Goal: Task Accomplishment & Management: Manage account settings

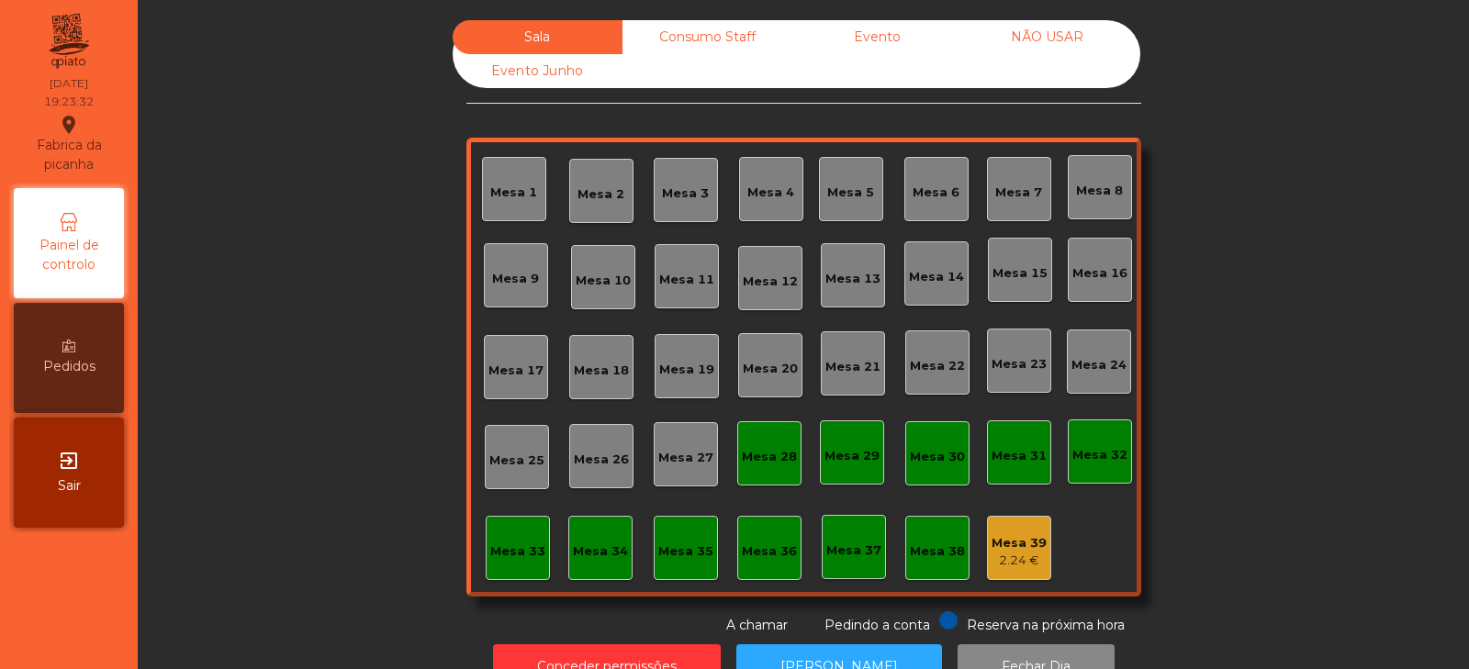
click at [1015, 532] on div "Mesa 39 2.24 €" at bounding box center [1019, 548] width 55 height 43
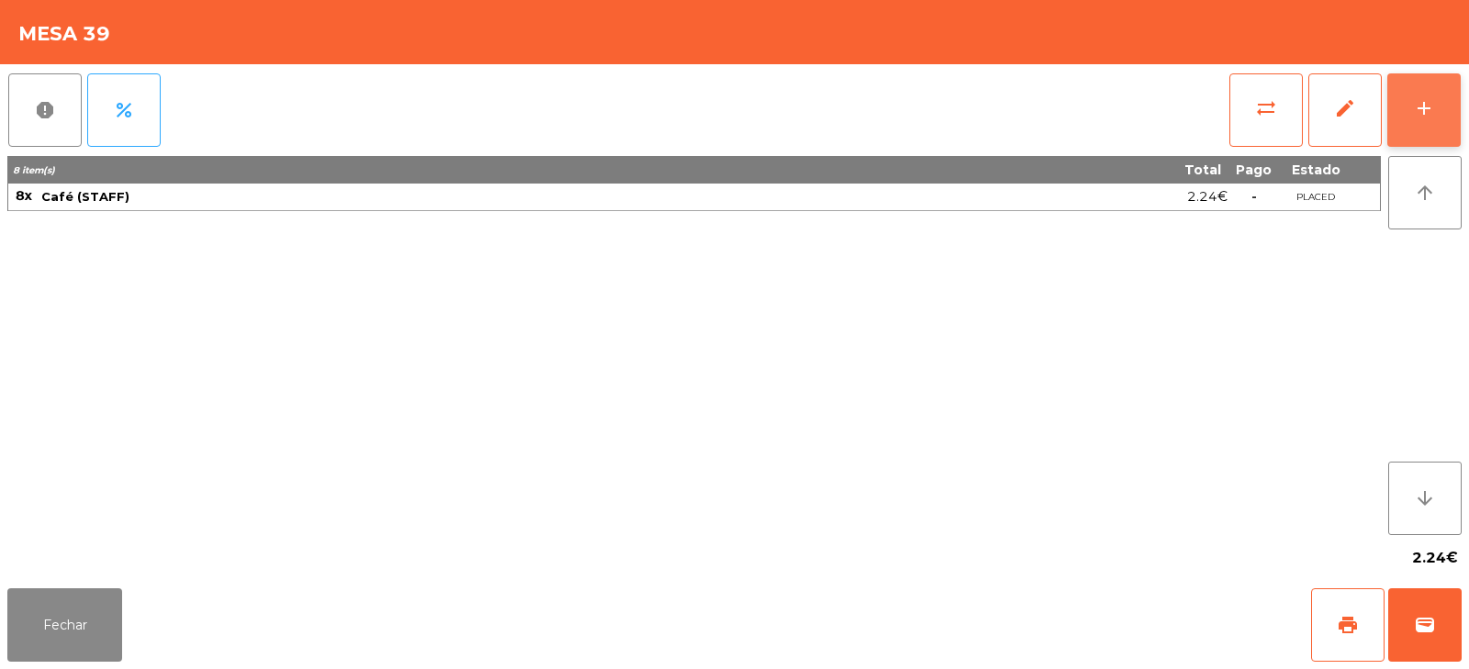
click at [1444, 91] on button "add" at bounding box center [1424, 109] width 73 height 73
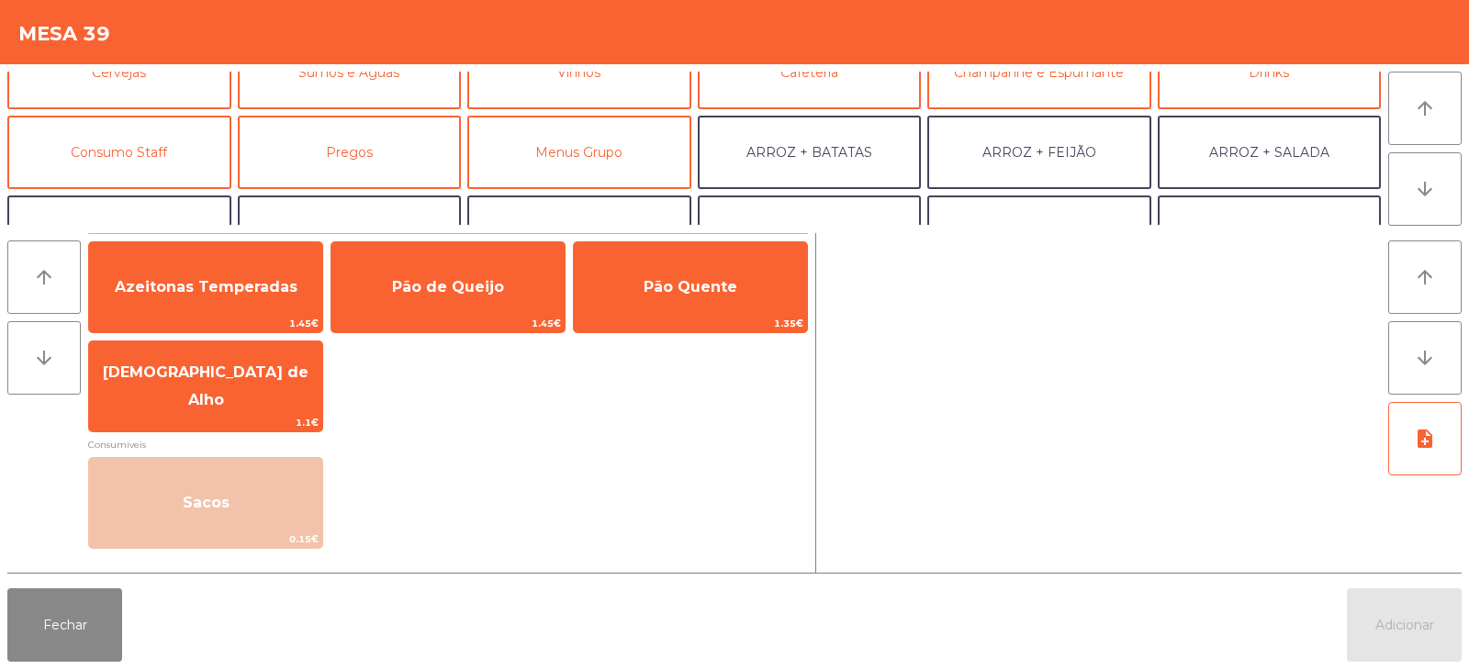
scroll to position [144, 0]
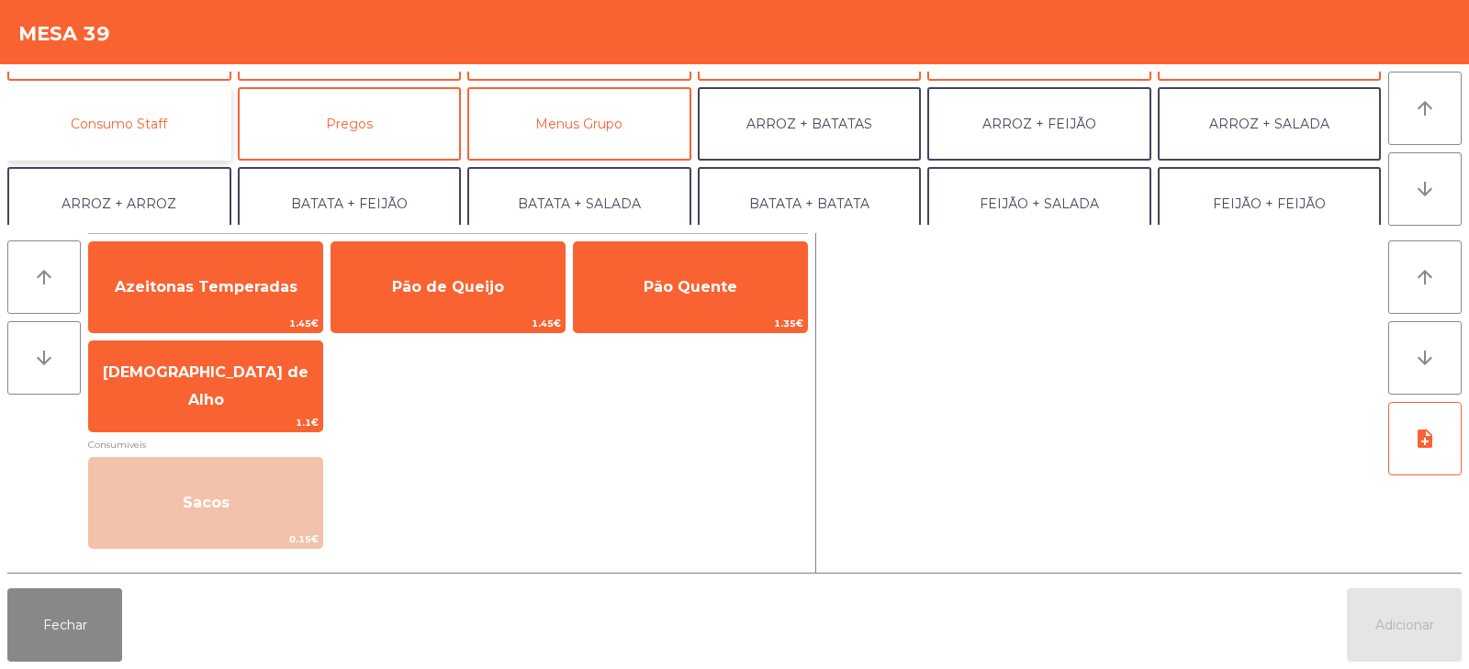
click at [172, 135] on button "Consumo Staff" at bounding box center [119, 123] width 224 height 73
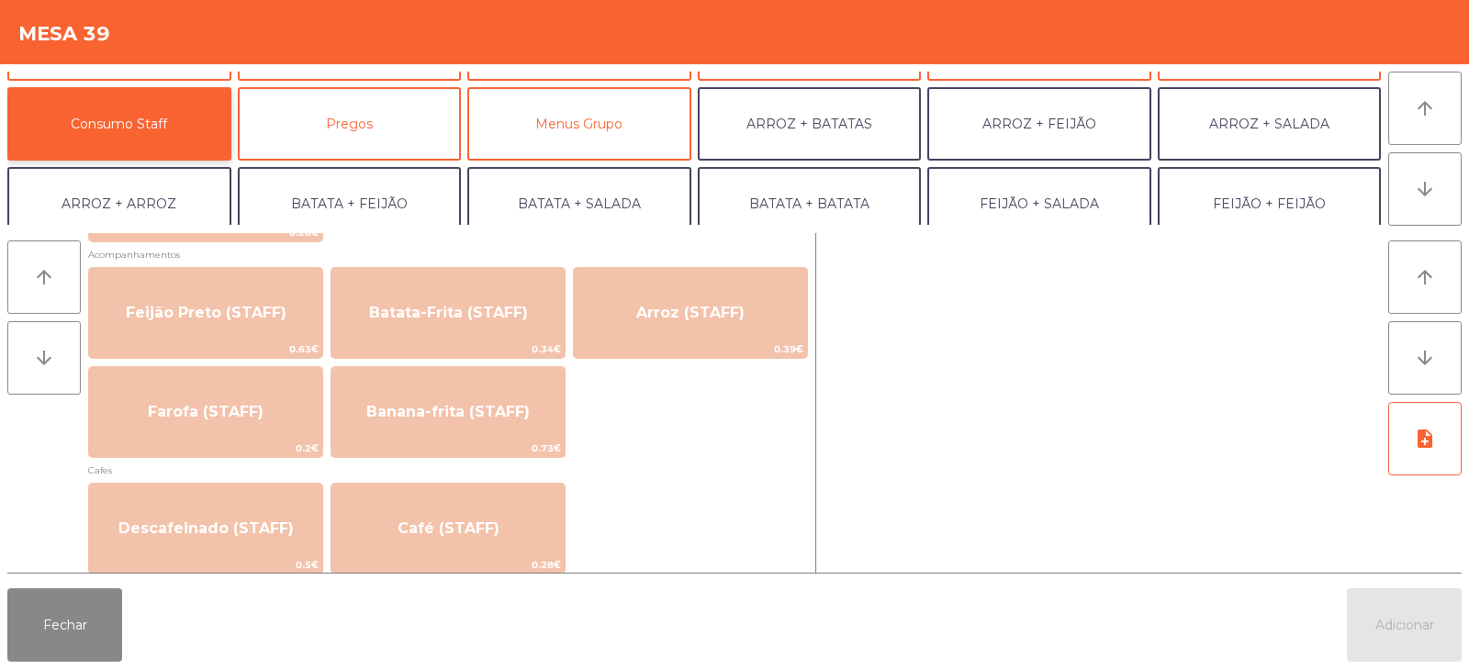
scroll to position [889, 0]
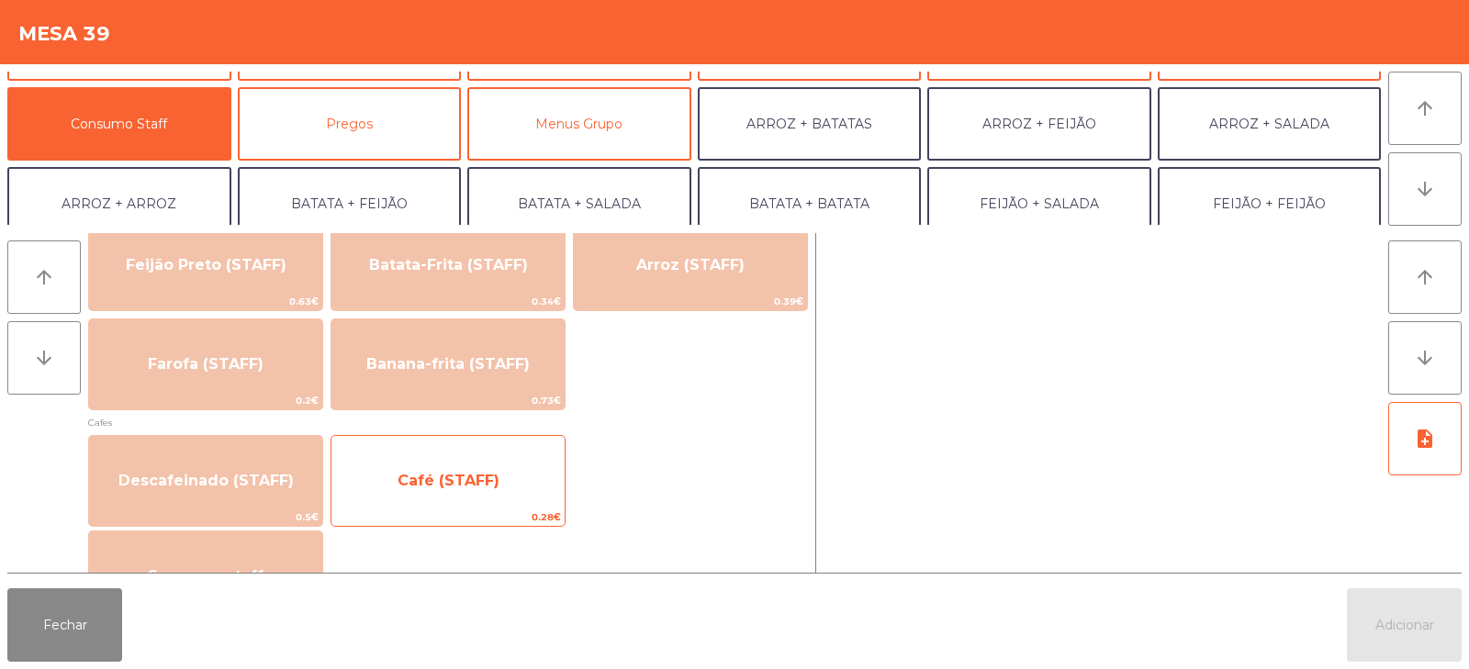
click at [401, 491] on span "Café (STAFF)" at bounding box center [448, 481] width 233 height 50
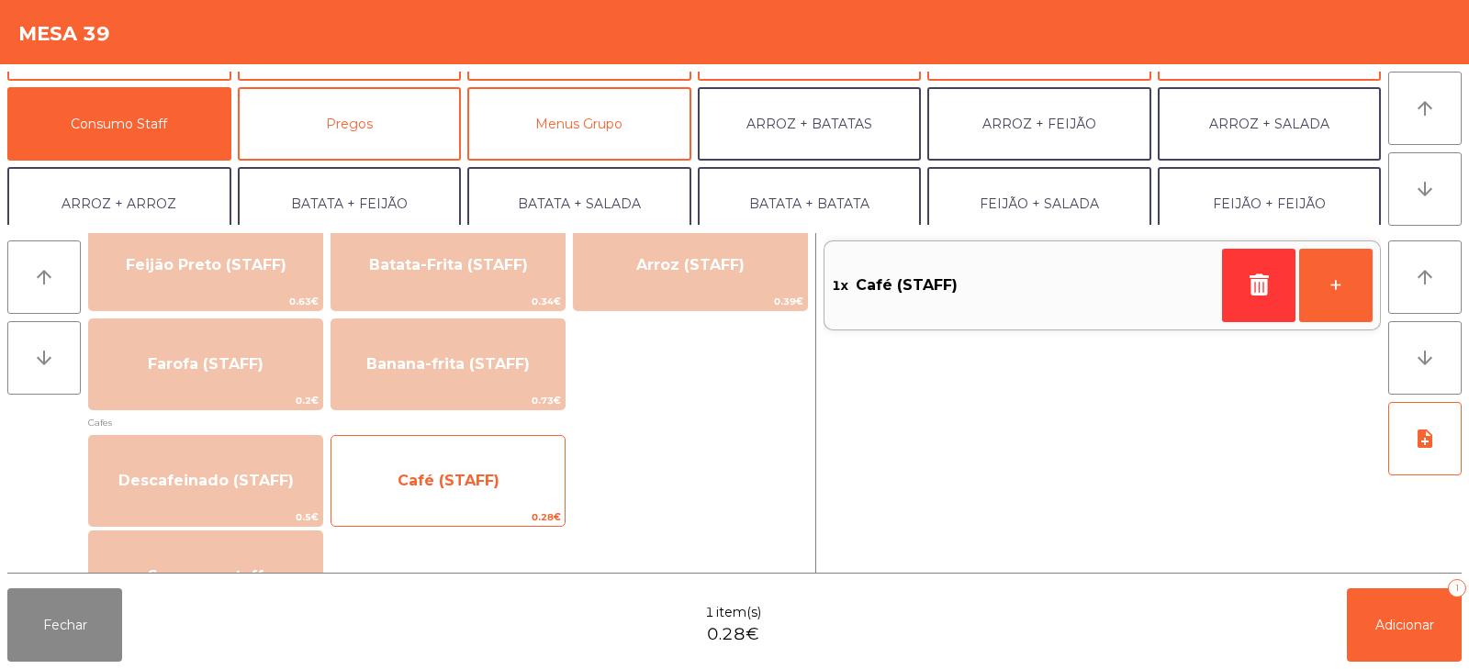
click at [401, 477] on span "Café (STAFF)" at bounding box center [449, 480] width 102 height 17
click at [399, 472] on span "Café (STAFF)" at bounding box center [449, 480] width 102 height 17
click at [400, 466] on span "Café (STAFF)" at bounding box center [448, 481] width 233 height 50
click at [423, 449] on div "Café (STAFF) 0.28€" at bounding box center [448, 481] width 235 height 92
click at [403, 490] on span "Café (STAFF)" at bounding box center [448, 481] width 233 height 50
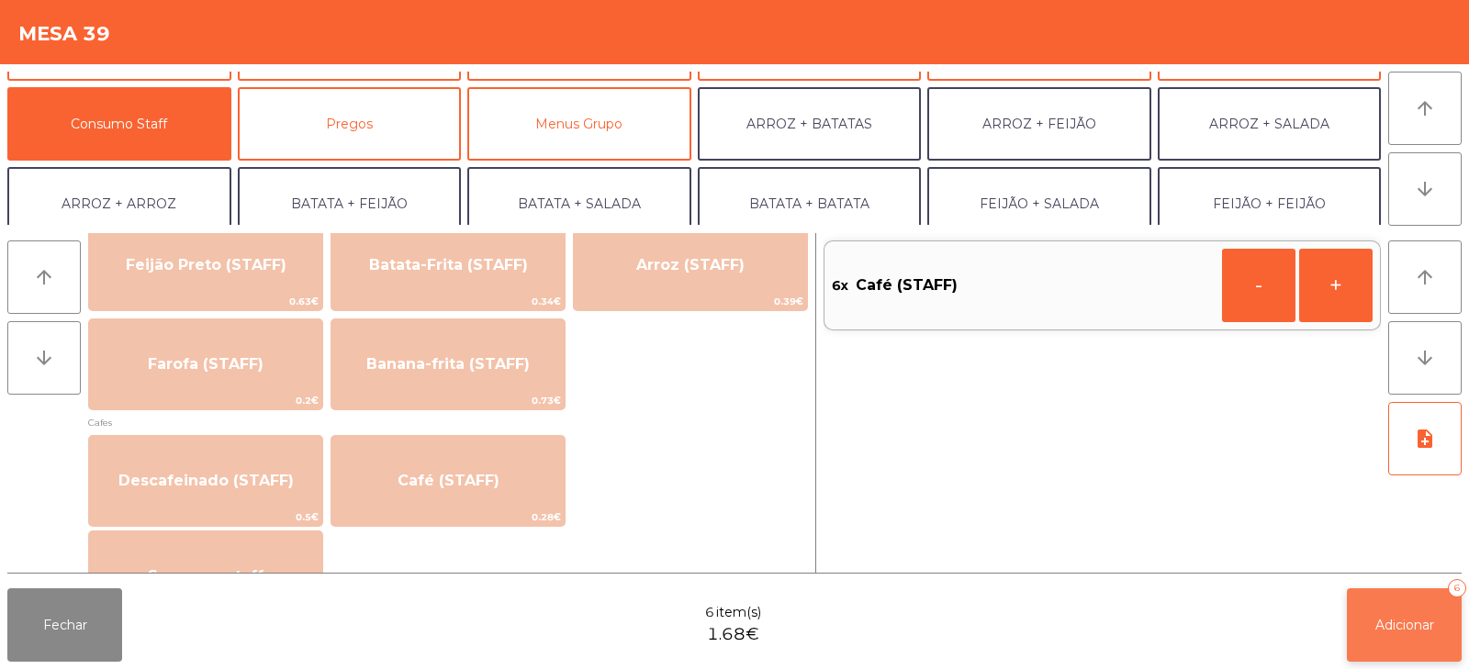
click at [1403, 623] on span "Adicionar" at bounding box center [1405, 625] width 59 height 17
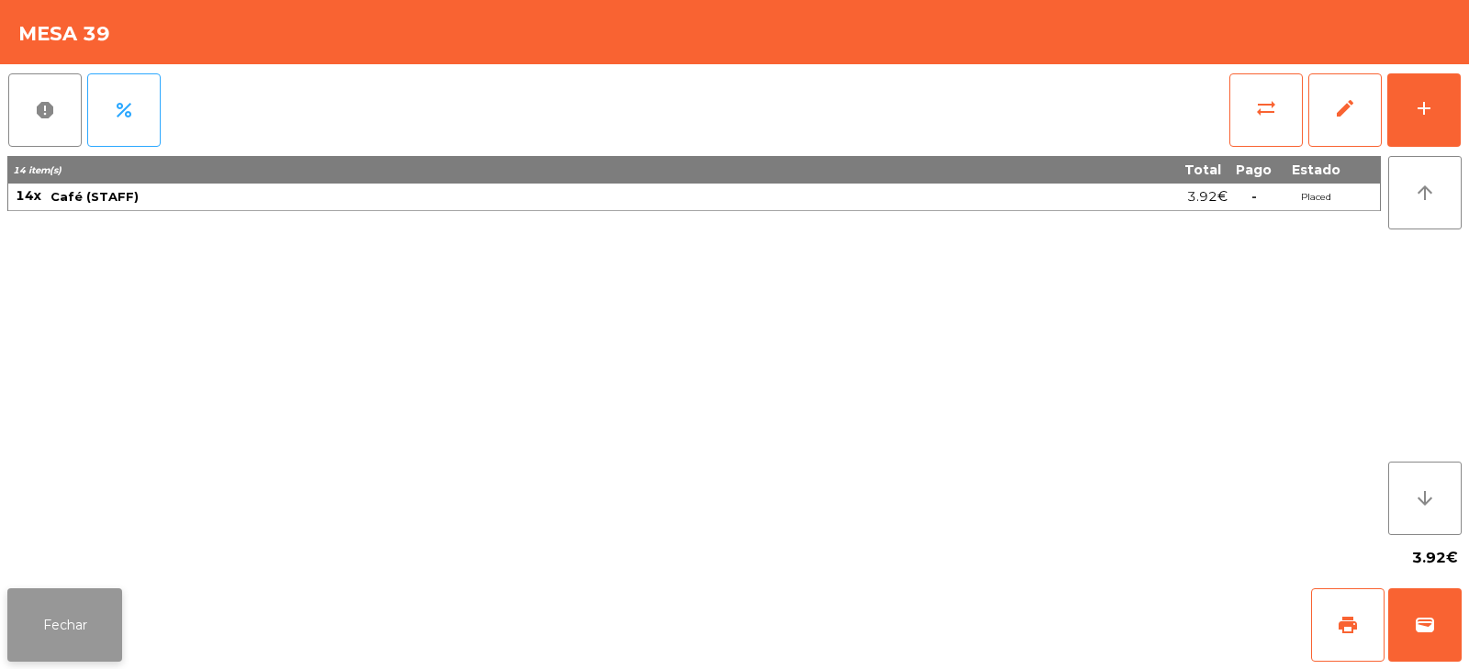
click at [68, 624] on button "Fechar" at bounding box center [64, 625] width 115 height 73
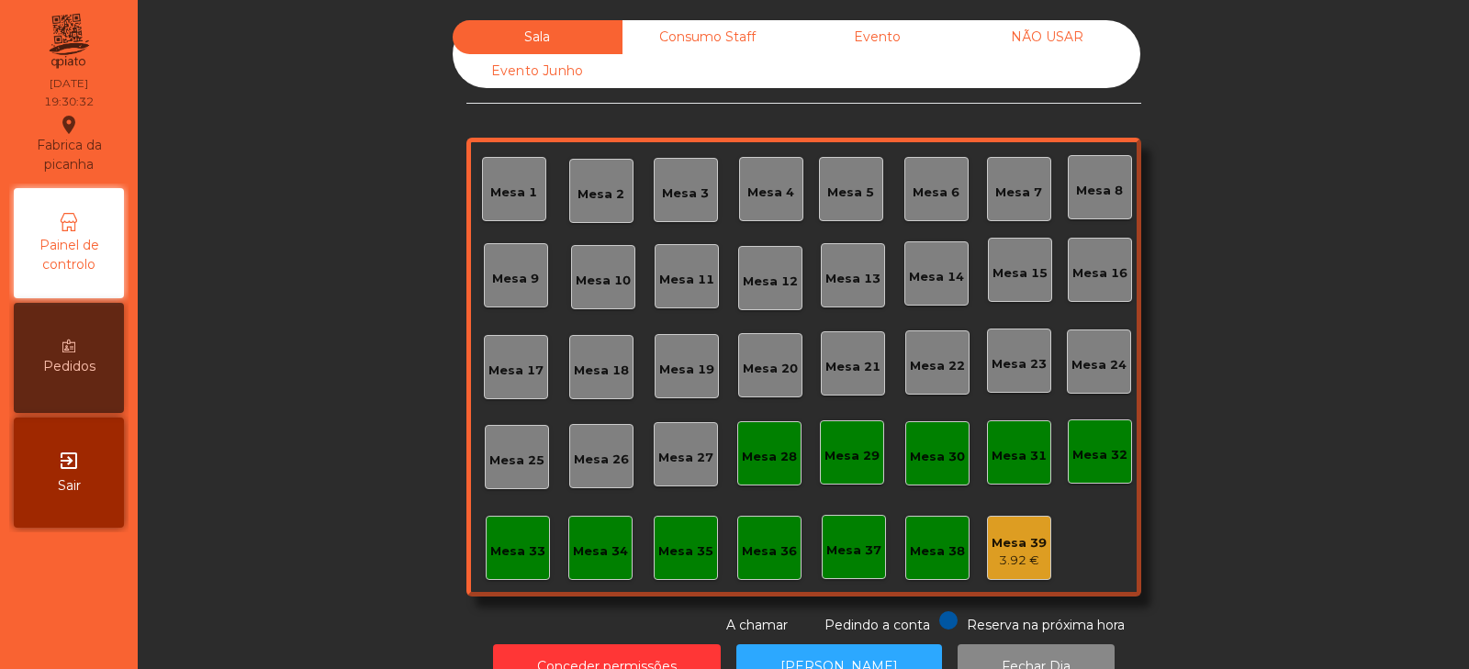
click at [578, 184] on div "Mesa 2" at bounding box center [601, 191] width 47 height 26
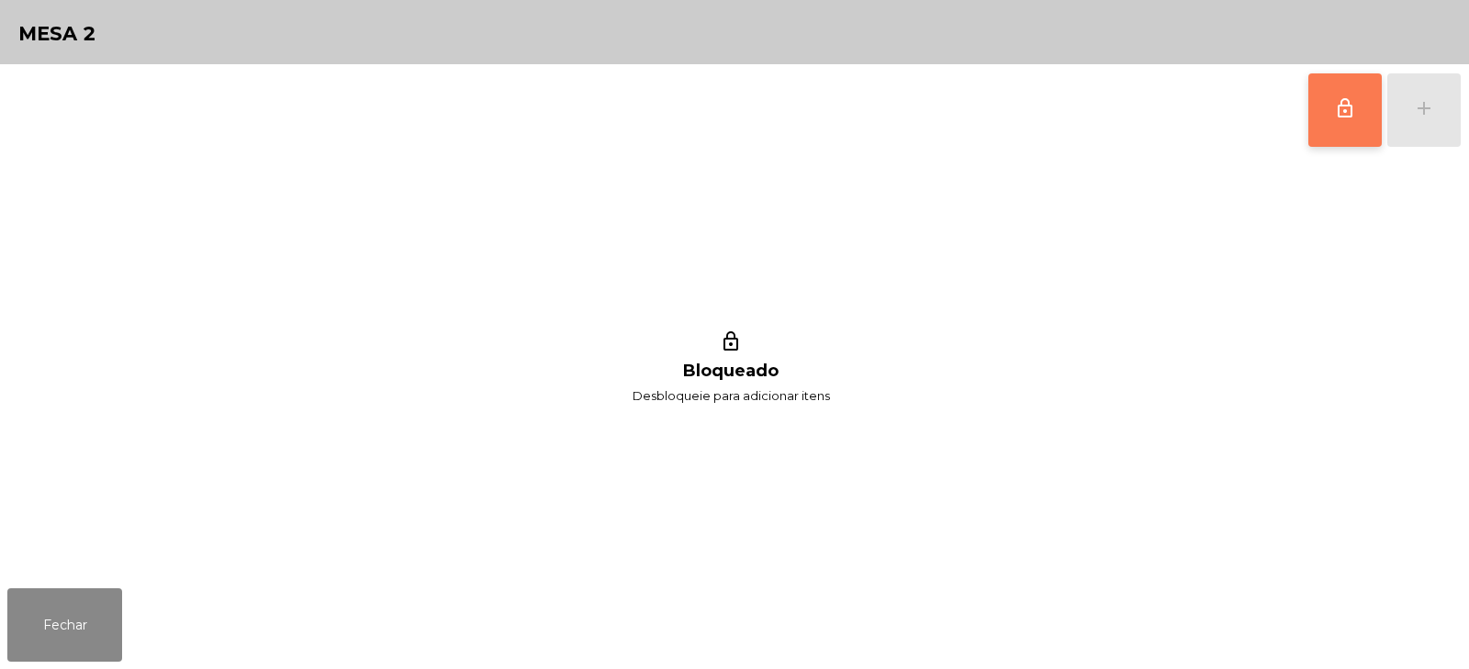
click at [1328, 114] on button "lock_outline" at bounding box center [1345, 109] width 73 height 73
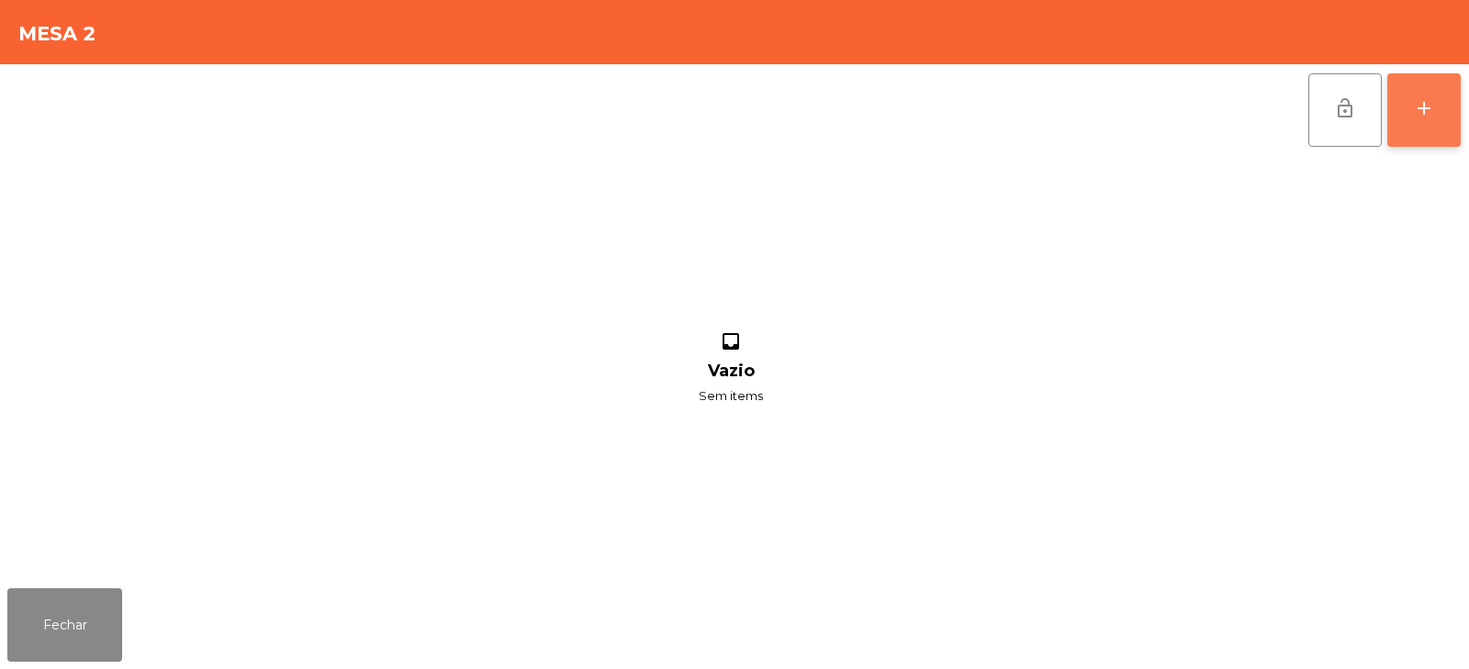
click at [1431, 123] on button "add" at bounding box center [1424, 109] width 73 height 73
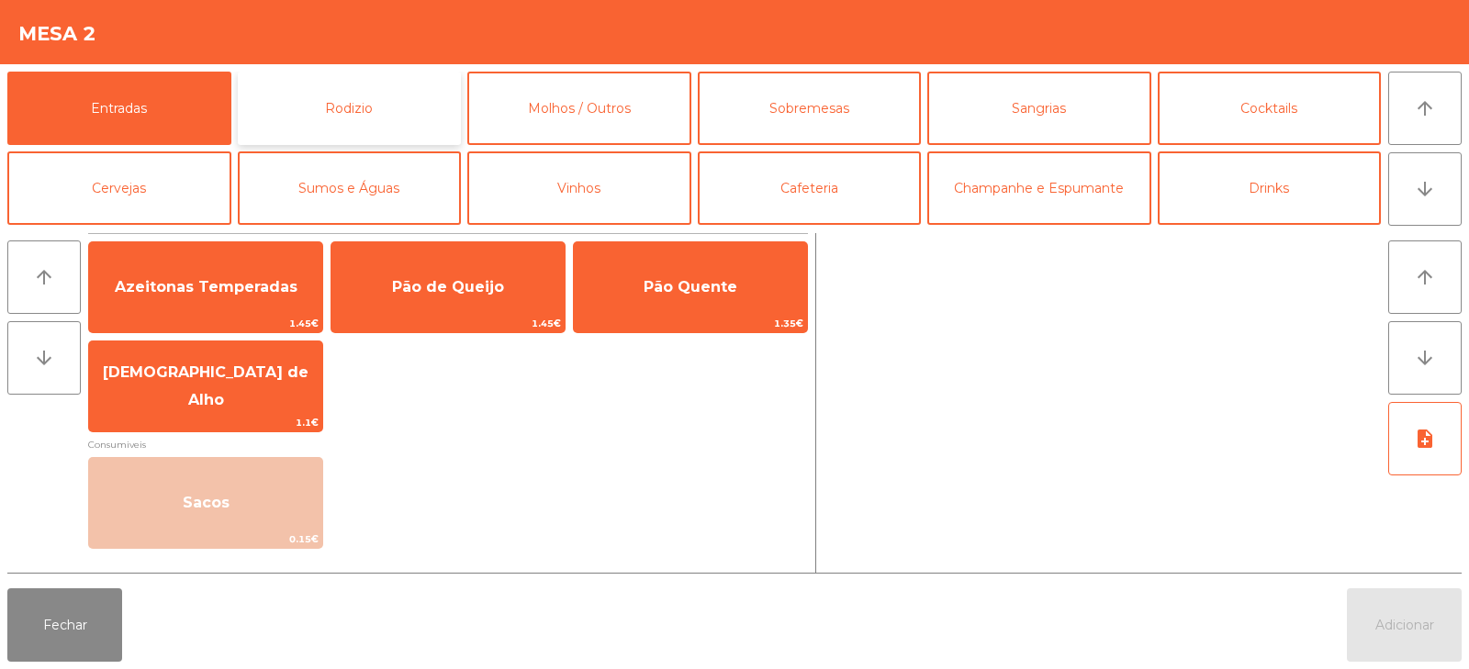
click at [365, 100] on button "Rodizio" at bounding box center [350, 108] width 224 height 73
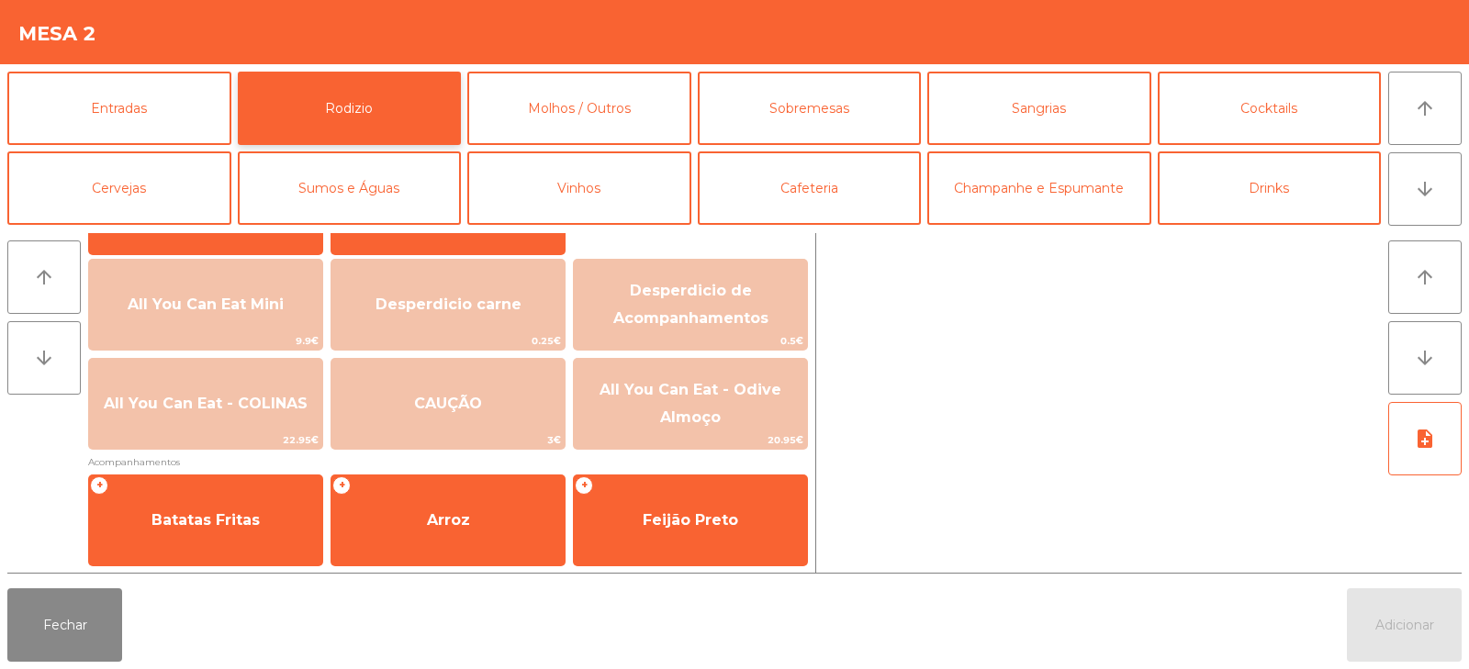
scroll to position [202, 0]
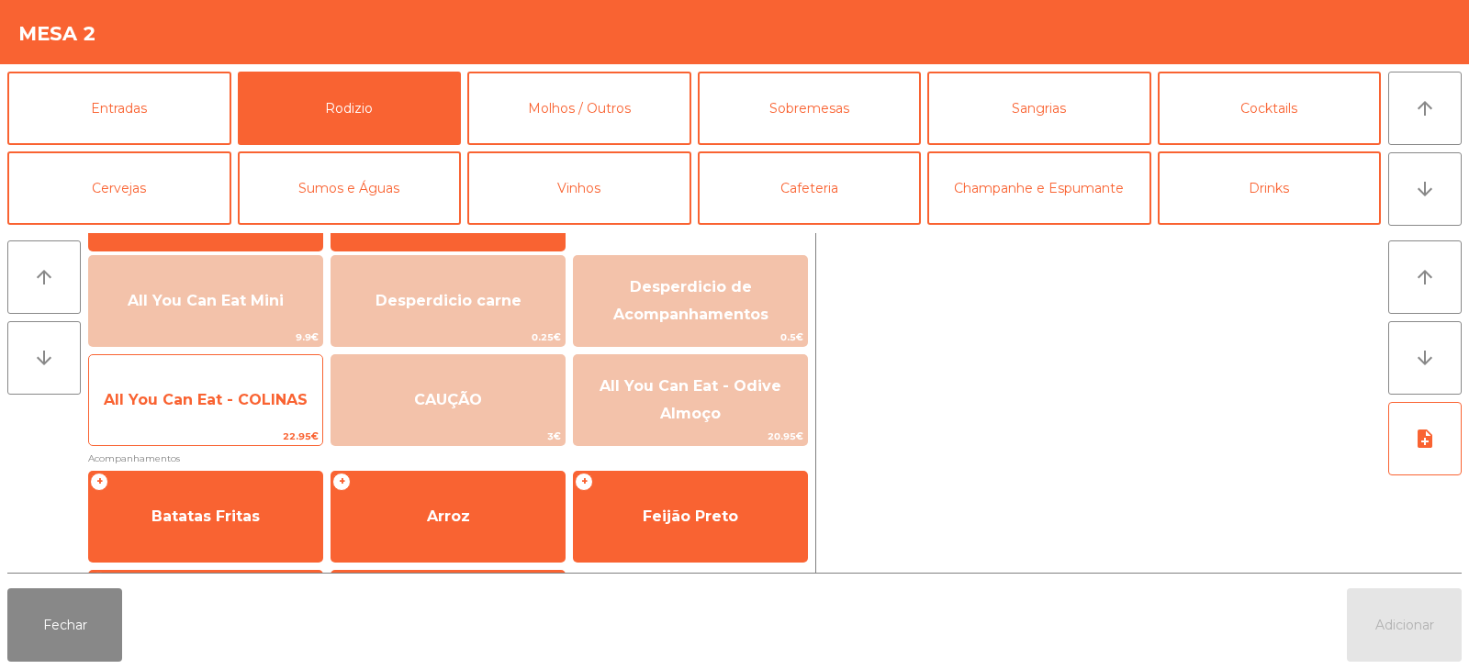
click at [208, 393] on span "All You Can Eat - COLINAS" at bounding box center [206, 399] width 204 height 17
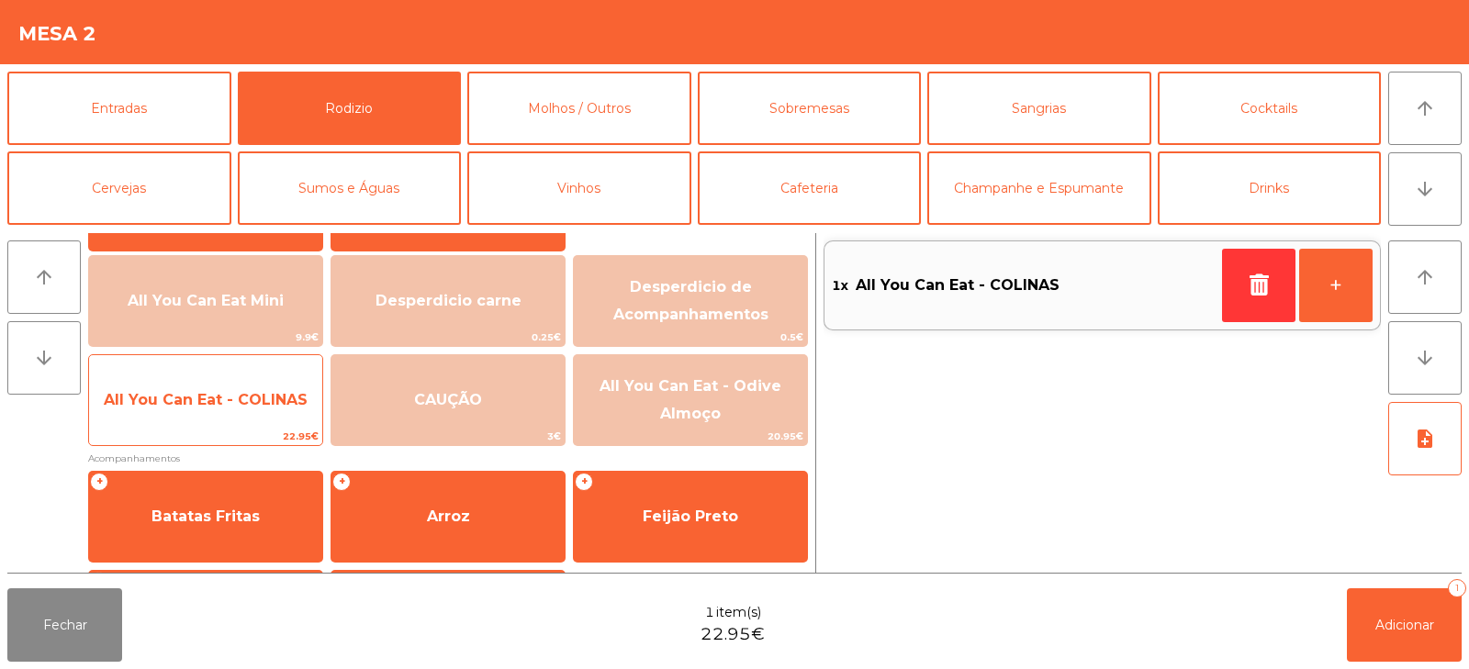
click at [192, 400] on span "All You Can Eat - COLINAS" at bounding box center [206, 399] width 204 height 17
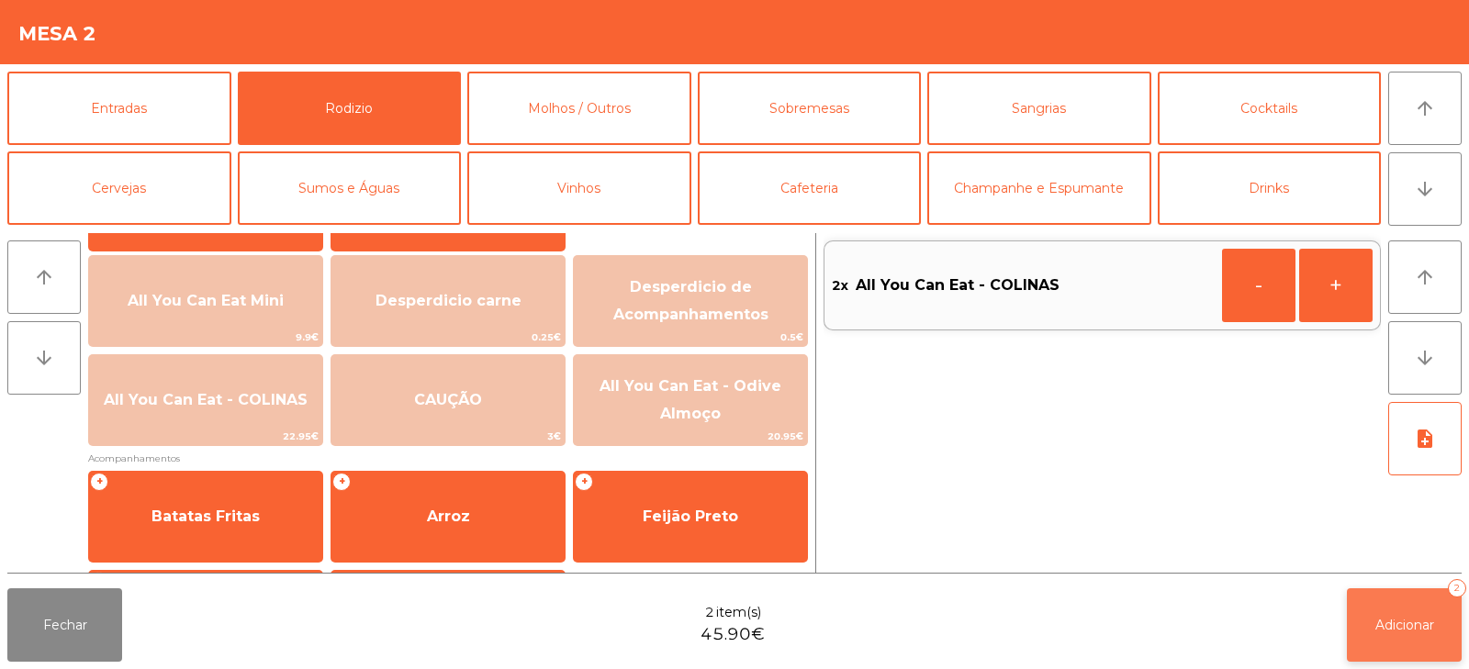
click at [1392, 640] on button "Adicionar 2" at bounding box center [1404, 625] width 115 height 73
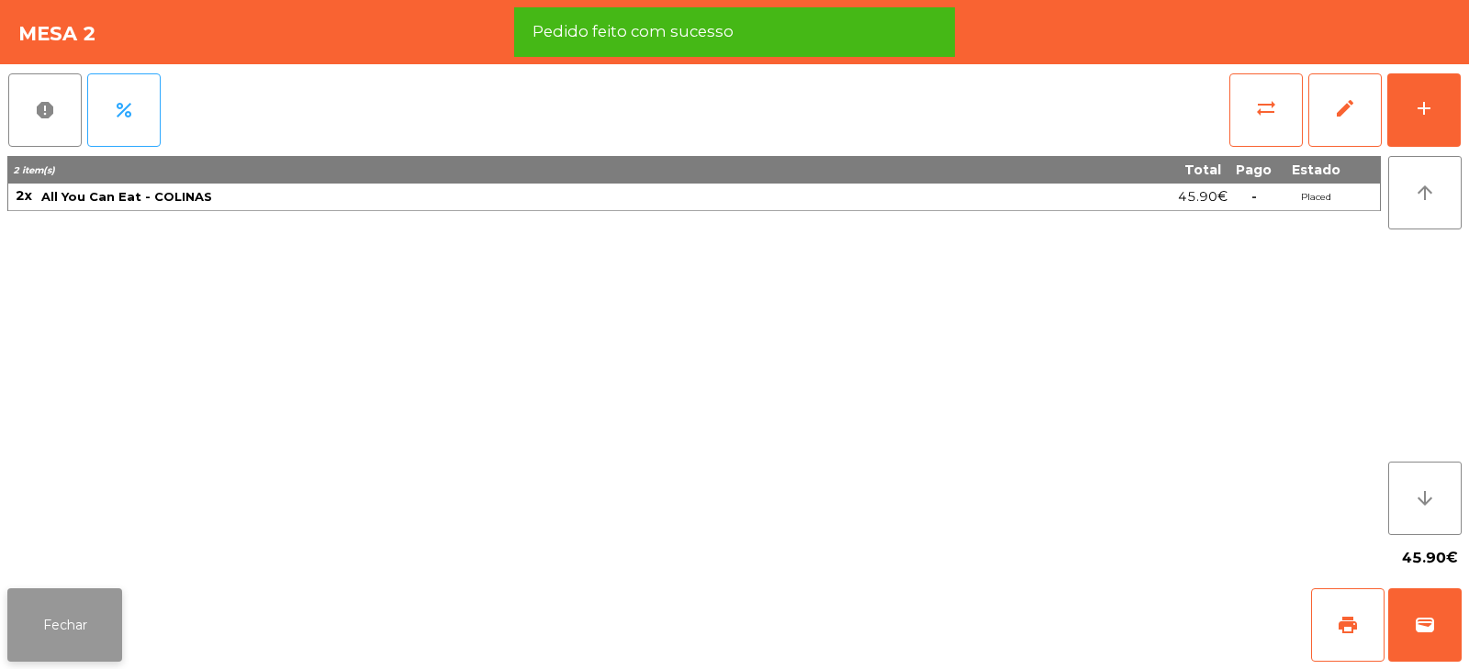
click at [67, 639] on button "Fechar" at bounding box center [64, 625] width 115 height 73
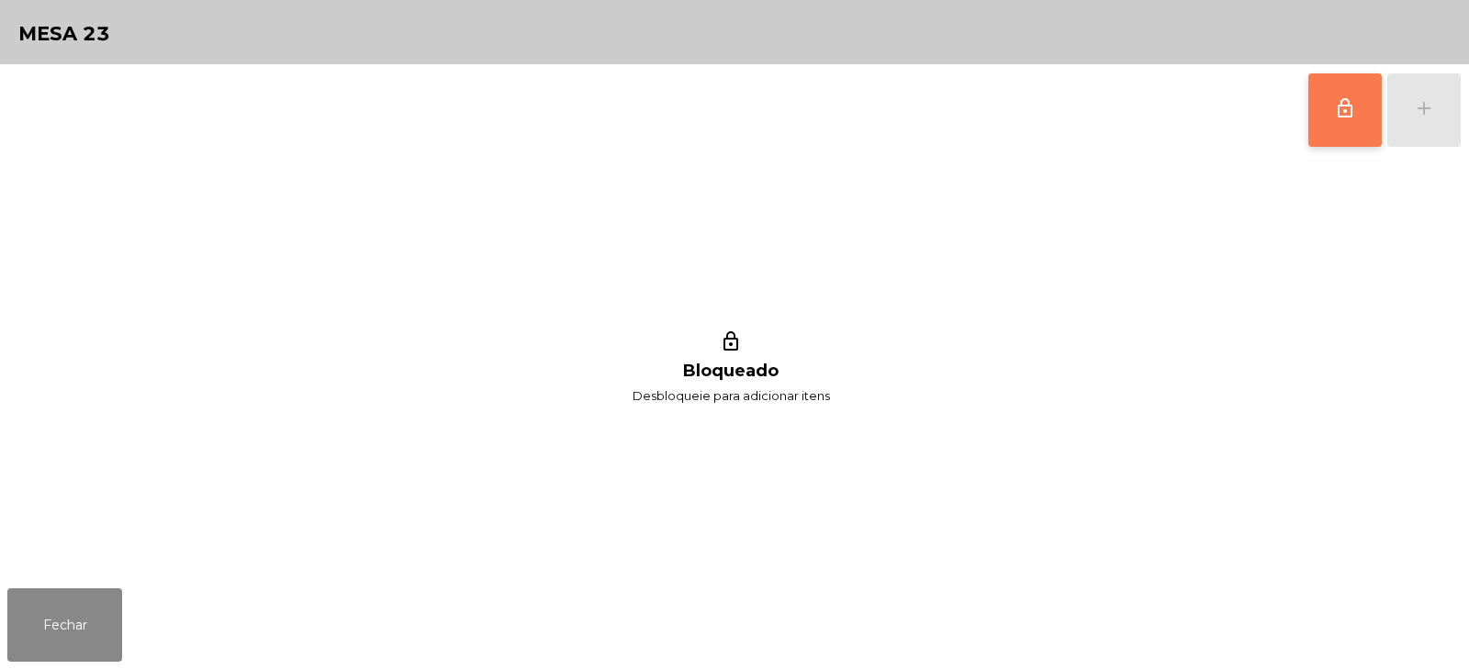
click at [1340, 131] on button "lock_outline" at bounding box center [1345, 109] width 73 height 73
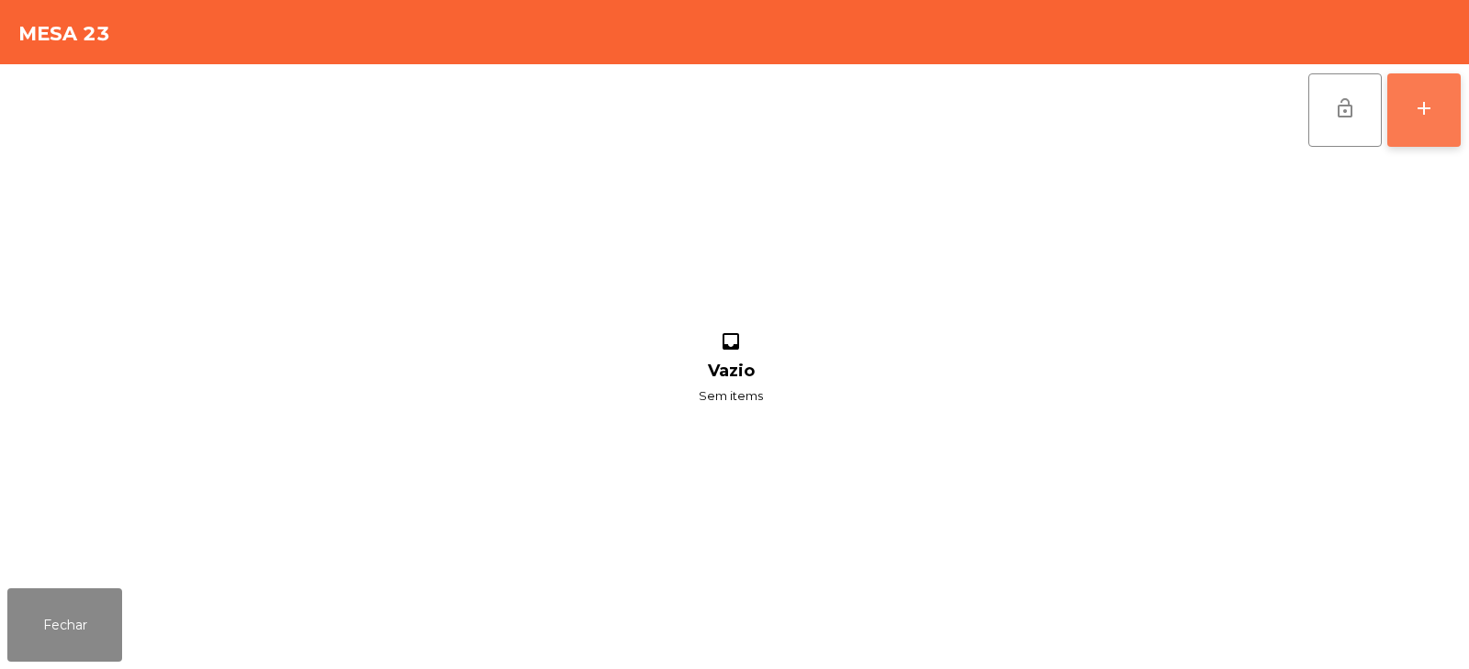
click at [1422, 117] on div "add" at bounding box center [1424, 108] width 22 height 22
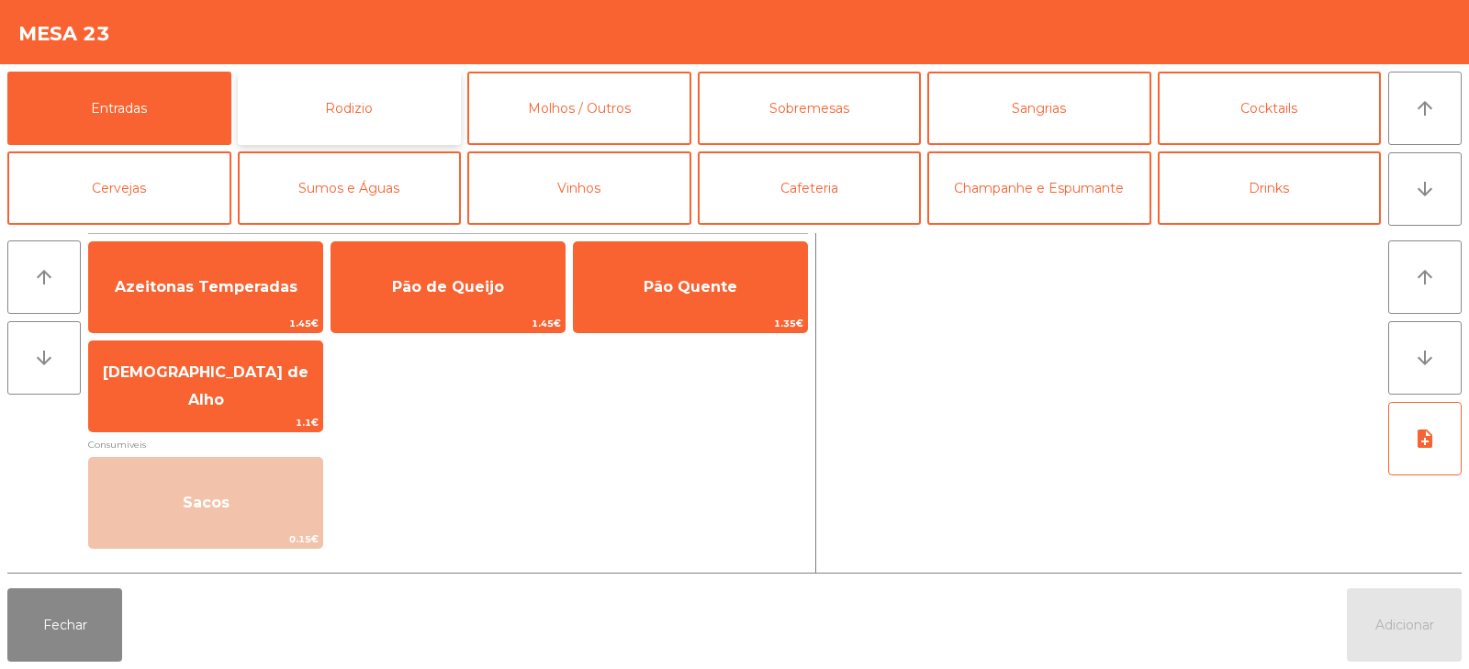
click at [344, 86] on button "Rodizio" at bounding box center [350, 108] width 224 height 73
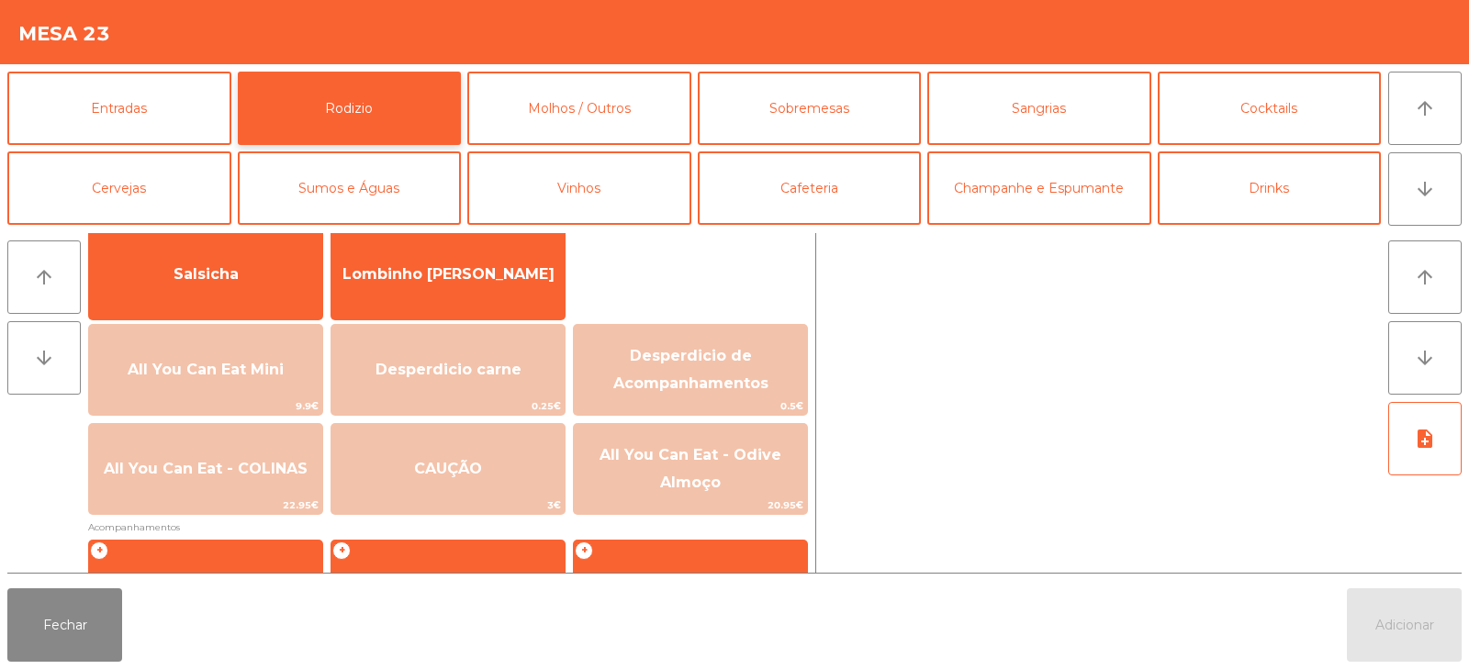
scroll to position [197, 0]
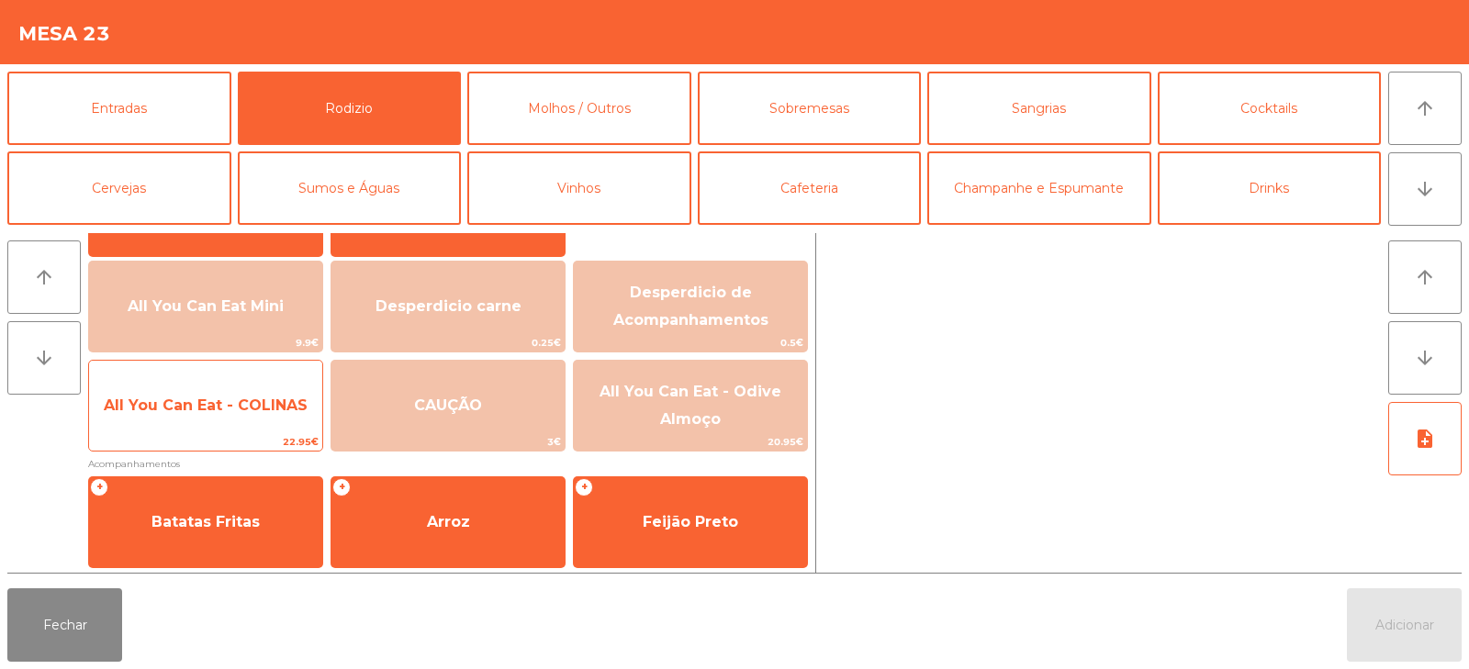
click at [211, 420] on span "All You Can Eat - COLINAS" at bounding box center [205, 406] width 233 height 50
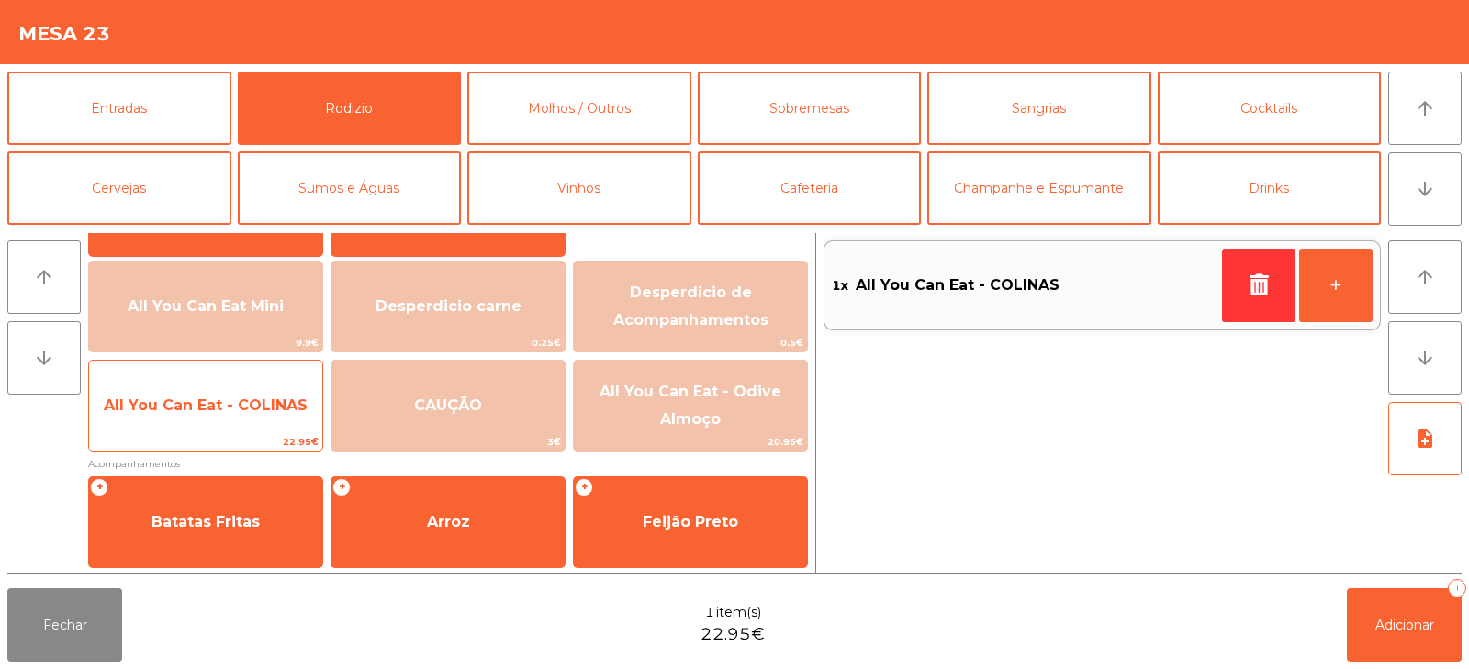
click at [212, 423] on span "All You Can Eat - COLINAS" at bounding box center [205, 406] width 233 height 50
click at [216, 437] on span "22.95€" at bounding box center [205, 441] width 233 height 17
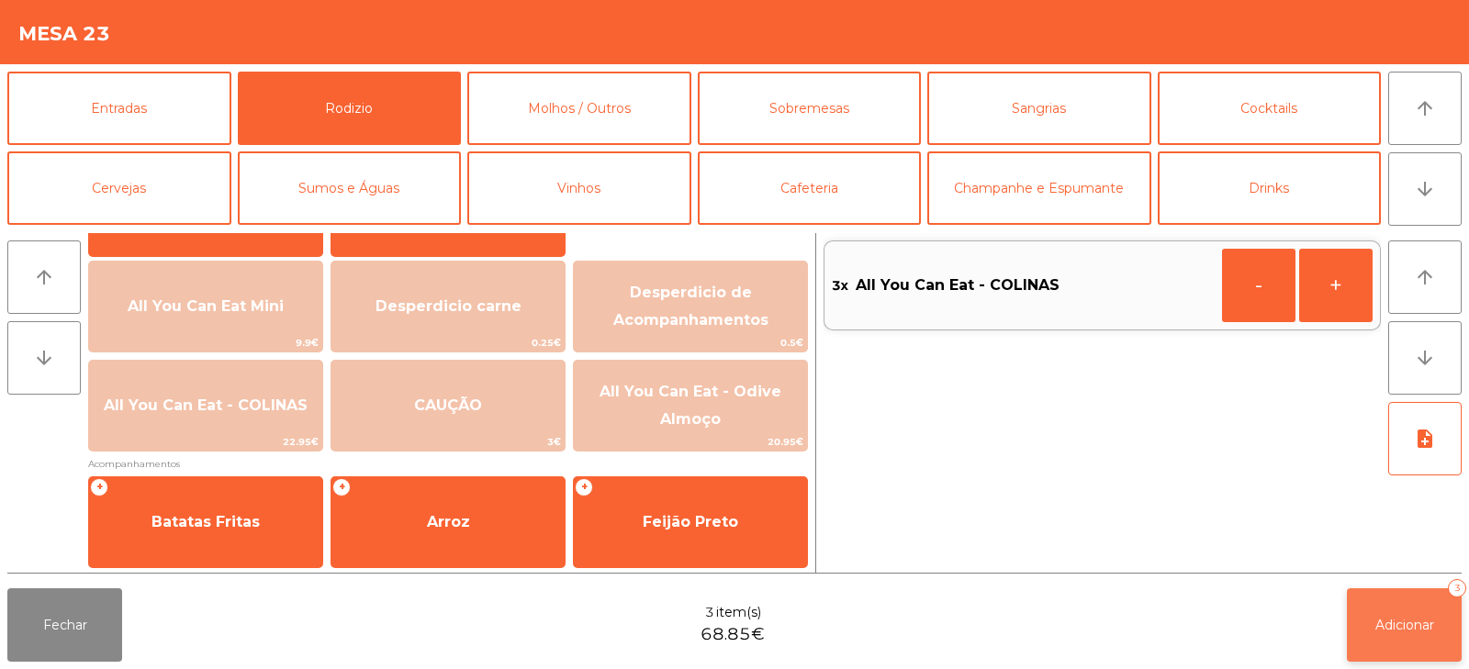
click at [1391, 642] on button "Adicionar 3" at bounding box center [1404, 625] width 115 height 73
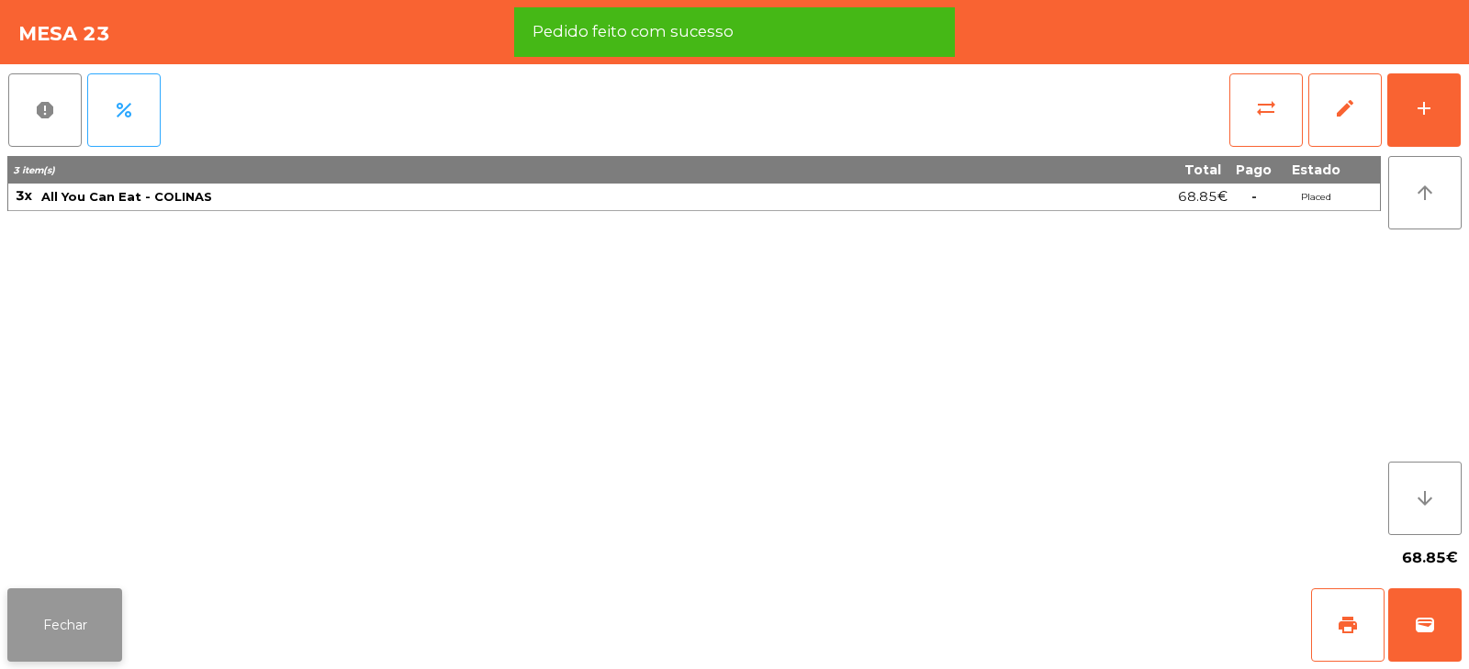
click at [77, 645] on button "Fechar" at bounding box center [64, 625] width 115 height 73
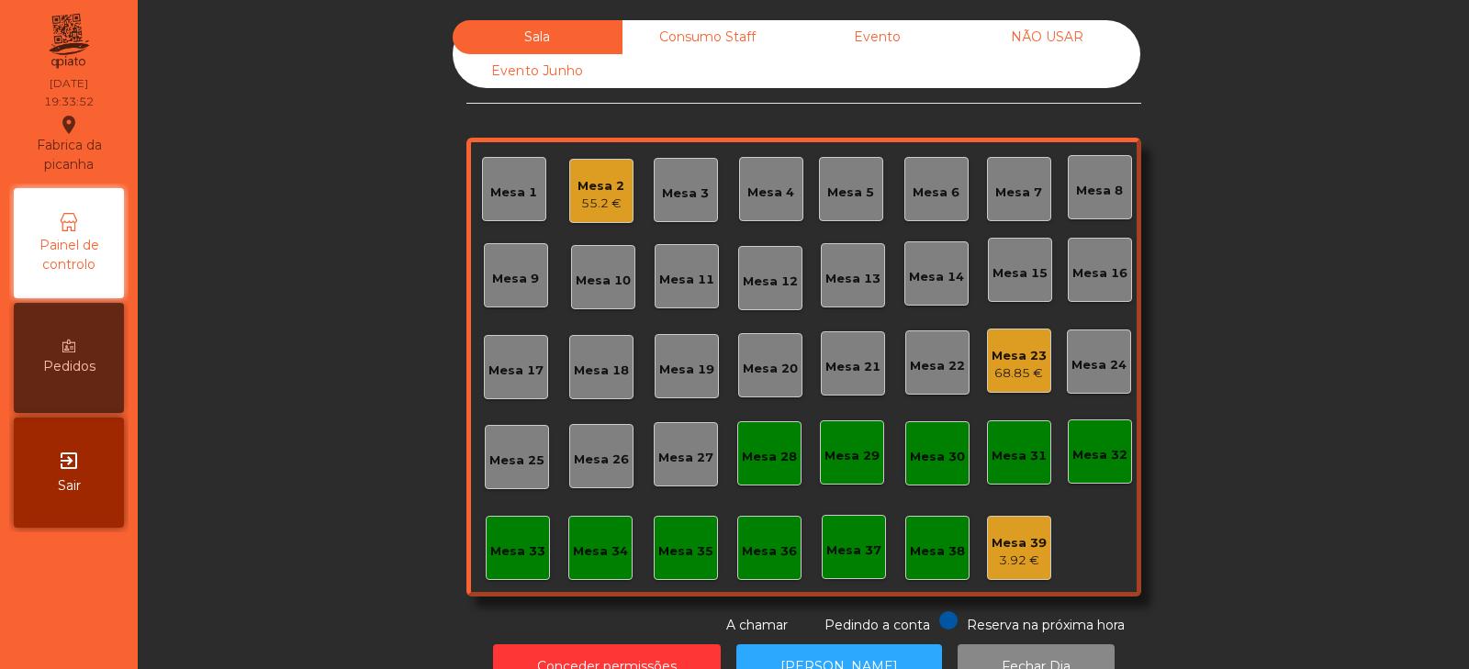
click at [845, 272] on div "Mesa 13" at bounding box center [853, 279] width 55 height 18
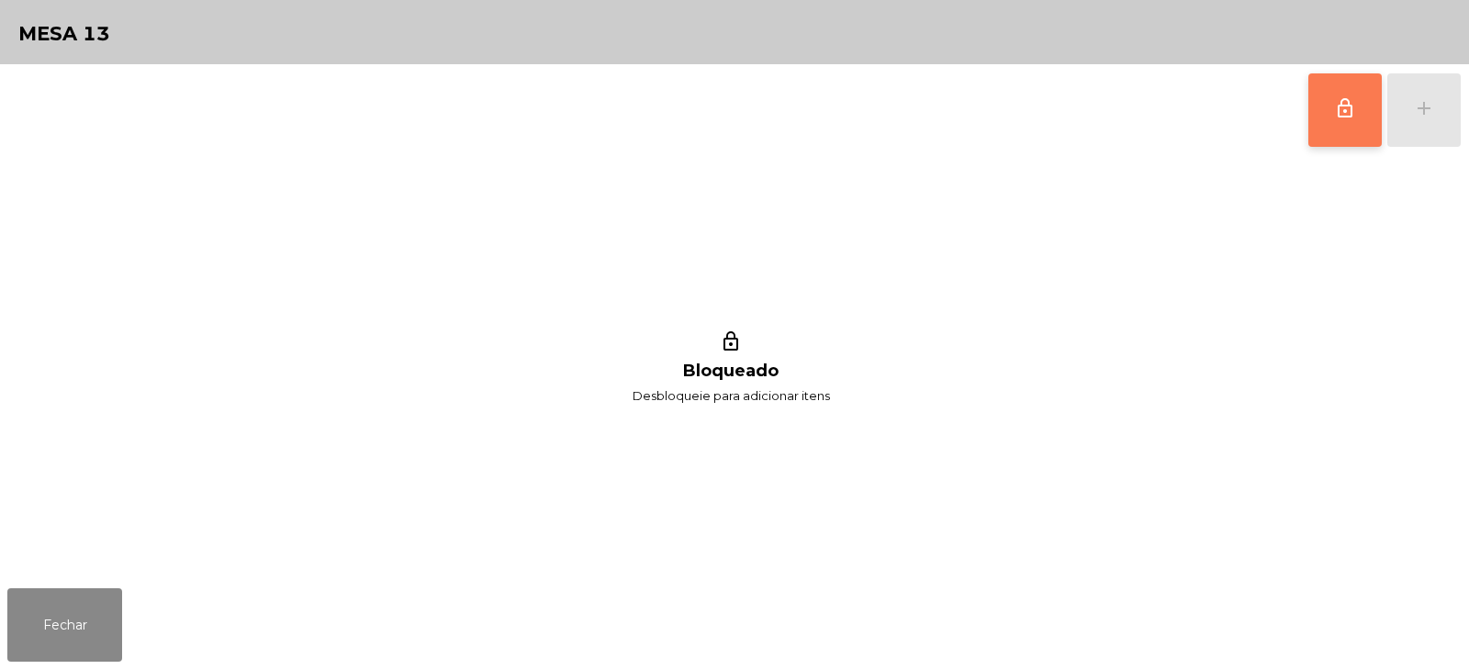
click at [1343, 114] on span "lock_outline" at bounding box center [1345, 108] width 22 height 22
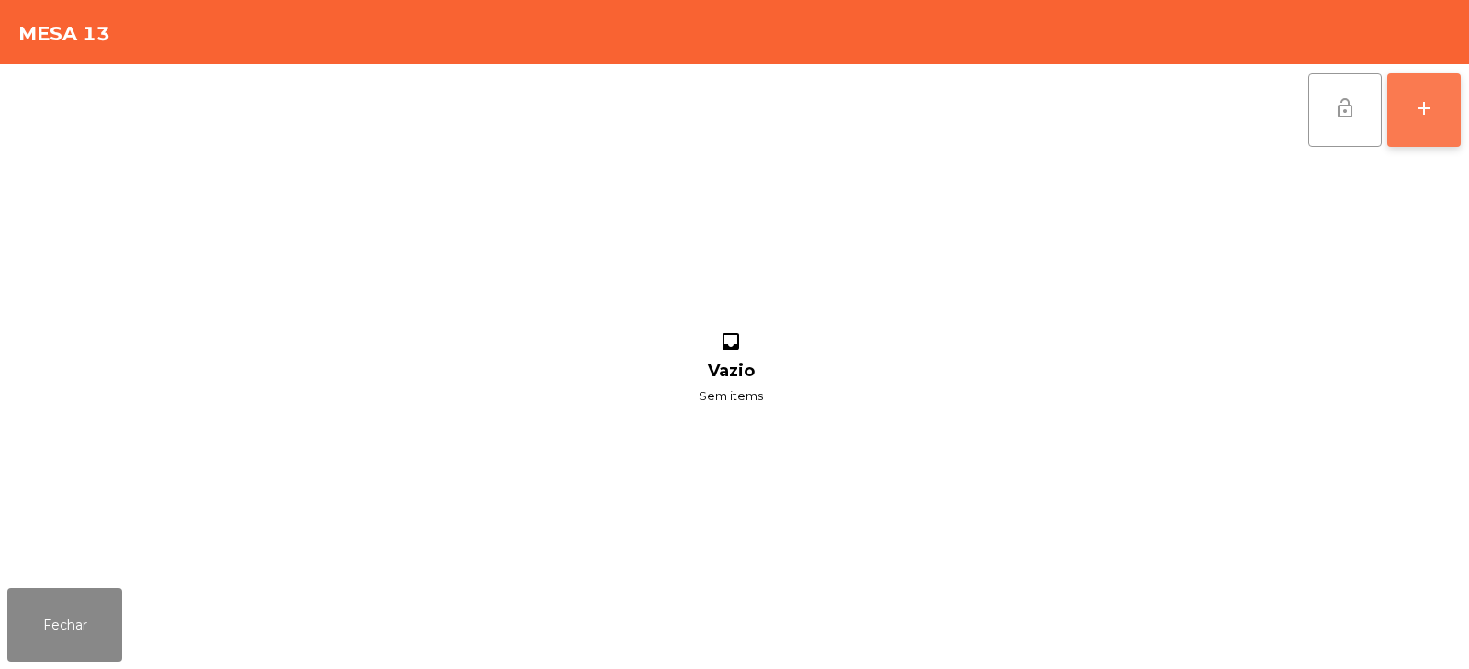
click at [1411, 122] on button "add" at bounding box center [1424, 109] width 73 height 73
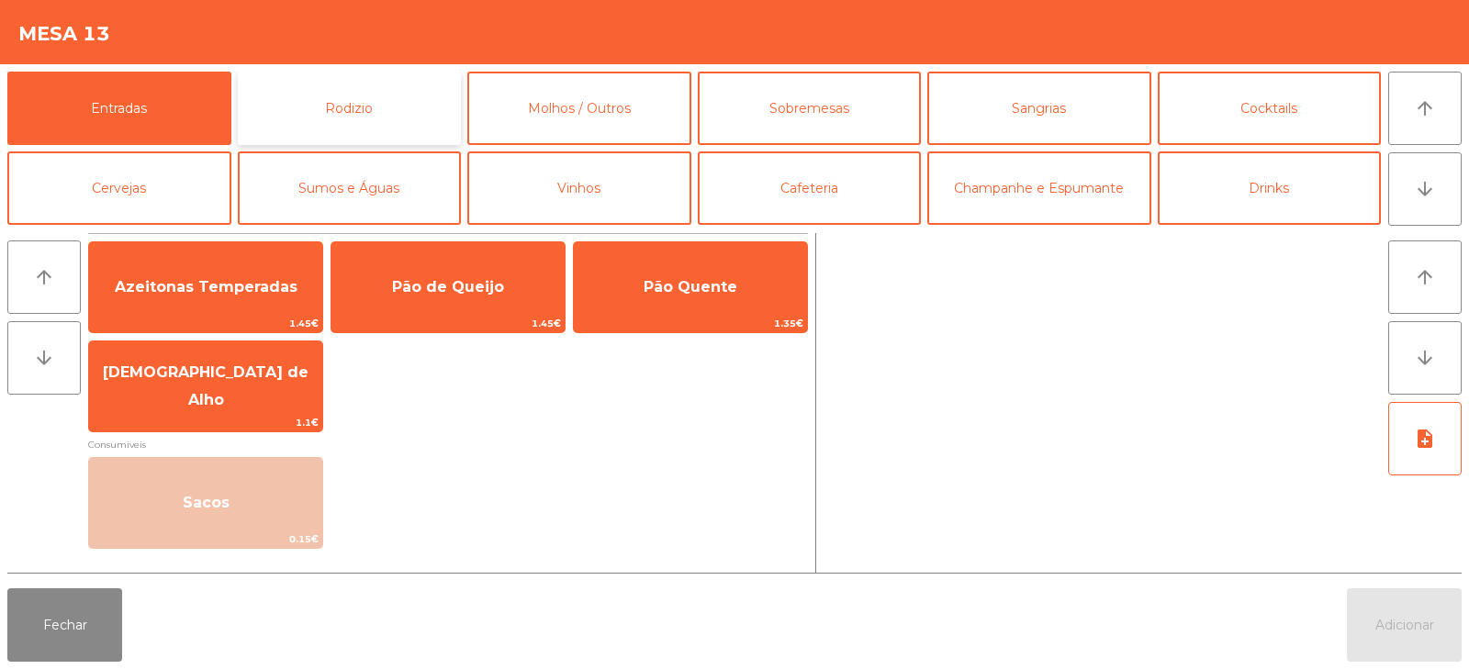
click at [398, 86] on button "Rodizio" at bounding box center [350, 108] width 224 height 73
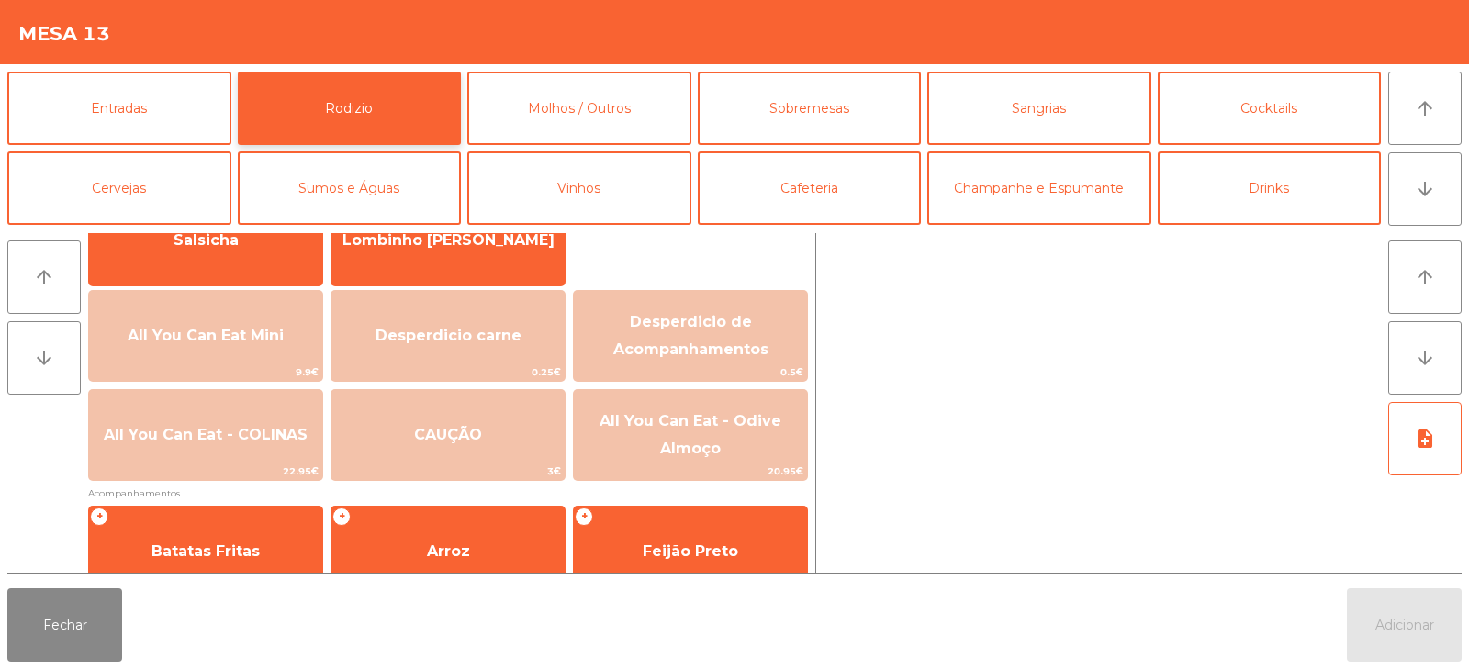
scroll to position [163, 0]
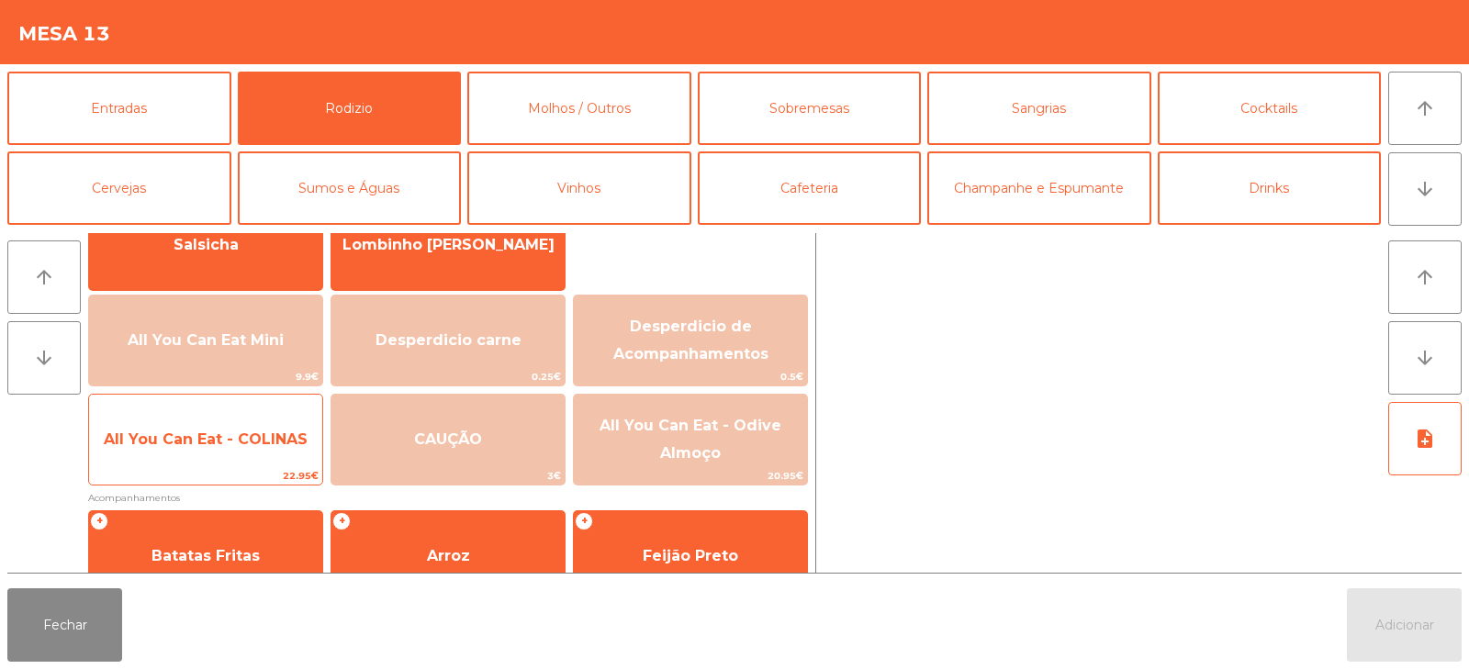
click at [187, 450] on span "All You Can Eat - COLINAS" at bounding box center [205, 440] width 233 height 50
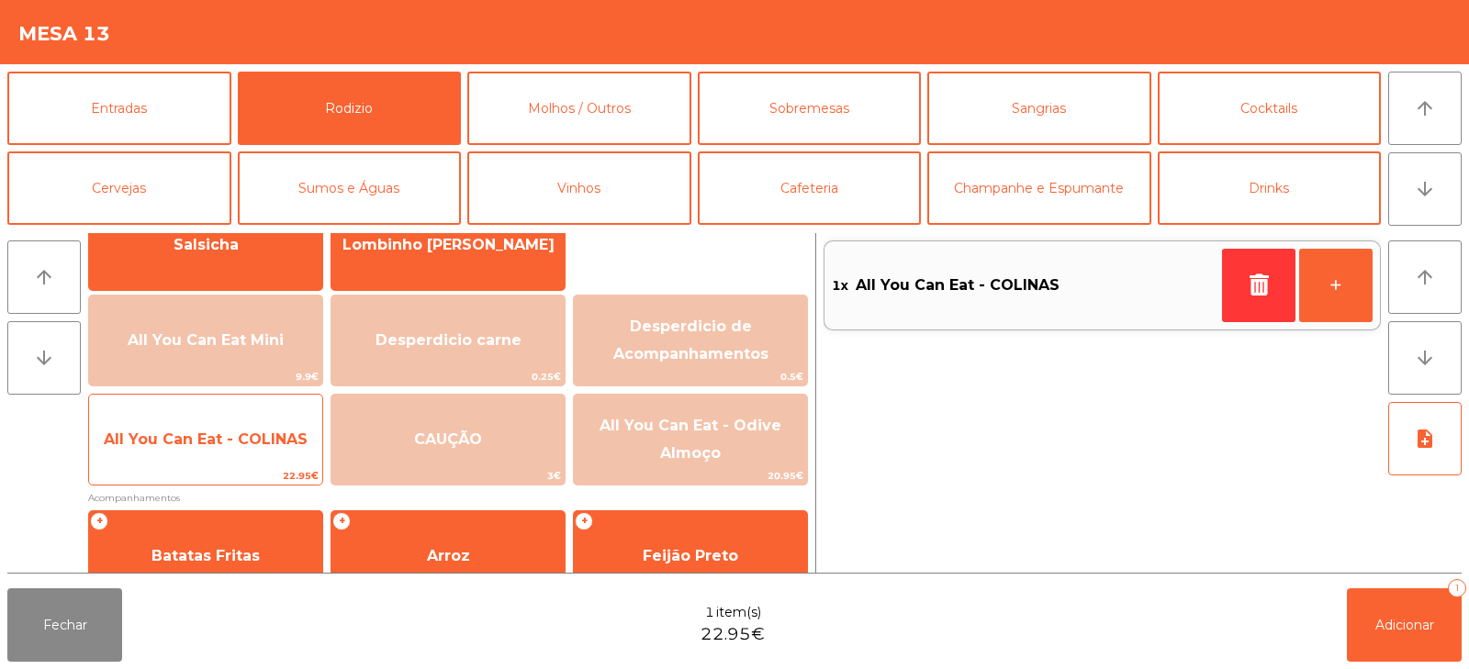
click at [188, 454] on span "All You Can Eat - COLINAS" at bounding box center [205, 440] width 233 height 50
click at [197, 458] on span "All You Can Eat - COLINAS" at bounding box center [205, 440] width 233 height 50
click at [190, 449] on span "All You Can Eat - COLINAS" at bounding box center [205, 440] width 233 height 50
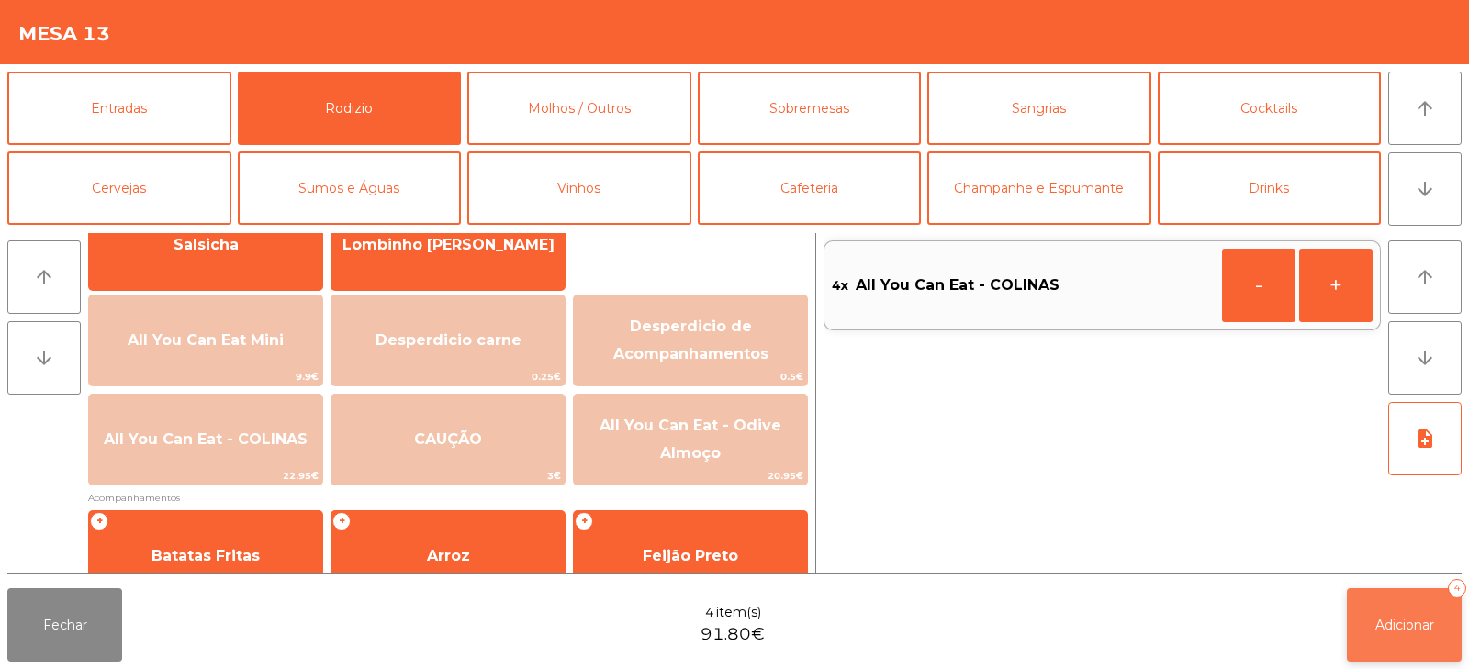
click at [1396, 625] on span "Adicionar" at bounding box center [1405, 625] width 59 height 17
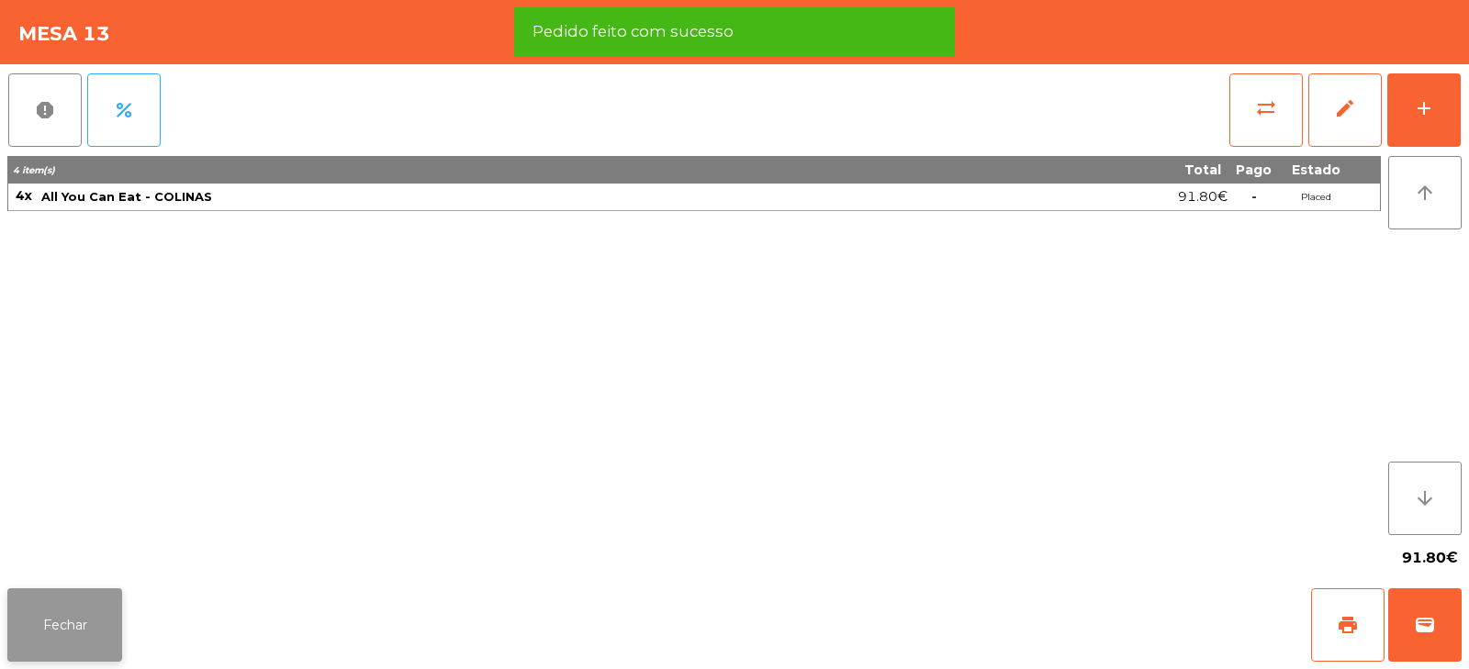
click at [60, 624] on button "Fechar" at bounding box center [64, 625] width 115 height 73
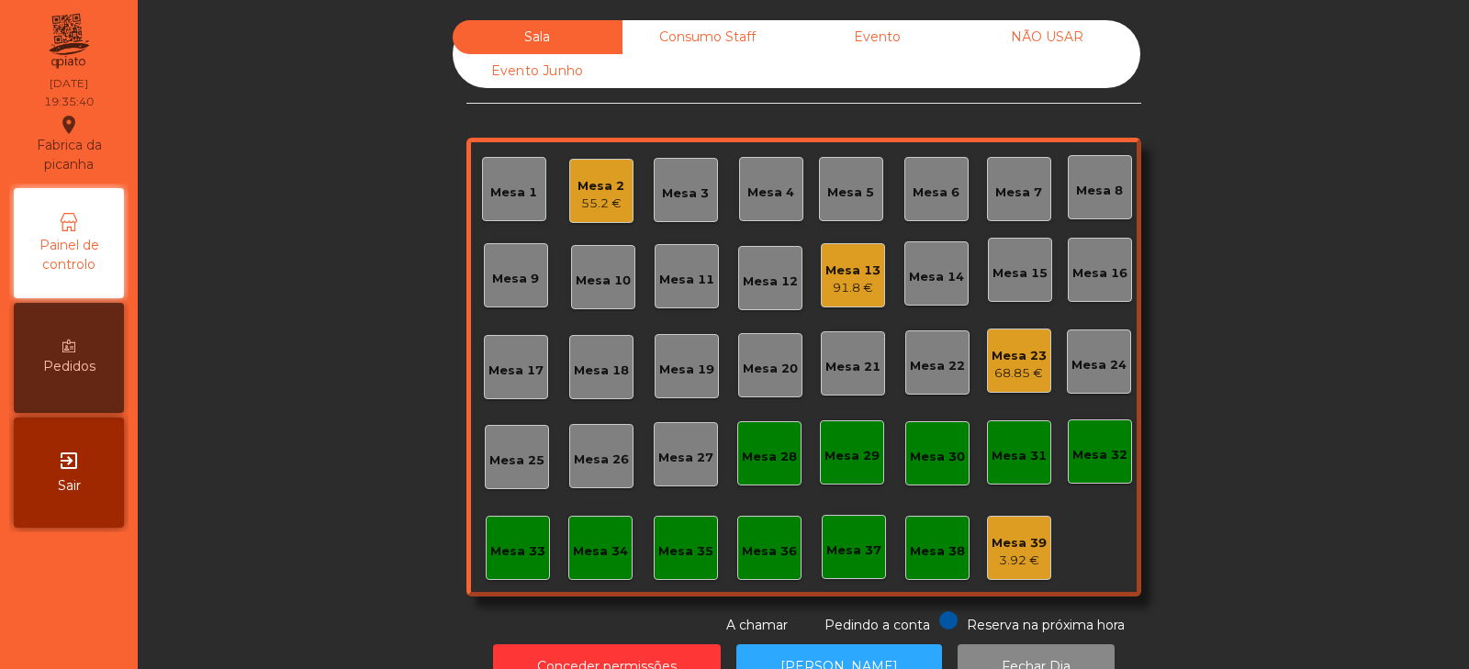
click at [913, 184] on div "Mesa 6" at bounding box center [936, 193] width 47 height 18
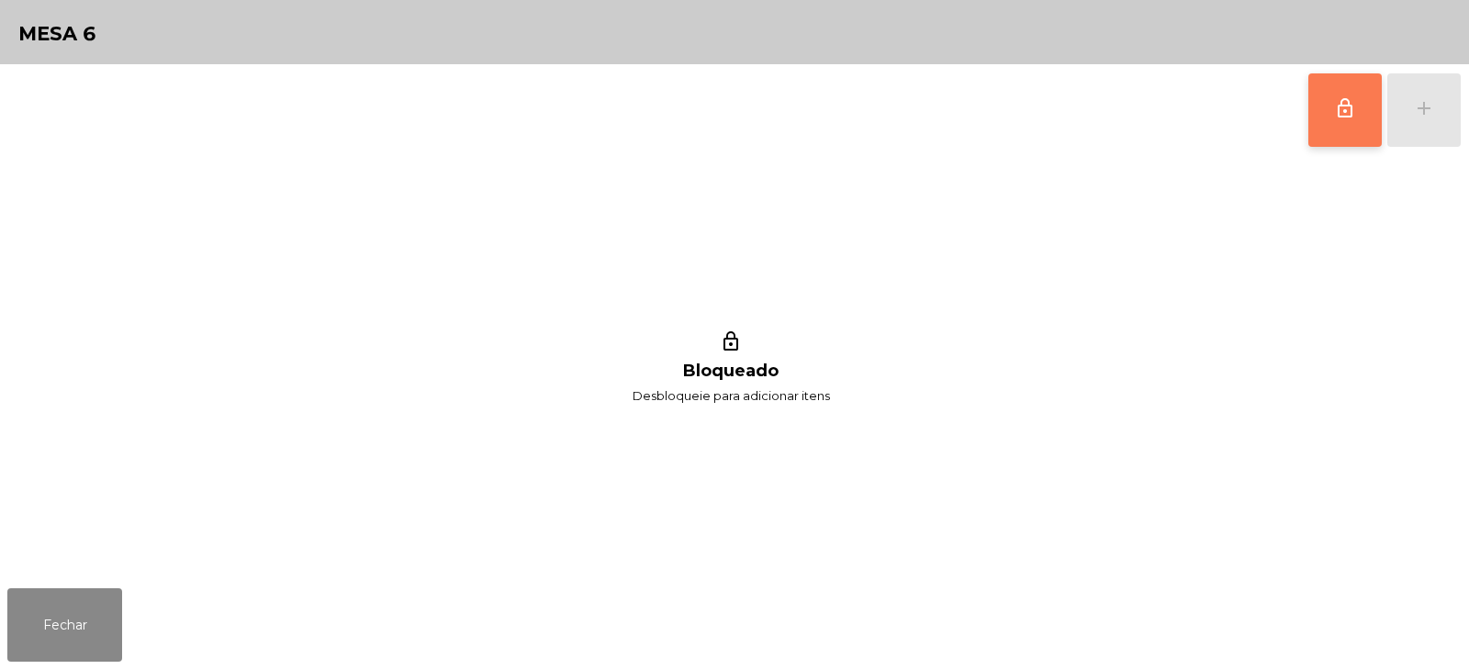
click at [1321, 109] on button "lock_outline" at bounding box center [1345, 109] width 73 height 73
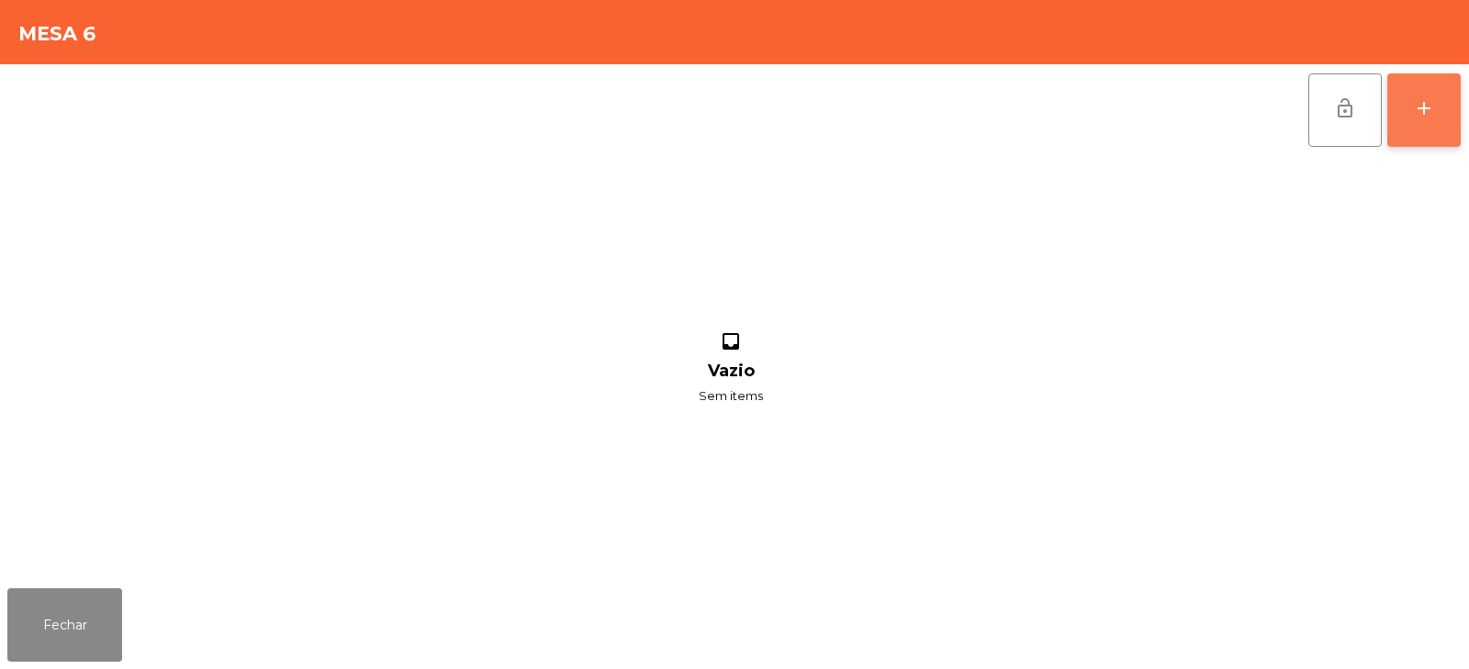
click at [1414, 107] on div "add" at bounding box center [1424, 108] width 22 height 22
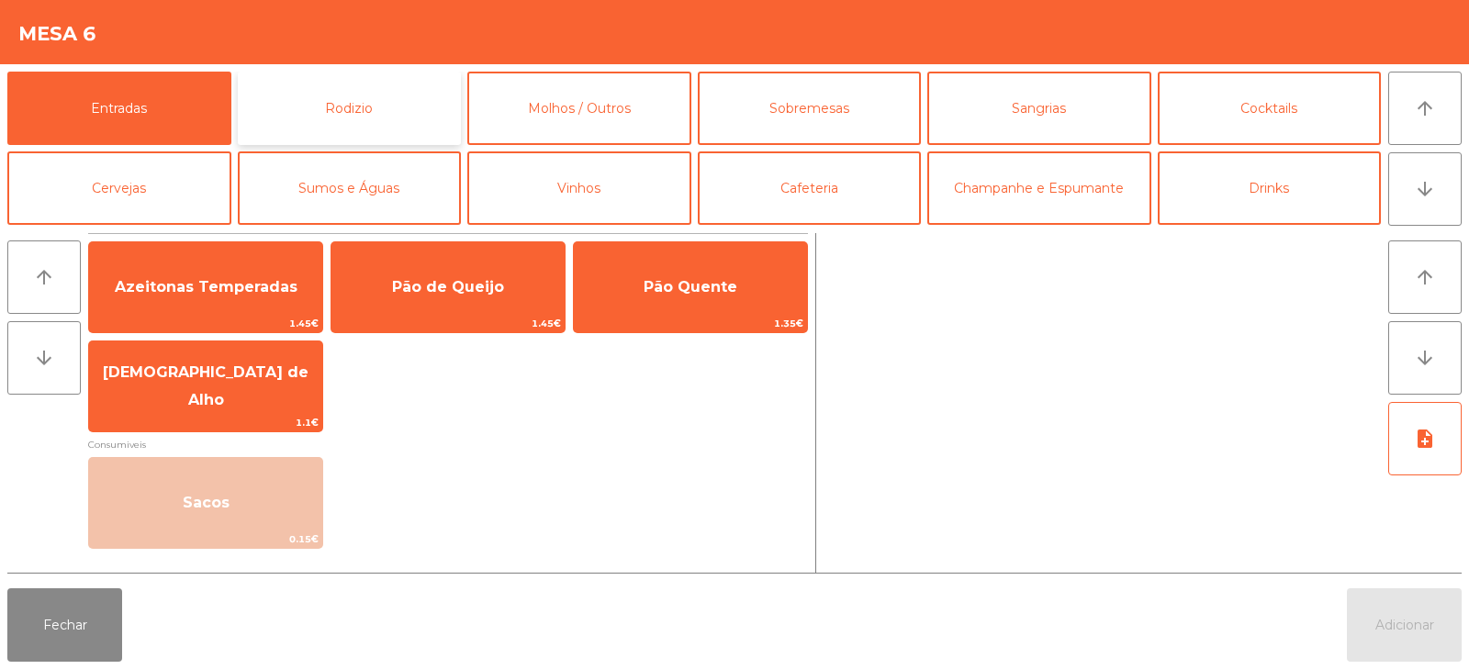
click at [371, 93] on button "Rodizio" at bounding box center [350, 108] width 224 height 73
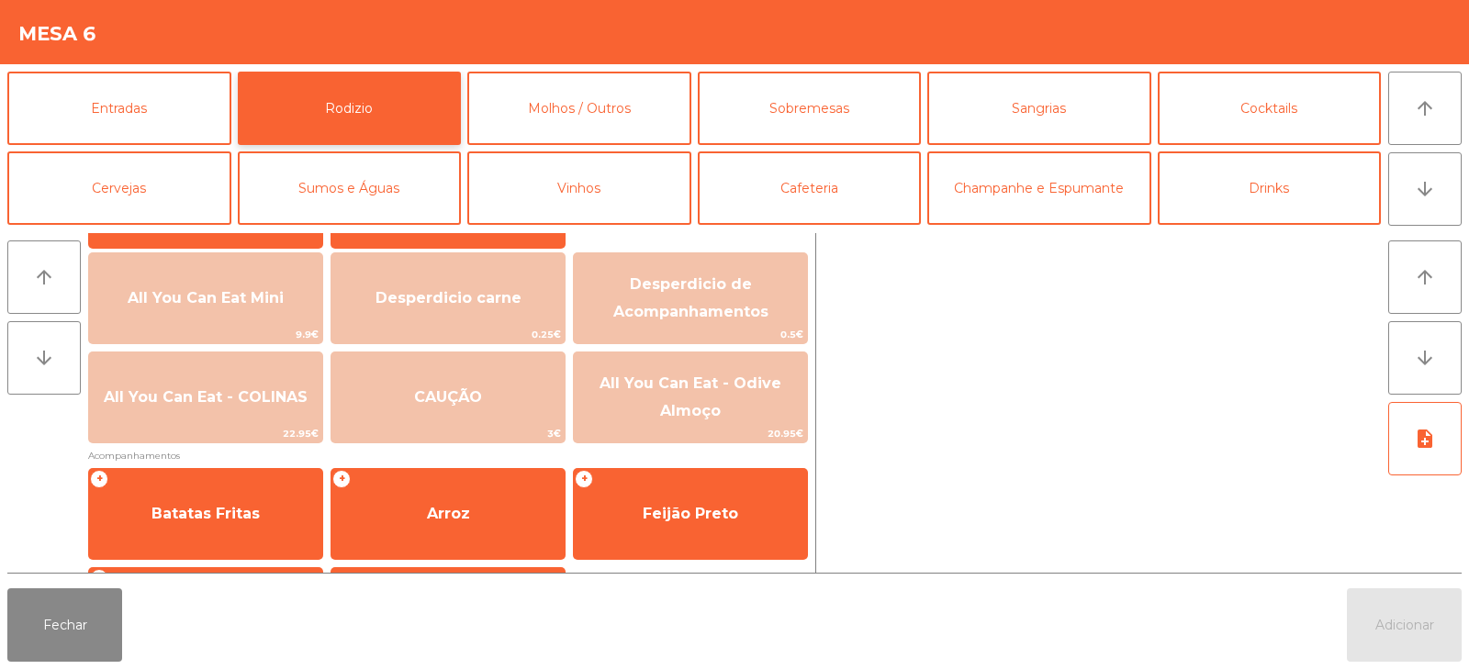
scroll to position [216, 0]
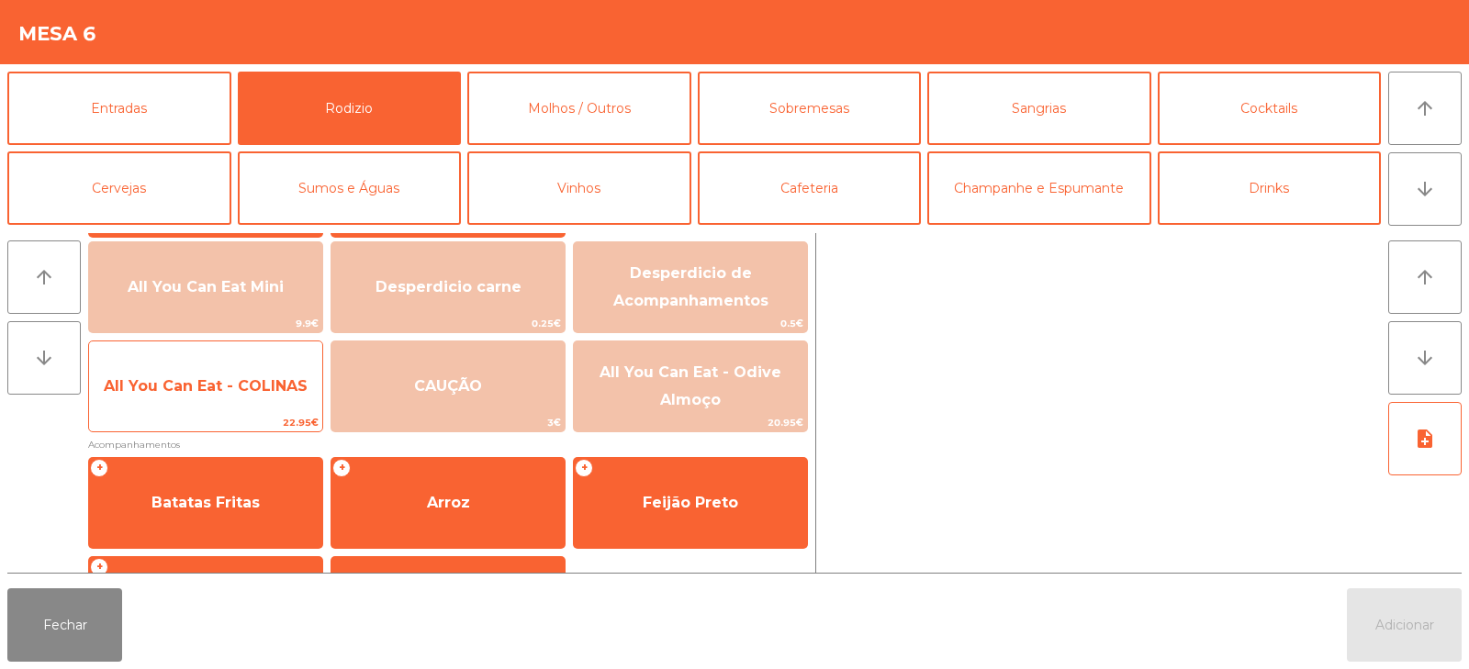
click at [208, 410] on span "All You Can Eat - COLINAS" at bounding box center [205, 387] width 233 height 50
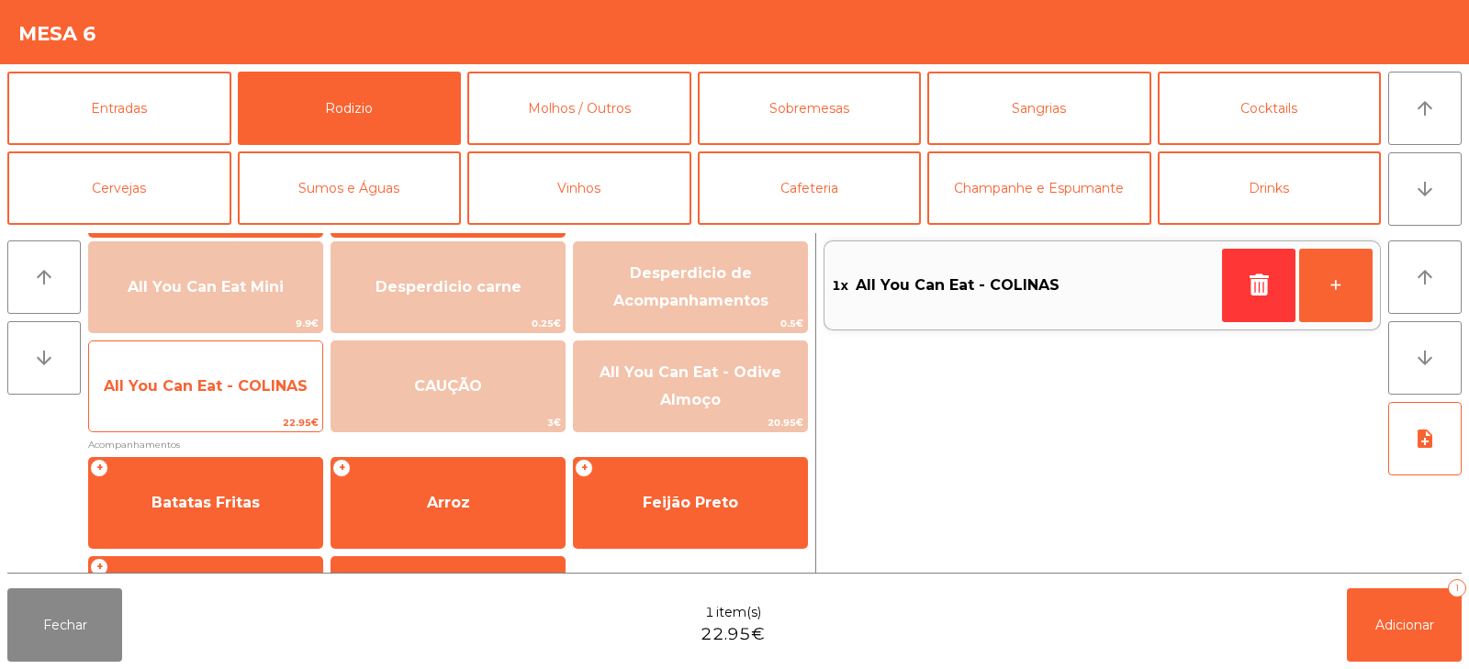
click at [199, 408] on span "All You Can Eat - COLINAS" at bounding box center [205, 387] width 233 height 50
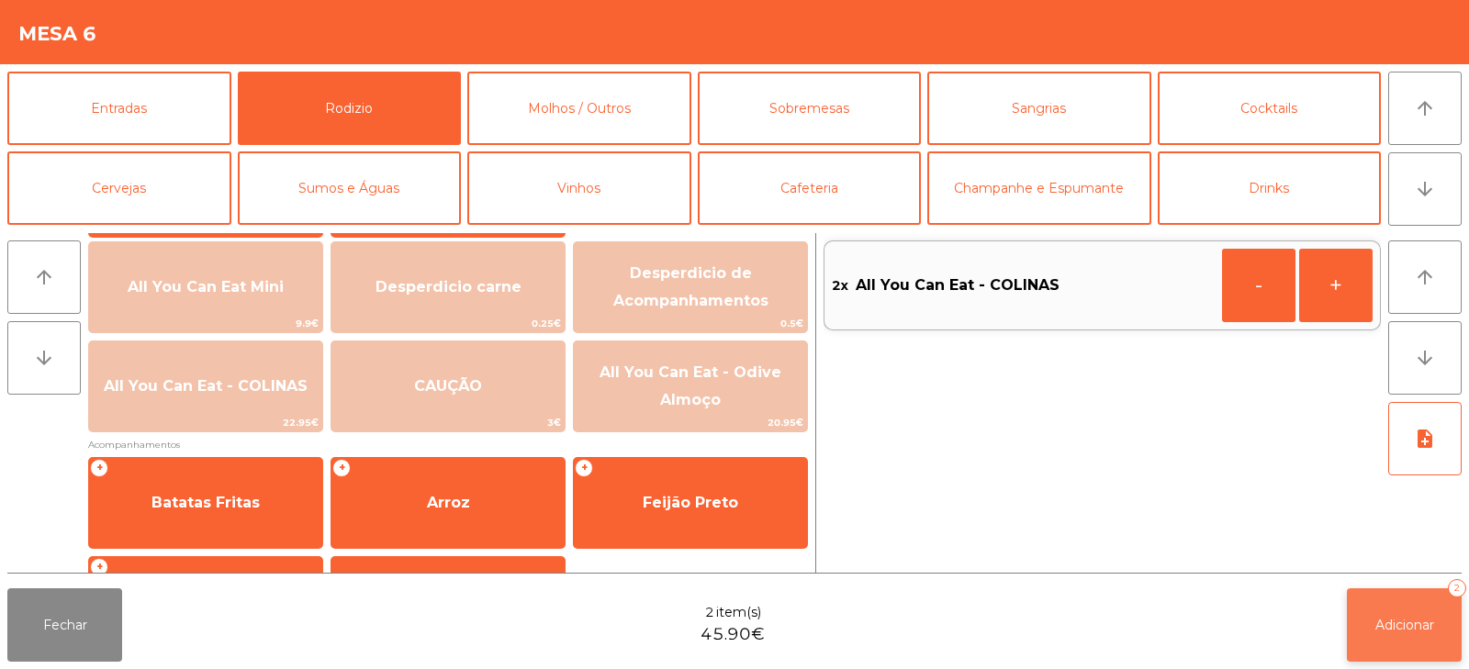
click at [1405, 643] on button "Adicionar 2" at bounding box center [1404, 625] width 115 height 73
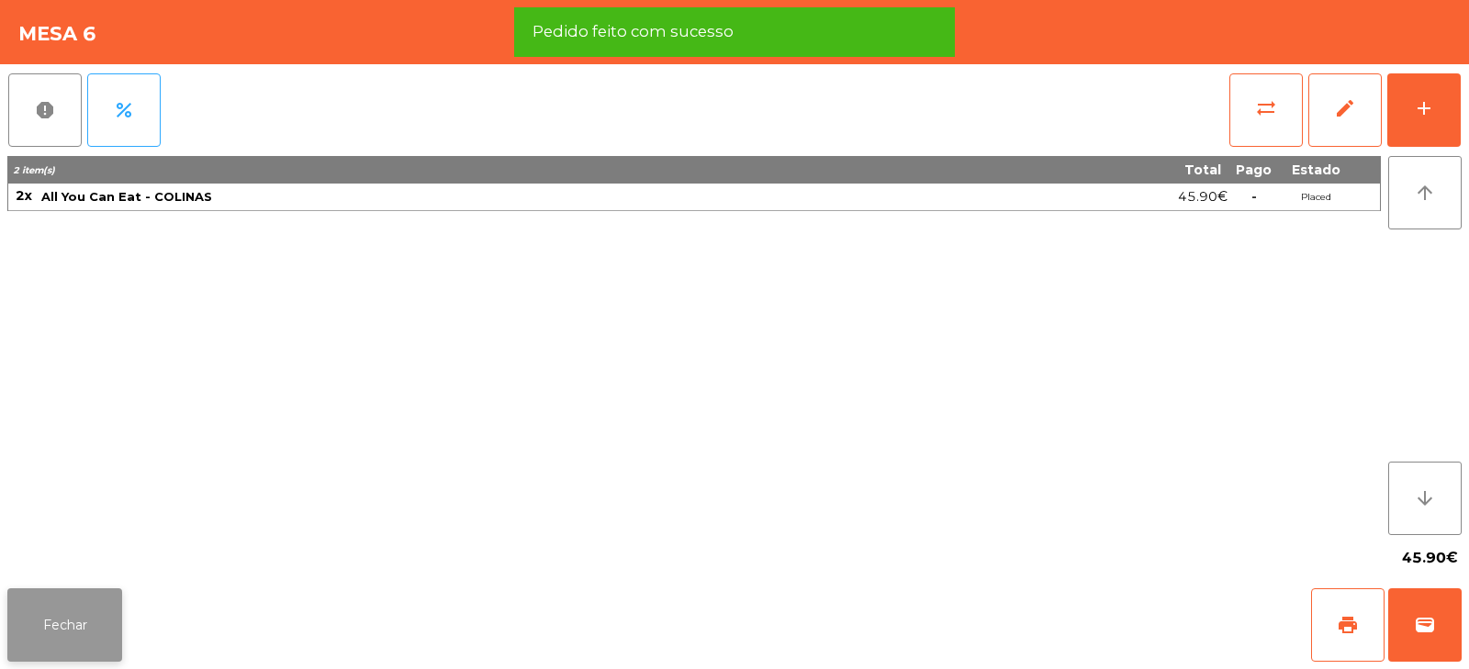
click at [75, 622] on button "Fechar" at bounding box center [64, 625] width 115 height 73
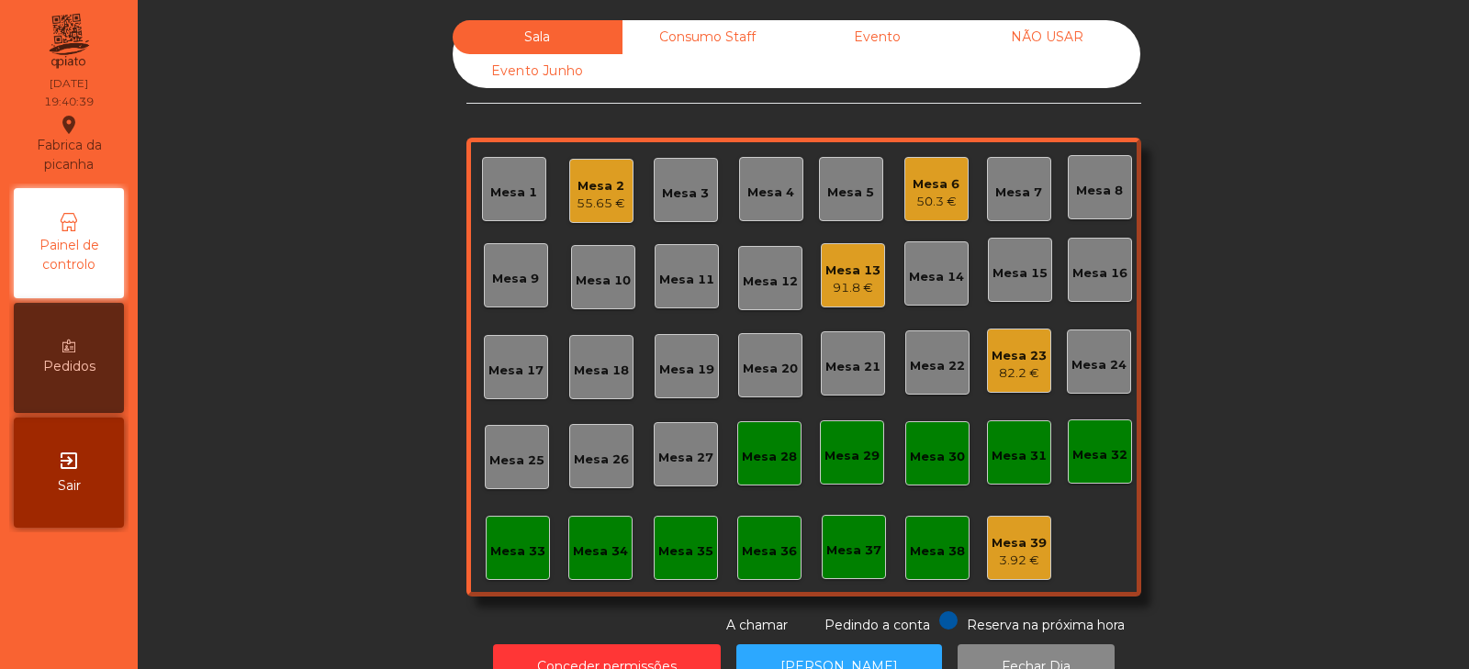
click at [1088, 447] on div "Mesa 32" at bounding box center [1100, 455] width 55 height 18
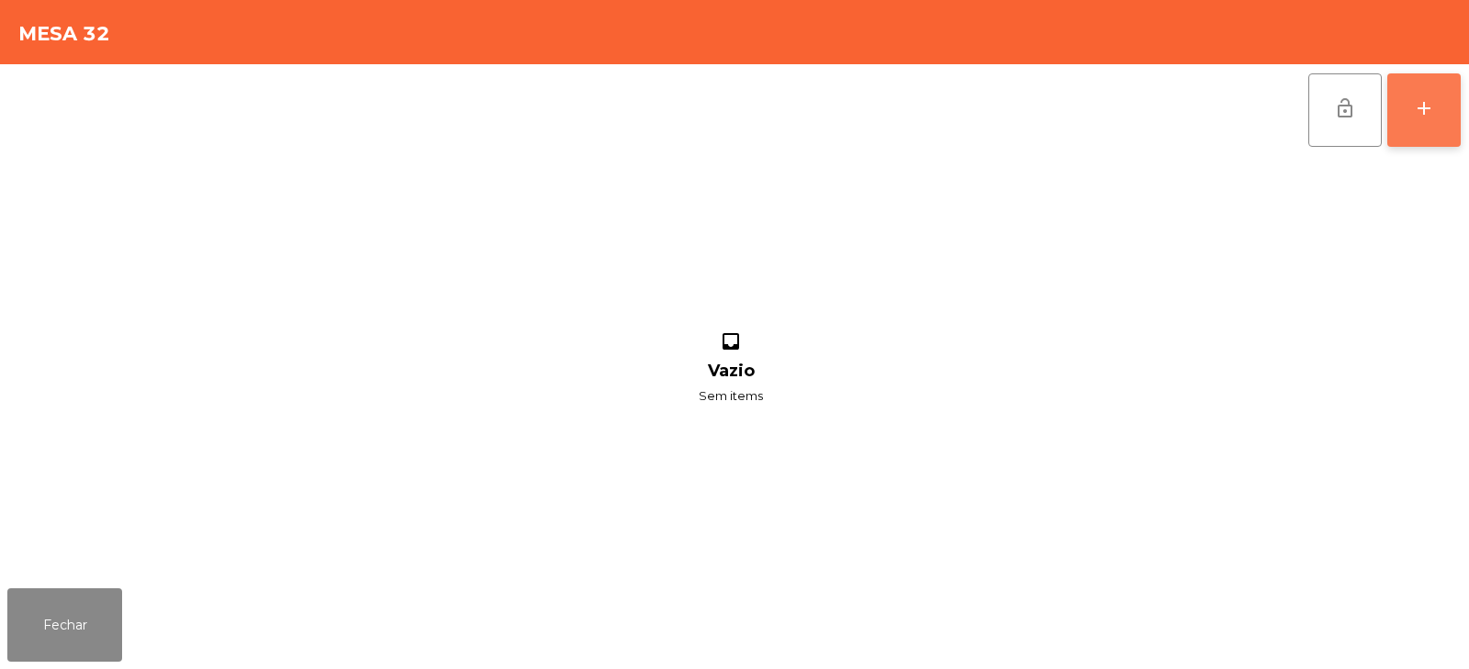
click at [1435, 117] on button "add" at bounding box center [1424, 109] width 73 height 73
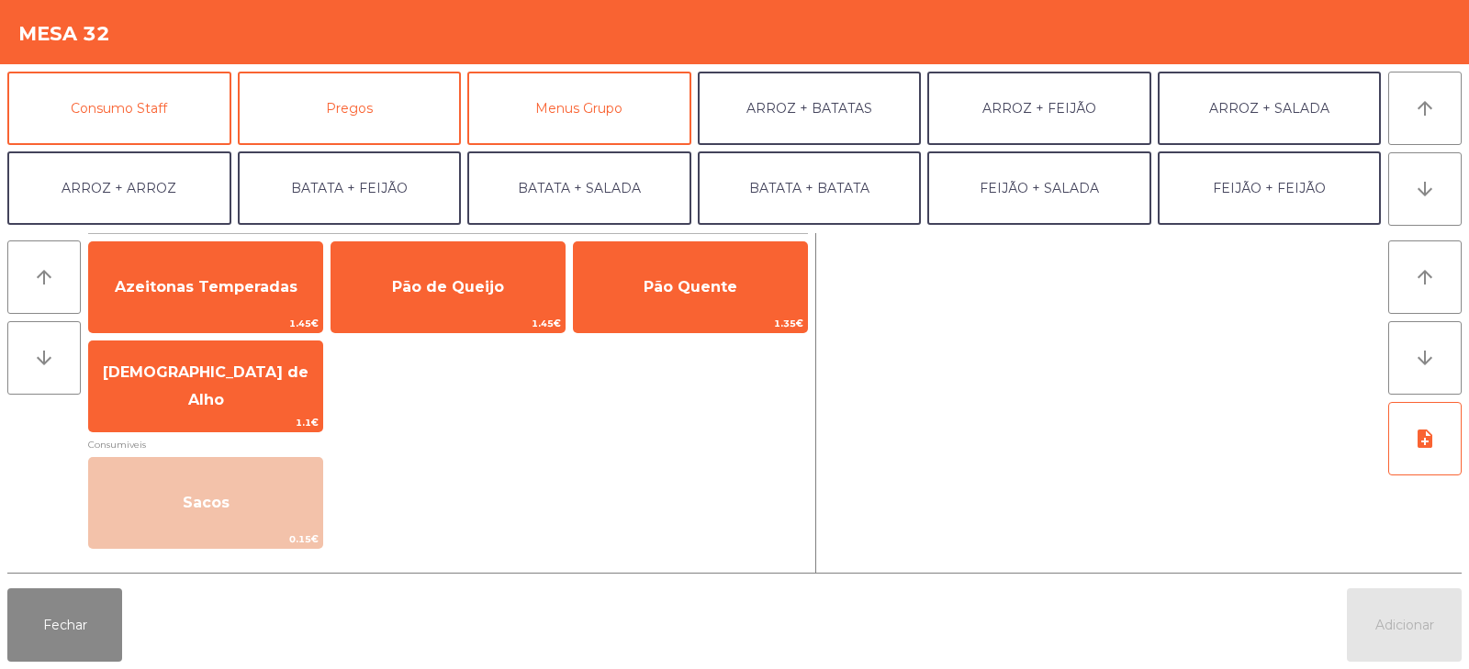
scroll to position [174, 0]
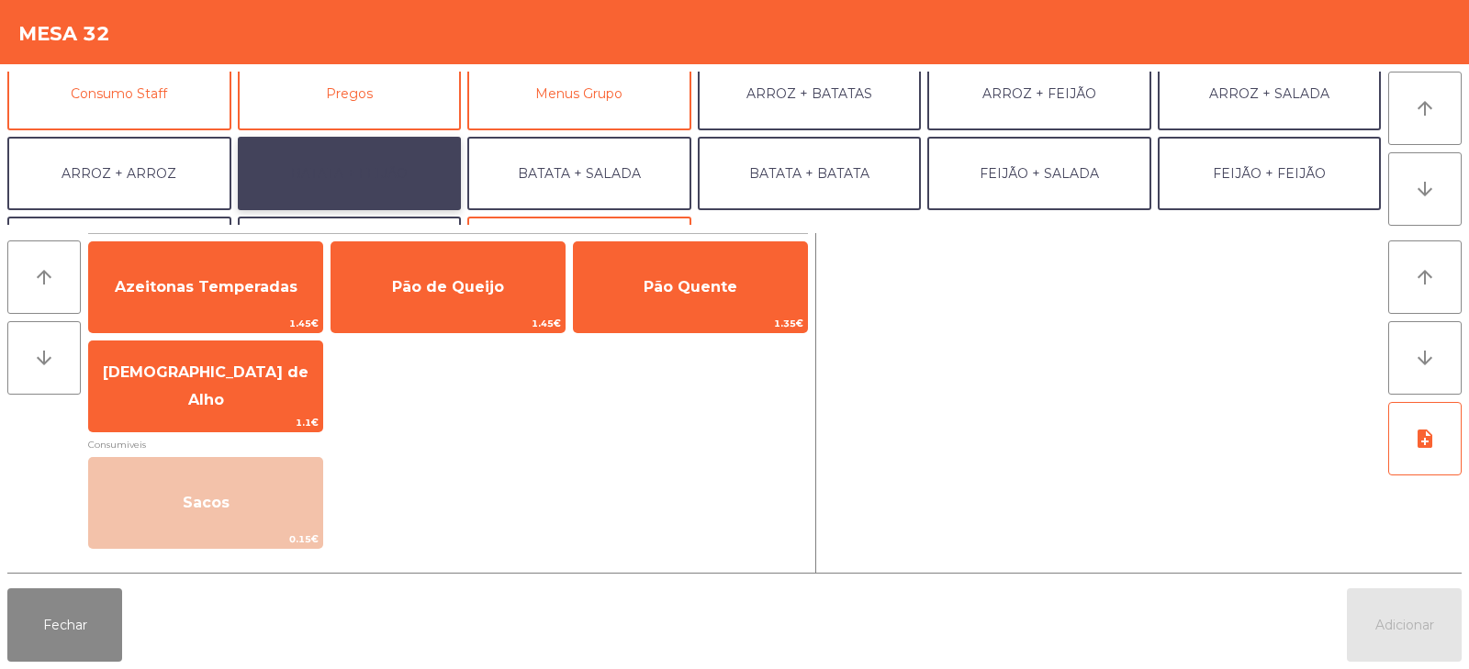
click at [410, 184] on button "BATATA + FEIJÃO" at bounding box center [350, 173] width 224 height 73
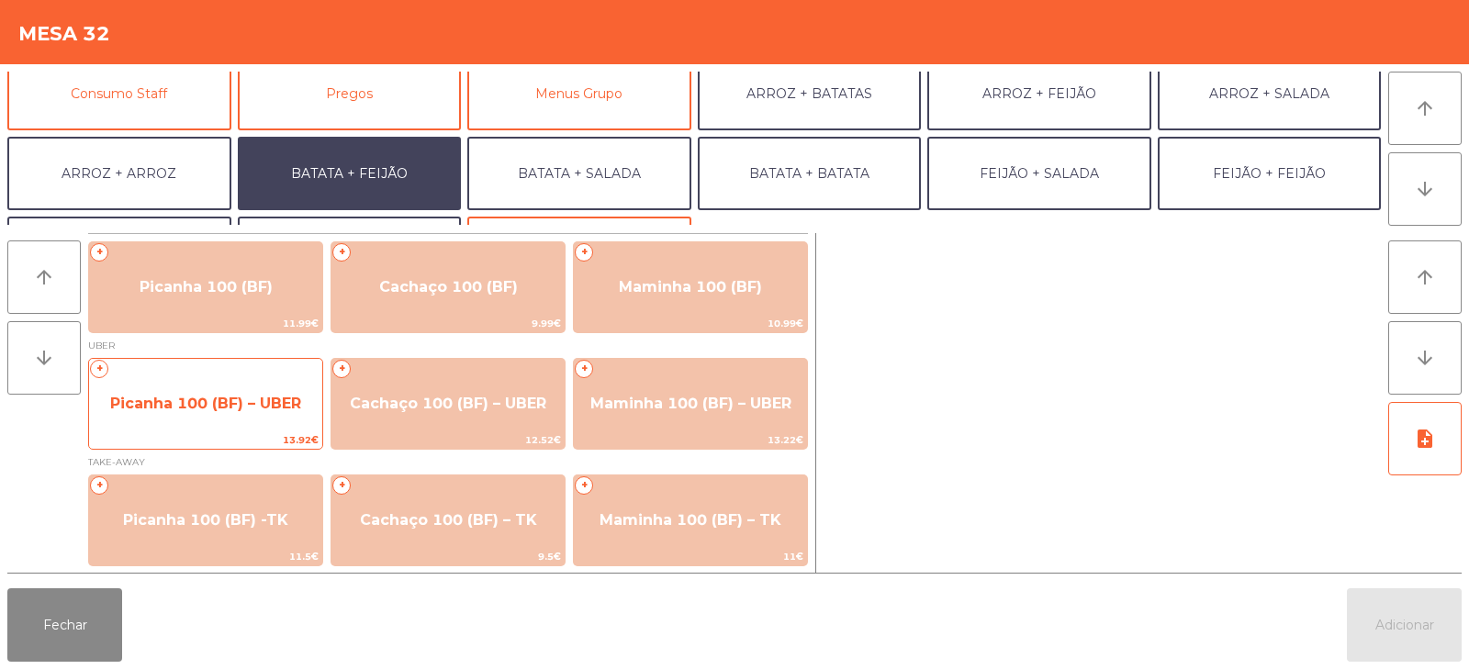
click at [211, 405] on span "Picanha 100 (BF) – UBER" at bounding box center [205, 403] width 191 height 17
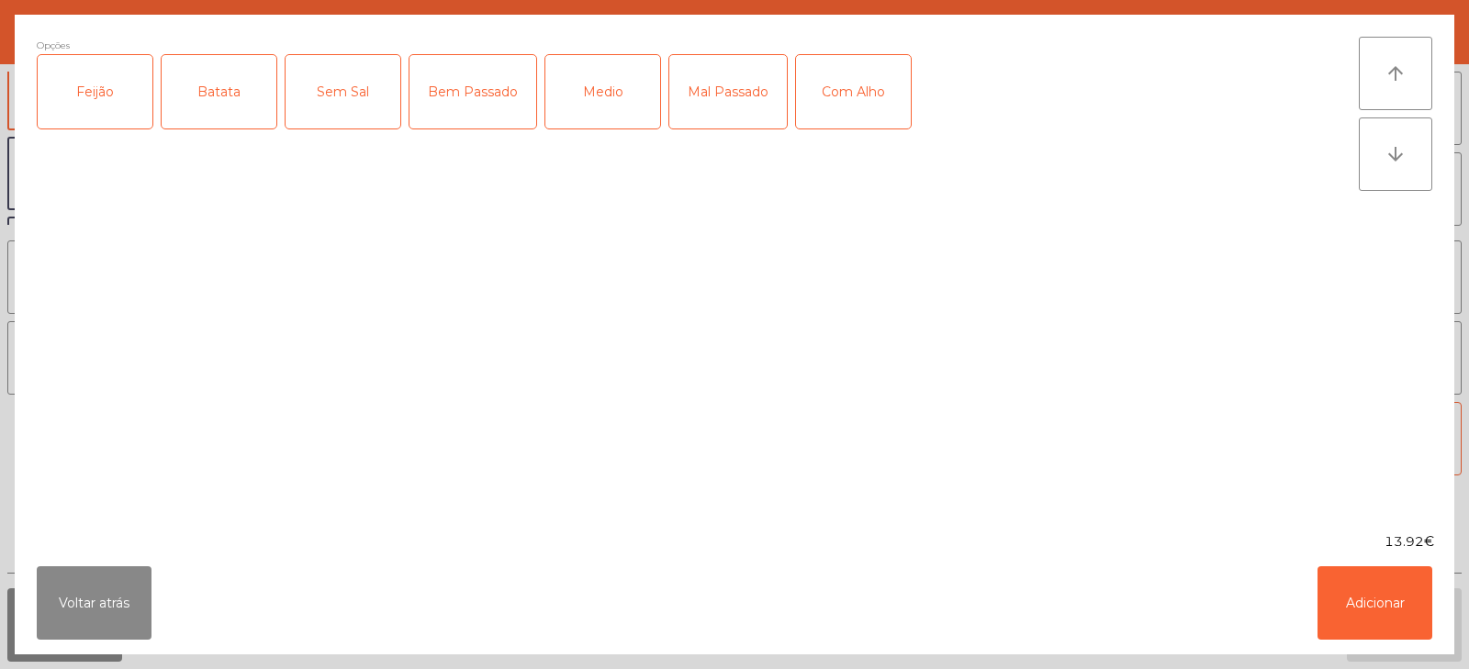
click at [95, 101] on div "Feijão" at bounding box center [95, 91] width 115 height 73
click at [198, 111] on div "Batata" at bounding box center [219, 91] width 115 height 73
click at [705, 122] on div "Mal Passado" at bounding box center [728, 91] width 118 height 73
click at [595, 109] on div "Medio" at bounding box center [602, 91] width 115 height 73
click at [734, 109] on div "Mal Passado" at bounding box center [728, 91] width 118 height 73
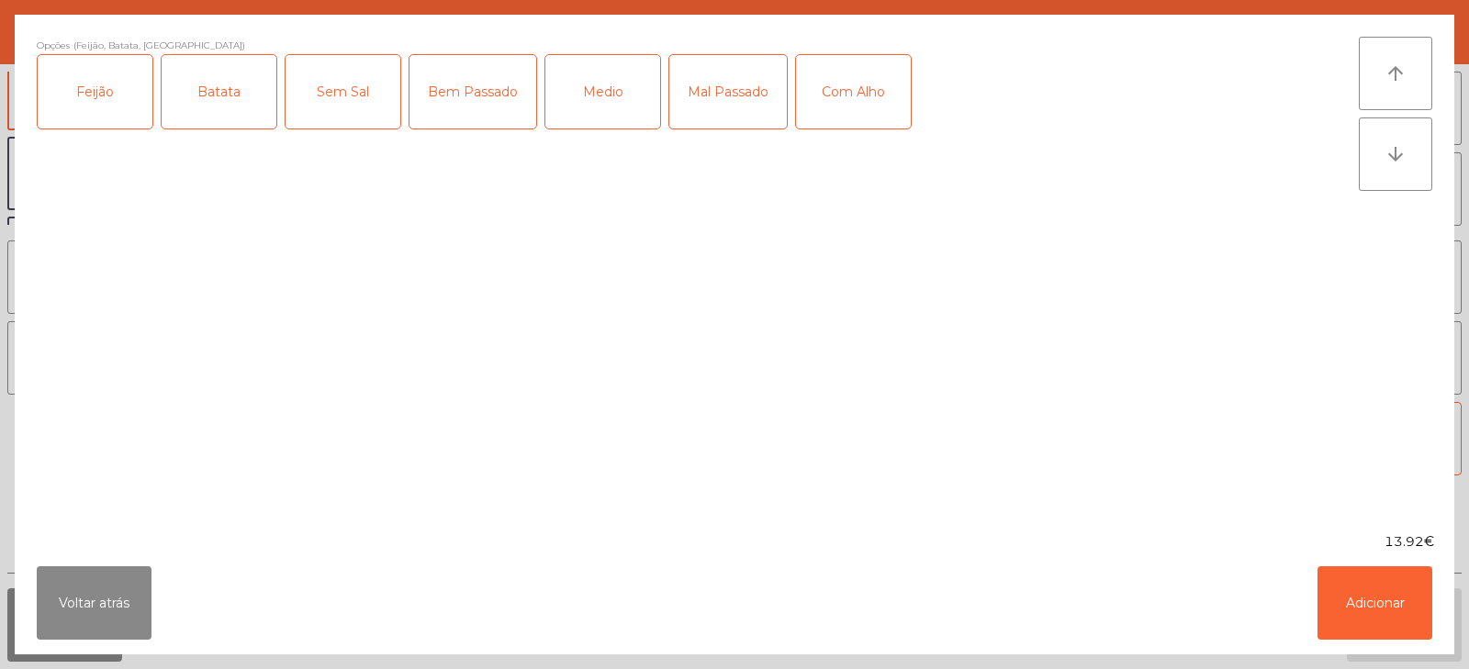
click at [599, 98] on div "Medio" at bounding box center [602, 91] width 115 height 73
click at [584, 107] on div "Medio" at bounding box center [602, 91] width 115 height 73
click at [1368, 605] on button "Adicionar" at bounding box center [1375, 603] width 115 height 73
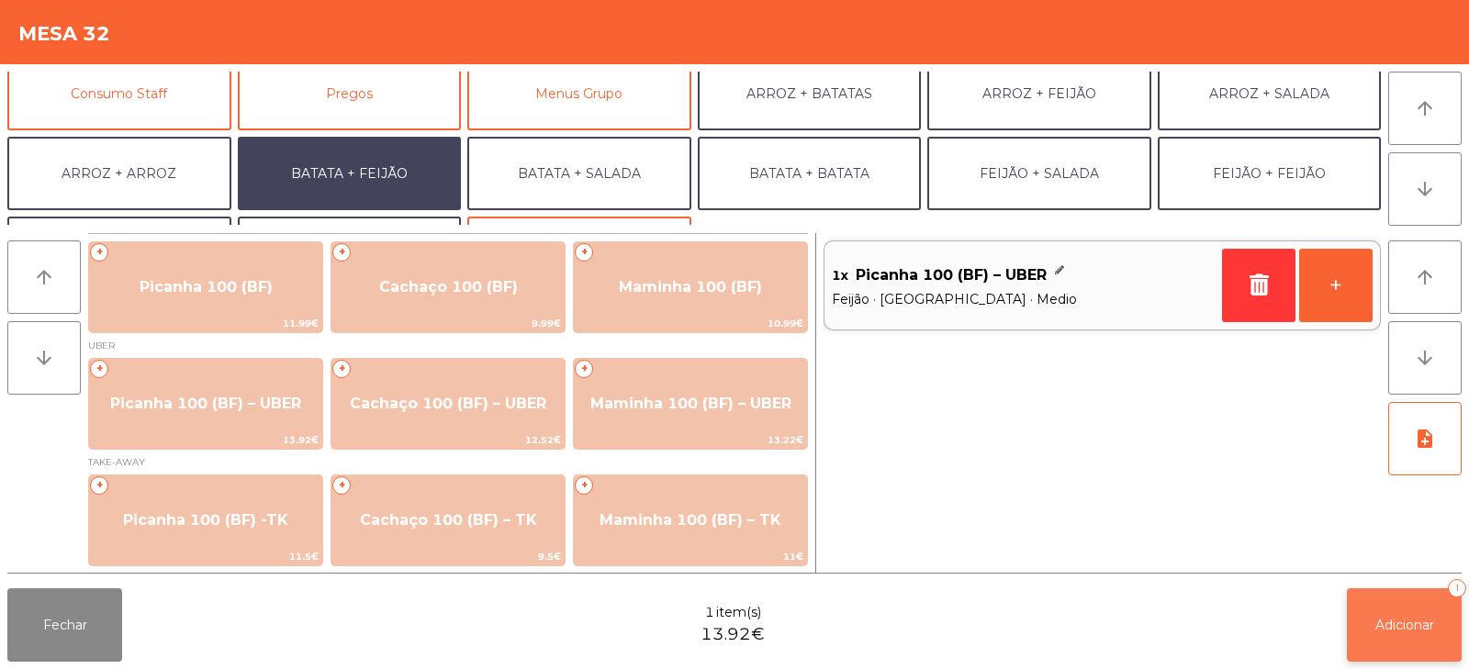
click at [1377, 618] on span "Adicionar" at bounding box center [1405, 625] width 59 height 17
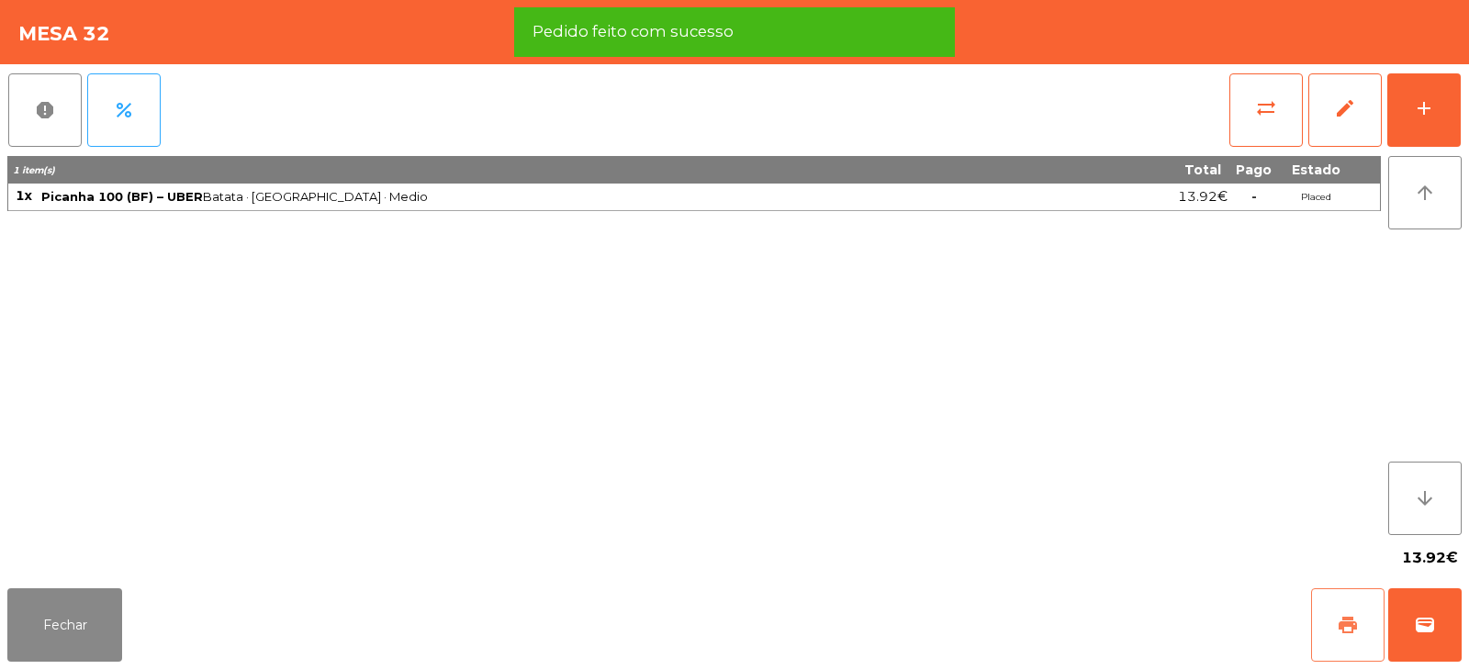
click at [1336, 626] on button "print" at bounding box center [1347, 625] width 73 height 73
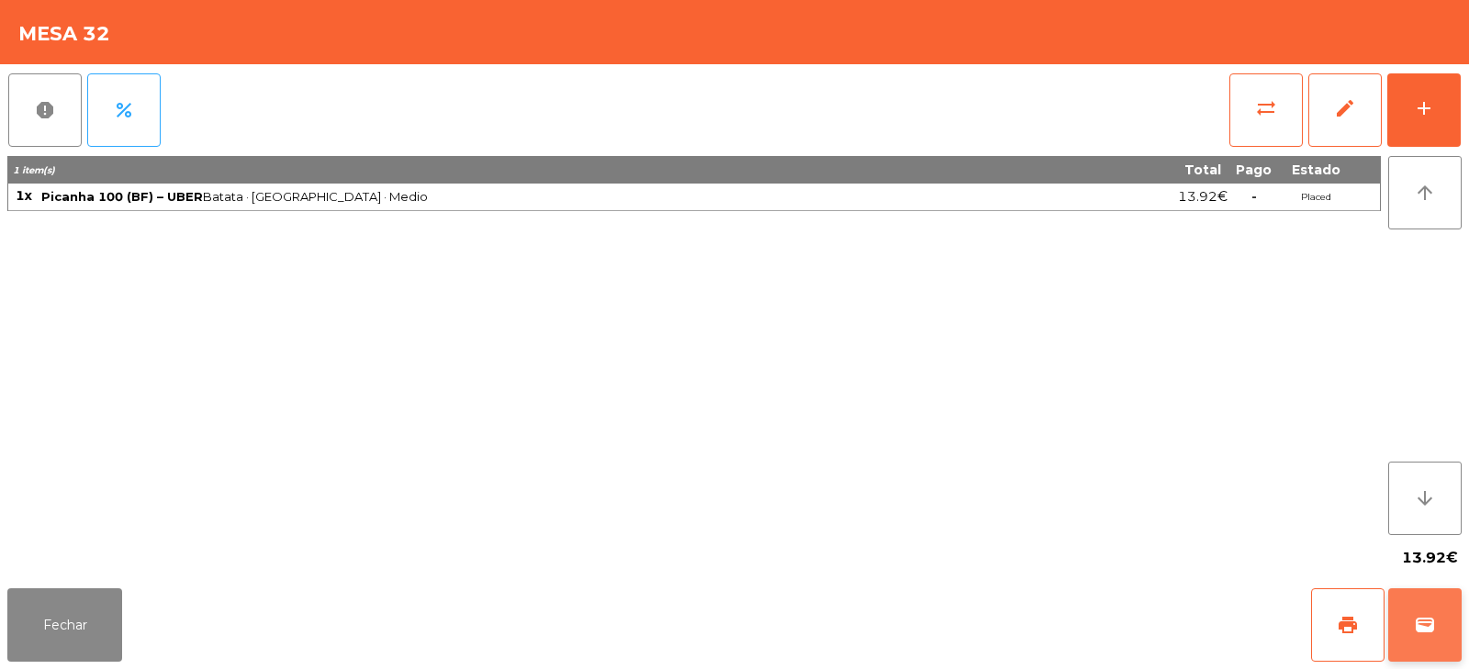
click at [1429, 638] on button "wallet" at bounding box center [1424, 625] width 73 height 73
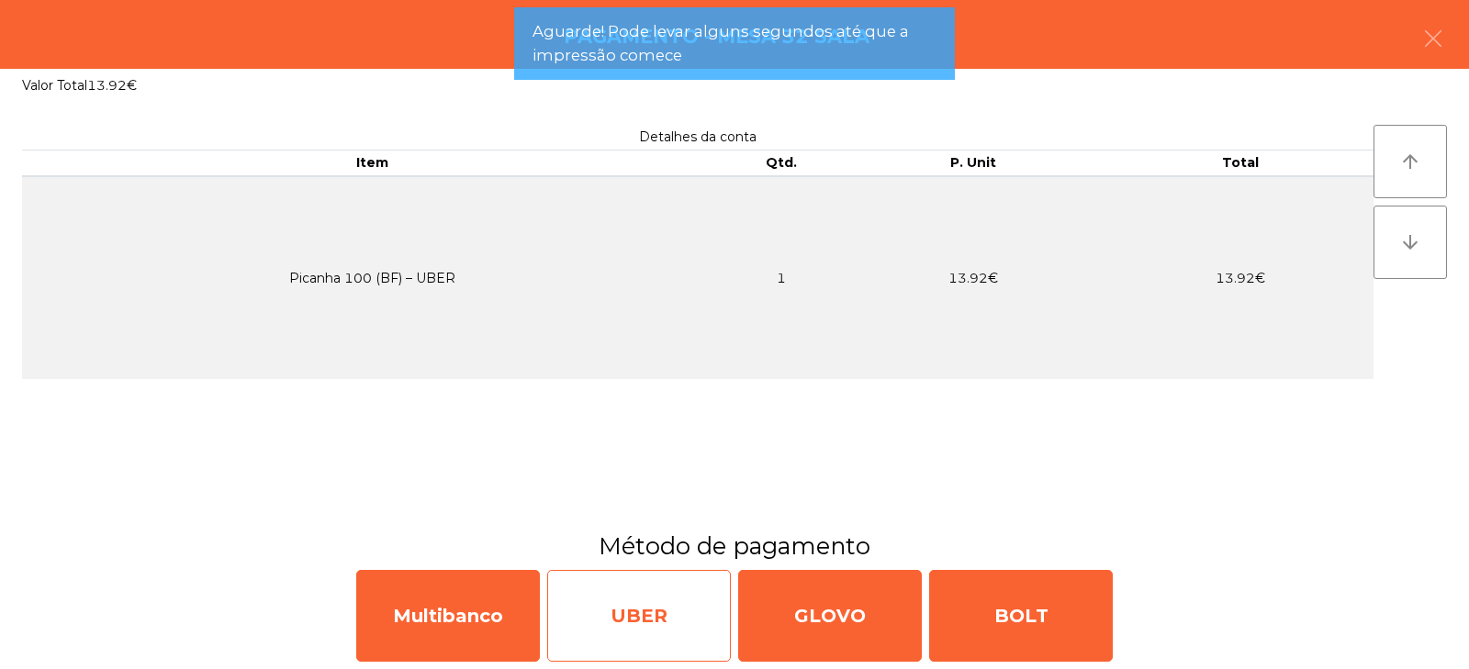
click at [655, 601] on div "UBER" at bounding box center [639, 616] width 184 height 92
select select "**"
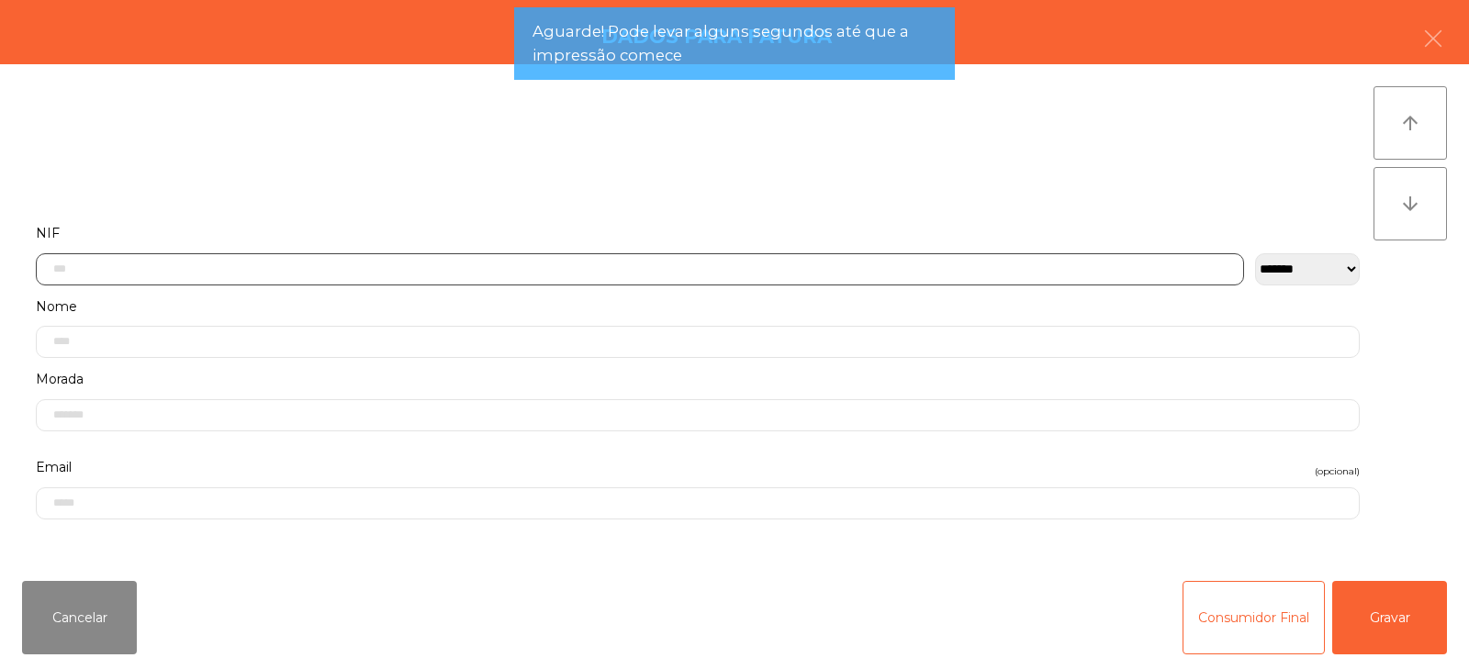
click at [879, 262] on input "text" at bounding box center [640, 269] width 1208 height 32
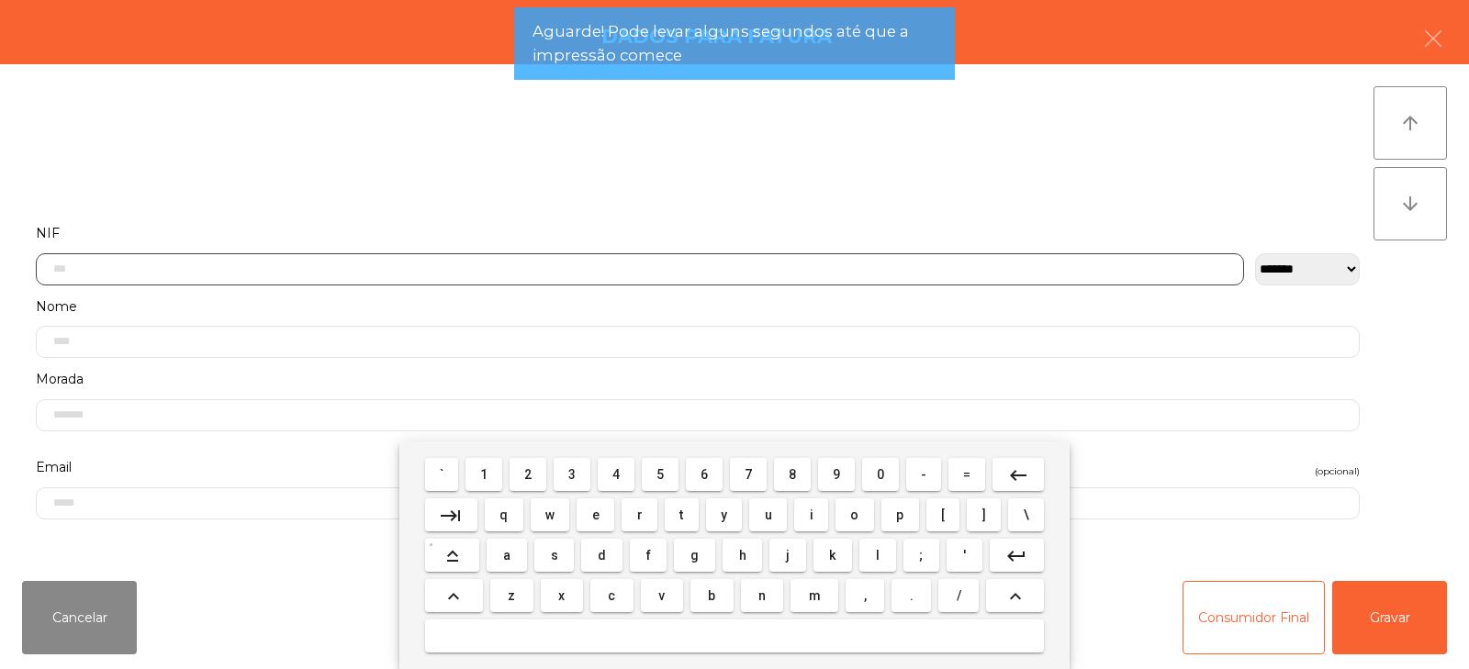
scroll to position [134, 0]
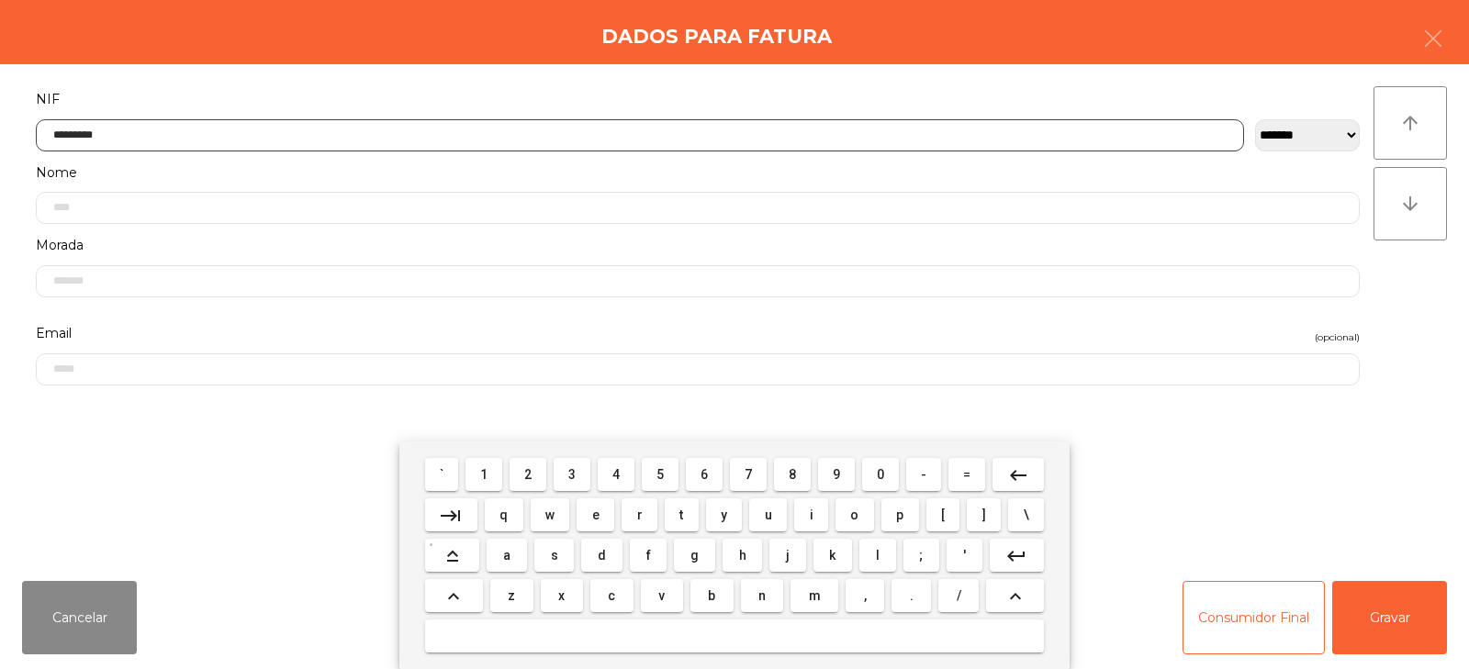
type input "*********"
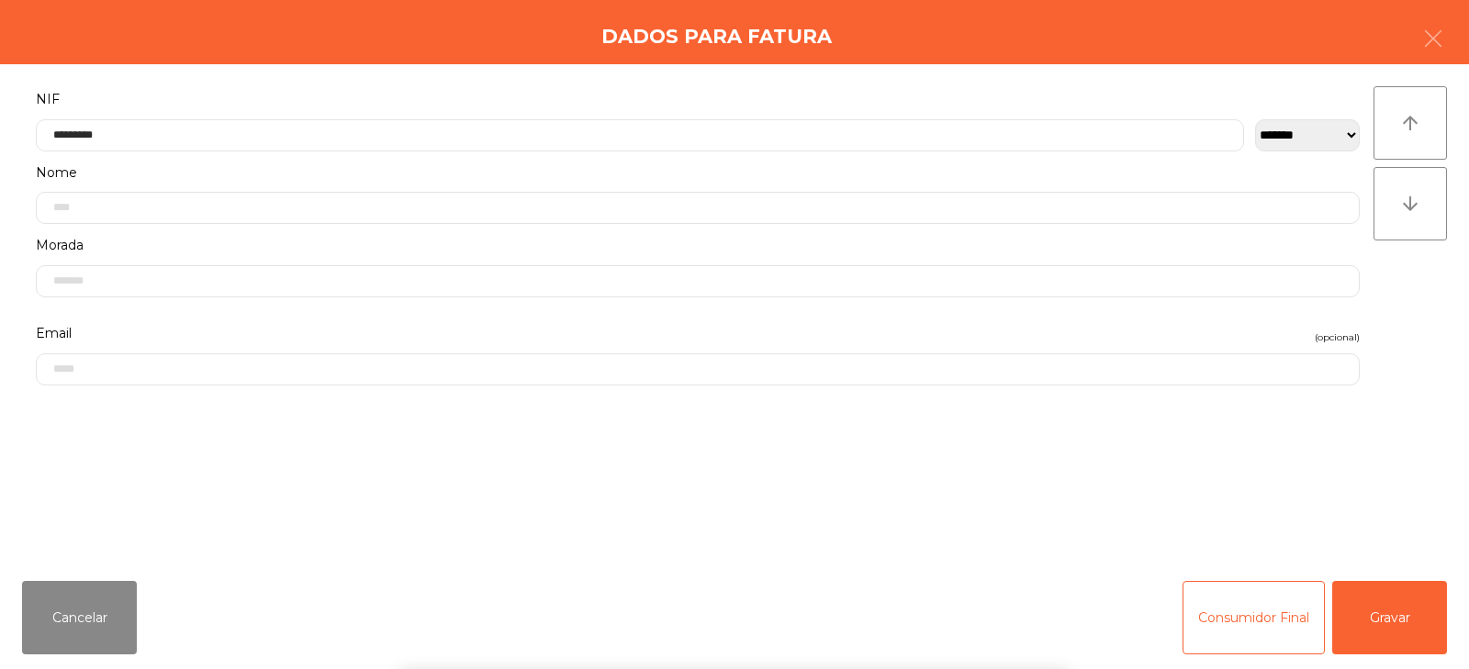
click at [1396, 620] on div "` 1 2 3 4 5 6 7 8 9 0 - = keyboard_backspace keyboard_tab q w e r t y u i o p […" at bounding box center [734, 556] width 1469 height 228
click at [1396, 623] on button "Gravar" at bounding box center [1389, 617] width 115 height 73
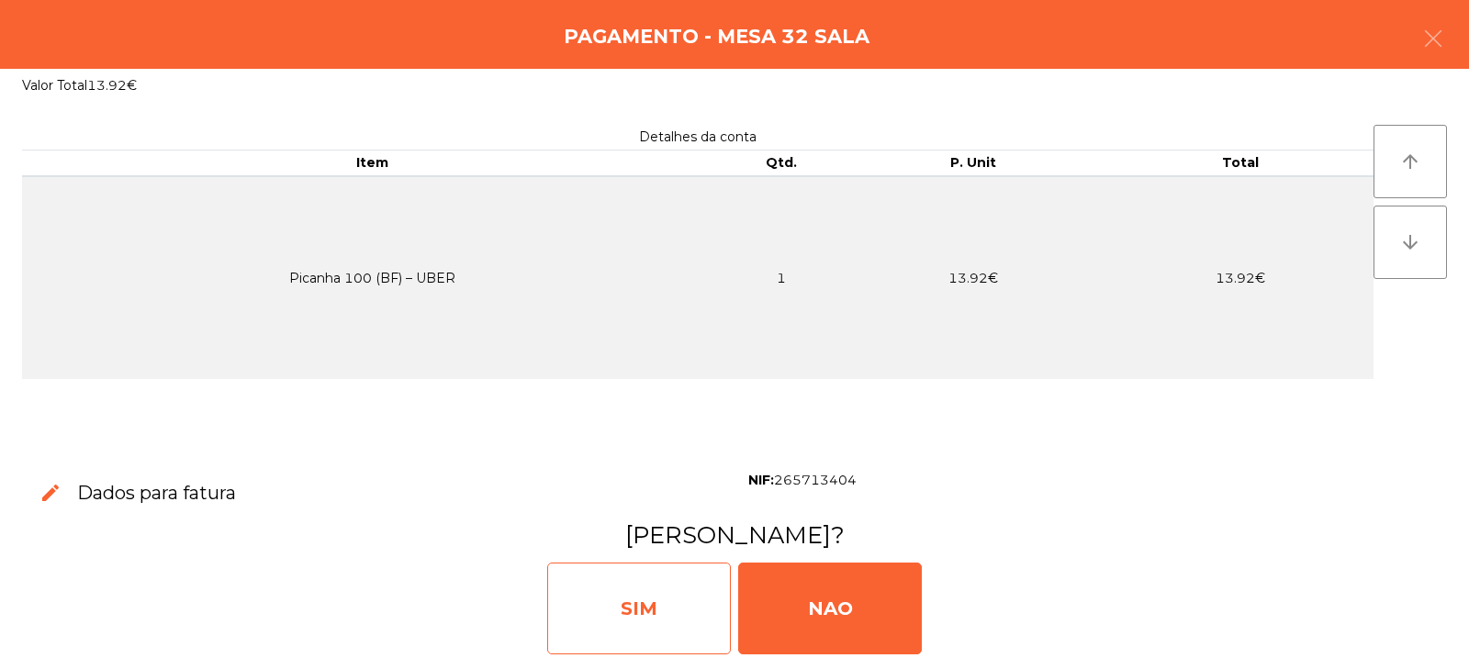
click at [678, 603] on div "SIM" at bounding box center [639, 609] width 184 height 92
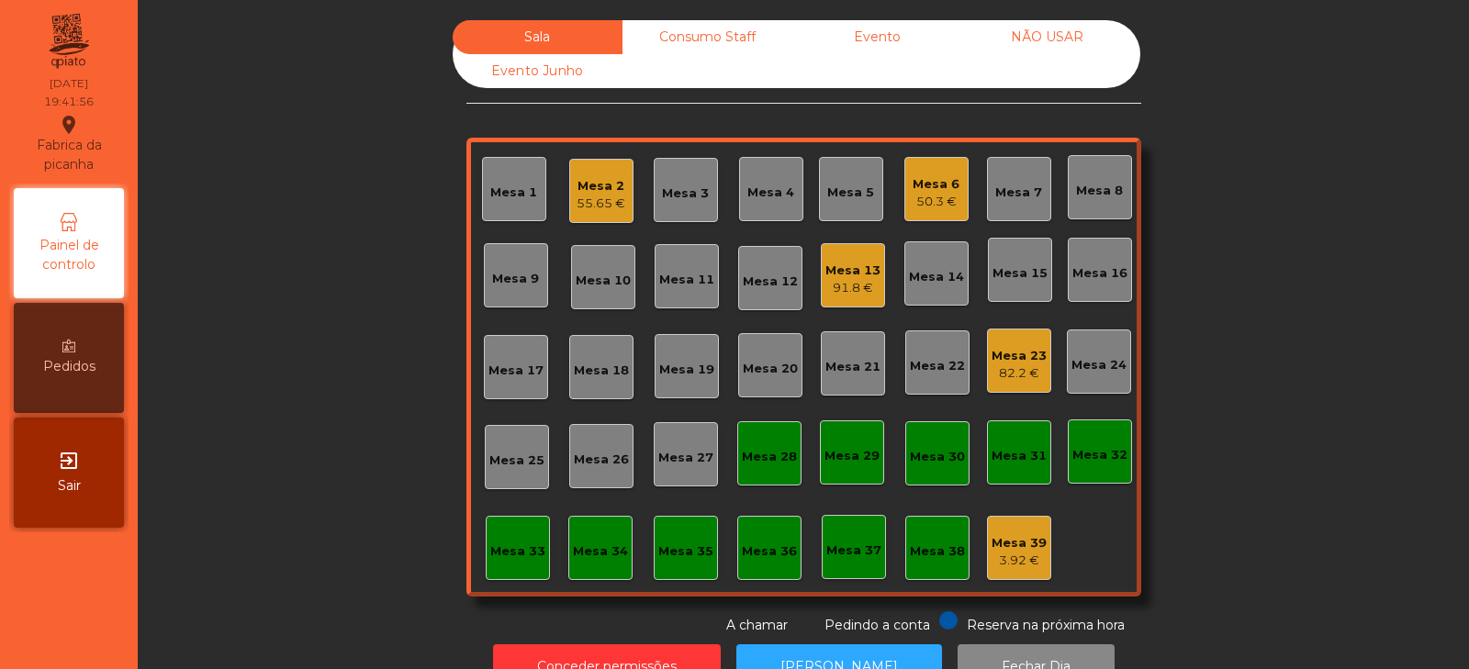
click at [678, 194] on div "Mesa 3" at bounding box center [685, 194] width 47 height 18
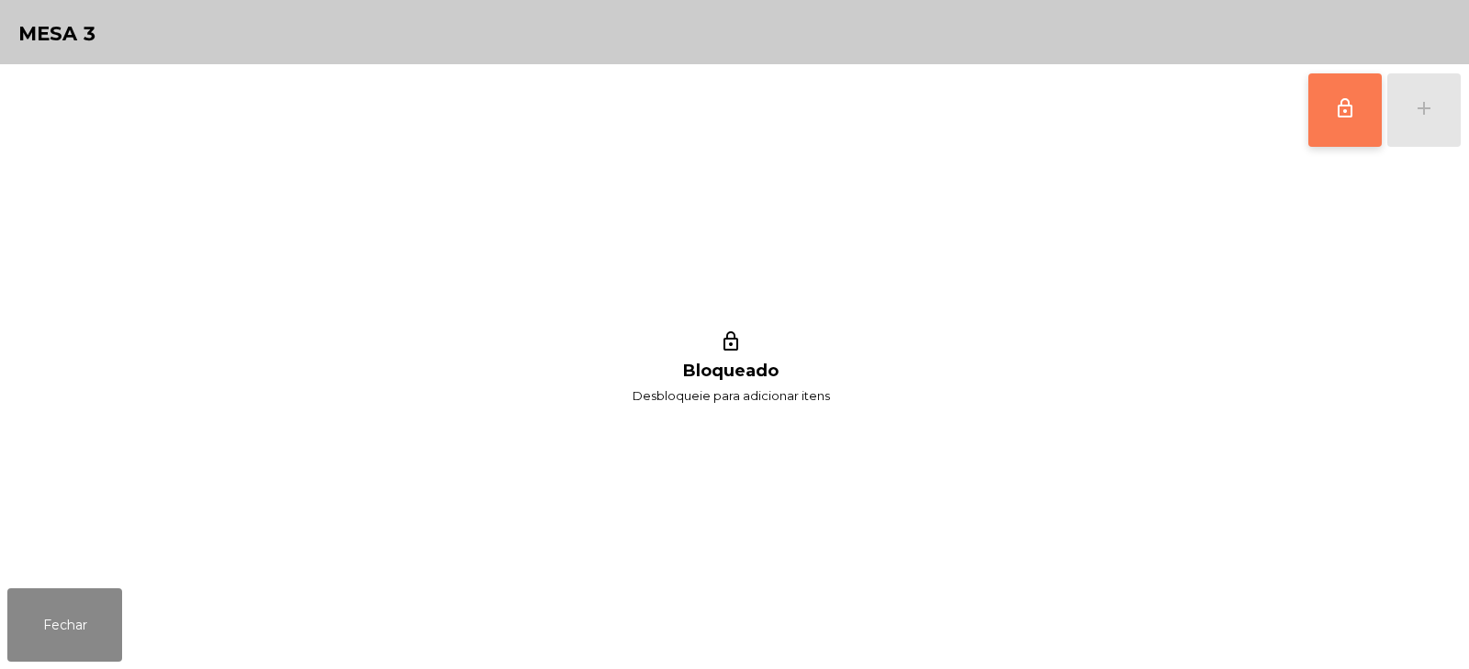
click at [1333, 116] on button "lock_outline" at bounding box center [1345, 109] width 73 height 73
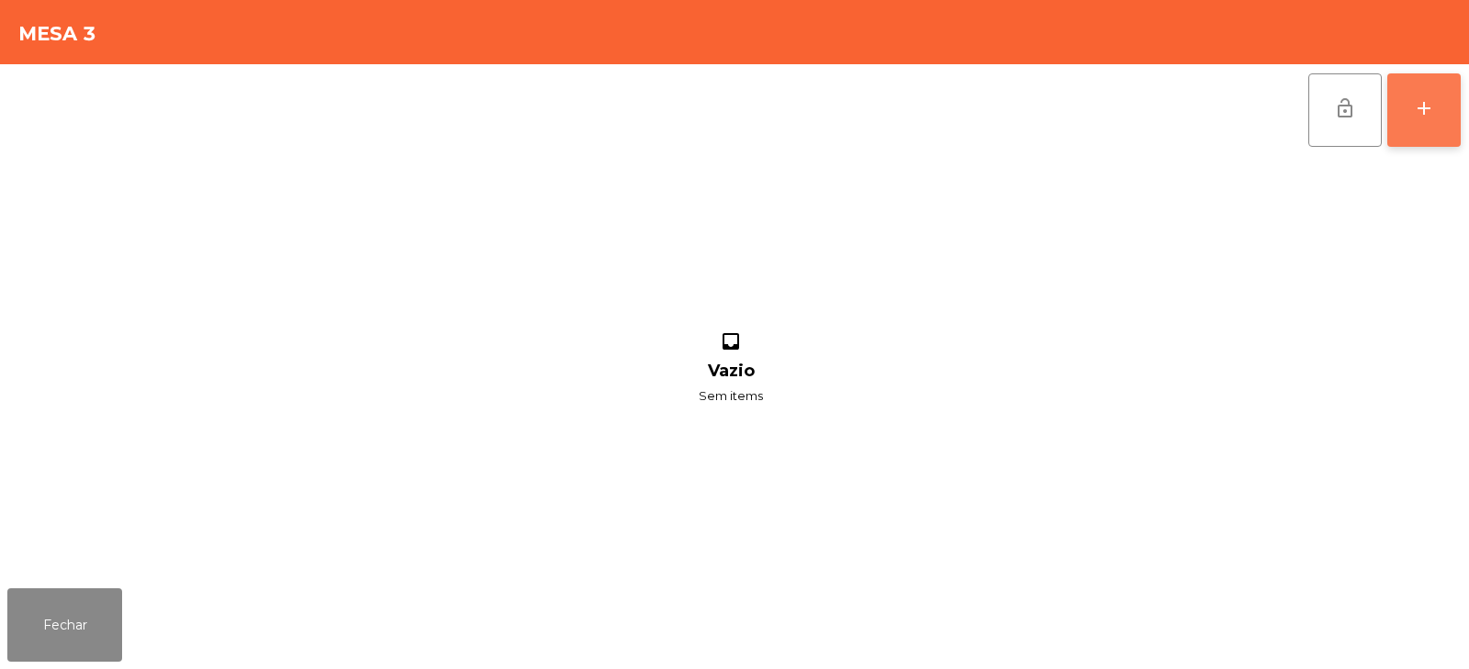
click at [1438, 122] on button "add" at bounding box center [1424, 109] width 73 height 73
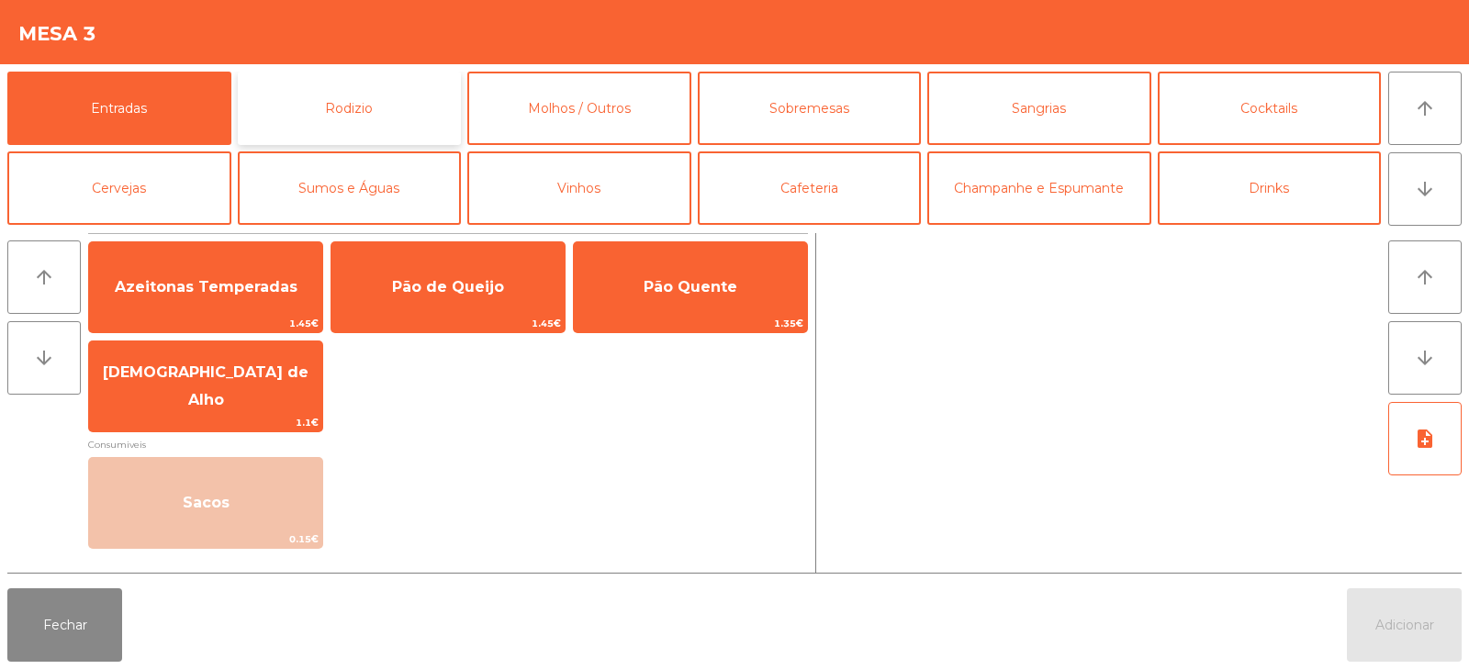
click at [326, 111] on button "Rodizio" at bounding box center [350, 108] width 224 height 73
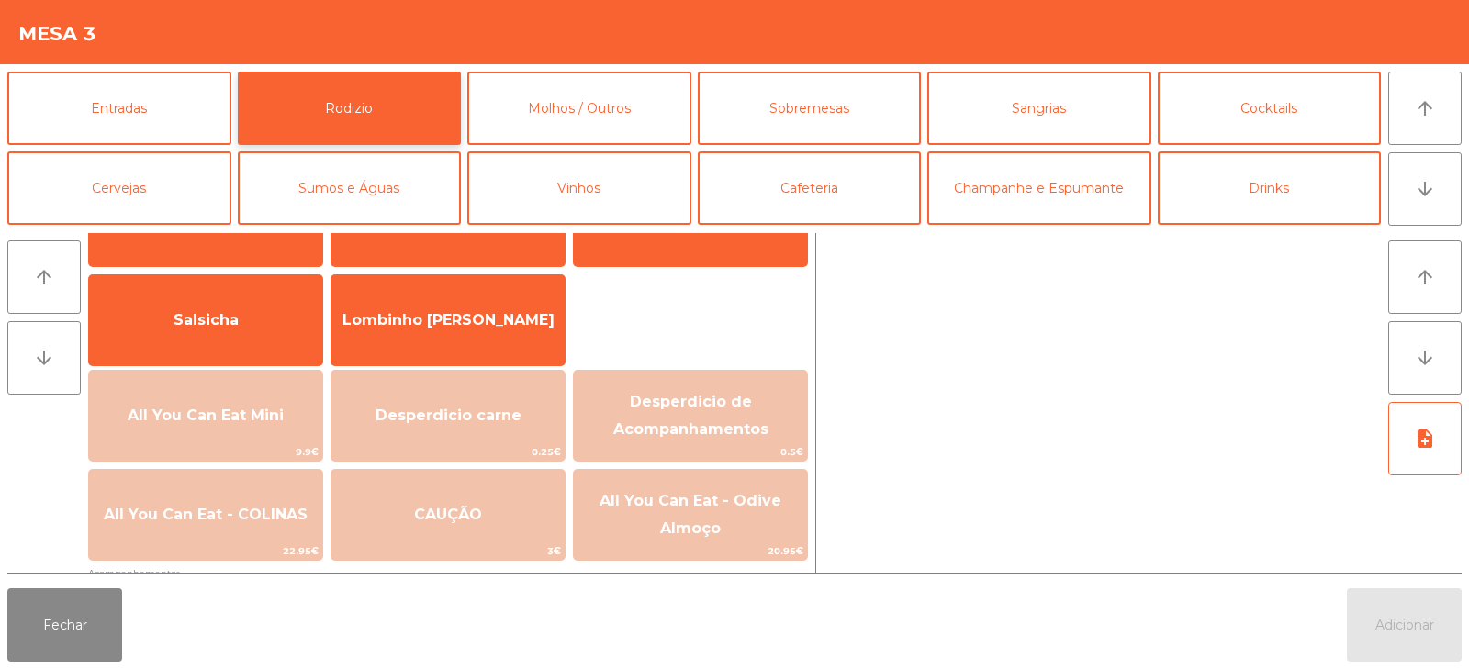
scroll to position [118, 0]
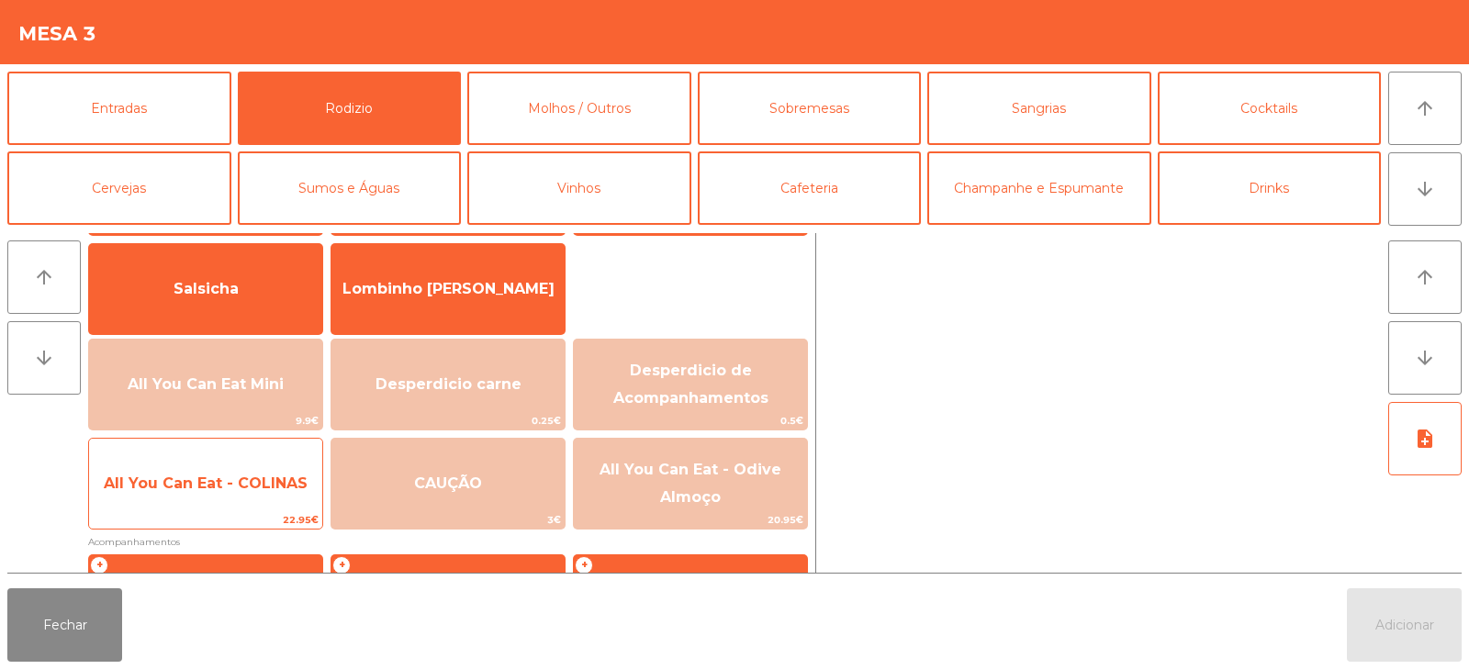
click at [248, 524] on span "22.95€" at bounding box center [205, 519] width 233 height 17
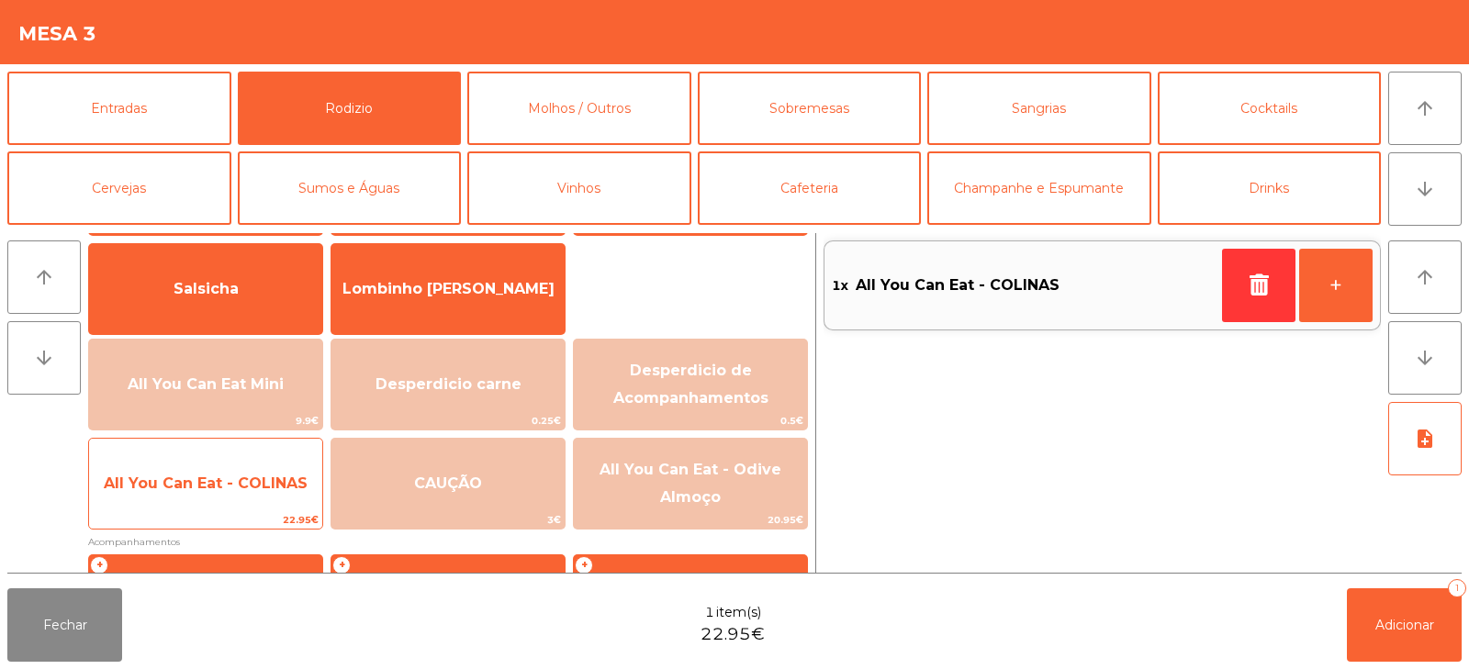
click at [247, 509] on span "All You Can Eat - COLINAS" at bounding box center [205, 484] width 233 height 50
click at [247, 500] on span "All You Can Eat - COLINAS" at bounding box center [205, 484] width 233 height 50
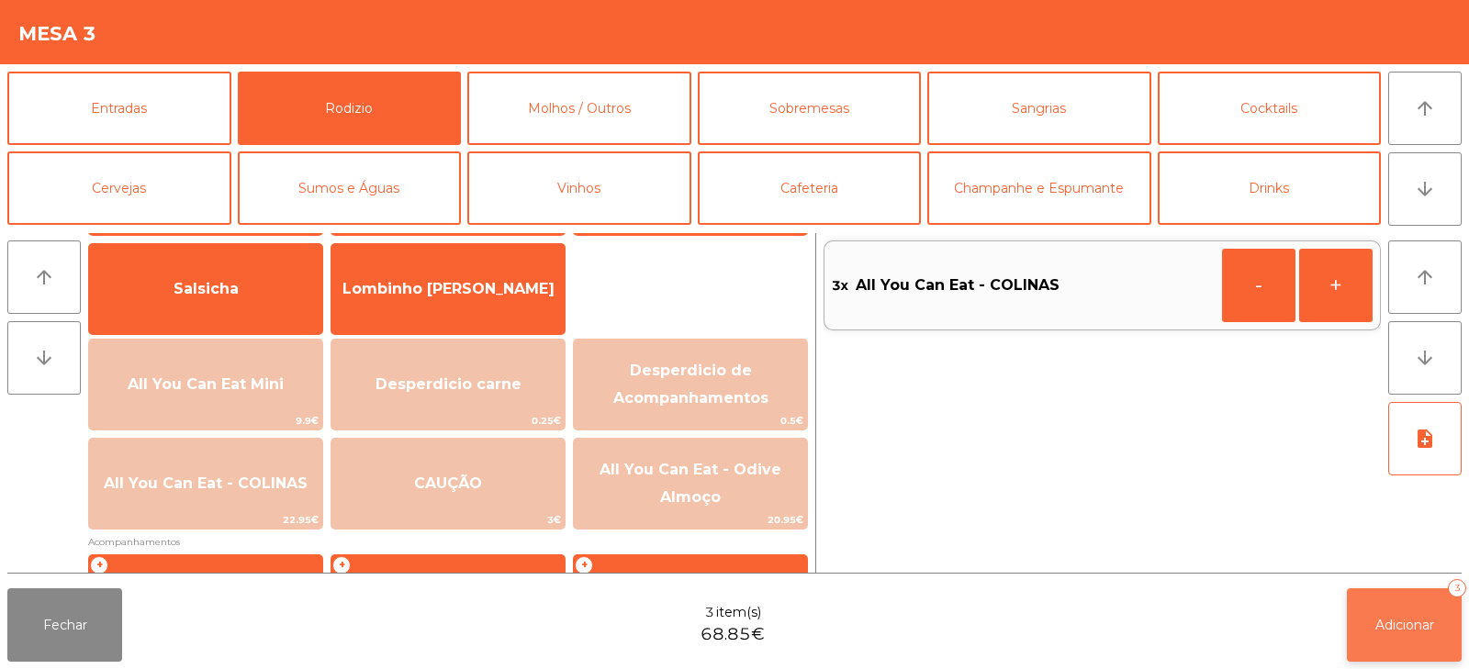
click at [1376, 630] on span "Adicionar" at bounding box center [1405, 625] width 59 height 17
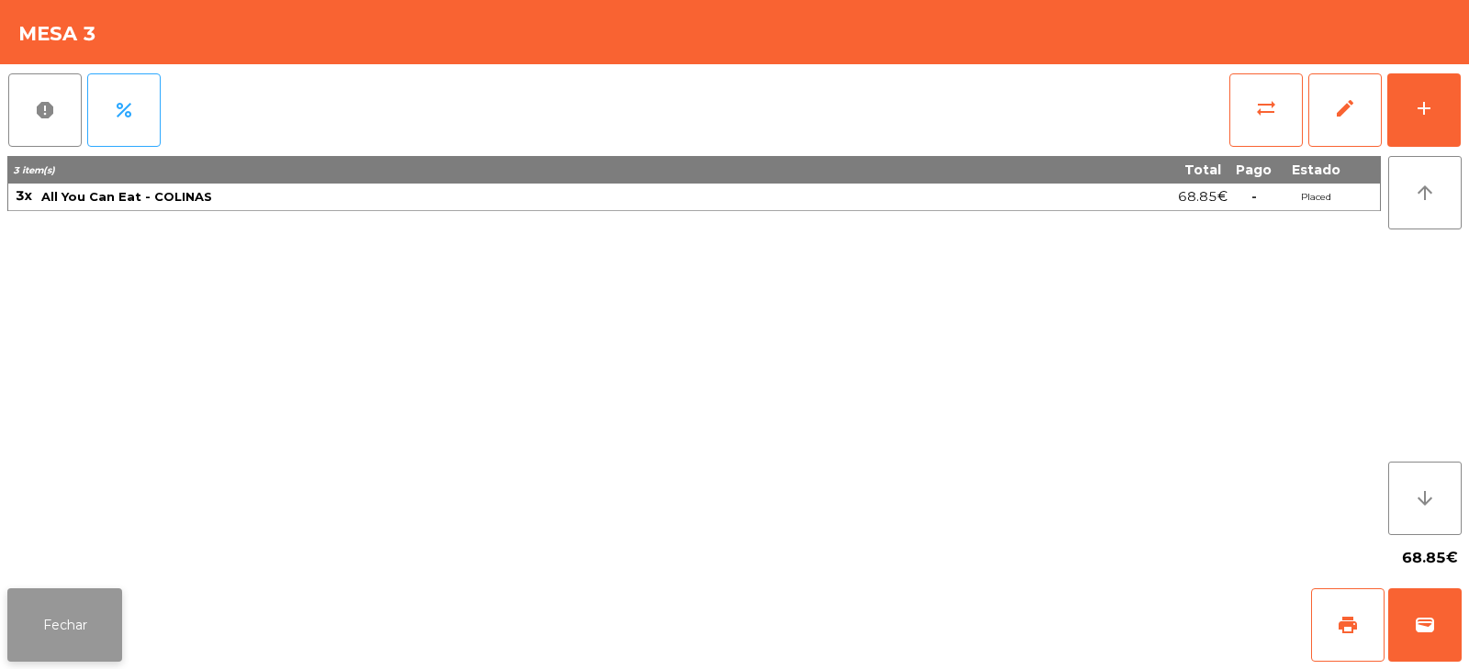
click at [37, 626] on button "Fechar" at bounding box center [64, 625] width 115 height 73
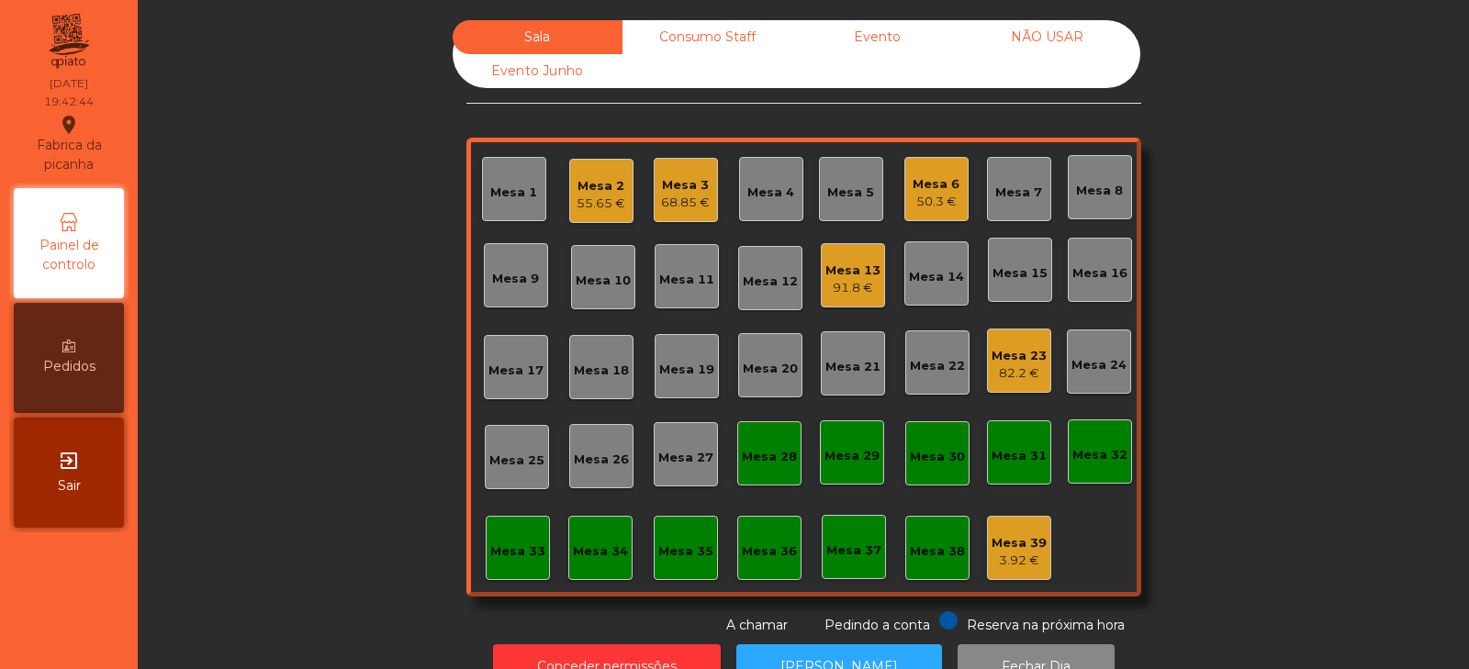
click at [770, 370] on div "Mesa 20" at bounding box center [770, 369] width 55 height 18
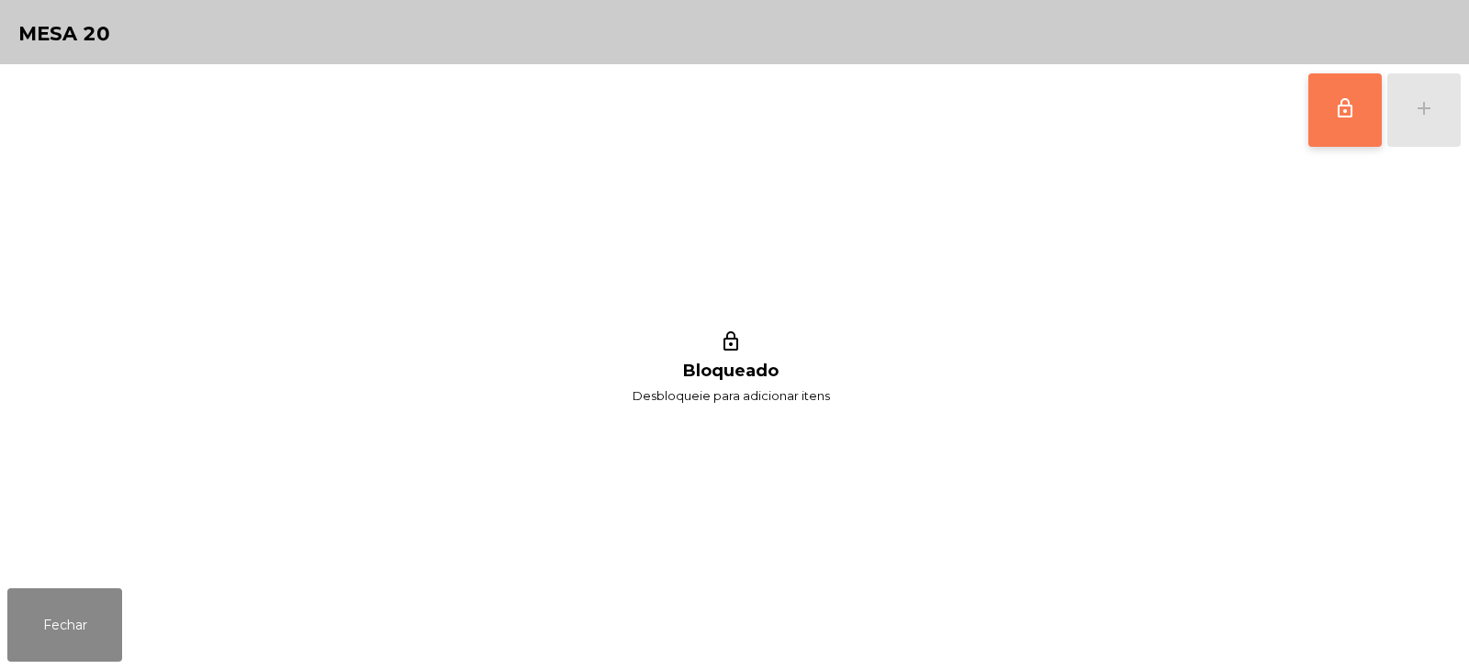
click at [1342, 111] on span "lock_outline" at bounding box center [1345, 108] width 22 height 22
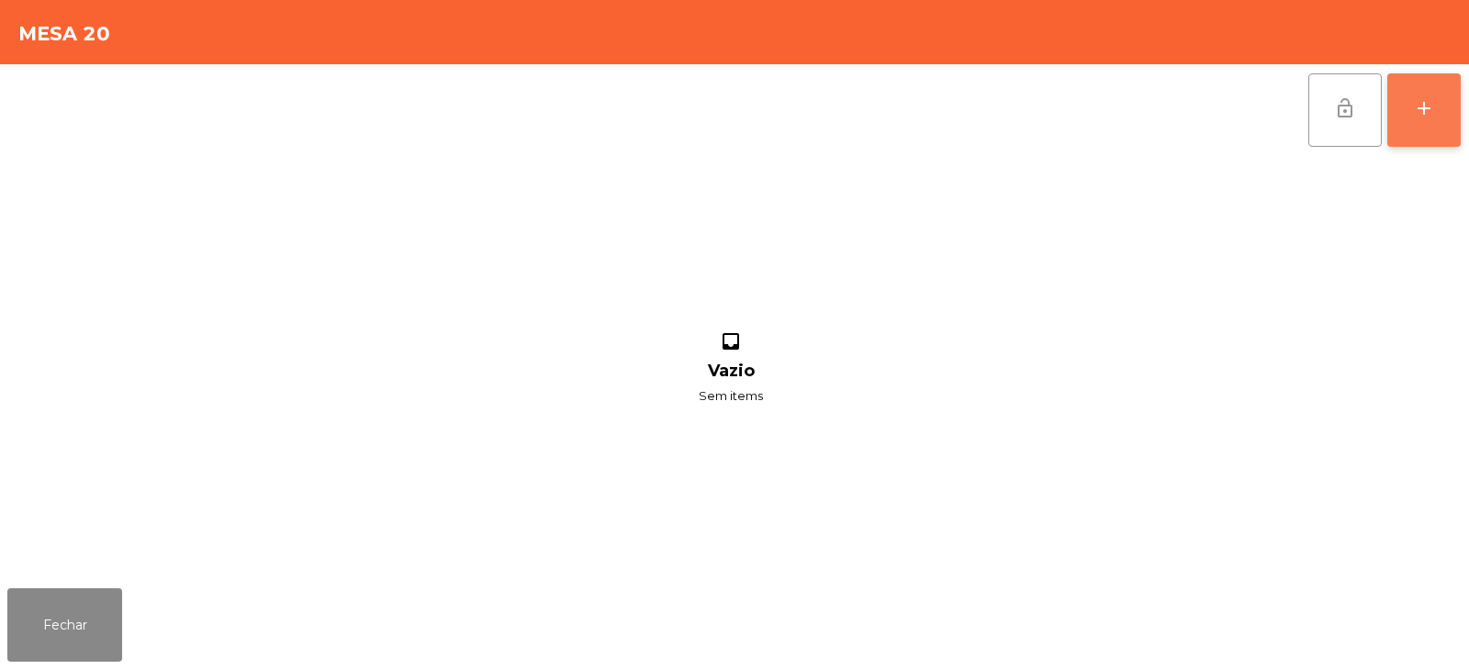
click at [1442, 99] on button "add" at bounding box center [1424, 109] width 73 height 73
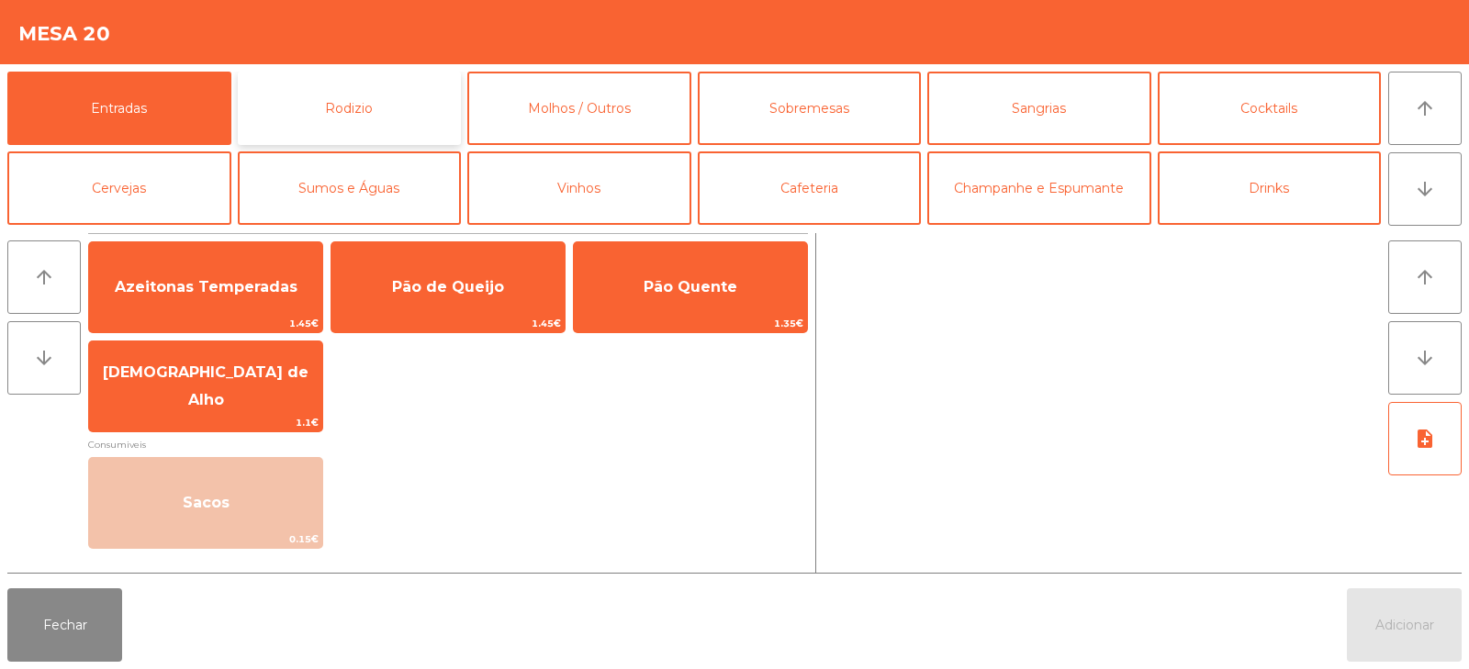
click at [397, 125] on button "Rodizio" at bounding box center [350, 108] width 224 height 73
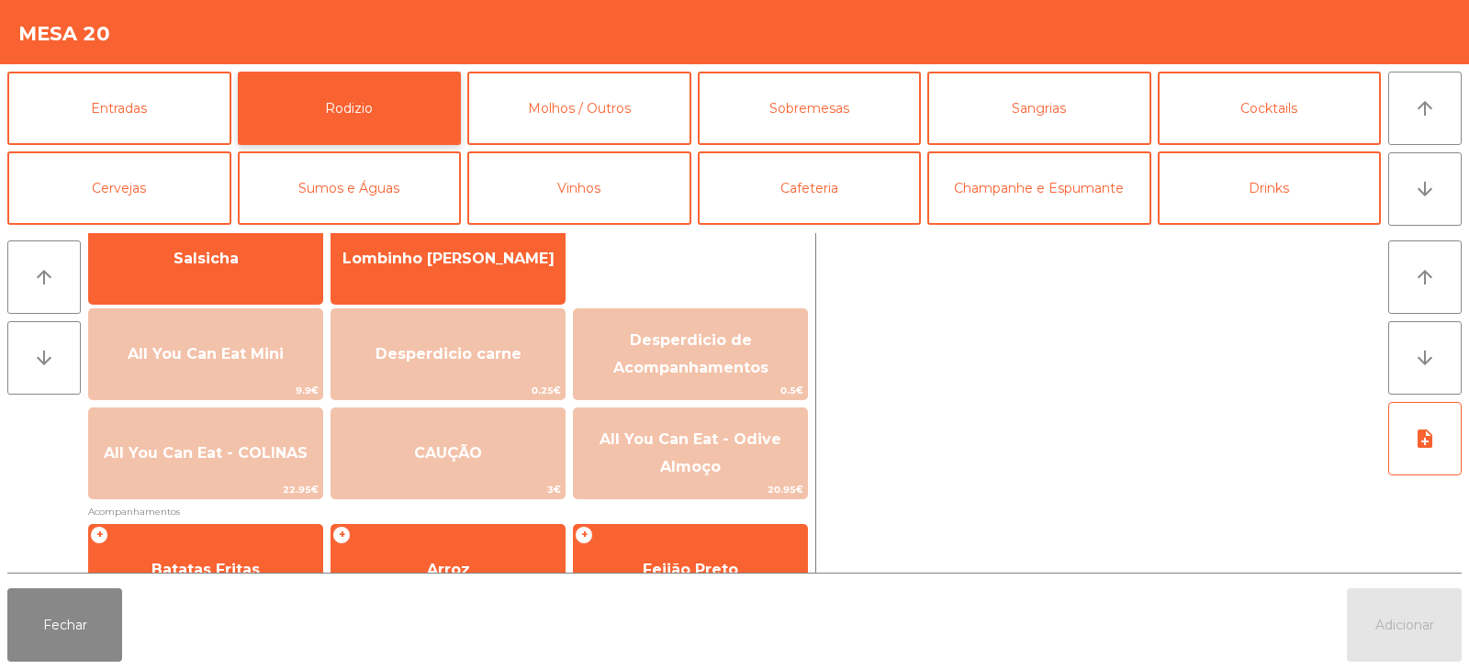
scroll to position [155, 0]
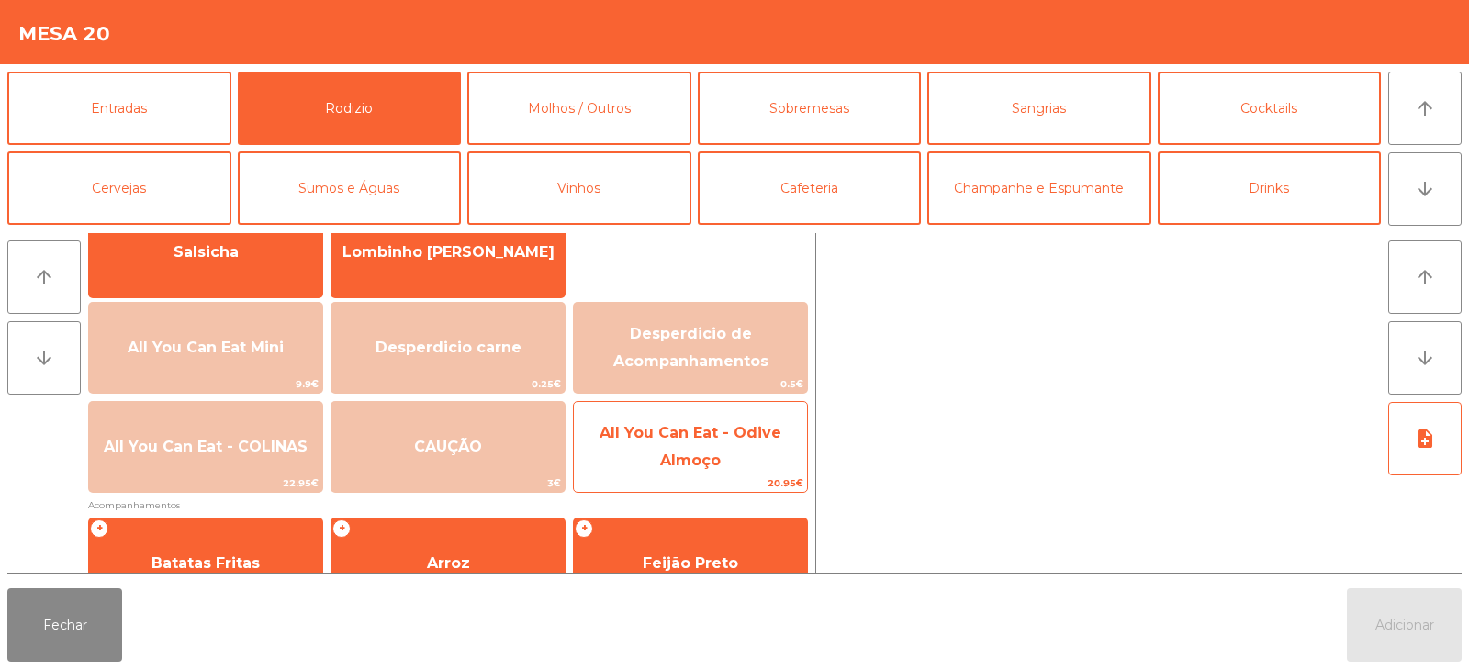
click at [731, 455] on span "All You Can Eat - Odive Almoço" at bounding box center [690, 448] width 233 height 78
click at [725, 458] on span "All You Can Eat - Odive Almoço" at bounding box center [690, 448] width 233 height 78
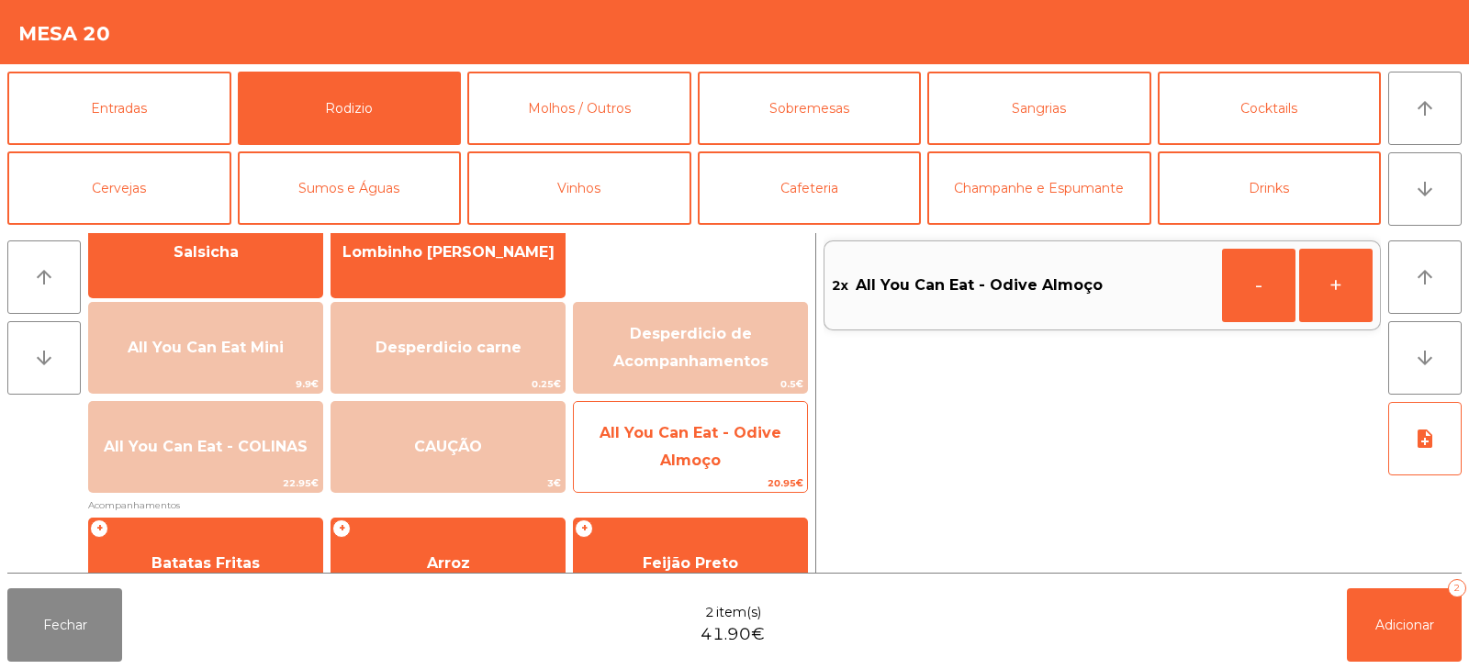
click at [699, 466] on span "All You Can Eat - Odive Almoço" at bounding box center [691, 446] width 182 height 45
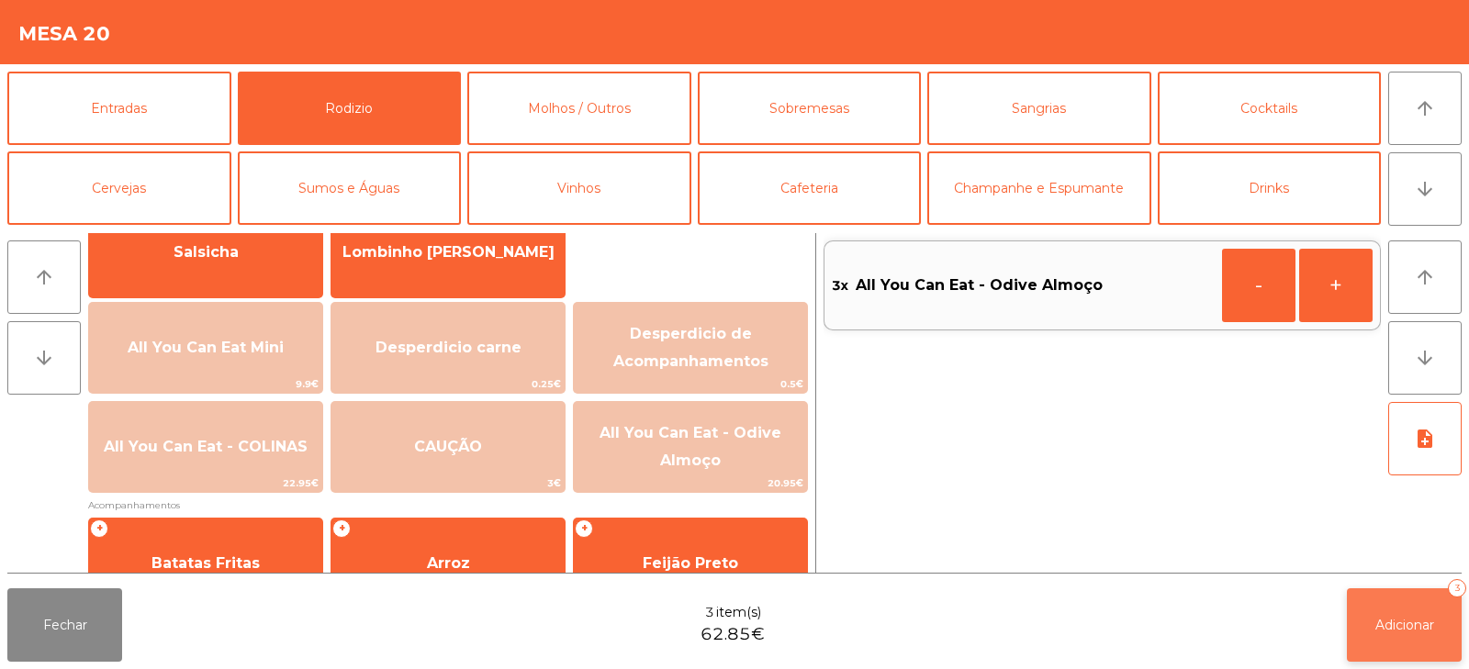
click at [1392, 624] on span "Adicionar" at bounding box center [1405, 625] width 59 height 17
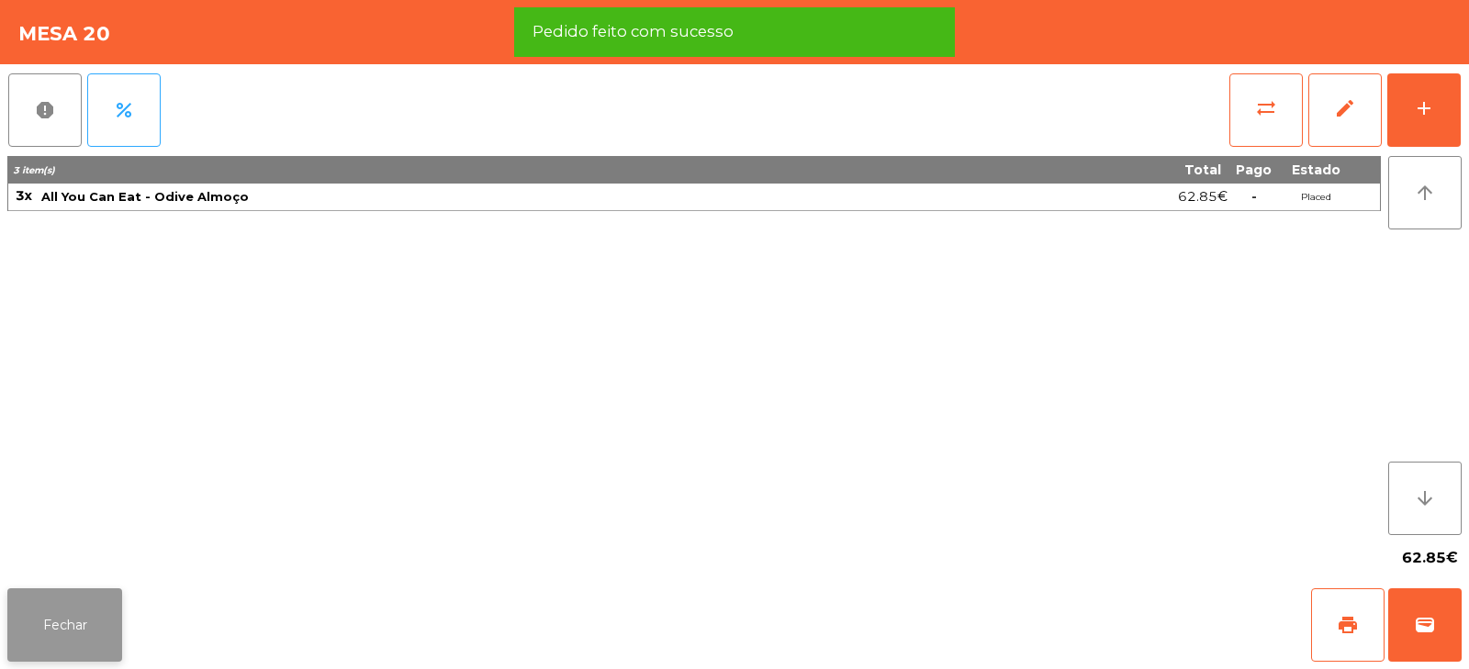
click at [56, 624] on button "Fechar" at bounding box center [64, 625] width 115 height 73
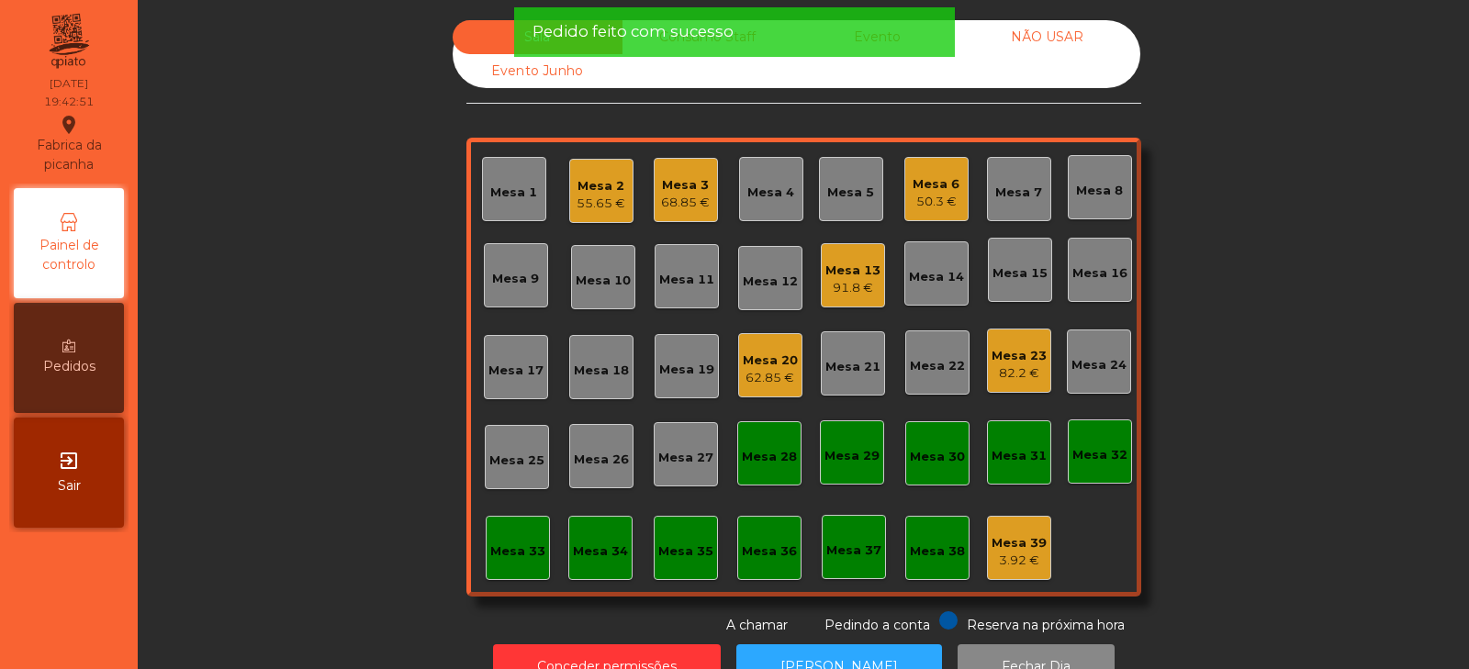
click at [326, 405] on div "Sala Consumo Staff Evento NÃO USAR Evento Junho Mesa 1 Mesa 2 55.65 € Mesa 3 68…" at bounding box center [804, 327] width 1282 height 615
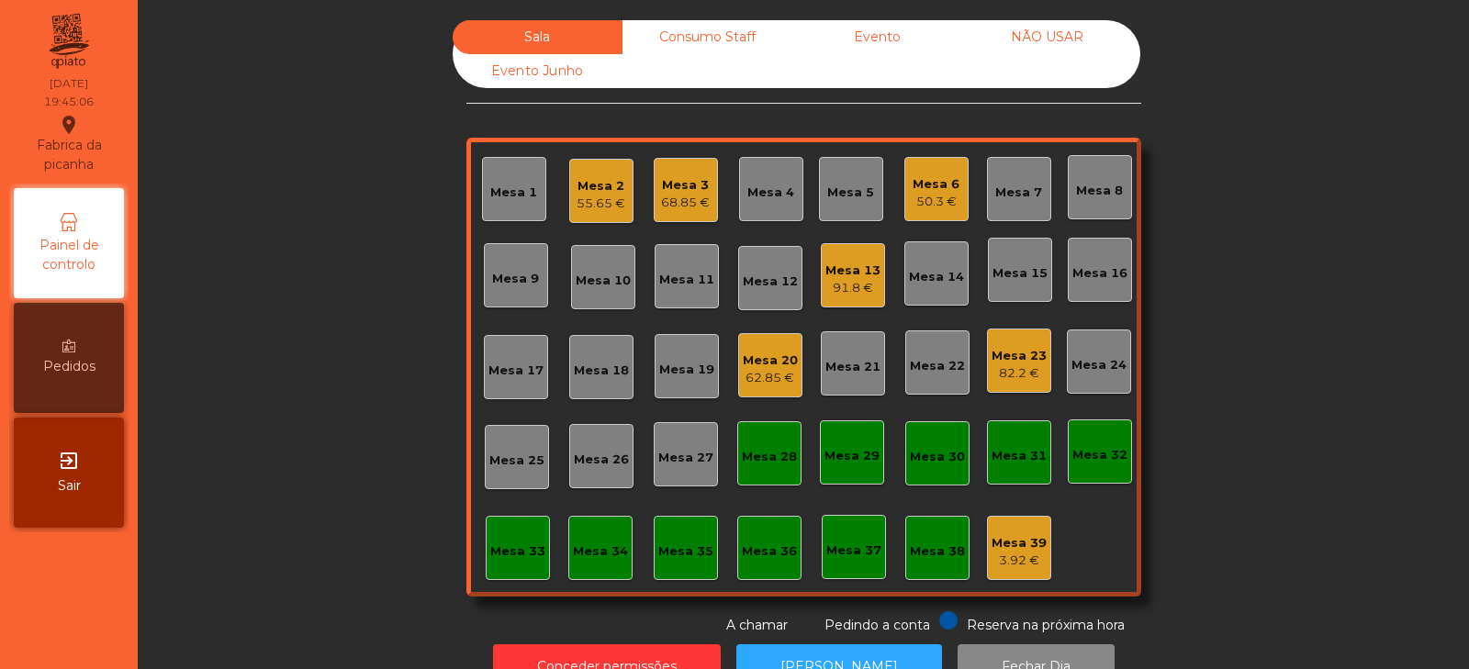
click at [1007, 264] on div "Mesa 15" at bounding box center [1020, 273] width 55 height 18
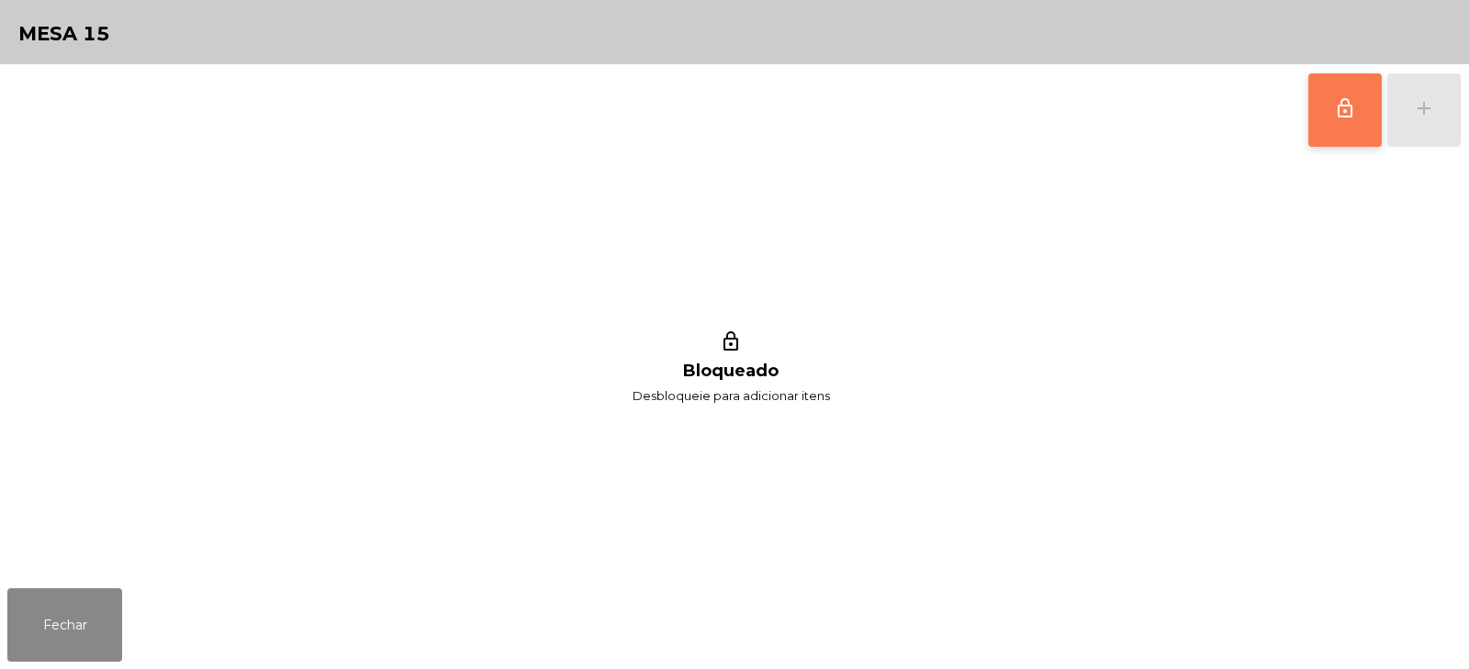
click at [1354, 111] on span "lock_outline" at bounding box center [1345, 108] width 22 height 22
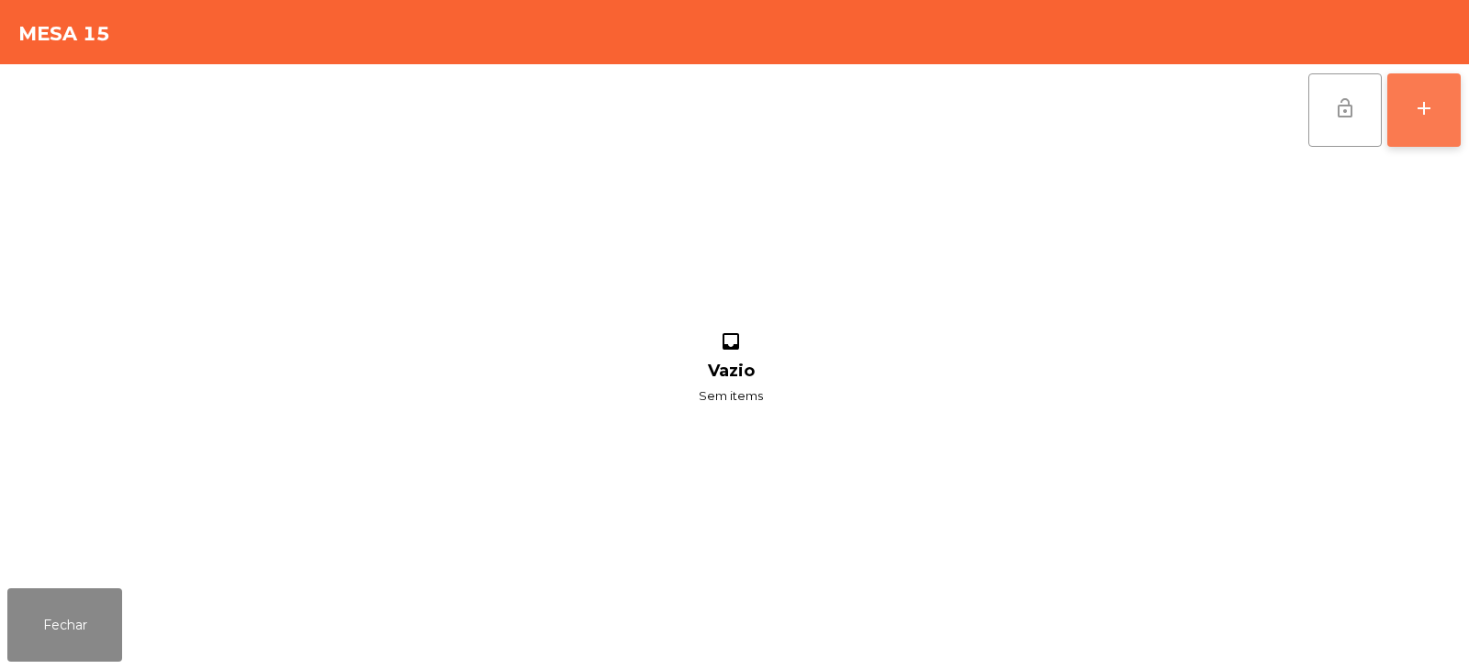
click at [1428, 100] on div "add" at bounding box center [1424, 108] width 22 height 22
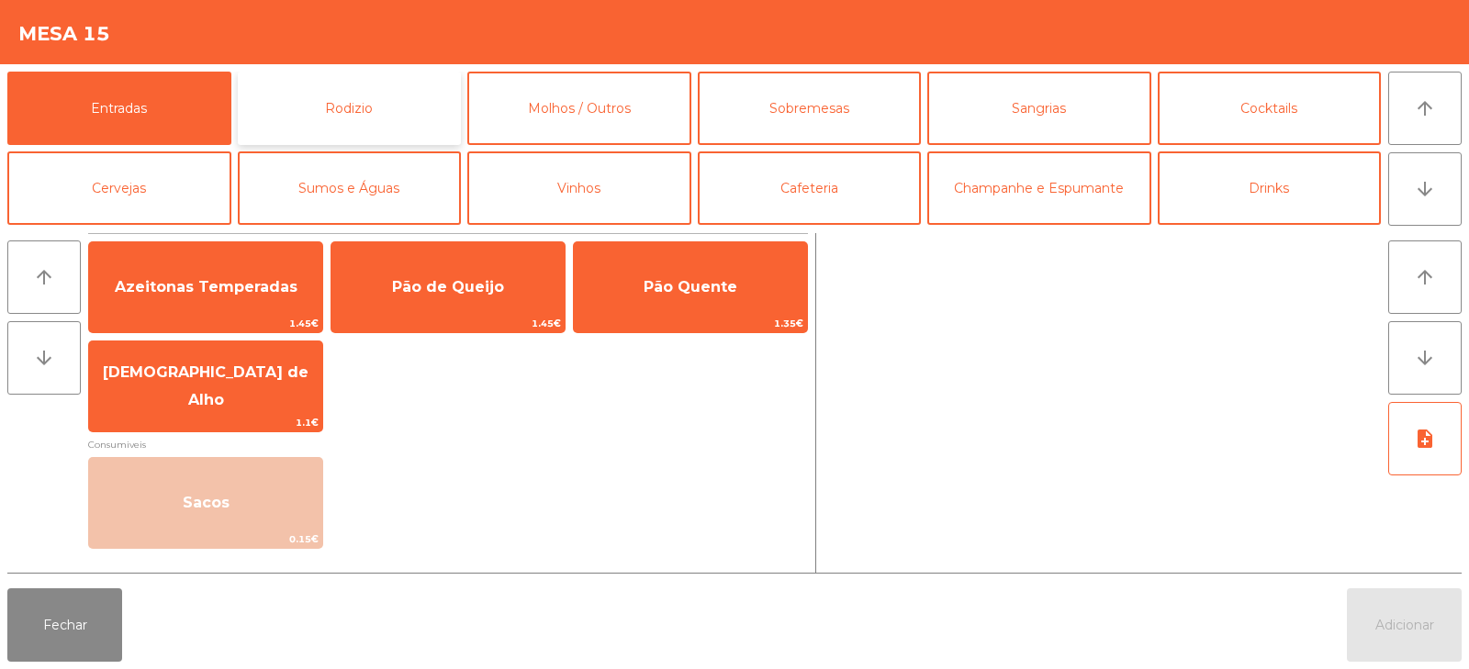
click at [387, 111] on button "Rodizio" at bounding box center [350, 108] width 224 height 73
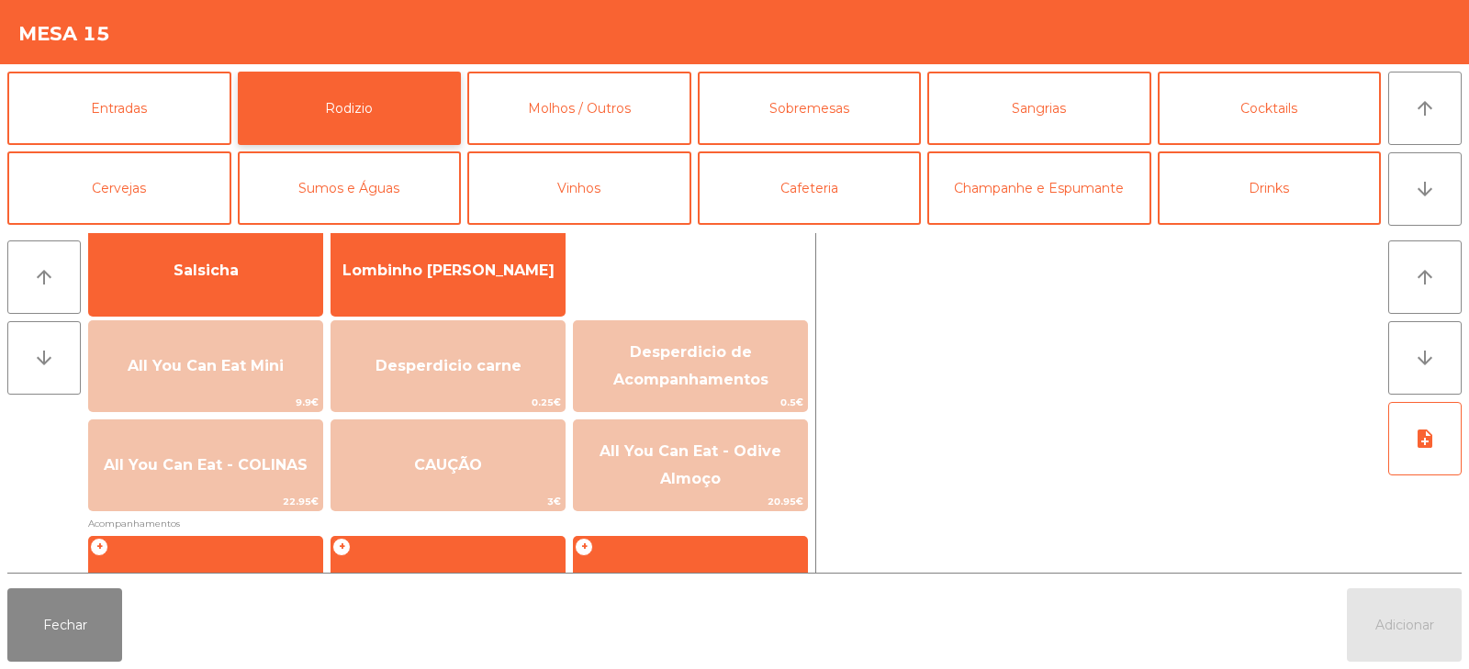
scroll to position [138, 0]
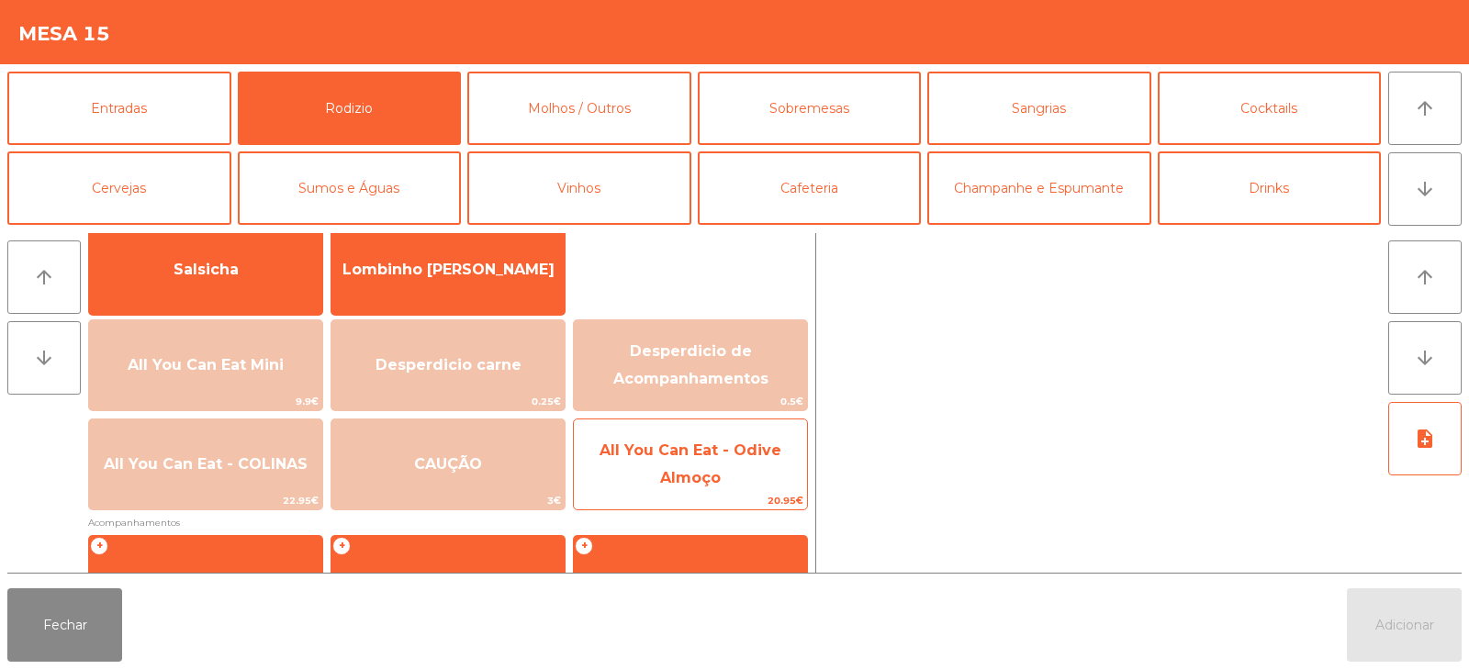
click at [723, 484] on span "All You Can Eat - Odive Almoço" at bounding box center [690, 465] width 233 height 78
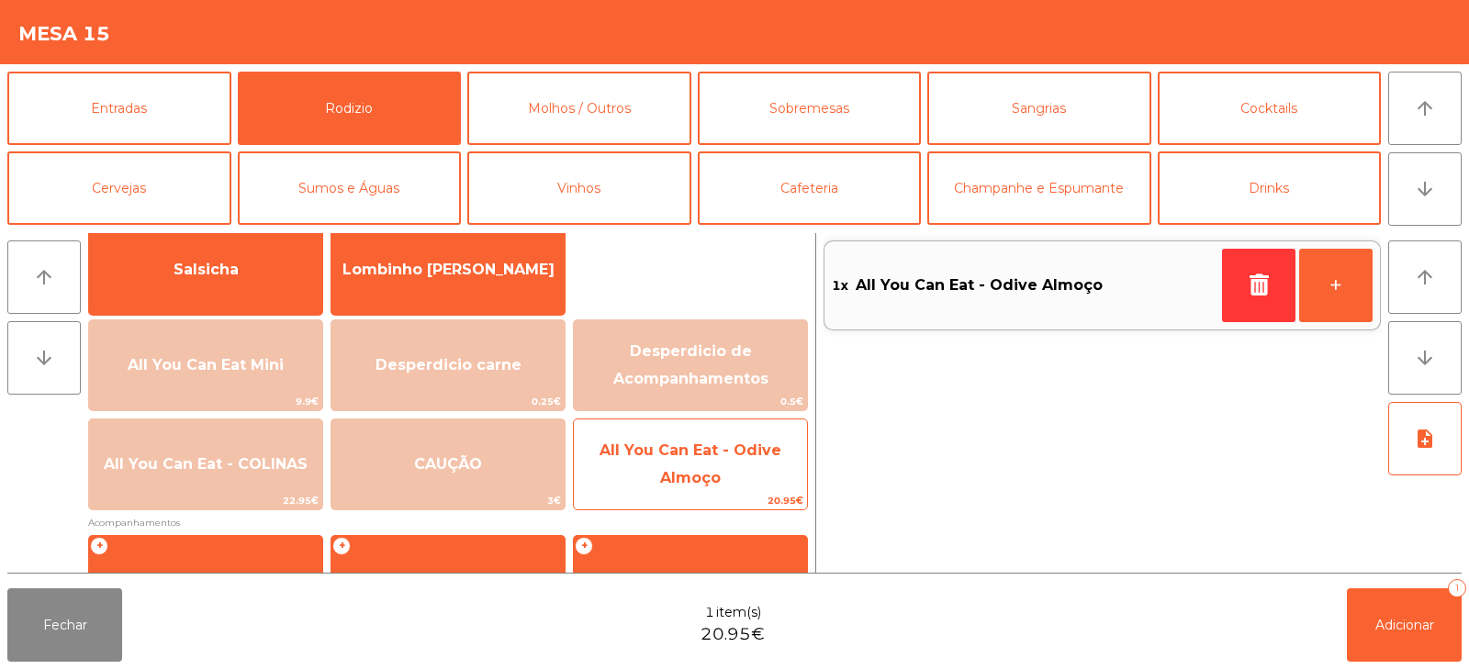
click at [720, 475] on span "All You Can Eat - Odive Almoço" at bounding box center [691, 464] width 182 height 45
click at [685, 460] on span "All You Can Eat - Odive Almoço" at bounding box center [690, 465] width 233 height 78
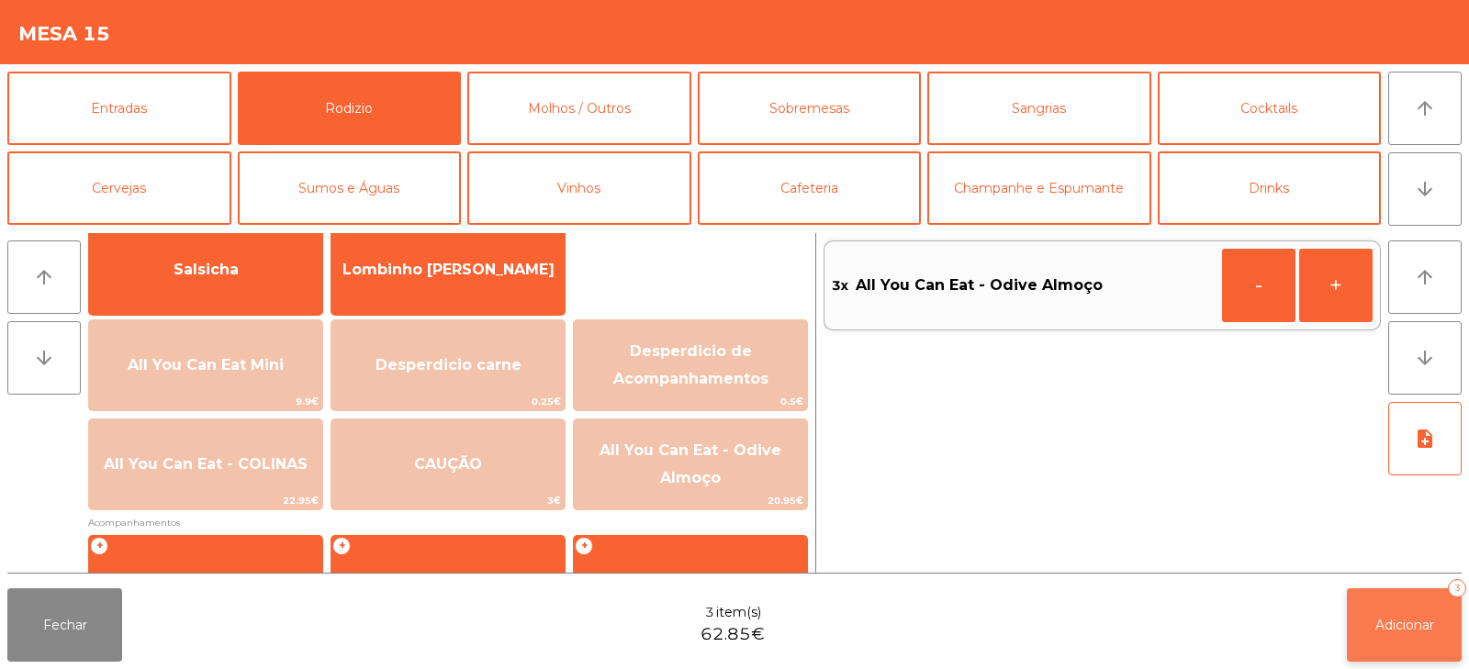
click at [1388, 622] on span "Adicionar" at bounding box center [1405, 625] width 59 height 17
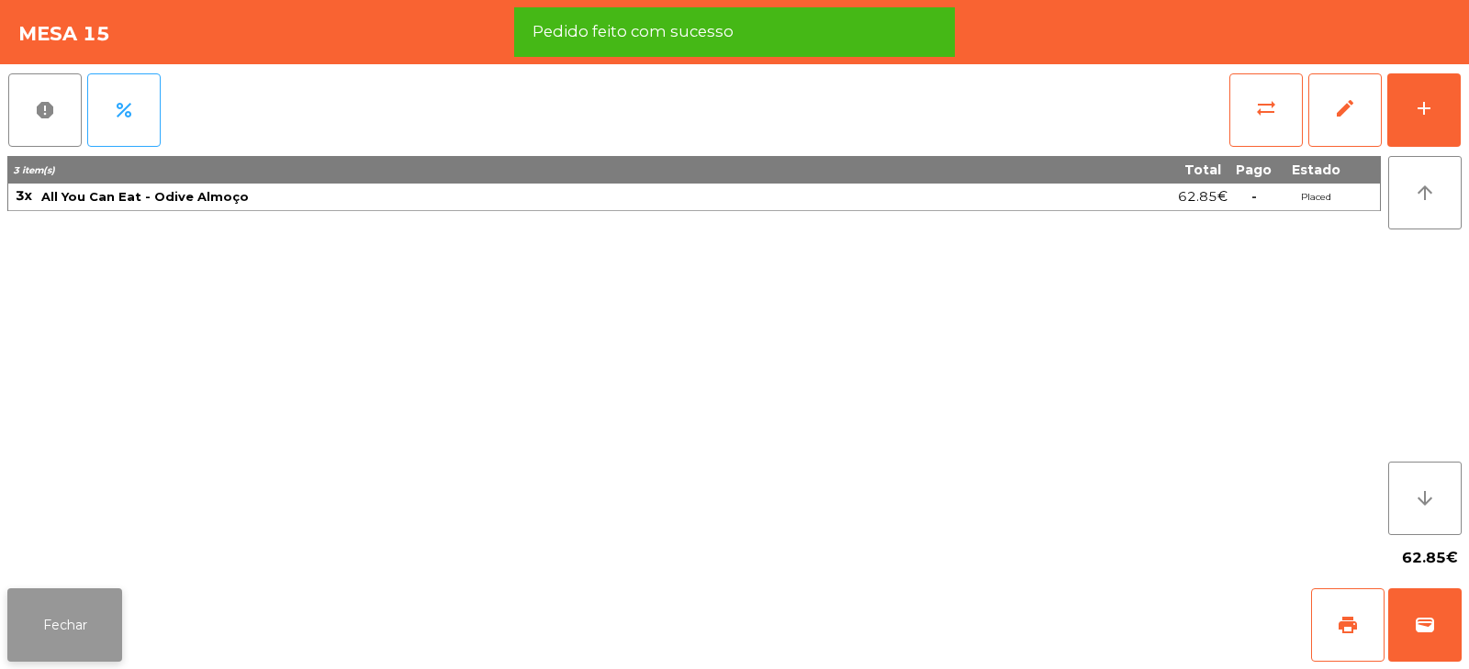
click at [41, 643] on button "Fechar" at bounding box center [64, 625] width 115 height 73
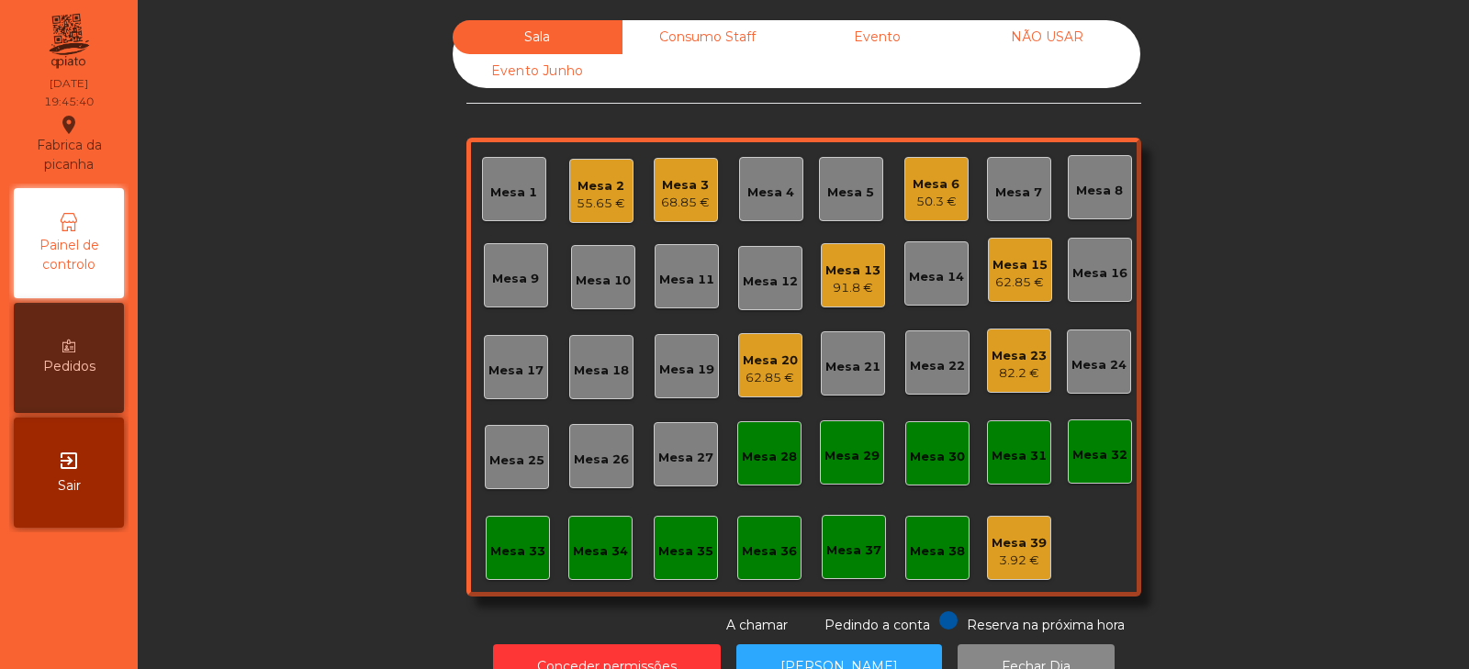
click at [1023, 270] on div "Mesa 15" at bounding box center [1020, 265] width 55 height 18
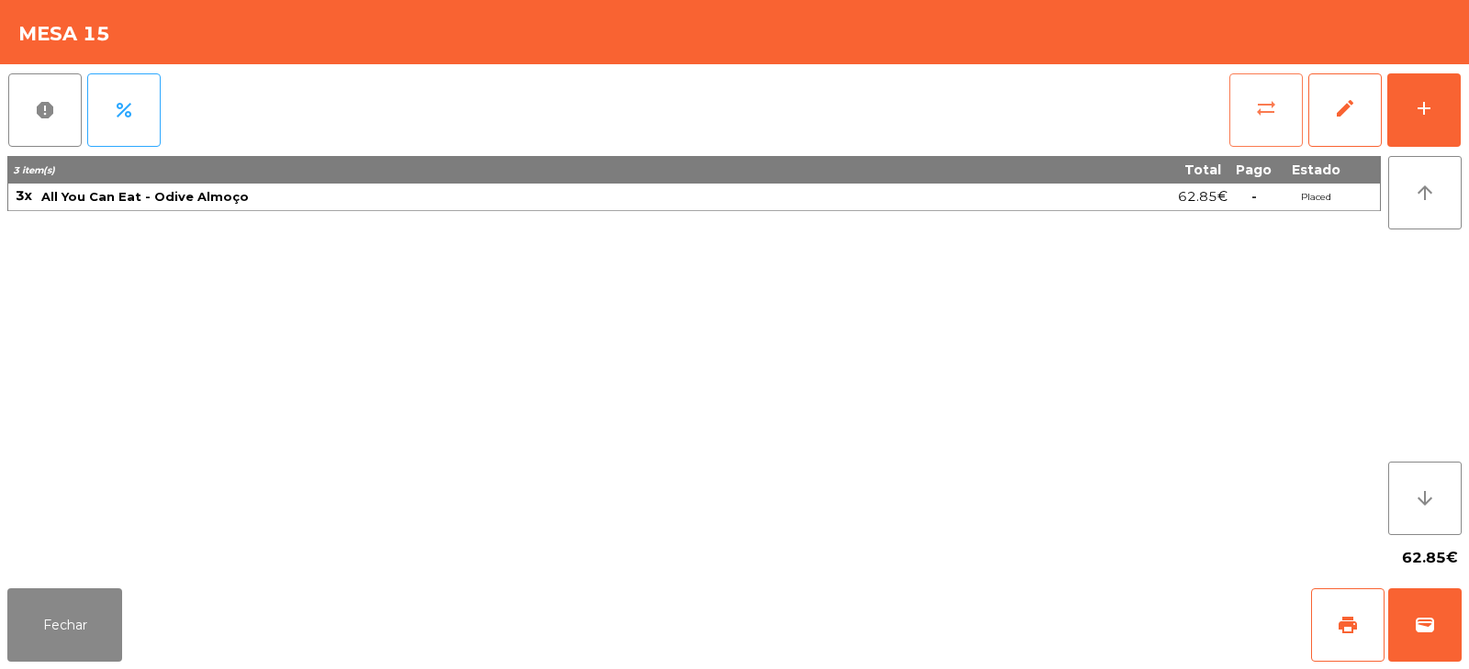
click at [1242, 114] on button "sync_alt" at bounding box center [1266, 109] width 73 height 73
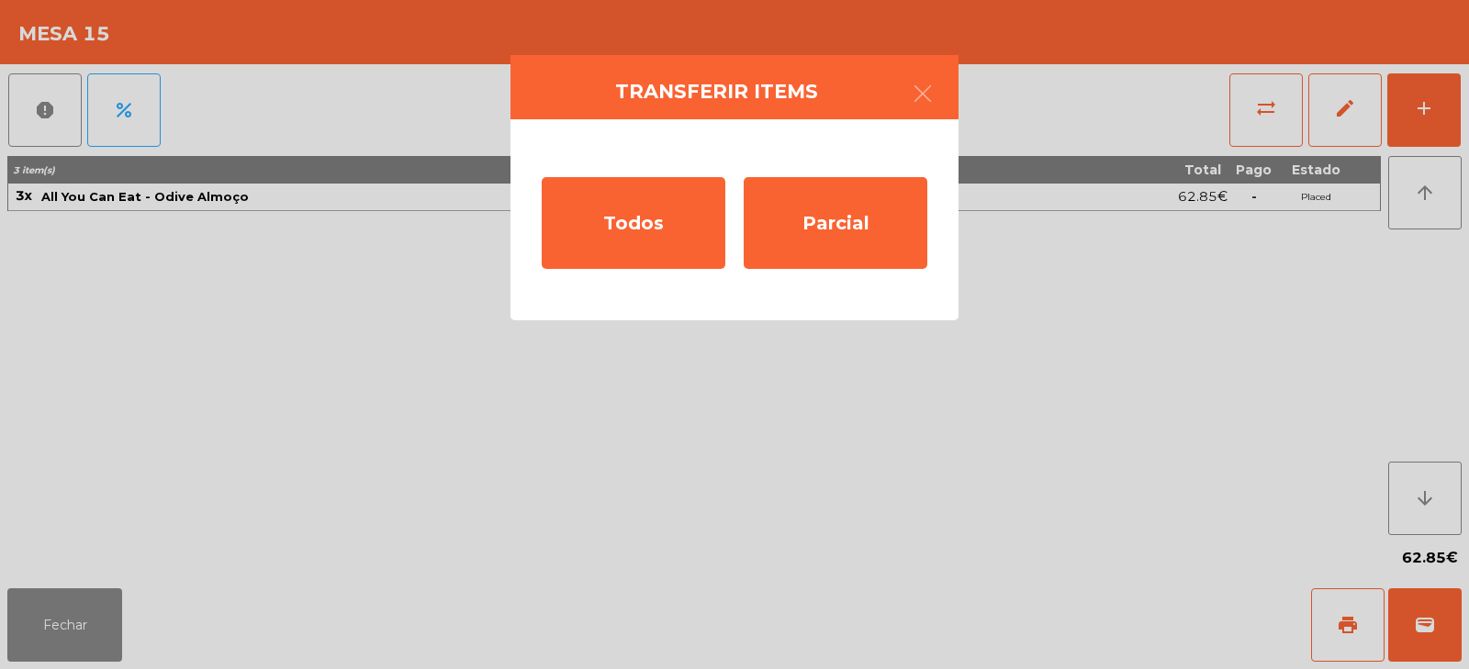
click at [65, 596] on ngb-modal-window "Transferir items Todos Parcial" at bounding box center [734, 334] width 1469 height 669
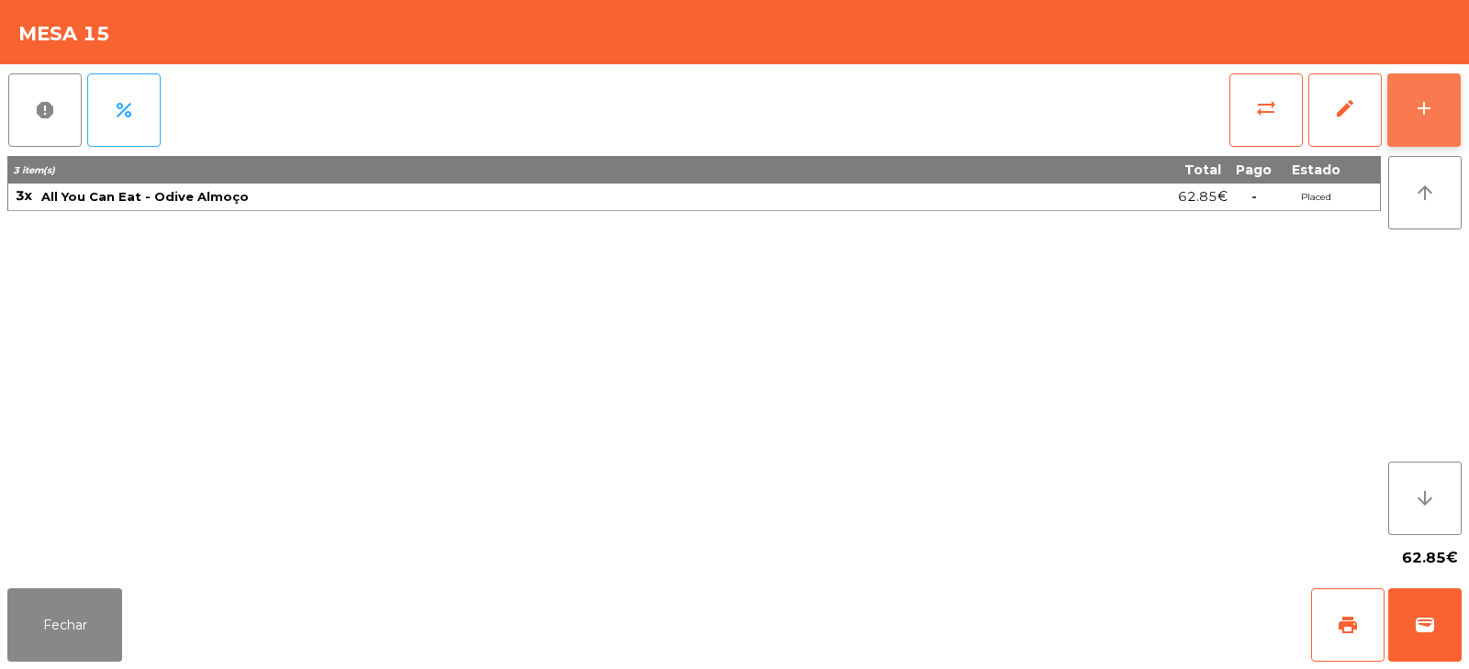
click at [1423, 103] on div "add" at bounding box center [1424, 108] width 22 height 22
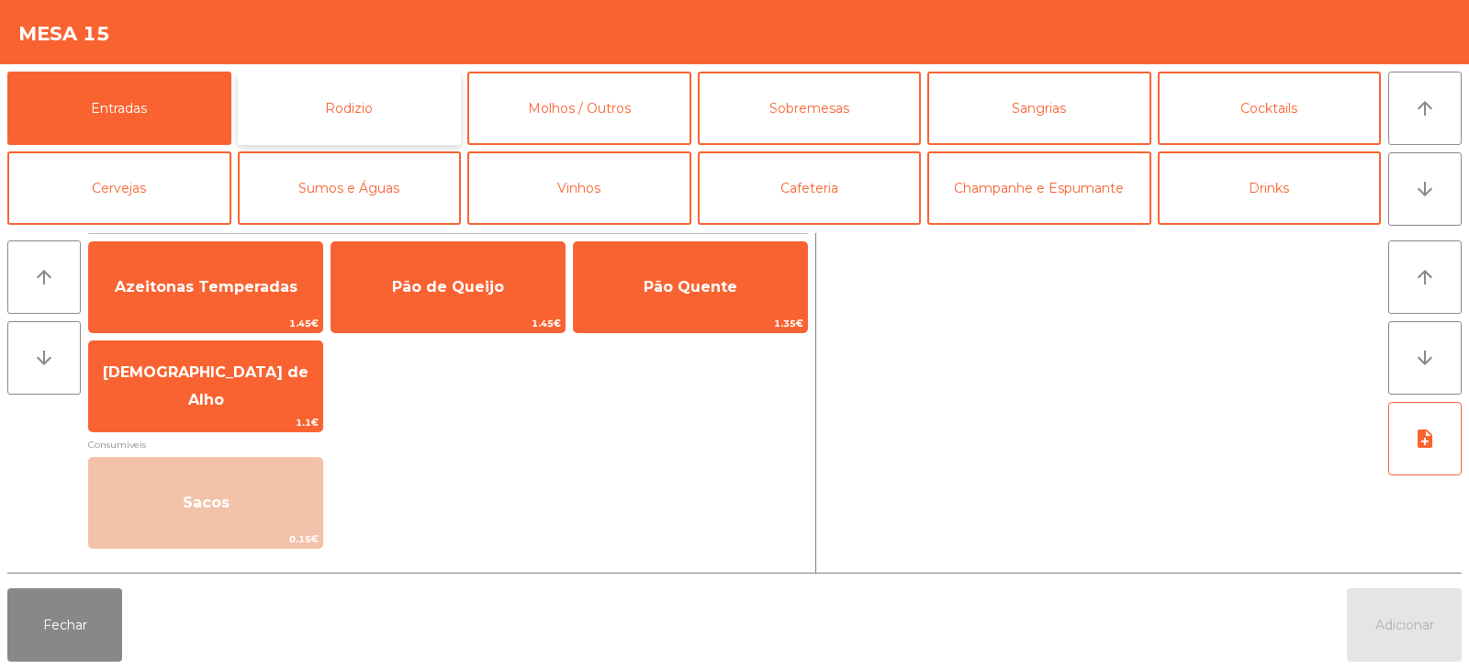
click at [395, 111] on button "Rodizio" at bounding box center [350, 108] width 224 height 73
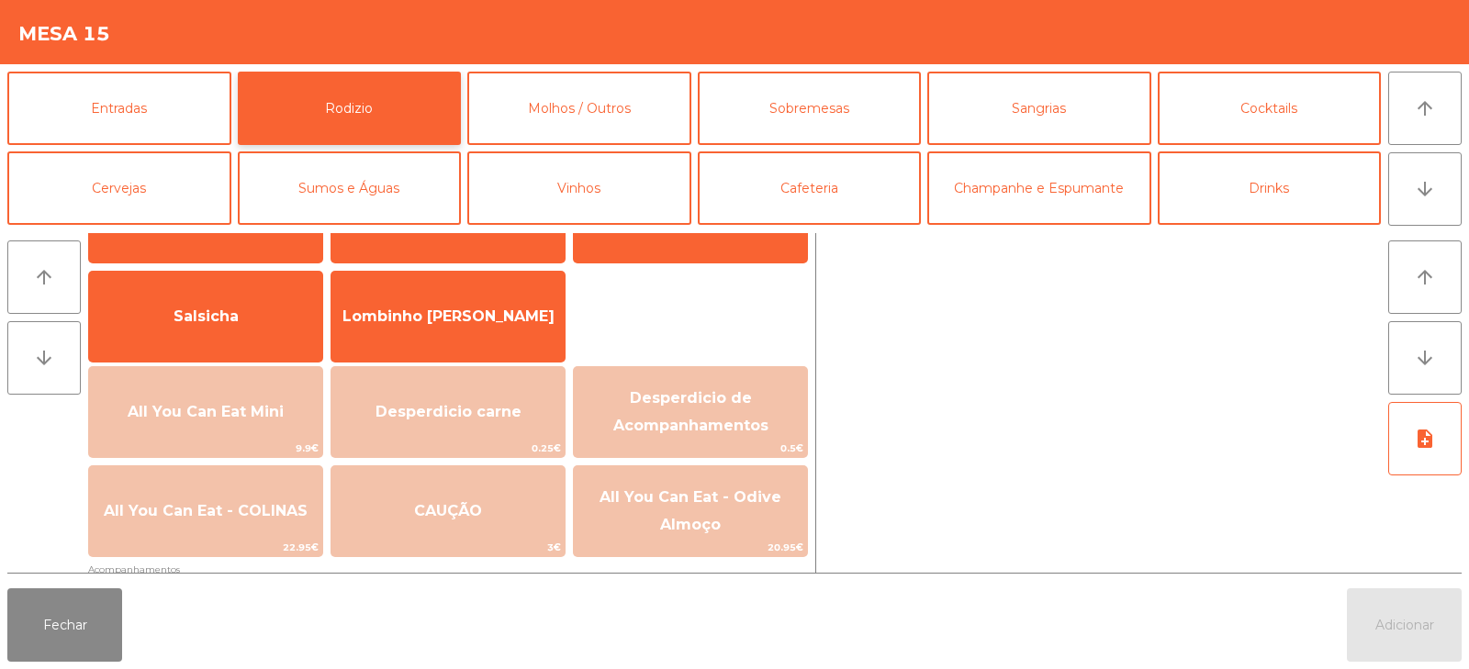
scroll to position [139, 0]
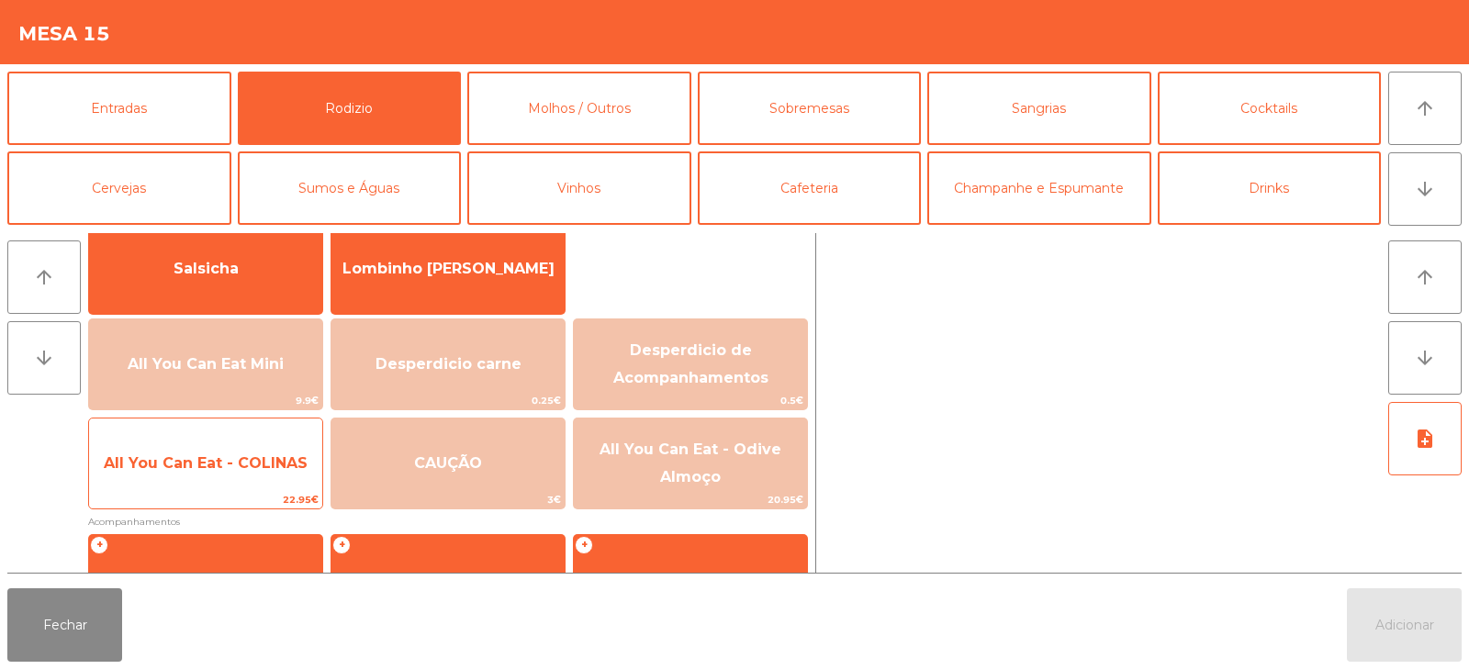
click at [203, 477] on span "All You Can Eat - COLINAS" at bounding box center [205, 464] width 233 height 50
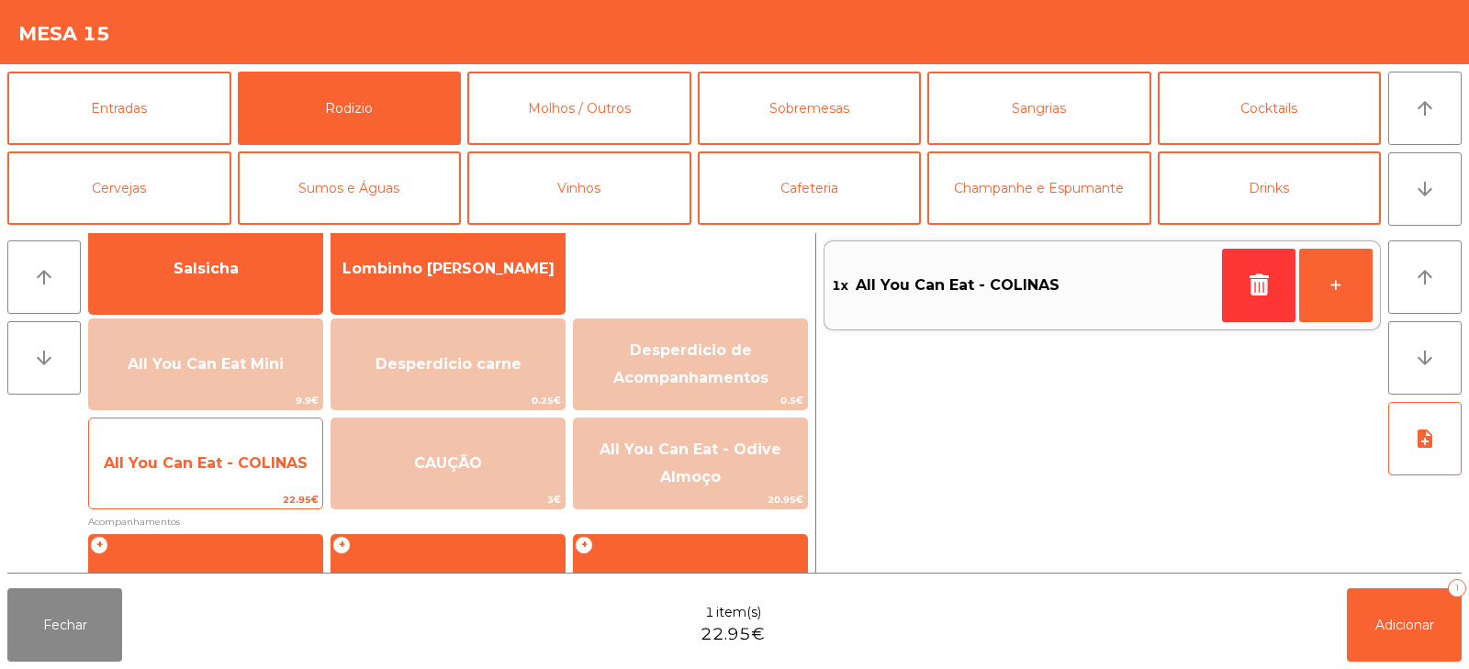
click at [213, 471] on span "All You Can Eat - COLINAS" at bounding box center [206, 463] width 204 height 17
click at [223, 473] on span "All You Can Eat - COLINAS" at bounding box center [205, 464] width 233 height 50
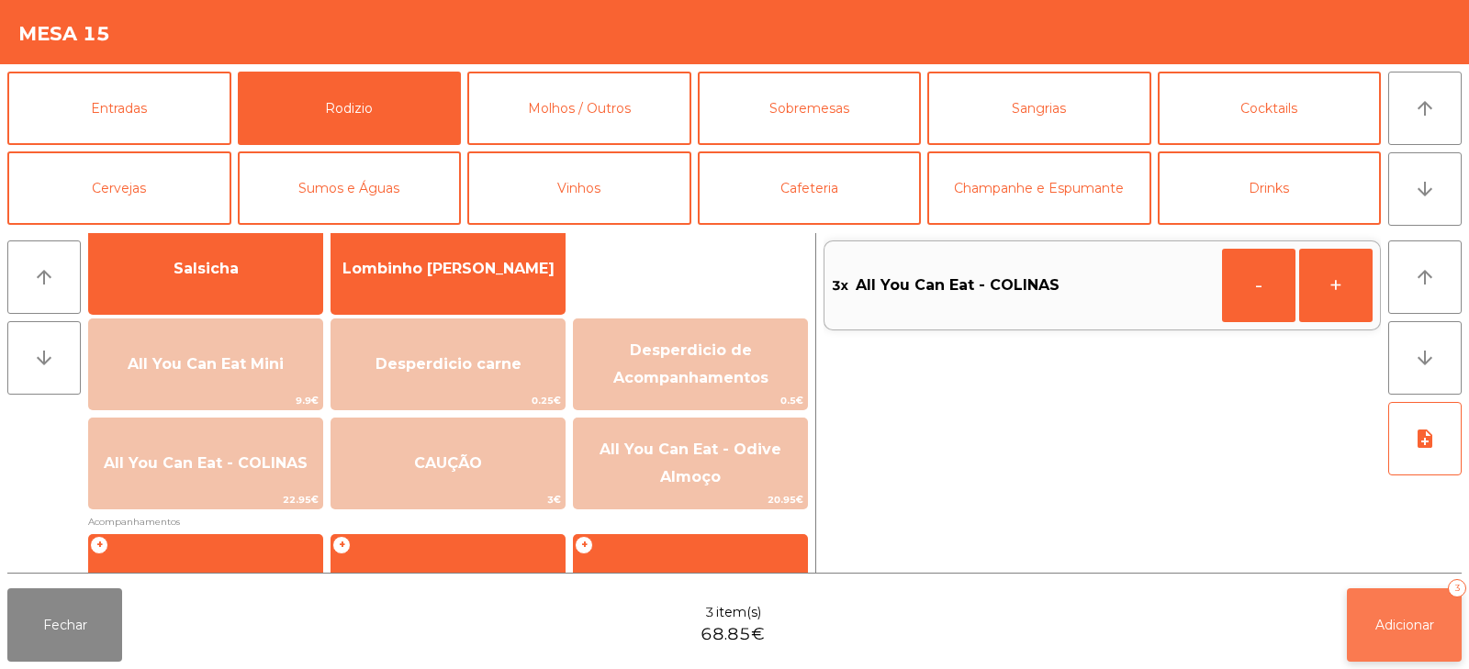
click at [1398, 610] on button "Adicionar 3" at bounding box center [1404, 625] width 115 height 73
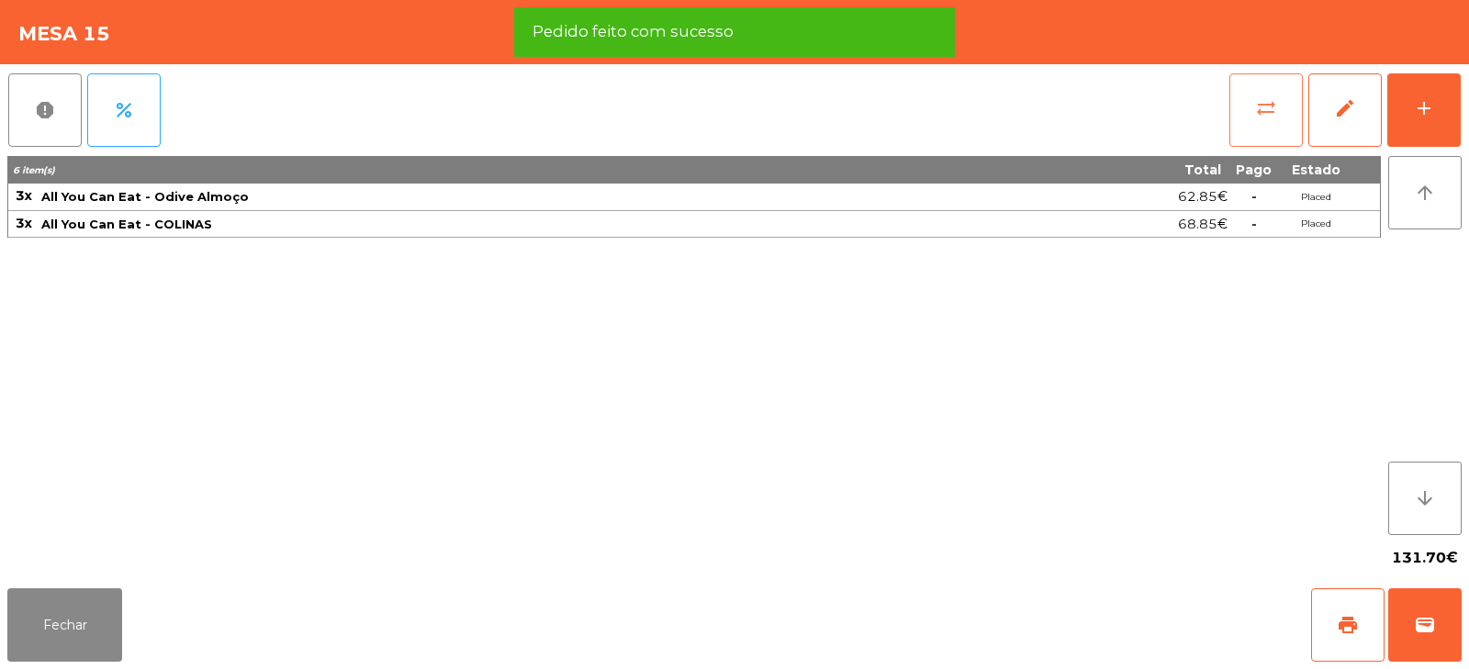
click at [1252, 113] on button "sync_alt" at bounding box center [1266, 109] width 73 height 73
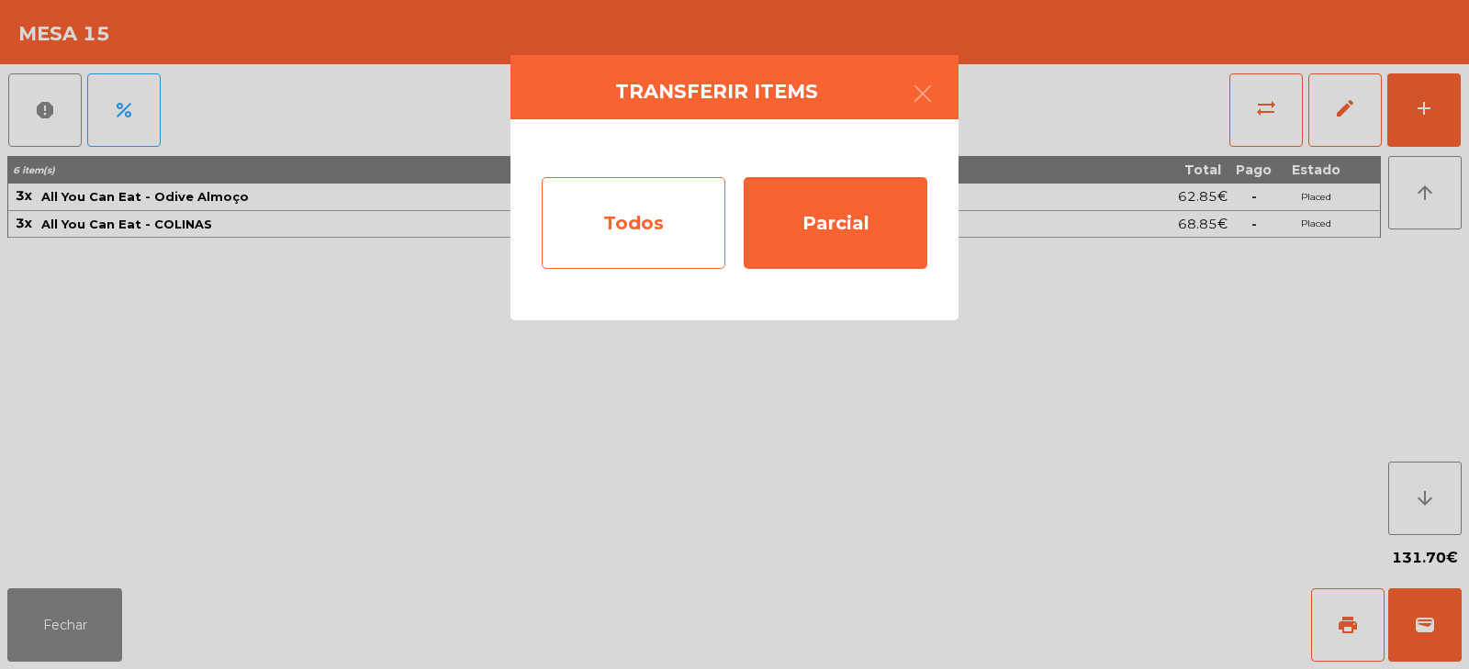
click at [641, 229] on div "Todos" at bounding box center [634, 223] width 184 height 92
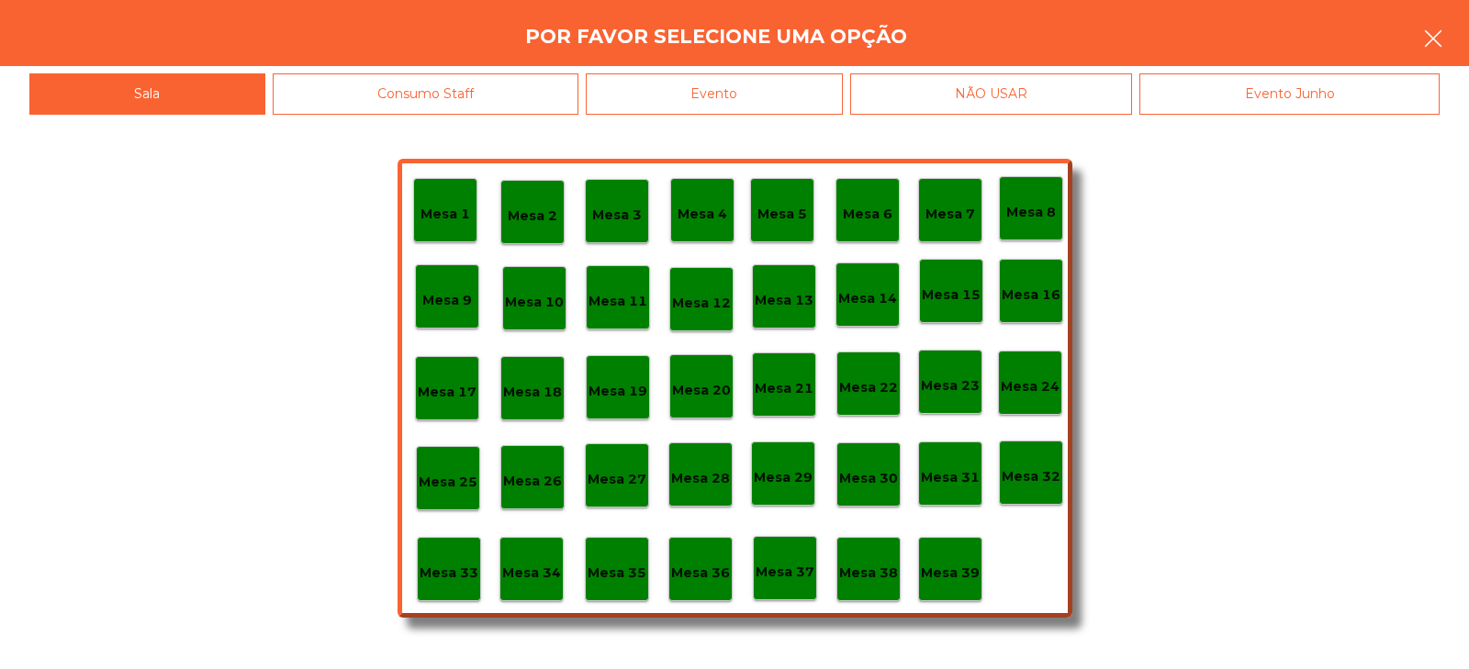
click at [1425, 30] on icon "button" at bounding box center [1433, 39] width 22 height 22
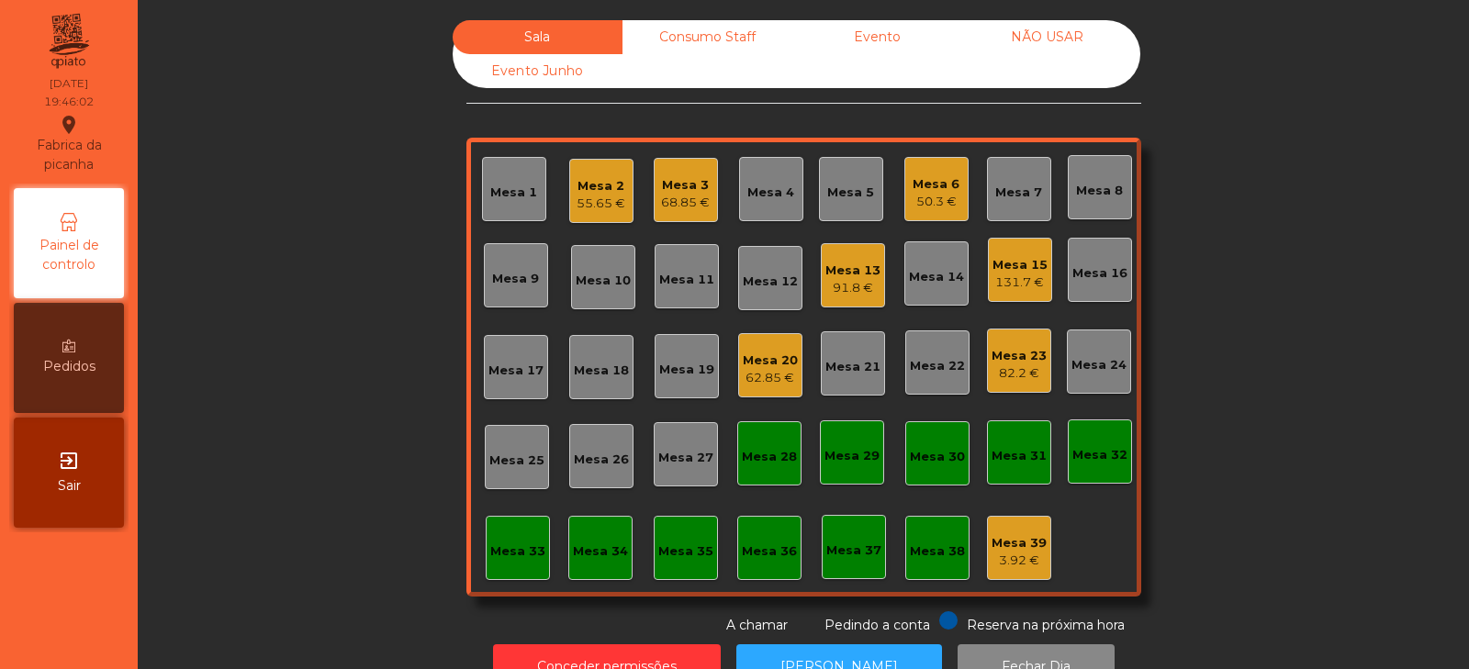
click at [1012, 268] on div "Mesa 15" at bounding box center [1020, 265] width 55 height 18
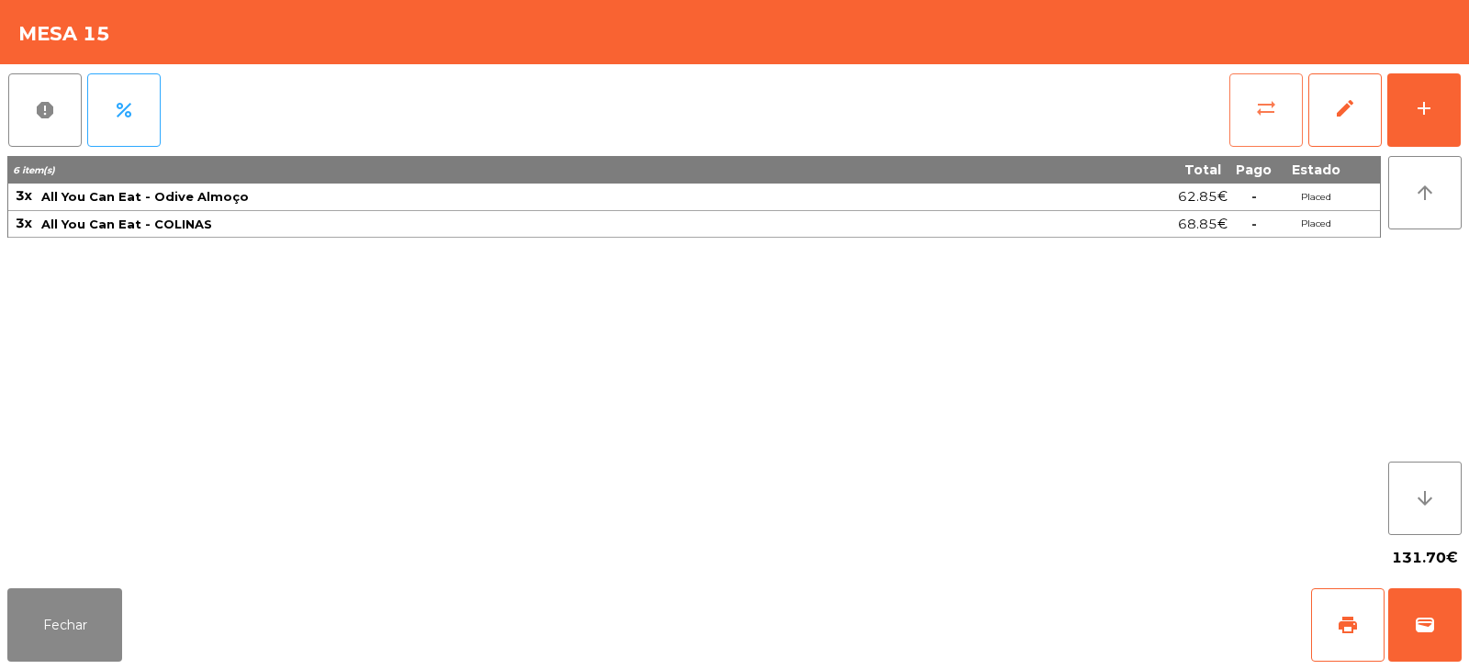
click at [1248, 105] on button "sync_alt" at bounding box center [1266, 109] width 73 height 73
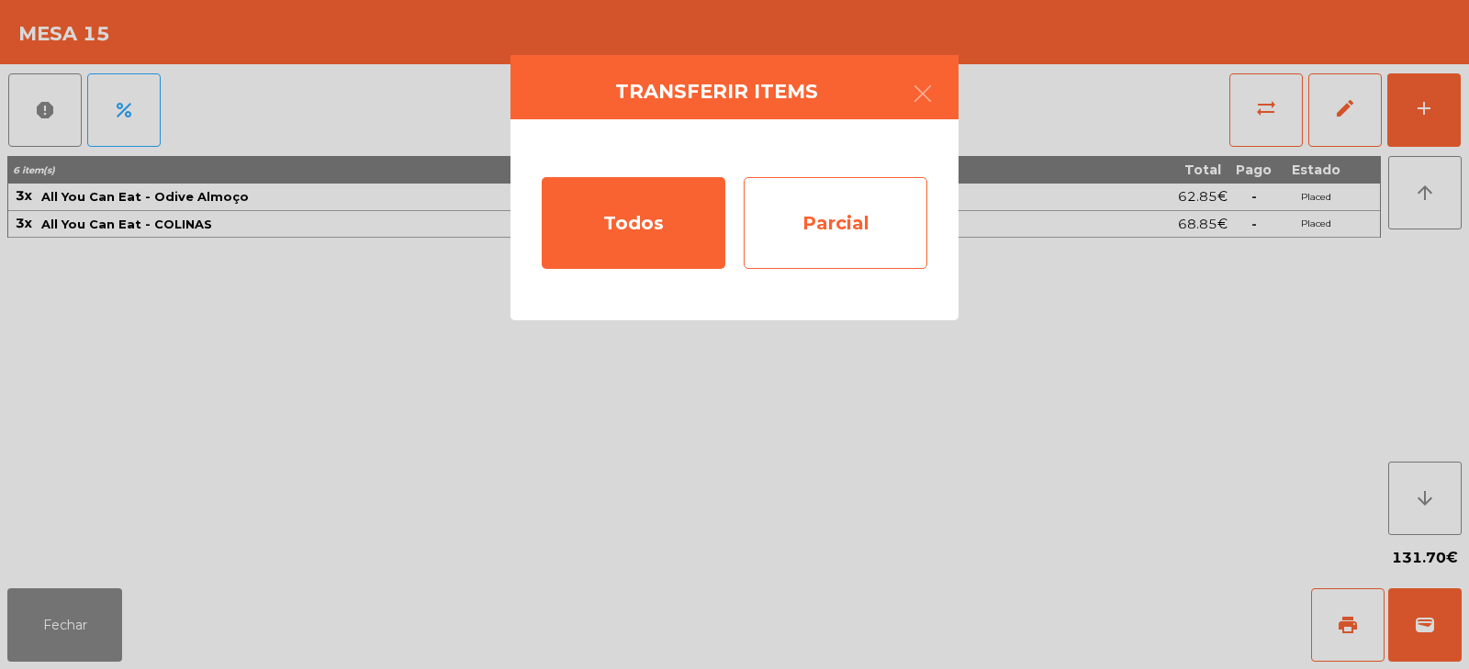
click at [853, 232] on div "Parcial" at bounding box center [836, 223] width 184 height 92
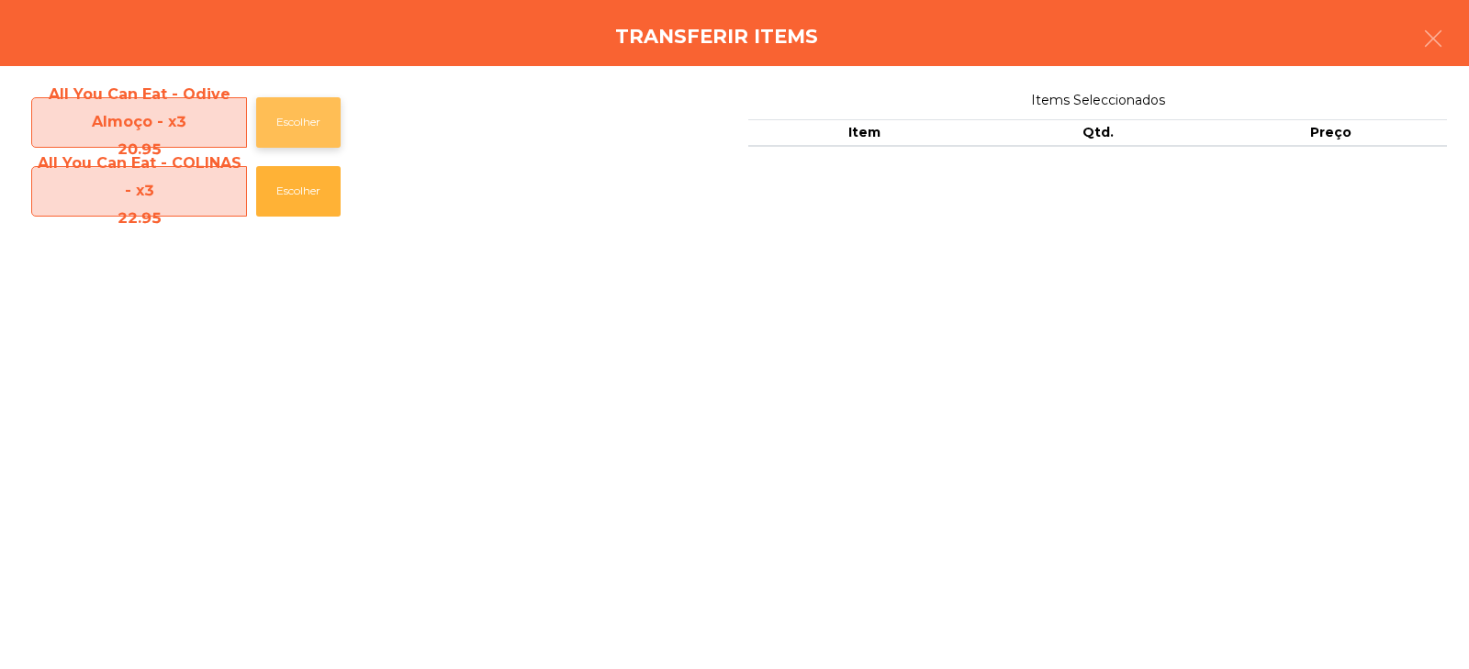
click at [287, 120] on button "Escolher" at bounding box center [298, 122] width 84 height 51
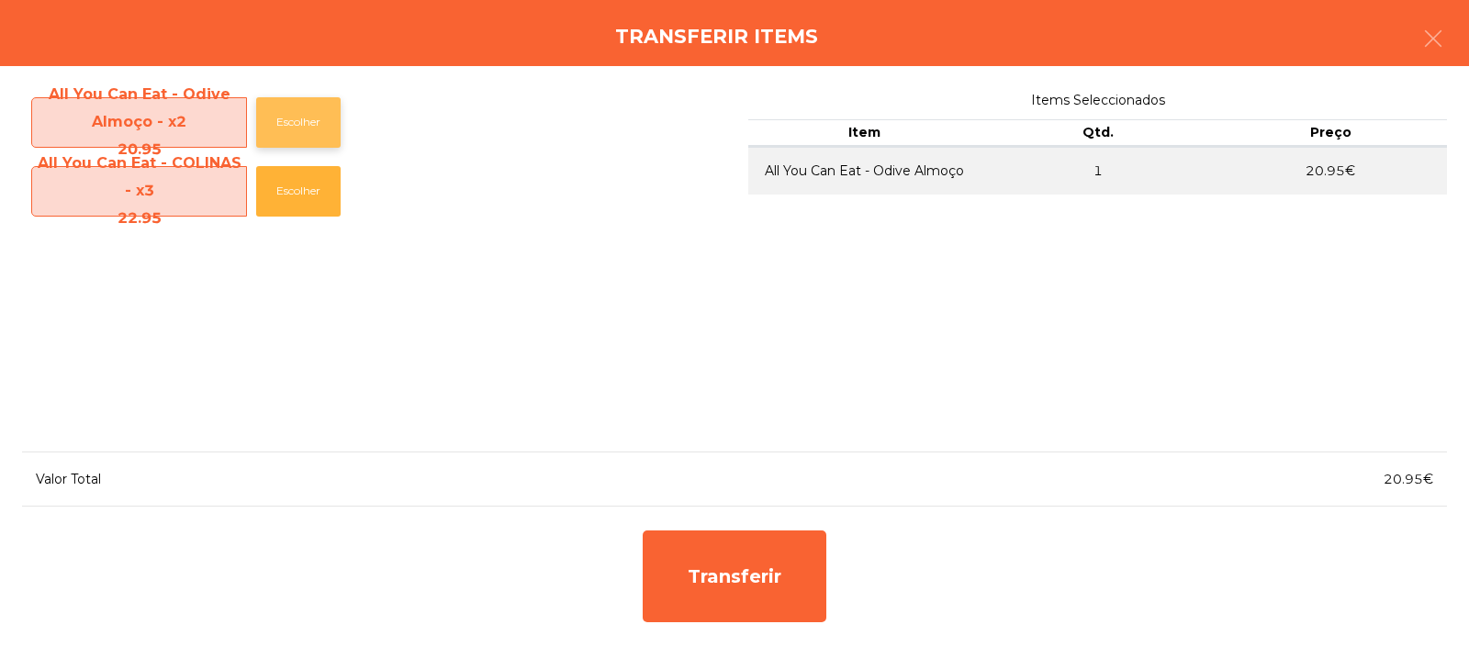
click at [290, 126] on button "Escolher" at bounding box center [298, 122] width 84 height 51
click at [287, 114] on button "Escolher" at bounding box center [298, 122] width 84 height 51
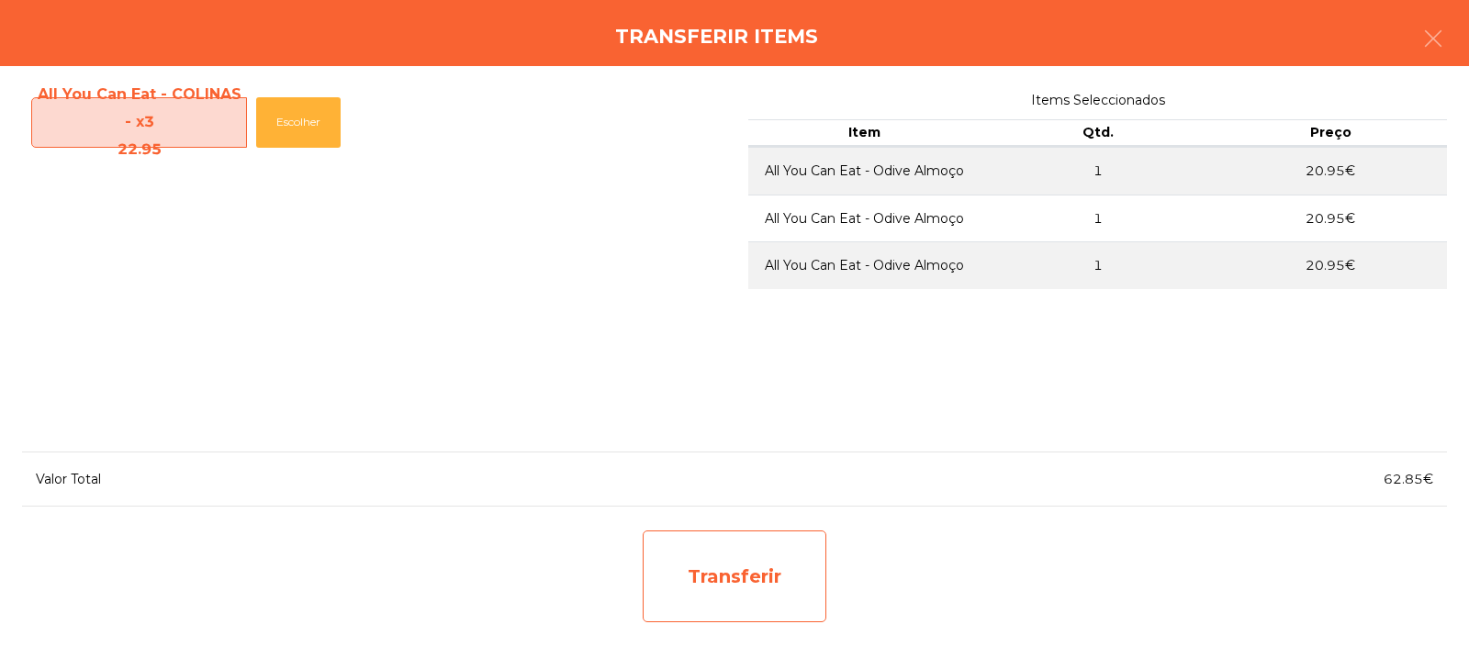
click at [722, 590] on div "Transferir" at bounding box center [735, 577] width 184 height 92
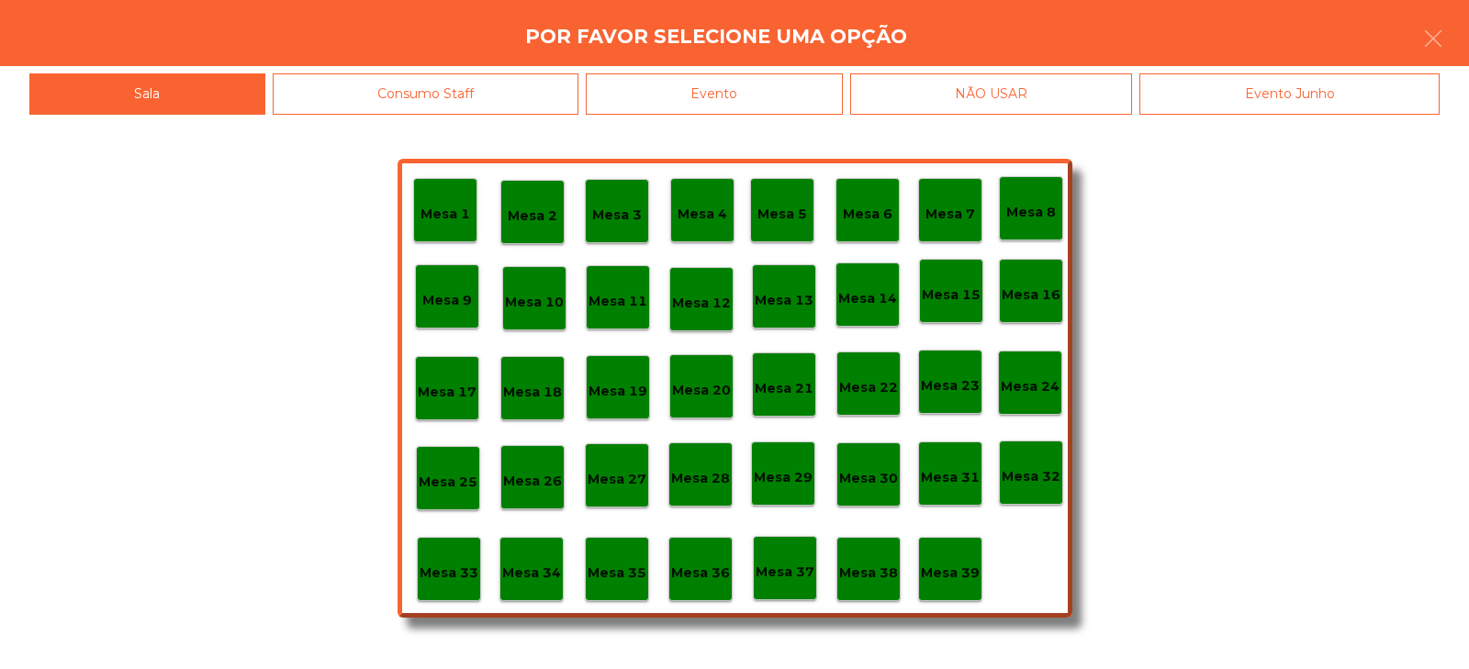
click at [801, 564] on p "Mesa 37" at bounding box center [785, 572] width 59 height 21
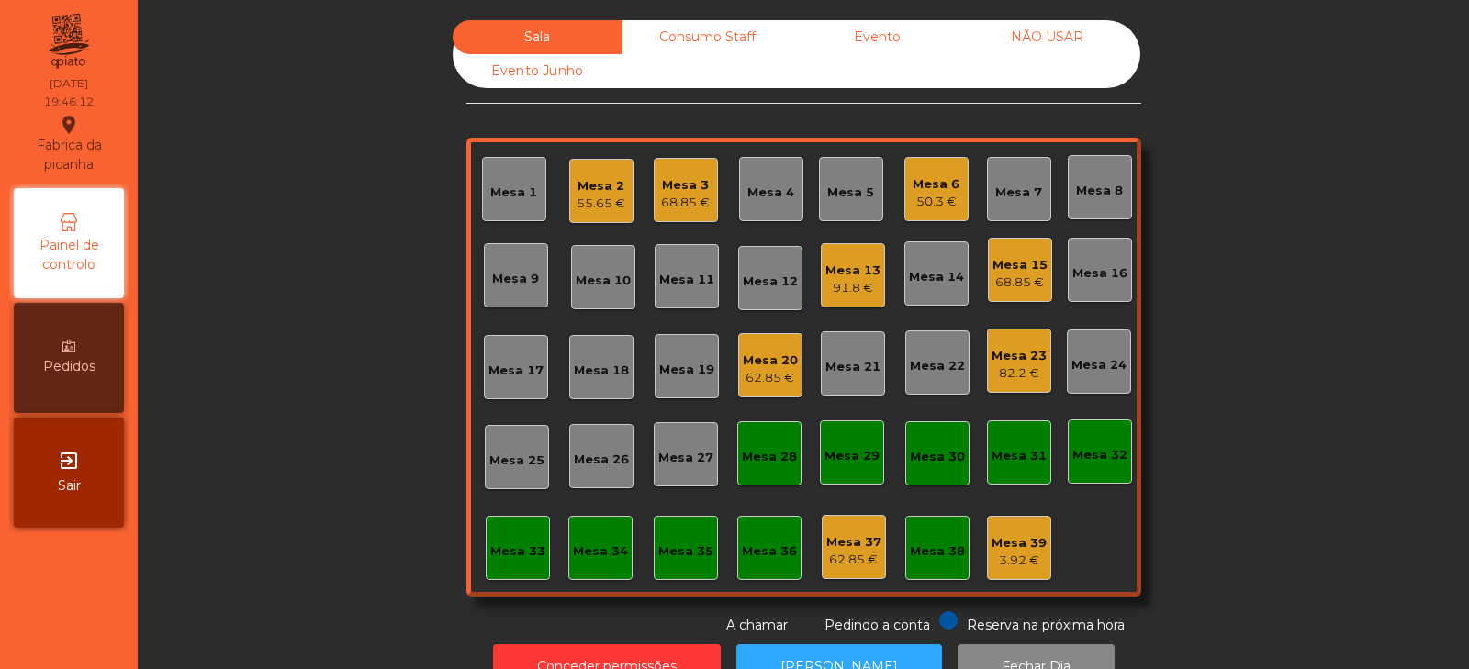
click at [592, 179] on div "Mesa 2" at bounding box center [601, 186] width 49 height 18
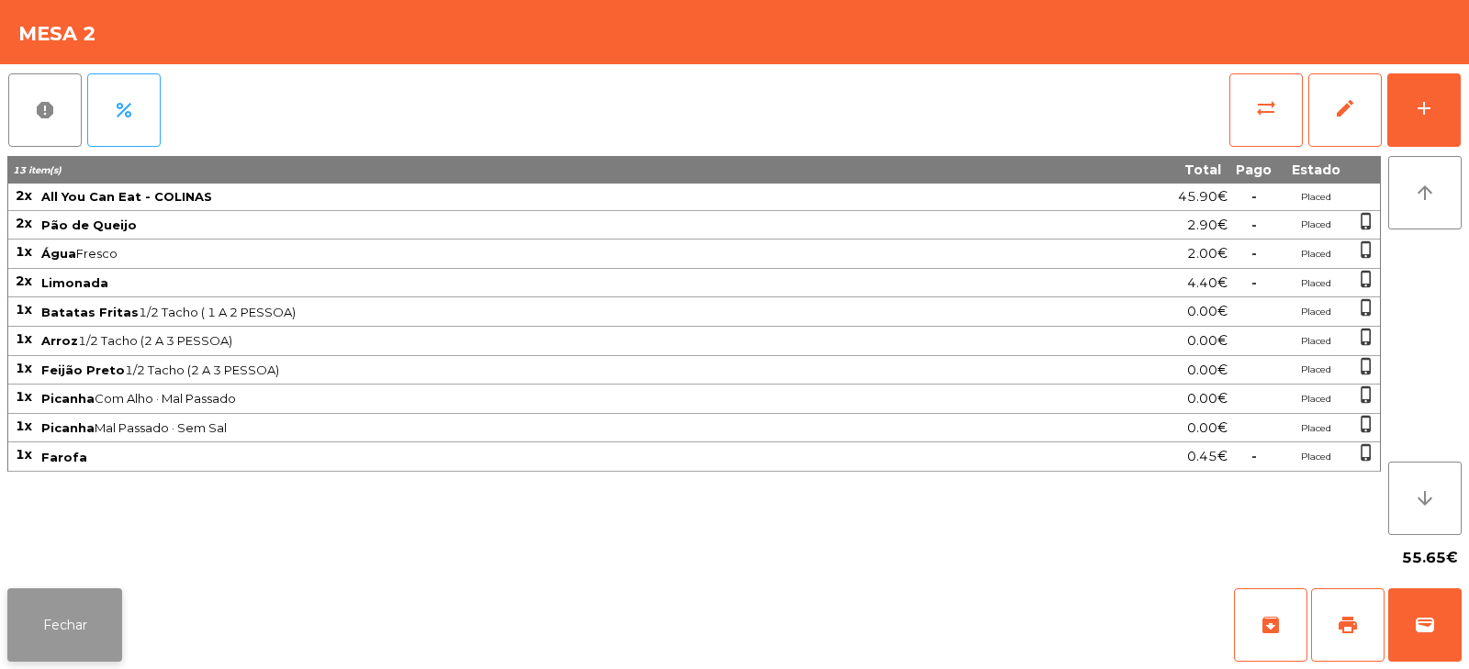
click at [88, 643] on button "Fechar" at bounding box center [64, 625] width 115 height 73
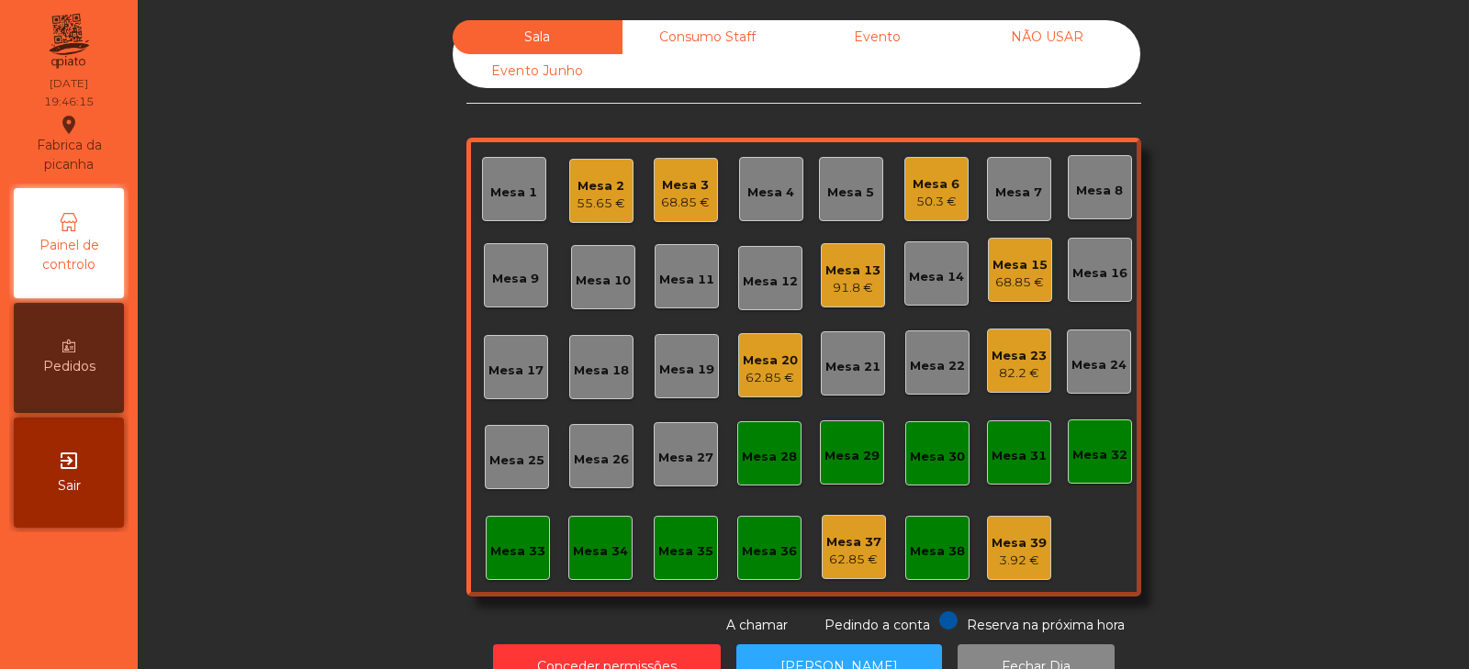
click at [672, 202] on div "68.85 €" at bounding box center [685, 203] width 49 height 18
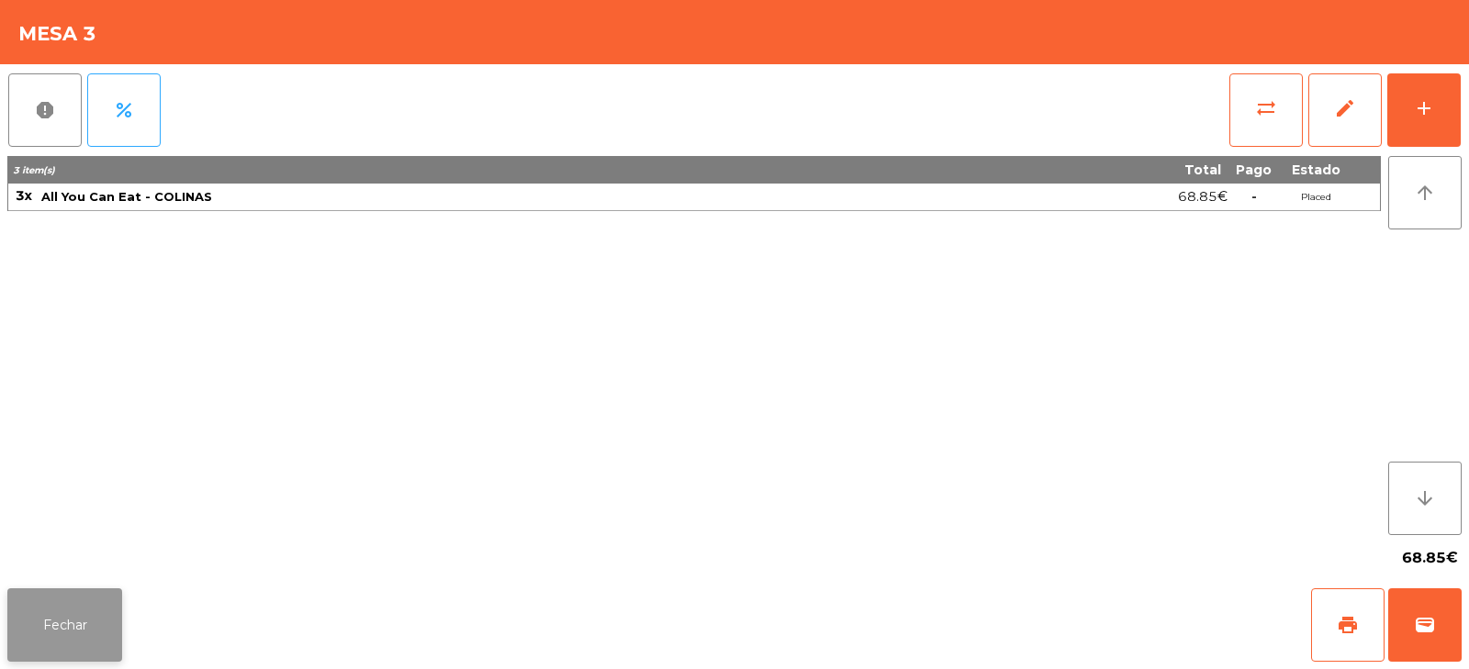
click at [107, 620] on button "Fechar" at bounding box center [64, 625] width 115 height 73
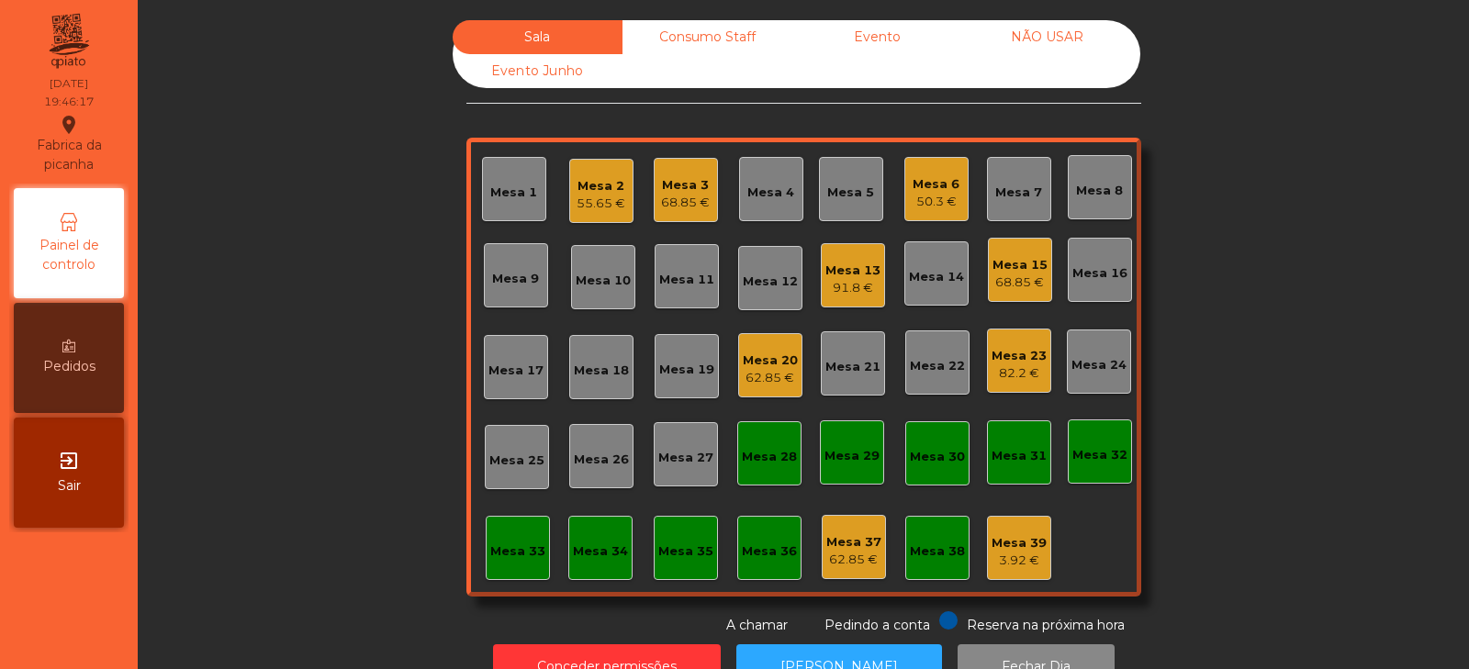
click at [764, 364] on div "Mesa 20" at bounding box center [770, 361] width 55 height 18
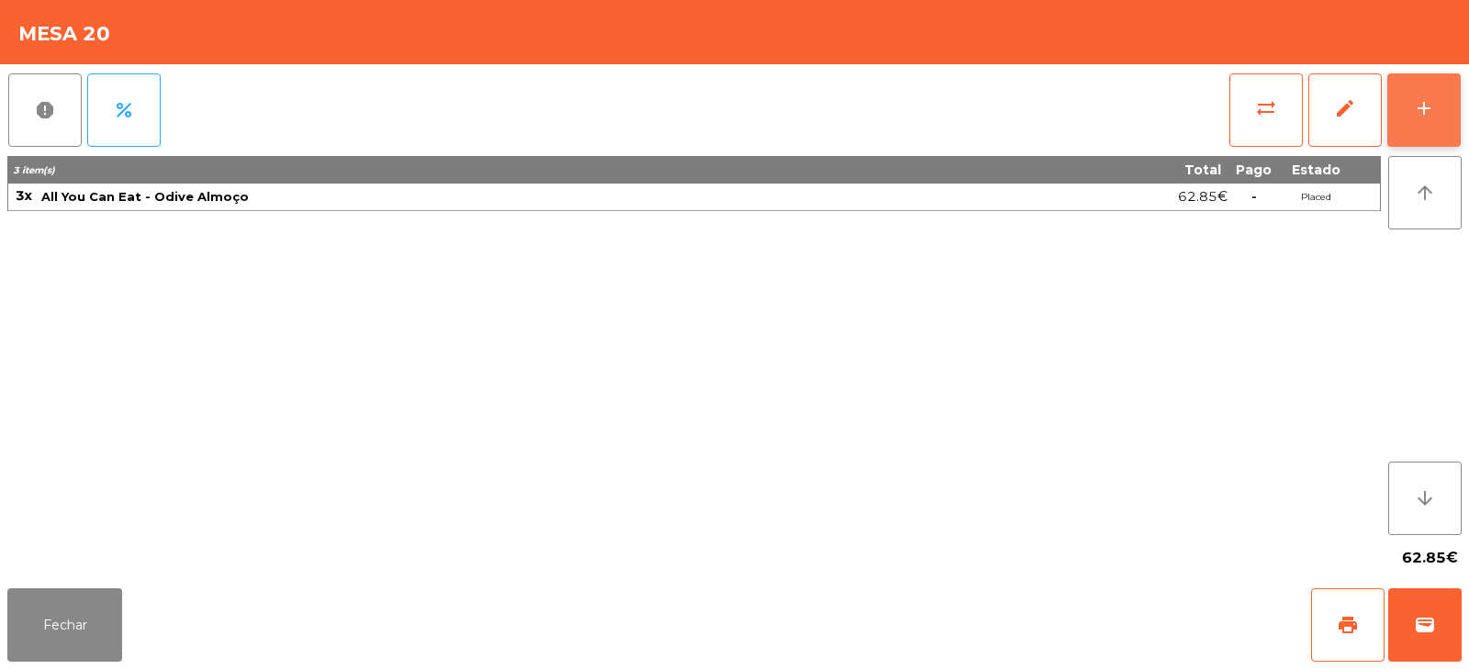
click at [1434, 112] on div "add" at bounding box center [1424, 108] width 22 height 22
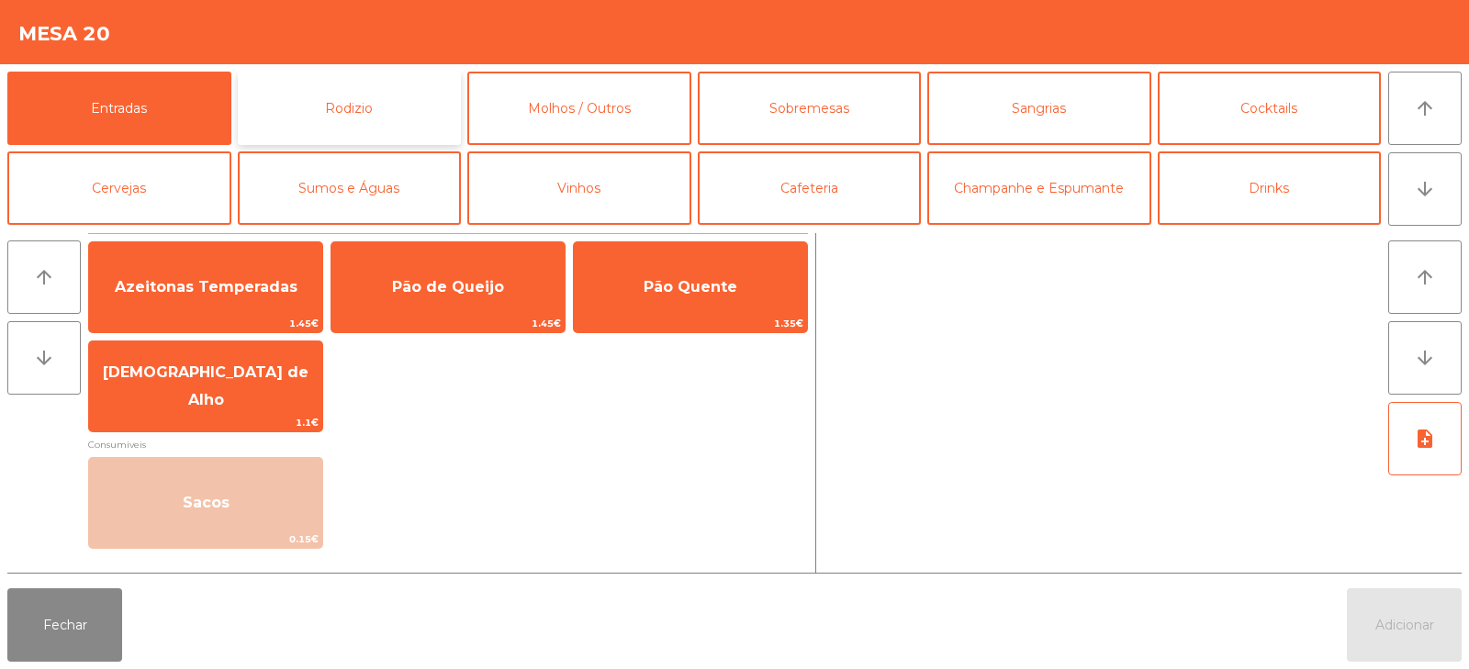
click at [388, 95] on button "Rodizio" at bounding box center [350, 108] width 224 height 73
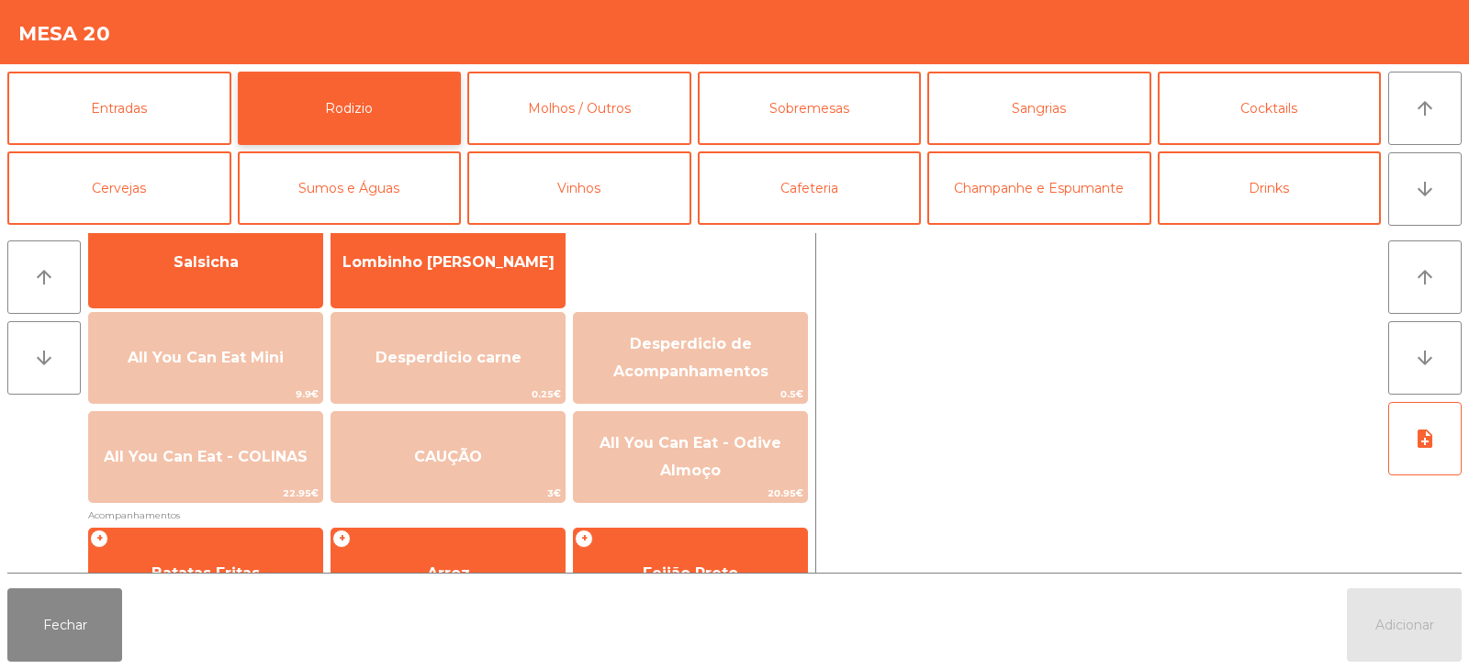
scroll to position [150, 0]
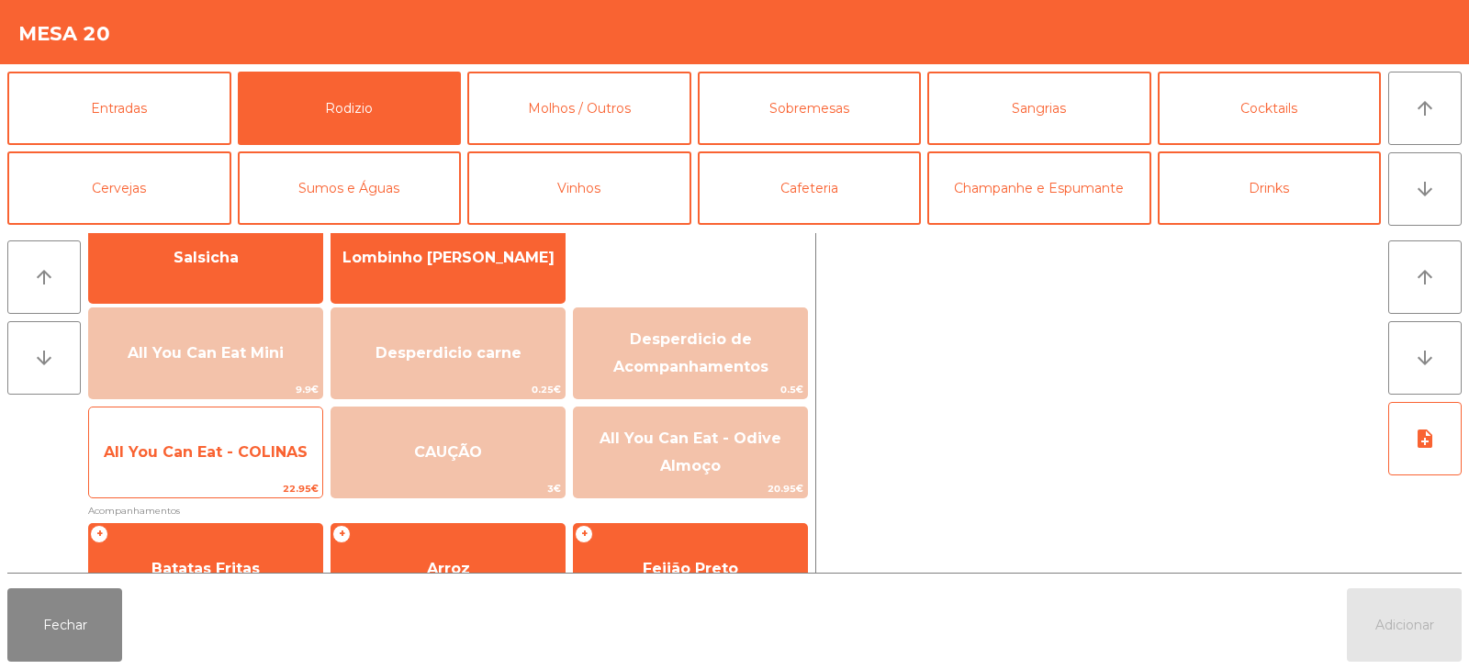
click at [202, 478] on div "All You Can Eat - COLINAS 22.95€" at bounding box center [205, 453] width 235 height 92
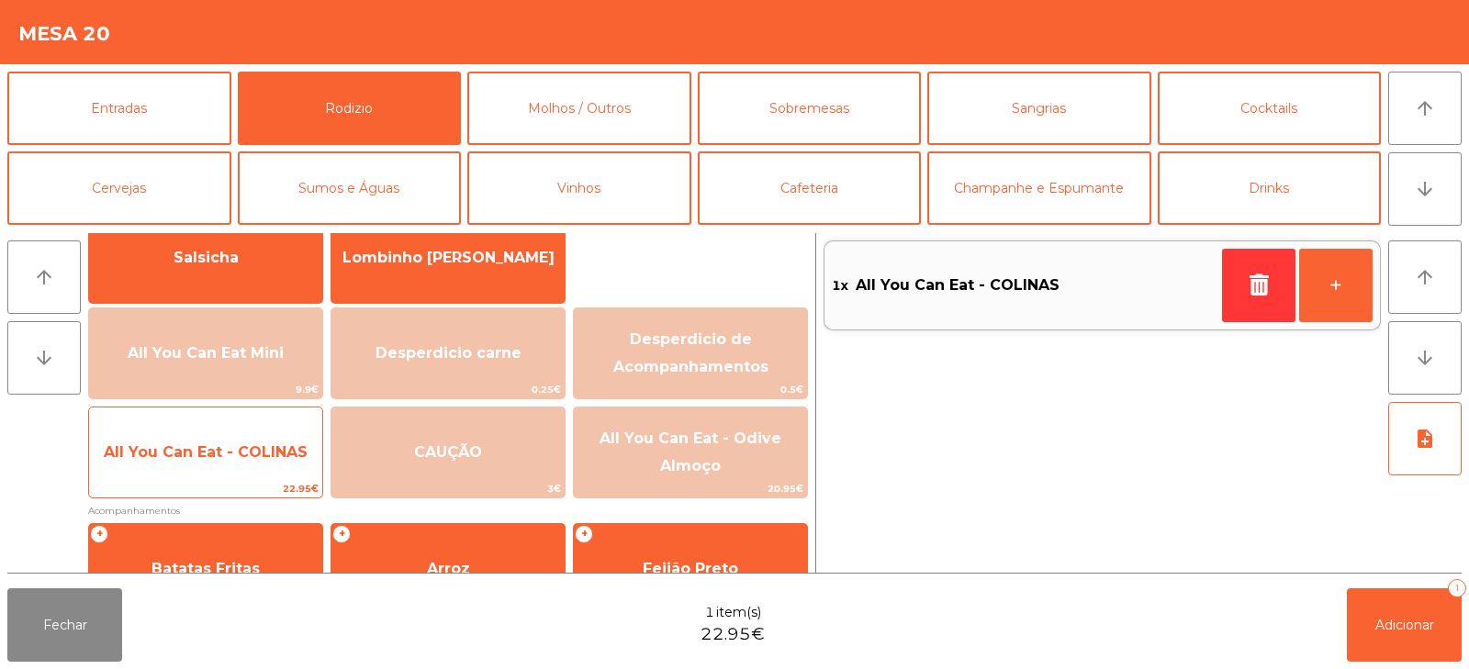
click at [201, 474] on span "All You Can Eat - COLINAS" at bounding box center [205, 453] width 233 height 50
click at [202, 479] on div "All You Can Eat - COLINAS 22.95€" at bounding box center [205, 453] width 235 height 92
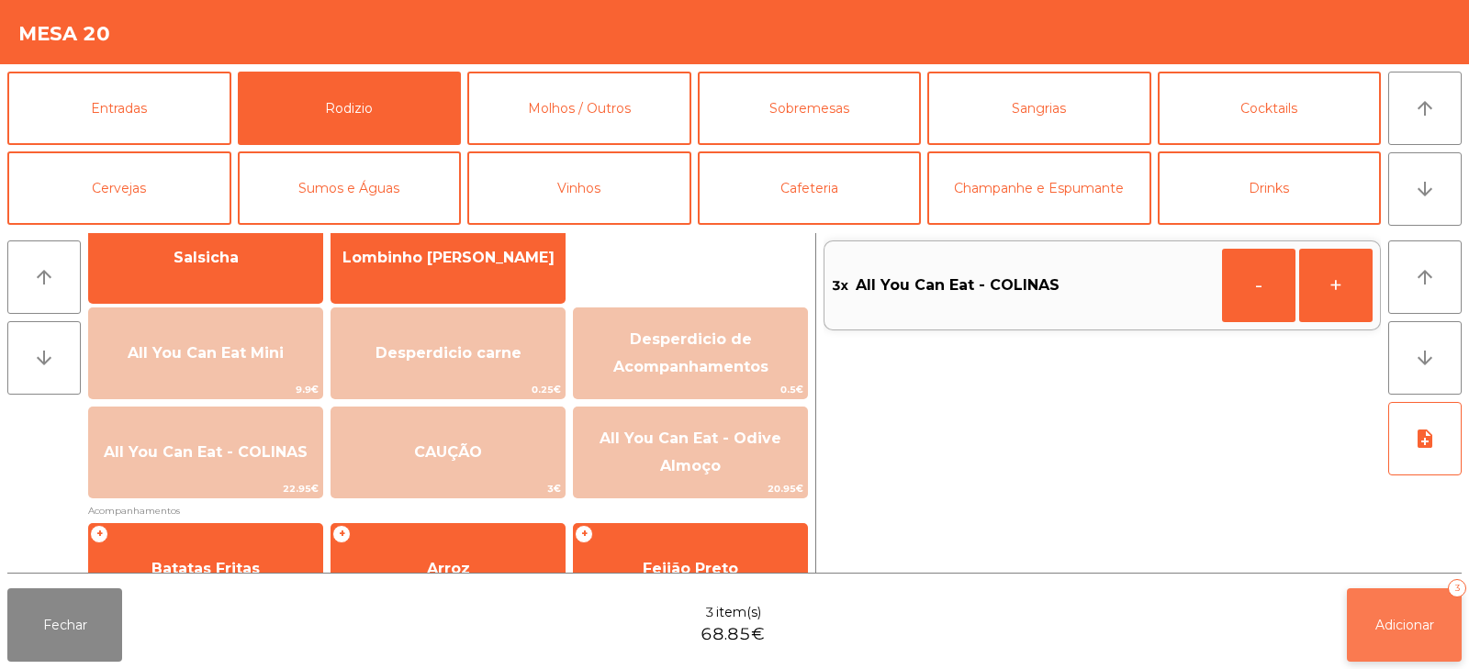
click at [1434, 611] on button "Adicionar 3" at bounding box center [1404, 625] width 115 height 73
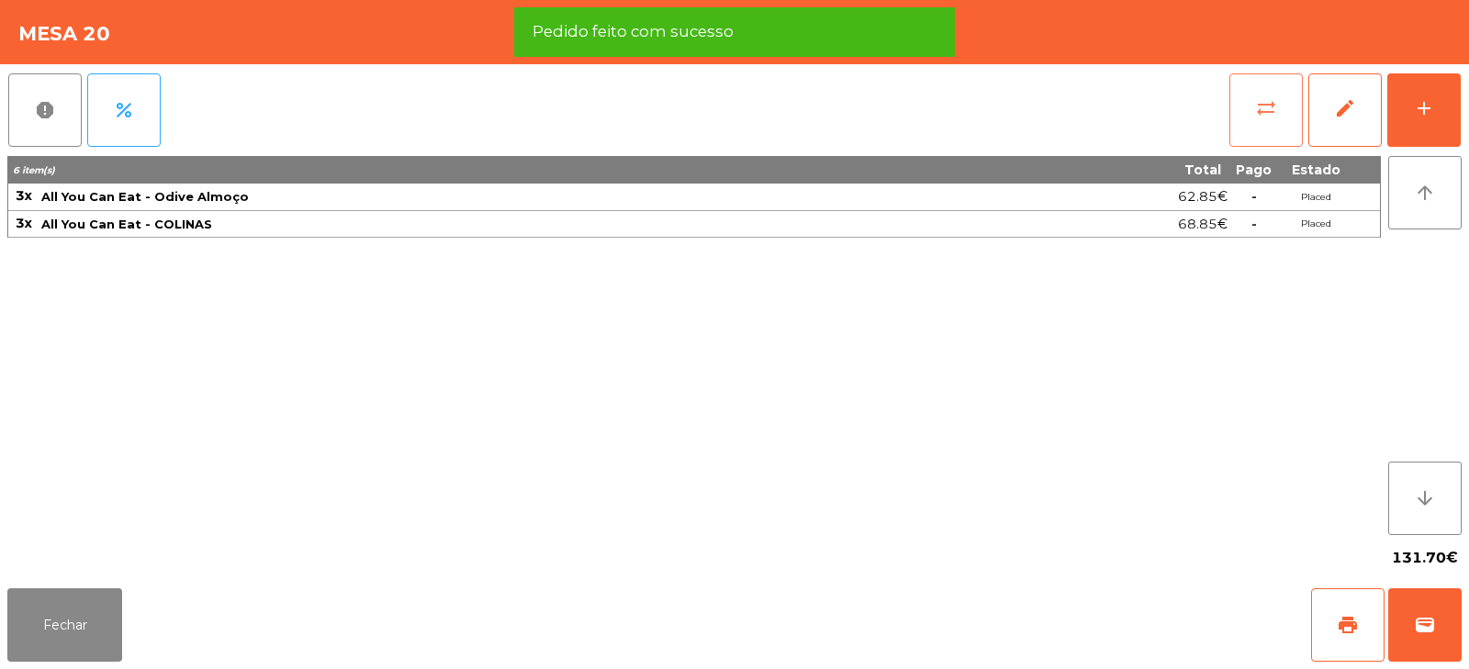
click at [1250, 96] on button "sync_alt" at bounding box center [1266, 109] width 73 height 73
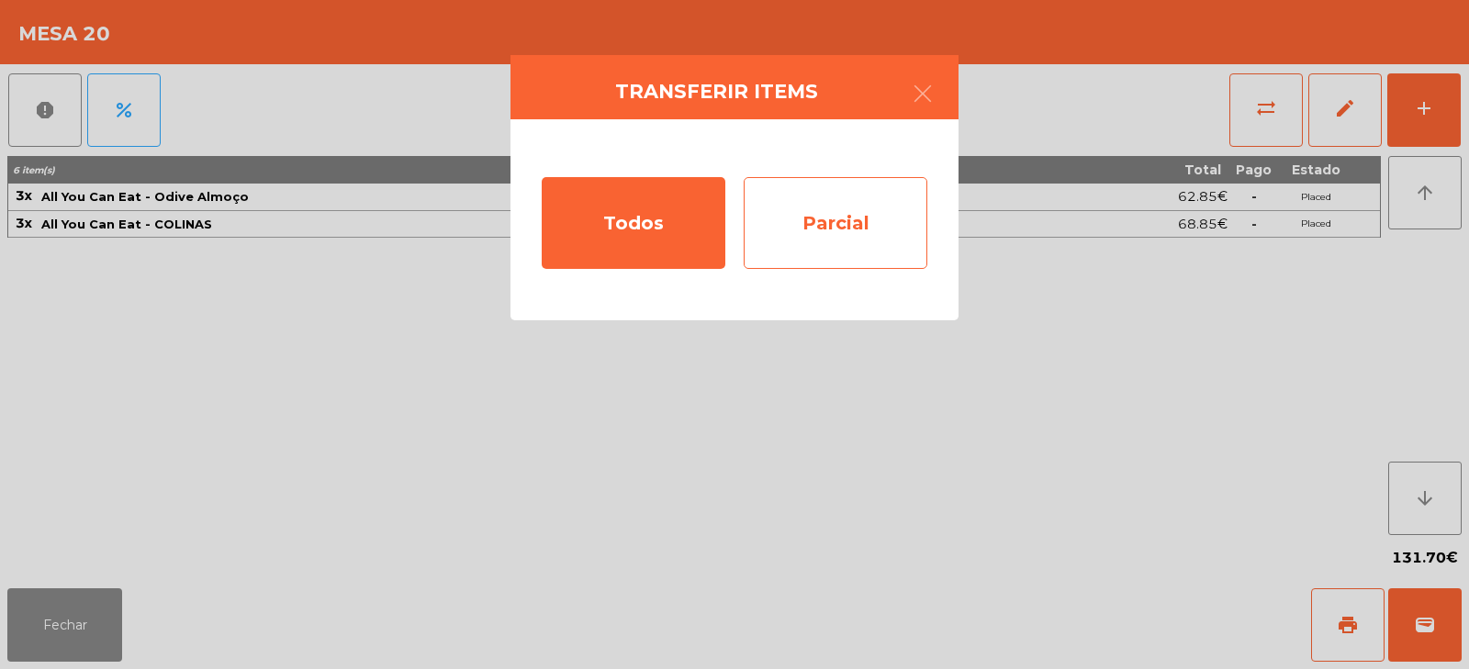
click at [886, 208] on div "Parcial" at bounding box center [836, 223] width 184 height 92
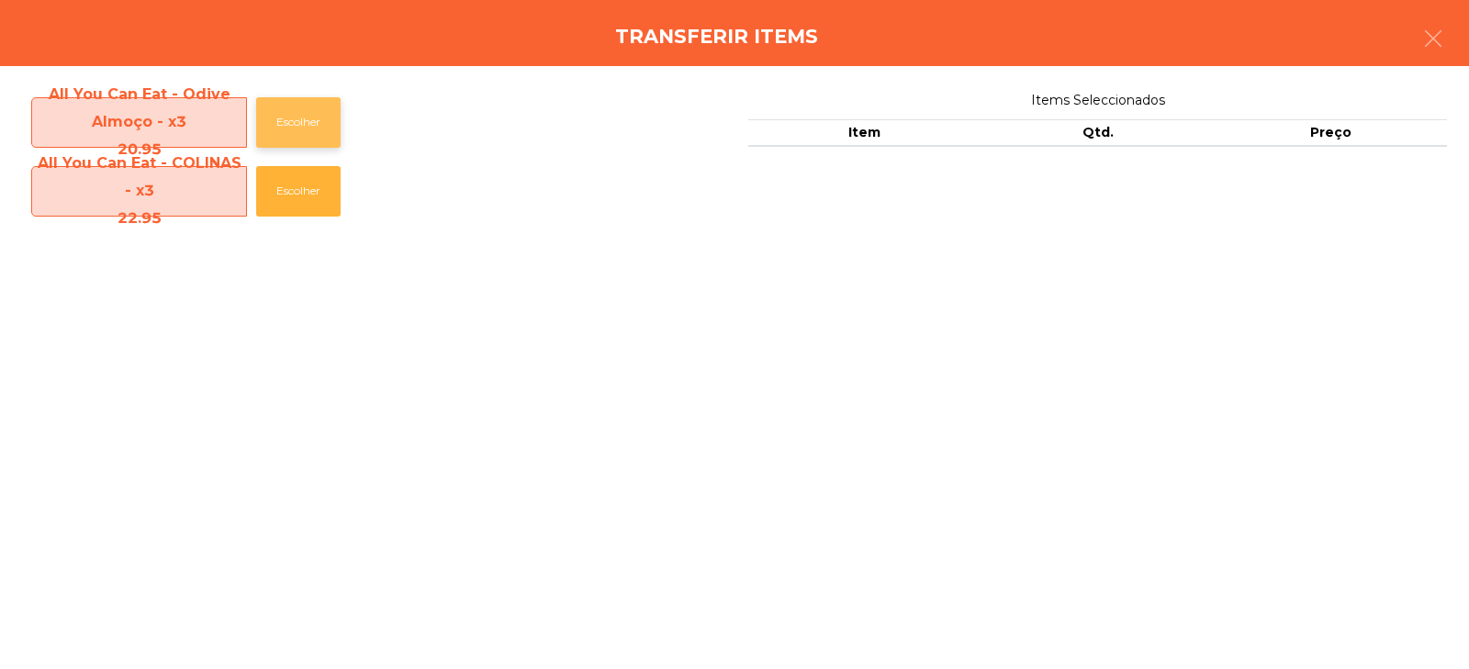
click at [292, 100] on button "Escolher" at bounding box center [298, 122] width 84 height 51
click at [290, 118] on button "Escolher" at bounding box center [298, 122] width 84 height 51
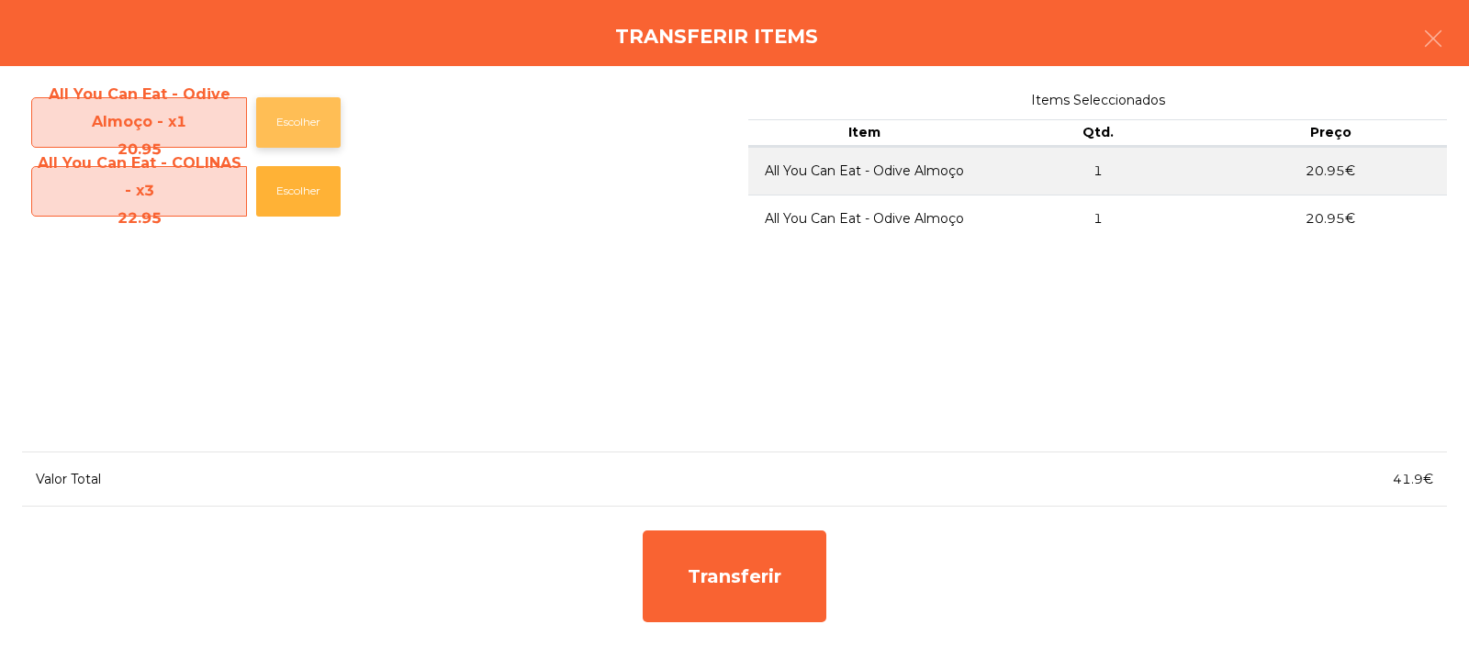
click at [298, 119] on button "Escolher" at bounding box center [298, 122] width 84 height 51
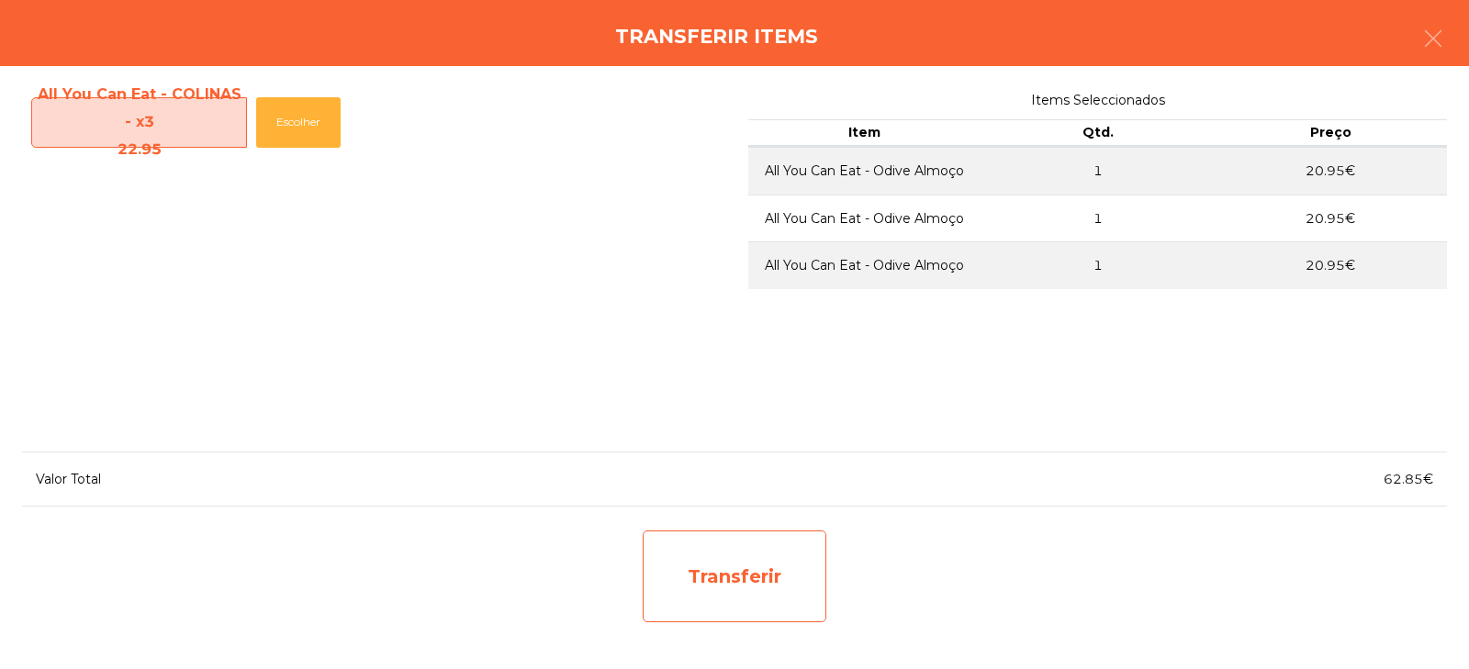
click at [708, 598] on div "Transferir" at bounding box center [735, 577] width 184 height 92
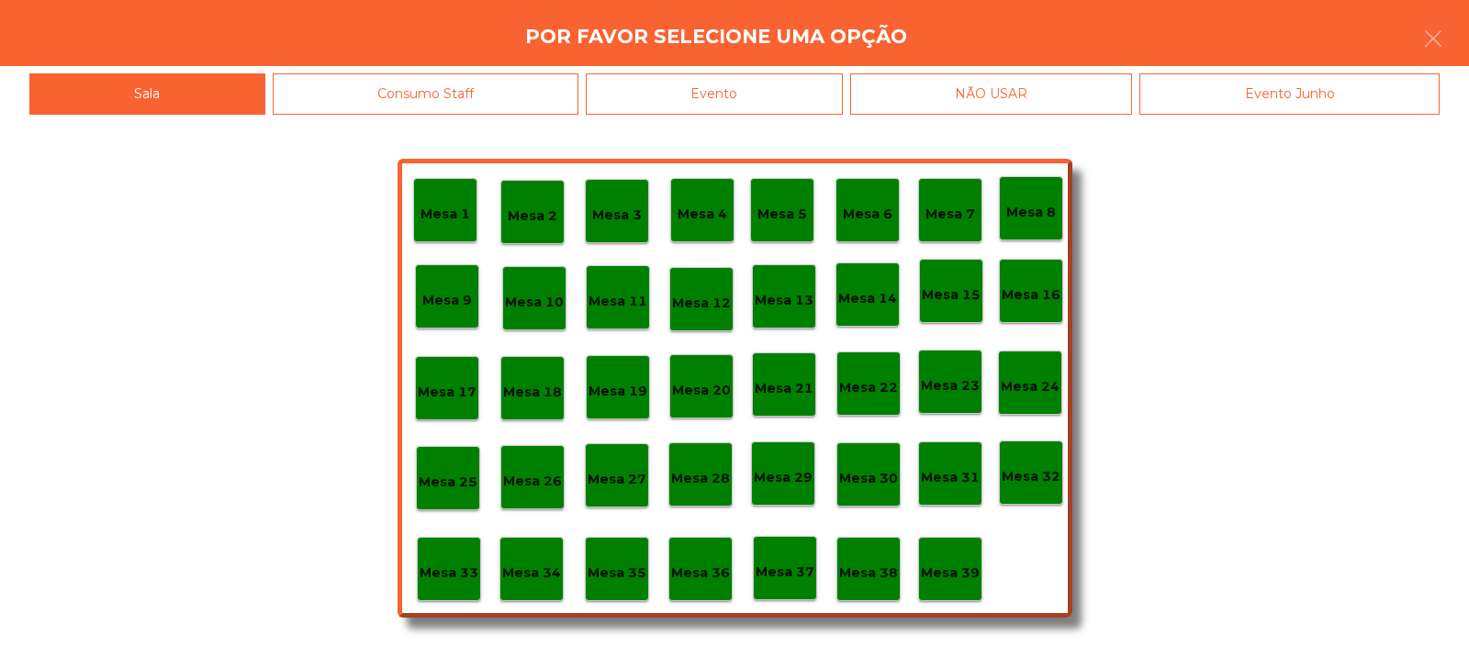
click at [772, 572] on p "Mesa 37" at bounding box center [785, 572] width 59 height 21
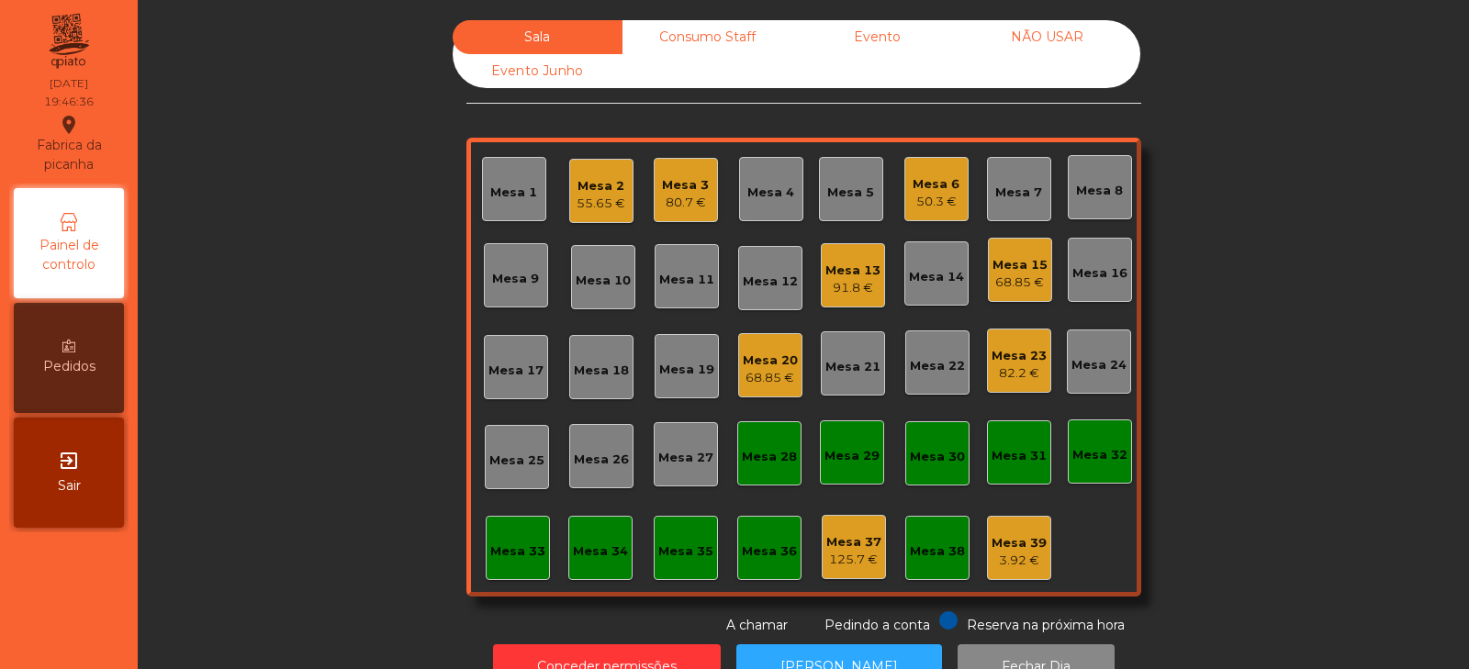
click at [1017, 272] on div "Mesa 15" at bounding box center [1020, 265] width 55 height 18
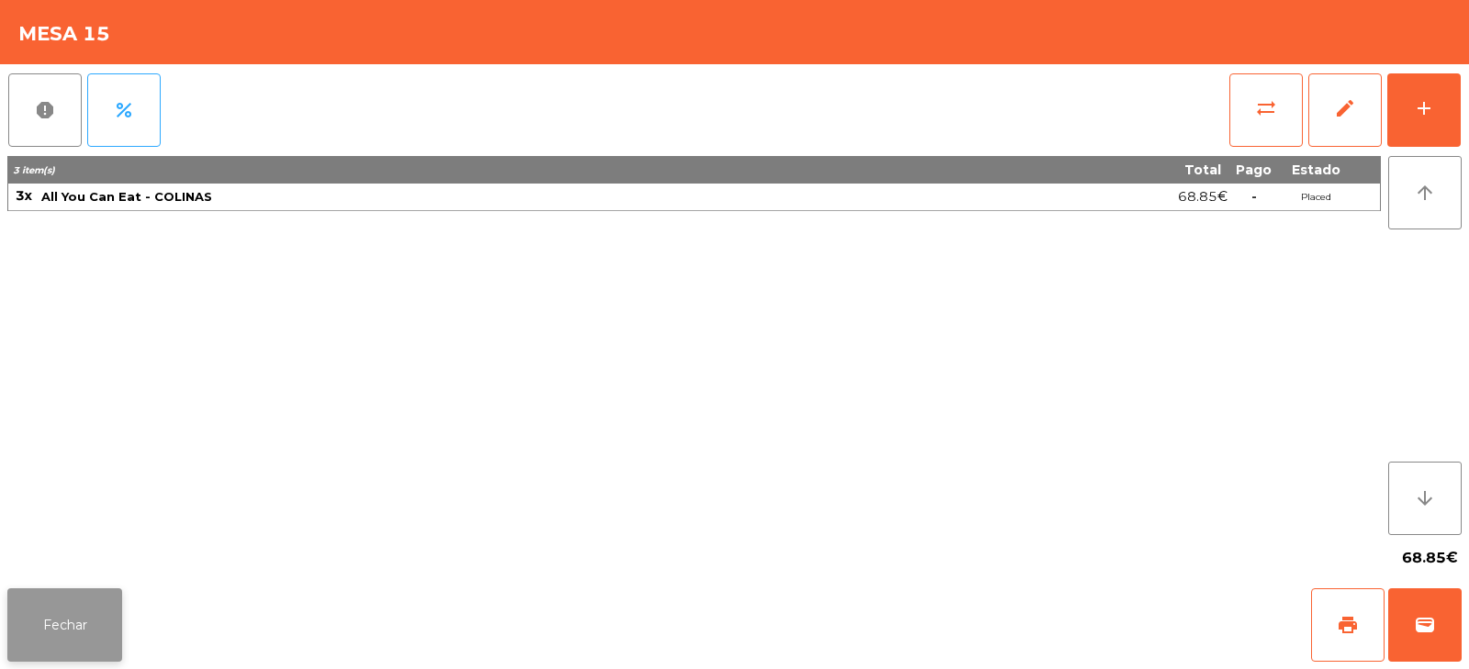
click at [36, 654] on button "Fechar" at bounding box center [64, 625] width 115 height 73
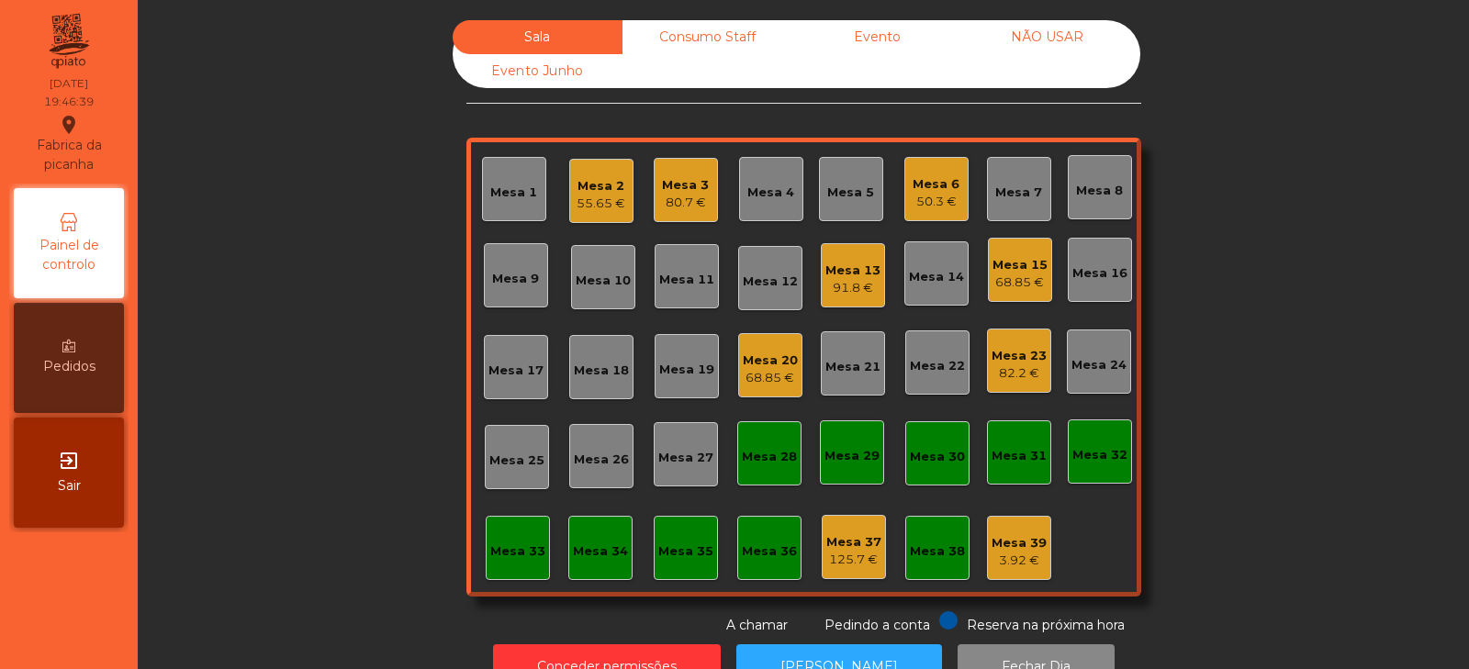
click at [862, 275] on div "Mesa 13" at bounding box center [853, 271] width 55 height 18
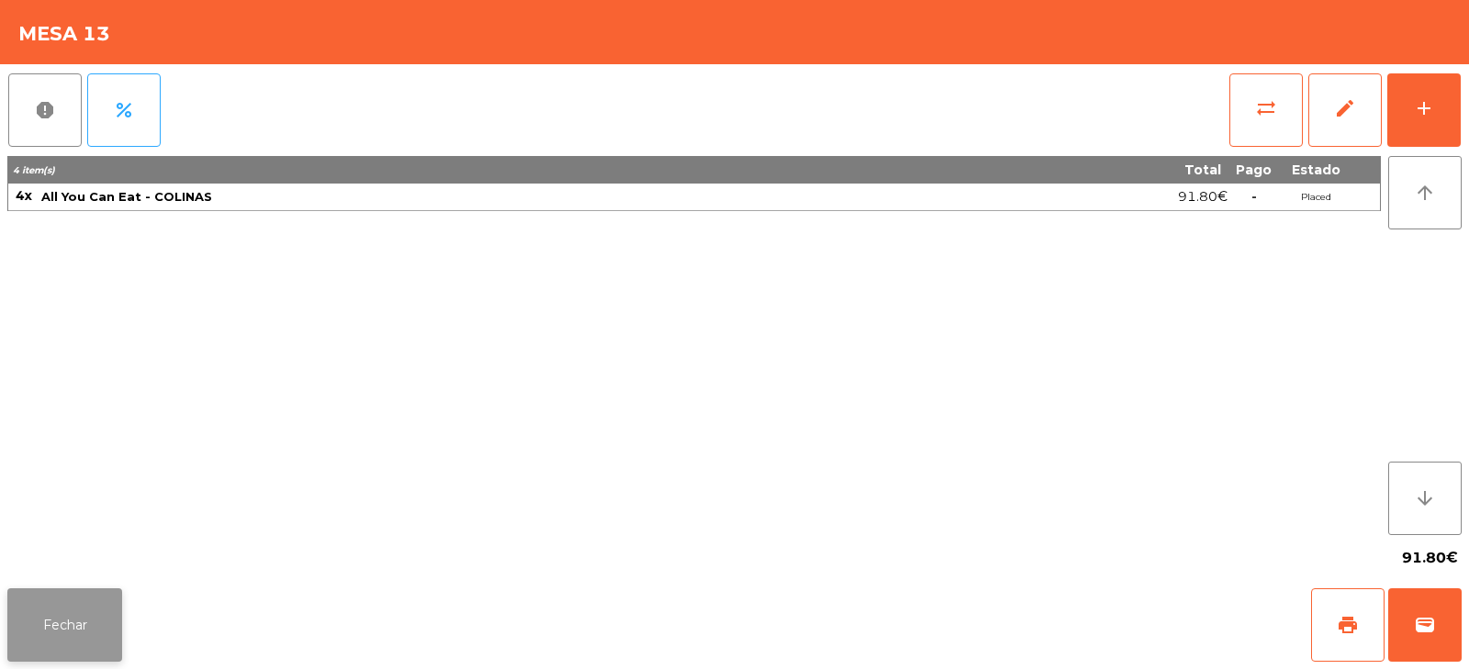
click at [39, 635] on button "Fechar" at bounding box center [64, 625] width 115 height 73
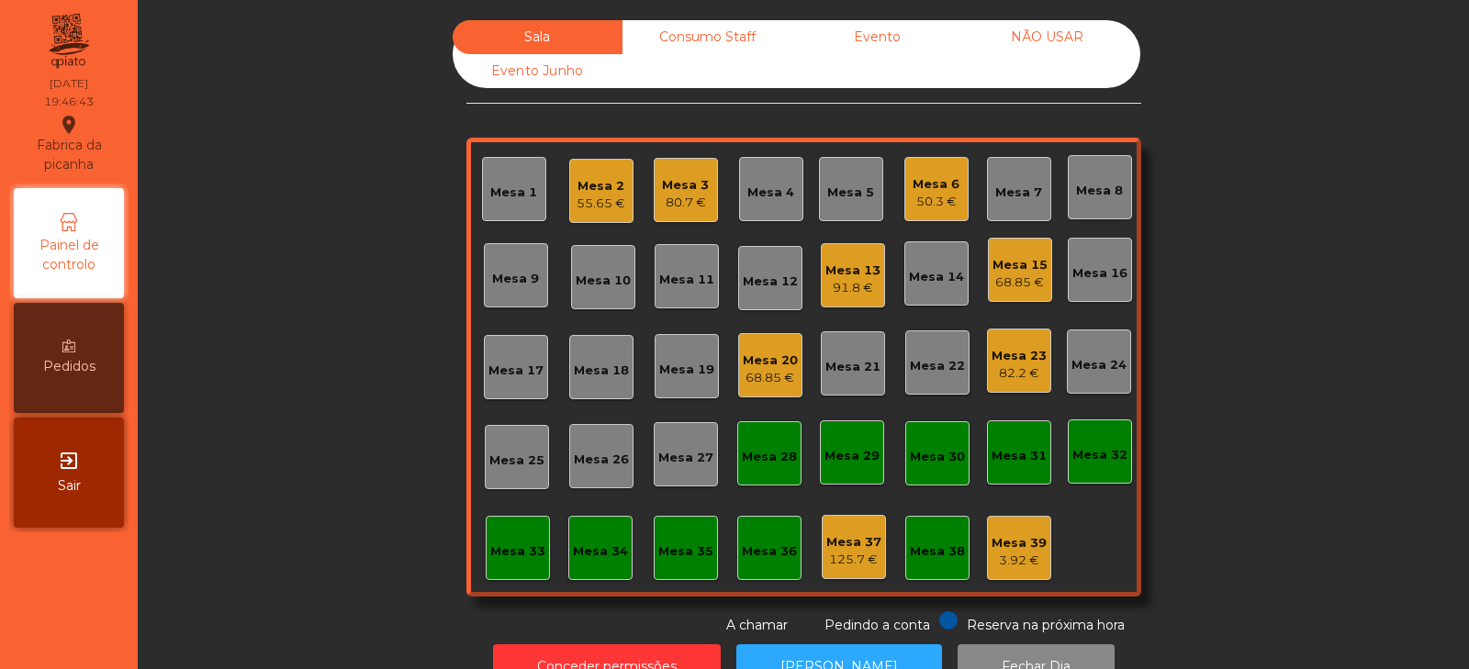
click at [913, 177] on div "Mesa 6" at bounding box center [936, 184] width 47 height 18
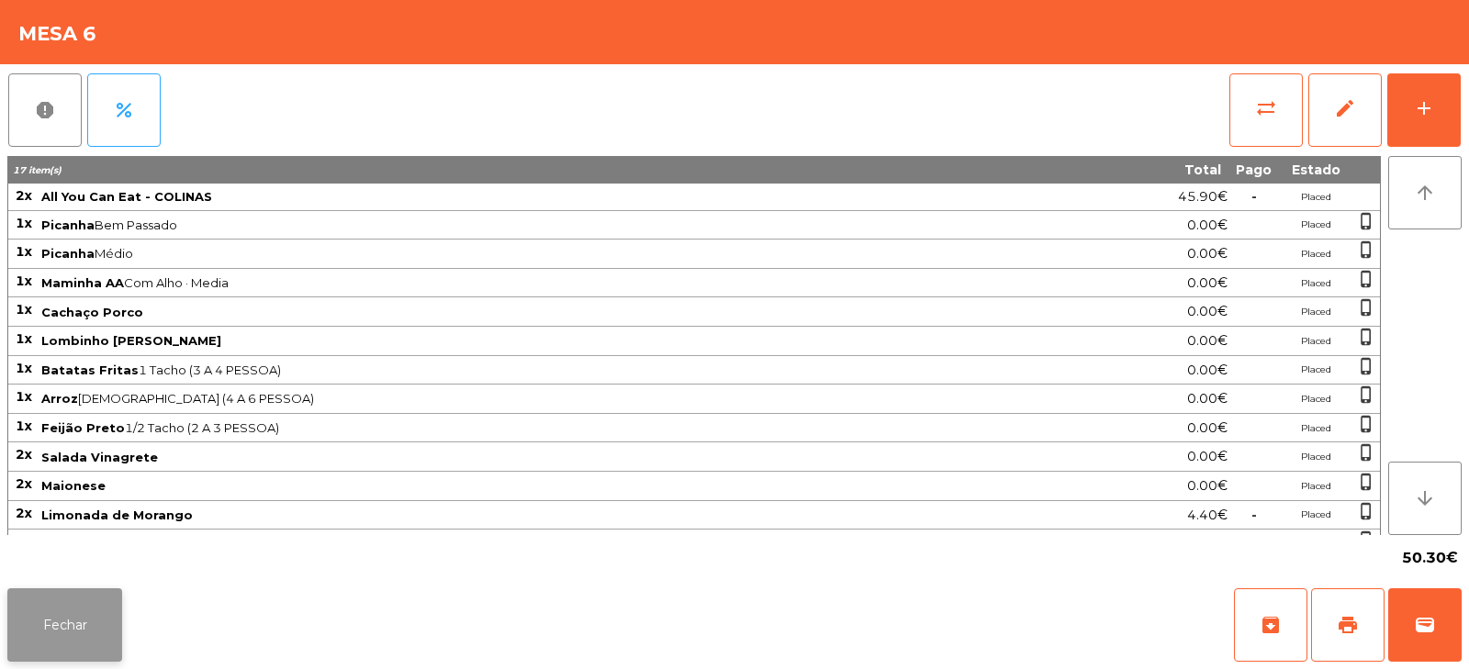
click at [74, 622] on button "Fechar" at bounding box center [64, 625] width 115 height 73
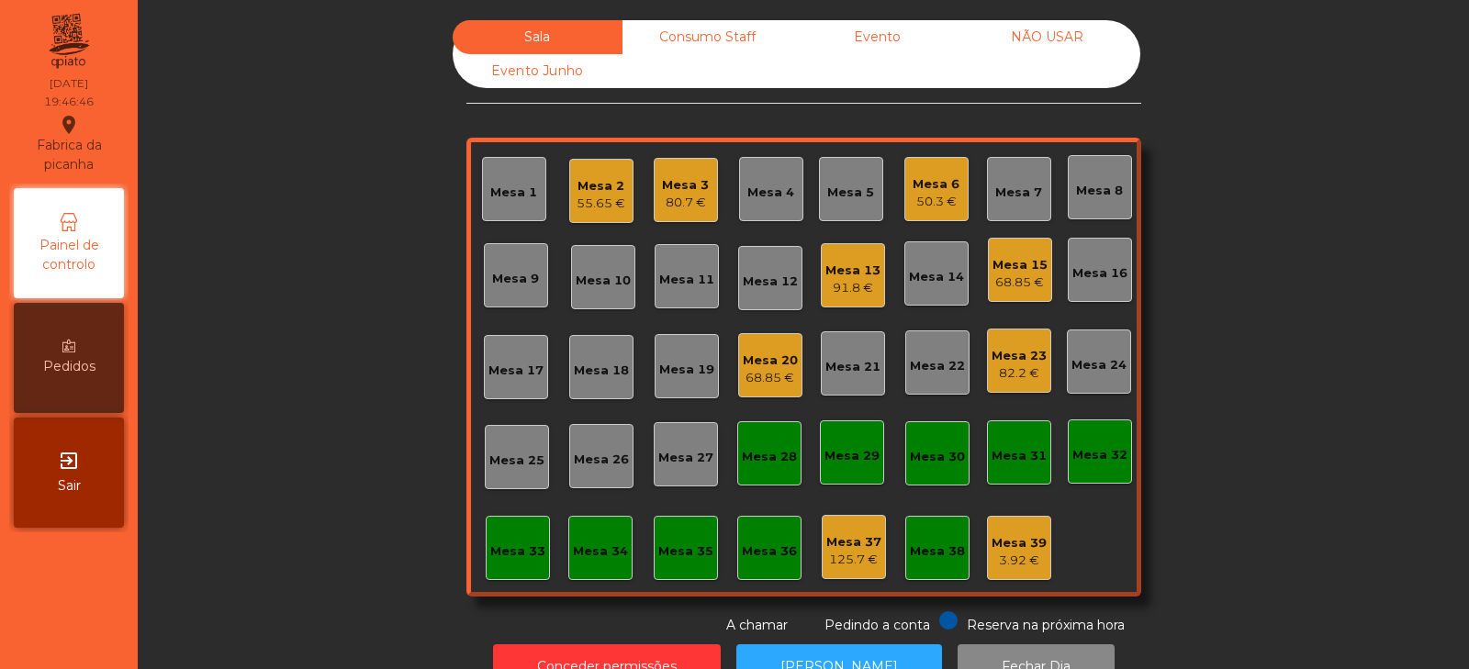
click at [764, 373] on div "68.85 €" at bounding box center [770, 378] width 55 height 18
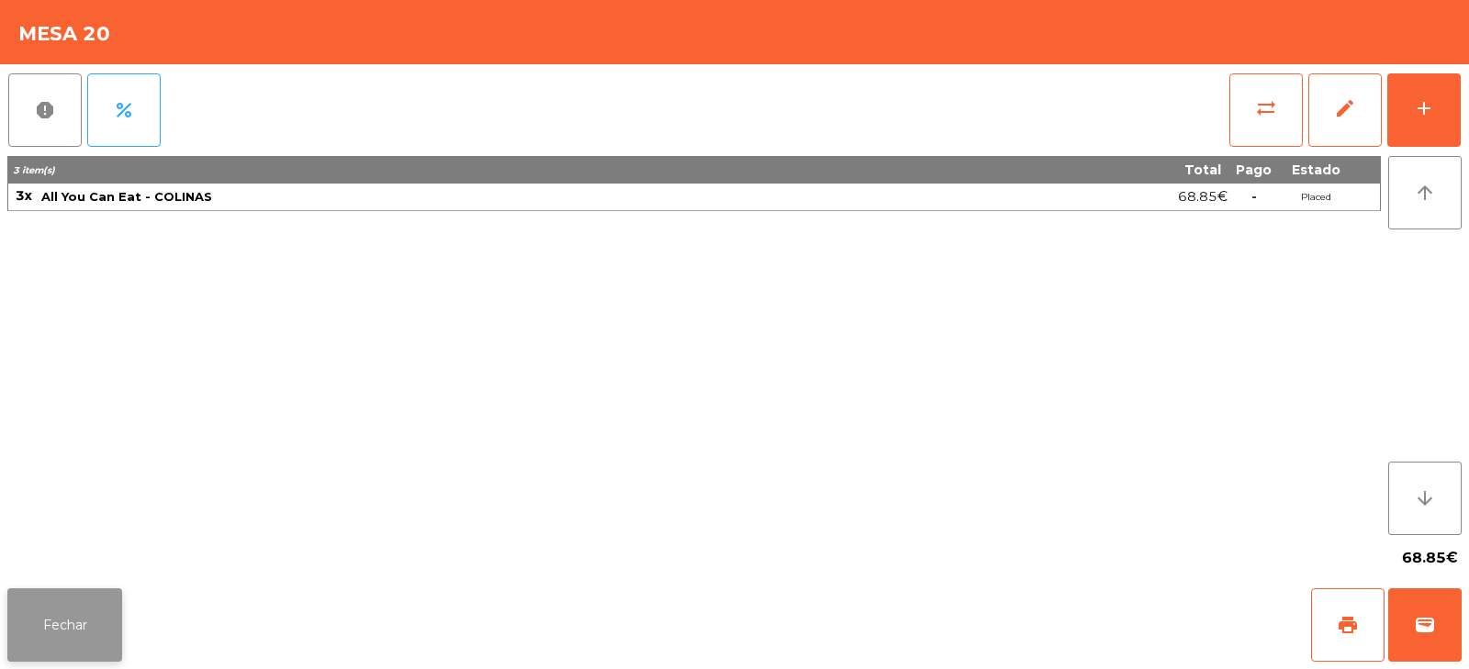
click at [55, 613] on button "Fechar" at bounding box center [64, 625] width 115 height 73
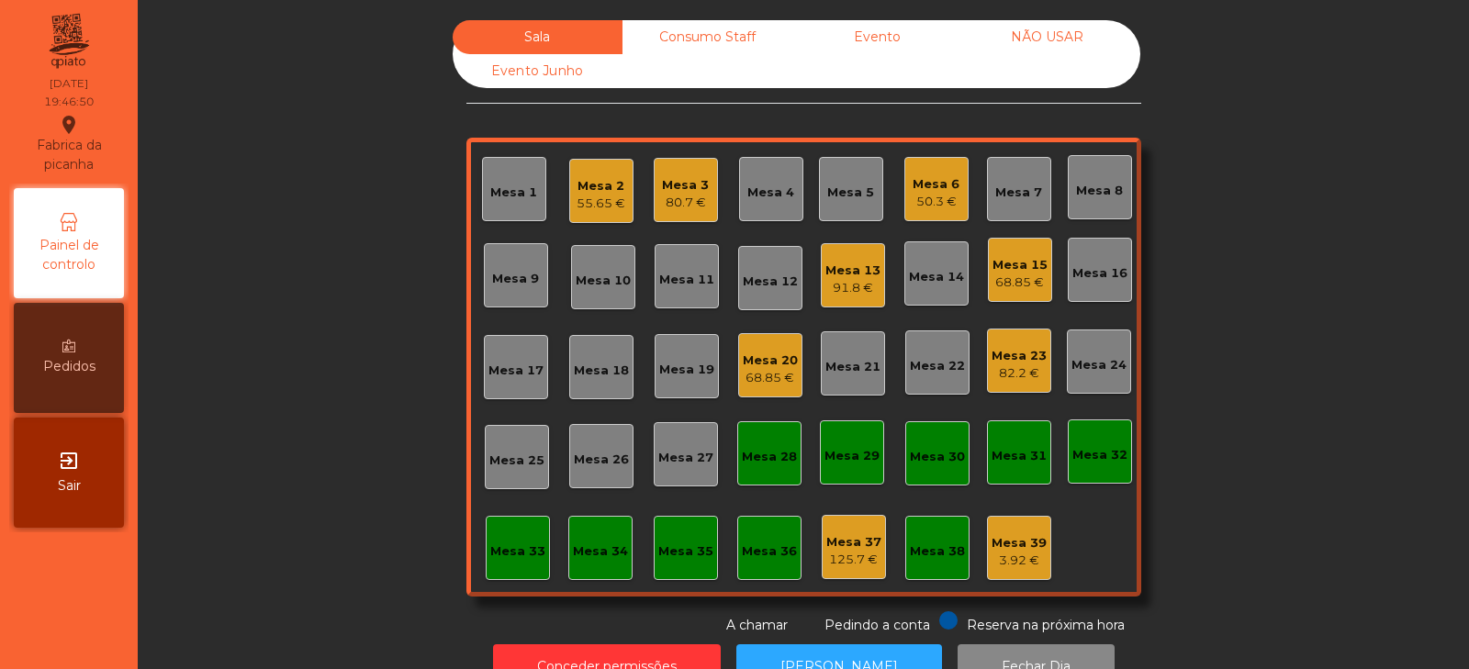
click at [935, 201] on div "50.3 €" at bounding box center [936, 202] width 47 height 18
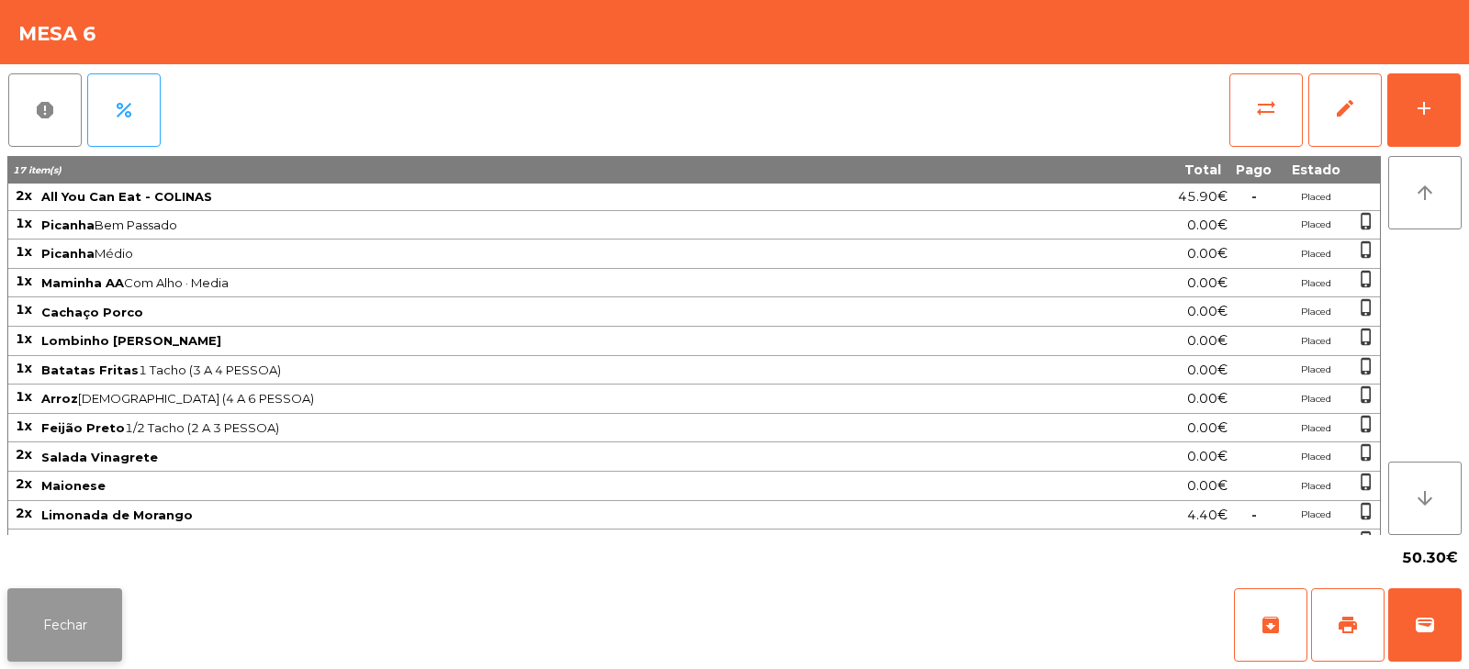
click at [74, 636] on button "Fechar" at bounding box center [64, 625] width 115 height 73
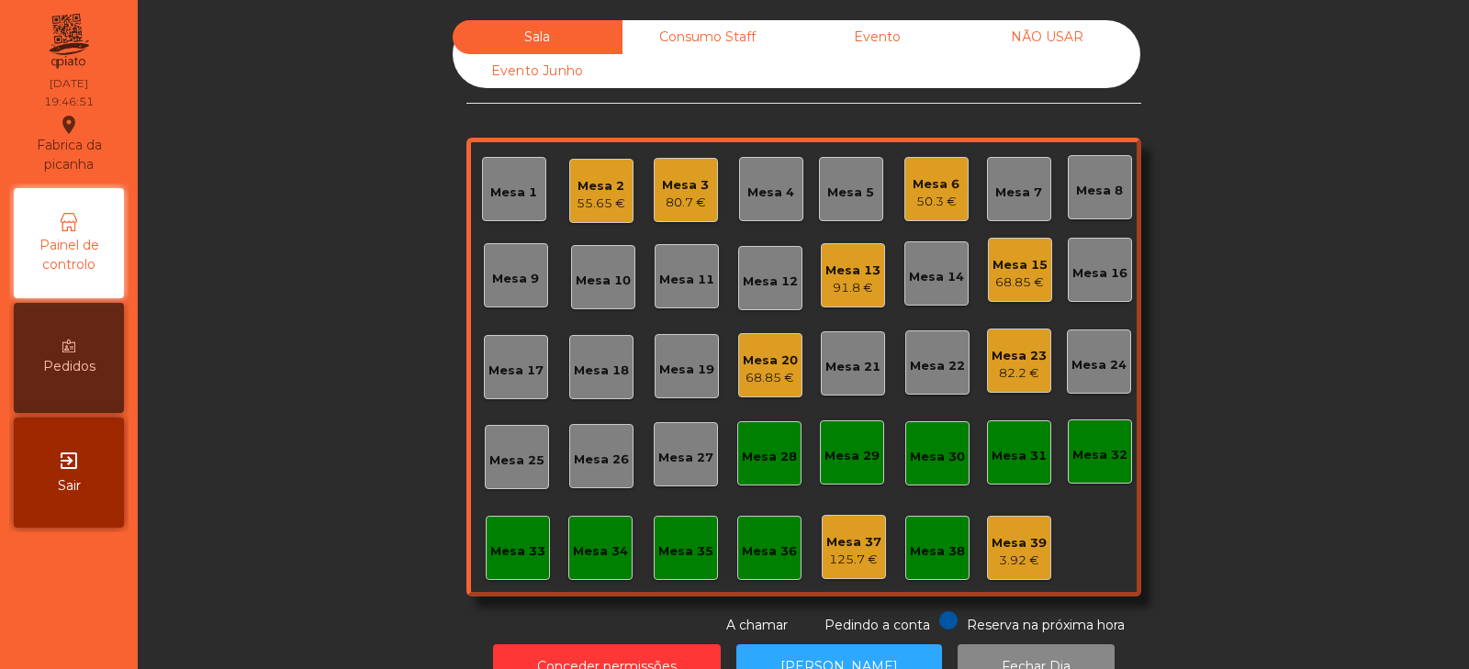
click at [689, 219] on div "Mesa 3 80.7 €" at bounding box center [686, 190] width 64 height 64
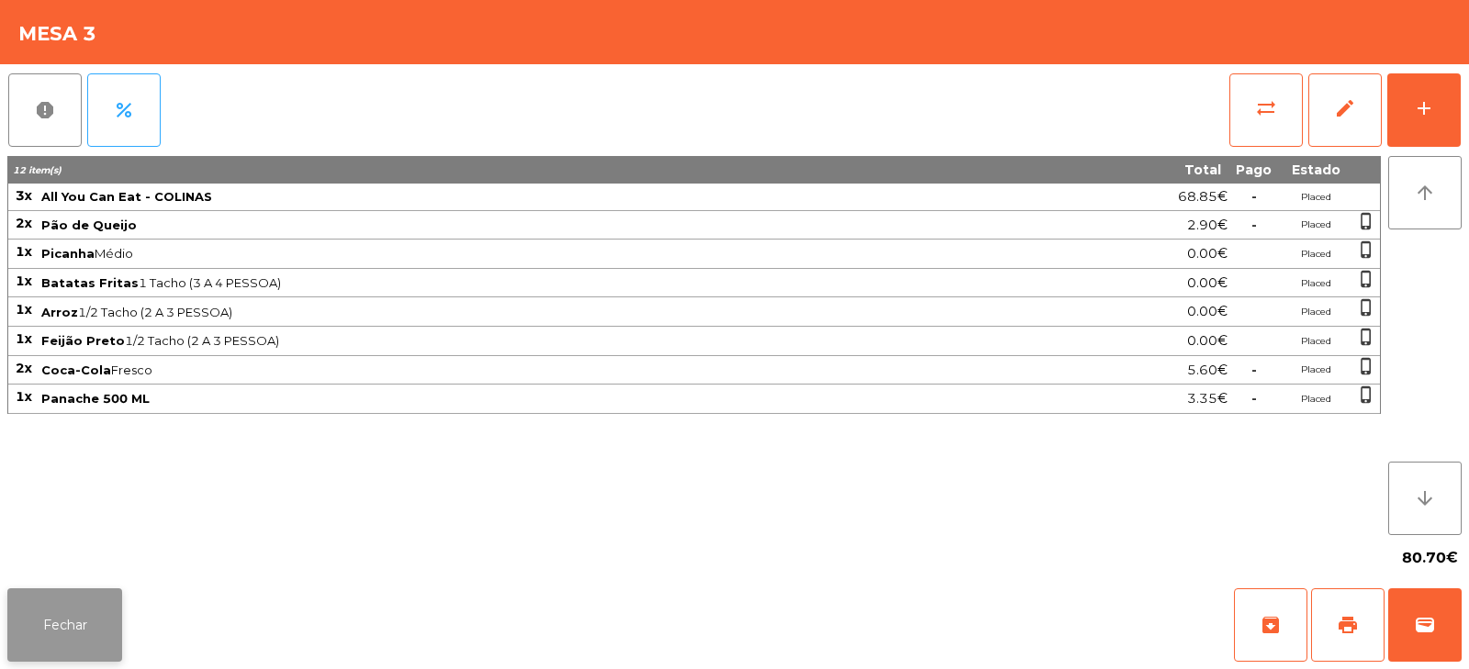
click at [75, 633] on button "Fechar" at bounding box center [64, 625] width 115 height 73
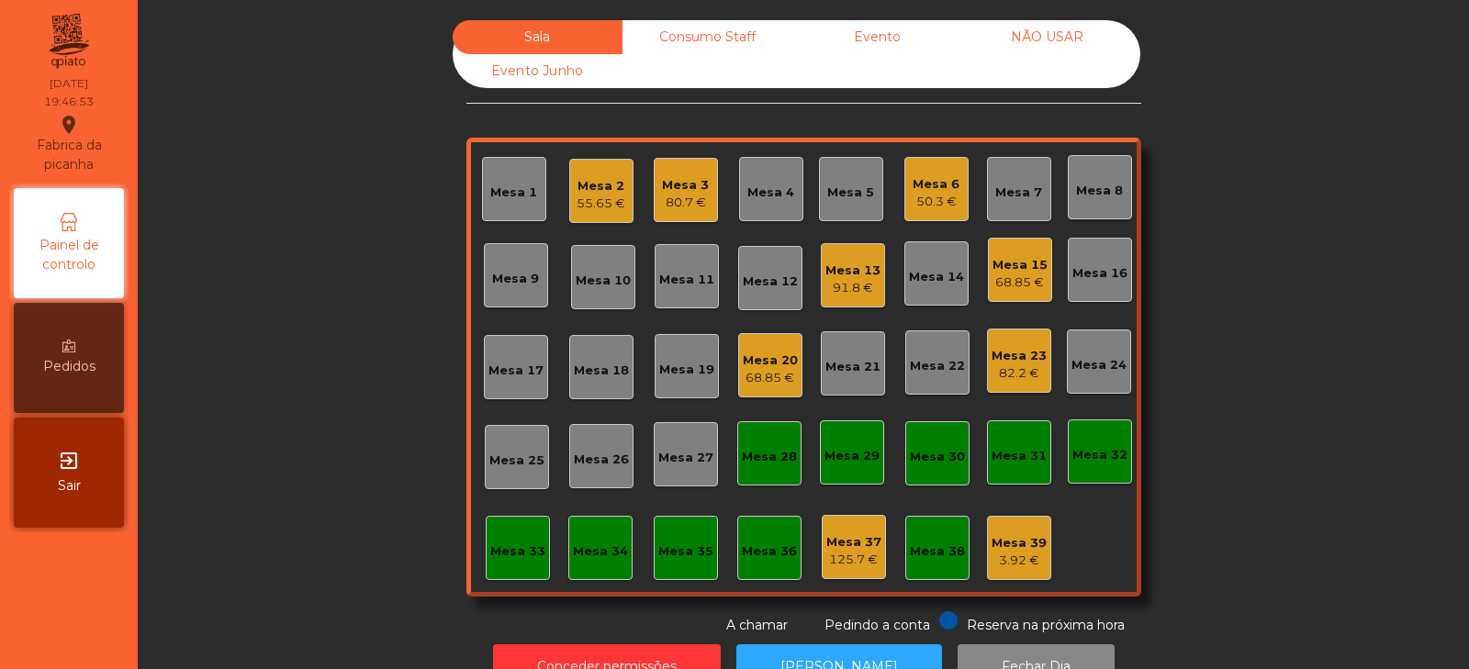
click at [584, 193] on div "Mesa 2" at bounding box center [601, 186] width 49 height 18
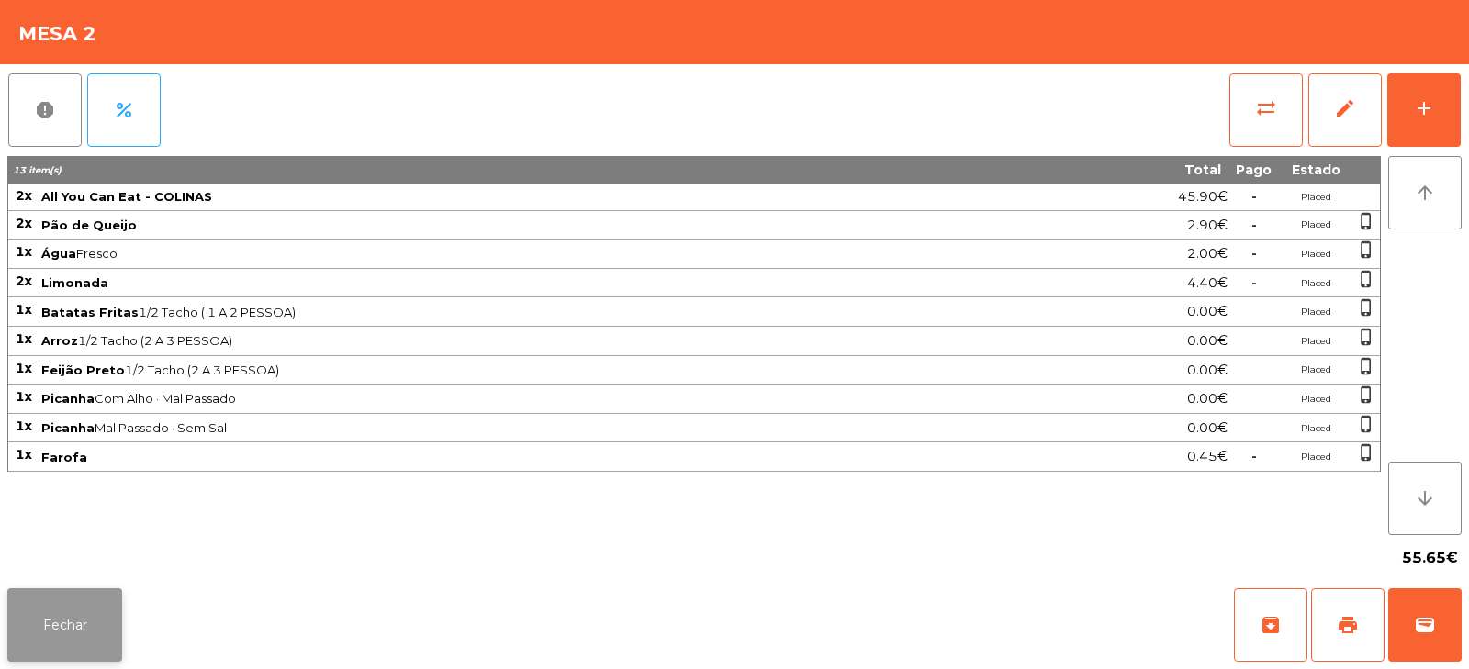
click at [90, 620] on button "Fechar" at bounding box center [64, 625] width 115 height 73
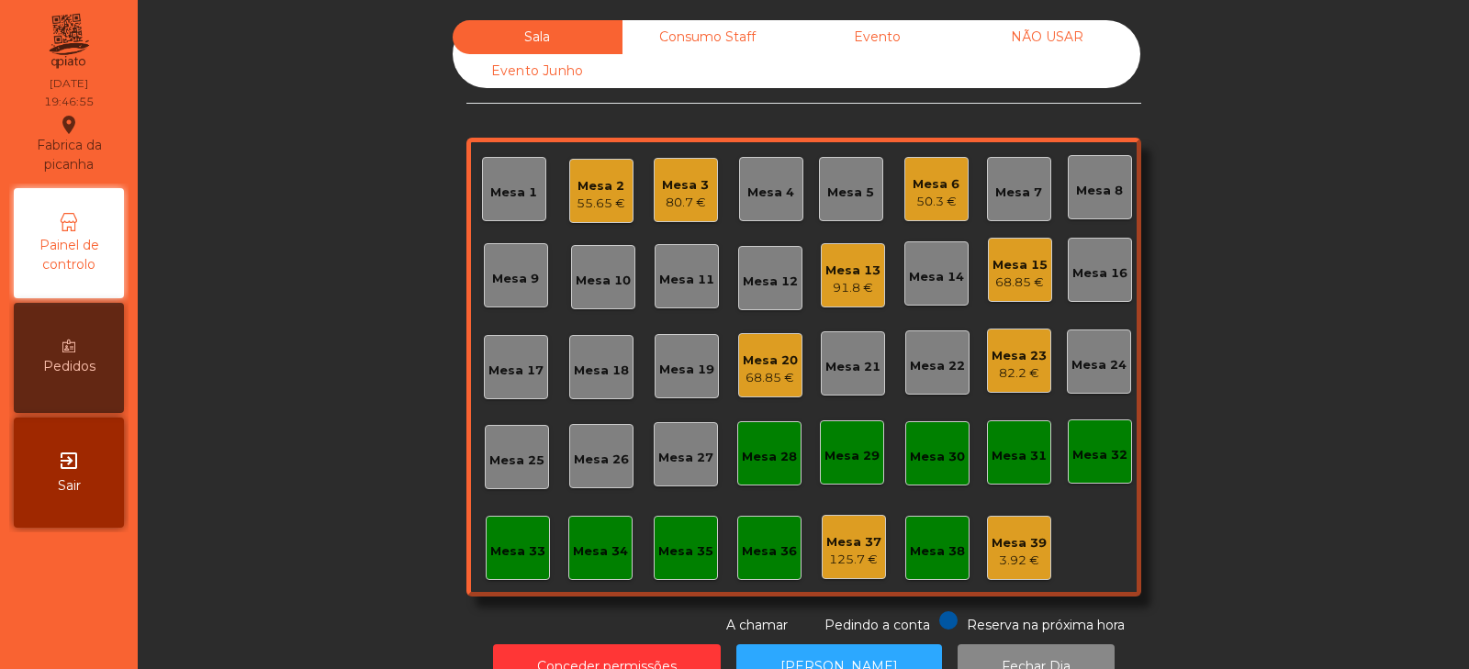
click at [1003, 354] on div "Mesa 23" at bounding box center [1019, 356] width 55 height 18
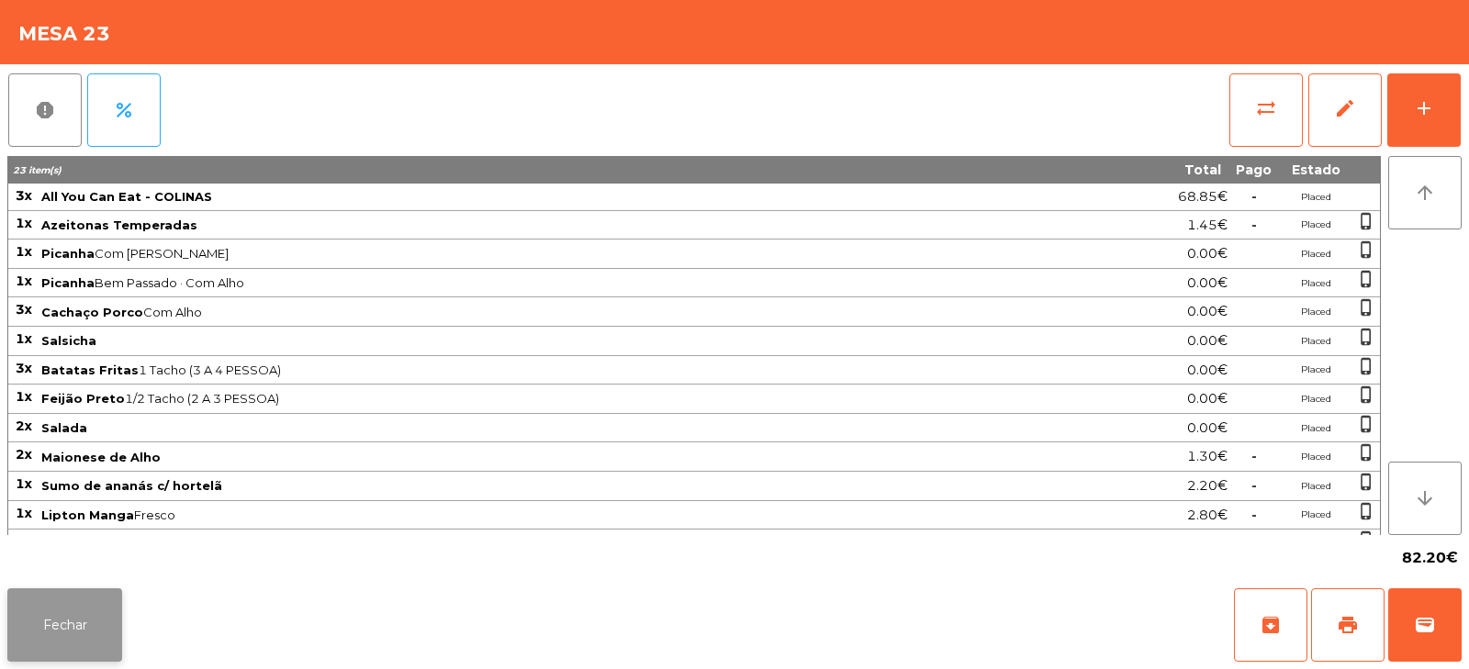
click at [56, 638] on button "Fechar" at bounding box center [64, 625] width 115 height 73
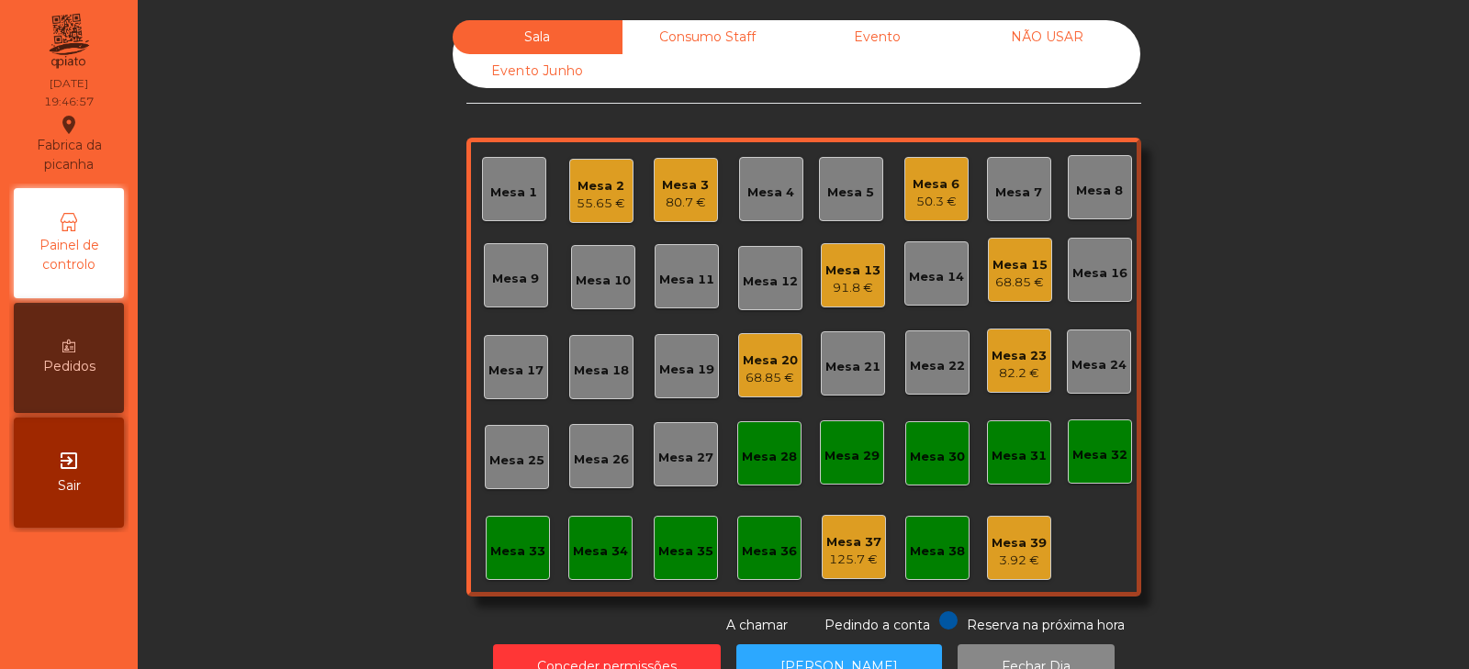
click at [1267, 297] on div "Sala Consumo Staff Evento NÃO USAR Evento Junho Mesa 1 Mesa 2 55.65 € Mesa 3 80…" at bounding box center [804, 327] width 1282 height 615
click at [839, 196] on div "Mesa 5" at bounding box center [850, 193] width 47 height 18
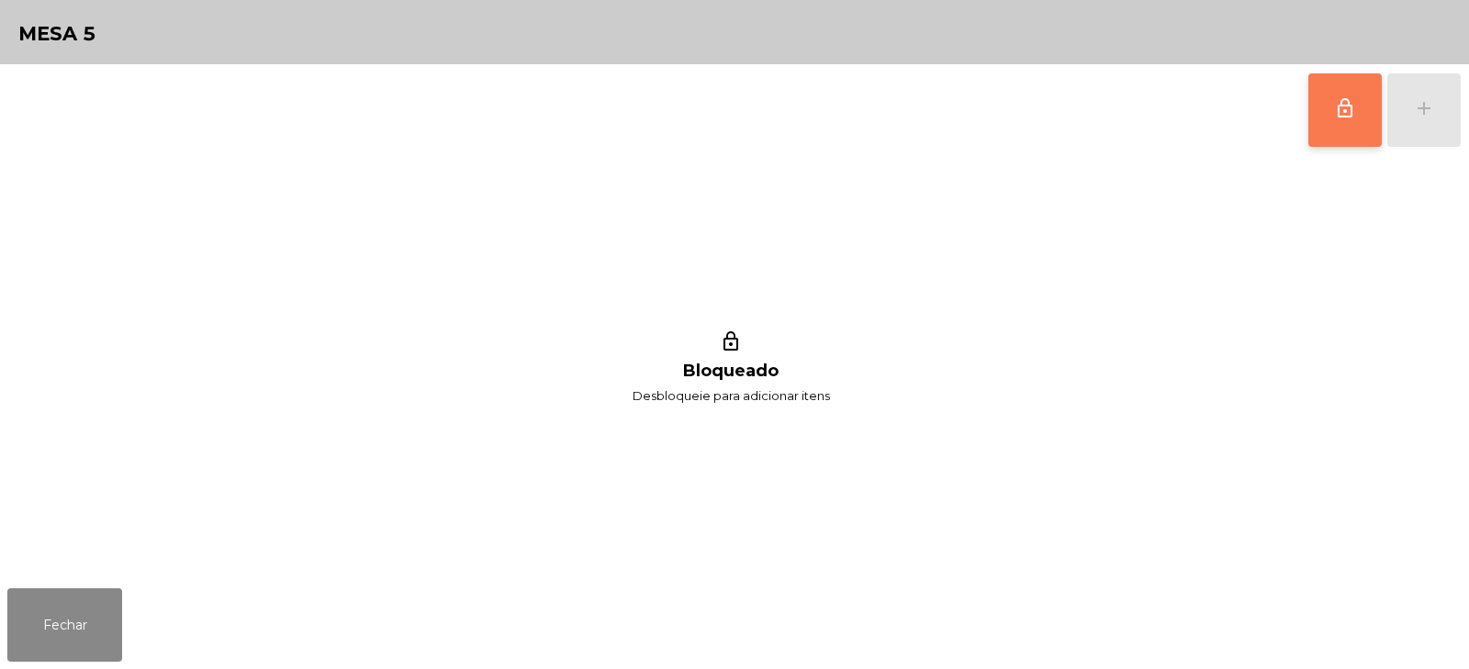
click at [1348, 97] on span "lock_outline" at bounding box center [1345, 108] width 22 height 22
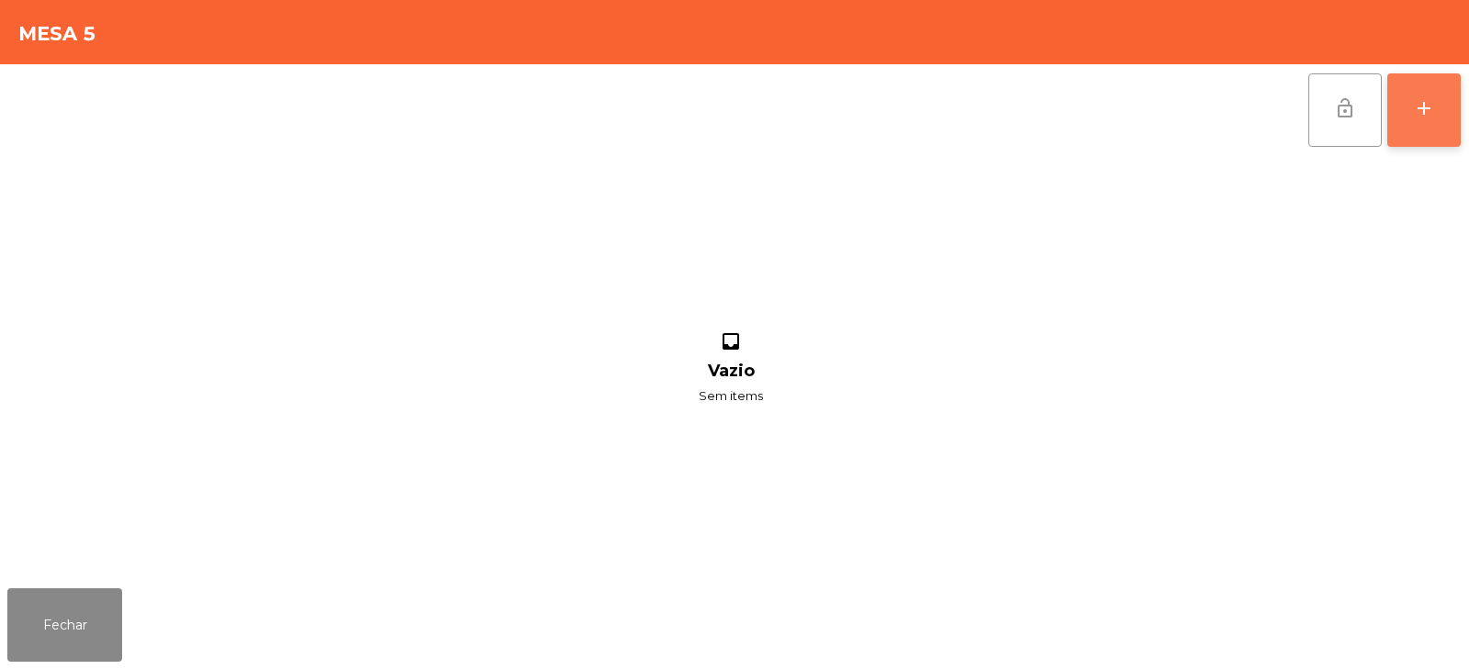
click at [1433, 78] on button "add" at bounding box center [1424, 109] width 73 height 73
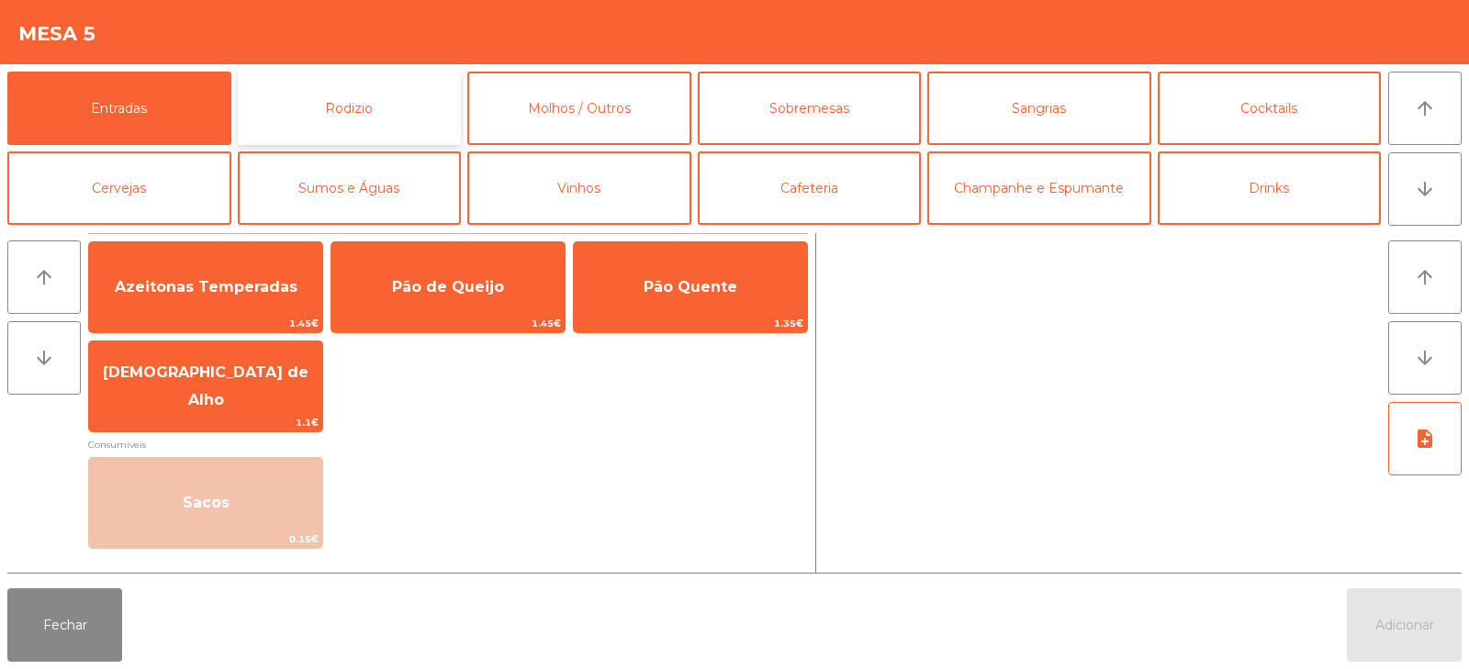
click at [409, 117] on button "Rodizio" at bounding box center [350, 108] width 224 height 73
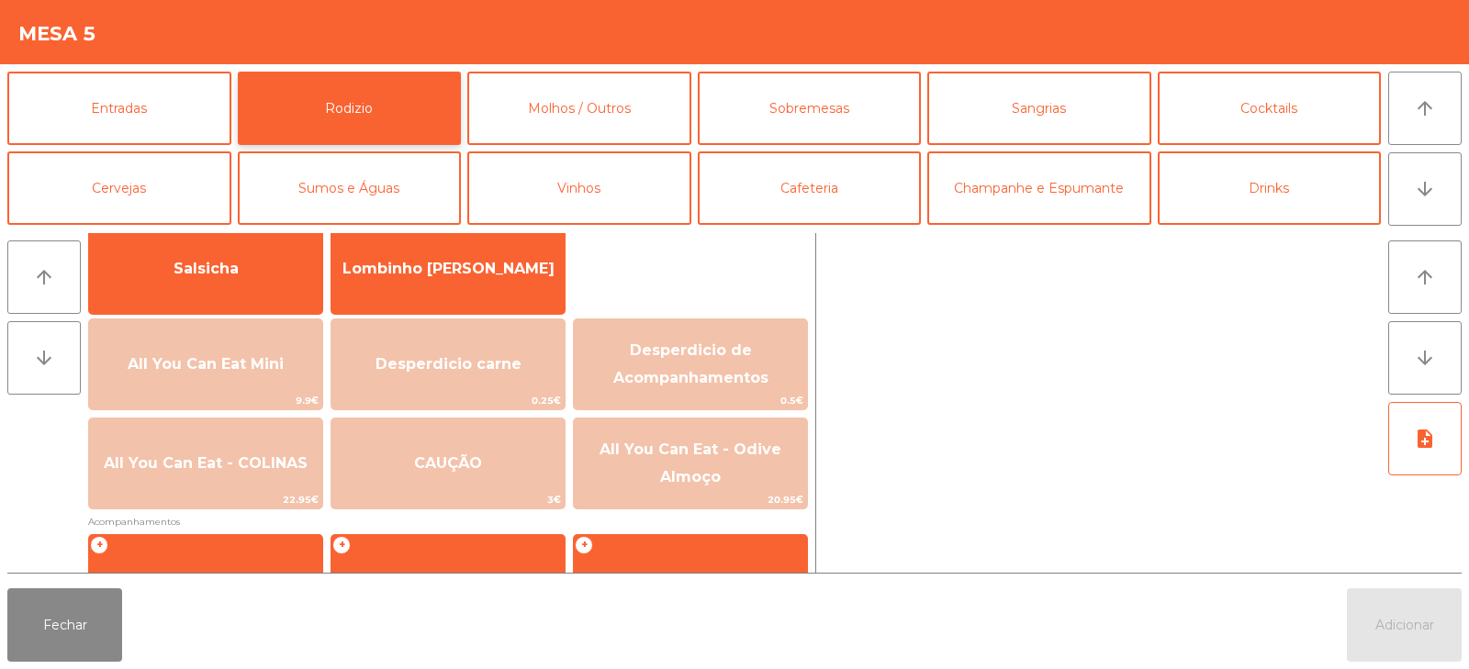
scroll to position [152, 0]
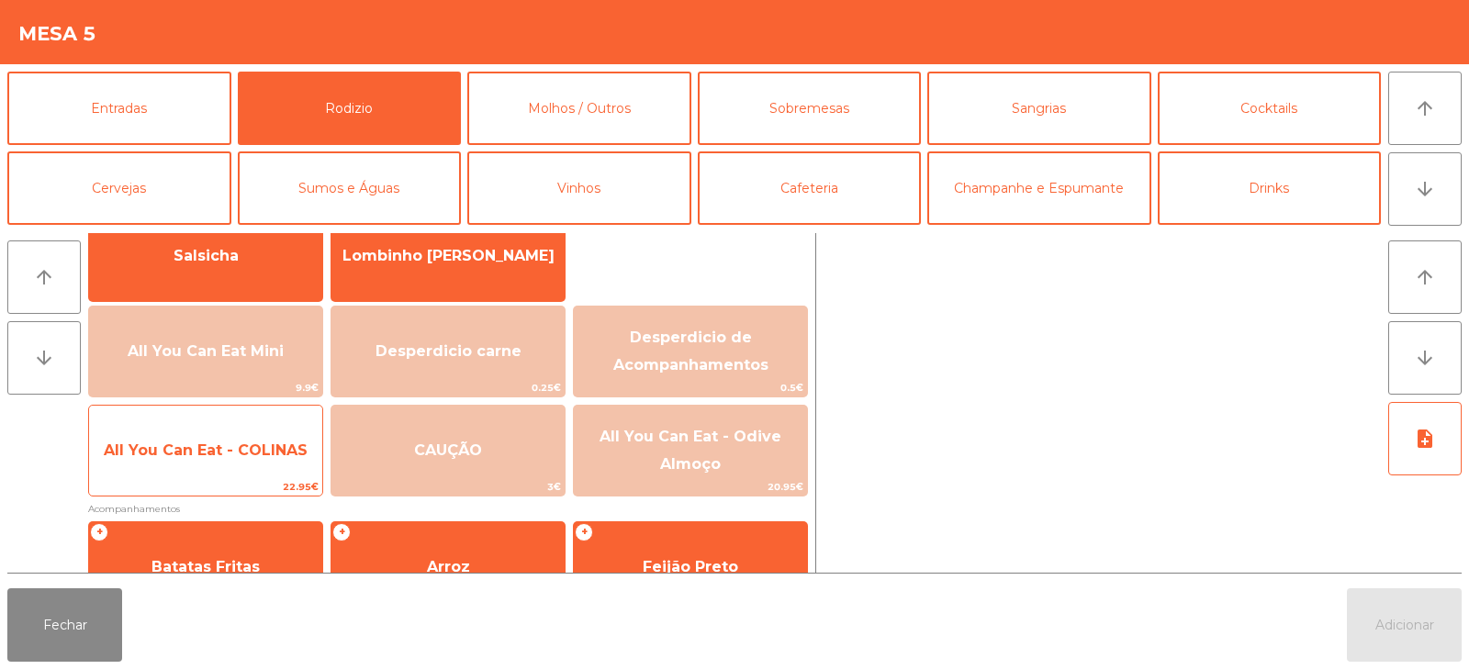
click at [184, 445] on span "All You Can Eat - COLINAS" at bounding box center [206, 450] width 204 height 17
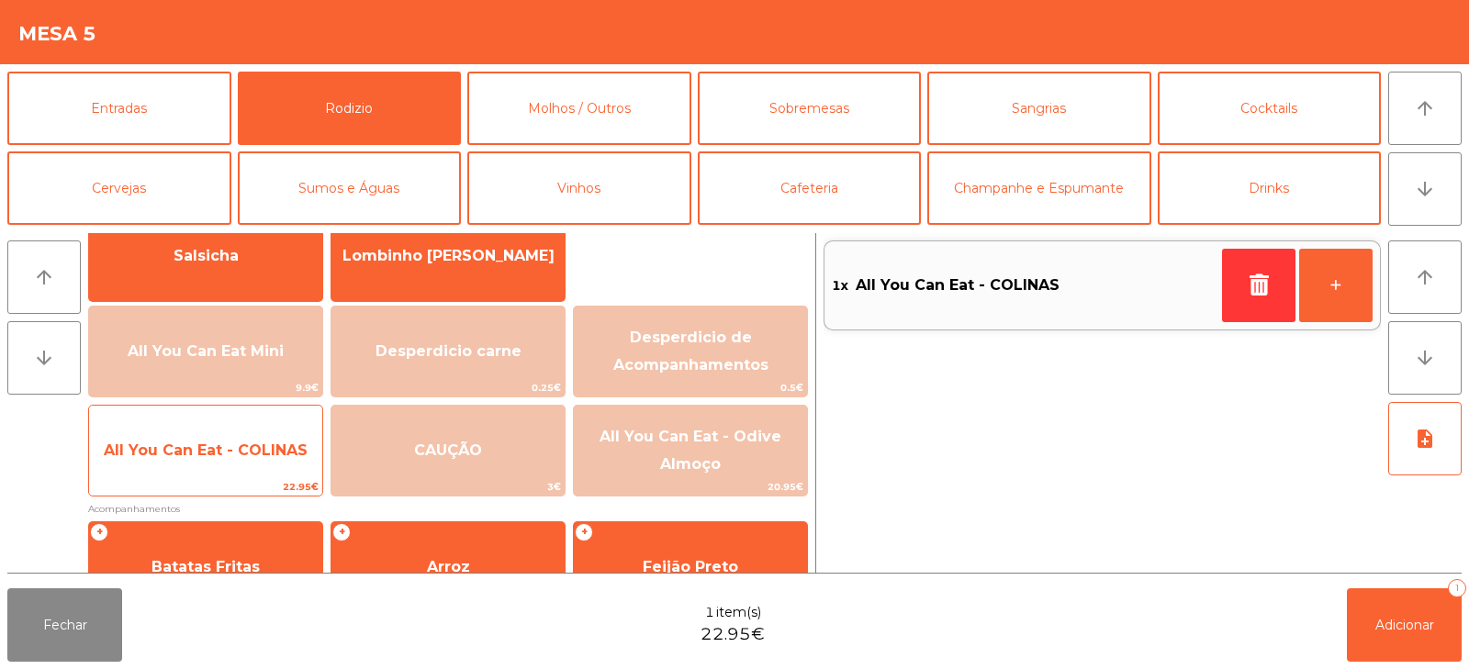
click at [170, 471] on span "All You Can Eat - COLINAS" at bounding box center [205, 451] width 233 height 50
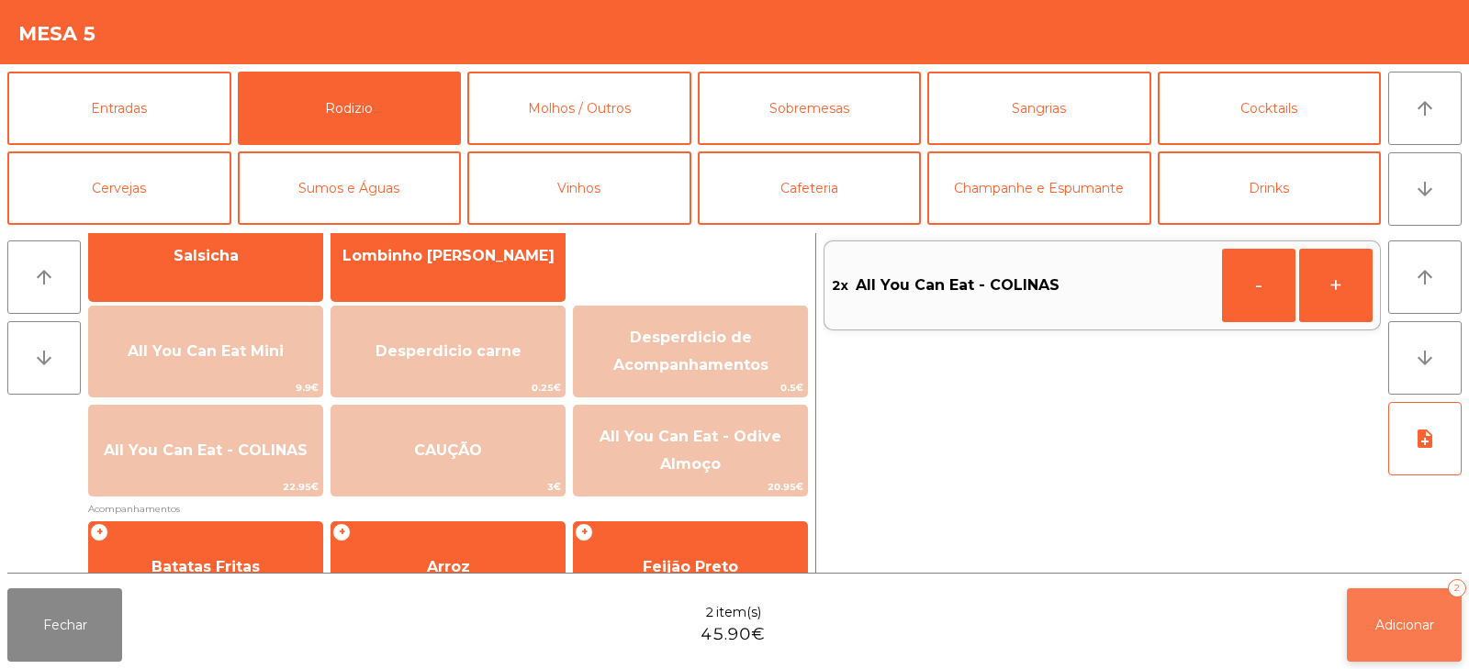
click at [1430, 624] on span "Adicionar" at bounding box center [1405, 625] width 59 height 17
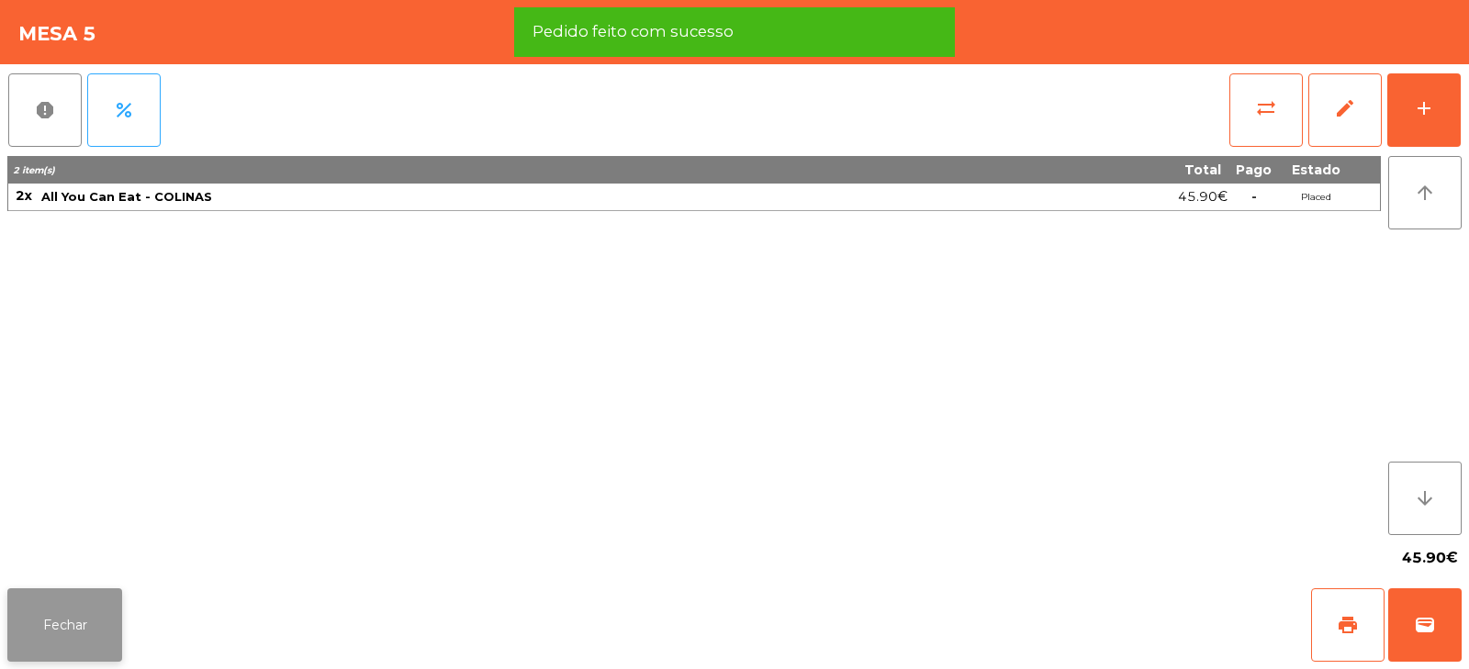
click at [65, 615] on button "Fechar" at bounding box center [64, 625] width 115 height 73
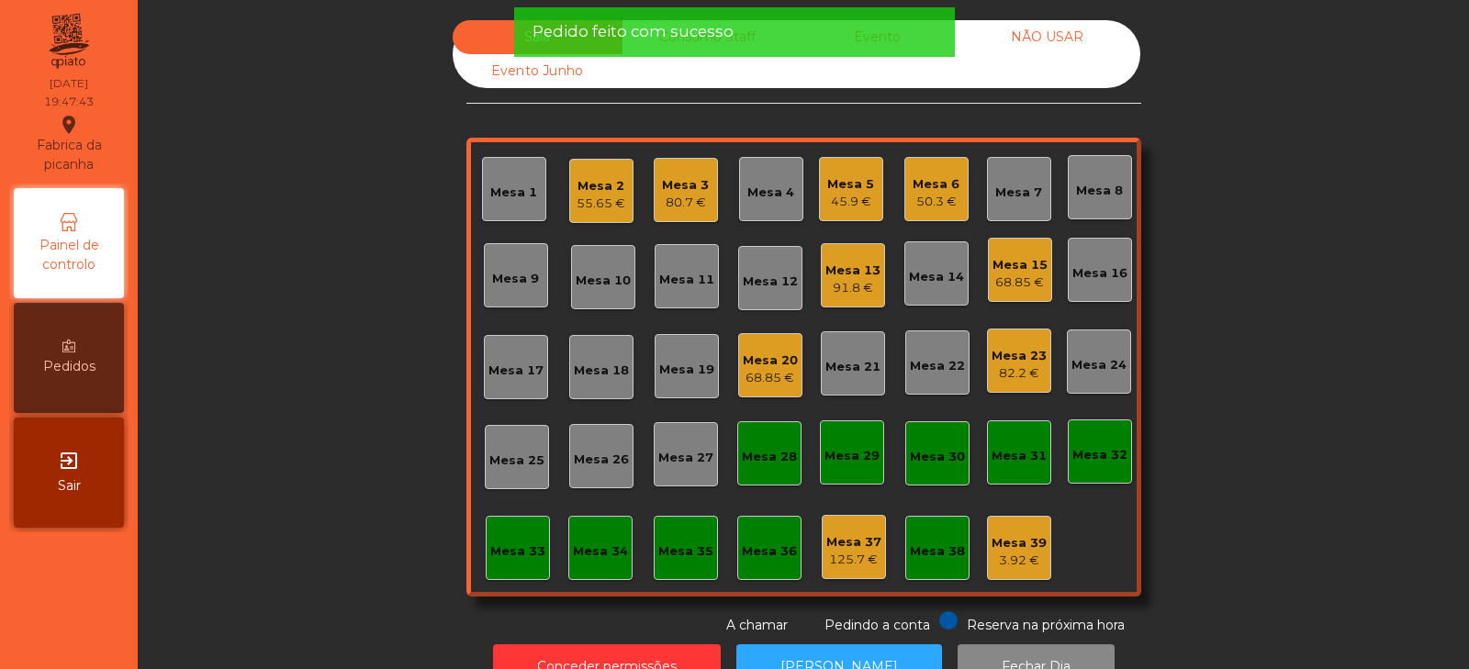
click at [344, 296] on div "Sala Consumo Staff Evento NÃO USAR Evento Junho Mesa 1 Mesa 2 55.65 € Mesa 3 80…" at bounding box center [804, 327] width 1282 height 615
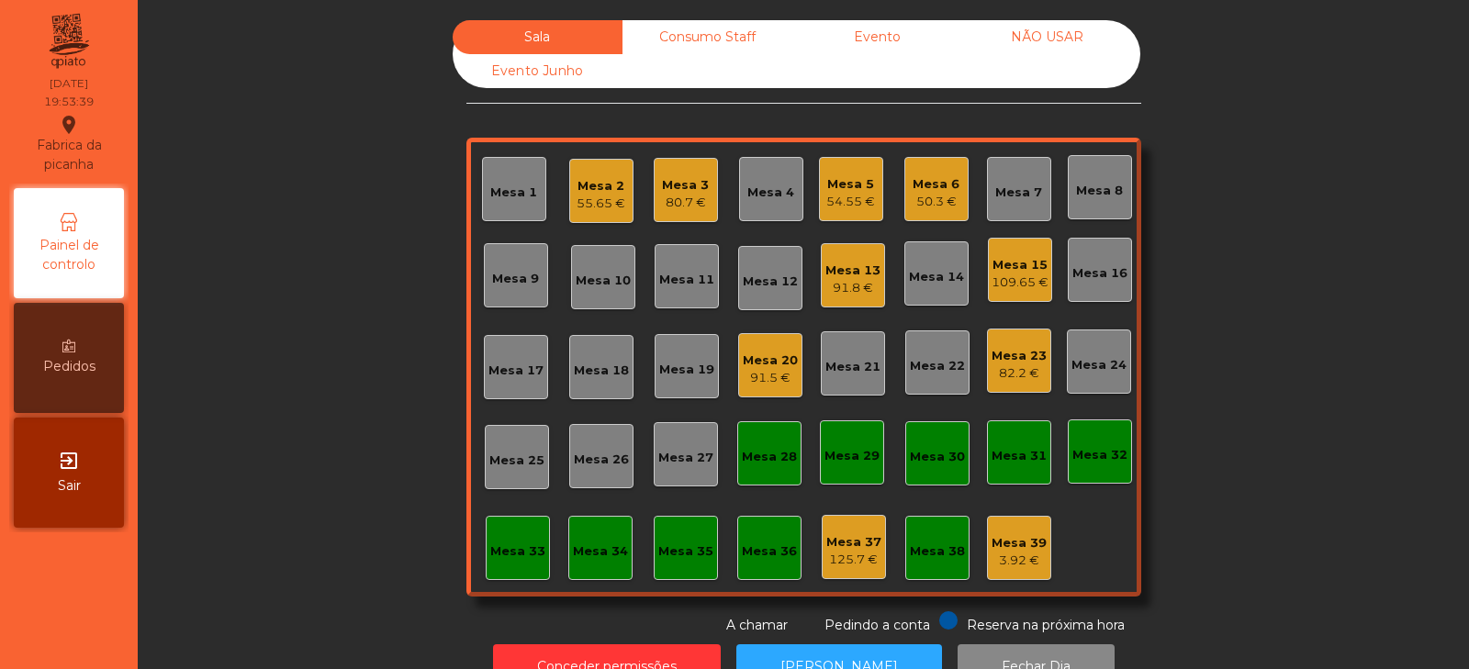
click at [330, 299] on div "Sala Consumo Staff Evento NÃO USAR Evento Junho Mesa 1 Mesa 2 55.65 € Mesa 3 80…" at bounding box center [804, 327] width 1282 height 615
click at [933, 180] on div "Mesa 6" at bounding box center [936, 184] width 47 height 18
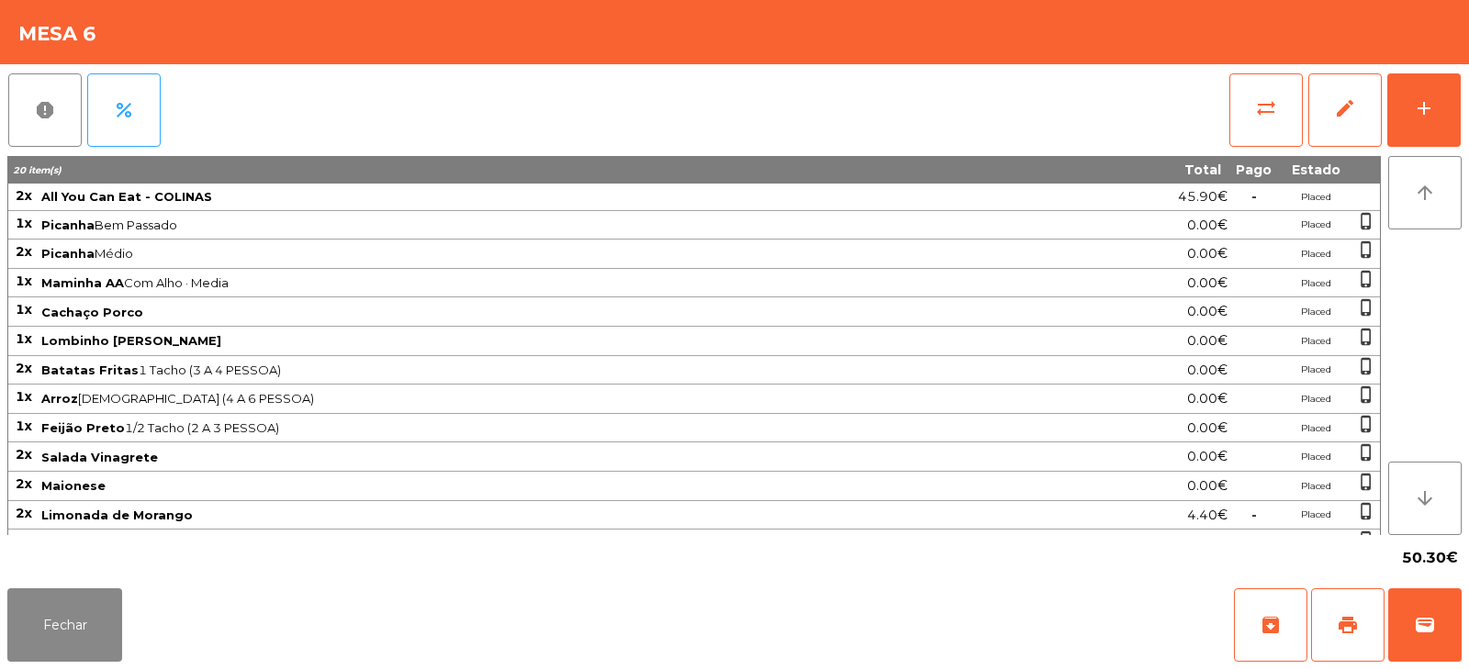
scroll to position [3, 0]
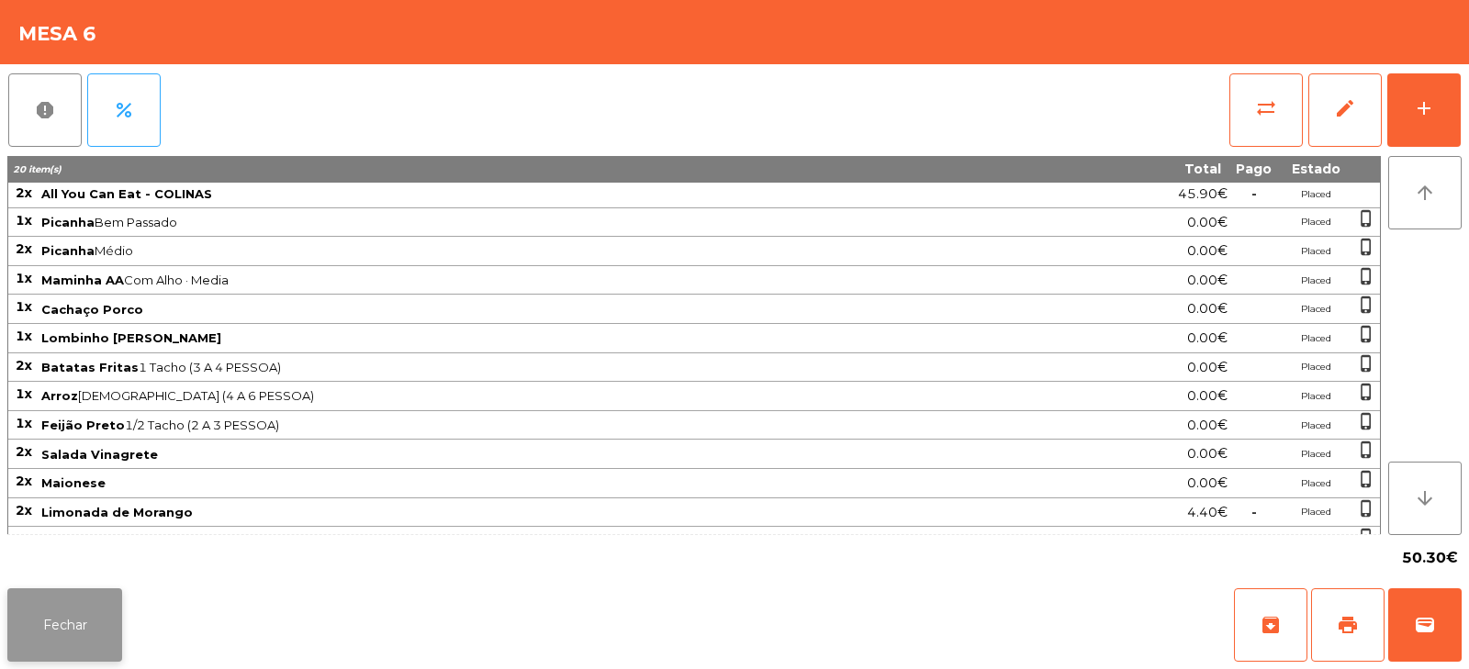
click at [61, 615] on button "Fechar" at bounding box center [64, 625] width 115 height 73
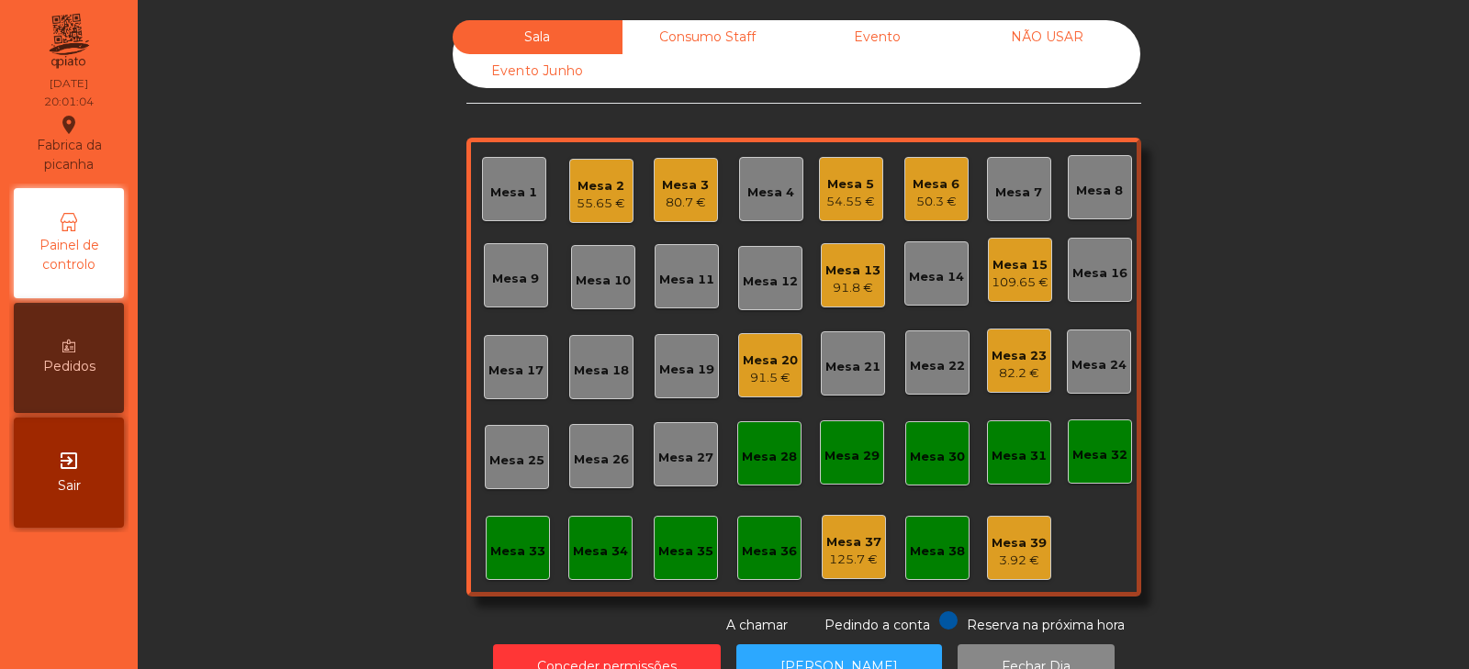
click at [506, 366] on div "Mesa 17" at bounding box center [516, 371] width 55 height 18
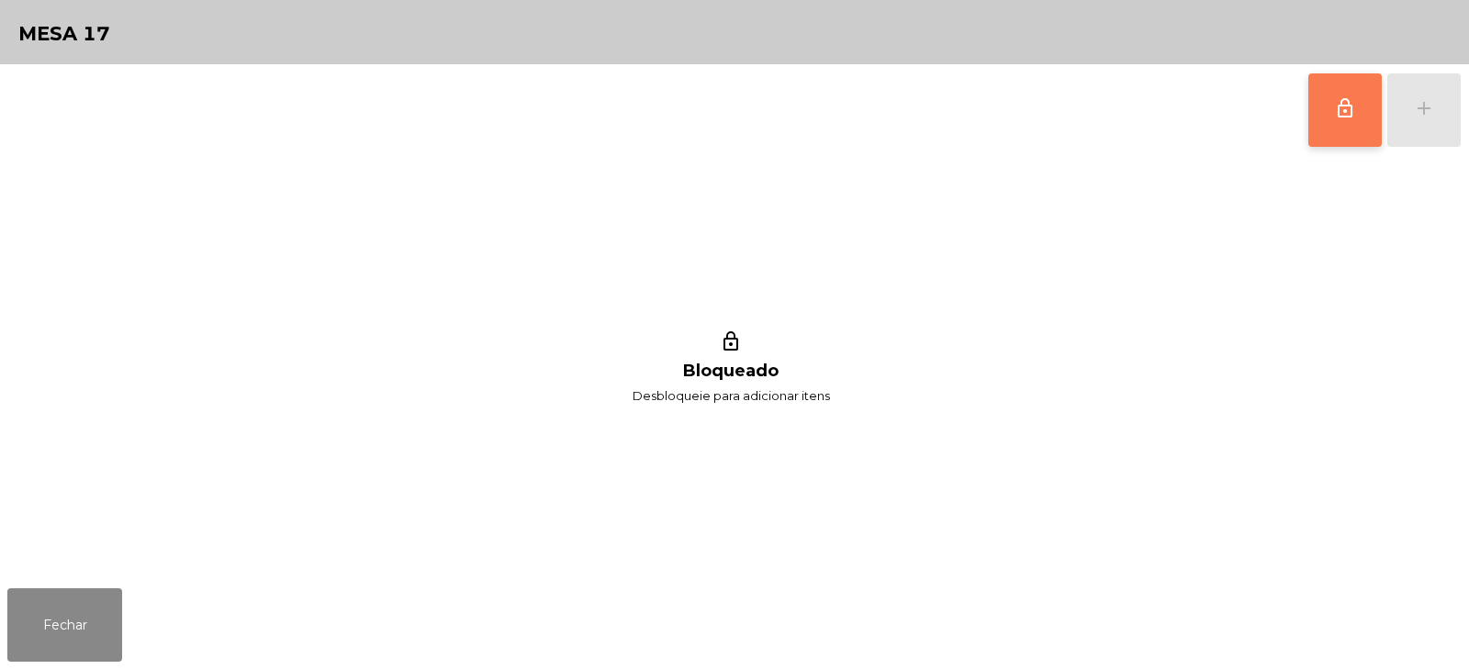
click at [1334, 90] on button "lock_outline" at bounding box center [1345, 109] width 73 height 73
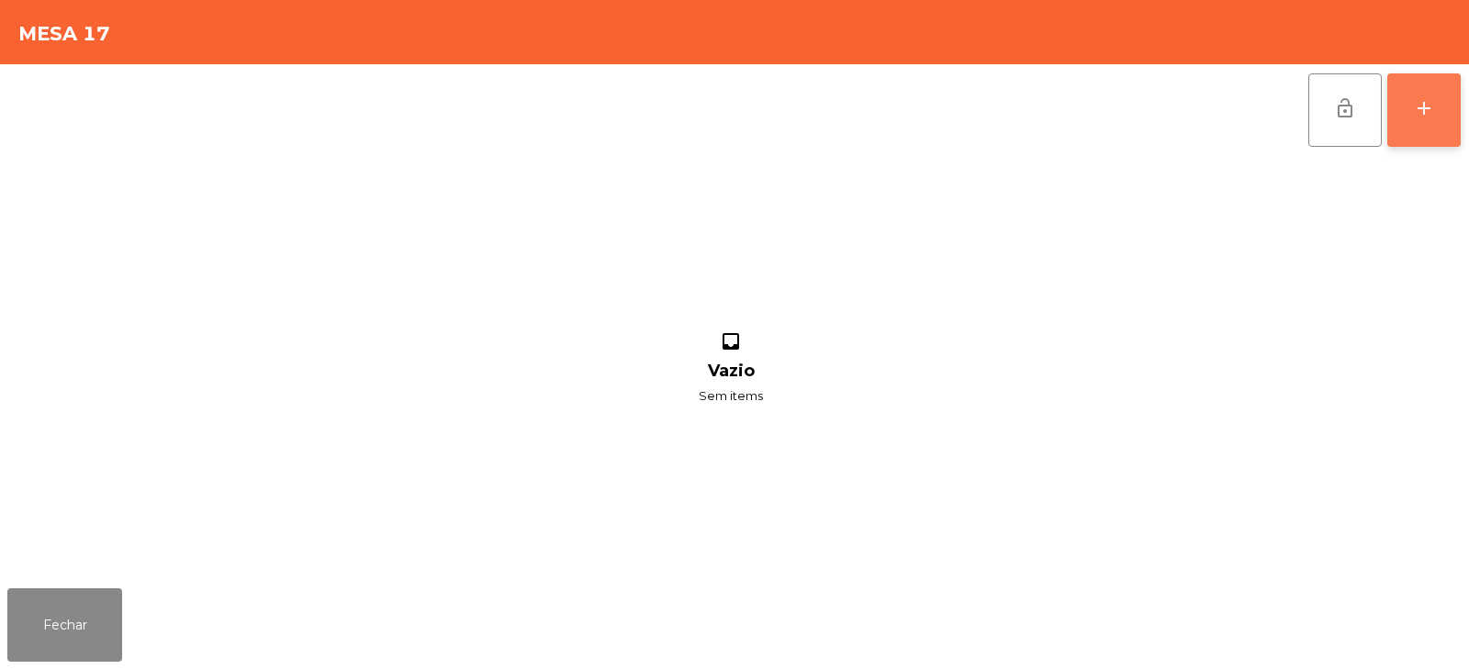
click at [1432, 107] on div "add" at bounding box center [1424, 108] width 22 height 22
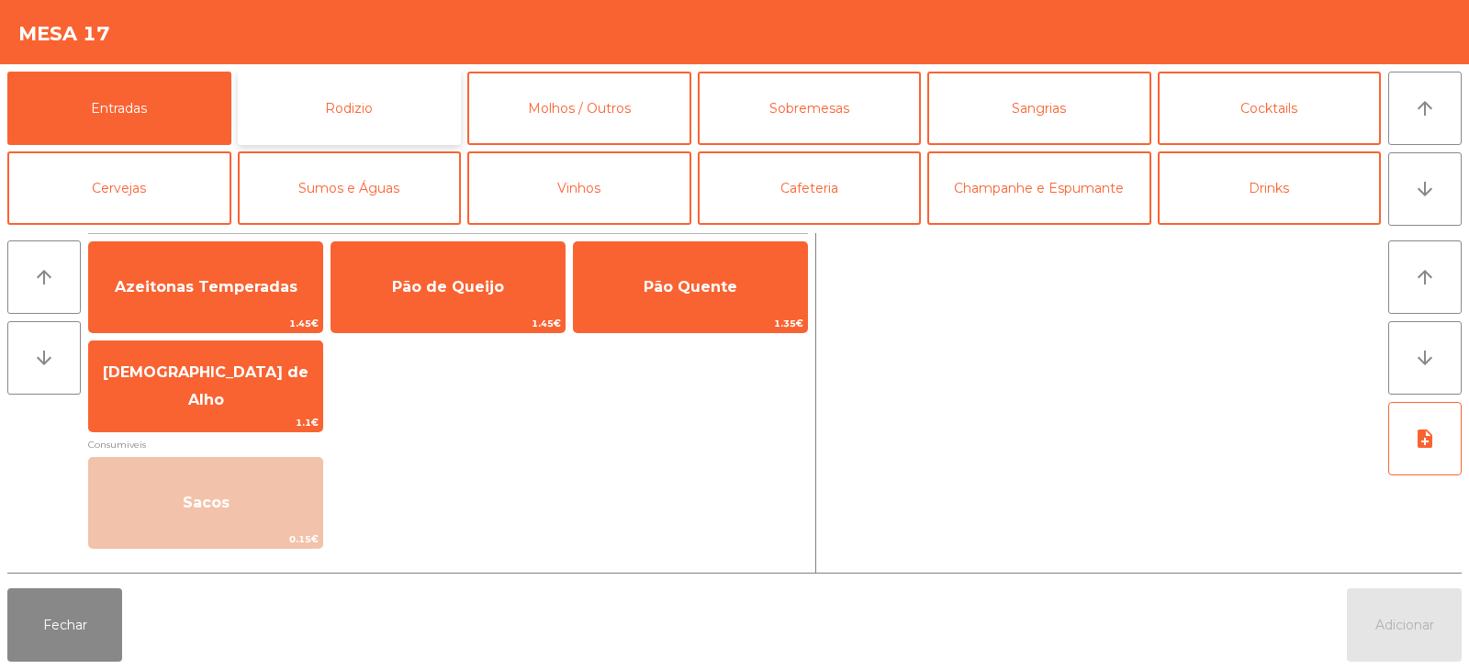
click at [388, 110] on button "Rodizio" at bounding box center [350, 108] width 224 height 73
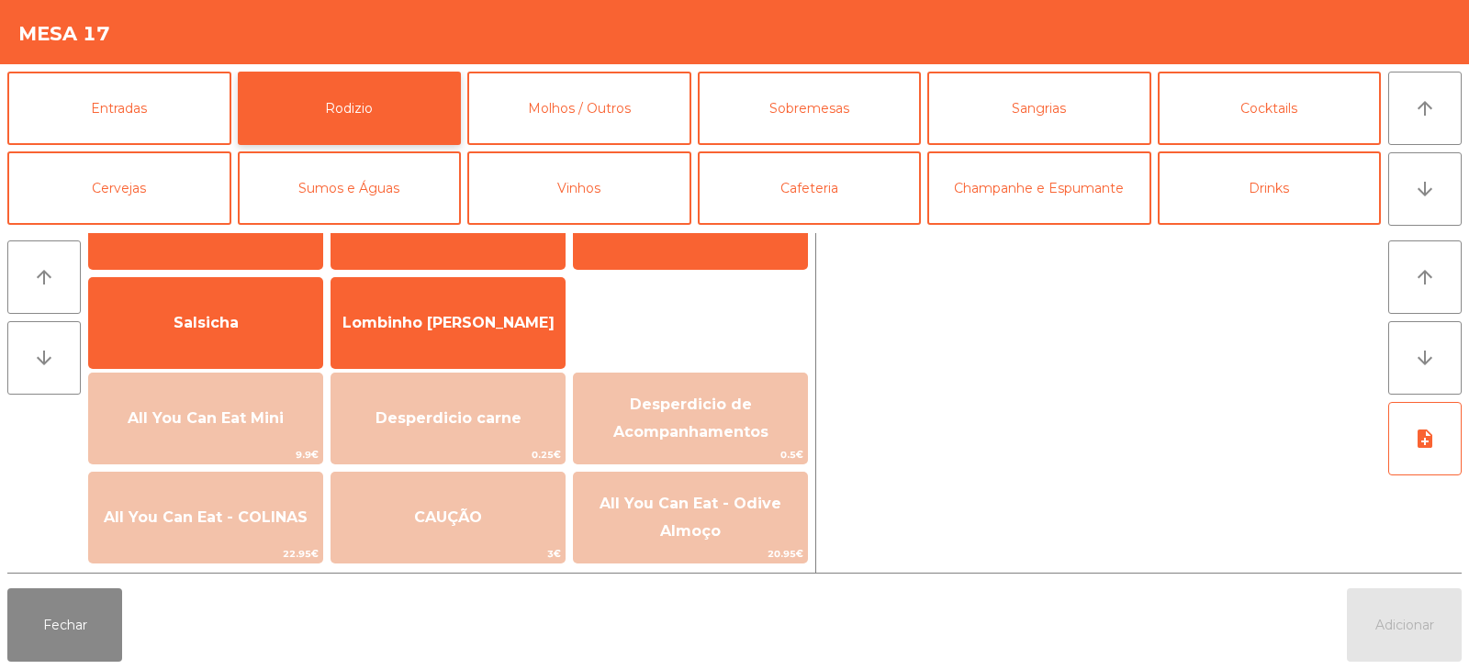
scroll to position [134, 0]
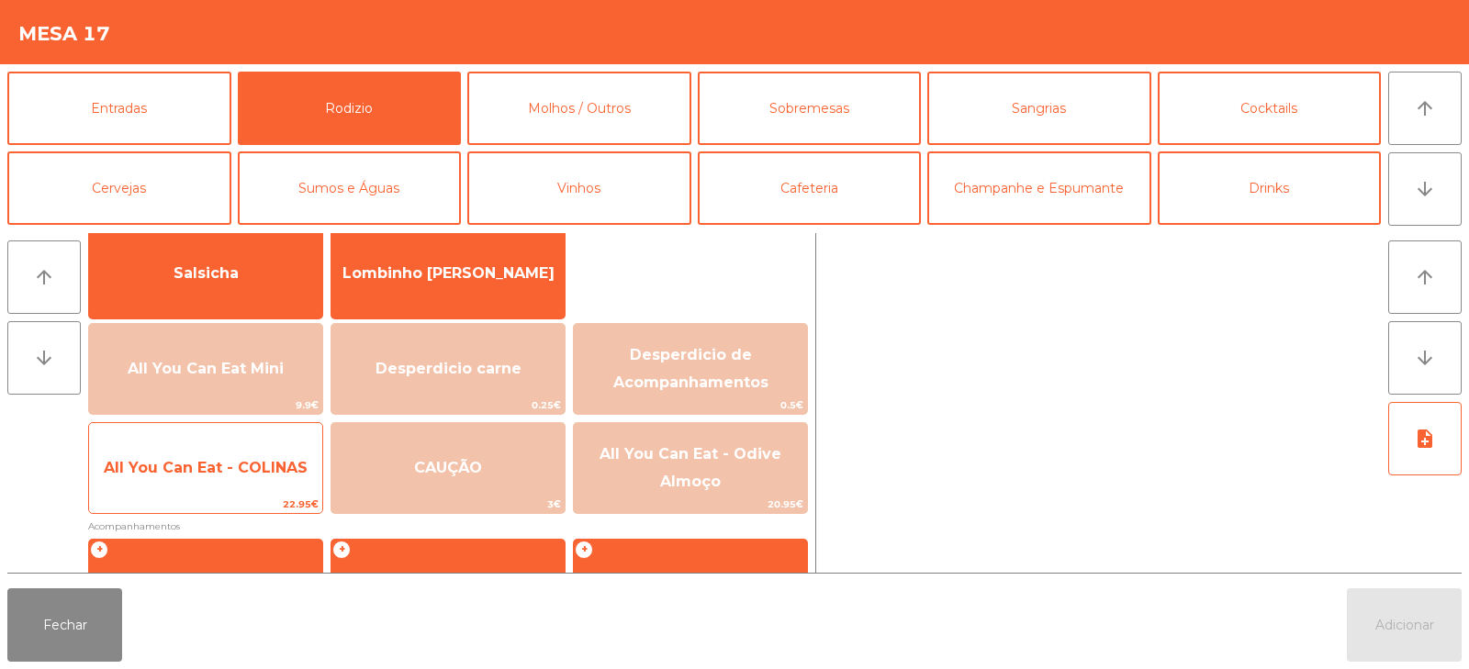
click at [212, 492] on span "All You Can Eat - COLINAS" at bounding box center [205, 469] width 233 height 50
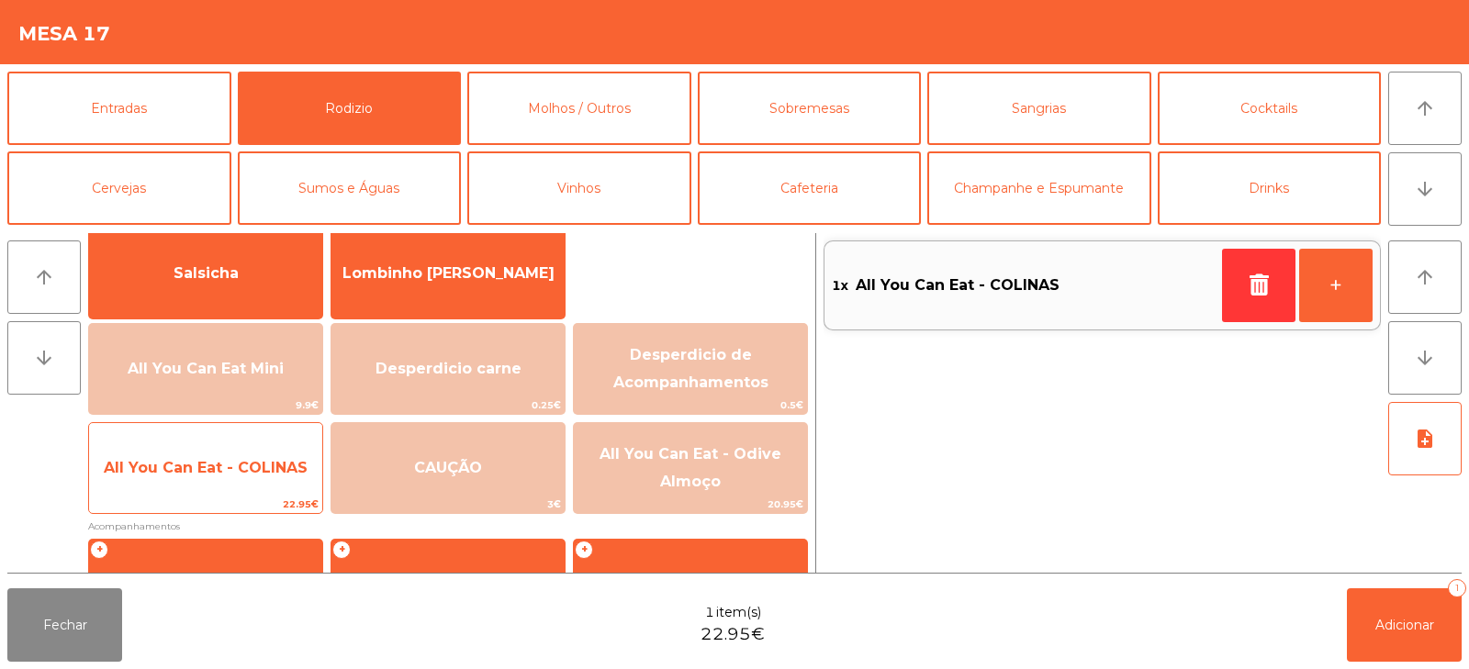
click at [223, 483] on span "All You Can Eat - COLINAS" at bounding box center [205, 469] width 233 height 50
click at [219, 489] on span "All You Can Eat - COLINAS" at bounding box center [205, 469] width 233 height 50
click at [216, 495] on div "All You Can Eat - COLINAS 22.95€" at bounding box center [205, 468] width 235 height 92
click at [205, 494] on div "All You Can Eat - COLINAS 22.95€" at bounding box center [205, 468] width 235 height 92
click at [210, 476] on span "All You Can Eat - COLINAS" at bounding box center [206, 467] width 204 height 17
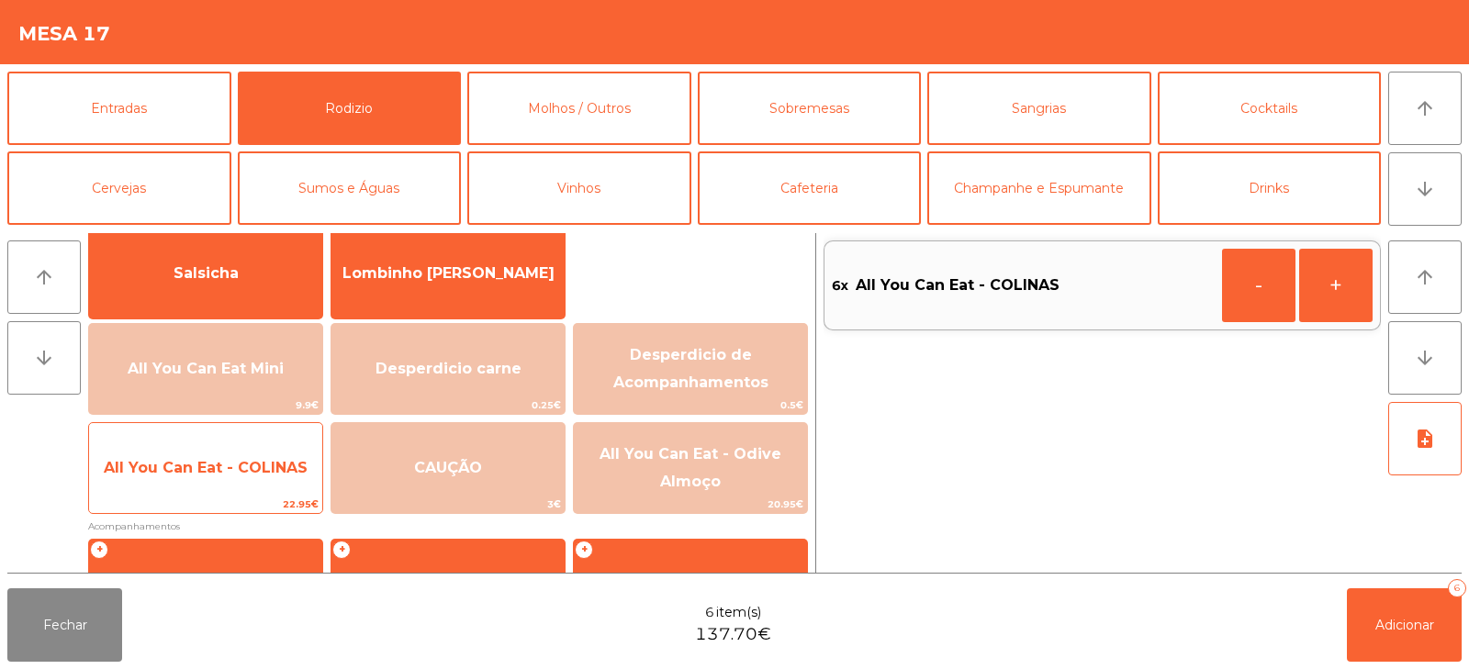
click at [185, 495] on div "All You Can Eat - COLINAS 22.95€" at bounding box center [205, 468] width 235 height 92
click at [204, 476] on span "All You Can Eat - COLINAS" at bounding box center [206, 467] width 204 height 17
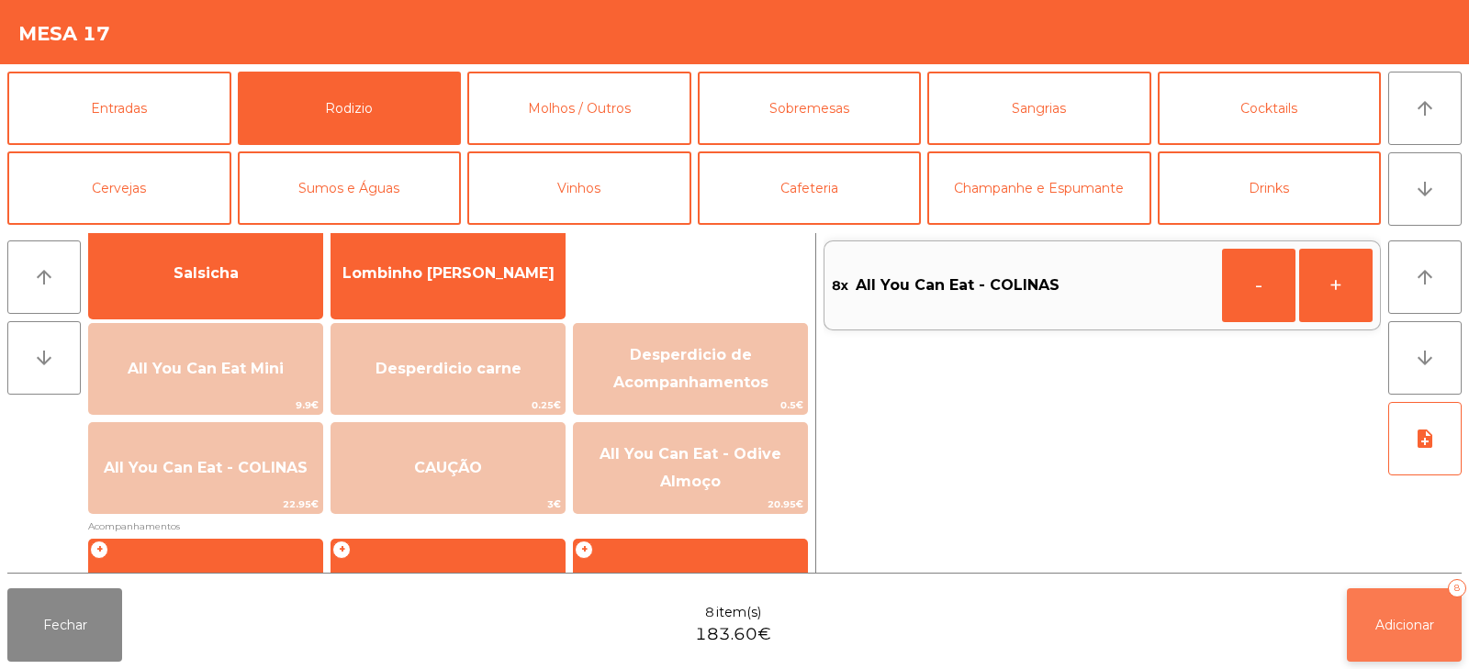
click at [1408, 621] on span "Adicionar" at bounding box center [1405, 625] width 59 height 17
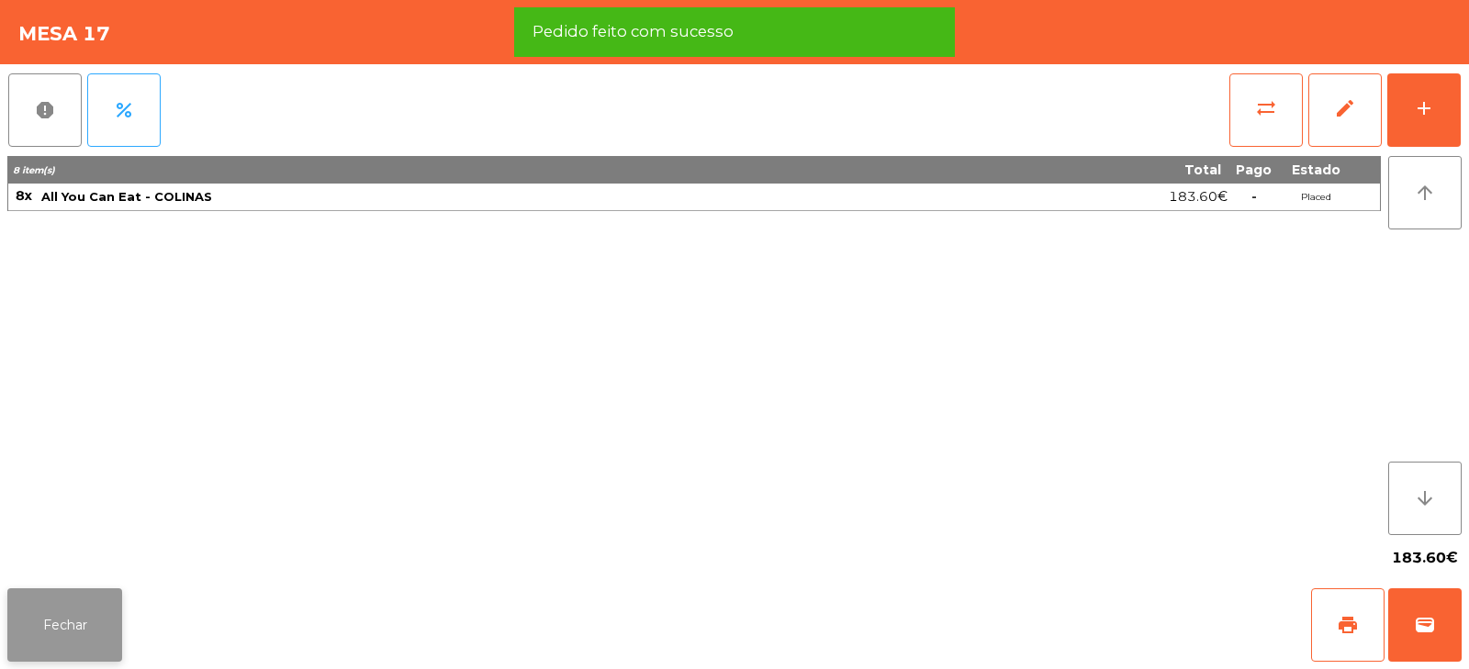
click at [67, 592] on button "Fechar" at bounding box center [64, 625] width 115 height 73
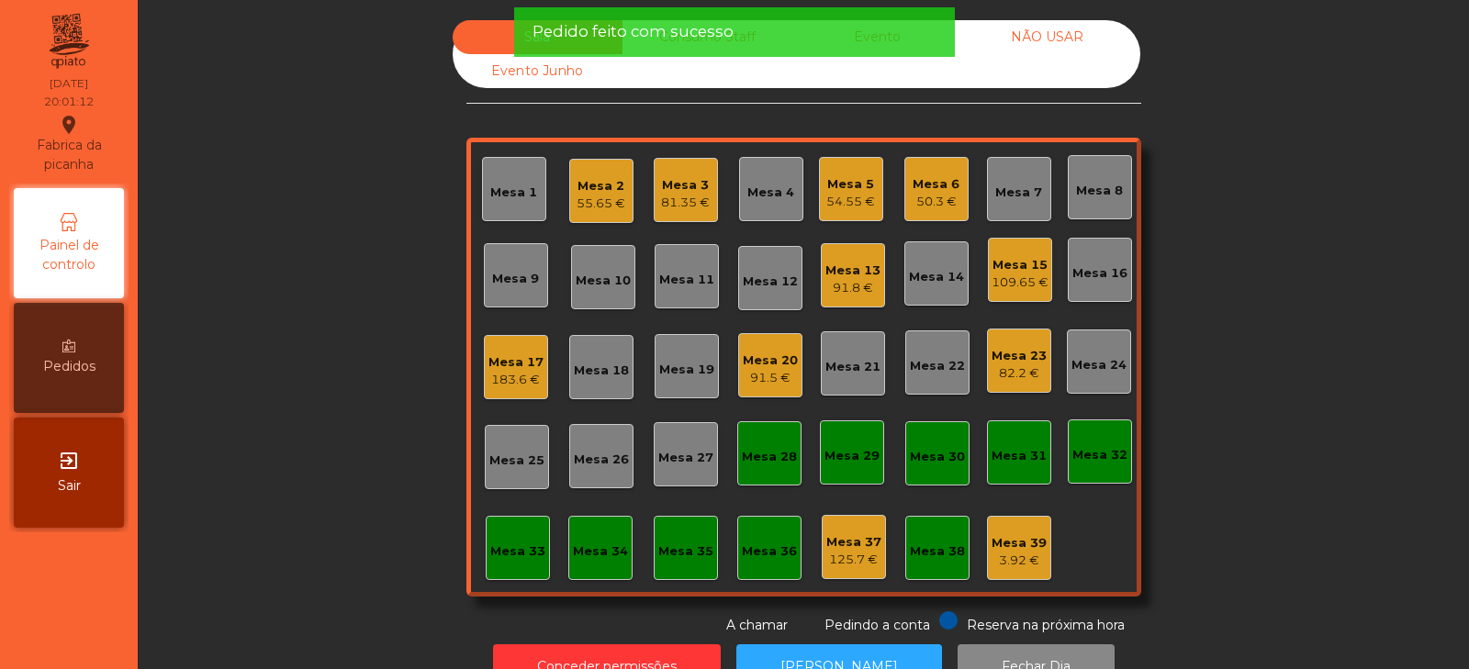
click at [320, 237] on div "Sala Consumo Staff Evento NÃO USAR Evento Junho Mesa 1 Mesa 2 55.65 € Mesa 3 81…" at bounding box center [804, 327] width 1282 height 615
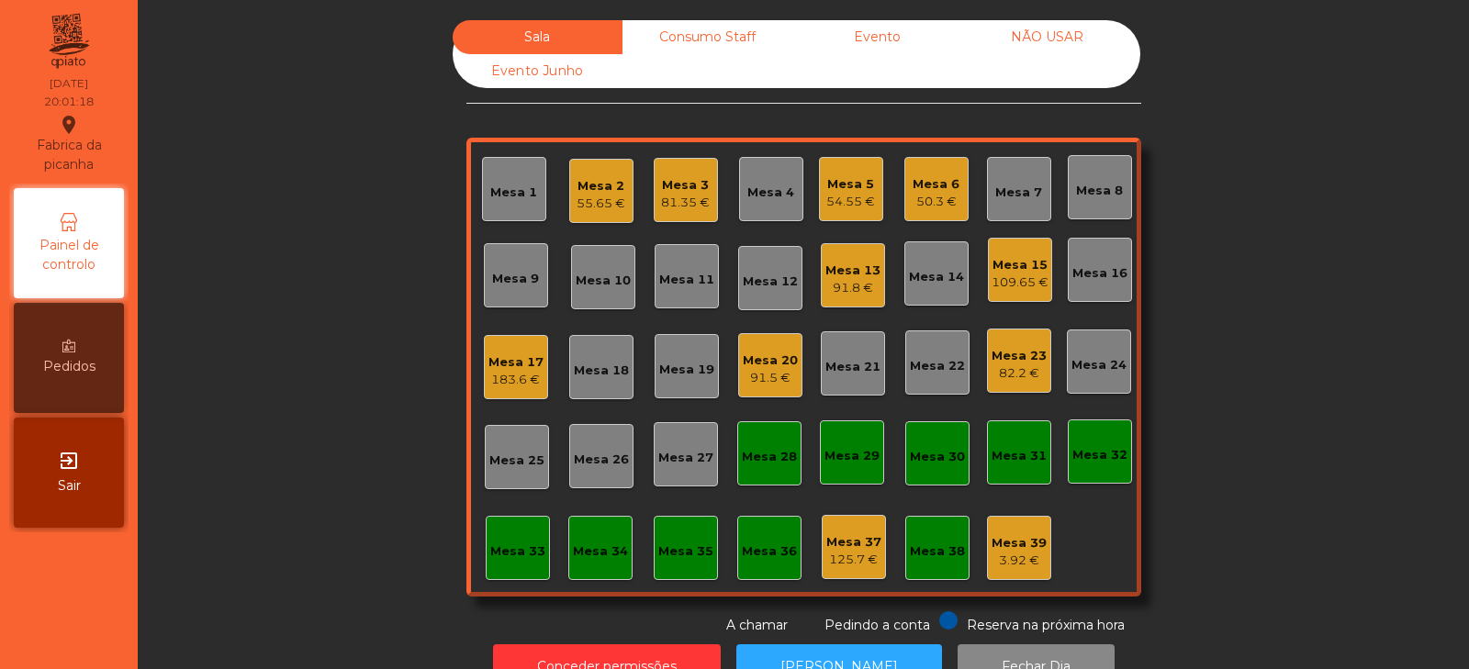
click at [315, 457] on div "Sala Consumo Staff Evento NÃO USAR Evento Junho Mesa 1 Mesa 2 55.65 € Mesa 3 81…" at bounding box center [804, 327] width 1282 height 615
click at [1297, 376] on div "Sala Consumo Staff Evento NÃO USAR Evento Junho Mesa 1 Mesa 2 55.65 € Mesa 3 81…" at bounding box center [804, 327] width 1282 height 615
click at [261, 166] on div "Sala Consumo Staff Evento NÃO USAR Evento Junho Mesa 1 Mesa 2 61.65 € Mesa 3 81…" at bounding box center [804, 327] width 1282 height 615
click at [1075, 363] on div "Mesa 24" at bounding box center [1099, 365] width 55 height 18
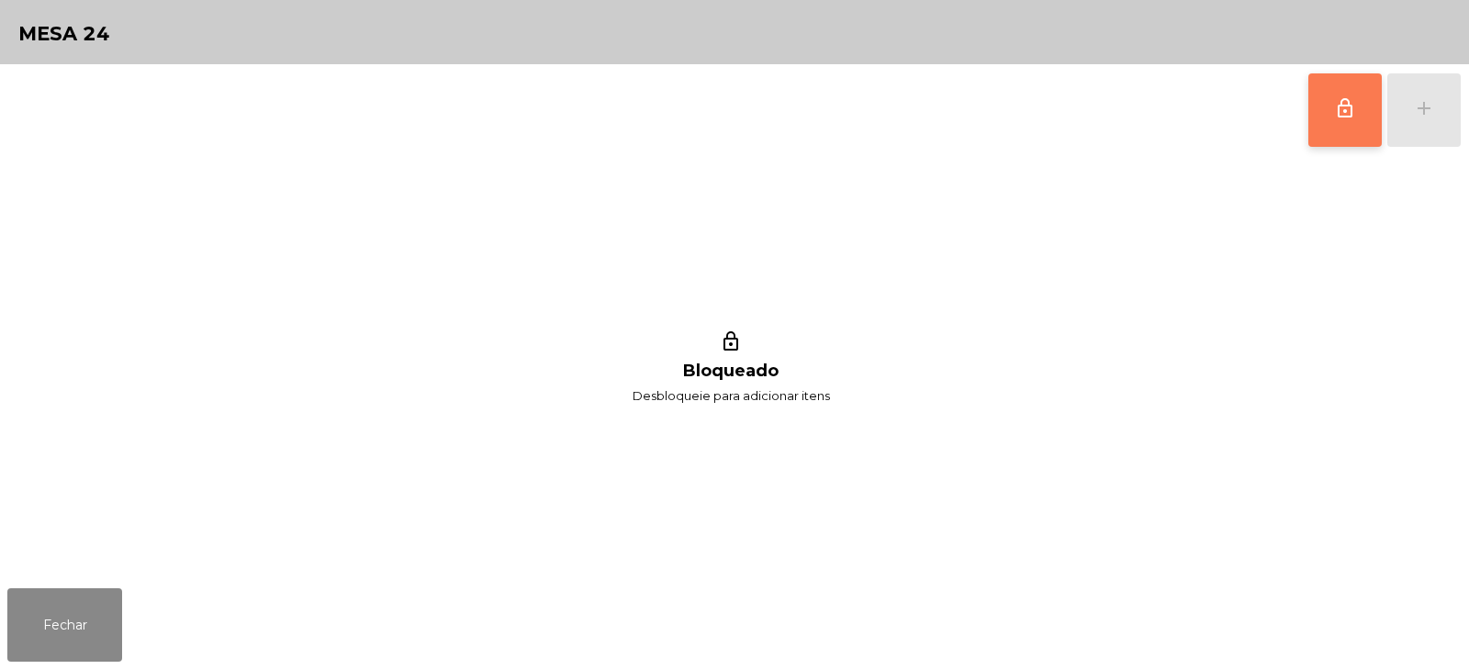
click at [1331, 105] on button "lock_outline" at bounding box center [1345, 109] width 73 height 73
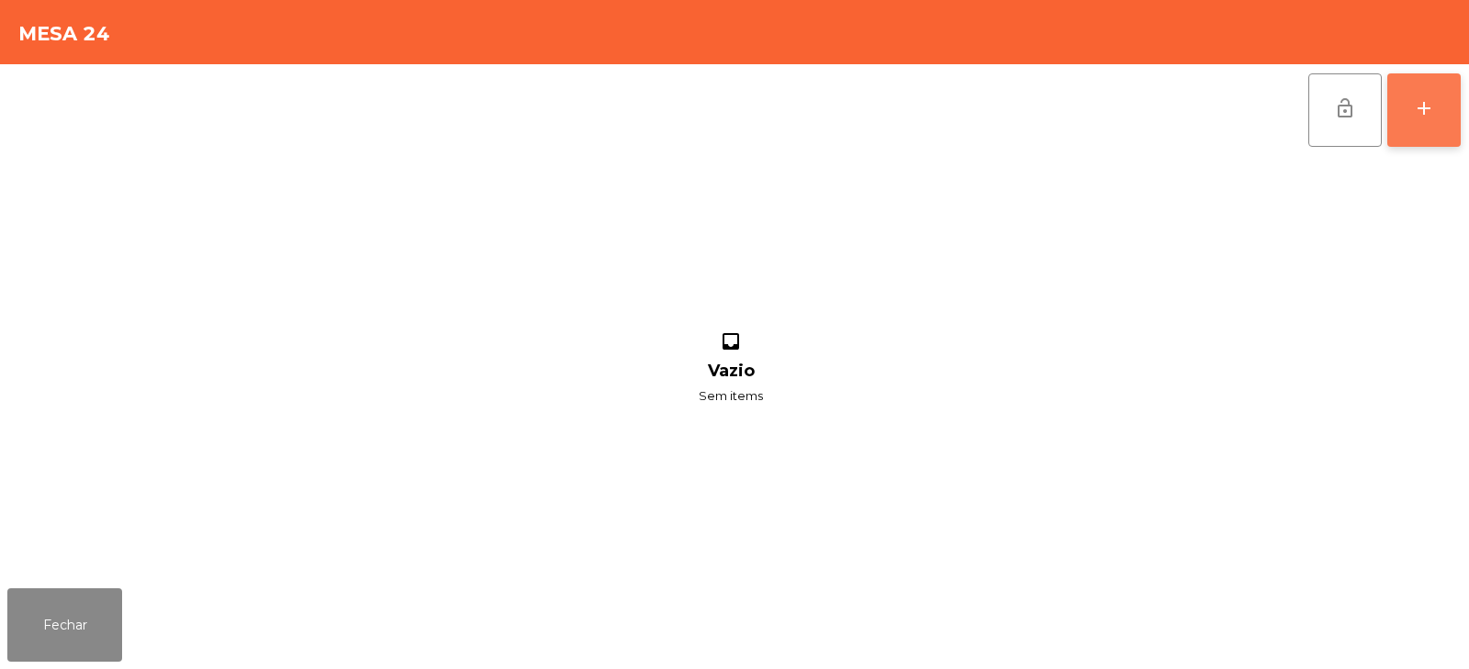
click at [1431, 109] on div "add" at bounding box center [1424, 108] width 22 height 22
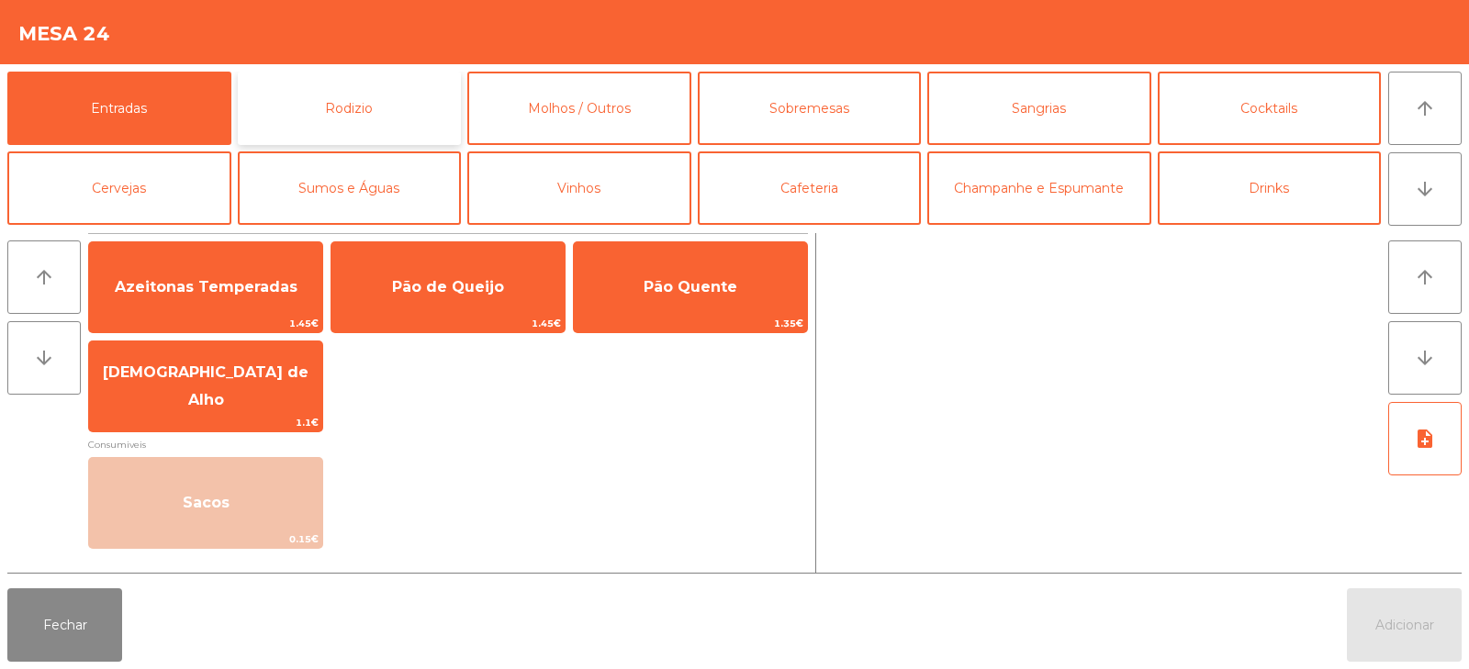
click at [370, 92] on button "Rodizio" at bounding box center [350, 108] width 224 height 73
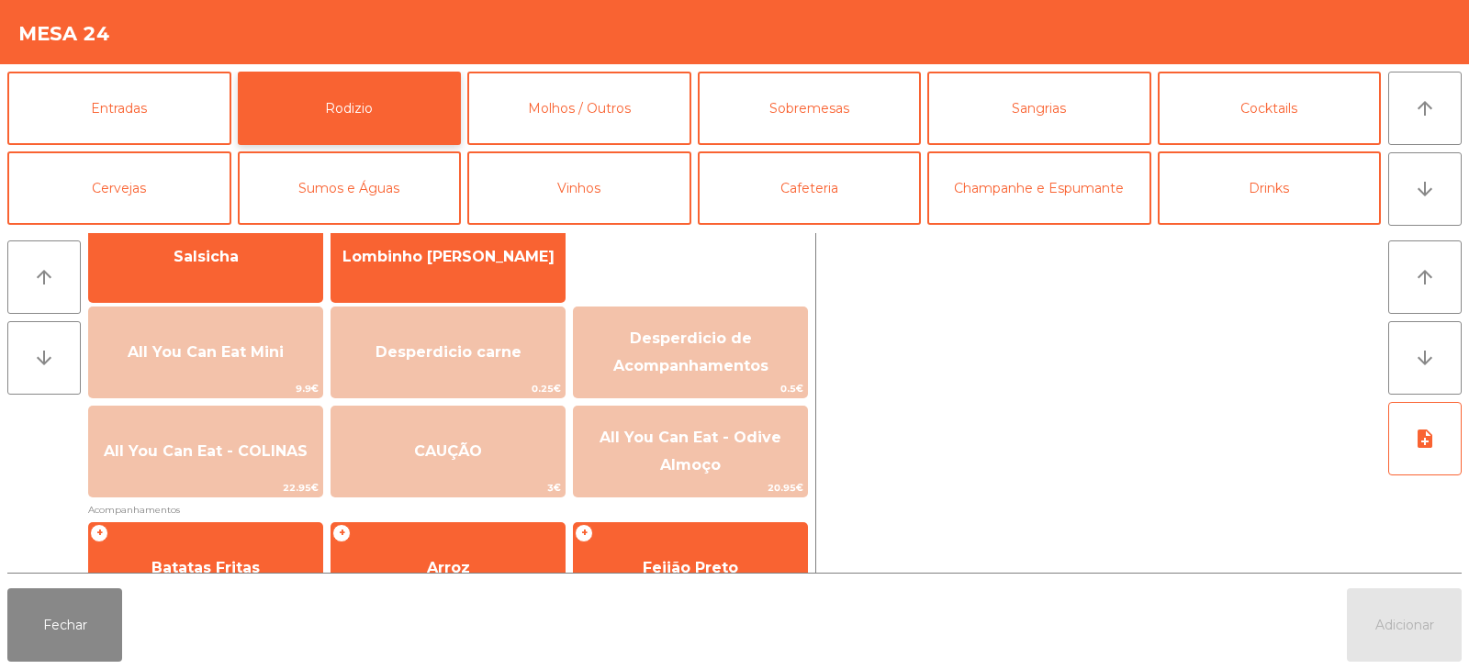
scroll to position [153, 0]
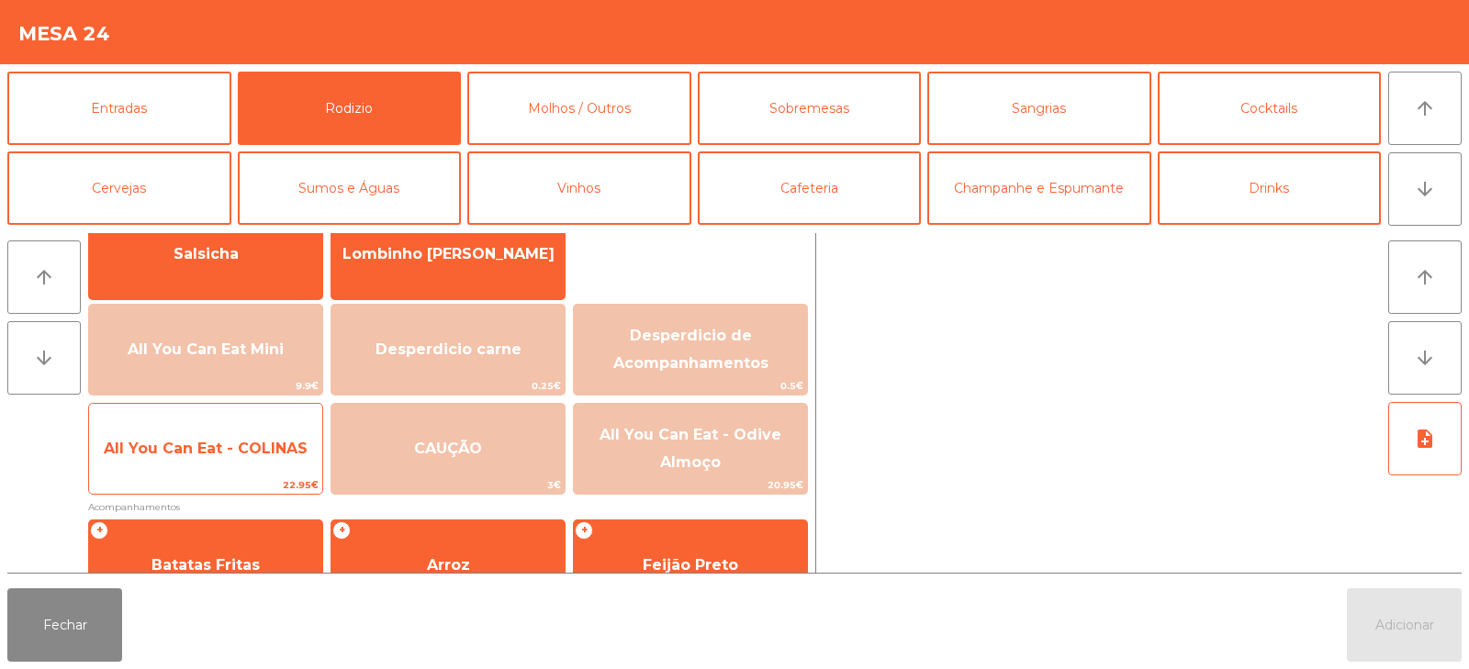
click at [240, 454] on span "All You Can Eat - COLINAS" at bounding box center [206, 448] width 204 height 17
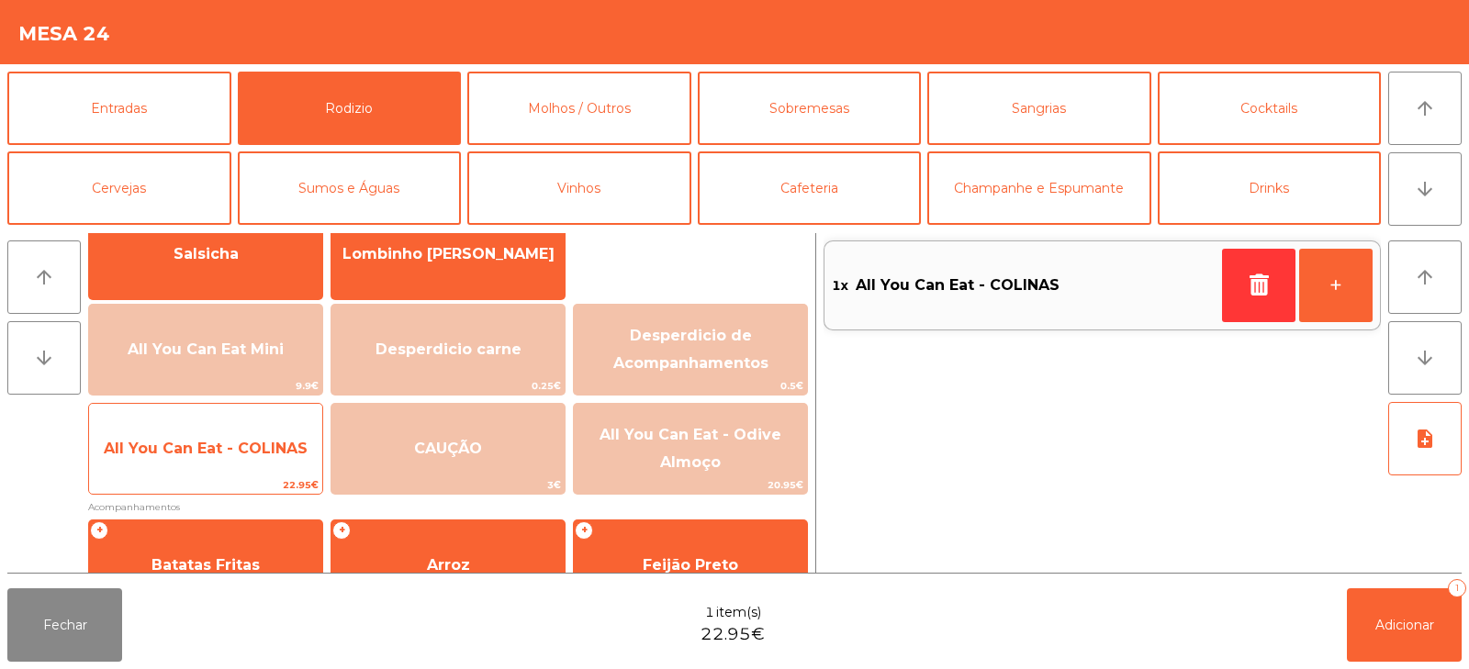
click at [251, 456] on span "All You Can Eat - COLINAS" at bounding box center [206, 448] width 204 height 17
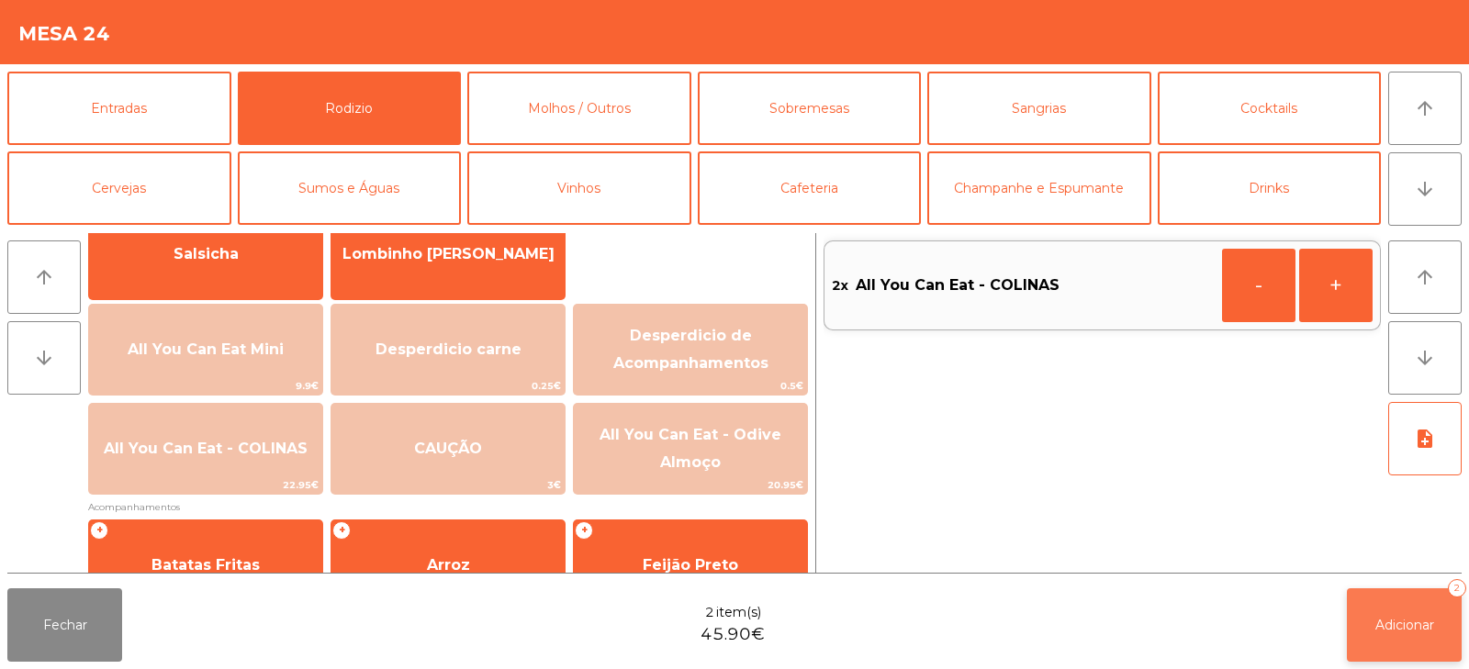
click at [1399, 651] on button "Adicionar 2" at bounding box center [1404, 625] width 115 height 73
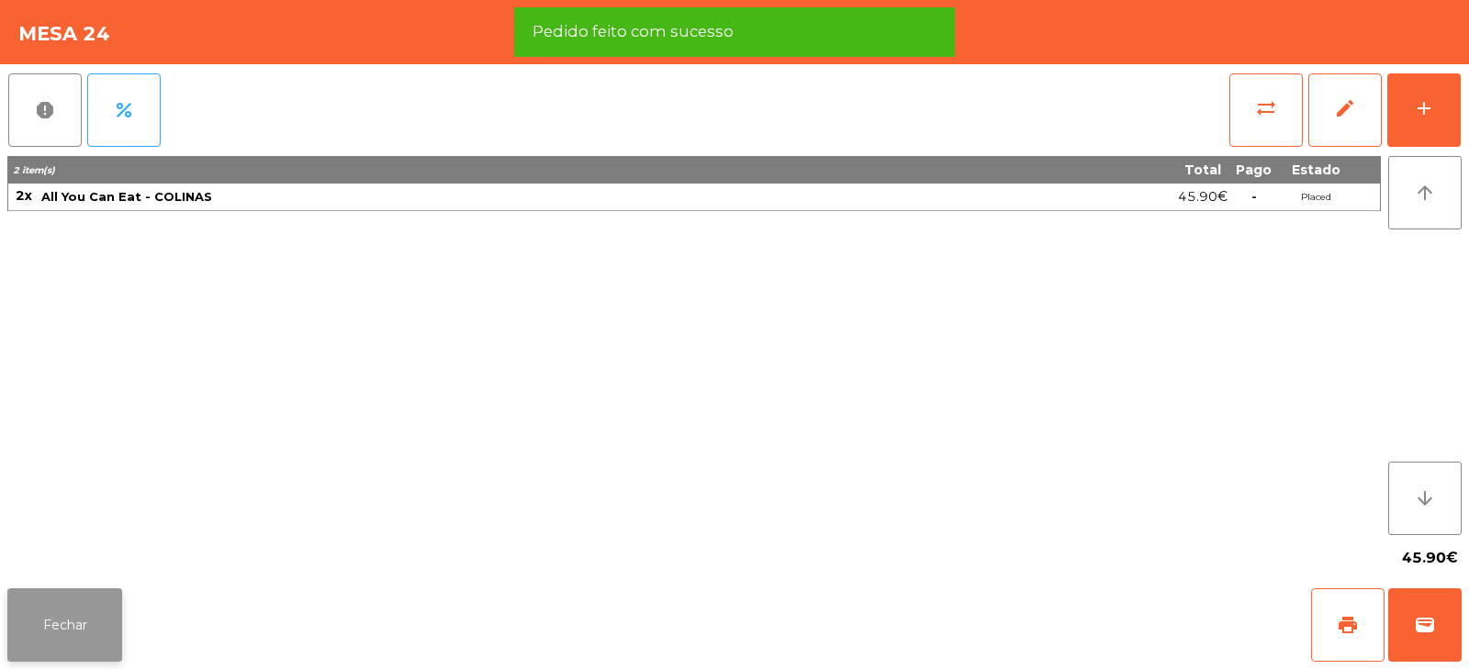
click at [73, 589] on button "Fechar" at bounding box center [64, 625] width 115 height 73
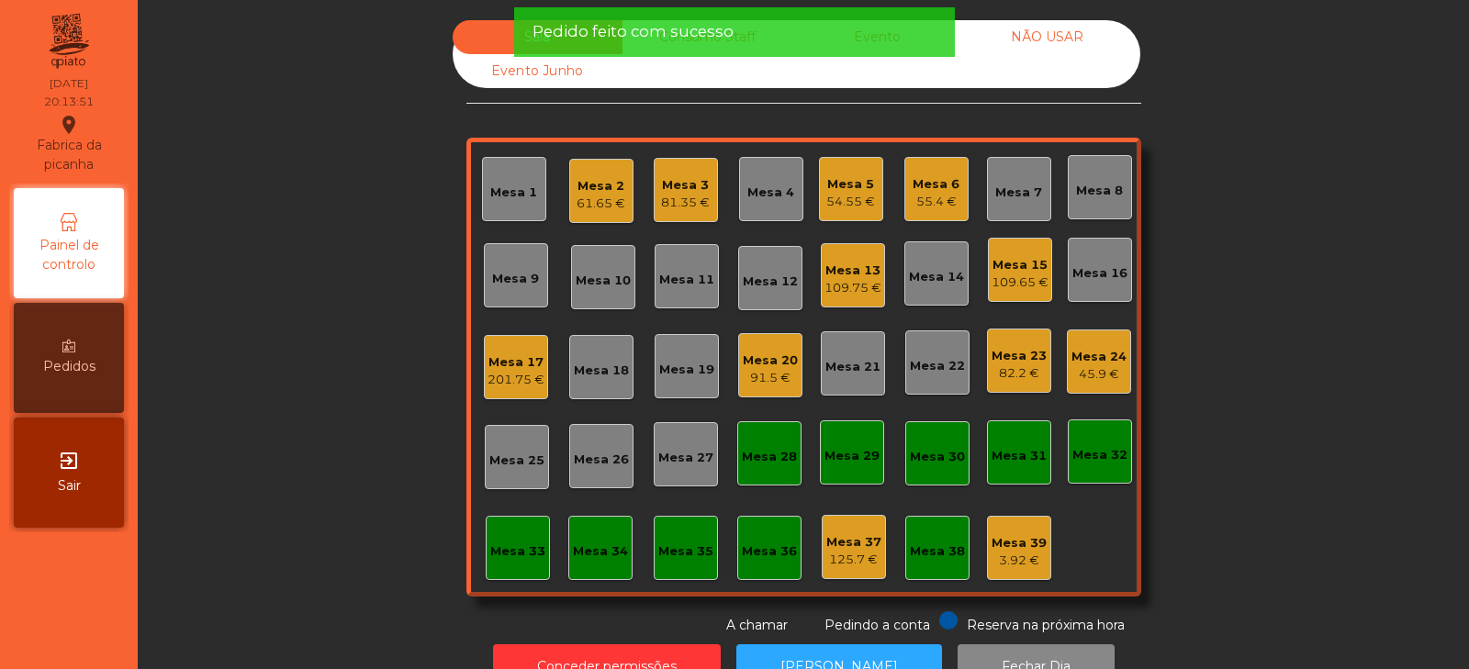
click at [505, 358] on div "Mesa 17" at bounding box center [516, 363] width 57 height 18
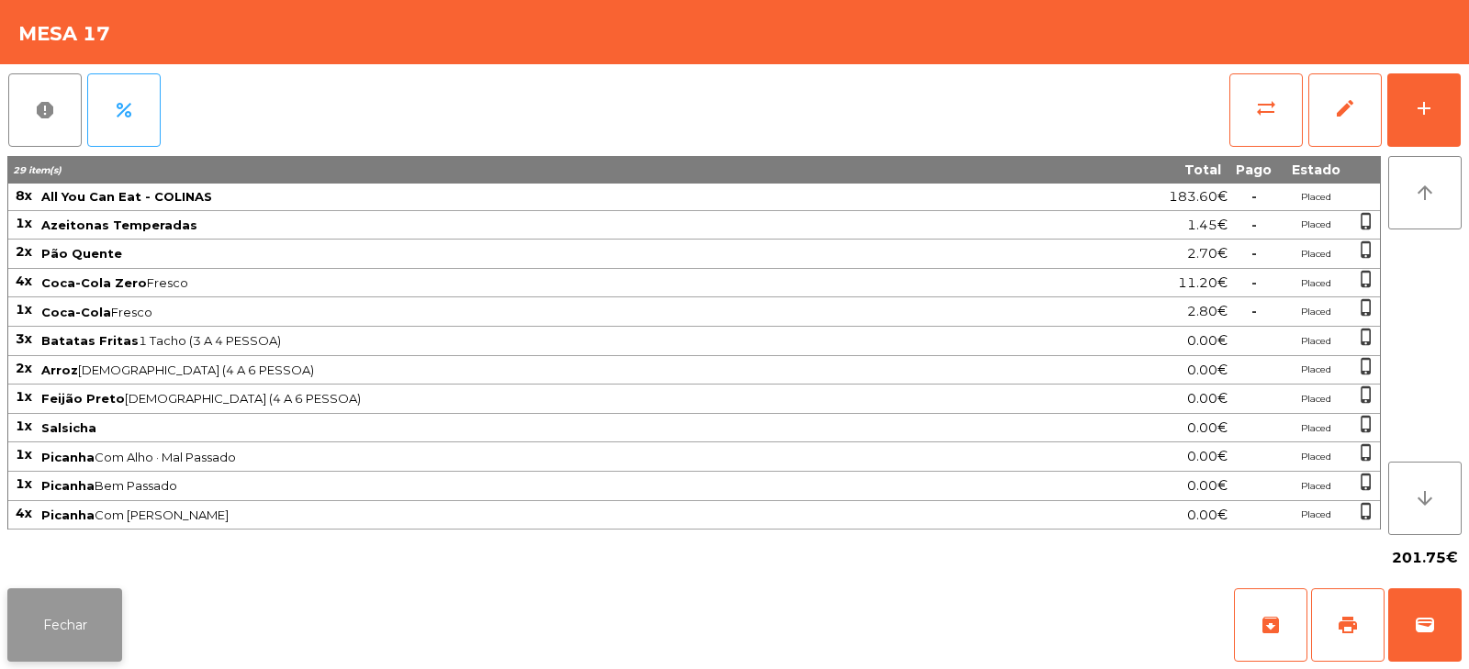
click at [68, 592] on button "Fechar" at bounding box center [64, 625] width 115 height 73
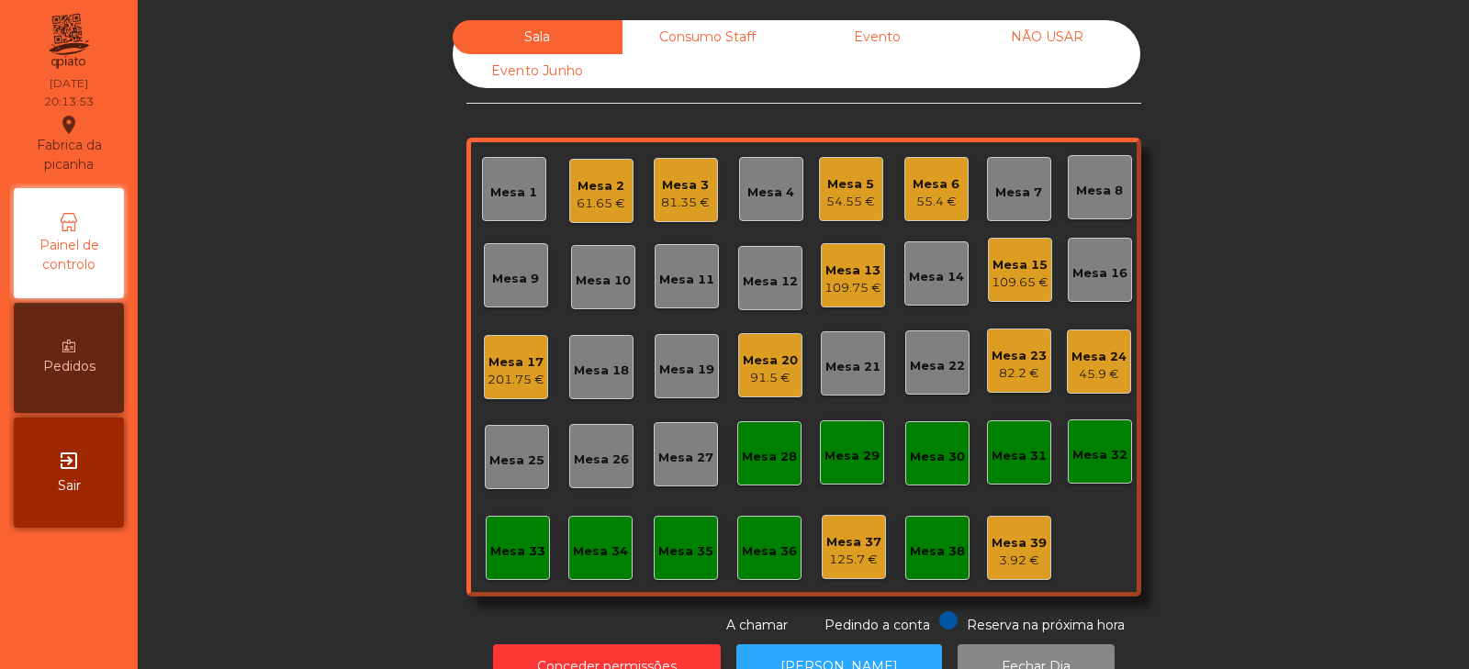
click at [361, 248] on div "Sala Consumo Staff Evento NÃO USAR Evento Junho Mesa 1 Mesa 2 61.65 € Mesa 3 81…" at bounding box center [804, 327] width 1282 height 615
click at [601, 272] on div "Mesa 10" at bounding box center [603, 281] width 55 height 18
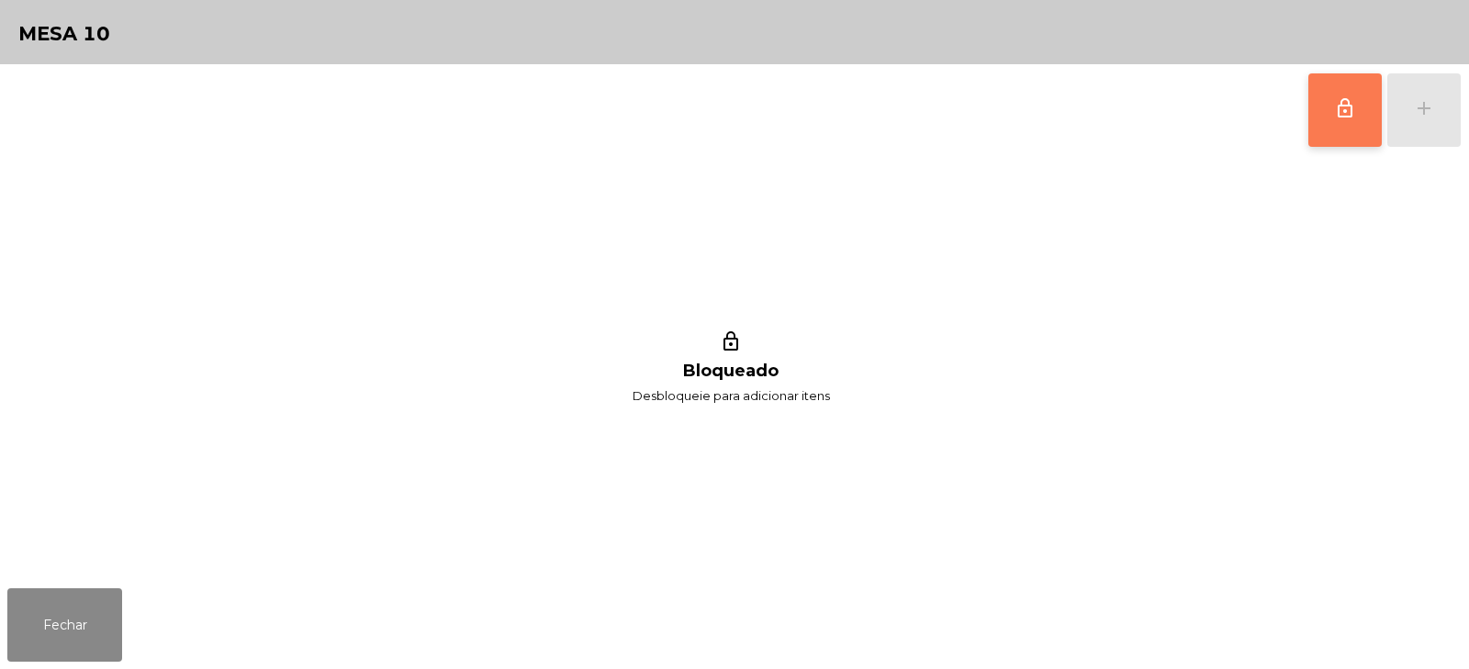
click at [1358, 117] on button "lock_outline" at bounding box center [1345, 109] width 73 height 73
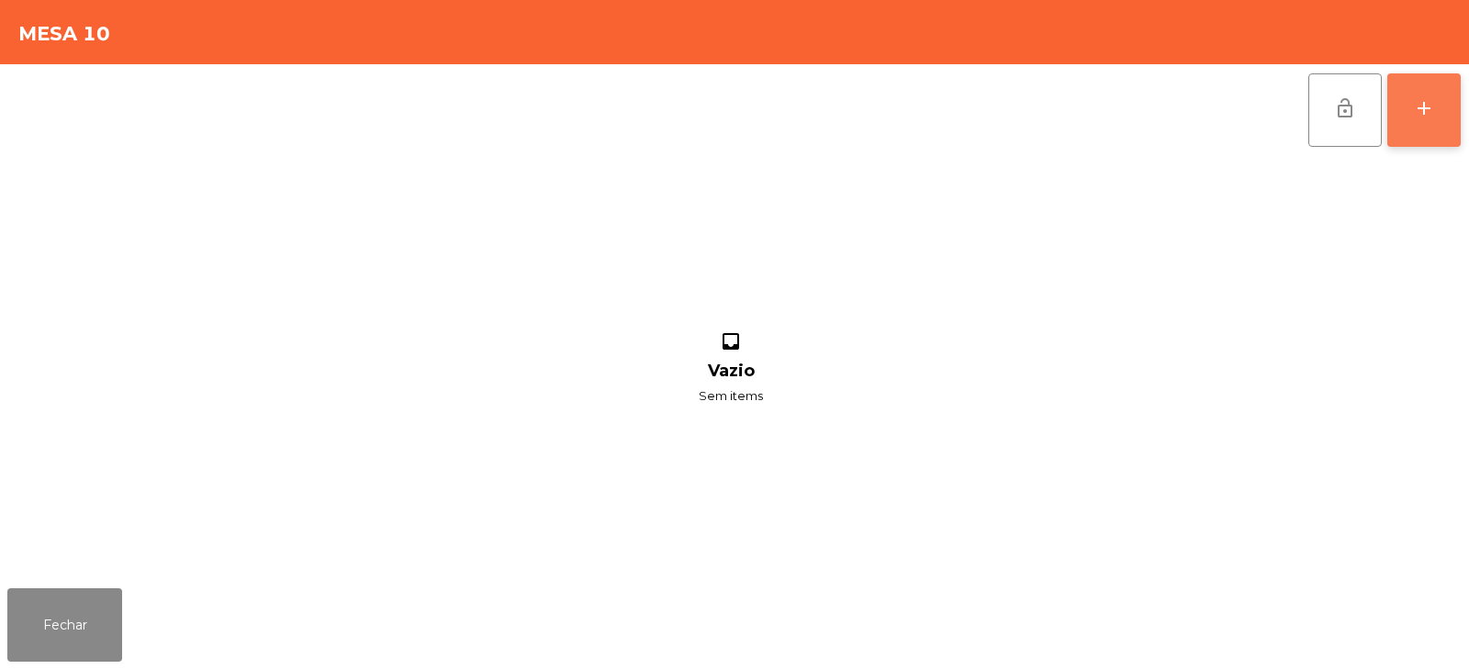
click at [1424, 102] on div "add" at bounding box center [1424, 108] width 22 height 22
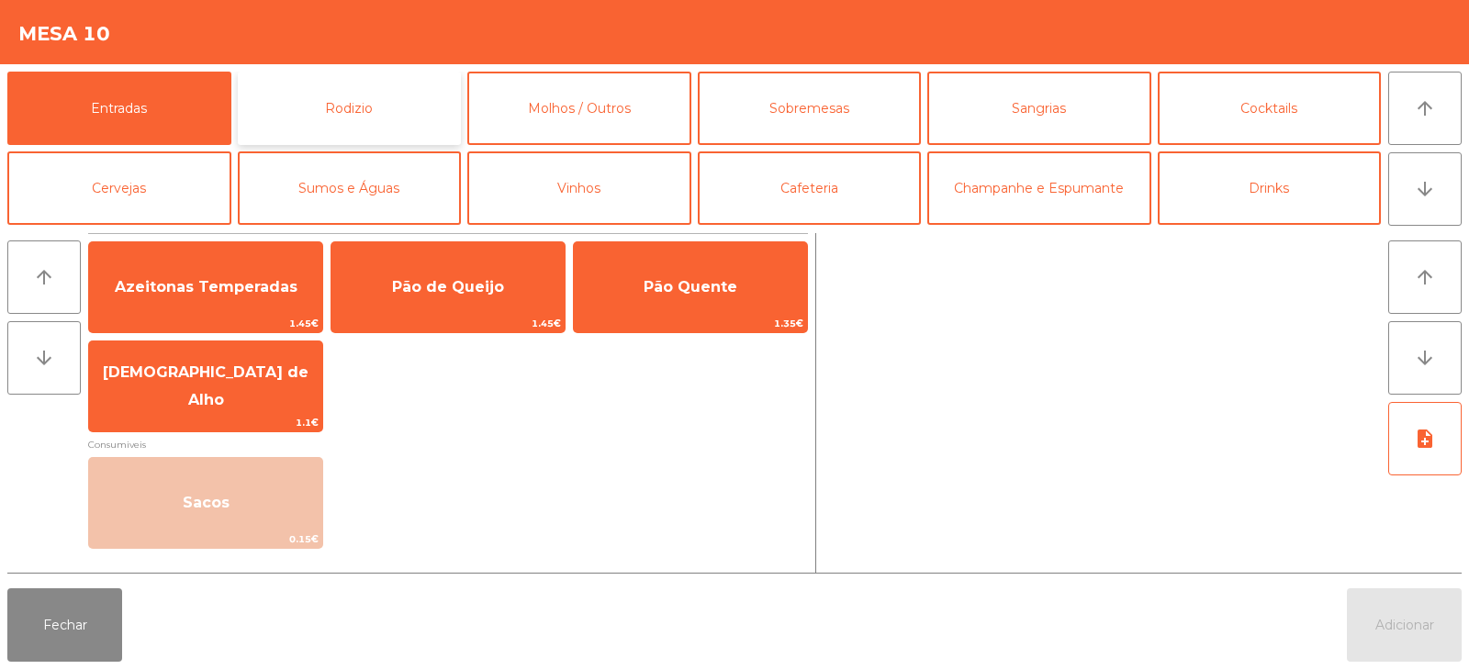
click at [309, 101] on button "Rodizio" at bounding box center [350, 108] width 224 height 73
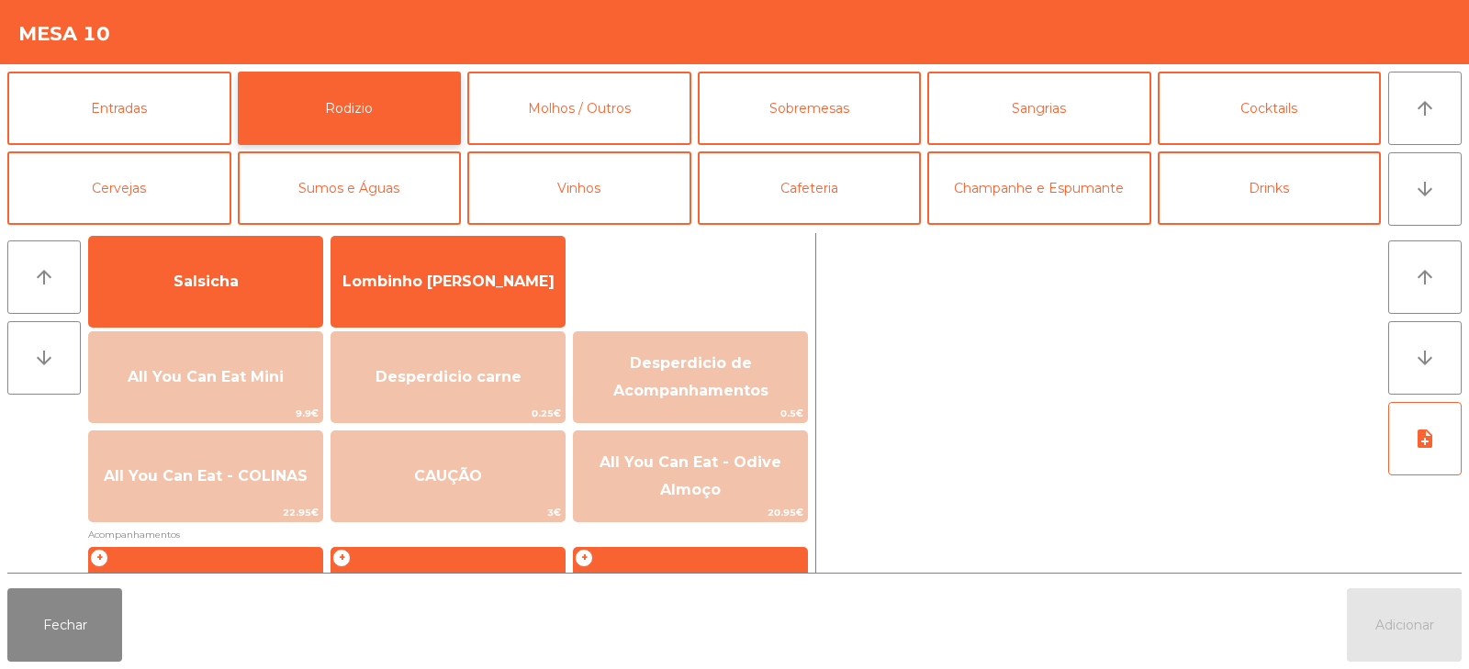
scroll to position [140, 0]
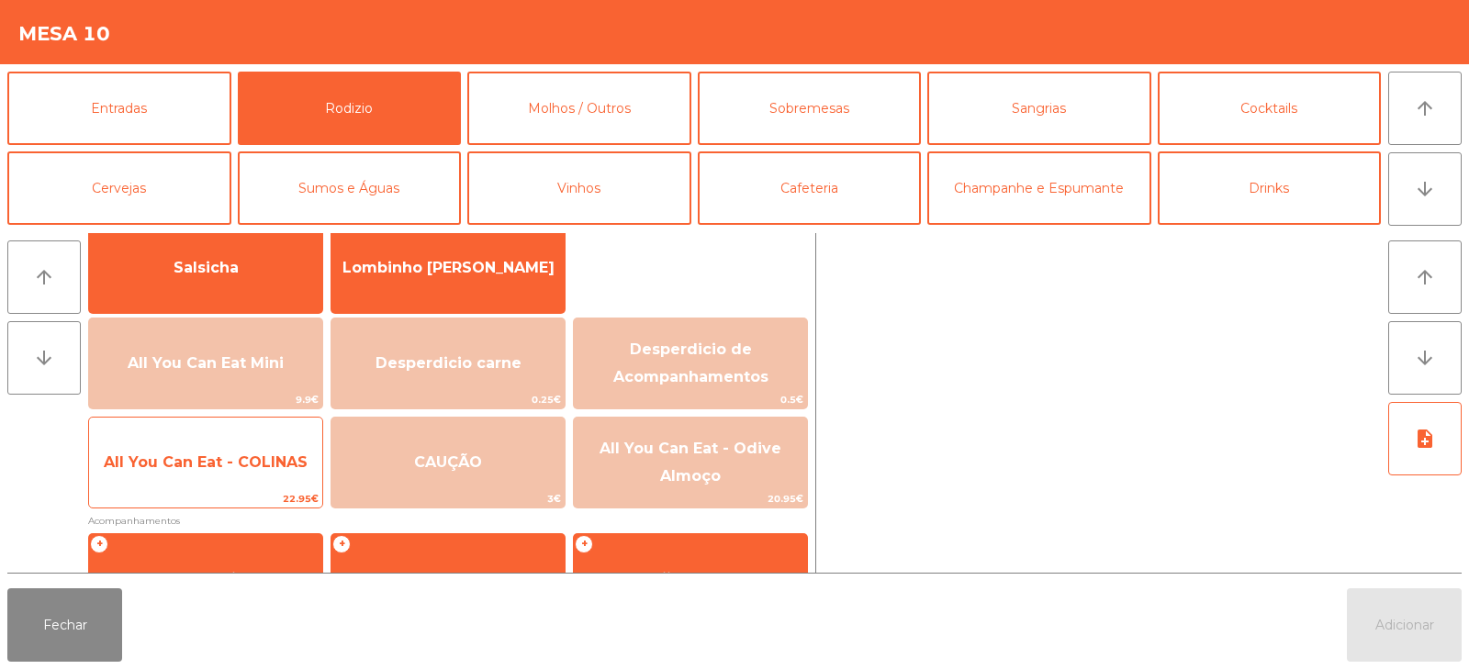
click at [230, 449] on span "All You Can Eat - COLINAS" at bounding box center [205, 463] width 233 height 50
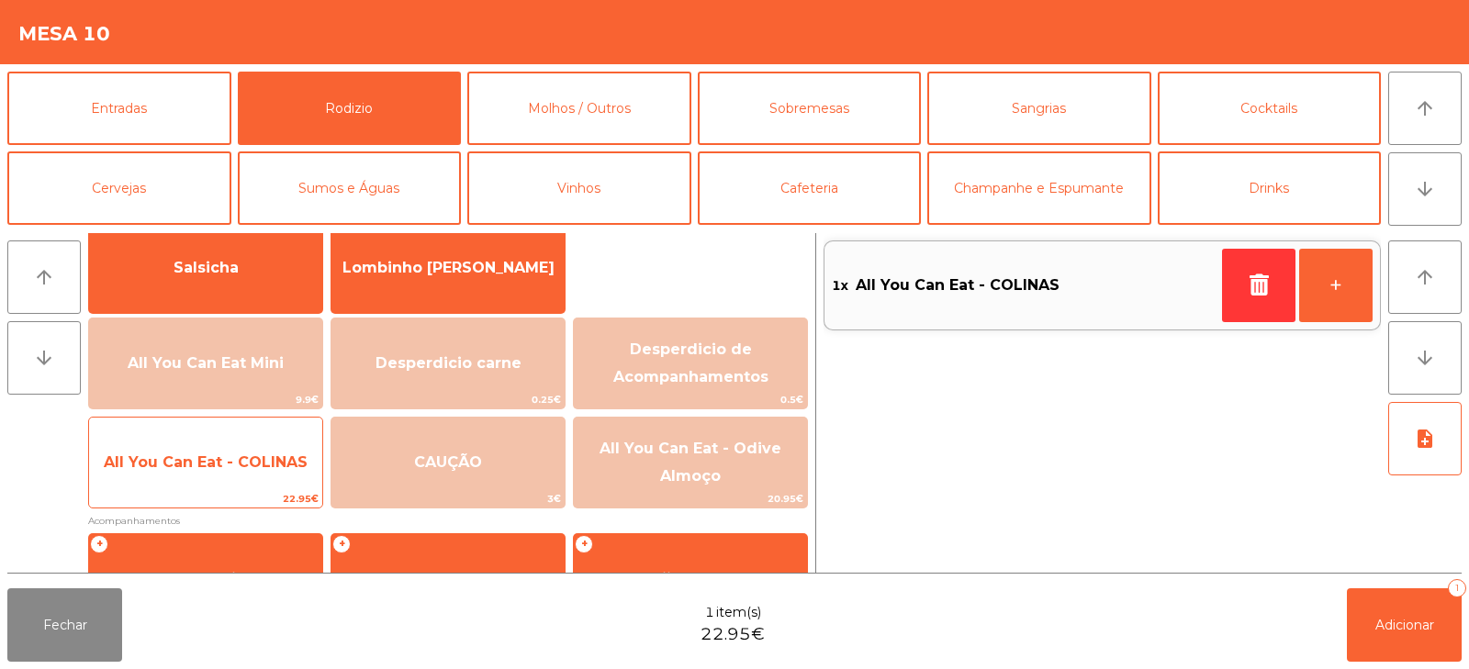
click at [230, 491] on span "22.95€" at bounding box center [205, 498] width 233 height 17
click at [230, 457] on span "All You Can Eat - COLINAS" at bounding box center [206, 462] width 204 height 17
click at [242, 478] on span "All You Can Eat - COLINAS" at bounding box center [205, 463] width 233 height 50
click at [251, 458] on span "All You Can Eat - COLINAS" at bounding box center [206, 462] width 204 height 17
click at [230, 471] on span "All You Can Eat - COLINAS" at bounding box center [205, 463] width 233 height 50
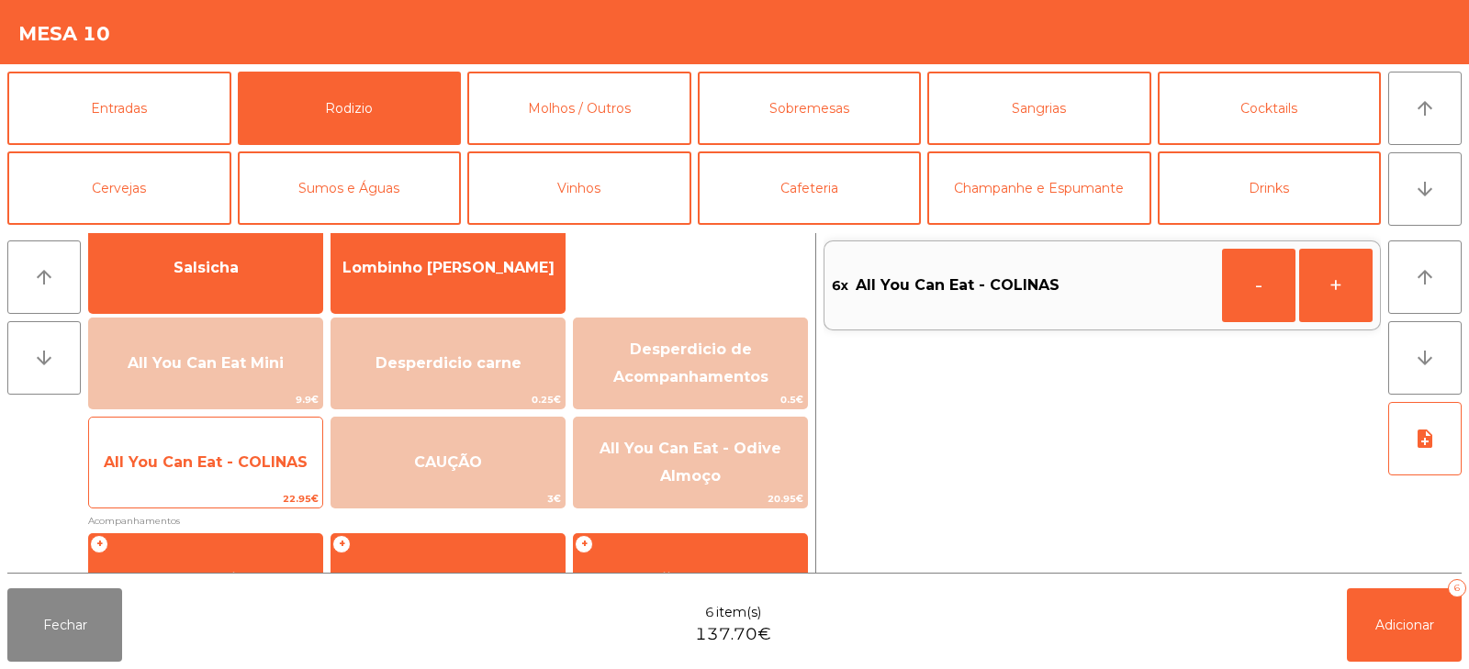
click at [203, 451] on span "All You Can Eat - COLINAS" at bounding box center [205, 463] width 233 height 50
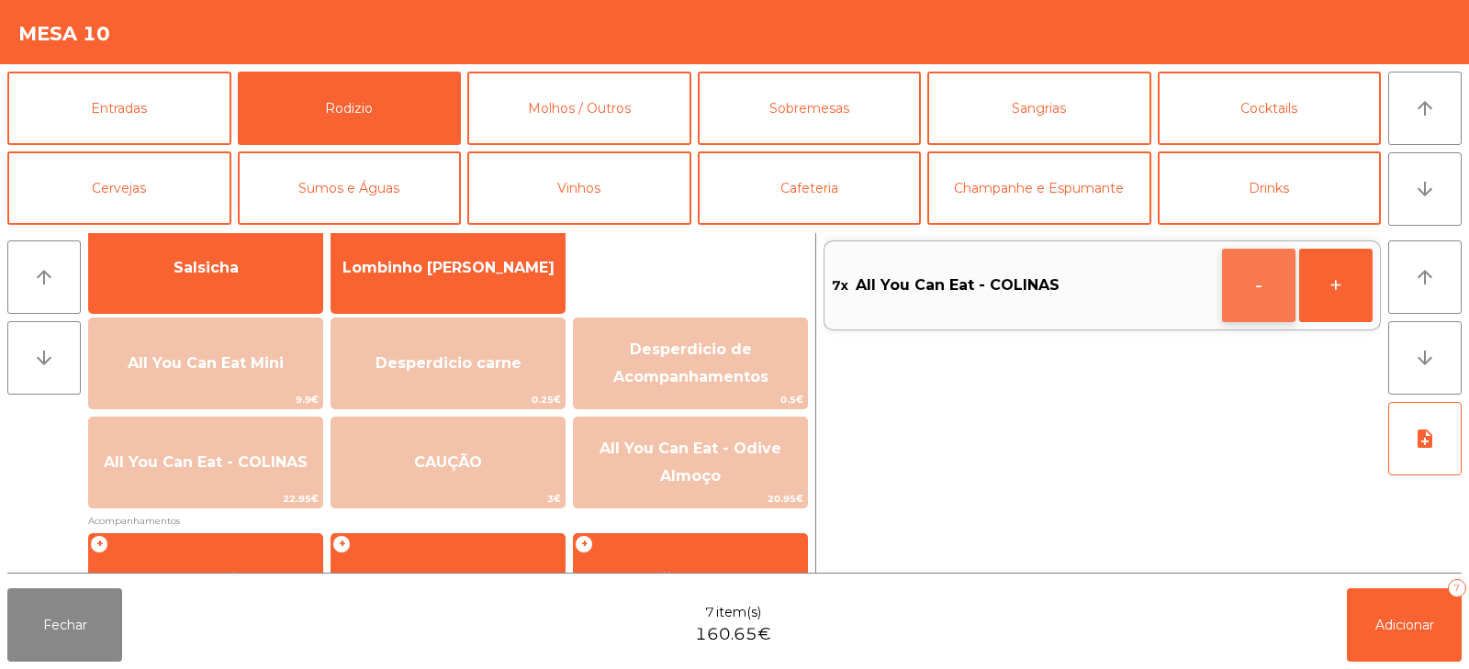
click at [1269, 287] on button "-" at bounding box center [1258, 285] width 73 height 73
click at [1412, 615] on button "Adicionar 6" at bounding box center [1404, 625] width 115 height 73
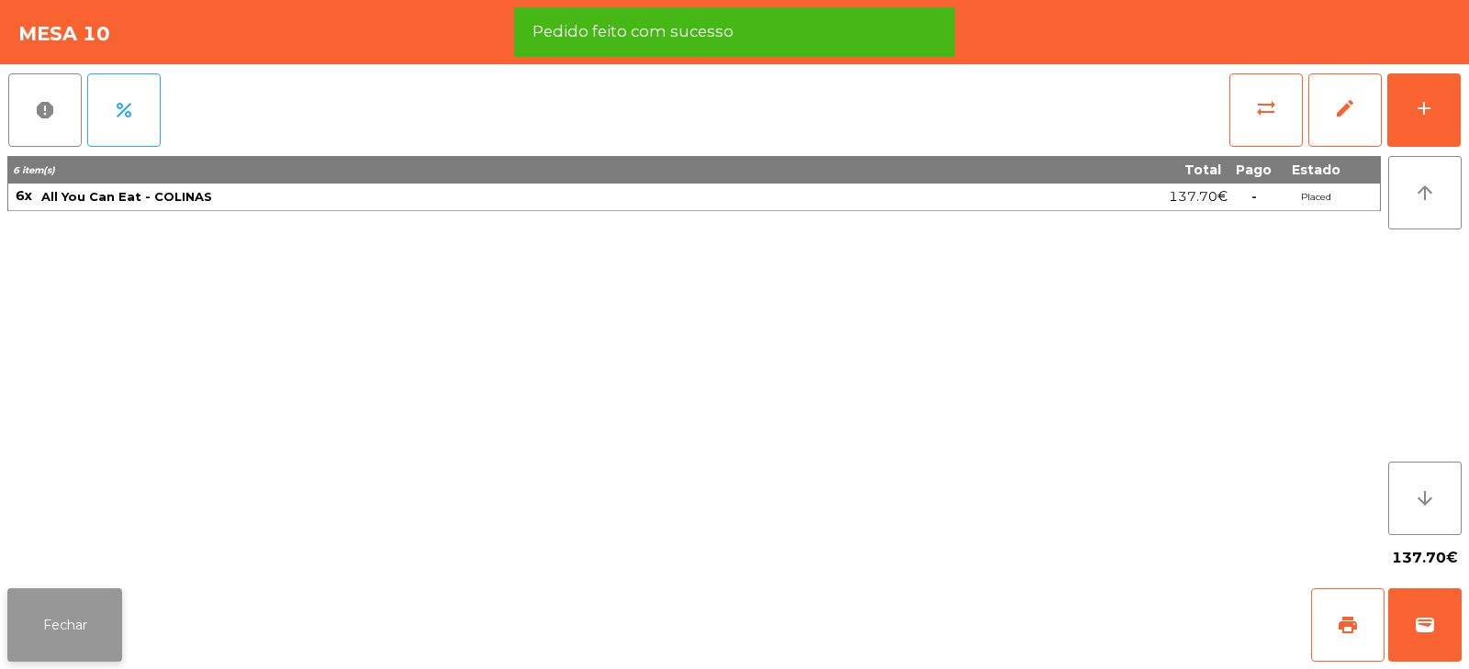
click at [85, 604] on button "Fechar" at bounding box center [64, 625] width 115 height 73
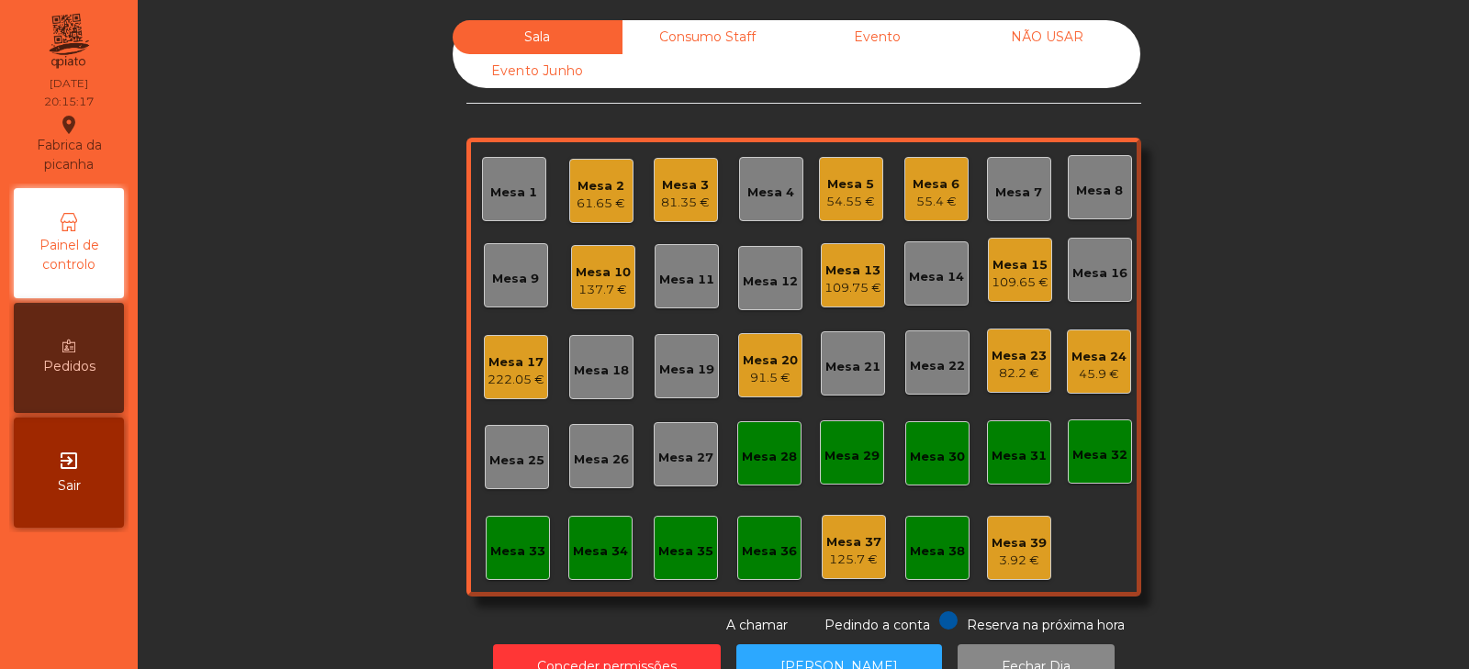
click at [344, 285] on div "Sala Consumo Staff Evento NÃO USAR Evento Junho Mesa 1 Mesa 2 61.65 € Mesa 3 81…" at bounding box center [804, 327] width 1282 height 615
click at [950, 375] on div "Mesa 22" at bounding box center [937, 366] width 55 height 18
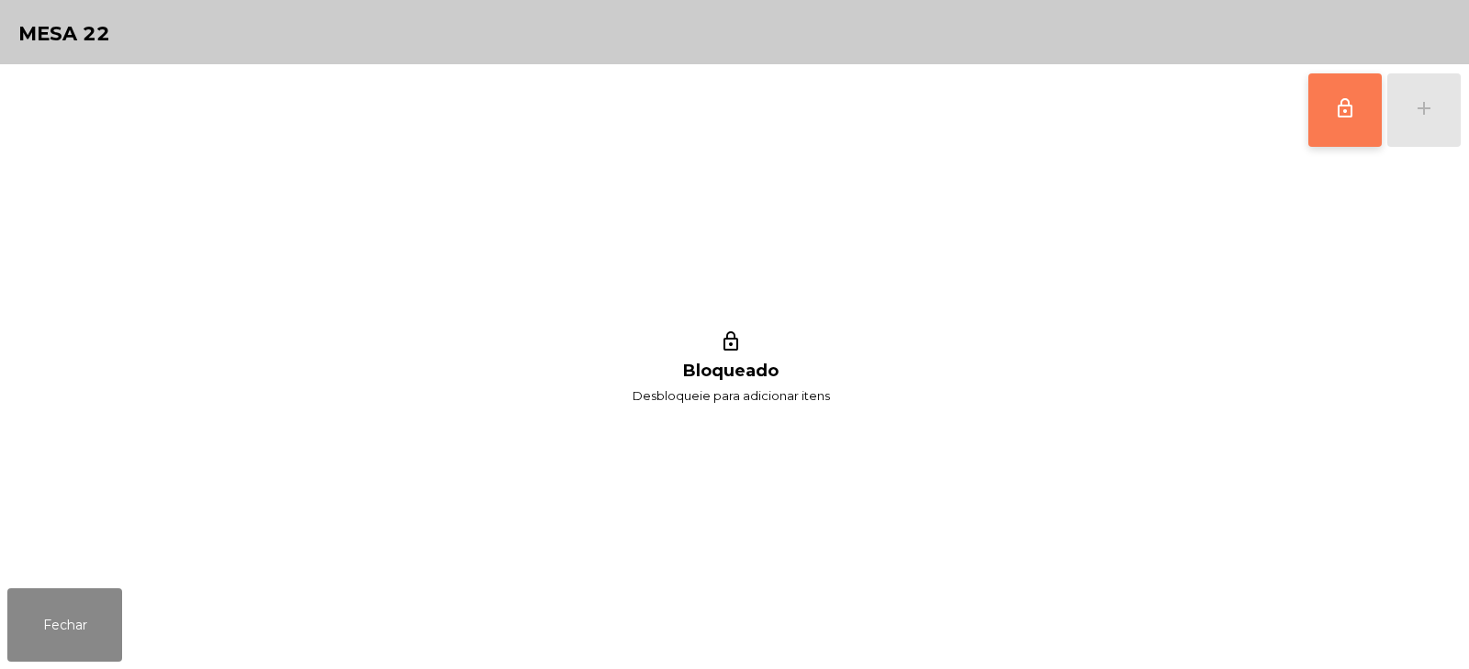
click at [1334, 115] on span "lock_outline" at bounding box center [1345, 108] width 22 height 22
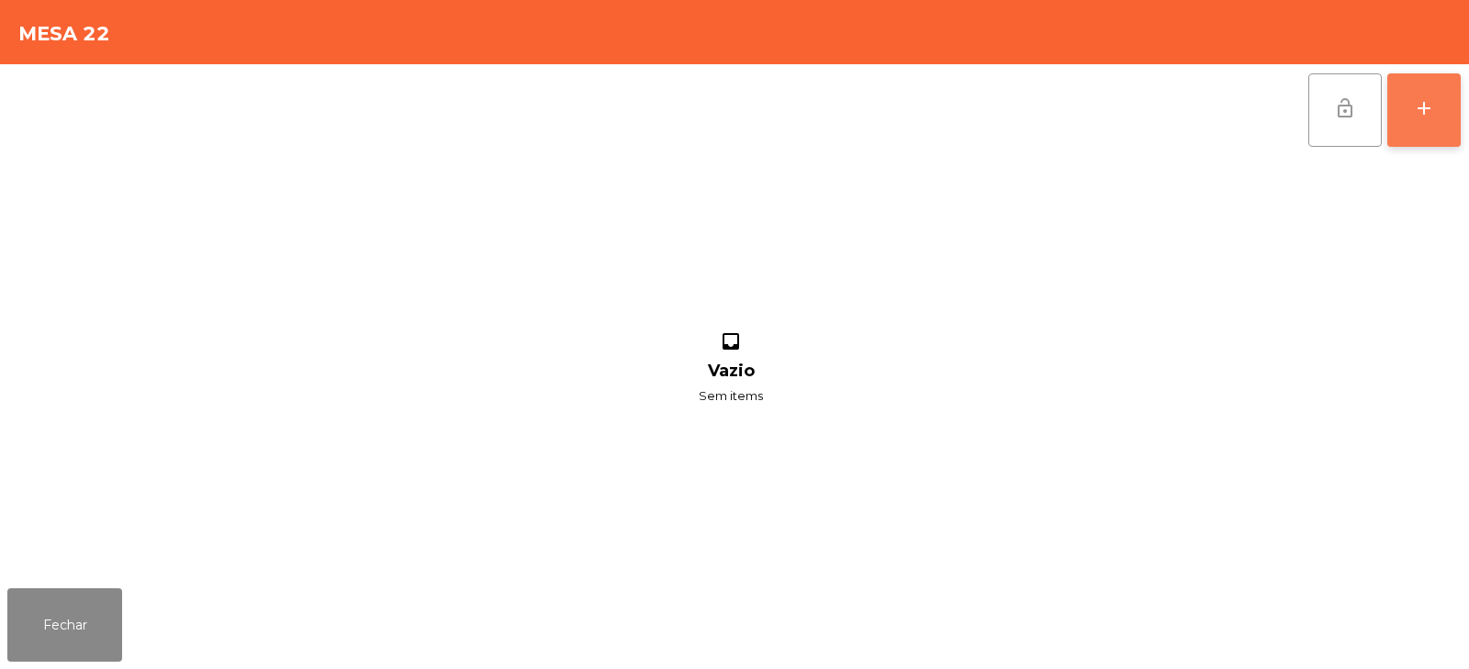
click at [1421, 108] on div "add" at bounding box center [1424, 108] width 22 height 22
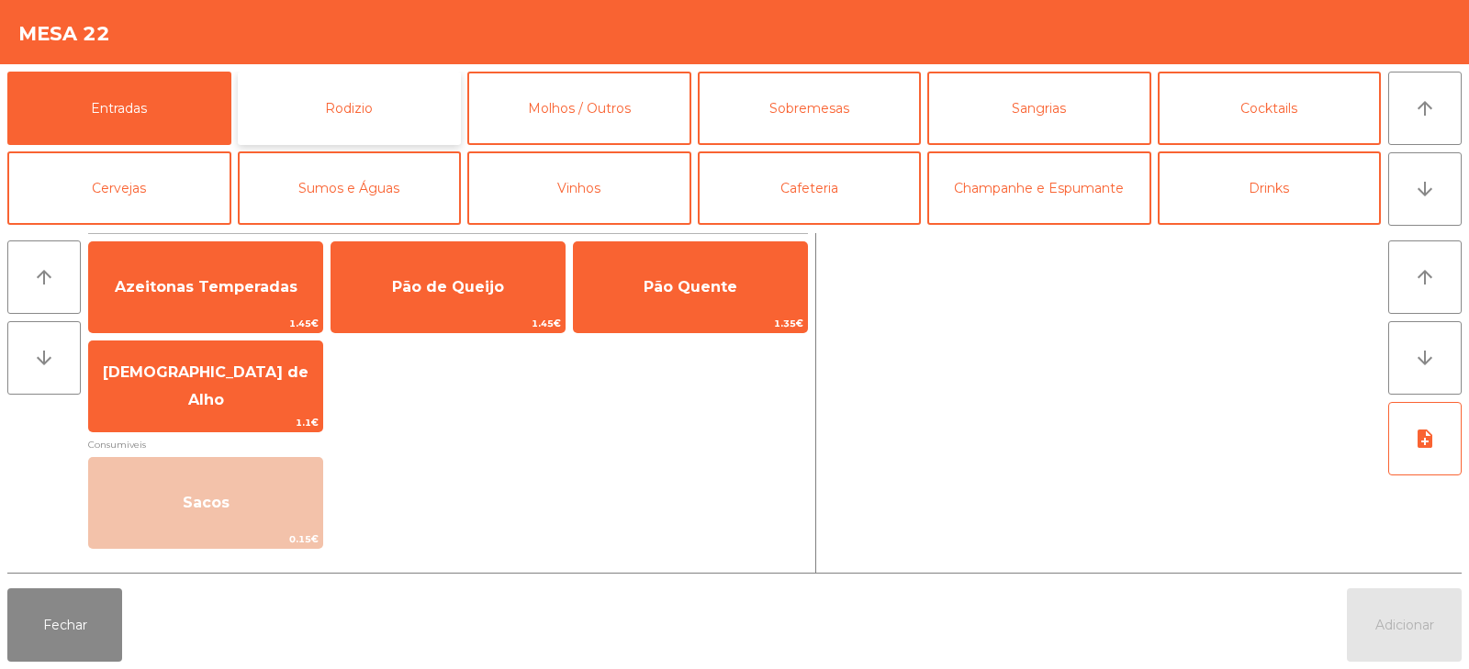
click at [401, 109] on button "Rodizio" at bounding box center [350, 108] width 224 height 73
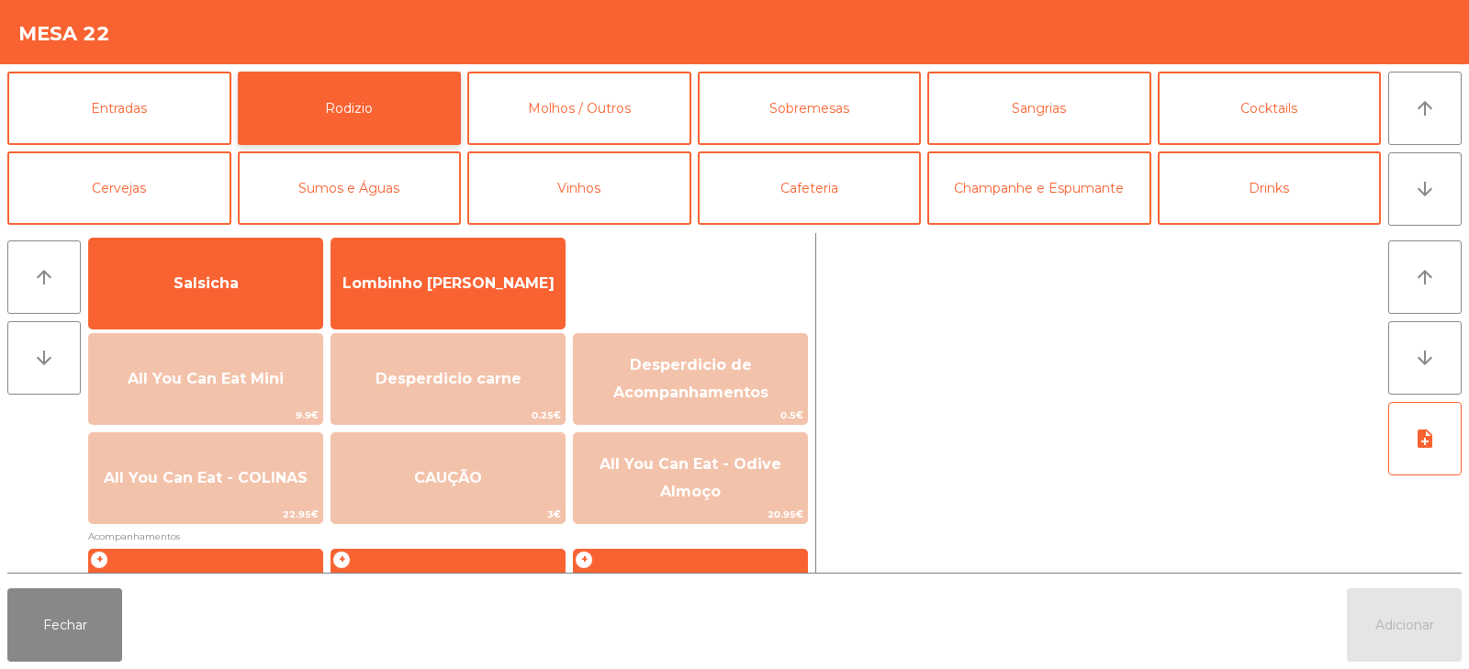
scroll to position [155, 0]
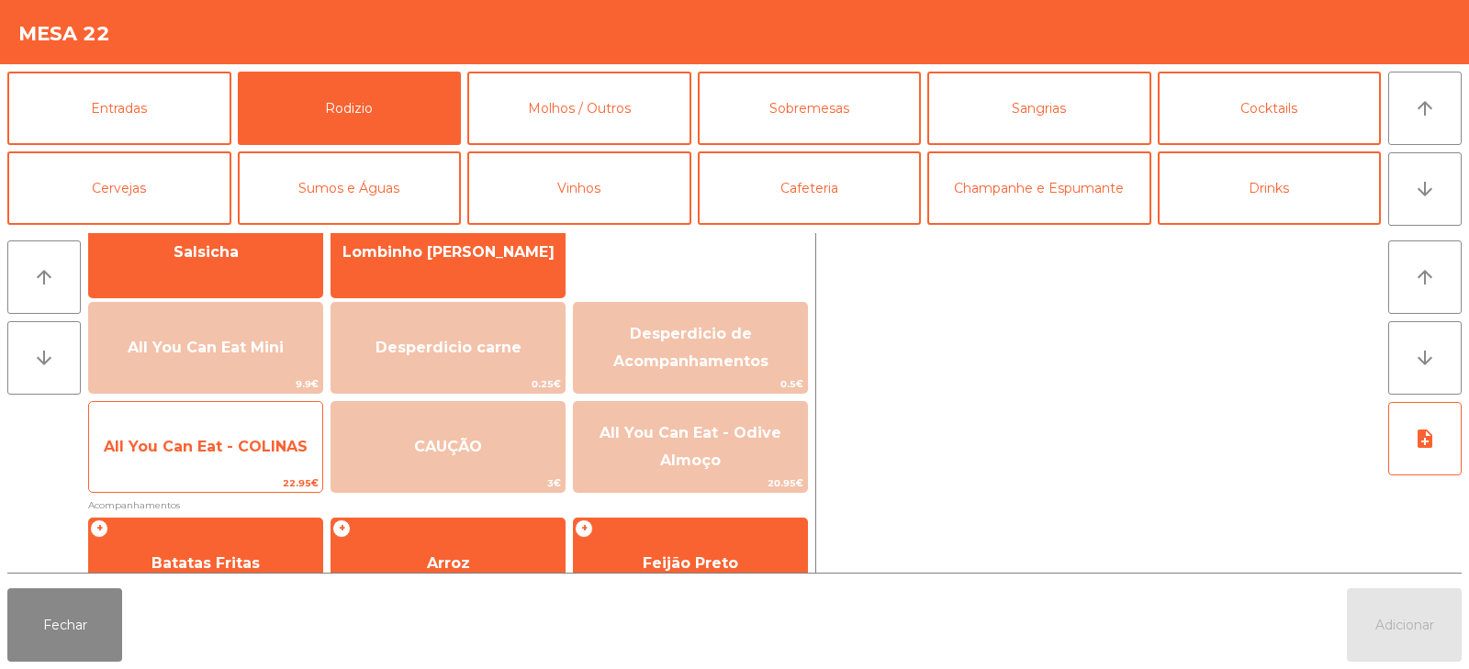
click at [234, 458] on span "All You Can Eat - COLINAS" at bounding box center [205, 447] width 233 height 50
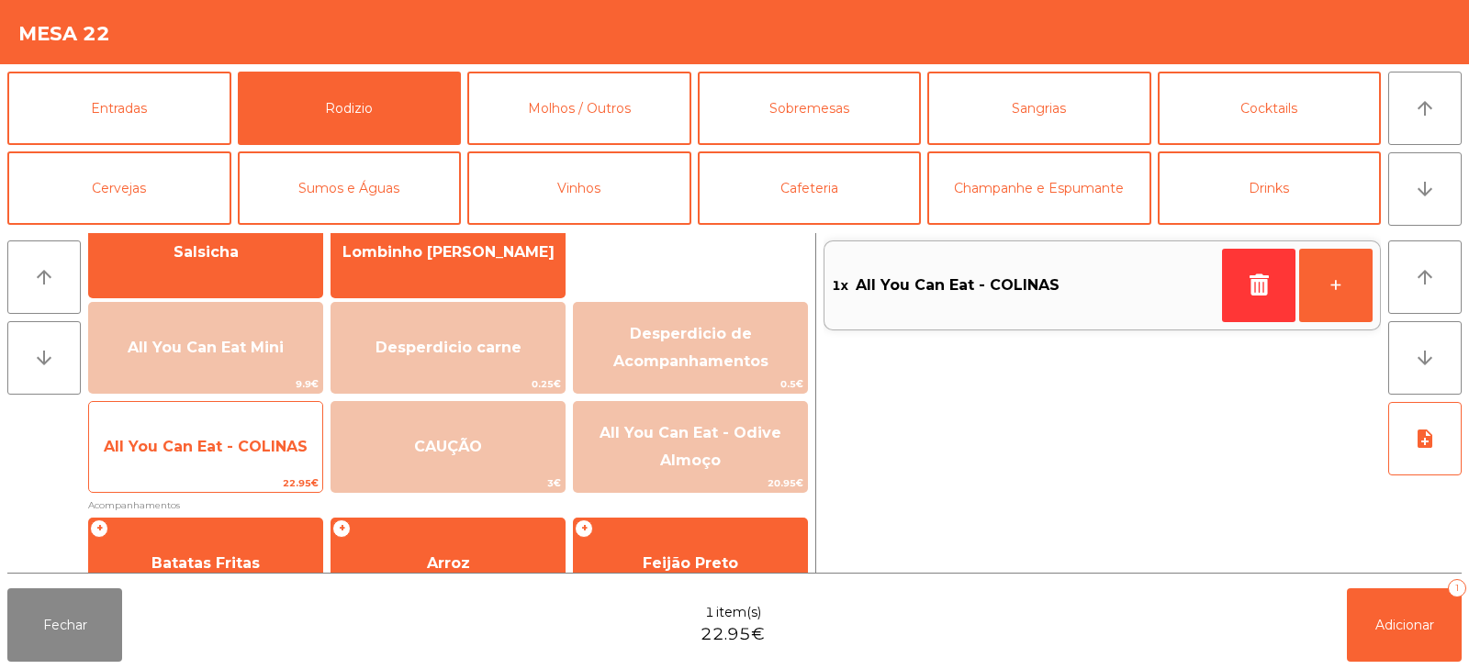
click at [225, 452] on span "All You Can Eat - COLINAS" at bounding box center [206, 446] width 204 height 17
click at [224, 466] on span "All You Can Eat - COLINAS" at bounding box center [205, 447] width 233 height 50
click at [213, 476] on span "22.95€" at bounding box center [205, 483] width 233 height 17
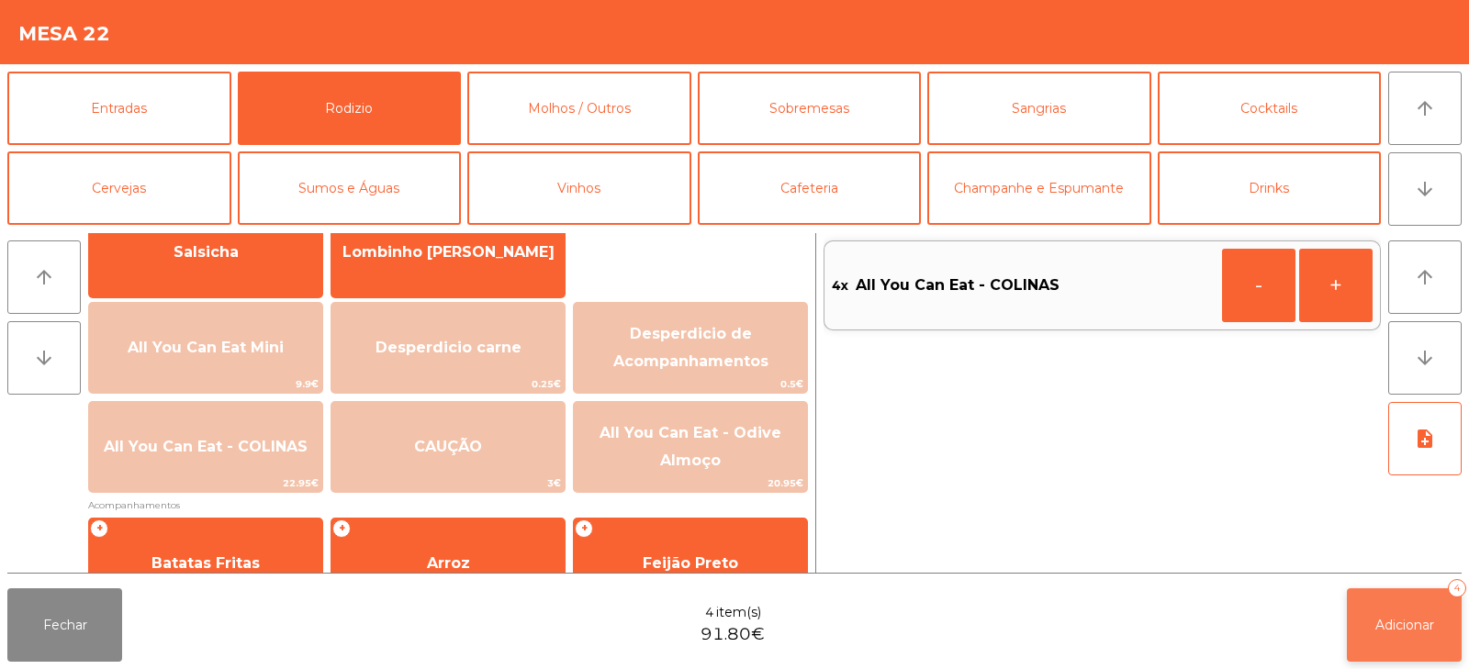
click at [1409, 601] on button "Adicionar 4" at bounding box center [1404, 625] width 115 height 73
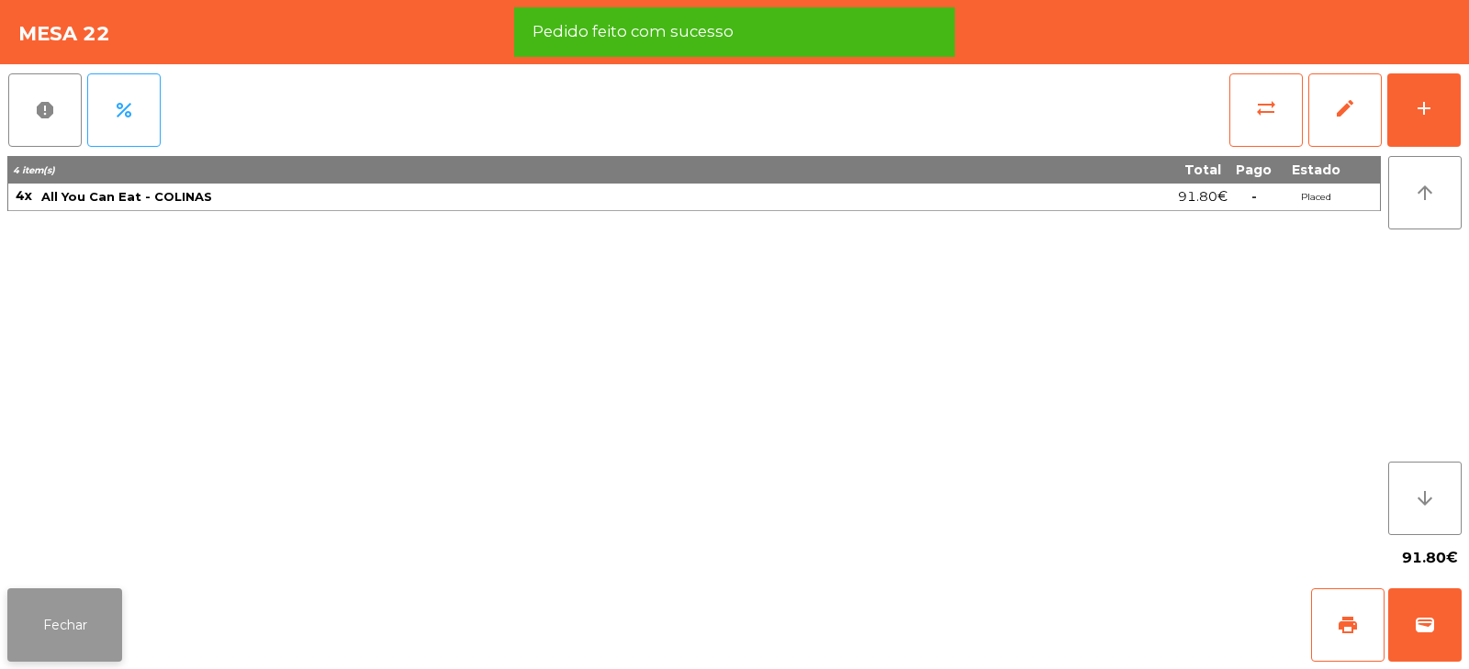
click at [53, 611] on button "Fechar" at bounding box center [64, 625] width 115 height 73
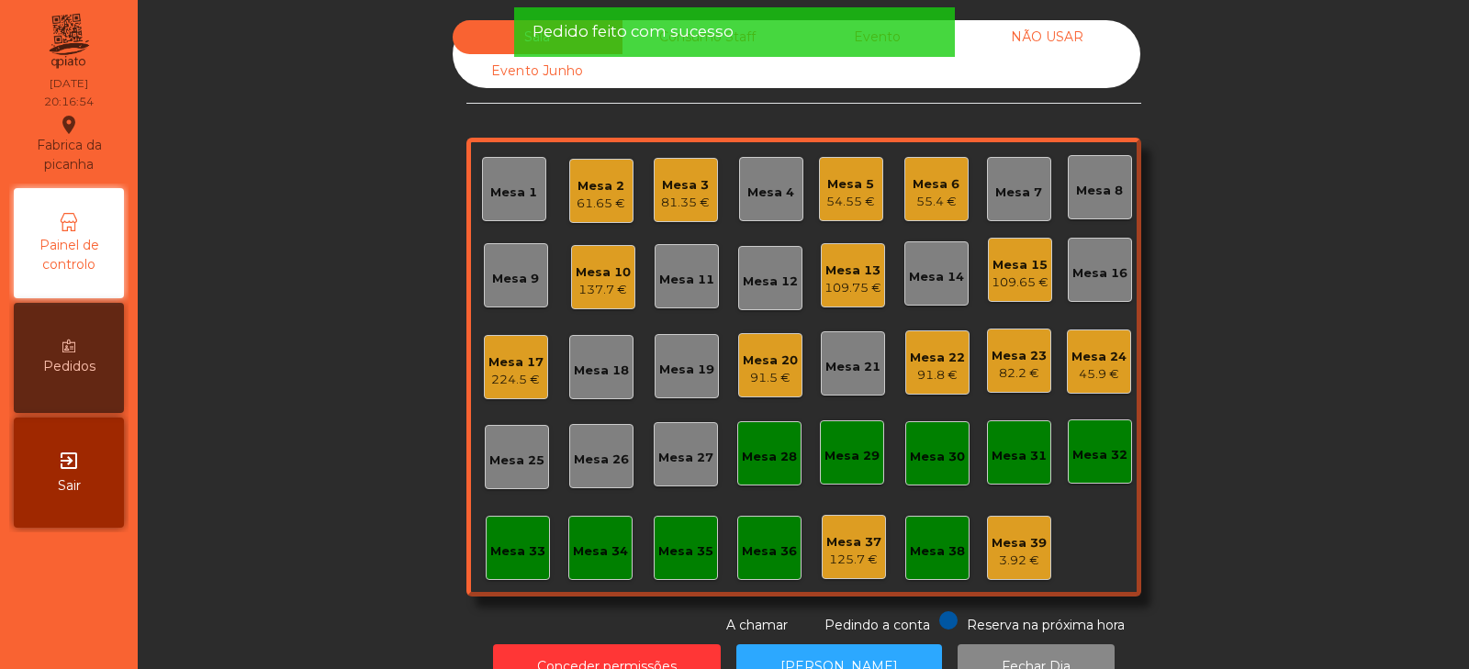
click at [400, 494] on div "Sala Consumo Staff Evento NÃO USAR Evento Junho Mesa 1 Mesa 2 61.65 € Mesa 3 81…" at bounding box center [804, 327] width 1282 height 615
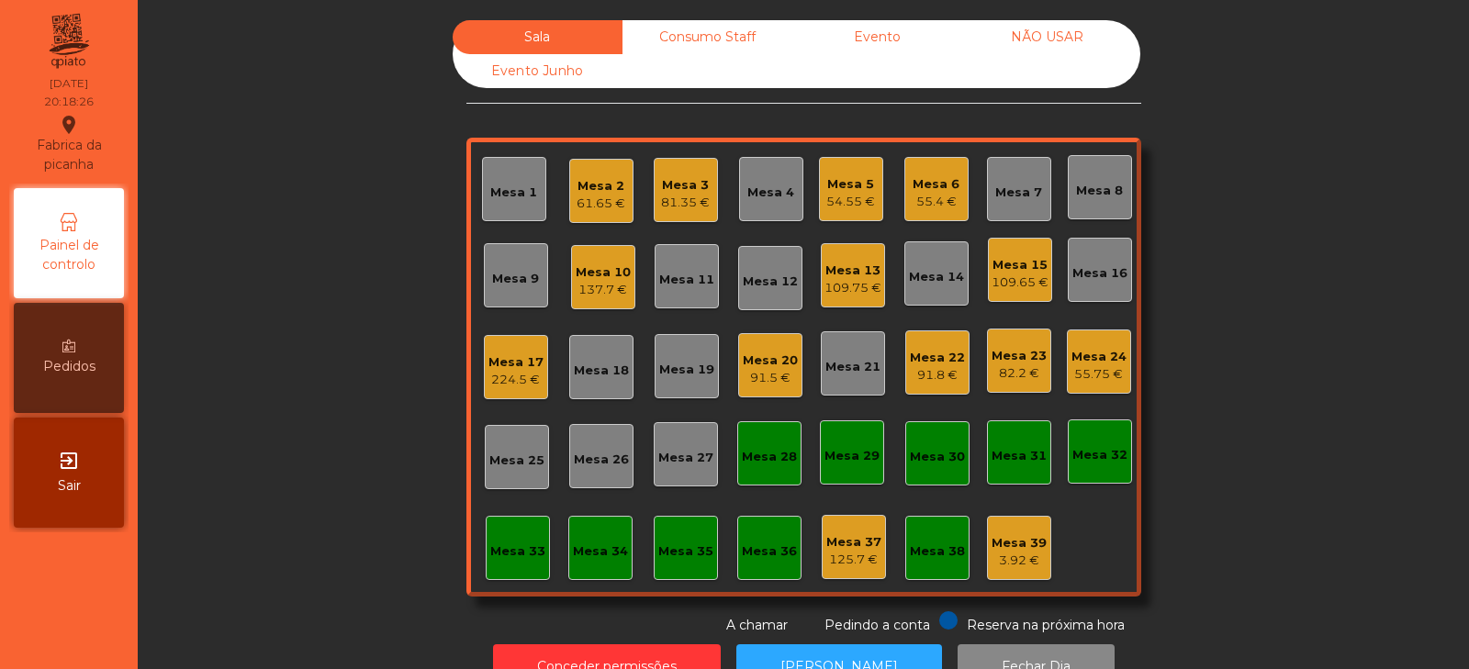
click at [747, 281] on div "Mesa 12" at bounding box center [770, 282] width 55 height 18
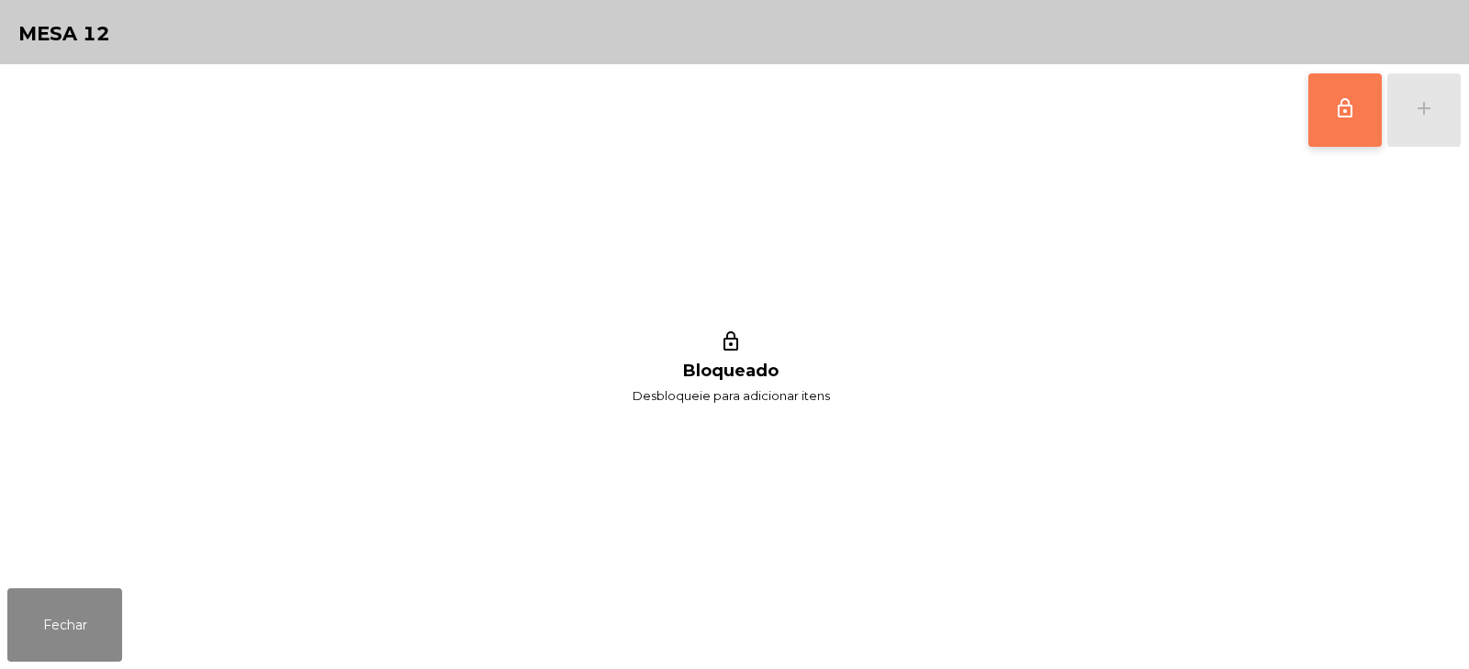
click at [1310, 86] on button "lock_outline" at bounding box center [1345, 109] width 73 height 73
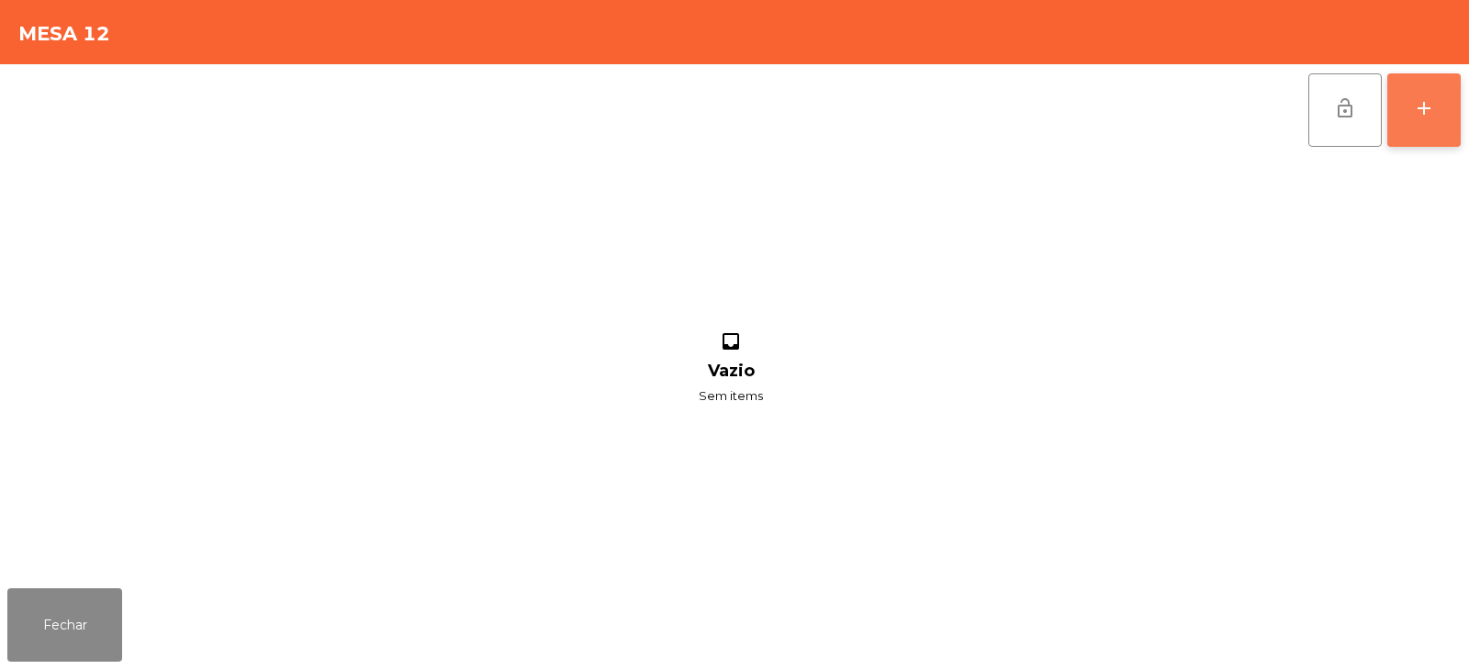
click at [1427, 104] on div "add" at bounding box center [1424, 108] width 22 height 22
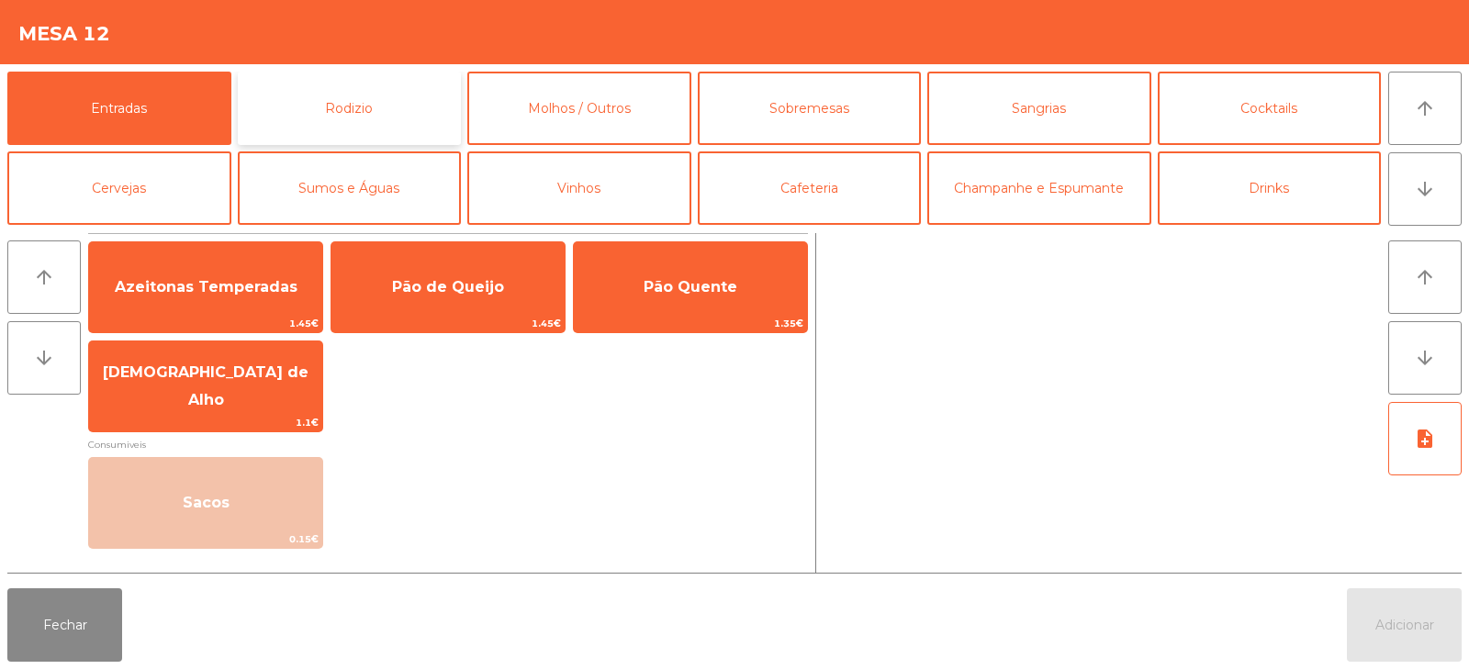
click at [410, 93] on button "Rodizio" at bounding box center [350, 108] width 224 height 73
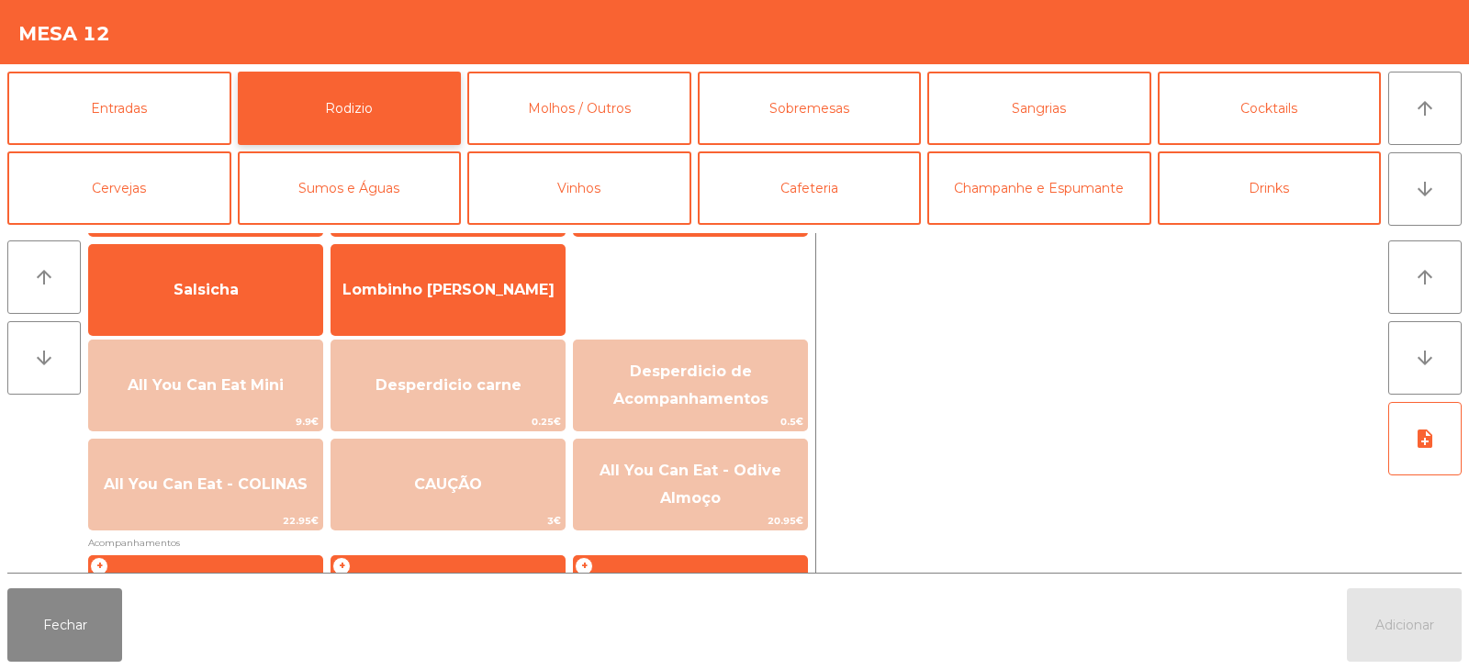
scroll to position [128, 0]
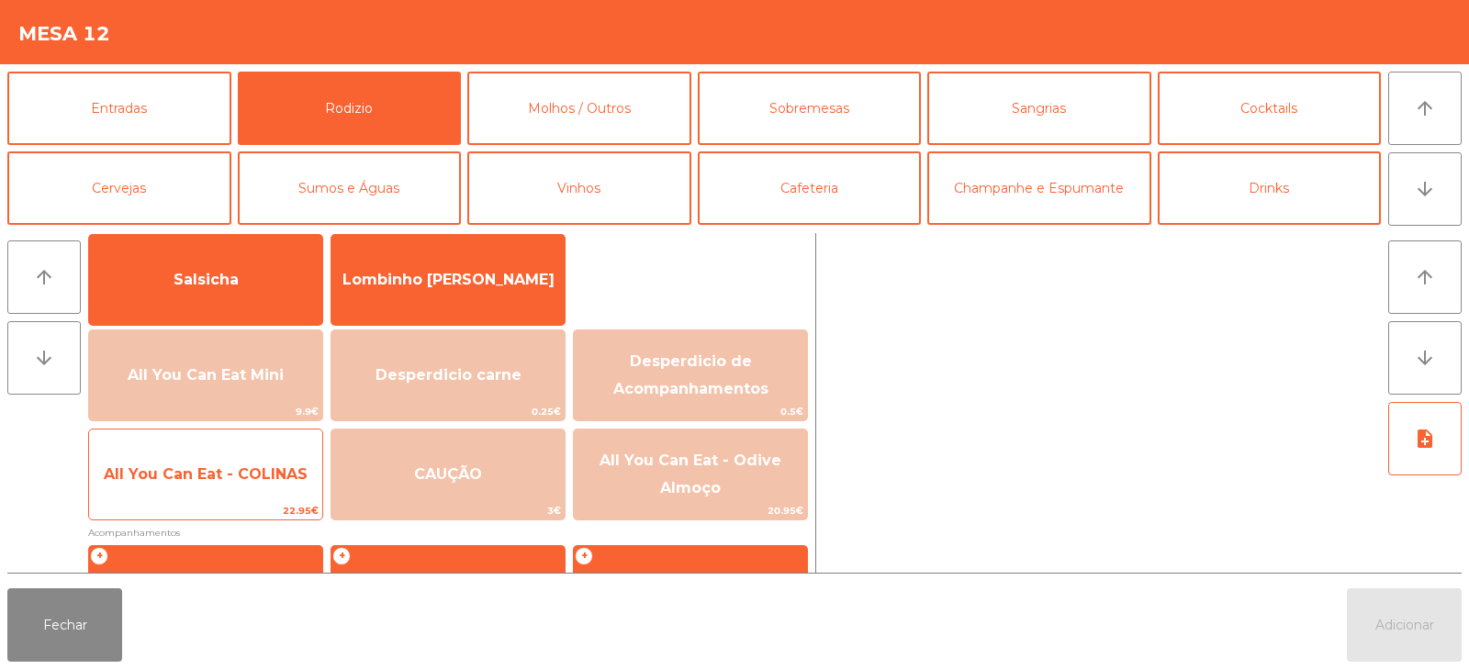
click at [237, 475] on span "All You Can Eat - COLINAS" at bounding box center [206, 474] width 204 height 17
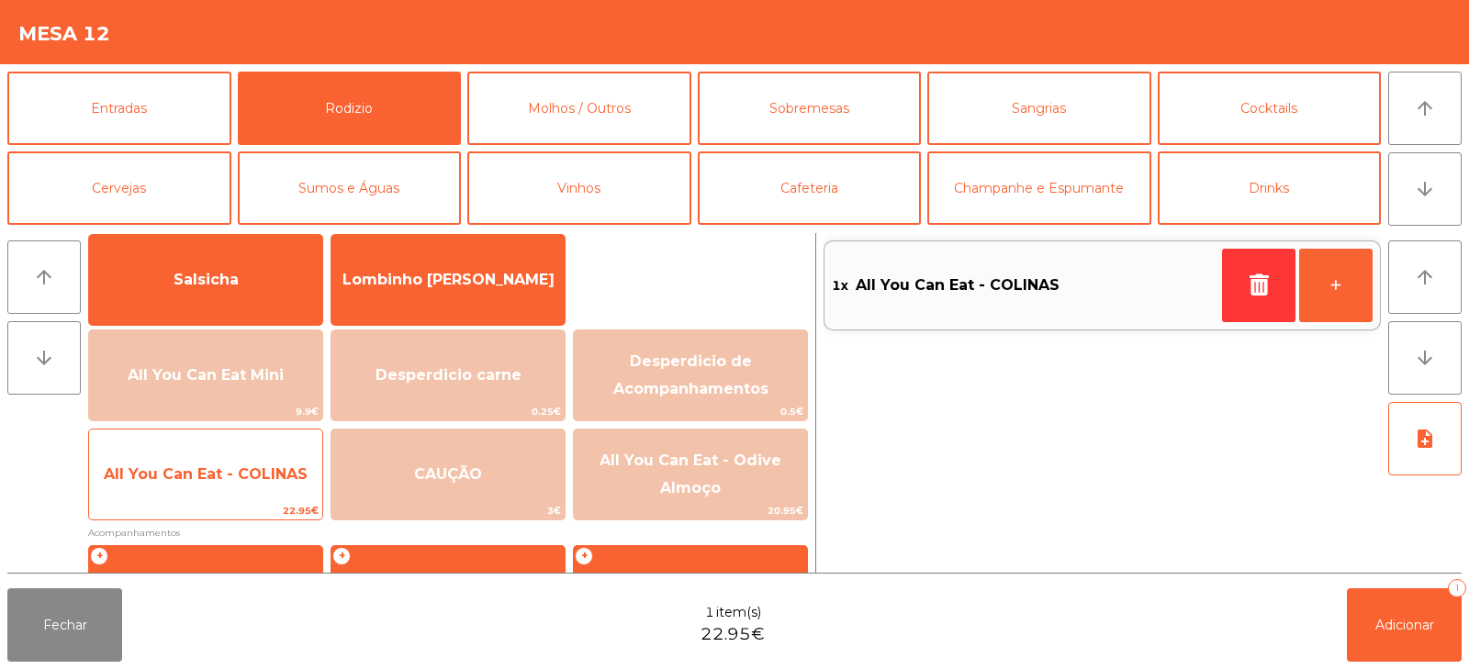
click at [235, 481] on span "All You Can Eat - COLINAS" at bounding box center [206, 474] width 204 height 17
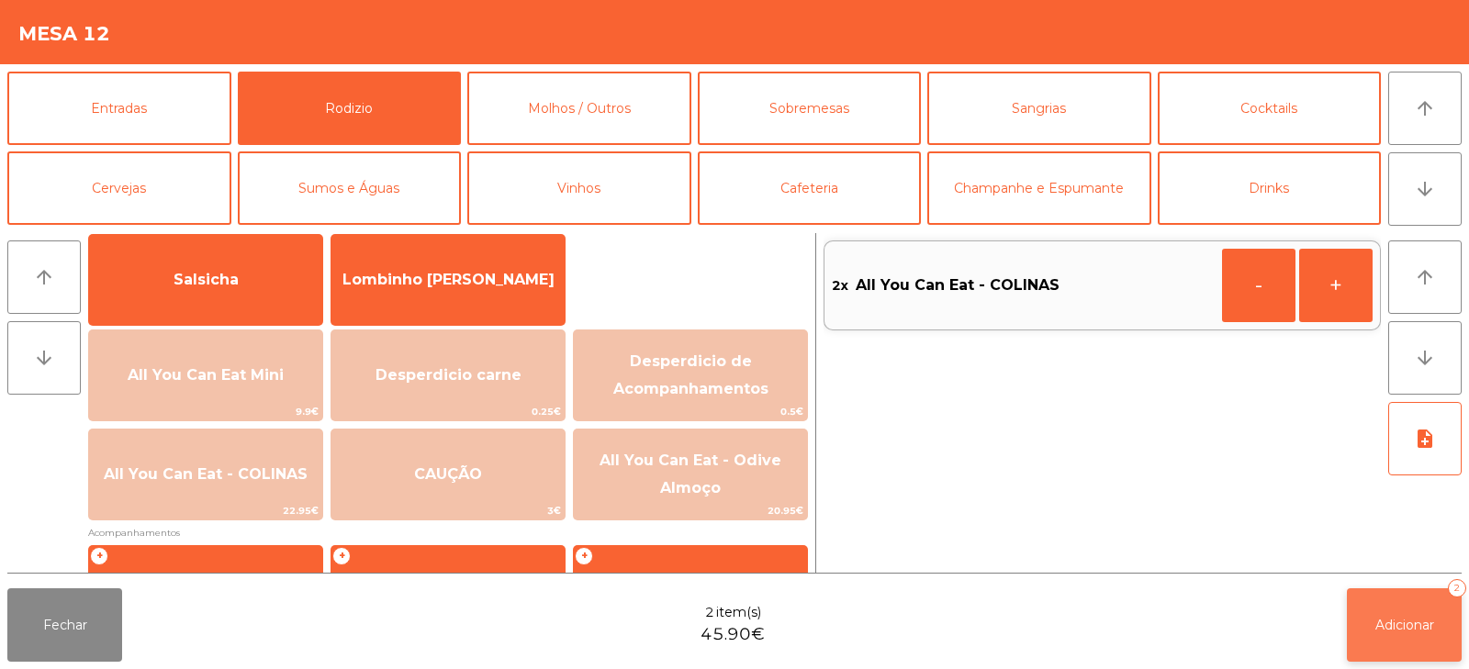
click at [1376, 608] on button "Adicionar 2" at bounding box center [1404, 625] width 115 height 73
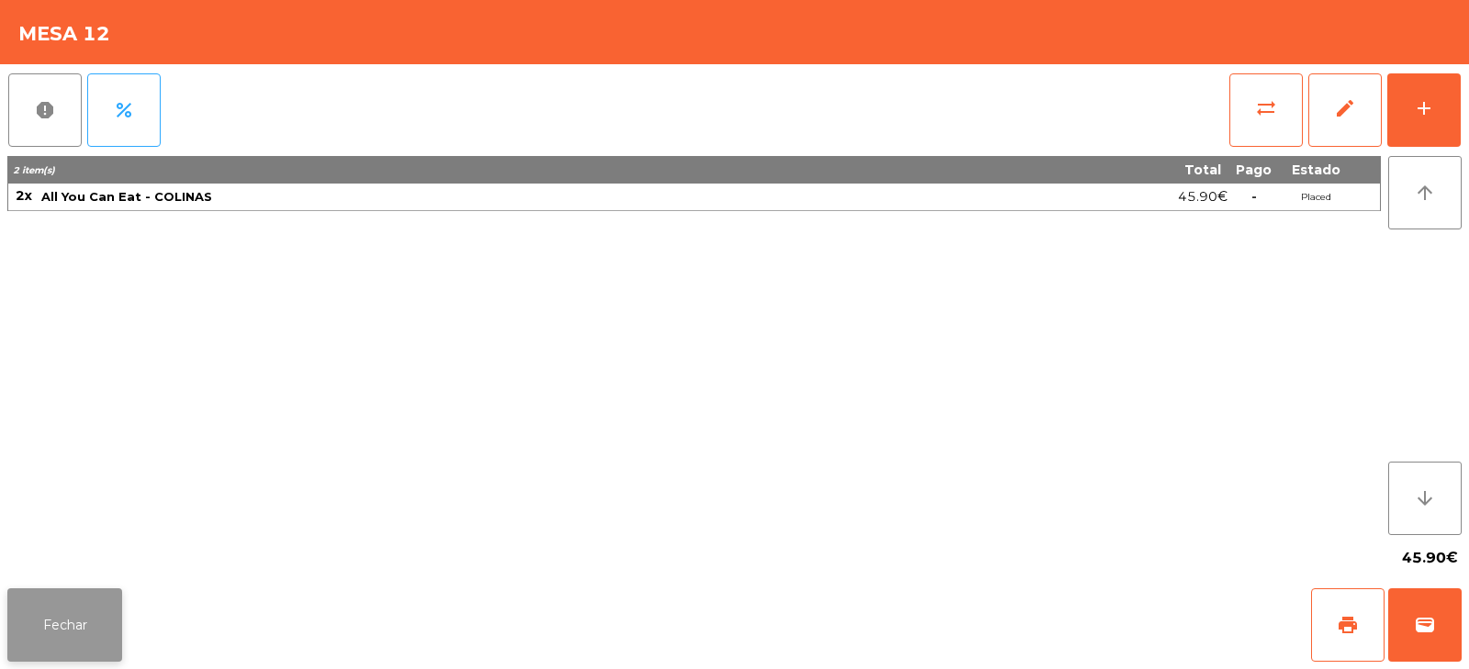
click at [50, 626] on button "Fechar" at bounding box center [64, 625] width 115 height 73
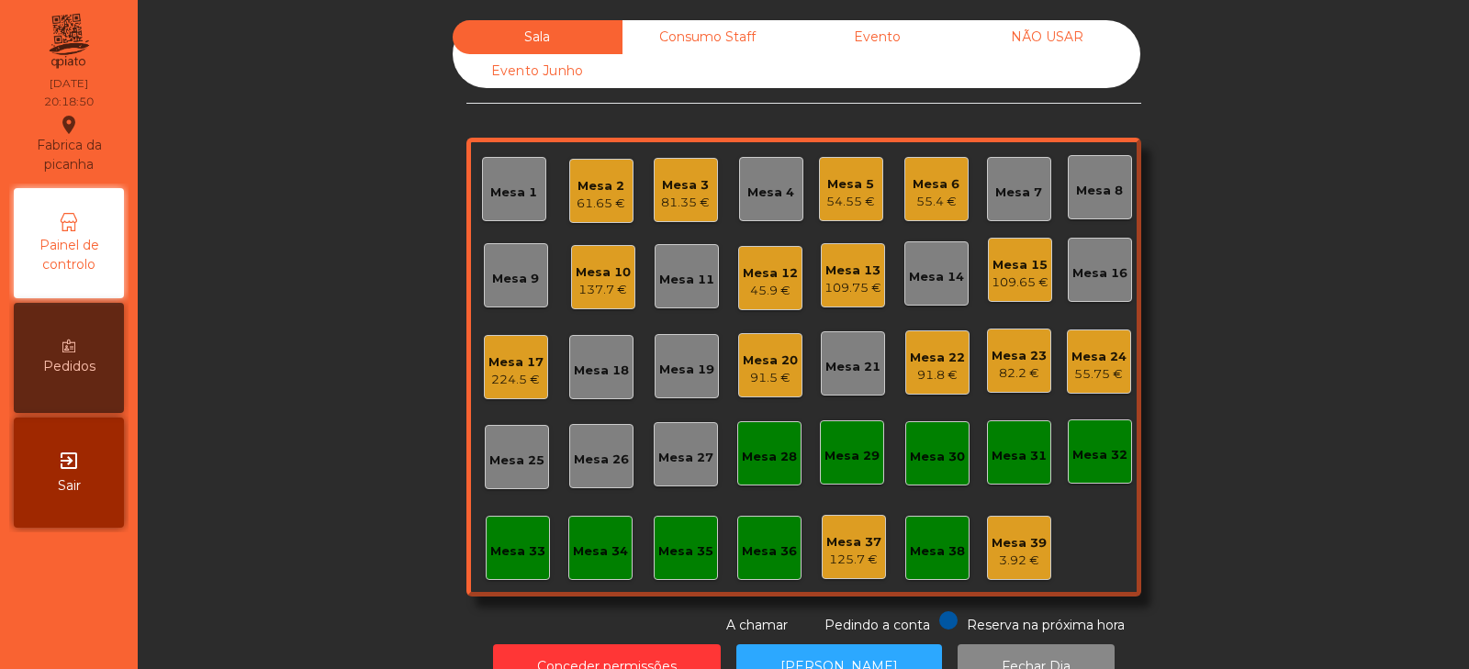
click at [304, 362] on div "Sala Consumo Staff Evento NÃO USAR Evento Junho Mesa 1 Mesa 2 61.65 € Mesa 3 81…" at bounding box center [804, 327] width 1282 height 615
click at [1226, 310] on div "Sala Consumo Staff Evento NÃO USAR Evento Junho Mesa 1 Mesa 2 61.65 € Mesa 3 81…" at bounding box center [804, 327] width 1282 height 615
click at [1240, 208] on div "Sala Consumo Staff Evento NÃO USAR Evento Junho Mesa 1 Mesa 2 61.65 € Mesa 3 93…" at bounding box center [804, 327] width 1282 height 615
click at [1259, 236] on div "Sala Consumo Staff Evento NÃO USAR Evento Junho Mesa 1 Mesa 2 61.65 € Mesa 3 93…" at bounding box center [804, 327] width 1282 height 615
click at [681, 466] on div "Mesa 27" at bounding box center [685, 458] width 55 height 18
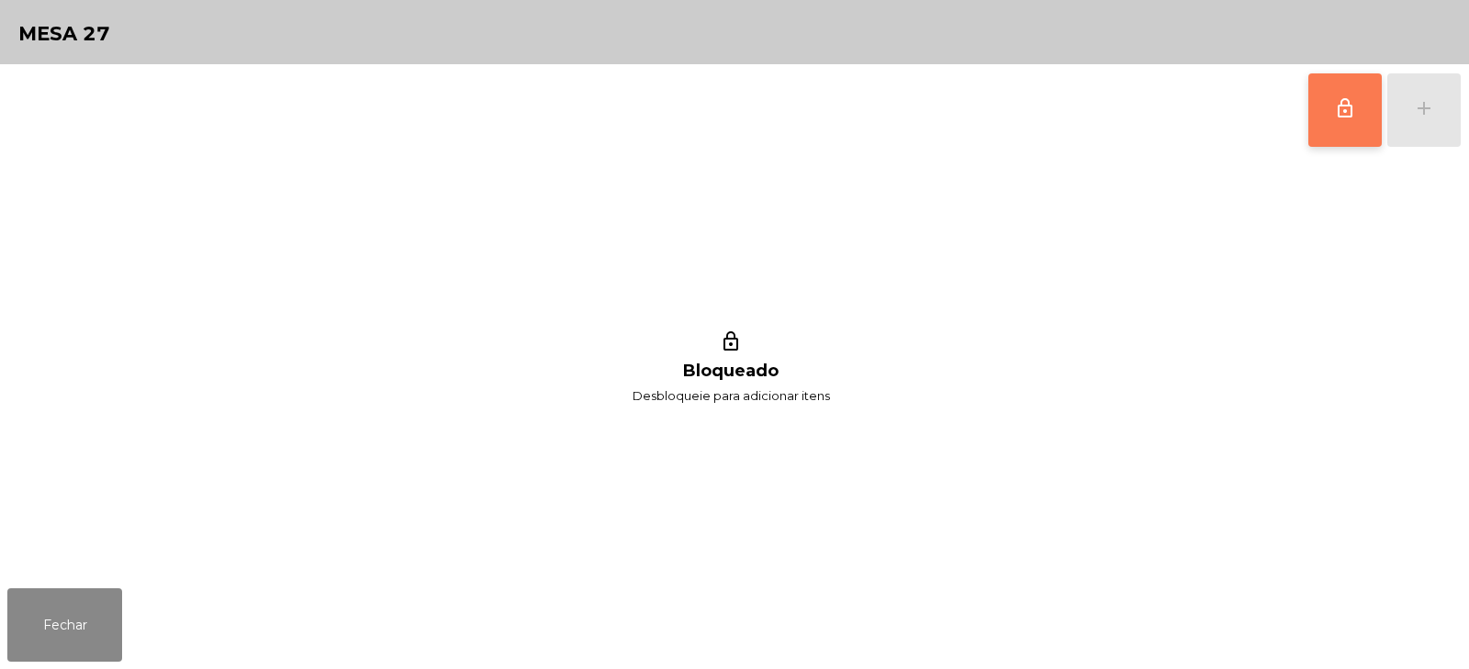
click at [1343, 117] on span "lock_outline" at bounding box center [1345, 108] width 22 height 22
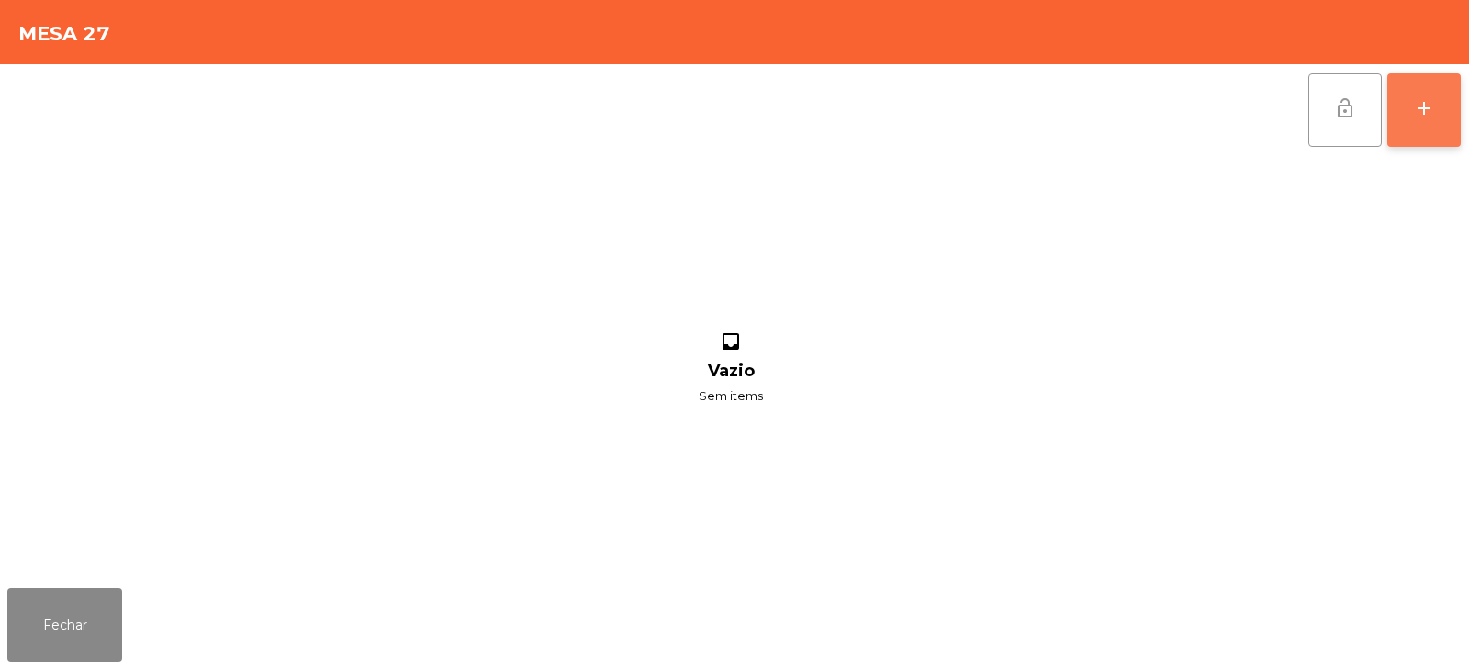
click at [1440, 92] on button "add" at bounding box center [1424, 109] width 73 height 73
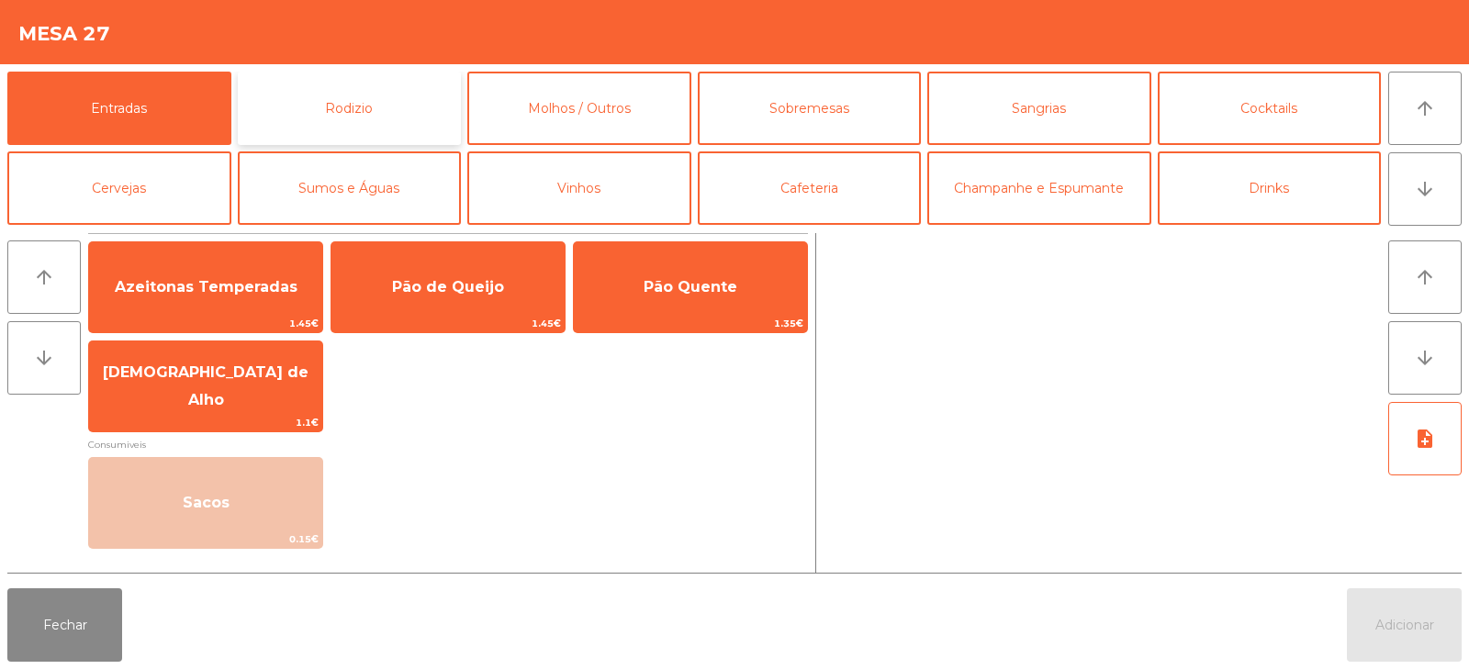
click at [399, 119] on button "Rodizio" at bounding box center [350, 108] width 224 height 73
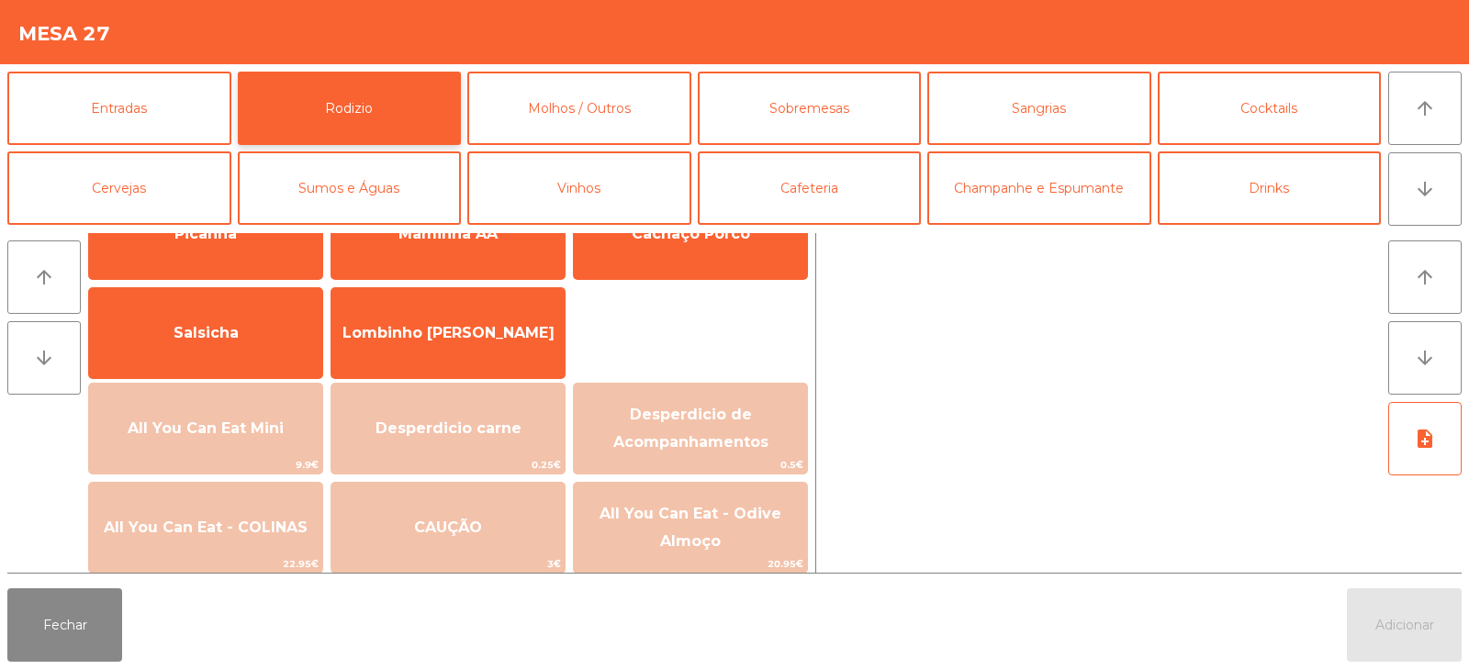
scroll to position [87, 0]
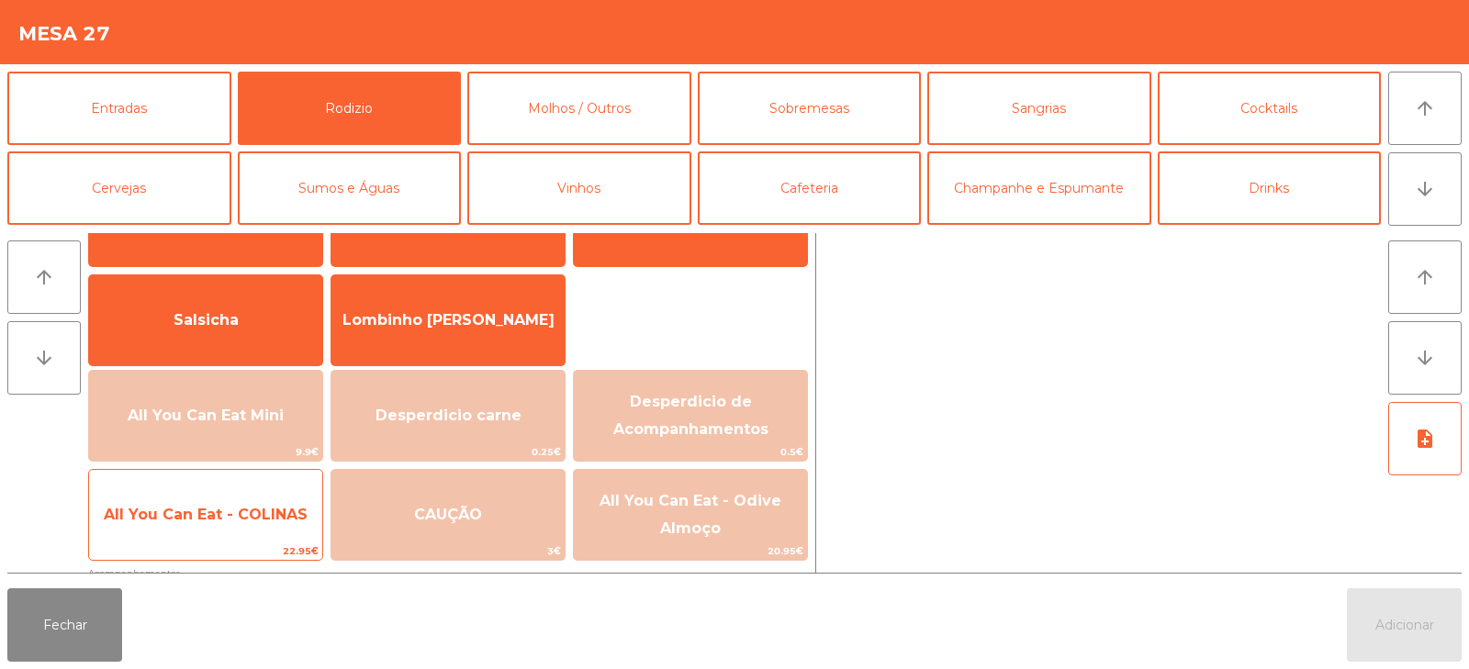
click at [221, 521] on span "All You Can Eat - COLINAS" at bounding box center [206, 514] width 204 height 17
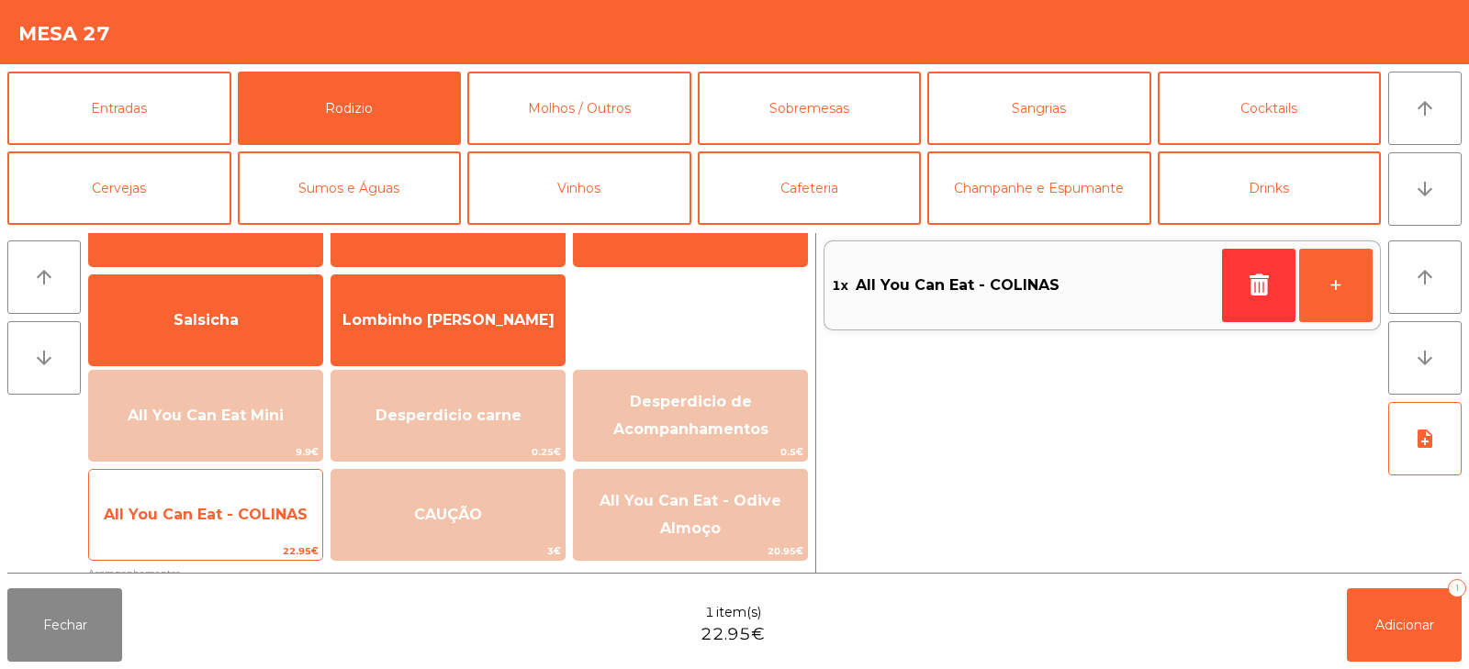
click at [203, 508] on span "All You Can Eat - COLINAS" at bounding box center [206, 514] width 204 height 17
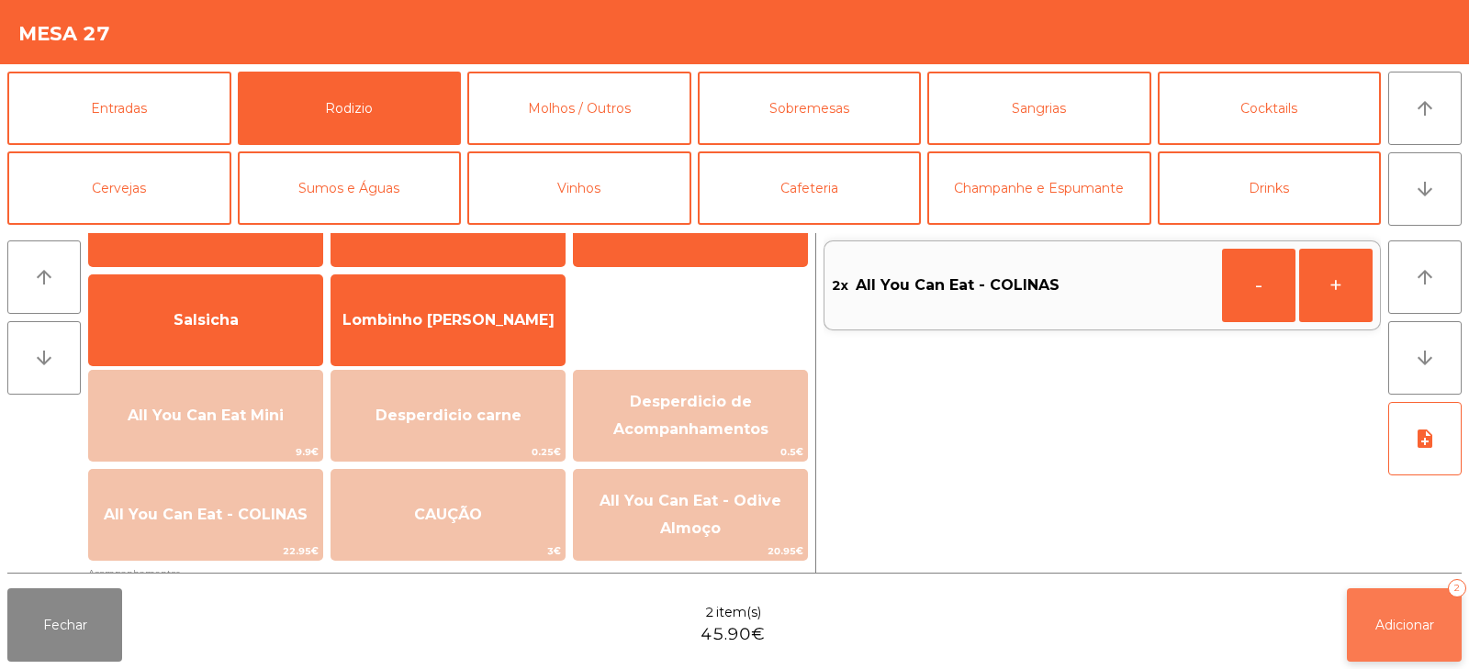
click at [1378, 593] on button "Adicionar 2" at bounding box center [1404, 625] width 115 height 73
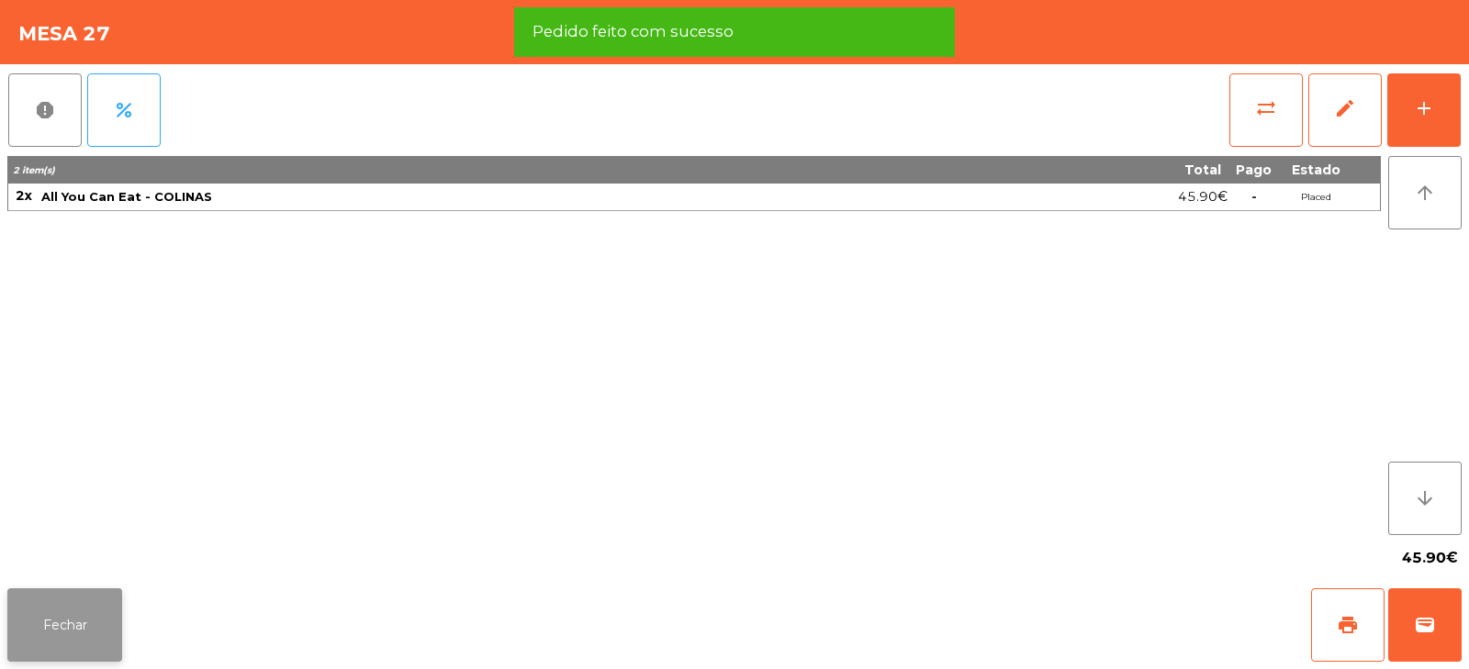
click at [51, 609] on button "Fechar" at bounding box center [64, 625] width 115 height 73
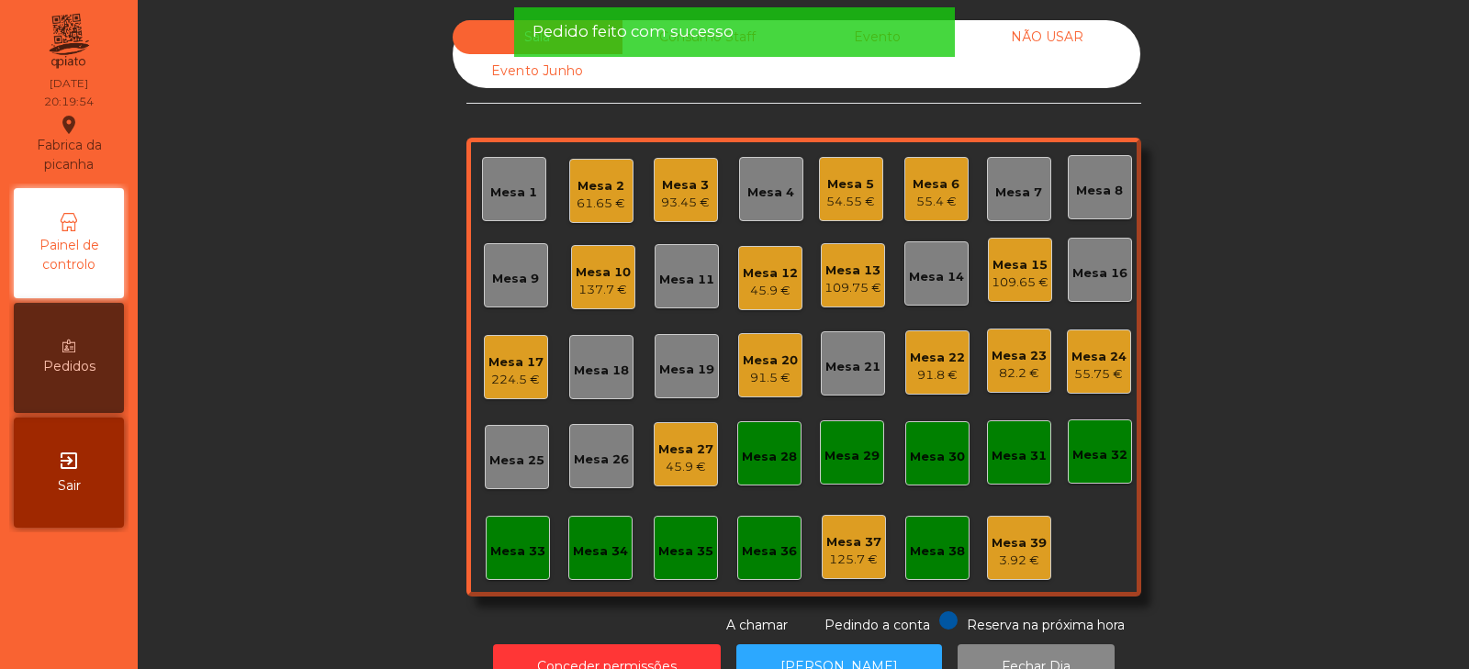
click at [1274, 224] on div "Sala Consumo Staff Evento NÃO USAR Evento Junho Mesa 1 Mesa 2 61.65 € Mesa 3 93…" at bounding box center [804, 327] width 1282 height 615
click at [579, 188] on div "Mesa 2" at bounding box center [601, 186] width 49 height 18
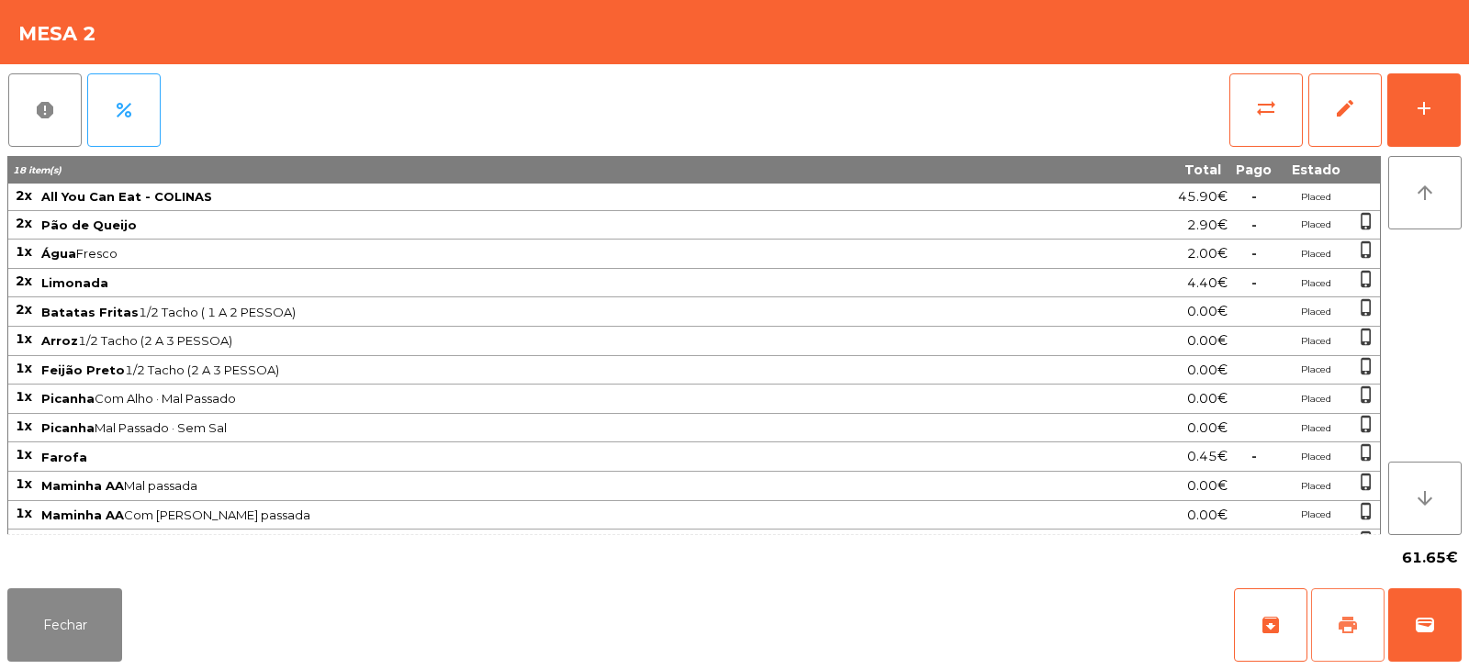
click at [1330, 610] on button "print" at bounding box center [1347, 625] width 73 height 73
click at [1442, 615] on button "wallet" at bounding box center [1424, 625] width 73 height 73
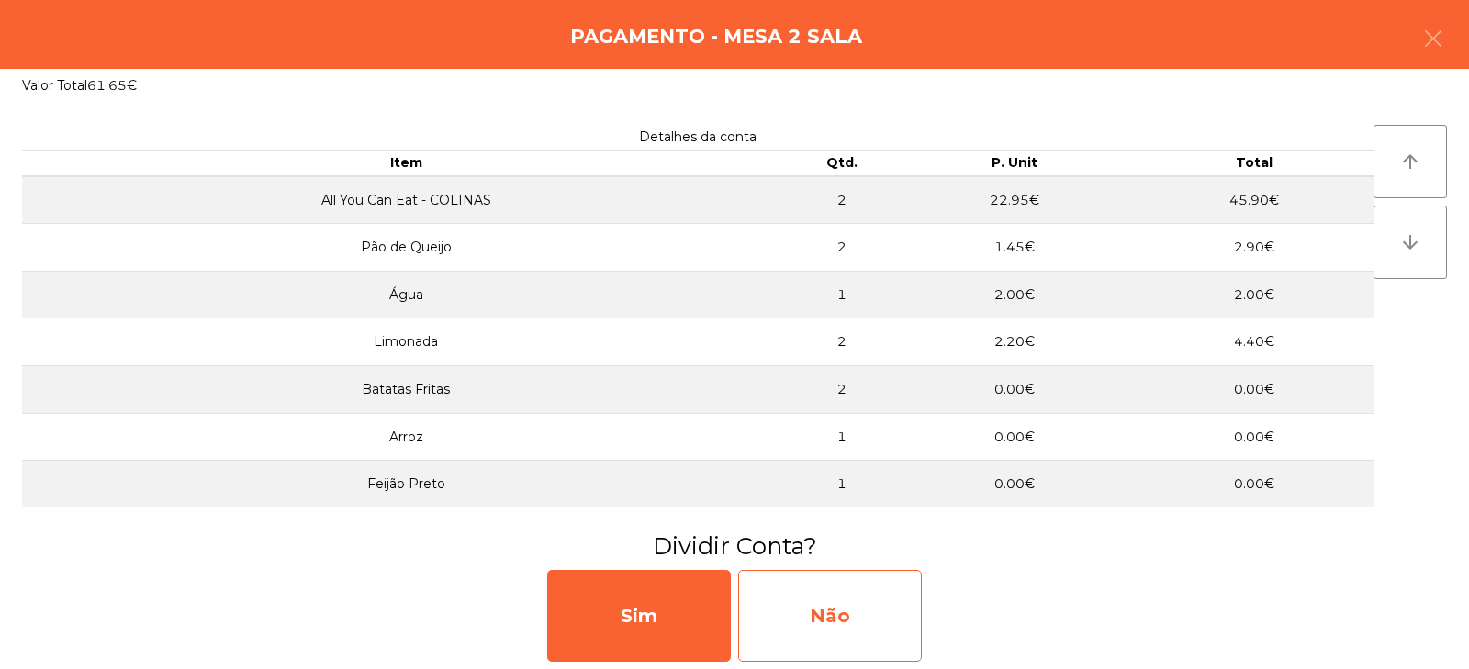
click at [844, 615] on div "Não" at bounding box center [830, 616] width 184 height 92
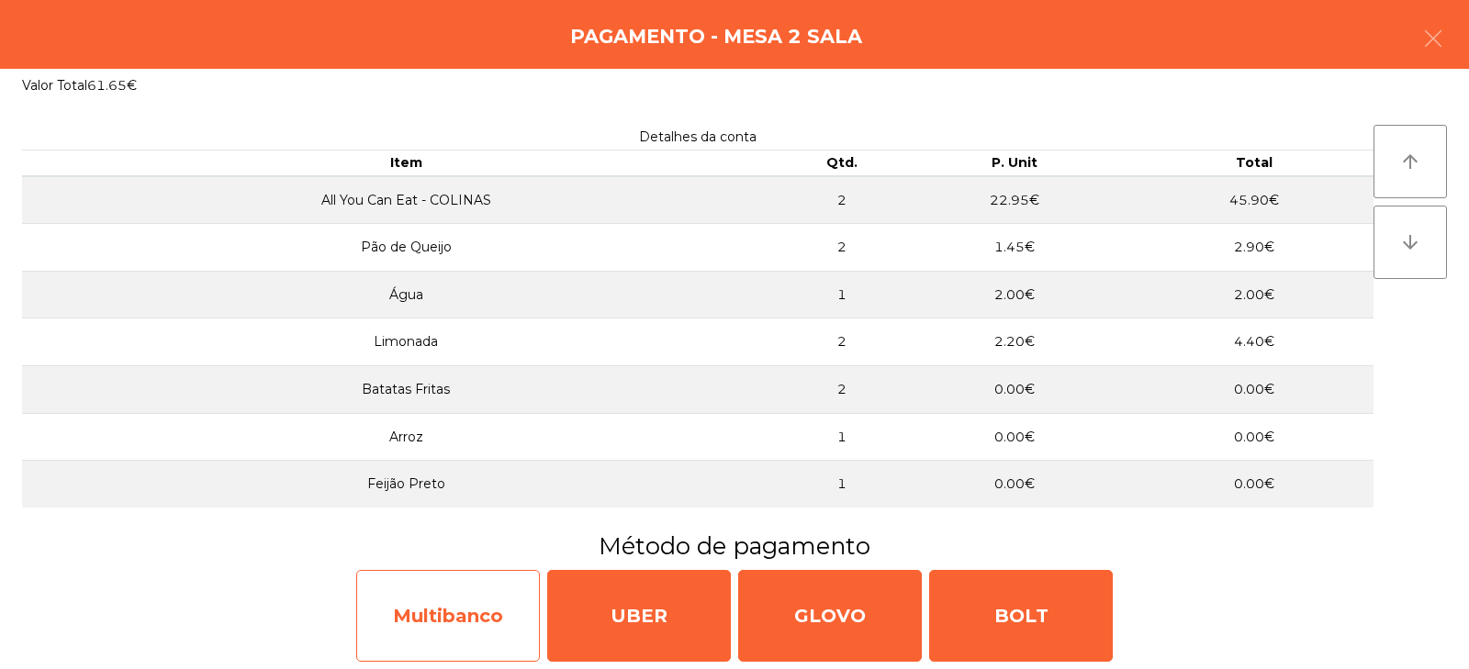
click at [457, 616] on div "Multibanco" at bounding box center [448, 616] width 184 height 92
select select "**"
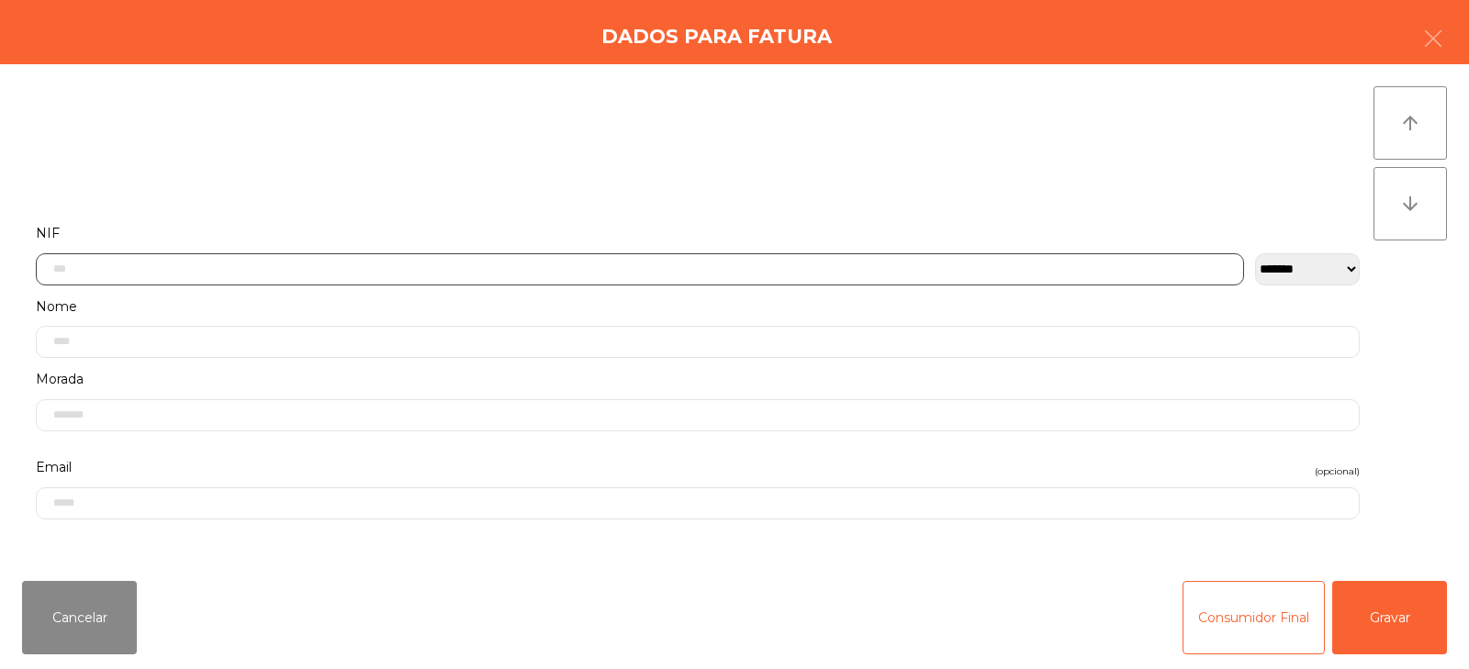
click at [625, 267] on input "text" at bounding box center [640, 269] width 1208 height 32
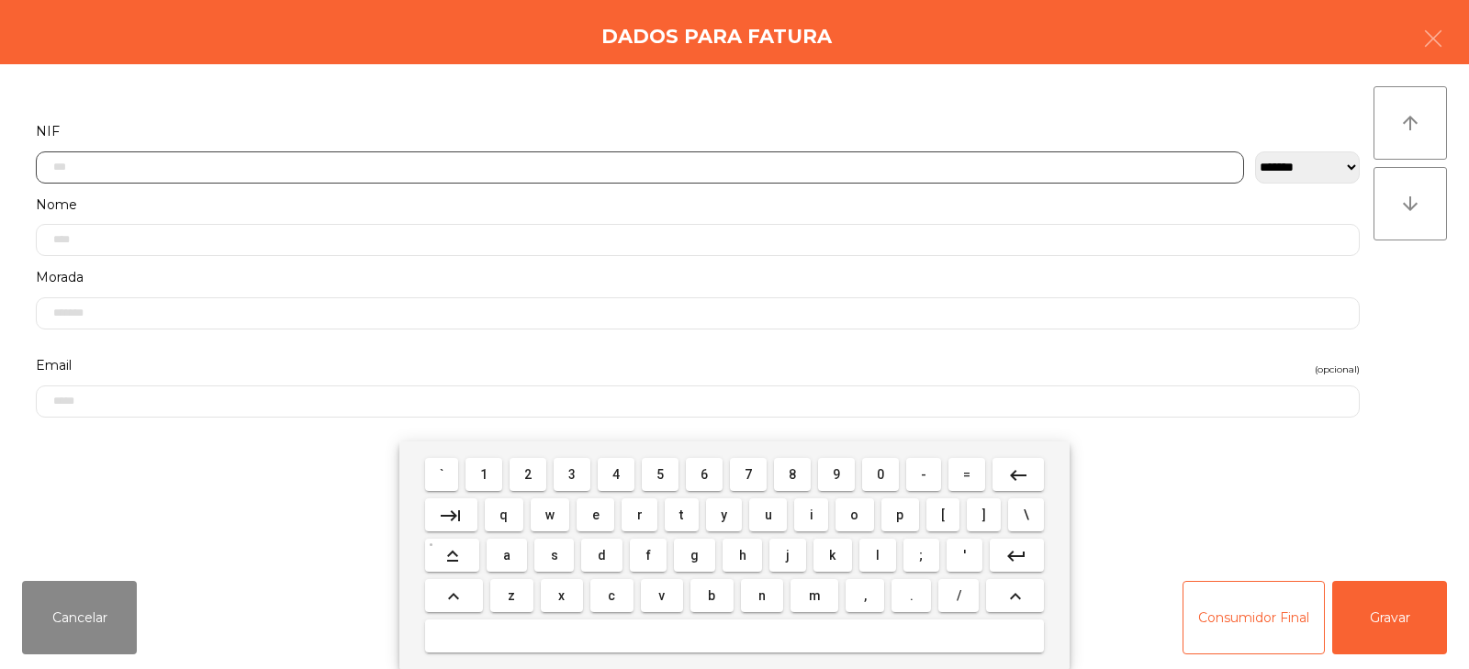
scroll to position [134, 0]
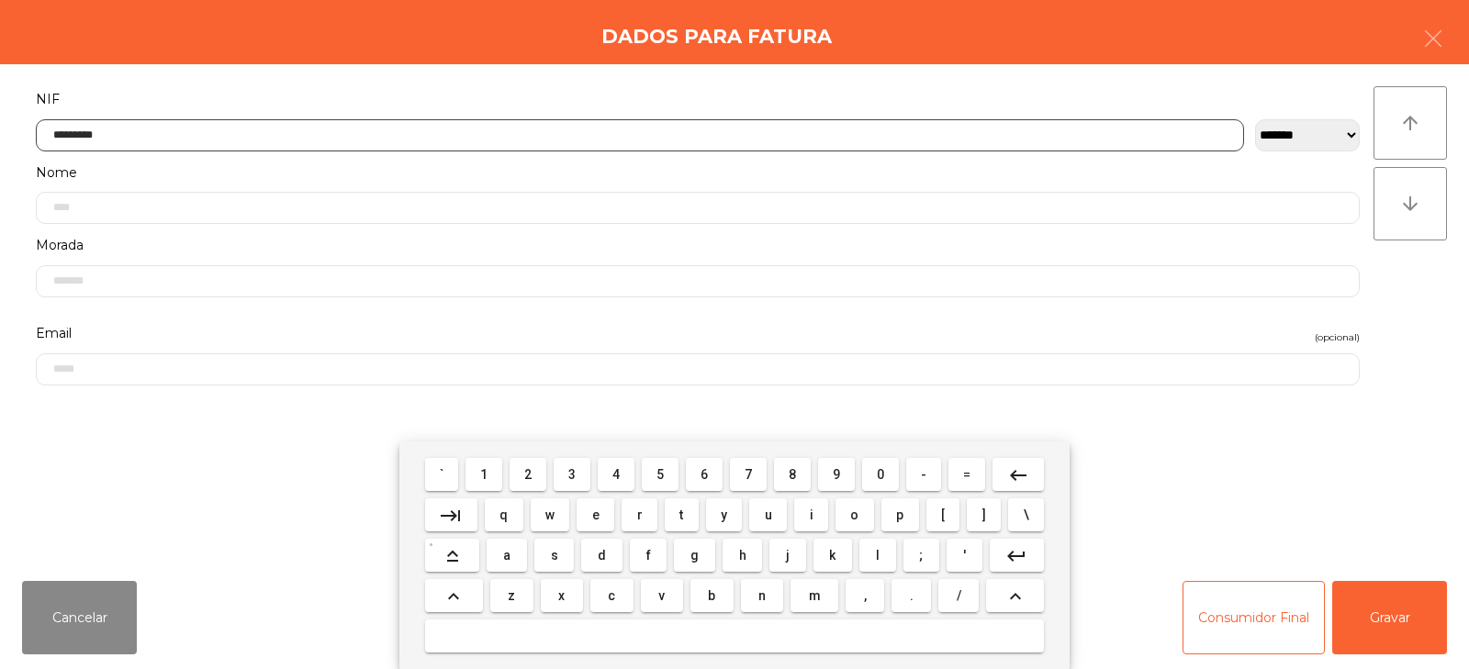
type input "*********"
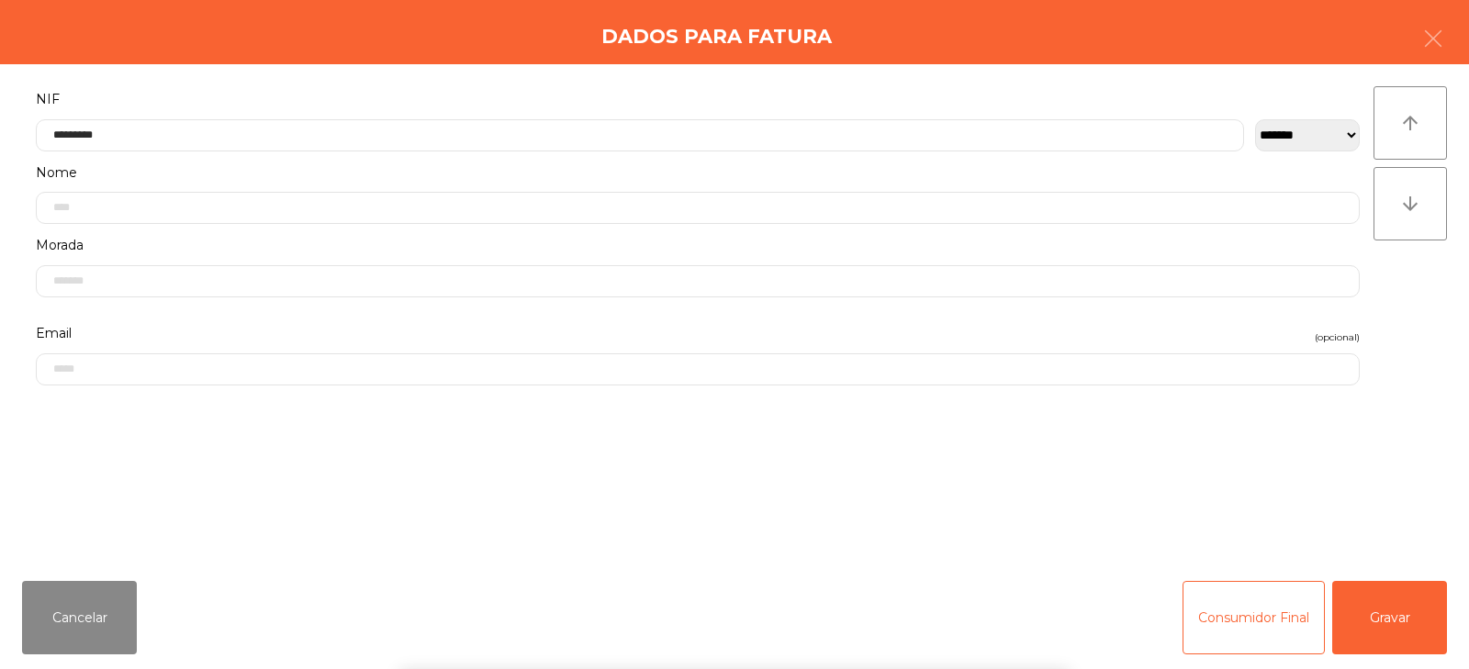
click at [1388, 624] on div "` 1 2 3 4 5 6 7 8 9 0 - = keyboard_backspace keyboard_tab q w e r t y u i o p […" at bounding box center [734, 556] width 1469 height 228
click at [1407, 631] on button "Gravar" at bounding box center [1389, 617] width 115 height 73
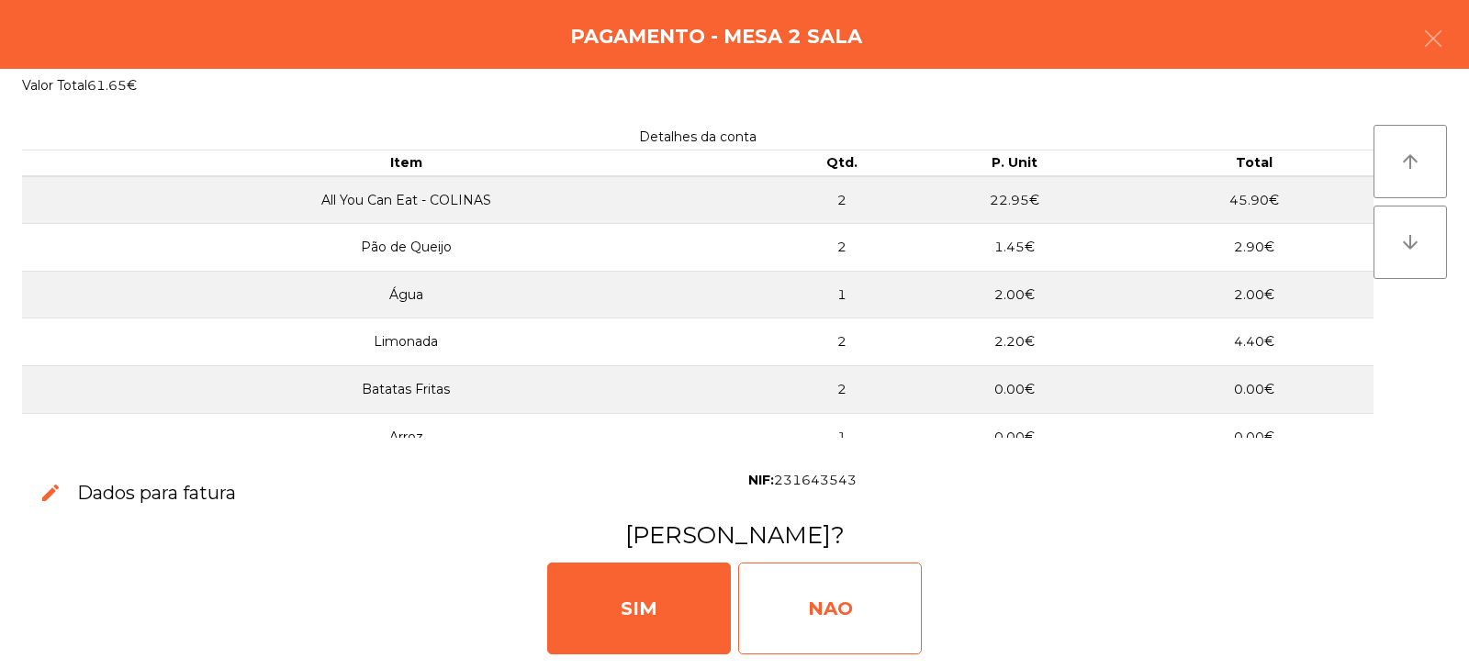
click at [813, 591] on div "NAO" at bounding box center [830, 609] width 184 height 92
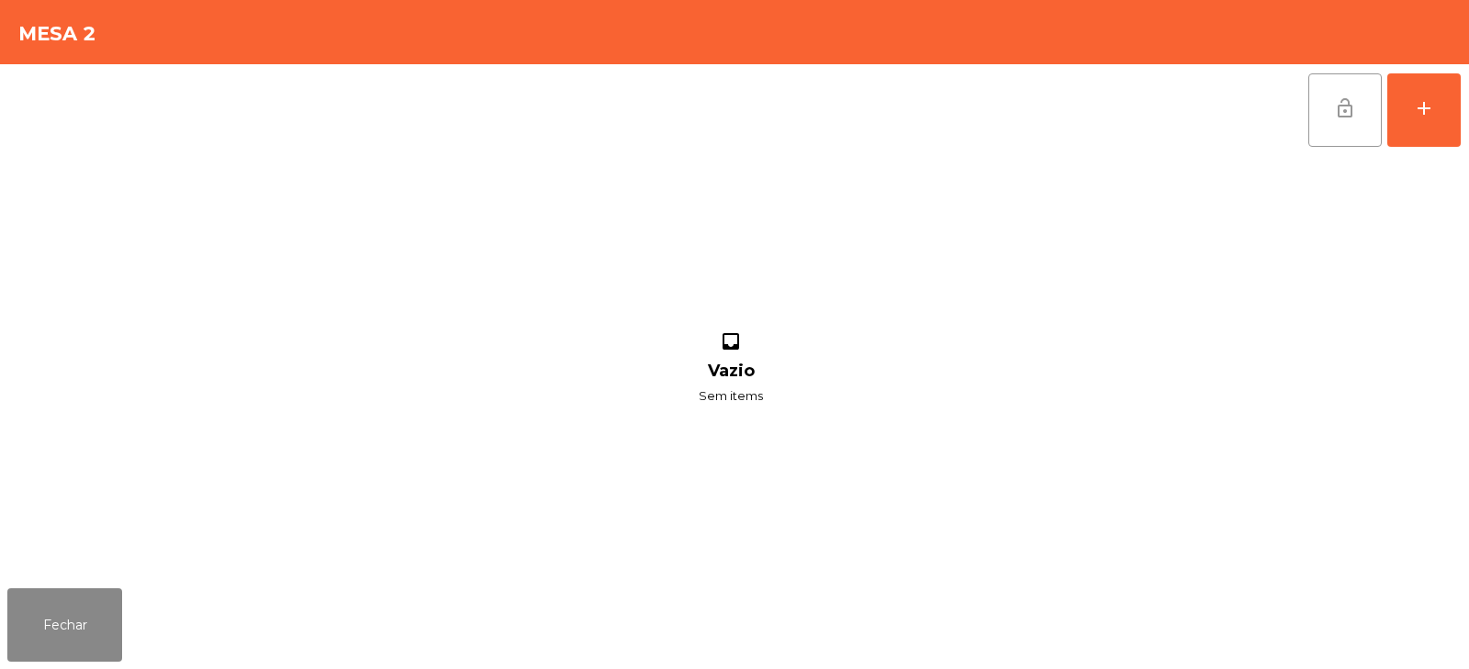
click at [1323, 112] on button "lock_open" at bounding box center [1345, 109] width 73 height 73
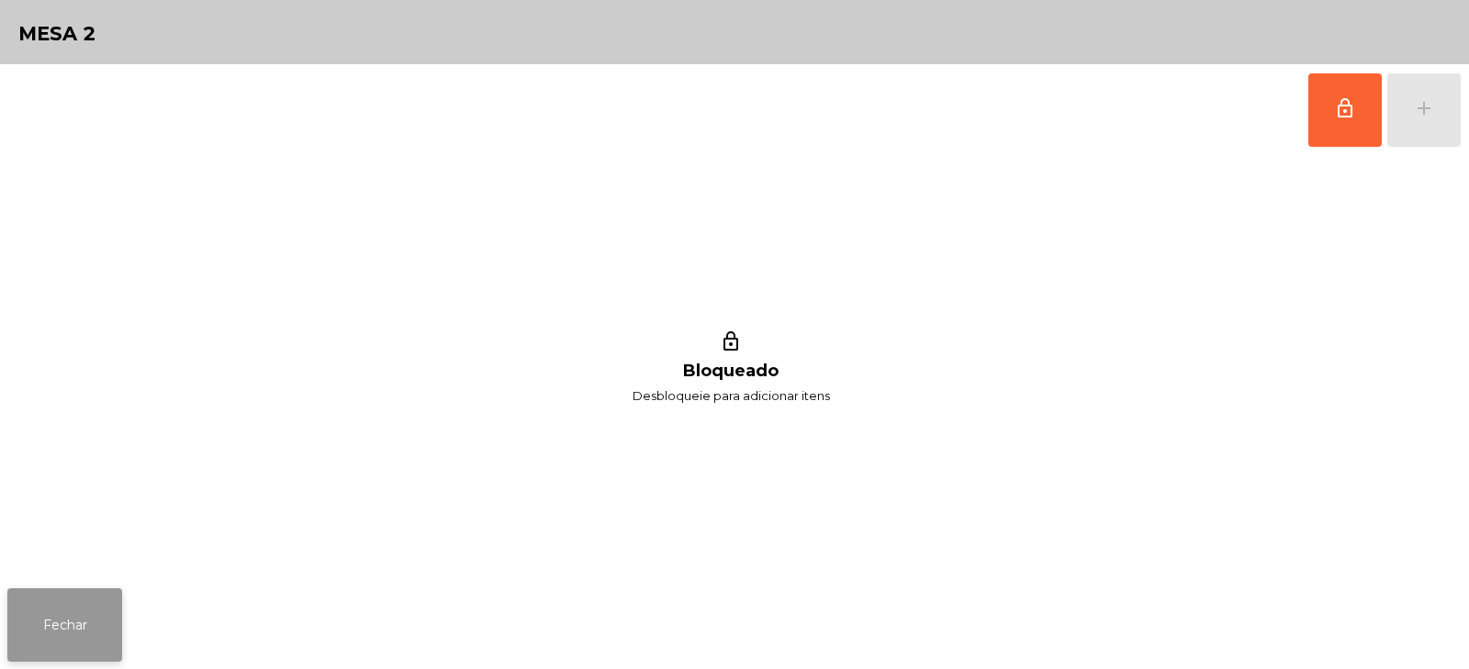
click at [62, 598] on button "Fechar" at bounding box center [64, 625] width 115 height 73
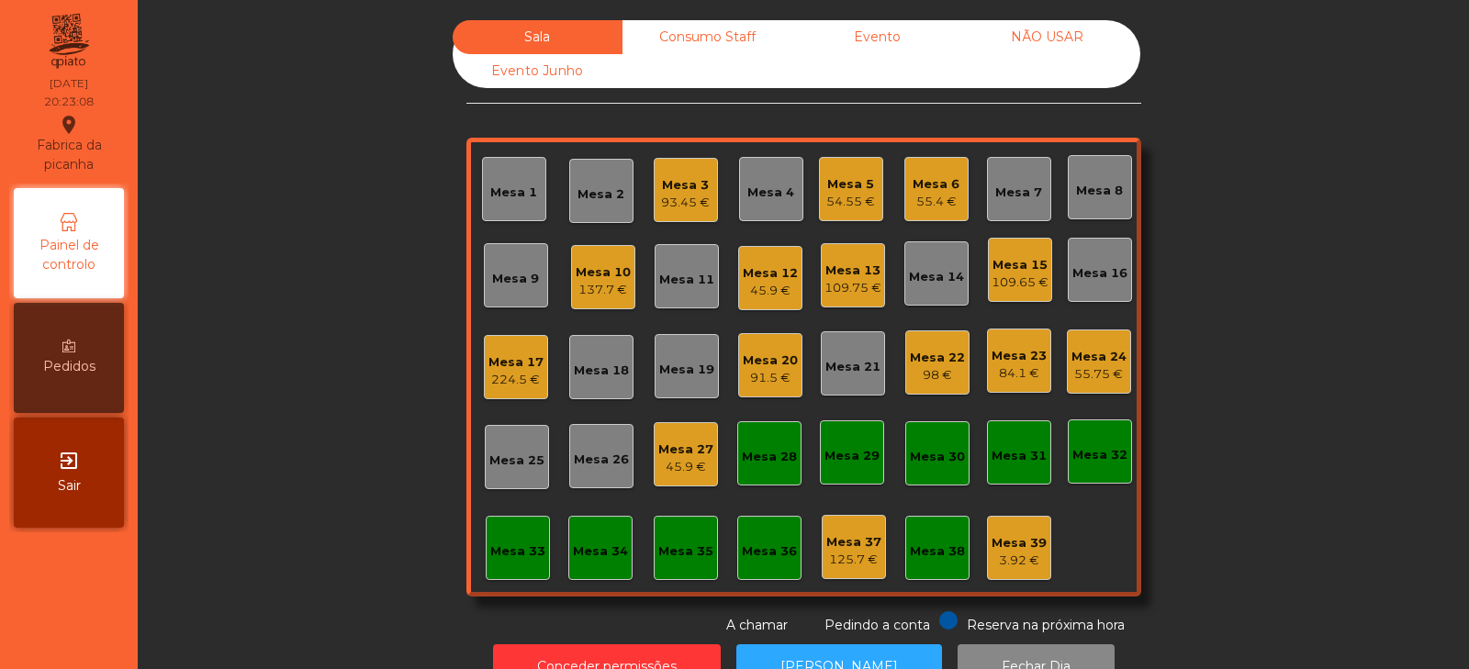
click at [953, 368] on div "98 €" at bounding box center [937, 375] width 55 height 18
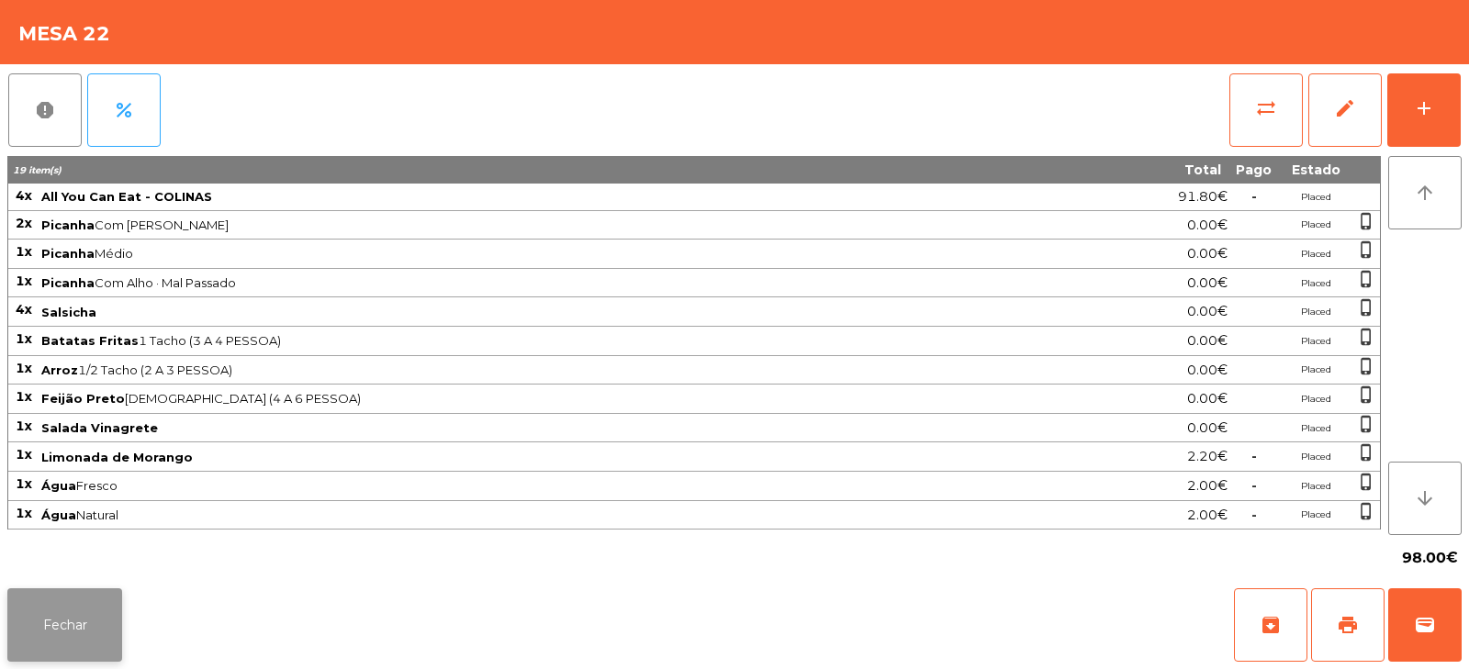
click at [82, 630] on button "Fechar" at bounding box center [64, 625] width 115 height 73
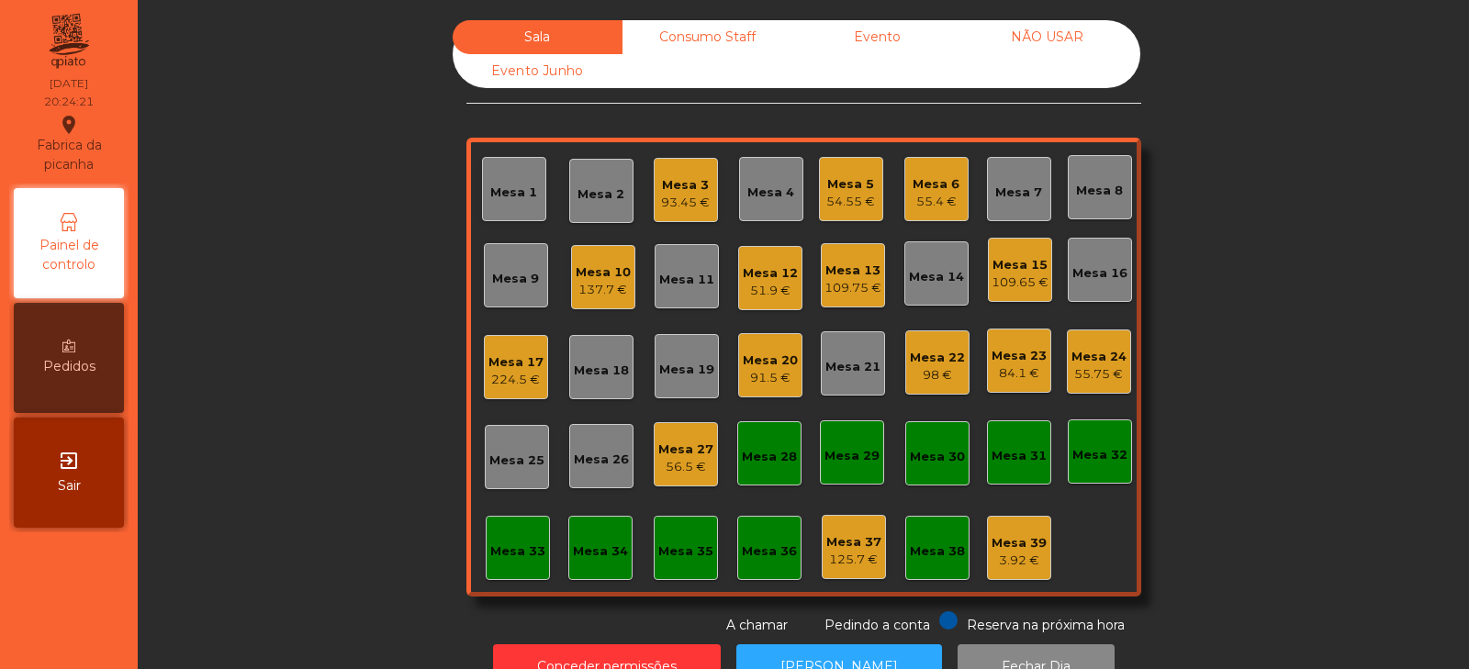
click at [933, 284] on div "Mesa 14" at bounding box center [936, 277] width 55 height 18
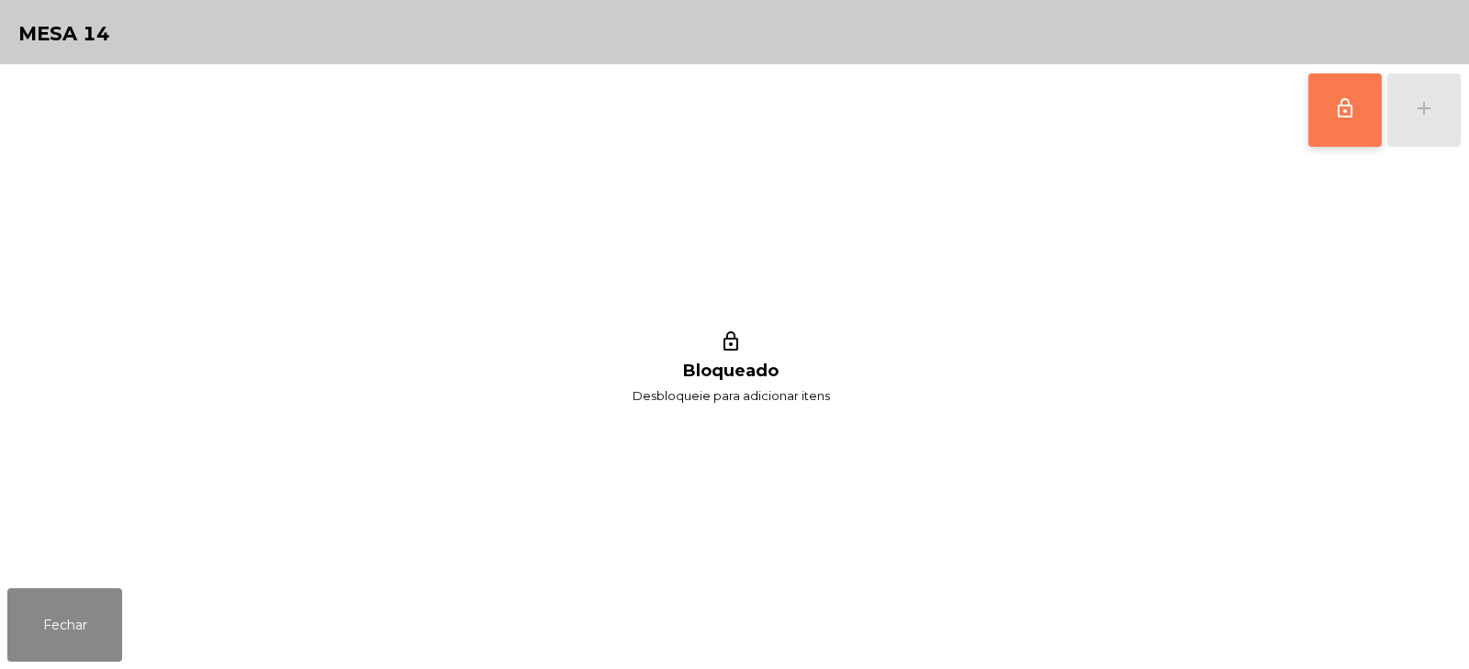
click at [1343, 130] on button "lock_outline" at bounding box center [1345, 109] width 73 height 73
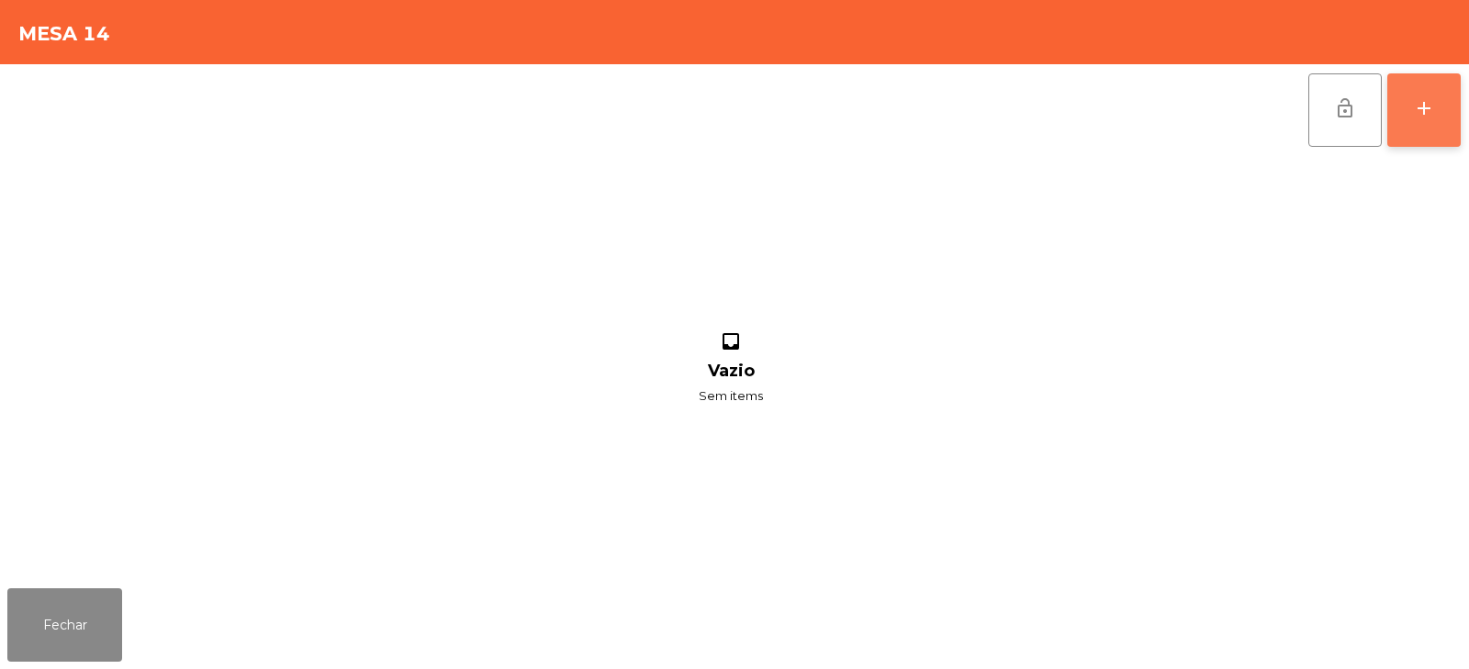
click at [1419, 123] on button "add" at bounding box center [1424, 109] width 73 height 73
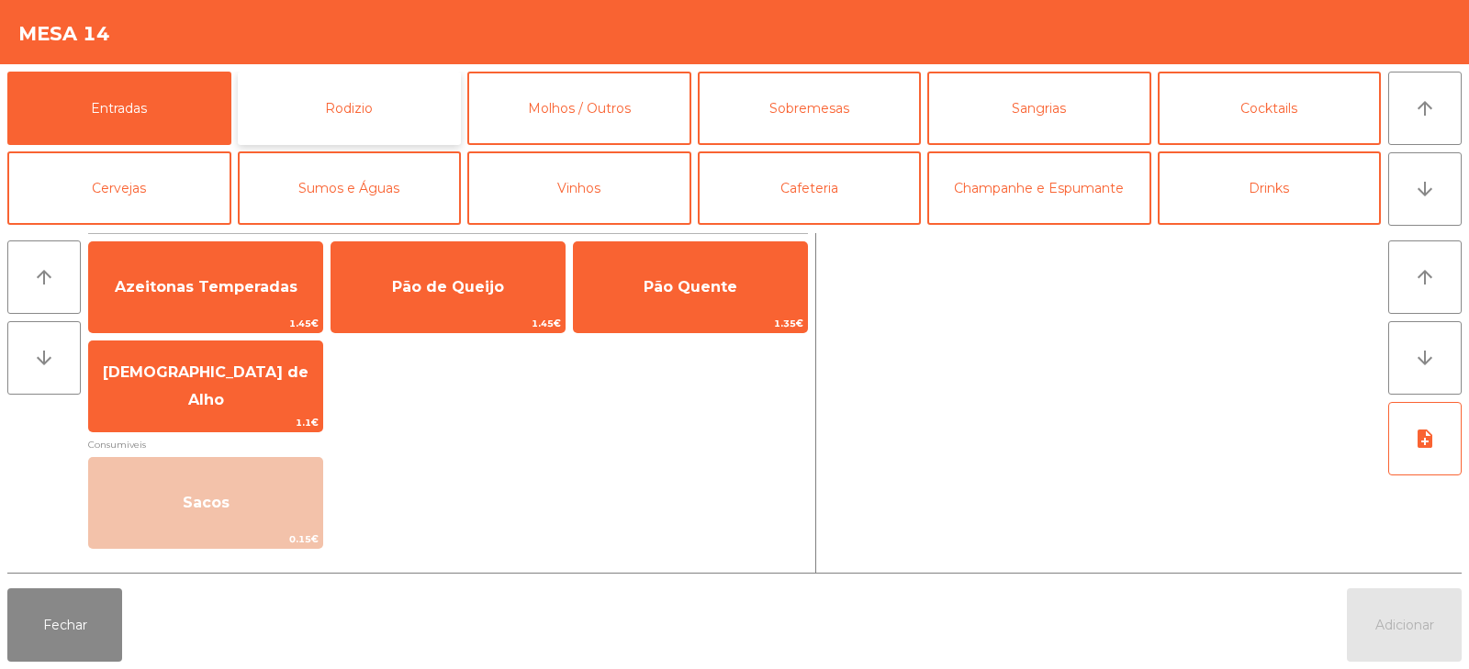
click at [354, 126] on button "Rodizio" at bounding box center [350, 108] width 224 height 73
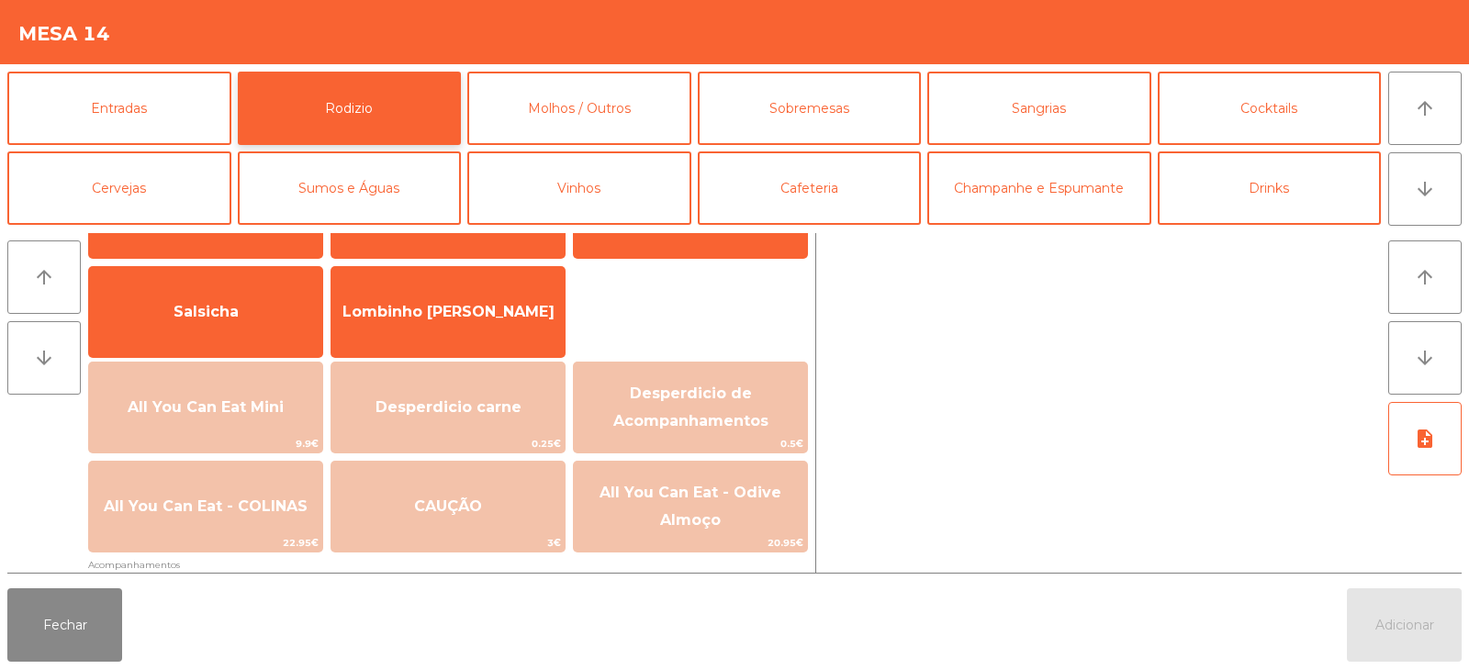
scroll to position [115, 0]
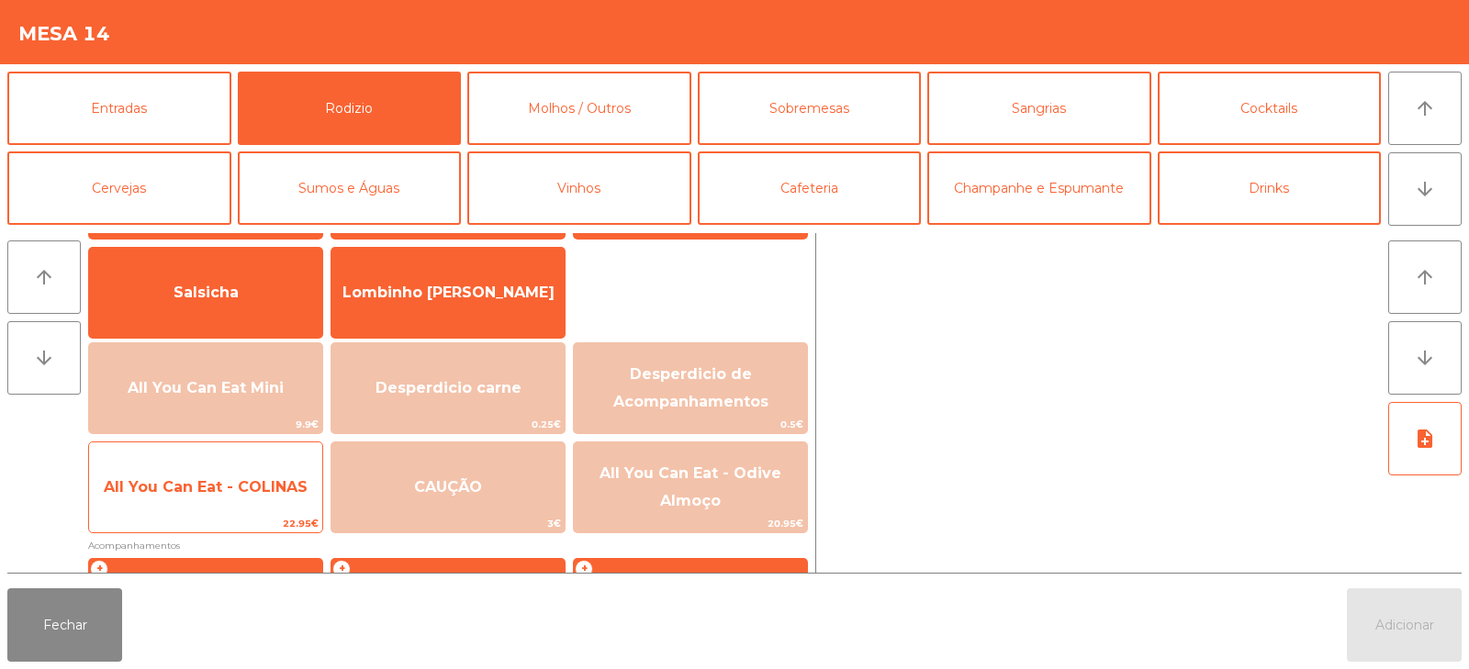
click at [254, 494] on span "All You Can Eat - COLINAS" at bounding box center [206, 486] width 204 height 17
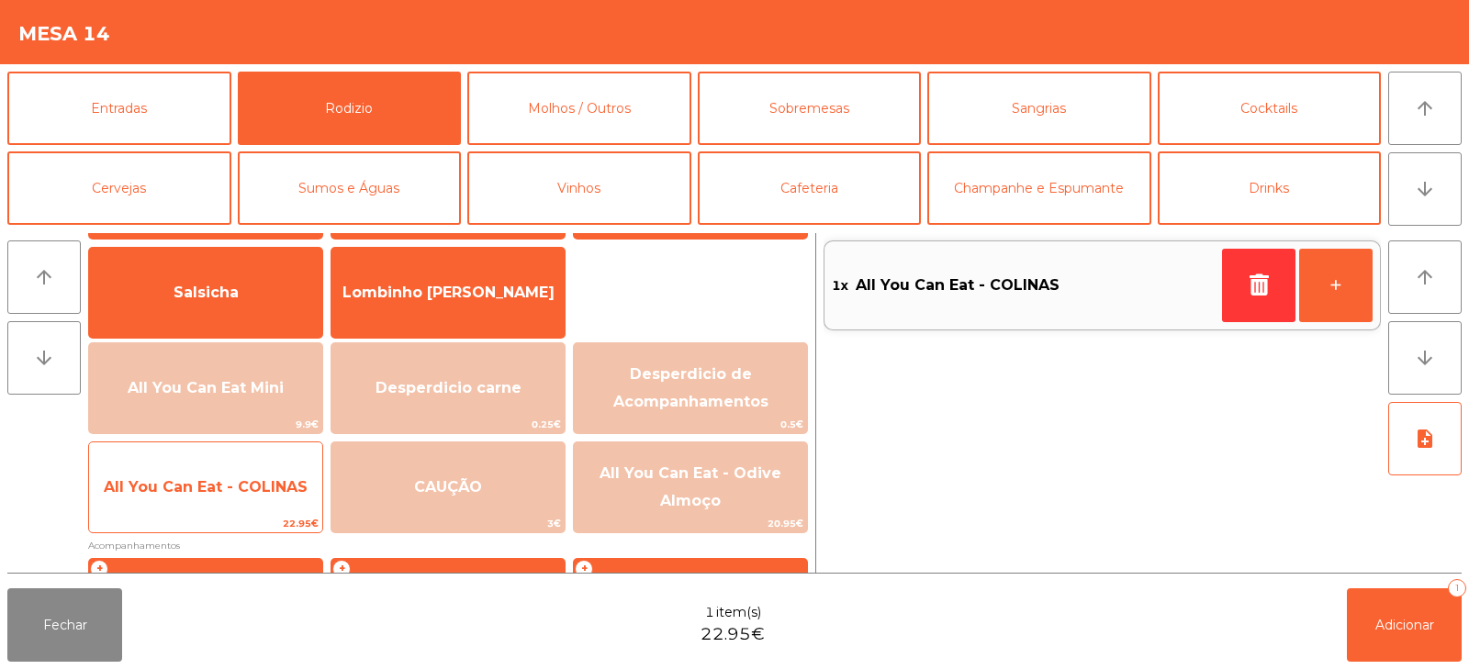
click at [264, 489] on span "All You Can Eat - COLINAS" at bounding box center [206, 486] width 204 height 17
click at [275, 485] on span "All You Can Eat - COLINAS" at bounding box center [206, 486] width 204 height 17
click at [287, 478] on span "All You Can Eat - COLINAS" at bounding box center [206, 486] width 204 height 17
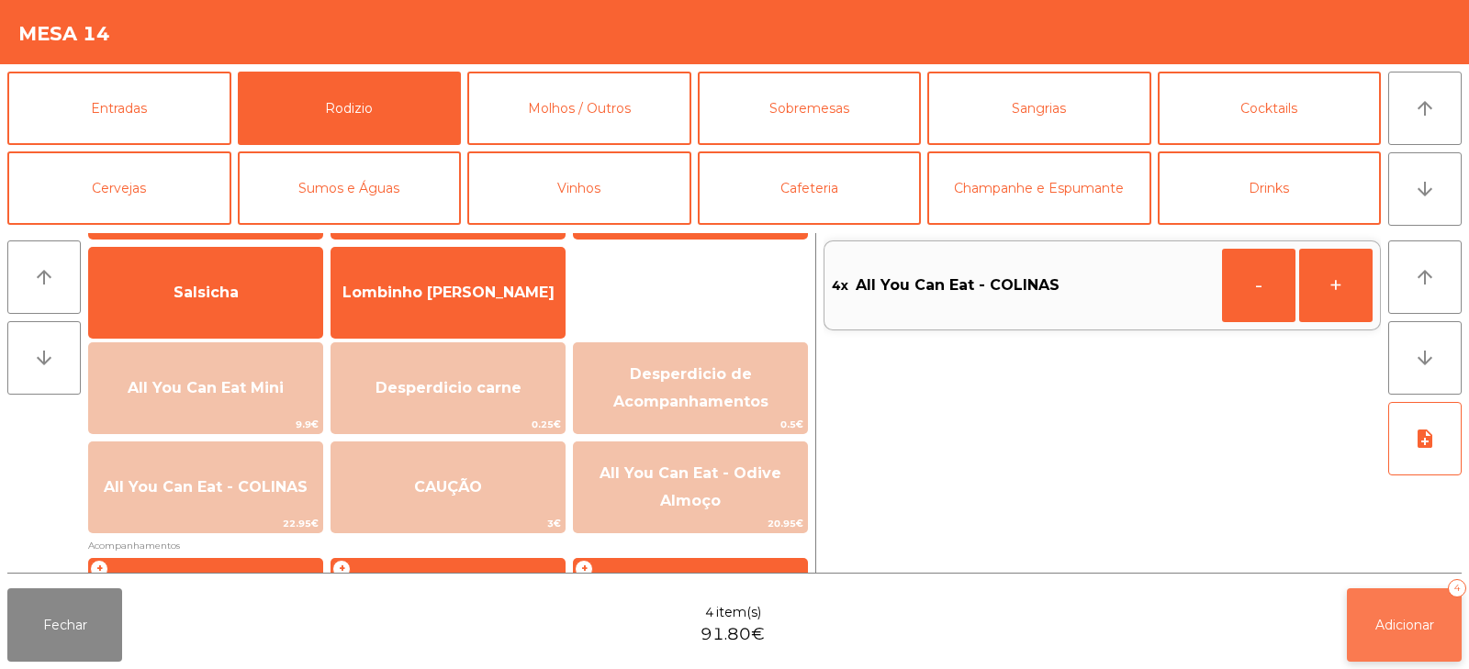
click at [1388, 624] on span "Adicionar" at bounding box center [1405, 625] width 59 height 17
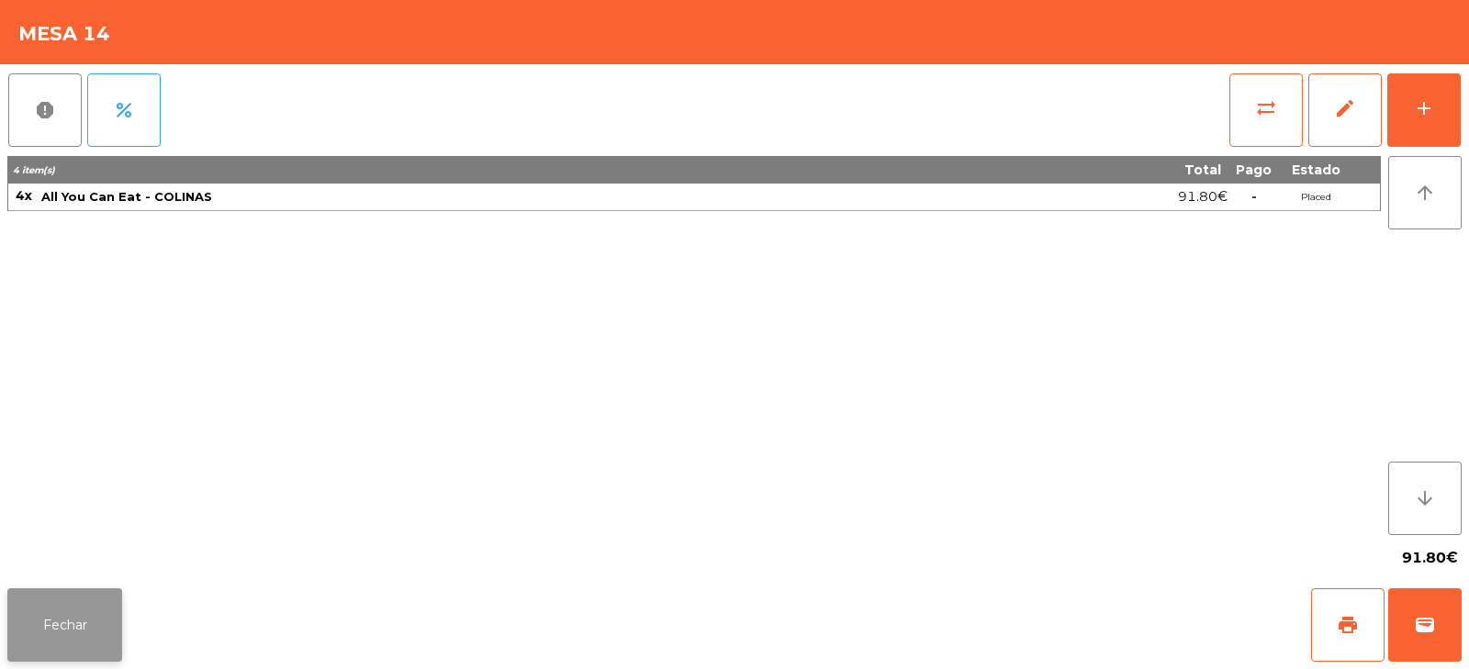
click at [87, 594] on button "Fechar" at bounding box center [64, 625] width 115 height 73
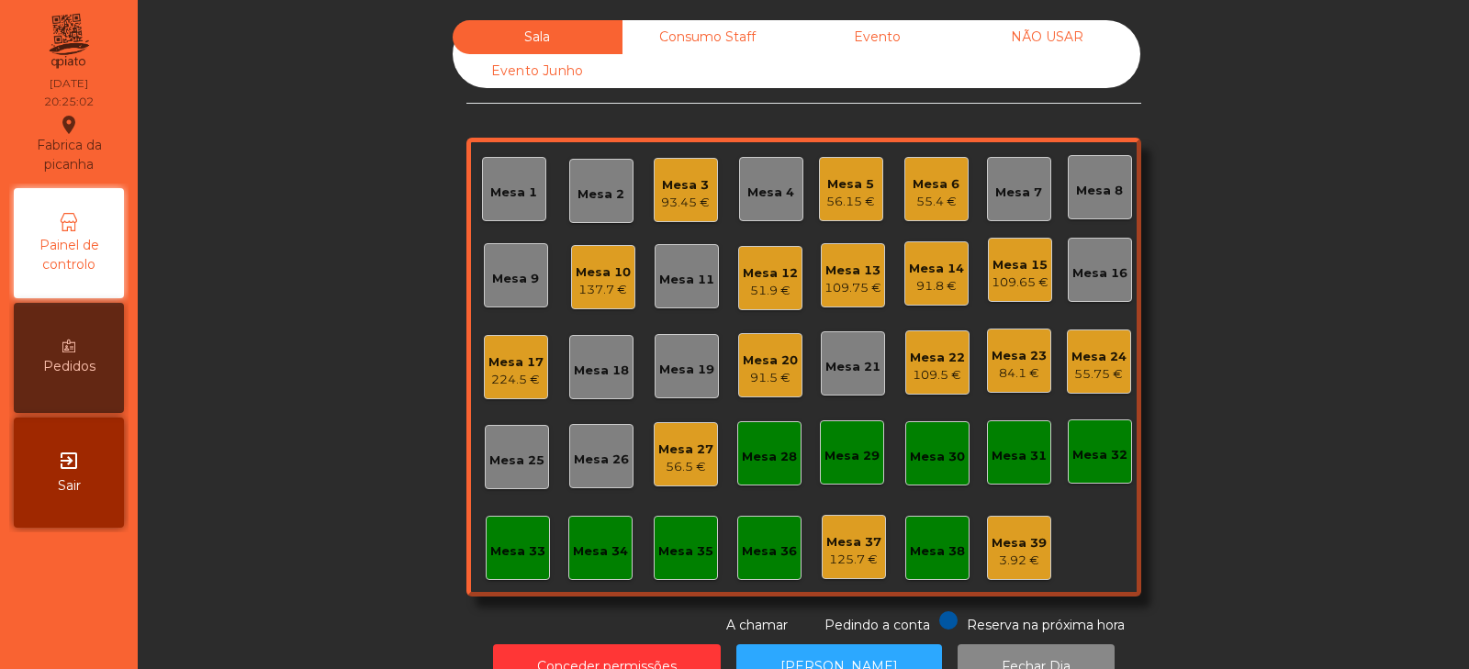
click at [363, 395] on div "Sala Consumo Staff Evento NÃO USAR Evento Junho Mesa 1 Mesa 2 Mesa 3 93.45 € Me…" at bounding box center [804, 327] width 1282 height 615
click at [936, 192] on div "Mesa 6" at bounding box center [936, 184] width 47 height 18
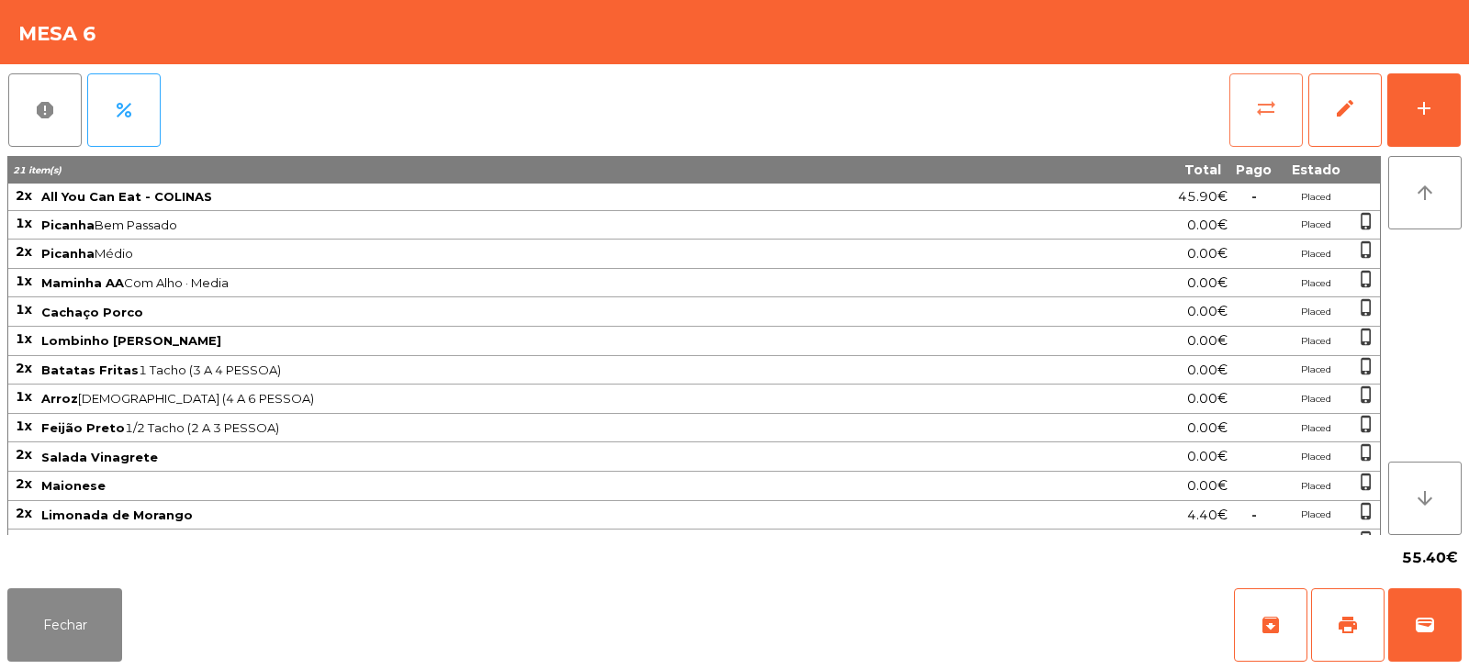
click at [1264, 109] on span "sync_alt" at bounding box center [1266, 108] width 22 height 22
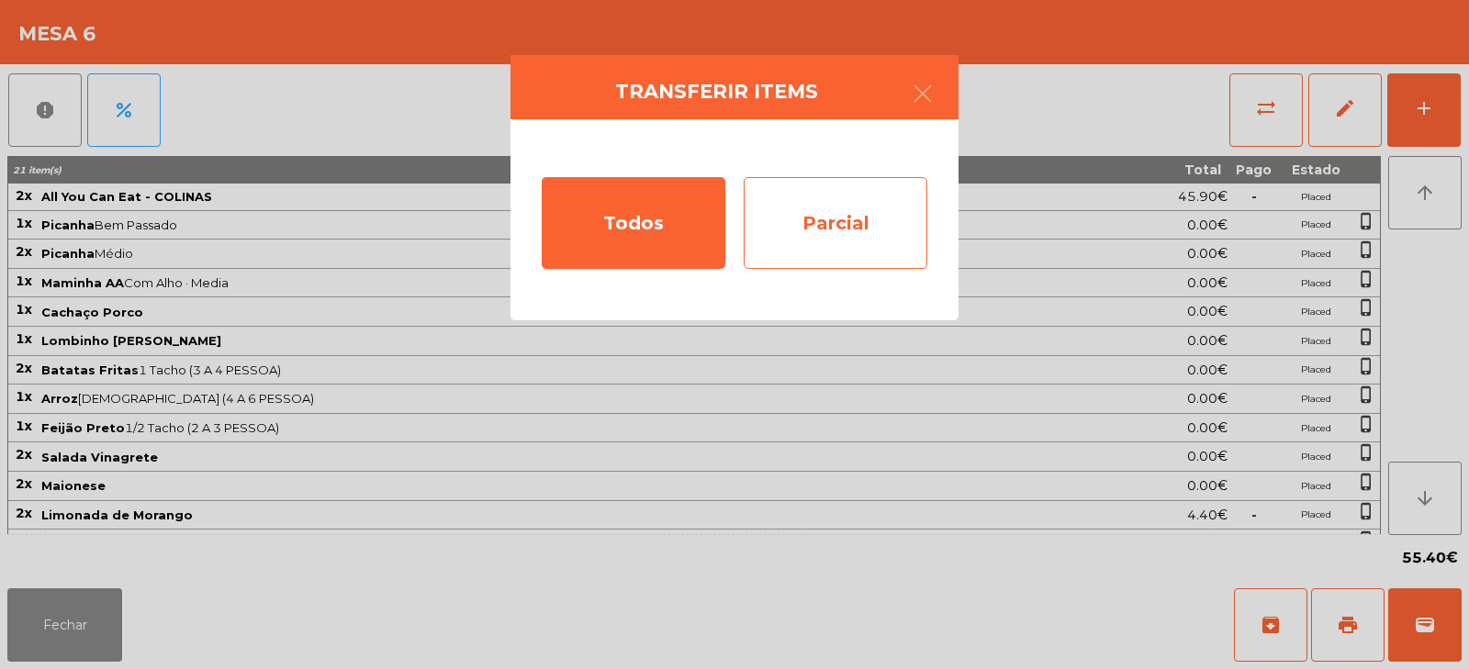
click at [848, 225] on div "Parcial" at bounding box center [836, 223] width 184 height 92
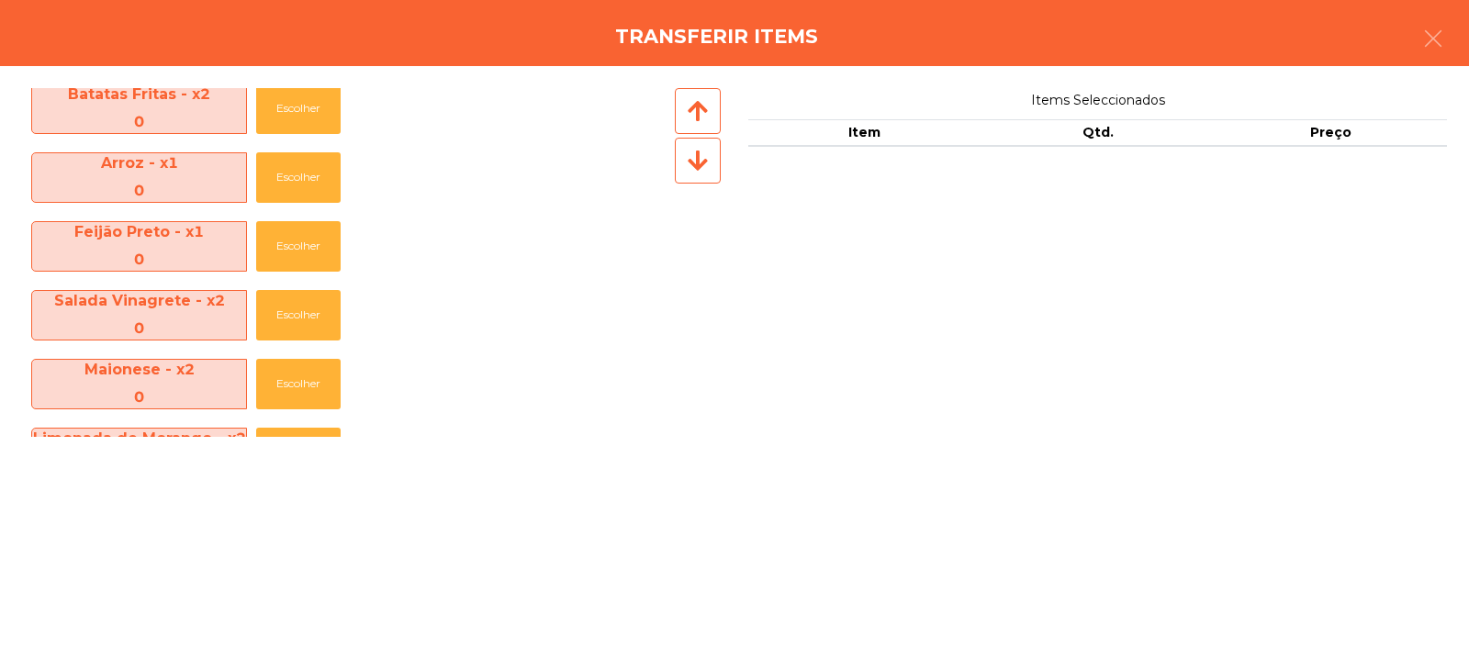
scroll to position [554, 0]
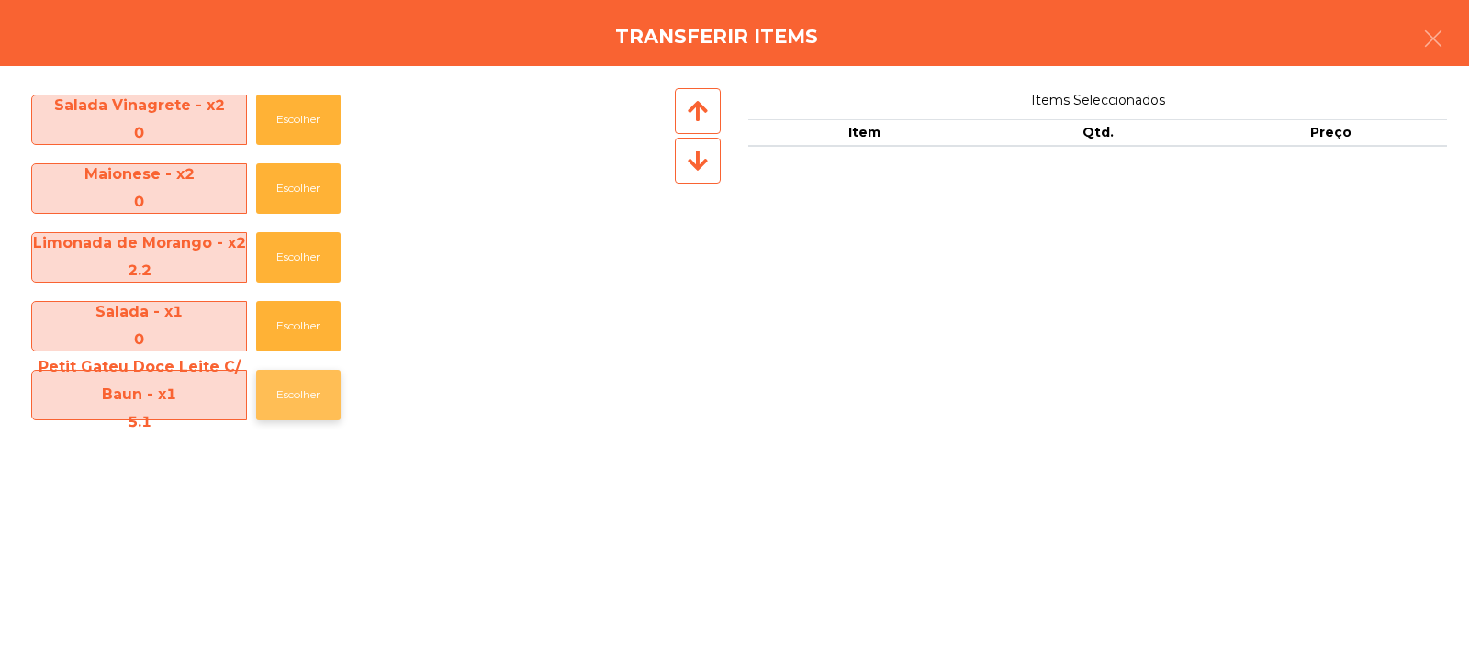
click at [268, 401] on button "Escolher" at bounding box center [298, 395] width 84 height 51
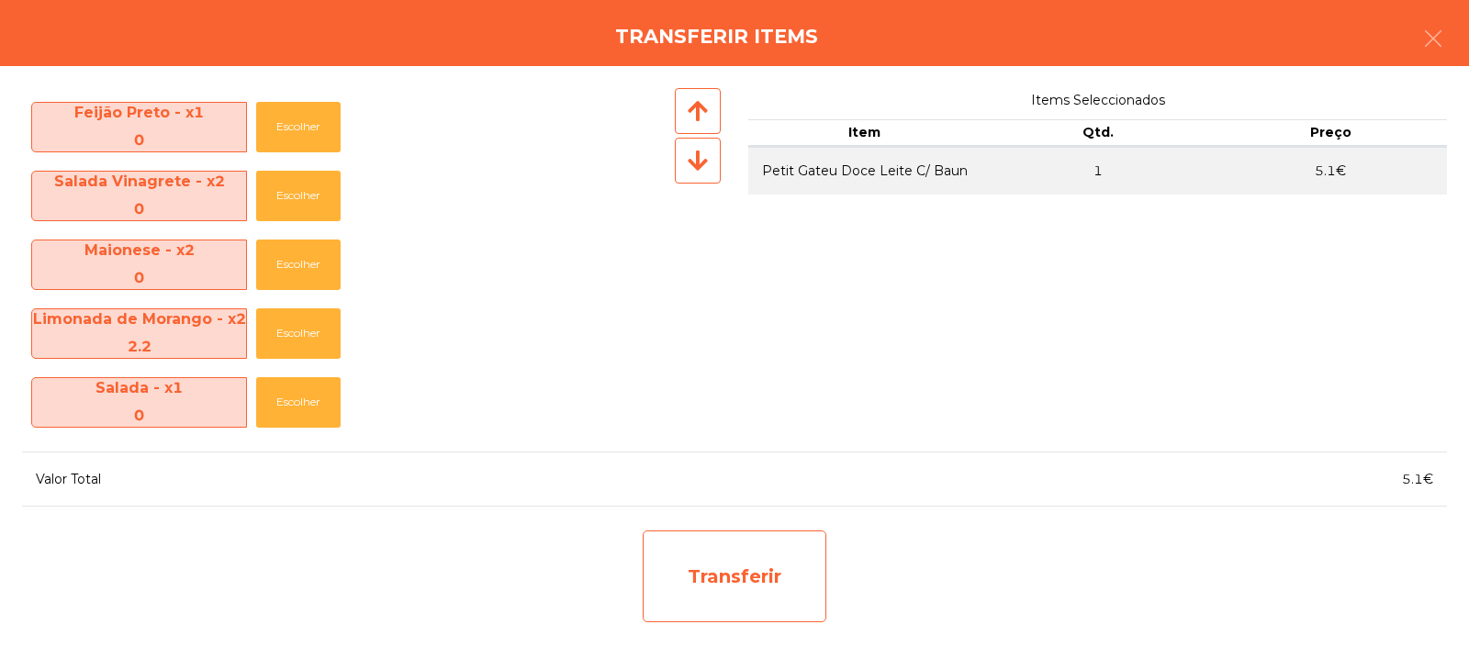
click at [770, 580] on div "Transferir" at bounding box center [735, 577] width 184 height 92
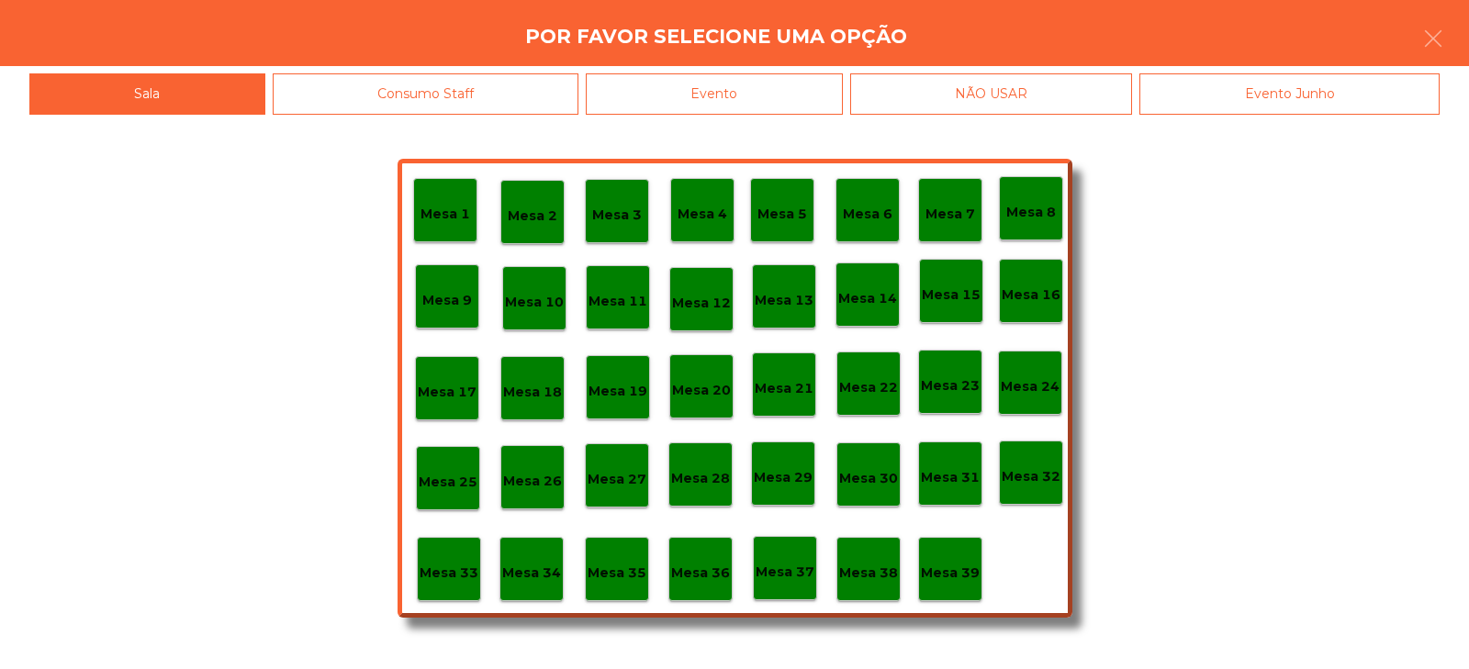
click at [958, 566] on p "Mesa 39" at bounding box center [950, 573] width 59 height 21
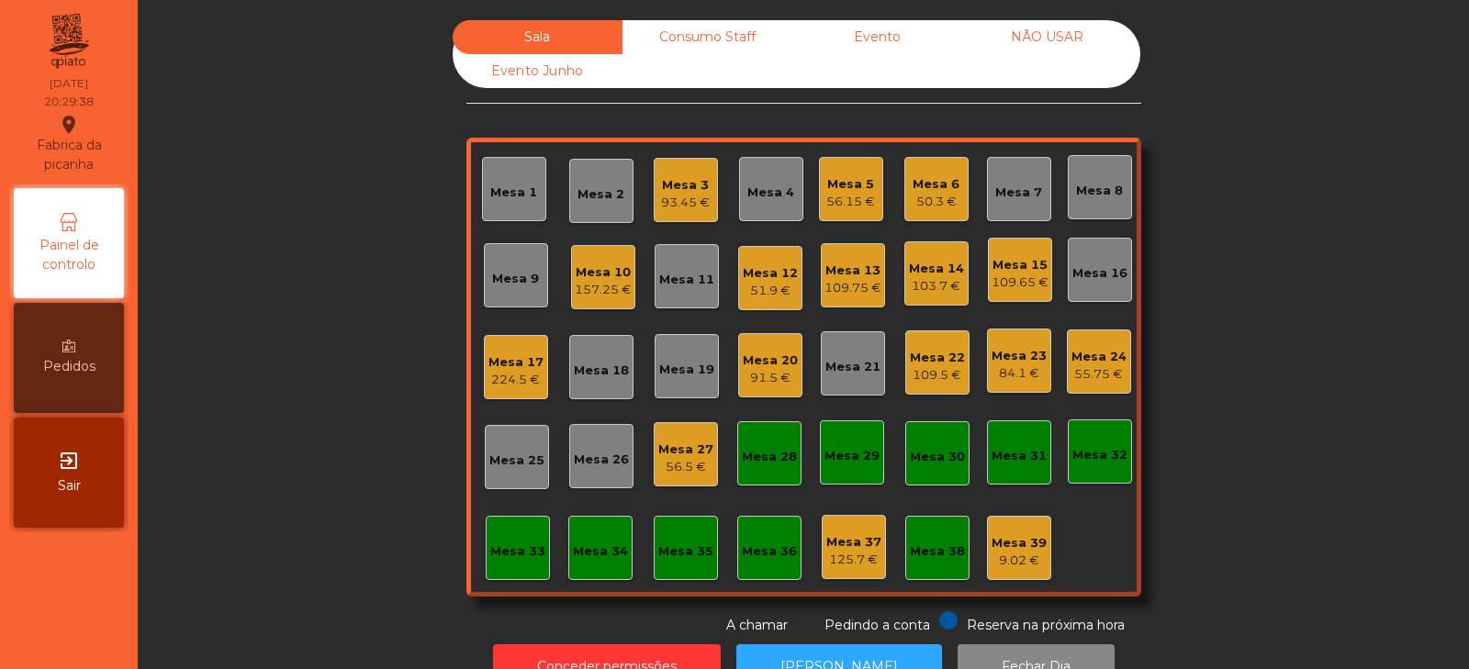
click at [692, 201] on div "93.45 €" at bounding box center [685, 203] width 49 height 18
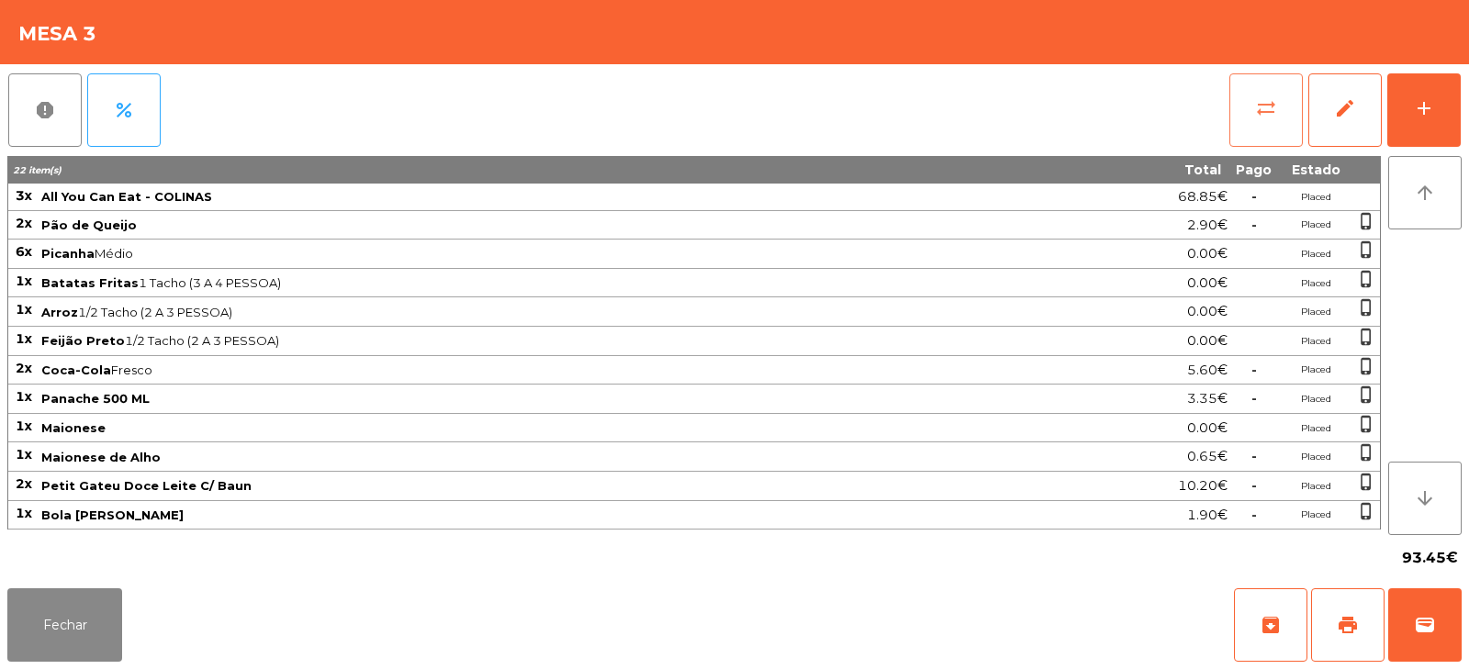
click at [1258, 108] on span "sync_alt" at bounding box center [1266, 108] width 22 height 22
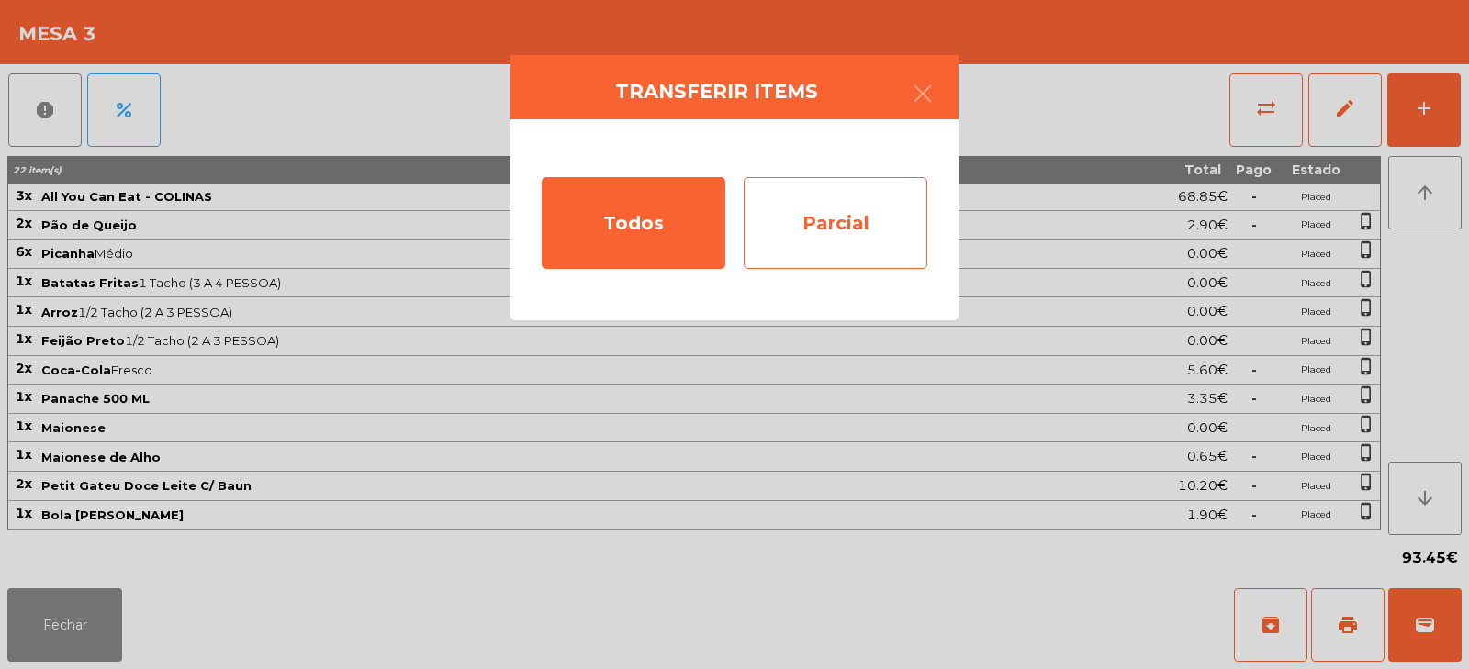
click at [866, 228] on div "Parcial" at bounding box center [836, 223] width 184 height 92
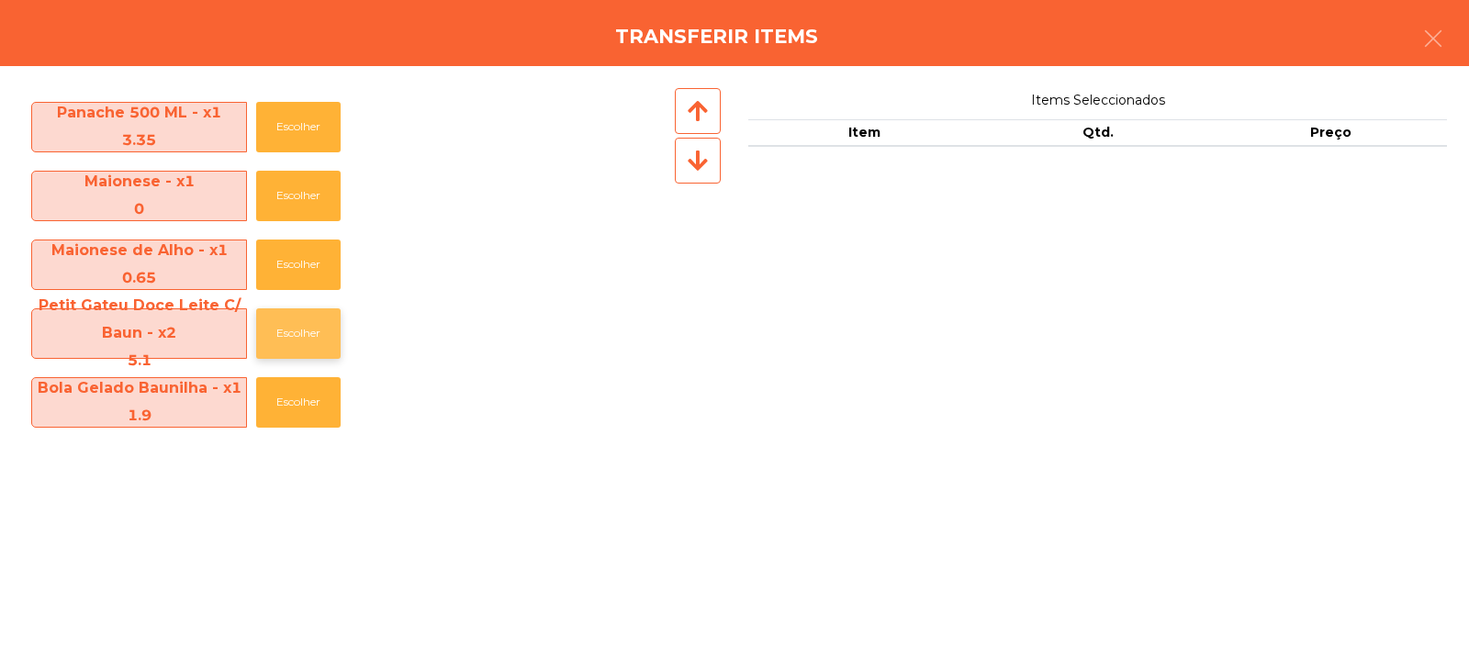
click at [320, 334] on button "Escolher" at bounding box center [298, 334] width 84 height 51
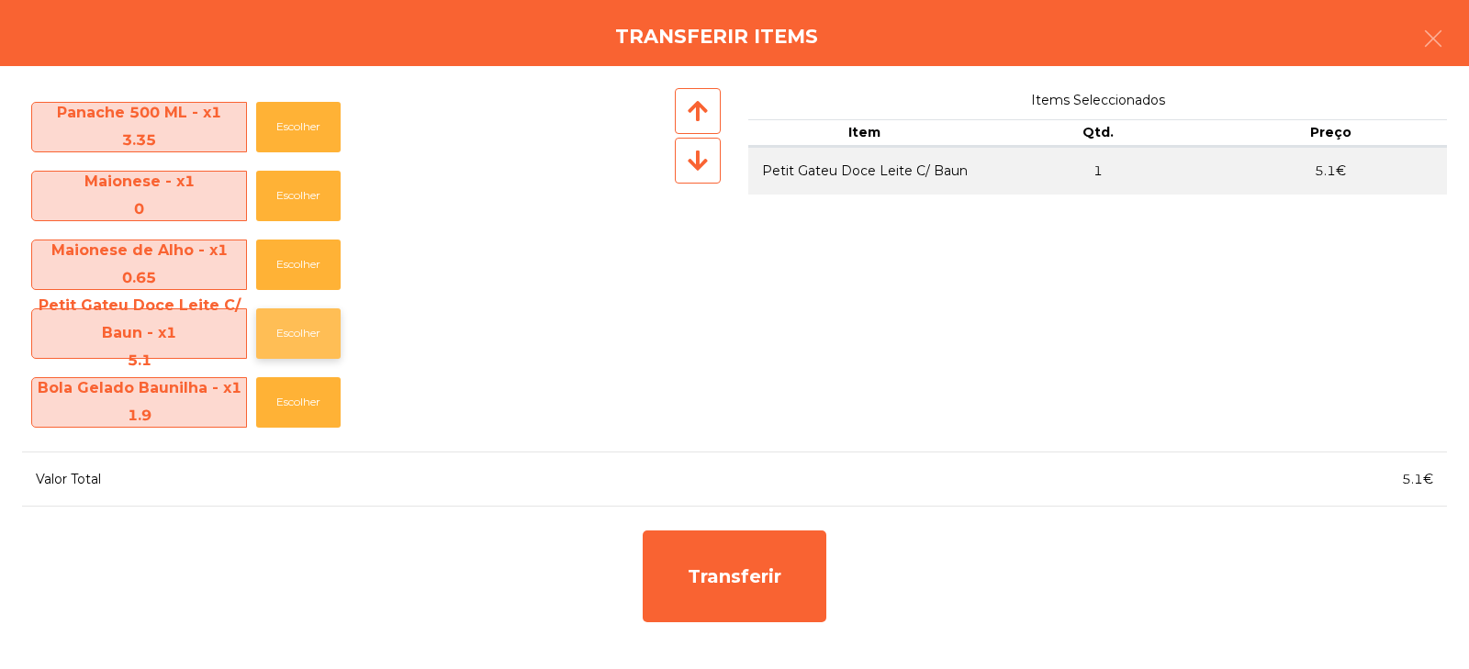
click at [309, 333] on button "Escolher" at bounding box center [298, 334] width 84 height 51
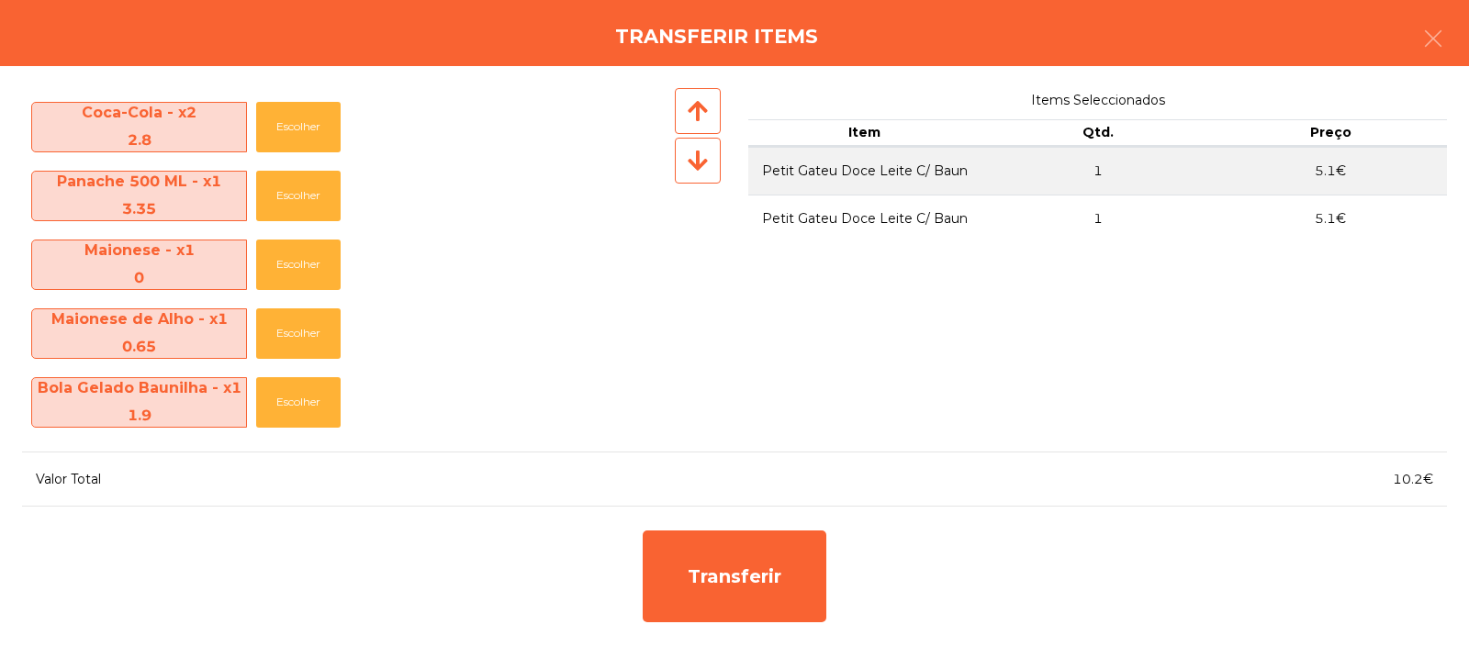
scroll to position [409, 0]
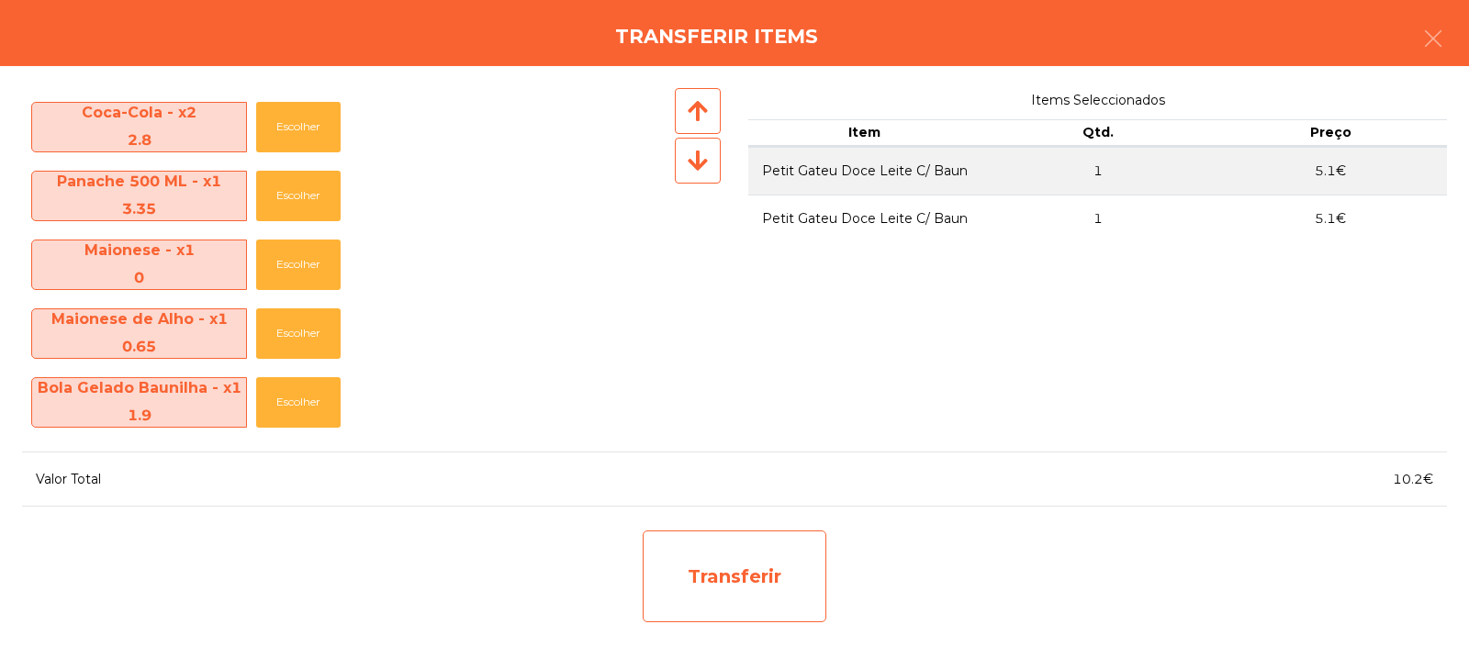
click at [773, 583] on div "Transferir" at bounding box center [735, 577] width 184 height 92
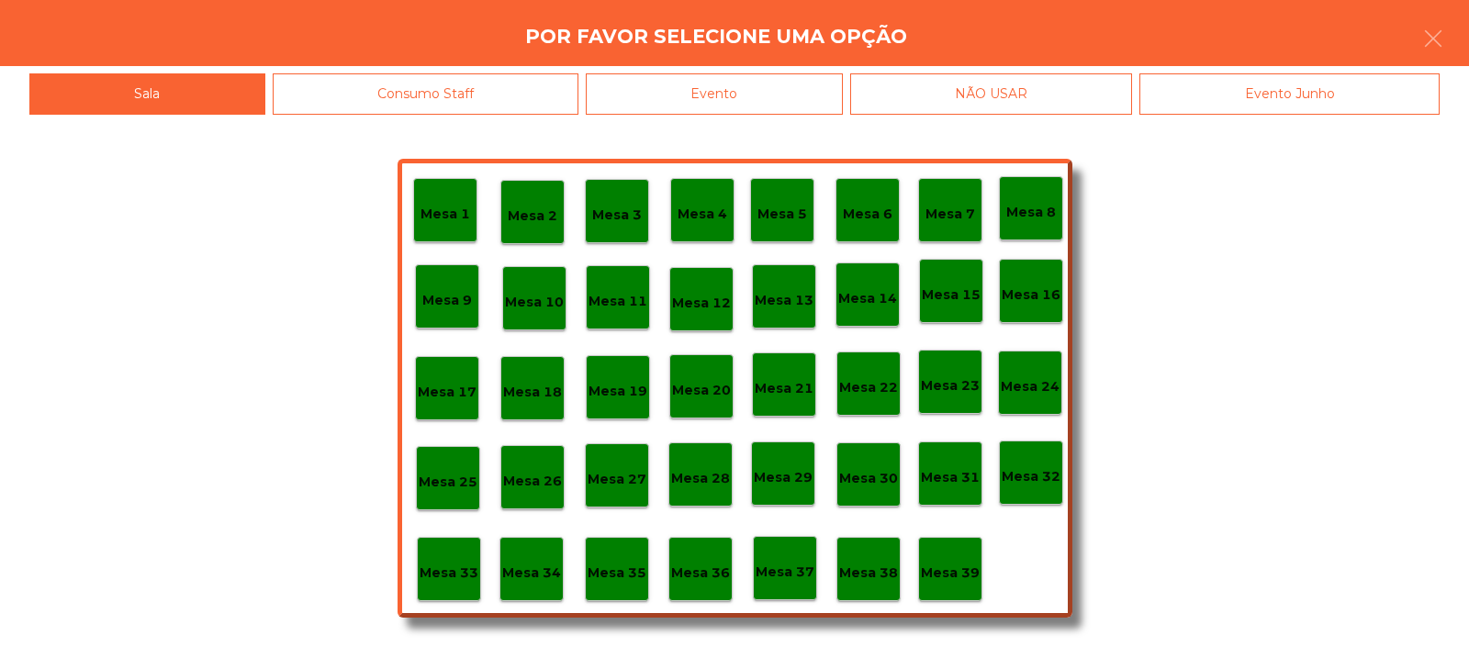
click at [958, 561] on div "Mesa 39" at bounding box center [950, 570] width 59 height 28
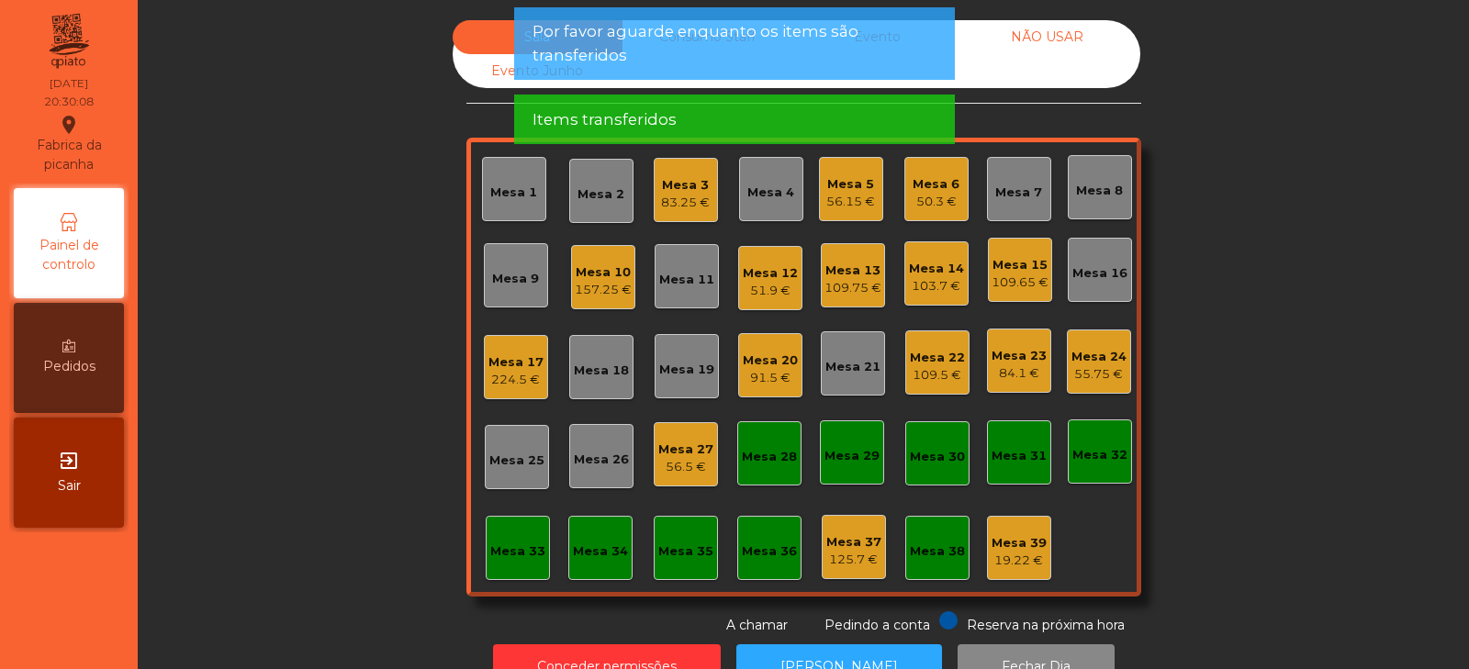
click at [1250, 406] on div "Sala Consumo Staff Evento NÃO USAR Evento Junho Mesa 1 Mesa 2 Mesa 3 83.25 € Me…" at bounding box center [804, 327] width 1282 height 615
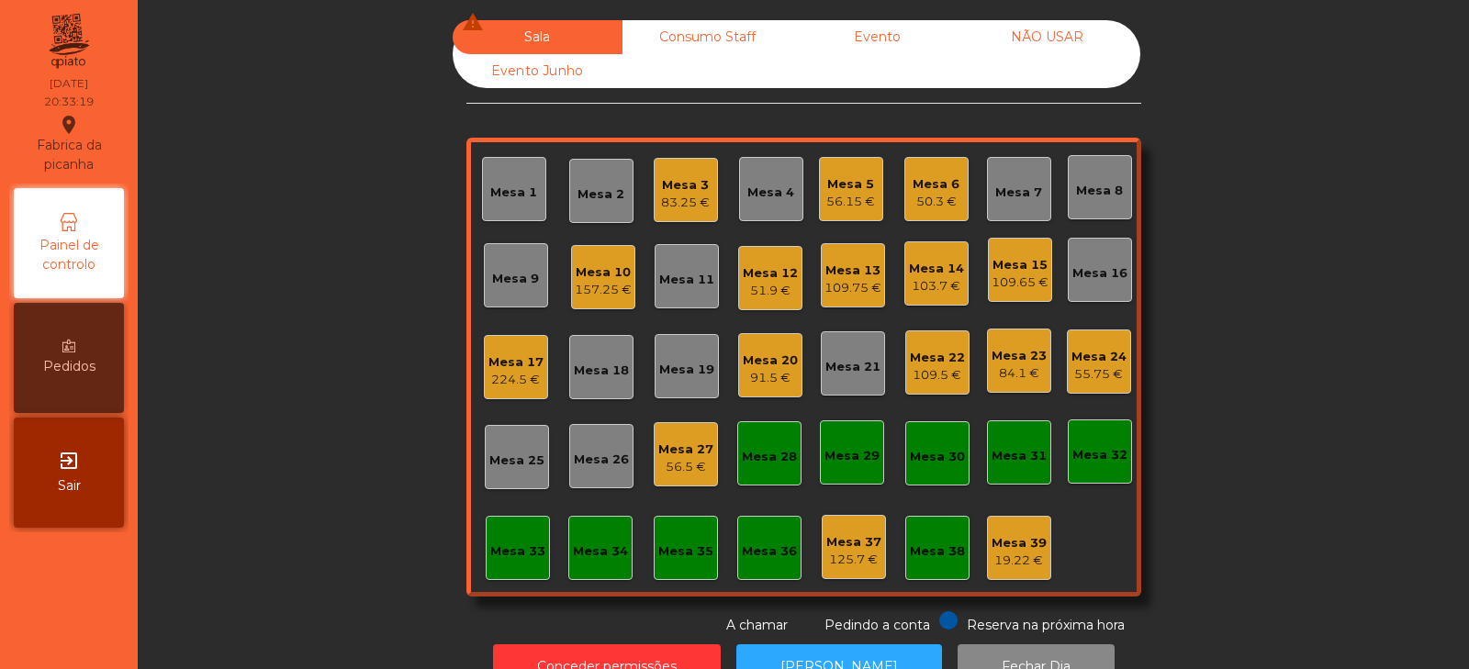
click at [1311, 275] on div "Sala warning Consumo Staff Evento NÃO USAR Evento Junho Mesa 1 Mesa 2 Mesa 3 83…" at bounding box center [804, 327] width 1282 height 615
click at [585, 184] on div "Mesa 2" at bounding box center [601, 191] width 47 height 26
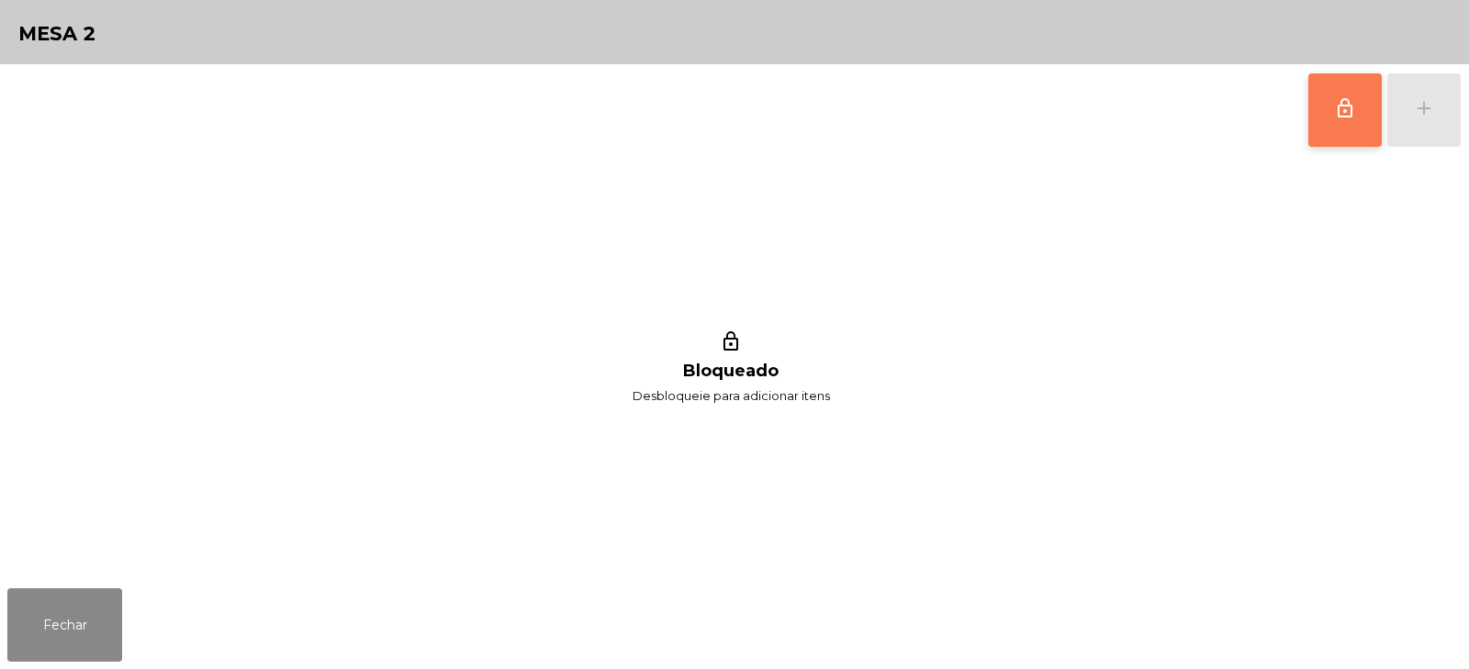
click at [1340, 84] on button "lock_outline" at bounding box center [1345, 109] width 73 height 73
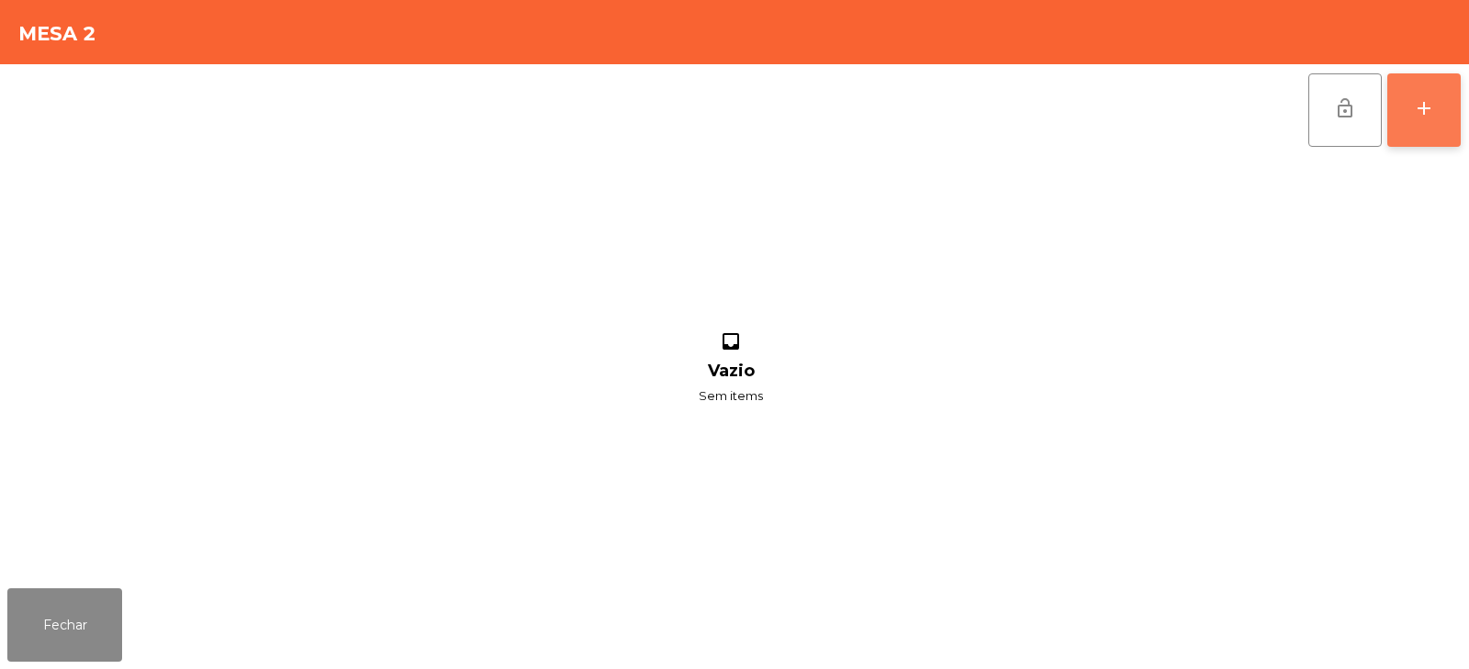
click at [1428, 116] on div "add" at bounding box center [1424, 108] width 22 height 22
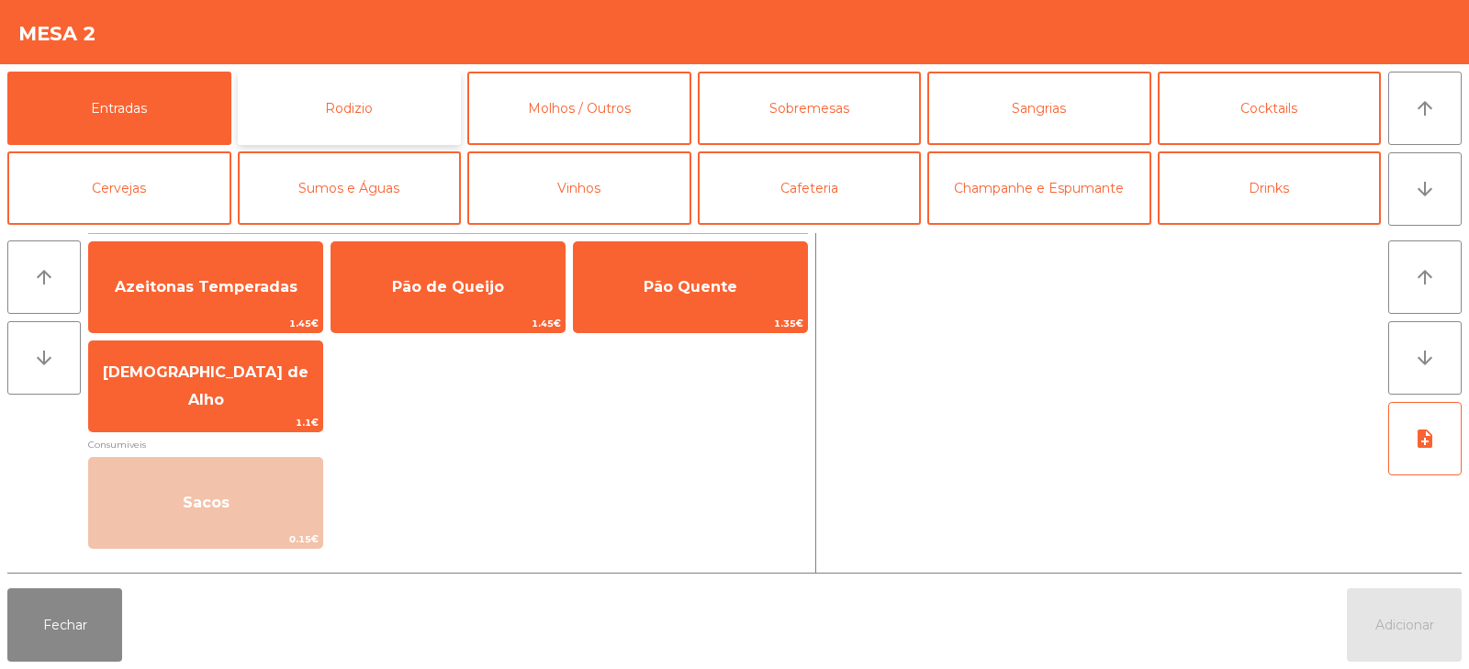
click at [341, 109] on button "Rodizio" at bounding box center [350, 108] width 224 height 73
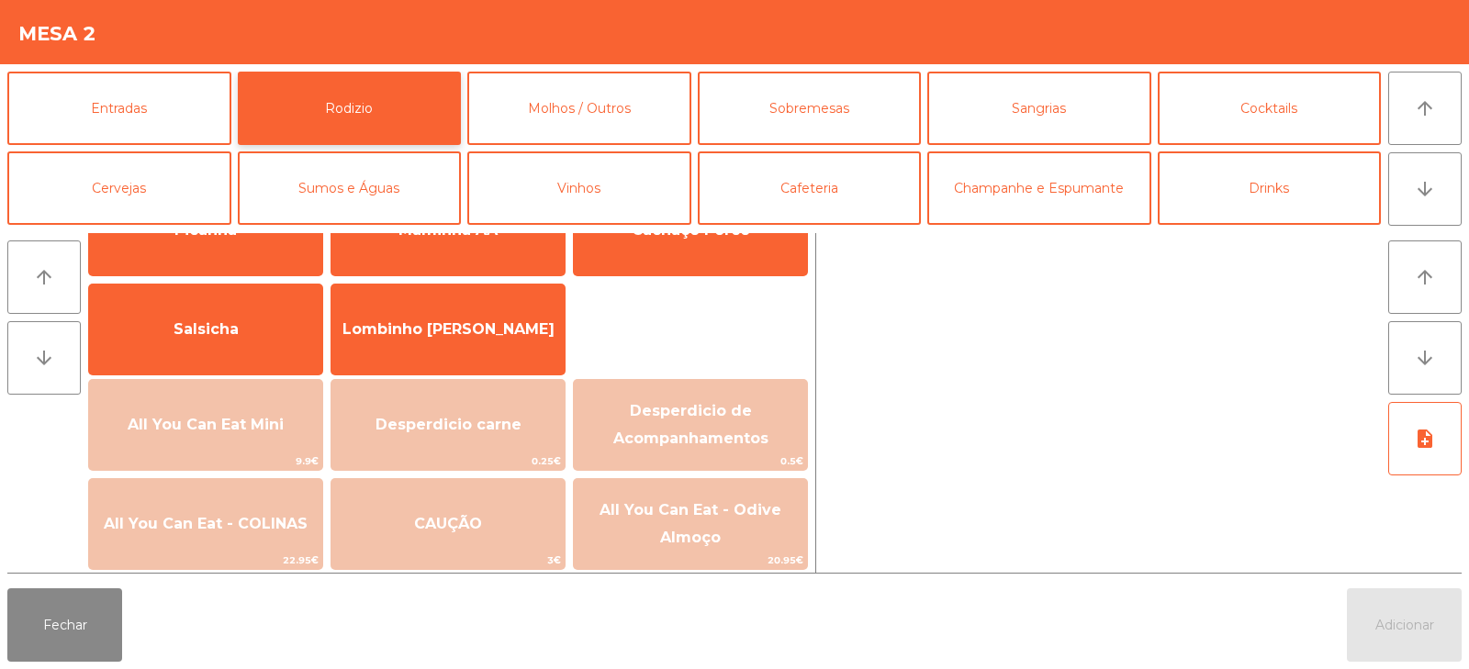
scroll to position [134, 0]
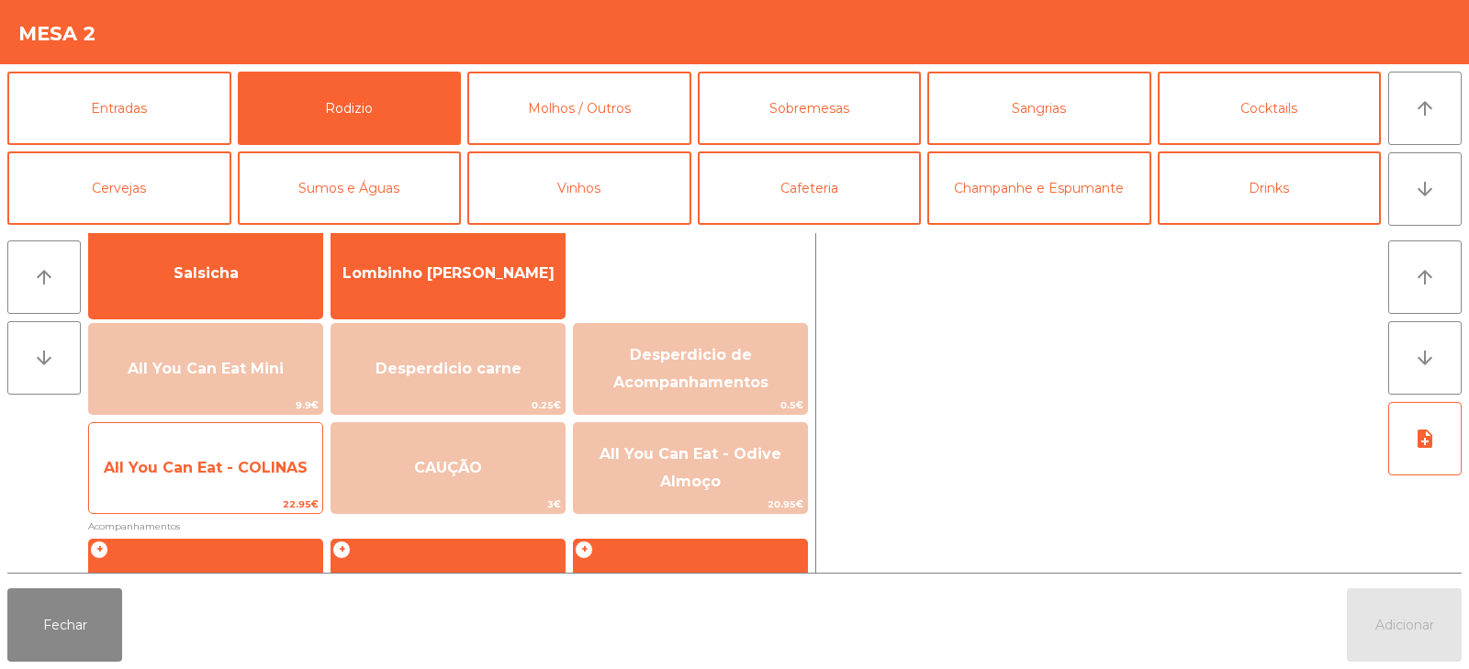
click at [254, 492] on span "All You Can Eat - COLINAS" at bounding box center [205, 469] width 233 height 50
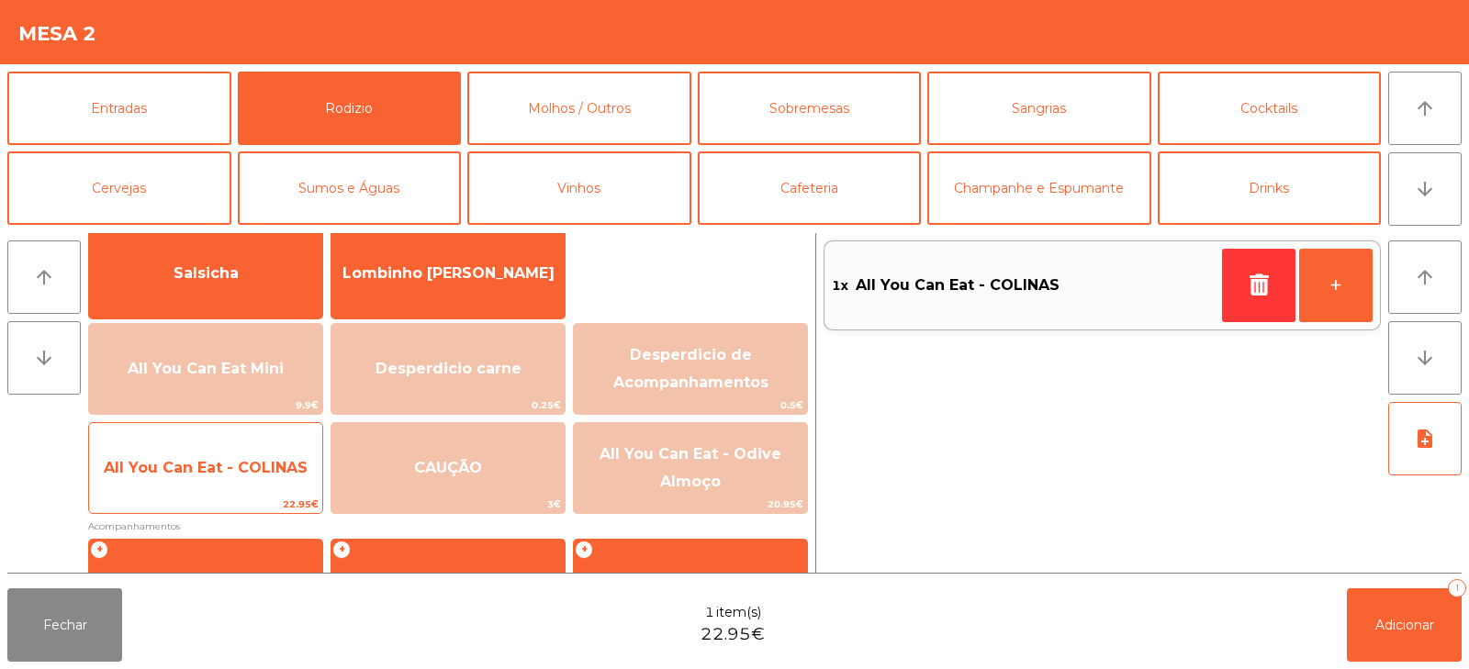
click at [241, 488] on span "All You Can Eat - COLINAS" at bounding box center [205, 469] width 233 height 50
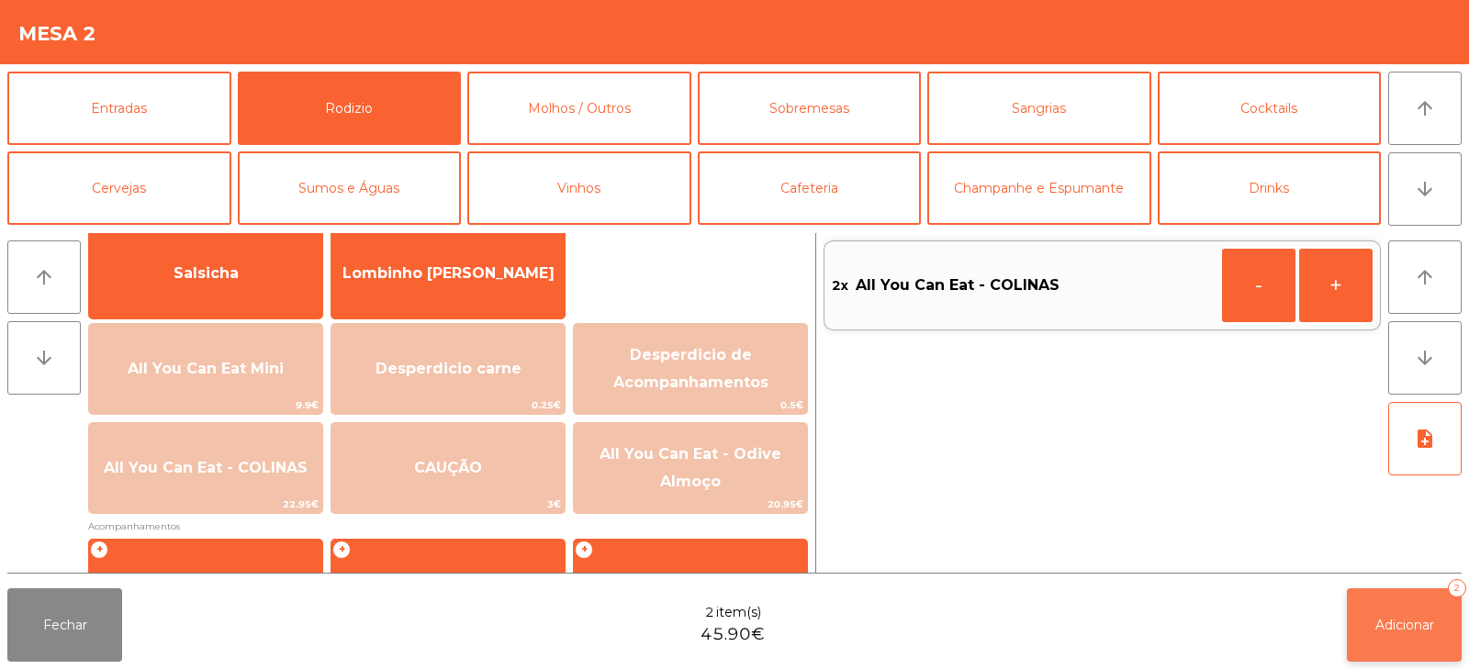
click at [1428, 624] on span "Adicionar" at bounding box center [1405, 625] width 59 height 17
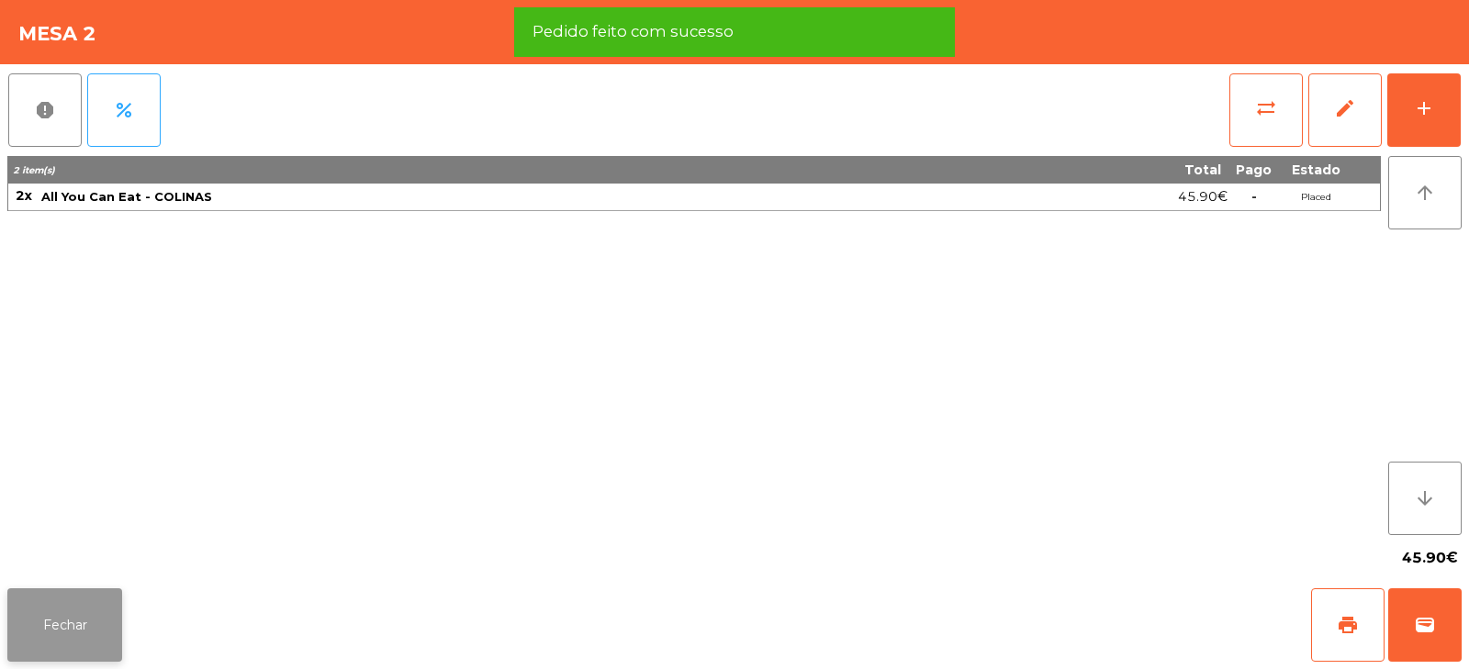
click at [61, 610] on button "Fechar" at bounding box center [64, 625] width 115 height 73
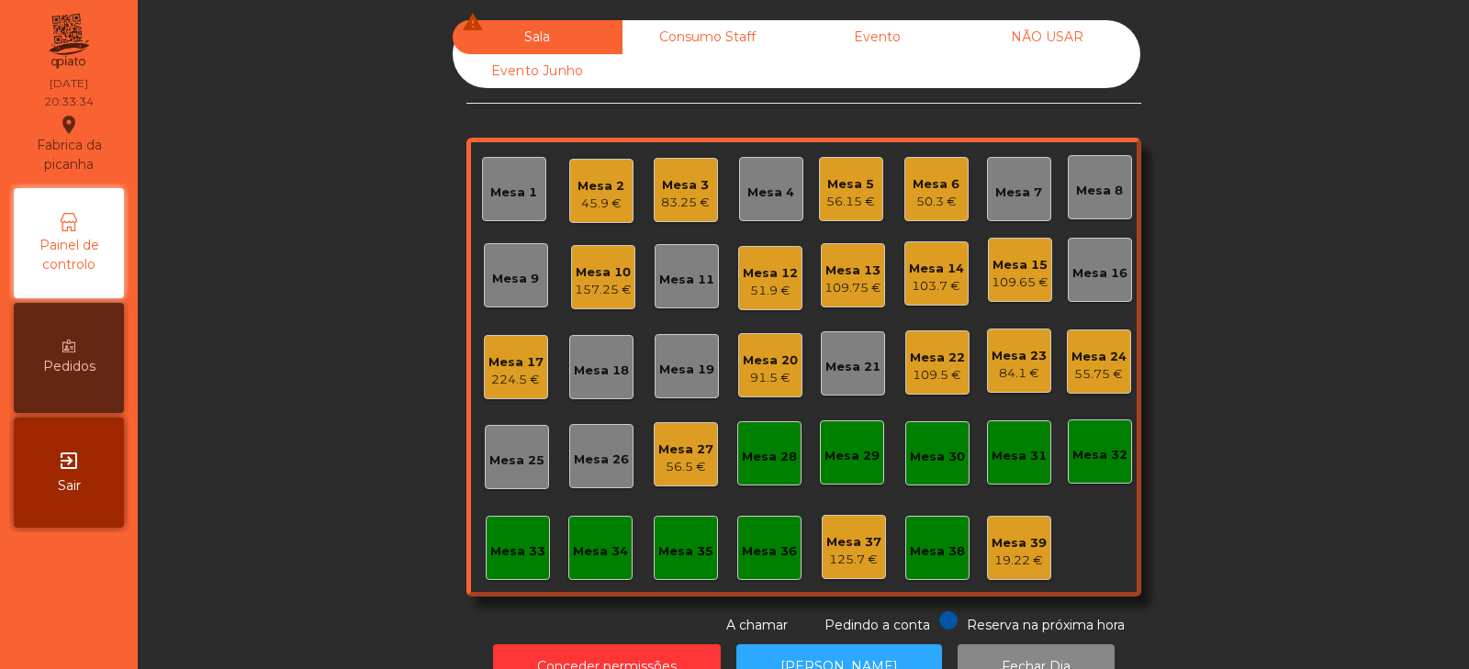
click at [315, 412] on div "Sala warning Consumo Staff Evento NÃO USAR Evento Junho Mesa 1 Mesa 2 45.9 € Me…" at bounding box center [804, 327] width 1282 height 615
click at [1006, 361] on div "Mesa 23" at bounding box center [1019, 356] width 55 height 18
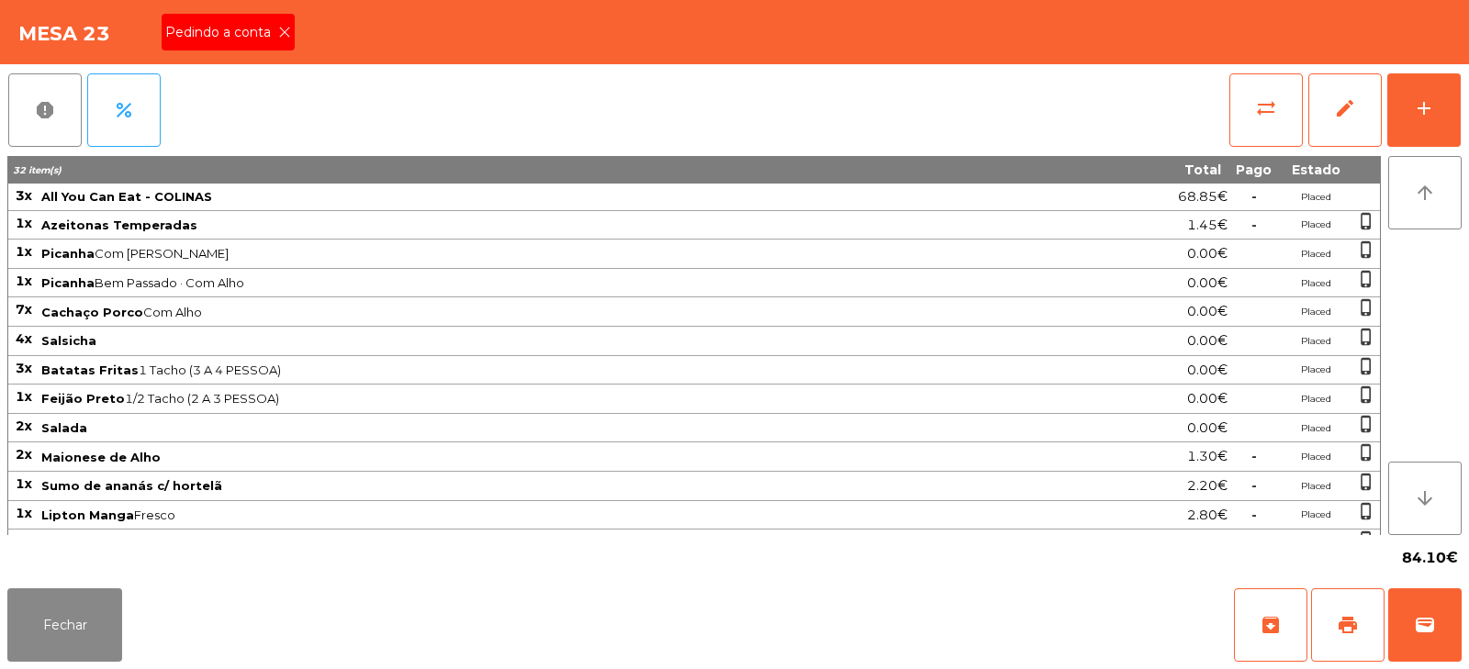
click at [271, 39] on span "Pedindo a conta" at bounding box center [221, 32] width 113 height 19
click at [1332, 602] on button "print" at bounding box center [1347, 625] width 73 height 73
click at [1440, 622] on button "wallet" at bounding box center [1424, 625] width 73 height 73
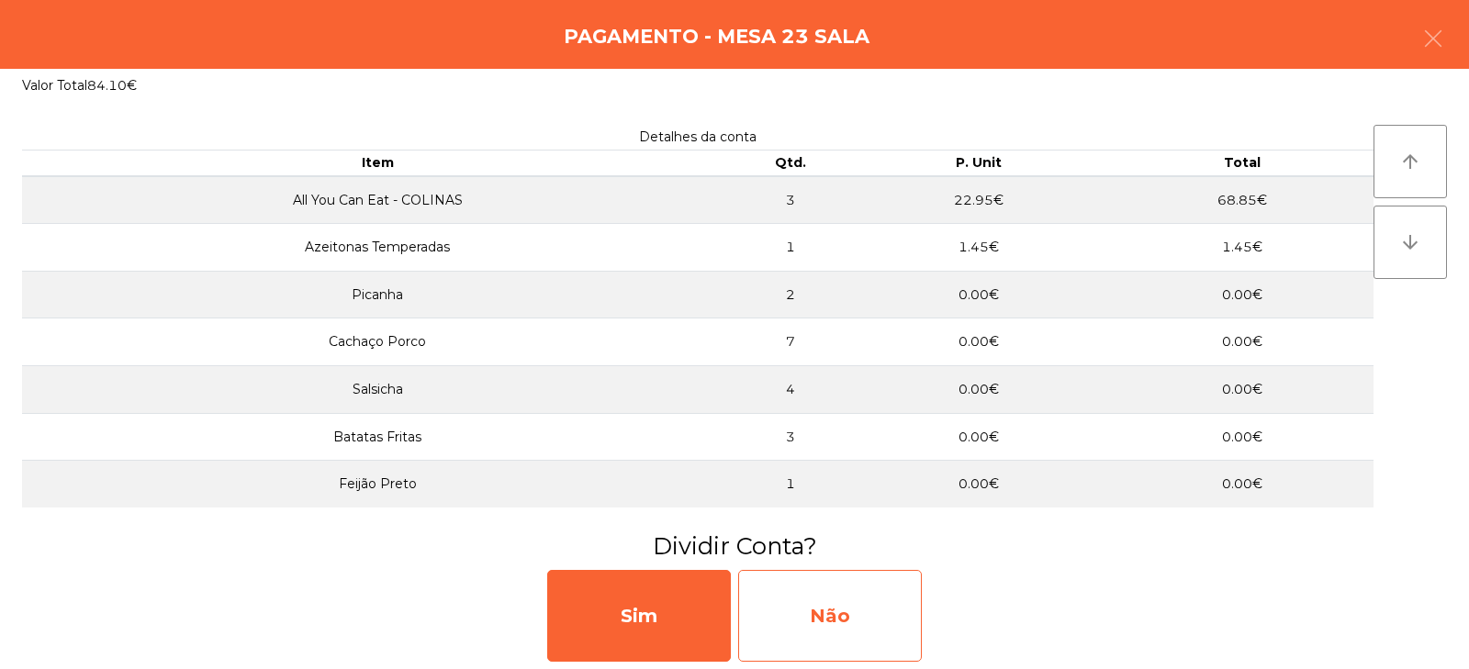
click at [837, 628] on div "Não" at bounding box center [830, 616] width 184 height 92
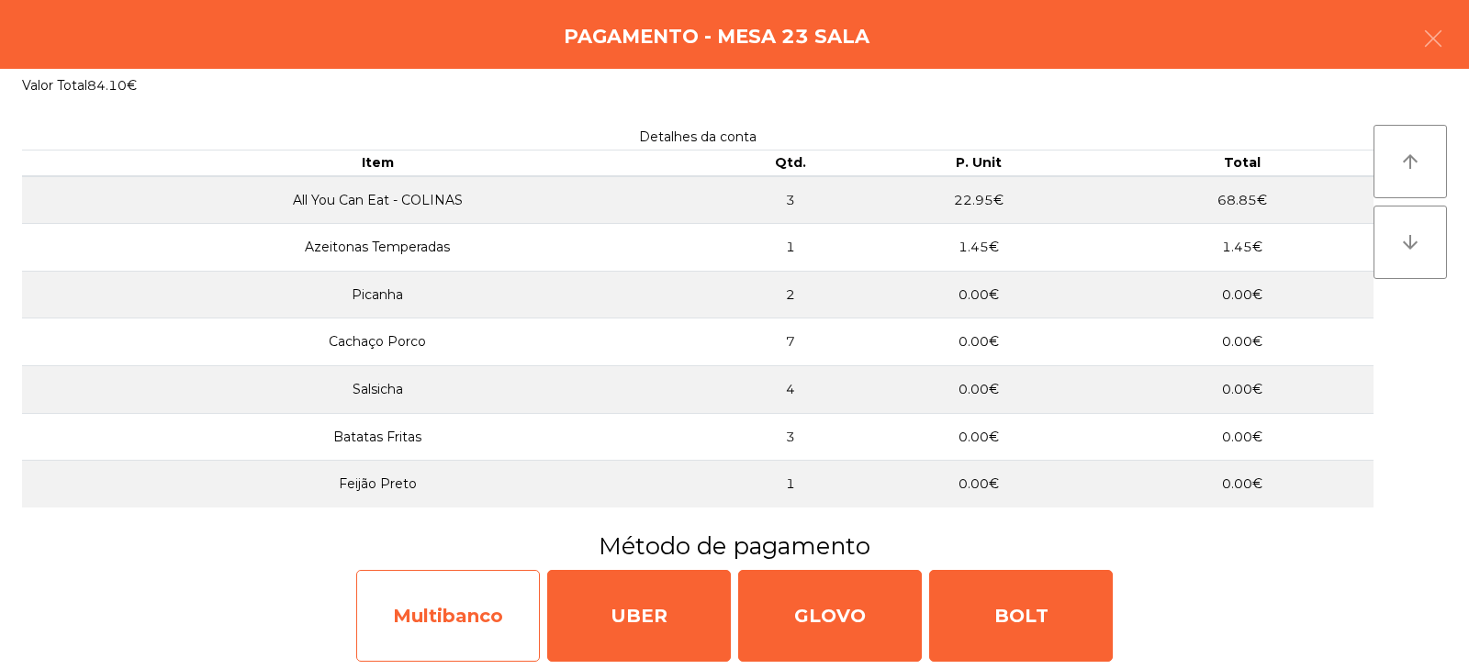
click at [435, 613] on div "Multibanco" at bounding box center [448, 616] width 184 height 92
select select "**"
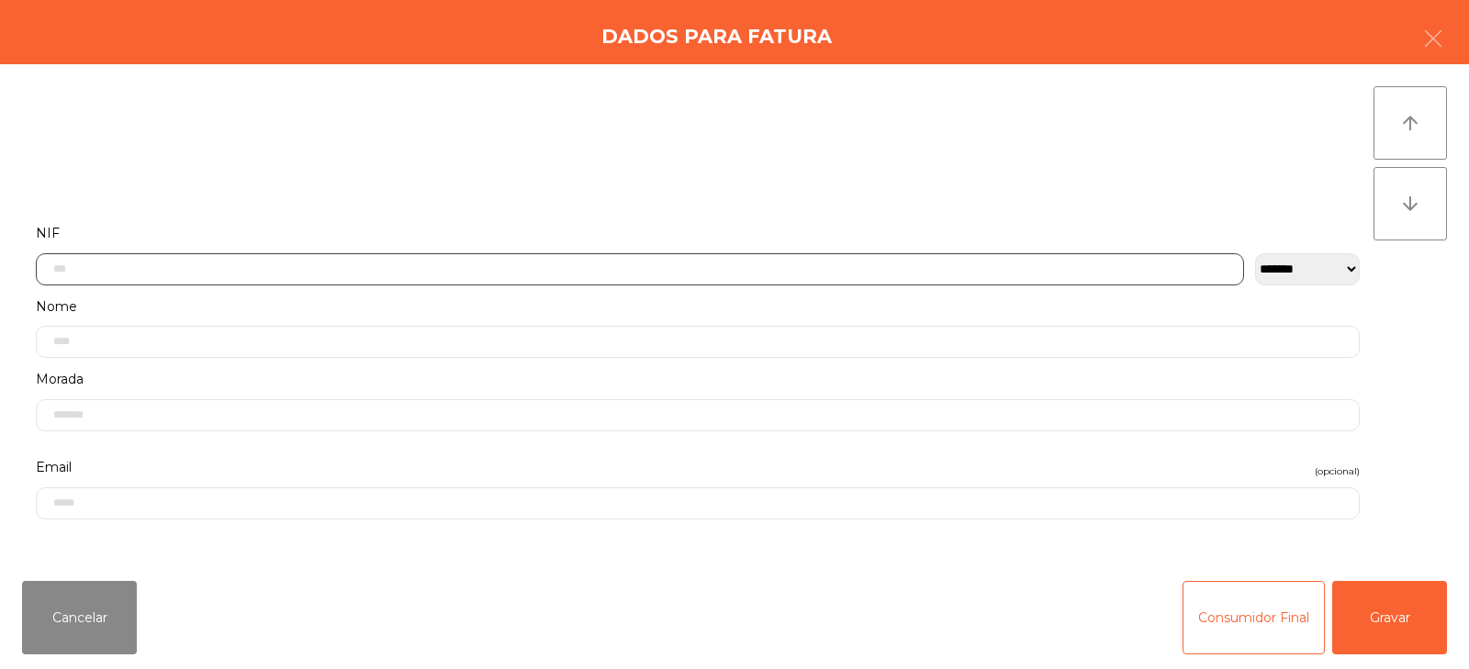
click at [471, 270] on input "text" at bounding box center [640, 269] width 1208 height 32
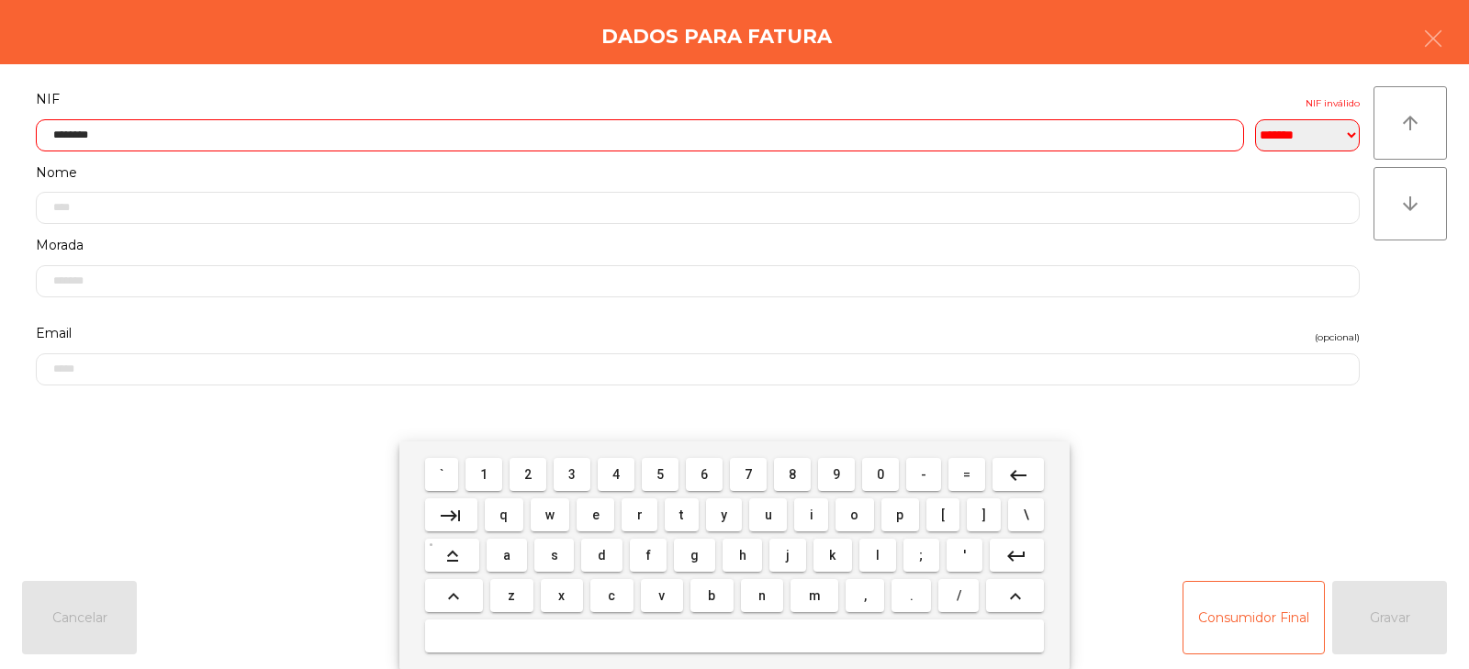
click at [372, 119] on input "********" at bounding box center [640, 135] width 1208 height 32
type input "*"
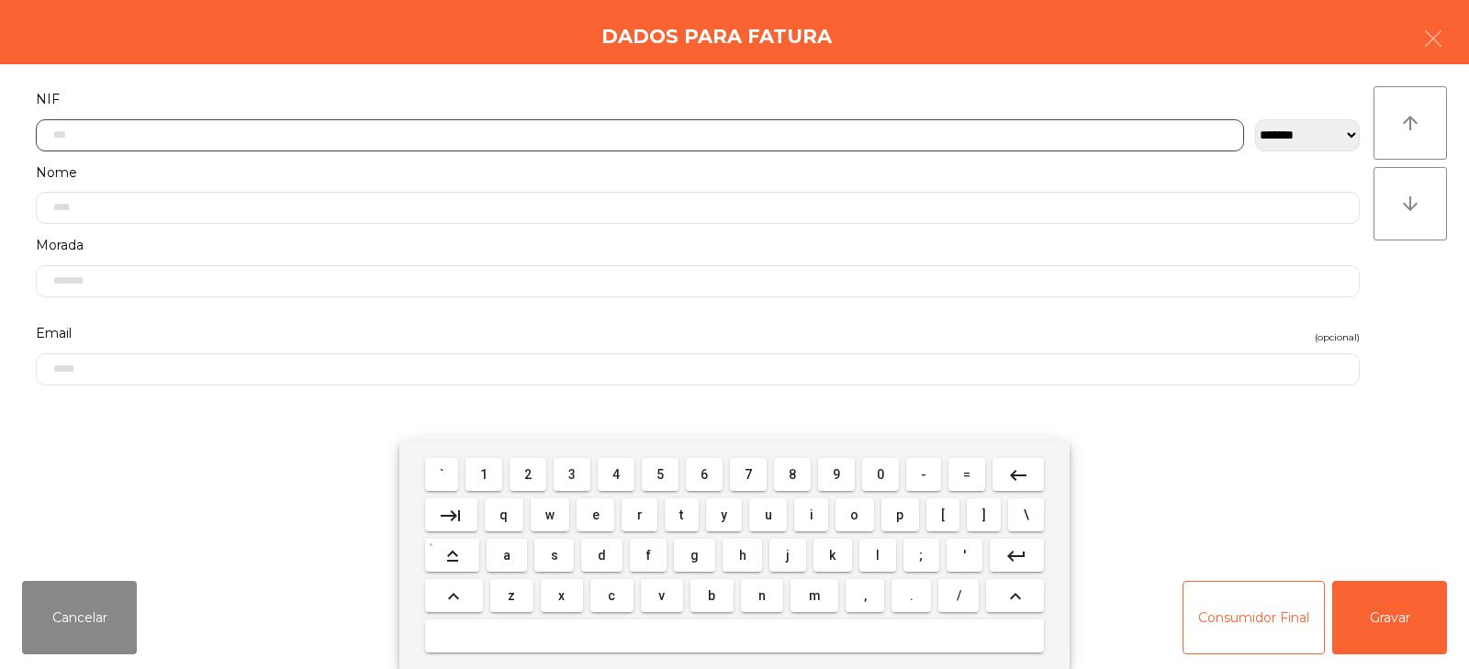
click at [530, 122] on input "text" at bounding box center [640, 135] width 1208 height 32
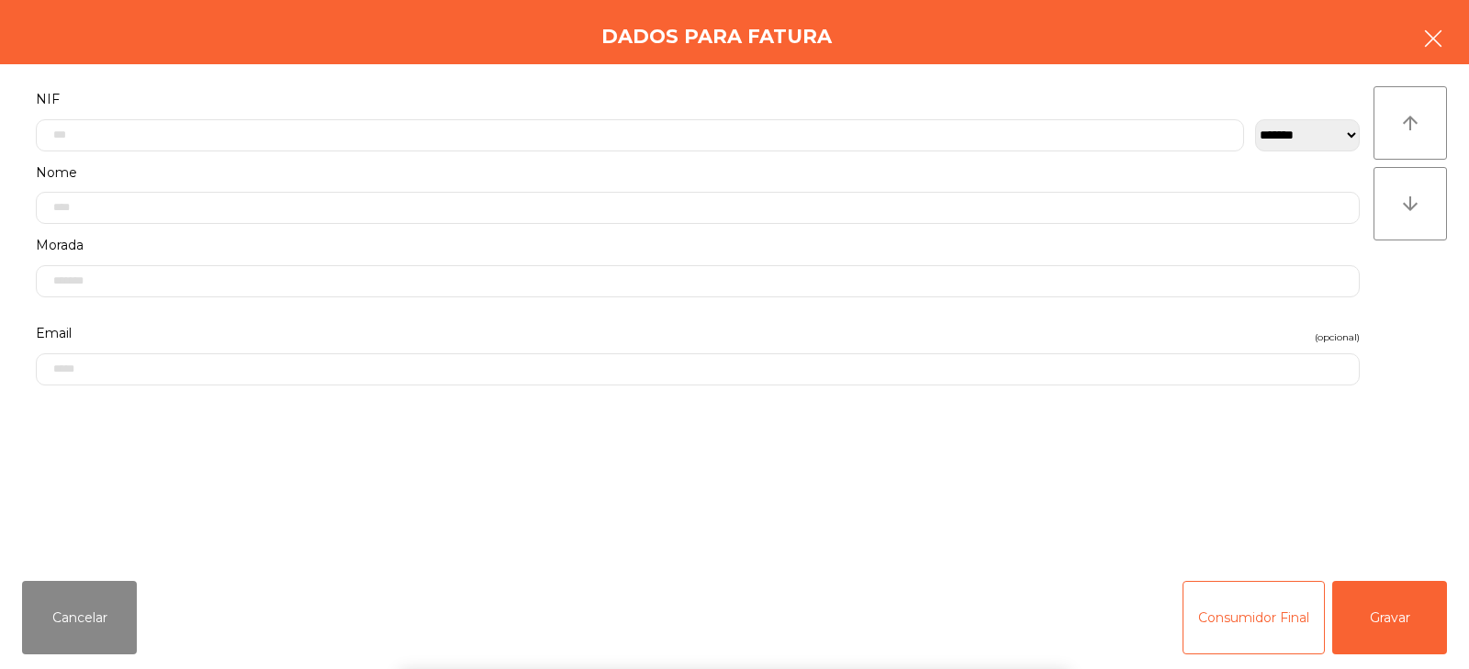
click at [1430, 37] on icon "button" at bounding box center [1433, 39] width 22 height 22
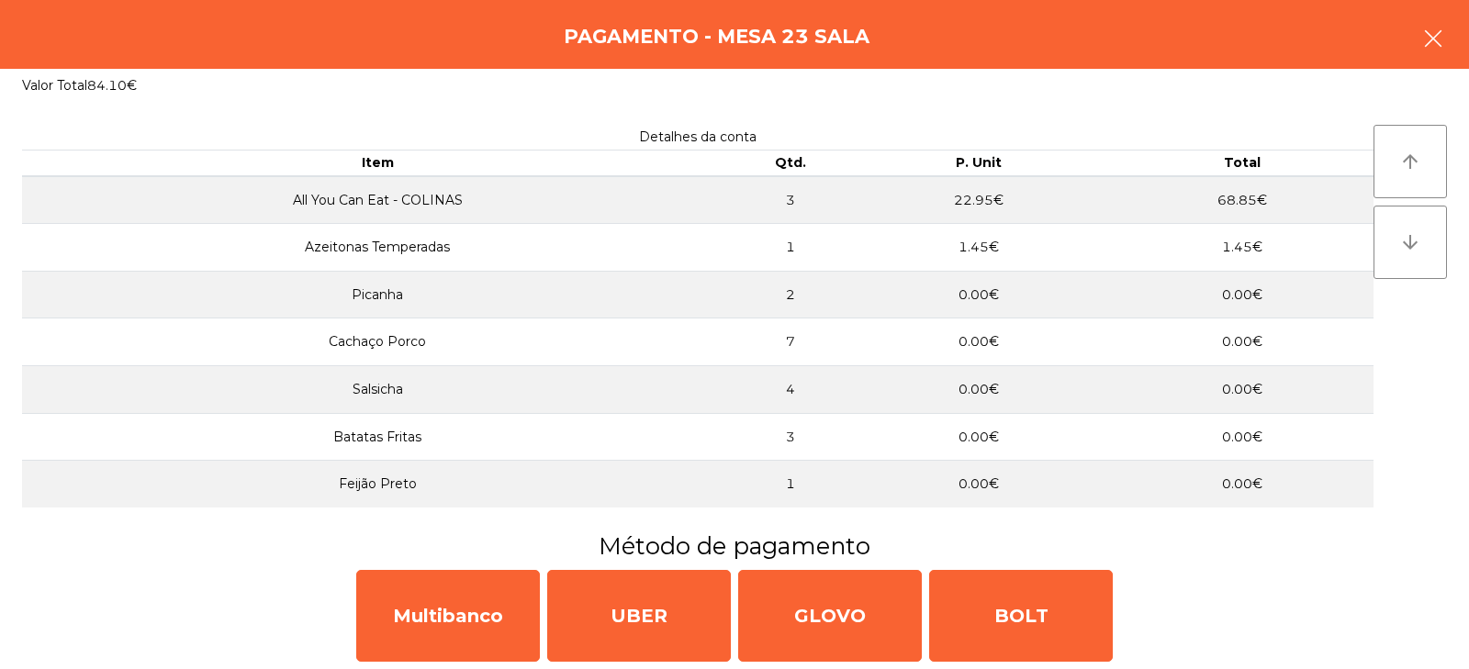
click at [1450, 27] on button "button" at bounding box center [1433, 40] width 51 height 55
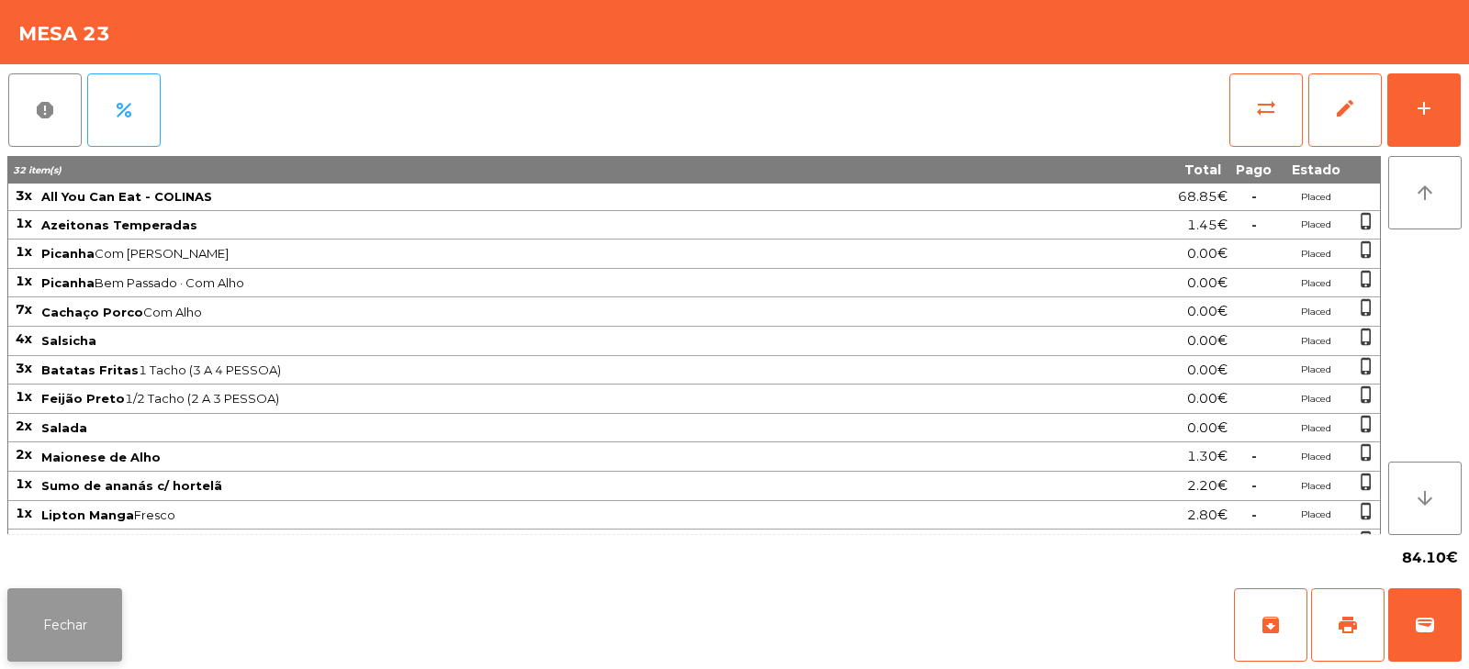
click at [39, 606] on button "Fechar" at bounding box center [64, 625] width 115 height 73
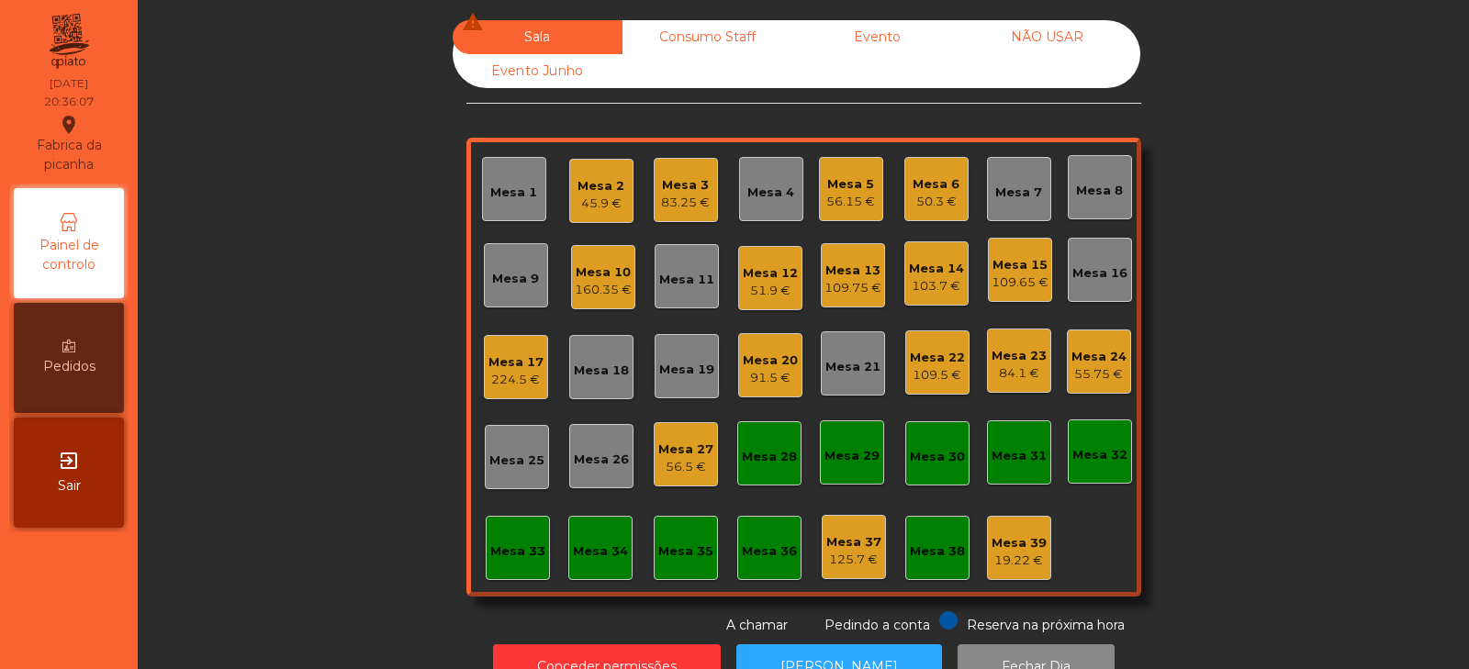
click at [921, 191] on div "Mesa 6" at bounding box center [936, 184] width 47 height 18
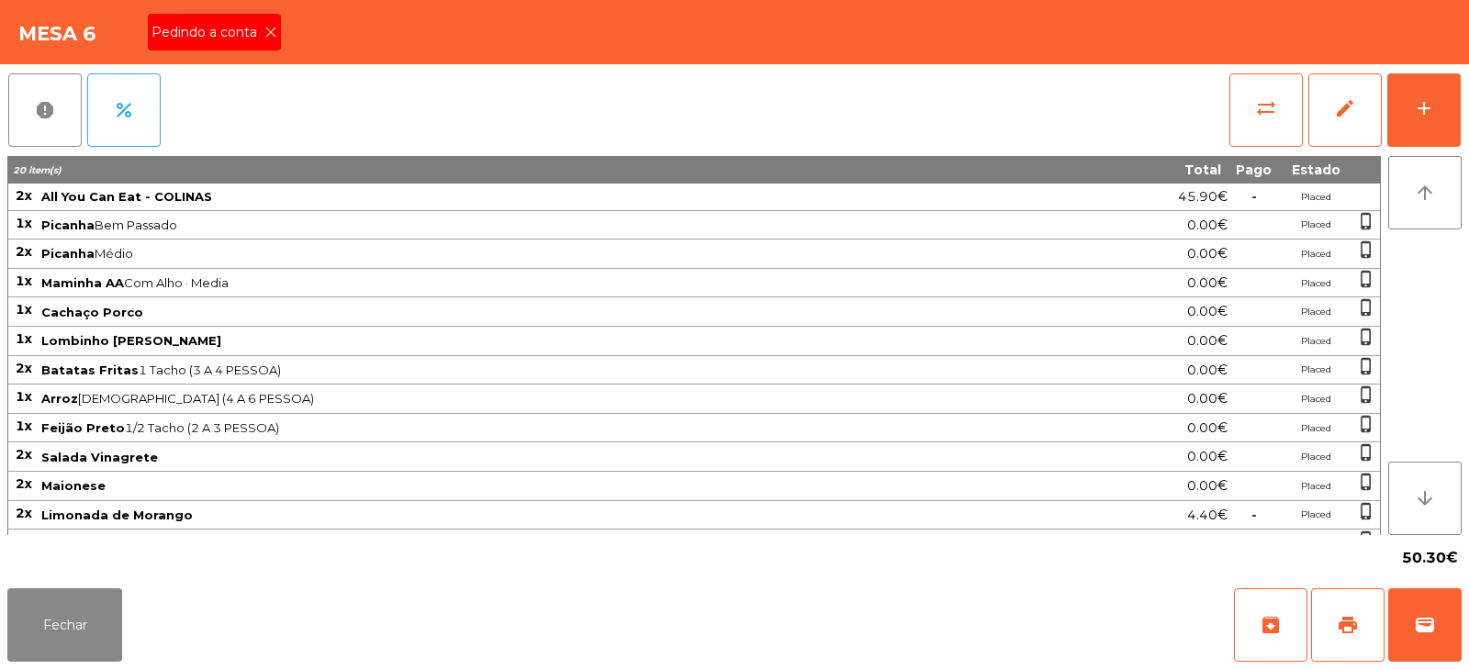
click at [219, 26] on span "Pedindo a conta" at bounding box center [208, 32] width 113 height 19
click at [1361, 628] on button "print" at bounding box center [1347, 625] width 73 height 73
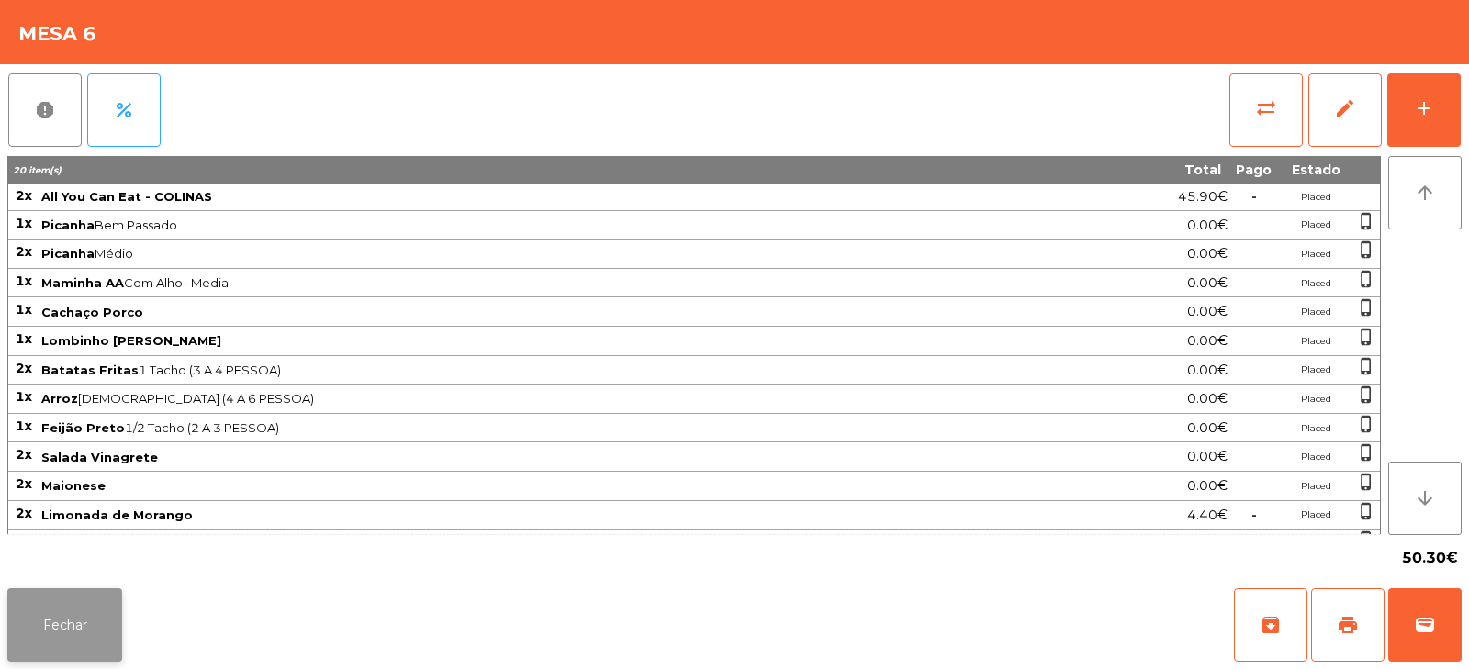
click at [100, 613] on button "Fechar" at bounding box center [64, 625] width 115 height 73
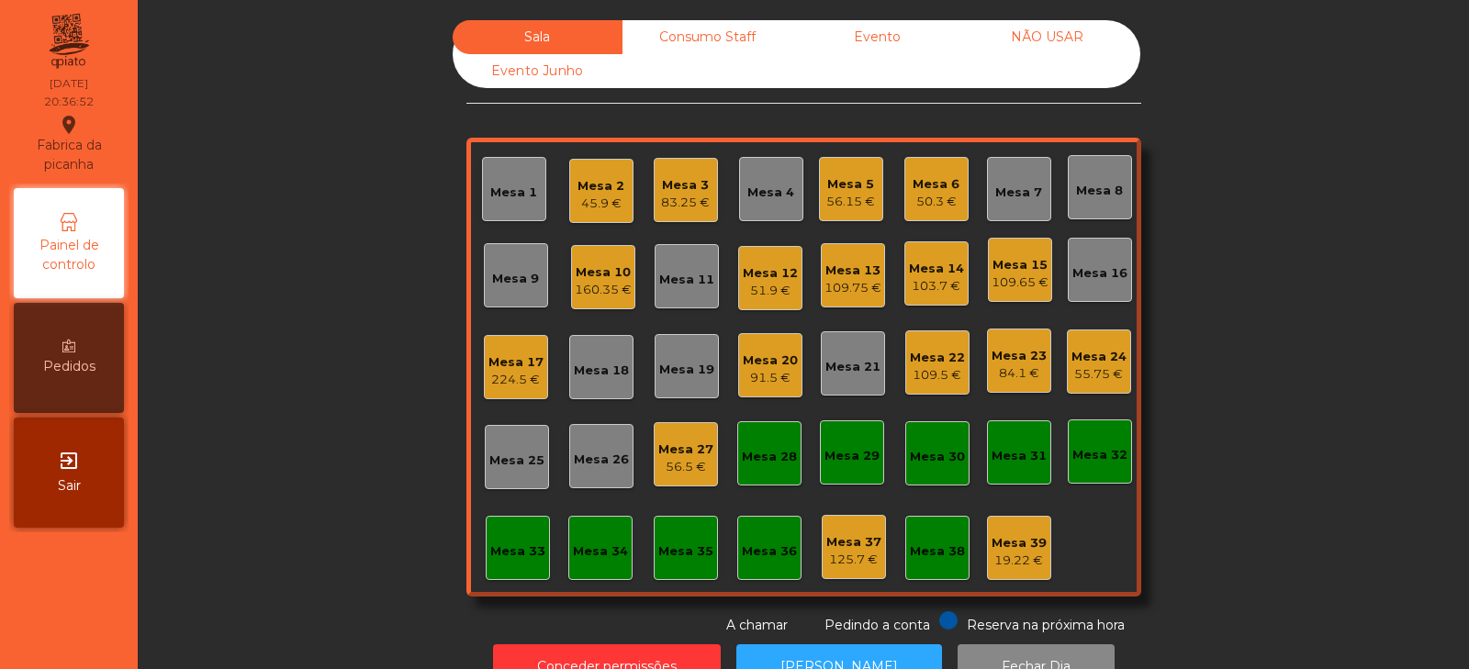
click at [1081, 184] on div "Mesa 8" at bounding box center [1099, 191] width 47 height 18
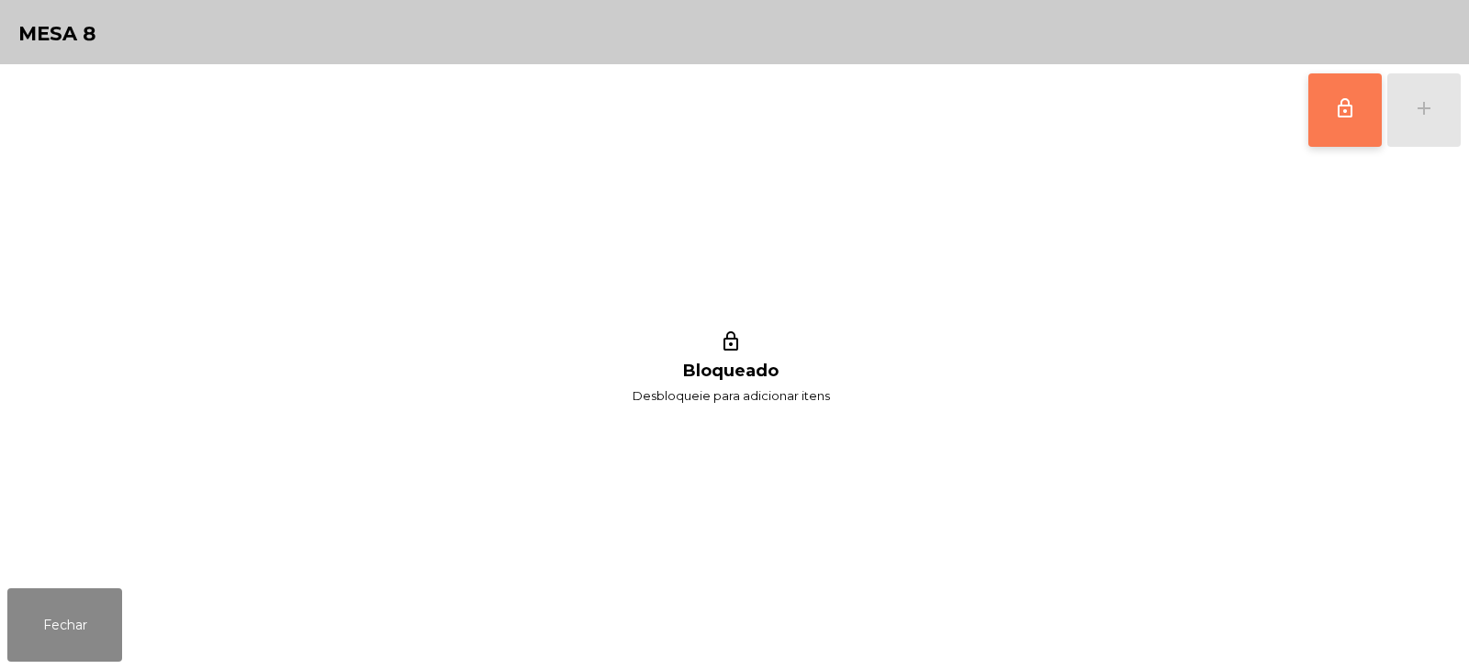
click at [1351, 121] on button "lock_outline" at bounding box center [1345, 109] width 73 height 73
click at [1417, 127] on button "add" at bounding box center [1424, 109] width 73 height 73
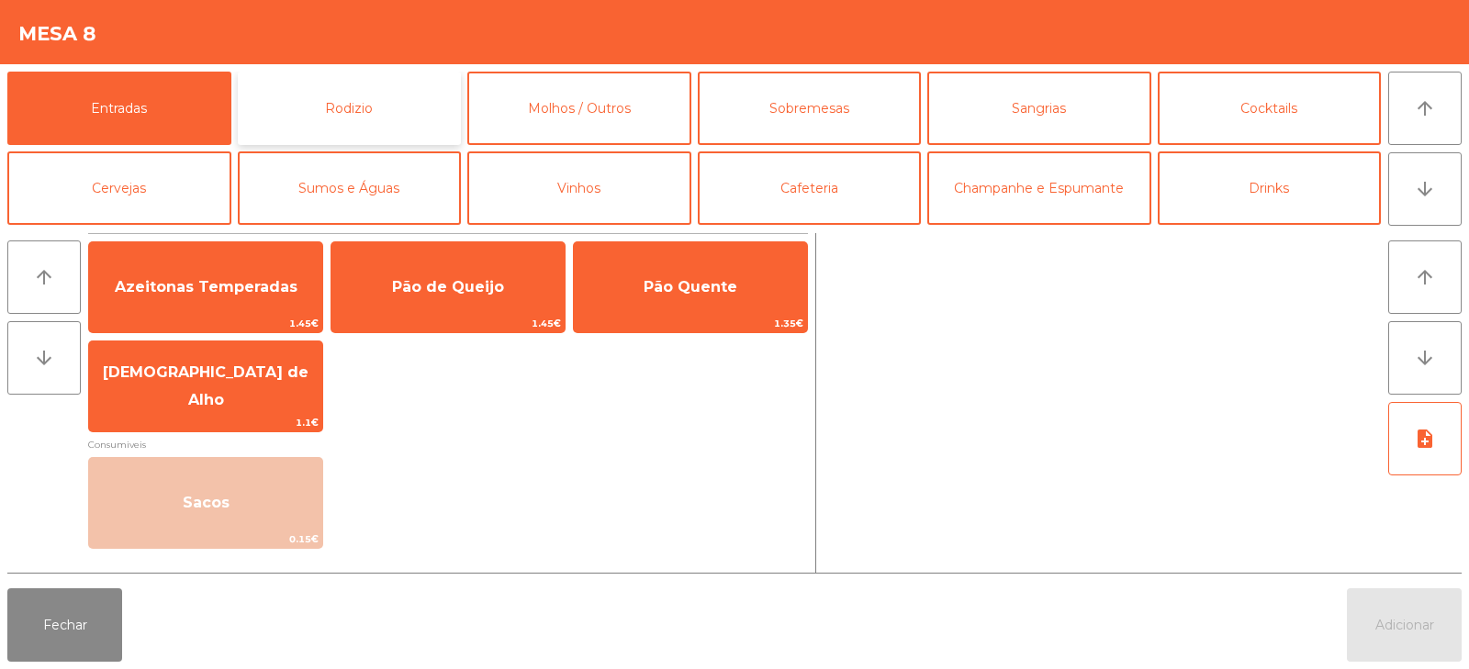
click at [332, 131] on button "Rodizio" at bounding box center [350, 108] width 224 height 73
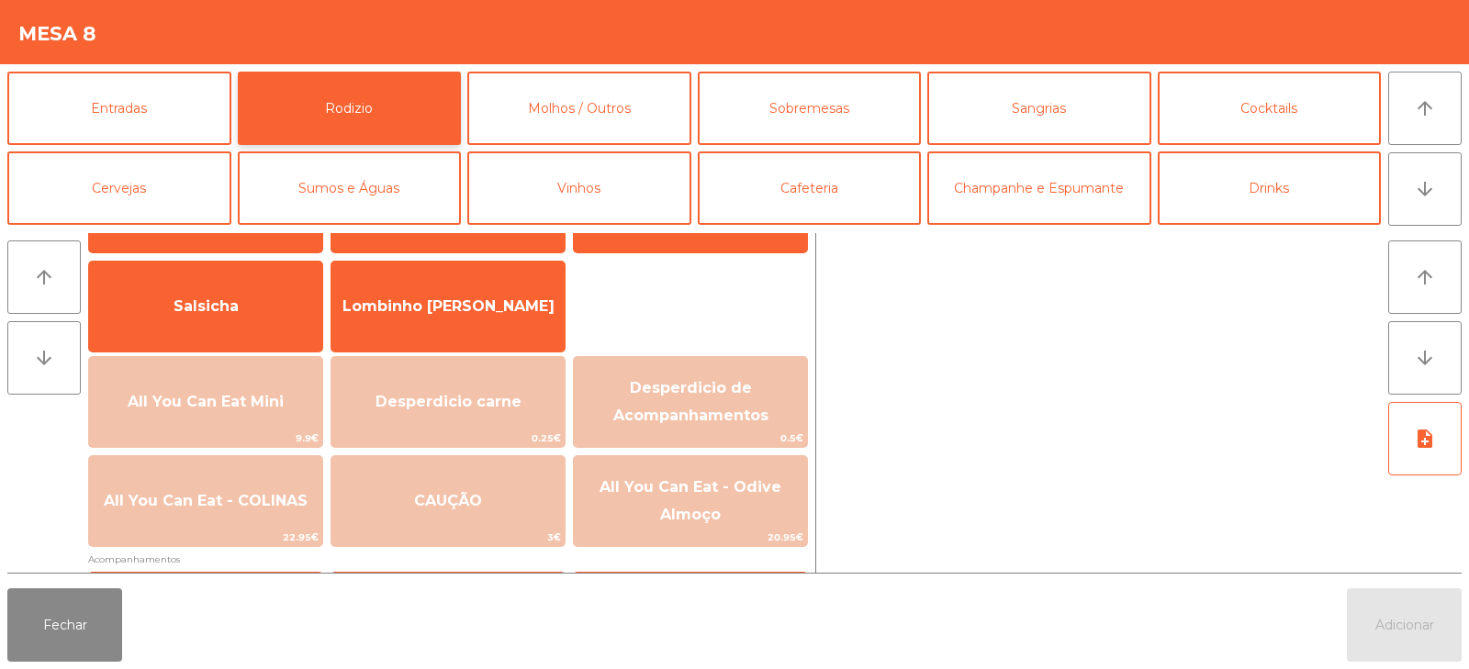
scroll to position [122, 0]
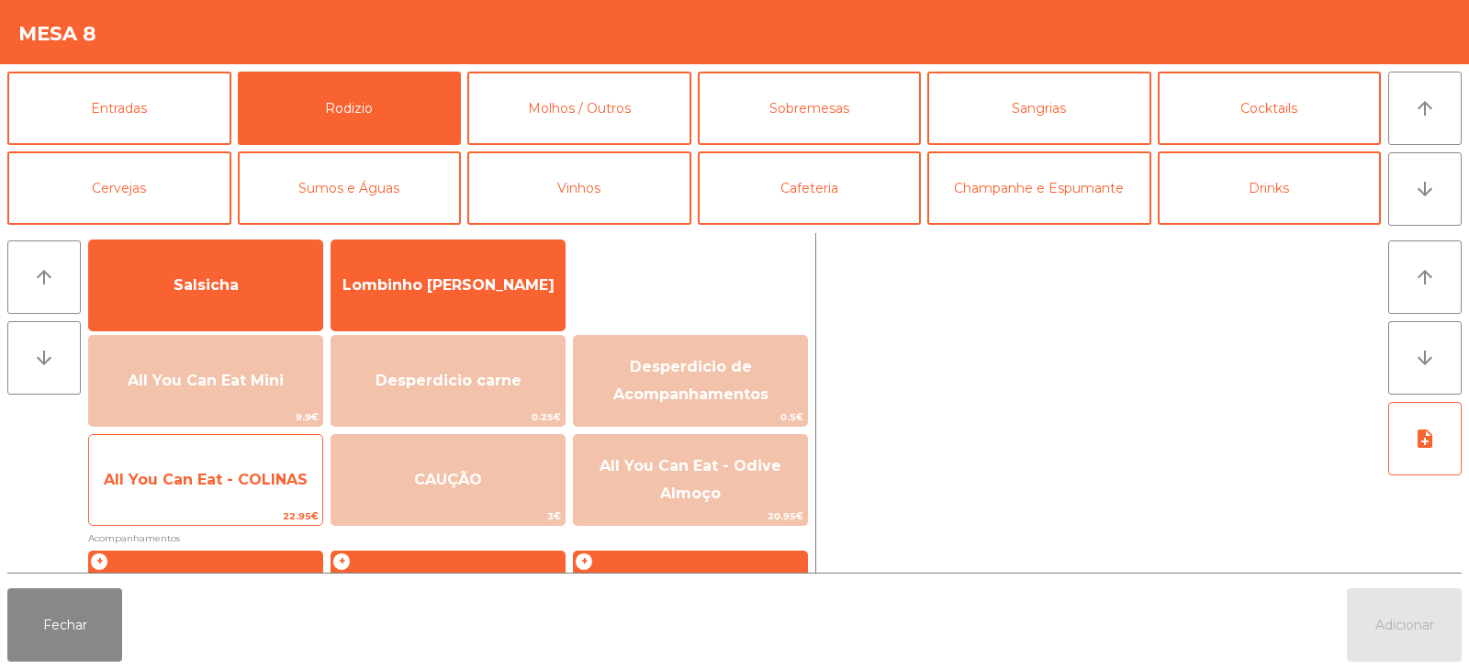
click at [243, 494] on span "All You Can Eat - COLINAS" at bounding box center [205, 480] width 233 height 50
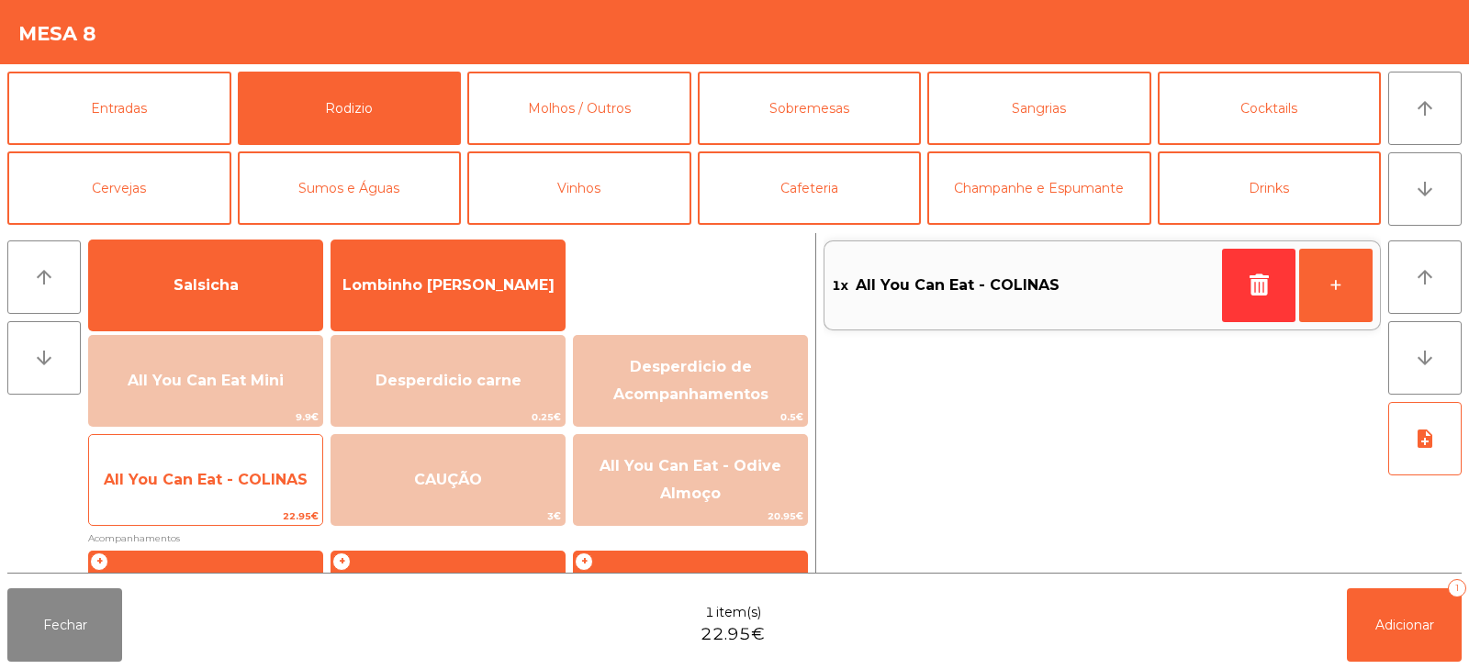
click at [246, 498] on span "All You Can Eat - COLINAS" at bounding box center [205, 480] width 233 height 50
click at [253, 503] on span "All You Can Eat - COLINAS" at bounding box center [205, 480] width 233 height 50
click at [252, 507] on div "All You Can Eat - COLINAS 22.95€" at bounding box center [205, 480] width 235 height 92
click at [253, 504] on span "All You Can Eat - COLINAS" at bounding box center [205, 480] width 233 height 50
click at [249, 505] on span "All You Can Eat - COLINAS" at bounding box center [205, 480] width 233 height 50
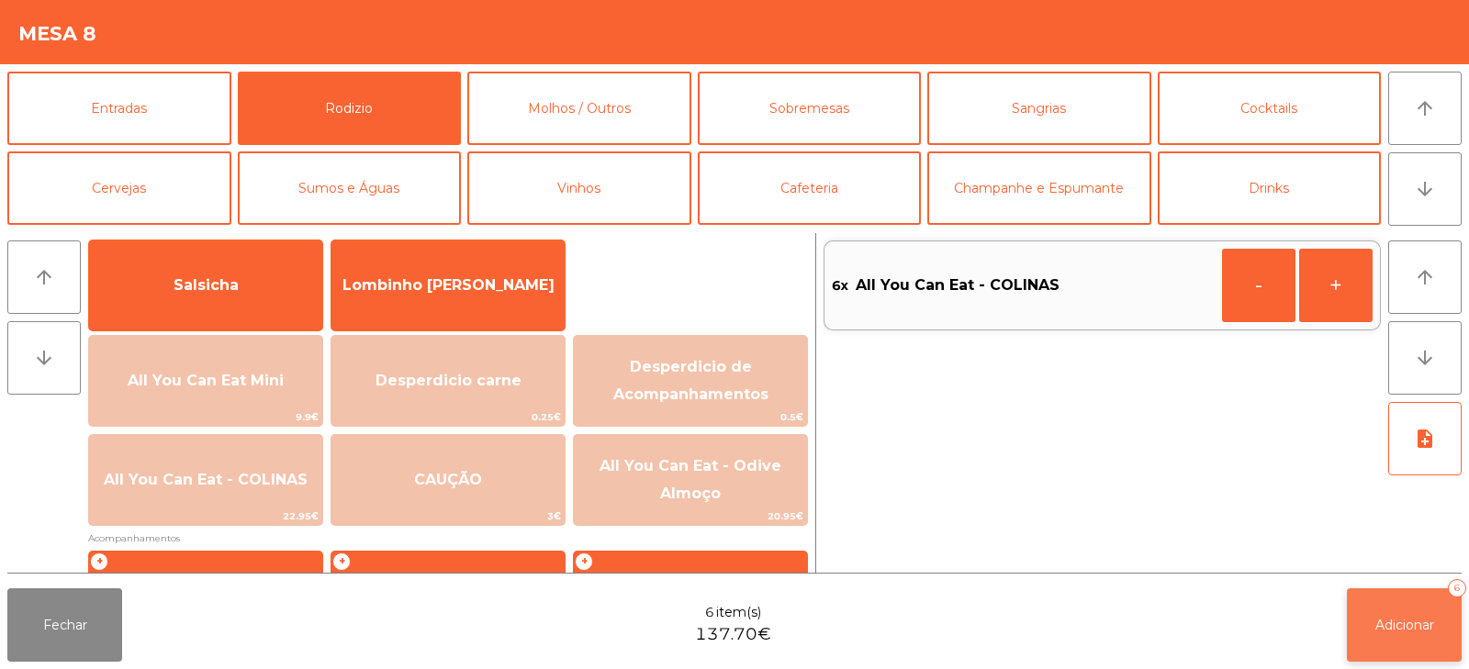
click at [1374, 614] on button "Adicionar 6" at bounding box center [1404, 625] width 115 height 73
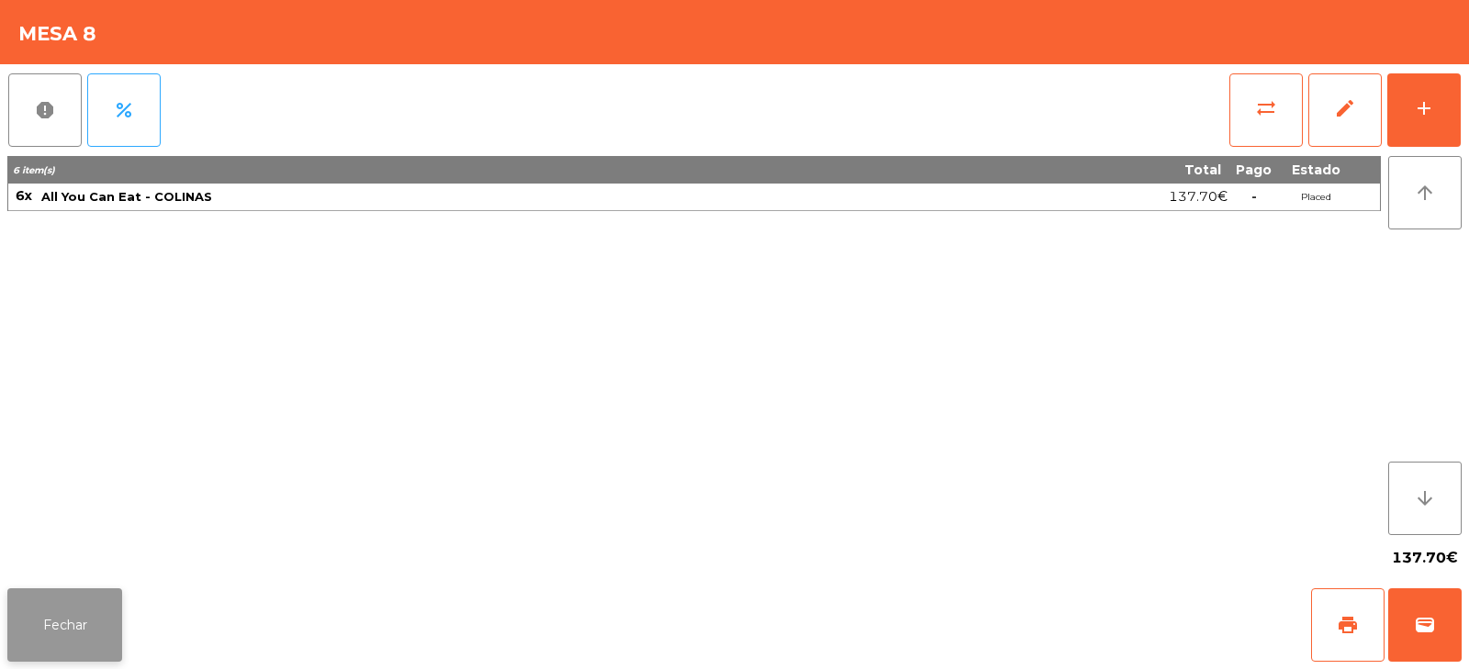
click at [50, 610] on button "Fechar" at bounding box center [64, 625] width 115 height 73
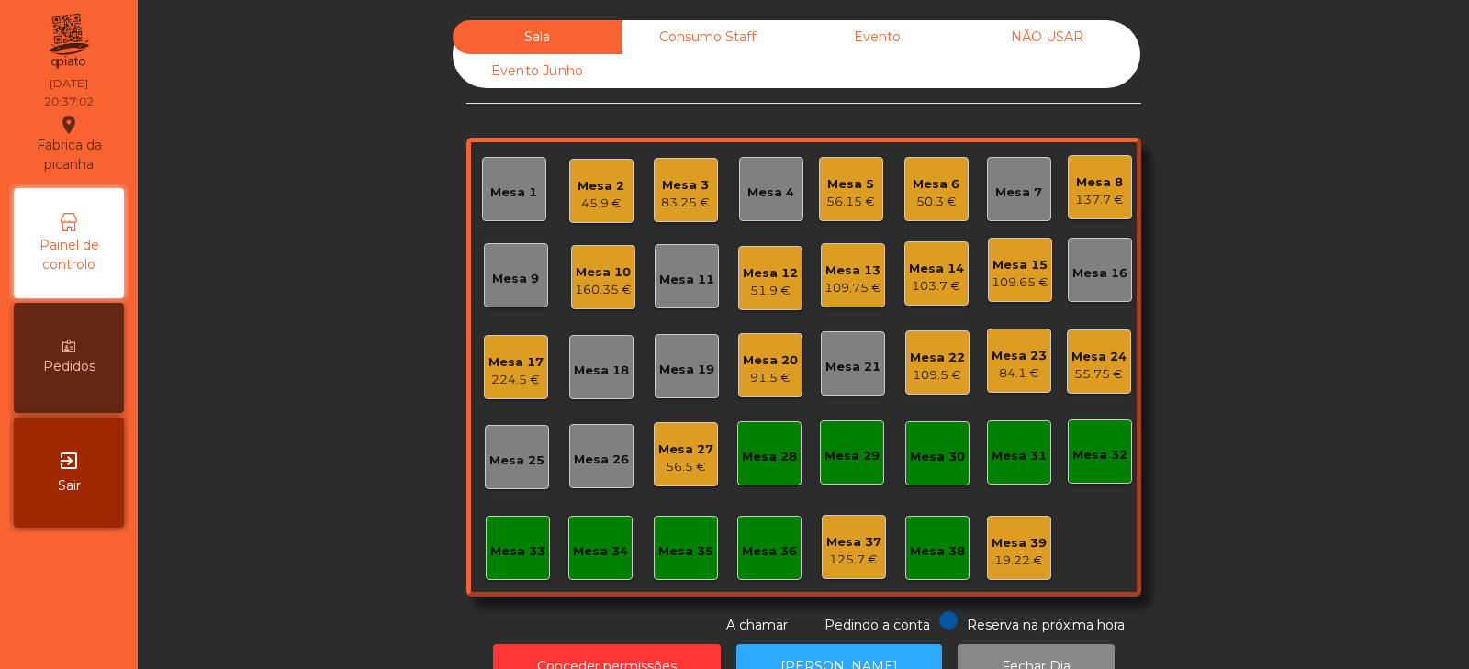
click at [1014, 362] on div "Mesa 23" at bounding box center [1019, 356] width 55 height 18
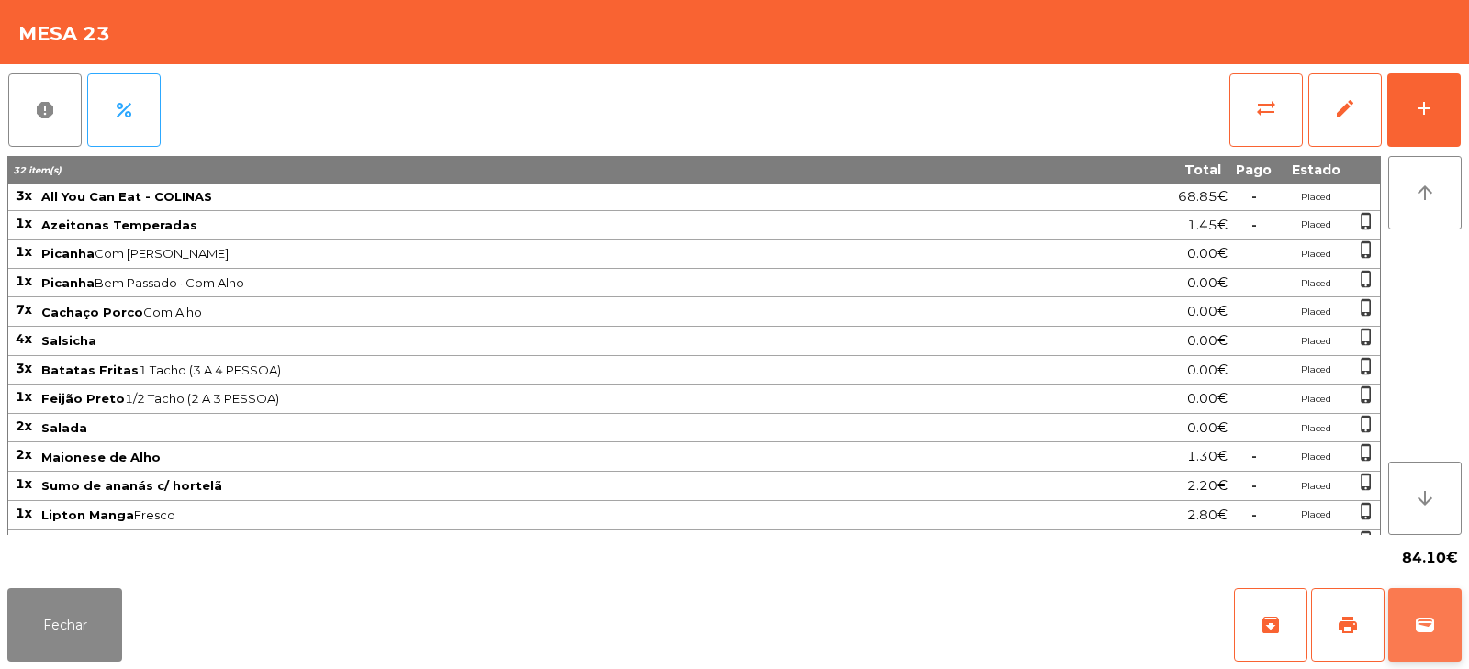
click at [1421, 617] on span "wallet" at bounding box center [1425, 625] width 22 height 22
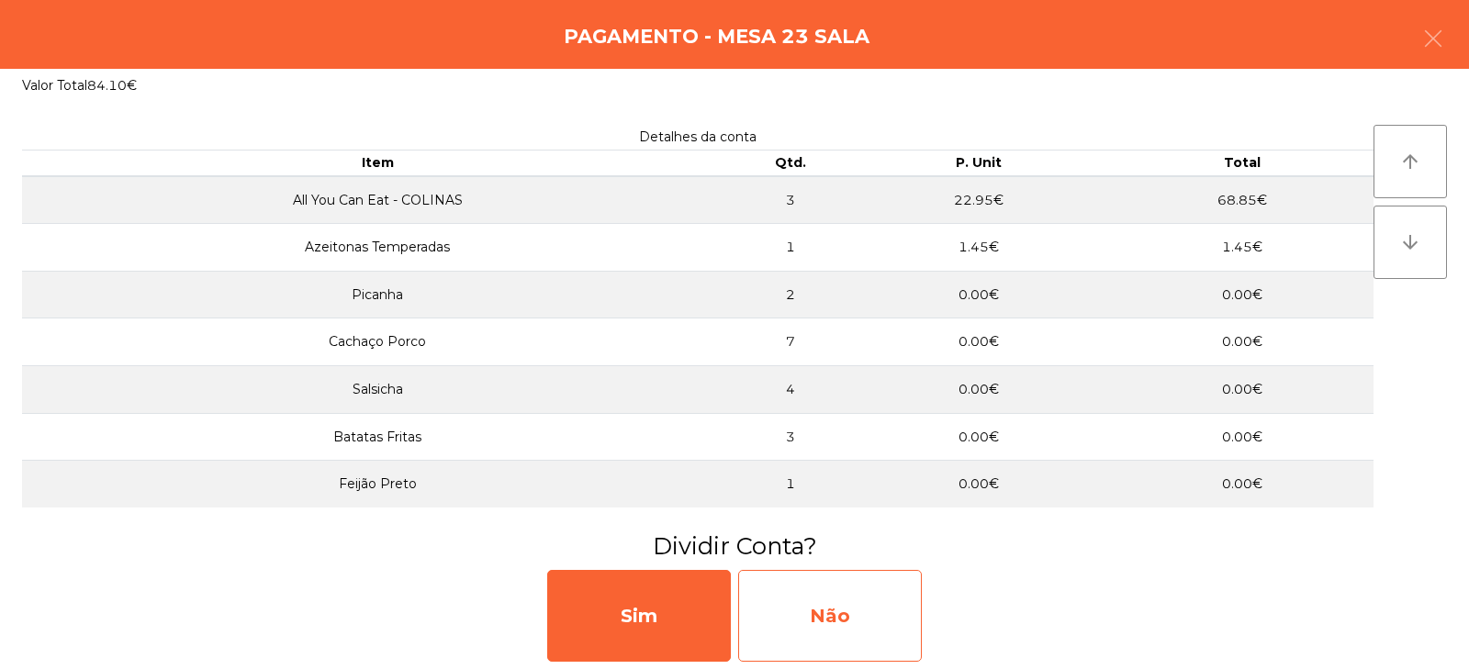
click at [825, 614] on div "Não" at bounding box center [830, 616] width 184 height 92
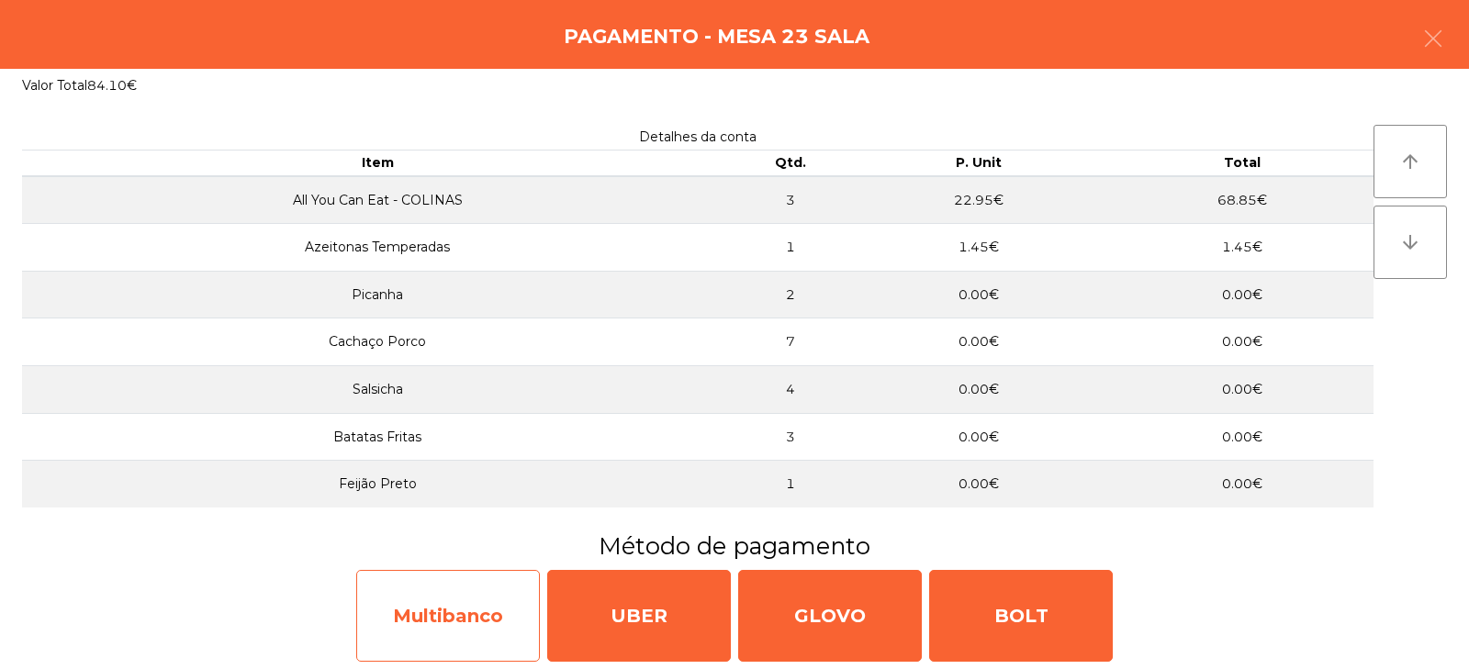
click at [435, 620] on div "Multibanco" at bounding box center [448, 616] width 184 height 92
select select "**"
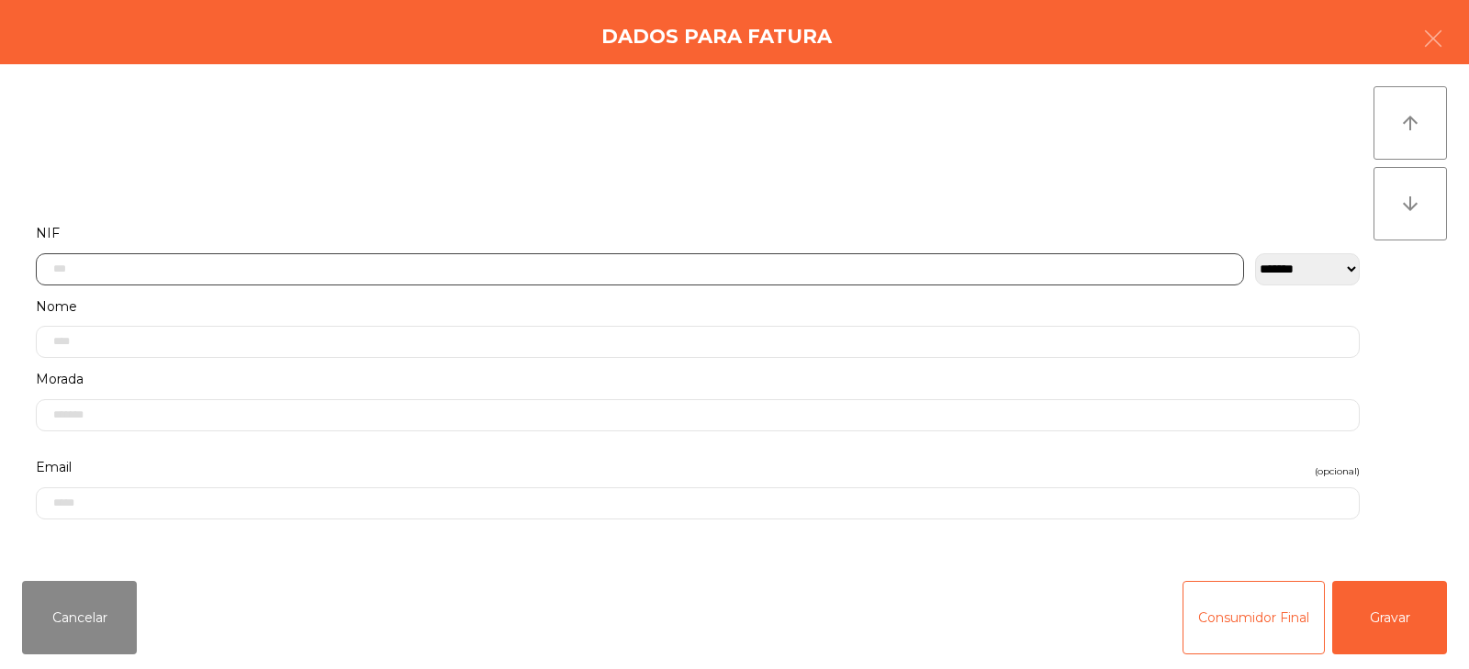
click at [538, 265] on input "text" at bounding box center [640, 269] width 1208 height 32
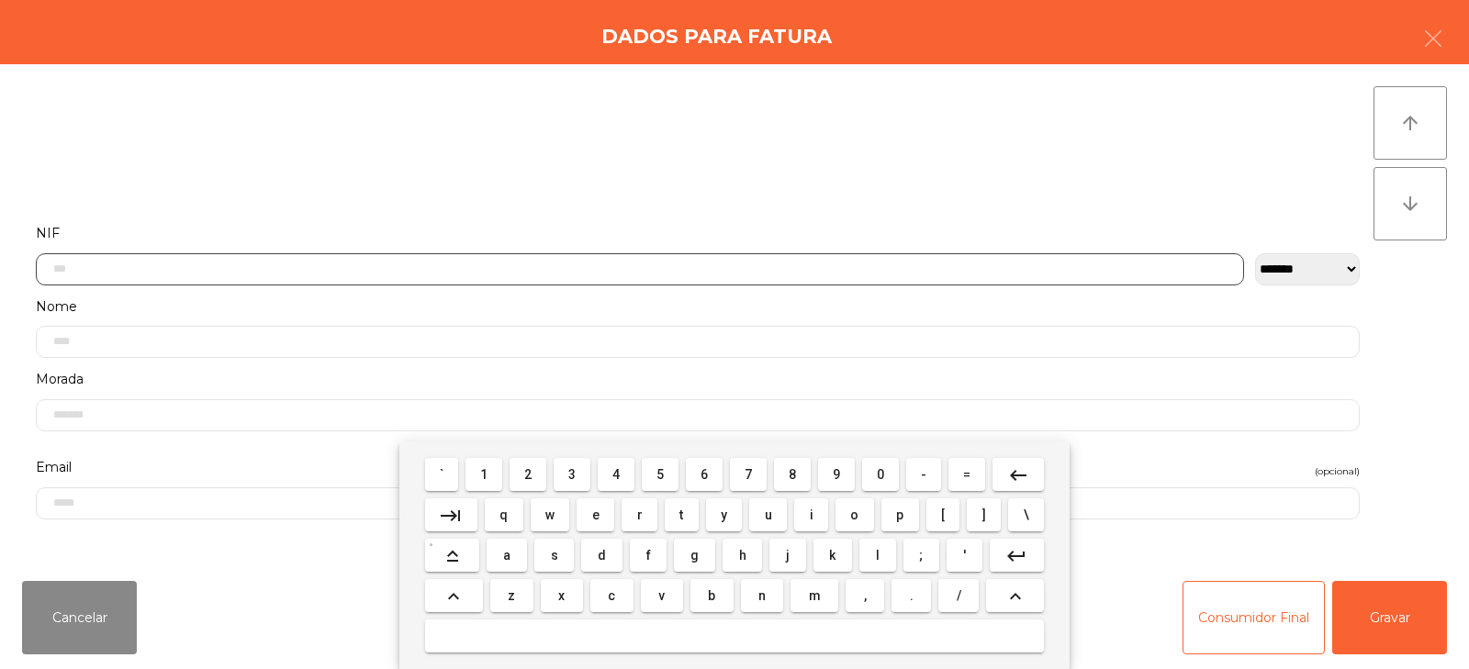
scroll to position [134, 0]
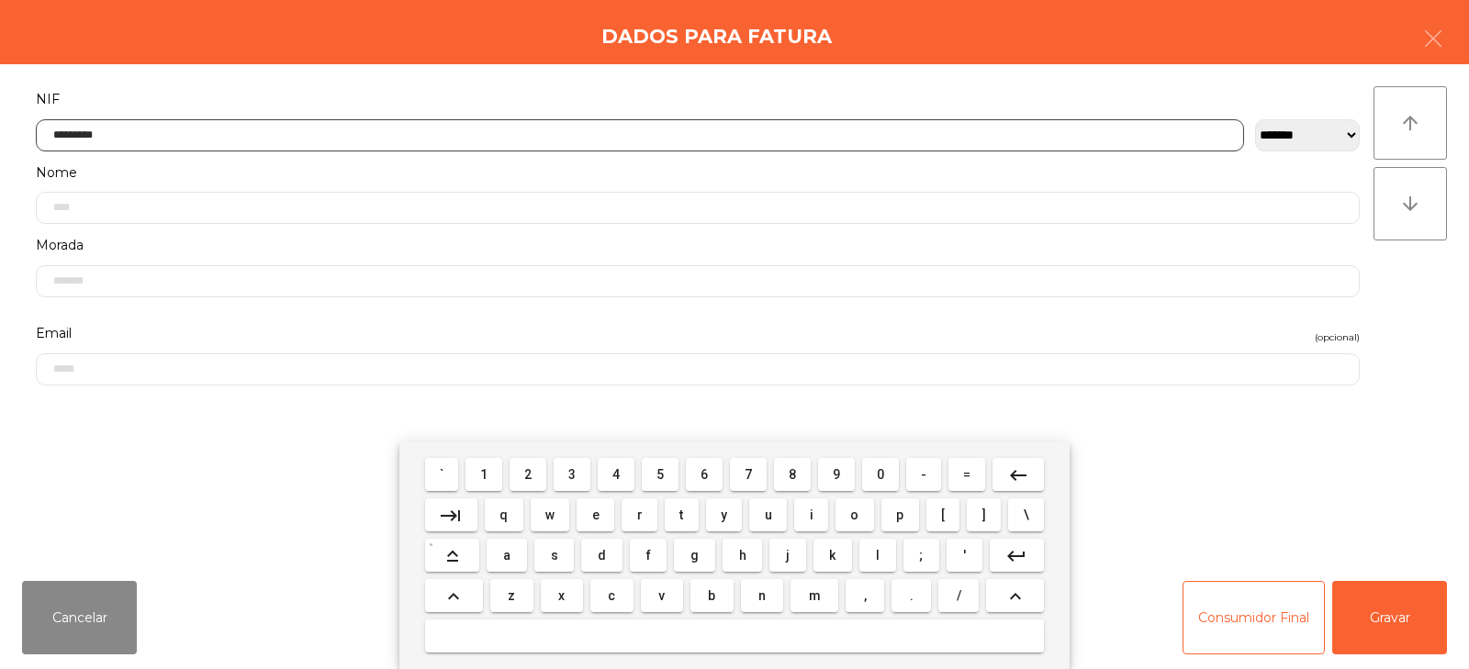
type input "*********"
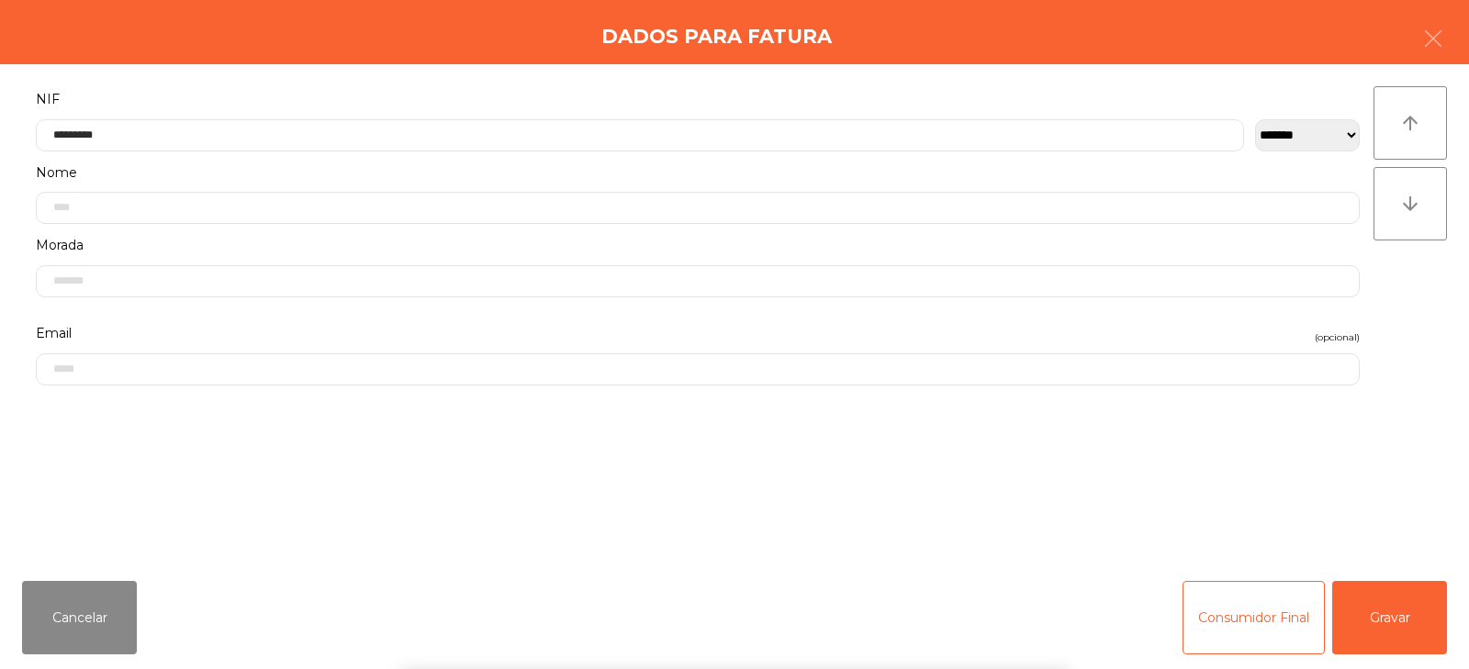
click at [1404, 326] on div "arrow_upward arrow_downward" at bounding box center [1410, 315] width 73 height 458
click at [1404, 619] on button "Gravar" at bounding box center [1389, 617] width 115 height 73
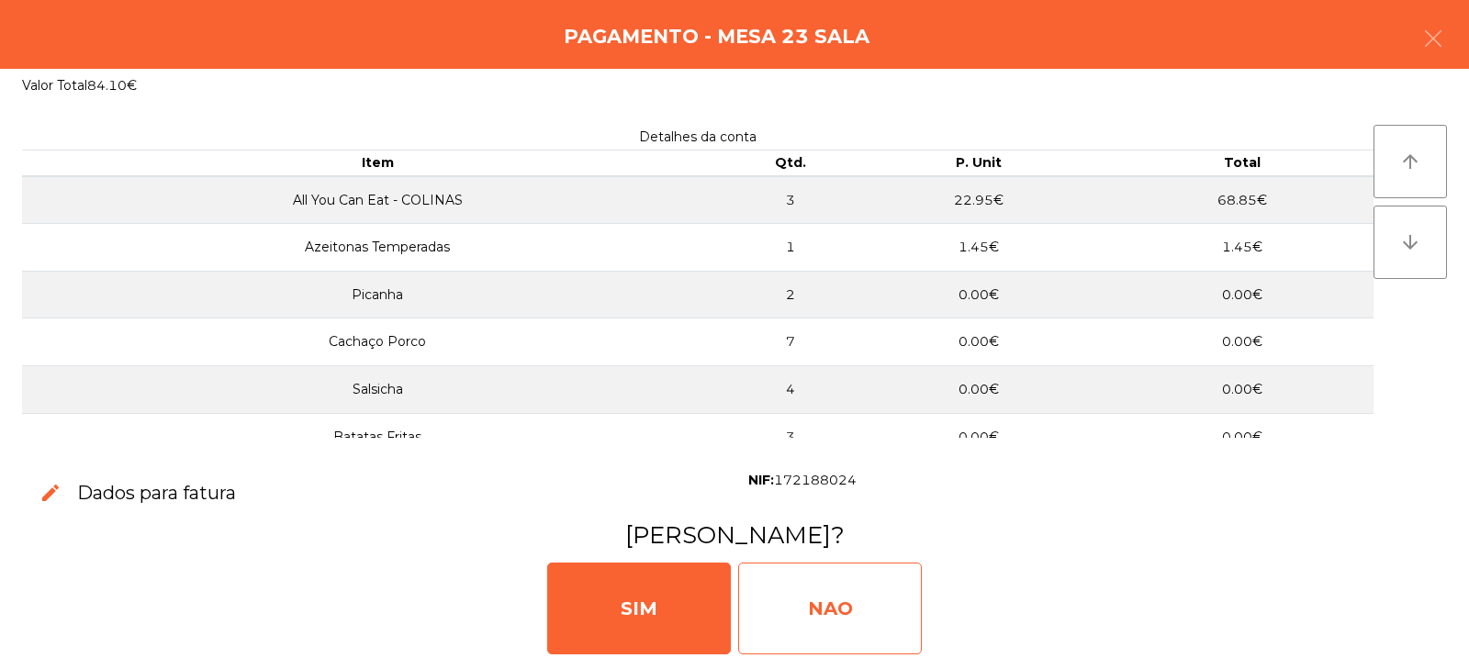
click at [833, 597] on div "NAO" at bounding box center [830, 609] width 184 height 92
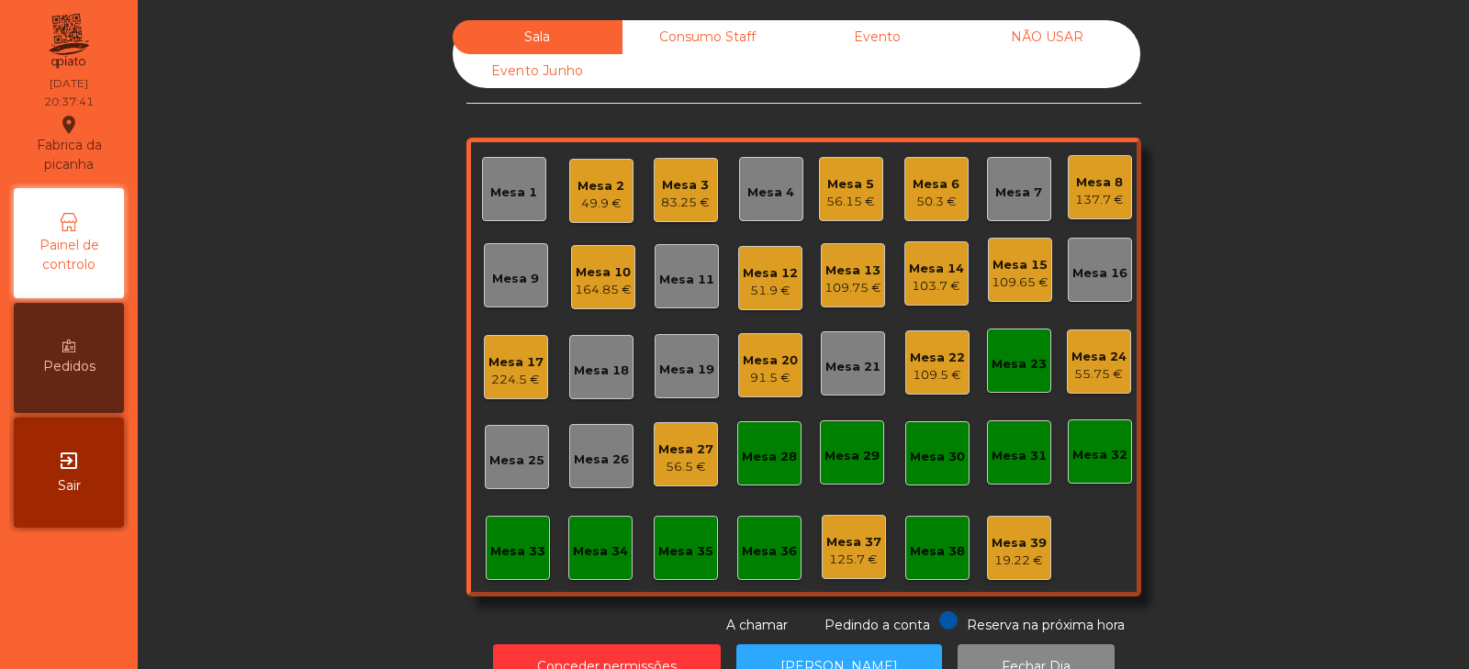
click at [935, 175] on div "Mesa 6" at bounding box center [936, 184] width 47 height 18
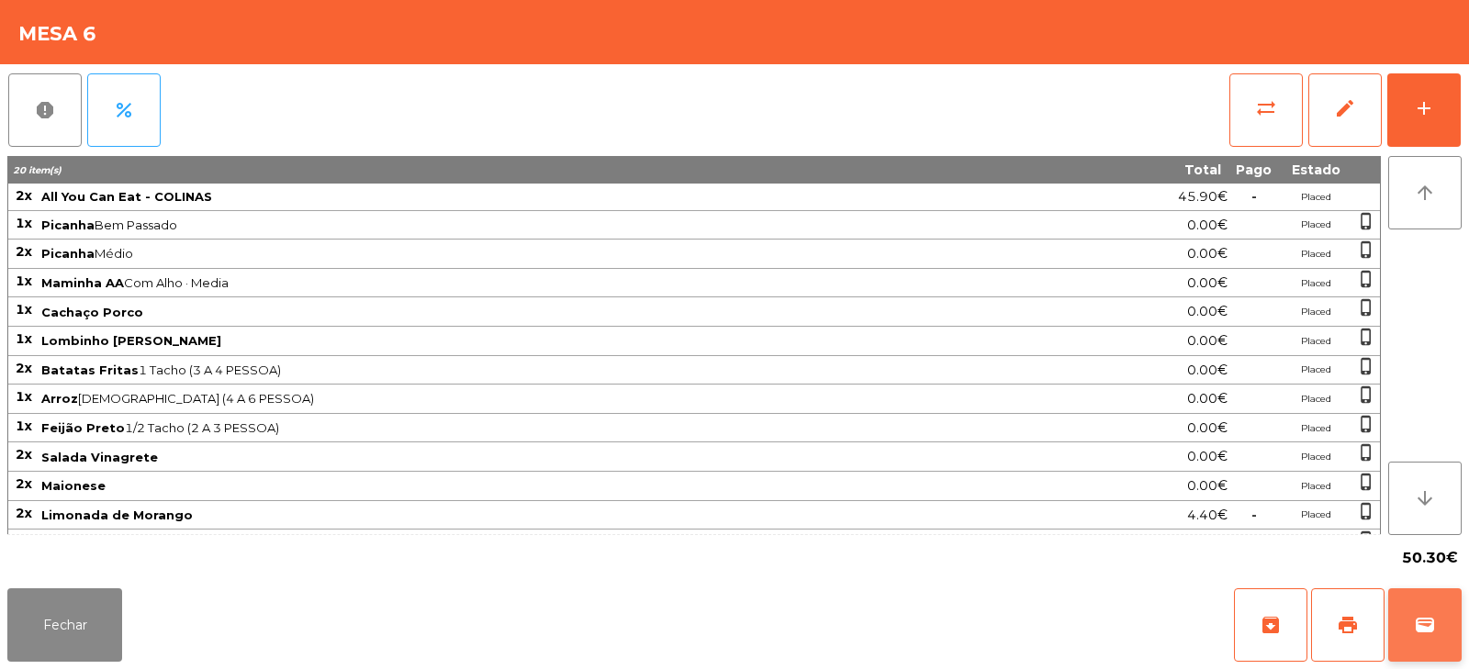
click at [1432, 630] on span "wallet" at bounding box center [1425, 625] width 22 height 22
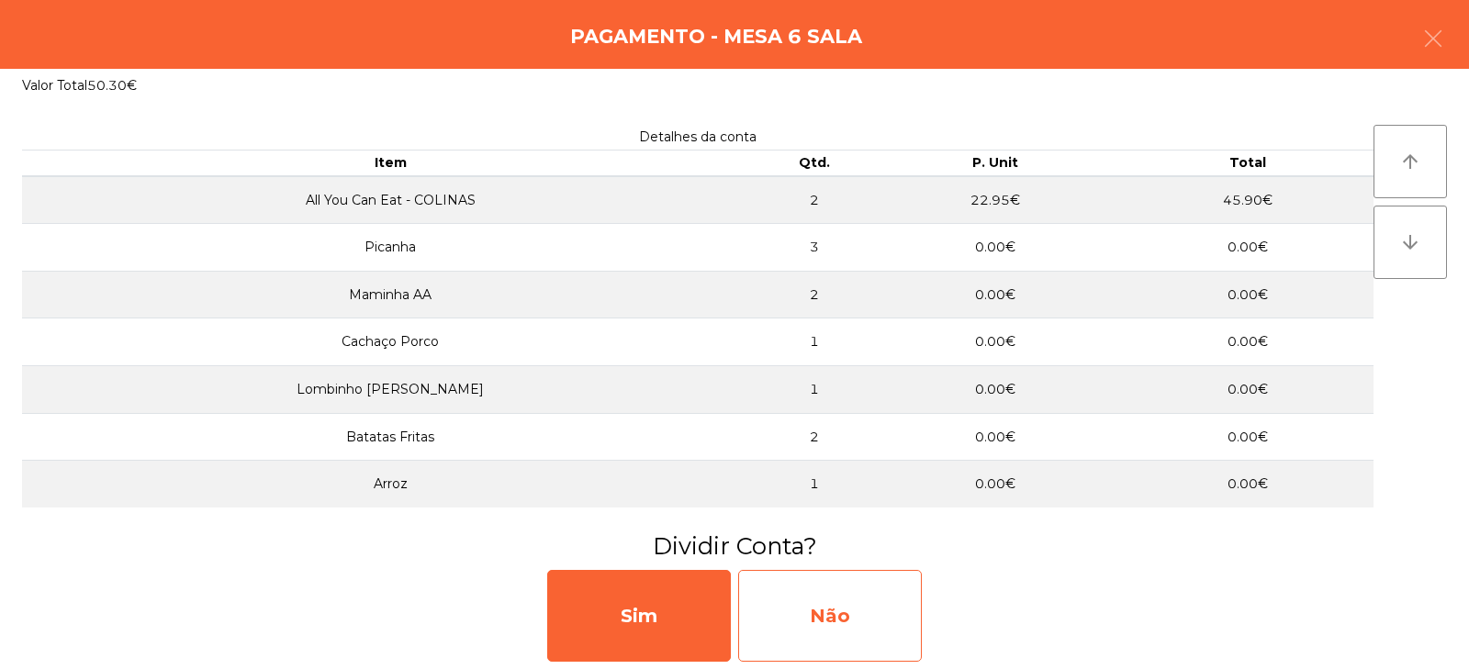
click at [839, 615] on div "Não" at bounding box center [830, 616] width 184 height 92
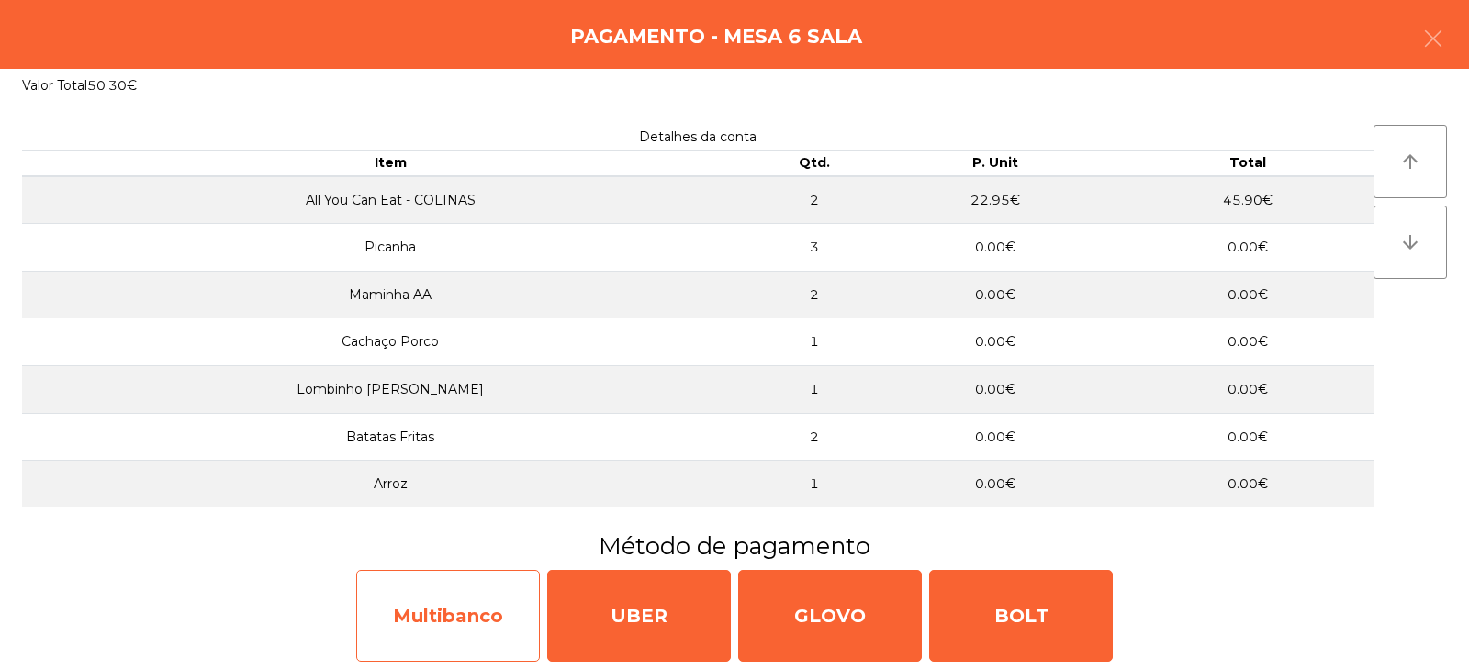
click at [434, 636] on div "Multibanco" at bounding box center [448, 616] width 184 height 92
select select "**"
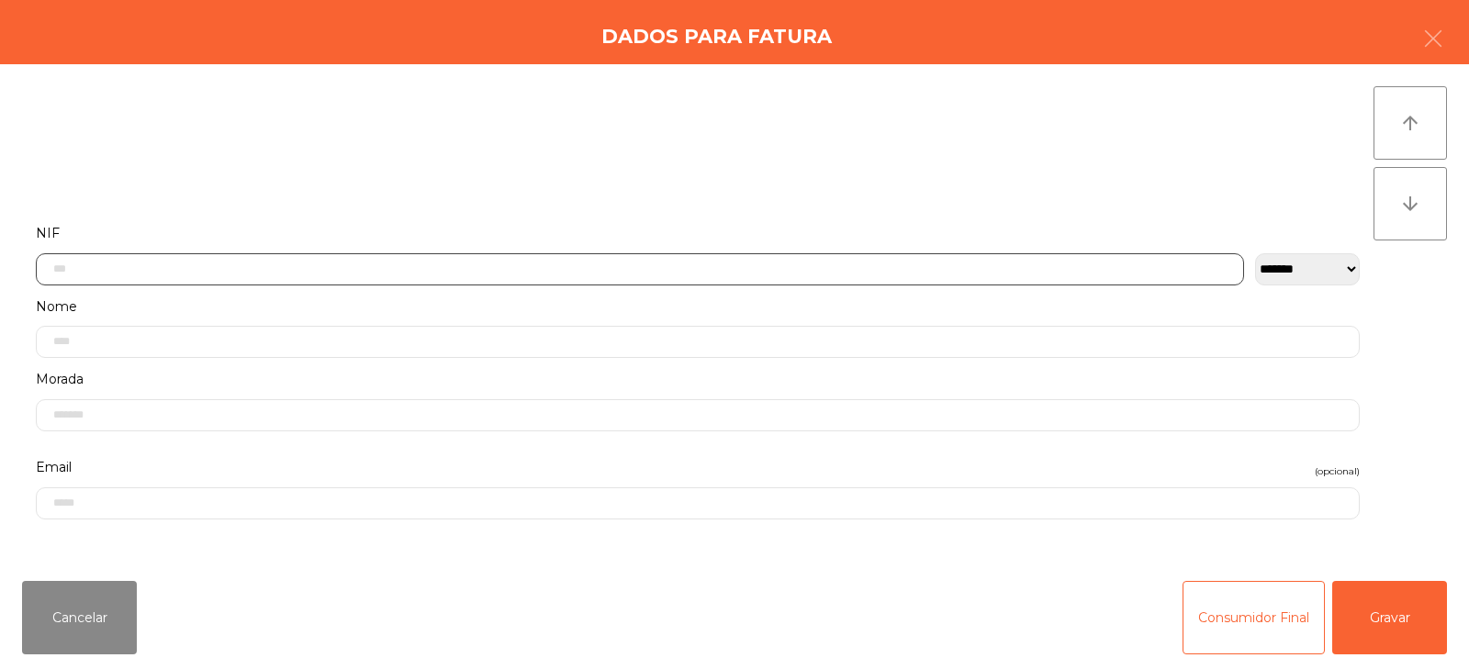
click at [446, 266] on input "text" at bounding box center [640, 269] width 1208 height 32
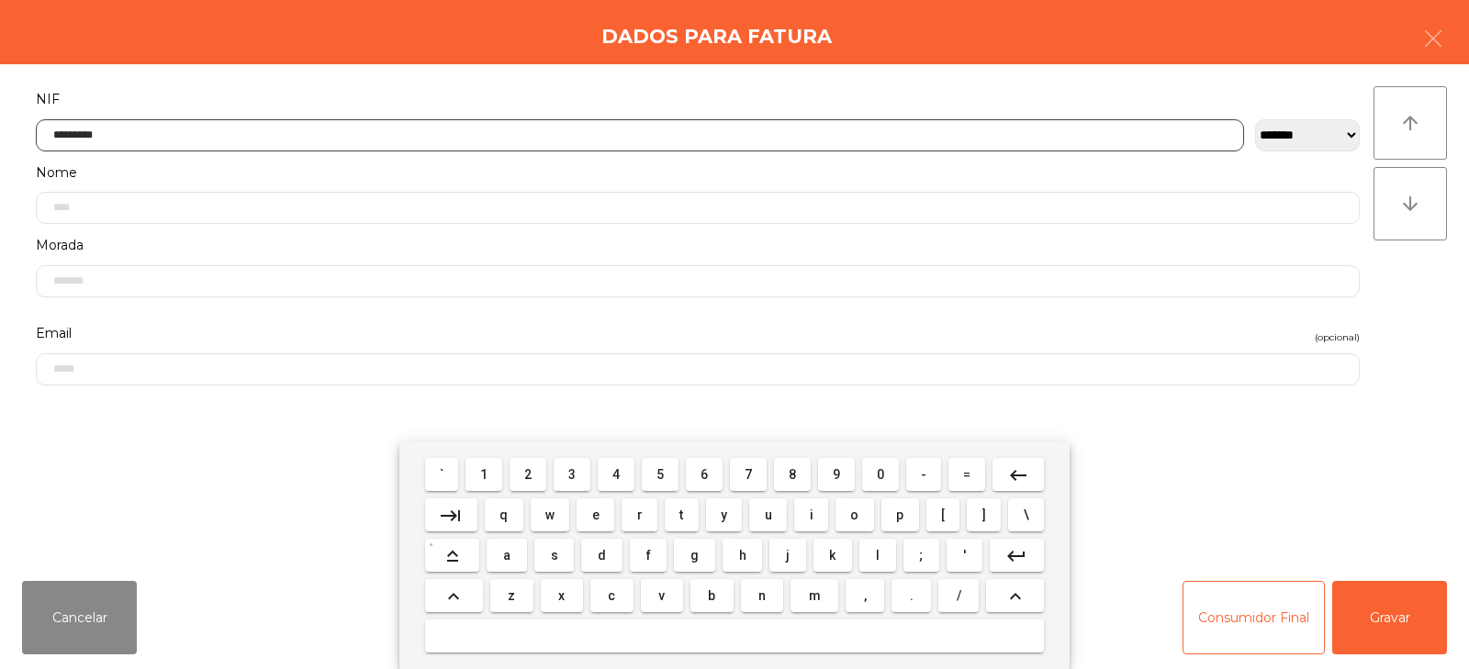
type input "*********"
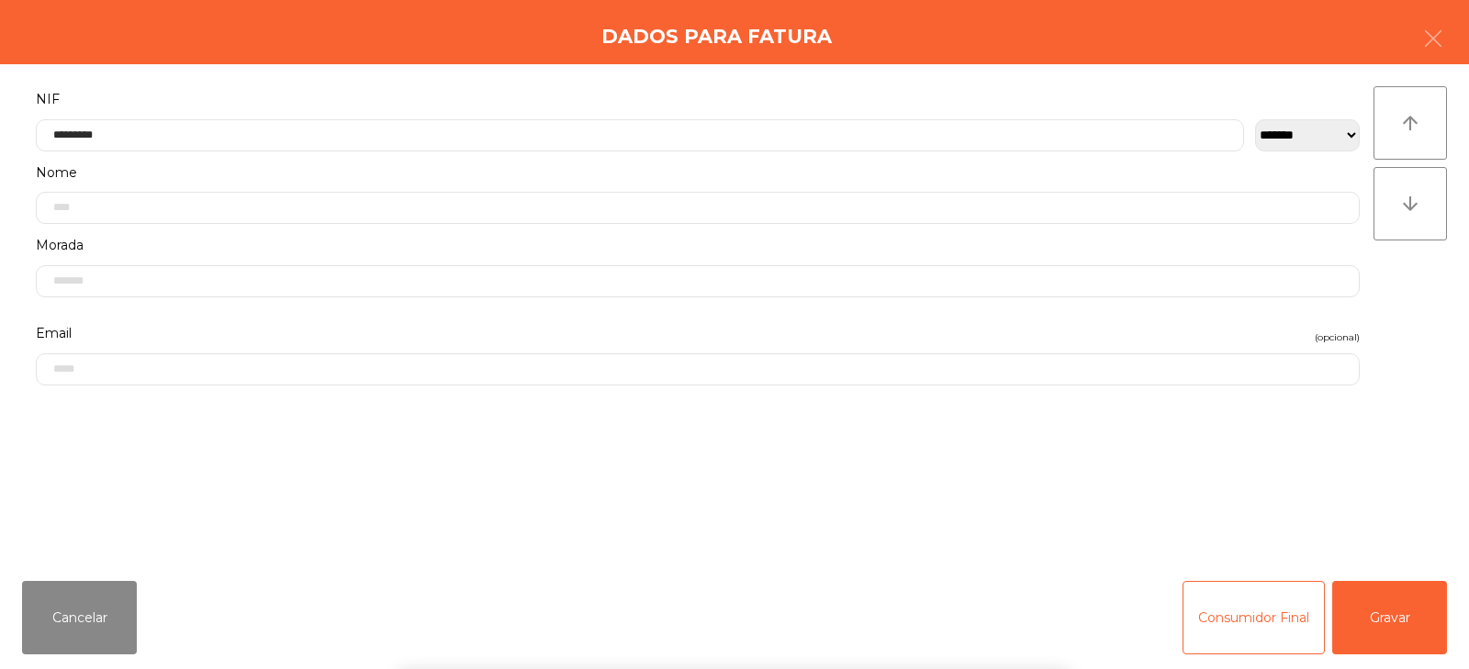
click at [1419, 585] on div "` 1 2 3 4 5 6 7 8 9 0 - = keyboard_backspace keyboard_tab q w e r t y u i o p […" at bounding box center [734, 556] width 1469 height 228
click at [1404, 601] on button "Gravar" at bounding box center [1389, 617] width 115 height 73
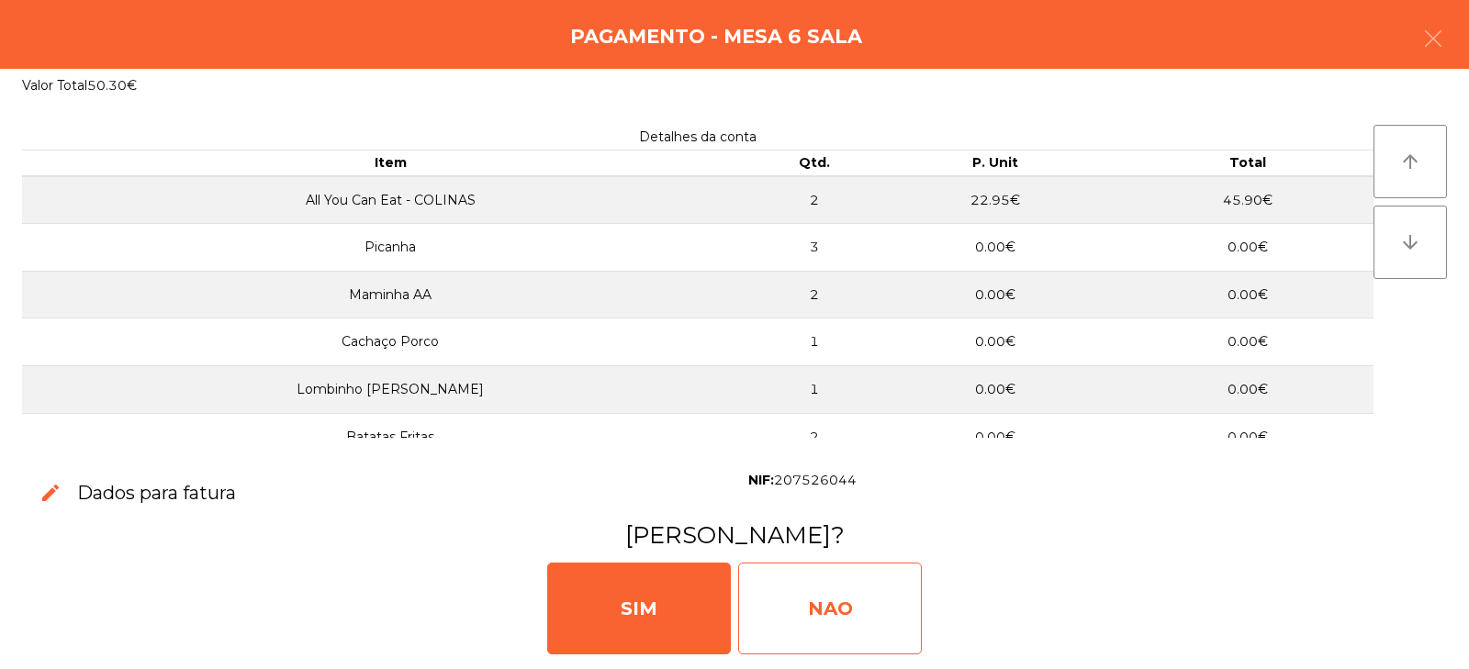
click at [826, 600] on div "NAO" at bounding box center [830, 609] width 184 height 92
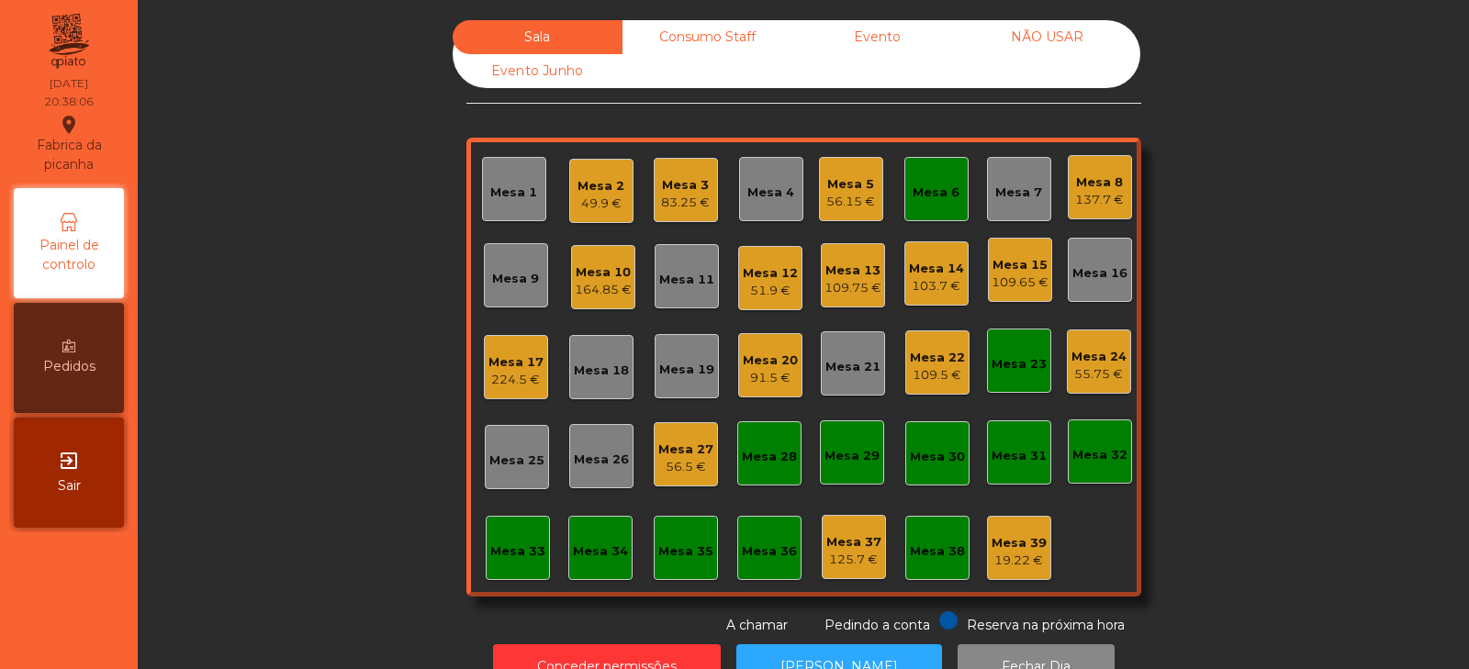
click at [935, 201] on div "Mesa 6" at bounding box center [936, 193] width 47 height 18
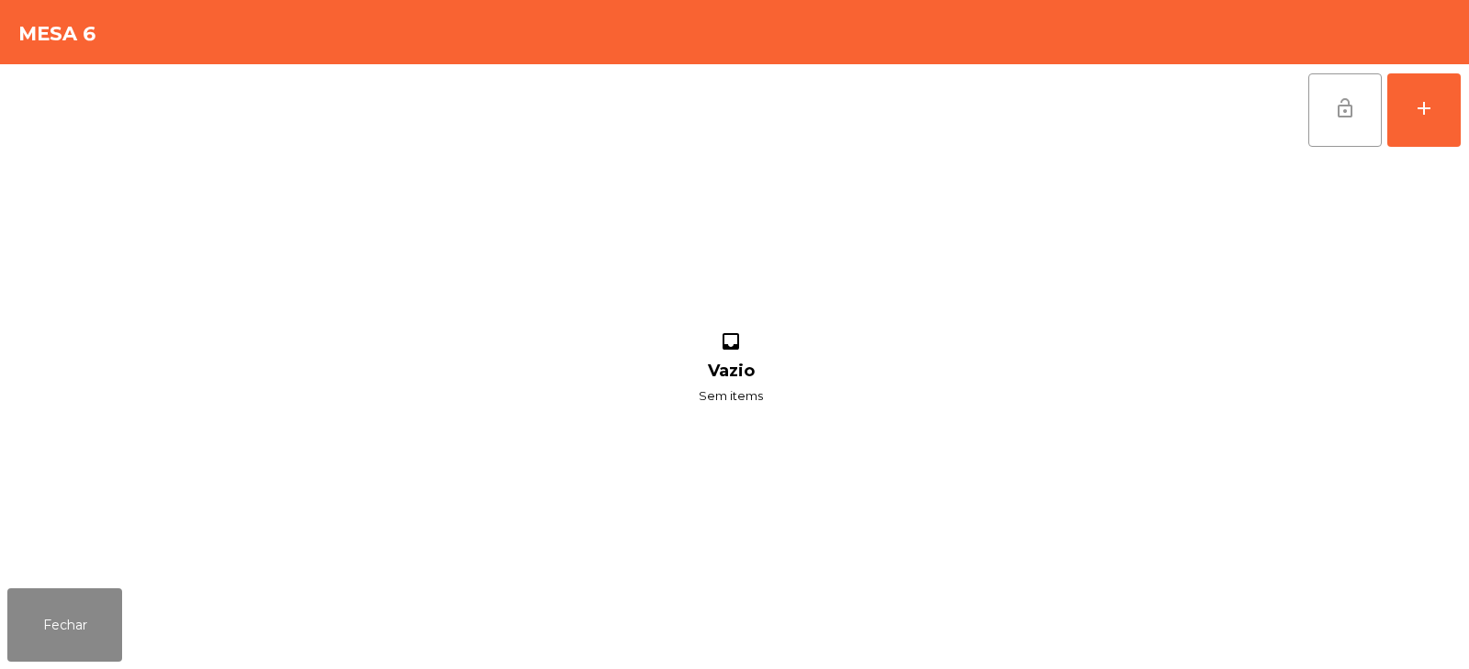
click at [1327, 100] on button "lock_open" at bounding box center [1345, 109] width 73 height 73
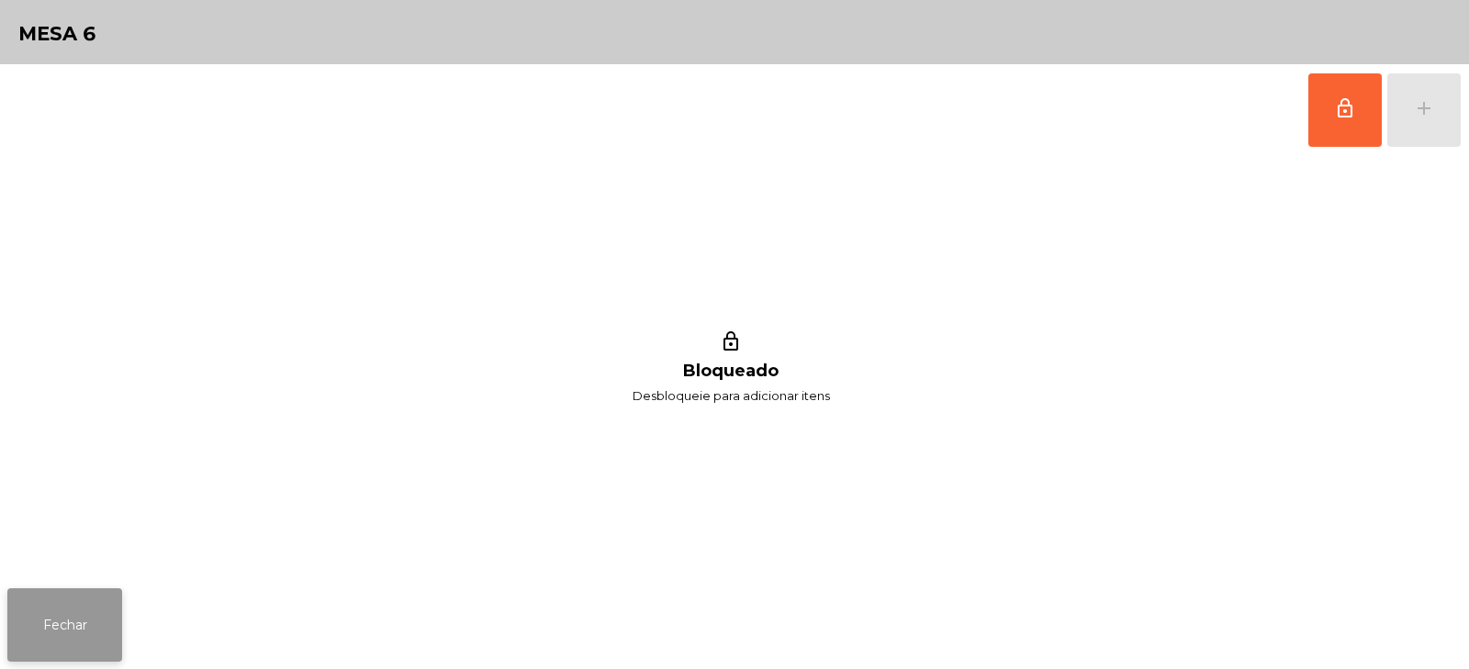
click at [97, 601] on button "Fechar" at bounding box center [64, 625] width 115 height 73
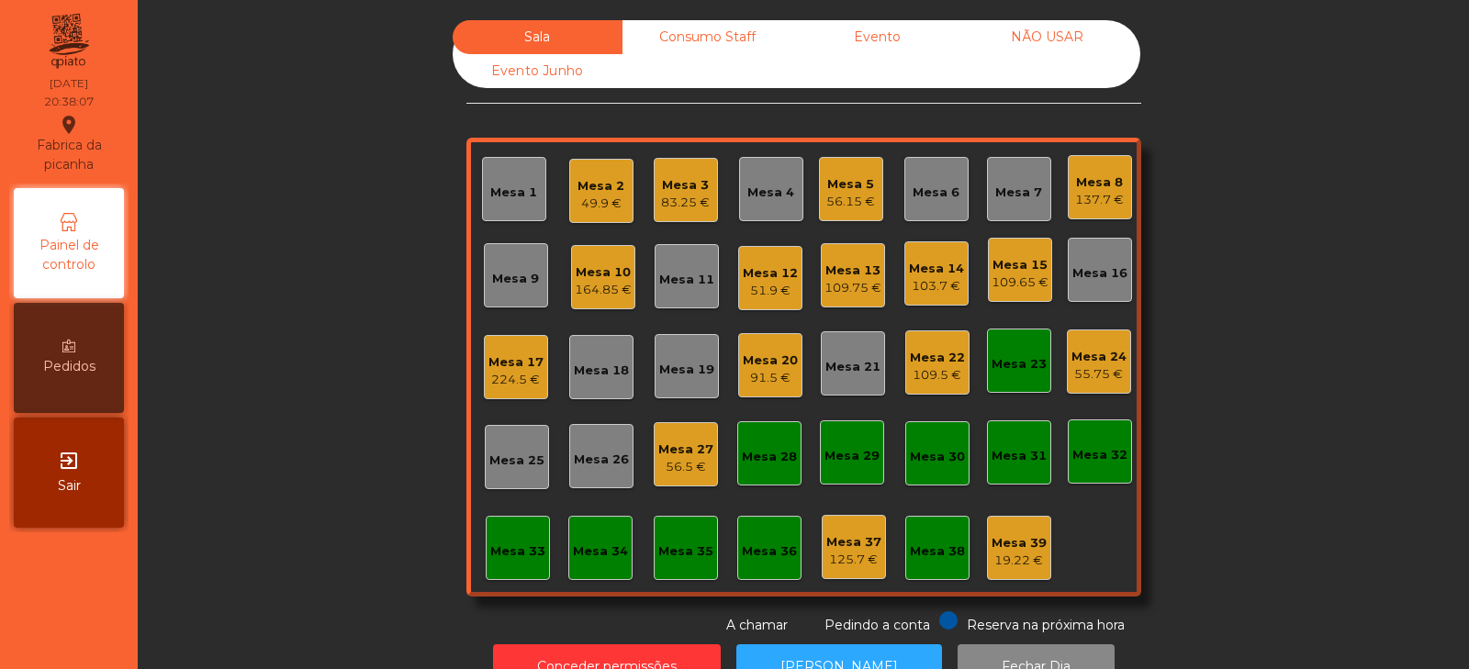
click at [1025, 353] on div "Mesa 23" at bounding box center [1019, 361] width 55 height 26
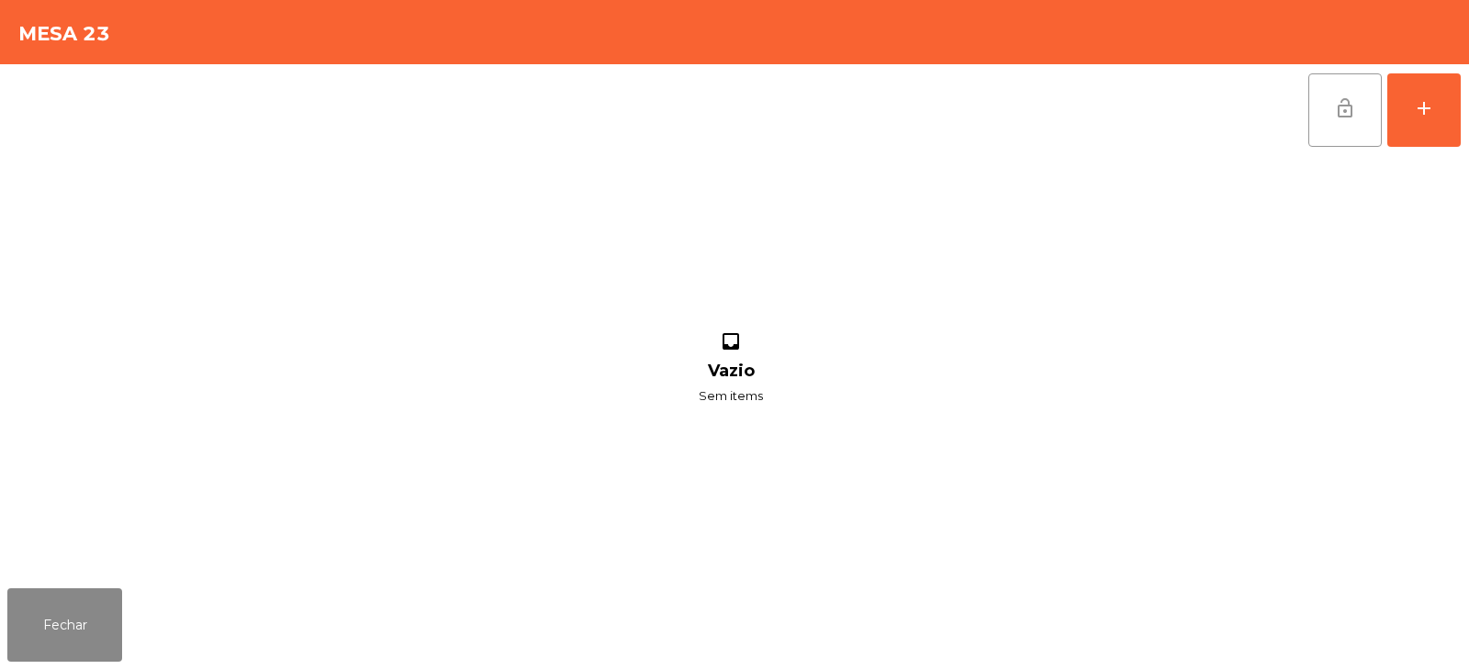
click at [1328, 93] on button "lock_open" at bounding box center [1345, 109] width 73 height 73
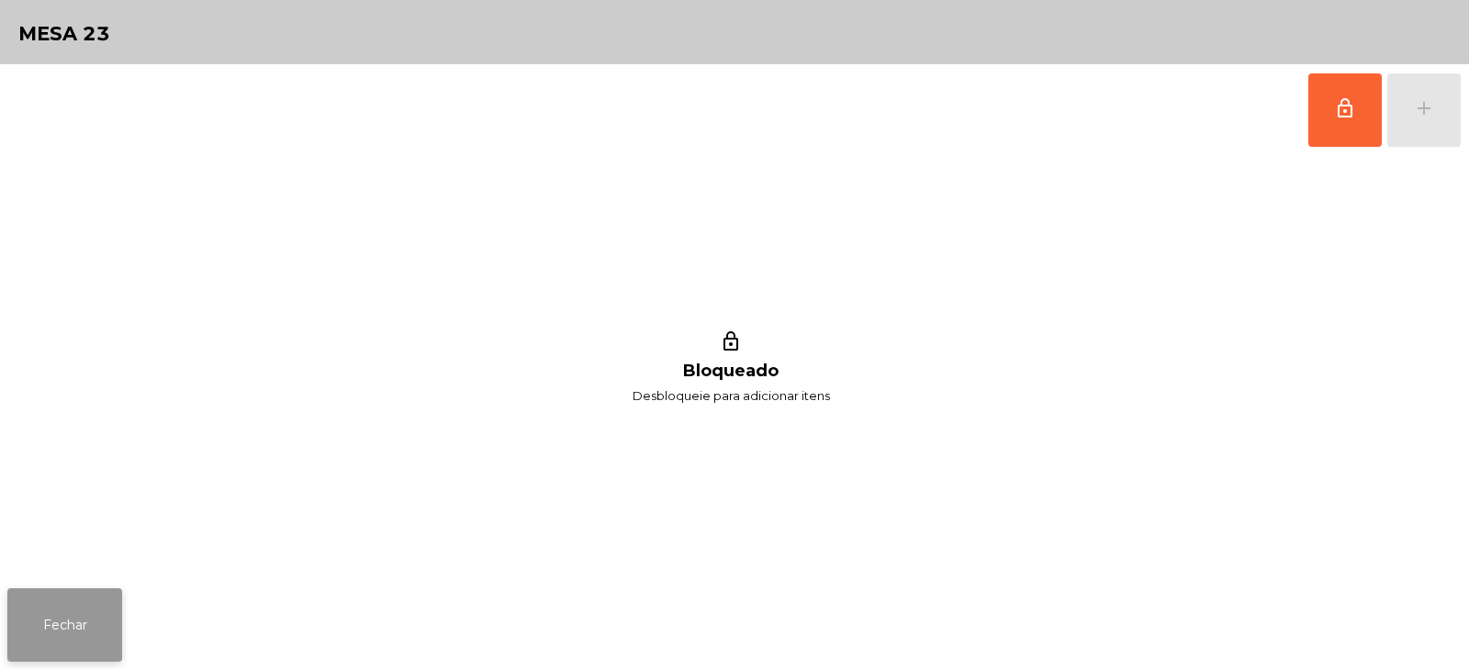
click at [42, 636] on button "Fechar" at bounding box center [64, 625] width 115 height 73
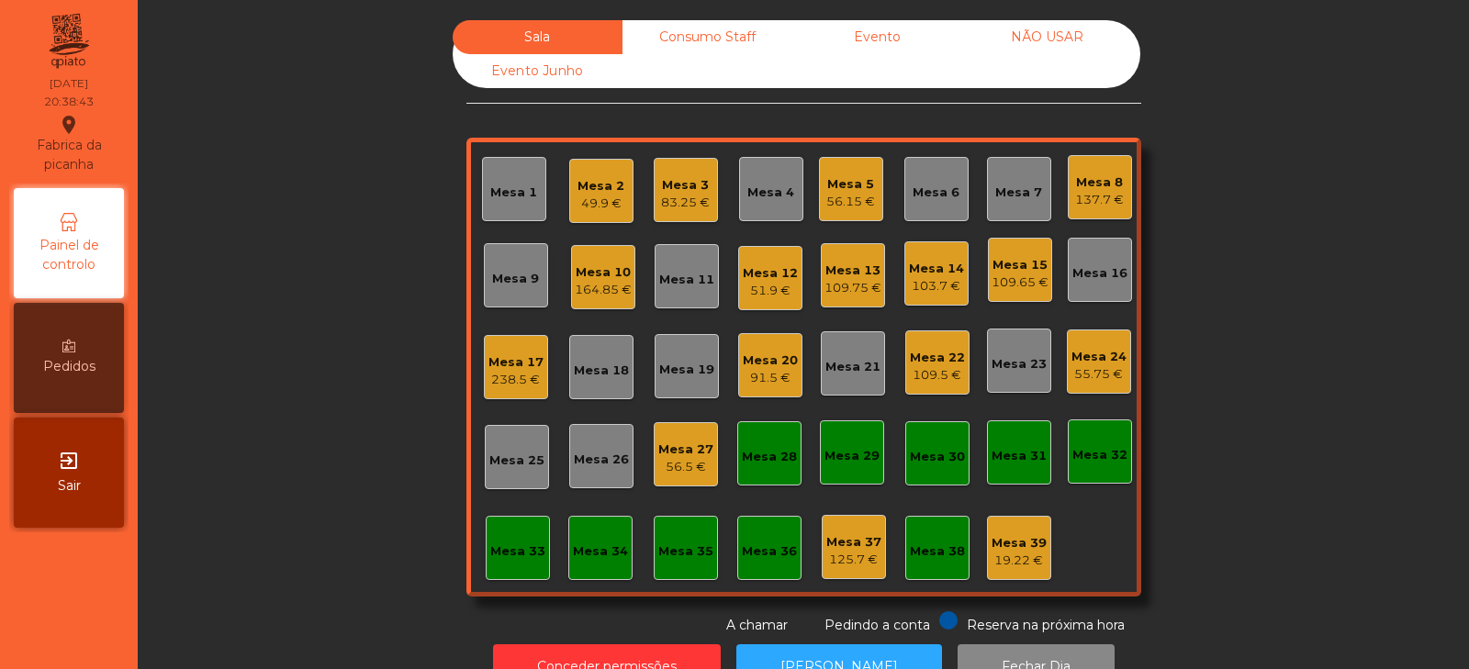
click at [1305, 188] on div "Sala Consumo Staff Evento NÃO USAR Evento Junho Mesa 1 Mesa 2 49.9 € Mesa 3 83.…" at bounding box center [804, 327] width 1282 height 615
click at [1297, 167] on div "Sala Consumo Staff Evento NÃO USAR Evento Junho Mesa 1 Mesa 2 49.9 € Mesa 3 83.…" at bounding box center [804, 327] width 1282 height 615
click at [661, 192] on div "Mesa 3" at bounding box center [685, 185] width 49 height 18
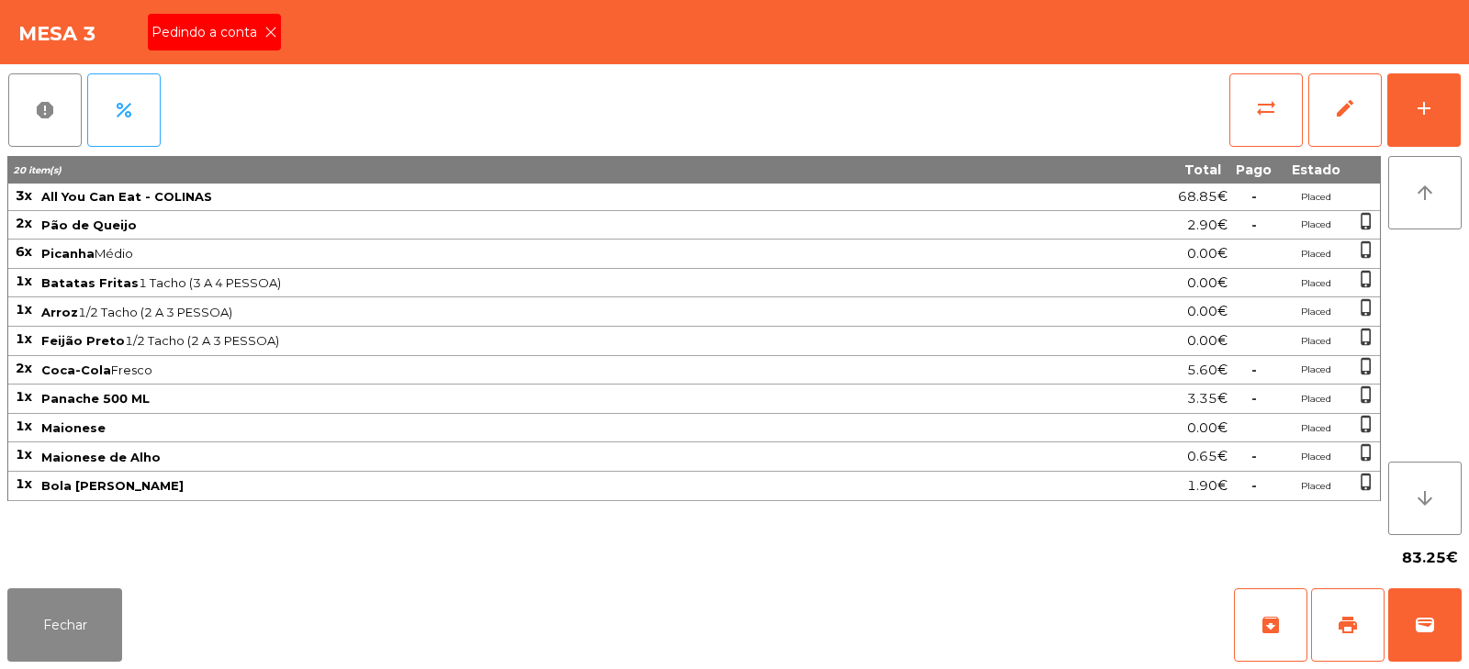
click at [256, 33] on span "Pedindo a conta" at bounding box center [208, 32] width 113 height 19
click at [1343, 638] on button "print" at bounding box center [1347, 625] width 73 height 73
click at [1434, 611] on button "wallet" at bounding box center [1424, 625] width 73 height 73
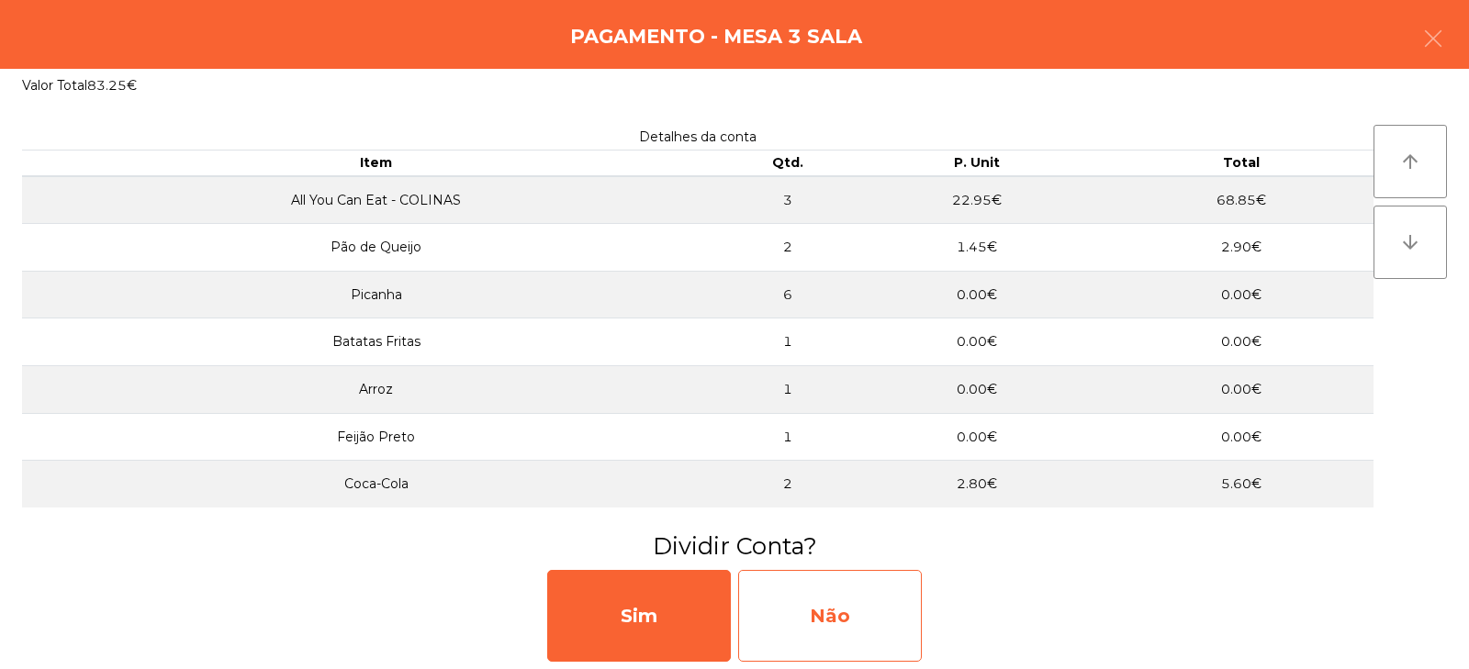
click at [833, 601] on div "Não" at bounding box center [830, 616] width 184 height 92
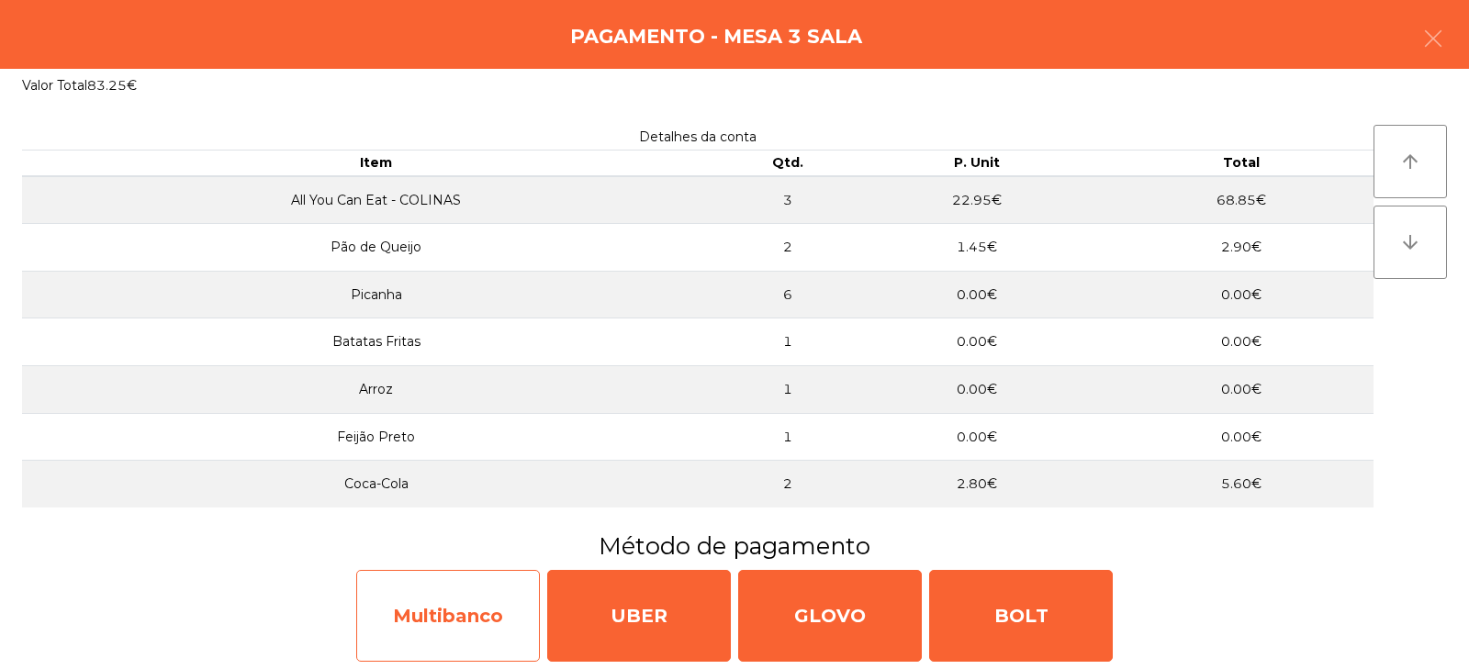
click at [438, 622] on div "Multibanco" at bounding box center [448, 616] width 184 height 92
select select "**"
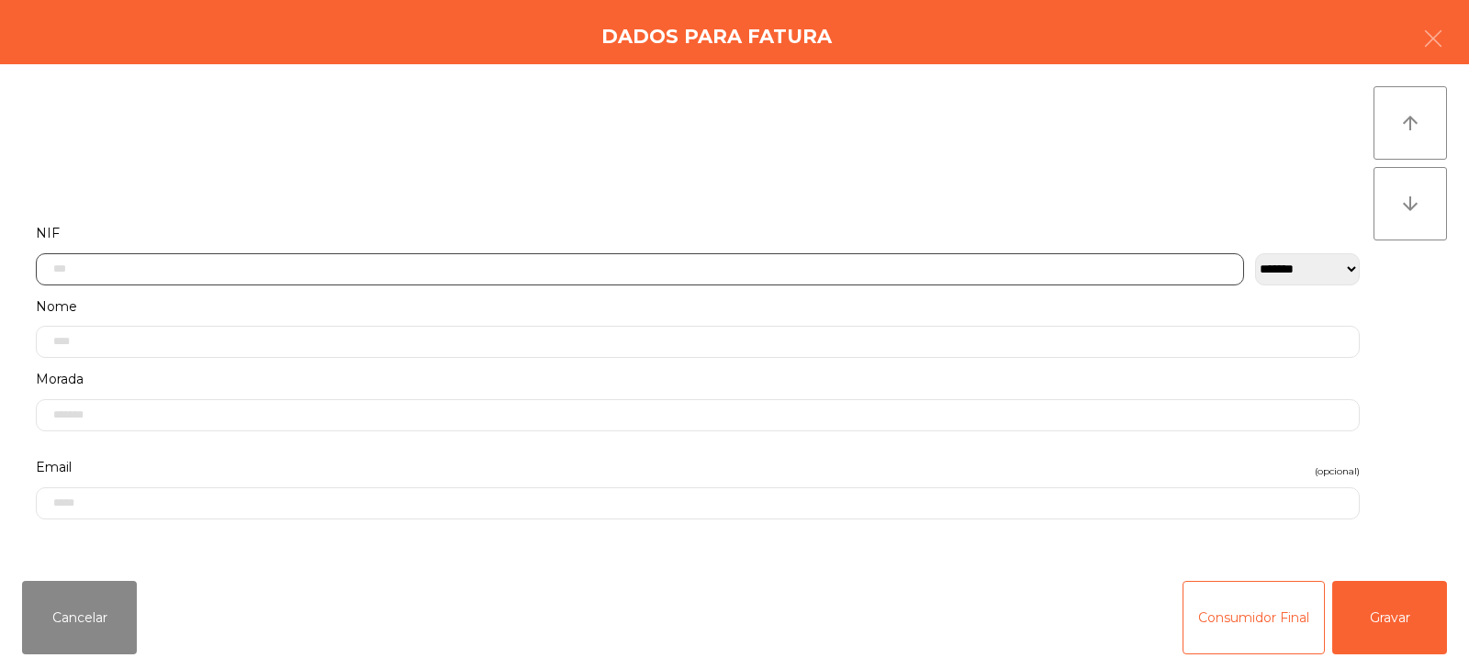
click at [767, 262] on input "text" at bounding box center [640, 269] width 1208 height 32
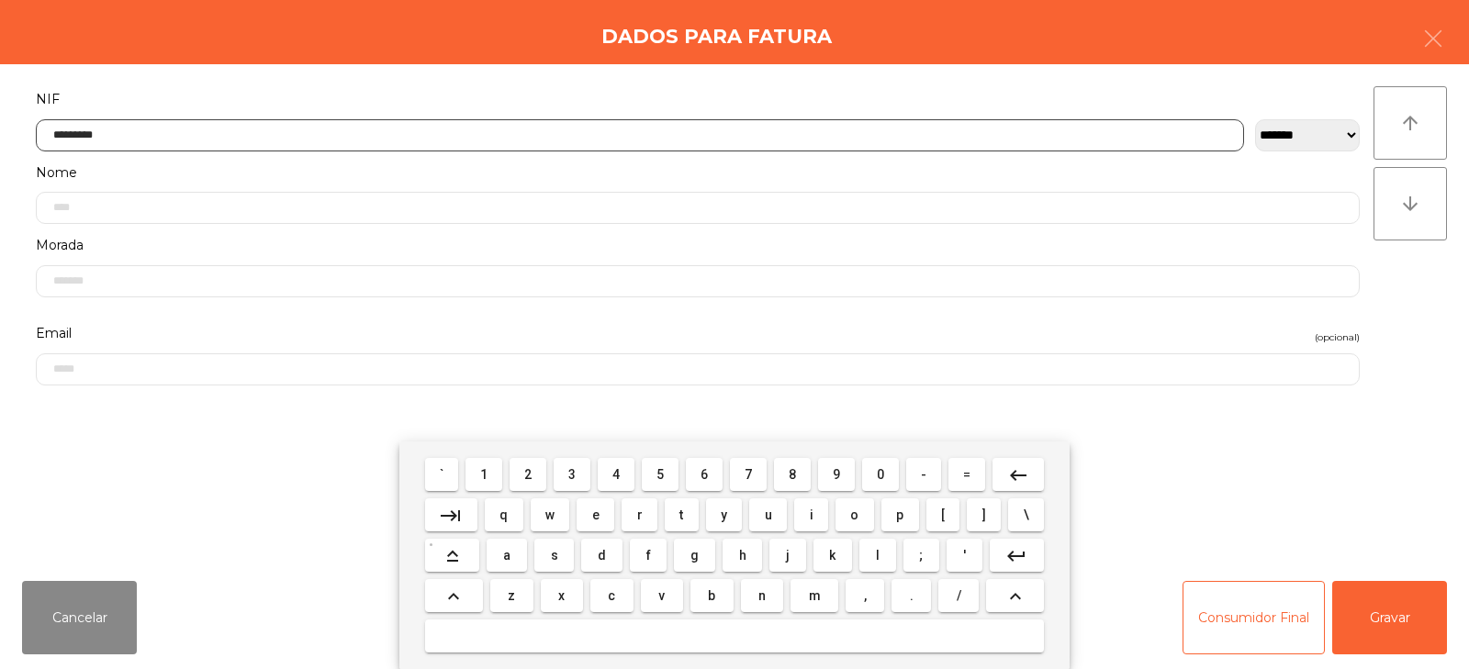
type input "*********"
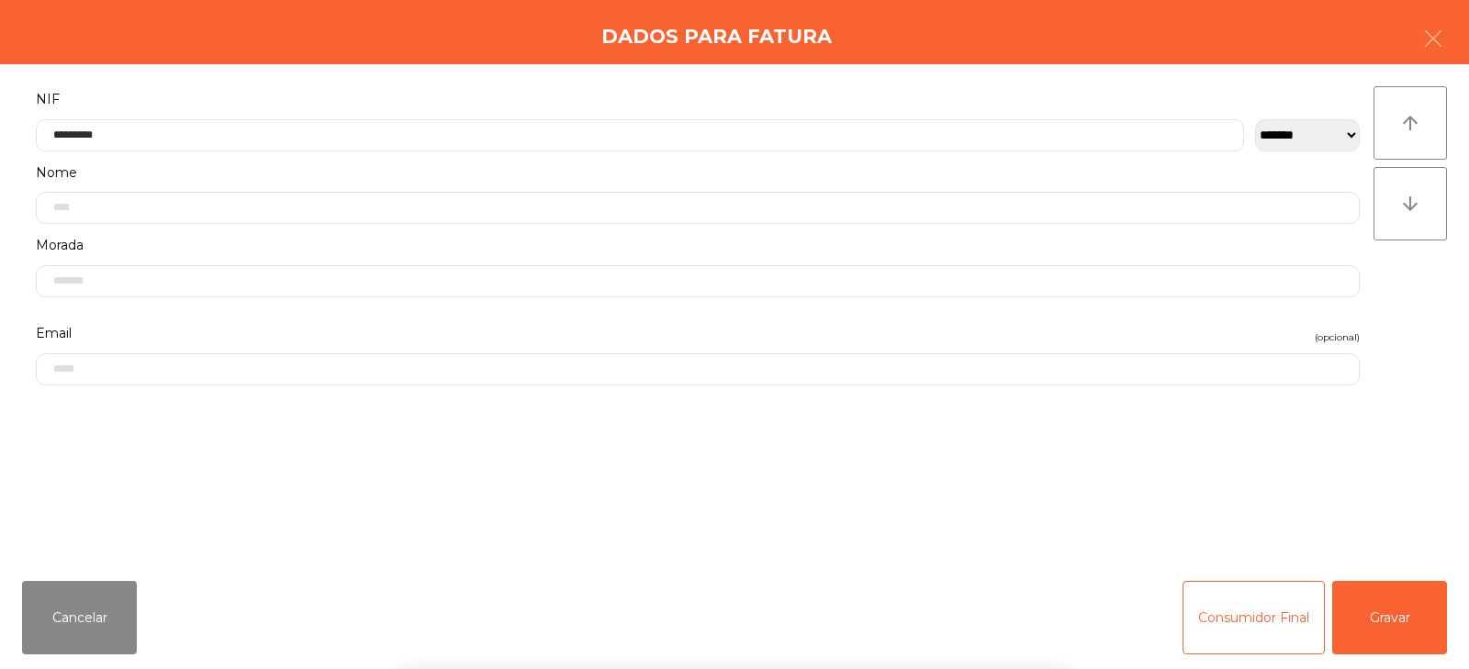
click at [1387, 613] on div "` 1 2 3 4 5 6 7 8 9 0 - = keyboard_backspace keyboard_tab q w e r t y u i o p […" at bounding box center [734, 556] width 1469 height 228
click at [1404, 612] on button "Gravar" at bounding box center [1389, 617] width 115 height 73
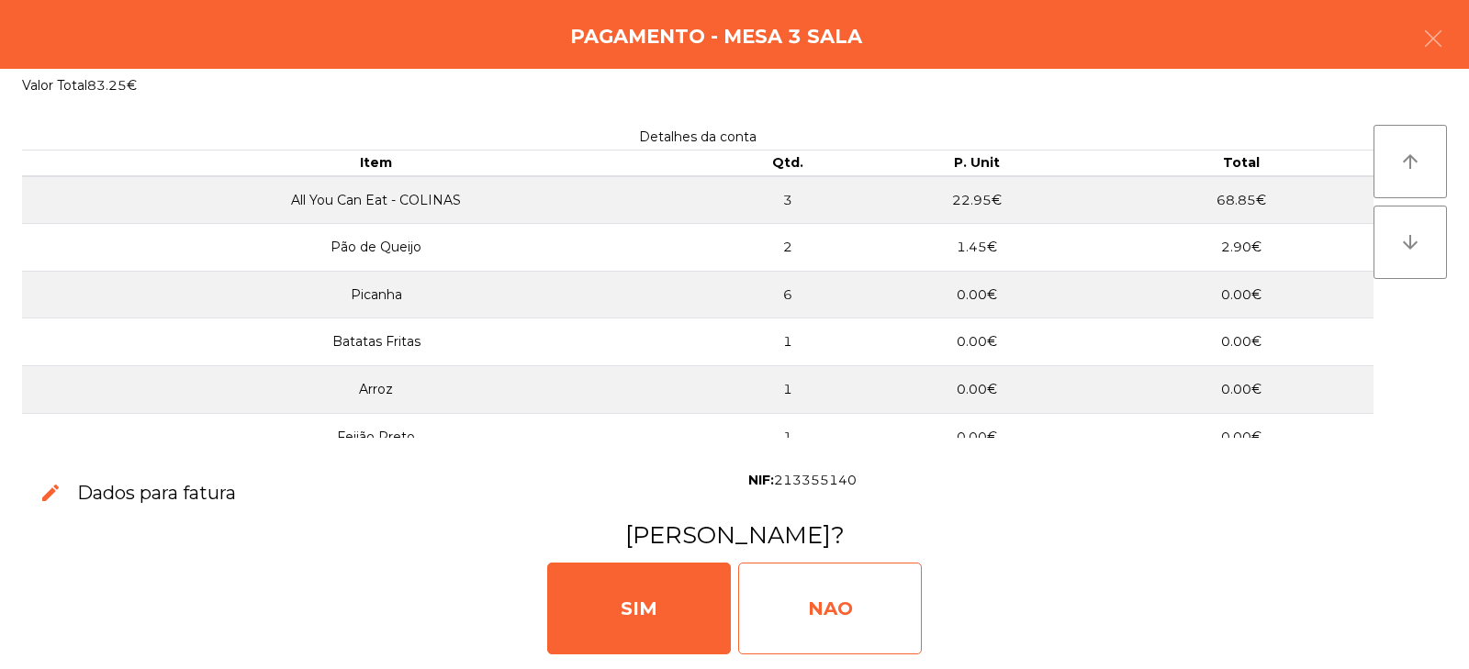
click at [841, 592] on div "NAO" at bounding box center [830, 609] width 184 height 92
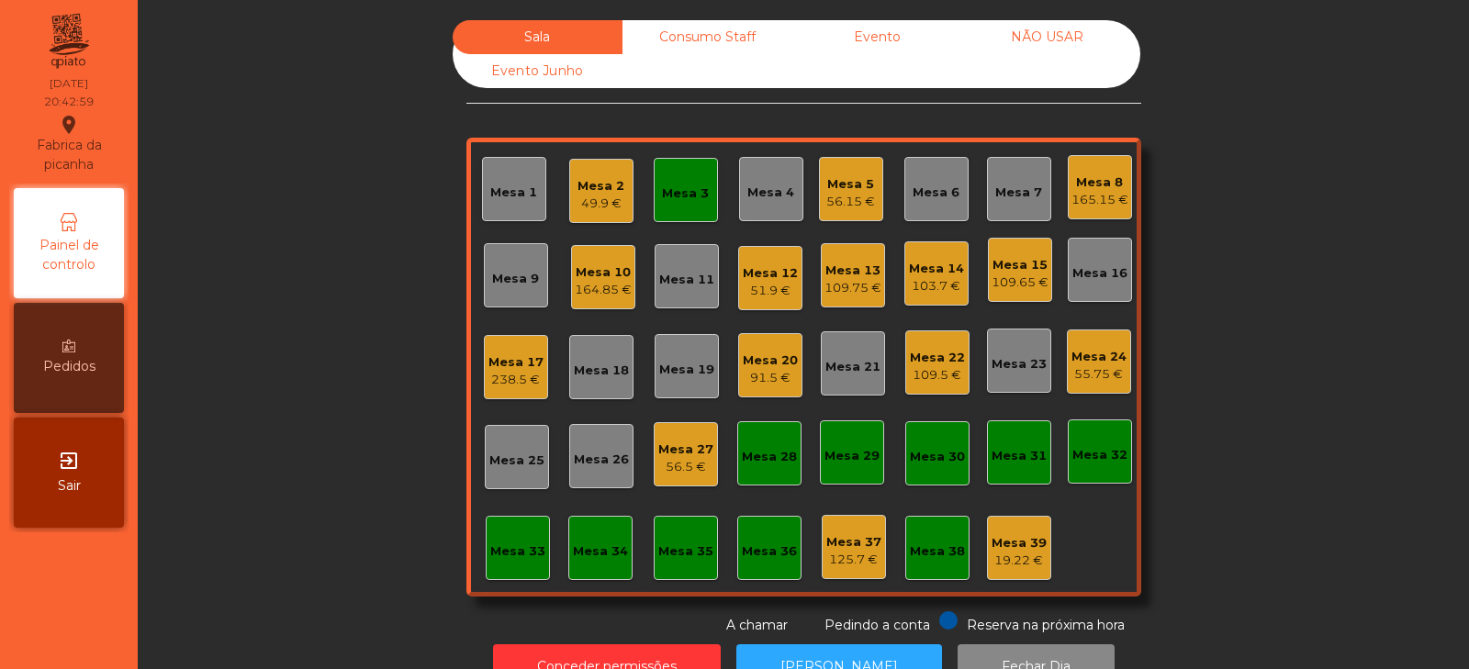
click at [680, 189] on div "Mesa 3" at bounding box center [685, 194] width 47 height 18
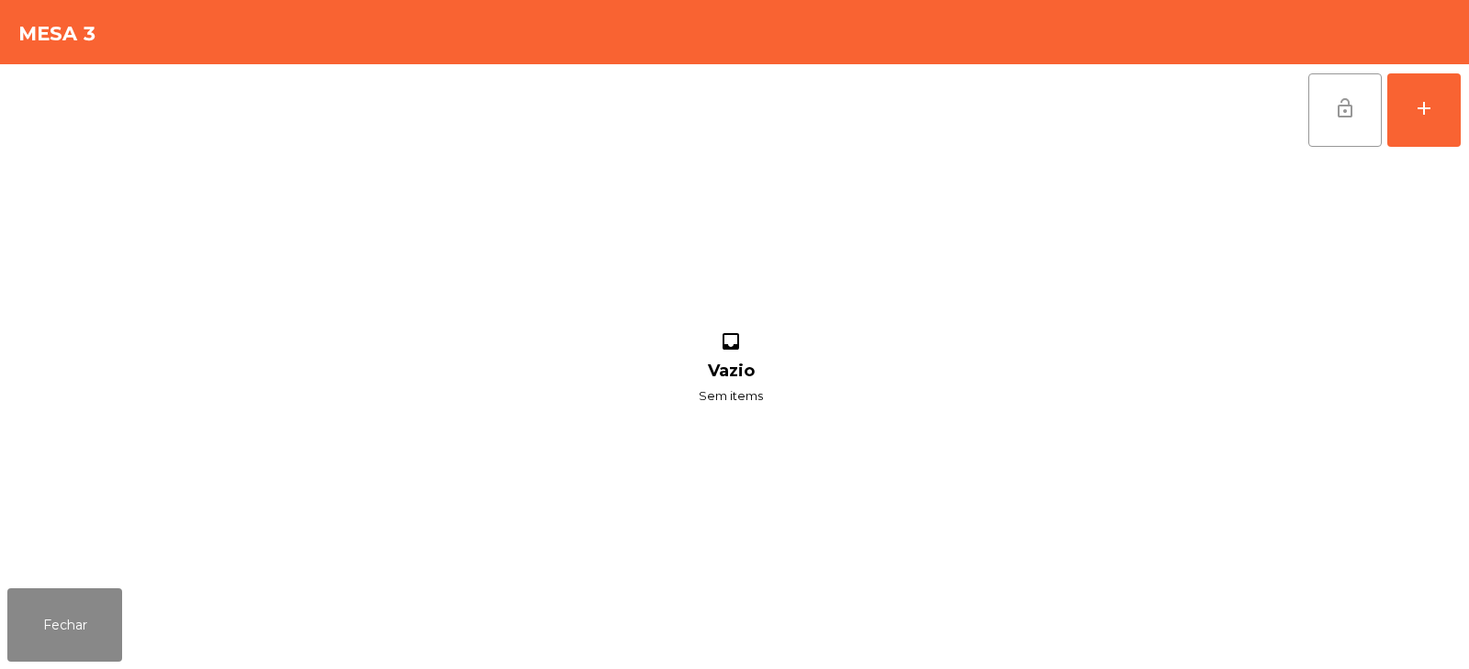
click at [1330, 125] on button "lock_open" at bounding box center [1345, 109] width 73 height 73
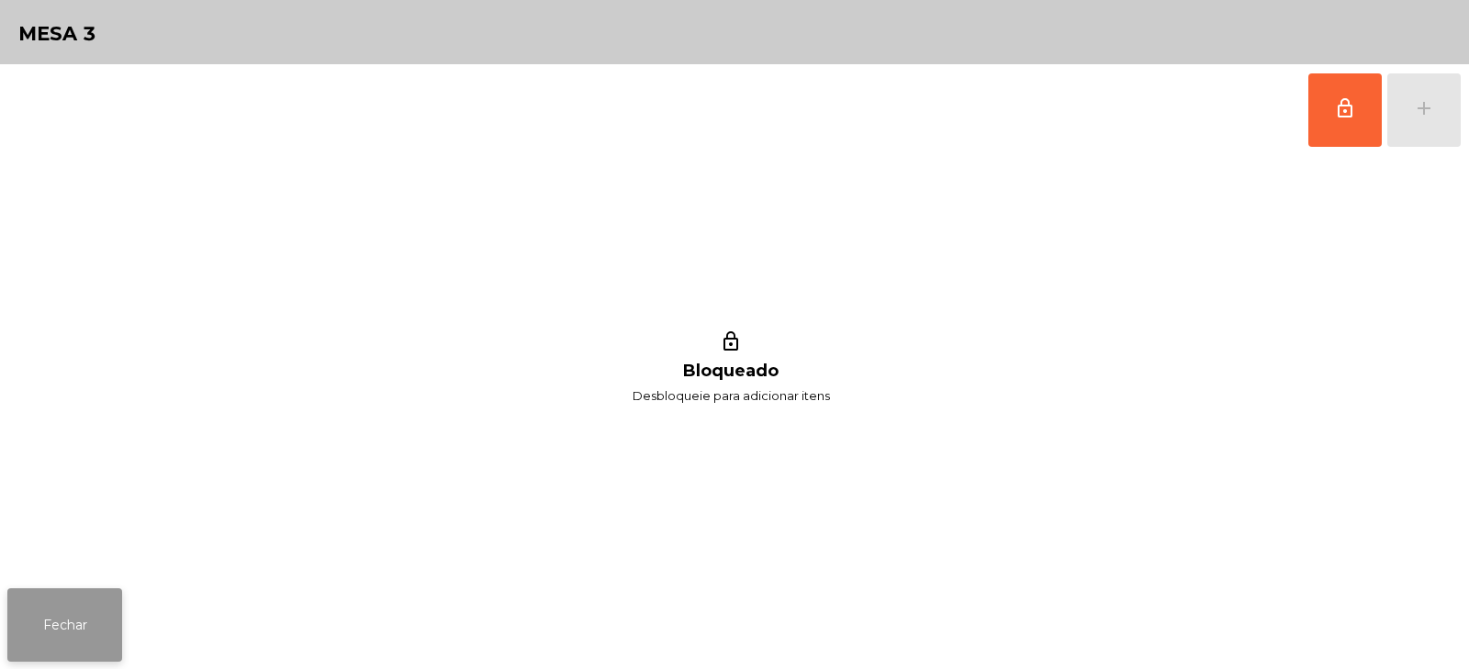
click at [64, 623] on button "Fechar" at bounding box center [64, 625] width 115 height 73
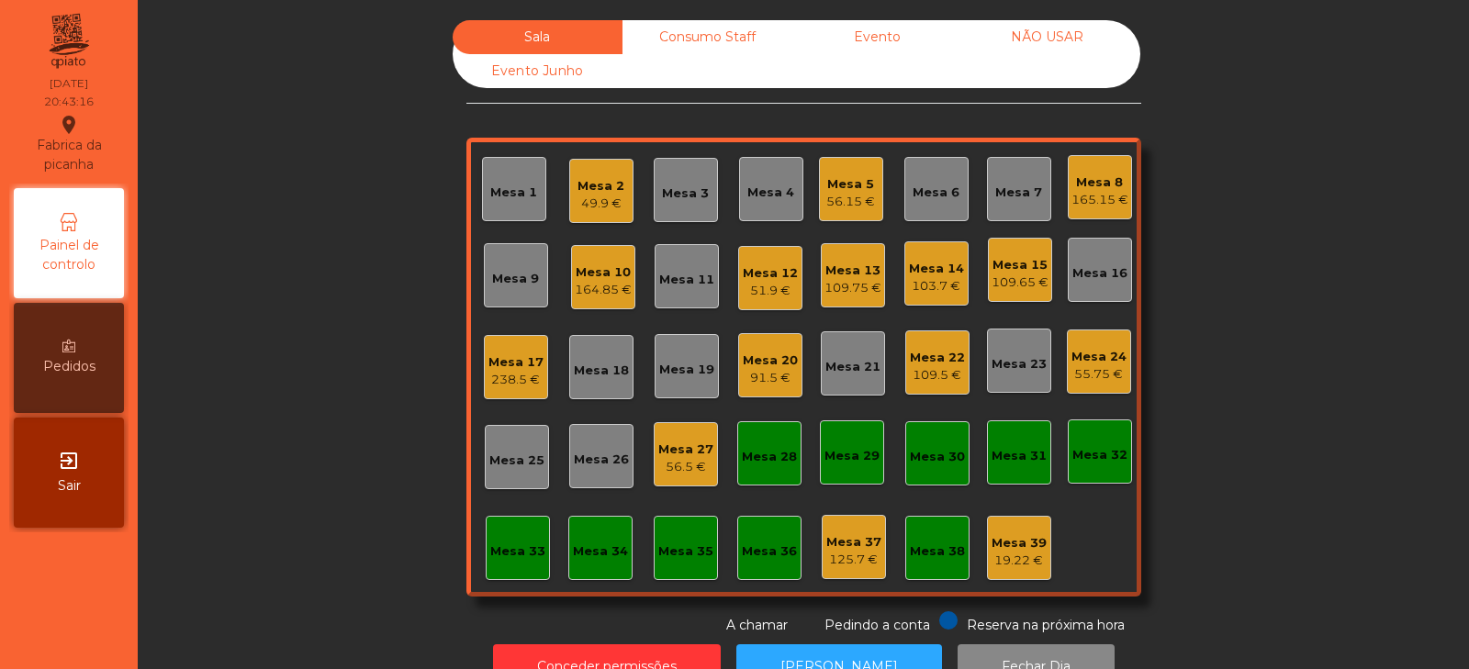
click at [498, 562] on div "Mesa 33" at bounding box center [518, 548] width 64 height 64
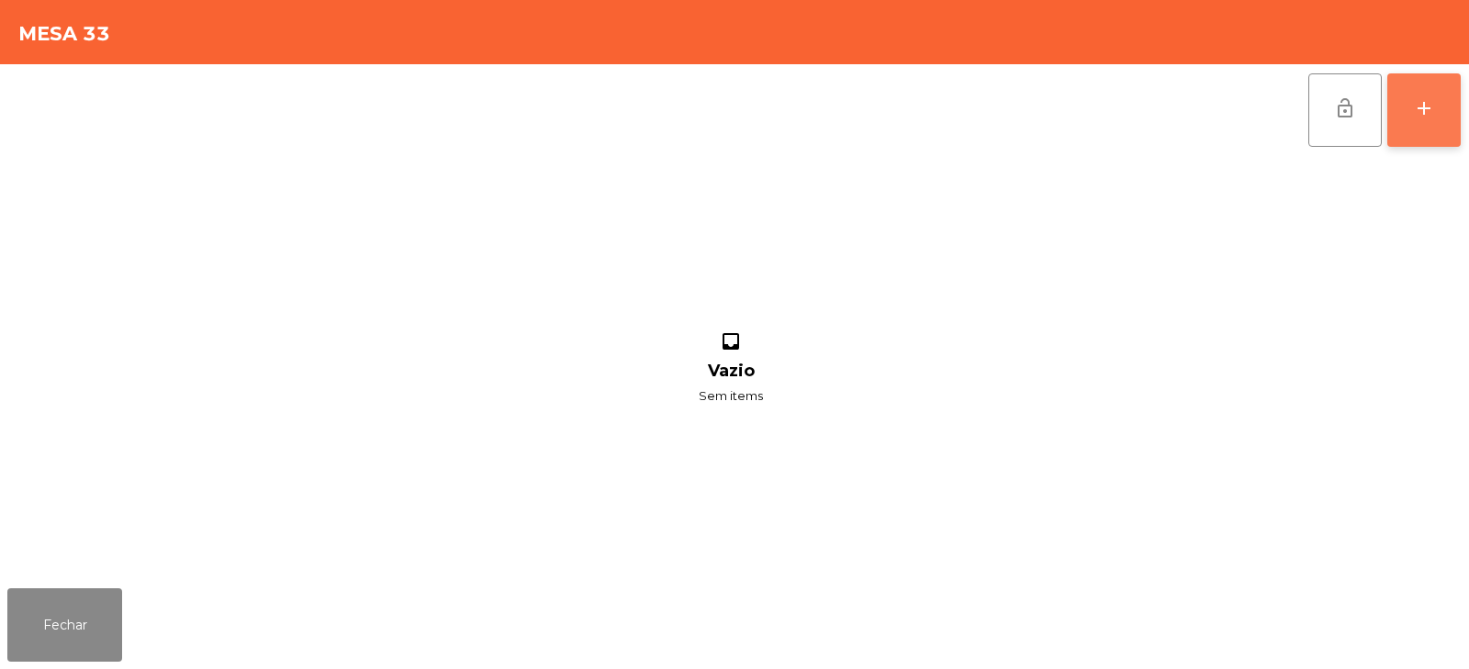
click at [1420, 102] on div "add" at bounding box center [1424, 108] width 22 height 22
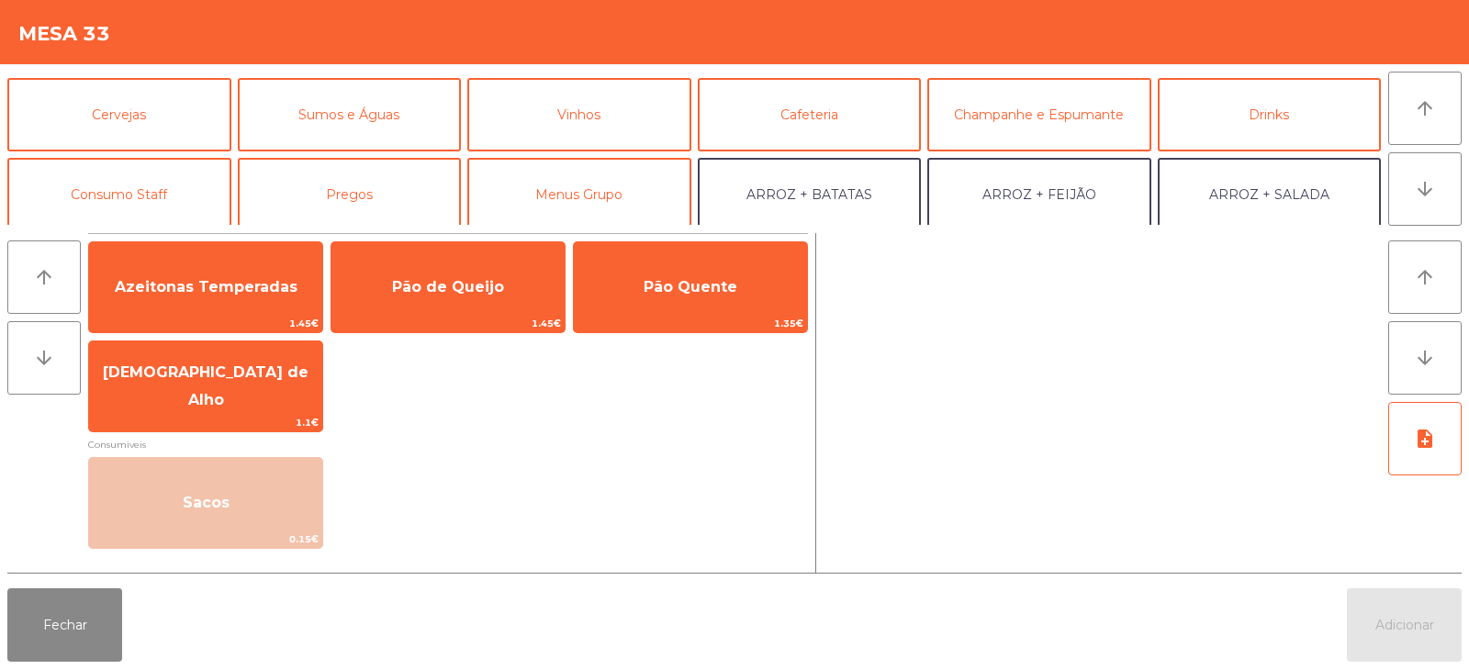
scroll to position [100, 0]
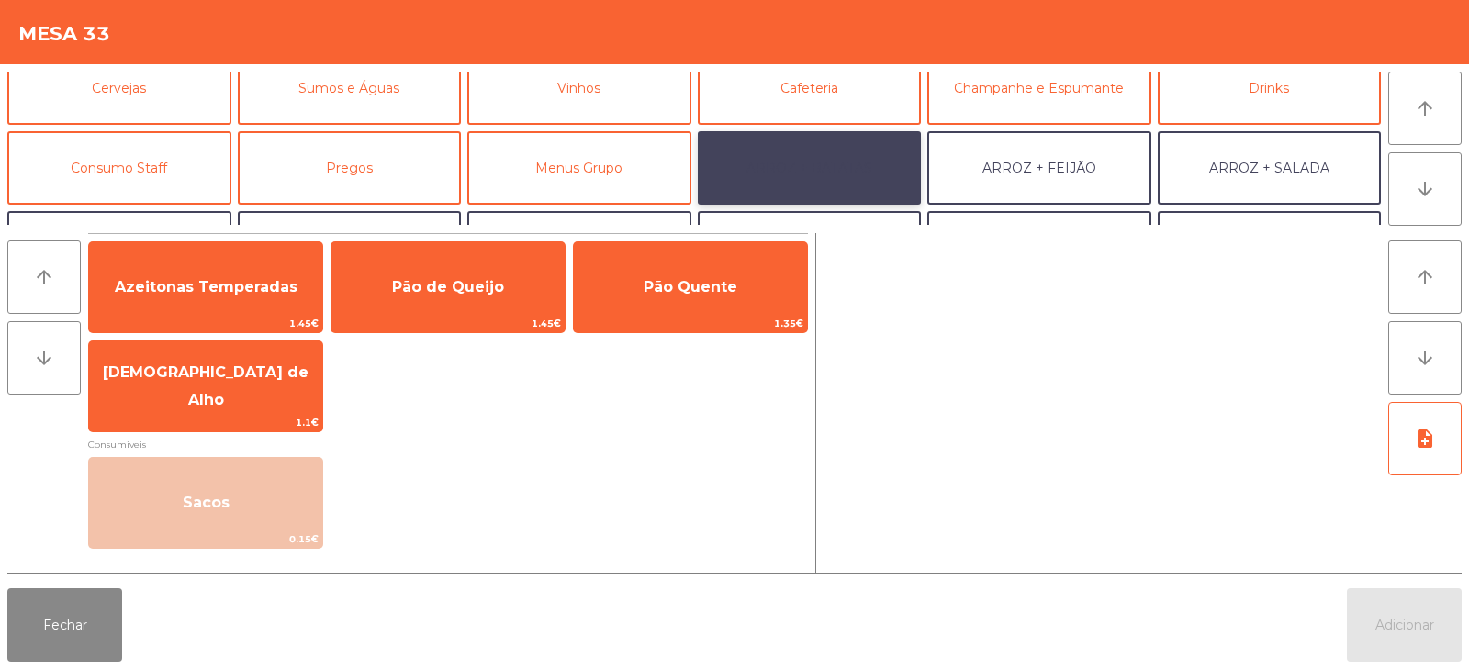
click at [871, 158] on button "ARROZ + BATATAS" at bounding box center [810, 167] width 224 height 73
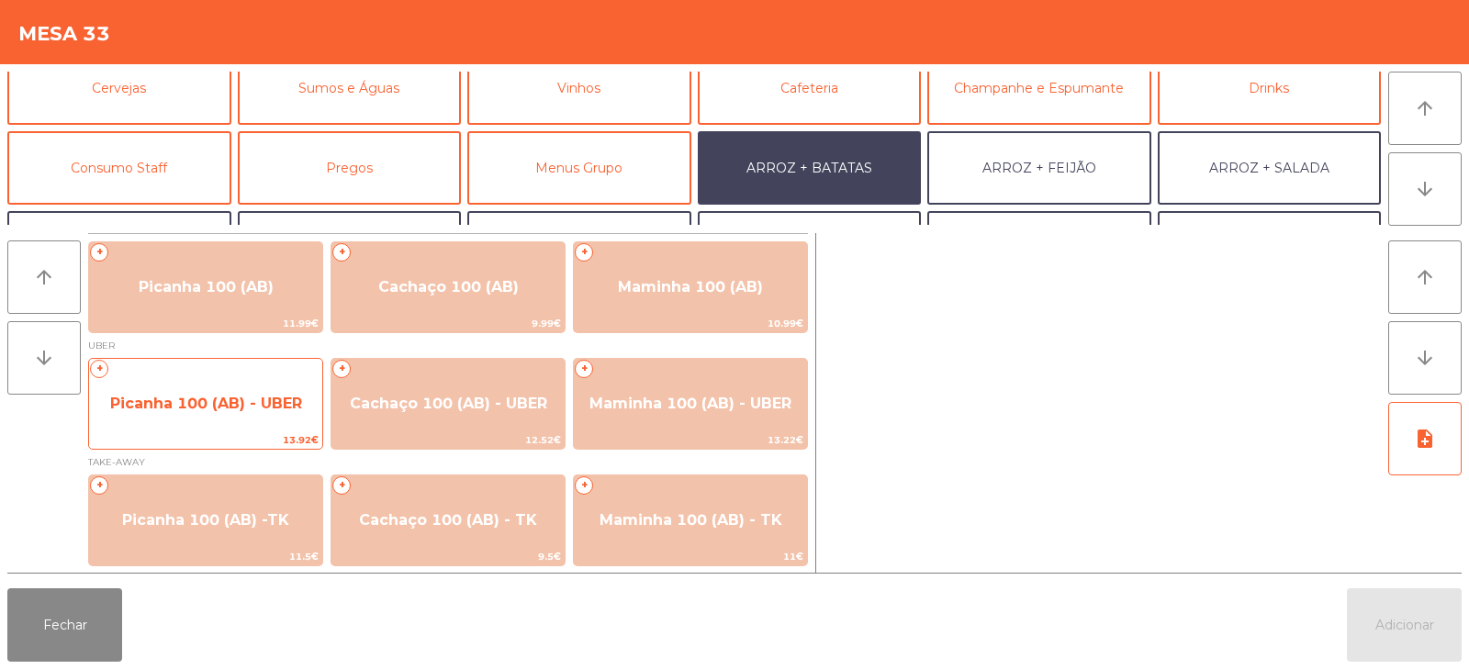
click at [242, 405] on span "Picanha 100 (AB) - UBER" at bounding box center [206, 403] width 192 height 17
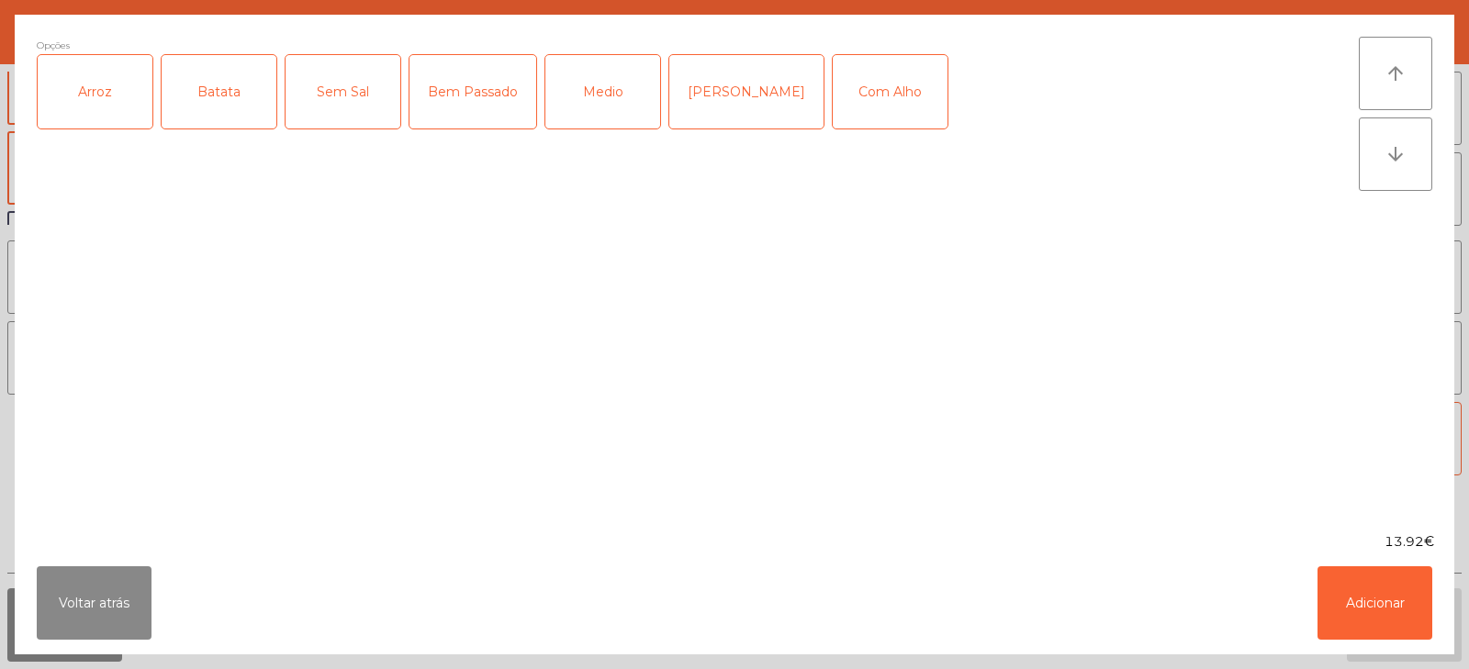
click at [98, 88] on div "Arroz" at bounding box center [95, 91] width 115 height 73
click at [219, 78] on div "Batata" at bounding box center [219, 91] width 115 height 73
click at [596, 107] on div "Medio" at bounding box center [602, 91] width 115 height 73
click at [1388, 616] on button "Adicionar" at bounding box center [1375, 603] width 115 height 73
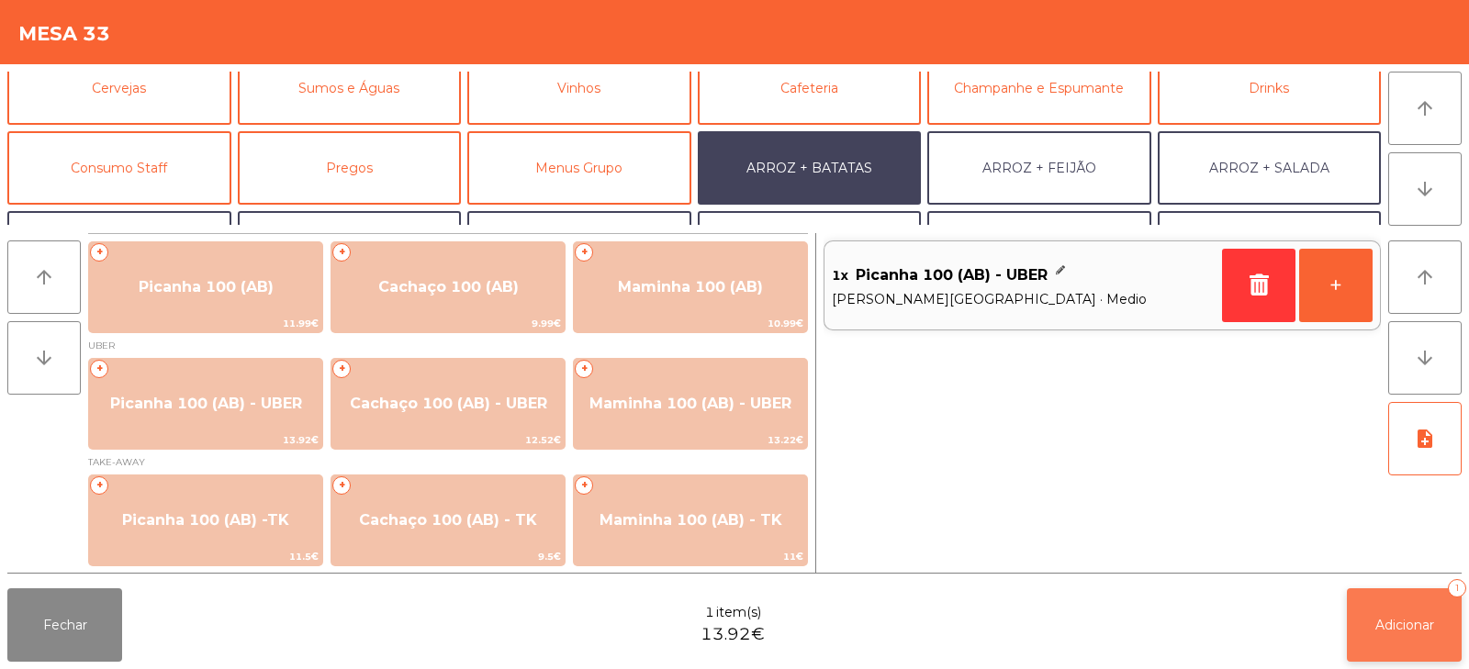
click at [1410, 620] on span "Adicionar" at bounding box center [1405, 625] width 59 height 17
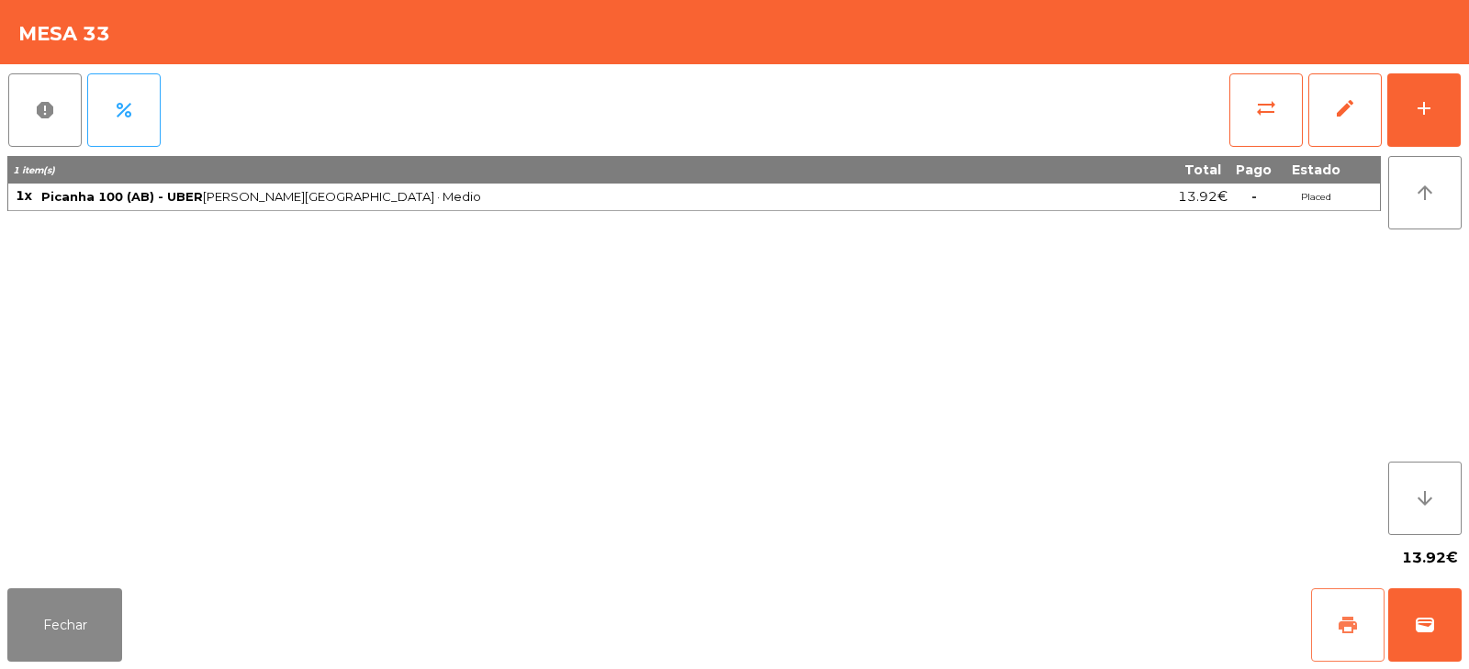
click at [1319, 620] on button "print" at bounding box center [1347, 625] width 73 height 73
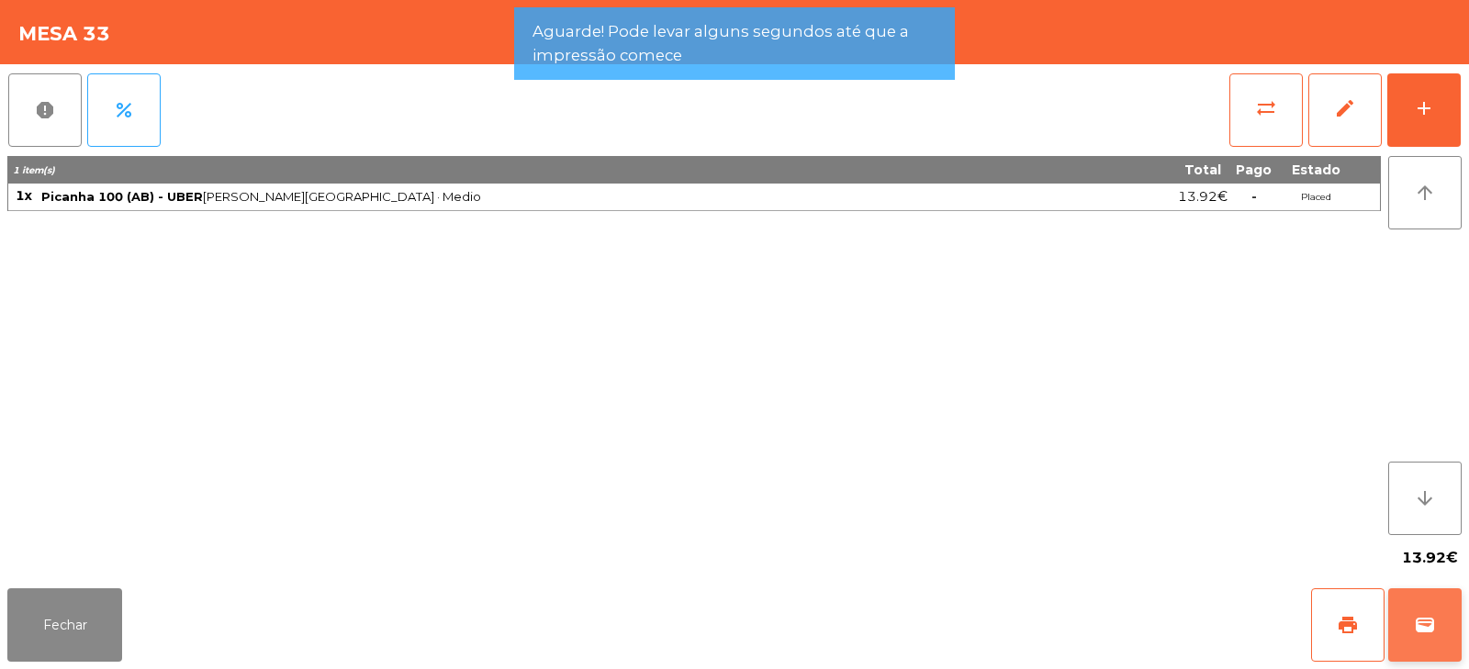
click at [1443, 609] on button "wallet" at bounding box center [1424, 625] width 73 height 73
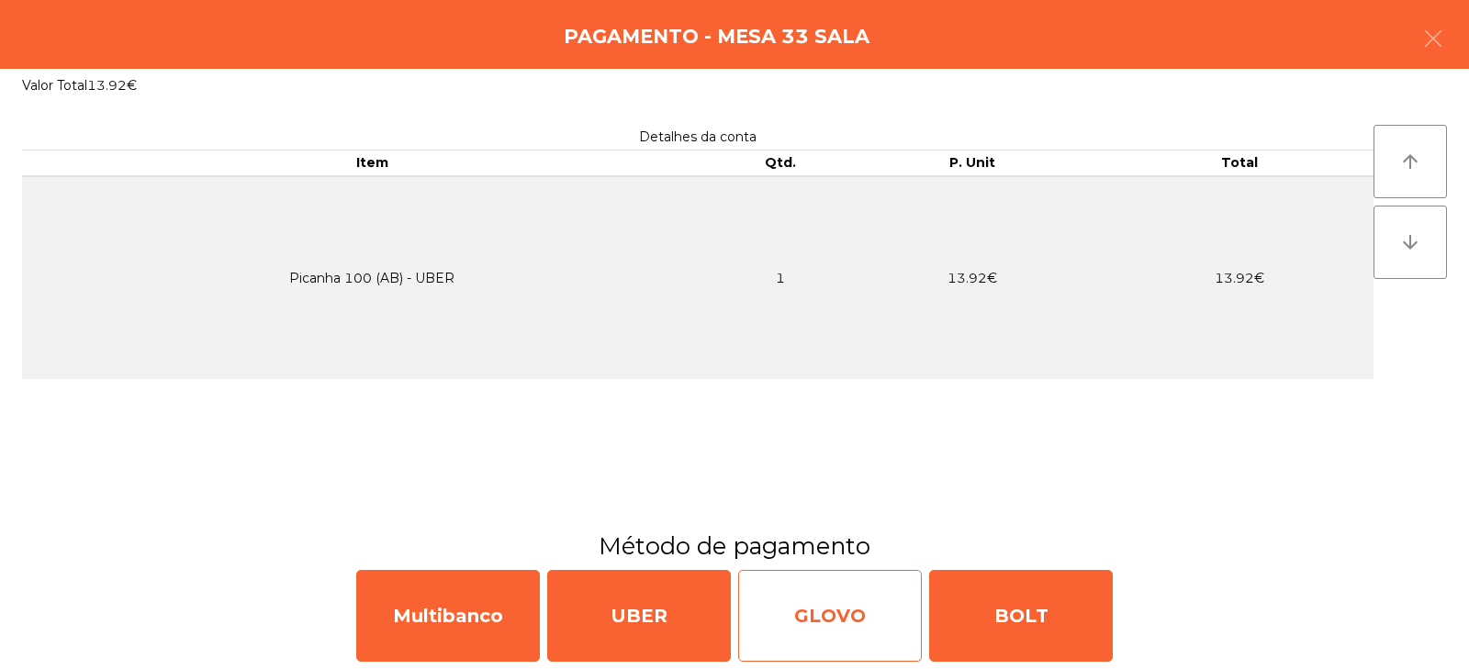
click at [835, 612] on div "GLOVO" at bounding box center [830, 616] width 184 height 92
select select "**"
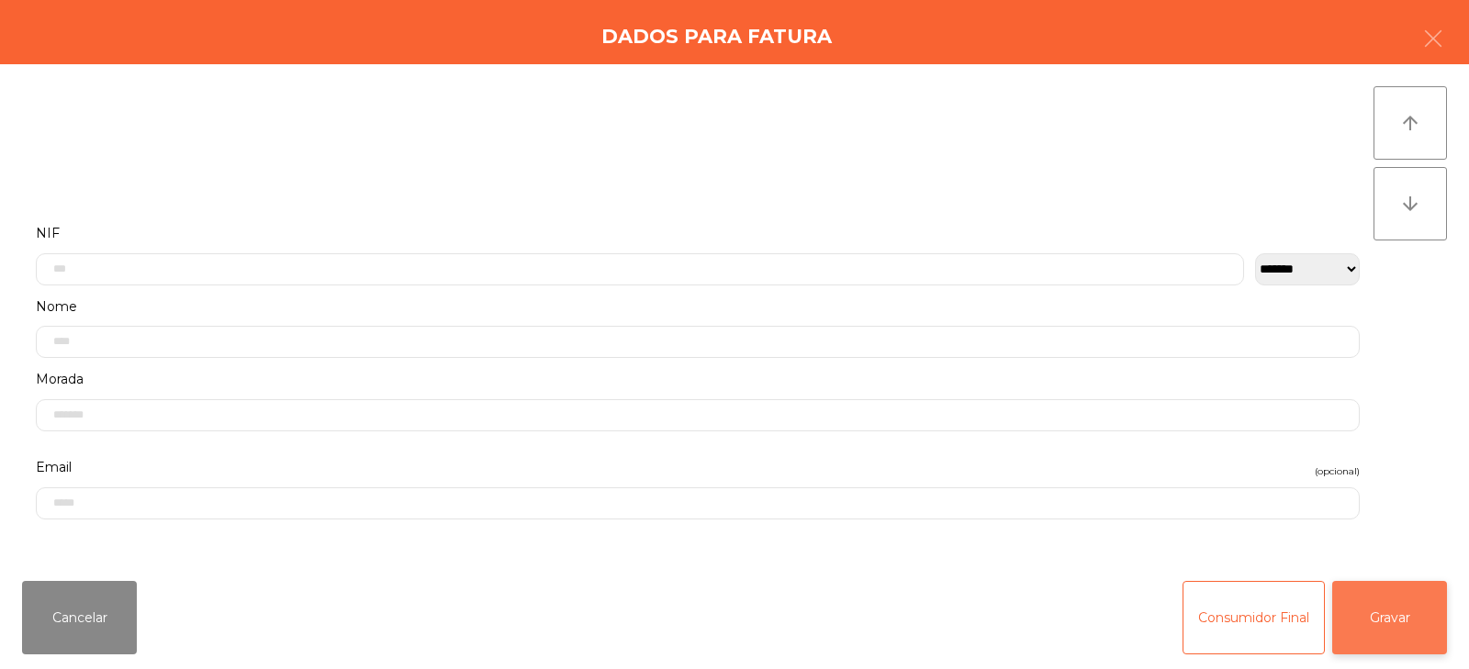
click at [1424, 604] on button "Gravar" at bounding box center [1389, 617] width 115 height 73
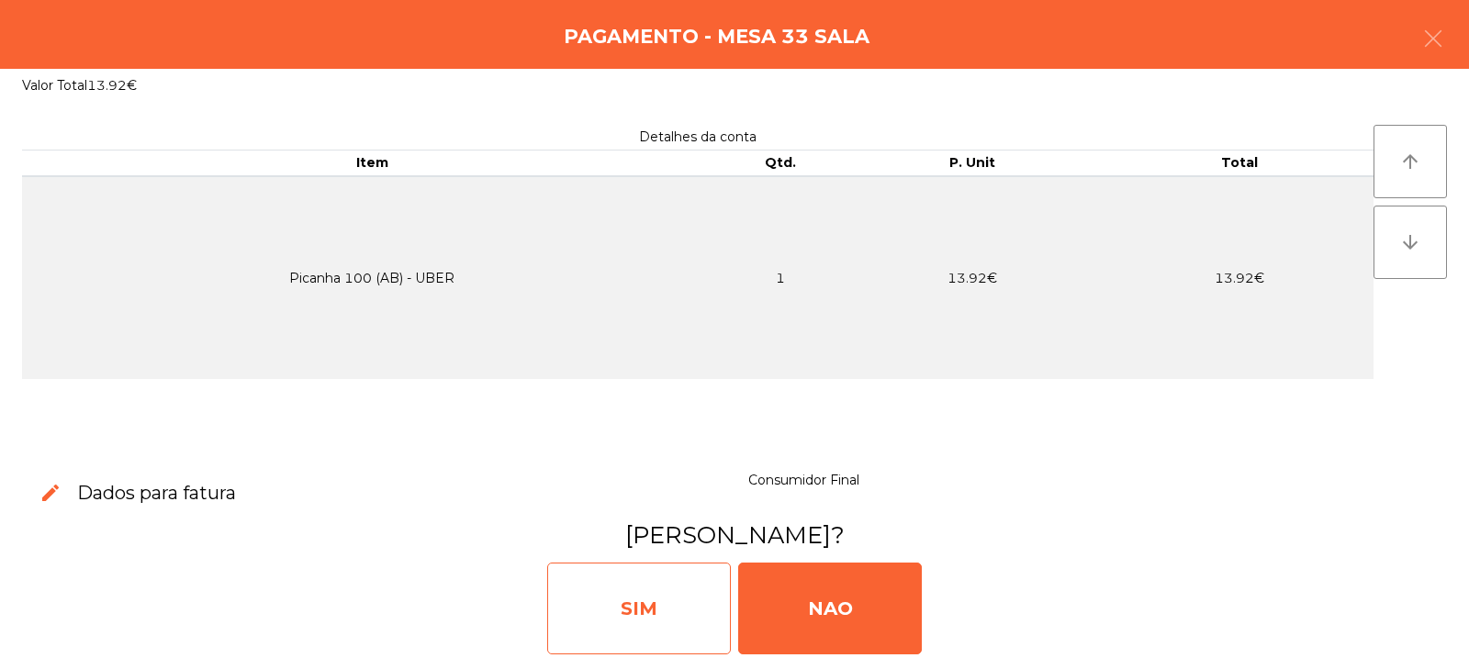
click at [657, 624] on div "SIM" at bounding box center [639, 609] width 184 height 92
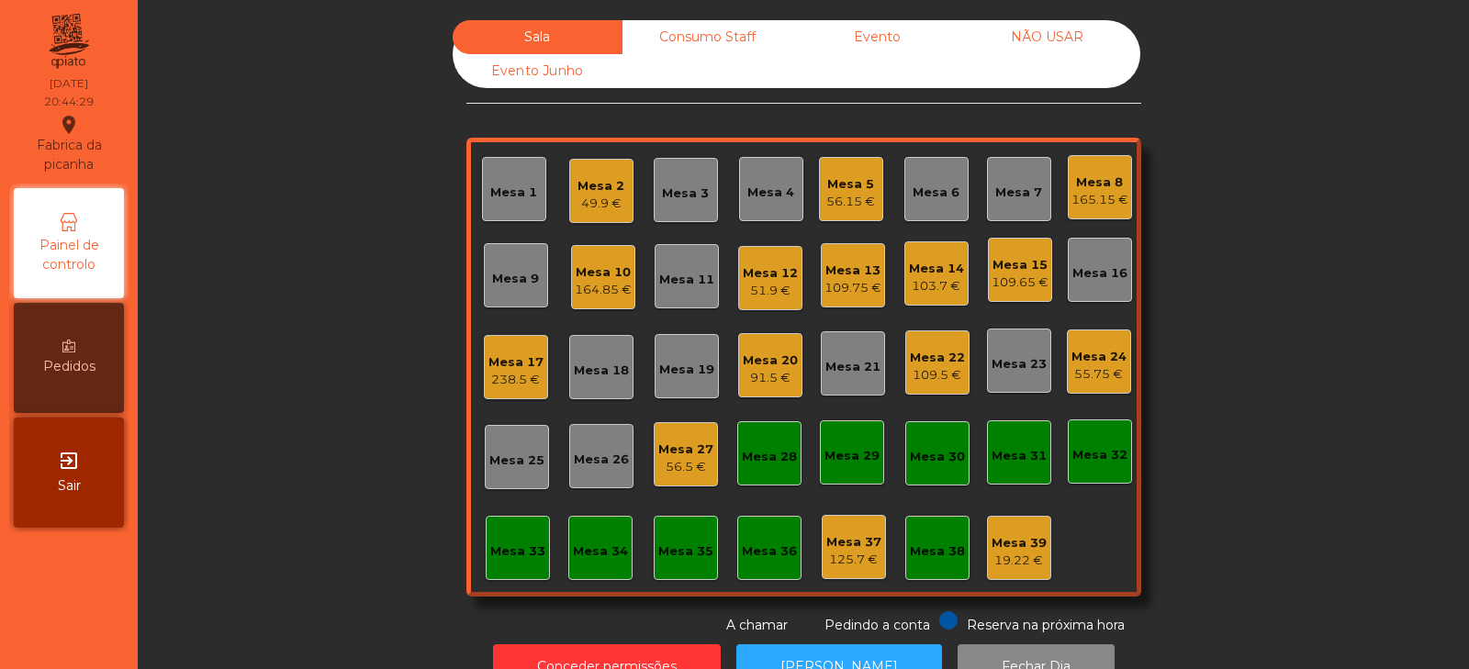
click at [574, 553] on div "Mesa 34" at bounding box center [600, 552] width 55 height 18
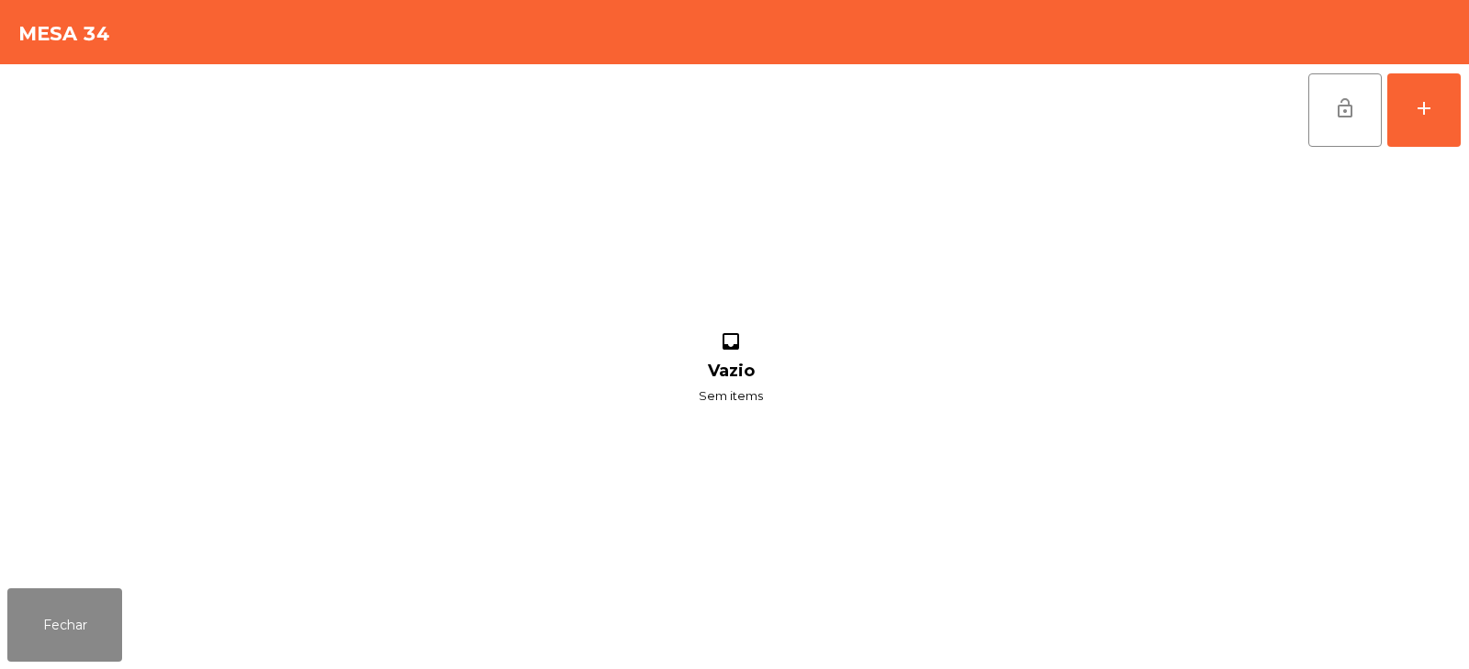
click at [1468, 115] on div "lock_open add inbox Vazio Sem items" at bounding box center [734, 322] width 1469 height 517
click at [1442, 105] on button "add" at bounding box center [1424, 109] width 73 height 73
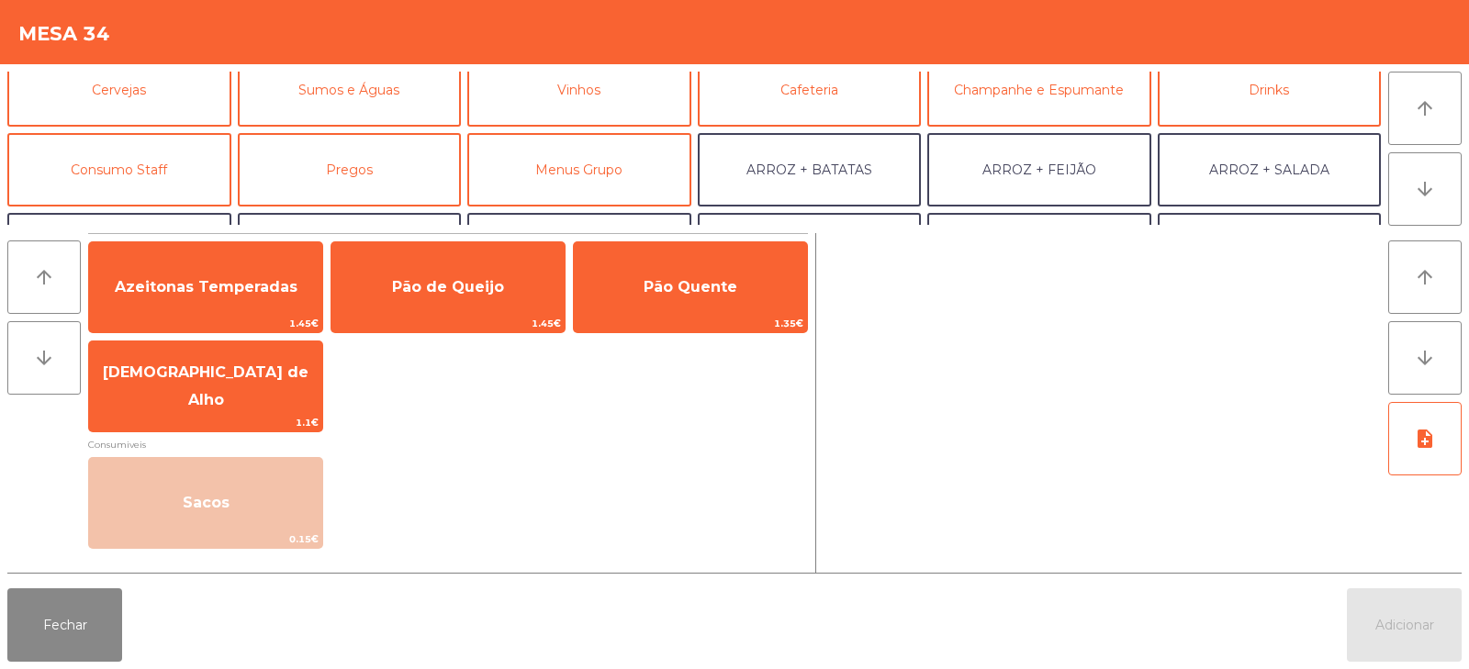
scroll to position [103, 0]
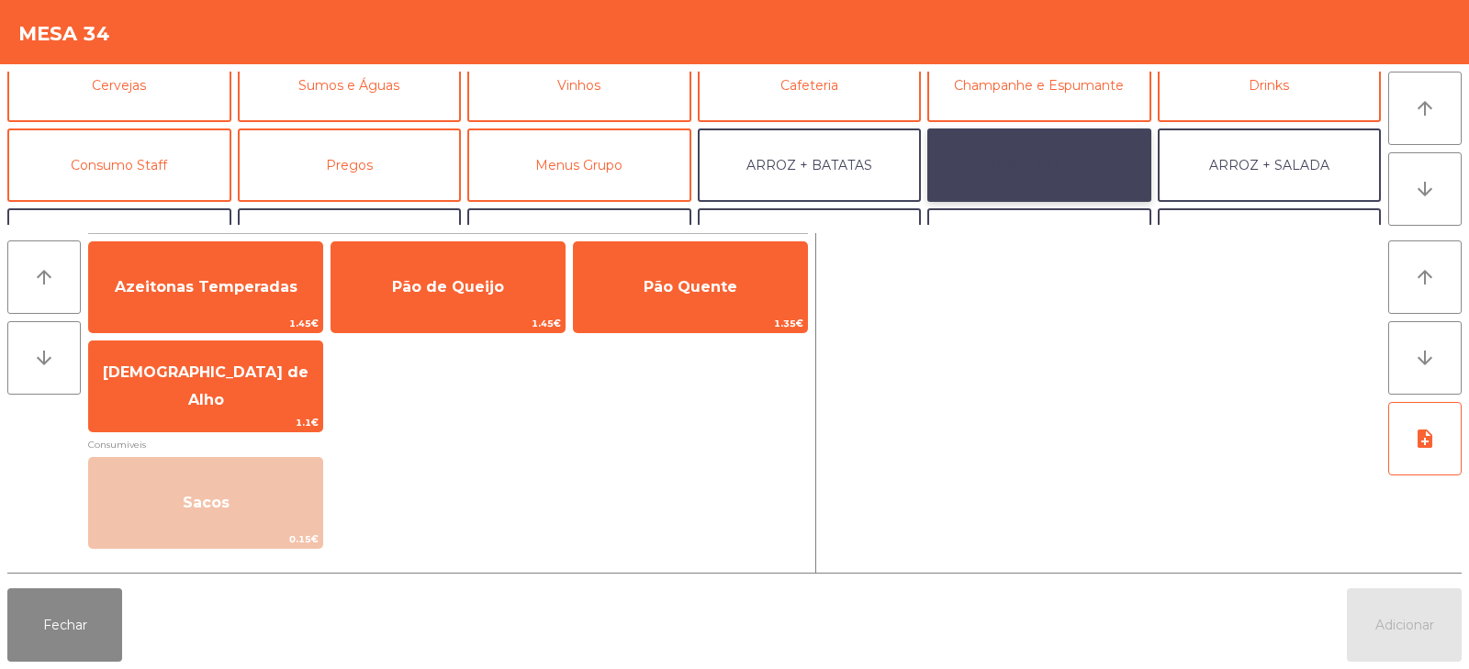
click at [1060, 160] on button "ARROZ + FEIJÃO" at bounding box center [1039, 165] width 224 height 73
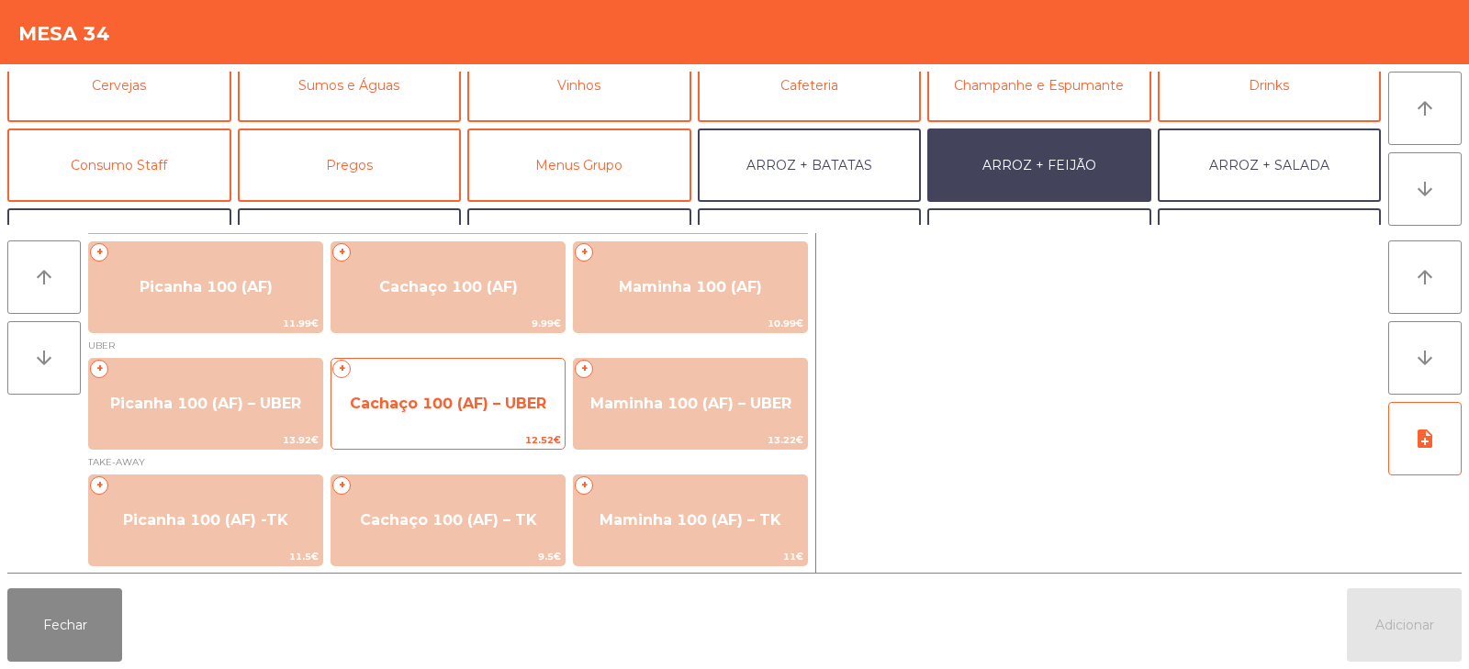
click at [486, 423] on span "Cachaço 100 (AF) – UBER" at bounding box center [448, 404] width 233 height 50
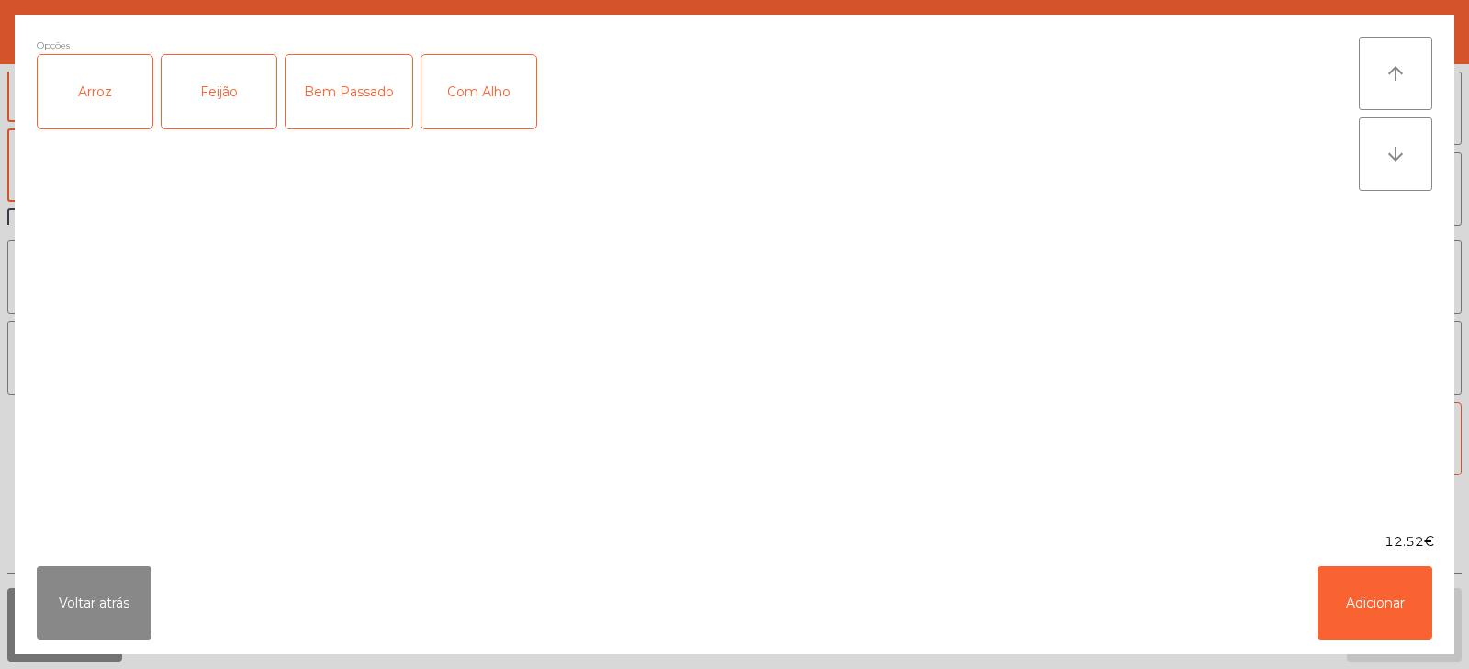
click at [100, 101] on div "Arroz" at bounding box center [95, 91] width 115 height 73
click at [201, 73] on div "Feijão" at bounding box center [219, 91] width 115 height 73
click at [1391, 592] on button "Adicionar" at bounding box center [1375, 603] width 115 height 73
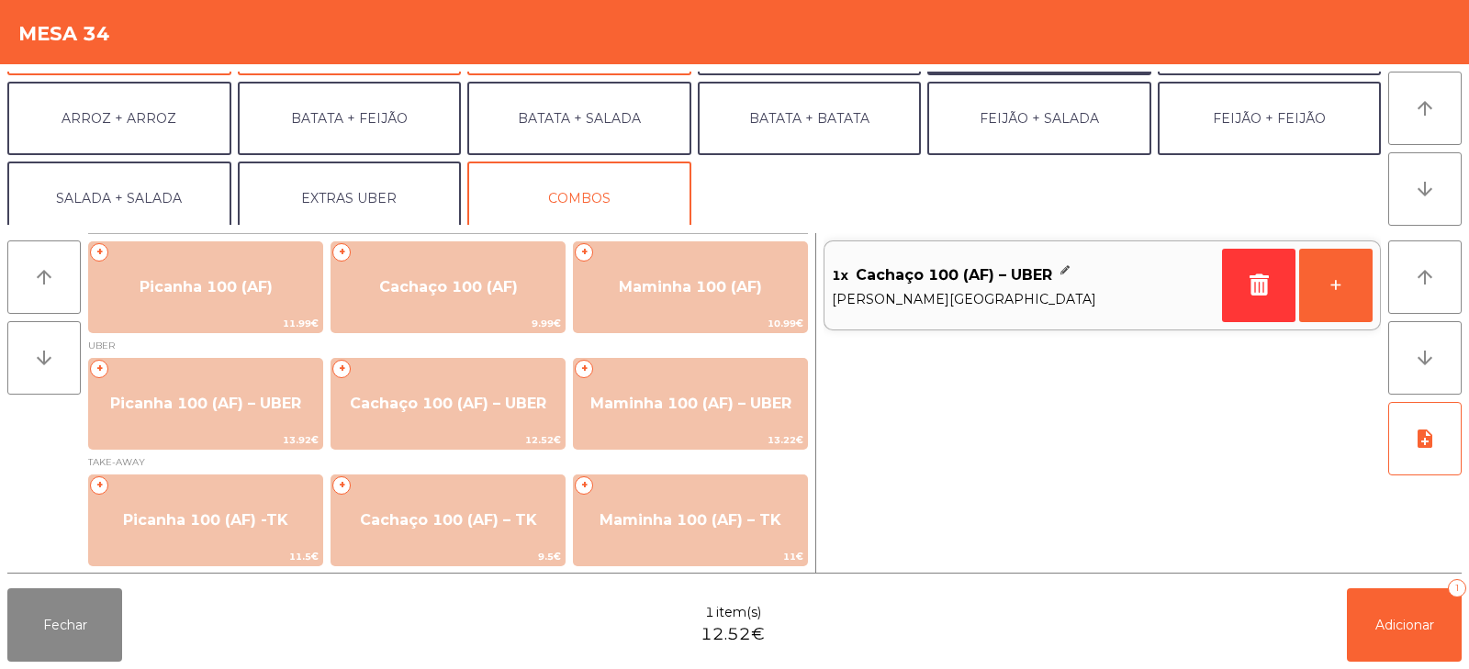
scroll to position [240, 0]
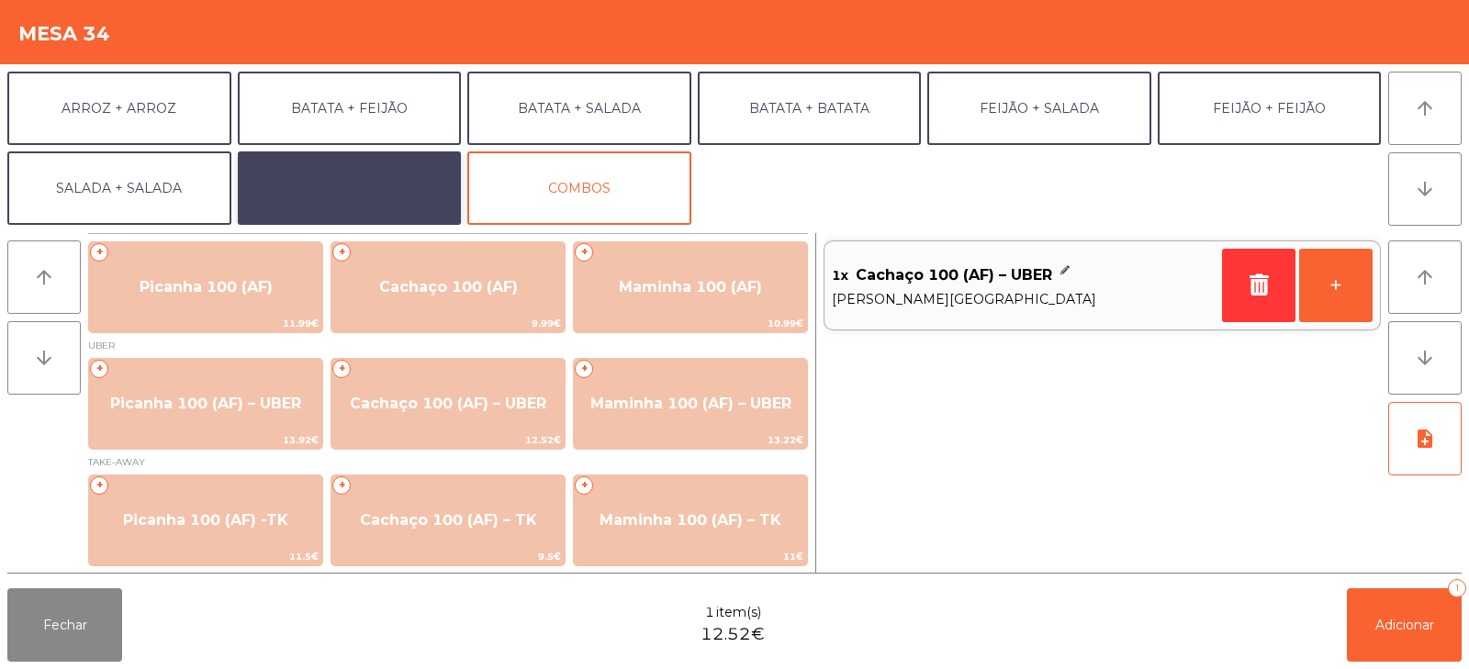
click at [353, 189] on button "EXTRAS UBER" at bounding box center [350, 188] width 224 height 73
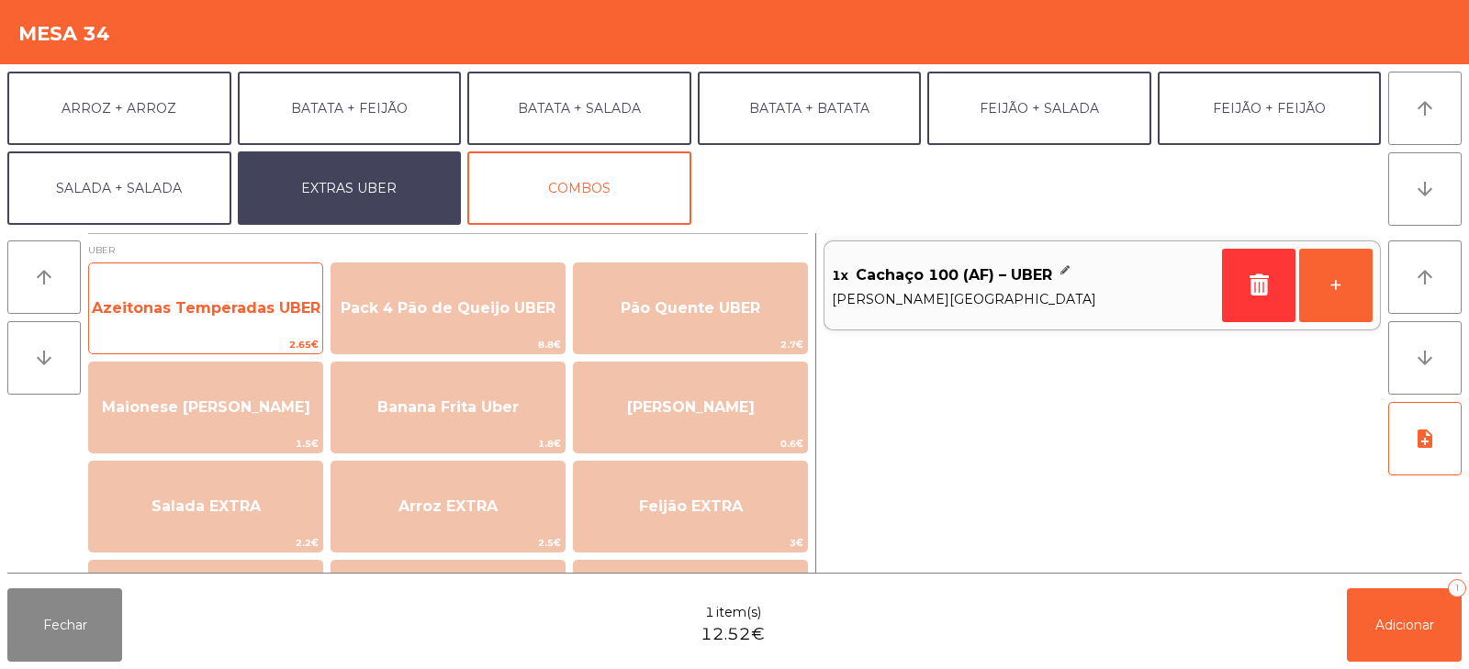
click at [219, 323] on span "Azeitonas Temperadas UBER" at bounding box center [205, 309] width 233 height 50
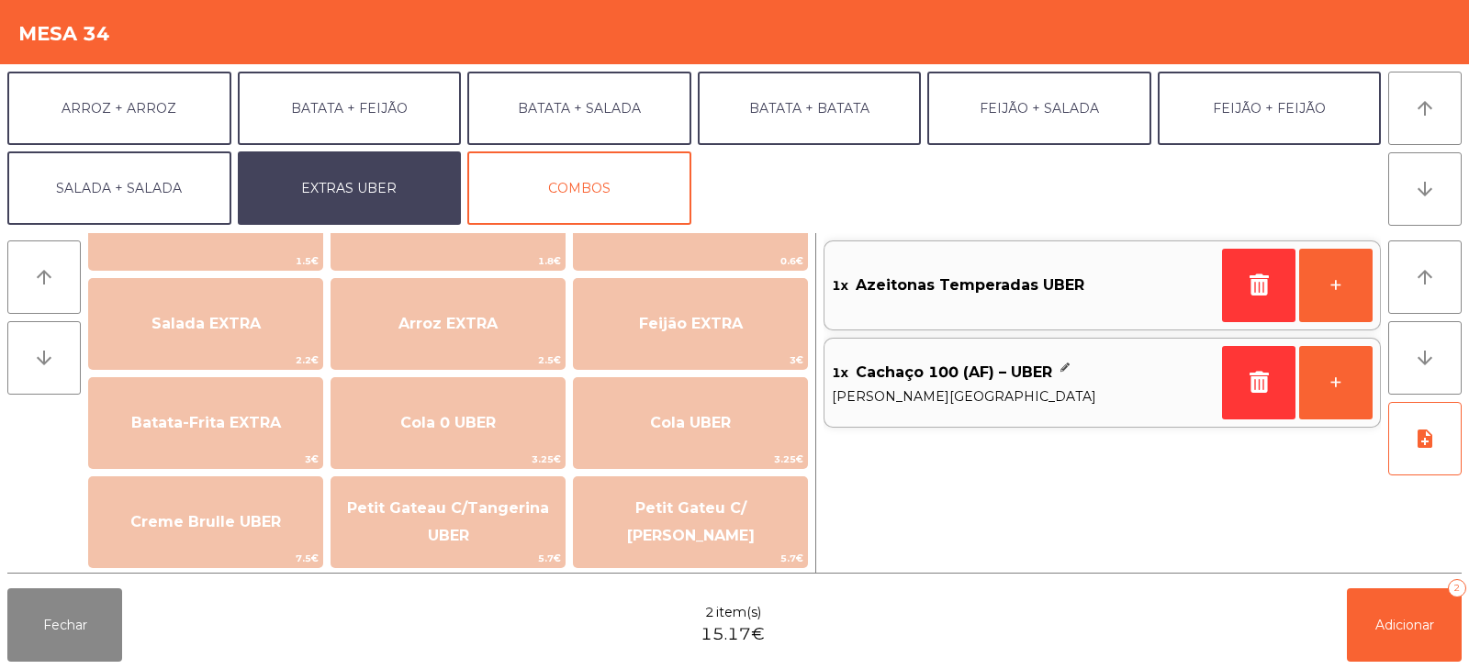
scroll to position [182, 0]
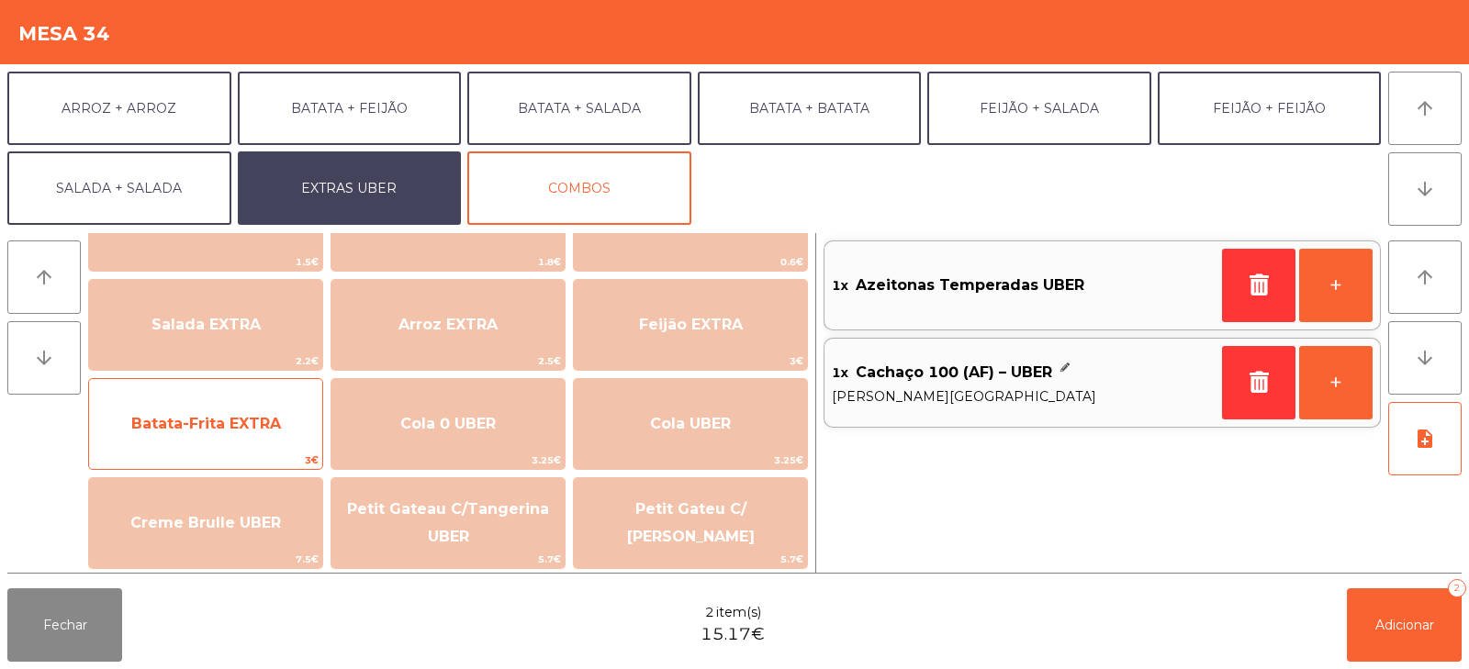
click at [200, 424] on span "Batata-Frita EXTRA" at bounding box center [206, 423] width 150 height 17
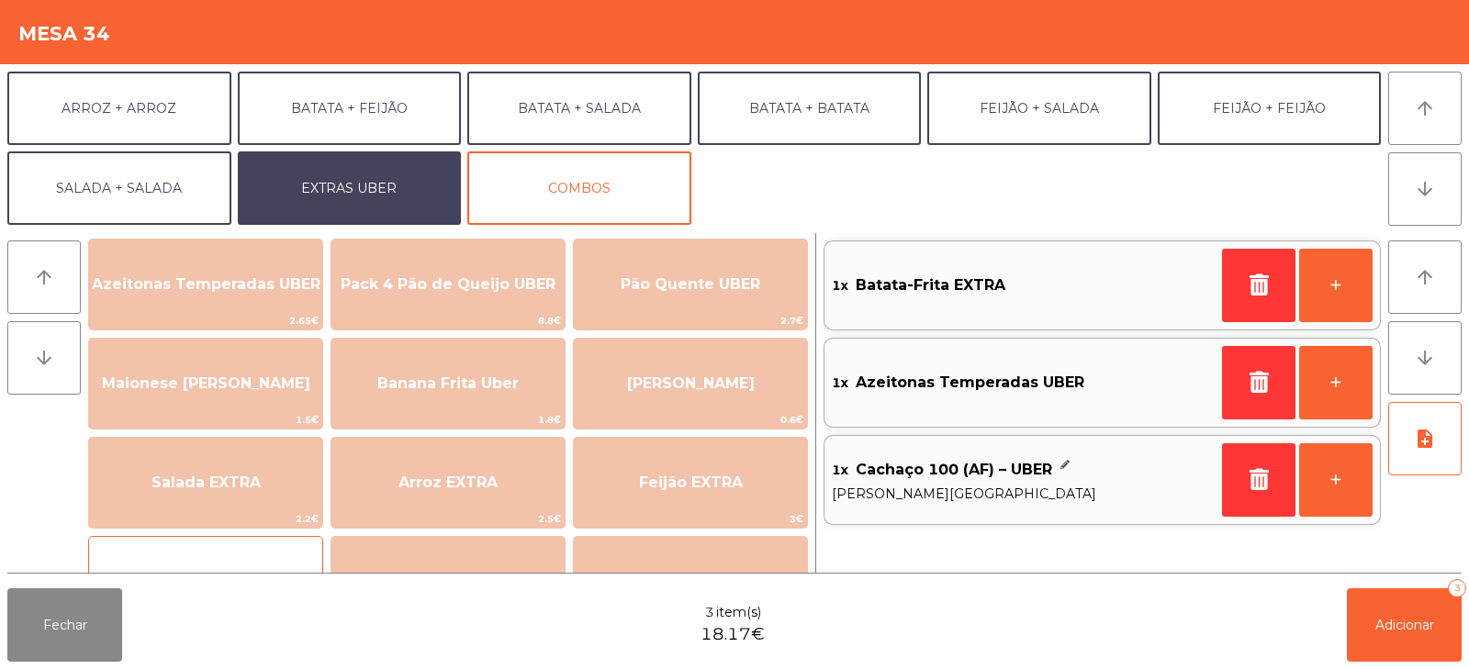
scroll to position [0, 0]
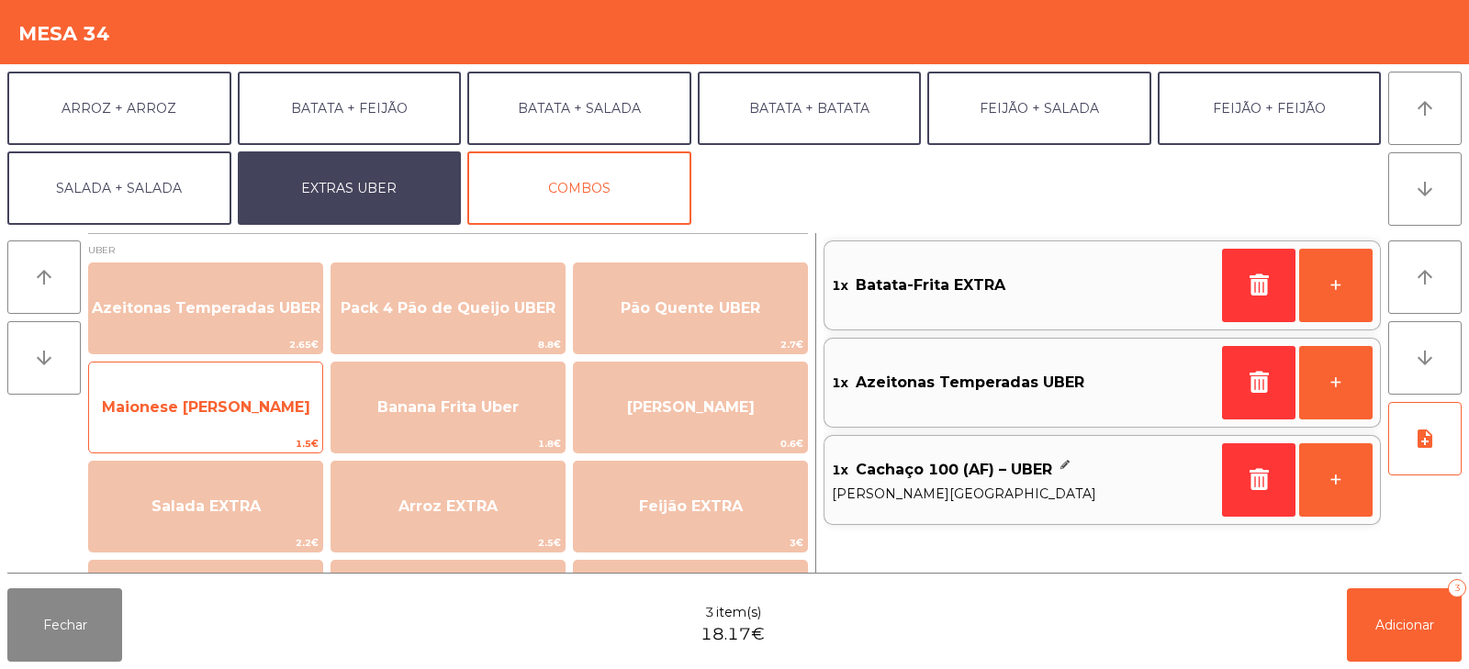
click at [230, 418] on span "Maionese de [PERSON_NAME]" at bounding box center [205, 408] width 233 height 50
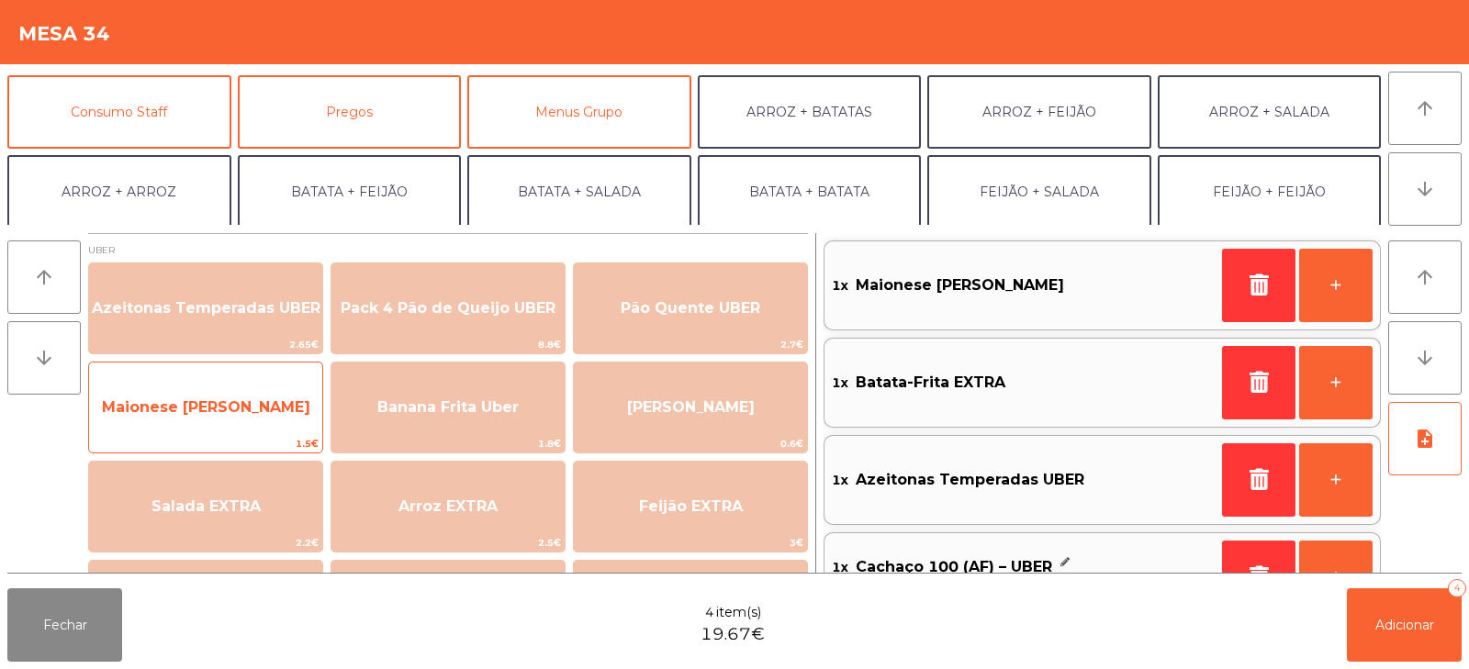
scroll to position [155, 0]
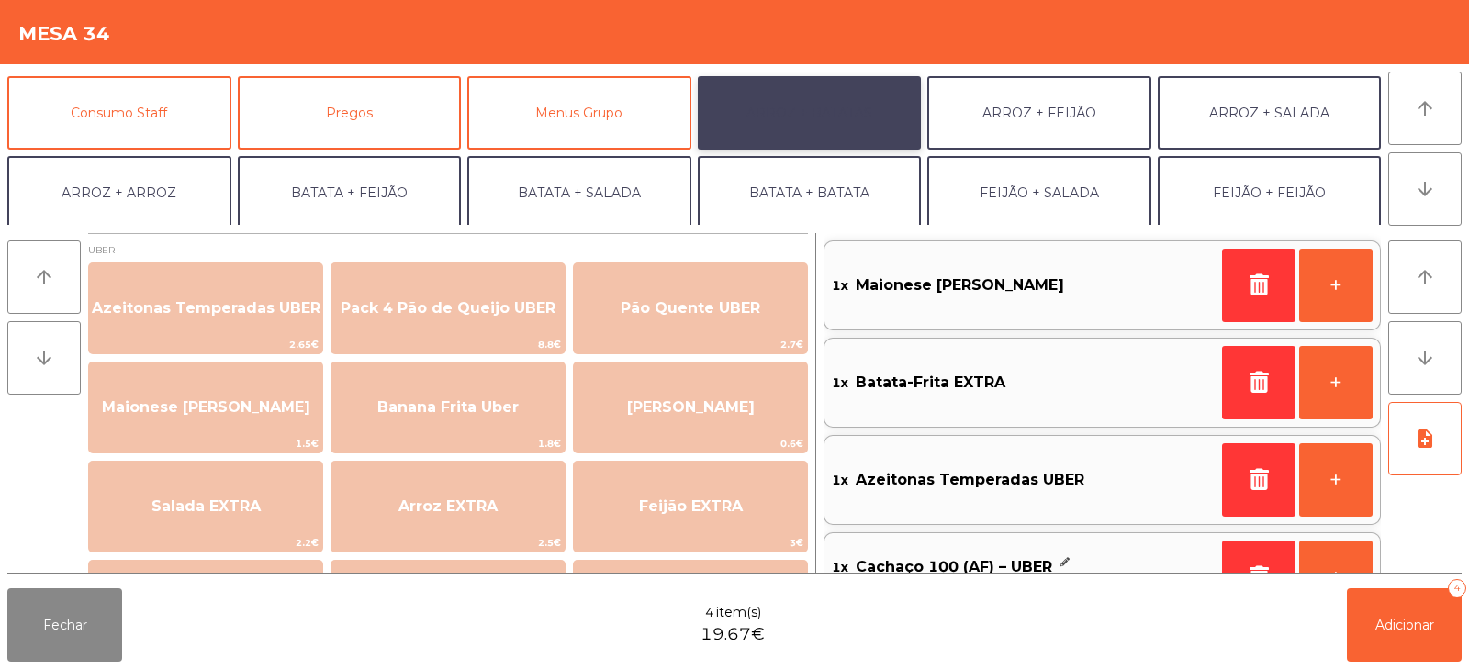
click at [809, 117] on button "ARROZ + BATATAS" at bounding box center [810, 112] width 224 height 73
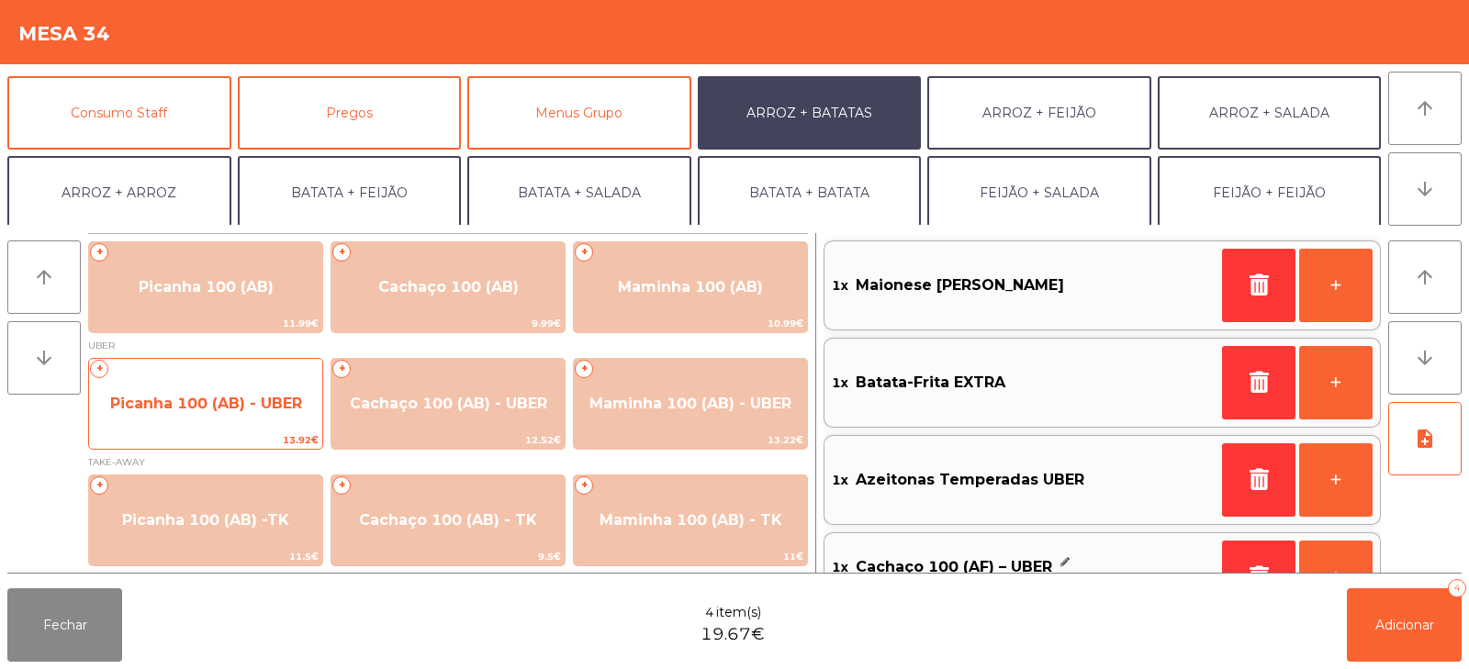
click at [204, 421] on span "Picanha 100 (AB) - UBER" at bounding box center [205, 404] width 233 height 50
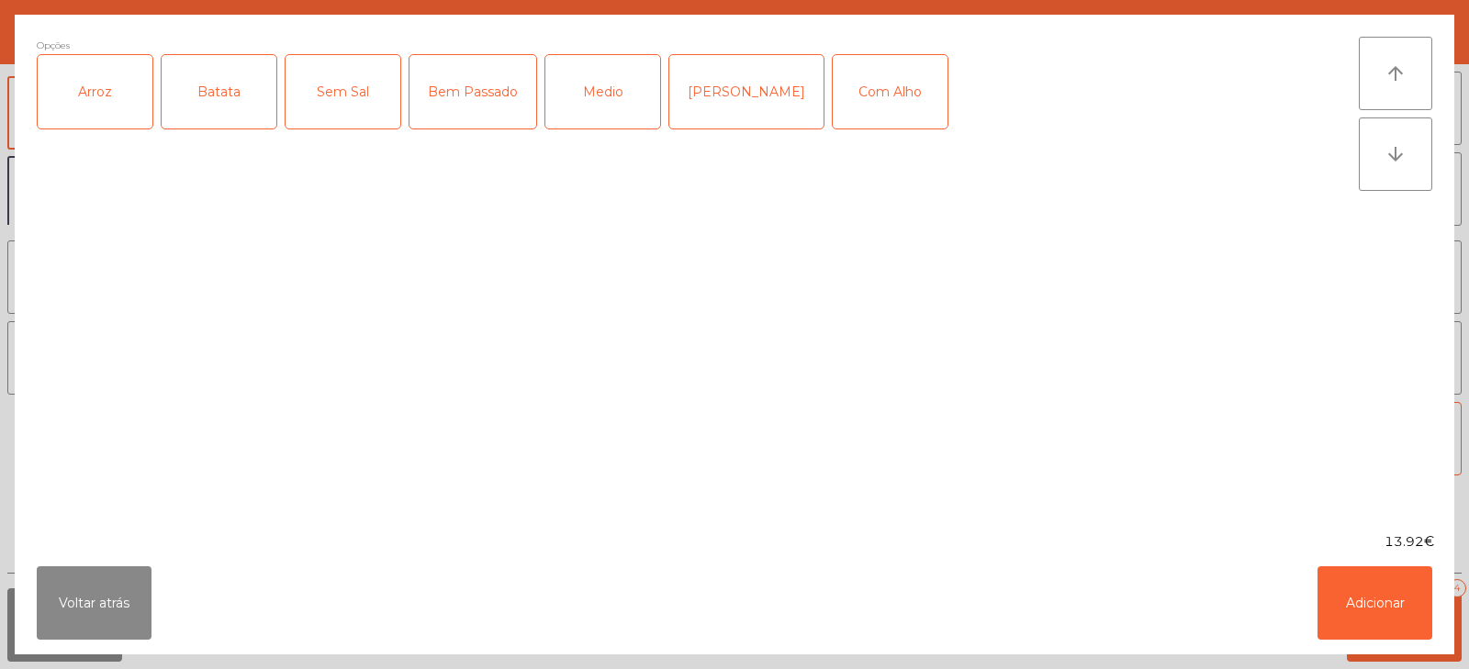
click at [100, 73] on div "Arroz" at bounding box center [95, 91] width 115 height 73
click at [214, 92] on div "Batata" at bounding box center [219, 91] width 115 height 73
click at [604, 87] on div "Medio" at bounding box center [602, 91] width 115 height 73
click at [1346, 606] on button "Adicionar" at bounding box center [1375, 603] width 115 height 73
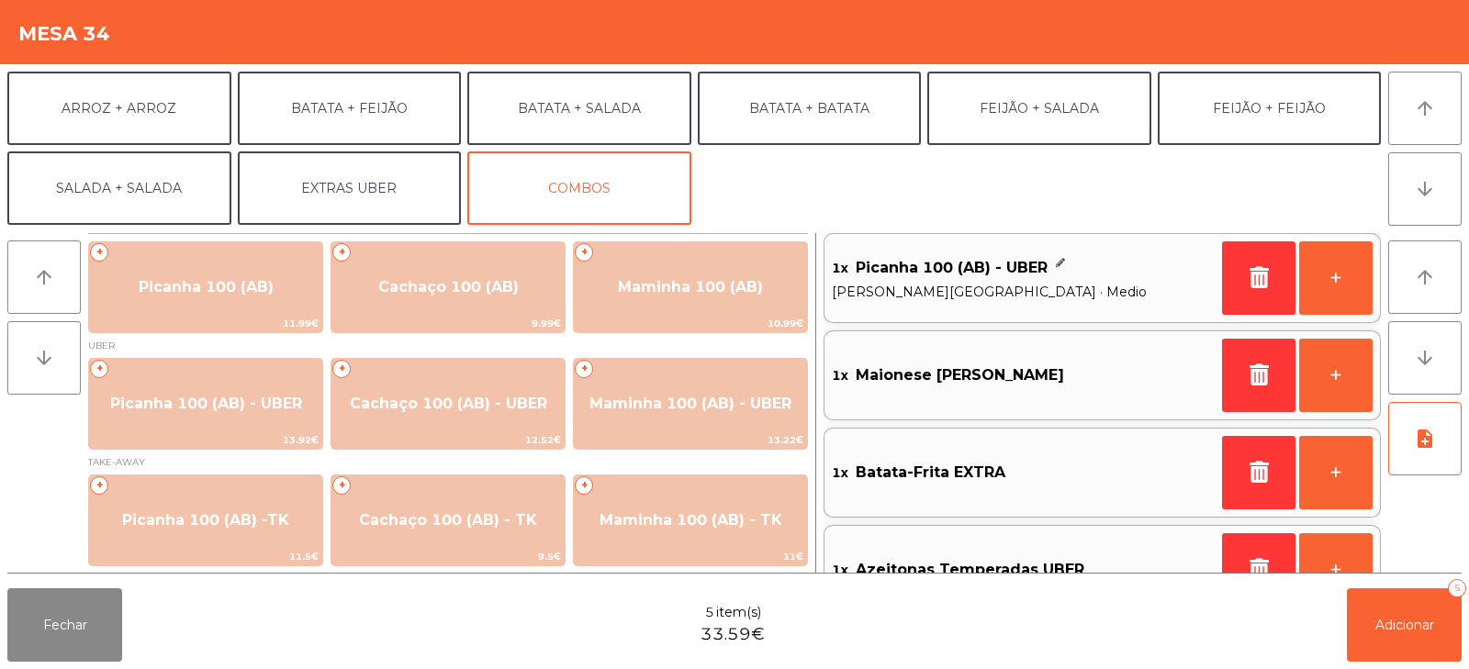
scroll to position [235, 0]
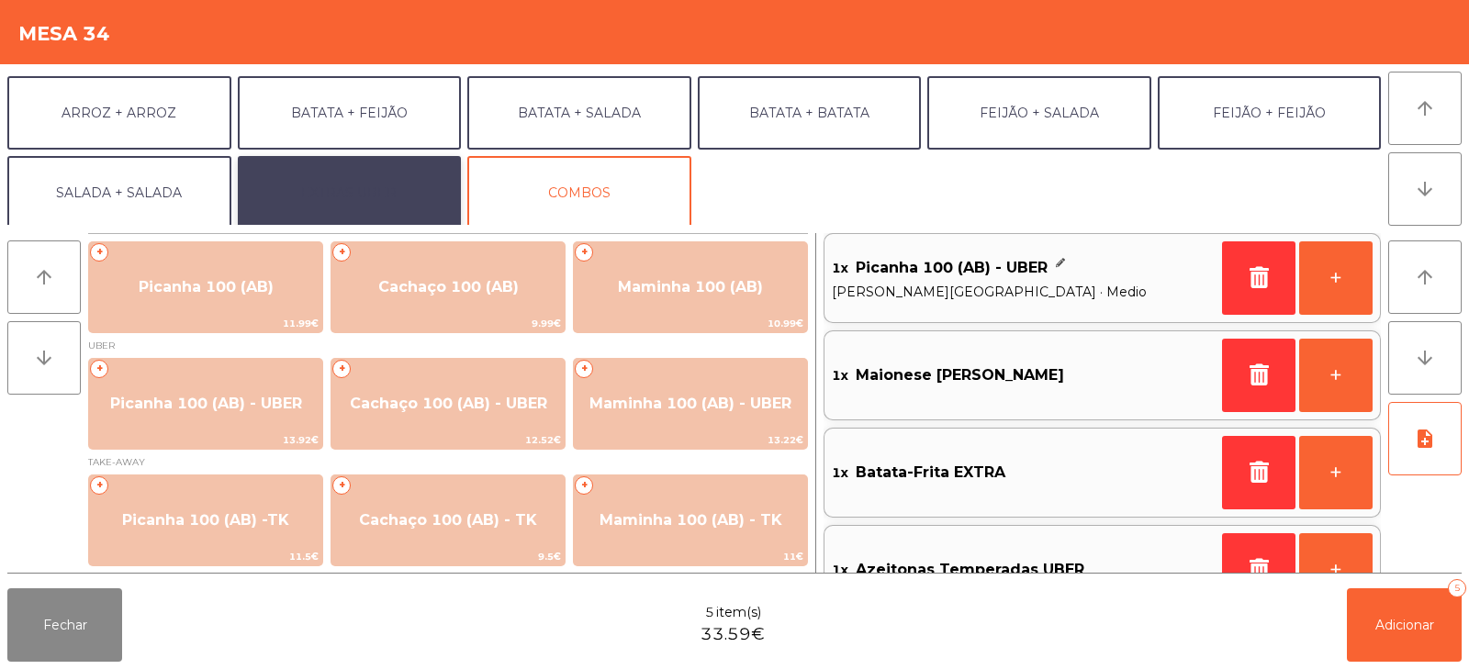
click at [383, 201] on button "EXTRAS UBER" at bounding box center [350, 192] width 224 height 73
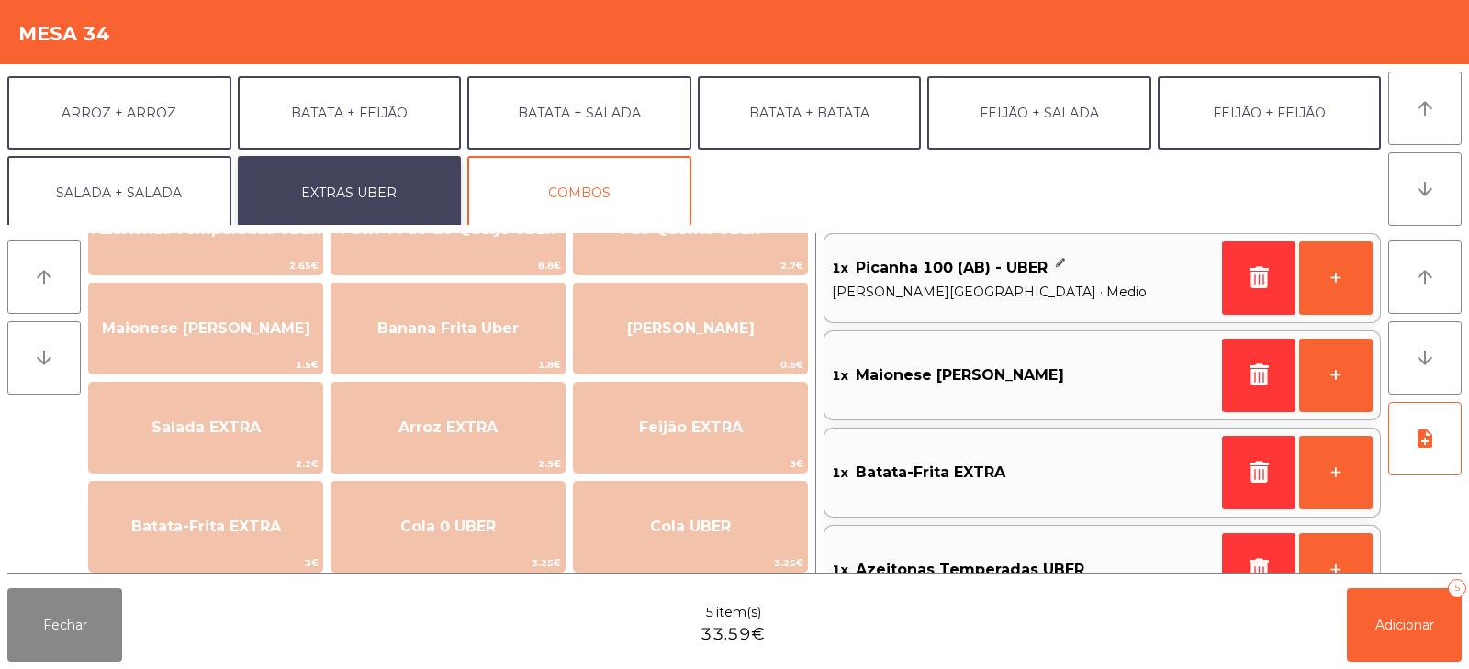
scroll to position [86, 0]
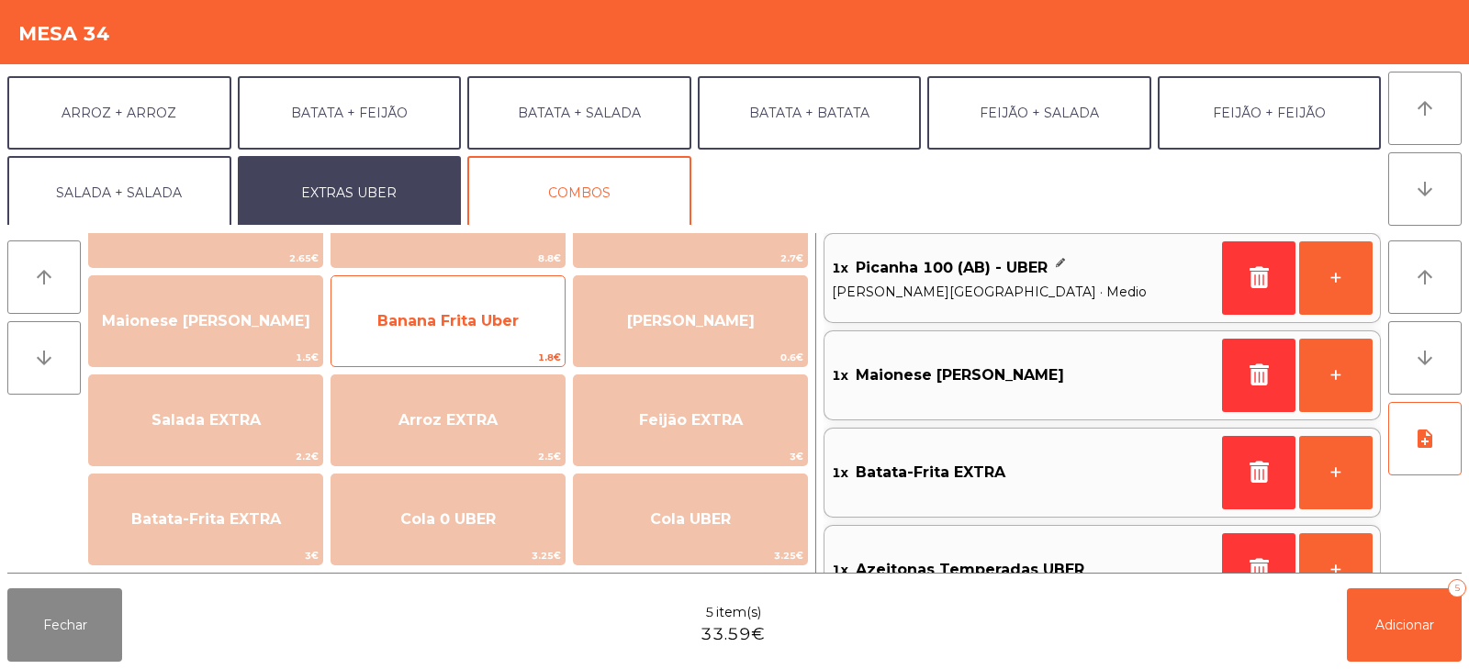
click at [452, 334] on span "Banana Frita Uber" at bounding box center [448, 322] width 233 height 50
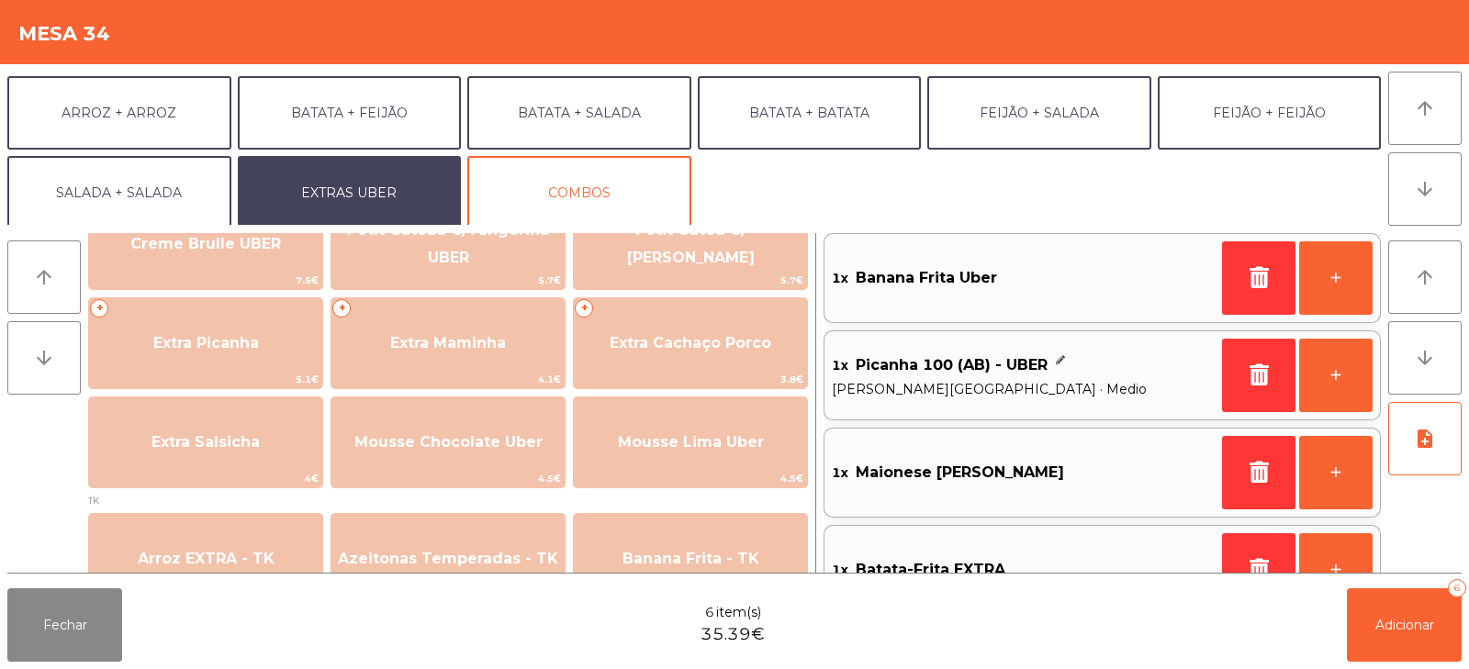
scroll to position [462, 0]
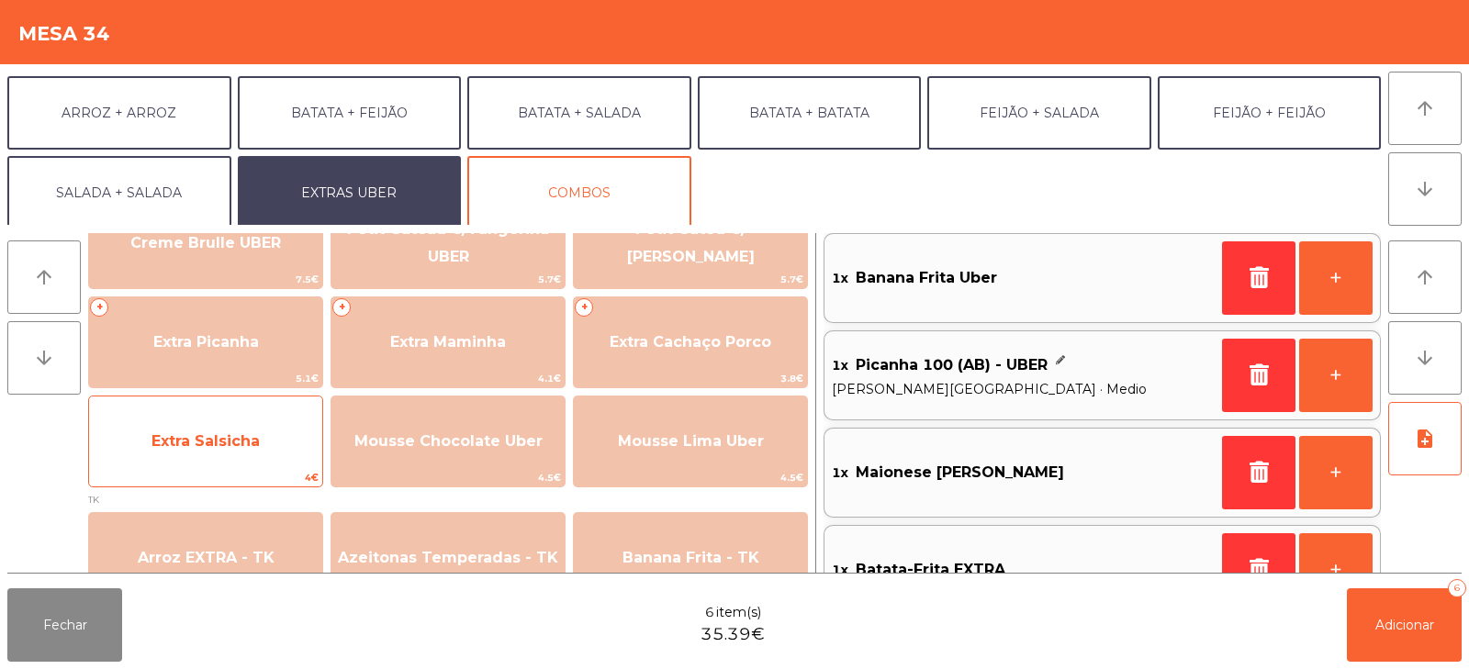
click at [217, 447] on span "Extra Salsicha" at bounding box center [206, 441] width 108 height 17
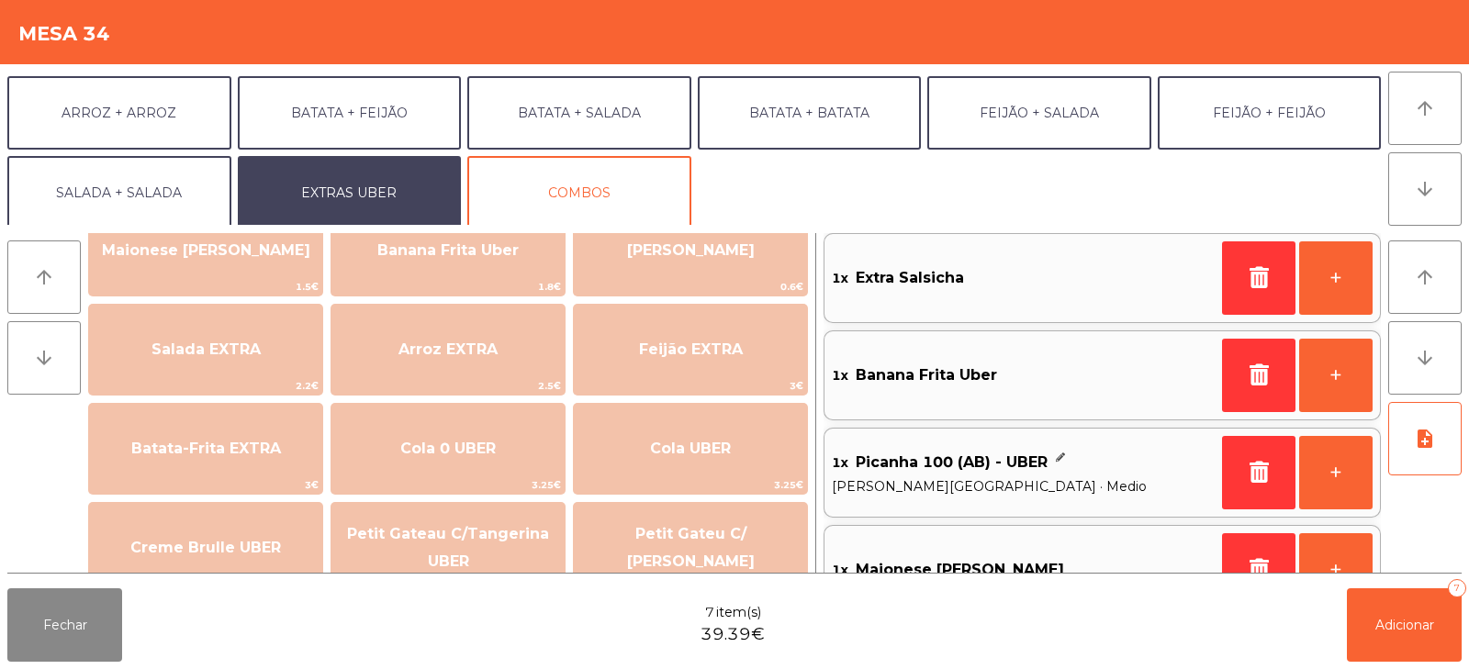
scroll to position [156, 0]
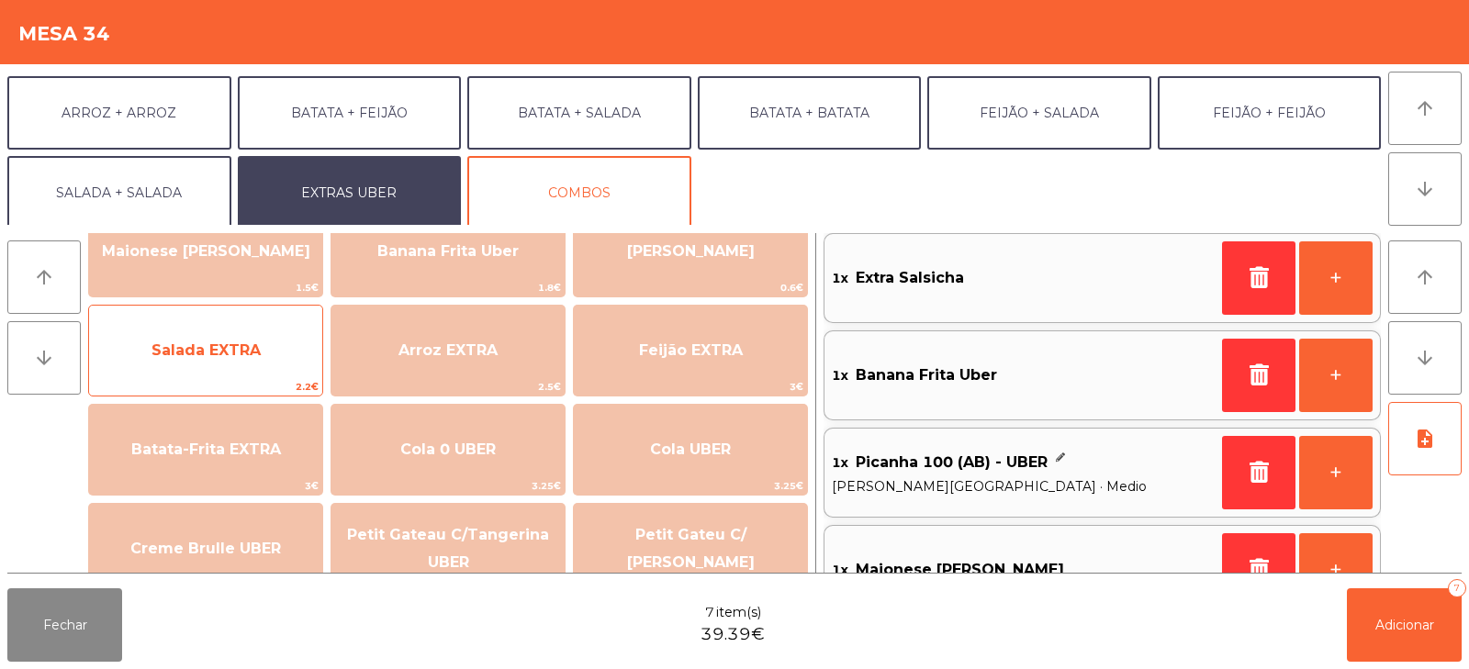
click at [173, 356] on span "Salada EXTRA" at bounding box center [206, 350] width 109 height 17
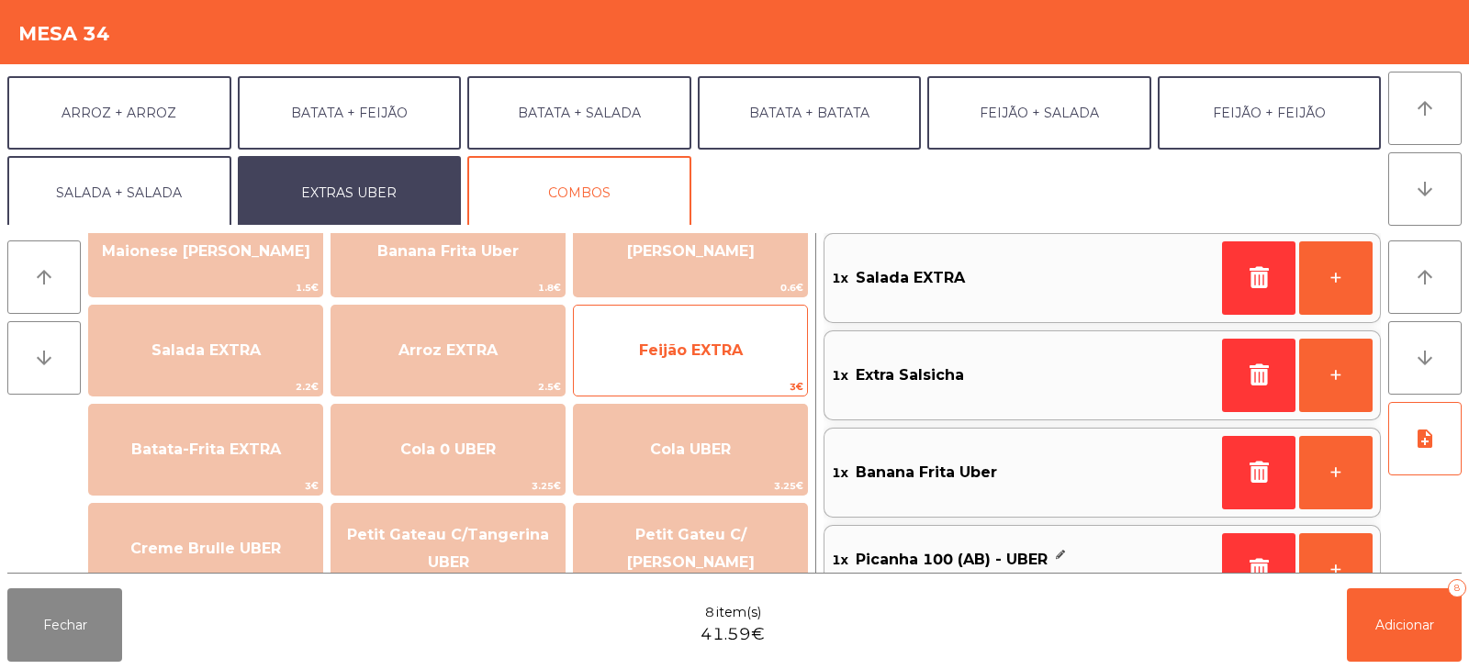
click at [696, 332] on span "Feijão EXTRA" at bounding box center [690, 351] width 233 height 50
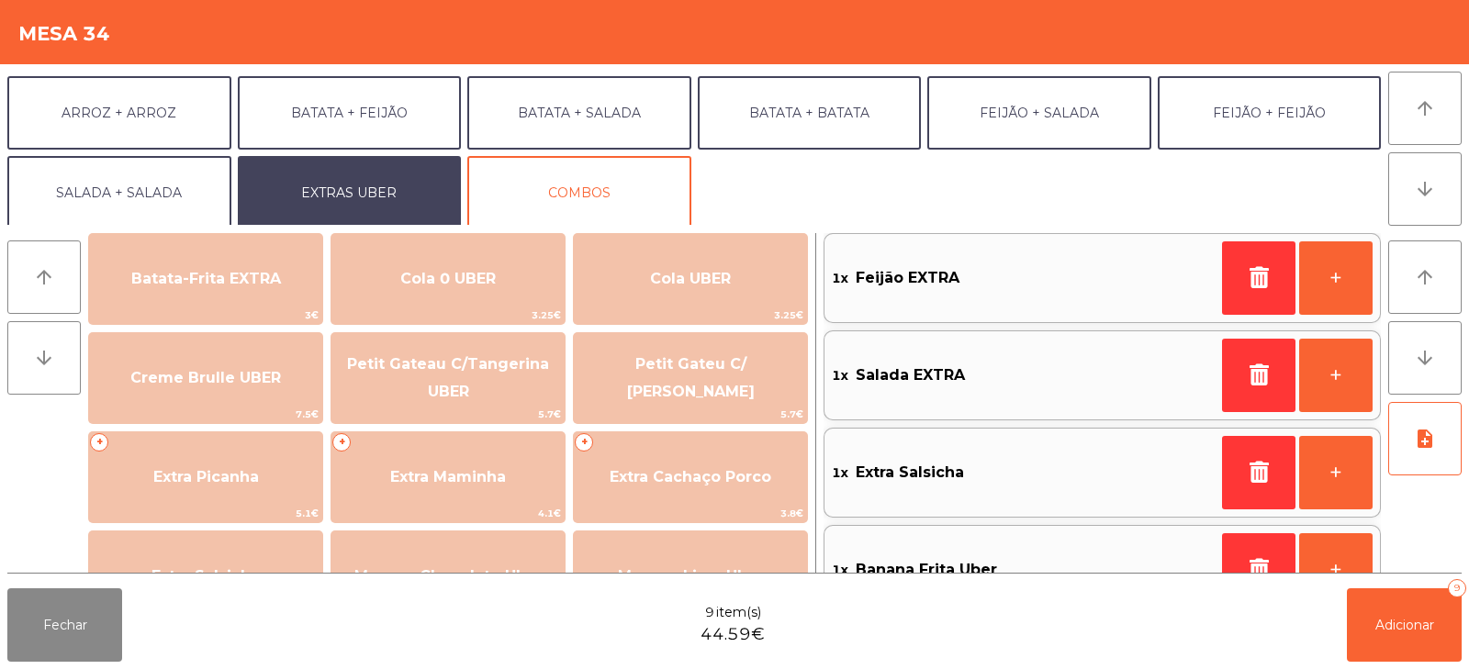
scroll to position [356, 0]
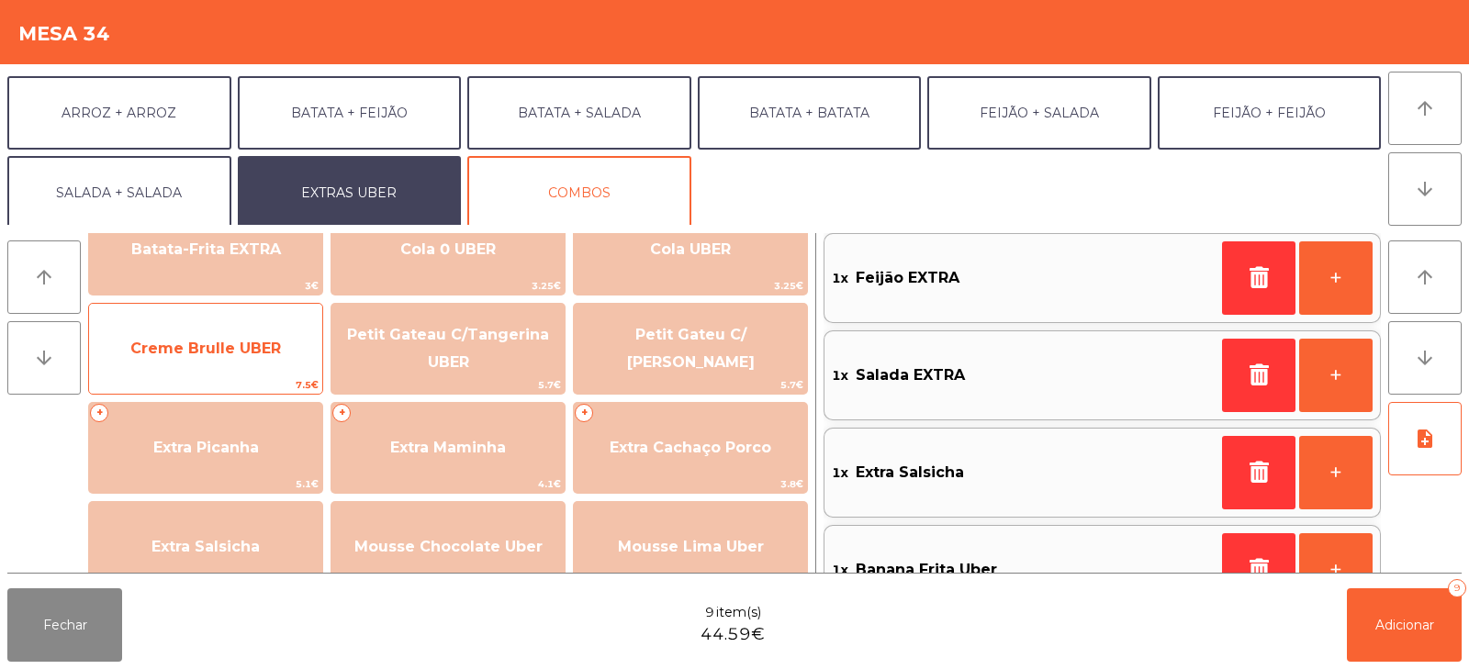
click at [213, 354] on span "Creme Brulle UBER" at bounding box center [205, 348] width 151 height 17
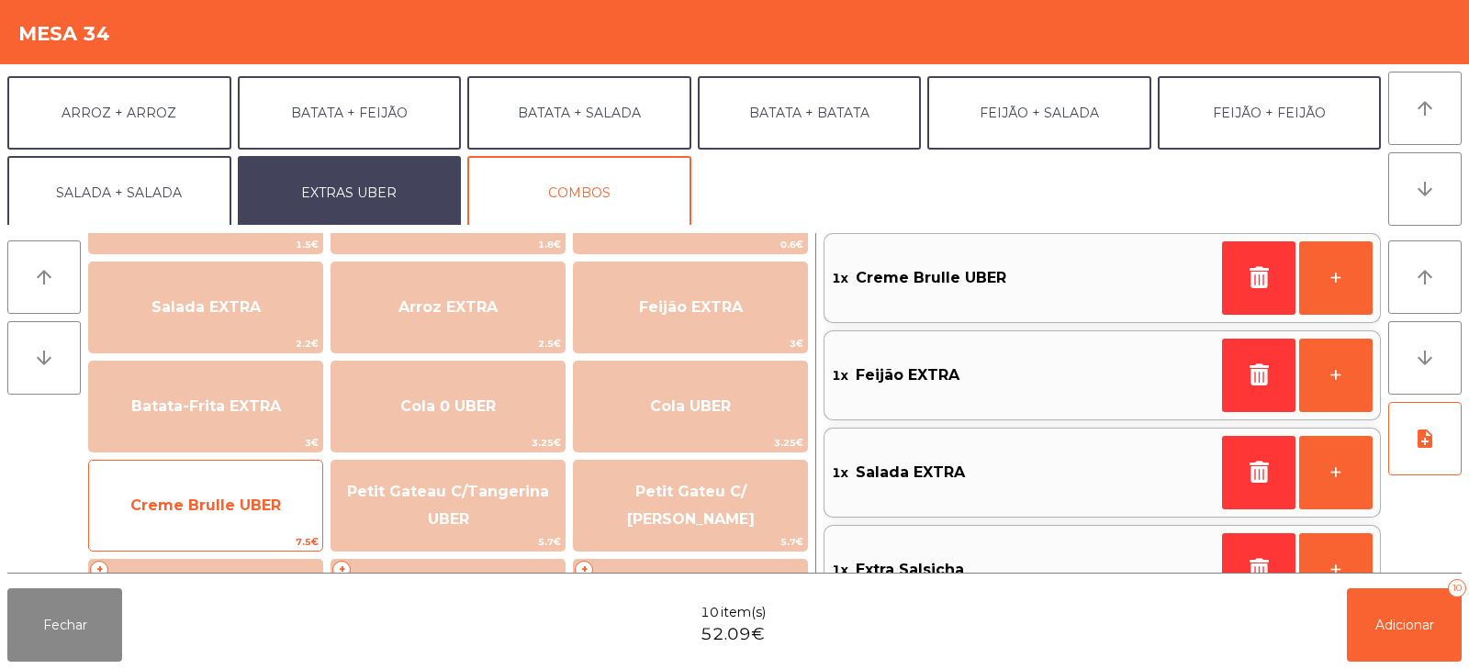
scroll to position [241, 0]
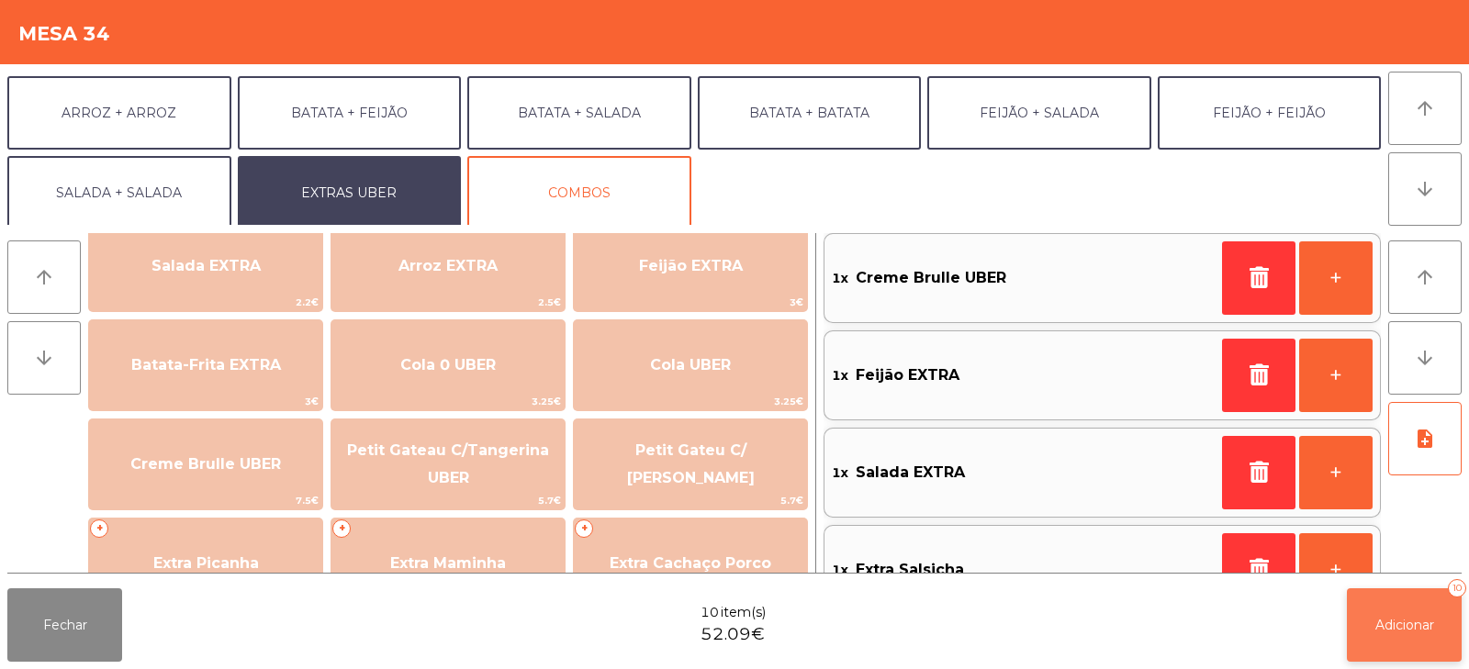
click at [1404, 623] on span "Adicionar" at bounding box center [1405, 625] width 59 height 17
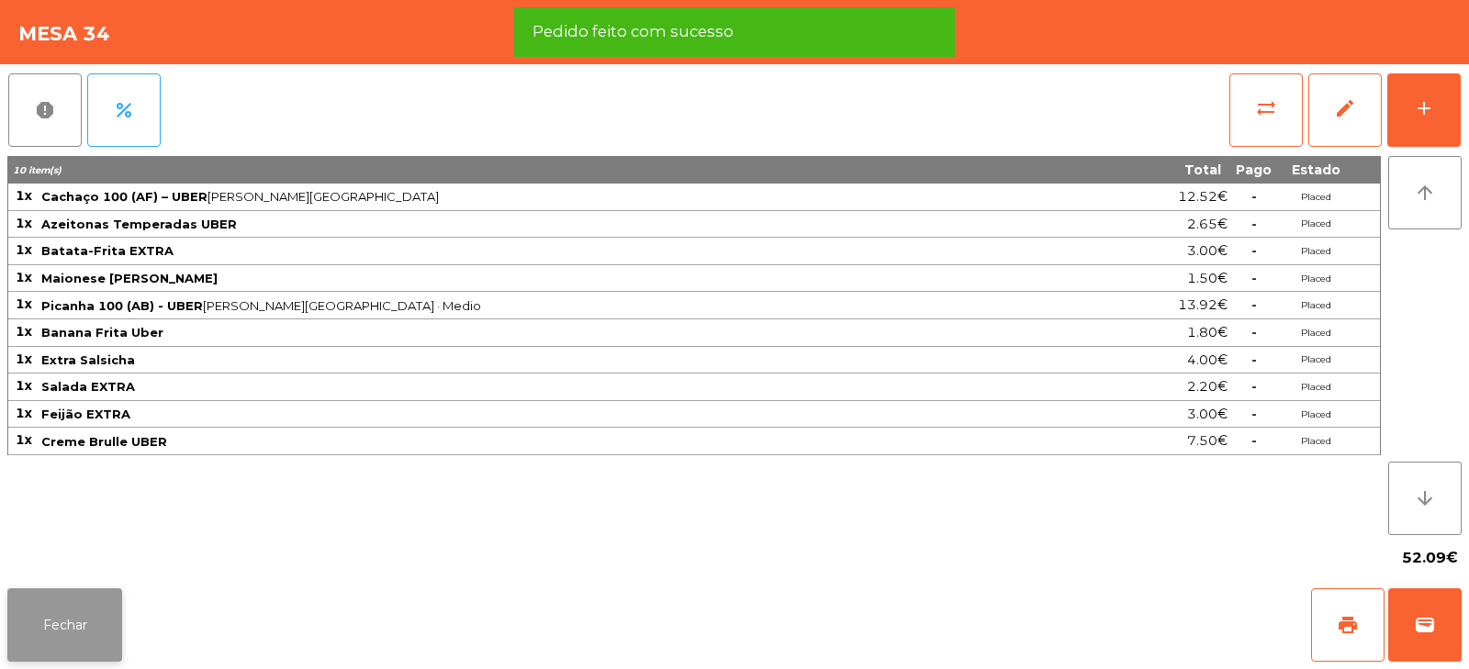
click at [81, 621] on button "Fechar" at bounding box center [64, 625] width 115 height 73
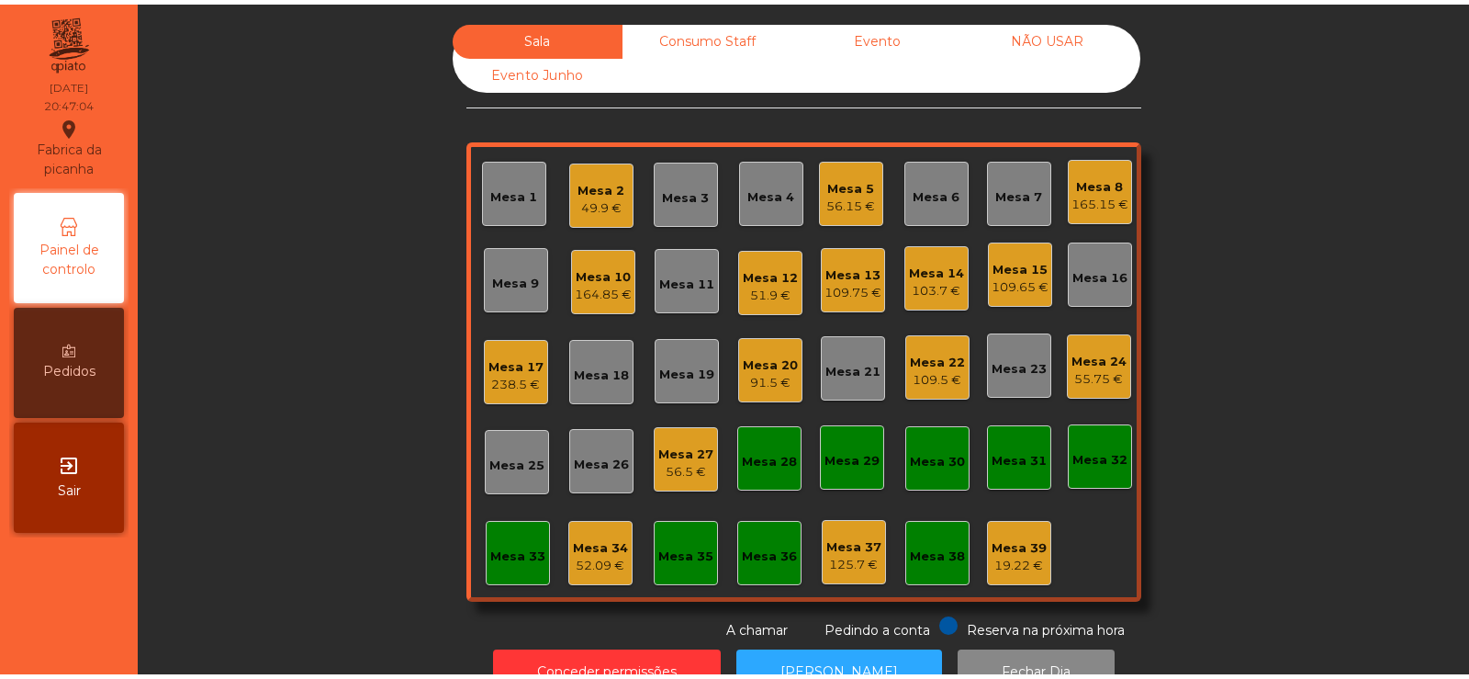
scroll to position [54, 0]
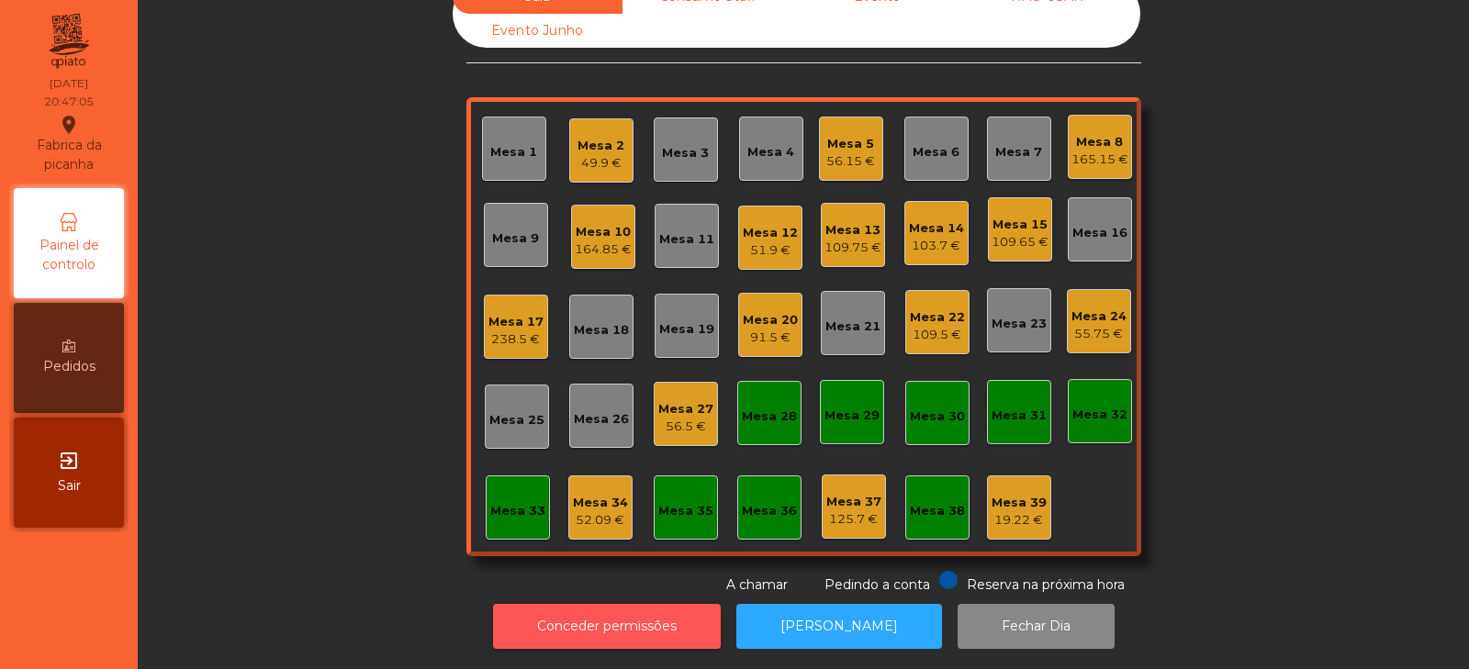
click at [599, 619] on button "Conceder permissões" at bounding box center [607, 626] width 228 height 45
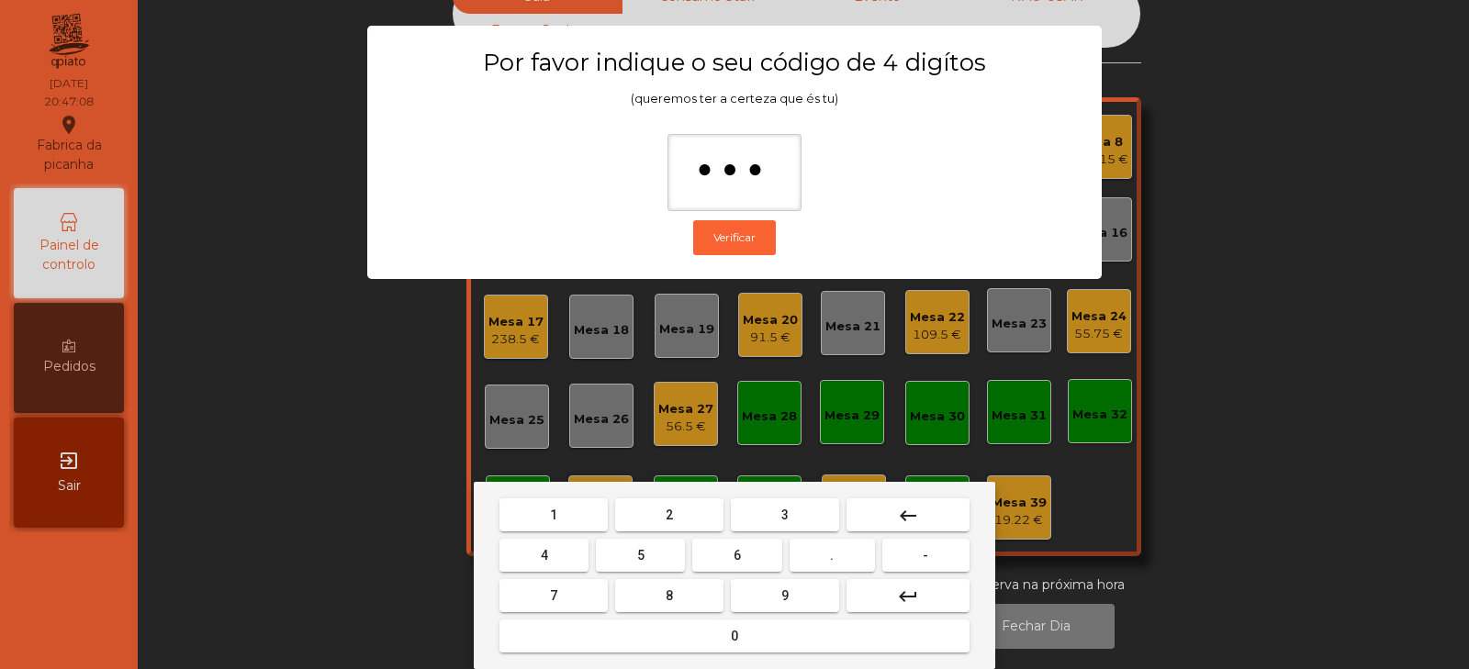
type input "****"
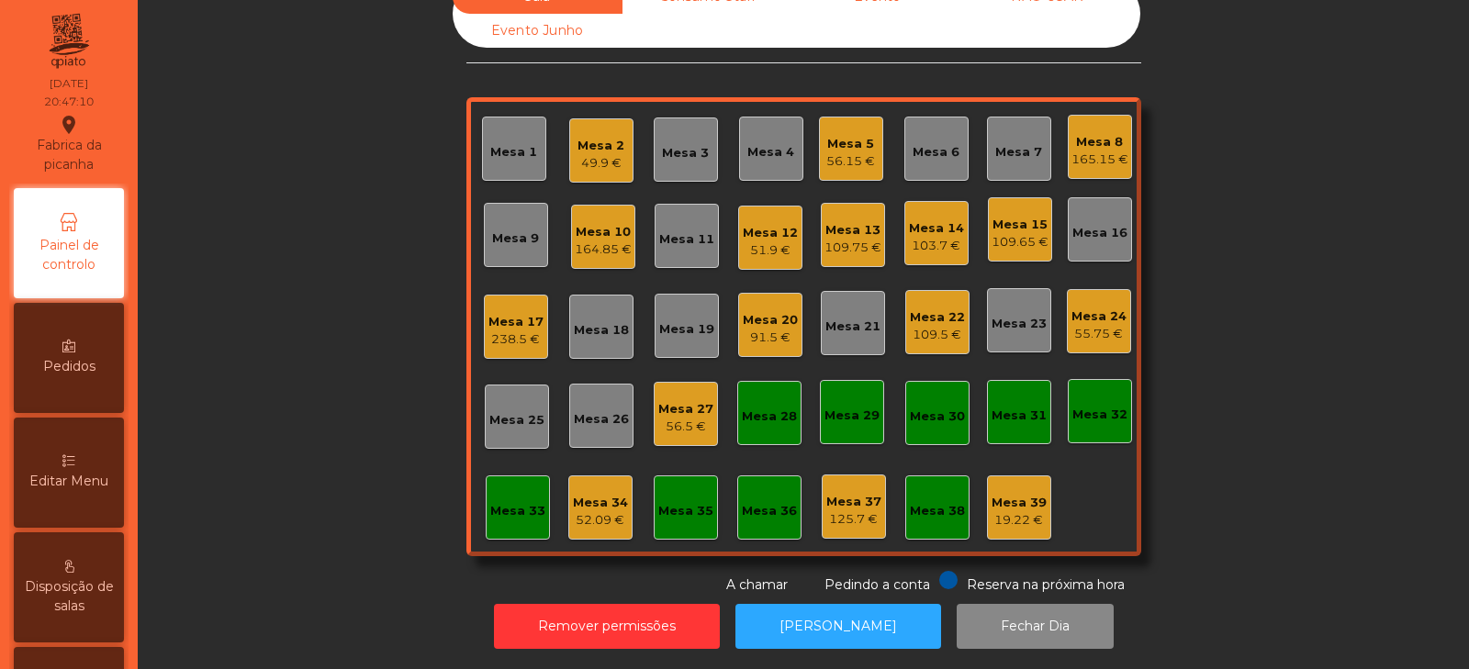
click at [596, 511] on div "52.09 €" at bounding box center [600, 520] width 55 height 18
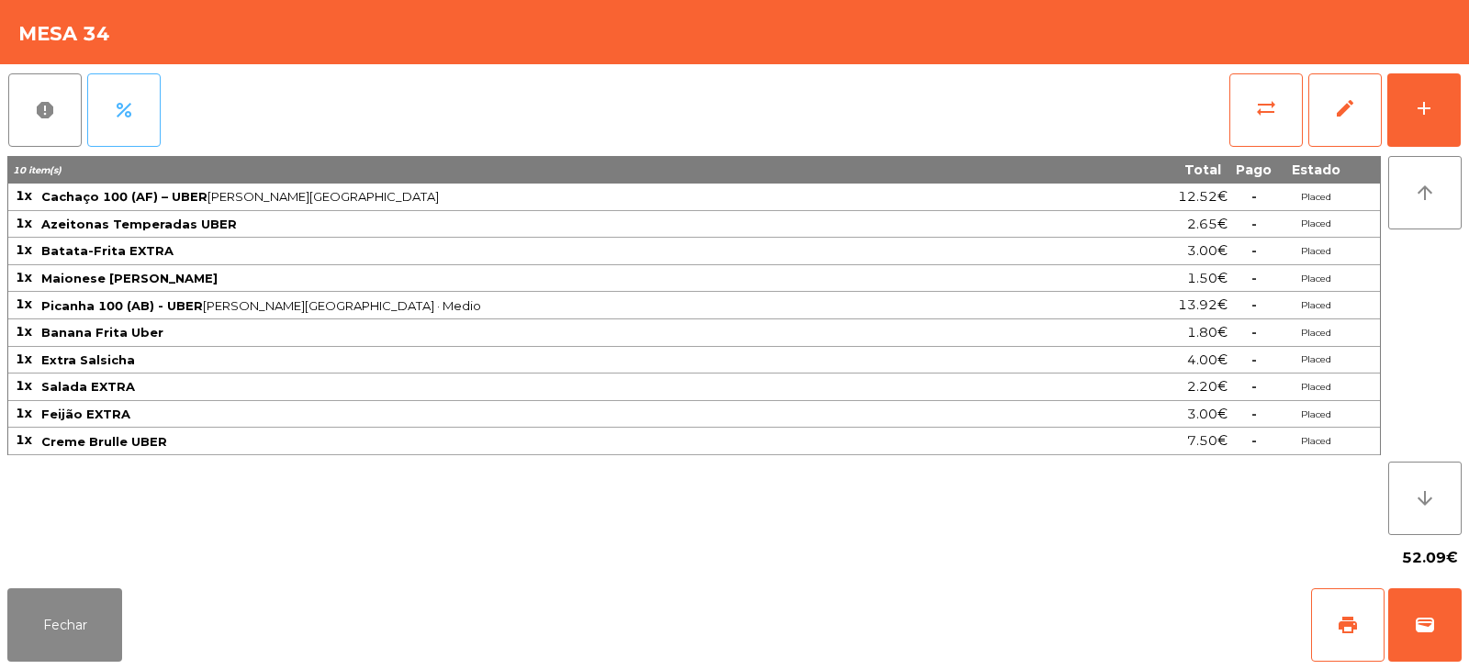
click at [140, 117] on button "percent" at bounding box center [123, 109] width 73 height 73
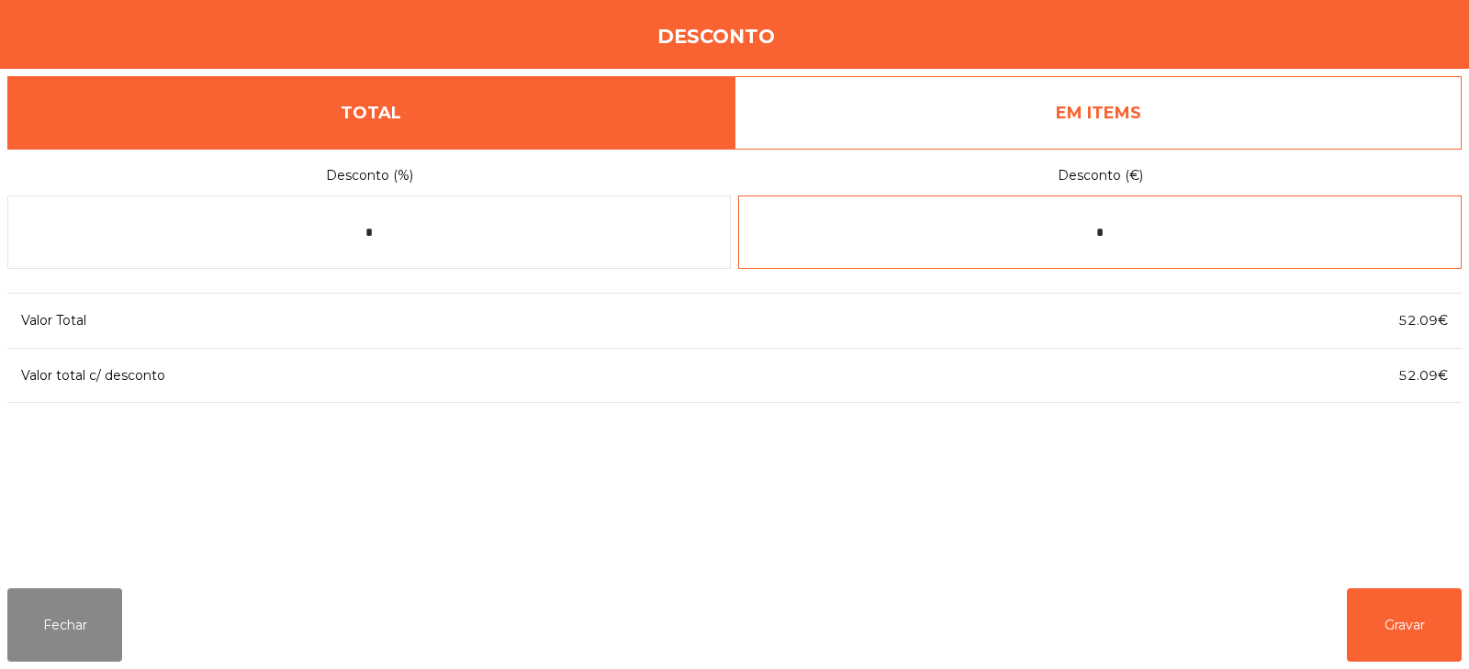
click at [1137, 230] on input "*" at bounding box center [1100, 232] width 724 height 73
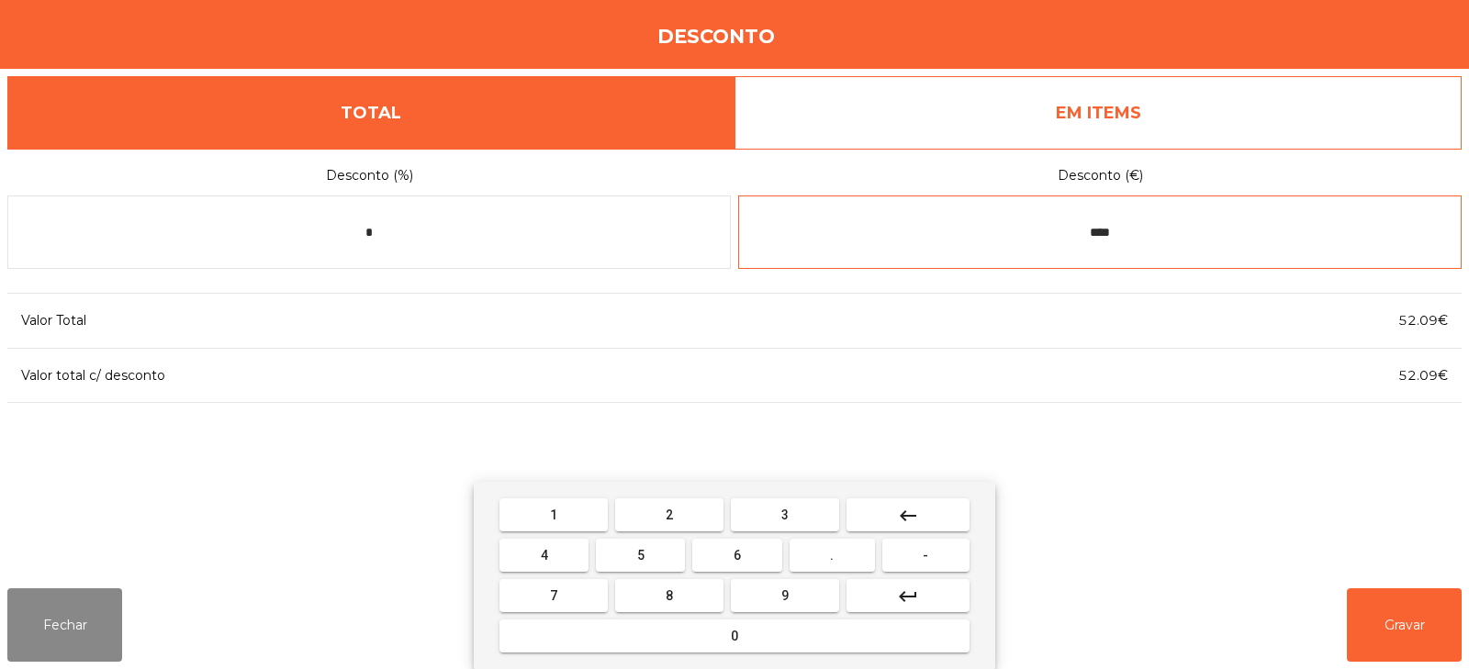
click at [1192, 236] on input "****" at bounding box center [1100, 232] width 724 height 73
click at [1293, 231] on input "**" at bounding box center [1100, 232] width 724 height 73
type input "*"
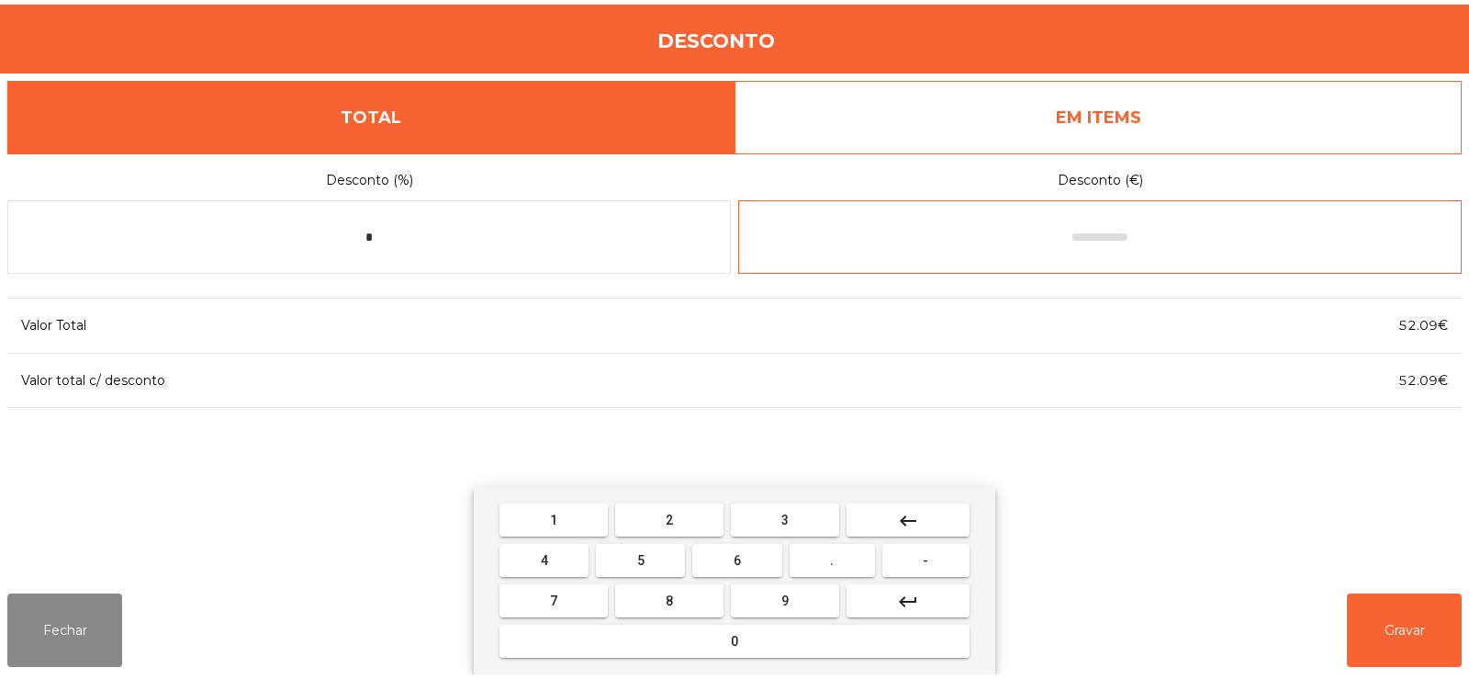
scroll to position [45, 0]
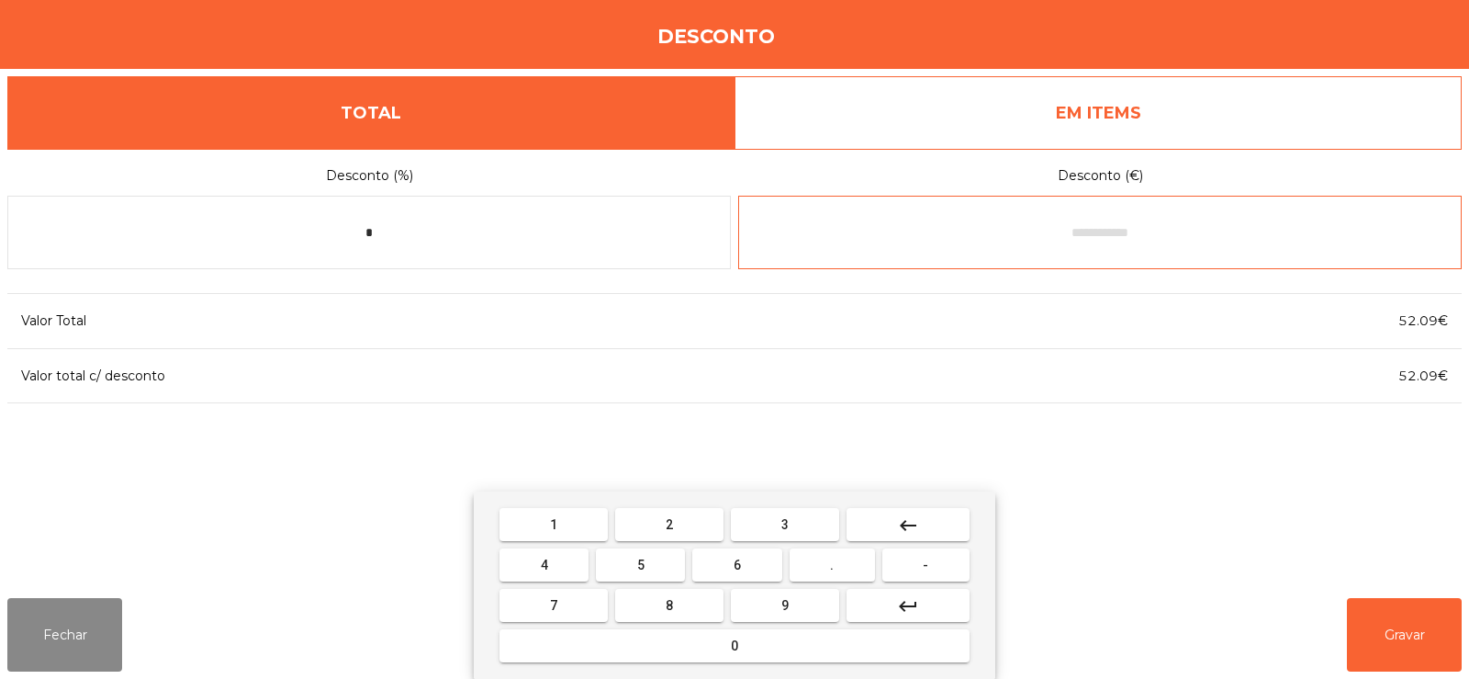
click at [995, 529] on div "1 2 3 keyboard_backspace 4 5 6 . - 7 8 9 keyboard_return 0" at bounding box center [735, 584] width 522 height 187
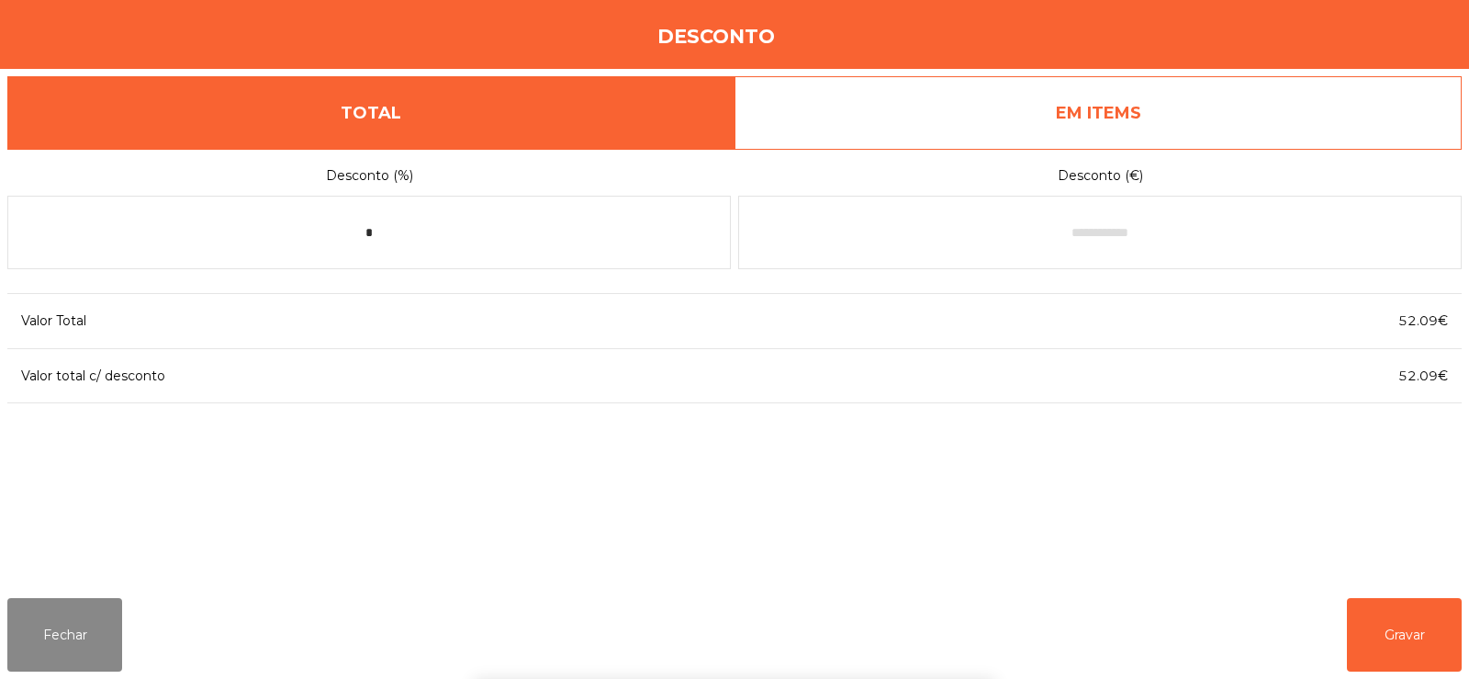
click at [1029, 455] on div "Desconto (%) * Desconto (€) Valor Total 52.09€ Valor total c/ desconto 52.09€" at bounding box center [734, 366] width 1455 height 434
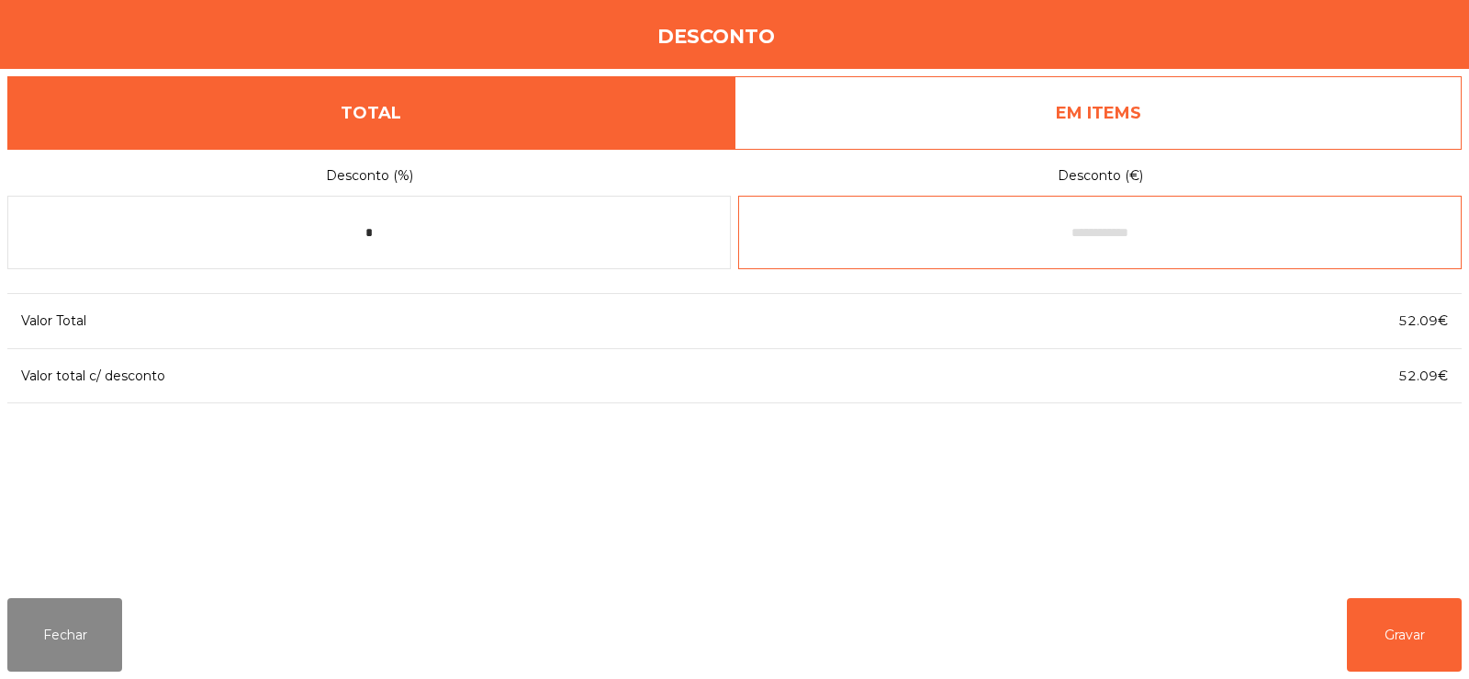
click at [1164, 234] on input "text" at bounding box center [1100, 232] width 724 height 73
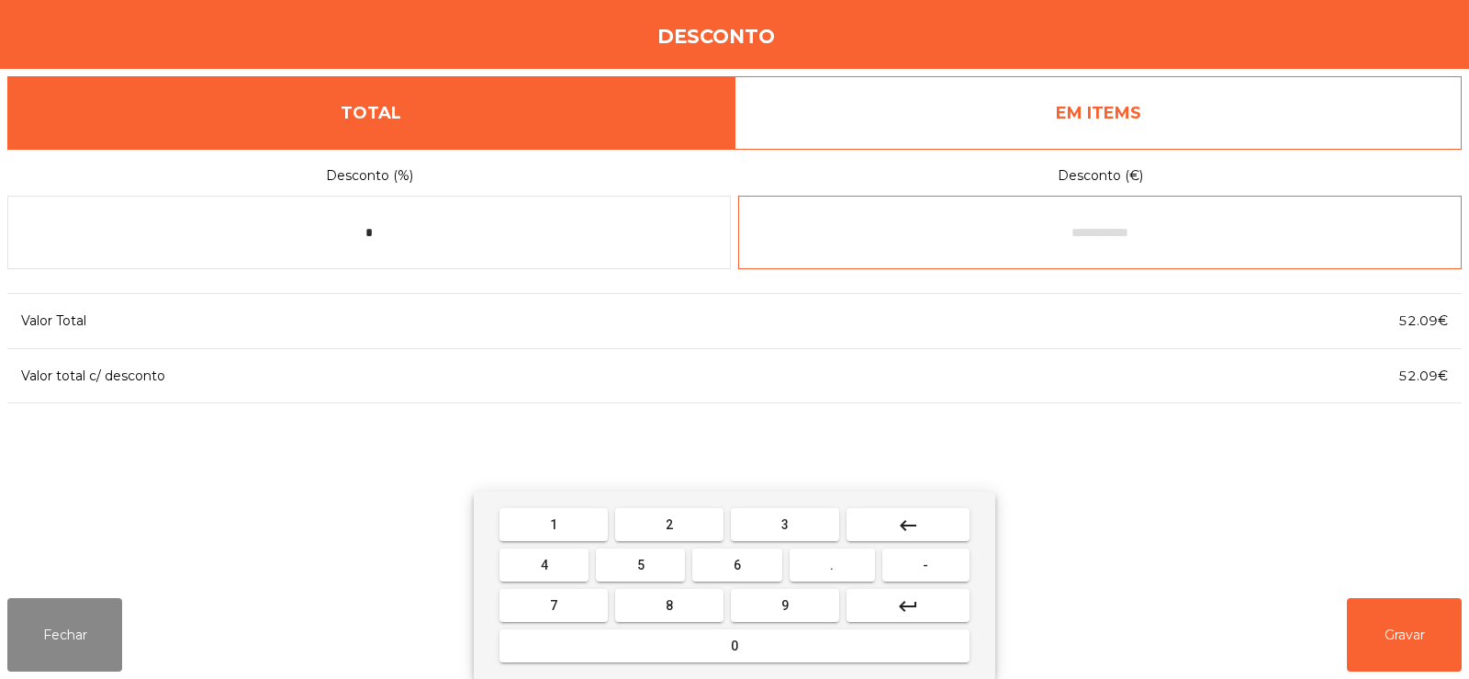
click at [833, 569] on span "." at bounding box center [832, 564] width 4 height 15
click at [807, 646] on button "0" at bounding box center [735, 645] width 470 height 33
click at [943, 522] on button "keyboard_backspace" at bounding box center [908, 524] width 123 height 33
type input "*"
click at [935, 535] on button "keyboard_backspace" at bounding box center [908, 524] width 123 height 33
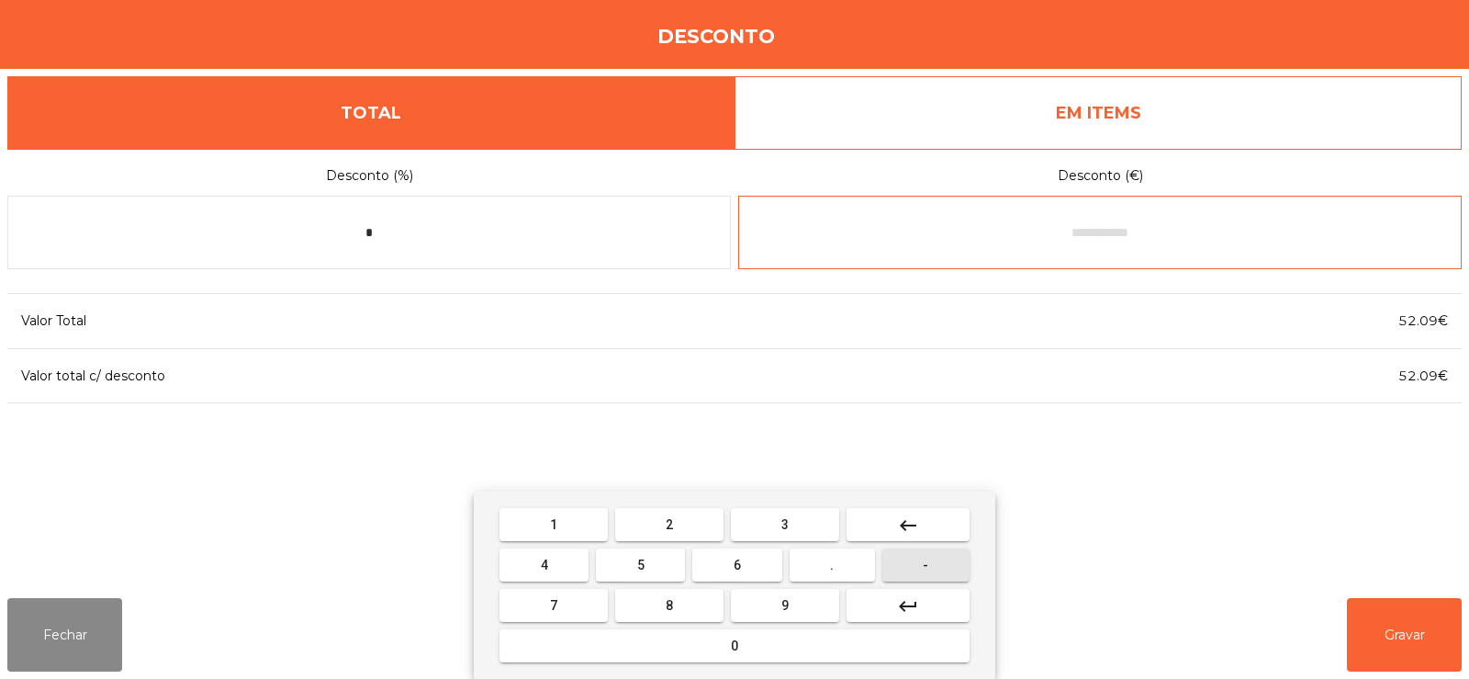
click at [929, 578] on button "-" at bounding box center [925, 564] width 87 height 33
click at [782, 643] on button "0" at bounding box center [735, 645] width 470 height 33
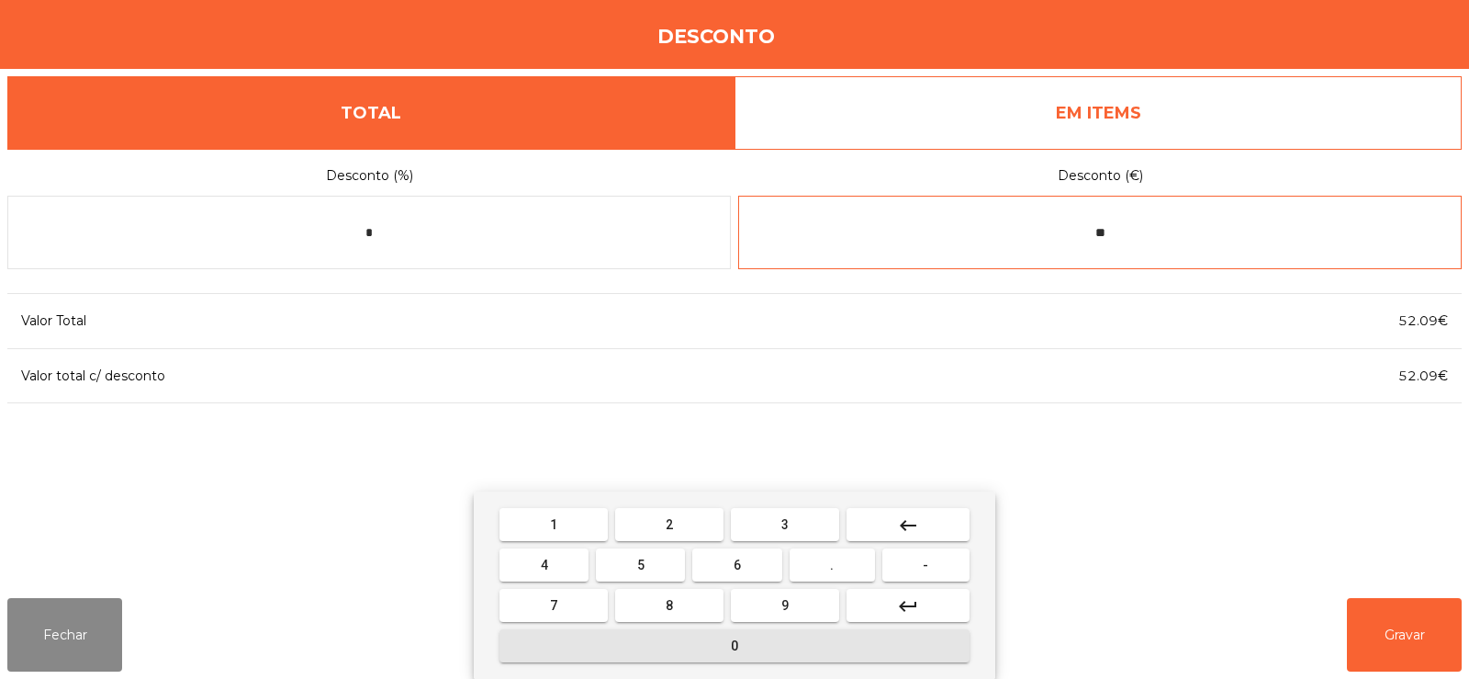
click at [833, 571] on span "." at bounding box center [832, 564] width 4 height 15
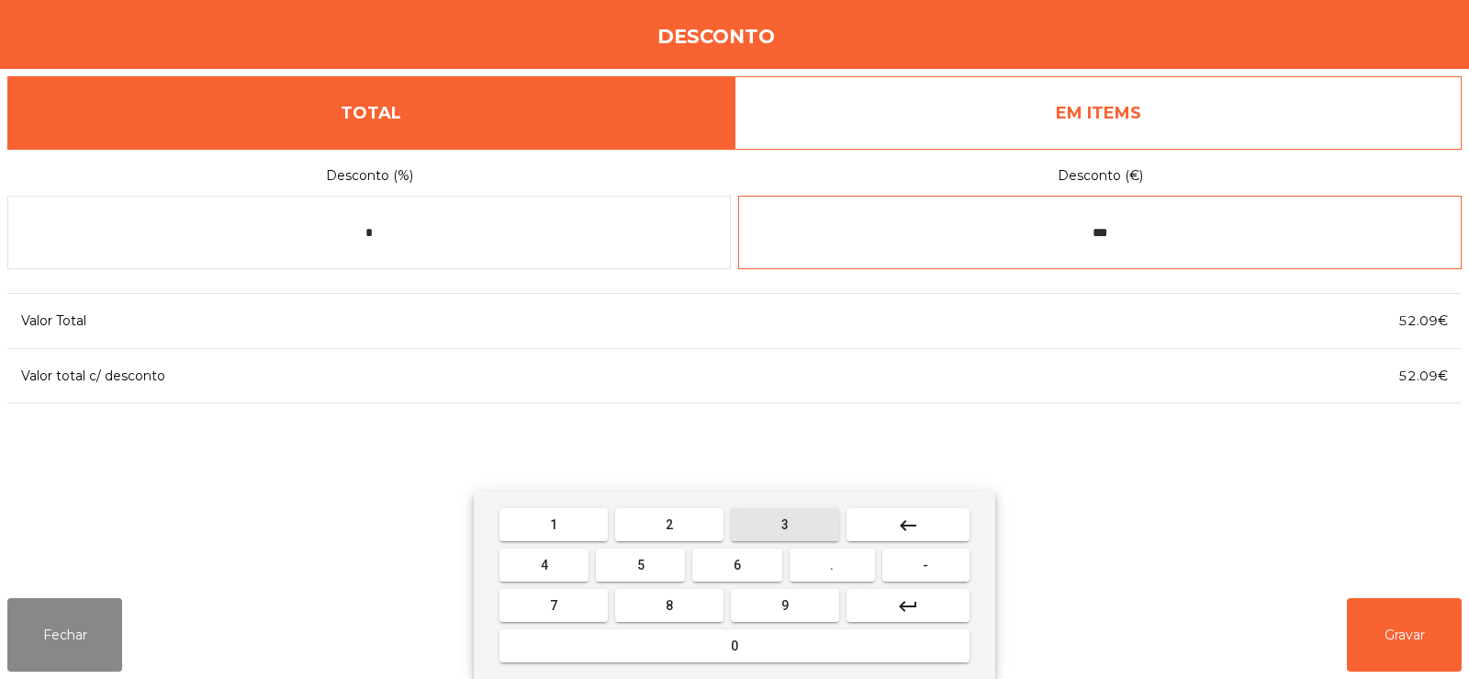
click at [813, 529] on button "3" at bounding box center [785, 524] width 108 height 33
type input "****"
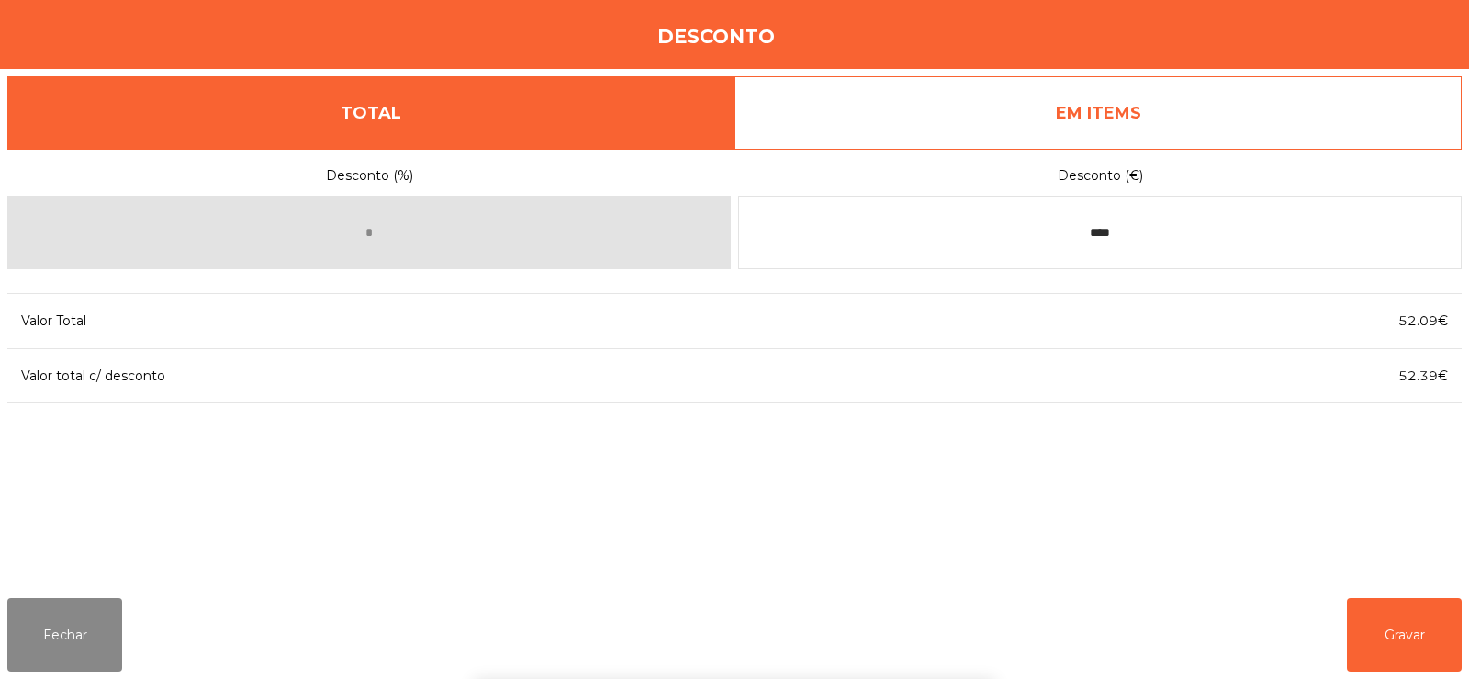
click at [1376, 640] on div "1 2 3 keyboard_backspace 4 5 6 . - 7 8 9 keyboard_return 0" at bounding box center [734, 584] width 1469 height 187
click at [1413, 636] on button "Gravar" at bounding box center [1404, 634] width 115 height 73
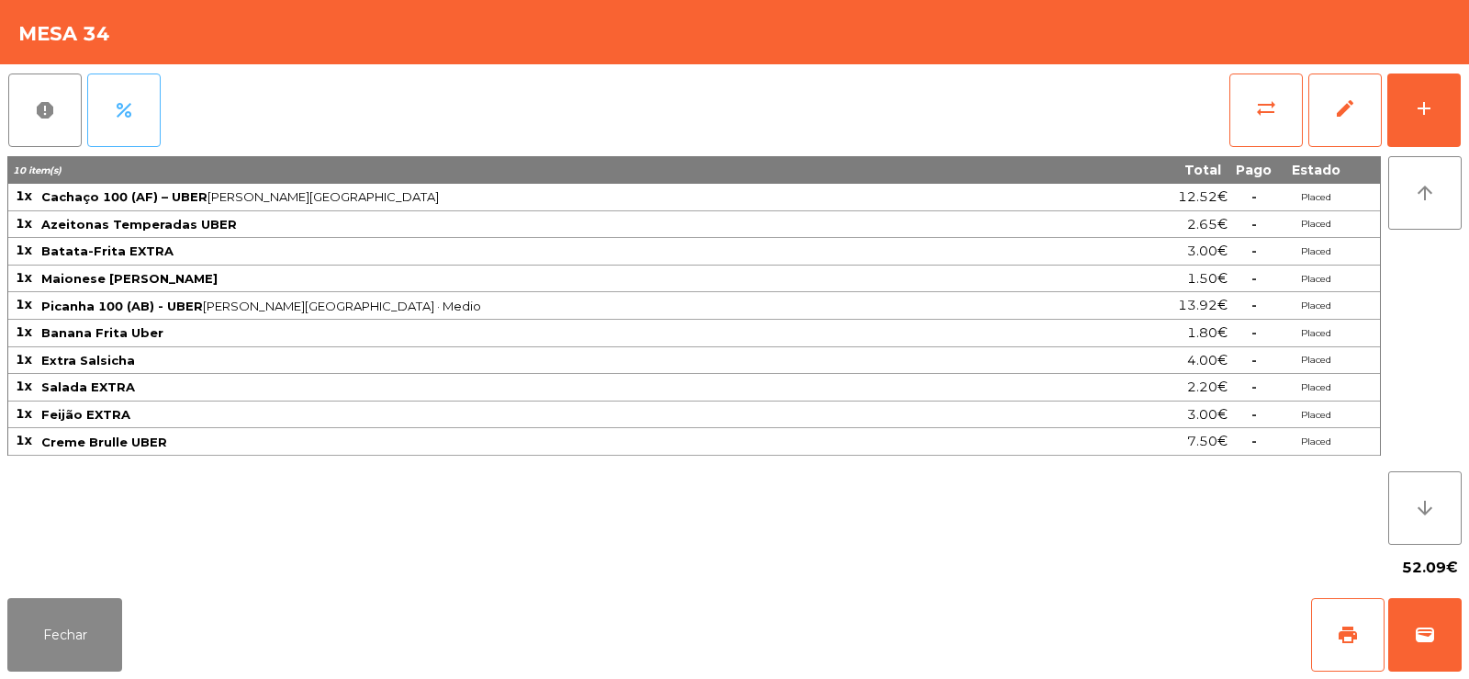
click at [132, 127] on button "percent" at bounding box center [123, 109] width 73 height 73
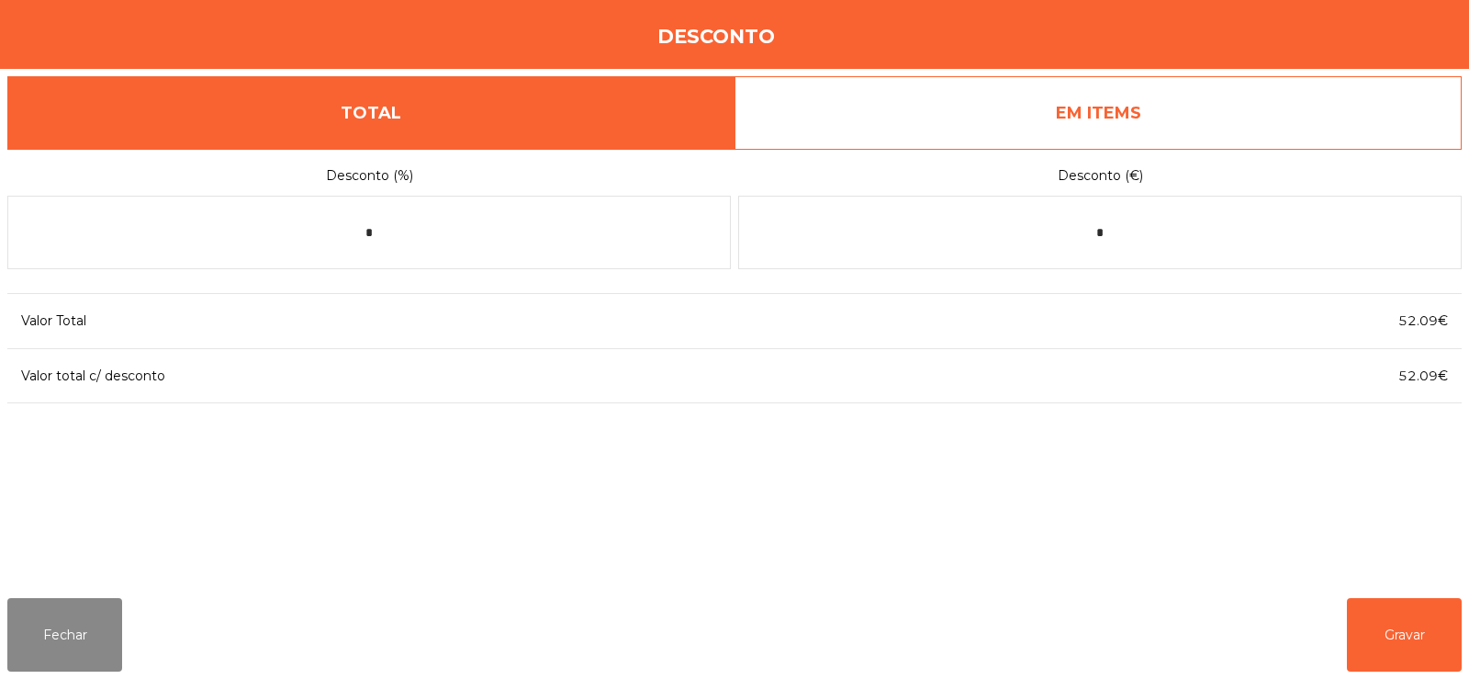
click at [1084, 116] on link "EM ITEMS" at bounding box center [1098, 112] width 727 height 73
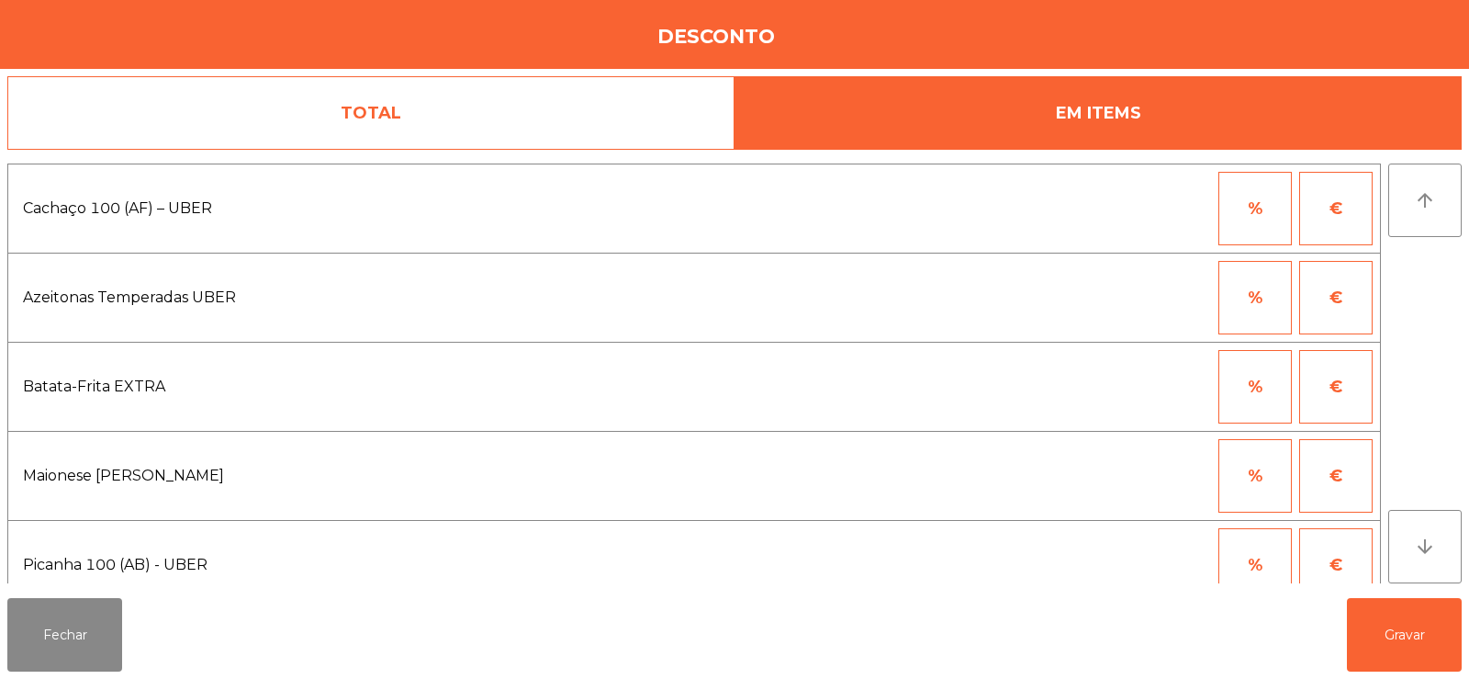
click at [1280, 217] on button "%" at bounding box center [1255, 208] width 73 height 73
click at [1341, 218] on button "€" at bounding box center [1335, 208] width 73 height 73
click at [1186, 210] on input "*" at bounding box center [1165, 208] width 92 height 73
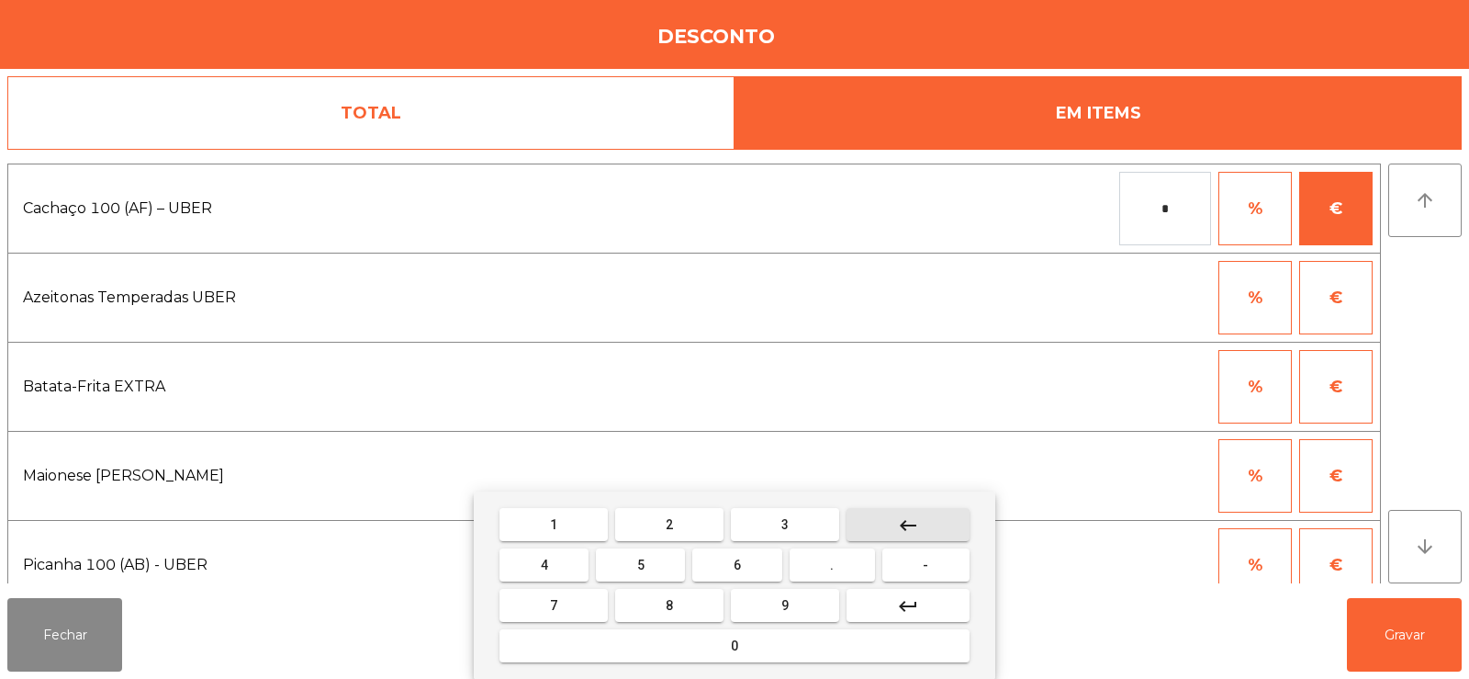
click at [951, 517] on button "keyboard_backspace" at bounding box center [908, 524] width 123 height 33
click at [950, 520] on button "keyboard_backspace" at bounding box center [908, 524] width 123 height 33
click at [927, 564] on span "-" at bounding box center [926, 564] width 6 height 15
click at [735, 645] on span "0" at bounding box center [734, 645] width 7 height 15
click at [853, 576] on button "." at bounding box center [832, 564] width 85 height 33
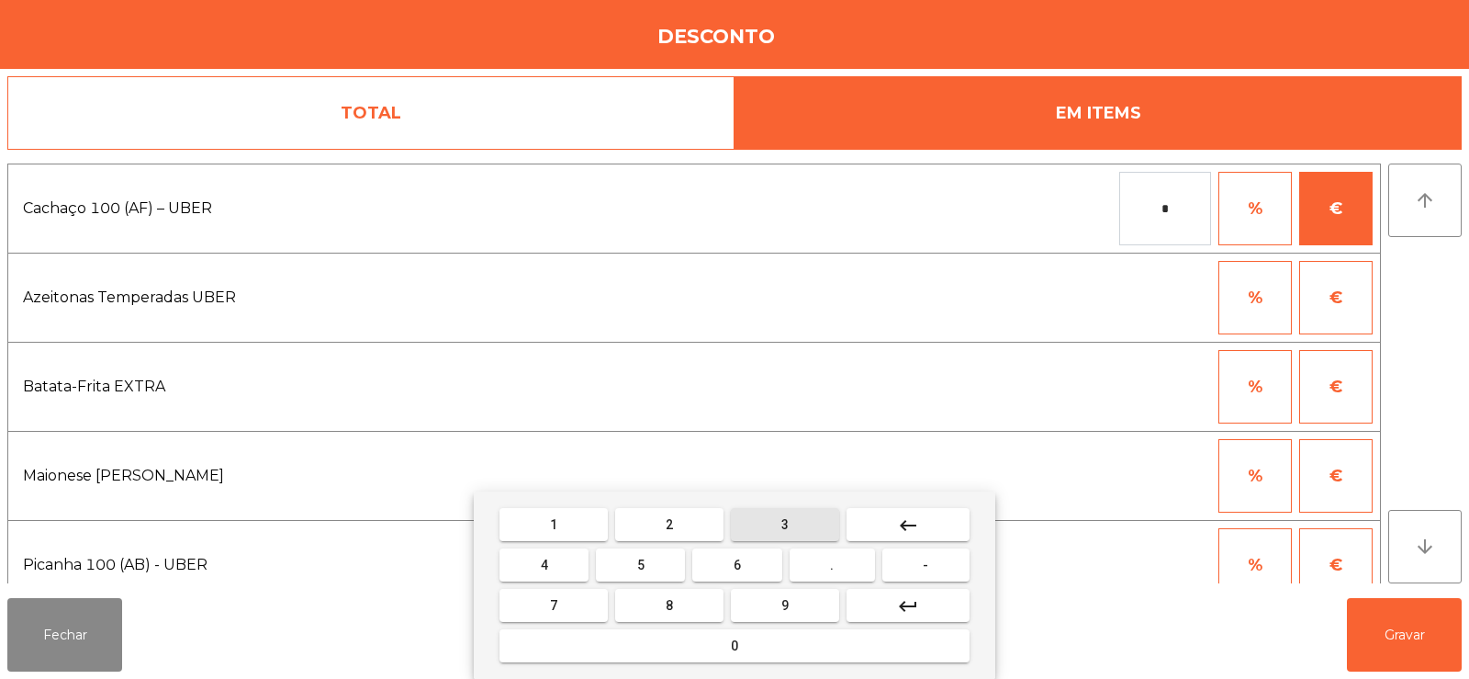
click at [809, 528] on button "3" at bounding box center [785, 524] width 108 height 33
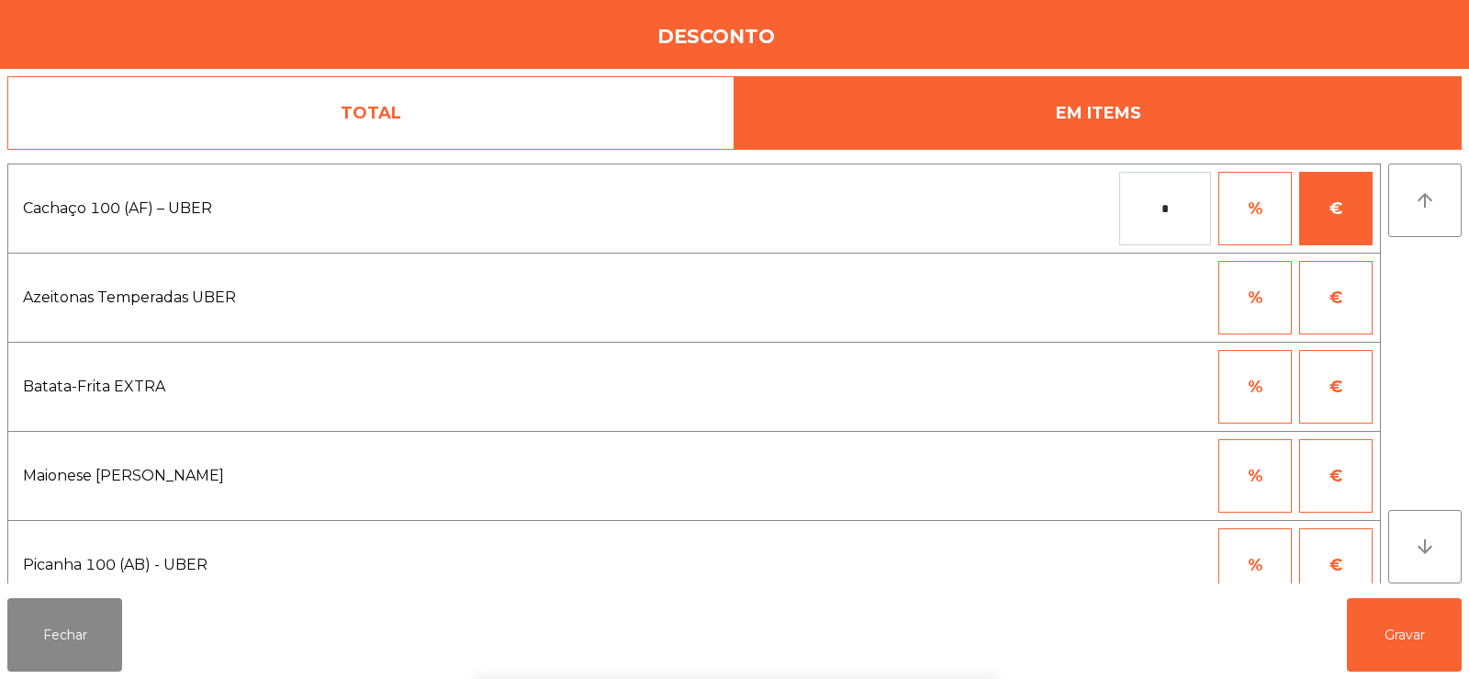
click at [1388, 642] on div "1 2 3 keyboard_backspace 4 5 6 . - 7 8 9 keyboard_return 0" at bounding box center [734, 584] width 1469 height 187
click at [1398, 651] on button "Gravar" at bounding box center [1404, 634] width 115 height 73
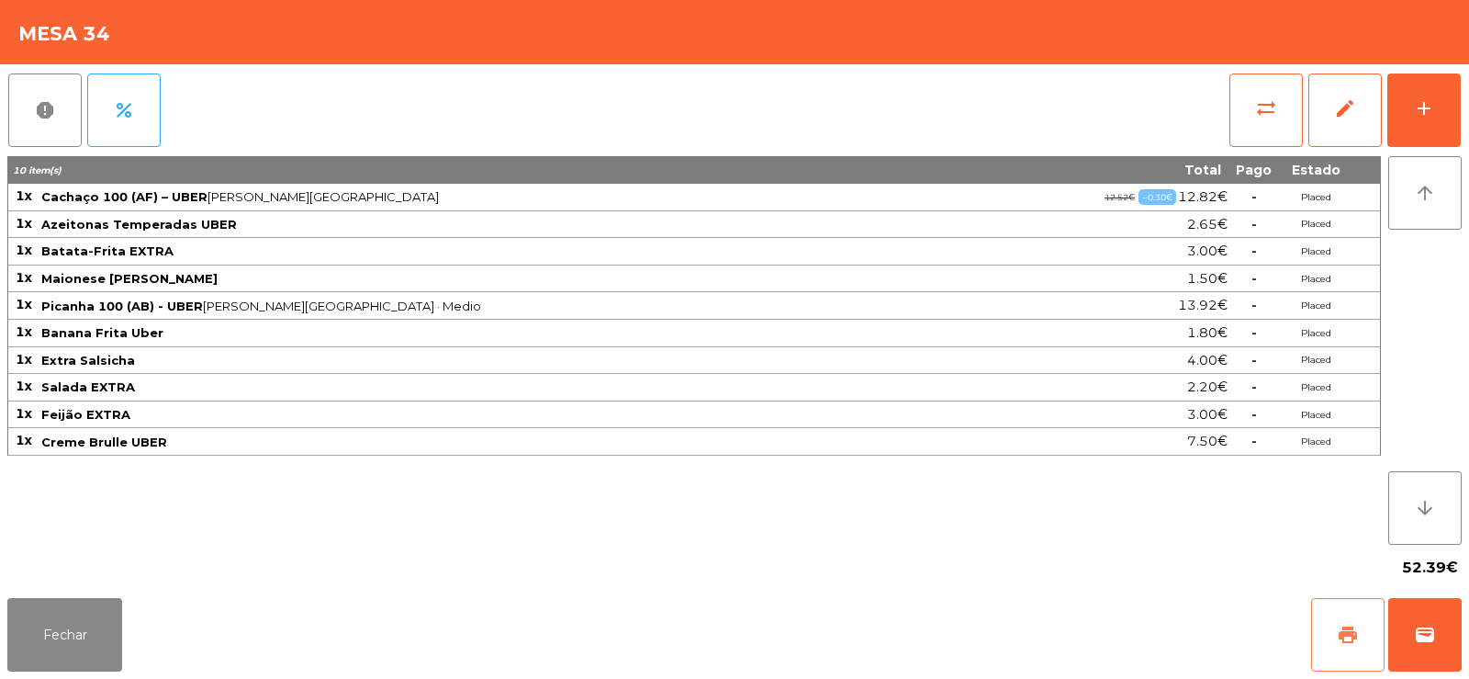
click at [1333, 637] on button "print" at bounding box center [1347, 634] width 73 height 73
click at [1446, 637] on button "wallet" at bounding box center [1424, 634] width 73 height 73
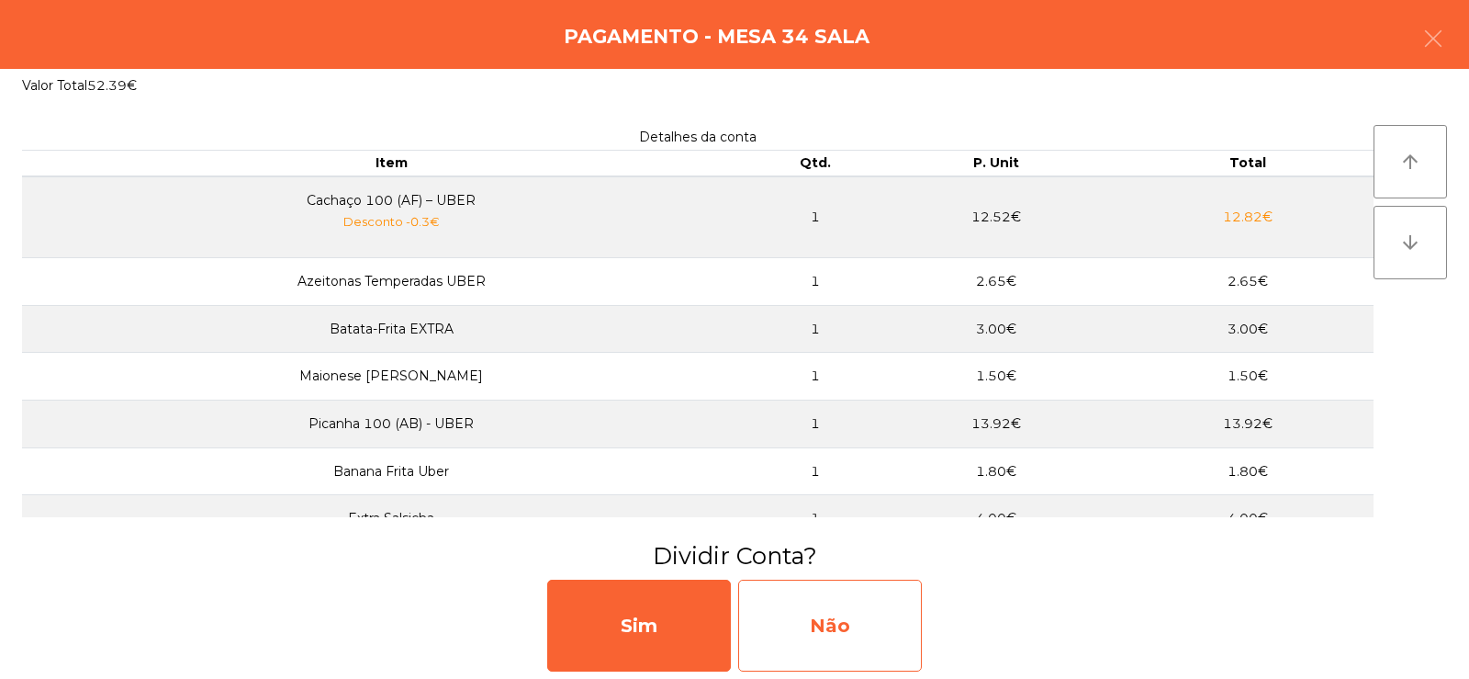
click at [845, 610] on div "Não" at bounding box center [830, 625] width 184 height 92
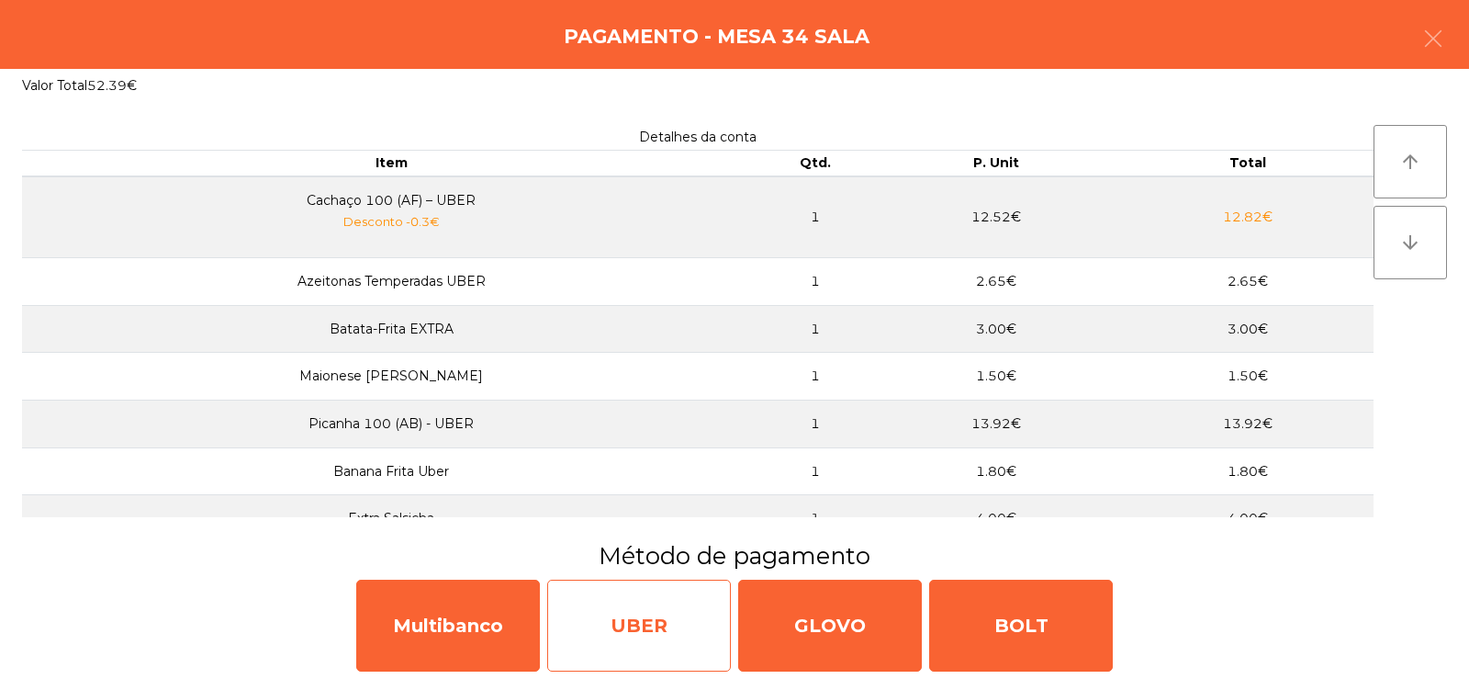
click at [642, 624] on div "UBER" at bounding box center [639, 625] width 184 height 92
select select "**"
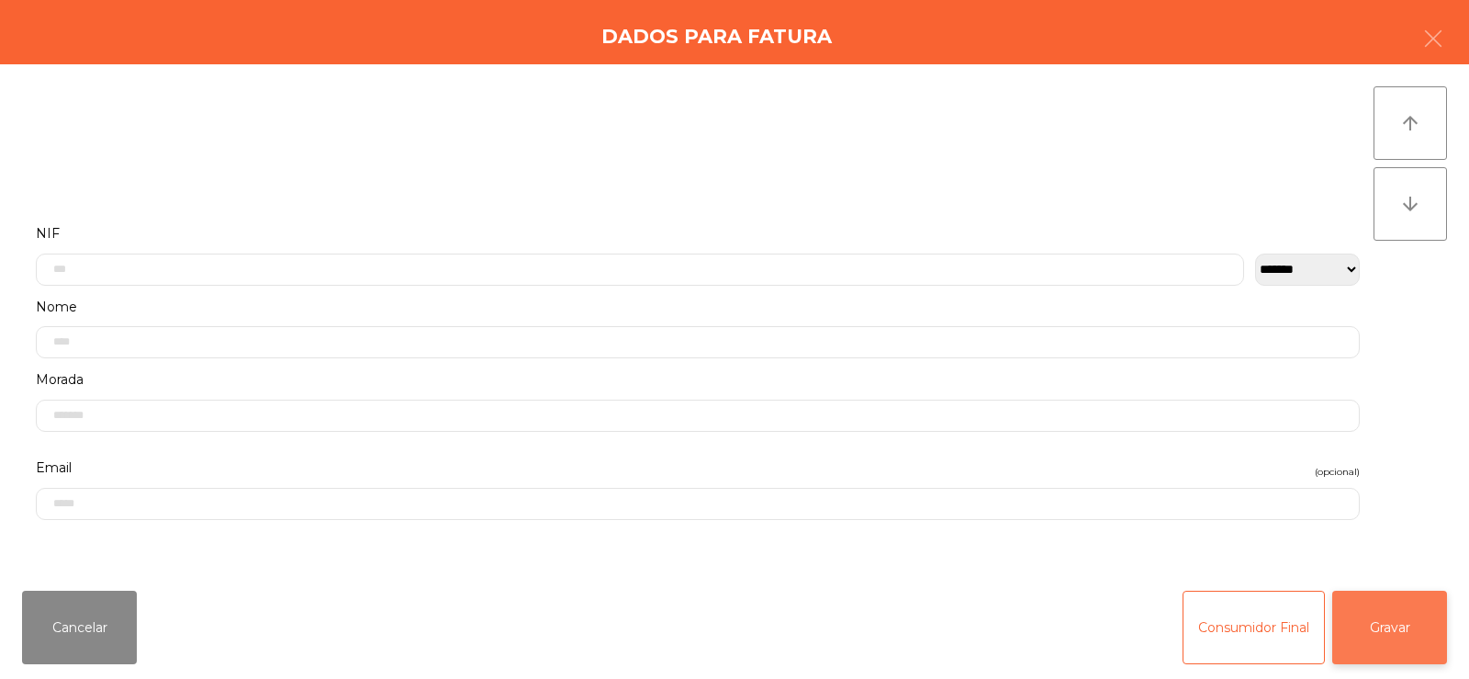
click at [1378, 614] on button "Gravar" at bounding box center [1389, 626] width 115 height 73
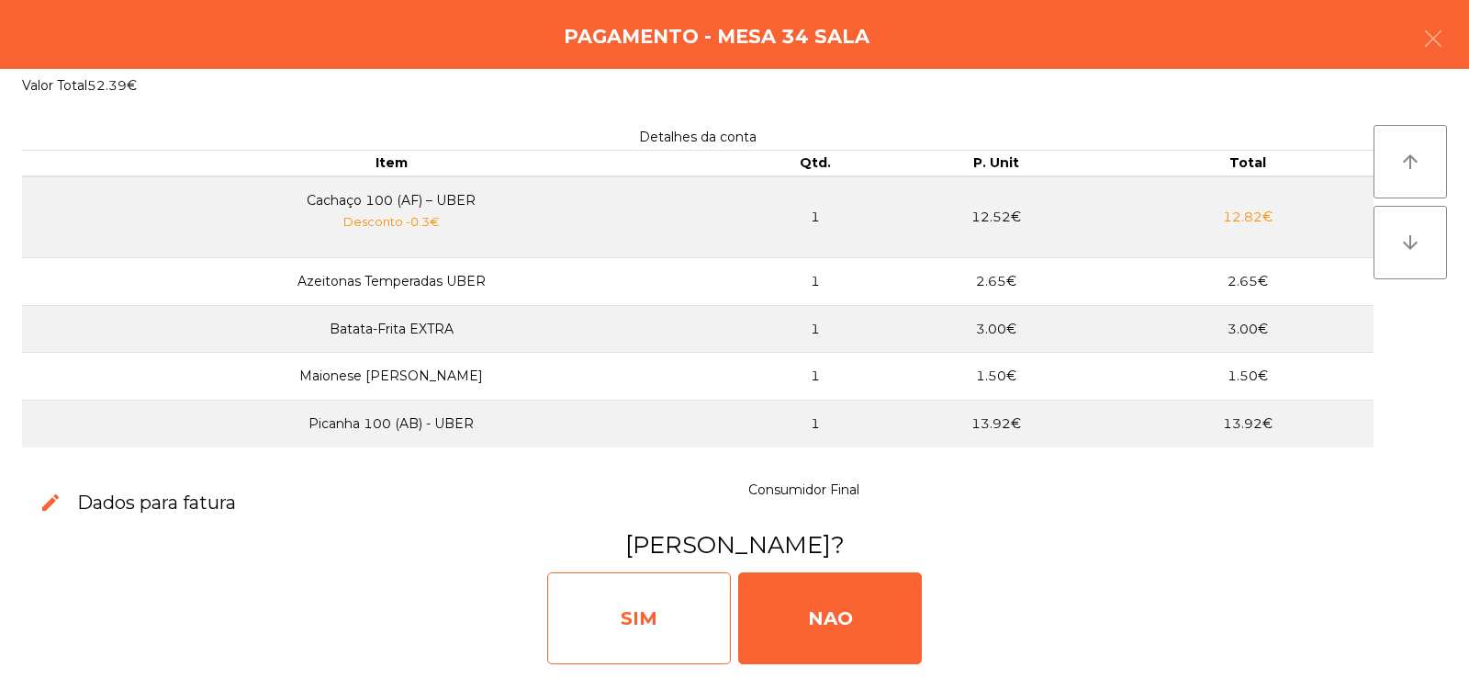
click at [627, 596] on div "SIM" at bounding box center [639, 618] width 184 height 92
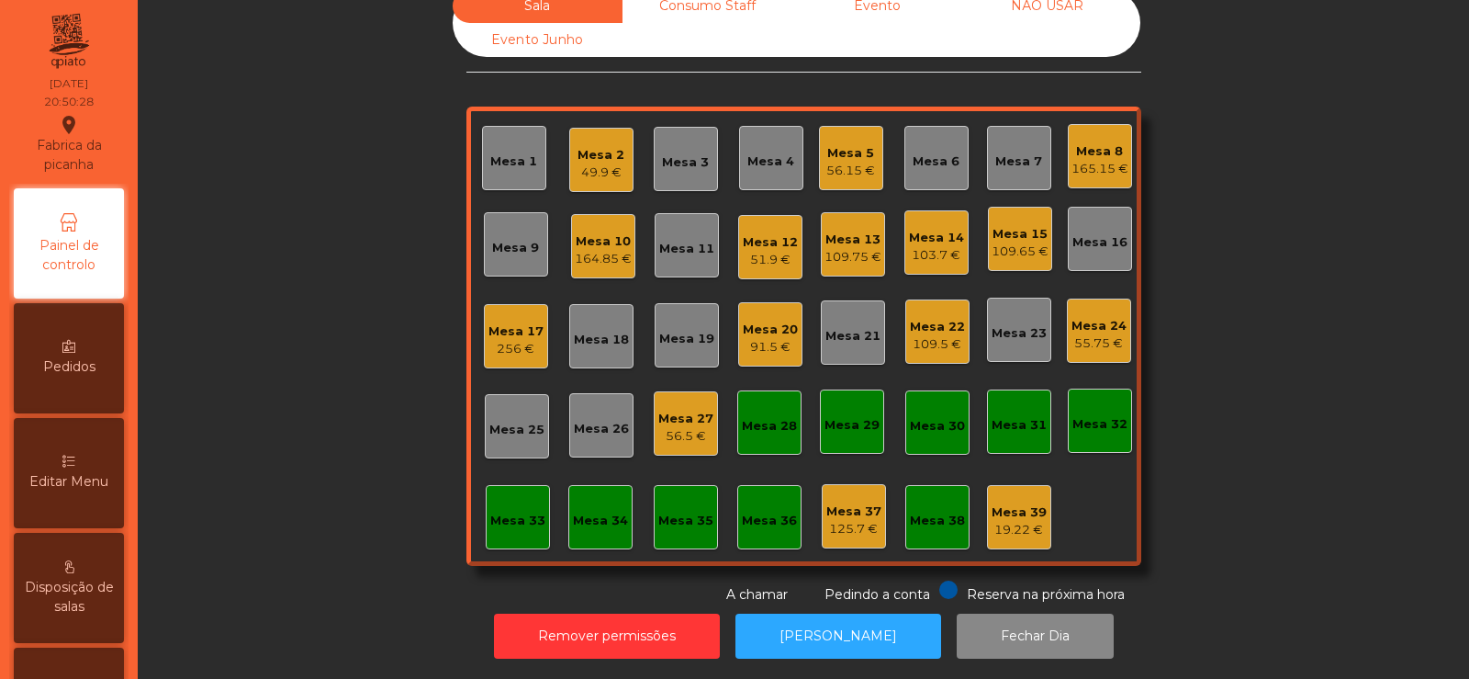
click at [925, 154] on div "Mesa 6" at bounding box center [936, 161] width 47 height 18
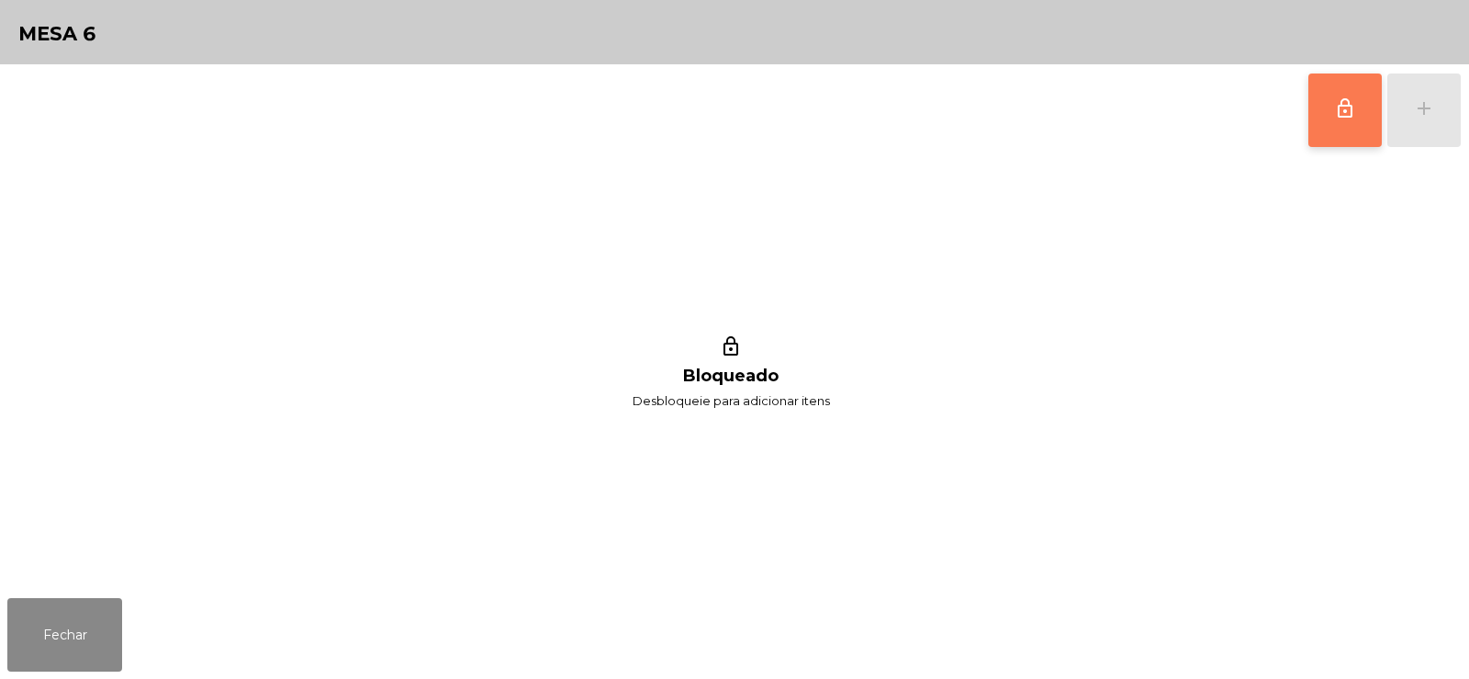
click at [1327, 99] on button "lock_outline" at bounding box center [1345, 109] width 73 height 73
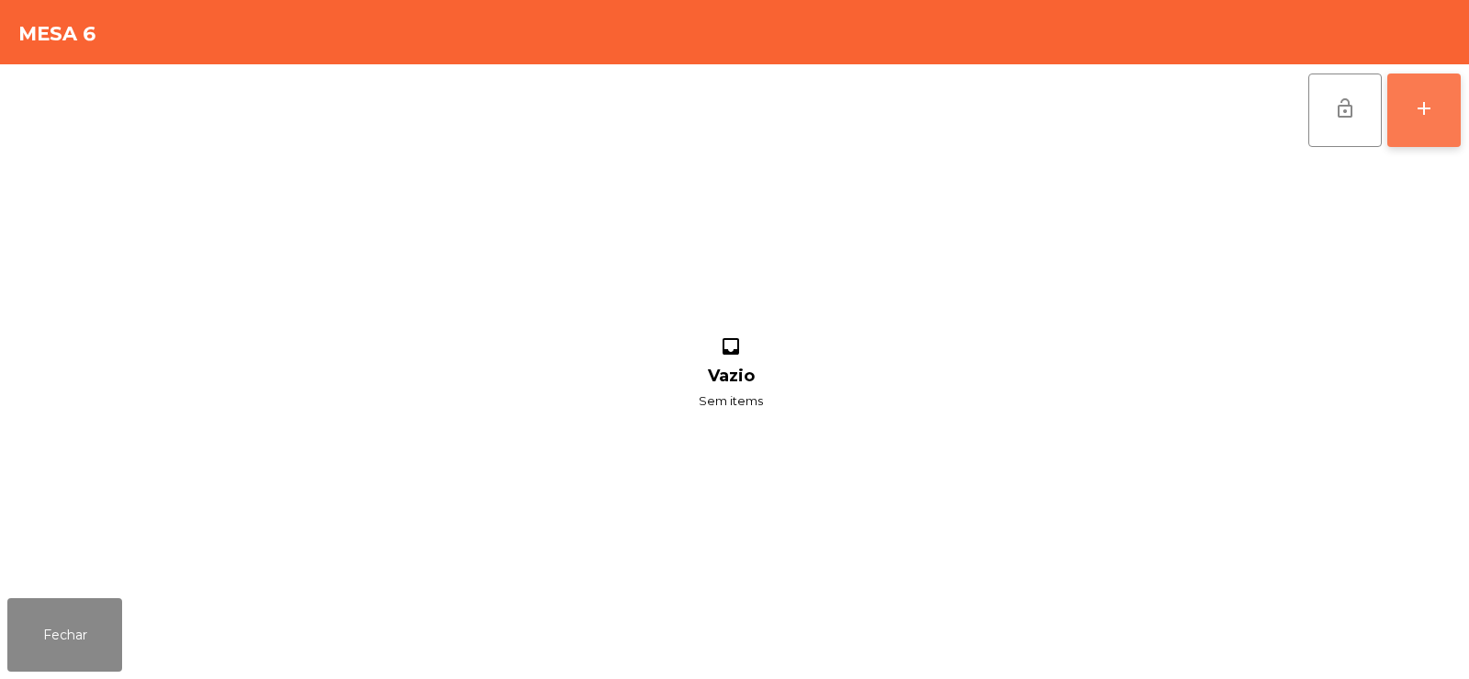
click at [1433, 108] on div "add" at bounding box center [1424, 108] width 22 height 22
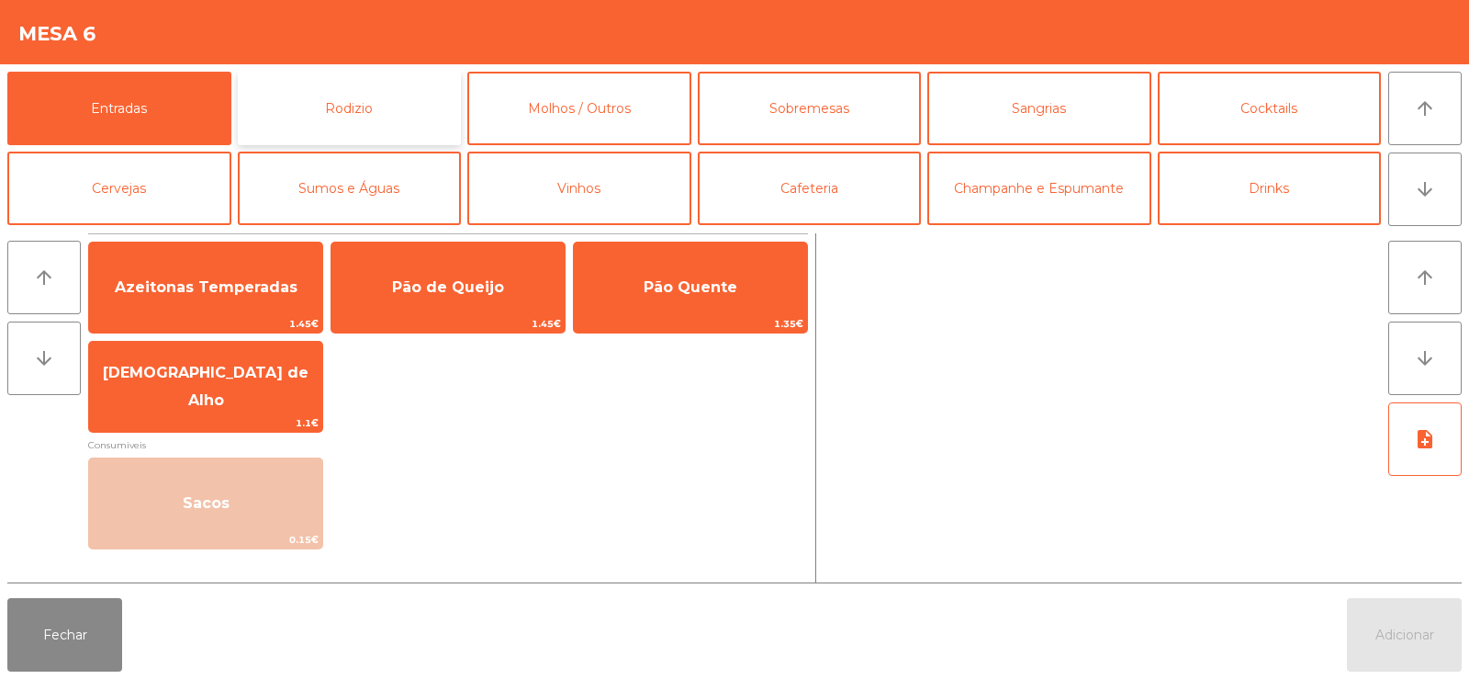
click at [412, 119] on button "Rodizio" at bounding box center [350, 108] width 224 height 73
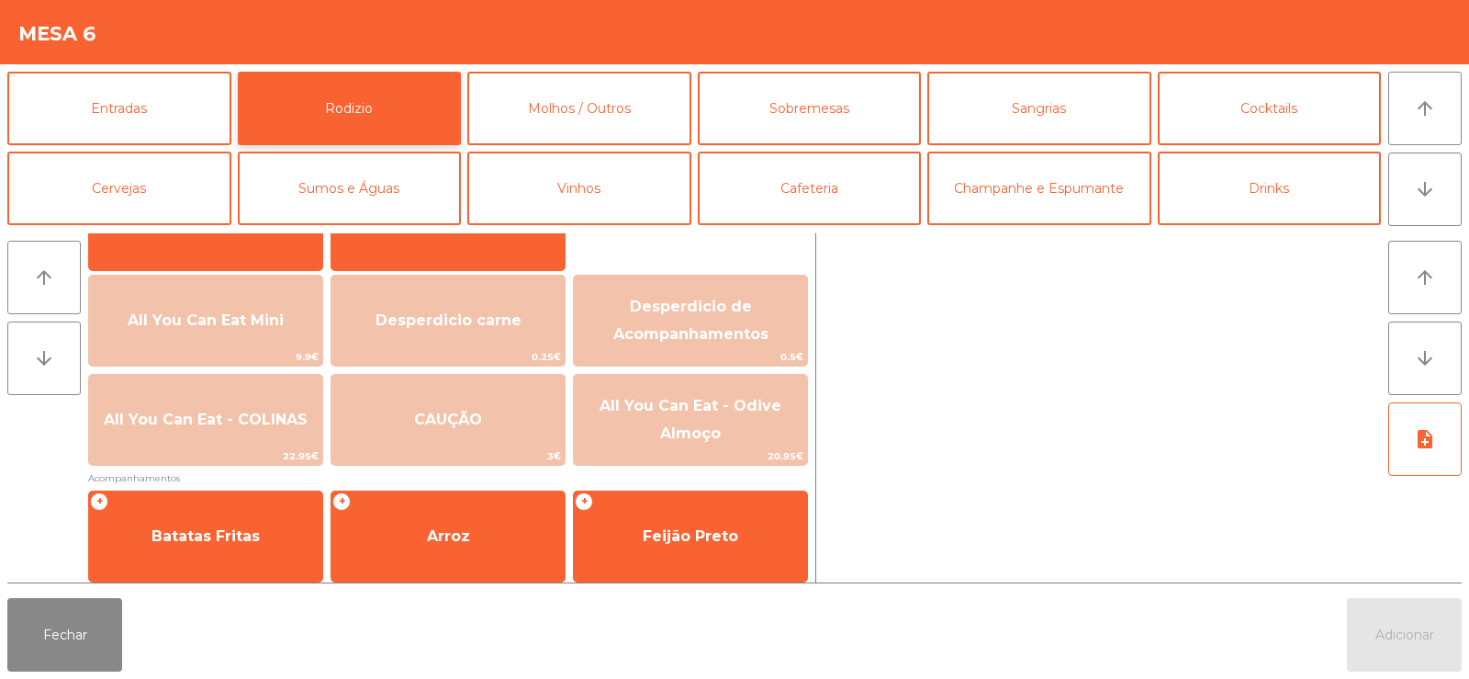
scroll to position [195, 0]
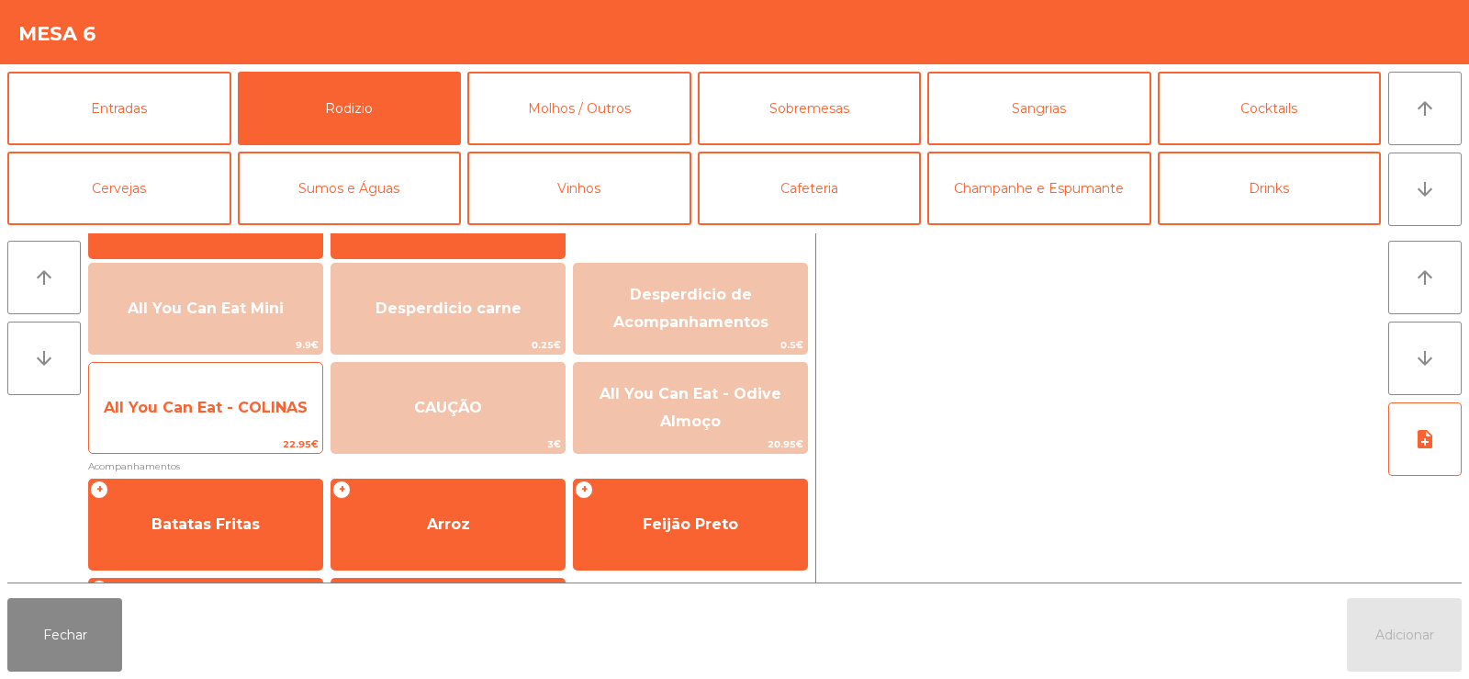
click at [205, 421] on span "All You Can Eat - COLINAS" at bounding box center [205, 408] width 233 height 50
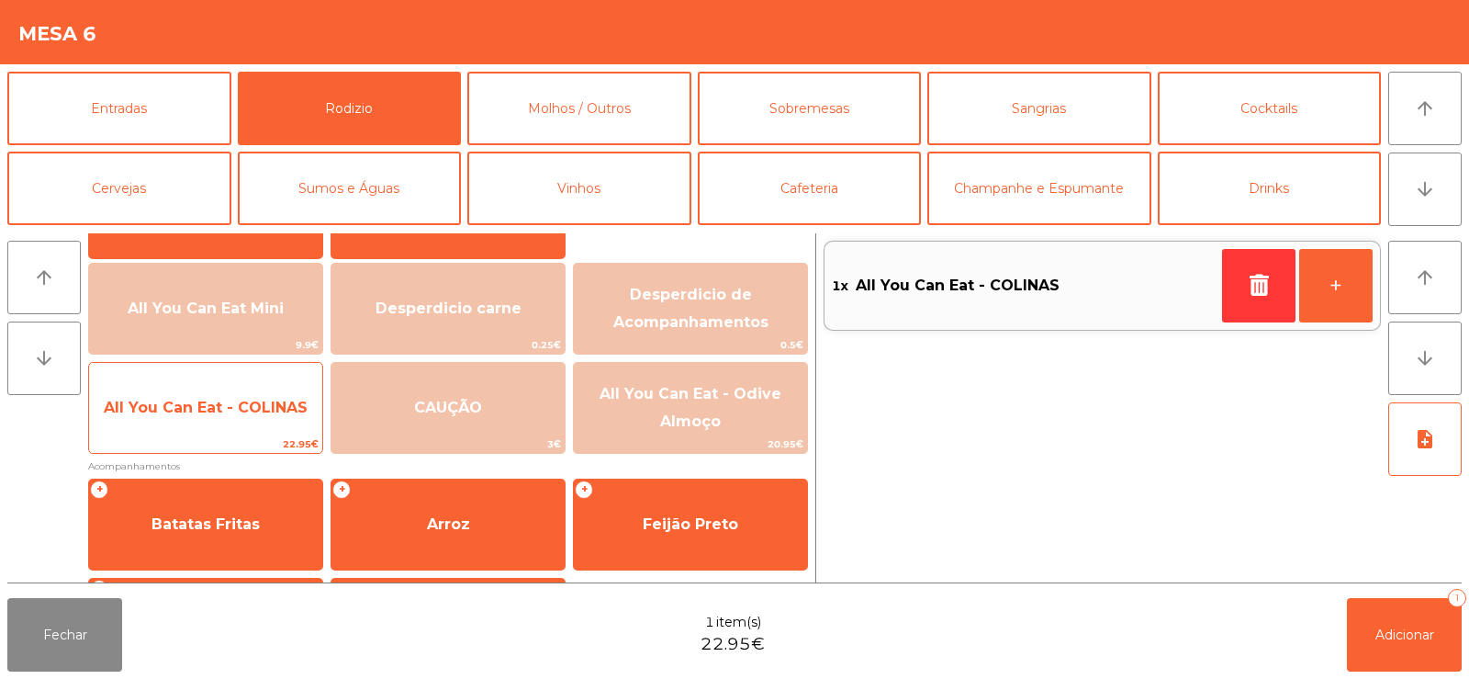
click at [205, 437] on span "22.95€" at bounding box center [205, 443] width 233 height 17
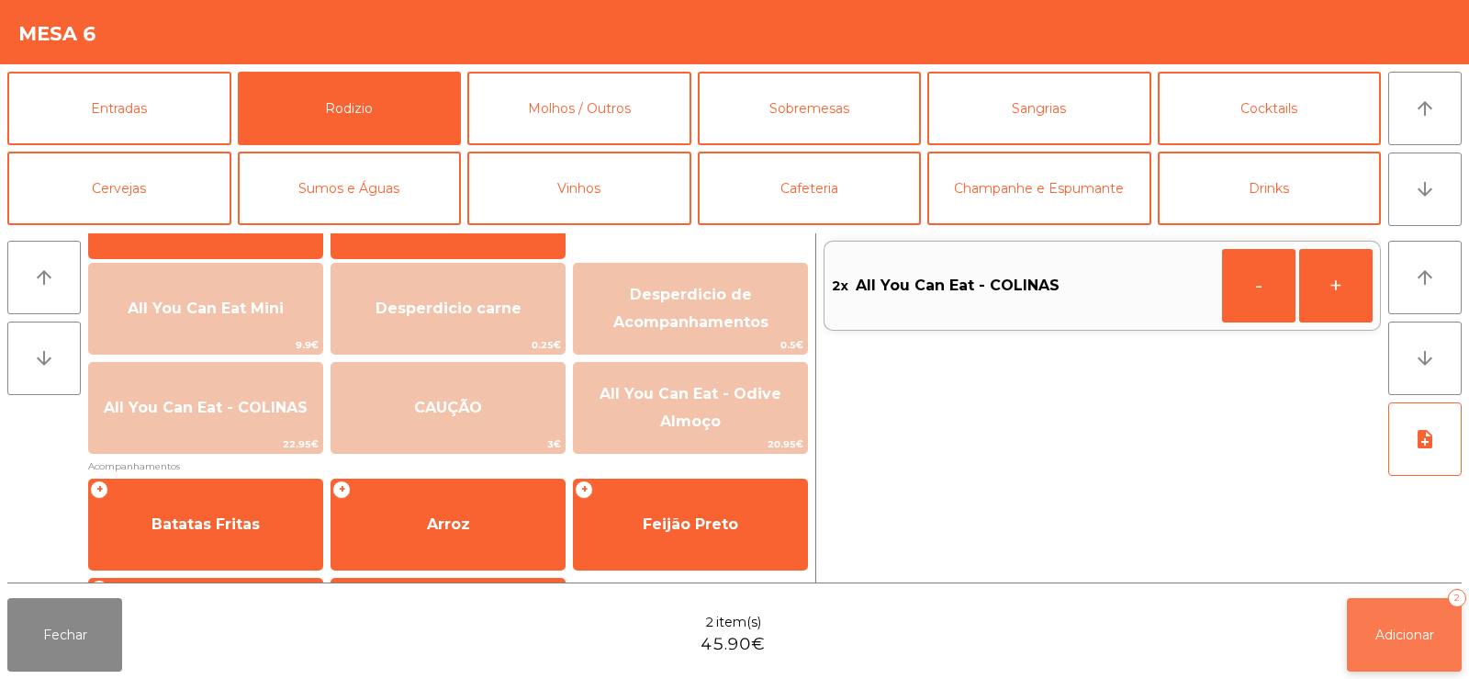
click at [1376, 633] on span "Adicionar" at bounding box center [1405, 634] width 59 height 17
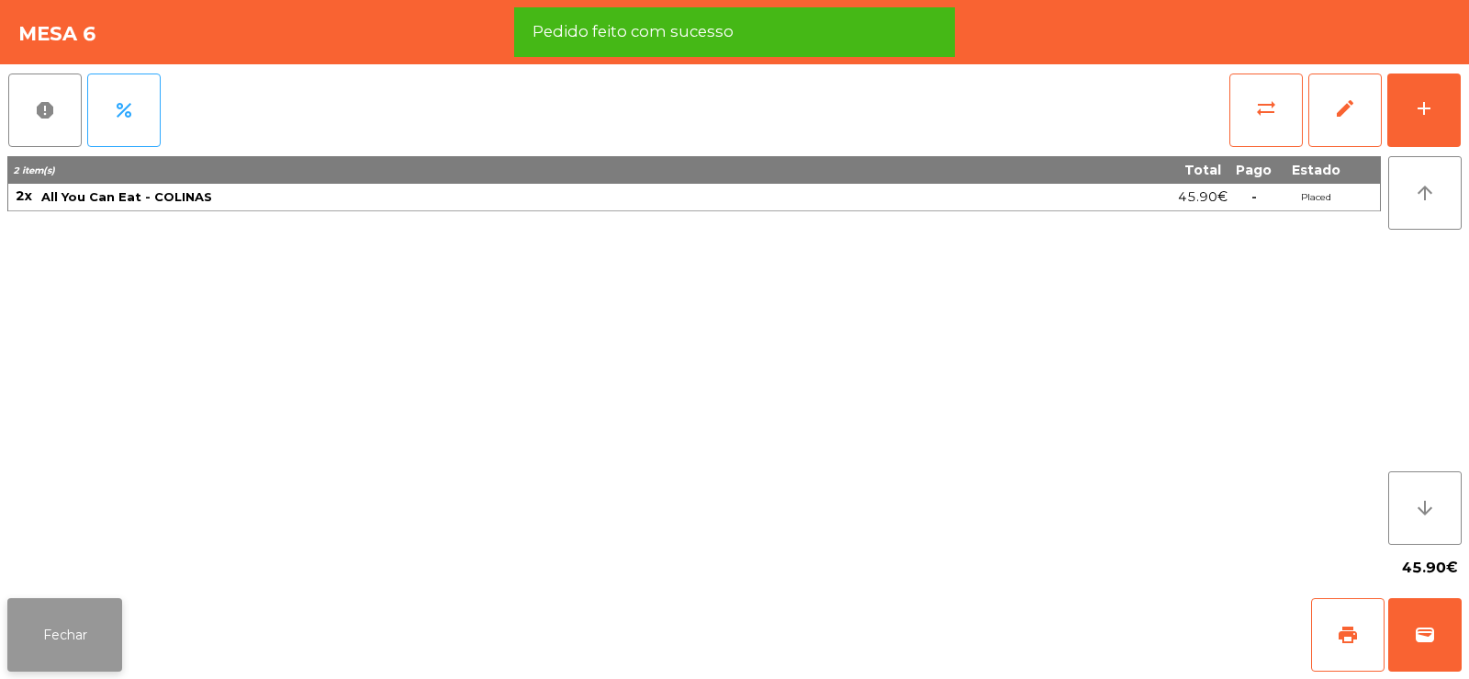
click at [60, 606] on button "Fechar" at bounding box center [64, 634] width 115 height 73
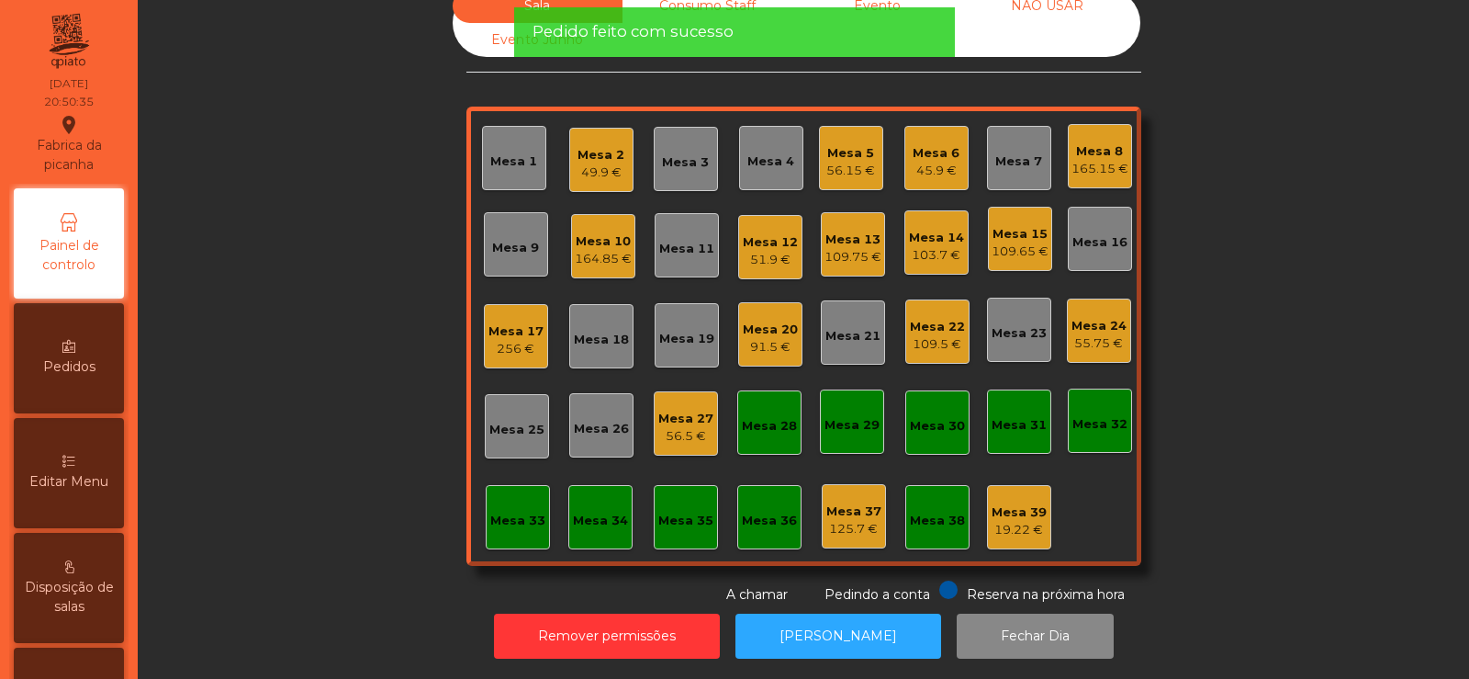
click at [265, 340] on div "Sala Consumo Staff Evento NÃO USAR Evento Junho Mesa 1 Mesa 2 49.9 € Mesa 3 Mes…" at bounding box center [804, 296] width 1282 height 615
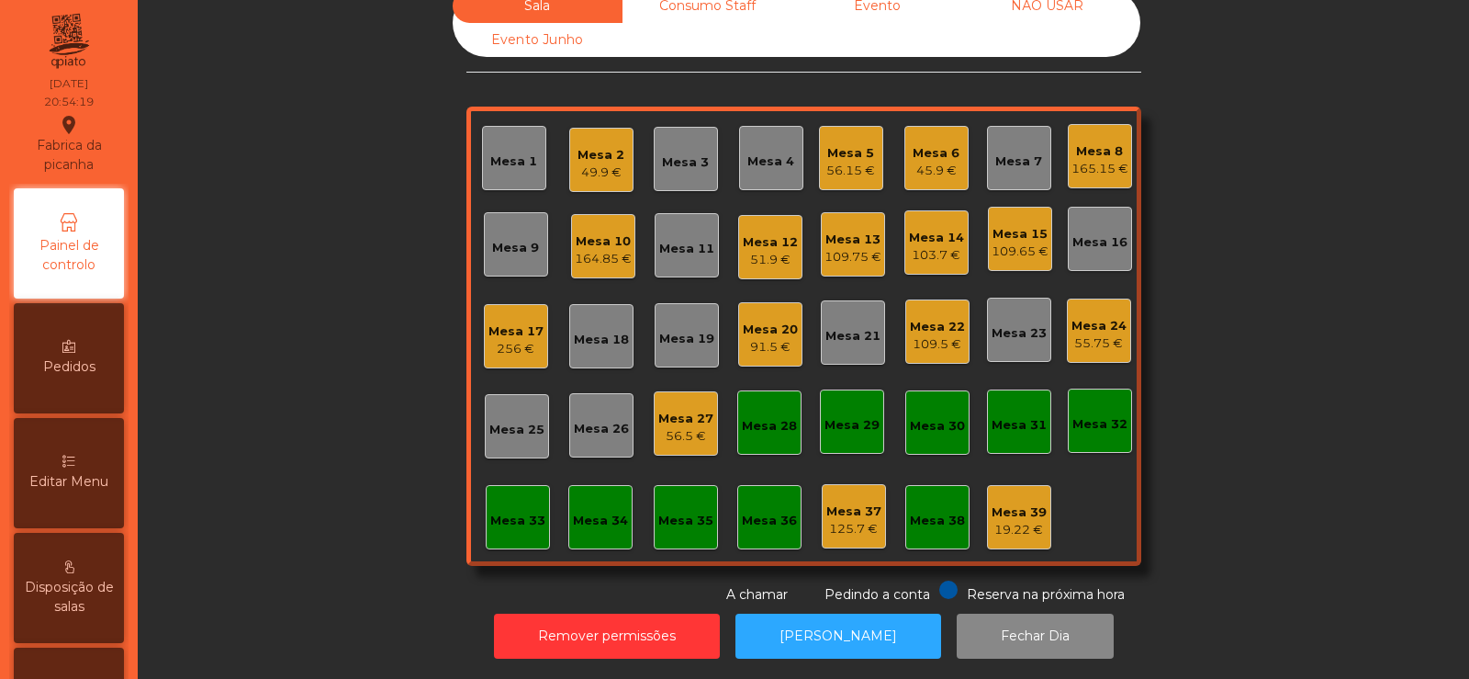
click at [358, 297] on div "Sala Consumo Staff Evento NÃO USAR Evento Junho Mesa 1 Mesa 2 49.9 € Mesa 3 Mes…" at bounding box center [804, 296] width 1282 height 615
click at [689, 153] on div "Mesa 3" at bounding box center [685, 162] width 47 height 18
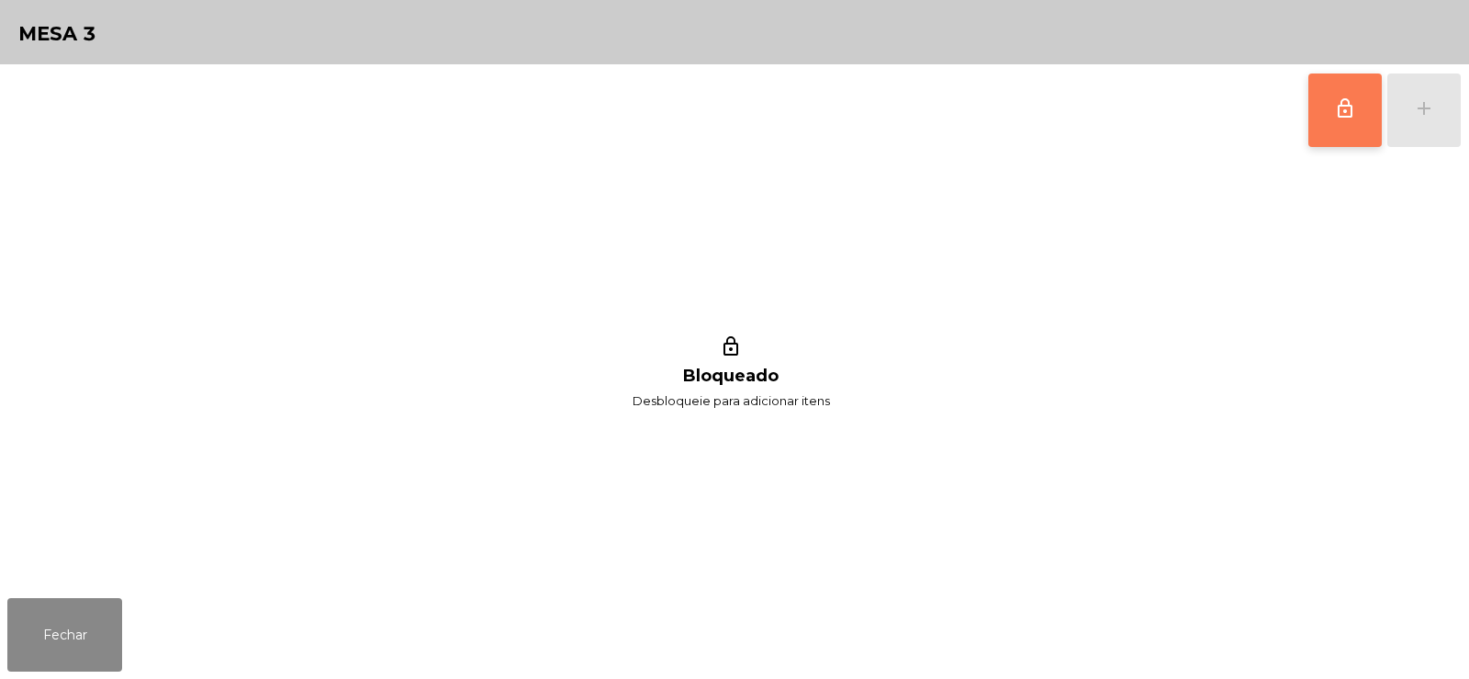
click at [1336, 123] on button "lock_outline" at bounding box center [1345, 109] width 73 height 73
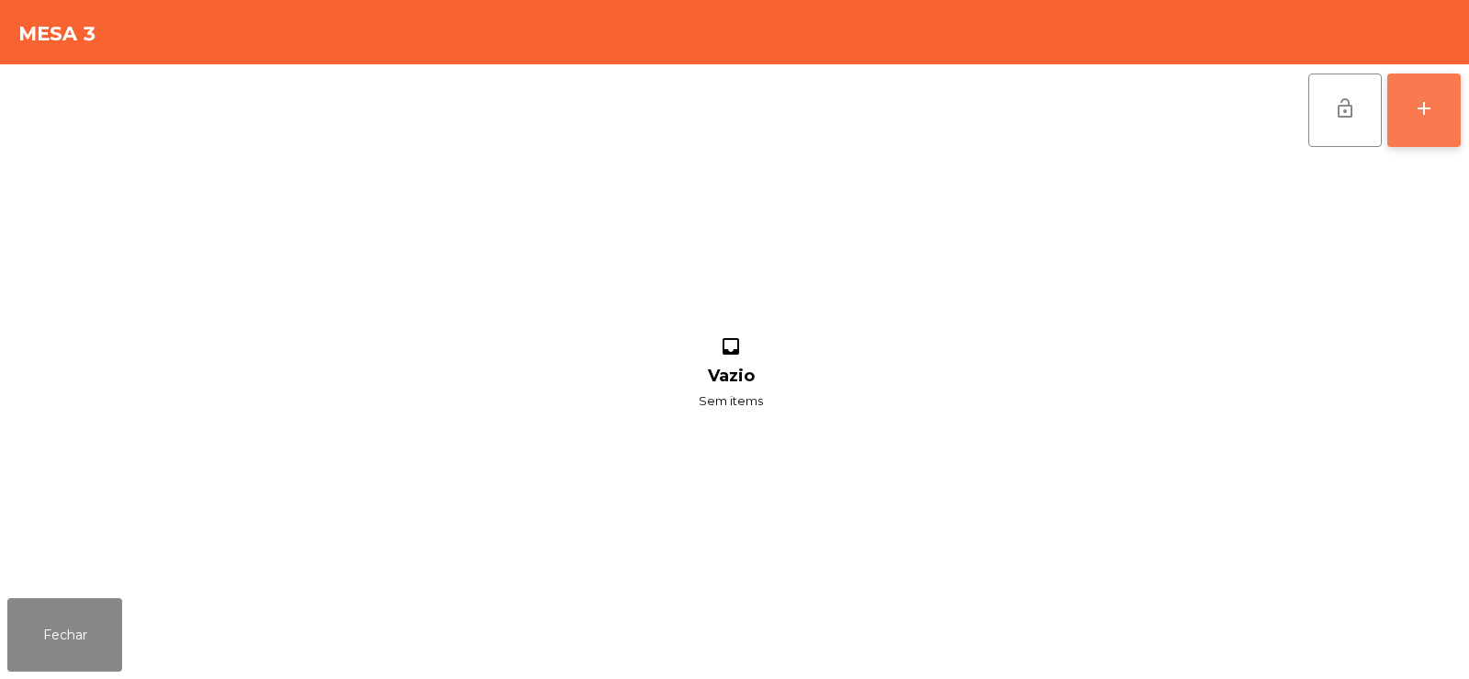
click at [1416, 94] on button "add" at bounding box center [1424, 109] width 73 height 73
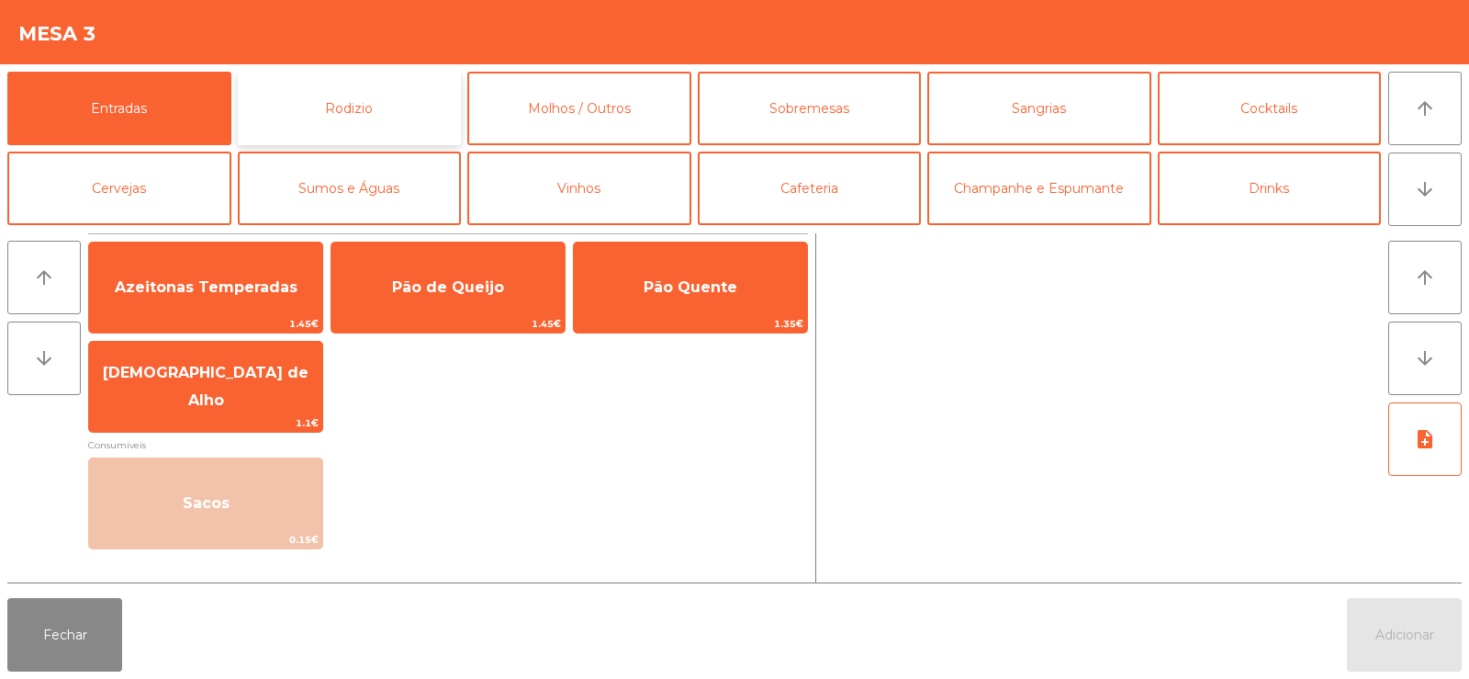
click at [367, 106] on button "Rodizio" at bounding box center [350, 108] width 224 height 73
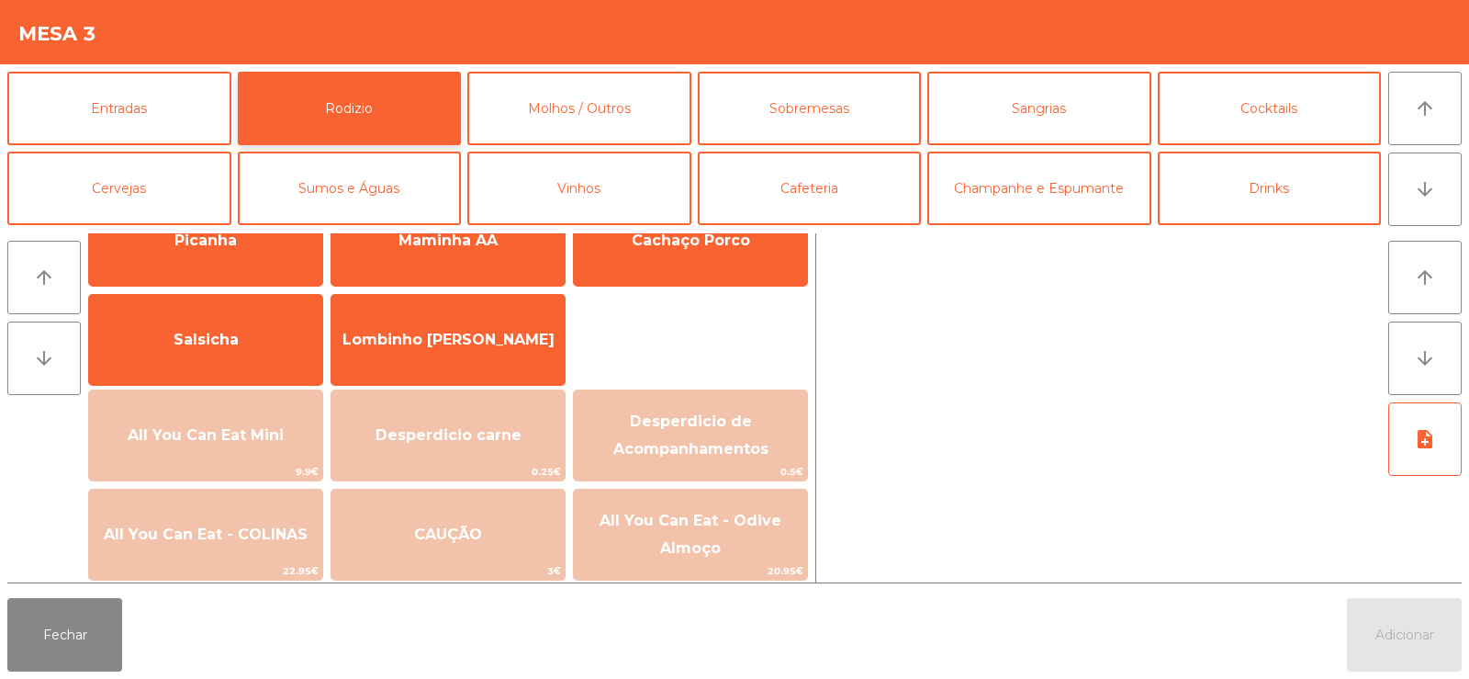
scroll to position [120, 0]
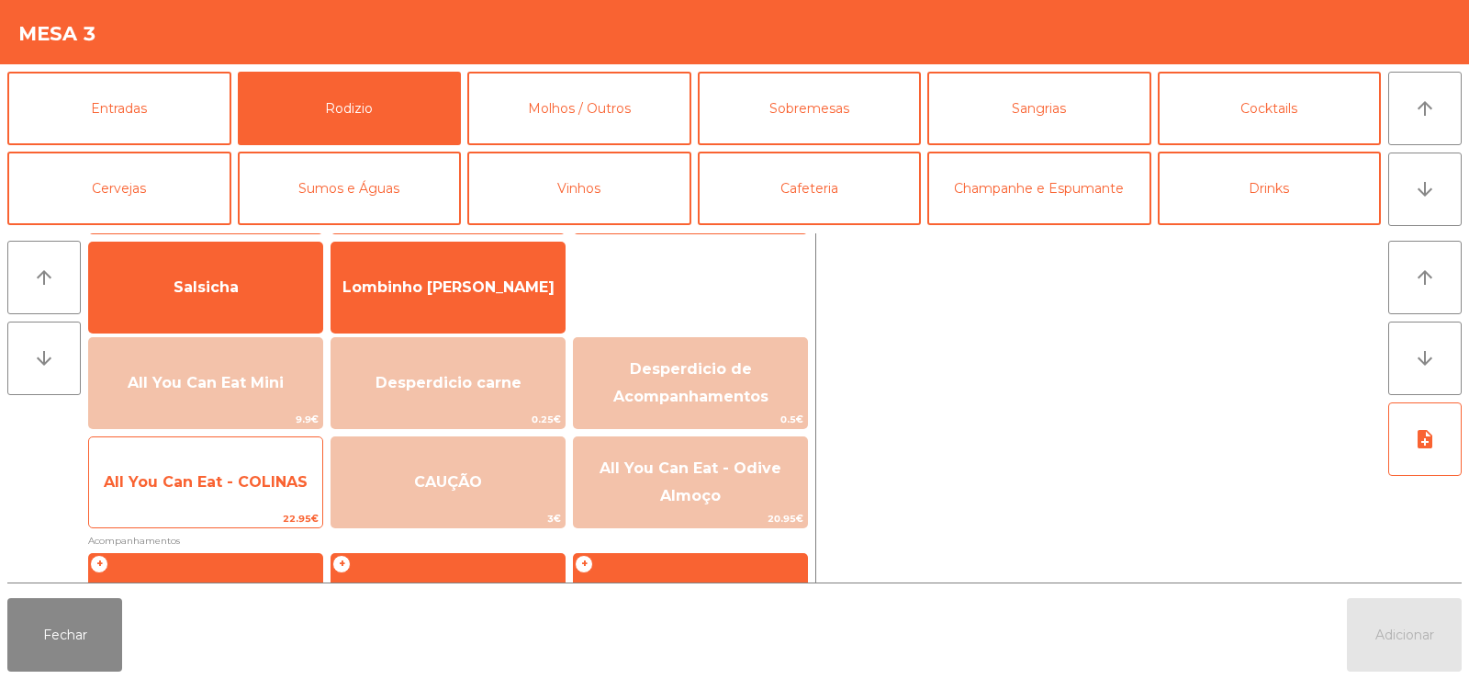
click at [204, 510] on span "22.95€" at bounding box center [205, 518] width 233 height 17
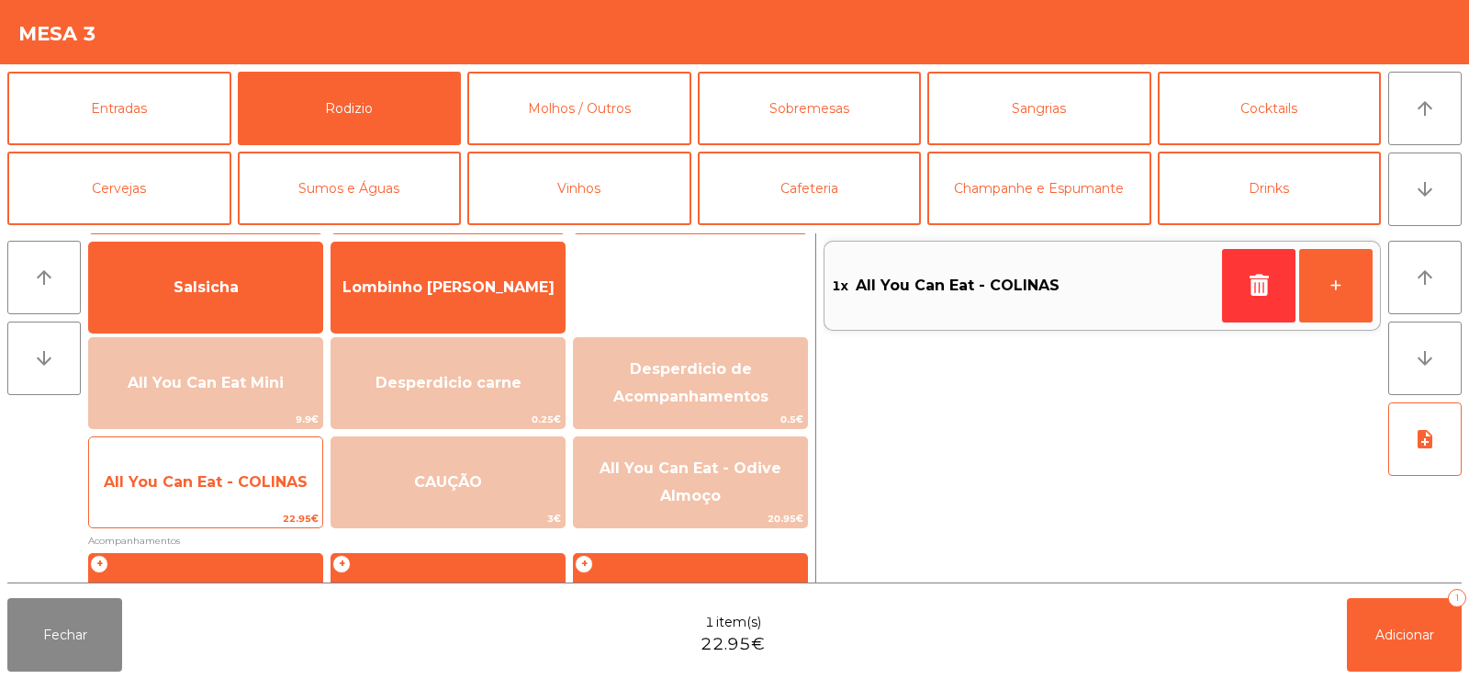
click at [188, 511] on span "22.95€" at bounding box center [205, 518] width 233 height 17
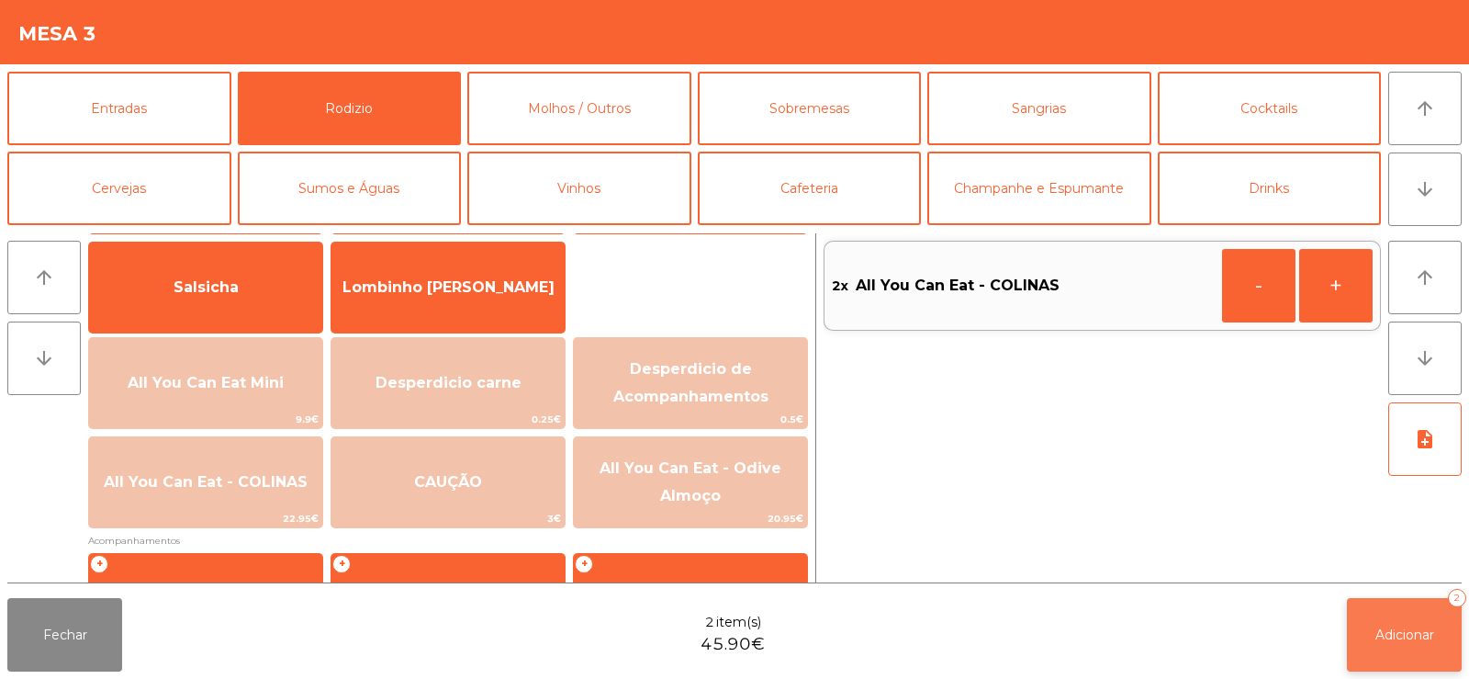
click at [1389, 640] on span "Adicionar" at bounding box center [1405, 634] width 59 height 17
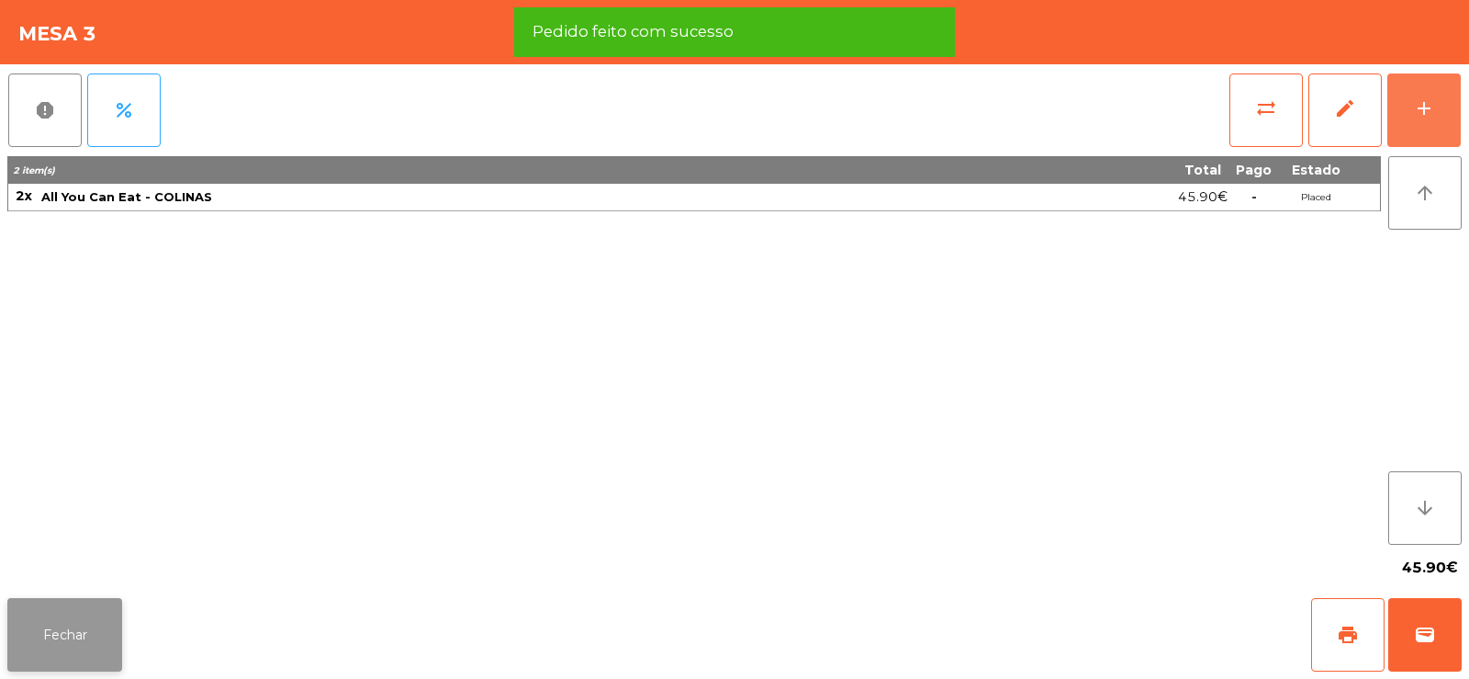
click at [49, 665] on button "Fechar" at bounding box center [64, 634] width 115 height 73
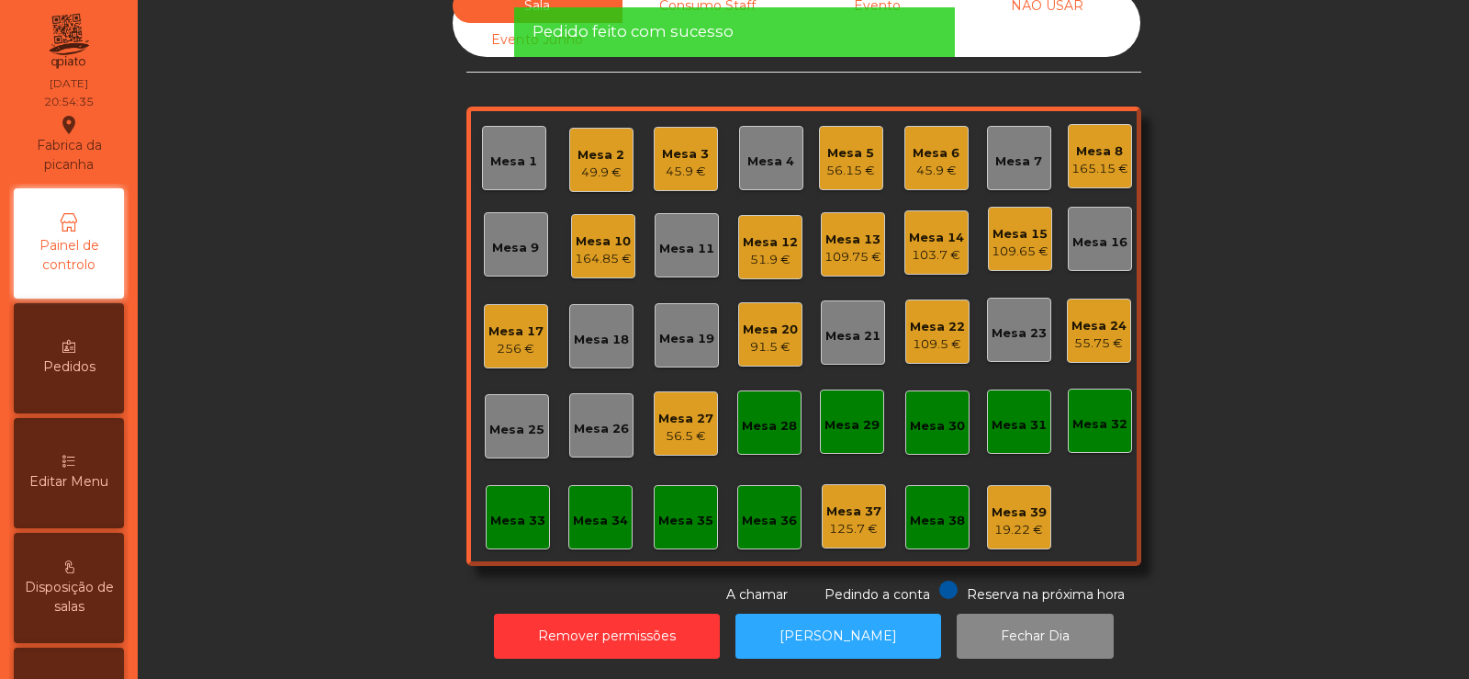
click at [295, 307] on div "Sala Consumo Staff Evento NÃO USAR Evento Junho Mesa 1 Mesa 2 49.9 € Mesa 3 45.…" at bounding box center [804, 296] width 1282 height 615
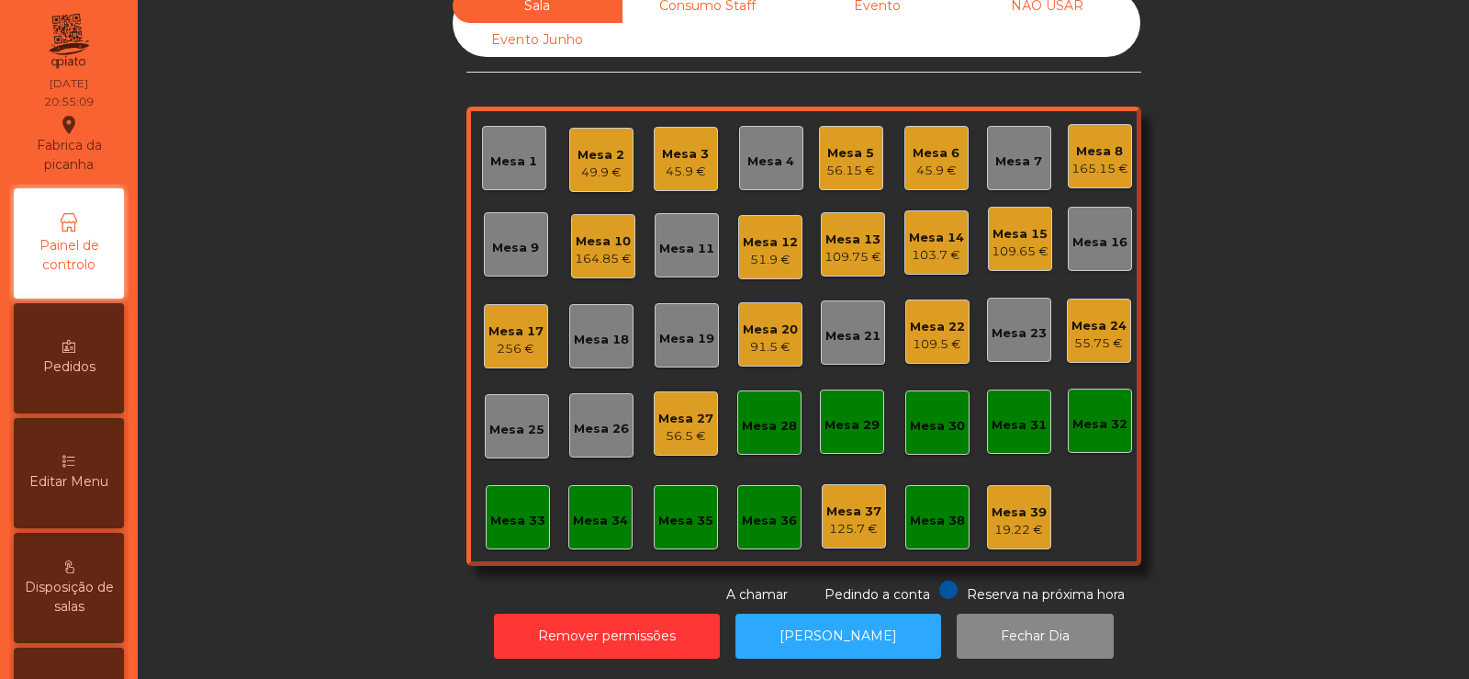
click at [267, 325] on div "Sala Consumo Staff Evento NÃO USAR Evento Junho Mesa 1 Mesa 2 49.9 € Mesa 3 45.…" at bounding box center [804, 296] width 1282 height 615
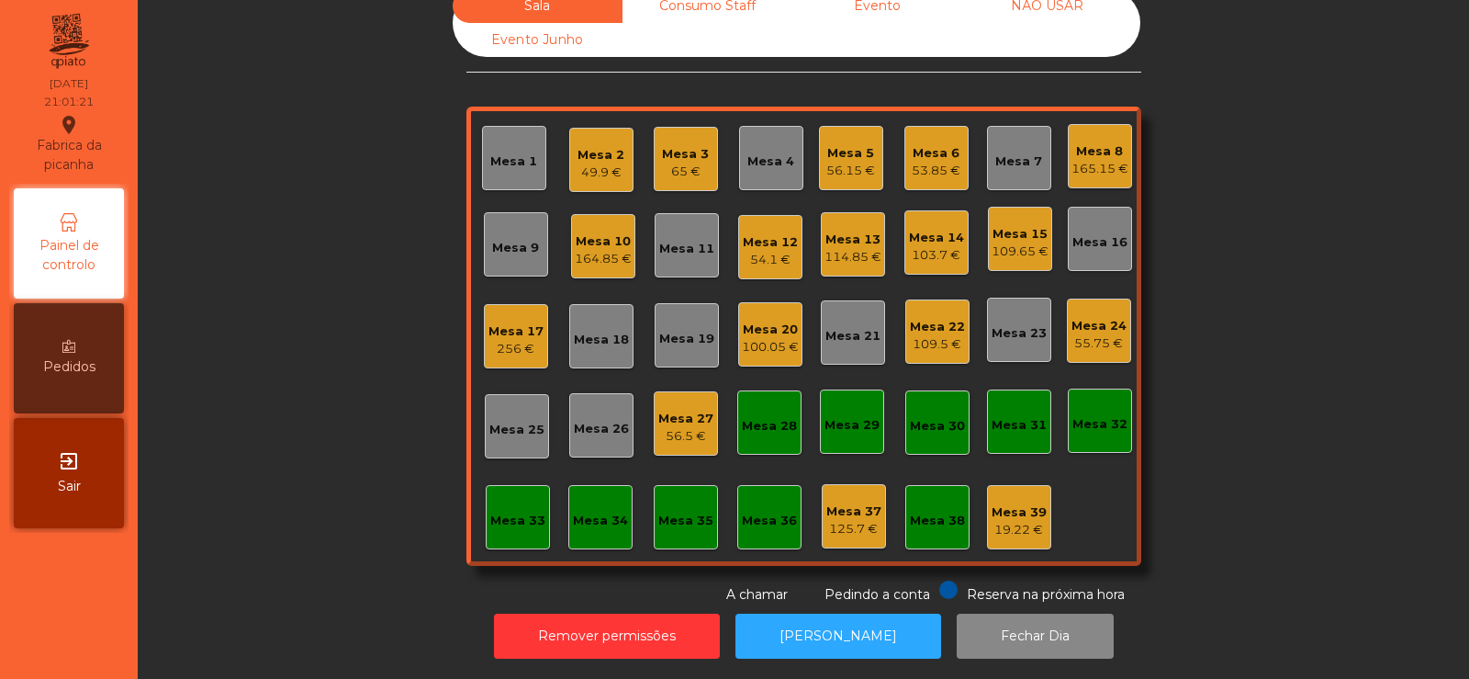
click at [1020, 521] on div "19.22 €" at bounding box center [1019, 530] width 55 height 18
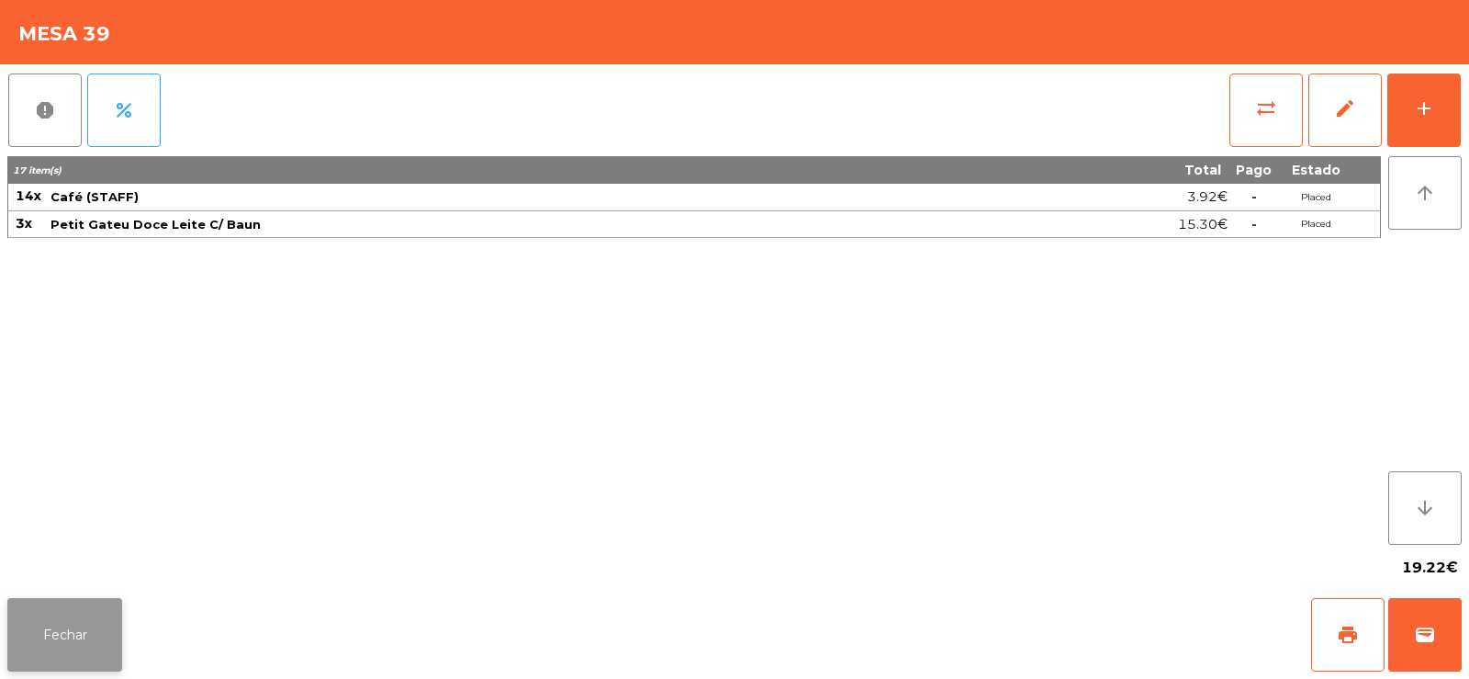
click at [55, 644] on button "Fechar" at bounding box center [64, 634] width 115 height 73
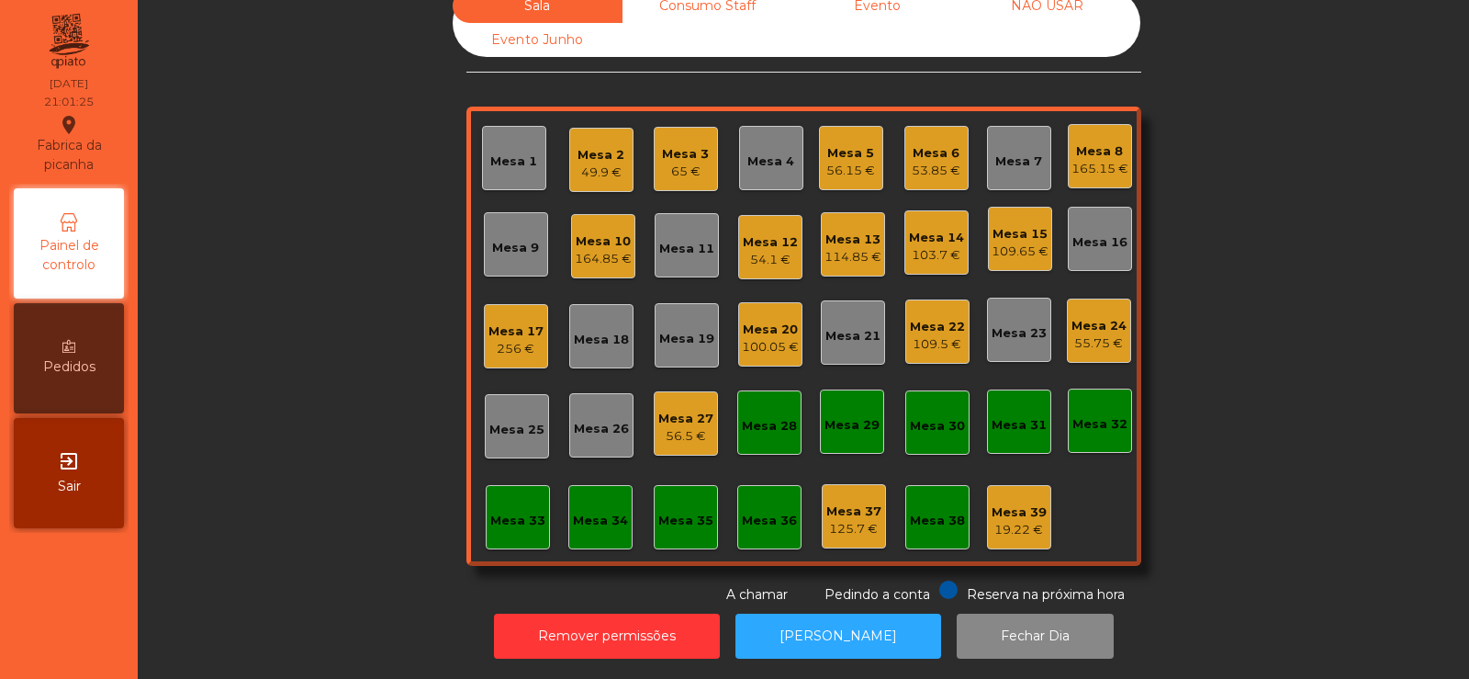
click at [920, 504] on div "Mesa 38" at bounding box center [937, 517] width 55 height 26
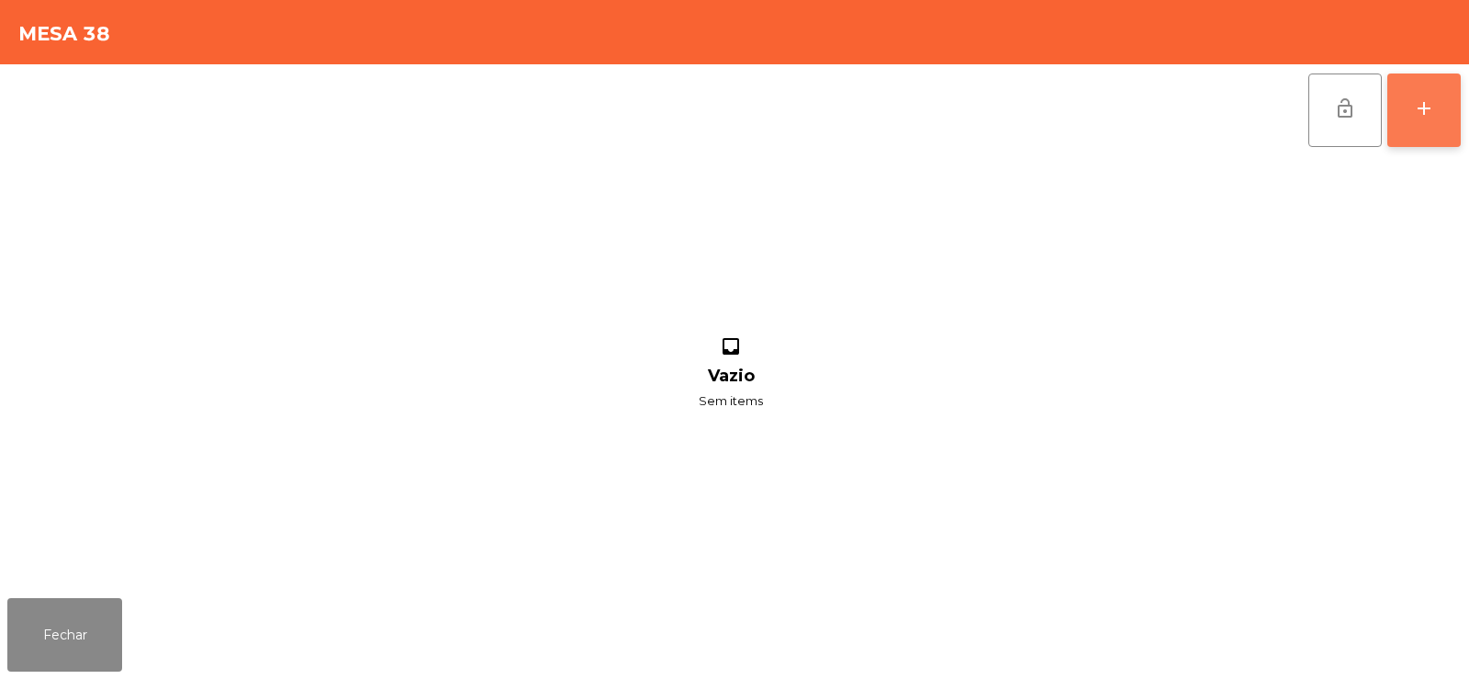
click at [1455, 107] on button "add" at bounding box center [1424, 109] width 73 height 73
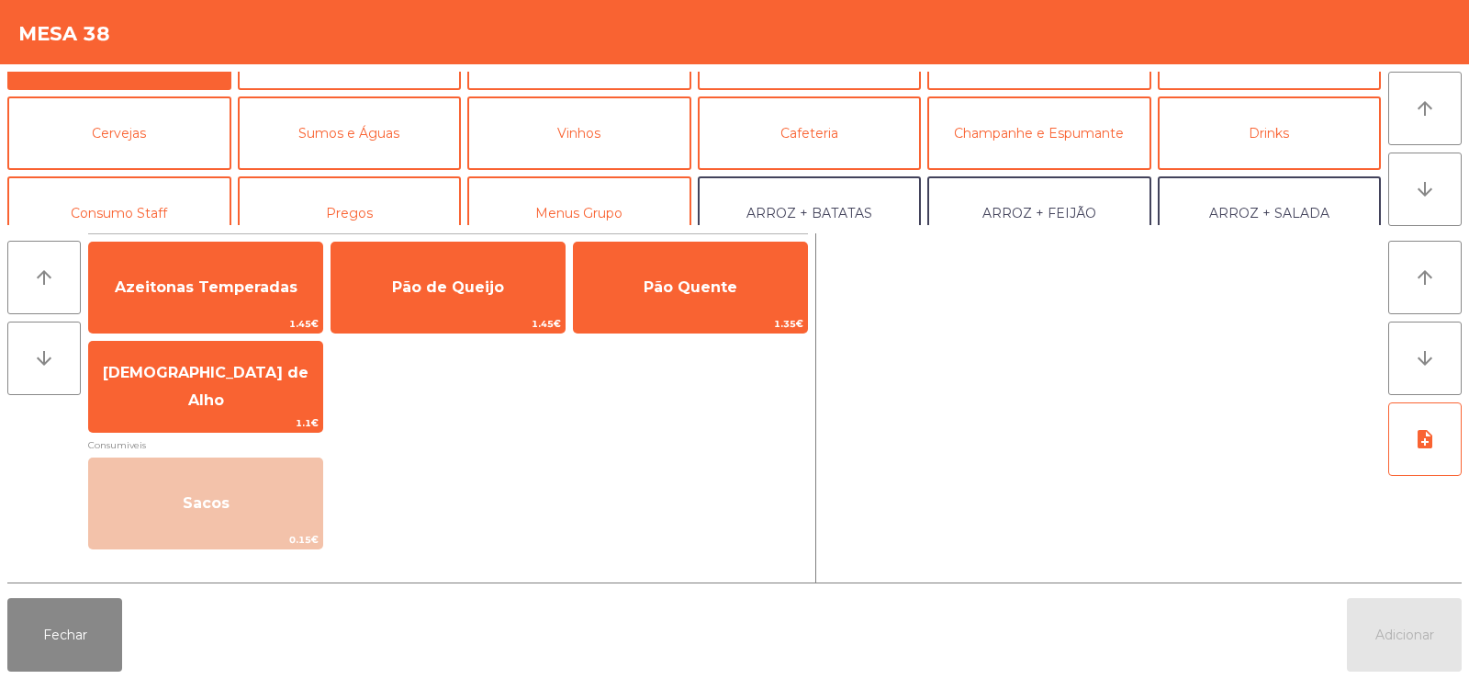
scroll to position [53, 0]
click at [845, 116] on button "Cafeteria" at bounding box center [810, 134] width 224 height 73
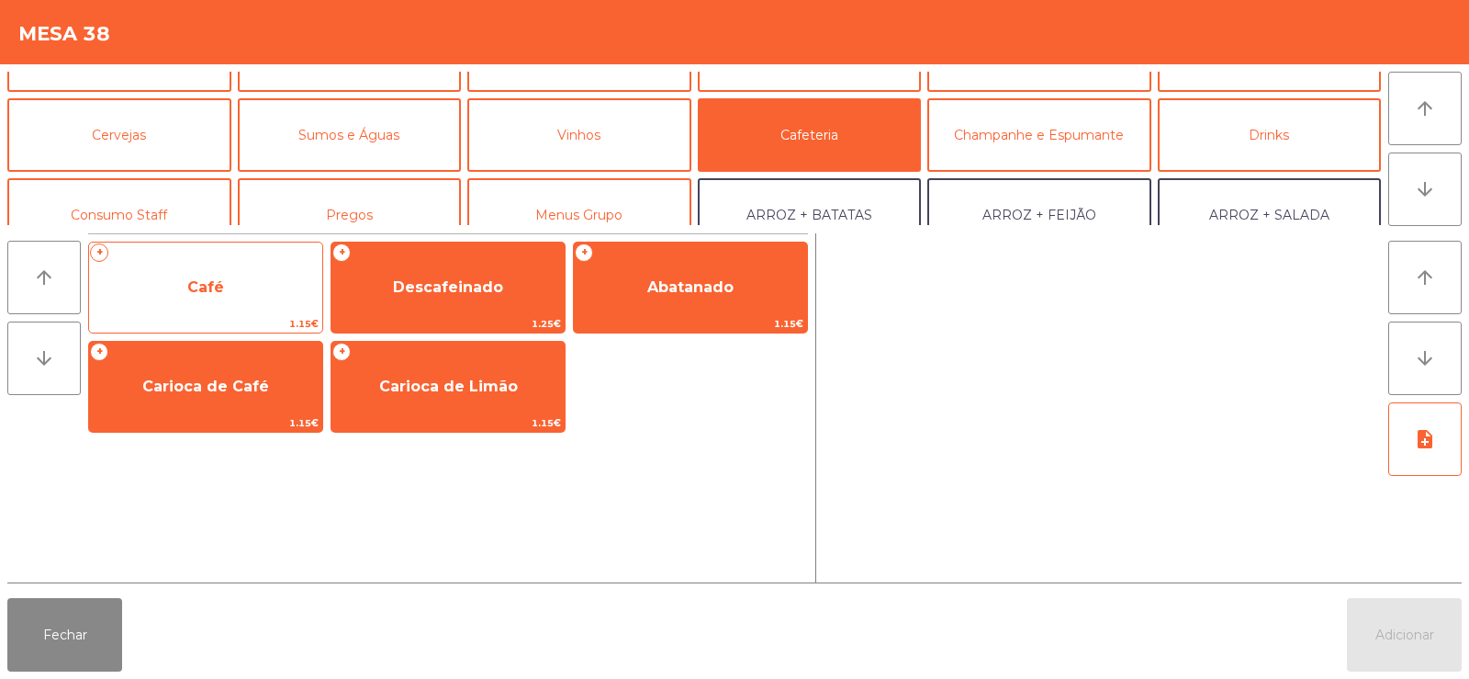
click at [258, 292] on span "Café" at bounding box center [205, 288] width 233 height 50
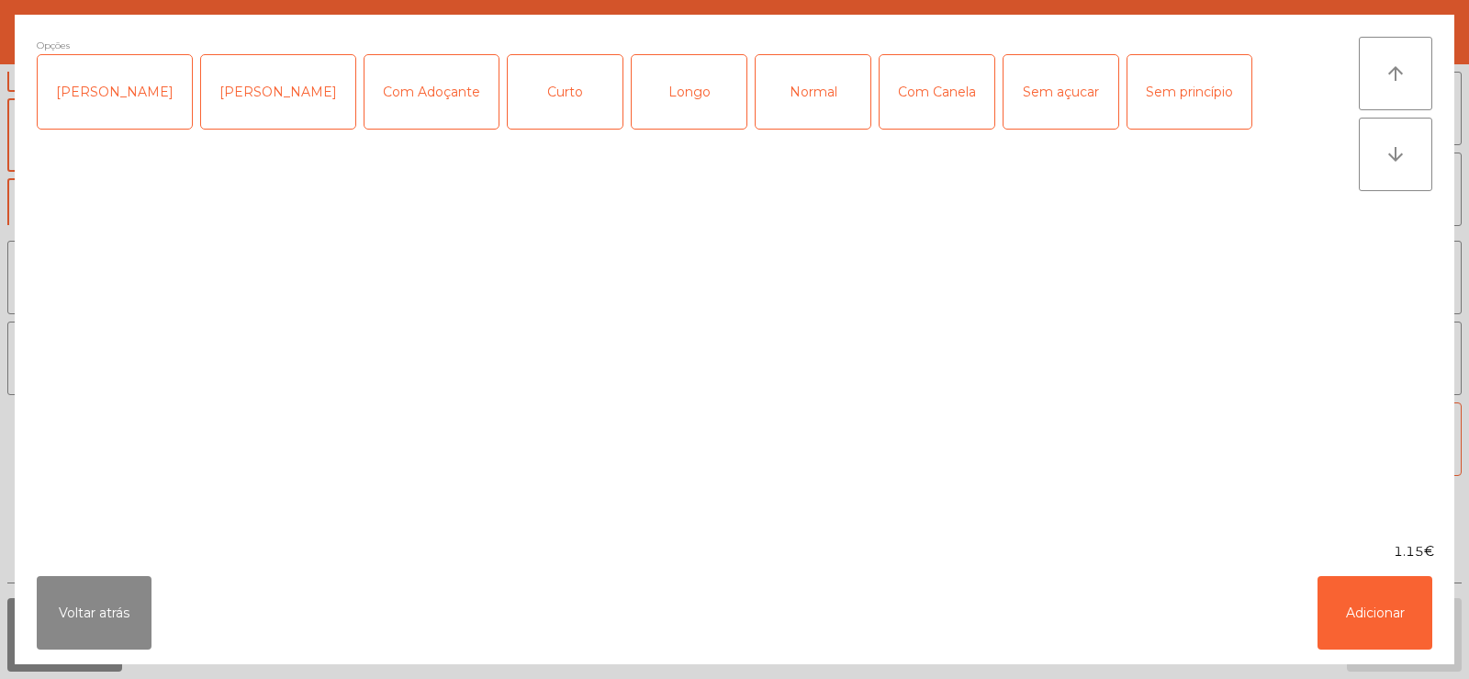
click at [822, 73] on div "Normal" at bounding box center [813, 91] width 115 height 73
click at [1376, 607] on button "Adicionar" at bounding box center [1375, 612] width 115 height 73
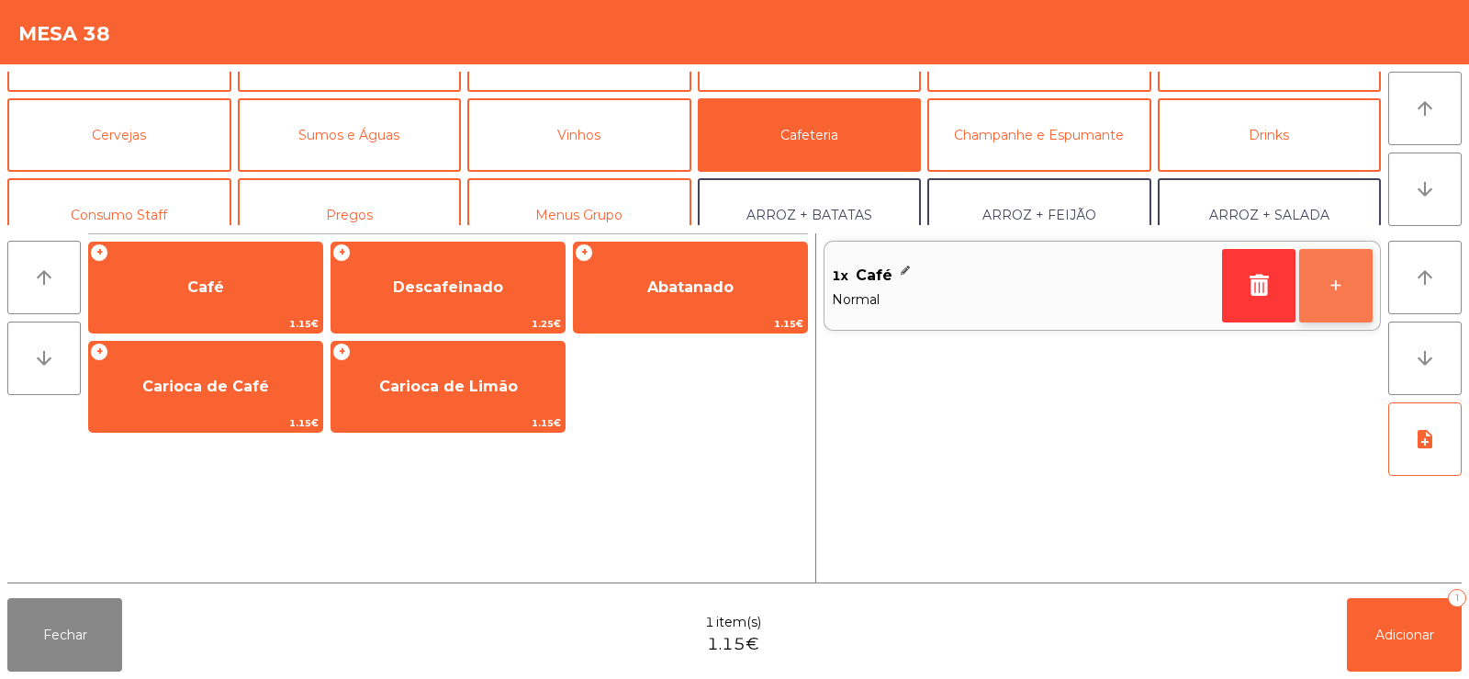
click at [1314, 267] on button "+" at bounding box center [1335, 285] width 73 height 73
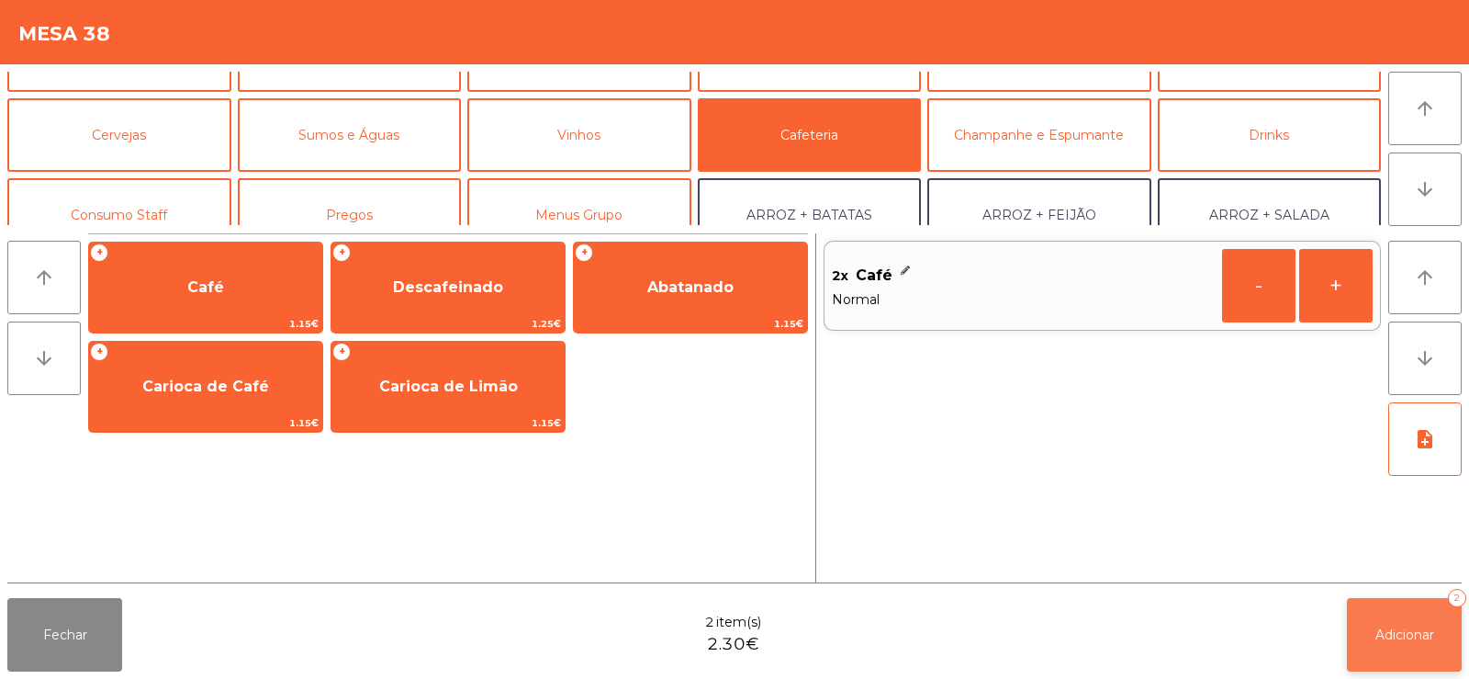
click at [1407, 626] on span "Adicionar" at bounding box center [1405, 634] width 59 height 17
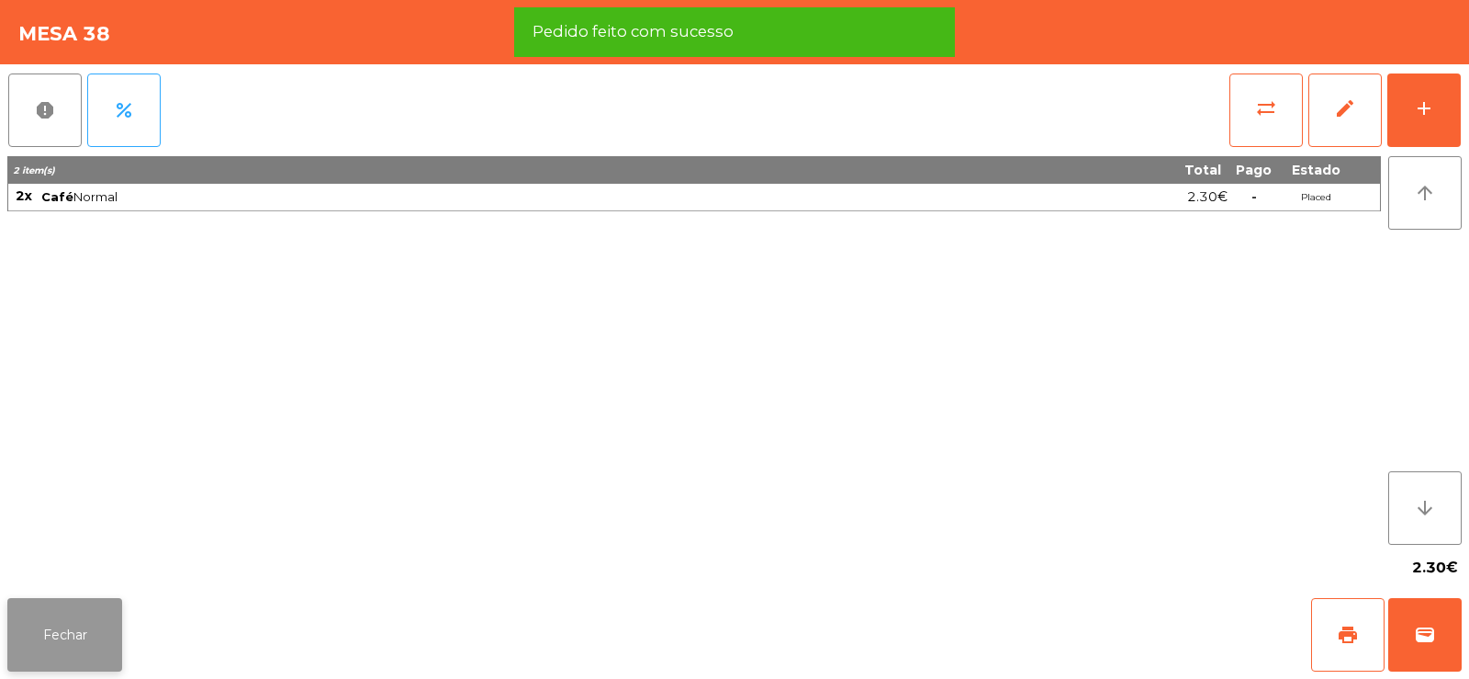
click at [54, 662] on button "Fechar" at bounding box center [64, 634] width 115 height 73
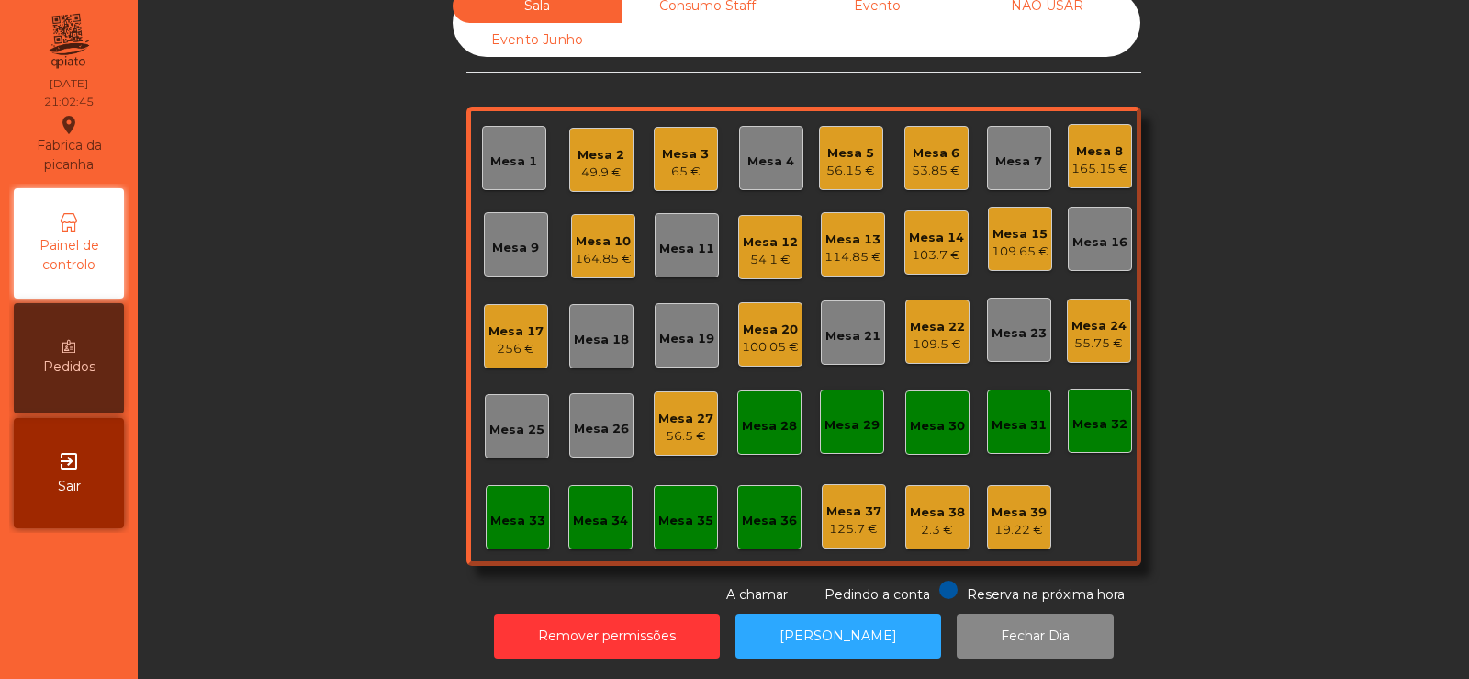
click at [927, 503] on div "Mesa 38" at bounding box center [937, 512] width 55 height 18
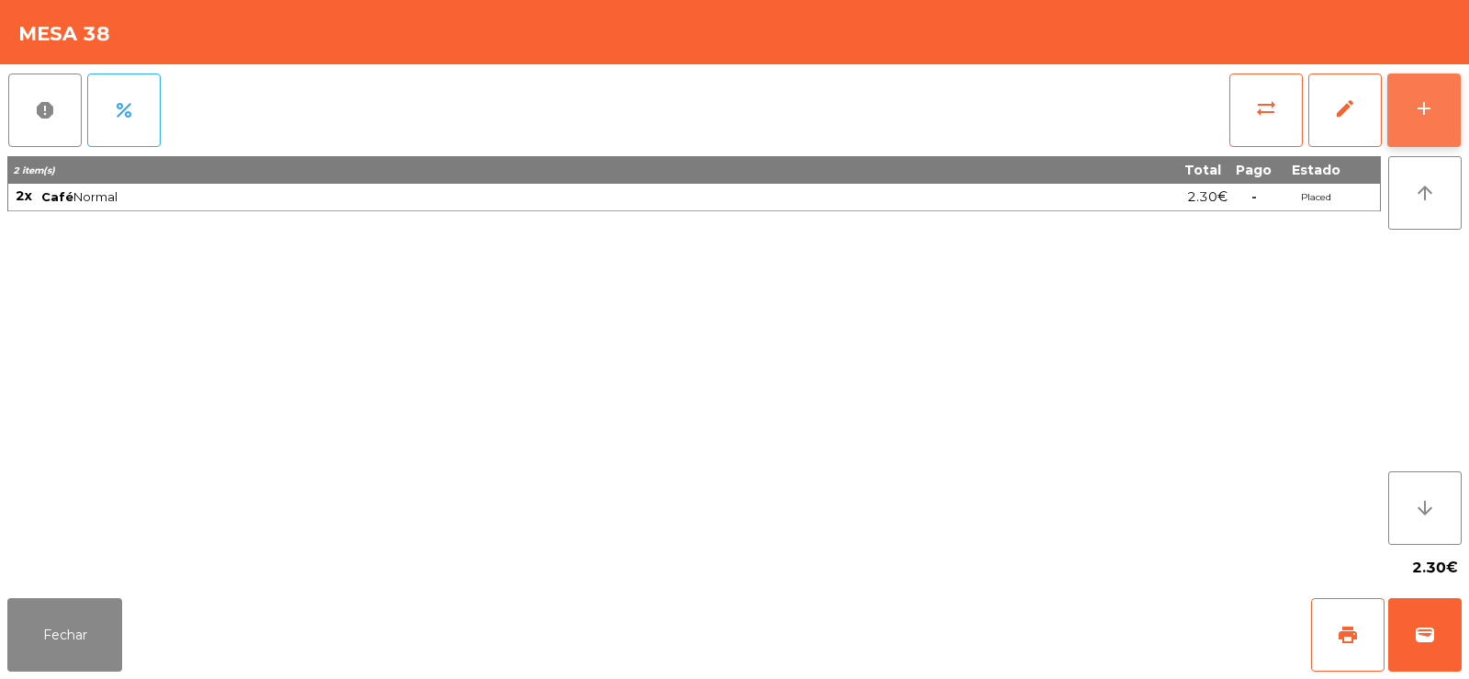
click at [1446, 87] on button "add" at bounding box center [1424, 109] width 73 height 73
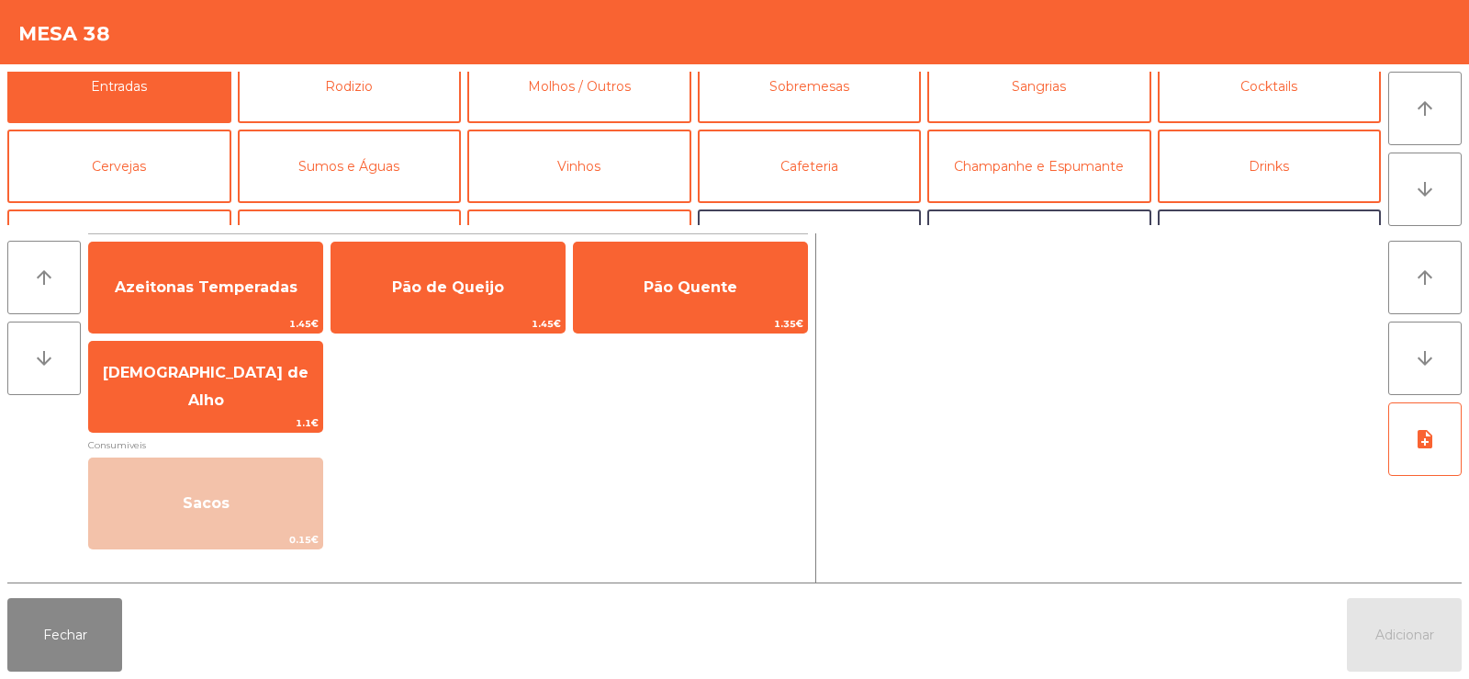
scroll to position [22, 0]
click at [779, 176] on button "Cafeteria" at bounding box center [810, 165] width 224 height 73
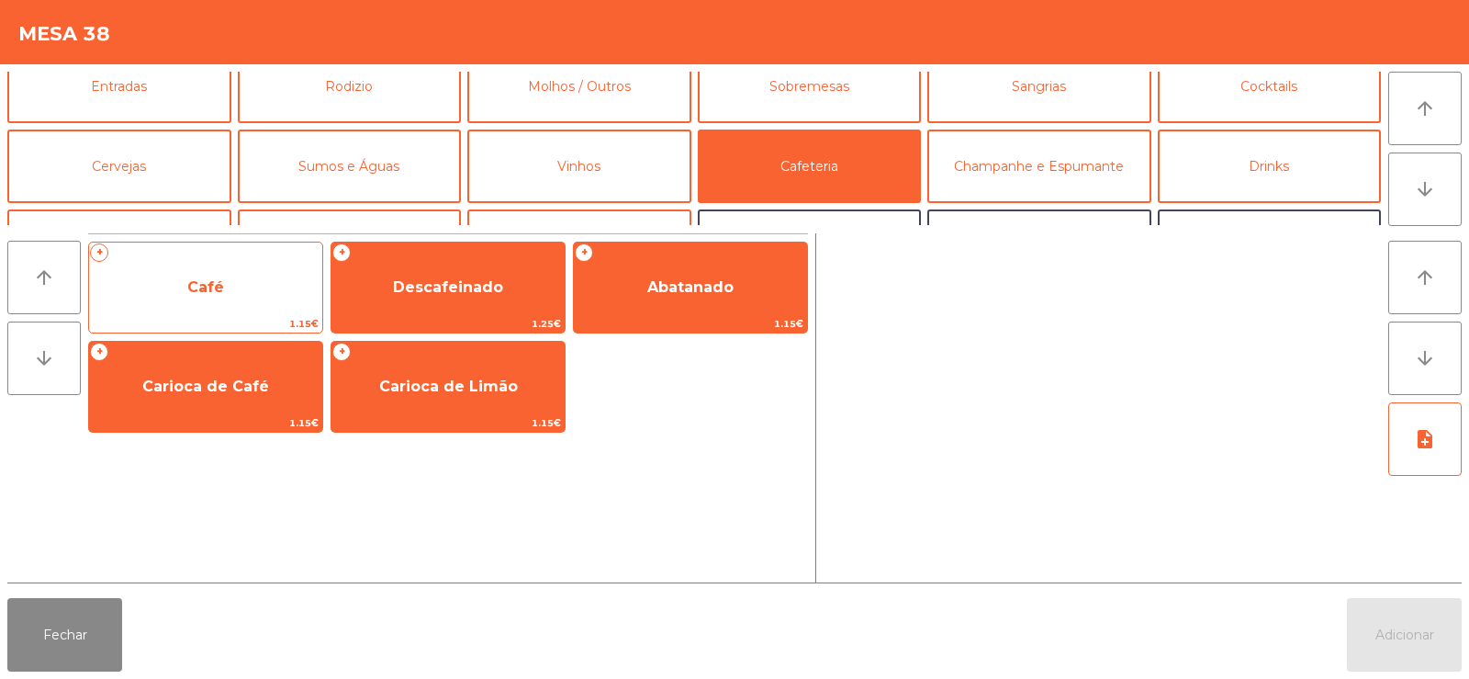
click at [222, 309] on span "Café" at bounding box center [205, 288] width 233 height 50
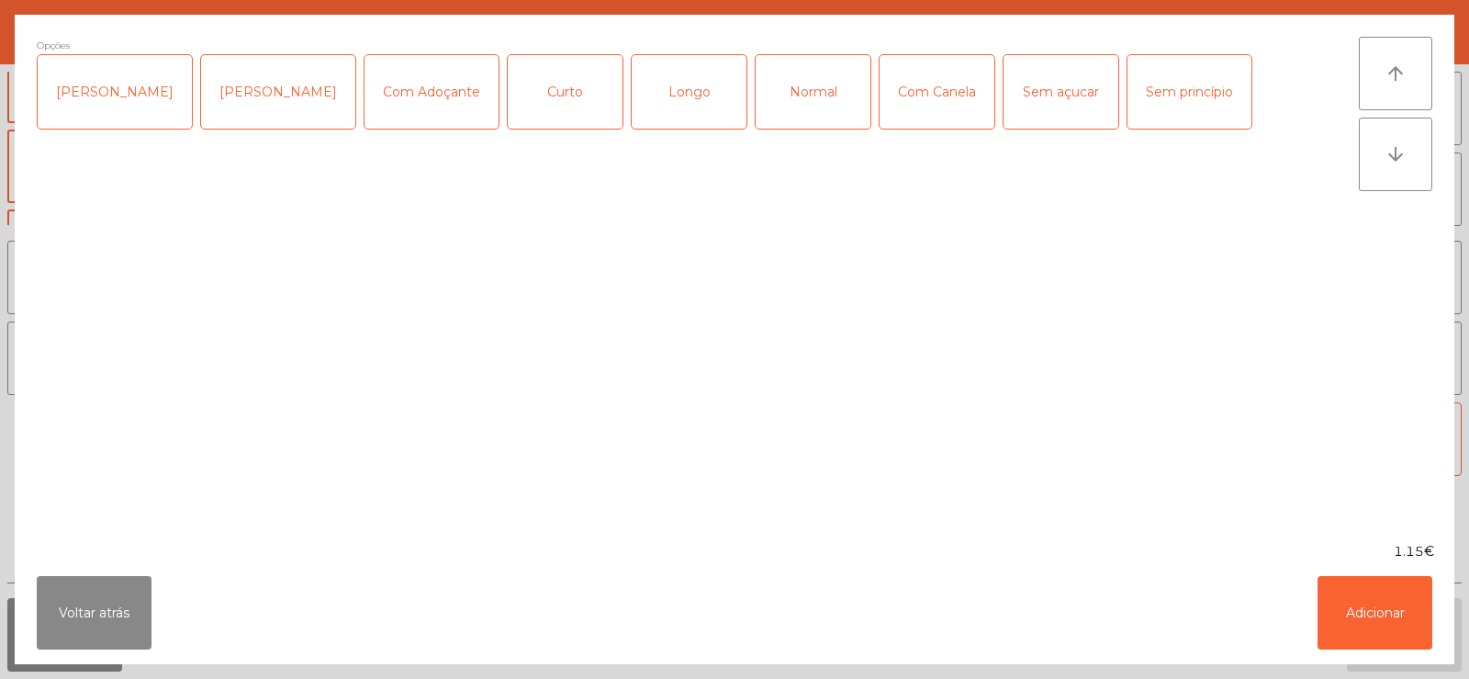
click at [781, 89] on div "Normal" at bounding box center [813, 91] width 115 height 73
click at [509, 105] on div "Curto" at bounding box center [565, 91] width 115 height 73
click at [805, 78] on div "Normal" at bounding box center [813, 91] width 115 height 73
click at [1402, 625] on button "Adicionar" at bounding box center [1375, 612] width 115 height 73
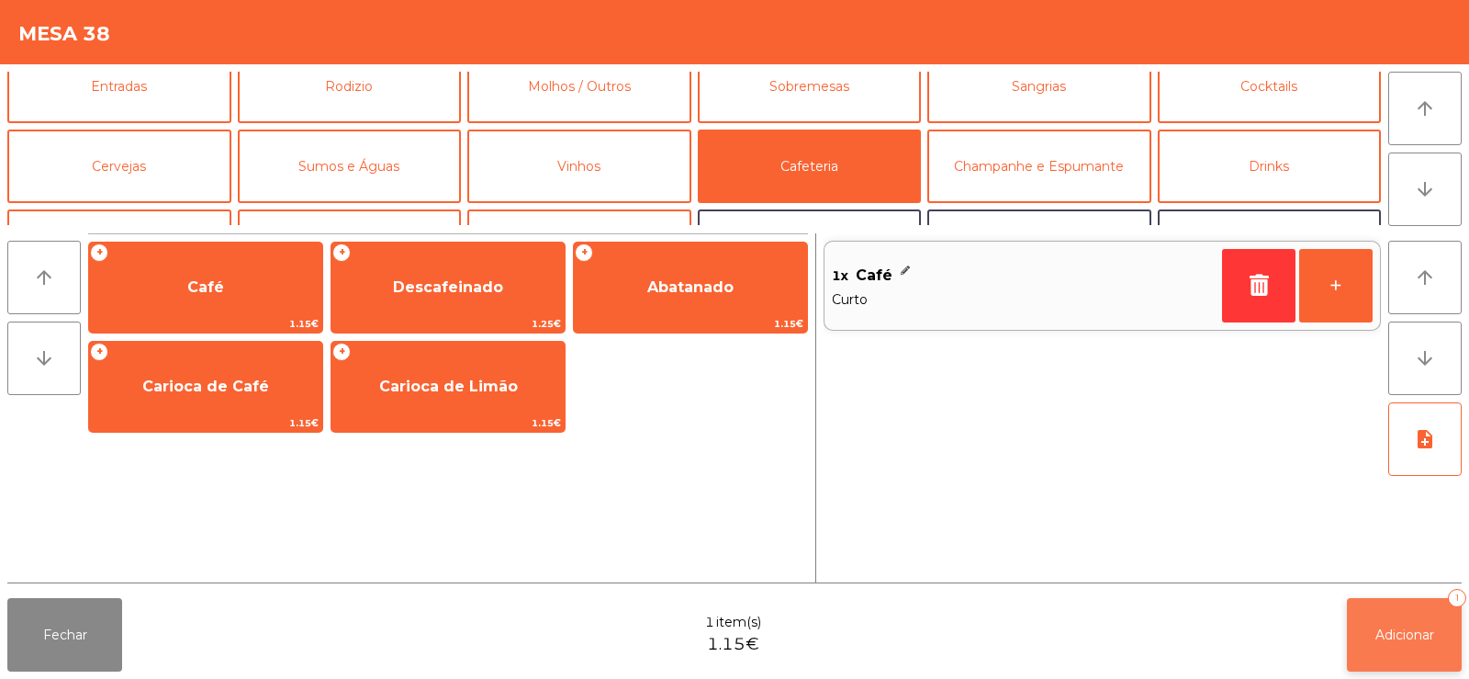
click at [1416, 624] on button "Adicionar 1" at bounding box center [1404, 634] width 115 height 73
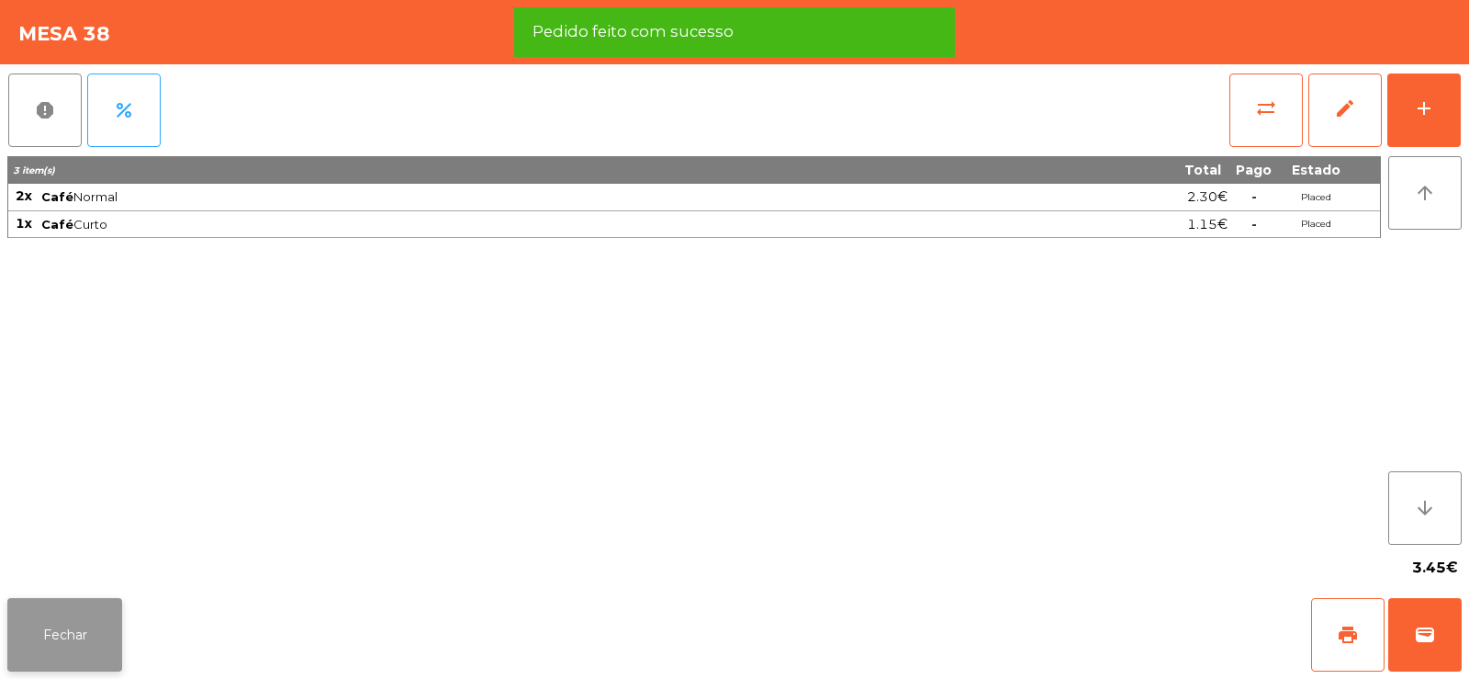
click at [79, 626] on button "Fechar" at bounding box center [64, 634] width 115 height 73
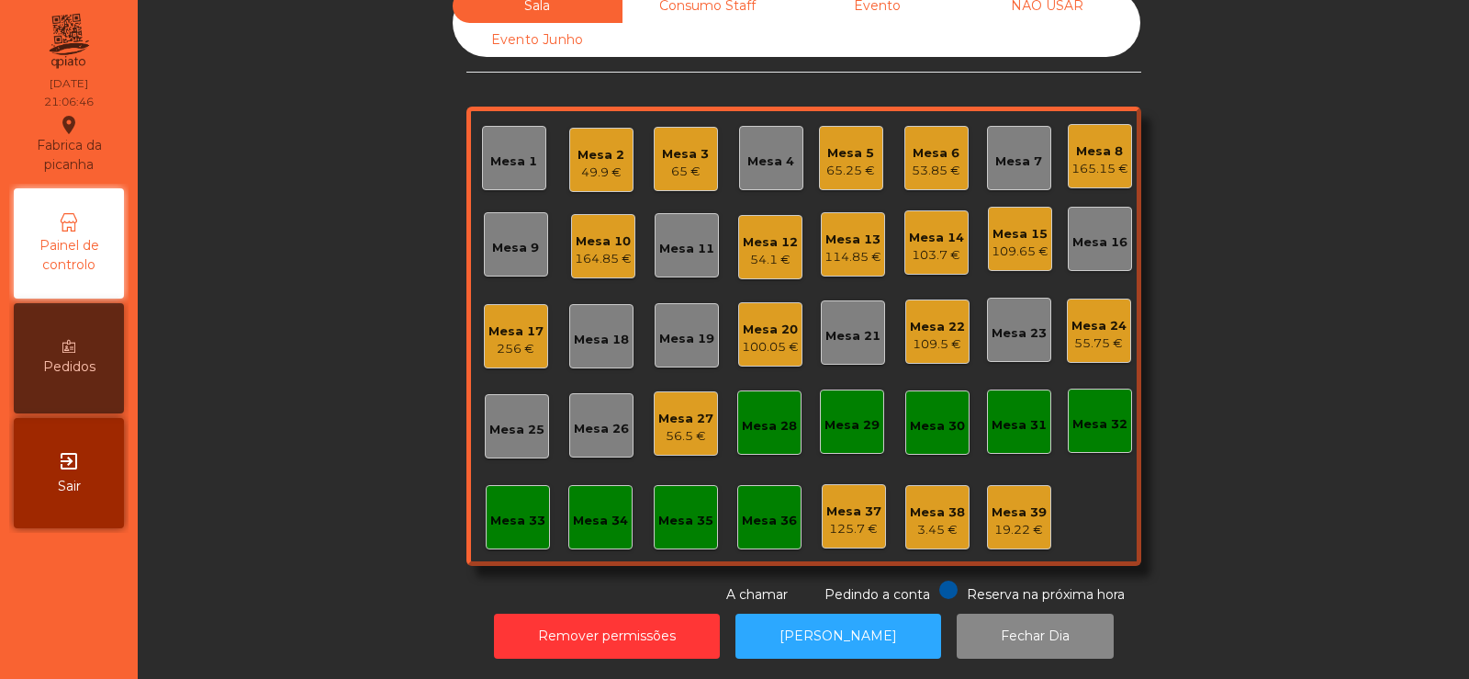
click at [1104, 334] on div "55.75 €" at bounding box center [1099, 343] width 55 height 18
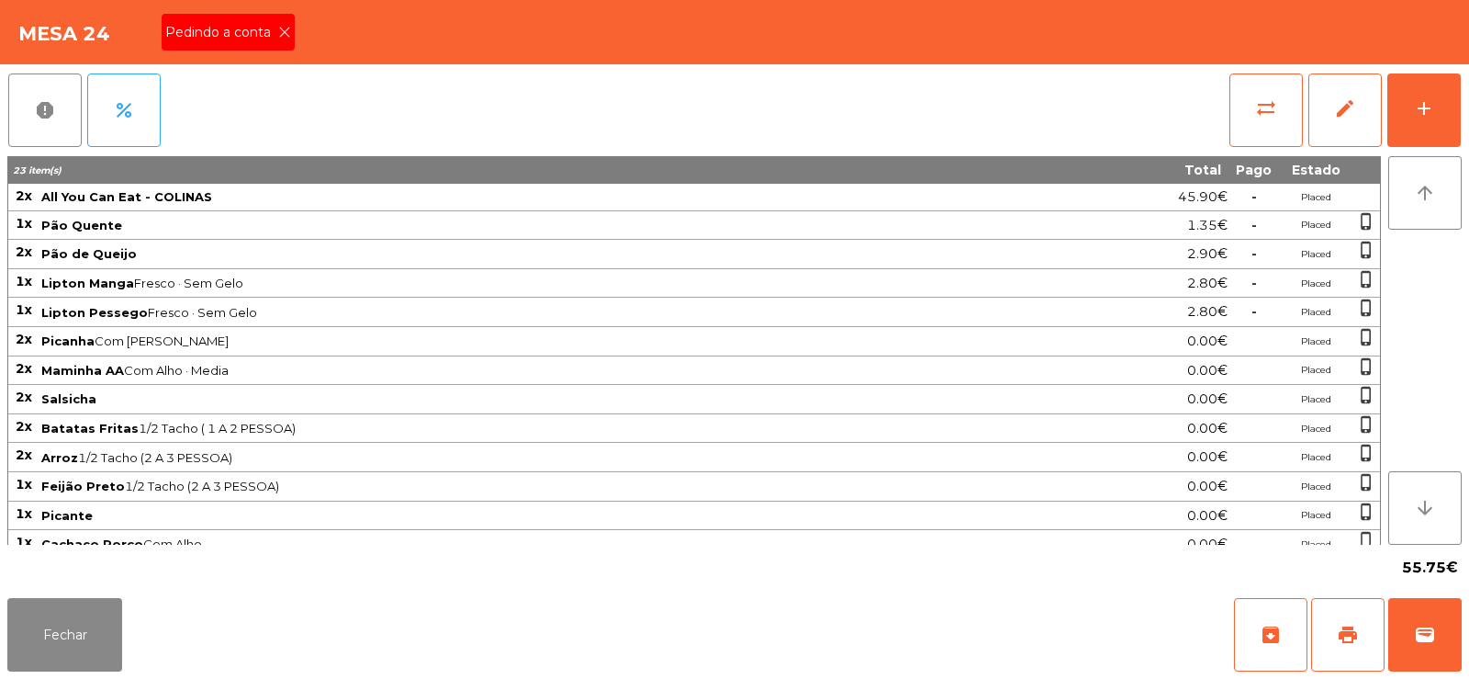
click at [268, 34] on span "Pedindo a conta" at bounding box center [221, 32] width 113 height 19
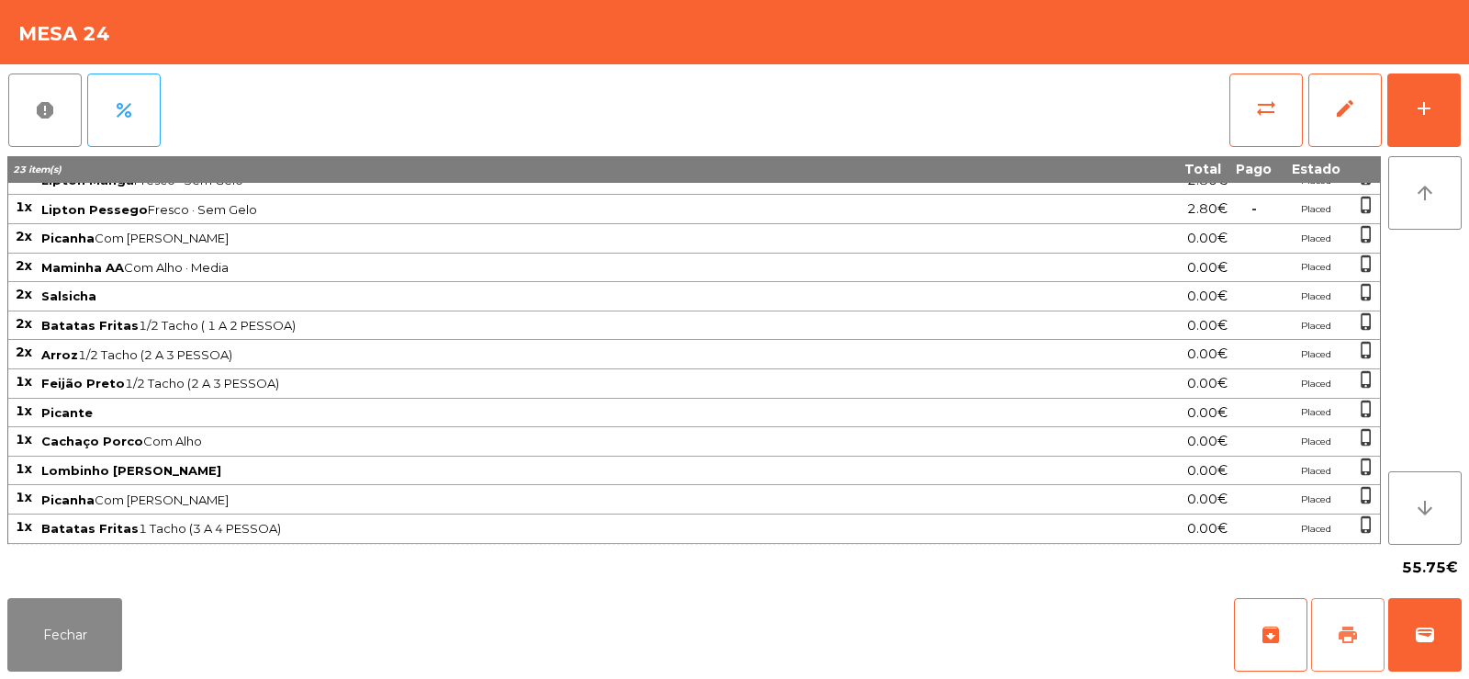
click at [1340, 625] on span "print" at bounding box center [1348, 635] width 22 height 22
click at [54, 649] on button "Fechar" at bounding box center [64, 634] width 115 height 73
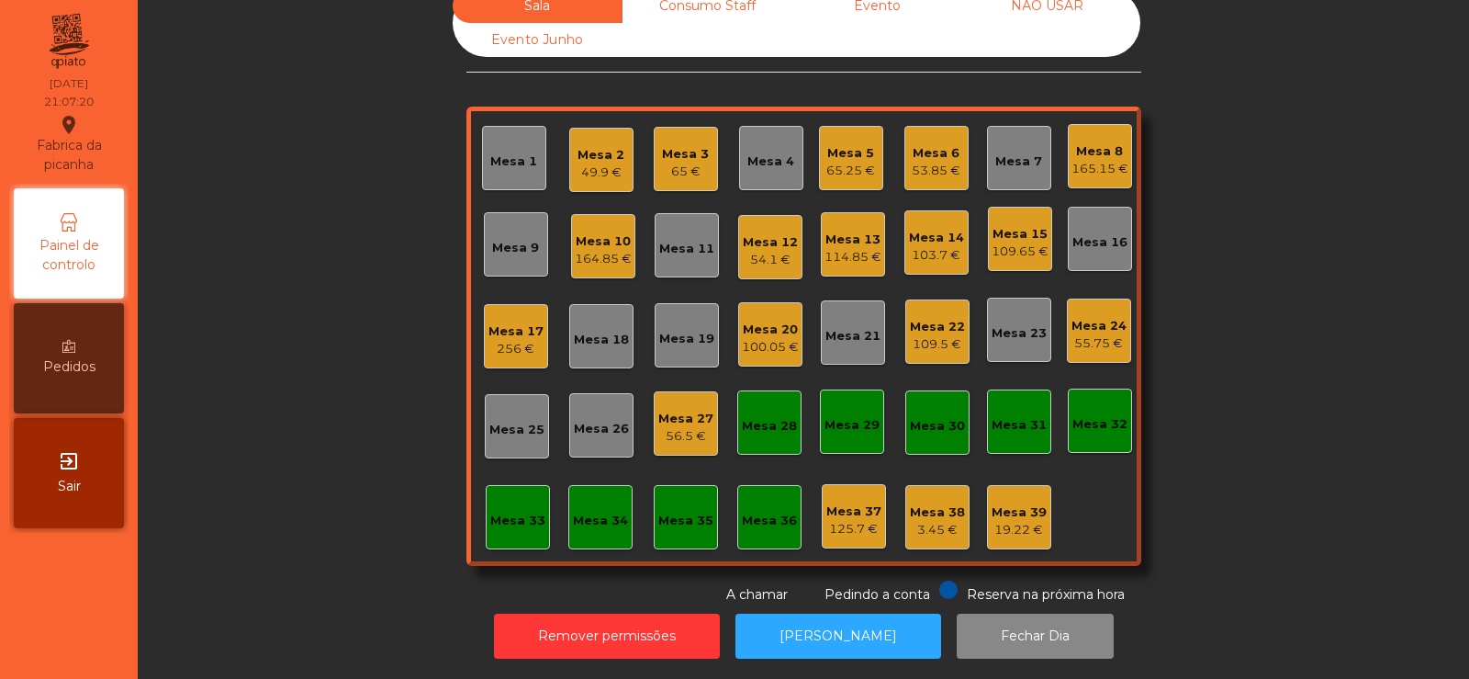
click at [337, 281] on div "Sala Consumo Staff Evento NÃO USAR Evento Junho Mesa 1 Mesa 2 49.9 € Mesa 3 65 …" at bounding box center [804, 296] width 1282 height 615
click at [1023, 324] on div "Mesa 23" at bounding box center [1019, 333] width 55 height 18
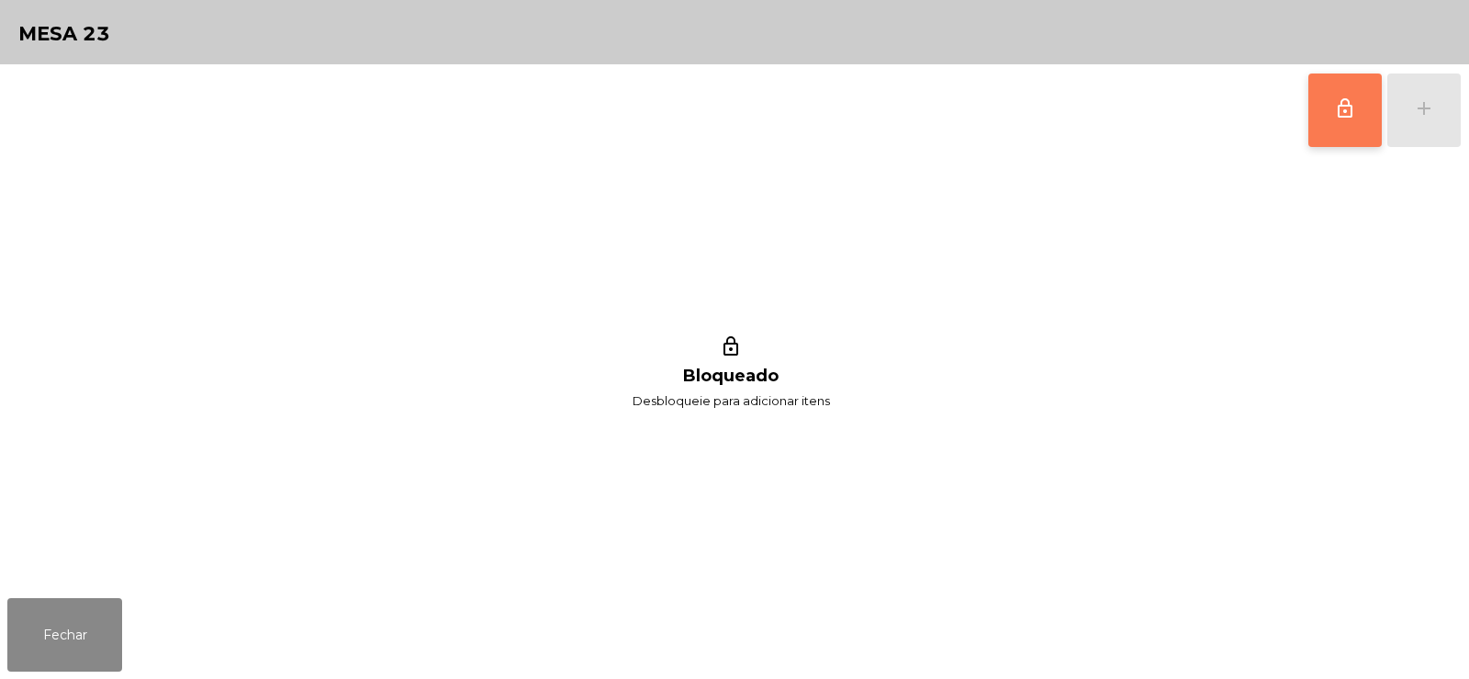
click at [1313, 97] on button "lock_outline" at bounding box center [1345, 109] width 73 height 73
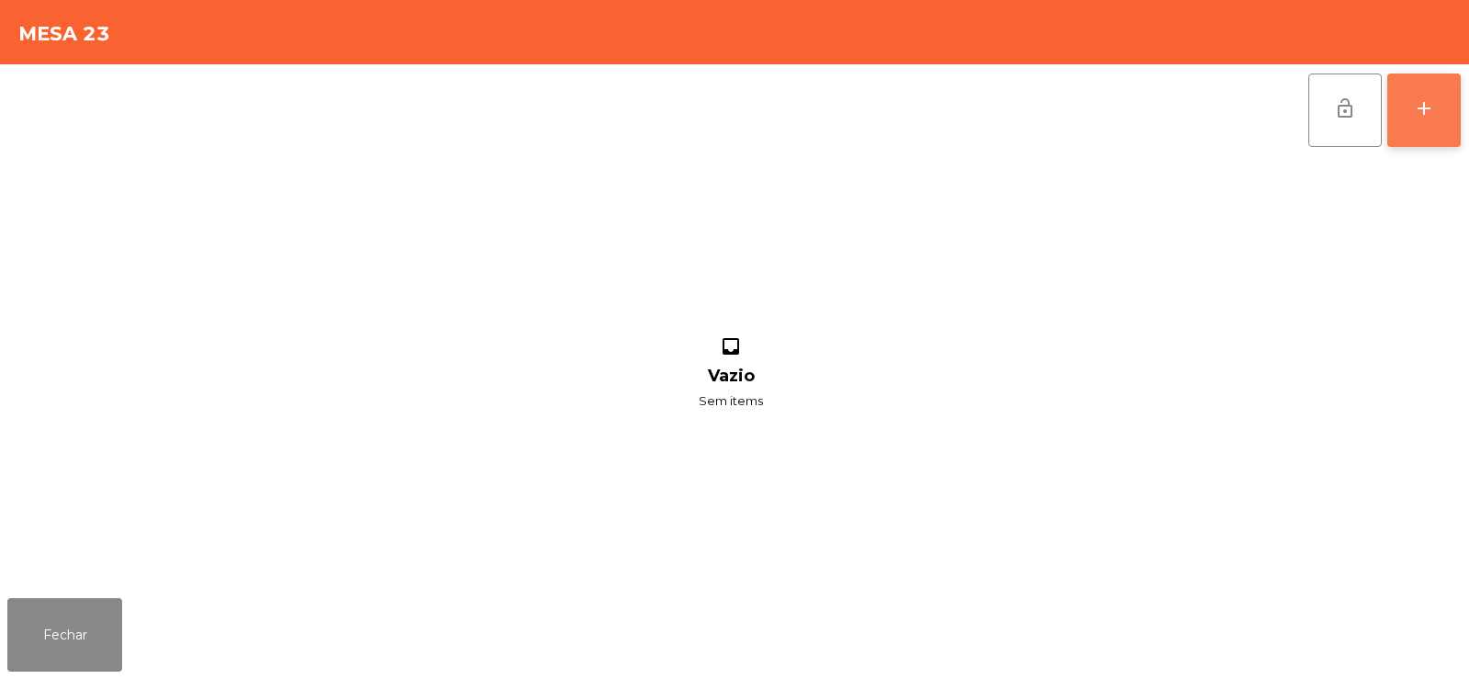
click at [1434, 124] on button "add" at bounding box center [1424, 109] width 73 height 73
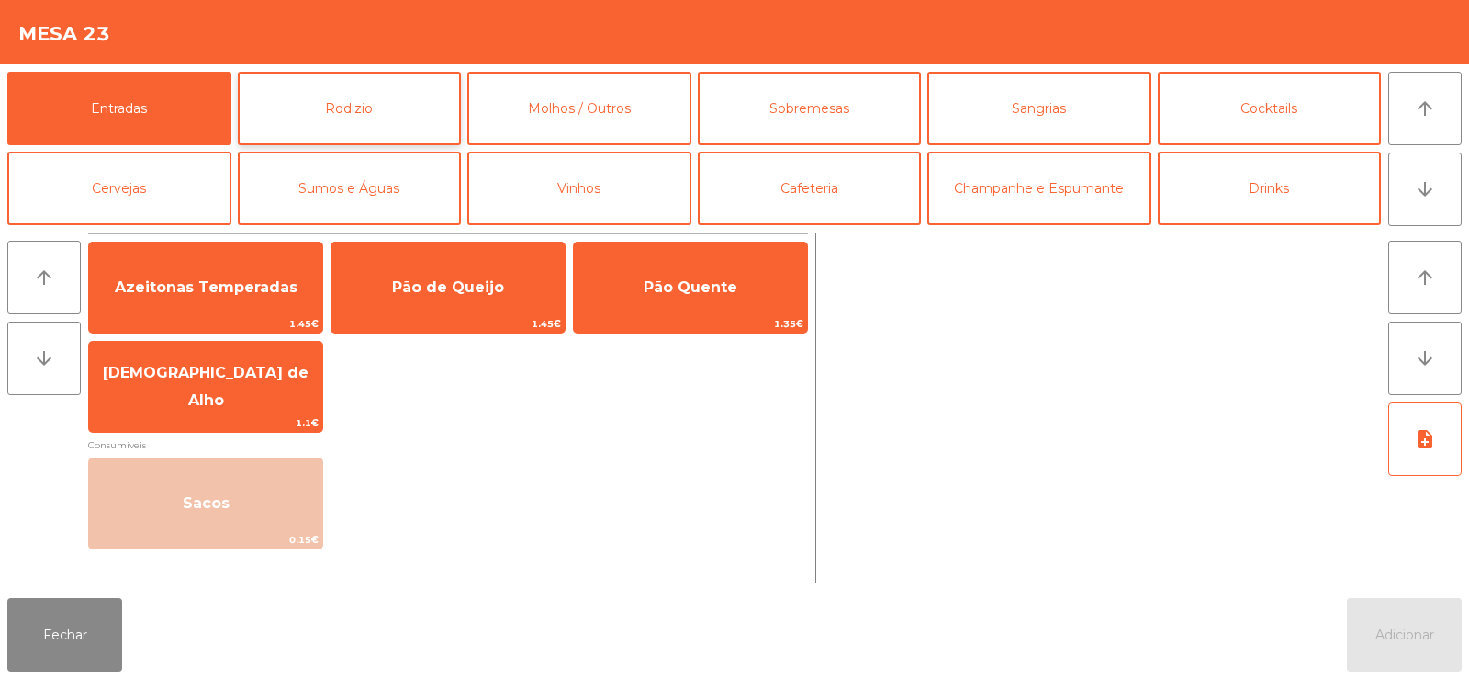
click at [339, 101] on button "Rodizio" at bounding box center [350, 108] width 224 height 73
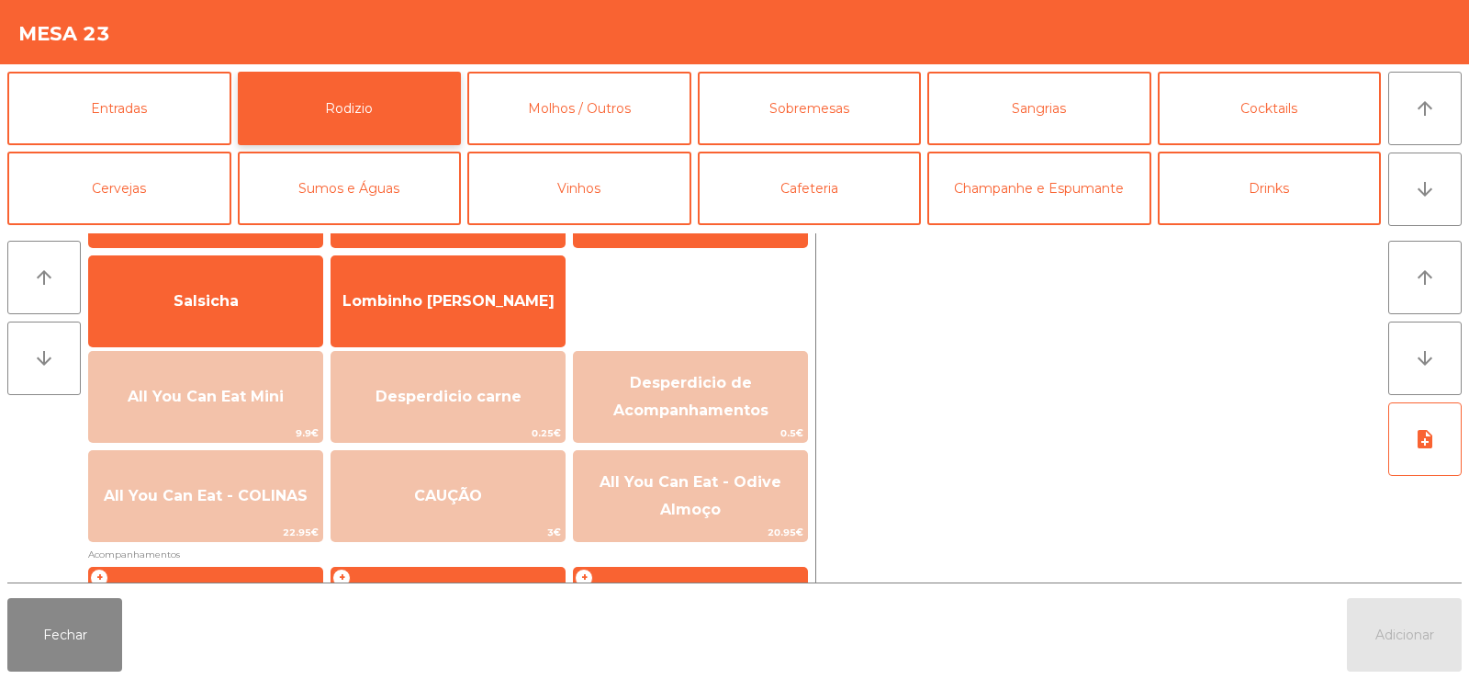
scroll to position [130, 0]
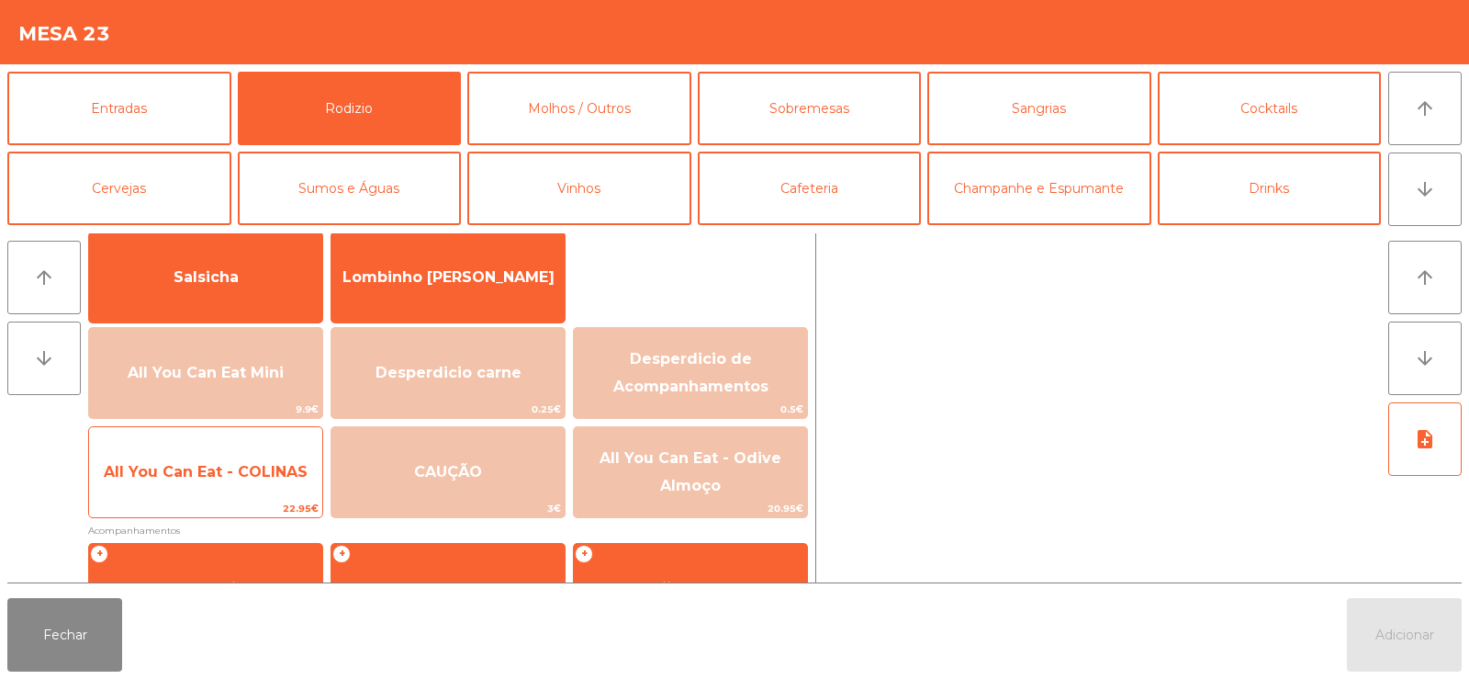
click at [216, 488] on span "All You Can Eat - COLINAS" at bounding box center [205, 472] width 233 height 50
click at [192, 485] on span "All You Can Eat - COLINAS" at bounding box center [205, 472] width 233 height 50
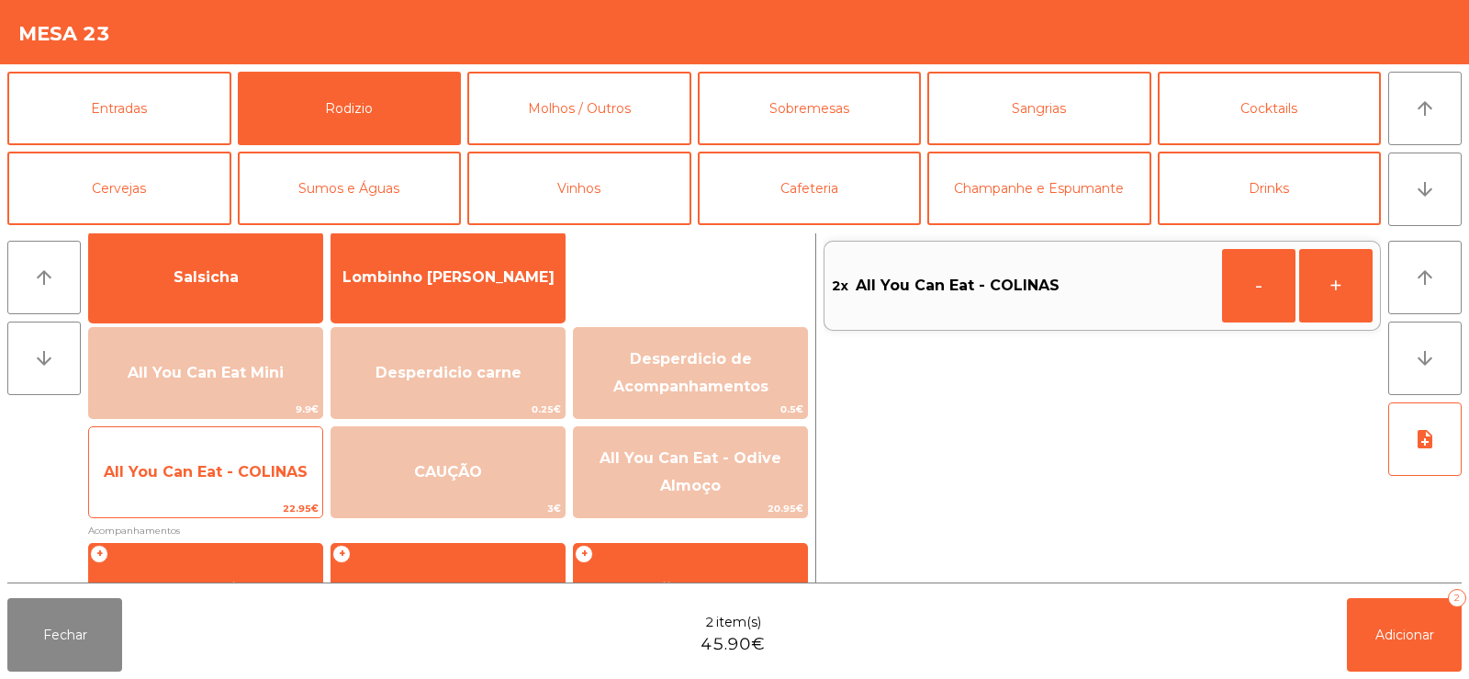
click at [219, 471] on span "All You Can Eat - COLINAS" at bounding box center [206, 471] width 204 height 17
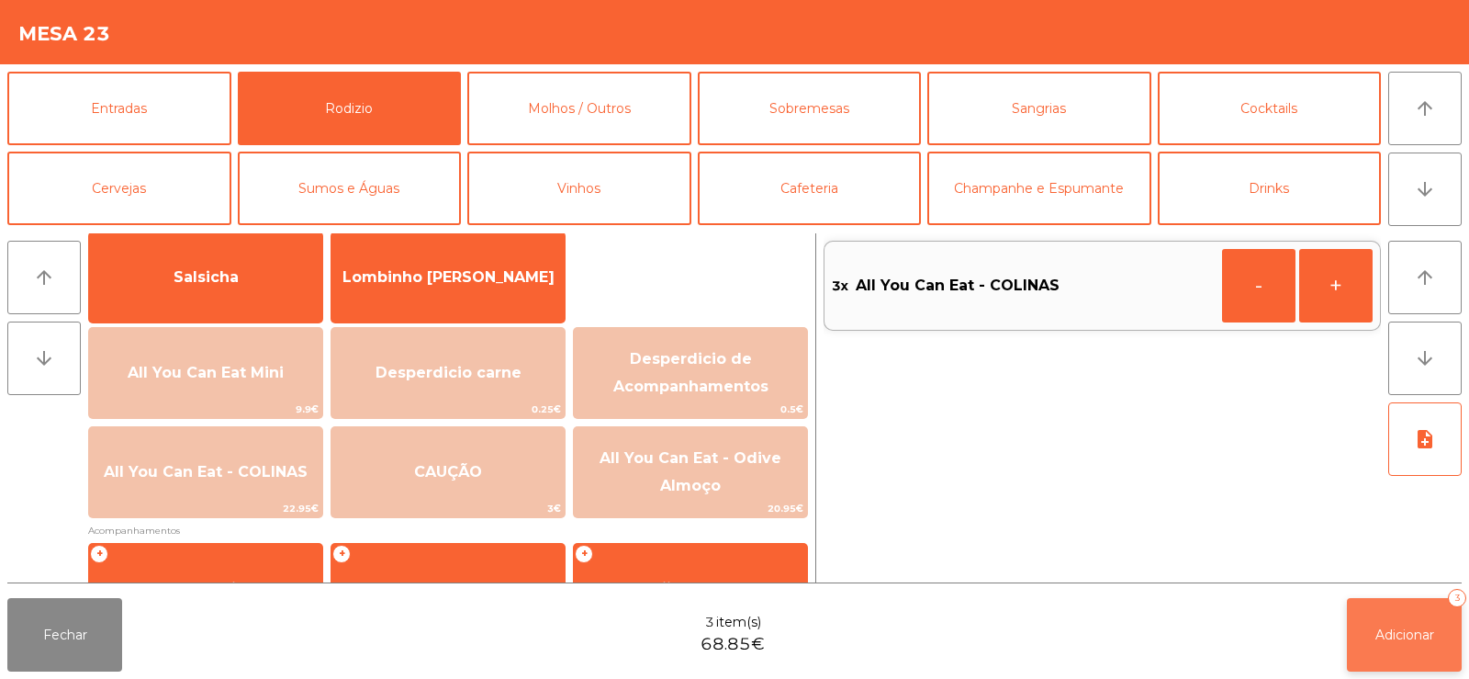
click at [1402, 638] on span "Adicionar" at bounding box center [1405, 634] width 59 height 17
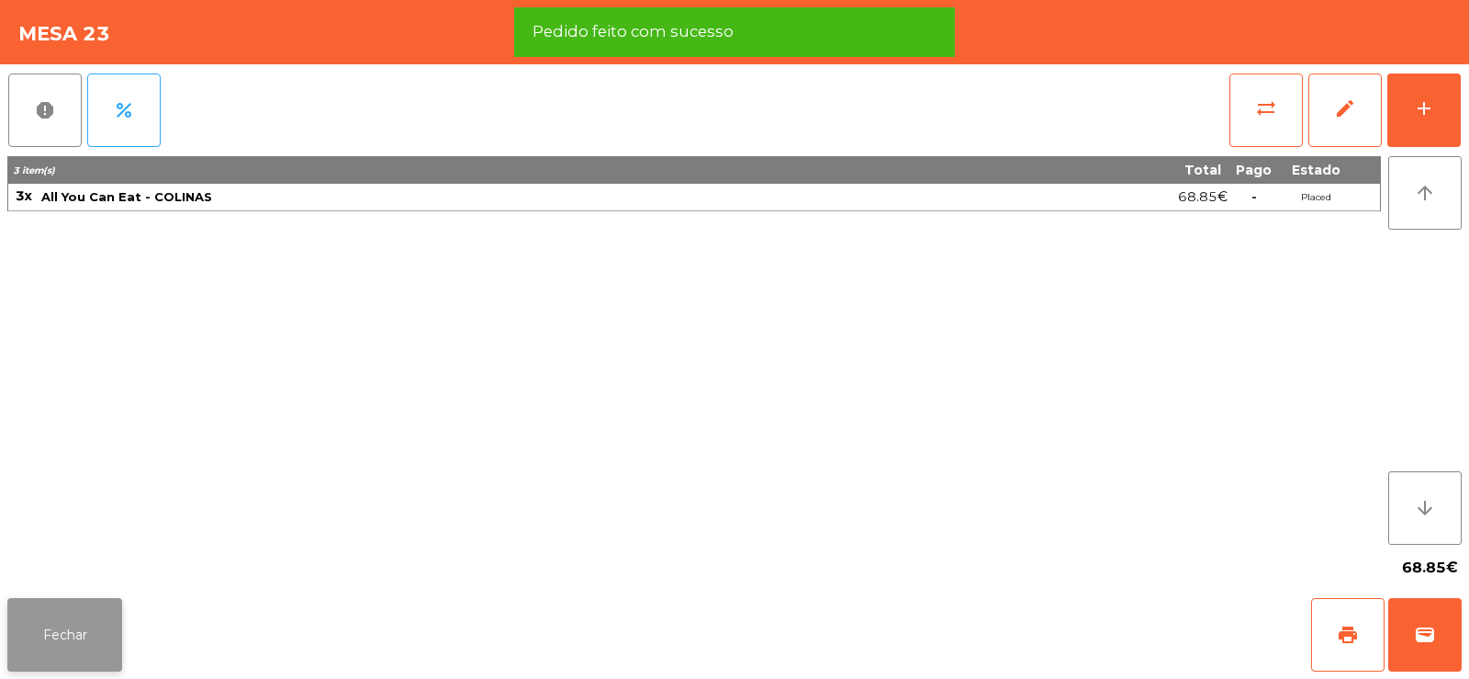
click at [88, 631] on button "Fechar" at bounding box center [64, 634] width 115 height 73
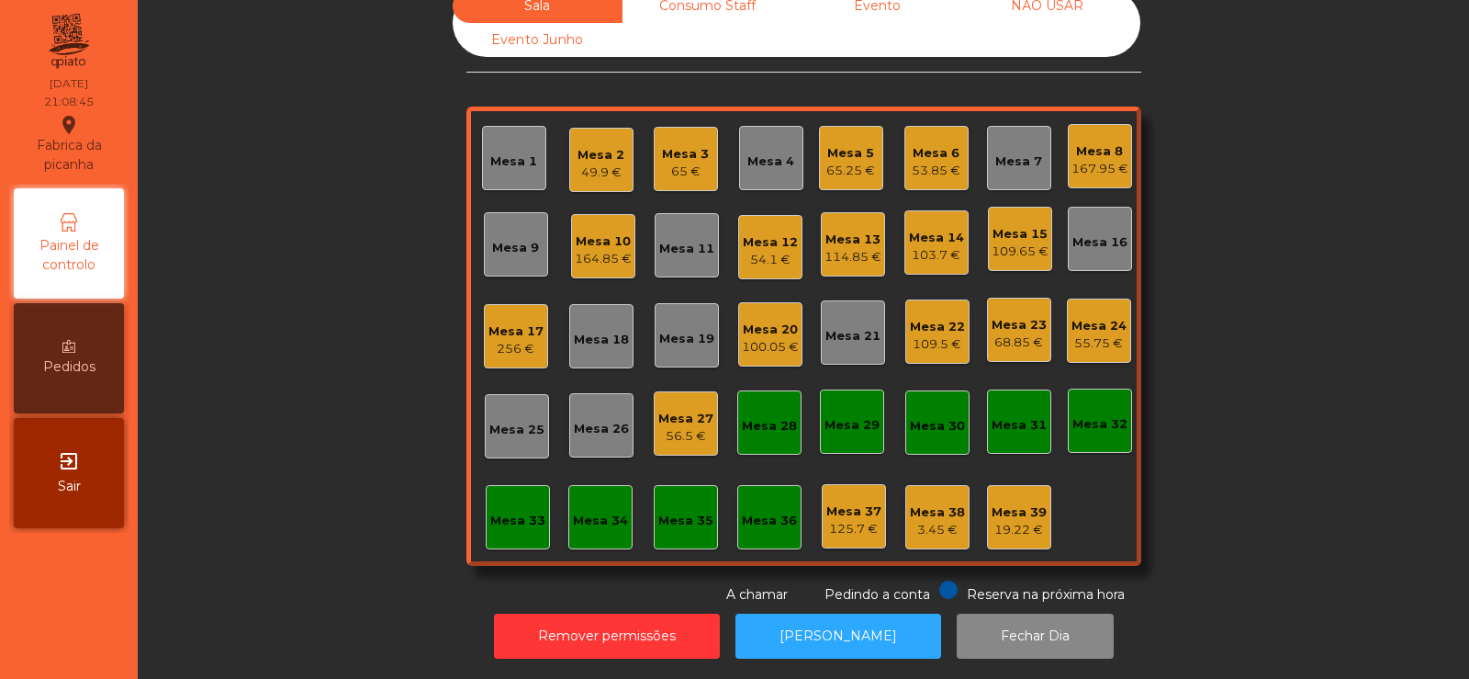
scroll to position [0, 0]
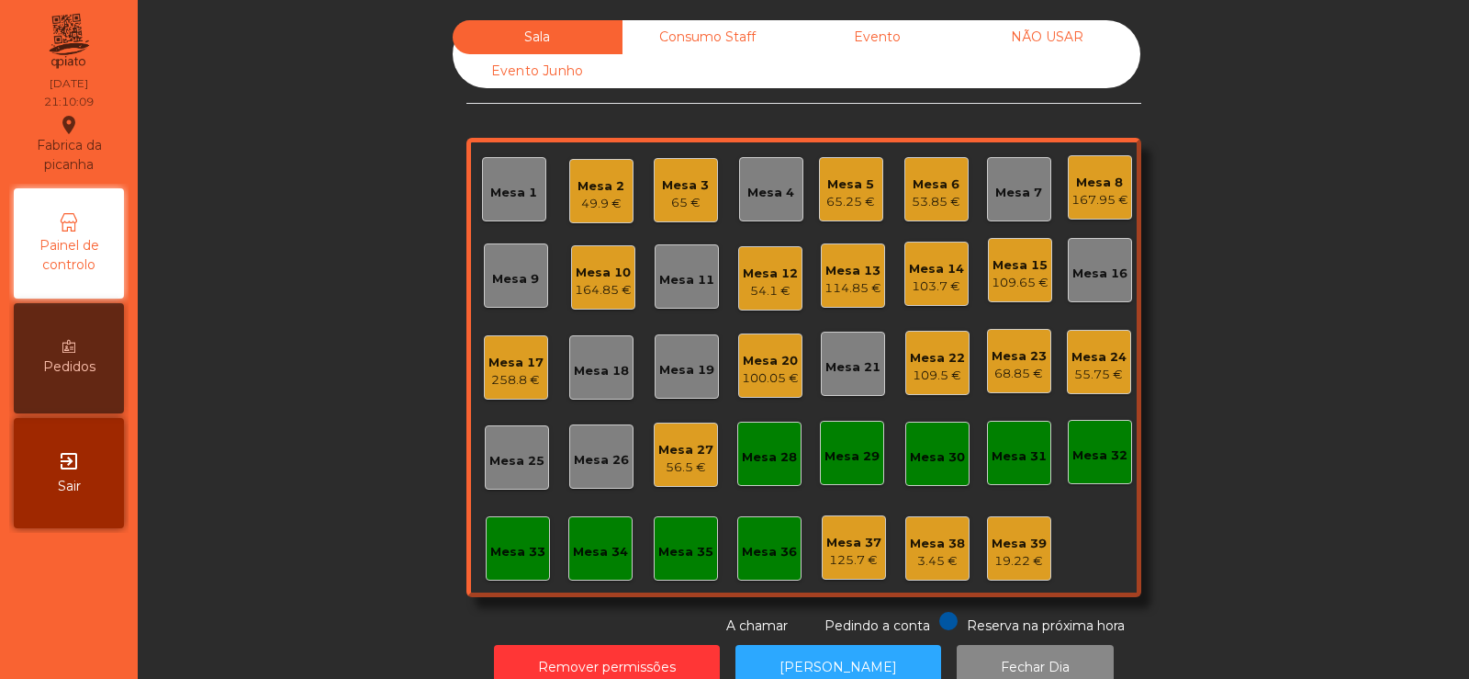
click at [1094, 359] on div "Mesa 24" at bounding box center [1099, 357] width 55 height 18
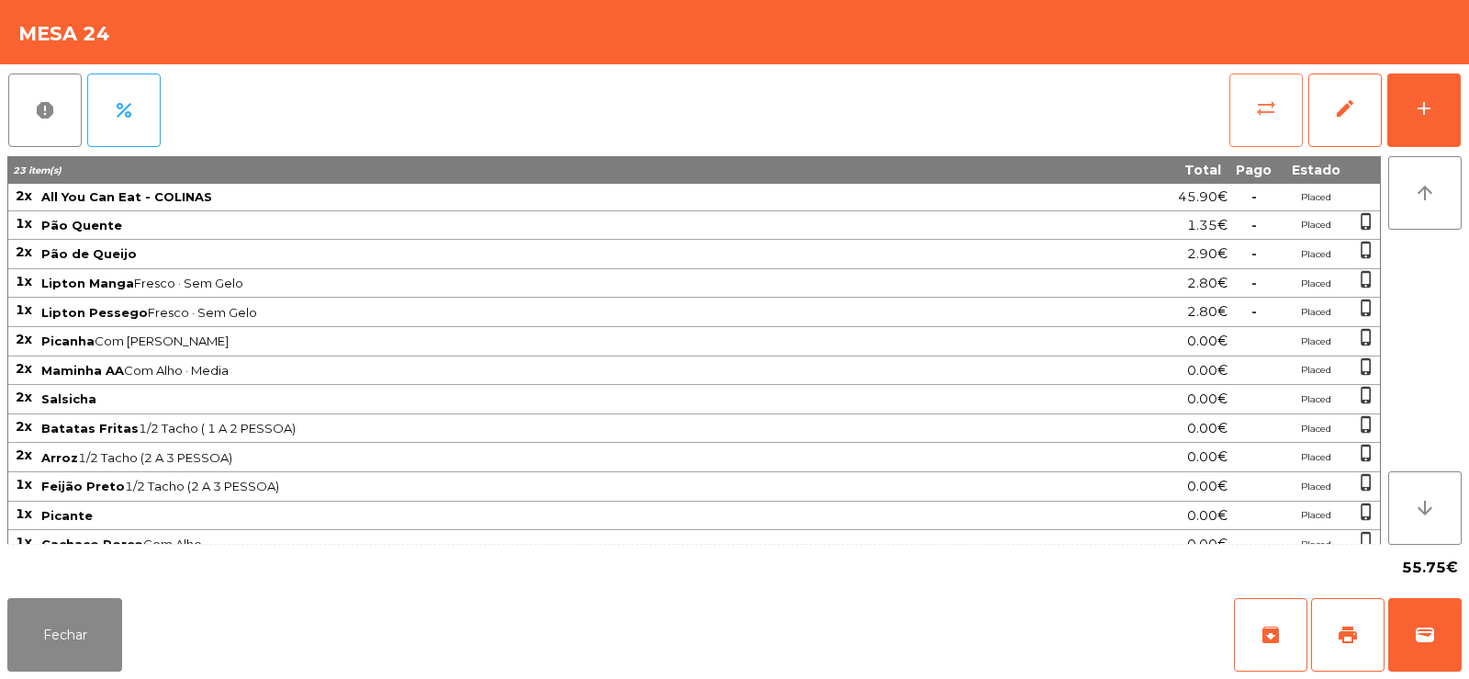
click at [1259, 107] on span "sync_alt" at bounding box center [1266, 108] width 22 height 22
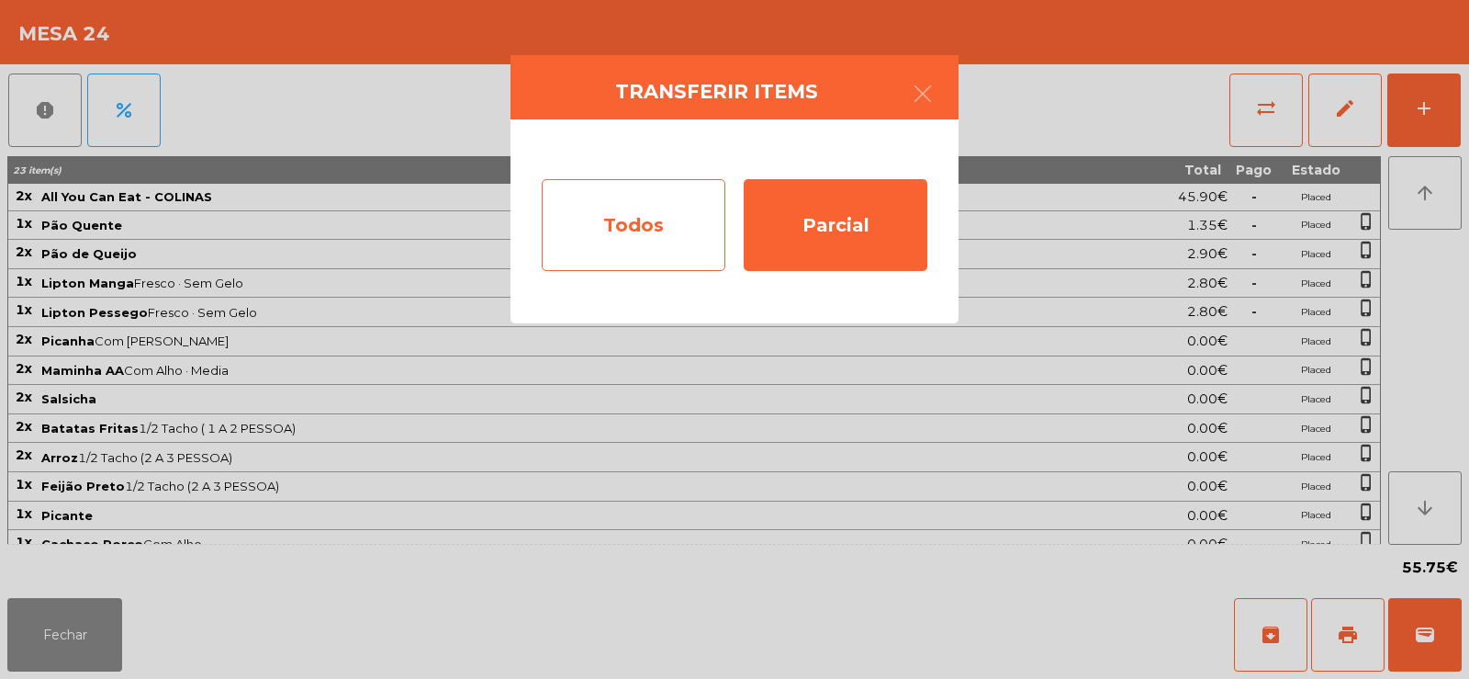
click at [641, 206] on div "Todos" at bounding box center [634, 225] width 184 height 92
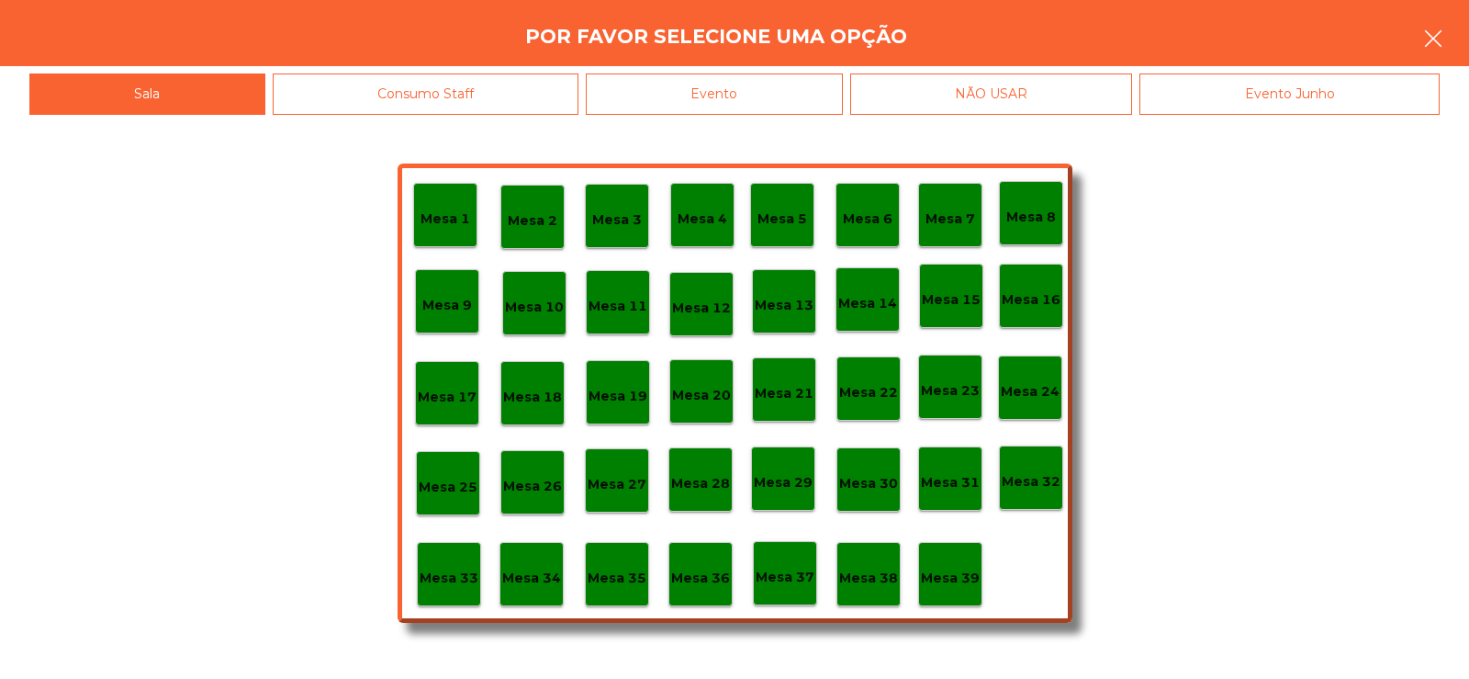
click at [1443, 29] on icon "button" at bounding box center [1433, 39] width 22 height 22
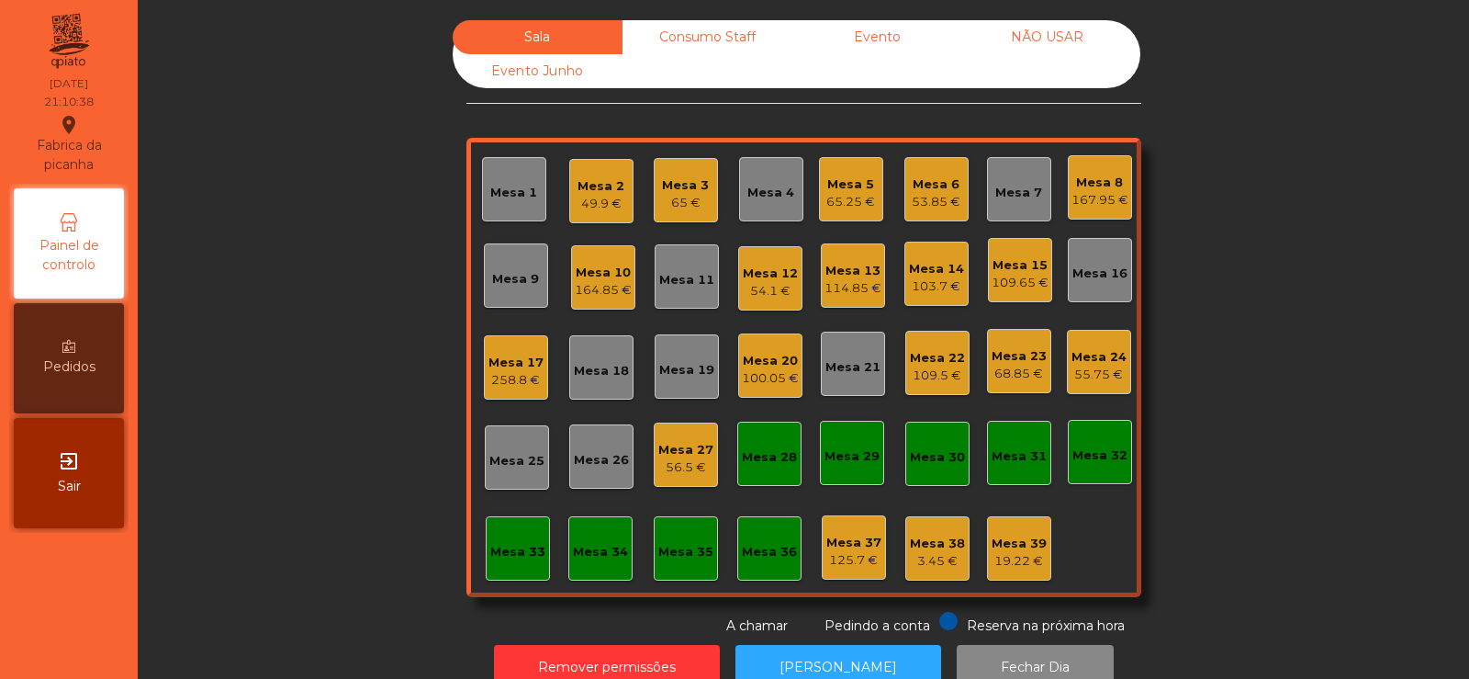
click at [1098, 363] on div "Mesa 24" at bounding box center [1099, 357] width 55 height 18
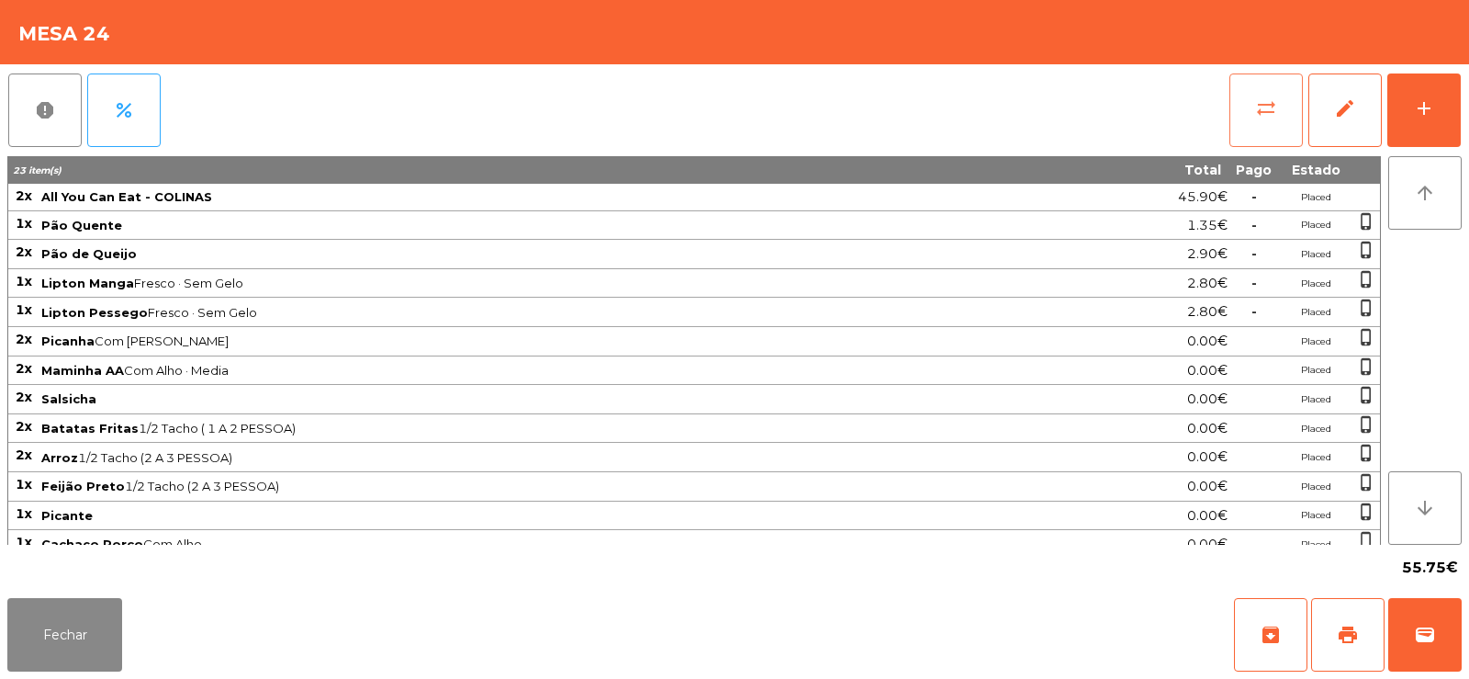
click at [1266, 120] on button "sync_alt" at bounding box center [1266, 109] width 73 height 73
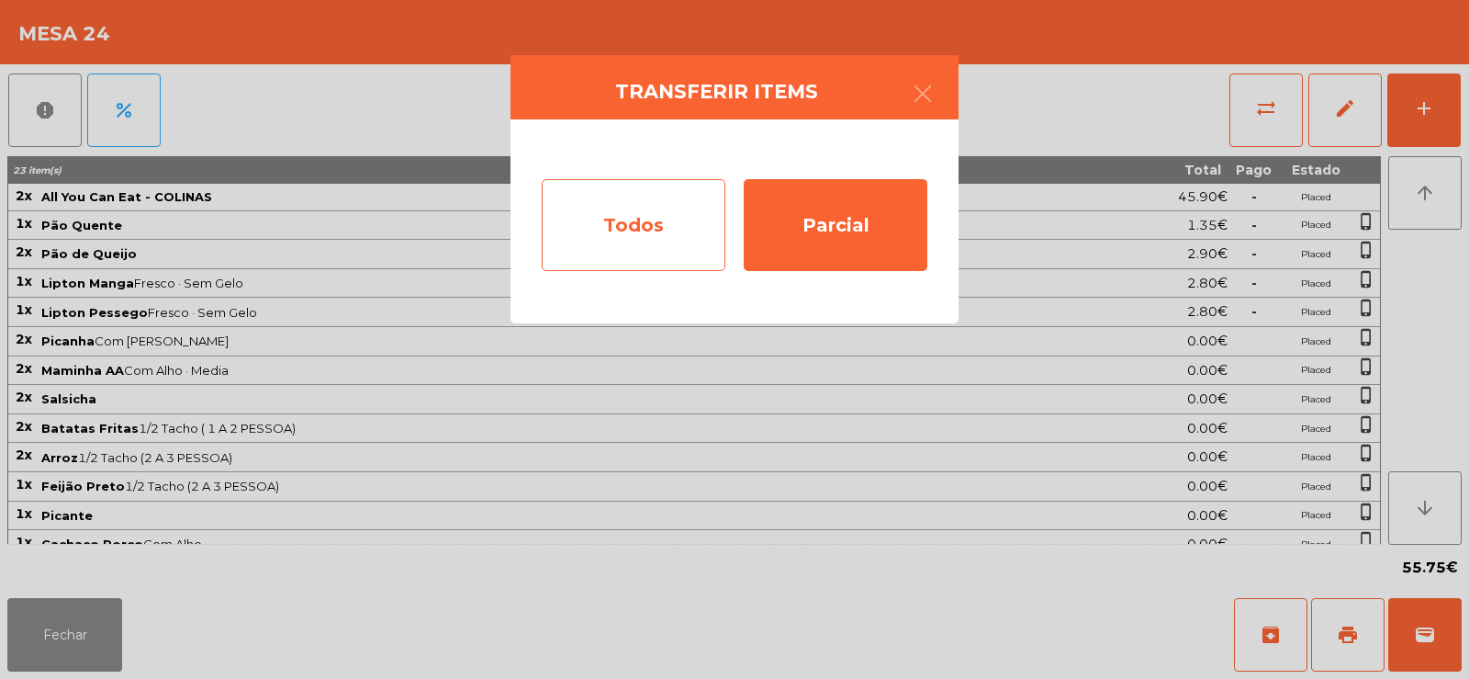
click at [632, 231] on div "Todos" at bounding box center [634, 225] width 184 height 92
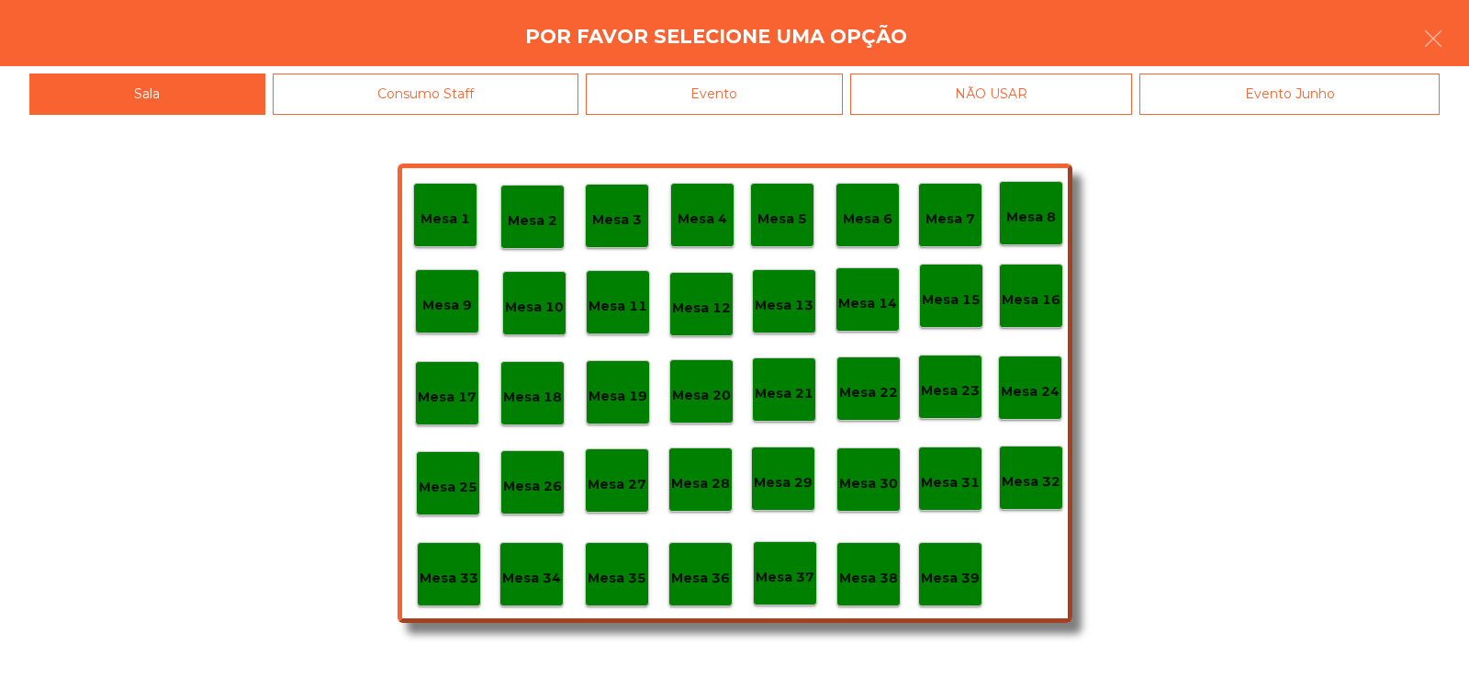
click at [763, 96] on div "Evento" at bounding box center [714, 93] width 257 height 41
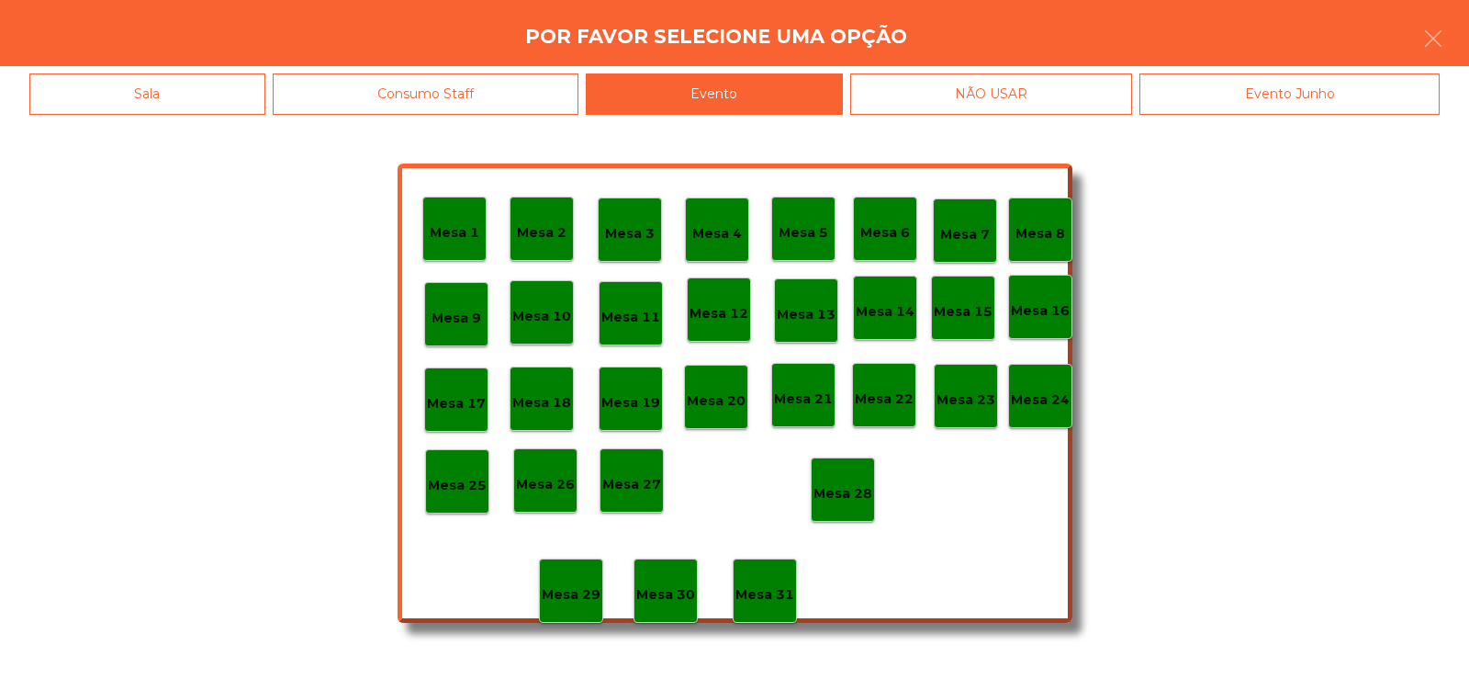
click at [841, 504] on div "Mesa 28" at bounding box center [843, 489] width 64 height 64
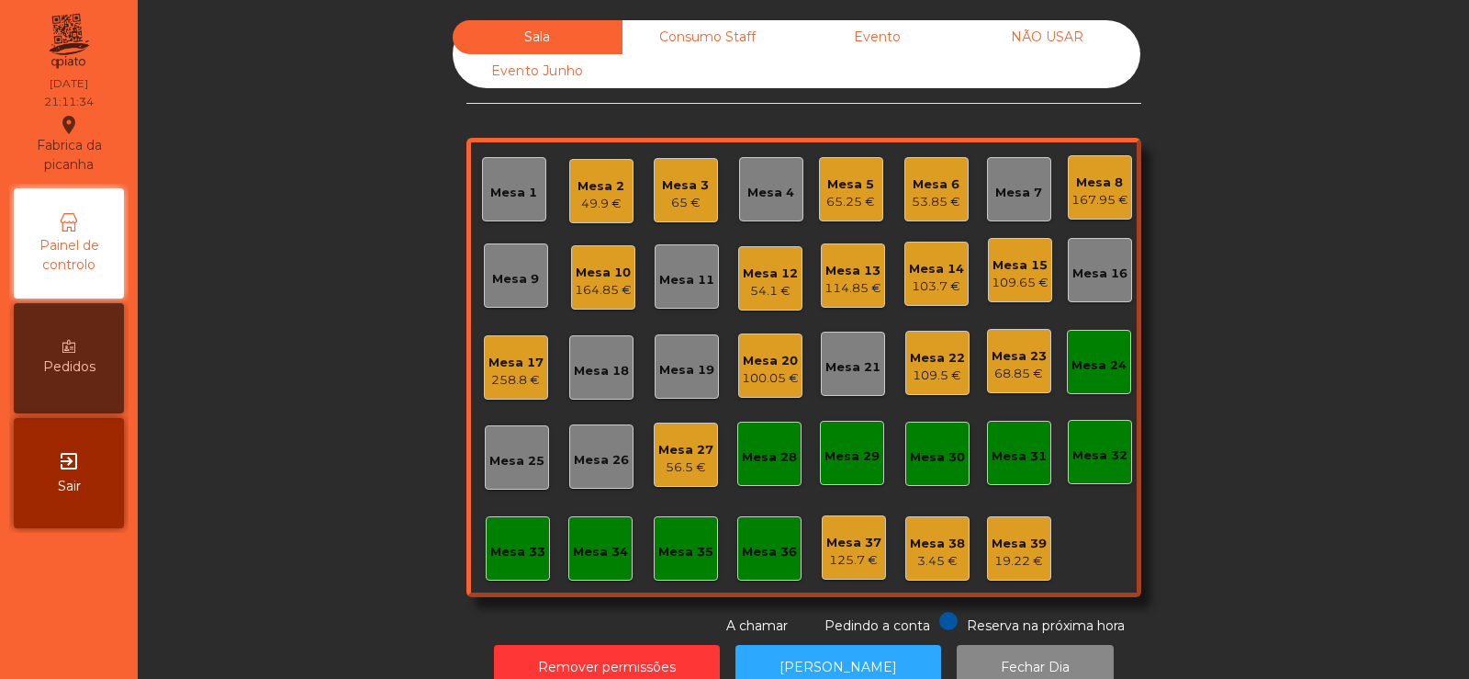
click at [1115, 336] on div "Mesa 24" at bounding box center [1099, 362] width 64 height 64
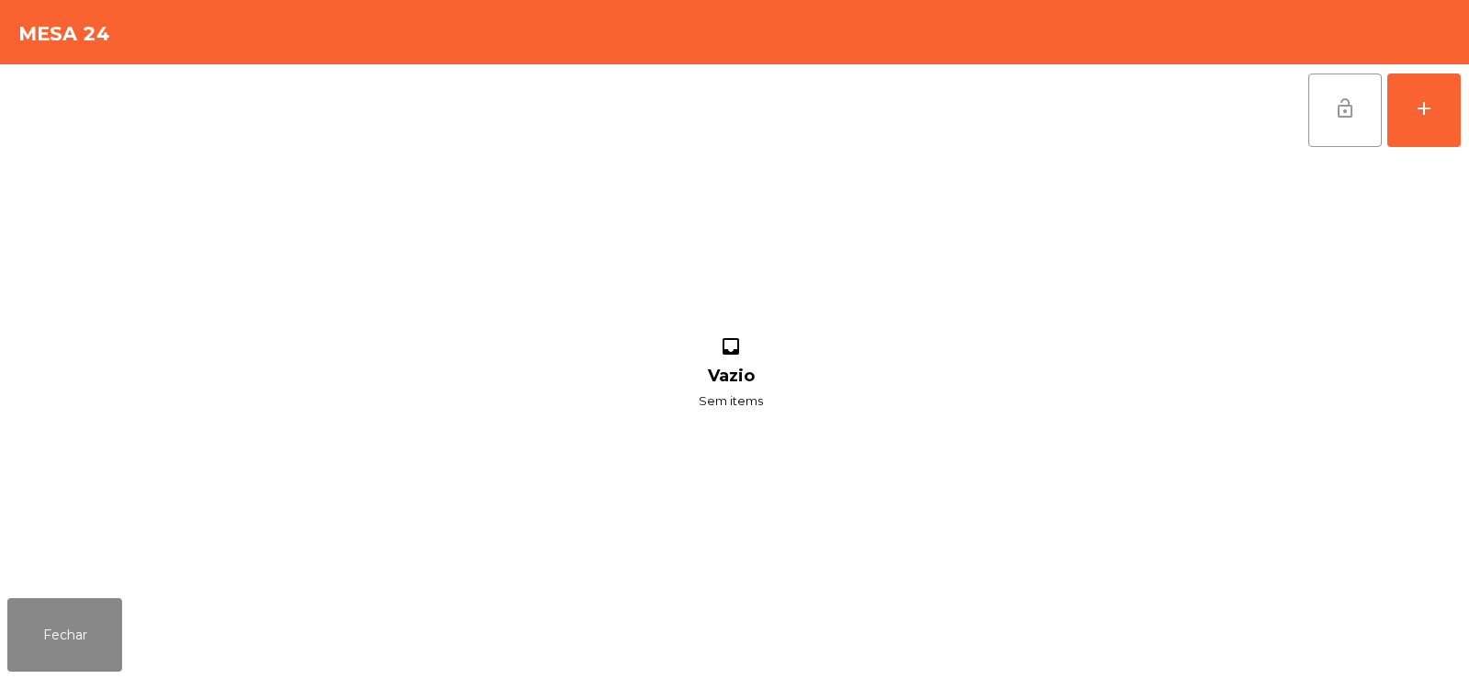
click at [1341, 107] on span "lock_open" at bounding box center [1345, 108] width 22 height 22
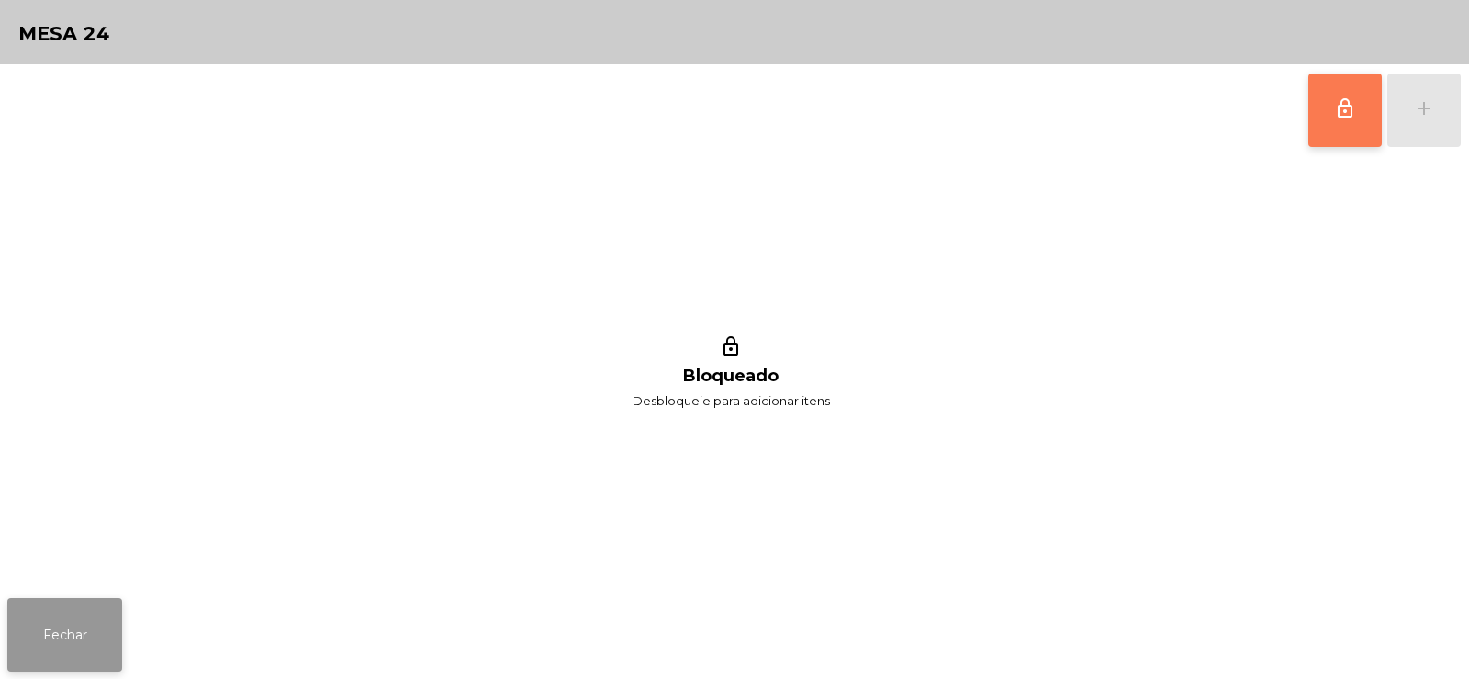
click at [29, 625] on button "Fechar" at bounding box center [64, 634] width 115 height 73
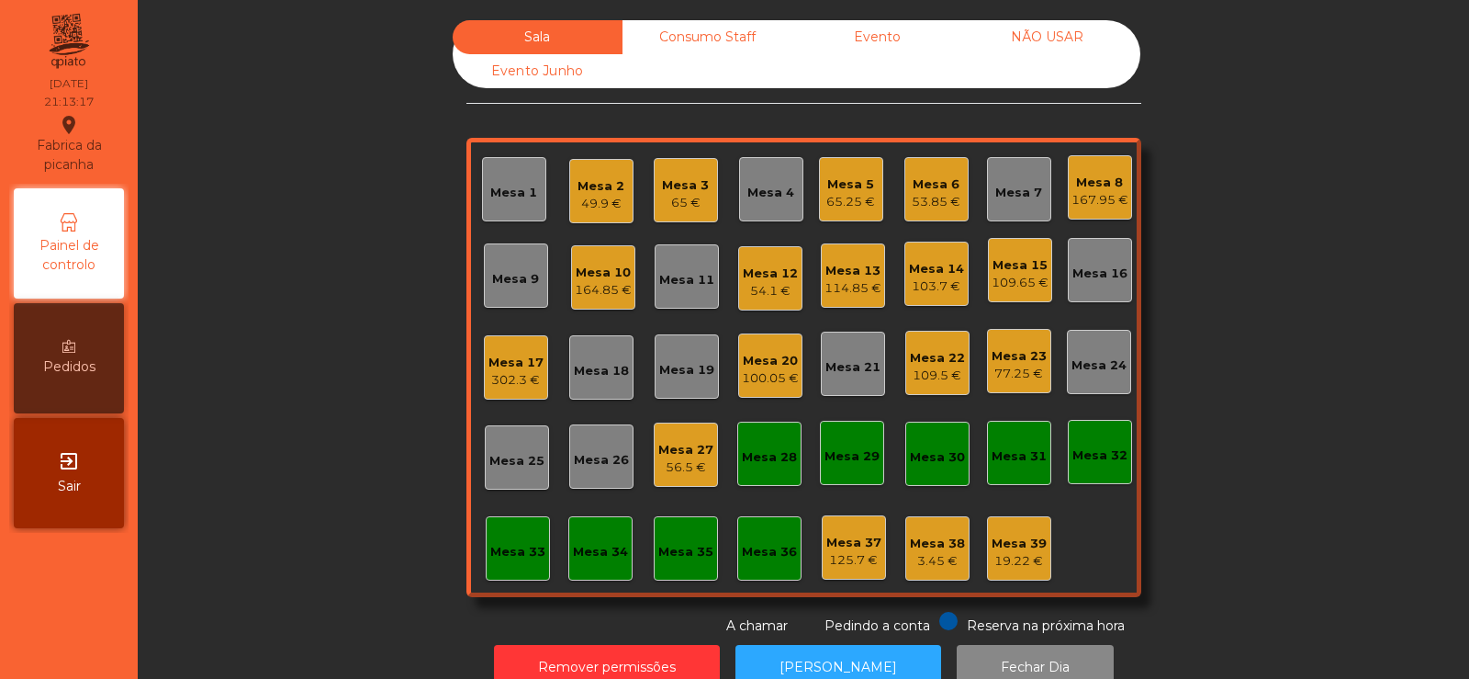
click at [1262, 312] on div "Sala Consumo Staff Evento NÃO USAR Evento Junho Mesa 1 Mesa 2 49.9 € Mesa 3 65 …" at bounding box center [804, 327] width 1282 height 615
click at [488, 296] on div "Mesa 9" at bounding box center [516, 275] width 64 height 64
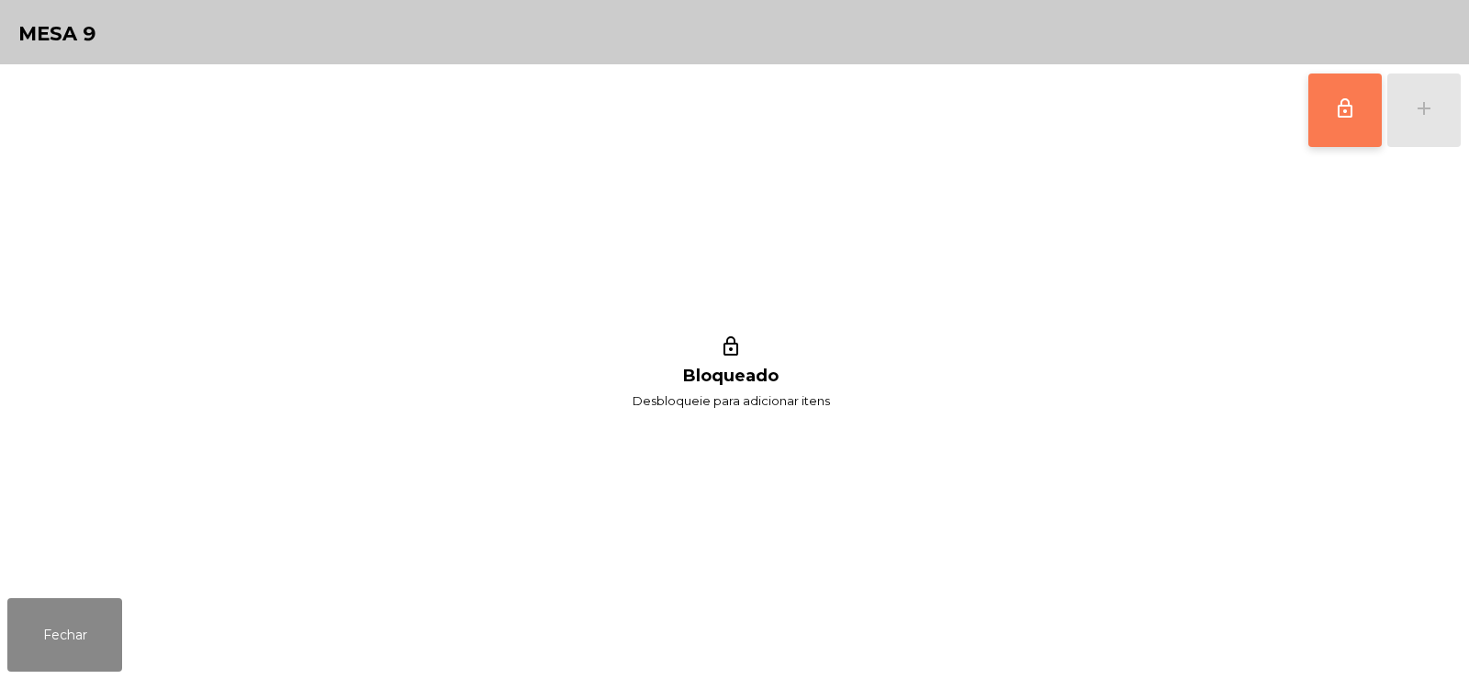
click at [1338, 129] on button "lock_outline" at bounding box center [1345, 109] width 73 height 73
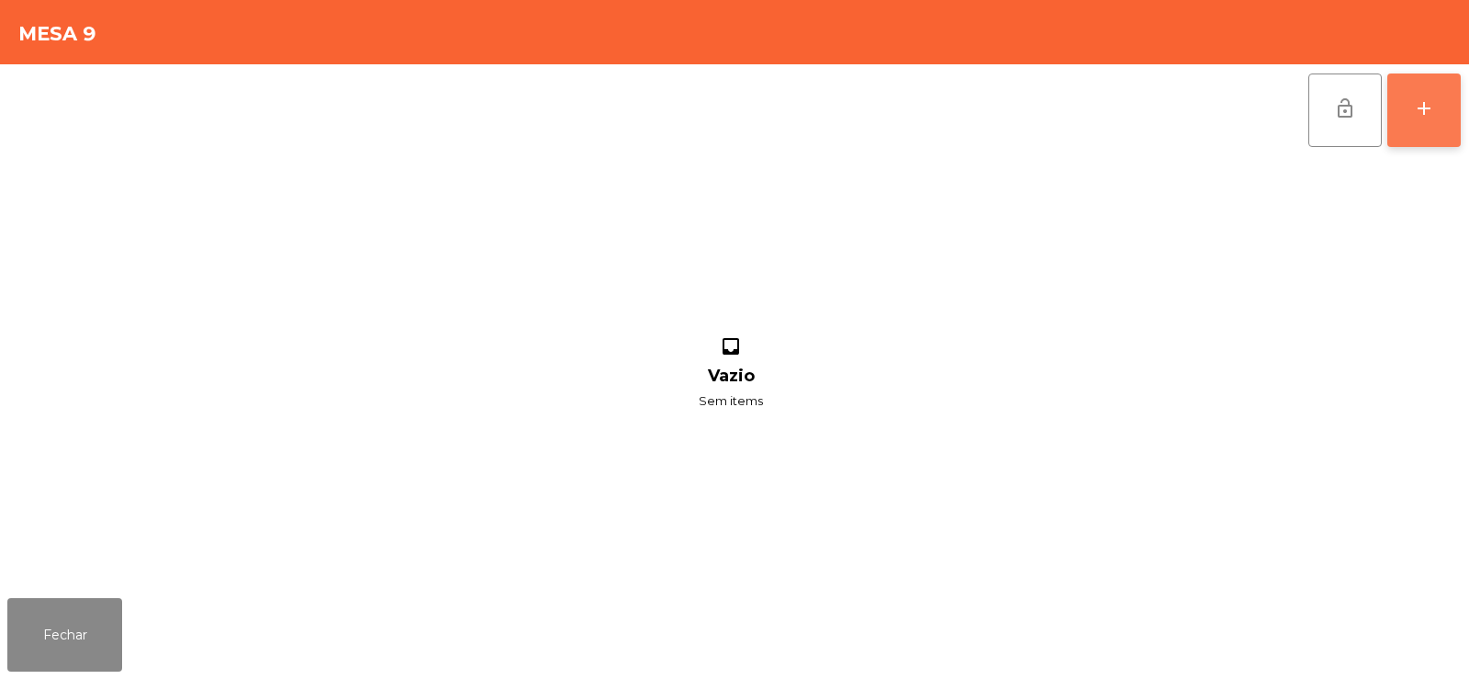
click at [1432, 106] on div "add" at bounding box center [1424, 108] width 22 height 22
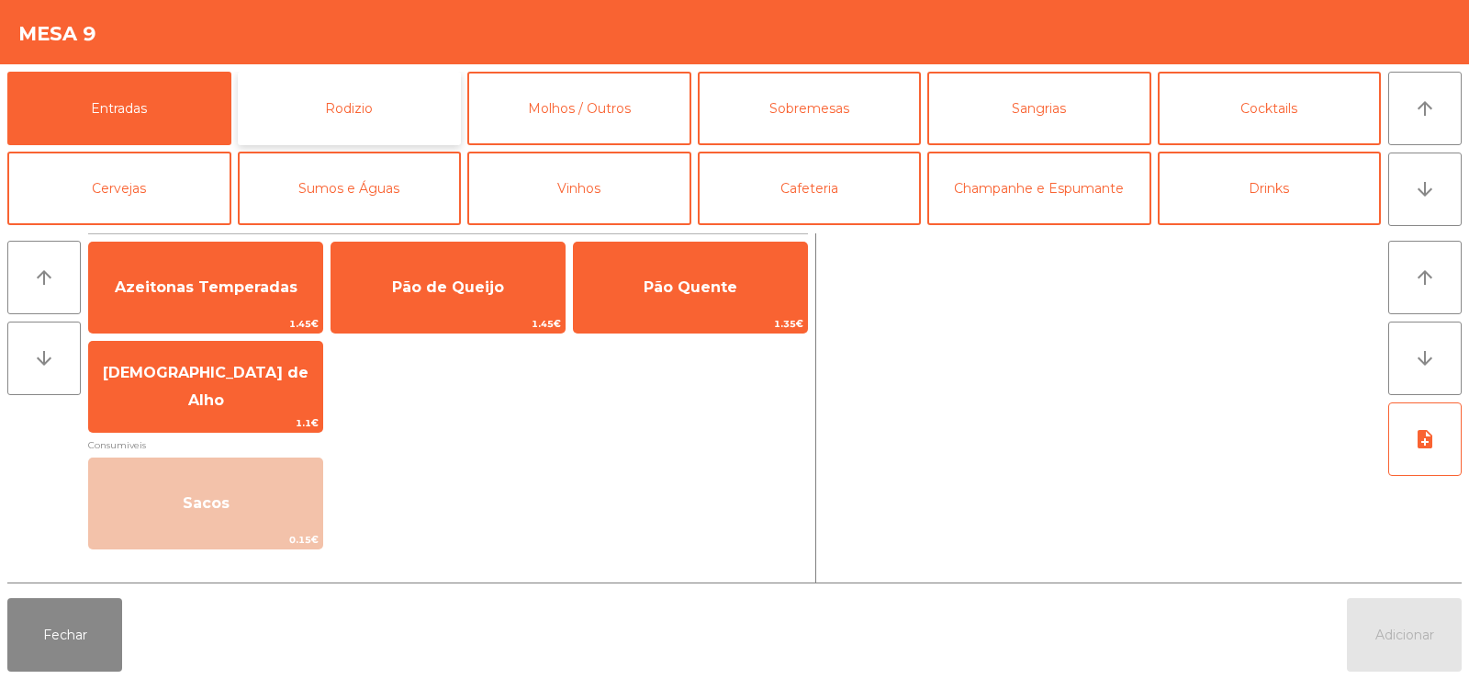
click at [405, 113] on button "Rodizio" at bounding box center [350, 108] width 224 height 73
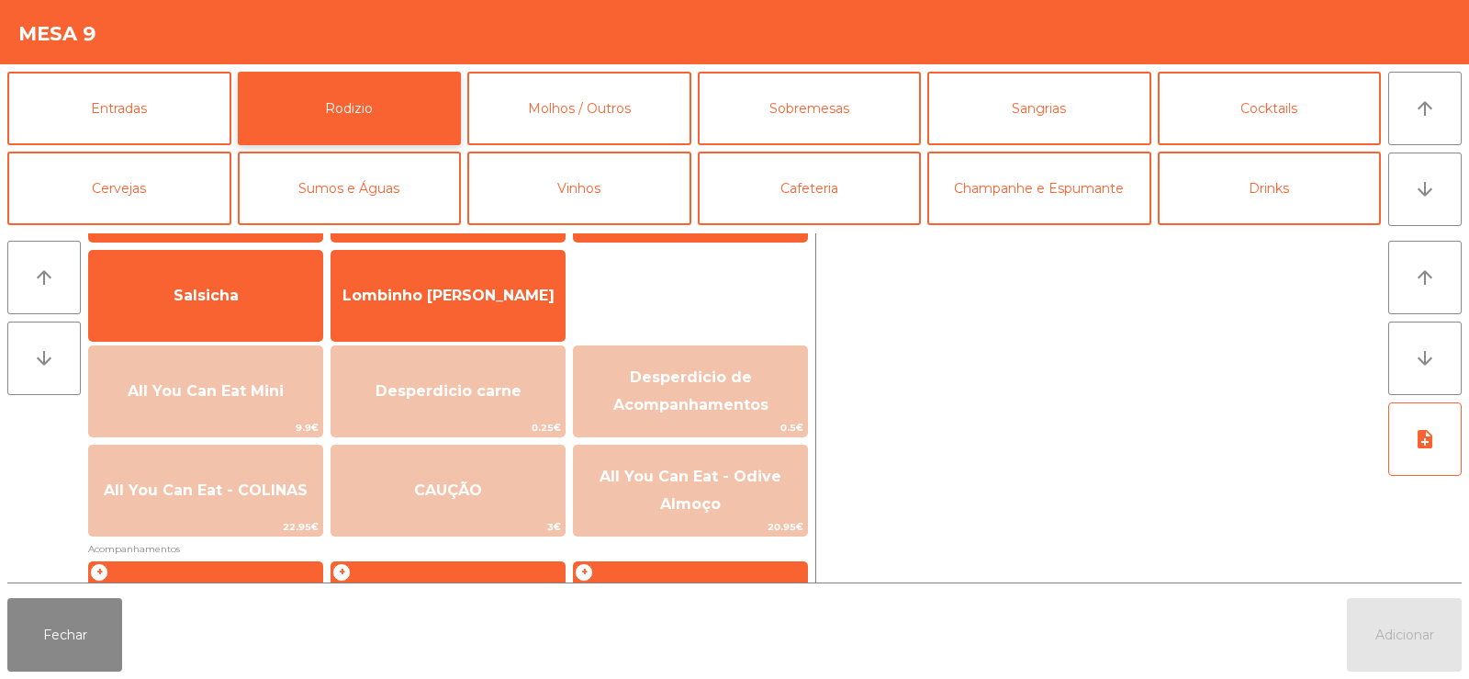
scroll to position [133, 0]
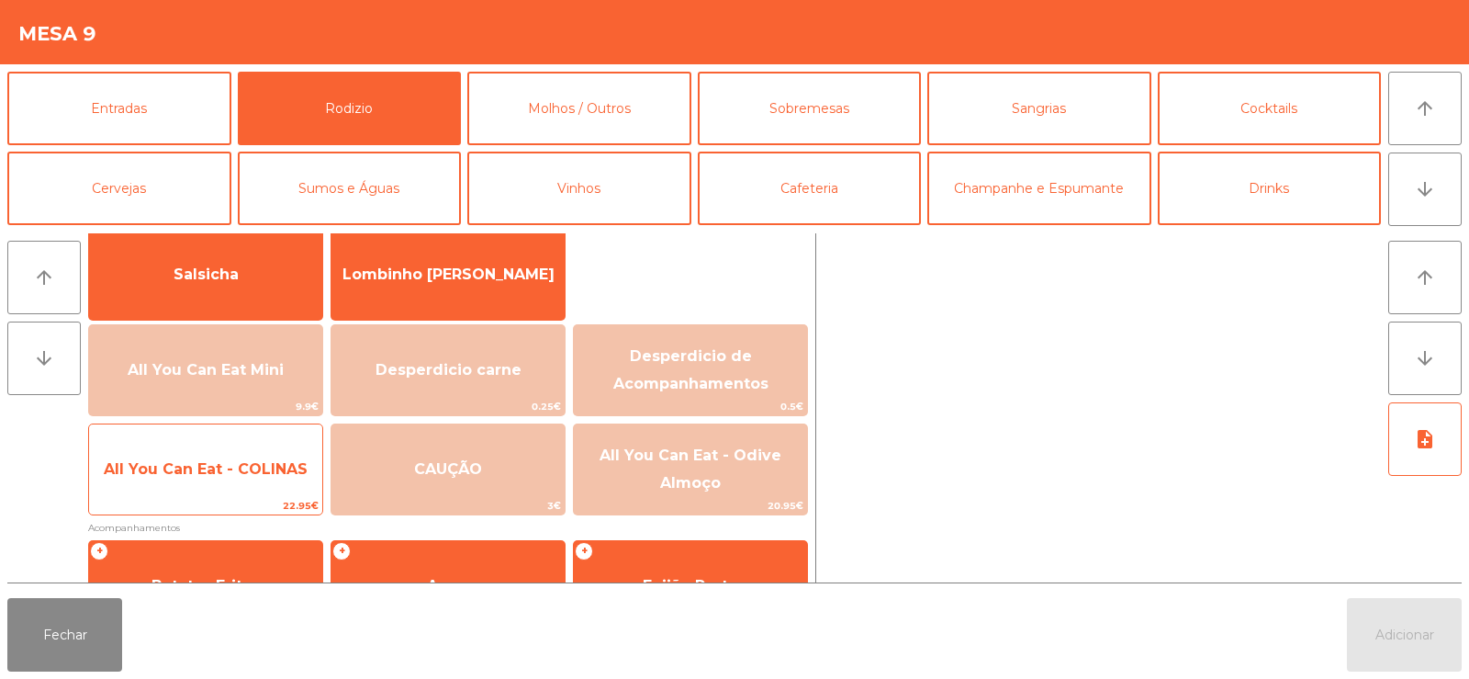
click at [243, 457] on span "All You Can Eat - COLINAS" at bounding box center [205, 469] width 233 height 50
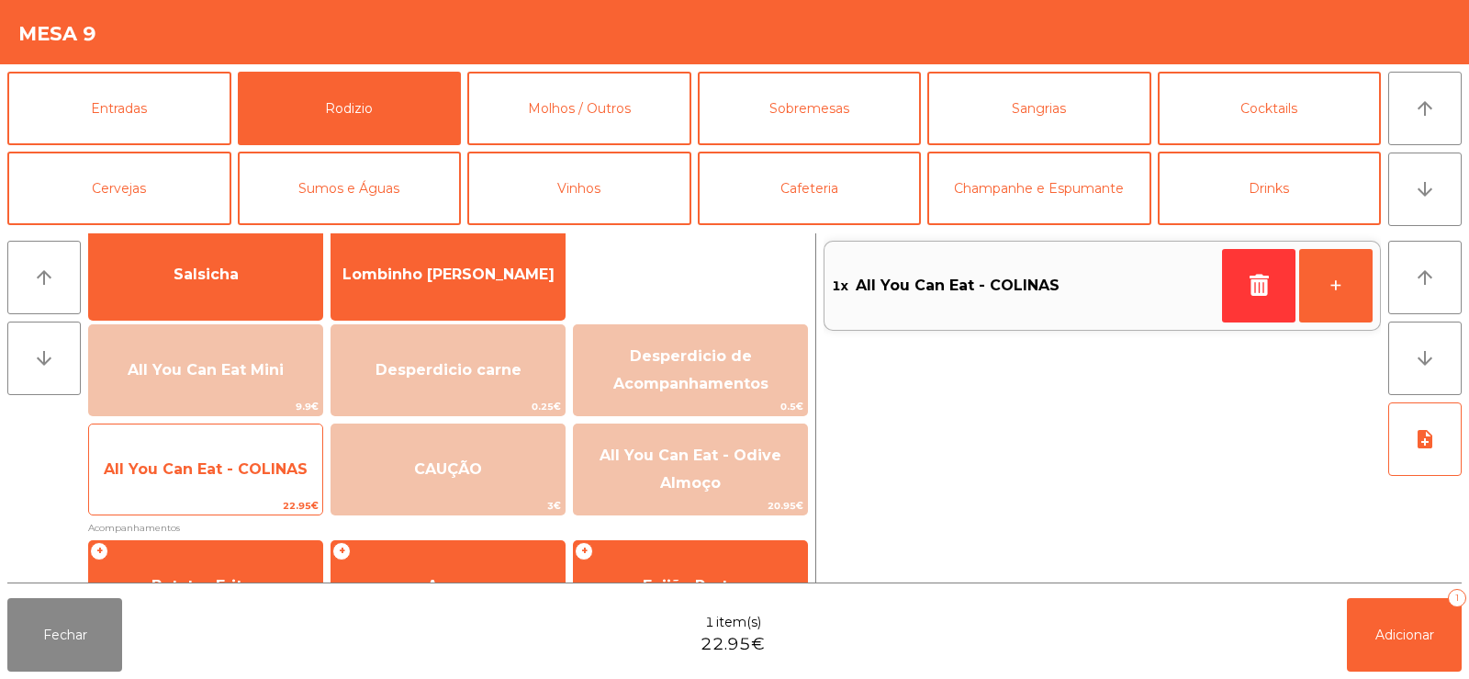
click at [211, 472] on span "All You Can Eat - COLINAS" at bounding box center [206, 468] width 204 height 17
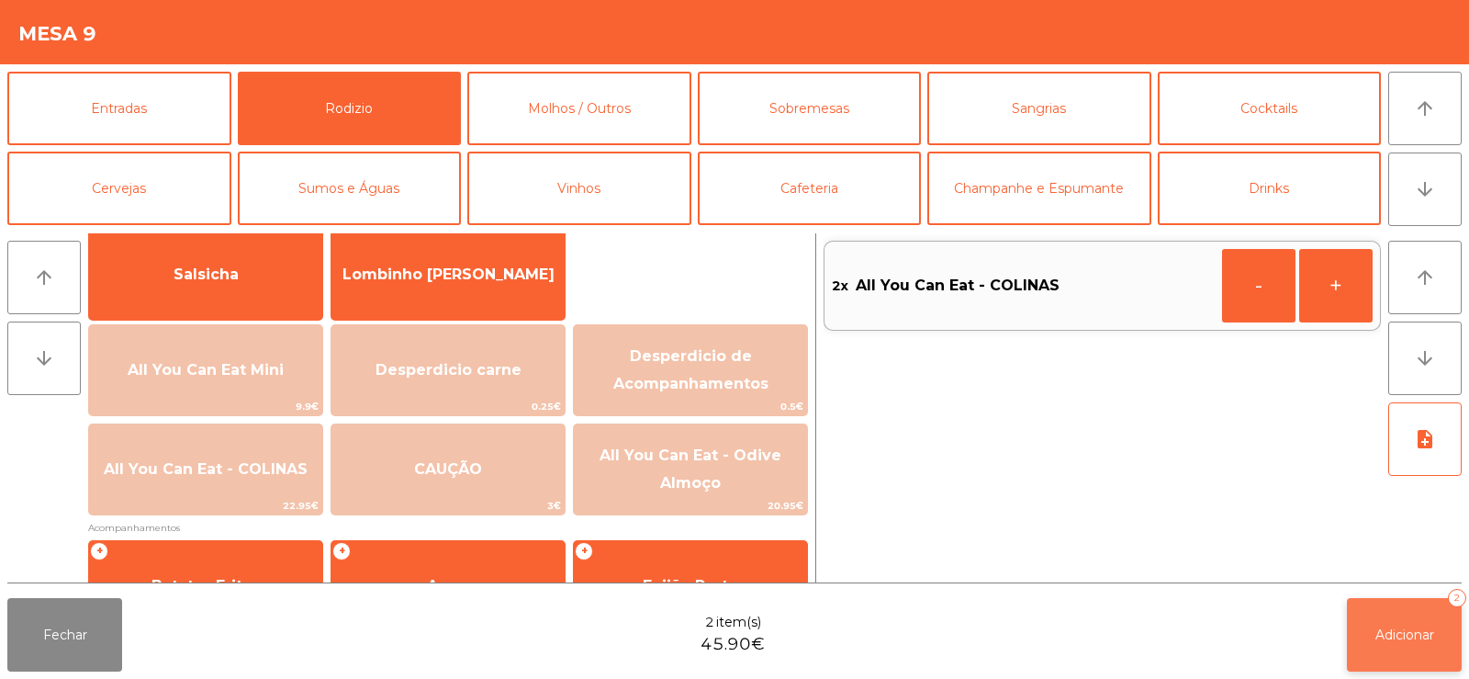
click at [1378, 626] on span "Adicionar" at bounding box center [1405, 634] width 59 height 17
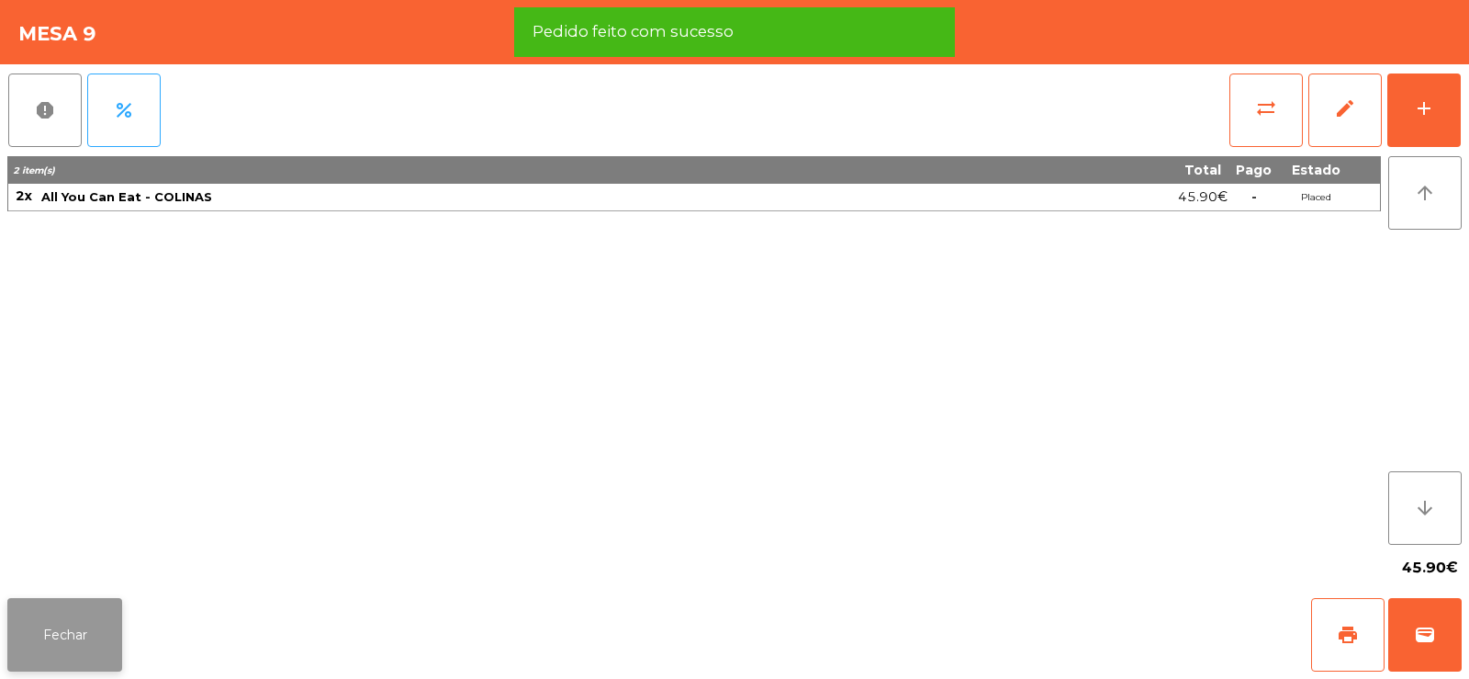
click at [93, 644] on button "Fechar" at bounding box center [64, 634] width 115 height 73
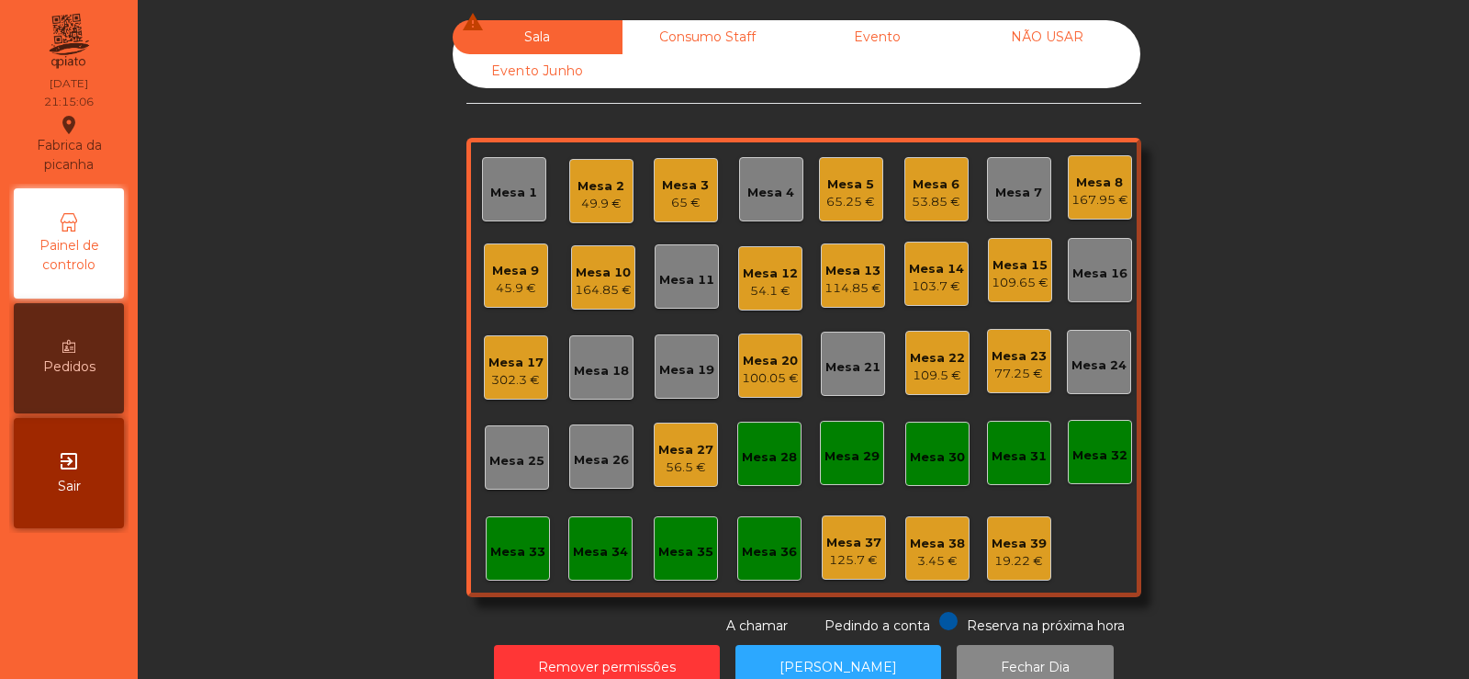
click at [605, 188] on div "Mesa 2" at bounding box center [601, 186] width 47 height 18
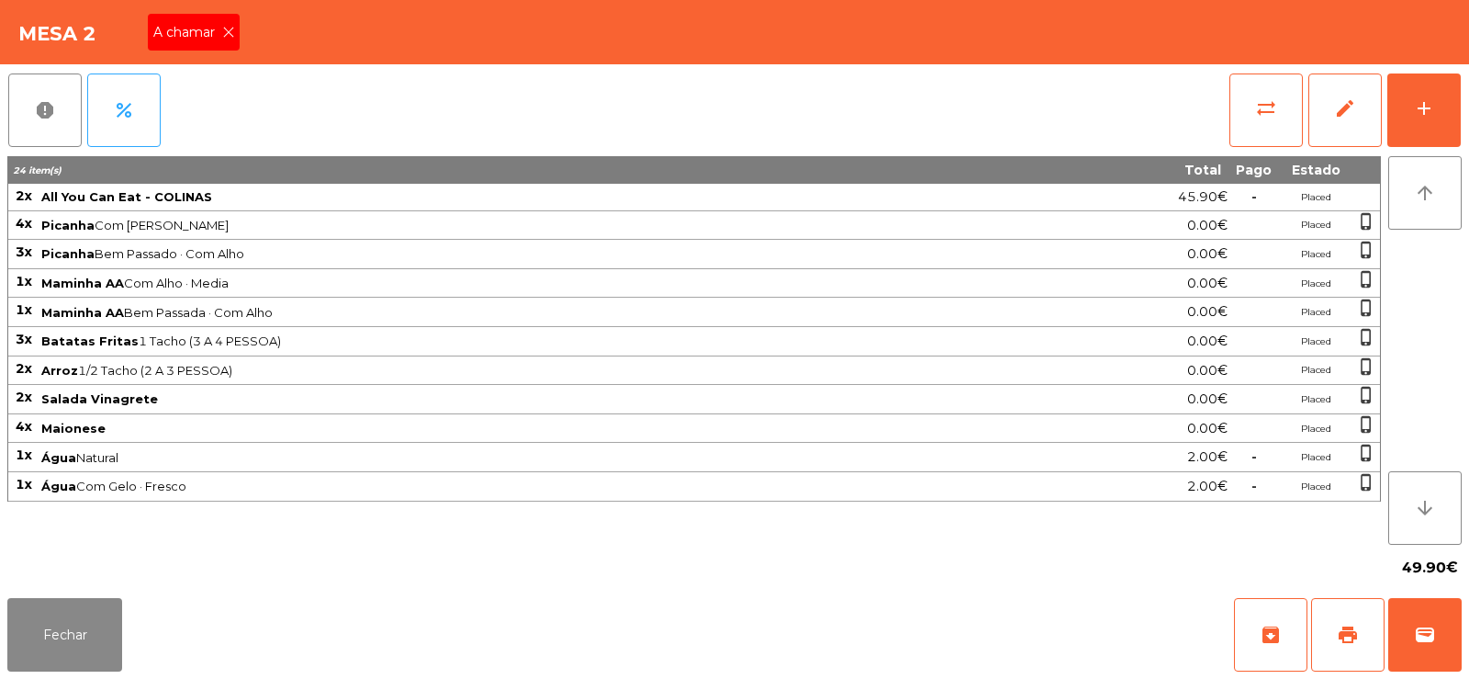
click at [195, 32] on span "A chamar" at bounding box center [187, 32] width 69 height 19
click at [67, 613] on button "Fechar" at bounding box center [64, 634] width 115 height 73
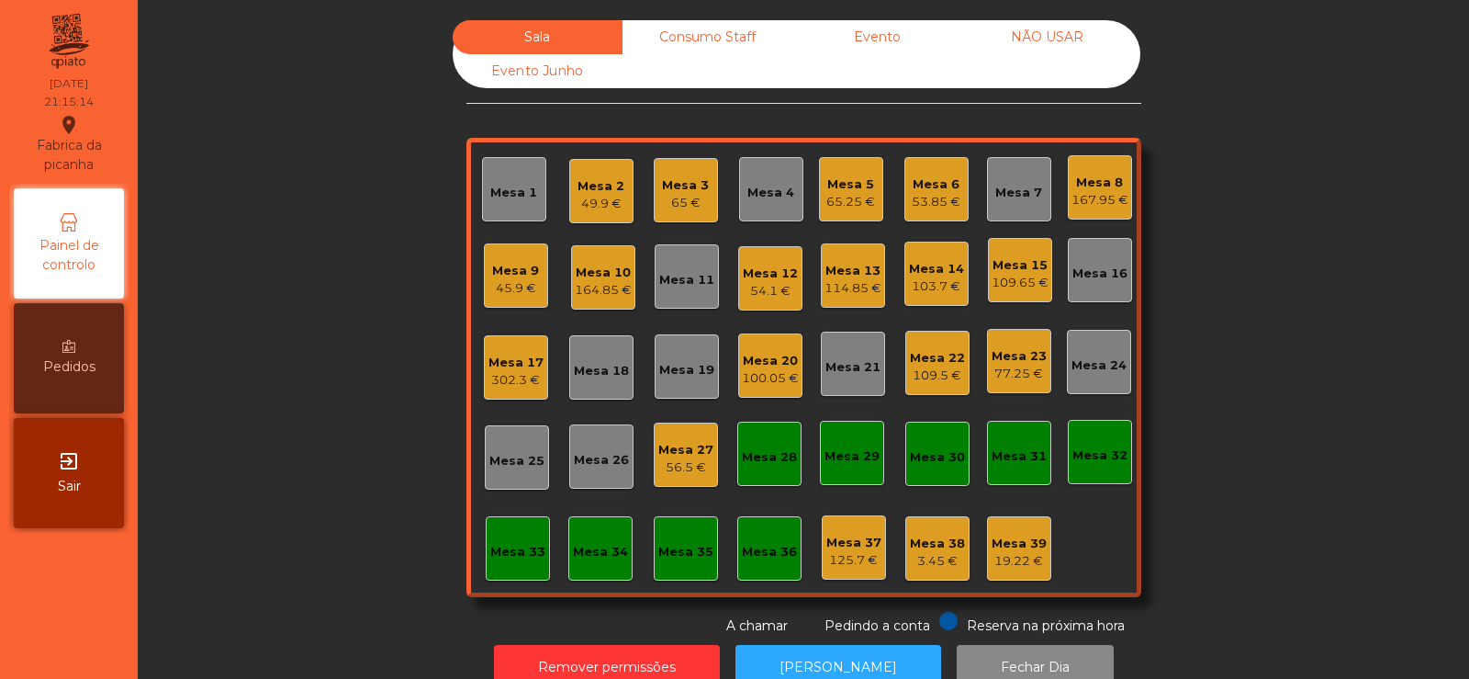
click at [239, 589] on div "Sala Consumo Staff Evento NÃO USAR Evento Junho Mesa 1 Mesa 2 49.9 € Mesa 3 65 …" at bounding box center [804, 327] width 1282 height 615
click at [377, 320] on div "Sala Consumo Staff Evento NÃO USAR Evento Junho Mesa 1 Mesa 2 49.9 € Mesa 3 65 …" at bounding box center [804, 327] width 1282 height 615
click at [1299, 244] on div "Sala Consumo Staff Evento NÃO USAR Evento Junho Mesa 1 Mesa 2 49.9 € Mesa 3 65 …" at bounding box center [804, 327] width 1282 height 615
click at [1240, 177] on div "Sala Consumo Staff Evento NÃO USAR Evento Junho Mesa 1 Mesa 2 49.9 € Mesa 3 65 …" at bounding box center [804, 327] width 1282 height 615
click at [768, 188] on div "Mesa 4" at bounding box center [770, 193] width 47 height 18
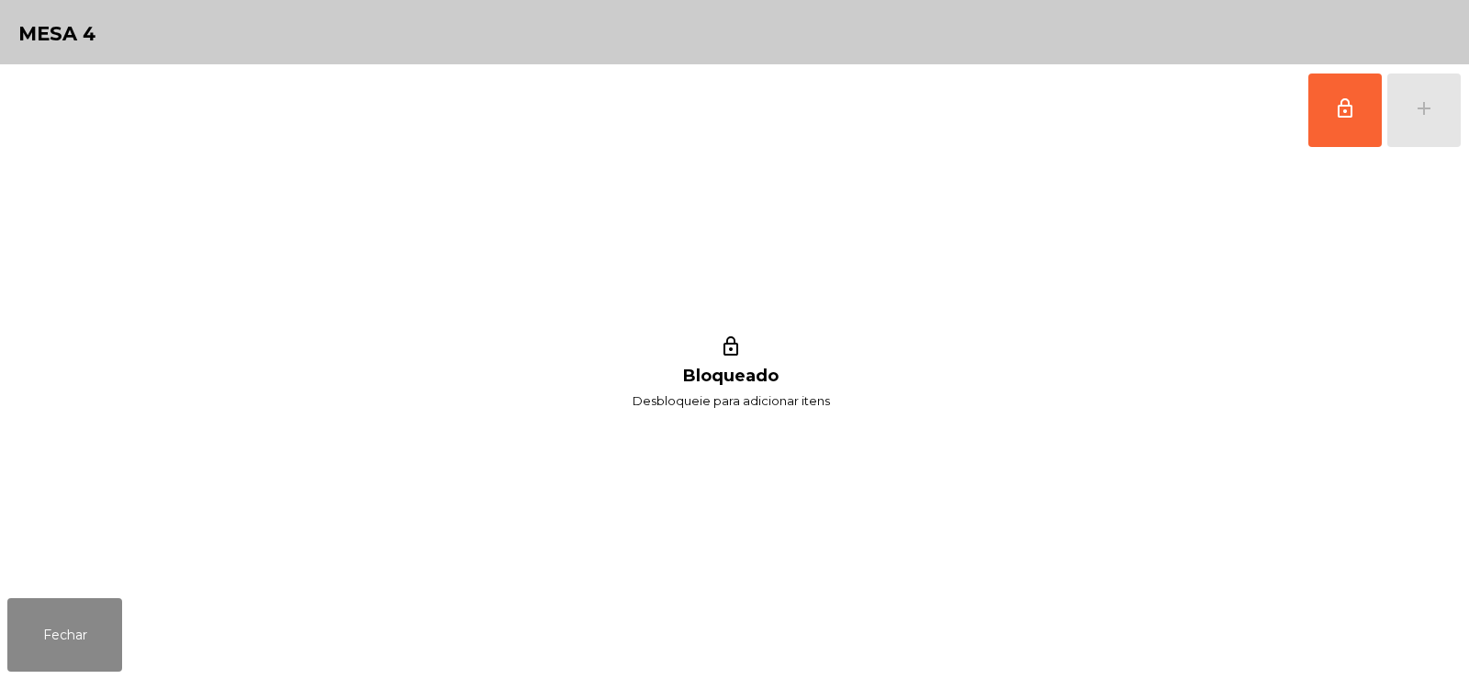
click at [1422, 102] on div "lock_outline add" at bounding box center [1385, 110] width 154 height 92
click at [1327, 106] on button "lock_outline" at bounding box center [1345, 109] width 73 height 73
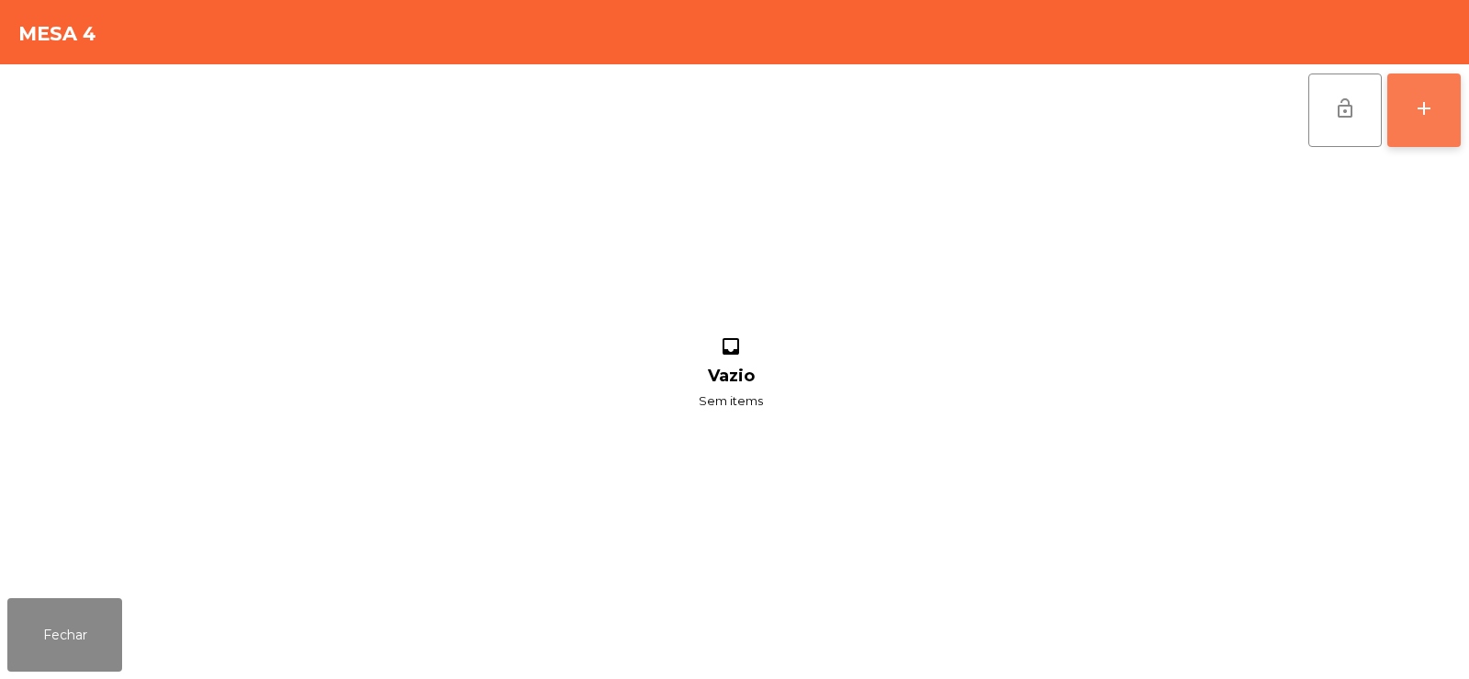
click at [1430, 114] on div "add" at bounding box center [1424, 108] width 22 height 22
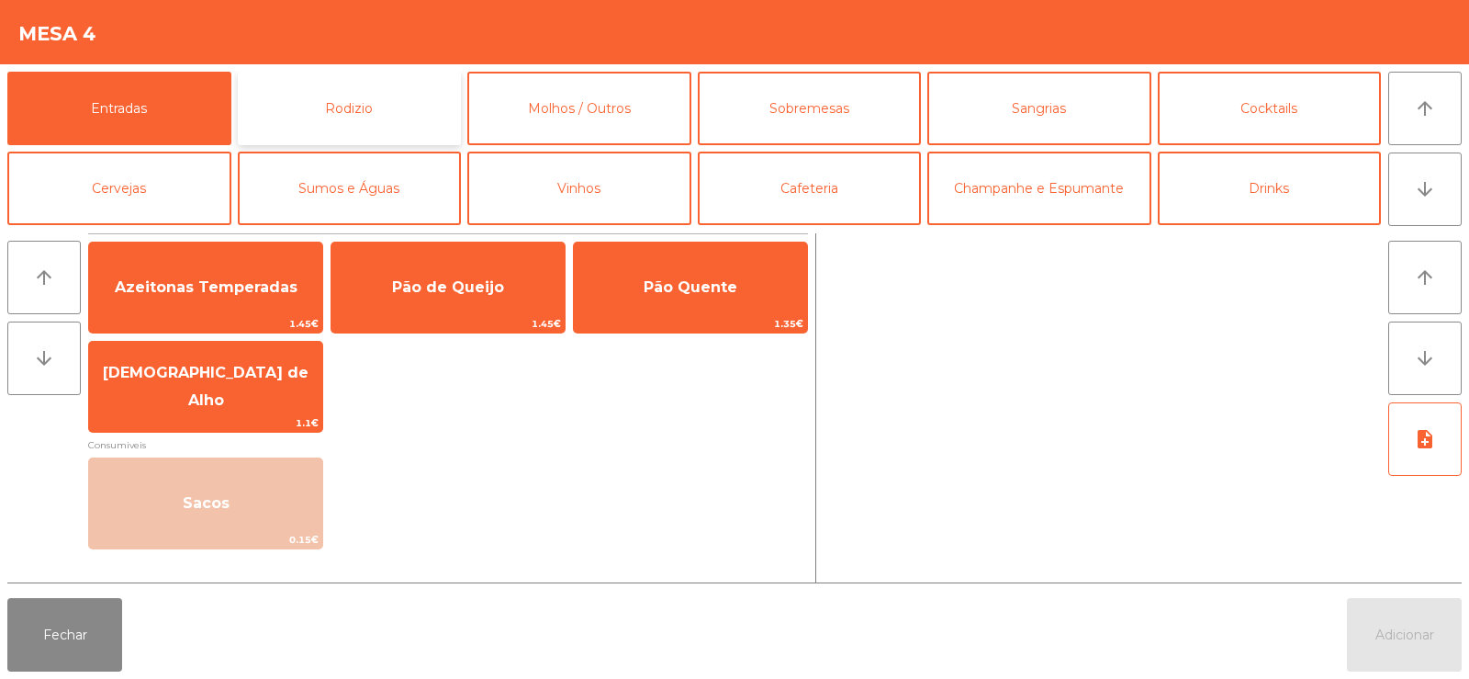
click at [390, 98] on button "Rodizio" at bounding box center [350, 108] width 224 height 73
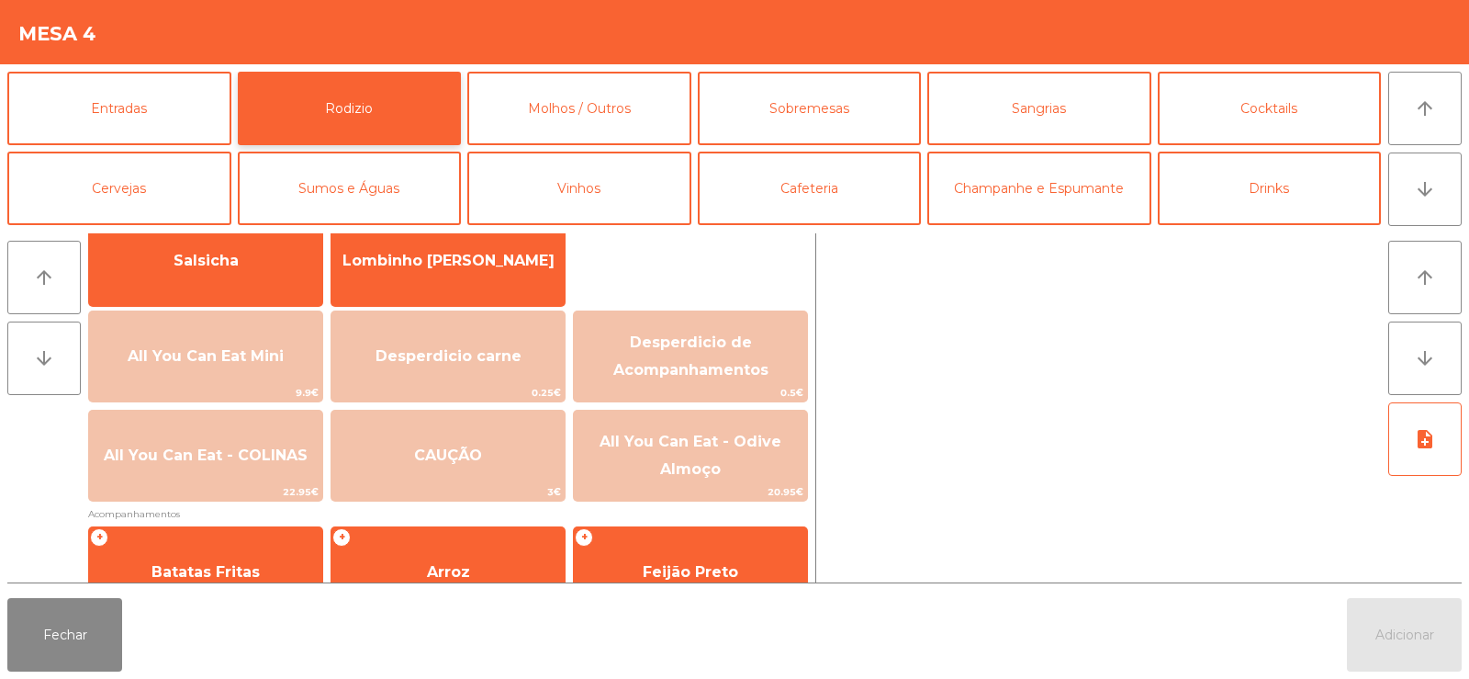
scroll to position [145, 0]
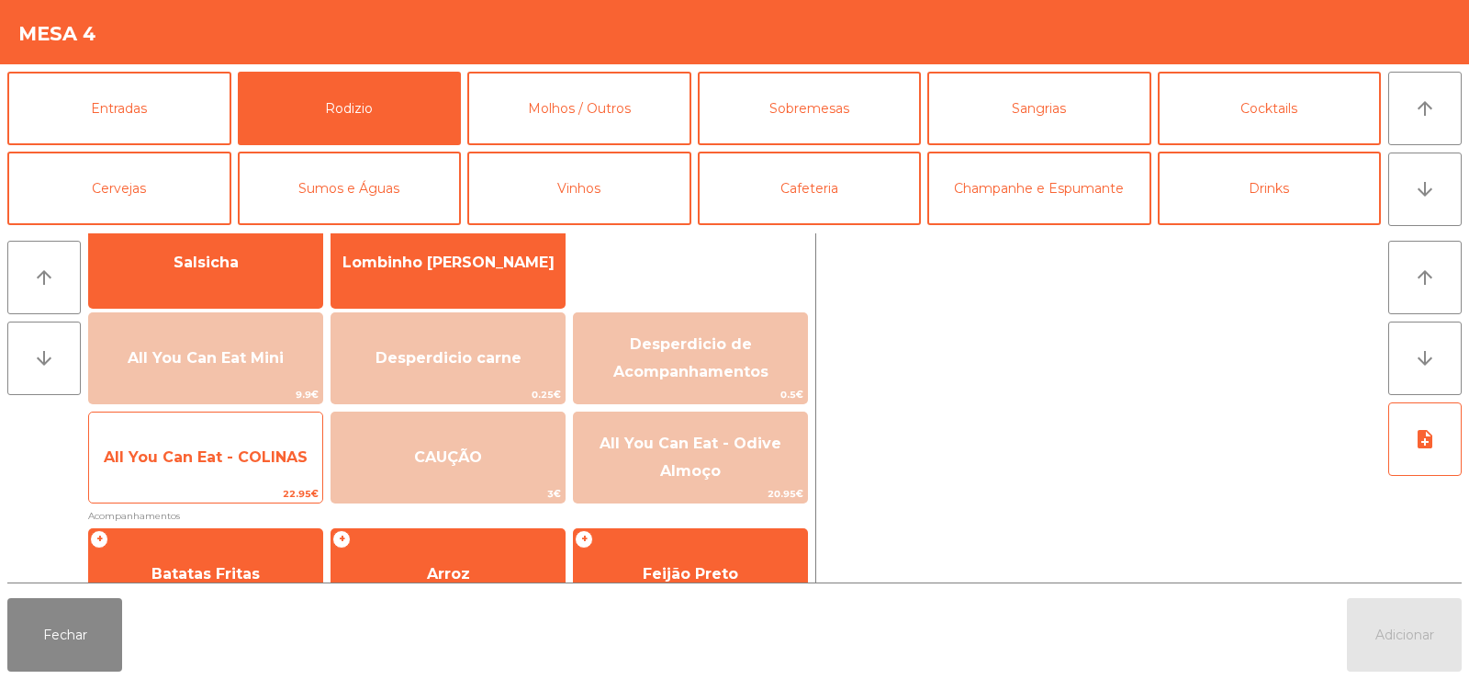
click at [220, 442] on span "All You Can Eat - COLINAS" at bounding box center [205, 458] width 233 height 50
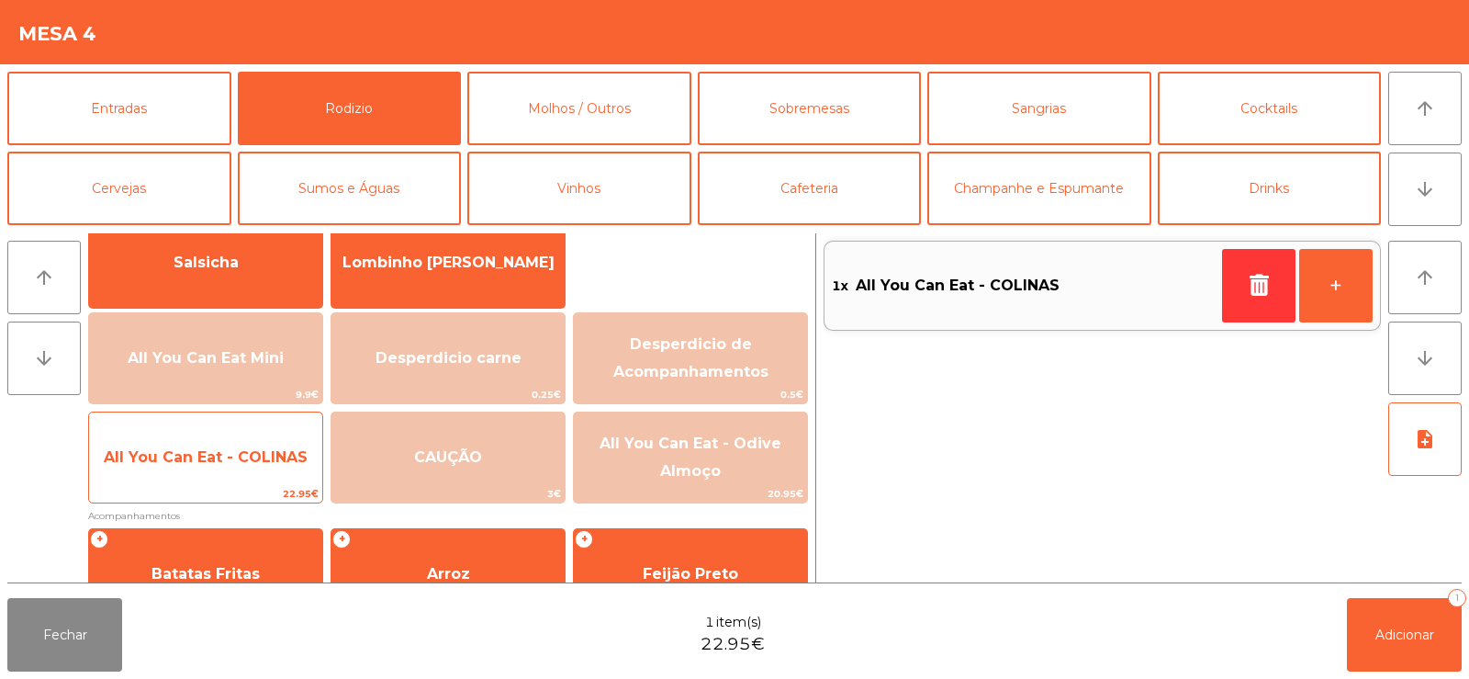
click at [208, 444] on span "All You Can Eat - COLINAS" at bounding box center [205, 458] width 233 height 50
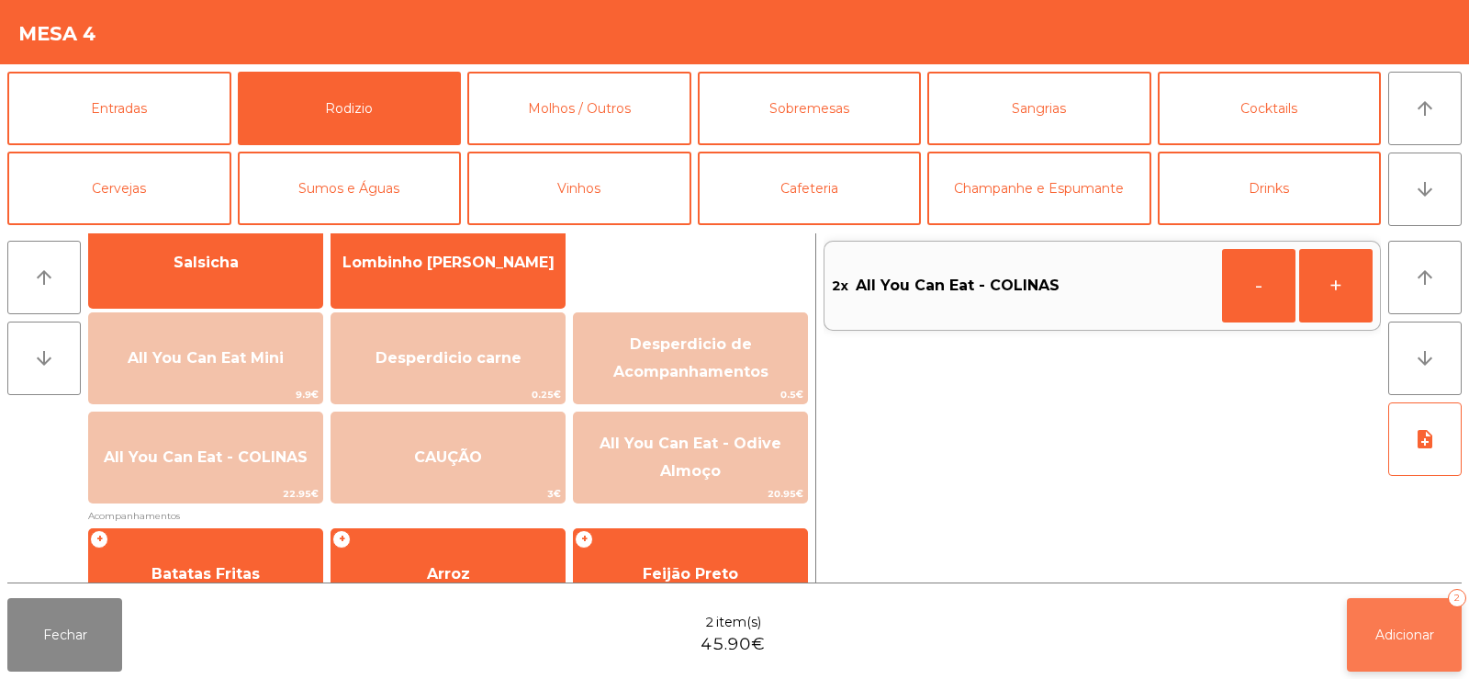
click at [1370, 641] on button "Adicionar 2" at bounding box center [1404, 634] width 115 height 73
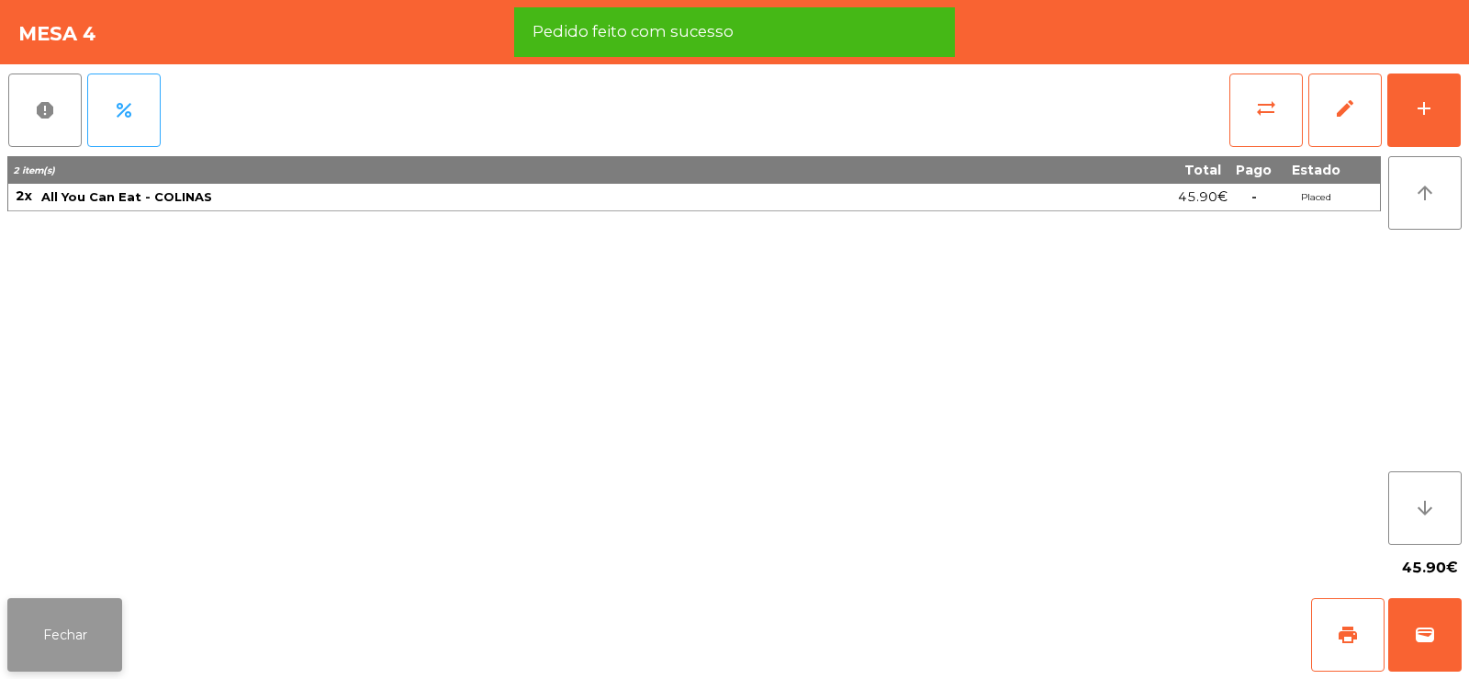
click at [39, 628] on button "Fechar" at bounding box center [64, 634] width 115 height 73
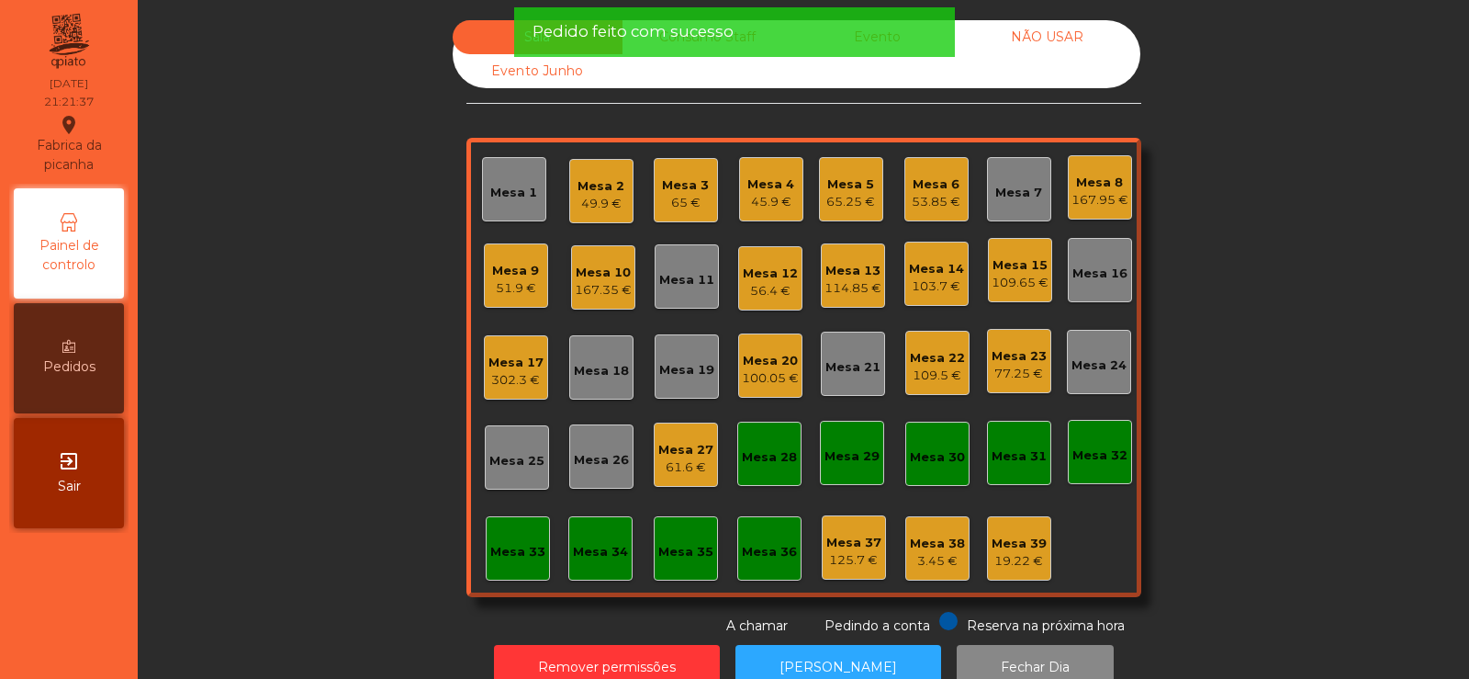
click at [253, 358] on div "Sala Consumo Staff Evento NÃO USAR Evento Junho Mesa 1 Mesa 2 49.9 € Mesa 3 65 …" at bounding box center [804, 327] width 1282 height 615
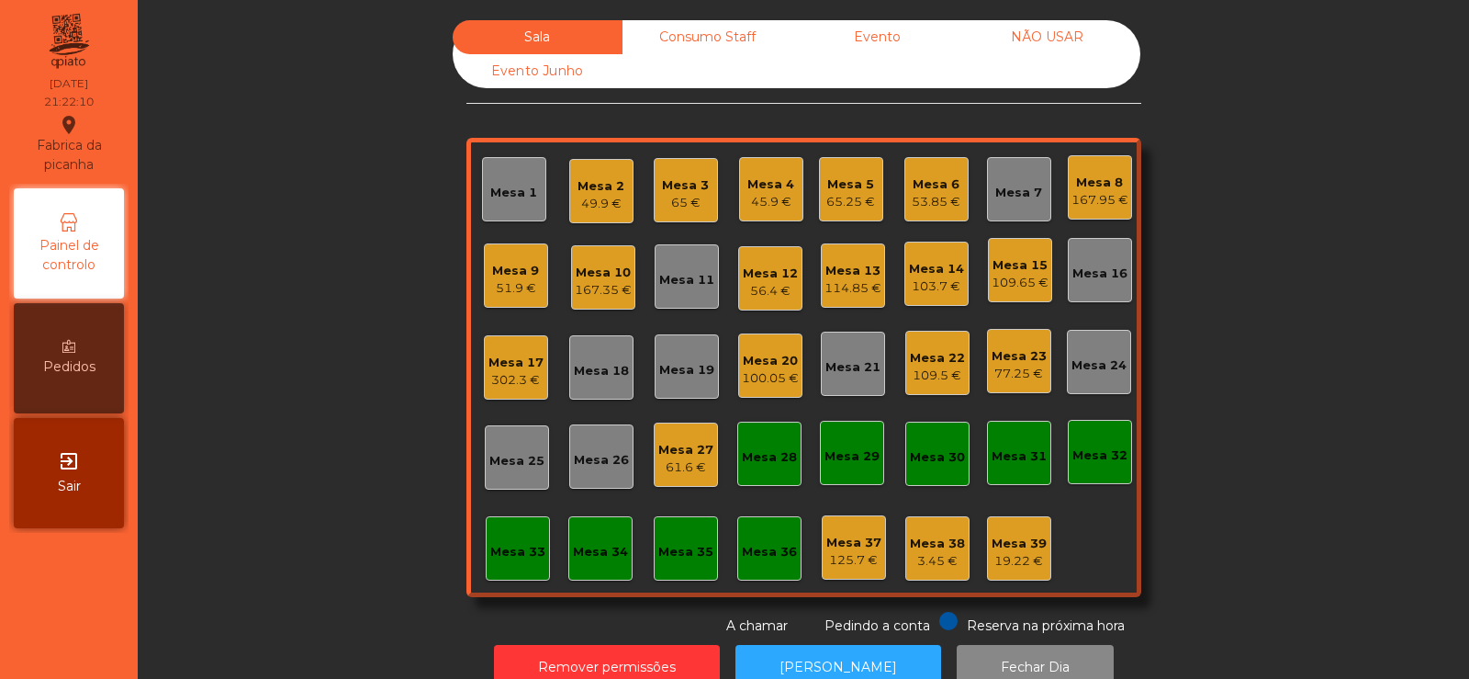
click at [762, 203] on div "45.9 €" at bounding box center [770, 202] width 47 height 18
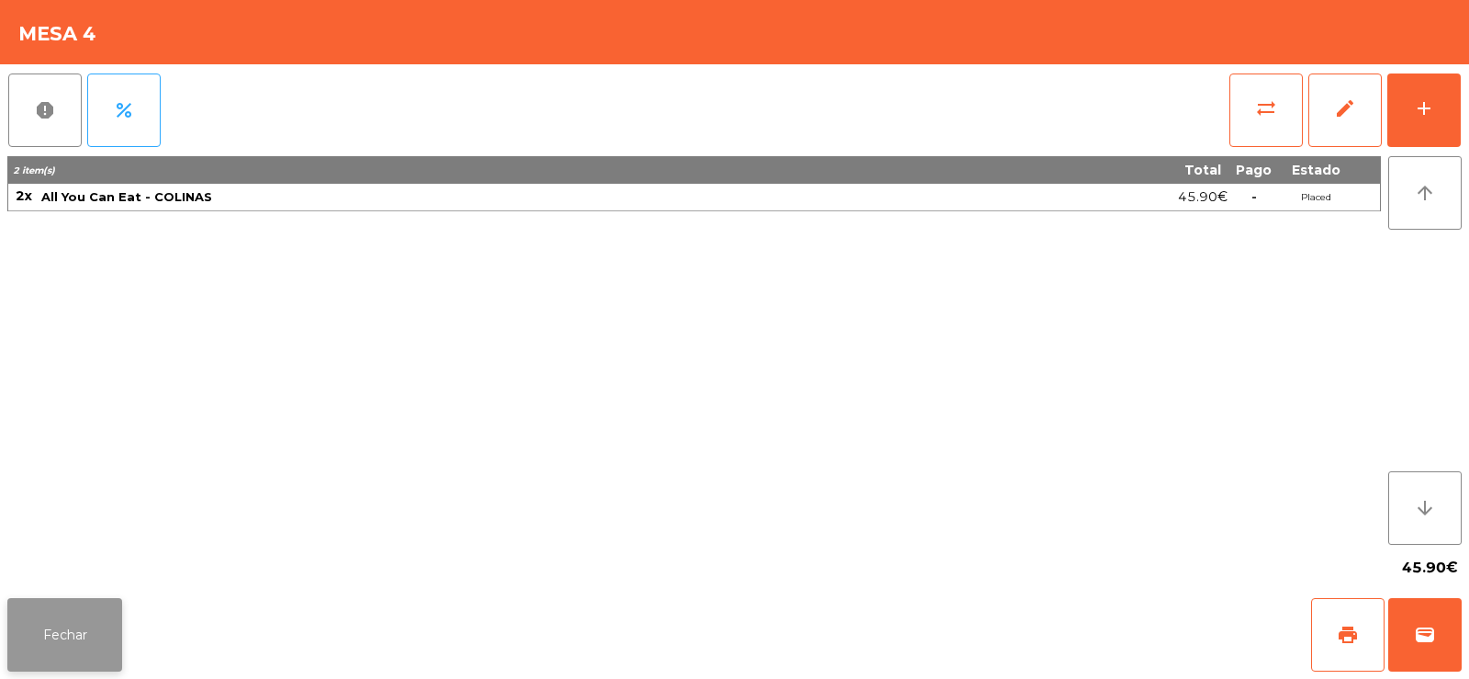
click at [73, 653] on button "Fechar" at bounding box center [64, 634] width 115 height 73
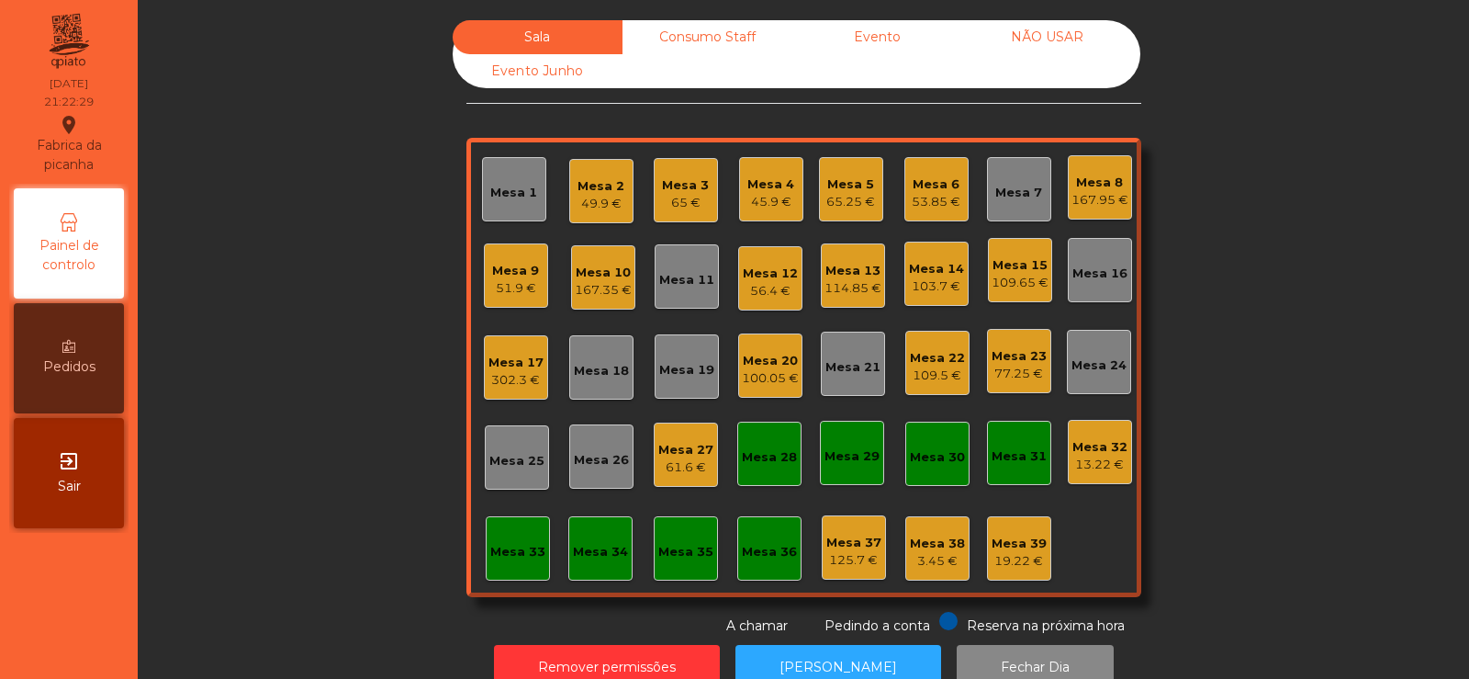
click at [612, 577] on div "Mesa 34" at bounding box center [600, 548] width 64 height 64
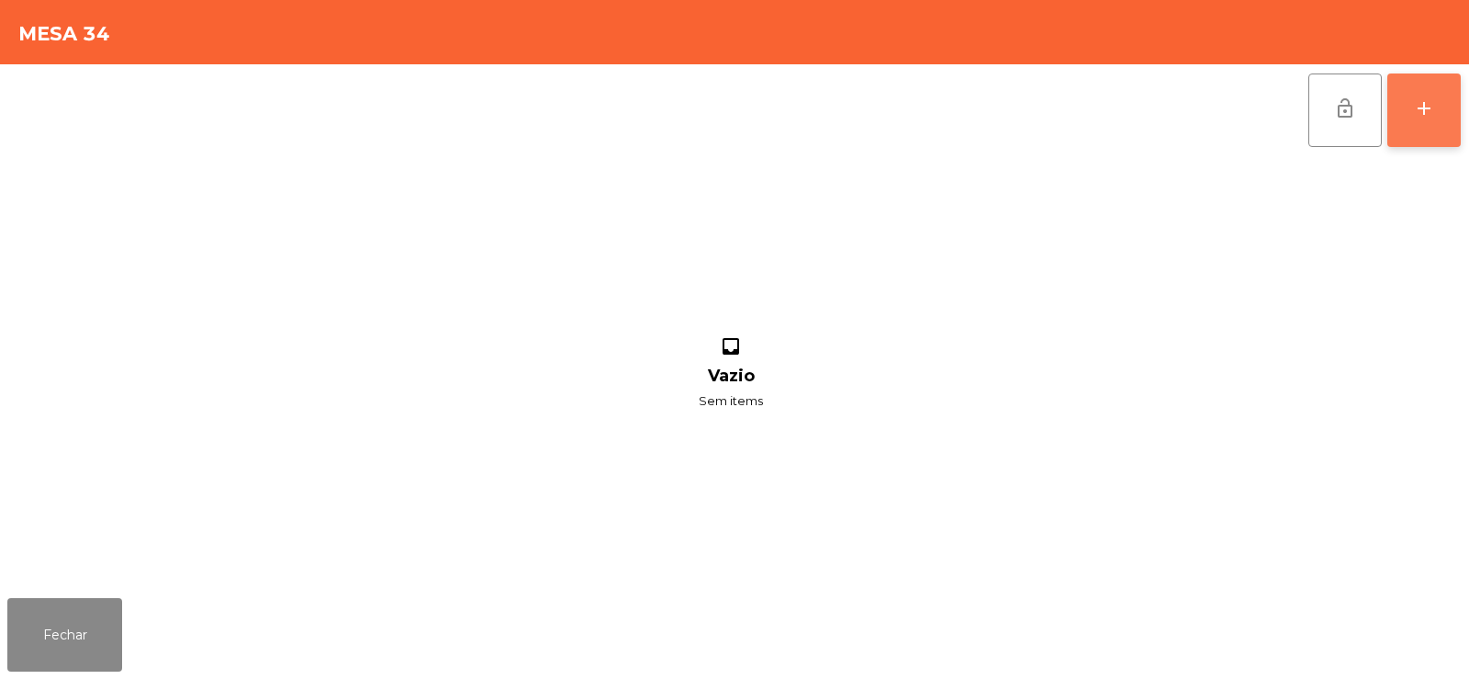
click at [1433, 102] on div "add" at bounding box center [1424, 108] width 22 height 22
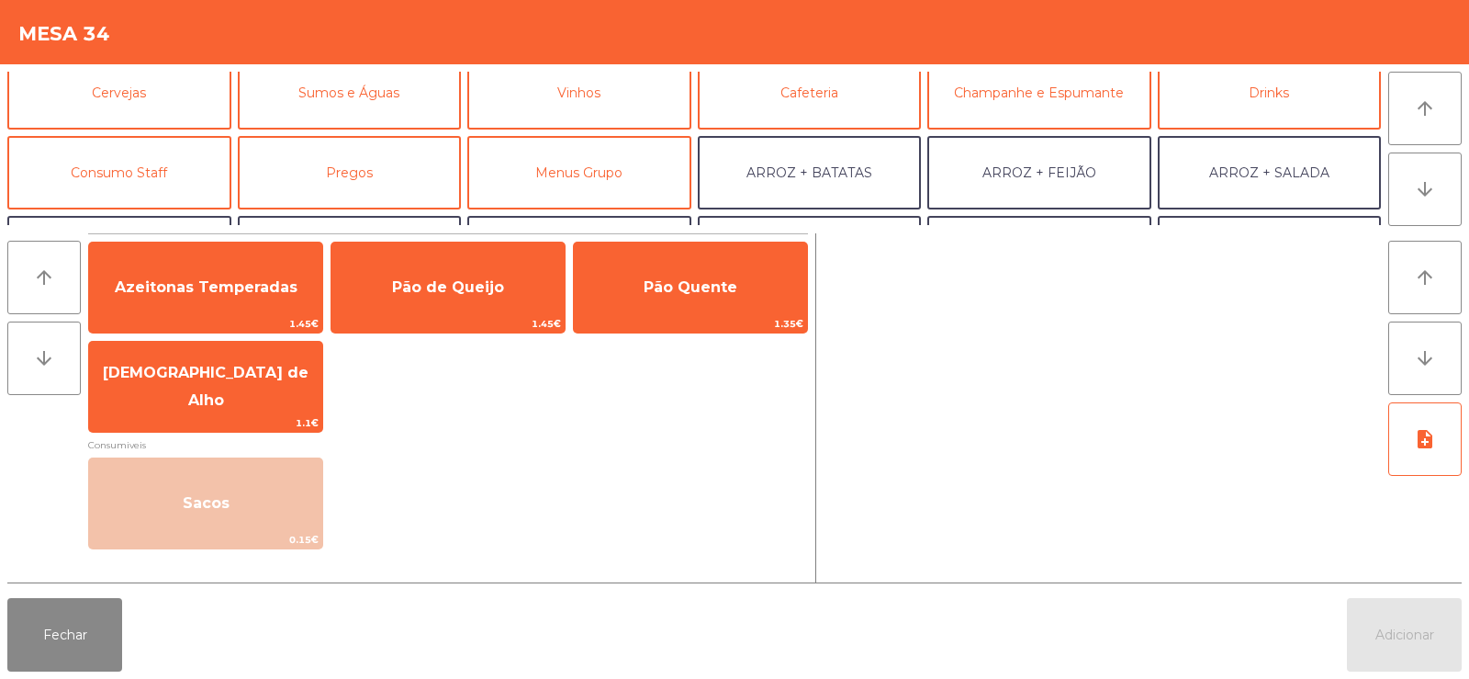
scroll to position [90, 0]
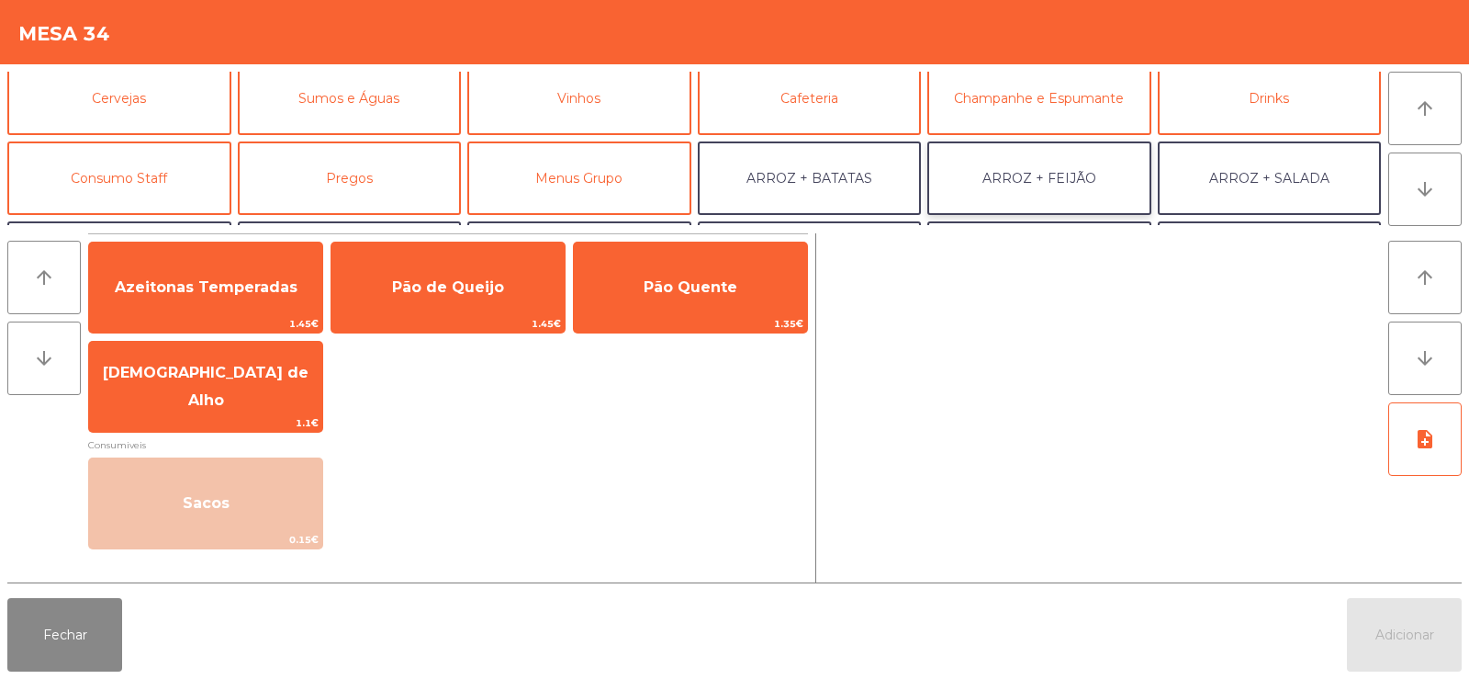
click at [1028, 189] on button "ARROZ + FEIJÃO" at bounding box center [1039, 177] width 224 height 73
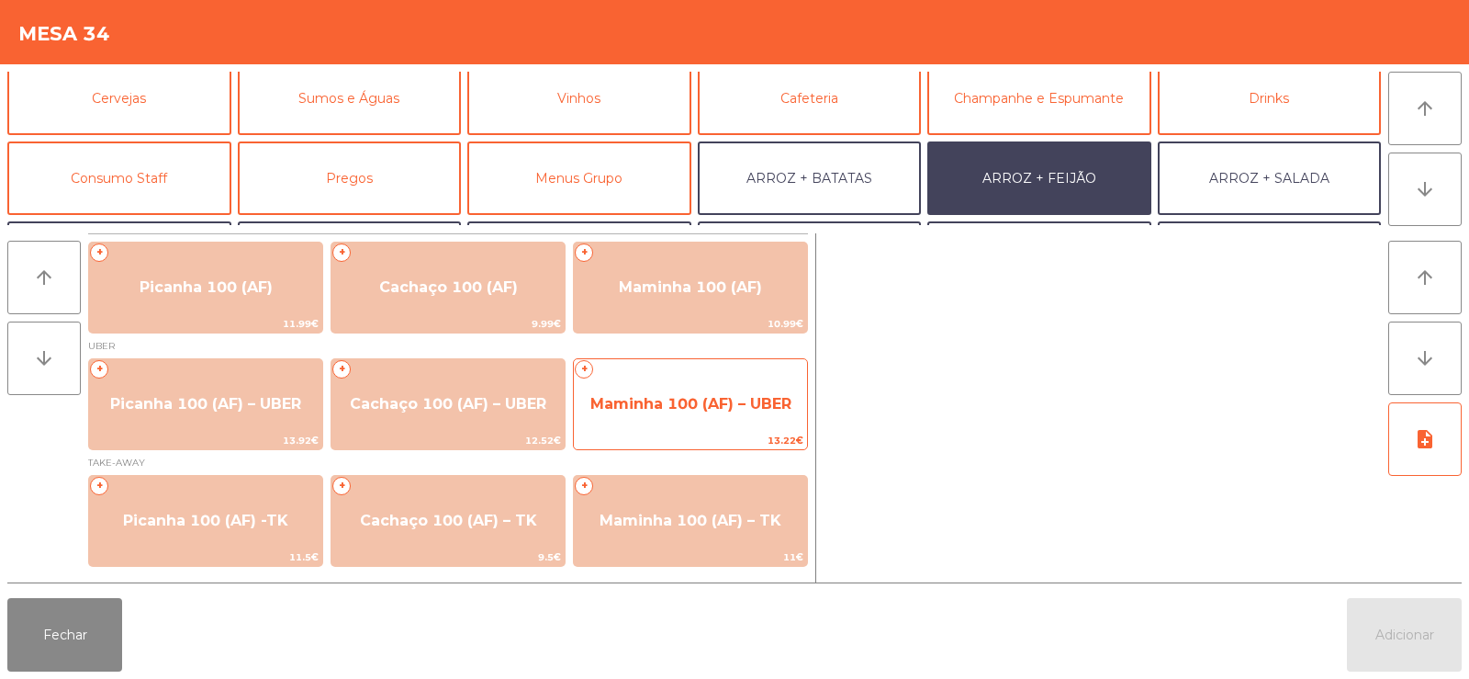
click at [719, 395] on span "Maminha 100 (AF) – UBER" at bounding box center [690, 403] width 201 height 17
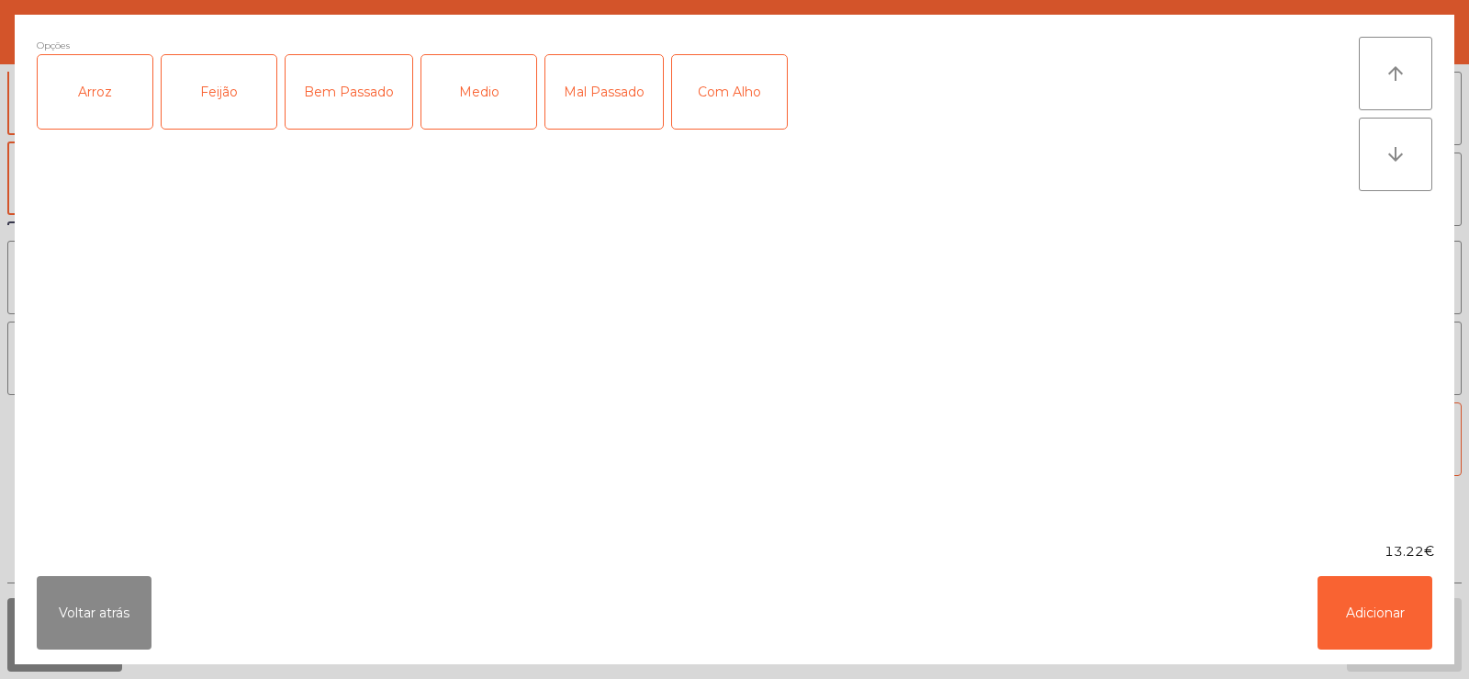
click at [102, 94] on div "Arroz" at bounding box center [95, 91] width 115 height 73
click at [197, 98] on div "Feijão" at bounding box center [219, 91] width 115 height 73
click at [354, 94] on div "Bem Passado" at bounding box center [349, 91] width 127 height 73
click at [1393, 635] on button "Adicionar" at bounding box center [1375, 612] width 115 height 73
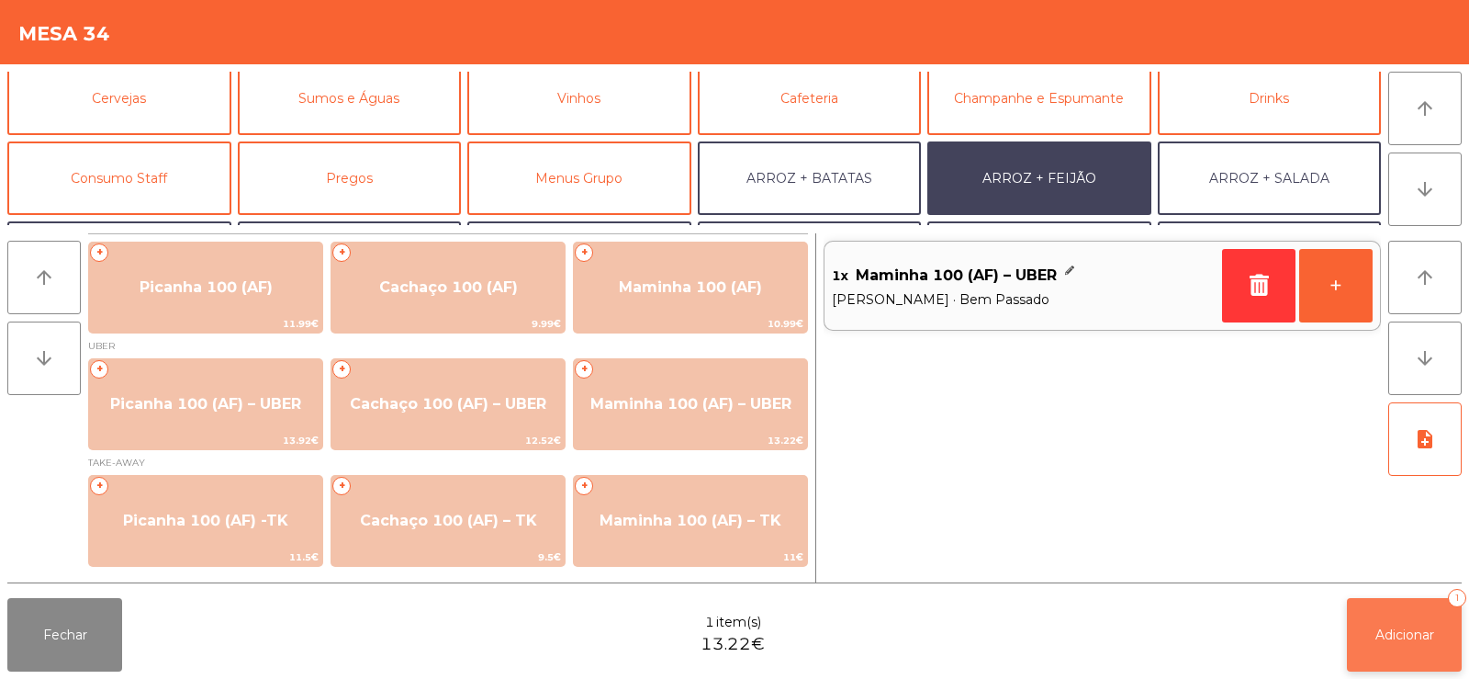
click at [1436, 612] on button "Adicionar 1" at bounding box center [1404, 634] width 115 height 73
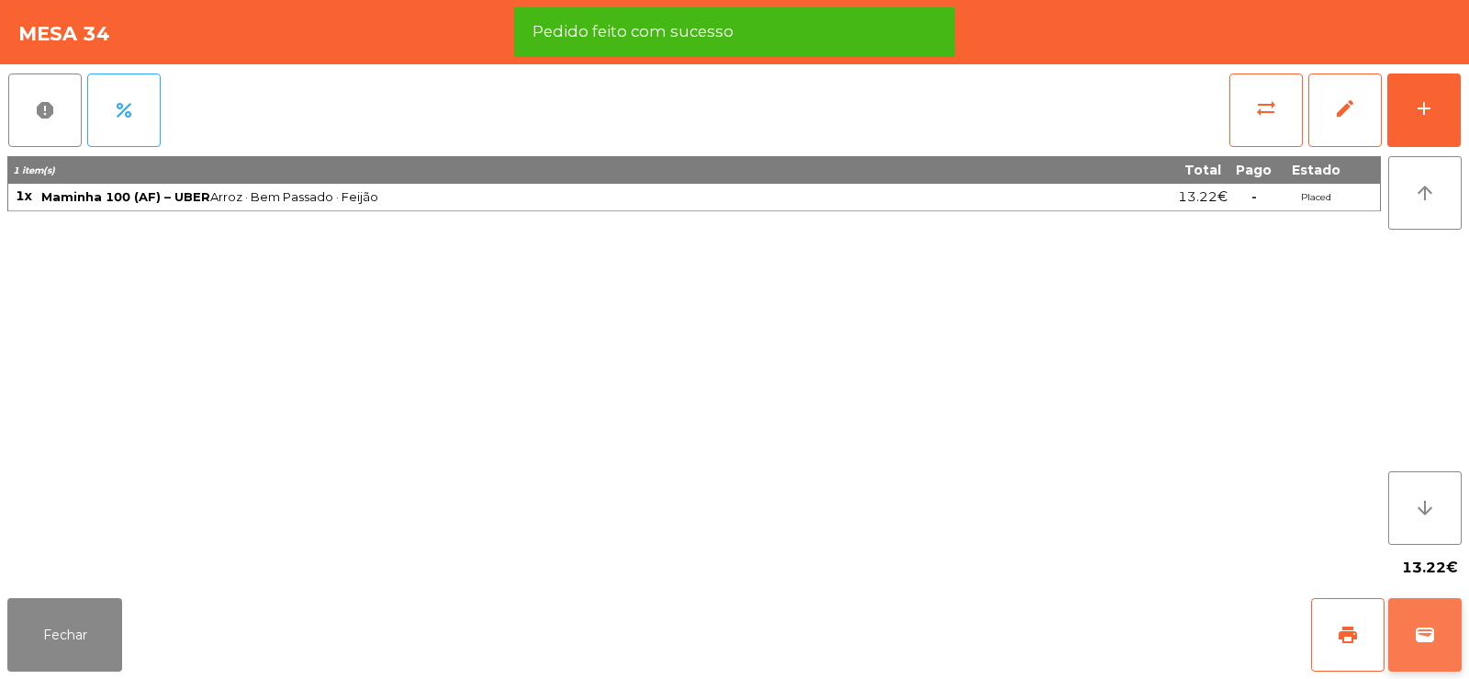
click at [1433, 625] on span "wallet" at bounding box center [1425, 635] width 22 height 22
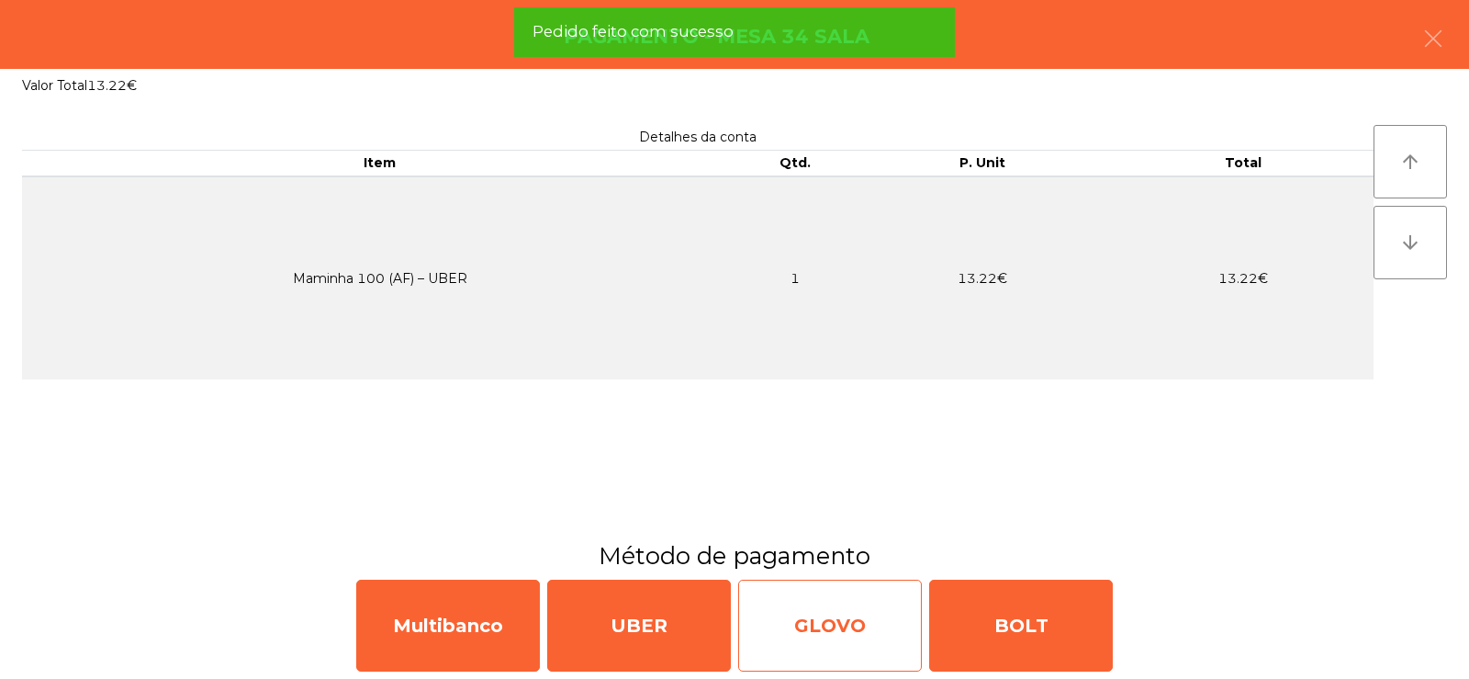
click at [830, 630] on div "GLOVO" at bounding box center [830, 625] width 184 height 92
select select "**"
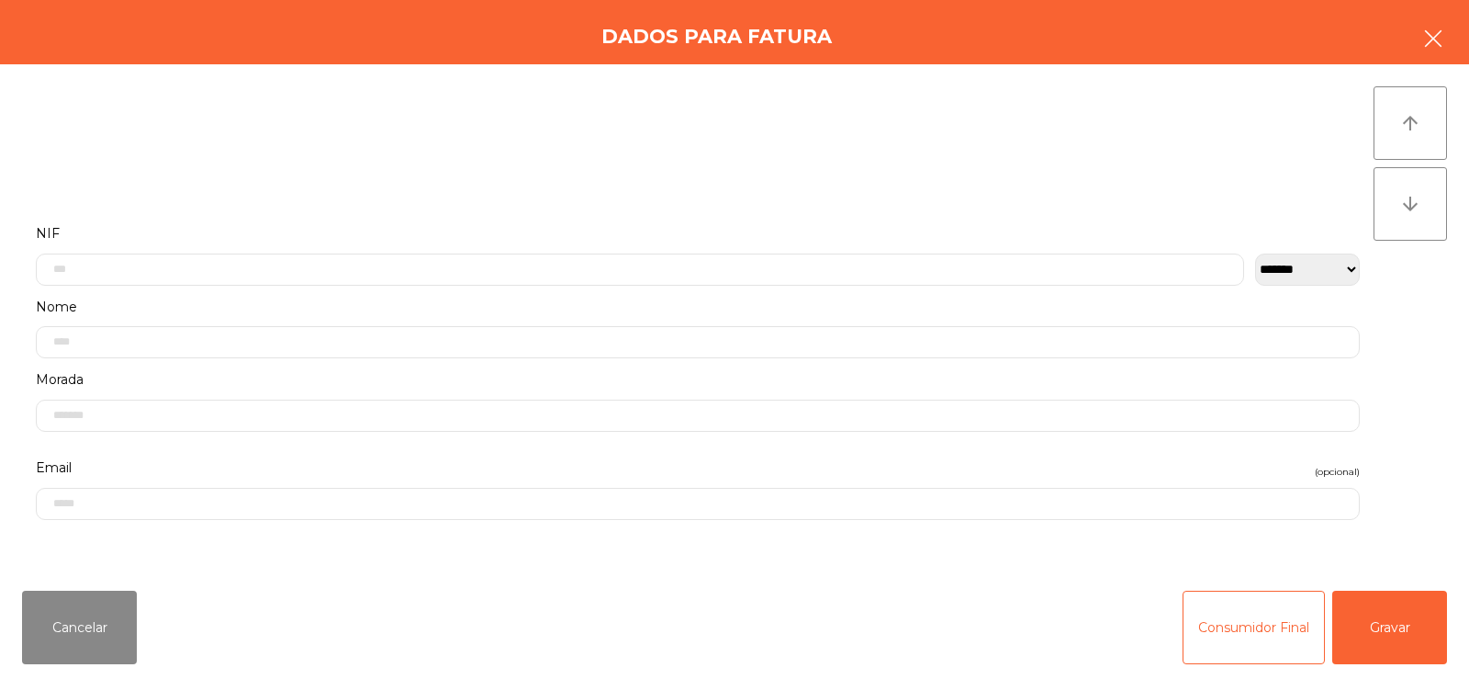
click at [1448, 39] on button "button" at bounding box center [1433, 40] width 51 height 55
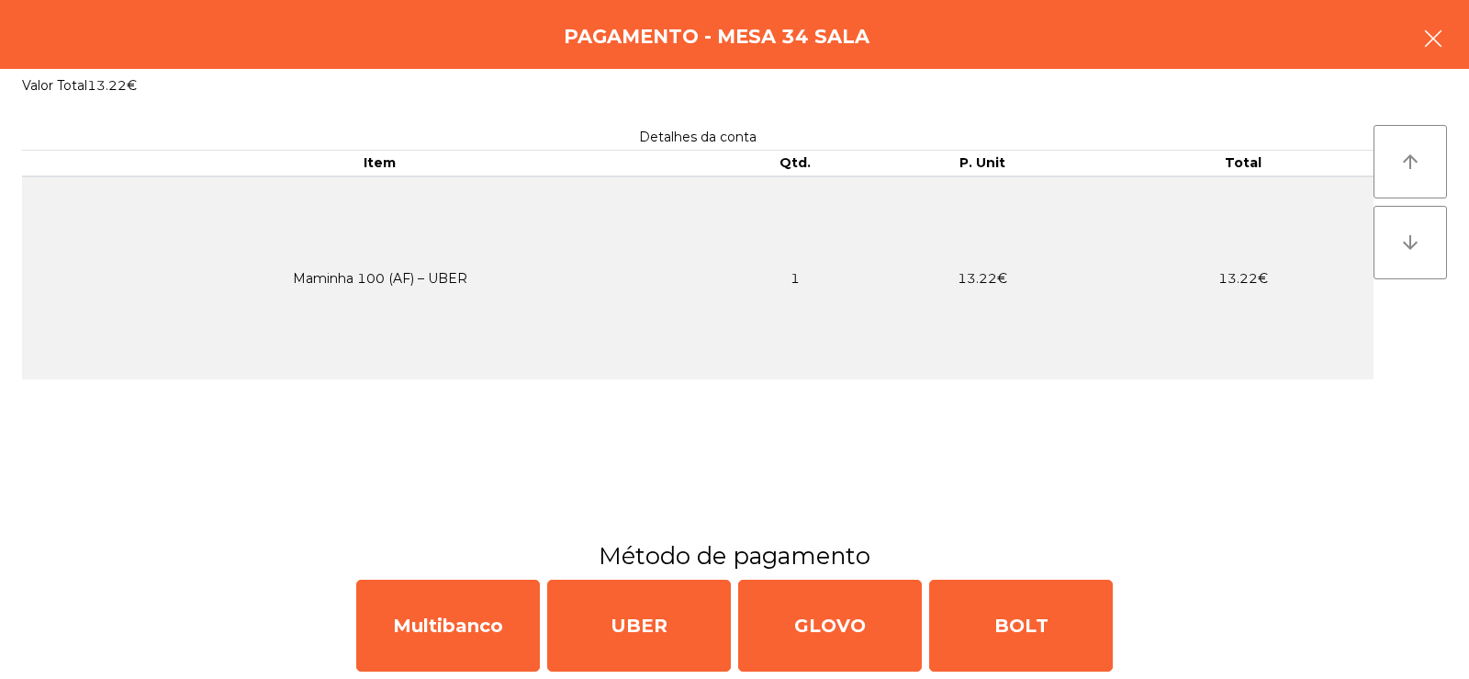
click at [1438, 46] on icon "button" at bounding box center [1433, 39] width 22 height 22
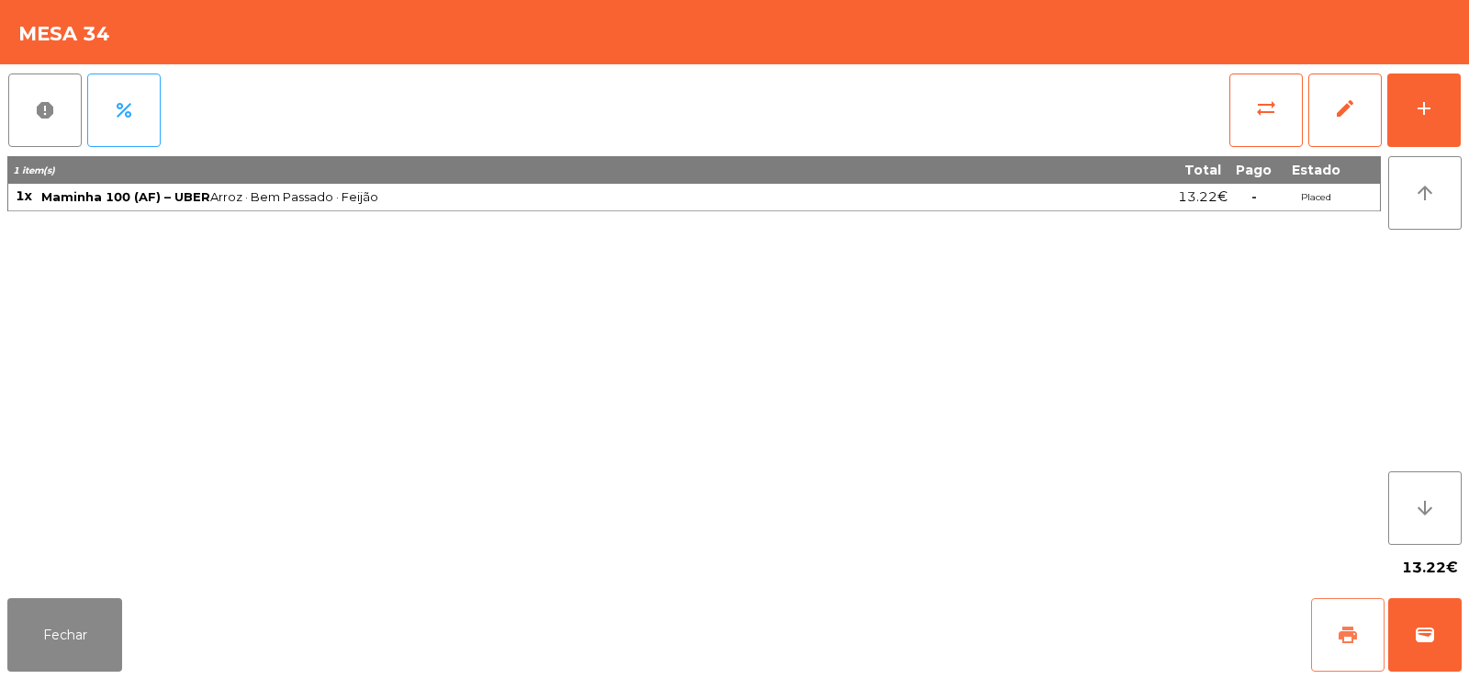
click at [1341, 634] on span "print" at bounding box center [1348, 635] width 22 height 22
click at [1455, 617] on button "wallet" at bounding box center [1424, 634] width 73 height 73
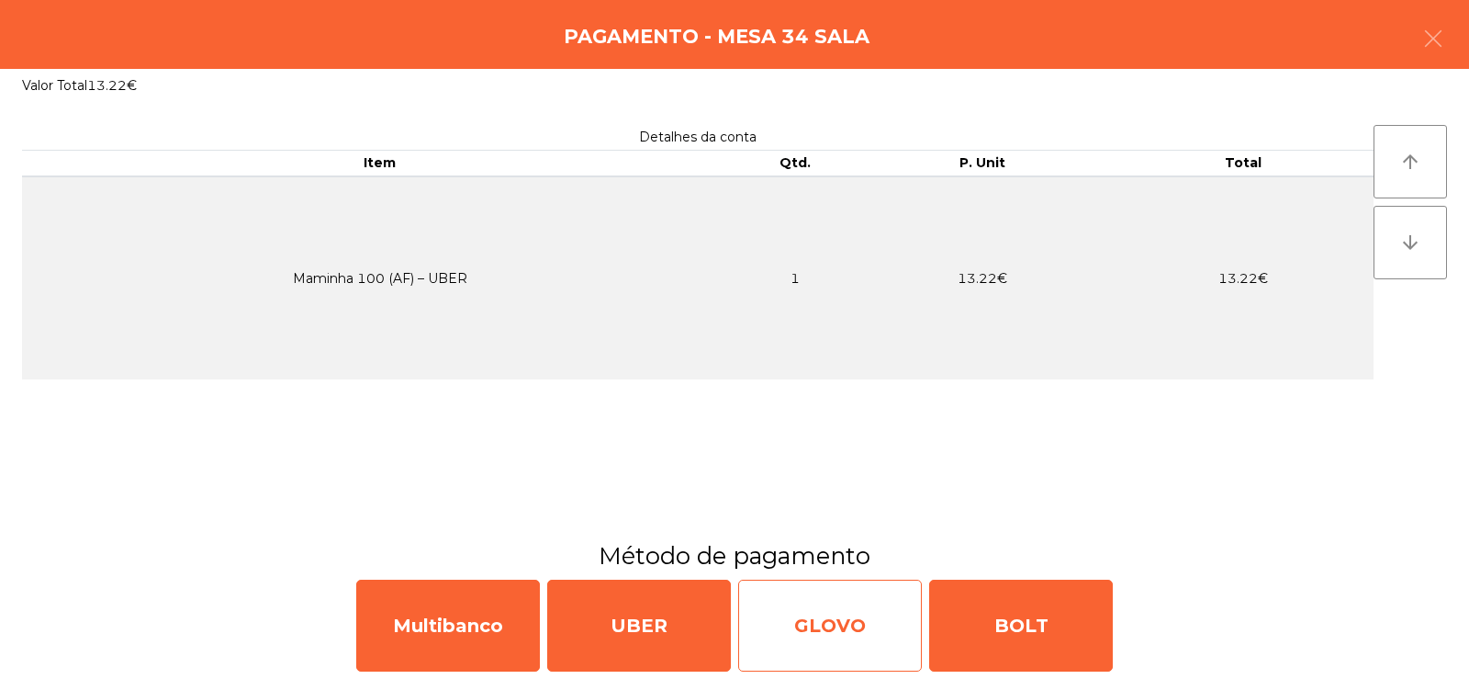
click at [837, 647] on div "GLOVO" at bounding box center [830, 625] width 184 height 92
select select "**"
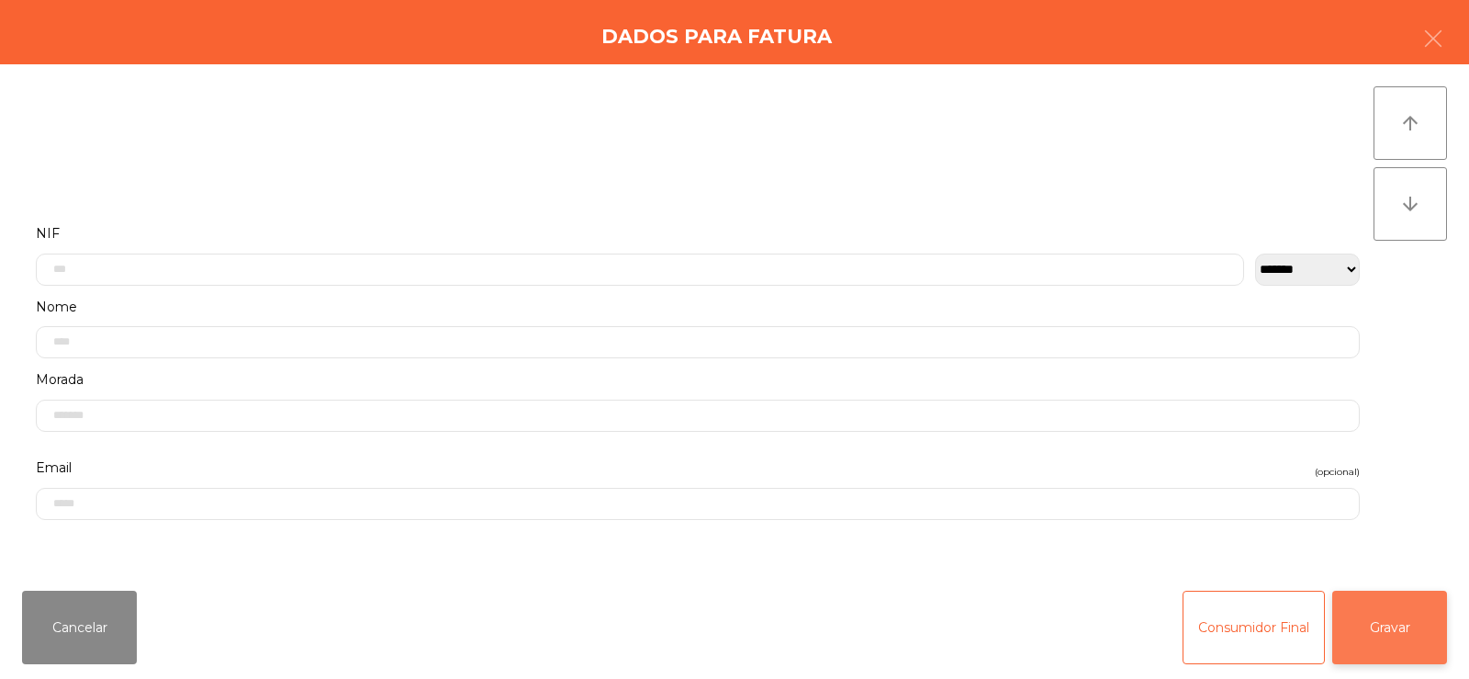
click at [1401, 627] on button "Gravar" at bounding box center [1389, 626] width 115 height 73
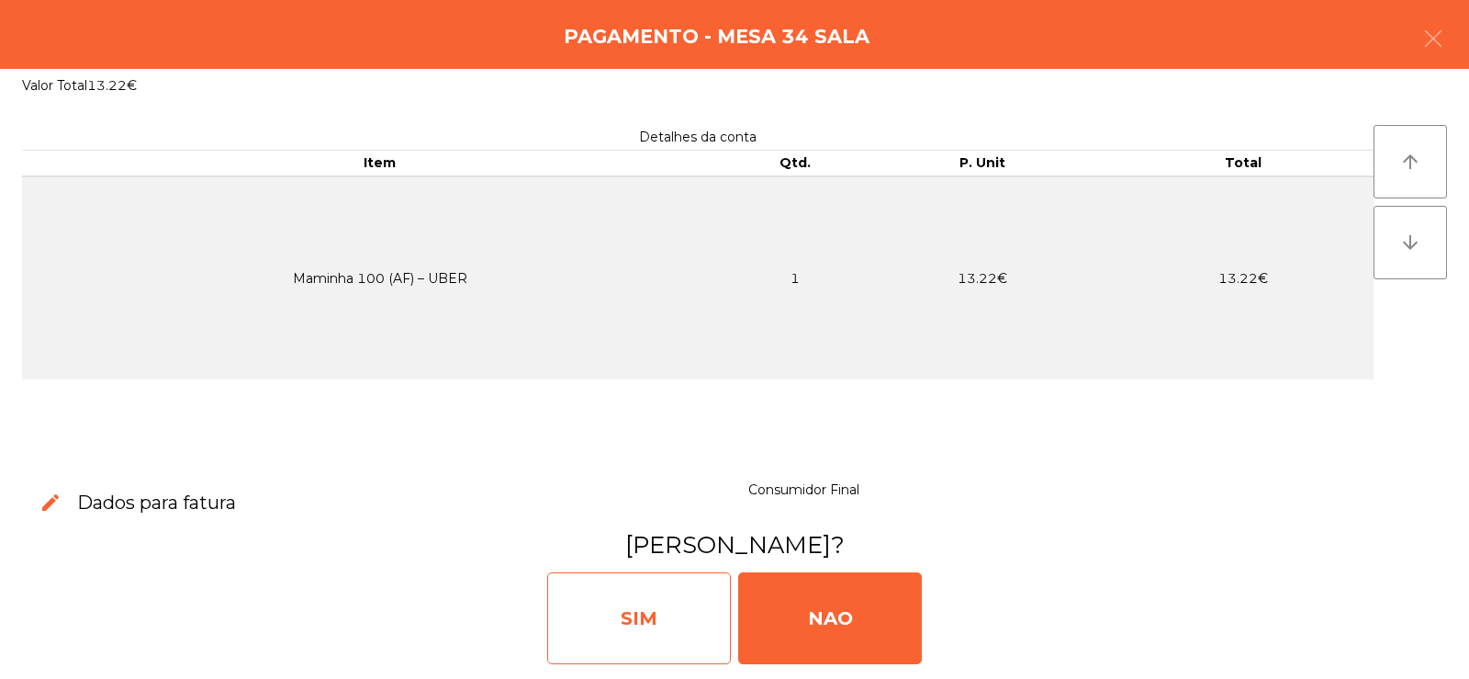
click at [657, 615] on div "SIM" at bounding box center [639, 618] width 184 height 92
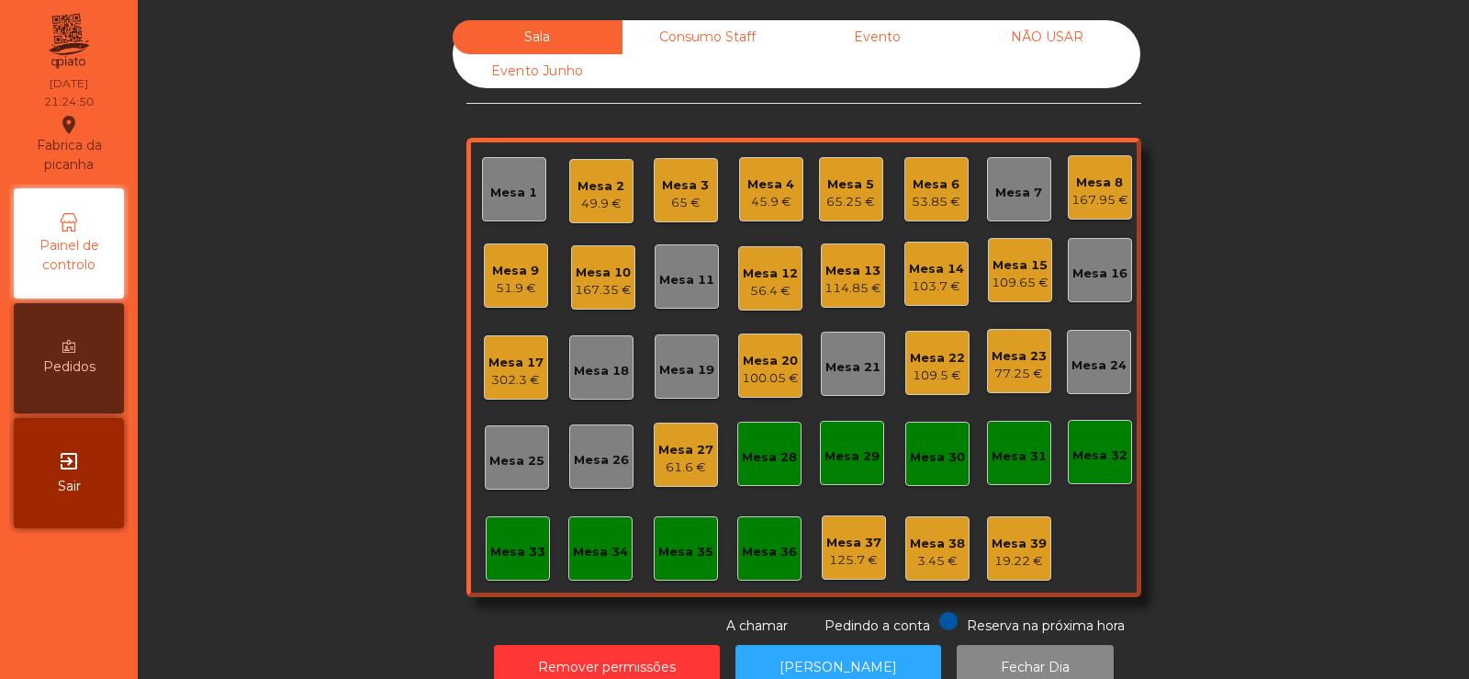
click at [933, 534] on div "Mesa 38" at bounding box center [937, 543] width 55 height 18
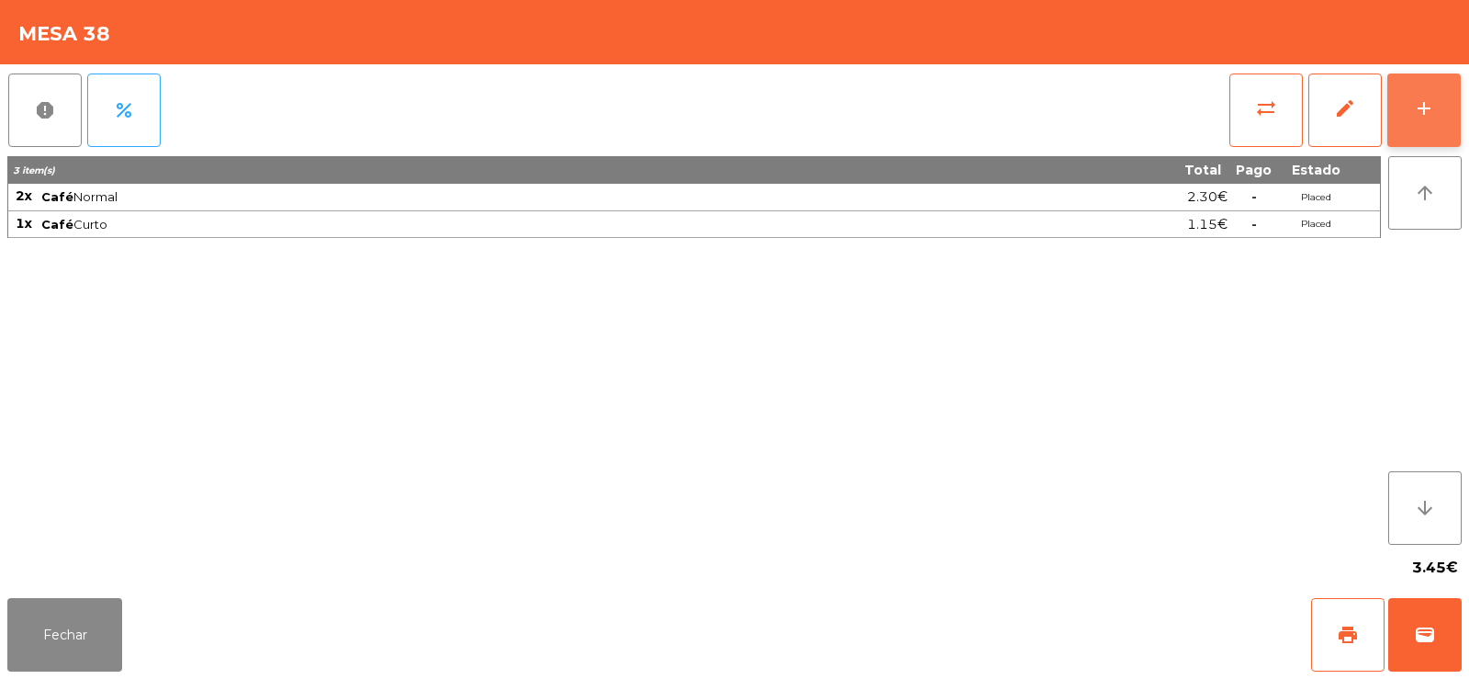
click at [1432, 97] on div "add" at bounding box center [1424, 108] width 22 height 22
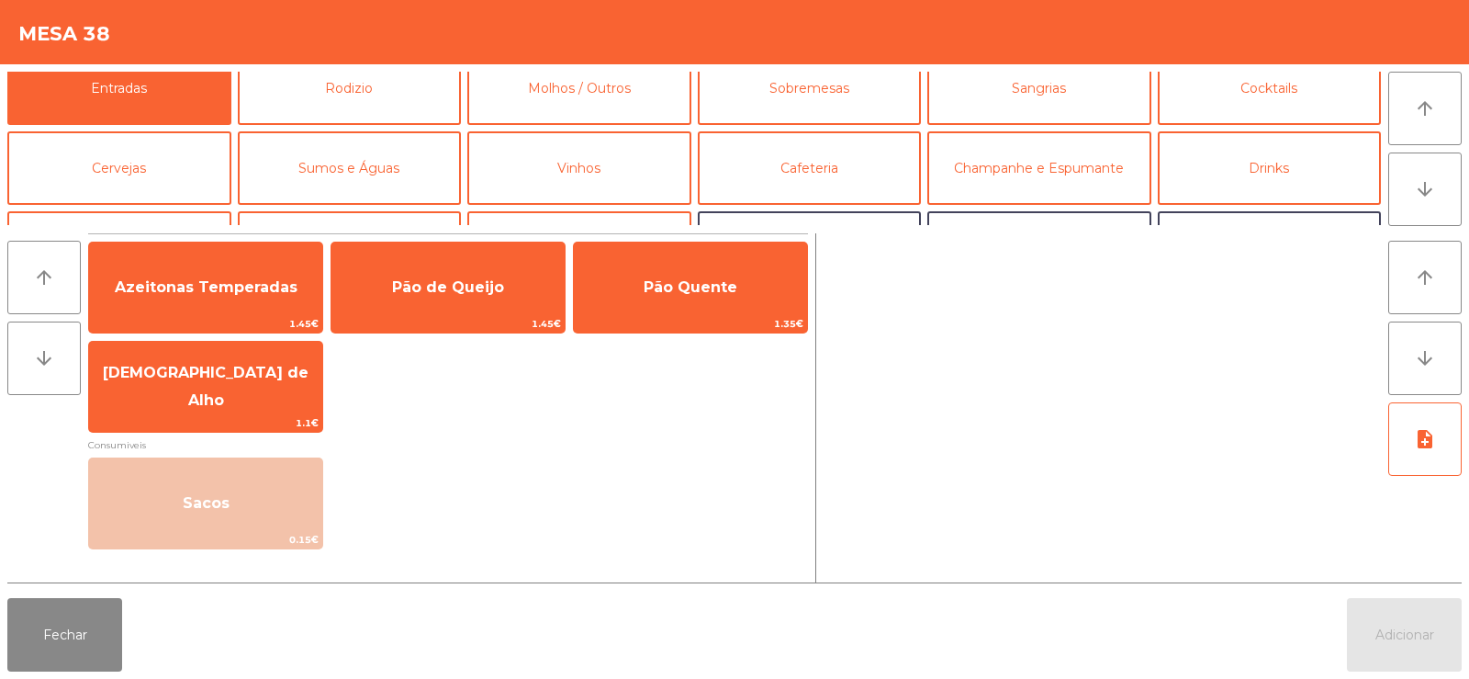
scroll to position [0, 0]
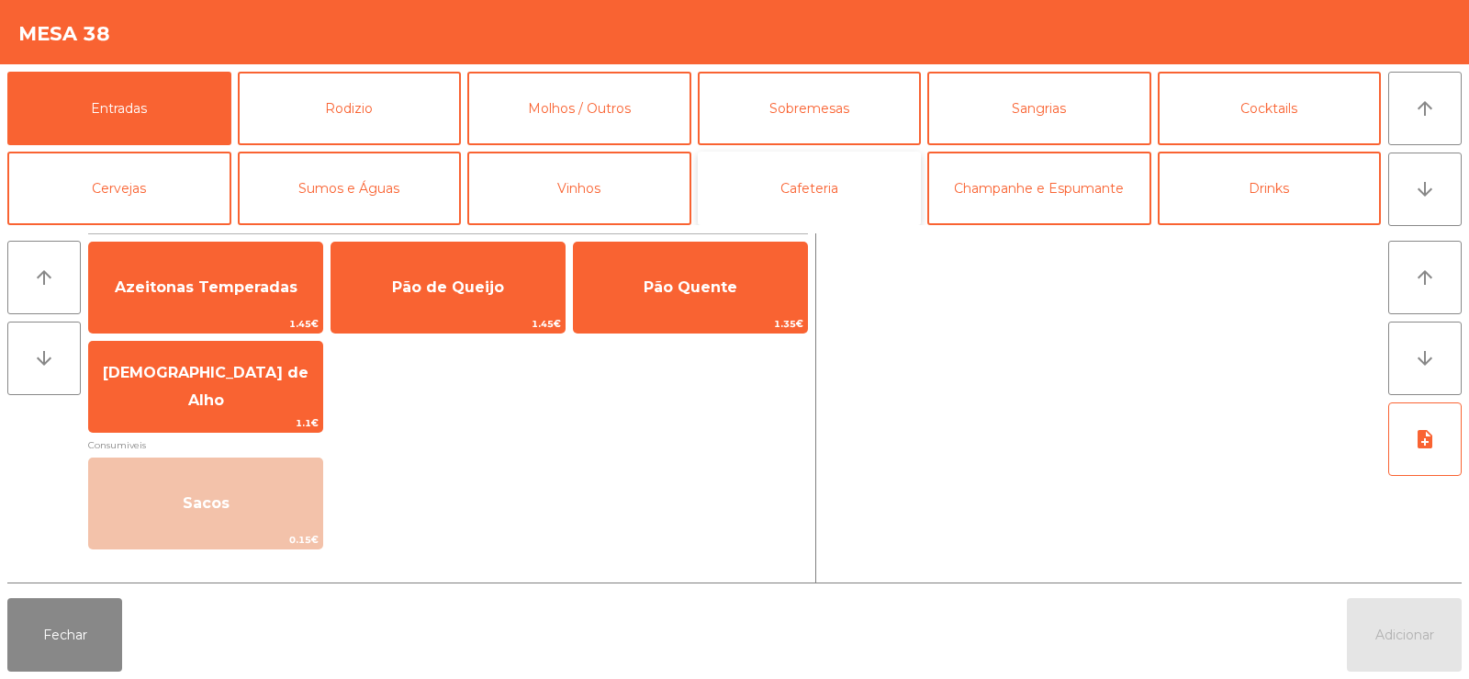
click at [833, 175] on button "Cafeteria" at bounding box center [810, 188] width 224 height 73
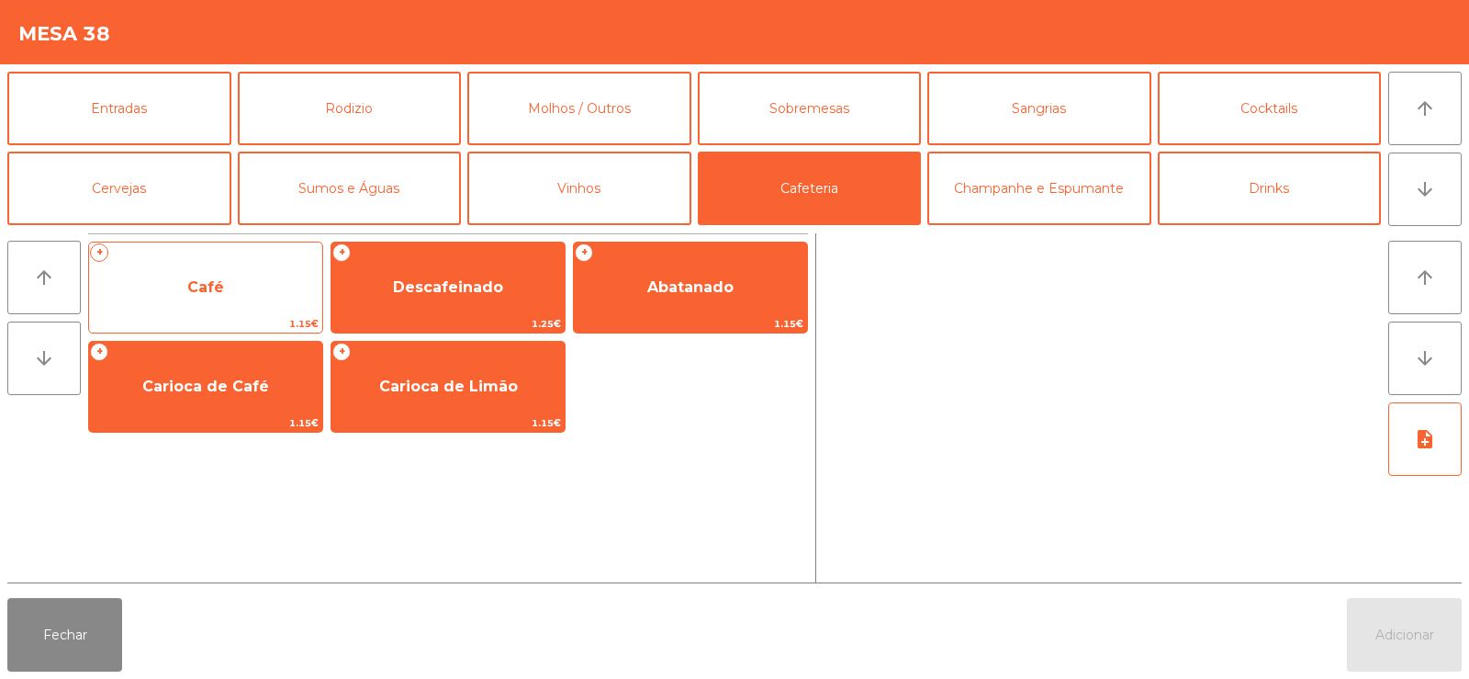
click at [267, 290] on span "Café" at bounding box center [205, 288] width 233 height 50
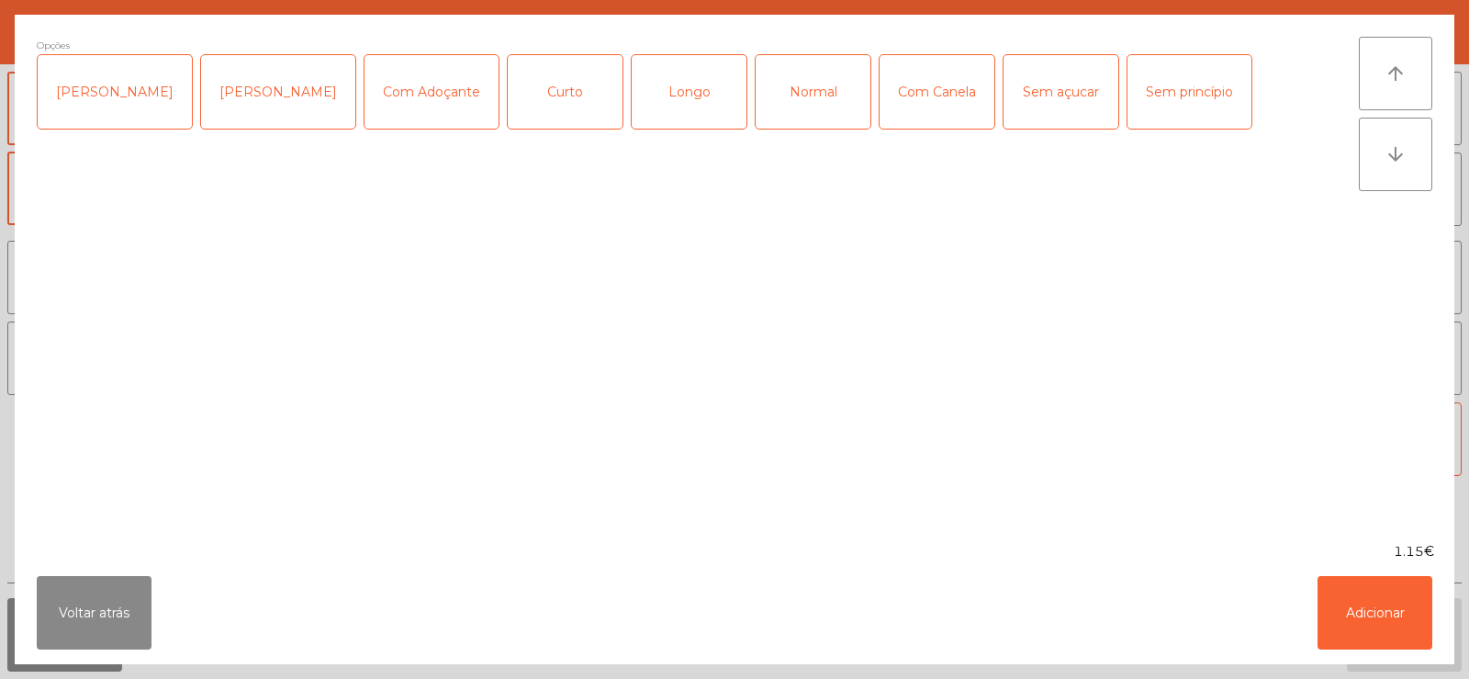
click at [773, 94] on div "Normal" at bounding box center [813, 91] width 115 height 73
click at [1389, 593] on button "Adicionar" at bounding box center [1375, 612] width 115 height 73
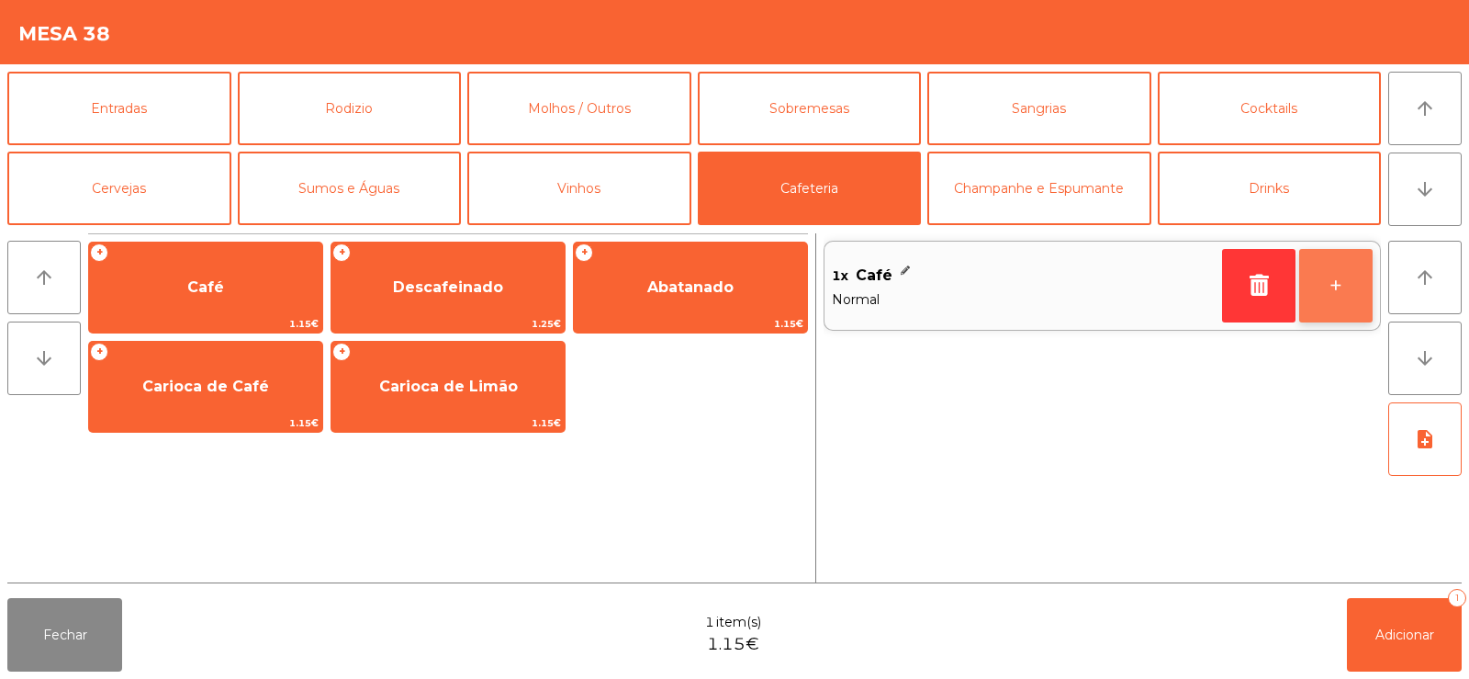
click at [1333, 270] on button "+" at bounding box center [1335, 285] width 73 height 73
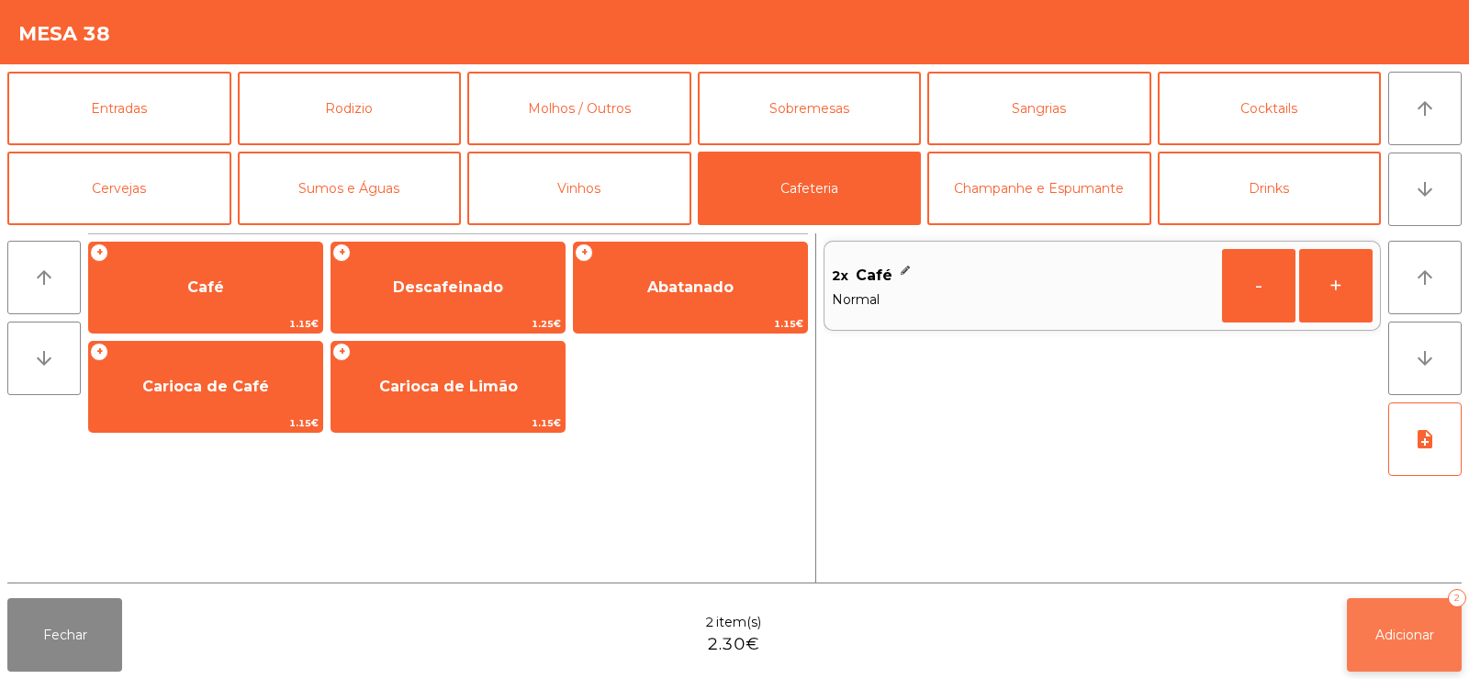
click at [1388, 628] on span "Adicionar" at bounding box center [1405, 634] width 59 height 17
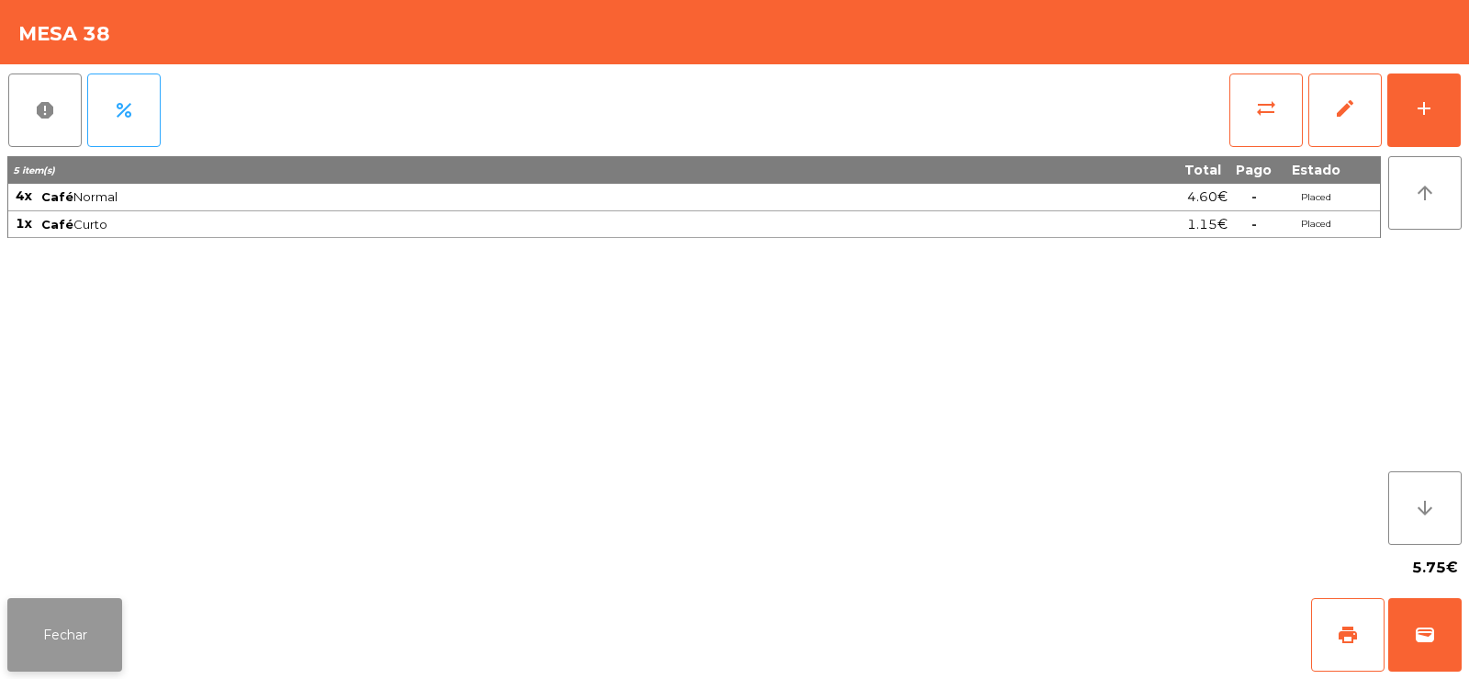
click at [108, 601] on button "Fechar" at bounding box center [64, 634] width 115 height 73
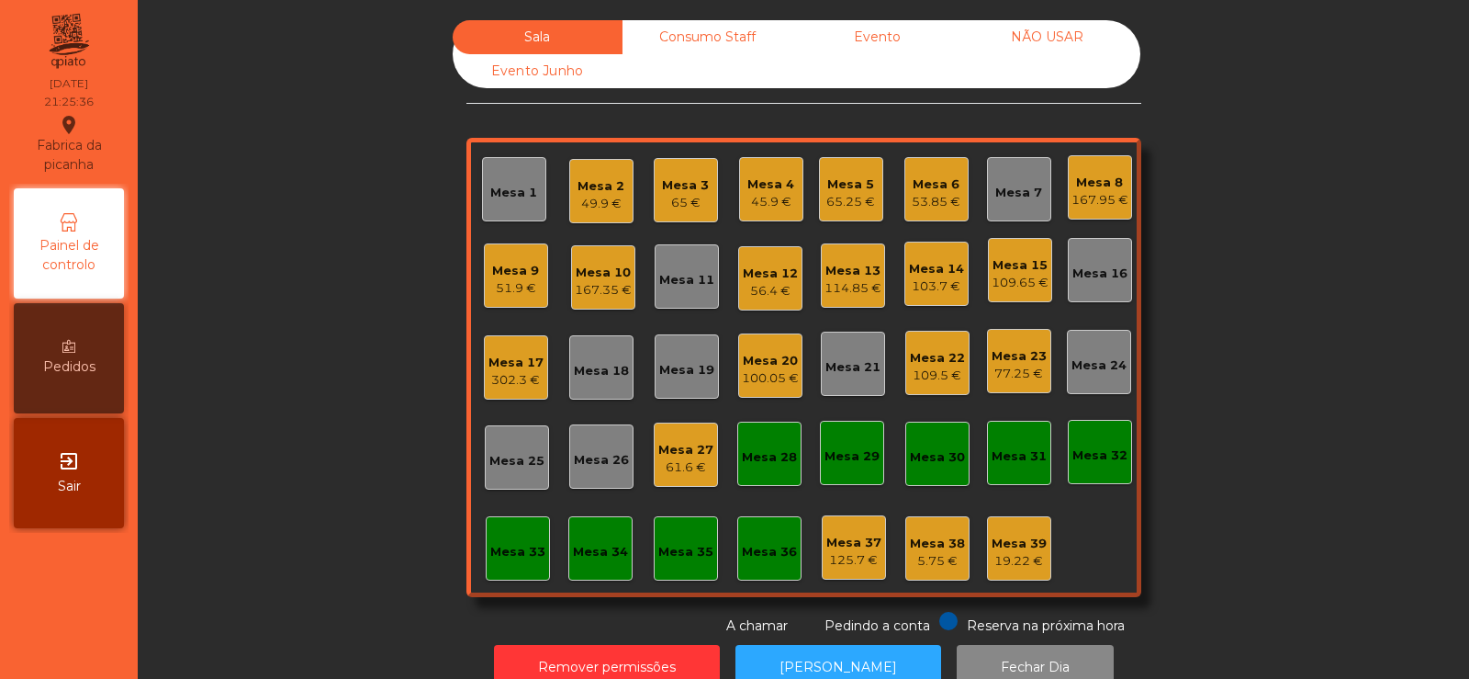
click at [684, 545] on div "Mesa 35" at bounding box center [685, 552] width 55 height 18
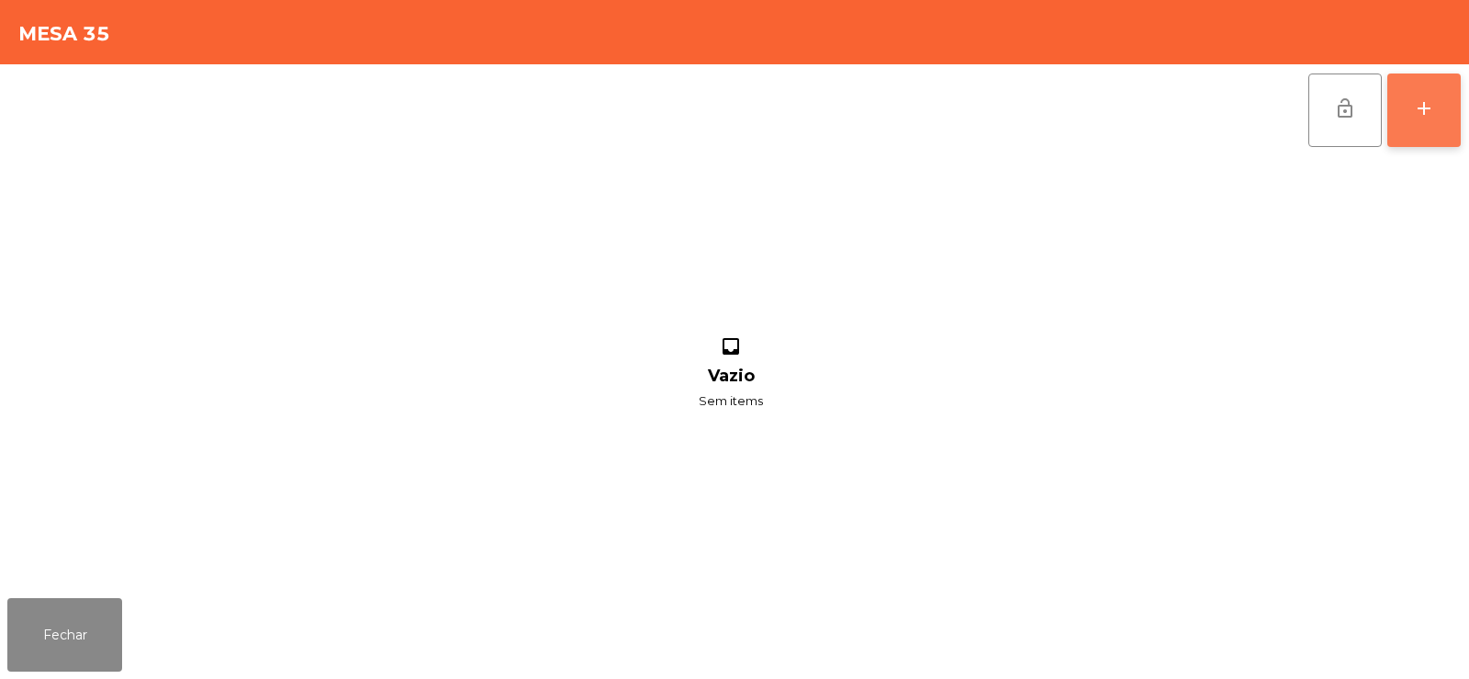
click at [1421, 92] on button "add" at bounding box center [1424, 109] width 73 height 73
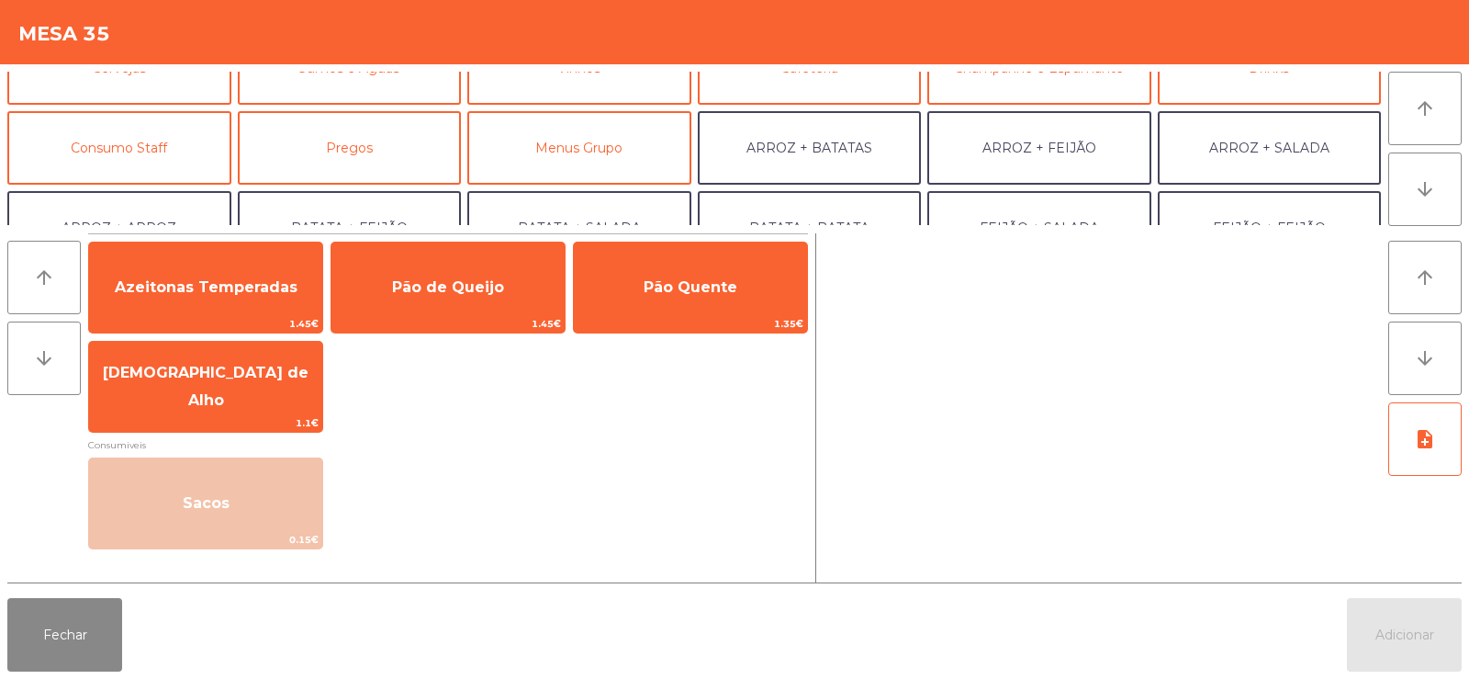
scroll to position [133, 0]
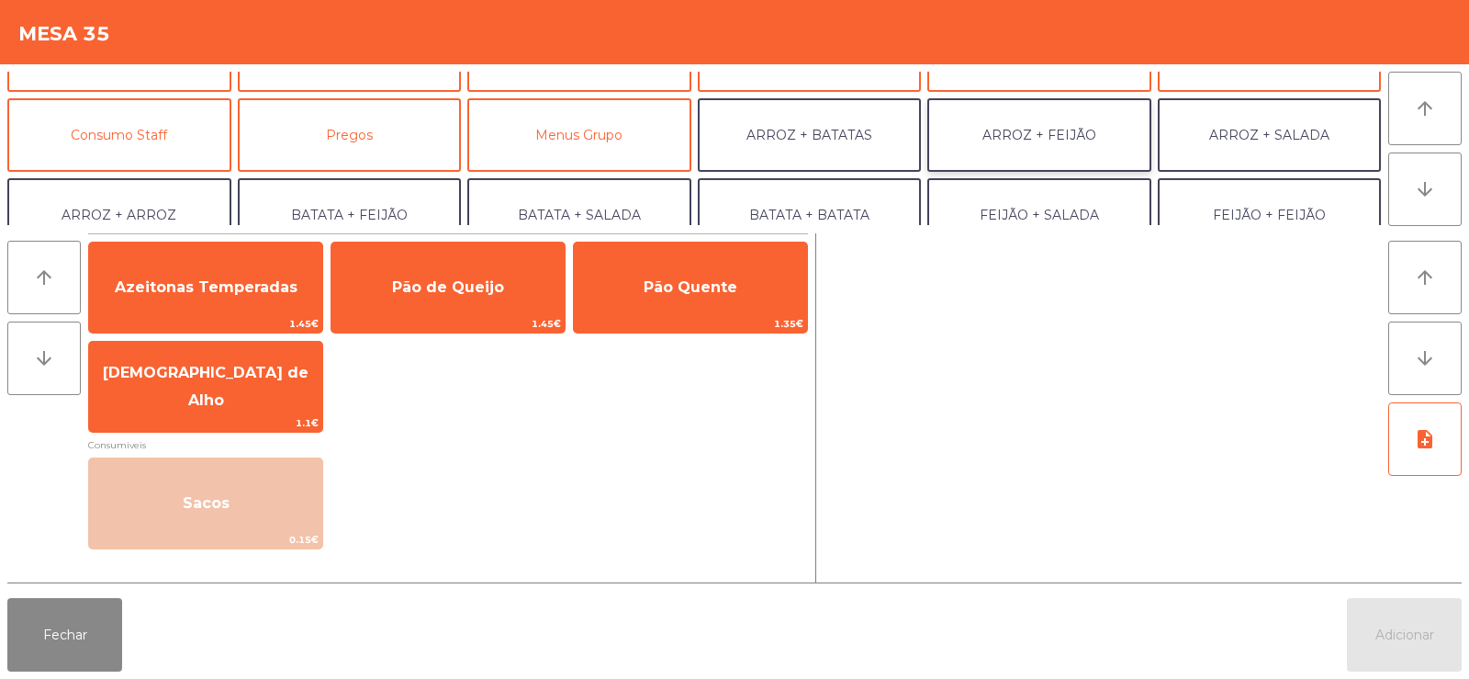
click at [1062, 129] on button "ARROZ + FEIJÃO" at bounding box center [1039, 134] width 224 height 73
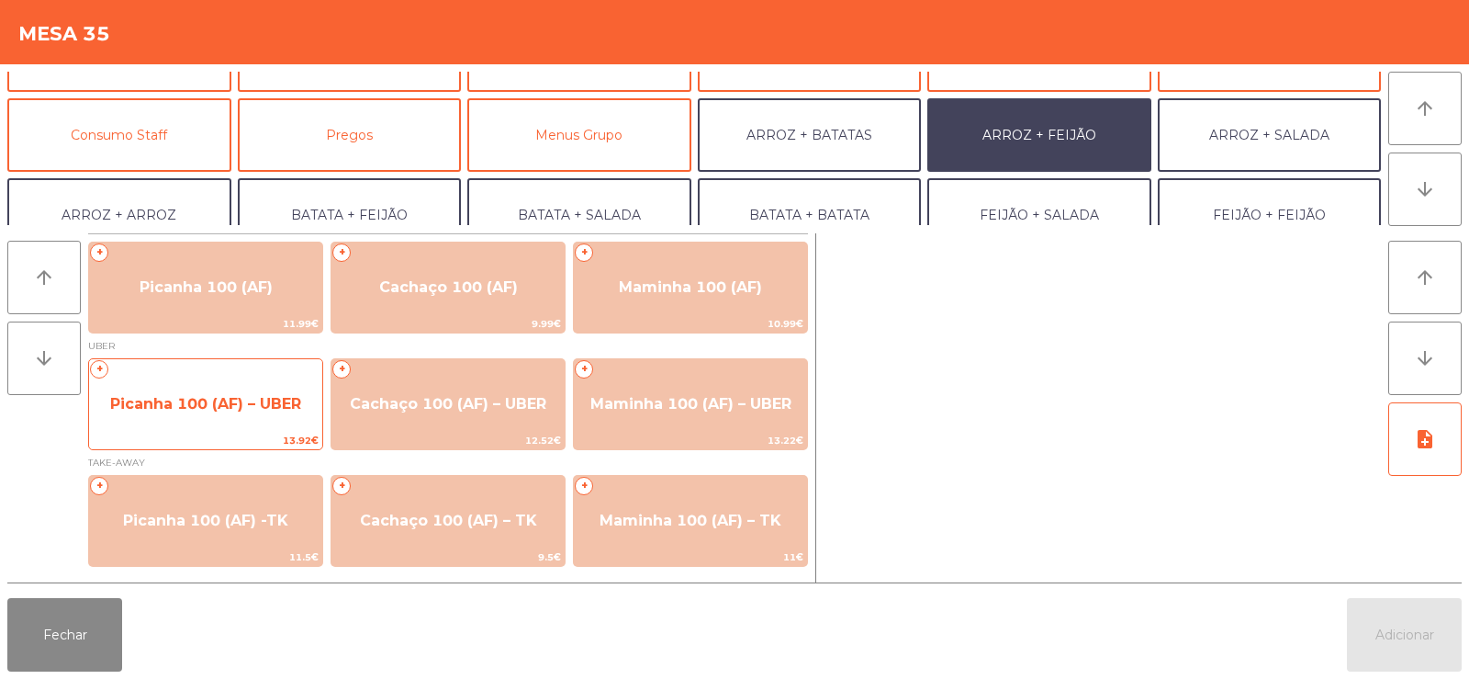
click at [256, 443] on span "13.92€" at bounding box center [205, 440] width 233 height 17
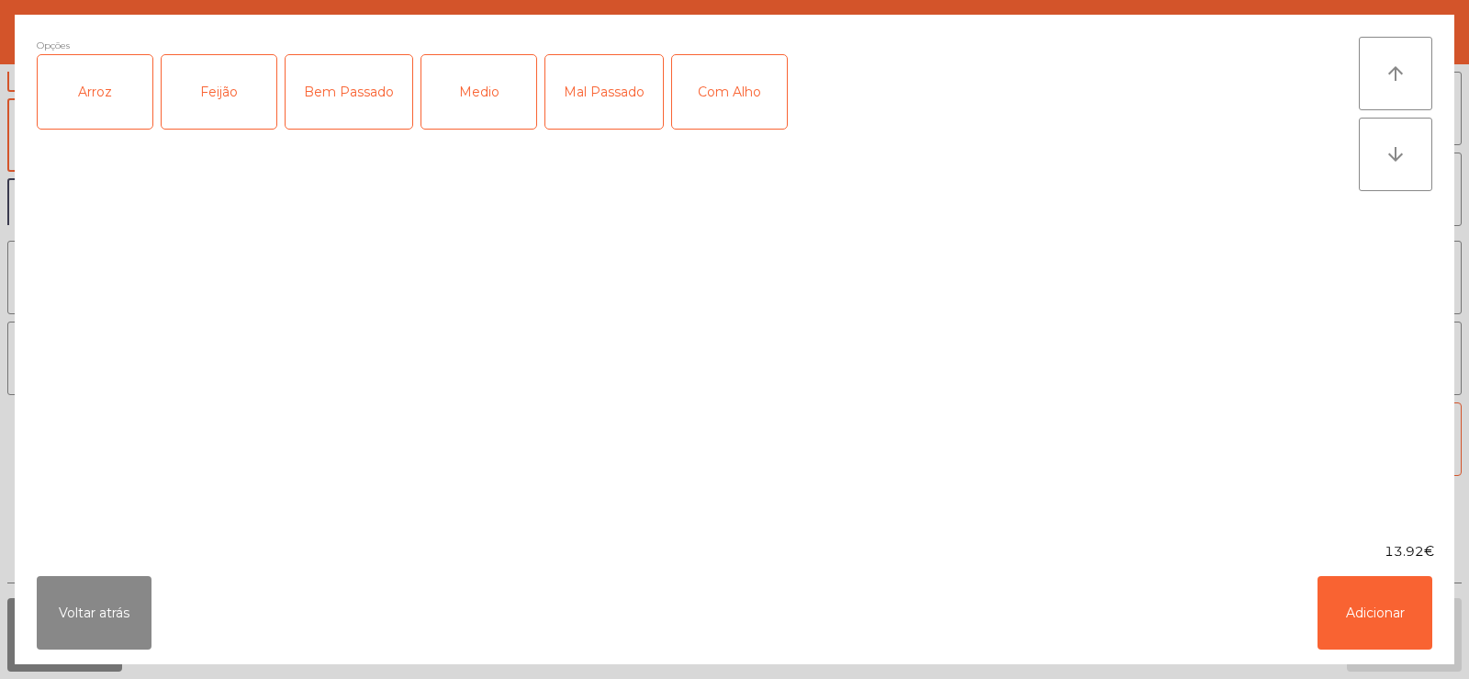
click at [99, 88] on div "Arroz" at bounding box center [95, 91] width 115 height 73
click at [242, 84] on div "Feijão" at bounding box center [219, 91] width 115 height 73
click at [336, 88] on div "Bem Passado" at bounding box center [349, 91] width 127 height 73
click at [1348, 612] on button "Adicionar" at bounding box center [1375, 612] width 115 height 73
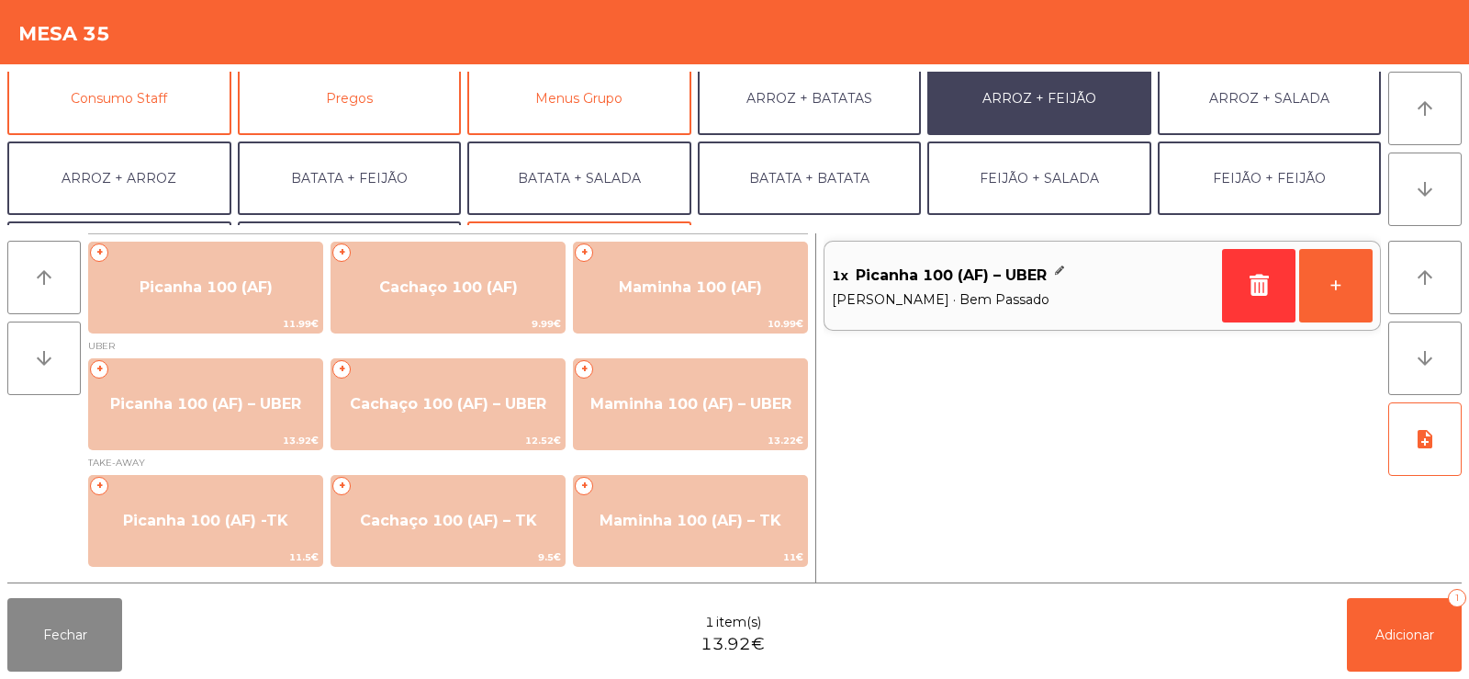
scroll to position [240, 0]
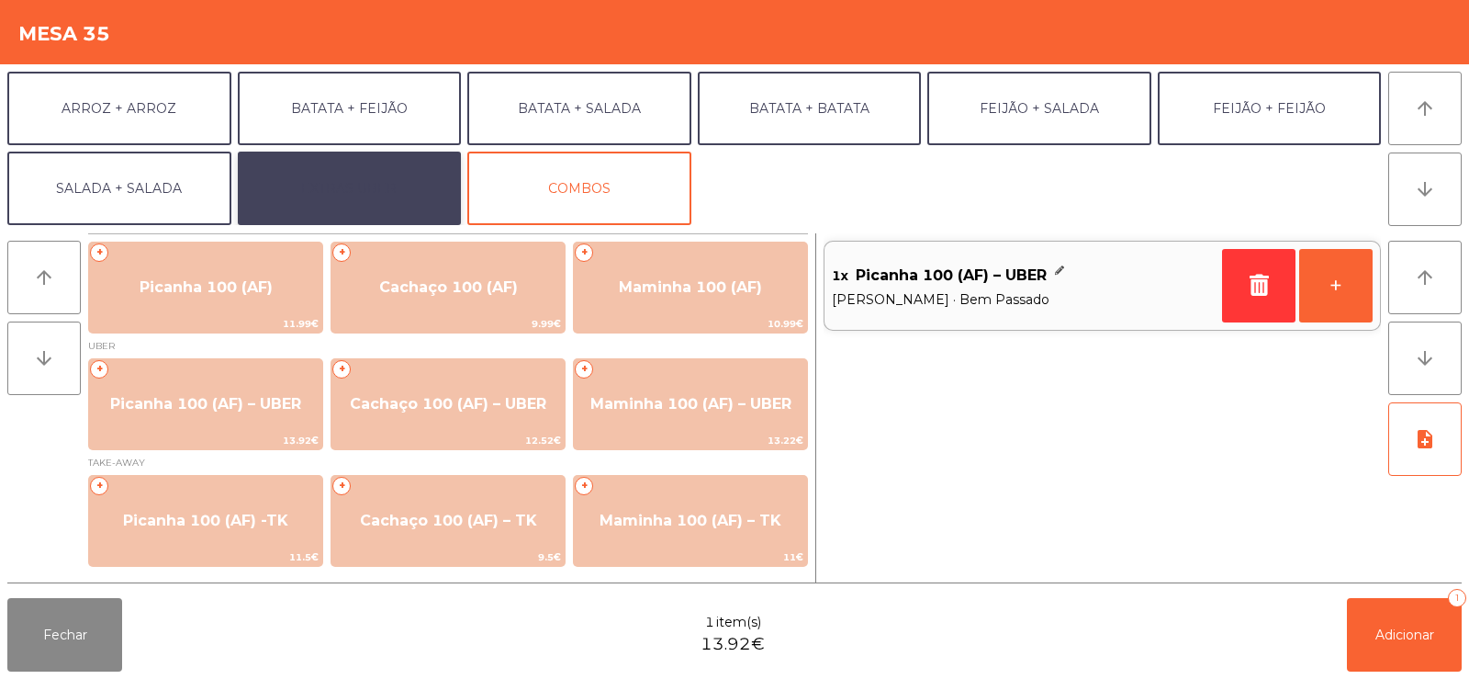
click at [401, 198] on button "EXTRAS UBER" at bounding box center [350, 188] width 224 height 73
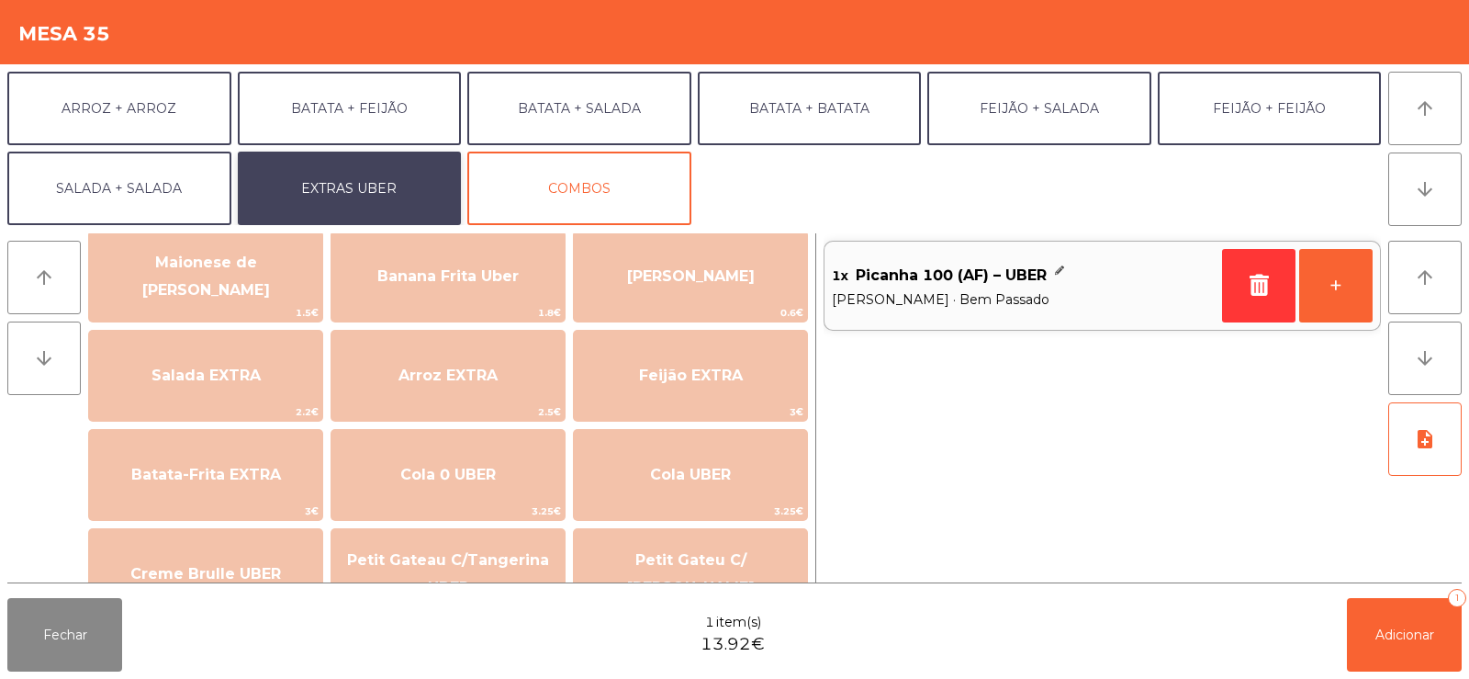
scroll to position [137, 0]
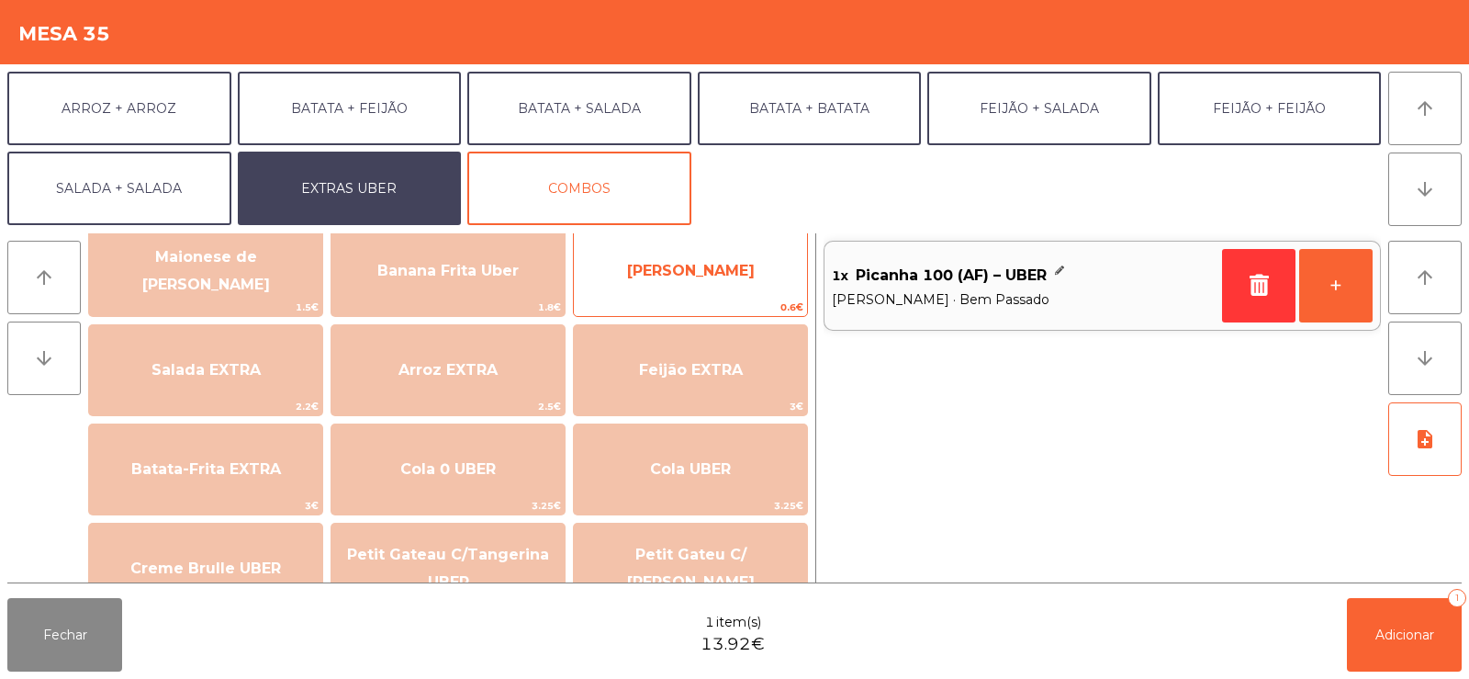
click at [730, 271] on span "[PERSON_NAME]" at bounding box center [691, 270] width 128 height 17
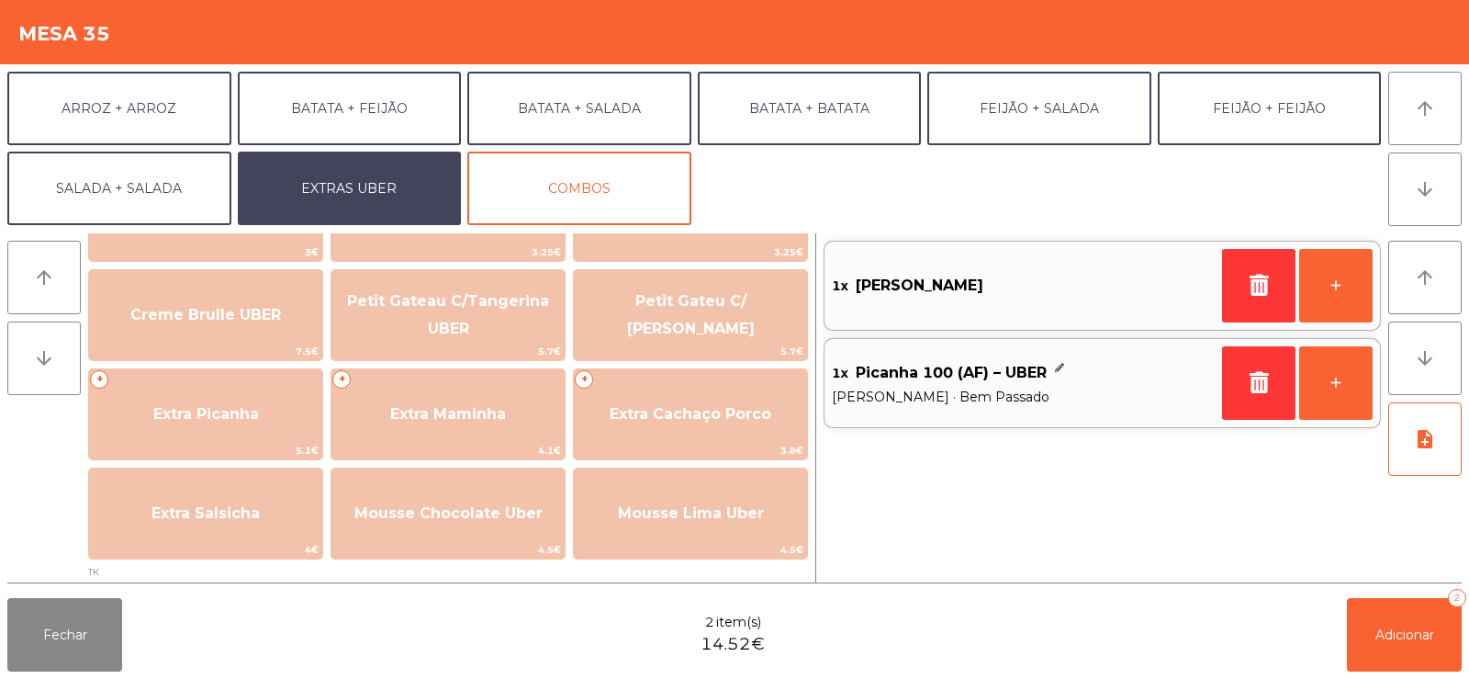
scroll to position [401, 0]
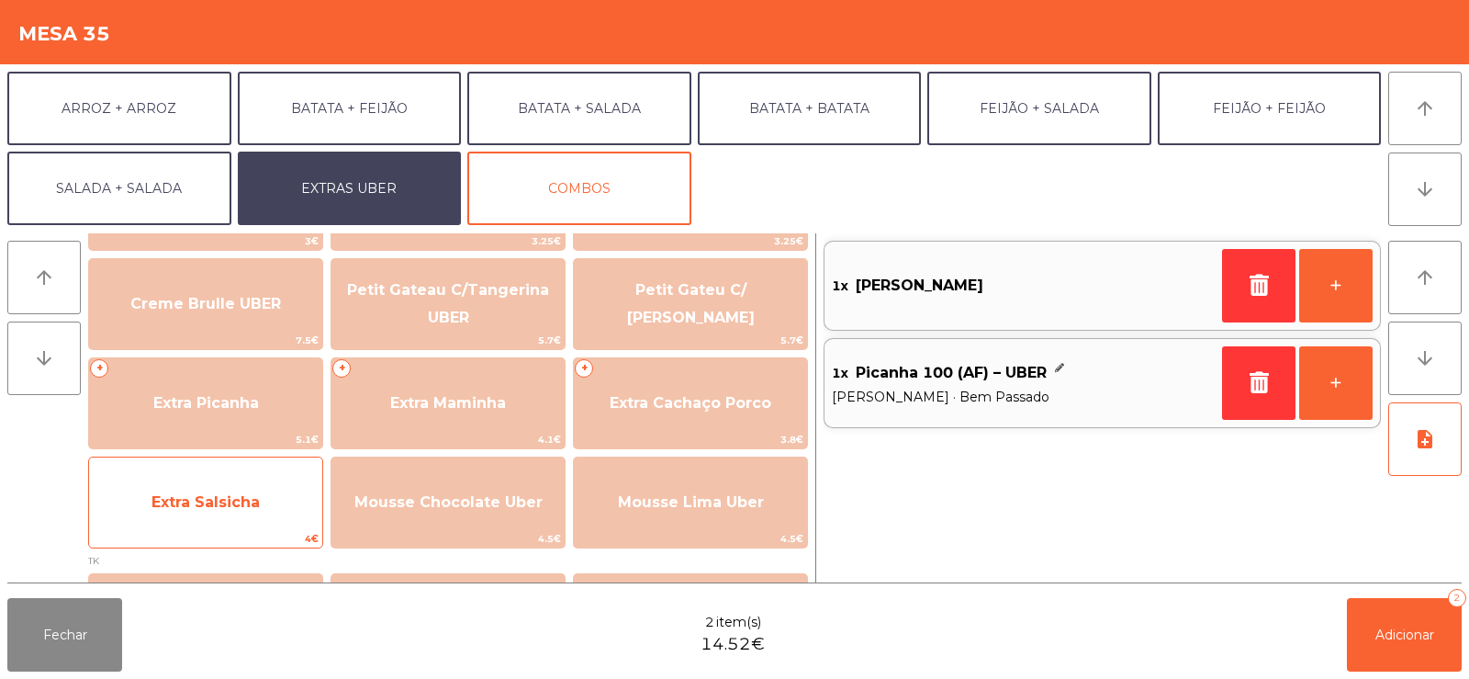
click at [203, 510] on span "Extra Salsicha" at bounding box center [206, 501] width 108 height 17
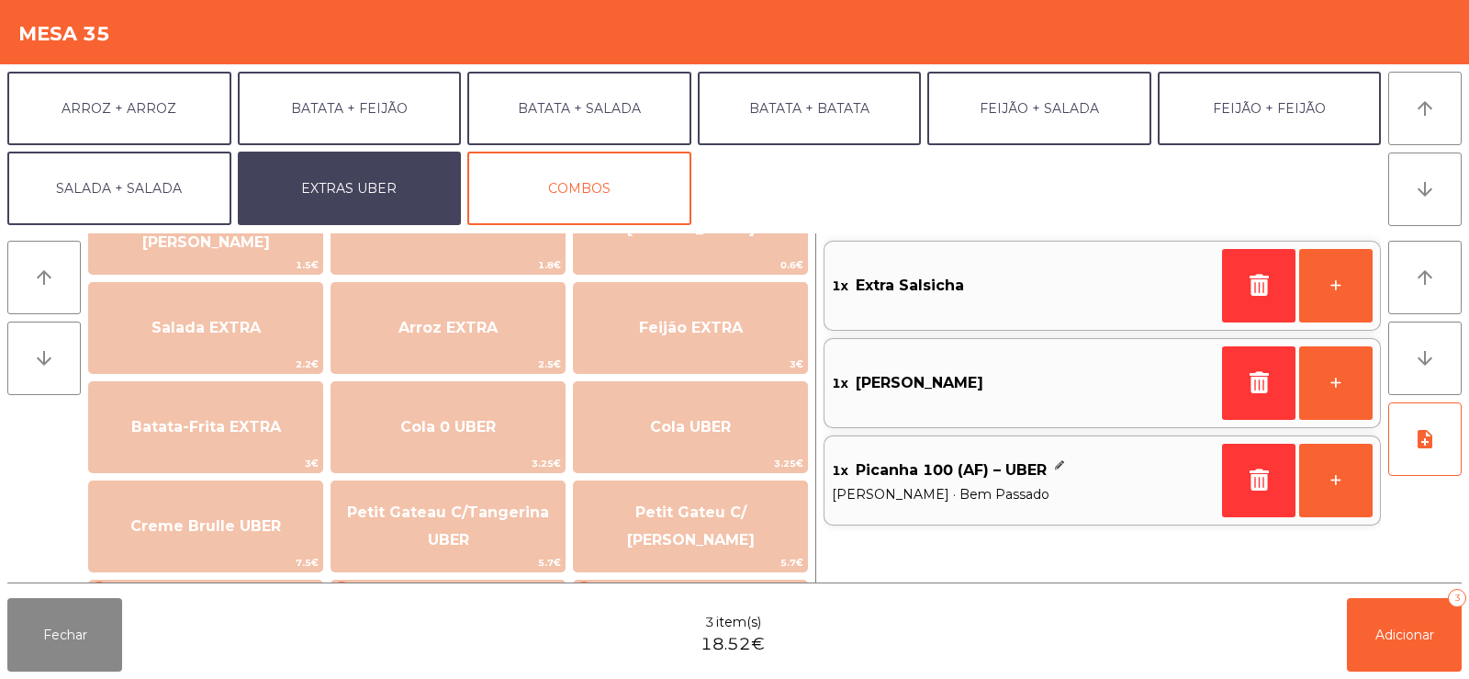
scroll to position [181, 0]
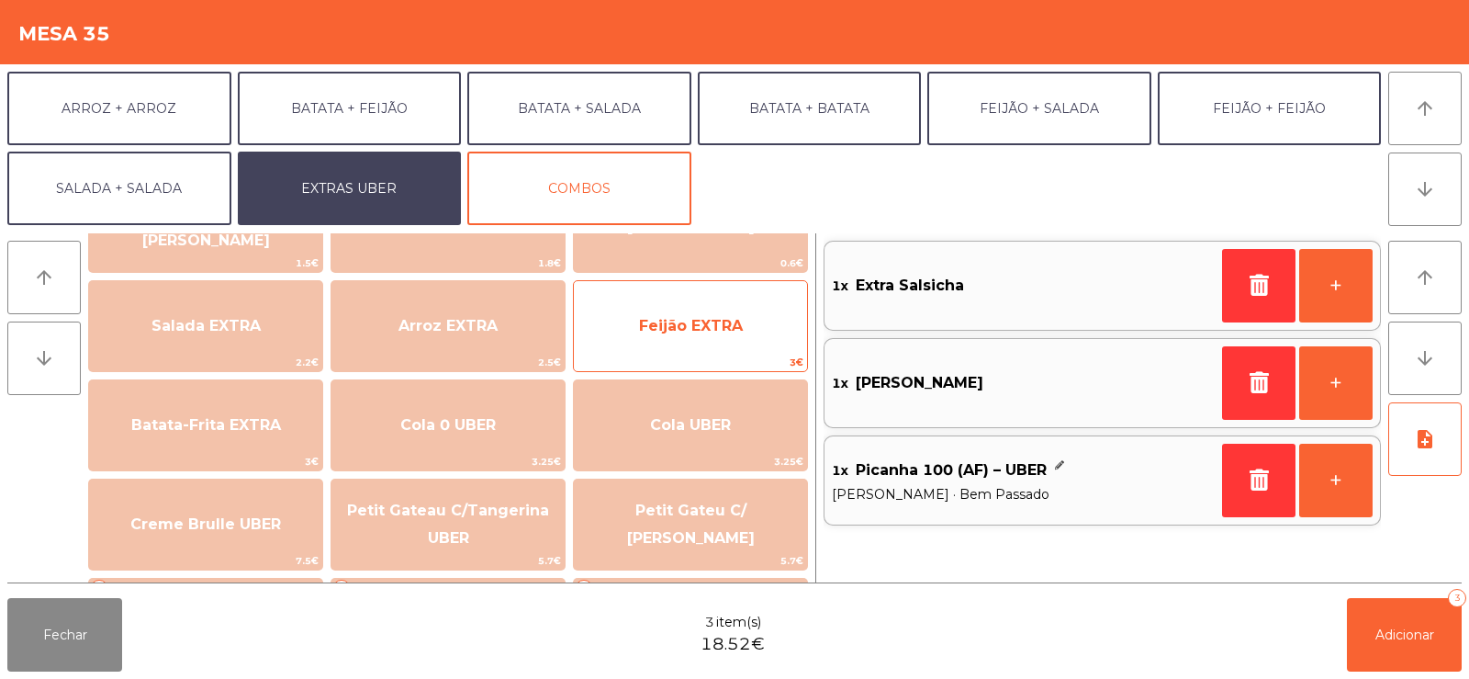
click at [747, 310] on span "Feijão EXTRA" at bounding box center [690, 326] width 233 height 50
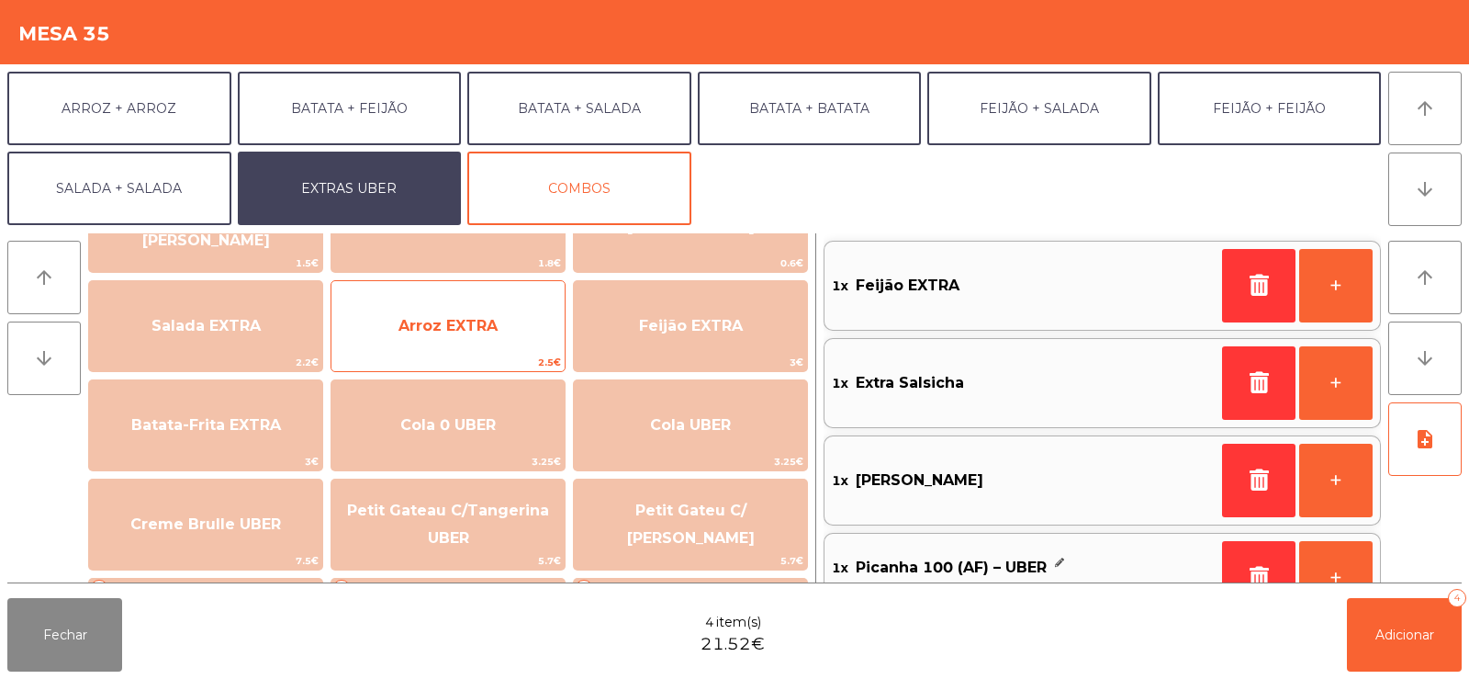
click at [449, 339] on span "Arroz EXTRA" at bounding box center [448, 326] width 233 height 50
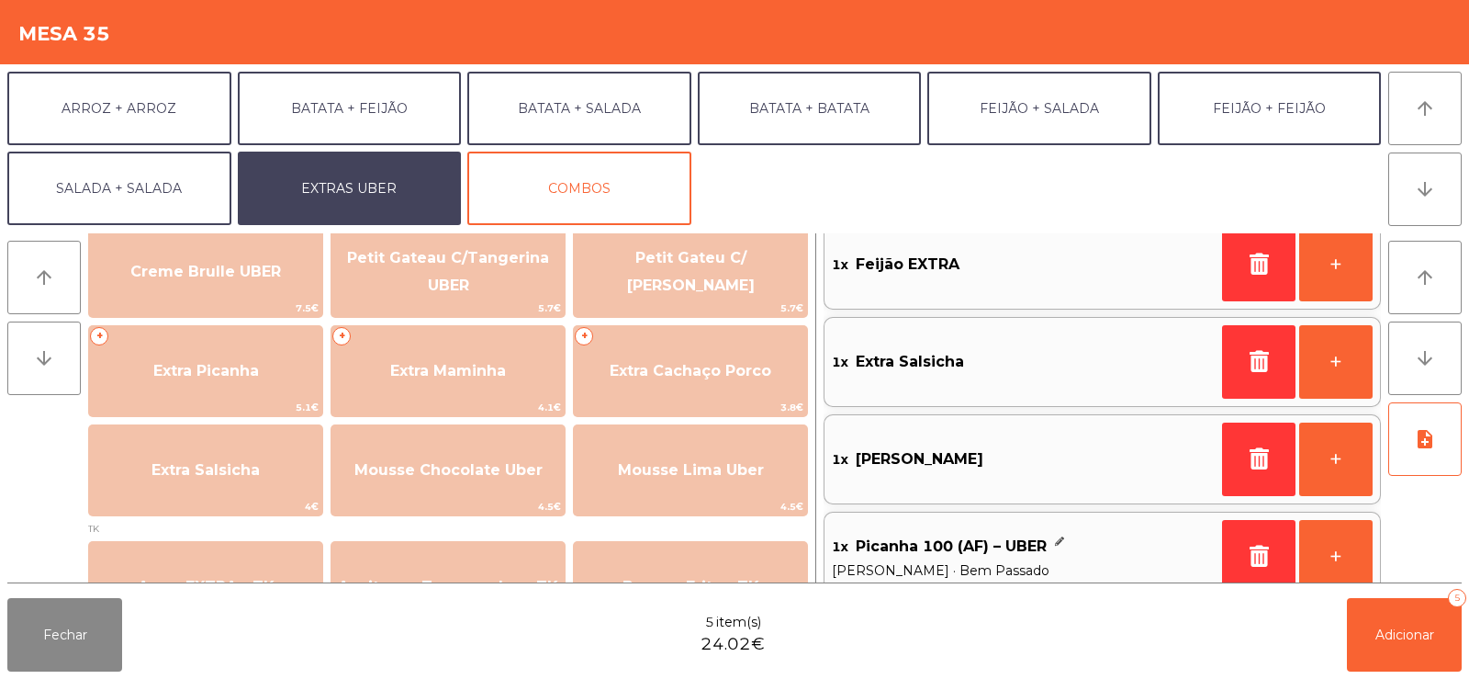
scroll to position [442, 0]
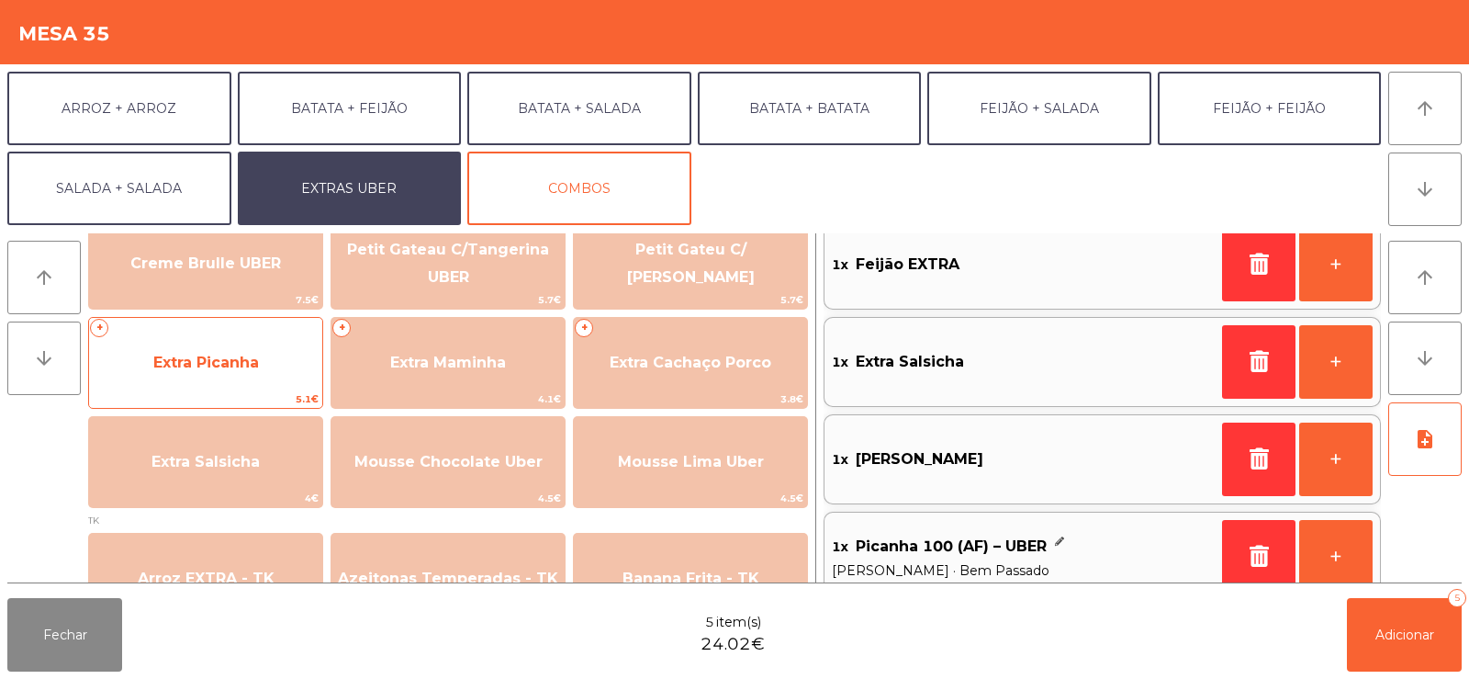
click at [205, 388] on span "Extra Picanha" at bounding box center [205, 363] width 233 height 50
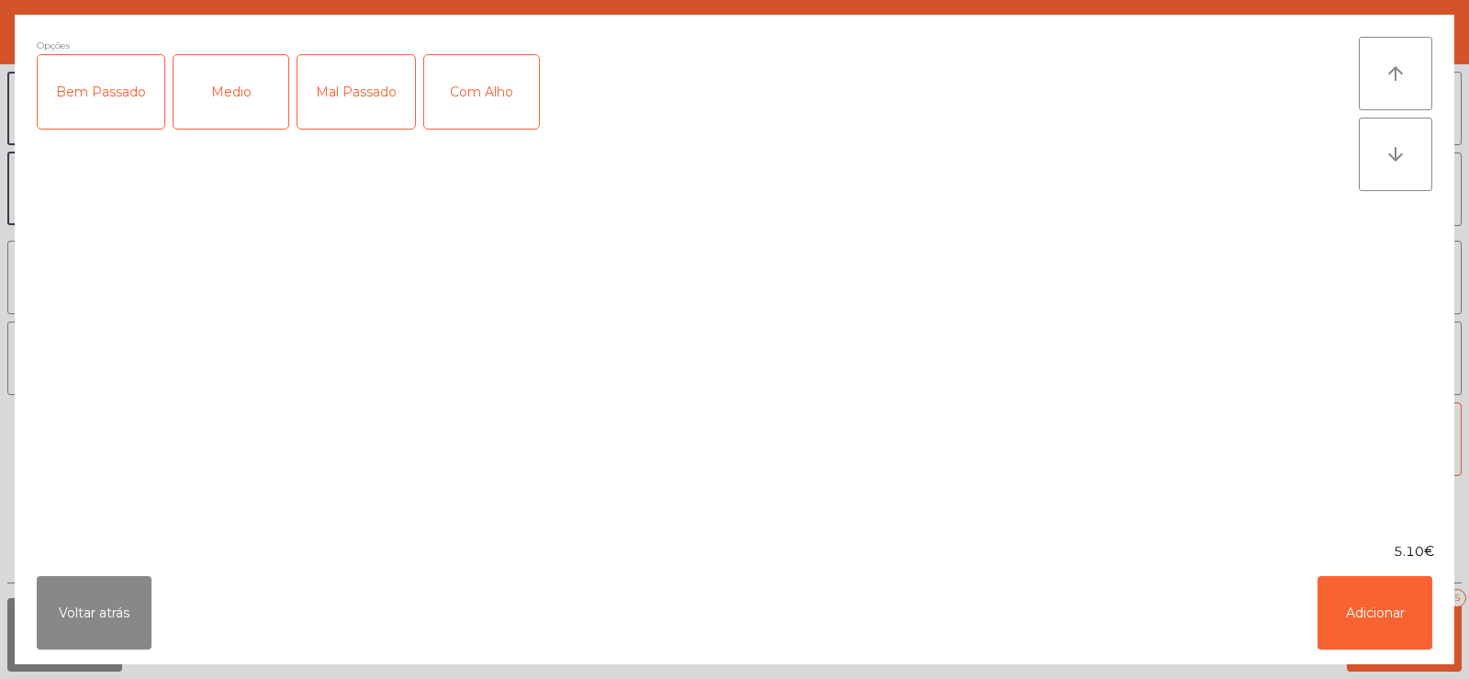
click at [96, 80] on div "Bem Passado" at bounding box center [101, 91] width 127 height 73
click at [1354, 609] on button "Adicionar" at bounding box center [1375, 612] width 115 height 73
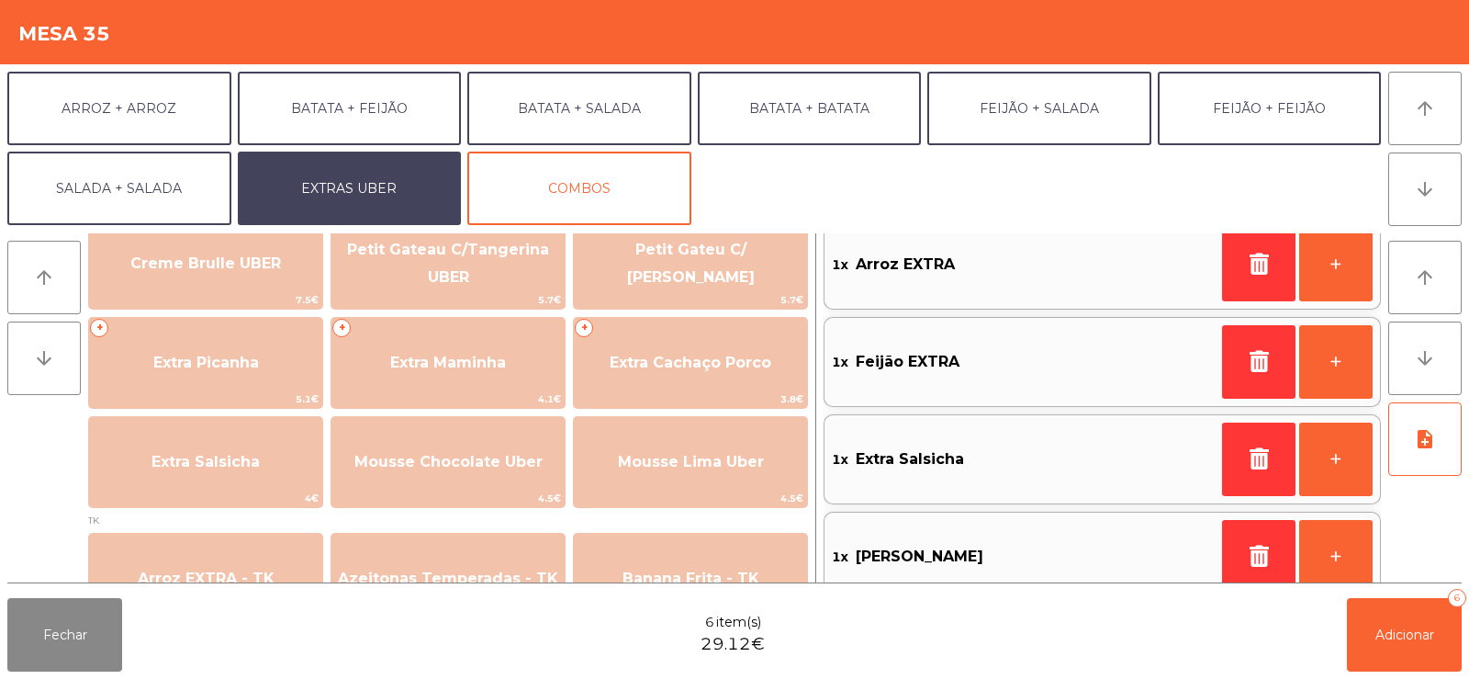
scroll to position [7, 0]
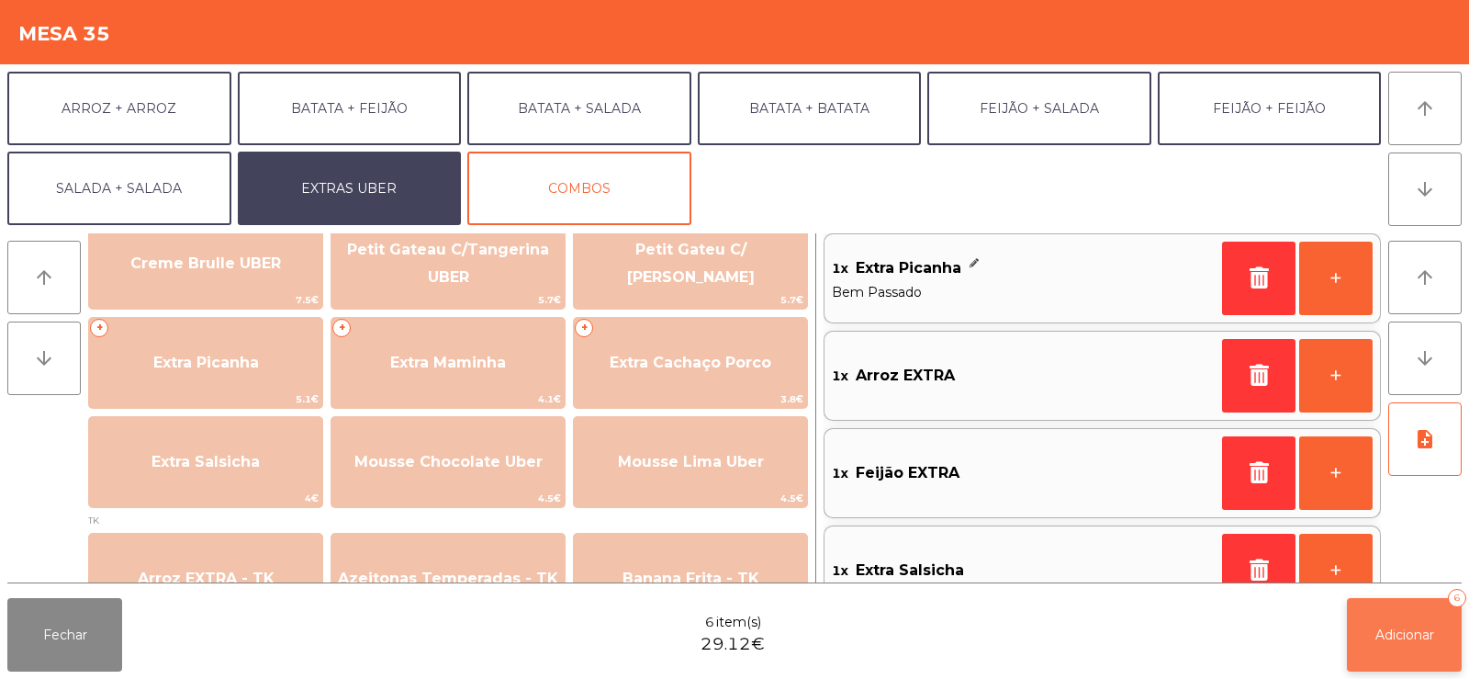
click at [1429, 622] on button "Adicionar 6" at bounding box center [1404, 634] width 115 height 73
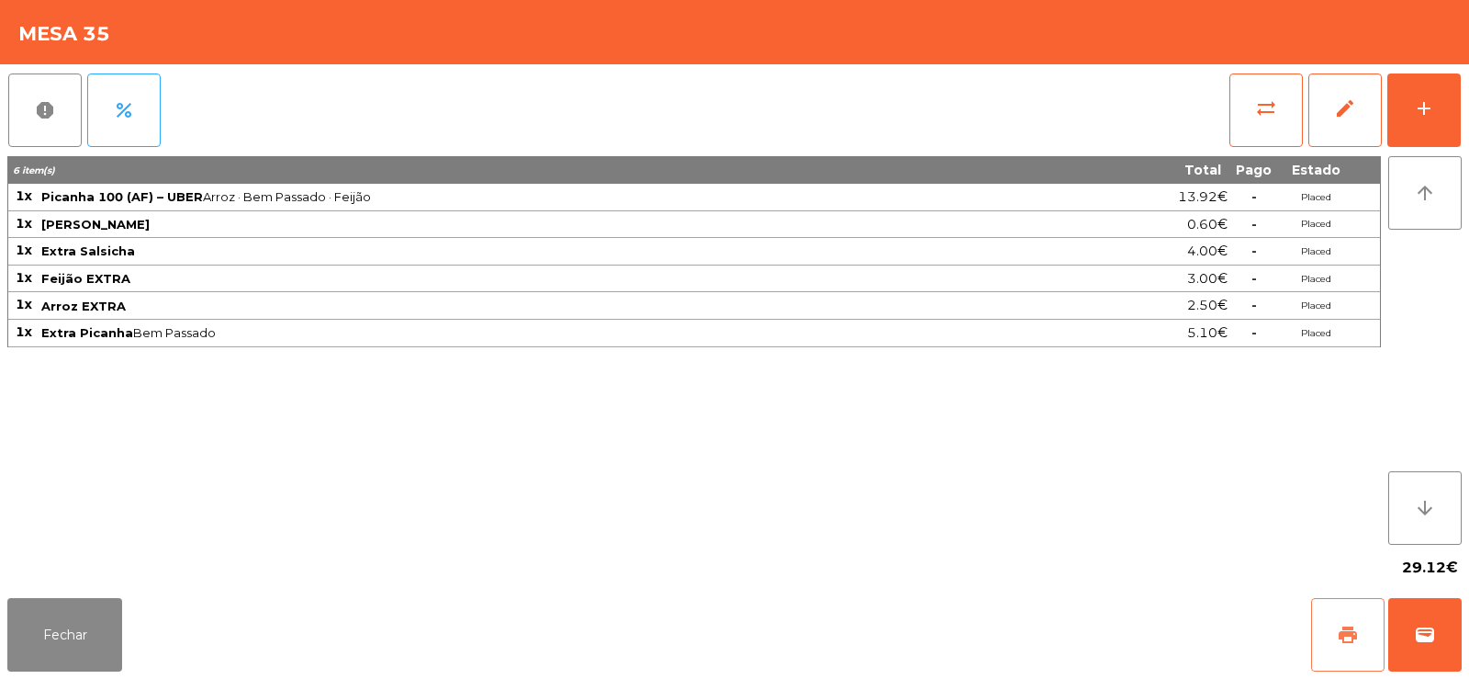
click at [1338, 635] on span "print" at bounding box center [1348, 635] width 22 height 22
click at [1446, 639] on button "wallet" at bounding box center [1424, 634] width 73 height 73
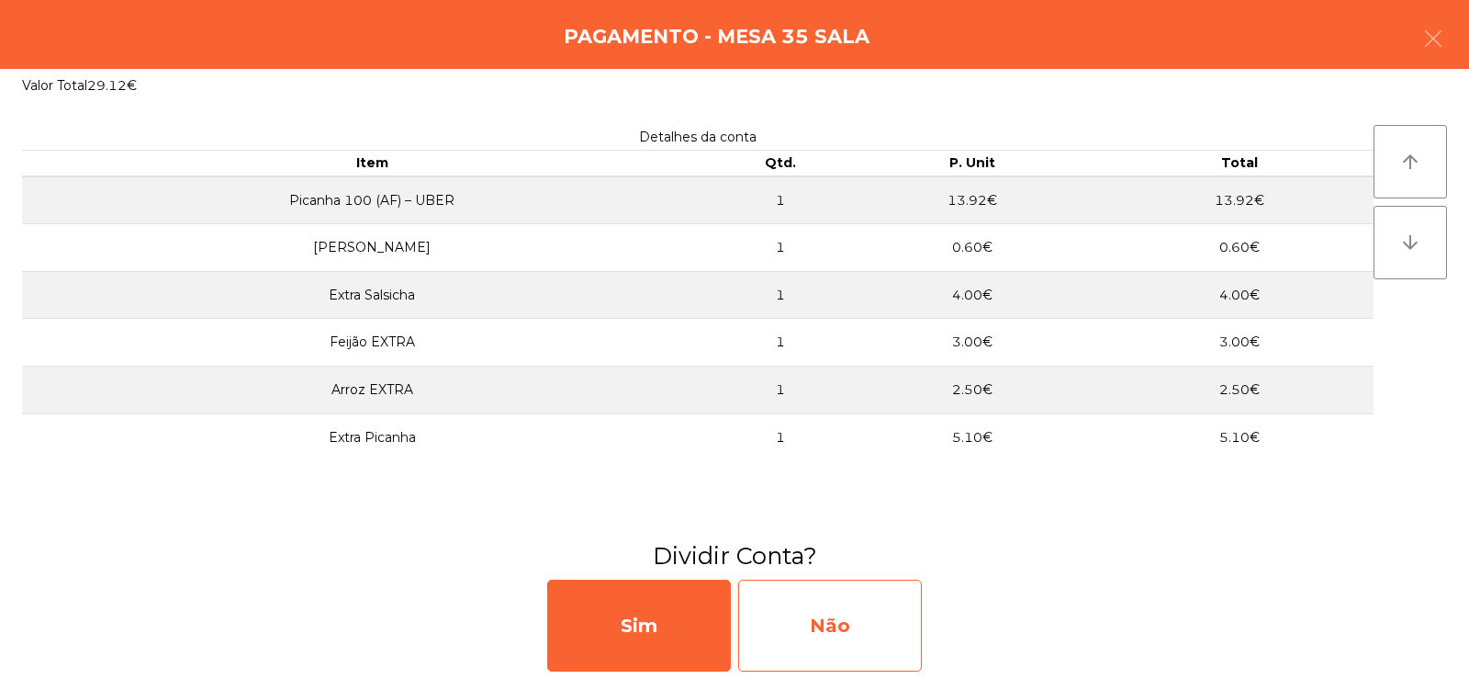
click at [827, 620] on div "Não" at bounding box center [830, 625] width 184 height 92
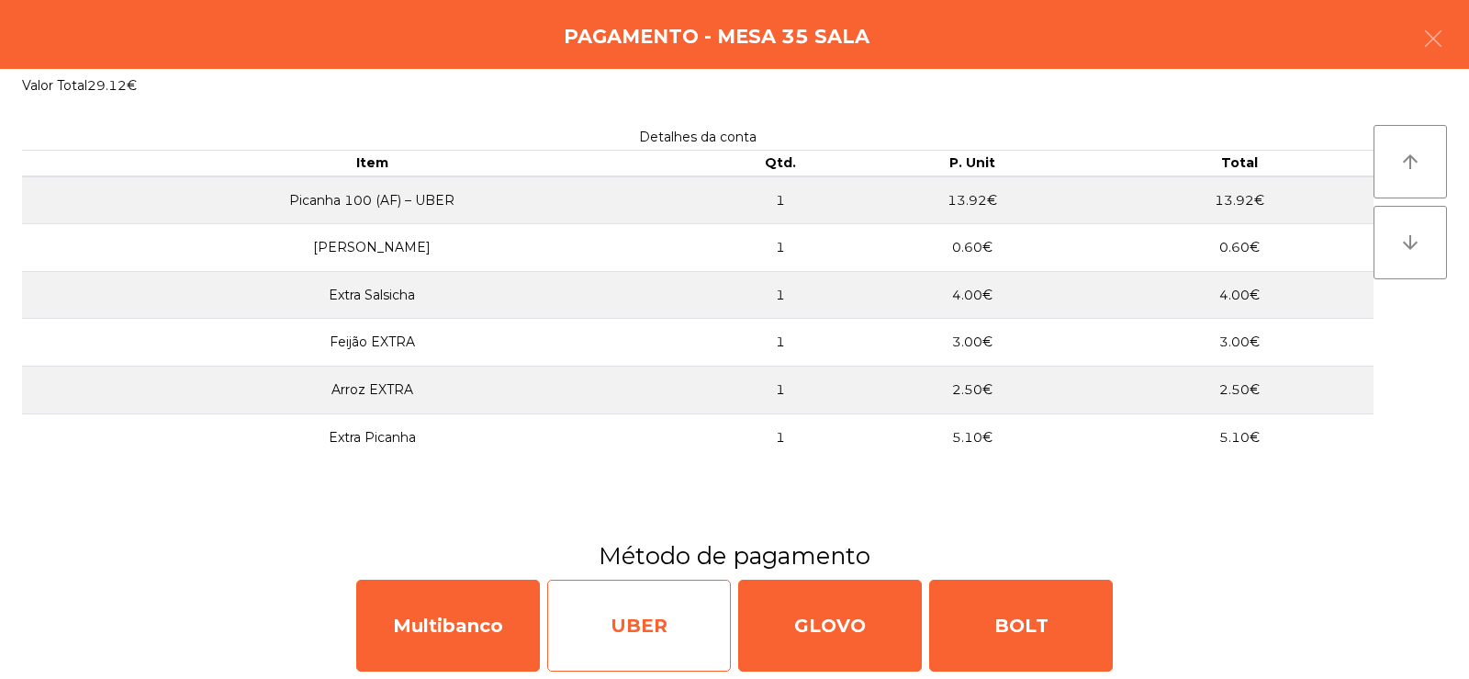
click at [628, 637] on div "UBER" at bounding box center [639, 625] width 184 height 92
select select "**"
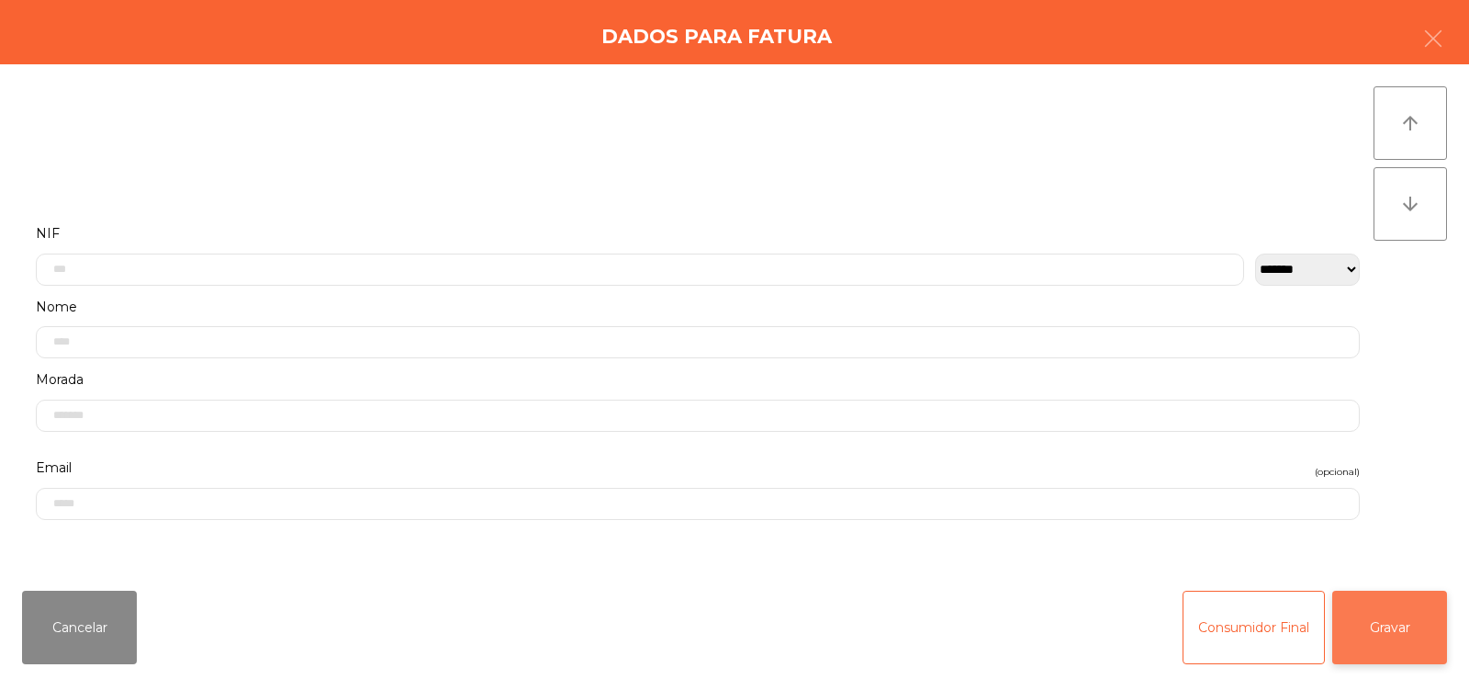
click at [1394, 621] on button "Gravar" at bounding box center [1389, 626] width 115 height 73
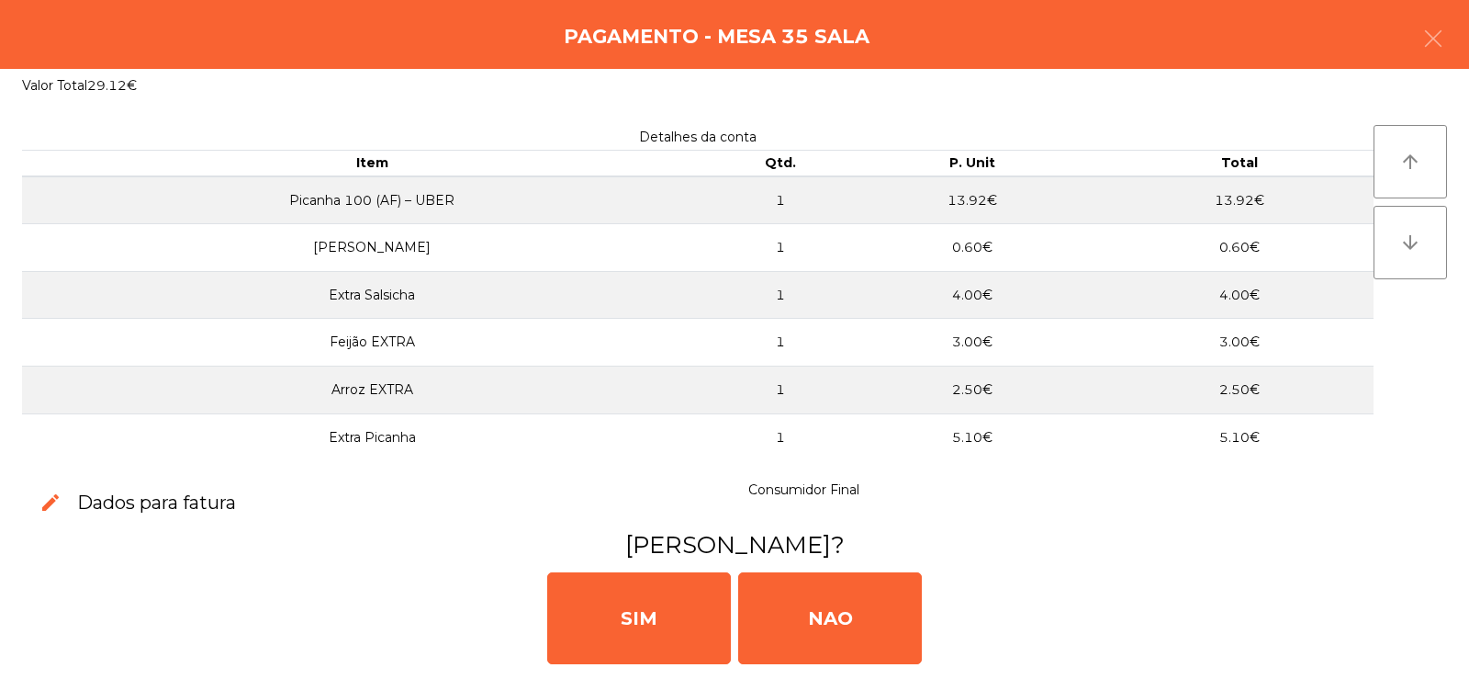
click at [1375, 611] on div "[PERSON_NAME]" at bounding box center [734, 616] width 1455 height 110
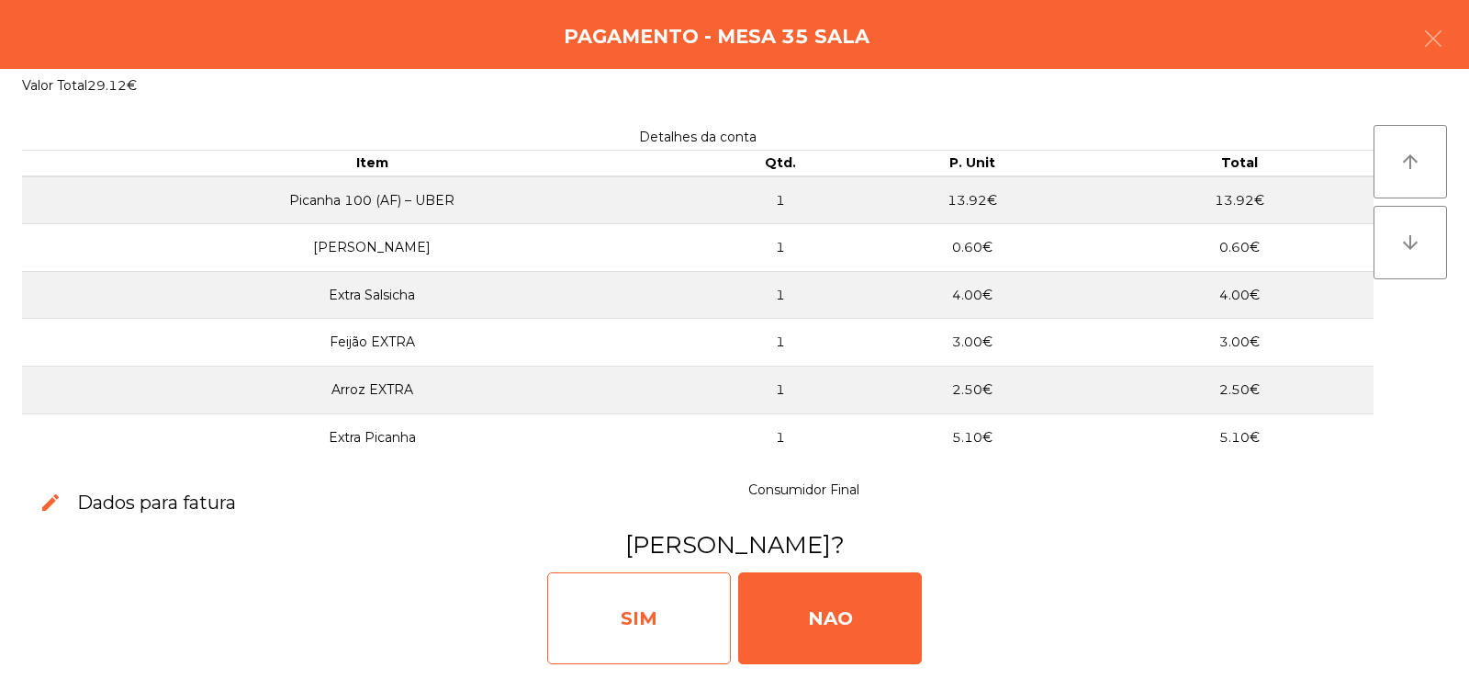
click at [618, 633] on div "SIM" at bounding box center [639, 618] width 184 height 92
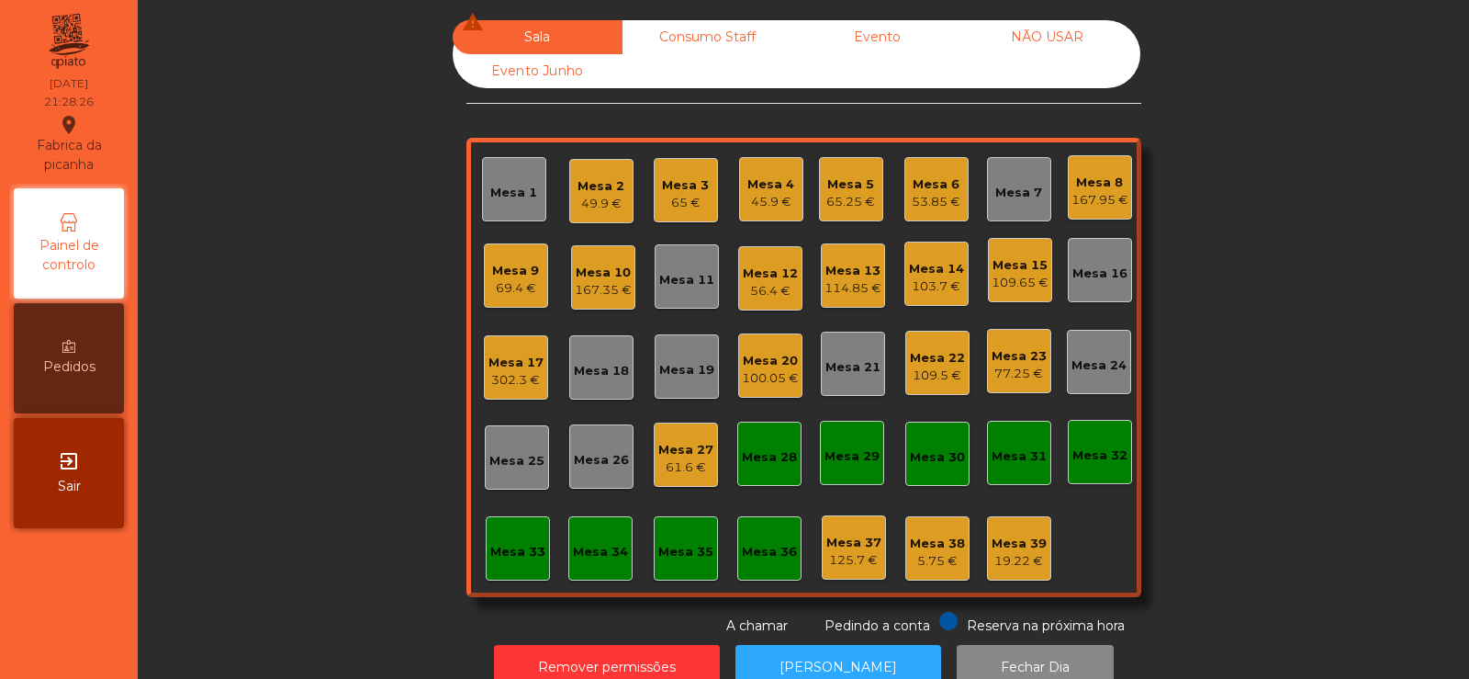
click at [751, 282] on div "56.4 €" at bounding box center [770, 291] width 55 height 18
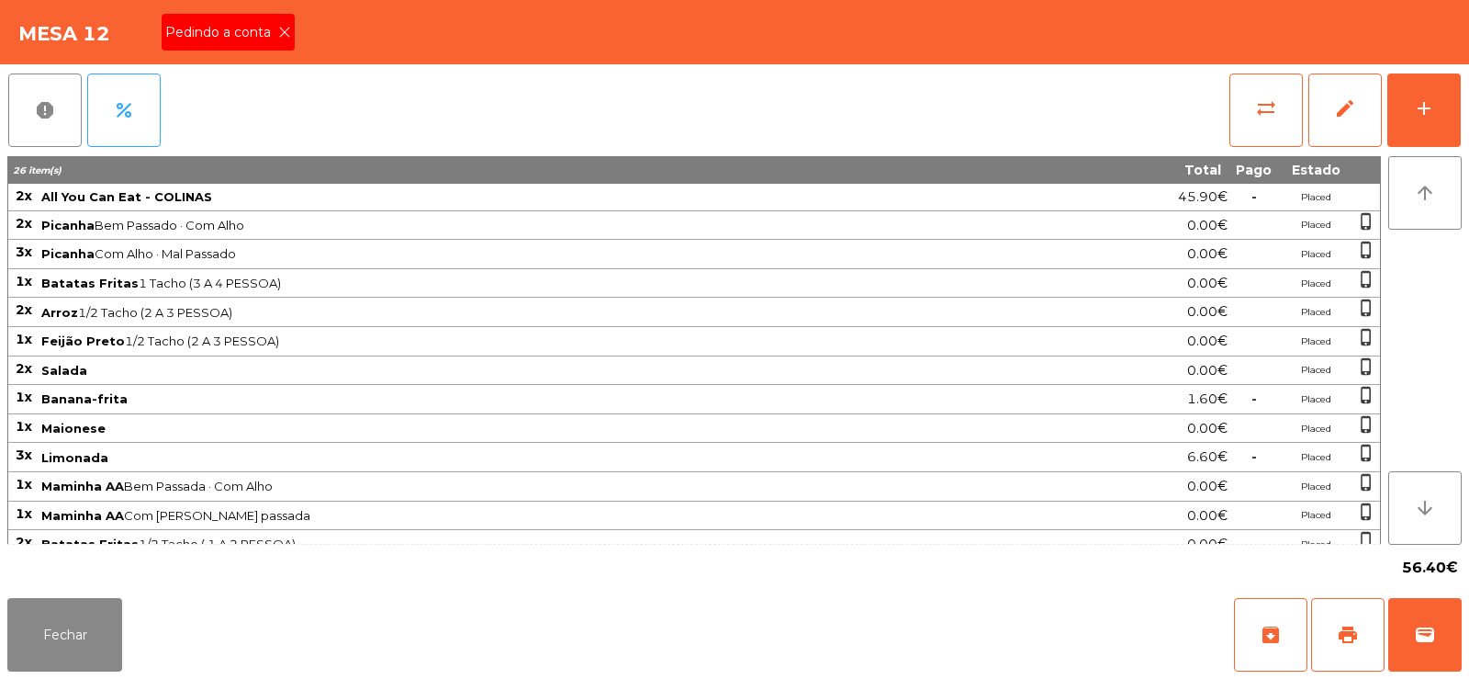
click at [271, 27] on span "Pedindo a conta" at bounding box center [221, 32] width 113 height 19
click at [1328, 624] on button "print" at bounding box center [1347, 634] width 73 height 73
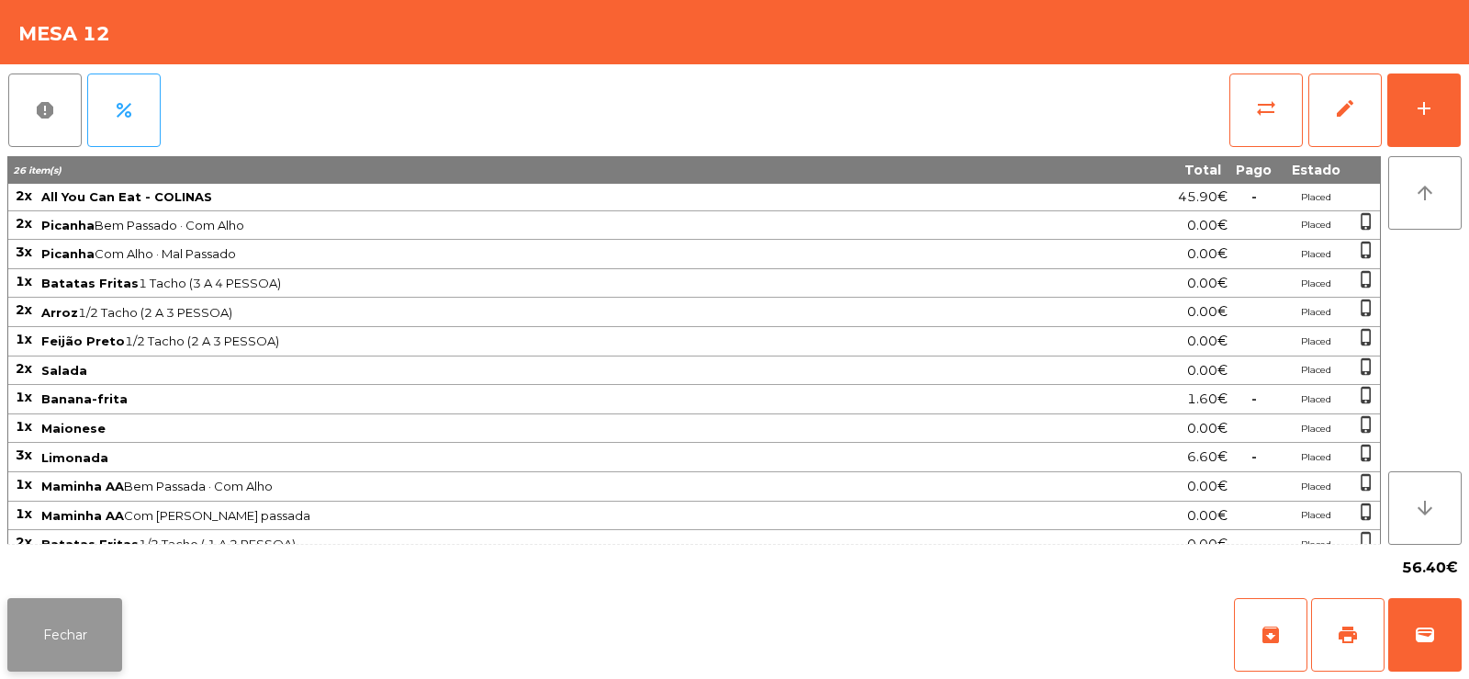
click at [58, 637] on button "Fechar" at bounding box center [64, 634] width 115 height 73
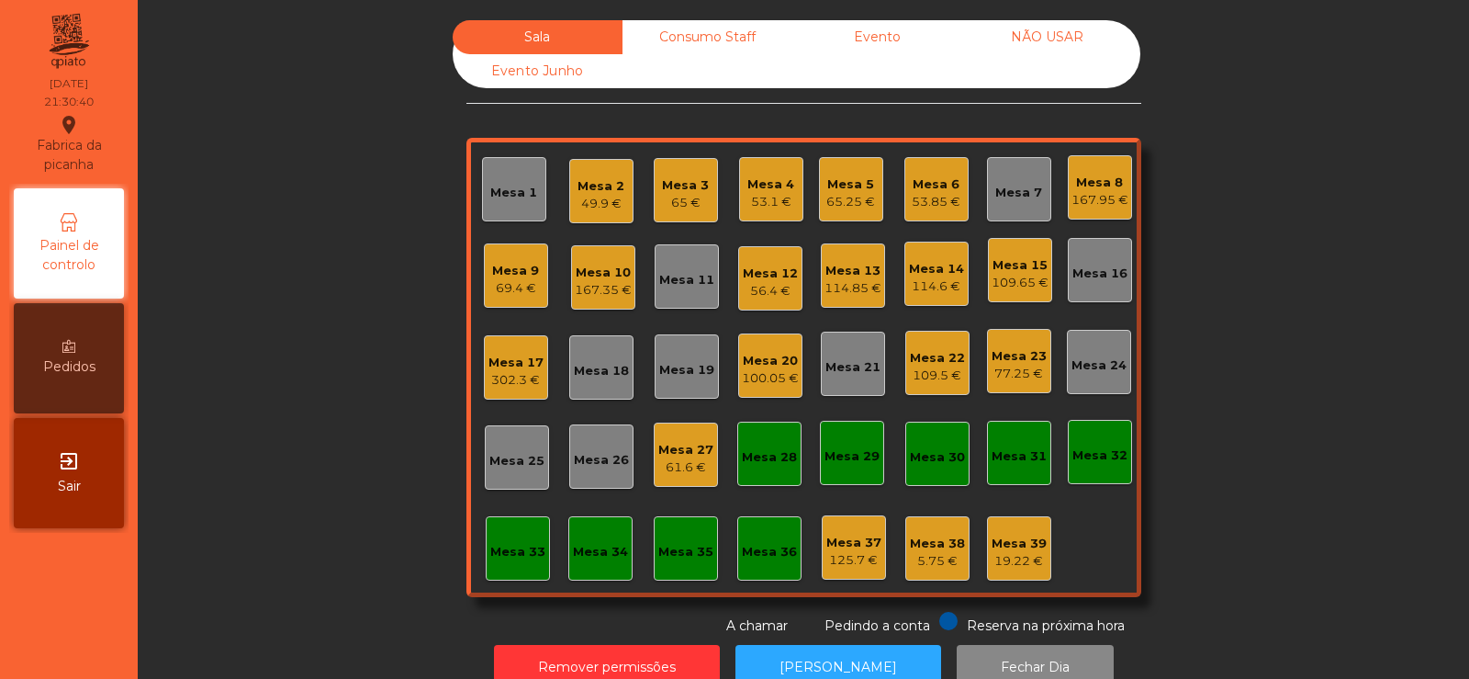
click at [680, 544] on div "Mesa 35" at bounding box center [685, 552] width 55 height 18
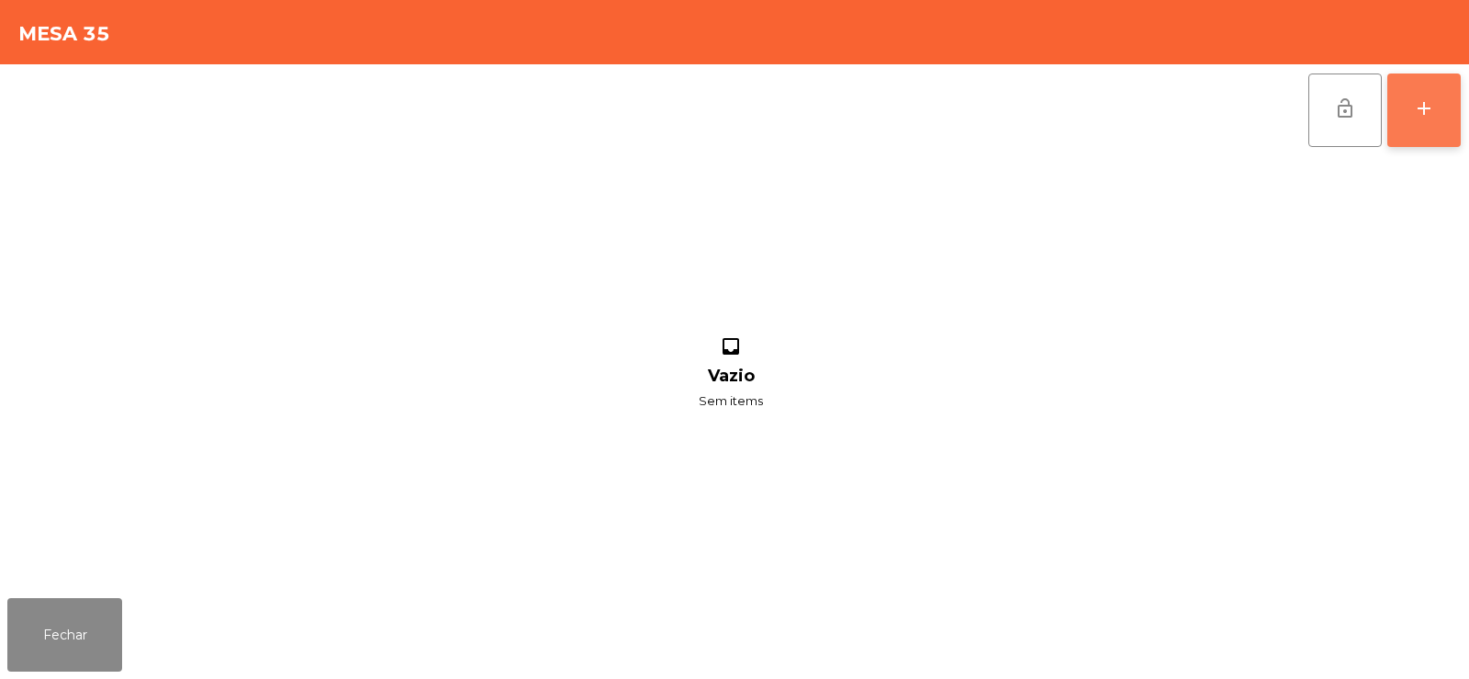
click at [1423, 113] on div "add" at bounding box center [1424, 108] width 22 height 22
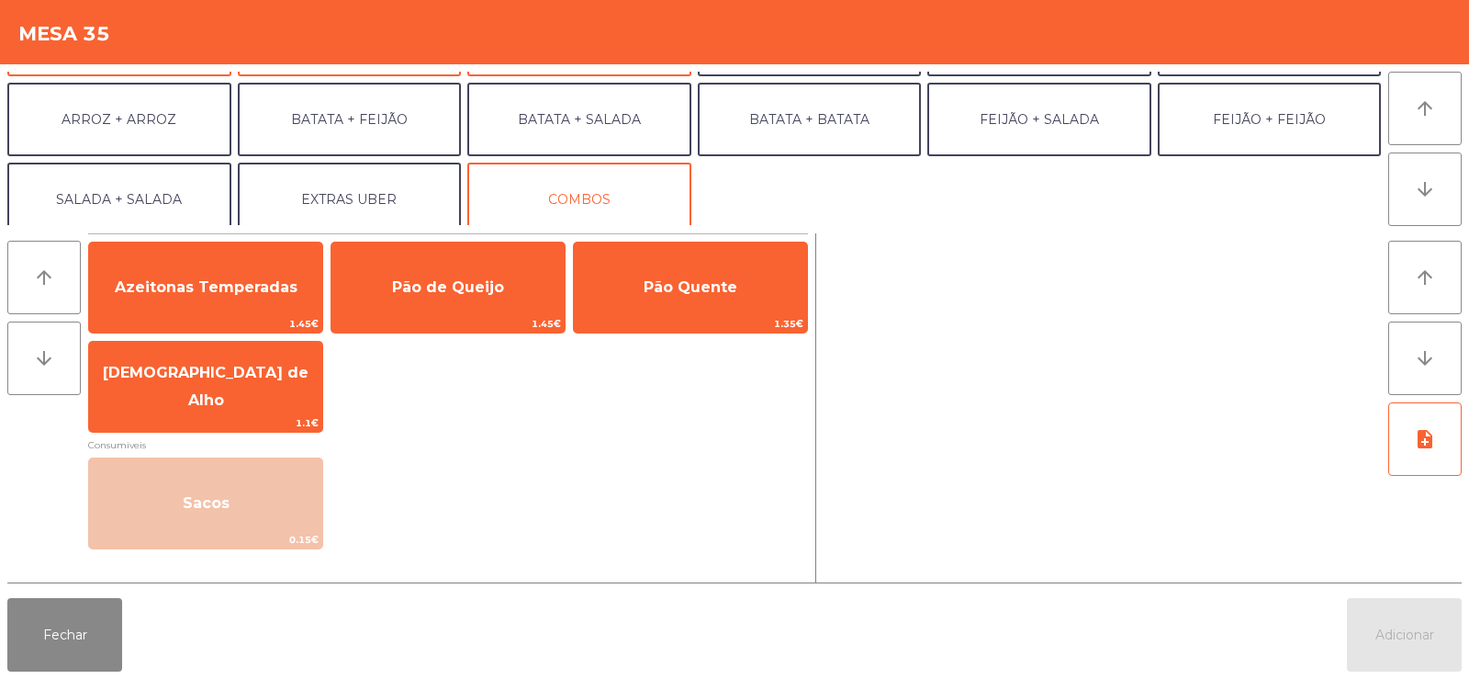
scroll to position [232, 0]
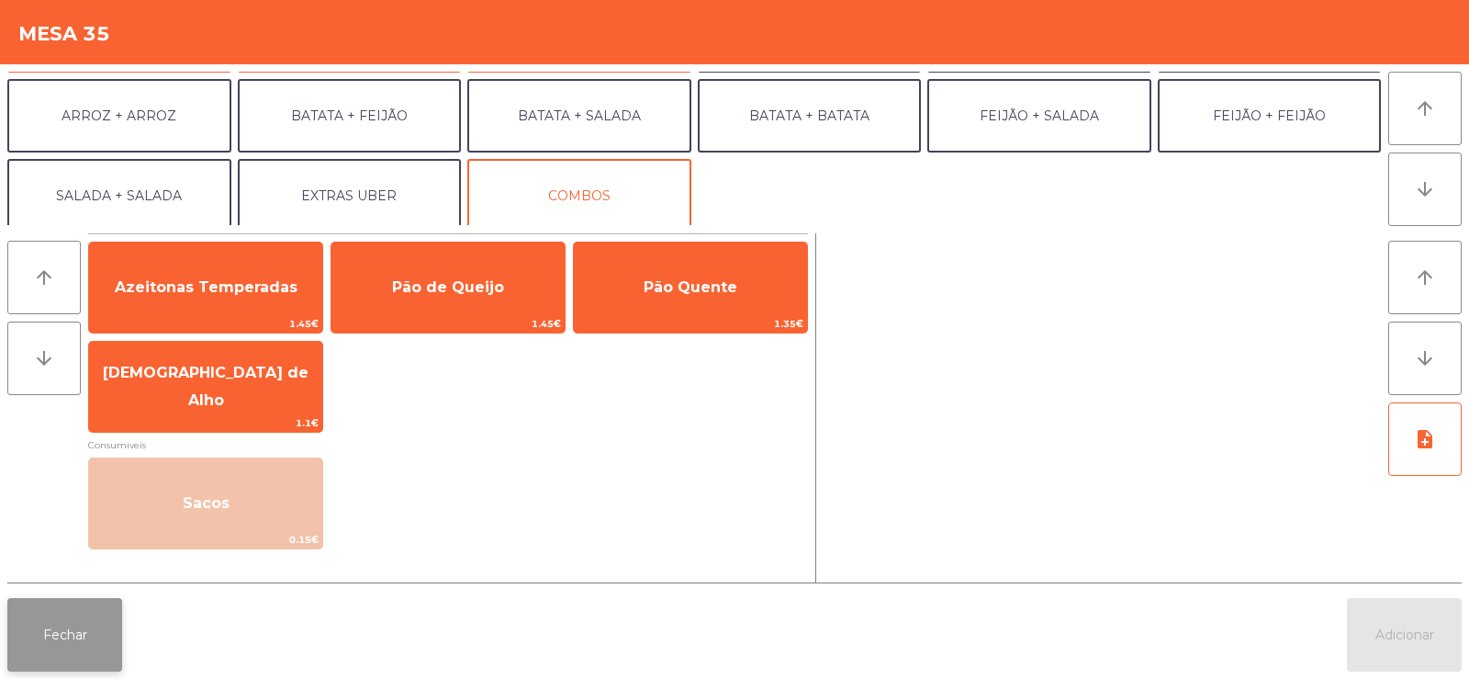
click at [85, 632] on button "Fechar" at bounding box center [64, 634] width 115 height 73
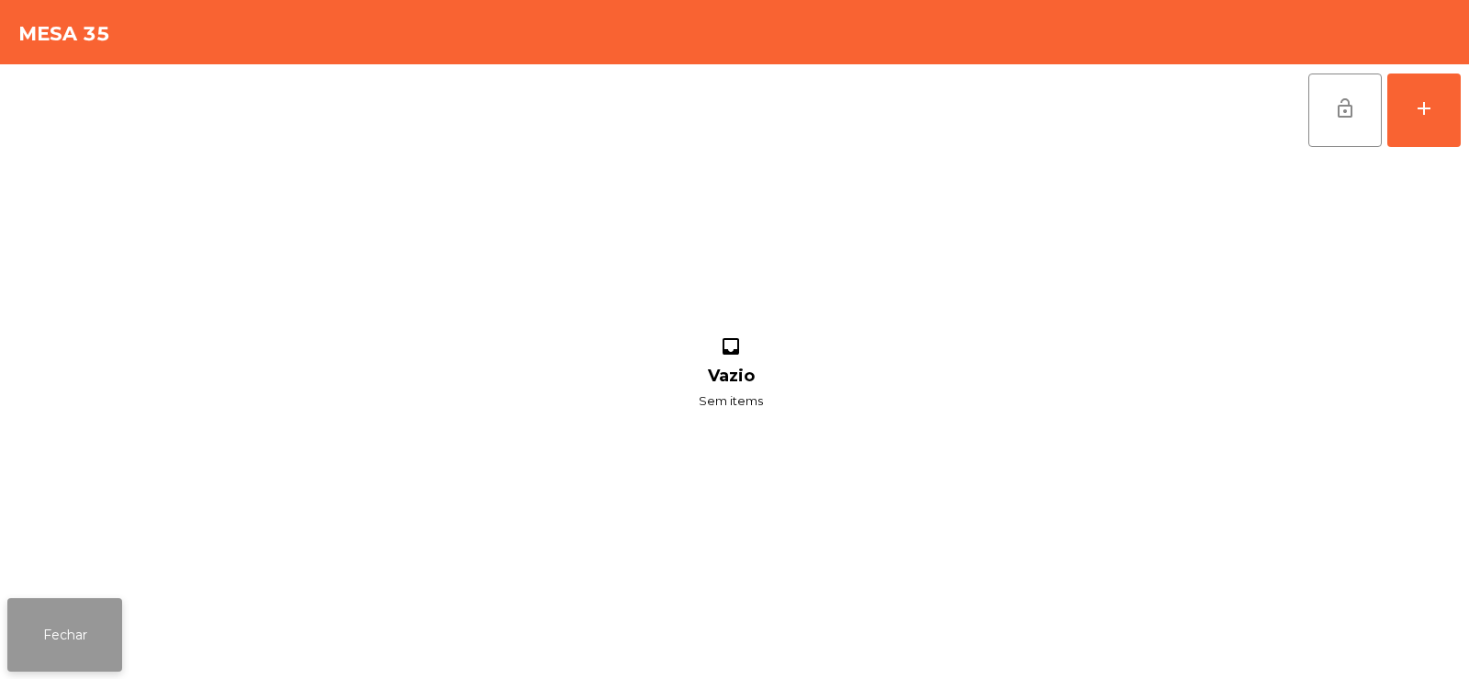
click at [65, 645] on button "Fechar" at bounding box center [64, 634] width 115 height 73
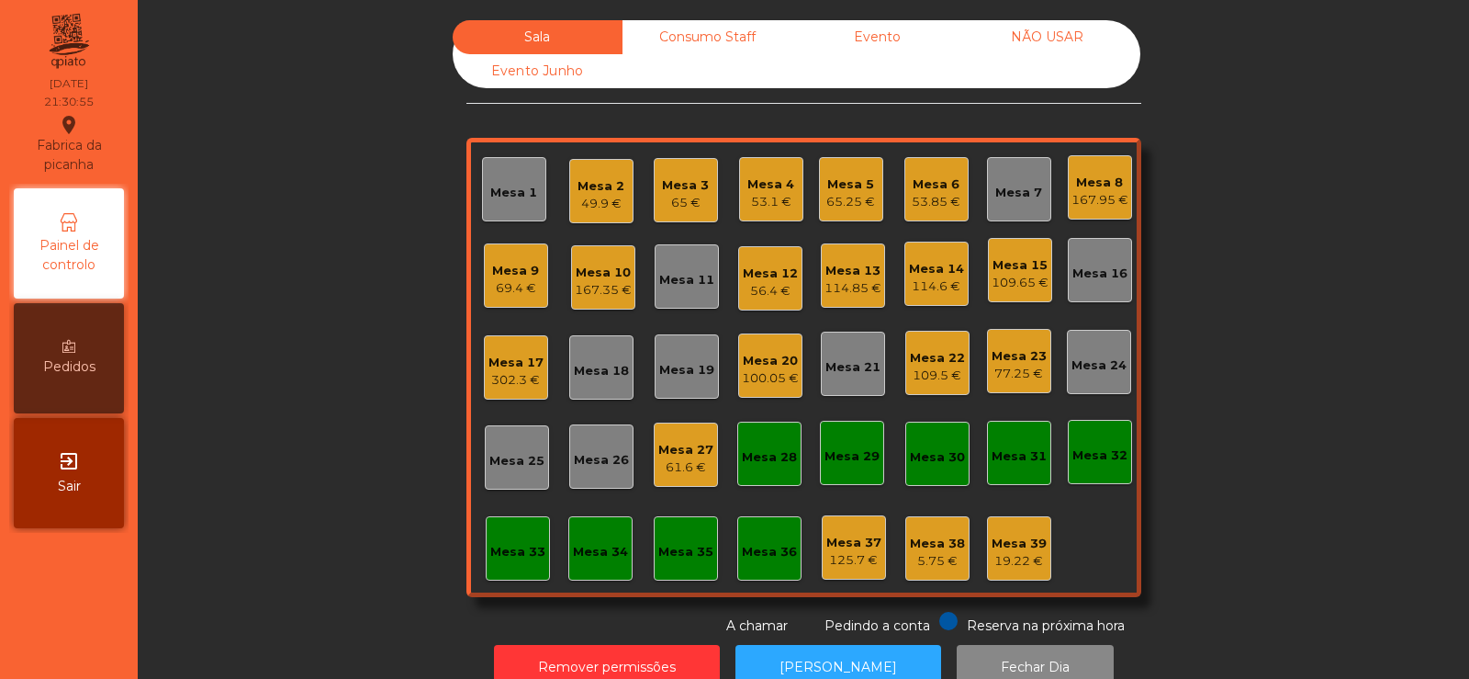
scroll to position [45, 0]
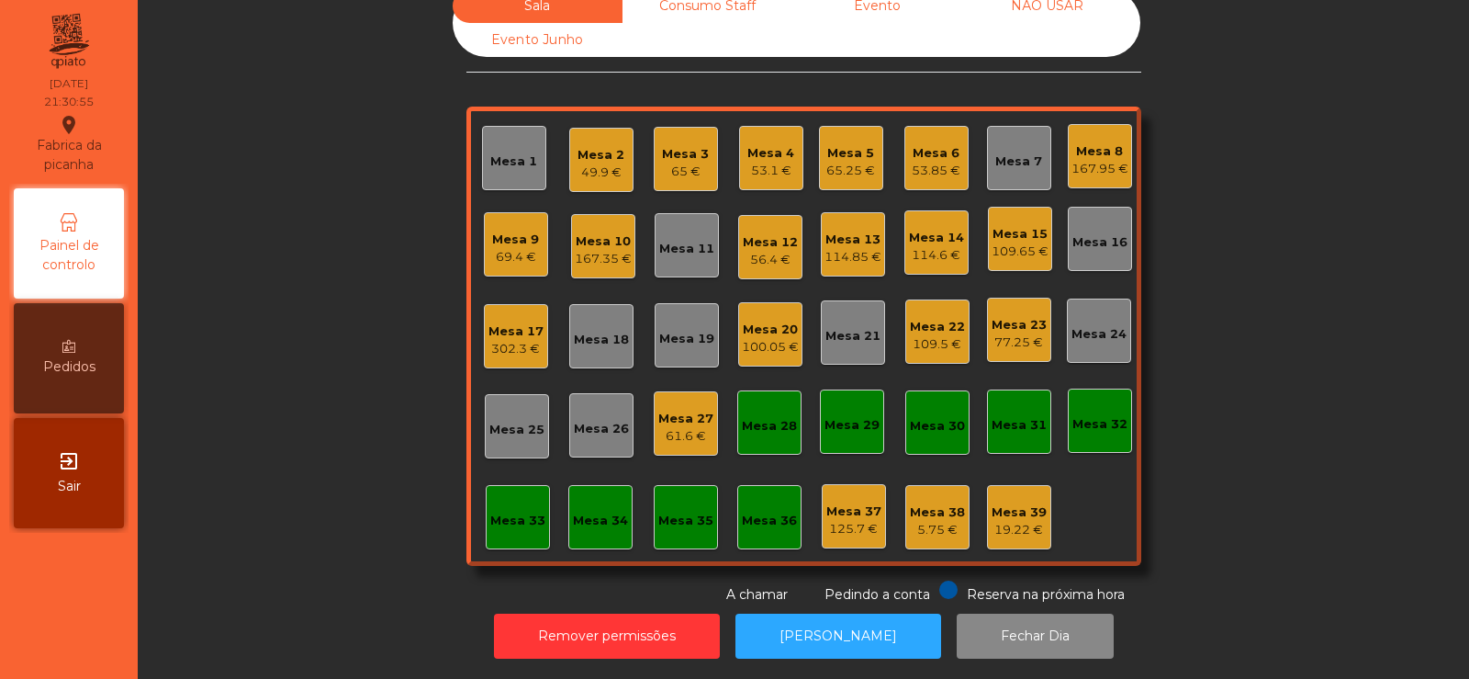
click at [859, 144] on div "Mesa 5" at bounding box center [850, 153] width 49 height 18
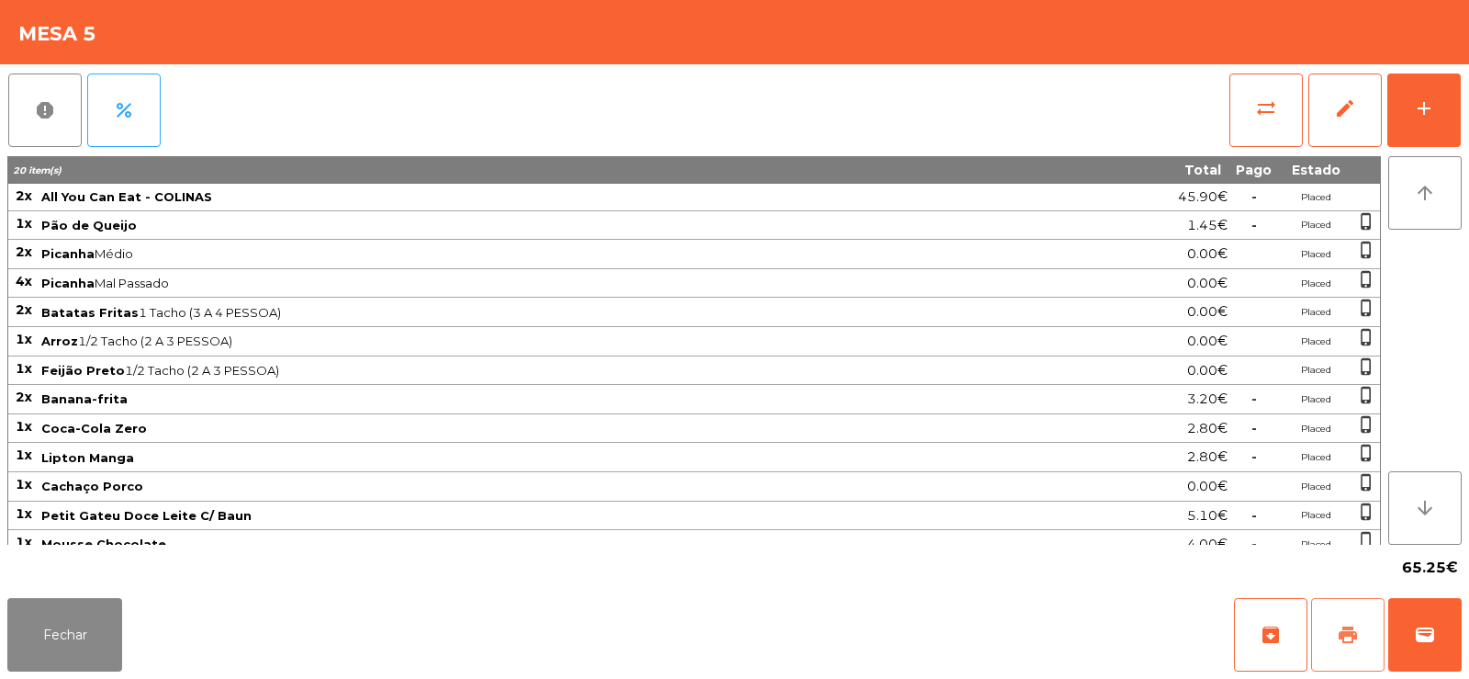
click at [1344, 628] on span "print" at bounding box center [1348, 635] width 22 height 22
click at [57, 616] on button "Fechar" at bounding box center [64, 634] width 115 height 73
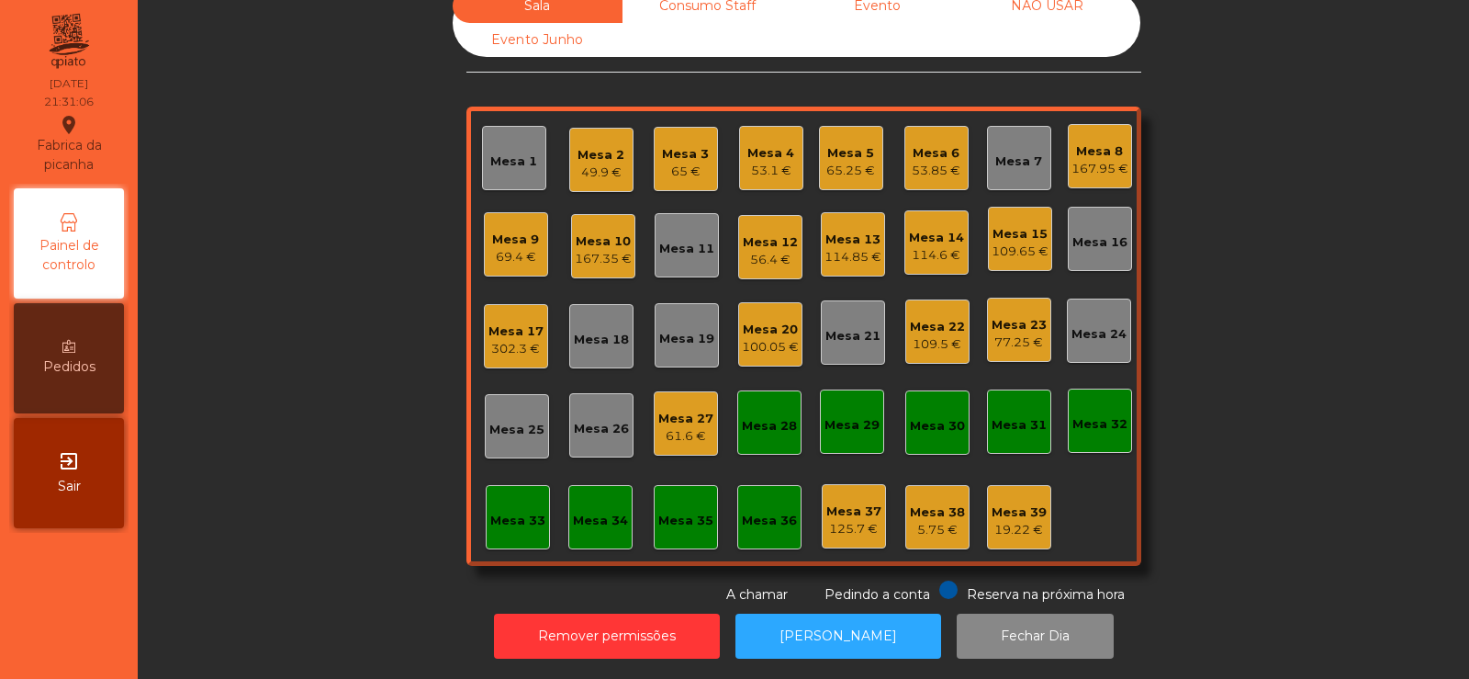
click at [766, 504] on div "Mesa 36" at bounding box center [769, 517] width 55 height 26
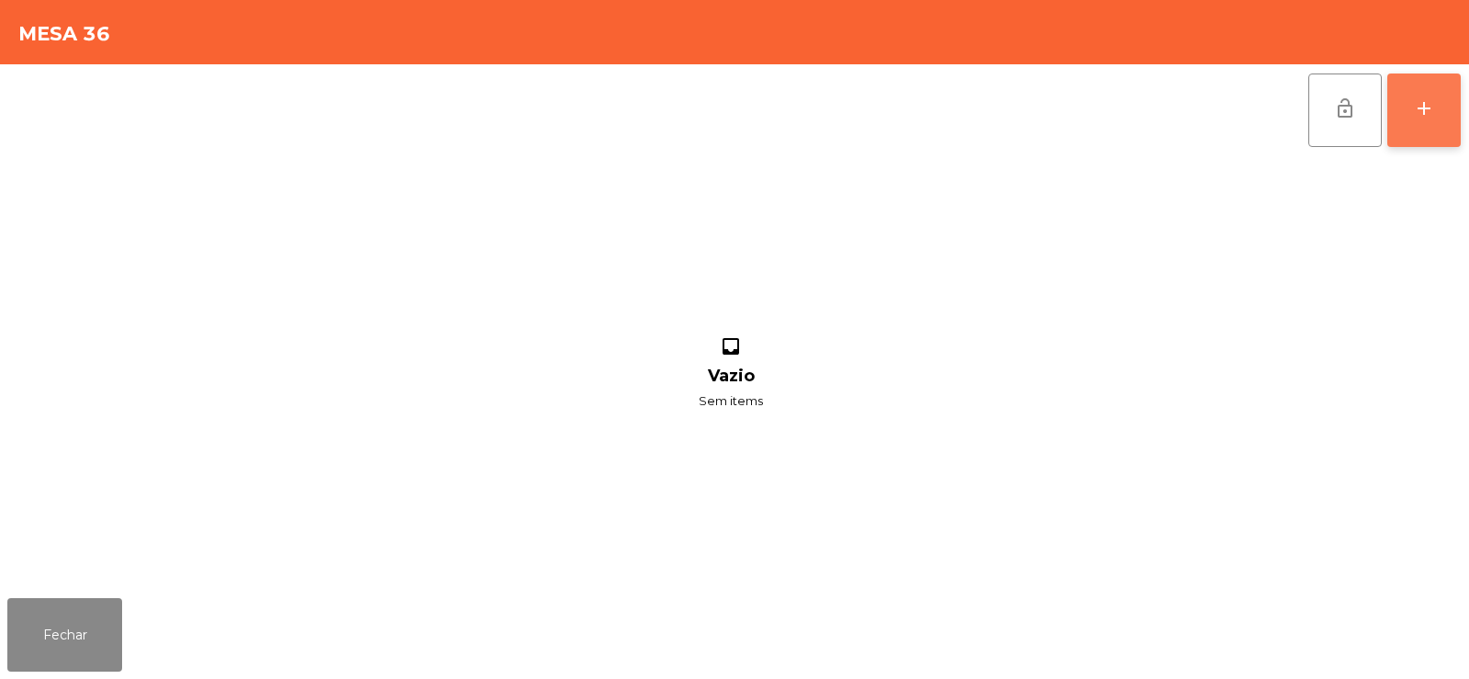
click at [1420, 107] on div "add" at bounding box center [1424, 108] width 22 height 22
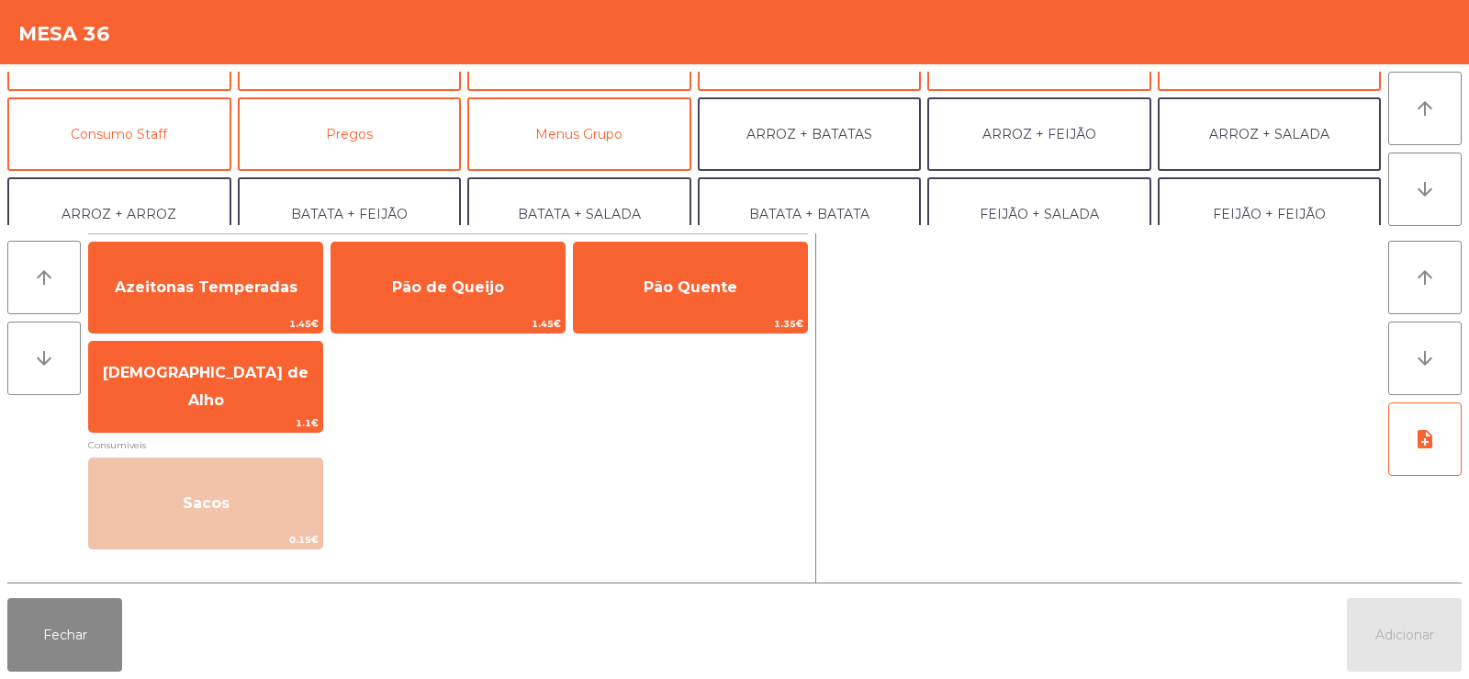
scroll to position [126, 0]
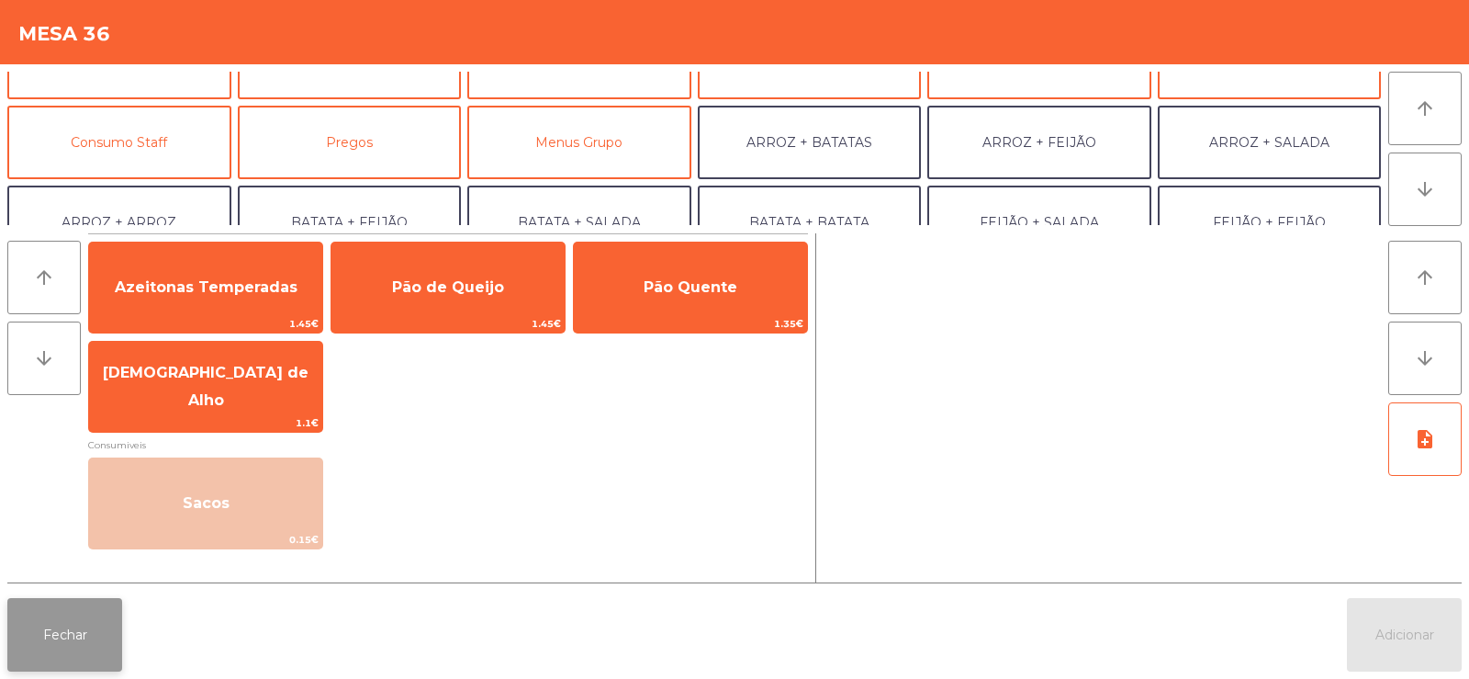
click at [66, 652] on button "Fechar" at bounding box center [64, 634] width 115 height 73
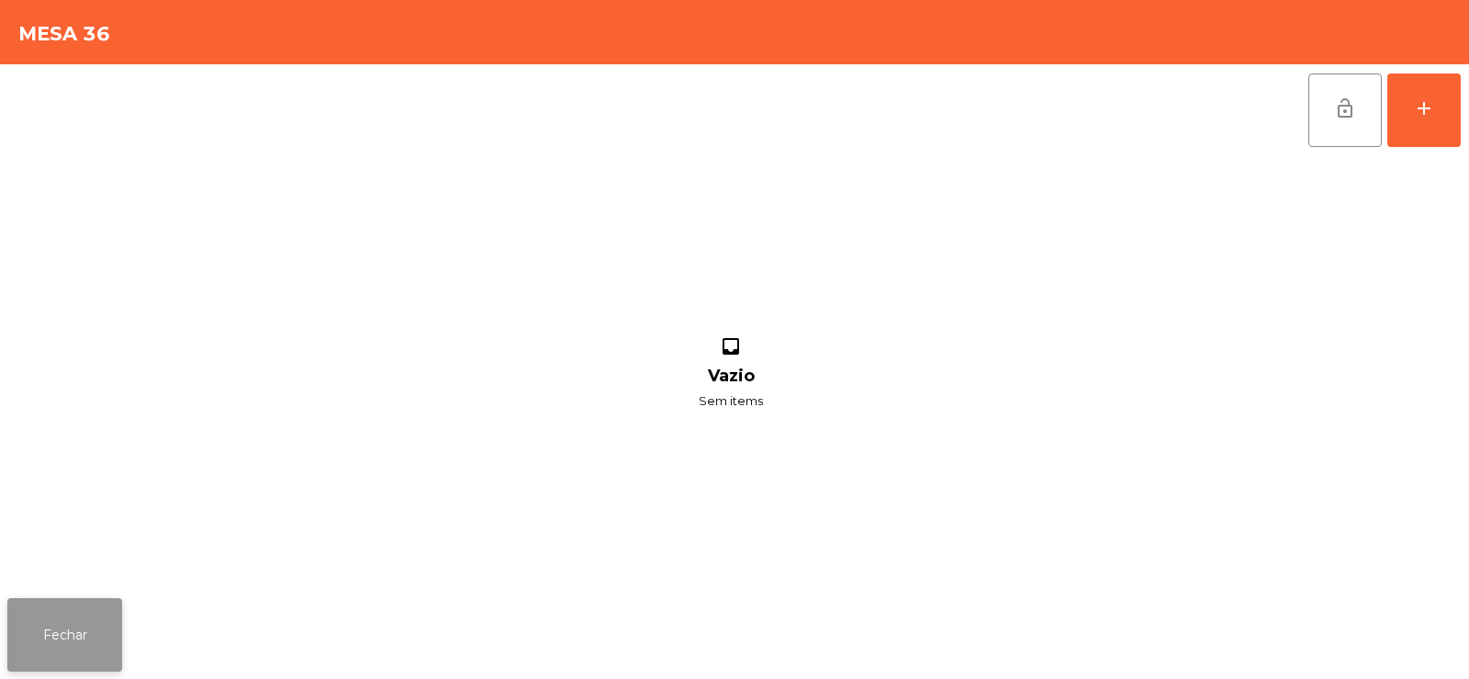
click at [55, 641] on button "Fechar" at bounding box center [64, 634] width 115 height 73
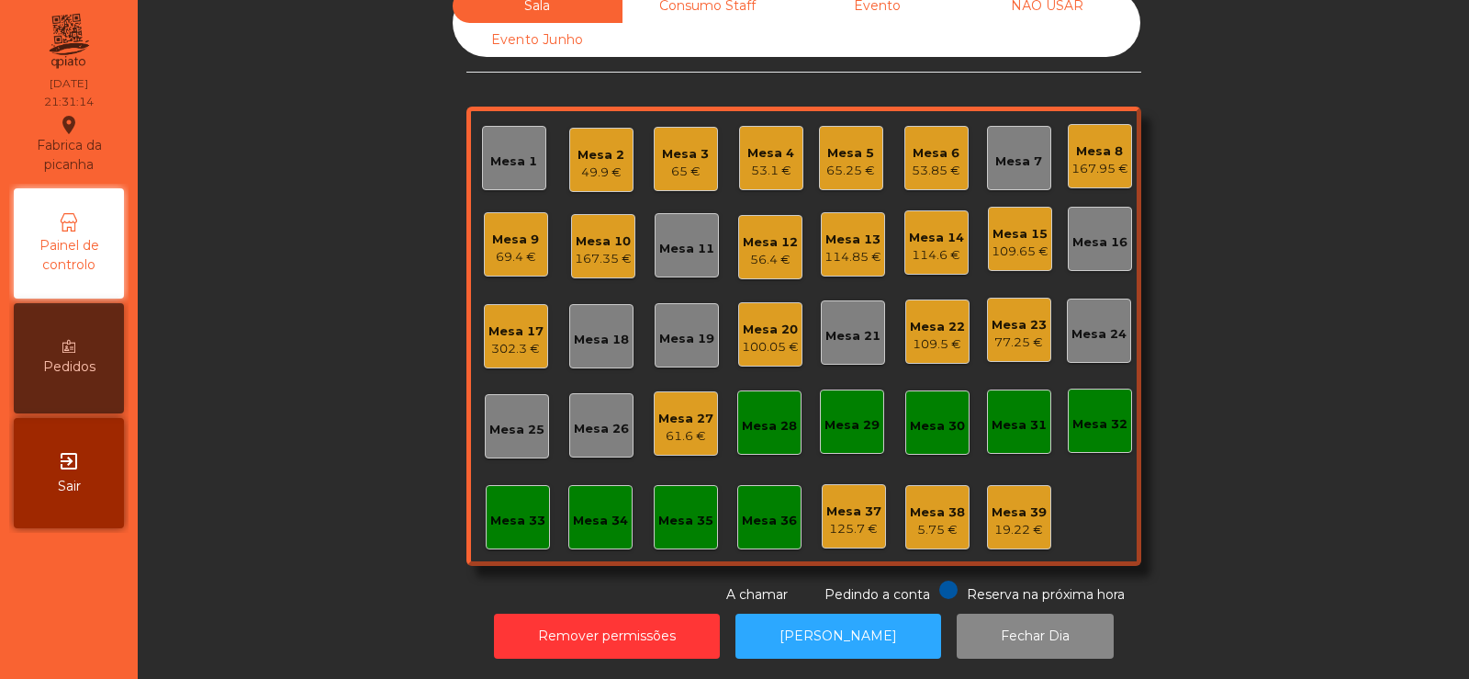
click at [756, 233] on div "Mesa 12" at bounding box center [770, 242] width 55 height 18
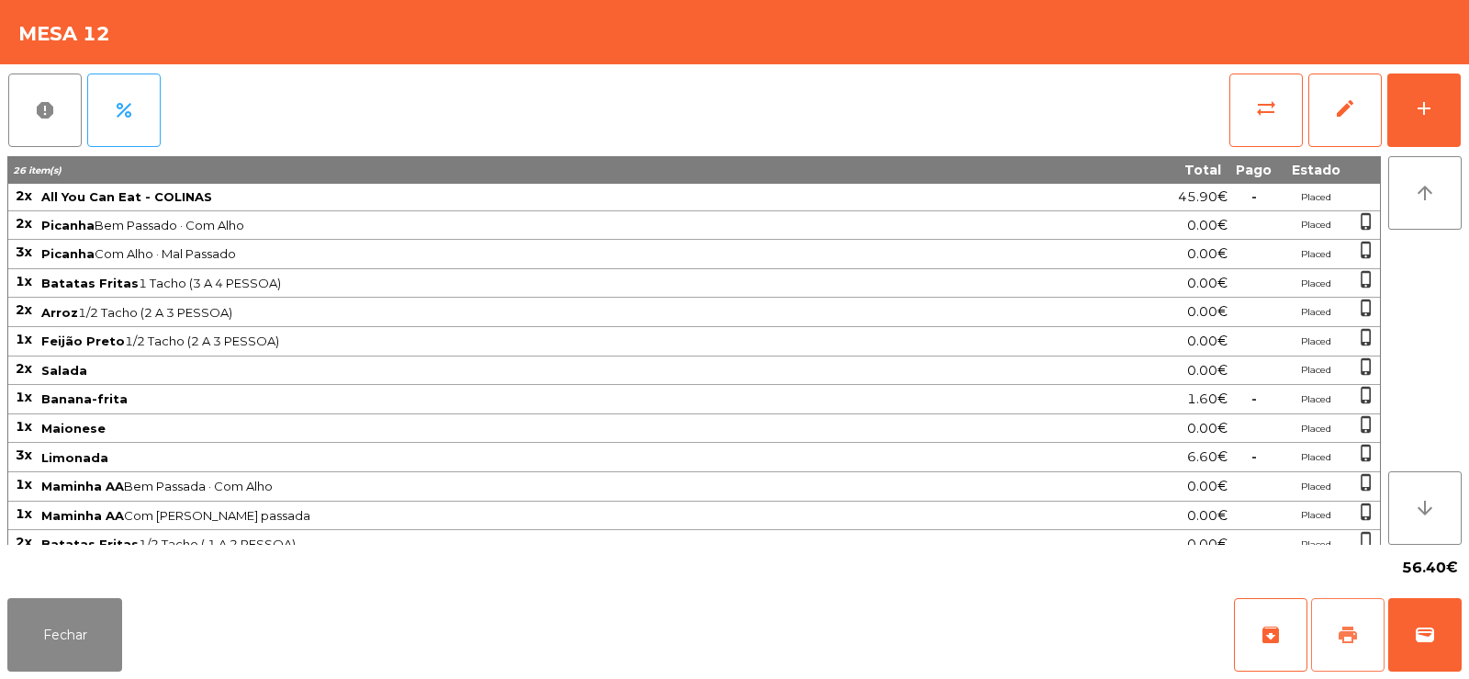
click at [1331, 629] on button "print" at bounding box center [1347, 634] width 73 height 73
click at [55, 659] on button "Fechar" at bounding box center [64, 634] width 115 height 73
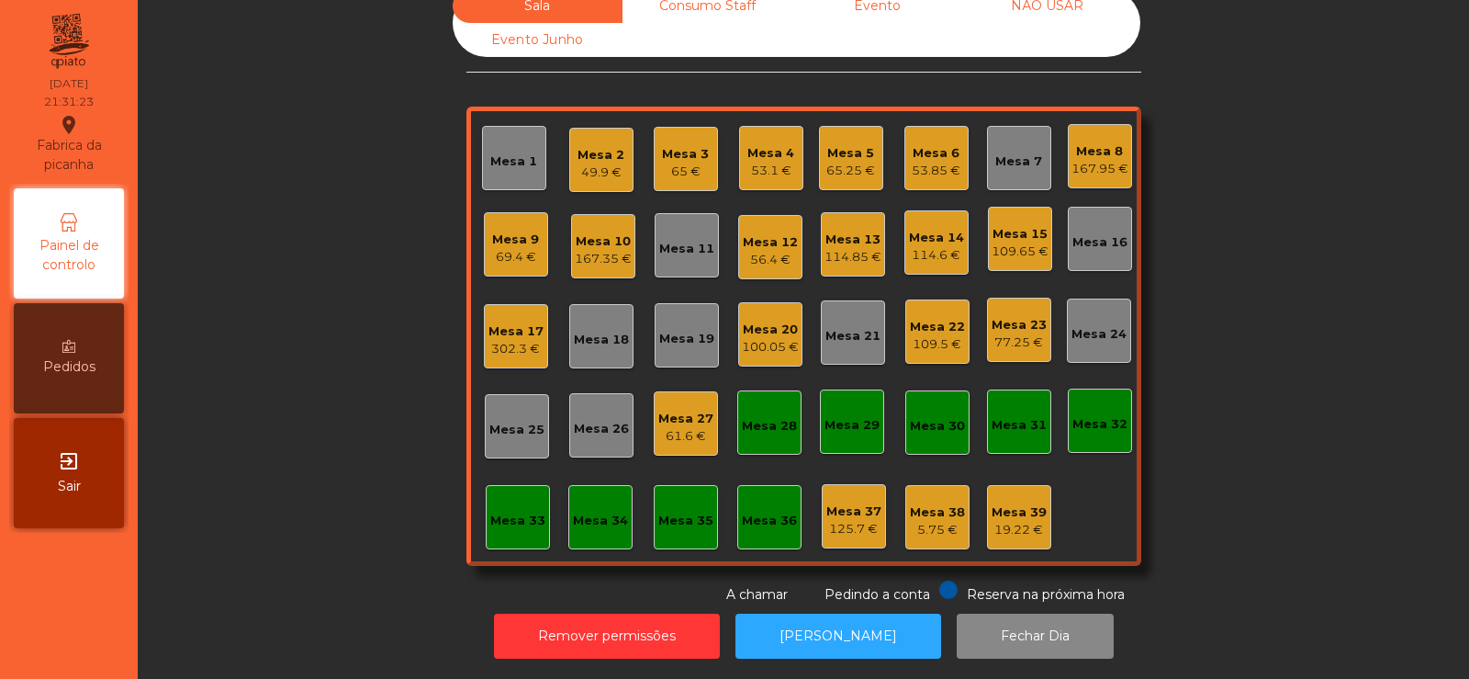
click at [680, 511] on div "Mesa 35" at bounding box center [685, 520] width 55 height 18
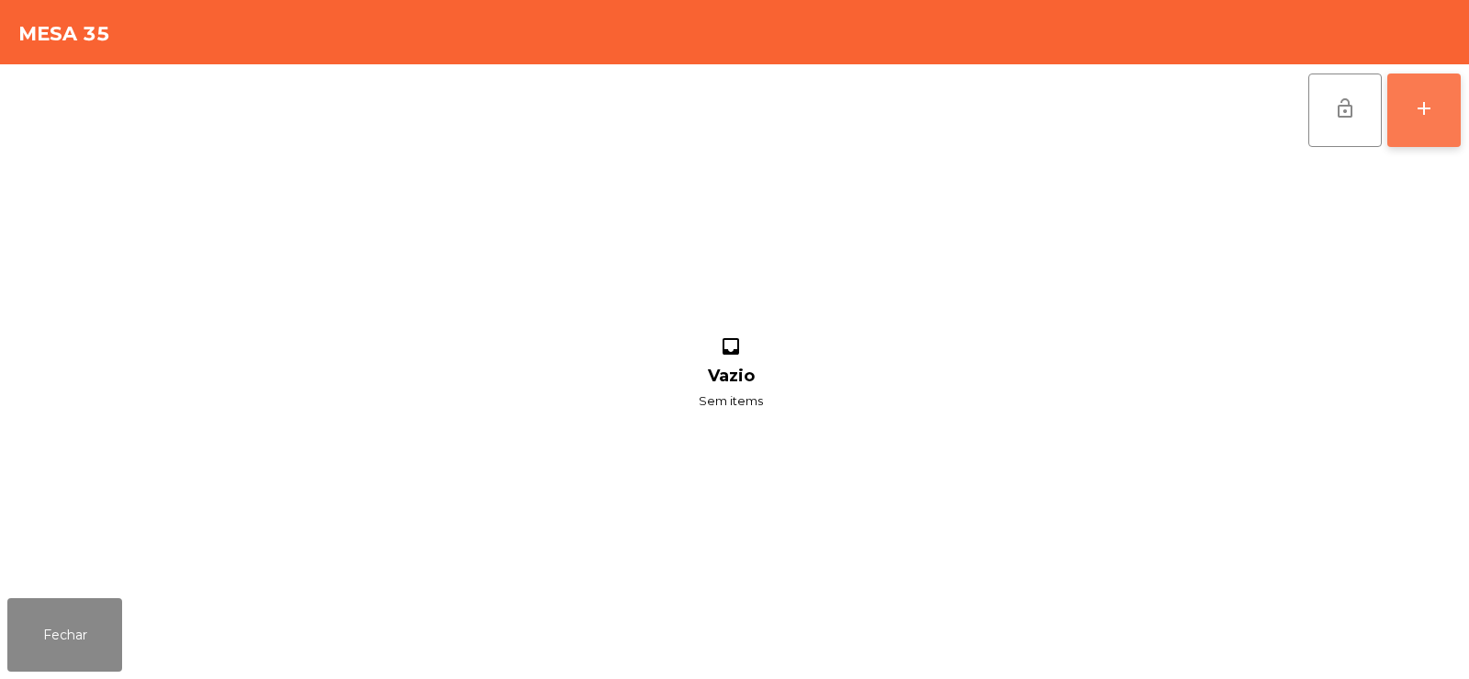
click at [1442, 120] on button "add" at bounding box center [1424, 109] width 73 height 73
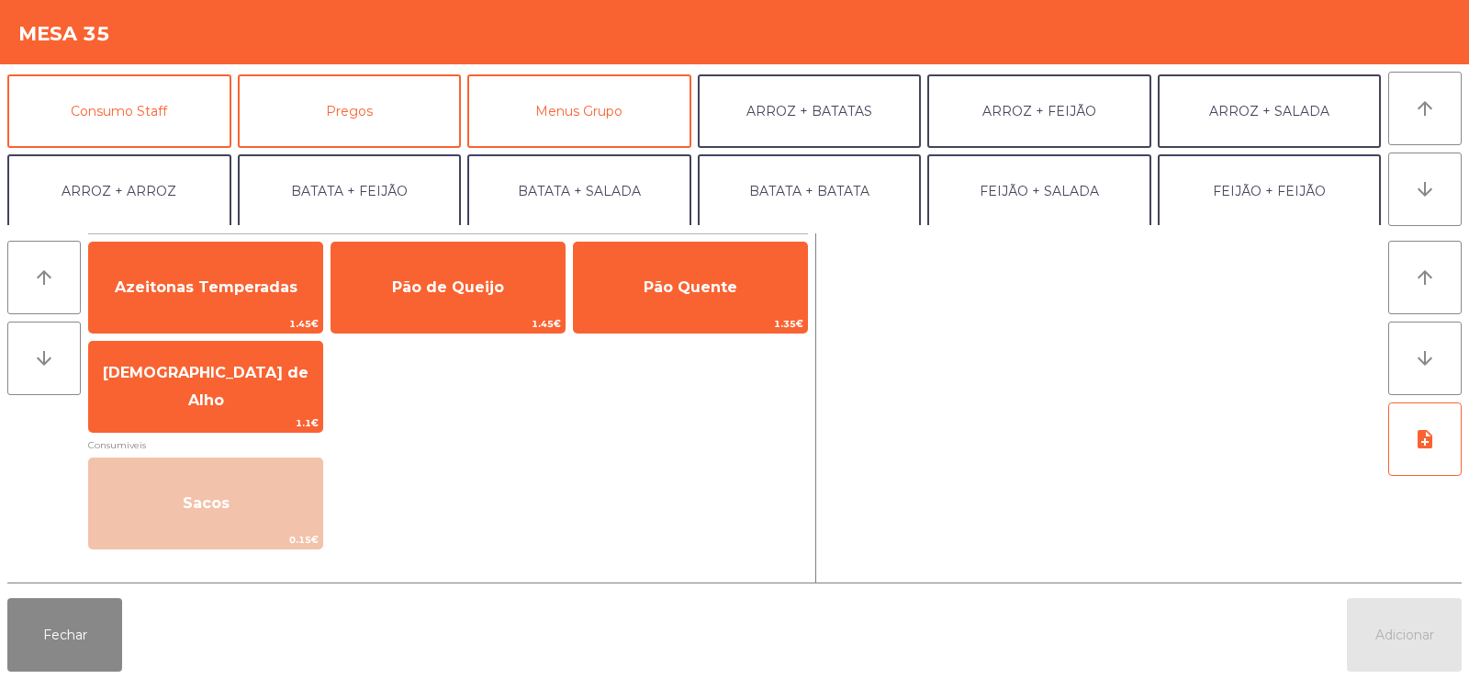
scroll to position [163, 0]
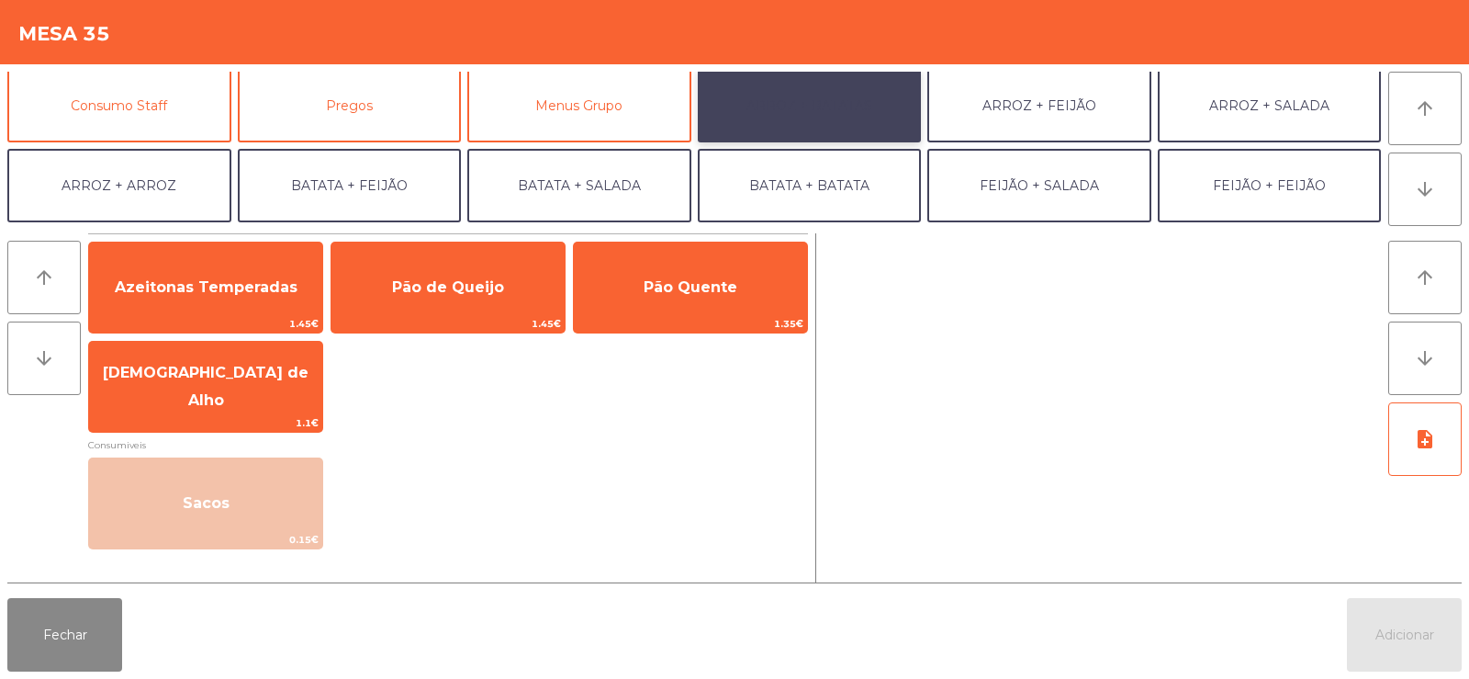
click at [815, 112] on button "ARROZ + BATATAS" at bounding box center [810, 105] width 224 height 73
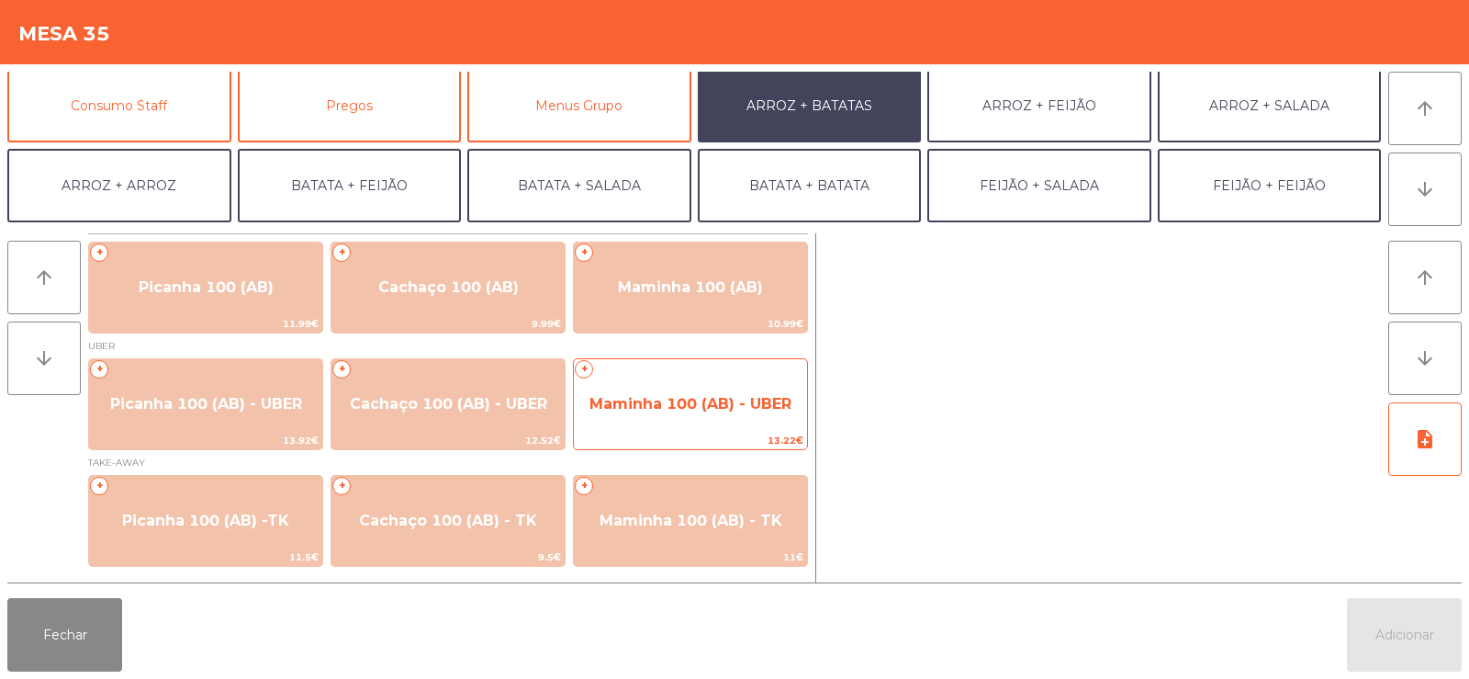
click at [693, 389] on span "Maminha 100 (AB) - UBER" at bounding box center [690, 404] width 233 height 50
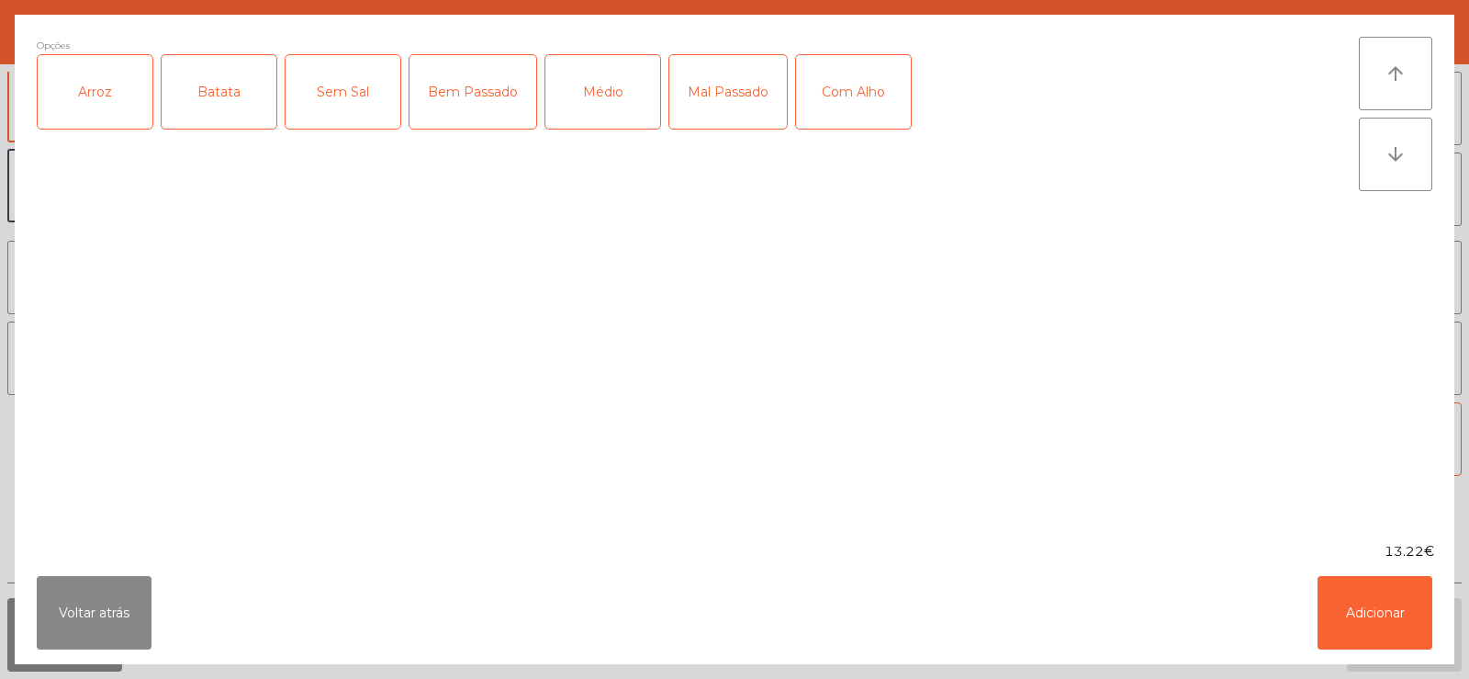
click at [81, 99] on div "Arroz" at bounding box center [95, 91] width 115 height 73
click at [204, 89] on div "Batata" at bounding box center [219, 91] width 115 height 73
click at [575, 101] on div "Médio" at bounding box center [602, 91] width 115 height 73
click at [817, 101] on div "Com Alho" at bounding box center [853, 91] width 115 height 73
click at [1408, 583] on button "Adicionar" at bounding box center [1375, 612] width 115 height 73
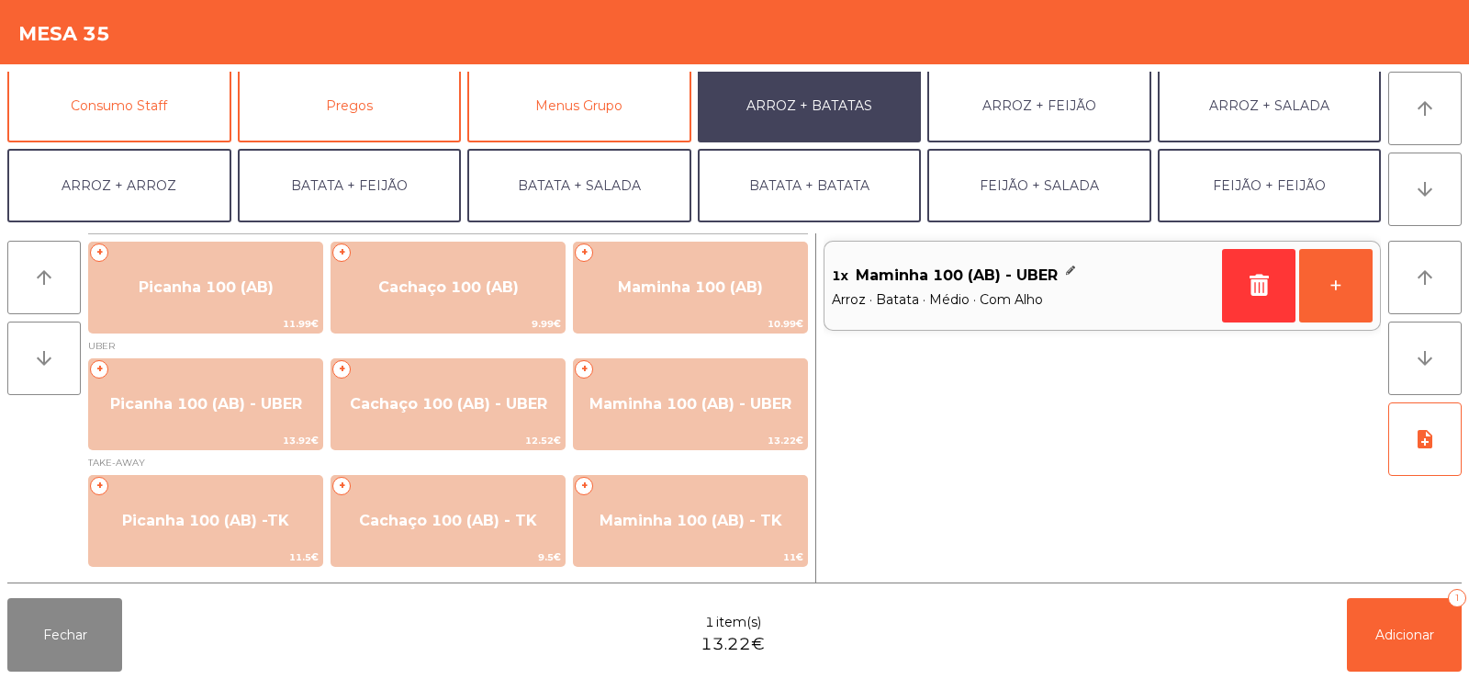
scroll to position [240, 0]
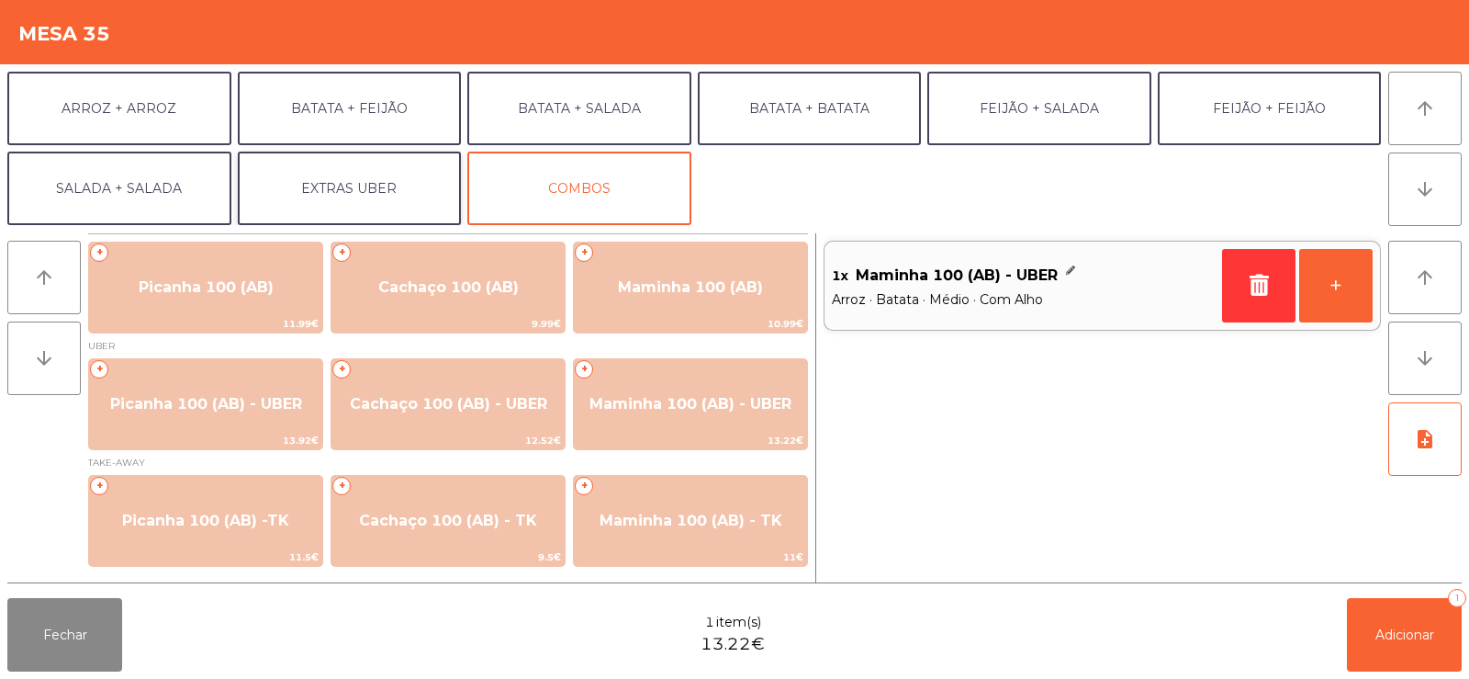
click at [374, 190] on button "EXTRAS UBER" at bounding box center [350, 188] width 224 height 73
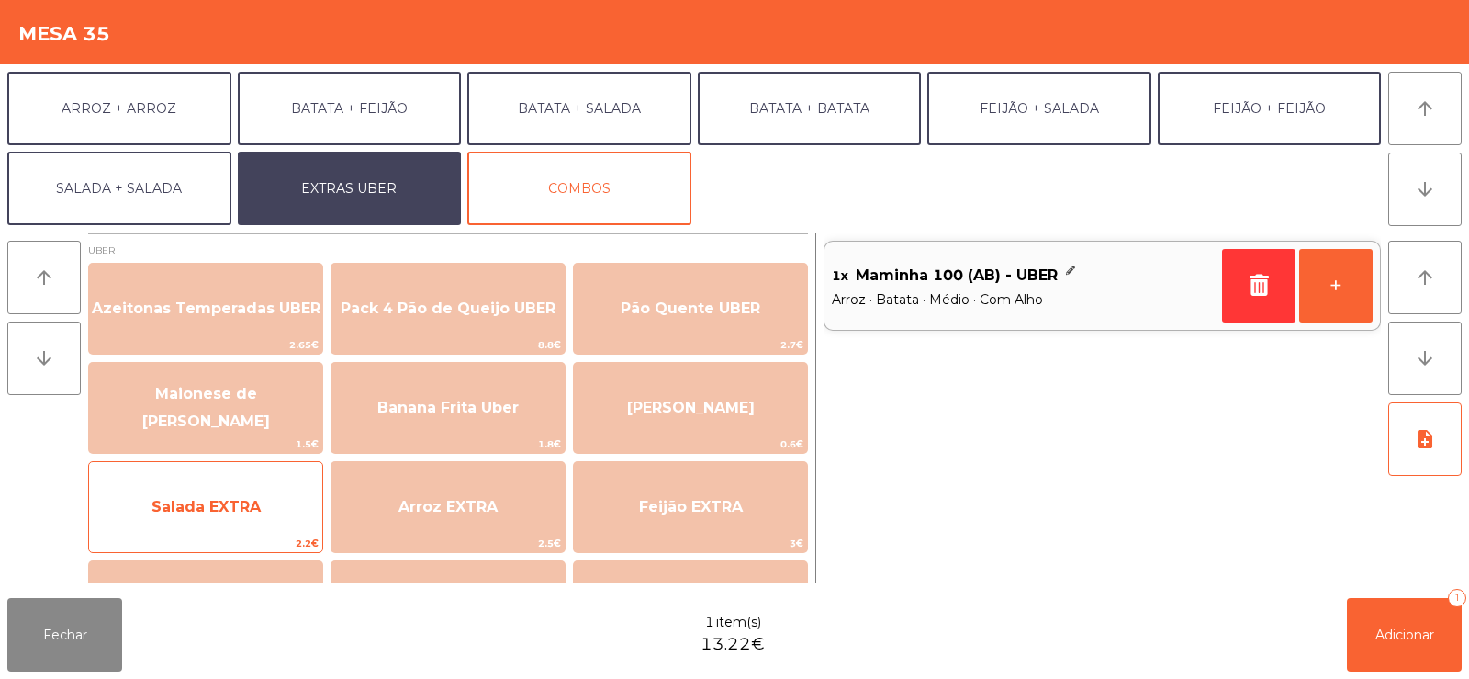
click at [219, 501] on span "Salada EXTRA" at bounding box center [206, 506] width 109 height 17
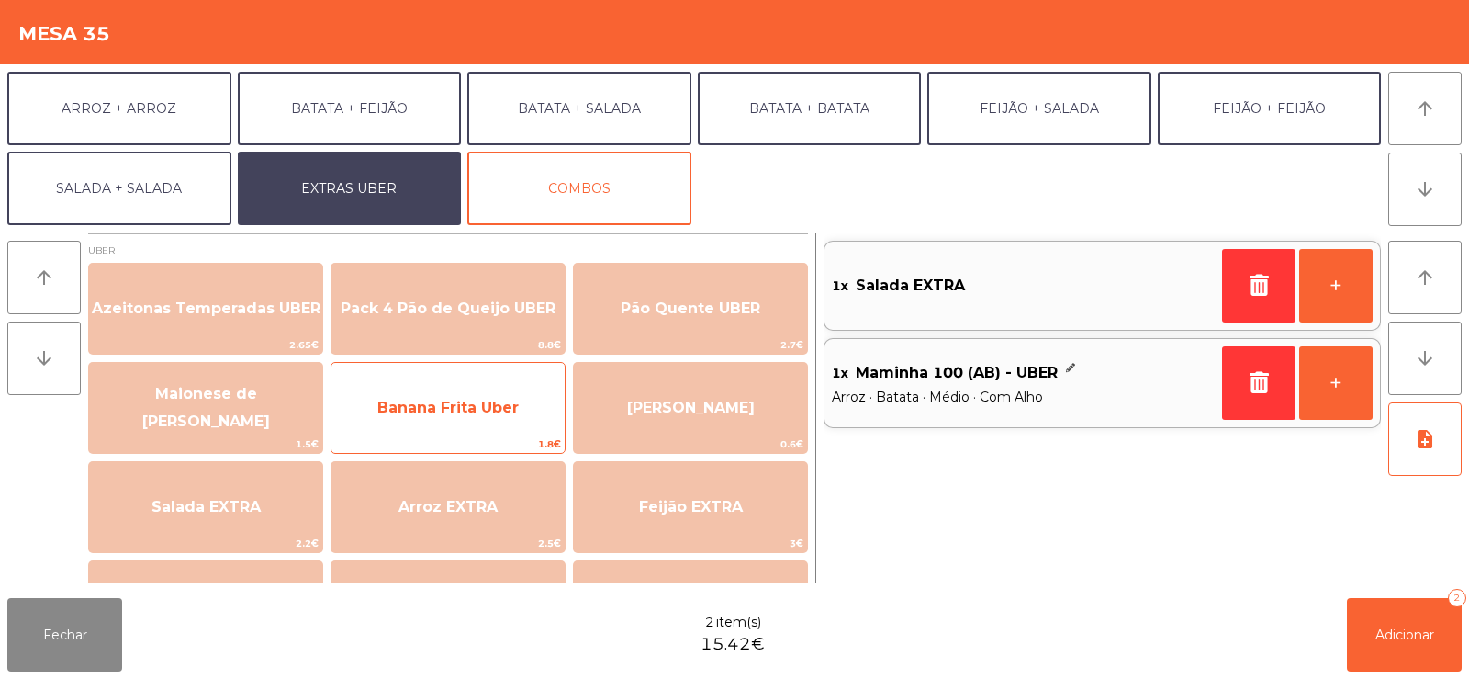
click at [469, 411] on span "Banana Frita Uber" at bounding box center [447, 407] width 141 height 17
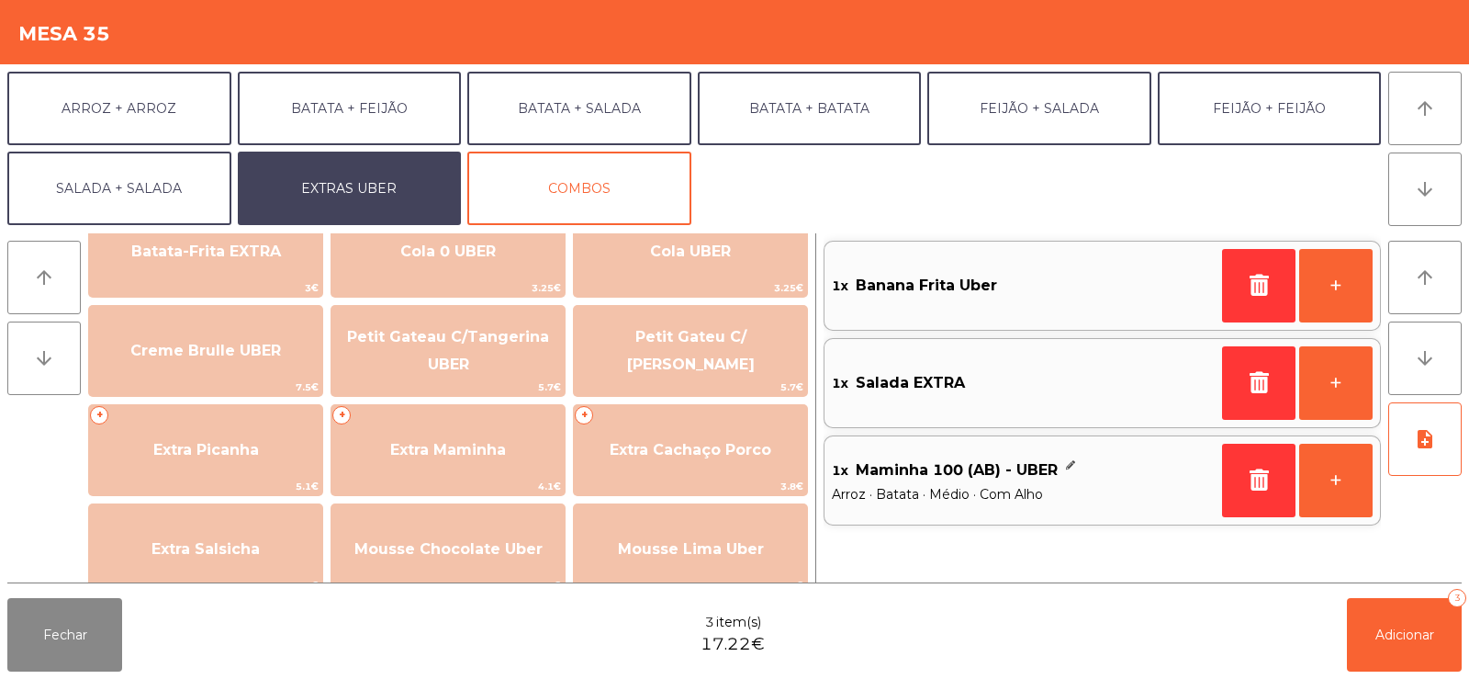
scroll to position [365, 0]
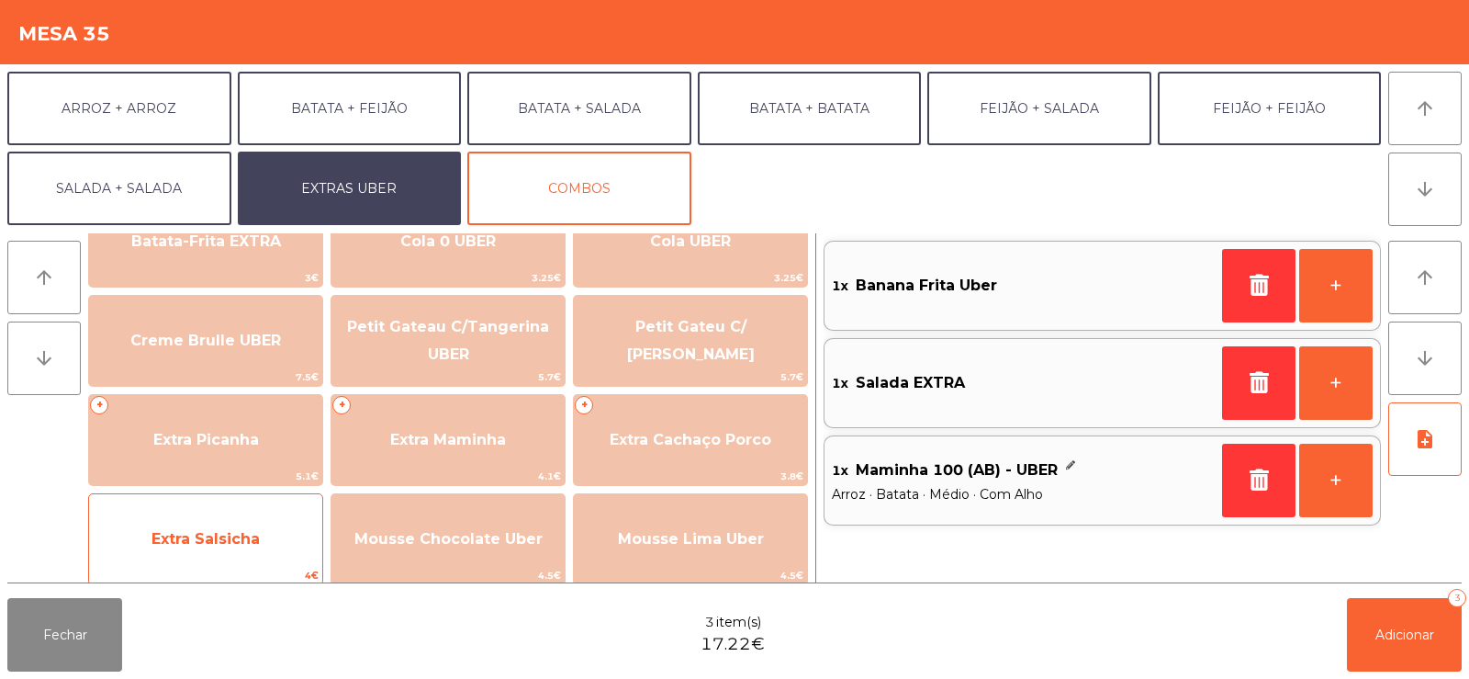
click at [201, 549] on span "Extra Salsicha" at bounding box center [205, 539] width 233 height 50
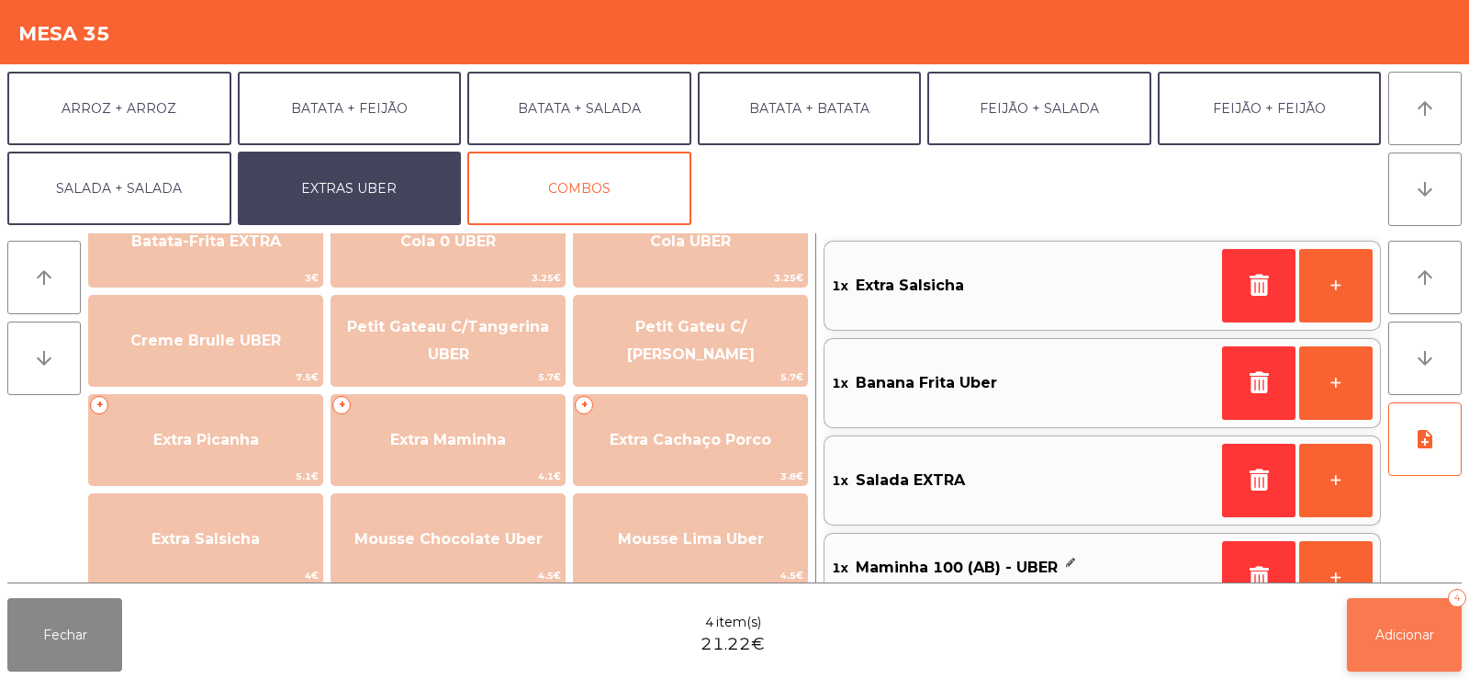
click at [1410, 652] on button "Adicionar 4" at bounding box center [1404, 634] width 115 height 73
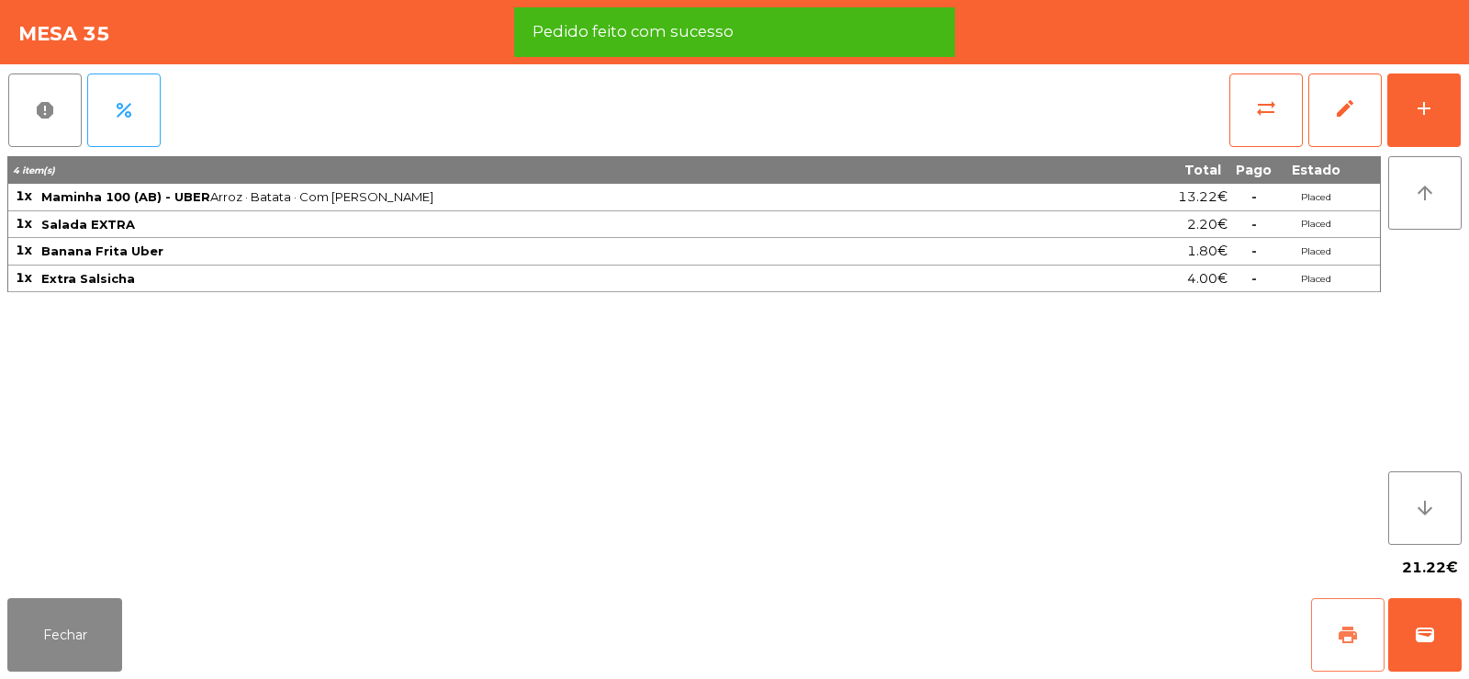
click at [1323, 627] on button "print" at bounding box center [1347, 634] width 73 height 73
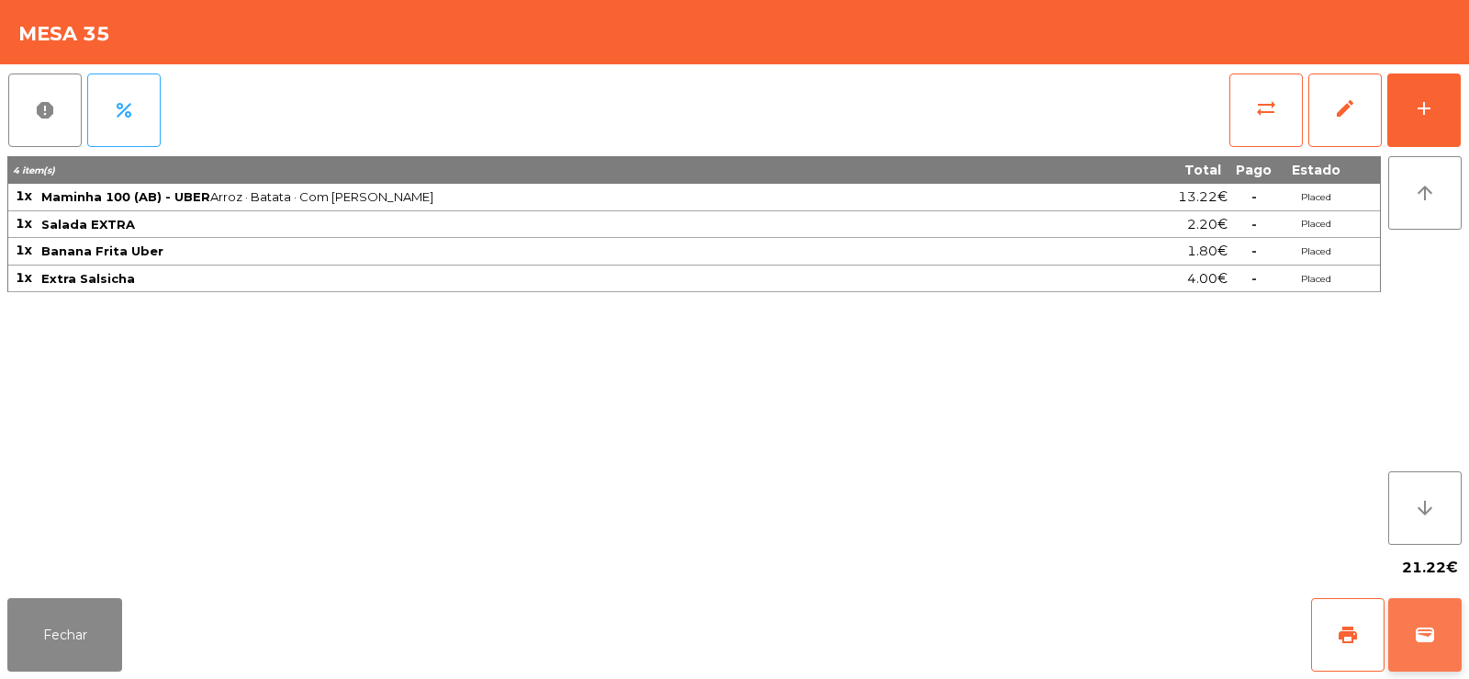
click at [1436, 646] on button "wallet" at bounding box center [1424, 634] width 73 height 73
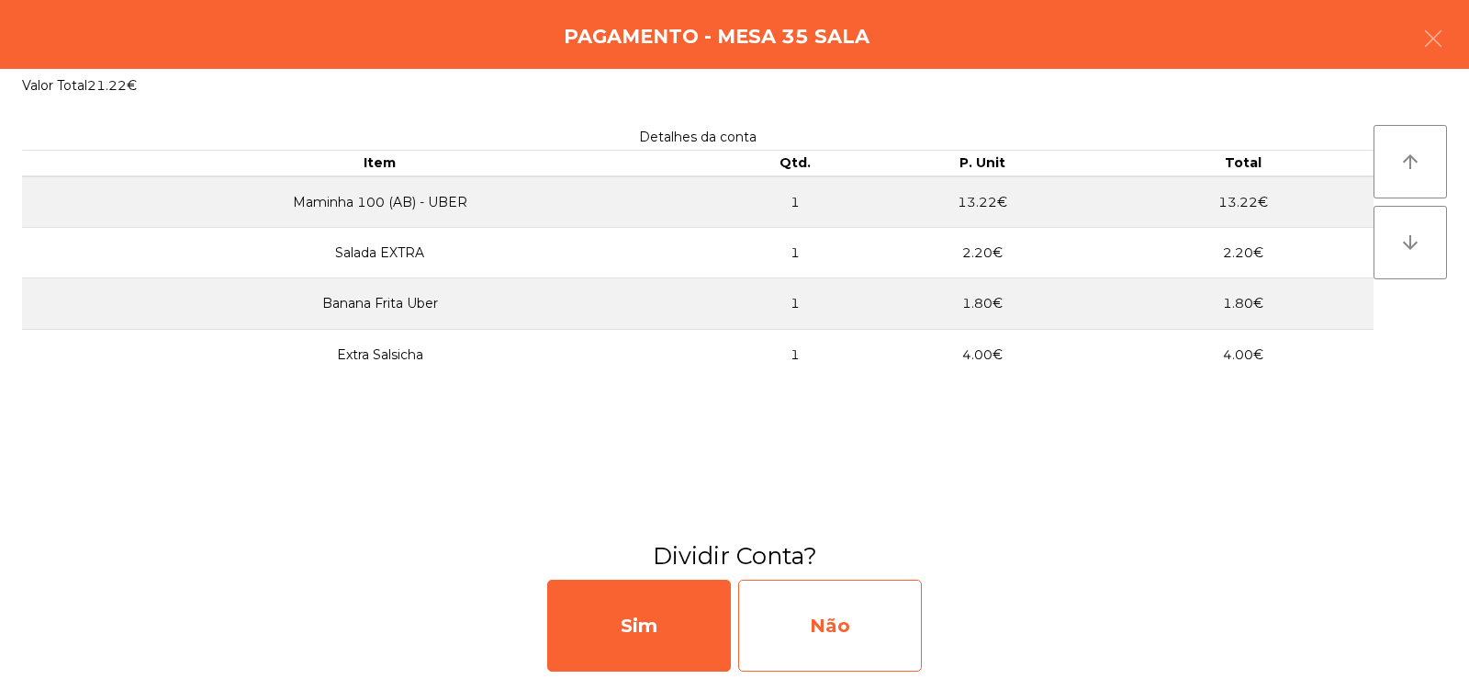
click at [848, 613] on div "Não" at bounding box center [830, 625] width 184 height 92
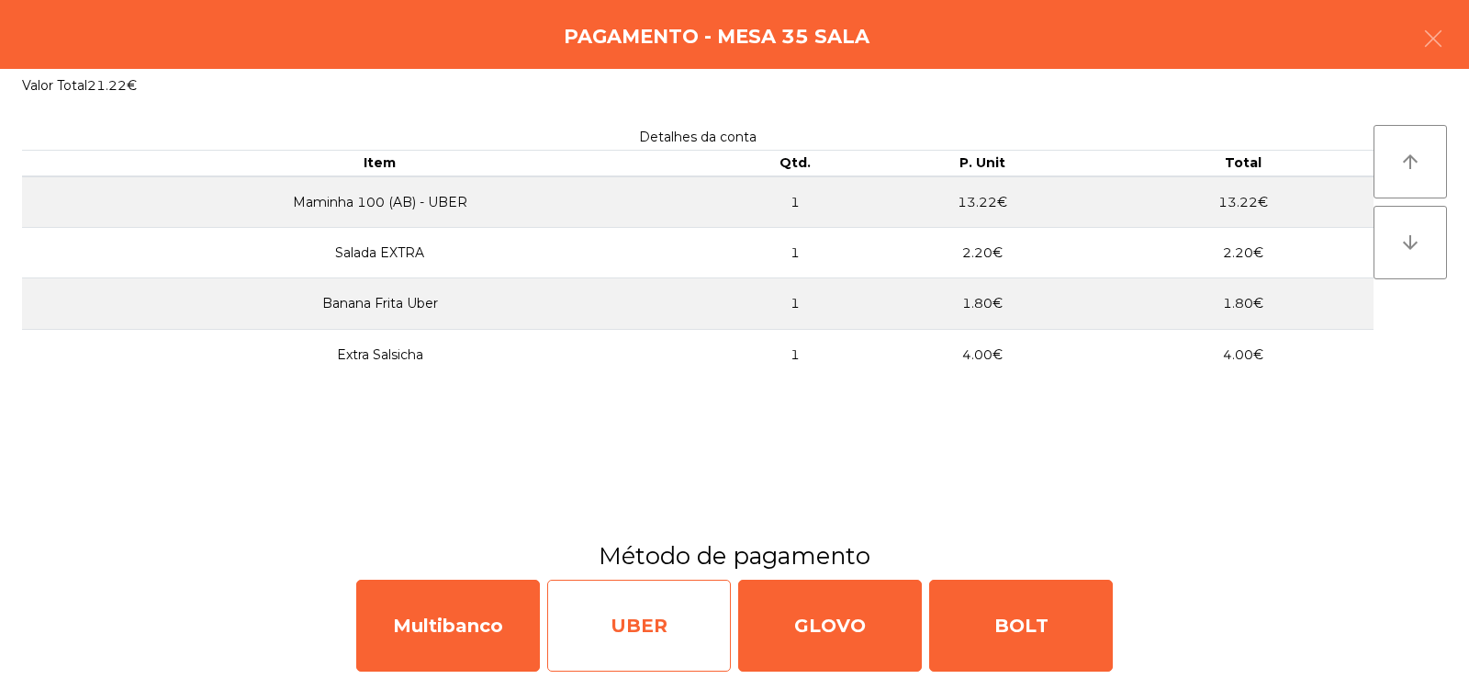
click at [645, 596] on div "UBER" at bounding box center [639, 625] width 184 height 92
select select "**"
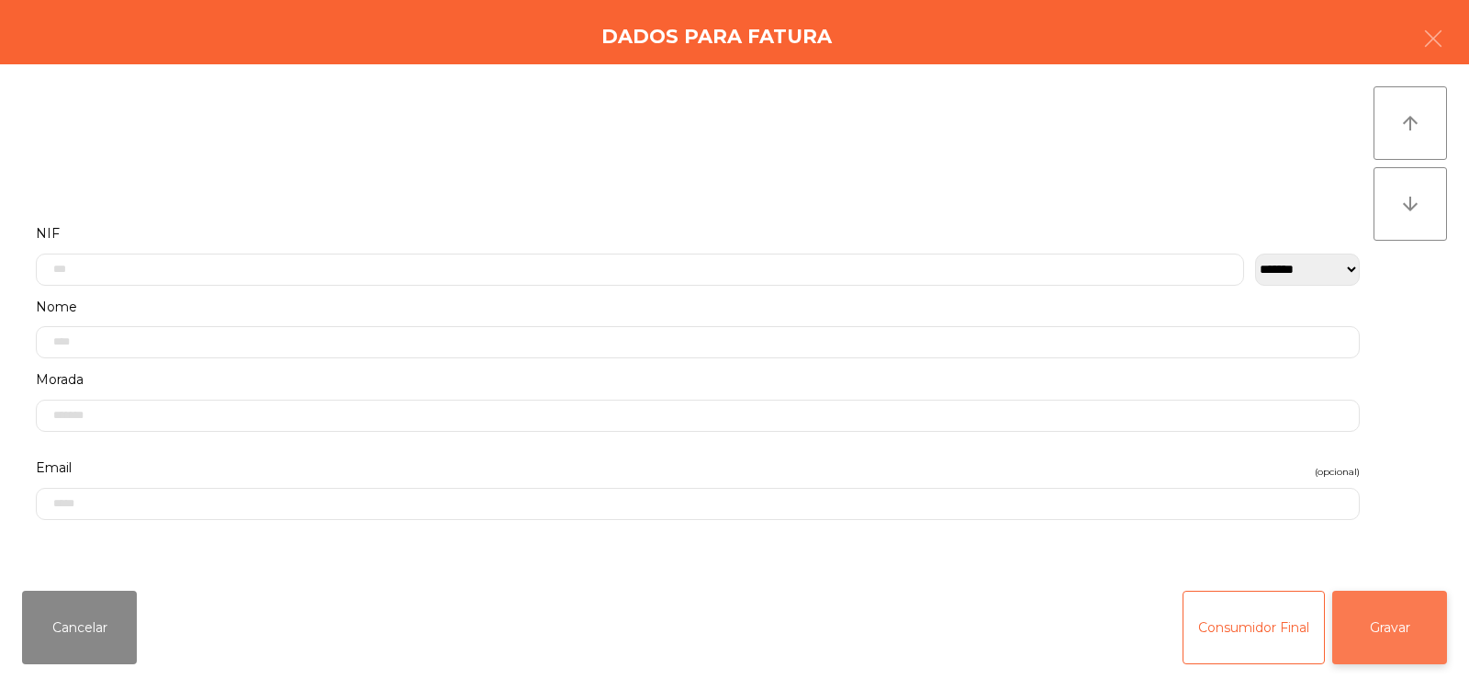
click at [1406, 633] on button "Gravar" at bounding box center [1389, 626] width 115 height 73
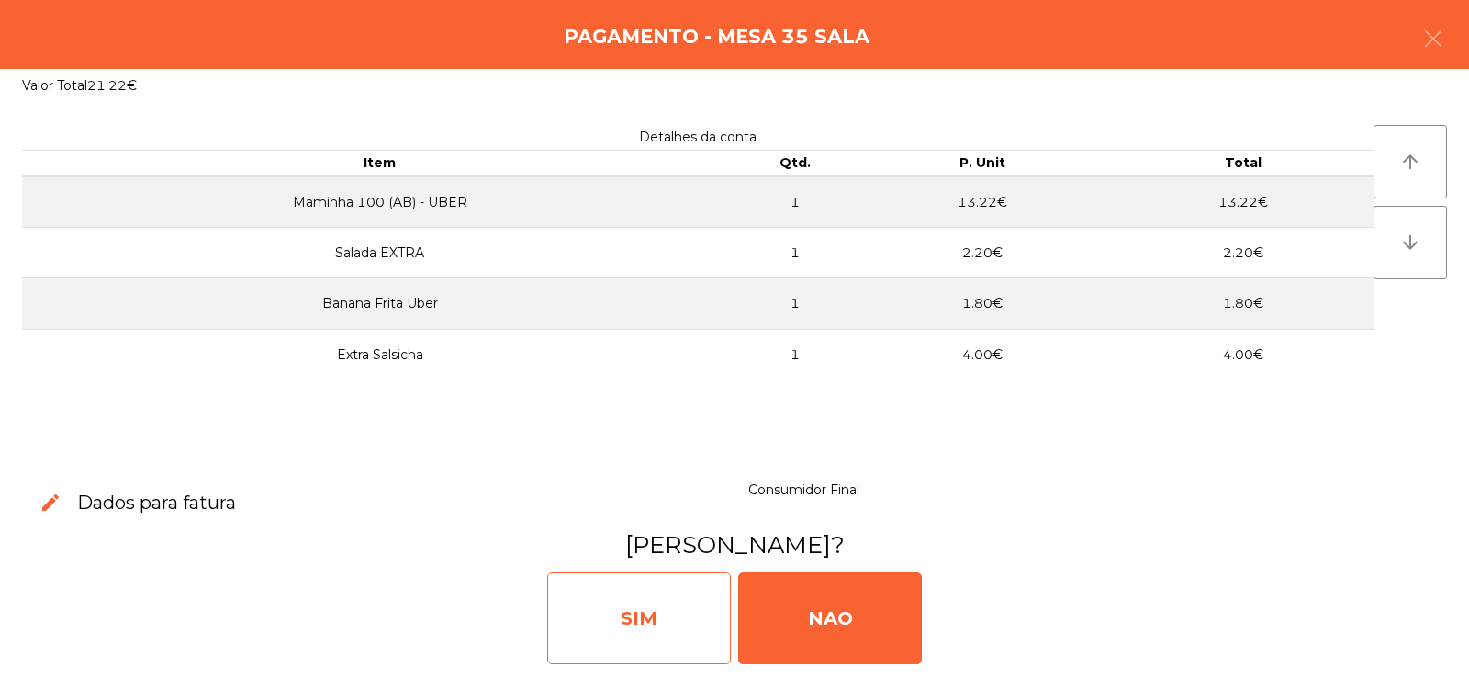
click at [646, 591] on div "SIM" at bounding box center [639, 618] width 184 height 92
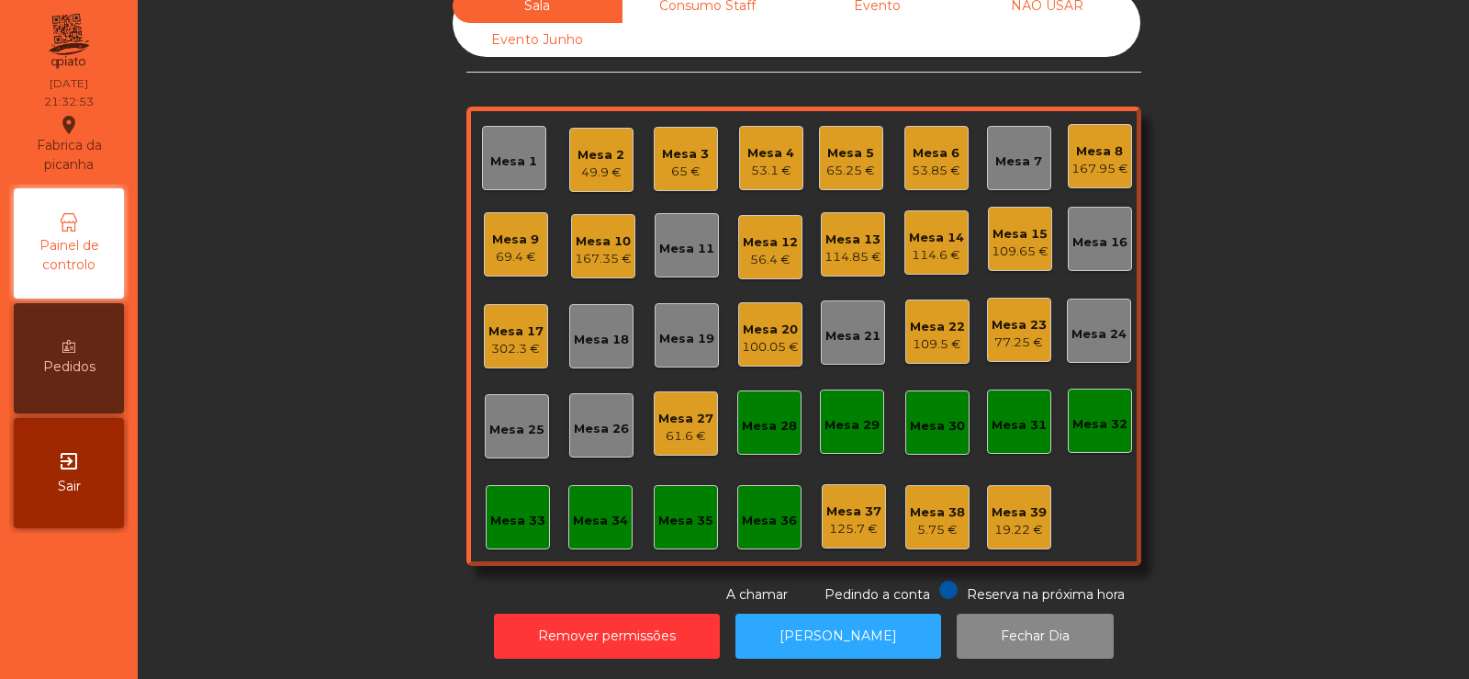
click at [515, 421] on div "Mesa 25" at bounding box center [516, 430] width 55 height 18
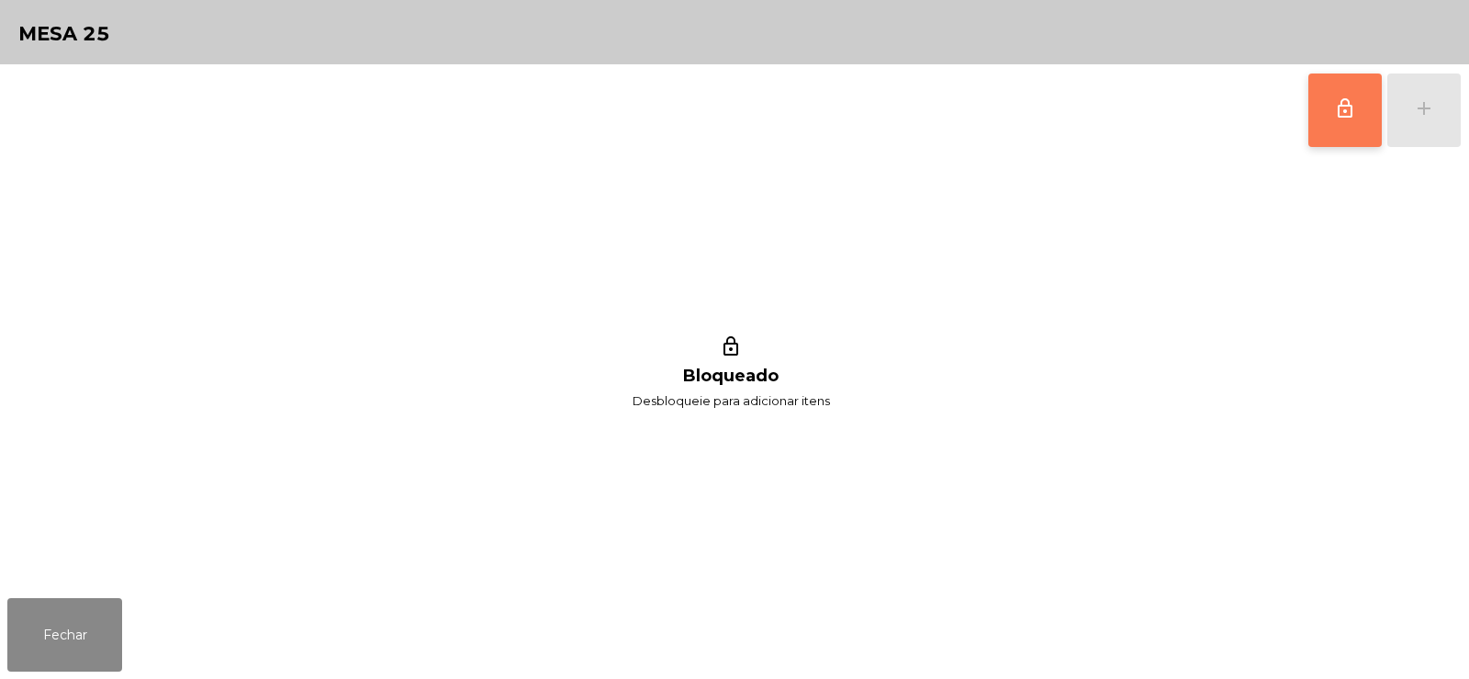
click at [1334, 110] on span "lock_outline" at bounding box center [1345, 108] width 22 height 22
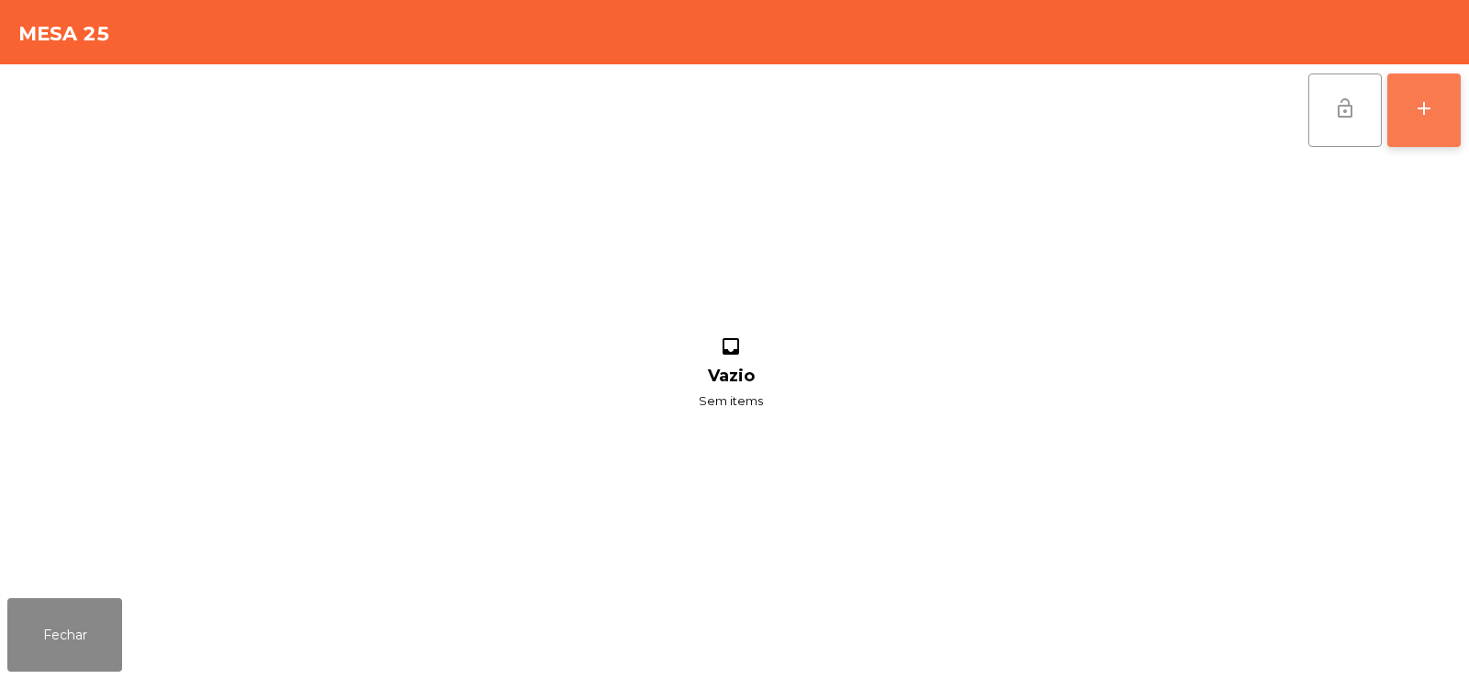
click at [1413, 133] on button "add" at bounding box center [1424, 109] width 73 height 73
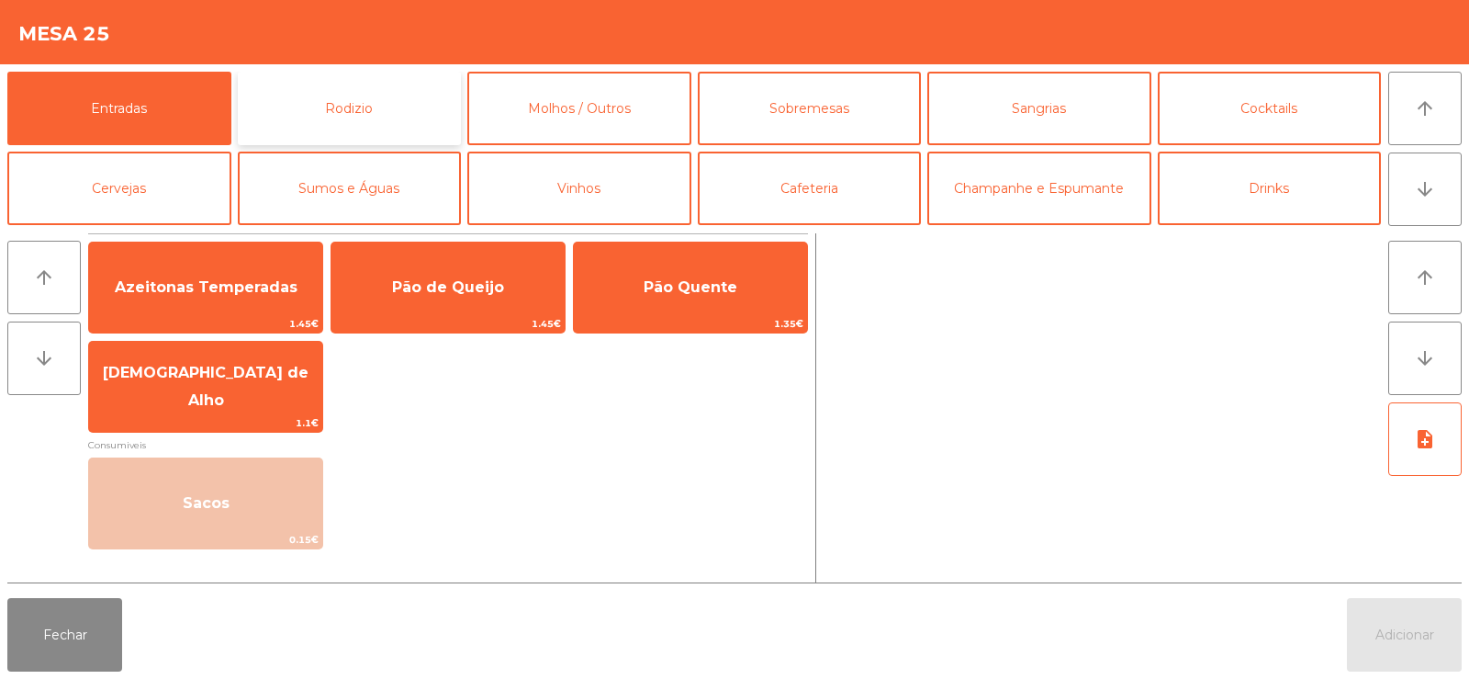
click at [338, 96] on button "Rodizio" at bounding box center [350, 108] width 224 height 73
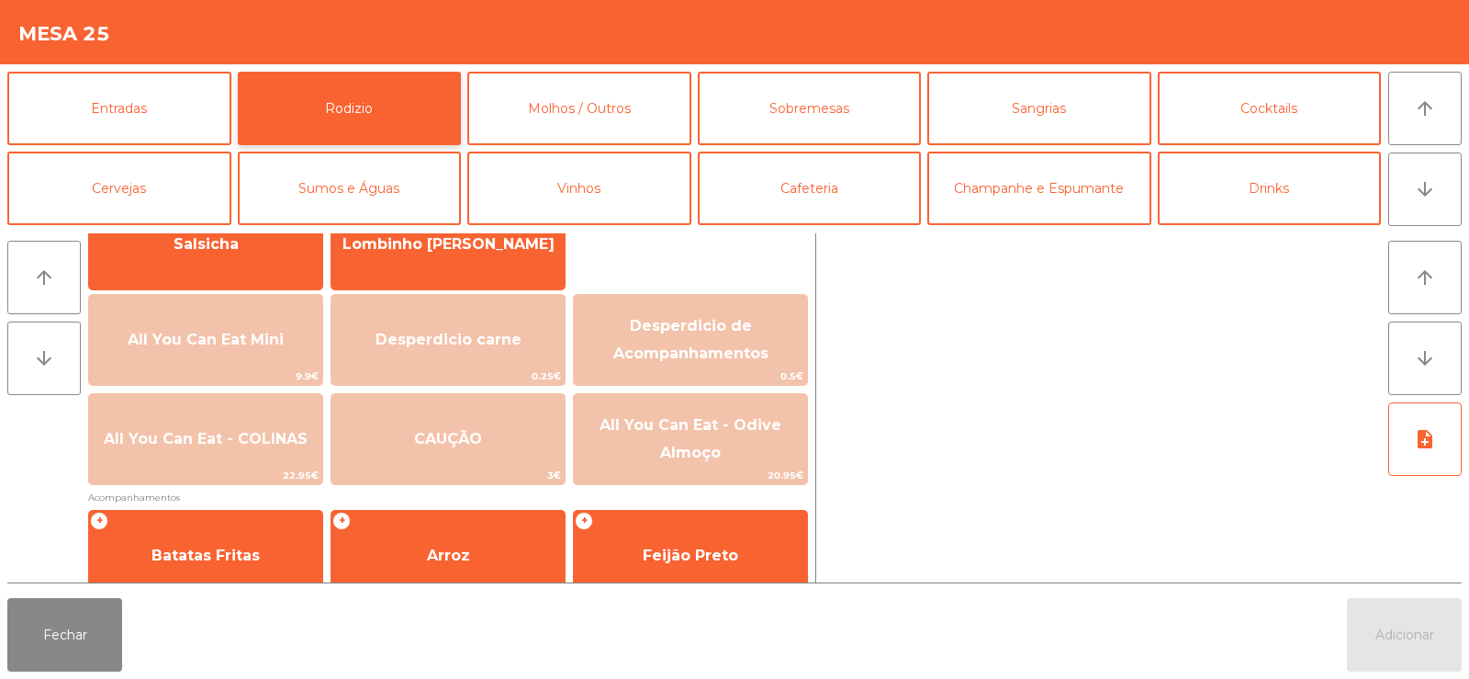
scroll to position [163, 0]
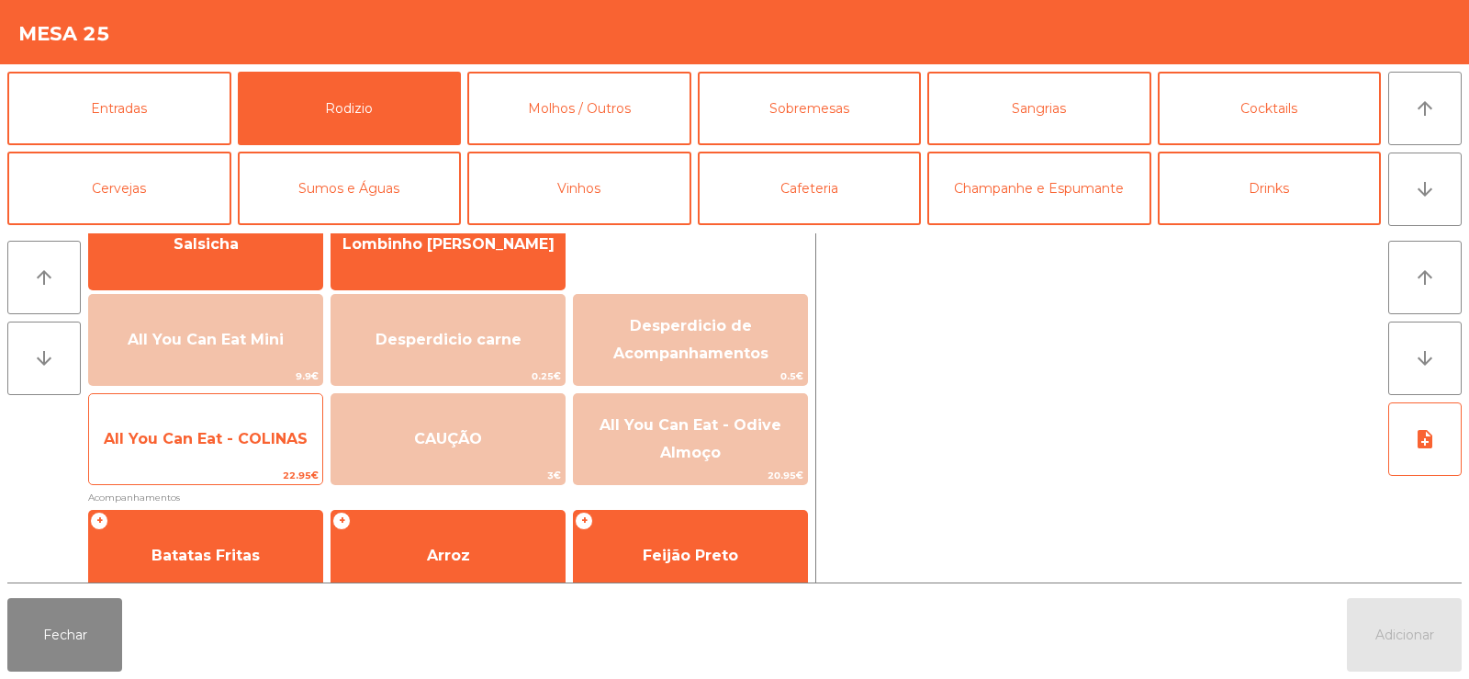
click at [181, 430] on span "All You Can Eat - COLINAS" at bounding box center [206, 438] width 204 height 17
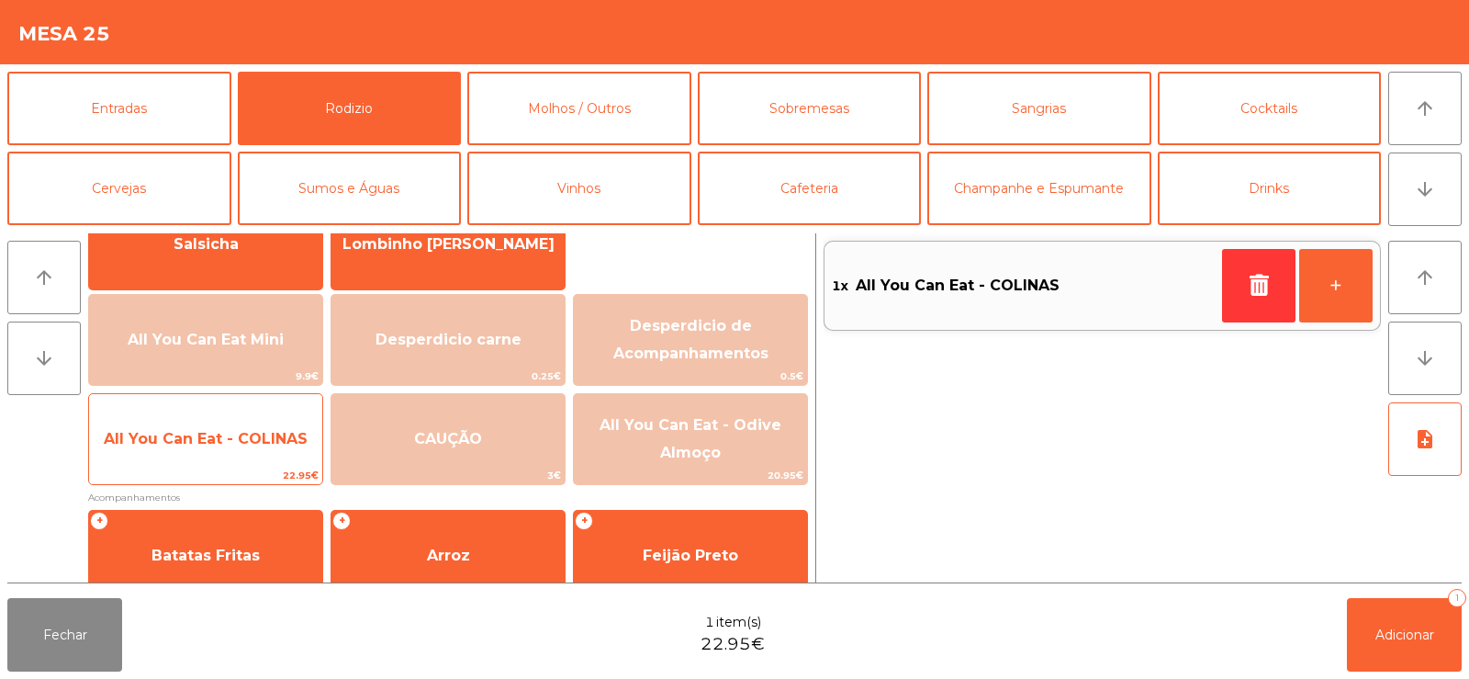
click at [202, 425] on span "All You Can Eat - COLINAS" at bounding box center [205, 439] width 233 height 50
click at [212, 432] on span "All You Can Eat - COLINAS" at bounding box center [206, 438] width 204 height 17
click at [213, 433] on span "All You Can Eat - COLINAS" at bounding box center [206, 438] width 204 height 17
click at [217, 432] on span "All You Can Eat - COLINAS" at bounding box center [206, 438] width 204 height 17
click at [258, 404] on div "All You Can Eat - COLINAS 22.95€" at bounding box center [205, 439] width 235 height 92
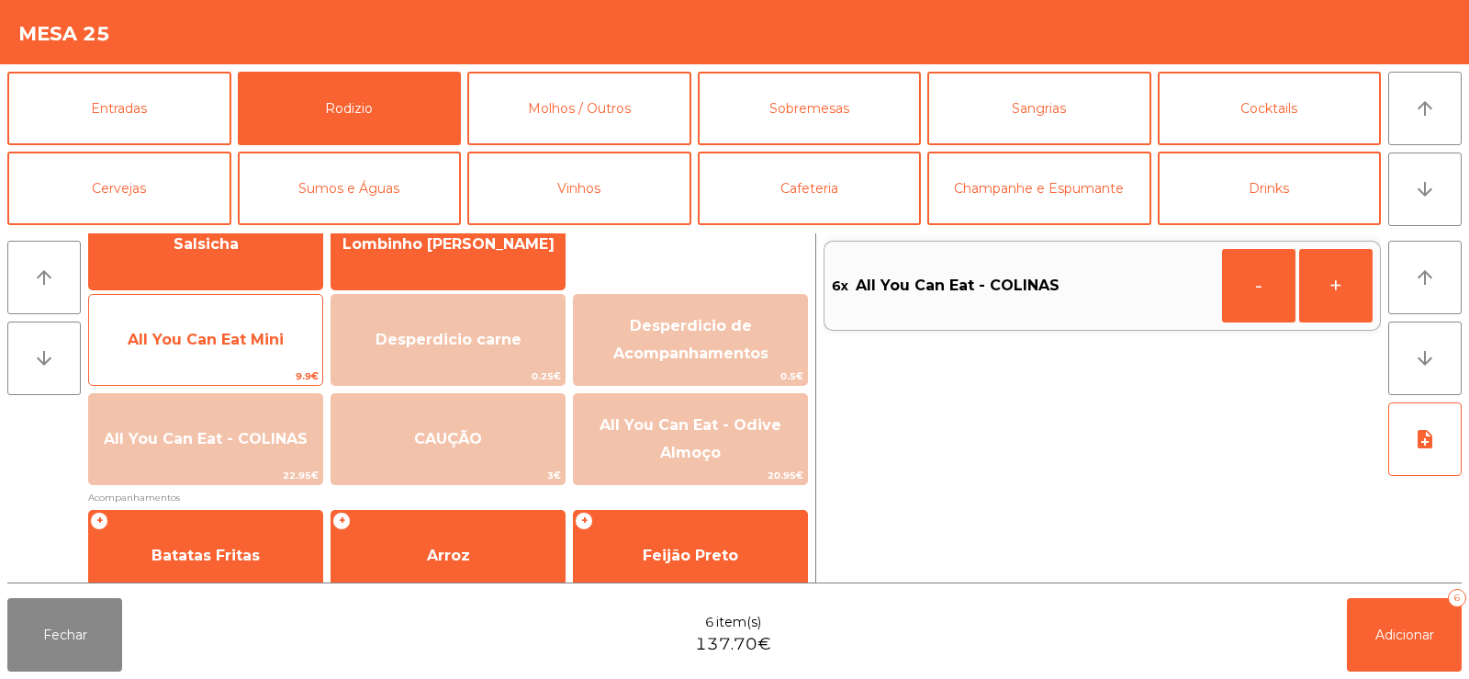
click at [239, 336] on span "All You Can Eat Mini" at bounding box center [206, 339] width 156 height 17
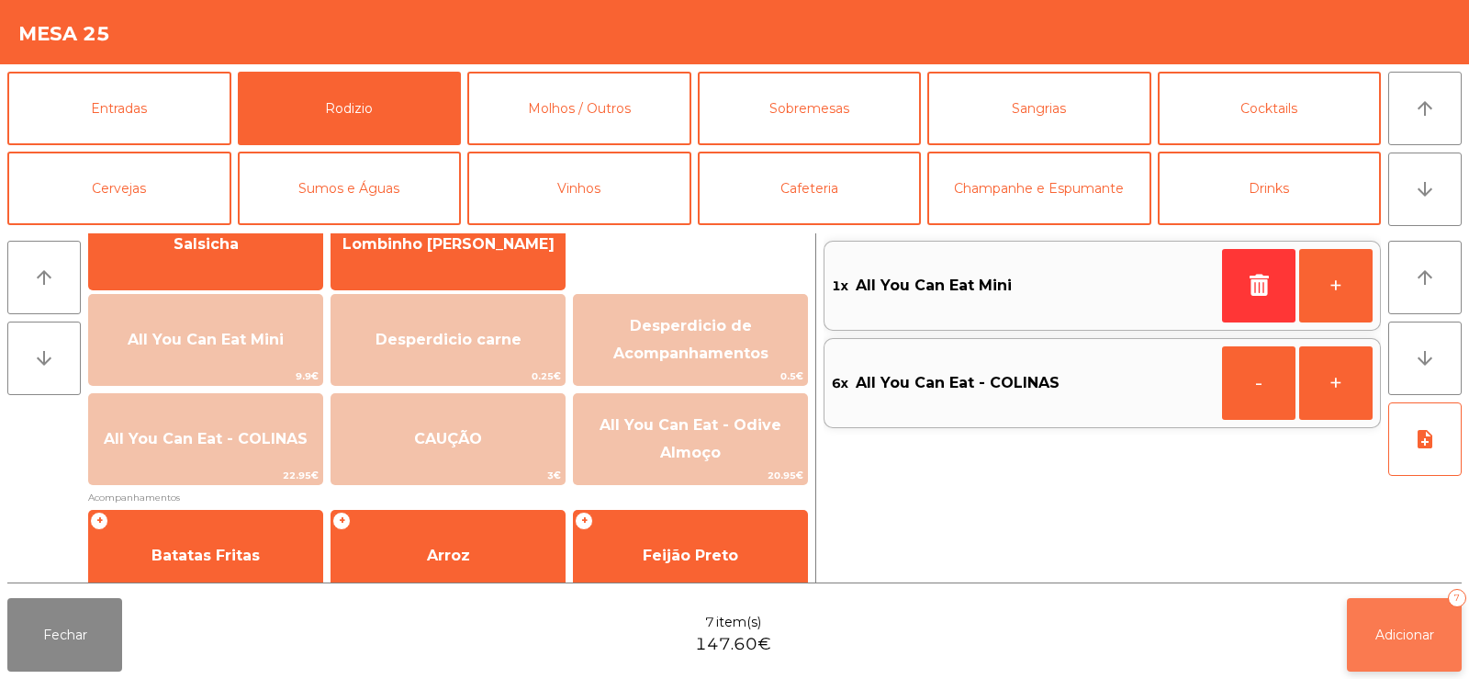
click at [1410, 628] on span "Adicionar" at bounding box center [1405, 634] width 59 height 17
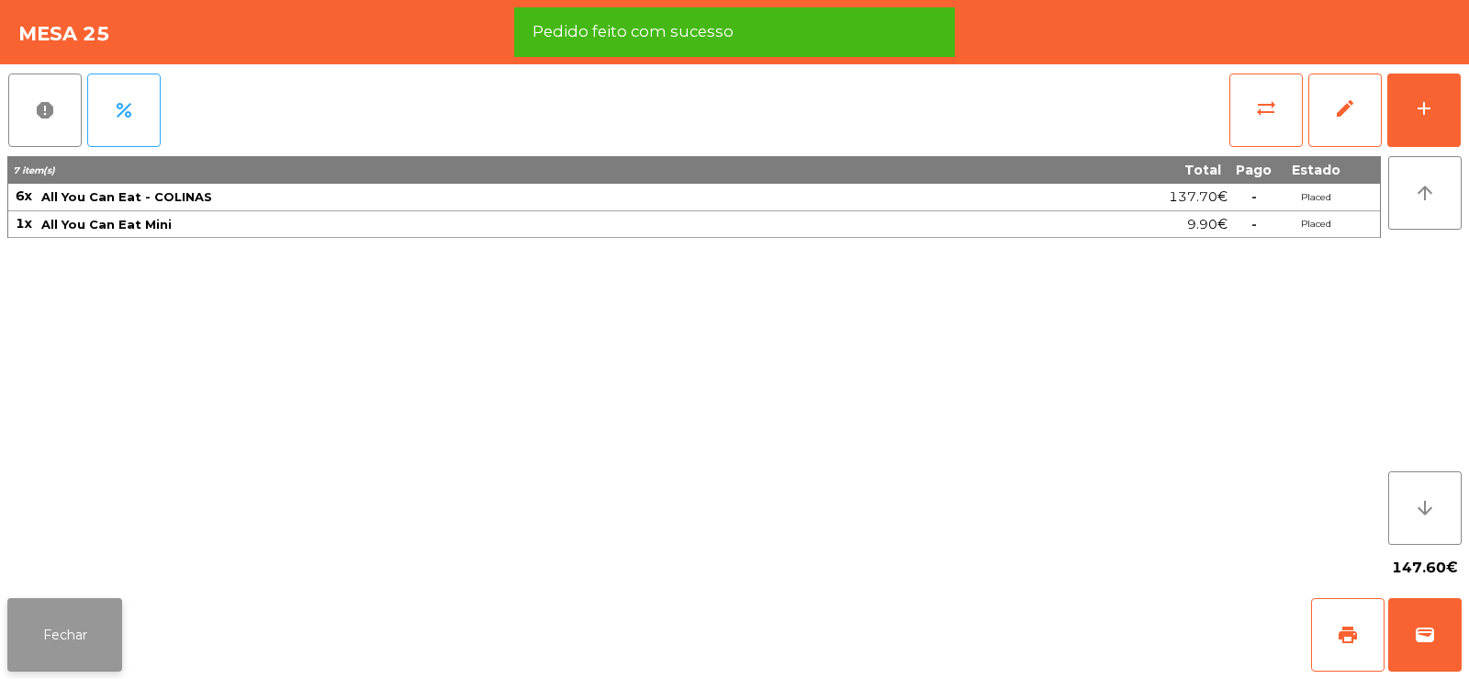
click at [83, 626] on button "Fechar" at bounding box center [64, 634] width 115 height 73
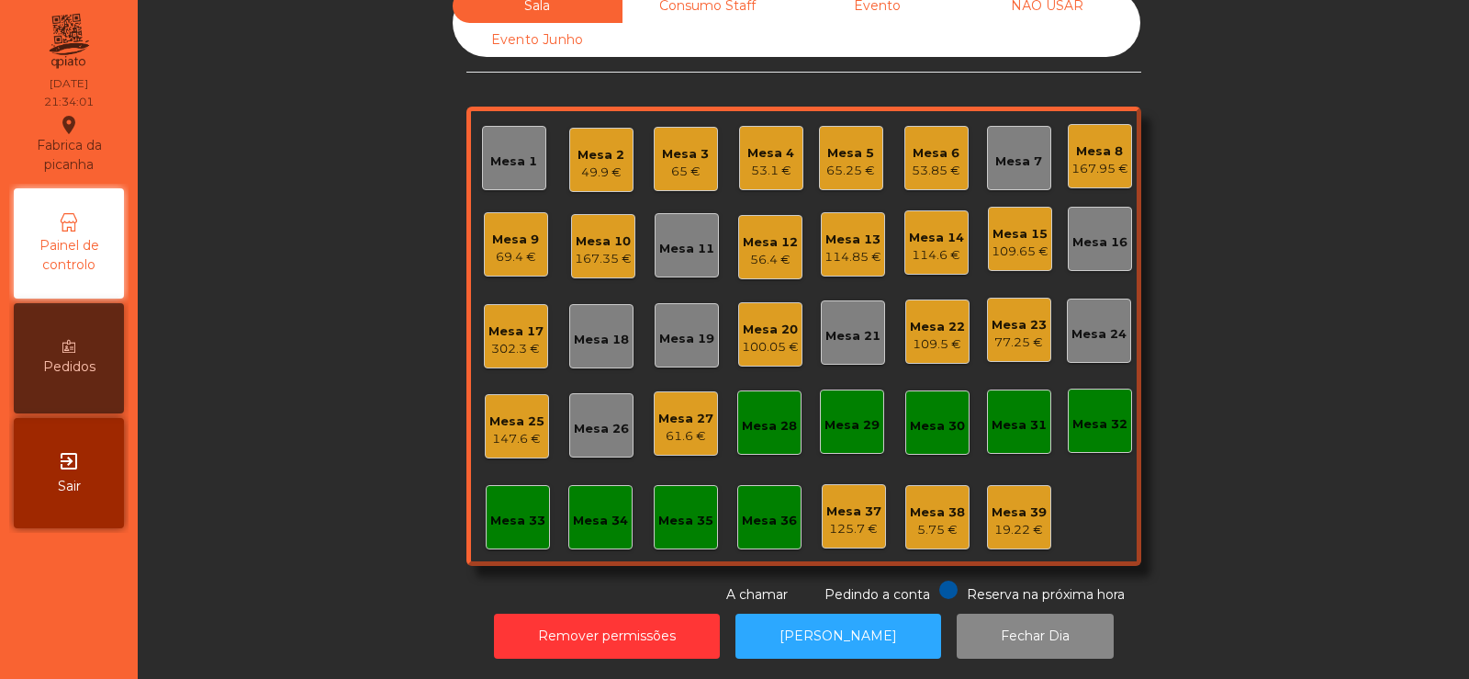
click at [362, 287] on div "Sala Consumo Staff Evento NÃO USAR Evento Junho Mesa 1 Mesa 2 49.9 € Mesa 3 65 …" at bounding box center [804, 296] width 1282 height 615
click at [324, 273] on div "Sala Consumo Staff Evento NÃO USAR Evento Junho Mesa 1 Mesa 2 49.9 € Mesa 3 65 …" at bounding box center [804, 296] width 1282 height 615
click at [1094, 325] on div "Mesa 24" at bounding box center [1099, 334] width 55 height 18
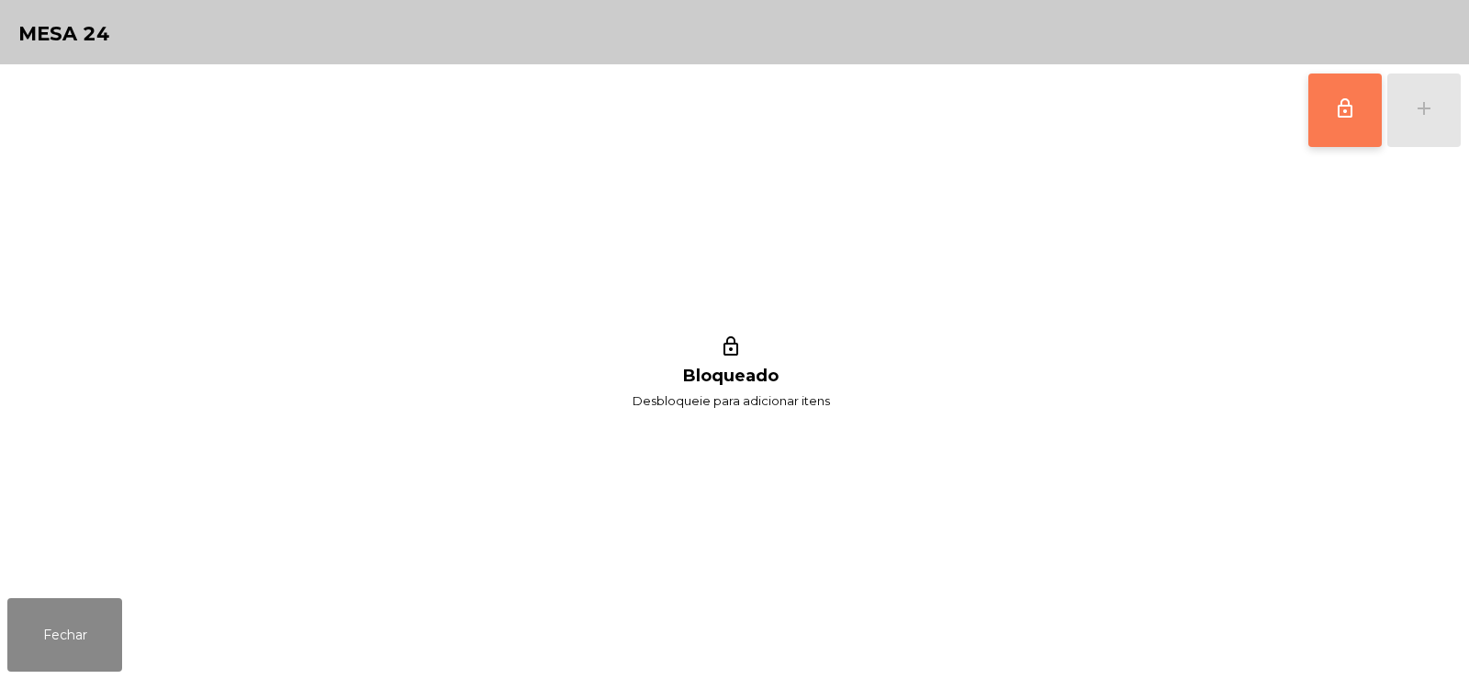
click at [1323, 96] on button "lock_outline" at bounding box center [1345, 109] width 73 height 73
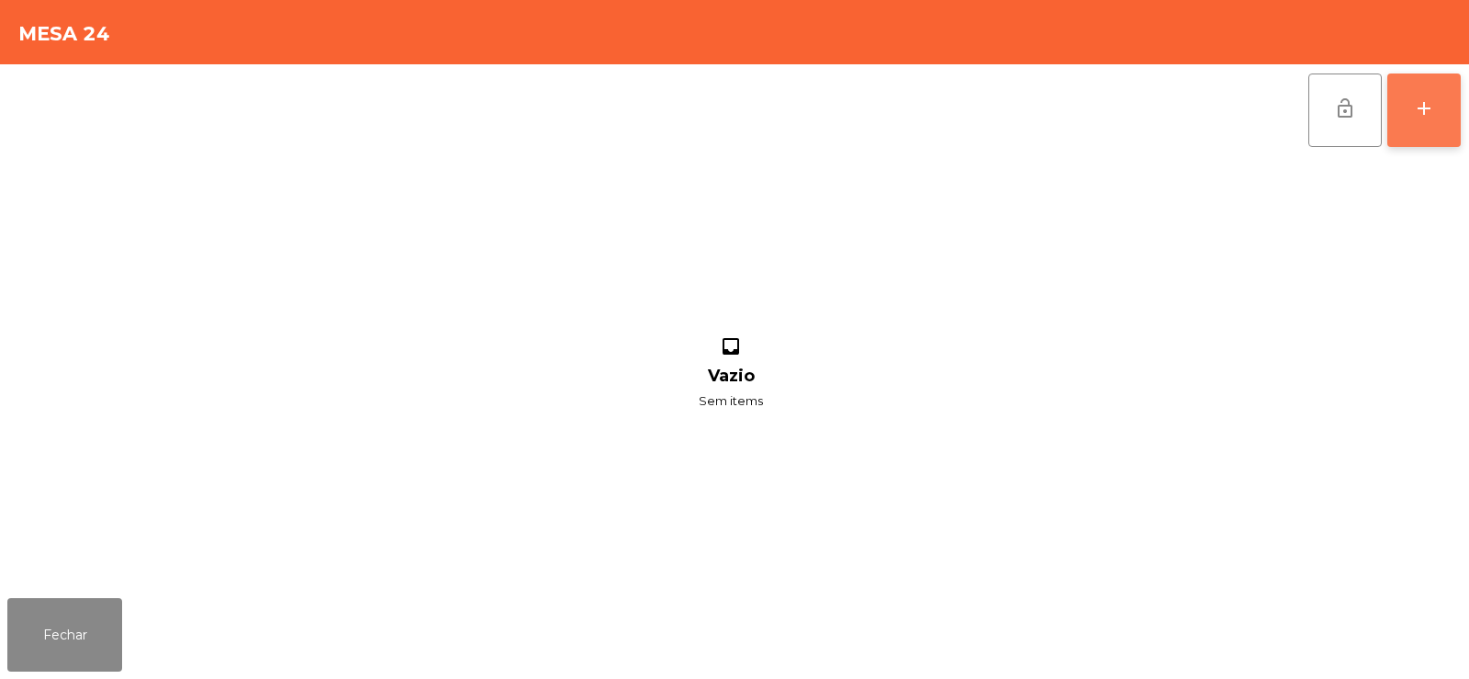
click at [1434, 97] on div "add" at bounding box center [1424, 108] width 22 height 22
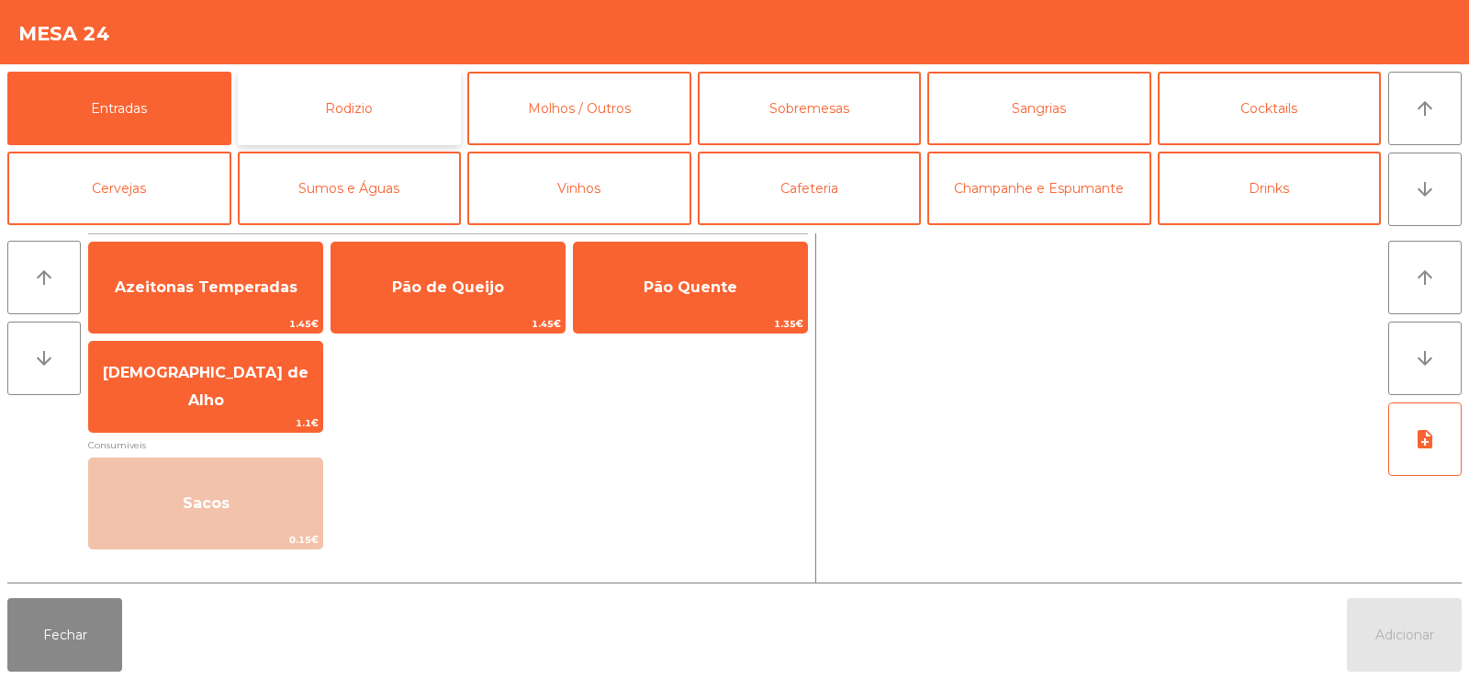
click at [376, 99] on button "Rodizio" at bounding box center [350, 108] width 224 height 73
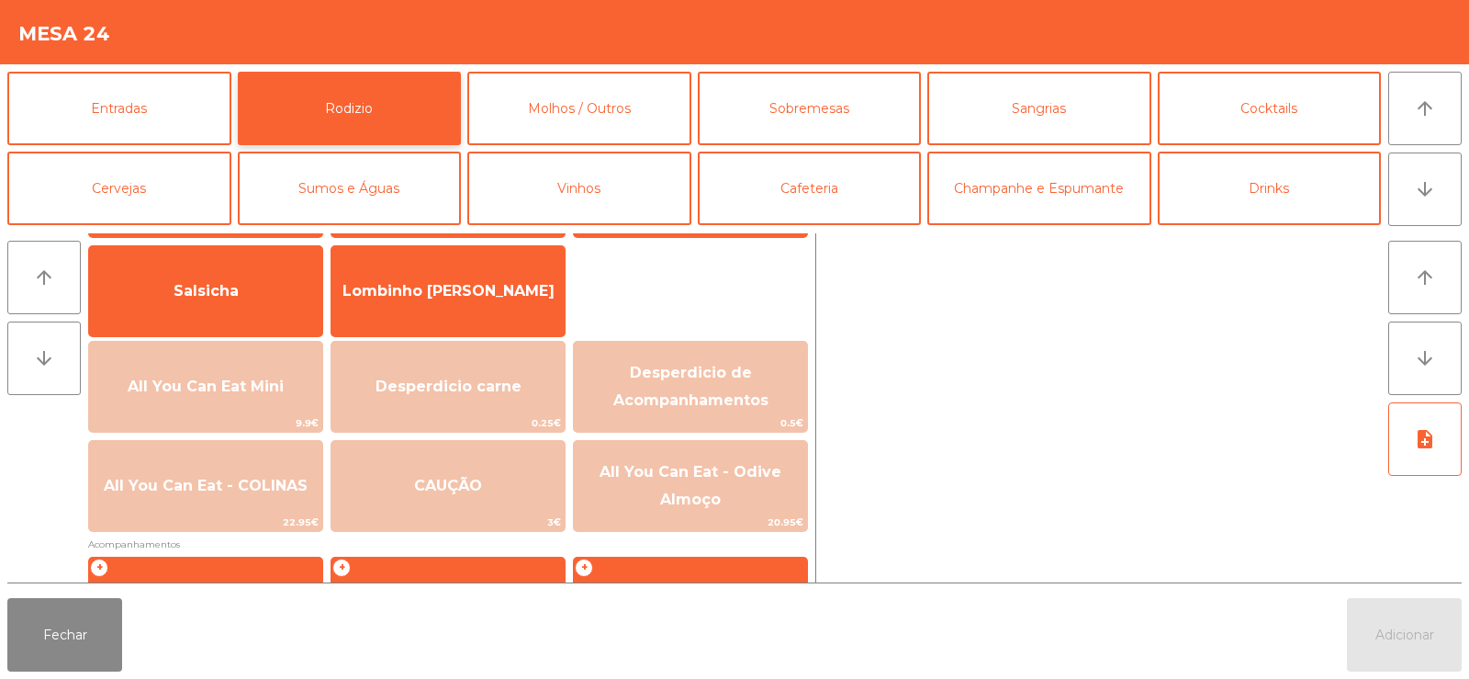
scroll to position [133, 0]
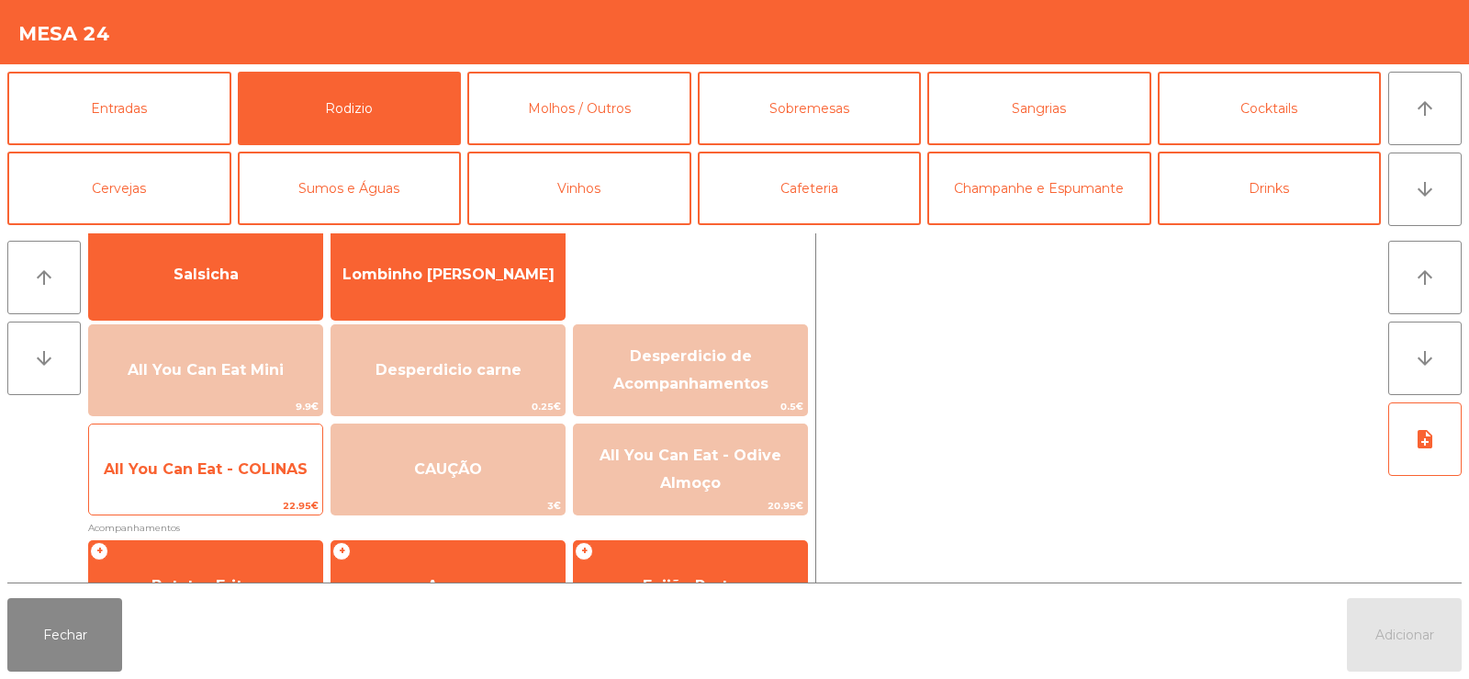
click at [234, 495] on div "All You Can Eat - COLINAS 22.95€" at bounding box center [205, 469] width 235 height 92
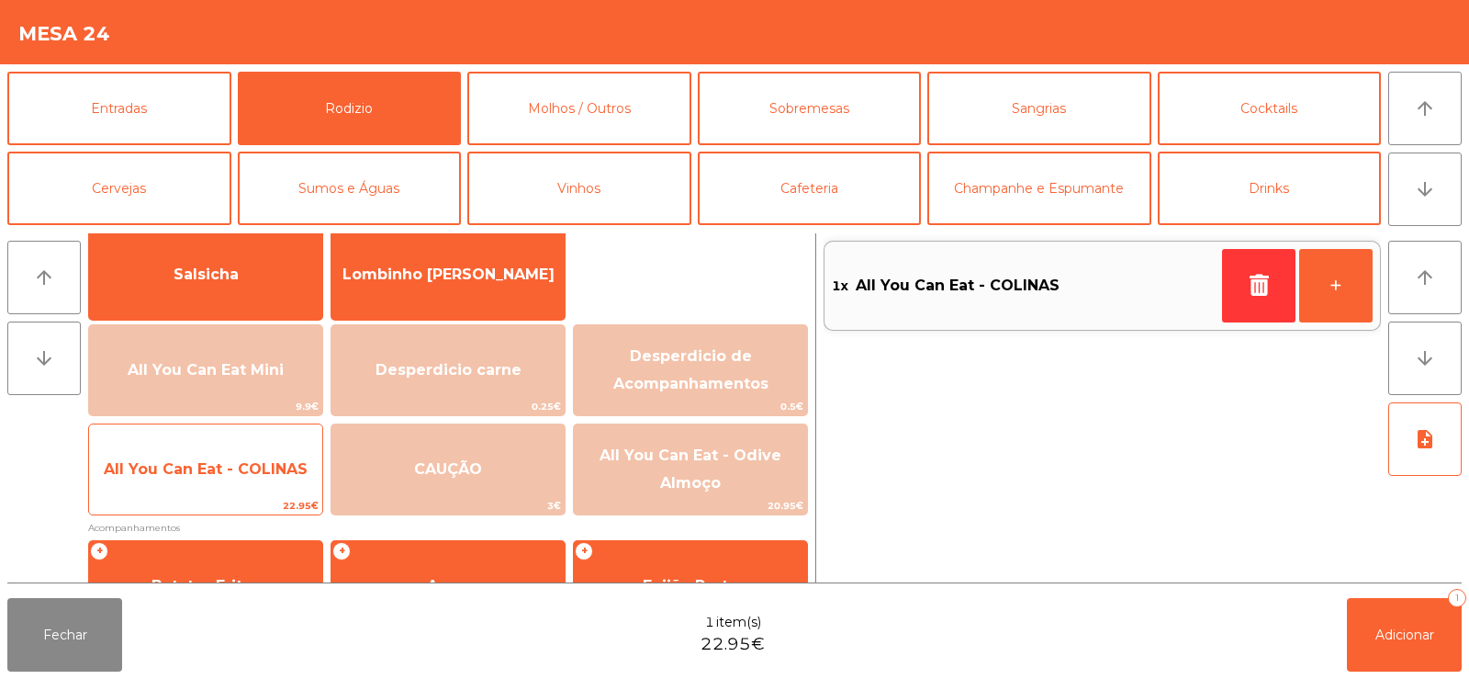
click at [205, 502] on span "22.95€" at bounding box center [205, 505] width 233 height 17
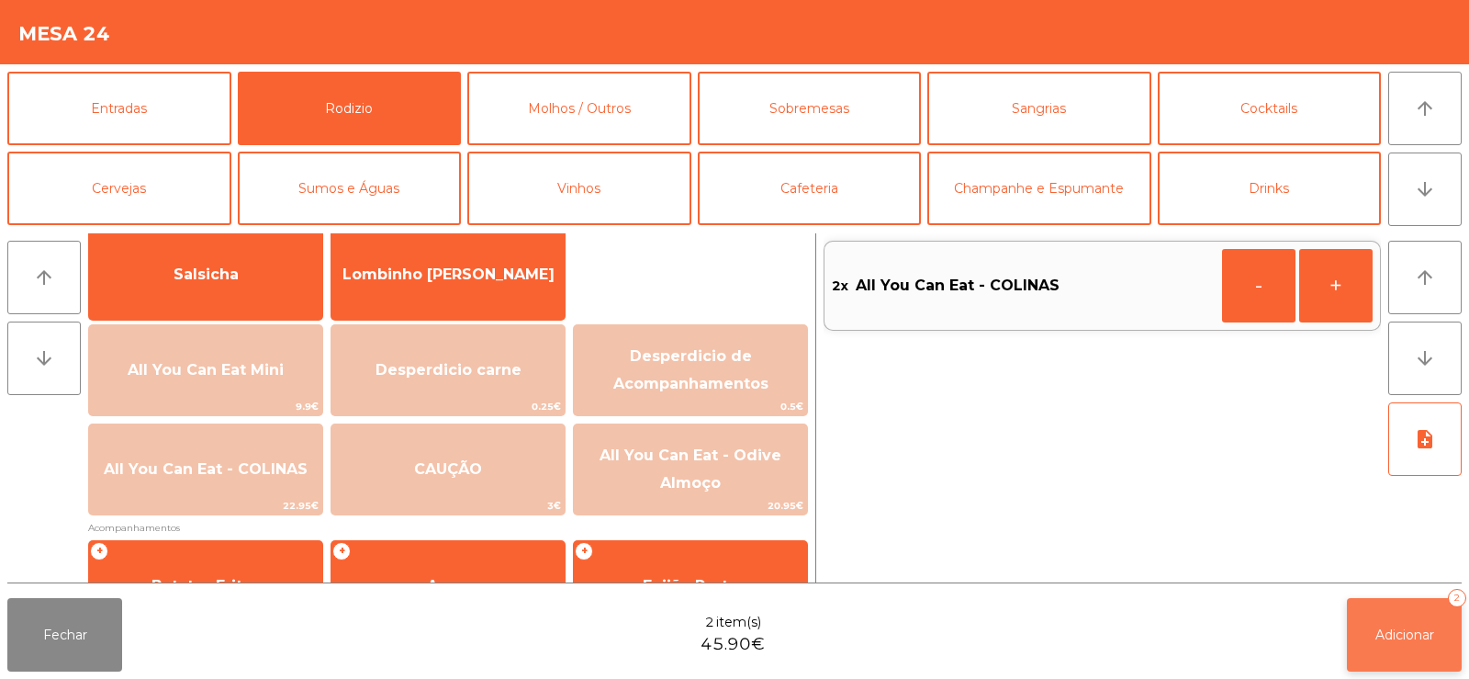
click at [1381, 629] on span "Adicionar" at bounding box center [1405, 634] width 59 height 17
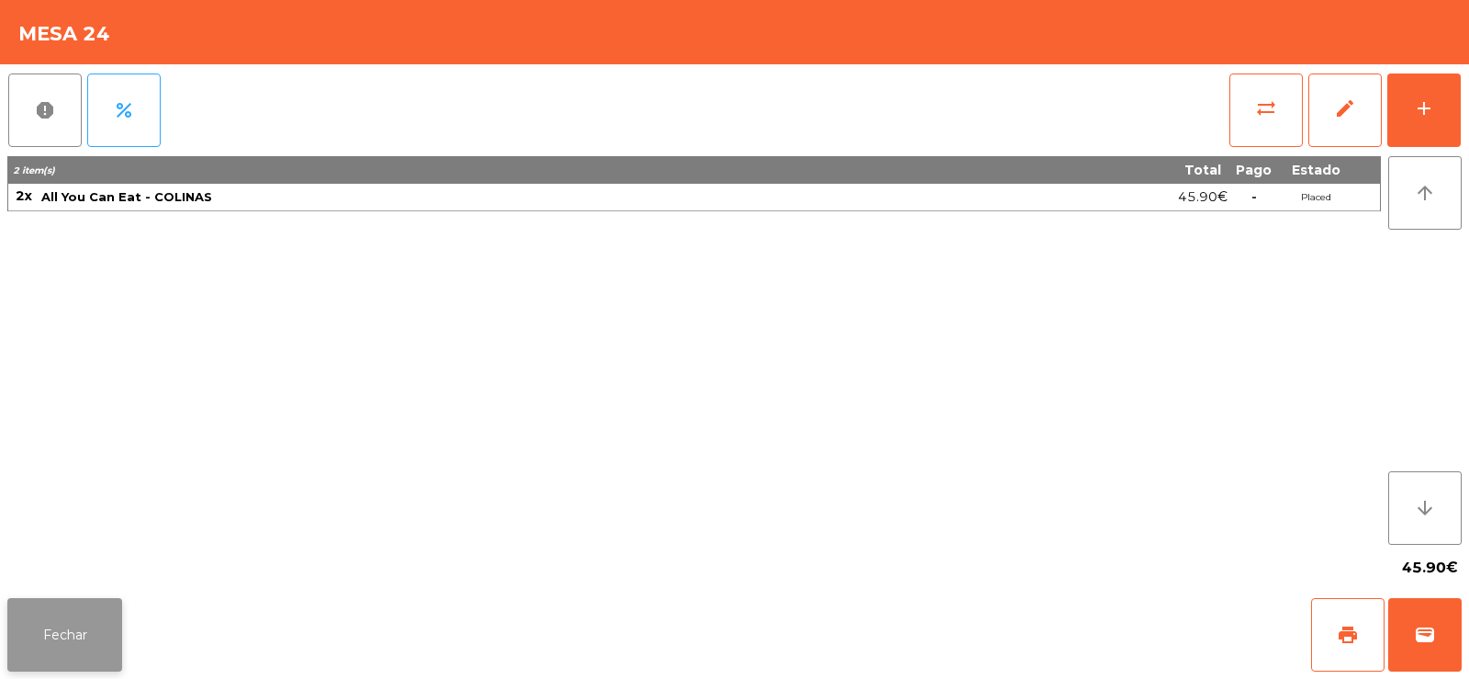
click at [55, 654] on button "Fechar" at bounding box center [64, 634] width 115 height 73
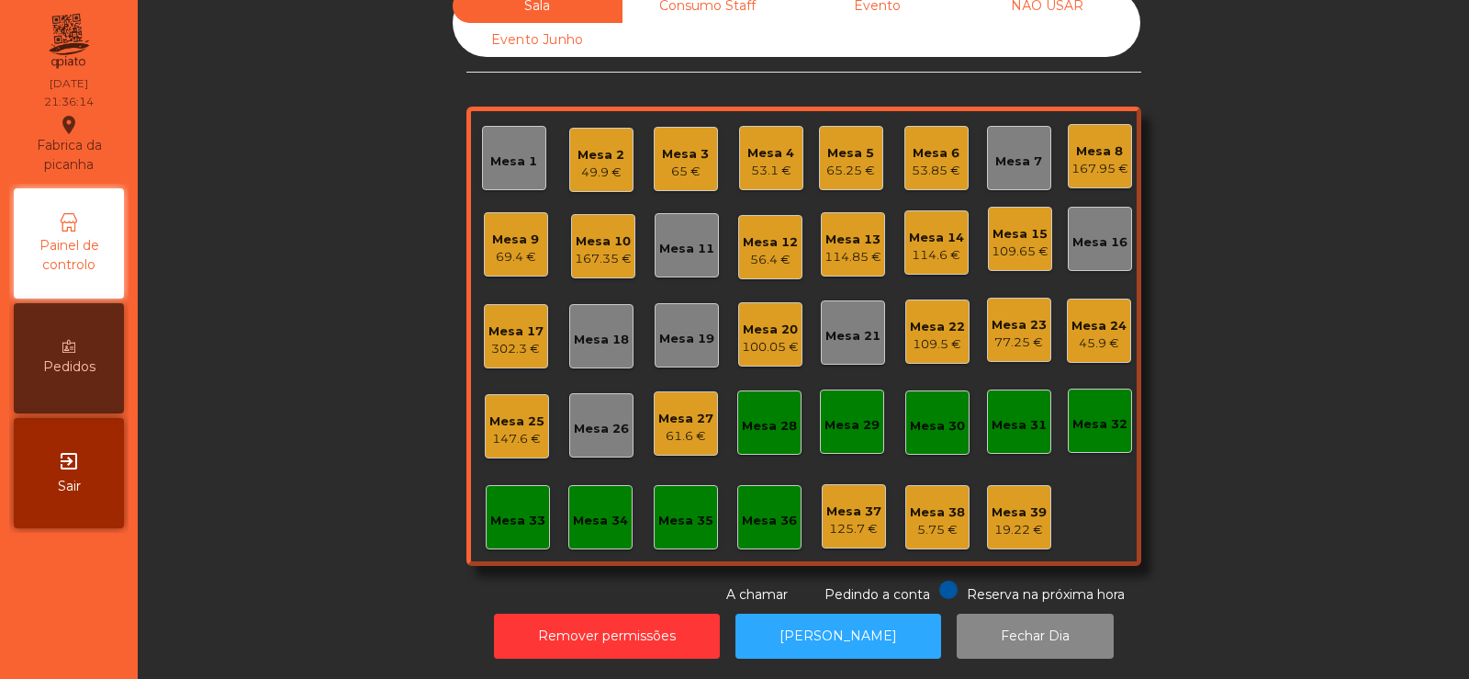
click at [1235, 253] on div "Sala Consumo Staff Evento NÃO USAR Evento Junho Mesa 1 Mesa 2 49.9 € Mesa 3 65 …" at bounding box center [804, 296] width 1282 height 615
click at [837, 162] on div "65.25 €" at bounding box center [850, 171] width 49 height 18
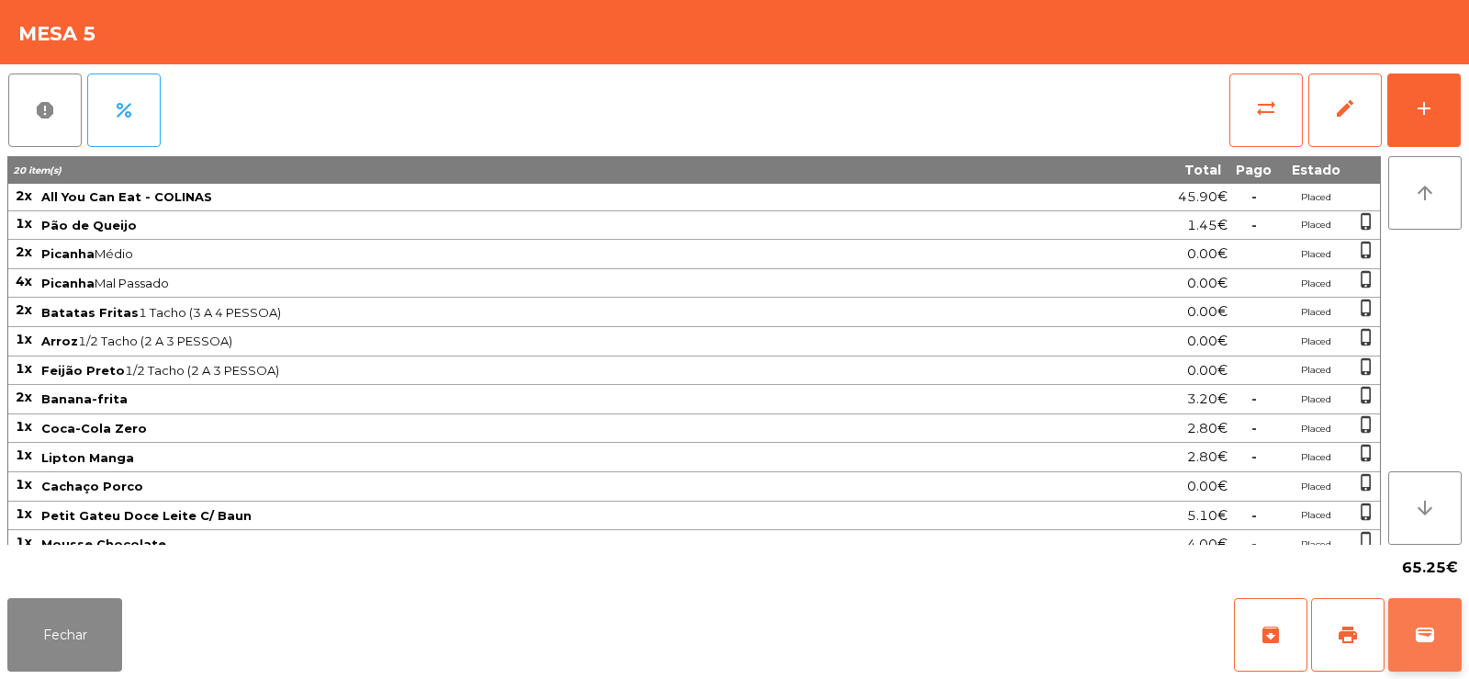
click at [1425, 606] on button "wallet" at bounding box center [1424, 634] width 73 height 73
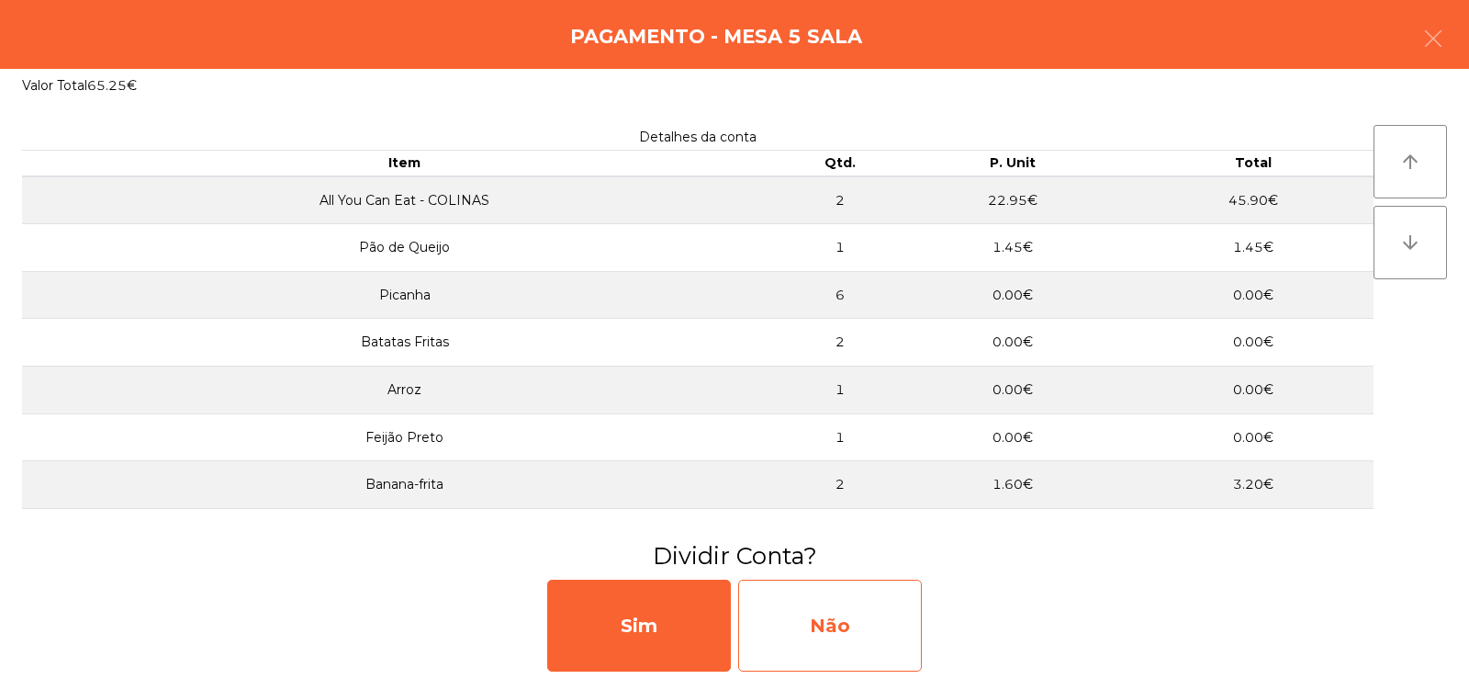
click at [830, 609] on div "Não" at bounding box center [830, 625] width 184 height 92
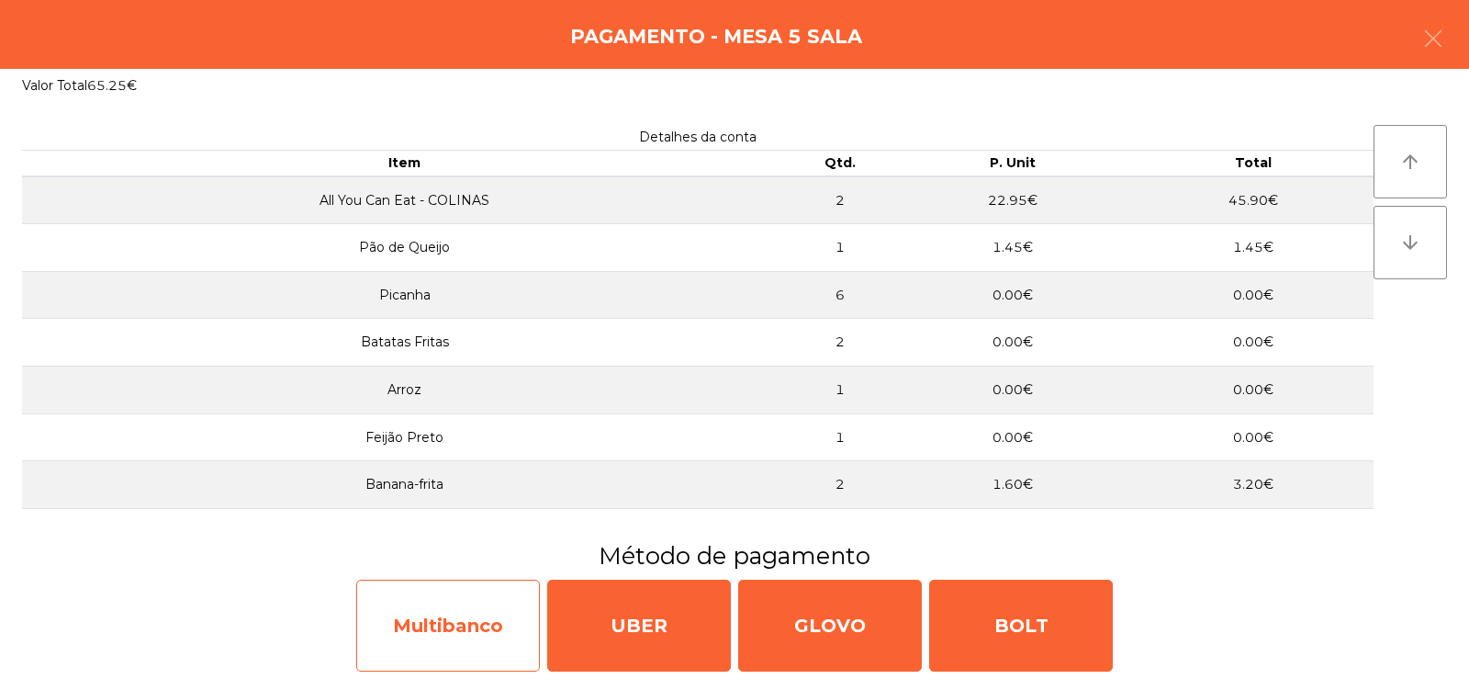
click at [464, 612] on div "Multibanco" at bounding box center [448, 625] width 184 height 92
select select "**"
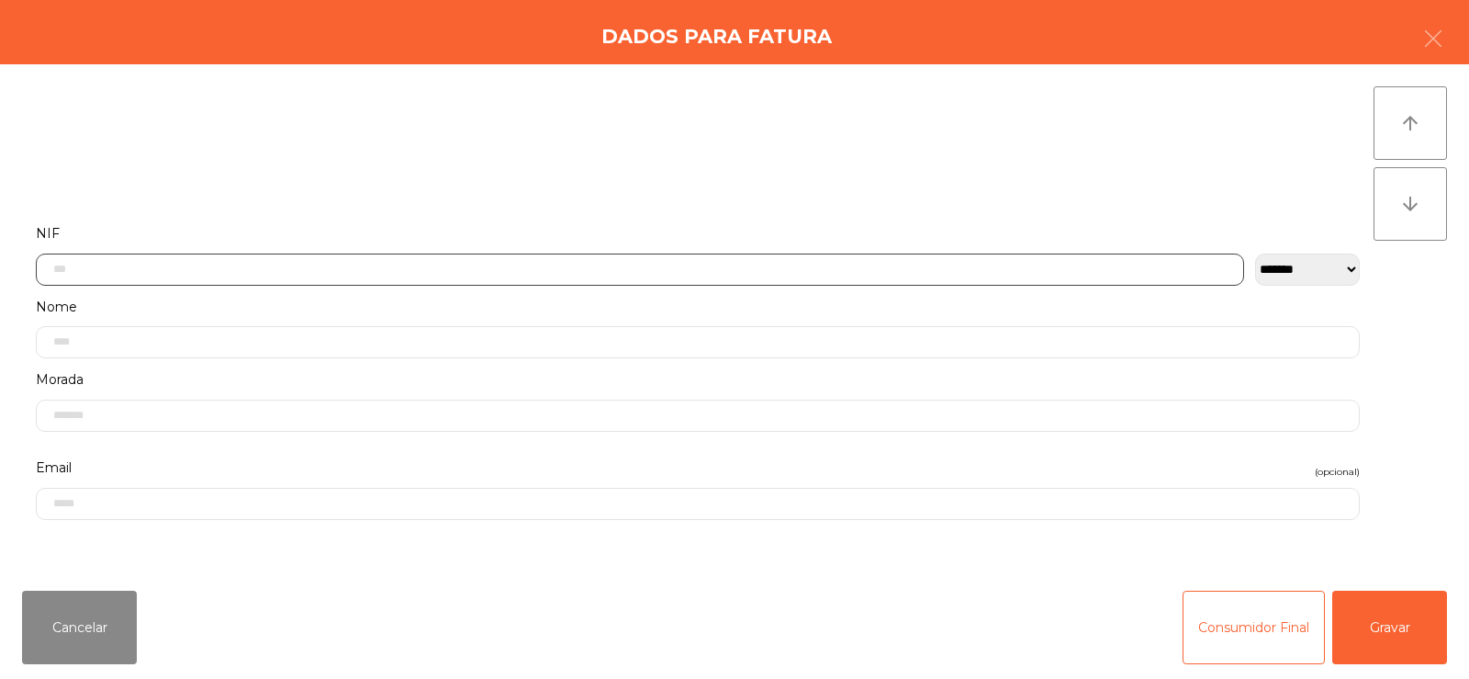
click at [505, 266] on input "text" at bounding box center [640, 269] width 1208 height 32
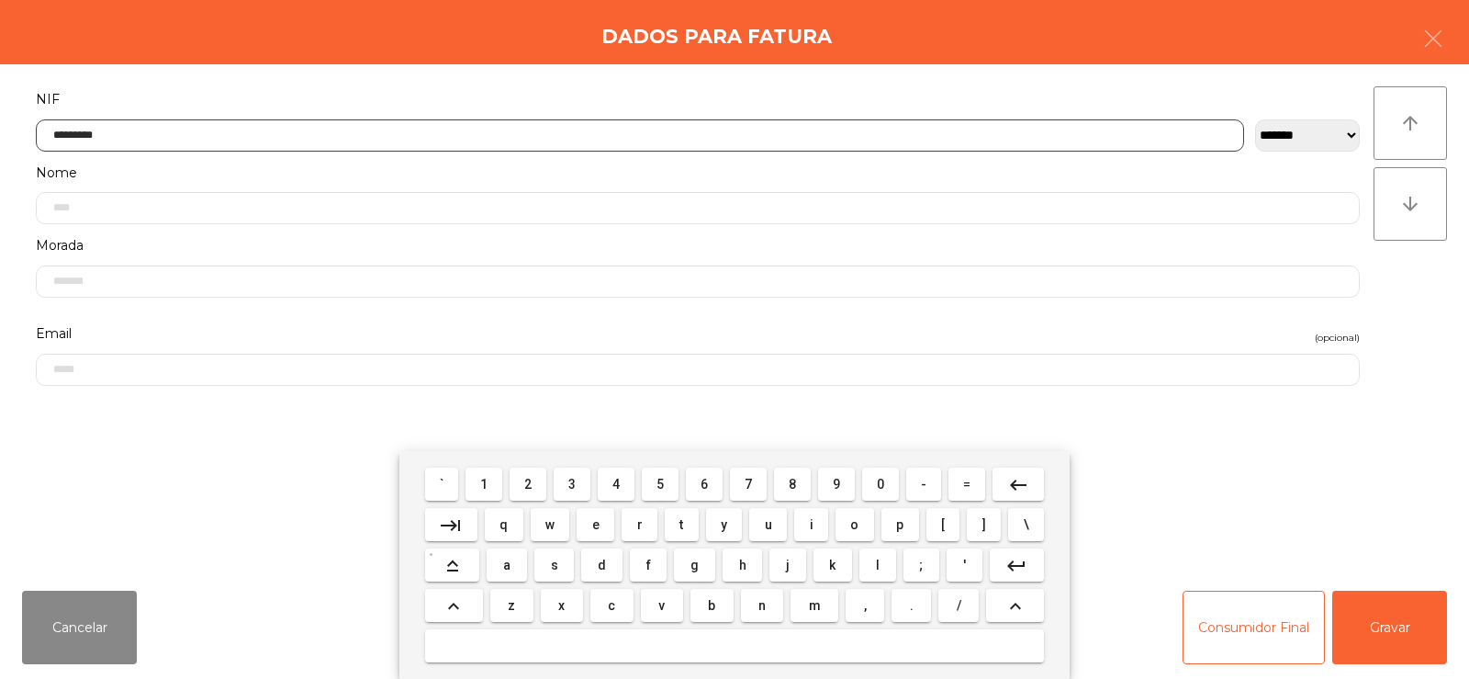
type input "*********"
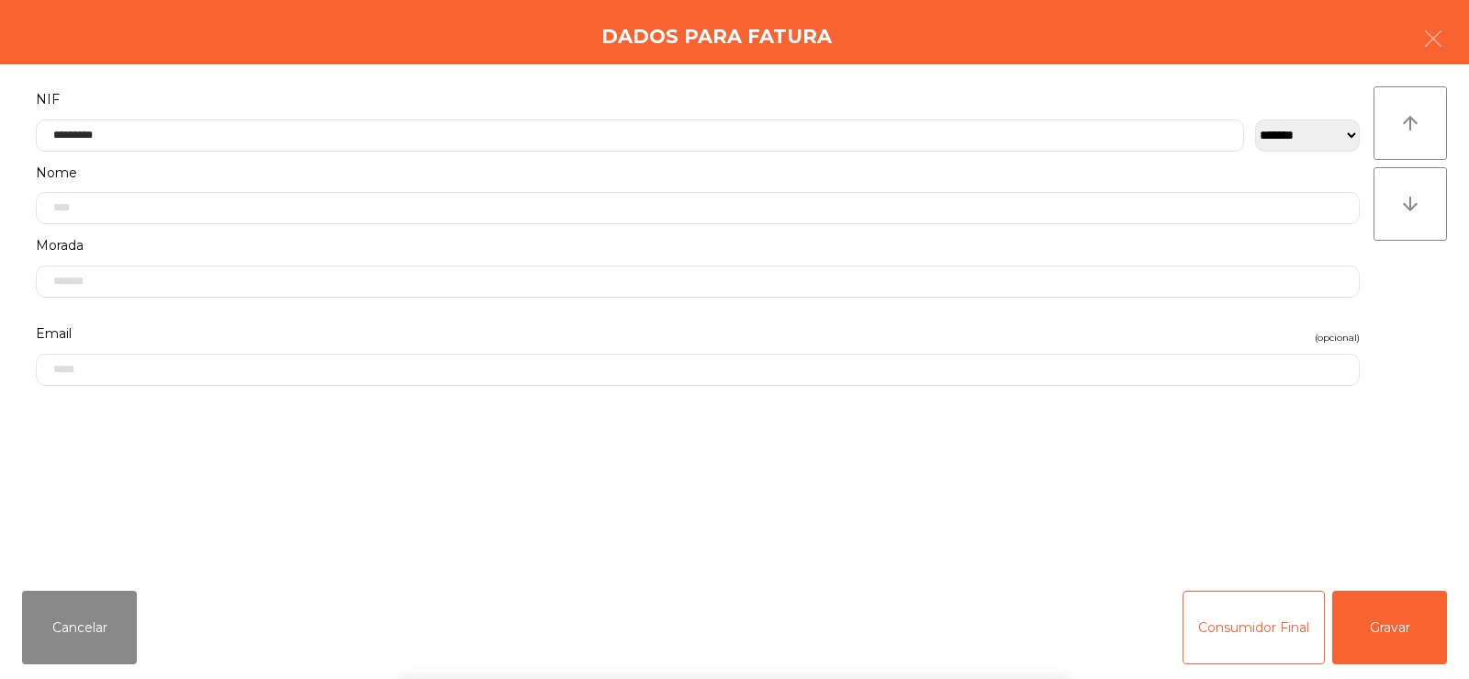
click at [1398, 615] on div "` 1 2 3 4 5 6 7 8 9 0 - = keyboard_backspace keyboard_tab q w e r t y u i o p […" at bounding box center [734, 565] width 1469 height 228
click at [1408, 603] on button "Gravar" at bounding box center [1389, 626] width 115 height 73
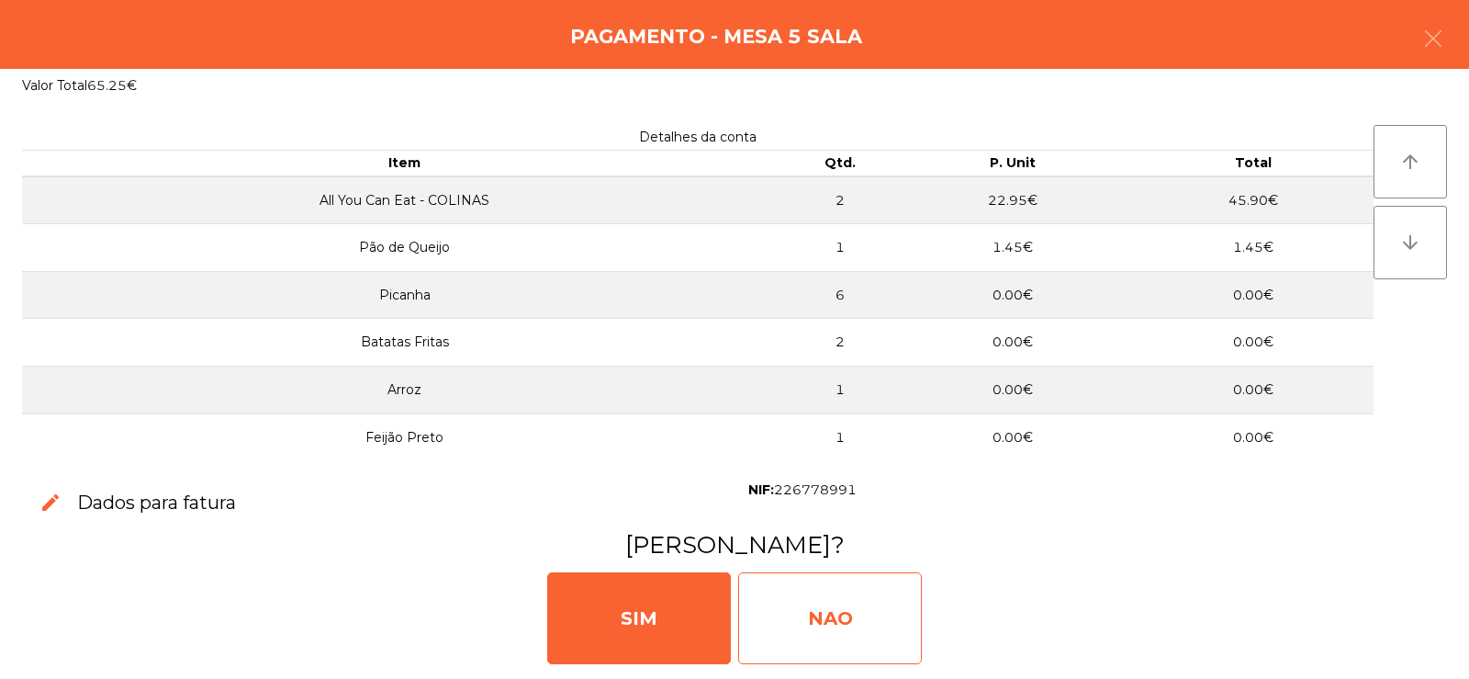
click at [831, 605] on div "NAO" at bounding box center [830, 618] width 184 height 92
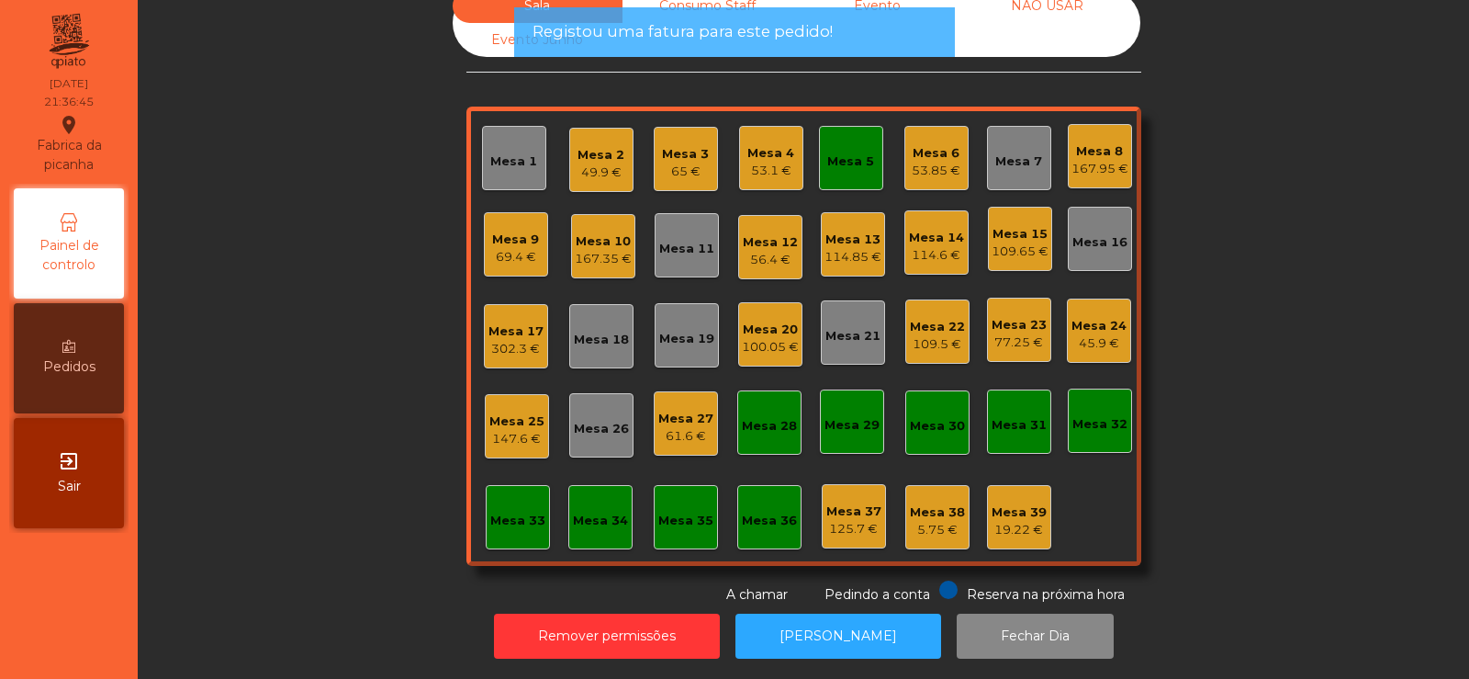
click at [307, 399] on div "Sala Consumo Staff Evento NÃO USAR Evento Junho Mesa 1 Mesa 2 49.9 € Mesa 3 65 …" at bounding box center [804, 296] width 1282 height 615
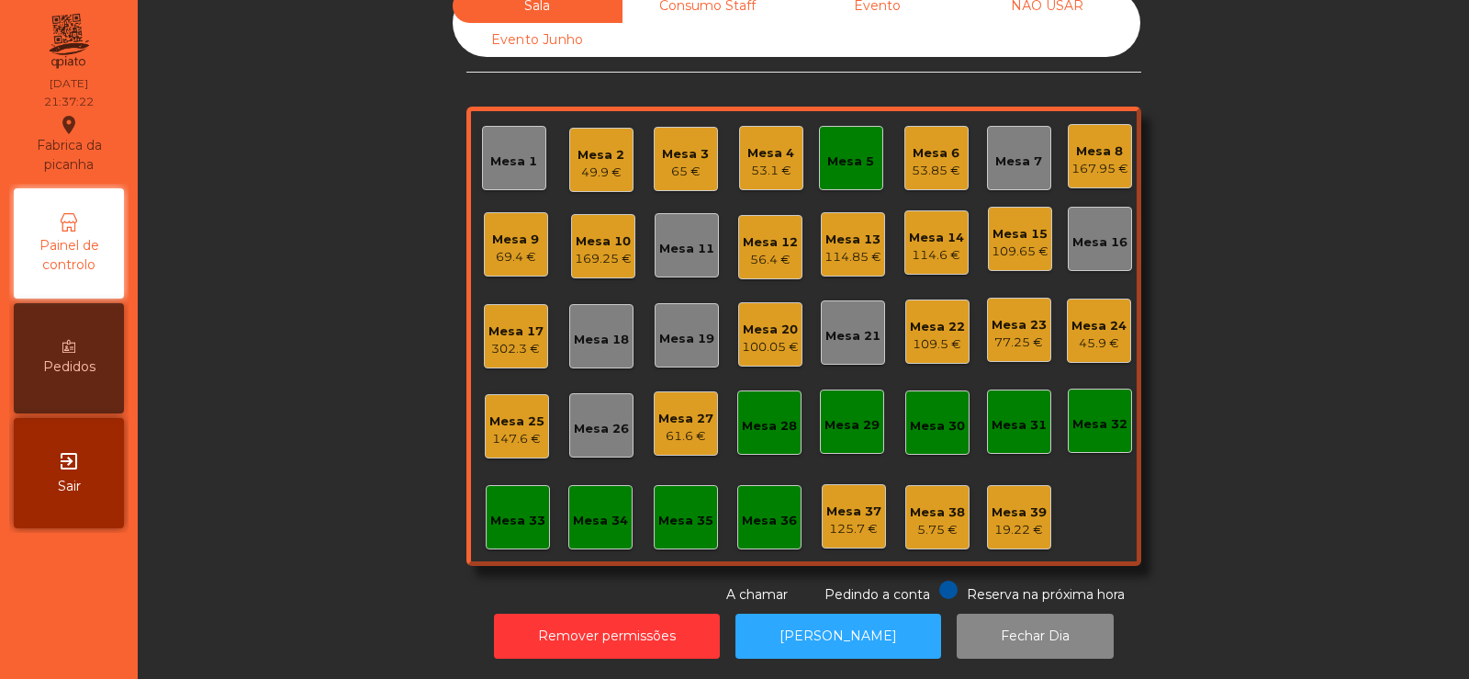
click at [771, 226] on div "Mesa 12 56.4 €" at bounding box center [770, 247] width 55 height 43
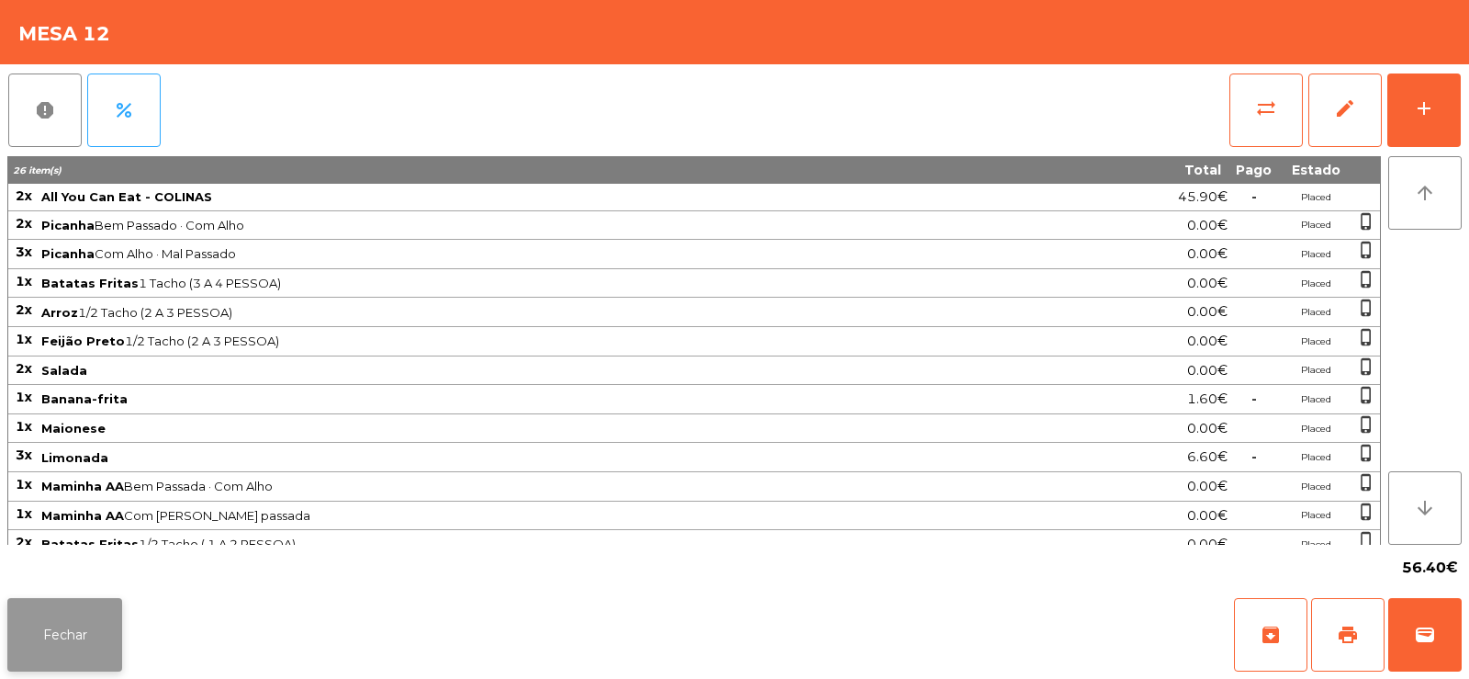
click at [82, 657] on button "Fechar" at bounding box center [64, 634] width 115 height 73
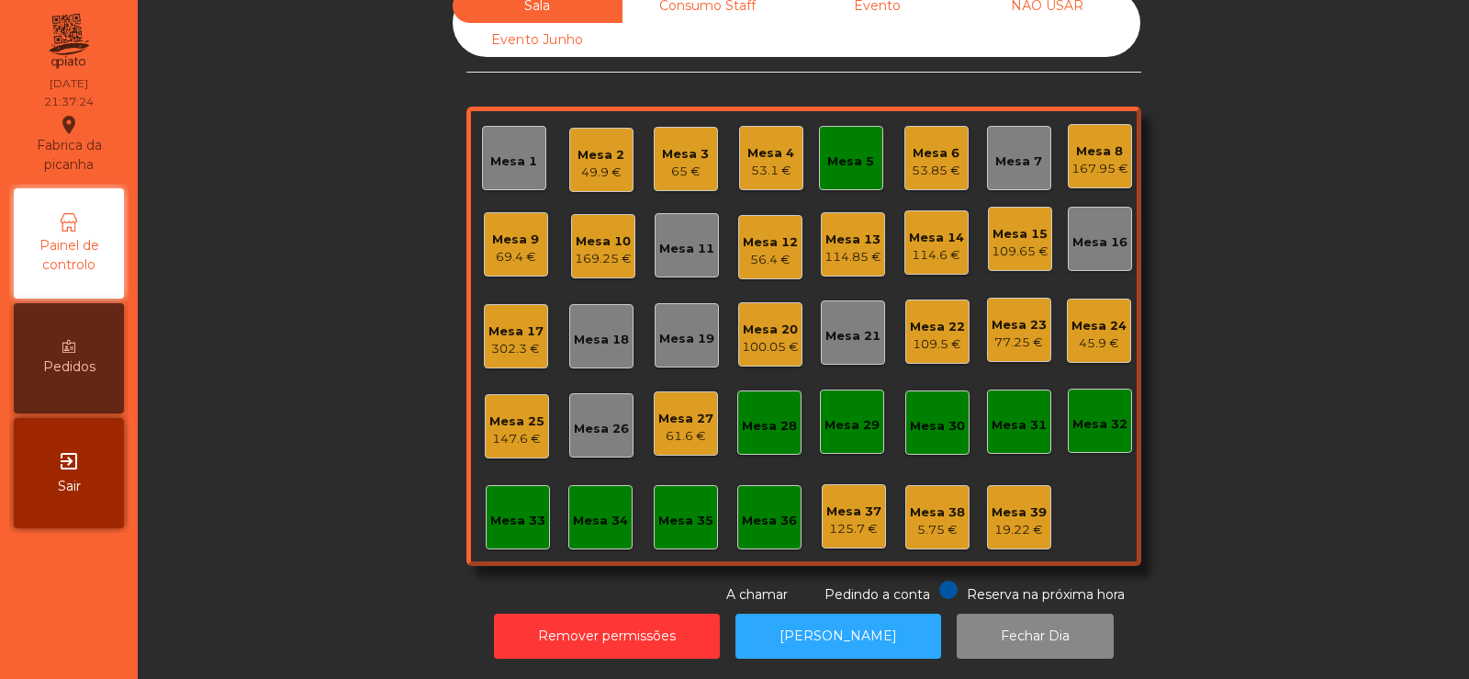
click at [838, 248] on div "114.85 €" at bounding box center [853, 257] width 57 height 18
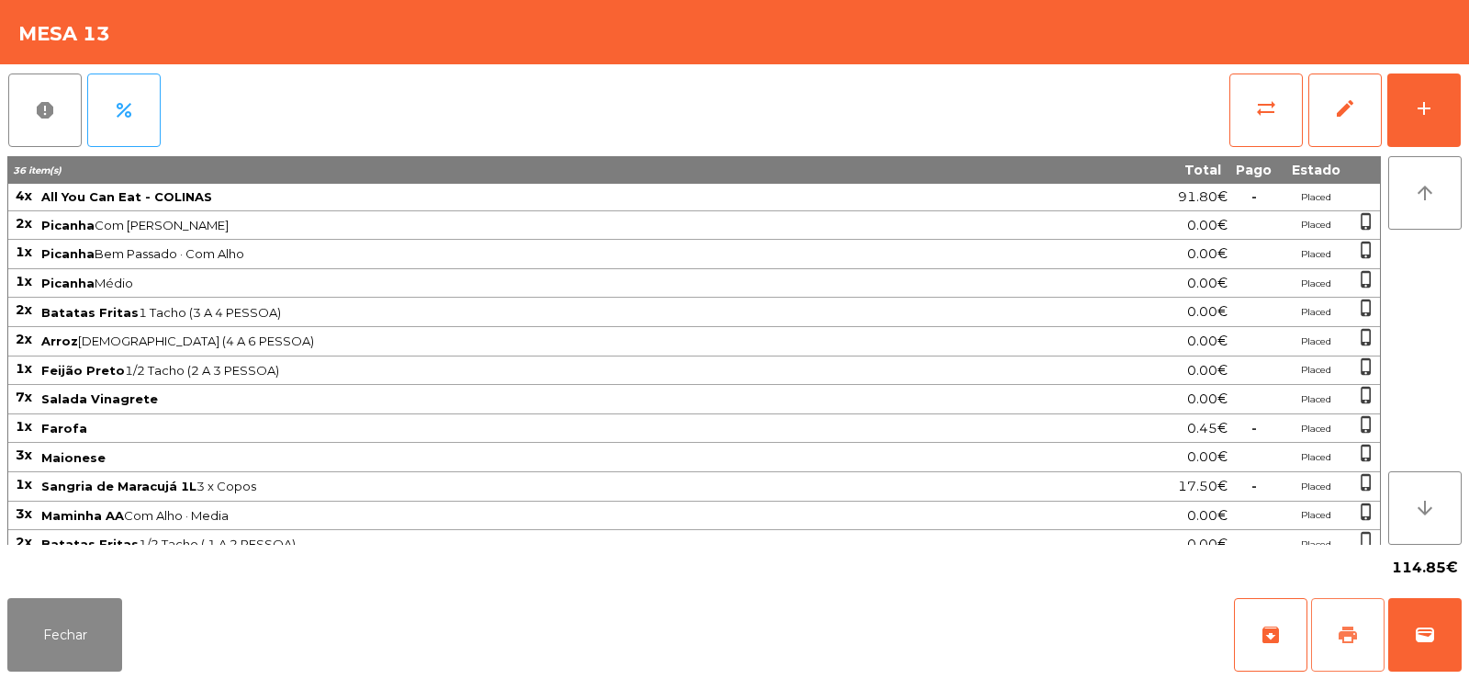
click at [1332, 627] on button "print" at bounding box center [1347, 634] width 73 height 73
click at [71, 619] on button "Fechar" at bounding box center [64, 634] width 115 height 73
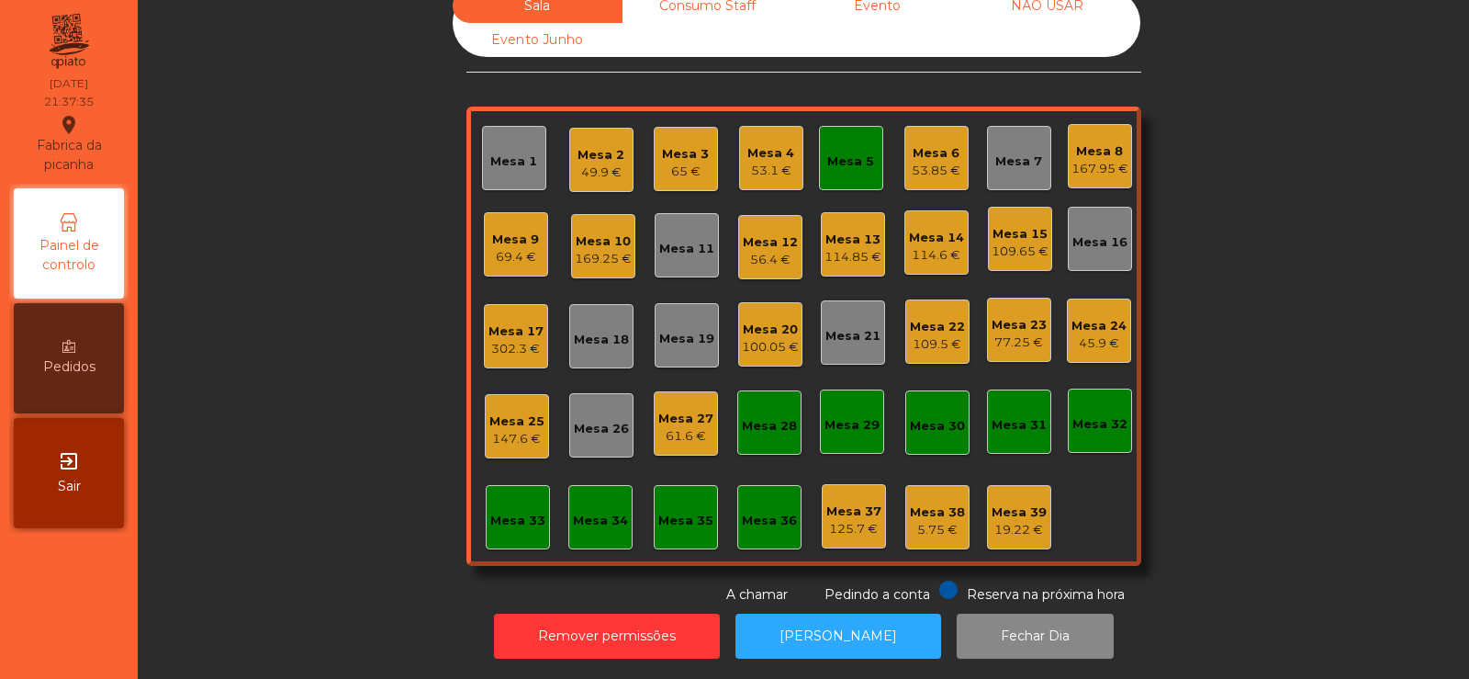
click at [743, 251] on div "56.4 €" at bounding box center [770, 260] width 55 height 18
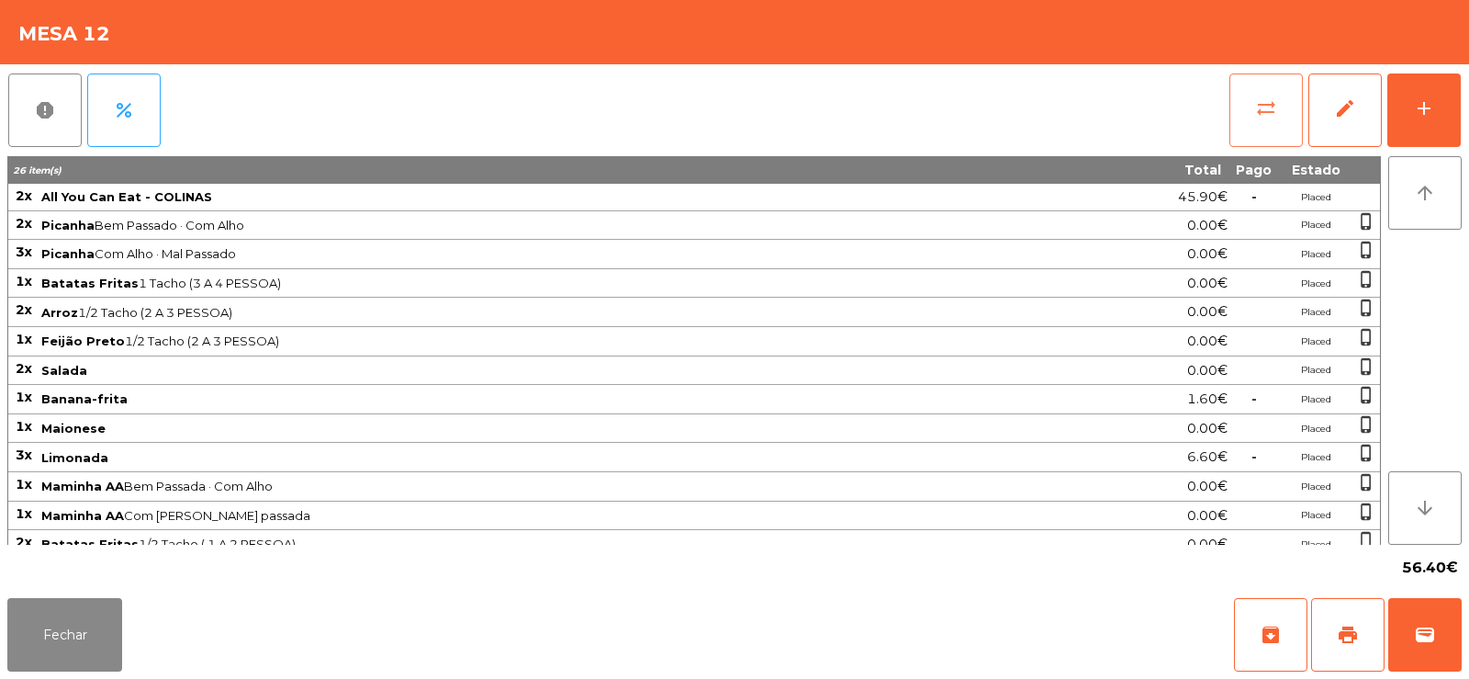
click at [1248, 94] on button "sync_alt" at bounding box center [1266, 109] width 73 height 73
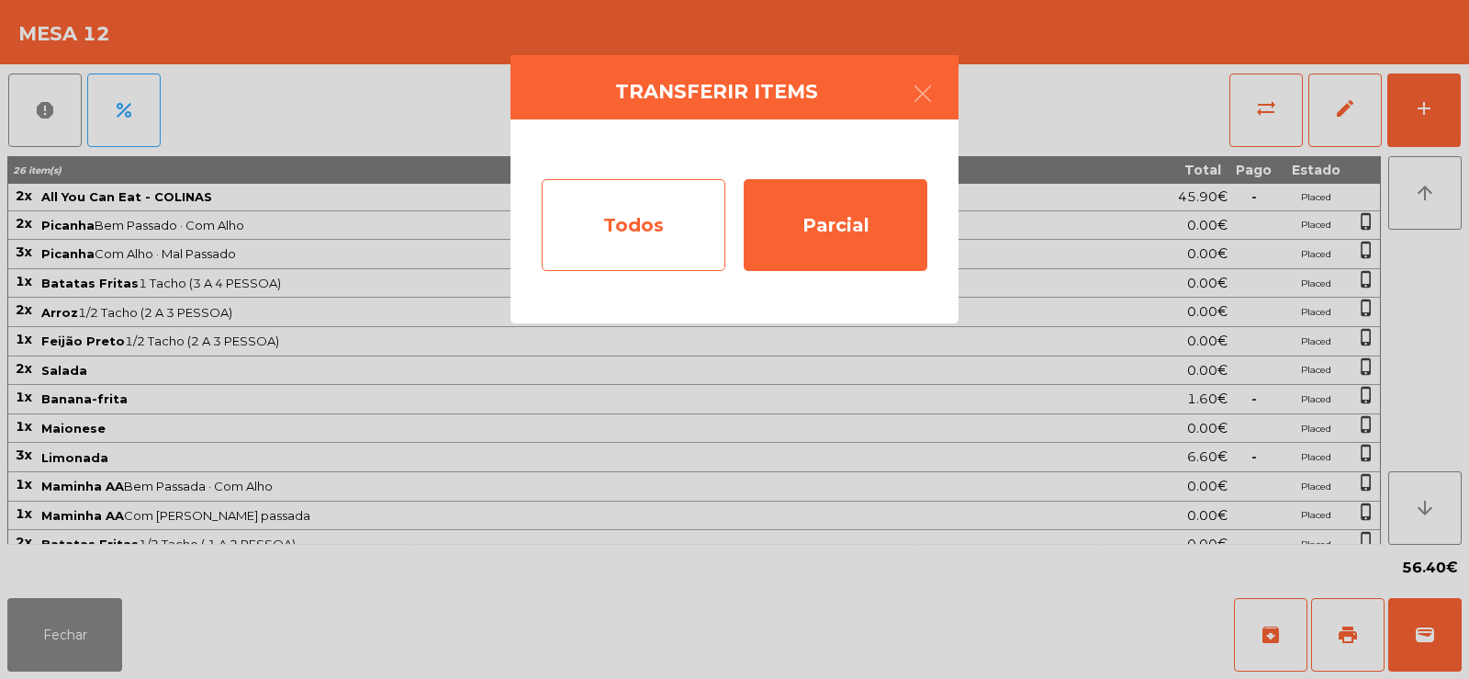
click at [626, 237] on div "Todos" at bounding box center [634, 225] width 184 height 92
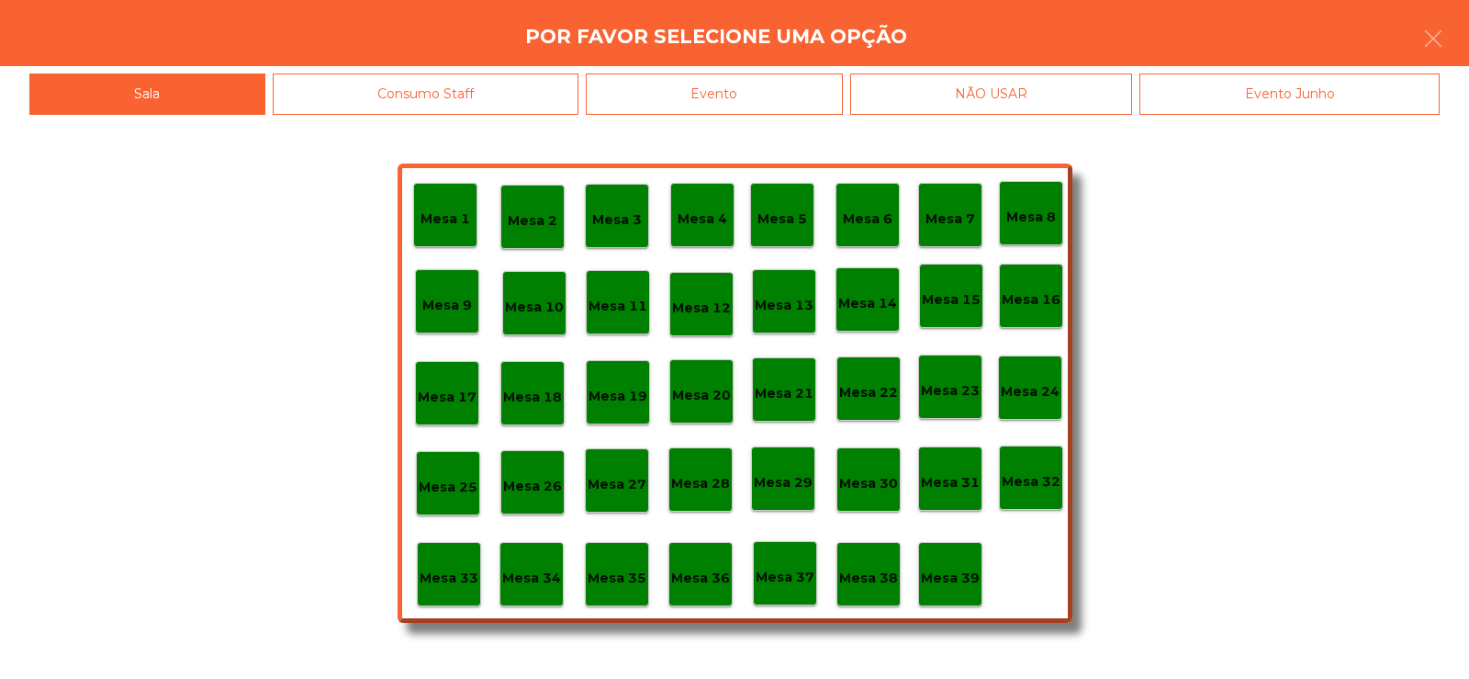
click at [764, 90] on div "Evento" at bounding box center [714, 93] width 257 height 41
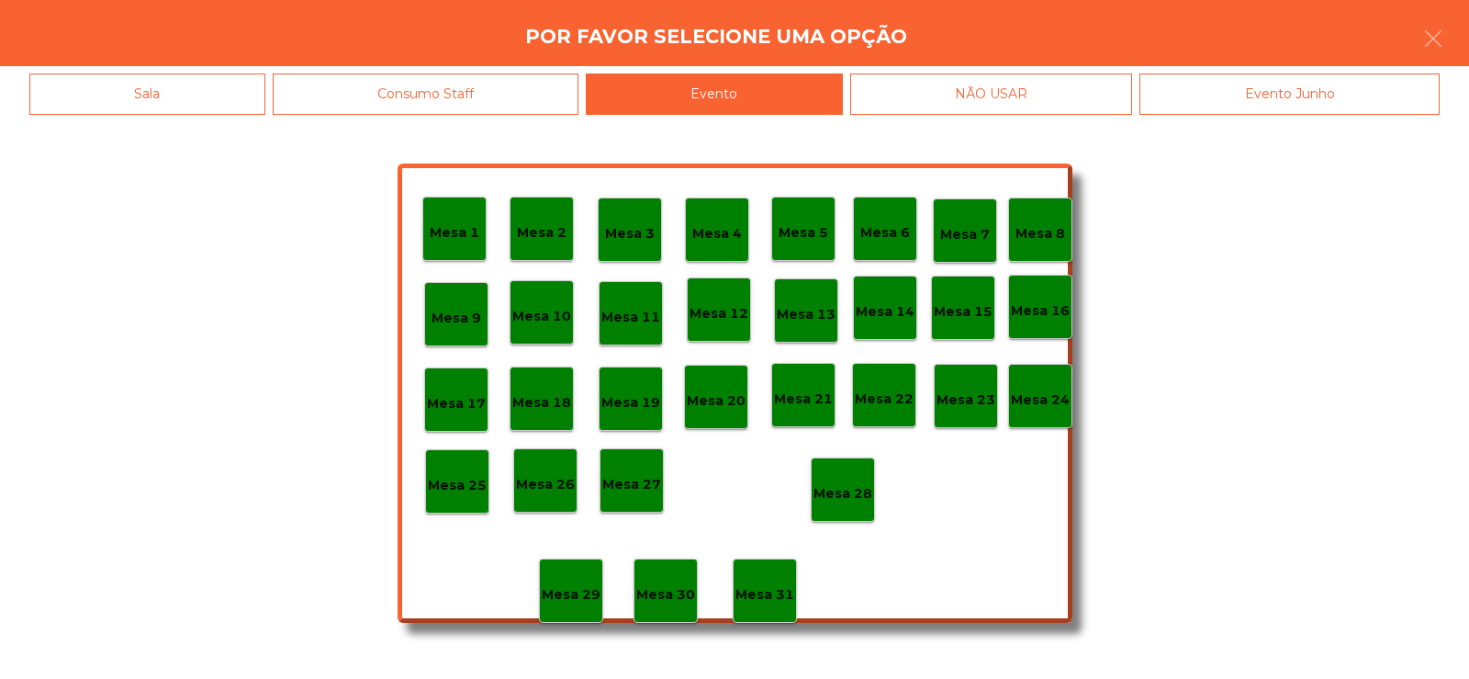
click at [828, 495] on p "Mesa 28" at bounding box center [843, 493] width 59 height 21
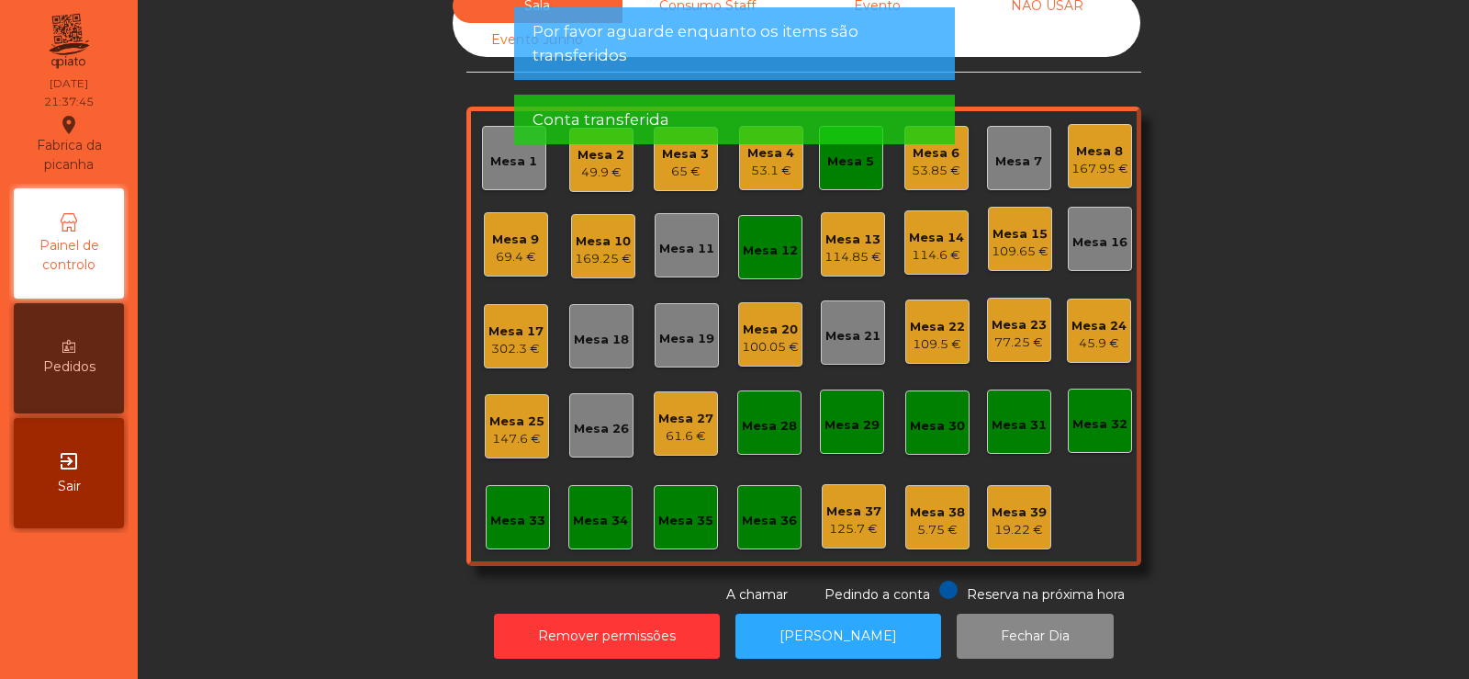
click at [776, 244] on div "Mesa 12" at bounding box center [770, 251] width 55 height 18
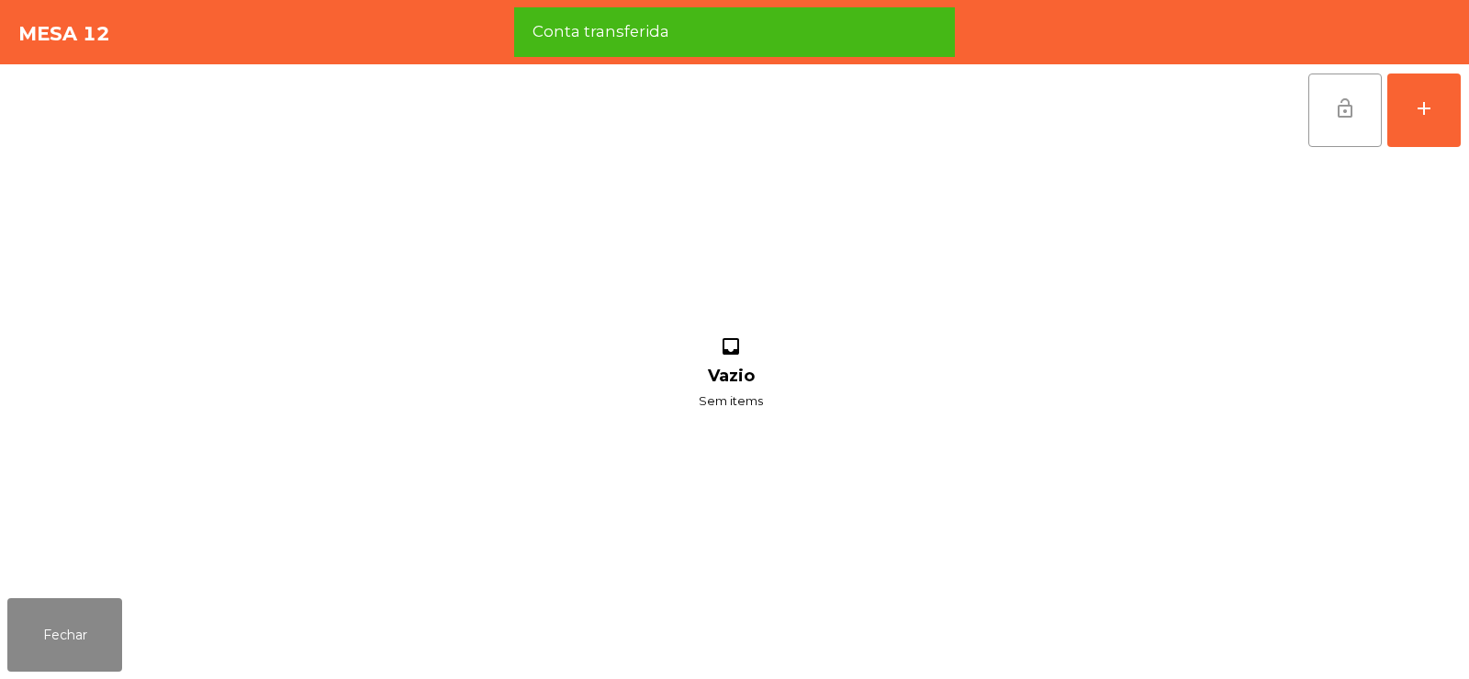
click at [1346, 91] on button "lock_open" at bounding box center [1345, 109] width 73 height 73
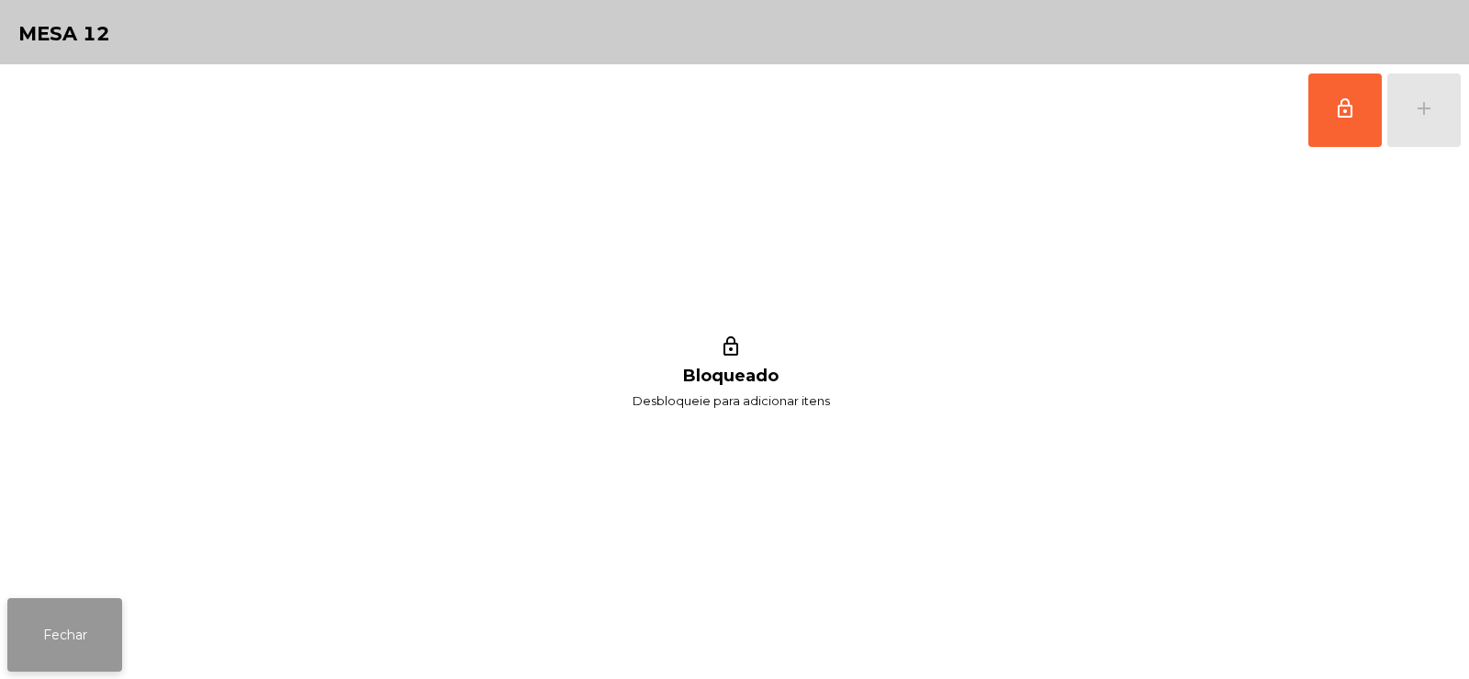
click at [94, 621] on button "Fechar" at bounding box center [64, 634] width 115 height 73
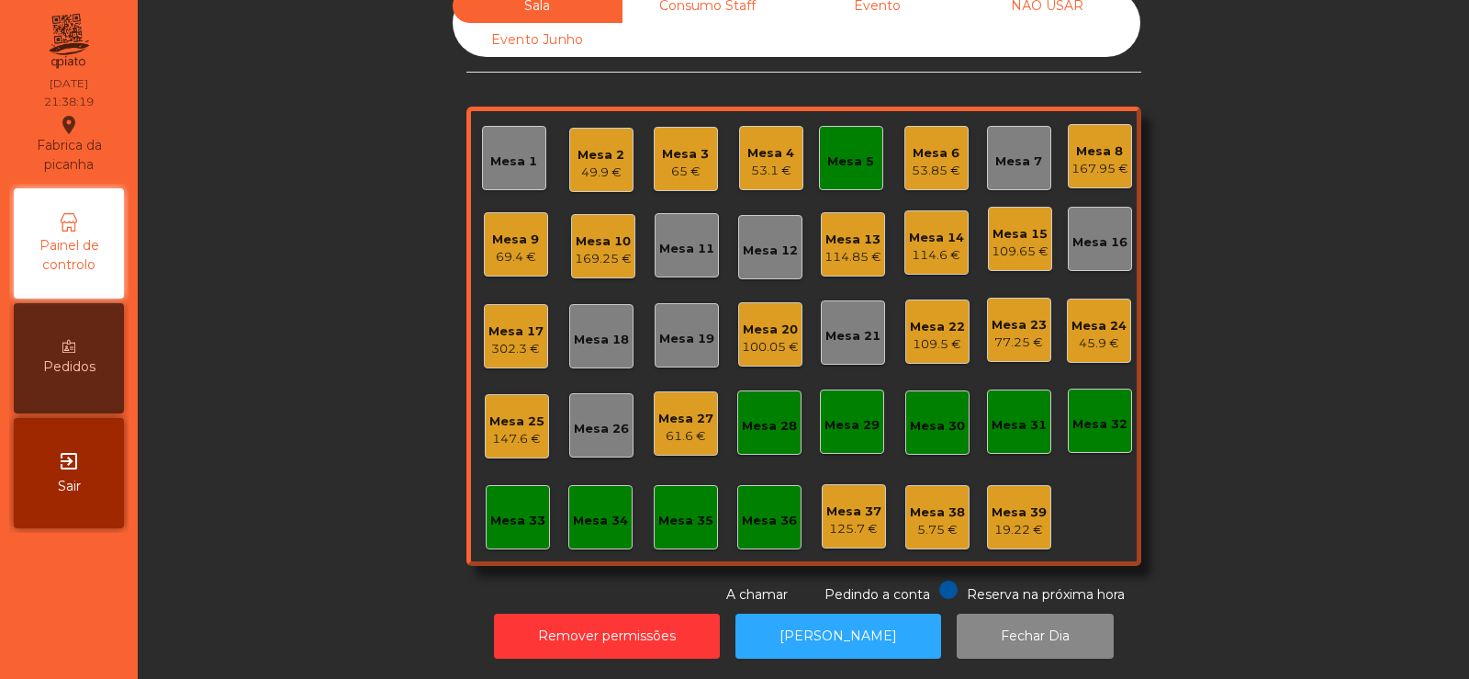
click at [854, 126] on div "Mesa 5" at bounding box center [851, 158] width 64 height 64
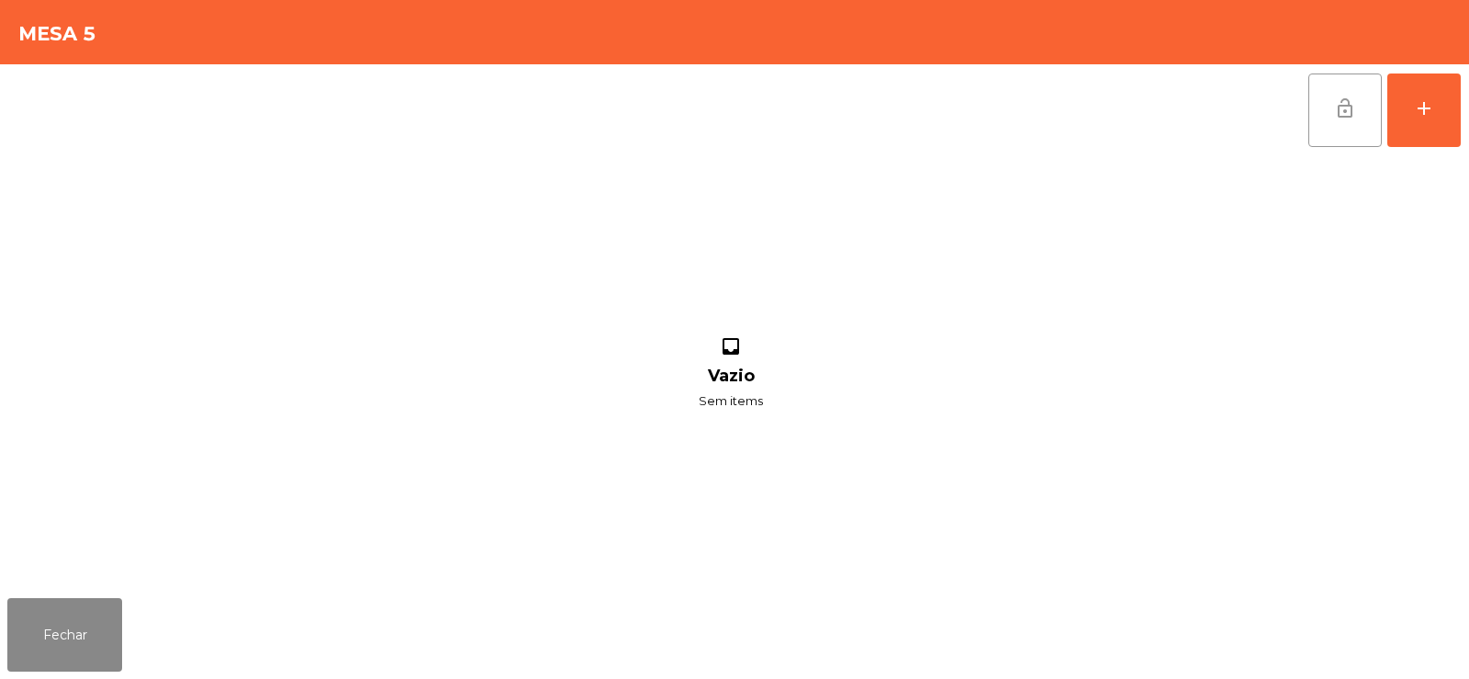
click at [1315, 95] on button "lock_open" at bounding box center [1345, 109] width 73 height 73
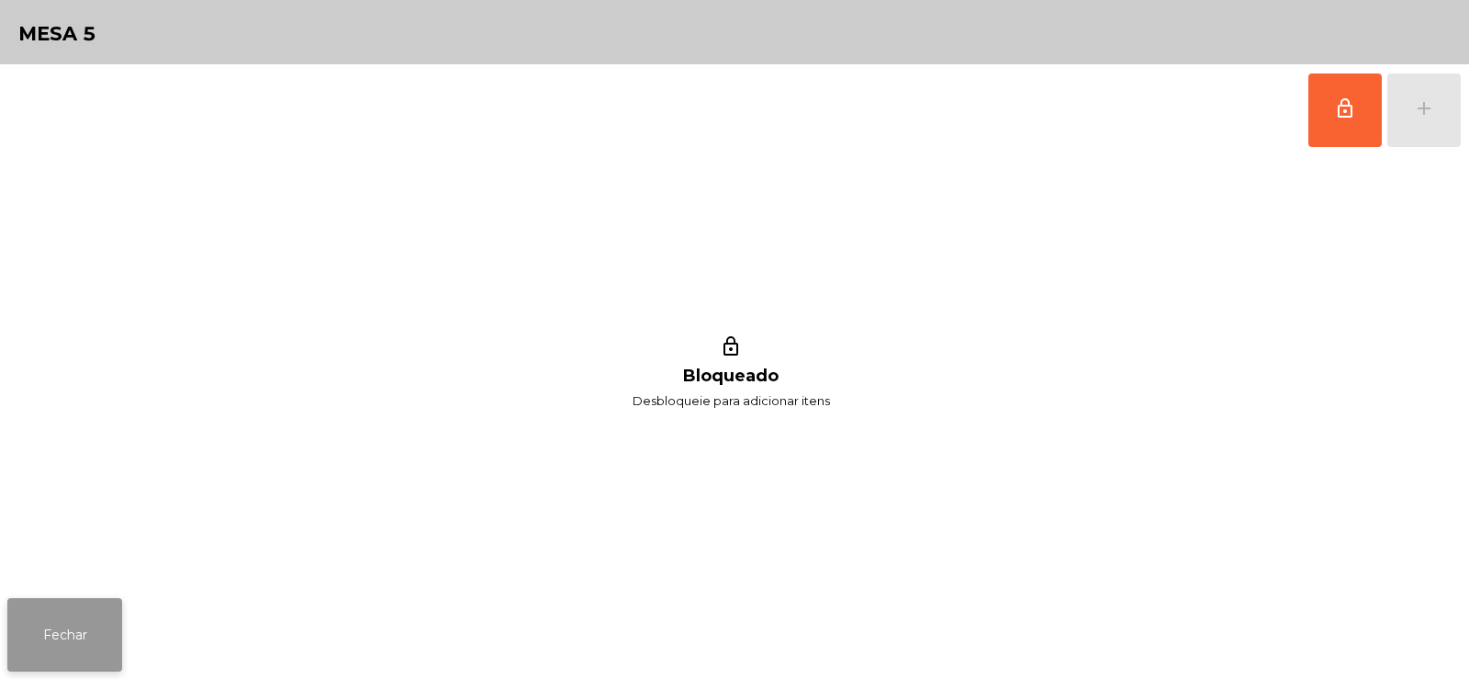
click at [108, 617] on button "Fechar" at bounding box center [64, 634] width 115 height 73
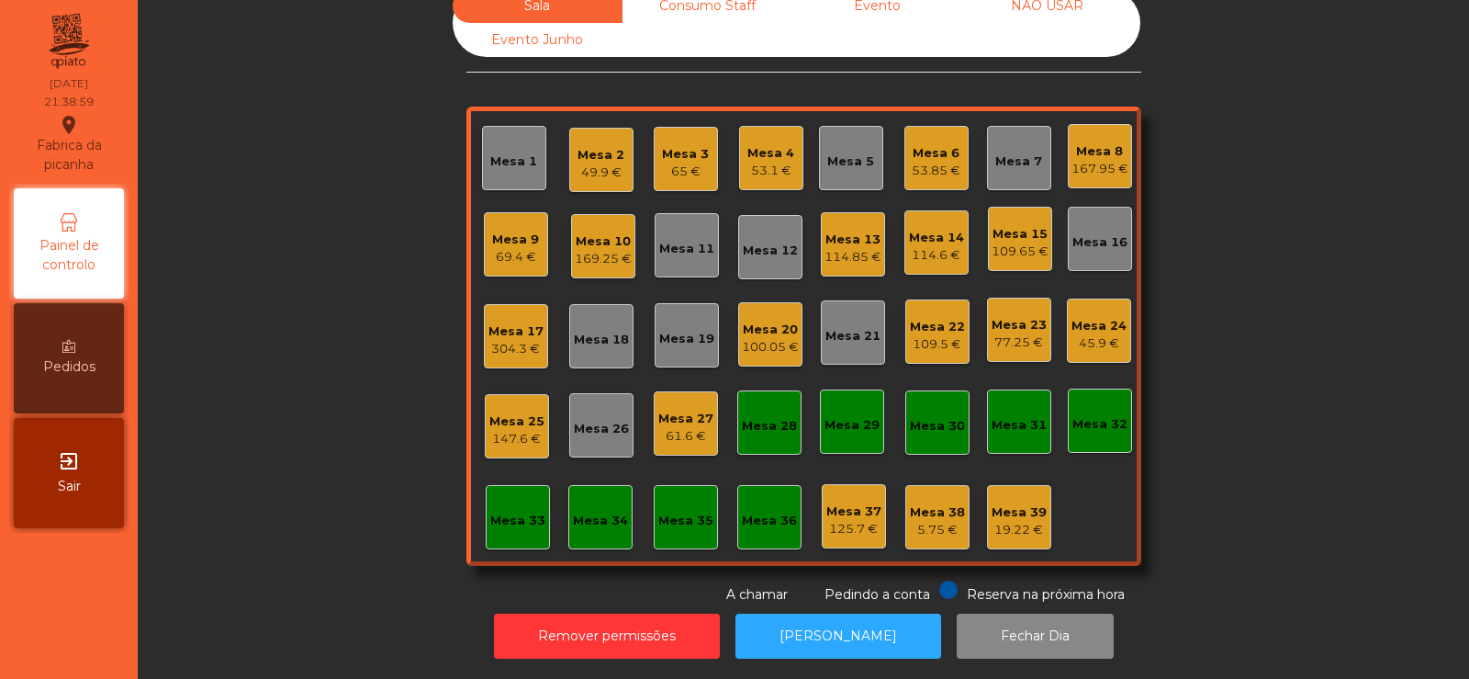
click at [1277, 283] on div "Sala warning Consumo Staff Evento NÃO USAR Evento Junho Mesa 1 Mesa 2 49.9 € Me…" at bounding box center [804, 296] width 1282 height 615
click at [688, 410] on div "Mesa 27" at bounding box center [685, 419] width 55 height 18
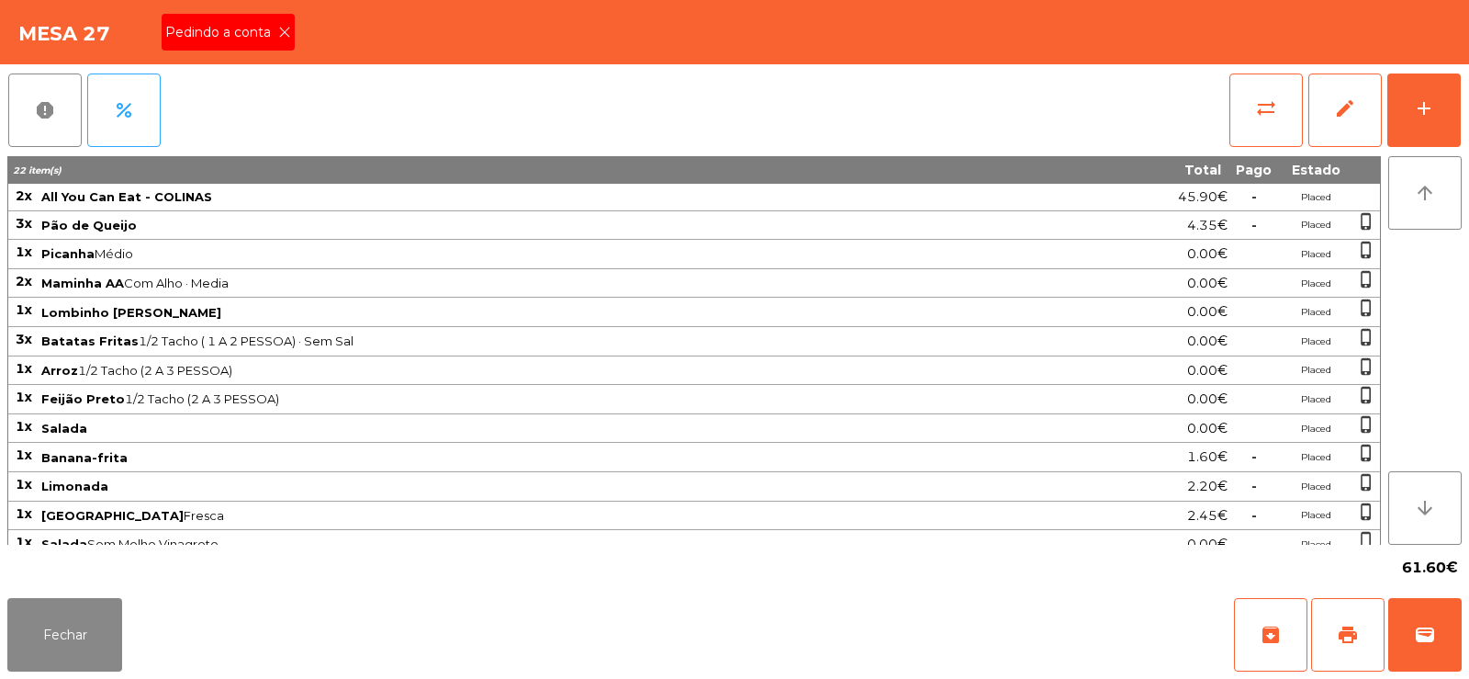
click at [232, 25] on span "Pedindo a conta" at bounding box center [221, 32] width 113 height 19
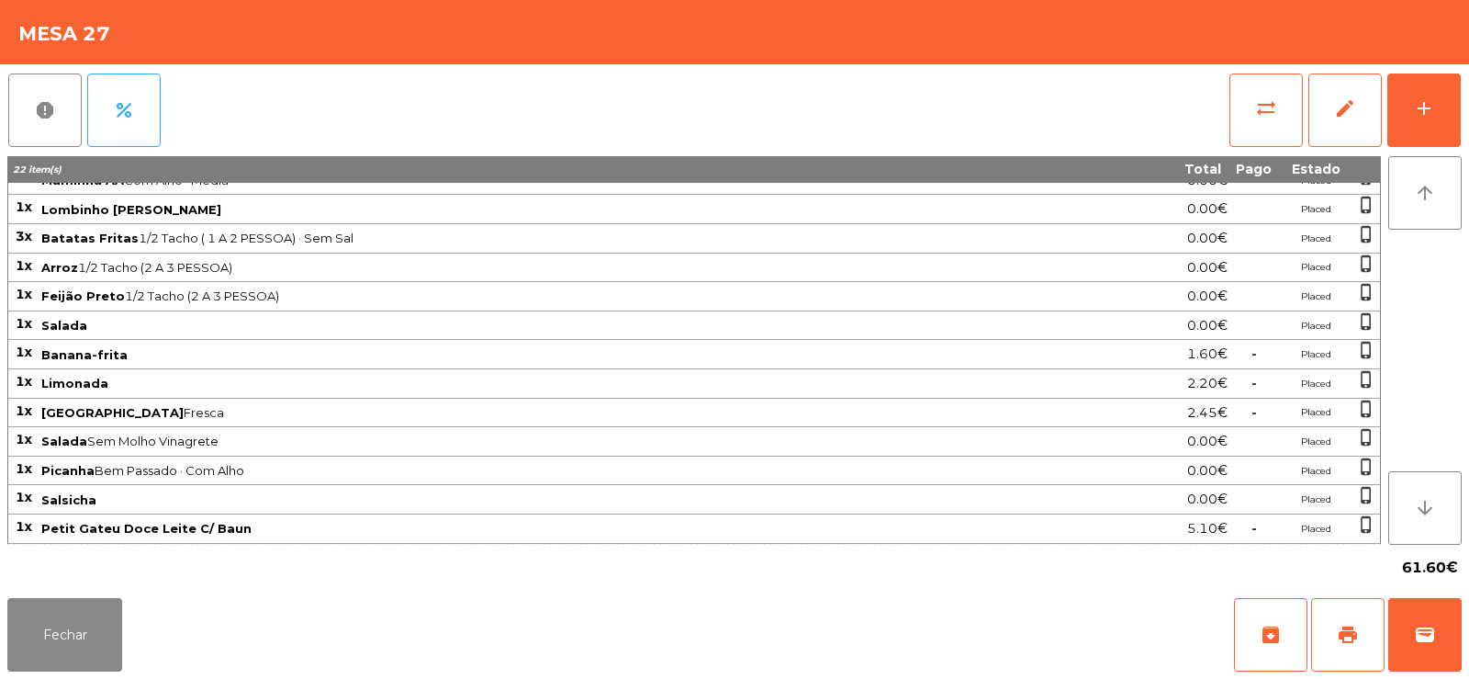
scroll to position [0, 0]
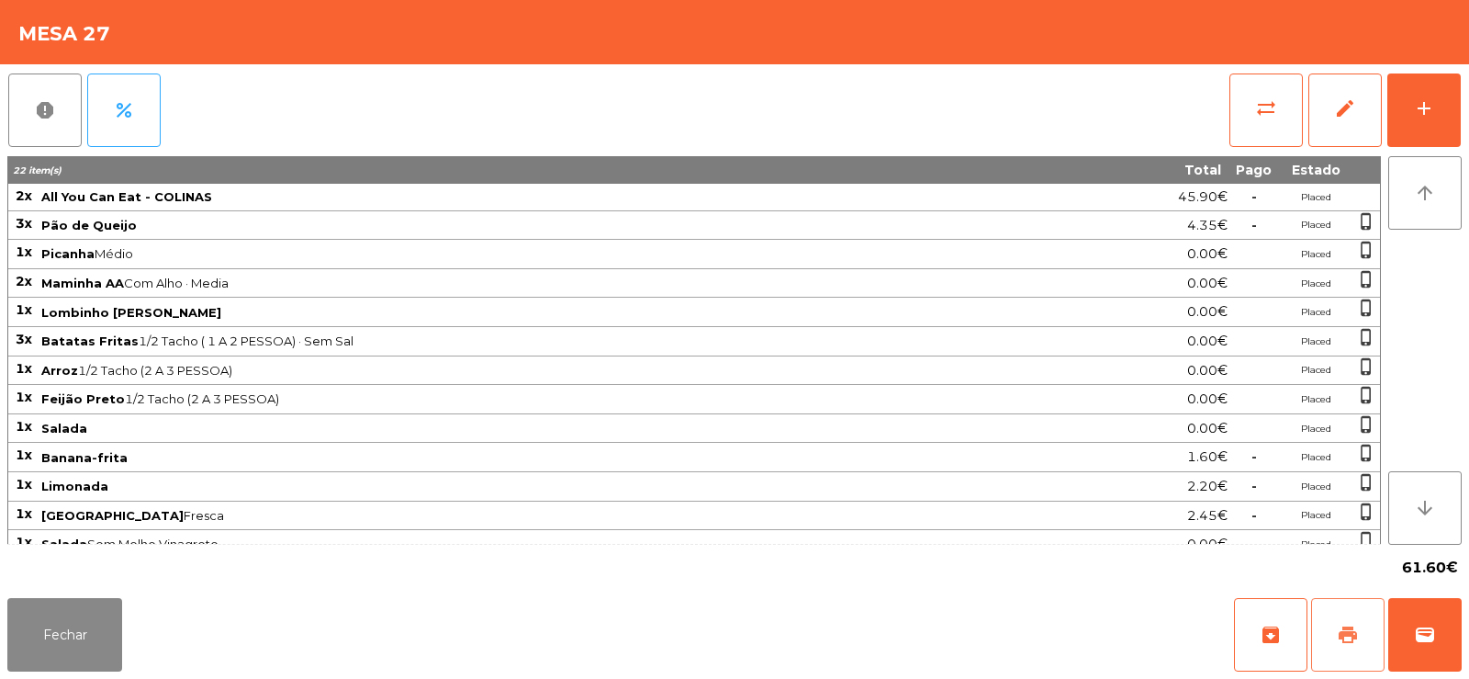
click at [1353, 622] on button "print" at bounding box center [1347, 634] width 73 height 73
click at [60, 620] on button "Fechar" at bounding box center [64, 634] width 115 height 73
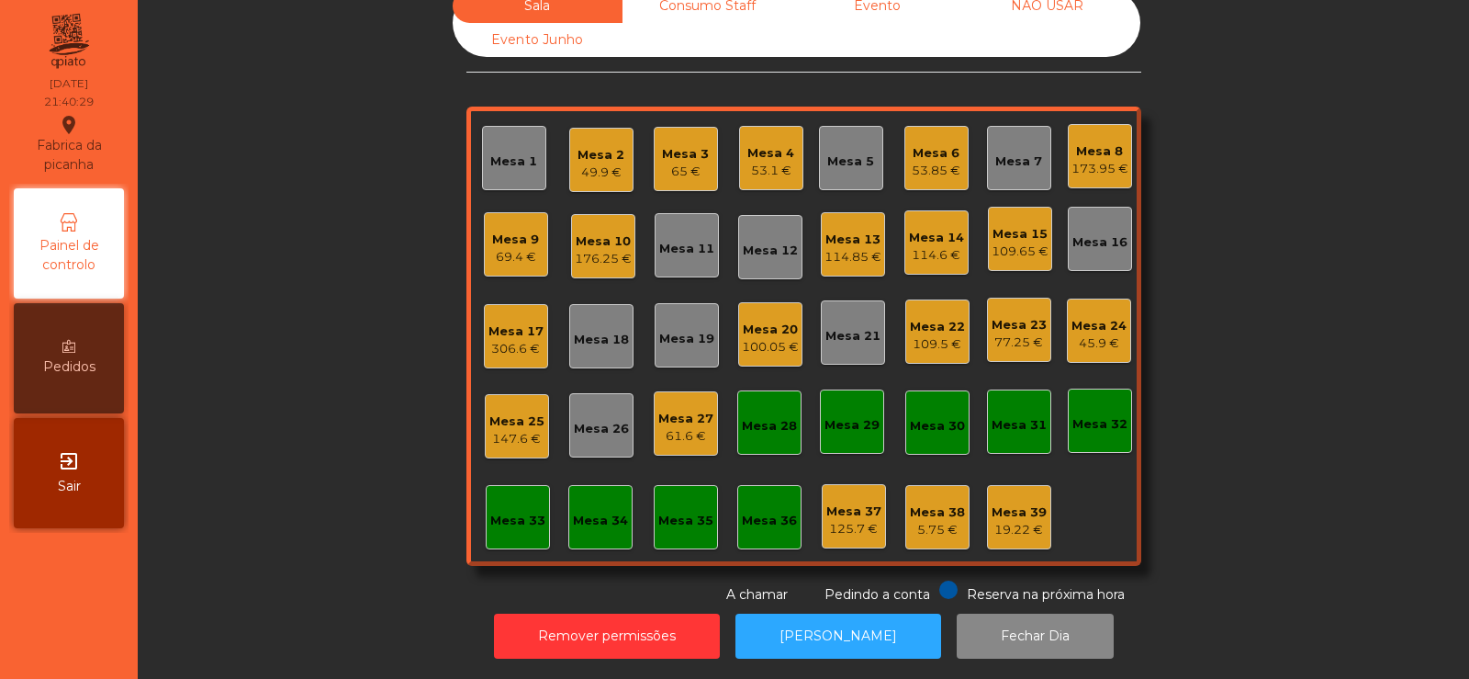
click at [569, 148] on div "Mesa 2 49.9 €" at bounding box center [601, 160] width 64 height 64
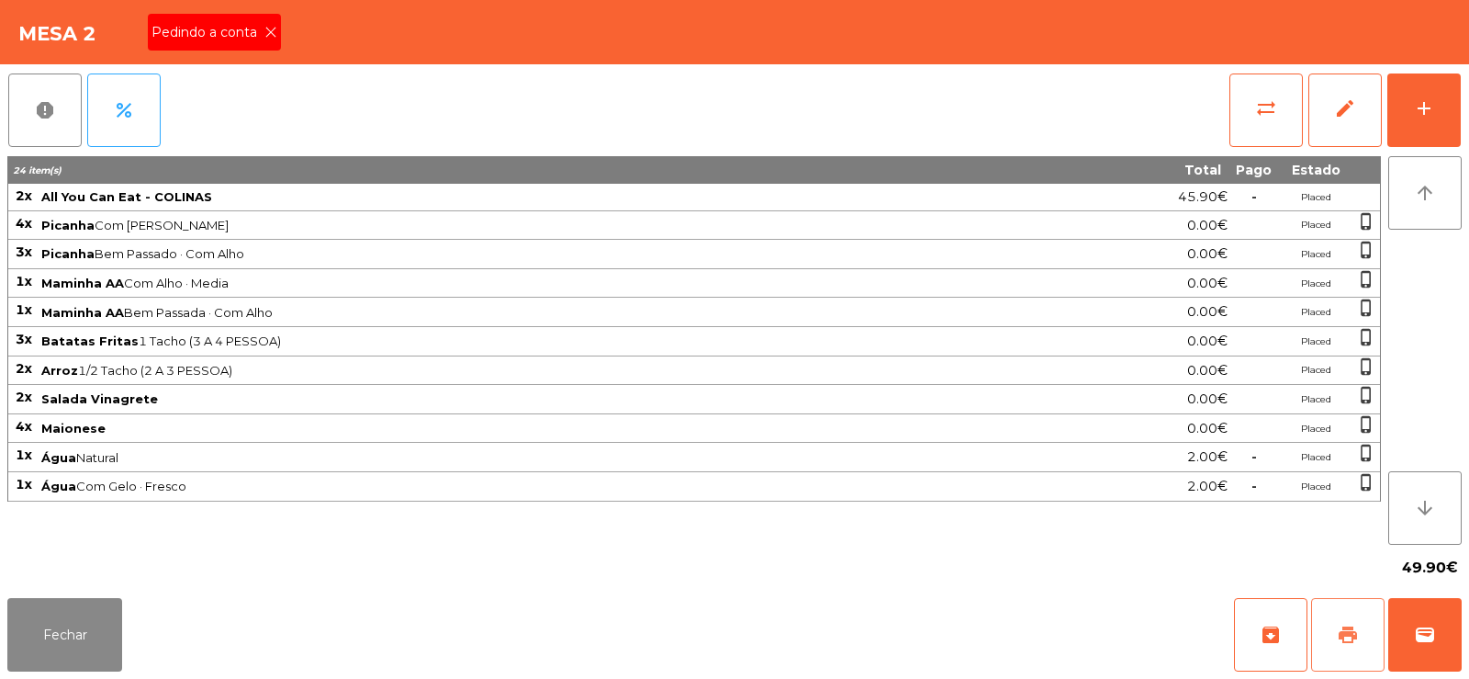
click at [1350, 639] on span "print" at bounding box center [1348, 635] width 22 height 22
click at [1433, 638] on span "wallet" at bounding box center [1425, 635] width 22 height 22
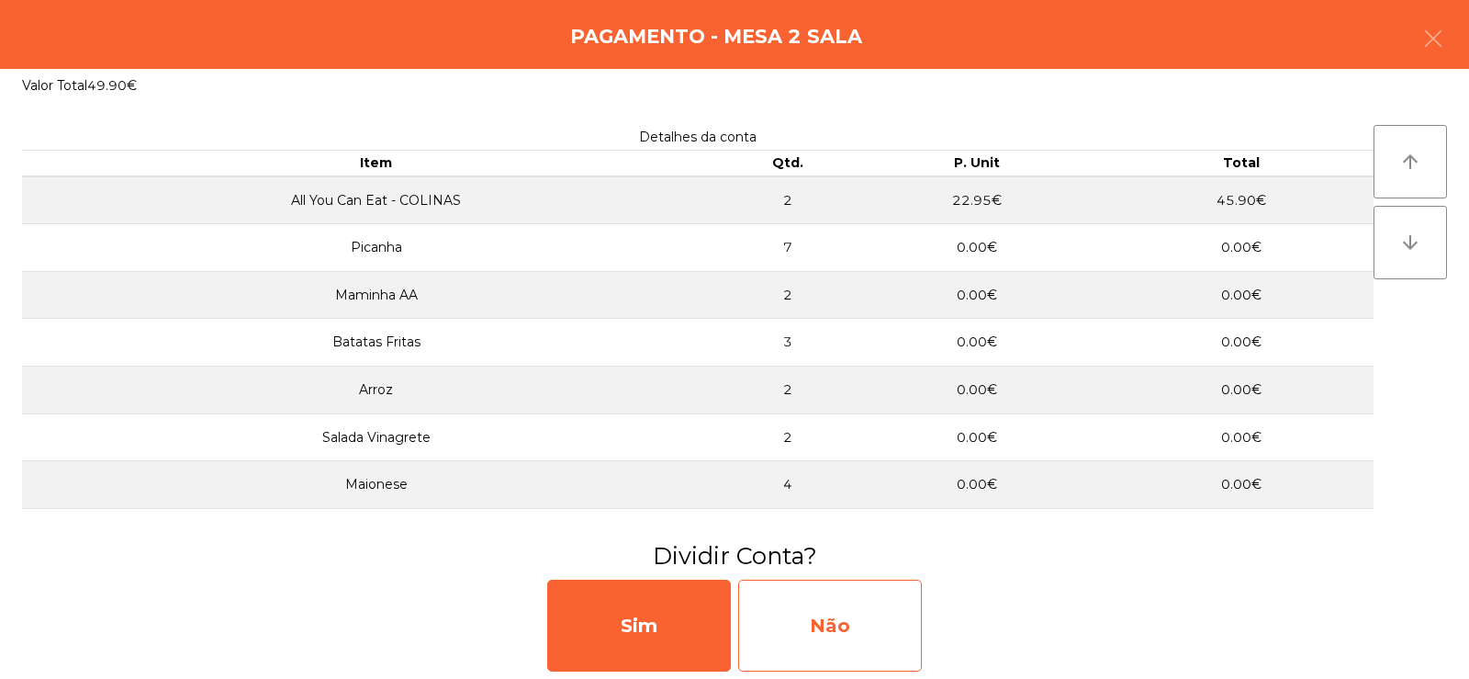
click at [811, 621] on div "Não" at bounding box center [830, 625] width 184 height 92
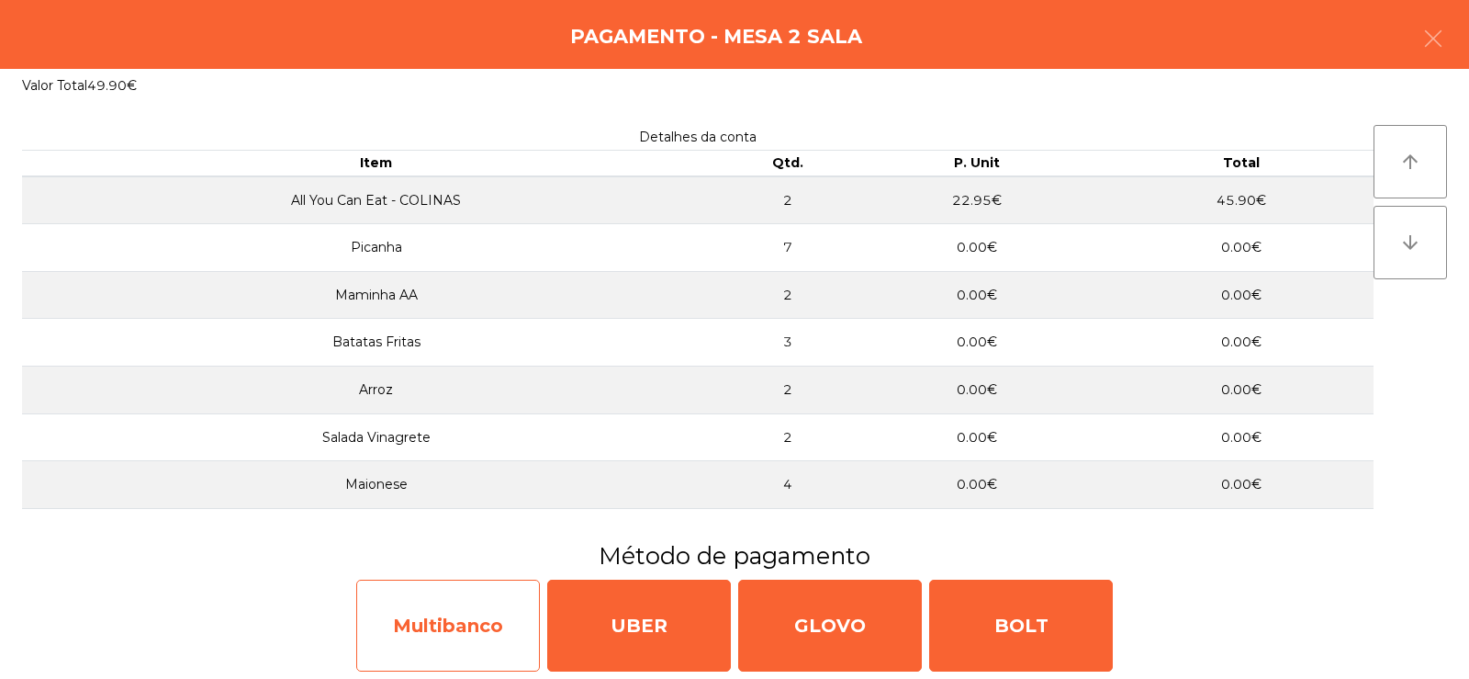
click at [439, 624] on div "Multibanco" at bounding box center [448, 625] width 184 height 92
select select "**"
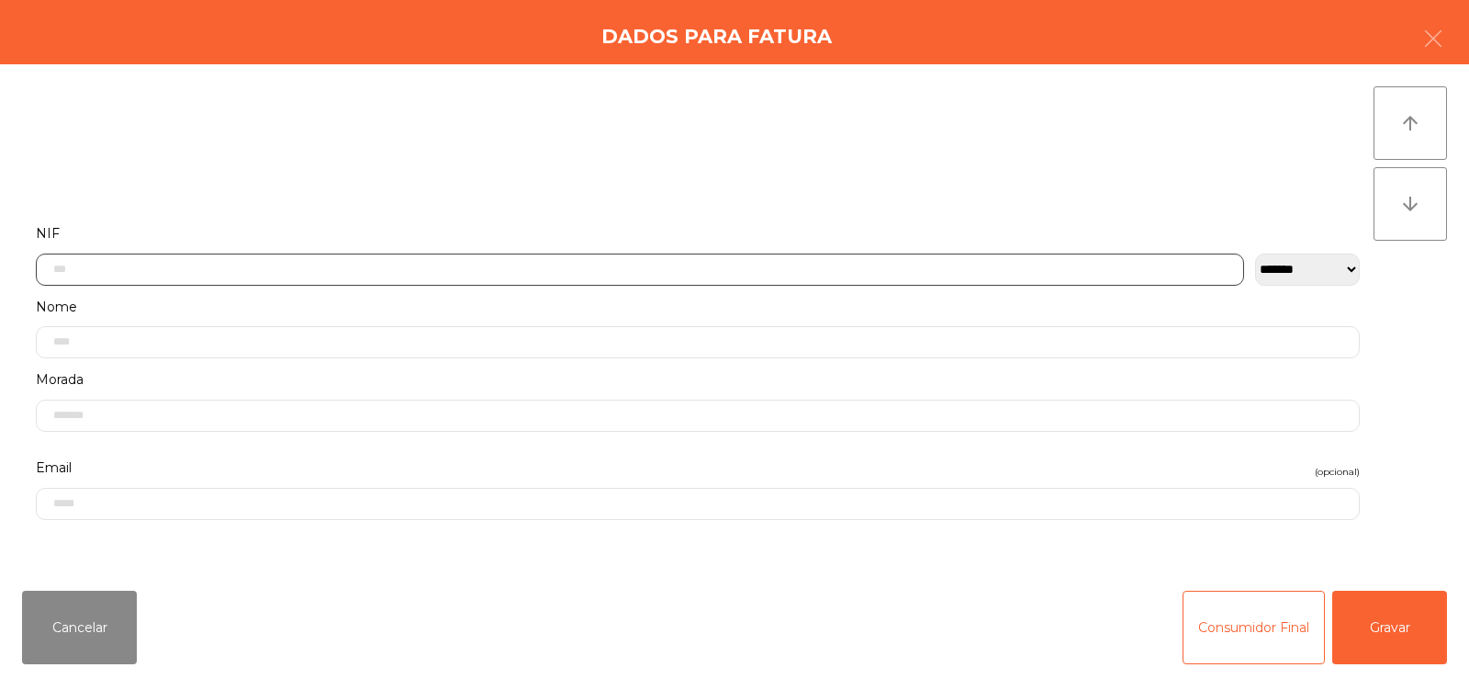
click at [556, 268] on input "text" at bounding box center [640, 269] width 1208 height 32
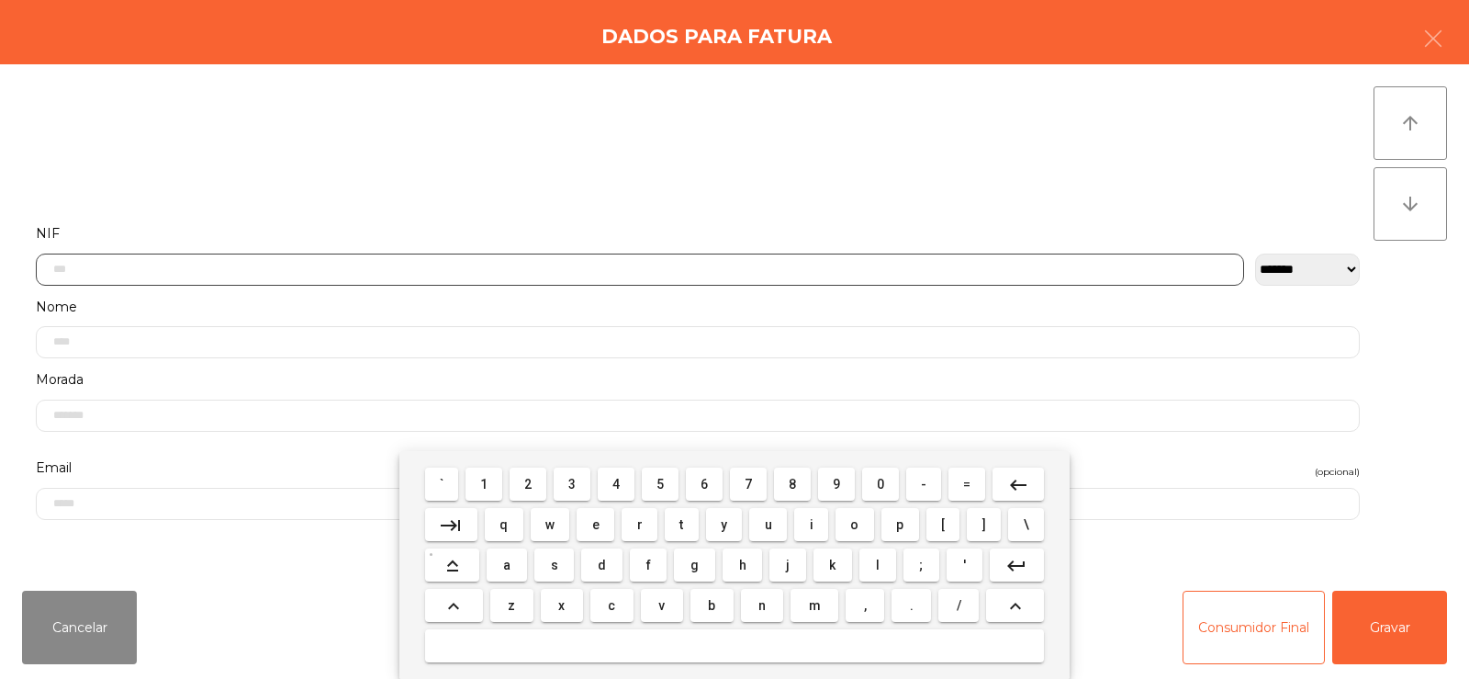
scroll to position [134, 0]
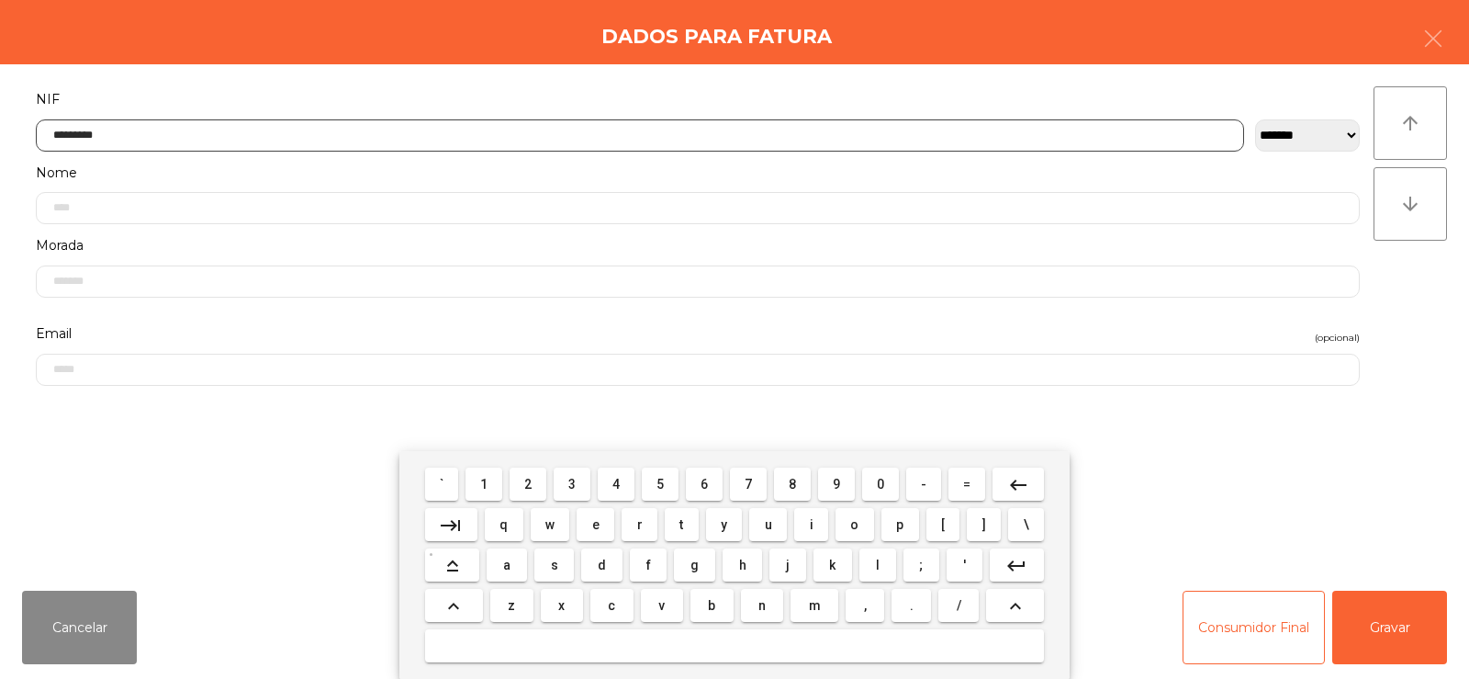
type input "*********"
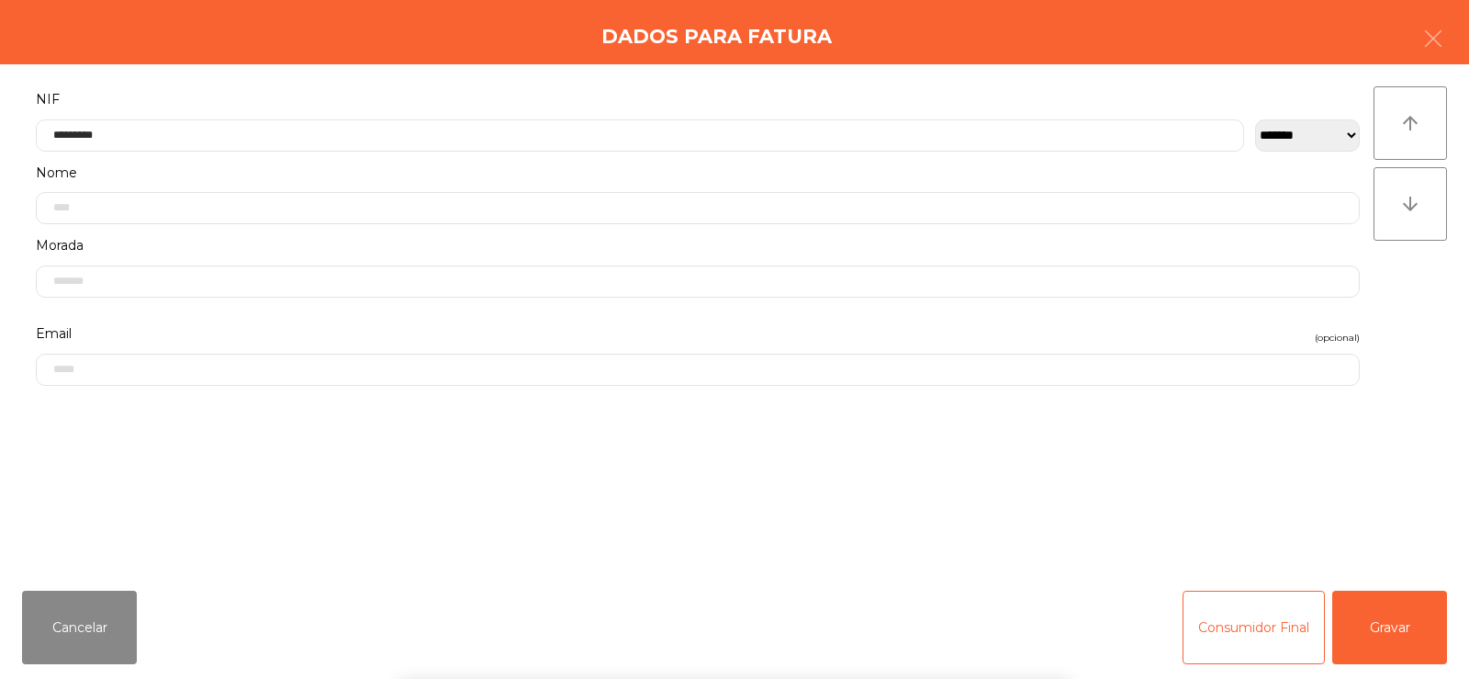
click at [1399, 298] on div "arrow_upward arrow_downward" at bounding box center [1410, 319] width 73 height 467
click at [1419, 630] on button "Gravar" at bounding box center [1389, 626] width 115 height 73
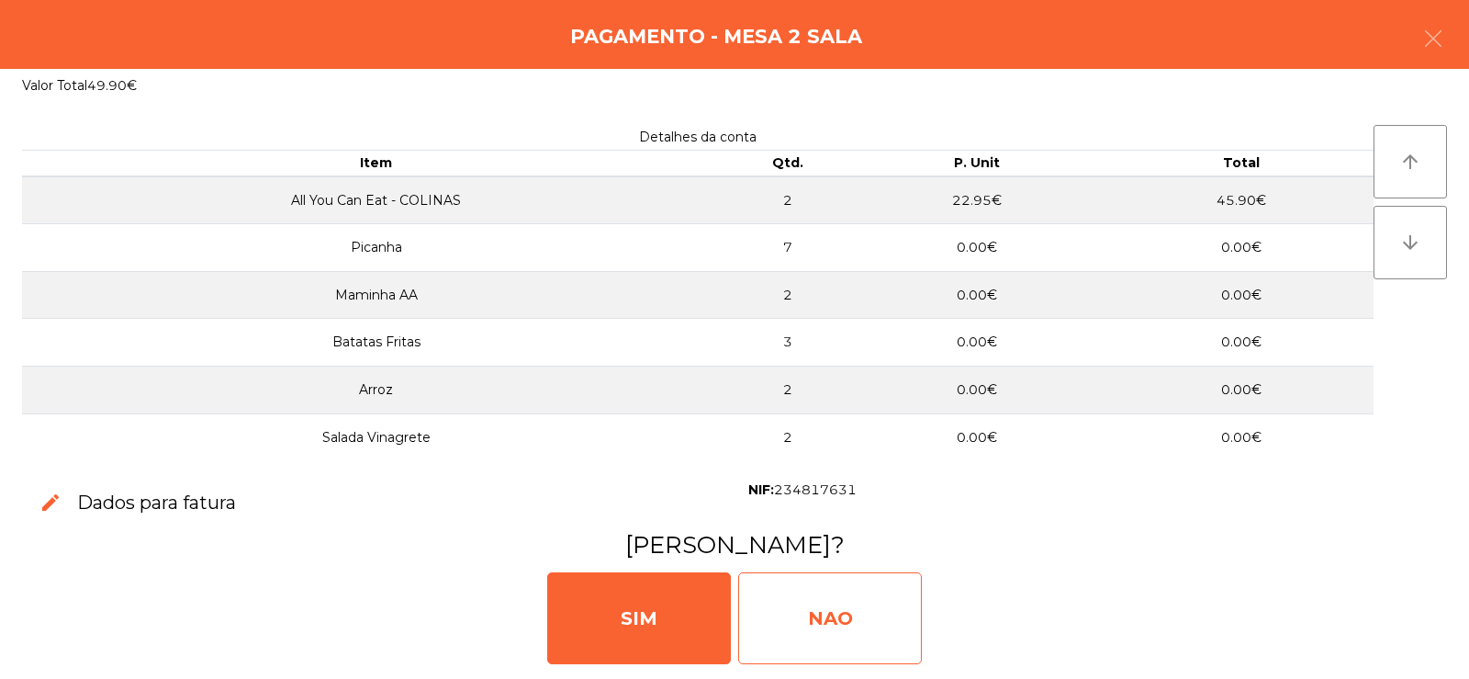
click at [828, 613] on div "NAO" at bounding box center [830, 618] width 184 height 92
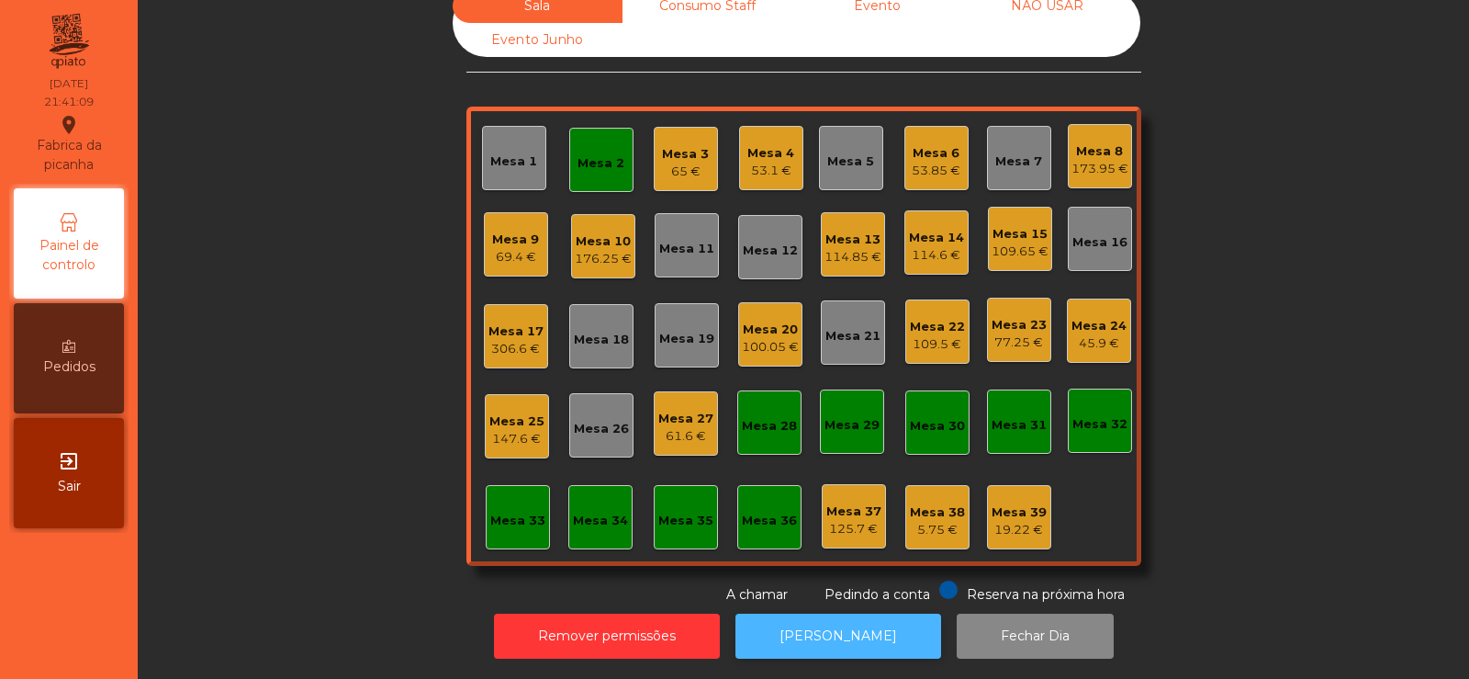
click at [833, 628] on button "[PERSON_NAME]" at bounding box center [839, 635] width 206 height 45
click at [681, 433] on div "Mesa 27 61.6 €" at bounding box center [686, 423] width 64 height 64
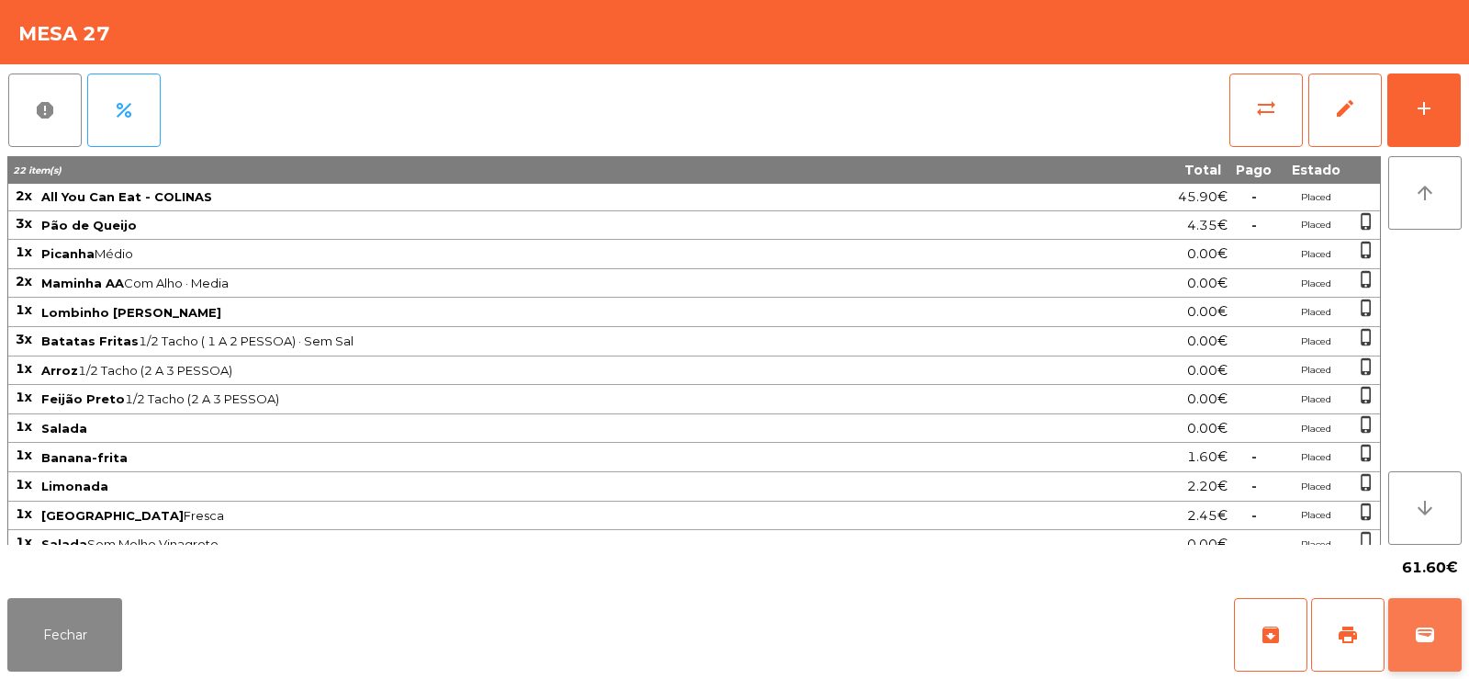
click at [1444, 626] on button "wallet" at bounding box center [1424, 634] width 73 height 73
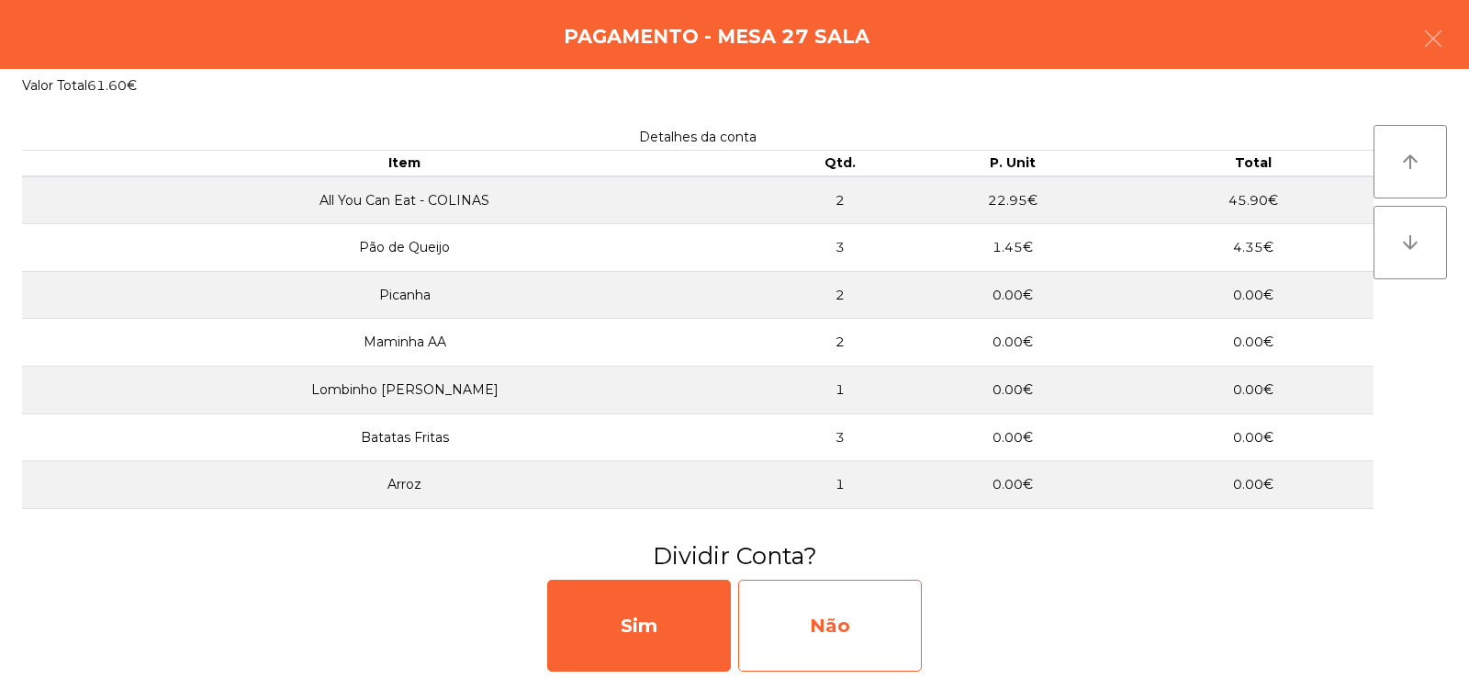
click at [879, 623] on div "Não" at bounding box center [830, 625] width 184 height 92
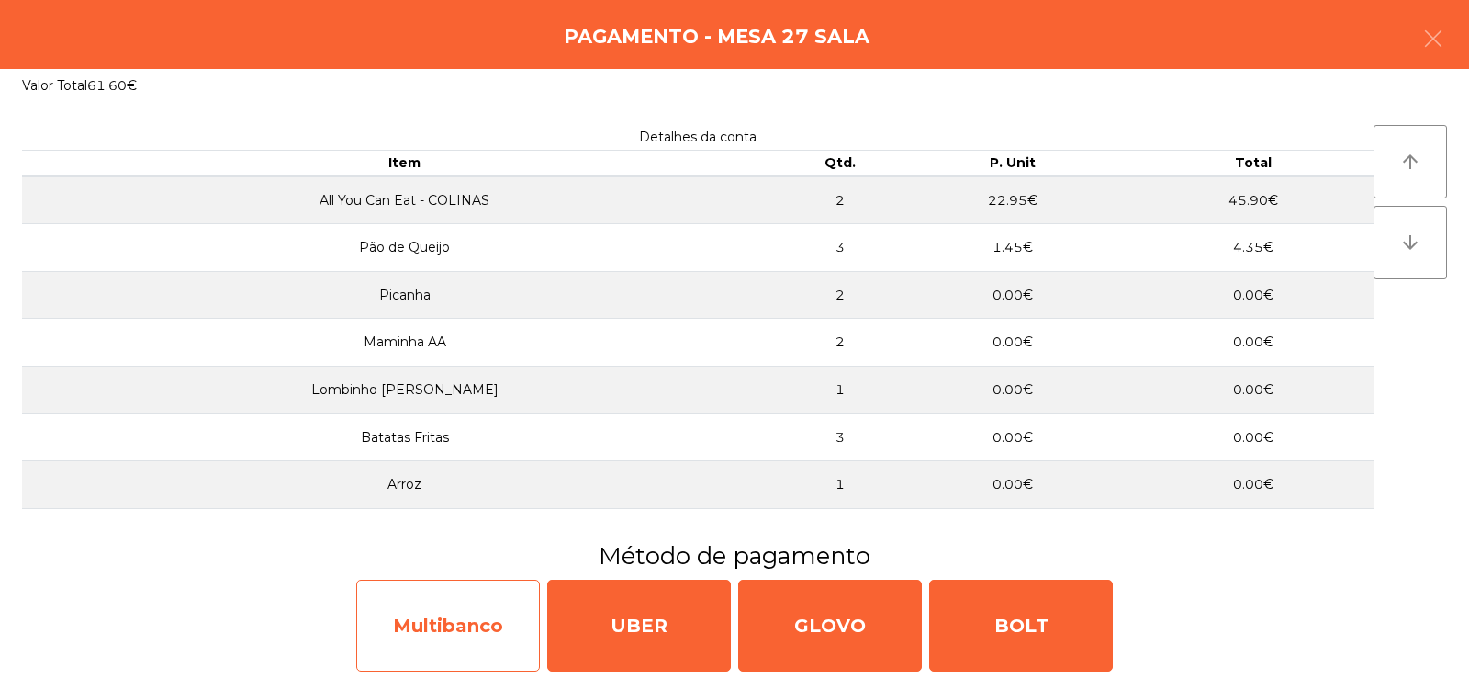
click at [449, 633] on div "Multibanco" at bounding box center [448, 625] width 184 height 92
select select "**"
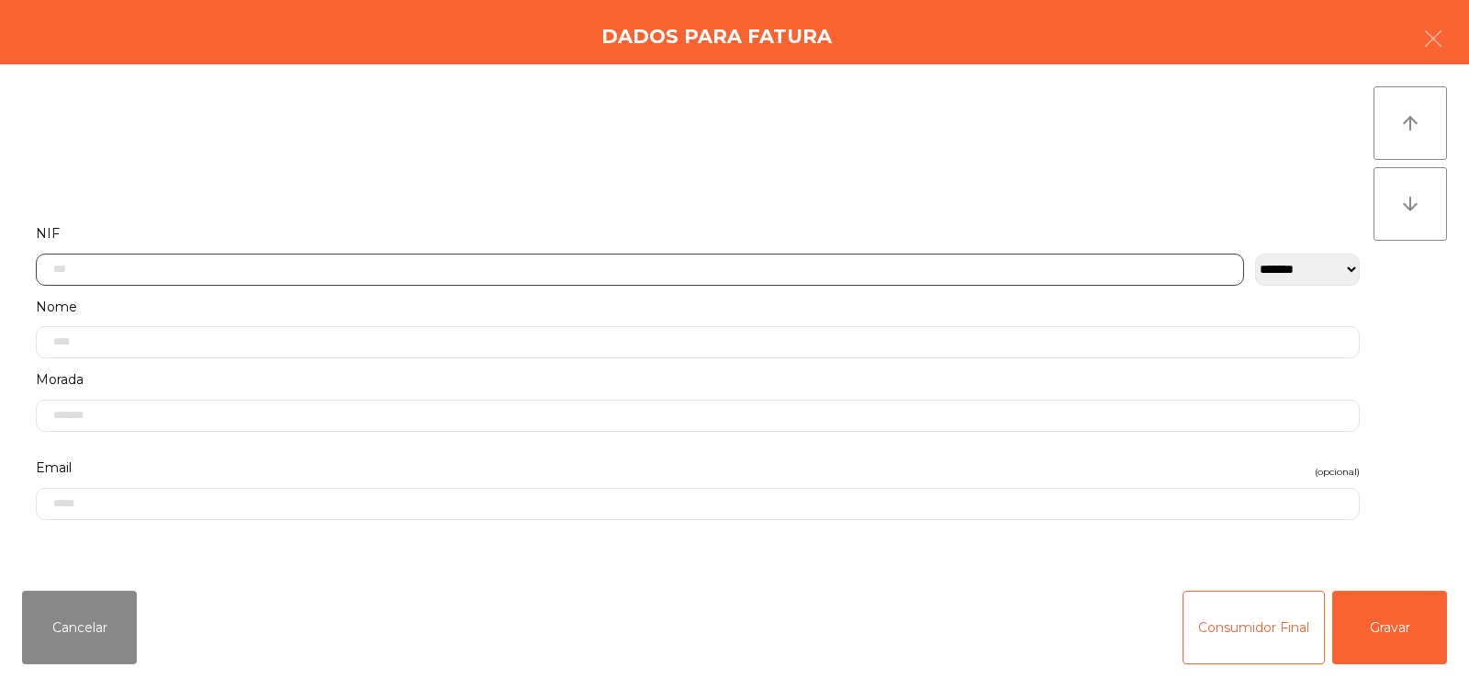
click at [837, 269] on input "text" at bounding box center [640, 269] width 1208 height 32
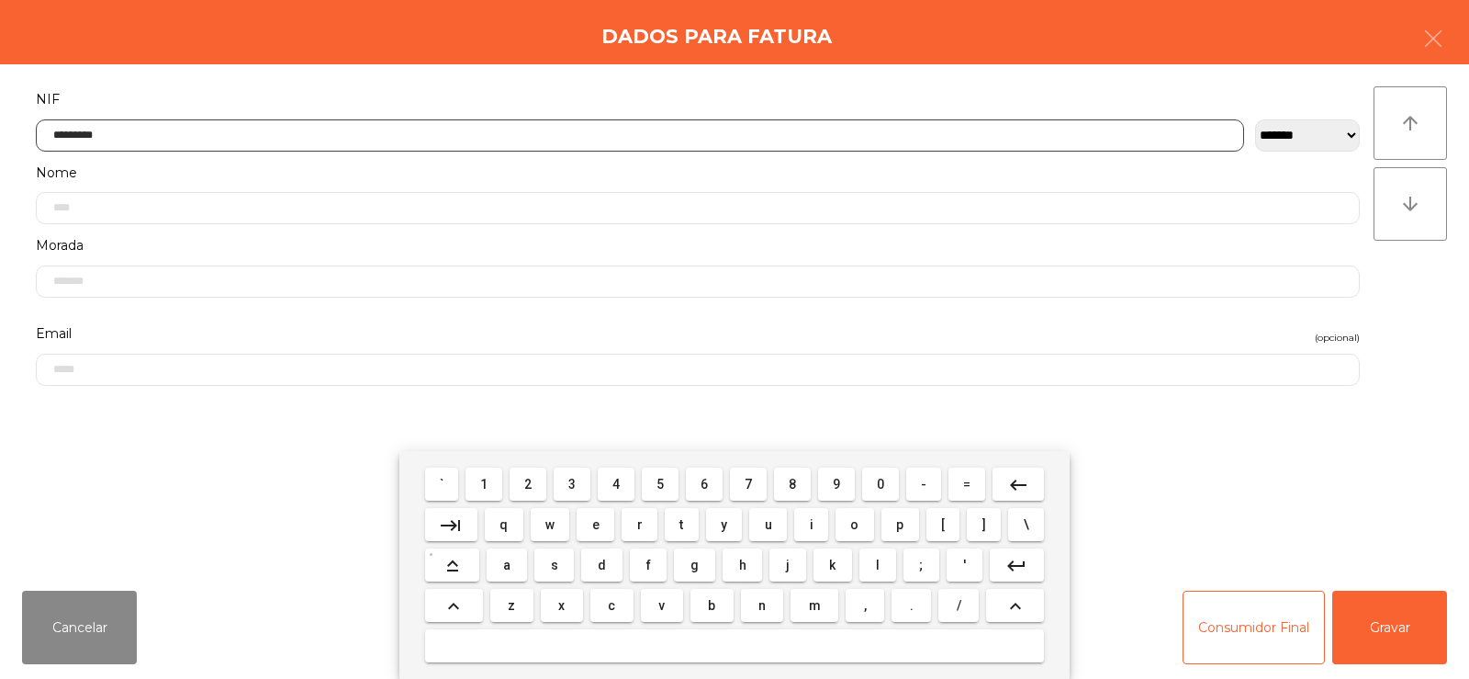
type input "*********"
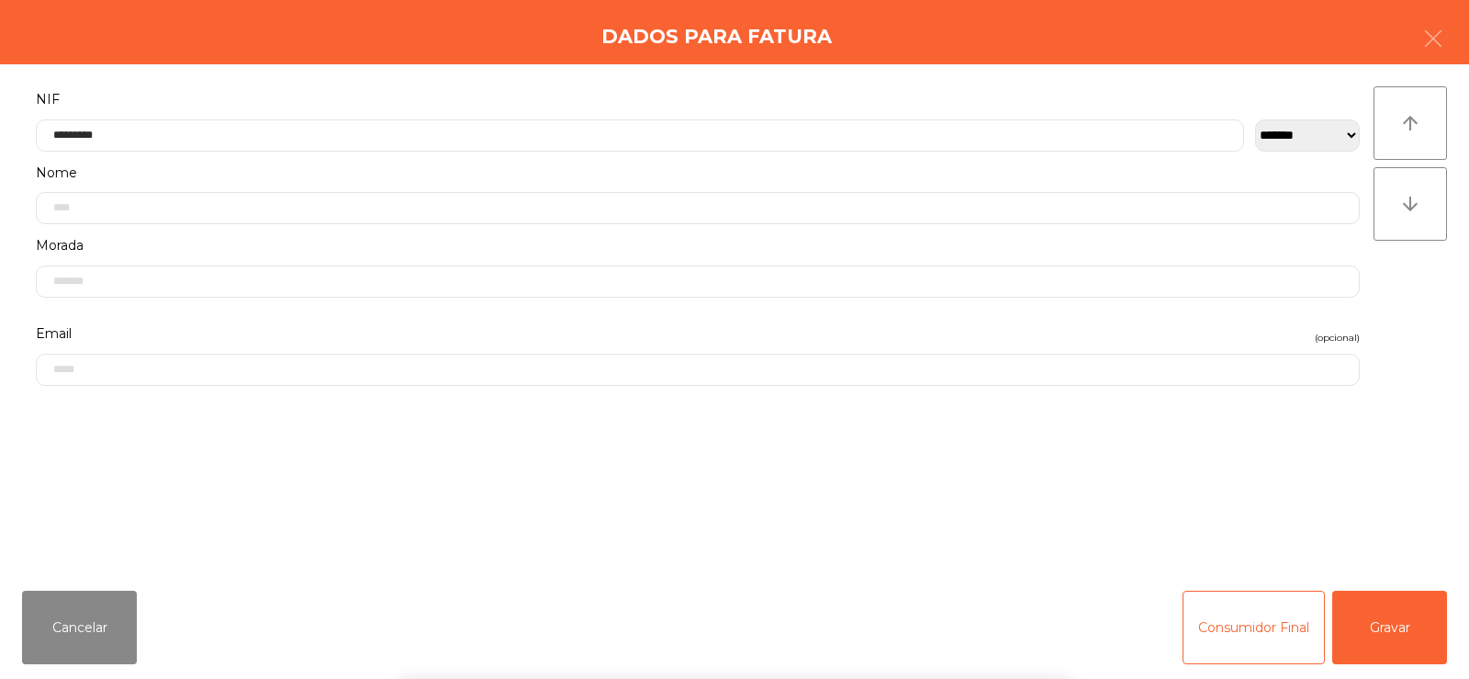
click at [1391, 653] on div "` 1 2 3 4 5 6 7 8 9 0 - = keyboard_backspace keyboard_tab q w e r t y u i o p […" at bounding box center [734, 565] width 1469 height 228
click at [1405, 649] on button "Gravar" at bounding box center [1389, 626] width 115 height 73
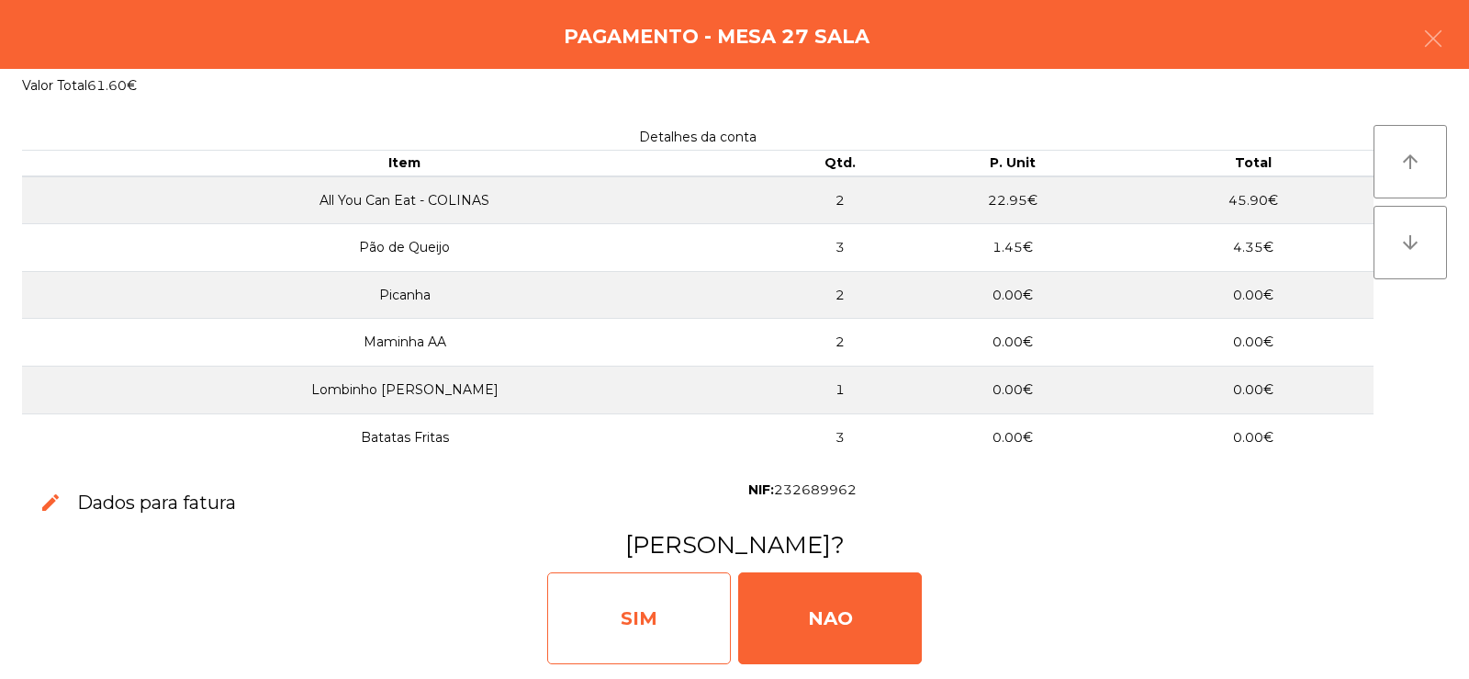
click at [655, 614] on div "SIM" at bounding box center [639, 618] width 184 height 92
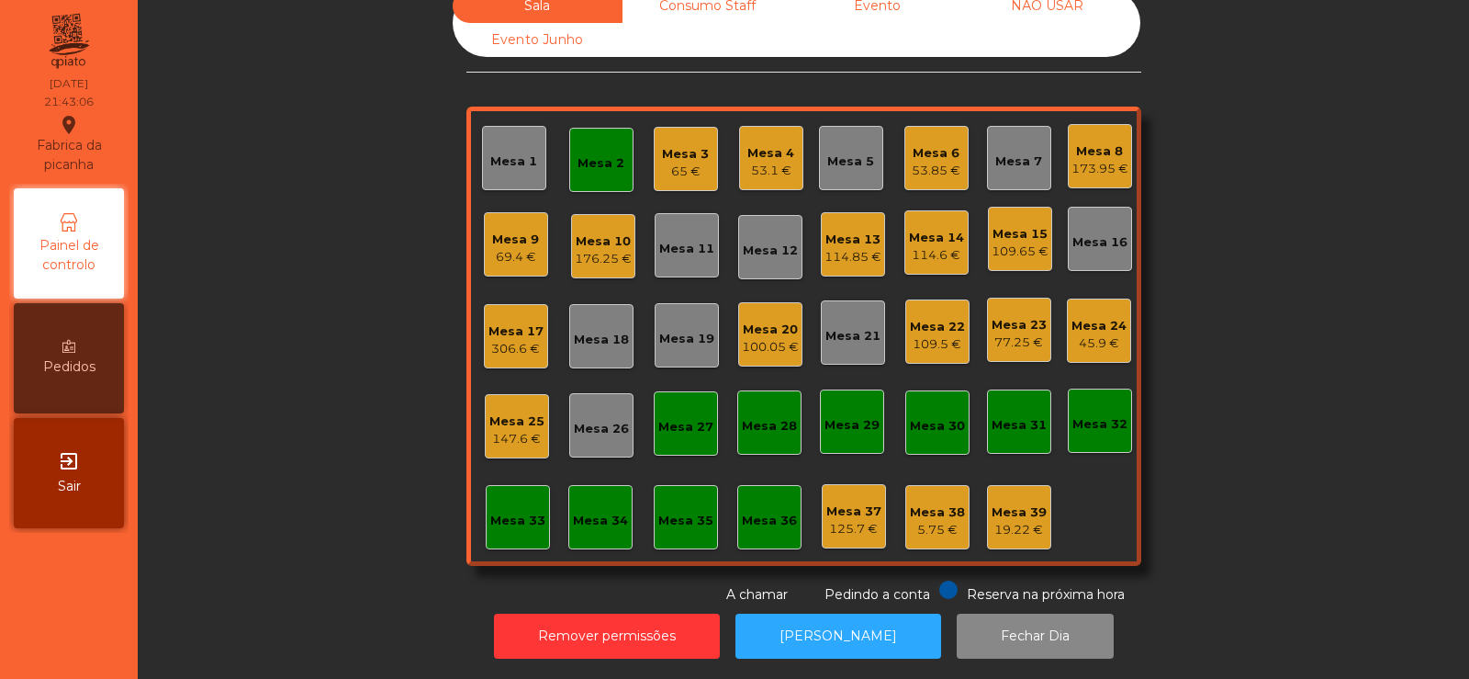
click at [930, 335] on div "109.5 €" at bounding box center [937, 344] width 55 height 18
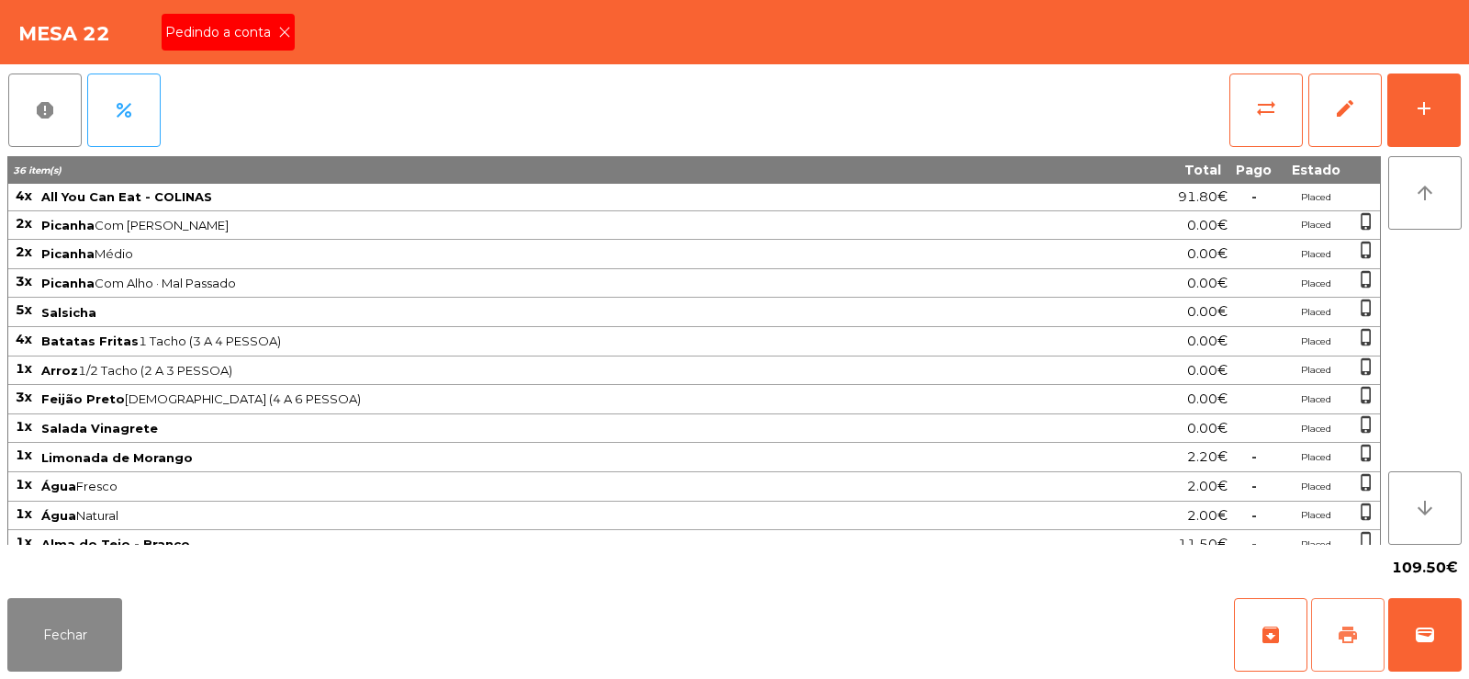
click at [1342, 633] on span "print" at bounding box center [1348, 635] width 22 height 22
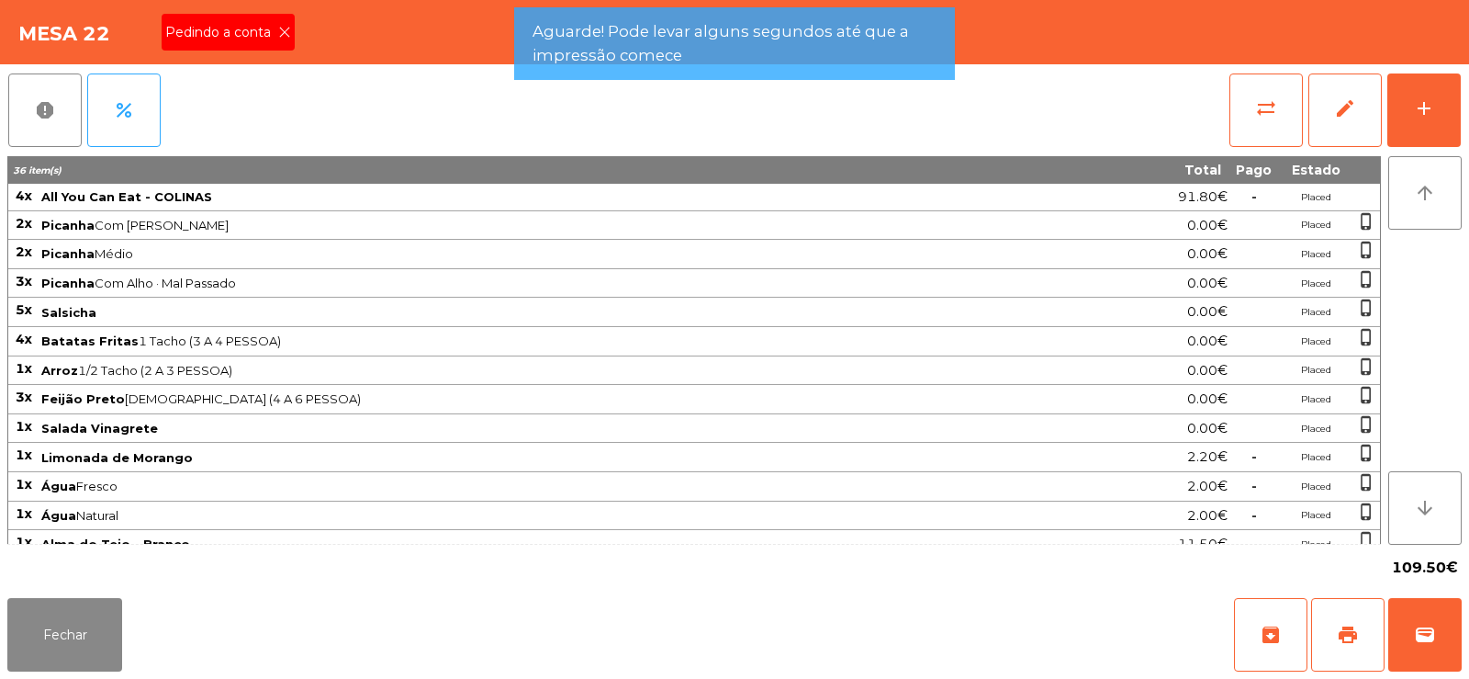
click at [254, 25] on span "Pedindo a conta" at bounding box center [221, 32] width 113 height 19
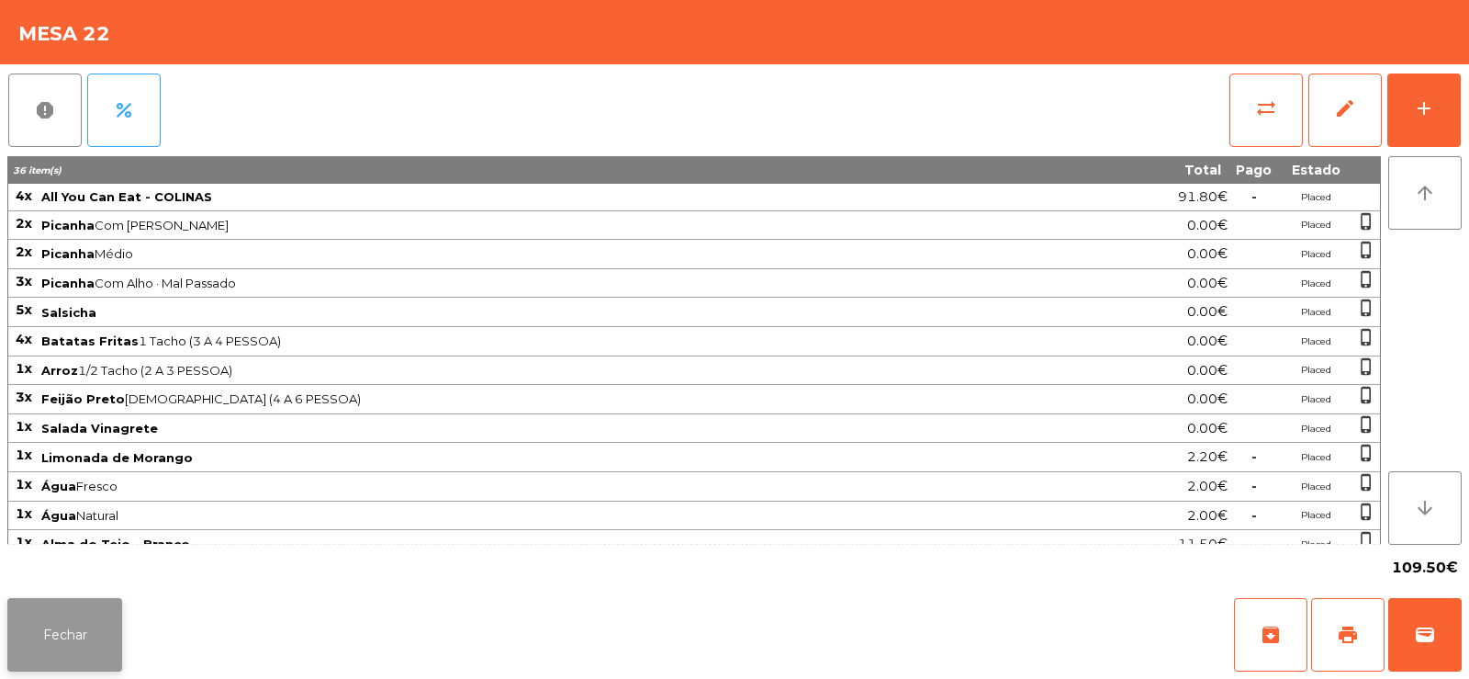
click at [87, 645] on button "Fechar" at bounding box center [64, 634] width 115 height 73
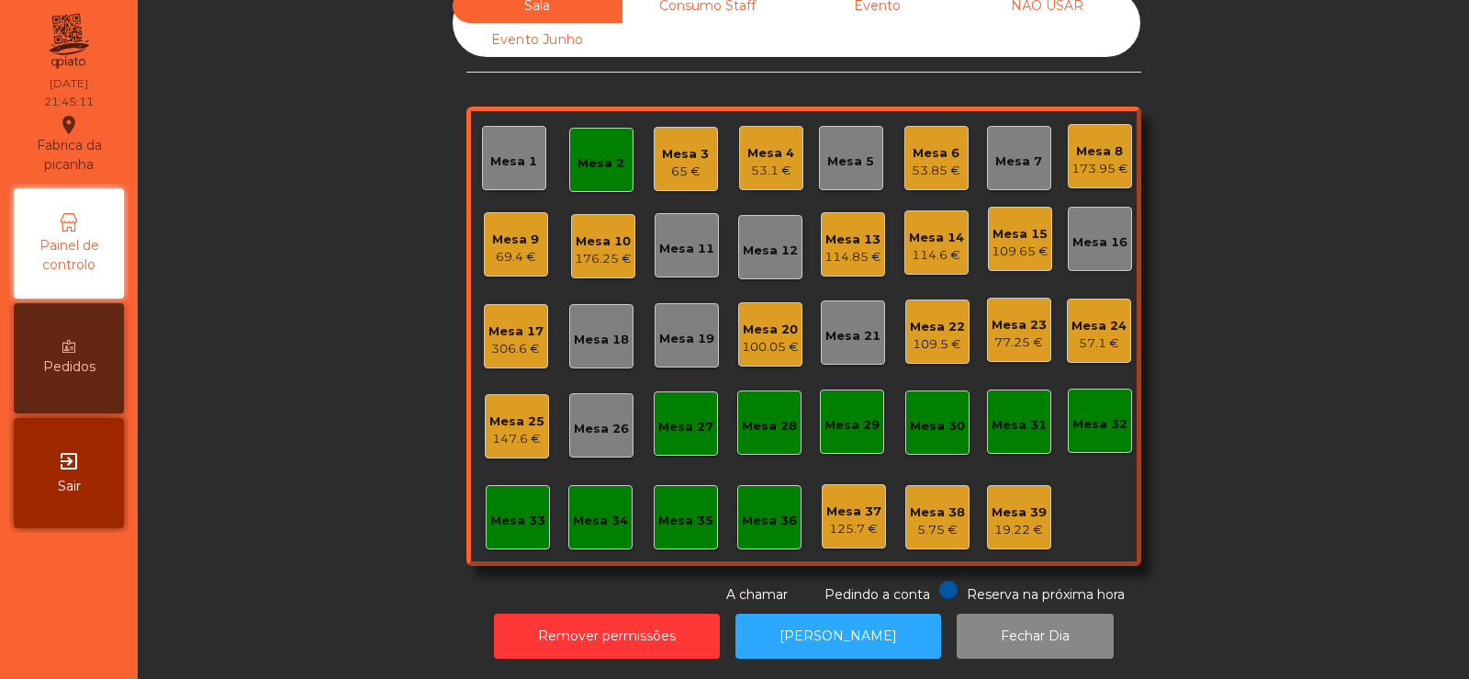
click at [1007, 333] on div "77.25 €" at bounding box center [1019, 342] width 55 height 18
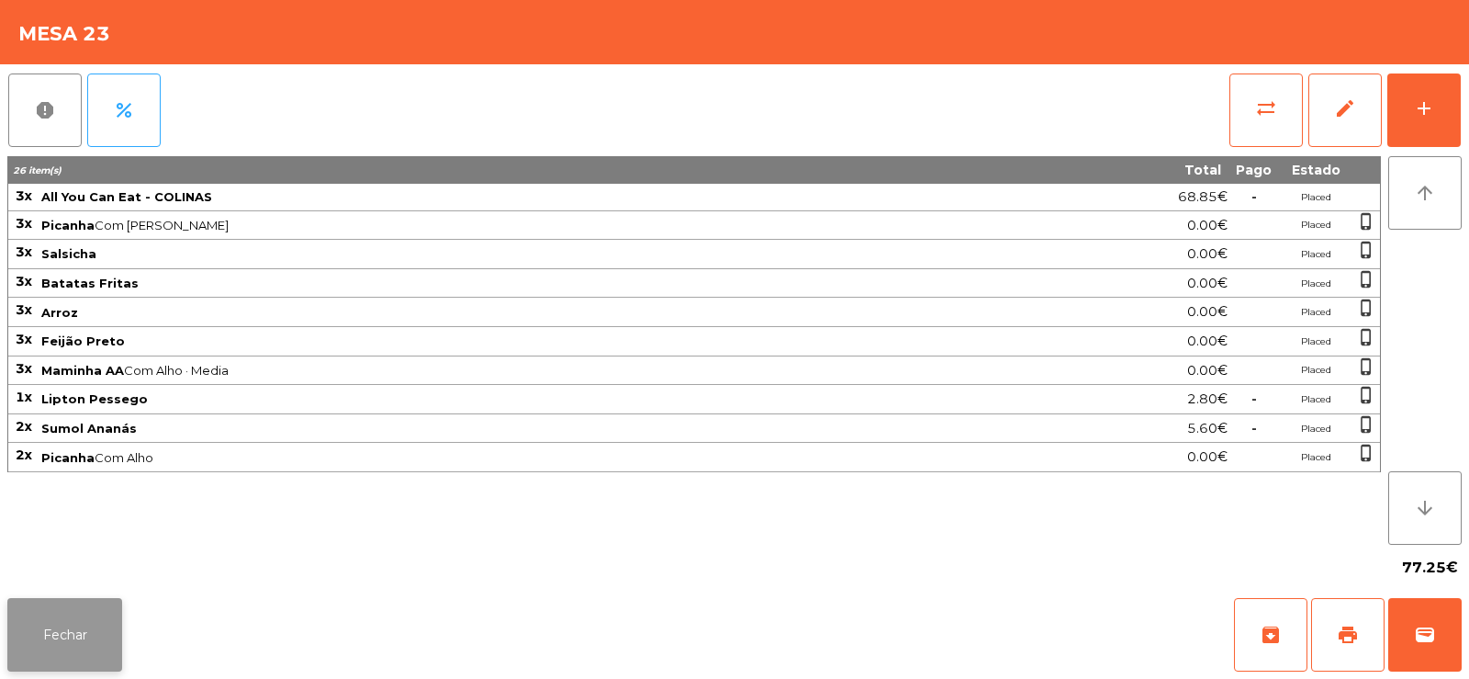
click at [56, 624] on button "Fechar" at bounding box center [64, 634] width 115 height 73
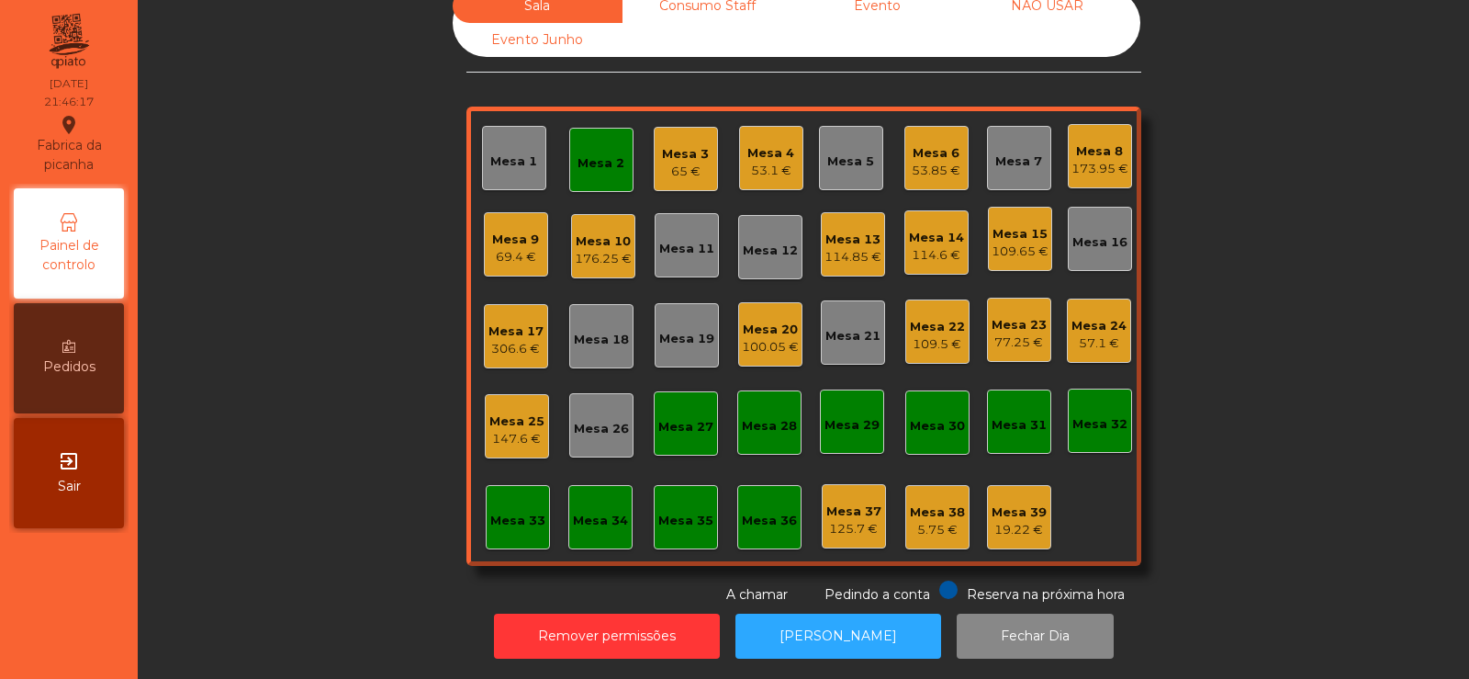
click at [938, 335] on div "109.5 €" at bounding box center [937, 344] width 55 height 18
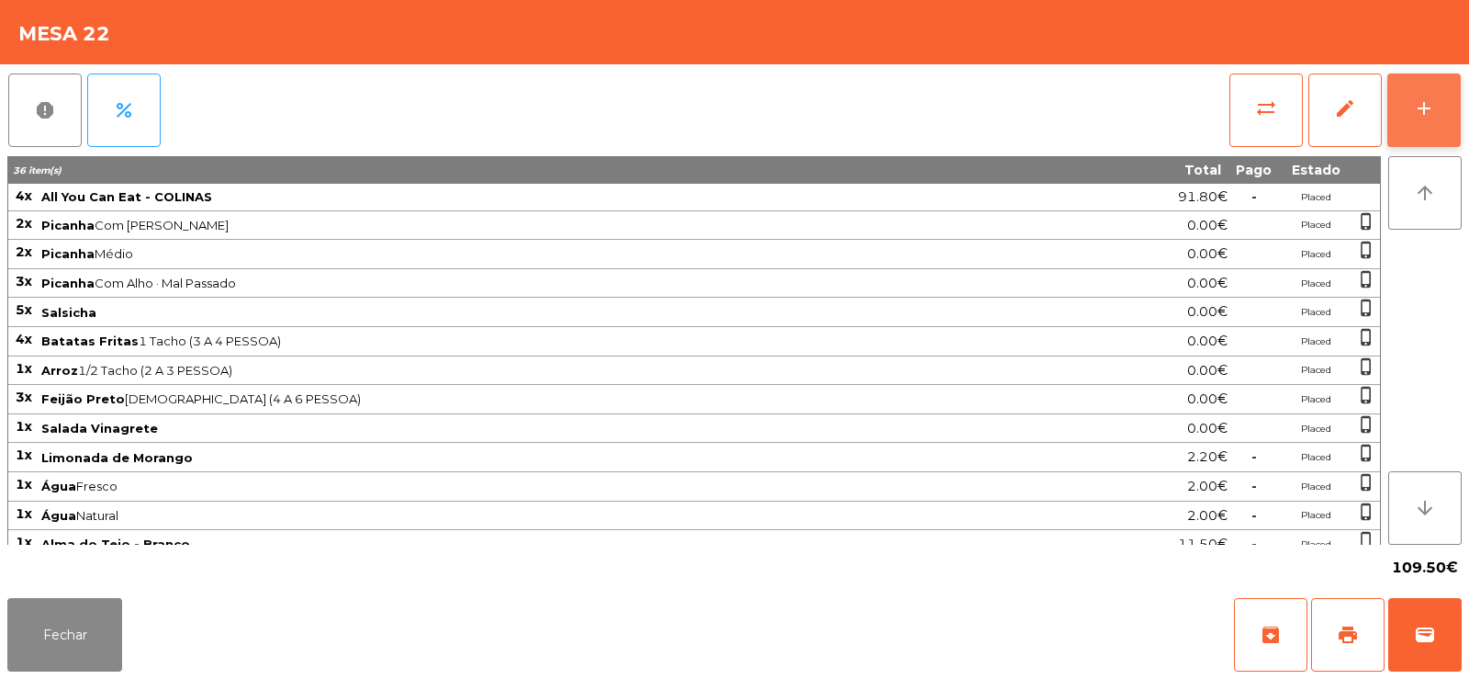
click at [1454, 106] on button "add" at bounding box center [1424, 109] width 73 height 73
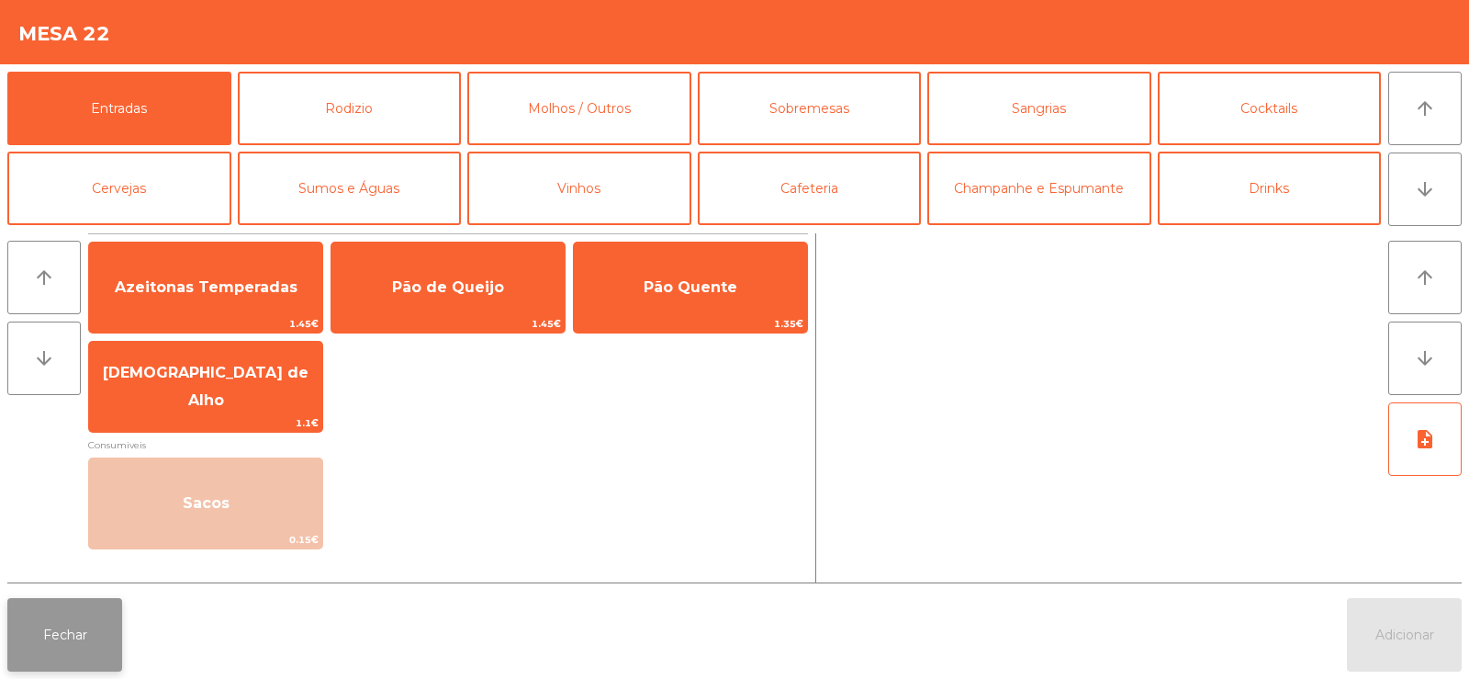
click at [35, 659] on button "Fechar" at bounding box center [64, 634] width 115 height 73
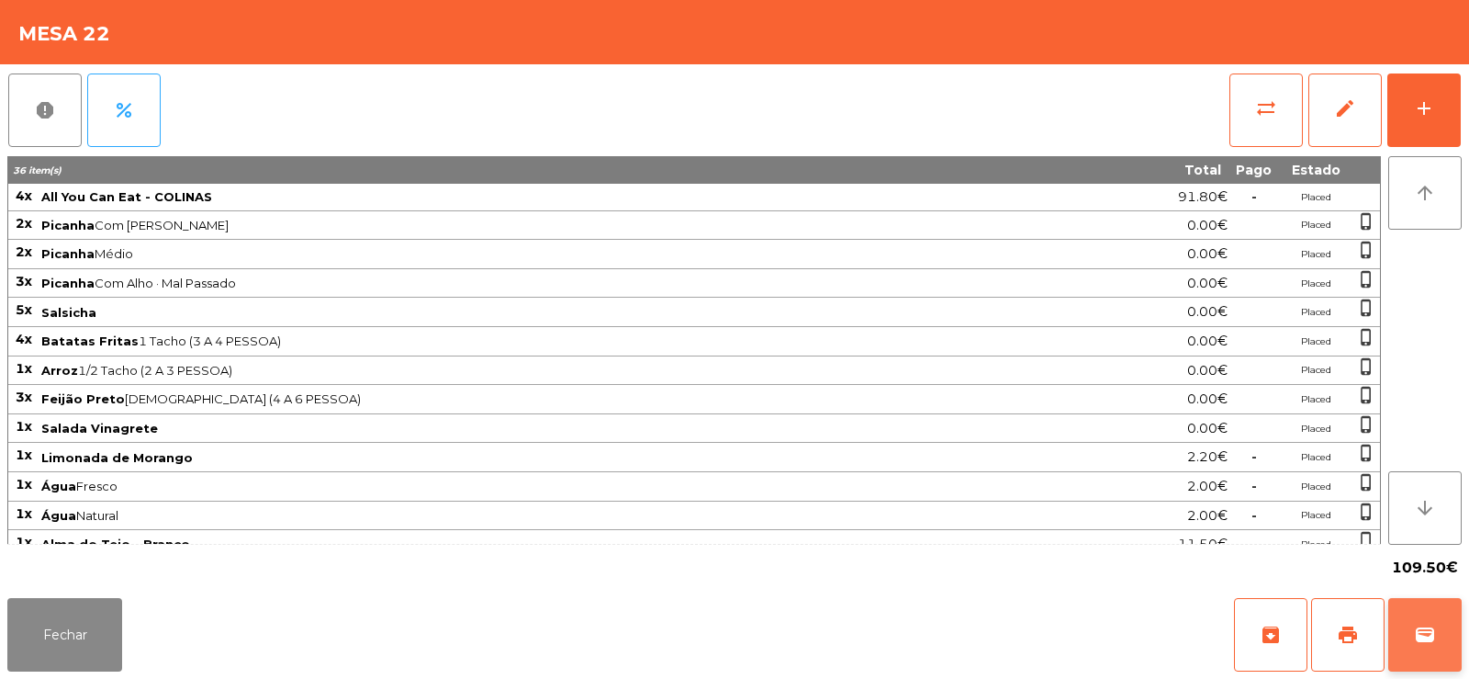
click at [1431, 624] on span "wallet" at bounding box center [1425, 635] width 22 height 22
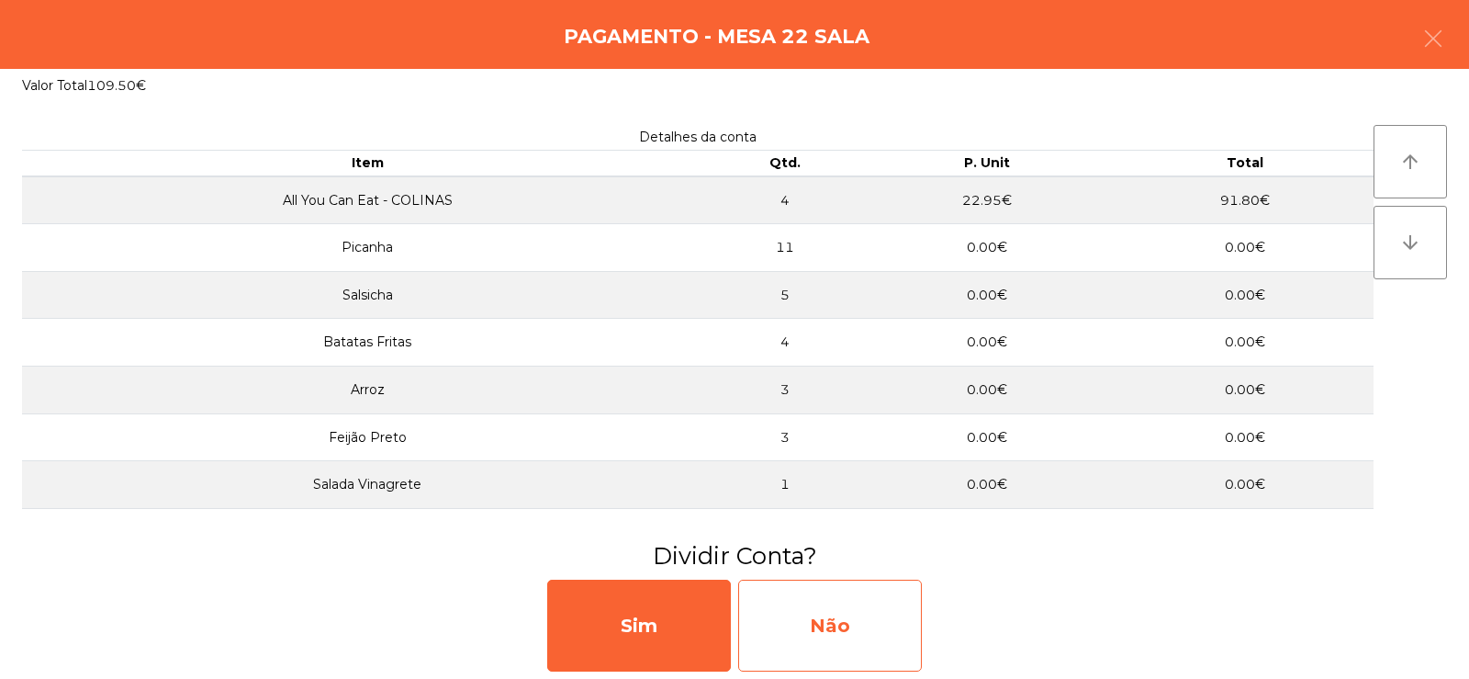
click at [836, 625] on div "Não" at bounding box center [830, 625] width 184 height 92
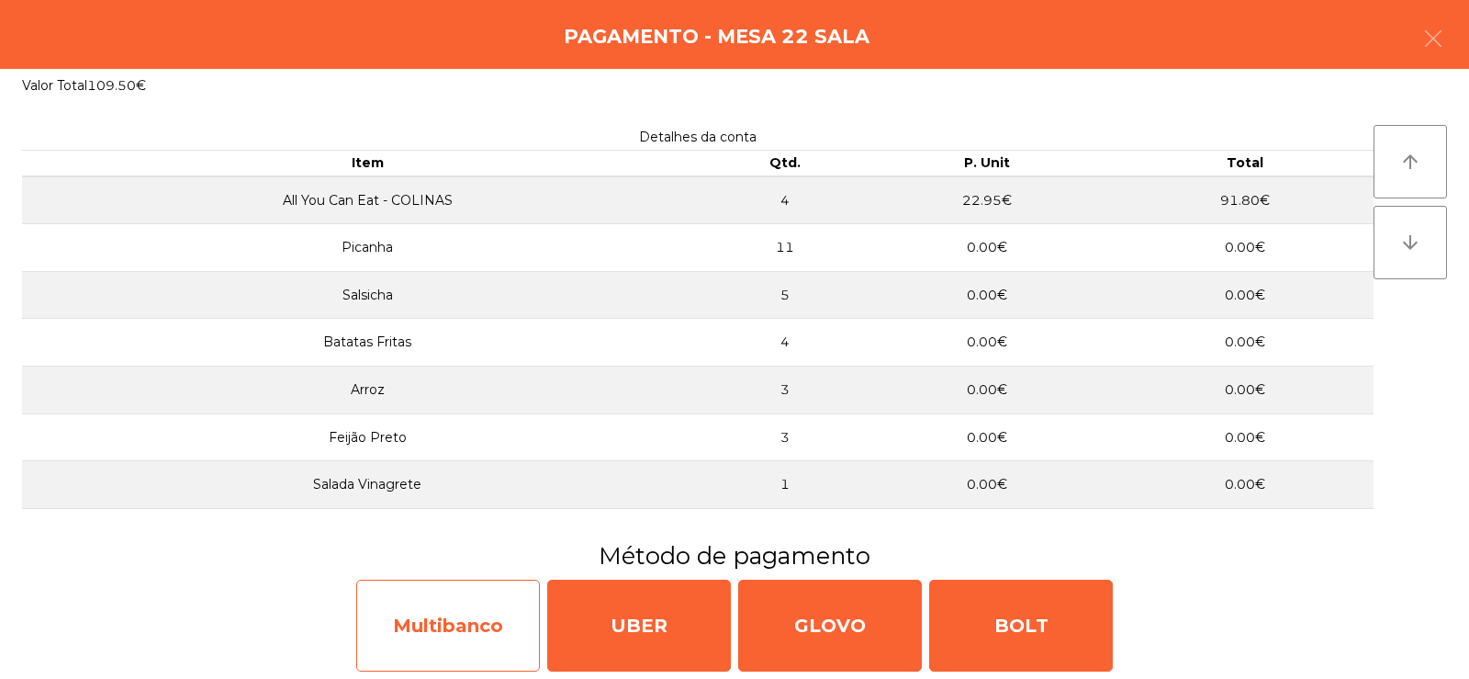
click at [434, 642] on div "Multibanco" at bounding box center [448, 625] width 184 height 92
select select "**"
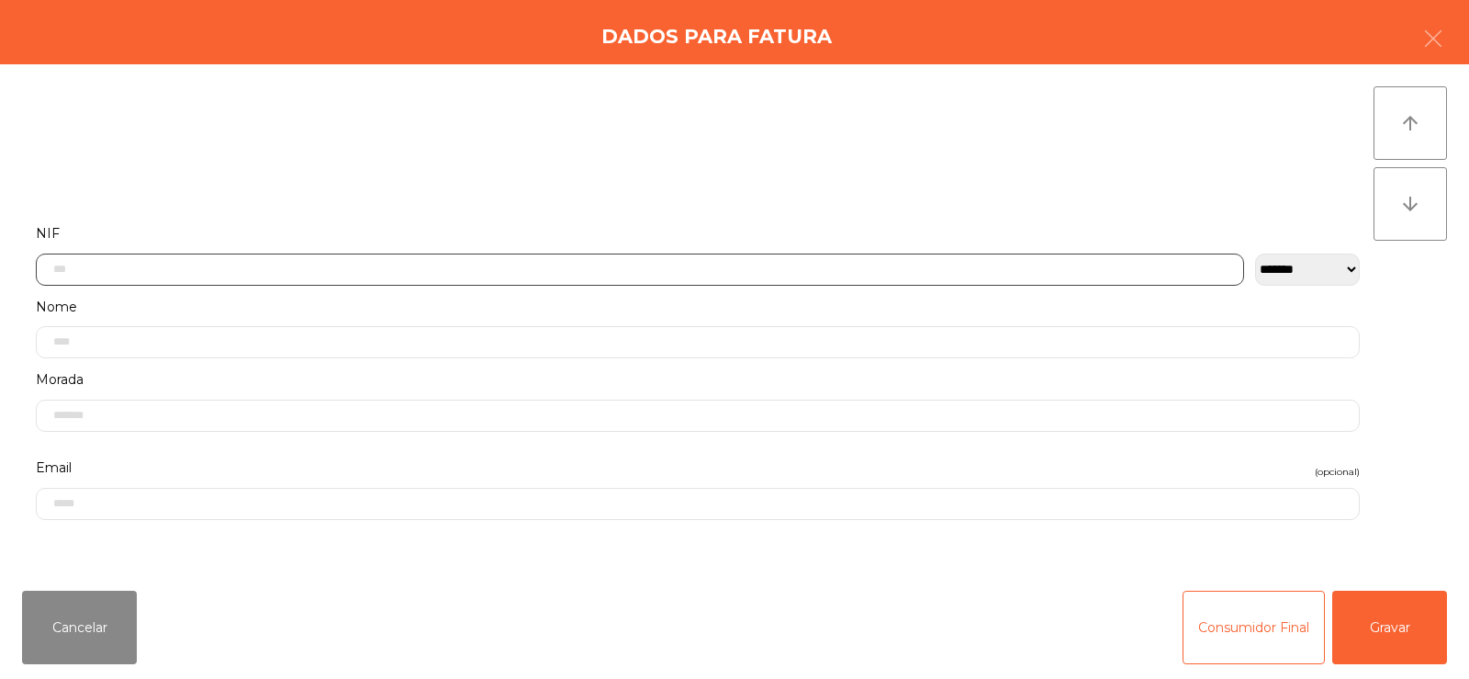
click at [461, 265] on input "text" at bounding box center [640, 269] width 1208 height 32
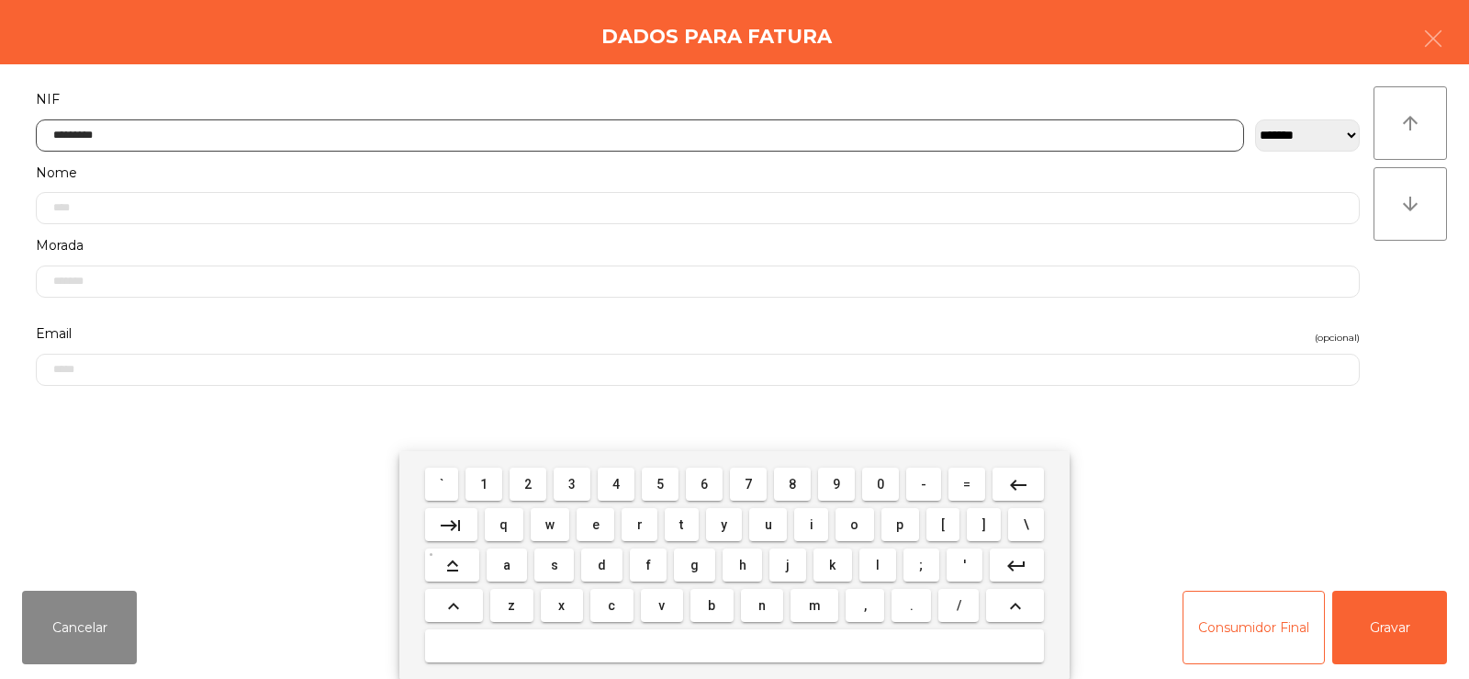
type input "*********"
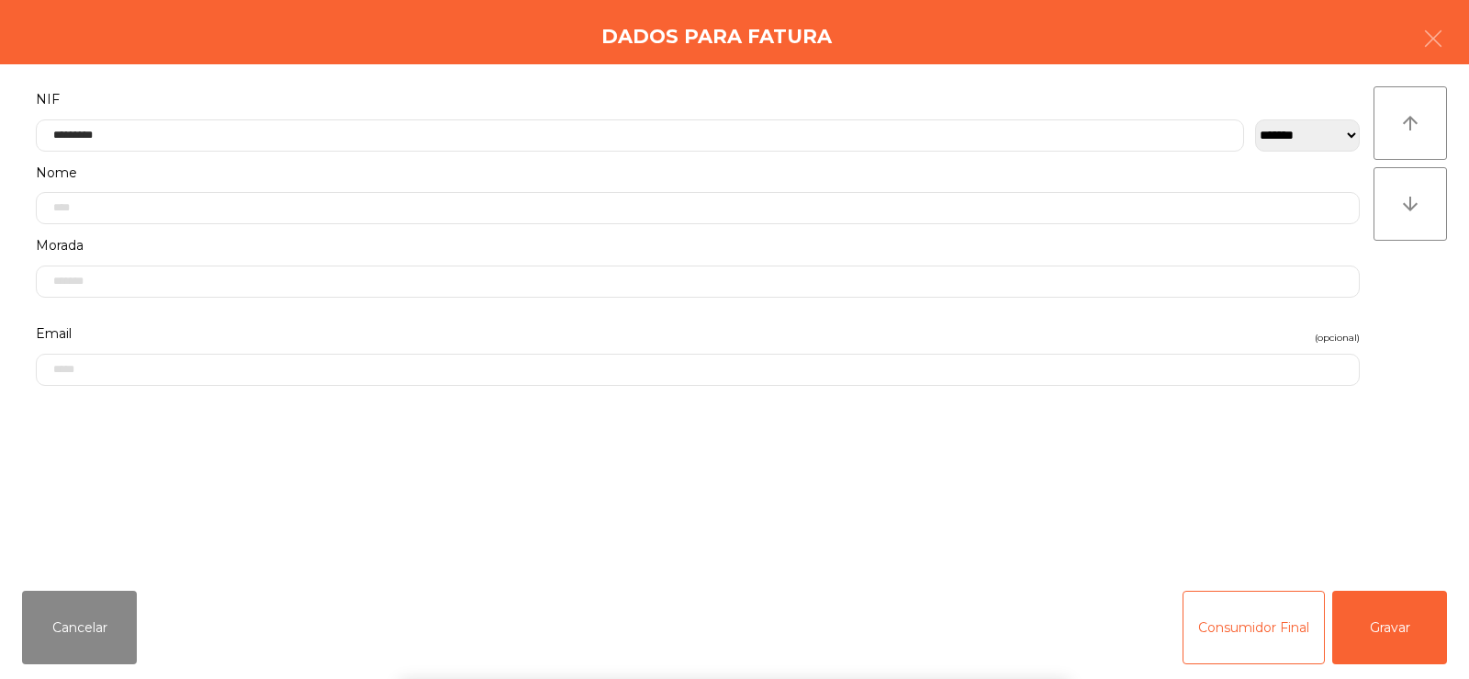
click at [1392, 640] on div "` 1 2 3 4 5 6 7 8 9 0 - = keyboard_backspace keyboard_tab q w e r t y u i o p […" at bounding box center [734, 565] width 1469 height 228
click at [1401, 646] on button "Gravar" at bounding box center [1389, 626] width 115 height 73
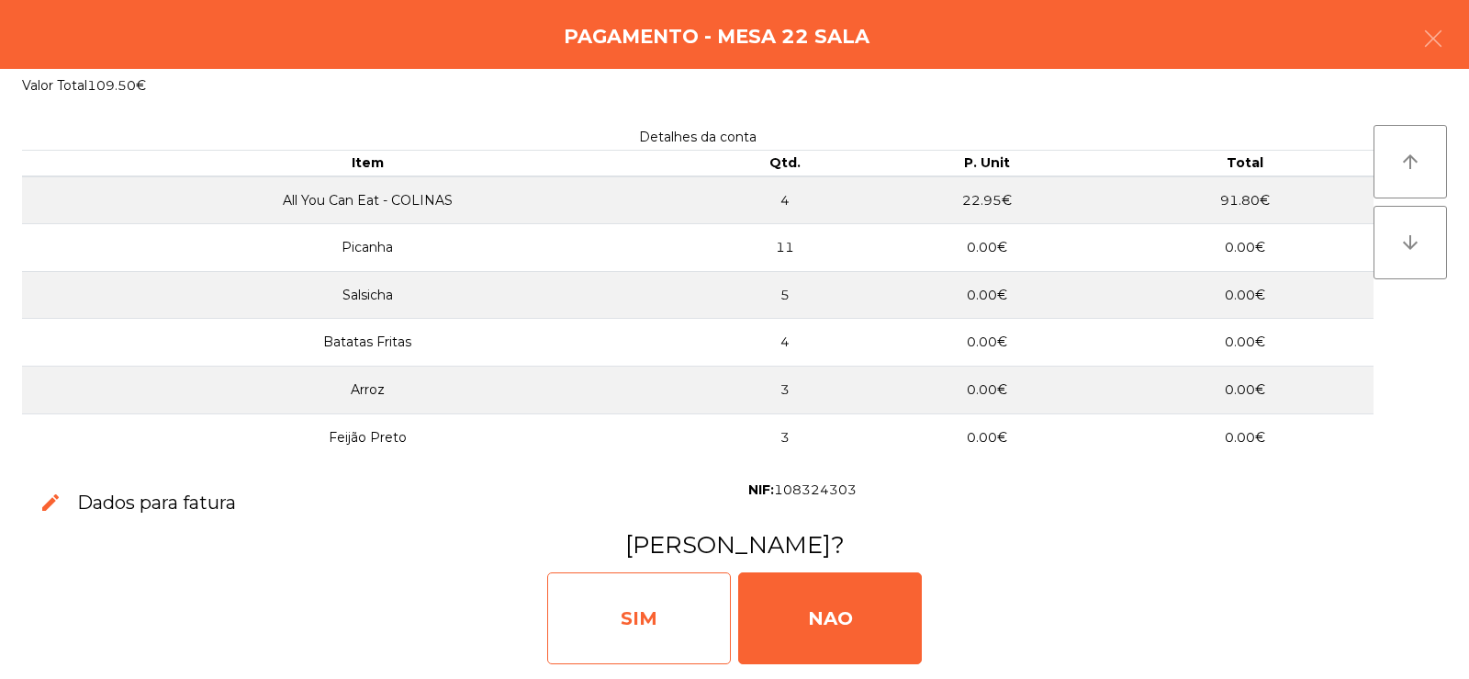
click at [646, 634] on div "SIM" at bounding box center [639, 618] width 184 height 92
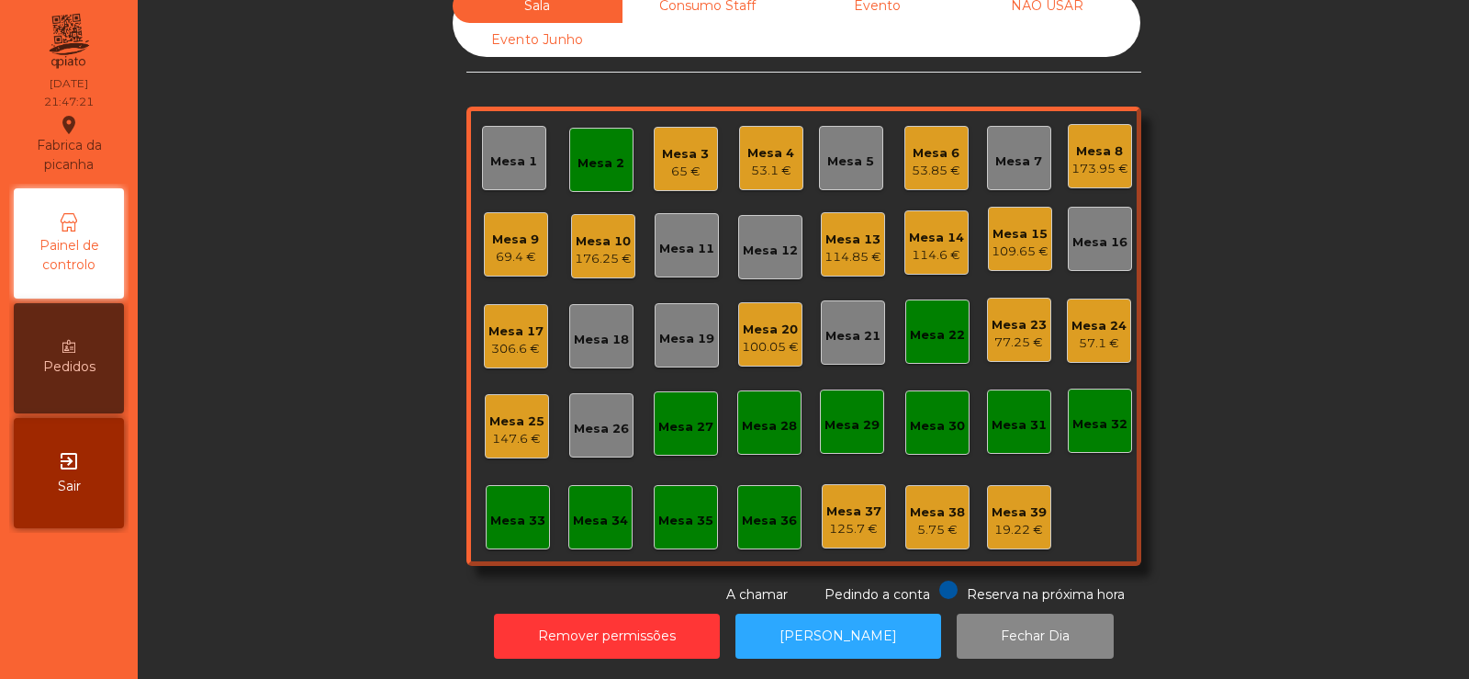
click at [589, 132] on div "Mesa 2" at bounding box center [601, 160] width 64 height 64
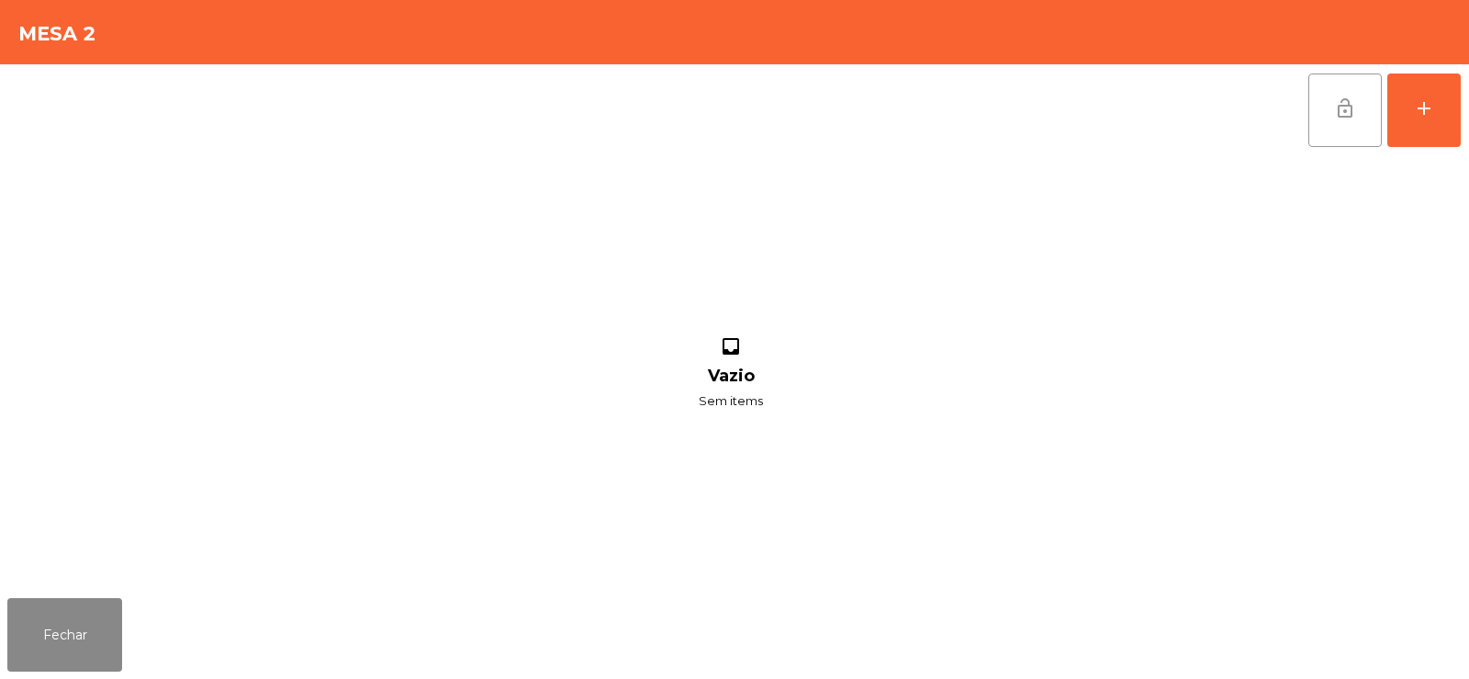
click at [1311, 119] on button "lock_open" at bounding box center [1345, 109] width 73 height 73
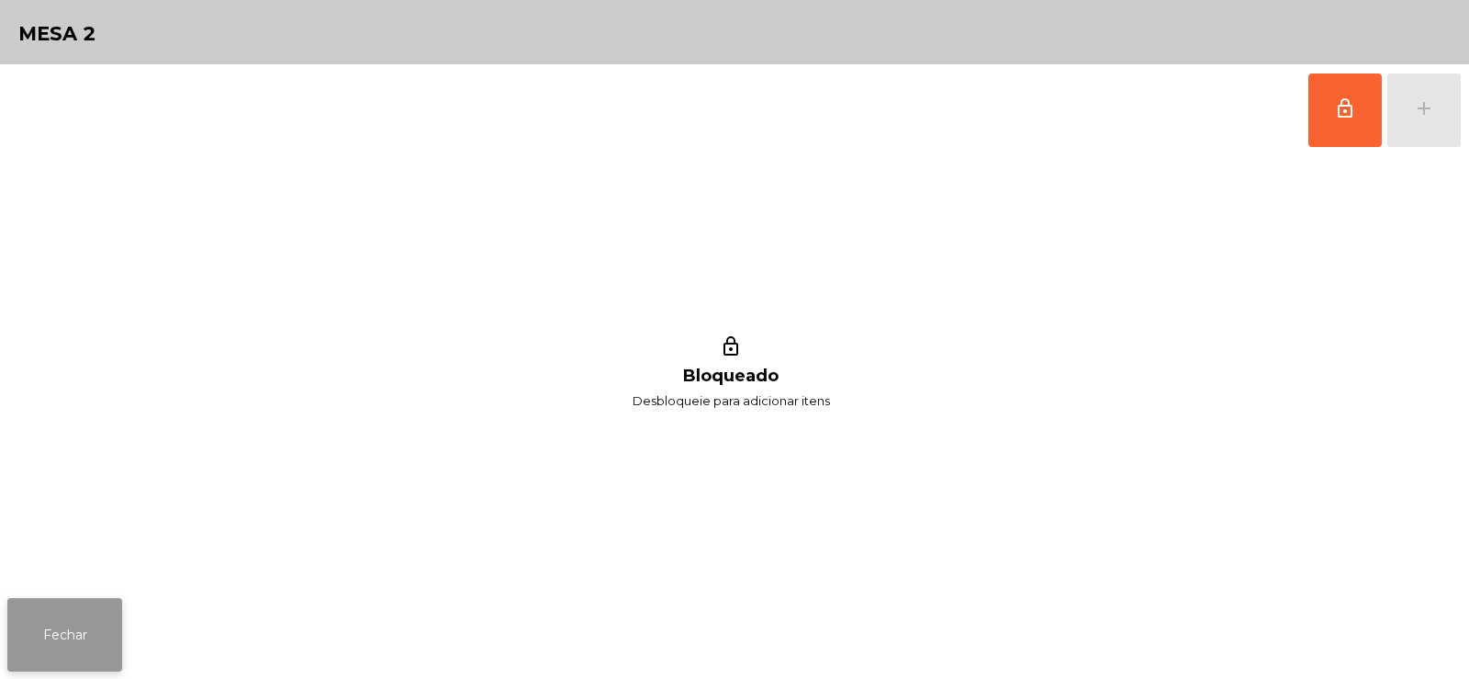
click at [58, 637] on button "Fechar" at bounding box center [64, 634] width 115 height 73
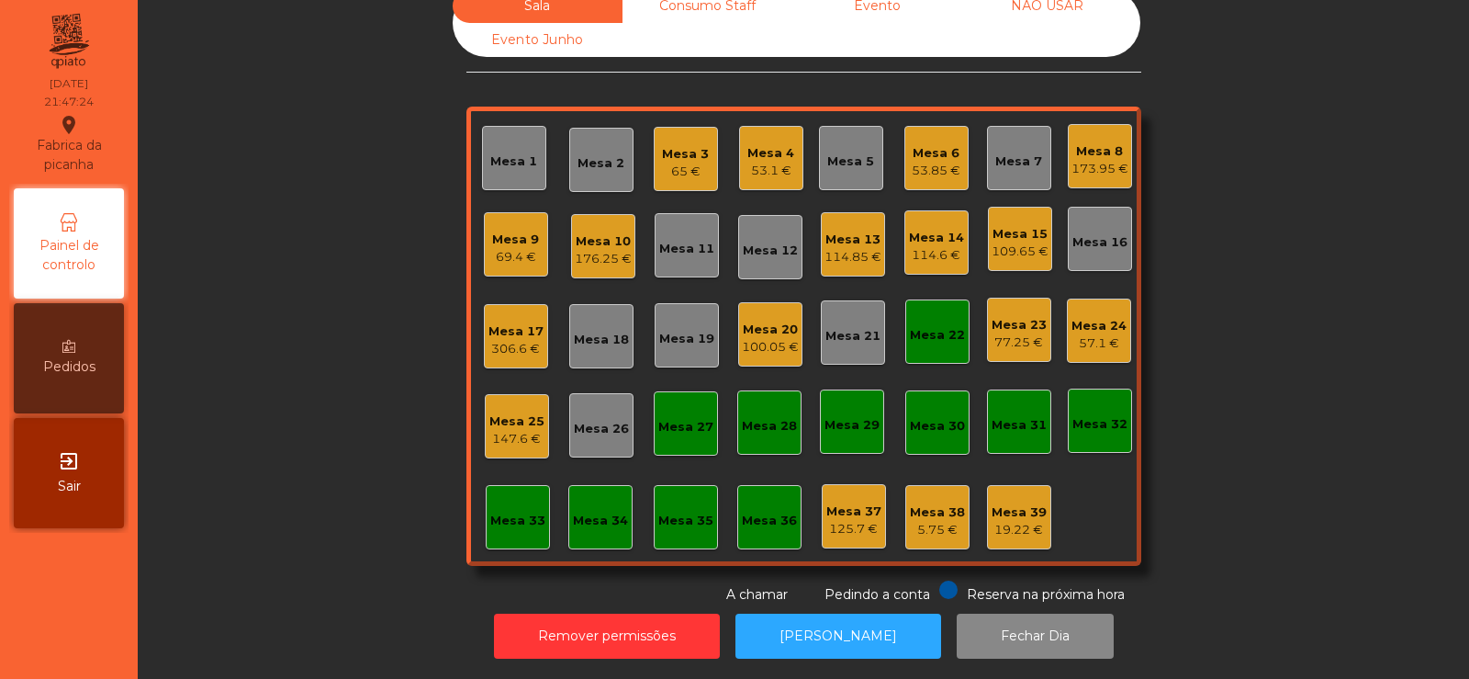
click at [910, 326] on div "Mesa 22" at bounding box center [937, 335] width 55 height 18
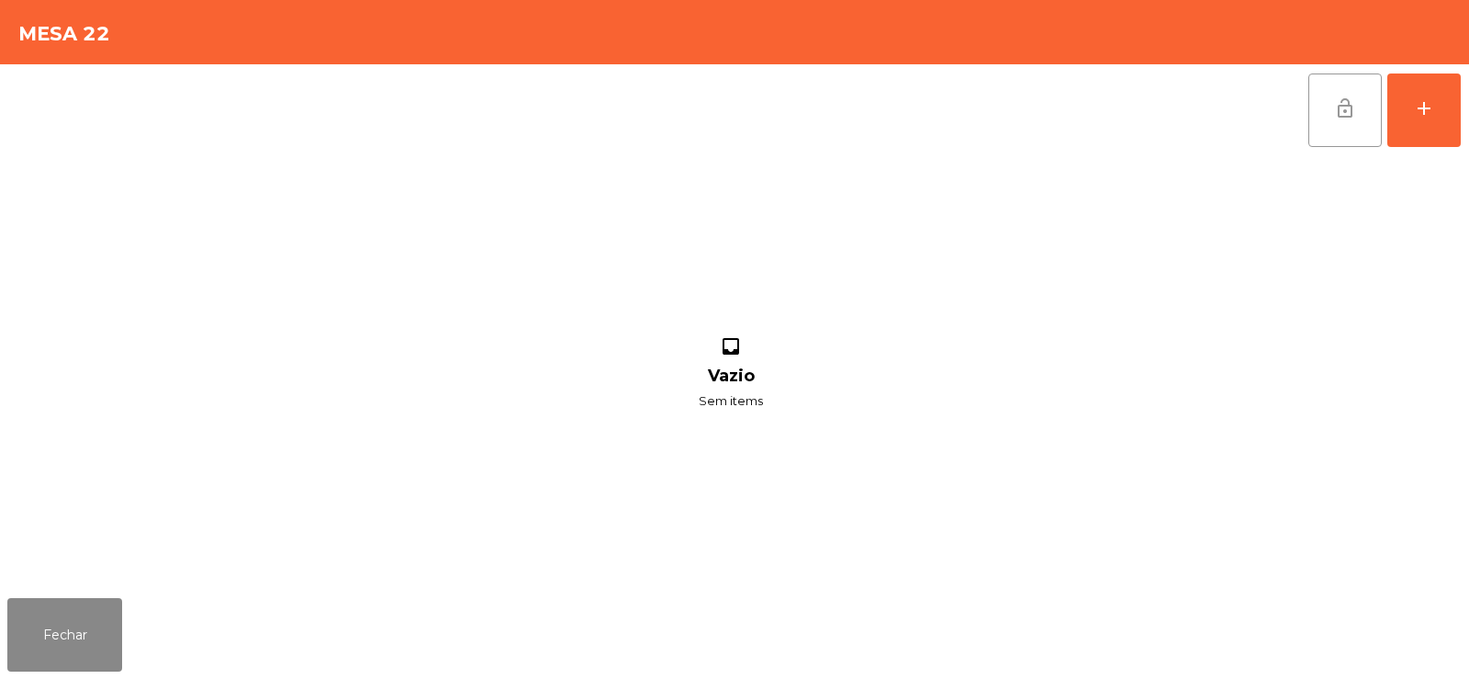
click at [1342, 109] on span "lock_open" at bounding box center [1345, 108] width 22 height 22
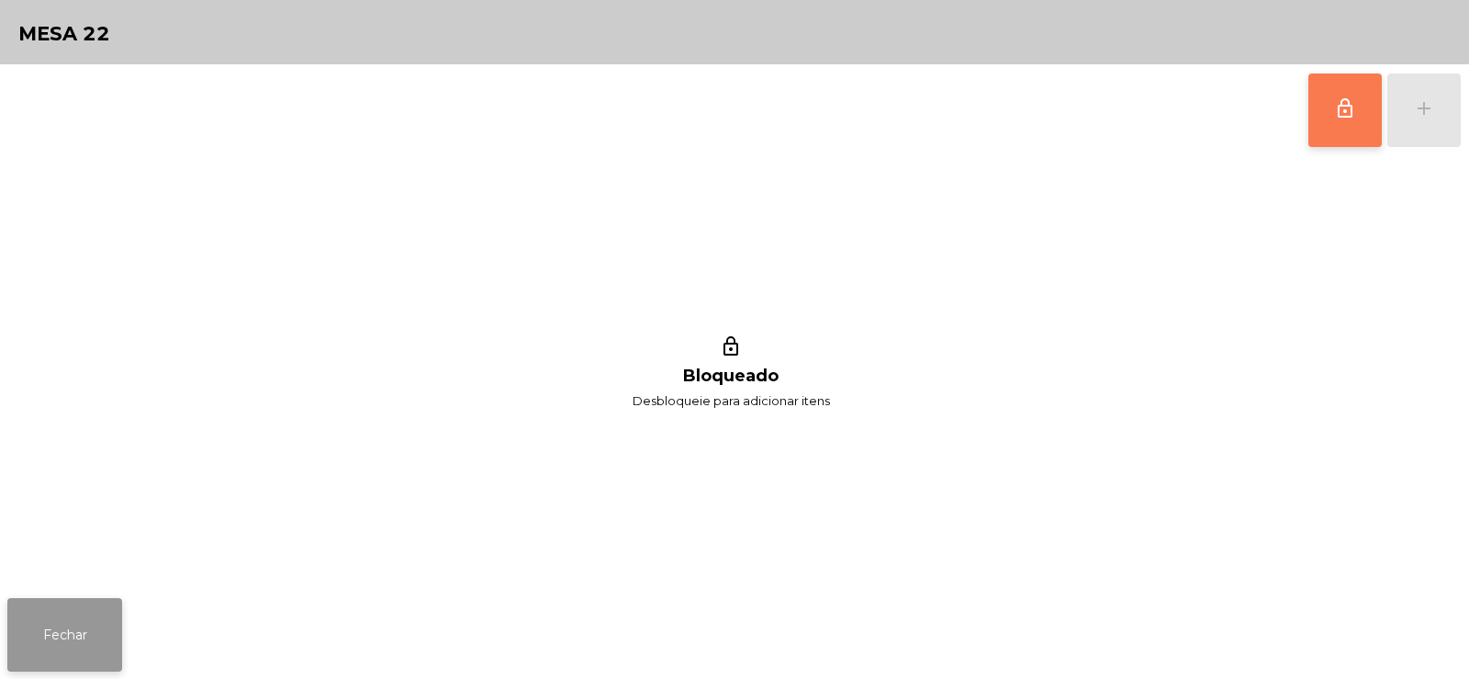
click at [81, 623] on button "Fechar" at bounding box center [64, 634] width 115 height 73
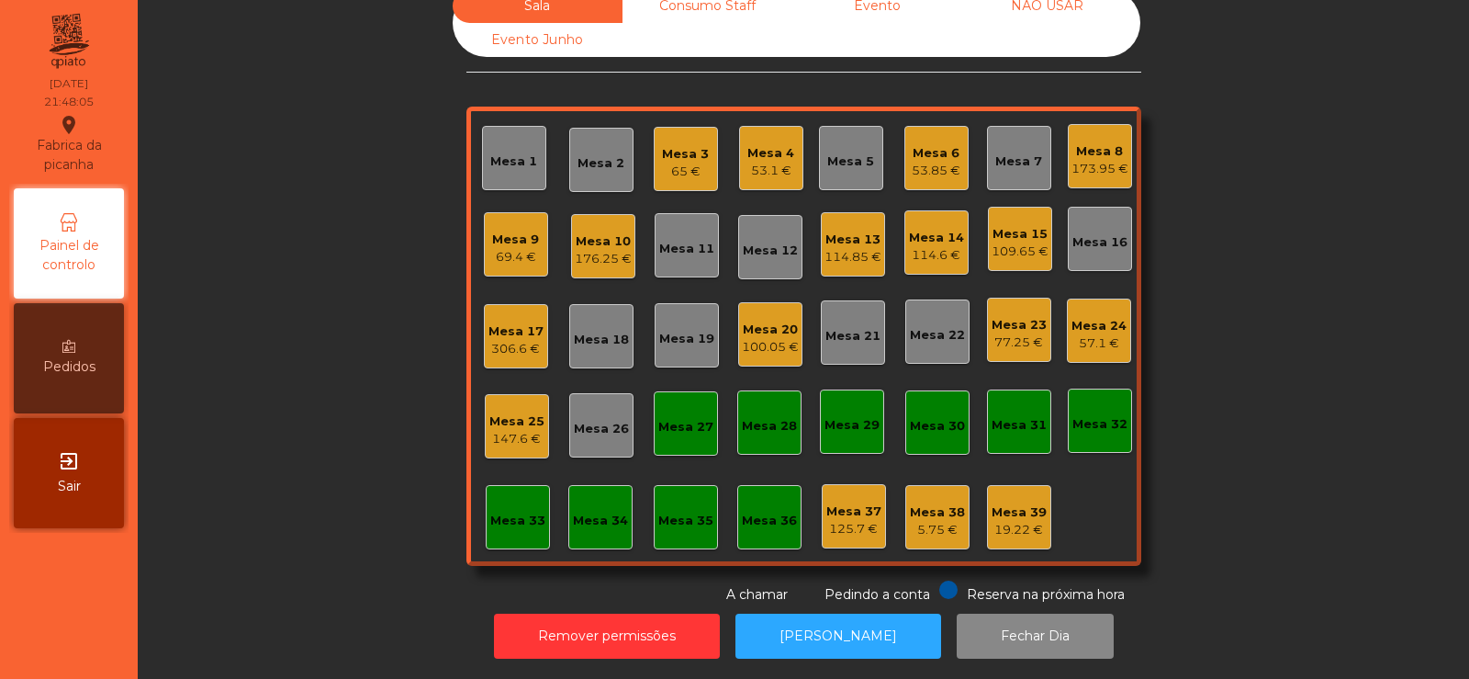
click at [851, 230] on div "Mesa 13" at bounding box center [853, 239] width 57 height 18
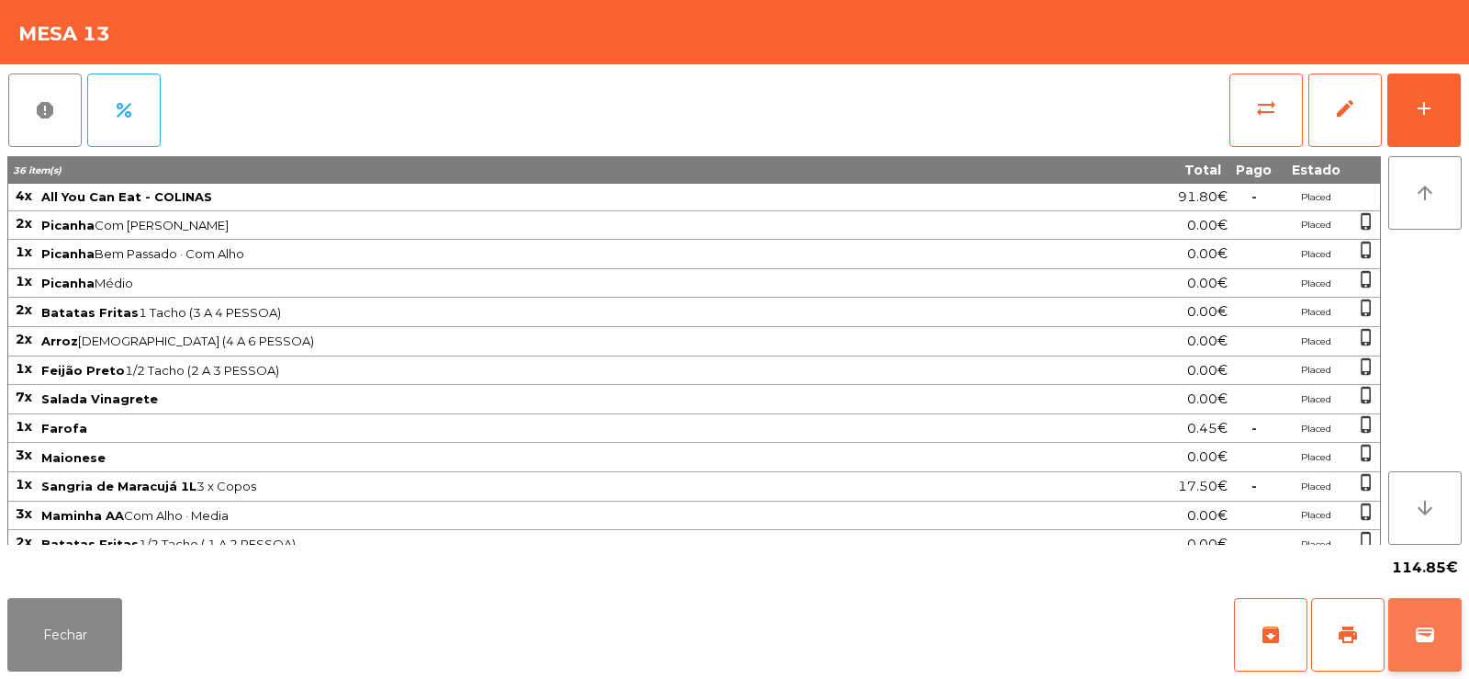
click at [1410, 623] on button "wallet" at bounding box center [1424, 634] width 73 height 73
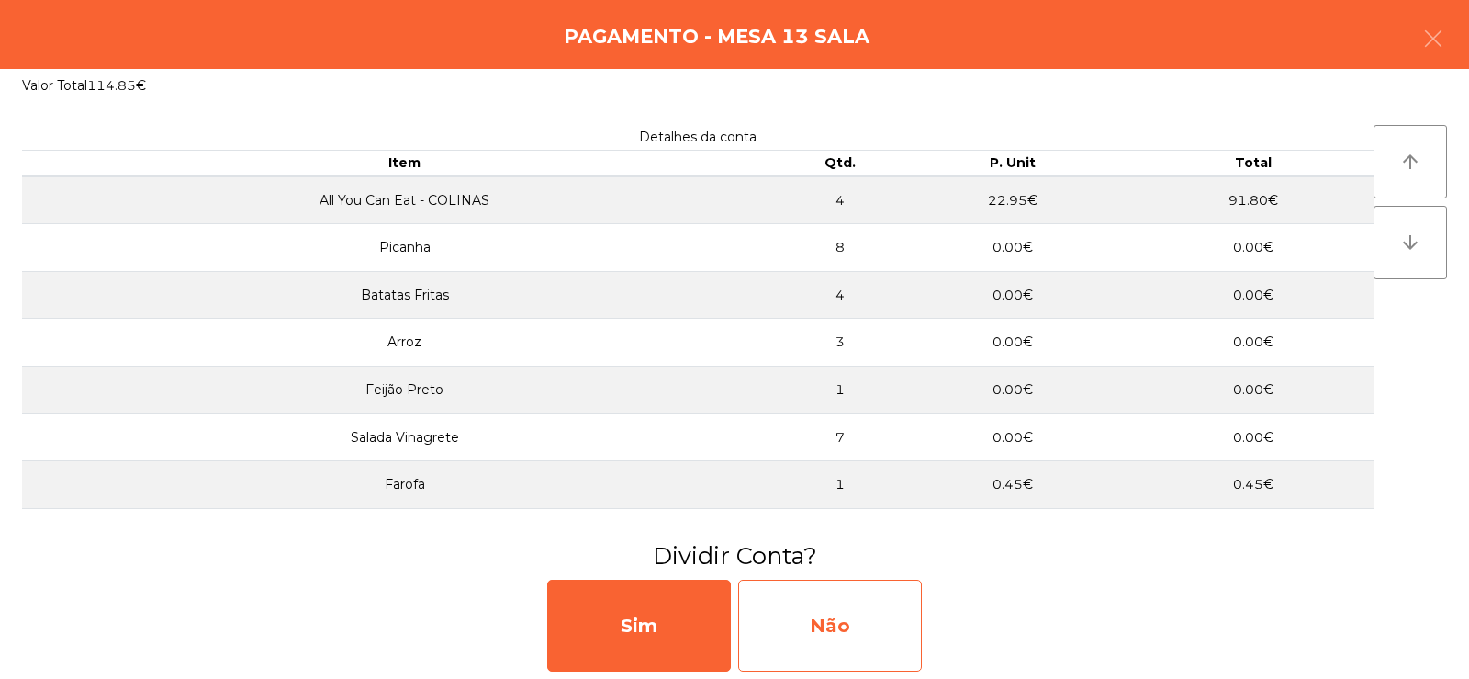
click at [813, 622] on div "Não" at bounding box center [830, 625] width 184 height 92
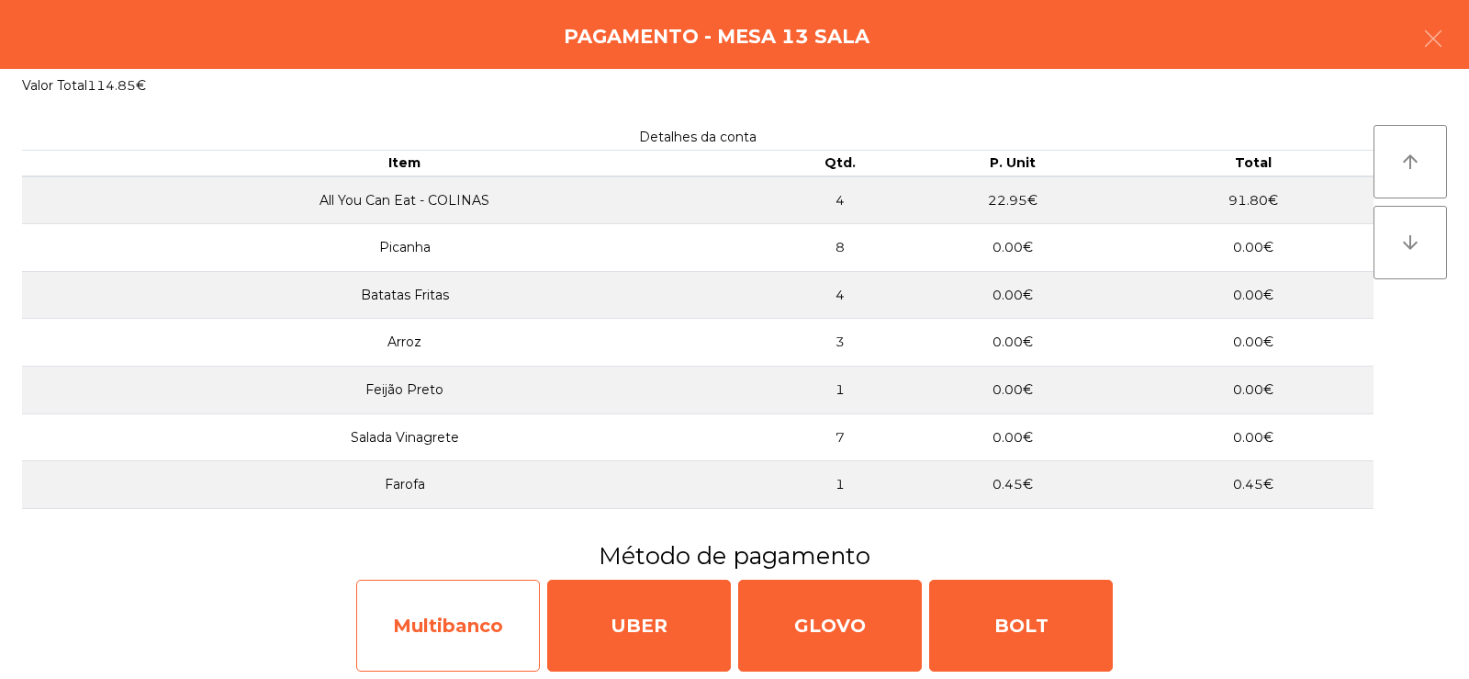
click at [440, 631] on div "Multibanco" at bounding box center [448, 625] width 184 height 92
select select "**"
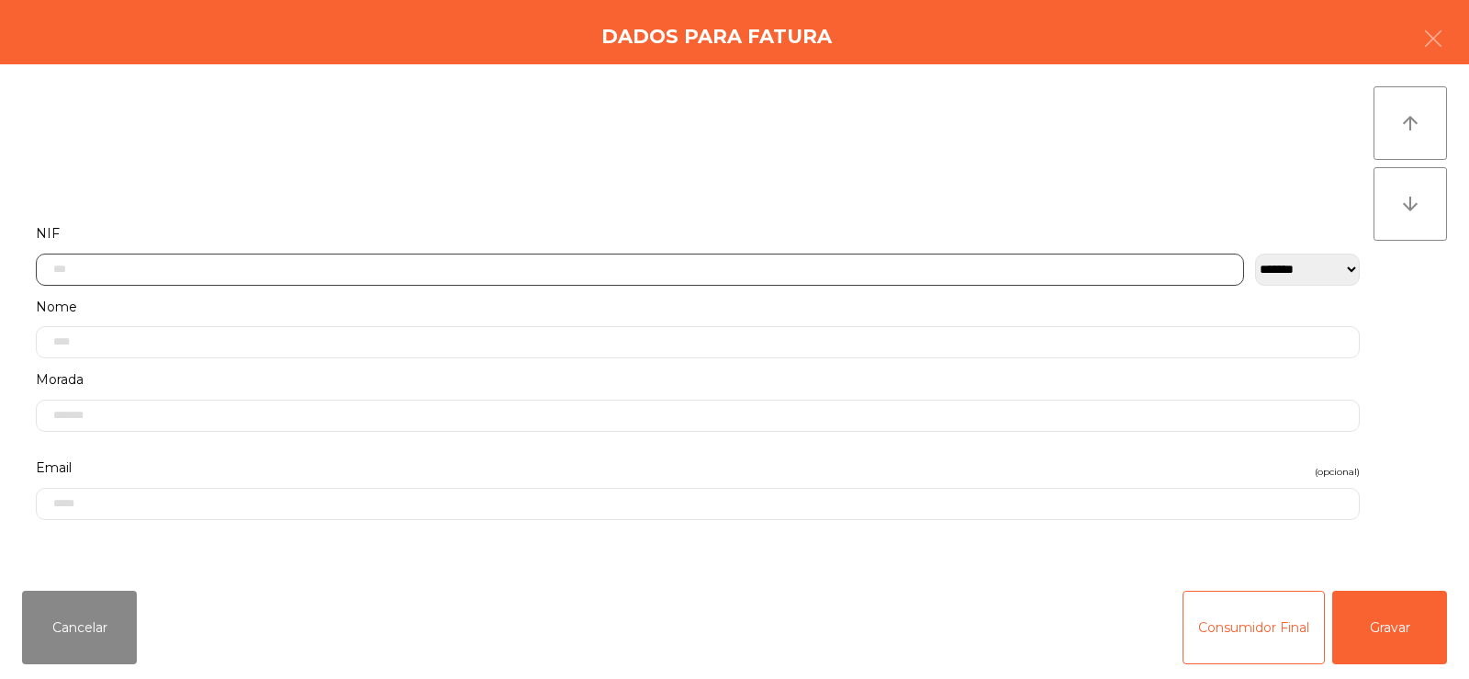
click at [480, 264] on input "text" at bounding box center [640, 269] width 1208 height 32
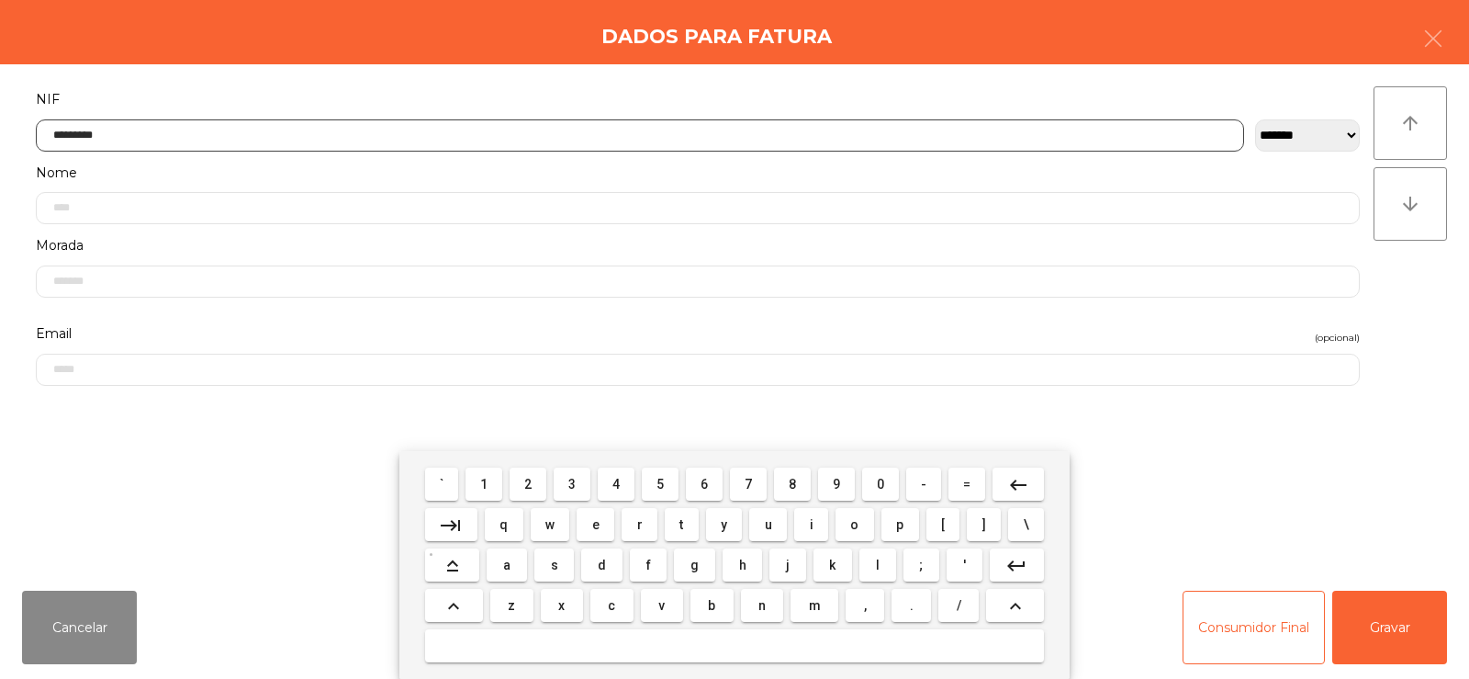
type input "*********"
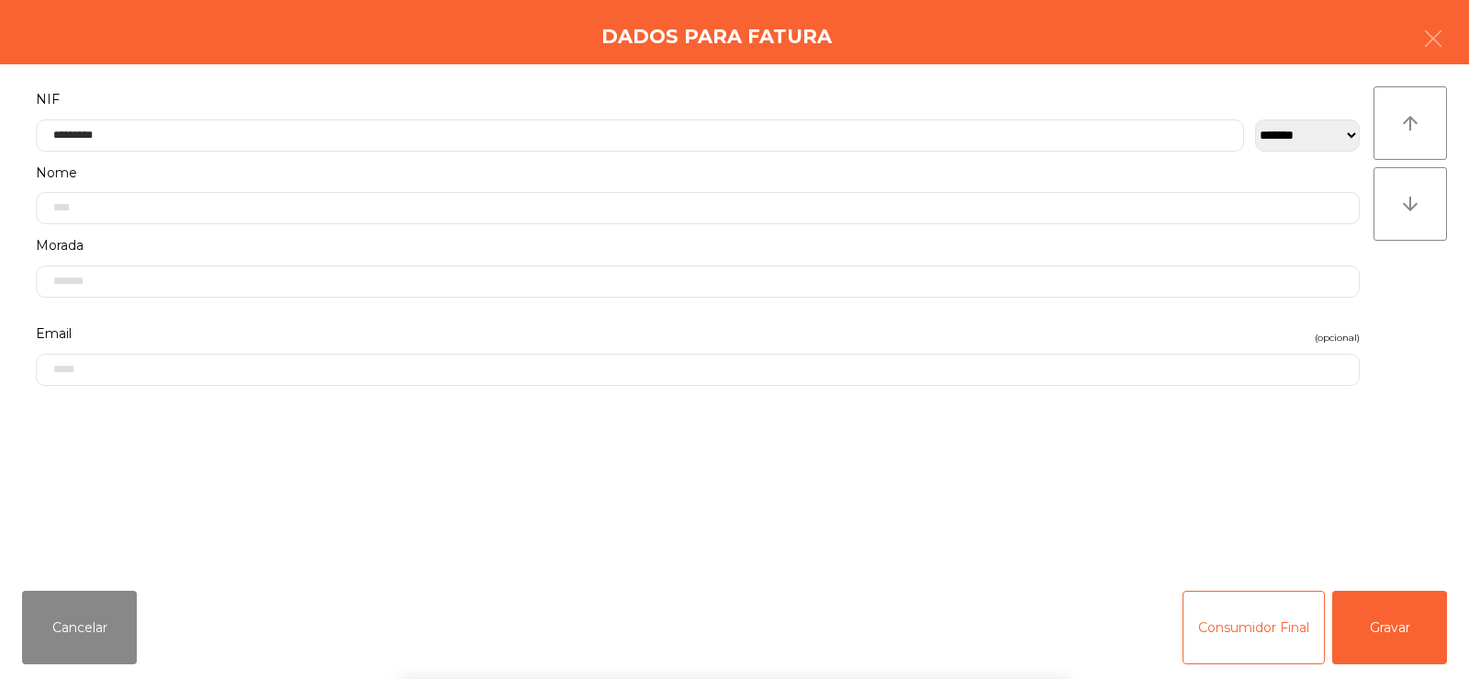
click at [1424, 646] on div "` 1 2 3 4 5 6 7 8 9 0 - = keyboard_backspace keyboard_tab q w e r t y u i o p […" at bounding box center [734, 565] width 1469 height 228
click at [1415, 630] on button "Gravar" at bounding box center [1389, 626] width 115 height 73
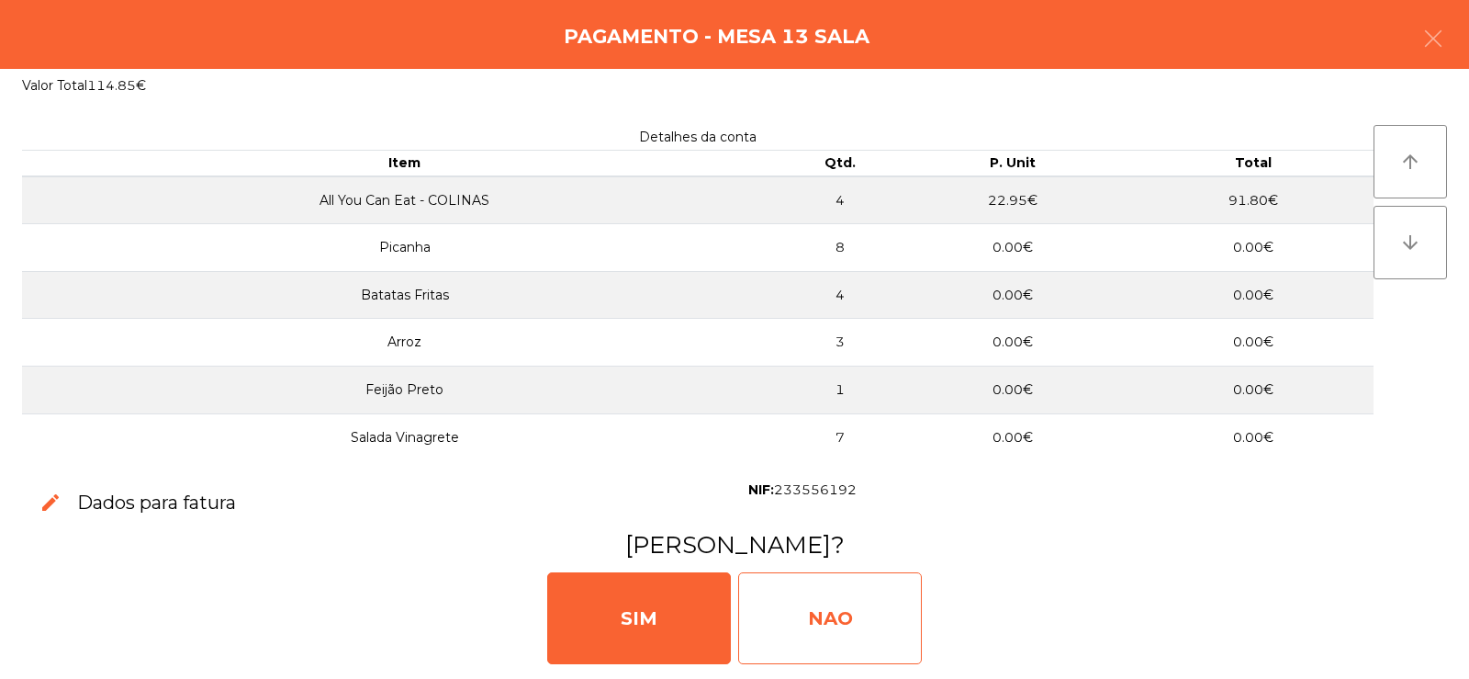
click at [834, 615] on div "NAO" at bounding box center [830, 618] width 184 height 92
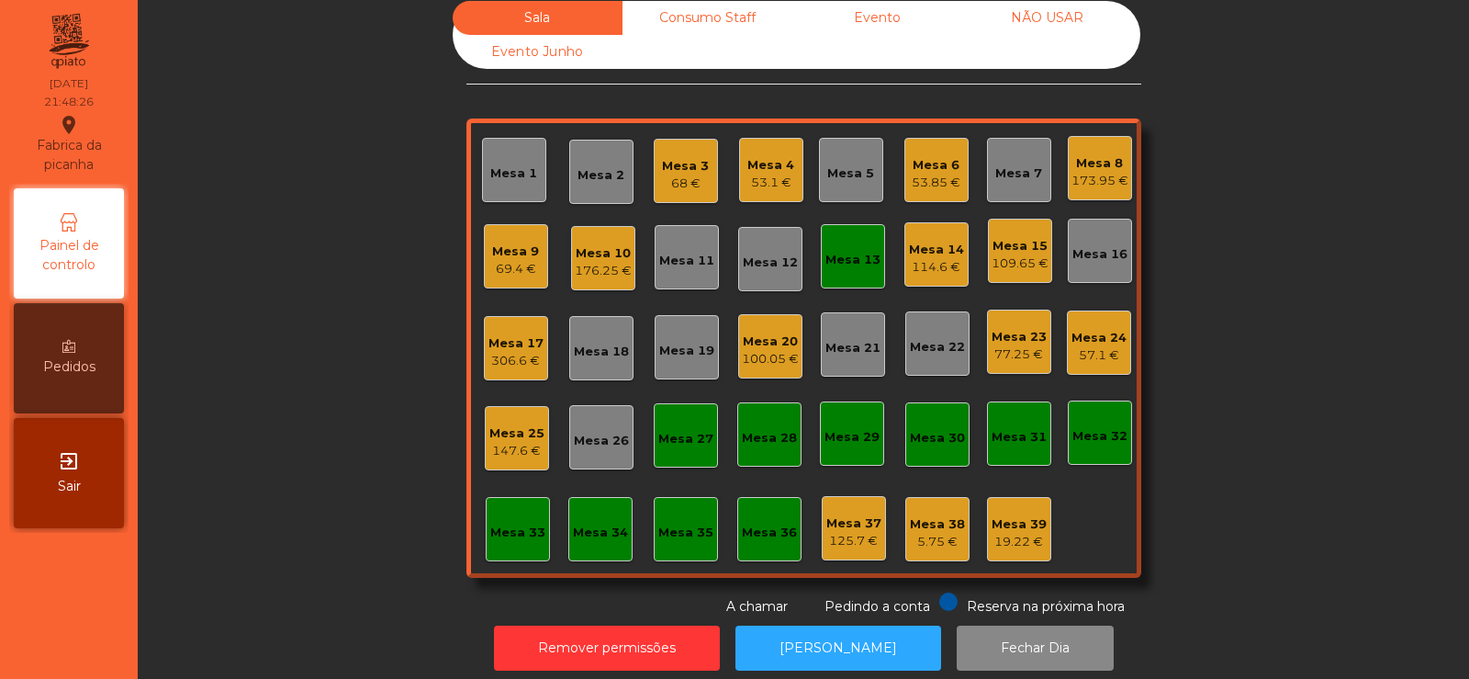
scroll to position [7, 0]
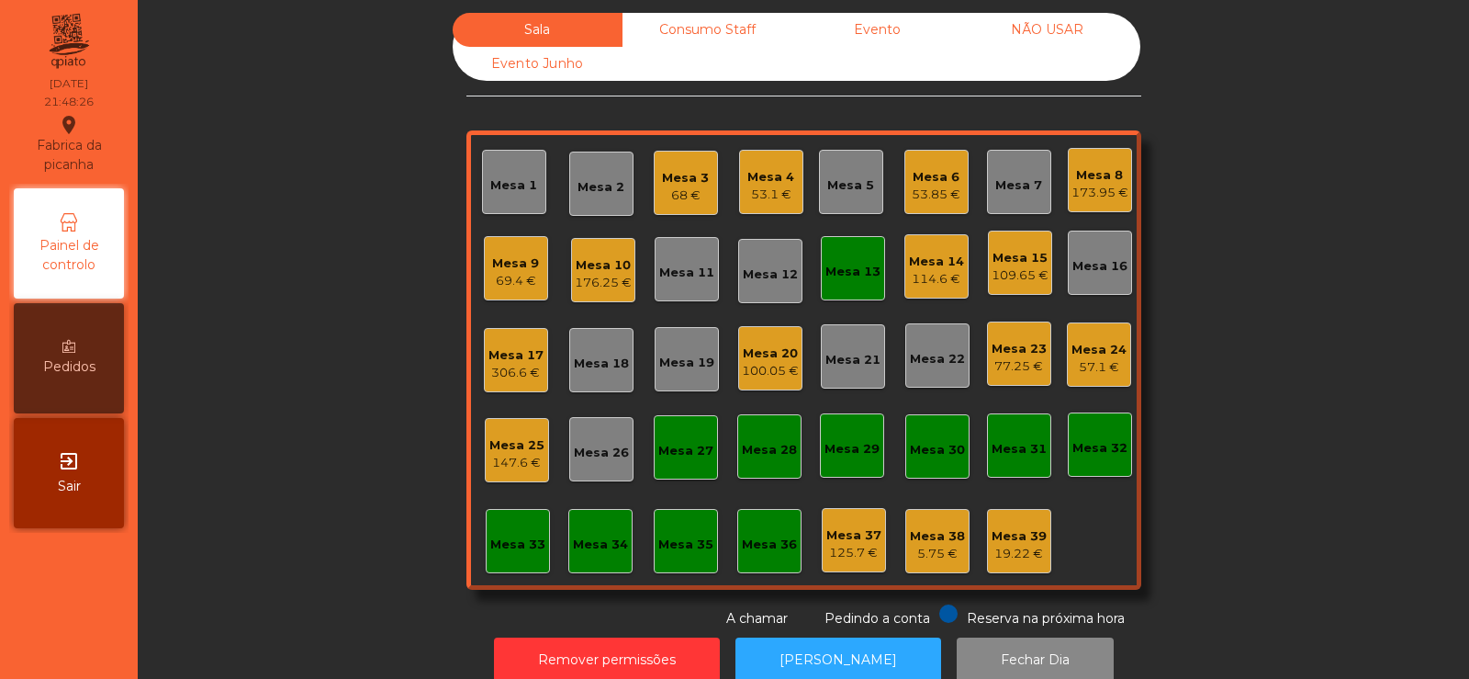
click at [834, 274] on div "Mesa 13" at bounding box center [853, 272] width 55 height 18
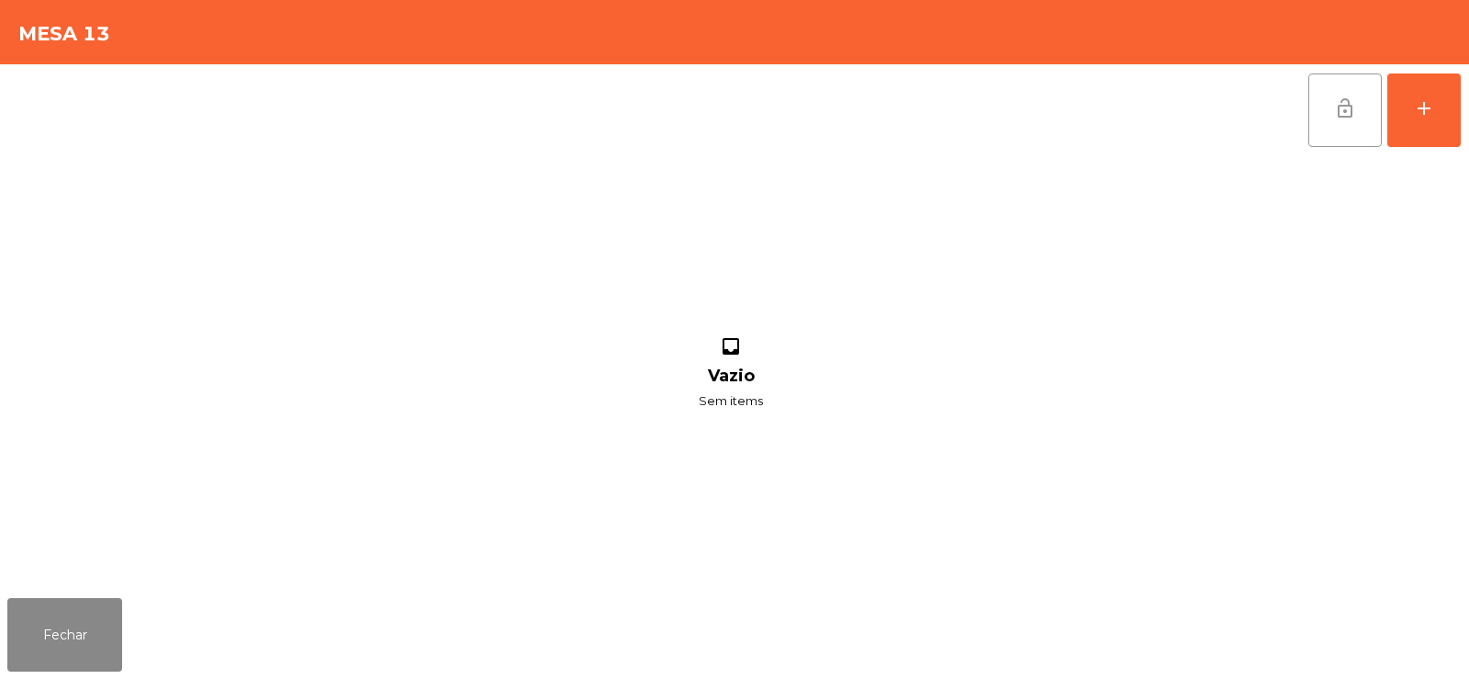
click at [1351, 113] on span "lock_open" at bounding box center [1345, 108] width 22 height 22
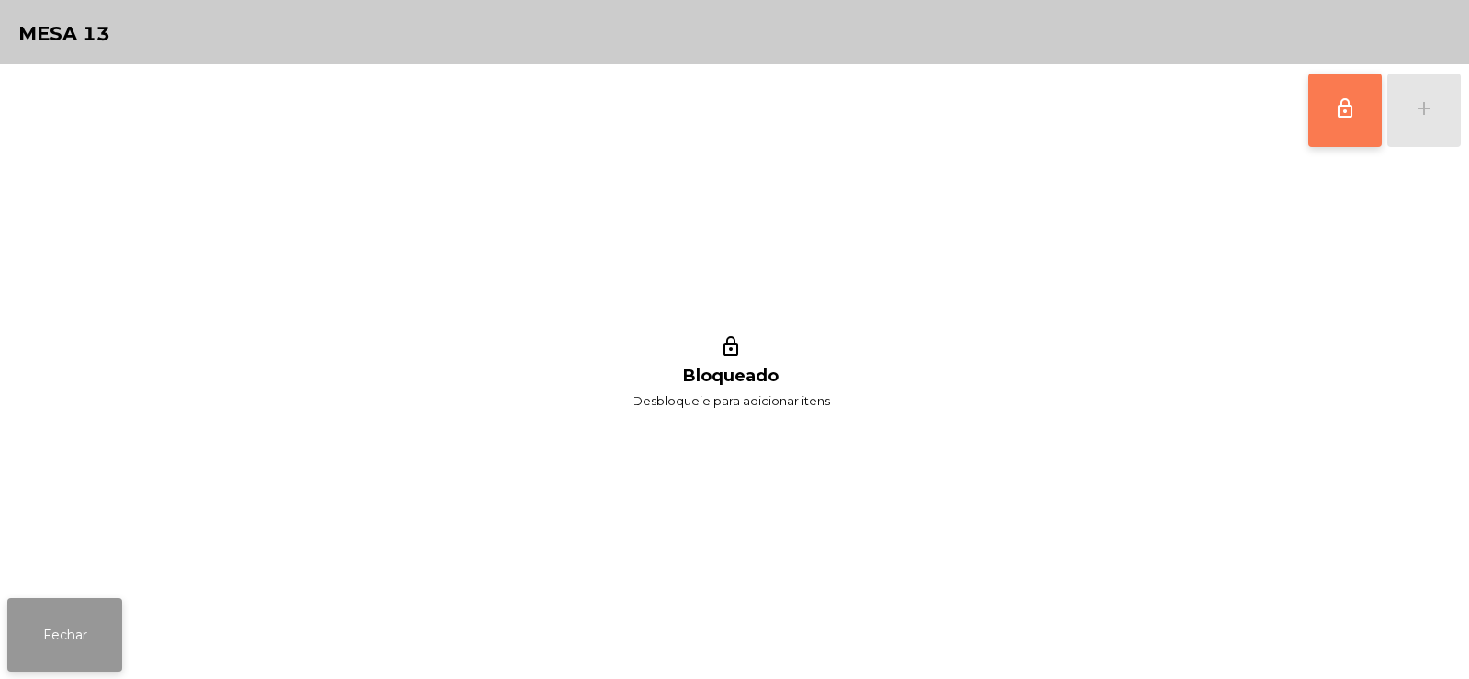
click at [54, 621] on button "Fechar" at bounding box center [64, 634] width 115 height 73
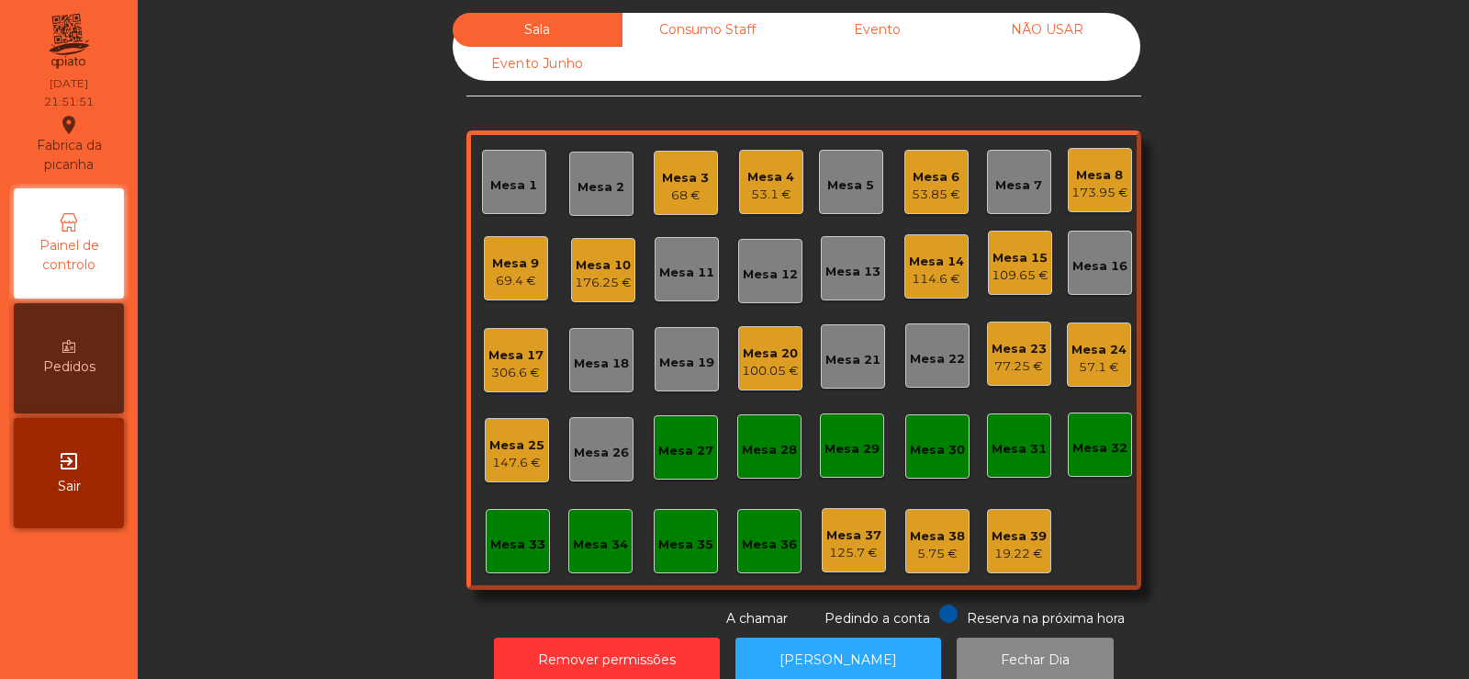
click at [1287, 335] on div "Sala Consumo Staff Evento NÃO USAR Evento Junho Mesa 1 Mesa 2 Mesa 3 68 € [GEOG…" at bounding box center [804, 320] width 1282 height 615
click at [583, 177] on div "Mesa 2" at bounding box center [601, 184] width 47 height 26
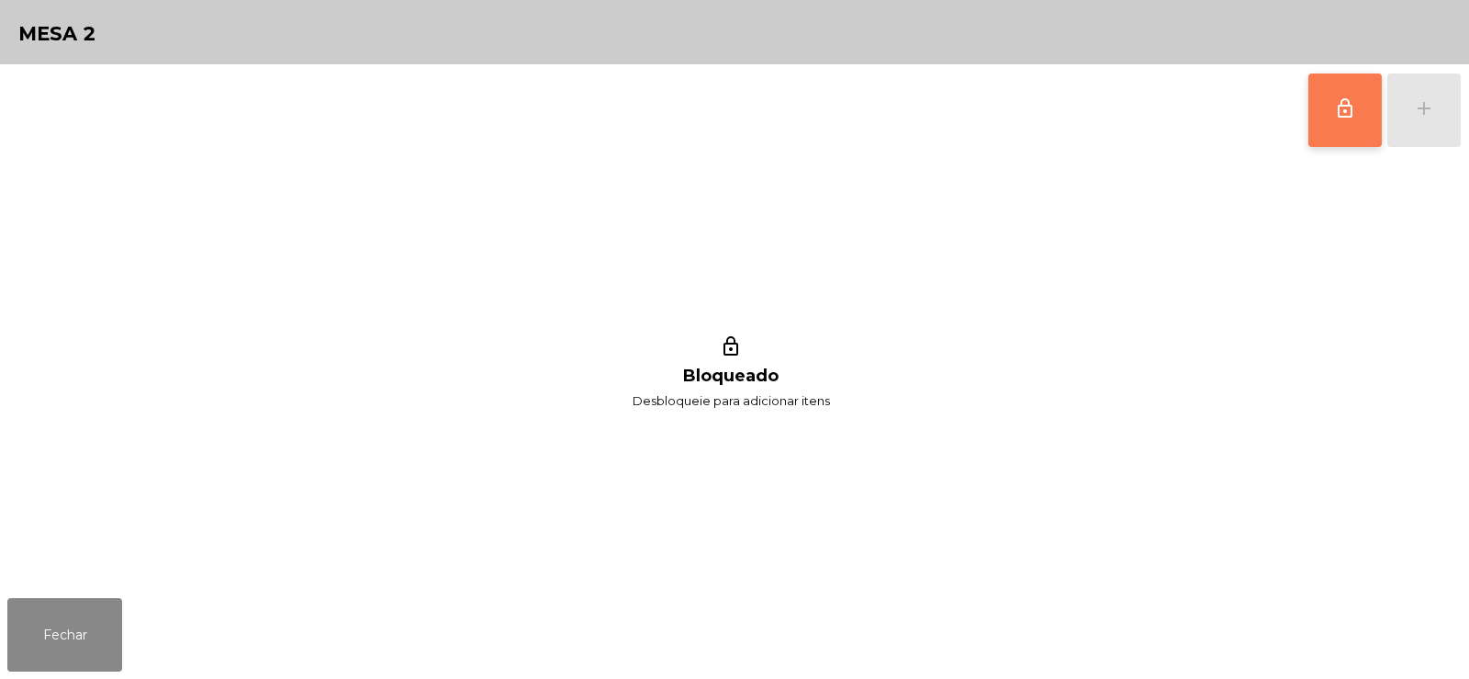
click at [1330, 110] on button "lock_outline" at bounding box center [1345, 109] width 73 height 73
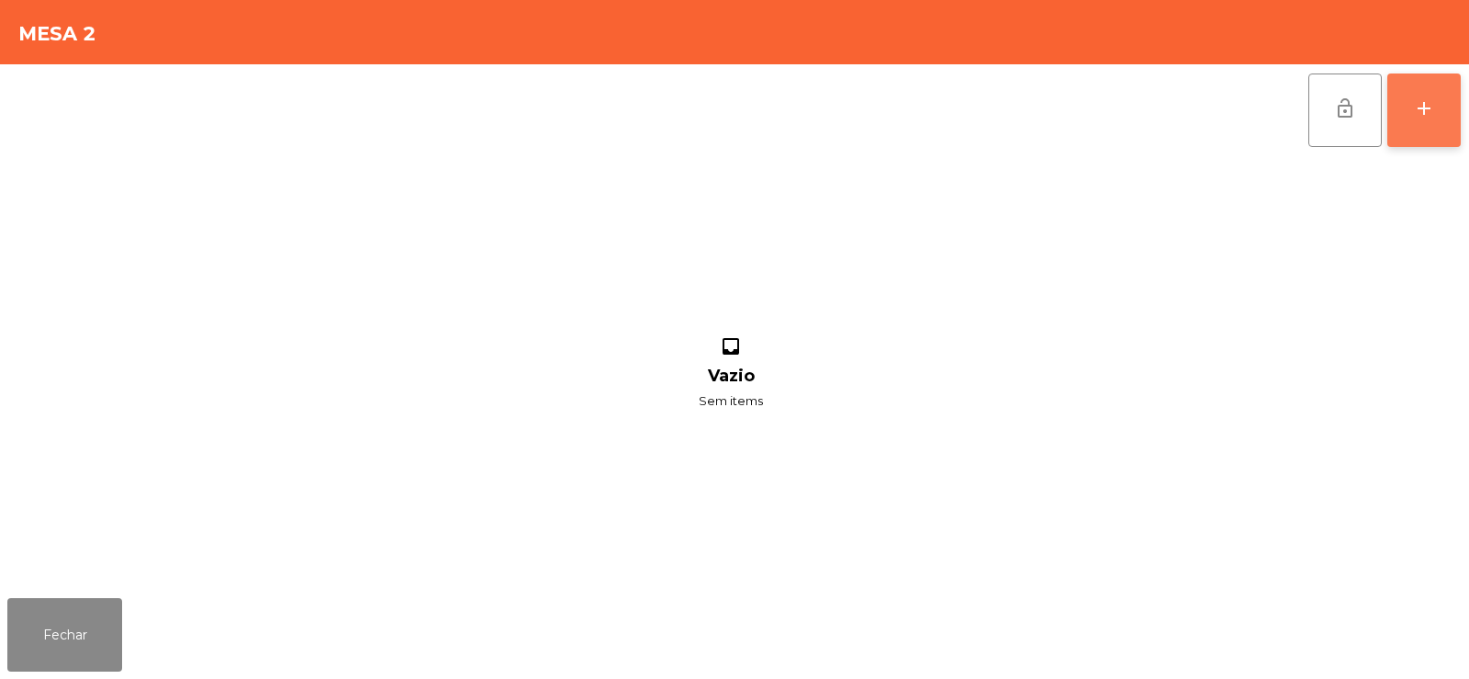
click at [1417, 106] on div "add" at bounding box center [1424, 108] width 22 height 22
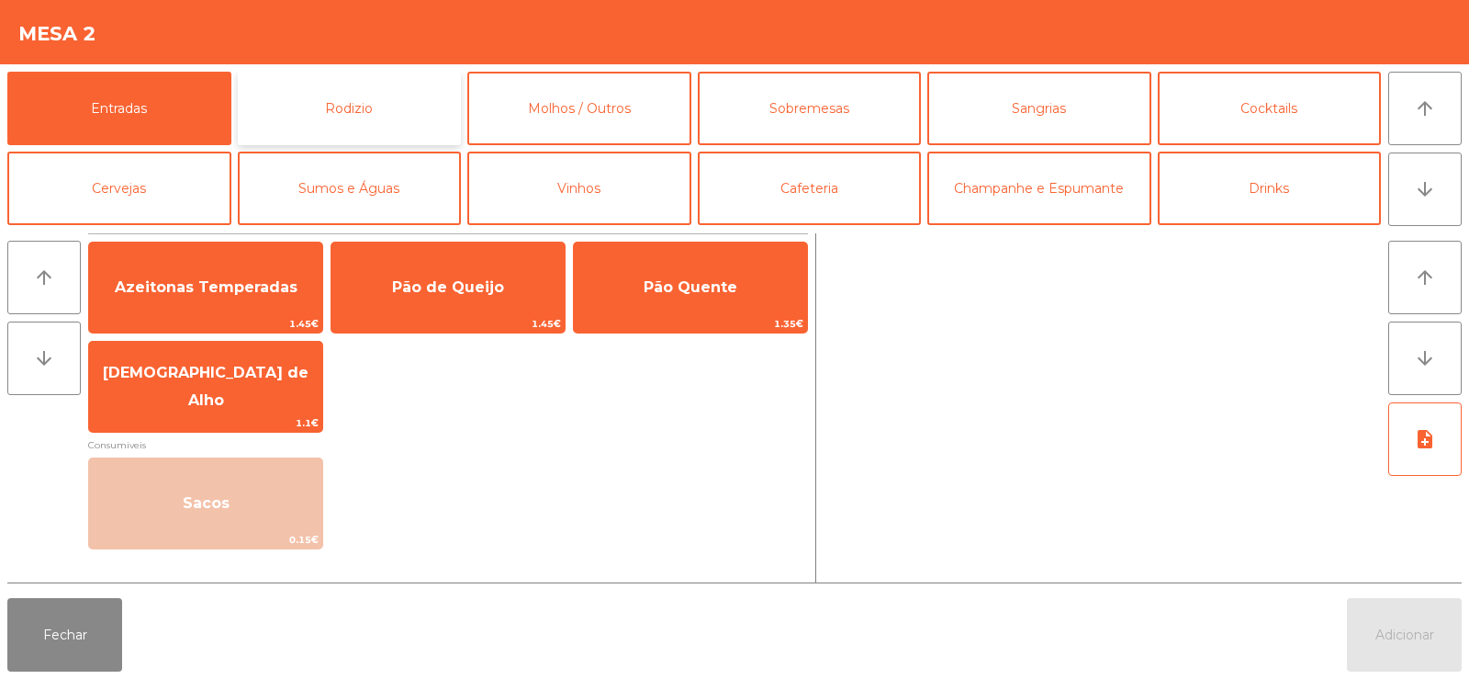
click at [323, 97] on button "Rodizio" at bounding box center [350, 108] width 224 height 73
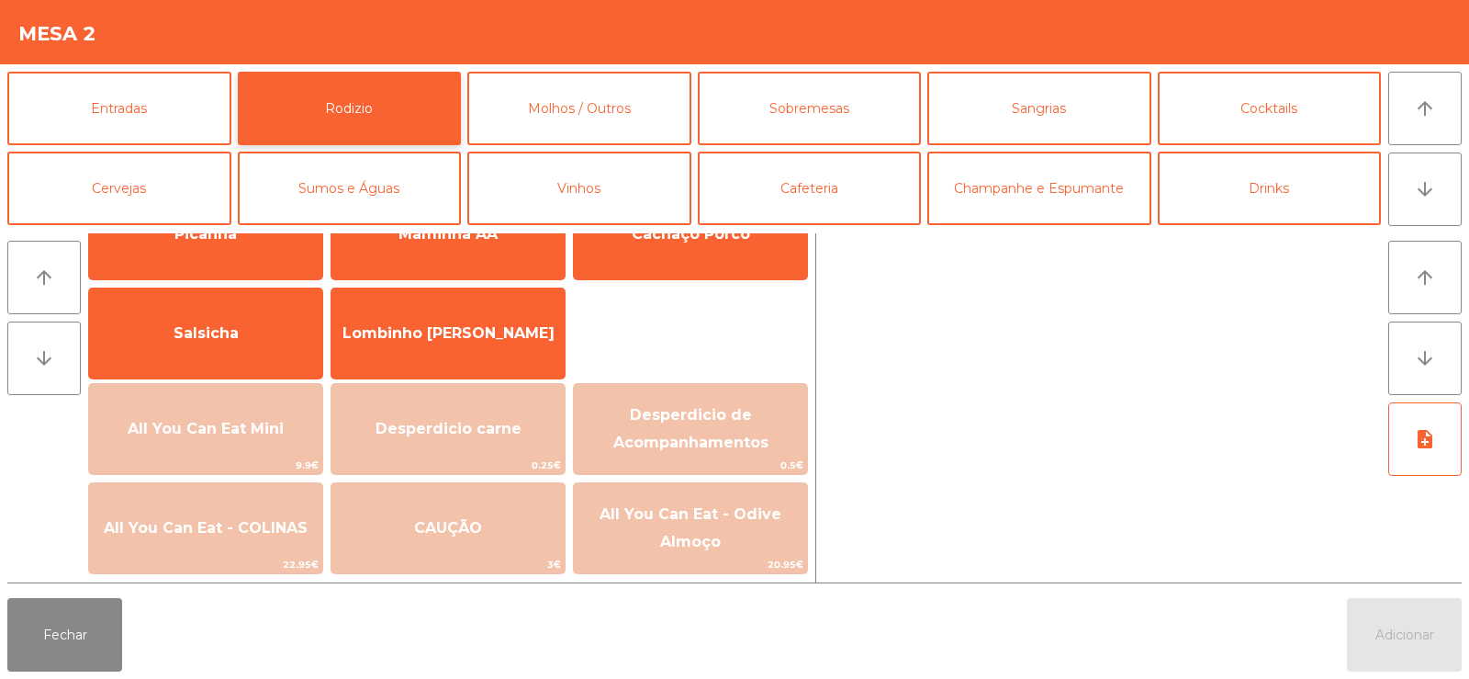
scroll to position [106, 0]
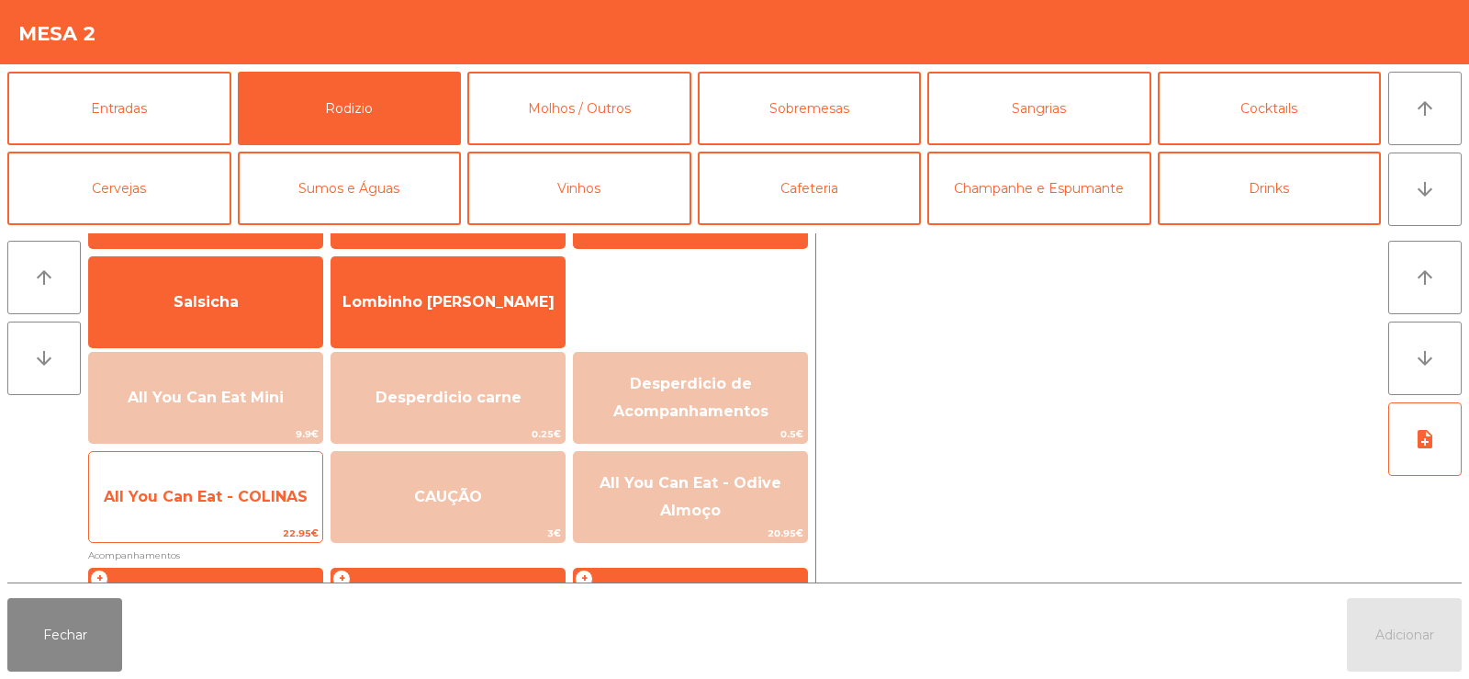
click at [200, 502] on span "All You Can Eat - COLINAS" at bounding box center [206, 496] width 204 height 17
click at [181, 517] on span "All You Can Eat - COLINAS" at bounding box center [205, 497] width 233 height 50
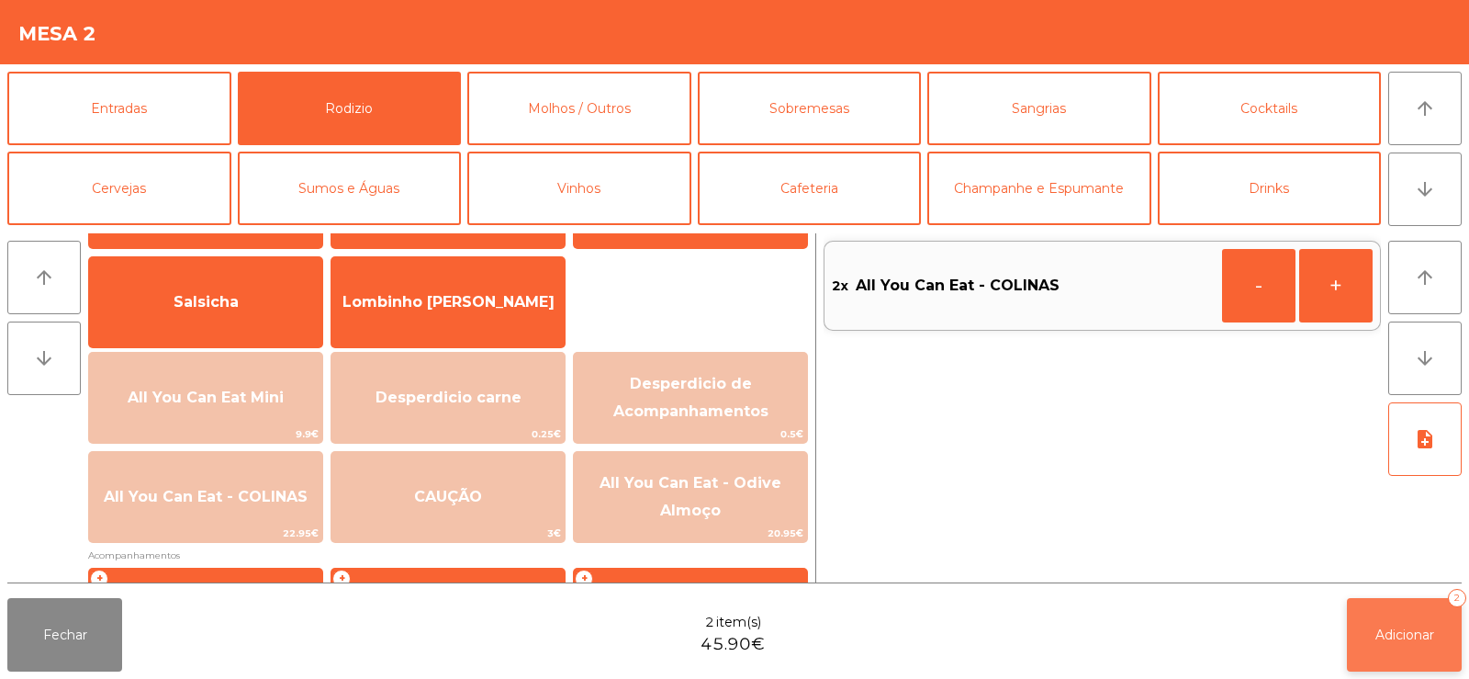
click at [1382, 633] on span "Adicionar" at bounding box center [1405, 634] width 59 height 17
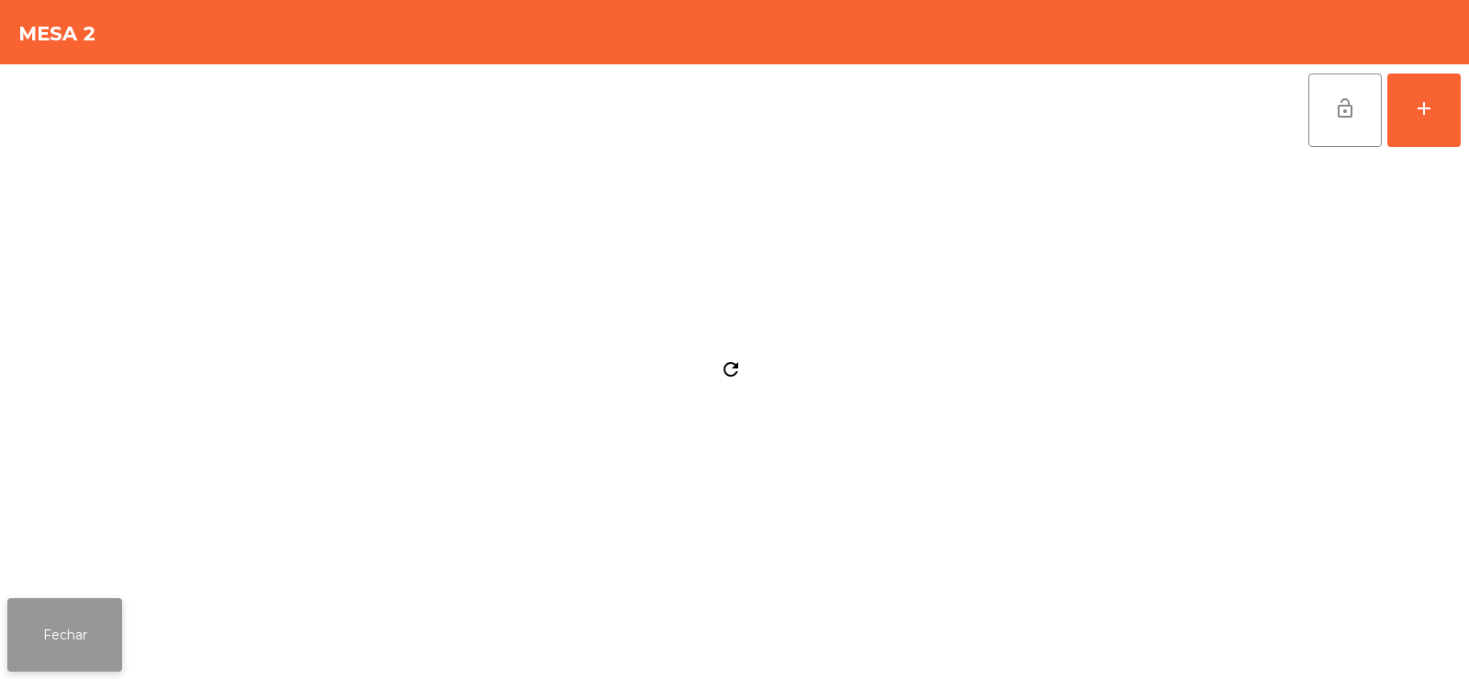
click at [21, 640] on button "Fechar" at bounding box center [64, 634] width 115 height 73
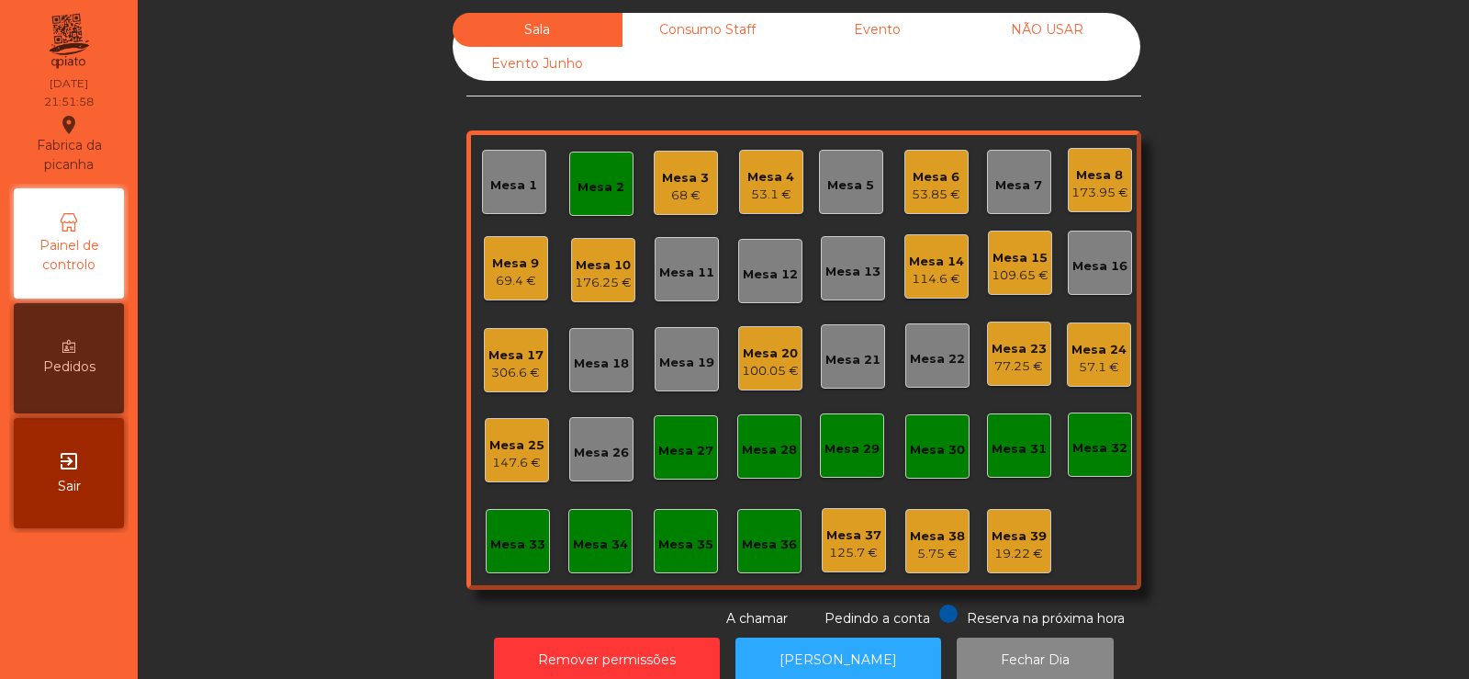
click at [570, 172] on div "Mesa 2" at bounding box center [601, 184] width 64 height 64
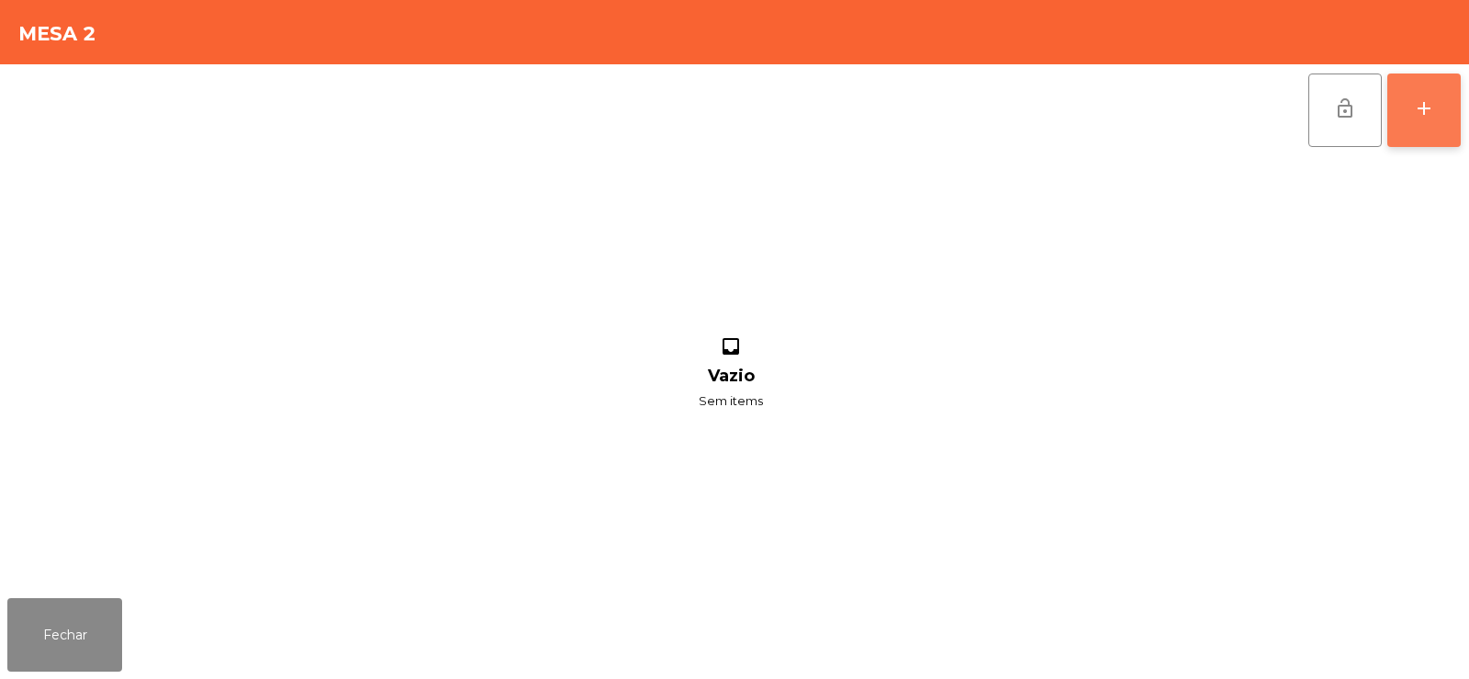
click at [1433, 96] on button "add" at bounding box center [1424, 109] width 73 height 73
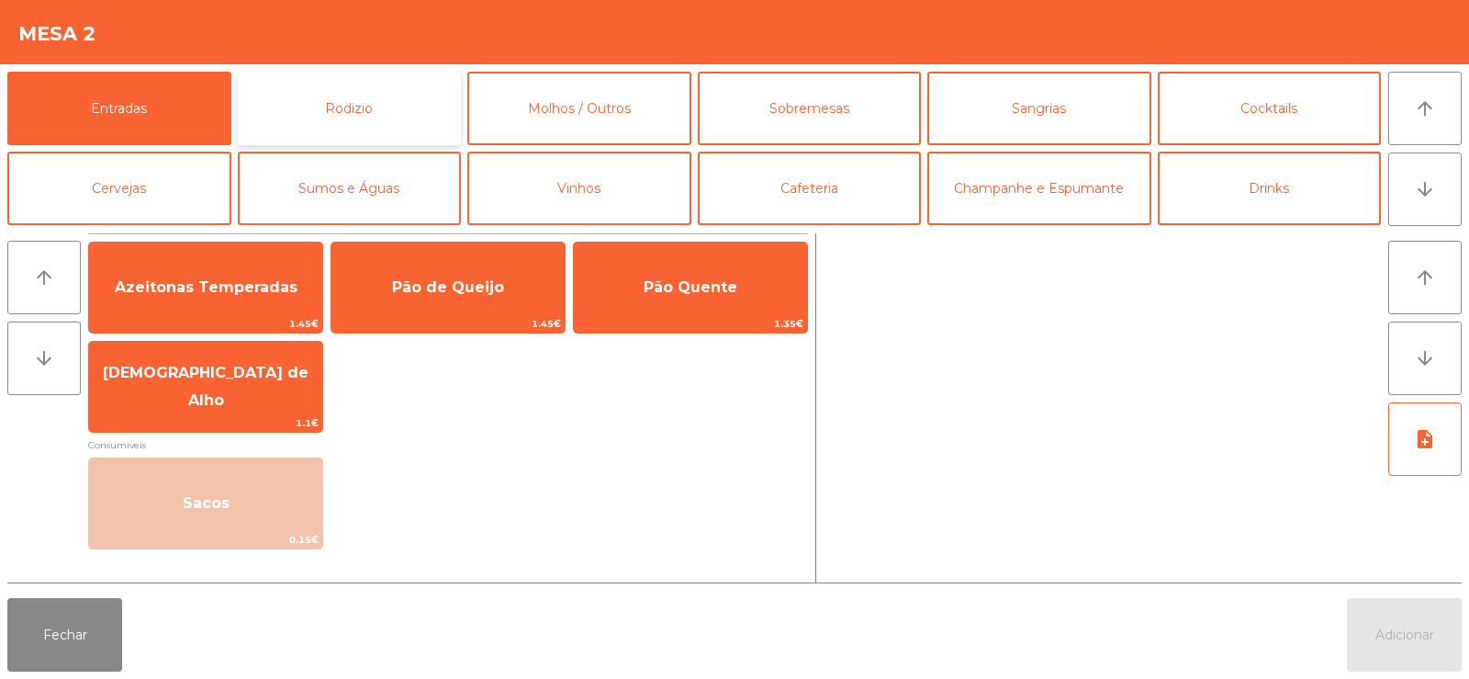
click at [388, 95] on button "Rodizio" at bounding box center [350, 108] width 224 height 73
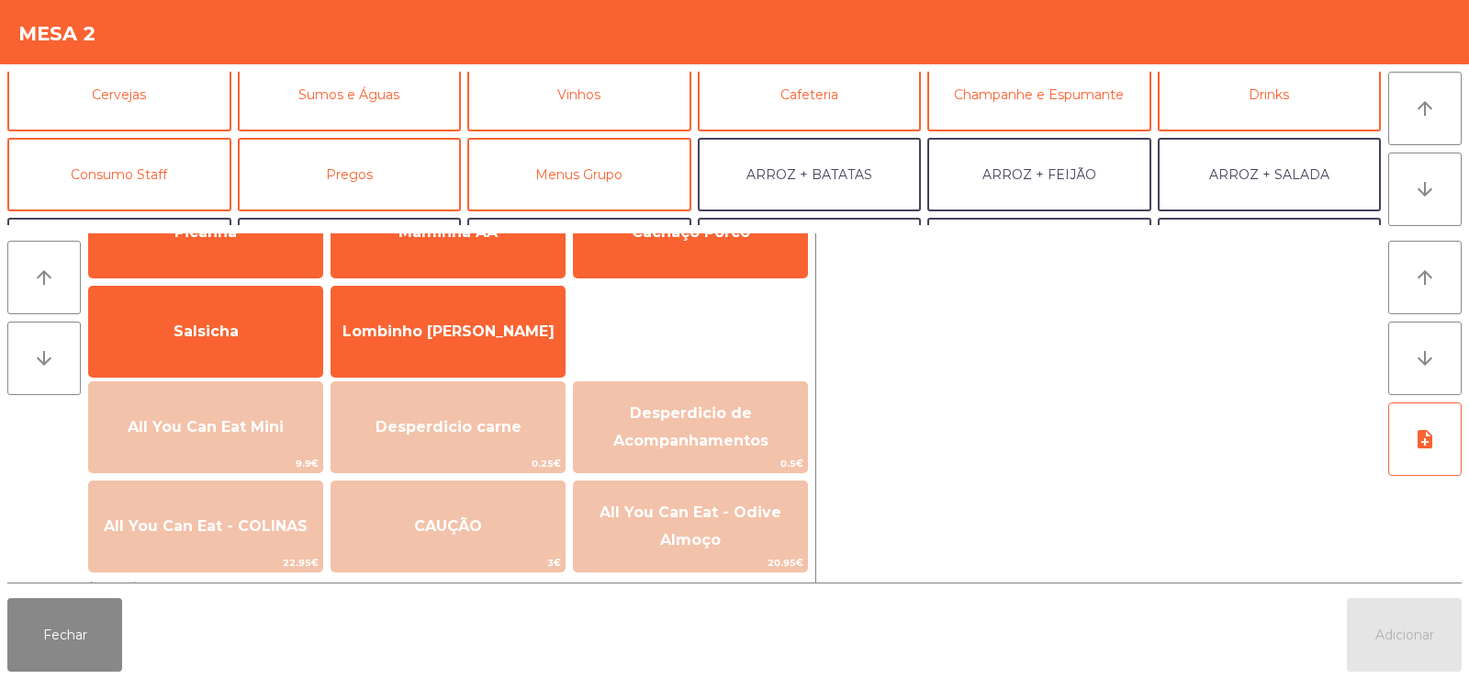
scroll to position [116, 0]
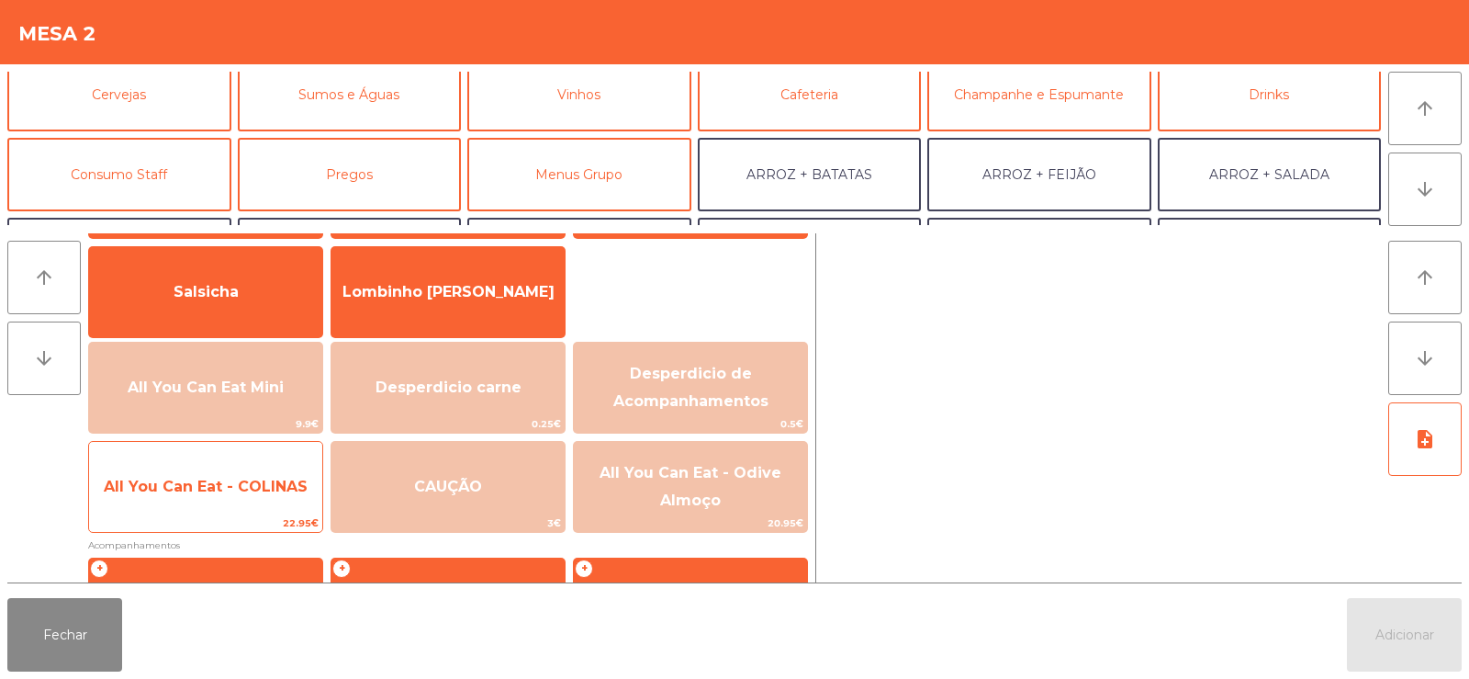
click at [220, 509] on span "All You Can Eat - COLINAS" at bounding box center [205, 487] width 233 height 50
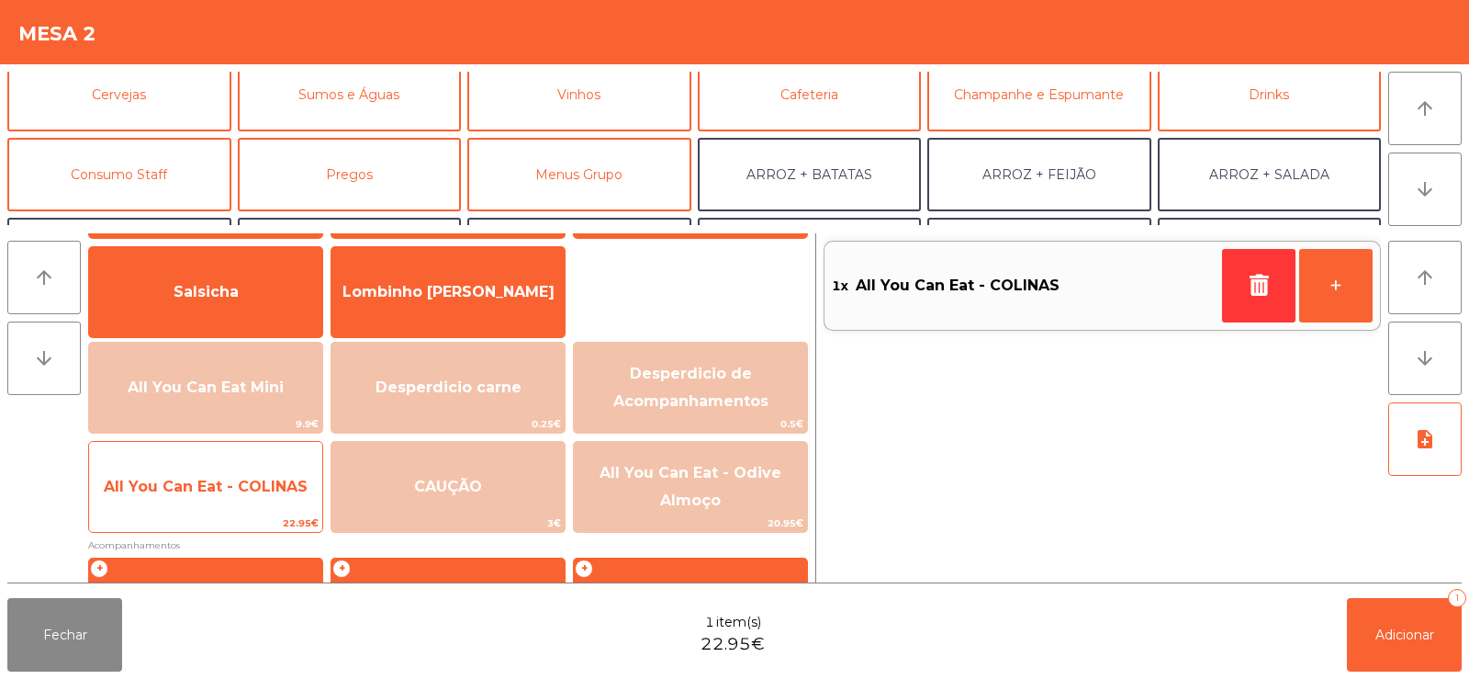
click at [205, 515] on span "22.95€" at bounding box center [205, 522] width 233 height 17
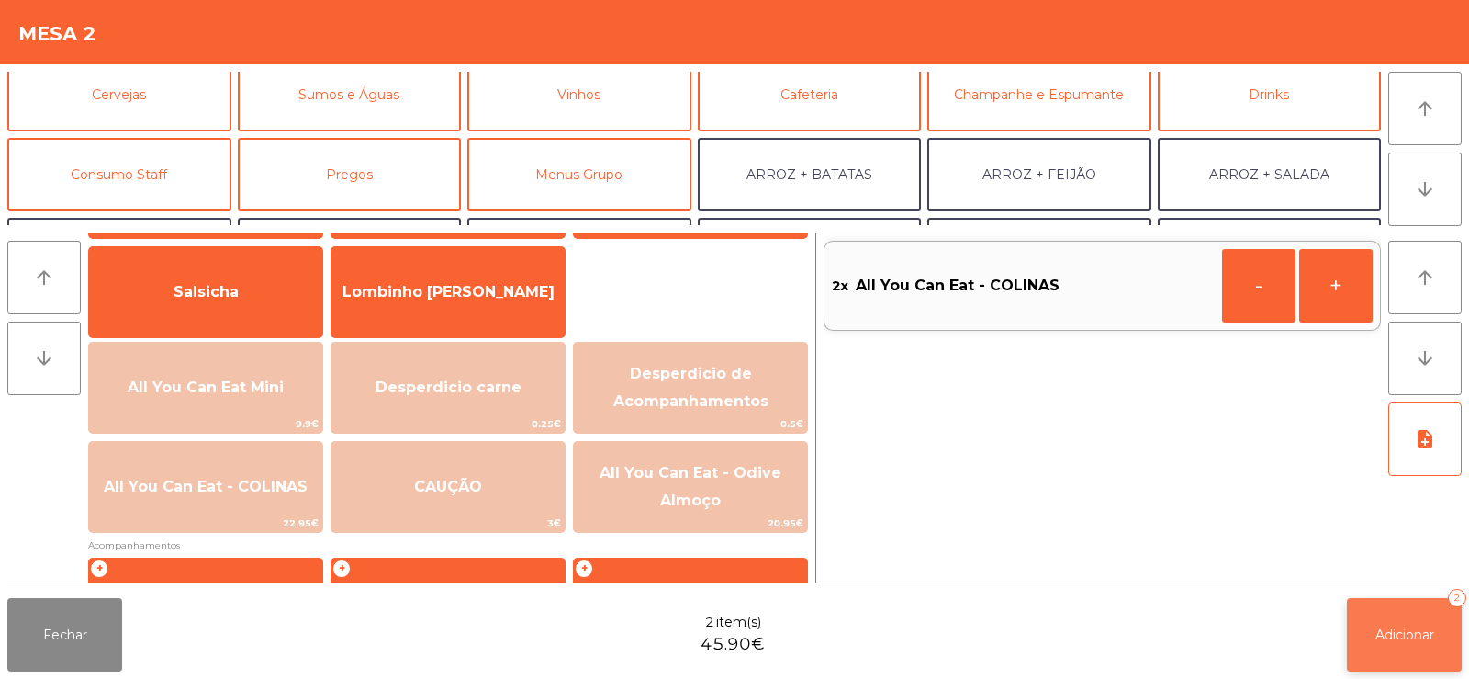
click at [1407, 618] on button "Adicionar 2" at bounding box center [1404, 634] width 115 height 73
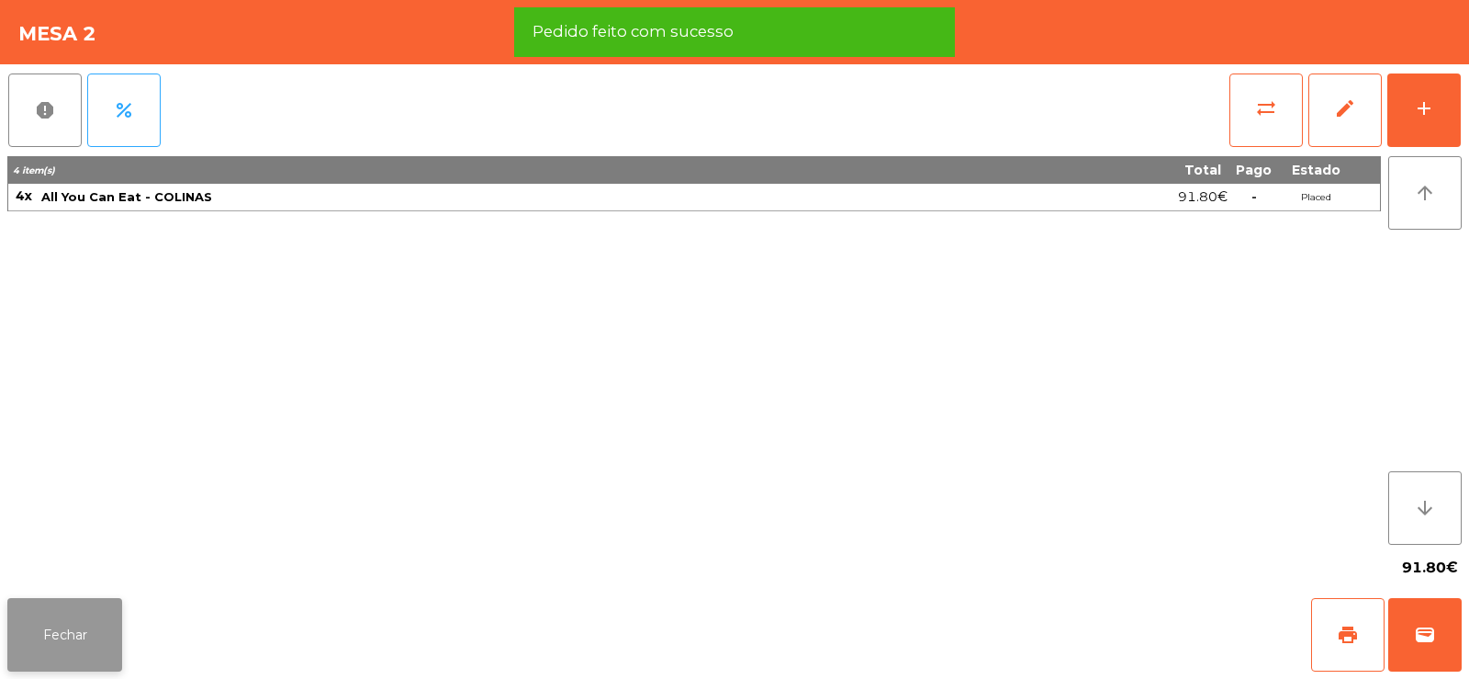
click at [106, 601] on button "Fechar" at bounding box center [64, 634] width 115 height 73
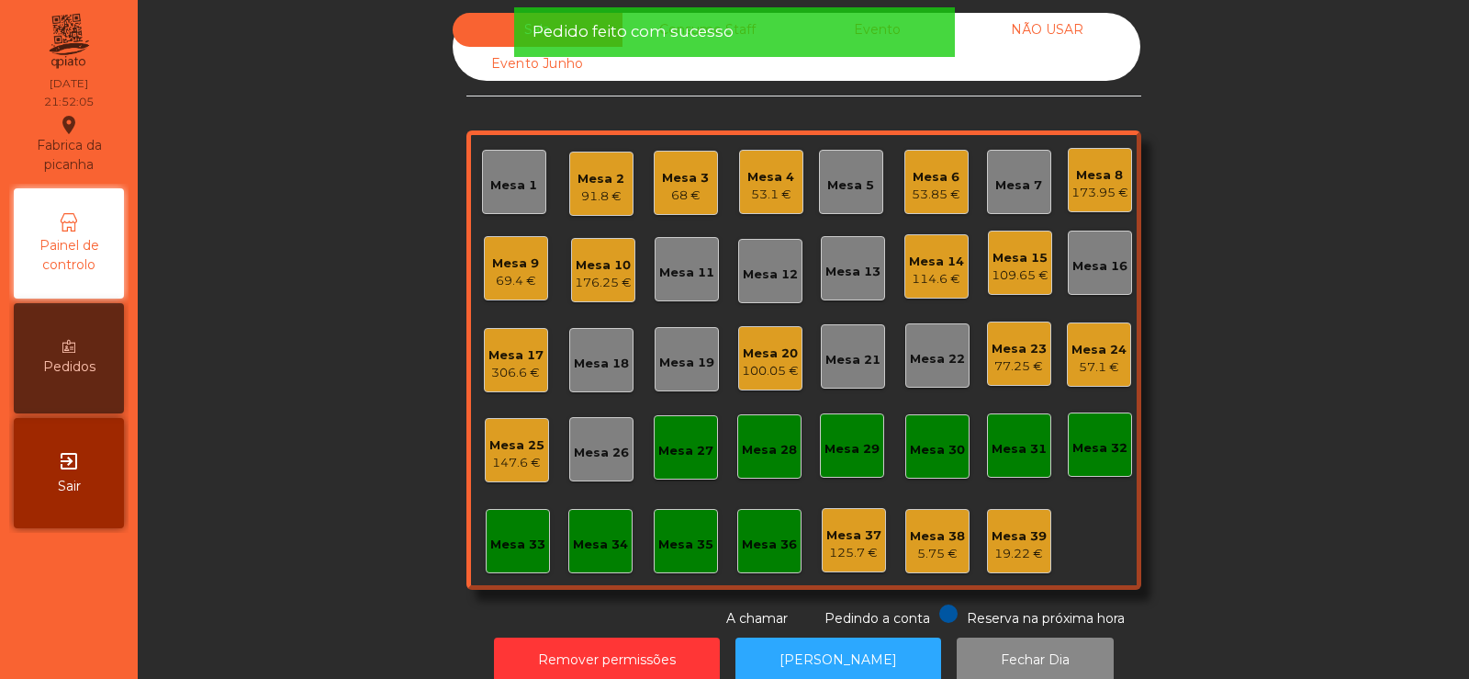
click at [289, 337] on div "Sala Consumo Staff Evento NÃO USAR Evento Junho Mesa 1 Mesa 2 91.8 € Mesa 3 68 …" at bounding box center [804, 320] width 1282 height 615
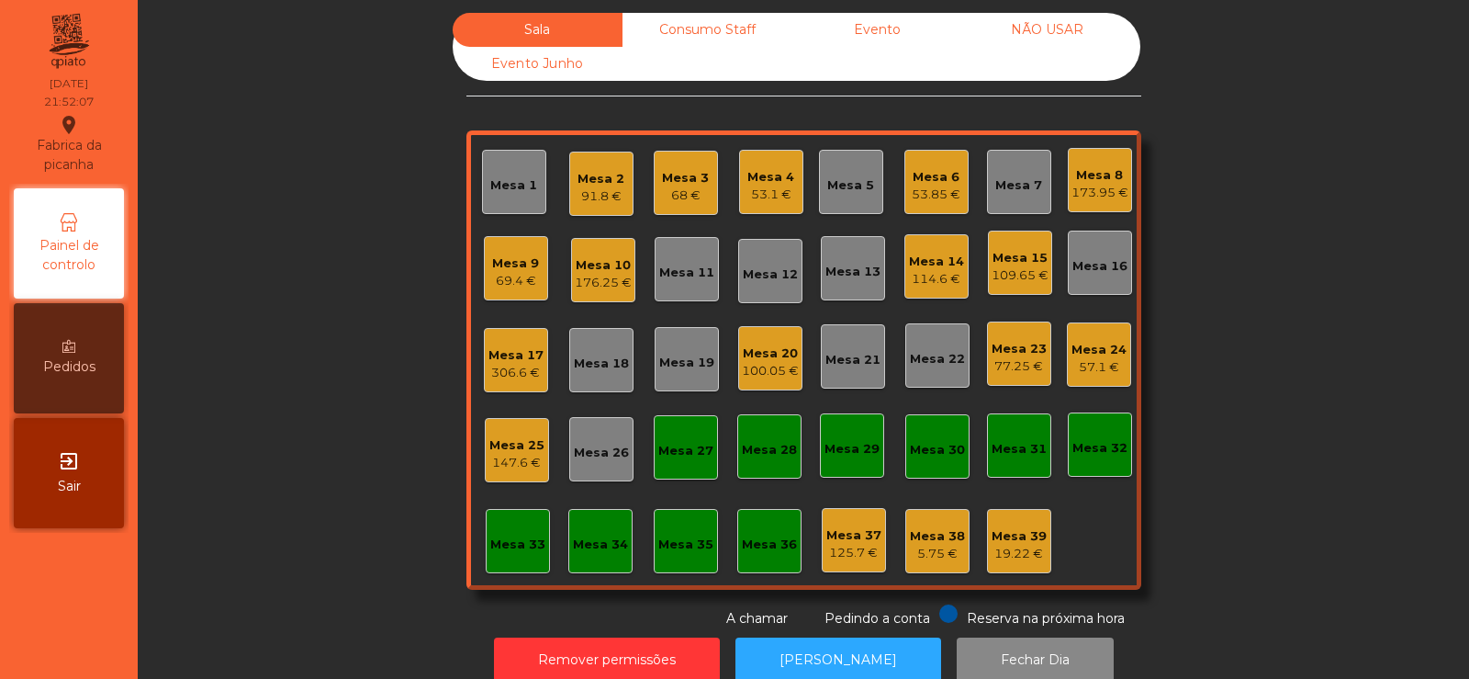
click at [581, 182] on div "Mesa 2" at bounding box center [601, 179] width 47 height 18
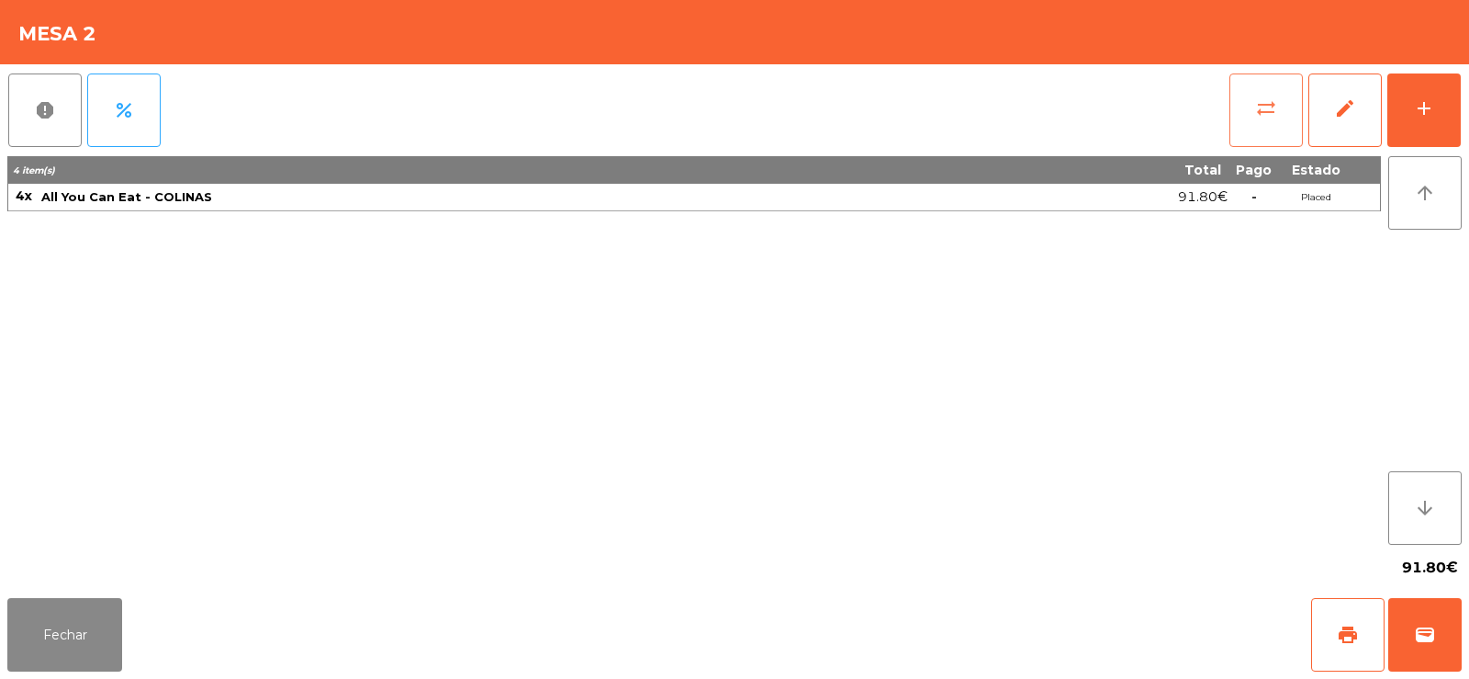
click at [1300, 98] on button "sync_alt" at bounding box center [1266, 109] width 73 height 73
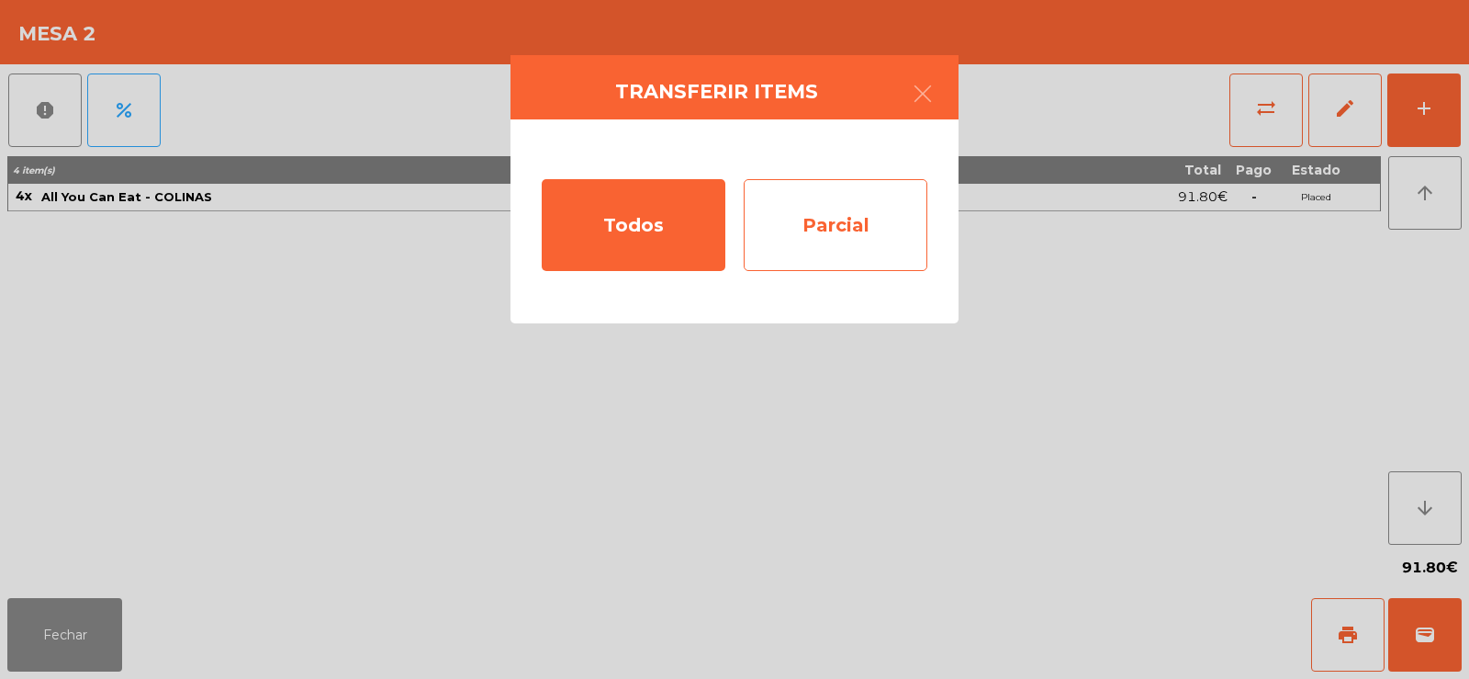
click at [860, 199] on div "Parcial" at bounding box center [836, 225] width 184 height 92
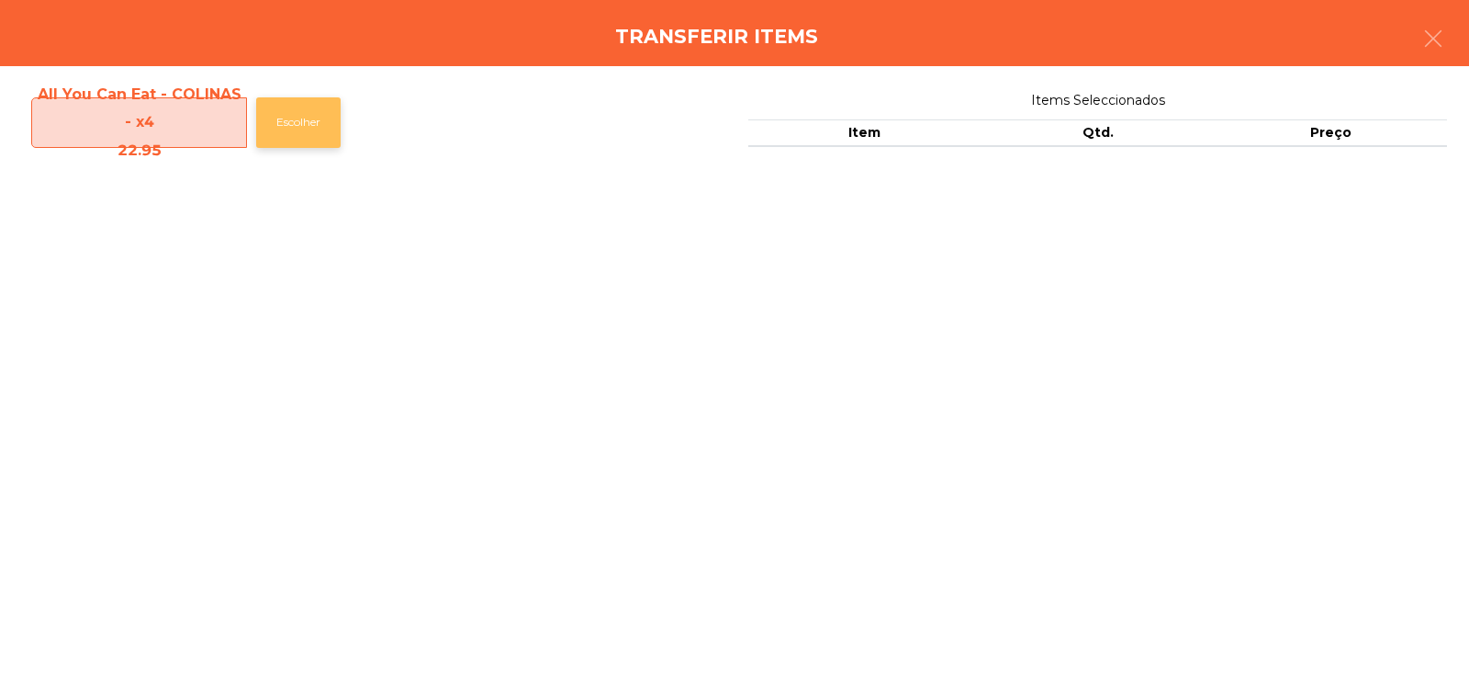
click at [305, 102] on button "Escolher" at bounding box center [298, 122] width 84 height 51
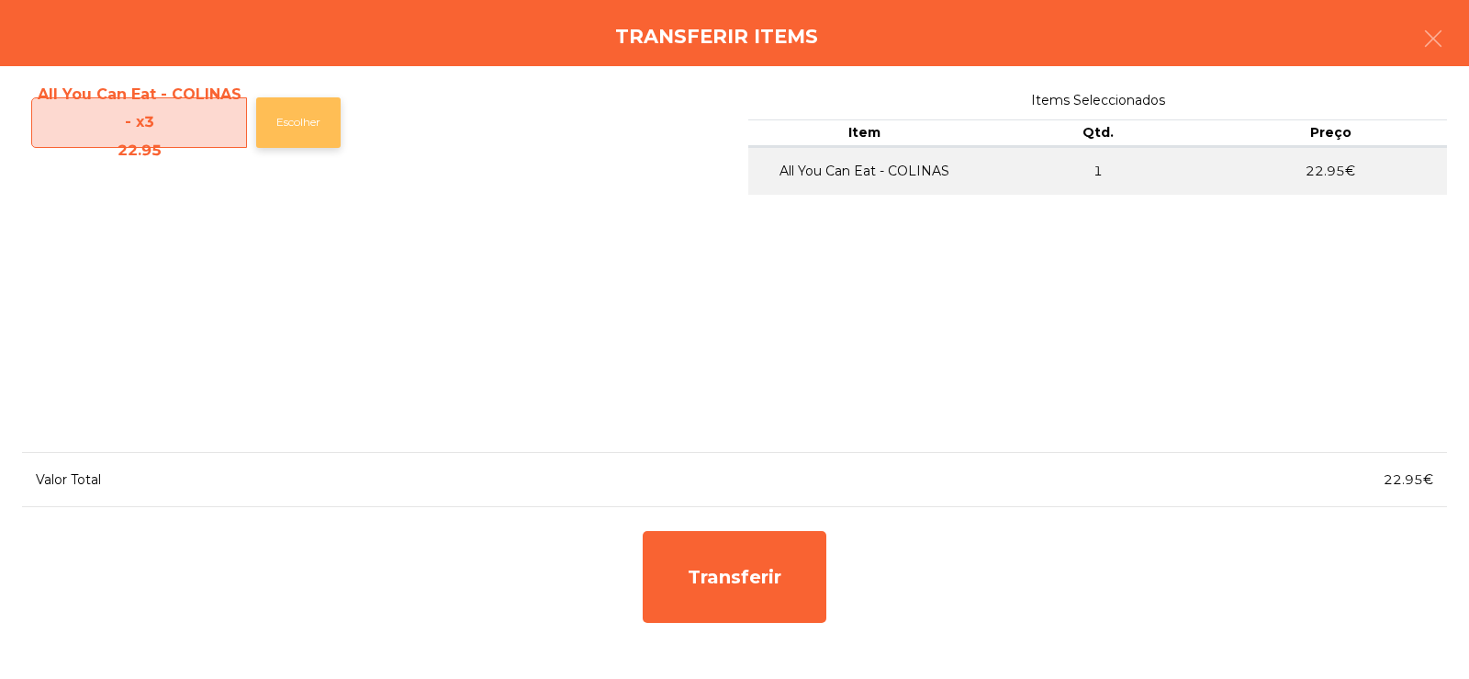
click at [306, 125] on button "Escolher" at bounding box center [298, 122] width 84 height 51
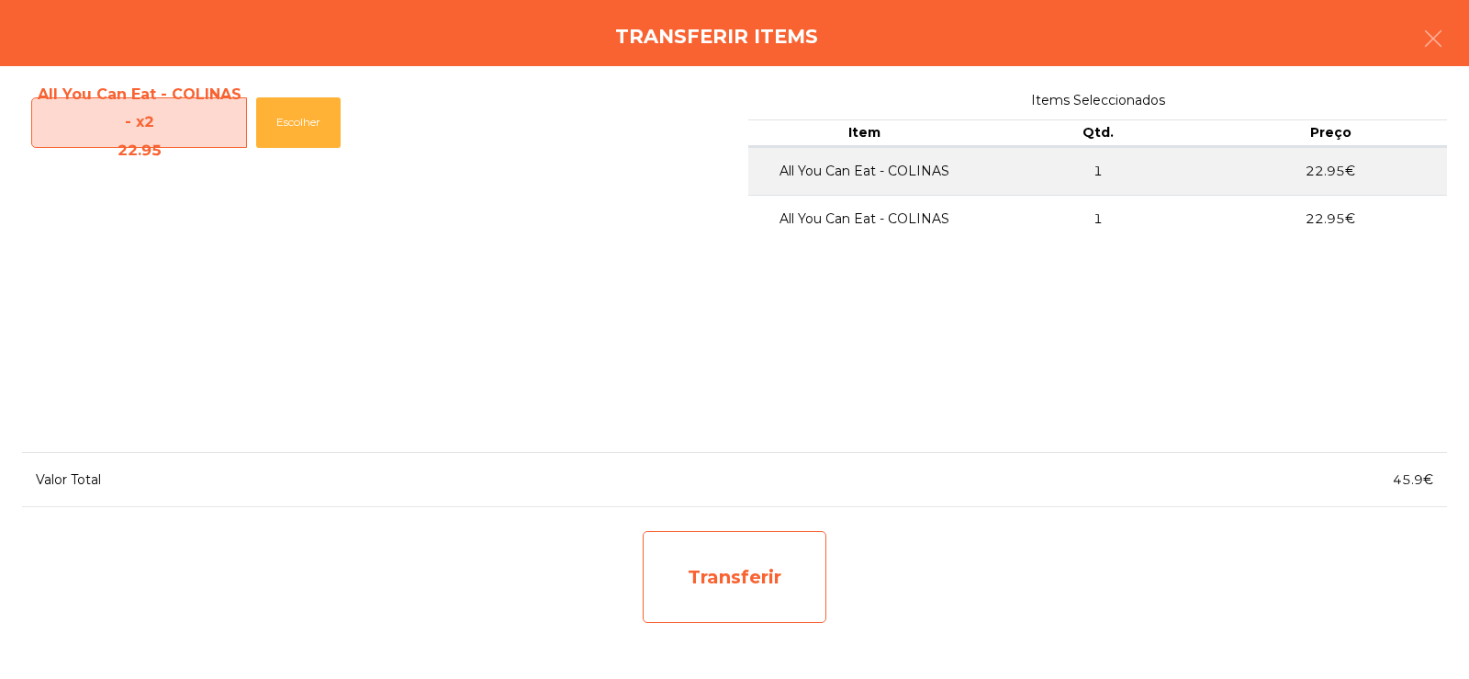
click at [721, 603] on div "Transferir" at bounding box center [735, 577] width 184 height 92
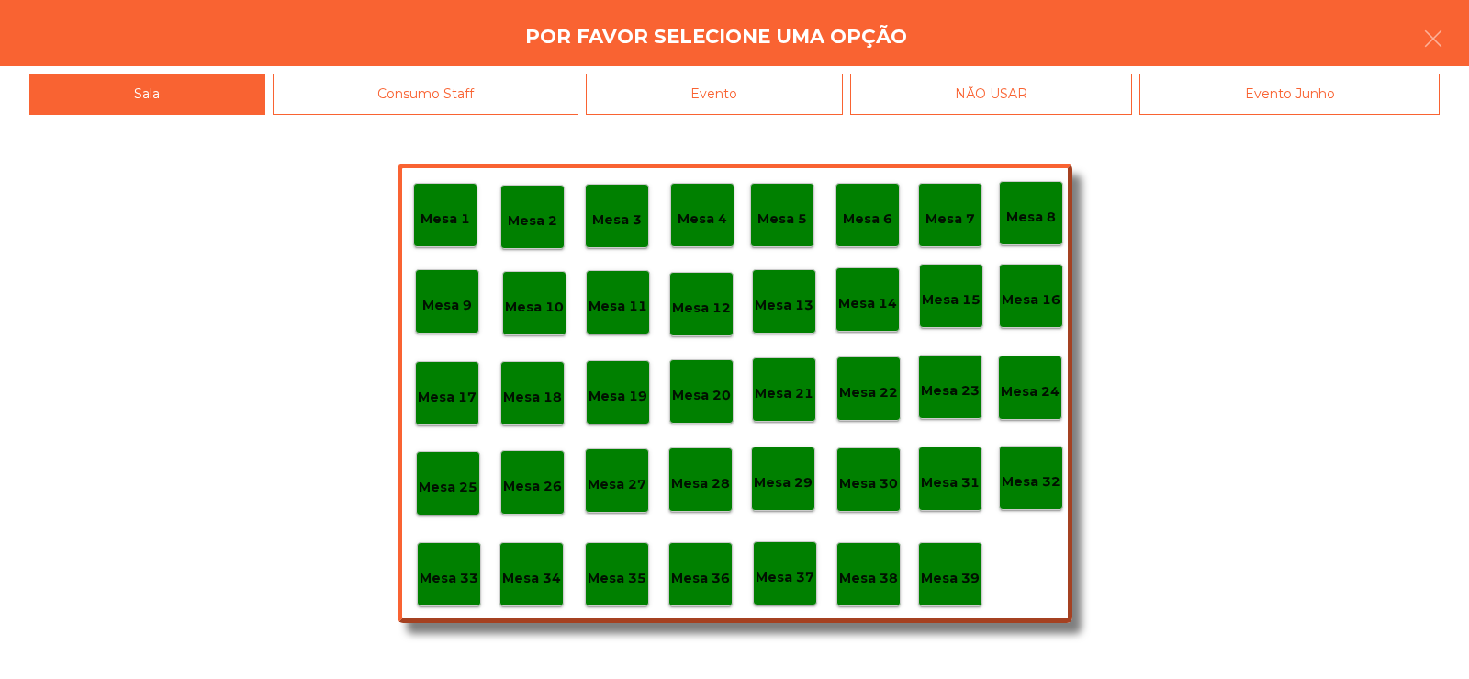
click at [773, 578] on p "Mesa 37" at bounding box center [785, 577] width 59 height 21
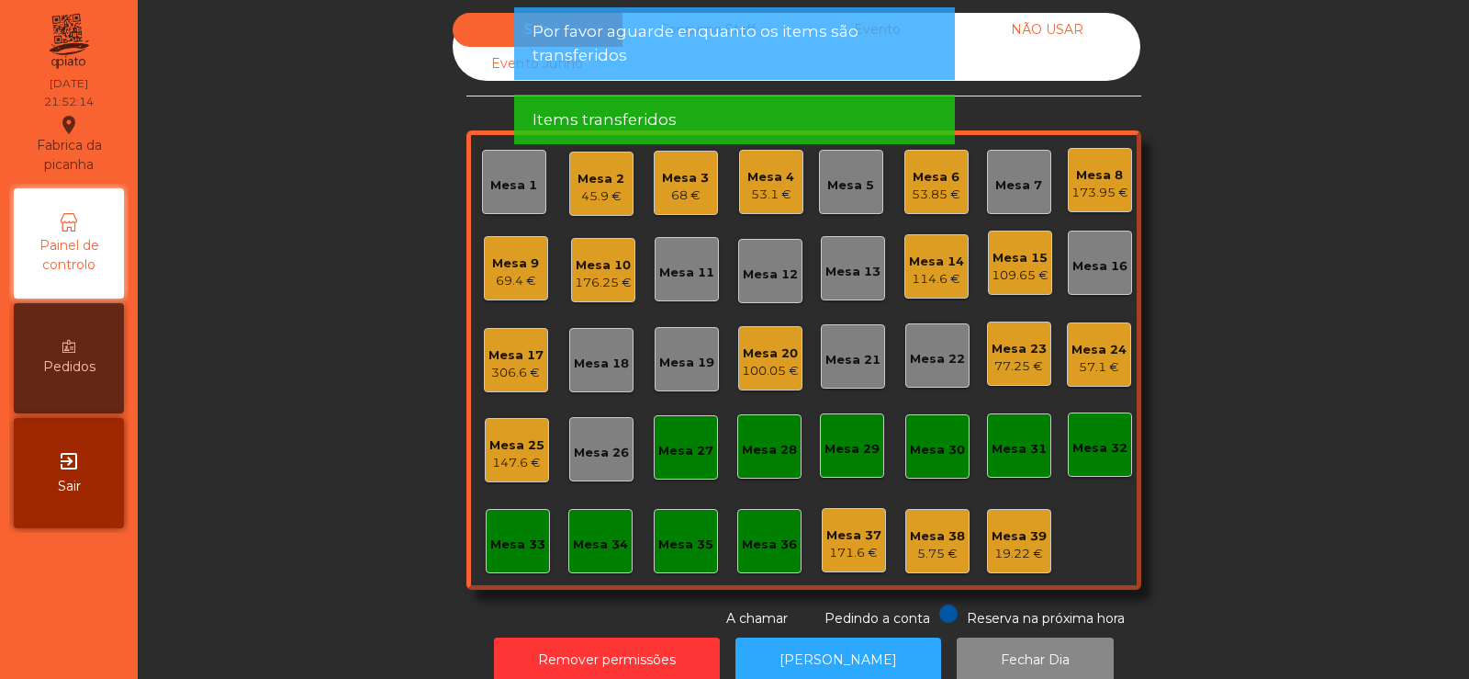
click at [323, 483] on div "Sala Consumo Staff Evento NÃO USAR Evento Junho Mesa 1 Mesa 2 45.9 € Mesa 3 68 …" at bounding box center [804, 320] width 1282 height 615
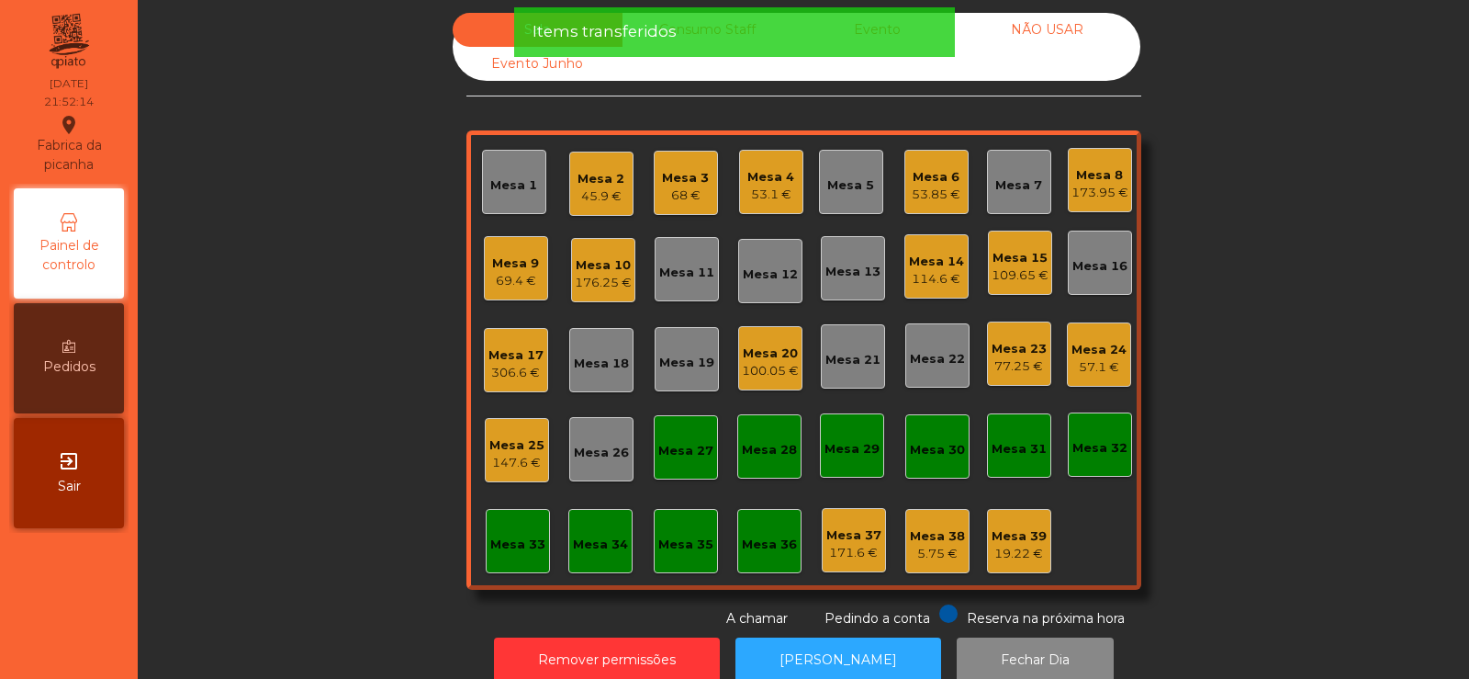
scroll to position [0, 0]
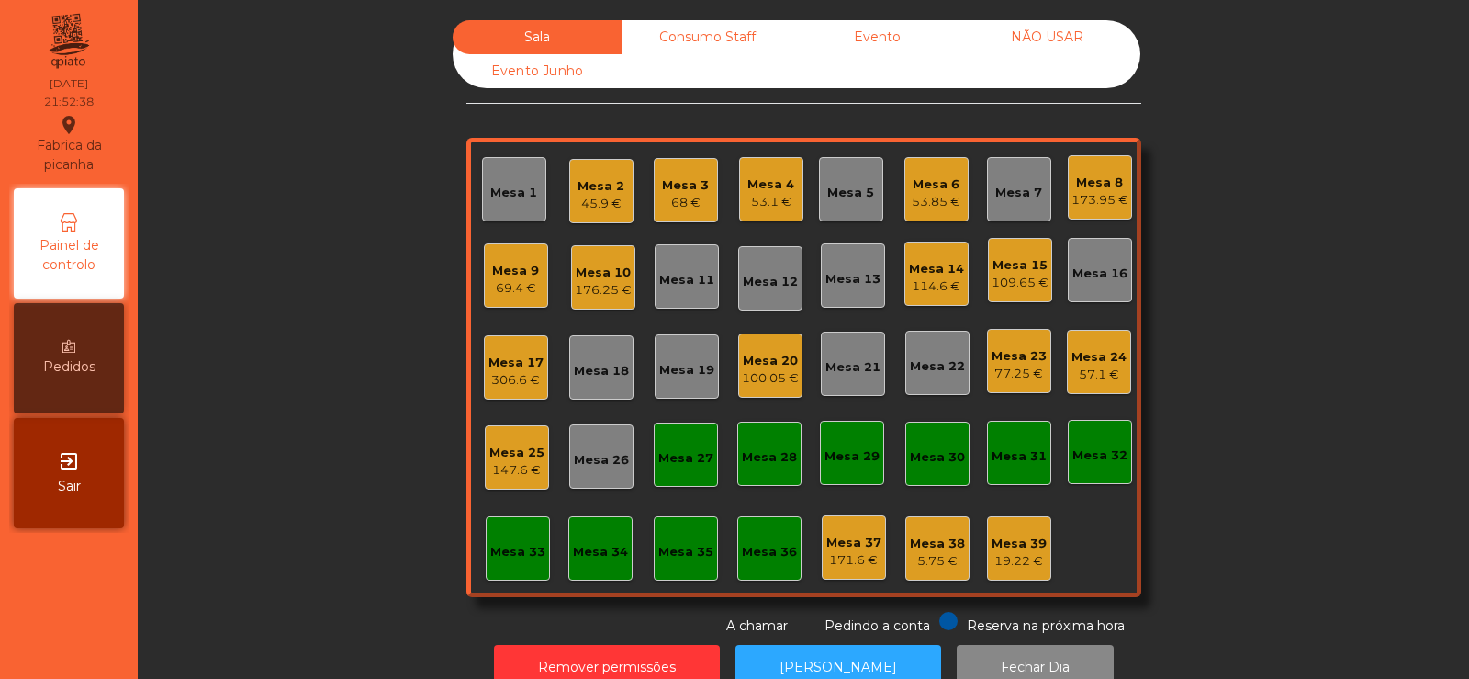
click at [601, 193] on div "Mesa 2" at bounding box center [601, 186] width 47 height 18
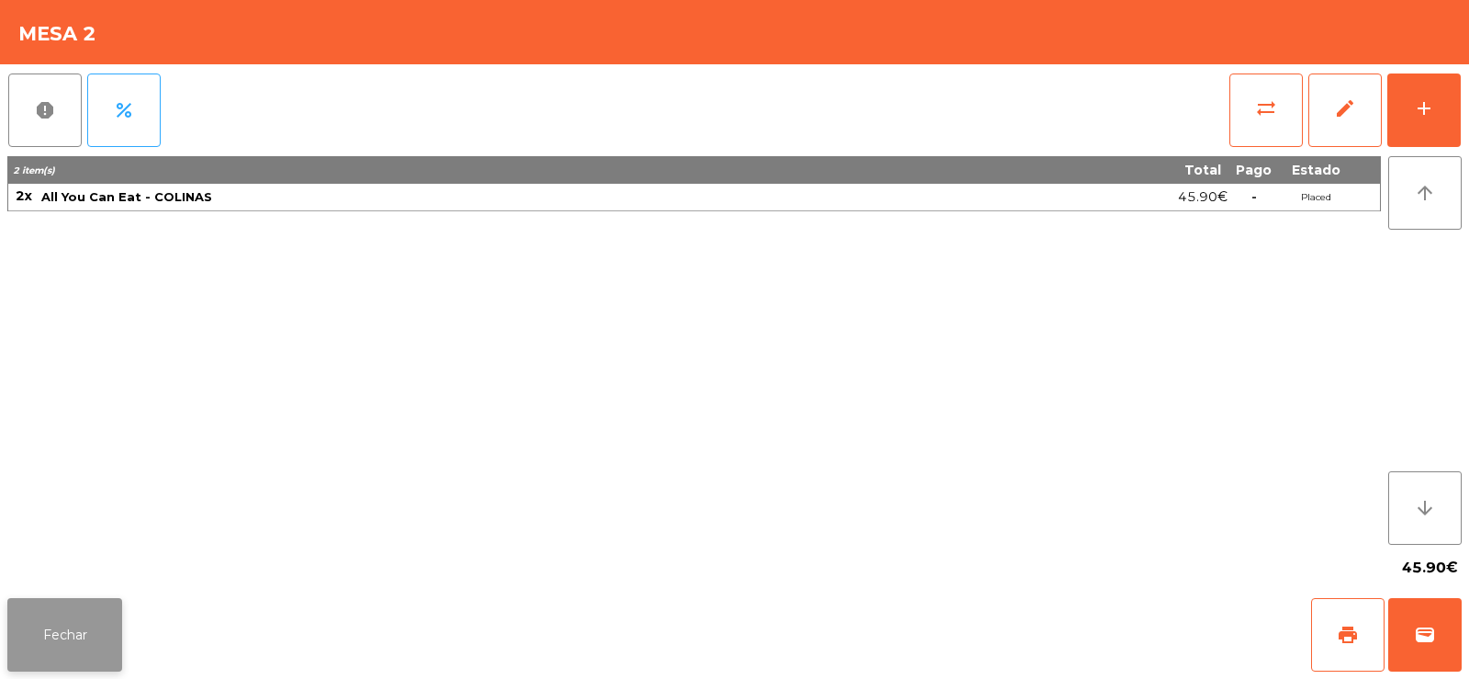
click at [60, 606] on button "Fechar" at bounding box center [64, 634] width 115 height 73
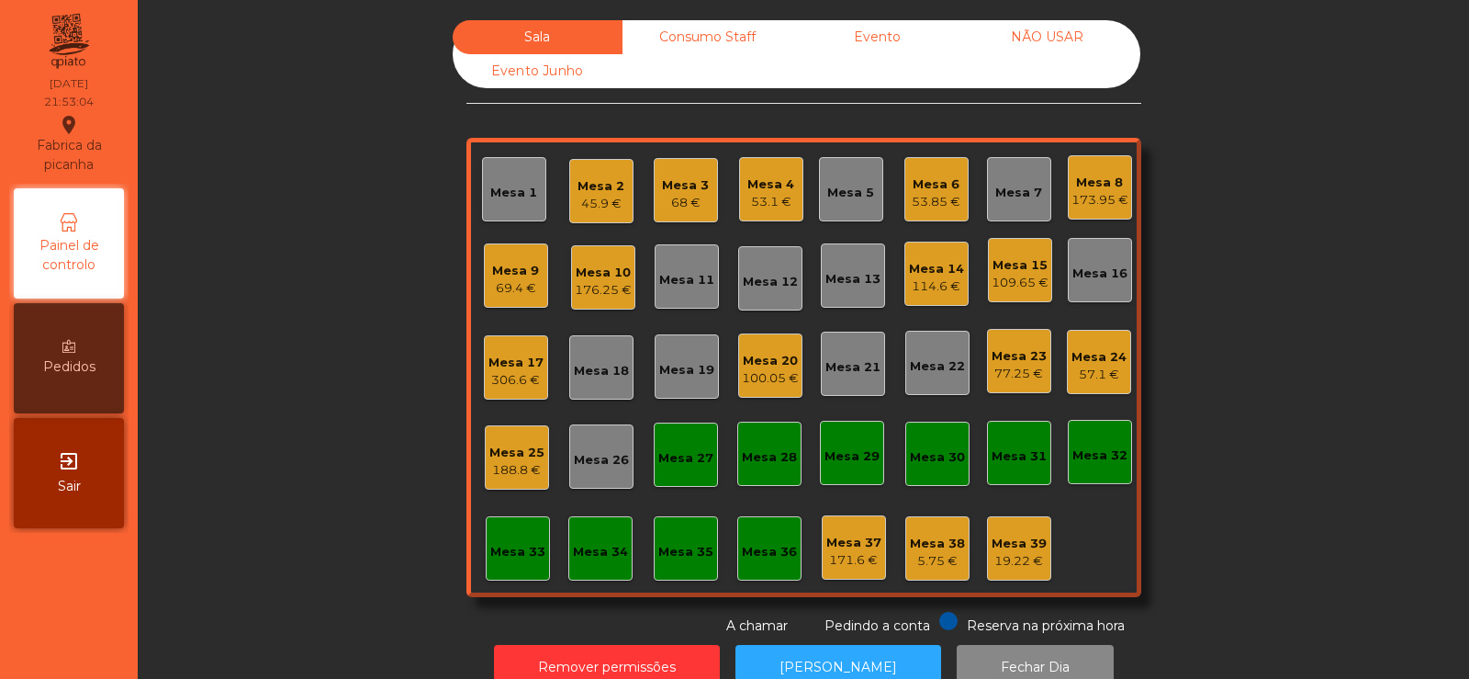
click at [599, 197] on div "45.9 €" at bounding box center [601, 204] width 47 height 18
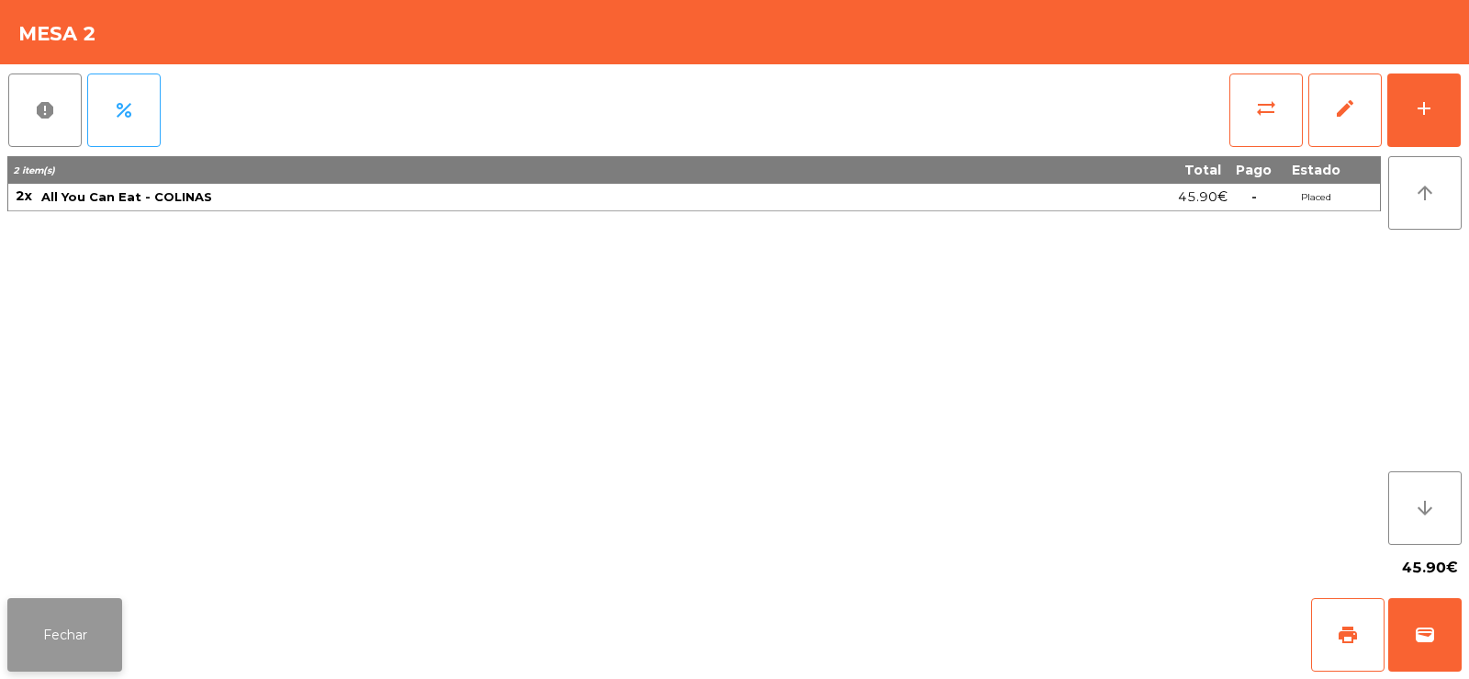
click at [95, 638] on button "Fechar" at bounding box center [64, 634] width 115 height 73
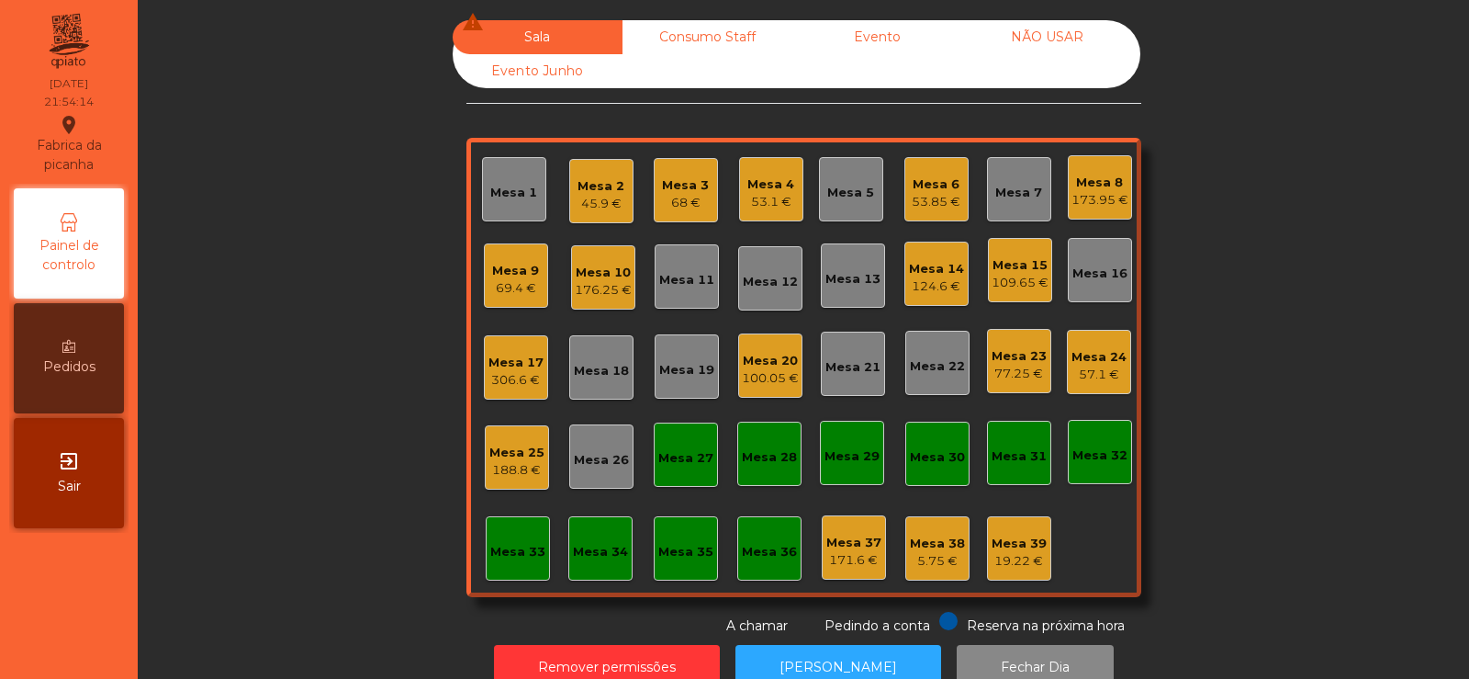
click at [320, 319] on div "Sala warning Consumo Staff Evento NÃO USAR Evento Junho Mesa 1 Mesa 2 45.9 € Me…" at bounding box center [804, 327] width 1282 height 615
click at [494, 363] on div "Mesa 17" at bounding box center [516, 363] width 55 height 18
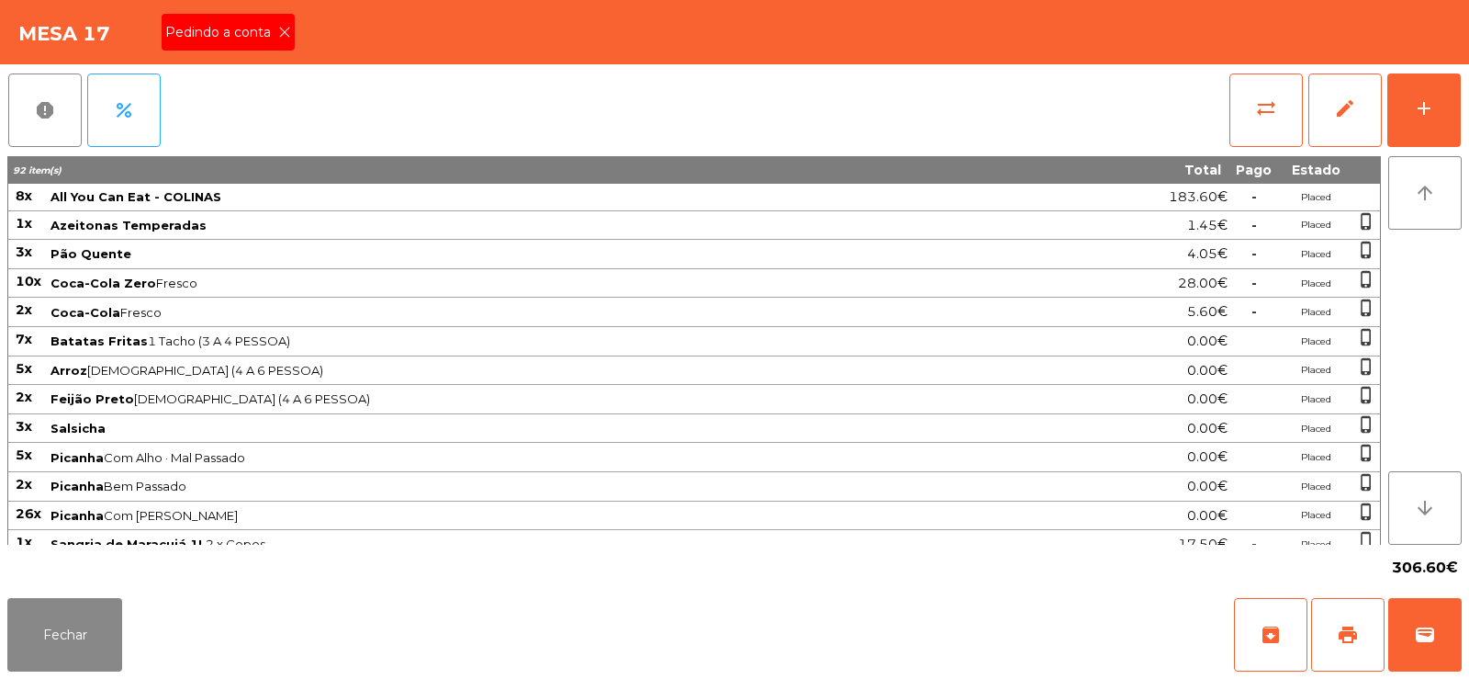
click at [201, 28] on span "Pedindo a conta" at bounding box center [221, 32] width 113 height 19
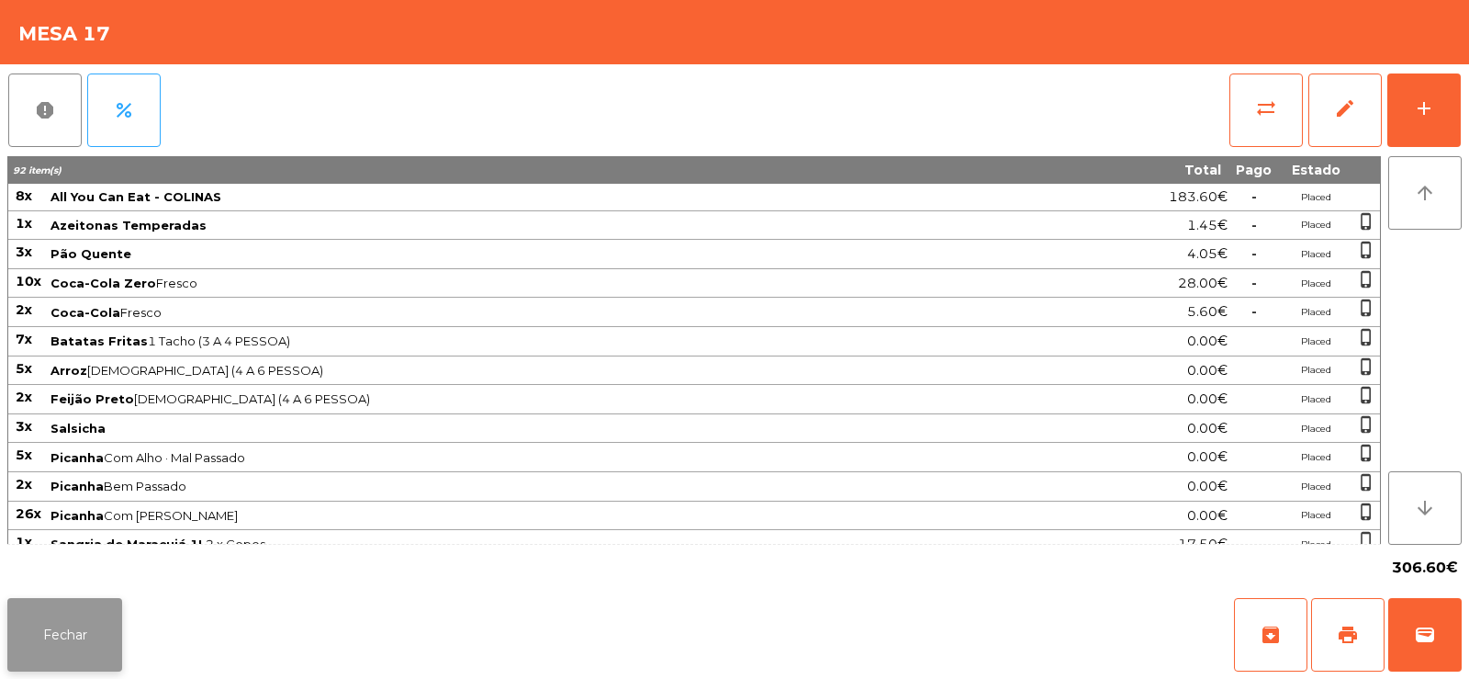
click at [62, 656] on button "Fechar" at bounding box center [64, 634] width 115 height 73
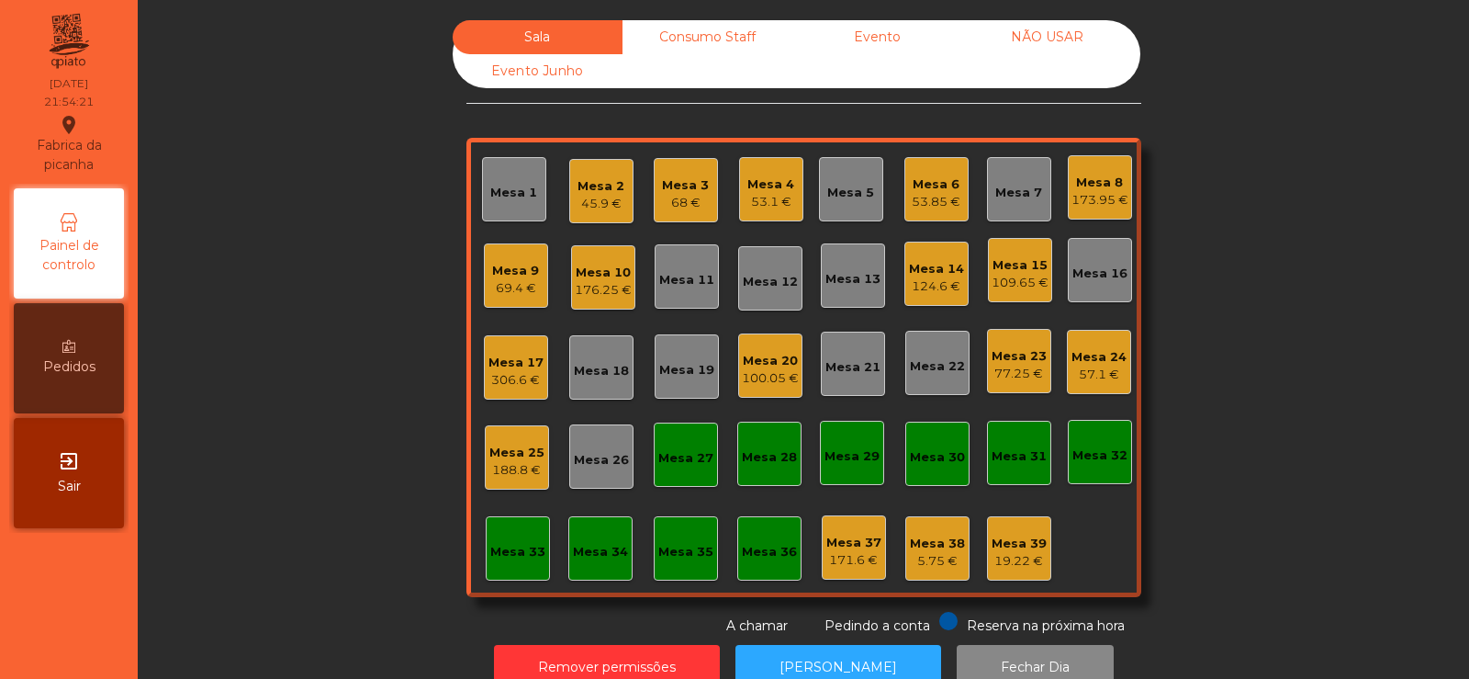
click at [1005, 267] on div "Mesa 15" at bounding box center [1020, 265] width 57 height 18
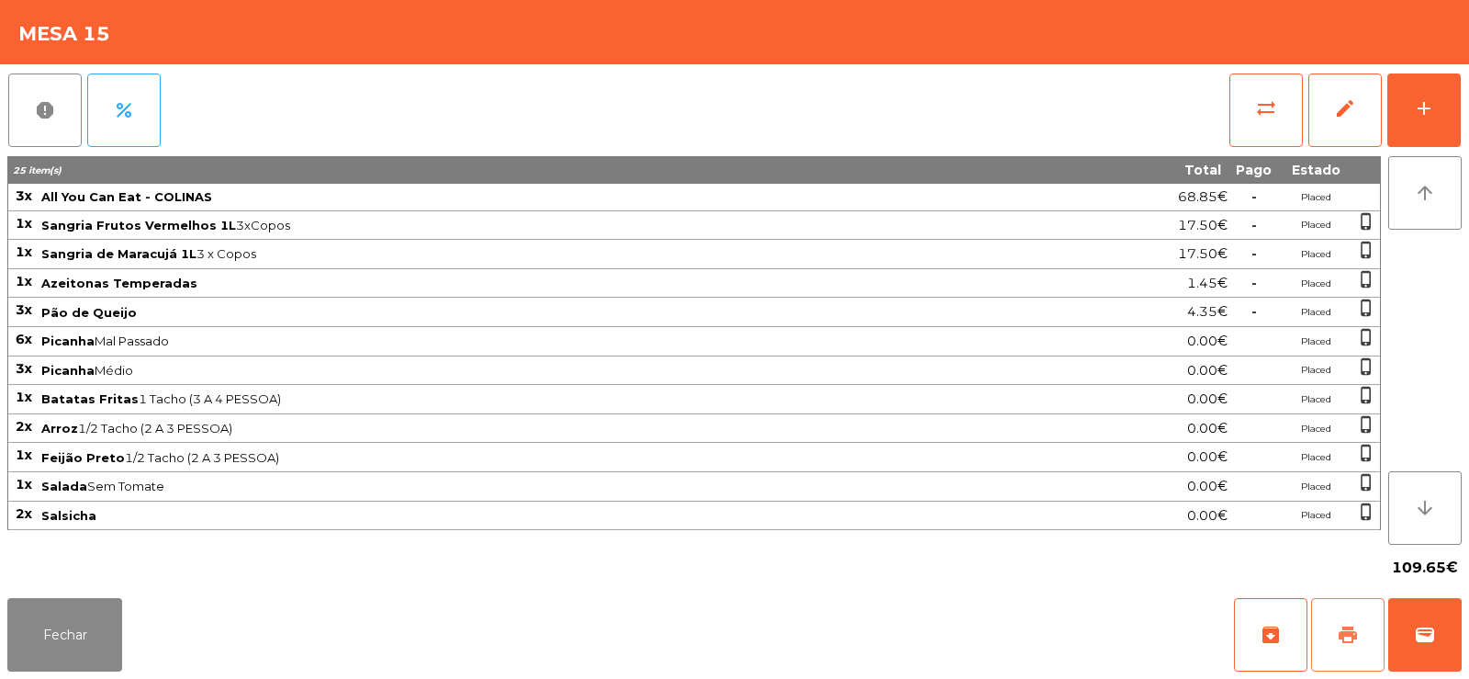
click at [1334, 610] on button "print" at bounding box center [1347, 634] width 73 height 73
click at [1433, 624] on span "wallet" at bounding box center [1425, 635] width 22 height 22
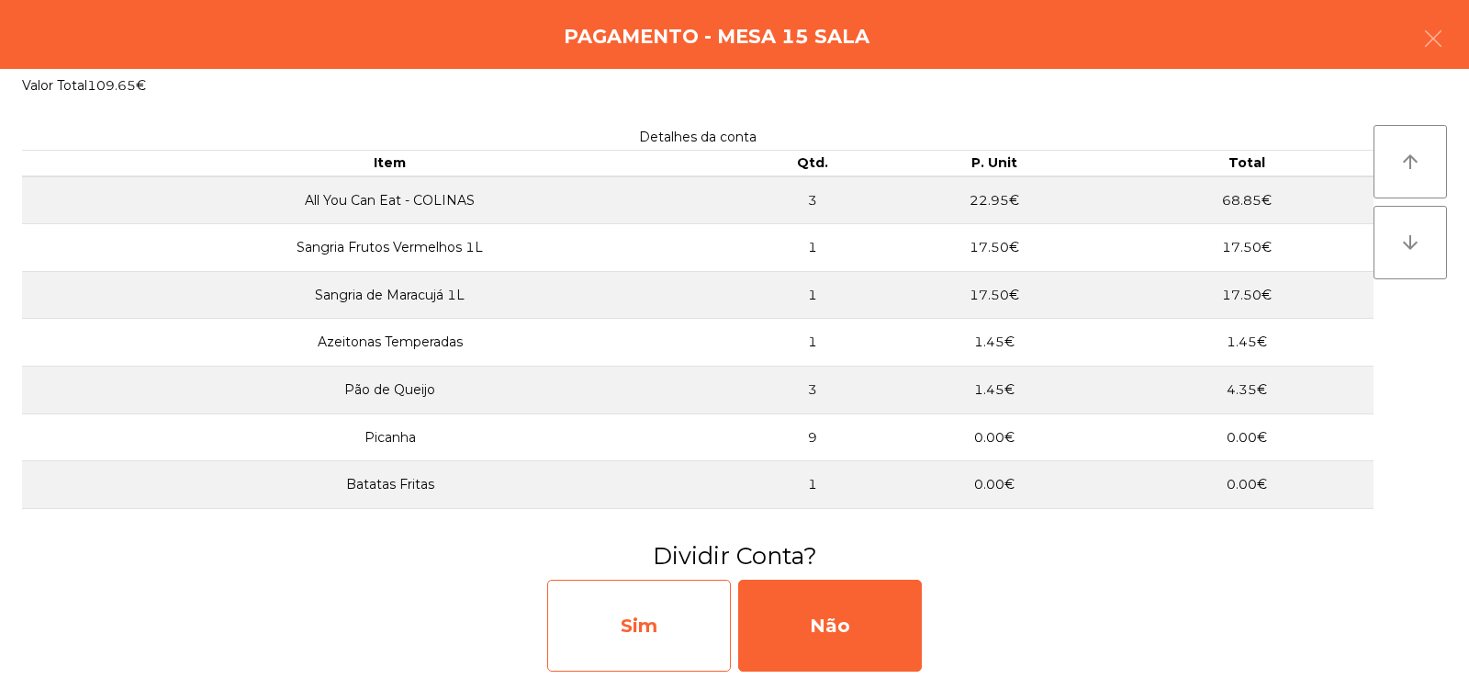
click at [634, 629] on div "Sim" at bounding box center [639, 625] width 184 height 92
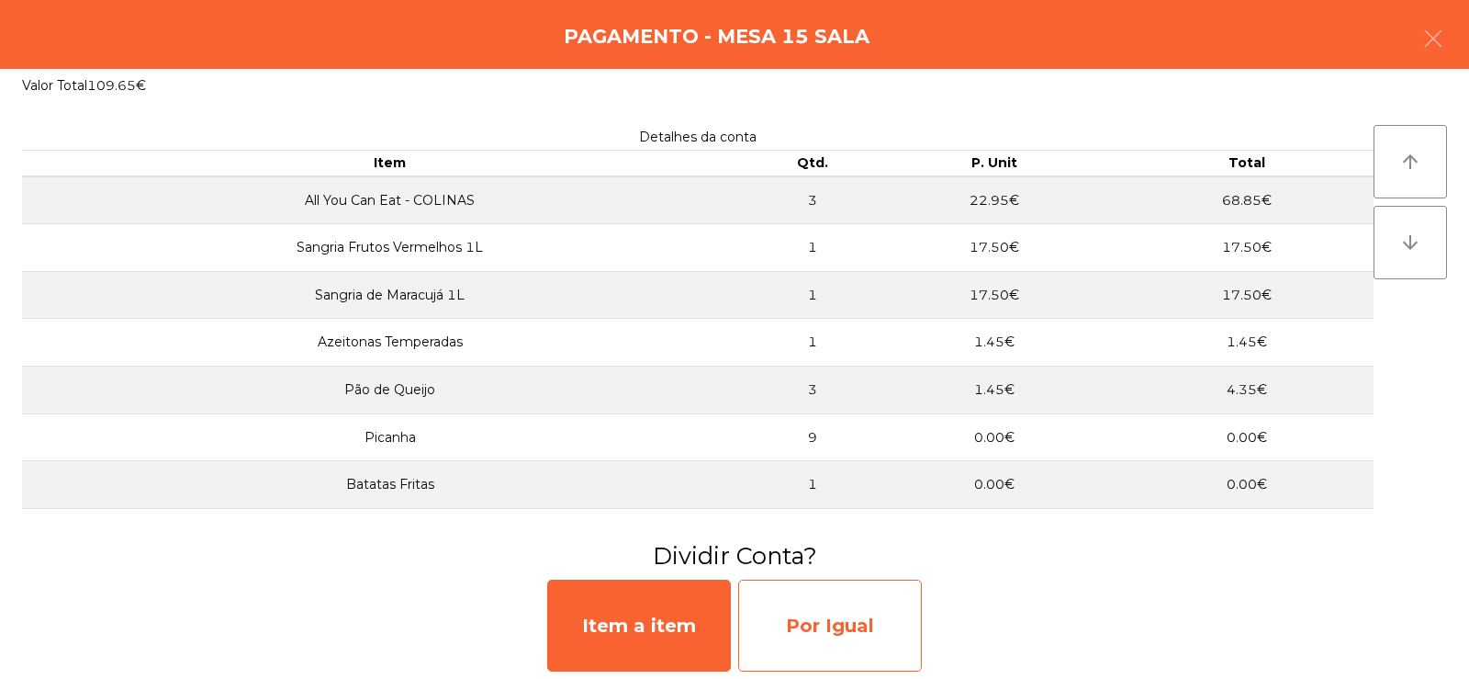
click at [860, 635] on div "Por Igual" at bounding box center [830, 625] width 184 height 92
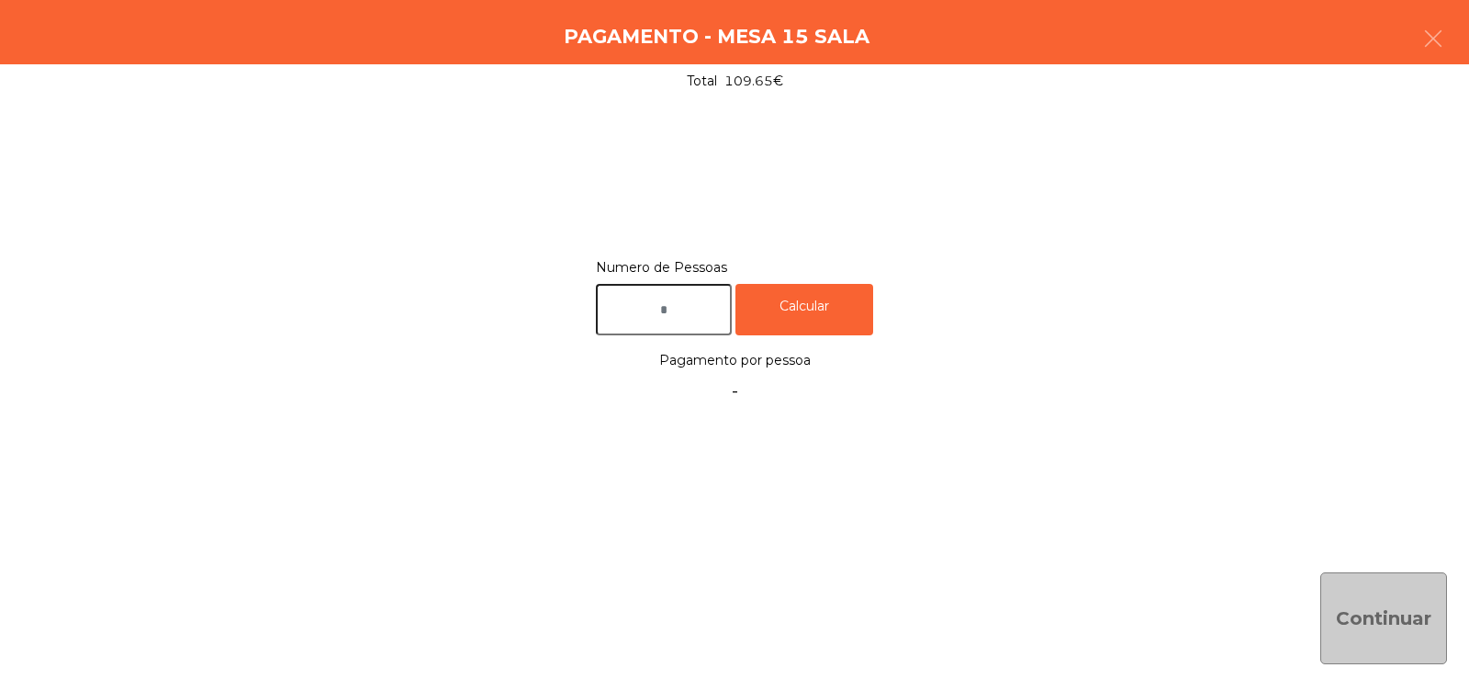
click at [699, 307] on input "text" at bounding box center [664, 310] width 136 height 52
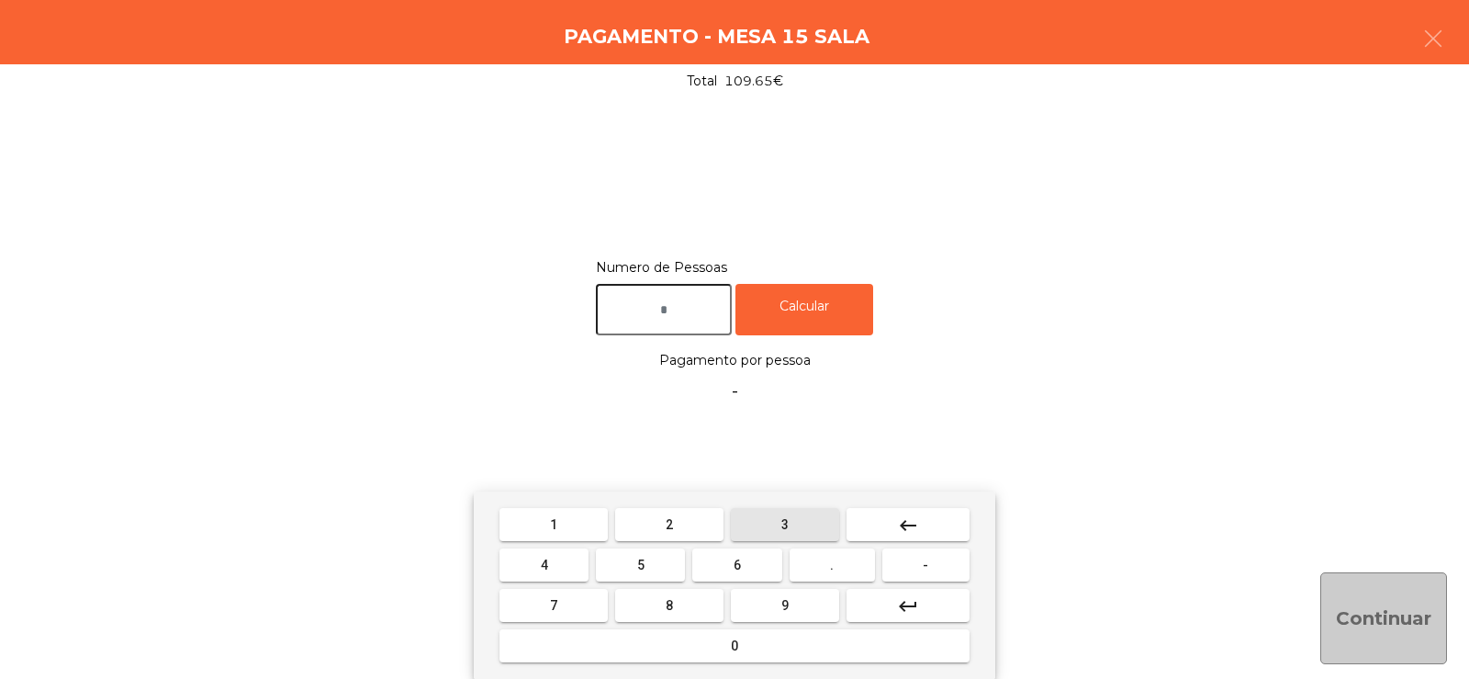
click at [785, 523] on span "3" at bounding box center [784, 524] width 7 height 15
type input "*"
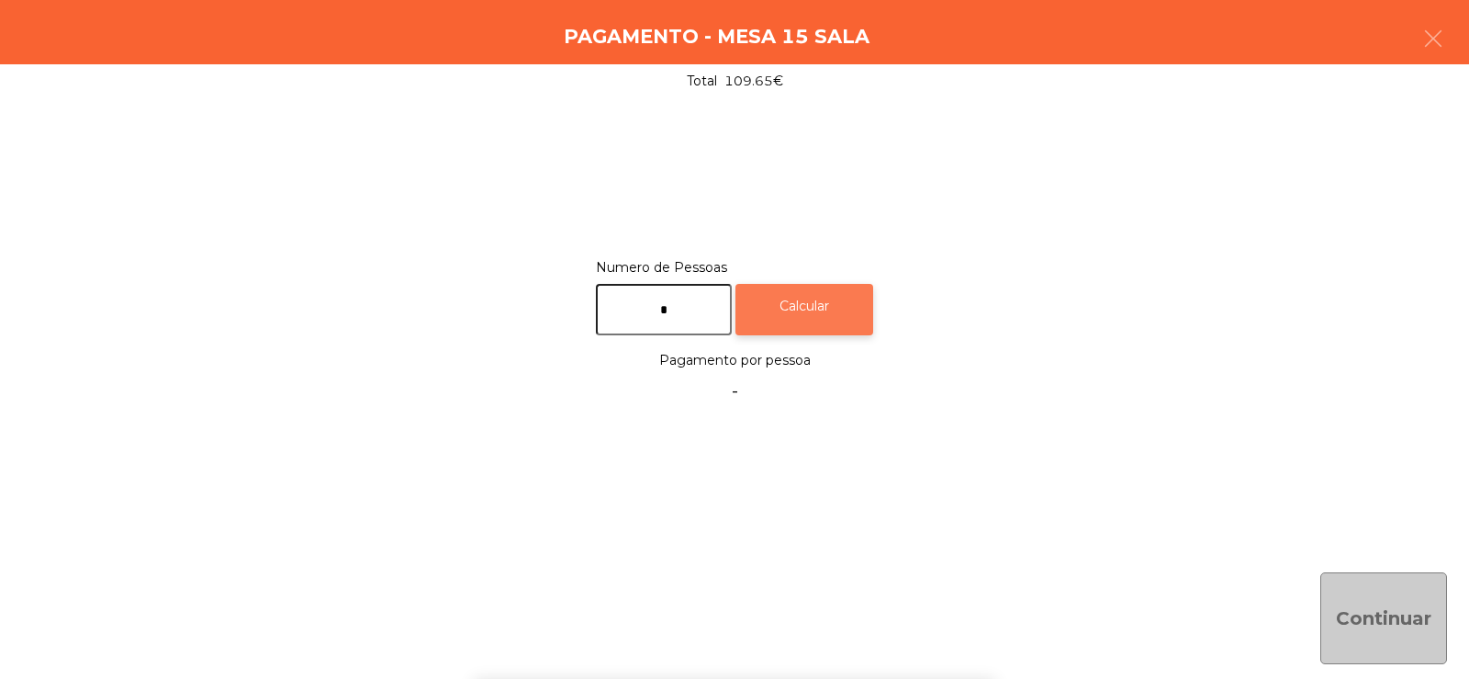
click at [836, 298] on div "Calcular" at bounding box center [805, 310] width 138 height 52
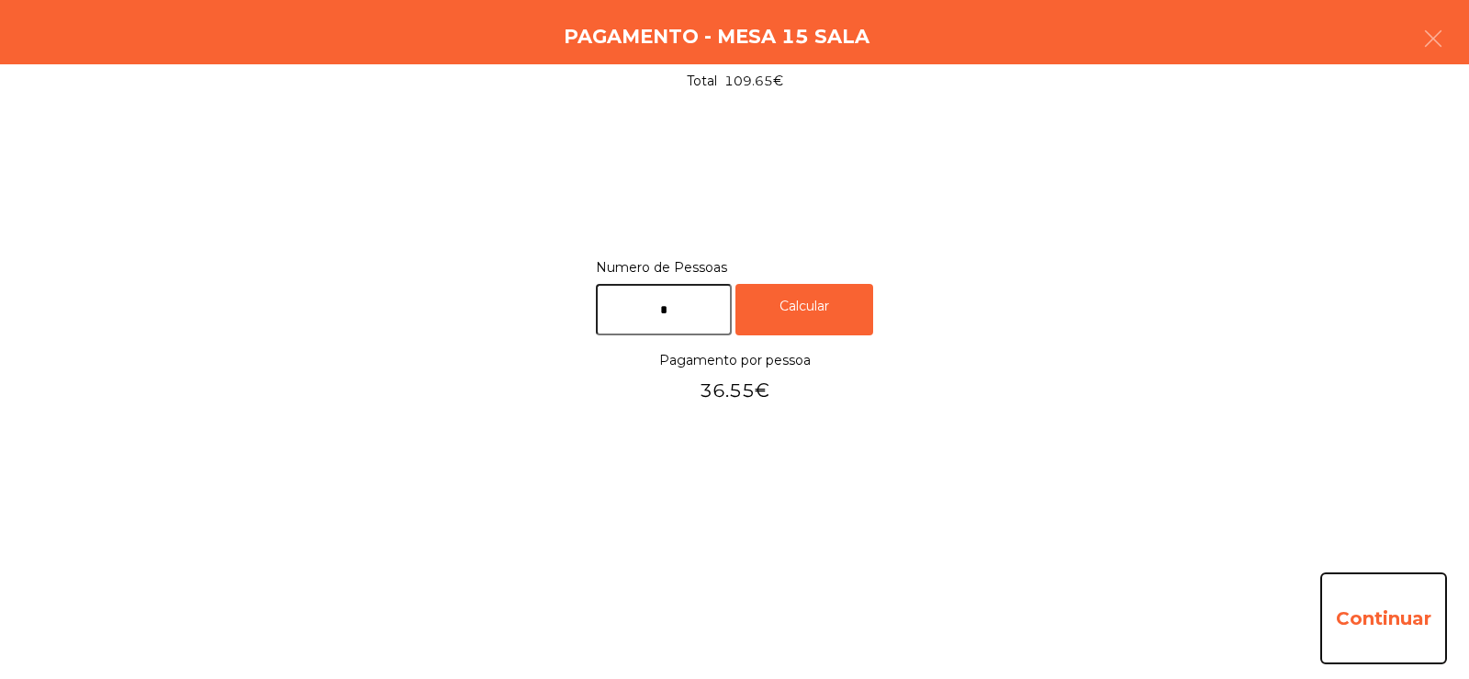
click at [1404, 588] on button "Continuar" at bounding box center [1384, 618] width 127 height 92
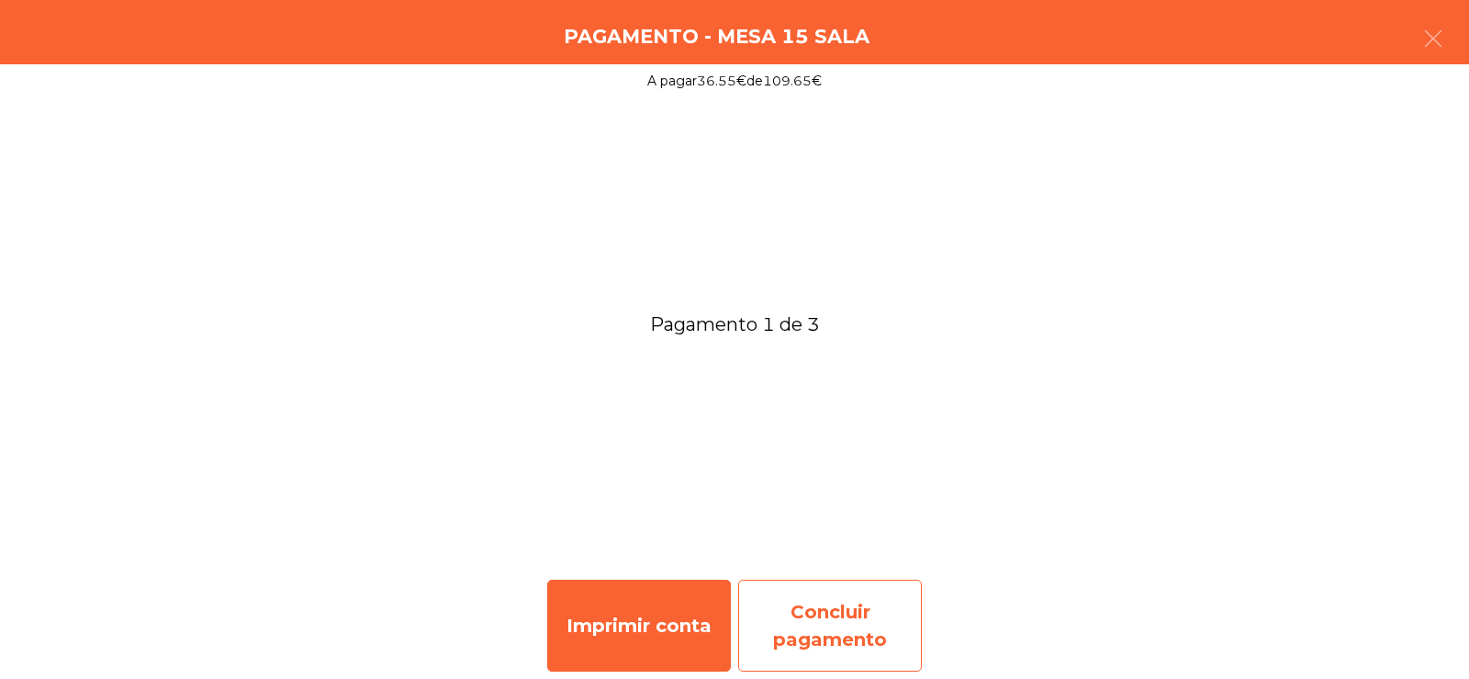
click at [850, 617] on div "Concluir pagamento" at bounding box center [830, 625] width 184 height 92
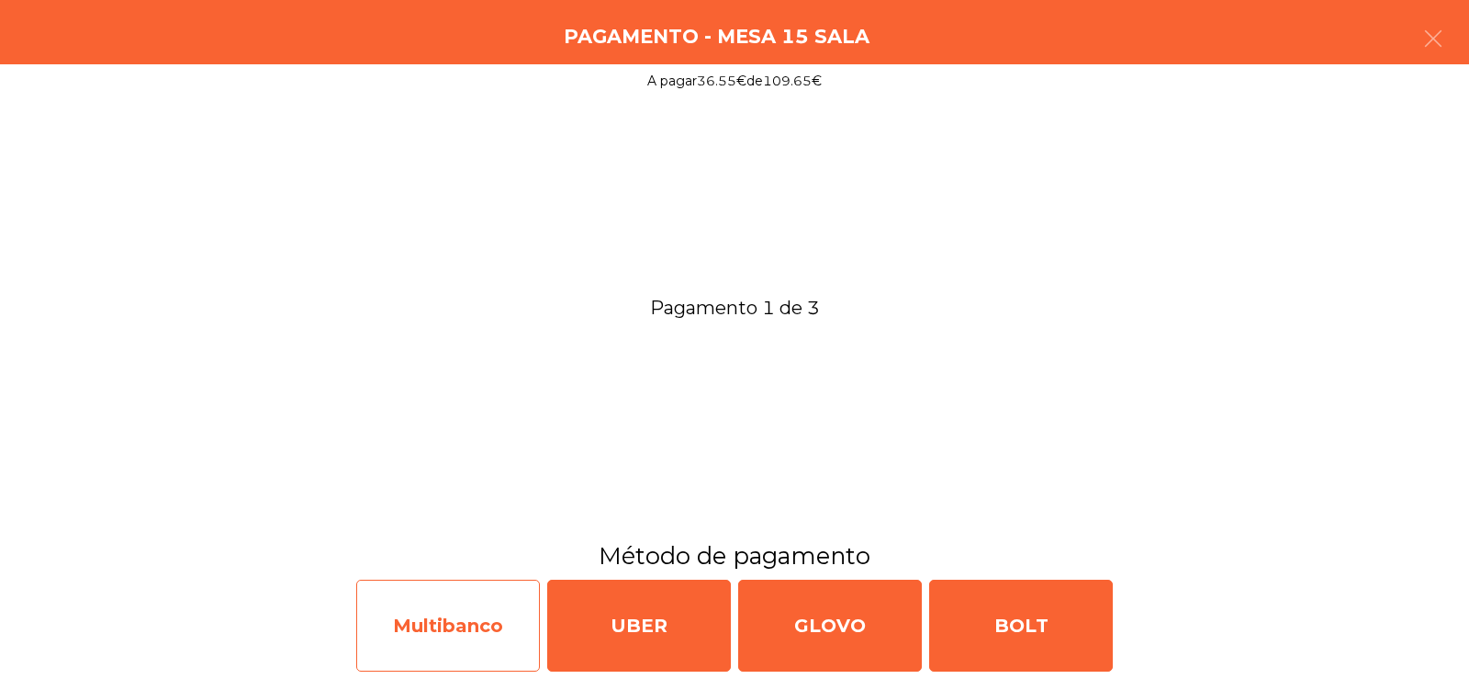
click at [478, 626] on div "Multibanco" at bounding box center [448, 625] width 184 height 92
select select "**"
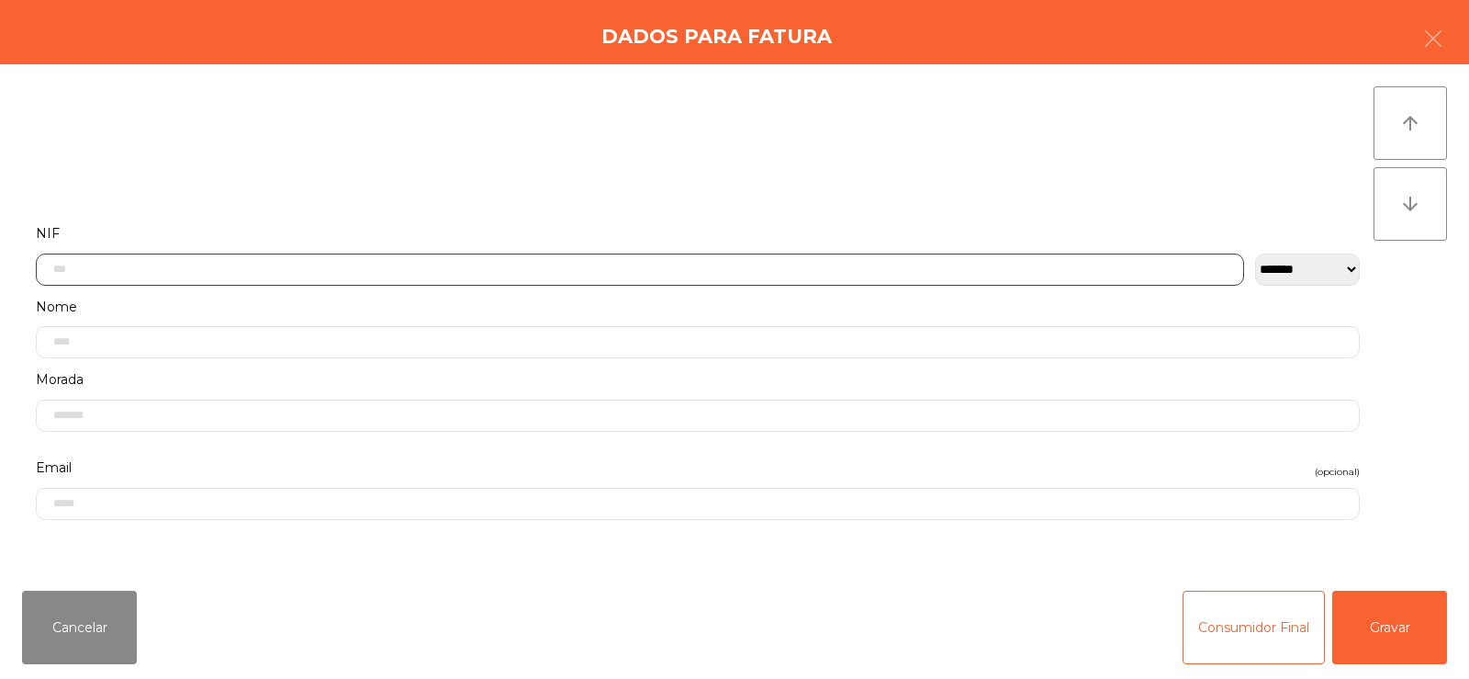
click at [691, 265] on input "text" at bounding box center [640, 269] width 1208 height 32
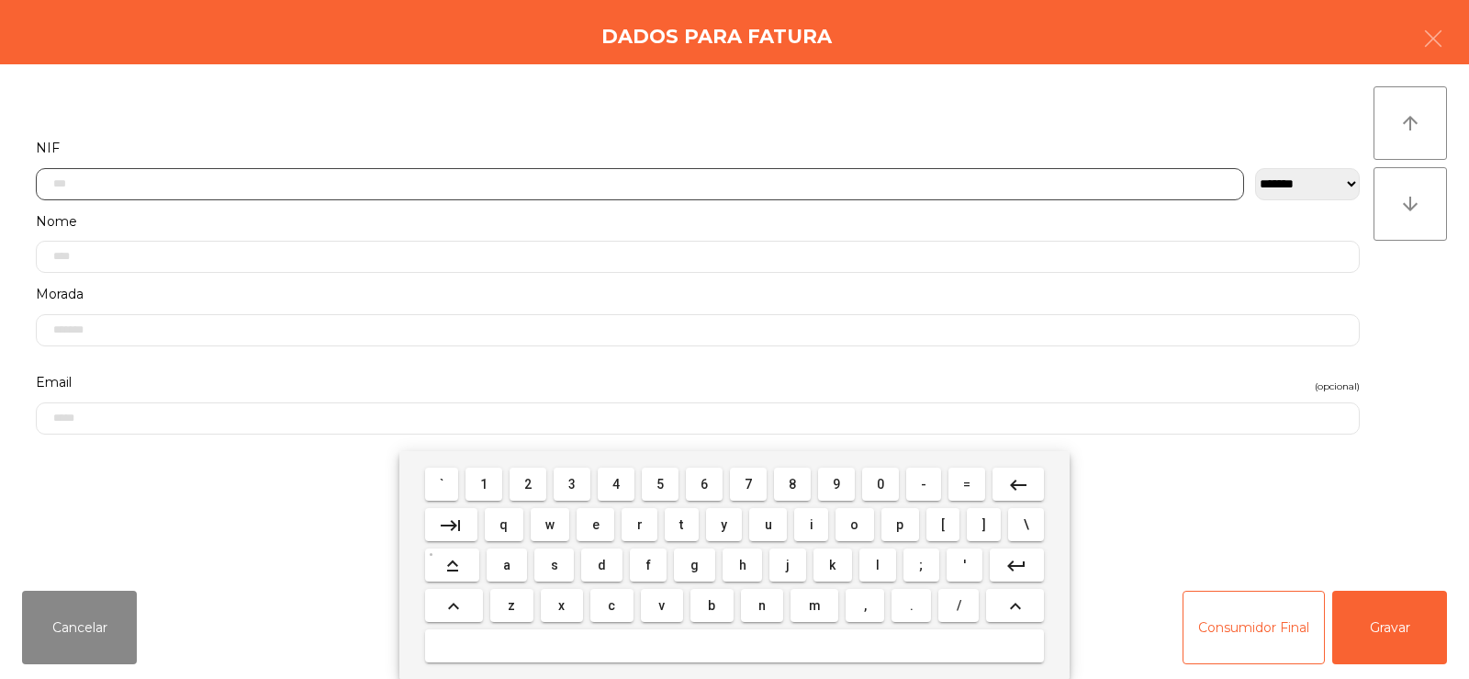
scroll to position [134, 0]
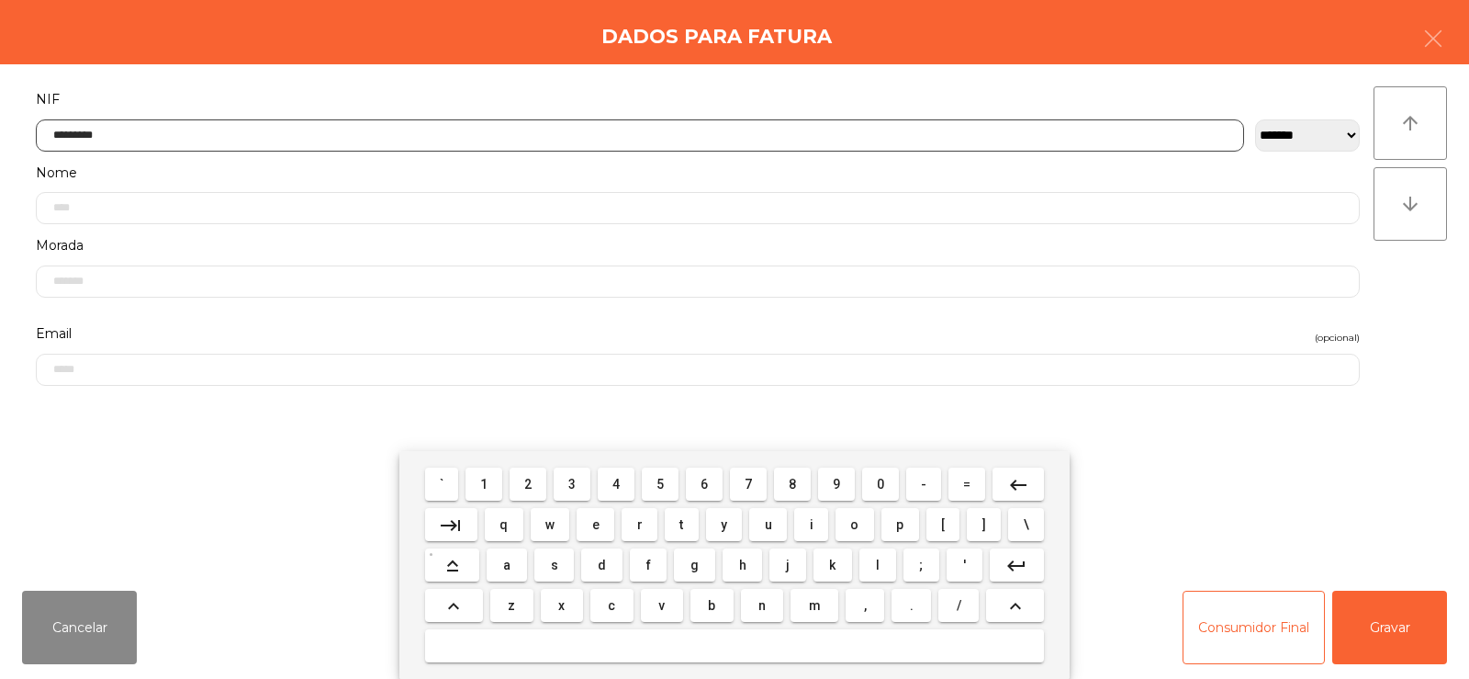
type input "*********"
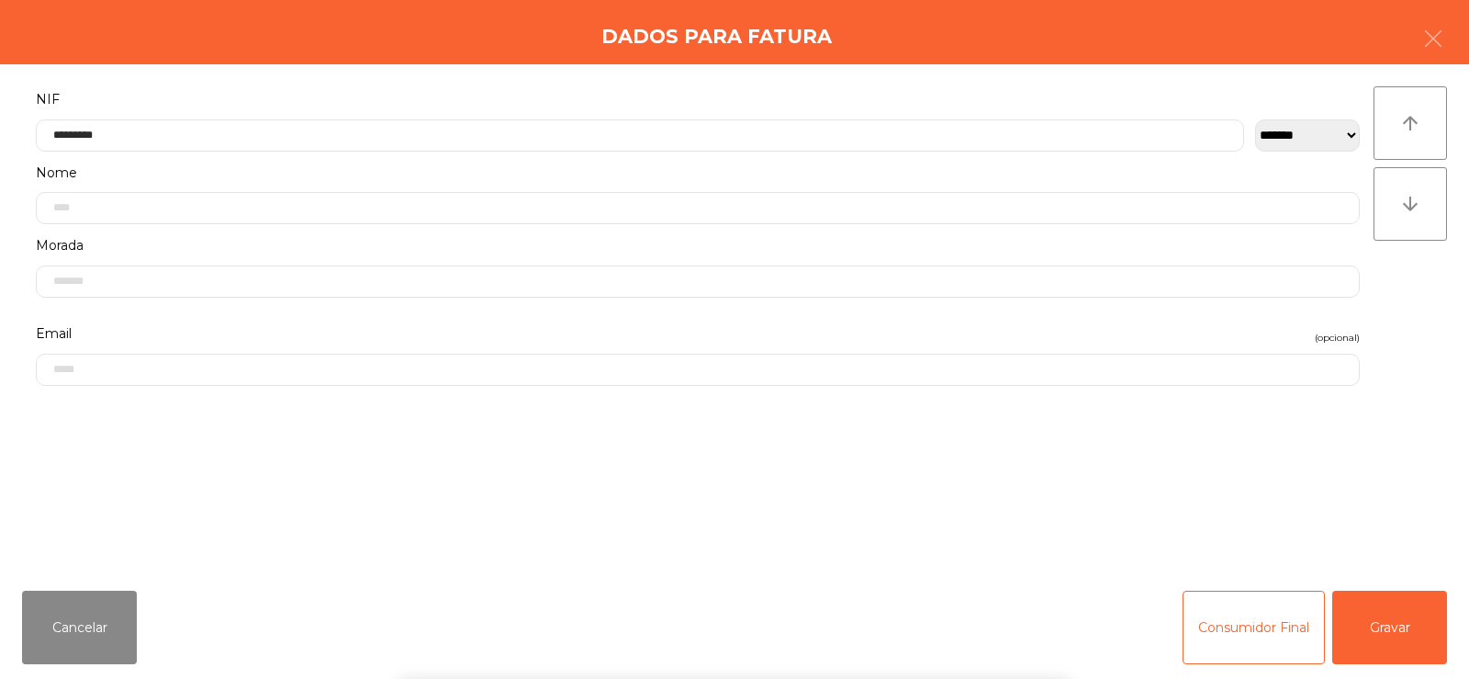
click at [1367, 619] on div "` 1 2 3 4 5 6 7 8 9 0 - = keyboard_backspace keyboard_tab q w e r t y u i o p […" at bounding box center [734, 565] width 1469 height 228
click at [1391, 614] on button "Gravar" at bounding box center [1389, 626] width 115 height 73
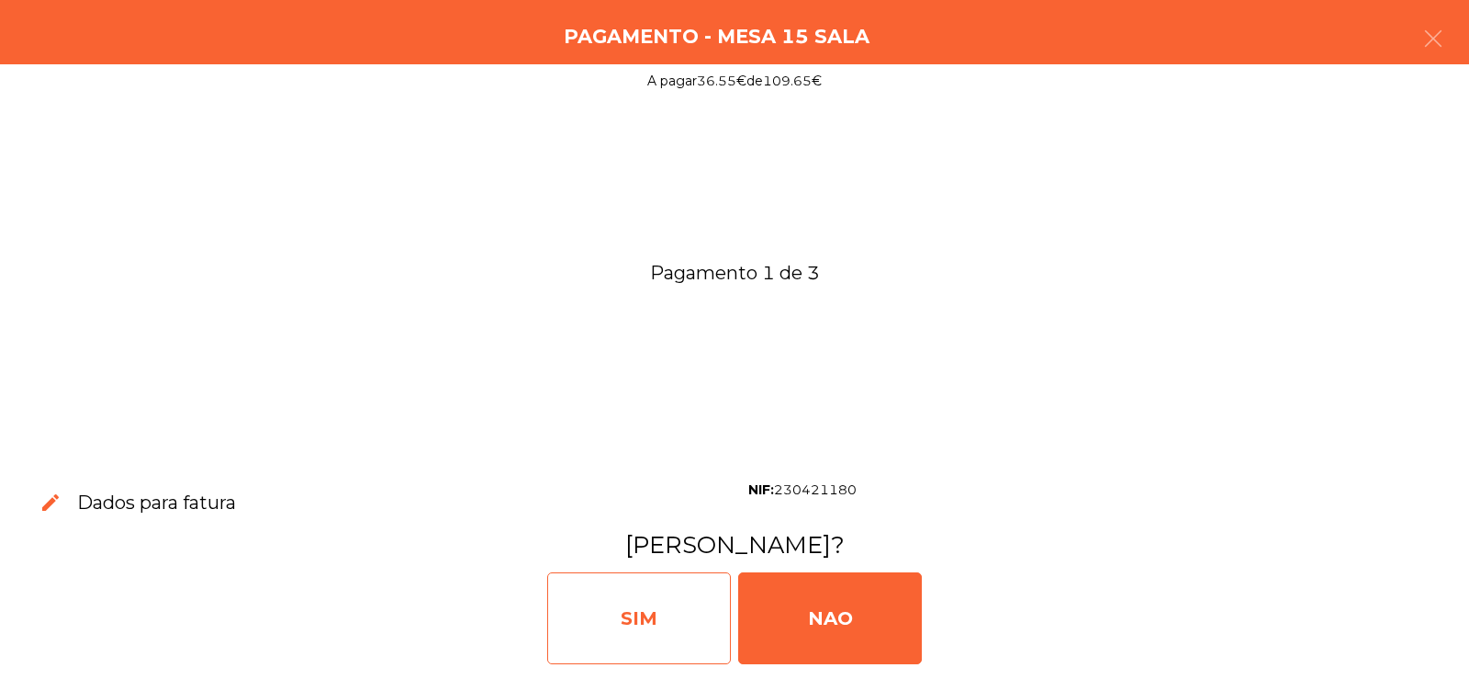
click at [661, 639] on div "SIM" at bounding box center [639, 618] width 184 height 92
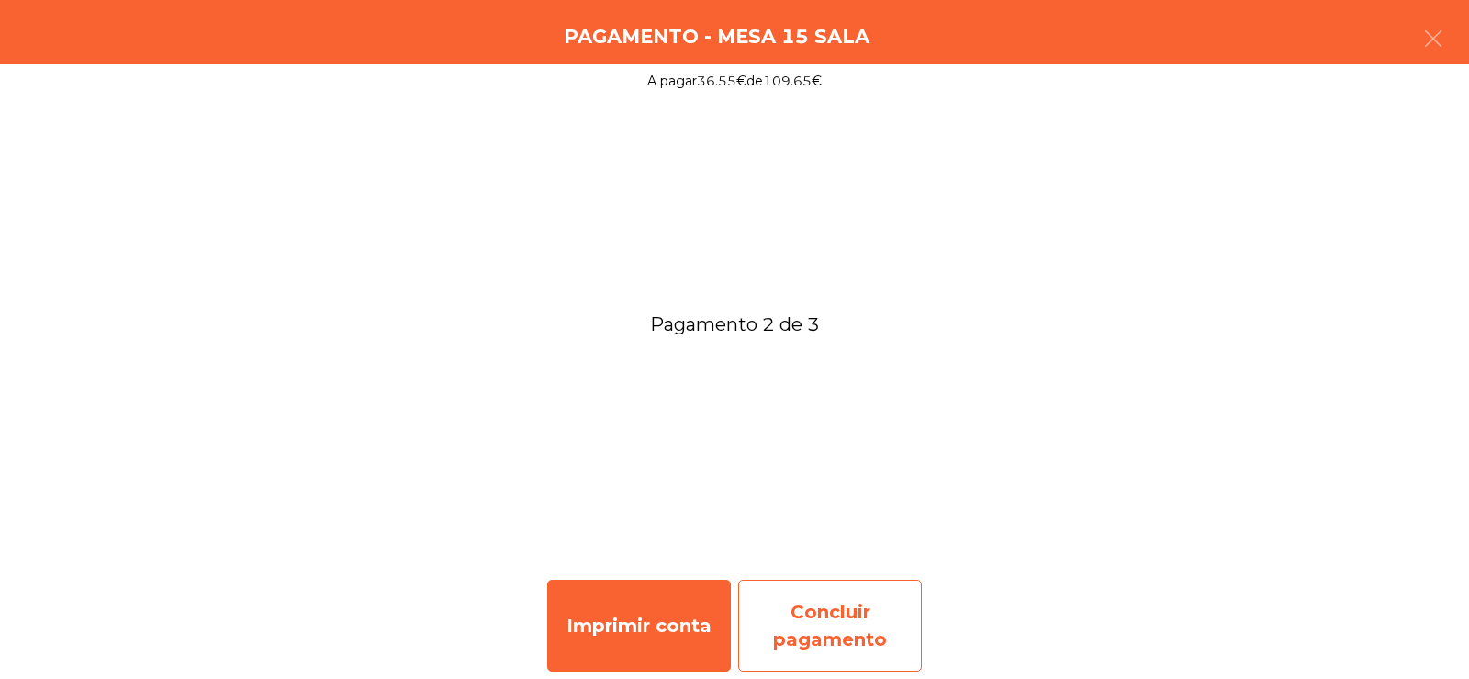
click at [866, 605] on div "Concluir pagamento" at bounding box center [830, 625] width 184 height 92
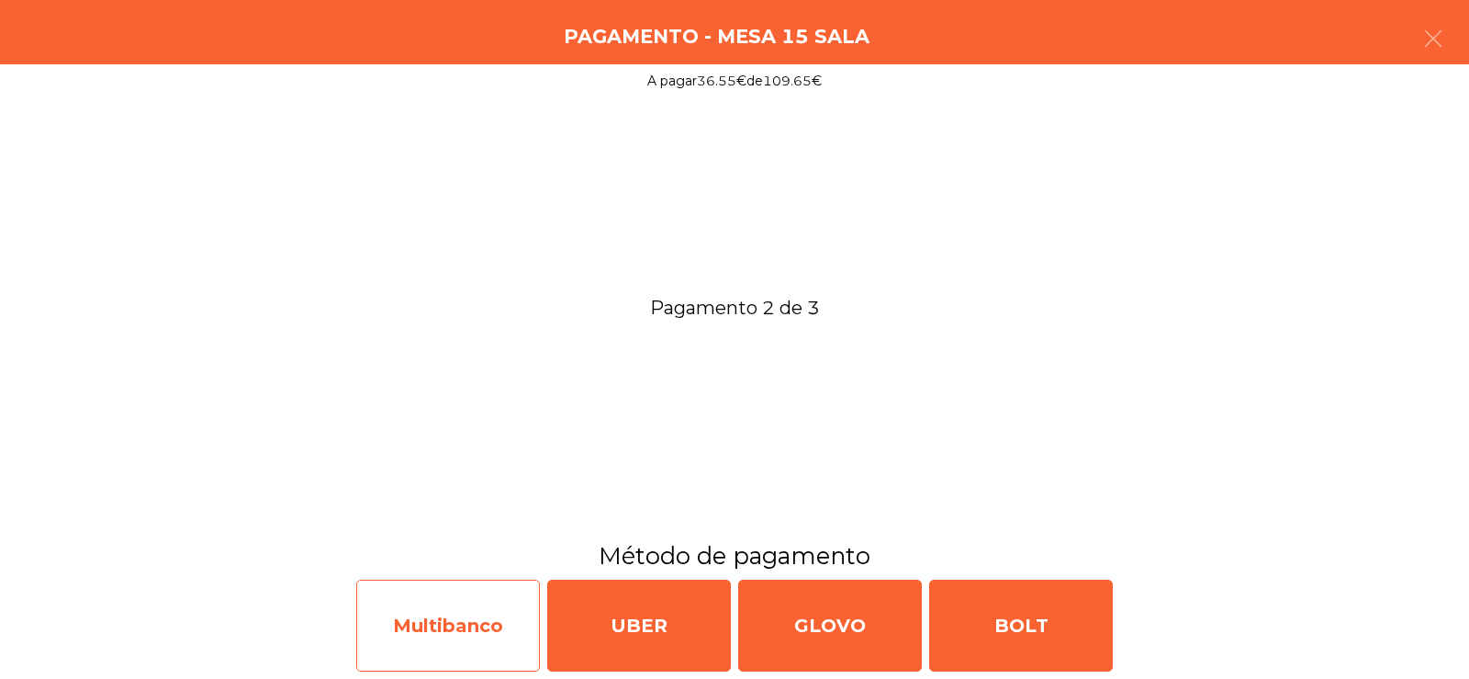
click at [449, 646] on div "Multibanco" at bounding box center [448, 625] width 184 height 92
select select "**"
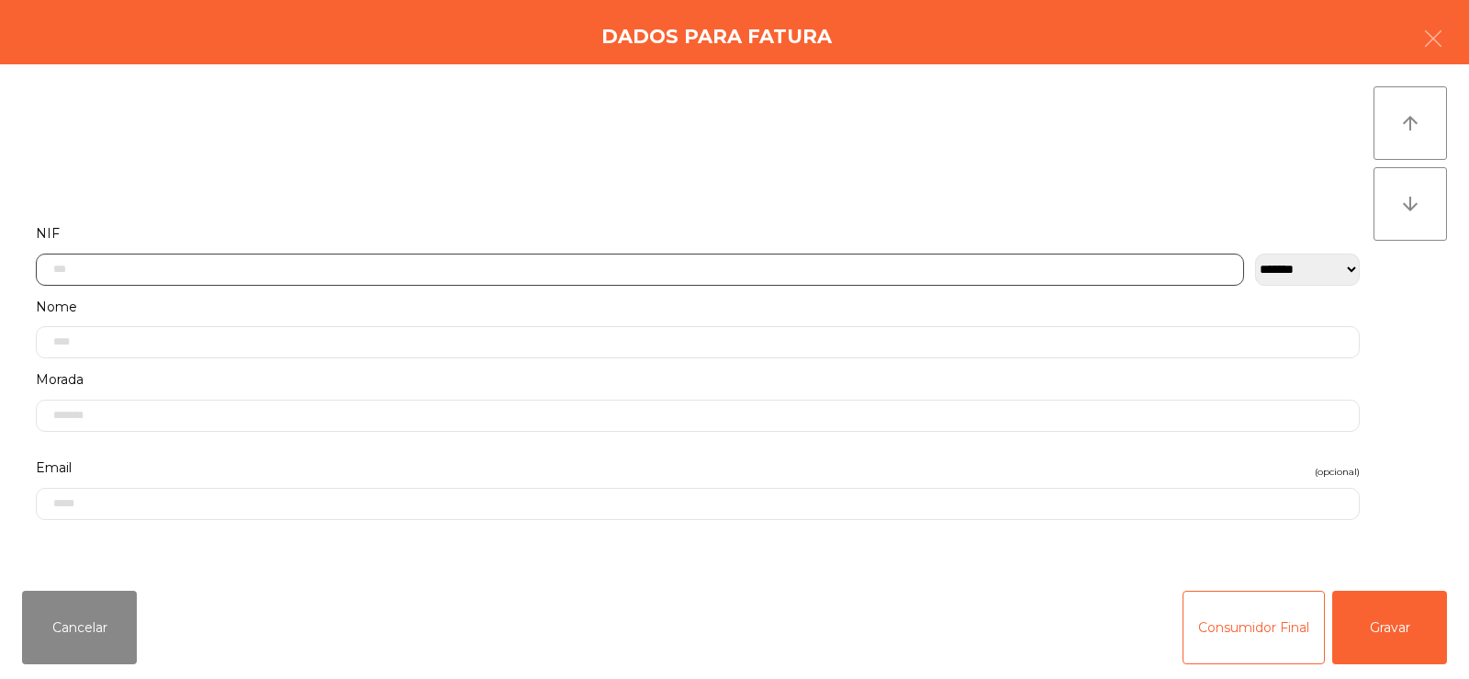
click at [621, 263] on input "text" at bounding box center [640, 269] width 1208 height 32
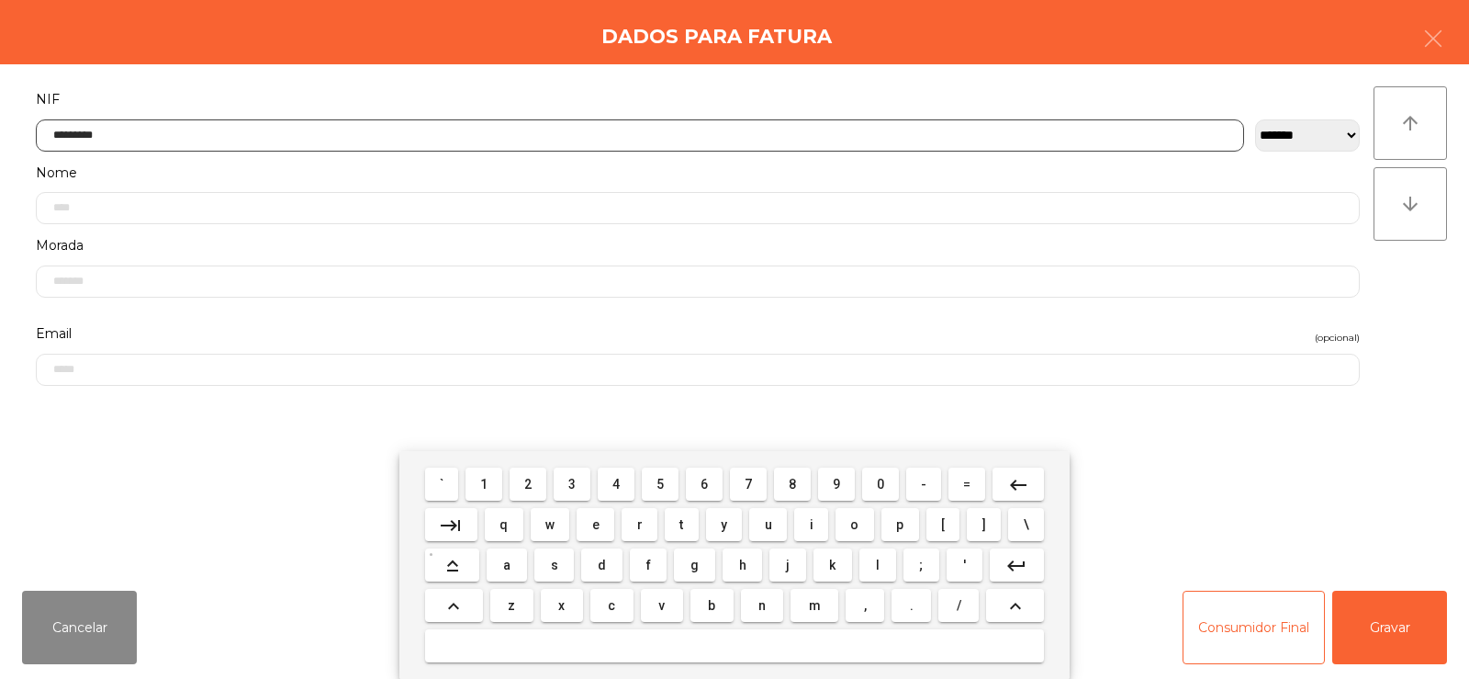
type input "*********"
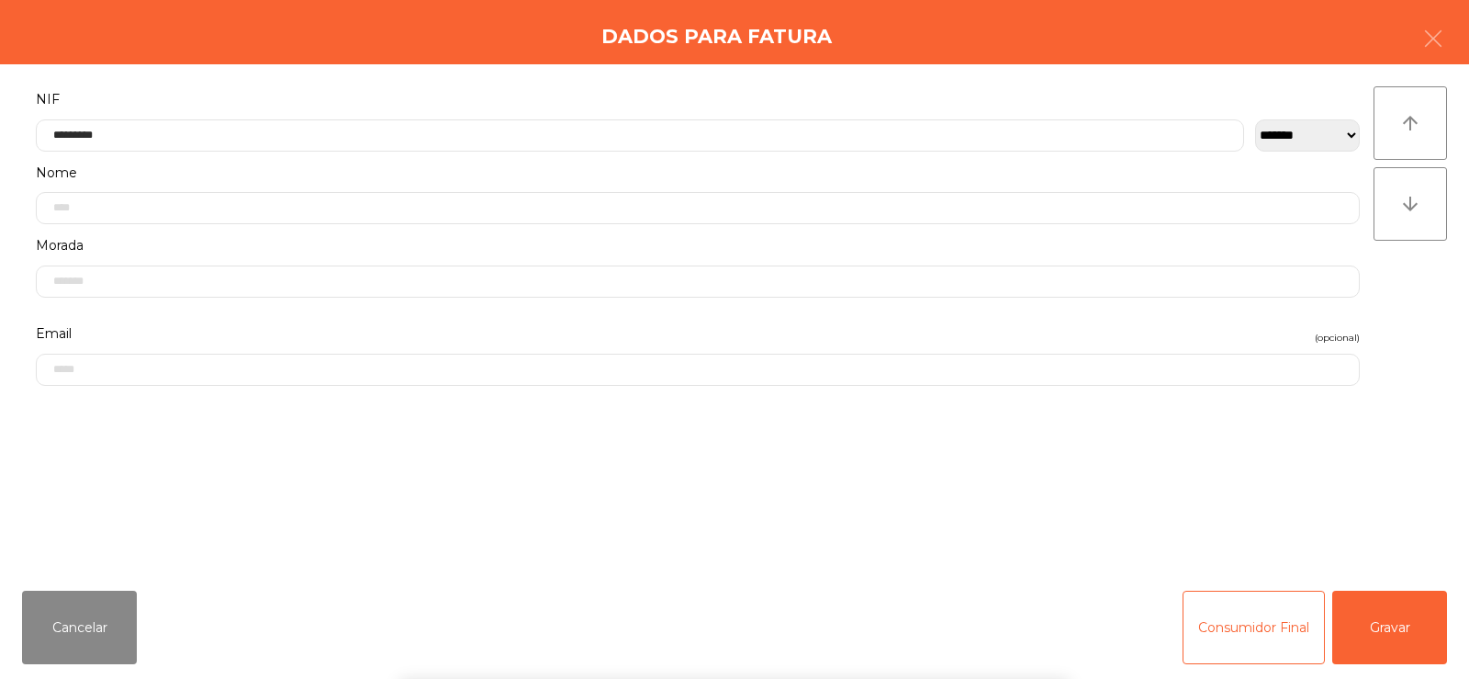
click at [1386, 639] on div "` 1 2 3 4 5 6 7 8 9 0 - = keyboard_backspace keyboard_tab q w e r t y u i o p […" at bounding box center [734, 565] width 1469 height 228
click at [1383, 619] on button "Gravar" at bounding box center [1389, 626] width 115 height 73
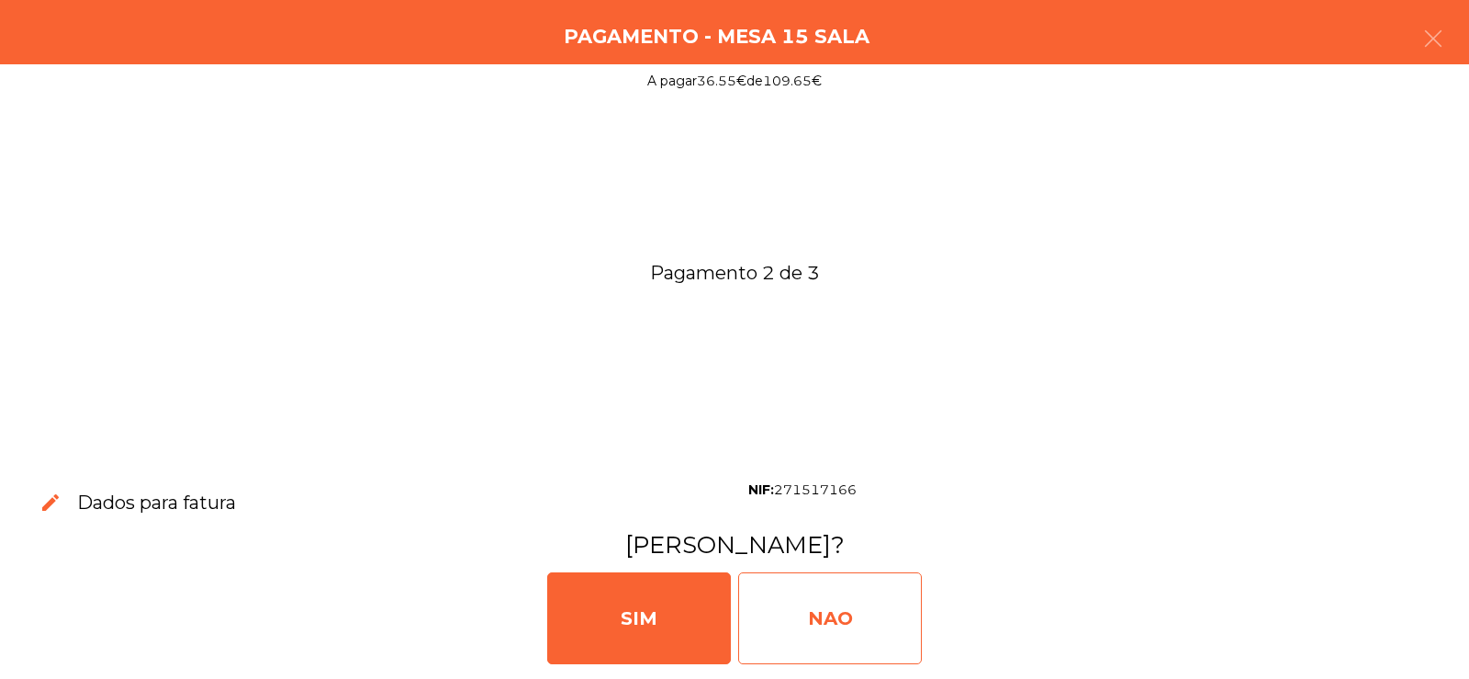
click at [834, 601] on div "NAO" at bounding box center [830, 618] width 184 height 92
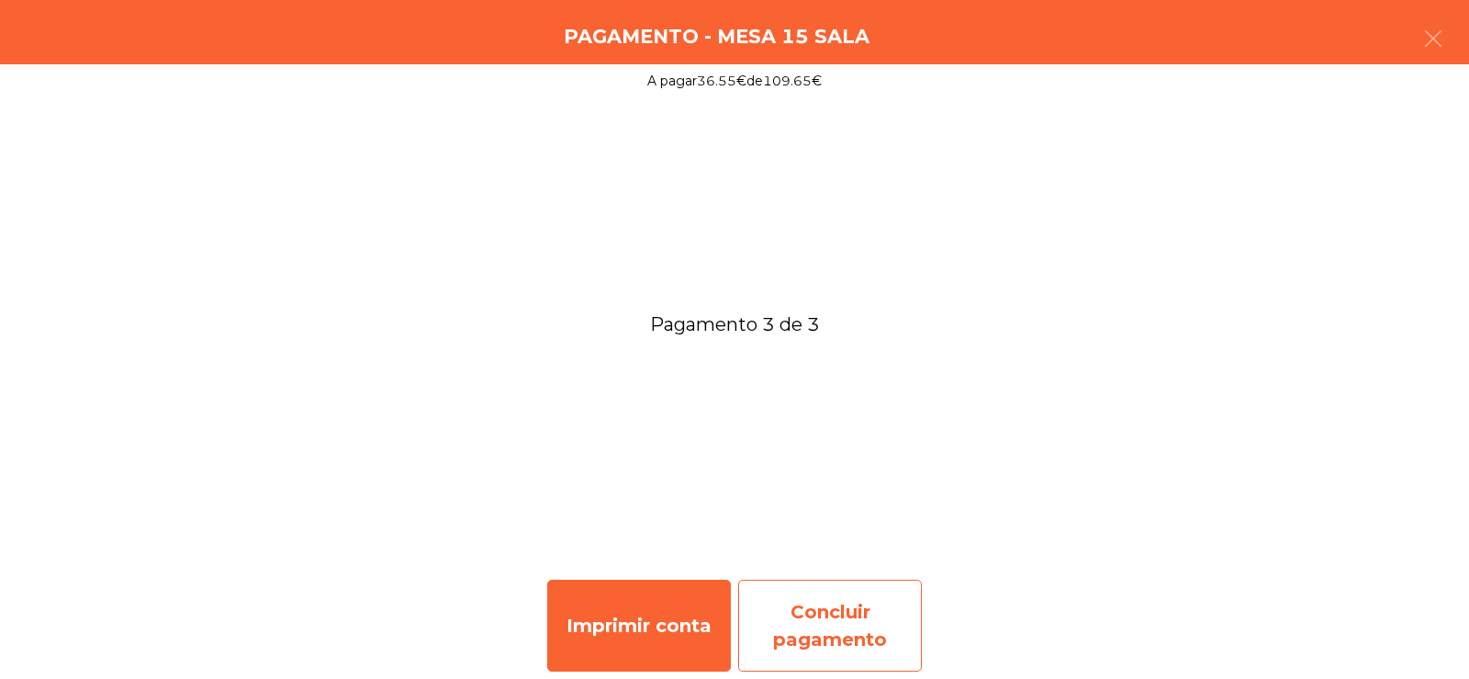
click at [830, 584] on div "Concluir pagamento" at bounding box center [830, 625] width 184 height 92
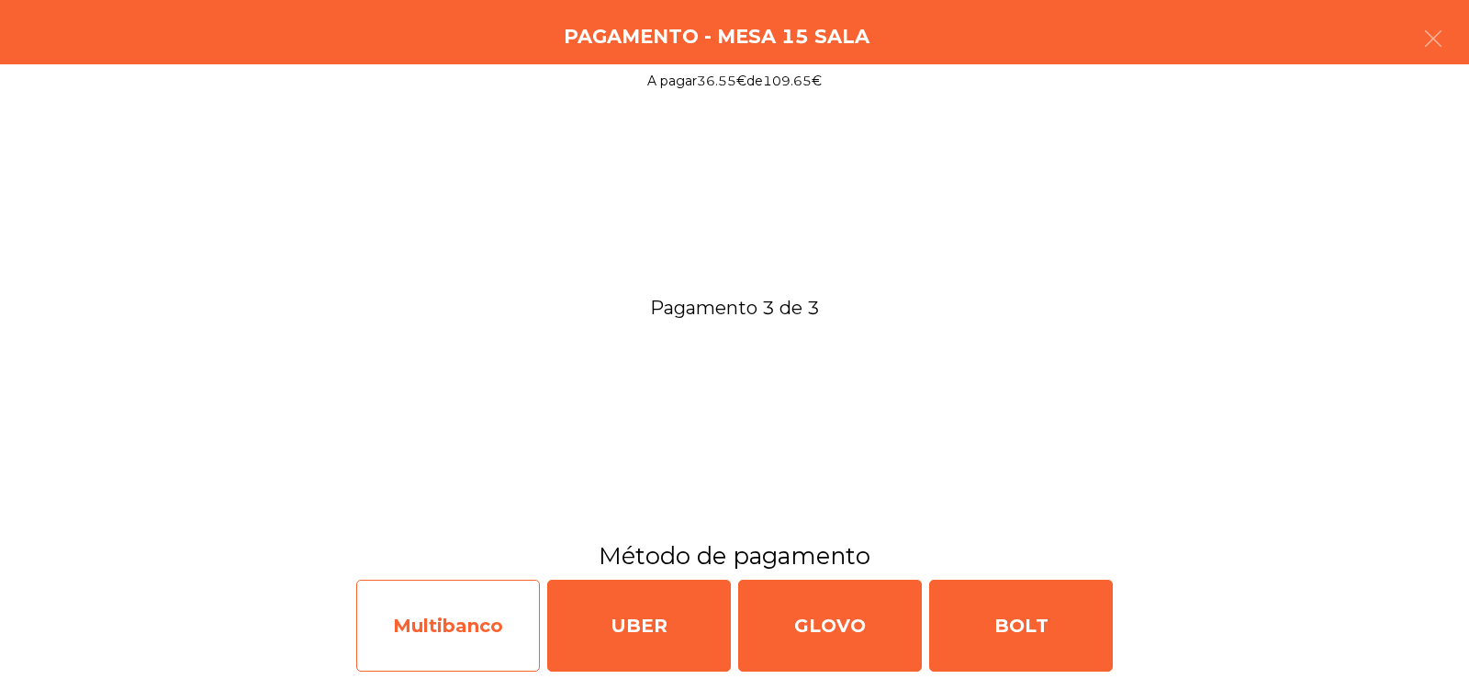
click at [466, 652] on div "Multibanco" at bounding box center [448, 625] width 184 height 92
select select "**"
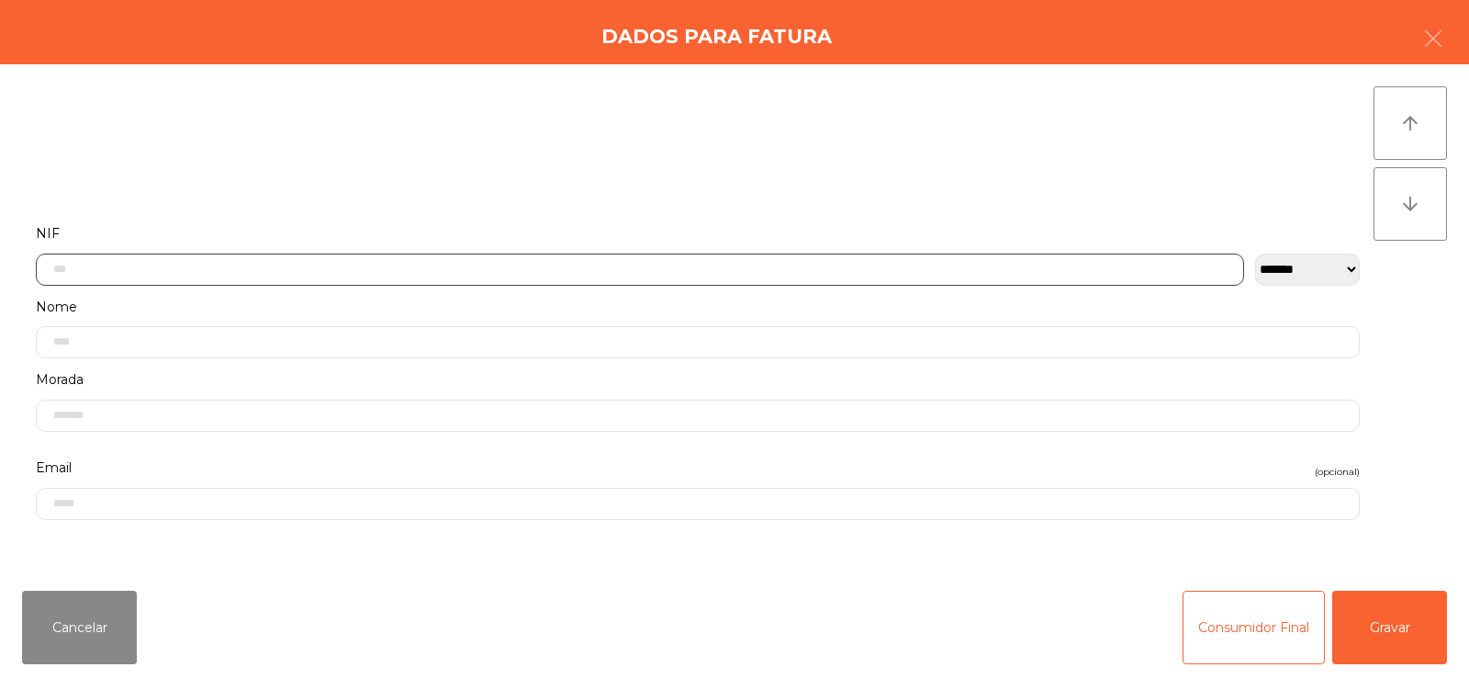
click at [402, 262] on input "text" at bounding box center [640, 269] width 1208 height 32
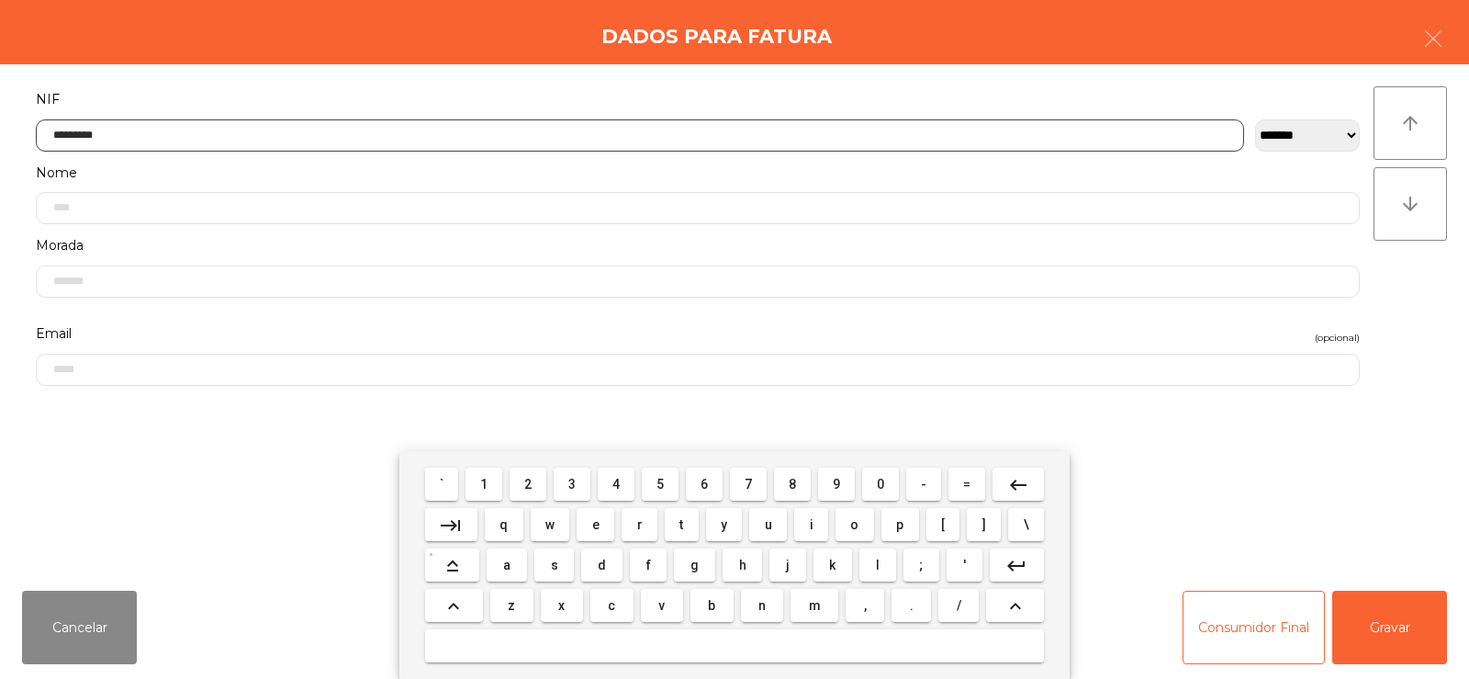
type input "*********"
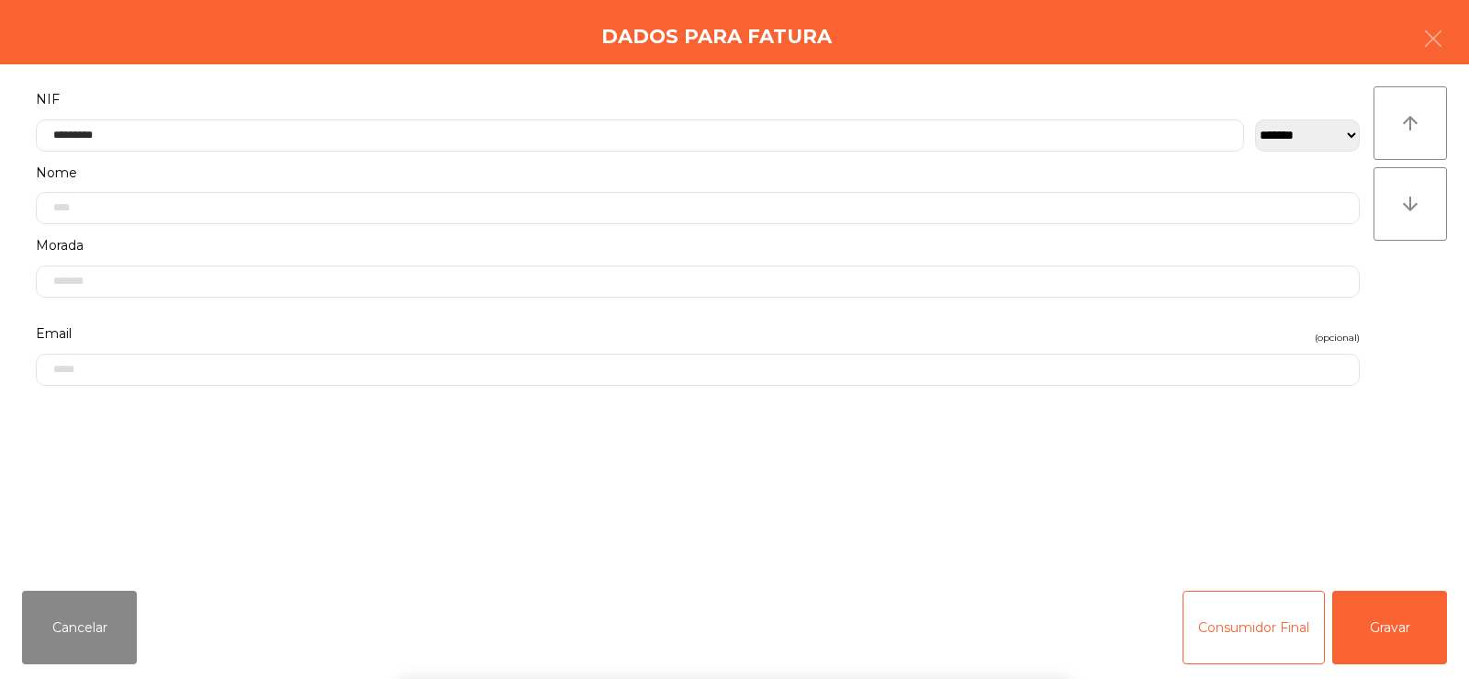
click at [1388, 643] on div "` 1 2 3 4 5 6 7 8 9 0 - = keyboard_backspace keyboard_tab q w e r t y u i o p […" at bounding box center [734, 565] width 1469 height 228
click at [1370, 654] on button "Gravar" at bounding box center [1389, 626] width 115 height 73
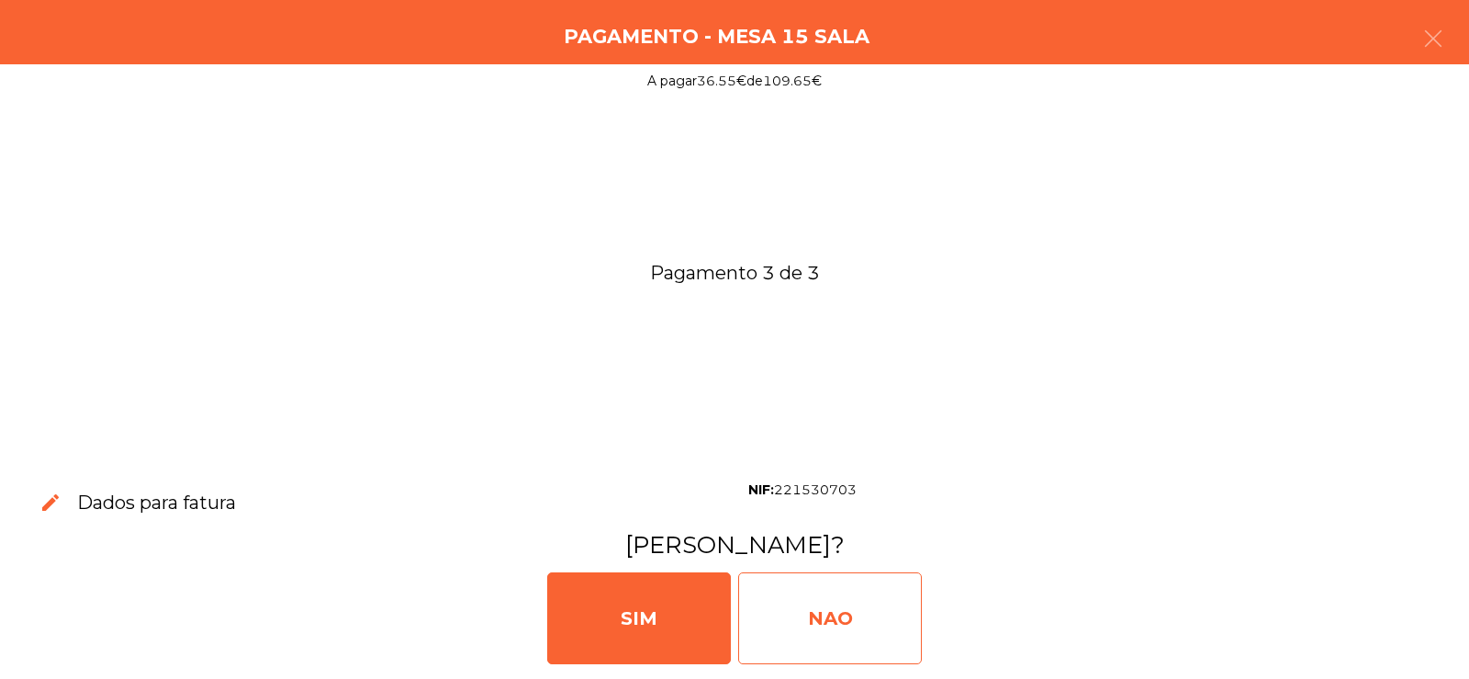
click at [849, 578] on div "NAO" at bounding box center [830, 618] width 184 height 92
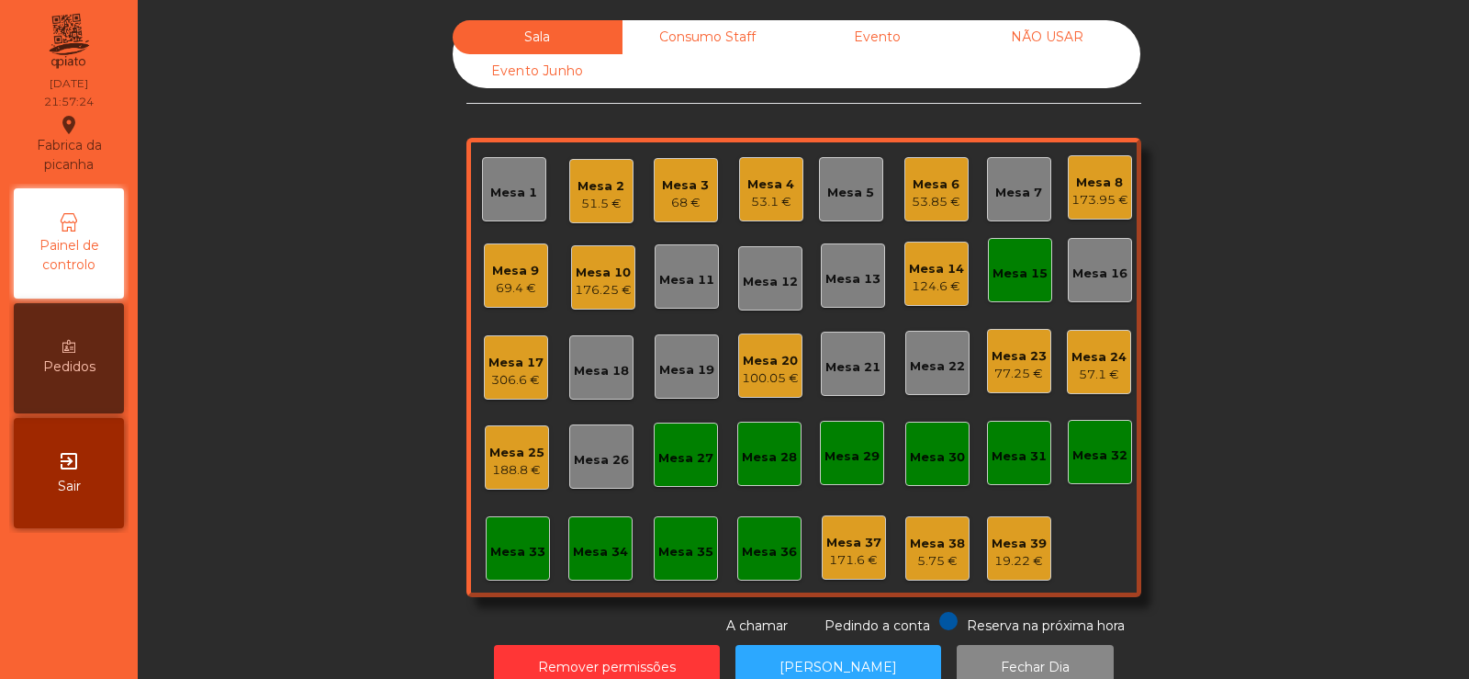
click at [1025, 244] on div "Mesa 15" at bounding box center [1020, 270] width 64 height 64
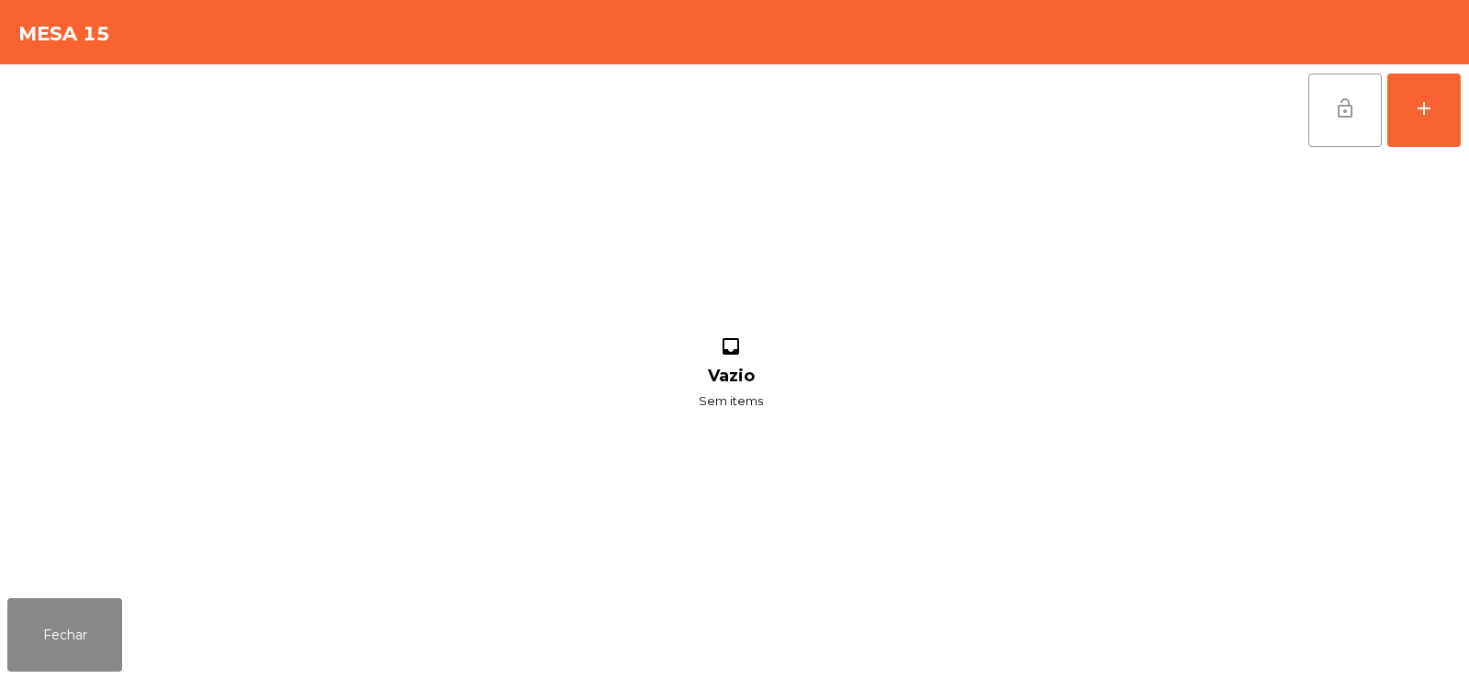
click at [1334, 118] on span "lock_open" at bounding box center [1345, 108] width 22 height 22
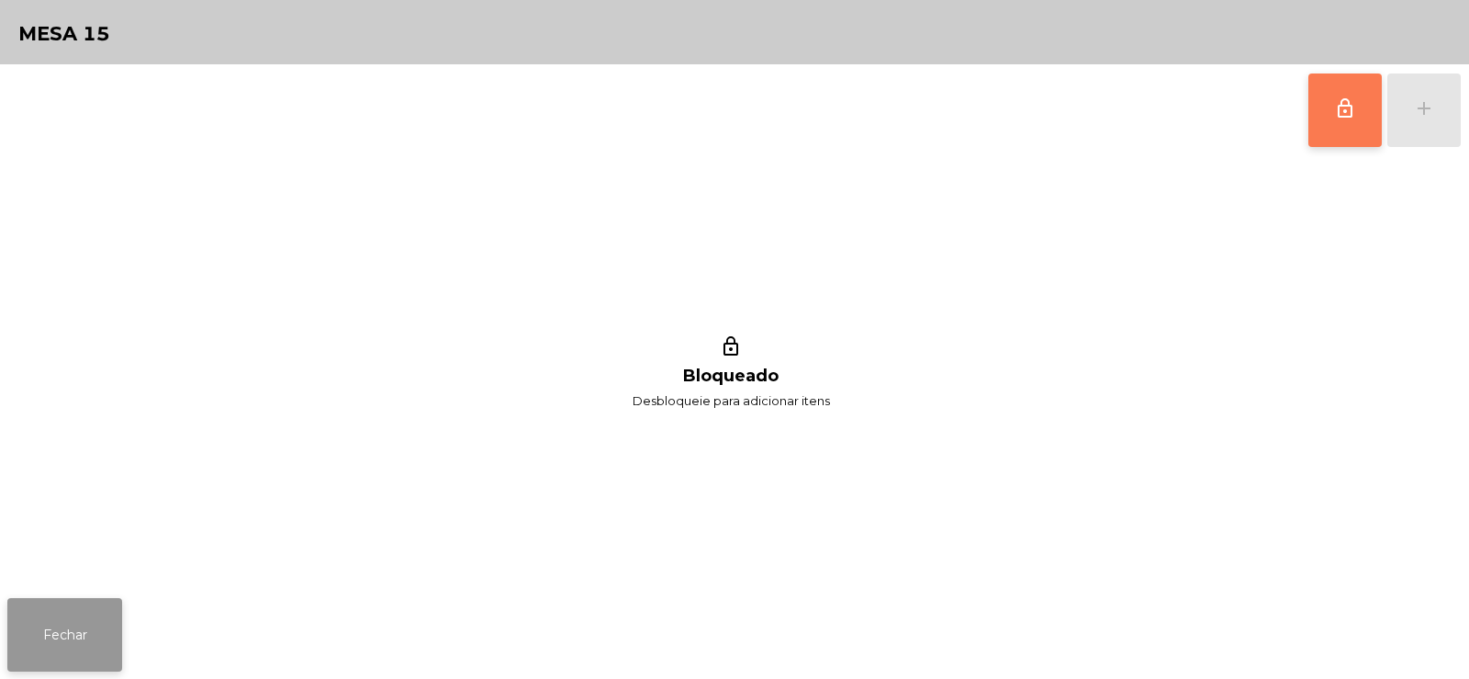
click at [101, 645] on button "Fechar" at bounding box center [64, 634] width 115 height 73
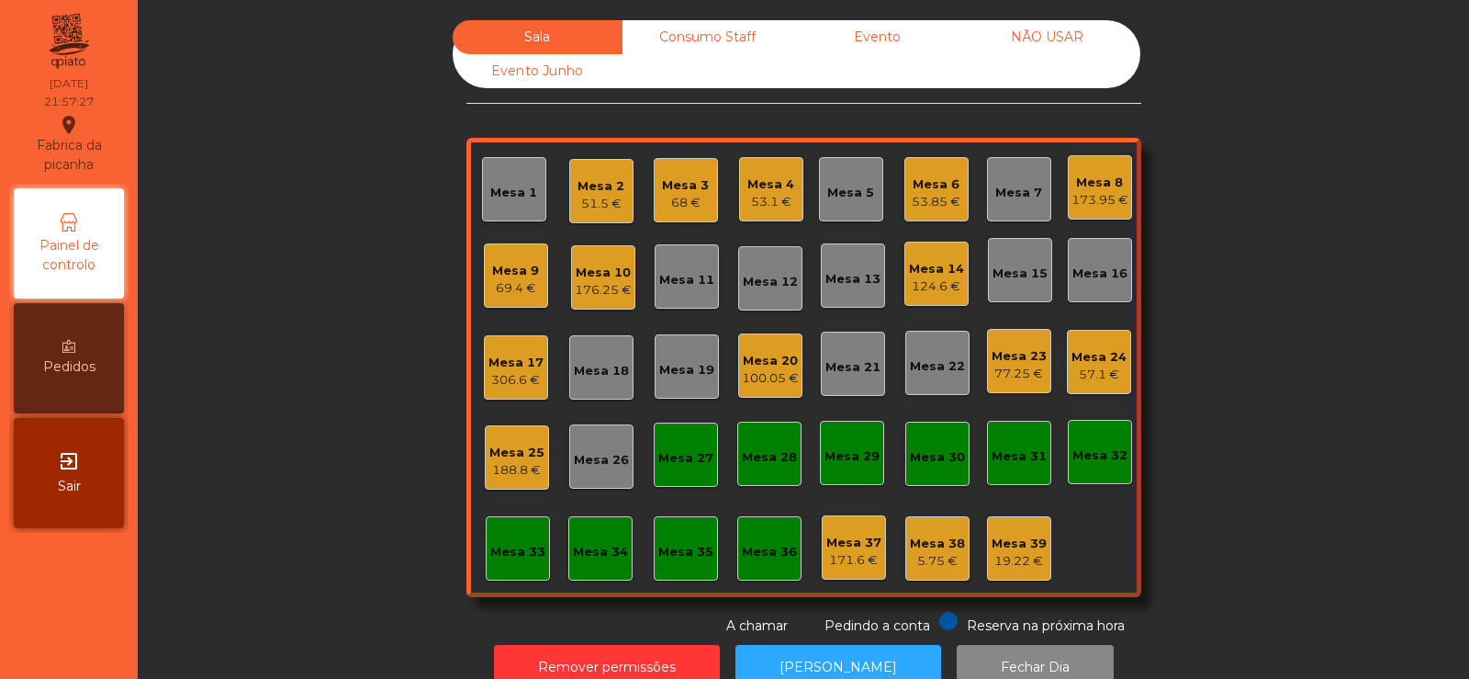
click at [1332, 246] on div "Sala Consumo Staff Evento NÃO USAR Evento Junho Mesa 1 Mesa 2 51.5 € Mesa 3 68 …" at bounding box center [804, 327] width 1282 height 615
click at [742, 363] on div "Mesa 20" at bounding box center [770, 361] width 57 height 18
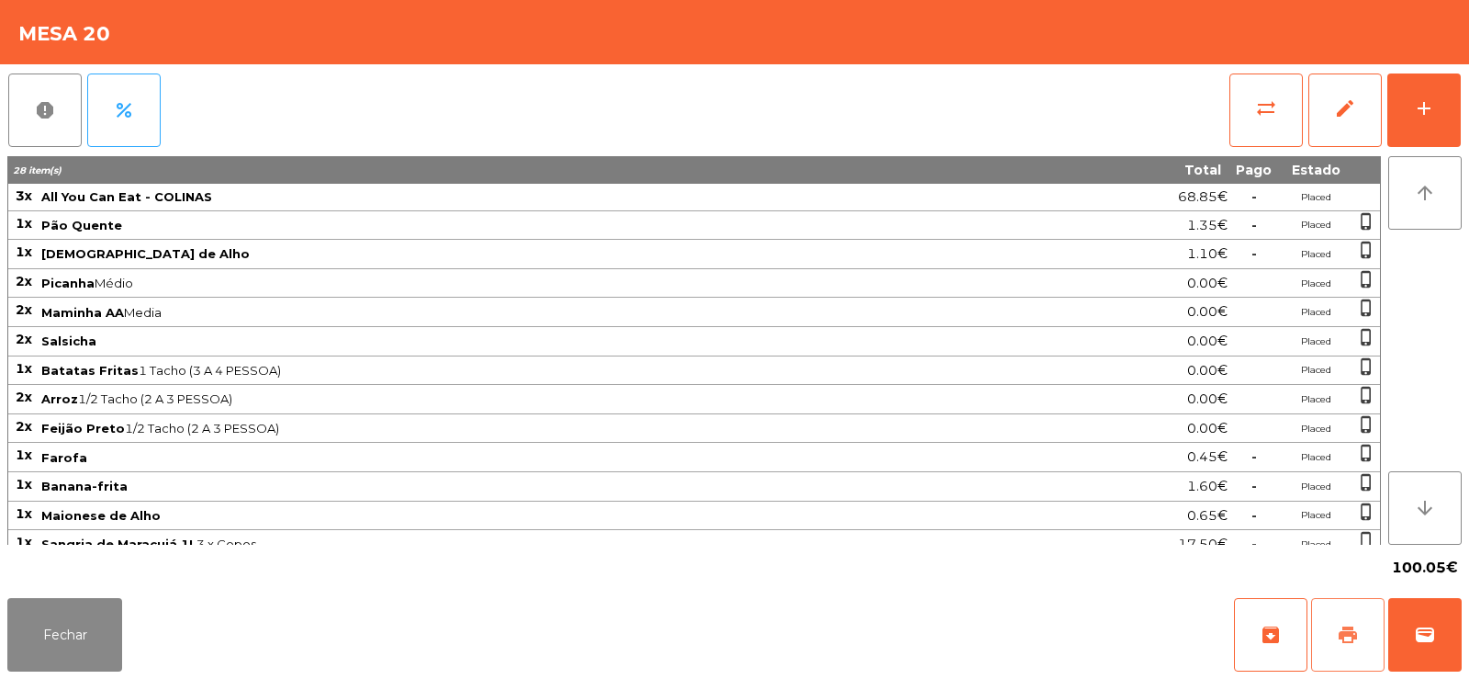
click at [1324, 624] on button "print" at bounding box center [1347, 634] width 73 height 73
click at [1276, 118] on span "sync_alt" at bounding box center [1266, 108] width 22 height 22
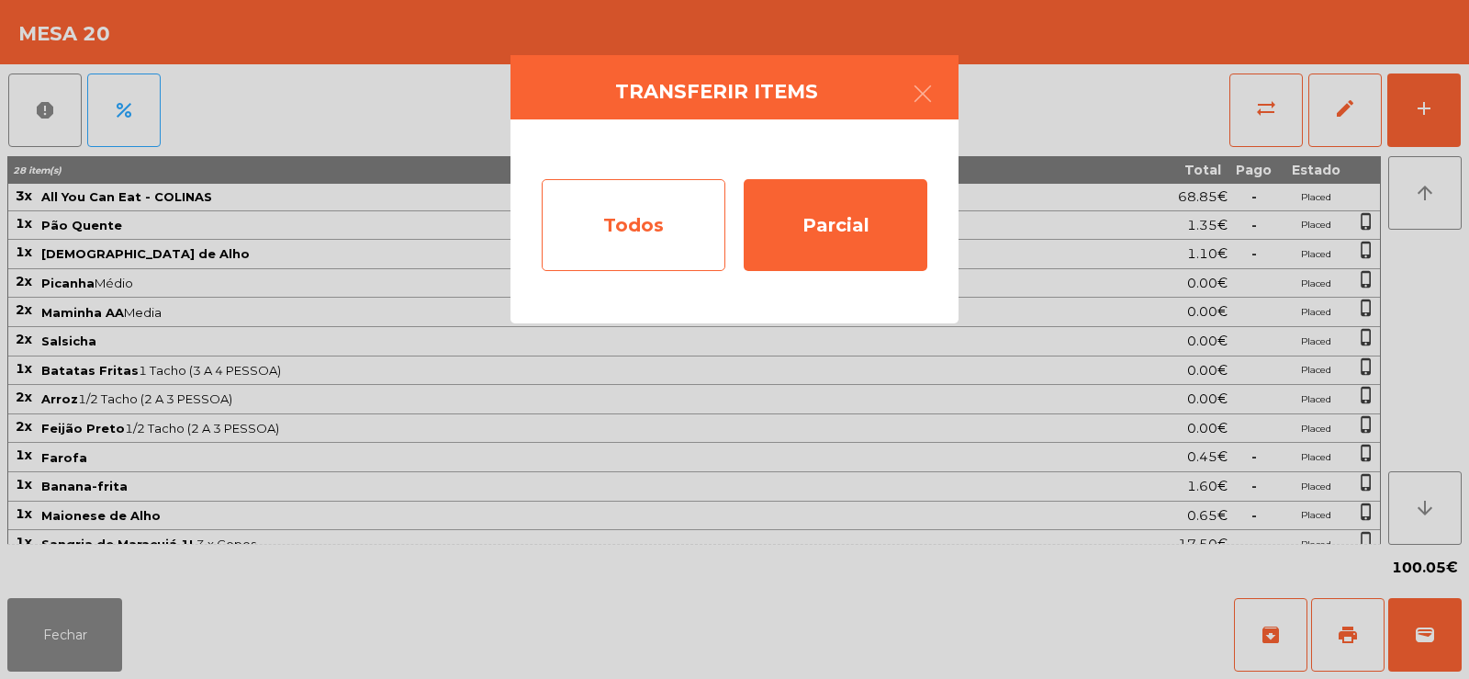
click at [610, 192] on div "Todos" at bounding box center [634, 225] width 184 height 92
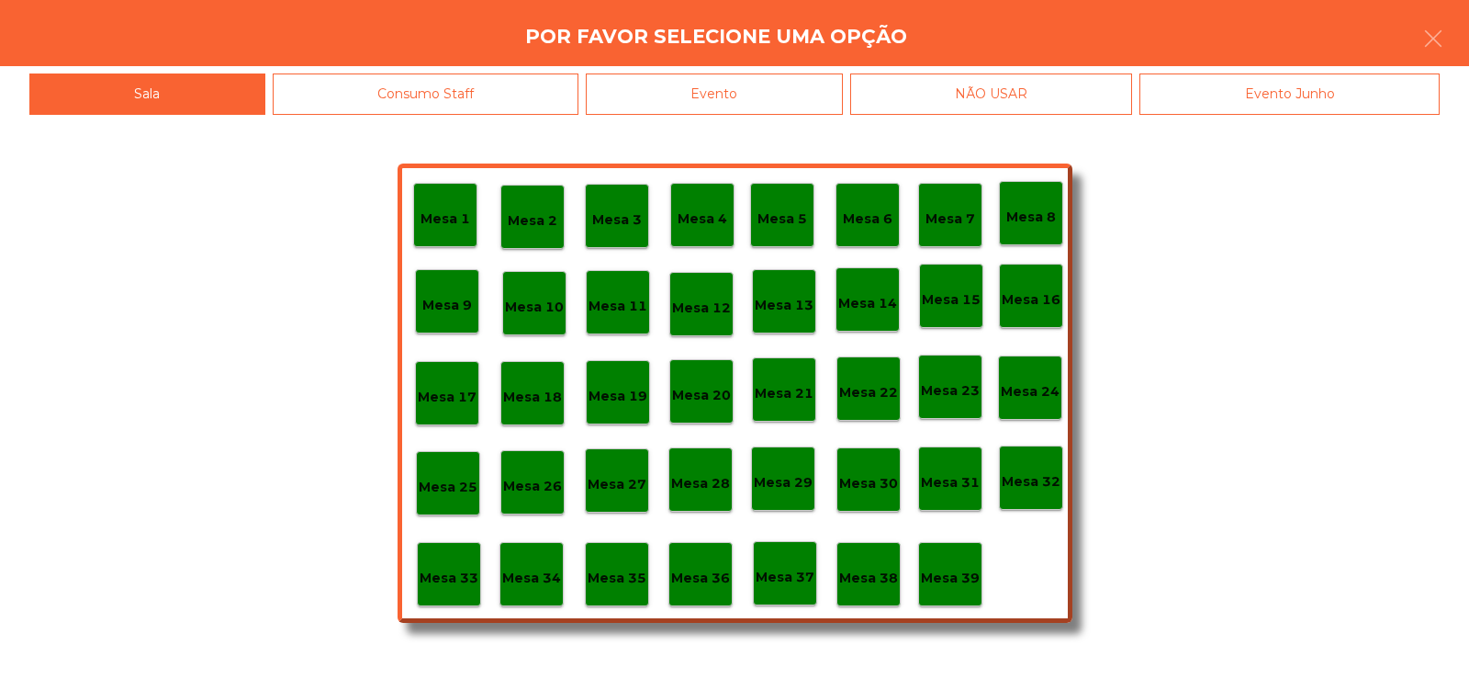
click at [775, 91] on div "Evento" at bounding box center [714, 93] width 257 height 41
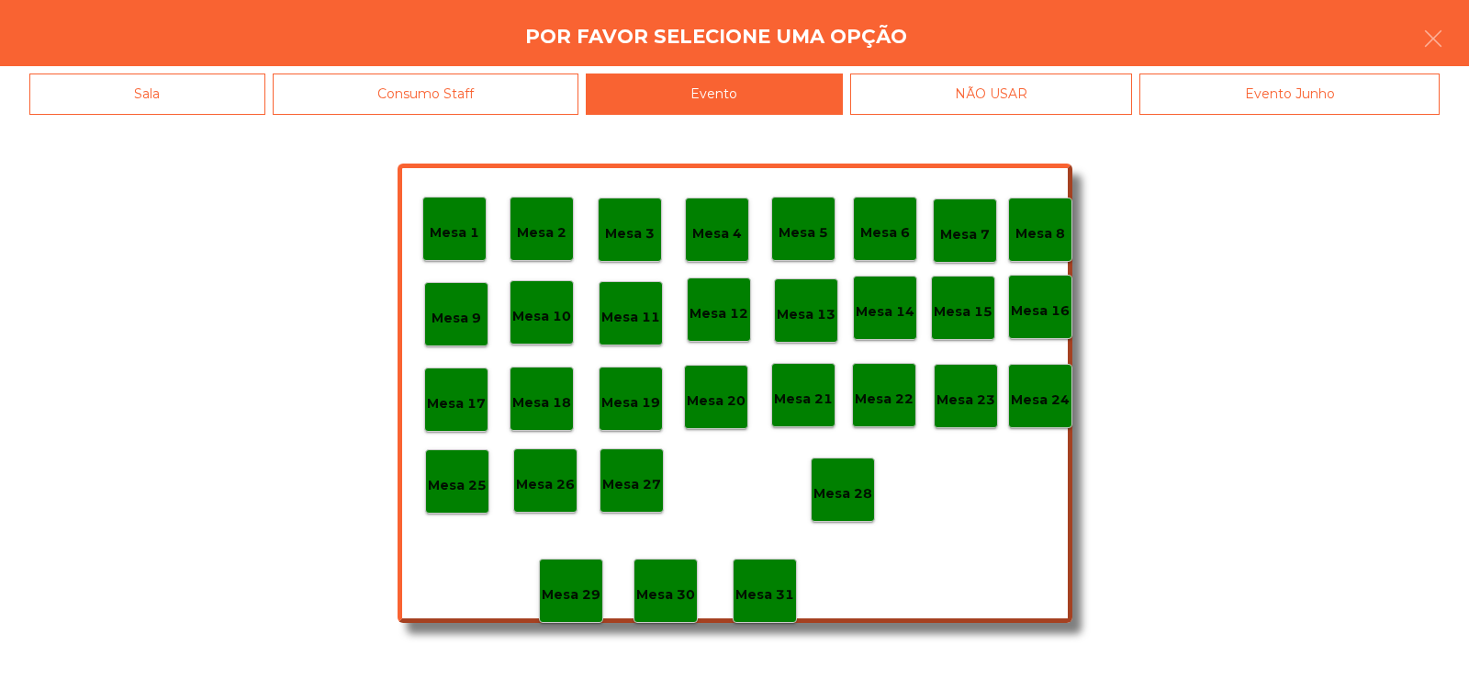
click at [870, 490] on p "Mesa 28" at bounding box center [843, 493] width 59 height 21
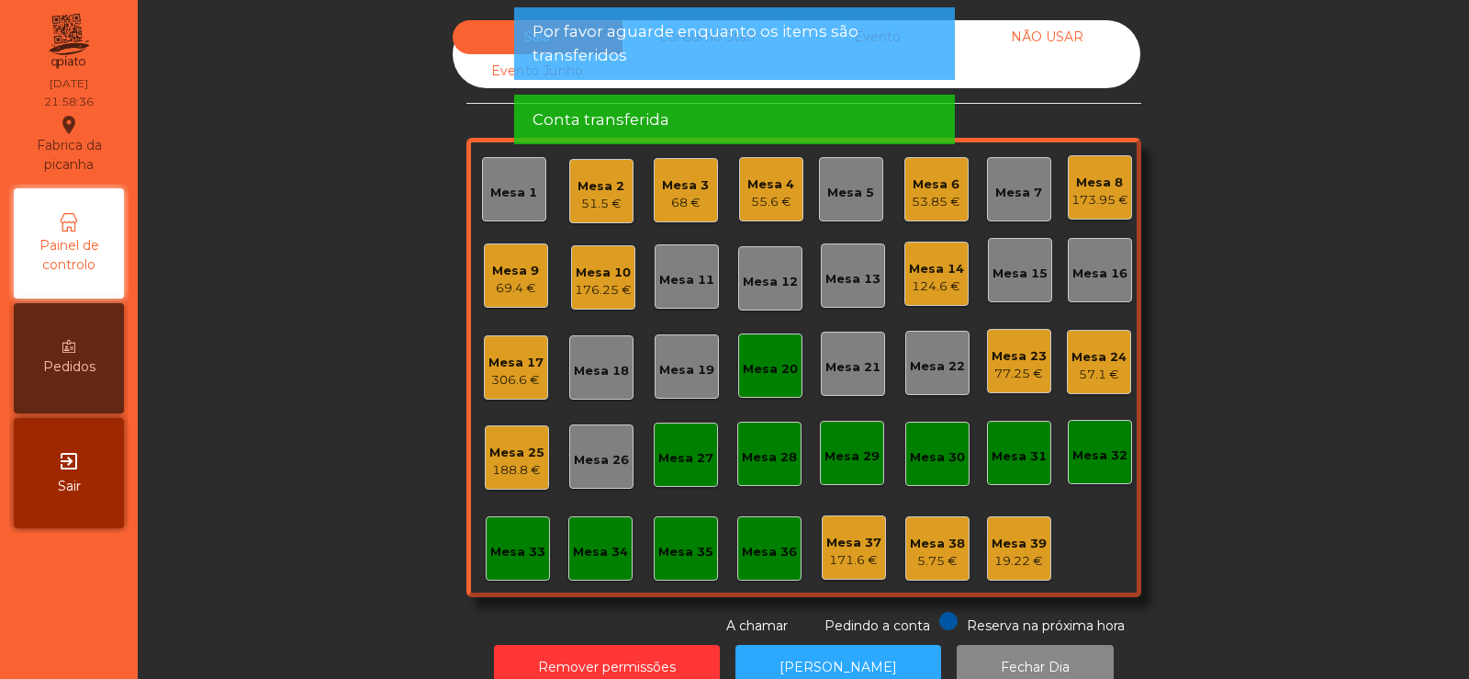
click at [740, 378] on div "Mesa 20" at bounding box center [770, 365] width 64 height 64
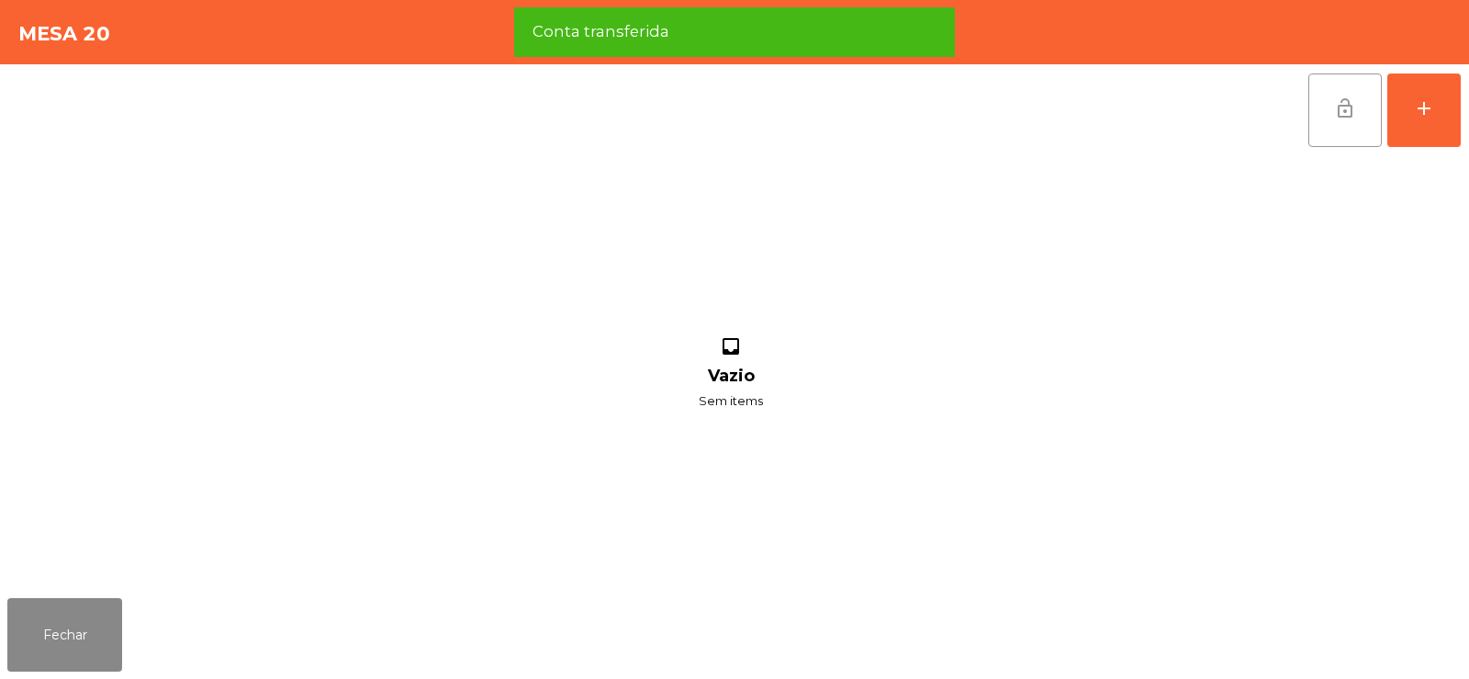
click at [1346, 105] on span "lock_open" at bounding box center [1345, 108] width 22 height 22
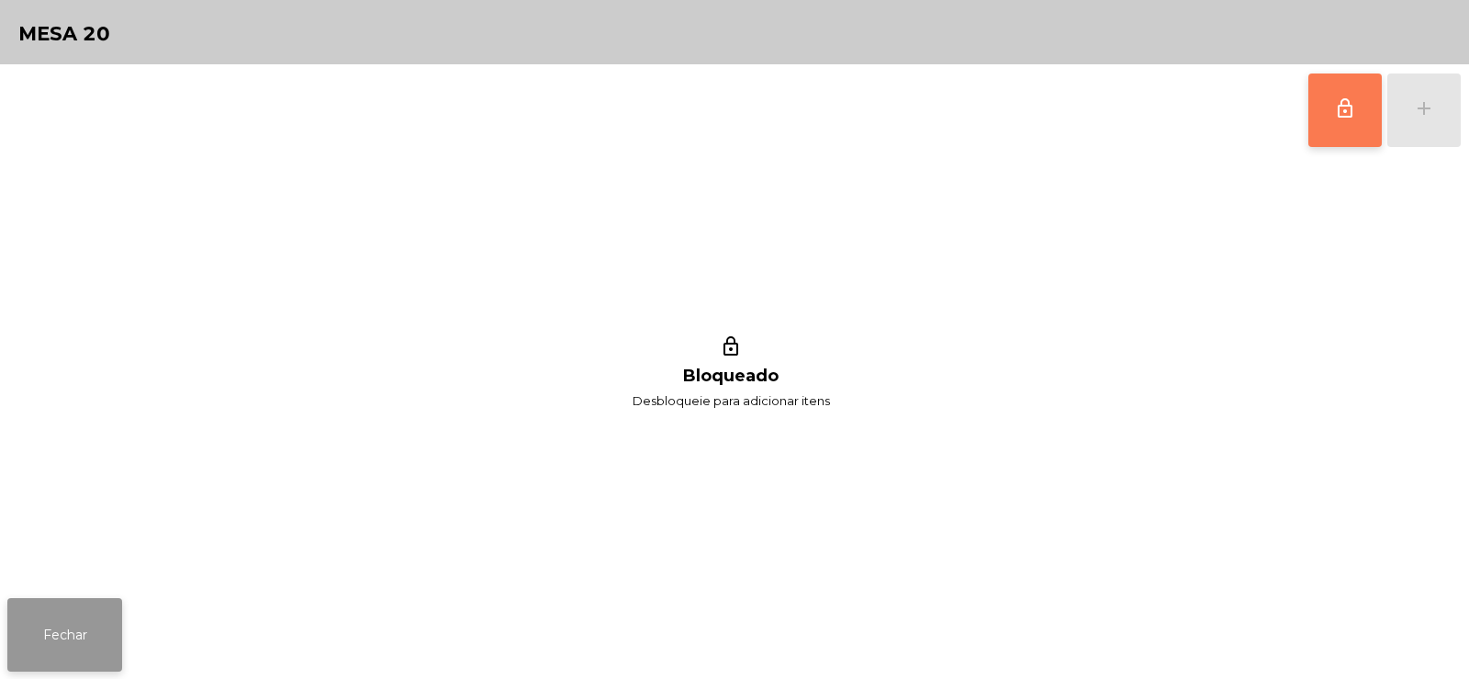
click at [59, 610] on button "Fechar" at bounding box center [64, 634] width 115 height 73
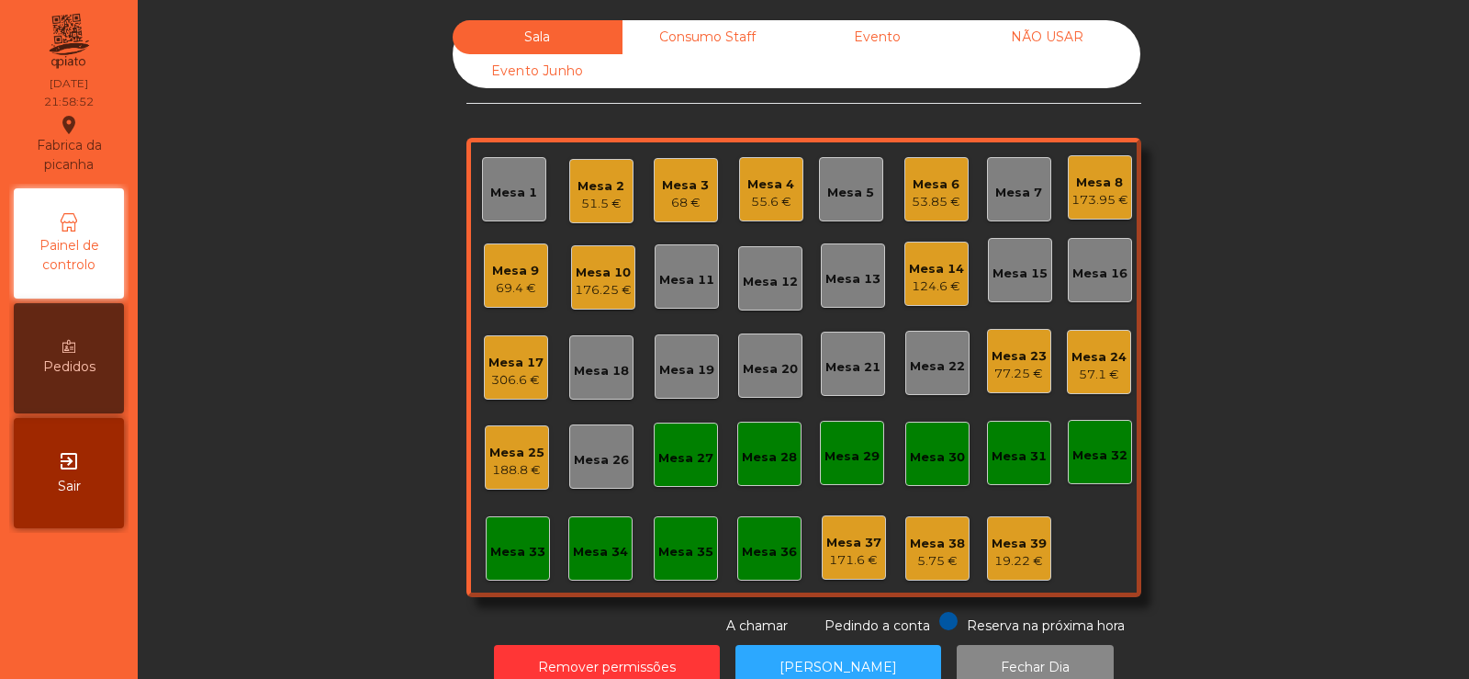
click at [489, 371] on div "306.6 €" at bounding box center [516, 380] width 55 height 18
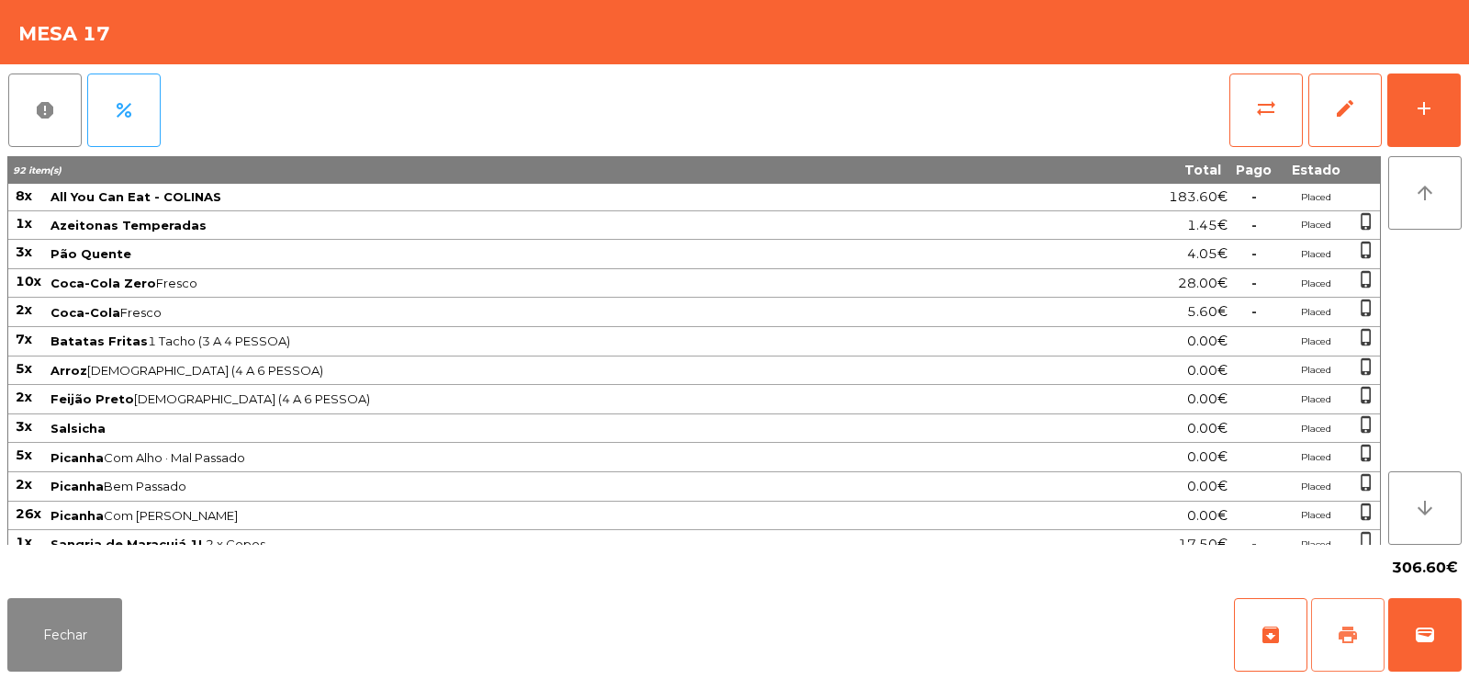
click at [1346, 624] on span "print" at bounding box center [1348, 635] width 22 height 22
click at [1258, 128] on button "sync_alt" at bounding box center [1266, 109] width 73 height 73
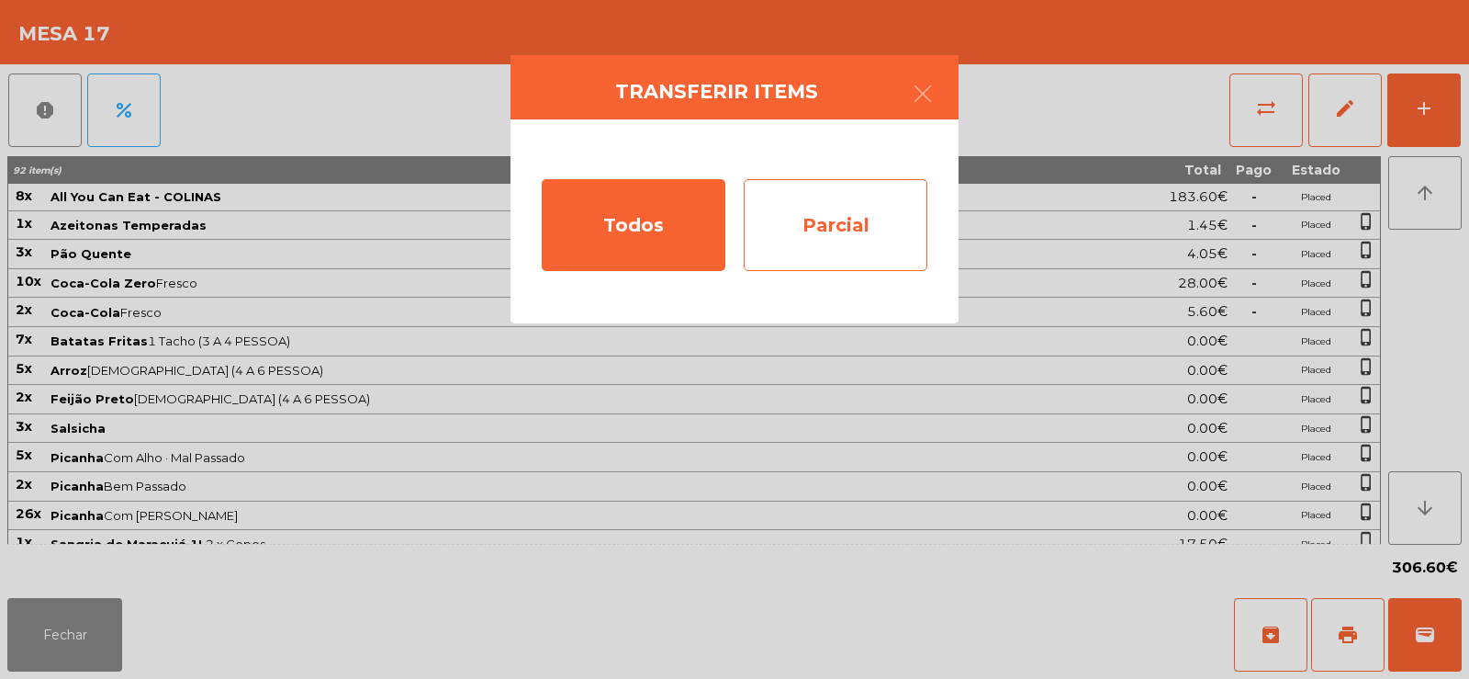
click at [842, 221] on div "Parcial" at bounding box center [836, 225] width 184 height 92
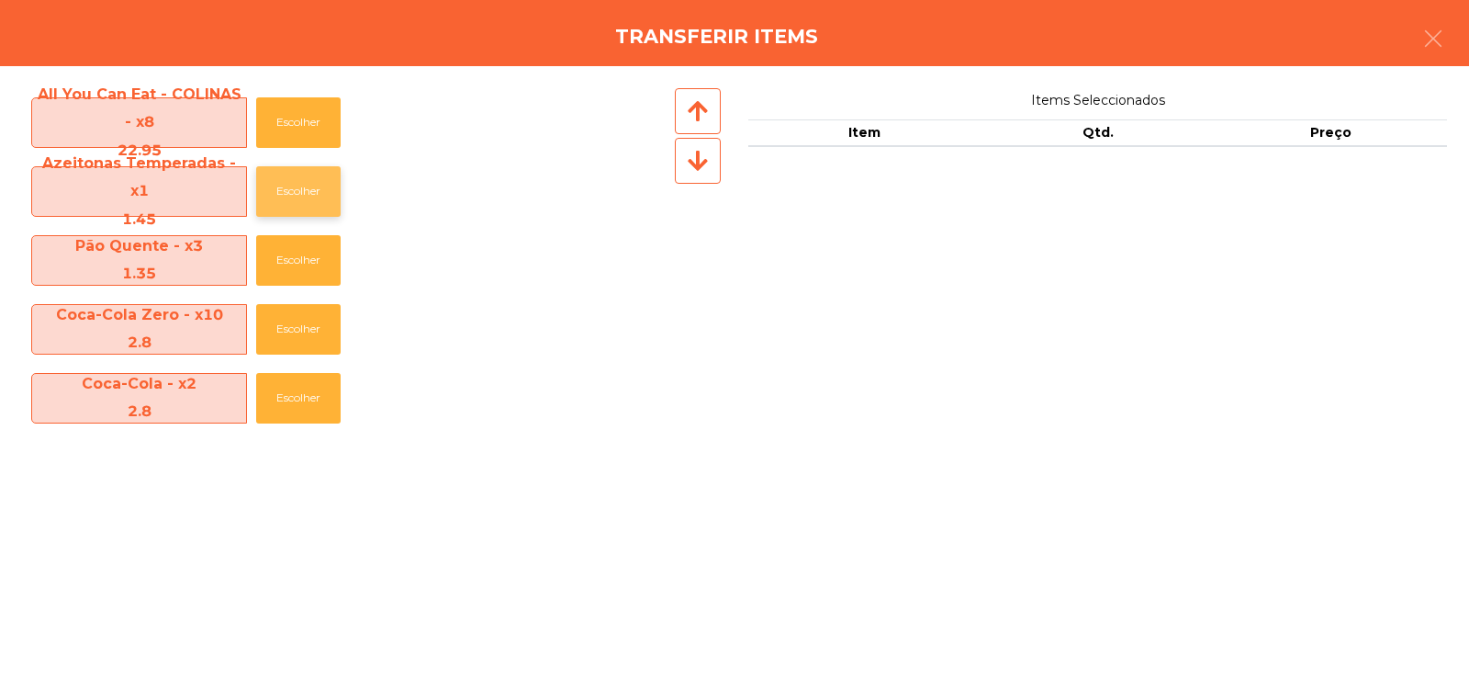
click at [316, 183] on button "Escolher" at bounding box center [298, 191] width 84 height 51
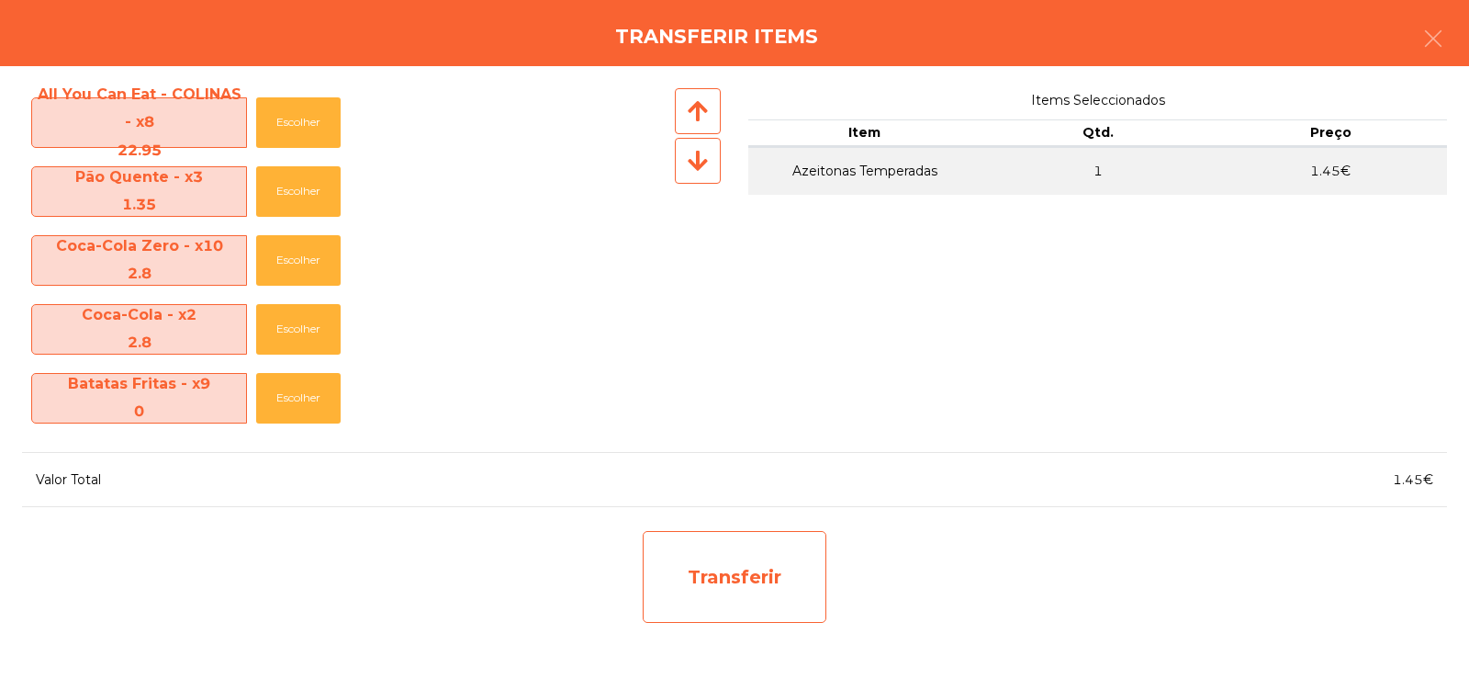
click at [740, 586] on div "Transferir" at bounding box center [735, 577] width 184 height 92
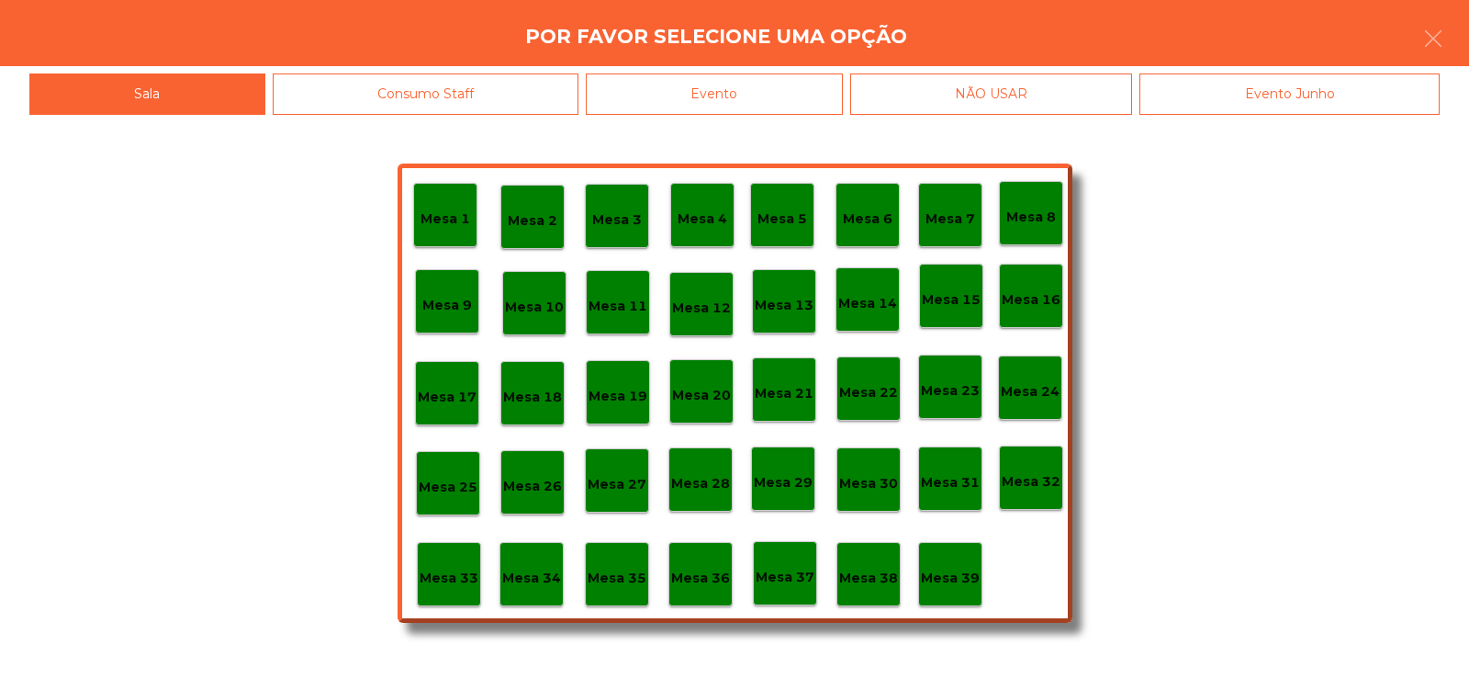
click at [800, 586] on p "Mesa 37" at bounding box center [785, 577] width 59 height 21
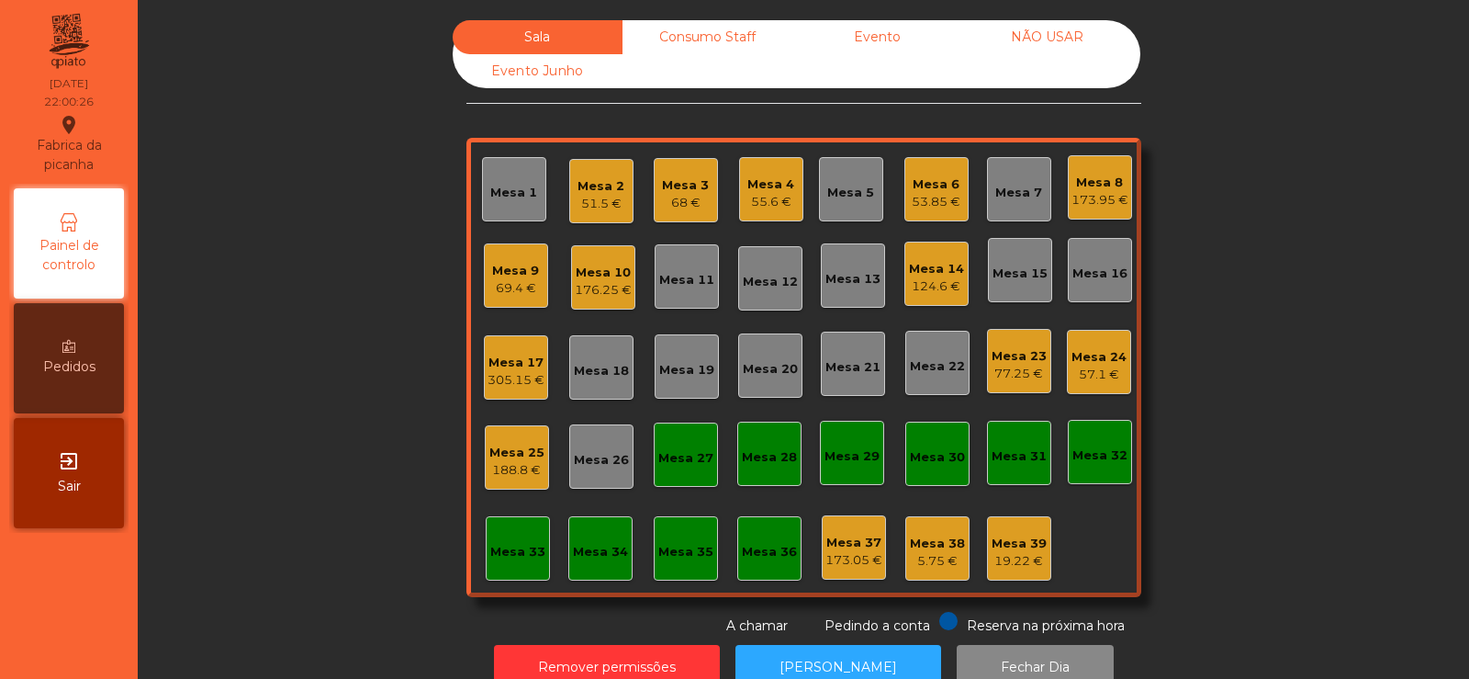
click at [489, 359] on div "Mesa 17" at bounding box center [516, 363] width 57 height 18
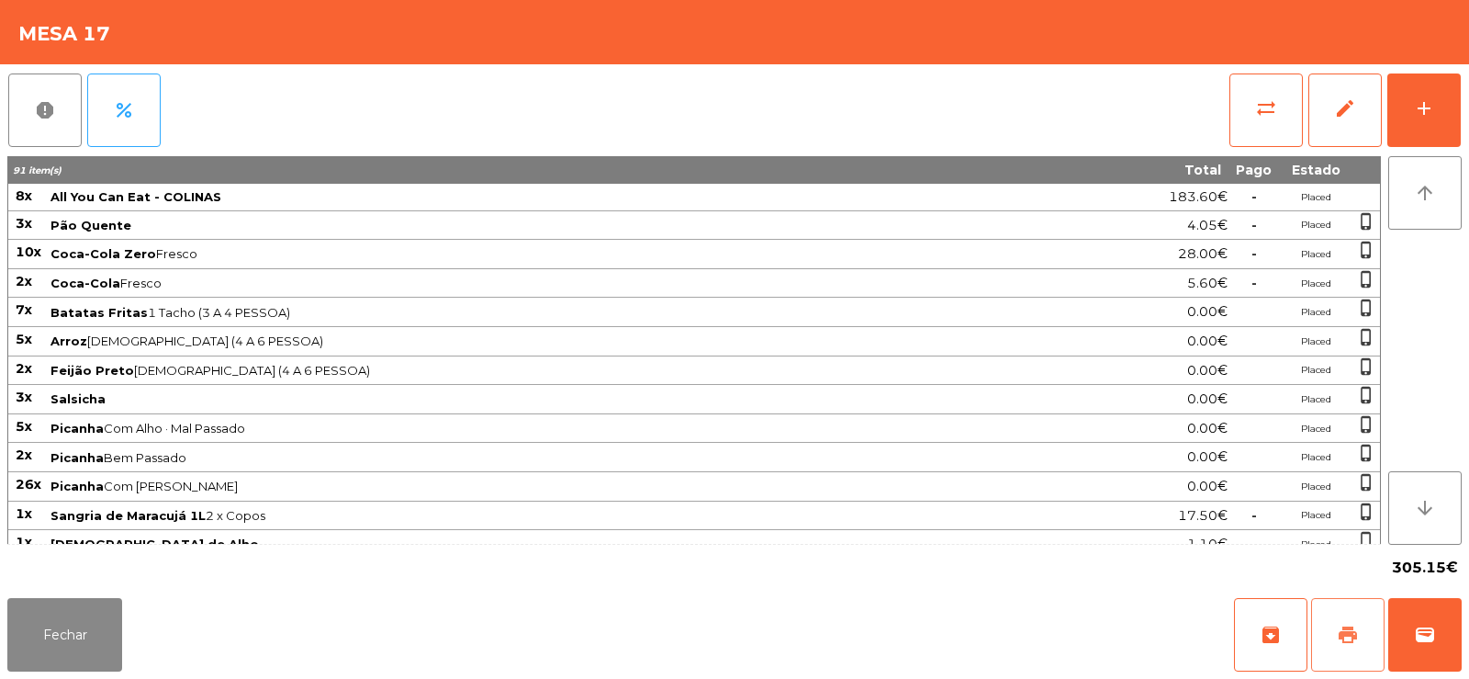
click at [1342, 657] on button "print" at bounding box center [1347, 634] width 73 height 73
click at [1433, 624] on span "wallet" at bounding box center [1425, 635] width 22 height 22
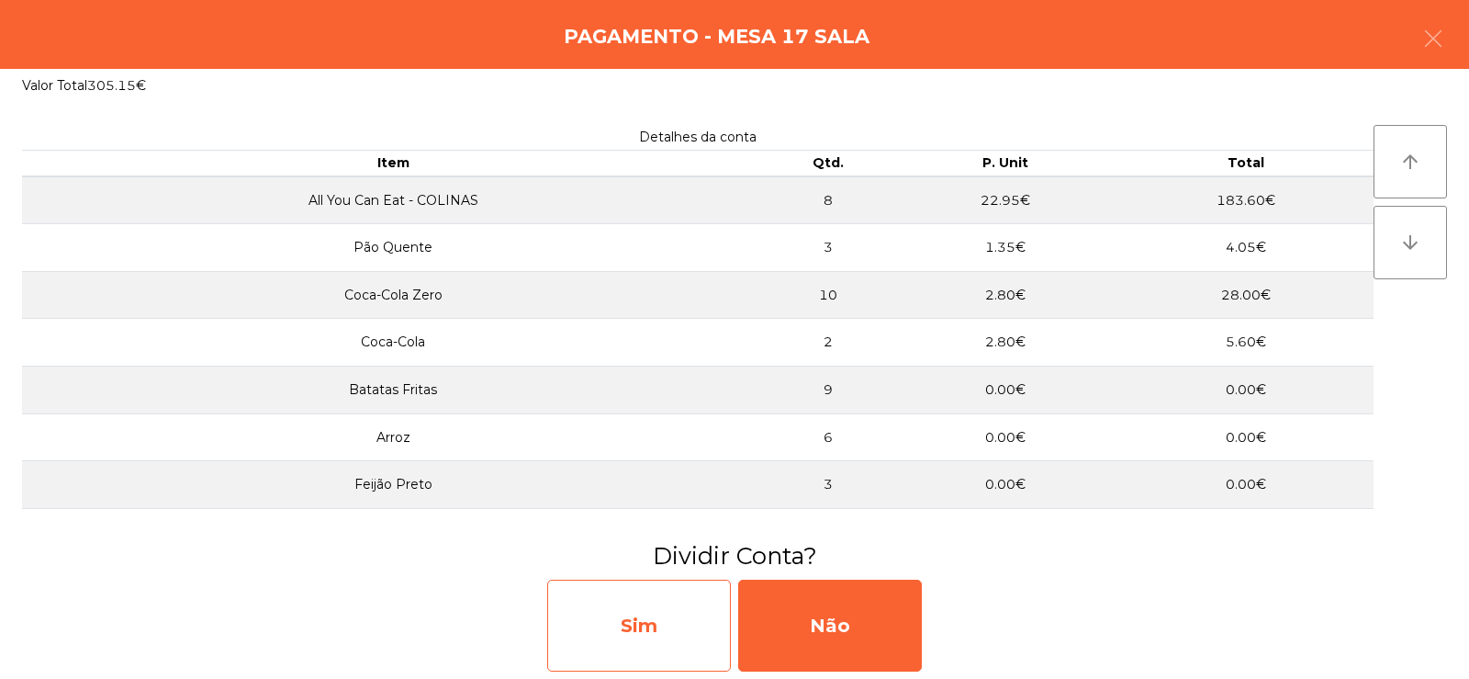
click at [642, 642] on div "Sim" at bounding box center [639, 625] width 184 height 92
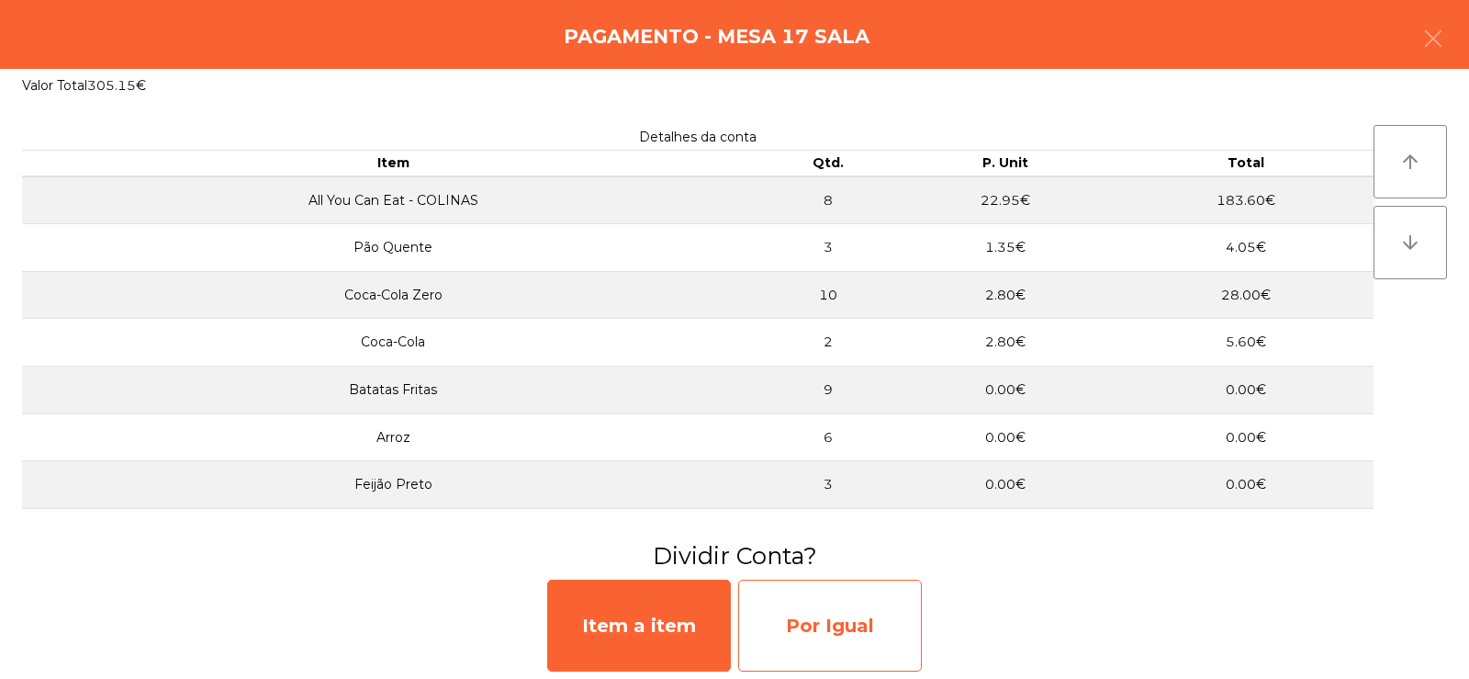
click at [828, 642] on div "Por Igual" at bounding box center [830, 625] width 184 height 92
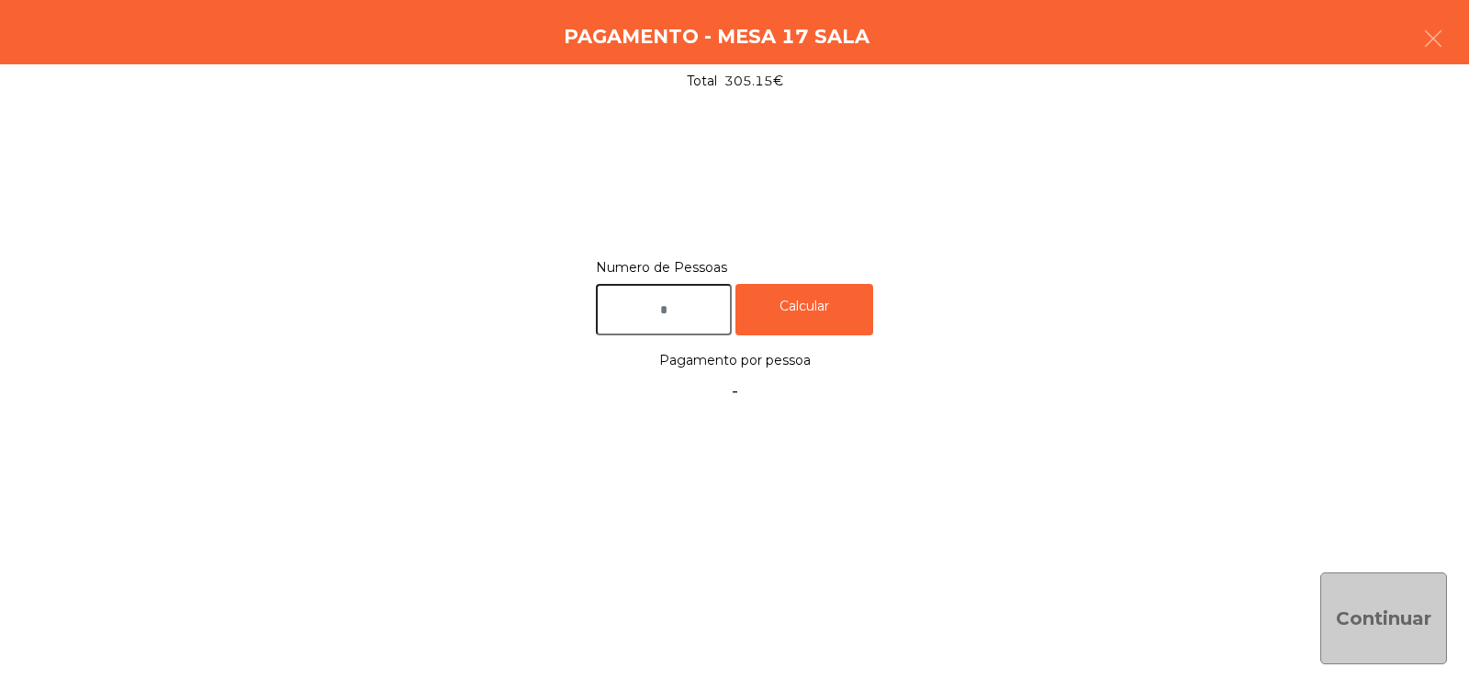
click at [691, 311] on input "text" at bounding box center [664, 310] width 136 height 52
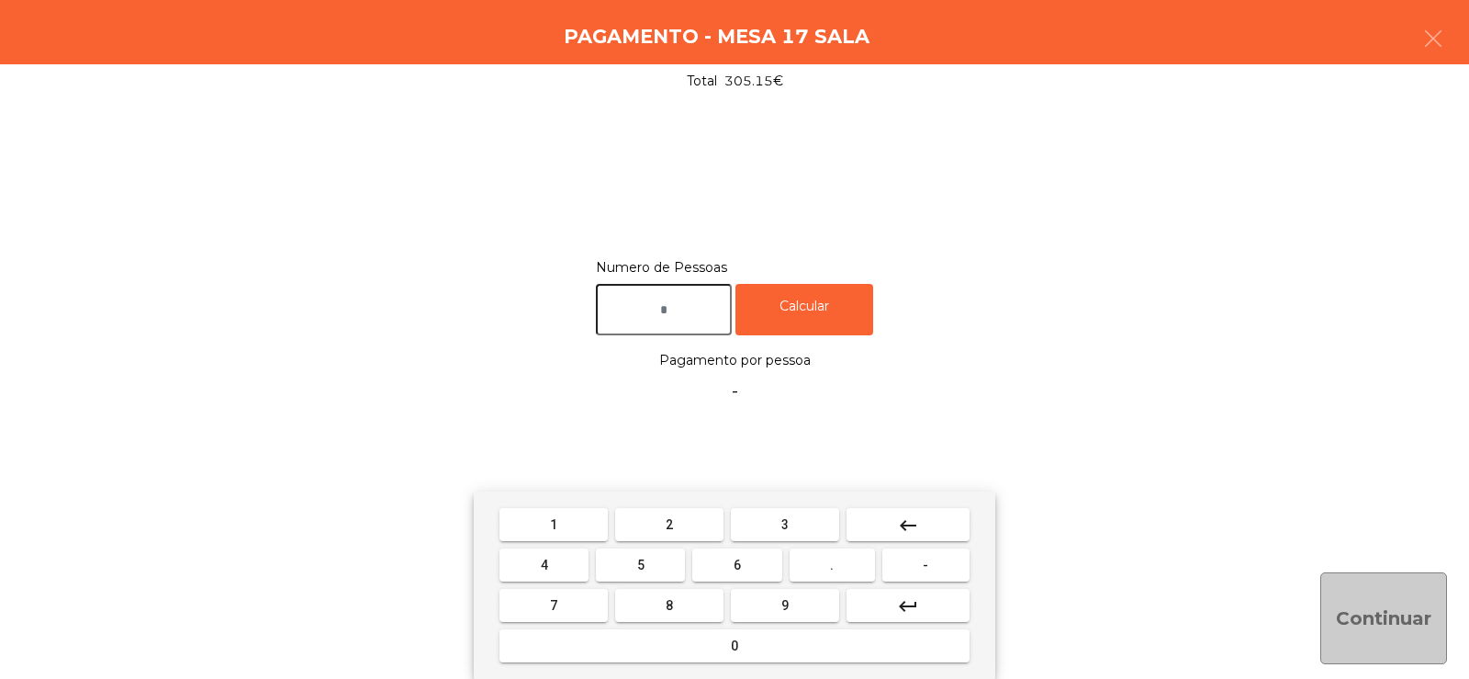
click at [669, 605] on span "8" at bounding box center [669, 605] width 7 height 15
type input "*"
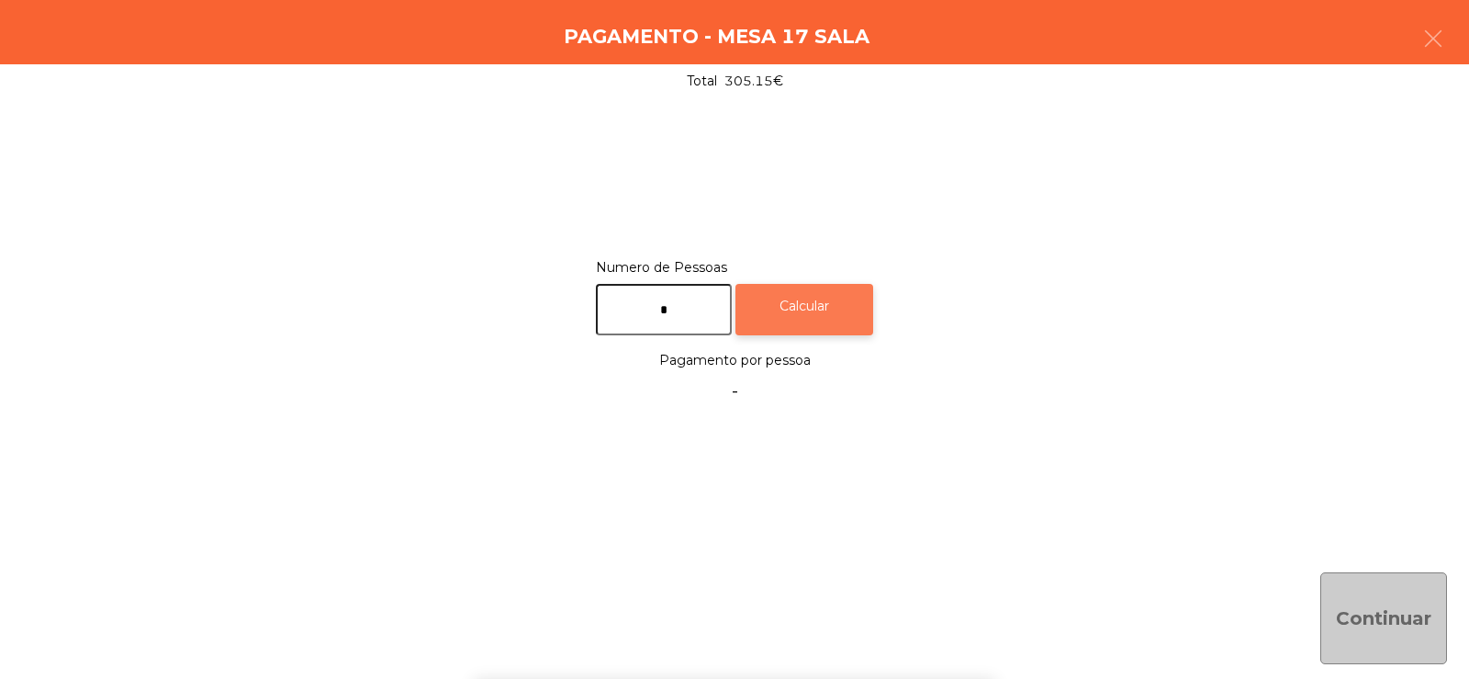
click at [840, 306] on div "Calcular" at bounding box center [805, 310] width 138 height 52
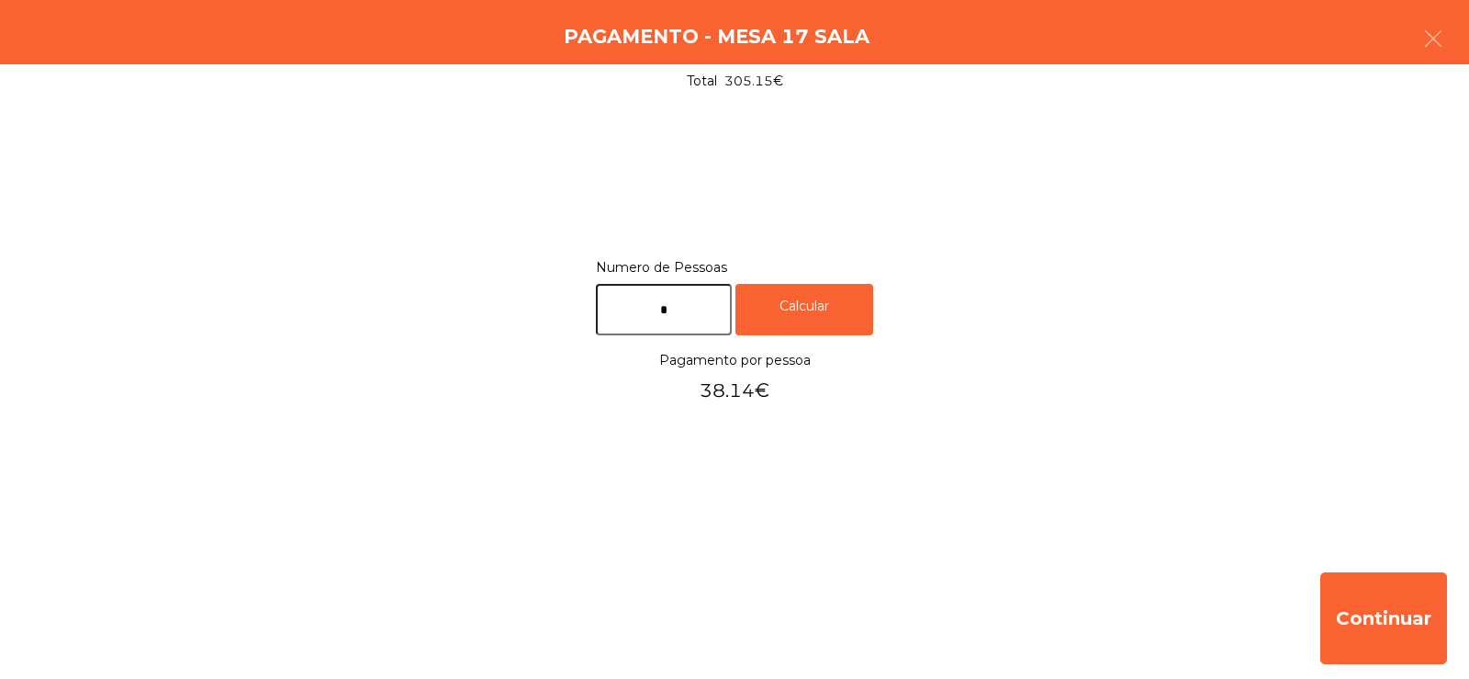
click at [272, 346] on div "Numero de Pessoas * Calcular Pagamento por pessoa 38.14€" at bounding box center [734, 331] width 1425 height 152
click at [703, 311] on input "*" at bounding box center [664, 310] width 136 height 52
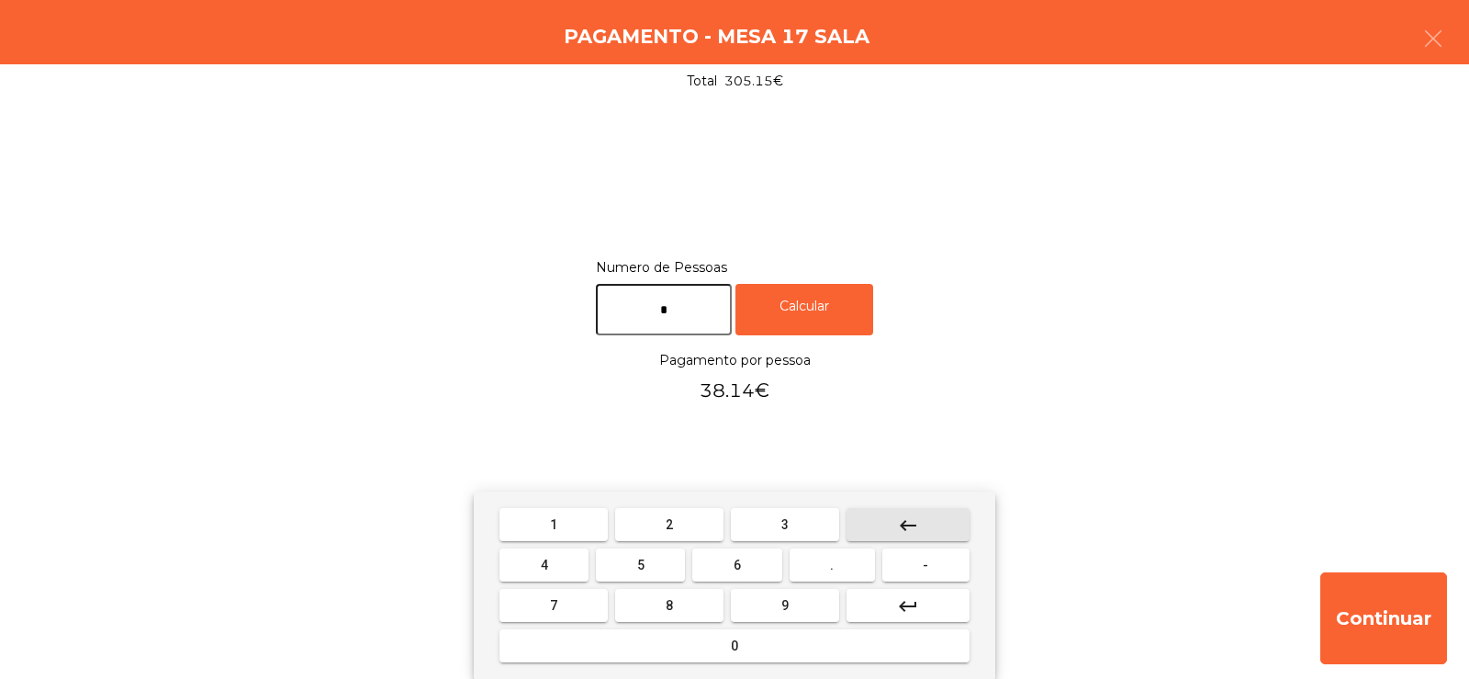
click at [916, 517] on mat-icon "keyboard_backspace" at bounding box center [908, 525] width 22 height 22
click at [908, 523] on mat-icon "keyboard_backspace" at bounding box center [908, 525] width 22 height 22
click at [785, 525] on span "3" at bounding box center [784, 524] width 7 height 15
type input "*"
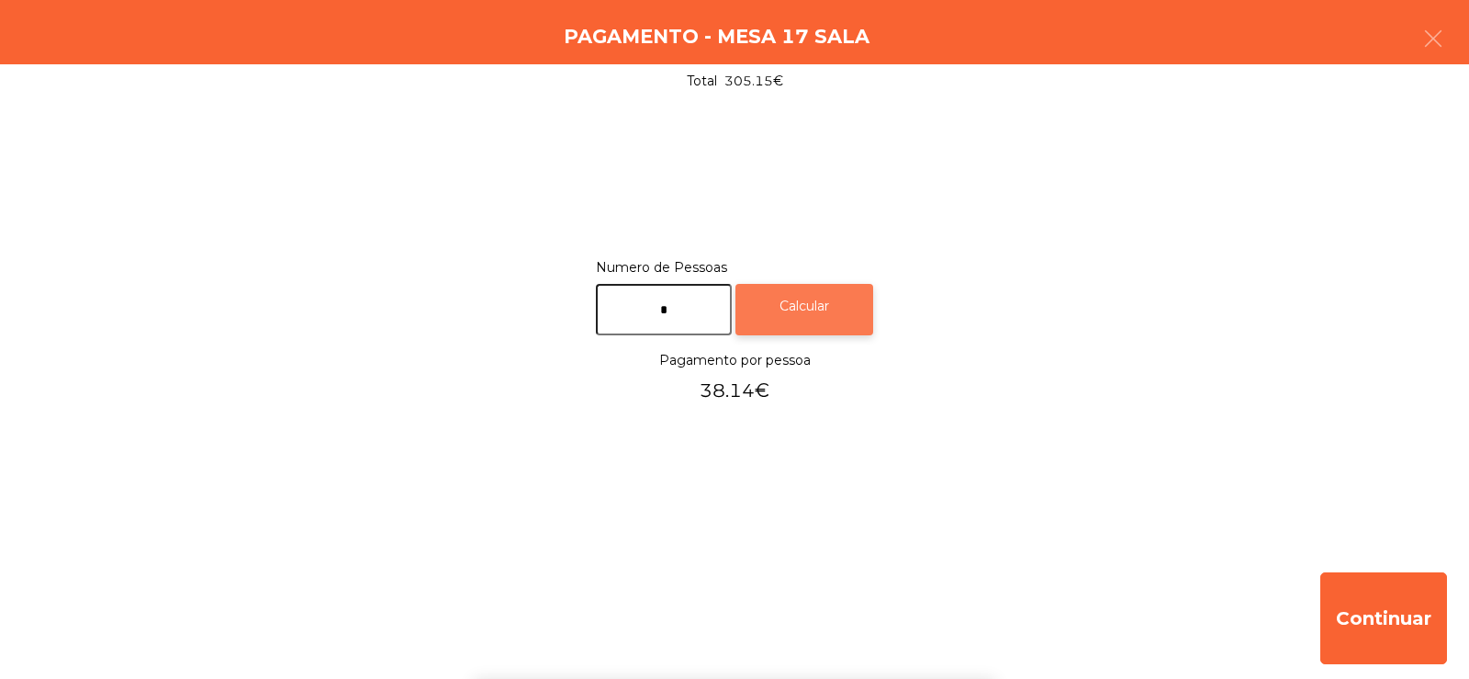
click at [848, 302] on div "Calcular" at bounding box center [805, 310] width 138 height 52
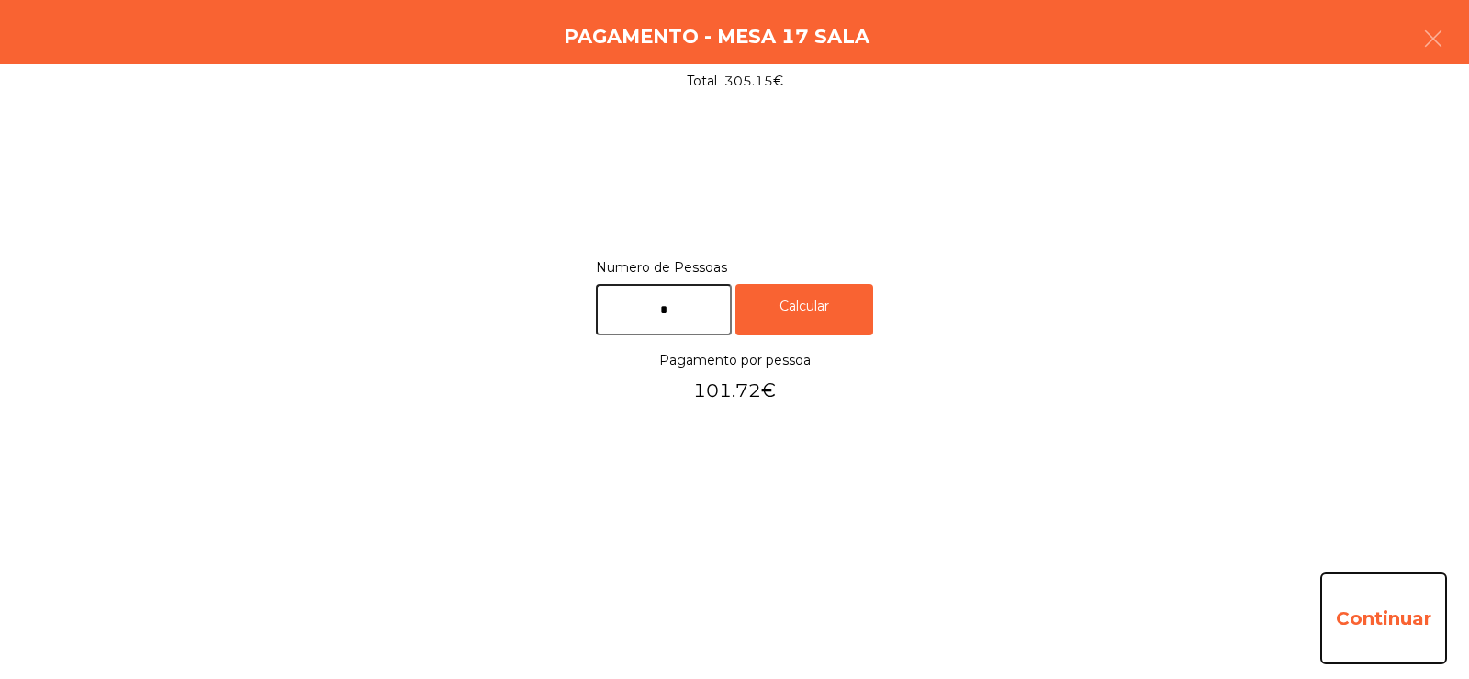
click at [1401, 597] on button "Continuar" at bounding box center [1384, 618] width 127 height 92
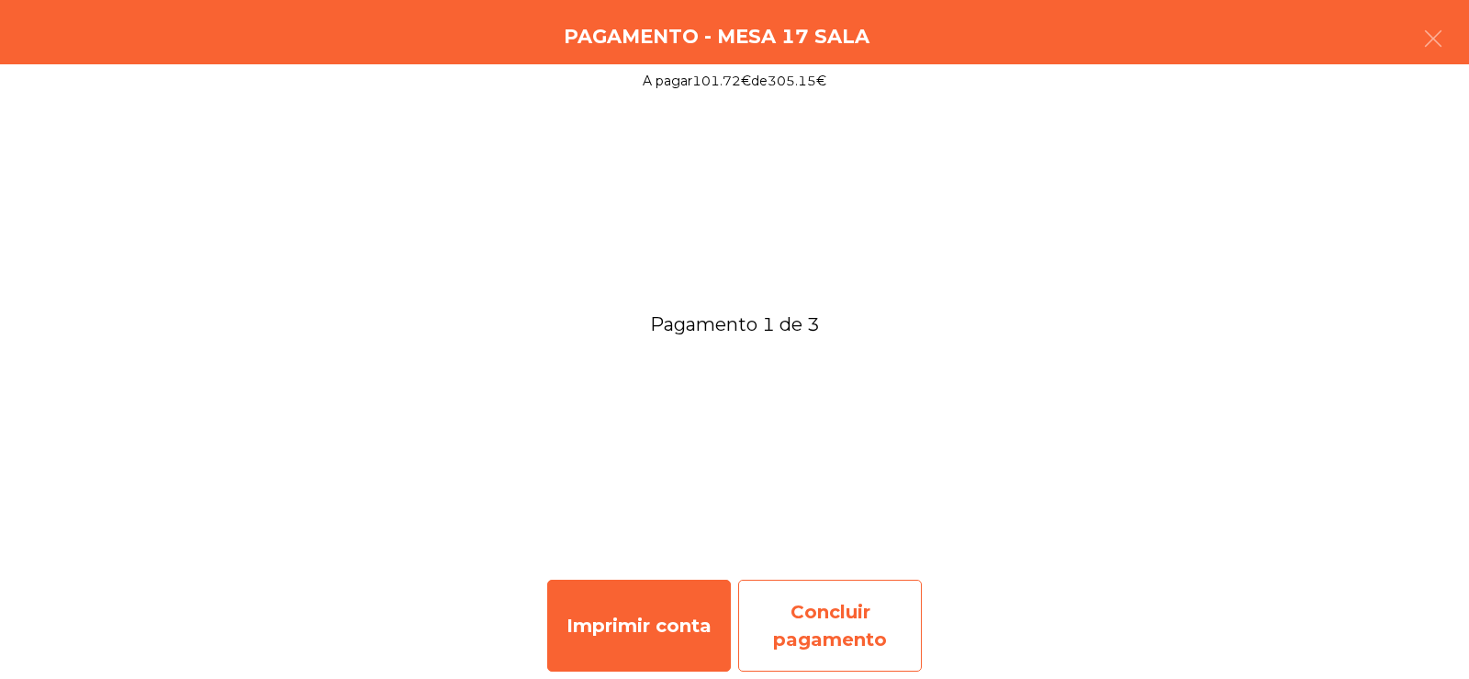
click at [853, 615] on div "Concluir pagamento" at bounding box center [830, 625] width 184 height 92
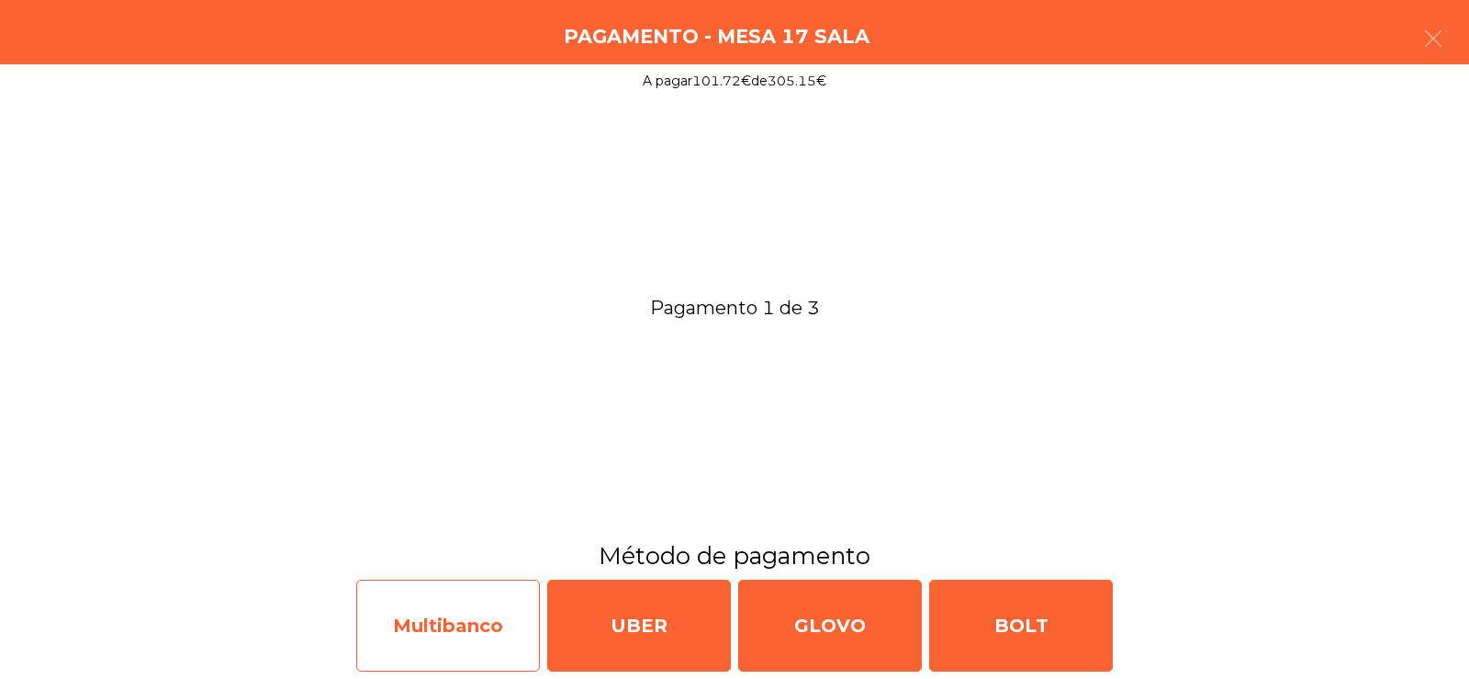
click at [476, 626] on div "Multibanco" at bounding box center [448, 625] width 184 height 92
select select "**"
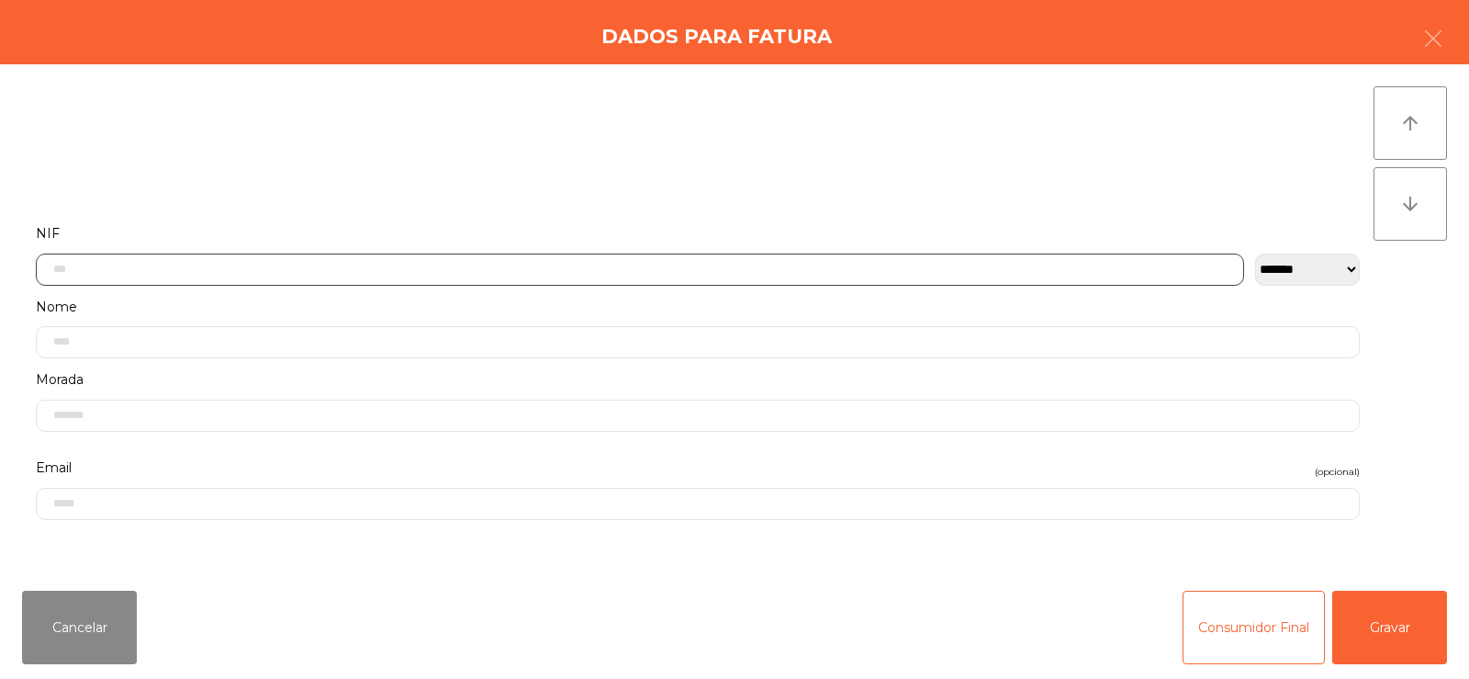
click at [524, 267] on input "text" at bounding box center [640, 269] width 1208 height 32
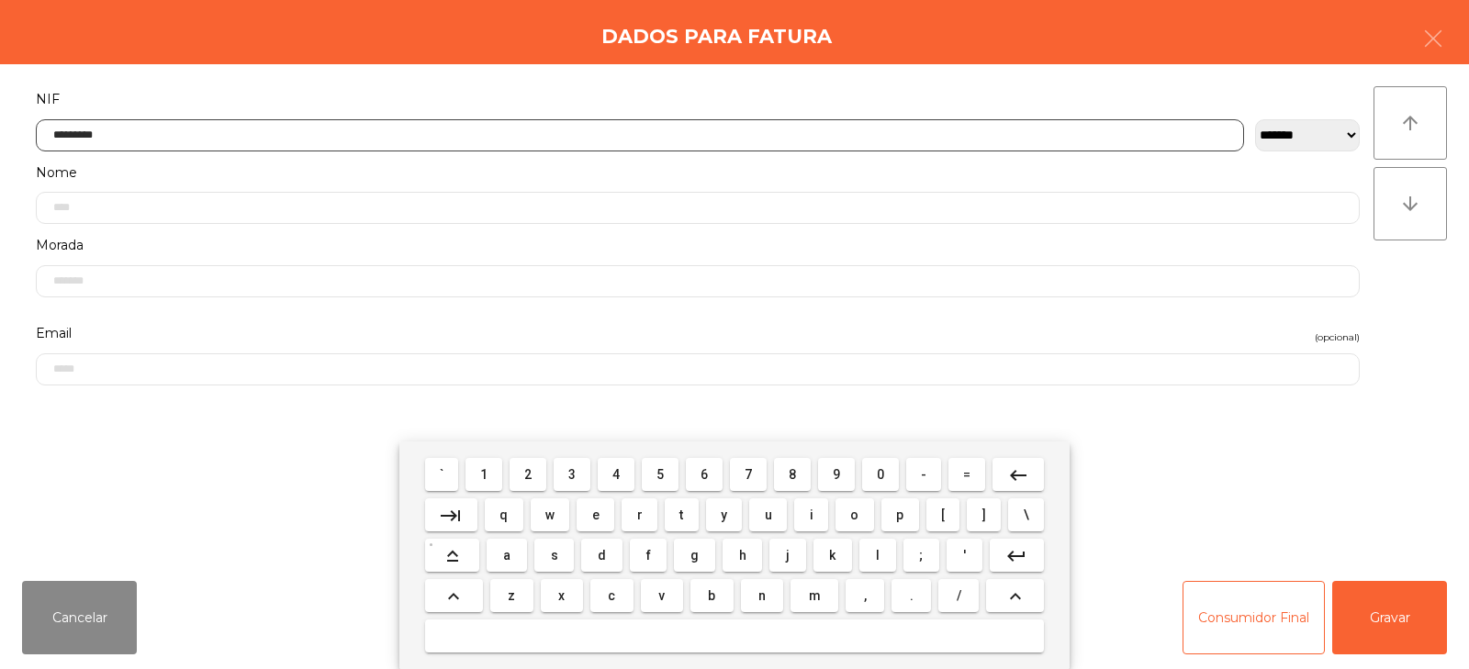
type input "*********"
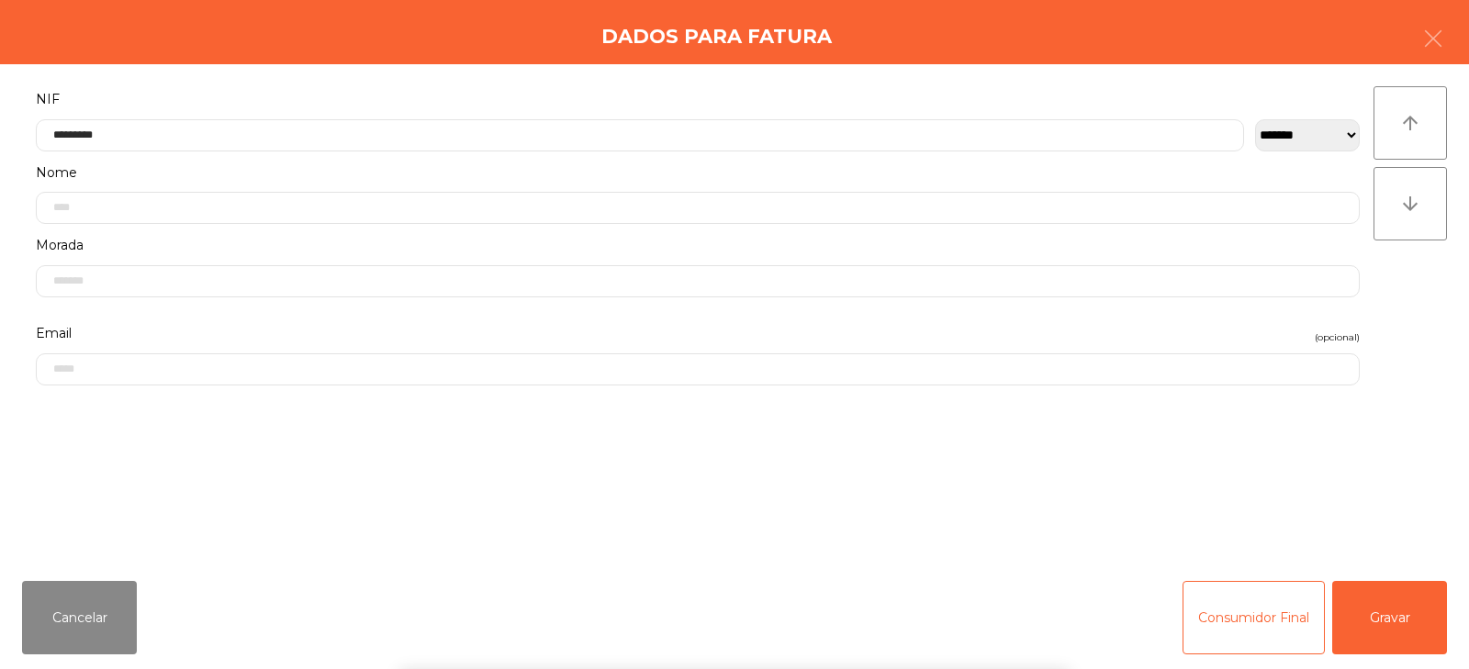
click at [1410, 622] on div "` 1 2 3 4 5 6 7 8 9 0 - = keyboard_backspace keyboard_tab q w e r t y u i o p […" at bounding box center [734, 556] width 1469 height 228
click at [1396, 613] on button "Gravar" at bounding box center [1389, 617] width 115 height 73
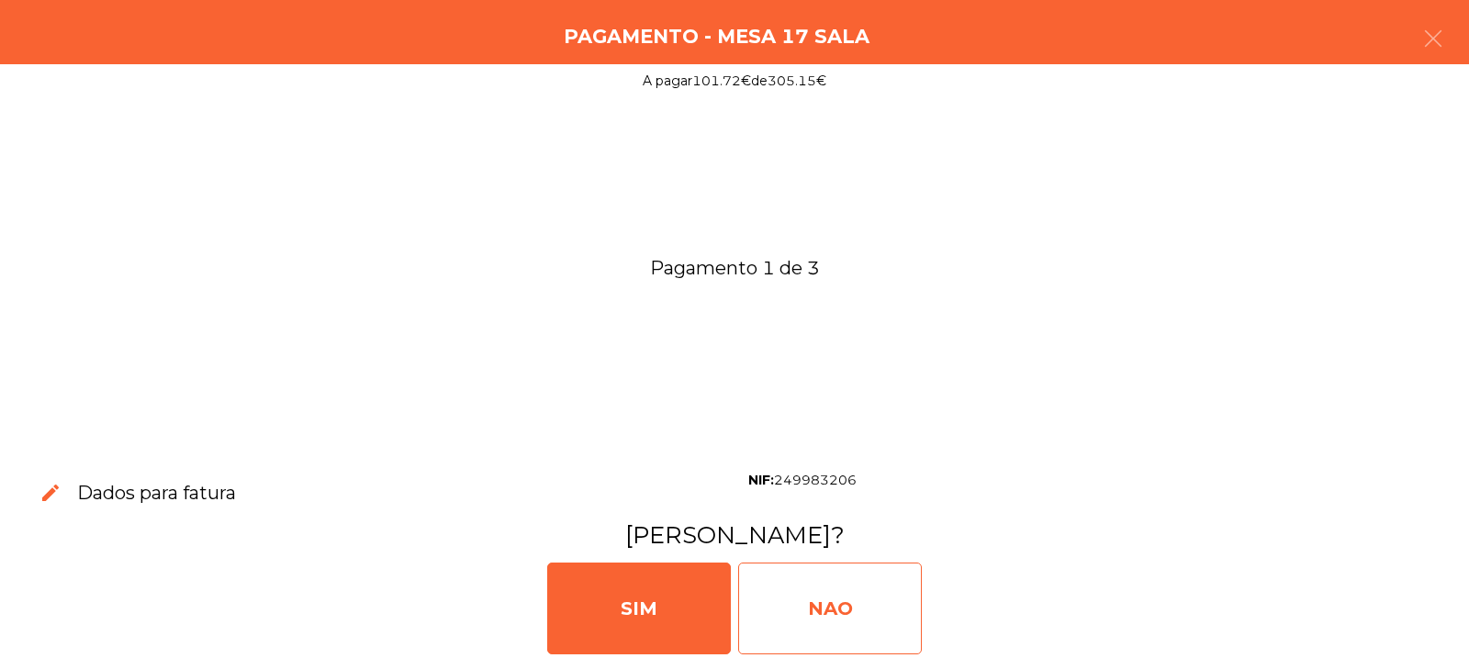
click at [830, 599] on div "NAO" at bounding box center [830, 609] width 184 height 92
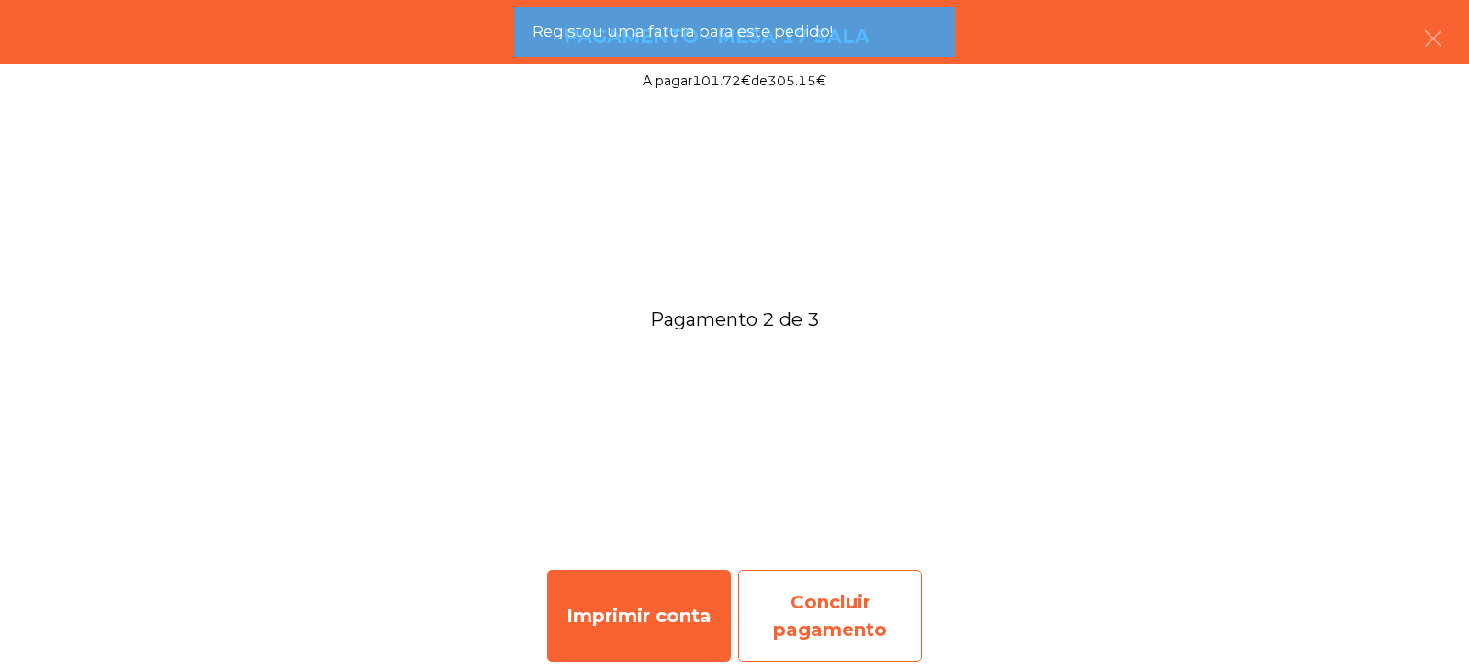
click at [863, 602] on div "Concluir pagamento" at bounding box center [830, 616] width 184 height 92
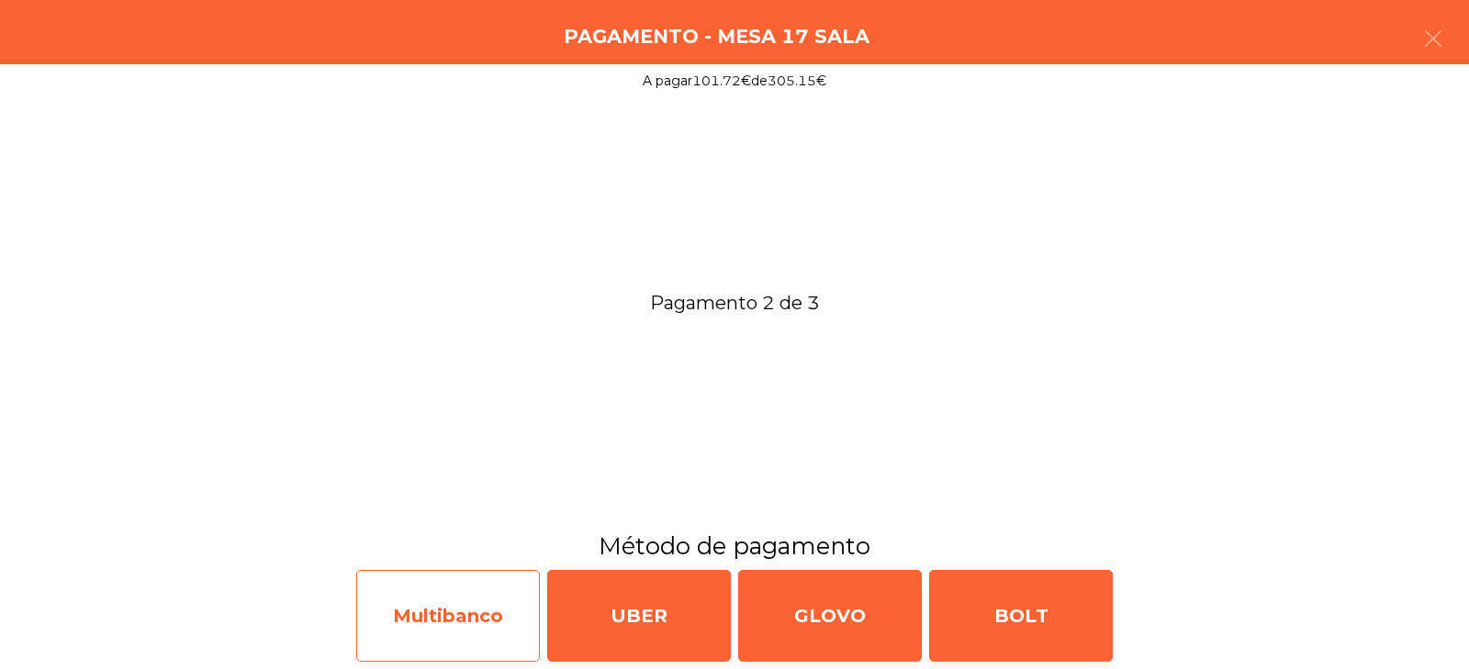
click at [478, 622] on div "Multibanco" at bounding box center [448, 616] width 184 height 92
select select "**"
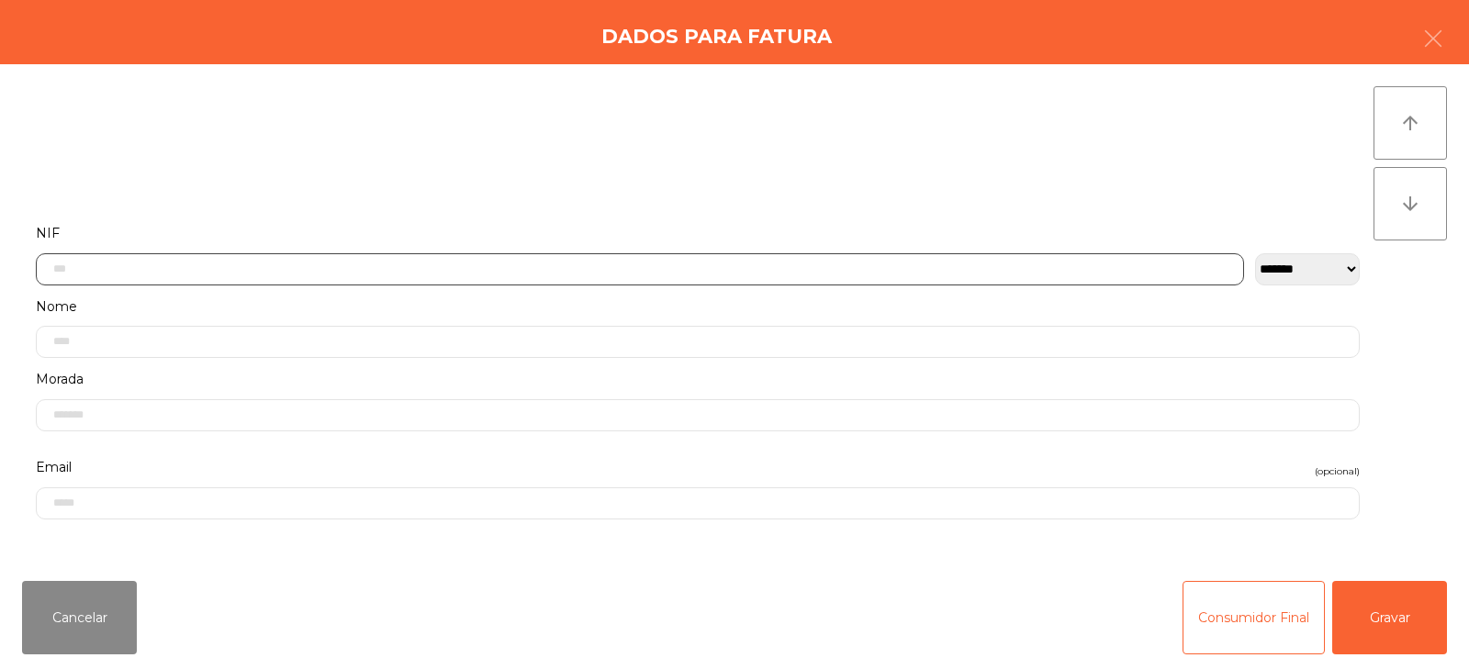
click at [603, 273] on input "text" at bounding box center [640, 269] width 1208 height 32
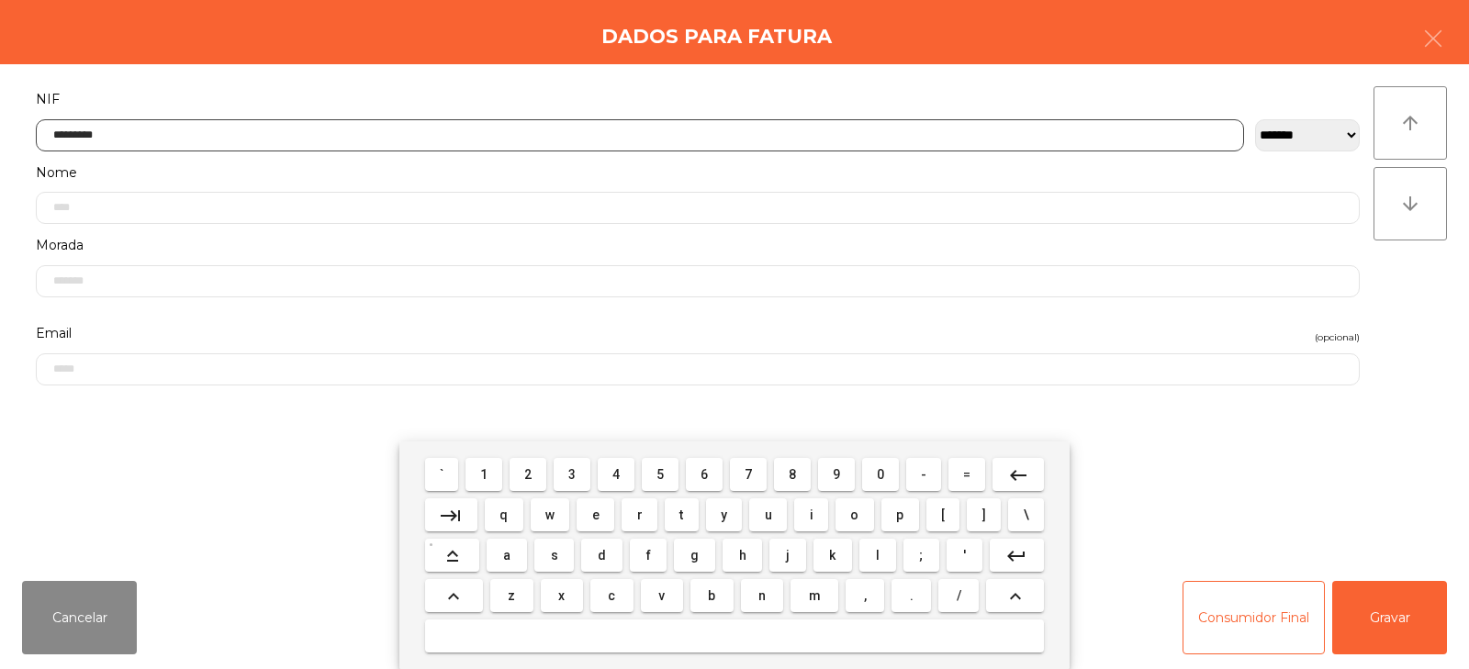
type input "*********"
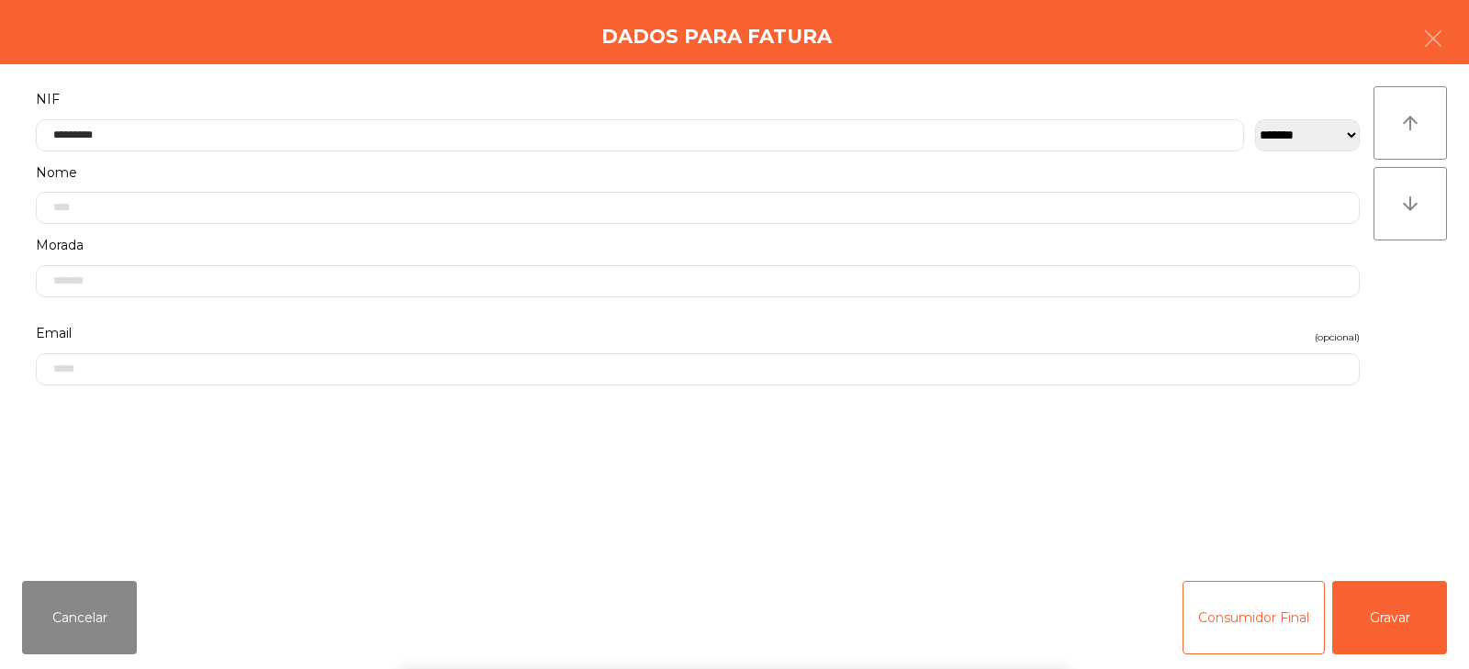
click at [1406, 622] on div "` 1 2 3 4 5 6 7 8 9 0 - = keyboard_backspace keyboard_tab q w e r t y u i o p […" at bounding box center [734, 556] width 1469 height 228
click at [1394, 623] on button "Gravar" at bounding box center [1389, 617] width 115 height 73
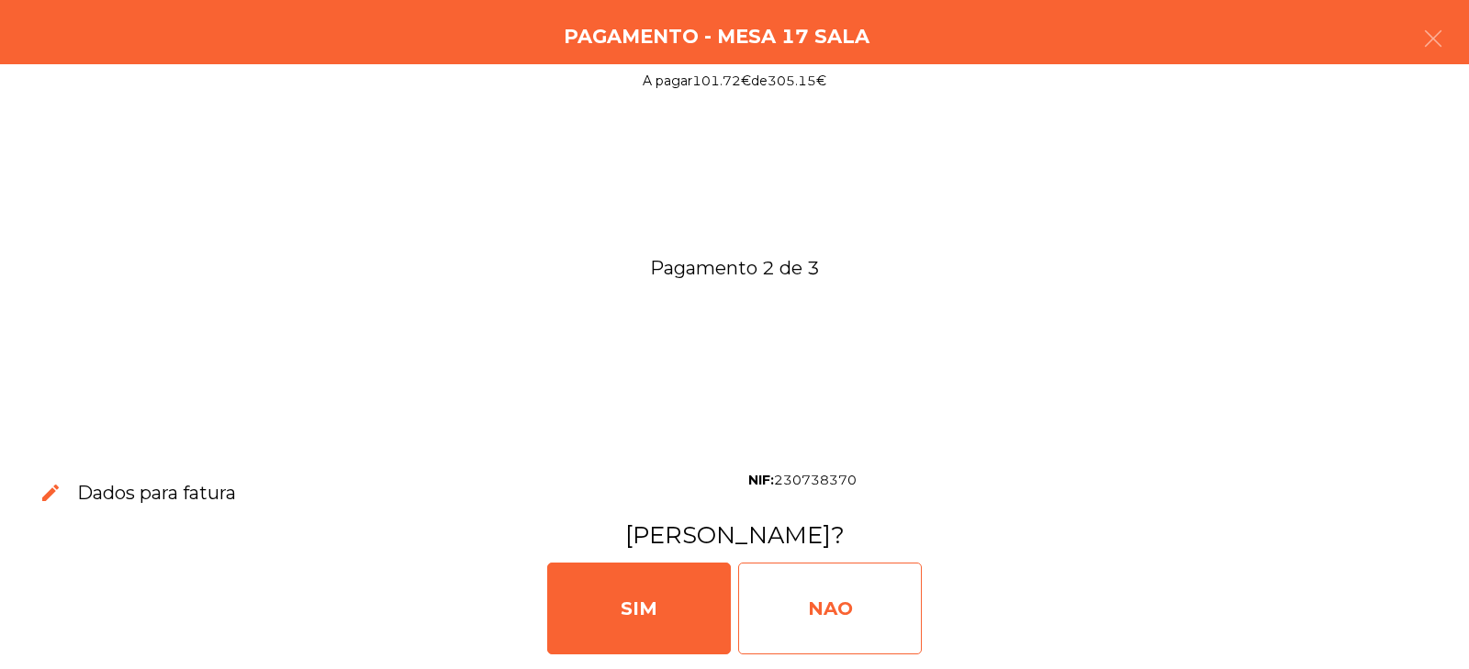
click at [845, 626] on div "NAO" at bounding box center [830, 609] width 184 height 92
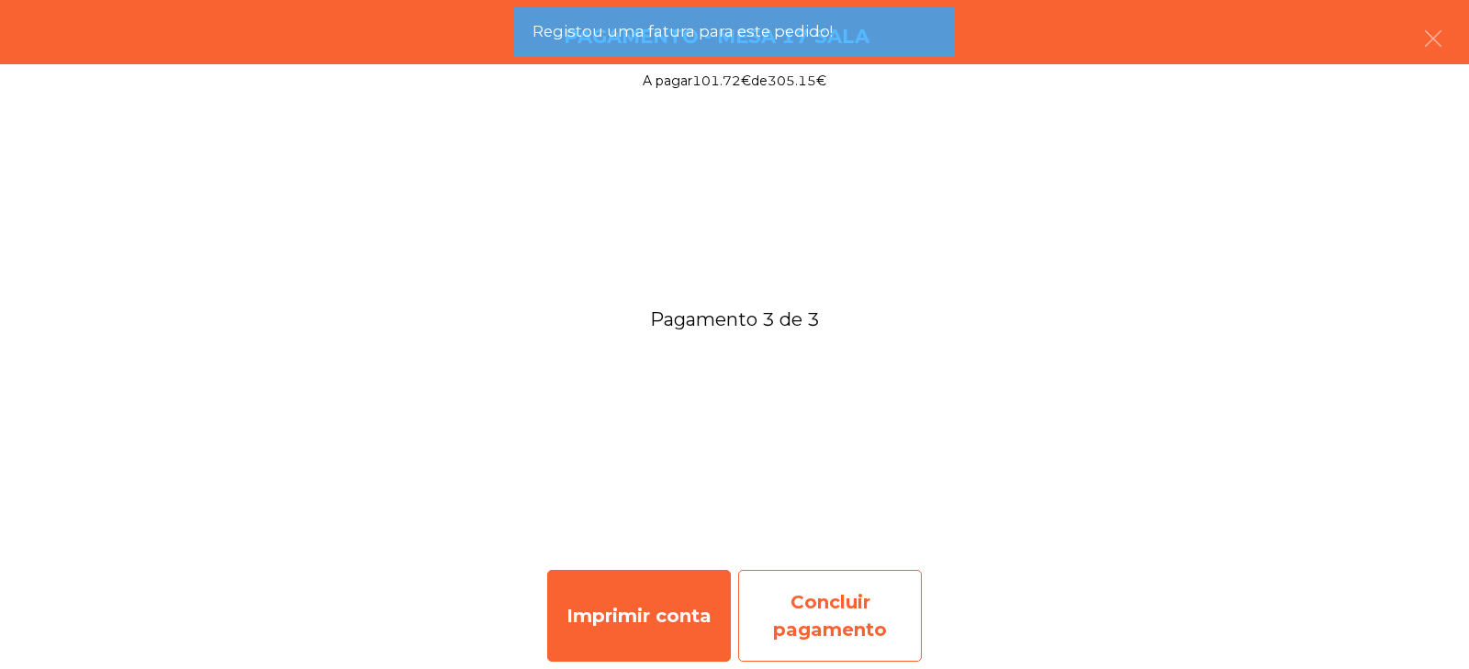
click at [855, 609] on div "Concluir pagamento" at bounding box center [830, 616] width 184 height 92
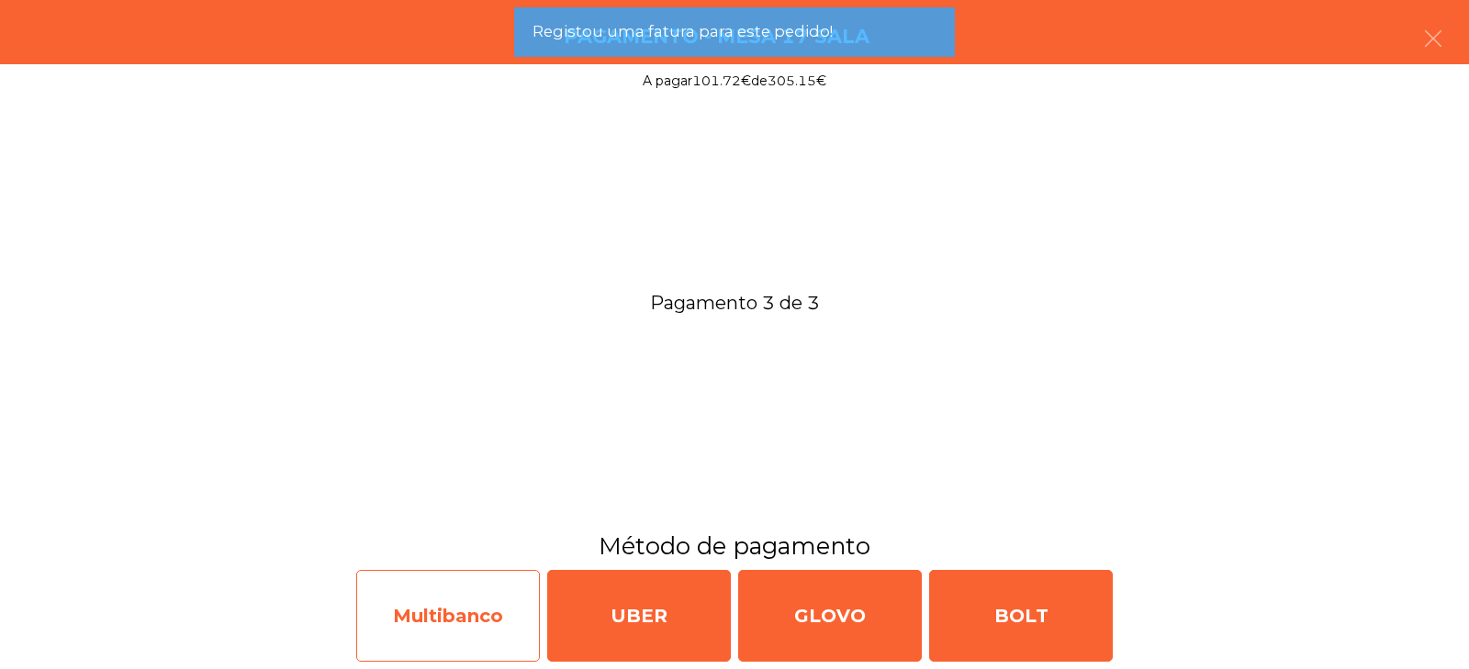
click at [455, 604] on div "Multibanco" at bounding box center [448, 616] width 184 height 92
select select "**"
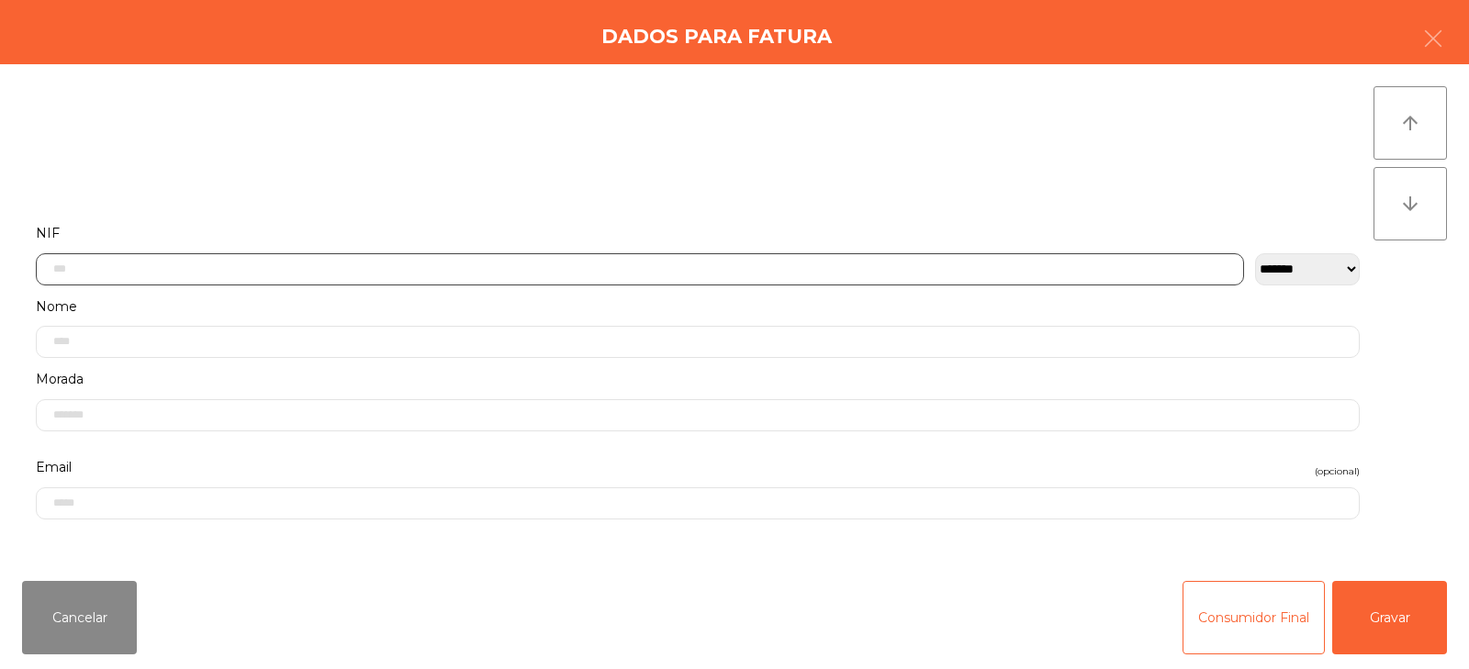
click at [603, 270] on input "text" at bounding box center [640, 269] width 1208 height 32
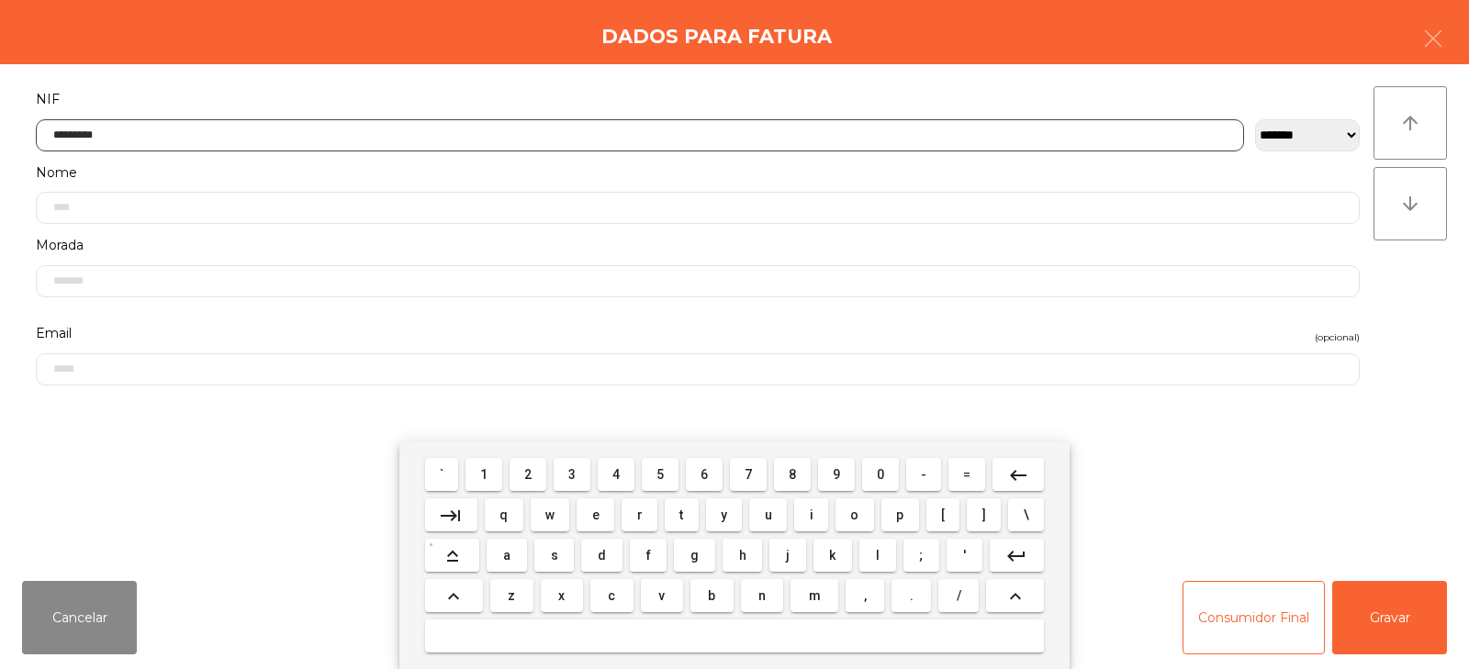
type input "*********"
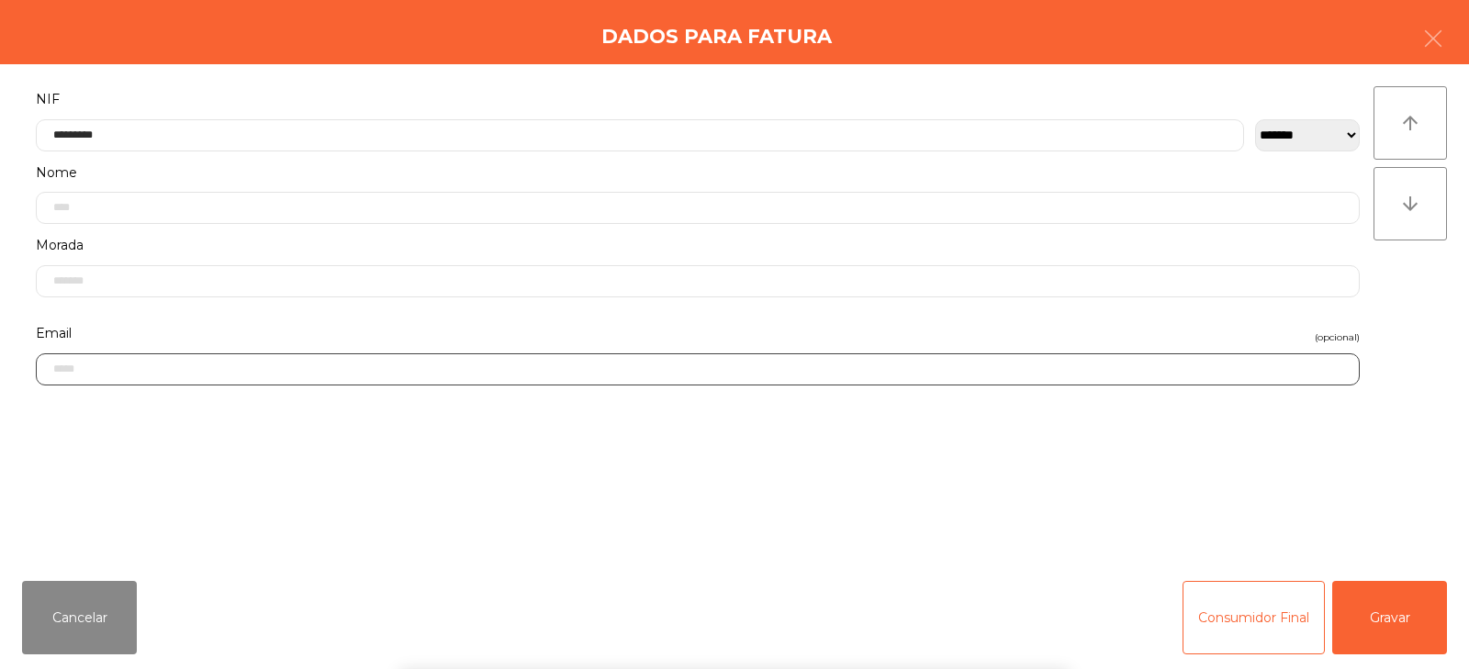
click at [1125, 375] on input "email" at bounding box center [698, 370] width 1324 height 32
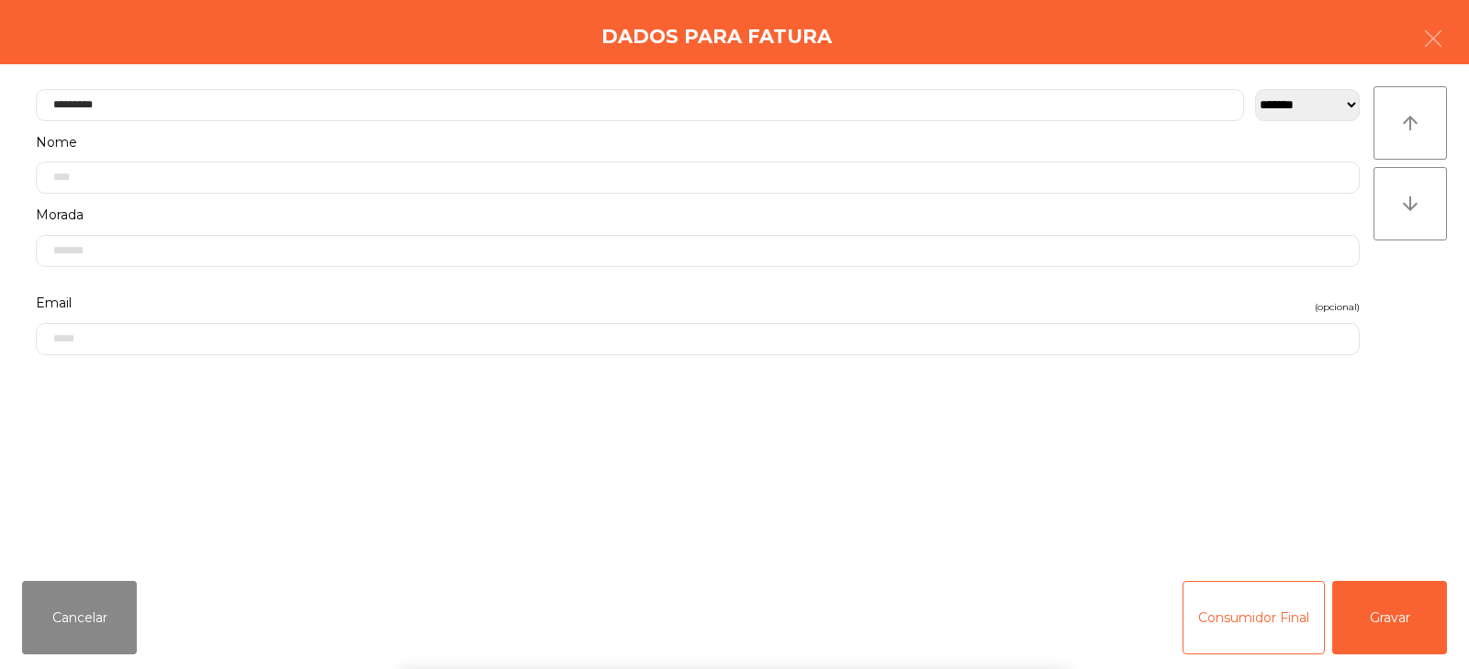
click at [1386, 613] on div "` 1 2 3 4 5 6 7 8 9 0 - = keyboard_backspace keyboard_tab q w e r t y u i o p […" at bounding box center [734, 556] width 1469 height 228
click at [1397, 603] on button "Gravar" at bounding box center [1389, 617] width 115 height 73
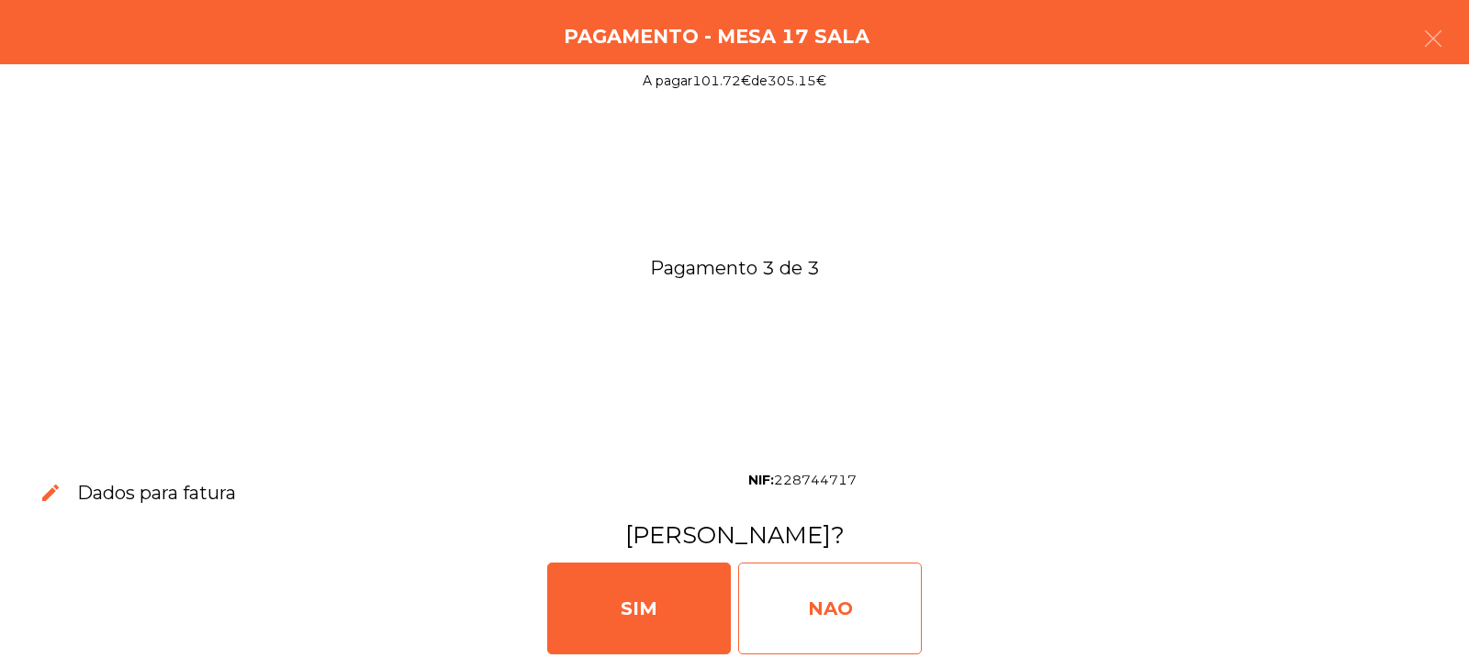
click at [840, 615] on div "NAO" at bounding box center [830, 609] width 184 height 92
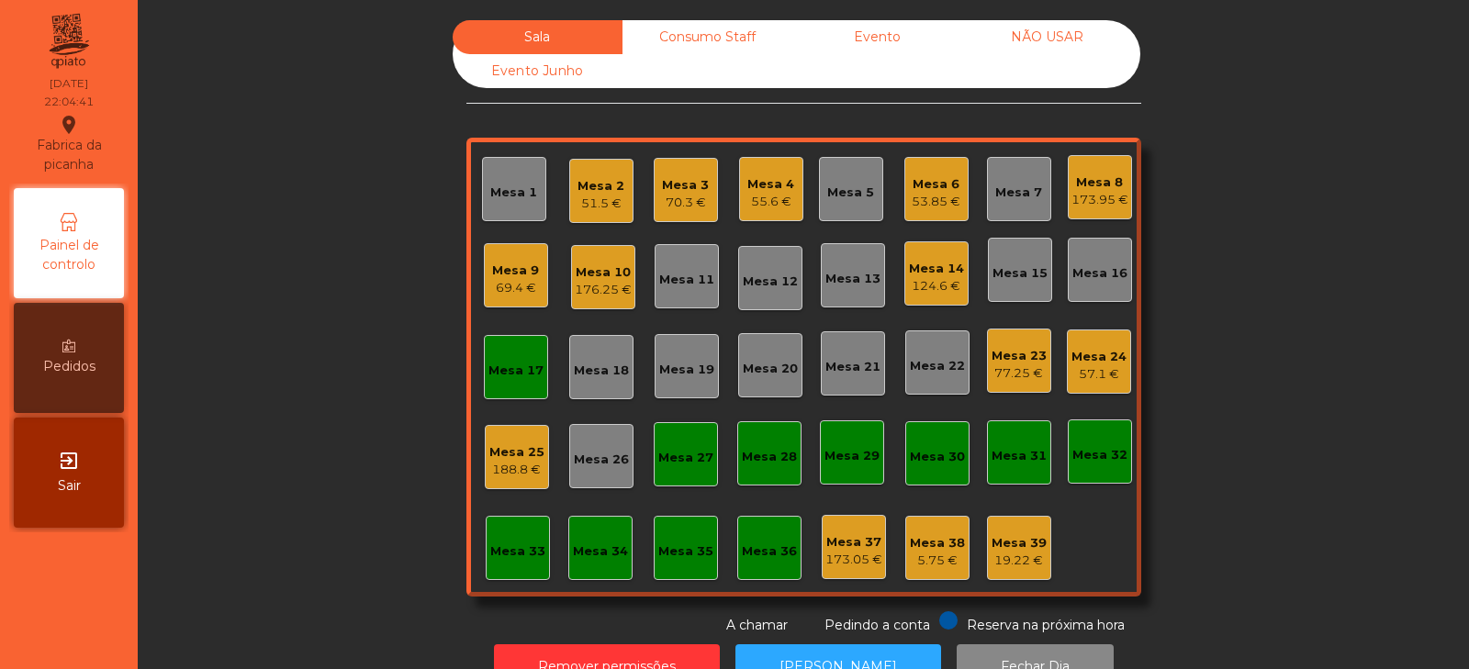
click at [523, 378] on div "Mesa 17" at bounding box center [516, 371] width 55 height 18
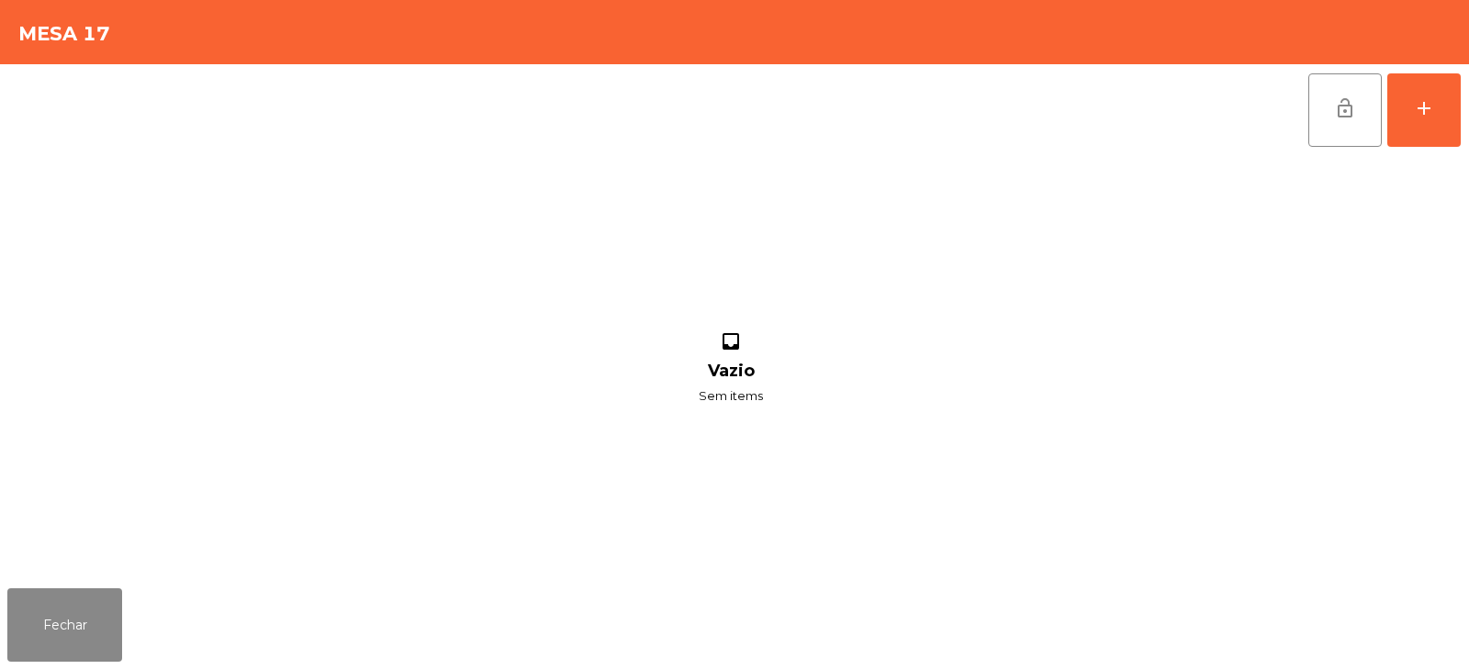
click at [1350, 128] on button "lock_open" at bounding box center [1345, 109] width 73 height 73
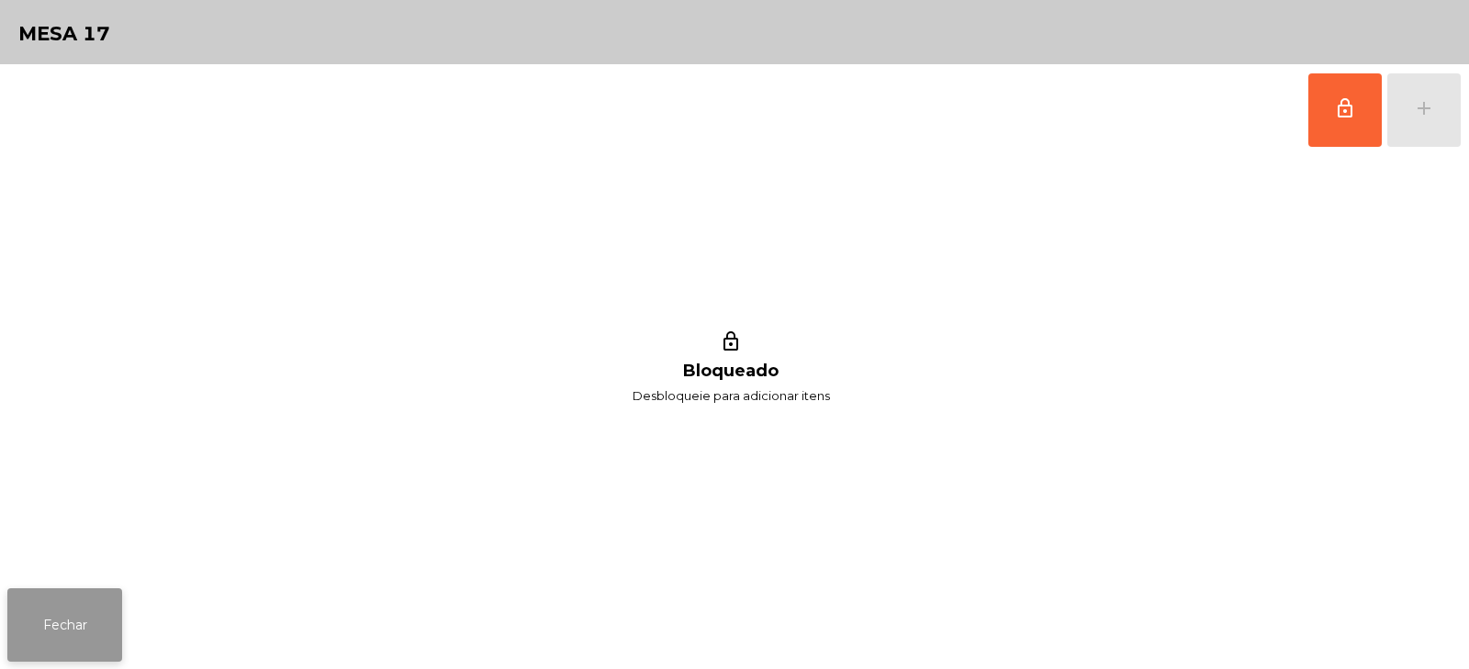
click at [71, 599] on button "Fechar" at bounding box center [64, 625] width 115 height 73
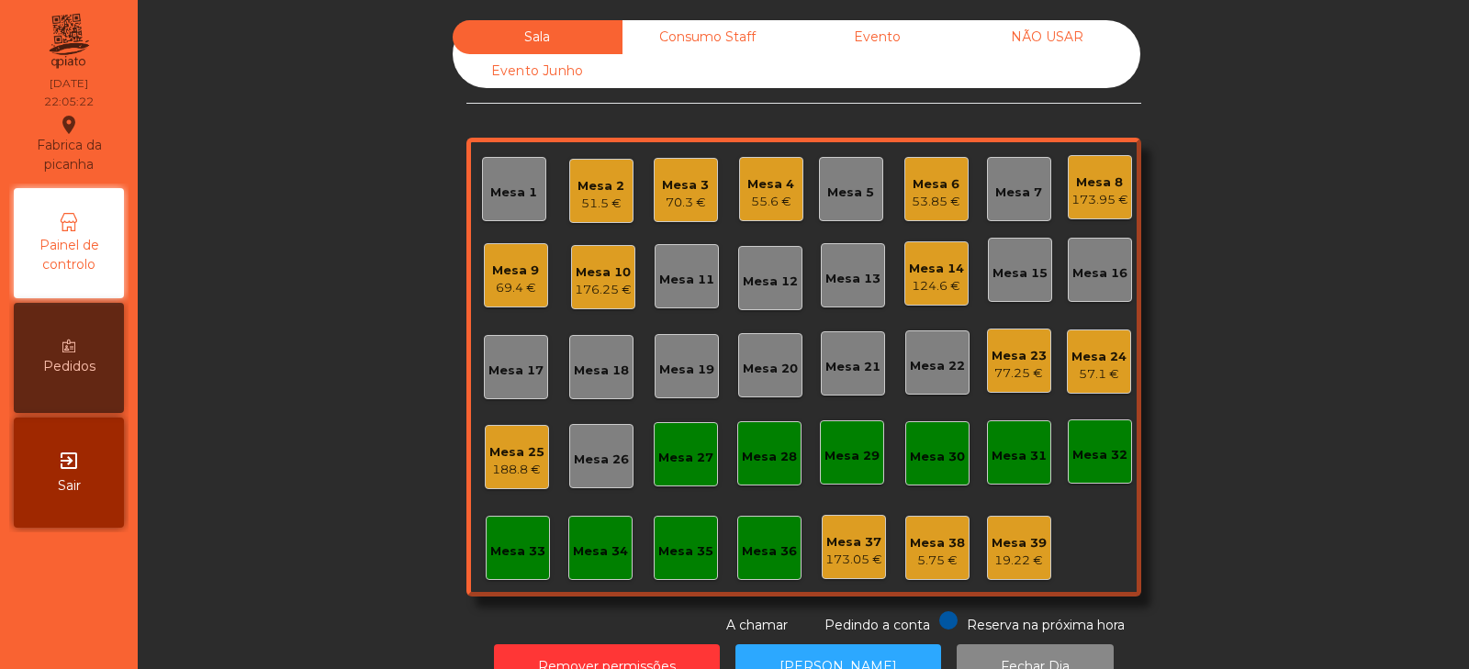
click at [589, 293] on div "176.25 €" at bounding box center [603, 290] width 57 height 18
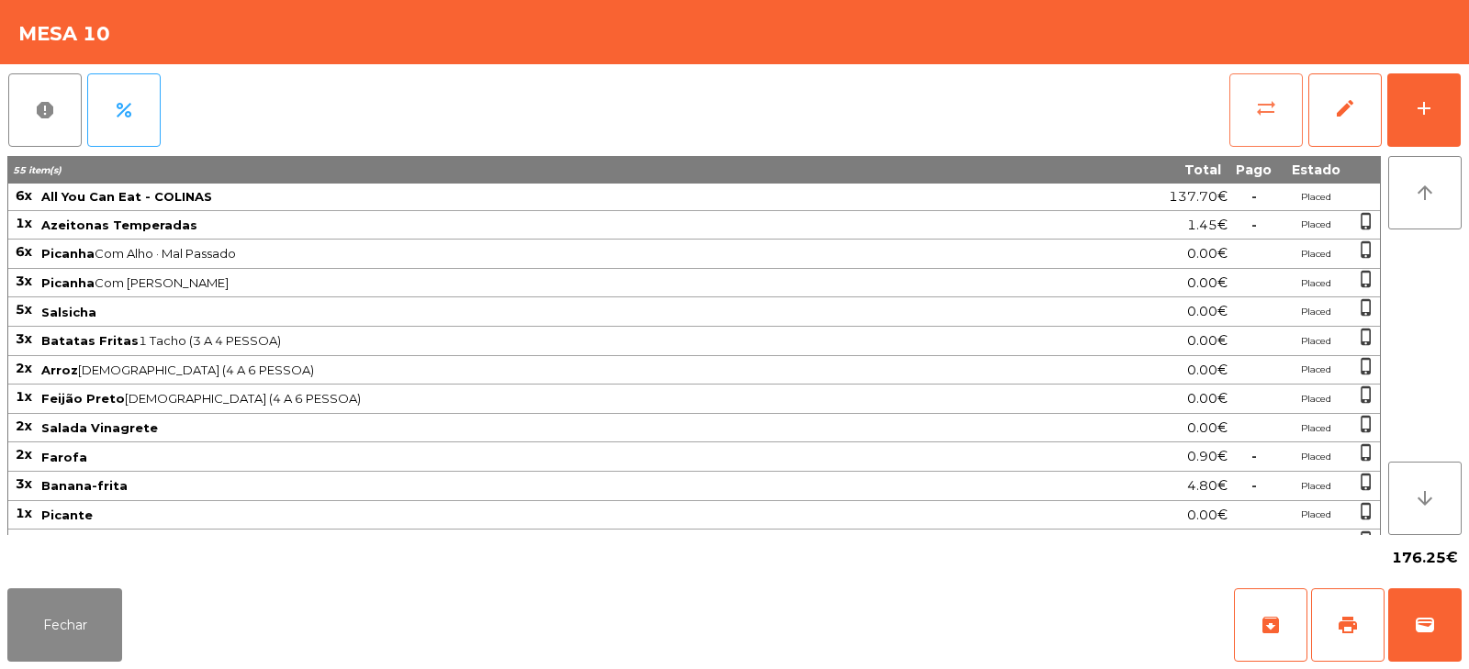
click at [1262, 112] on span "sync_alt" at bounding box center [1266, 108] width 22 height 22
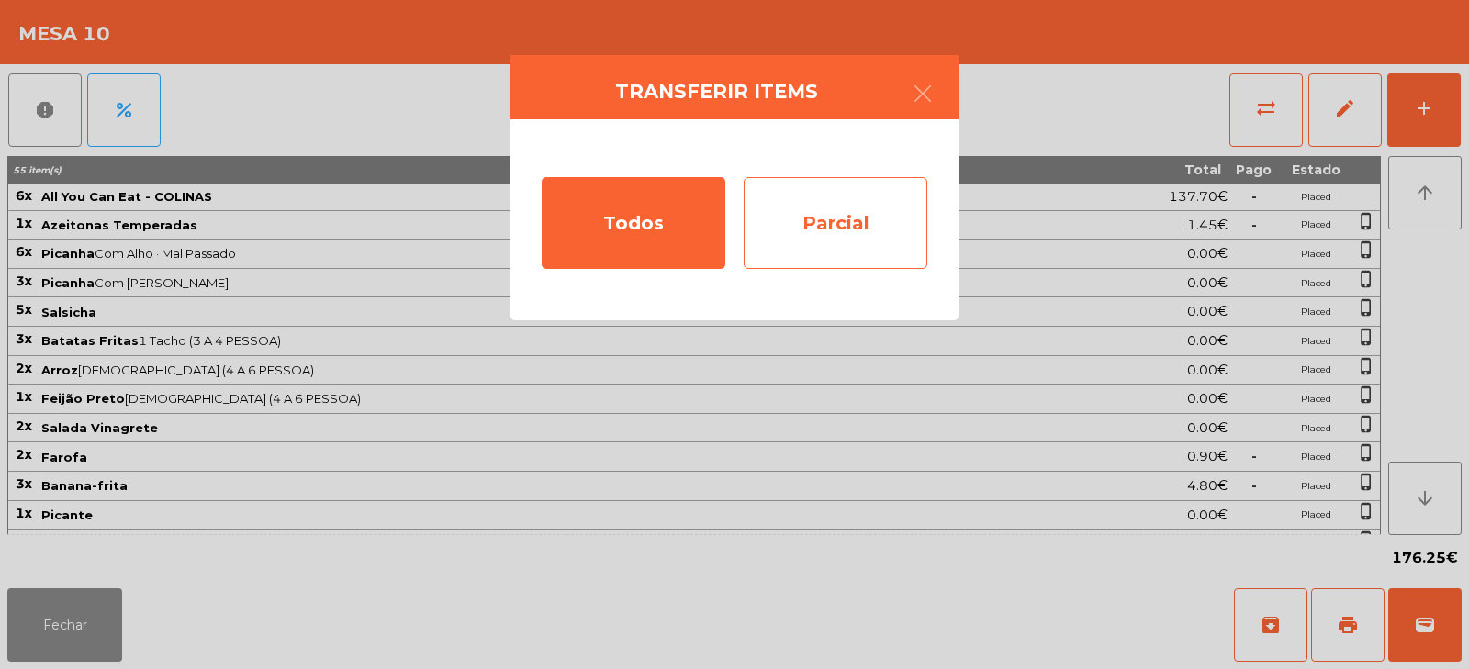
click at [849, 195] on div "Parcial" at bounding box center [836, 223] width 184 height 92
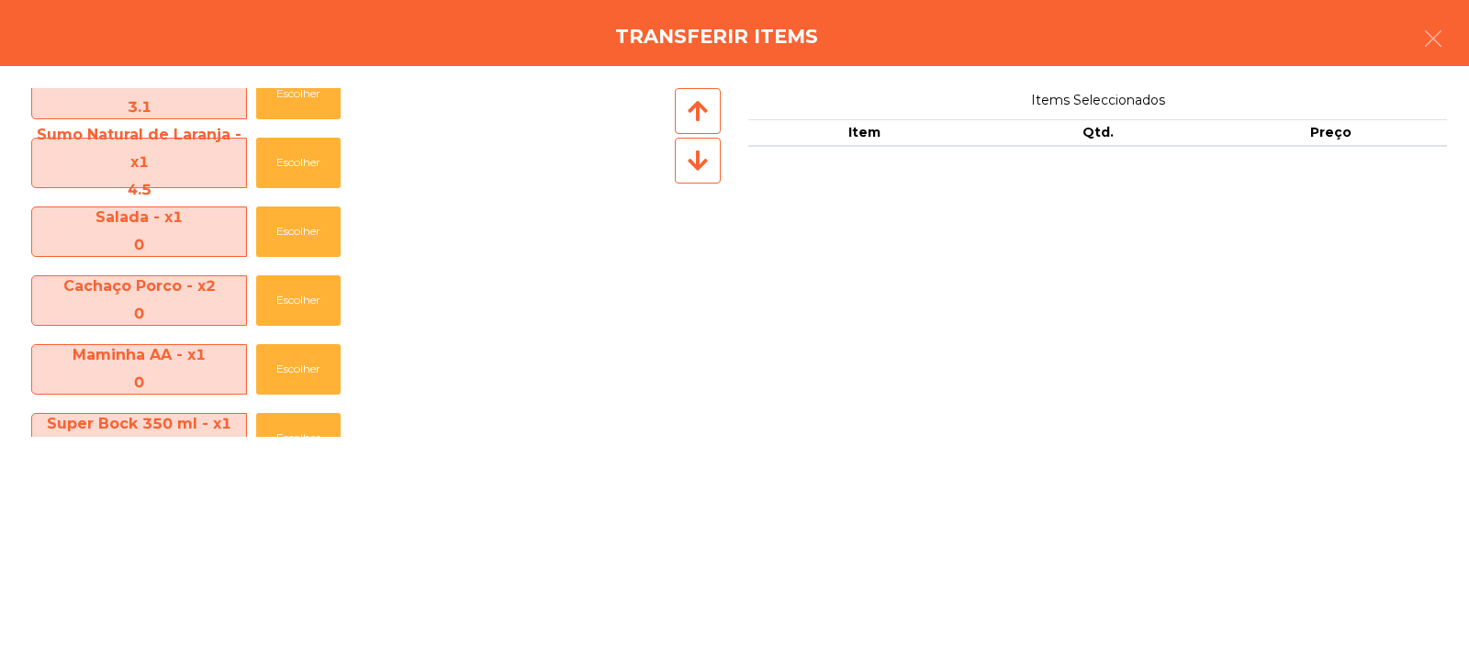
scroll to position [1442, 0]
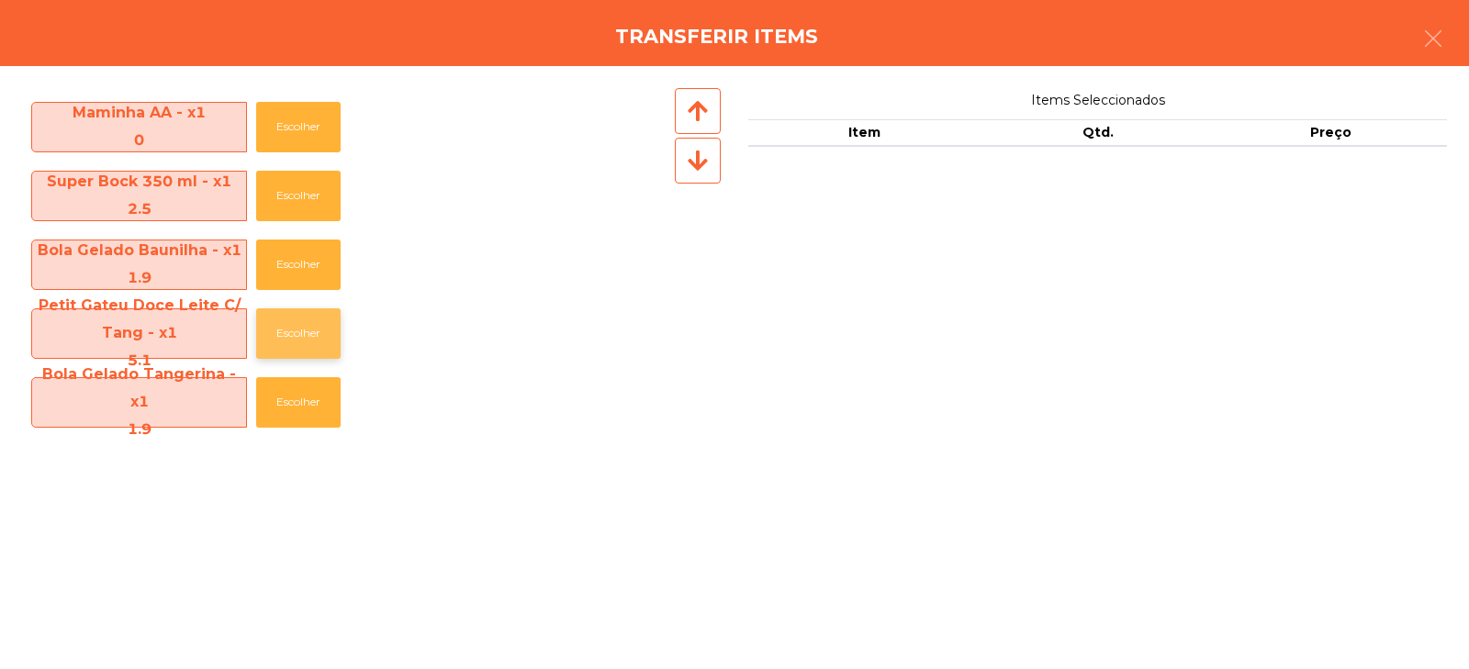
click at [298, 340] on button "Escolher" at bounding box center [298, 334] width 84 height 51
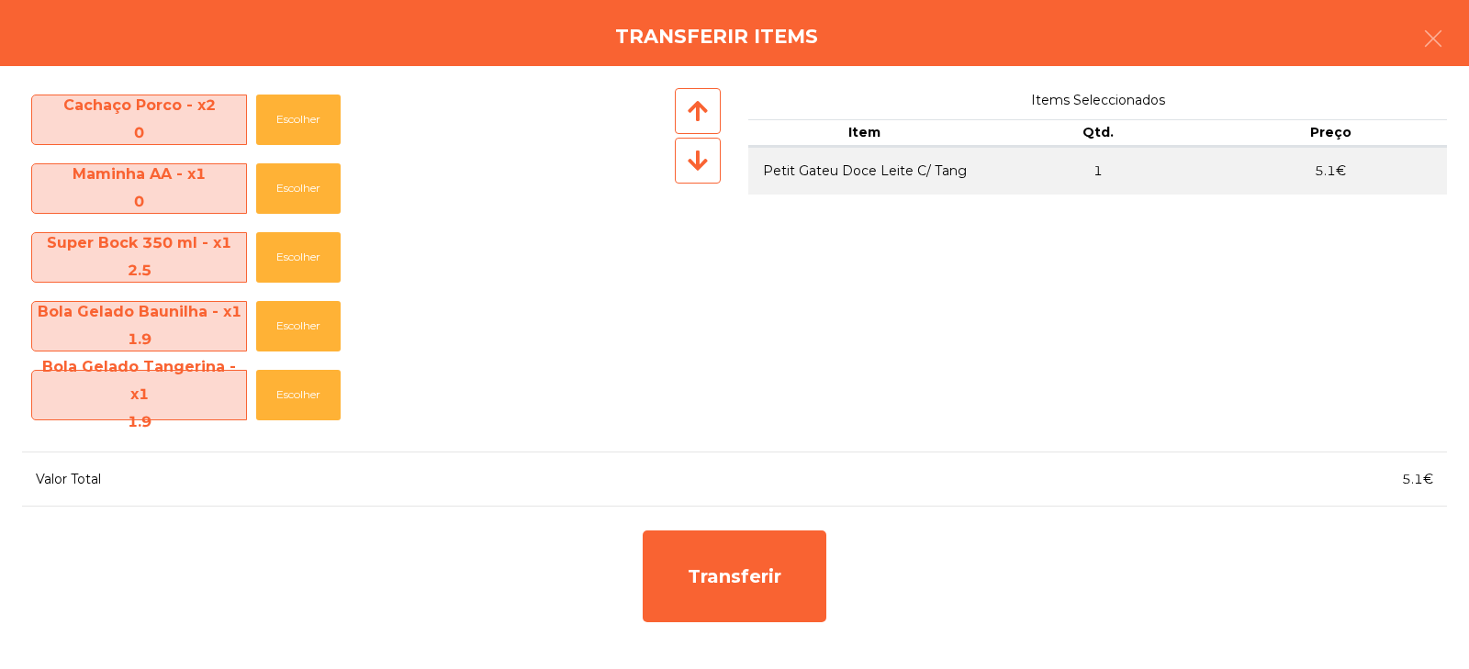
scroll to position [1373, 0]
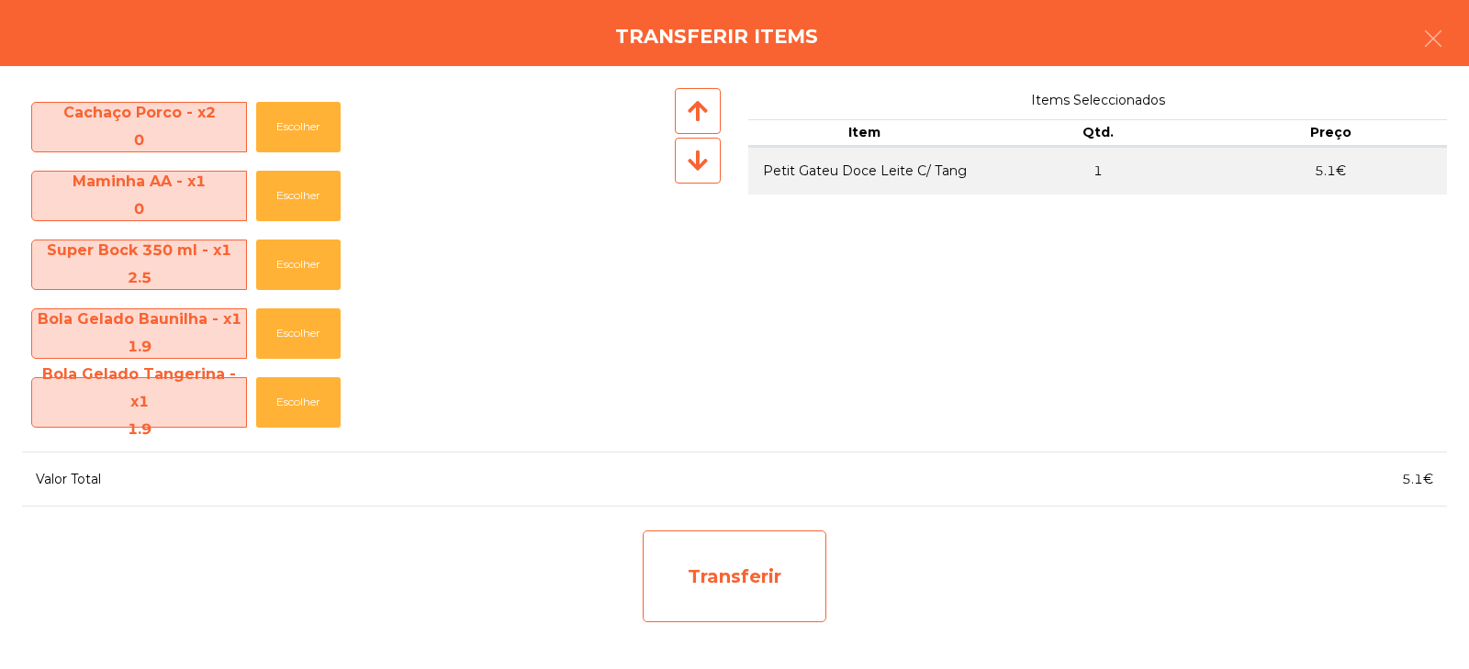
click at [749, 585] on div "Transferir" at bounding box center [735, 577] width 184 height 92
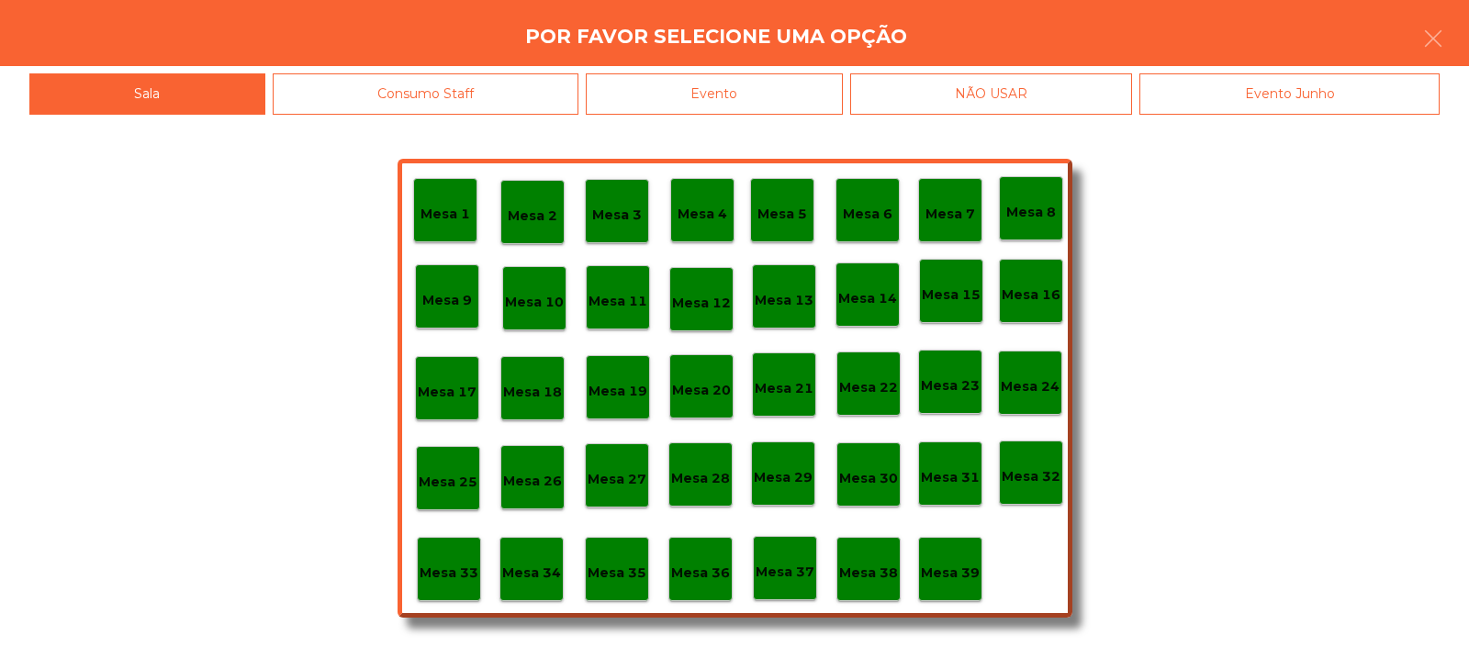
click at [948, 570] on p "Mesa 39" at bounding box center [950, 573] width 59 height 21
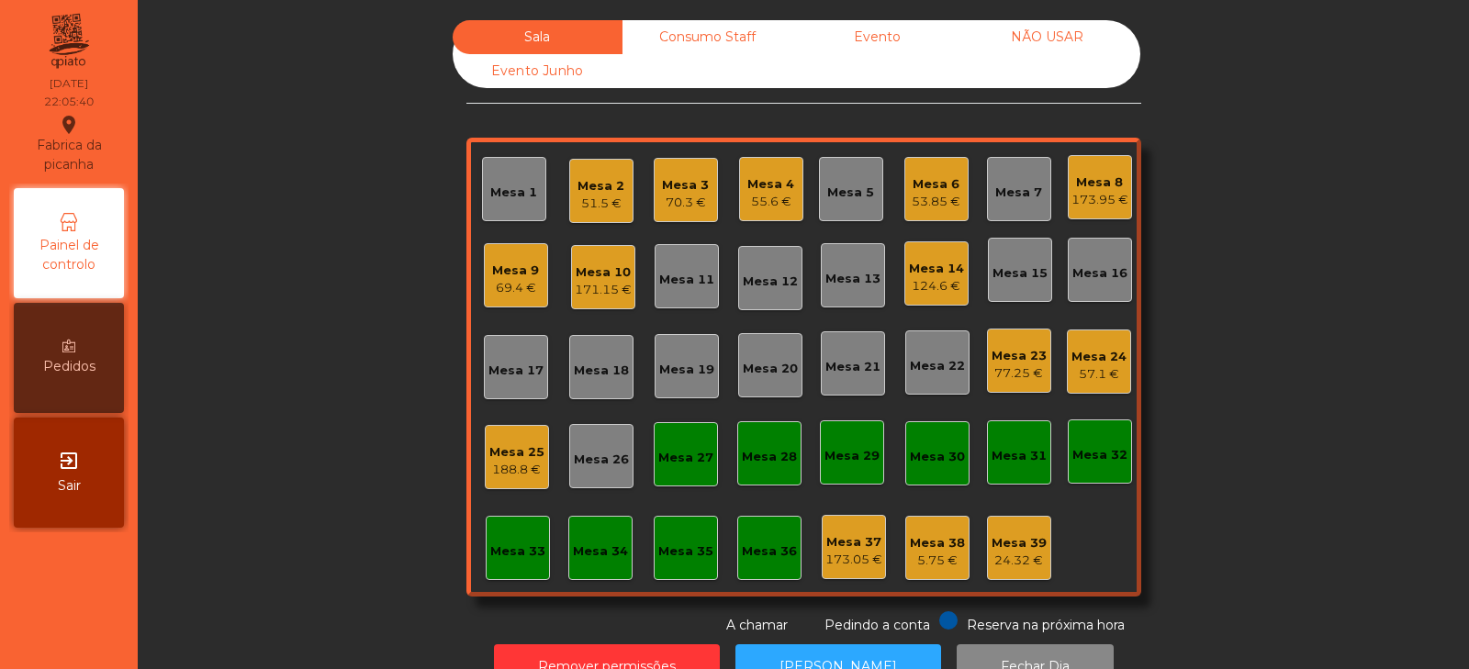
click at [1270, 376] on div "Sala Consumo Staff Evento NÃO USAR Evento Junho Mesa 1 Mesa 2 51.5 € Mesa 3 70.…" at bounding box center [804, 327] width 1282 height 615
click at [697, 553] on div "Mesa 35" at bounding box center [685, 552] width 55 height 18
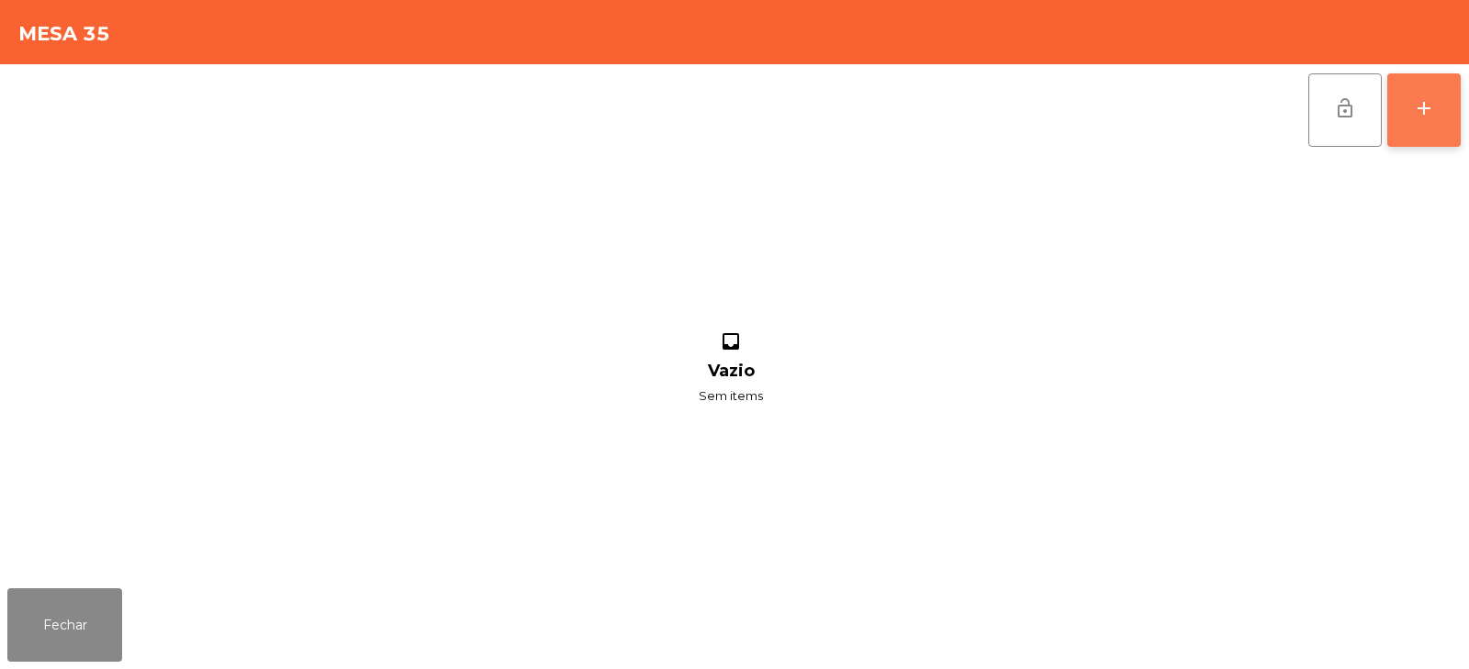
click at [1429, 126] on button "add" at bounding box center [1424, 109] width 73 height 73
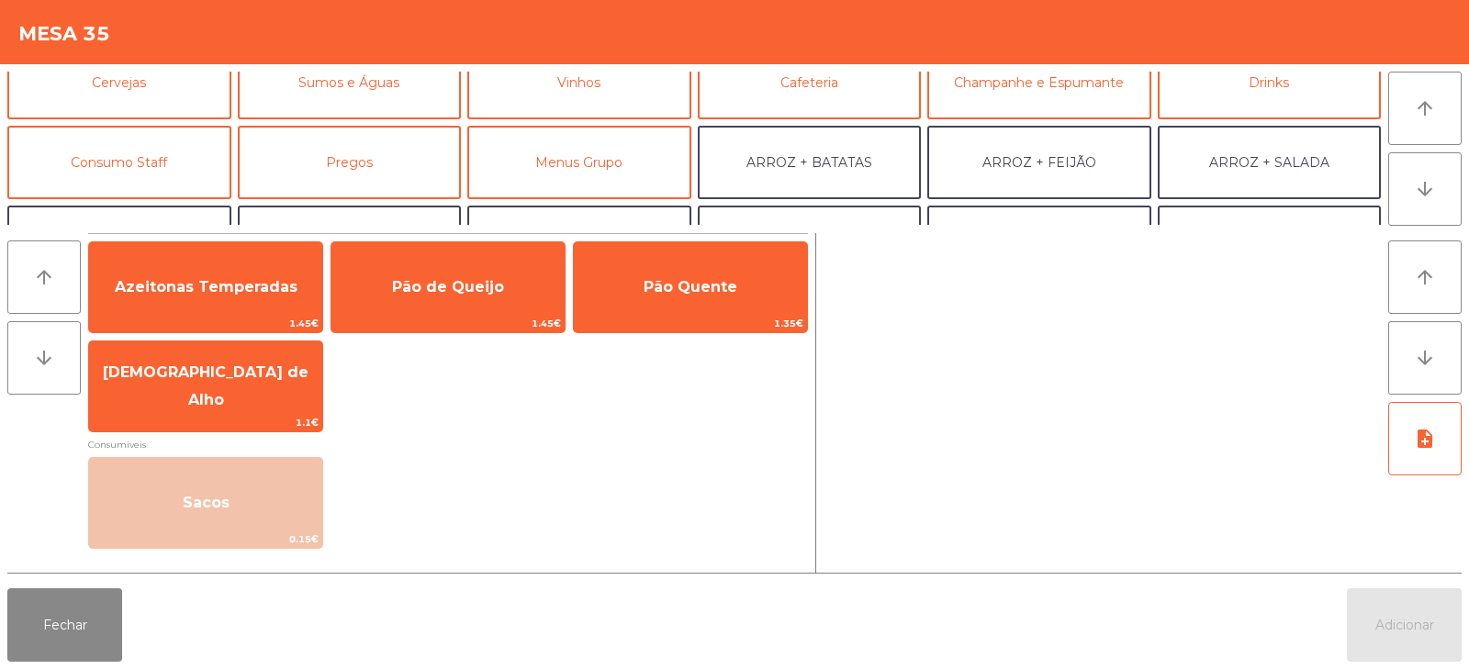
scroll to position [158, 0]
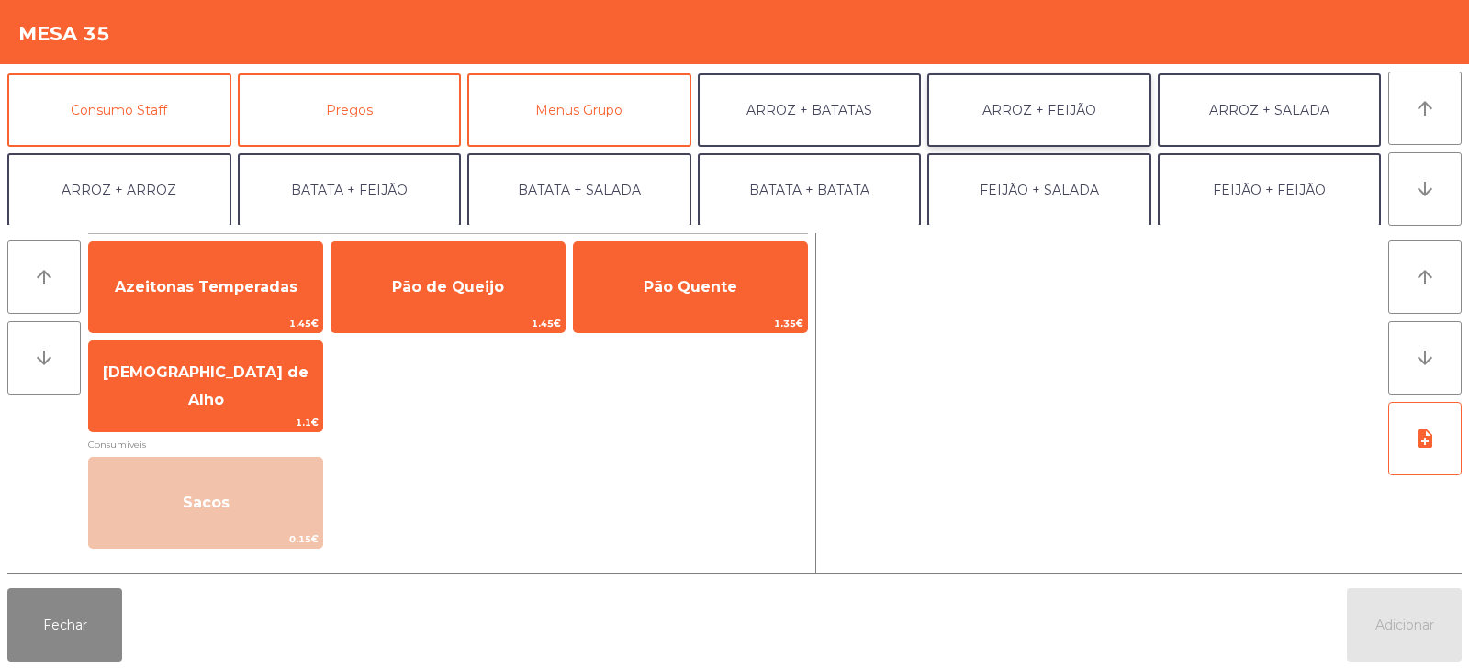
click at [1056, 97] on button "ARROZ + FEIJÃO" at bounding box center [1039, 109] width 224 height 73
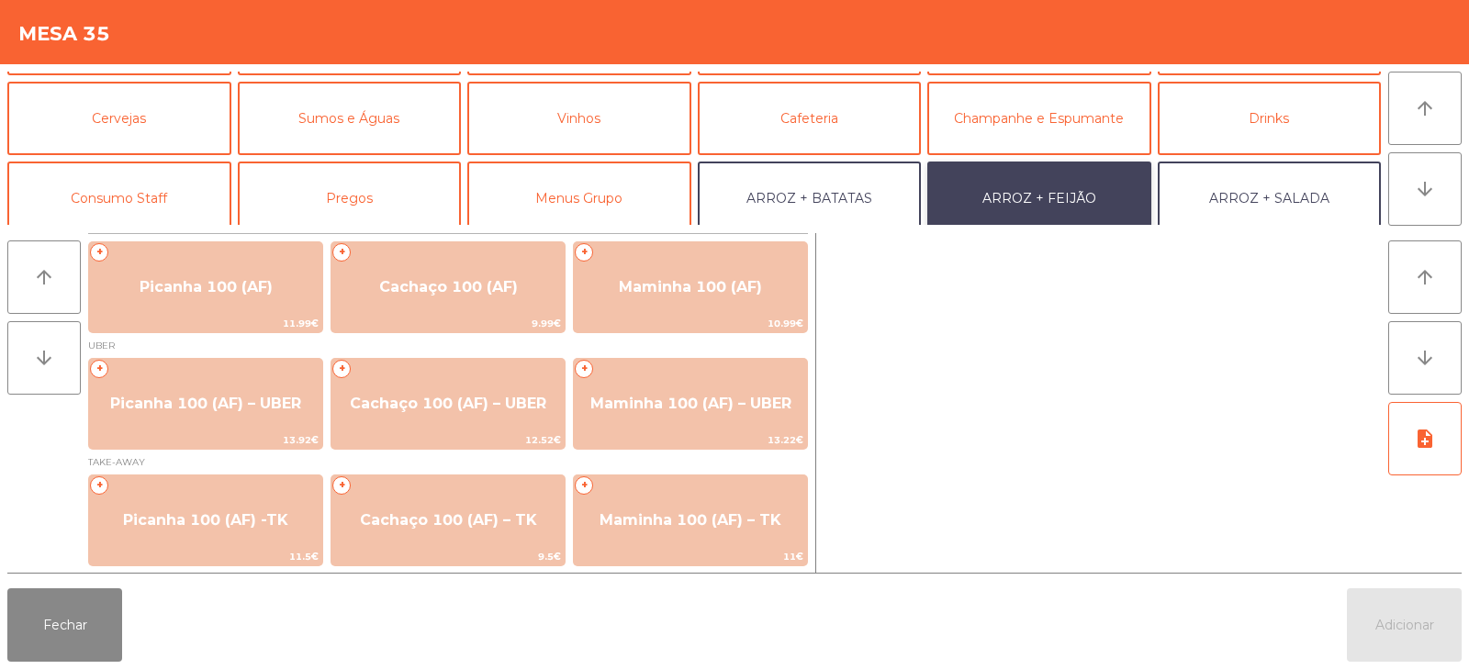
scroll to position [68, 0]
click at [129, 205] on button "Consumo Staff" at bounding box center [119, 199] width 224 height 73
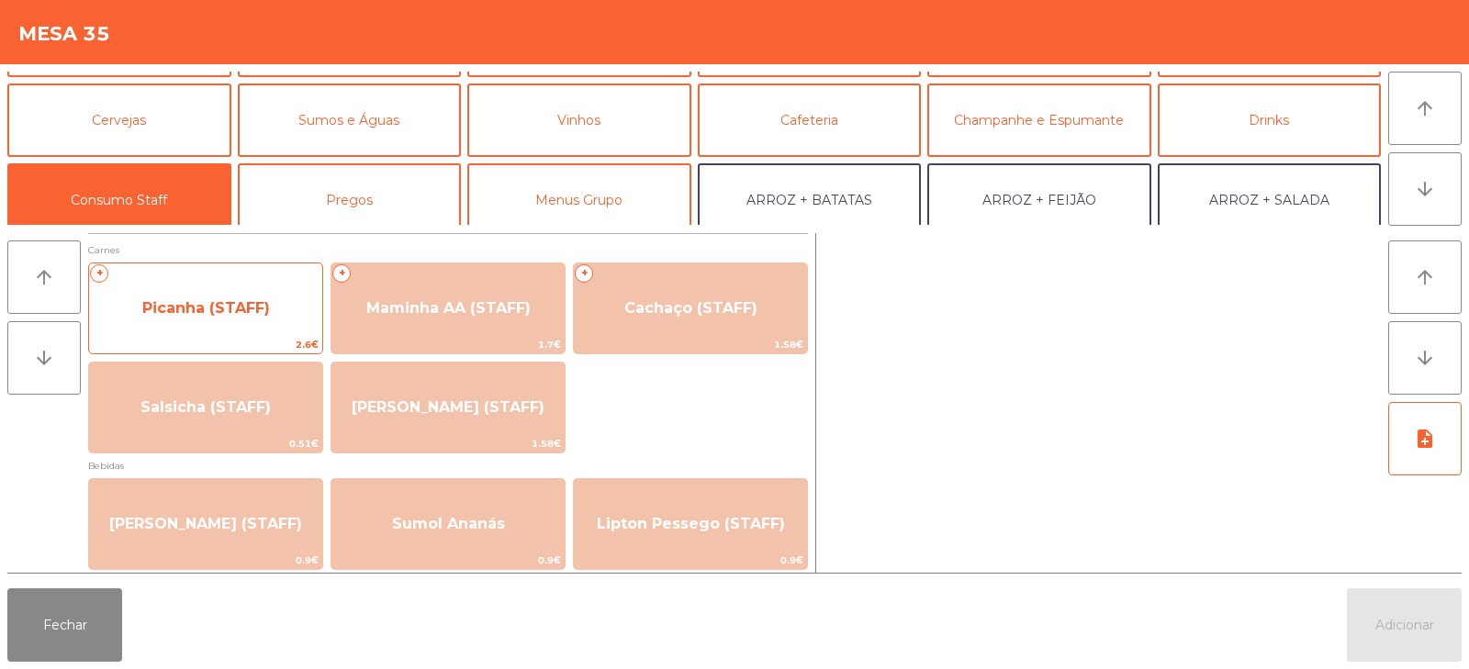
click at [212, 313] on span "Picanha (STAFF)" at bounding box center [206, 307] width 128 height 17
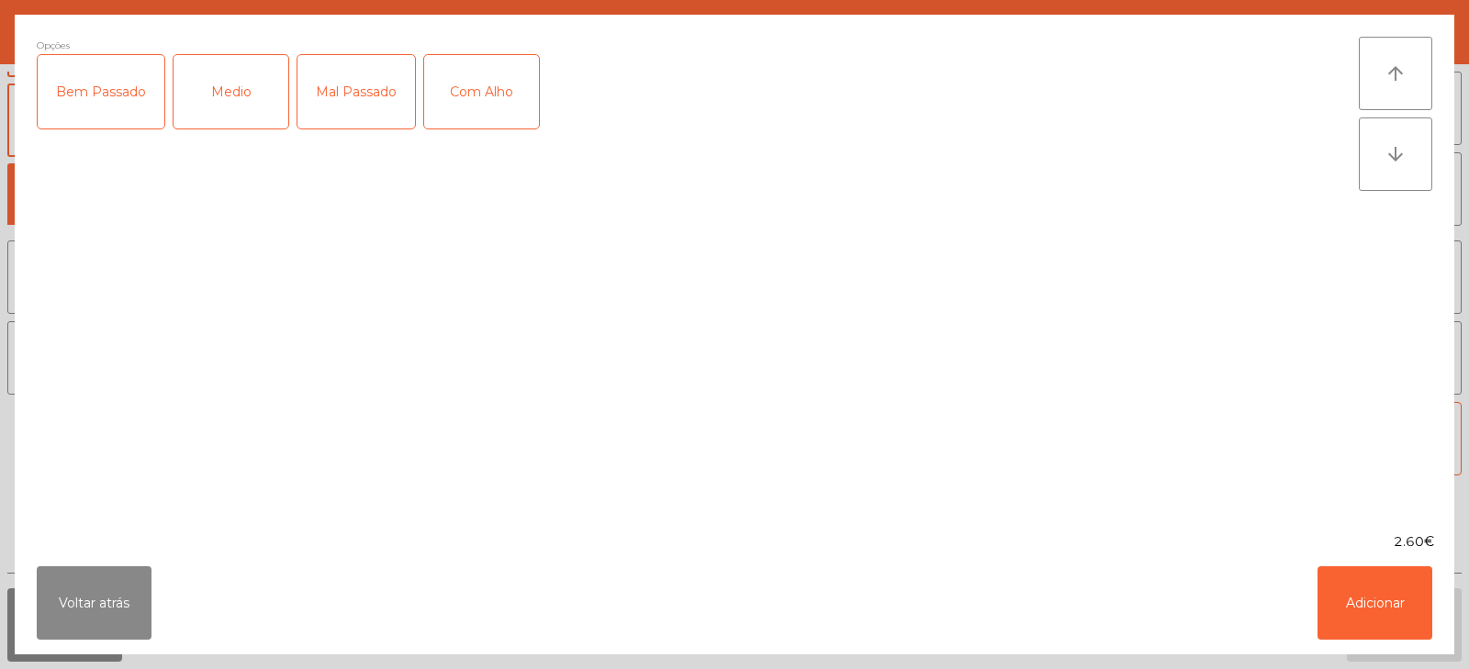
click at [219, 106] on div "Medio" at bounding box center [231, 91] width 115 height 73
click at [1385, 598] on button "Adicionar" at bounding box center [1375, 603] width 115 height 73
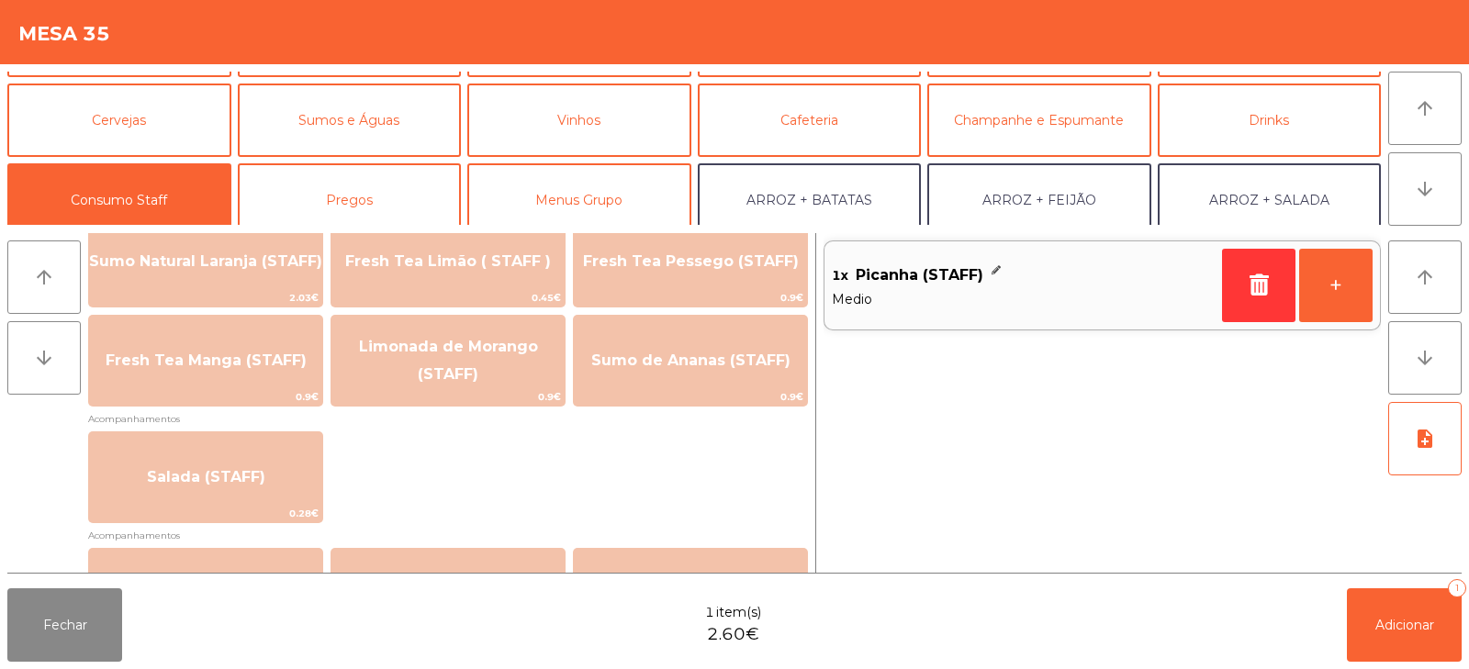
scroll to position [671, 0]
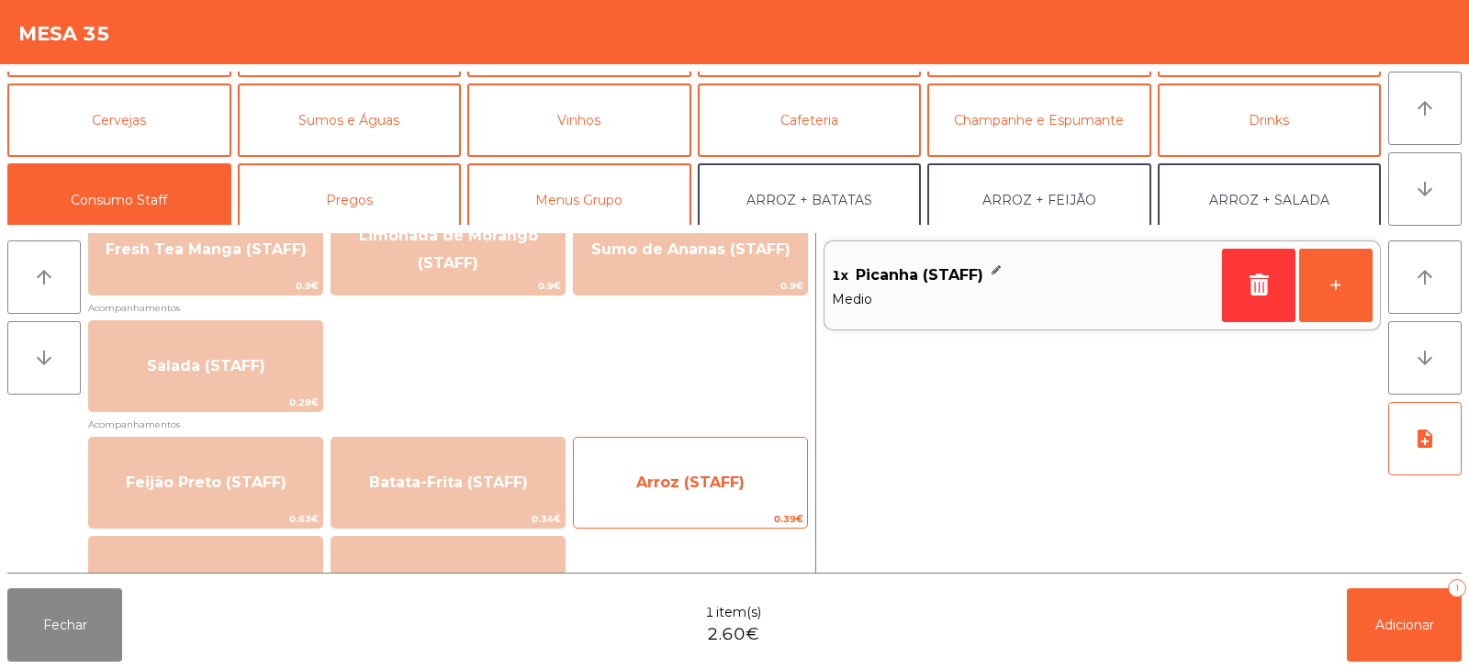
click at [705, 491] on span "Arroz (STAFF)" at bounding box center [690, 483] width 233 height 50
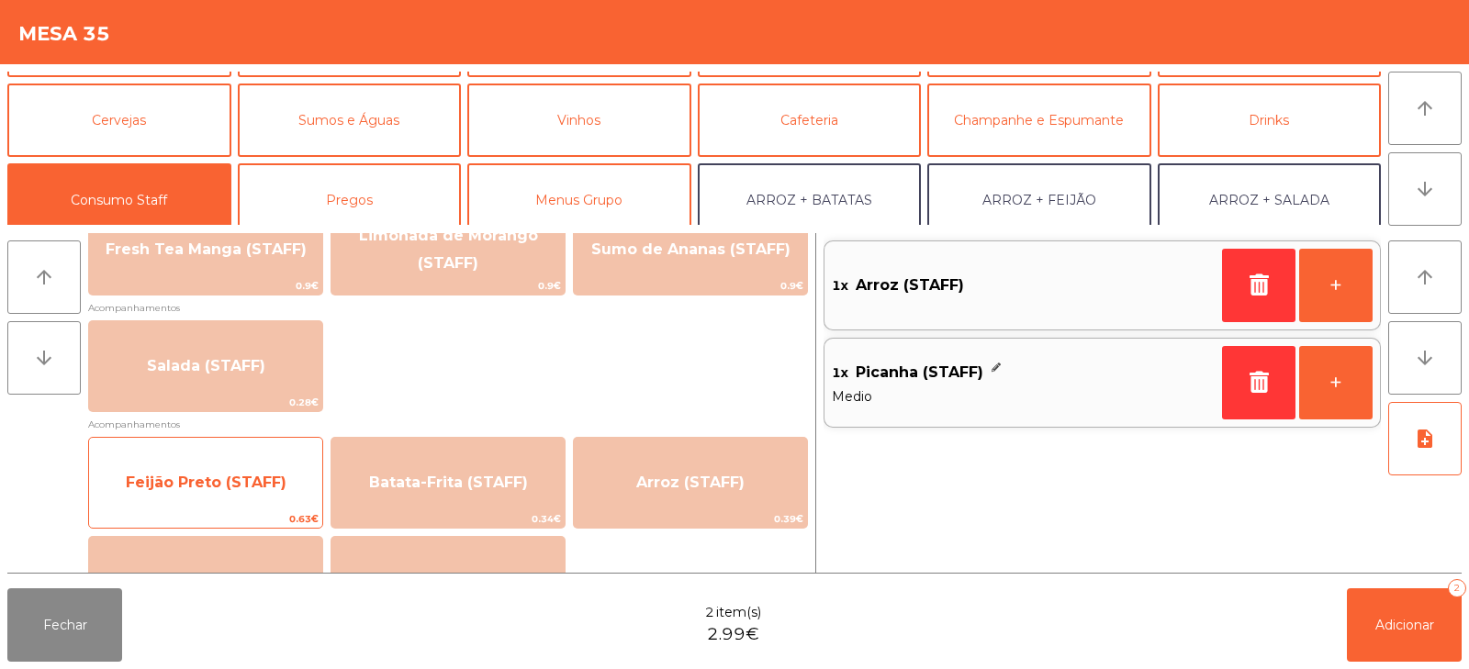
click at [192, 505] on span "Feijão Preto (STAFF)" at bounding box center [205, 483] width 233 height 50
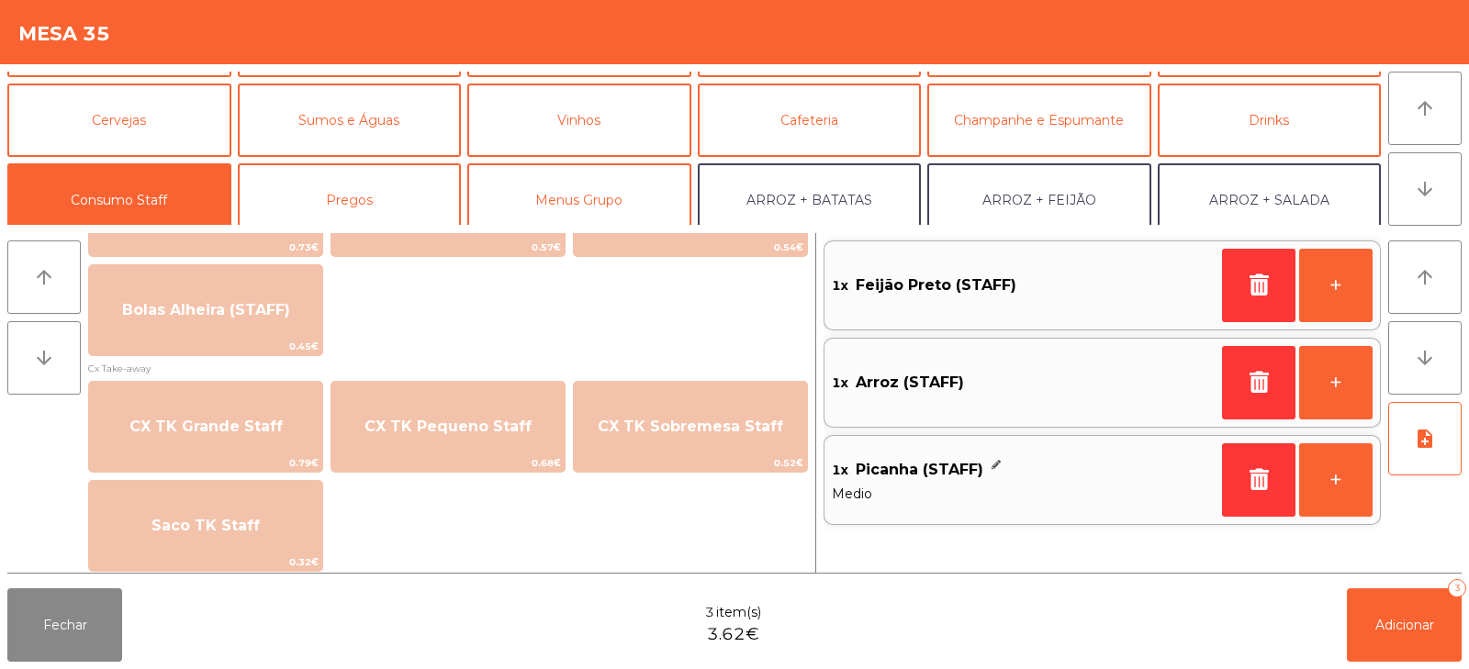
scroll to position [1593, 0]
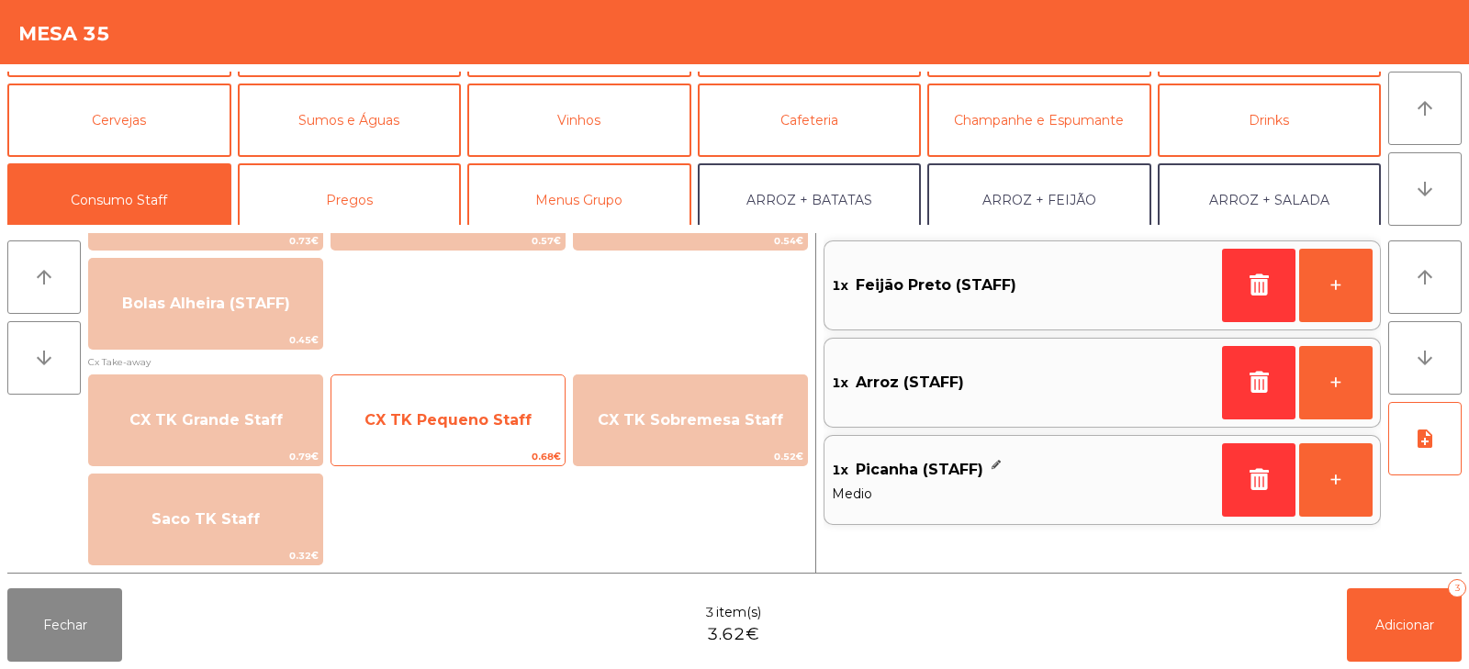
click at [485, 434] on span "CX TK Pequeno Staff" at bounding box center [448, 421] width 233 height 50
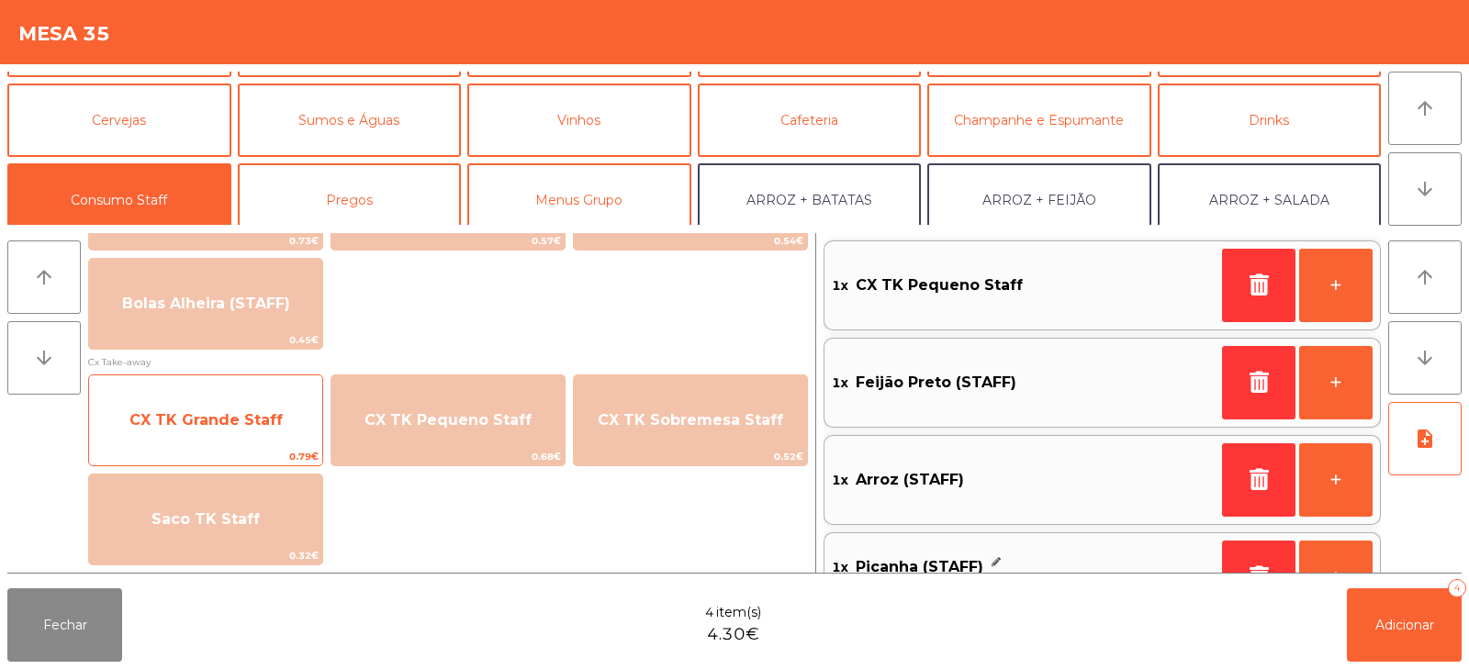
click at [238, 420] on span "CX TK Grande Staff" at bounding box center [205, 419] width 153 height 17
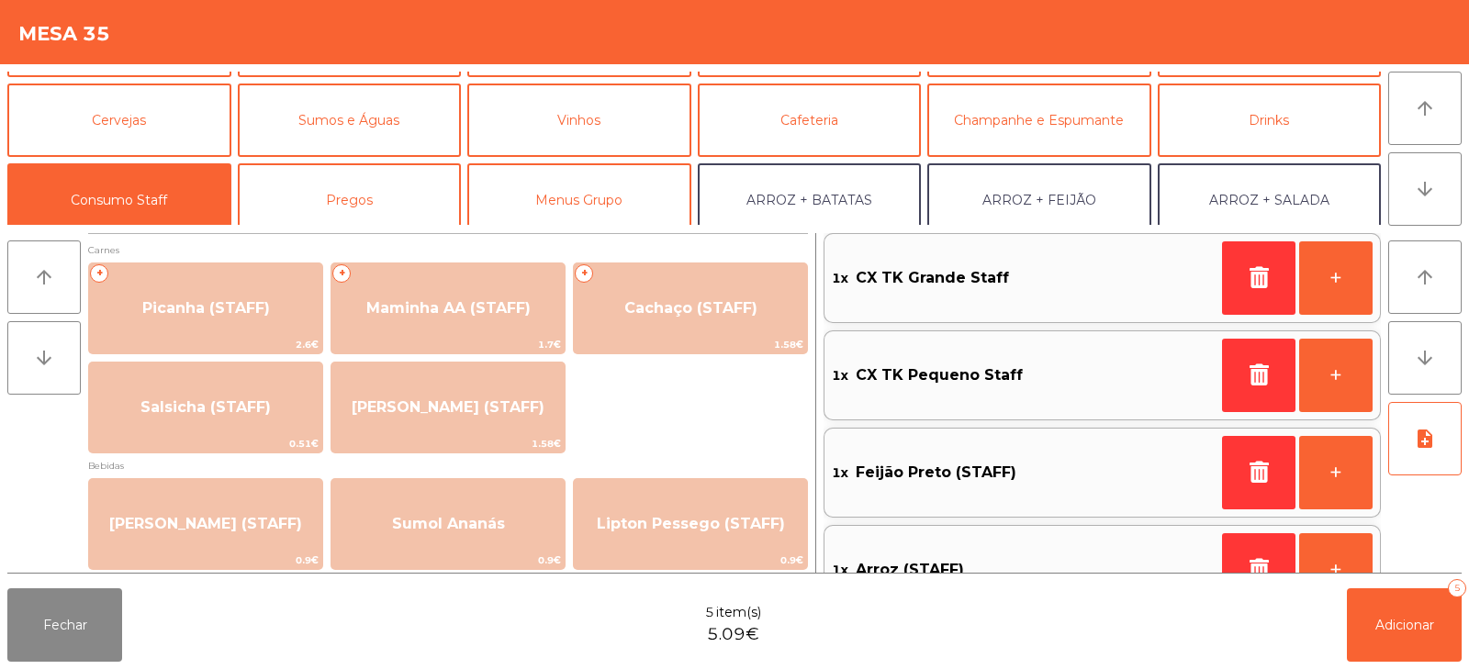
scroll to position [154, 0]
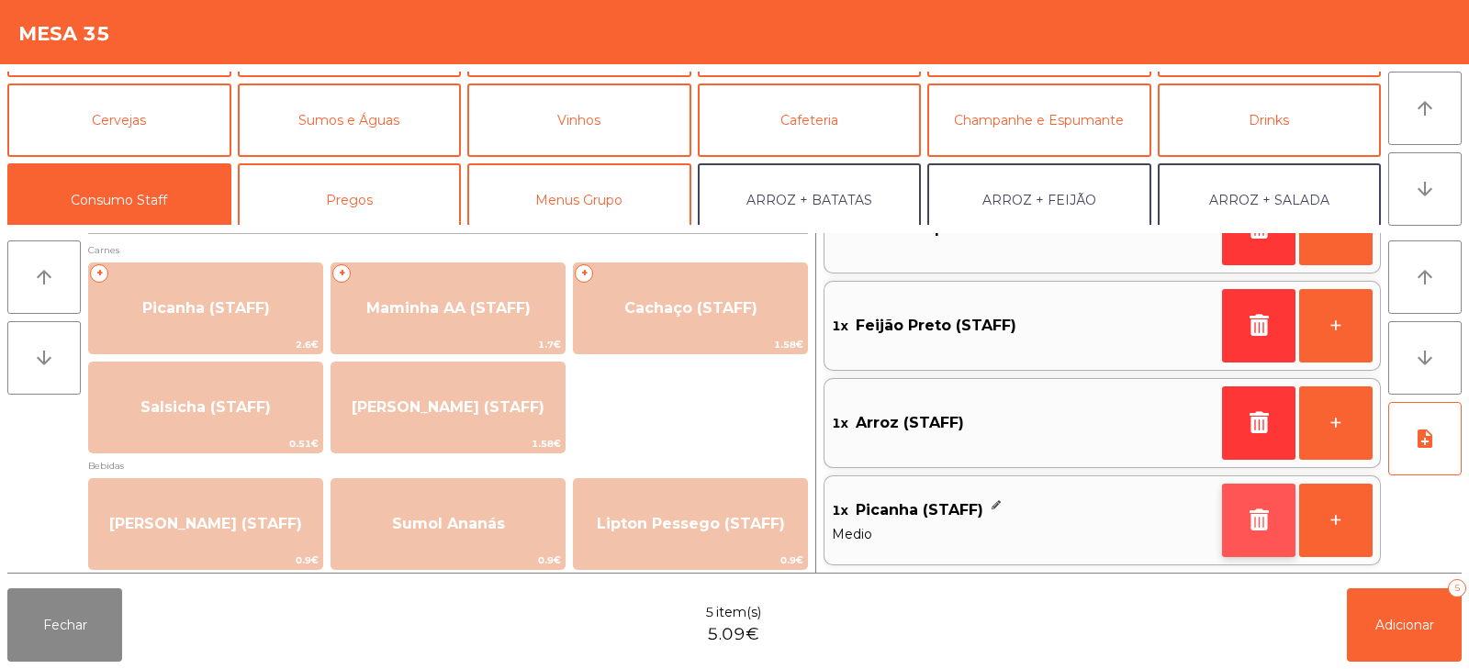
click at [1242, 523] on button "button" at bounding box center [1258, 520] width 73 height 73
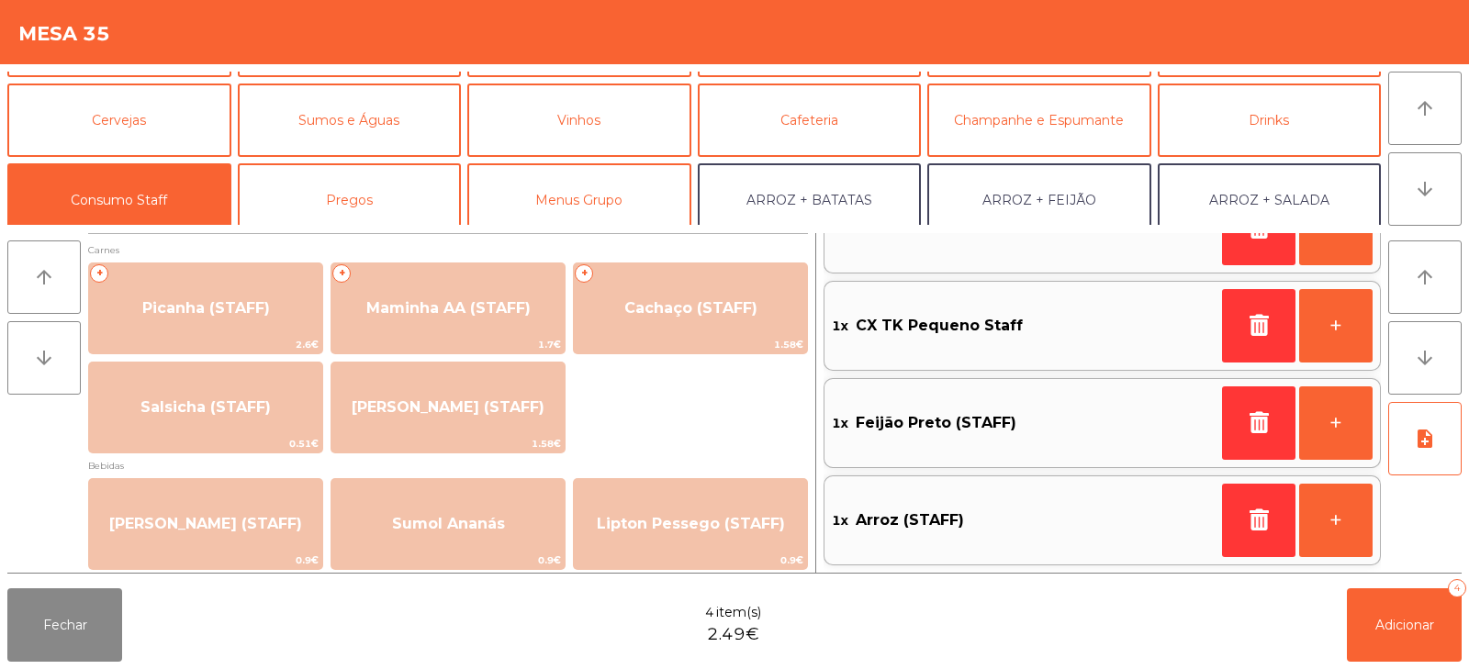
scroll to position [7, 0]
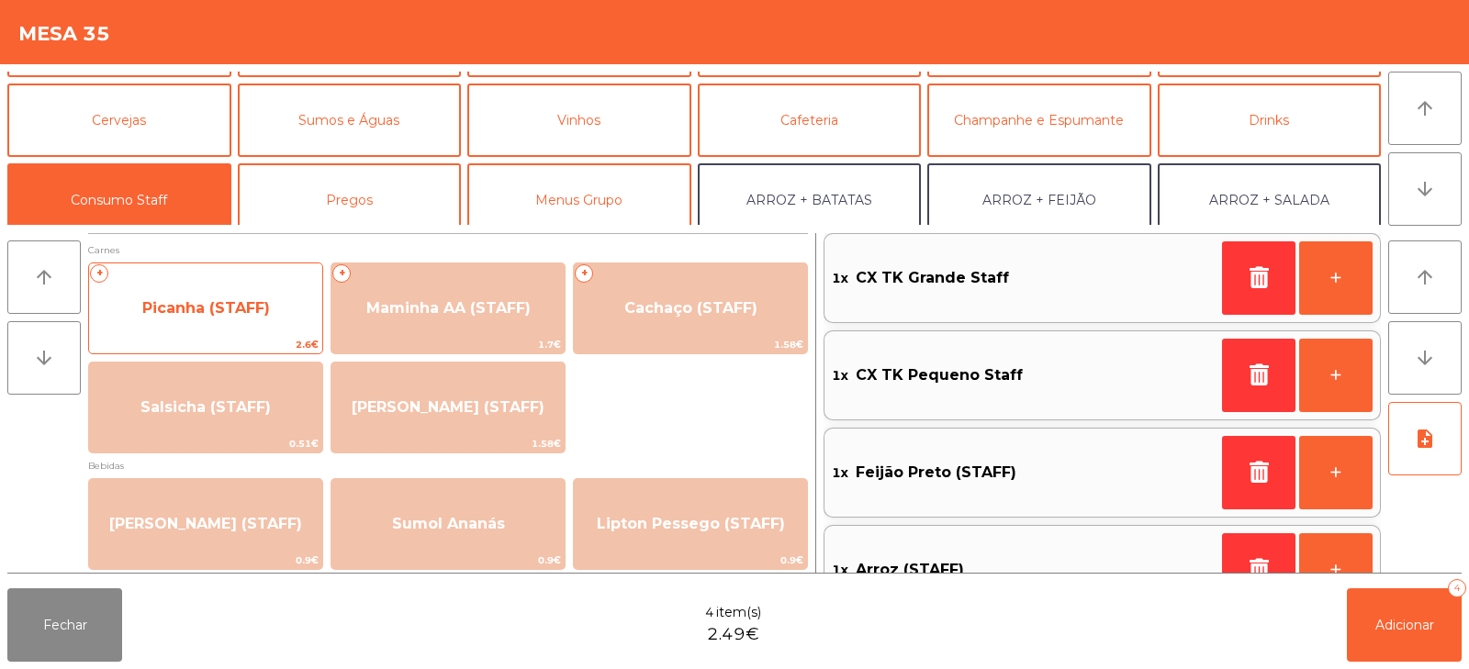
click at [203, 313] on span "Picanha (STAFF)" at bounding box center [206, 307] width 128 height 17
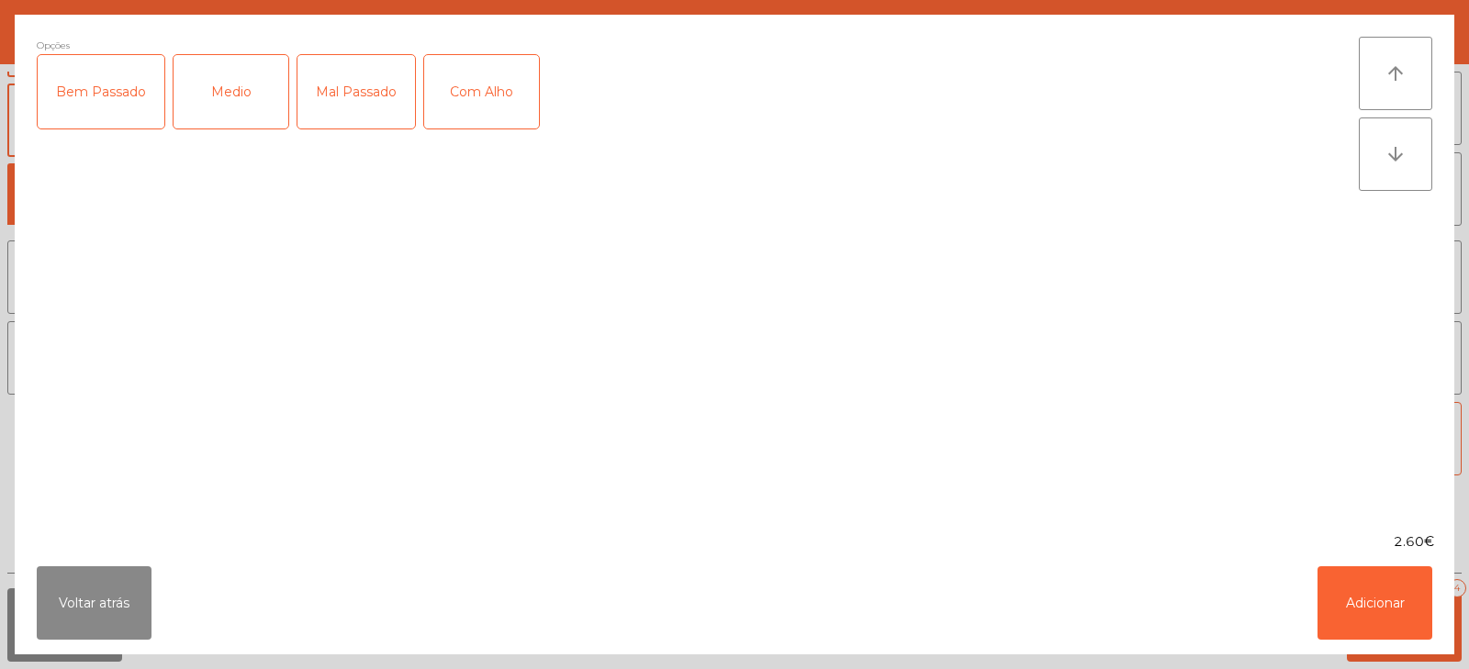
click at [234, 96] on div "Medio" at bounding box center [231, 91] width 115 height 73
click at [459, 89] on div "Com Alho" at bounding box center [481, 91] width 115 height 73
click at [1366, 613] on button "Adicionar" at bounding box center [1375, 603] width 115 height 73
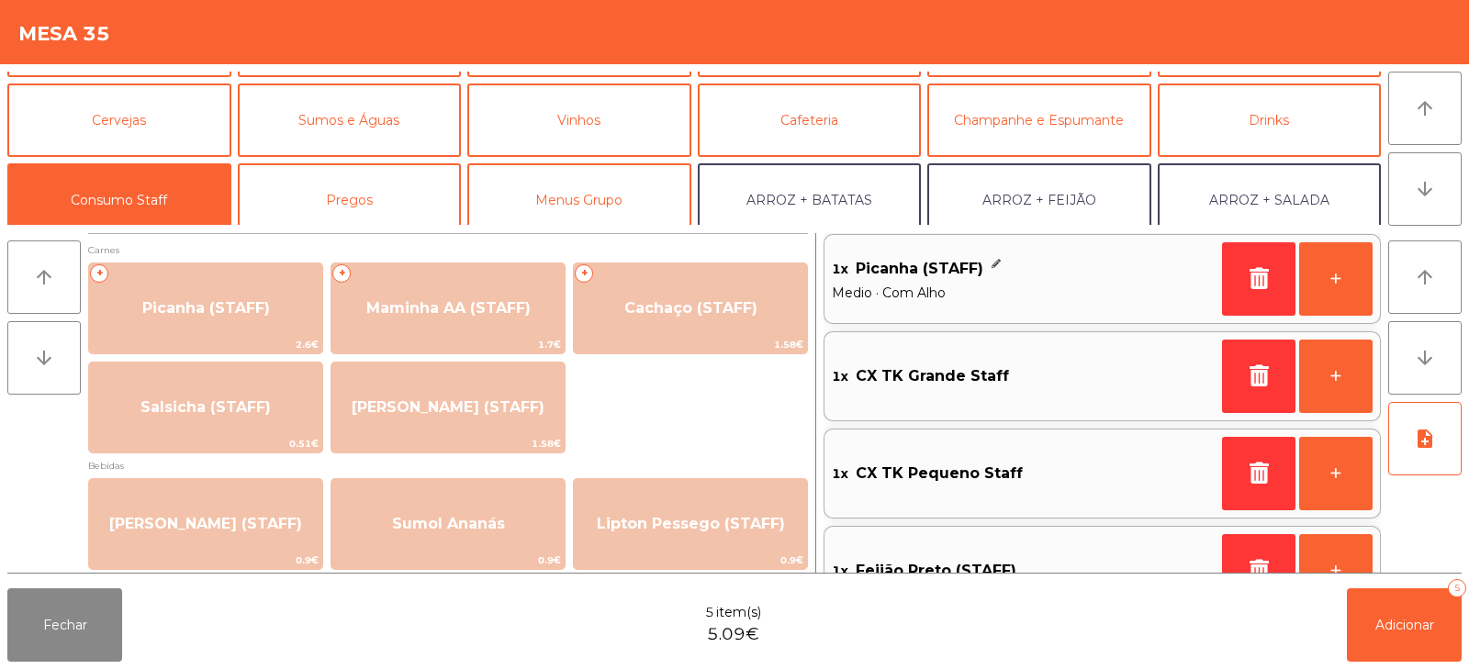
scroll to position [0, 0]
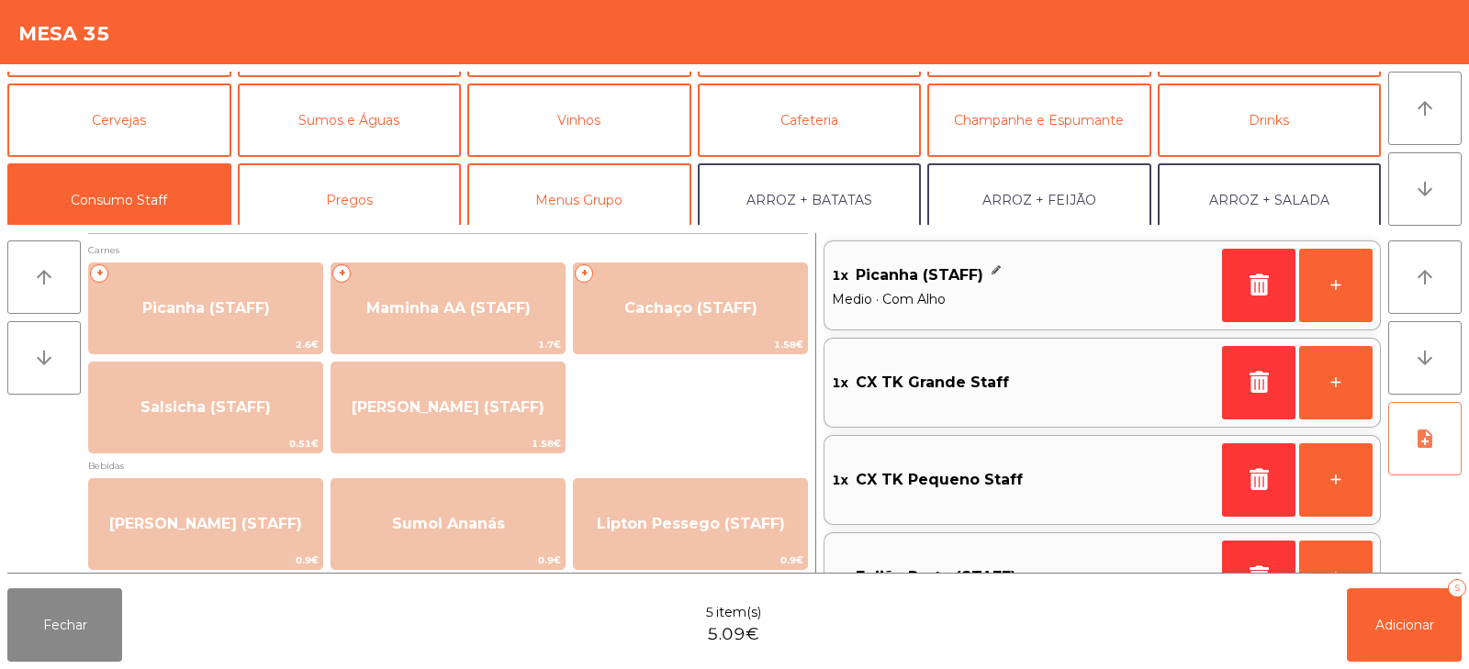
click at [1410, 448] on button "note_add" at bounding box center [1424, 438] width 73 height 73
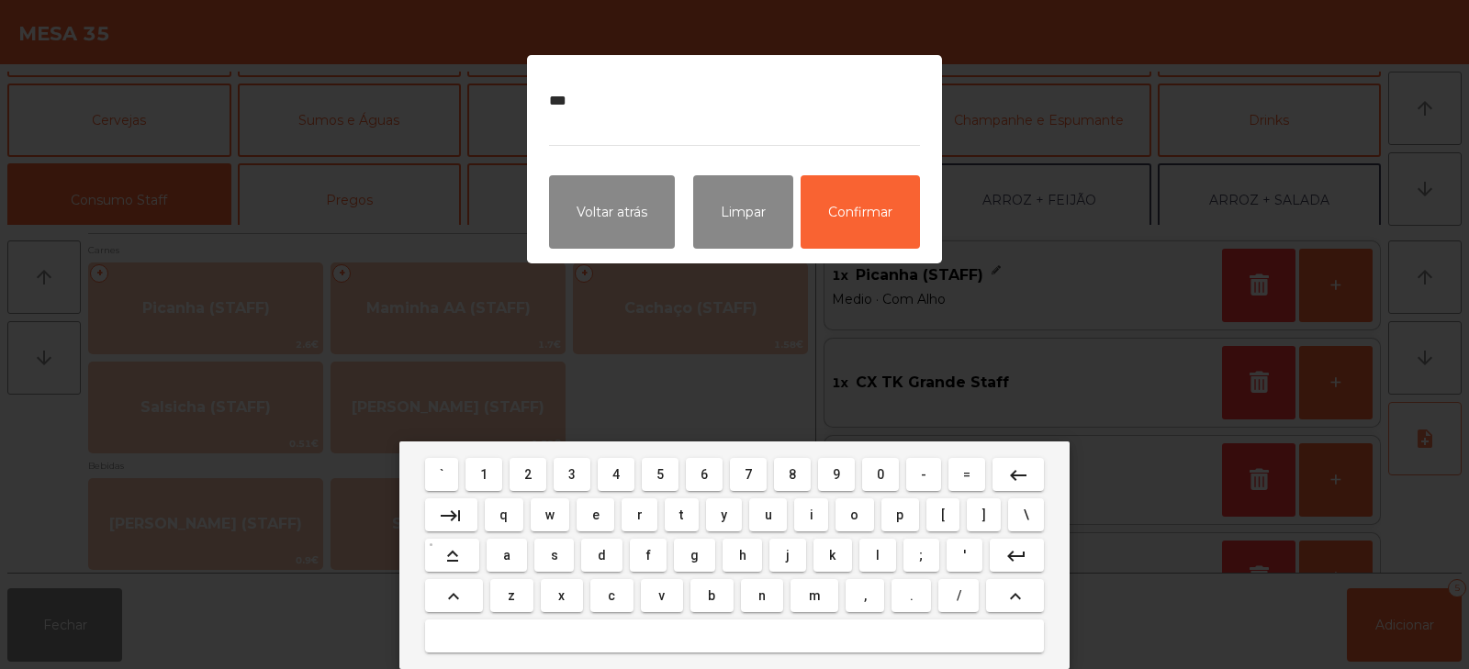
type textarea "********"
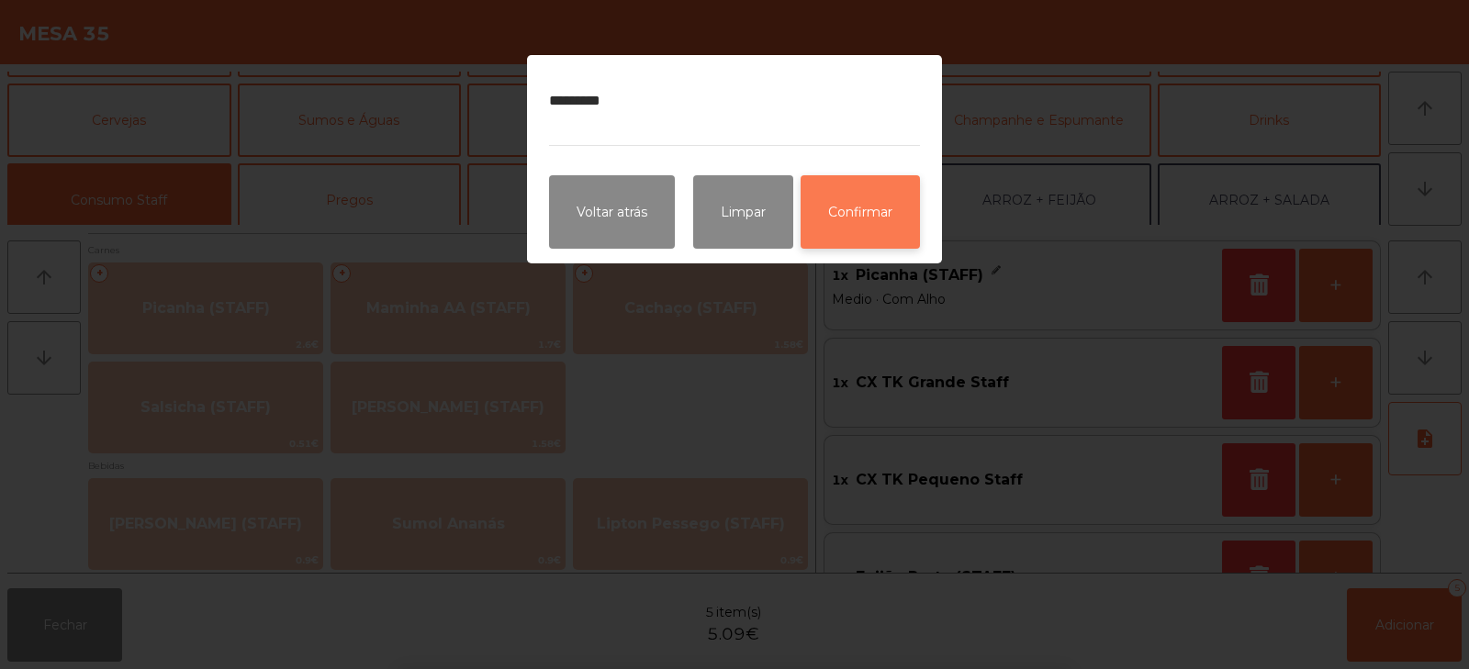
click at [867, 219] on button "Confirmar" at bounding box center [860, 211] width 119 height 73
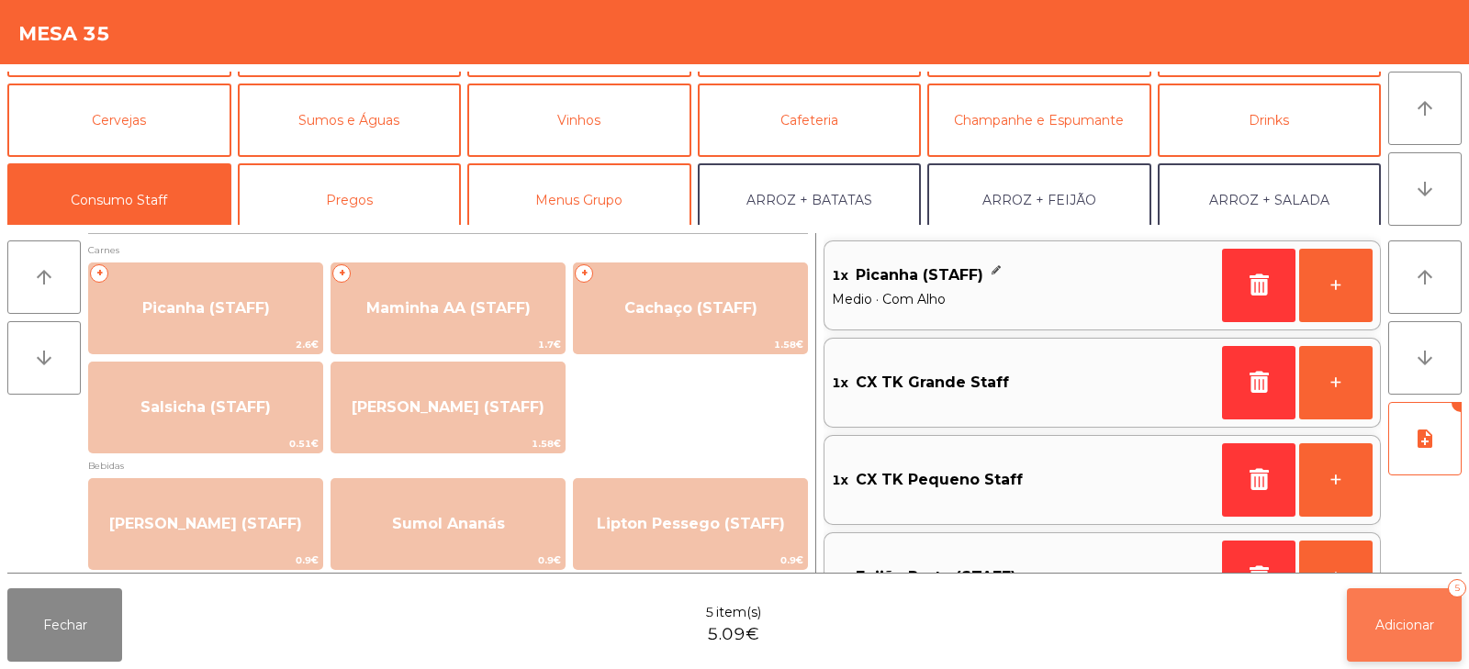
click at [1399, 624] on span "Adicionar" at bounding box center [1405, 625] width 59 height 17
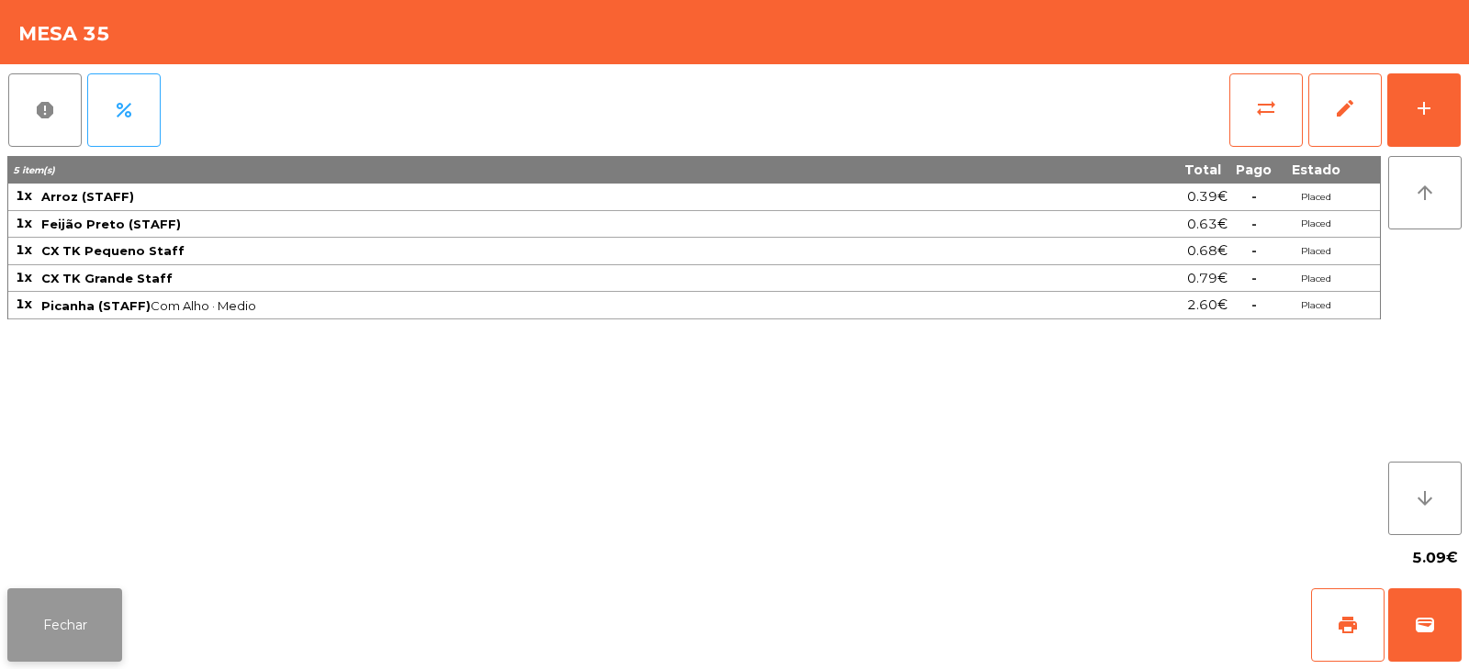
click at [52, 622] on button "Fechar" at bounding box center [64, 625] width 115 height 73
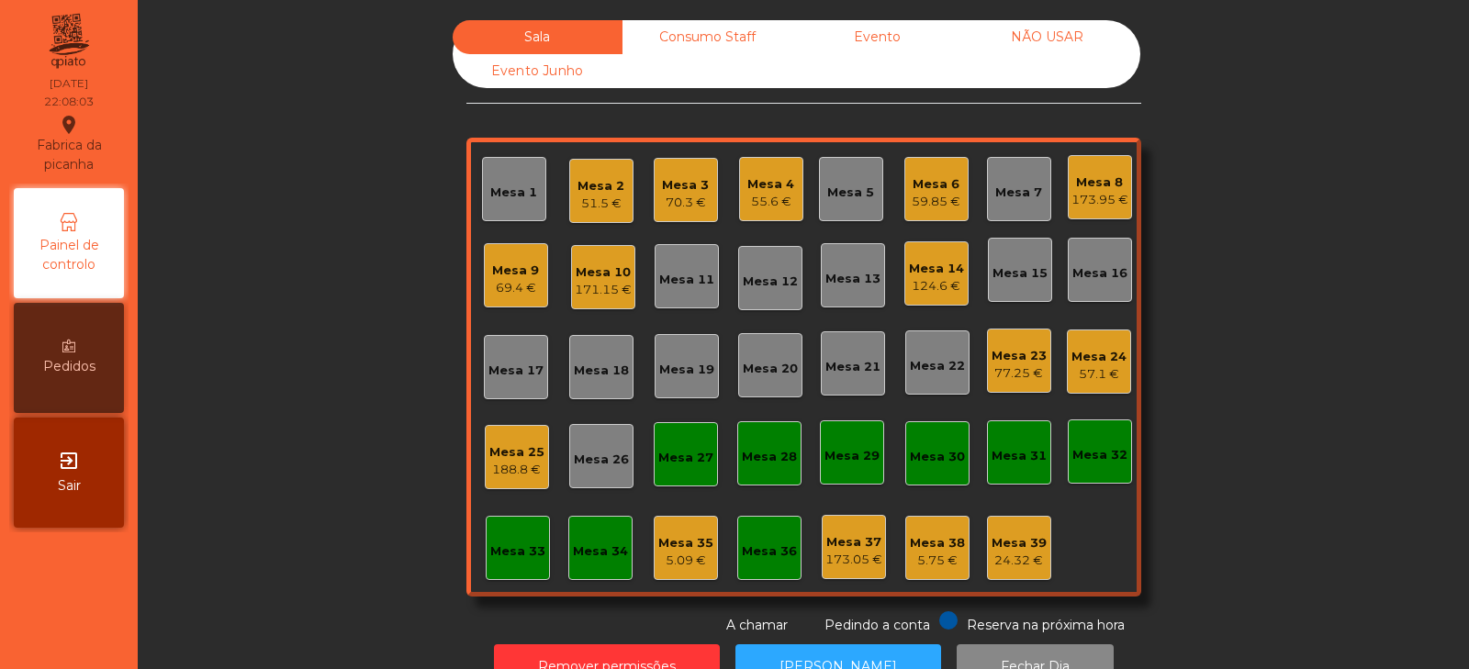
click at [695, 203] on div "70.3 €" at bounding box center [685, 203] width 47 height 18
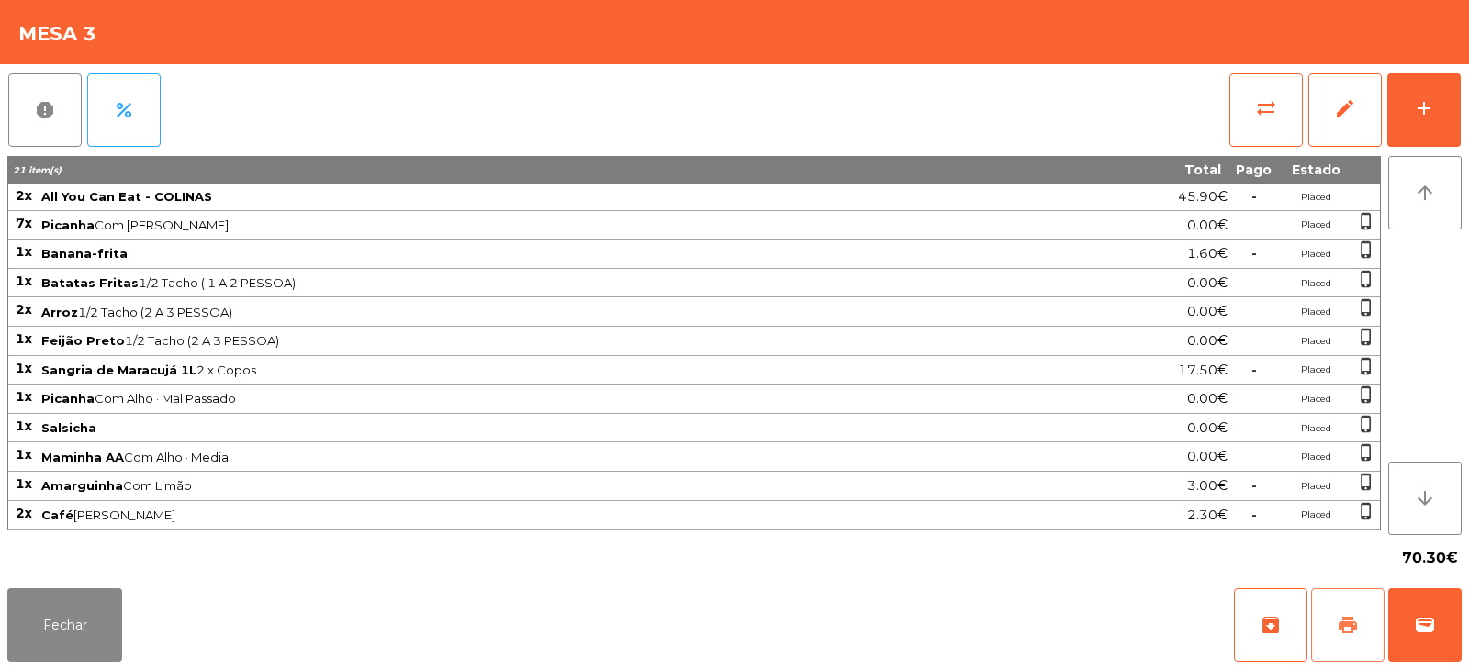
click at [1340, 628] on span "print" at bounding box center [1348, 625] width 22 height 22
click at [1438, 624] on button "wallet" at bounding box center [1424, 625] width 73 height 73
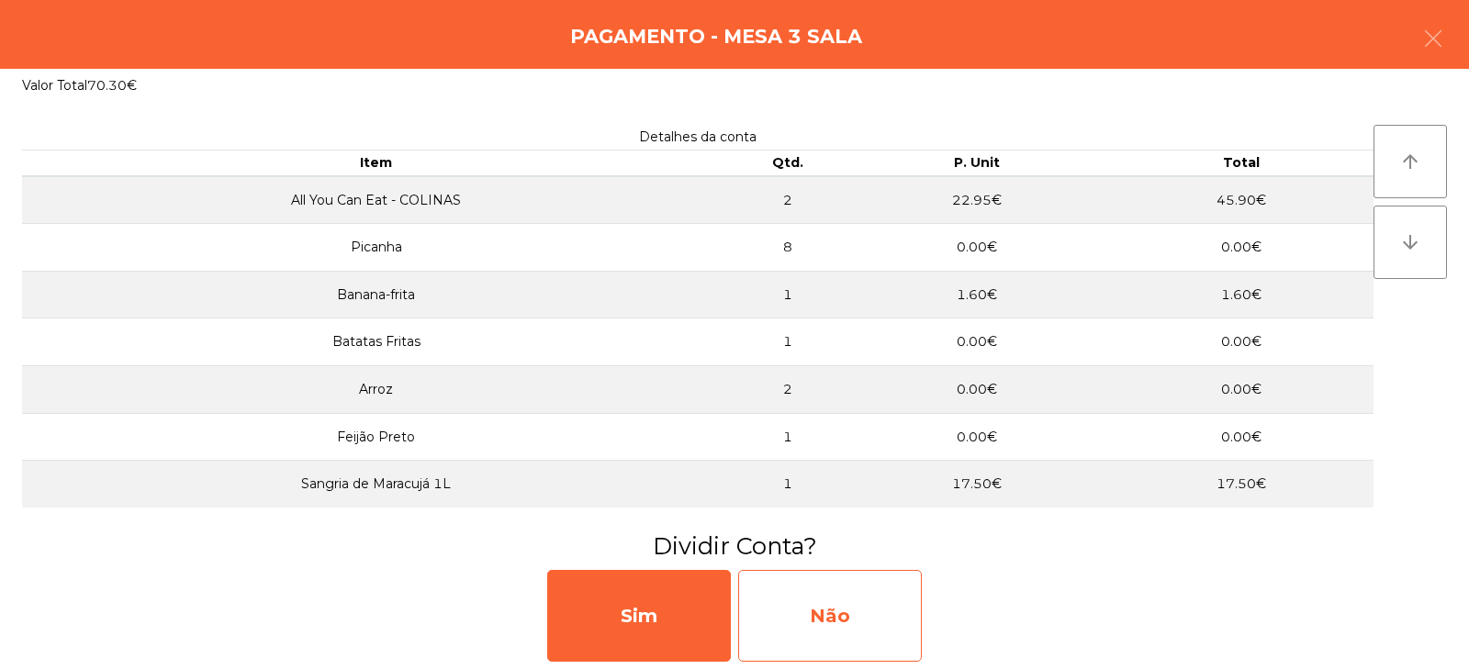
click at [809, 621] on div "Não" at bounding box center [830, 616] width 184 height 92
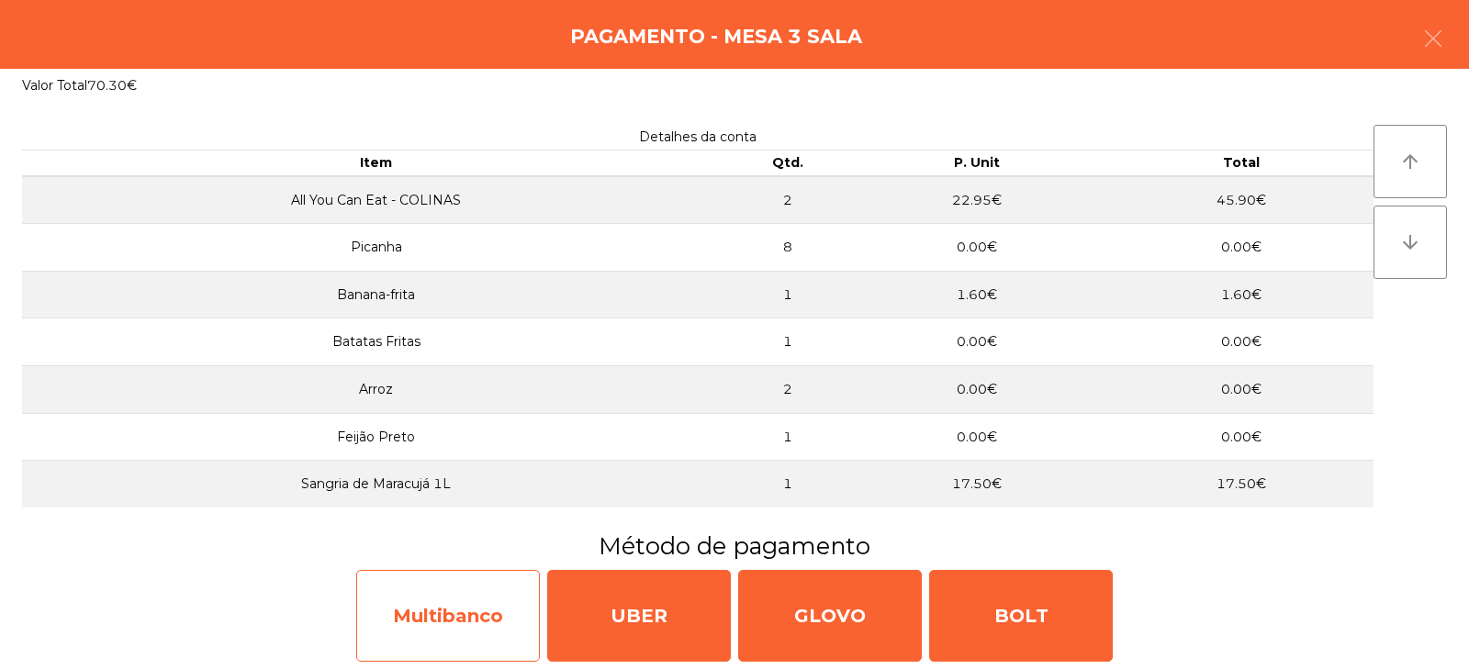
click at [453, 613] on div "Multibanco" at bounding box center [448, 616] width 184 height 92
select select "**"
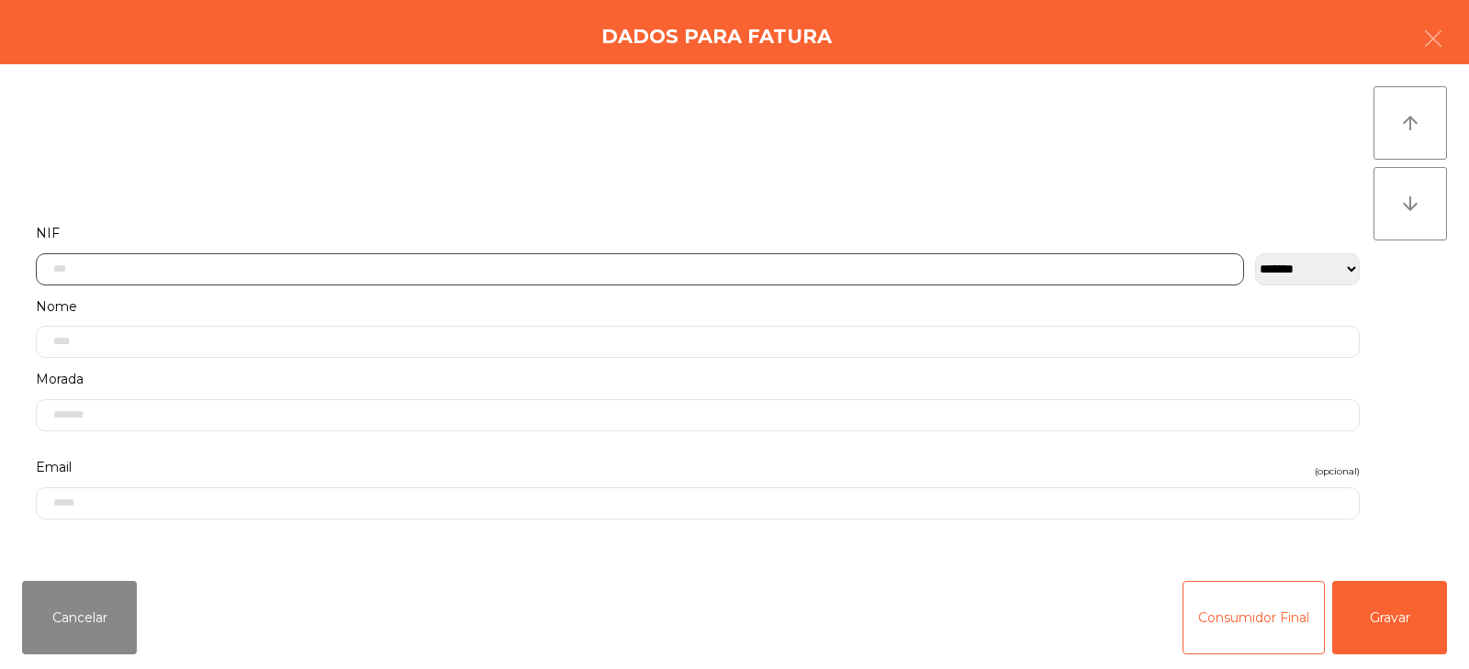
click at [539, 268] on input "text" at bounding box center [640, 269] width 1208 height 32
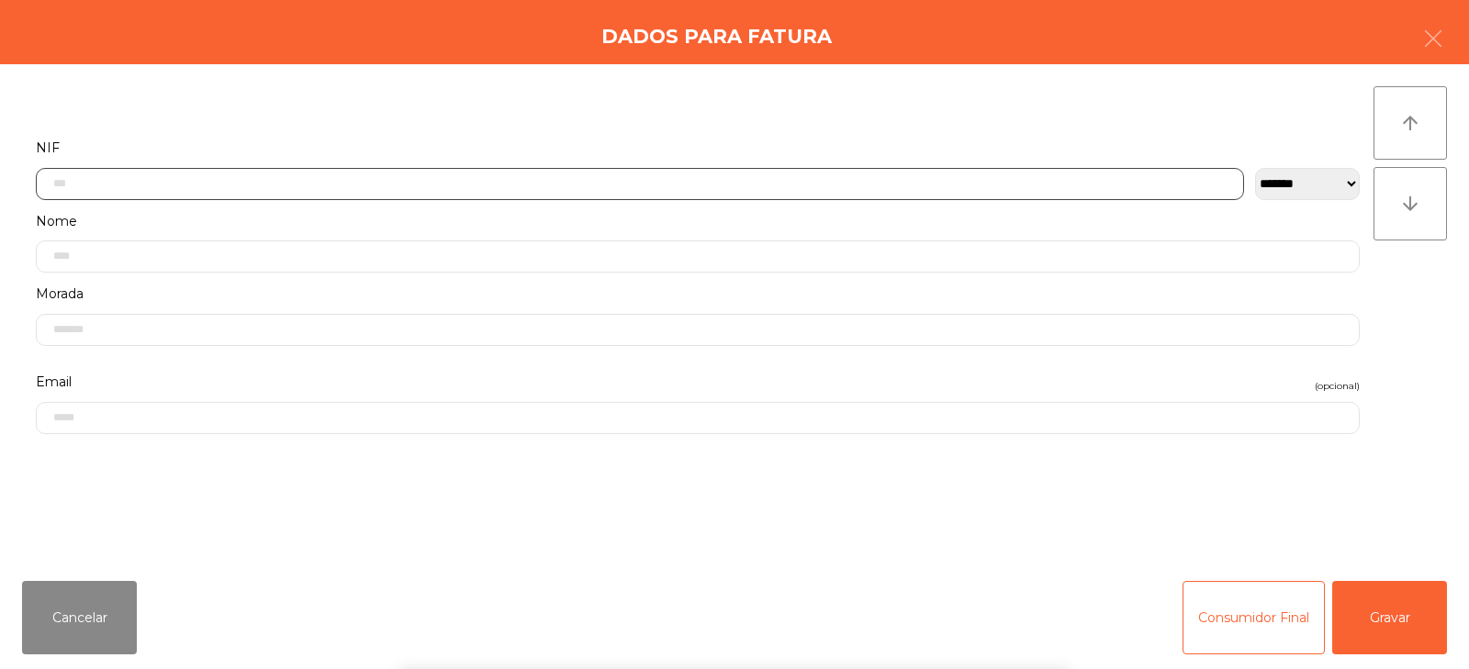
scroll to position [134, 0]
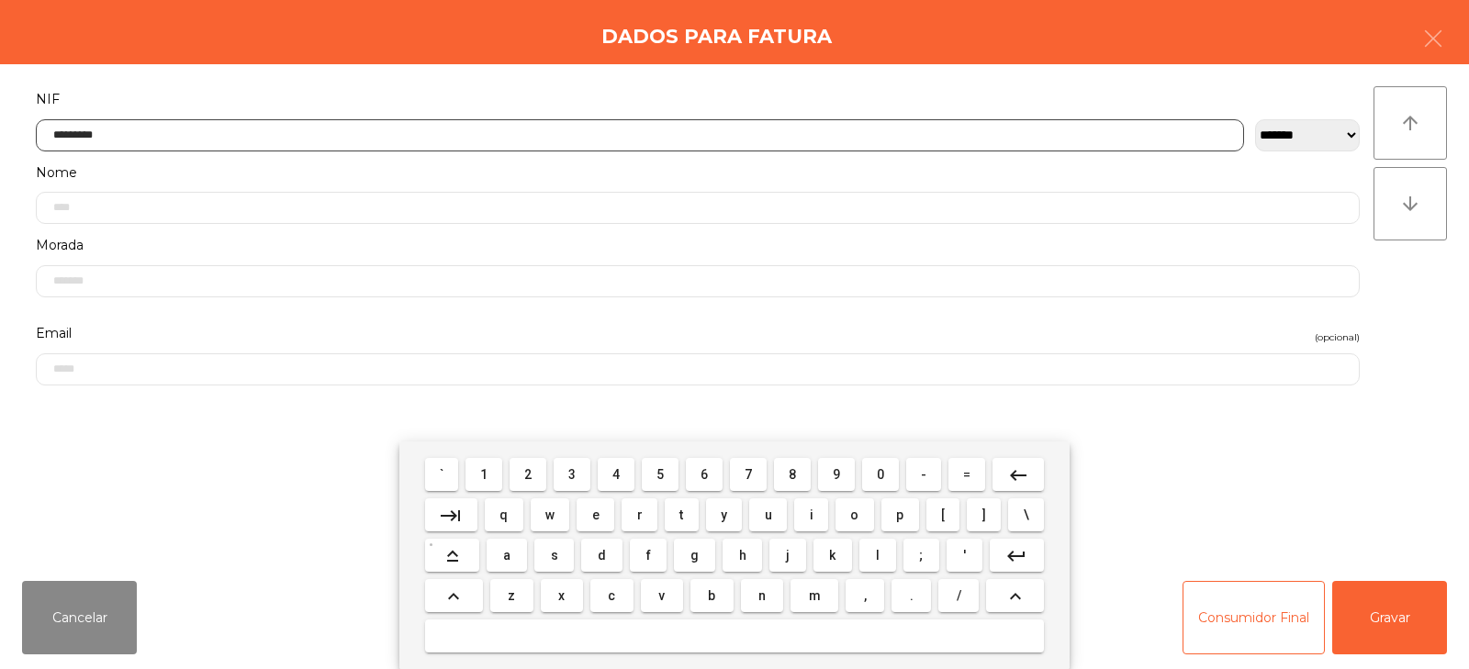
type input "*********"
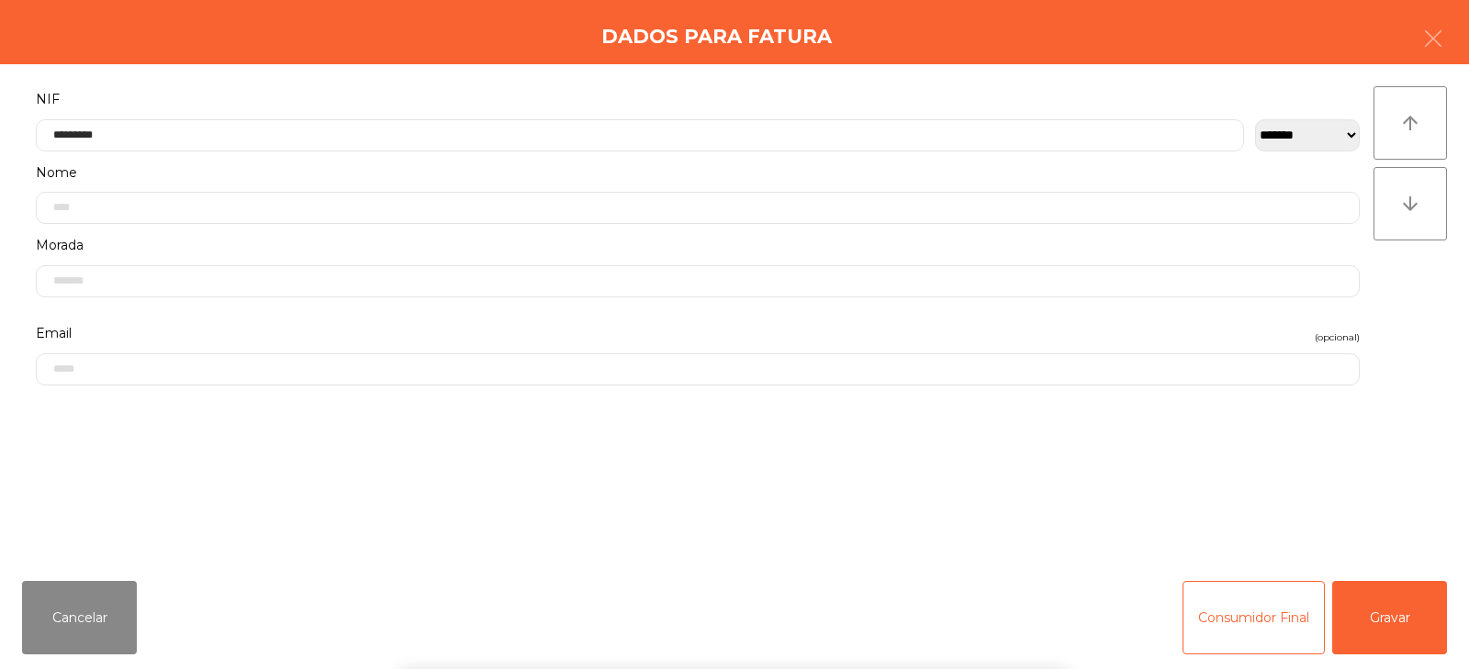
click at [1449, 279] on div "**********" at bounding box center [734, 315] width 1469 height 502
click at [1405, 590] on button "Gravar" at bounding box center [1389, 617] width 115 height 73
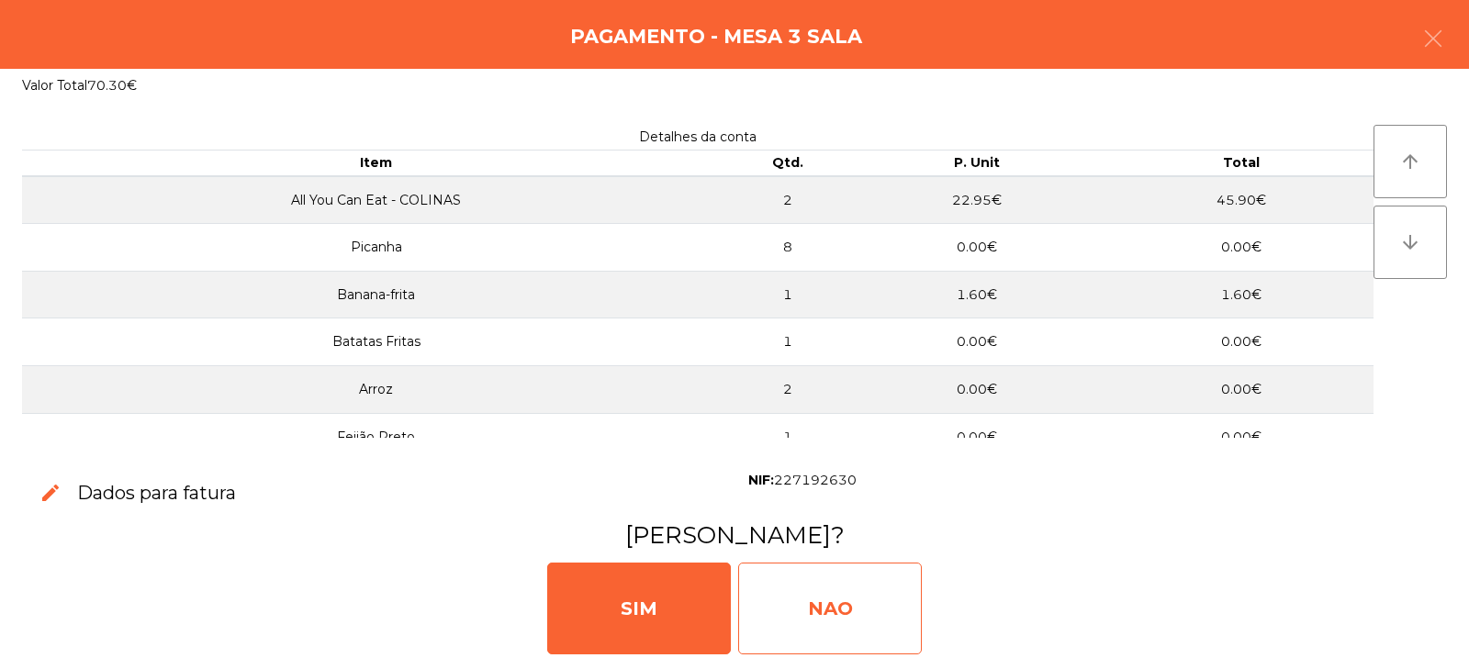
click at [865, 603] on div "NAO" at bounding box center [830, 609] width 184 height 92
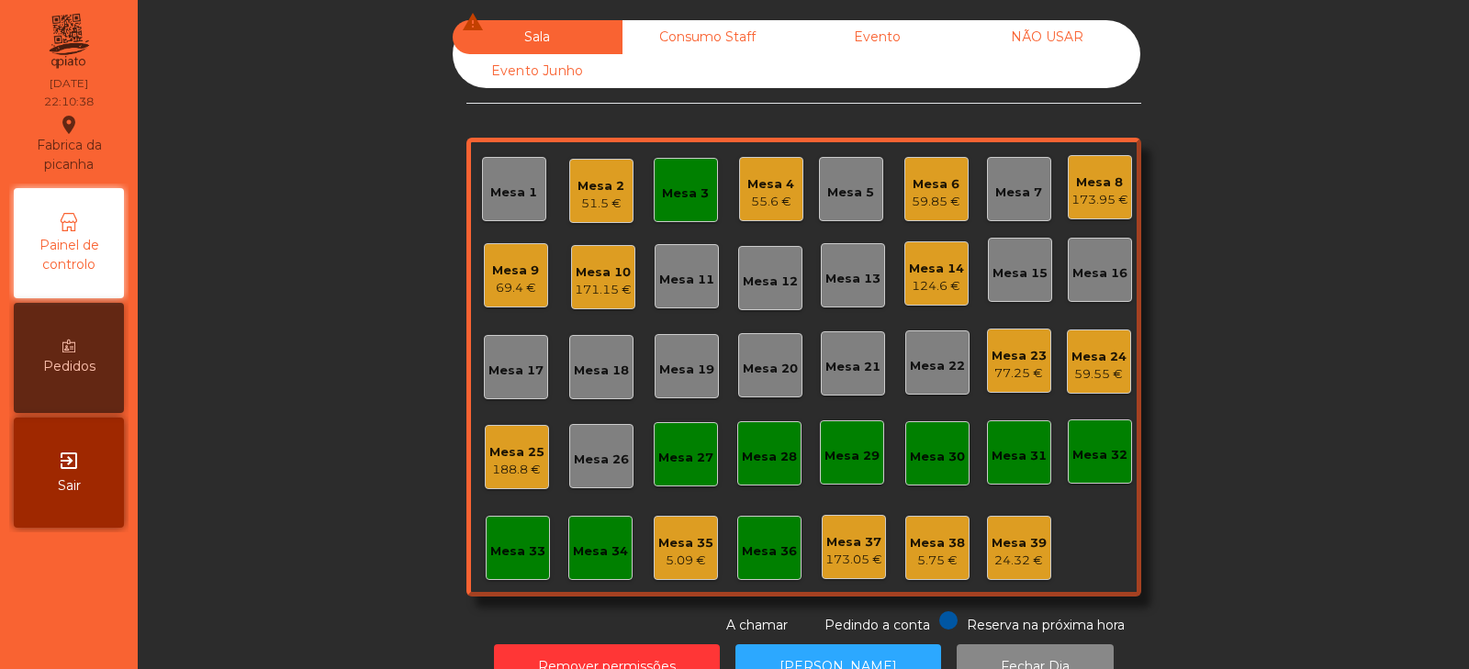
click at [855, 291] on div "Mesa 13" at bounding box center [853, 275] width 64 height 64
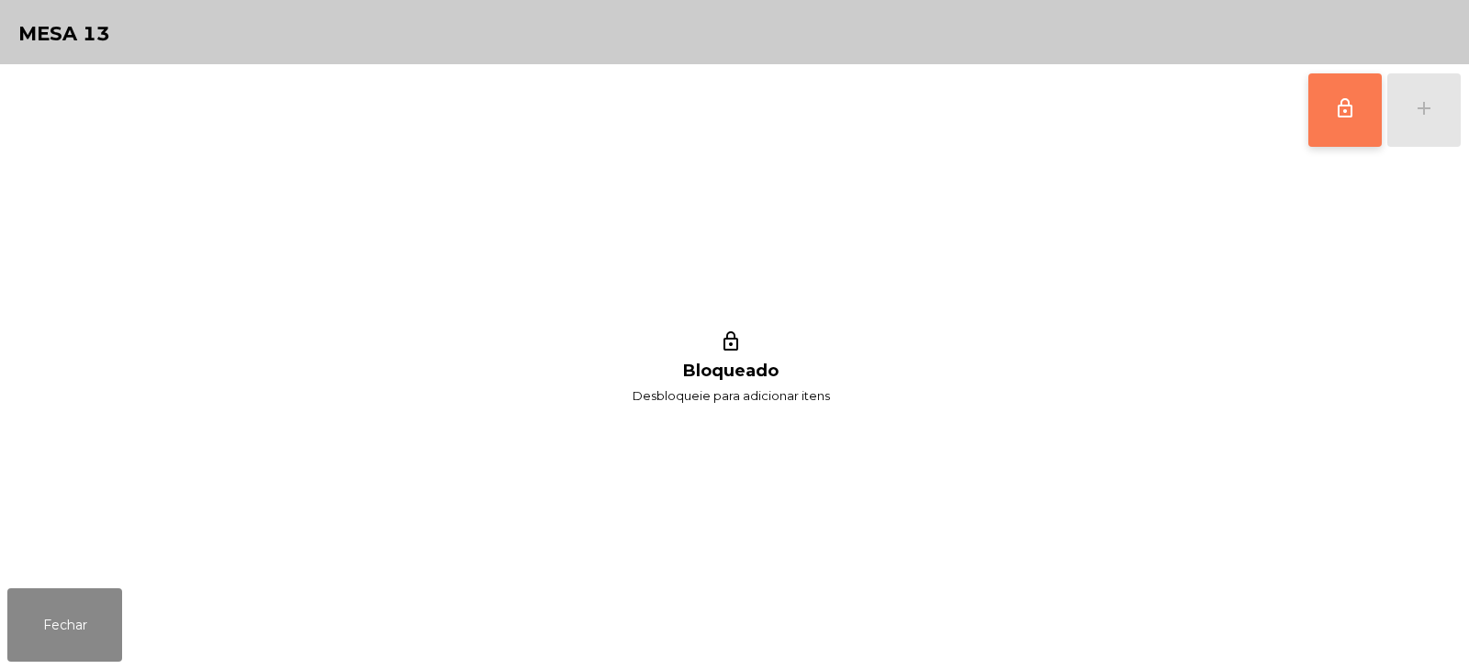
click at [1321, 93] on button "lock_outline" at bounding box center [1345, 109] width 73 height 73
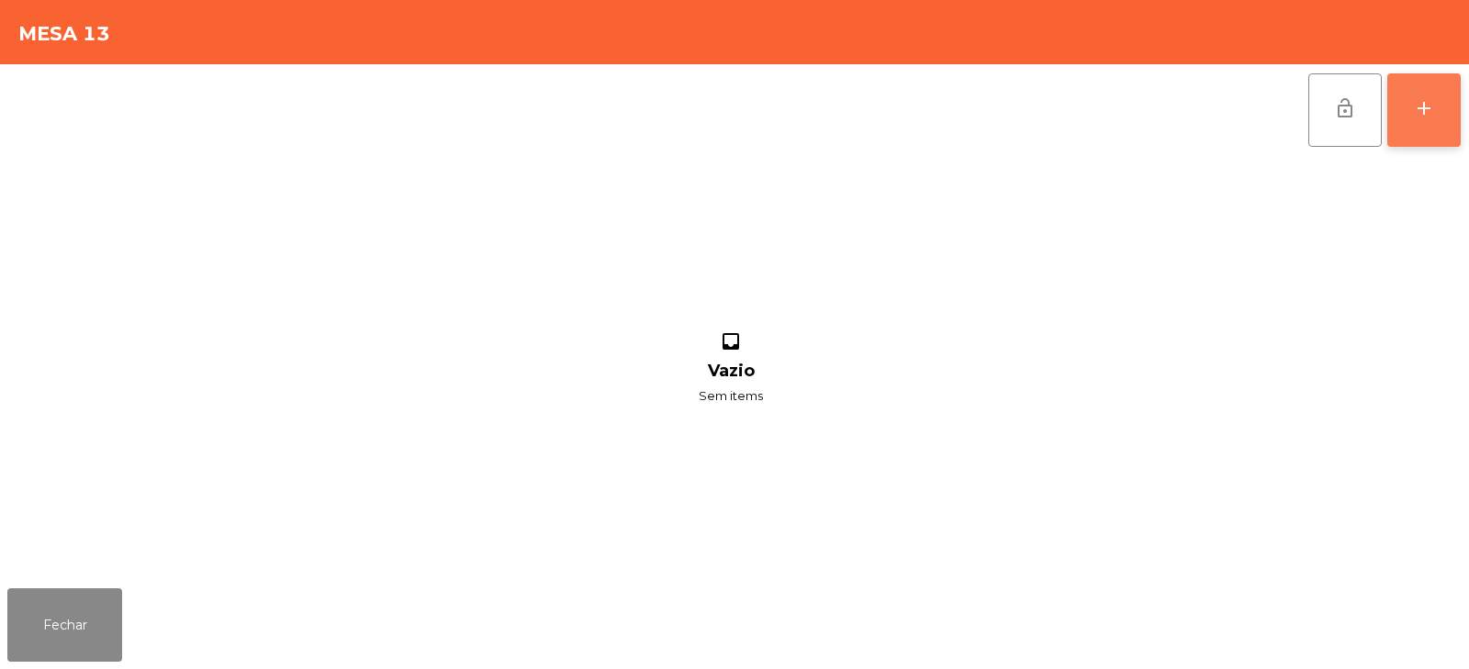
click at [1415, 84] on button "add" at bounding box center [1424, 109] width 73 height 73
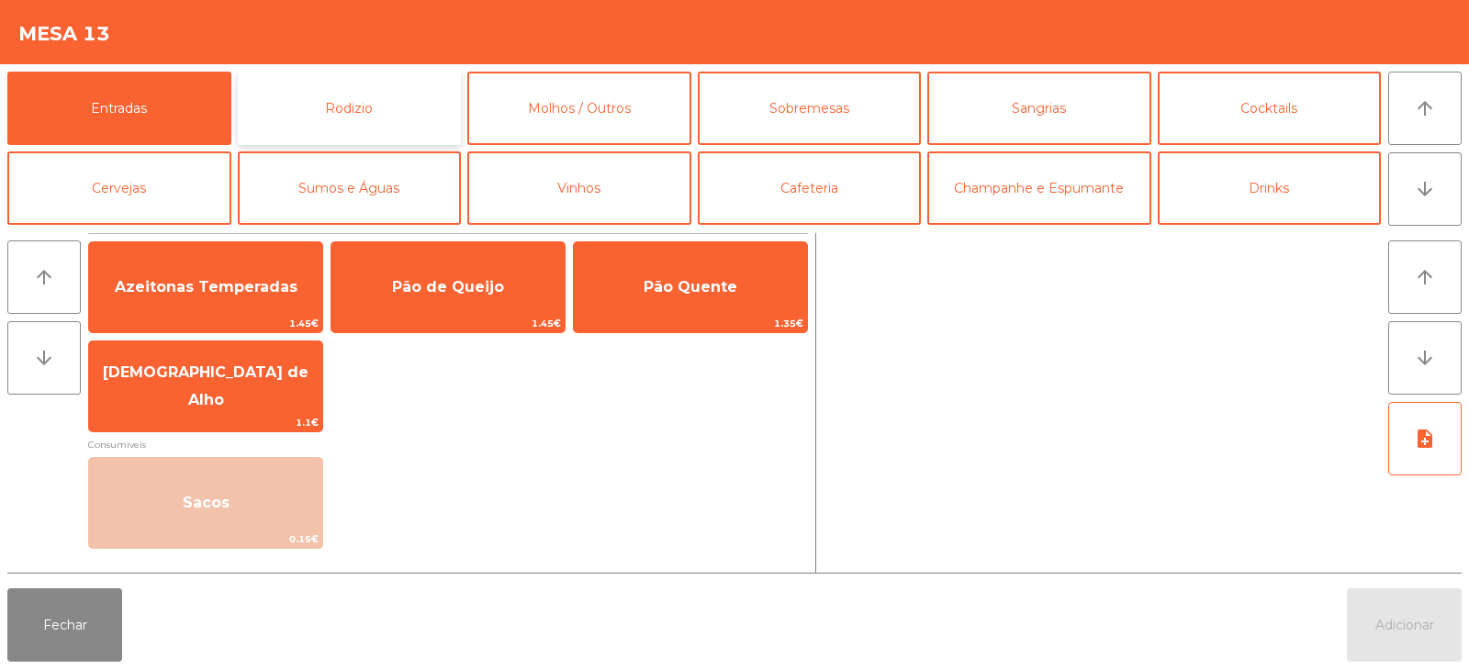
click at [399, 115] on button "Rodizio" at bounding box center [350, 108] width 224 height 73
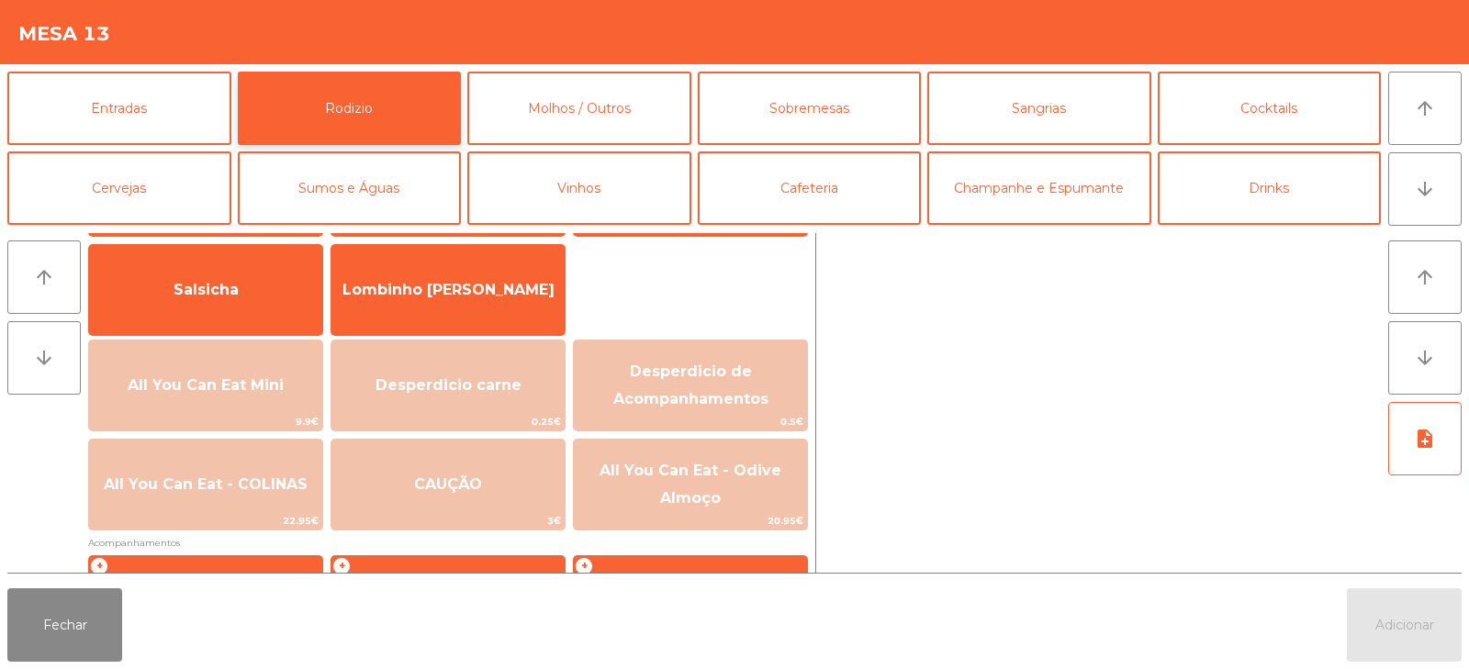
scroll to position [123, 0]
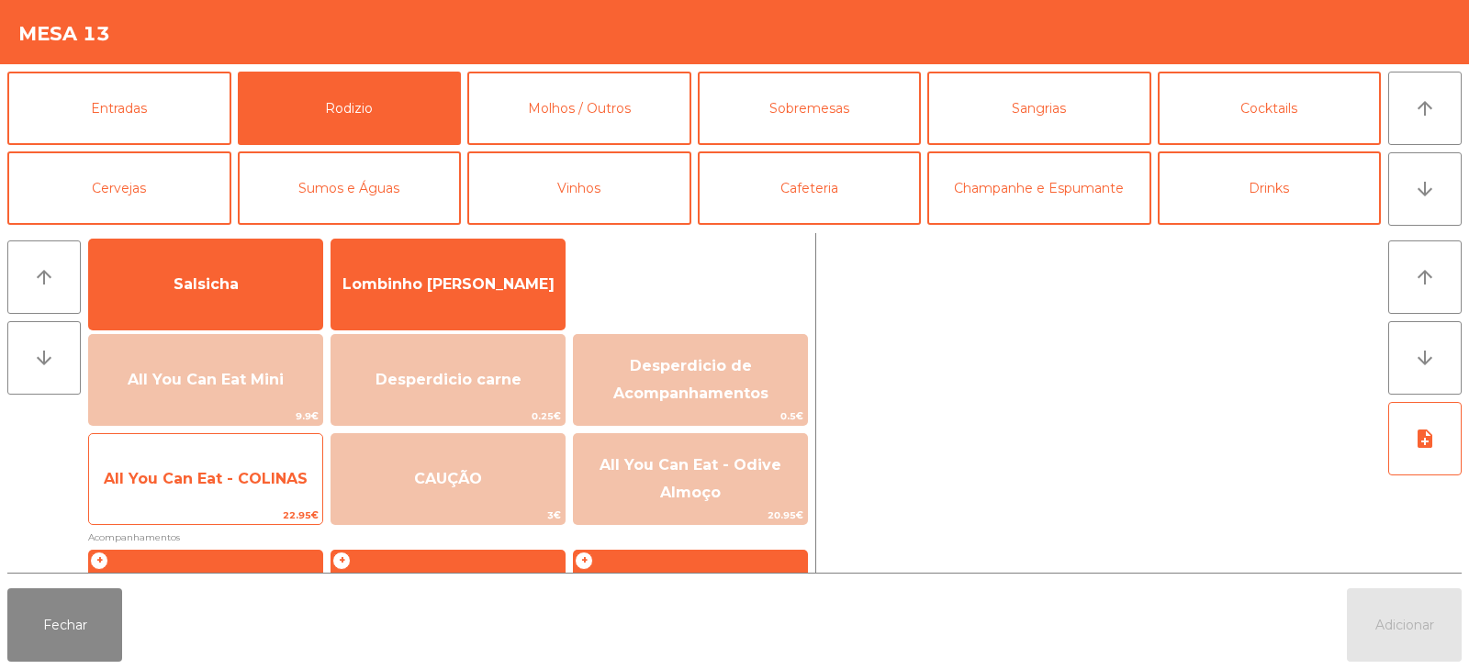
click at [184, 487] on span "All You Can Eat - COLINAS" at bounding box center [206, 478] width 204 height 17
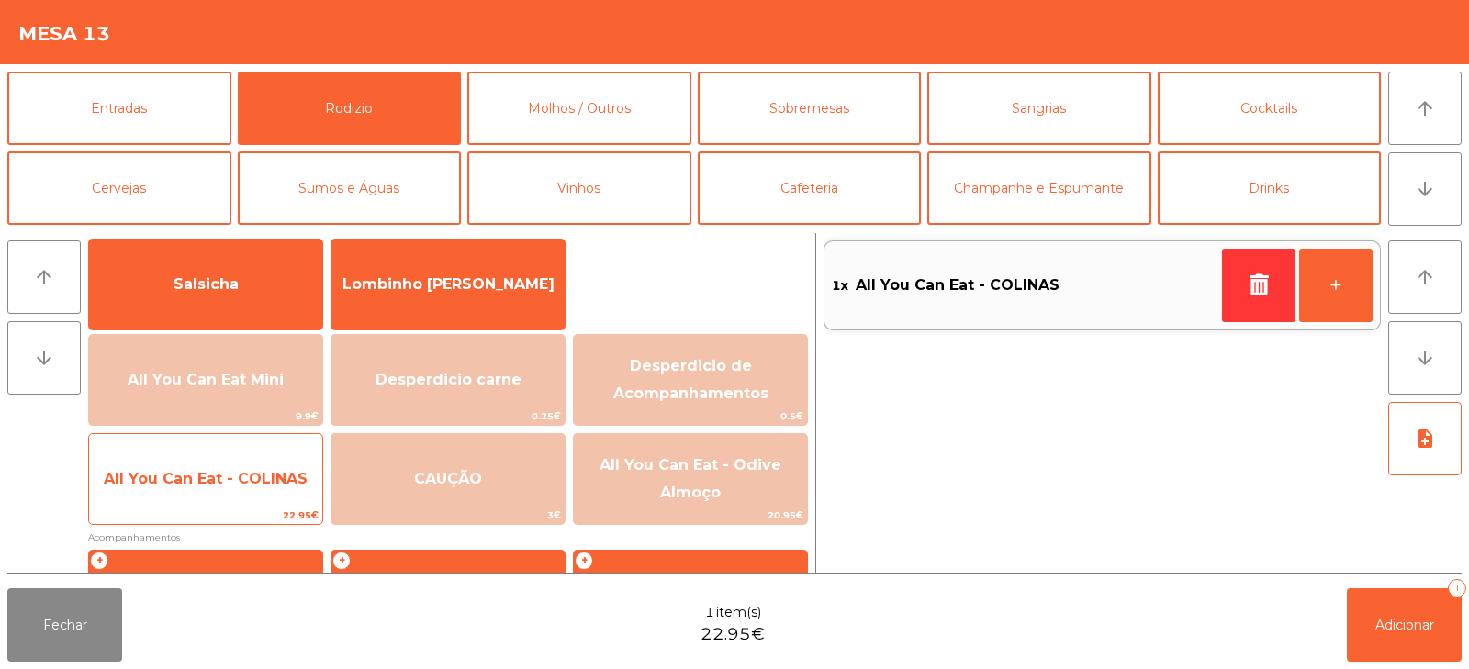
click at [170, 507] on span "22.95€" at bounding box center [205, 515] width 233 height 17
click at [165, 521] on span "22.95€" at bounding box center [205, 515] width 233 height 17
click at [169, 522] on span "22.95€" at bounding box center [205, 515] width 233 height 17
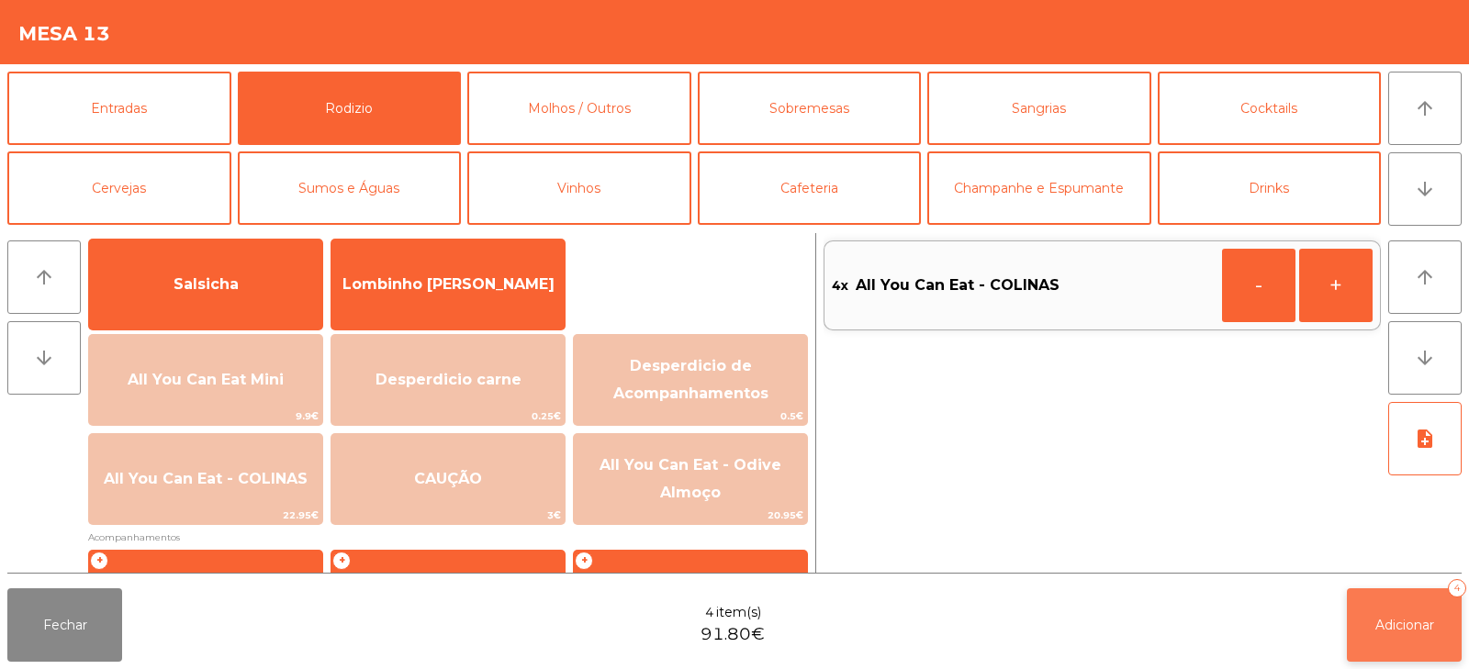
click at [1413, 621] on span "Adicionar" at bounding box center [1405, 625] width 59 height 17
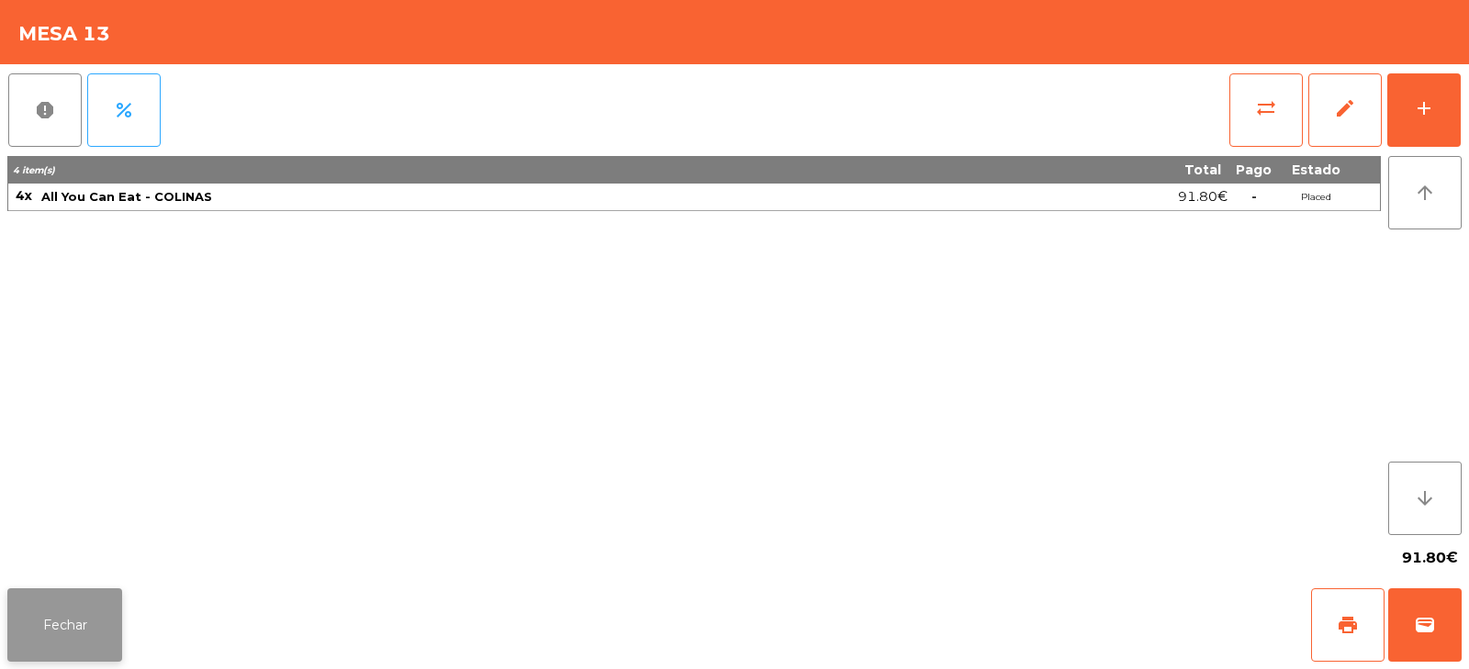
click at [42, 616] on button "Fechar" at bounding box center [64, 625] width 115 height 73
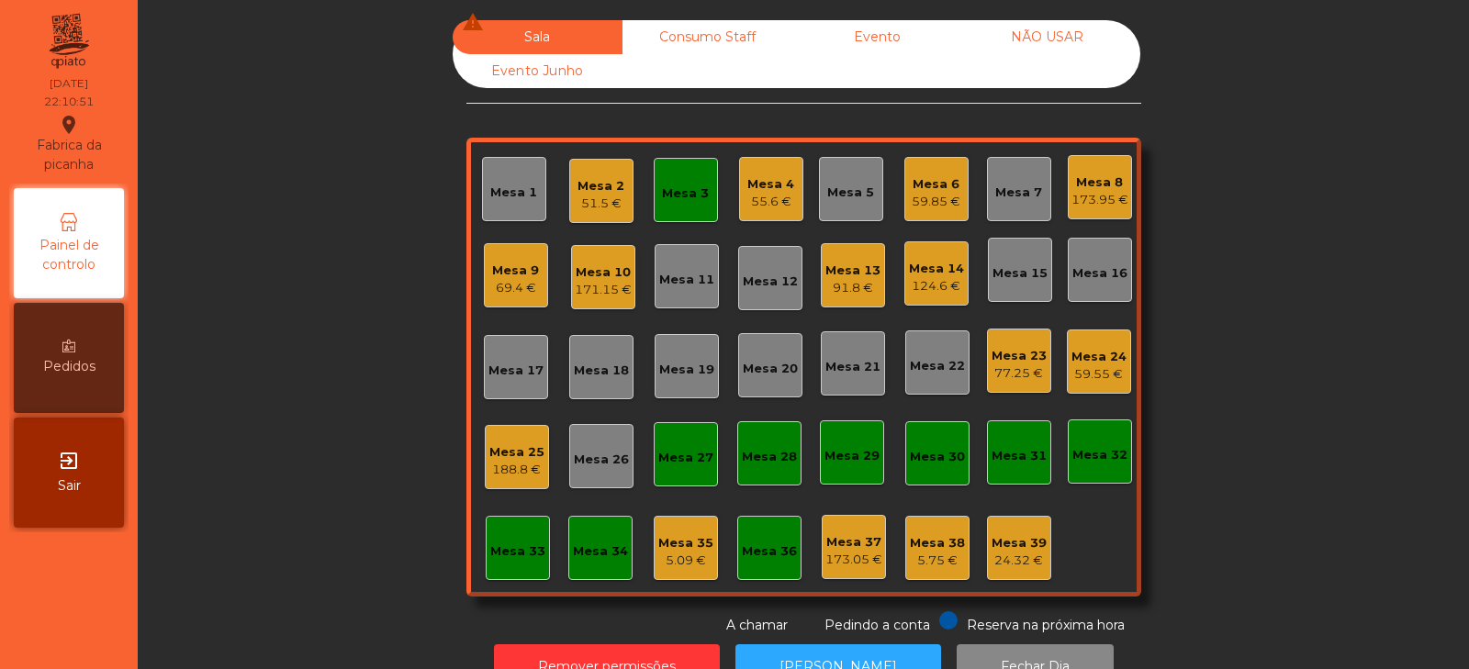
click at [930, 288] on div "124.6 €" at bounding box center [936, 286] width 55 height 18
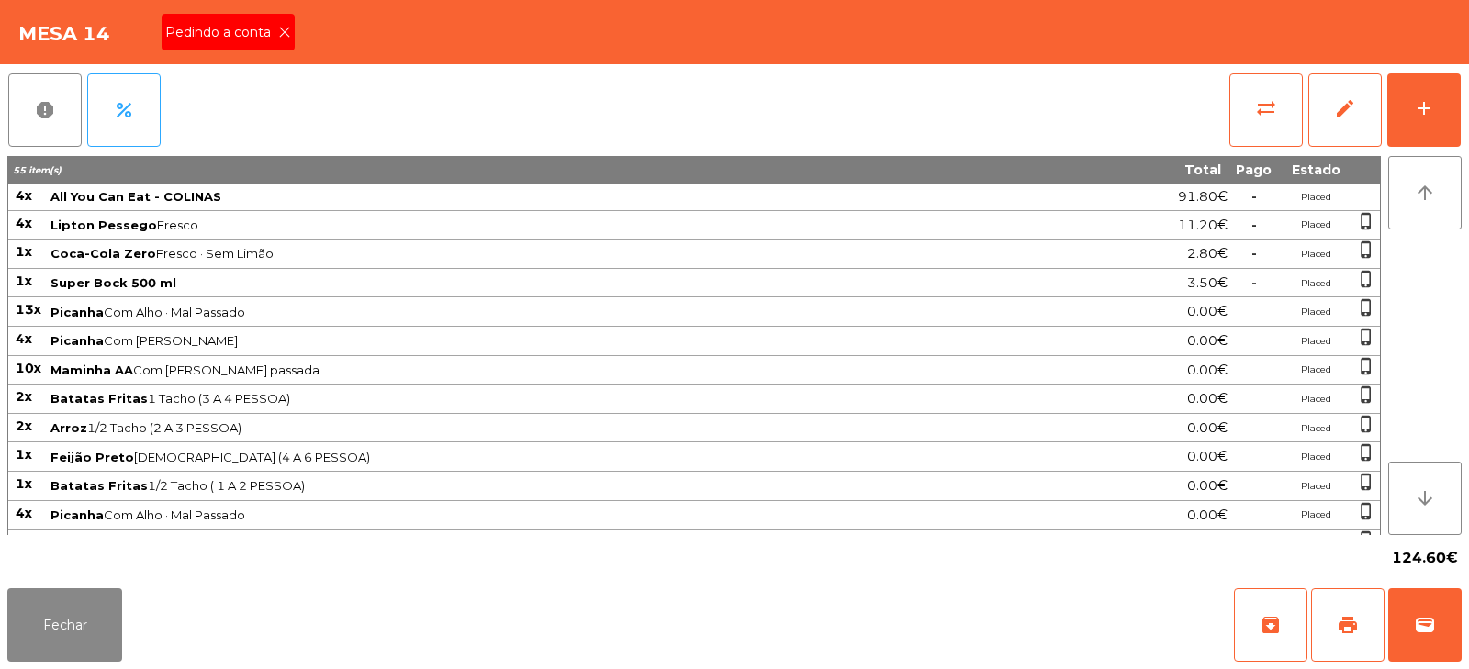
click at [280, 33] on icon at bounding box center [284, 32] width 13 height 13
click at [1356, 646] on button "print" at bounding box center [1347, 625] width 73 height 73
click at [1430, 603] on button "wallet" at bounding box center [1424, 625] width 73 height 73
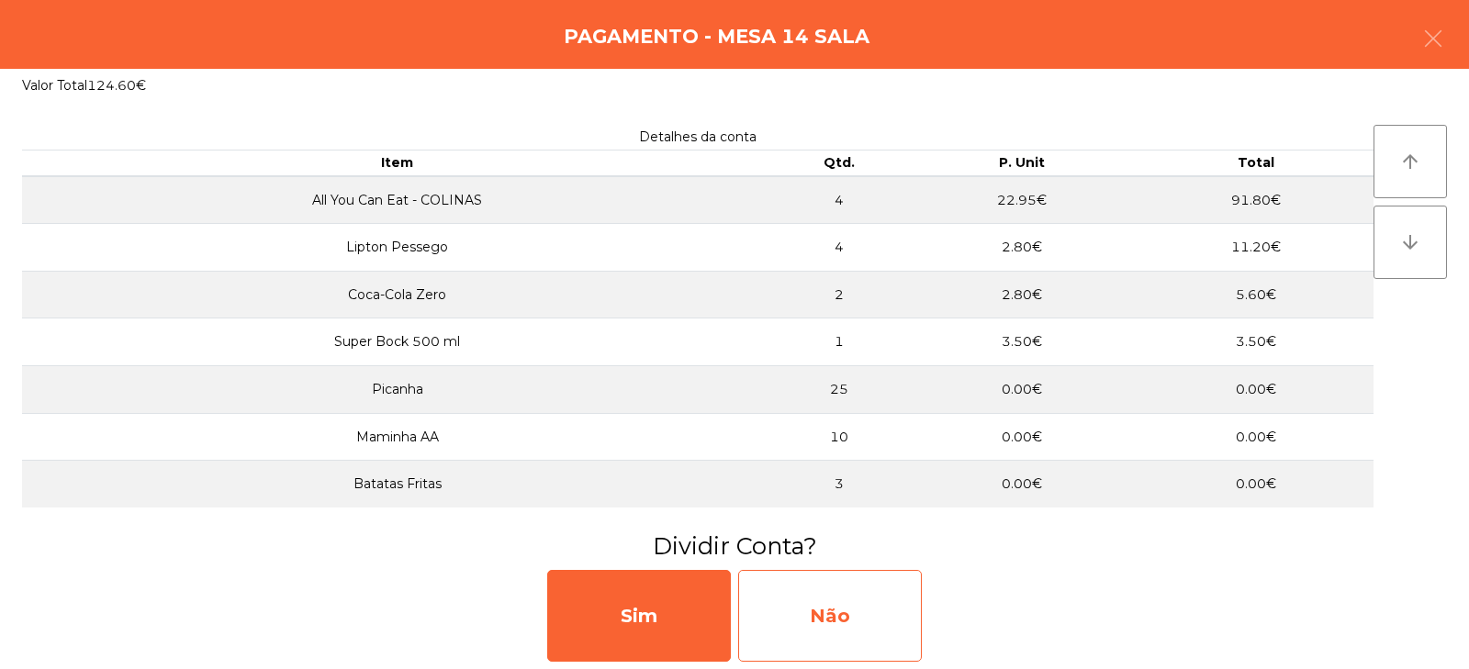
click at [805, 590] on div "Não" at bounding box center [830, 616] width 184 height 92
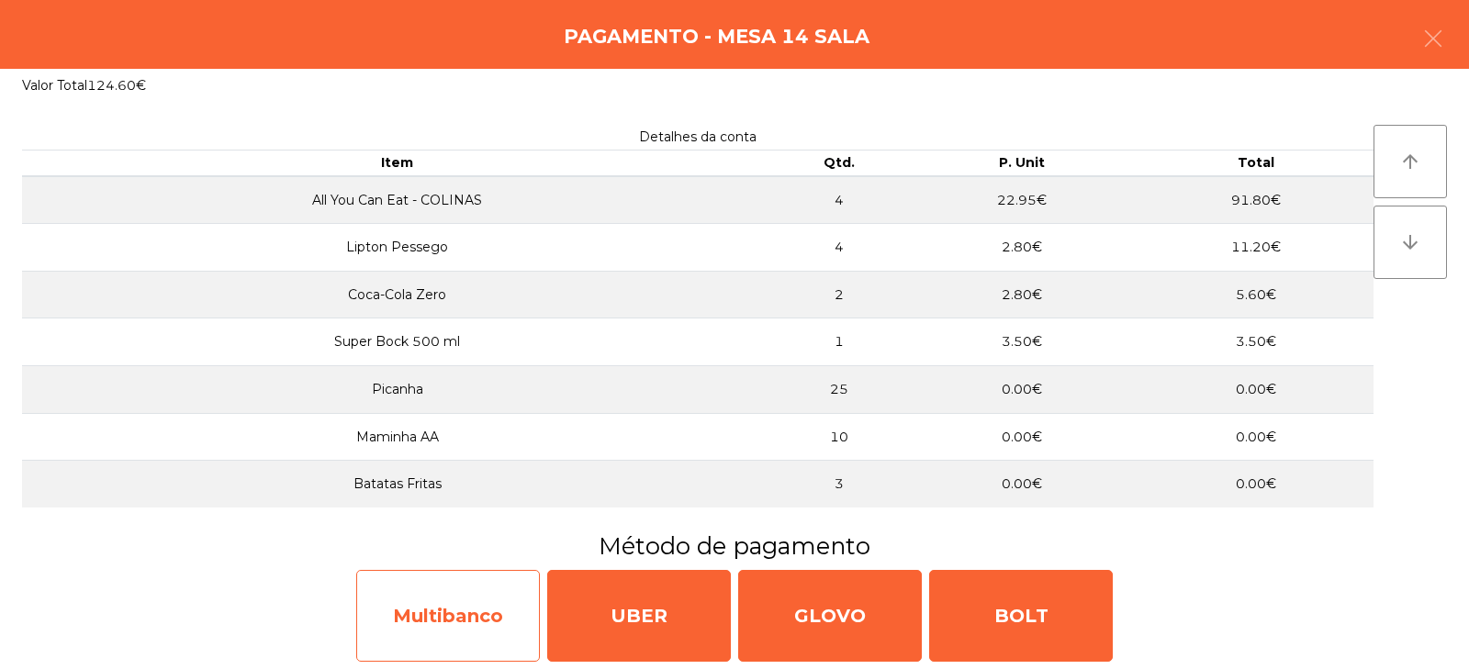
click at [436, 638] on div "Multibanco" at bounding box center [448, 616] width 184 height 92
select select "**"
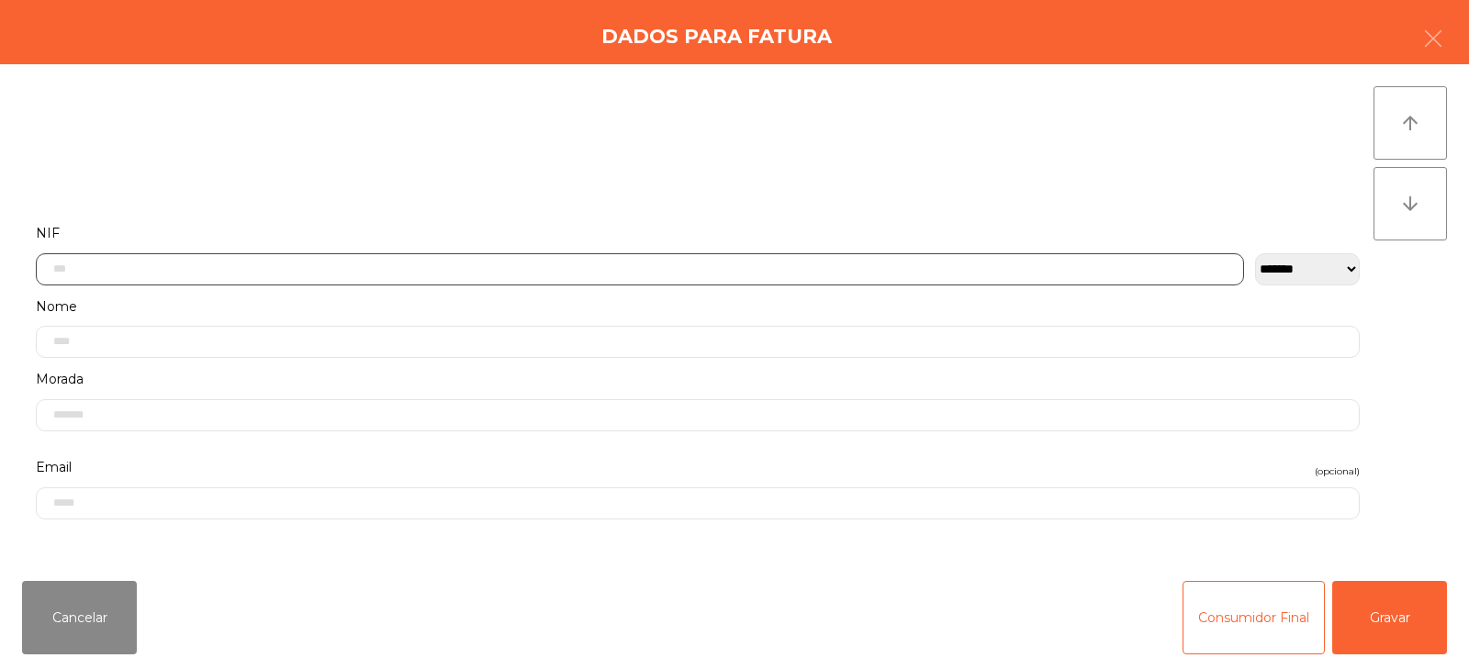
click at [520, 274] on input "text" at bounding box center [640, 269] width 1208 height 32
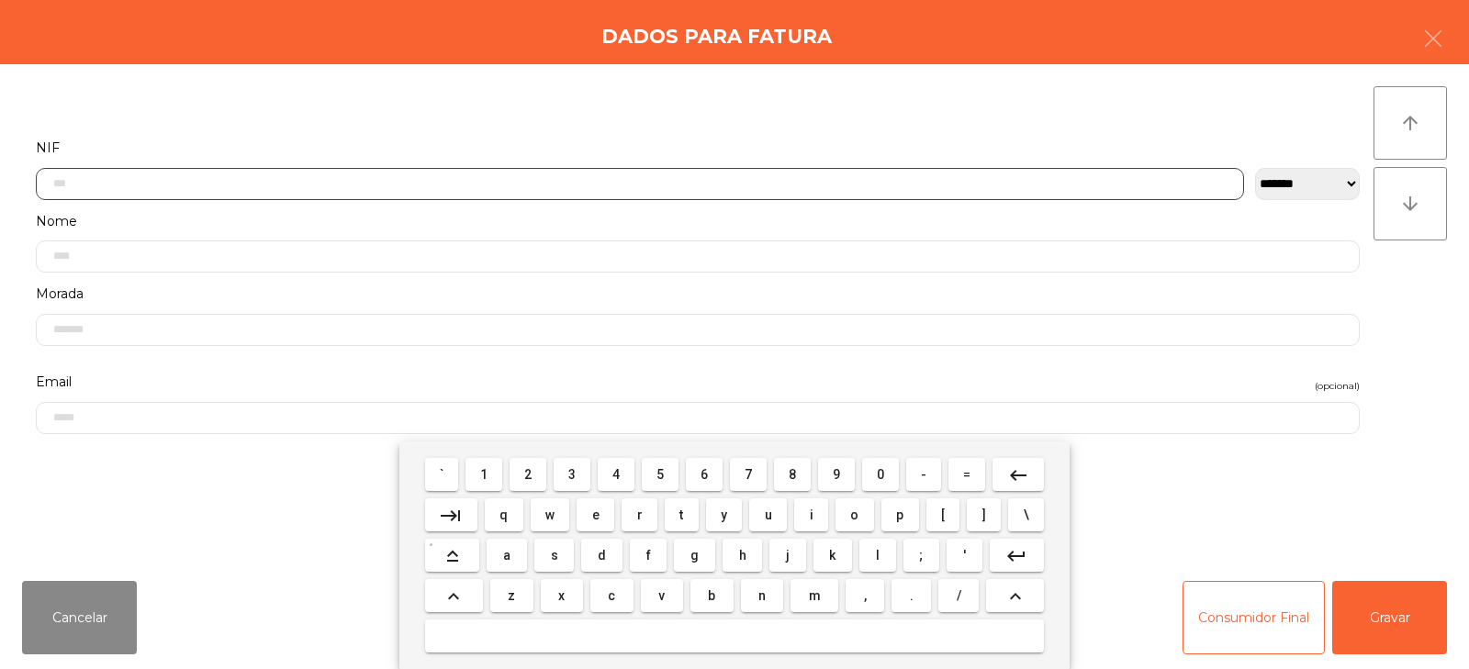
scroll to position [134, 0]
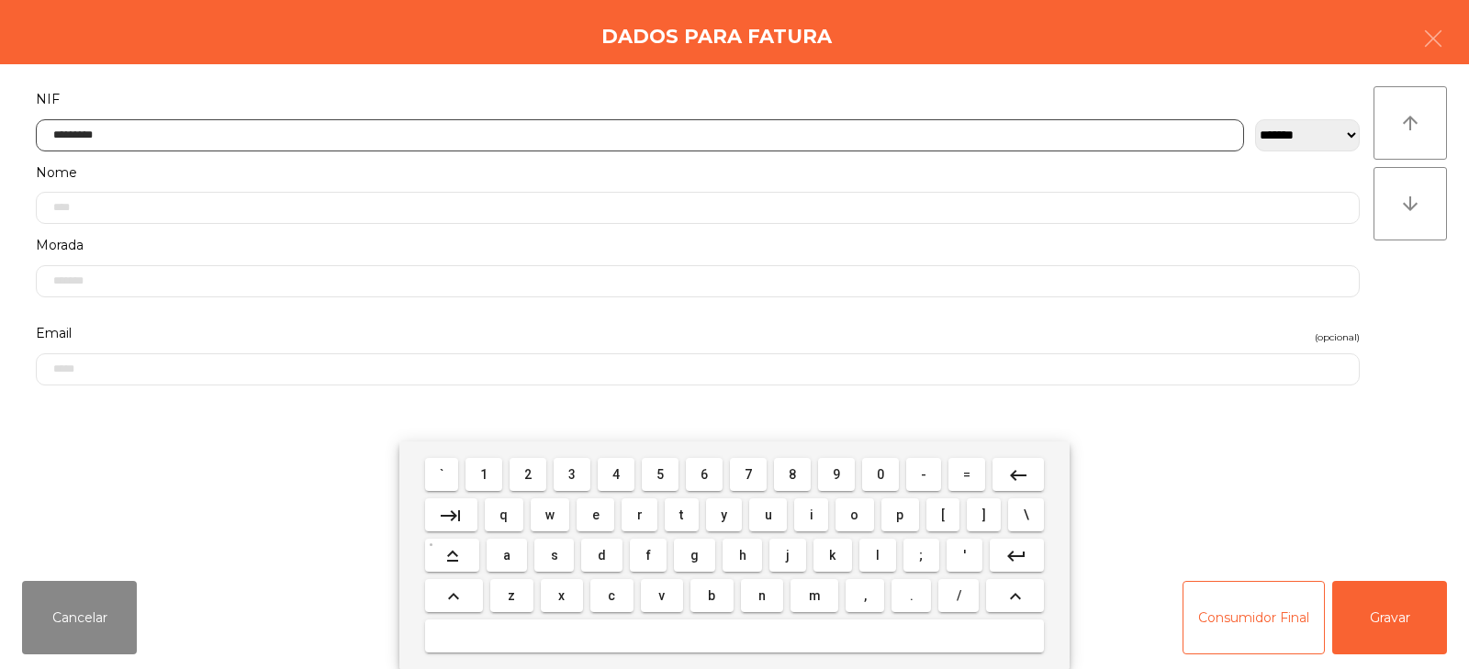
type input "*********"
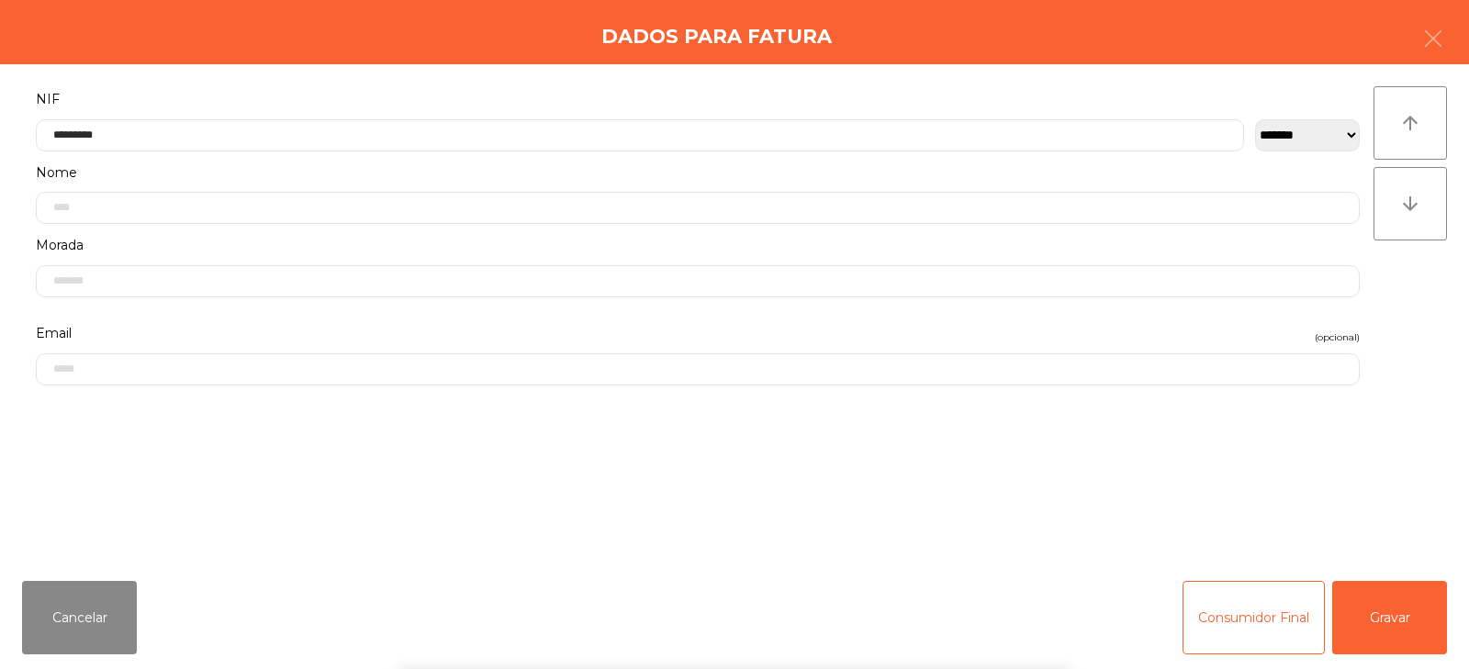
click at [1408, 607] on div "` 1 2 3 4 5 6 7 8 9 0 - = keyboard_backspace keyboard_tab q w e r t y u i o p […" at bounding box center [734, 556] width 1469 height 228
click at [1370, 627] on button "Gravar" at bounding box center [1389, 617] width 115 height 73
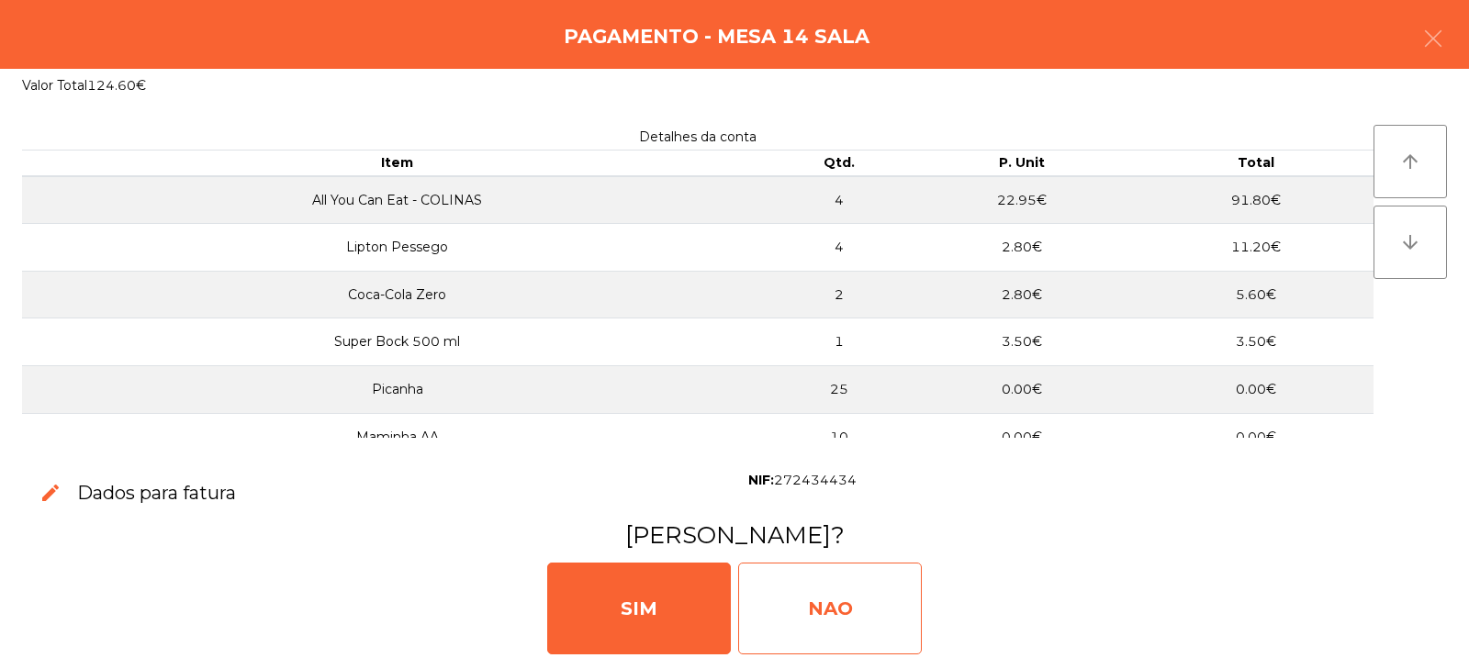
click at [830, 598] on div "NAO" at bounding box center [830, 609] width 184 height 92
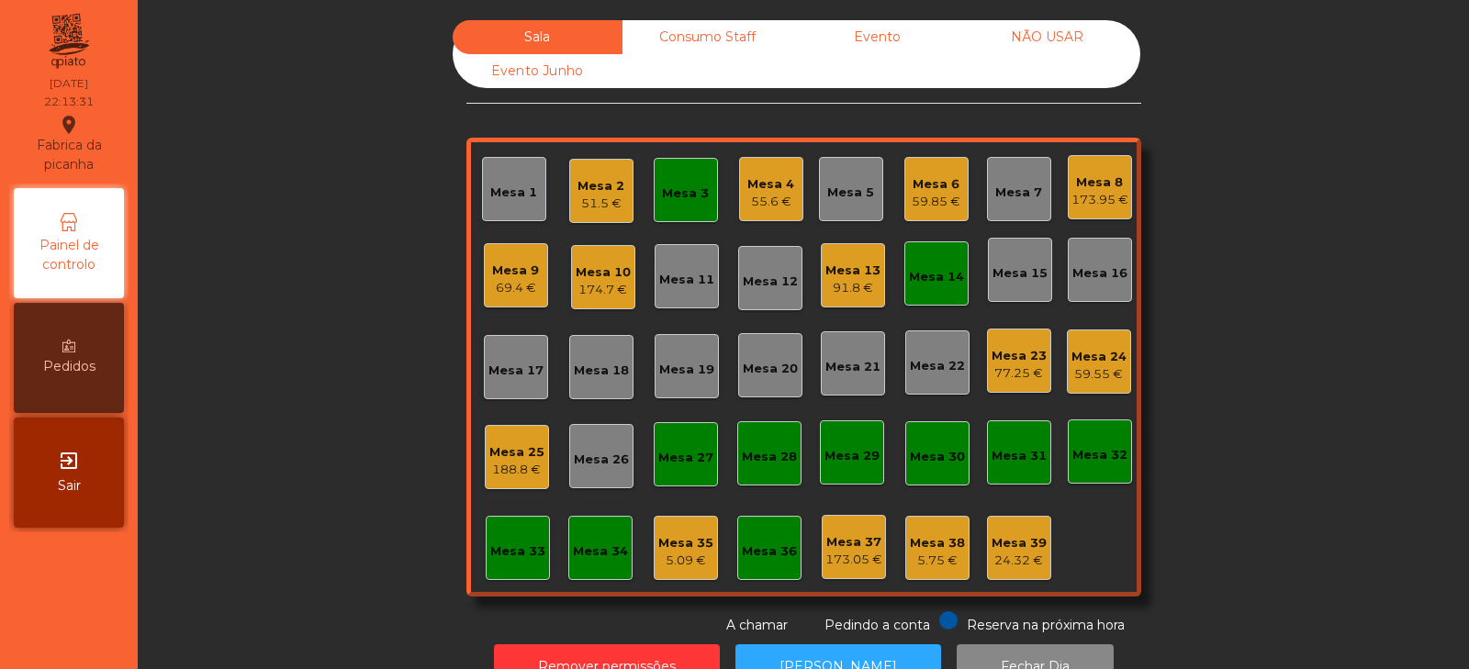
click at [667, 190] on div "Mesa 3" at bounding box center [685, 194] width 47 height 18
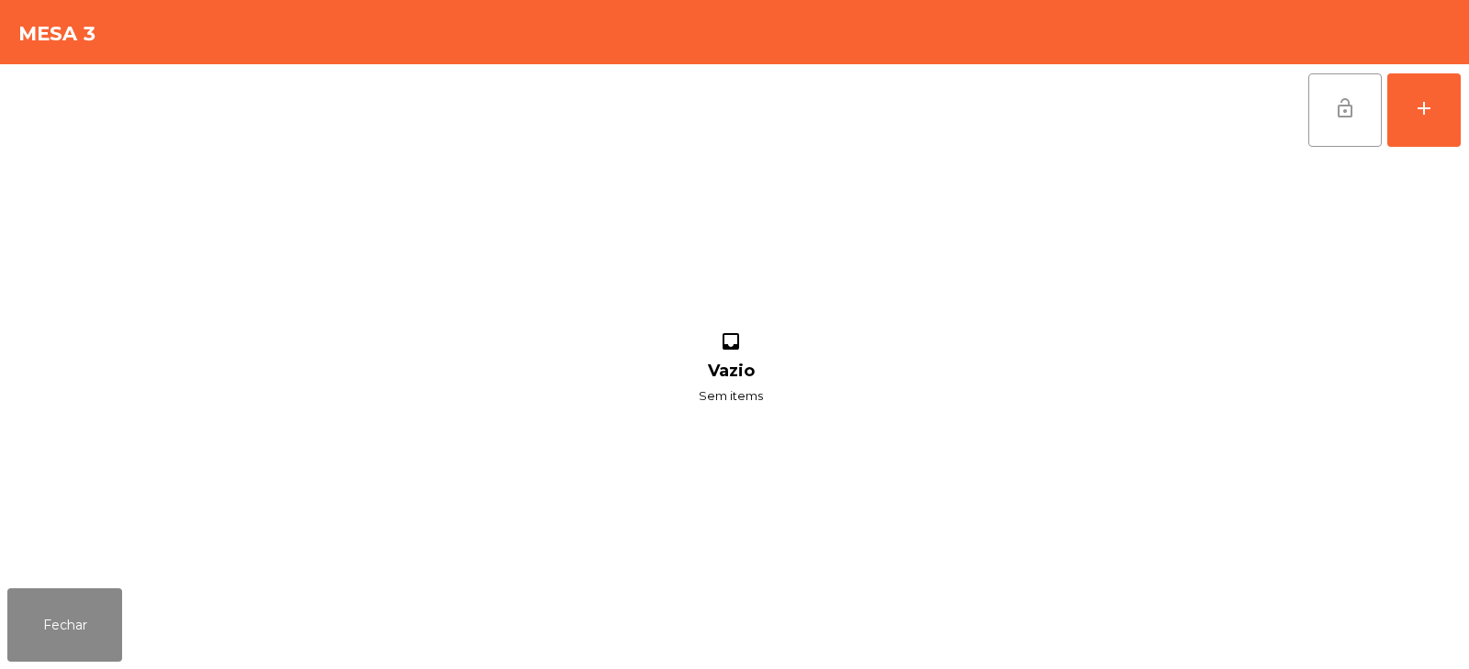
click at [1348, 112] on span "lock_open" at bounding box center [1345, 108] width 22 height 22
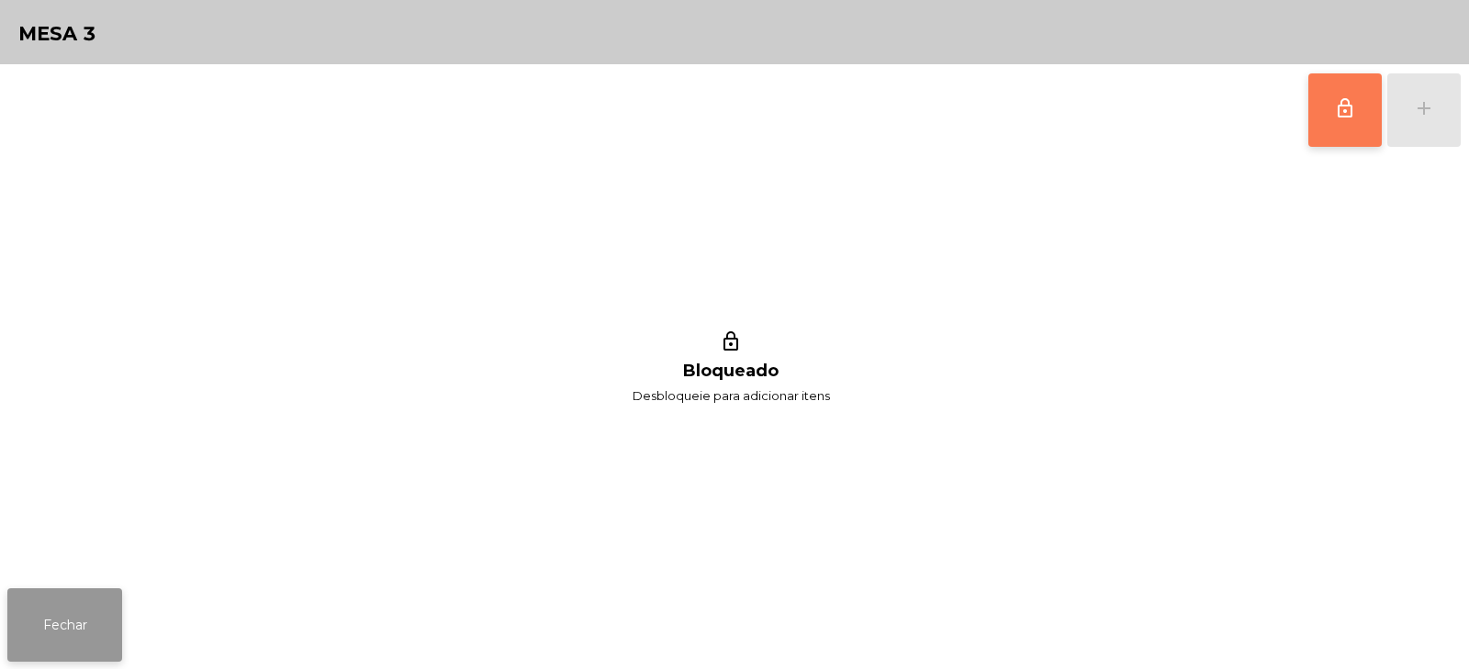
click at [31, 621] on button "Fechar" at bounding box center [64, 625] width 115 height 73
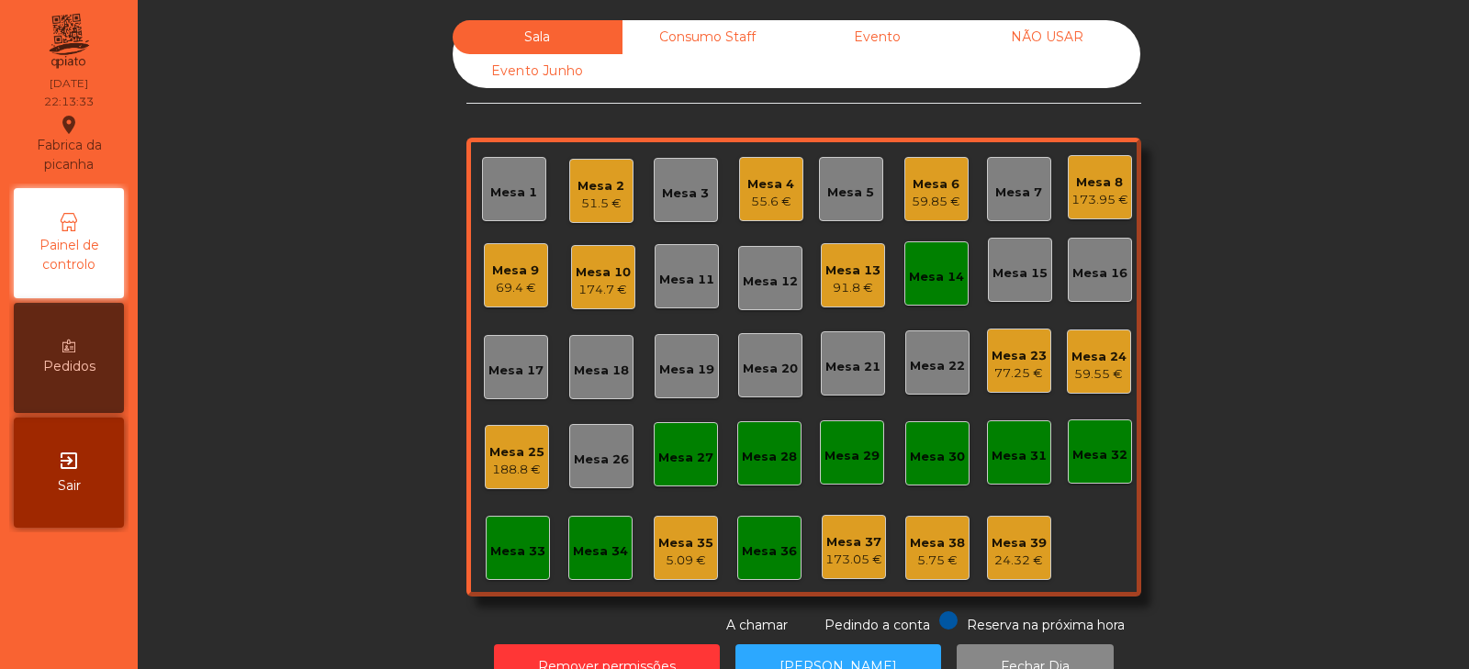
click at [956, 266] on div "Mesa 14" at bounding box center [937, 274] width 64 height 64
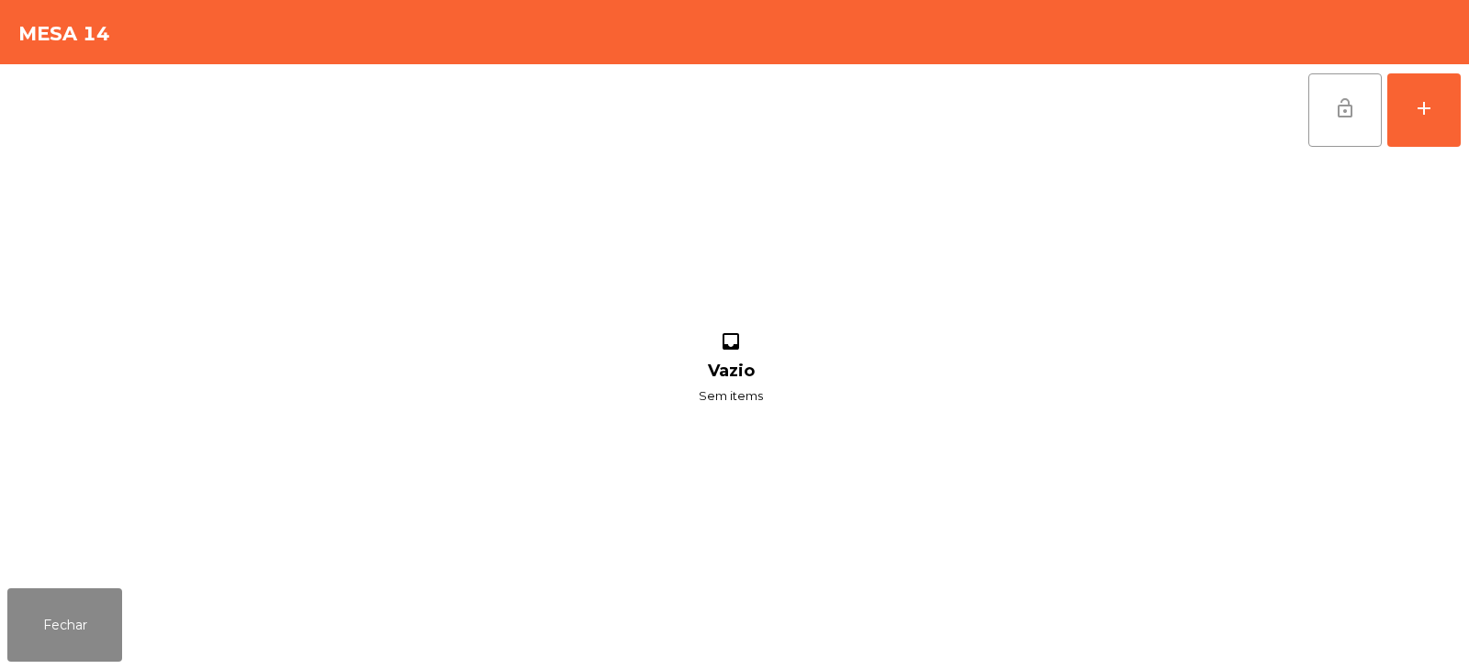
click at [1359, 83] on button "lock_open" at bounding box center [1345, 109] width 73 height 73
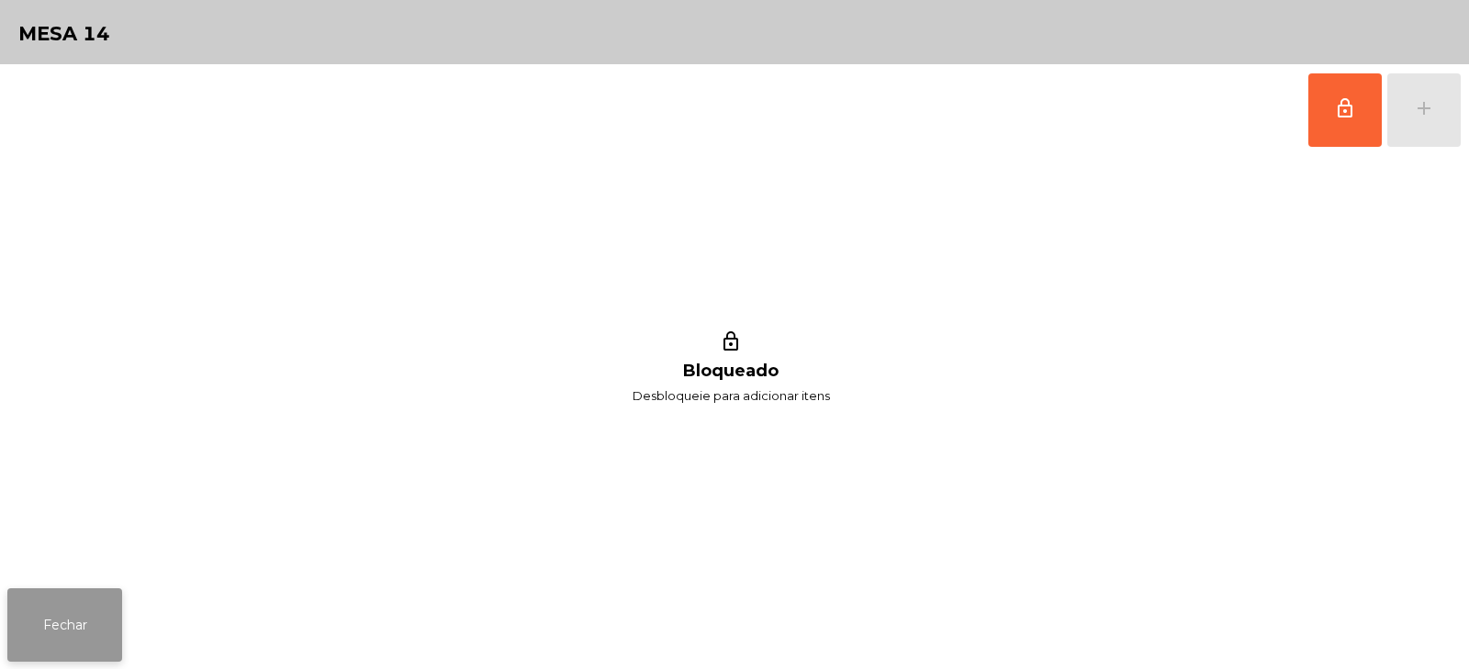
click at [42, 616] on button "Fechar" at bounding box center [64, 625] width 115 height 73
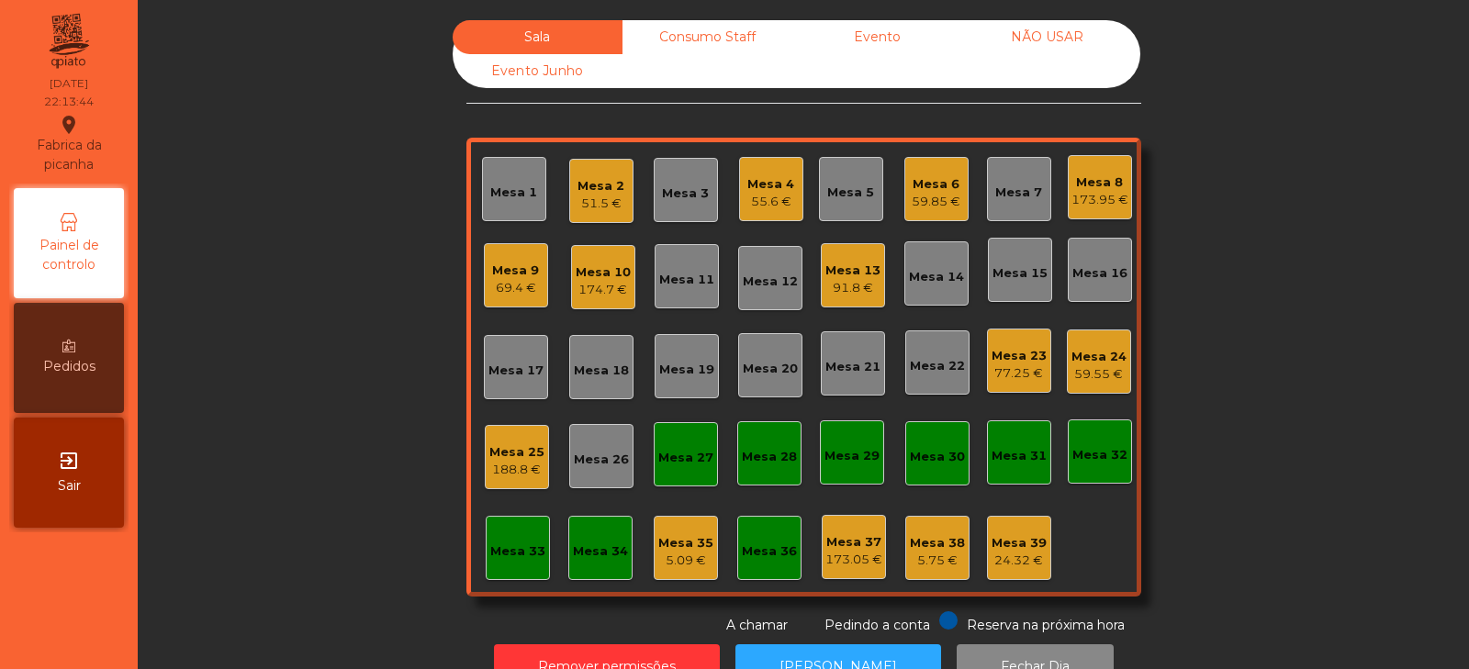
click at [718, 30] on div "Consumo Staff" at bounding box center [708, 37] width 170 height 34
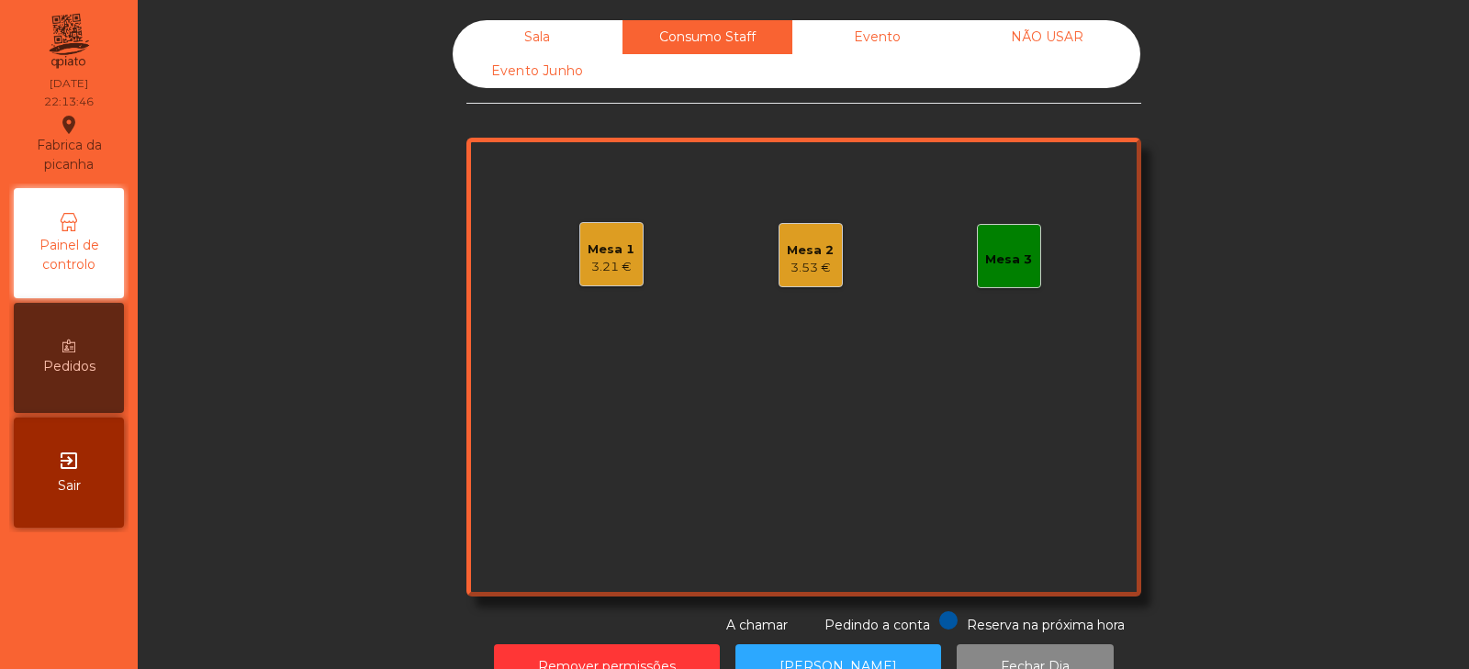
click at [1020, 248] on div "Mesa 3" at bounding box center [1008, 256] width 47 height 26
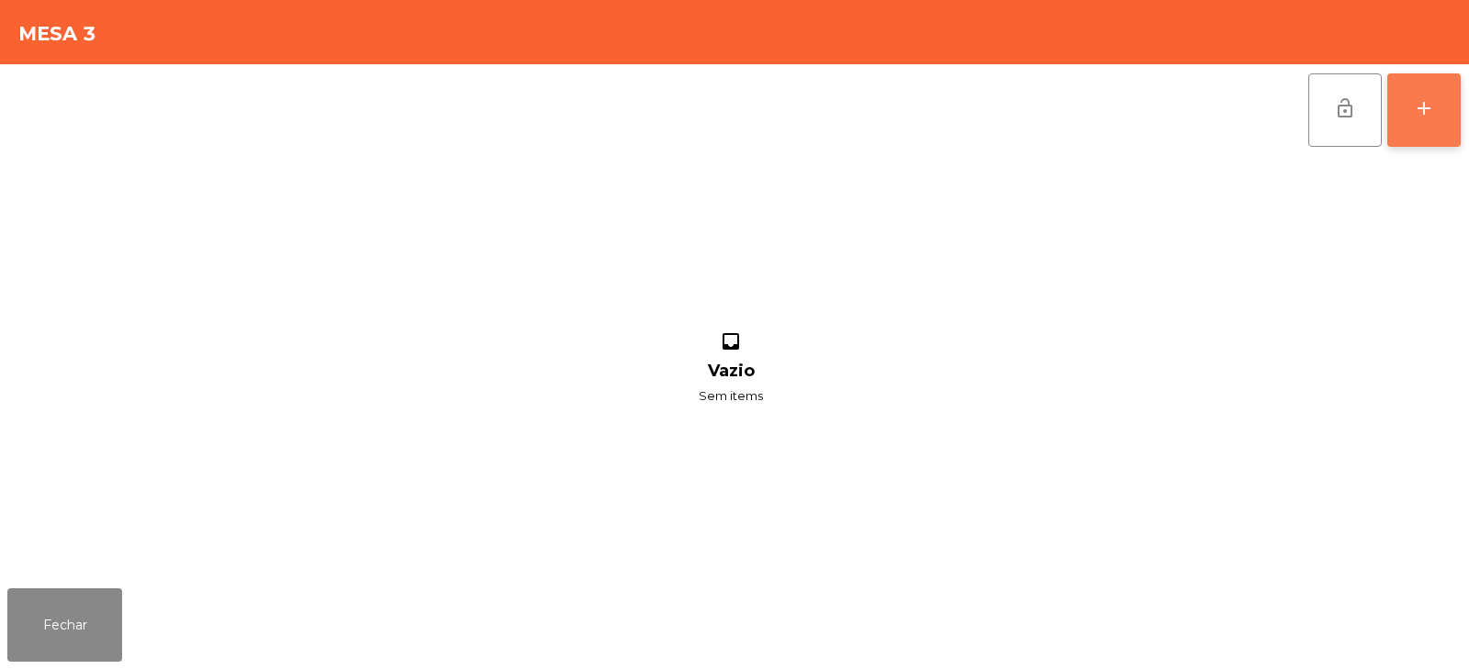
click at [1423, 119] on button "add" at bounding box center [1424, 109] width 73 height 73
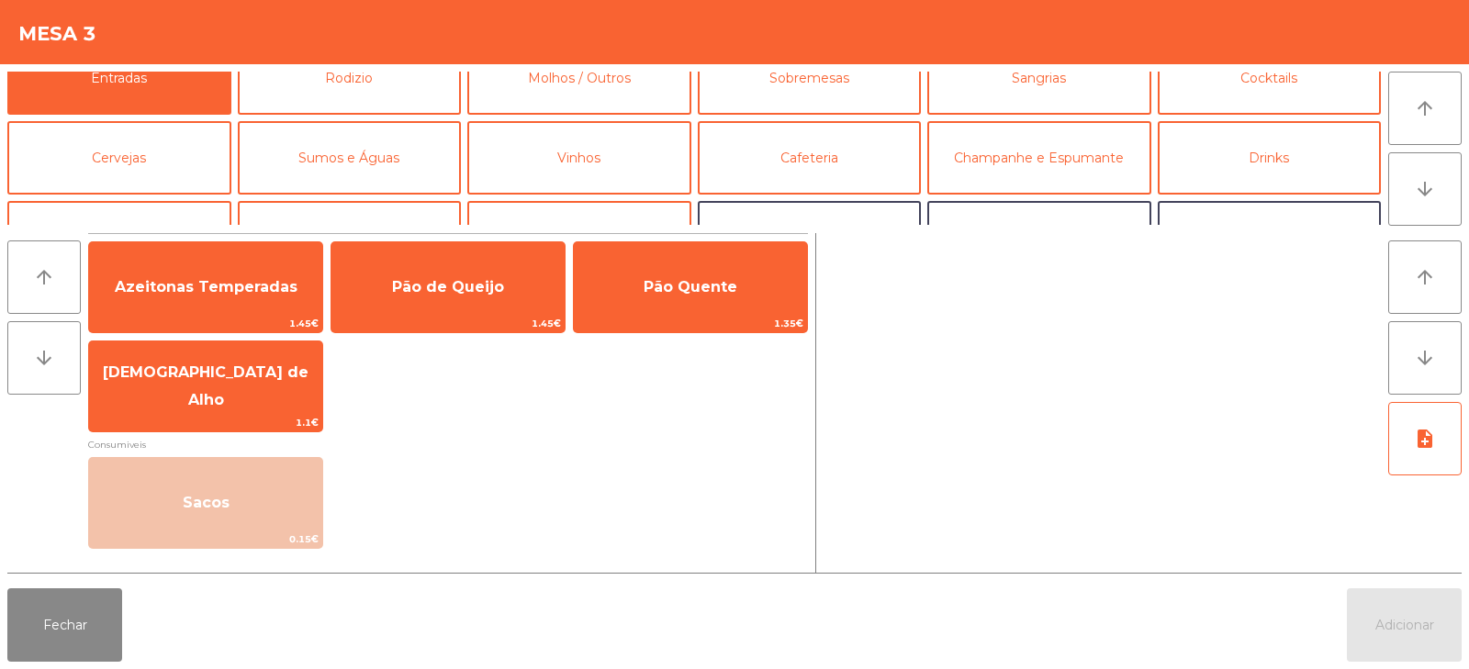
scroll to position [0, 0]
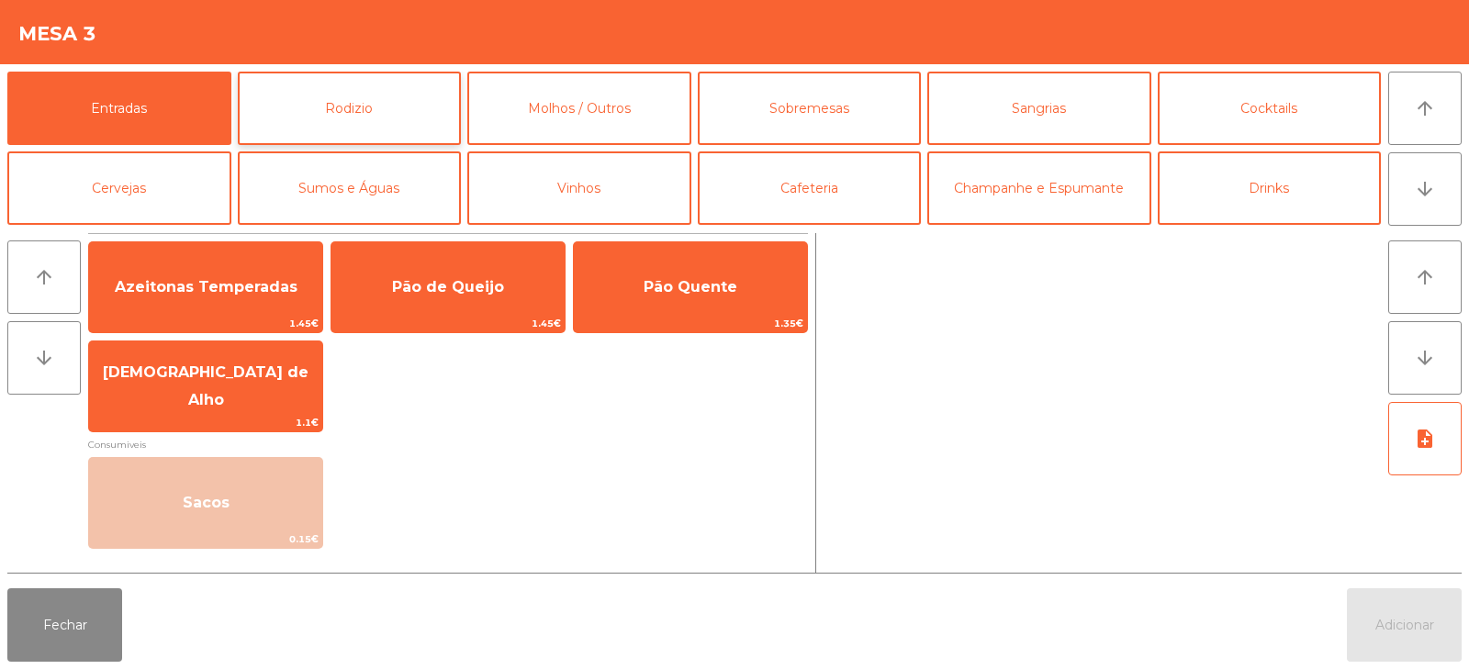
click at [387, 99] on button "Rodizio" at bounding box center [350, 108] width 224 height 73
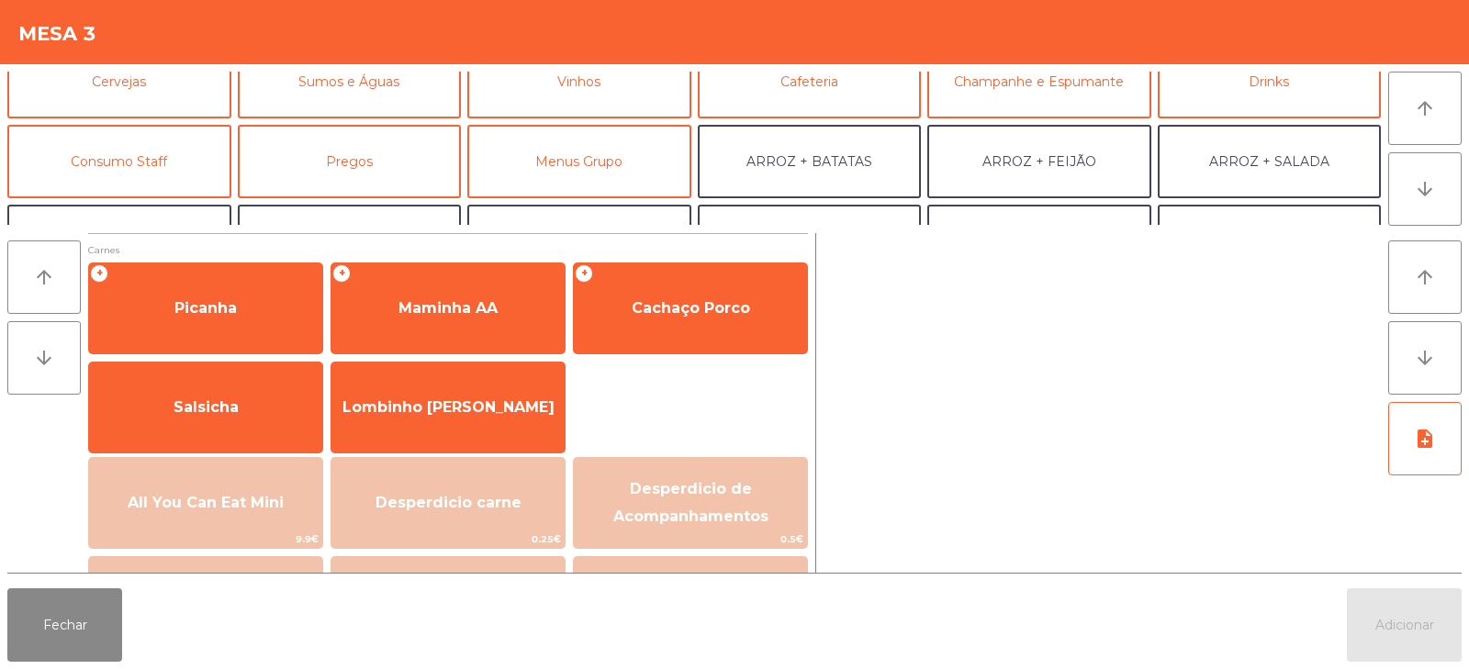
scroll to position [104, 0]
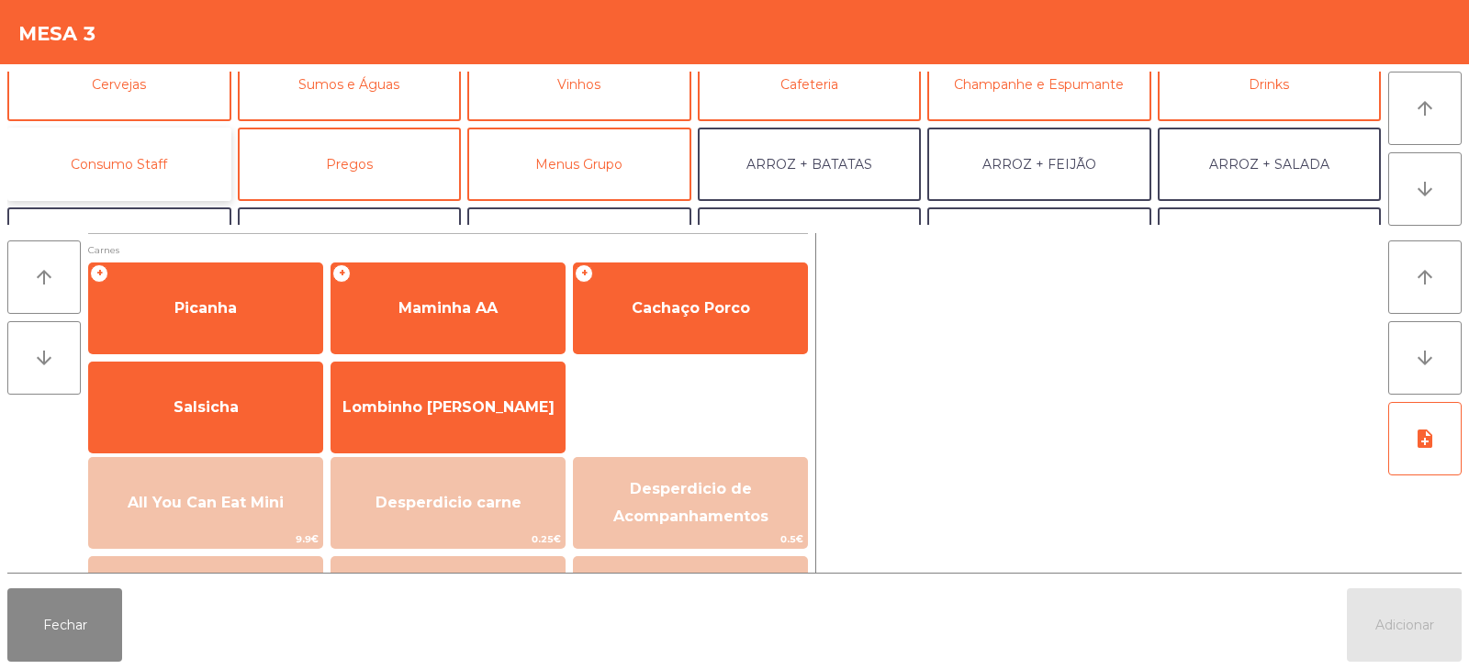
click at [125, 173] on button "Consumo Staff" at bounding box center [119, 164] width 224 height 73
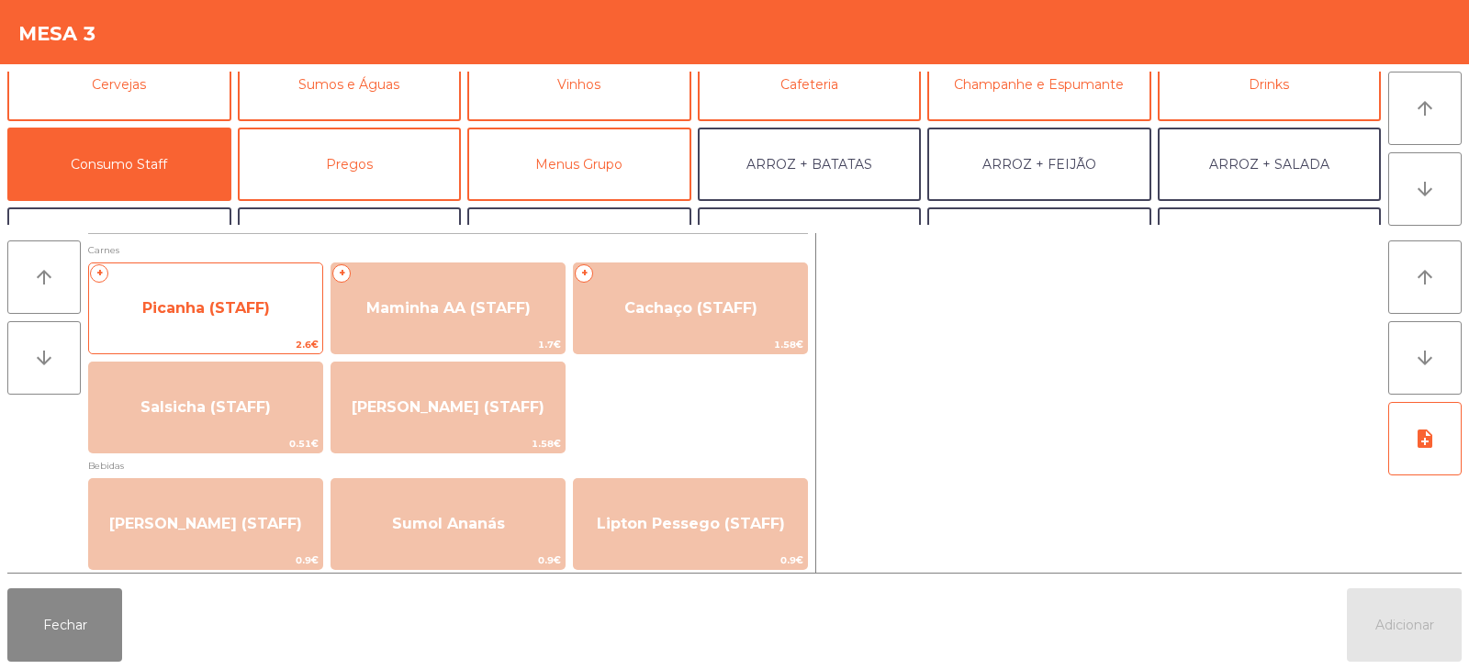
click at [226, 311] on span "Picanha (STAFF)" at bounding box center [206, 307] width 128 height 17
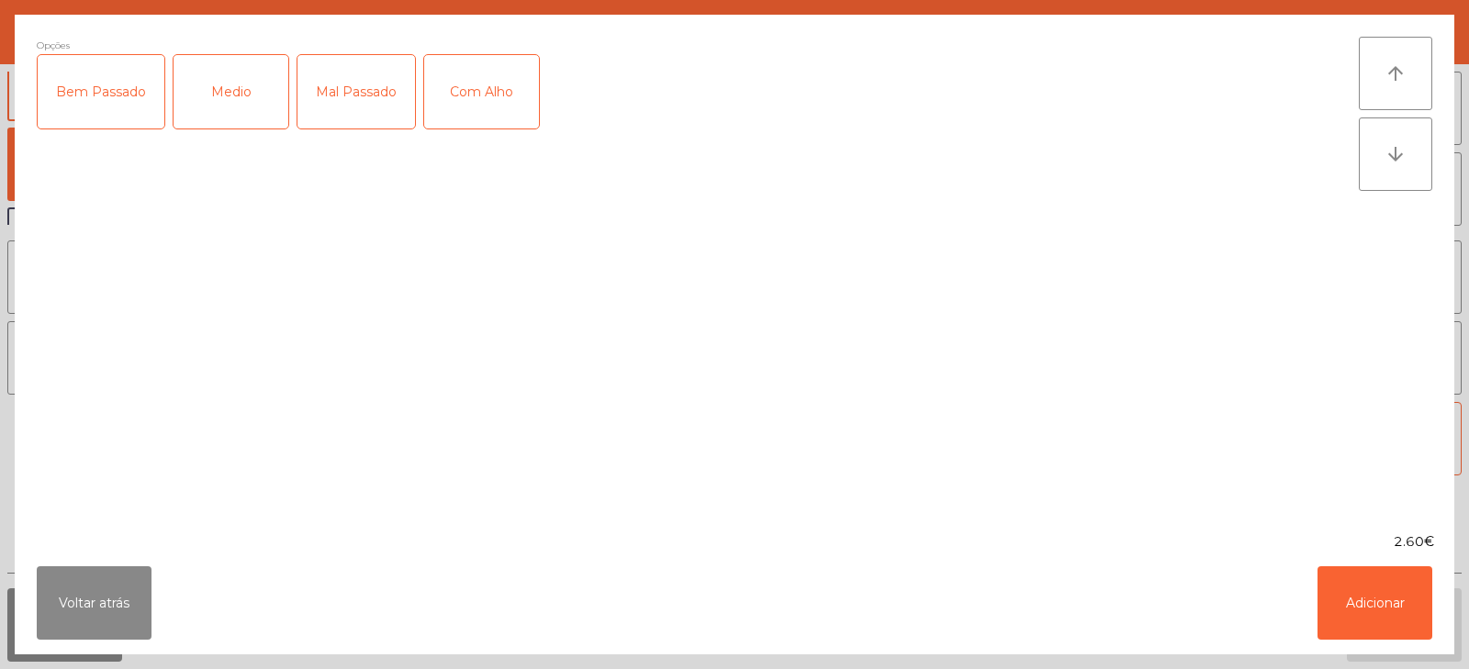
click at [218, 78] on div "Medio" at bounding box center [231, 91] width 115 height 73
click at [506, 96] on div "Com Alho" at bounding box center [481, 91] width 115 height 73
click at [490, 73] on div "Com Alho" at bounding box center [481, 91] width 115 height 73
click at [1362, 594] on button "Adicionar" at bounding box center [1375, 603] width 115 height 73
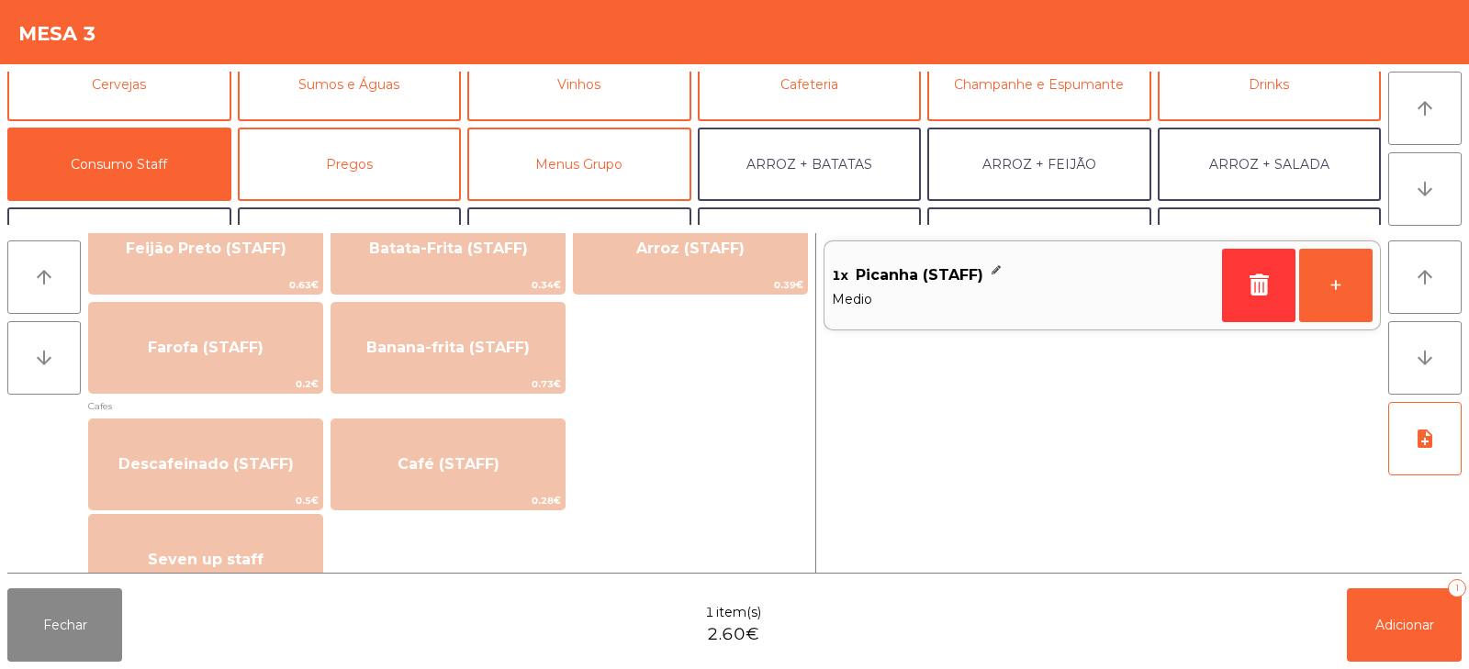
scroll to position [842, 0]
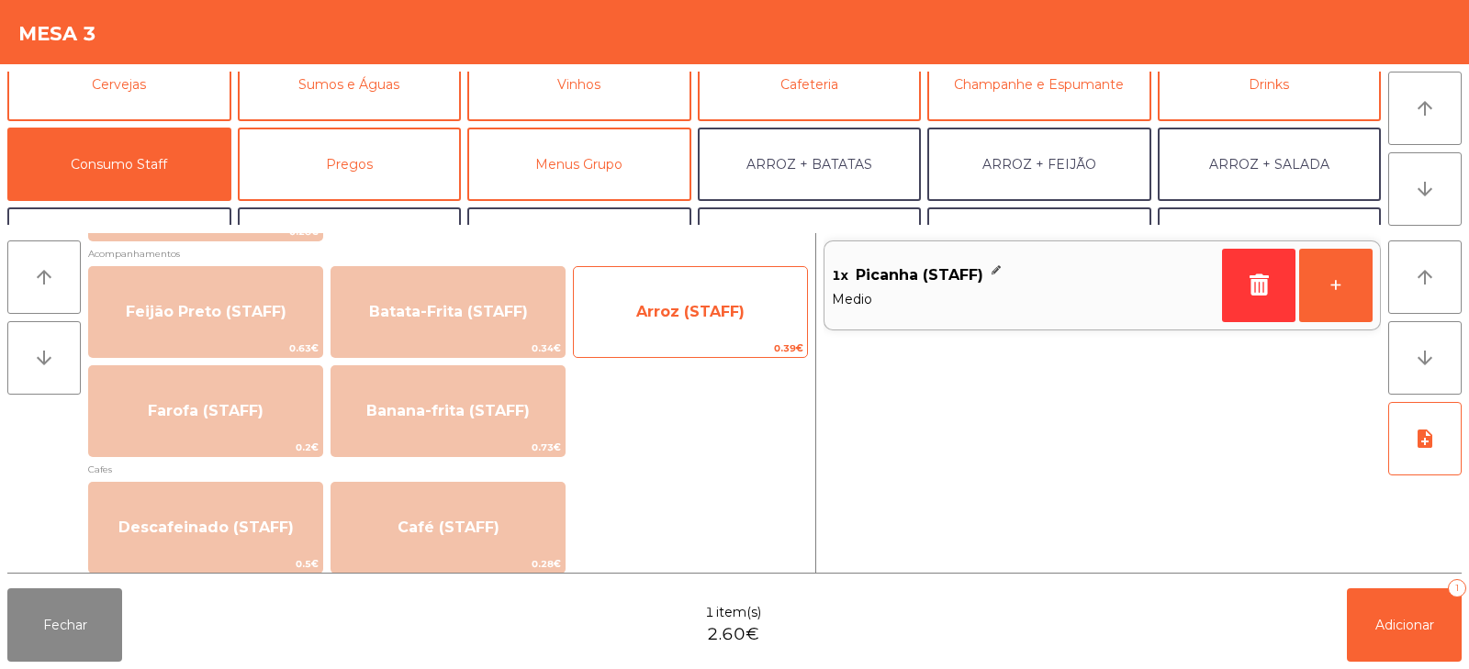
click at [667, 308] on span "Arroz (STAFF)" at bounding box center [690, 311] width 108 height 17
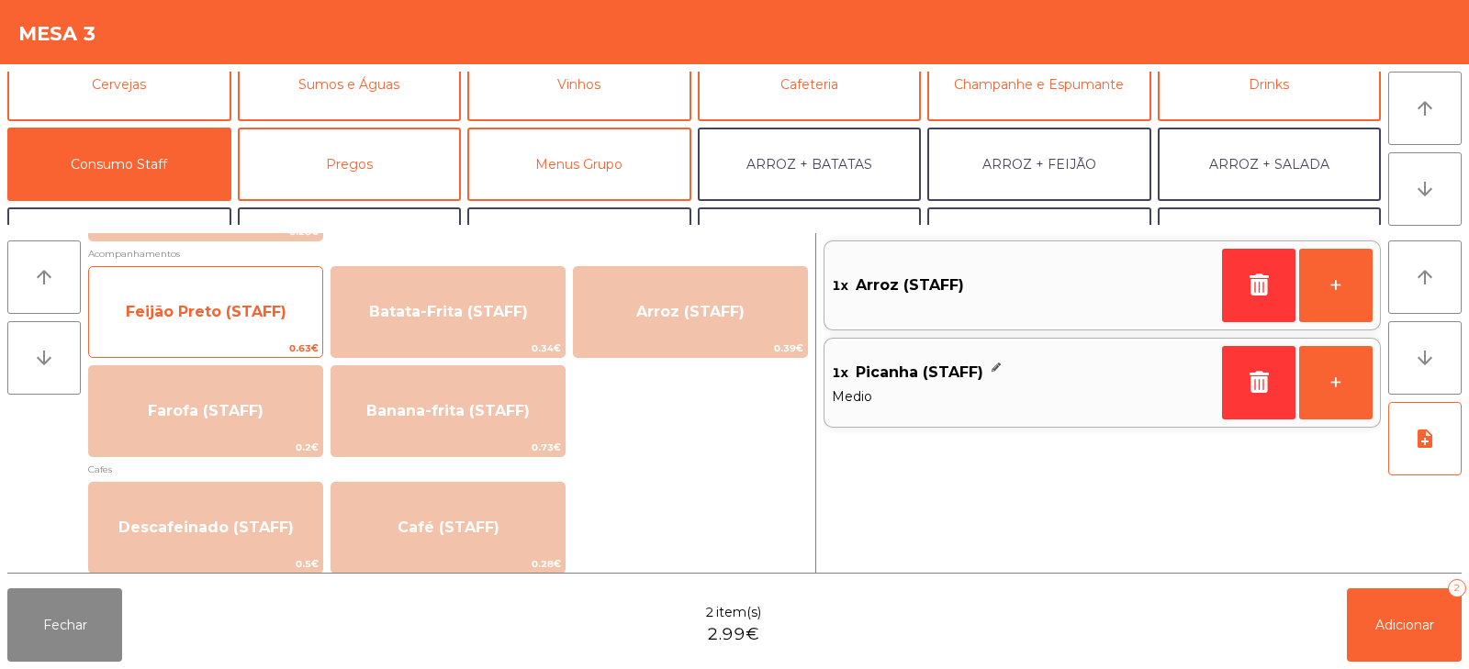
click at [220, 322] on span "Feijão Preto (STAFF)" at bounding box center [205, 312] width 233 height 50
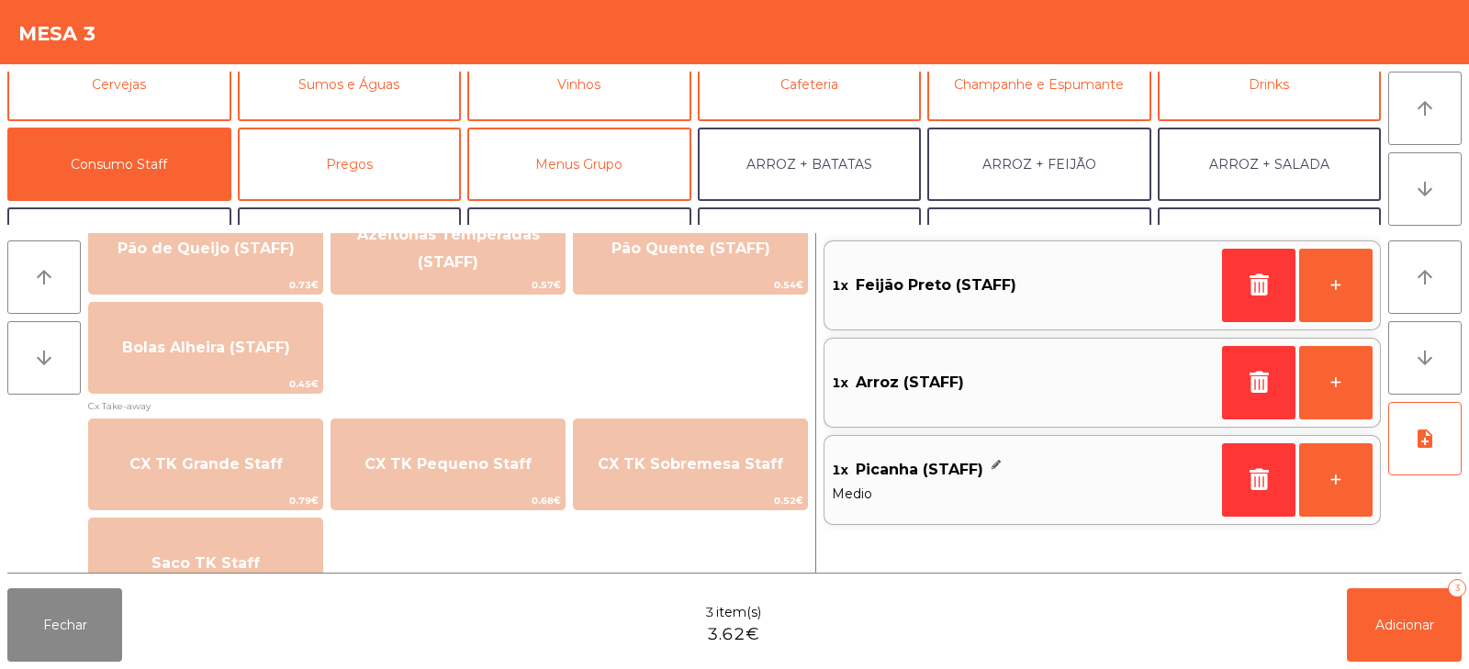
scroll to position [1593, 0]
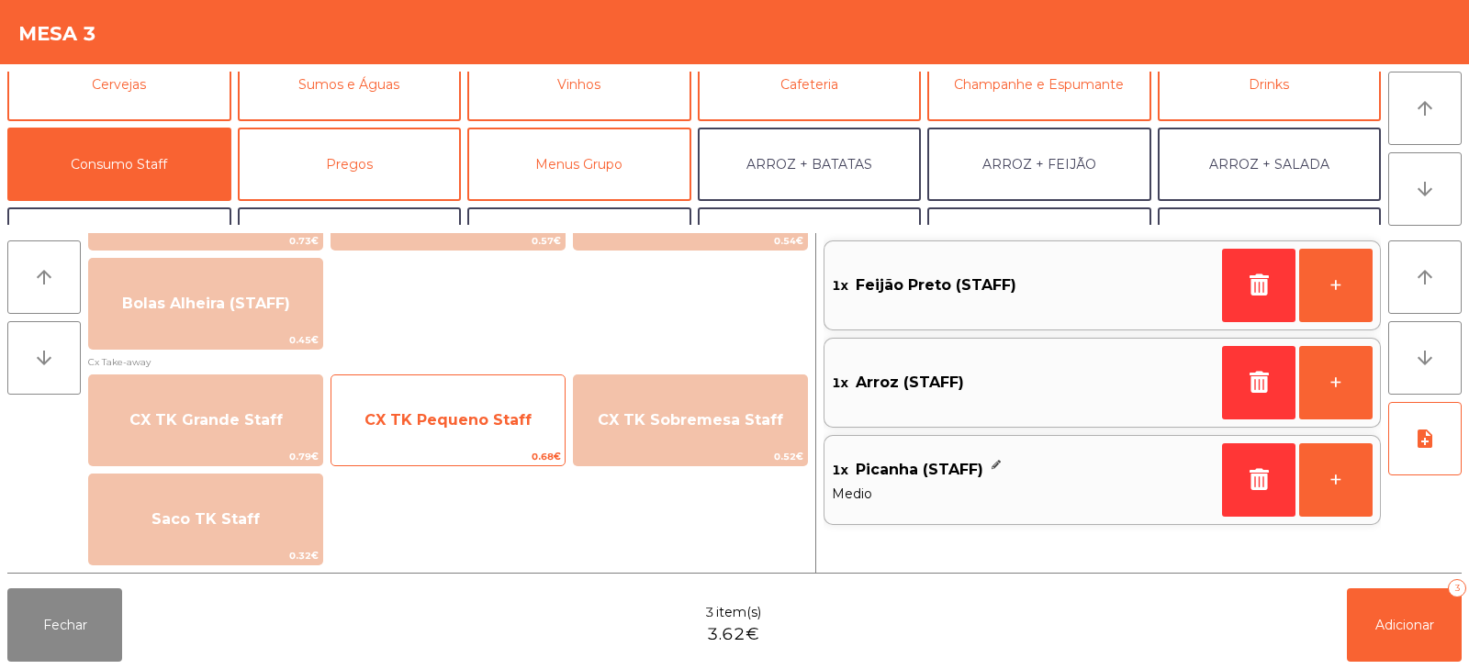
click at [428, 426] on span "CX TK Pequeno Staff" at bounding box center [448, 419] width 167 height 17
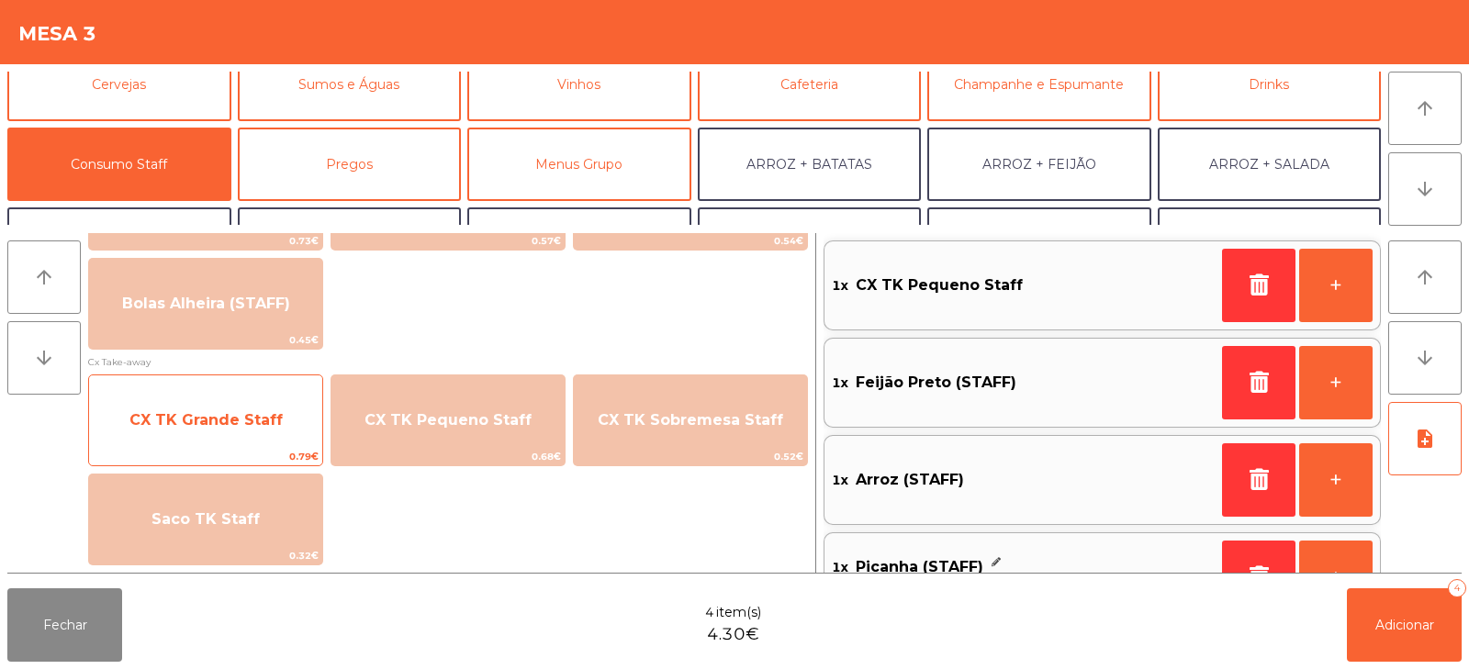
click at [219, 410] on span "CX TK Grande Staff" at bounding box center [205, 421] width 233 height 50
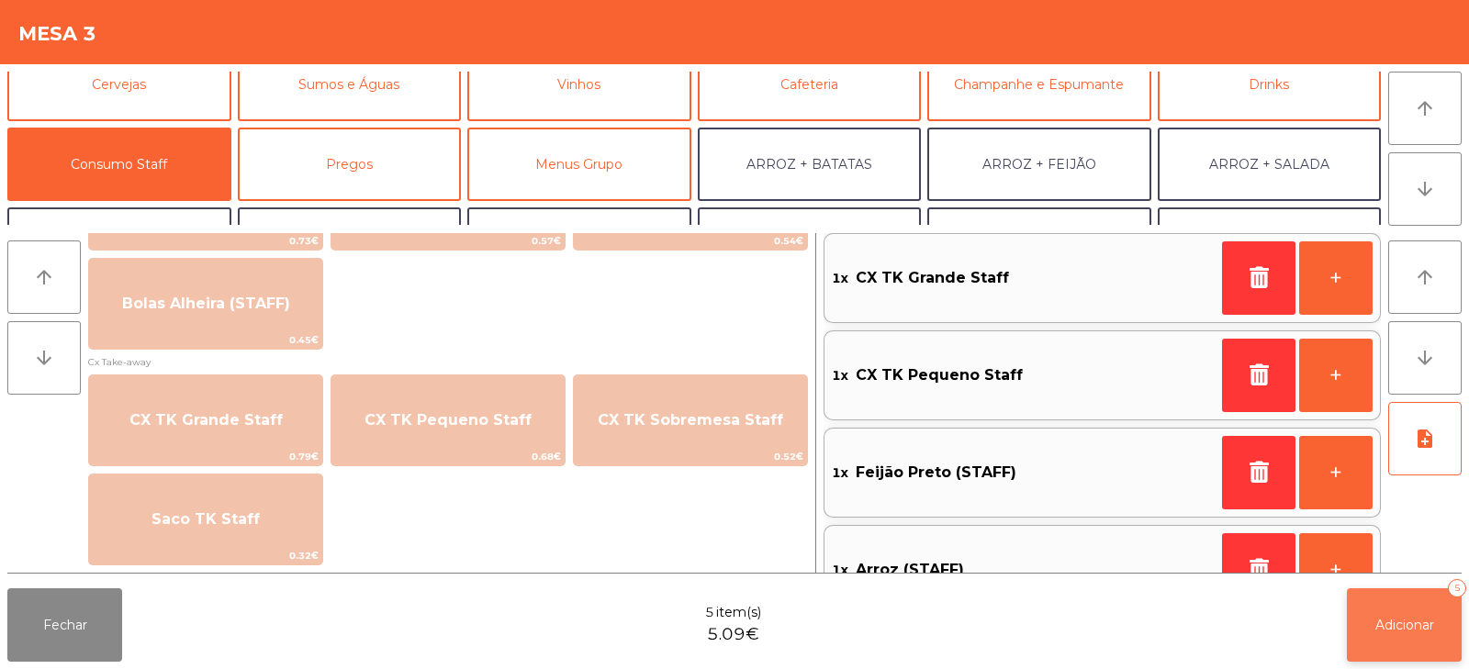
click at [1400, 635] on button "Adicionar 5" at bounding box center [1404, 625] width 115 height 73
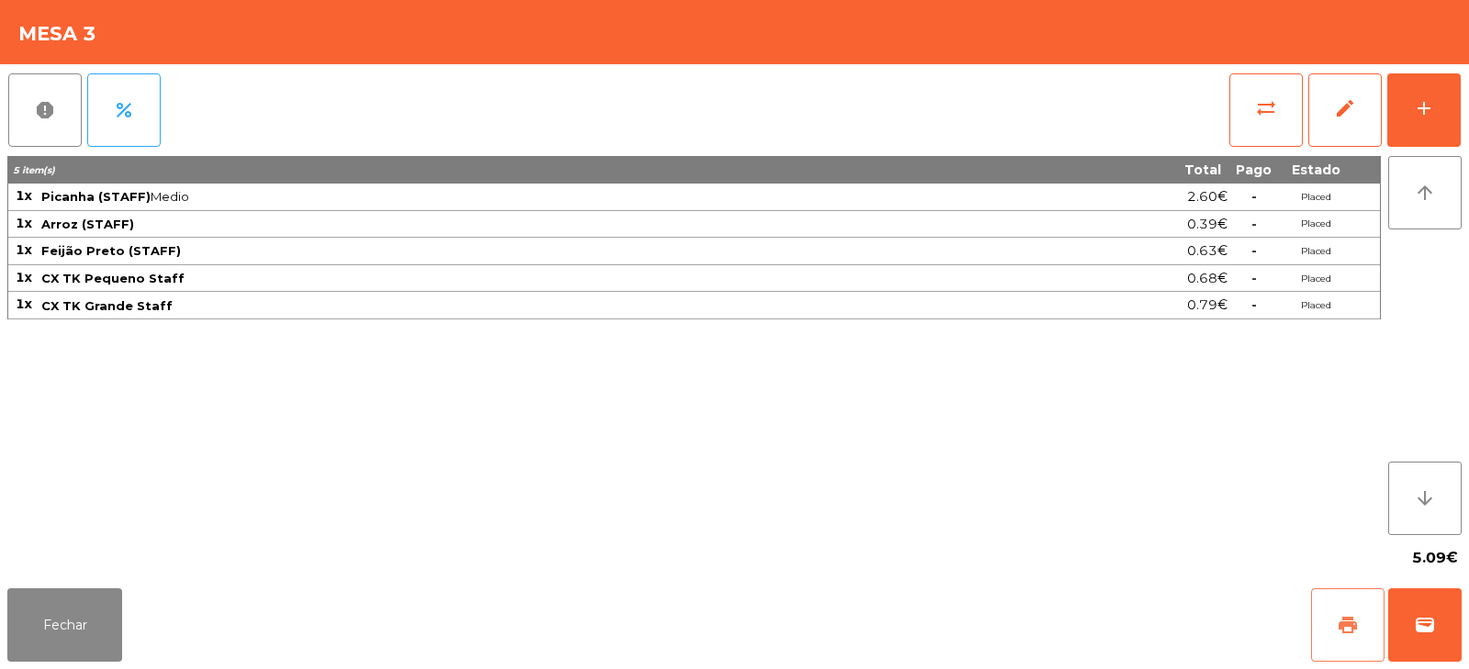
click at [1362, 617] on button "print" at bounding box center [1347, 625] width 73 height 73
click at [52, 633] on button "Fechar" at bounding box center [64, 625] width 115 height 73
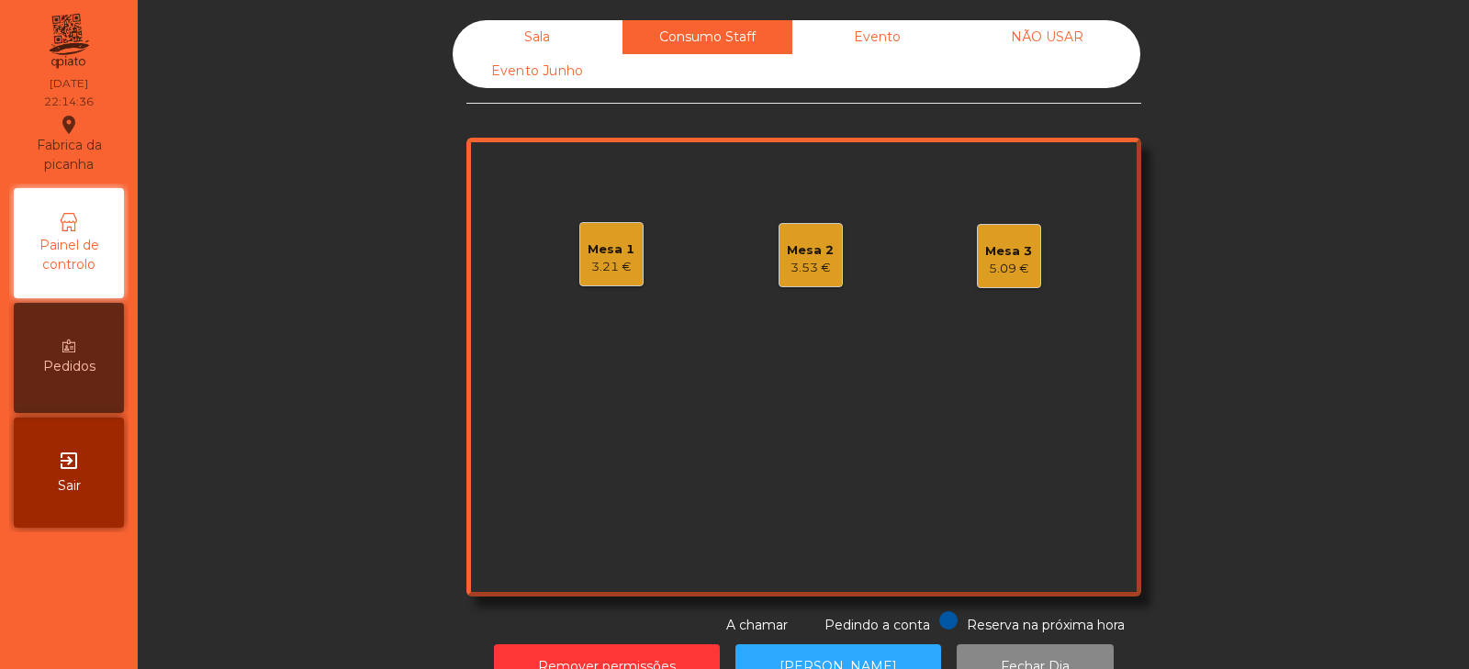
click at [605, 257] on div "Mesa 1" at bounding box center [611, 250] width 47 height 18
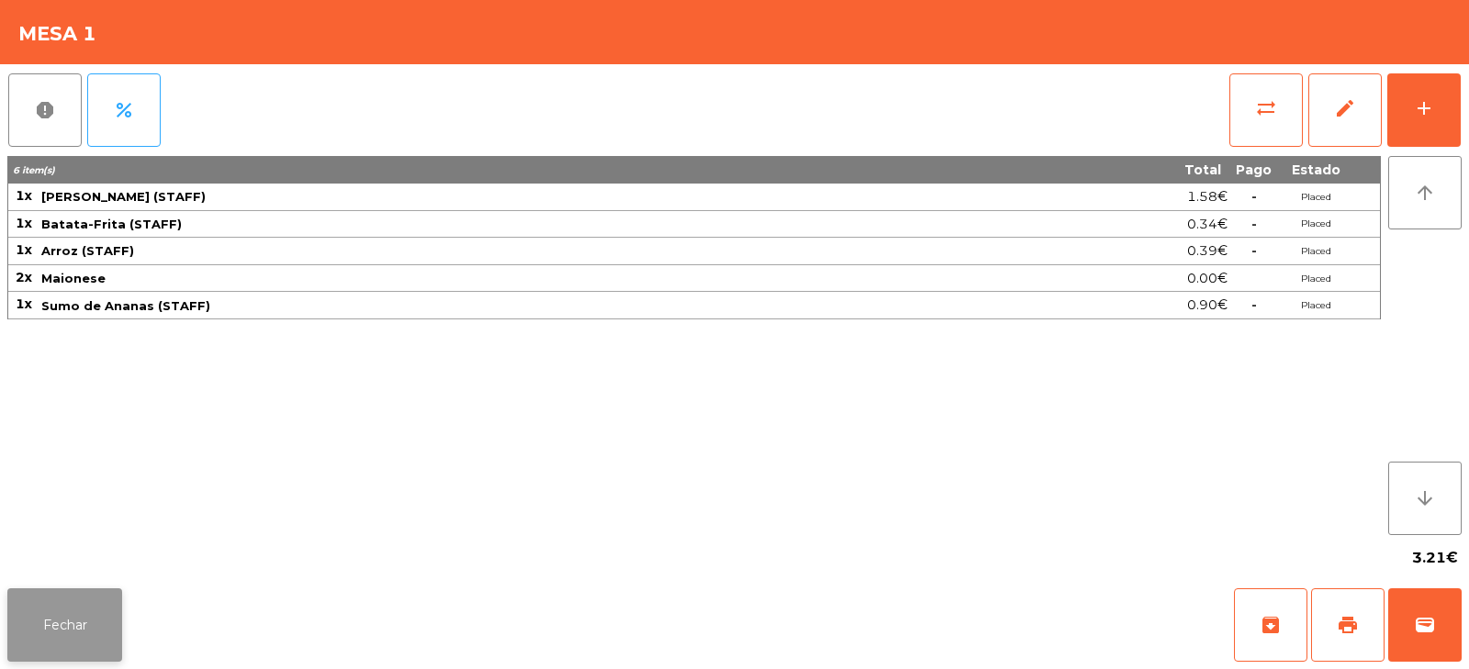
click at [61, 618] on button "Fechar" at bounding box center [64, 625] width 115 height 73
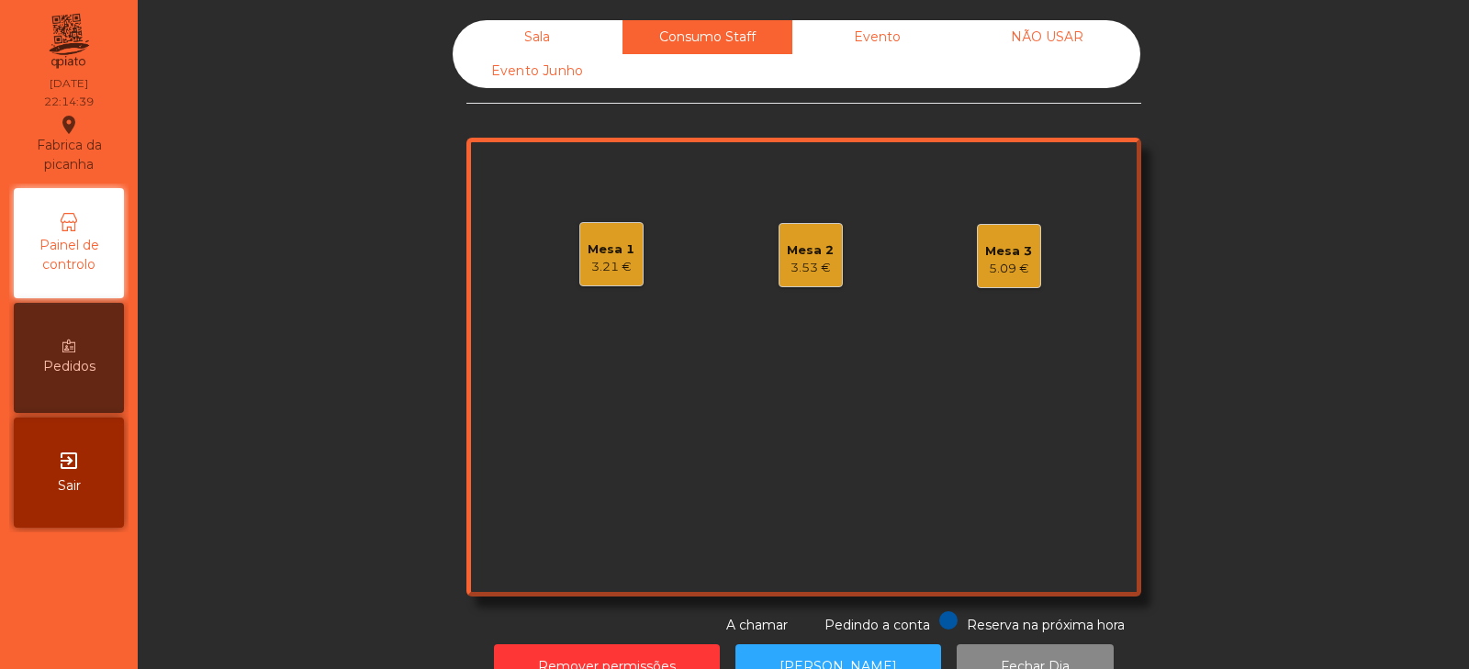
click at [781, 226] on div "Mesa 2 3.53 €" at bounding box center [811, 255] width 64 height 64
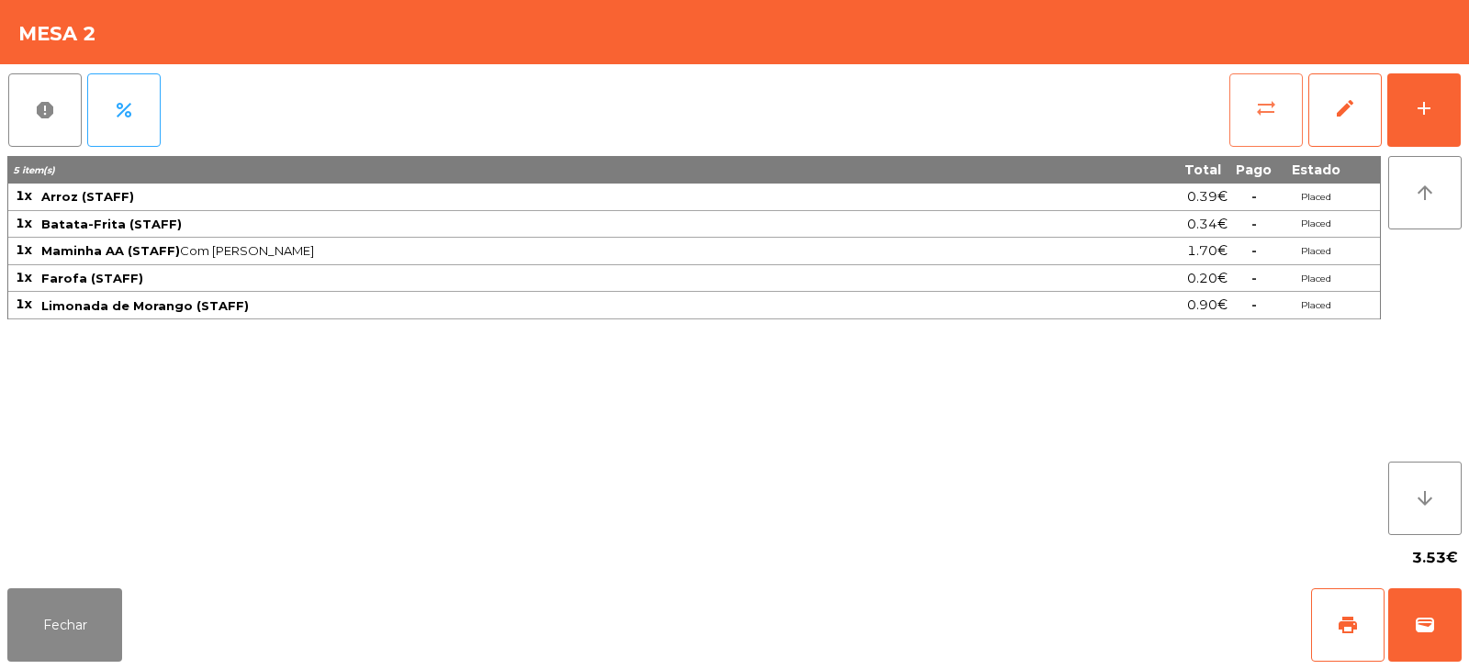
click at [1263, 107] on span "sync_alt" at bounding box center [1266, 108] width 22 height 22
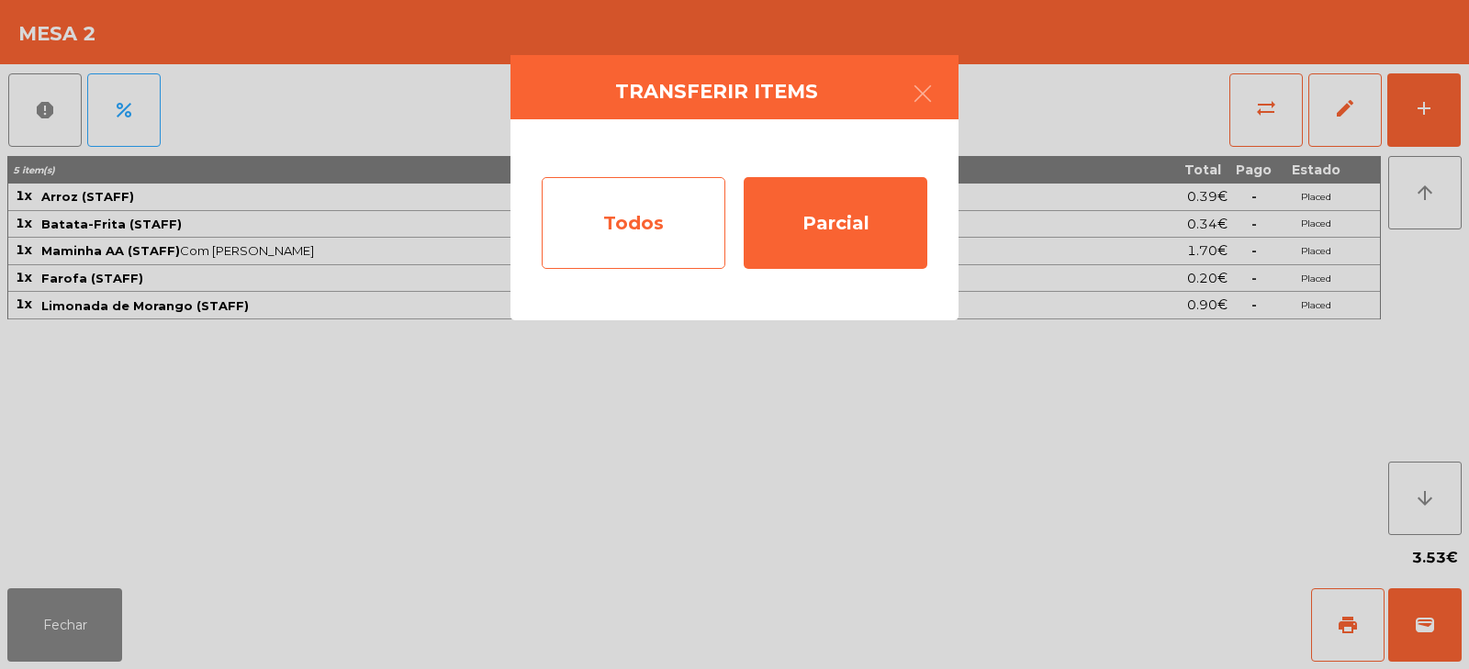
click at [631, 239] on div "Todos" at bounding box center [634, 223] width 184 height 92
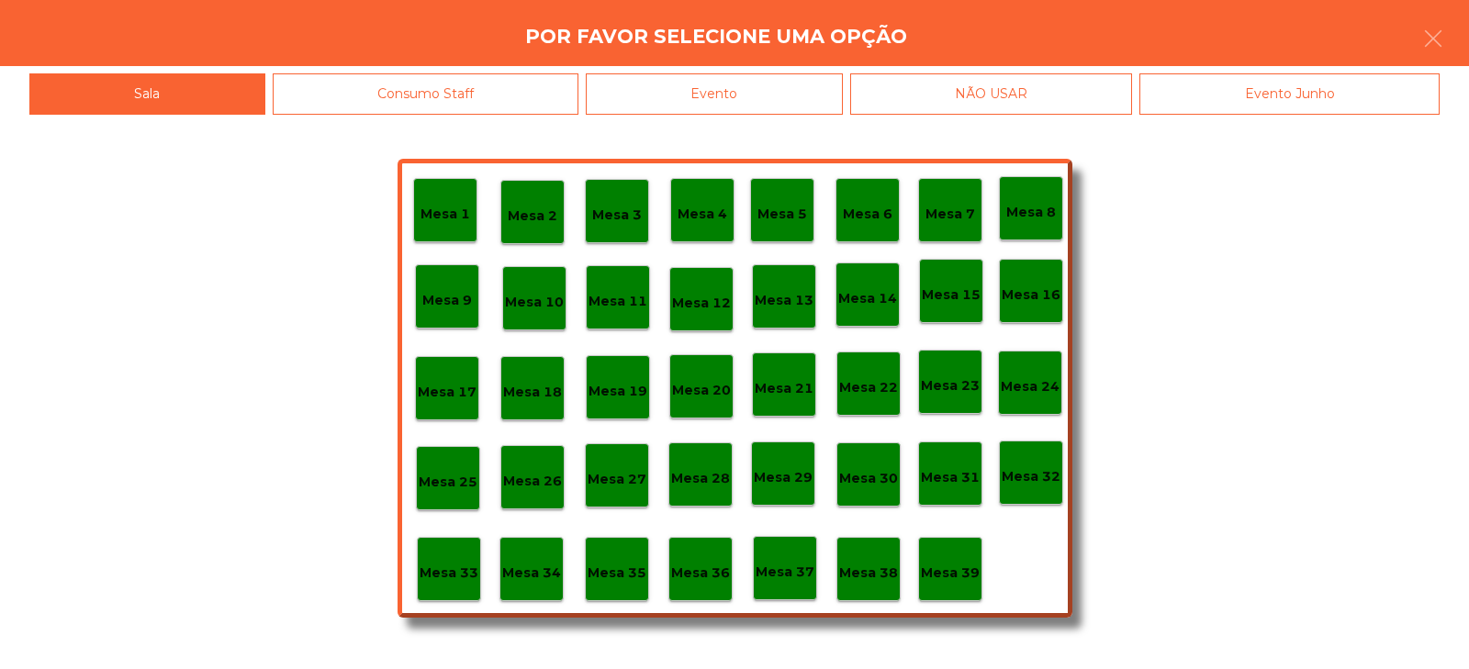
click at [728, 92] on div "Evento" at bounding box center [714, 93] width 257 height 41
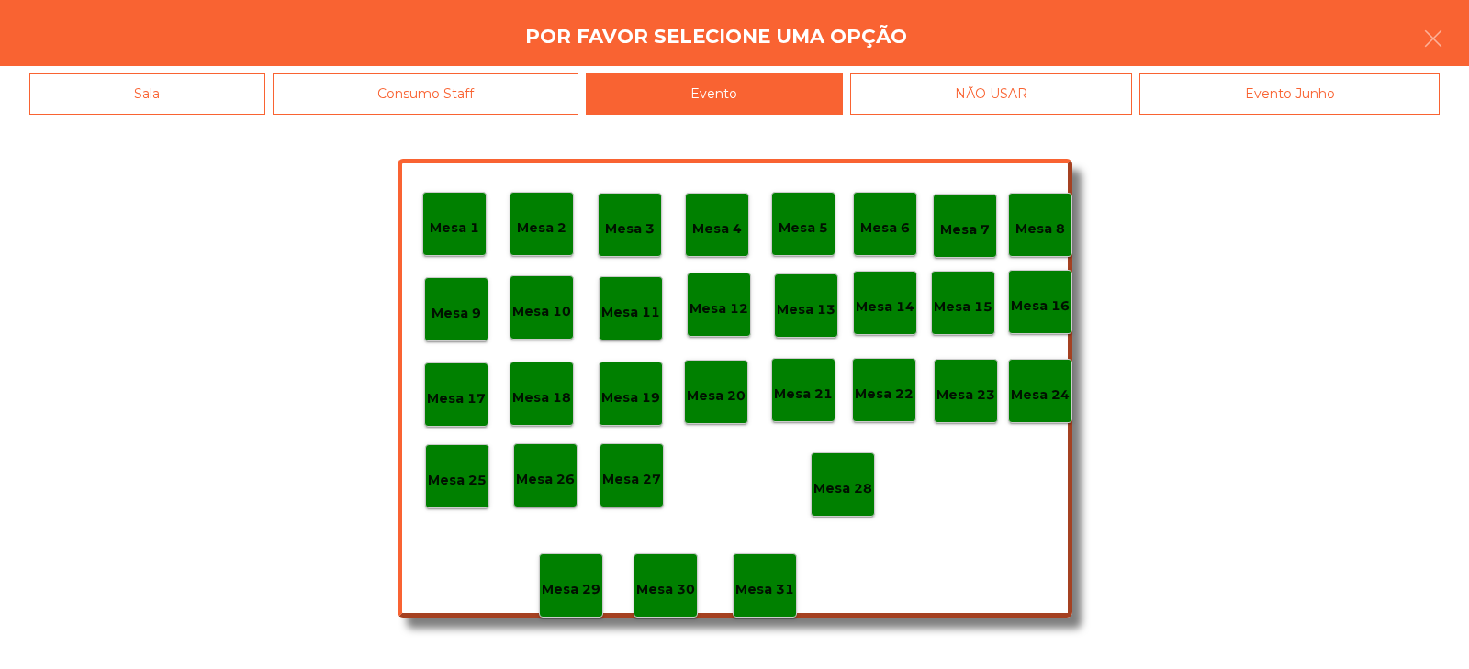
click at [858, 479] on p "Mesa 28" at bounding box center [843, 488] width 59 height 21
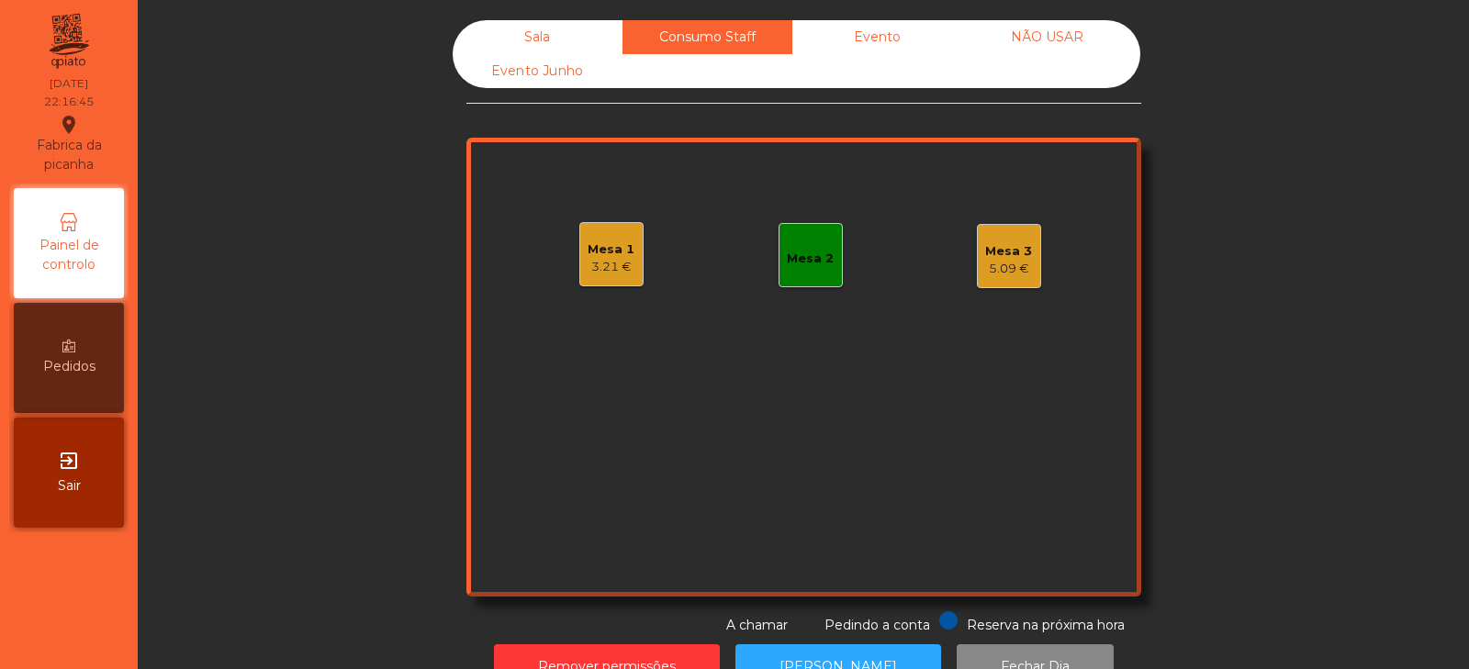
click at [533, 24] on div "Sala" at bounding box center [538, 37] width 170 height 34
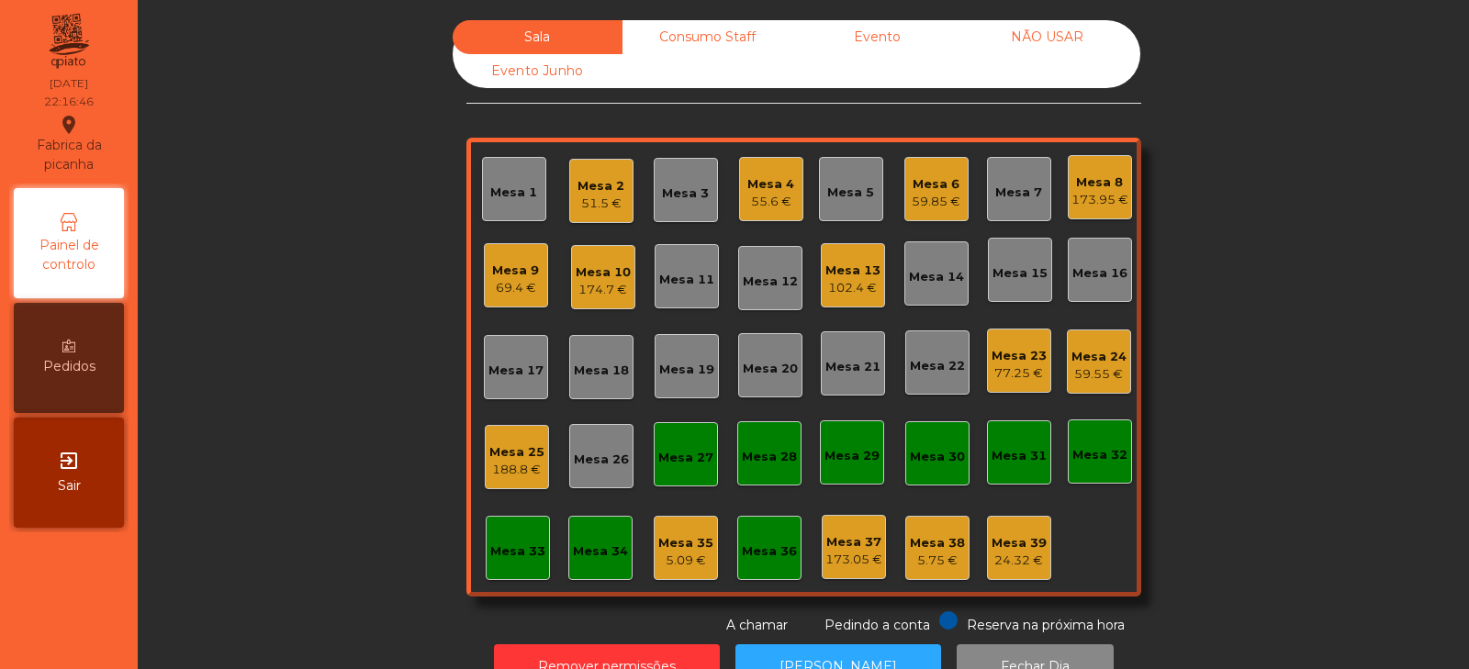
click at [332, 211] on div "Sala Consumo Staff Evento NÃO USAR Evento Junho Mesa 1 Mesa 2 51.5 € Mesa 3 Mes…" at bounding box center [804, 327] width 1282 height 615
click at [1104, 197] on div "173.95 €" at bounding box center [1100, 200] width 57 height 18
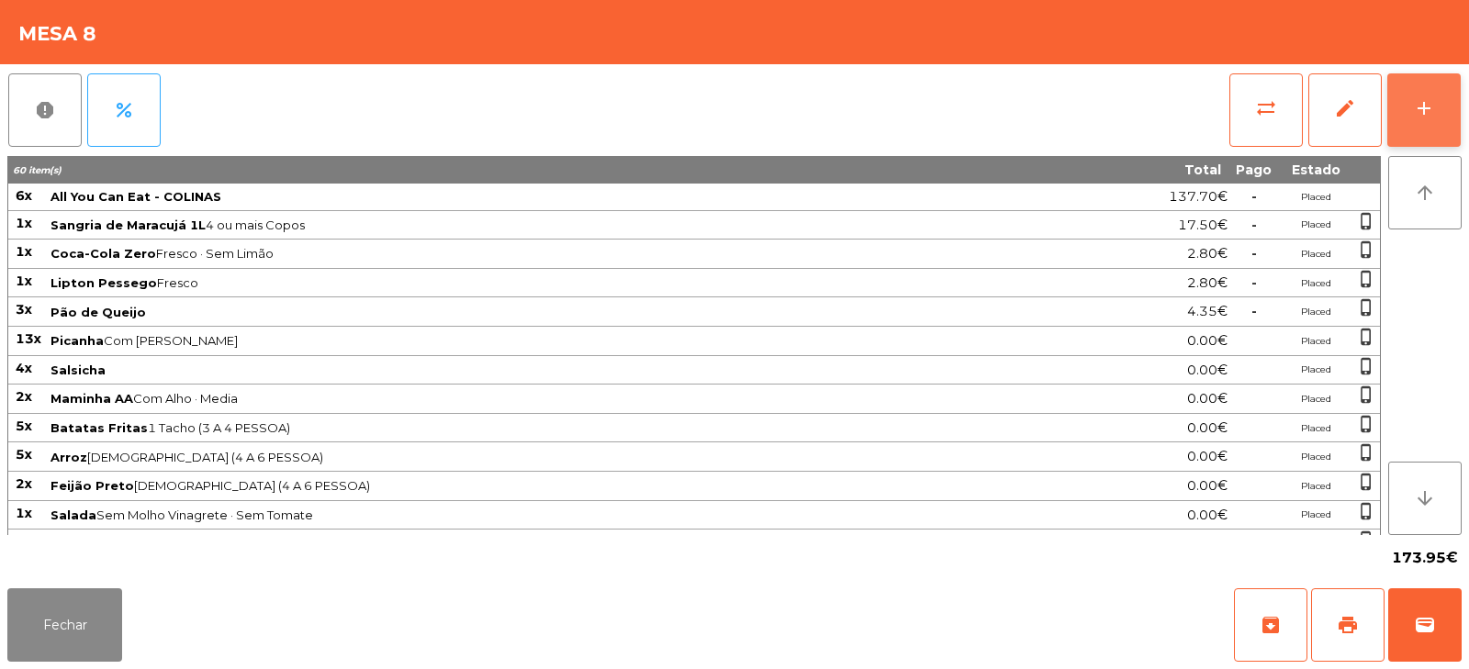
click at [1424, 118] on div "add" at bounding box center [1424, 108] width 22 height 22
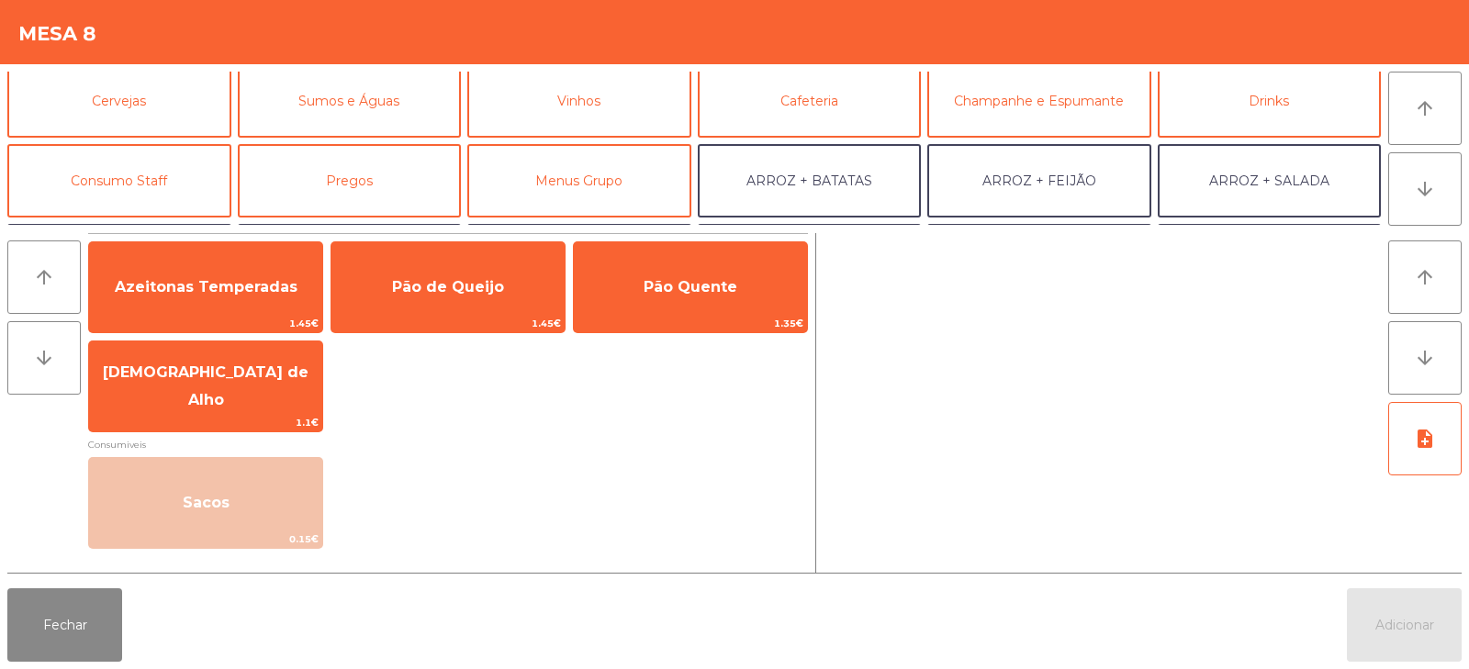
scroll to position [72, 0]
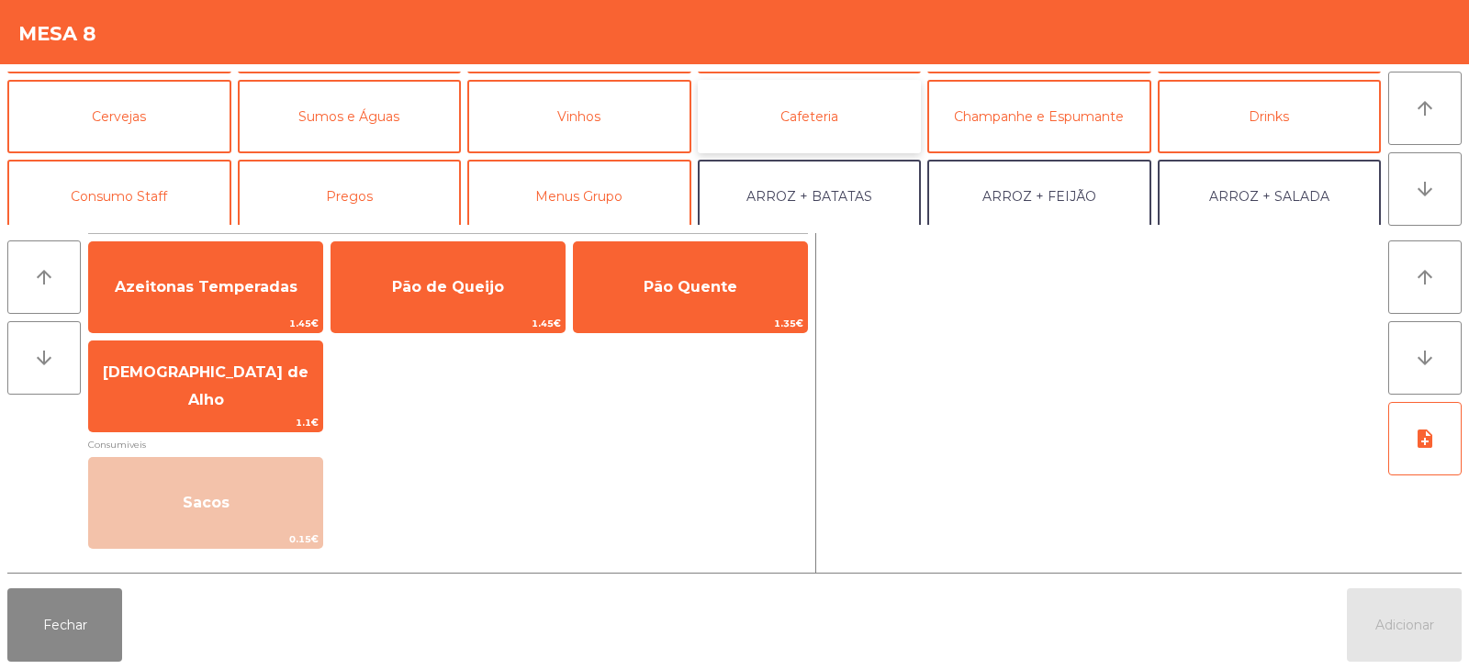
click at [810, 132] on button "Cafeteria" at bounding box center [810, 116] width 224 height 73
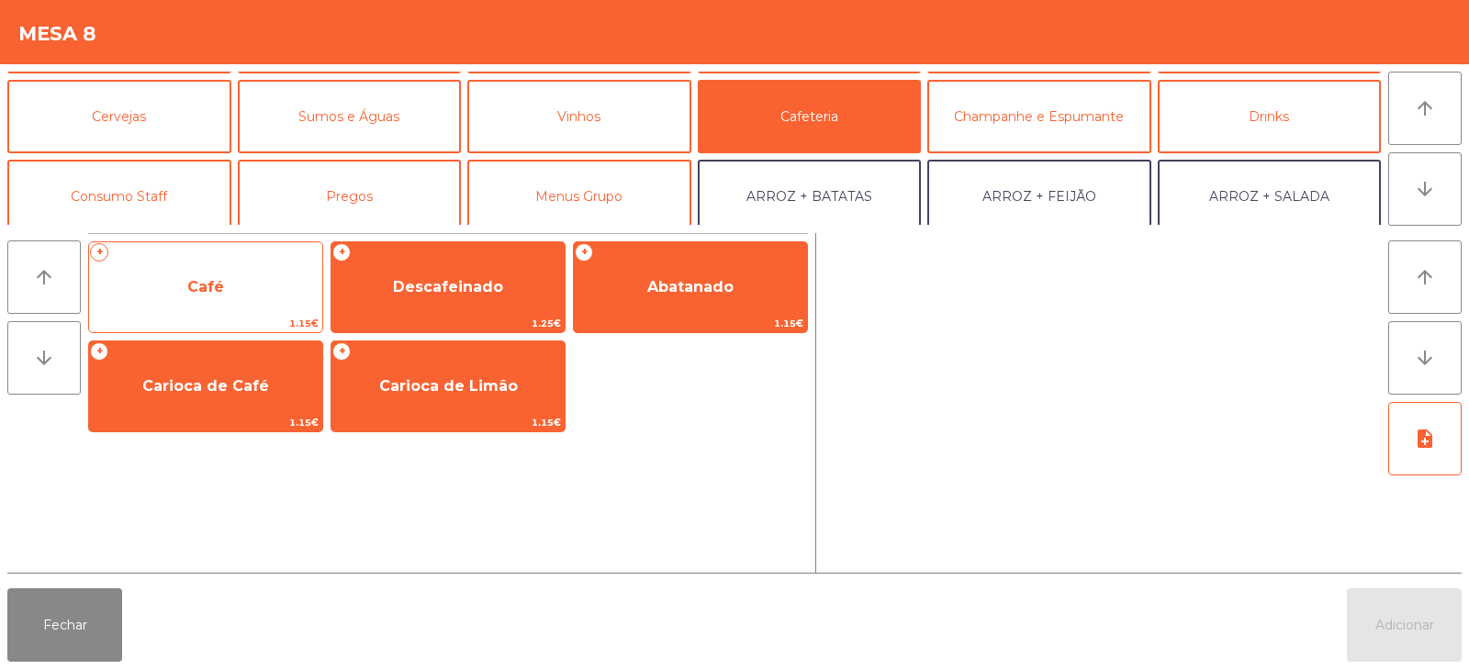
click at [269, 298] on span "Café" at bounding box center [205, 288] width 233 height 50
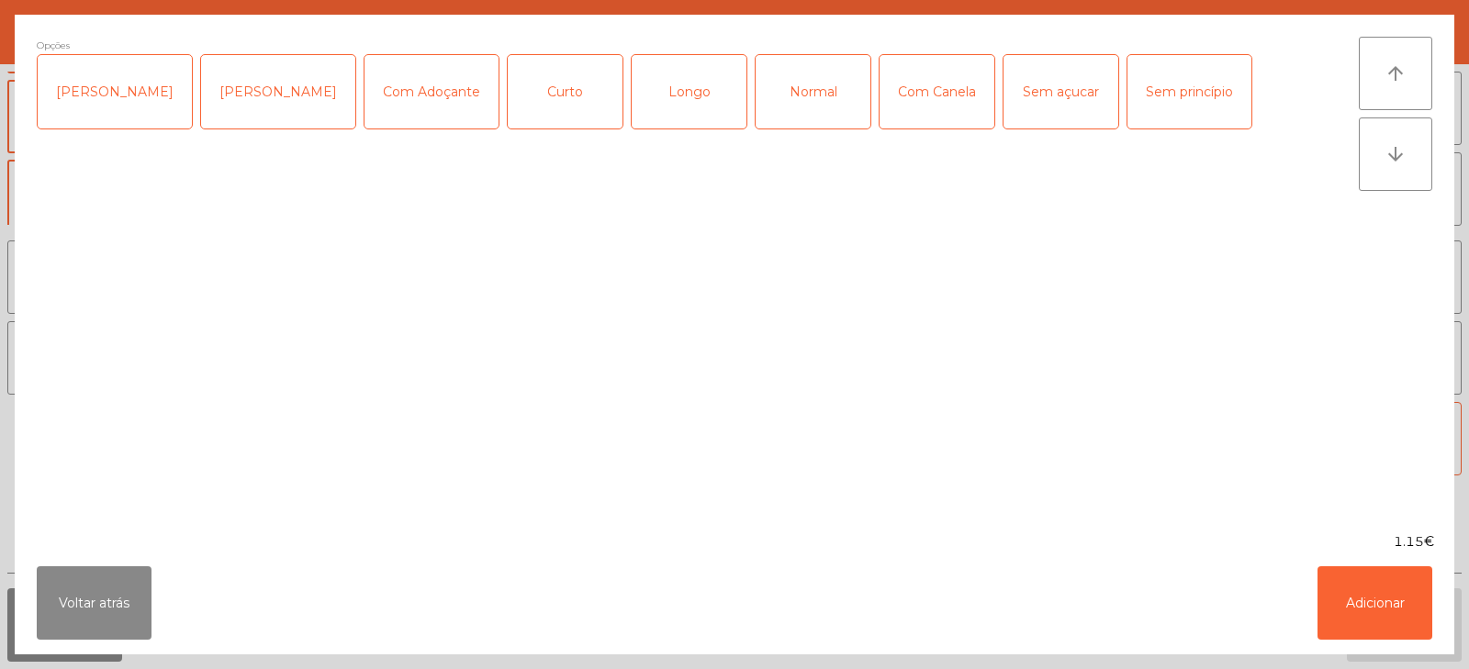
click at [782, 110] on div "Normal" at bounding box center [813, 91] width 115 height 73
click at [1357, 610] on button "Adicionar" at bounding box center [1375, 603] width 115 height 73
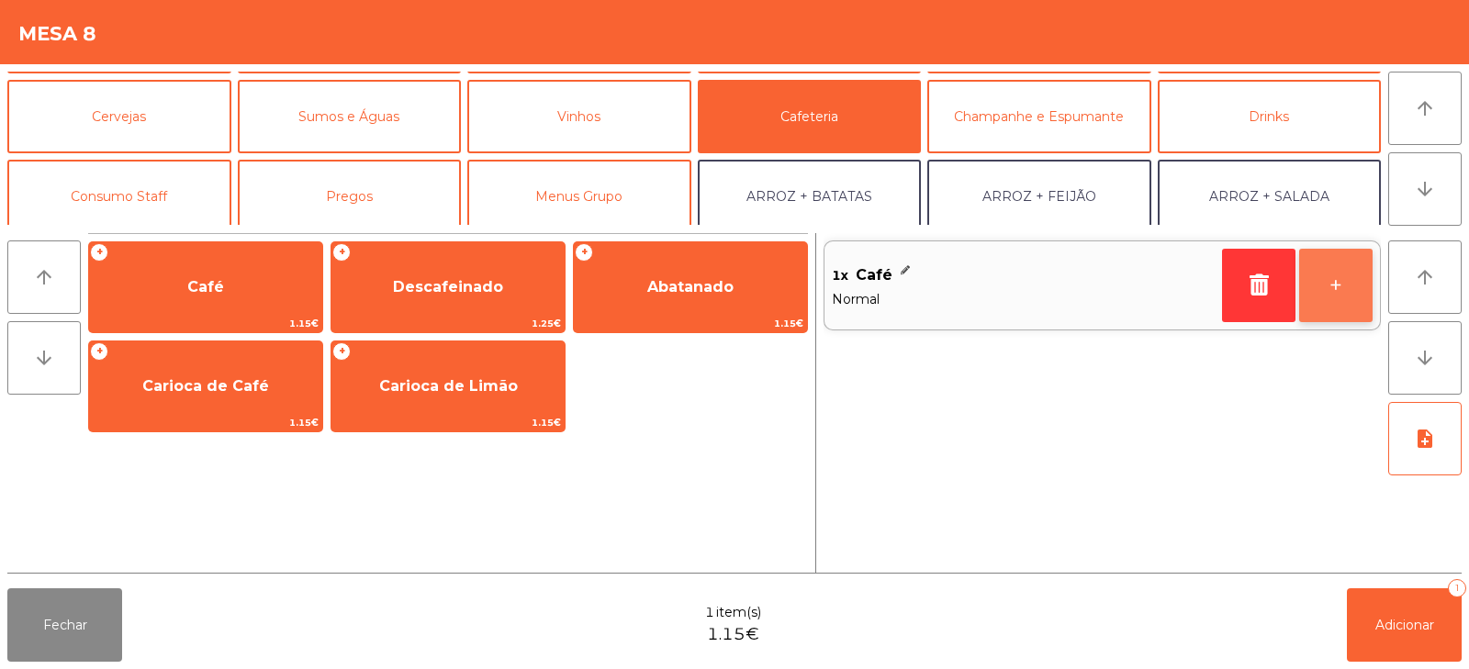
click at [1327, 293] on button "+" at bounding box center [1335, 285] width 73 height 73
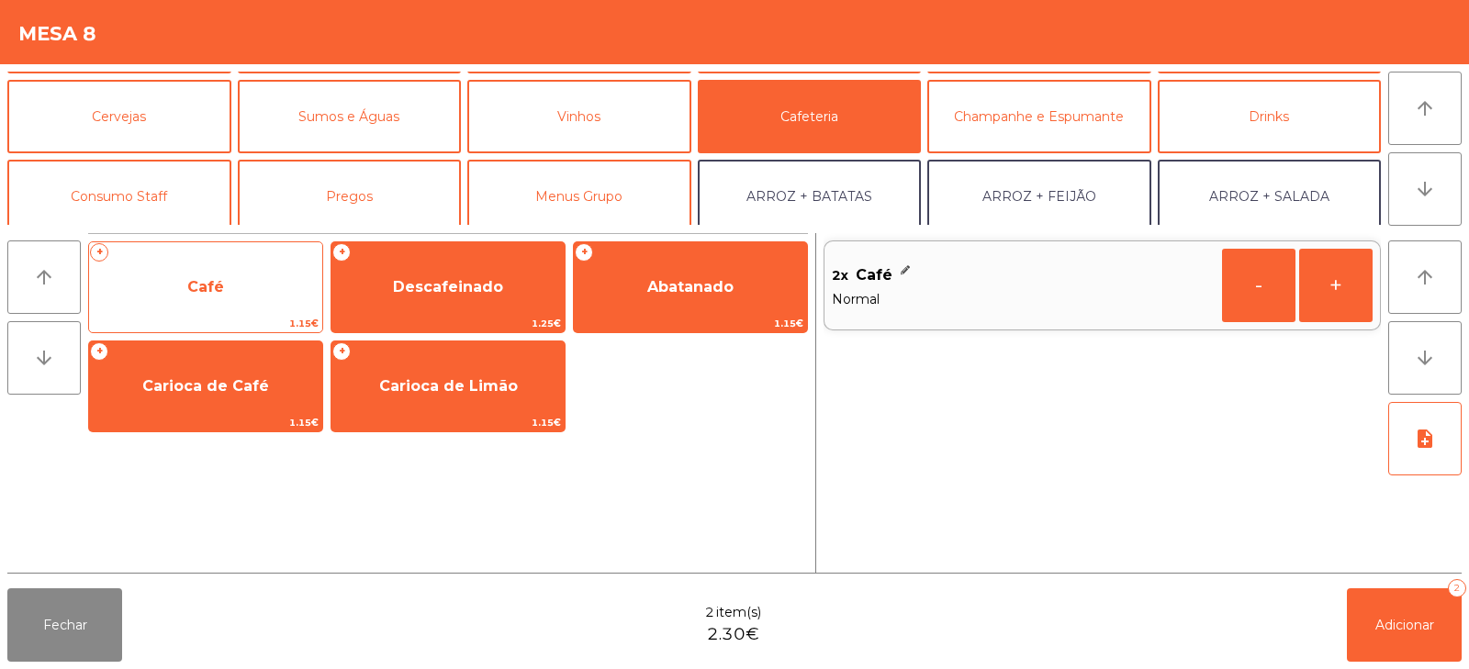
click at [255, 292] on span "Café" at bounding box center [205, 288] width 233 height 50
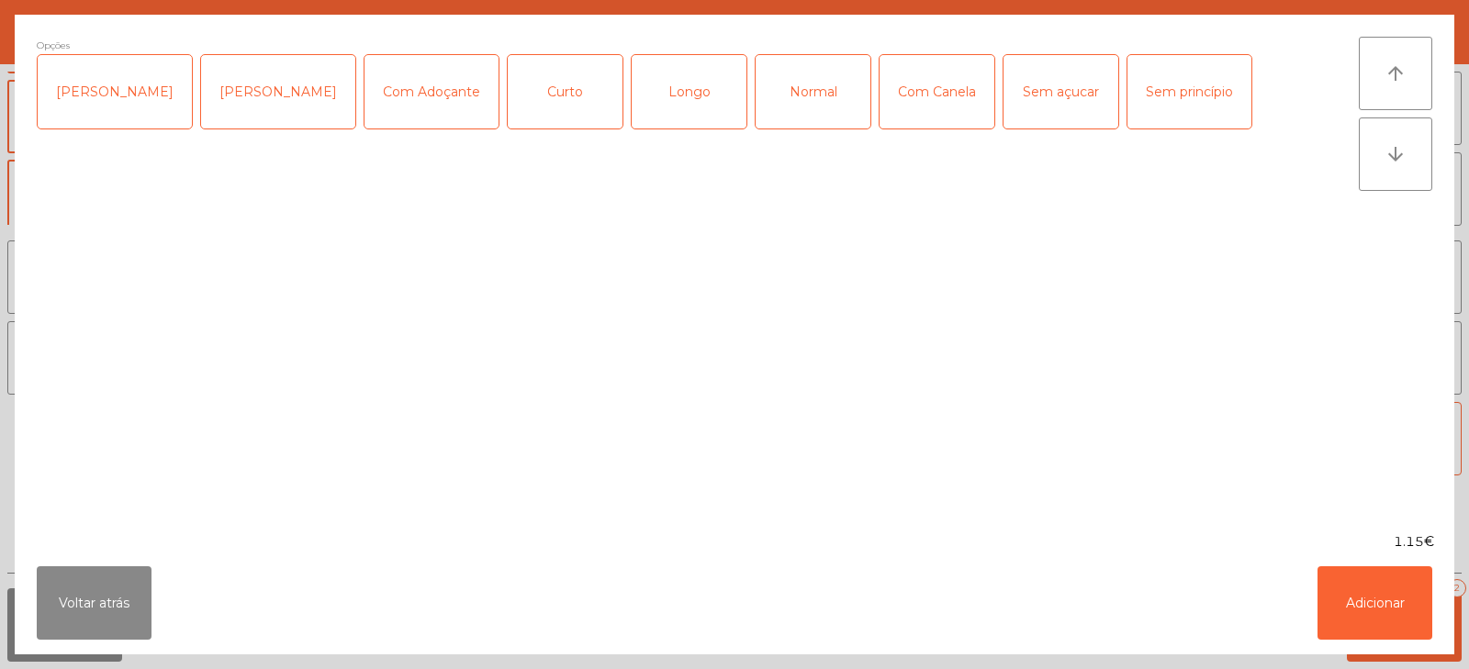
click at [547, 107] on div "Curto" at bounding box center [565, 91] width 115 height 73
click at [269, 92] on div "[PERSON_NAME]" at bounding box center [278, 91] width 154 height 73
click at [1372, 601] on button "Adicionar" at bounding box center [1375, 603] width 115 height 73
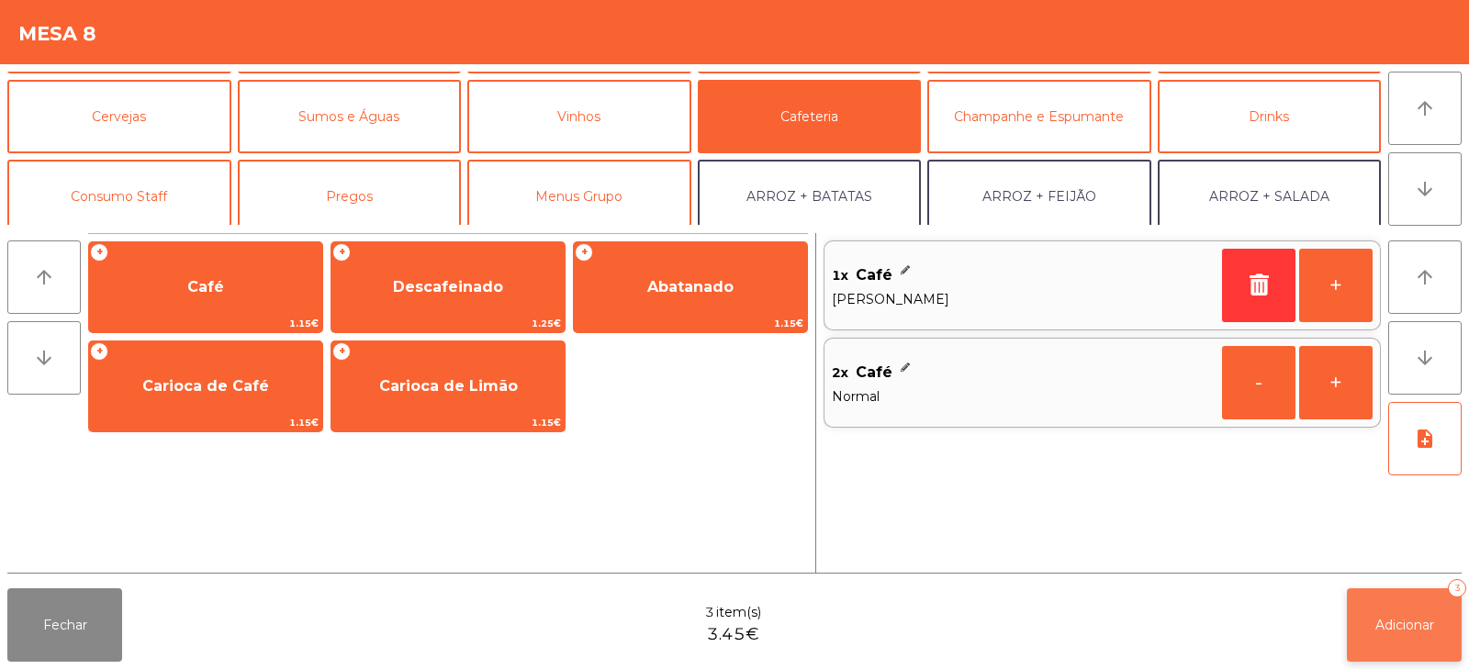
click at [1405, 637] on button "Adicionar 3" at bounding box center [1404, 625] width 115 height 73
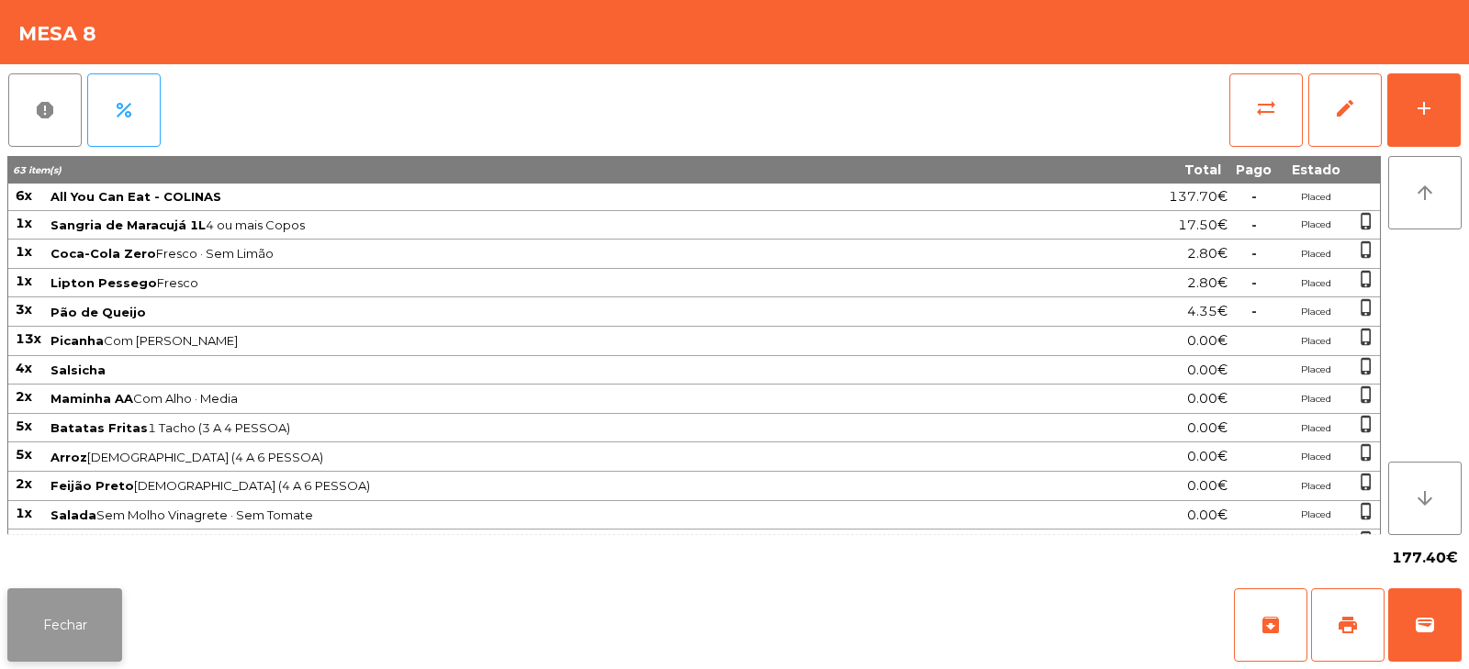
click at [71, 628] on button "Fechar" at bounding box center [64, 625] width 115 height 73
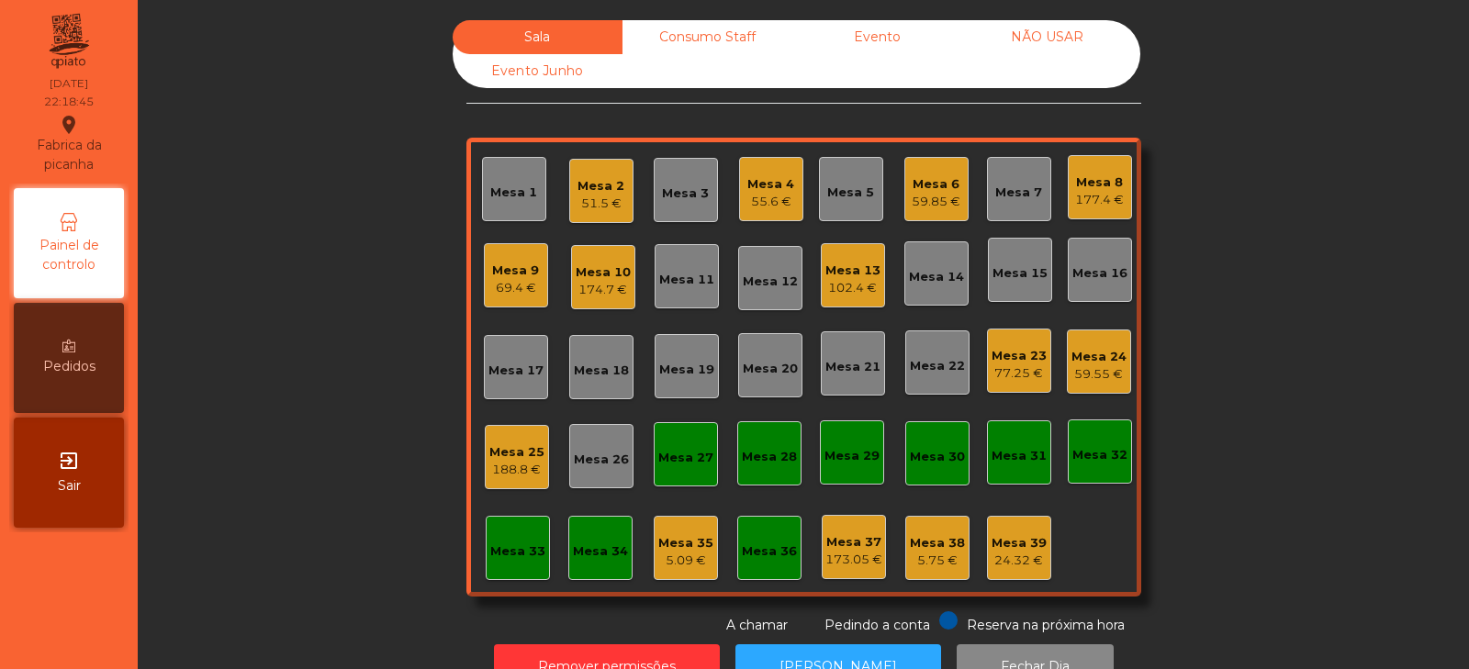
click at [374, 376] on div "Sala Consumo Staff Evento NÃO USAR Evento Junho Mesa 1 Mesa 2 51.5 € Mesa 3 Mes…" at bounding box center [804, 327] width 1282 height 615
click at [676, 185] on div "Mesa 3" at bounding box center [685, 194] width 47 height 18
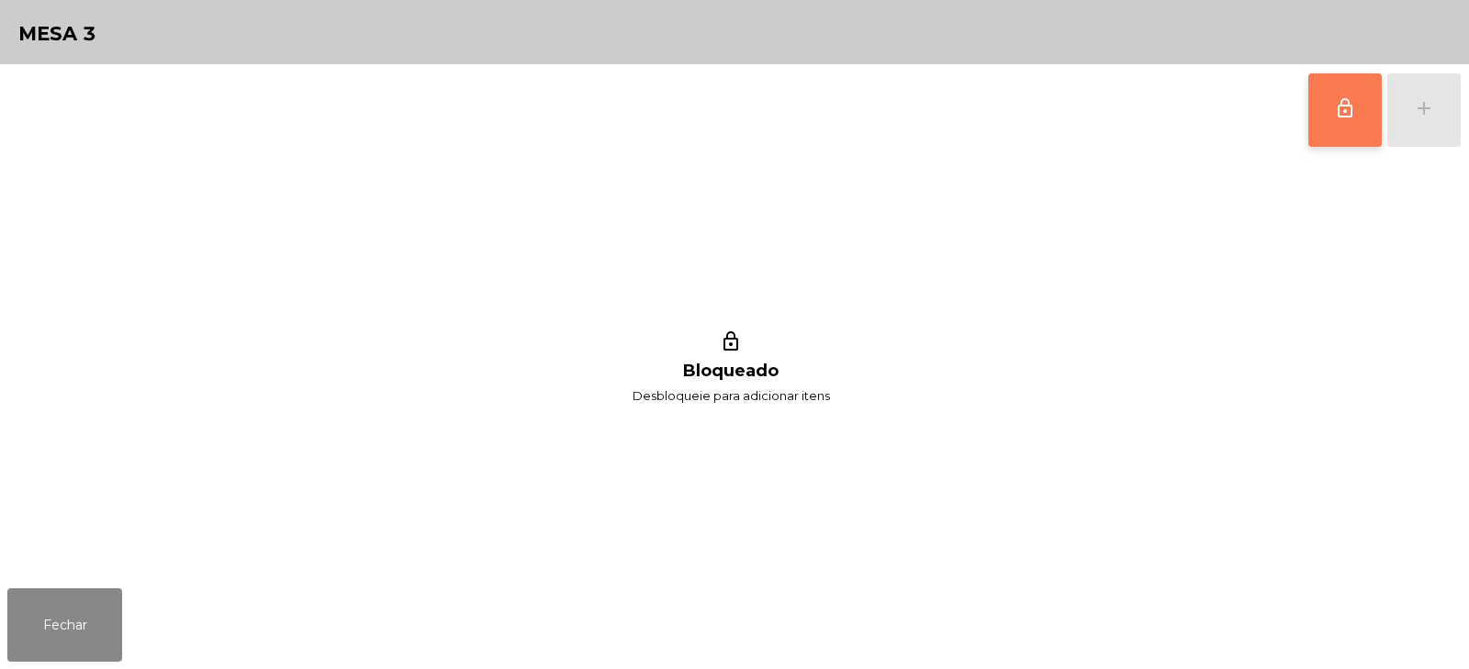
click at [1321, 115] on button "lock_outline" at bounding box center [1345, 109] width 73 height 73
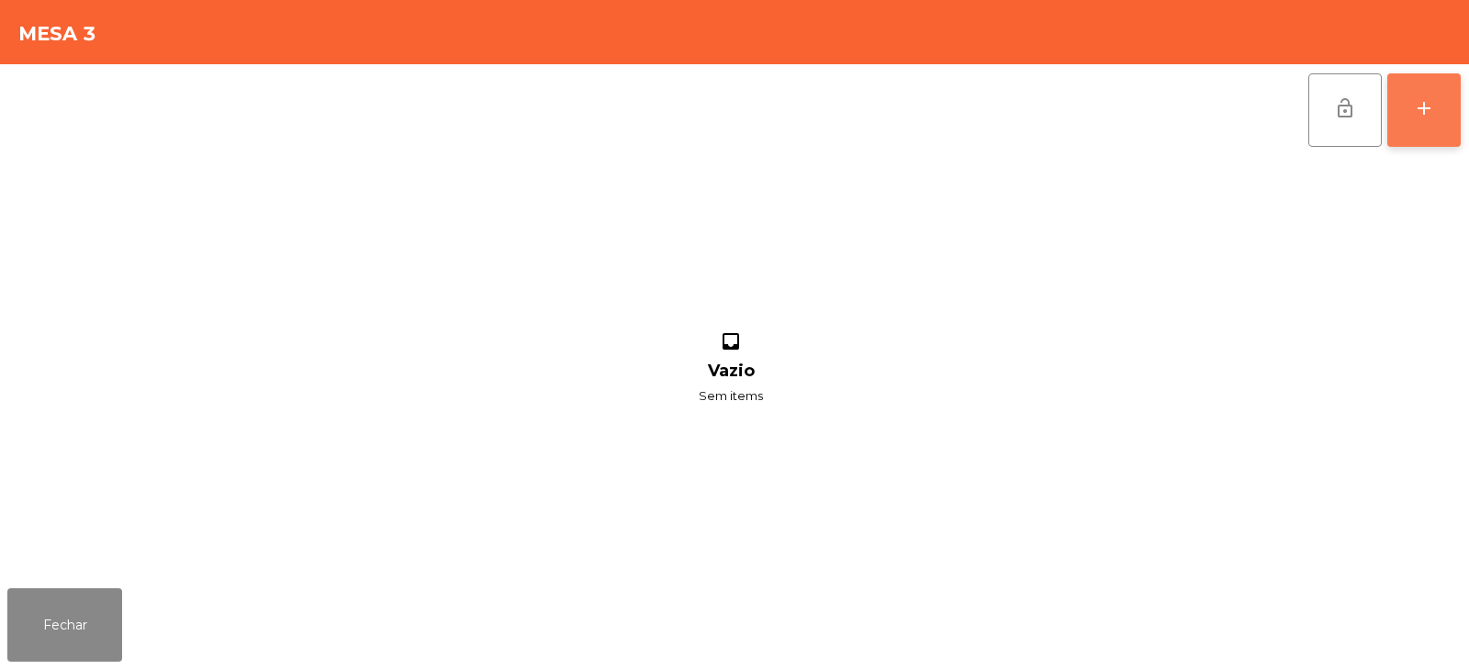
click at [1430, 116] on div "add" at bounding box center [1424, 108] width 22 height 22
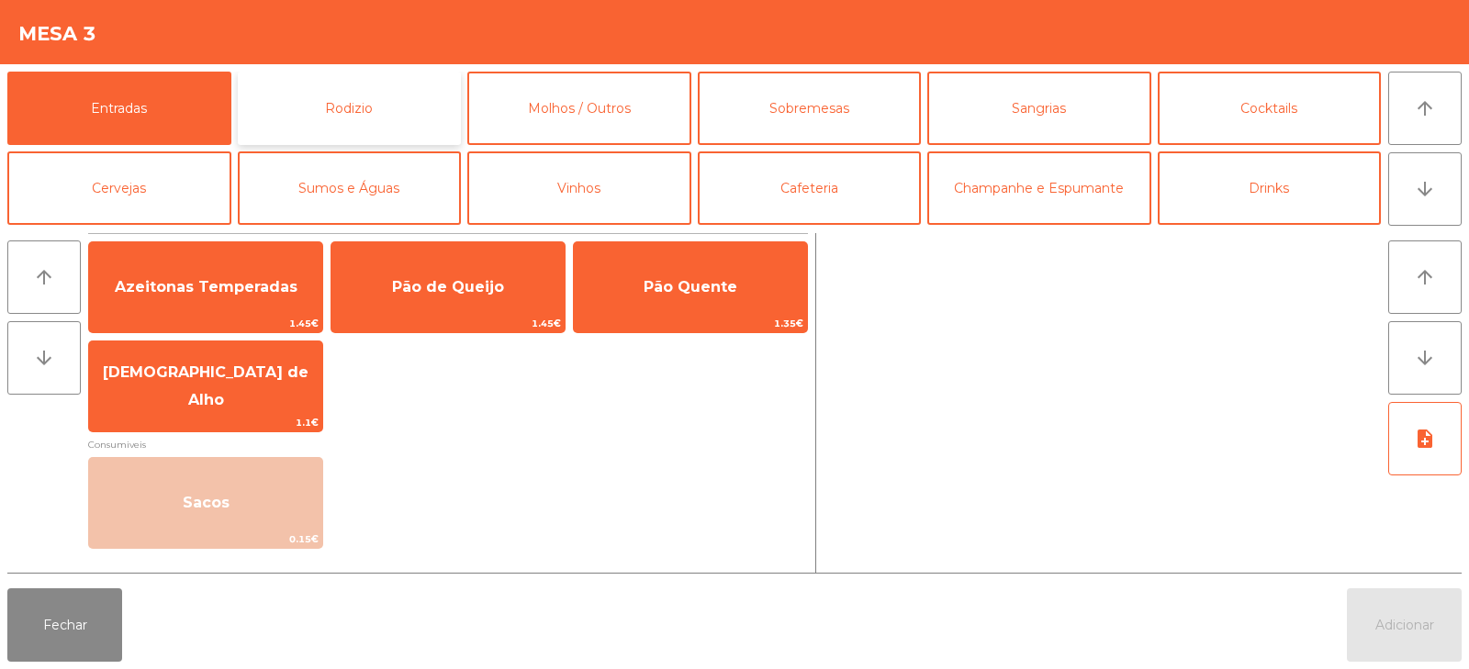
click at [318, 111] on button "Rodizio" at bounding box center [350, 108] width 224 height 73
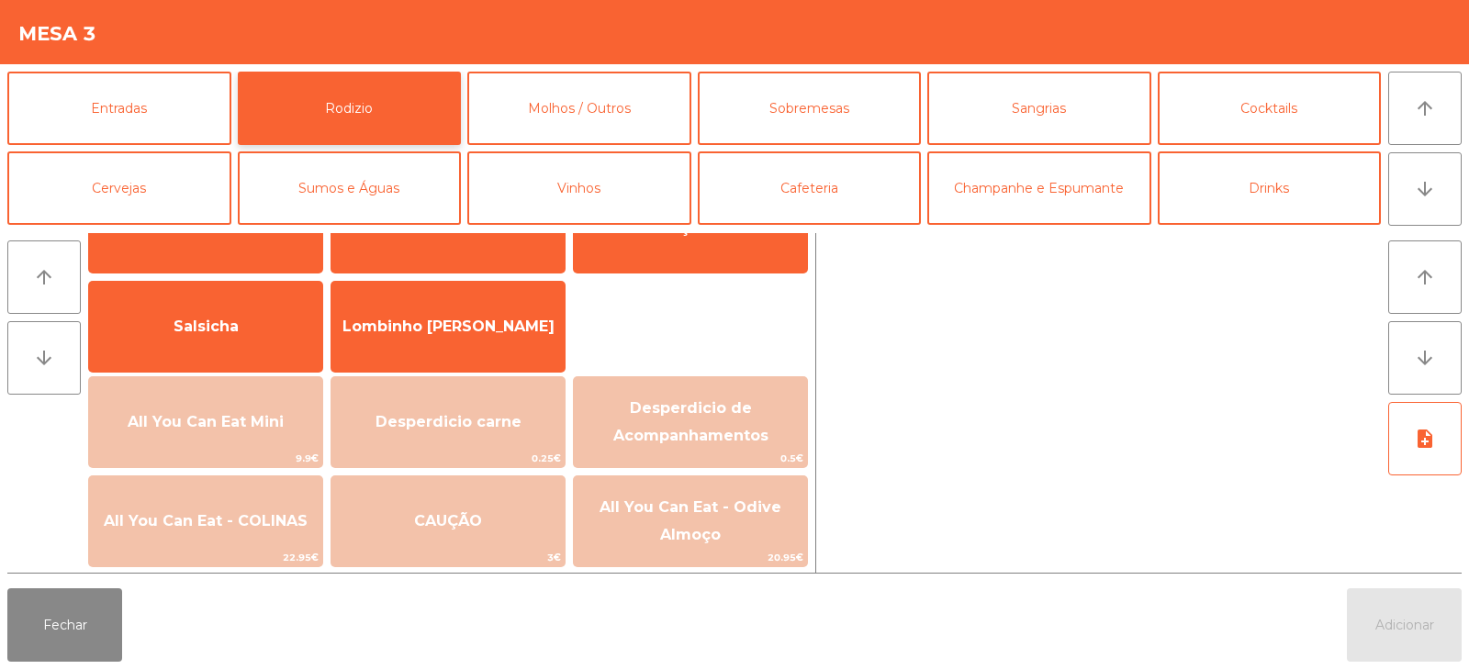
scroll to position [113, 0]
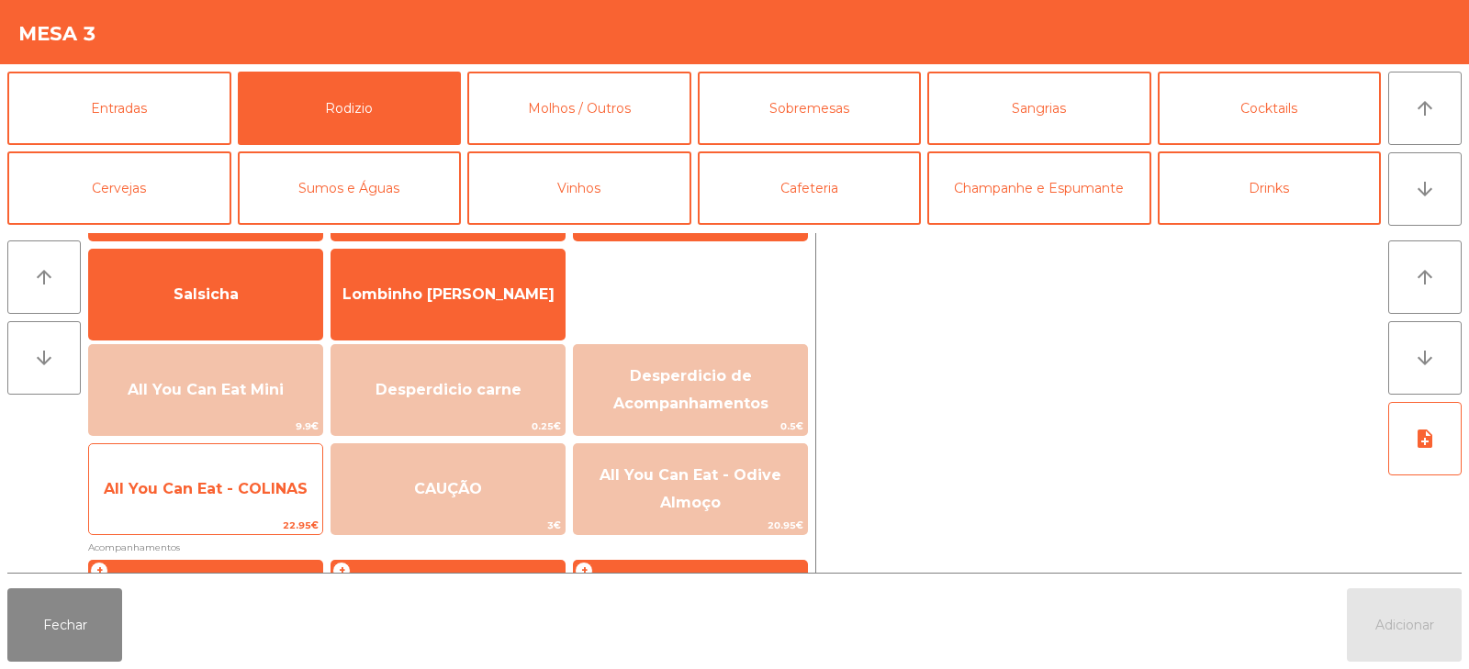
click at [199, 490] on span "All You Can Eat - COLINAS" at bounding box center [206, 488] width 204 height 17
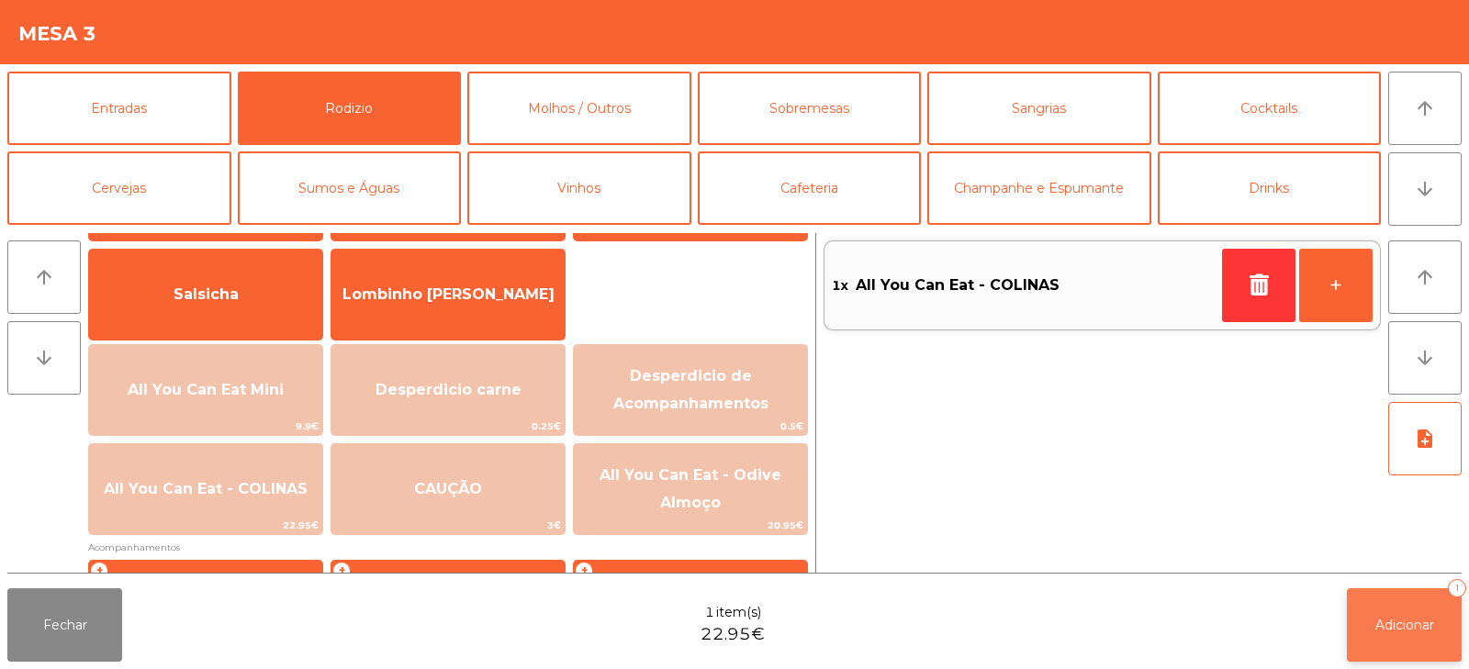
click at [1410, 618] on span "Adicionar" at bounding box center [1405, 625] width 59 height 17
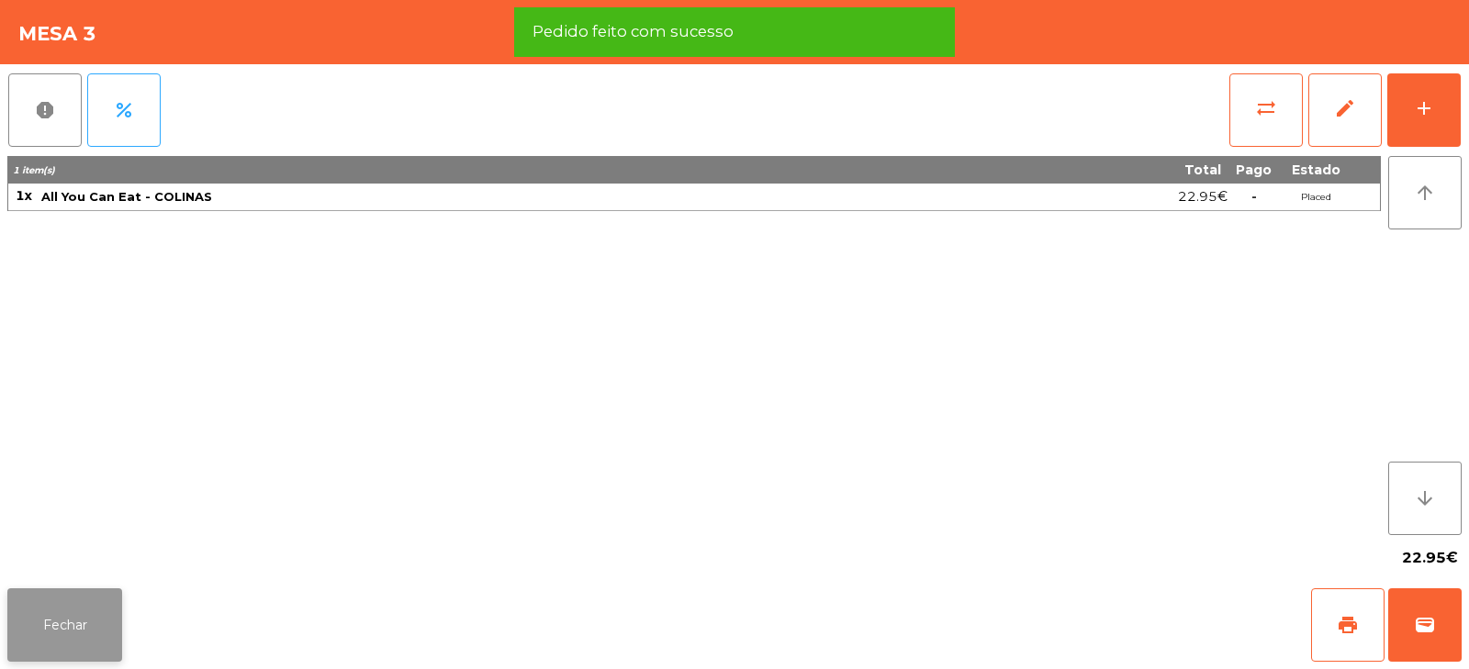
click at [41, 629] on button "Fechar" at bounding box center [64, 625] width 115 height 73
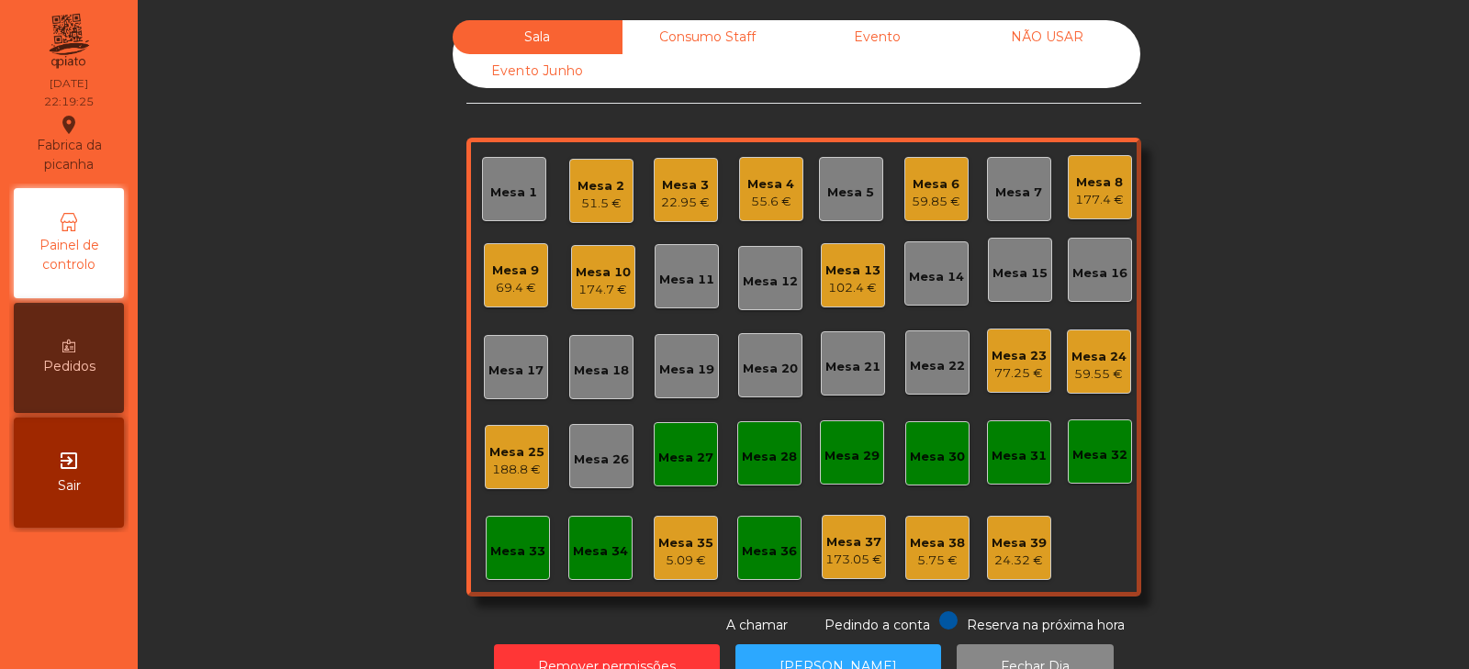
scroll to position [54, 0]
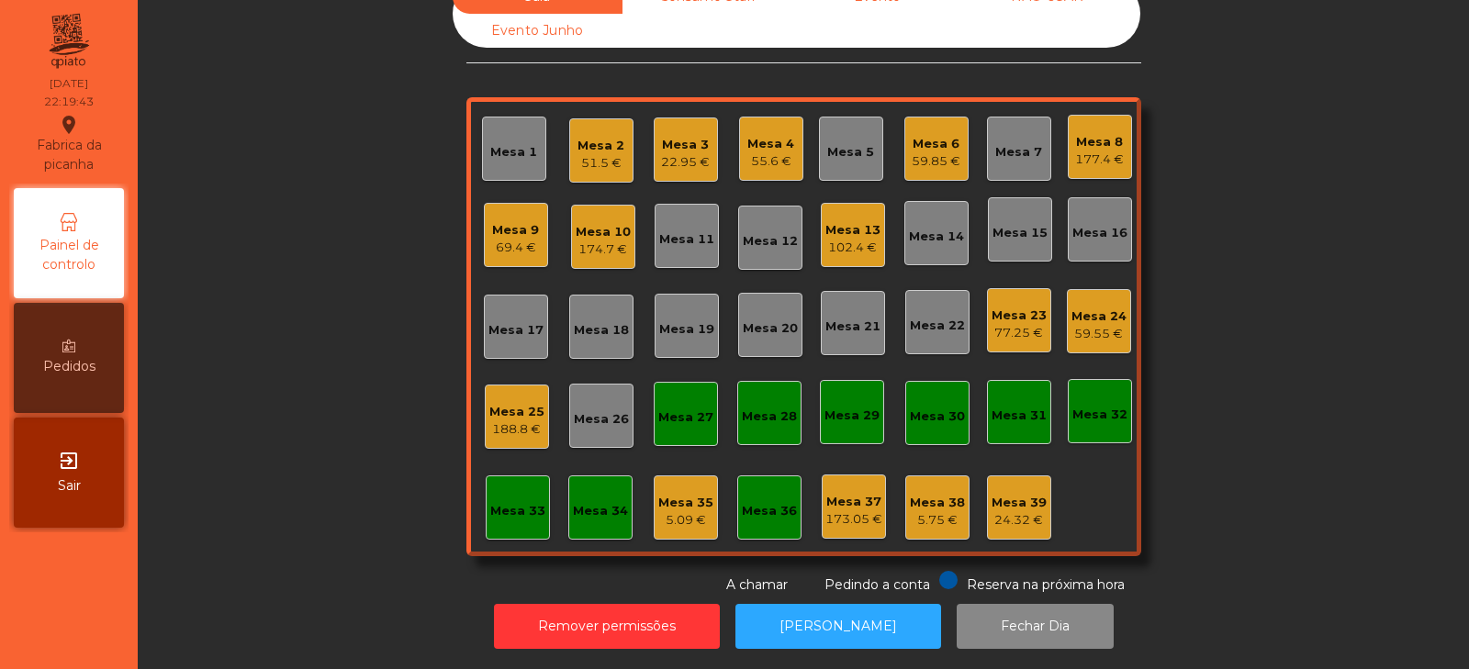
click at [1267, 228] on div "Sala Consumo Staff Evento NÃO USAR Evento Junho Mesa 1 Mesa 2 51.5 € [GEOGRAPHI…" at bounding box center [804, 287] width 1282 height 615
click at [838, 136] on div "Mesa 5" at bounding box center [850, 149] width 47 height 26
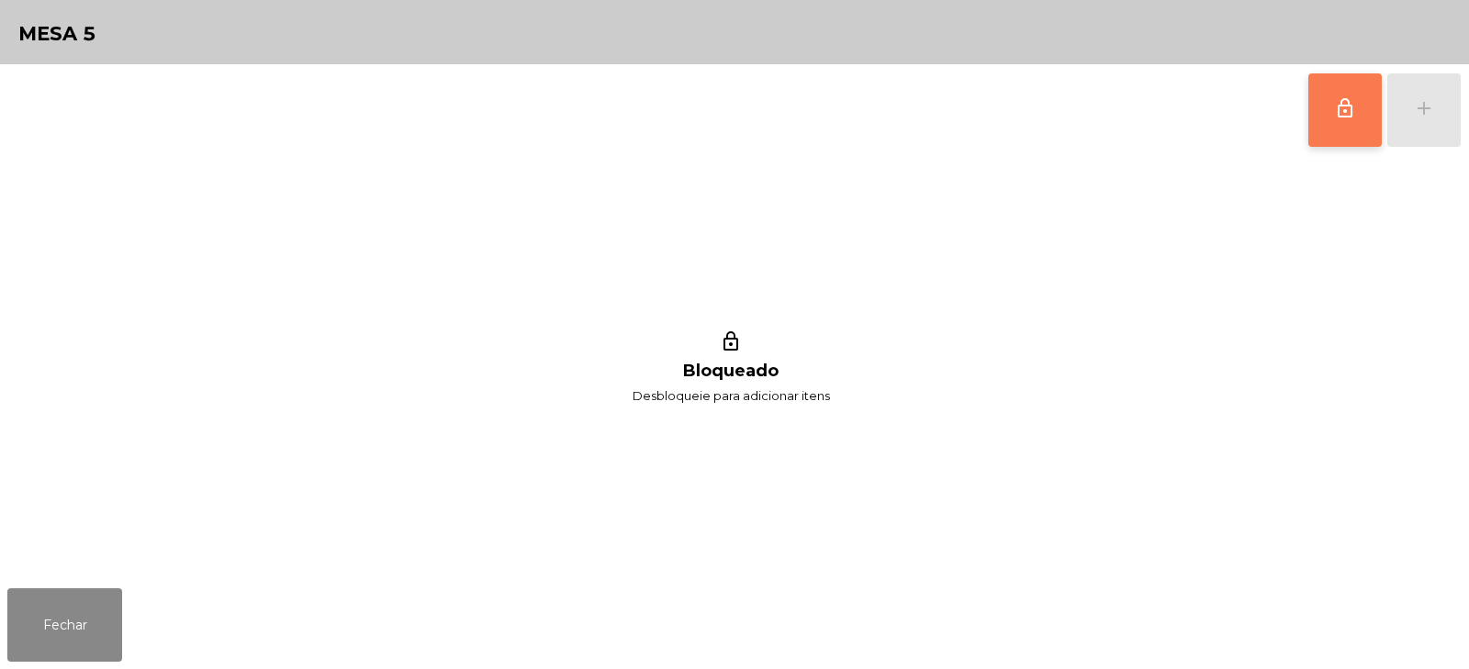
click at [1320, 116] on button "lock_outline" at bounding box center [1345, 109] width 73 height 73
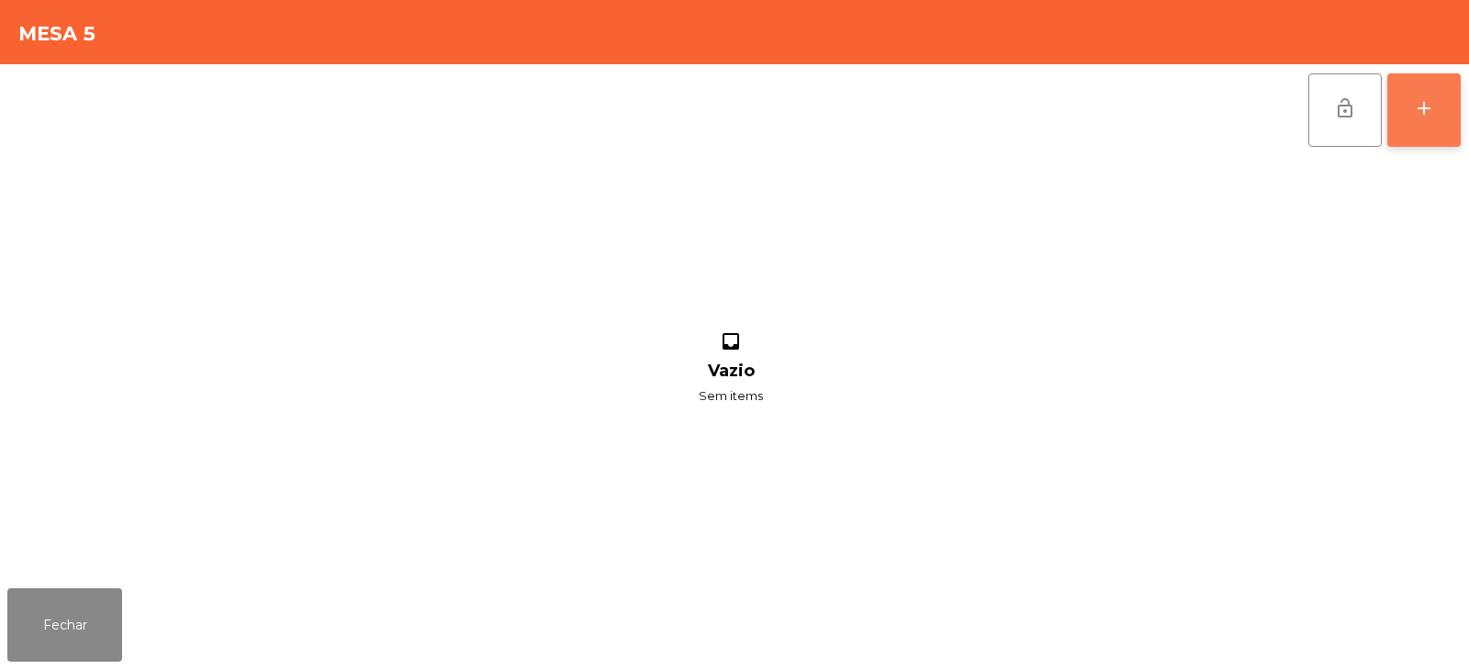
click at [1444, 100] on button "add" at bounding box center [1424, 109] width 73 height 73
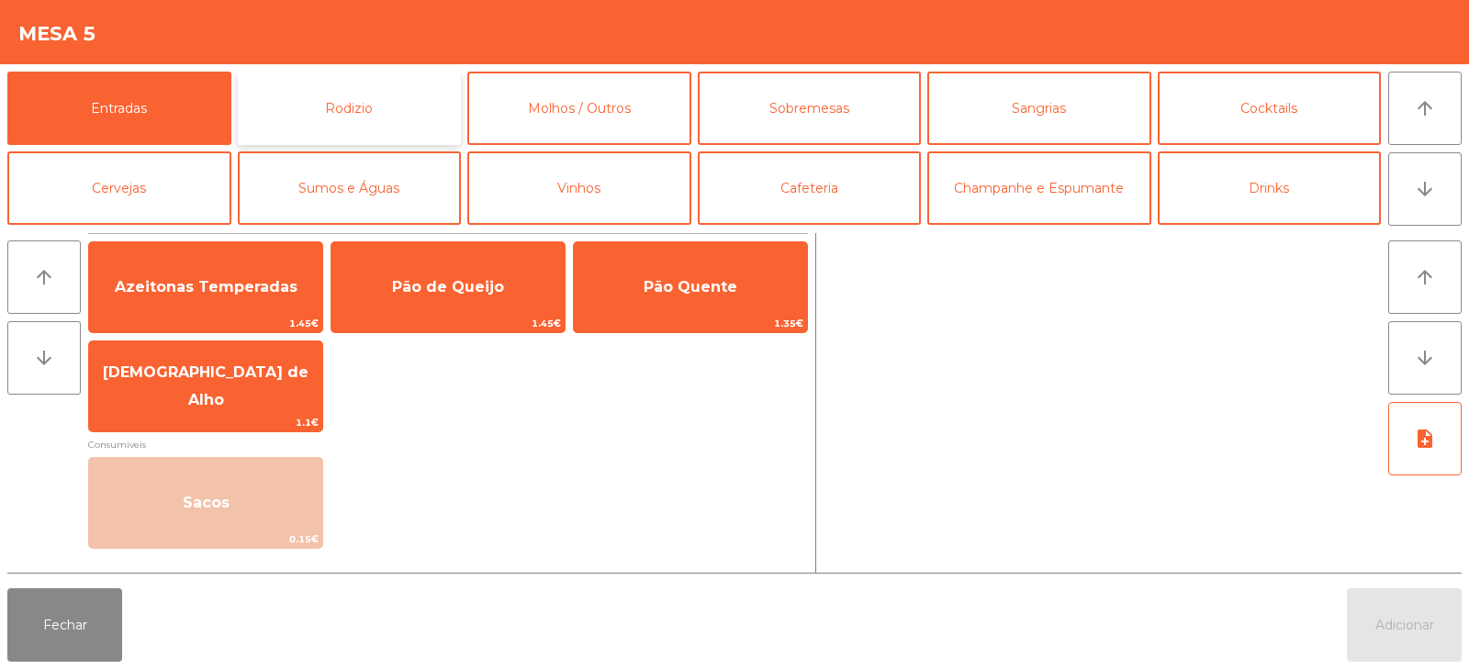
click at [397, 106] on button "Rodizio" at bounding box center [350, 108] width 224 height 73
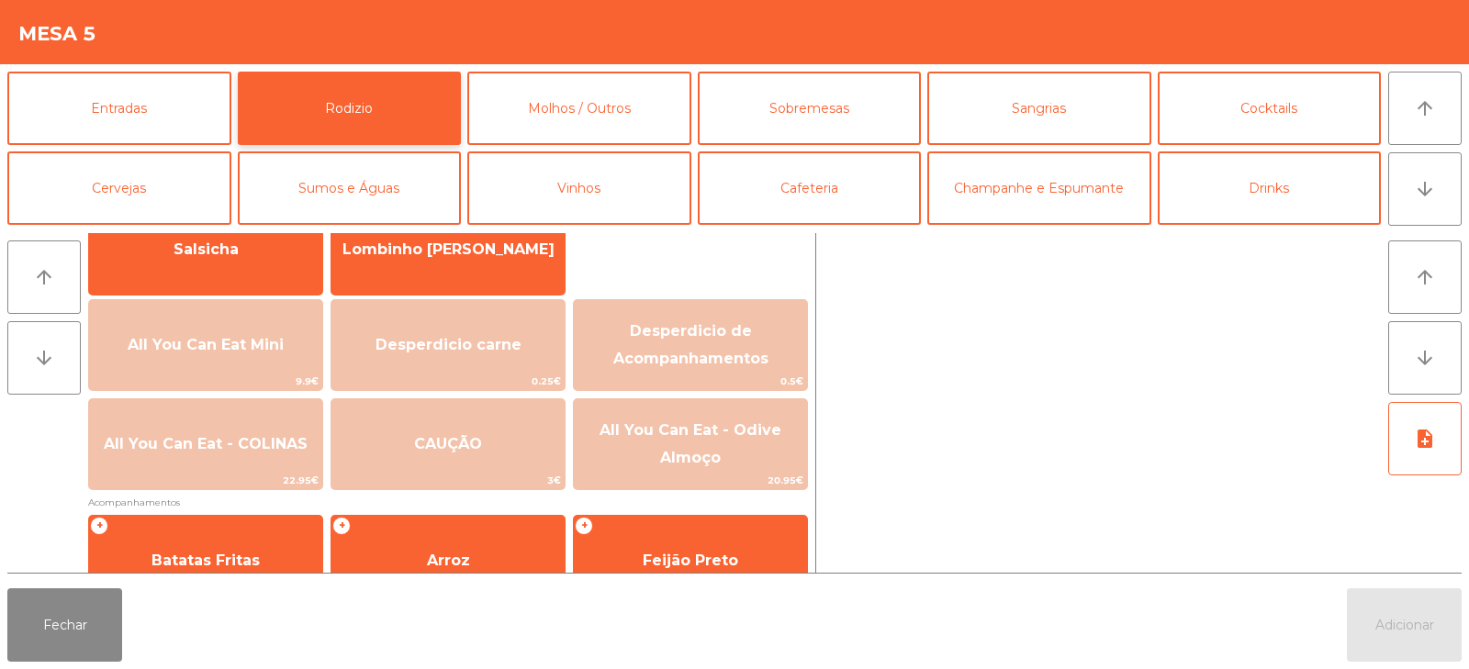
scroll to position [160, 0]
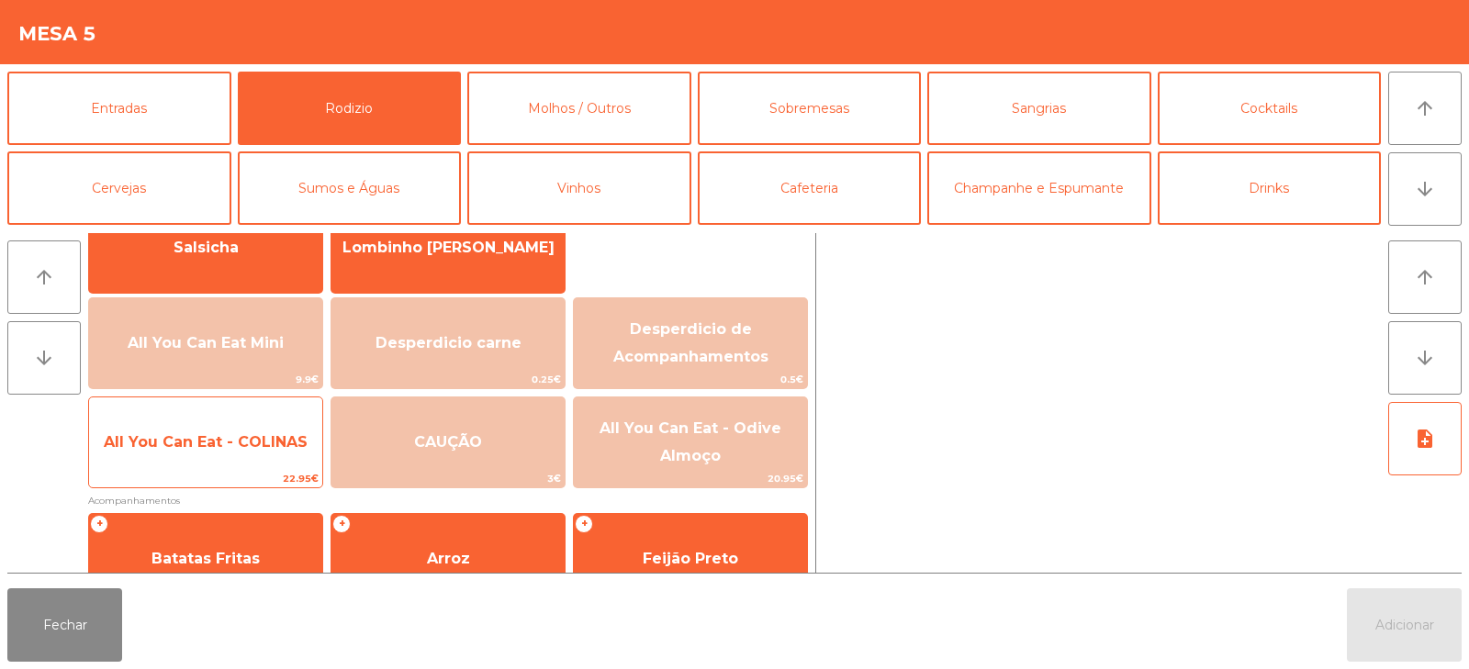
click at [216, 463] on span "All You Can Eat - COLINAS" at bounding box center [205, 443] width 233 height 50
click at [194, 467] on span "All You Can Eat - COLINAS" at bounding box center [205, 443] width 233 height 50
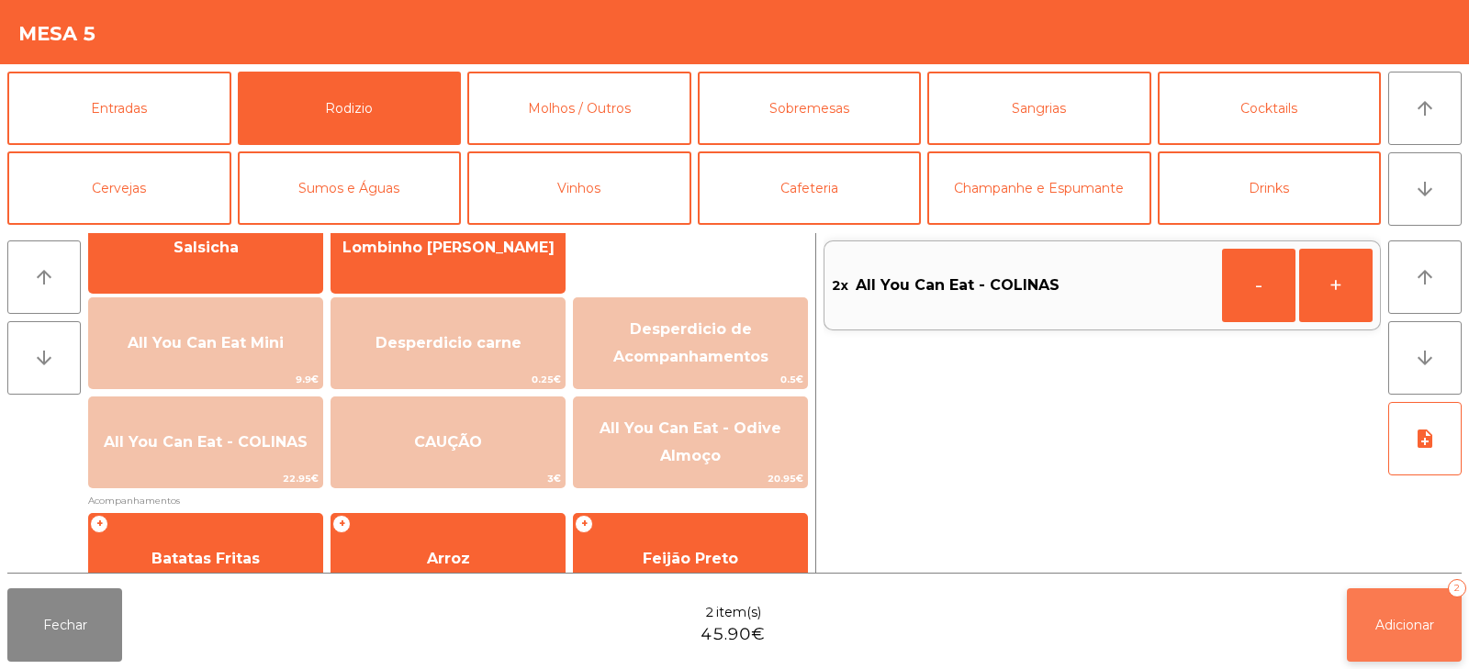
click at [1436, 621] on button "Adicionar 2" at bounding box center [1404, 625] width 115 height 73
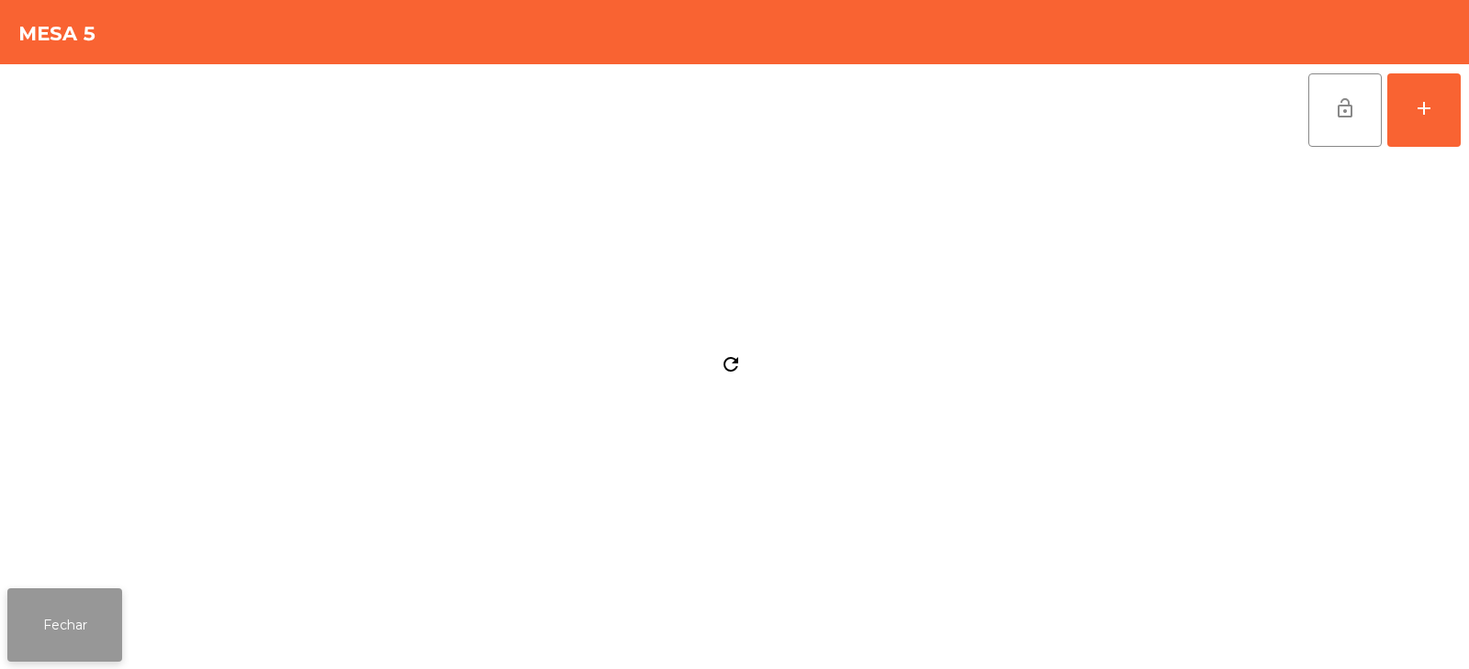
click at [32, 643] on button "Fechar" at bounding box center [64, 625] width 115 height 73
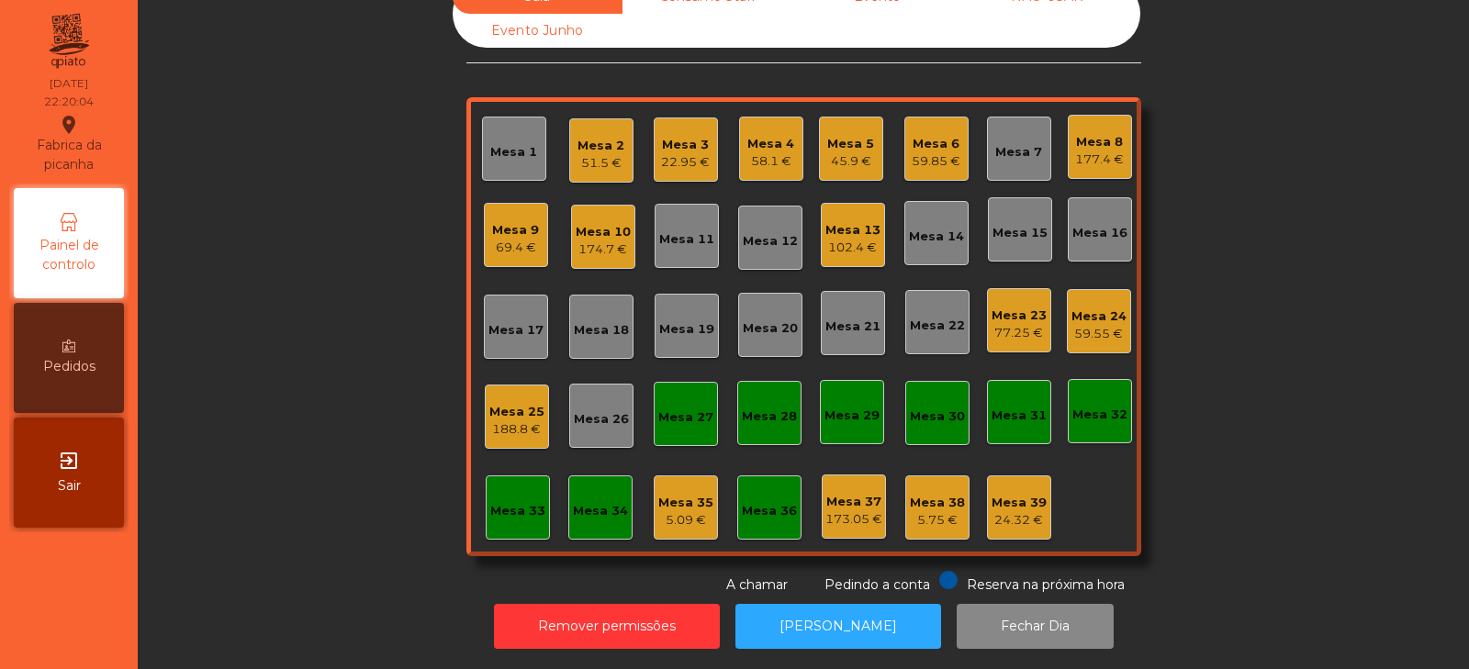
click at [854, 239] on div "102.4 €" at bounding box center [853, 248] width 55 height 18
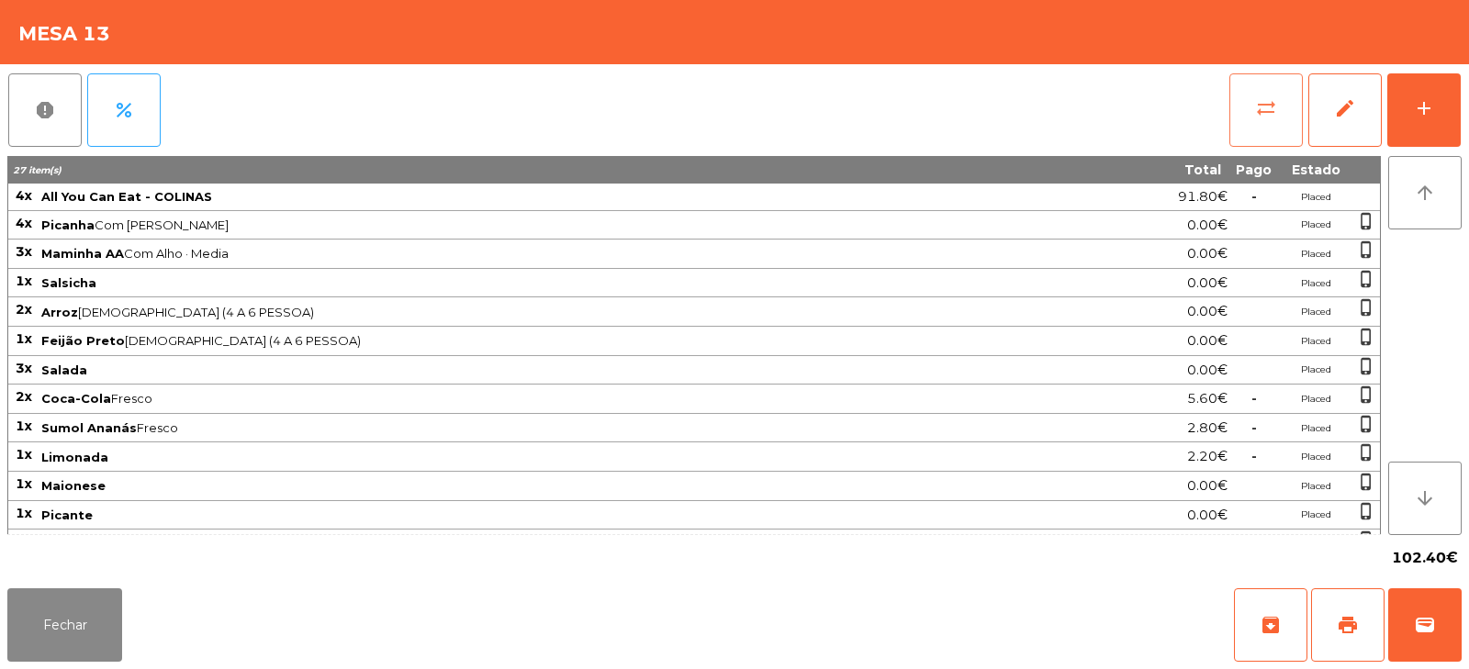
click at [1254, 107] on button "sync_alt" at bounding box center [1266, 109] width 73 height 73
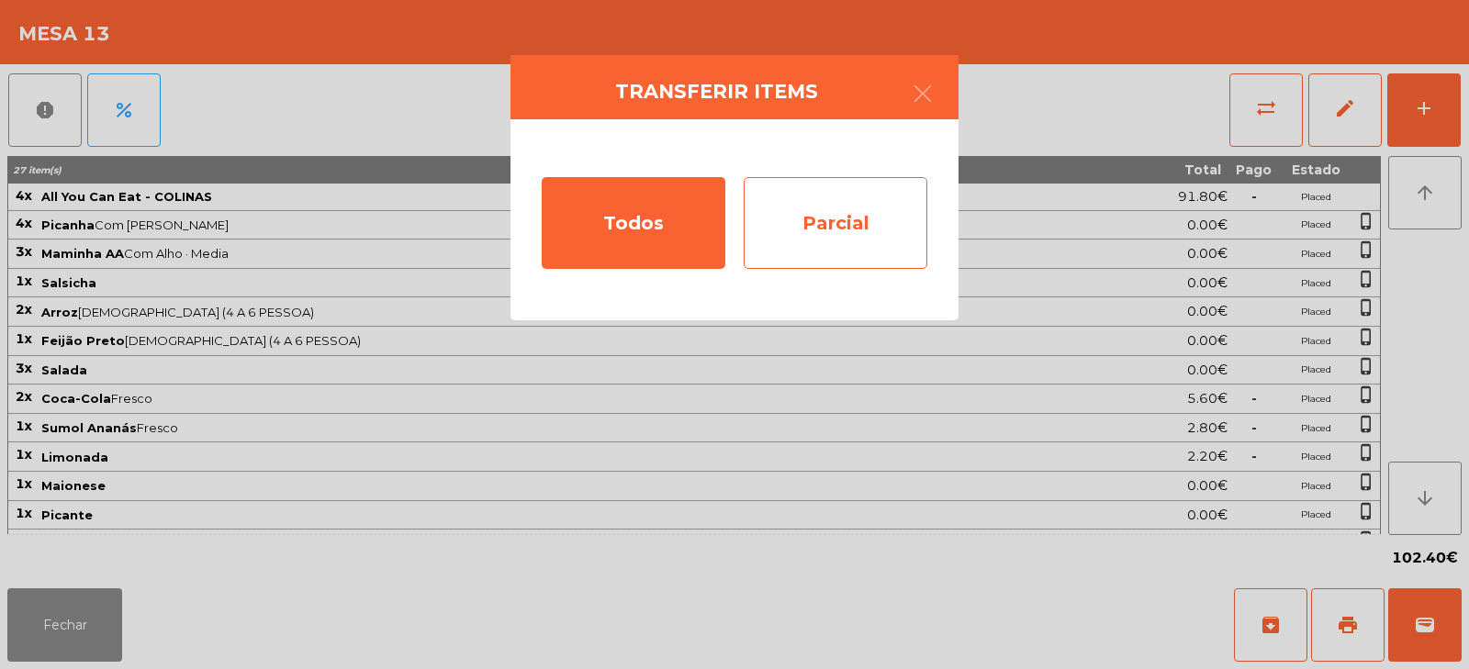
click at [871, 233] on div "Parcial" at bounding box center [836, 223] width 184 height 92
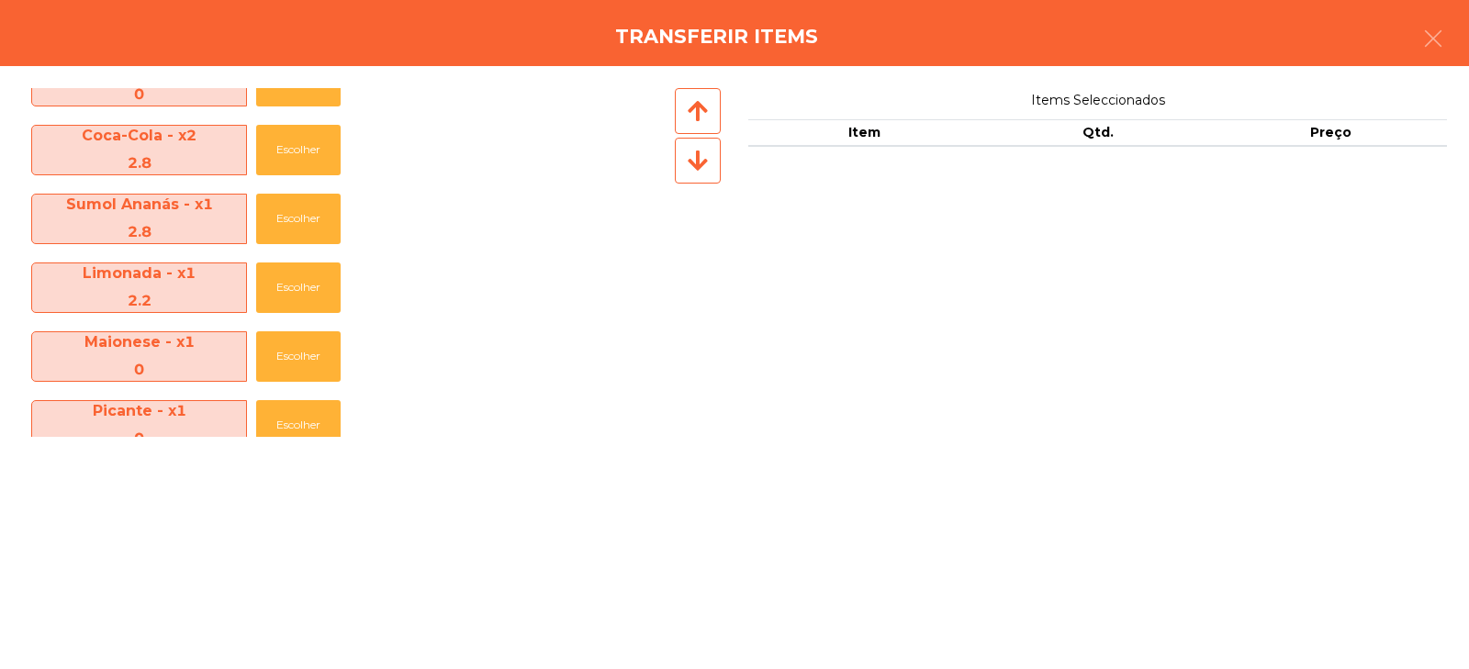
scroll to position [454, 0]
click at [286, 284] on button "Escolher" at bounding box center [298, 289] width 84 height 51
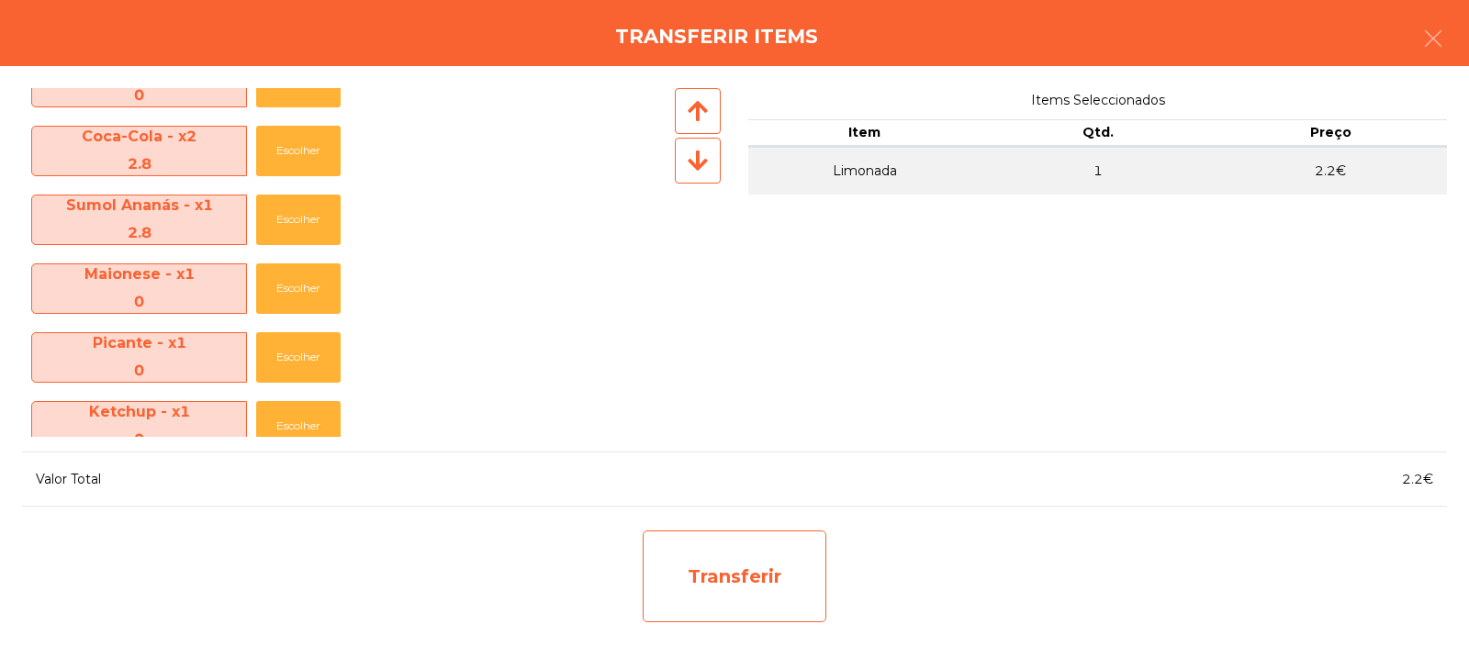
click at [755, 570] on div "Transferir" at bounding box center [735, 577] width 184 height 92
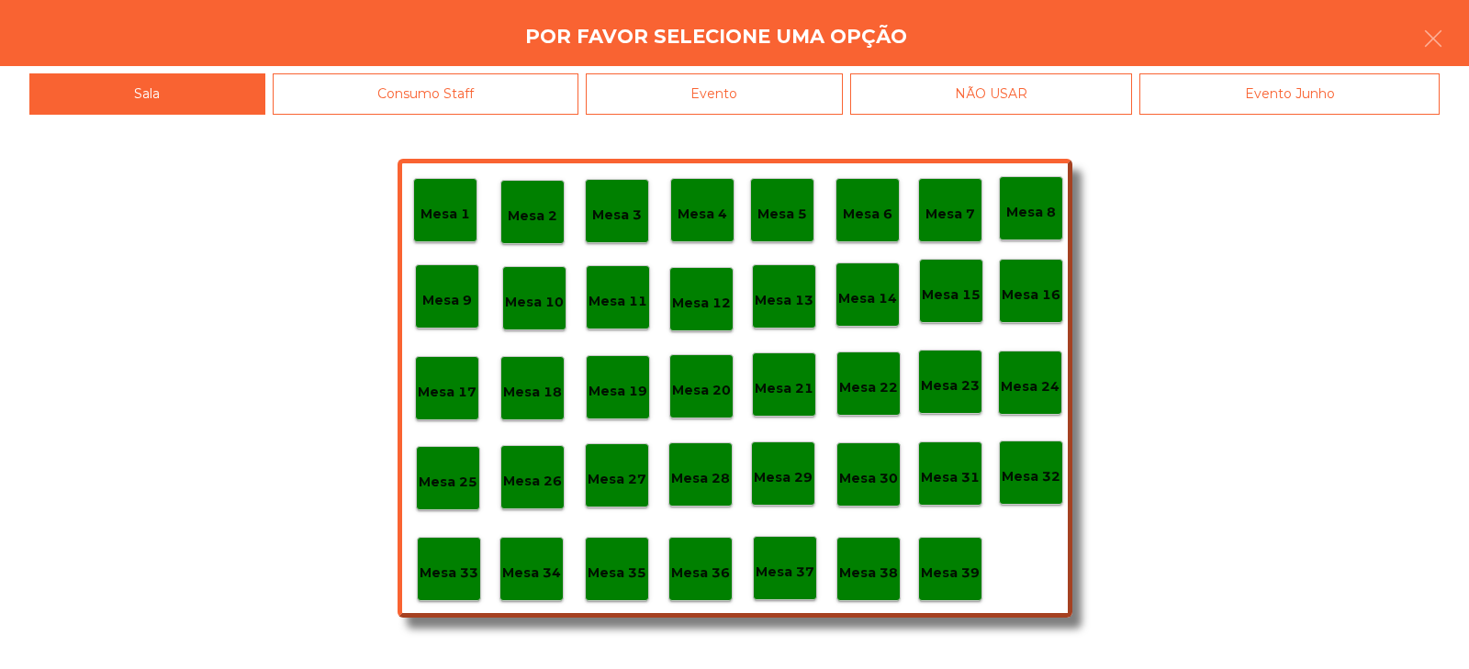
click at [871, 571] on p "Mesa 38" at bounding box center [868, 573] width 59 height 21
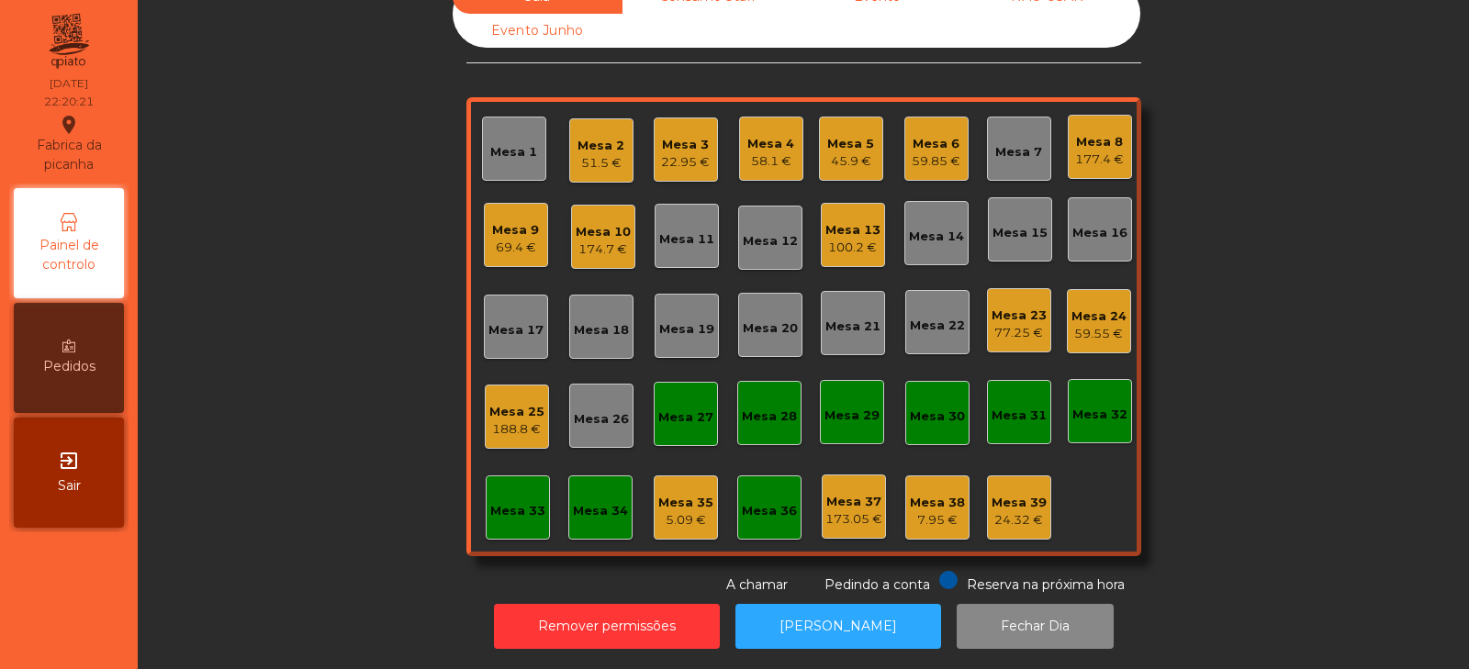
click at [834, 221] on div "Mesa 13" at bounding box center [853, 230] width 55 height 18
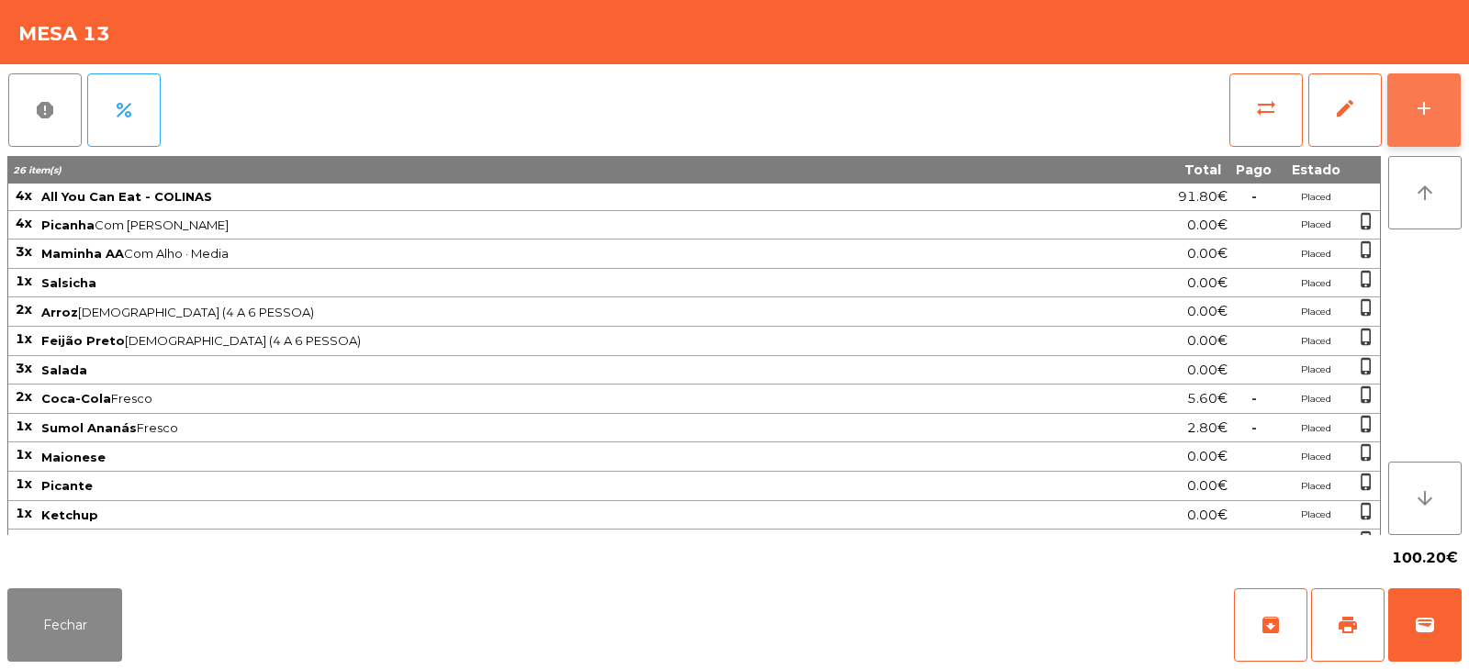
click at [1438, 117] on button "add" at bounding box center [1424, 109] width 73 height 73
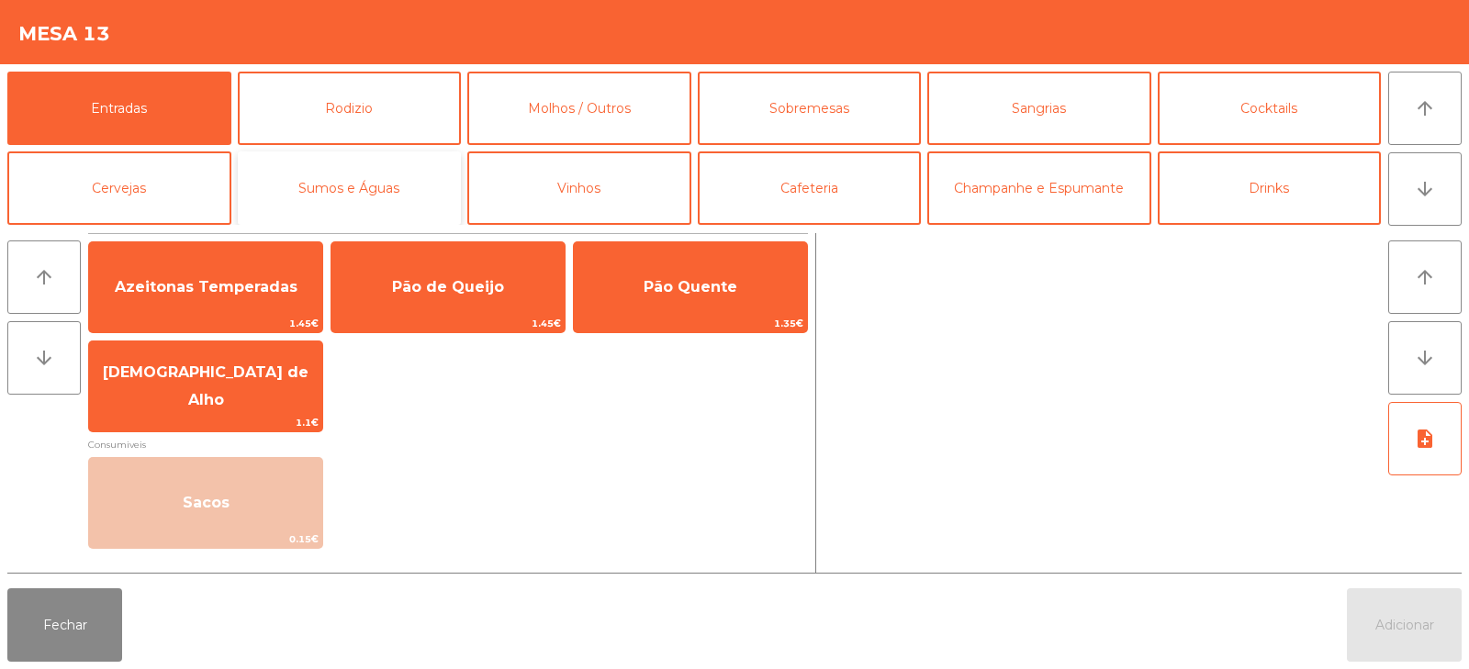
click at [367, 185] on button "Sumos e Águas" at bounding box center [350, 188] width 224 height 73
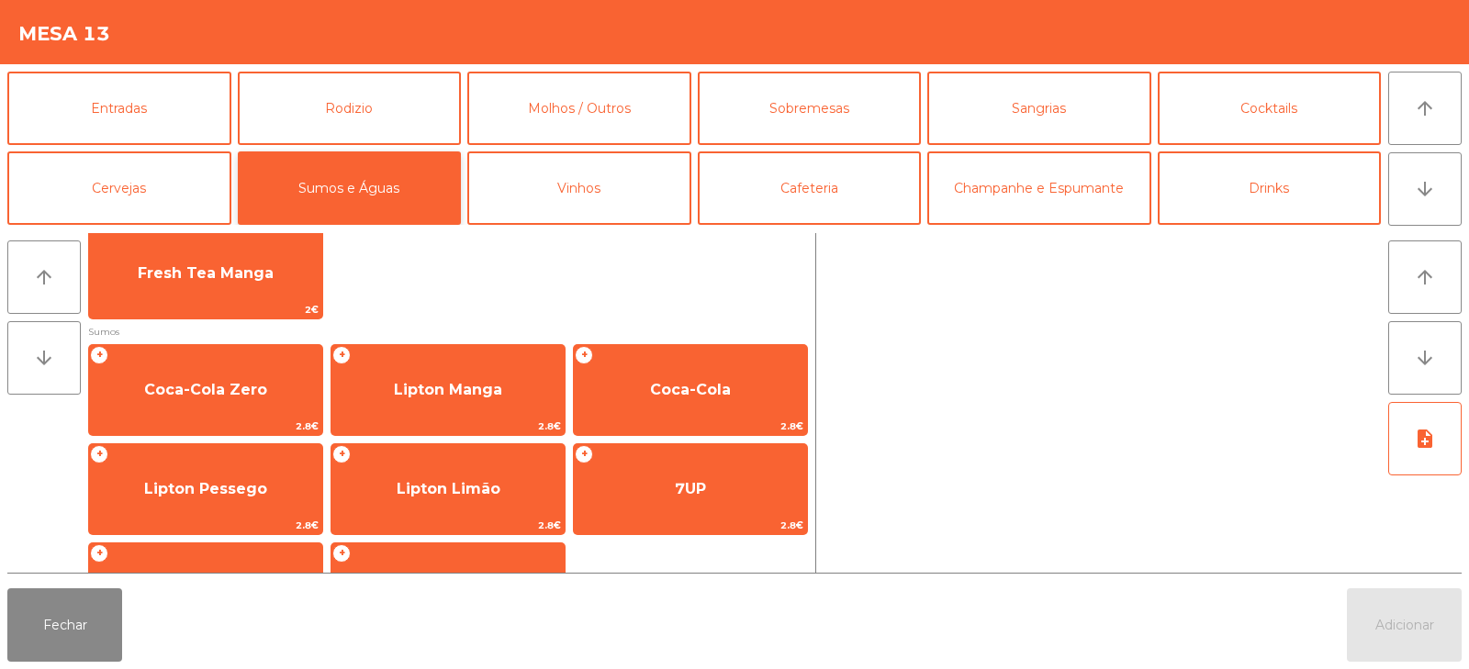
scroll to position [217, 0]
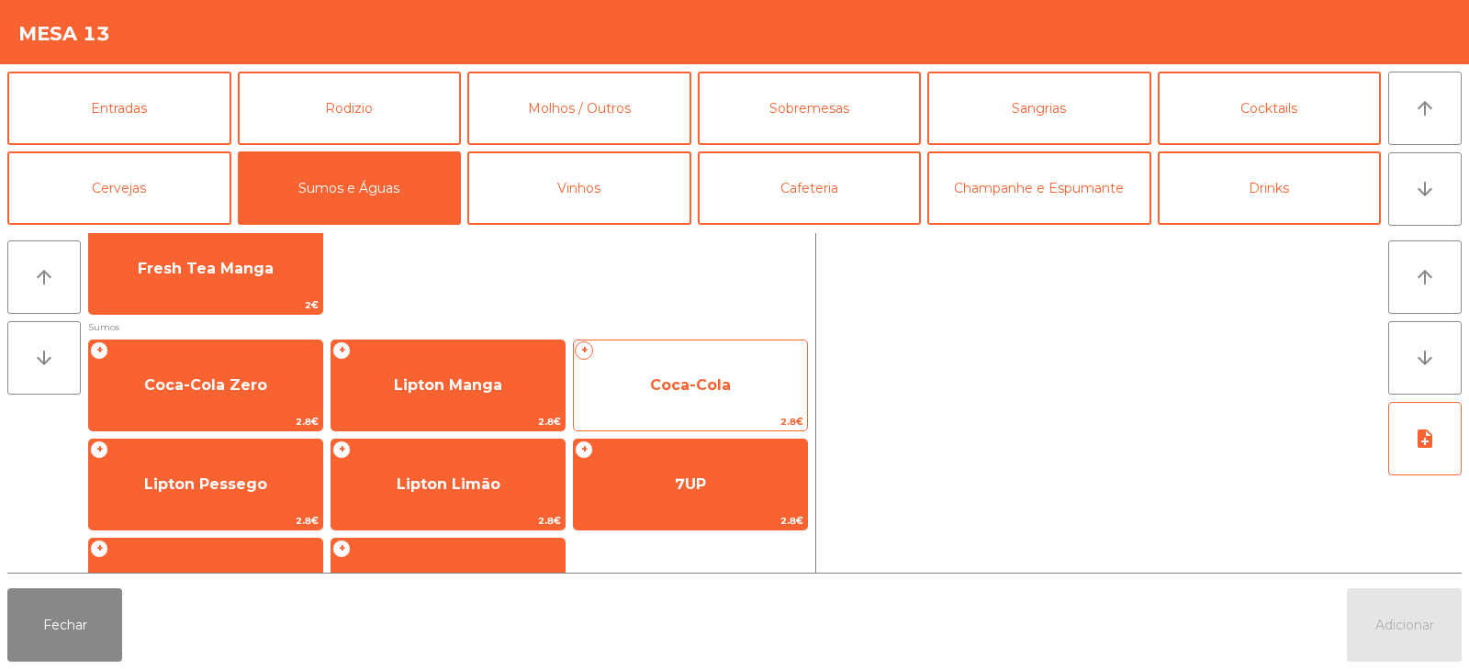
click at [723, 389] on span "Coca-Cola" at bounding box center [690, 384] width 81 height 17
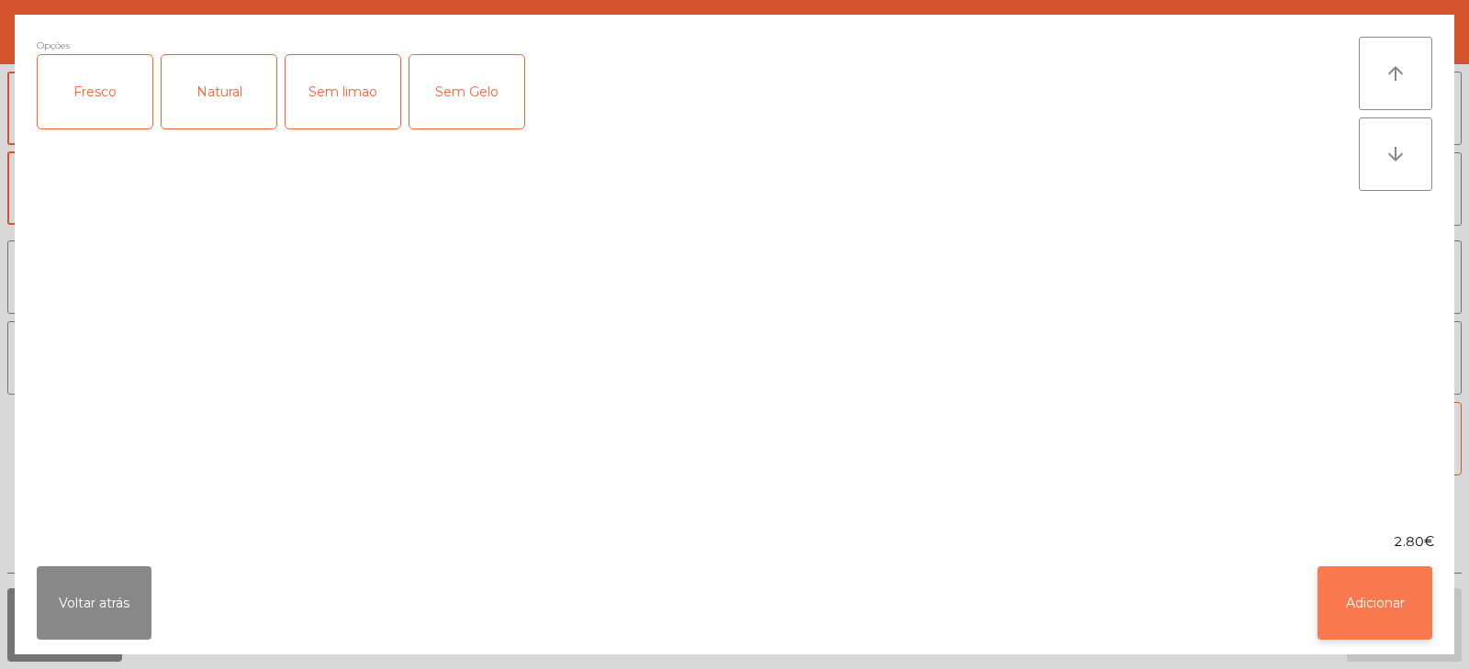
click at [1365, 612] on button "Adicionar" at bounding box center [1375, 603] width 115 height 73
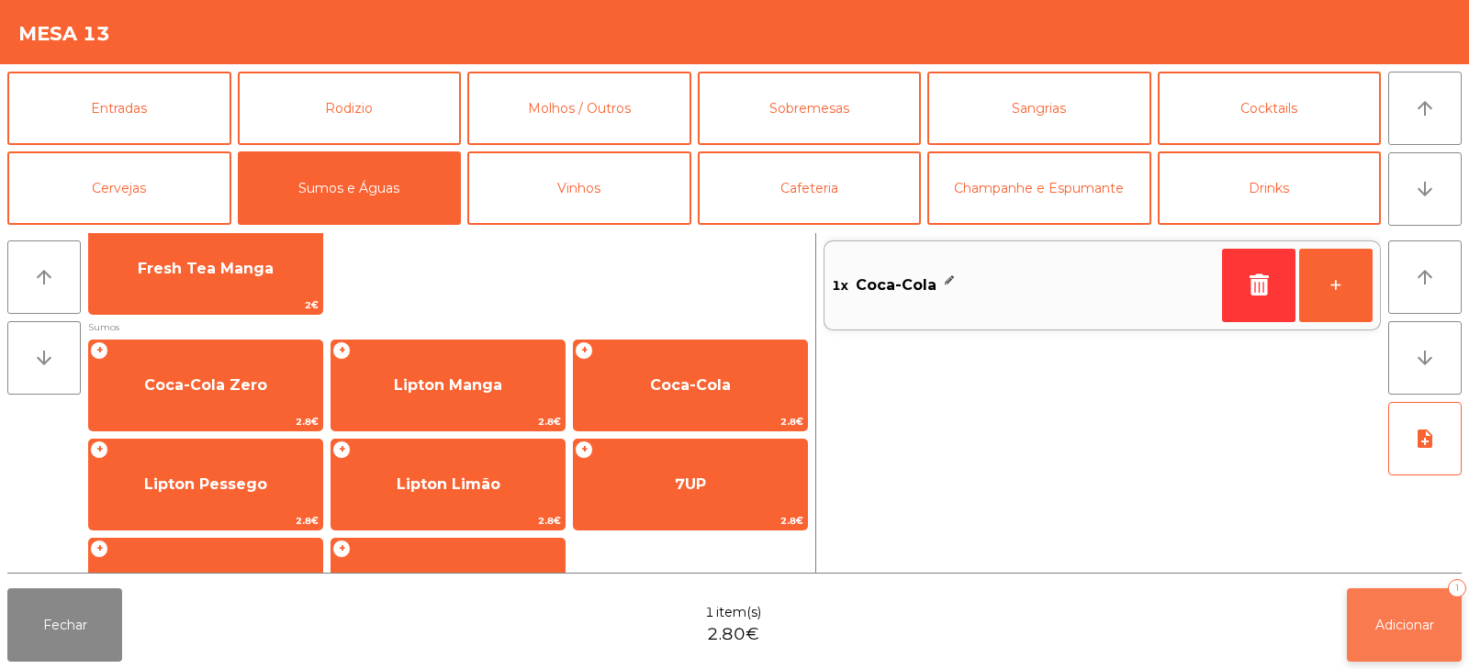
click at [1427, 629] on span "Adicionar" at bounding box center [1405, 625] width 59 height 17
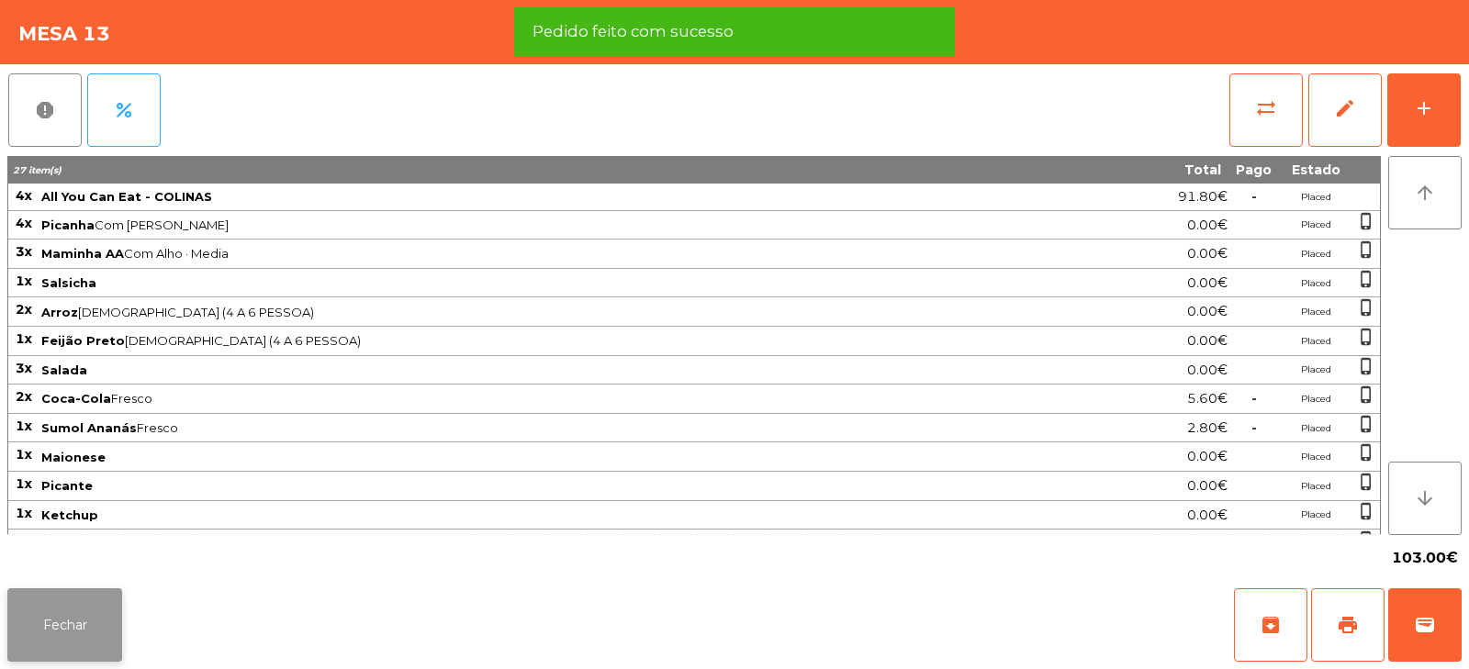
click at [83, 613] on button "Fechar" at bounding box center [64, 625] width 115 height 73
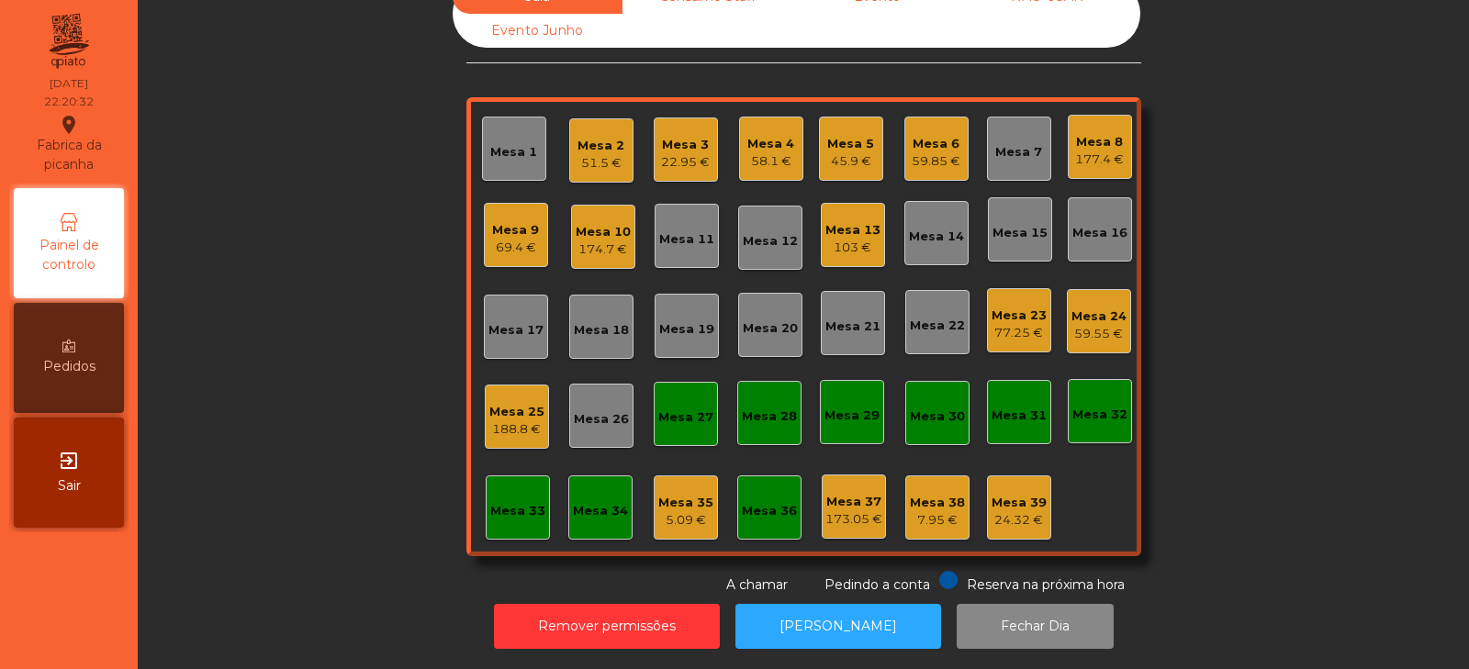
click at [1283, 242] on div "Sala Consumo Staff Evento NÃO USAR Evento Junho Mesa 1 Mesa 2 51.5 € [GEOGRAPHI…" at bounding box center [804, 287] width 1282 height 615
click at [1264, 355] on div "Sala Consumo Staff Evento NÃO USAR Evento Junho Mesa 1 Mesa 2 51.5 € [GEOGRAPHI…" at bounding box center [804, 287] width 1282 height 615
click at [492, 239] on div "69.4 €" at bounding box center [515, 248] width 47 height 18
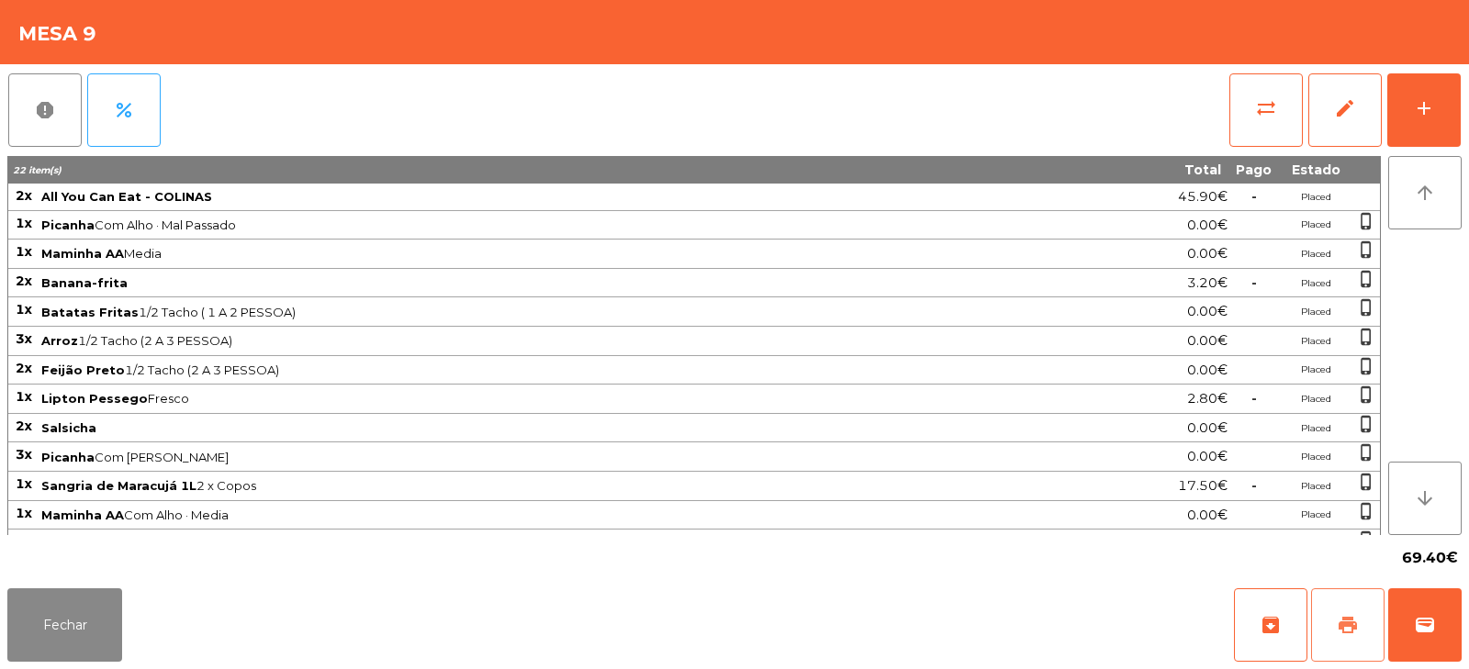
click at [1323, 629] on button "print" at bounding box center [1347, 625] width 73 height 73
click at [1433, 624] on span "wallet" at bounding box center [1425, 625] width 22 height 22
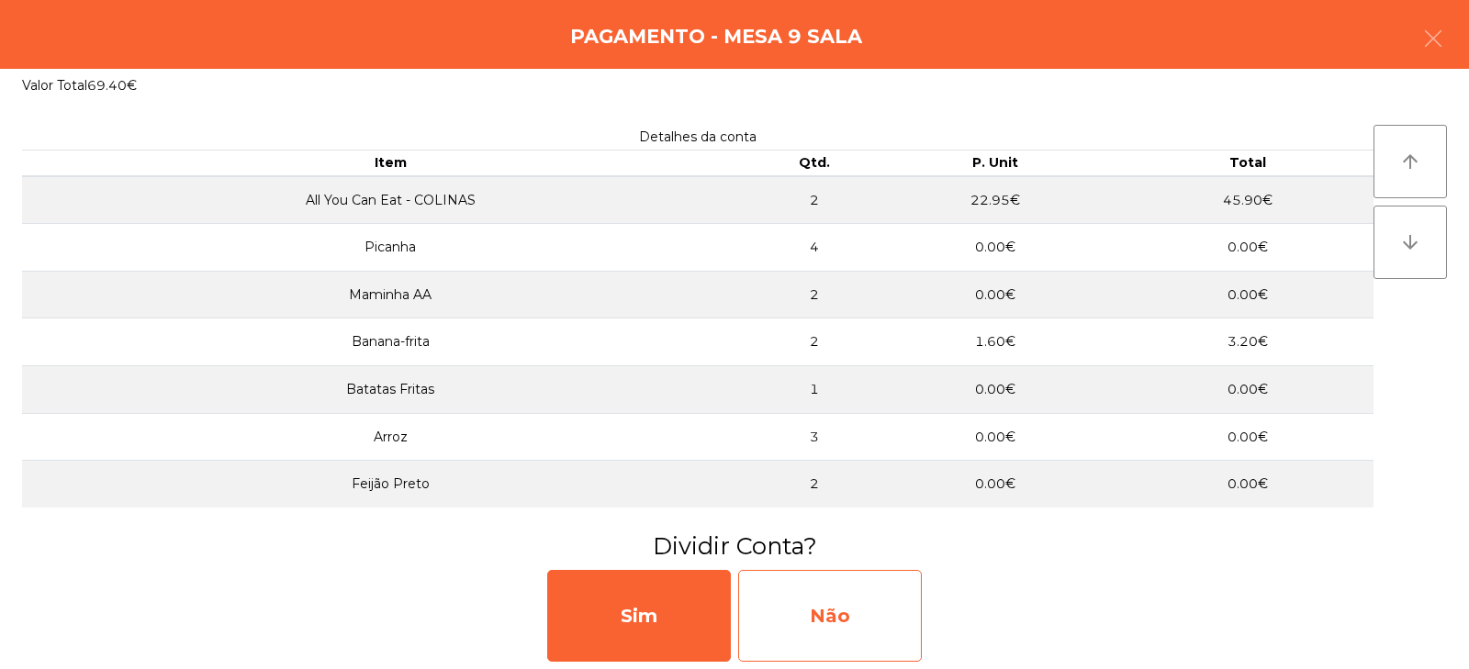
click at [797, 597] on div "Não" at bounding box center [830, 616] width 184 height 92
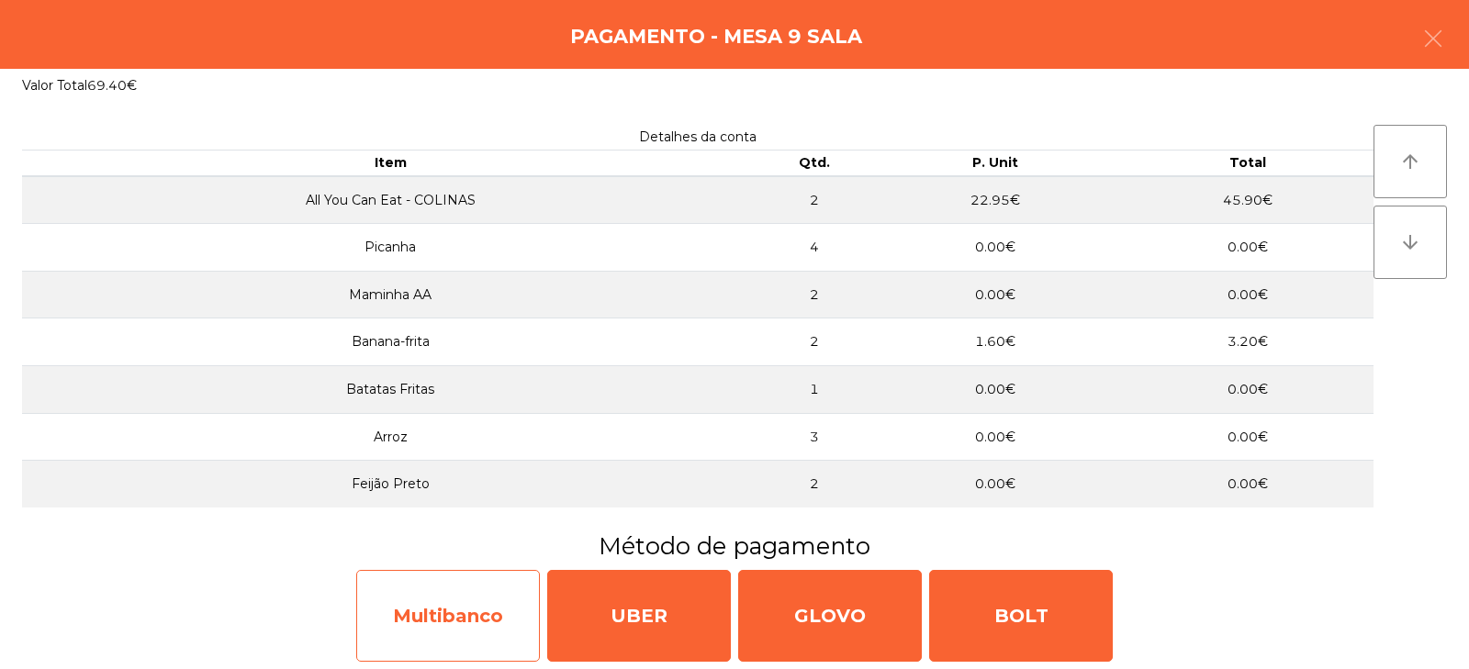
click at [446, 607] on div "Multibanco" at bounding box center [448, 616] width 184 height 92
select select "**"
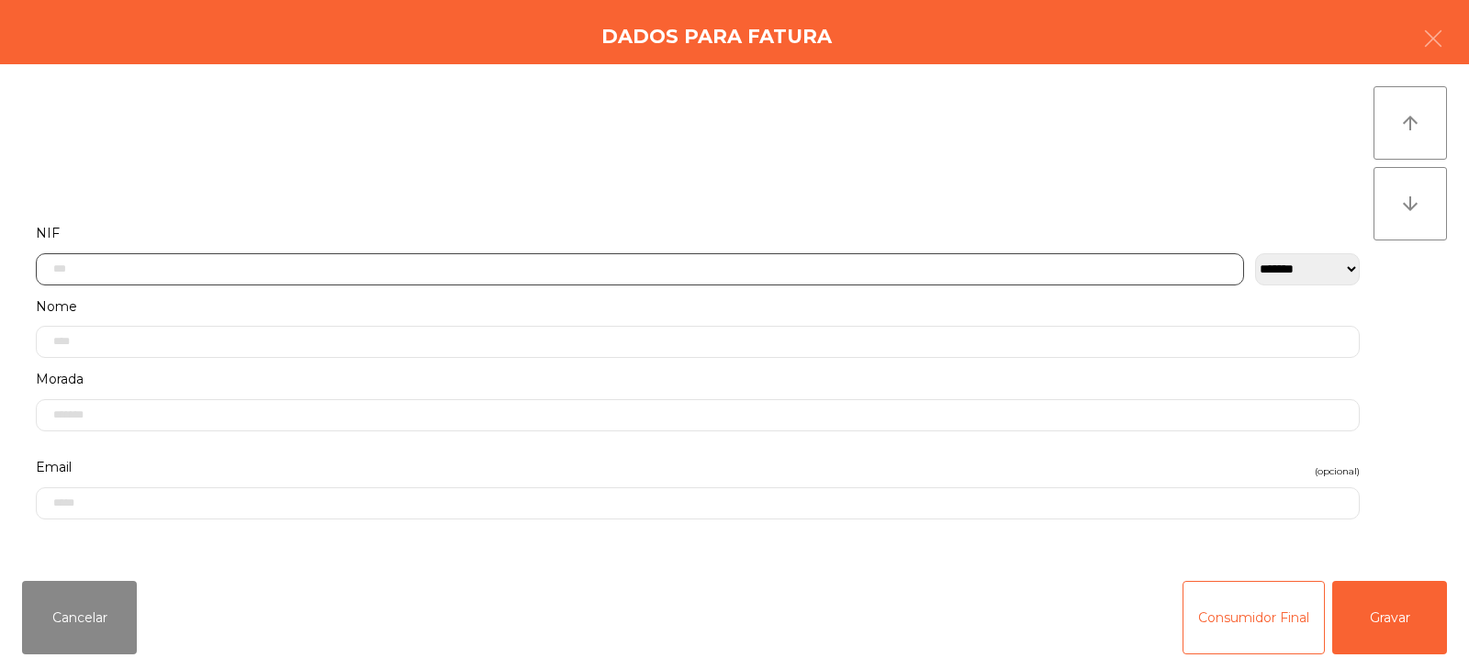
click at [383, 265] on input "text" at bounding box center [640, 269] width 1208 height 32
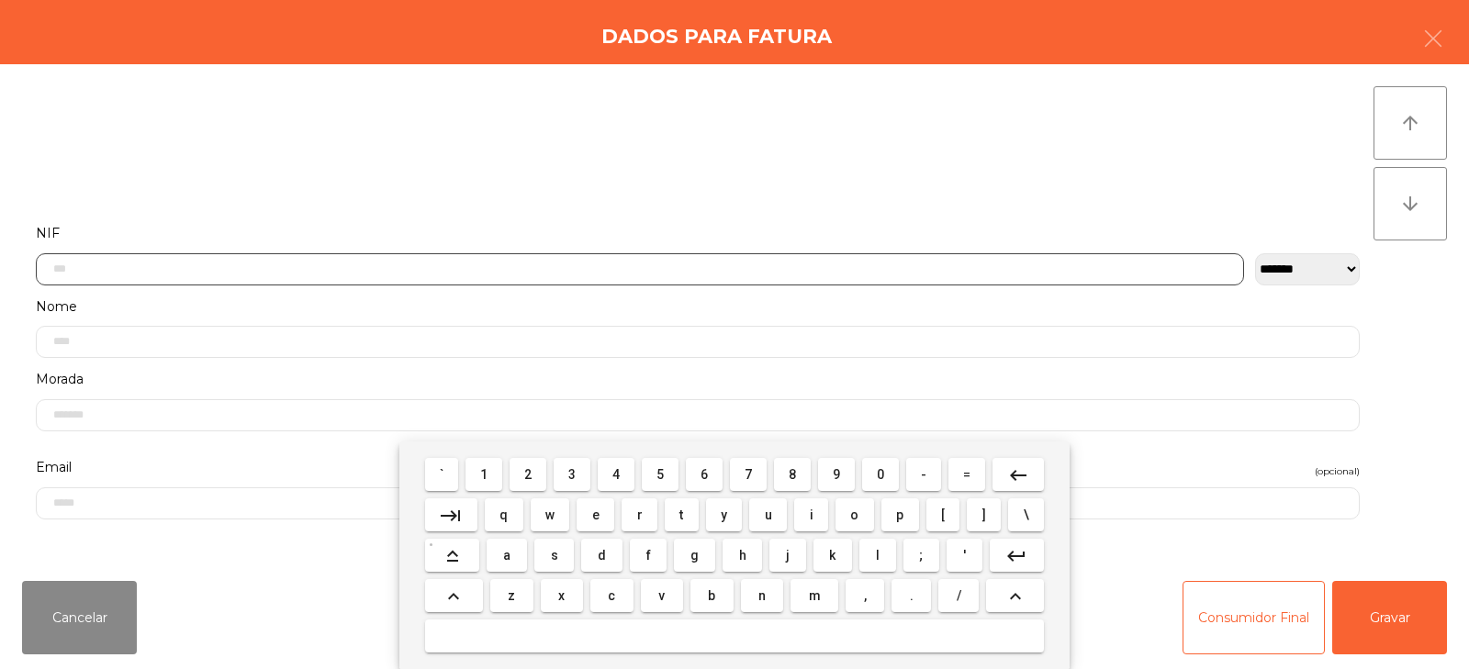
scroll to position [134, 0]
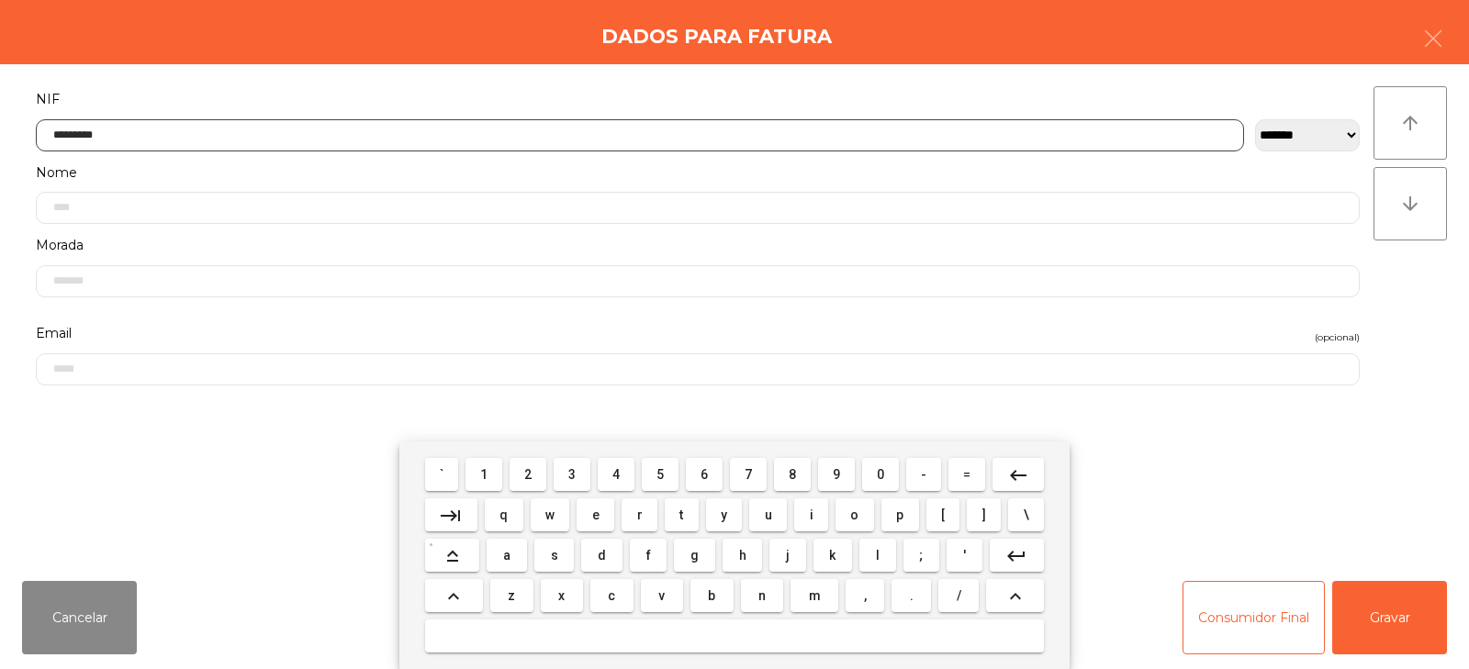
type input "*********"
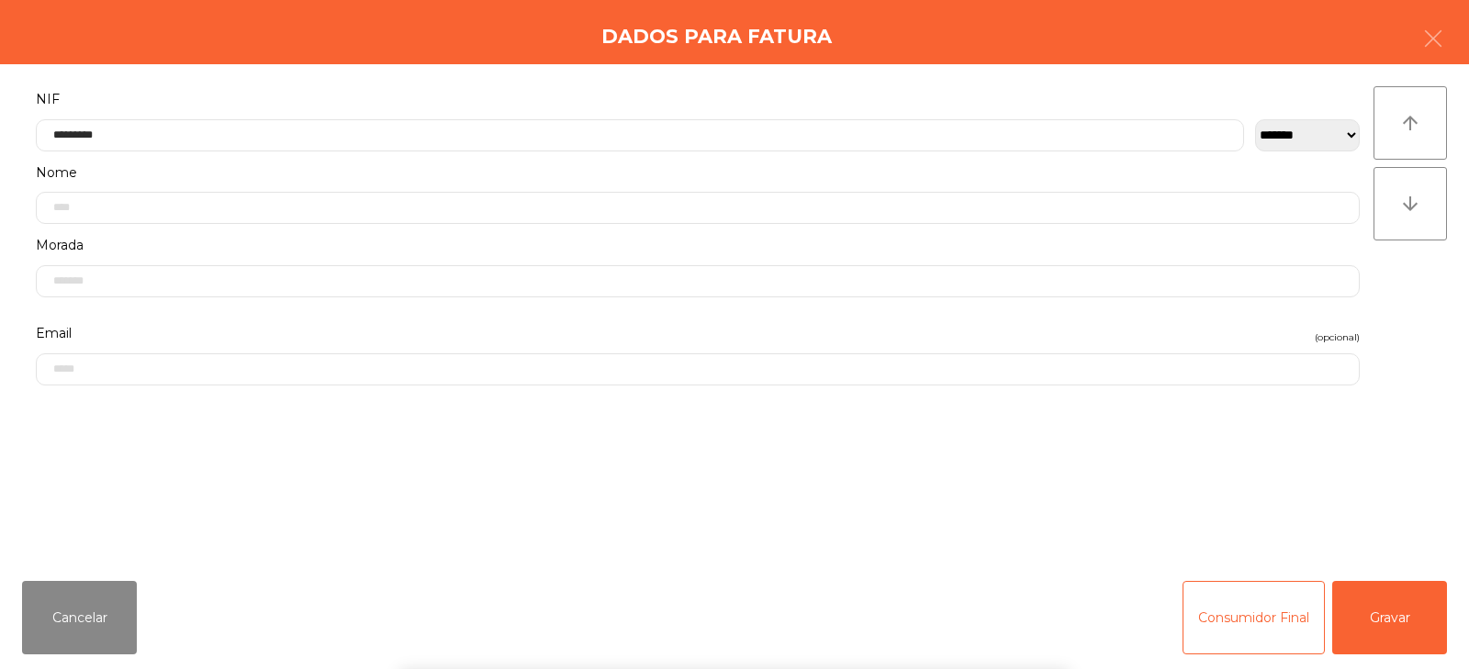
click at [1386, 601] on div "` 1 2 3 4 5 6 7 8 9 0 - = keyboard_backspace keyboard_tab q w e r t y u i o p […" at bounding box center [734, 556] width 1469 height 228
click at [1381, 618] on button "Gravar" at bounding box center [1389, 617] width 115 height 73
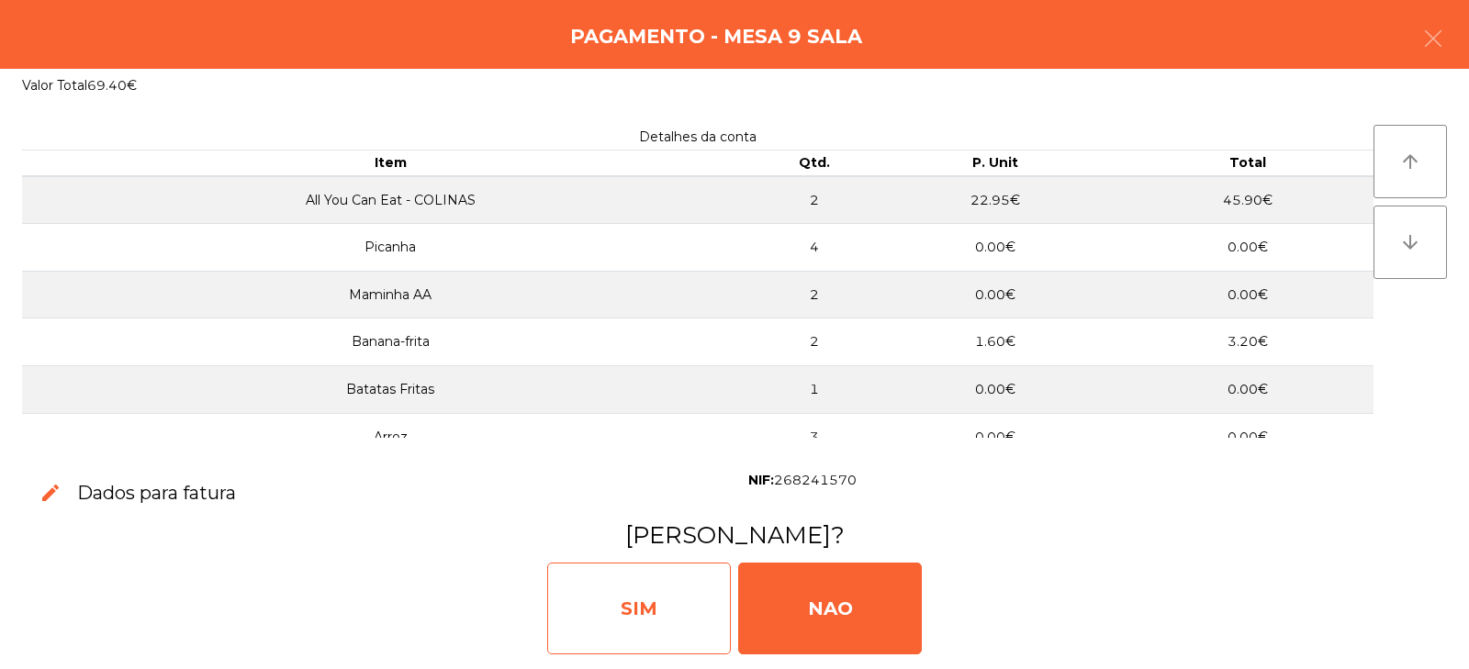
click at [660, 603] on div "SIM" at bounding box center [639, 609] width 184 height 92
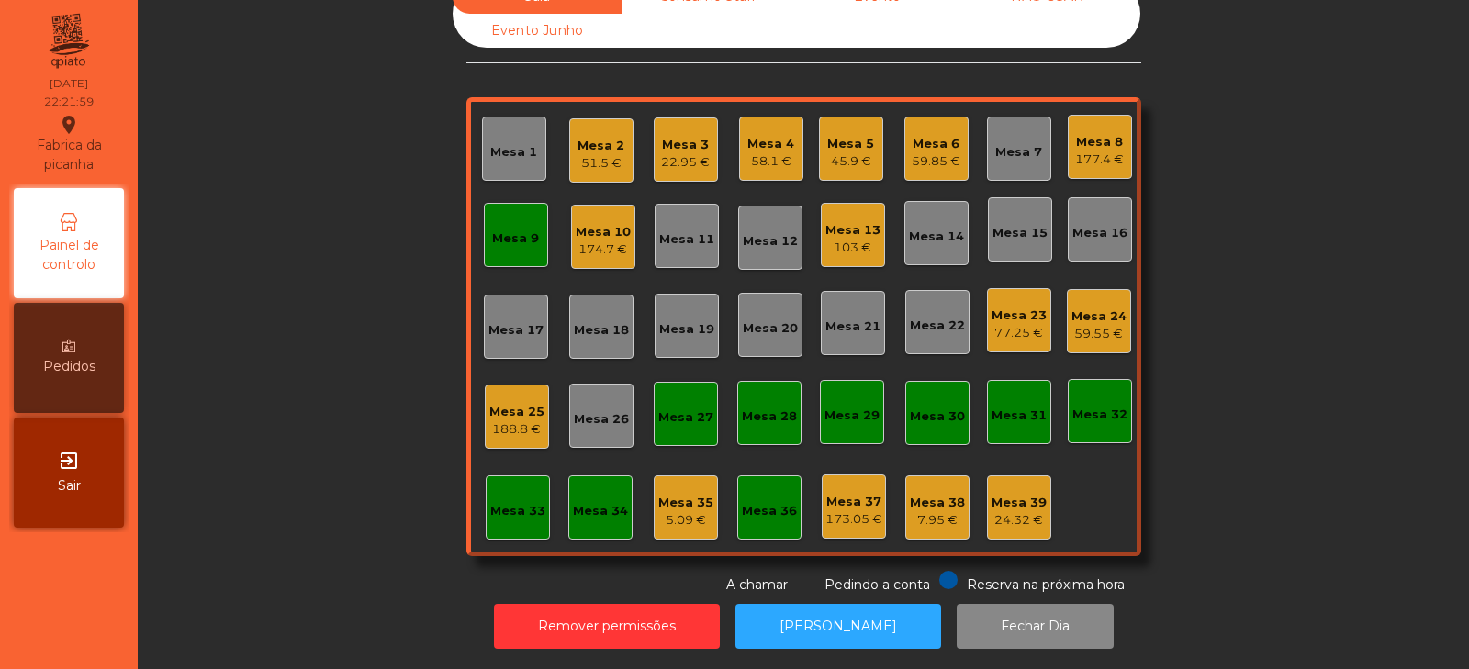
click at [511, 233] on div "Mesa 9" at bounding box center [515, 239] width 47 height 18
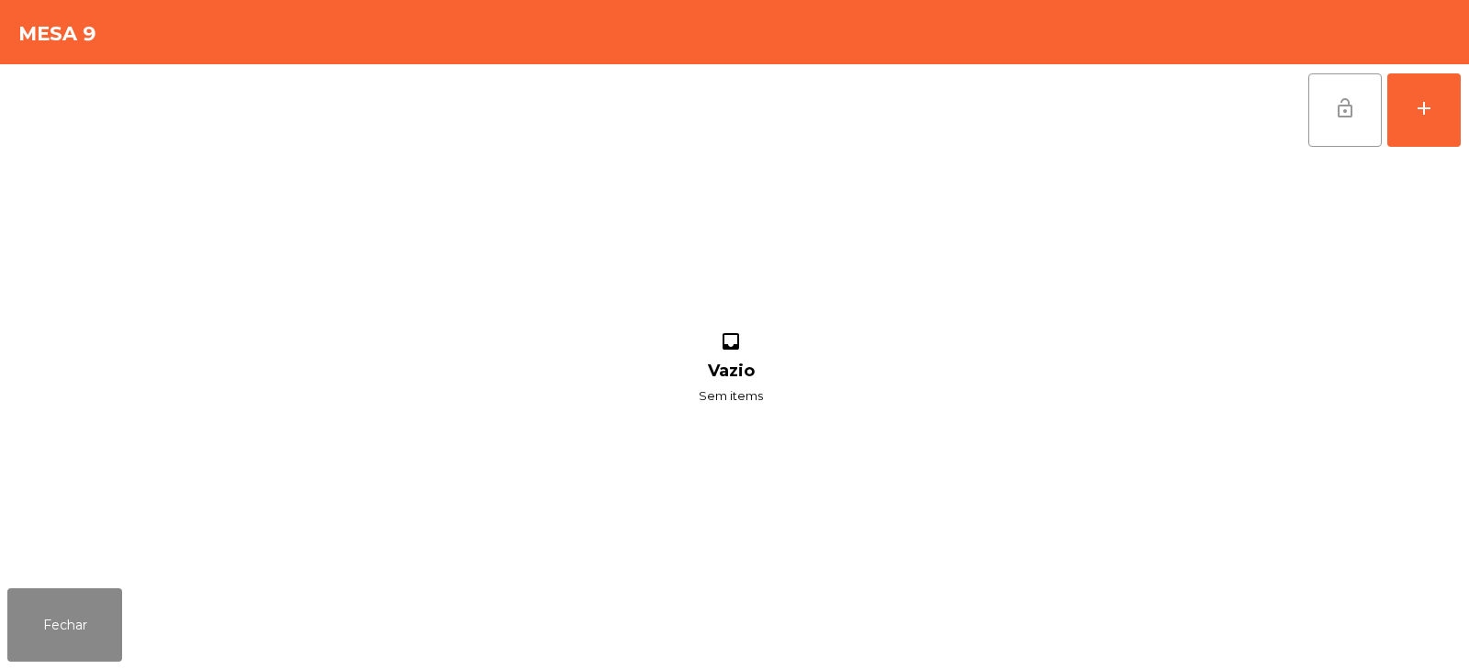
click at [1334, 114] on span "lock_open" at bounding box center [1345, 108] width 22 height 22
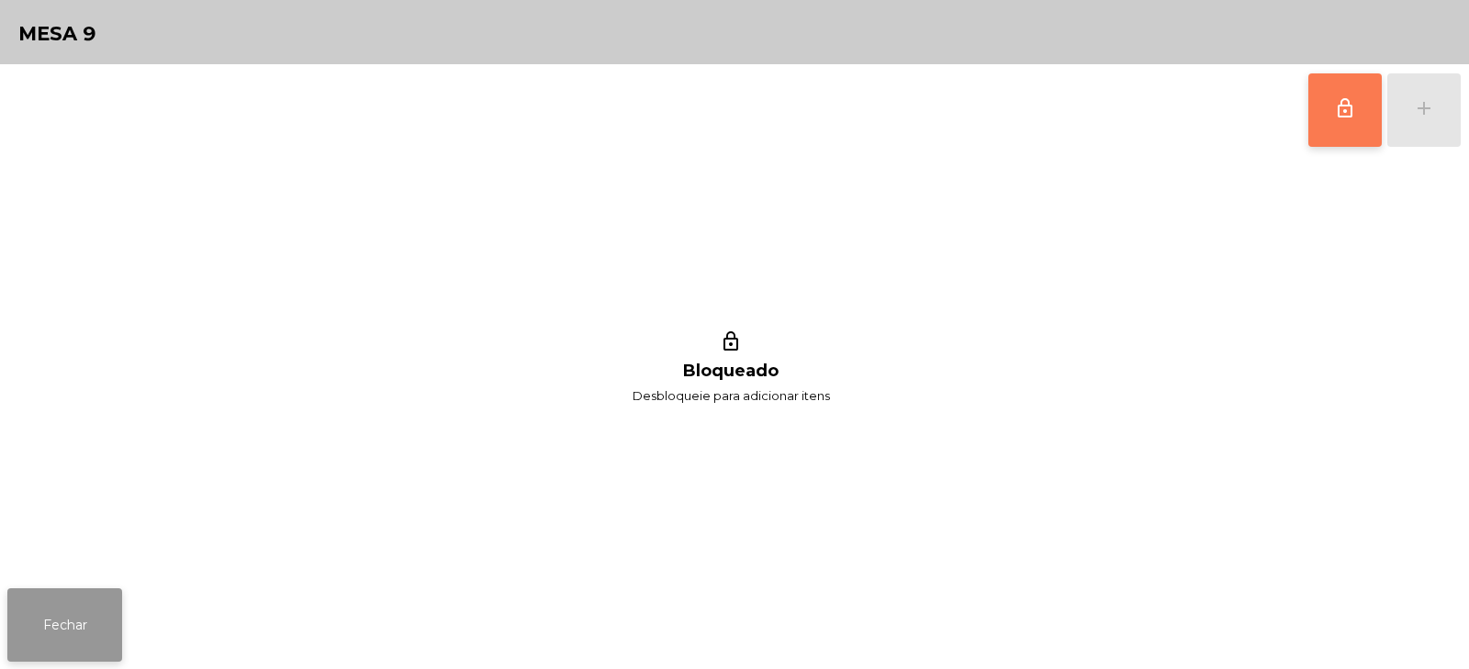
click at [73, 649] on button "Fechar" at bounding box center [64, 625] width 115 height 73
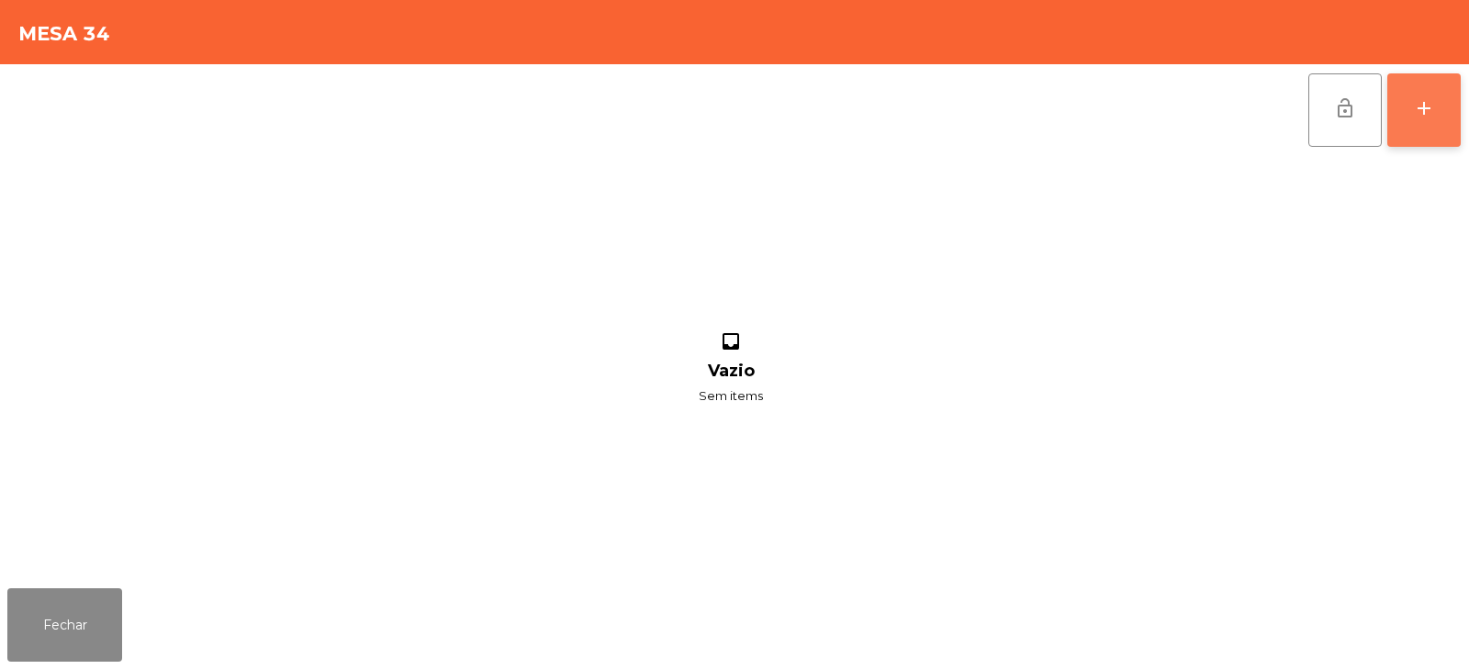
click at [1402, 103] on button "add" at bounding box center [1424, 109] width 73 height 73
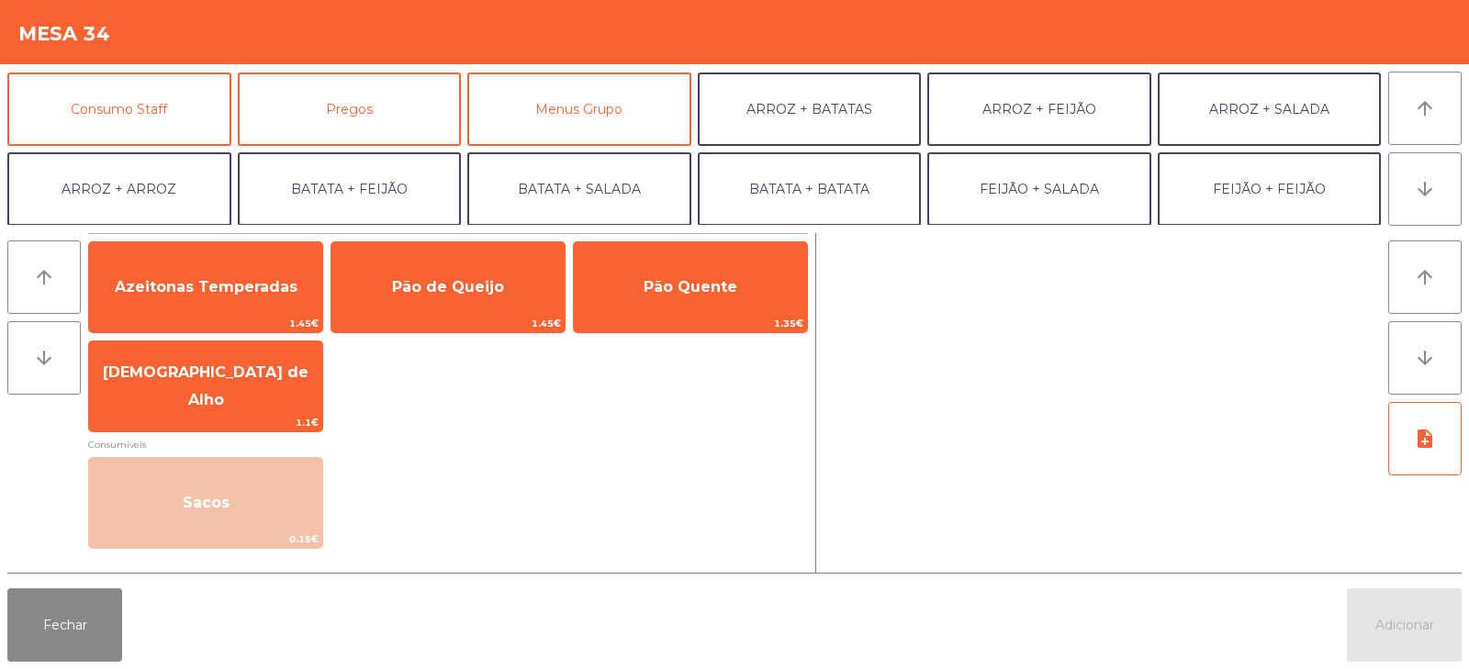
scroll to position [176, 0]
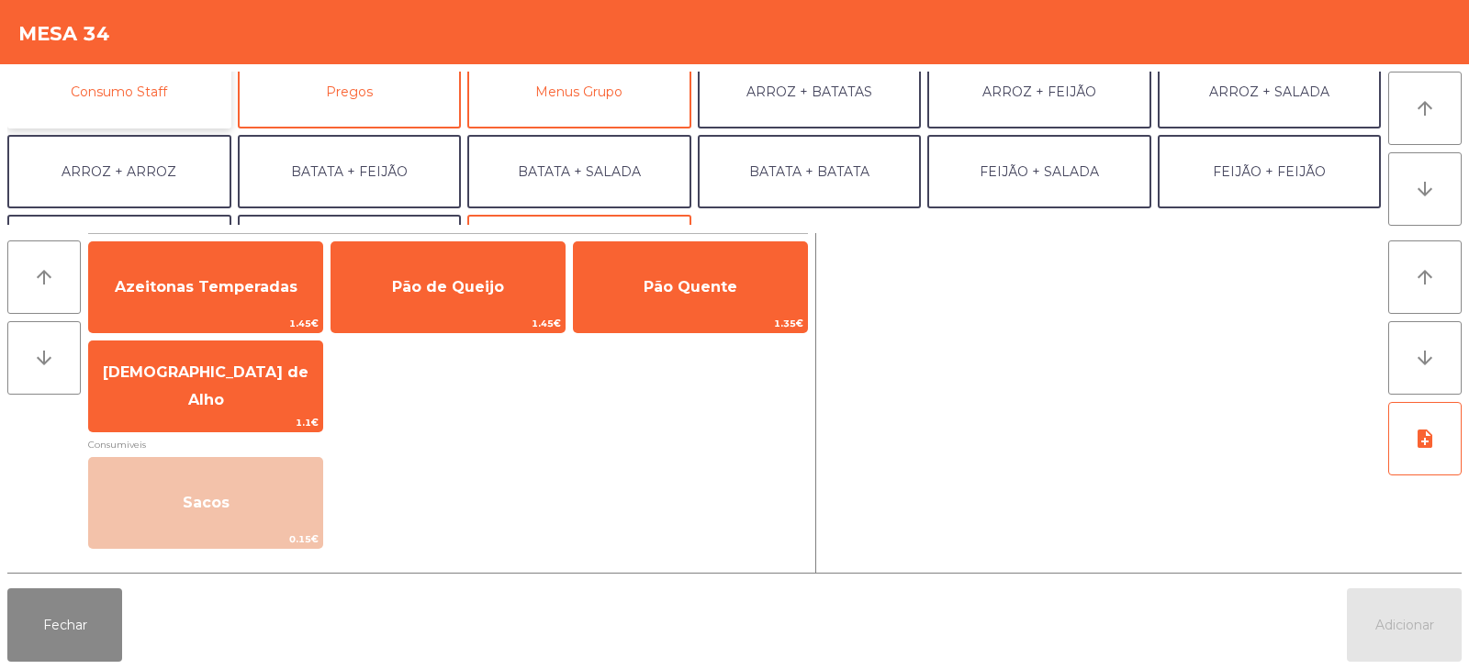
click at [140, 88] on button "Consumo Staff" at bounding box center [119, 91] width 224 height 73
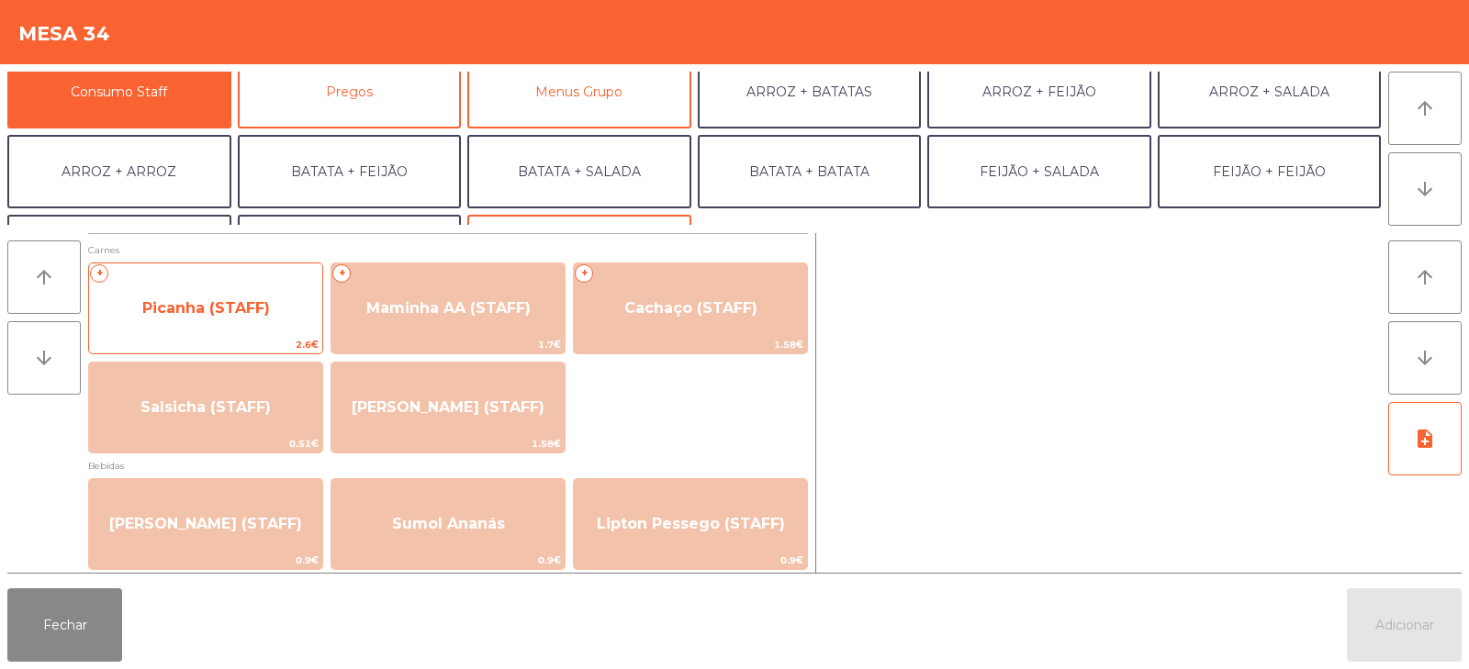
click at [219, 334] on div "+ Picanha (STAFF) 2.6€" at bounding box center [205, 309] width 235 height 92
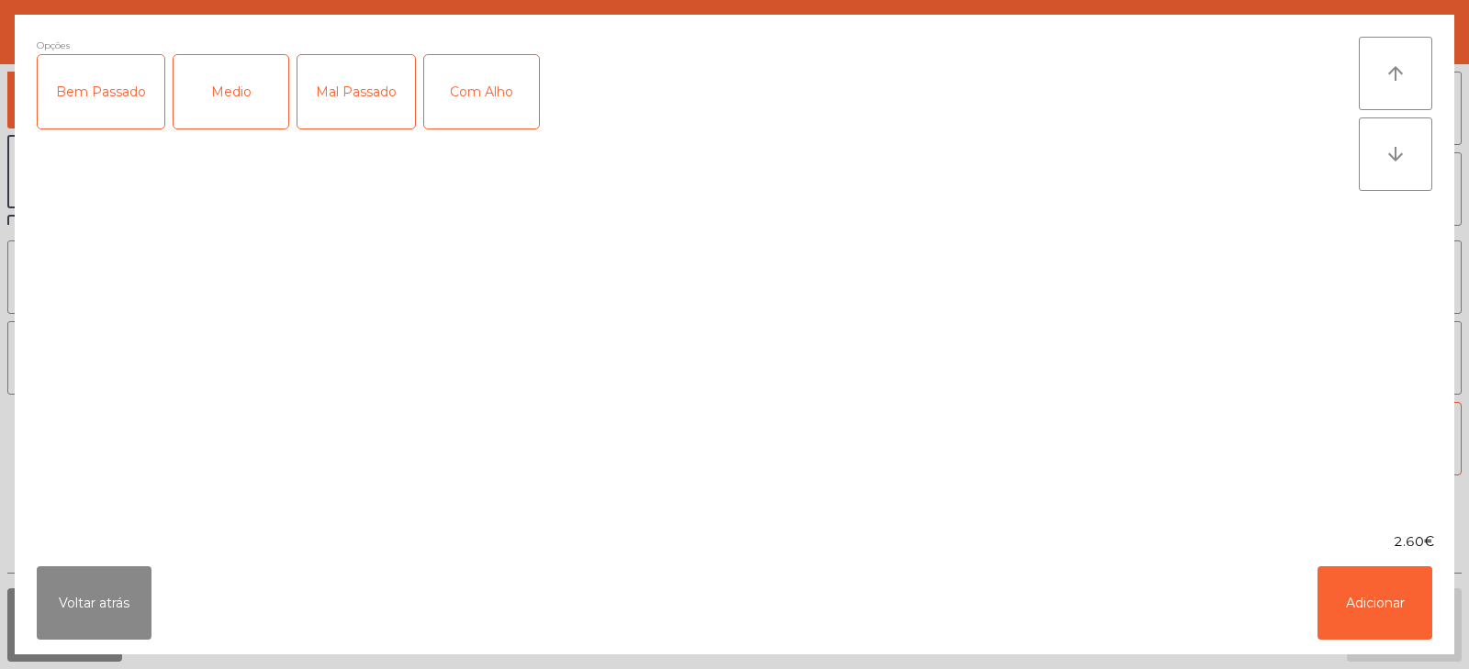
click at [254, 86] on div "Medio" at bounding box center [231, 91] width 115 height 73
click at [1381, 606] on button "Adicionar" at bounding box center [1375, 603] width 115 height 73
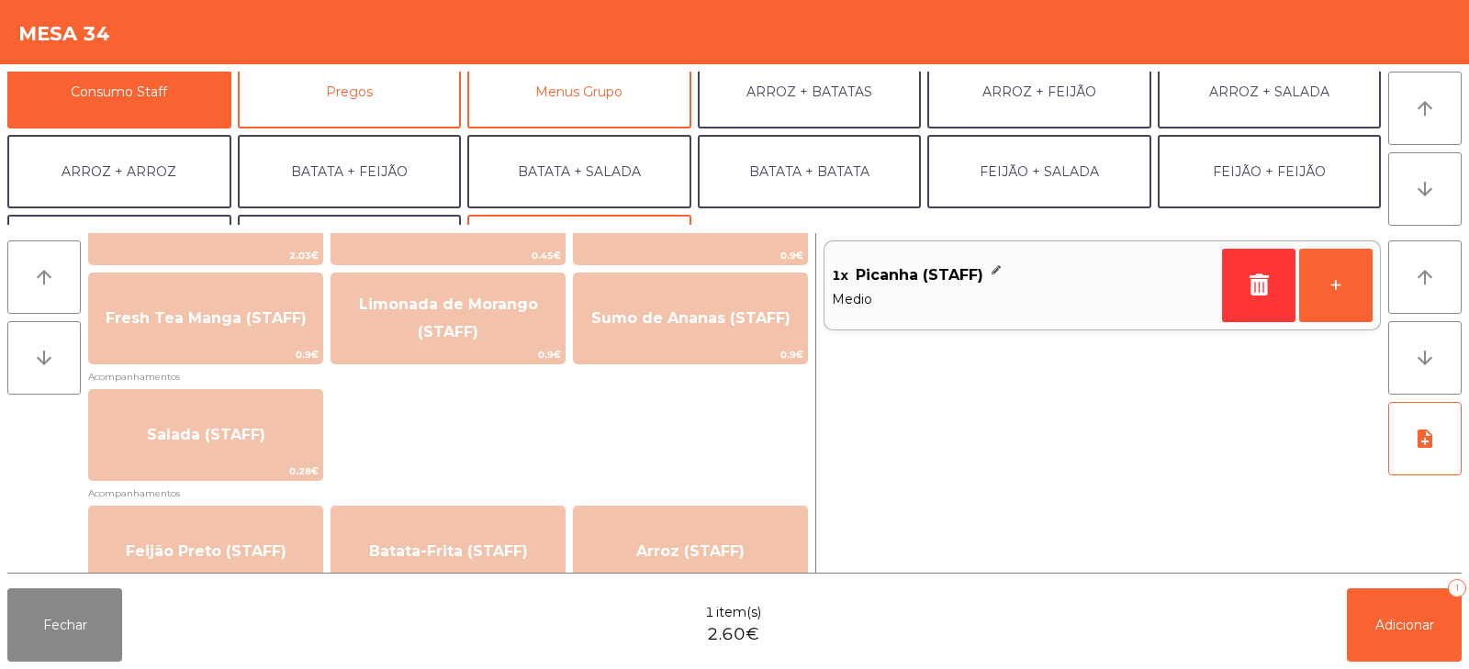
scroll to position [681, 0]
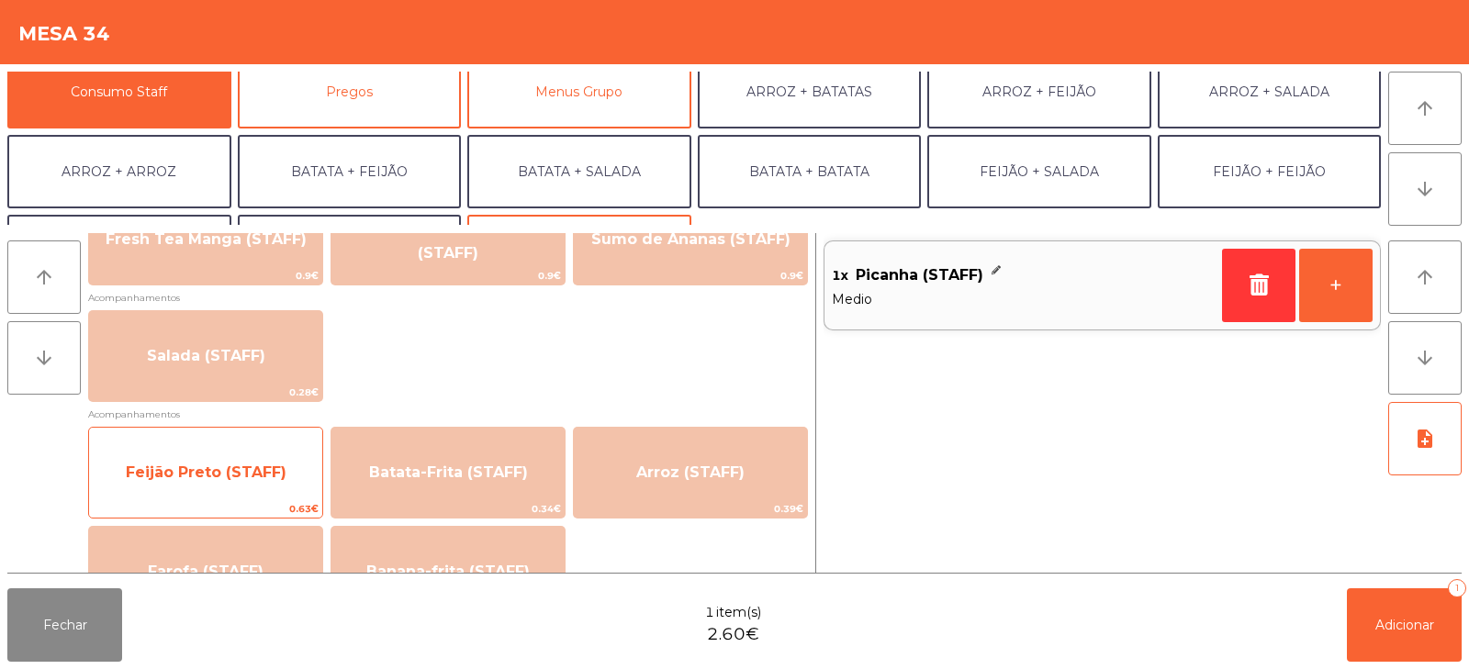
click at [196, 474] on span "Feijão Preto (STAFF)" at bounding box center [206, 472] width 161 height 17
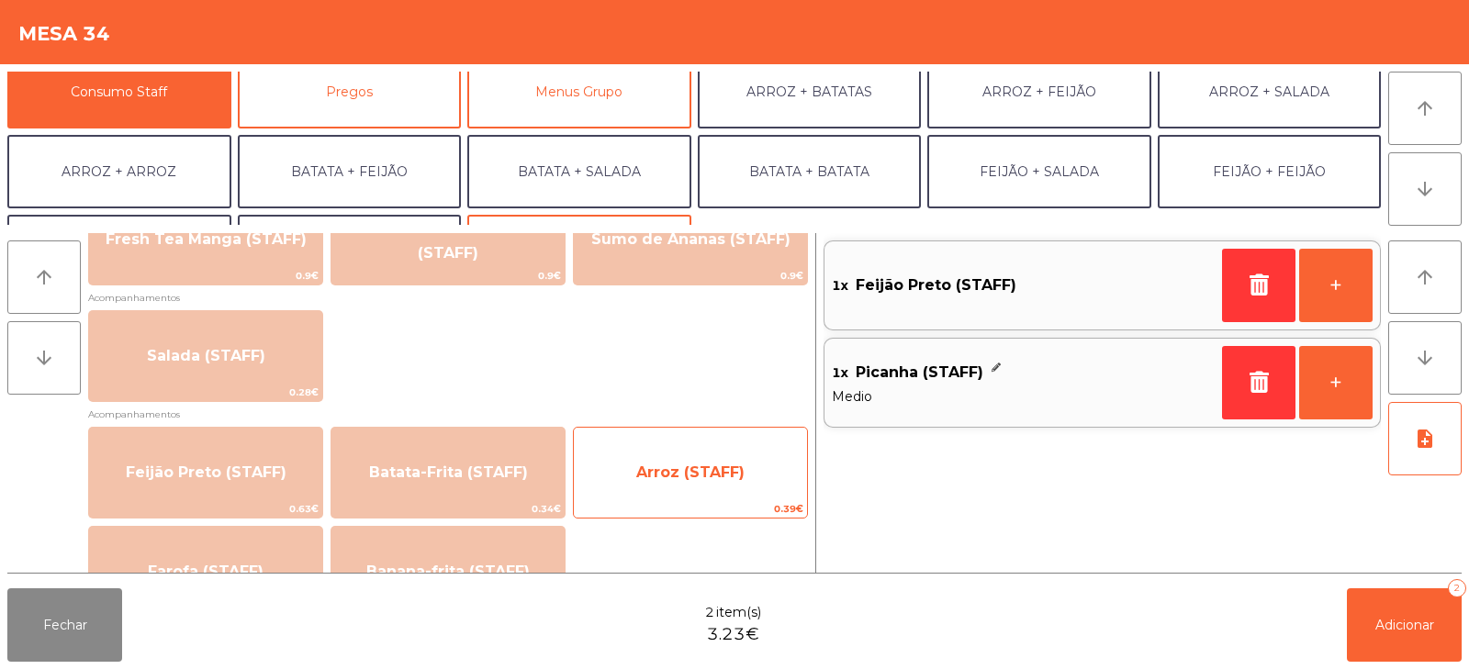
click at [696, 486] on span "Arroz (STAFF)" at bounding box center [690, 473] width 233 height 50
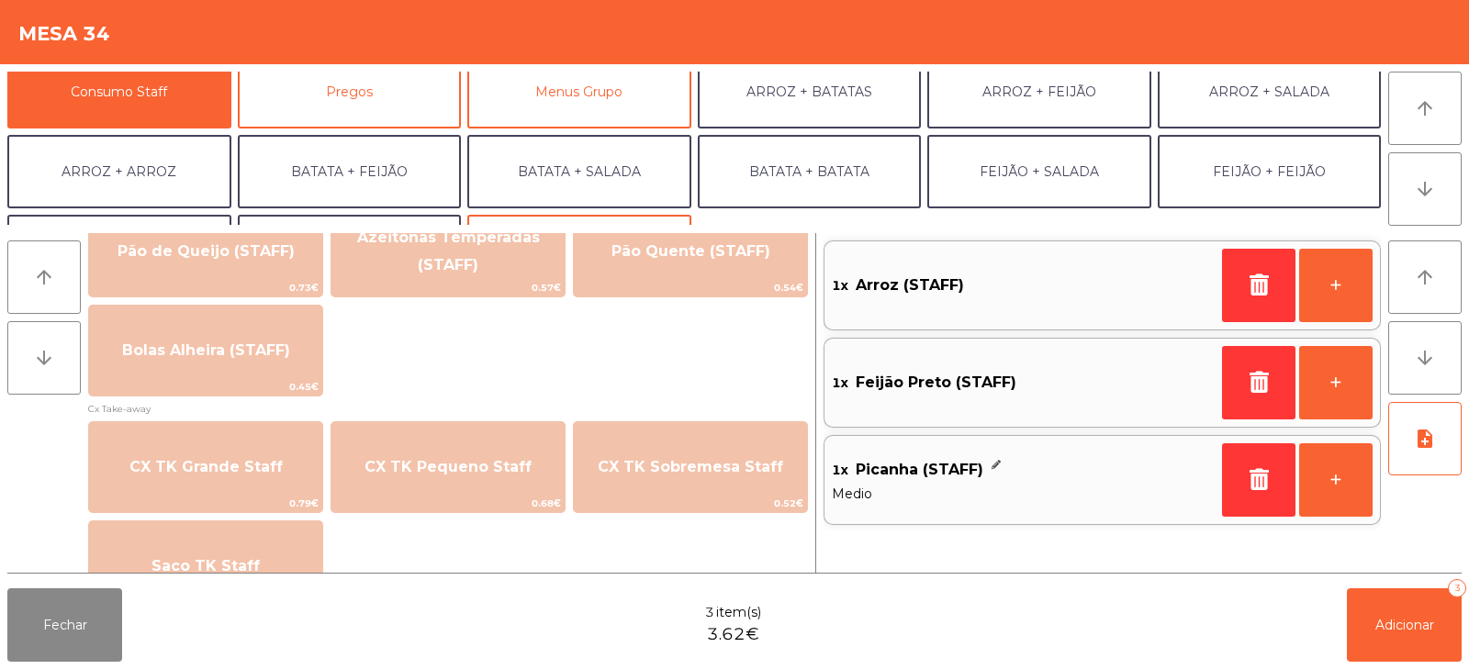
scroll to position [1593, 0]
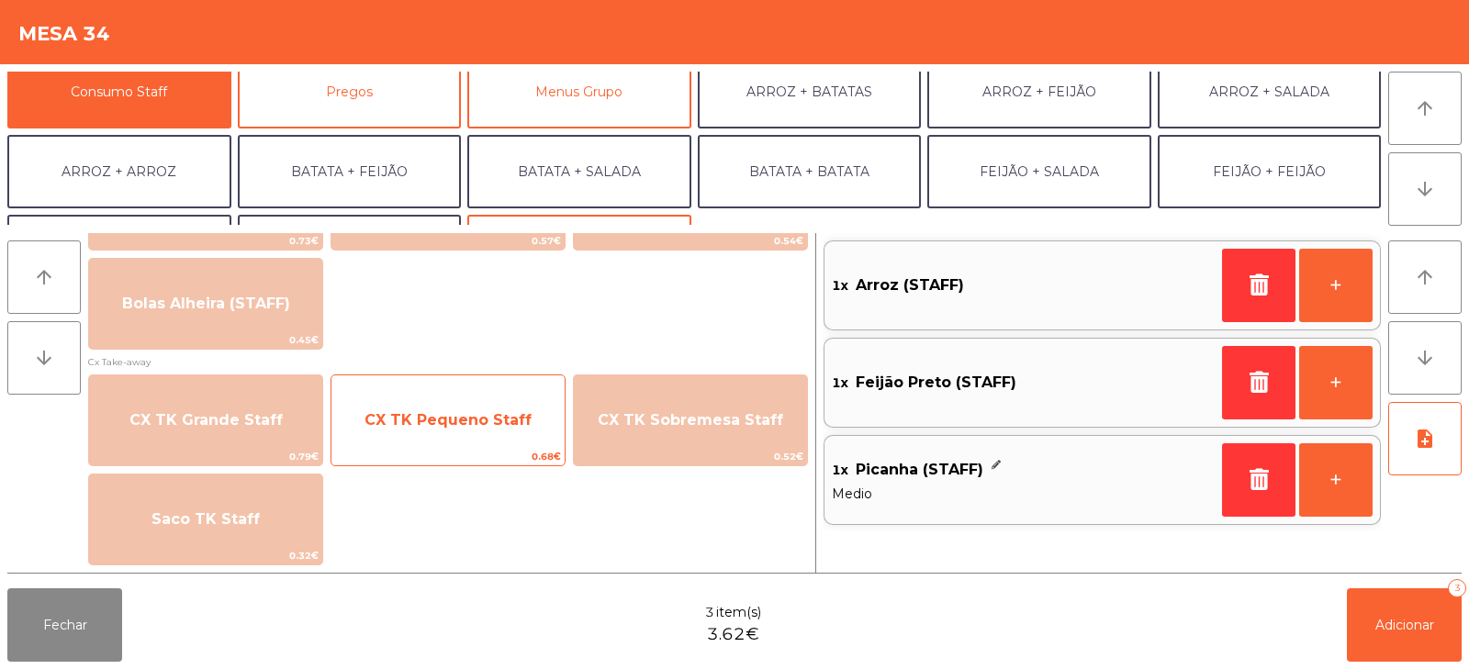
click at [457, 428] on span "CX TK Pequeno Staff" at bounding box center [448, 419] width 167 height 17
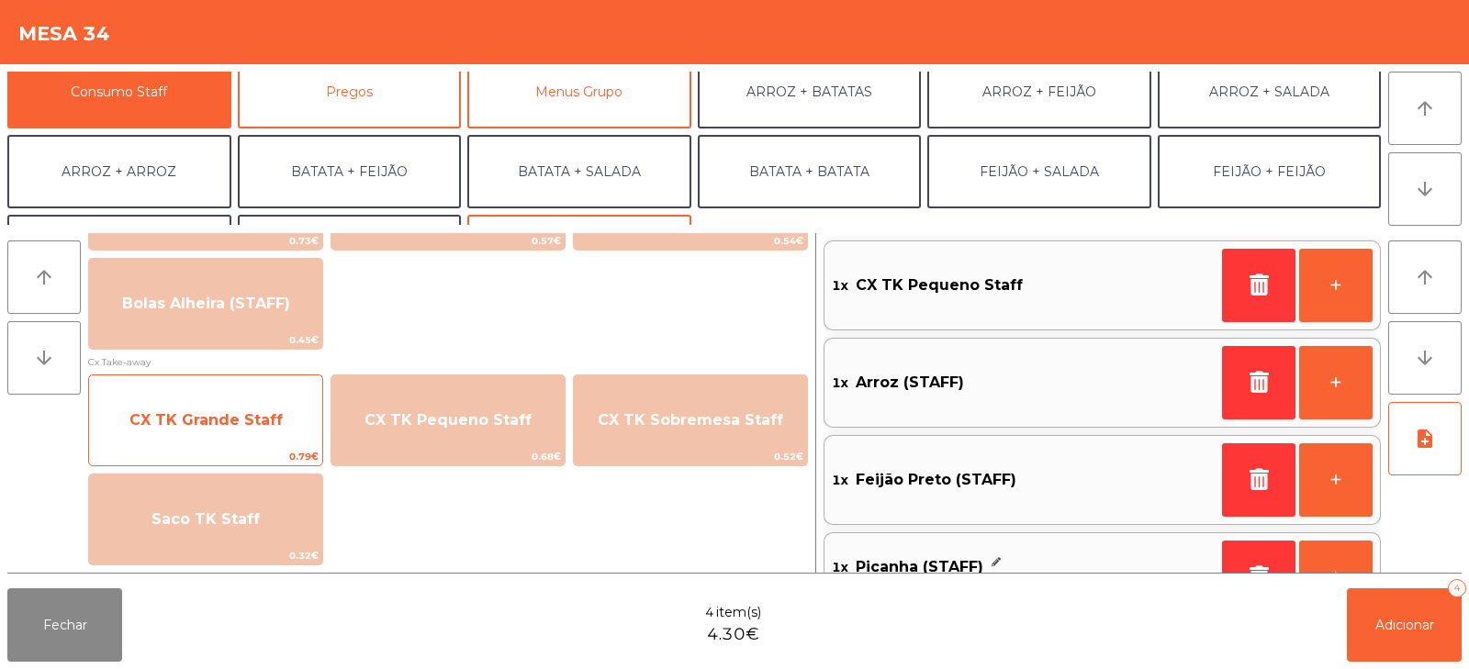
click at [219, 435] on span "CX TK Grande Staff" at bounding box center [205, 421] width 233 height 50
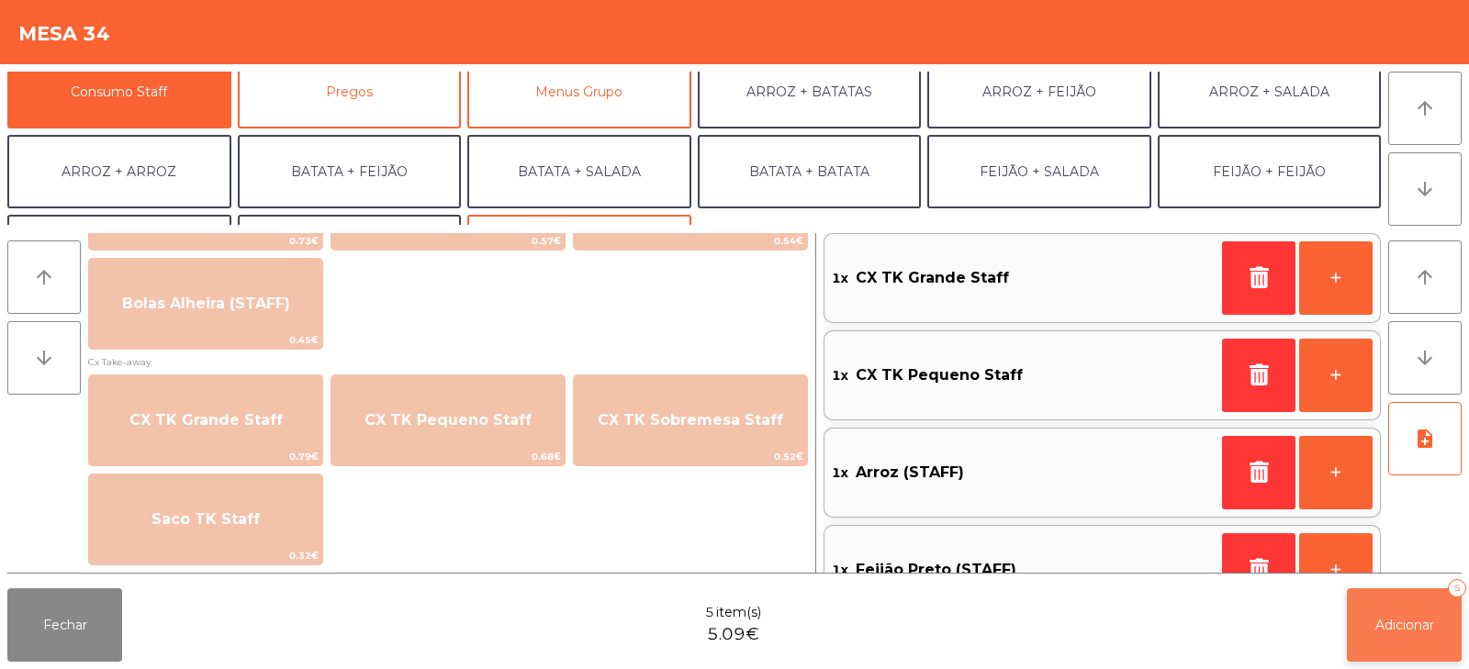
click at [1422, 629] on span "Adicionar" at bounding box center [1405, 625] width 59 height 17
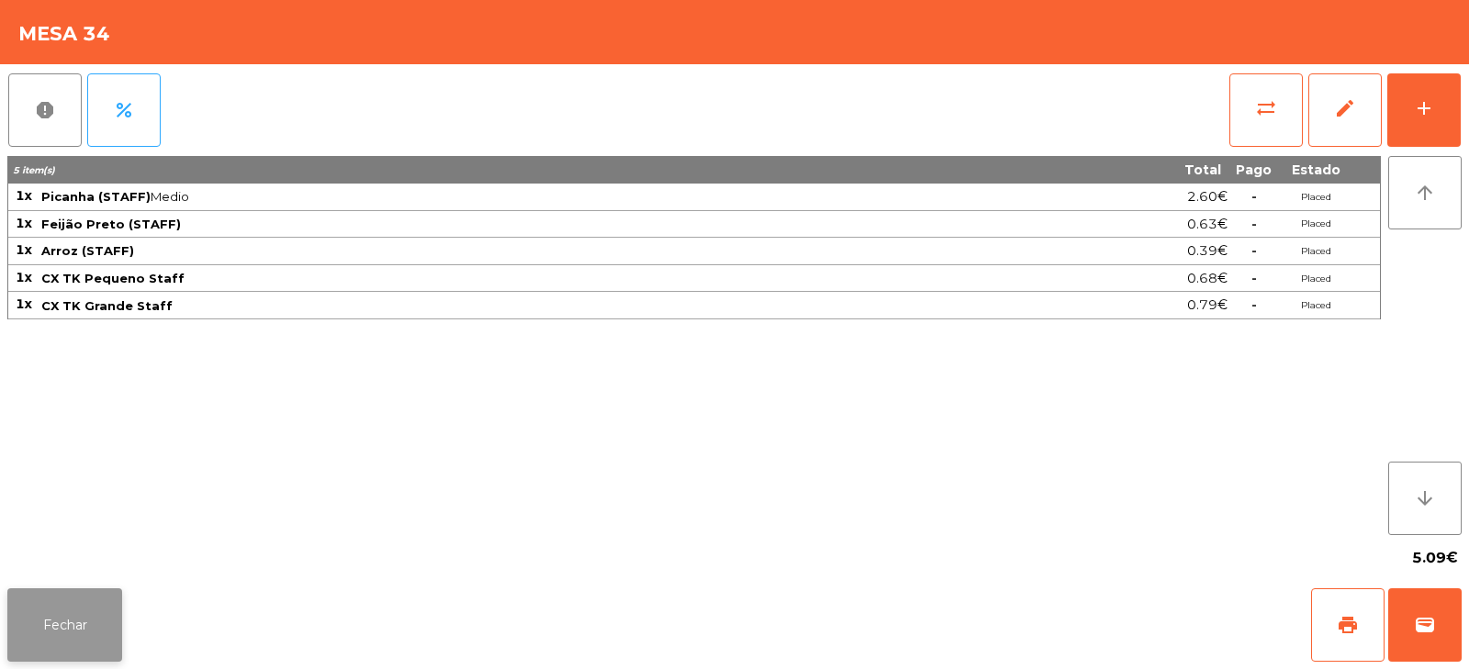
click at [66, 639] on button "Fechar" at bounding box center [64, 625] width 115 height 73
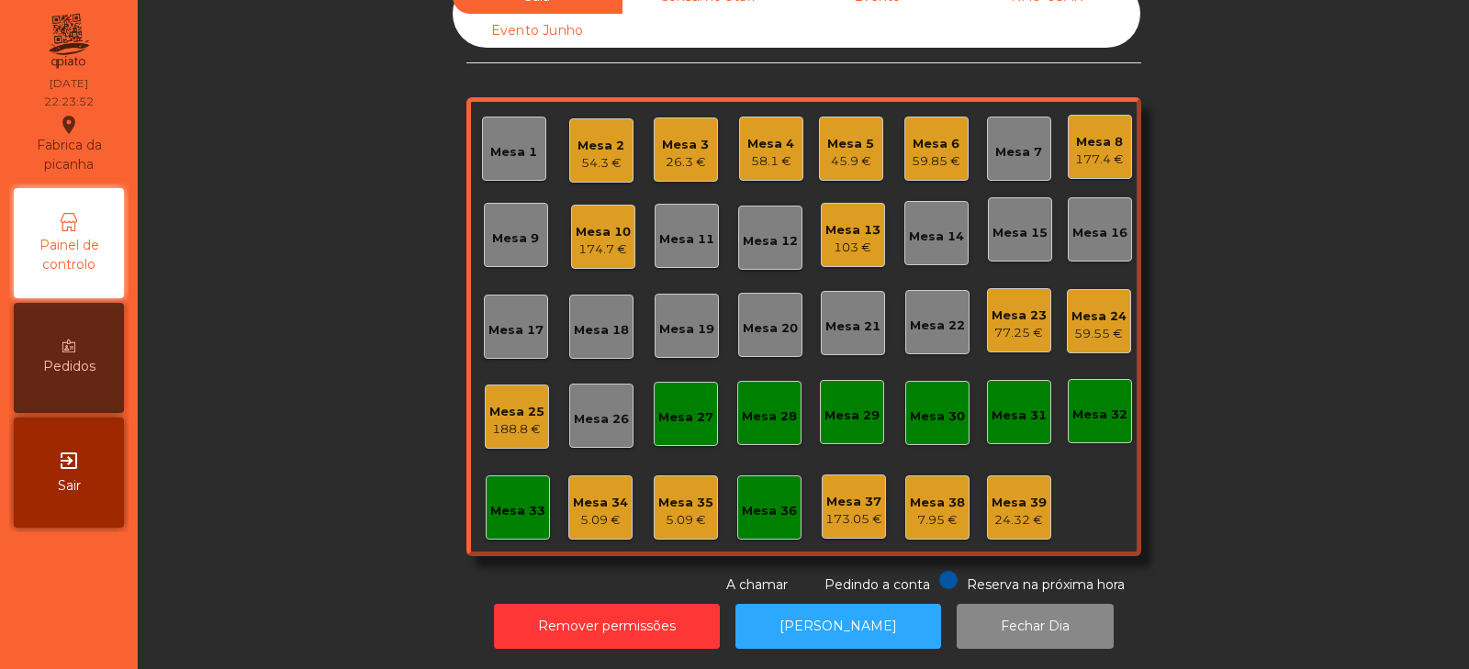
click at [699, 409] on div "Mesa 27" at bounding box center [685, 418] width 55 height 18
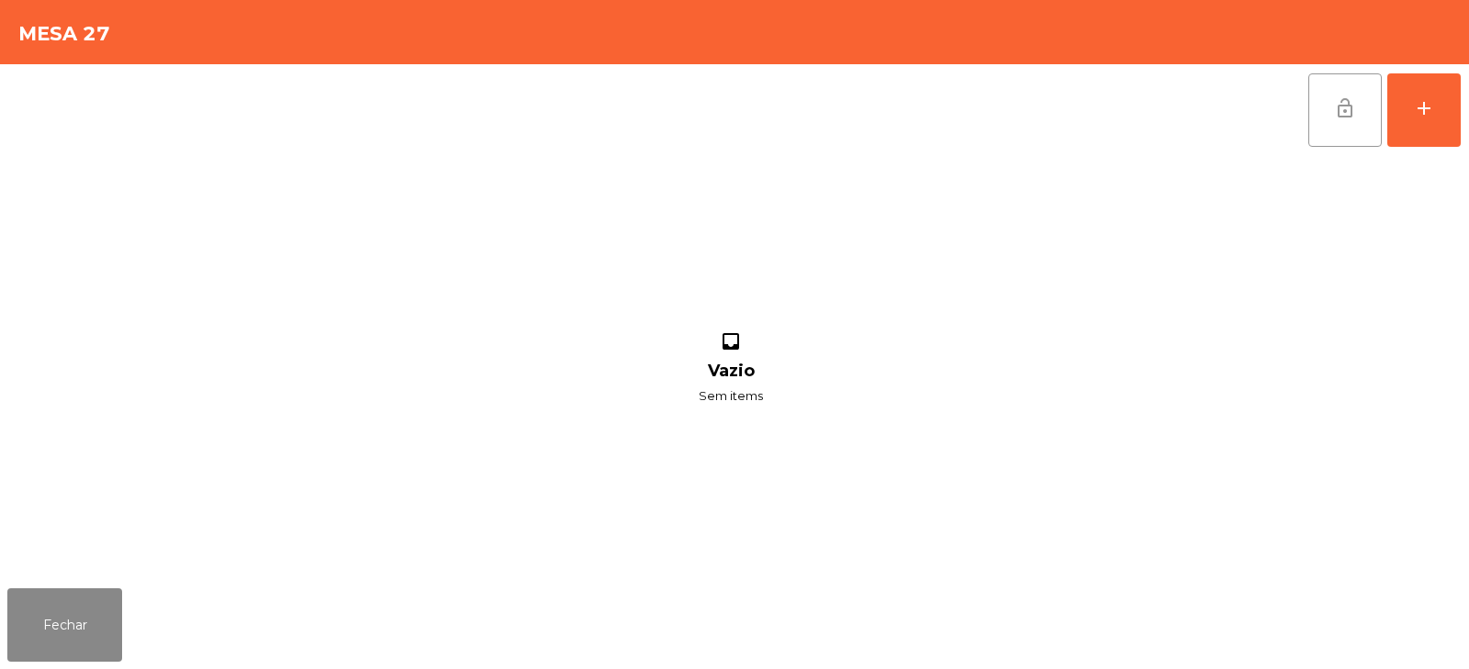
click at [1313, 118] on button "lock_open" at bounding box center [1345, 109] width 73 height 73
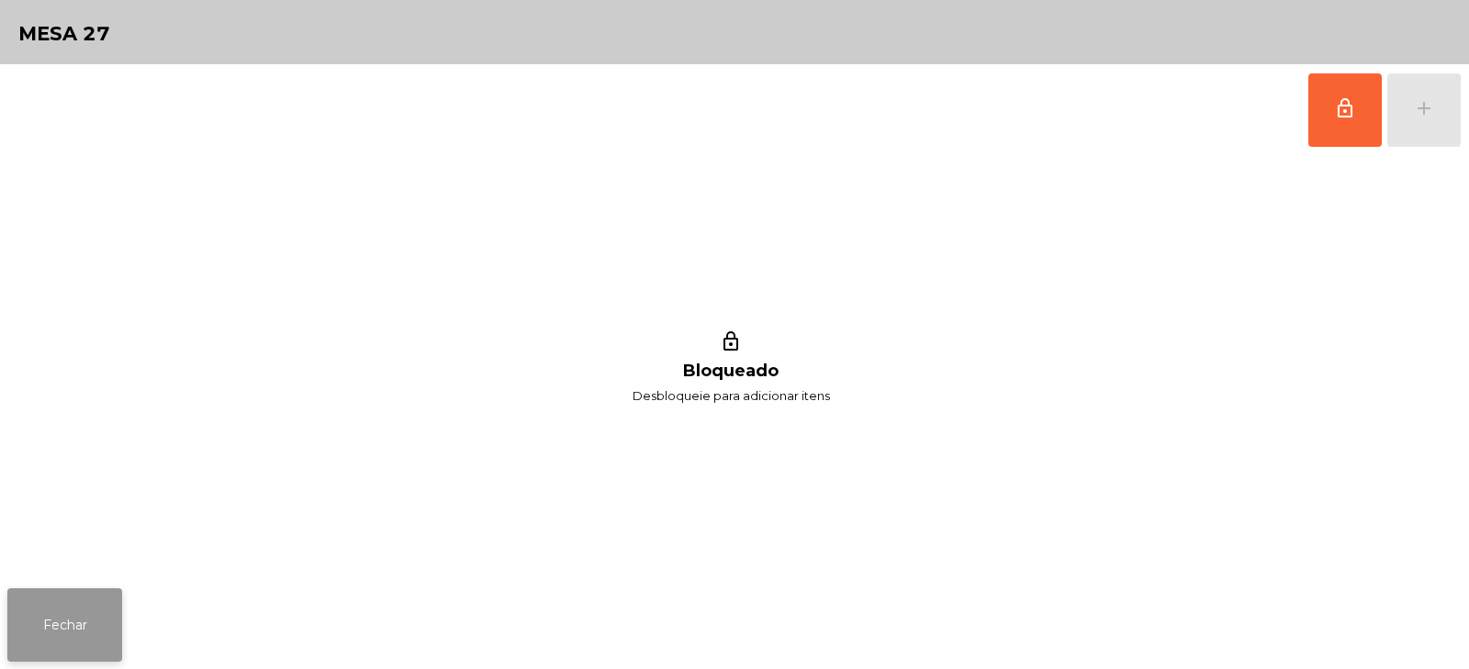
click at [54, 615] on button "Fechar" at bounding box center [64, 625] width 115 height 73
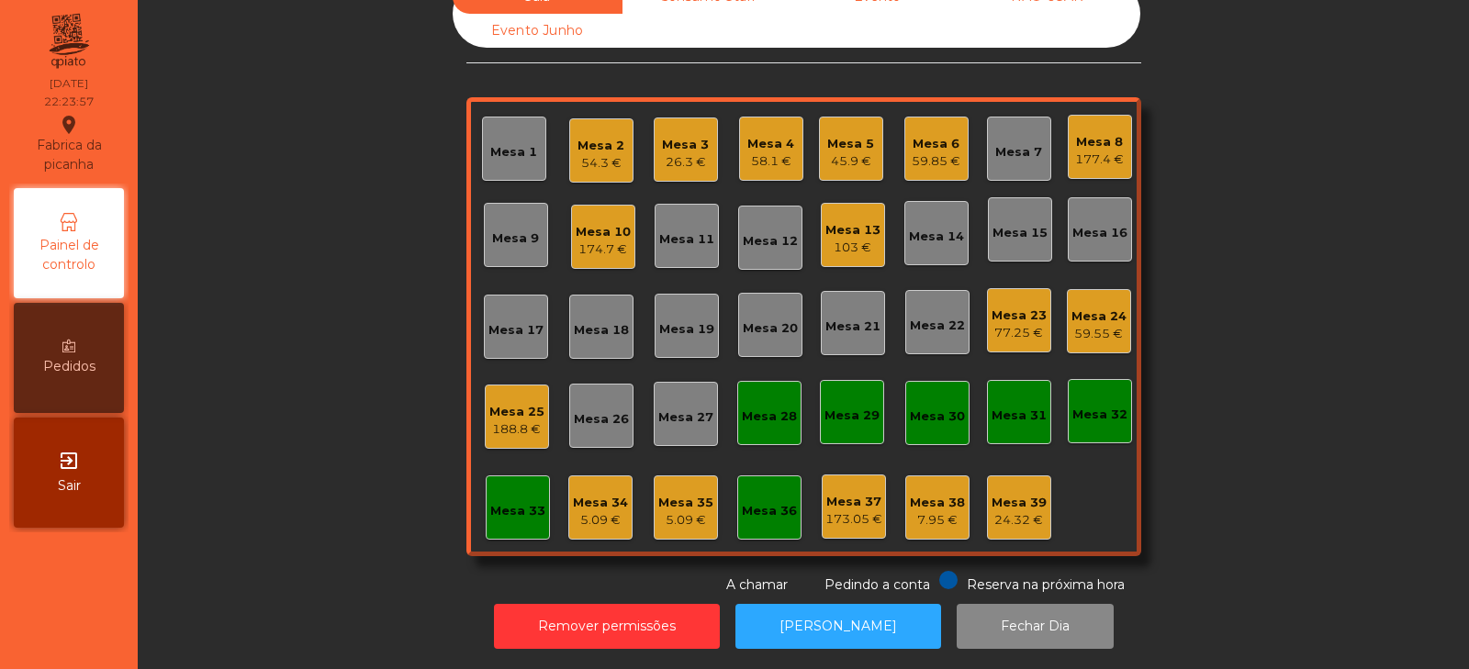
scroll to position [0, 0]
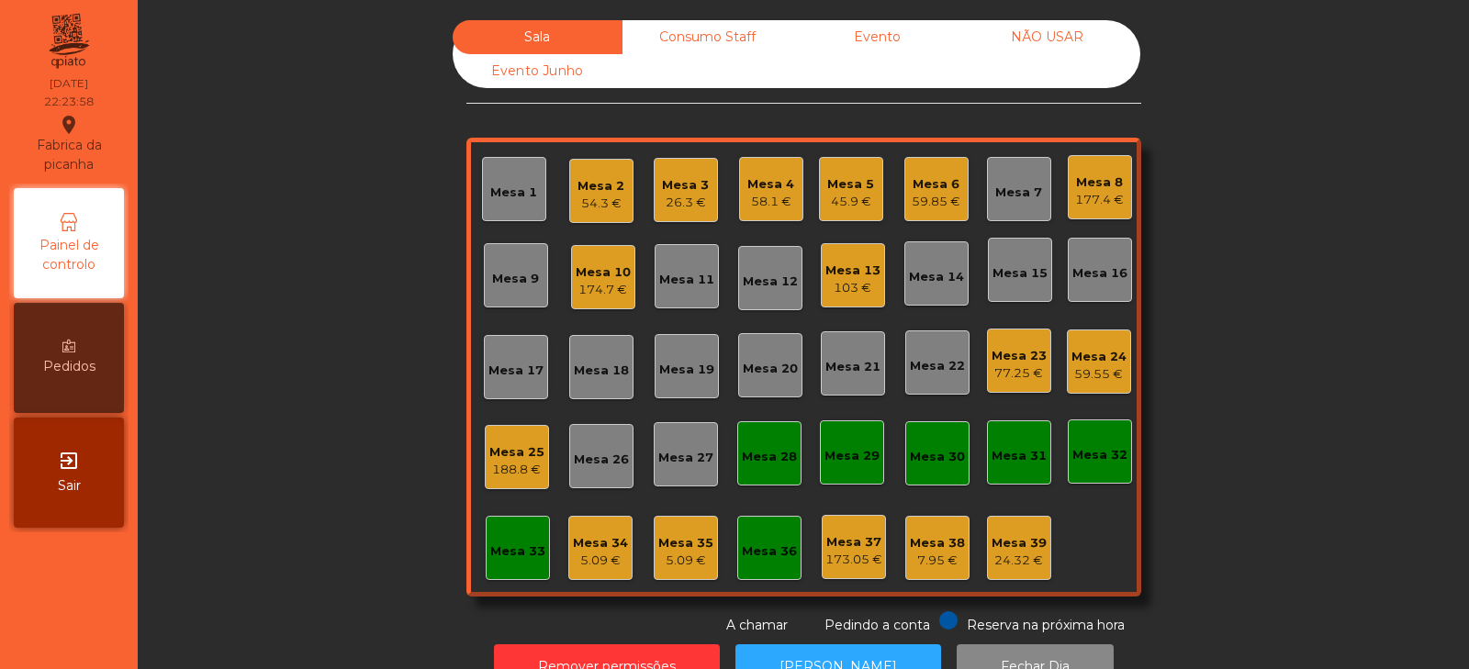
click at [711, 31] on div "Consumo Staff" at bounding box center [708, 37] width 170 height 34
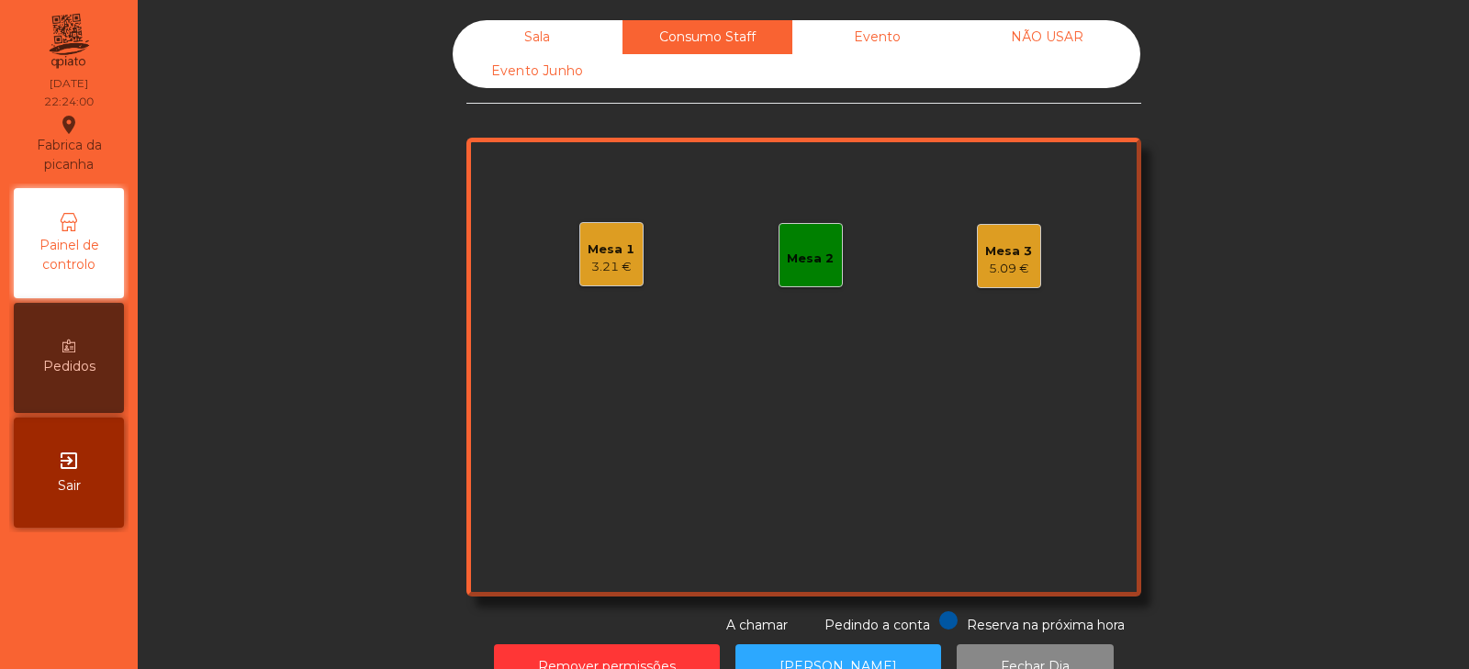
click at [537, 46] on div "Sala" at bounding box center [538, 37] width 170 height 34
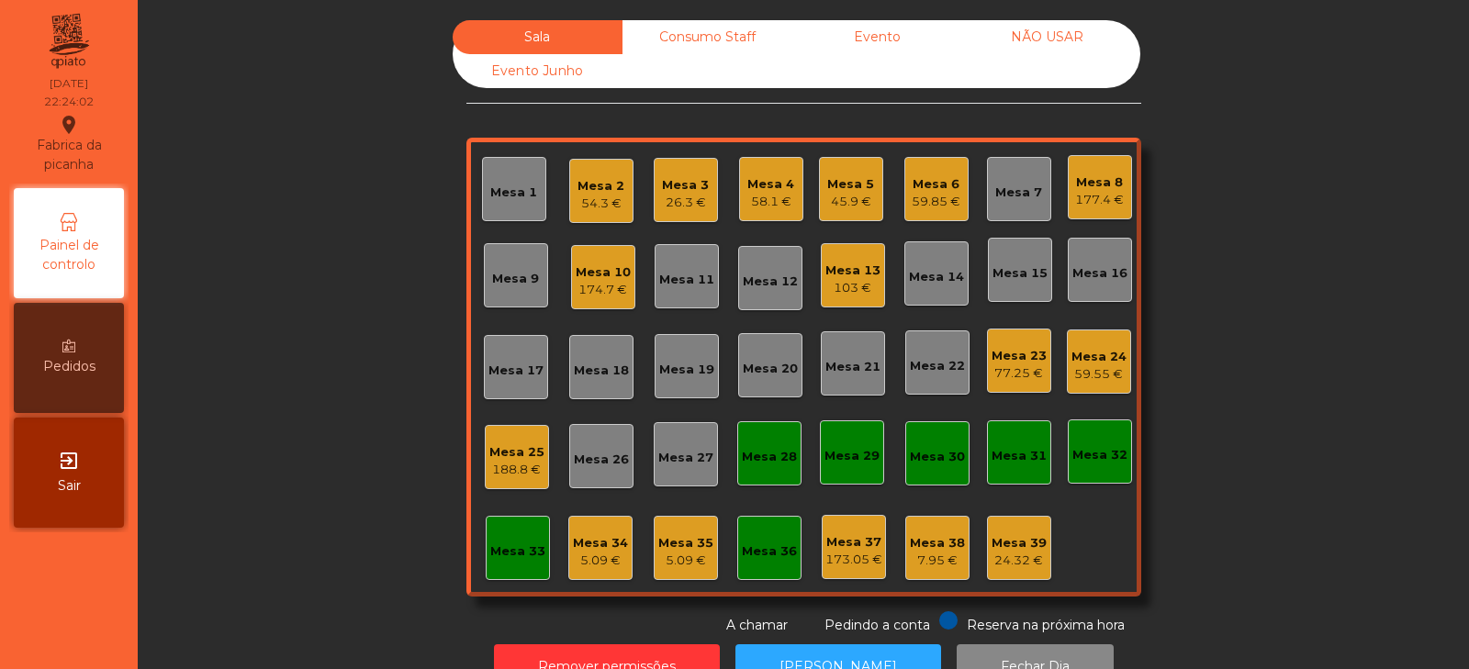
click at [1269, 523] on div "Sala Consumo Staff Evento NÃO USAR Evento Junho Mesa 1 Mesa 2 54.3 € Mesa 3 26.…" at bounding box center [804, 327] width 1282 height 615
click at [837, 284] on div "103 €" at bounding box center [853, 288] width 55 height 18
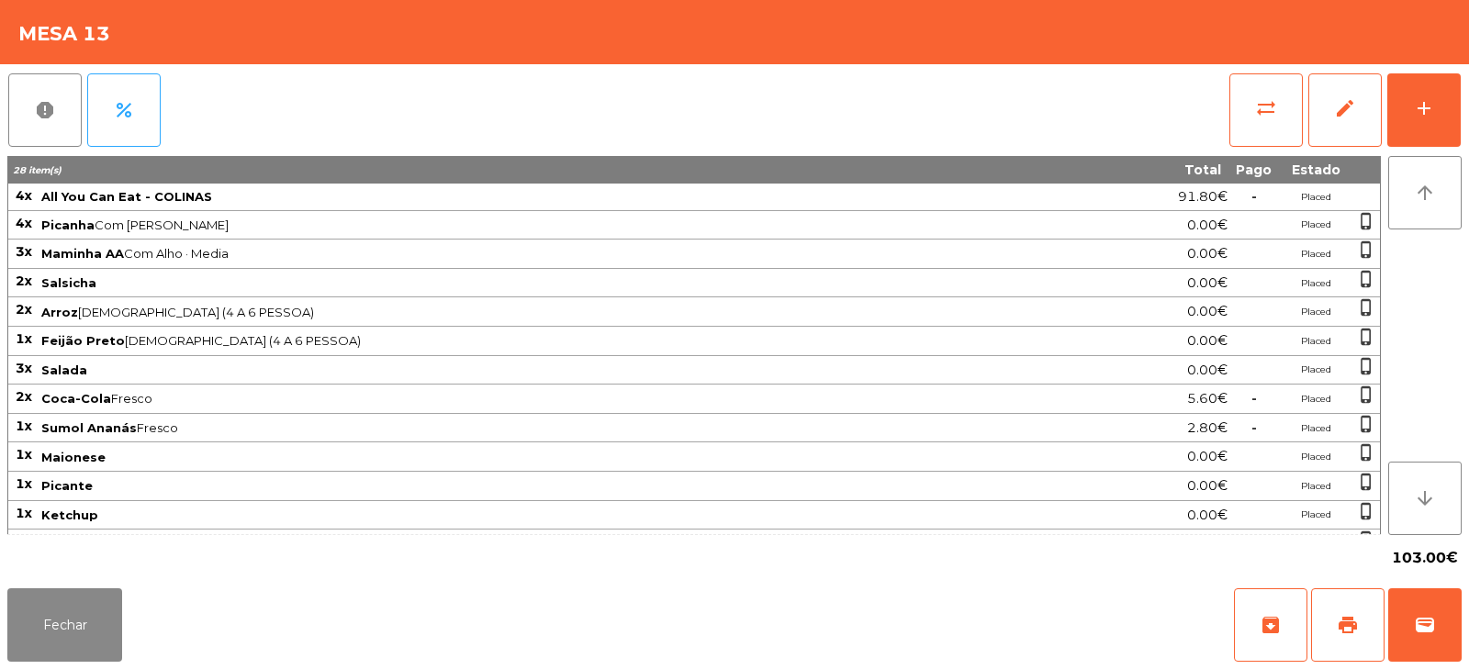
scroll to position [81, 0]
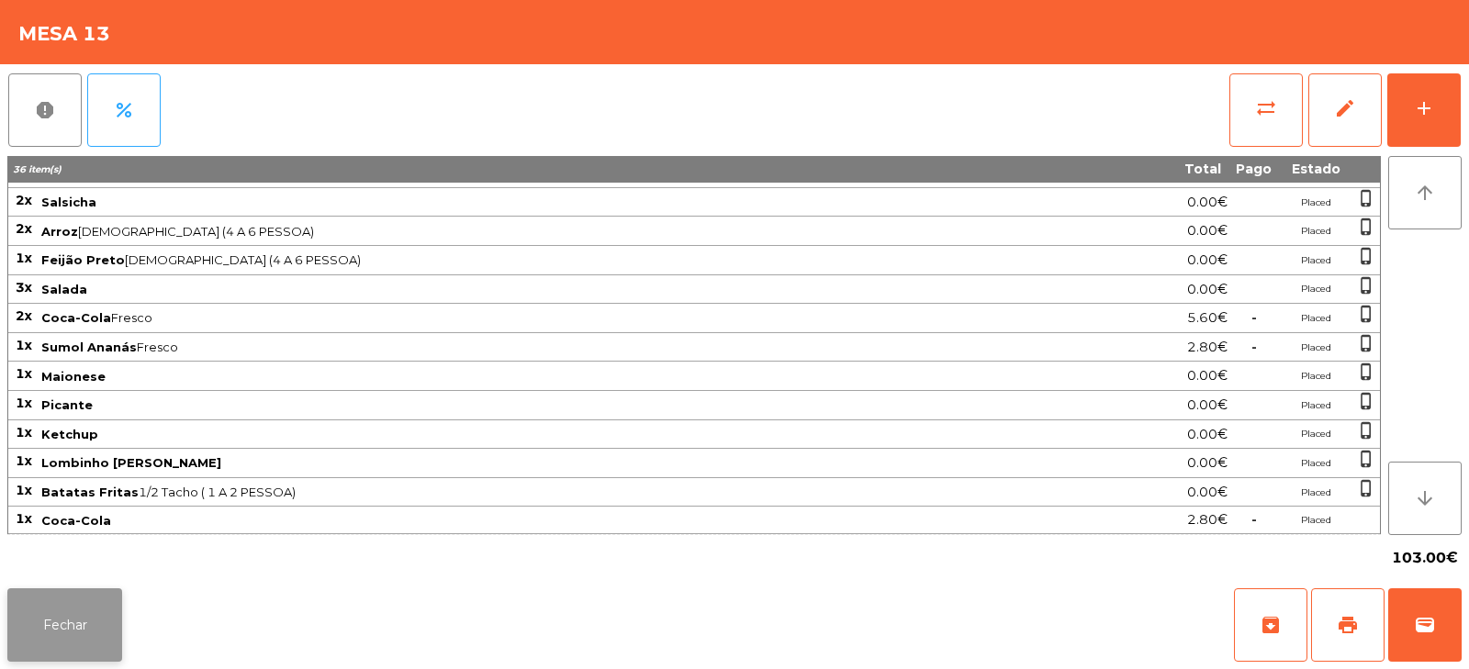
click at [65, 618] on button "Fechar" at bounding box center [64, 625] width 115 height 73
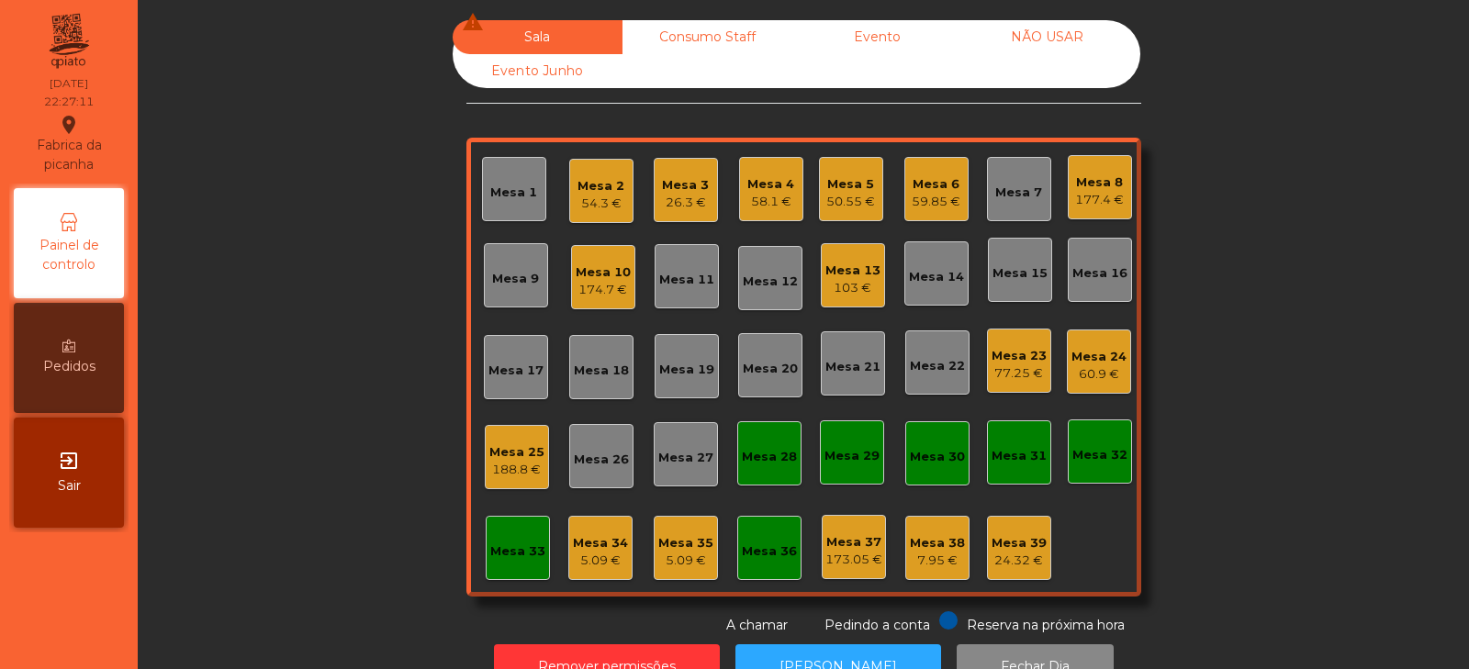
click at [1105, 156] on div "Mesa 8 177.4 €" at bounding box center [1100, 187] width 64 height 64
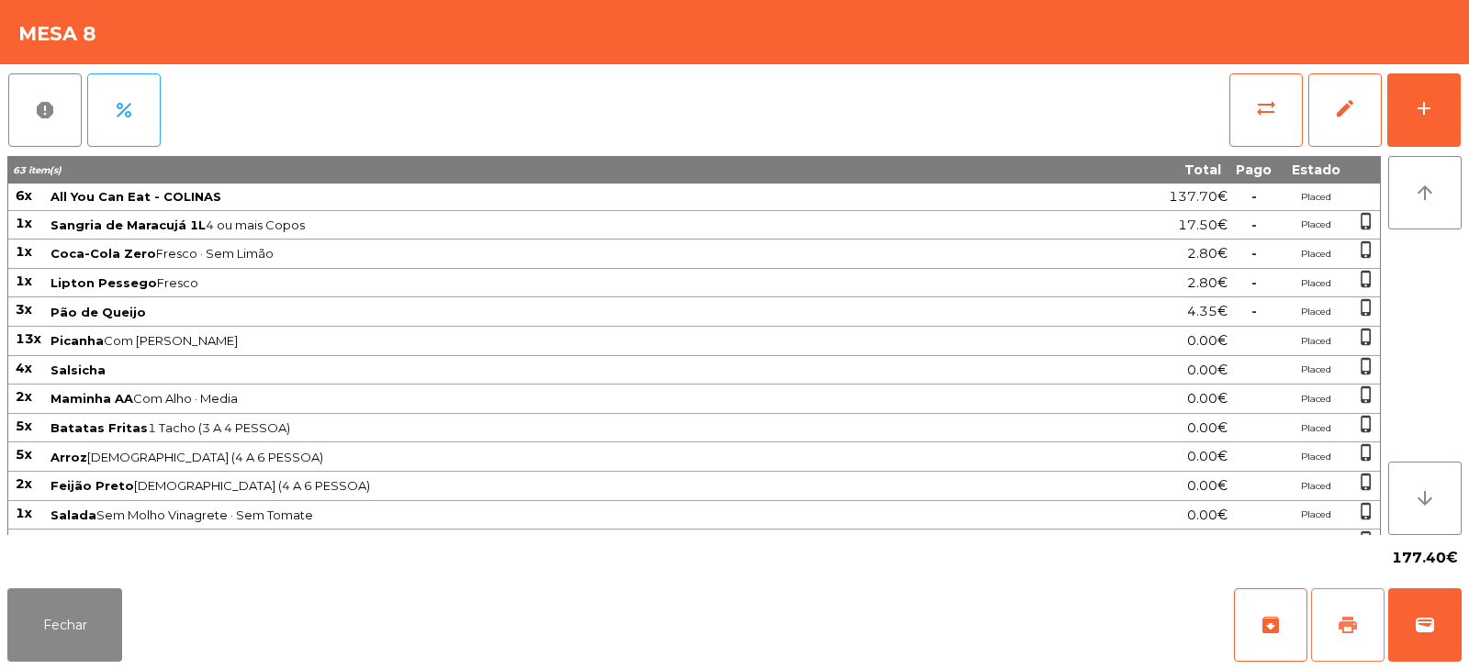
click at [1339, 601] on button "print" at bounding box center [1347, 625] width 73 height 73
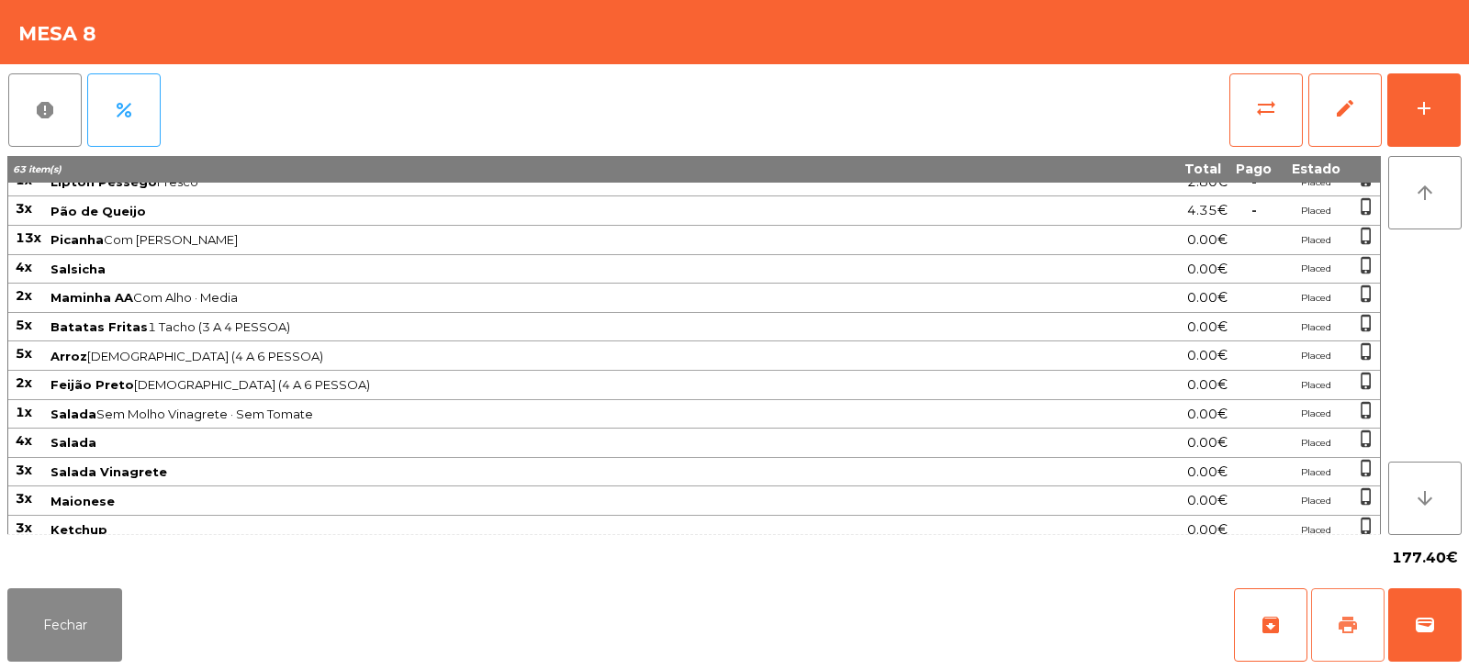
scroll to position [253, 0]
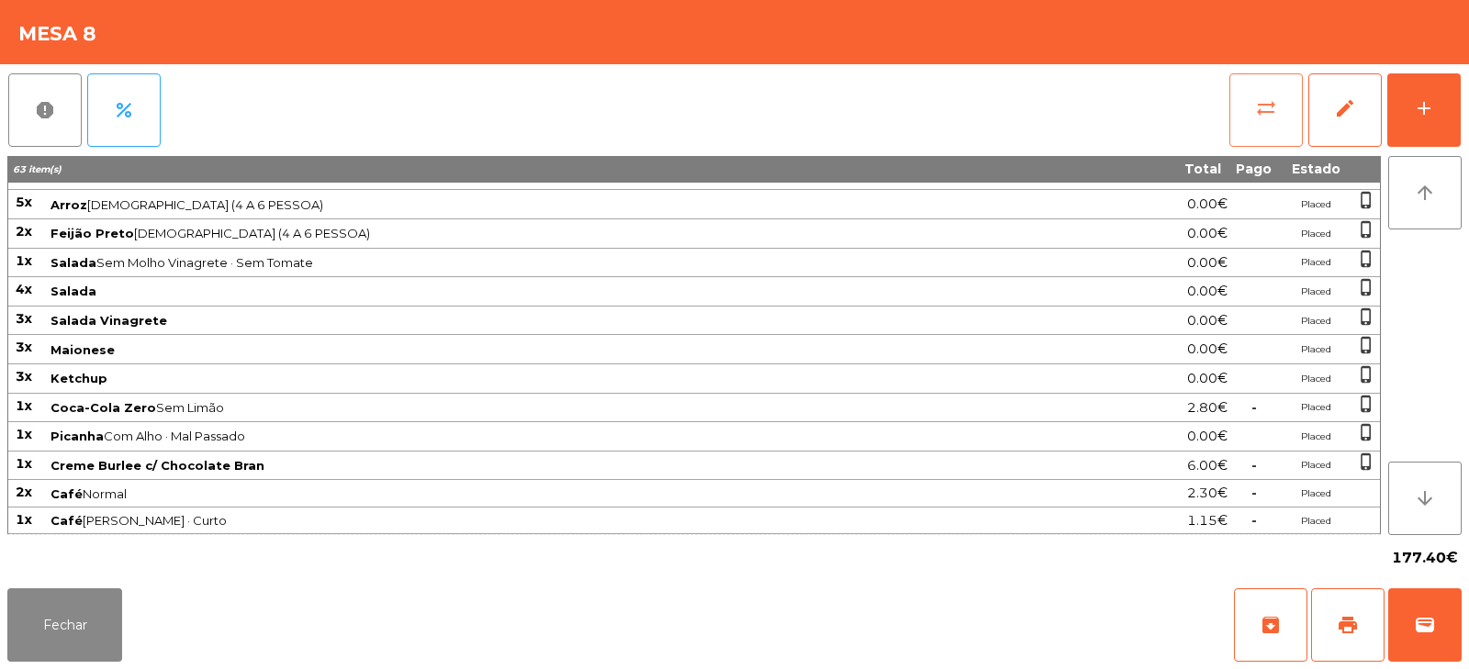
click at [1285, 104] on button "sync_alt" at bounding box center [1266, 109] width 73 height 73
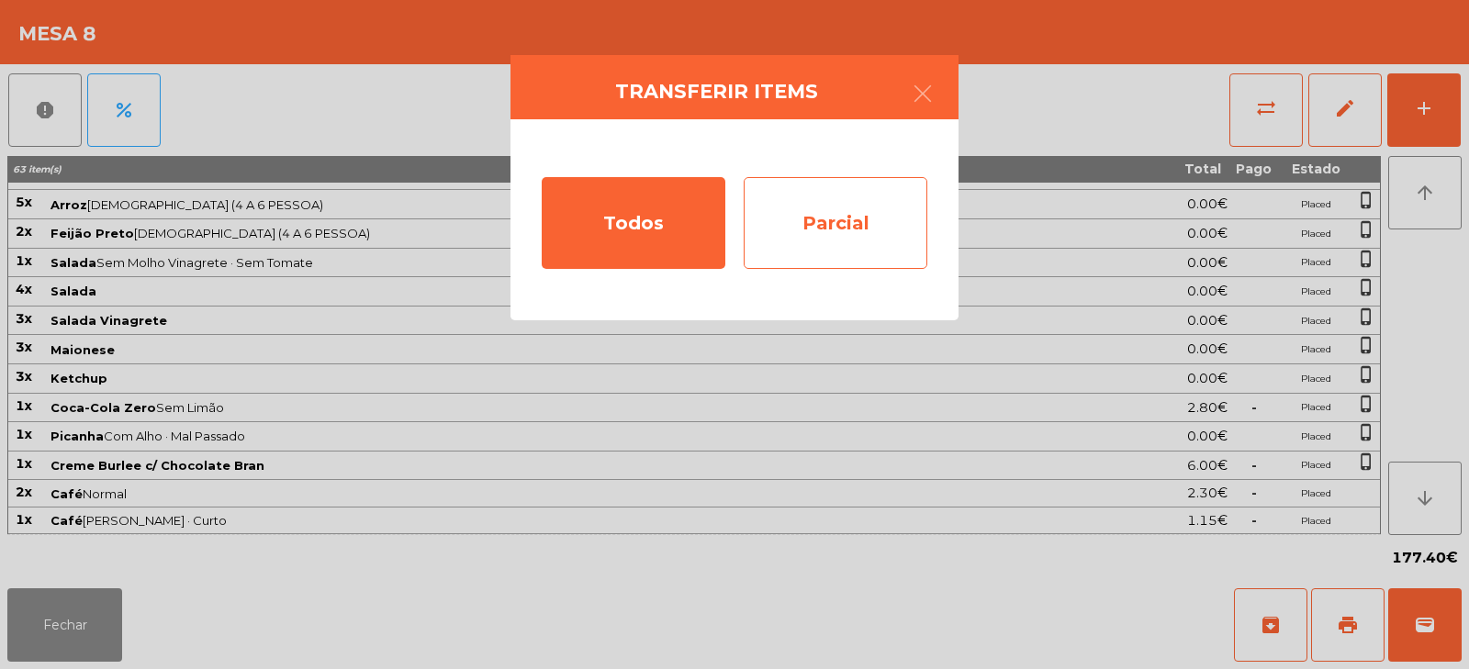
click at [850, 222] on div "Parcial" at bounding box center [836, 223] width 184 height 92
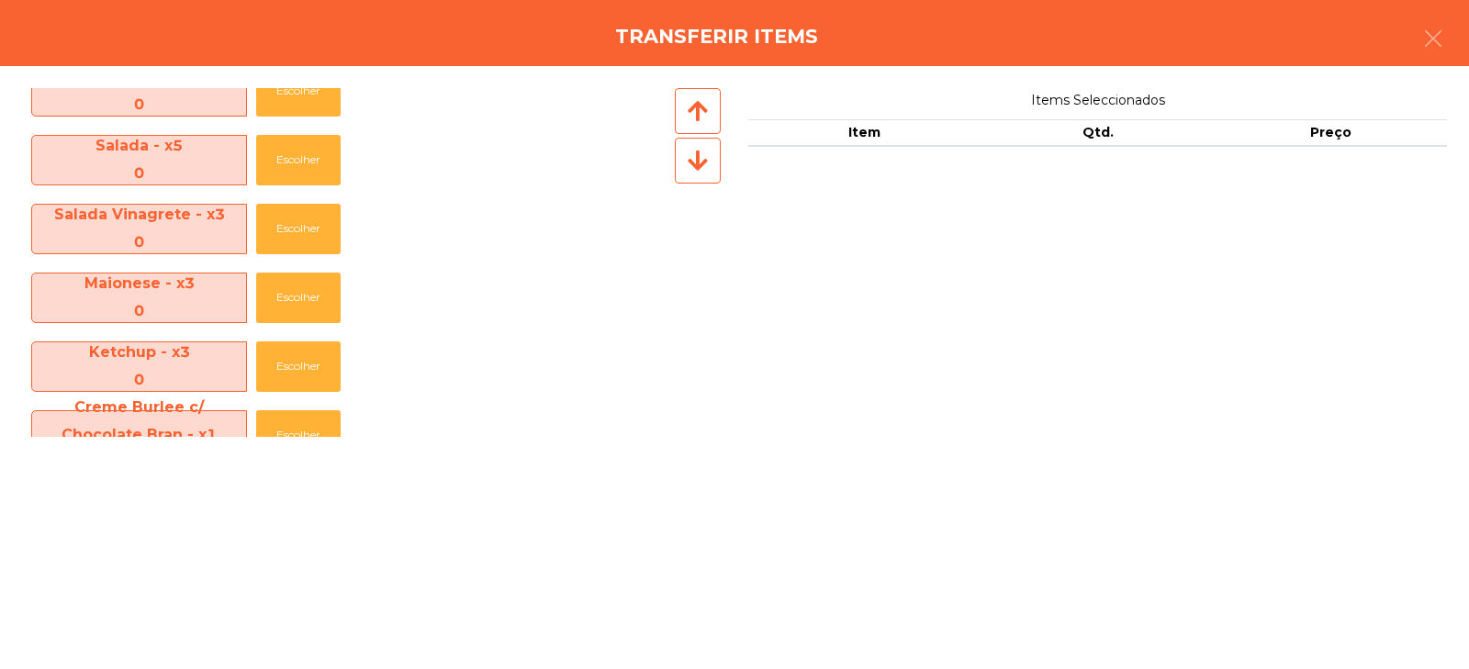
scroll to position [822, 0]
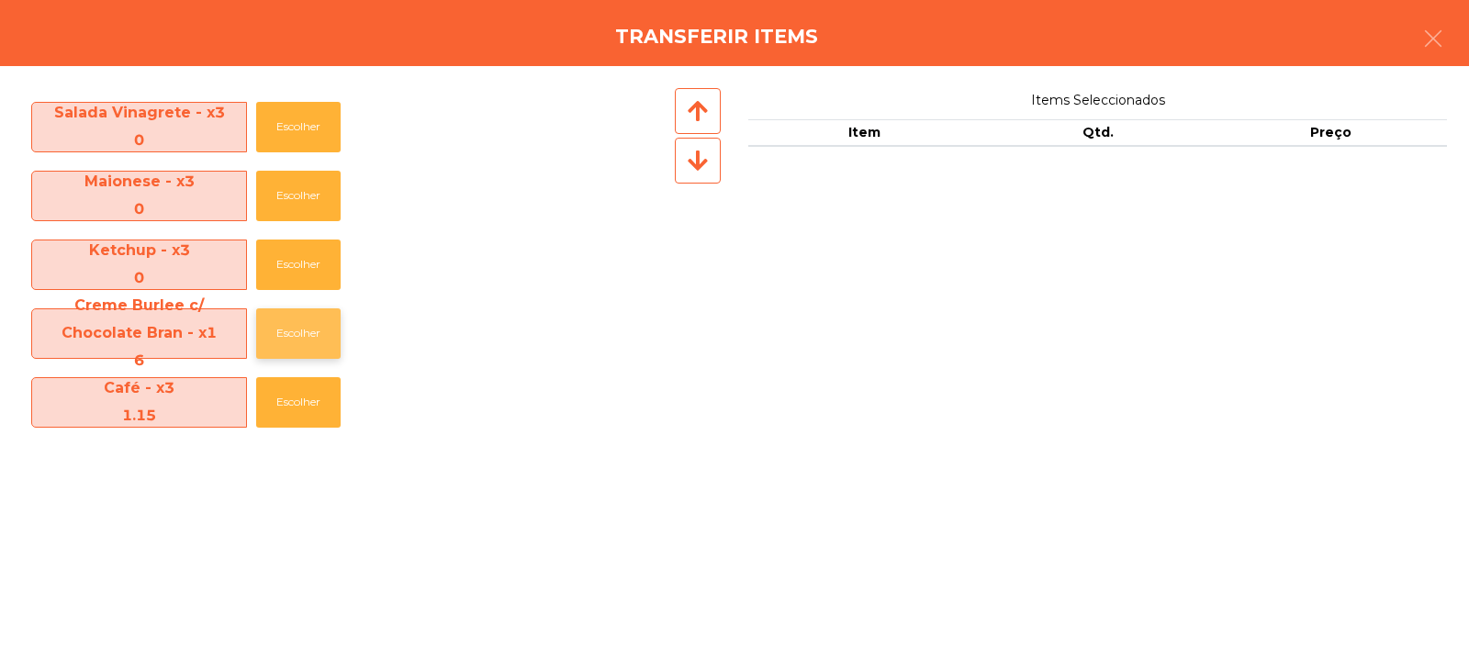
click at [309, 342] on button "Escolher" at bounding box center [298, 334] width 84 height 51
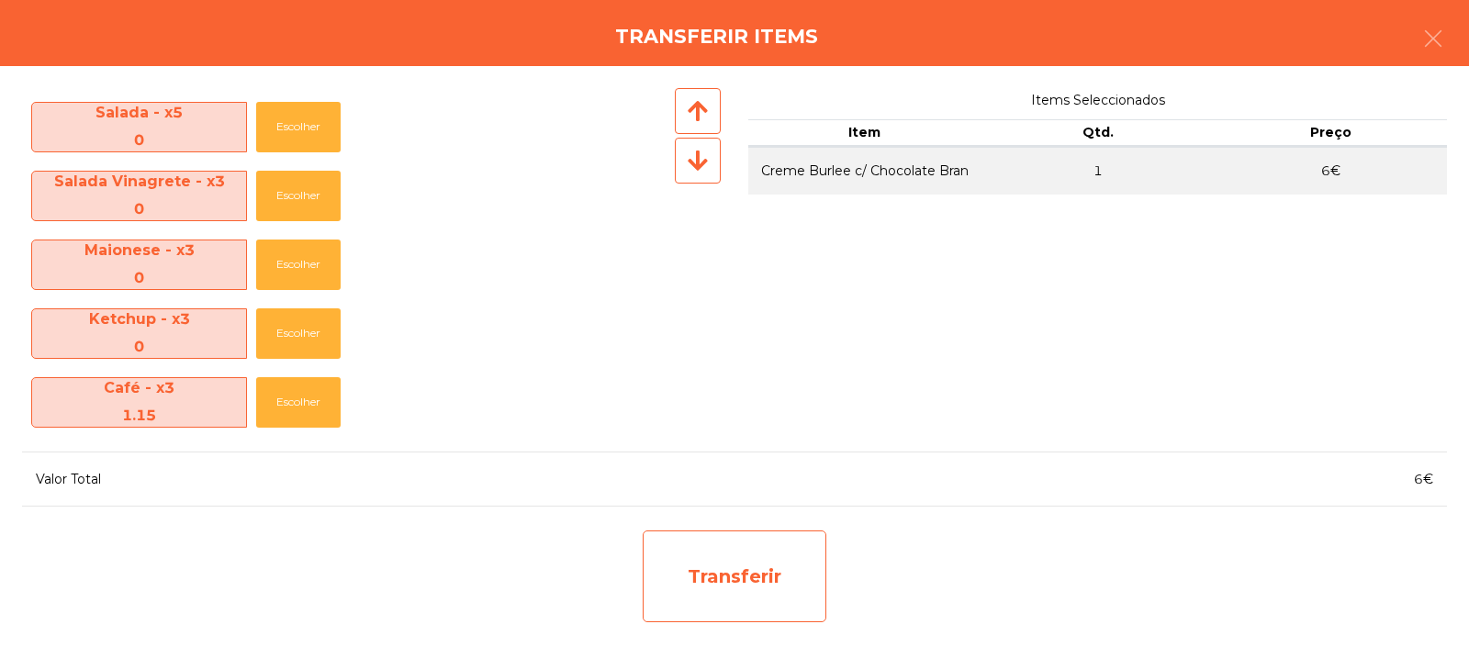
click at [758, 564] on div "Transferir" at bounding box center [735, 577] width 184 height 92
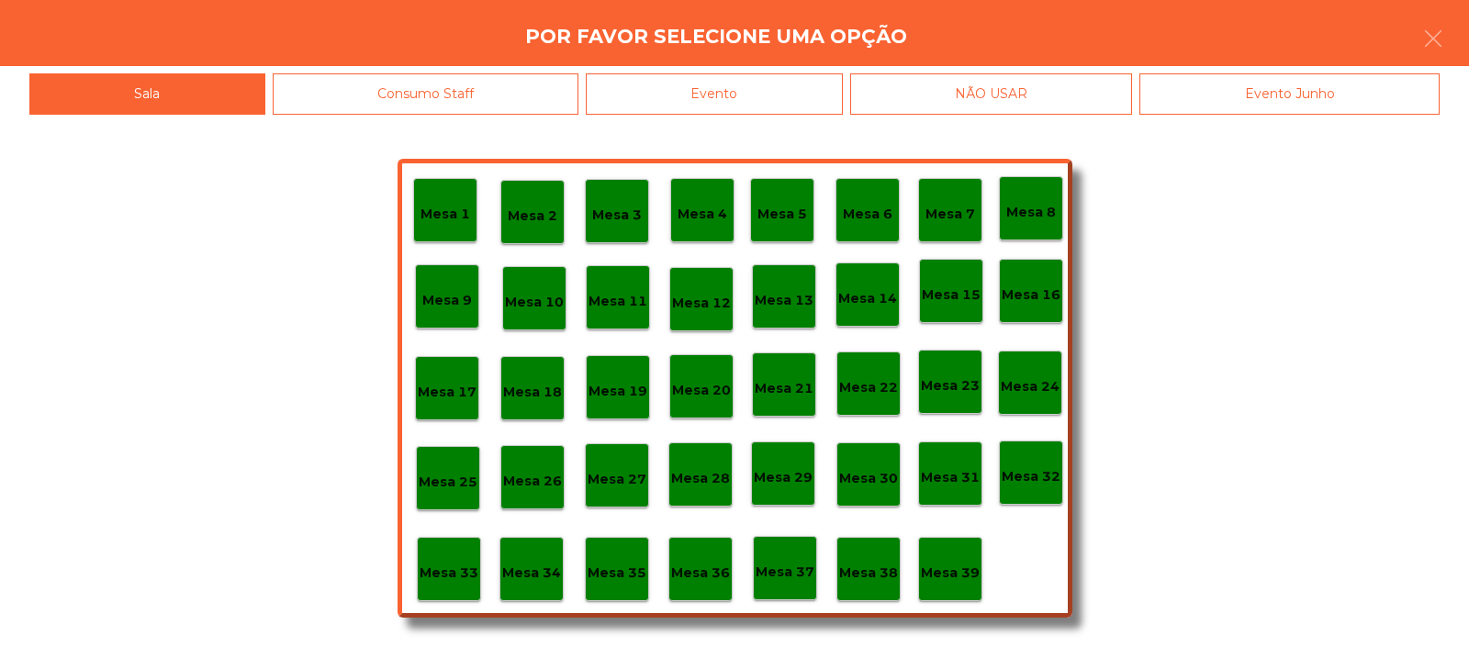
click at [956, 563] on p "Mesa 39" at bounding box center [950, 573] width 59 height 21
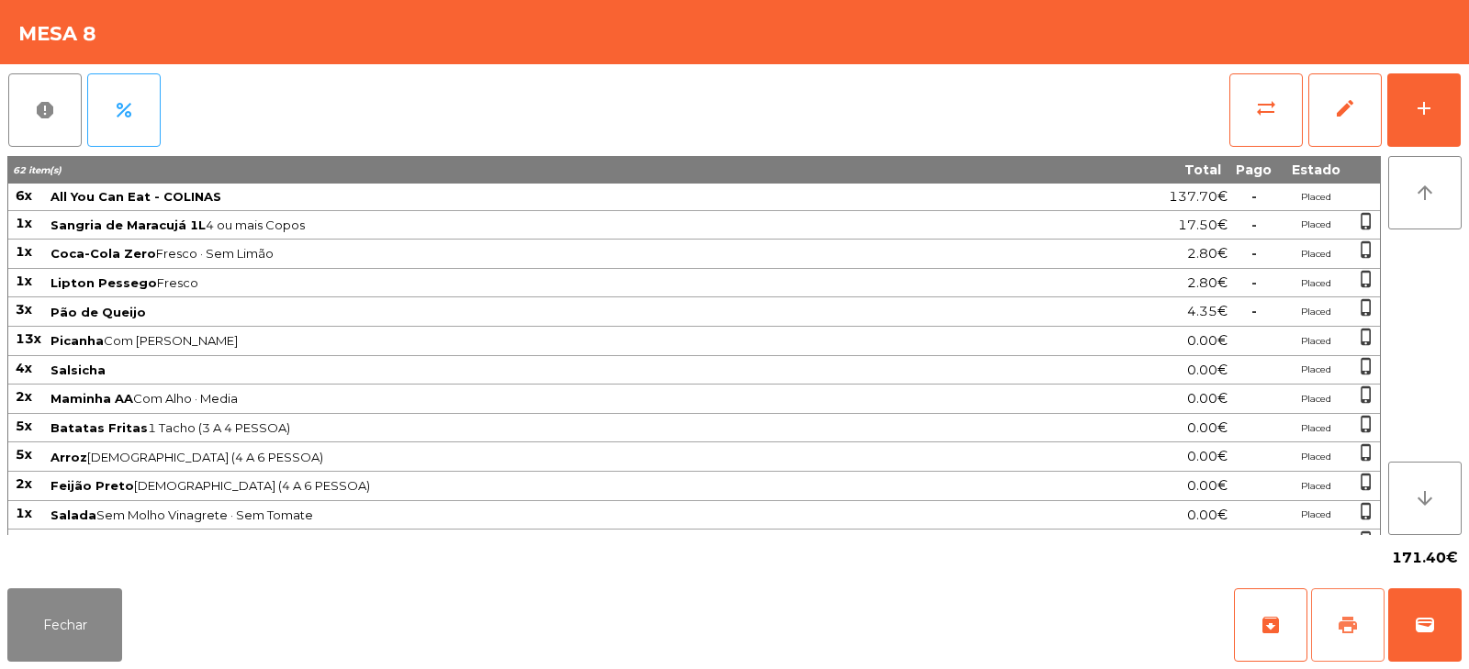
click at [1356, 624] on span "print" at bounding box center [1348, 625] width 22 height 22
click at [1269, 97] on span "sync_alt" at bounding box center [1266, 108] width 22 height 22
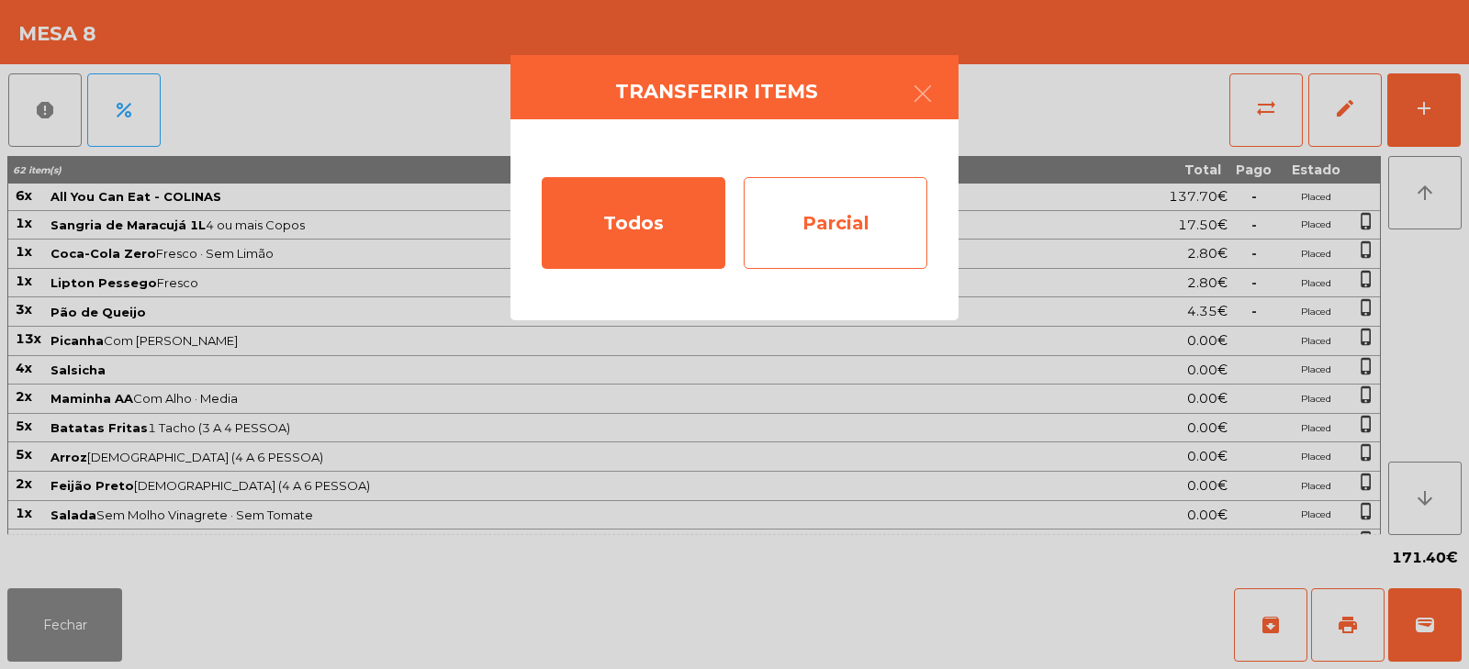
click at [871, 216] on div "Parcial" at bounding box center [836, 223] width 184 height 92
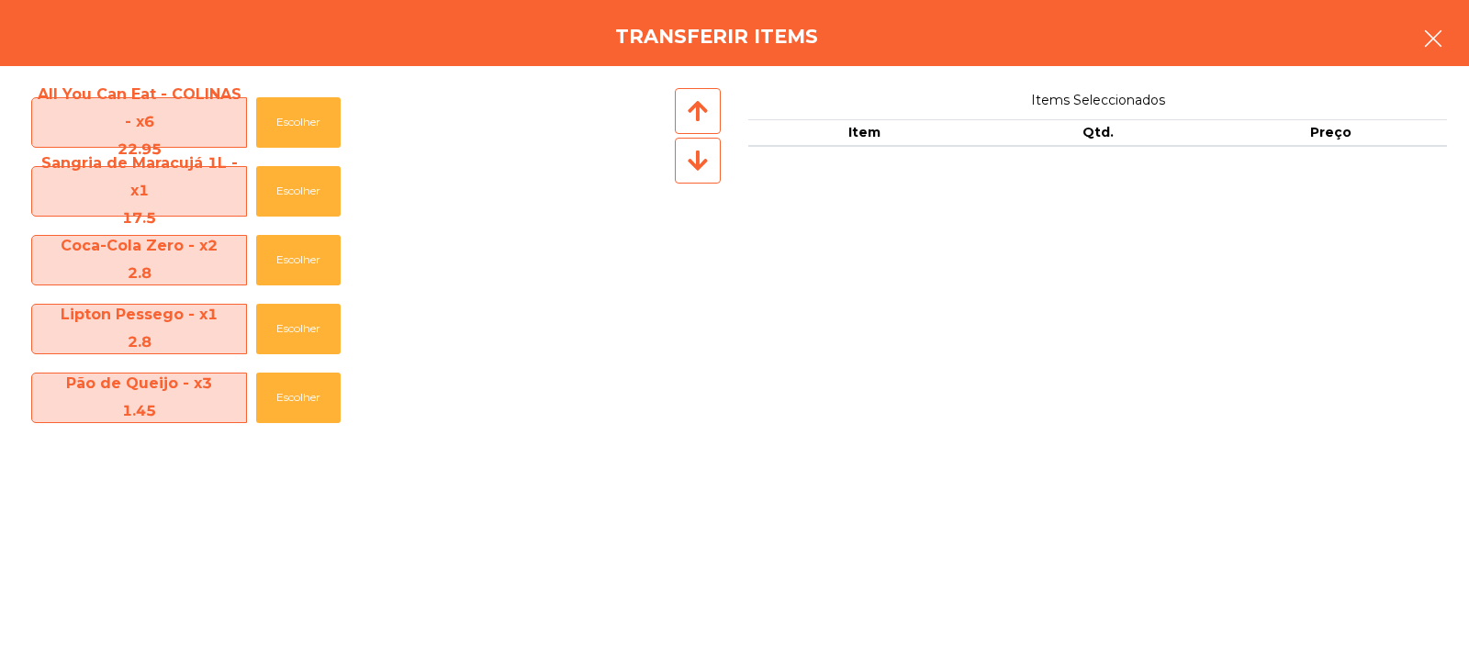
click at [1422, 42] on icon "button" at bounding box center [1433, 39] width 22 height 22
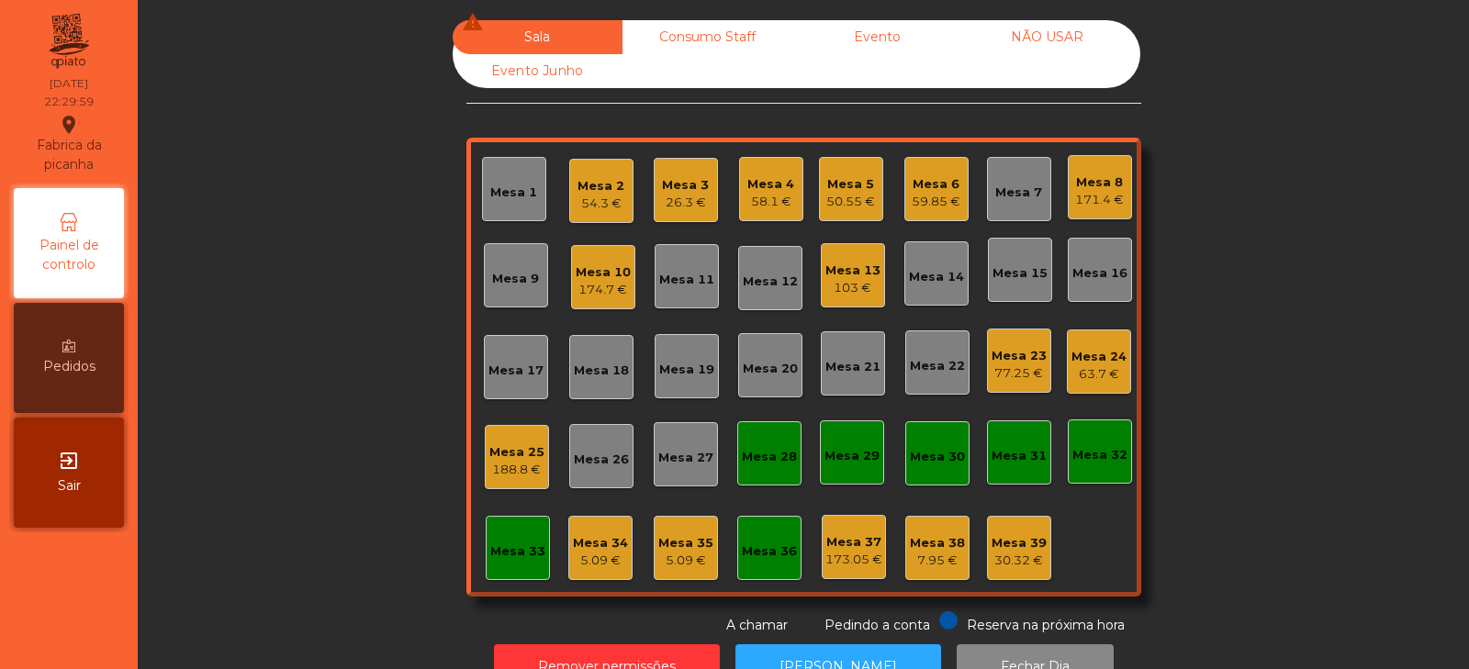
click at [1098, 174] on div "Mesa 8" at bounding box center [1099, 183] width 49 height 18
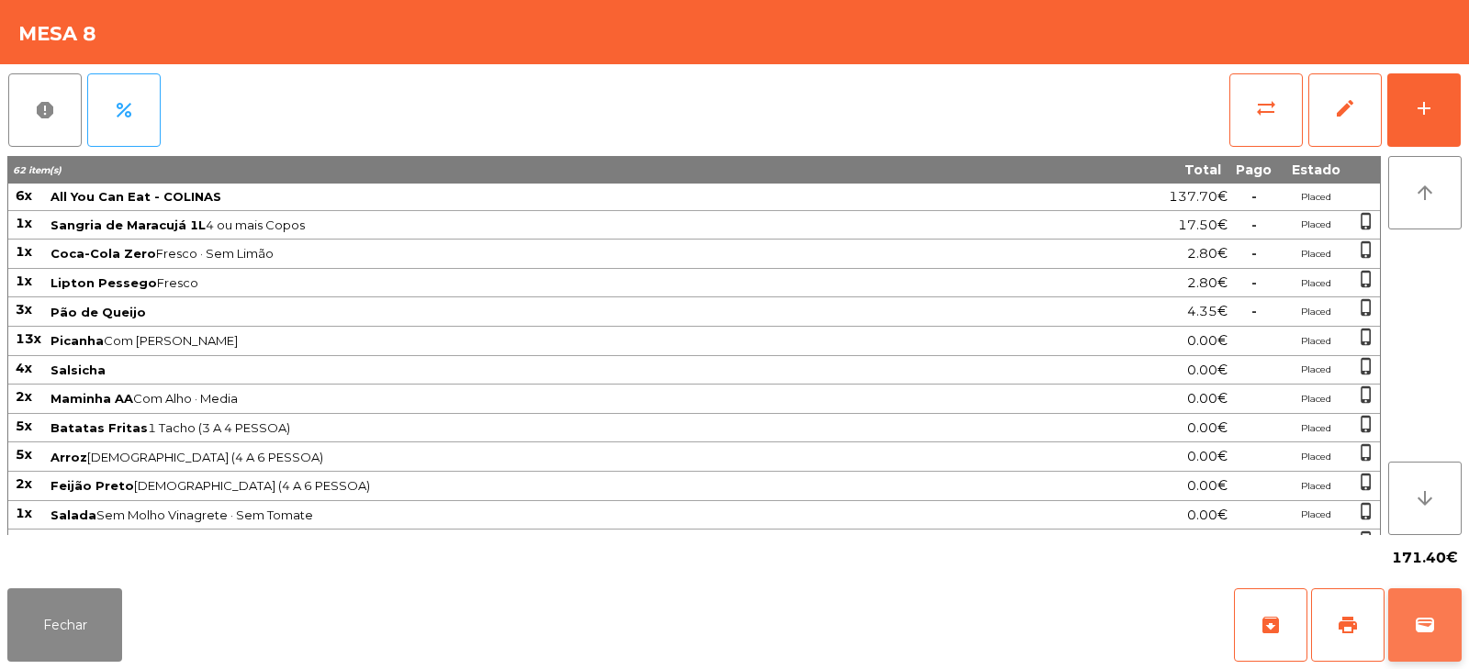
click at [1411, 619] on button "wallet" at bounding box center [1424, 625] width 73 height 73
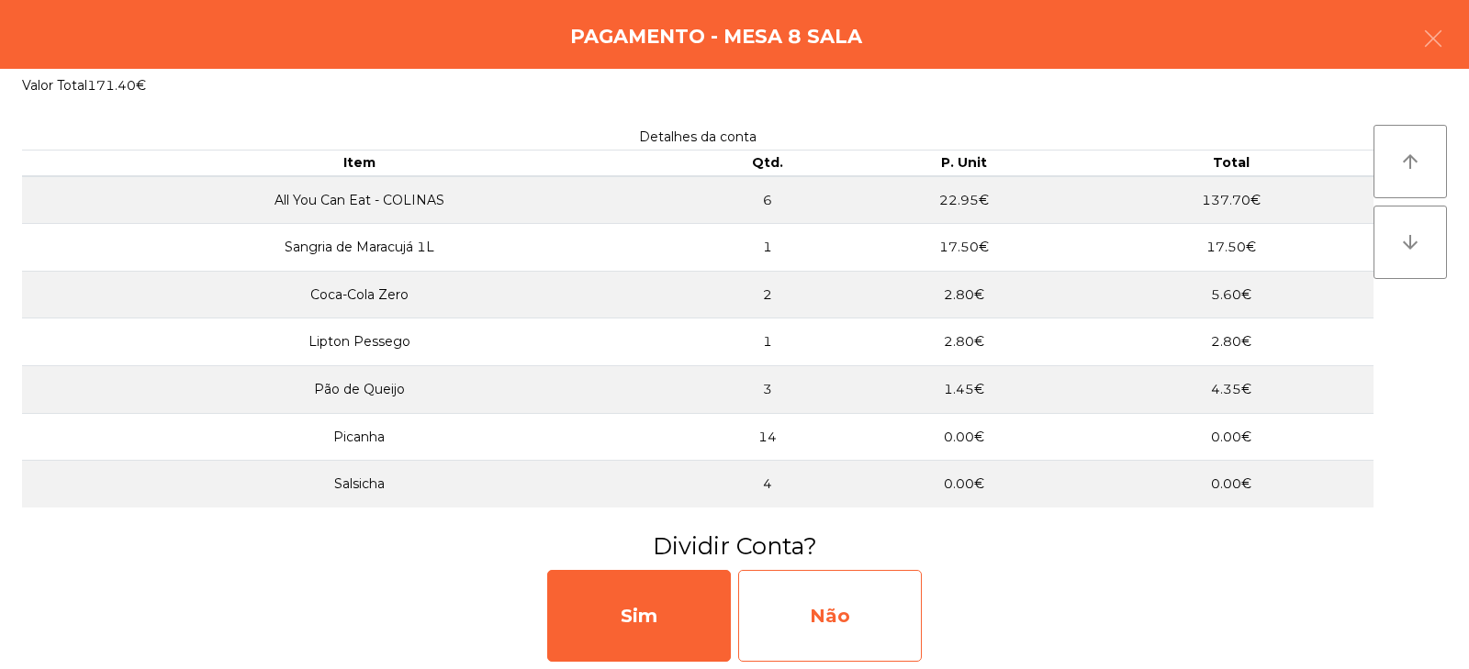
click at [817, 622] on div "Não" at bounding box center [830, 616] width 184 height 92
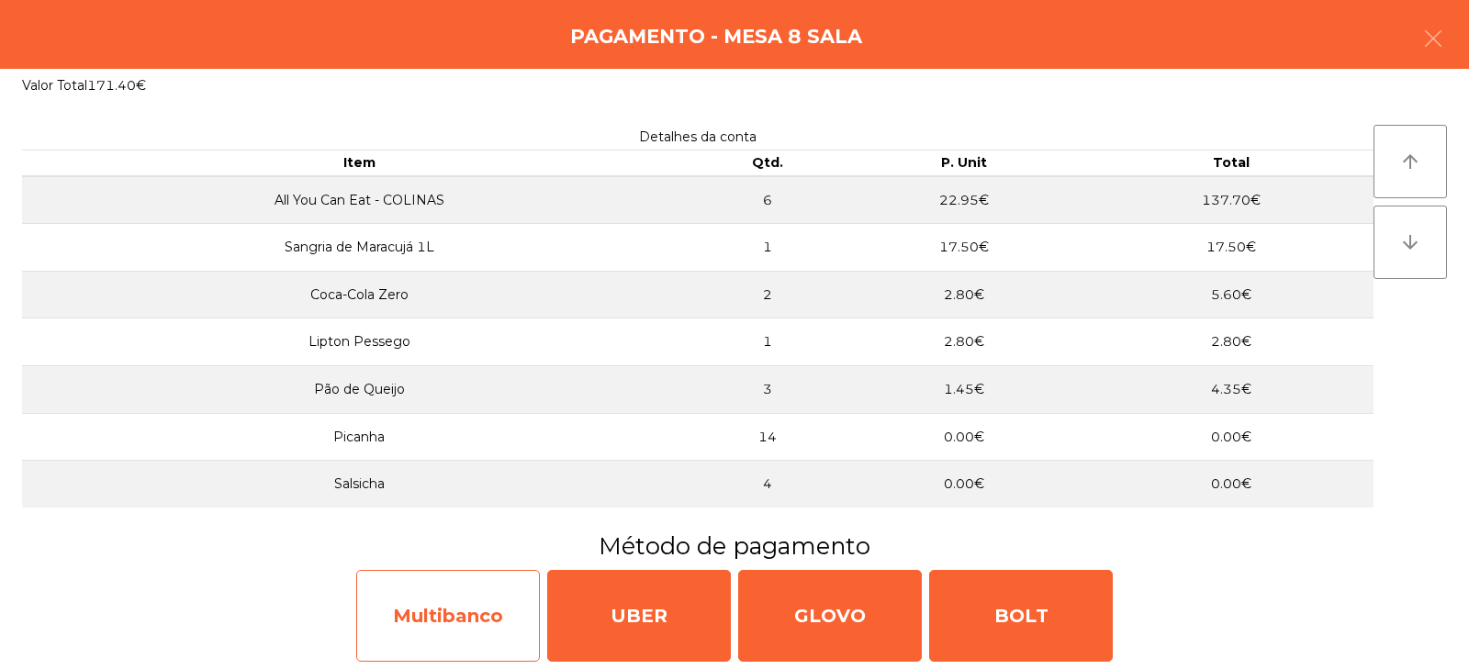
click at [418, 614] on div "Multibanco" at bounding box center [448, 616] width 184 height 92
select select "**"
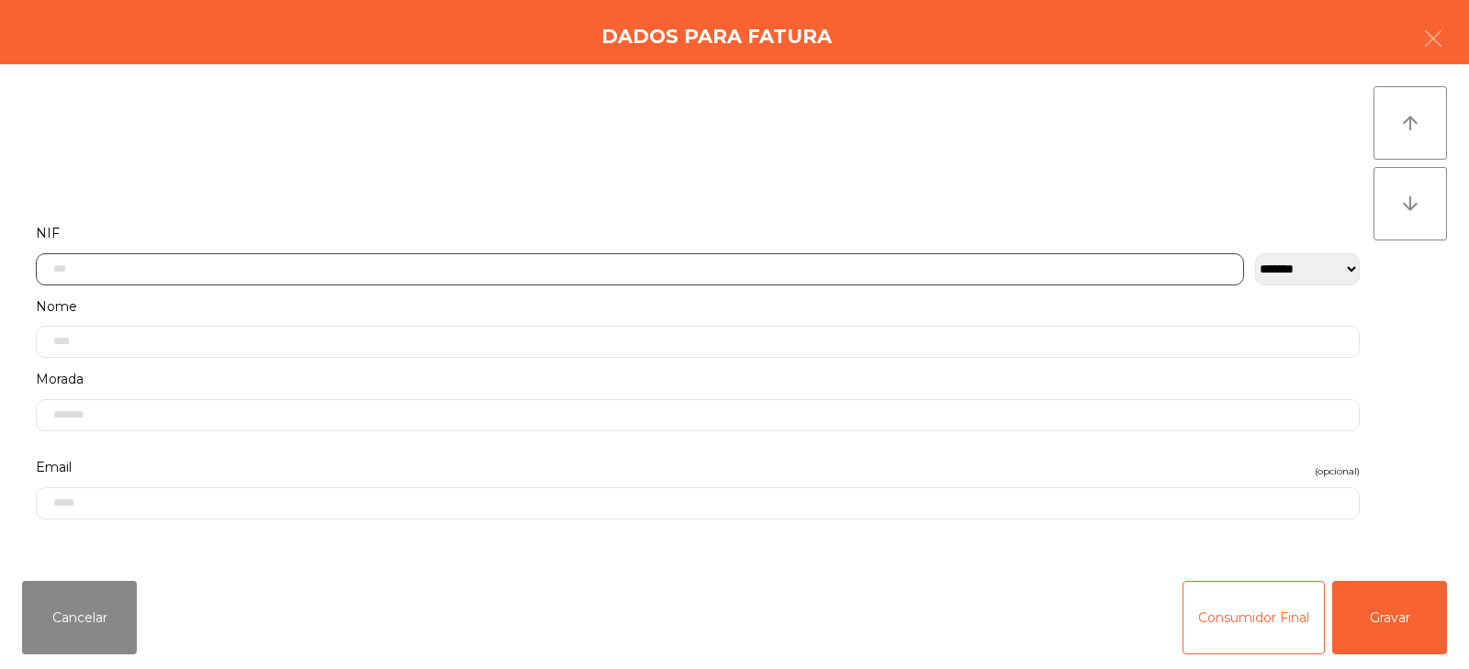
click at [559, 266] on input "text" at bounding box center [640, 269] width 1208 height 32
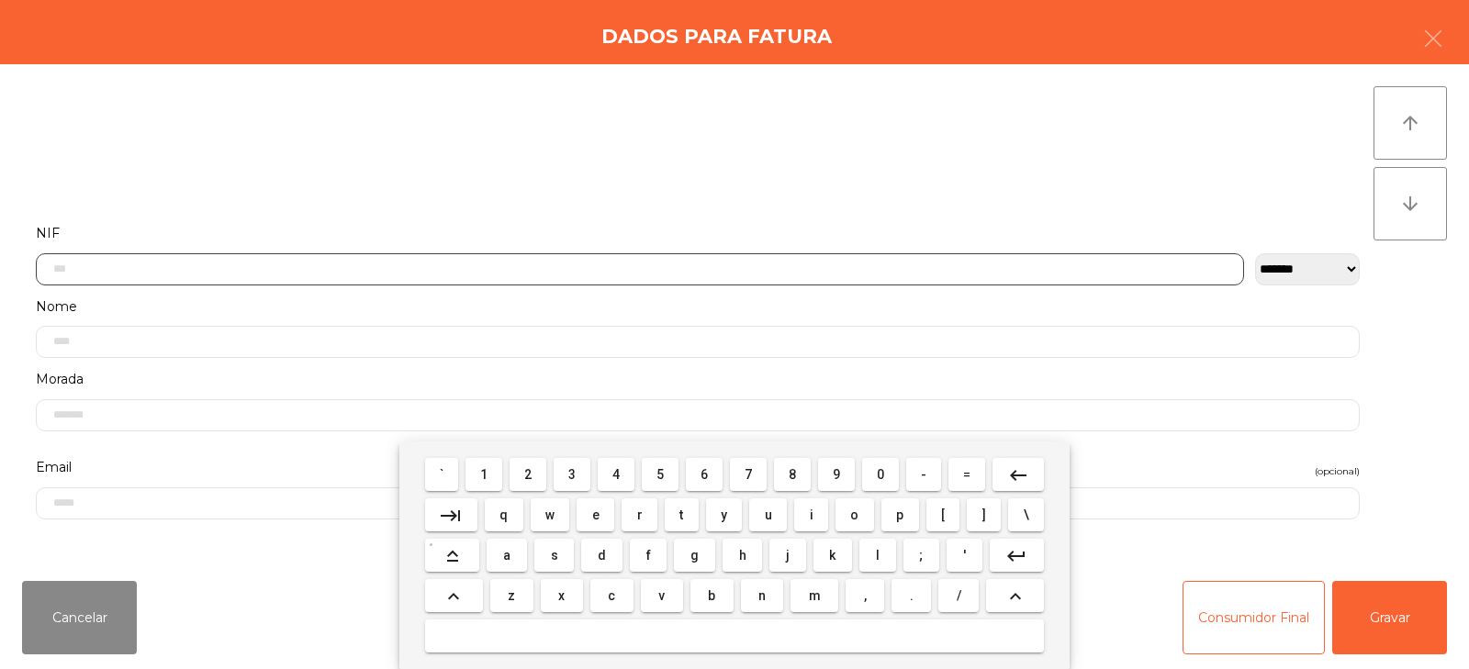
scroll to position [134, 0]
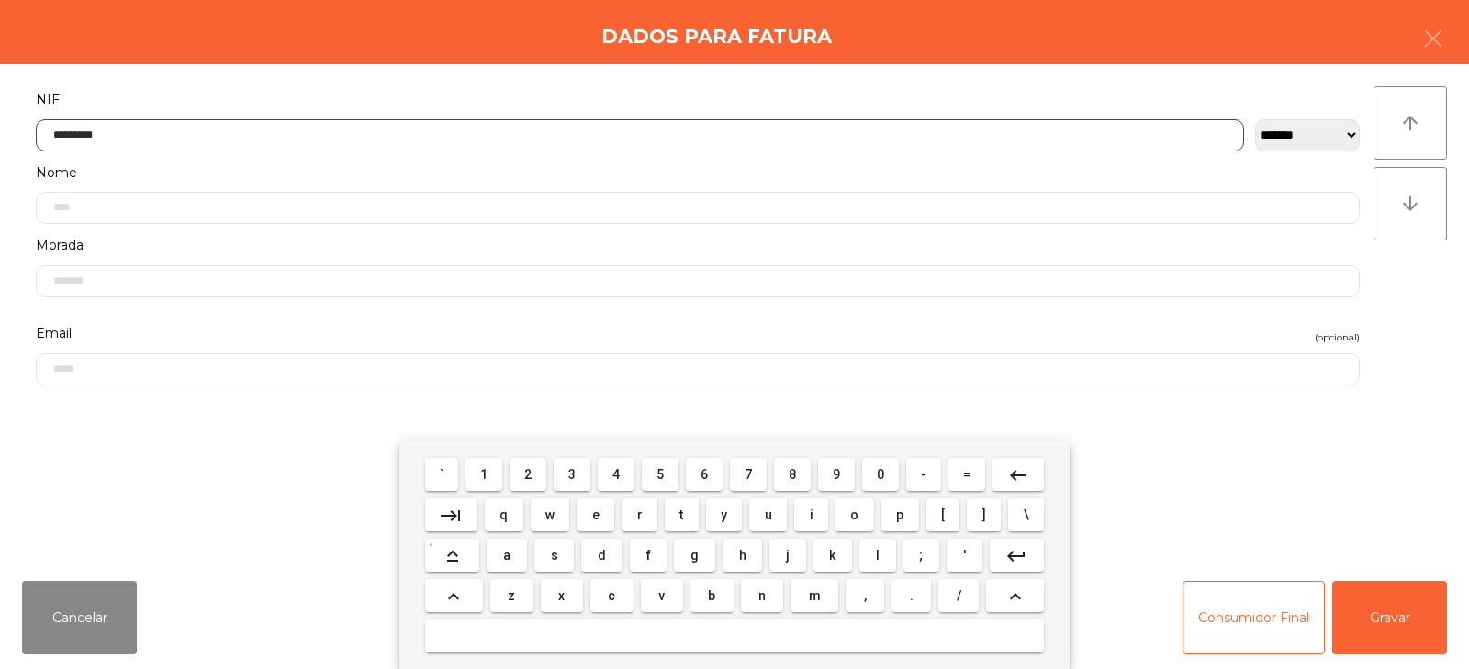
type input "*********"
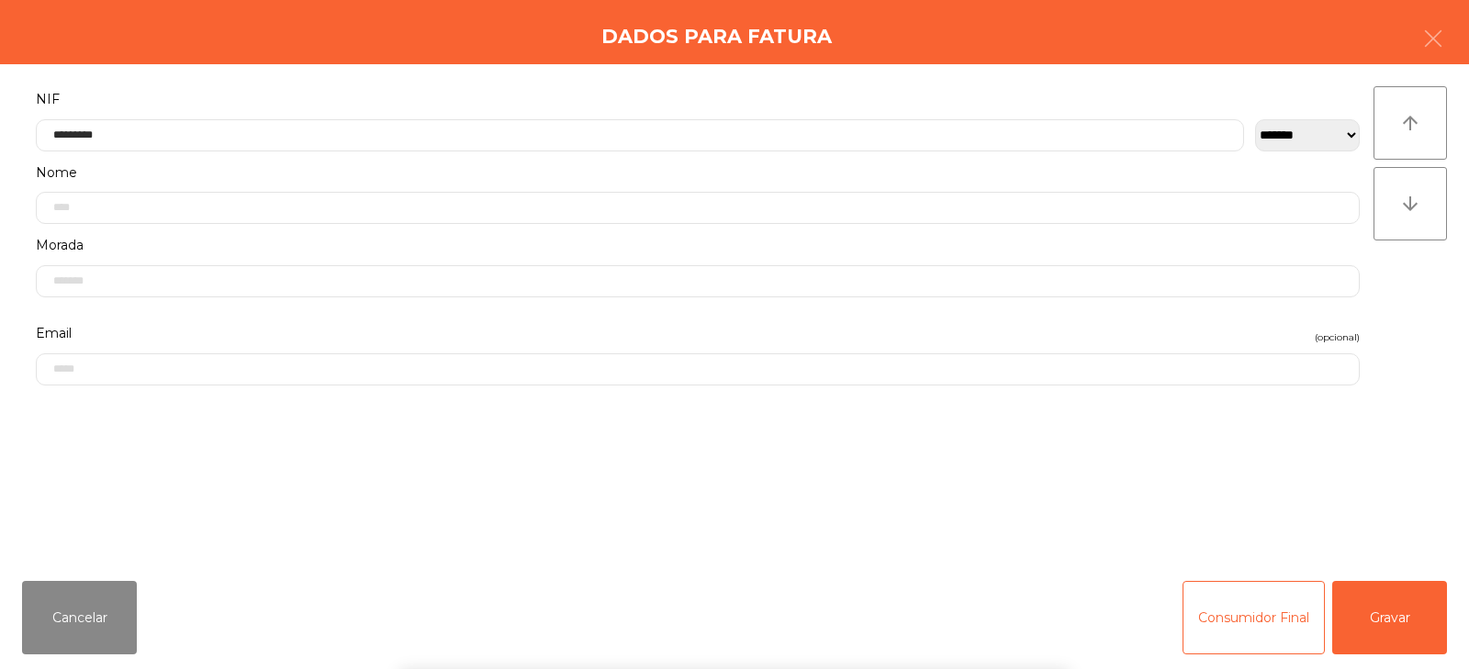
click at [1415, 594] on div "` 1 2 3 4 5 6 7 8 9 0 - = keyboard_backspace keyboard_tab q w e r t y u i o p […" at bounding box center [734, 556] width 1469 height 228
click at [1400, 628] on button "Gravar" at bounding box center [1389, 617] width 115 height 73
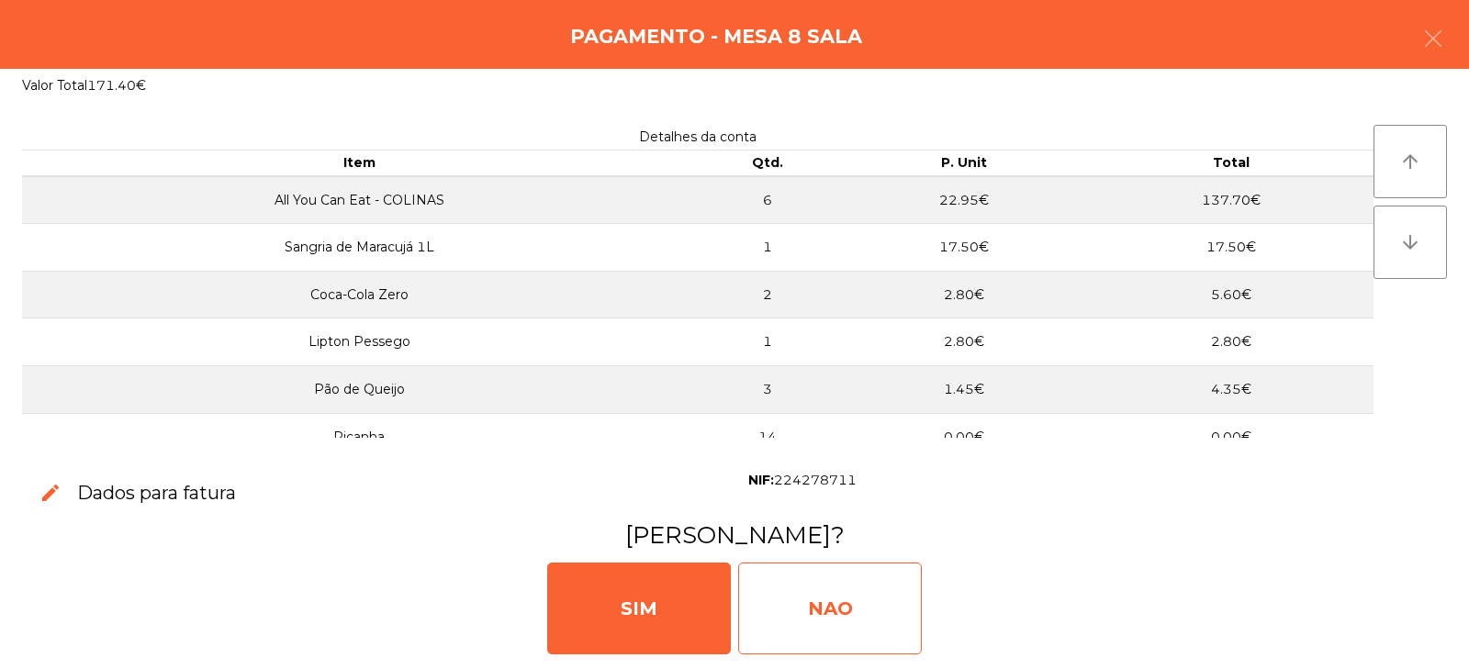
click at [836, 592] on div "NAO" at bounding box center [830, 609] width 184 height 92
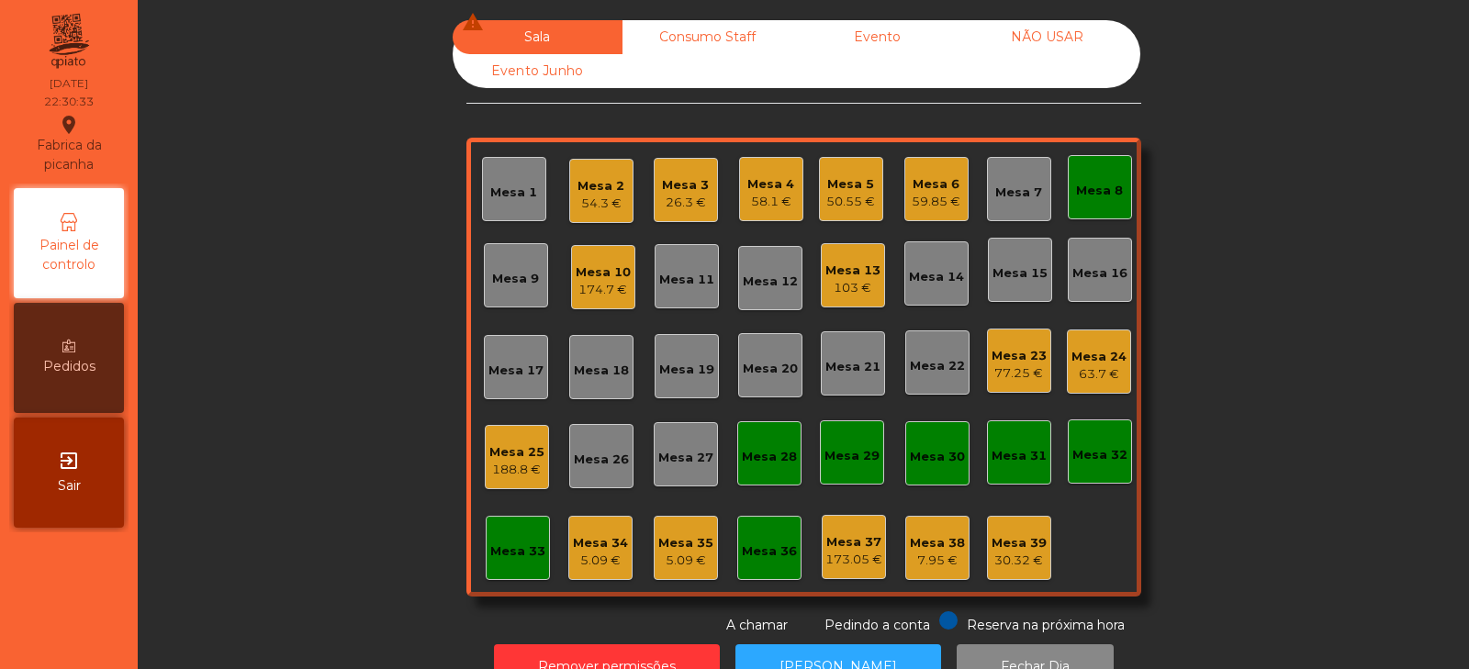
click at [1118, 198] on div "Mesa 8" at bounding box center [1100, 187] width 64 height 64
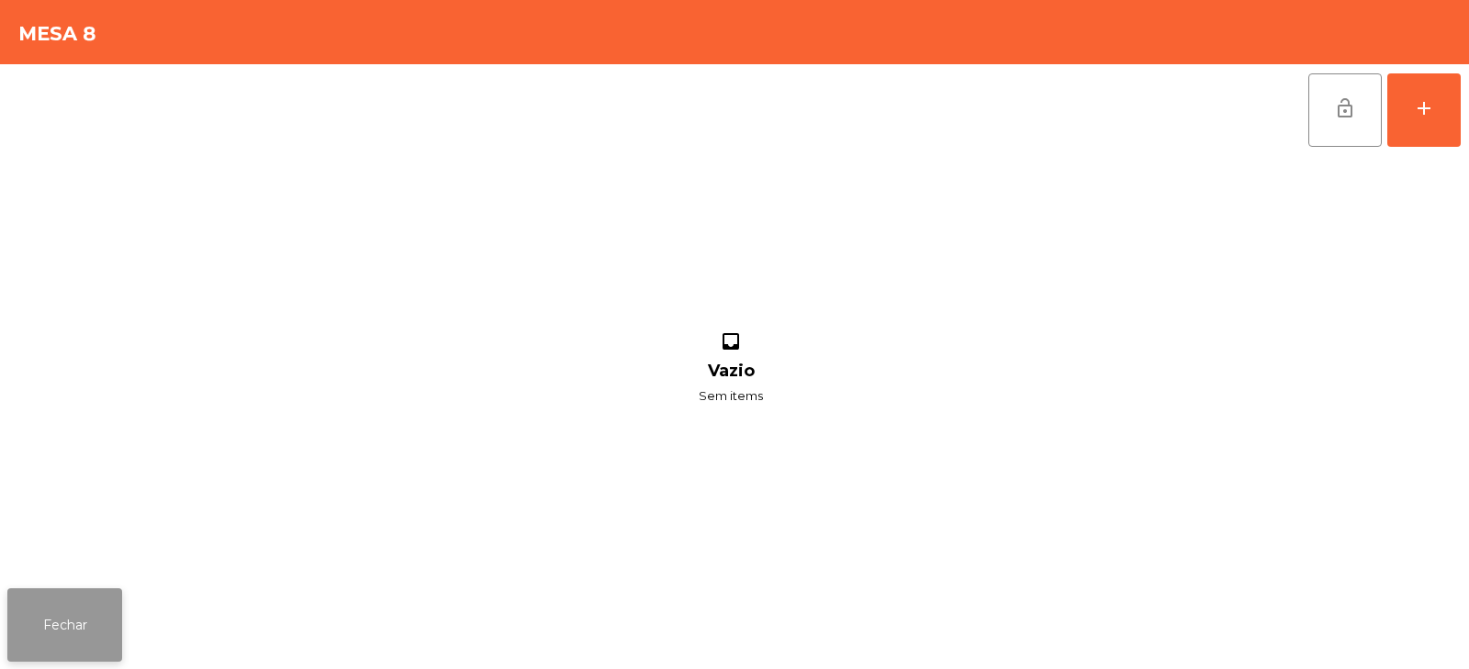
click at [50, 657] on button "Fechar" at bounding box center [64, 625] width 115 height 73
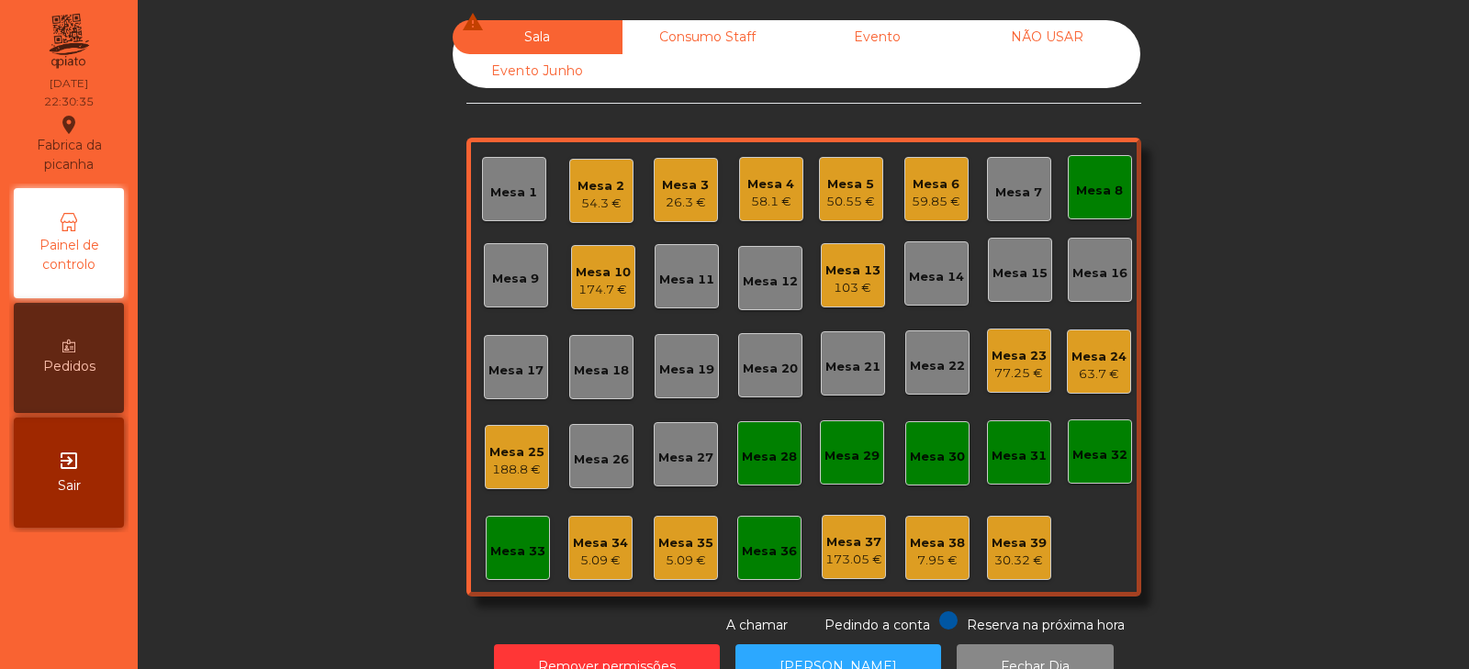
click at [1109, 208] on div "Mesa 8" at bounding box center [1100, 187] width 64 height 64
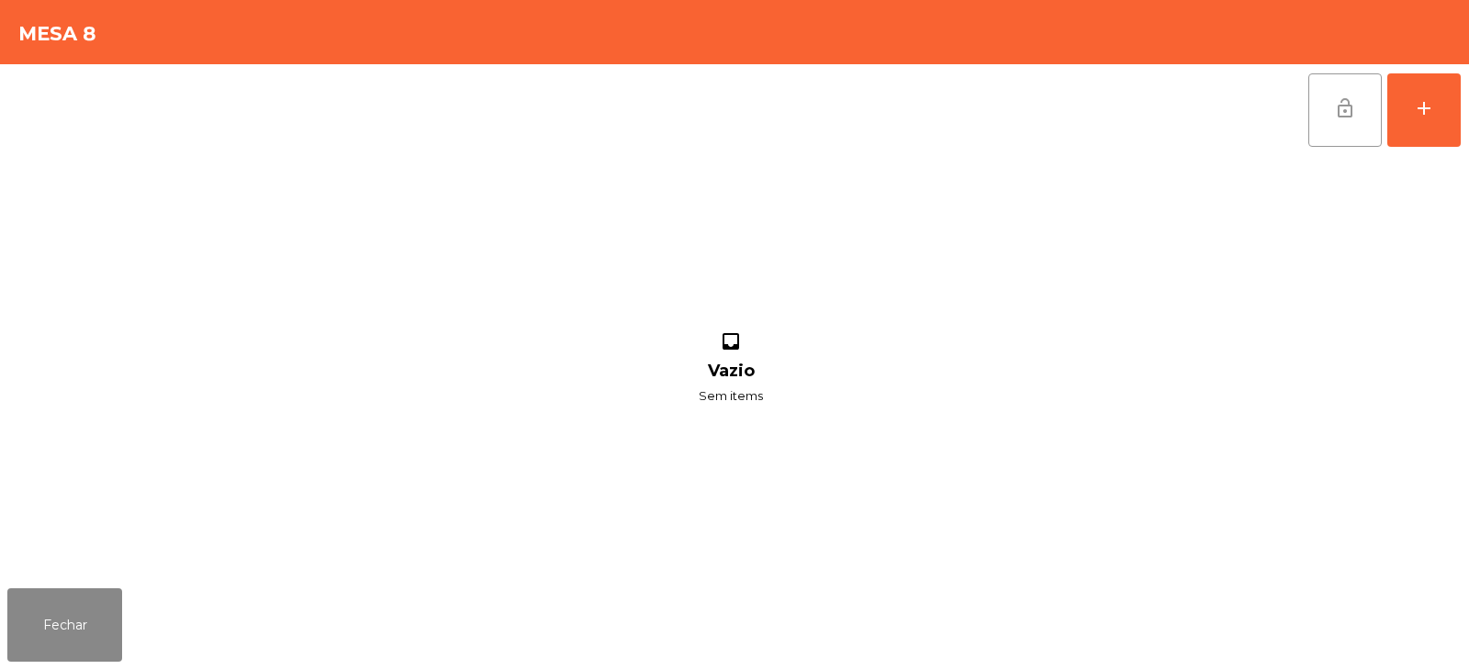
click at [1332, 107] on button "lock_open" at bounding box center [1345, 109] width 73 height 73
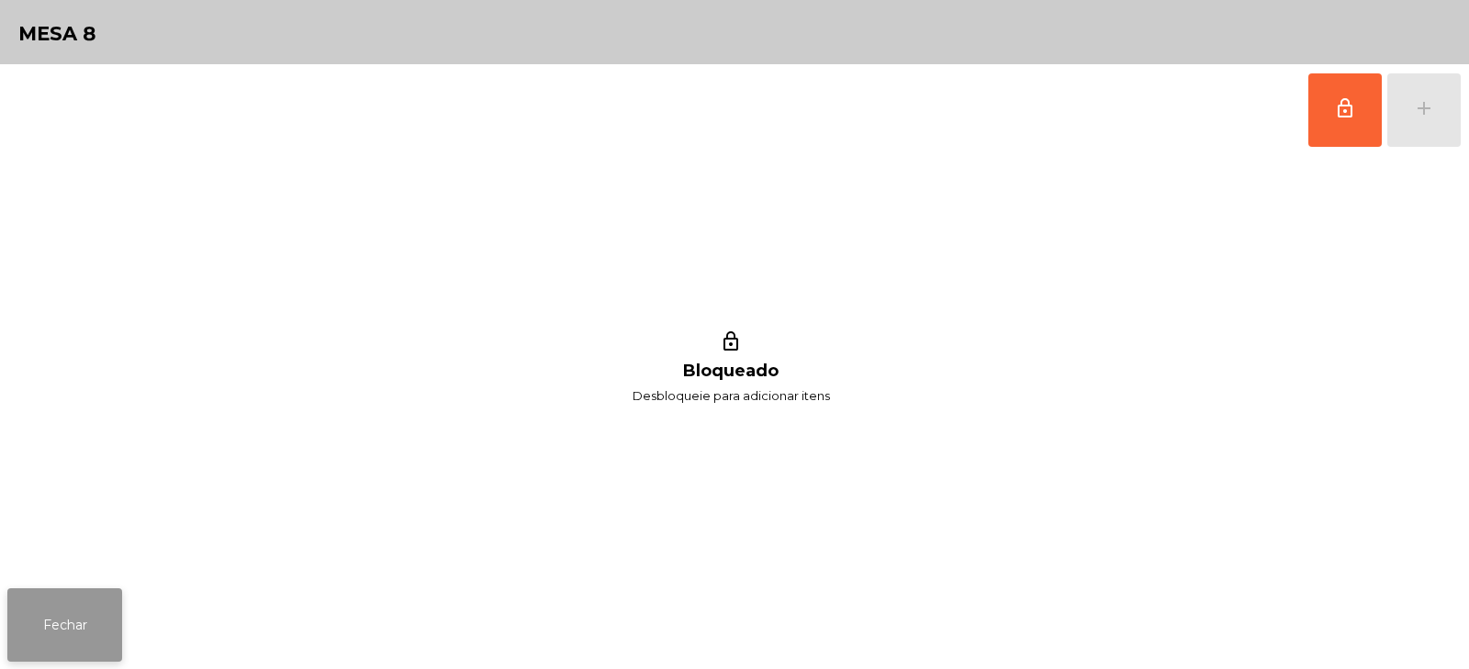
click at [67, 656] on button "Fechar" at bounding box center [64, 625] width 115 height 73
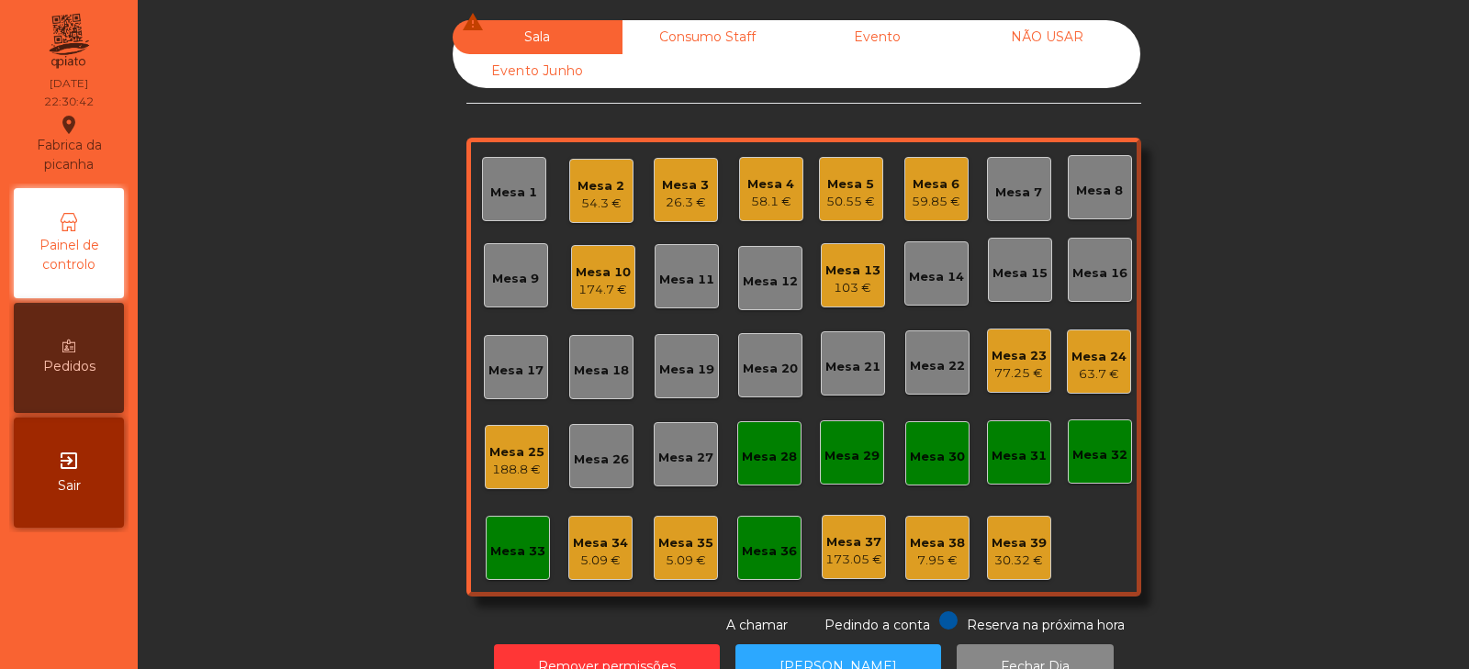
click at [578, 293] on div "174.7 €" at bounding box center [603, 290] width 55 height 18
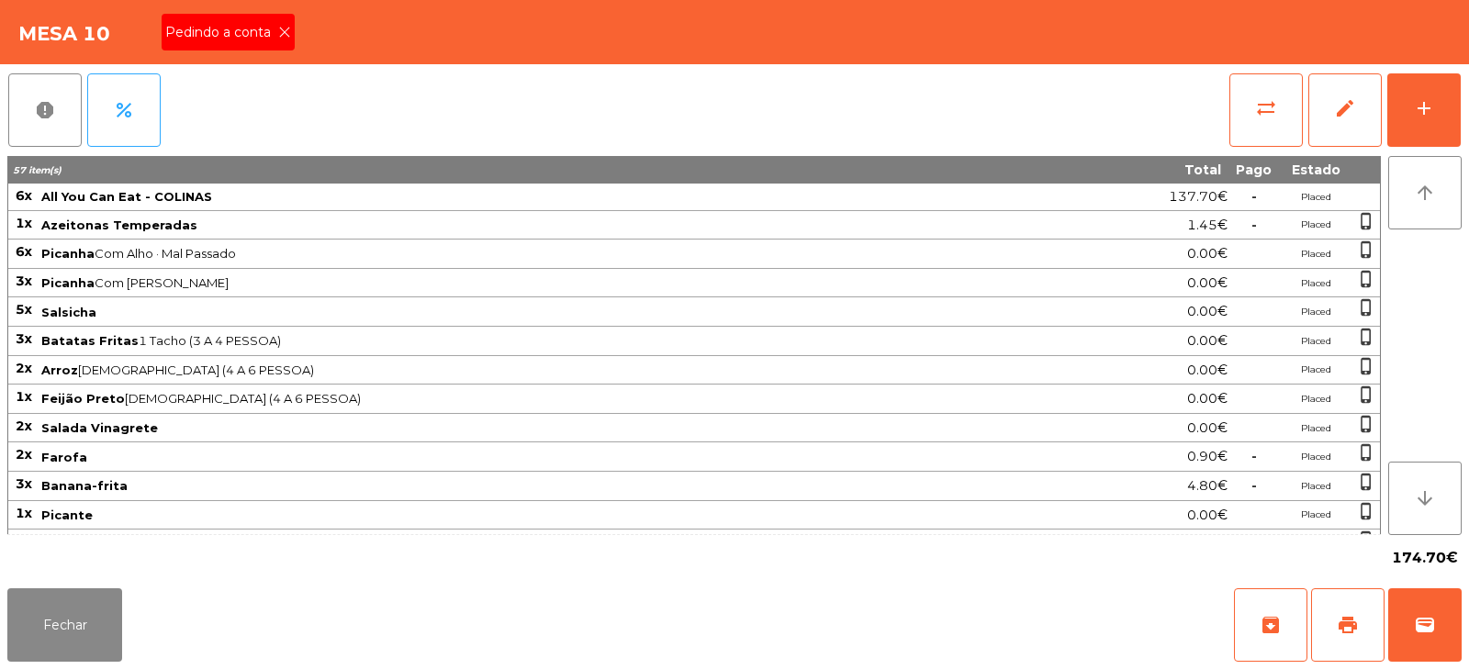
click at [254, 32] on span "Pedindo a conta" at bounding box center [221, 32] width 113 height 19
click at [813, 628] on div "Fechar archive print wallet" at bounding box center [734, 625] width 1469 height 88
click at [1340, 638] on button "print" at bounding box center [1347, 625] width 73 height 73
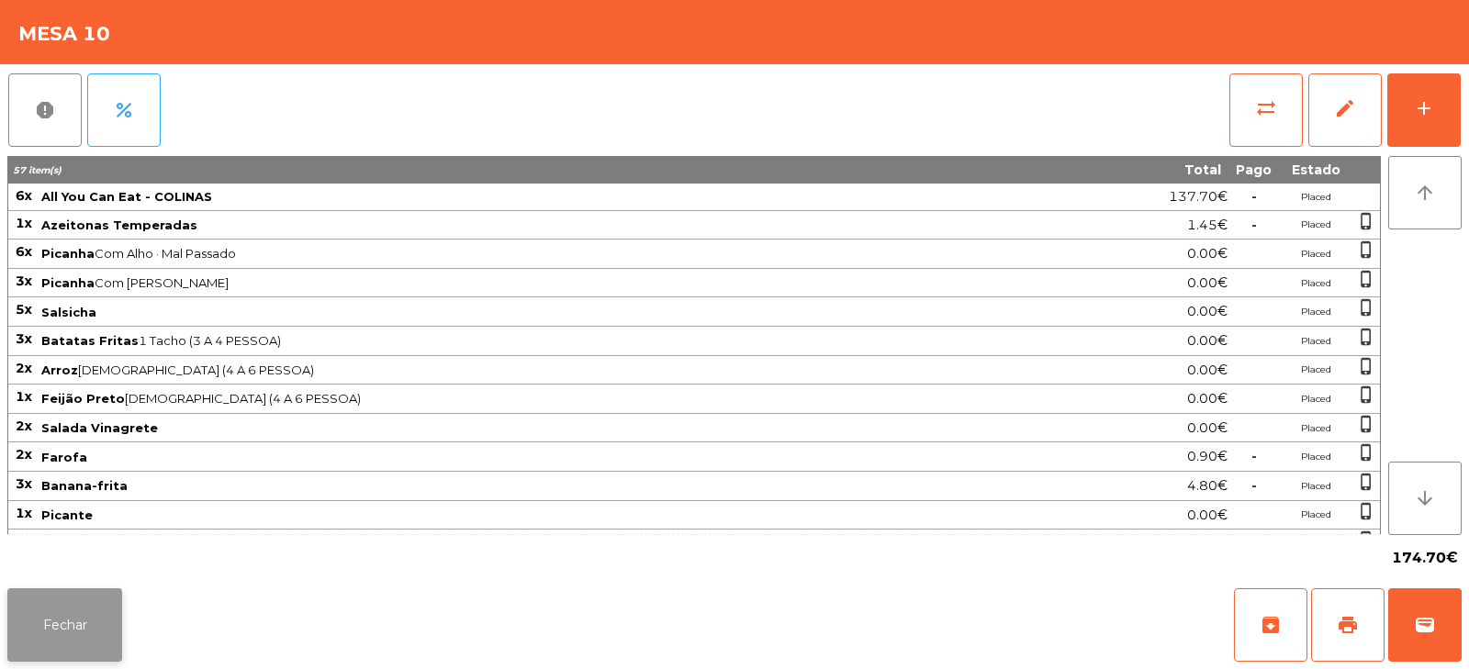
click at [121, 636] on button "Fechar" at bounding box center [64, 625] width 115 height 73
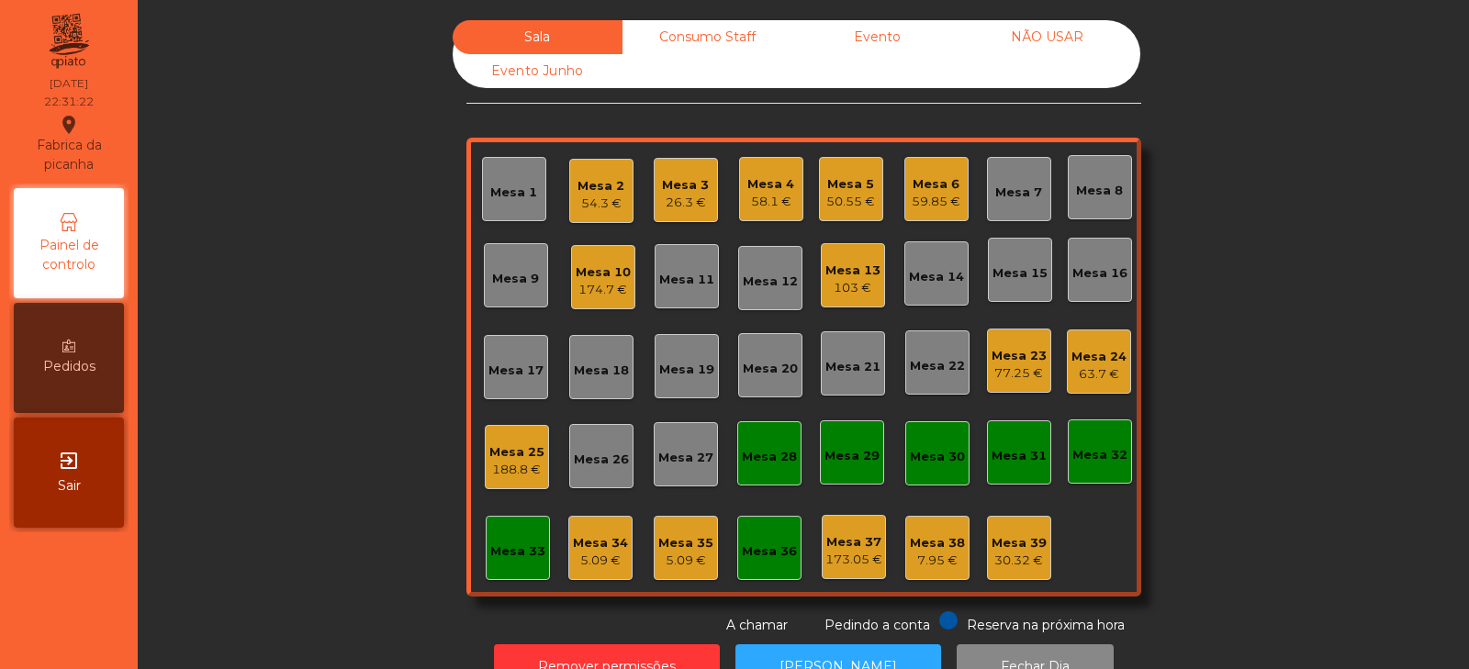
click at [1092, 436] on div "Mesa 32" at bounding box center [1100, 452] width 64 height 64
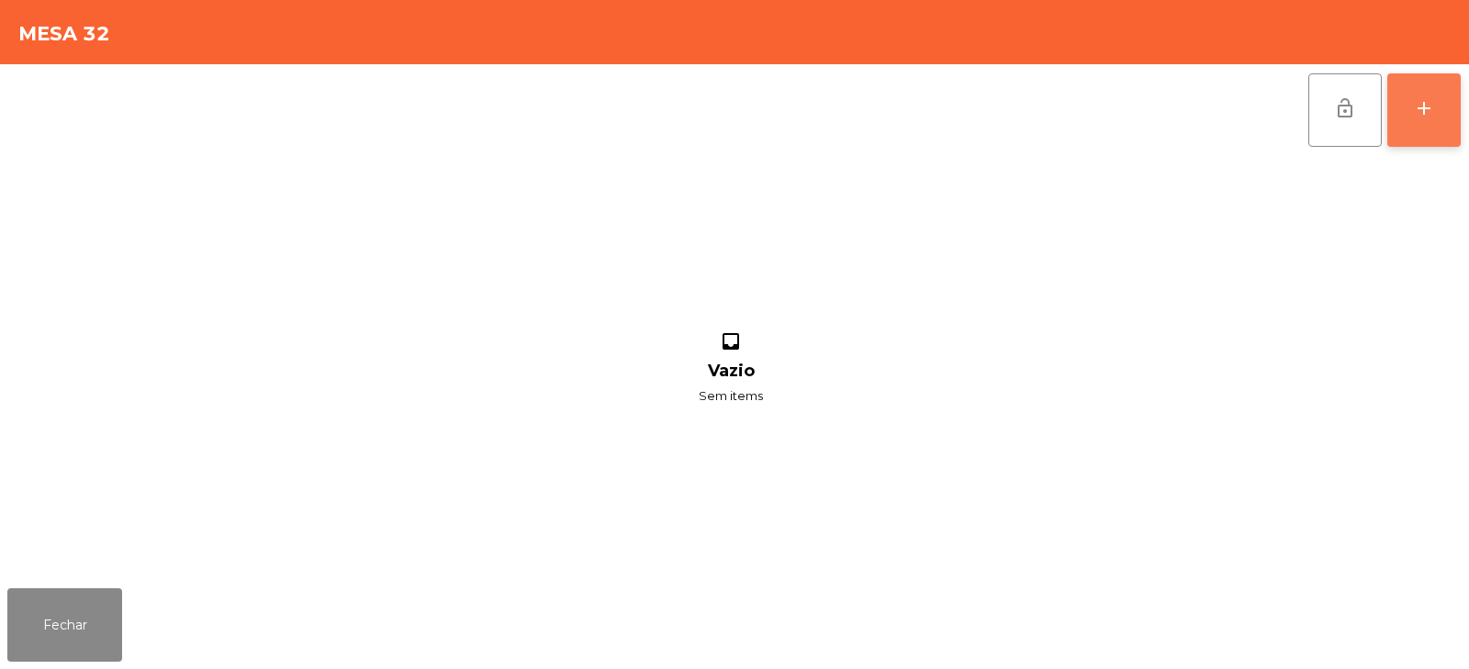
click at [1410, 122] on button "add" at bounding box center [1424, 109] width 73 height 73
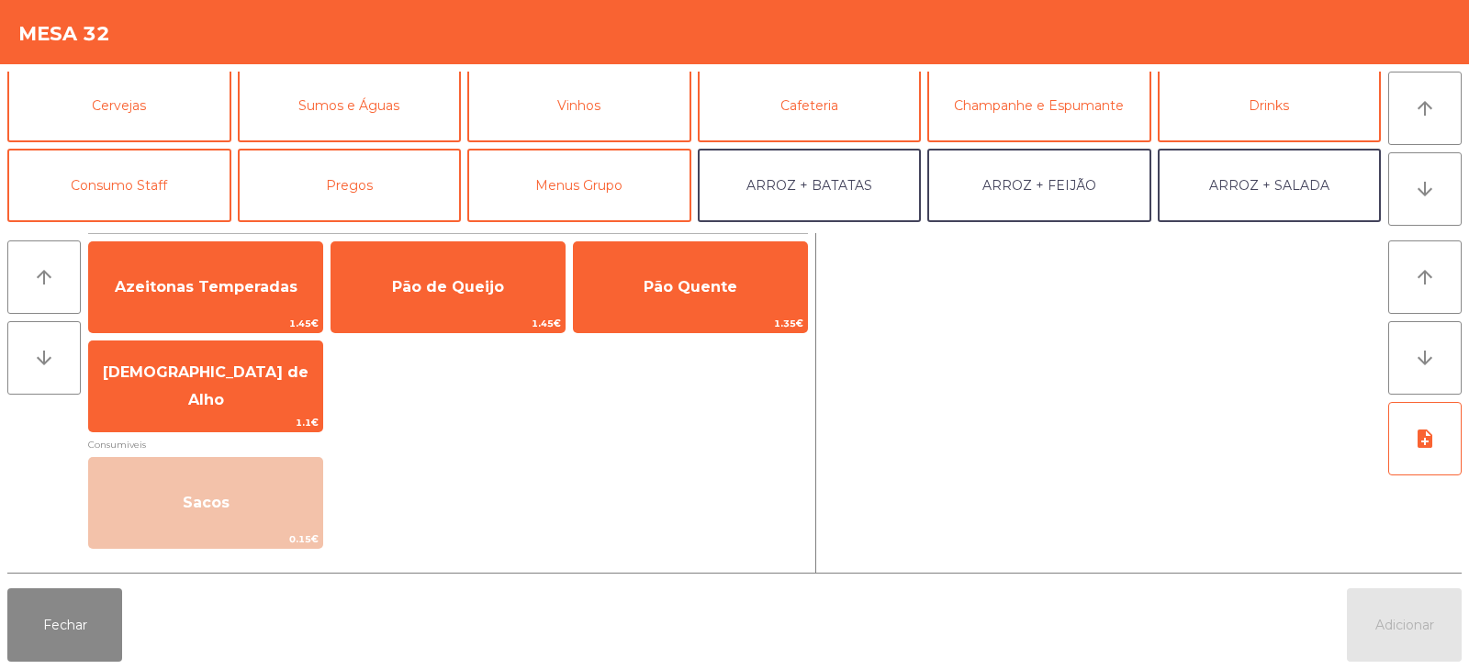
scroll to position [108, 0]
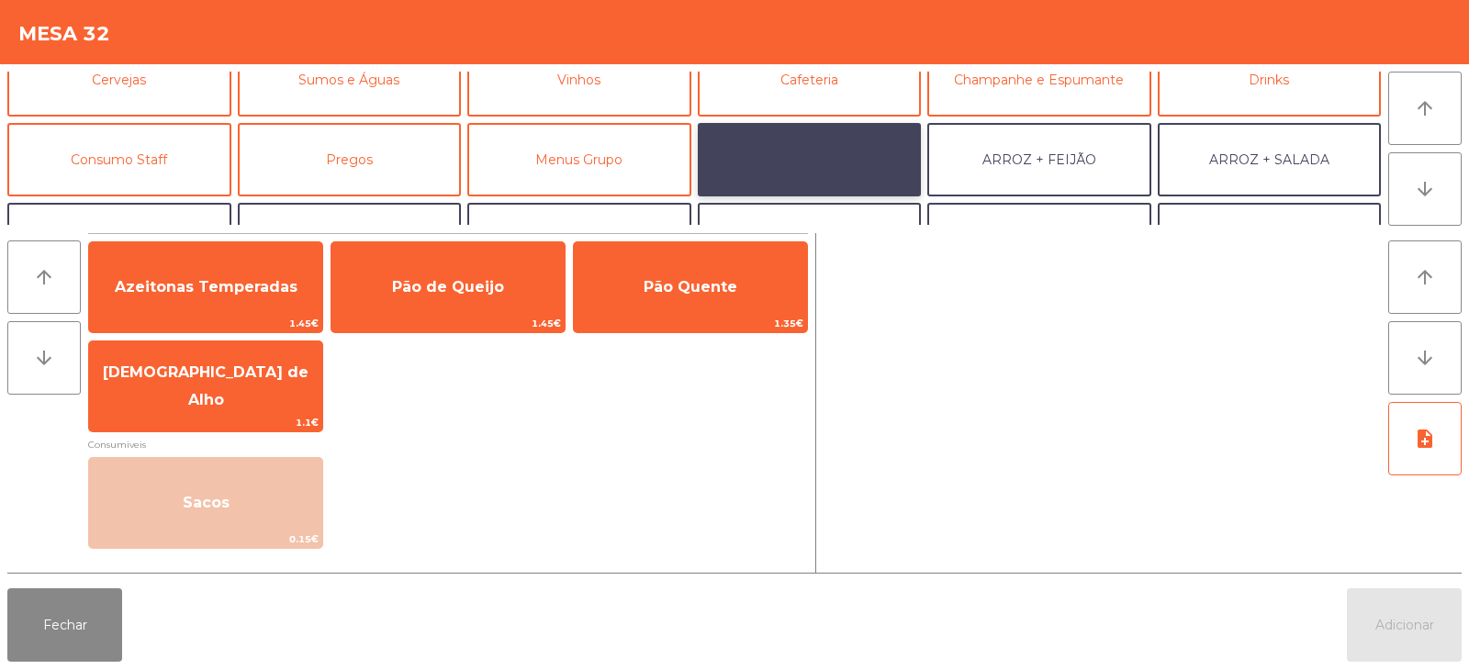
click at [866, 153] on button "ARROZ + BATATAS" at bounding box center [810, 159] width 224 height 73
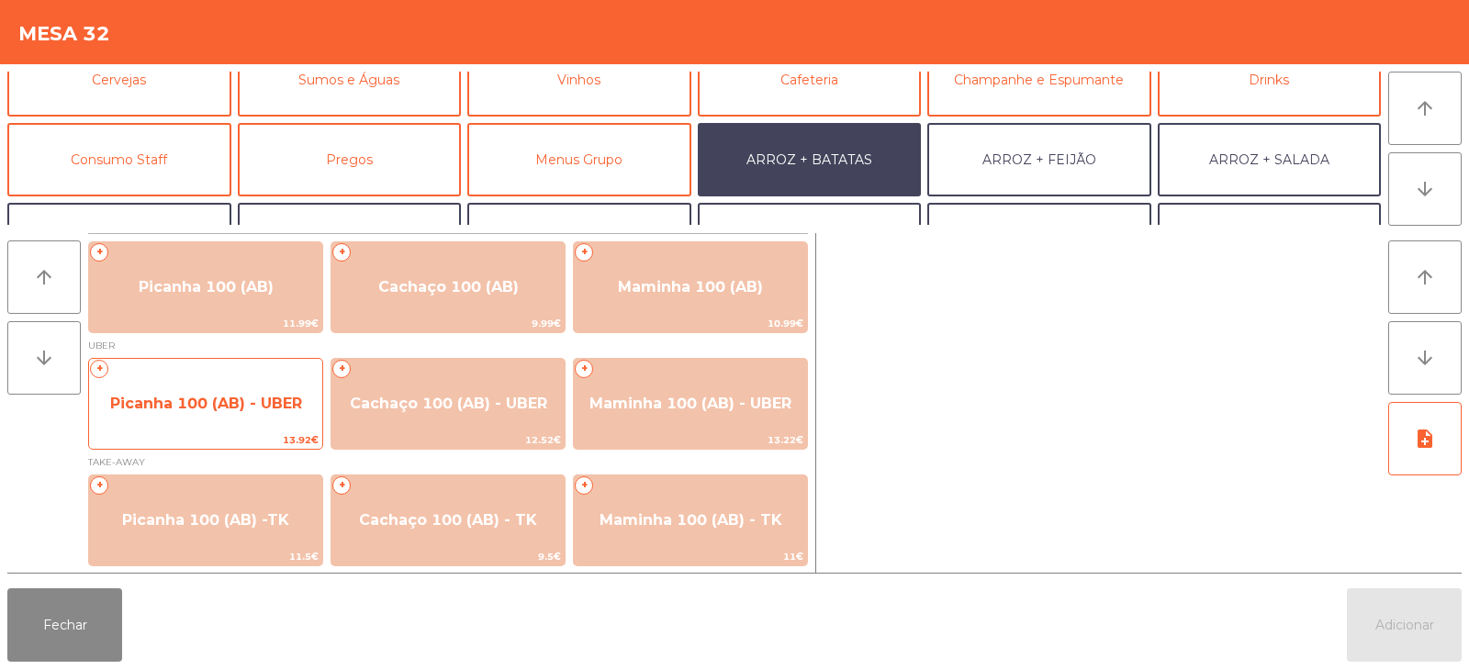
click at [173, 430] on div "+ Picanha 100 (AB) - UBER 13.92€" at bounding box center [205, 404] width 235 height 92
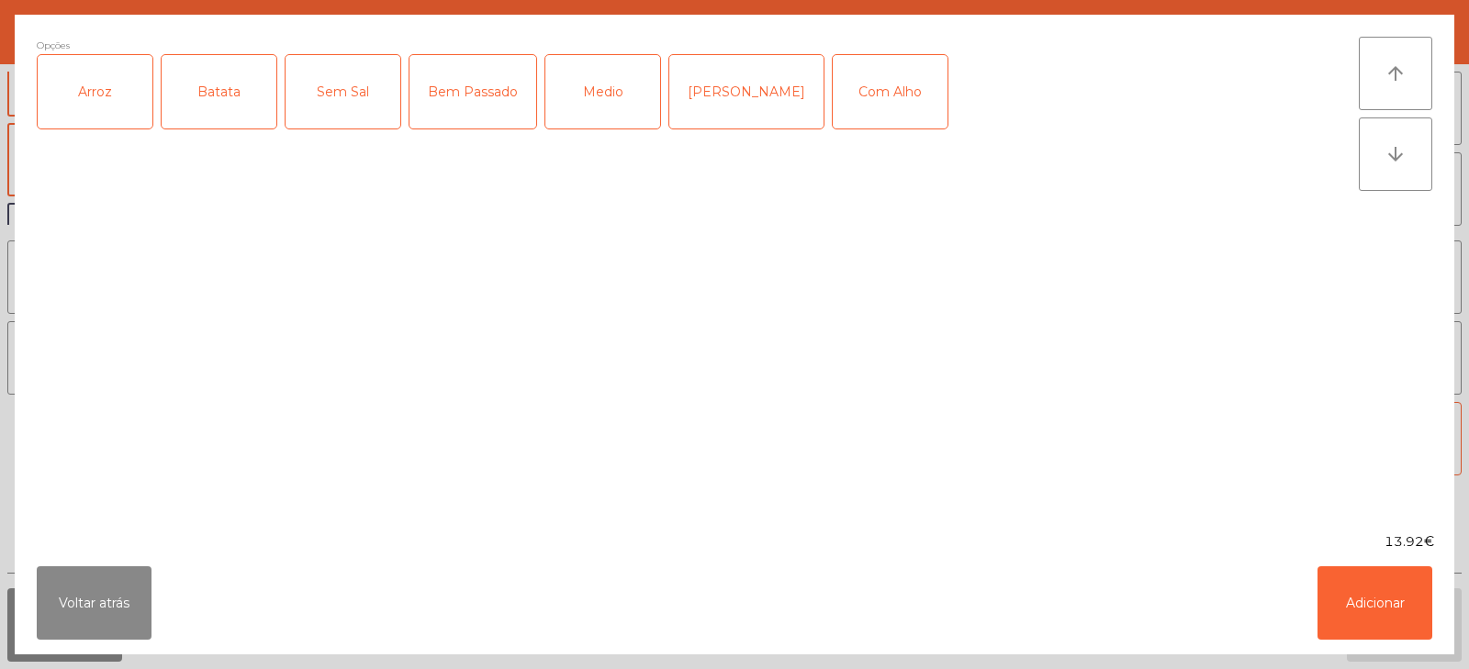
click at [87, 121] on div "Arroz" at bounding box center [95, 91] width 115 height 73
click at [181, 96] on div "Batata" at bounding box center [219, 91] width 115 height 73
click at [451, 99] on div "Bem Passado" at bounding box center [473, 91] width 127 height 73
click at [1374, 610] on button "Adicionar" at bounding box center [1375, 603] width 115 height 73
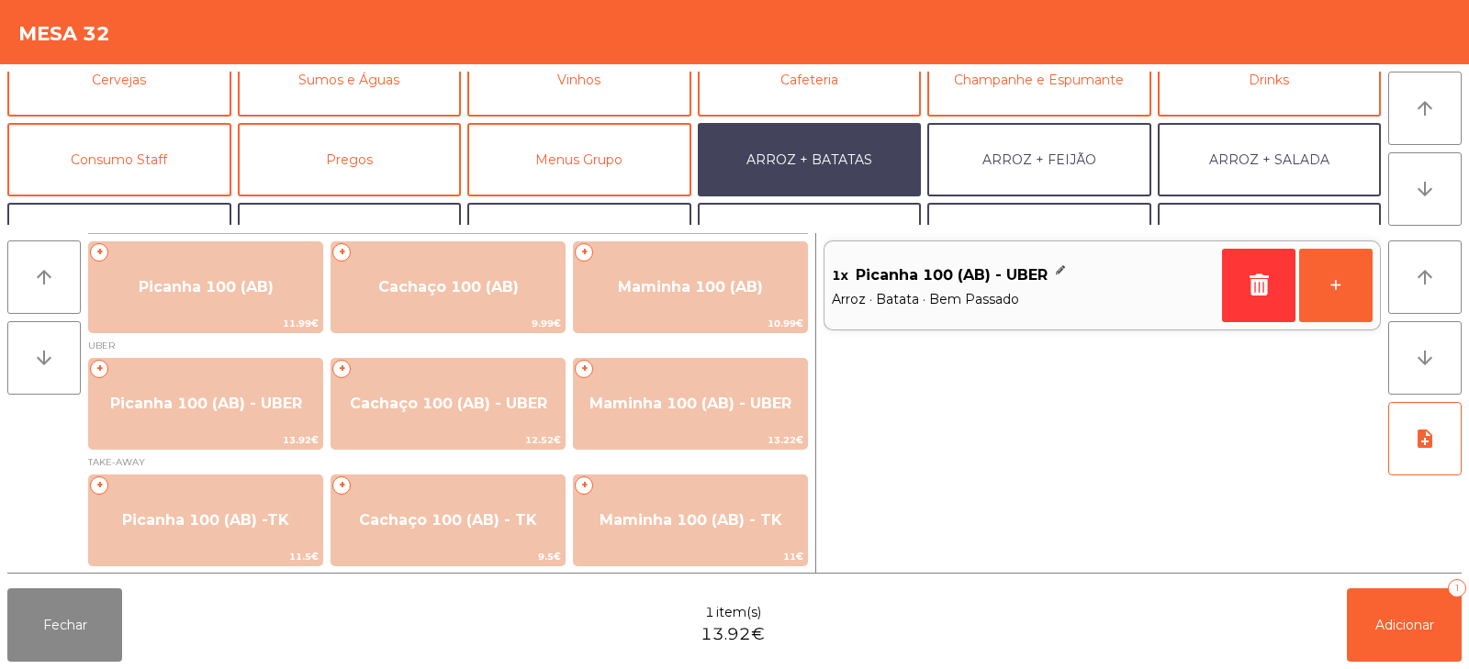
scroll to position [240, 0]
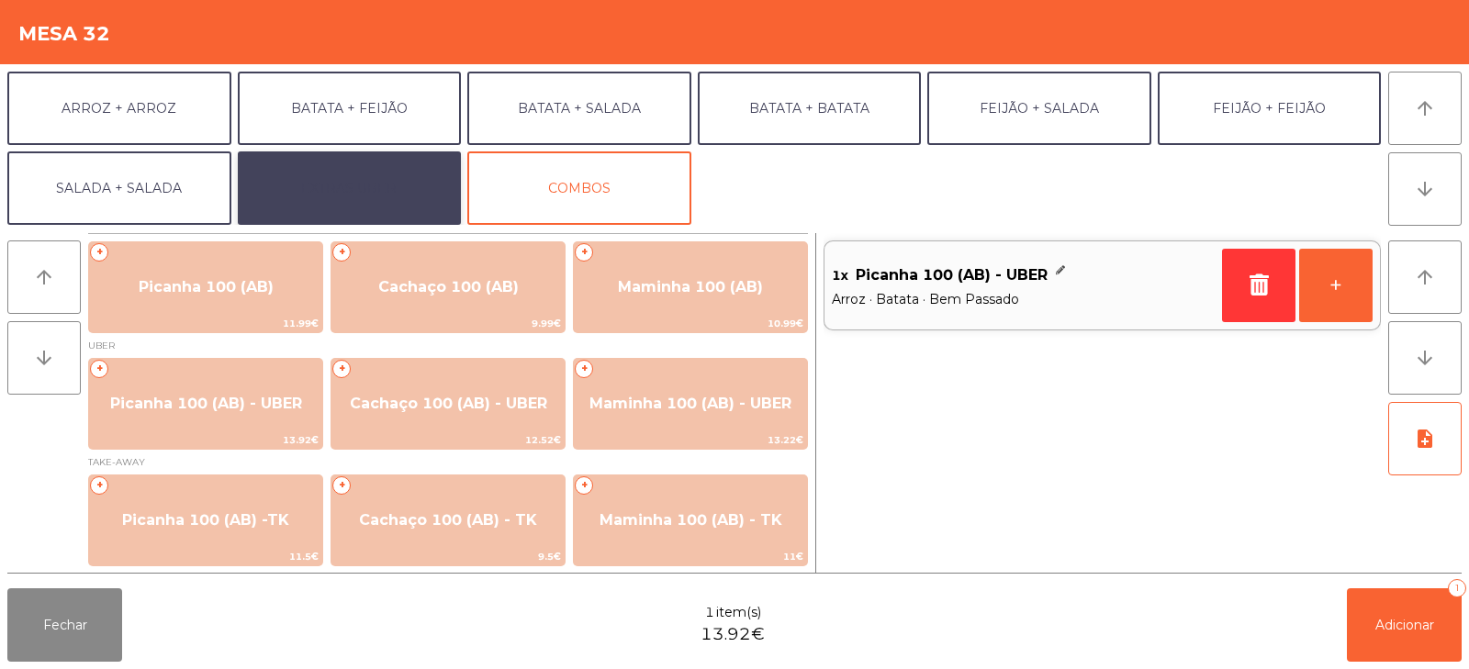
click at [309, 179] on button "EXTRAS UBER" at bounding box center [350, 188] width 224 height 73
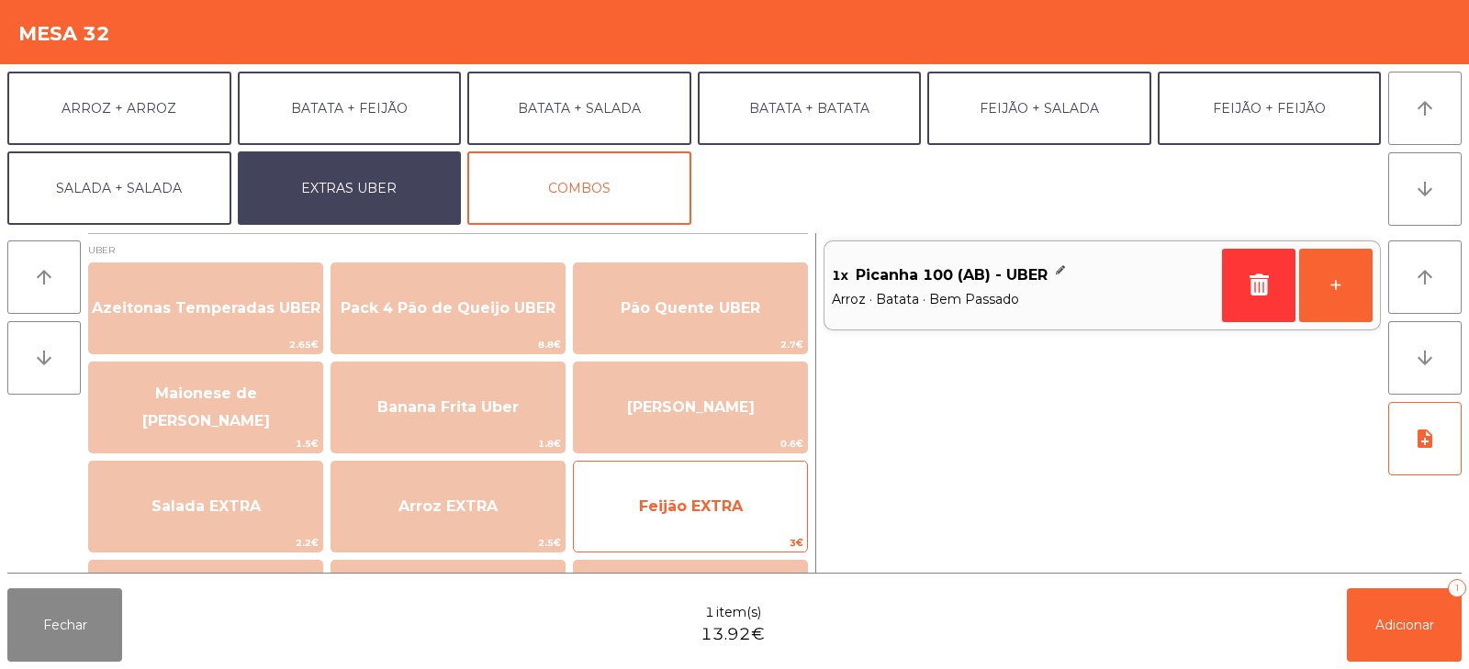
click at [737, 521] on span "Feijão EXTRA" at bounding box center [690, 507] width 233 height 50
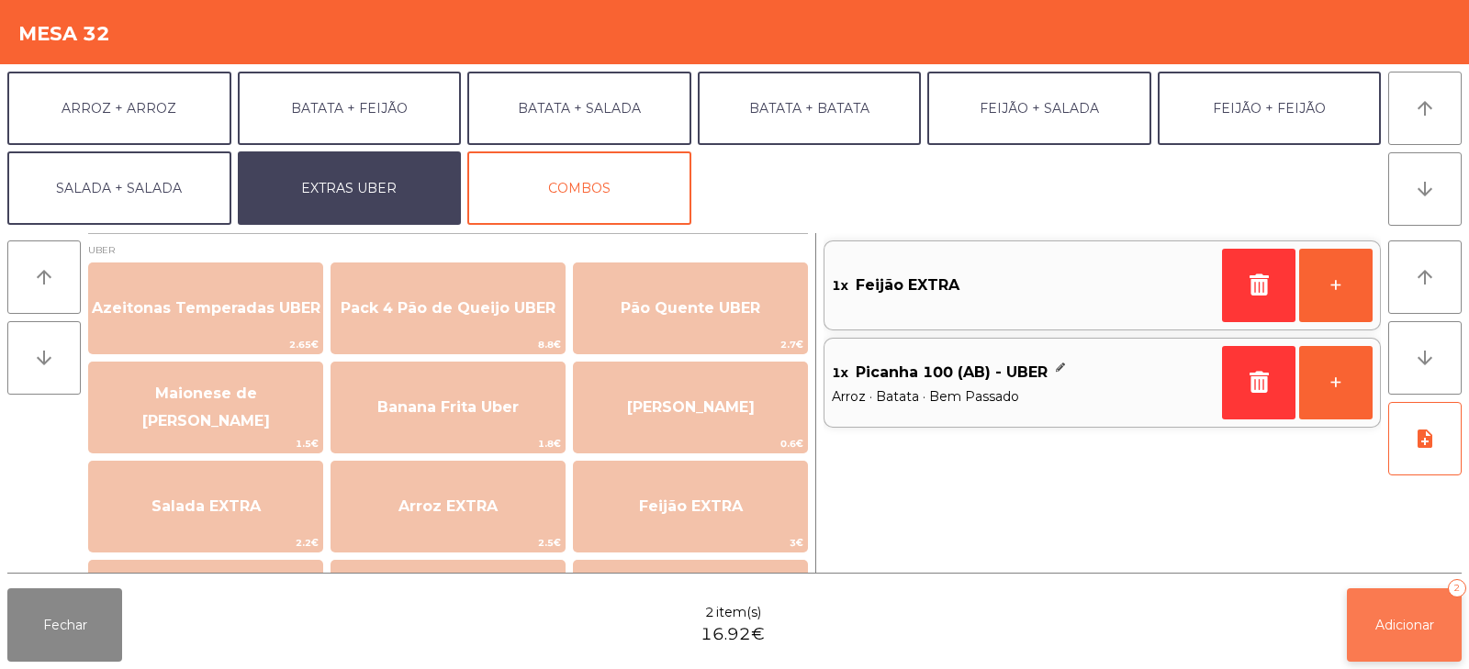
click at [1366, 619] on button "Adicionar 2" at bounding box center [1404, 625] width 115 height 73
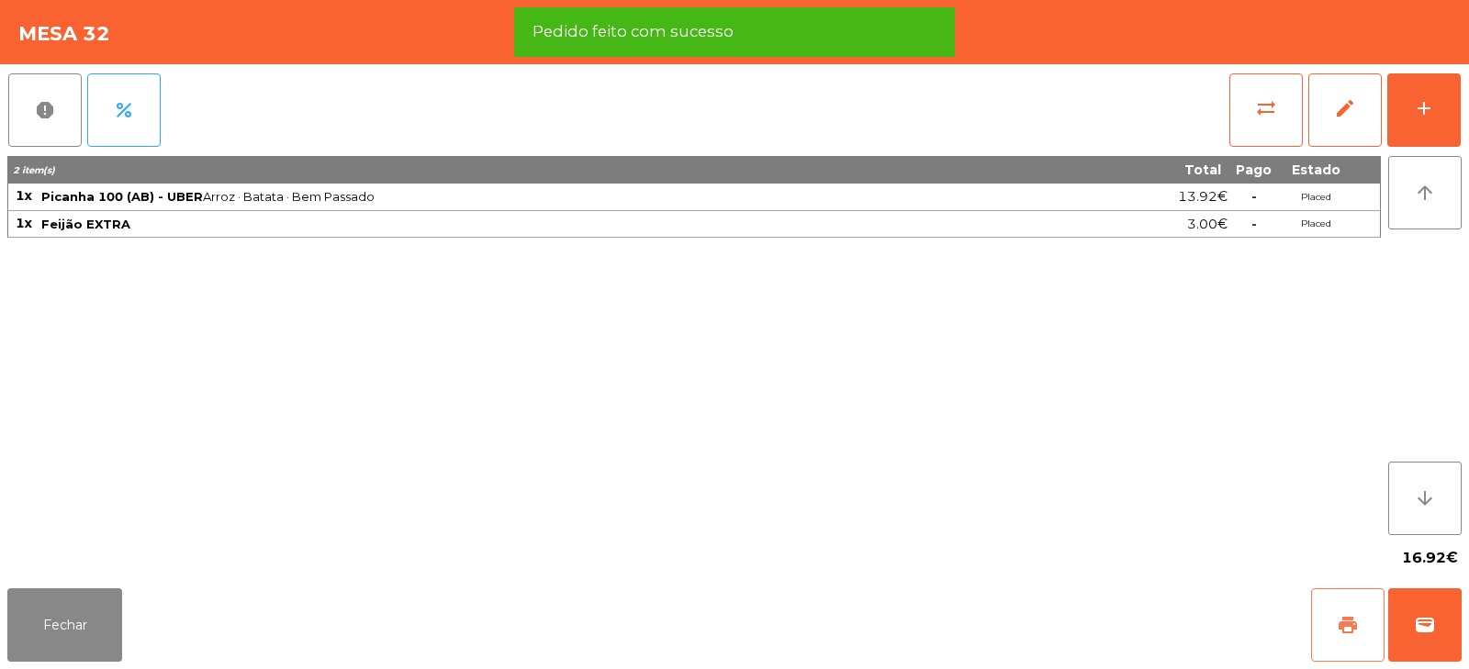
click at [1343, 613] on button "print" at bounding box center [1347, 625] width 73 height 73
click at [1410, 606] on button "wallet" at bounding box center [1424, 625] width 73 height 73
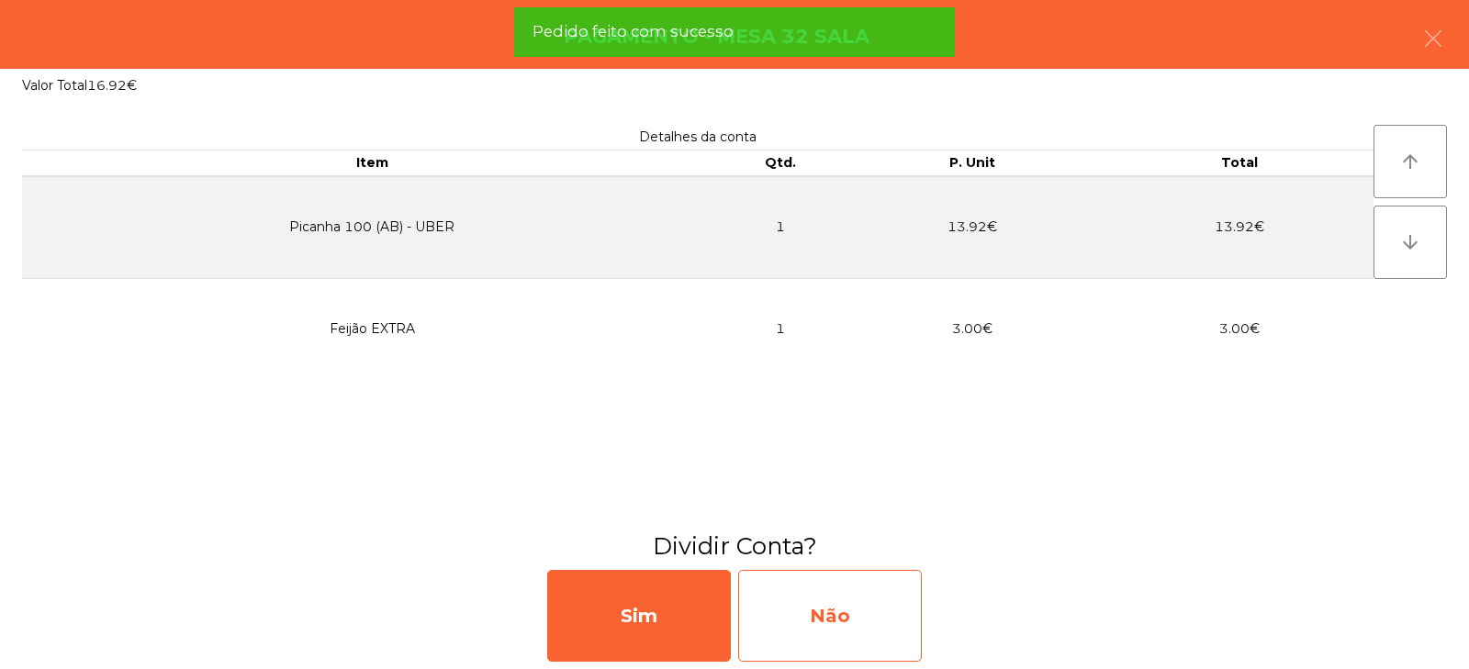
click at [871, 613] on div "Não" at bounding box center [830, 616] width 184 height 92
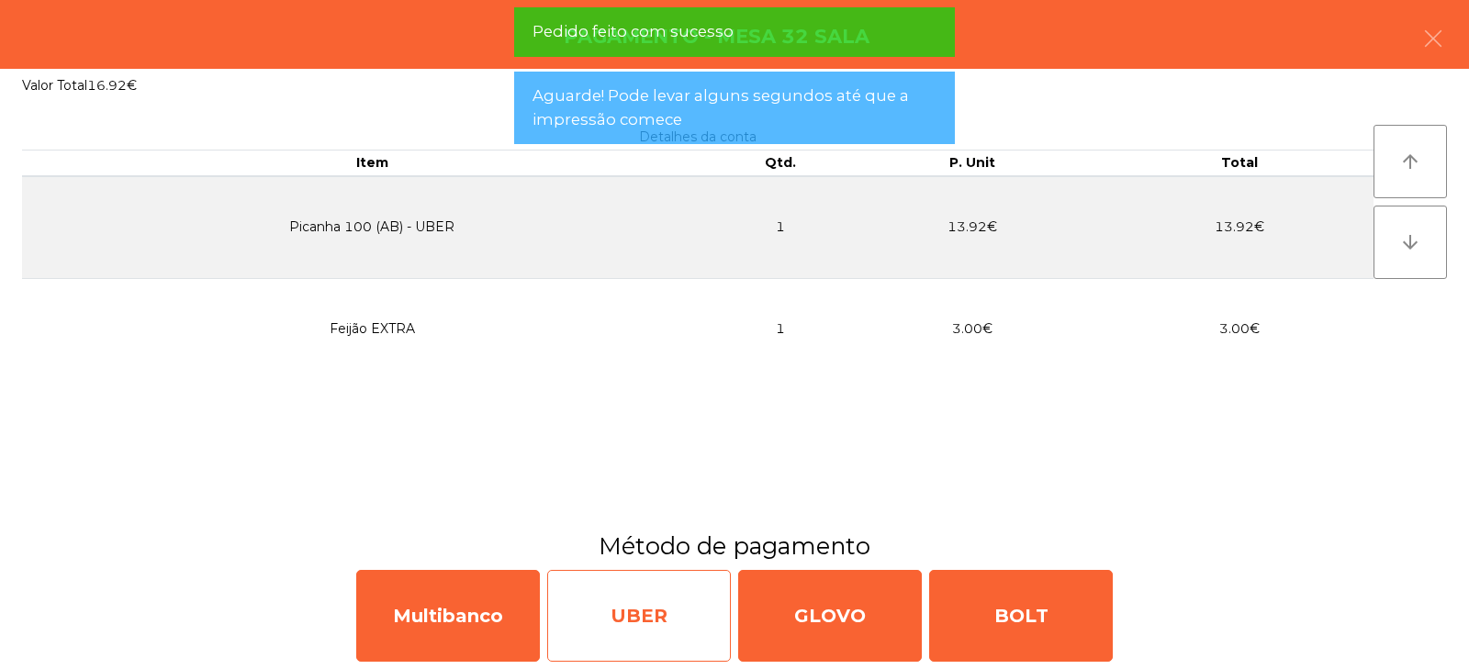
click at [653, 611] on div "UBER" at bounding box center [639, 616] width 184 height 92
select select "**"
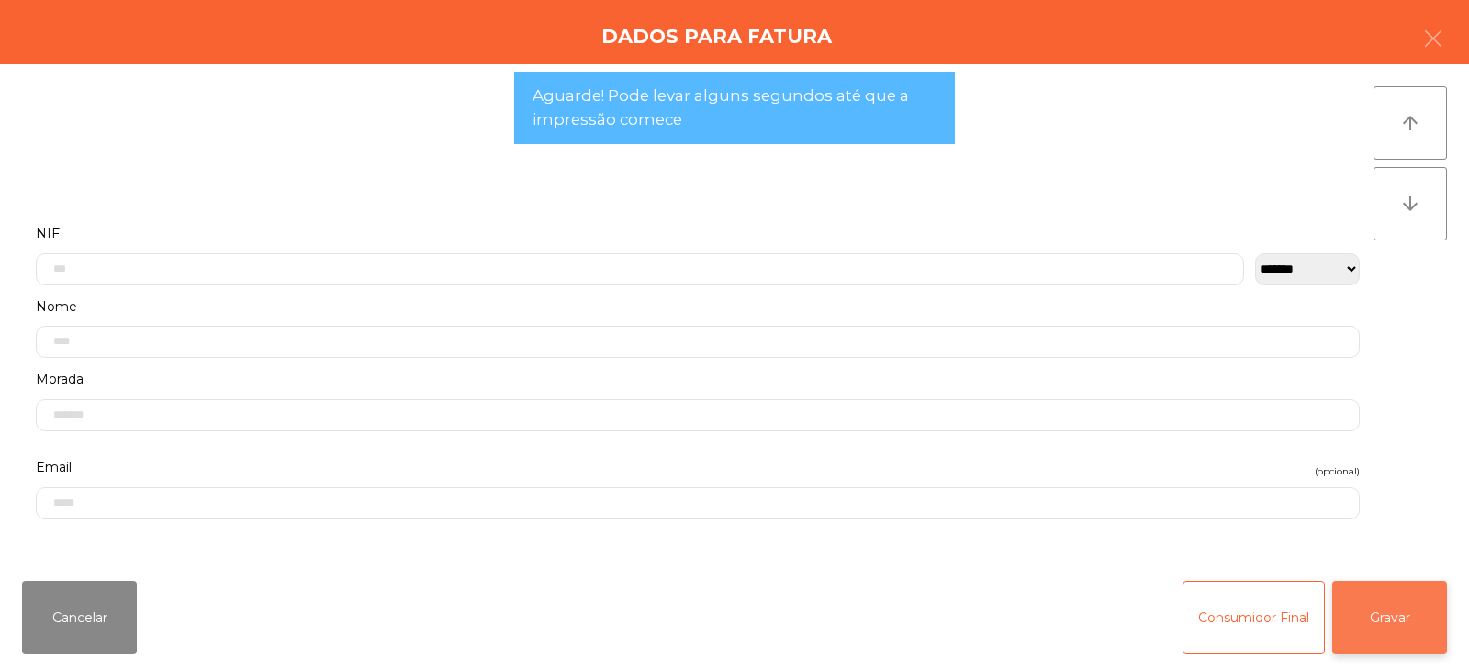
click at [1436, 634] on button "Gravar" at bounding box center [1389, 617] width 115 height 73
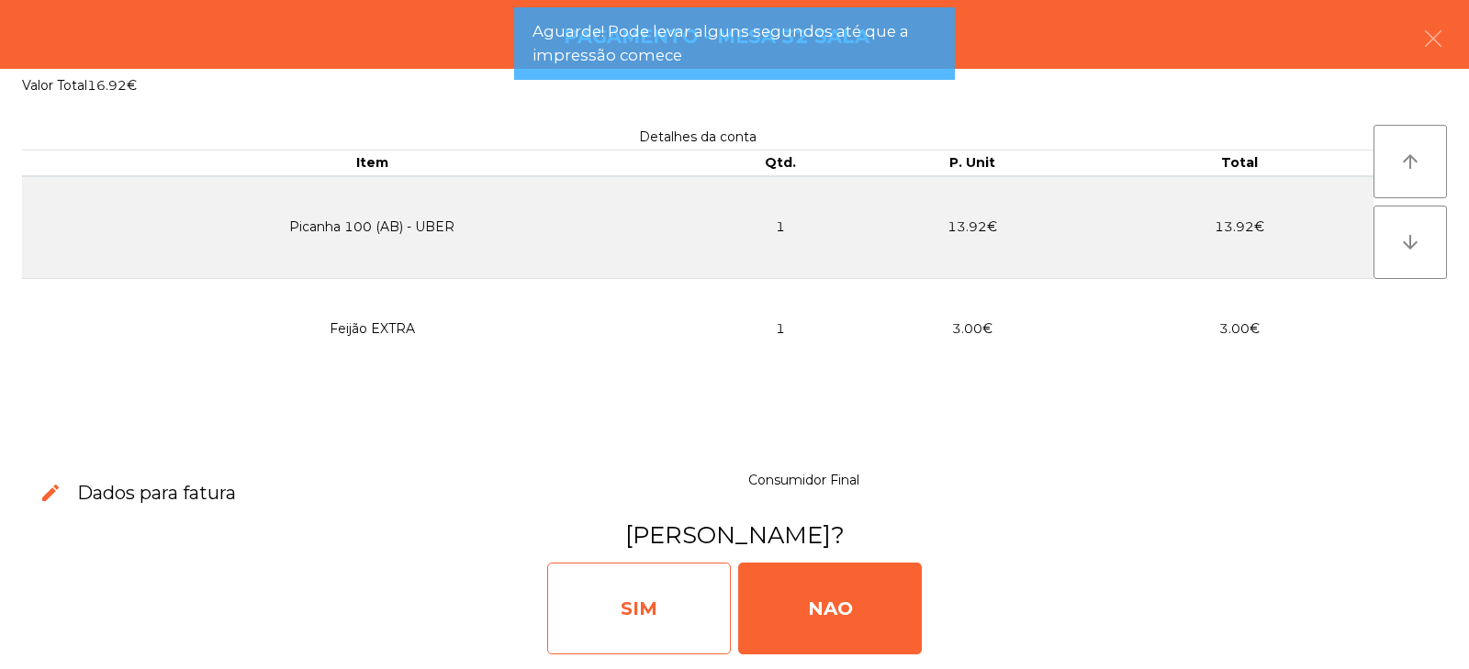
click at [662, 624] on div "SIM" at bounding box center [639, 609] width 184 height 92
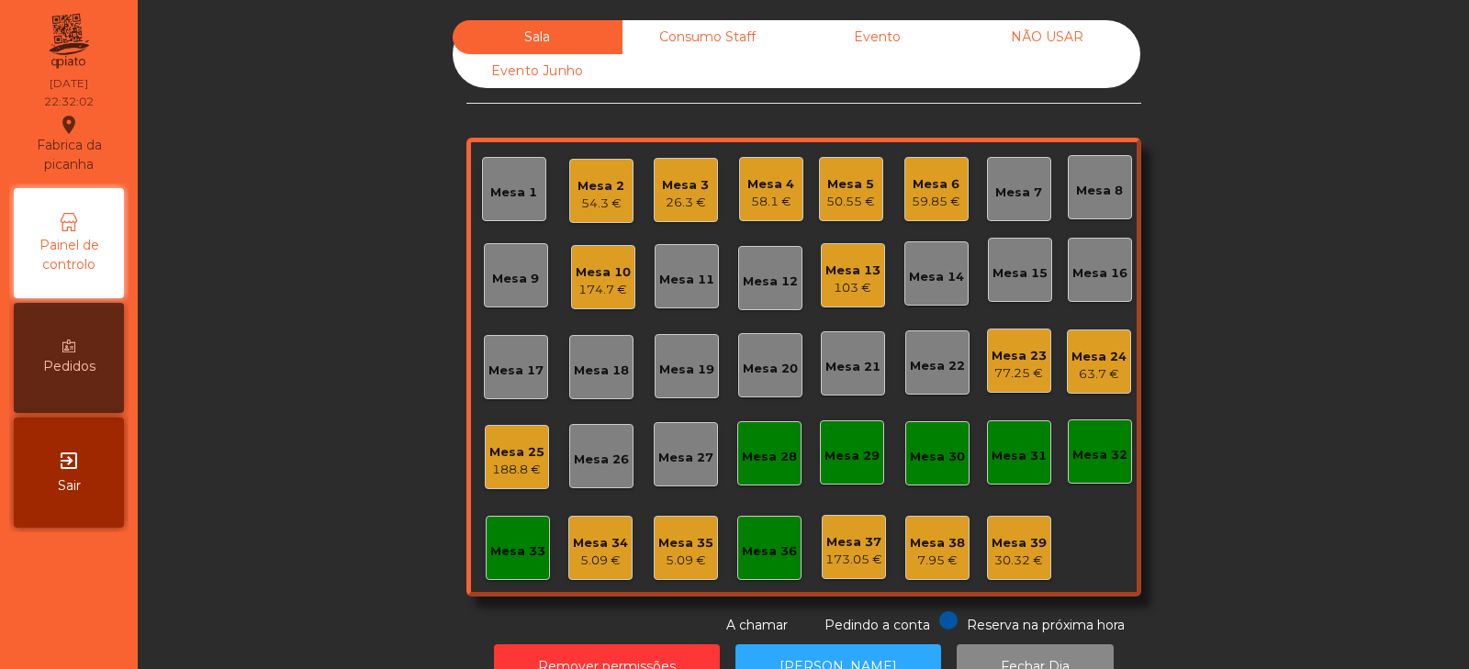
scroll to position [54, 0]
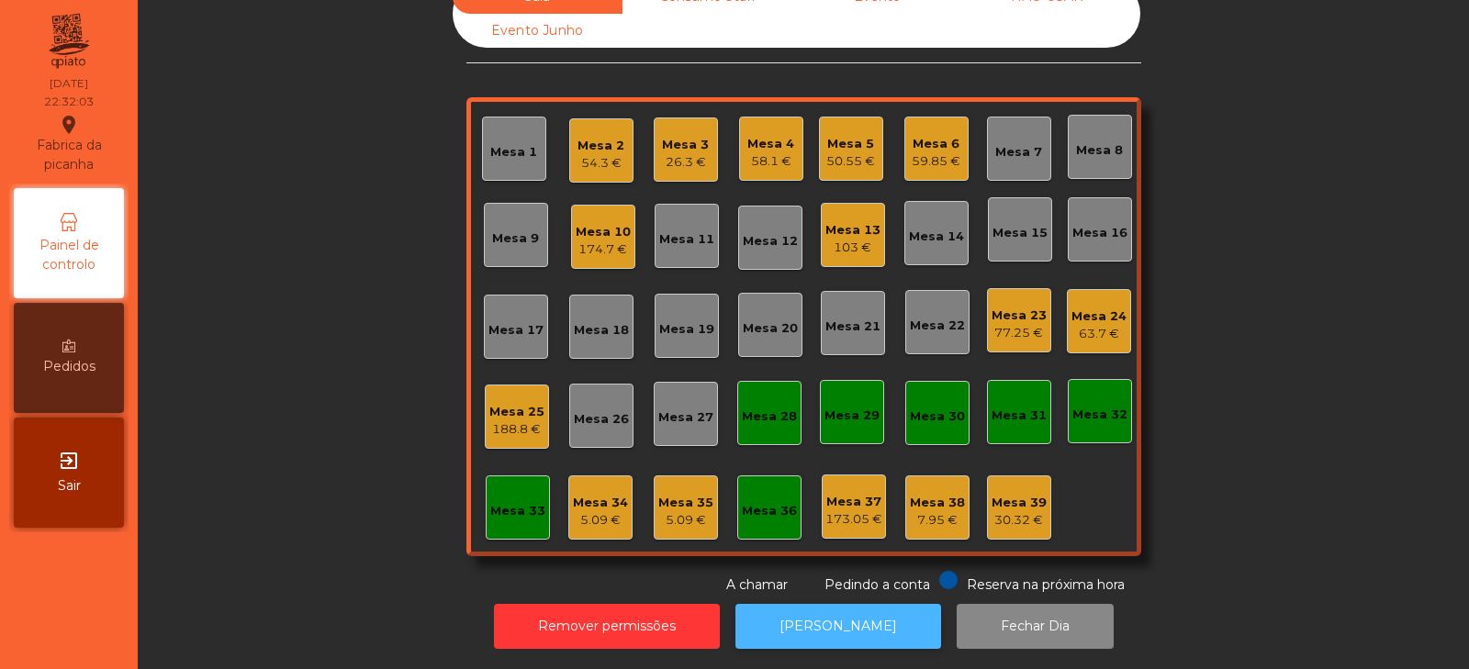
click at [867, 604] on button "[PERSON_NAME]" at bounding box center [839, 626] width 206 height 45
click at [843, 630] on button "[PERSON_NAME]" at bounding box center [839, 626] width 206 height 45
click at [583, 241] on div "174.7 €" at bounding box center [603, 250] width 55 height 18
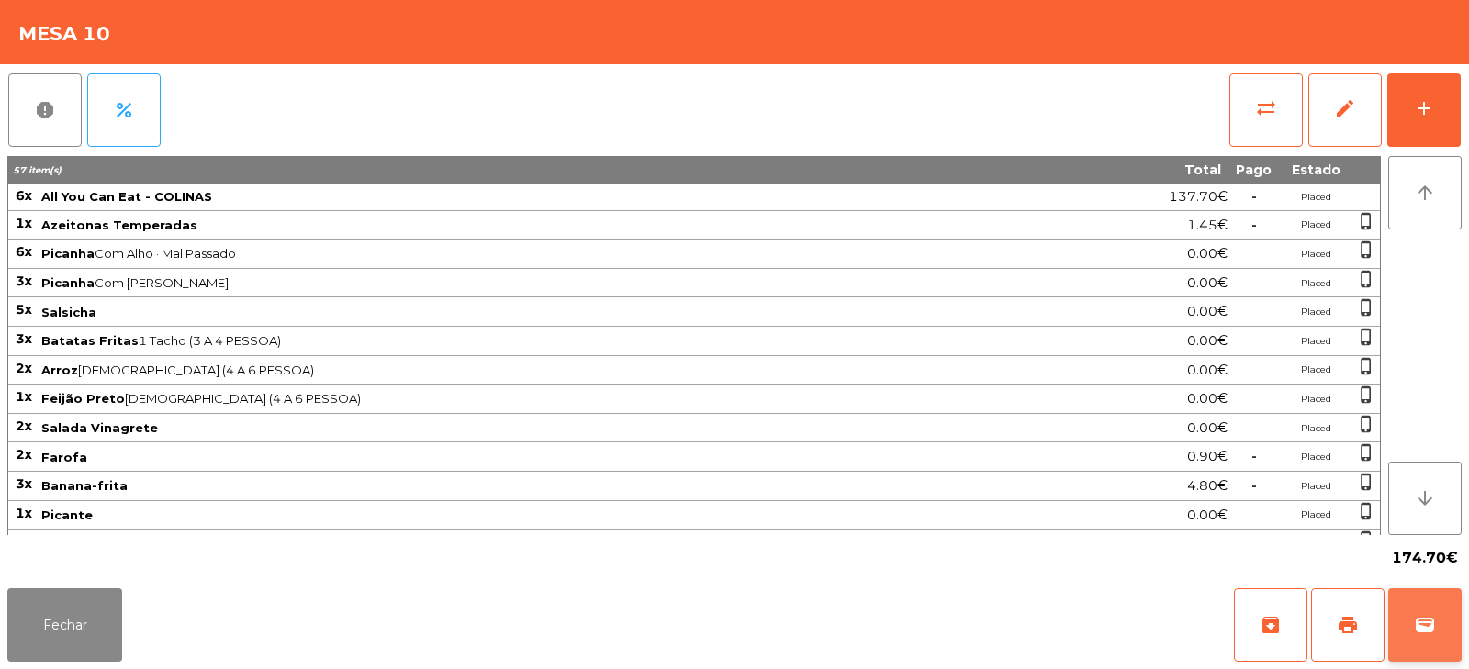
click at [1415, 612] on button "wallet" at bounding box center [1424, 625] width 73 height 73
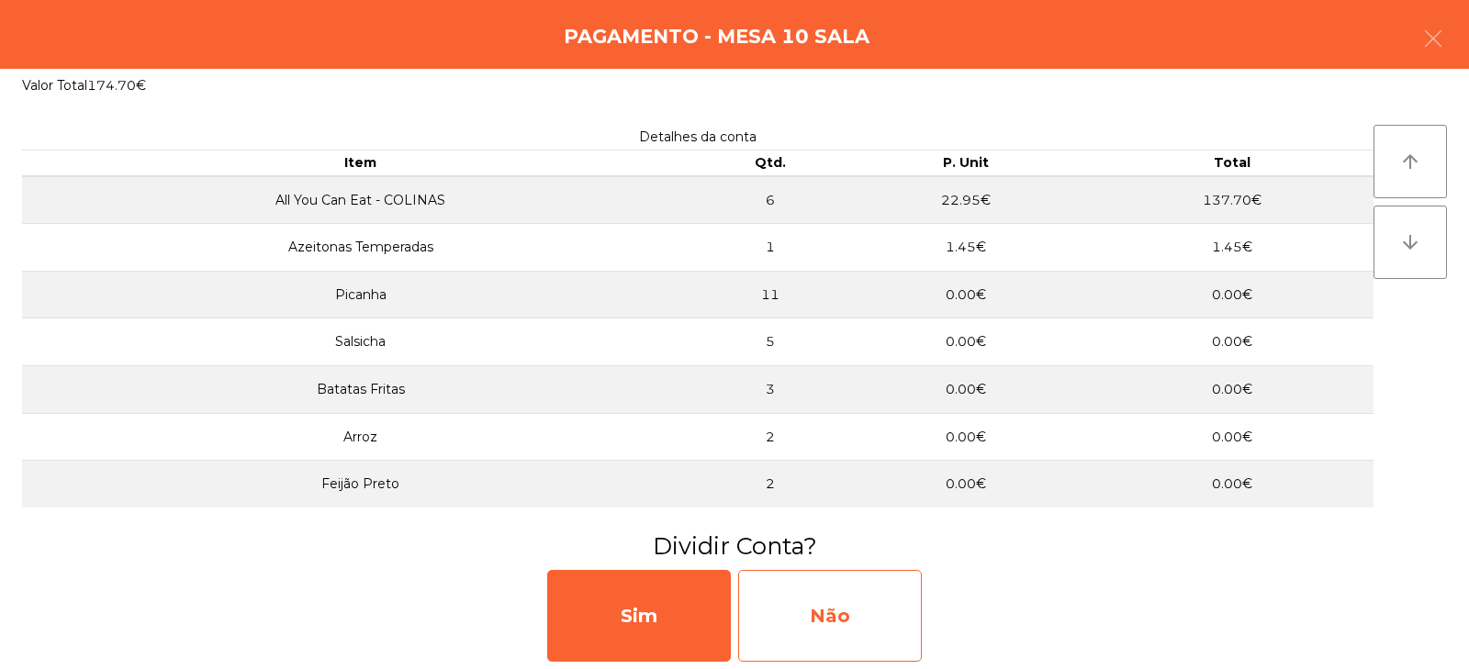
click at [853, 612] on div "Não" at bounding box center [830, 616] width 184 height 92
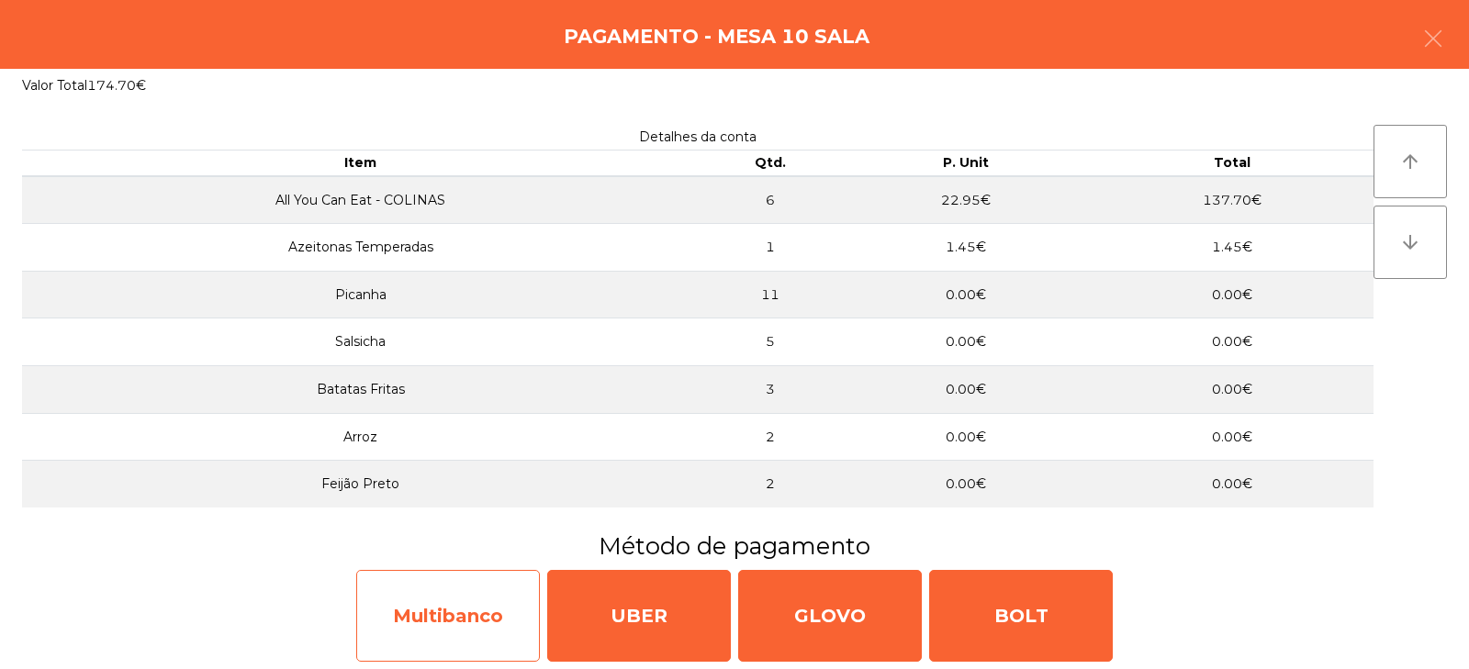
click at [447, 636] on div "Multibanco" at bounding box center [448, 616] width 184 height 92
select select "**"
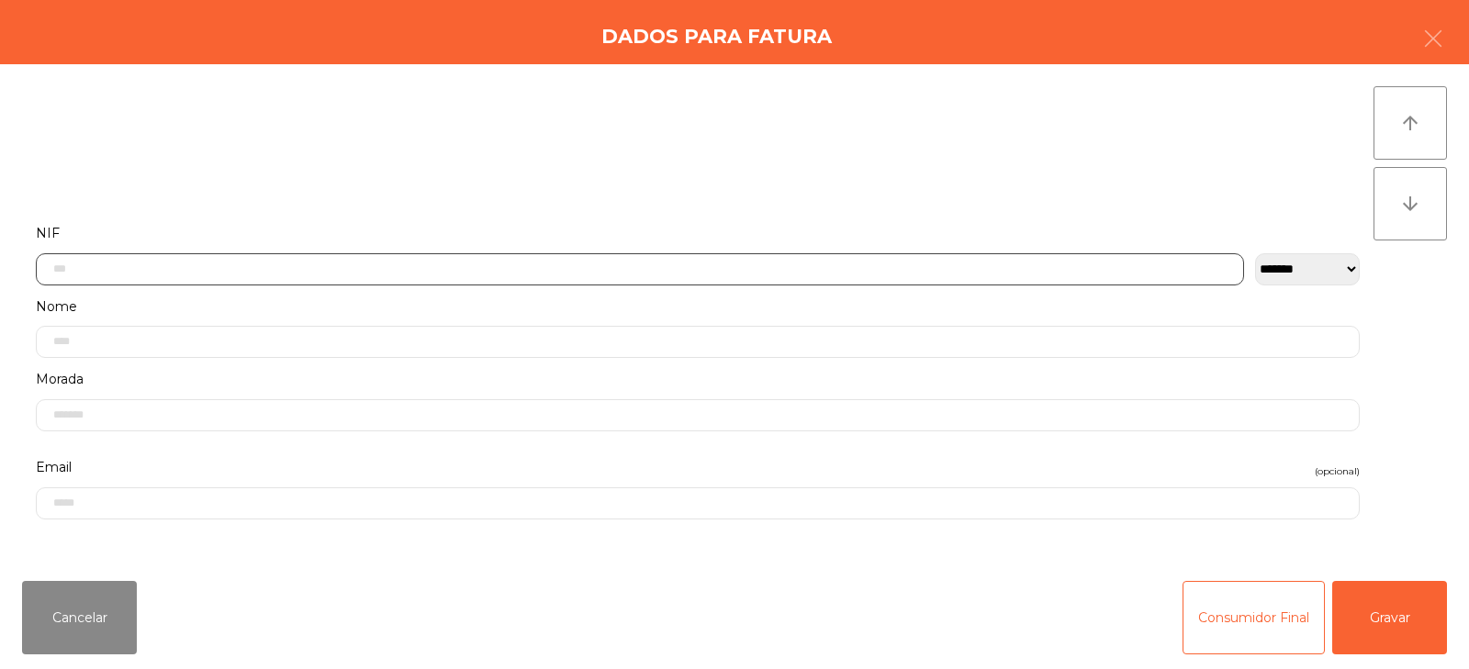
click at [707, 265] on input "text" at bounding box center [640, 269] width 1208 height 32
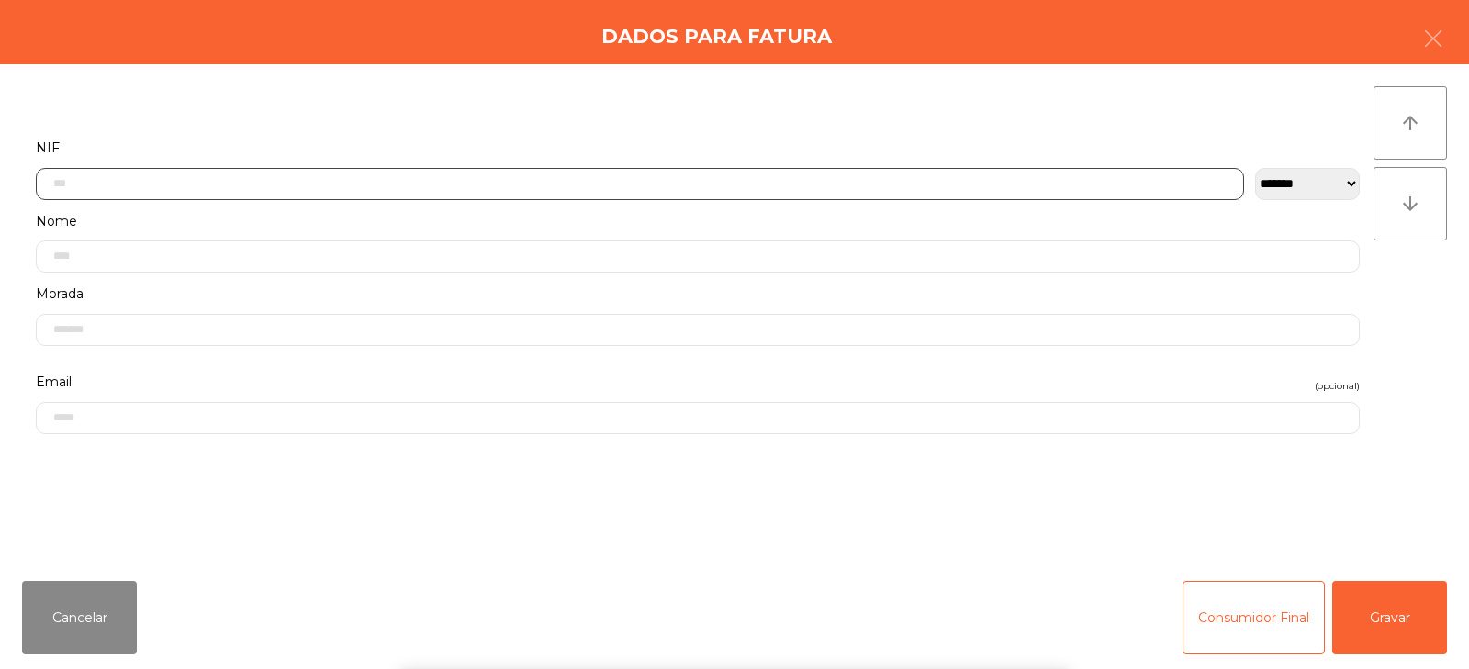
scroll to position [134, 0]
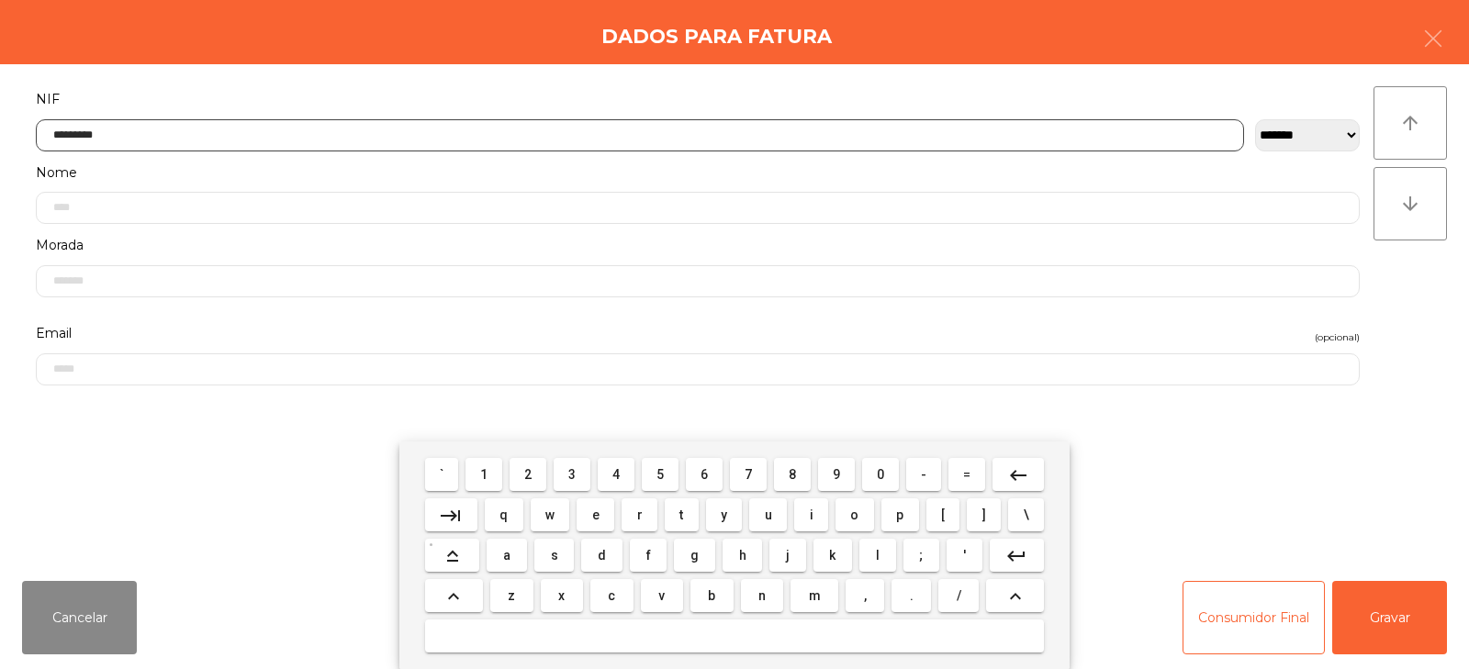
type input "*********"
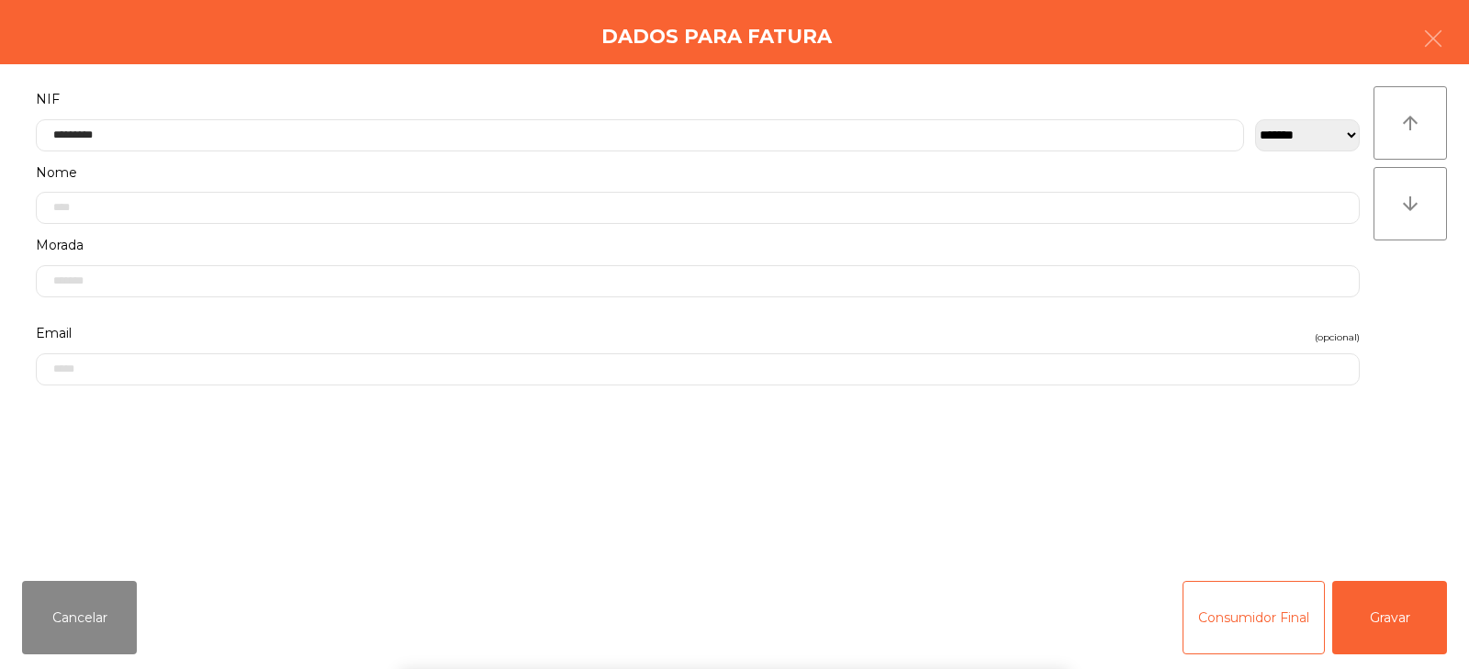
click at [1403, 634] on div "` 1 2 3 4 5 6 7 8 9 0 - = keyboard_backspace keyboard_tab q w e r t y u i o p […" at bounding box center [734, 556] width 1469 height 228
click at [1389, 613] on button "Gravar" at bounding box center [1389, 617] width 115 height 73
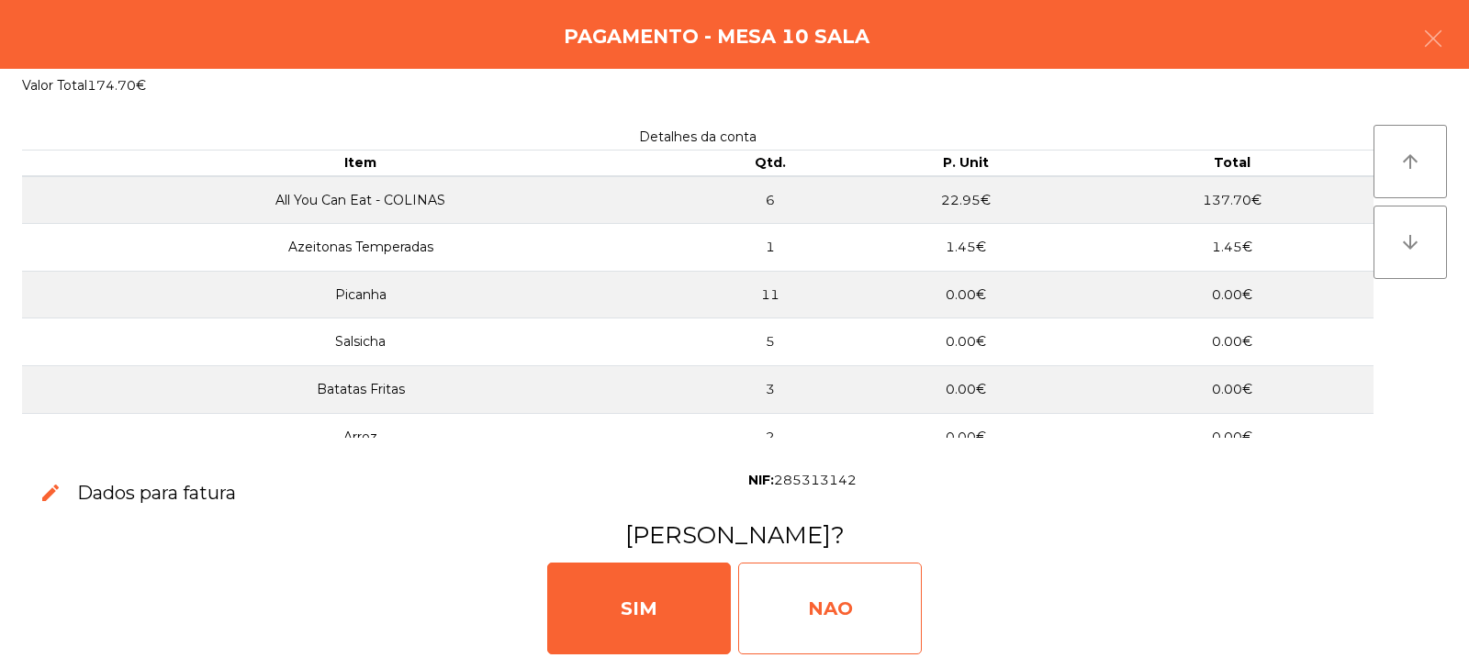
click at [861, 623] on div "NAO" at bounding box center [830, 609] width 184 height 92
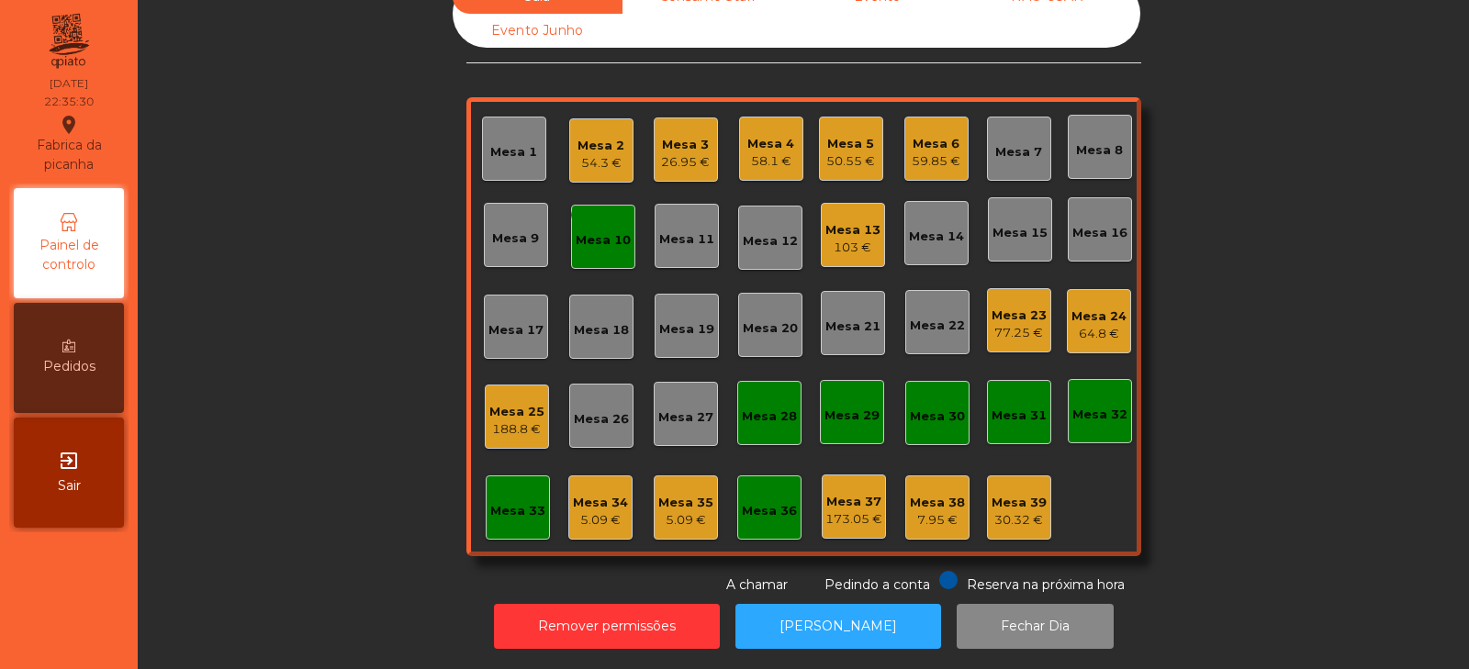
click at [601, 231] on div "Mesa 10" at bounding box center [603, 240] width 55 height 18
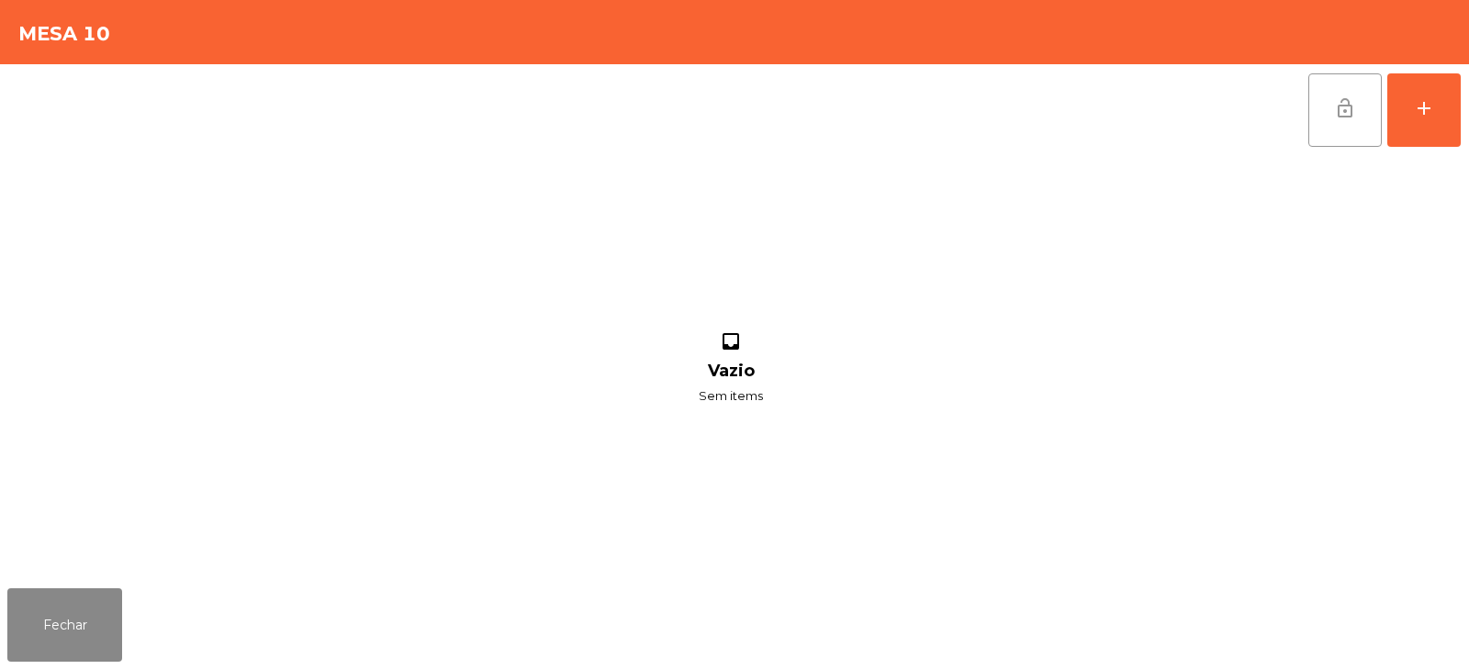
click at [1346, 103] on span "lock_open" at bounding box center [1345, 108] width 22 height 22
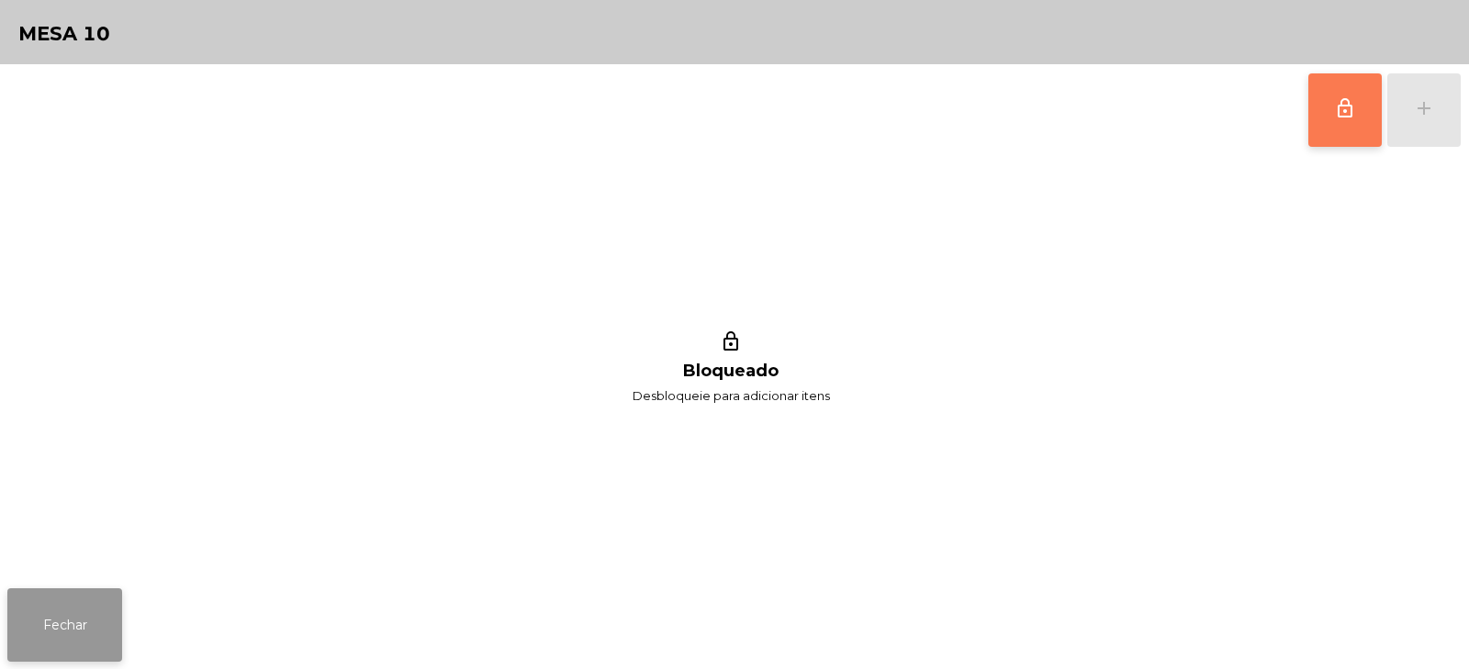
click at [46, 641] on button "Fechar" at bounding box center [64, 625] width 115 height 73
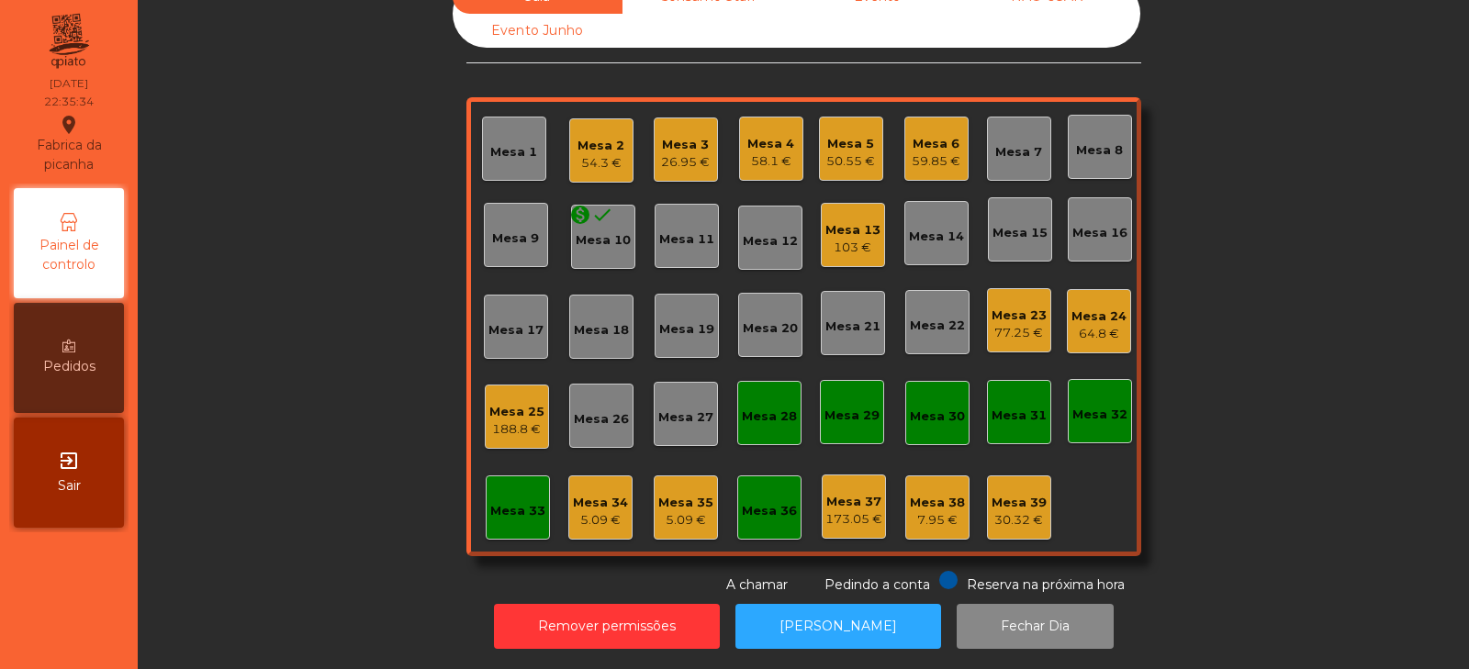
scroll to position [0, 0]
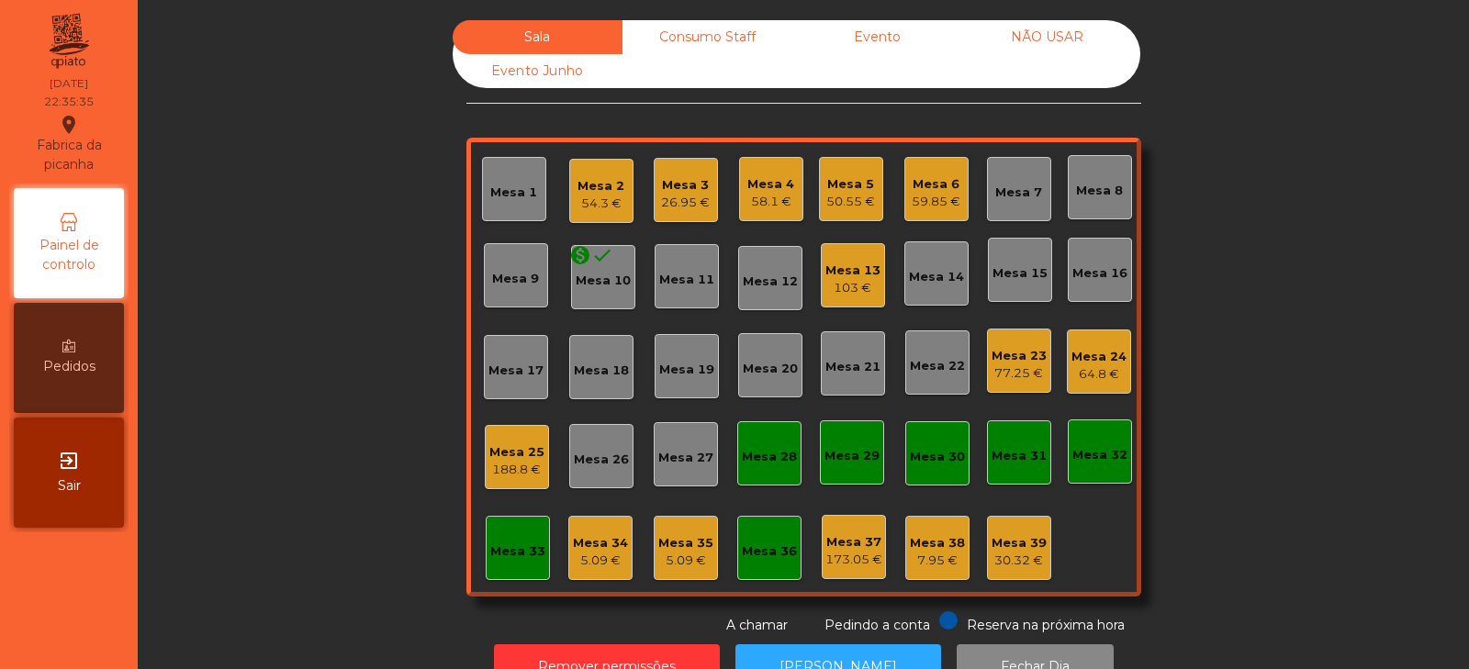
click at [697, 38] on div "Consumo Staff" at bounding box center [708, 37] width 170 height 34
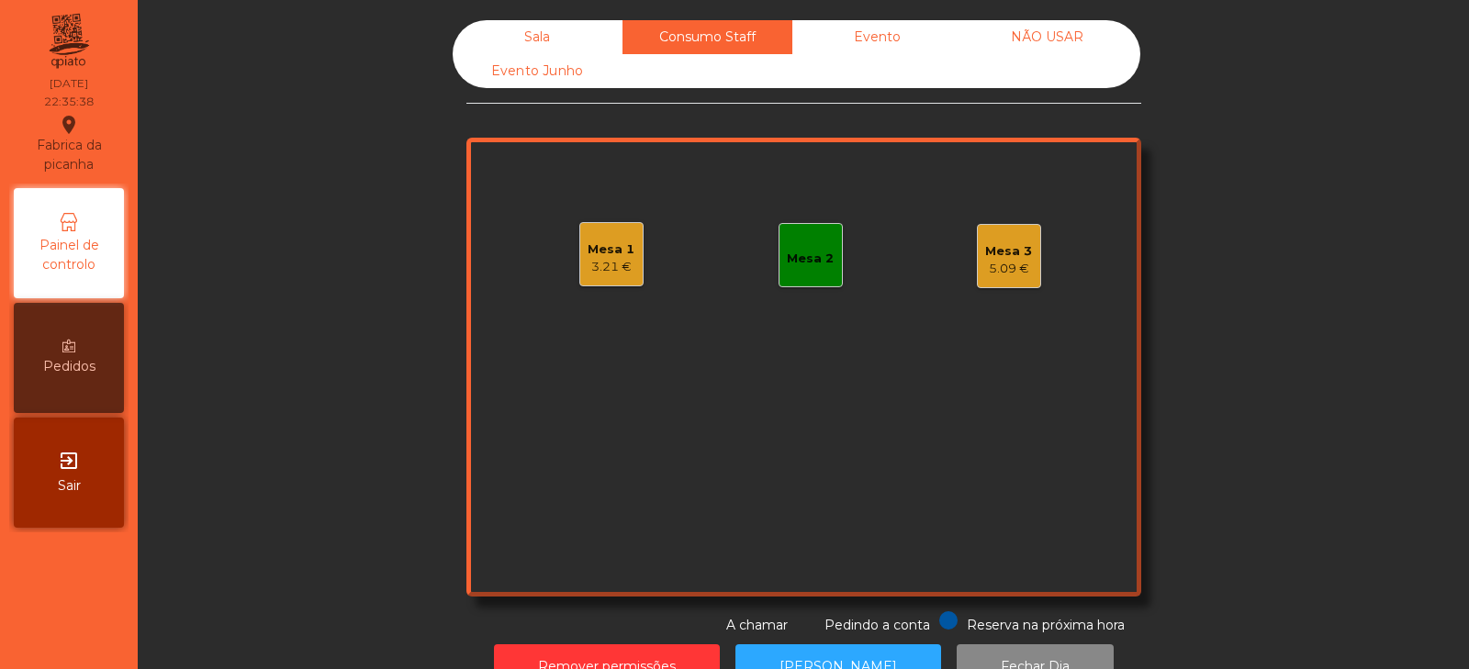
click at [527, 48] on div "Sala" at bounding box center [538, 37] width 170 height 34
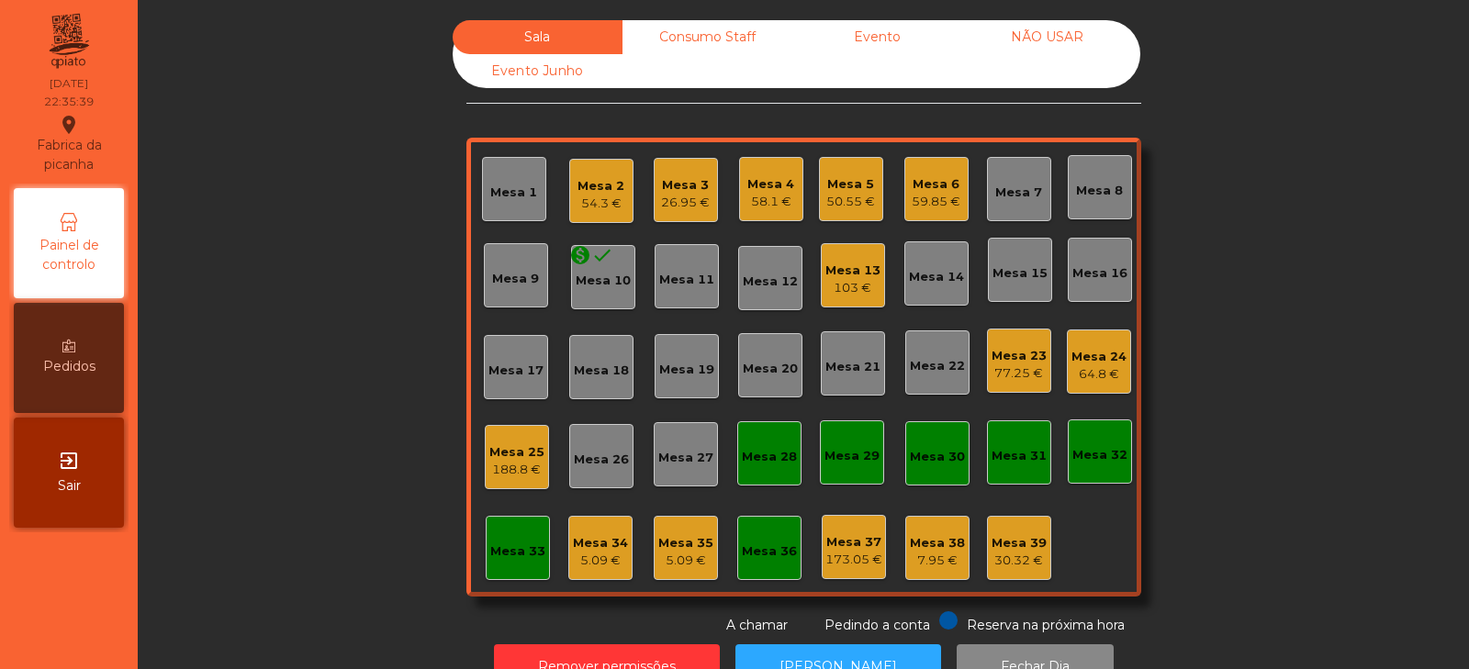
click at [577, 572] on div "Mesa 34 5.09 €" at bounding box center [600, 548] width 64 height 64
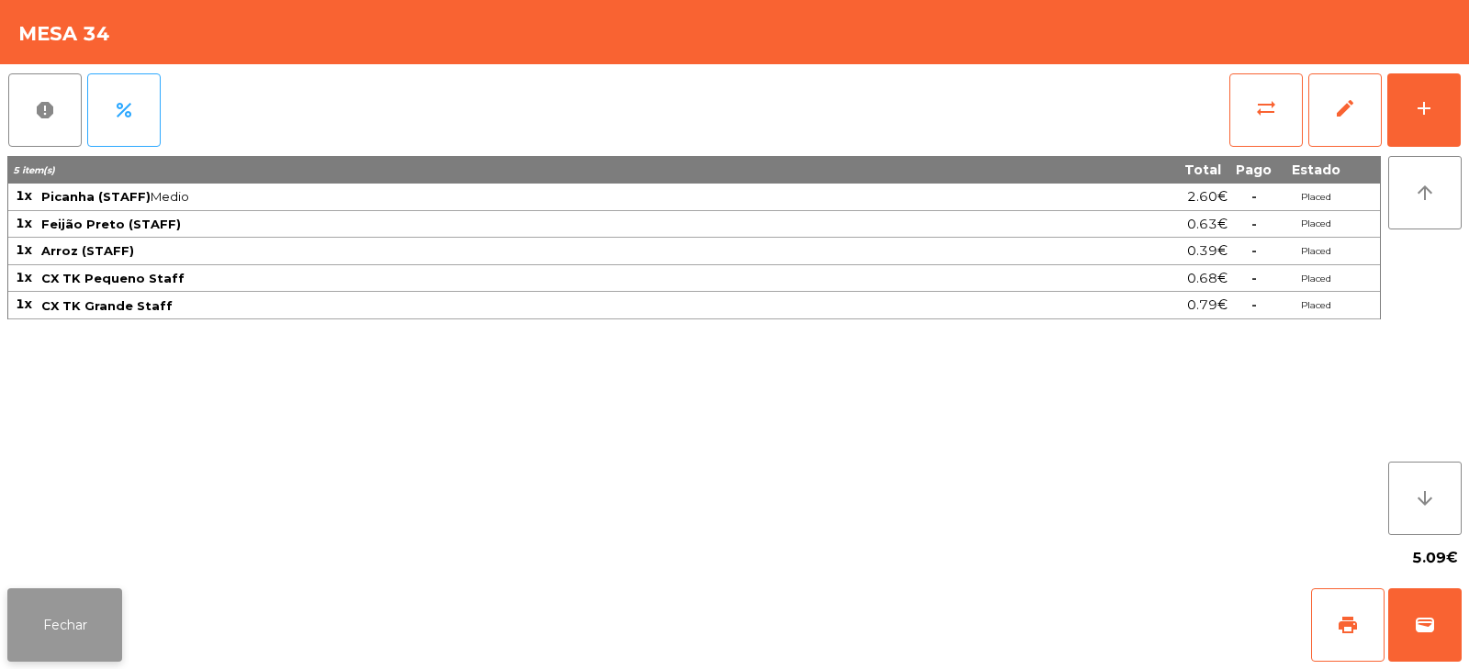
click at [100, 635] on button "Fechar" at bounding box center [64, 625] width 115 height 73
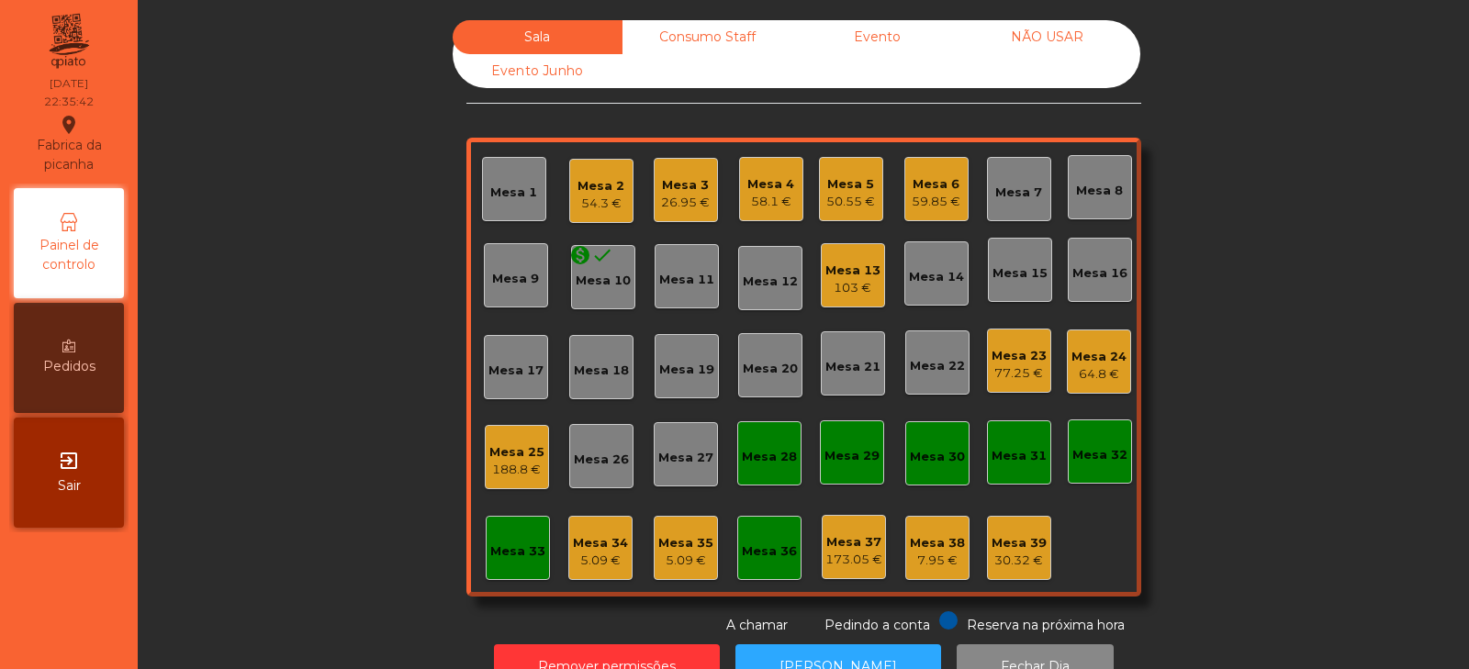
click at [692, 42] on div "Consumo Staff" at bounding box center [708, 37] width 170 height 34
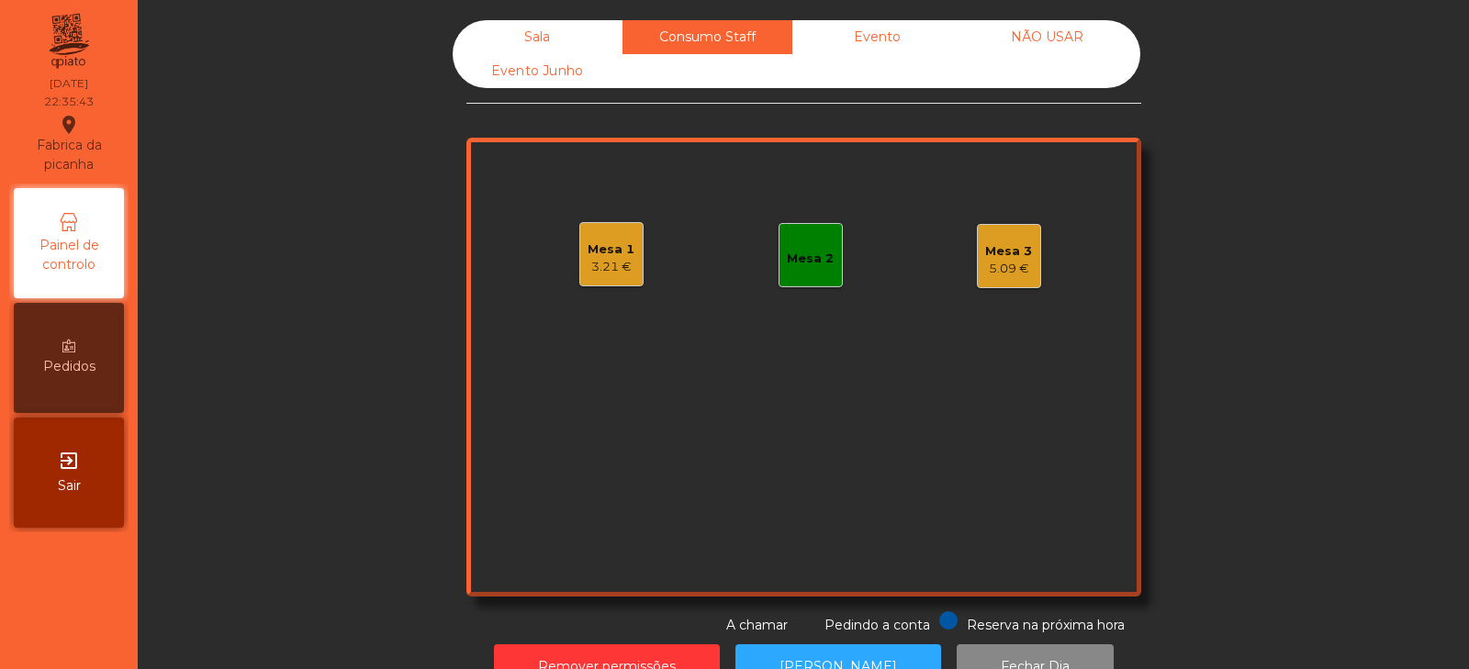
click at [1002, 245] on div "Mesa 3" at bounding box center [1008, 251] width 47 height 18
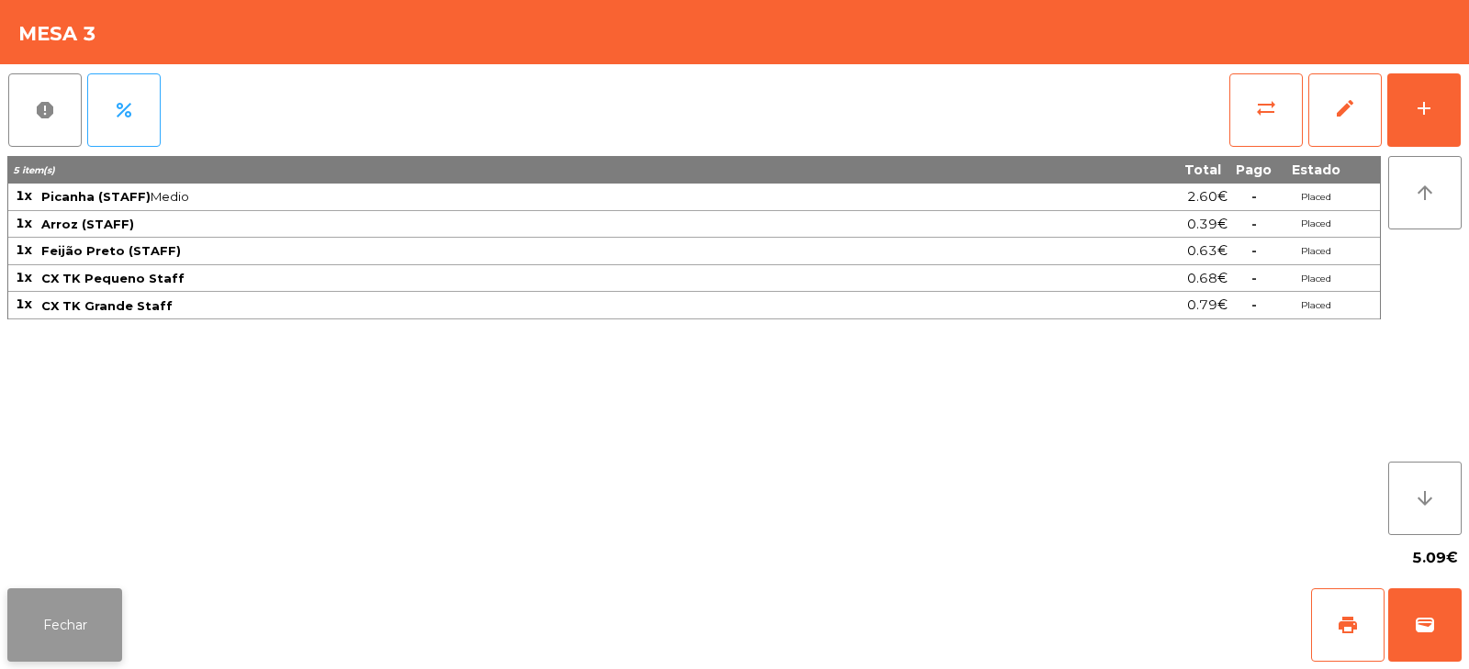
click at [104, 613] on button "Fechar" at bounding box center [64, 625] width 115 height 73
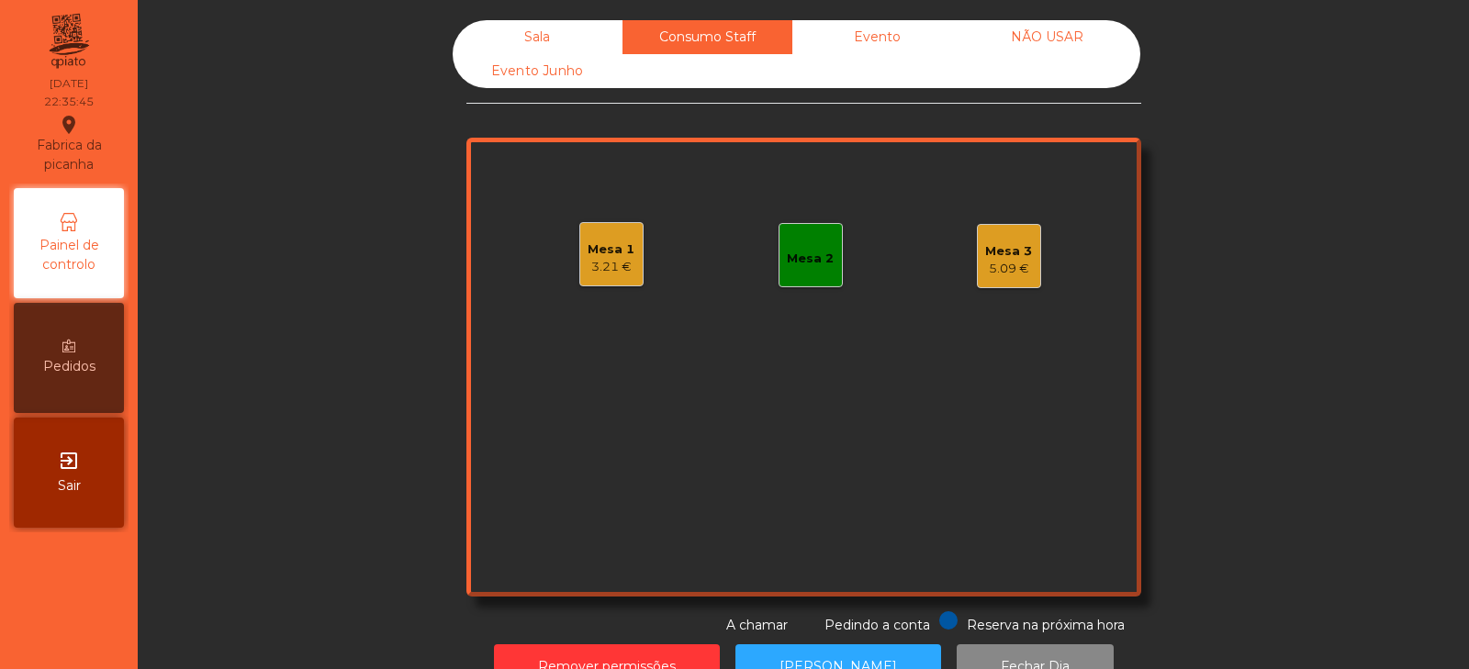
click at [546, 47] on div "Sala" at bounding box center [538, 37] width 170 height 34
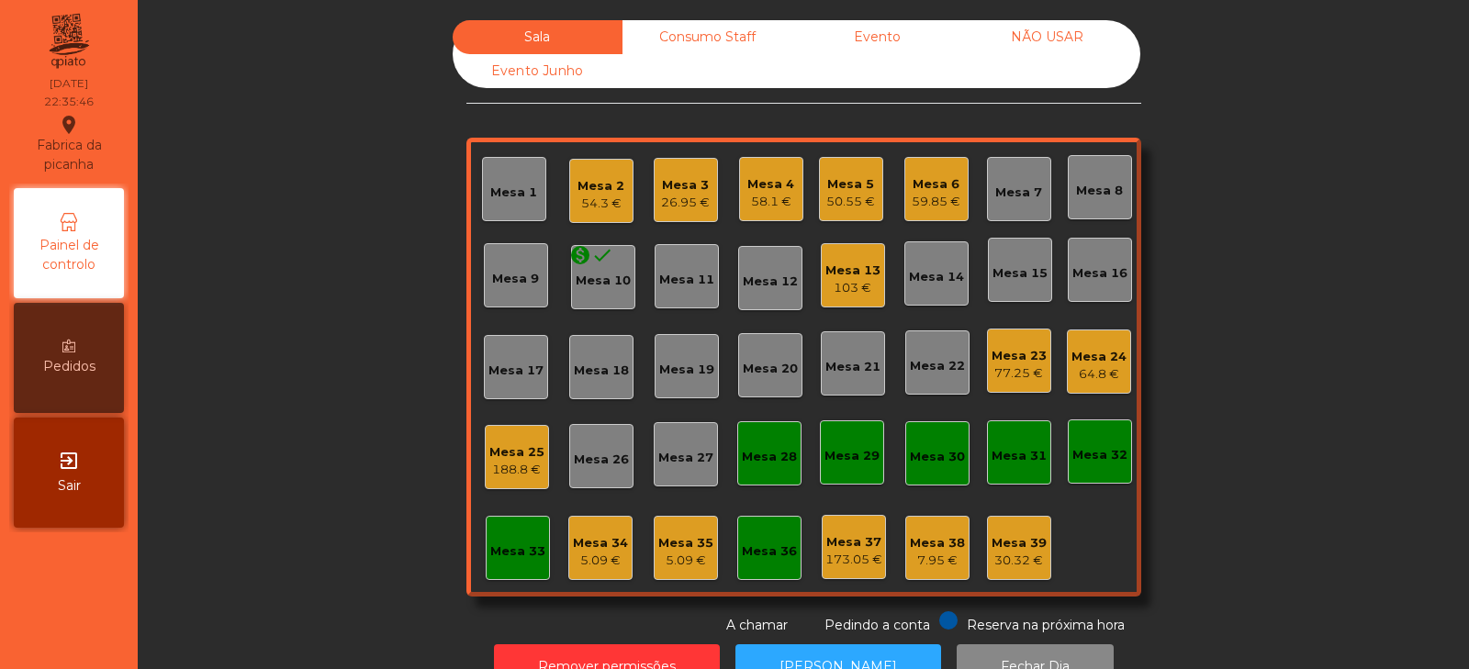
click at [595, 554] on div "5.09 €" at bounding box center [600, 561] width 55 height 18
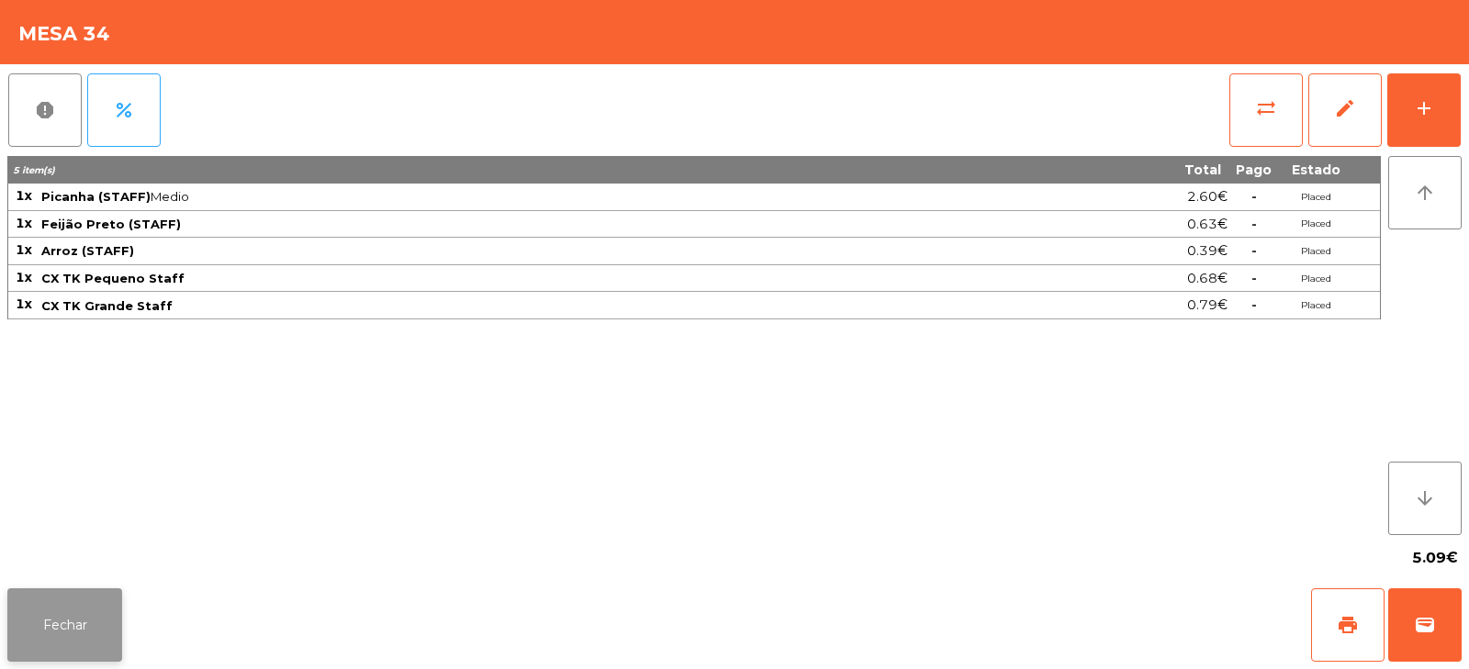
click at [100, 628] on button "Fechar" at bounding box center [64, 625] width 115 height 73
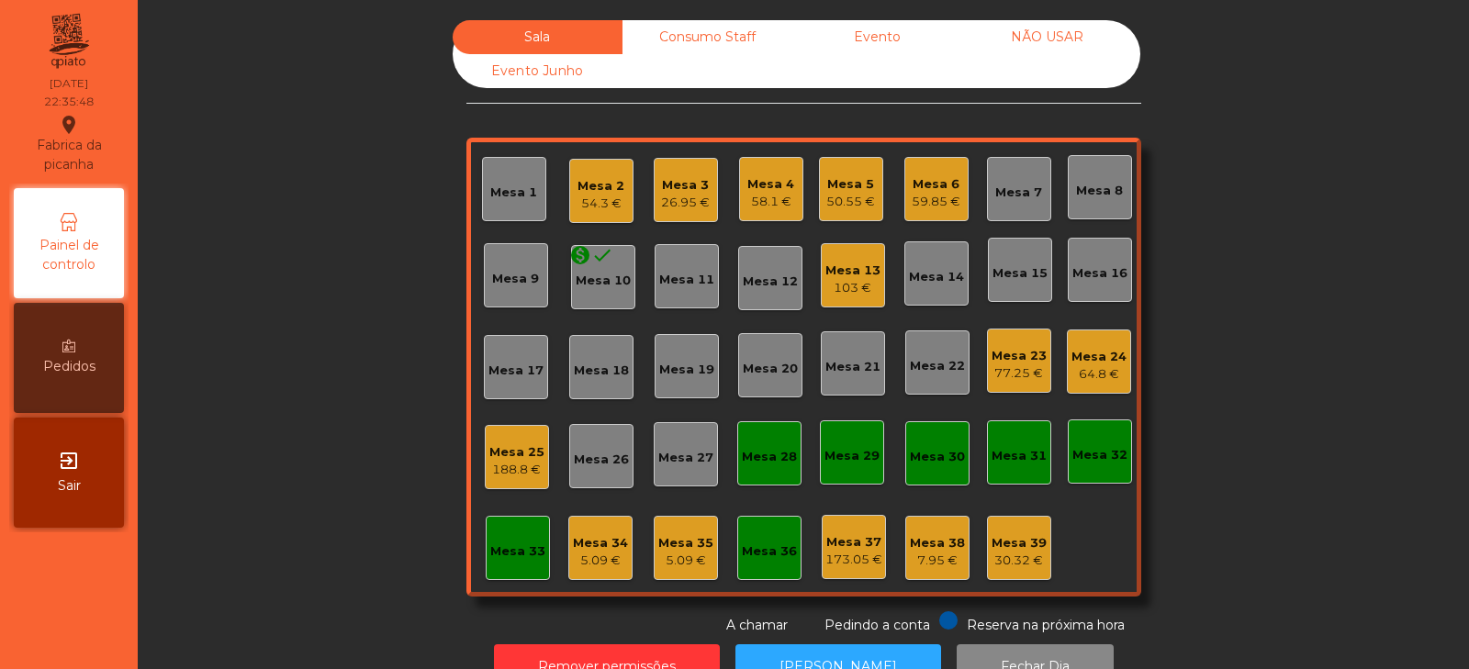
click at [682, 523] on div "Mesa 35 5.09 €" at bounding box center [686, 548] width 64 height 64
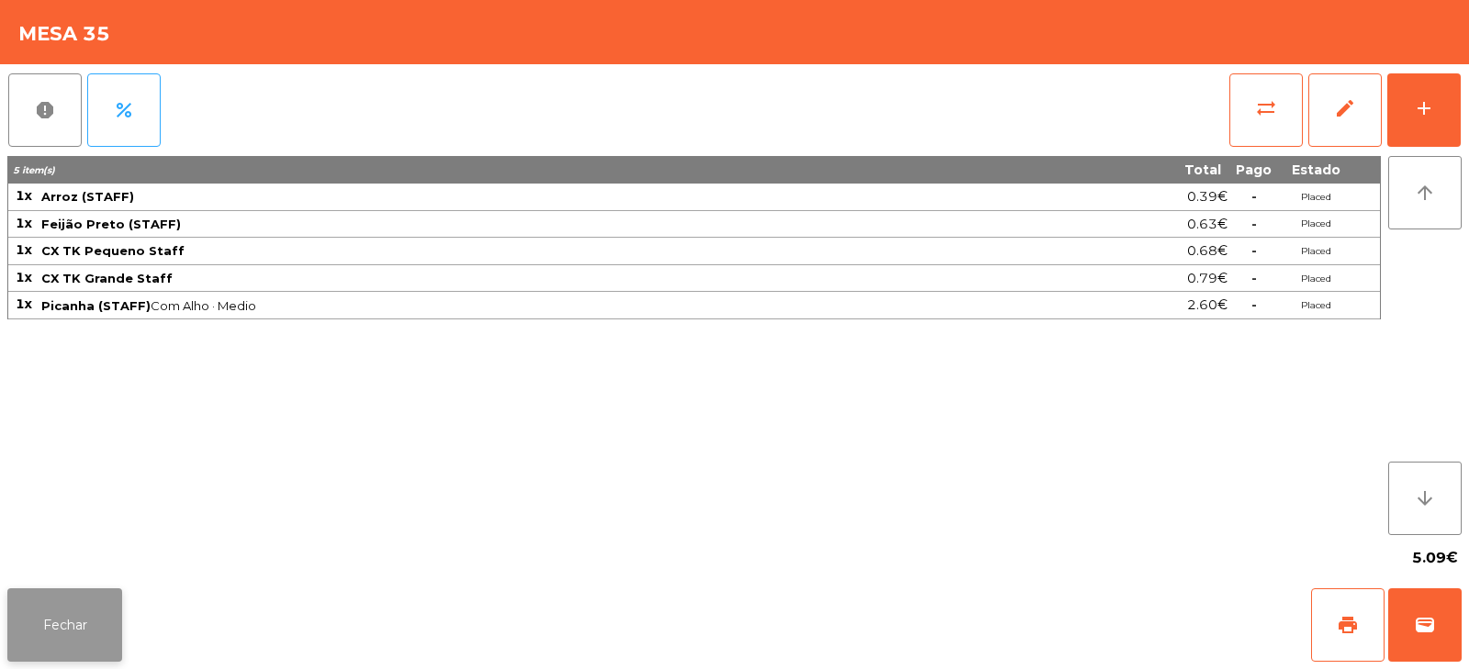
click at [100, 645] on button "Fechar" at bounding box center [64, 625] width 115 height 73
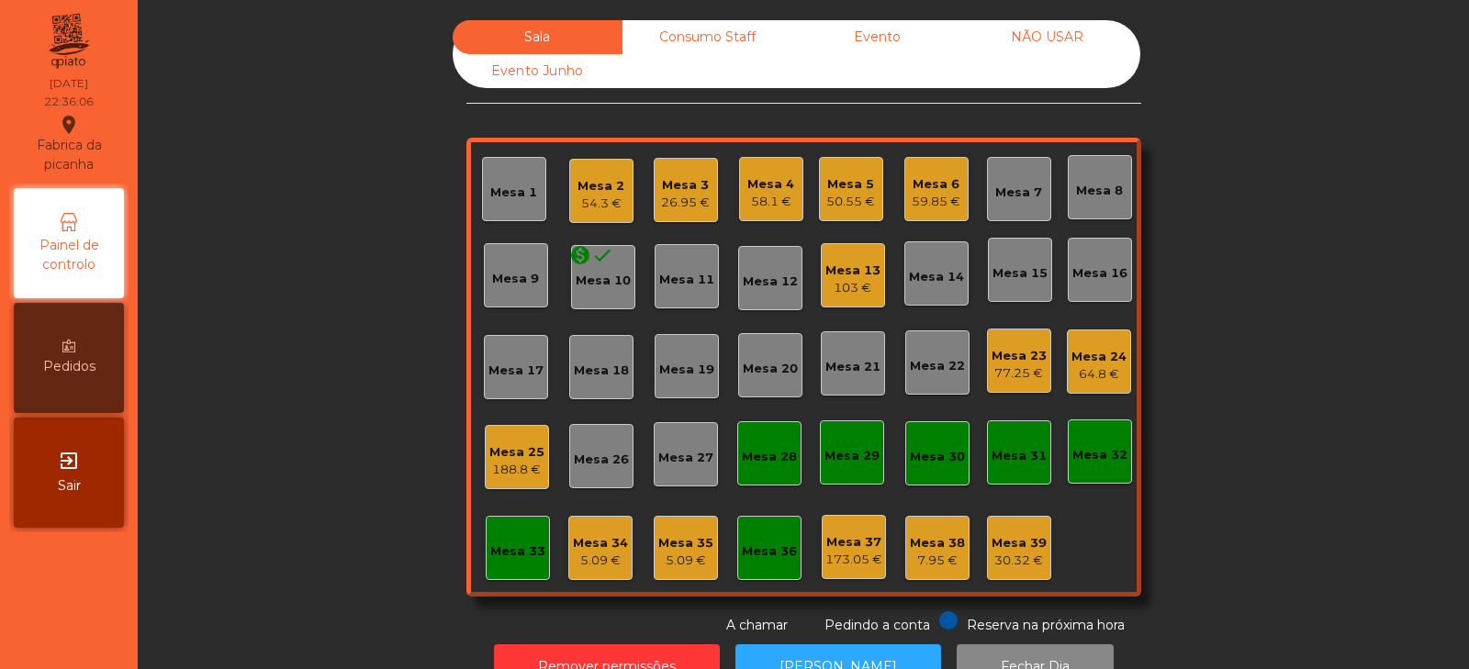
click at [1190, 218] on div "Sala Consumo Staff Evento NÃO USAR Evento Junho Mesa 1 Mesa 2 54.3 € Mesa 3 26.…" at bounding box center [804, 327] width 1282 height 615
click at [999, 373] on div "77.25 €" at bounding box center [1019, 374] width 55 height 18
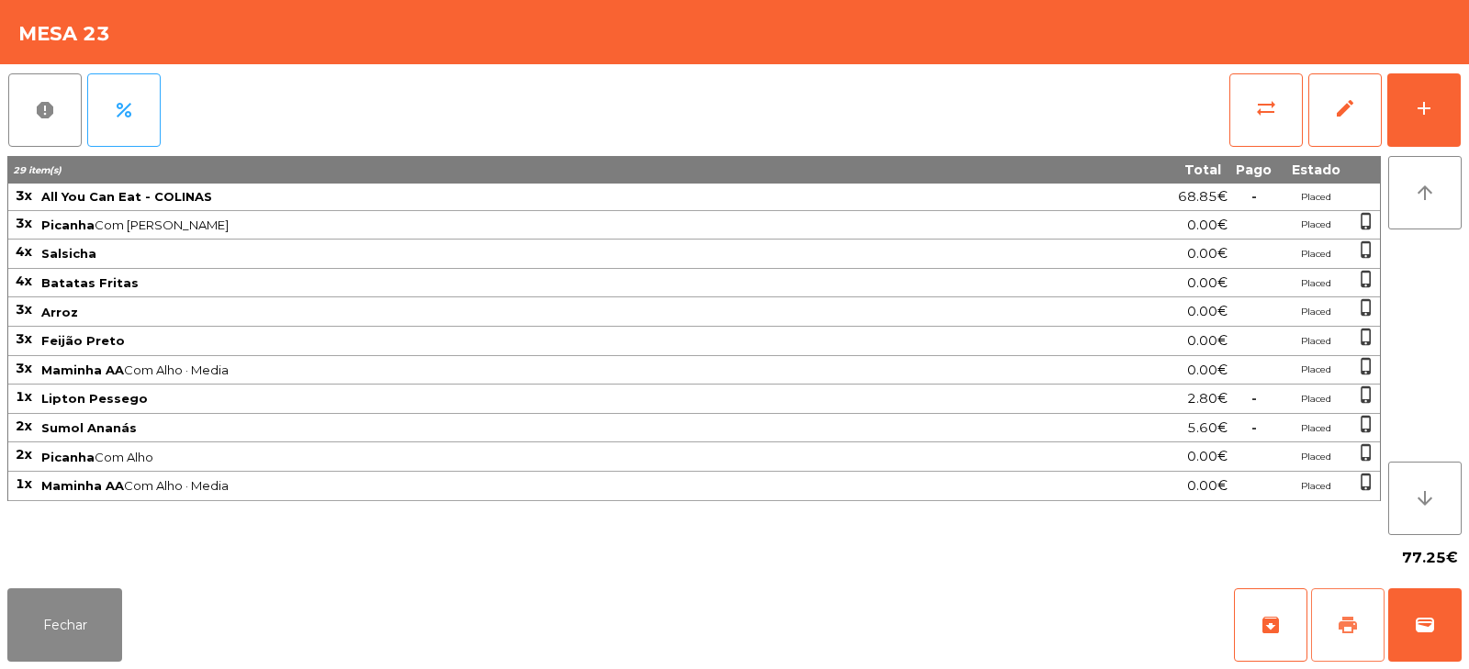
click at [1321, 595] on button "print" at bounding box center [1347, 625] width 73 height 73
click at [1421, 625] on span "wallet" at bounding box center [1425, 625] width 22 height 22
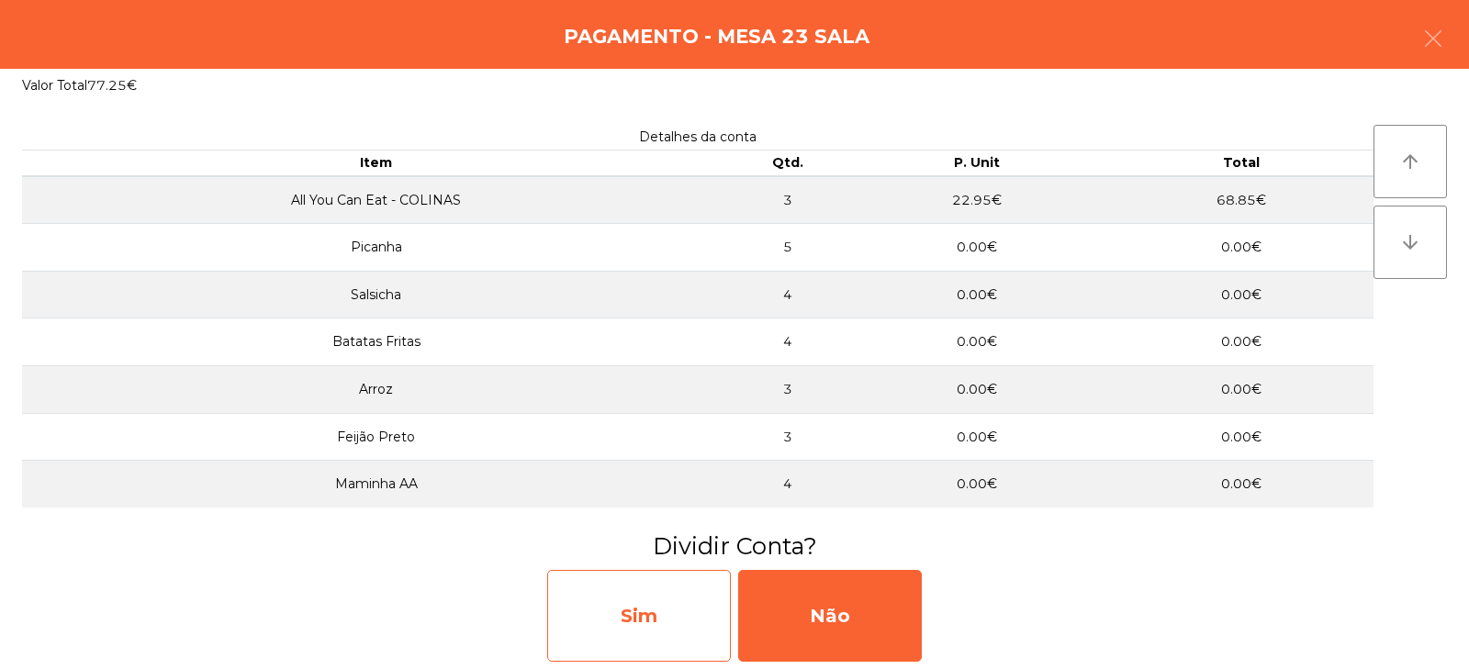
click at [654, 622] on div "Sim" at bounding box center [639, 616] width 184 height 92
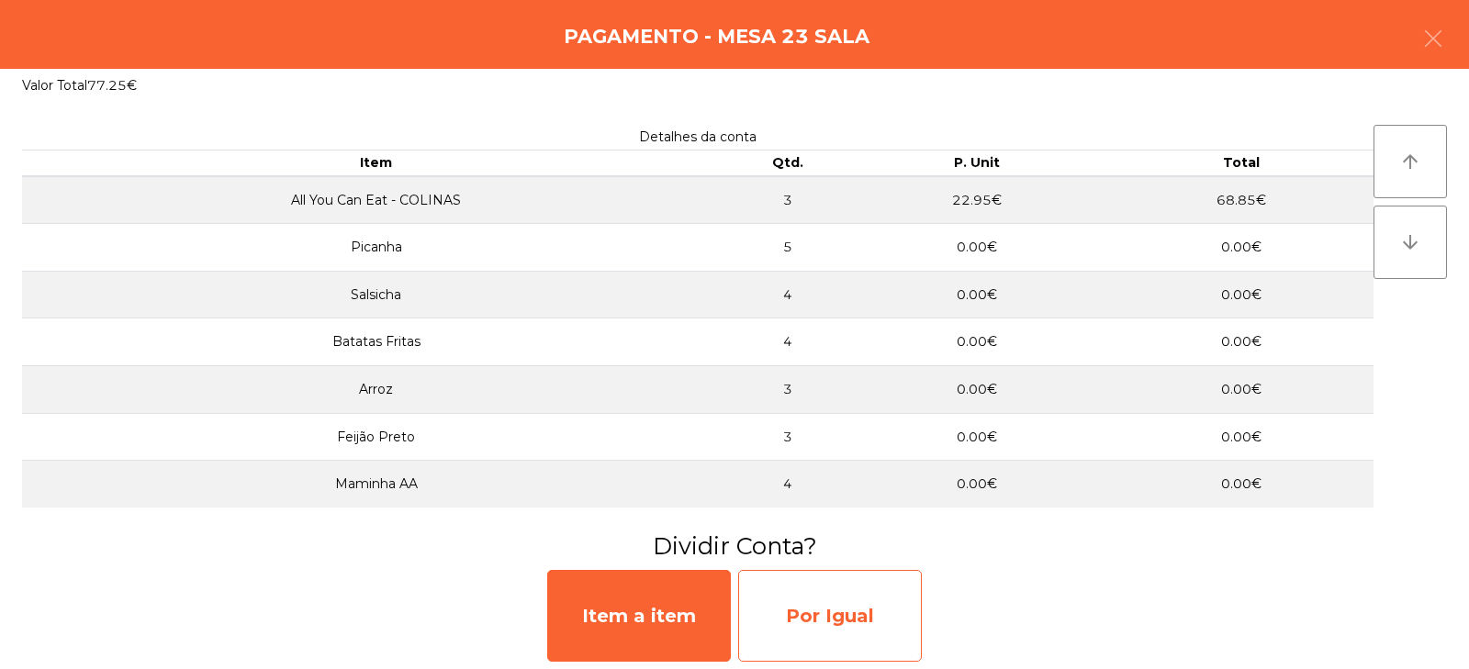
click at [831, 617] on div "Por Igual" at bounding box center [830, 616] width 184 height 92
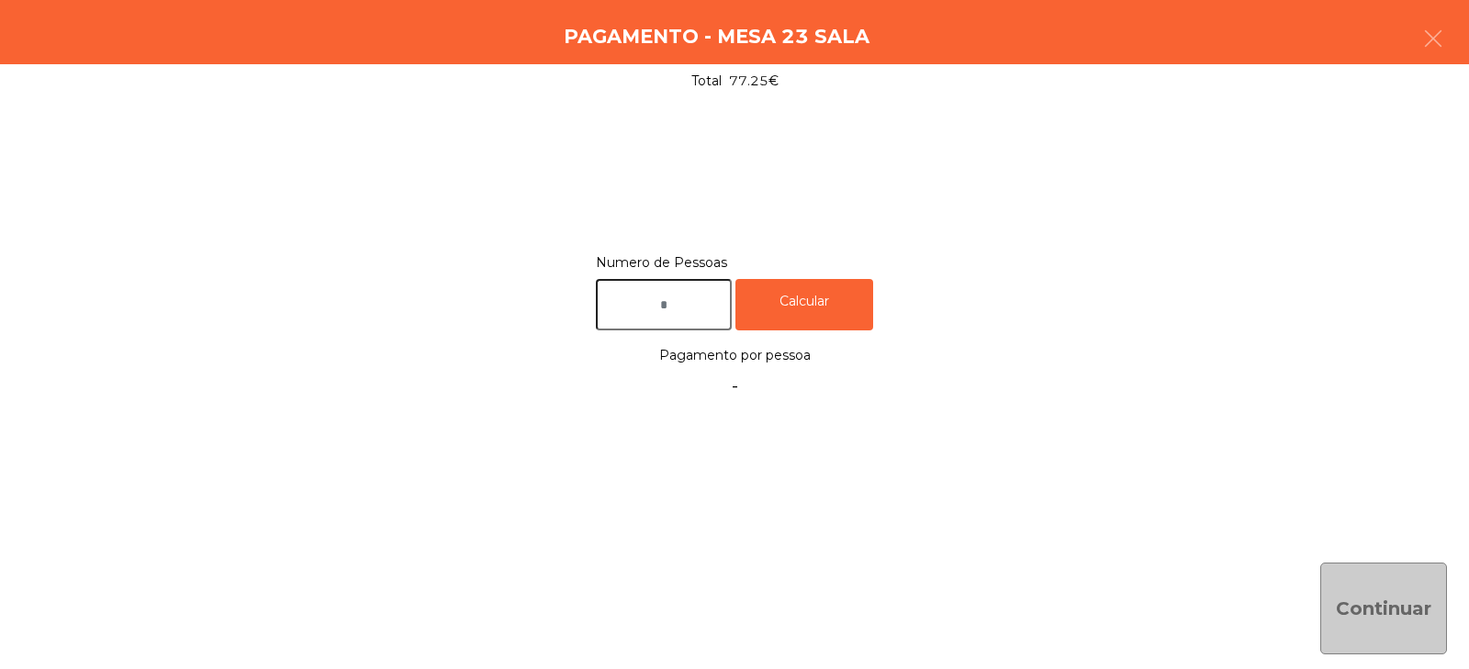
click at [690, 308] on input "text" at bounding box center [664, 305] width 136 height 52
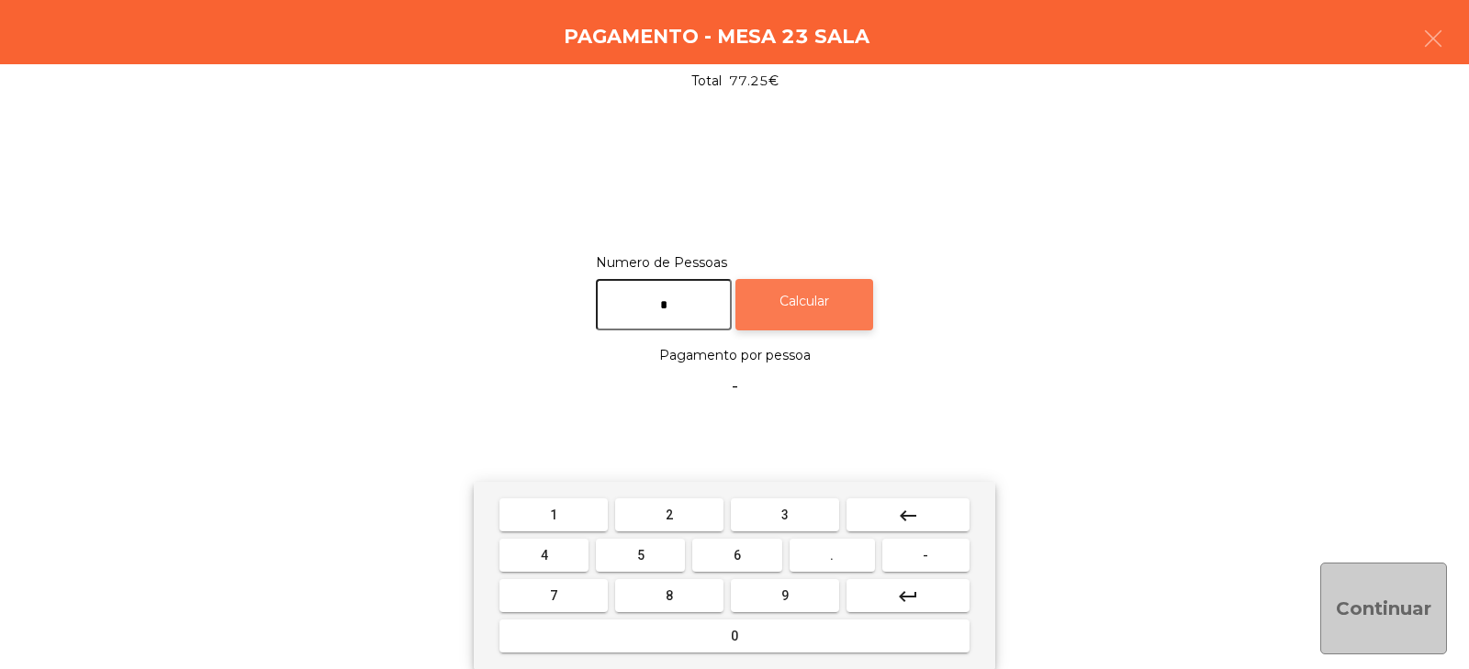
type input "*"
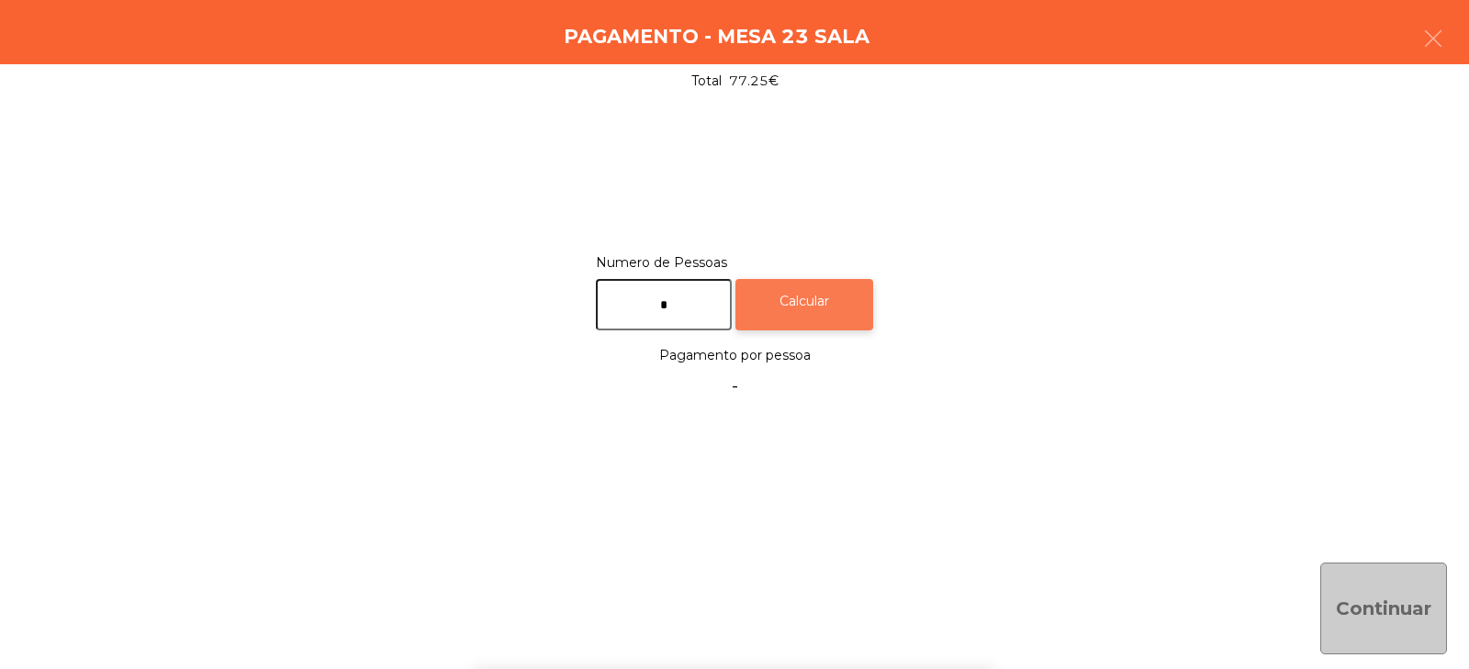
click at [846, 301] on div "Calcular" at bounding box center [805, 305] width 138 height 52
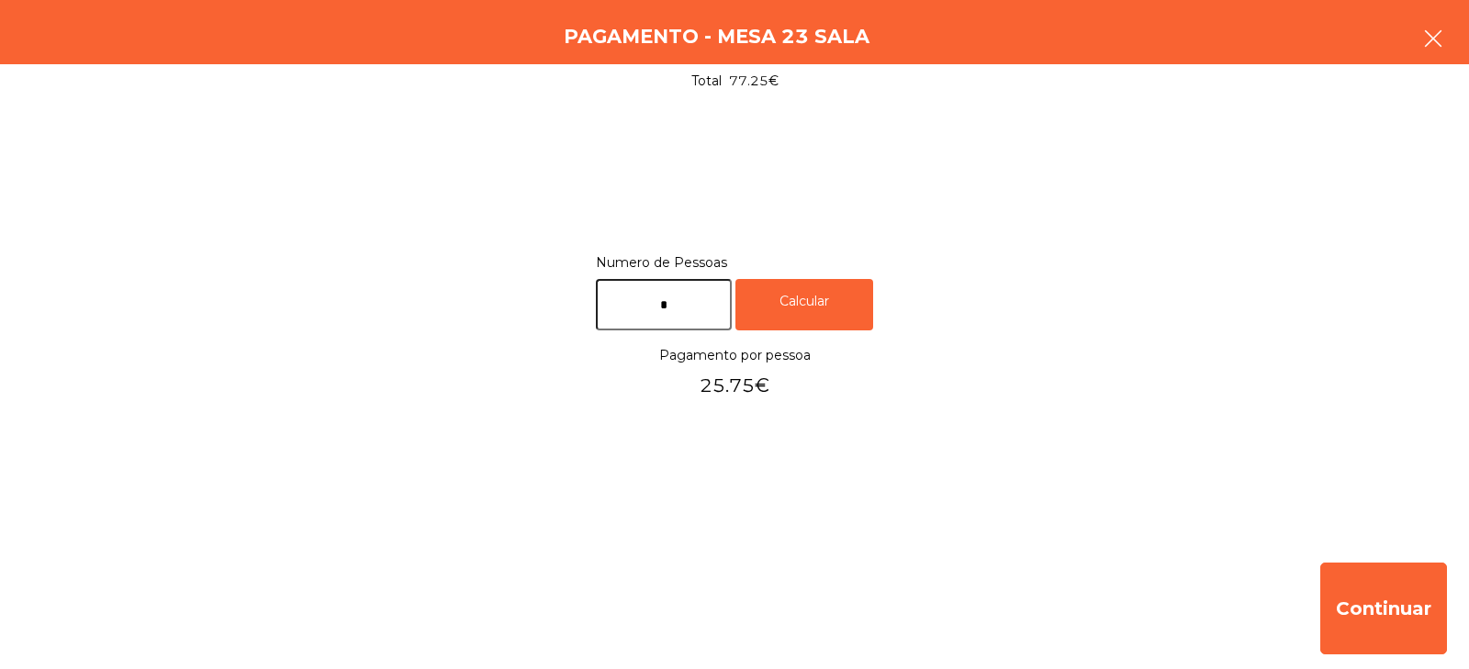
click at [1437, 35] on icon "button" at bounding box center [1433, 39] width 22 height 22
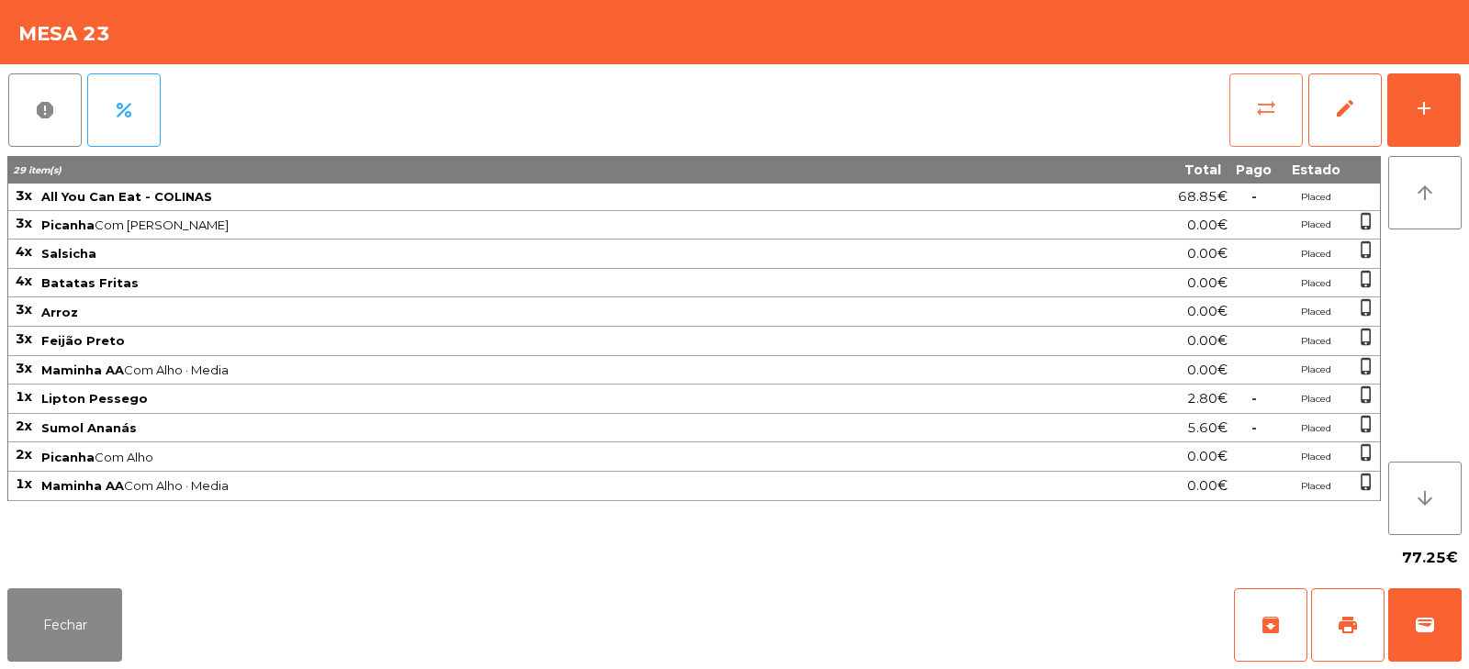
click at [1248, 129] on button "sync_alt" at bounding box center [1266, 109] width 73 height 73
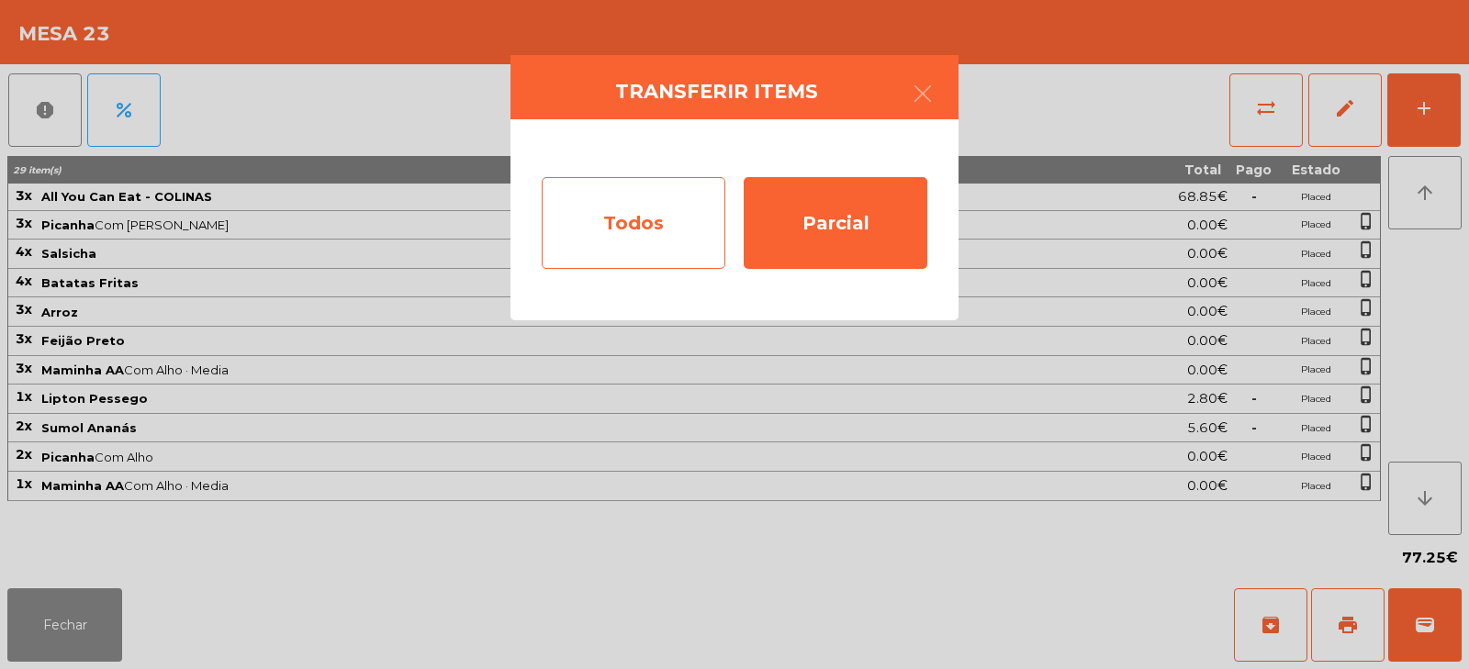
click at [629, 240] on div "Todos" at bounding box center [634, 223] width 184 height 92
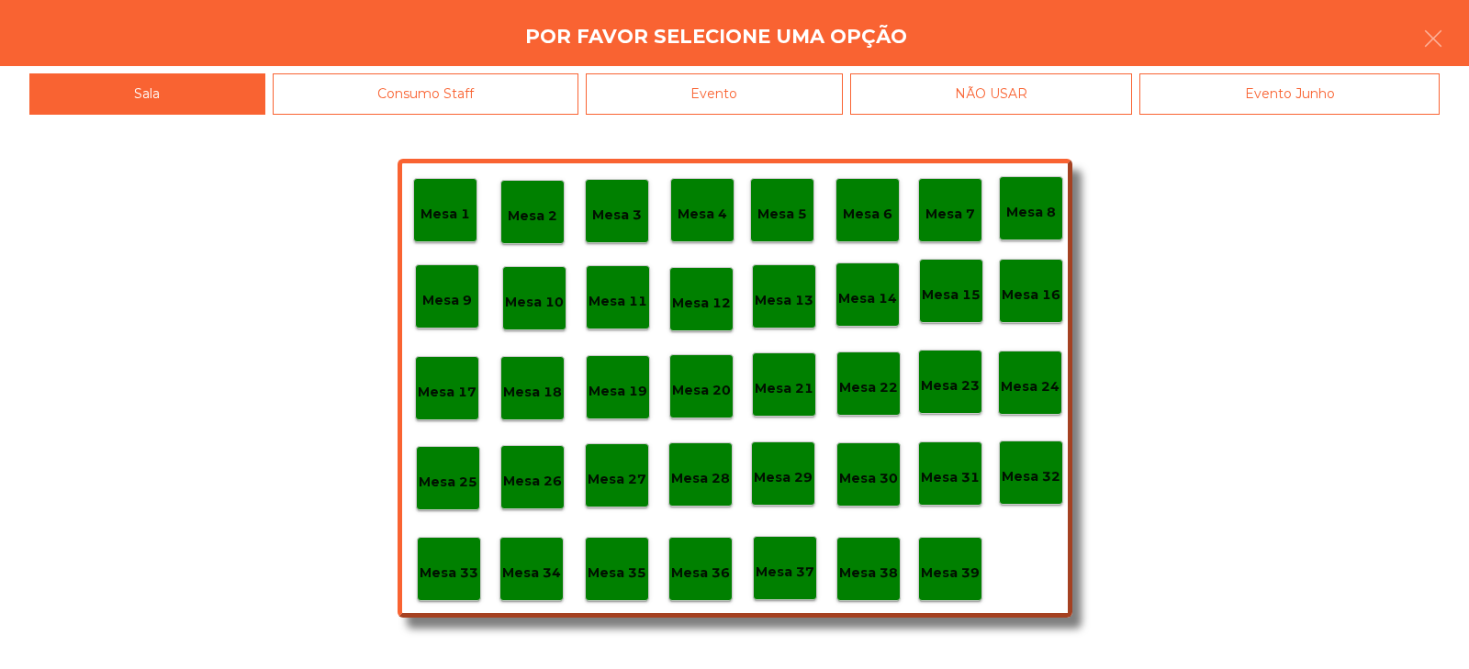
click at [772, 96] on div "Evento" at bounding box center [714, 93] width 257 height 41
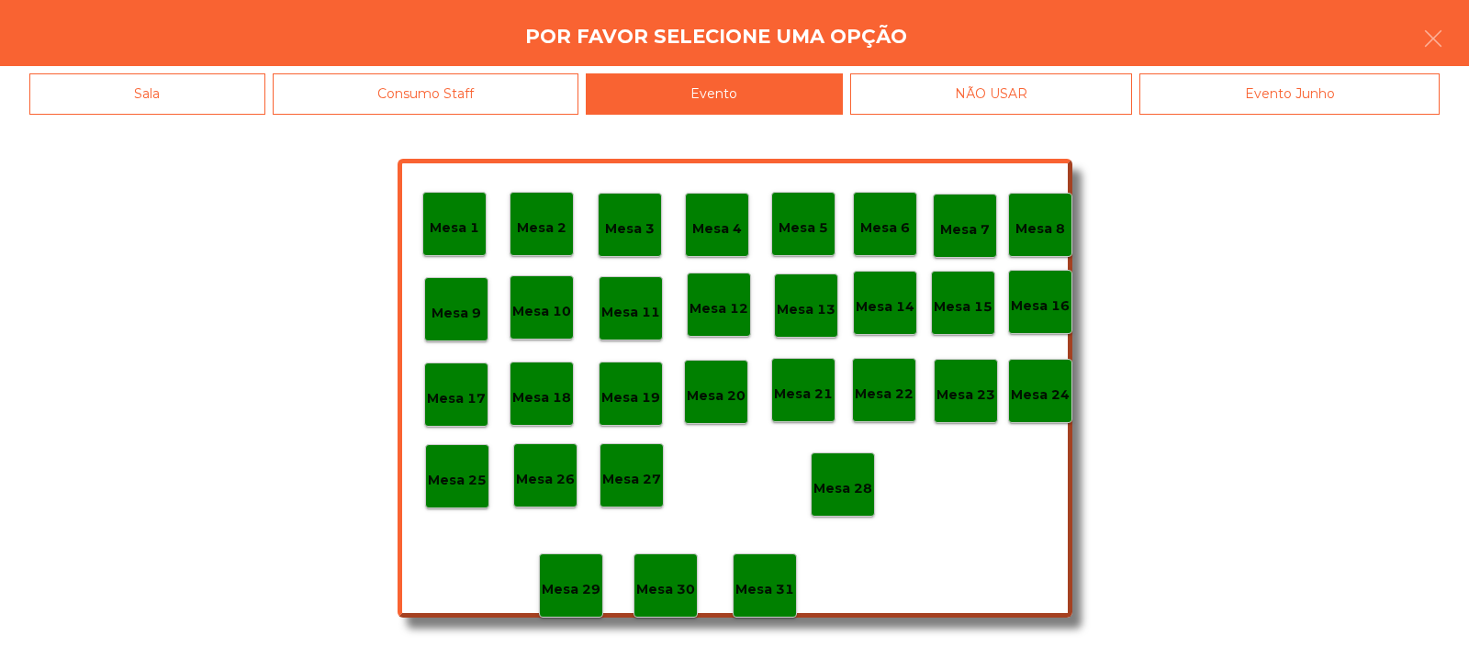
click at [852, 478] on p "Mesa 28" at bounding box center [843, 488] width 59 height 21
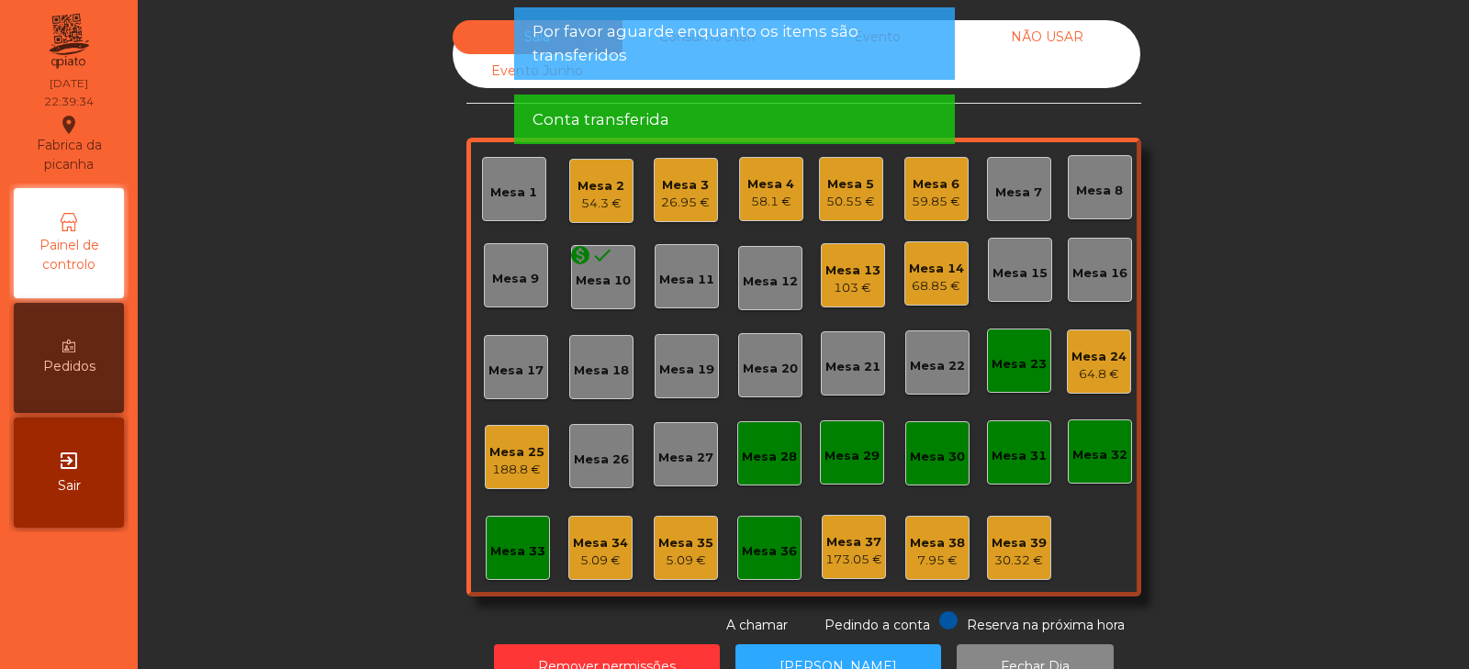
click at [1019, 370] on div "Mesa 23" at bounding box center [1019, 364] width 55 height 18
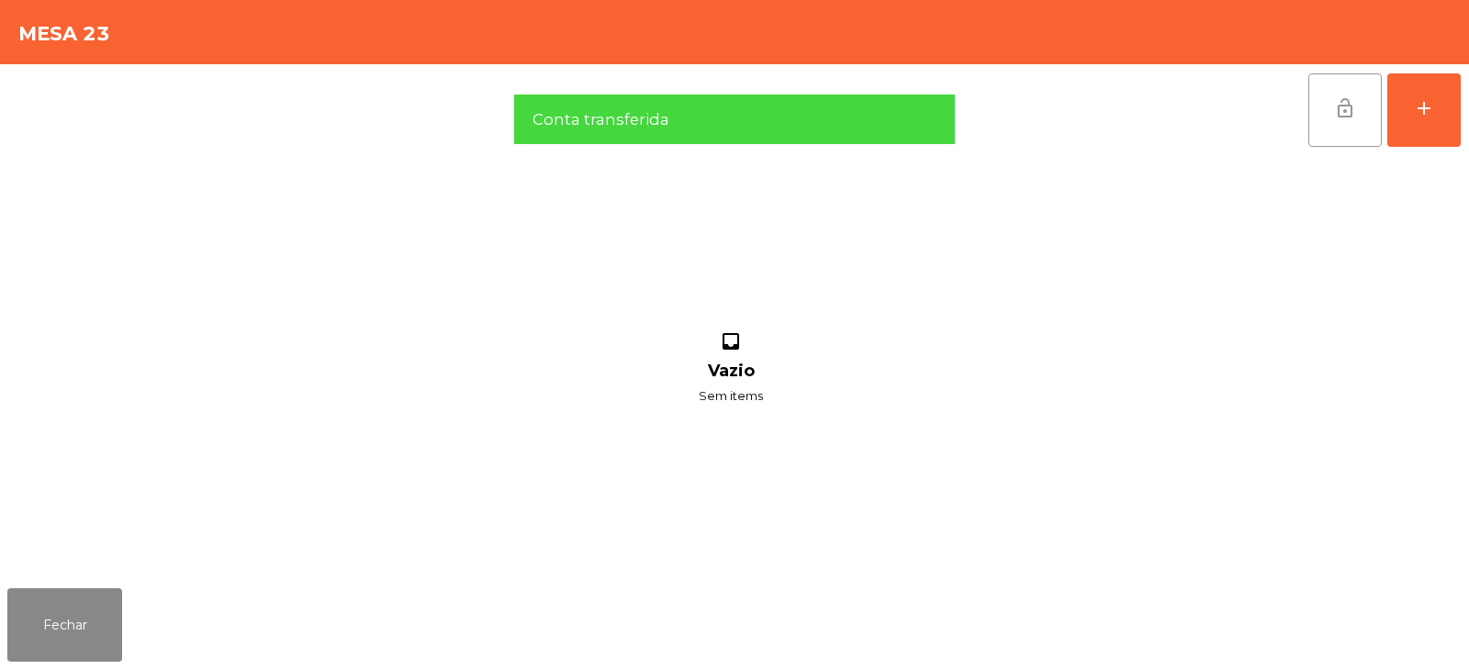
click at [1340, 105] on span "lock_open" at bounding box center [1345, 108] width 22 height 22
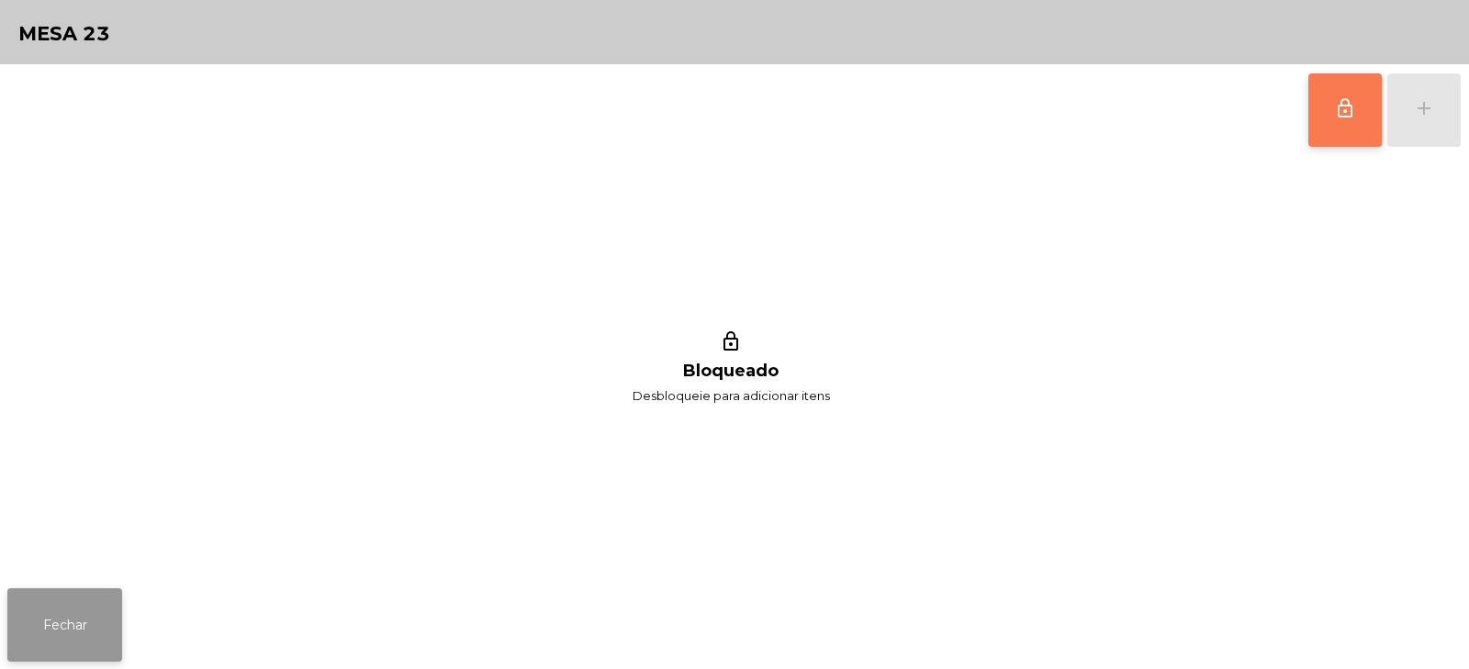
click at [47, 613] on button "Fechar" at bounding box center [64, 625] width 115 height 73
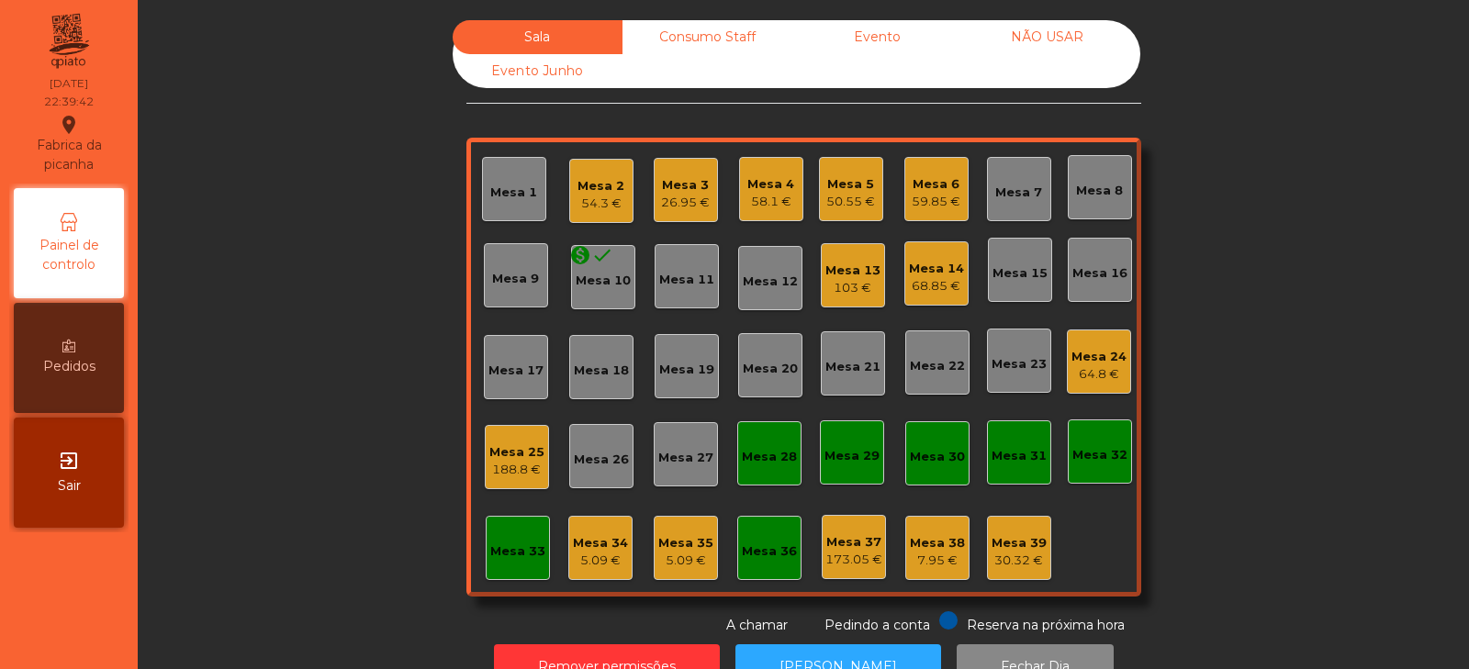
scroll to position [54, 0]
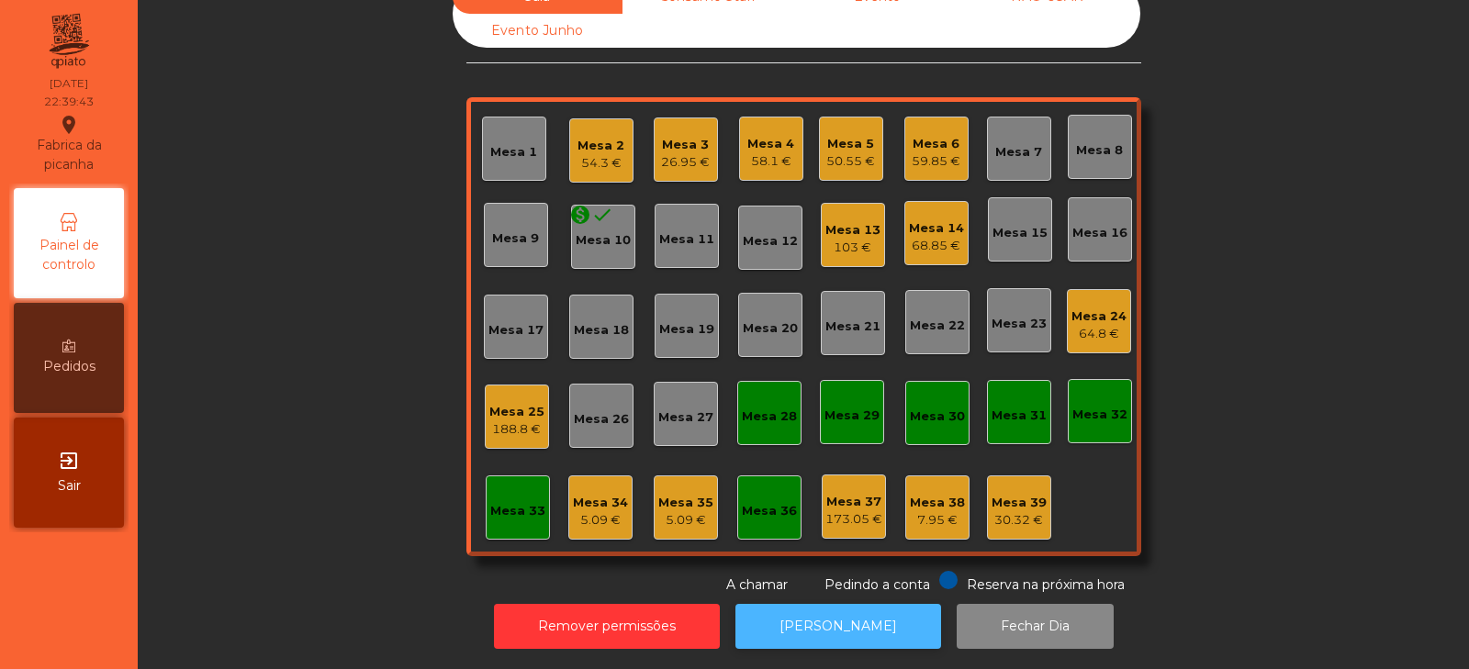
click at [813, 616] on button "[PERSON_NAME]" at bounding box center [839, 626] width 206 height 45
click at [343, 259] on div "Sala Consumo Staff Evento NÃO USAR Evento Junho Mesa 1 Mesa 2 54.3 € Mesa 3 26.…" at bounding box center [804, 287] width 1282 height 615
click at [219, 298] on div "Sala Consumo Staff Evento NÃO USAR Evento Junho Mesa 1 Mesa 2 54.3 € Mesa 3 26.…" at bounding box center [804, 287] width 1282 height 615
click at [1280, 195] on div "Sala Consumo Staff Evento NÃO USAR Evento Junho Mesa 1 Mesa 2 54.3 € Mesa 3 26.…" at bounding box center [804, 287] width 1282 height 615
click at [927, 128] on div "Mesa 6 59.85 €" at bounding box center [936, 149] width 49 height 43
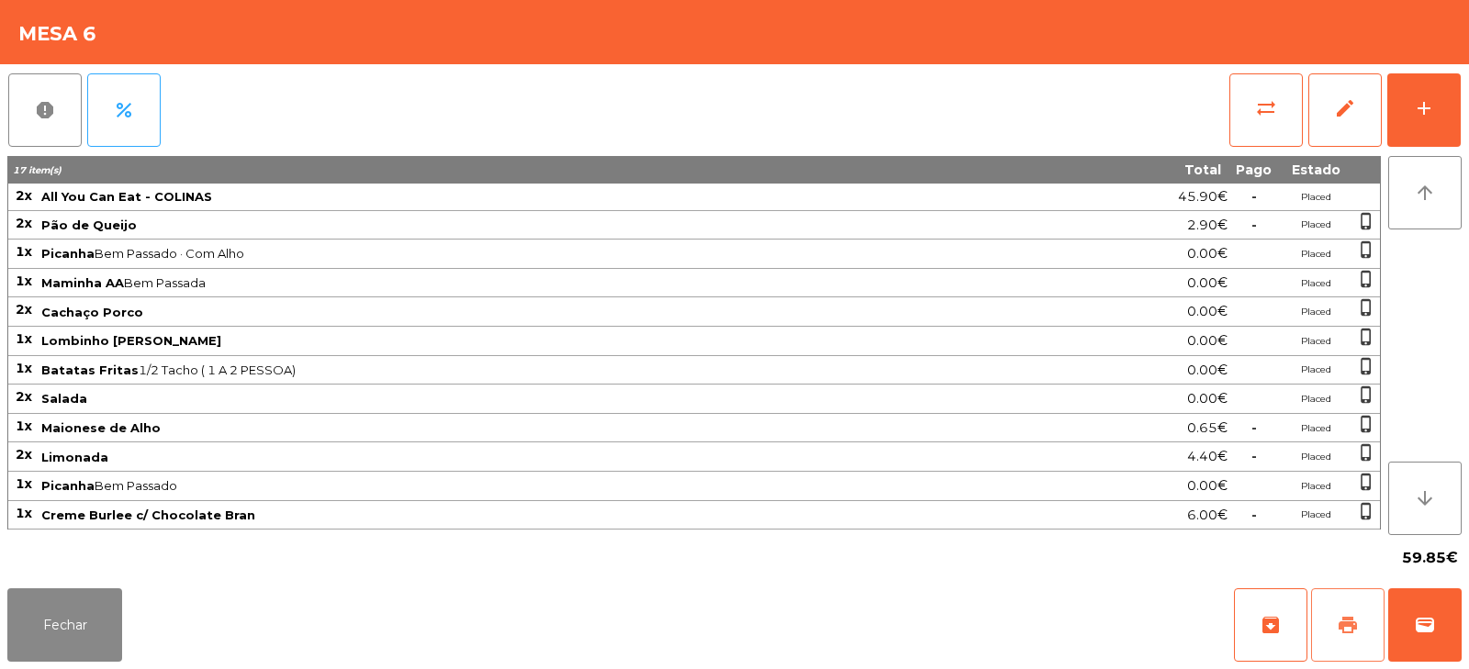
click at [1336, 626] on button "print" at bounding box center [1347, 625] width 73 height 73
click at [1271, 117] on span "sync_alt" at bounding box center [1266, 108] width 22 height 22
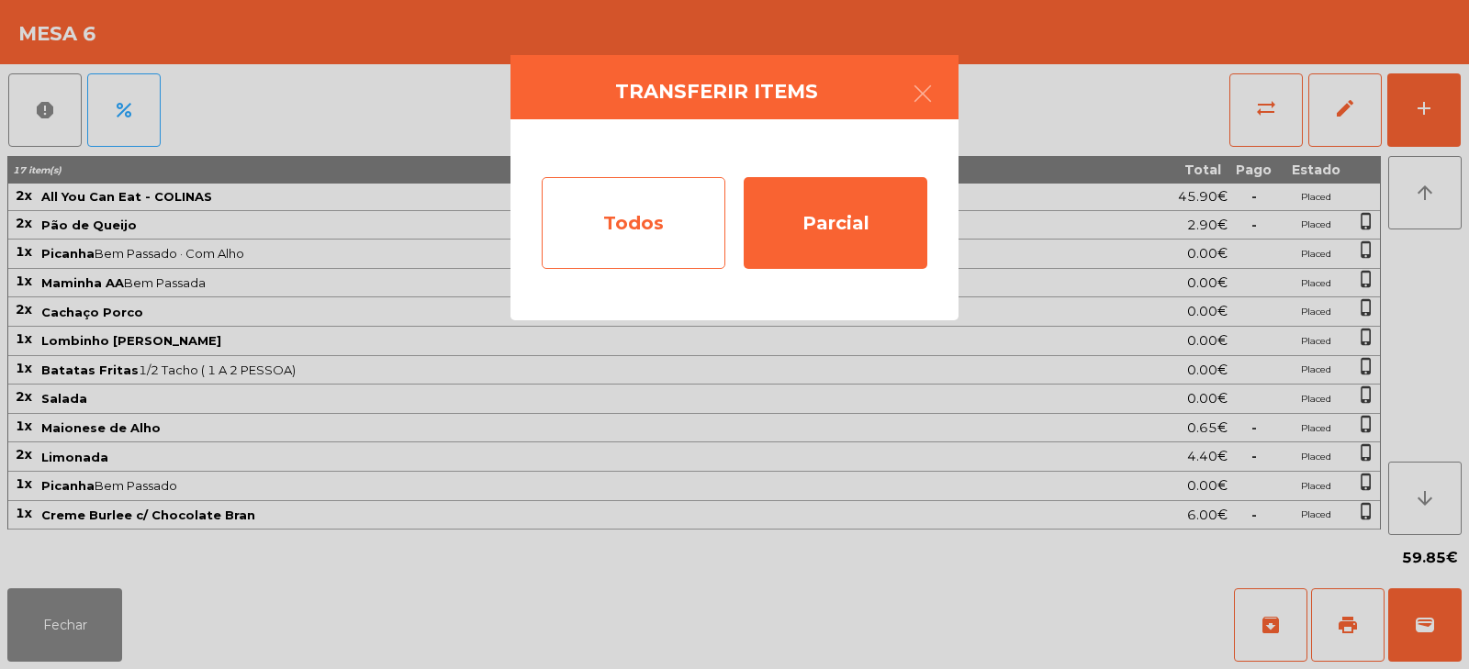
click at [663, 211] on div "Todos" at bounding box center [634, 223] width 184 height 92
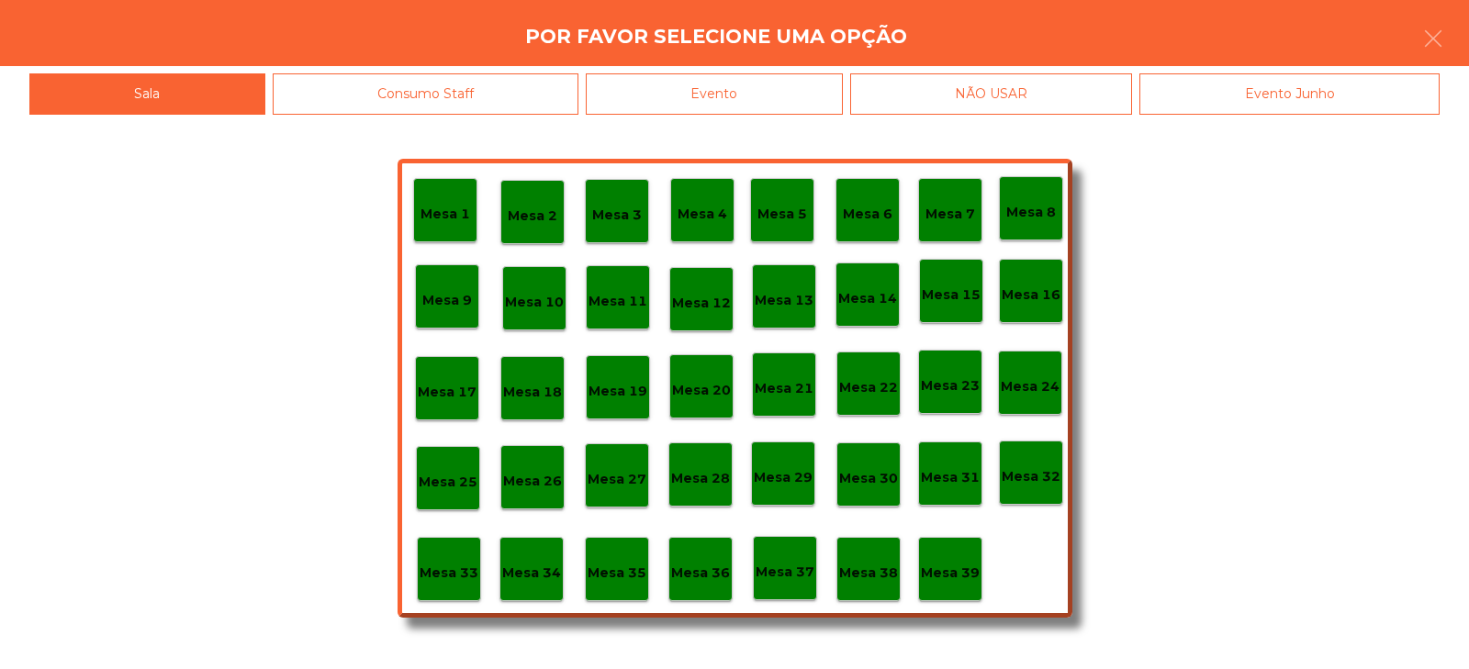
click at [750, 94] on div "Evento" at bounding box center [714, 93] width 257 height 41
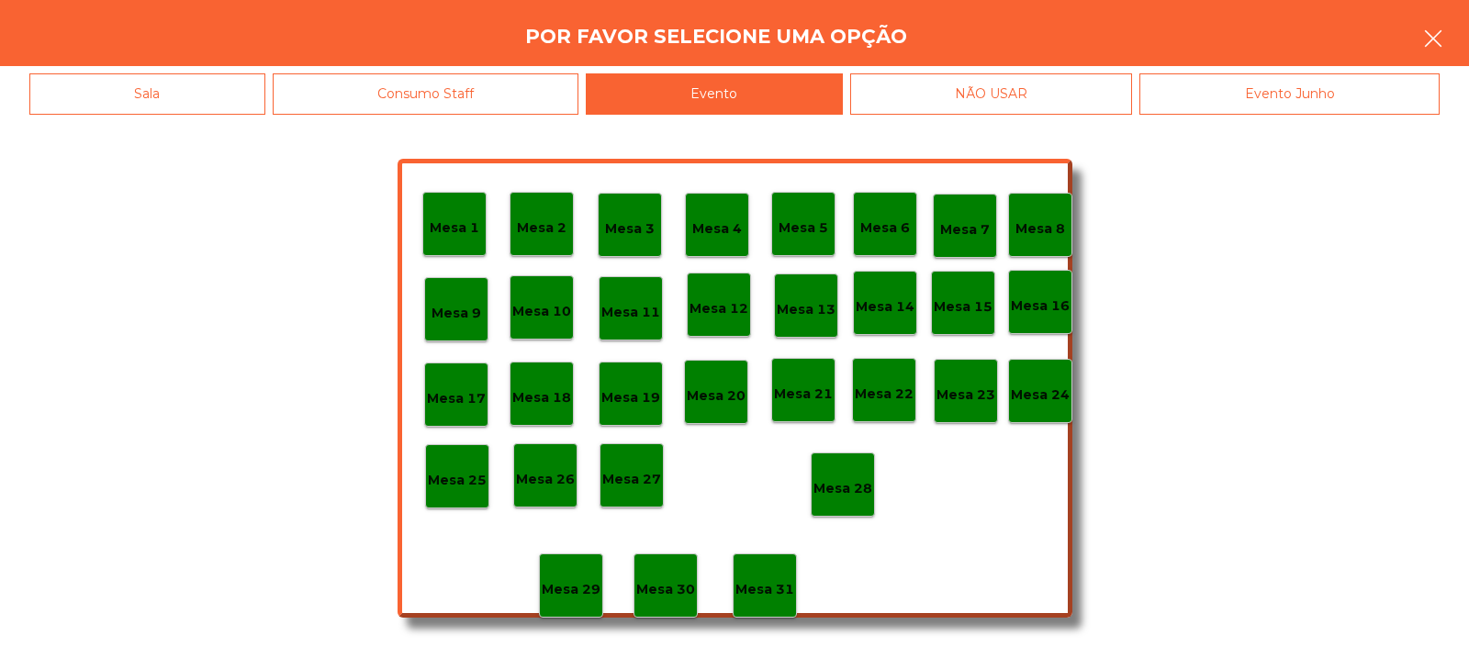
click at [1442, 41] on icon "button" at bounding box center [1433, 39] width 22 height 22
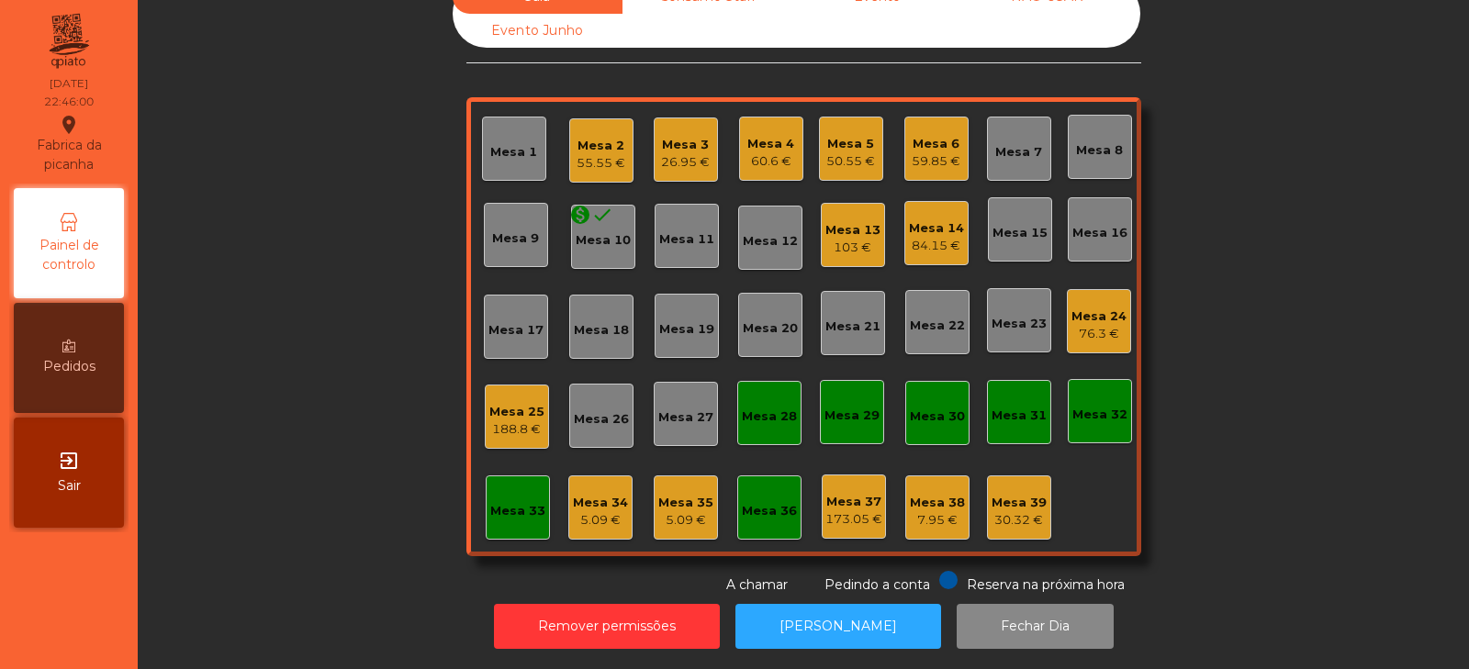
click at [953, 152] on div "59.85 €" at bounding box center [936, 161] width 49 height 18
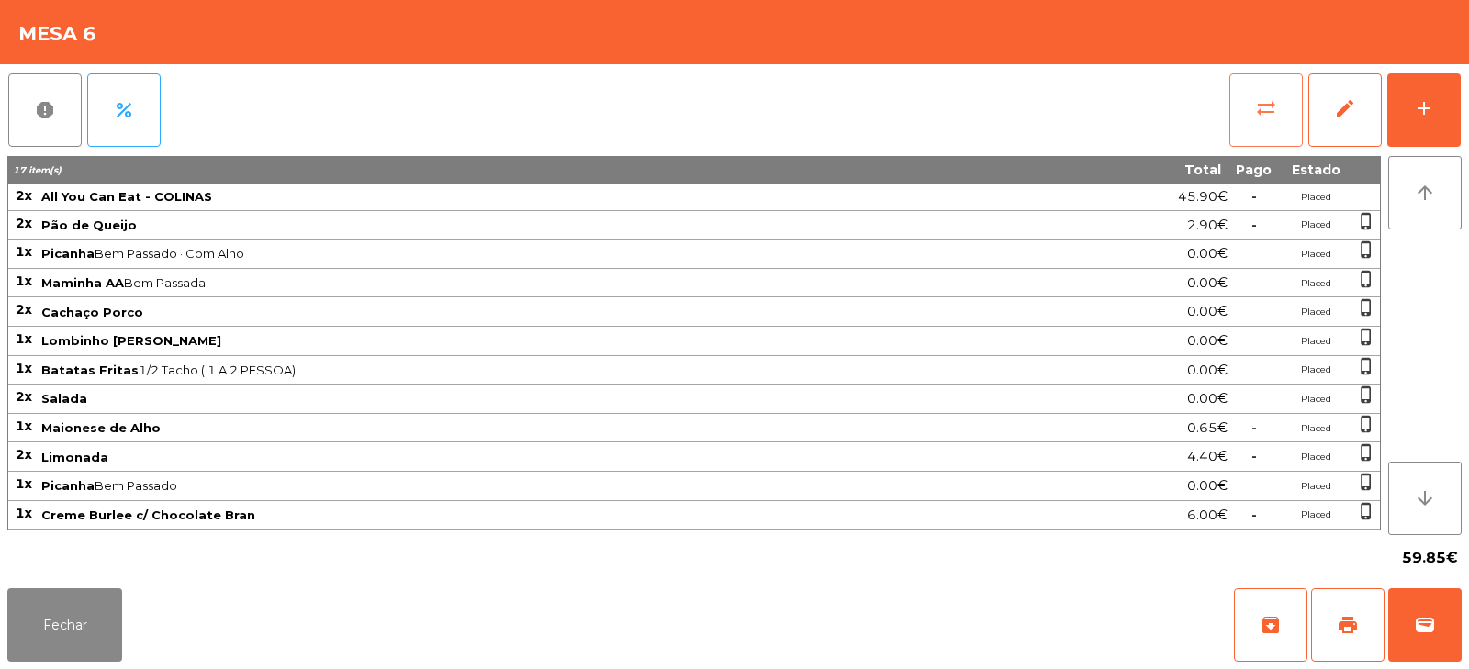
click at [1264, 130] on button "sync_alt" at bounding box center [1266, 109] width 73 height 73
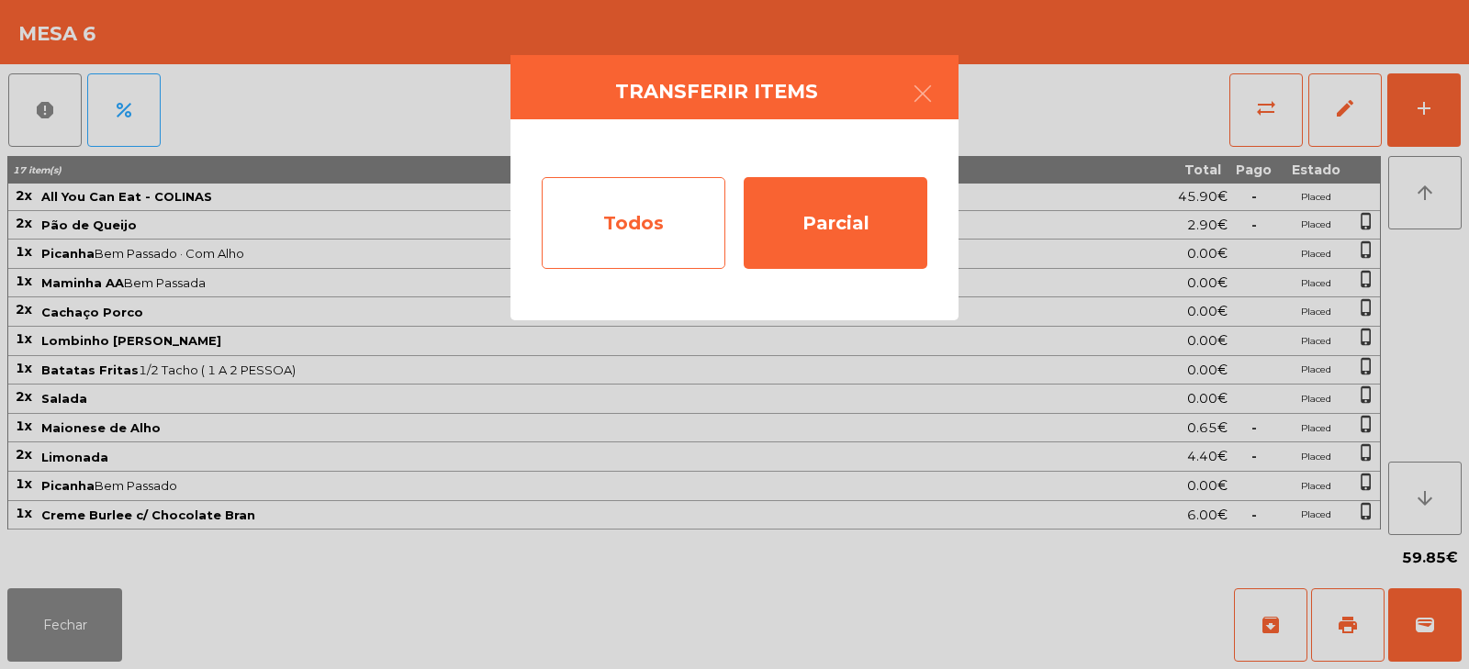
click at [657, 262] on div "Todos" at bounding box center [634, 223] width 184 height 92
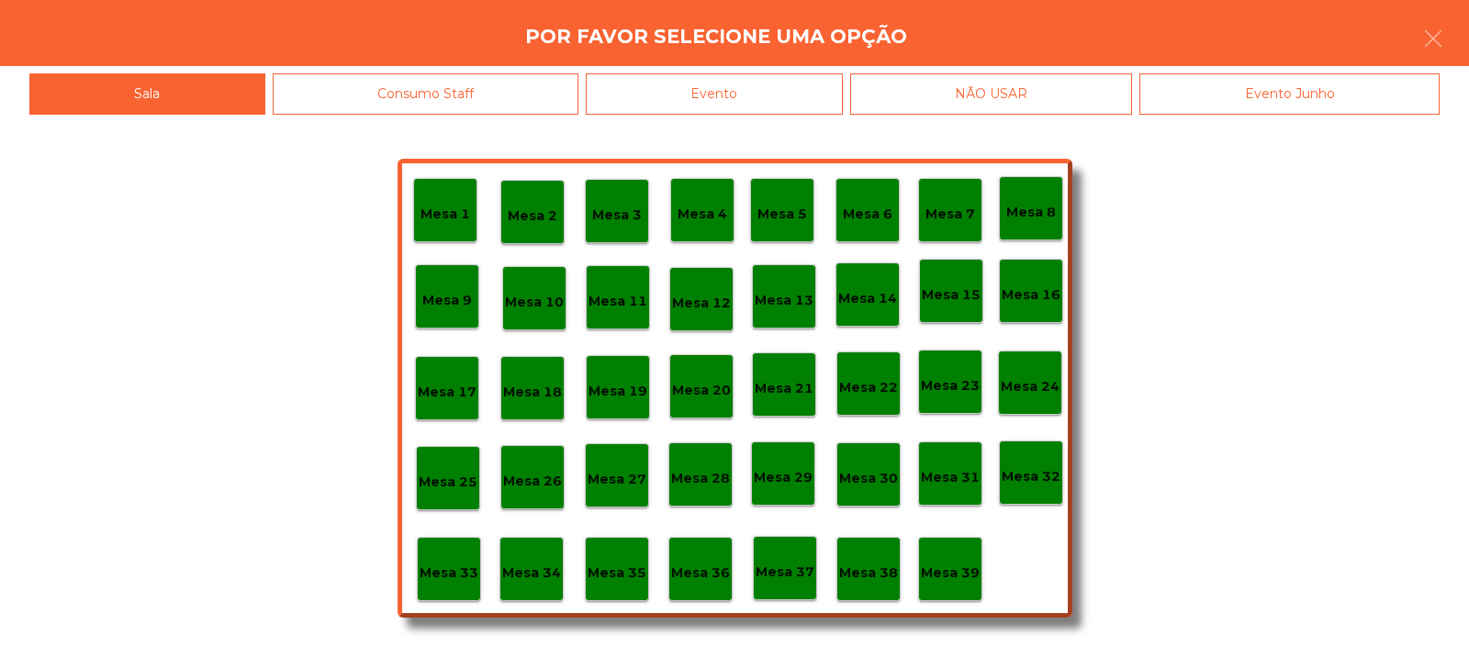
click at [700, 76] on div "Evento" at bounding box center [714, 93] width 257 height 41
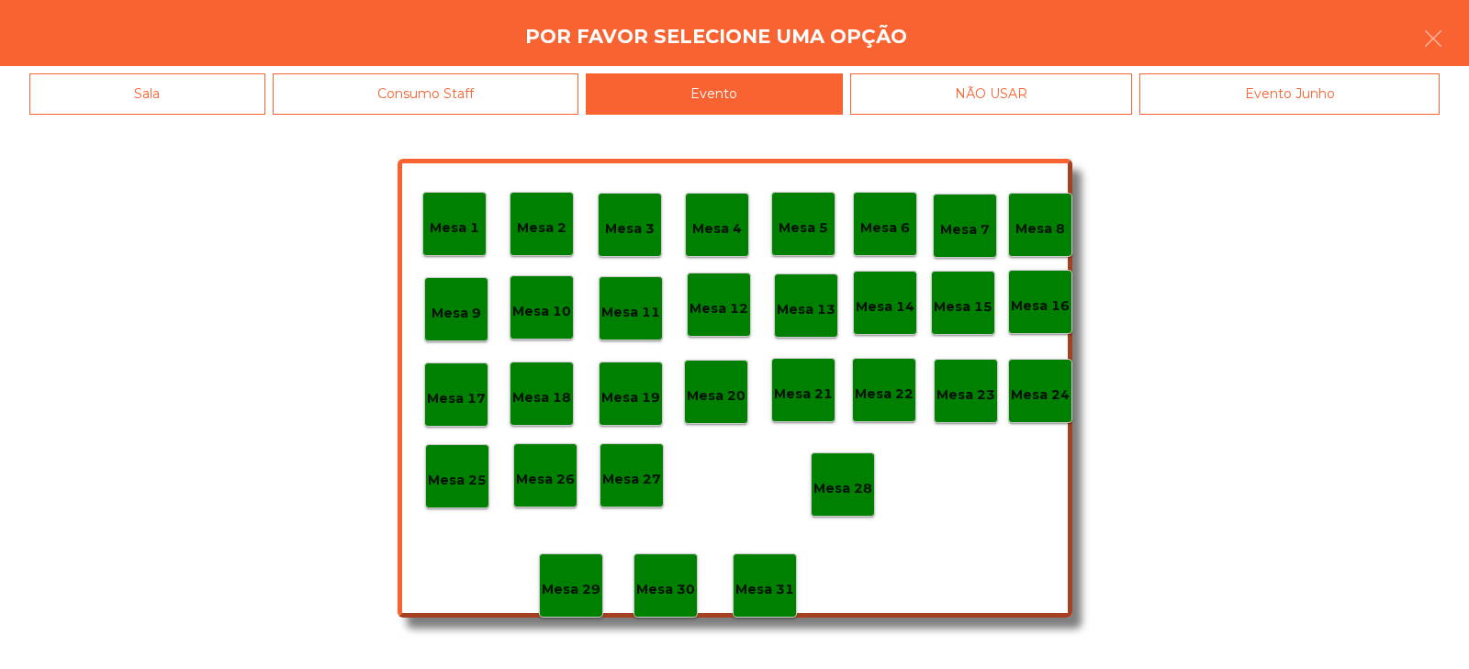
click at [847, 500] on div "Mesa 28" at bounding box center [843, 485] width 64 height 64
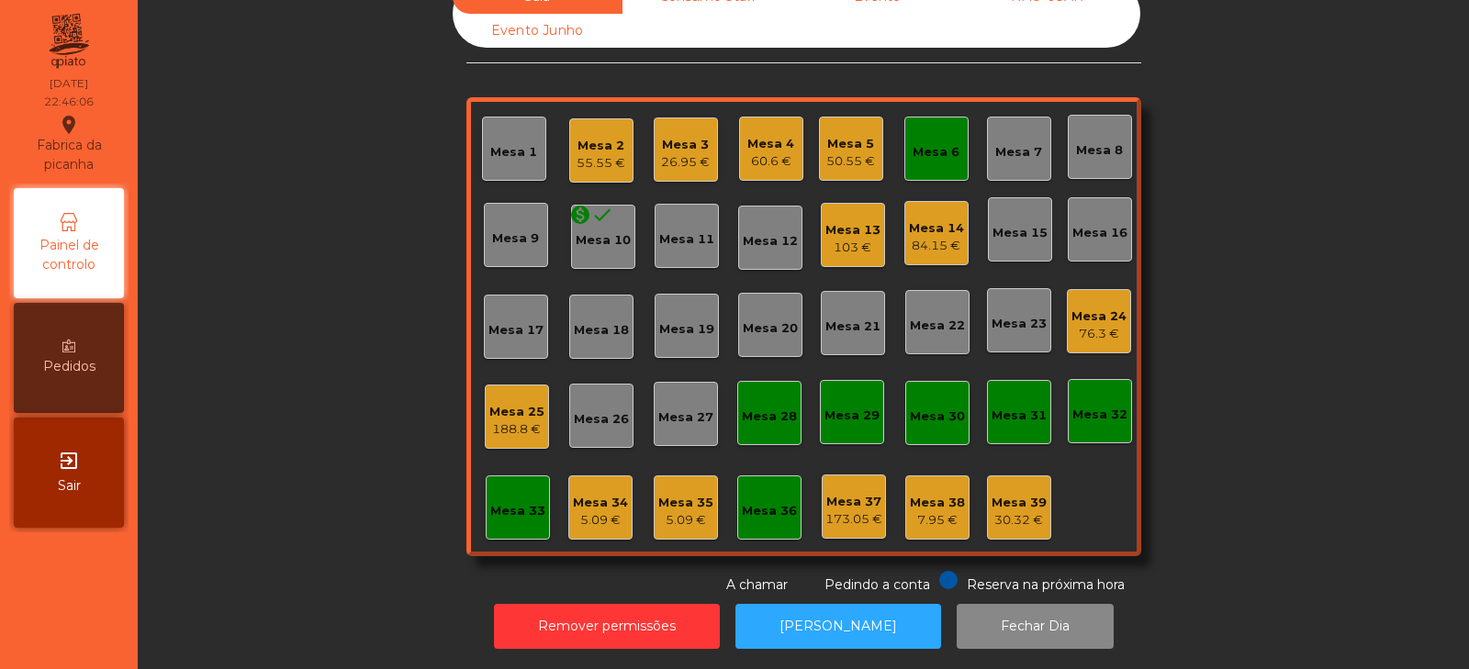
click at [956, 148] on div "Mesa 6" at bounding box center [937, 149] width 64 height 64
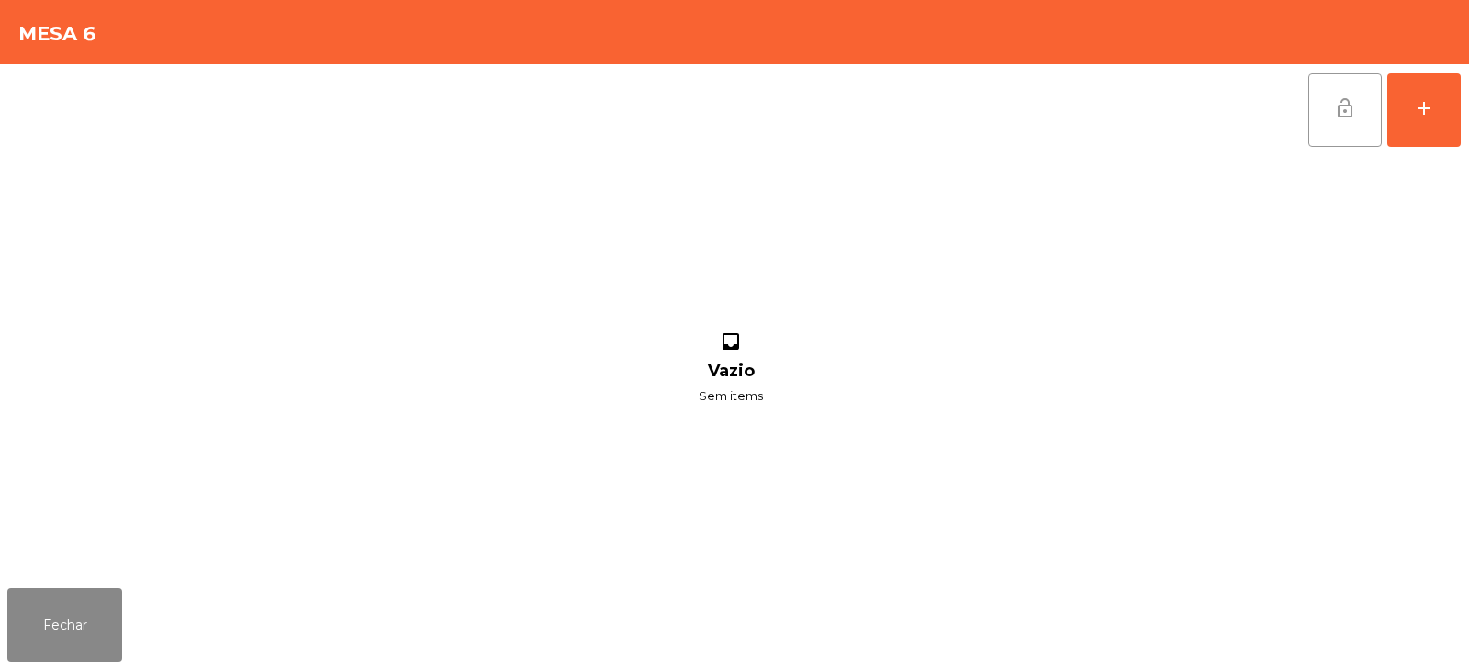
click at [1319, 118] on button "lock_open" at bounding box center [1345, 109] width 73 height 73
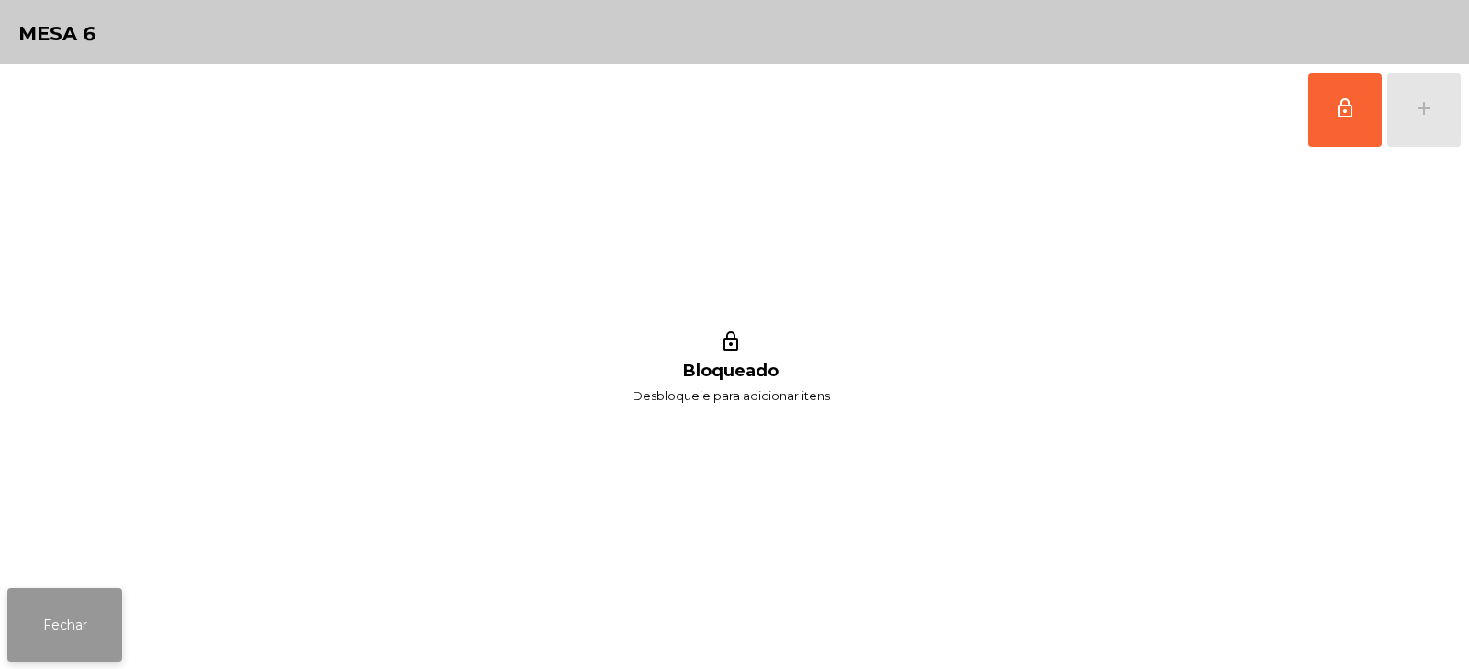
click at [72, 616] on button "Fechar" at bounding box center [64, 625] width 115 height 73
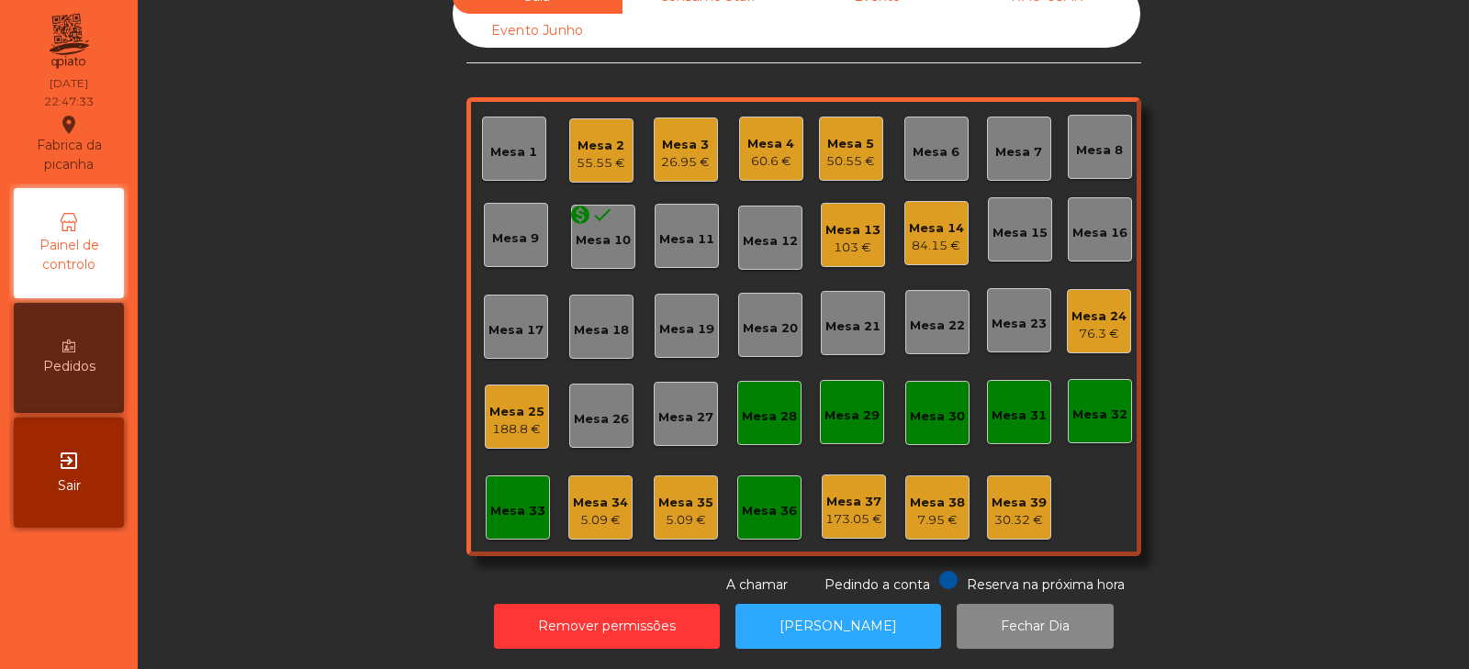
click at [510, 502] on div "Mesa 33" at bounding box center [517, 511] width 55 height 18
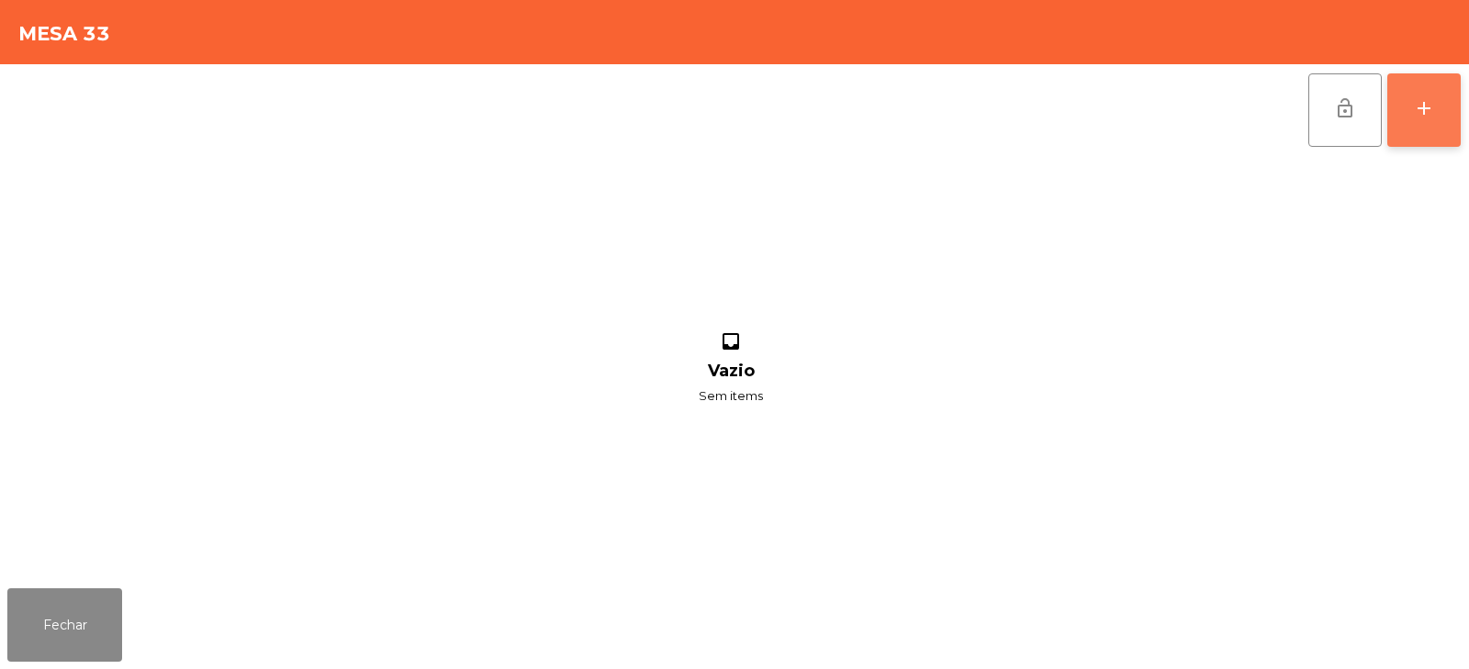
click at [1410, 145] on button "add" at bounding box center [1424, 109] width 73 height 73
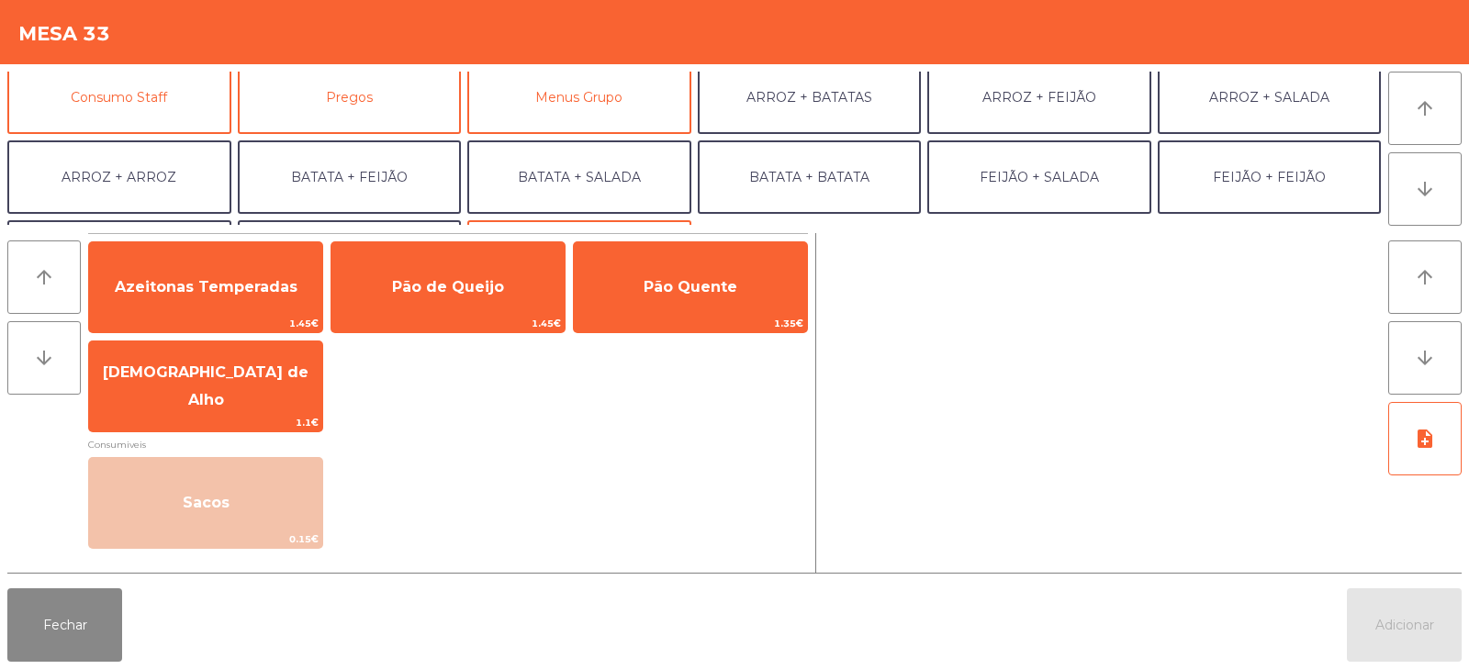
scroll to position [175, 0]
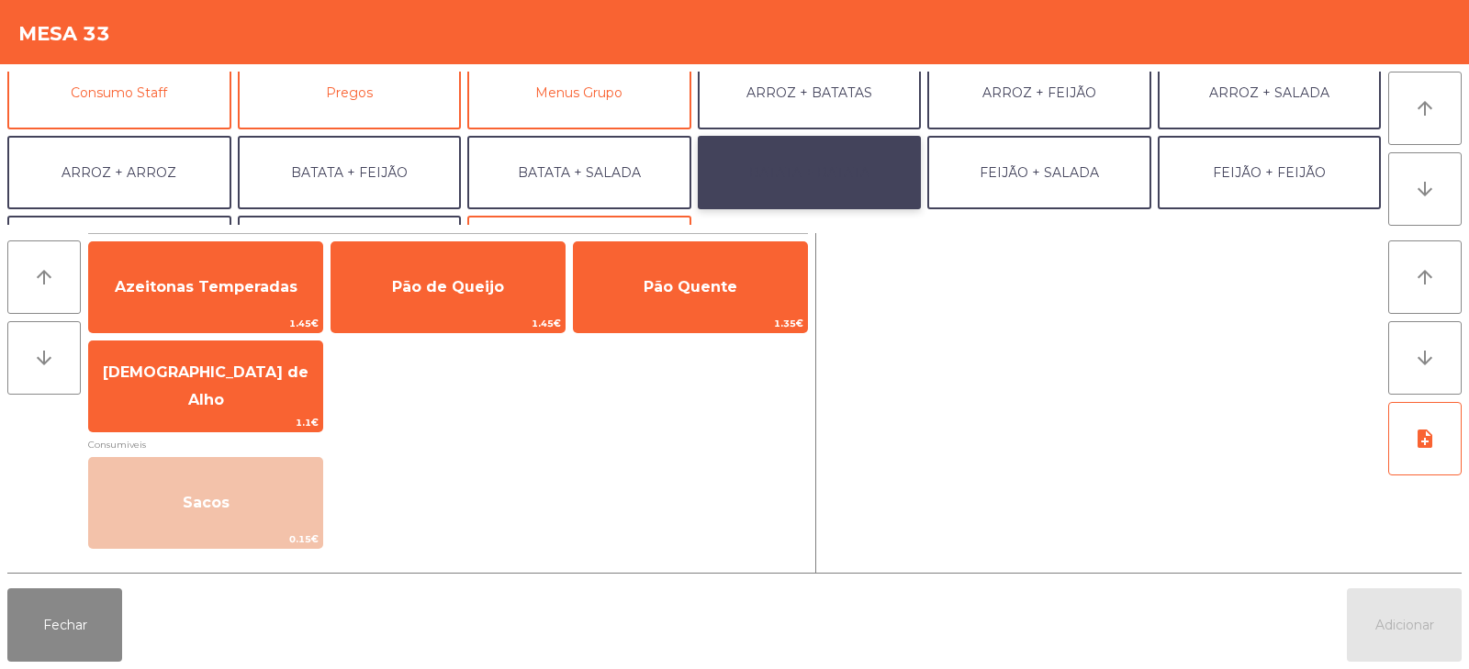
click at [833, 164] on button "BATATA + BATATA" at bounding box center [810, 172] width 224 height 73
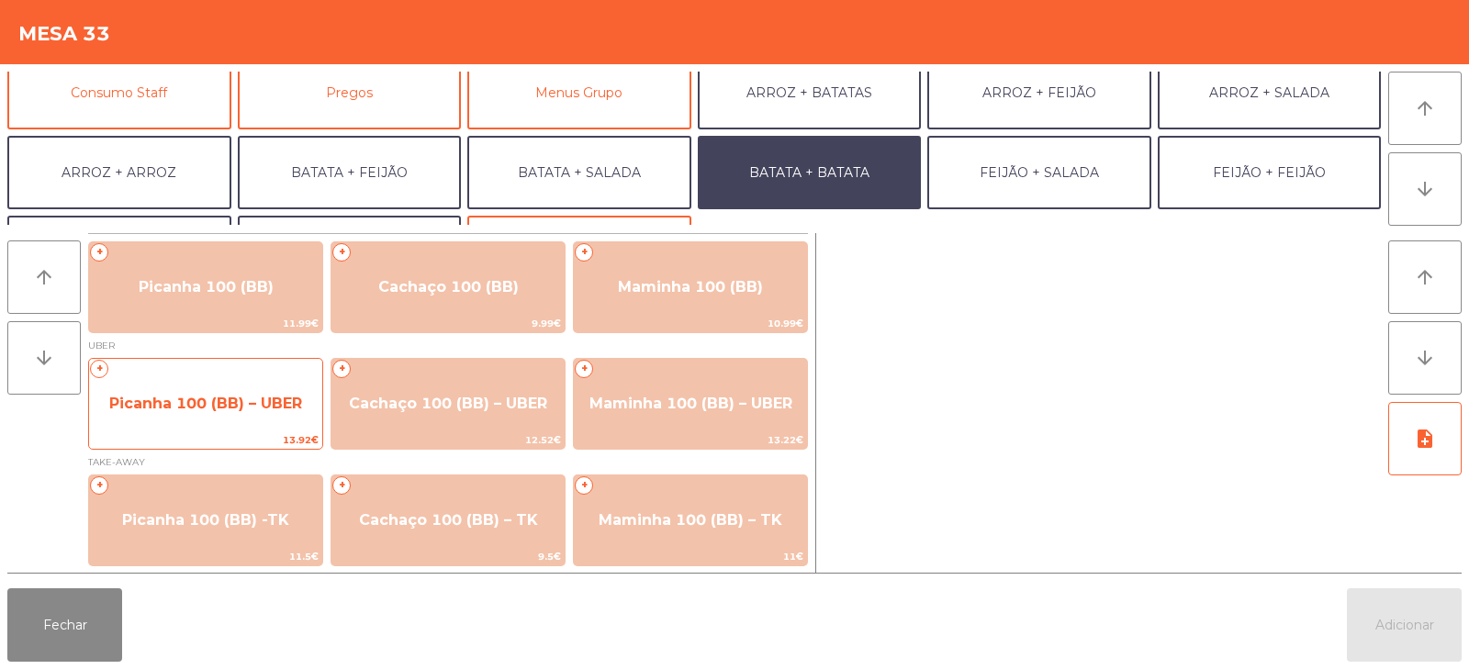
click at [230, 423] on span "Picanha 100 (BB) – UBER" at bounding box center [205, 404] width 233 height 50
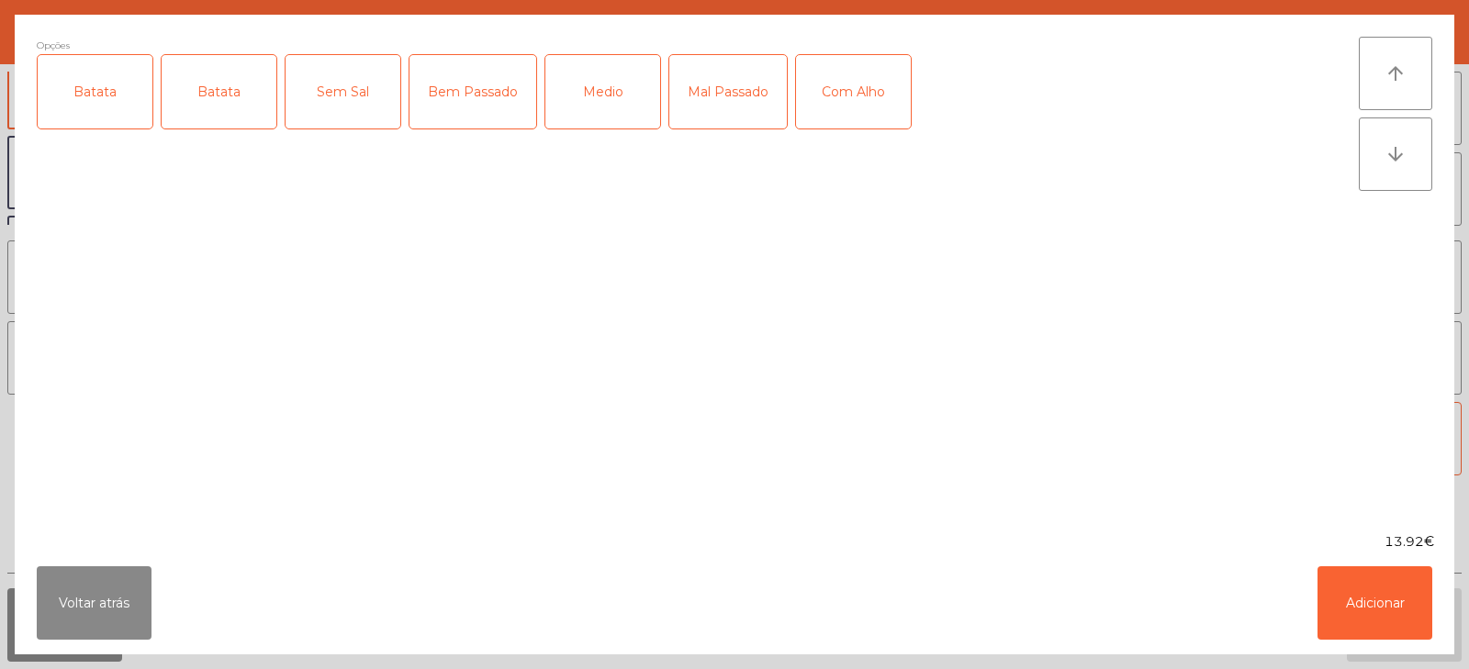
click at [117, 85] on div "Batata" at bounding box center [95, 91] width 115 height 73
click at [601, 103] on div "Medio" at bounding box center [602, 91] width 115 height 73
click at [1355, 618] on button "Adicionar" at bounding box center [1375, 603] width 115 height 73
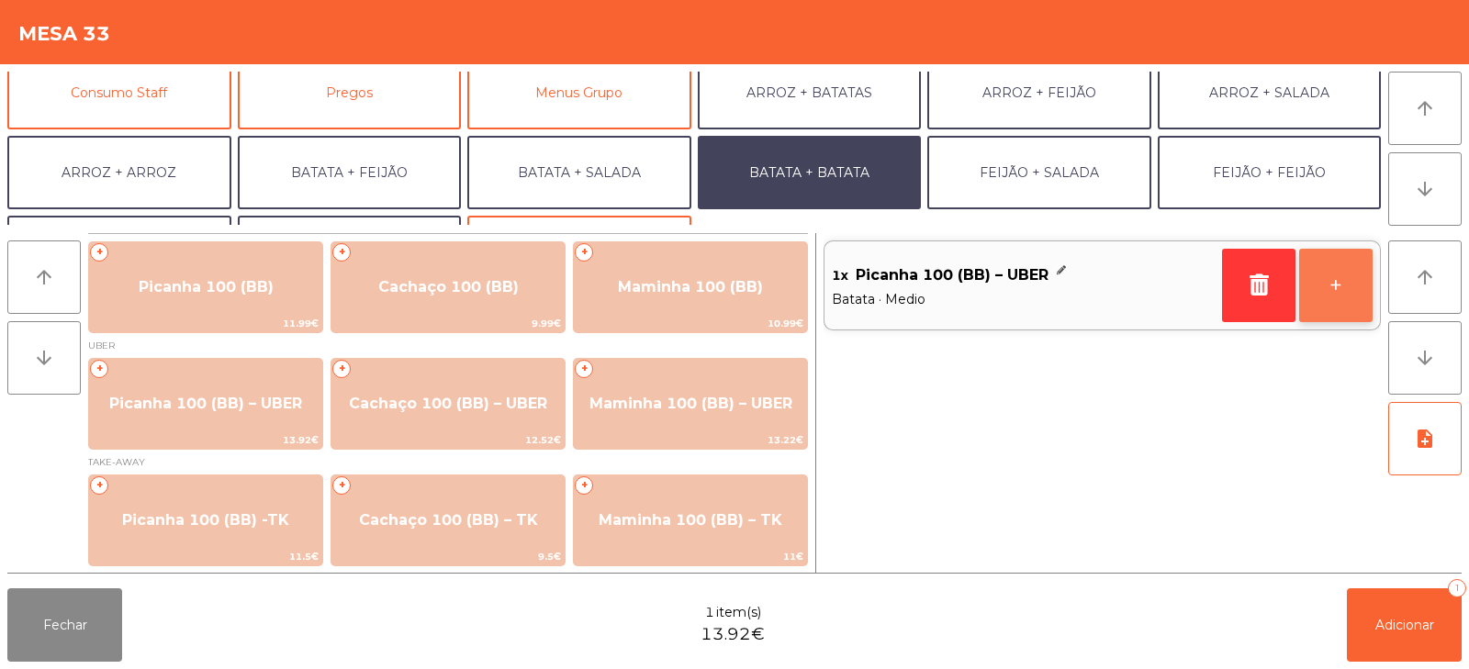
click at [1339, 266] on button "+" at bounding box center [1335, 285] width 73 height 73
click at [781, 168] on button "BATATA + BATATA" at bounding box center [810, 172] width 224 height 73
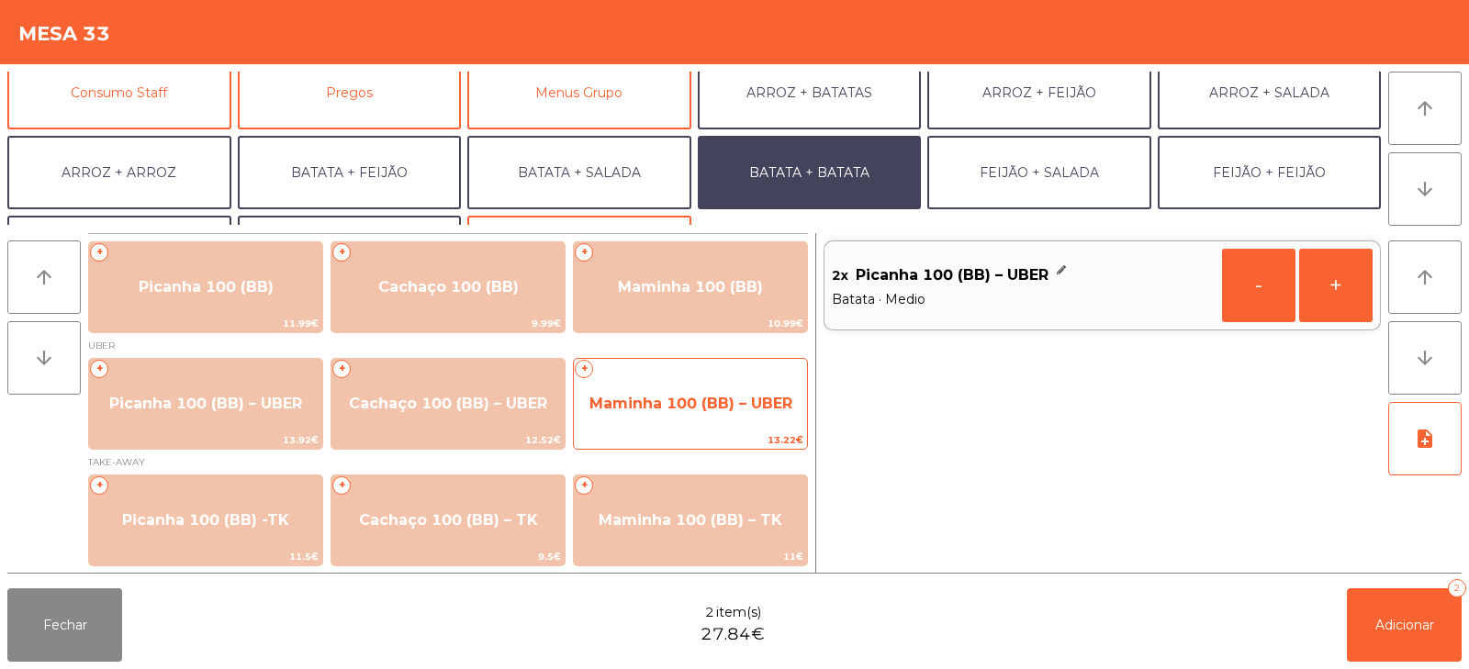
click at [726, 399] on span "Maminha 100 (BB) – UBER" at bounding box center [691, 403] width 203 height 17
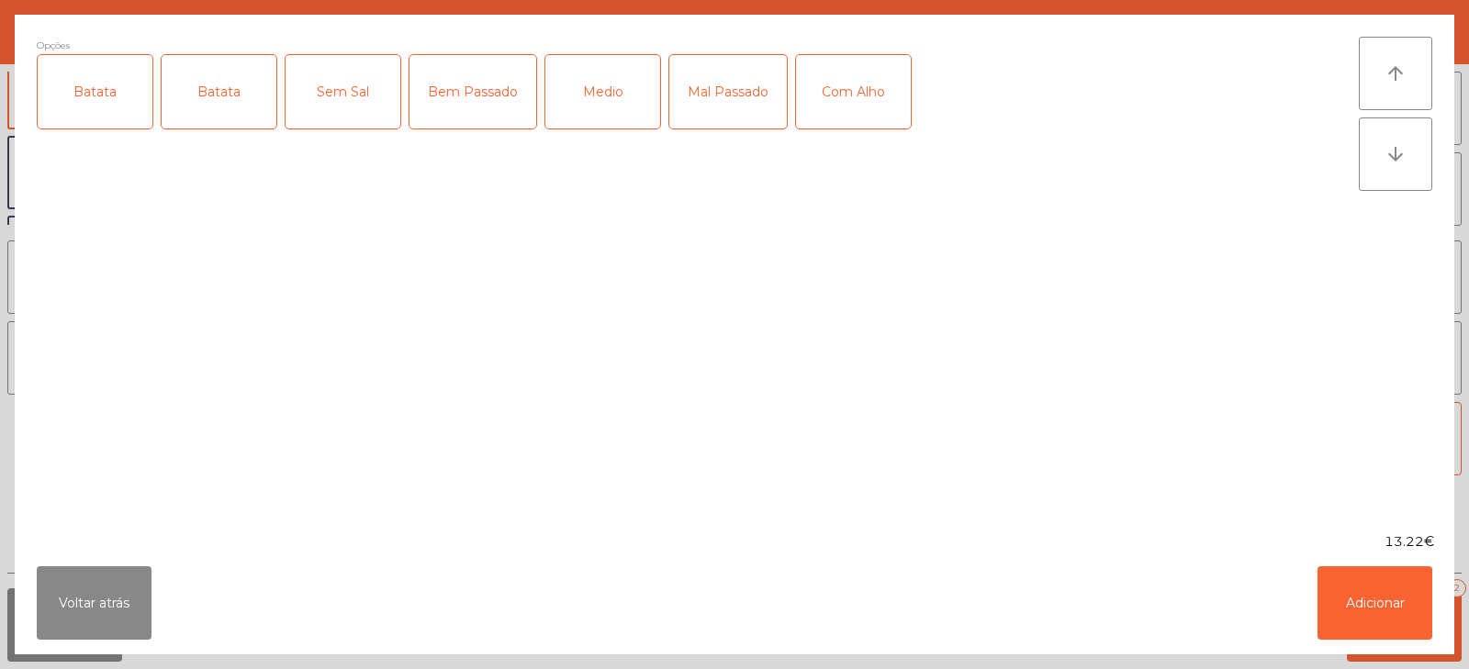
click at [100, 102] on div "Batata" at bounding box center [95, 91] width 115 height 73
click at [234, 95] on div "Batata" at bounding box center [219, 91] width 115 height 73
click at [186, 99] on div "Batata" at bounding box center [219, 91] width 115 height 73
click at [594, 121] on div "Medio" at bounding box center [602, 91] width 115 height 73
click at [1396, 598] on button "Adicionar" at bounding box center [1375, 603] width 115 height 73
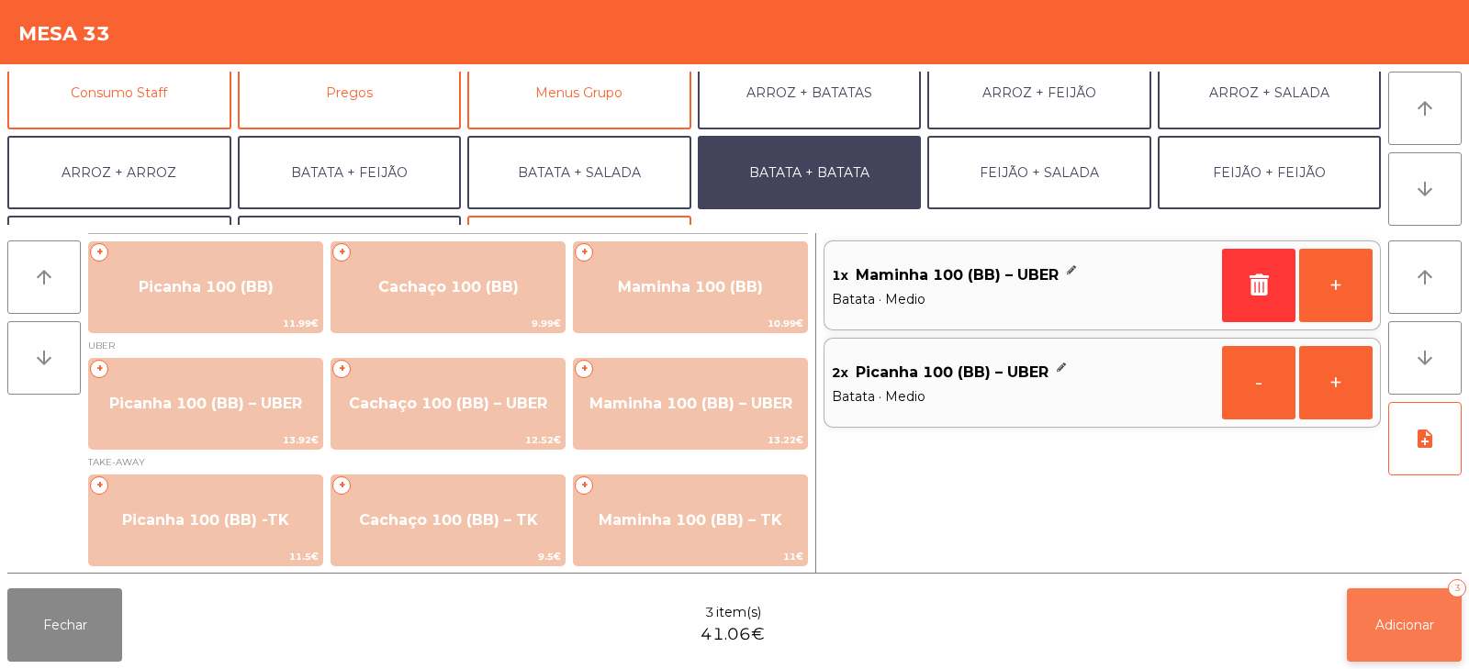
click at [1438, 631] on button "Adicionar 3" at bounding box center [1404, 625] width 115 height 73
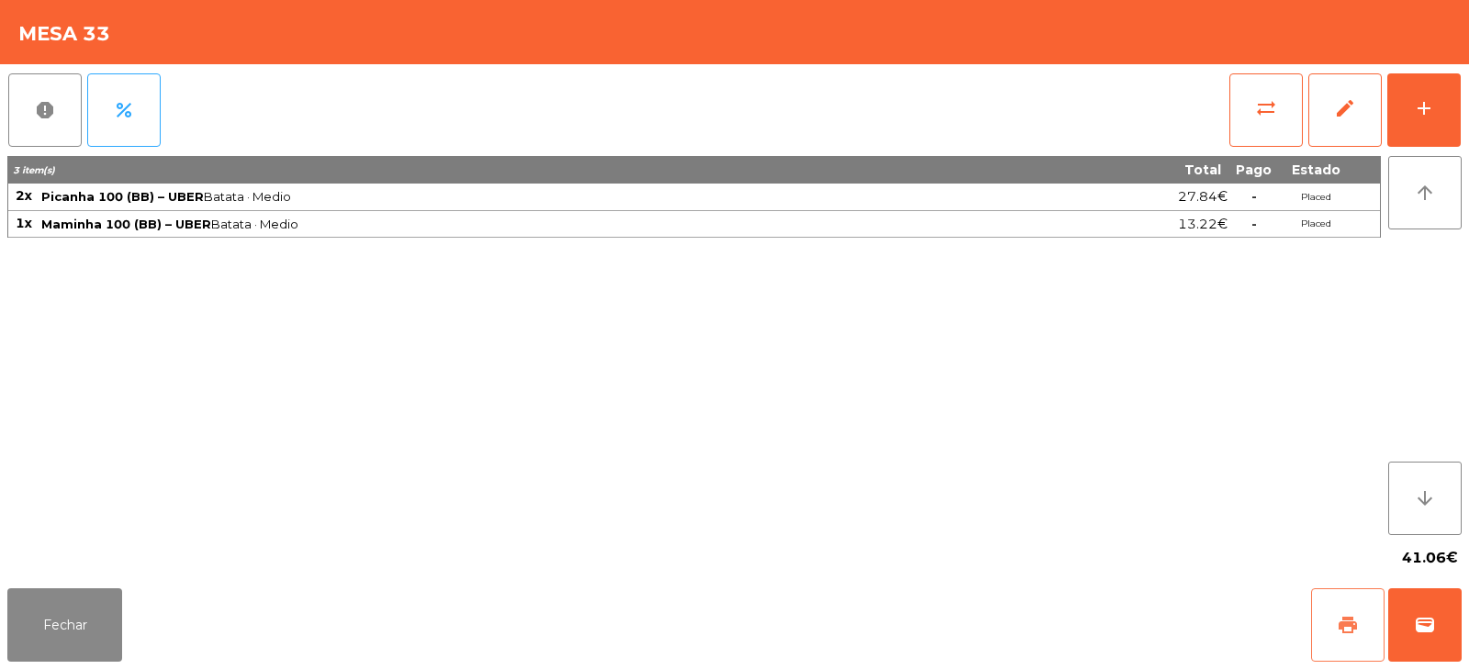
click at [1328, 631] on button "print" at bounding box center [1347, 625] width 73 height 73
click at [1420, 604] on button "wallet" at bounding box center [1424, 625] width 73 height 73
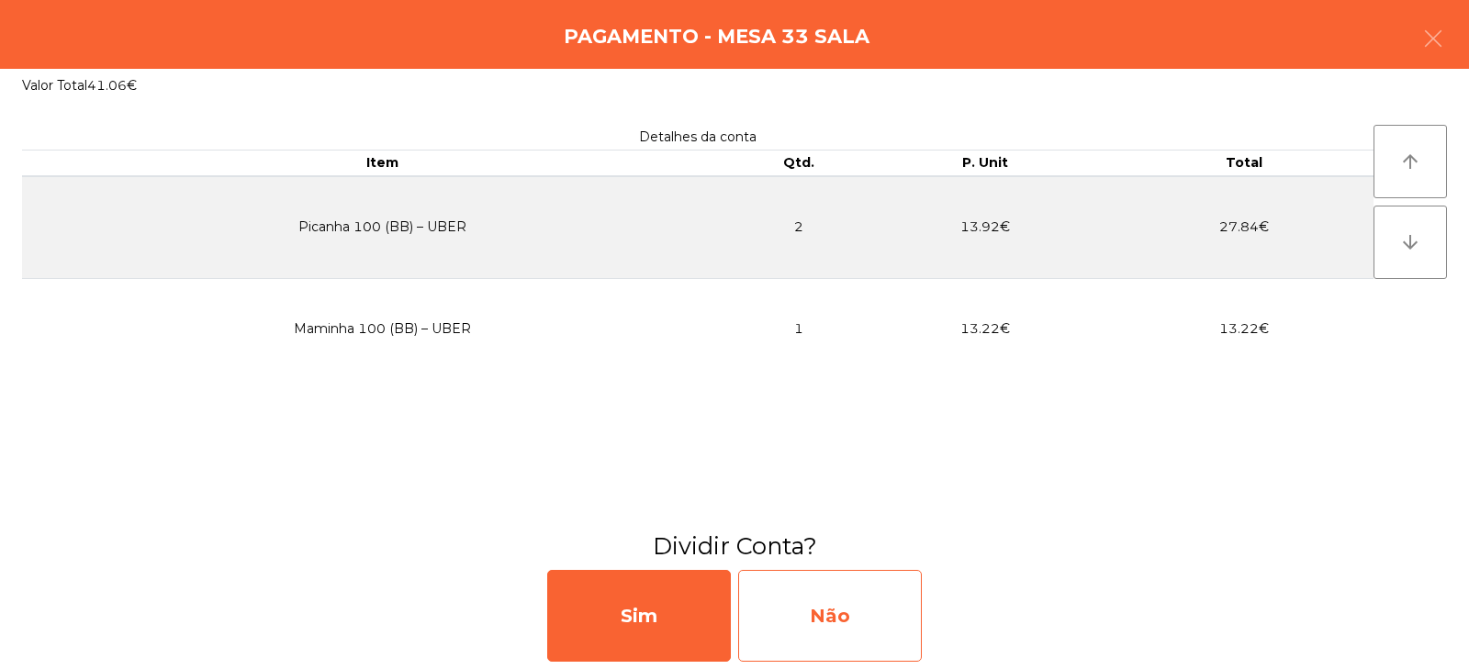
click at [794, 617] on div "Não" at bounding box center [830, 616] width 184 height 92
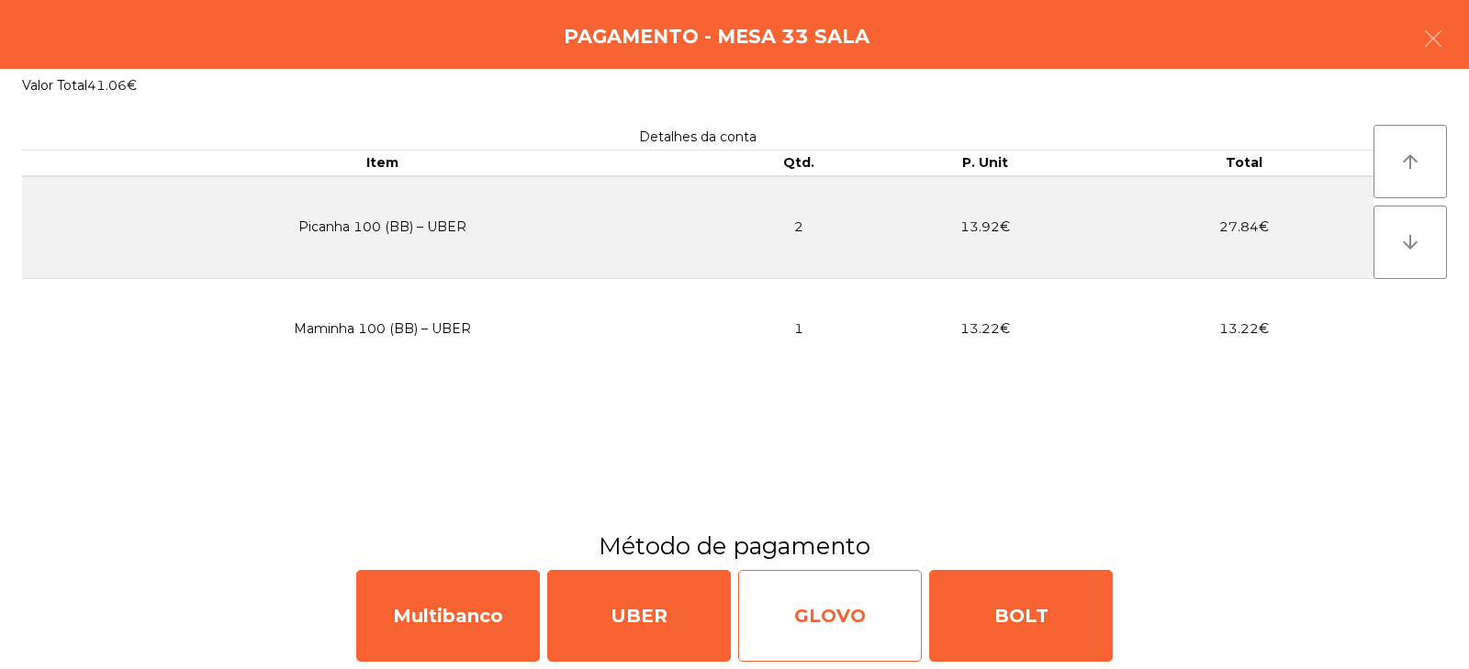
click at [849, 610] on div "GLOVO" at bounding box center [830, 616] width 184 height 92
select select "**"
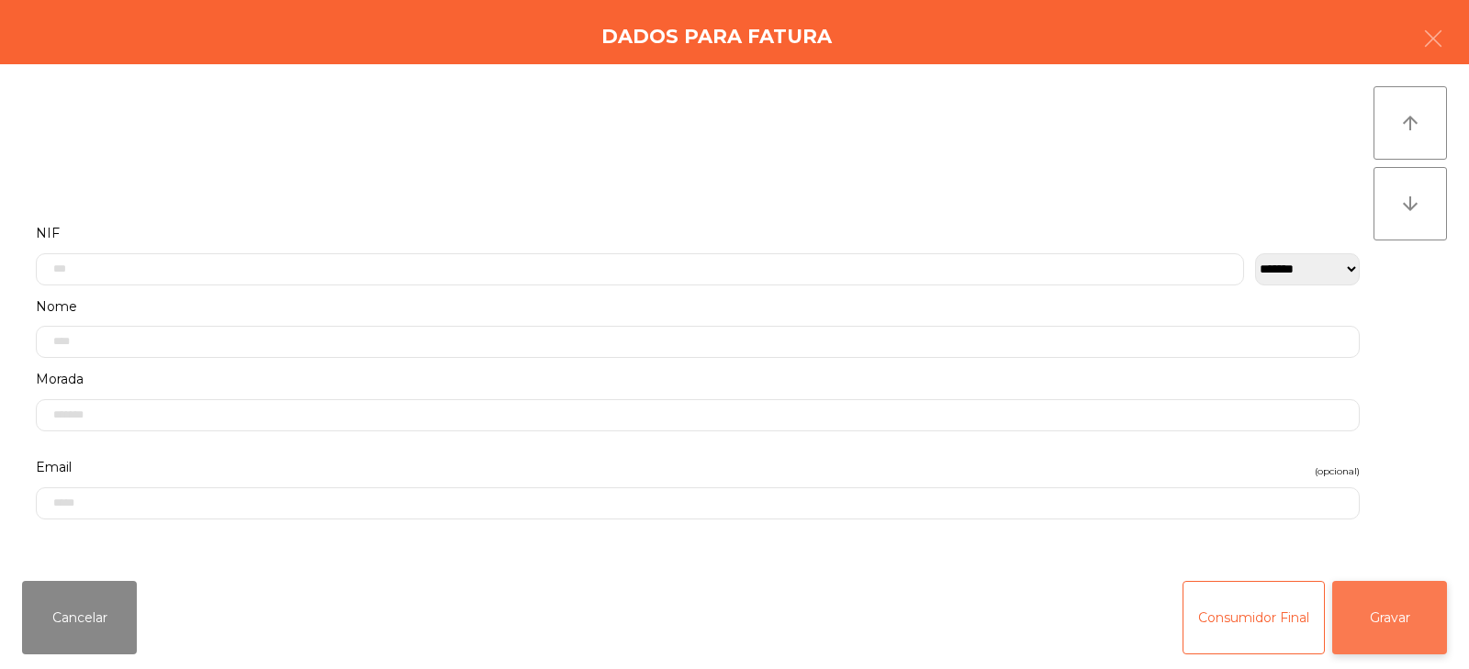
click at [1405, 614] on button "Gravar" at bounding box center [1389, 617] width 115 height 73
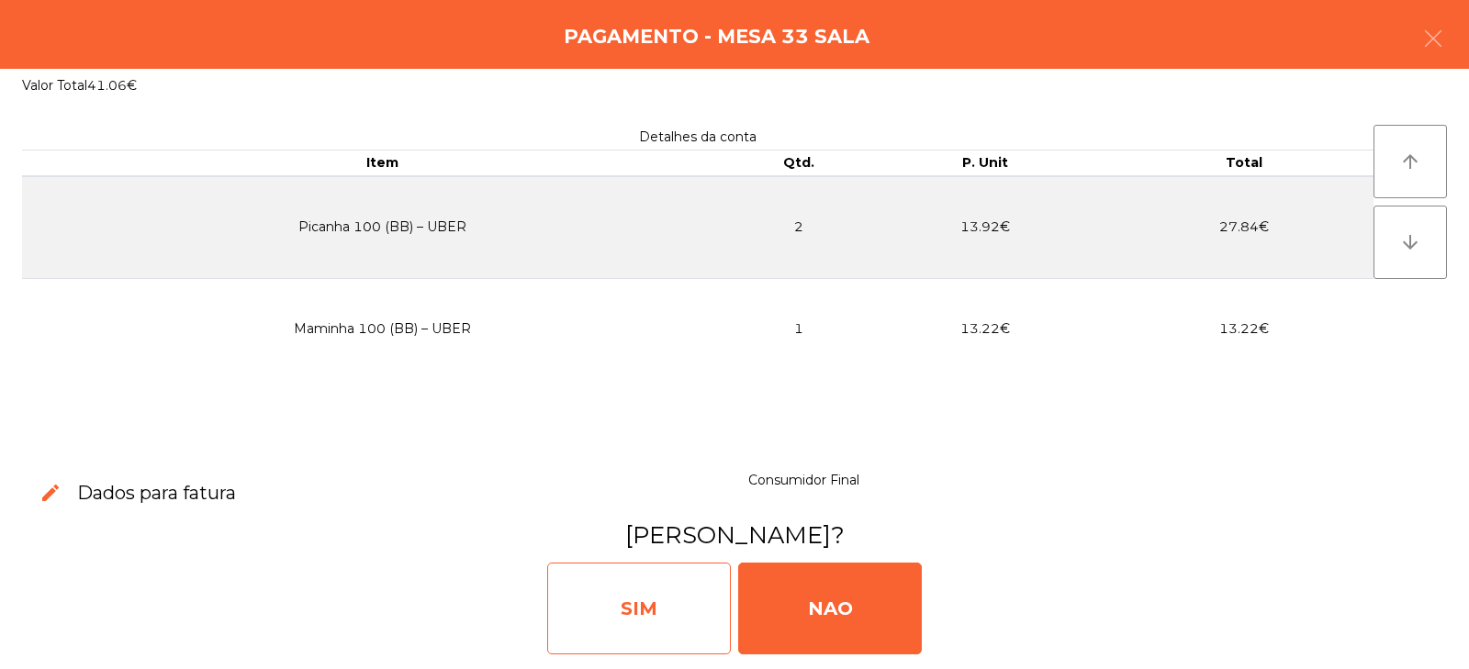
click at [603, 613] on div "SIM" at bounding box center [639, 609] width 184 height 92
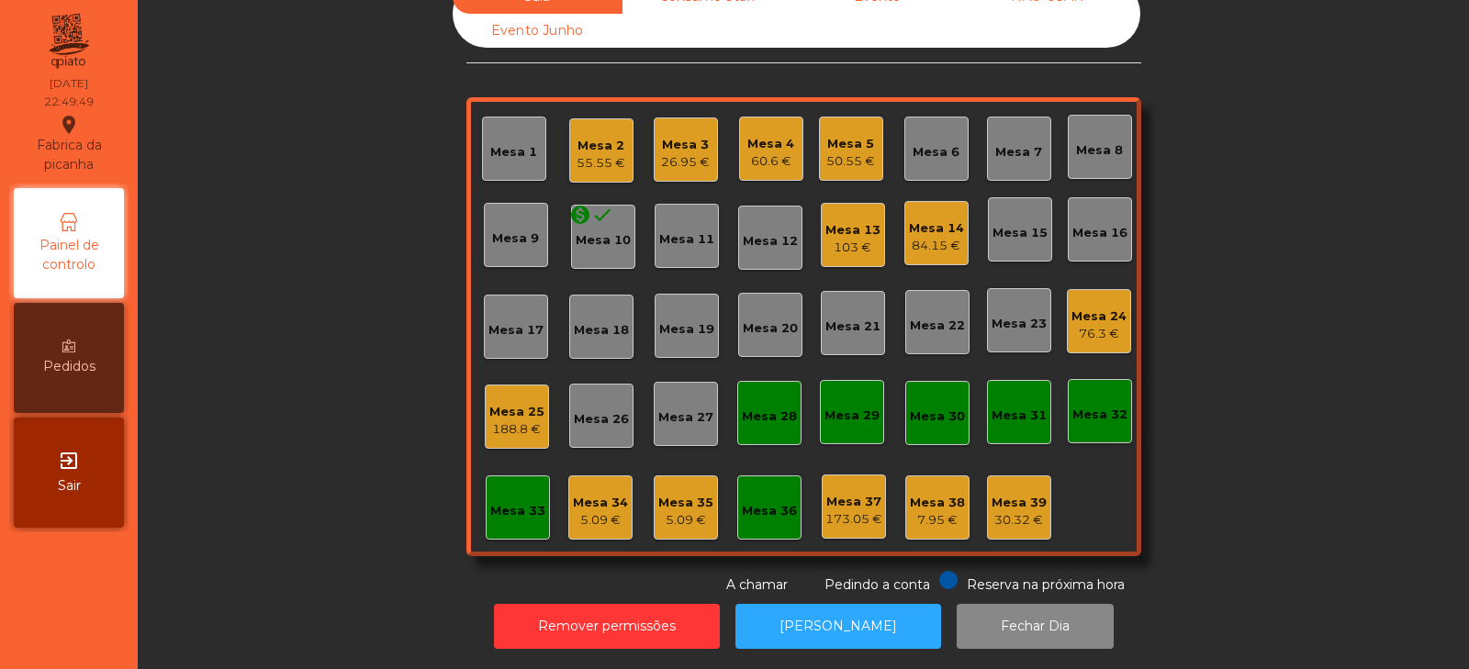
click at [1250, 245] on div "Sala Consumo Staff Evento NÃO USAR Evento Junho Mesa 1 Mesa 2 55.55 € Mesa 3 26…" at bounding box center [804, 287] width 1282 height 615
click at [935, 219] on div "Mesa 14" at bounding box center [936, 228] width 55 height 18
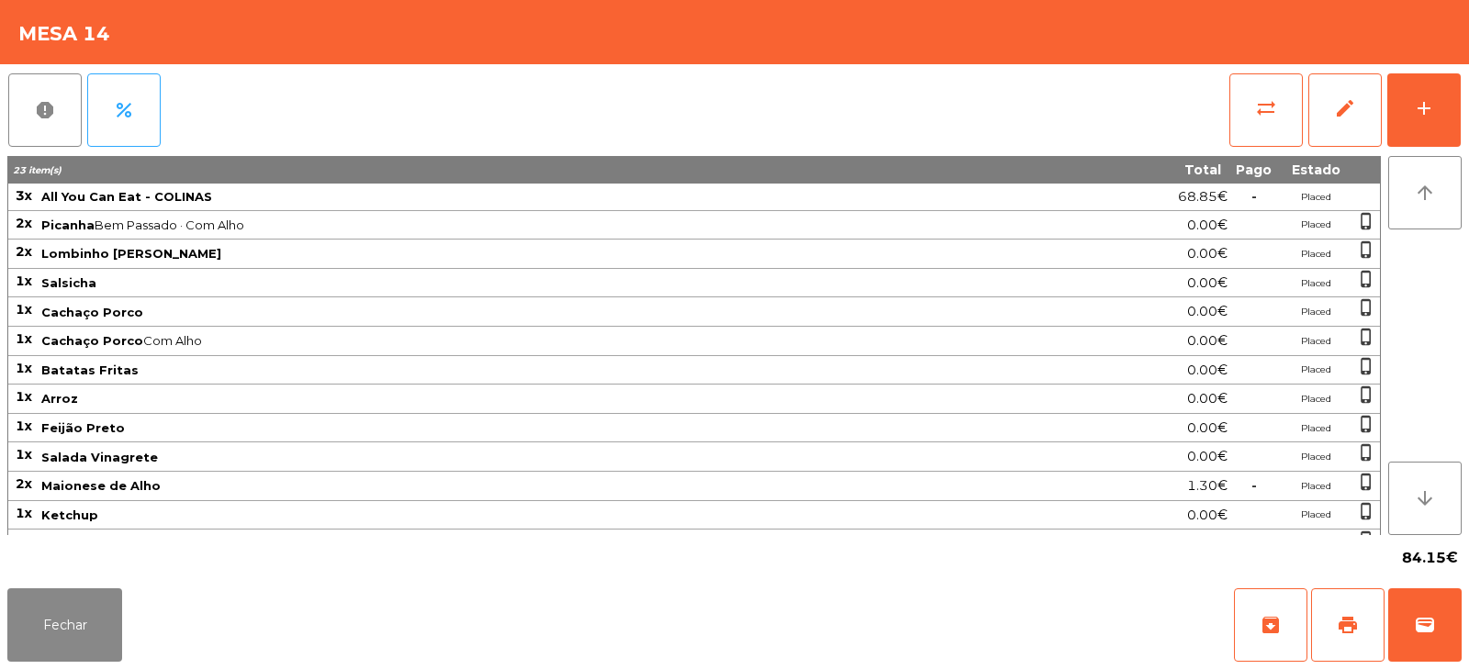
scroll to position [111, 0]
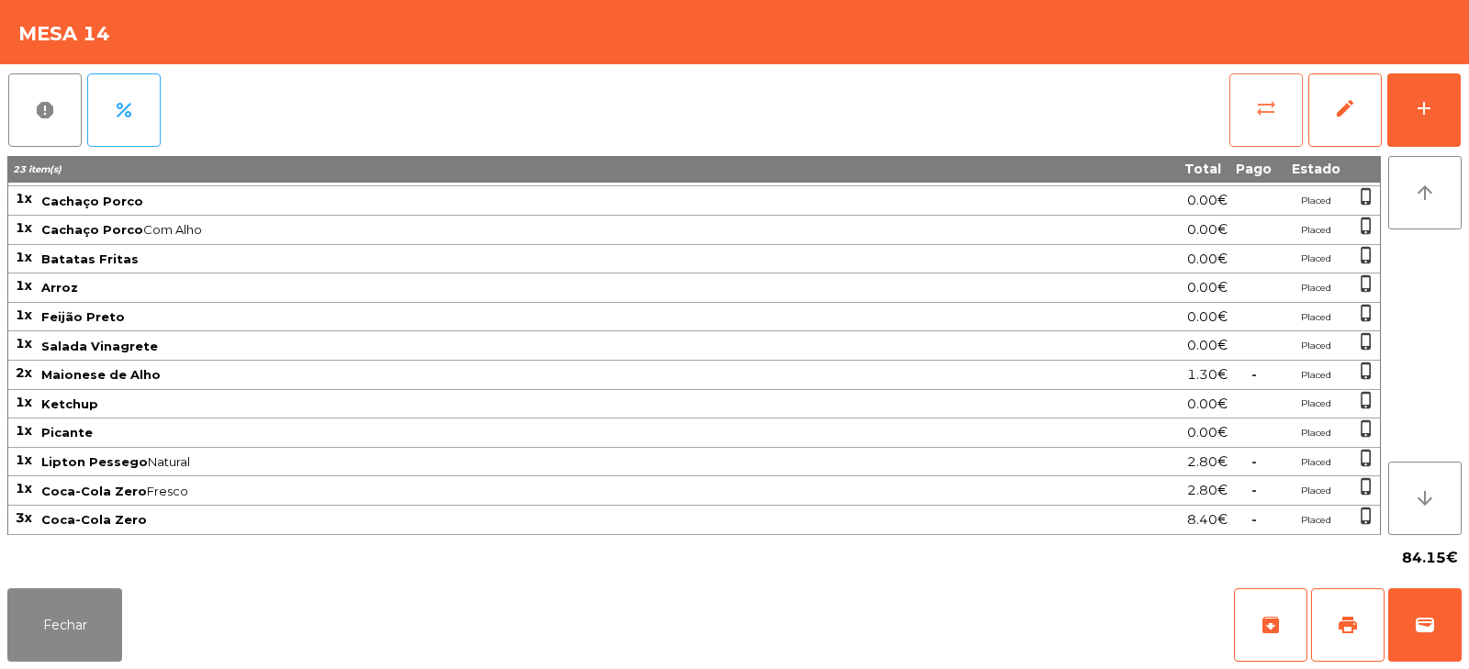
click at [1249, 106] on button "sync_alt" at bounding box center [1266, 109] width 73 height 73
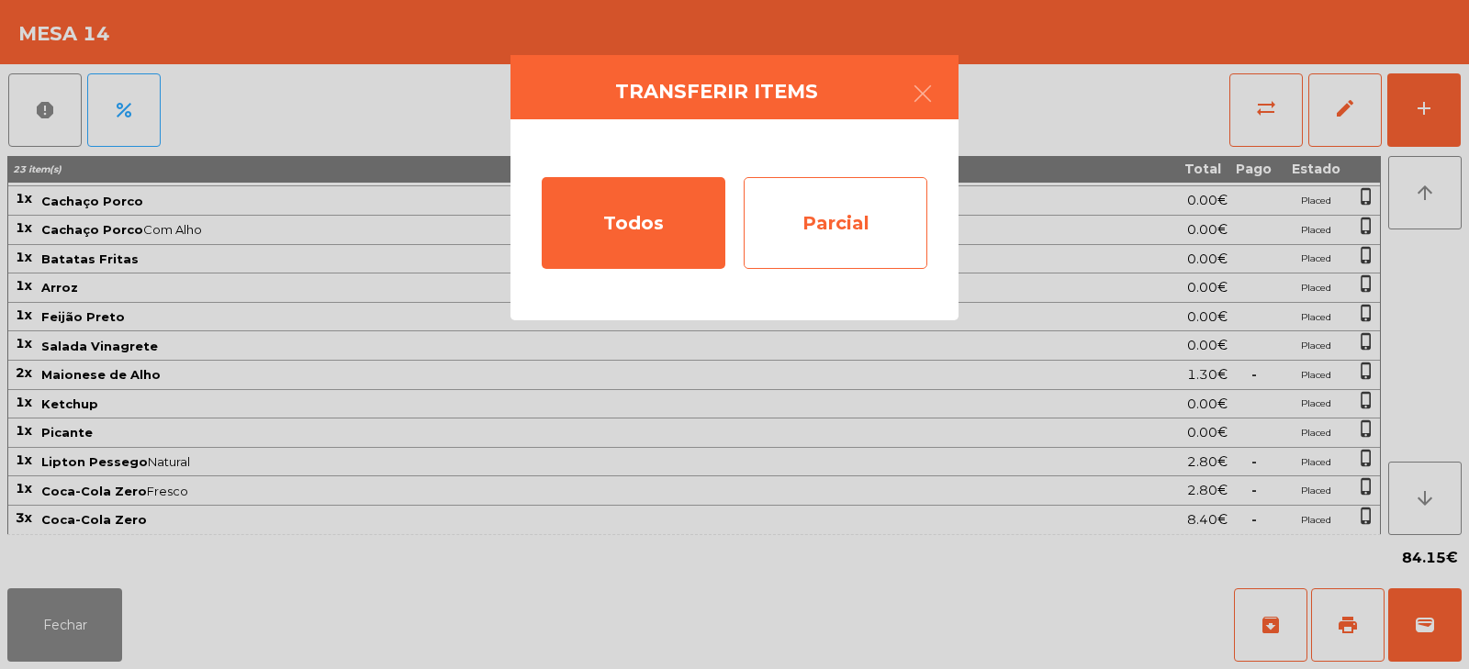
click at [849, 226] on div "Parcial" at bounding box center [836, 223] width 184 height 92
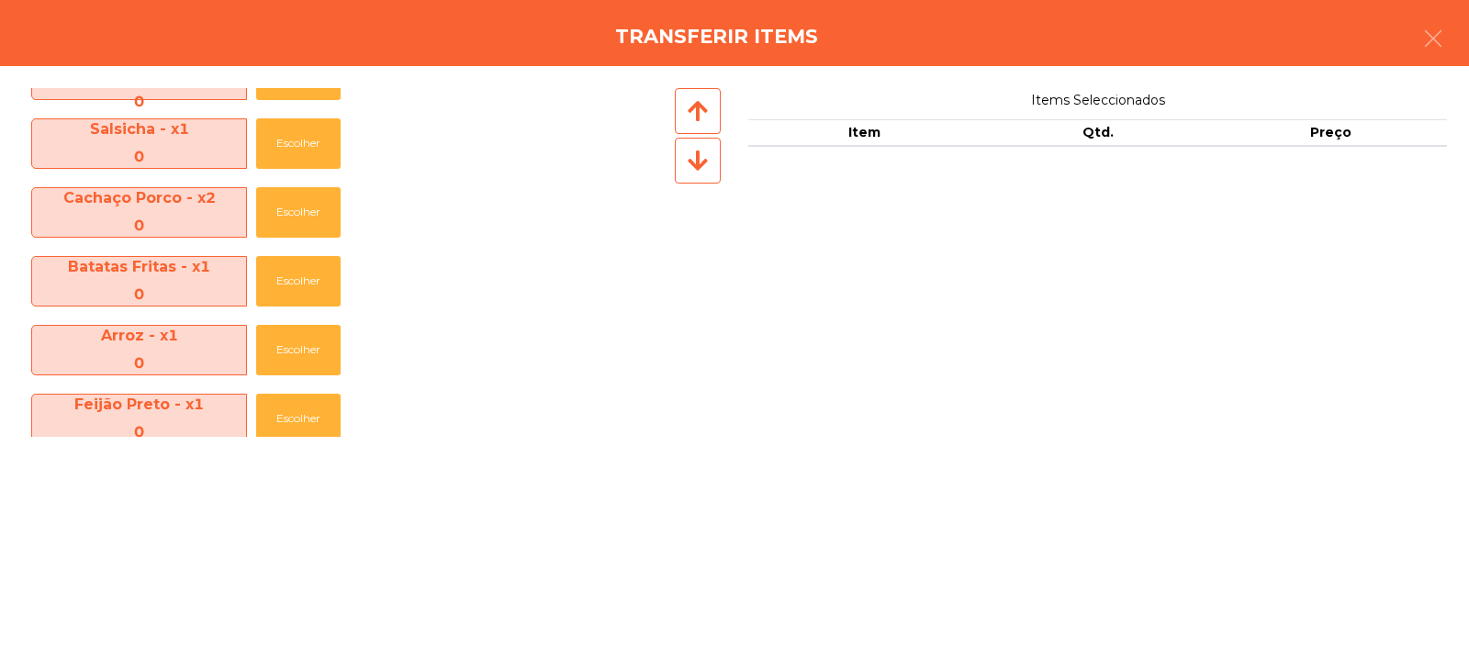
scroll to position [615, 0]
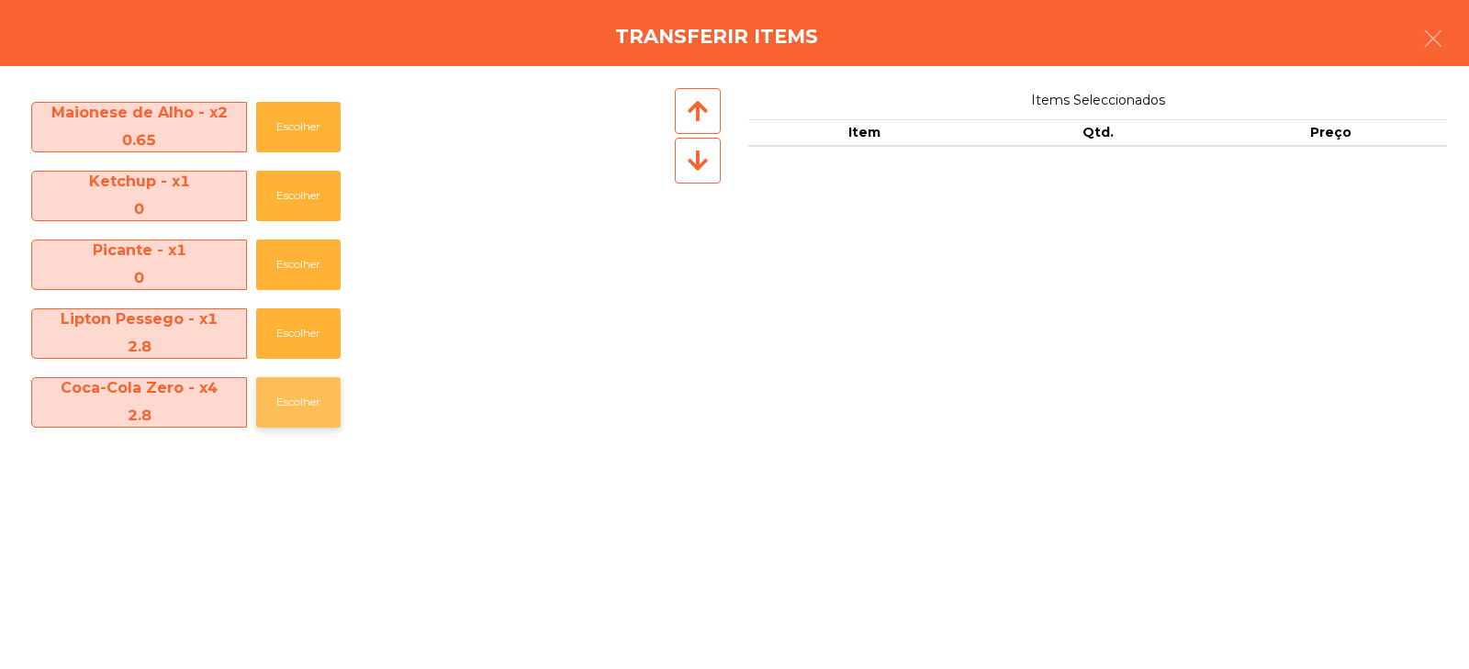
click at [287, 410] on button "Escolher" at bounding box center [298, 402] width 84 height 51
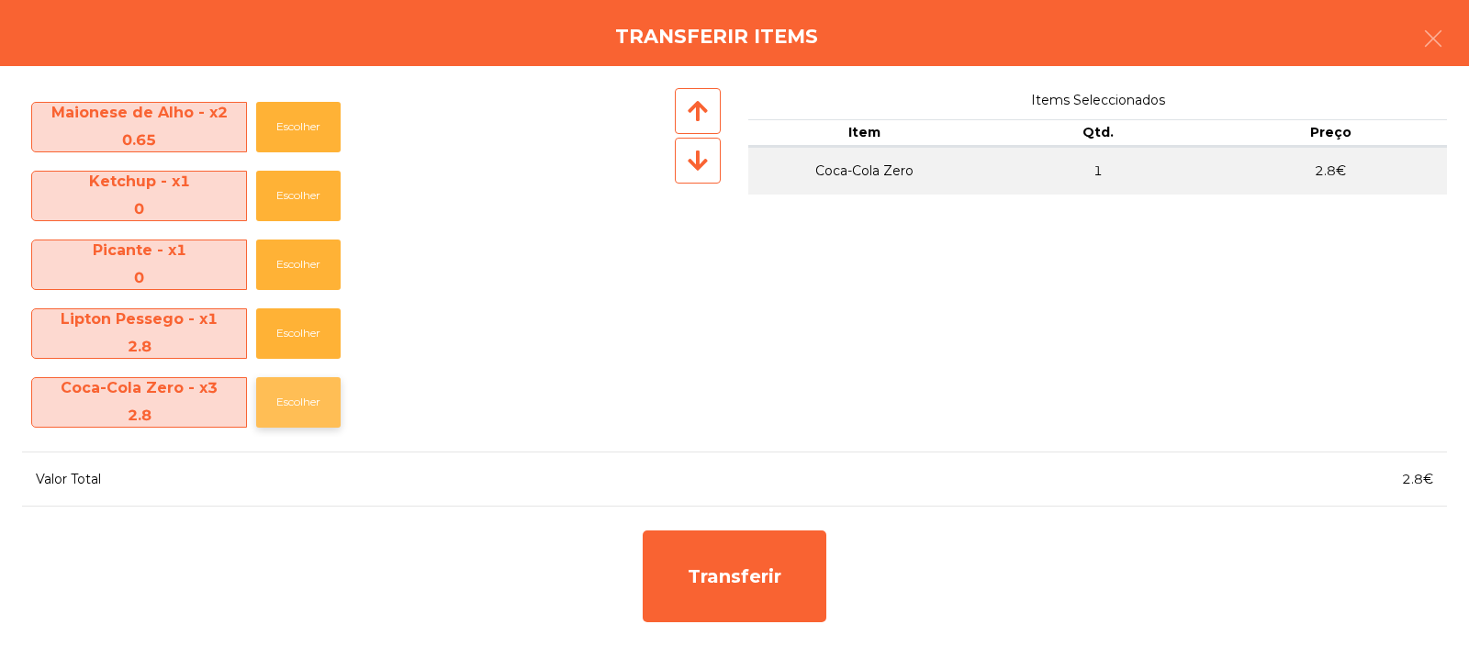
click at [290, 409] on button "Escolher" at bounding box center [298, 402] width 84 height 51
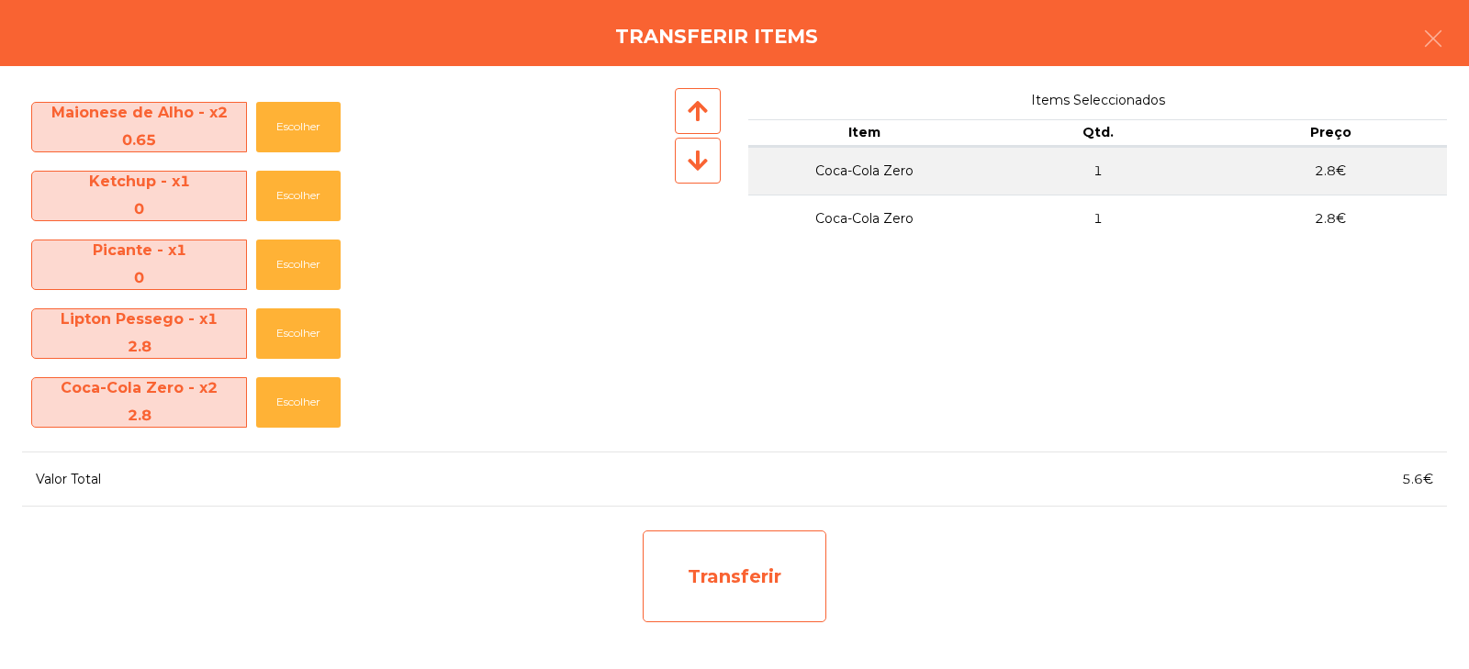
click at [724, 576] on div "Transferir" at bounding box center [735, 577] width 184 height 92
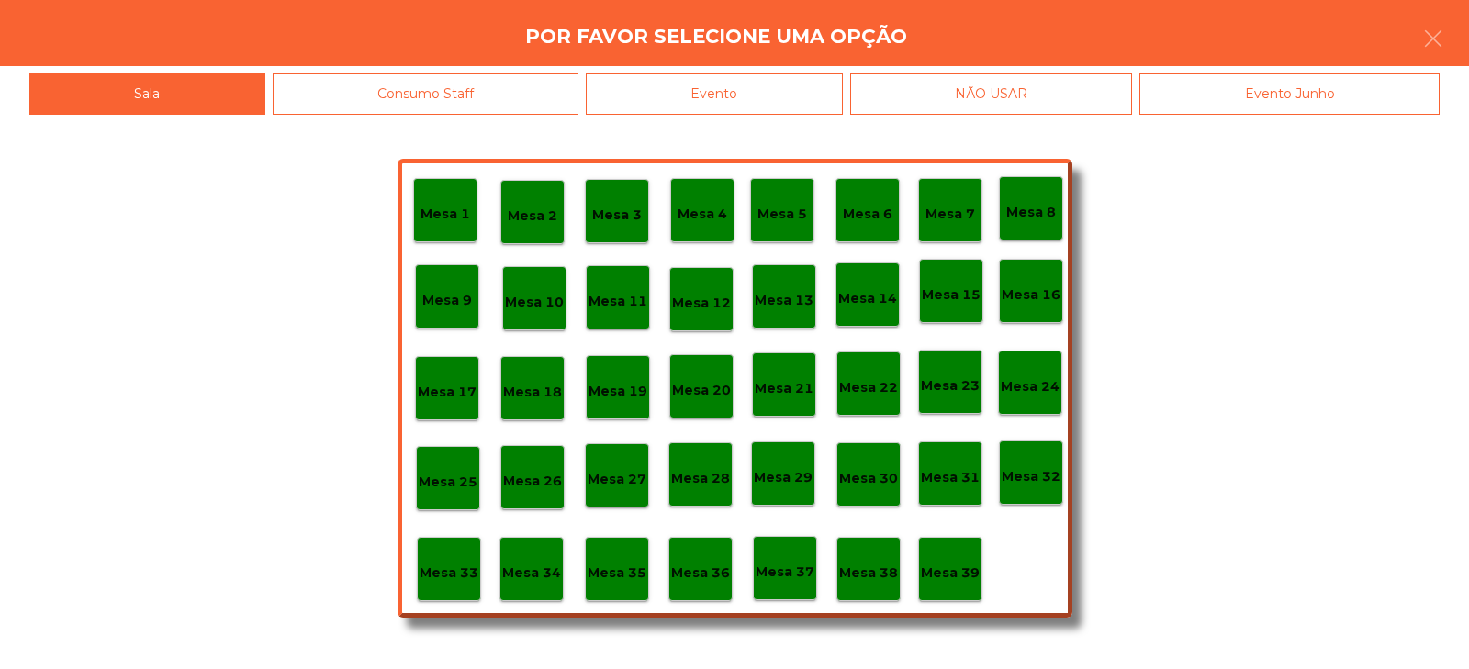
click at [797, 581] on p "Mesa 37" at bounding box center [785, 572] width 59 height 21
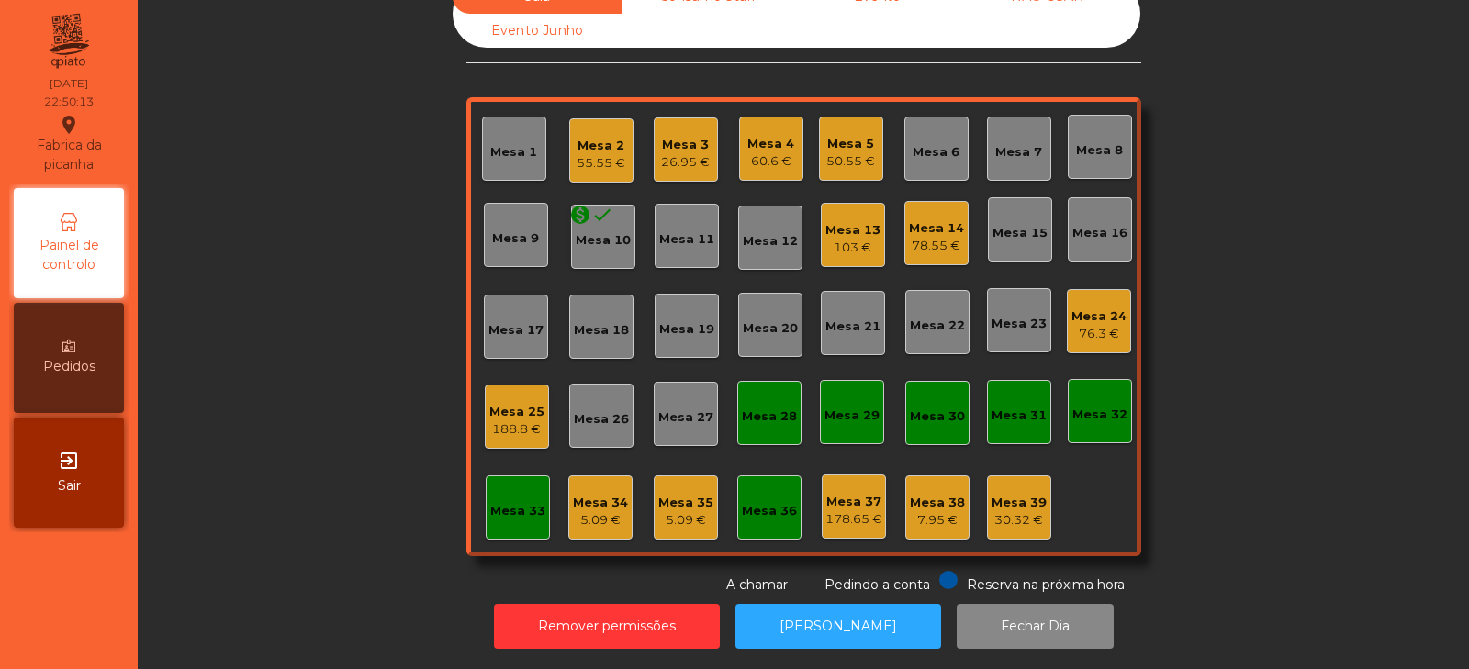
click at [921, 219] on div "Mesa 14" at bounding box center [936, 228] width 55 height 18
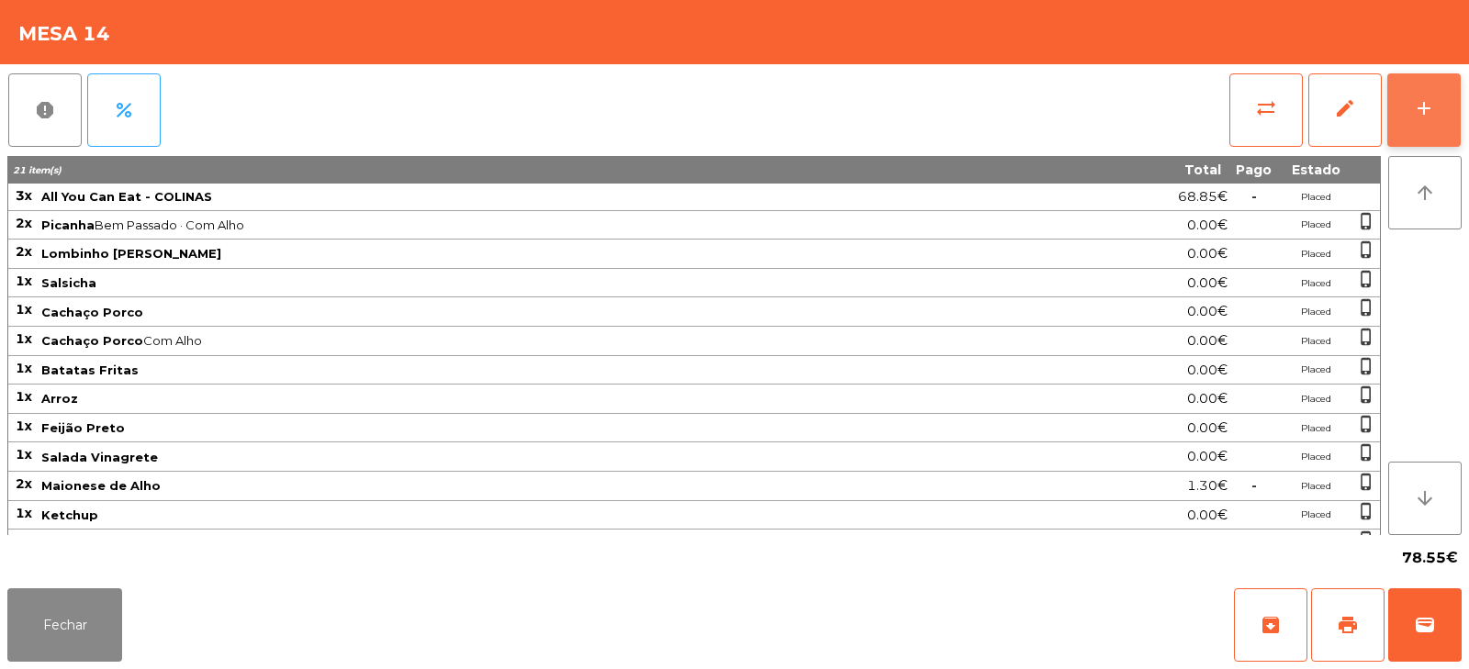
click at [1438, 107] on button "add" at bounding box center [1424, 109] width 73 height 73
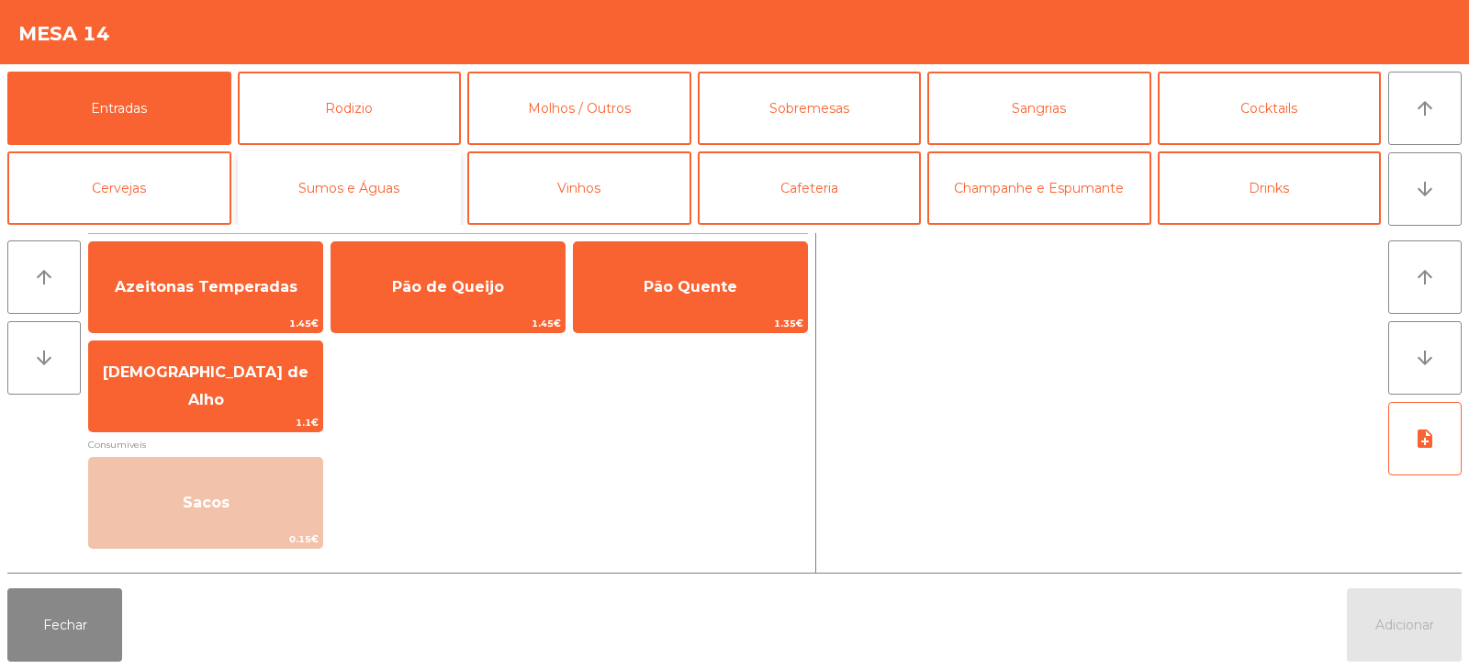
click at [394, 208] on button "Sumos e Águas" at bounding box center [350, 188] width 224 height 73
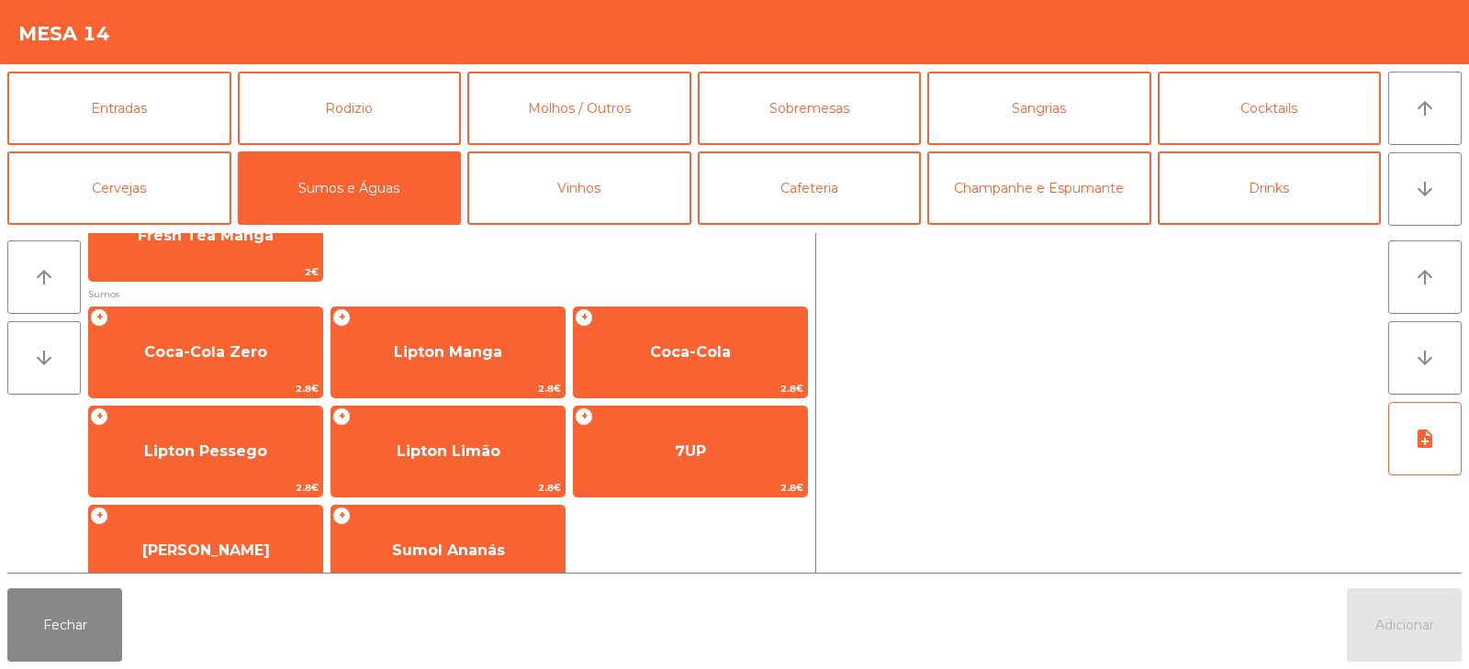
scroll to position [251, 0]
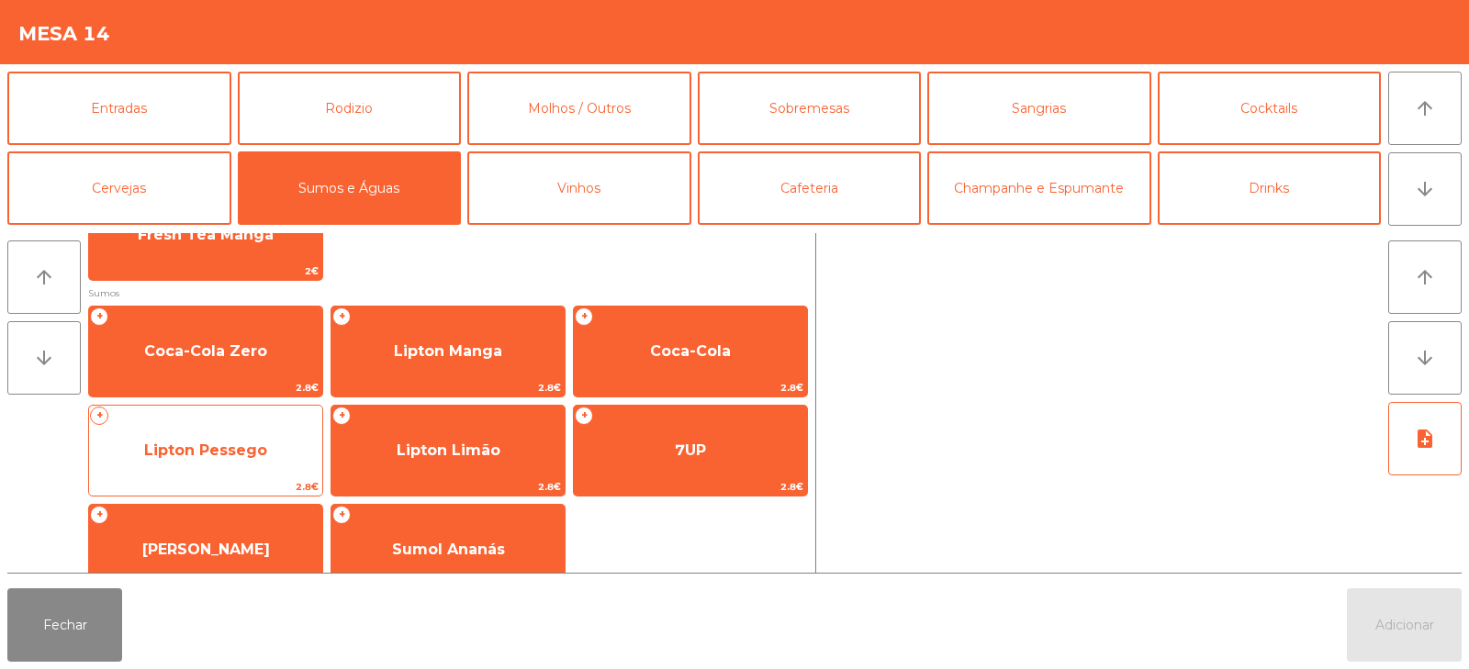
click at [202, 457] on span "Lipton Pessego" at bounding box center [205, 450] width 123 height 17
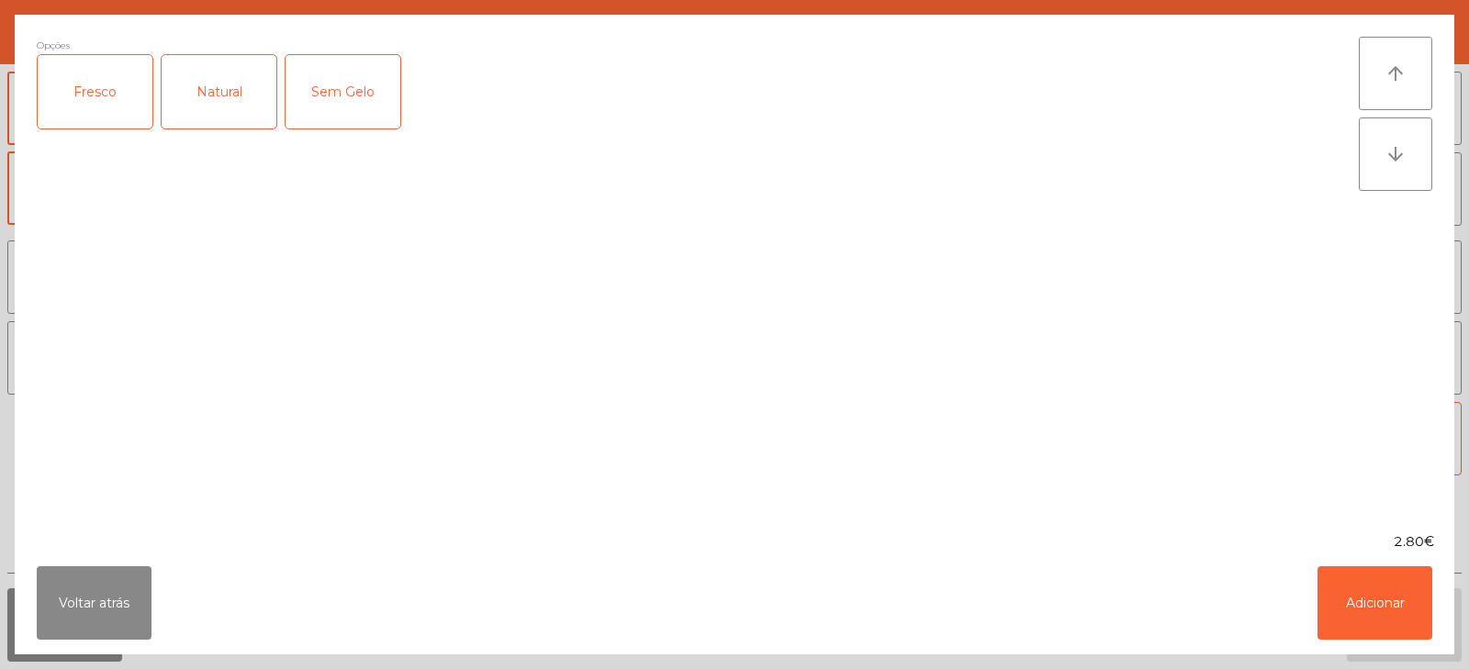
click at [99, 70] on div "Fresco" at bounding box center [95, 91] width 115 height 73
click at [1373, 611] on button "Adicionar" at bounding box center [1375, 603] width 115 height 73
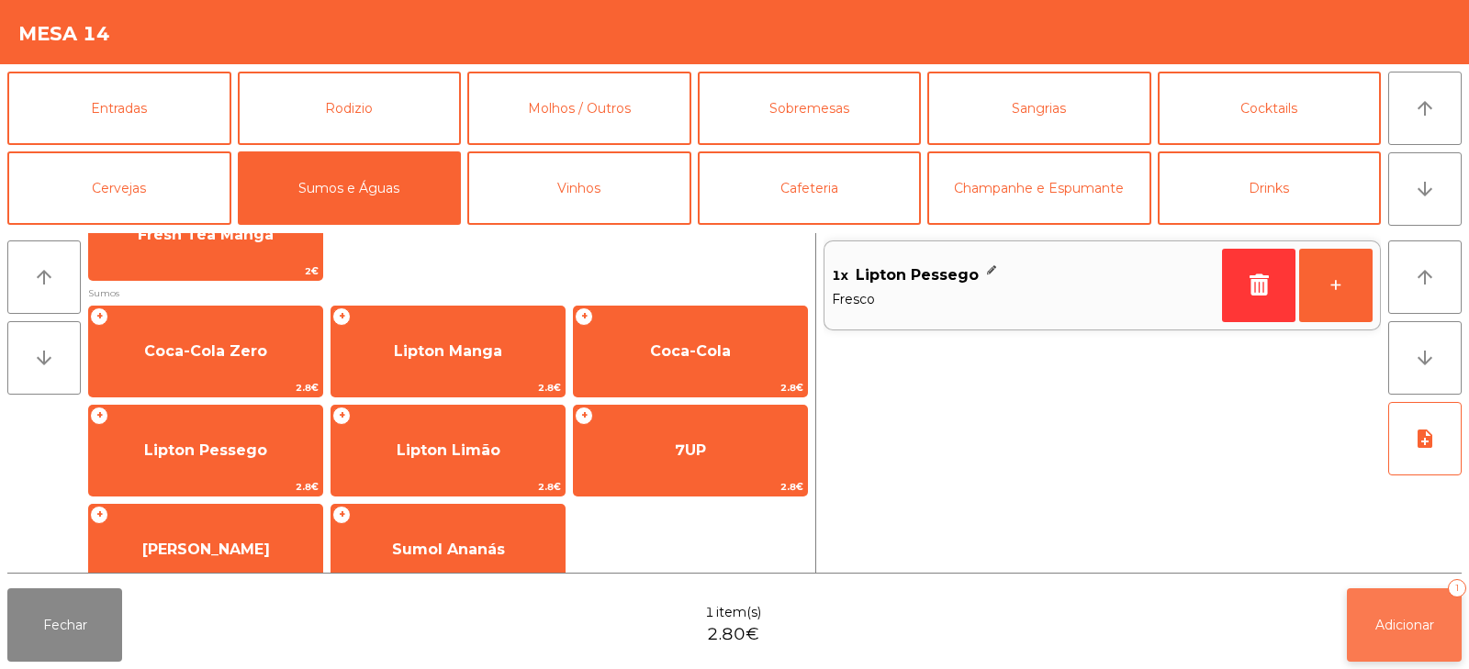
click at [1415, 624] on span "Adicionar" at bounding box center [1405, 625] width 59 height 17
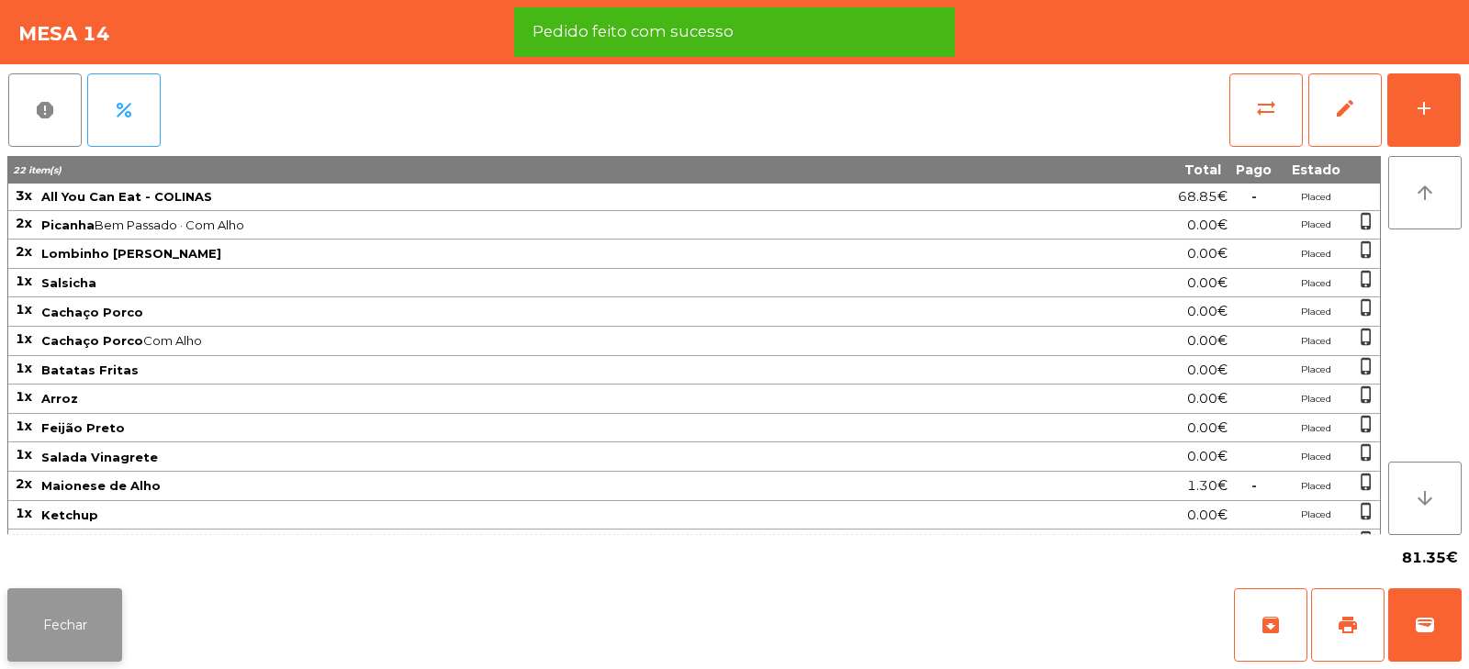
click at [76, 624] on button "Fechar" at bounding box center [64, 625] width 115 height 73
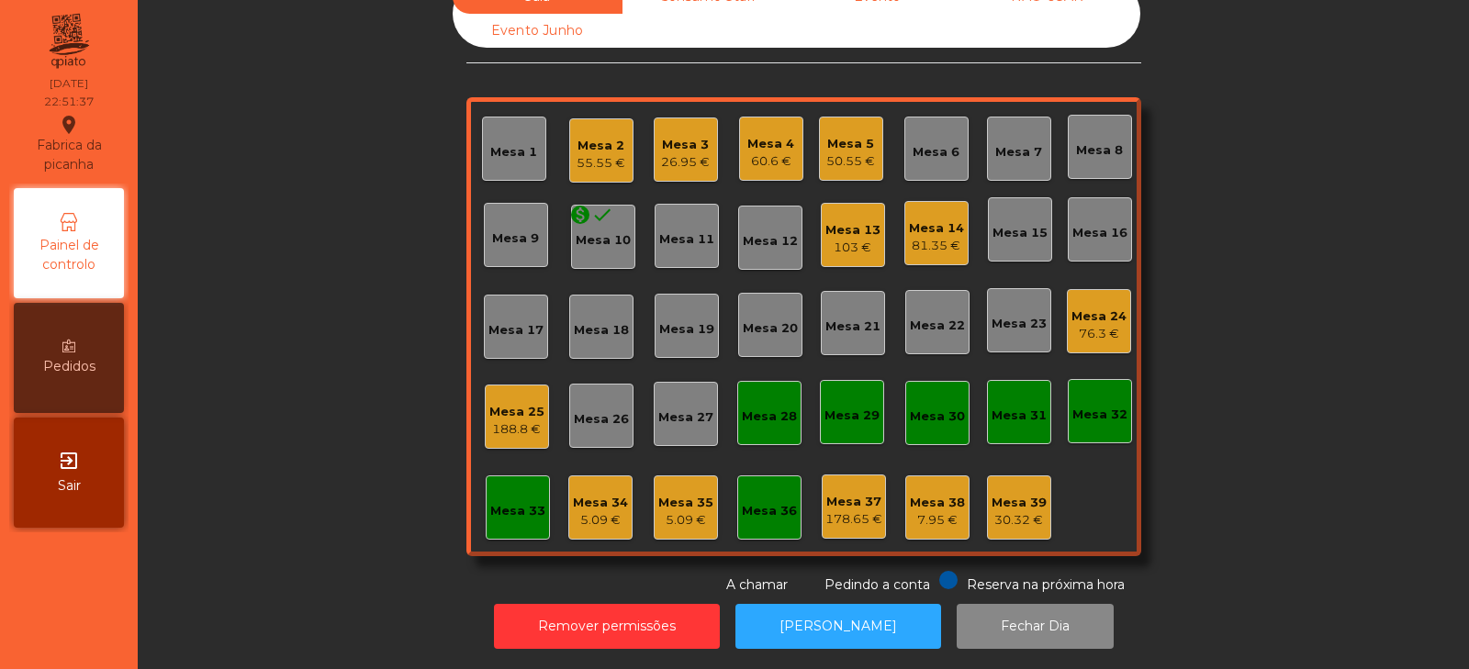
scroll to position [0, 0]
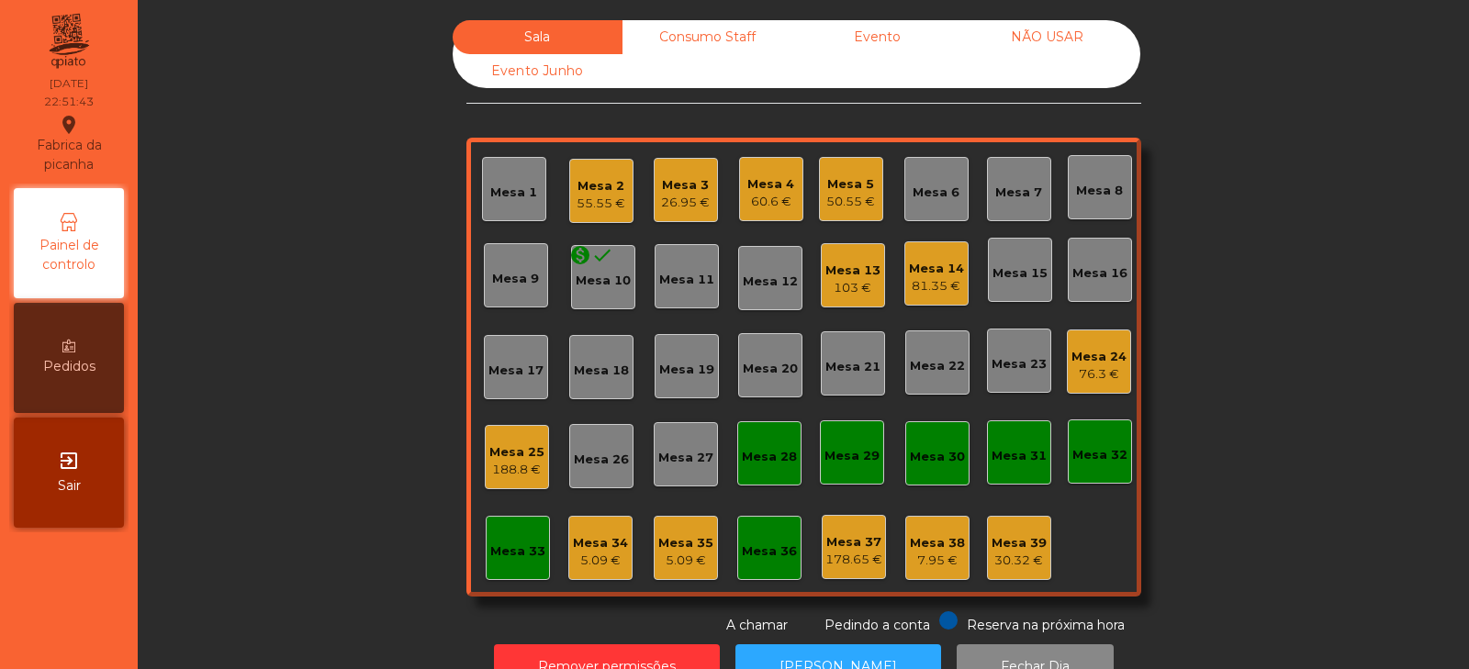
click at [1263, 192] on div "Sala Consumo Staff Evento NÃO USAR Evento Junho Mesa 1 Mesa 2 55.55 € Mesa 3 26…" at bounding box center [804, 327] width 1282 height 615
click at [309, 376] on div "Sala Consumo Staff Evento NÃO USAR Evento Junho Mesa 1 Mesa 2 55.55 € Mesa 3 26…" at bounding box center [804, 327] width 1282 height 615
click at [332, 513] on div "Sala Consumo Staff Evento NÃO USAR Evento Junho Mesa 1 Mesa 2 55.55 € Mesa 3 28…" at bounding box center [804, 327] width 1282 height 615
click at [686, 191] on div "Mesa 3" at bounding box center [685, 185] width 47 height 18
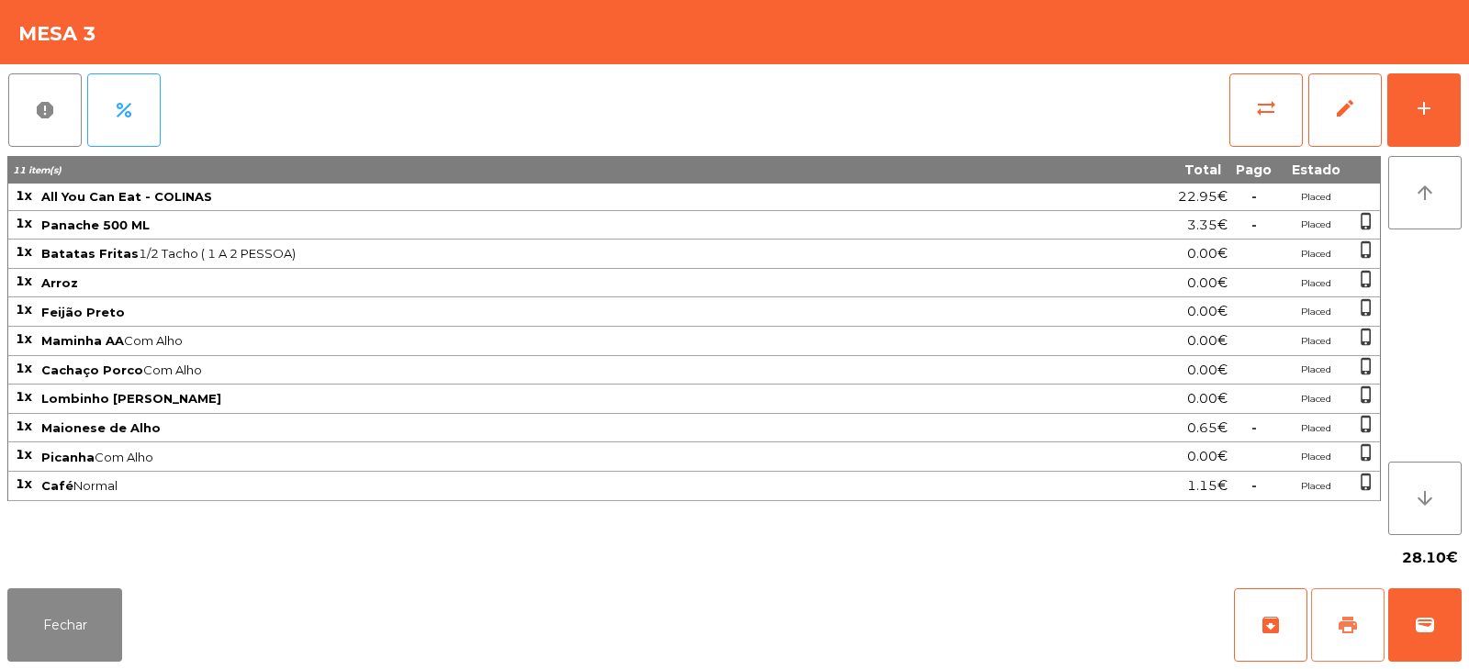
click at [1347, 631] on span "print" at bounding box center [1348, 625] width 22 height 22
click at [1424, 620] on span "wallet" at bounding box center [1425, 625] width 22 height 22
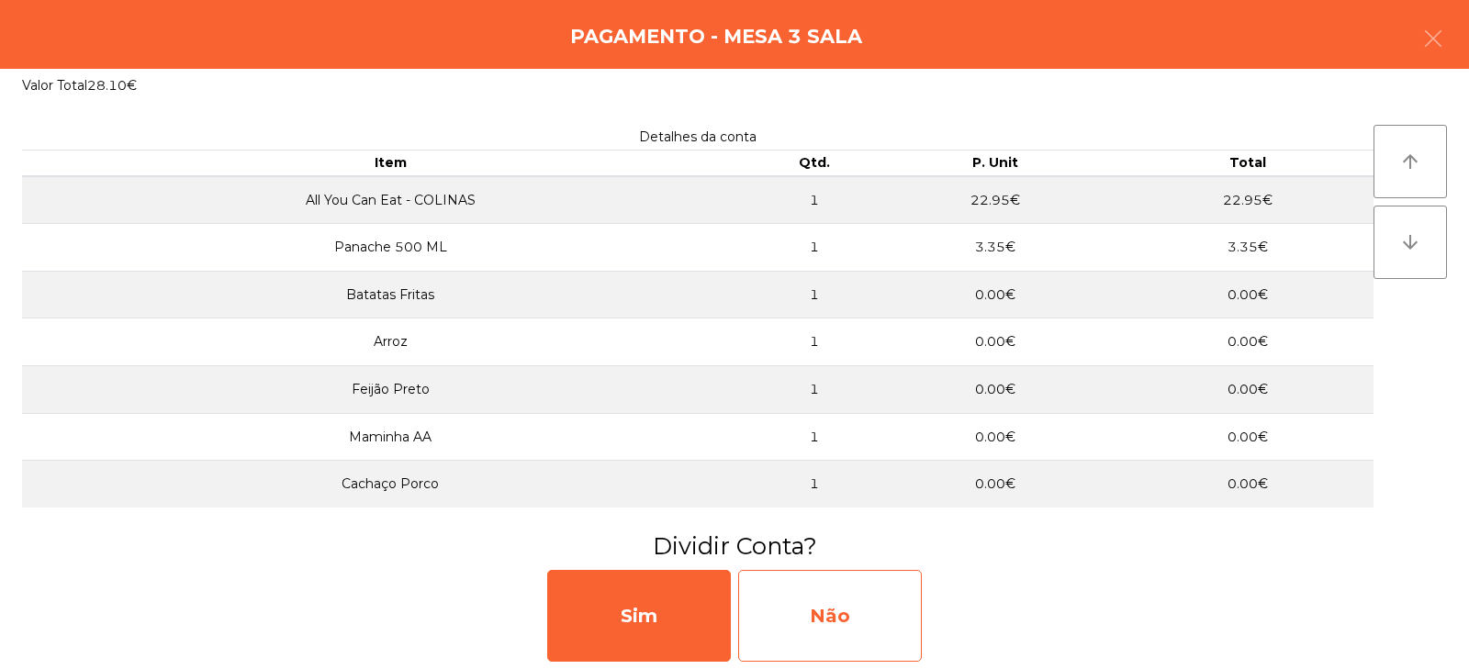
click at [850, 617] on div "Não" at bounding box center [830, 616] width 184 height 92
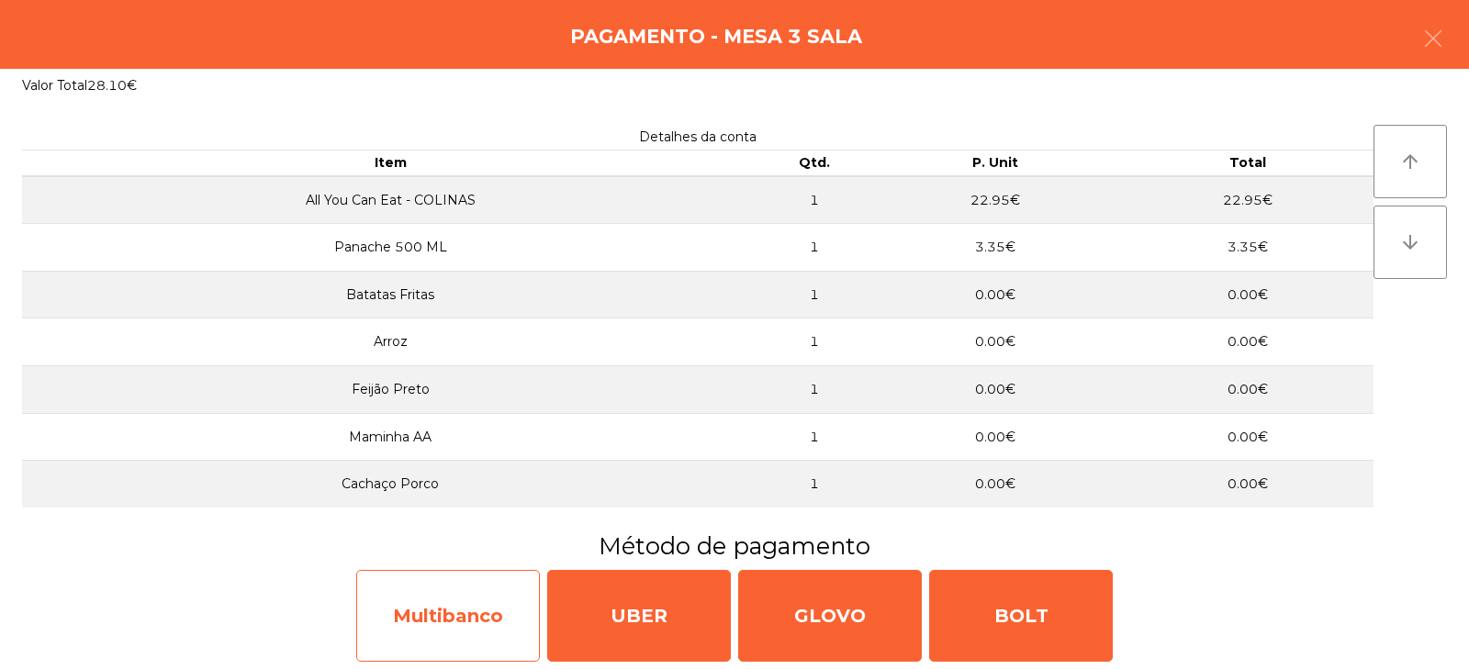
click at [446, 625] on div "Multibanco" at bounding box center [448, 616] width 184 height 92
select select "**"
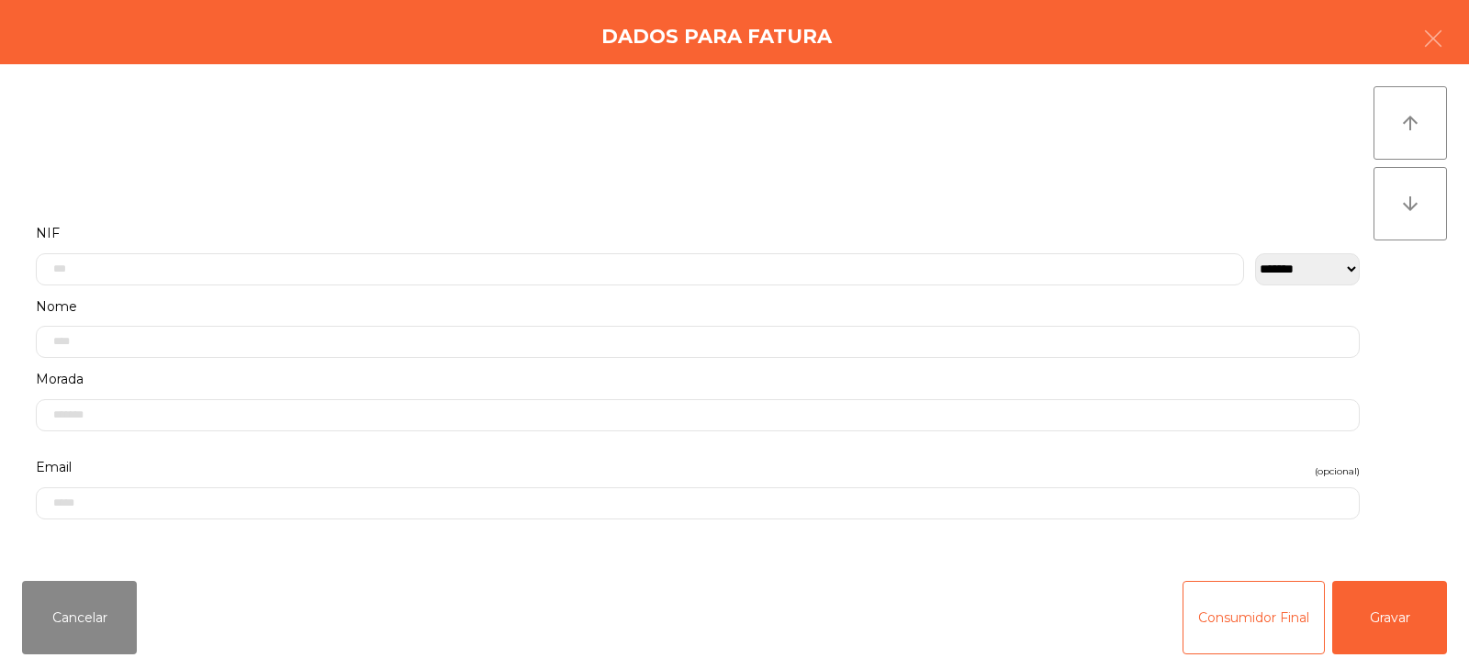
click at [530, 237] on label "NIF" at bounding box center [698, 233] width 1324 height 25
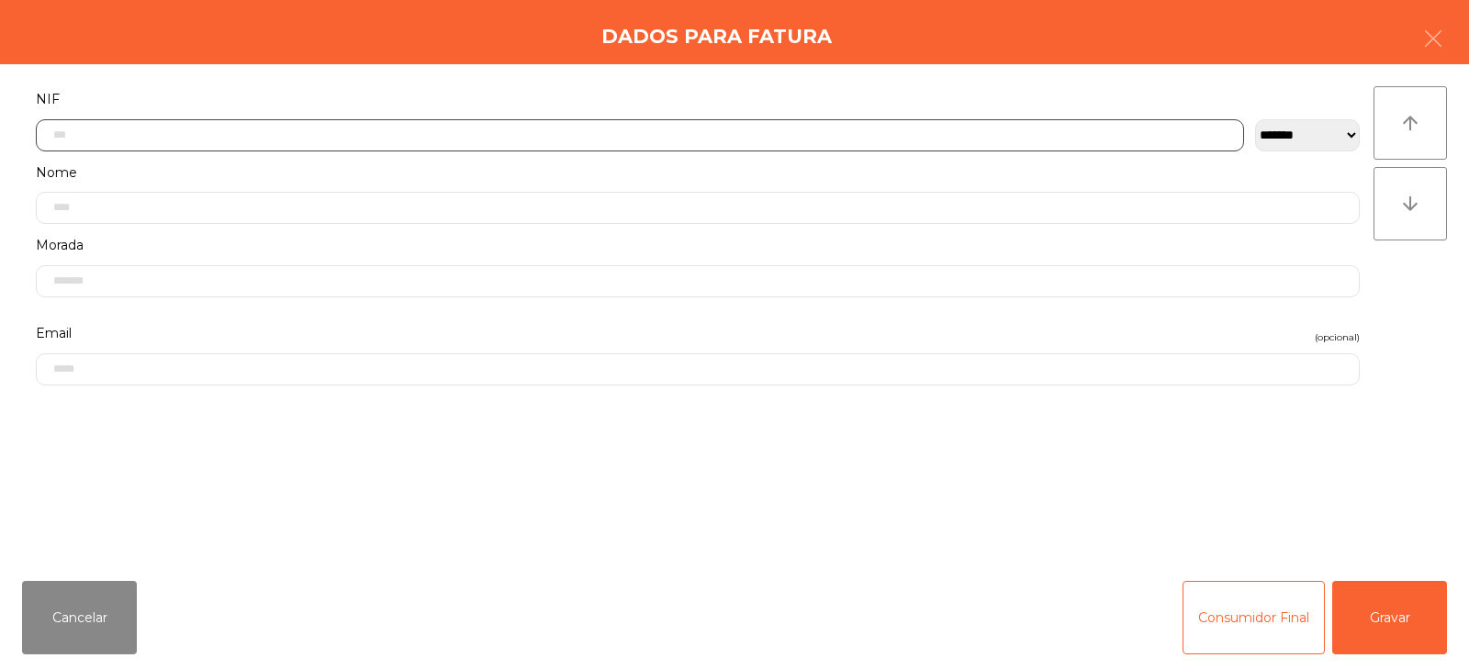
click at [510, 141] on input "text" at bounding box center [640, 135] width 1208 height 32
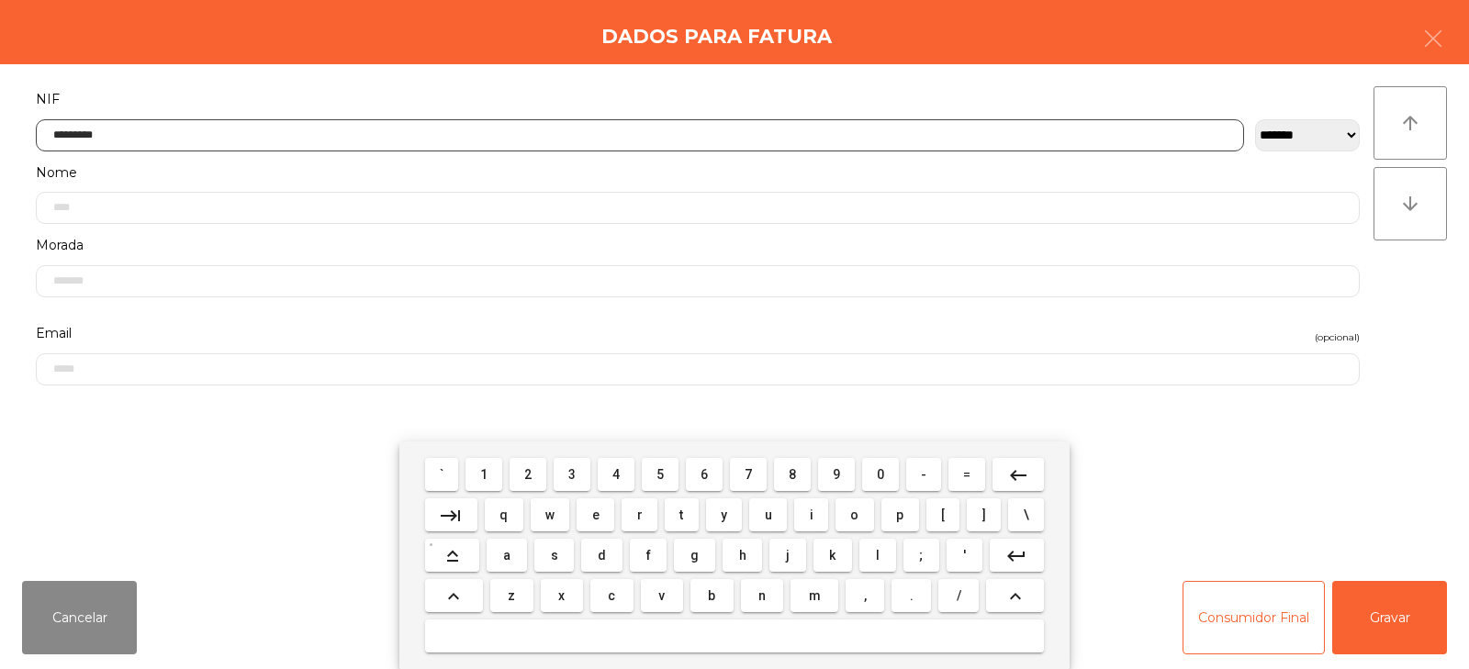
type input "*********"
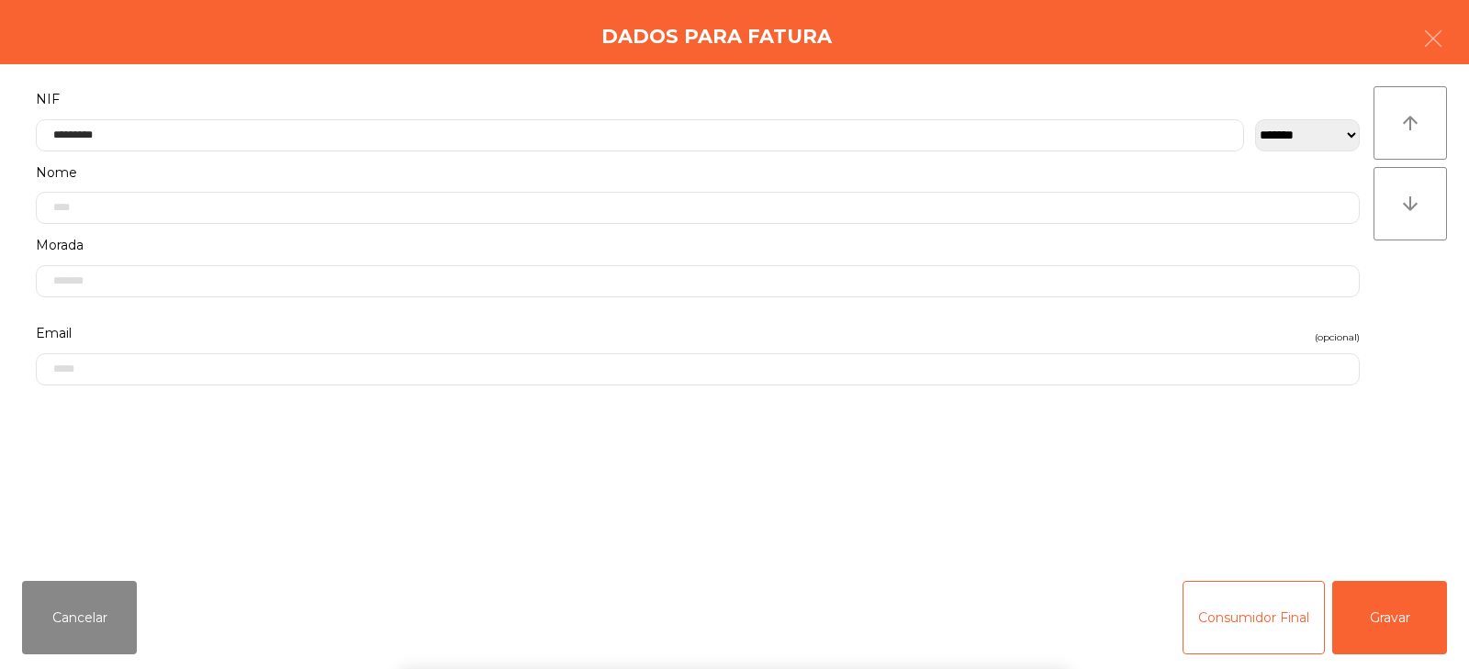
click at [1411, 622] on div "` 1 2 3 4 5 6 7 8 9 0 - = keyboard_backspace keyboard_tab q w e r t y u i o p […" at bounding box center [734, 556] width 1469 height 228
click at [1400, 626] on button "Gravar" at bounding box center [1389, 617] width 115 height 73
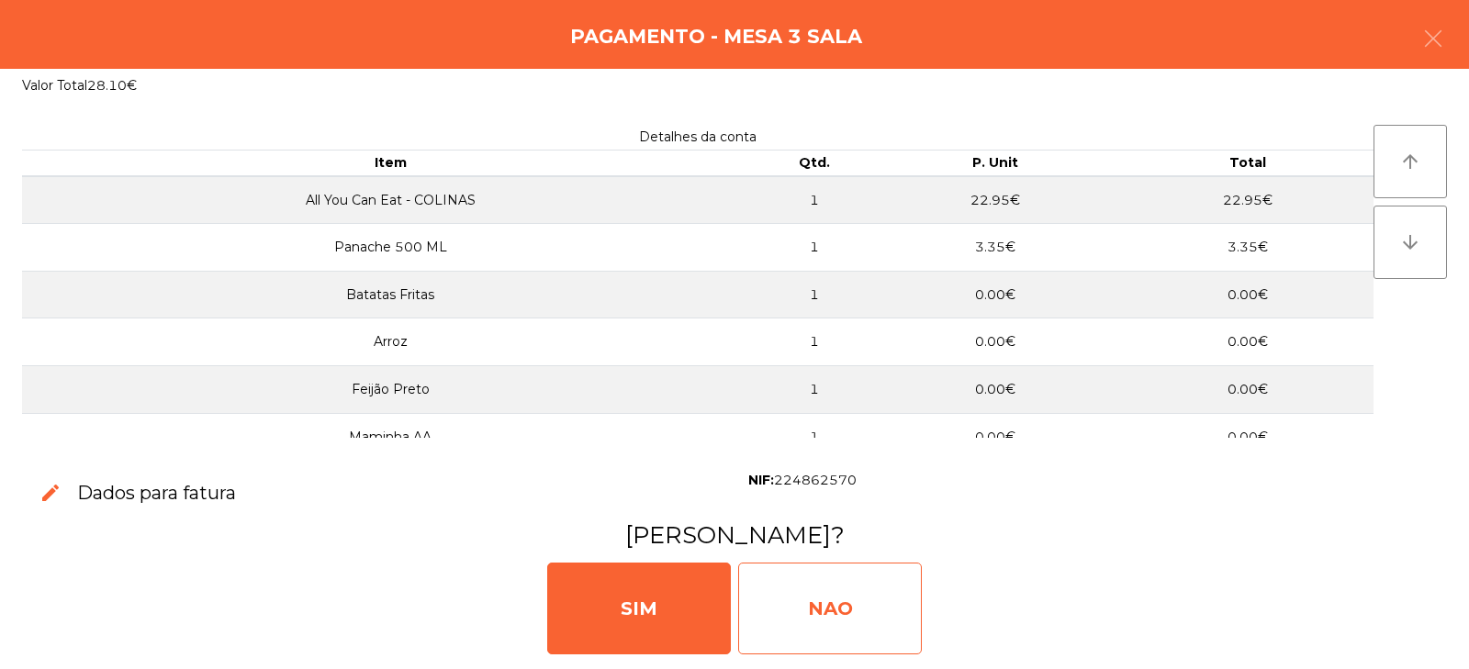
click at [829, 616] on div "NAO" at bounding box center [830, 609] width 184 height 92
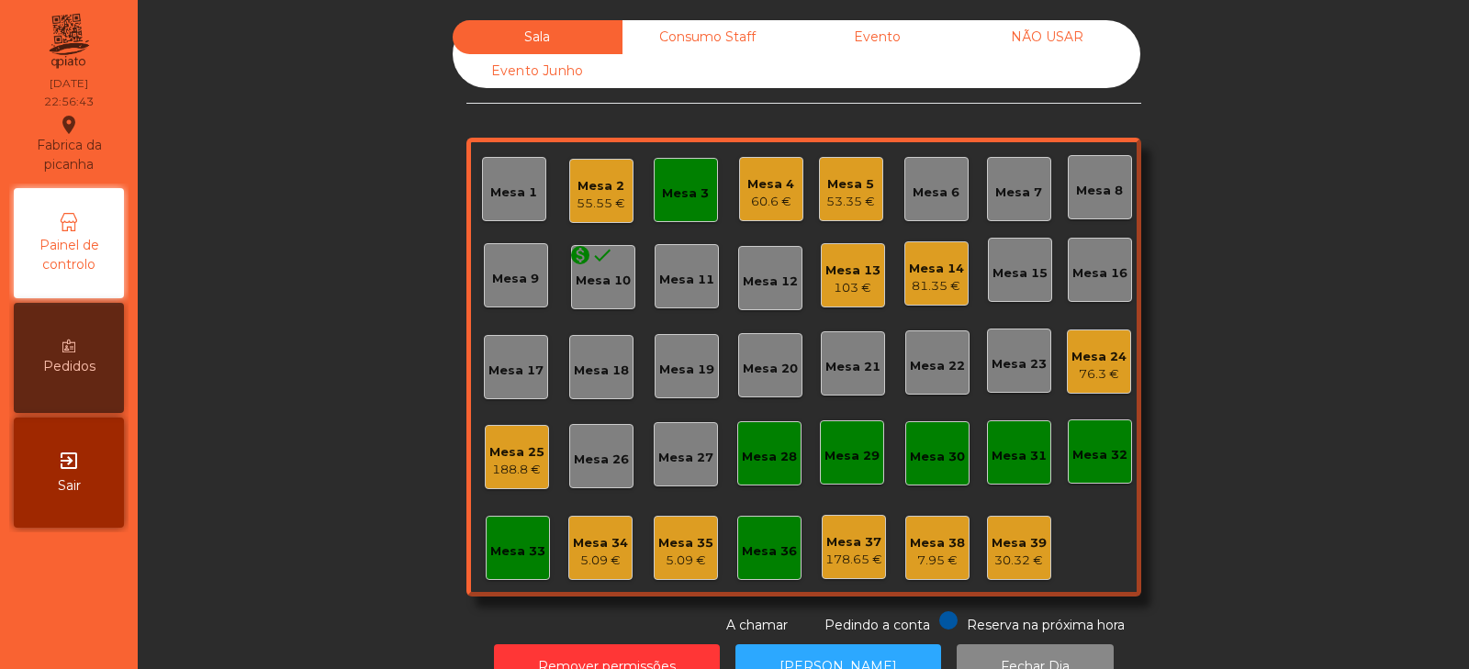
click at [1305, 102] on div "Sala Consumo Staff Evento NÃO USAR Evento Junho Mesa 1 Mesa 2 55.55 € Mesa 3 Me…" at bounding box center [804, 327] width 1282 height 615
click at [841, 291] on div "103 €" at bounding box center [853, 288] width 55 height 18
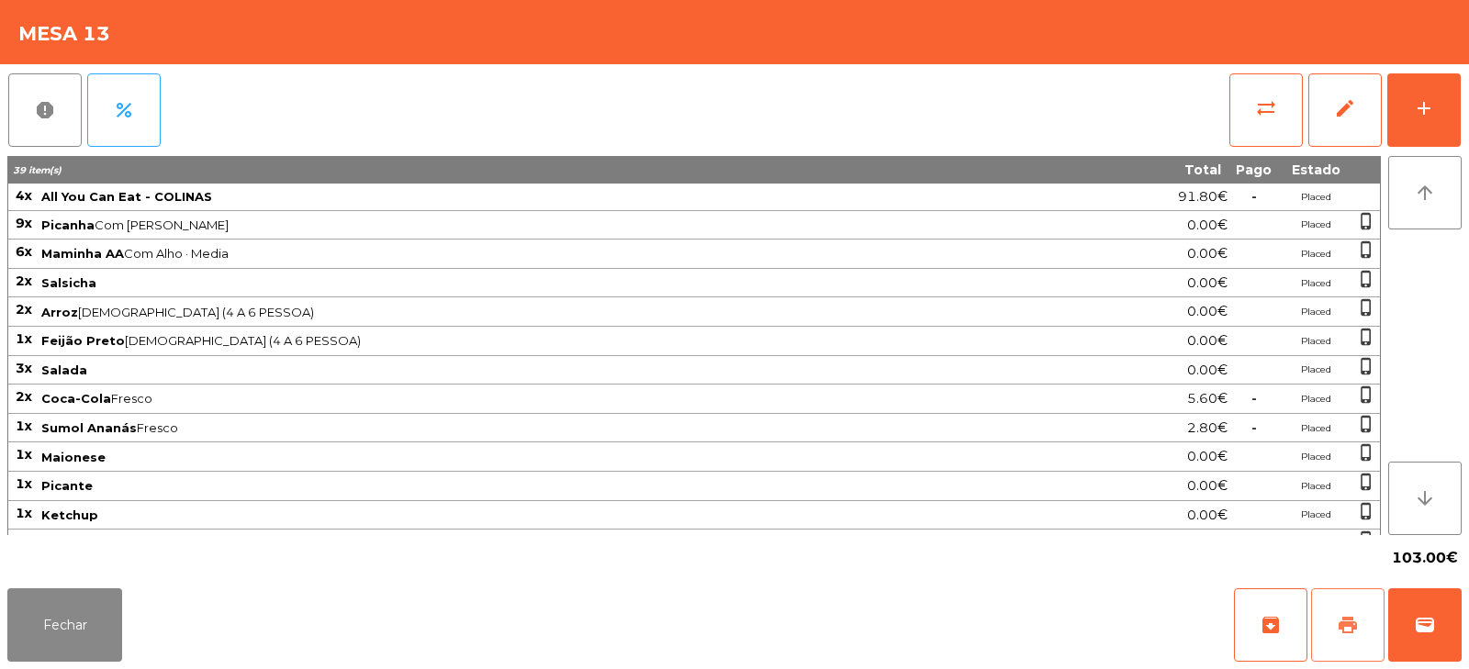
click at [1346, 612] on button "print" at bounding box center [1347, 625] width 73 height 73
click at [98, 644] on button "Fechar" at bounding box center [64, 625] width 115 height 73
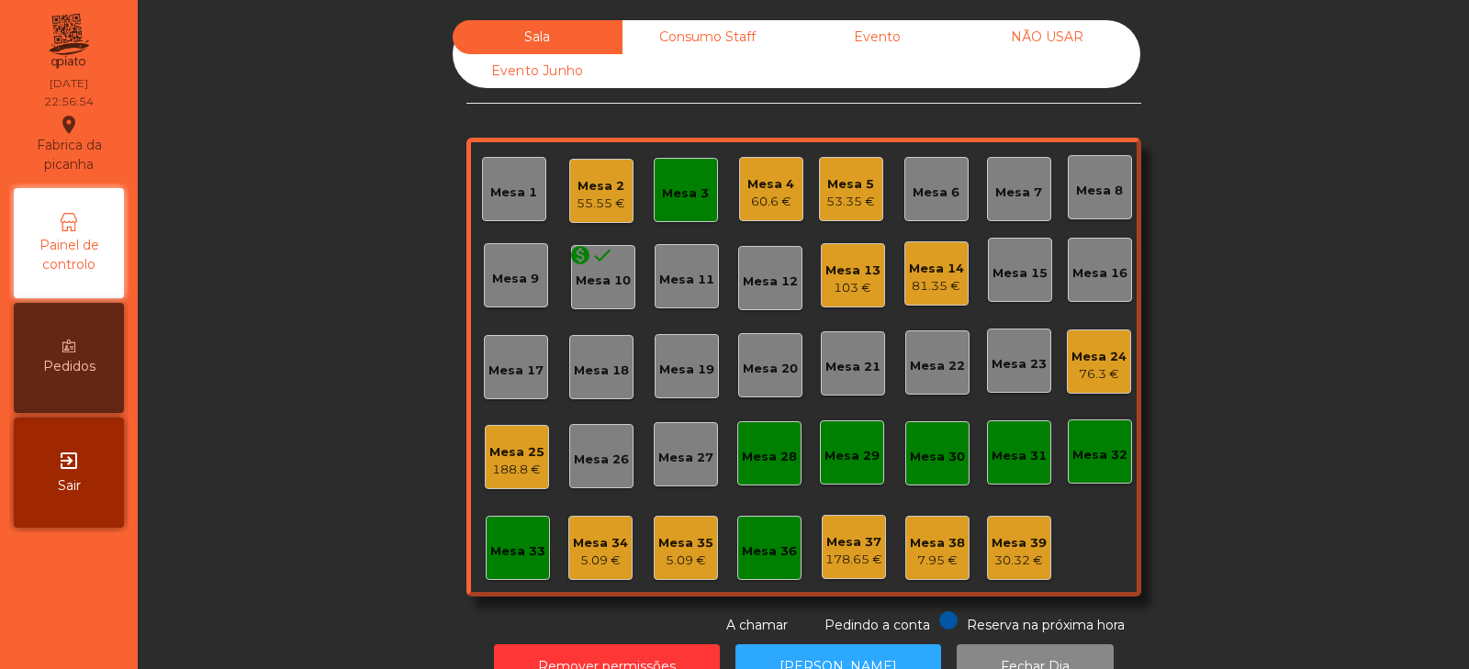
click at [503, 553] on div "Mesa 33" at bounding box center [517, 552] width 55 height 18
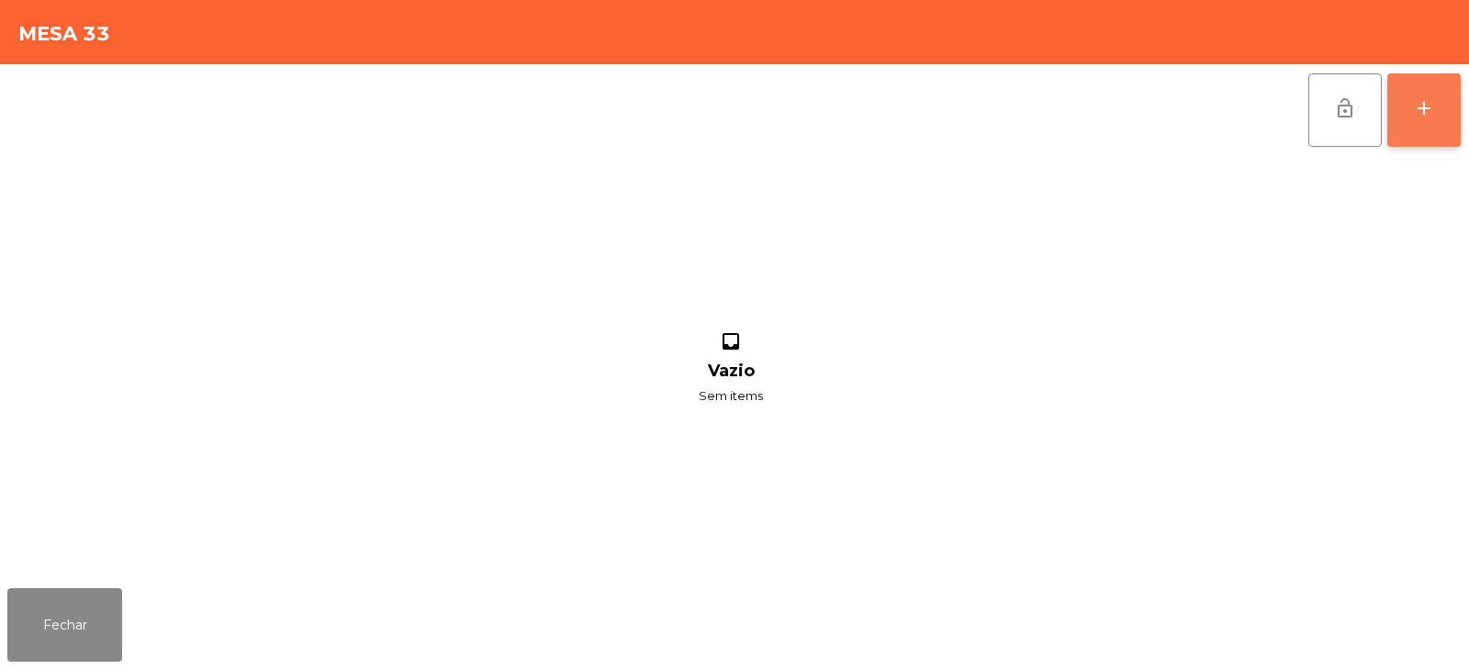
click at [1441, 100] on button "add" at bounding box center [1424, 109] width 73 height 73
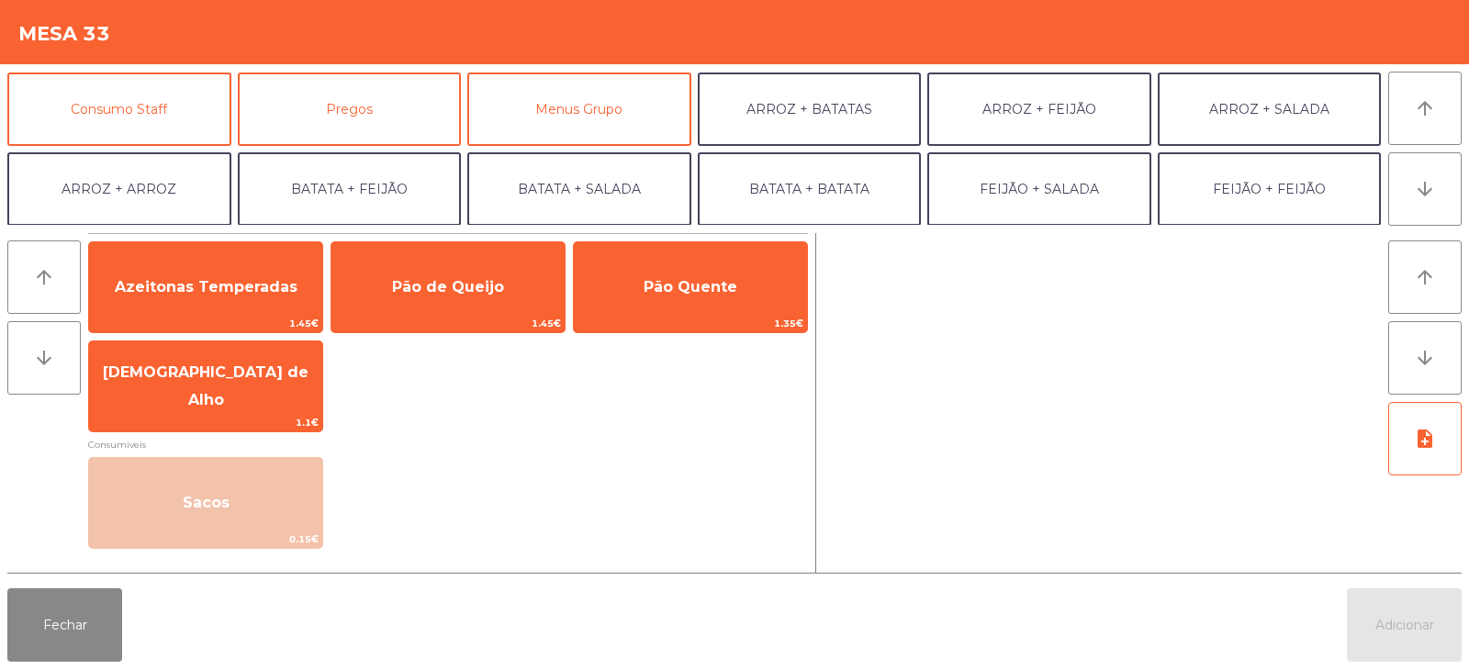
scroll to position [163, 0]
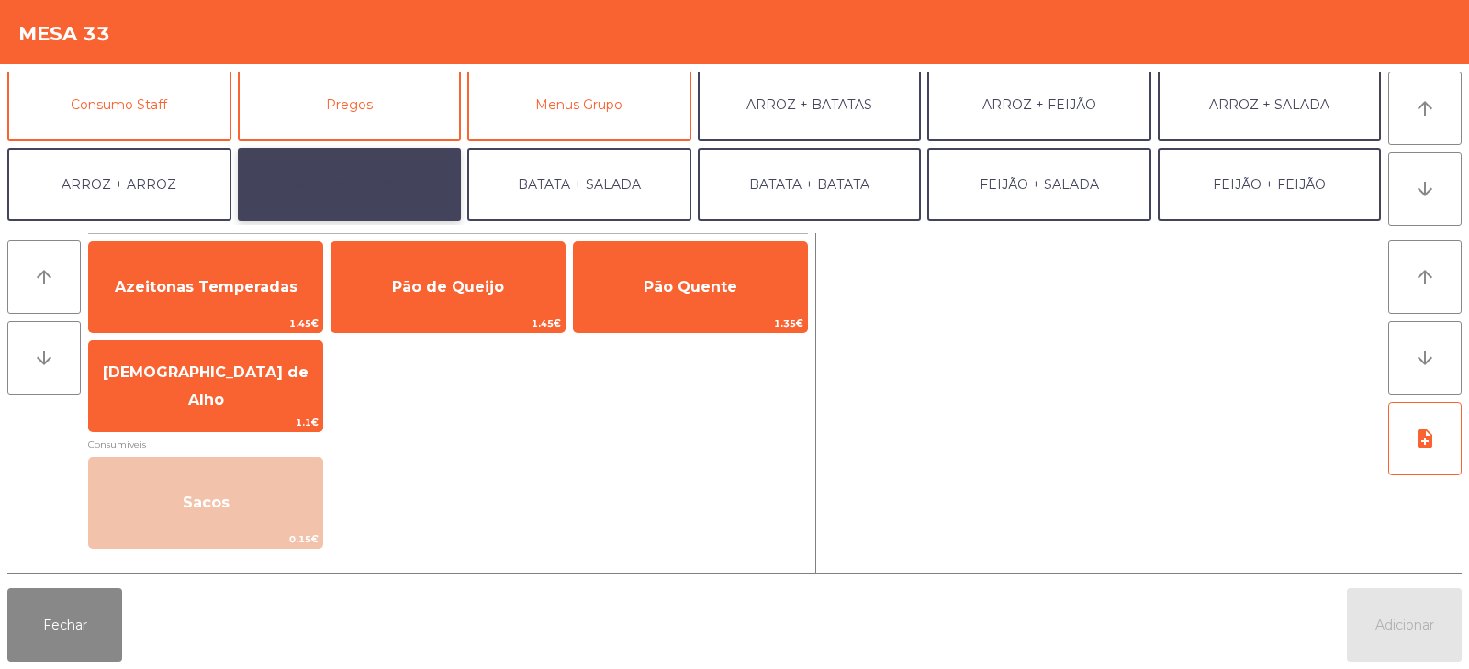
click at [405, 174] on button "BATATA + FEIJÃO" at bounding box center [350, 184] width 224 height 73
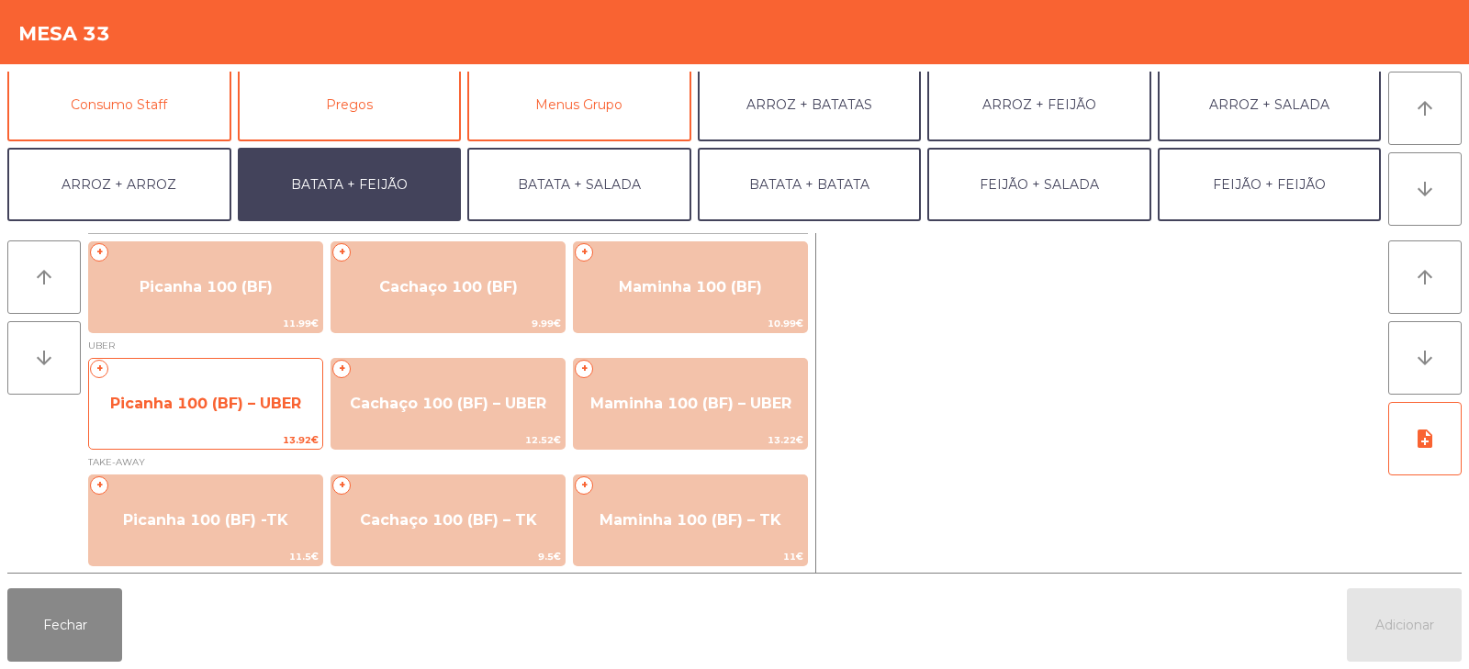
click at [192, 414] on span "Picanha 100 (BF) – UBER" at bounding box center [205, 404] width 233 height 50
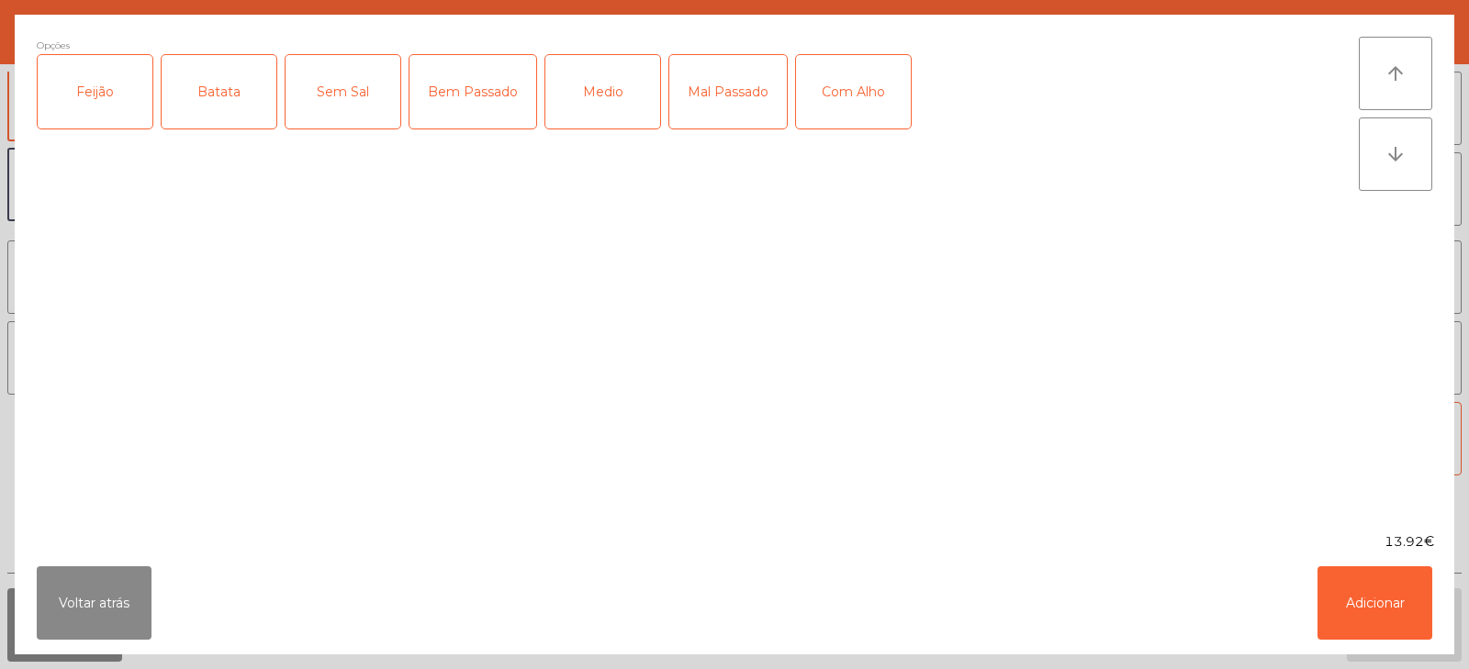
click at [87, 79] on div "Feijão" at bounding box center [95, 91] width 115 height 73
click at [235, 86] on div "Batata" at bounding box center [219, 91] width 115 height 73
click at [490, 94] on div "Bem Passado" at bounding box center [473, 91] width 127 height 73
click at [1369, 616] on button "Adicionar" at bounding box center [1375, 603] width 115 height 73
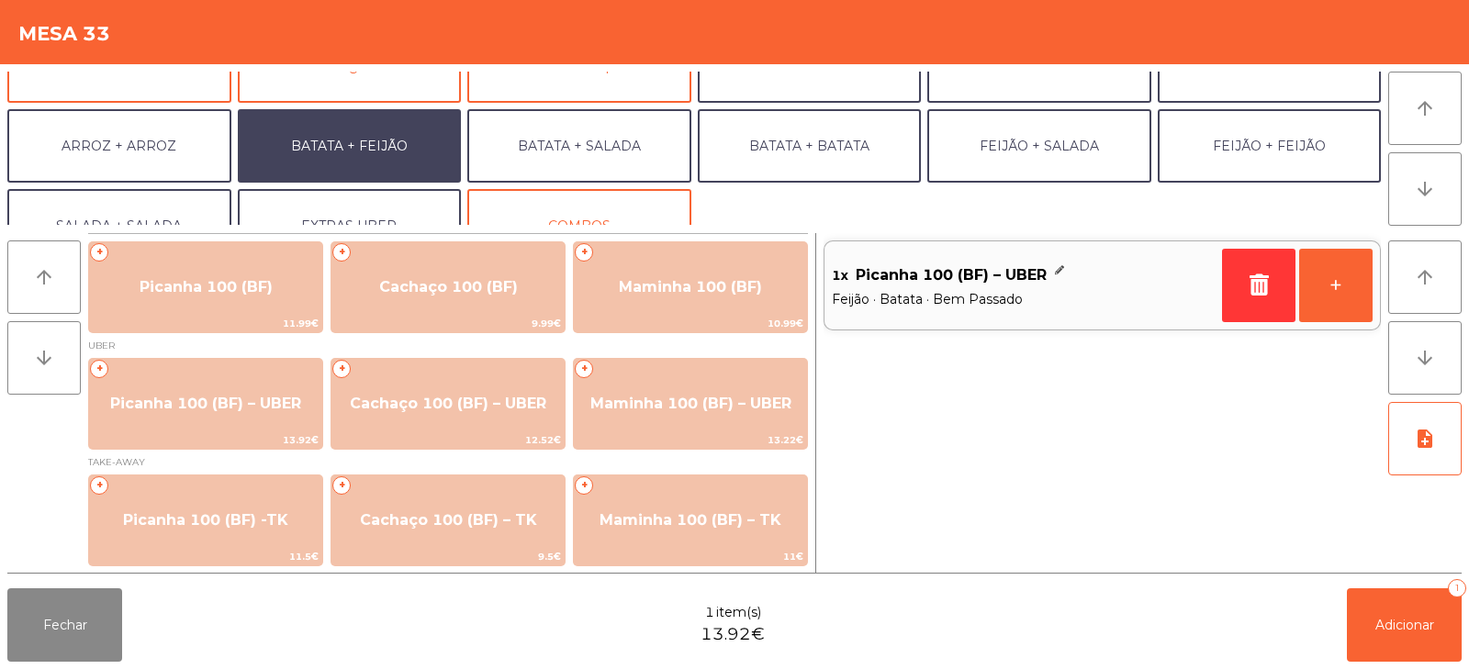
scroll to position [226, 0]
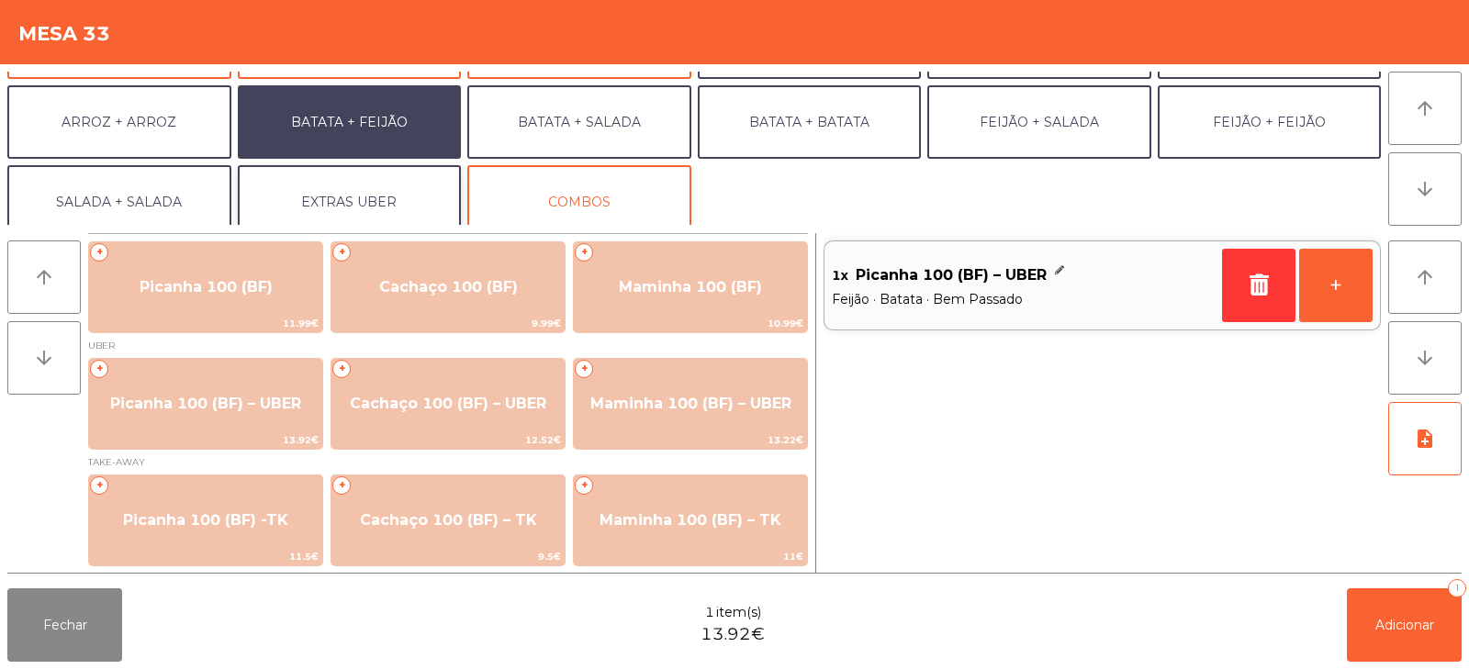
click at [342, 200] on button "EXTRAS UBER" at bounding box center [350, 201] width 224 height 73
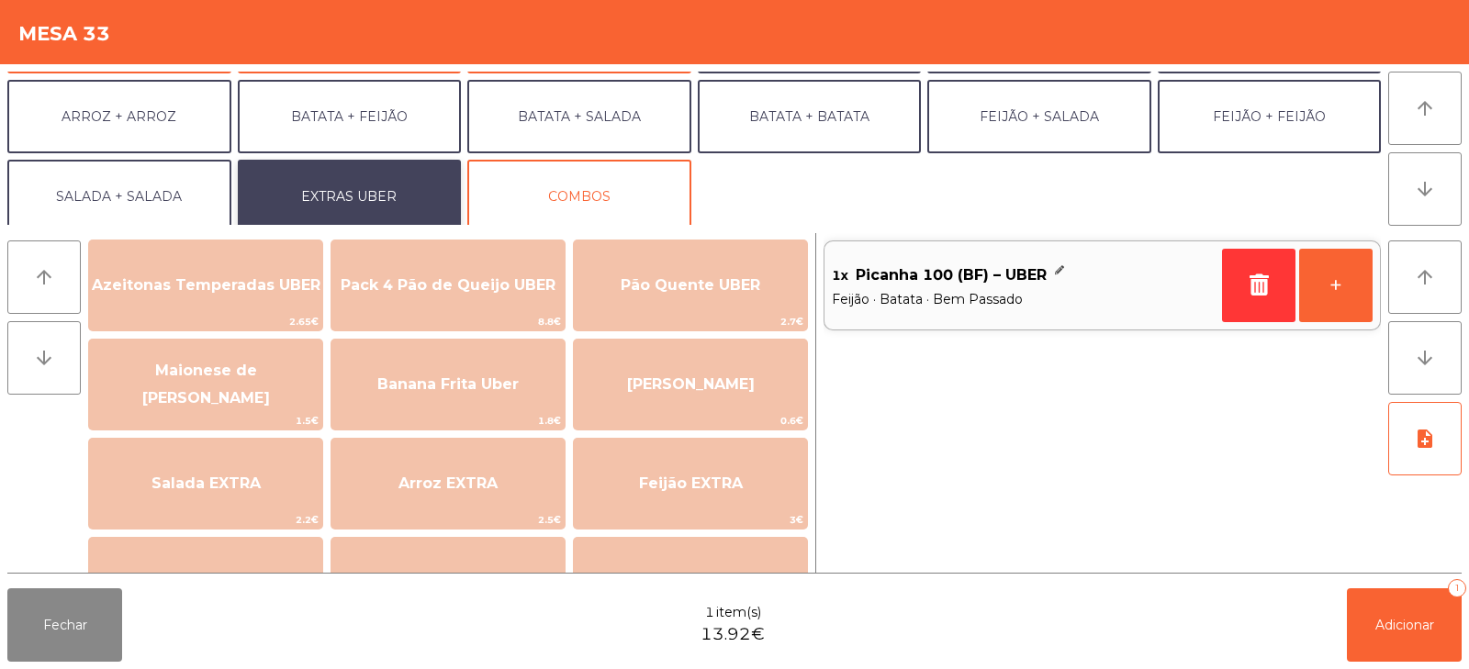
scroll to position [39, 0]
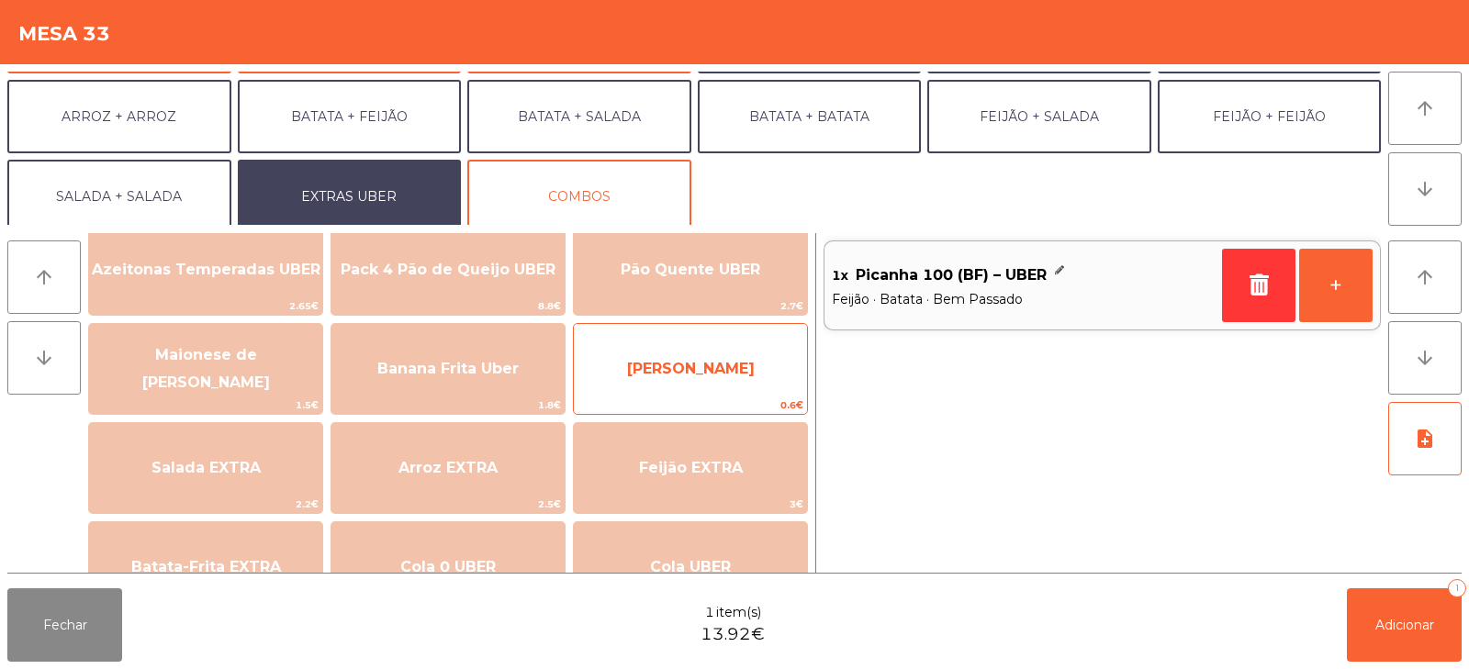
click at [667, 355] on span "[PERSON_NAME]" at bounding box center [690, 369] width 233 height 50
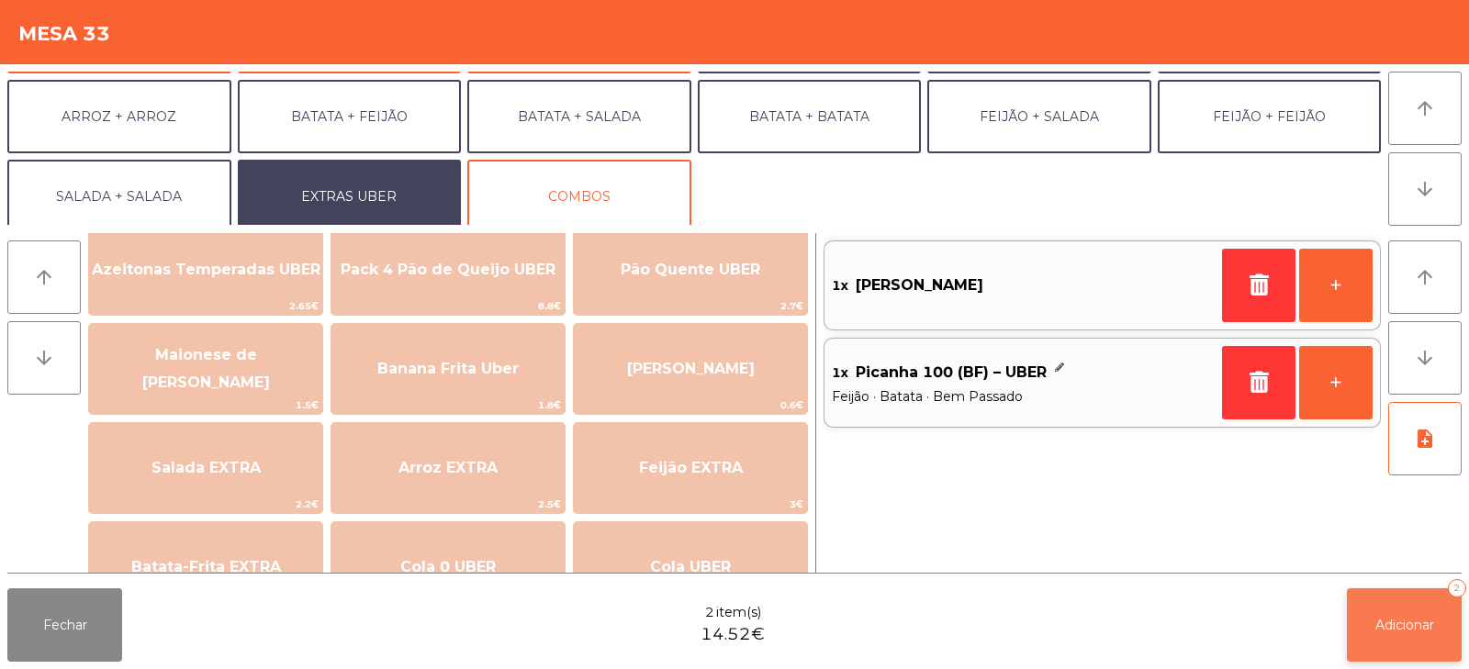
click at [1425, 627] on span "Adicionar" at bounding box center [1405, 625] width 59 height 17
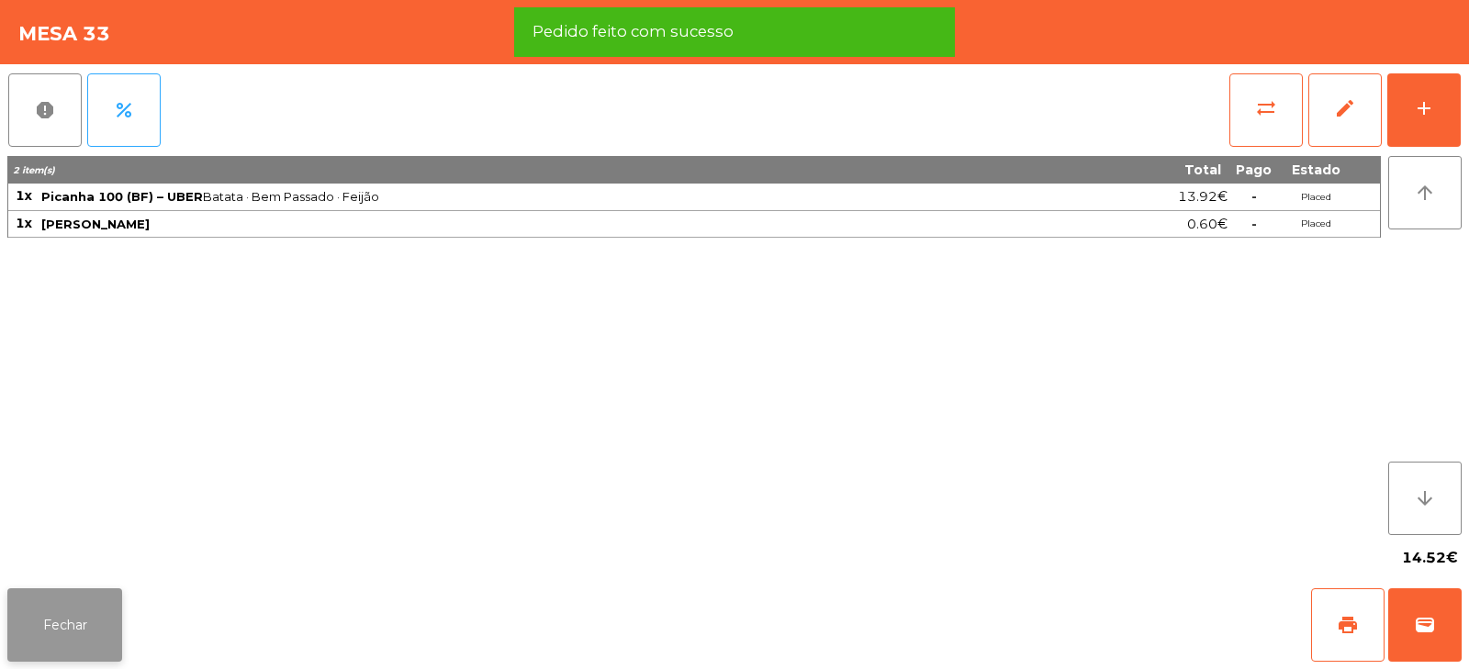
click at [59, 642] on button "Fechar" at bounding box center [64, 625] width 115 height 73
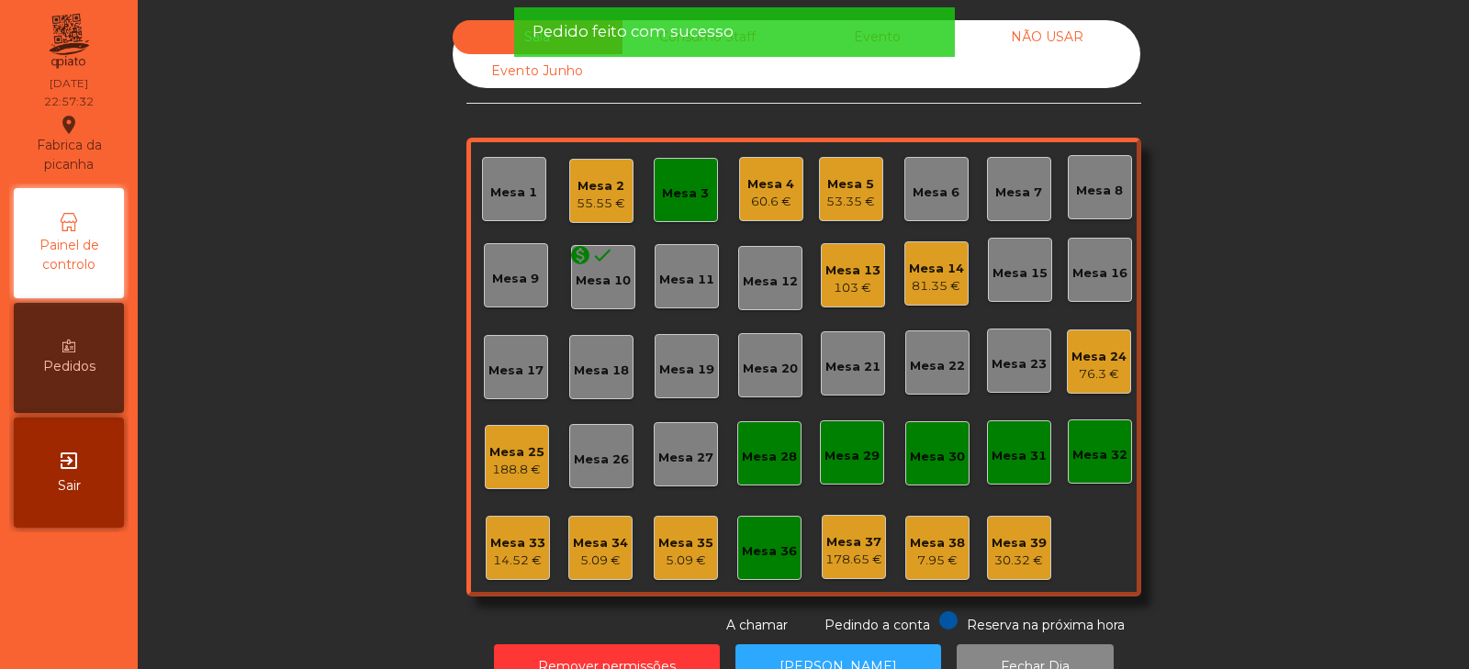
click at [332, 318] on div "Sala Consumo Staff Evento NÃO USAR Evento Junho Mesa 1 Mesa 2 55.55 € Mesa 3 Me…" at bounding box center [804, 327] width 1282 height 615
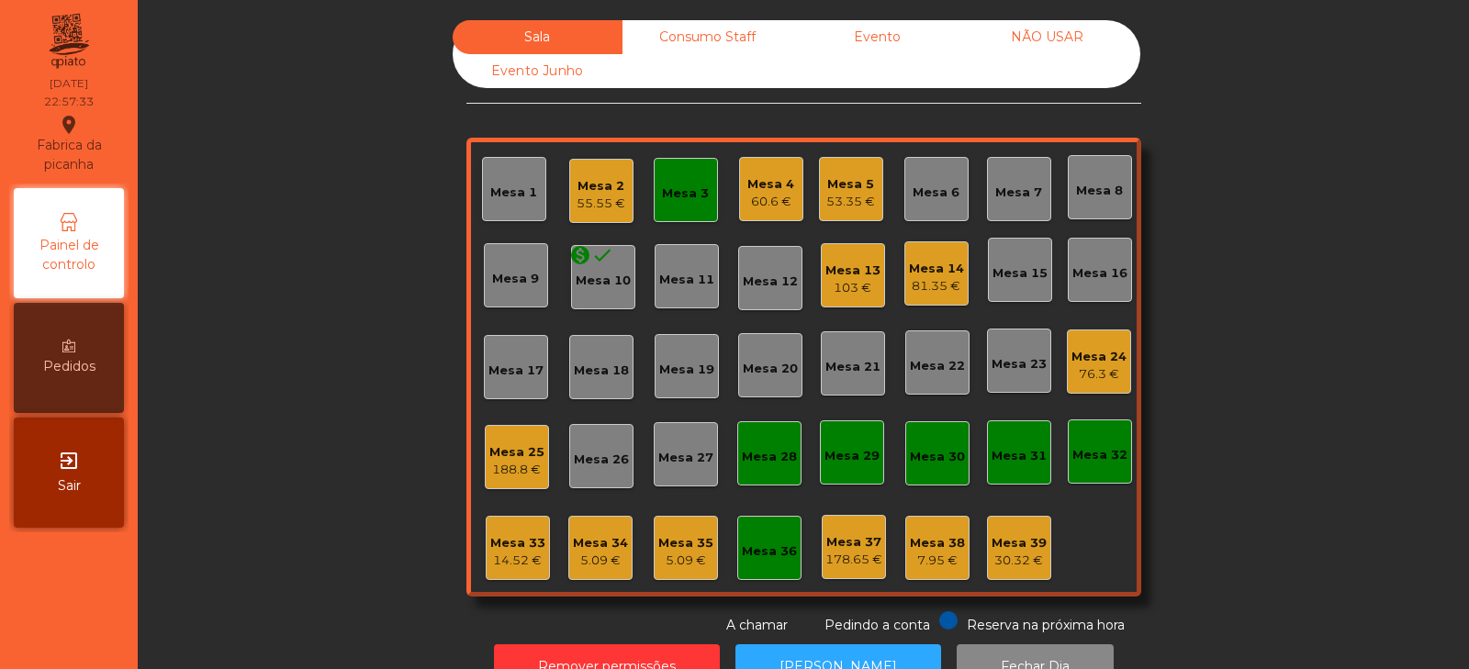
click at [916, 250] on div "Mesa 14 81.35 €" at bounding box center [937, 274] width 64 height 64
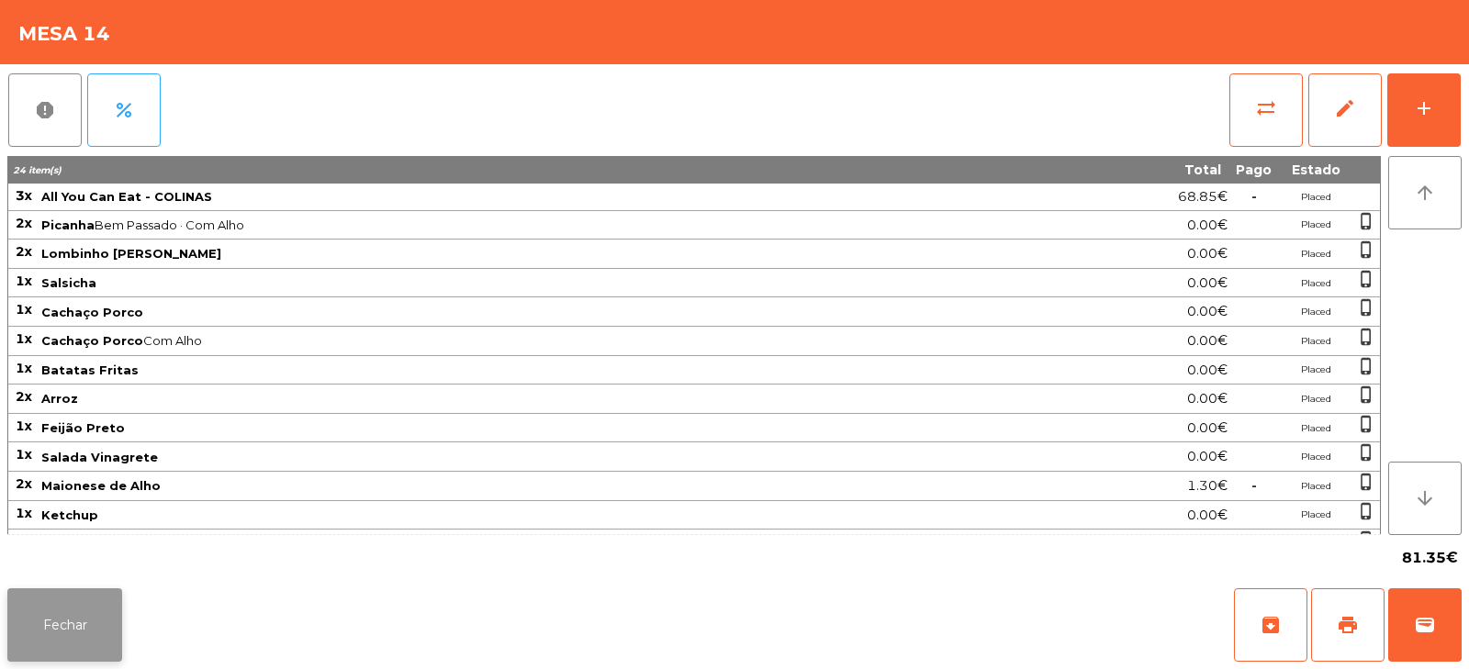
click at [82, 639] on button "Fechar" at bounding box center [64, 625] width 115 height 73
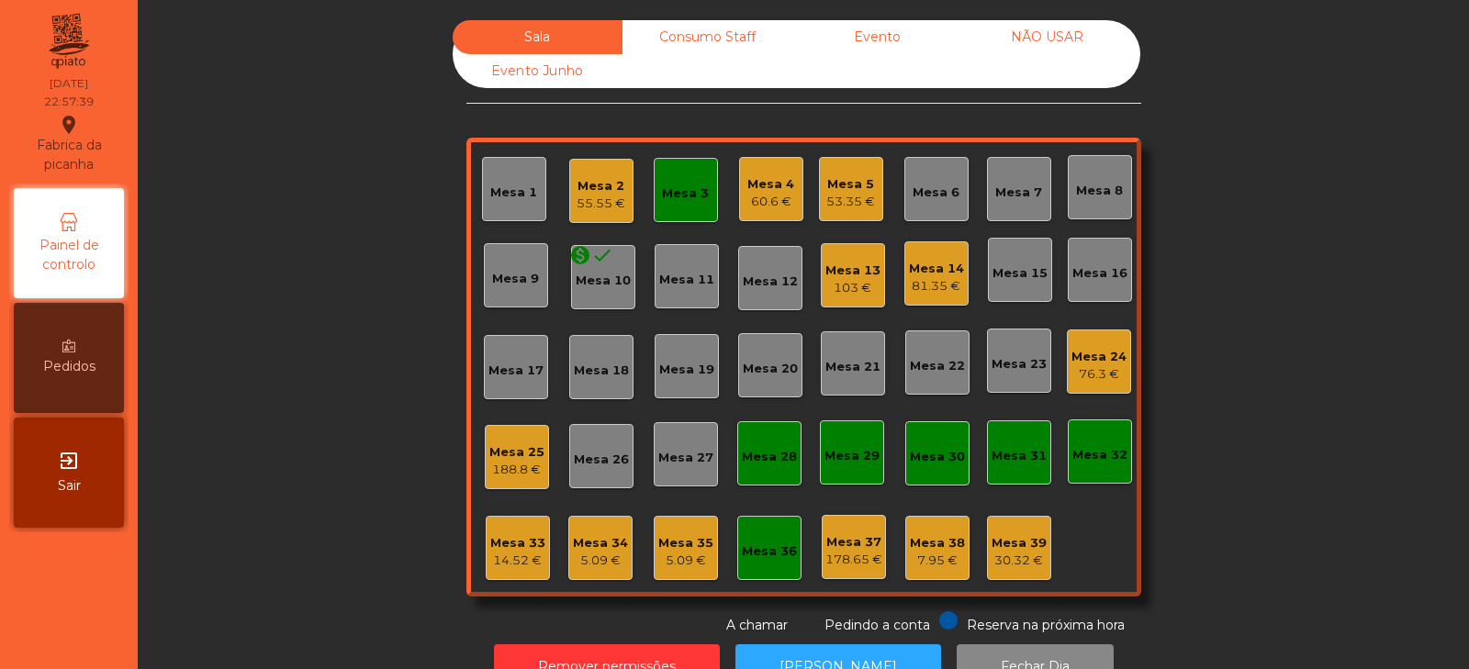
click at [853, 268] on div "Mesa 13" at bounding box center [853, 271] width 55 height 18
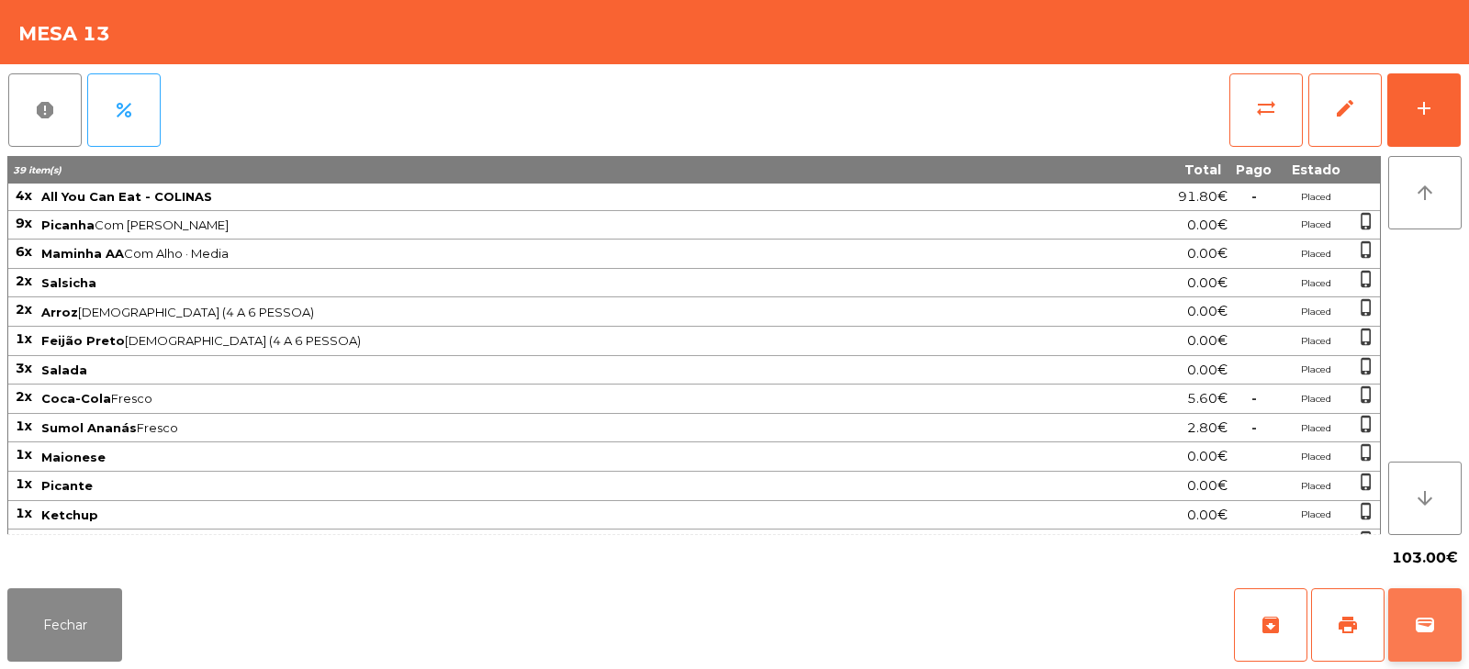
click at [1404, 613] on button "wallet" at bounding box center [1424, 625] width 73 height 73
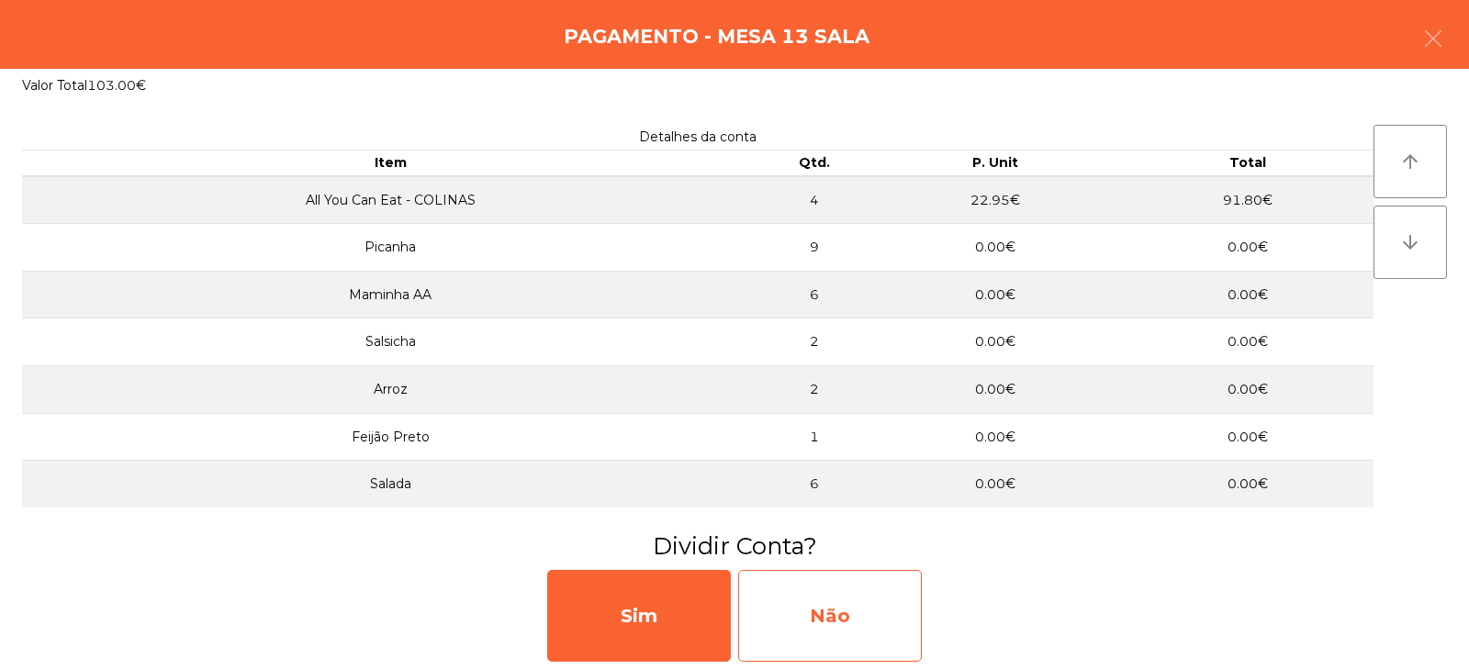
click at [828, 597] on div "Não" at bounding box center [830, 616] width 184 height 92
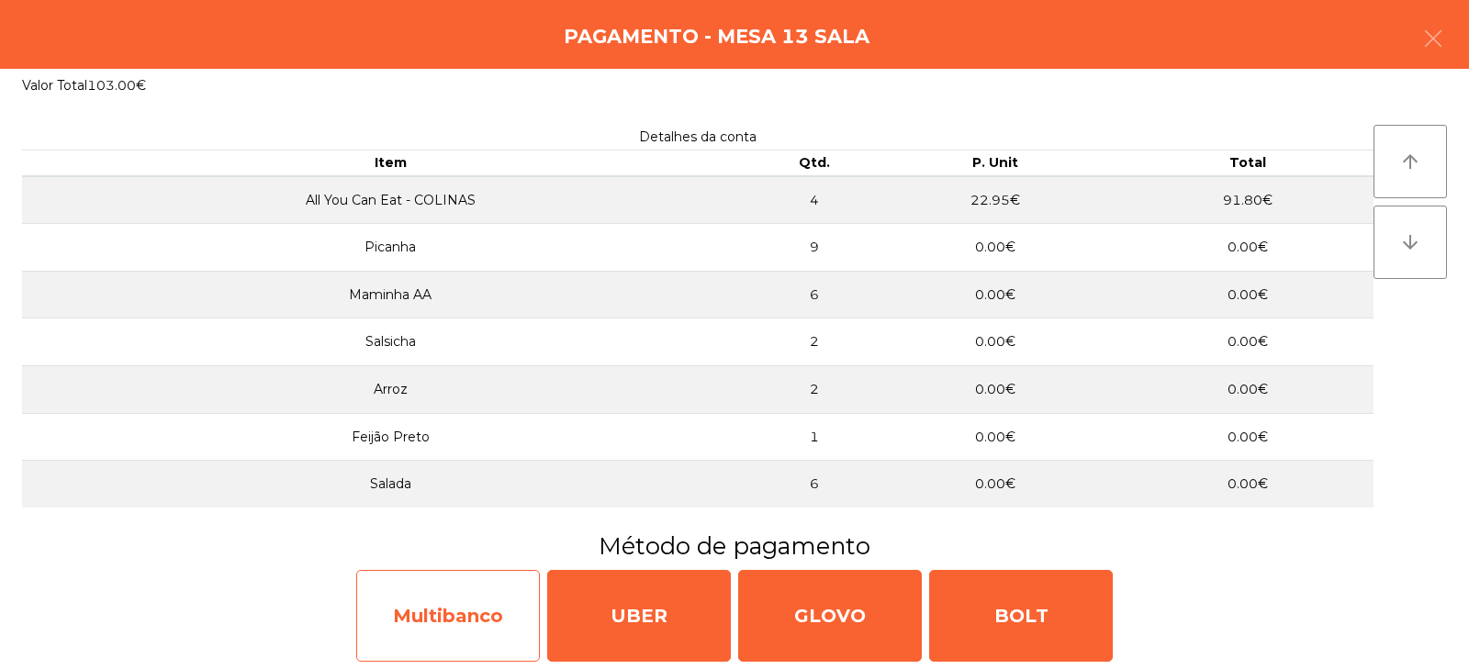
click at [442, 636] on div "Multibanco" at bounding box center [448, 616] width 184 height 92
select select "**"
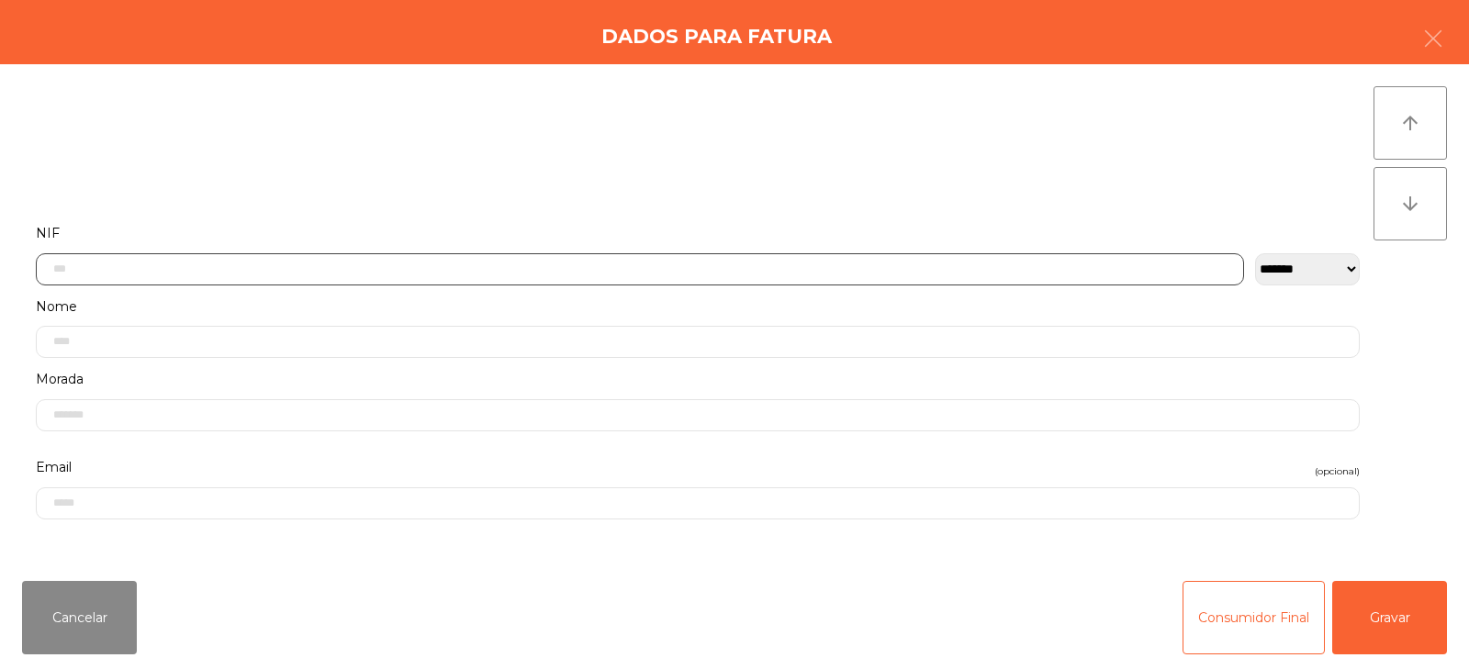
click at [572, 263] on input "text" at bounding box center [640, 269] width 1208 height 32
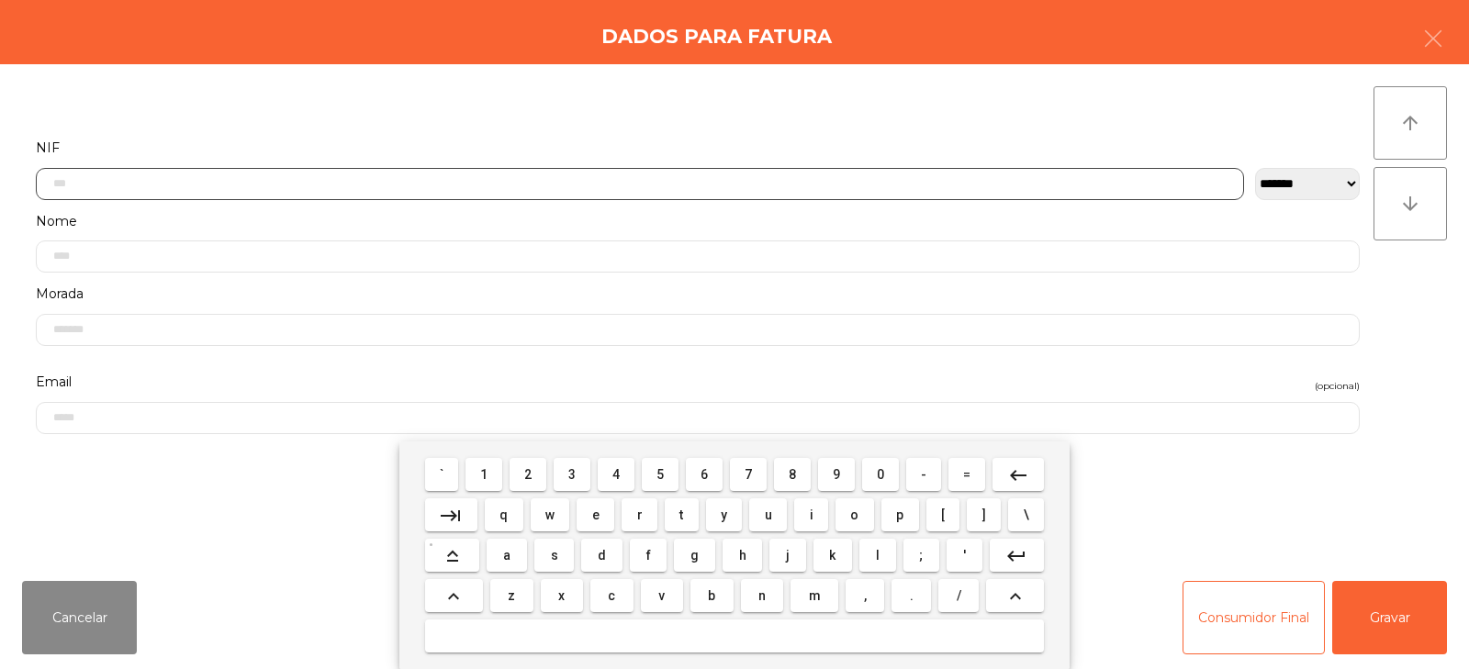
scroll to position [134, 0]
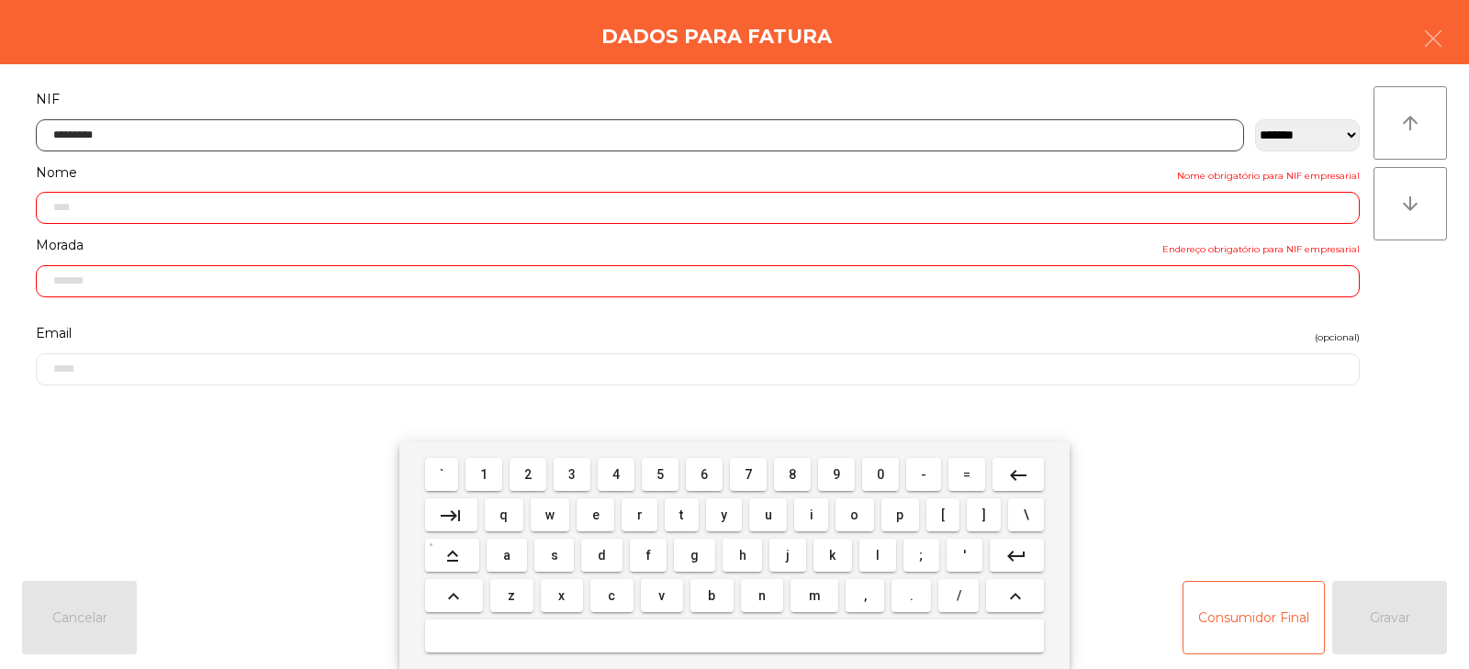
type input "*********"
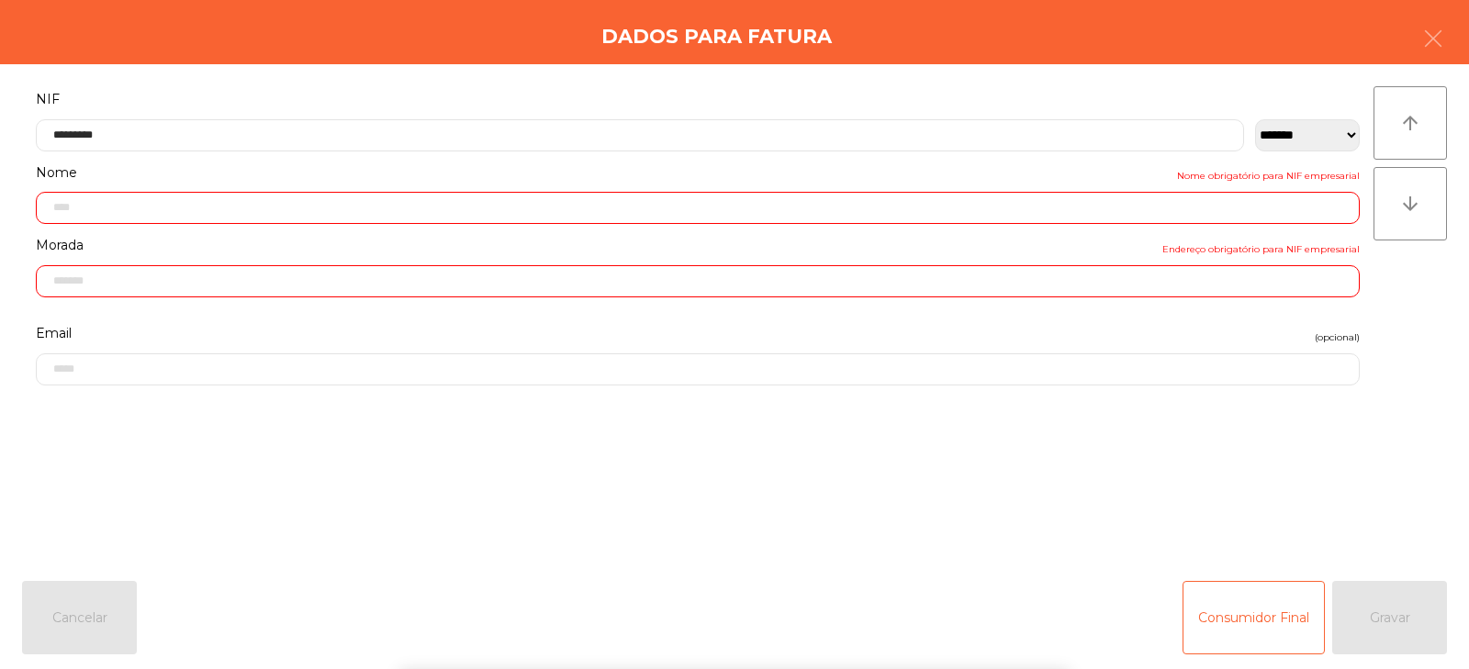
click at [1389, 607] on div "` 1 2 3 4 5 6 7 8 9 0 - = keyboard_backspace keyboard_tab q w e r t y u i o p […" at bounding box center [734, 556] width 1469 height 228
type input "**********"
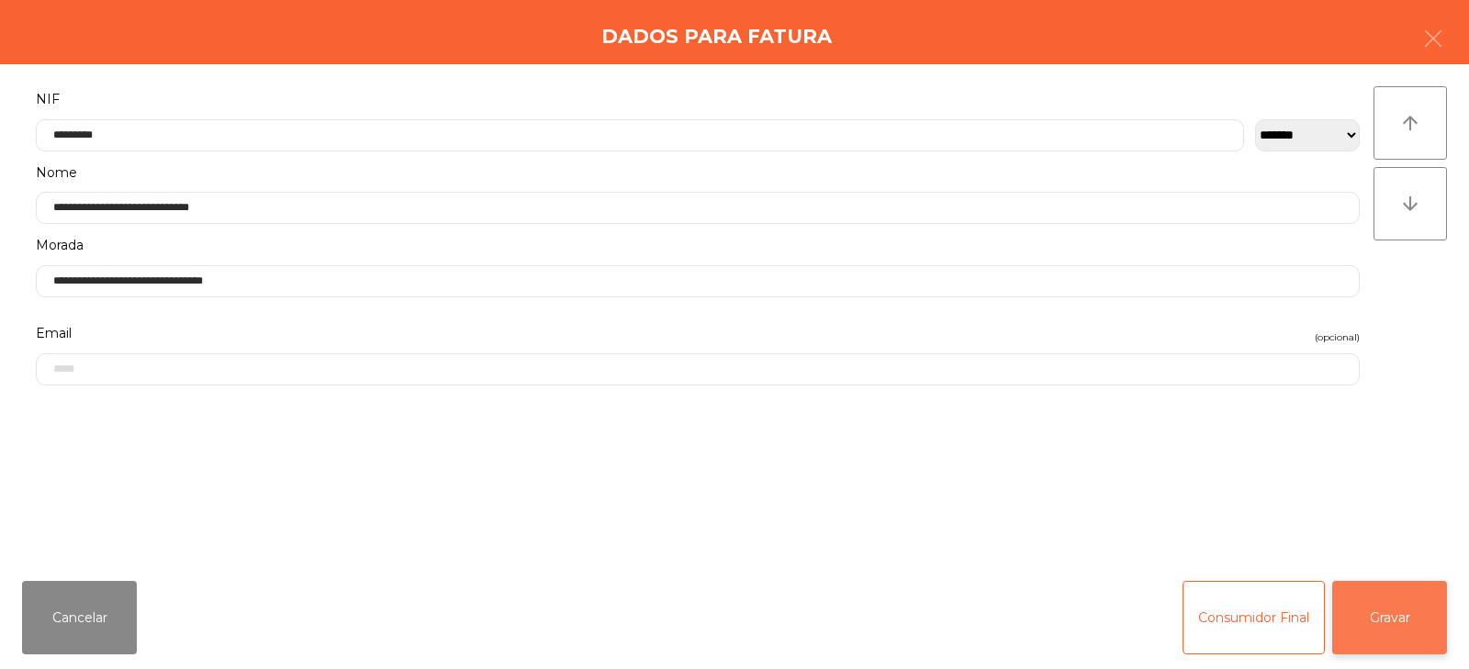
click at [1377, 602] on button "Gravar" at bounding box center [1389, 617] width 115 height 73
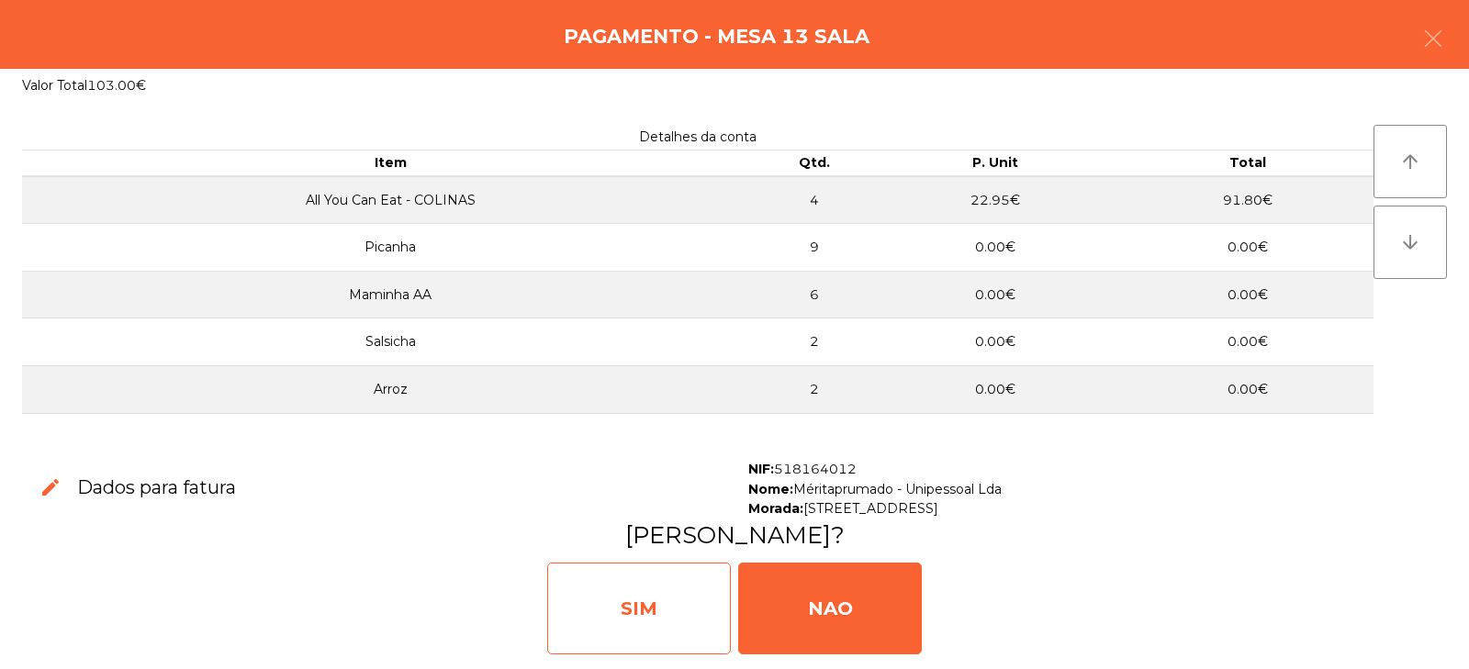
click at [717, 602] on div "SIM" at bounding box center [639, 609] width 184 height 92
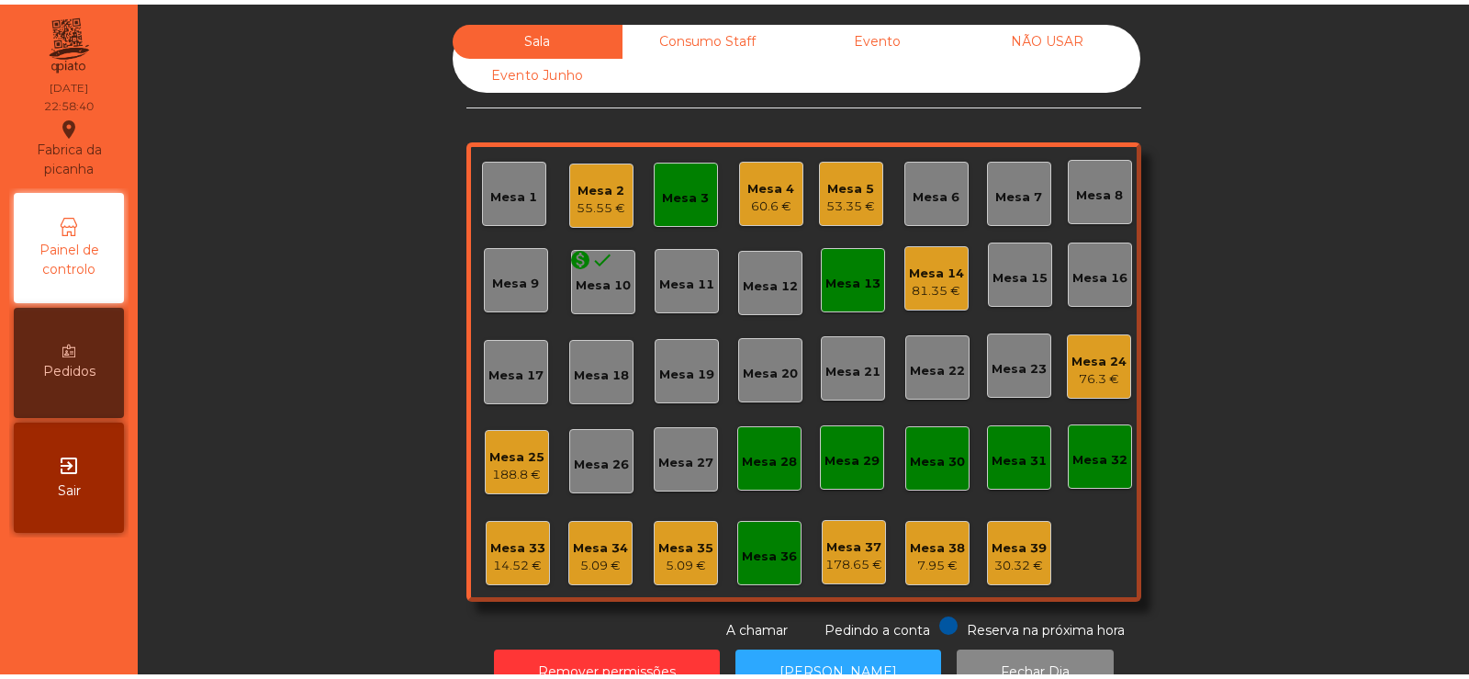
scroll to position [54, 0]
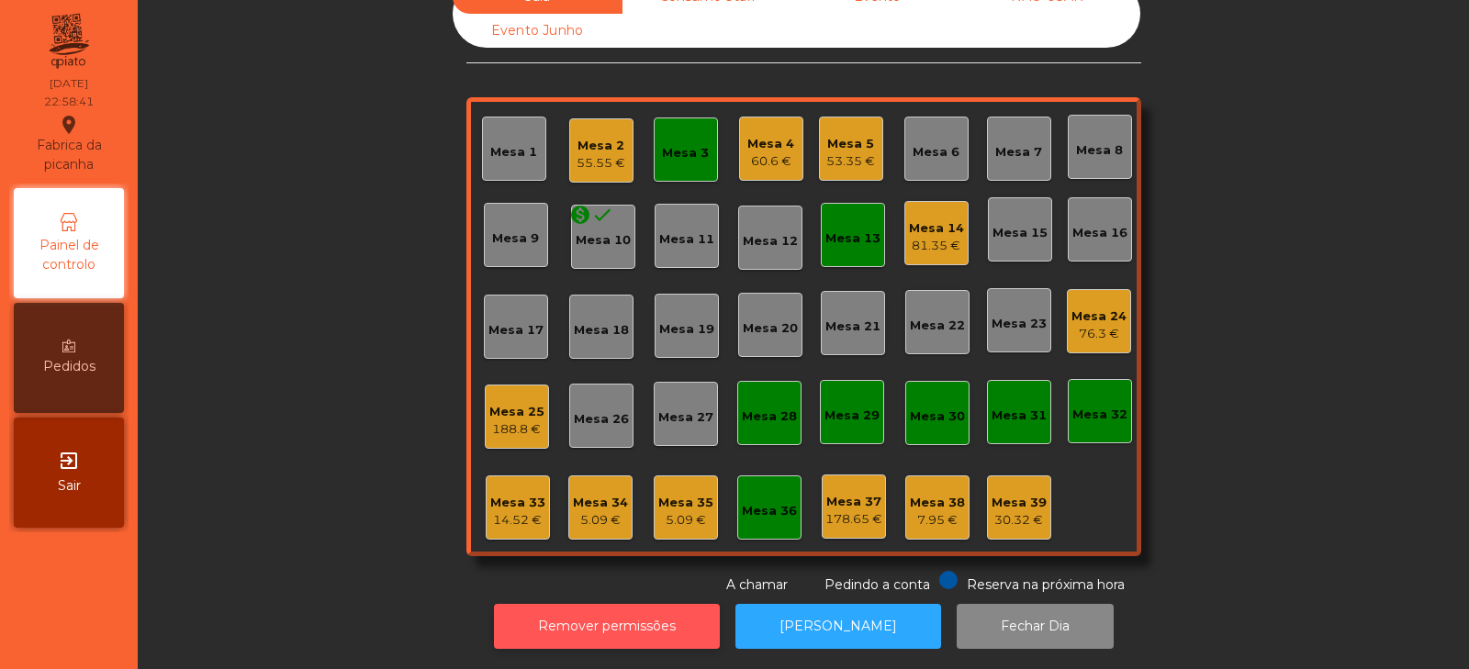
click at [573, 635] on button "Remover permissões" at bounding box center [607, 626] width 226 height 45
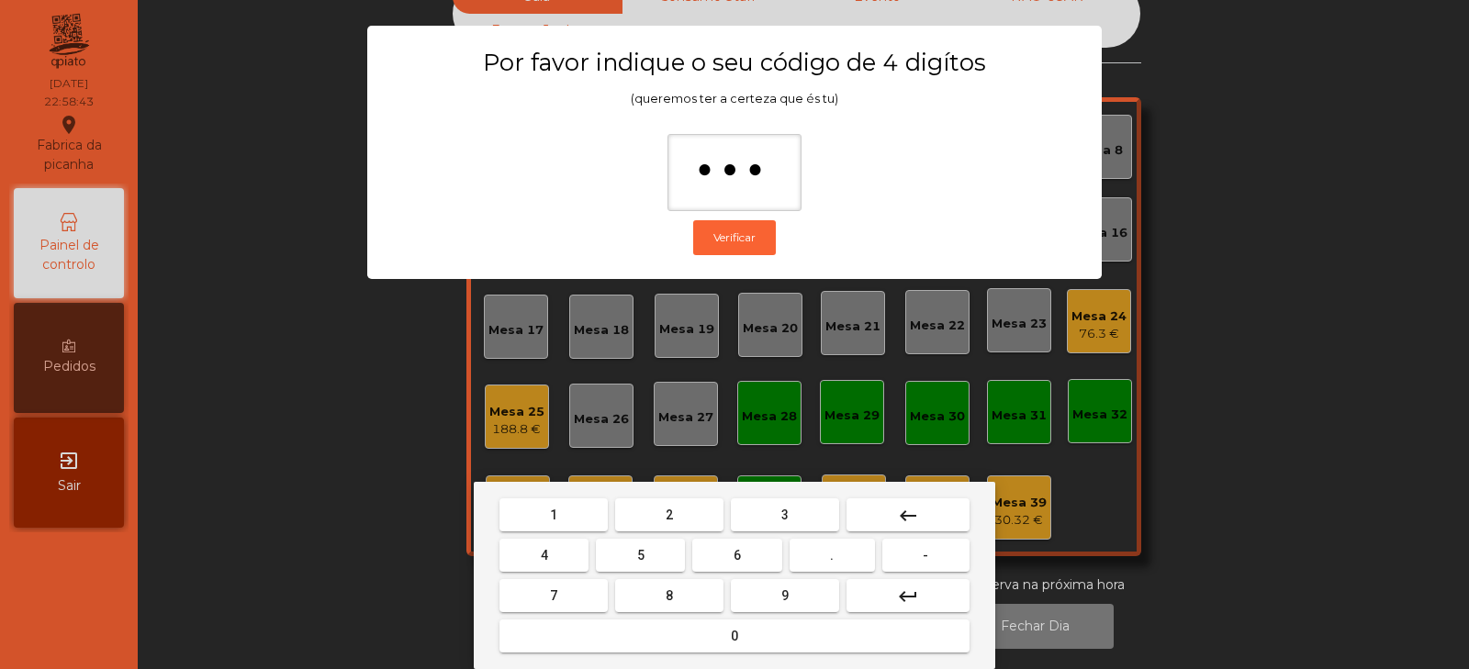
type input "****"
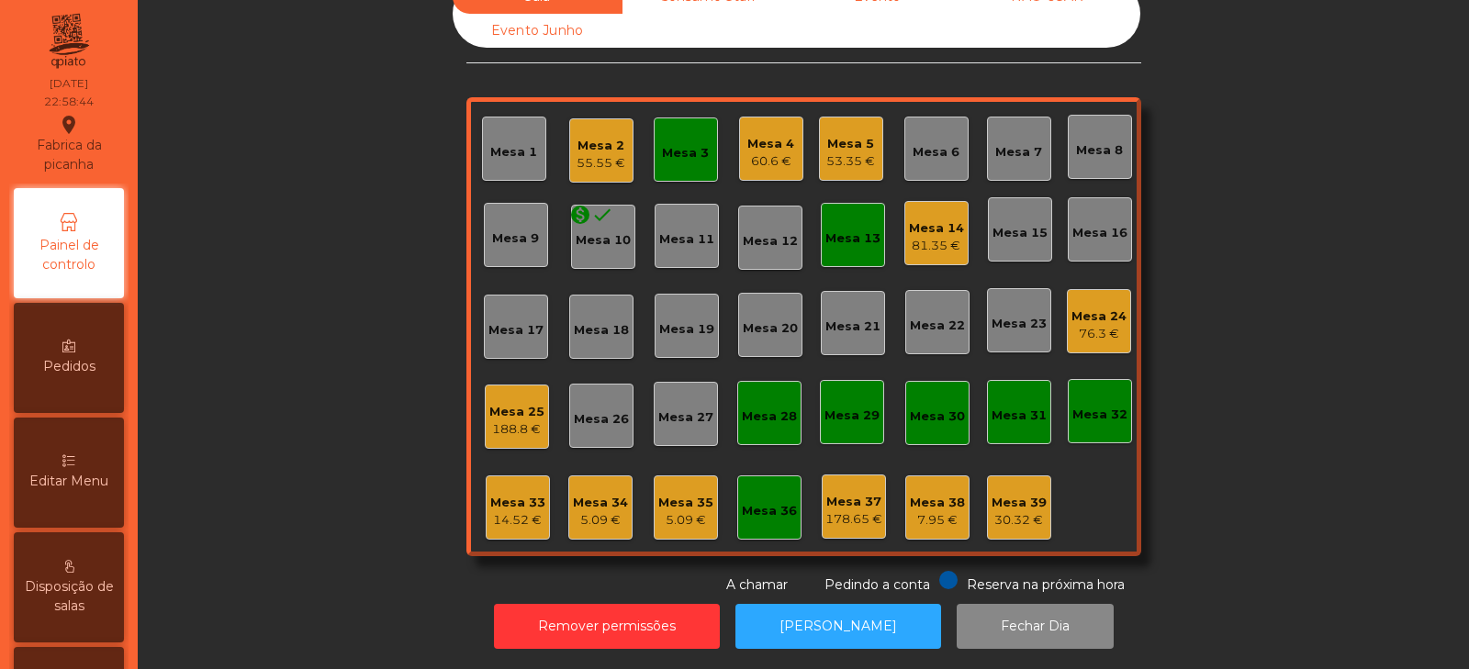
click at [517, 494] on div "Mesa 33" at bounding box center [517, 503] width 55 height 18
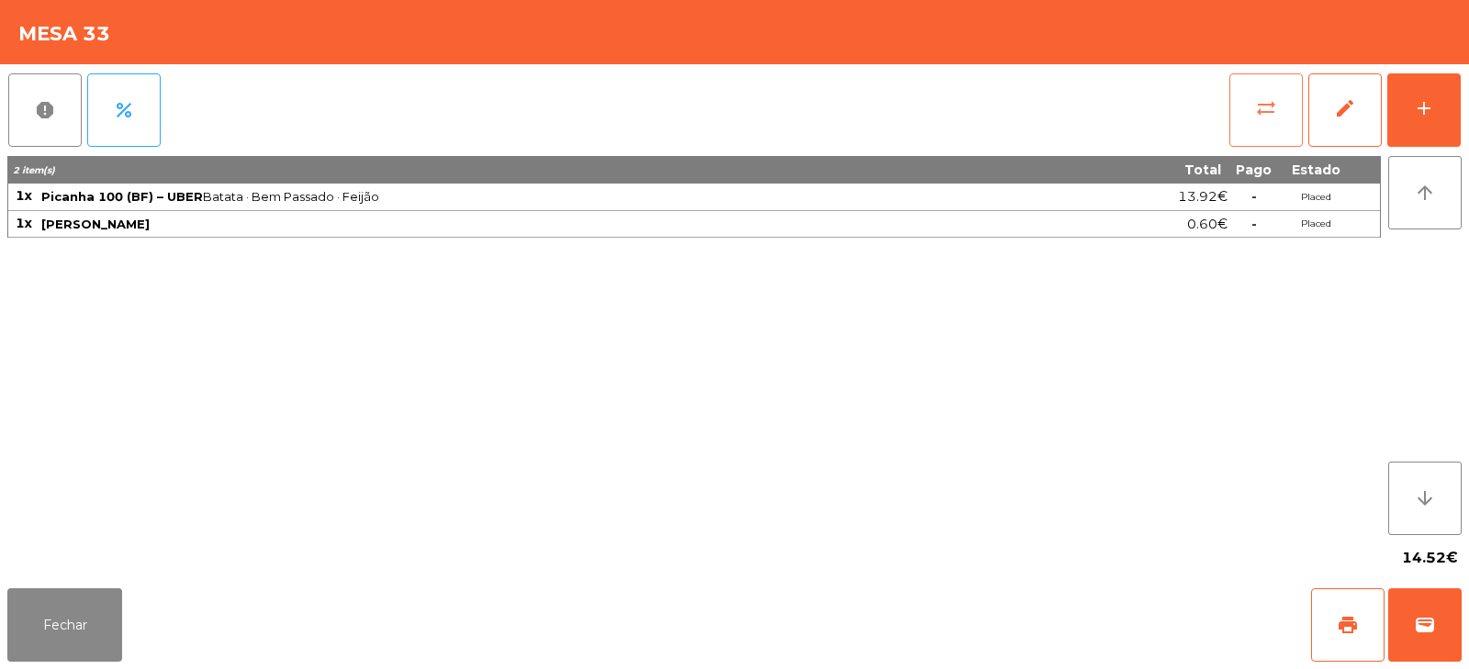
click at [1268, 129] on button "sync_alt" at bounding box center [1266, 109] width 73 height 73
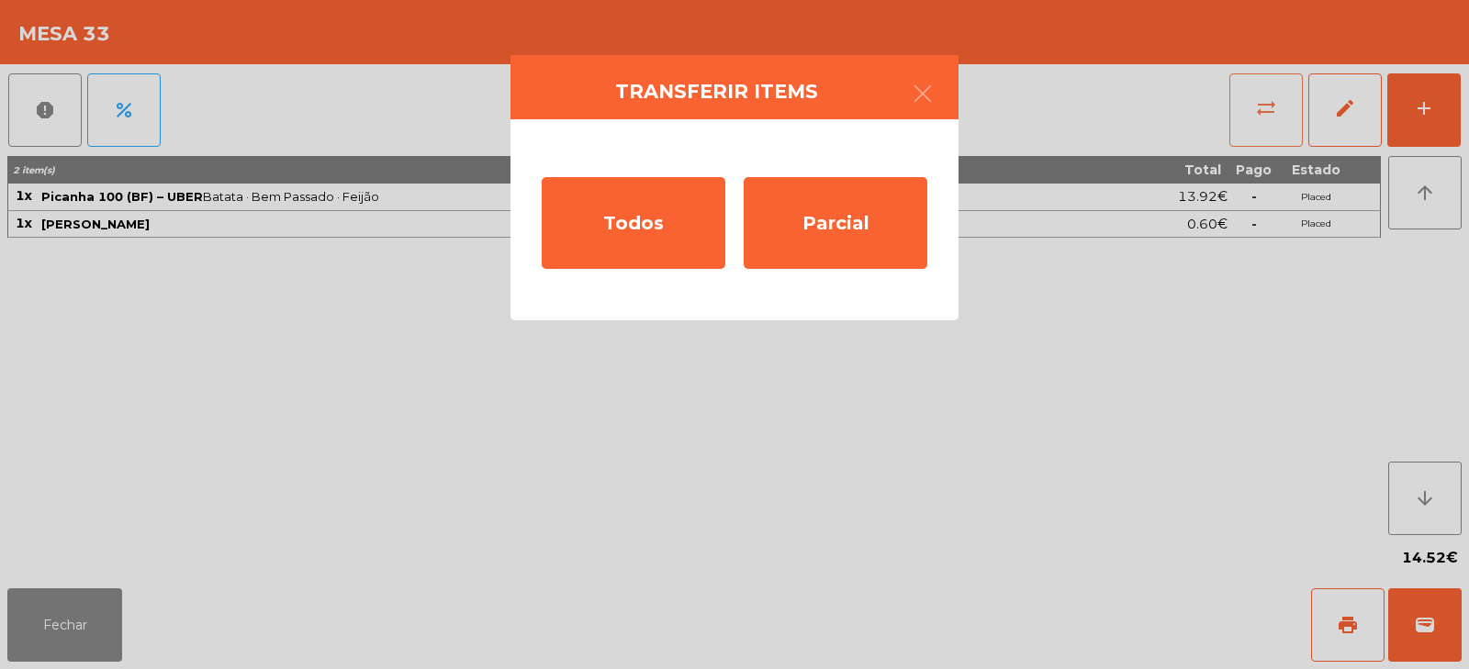
click at [905, 102] on button "button" at bounding box center [922, 95] width 51 height 55
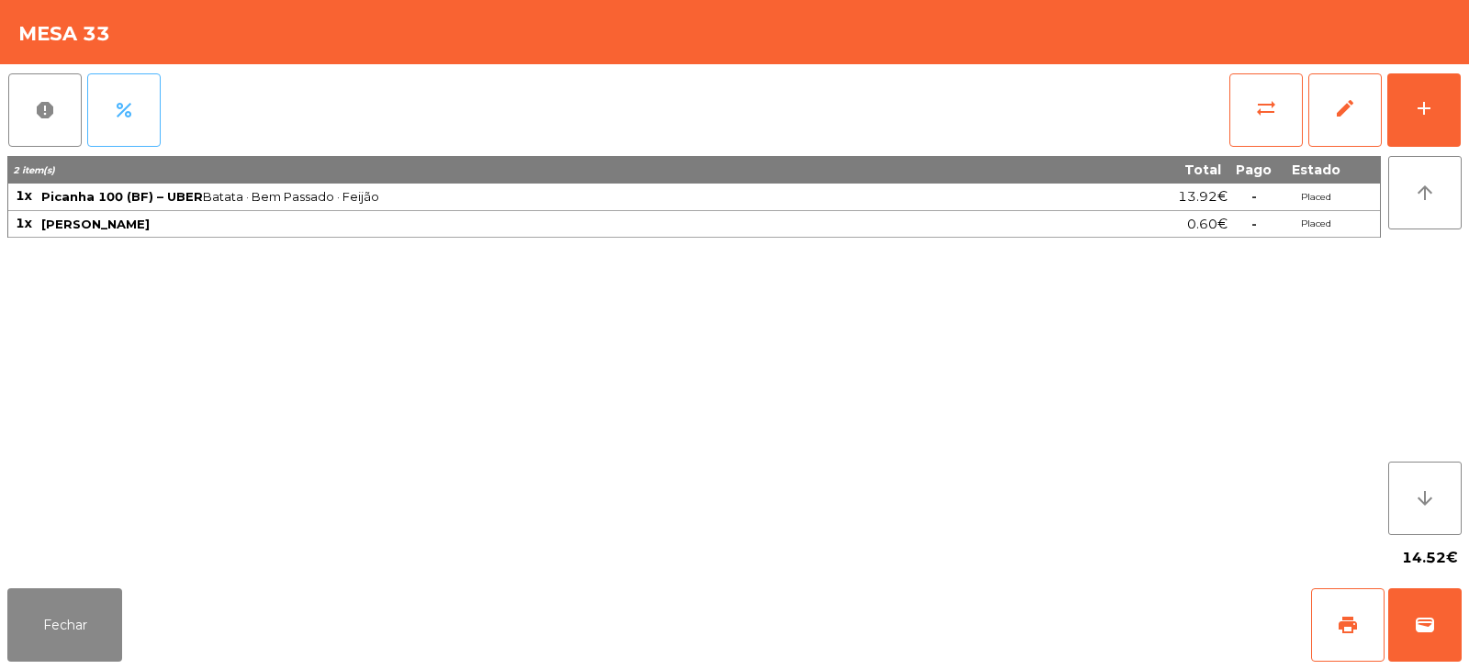
click at [135, 128] on button "percent" at bounding box center [123, 109] width 73 height 73
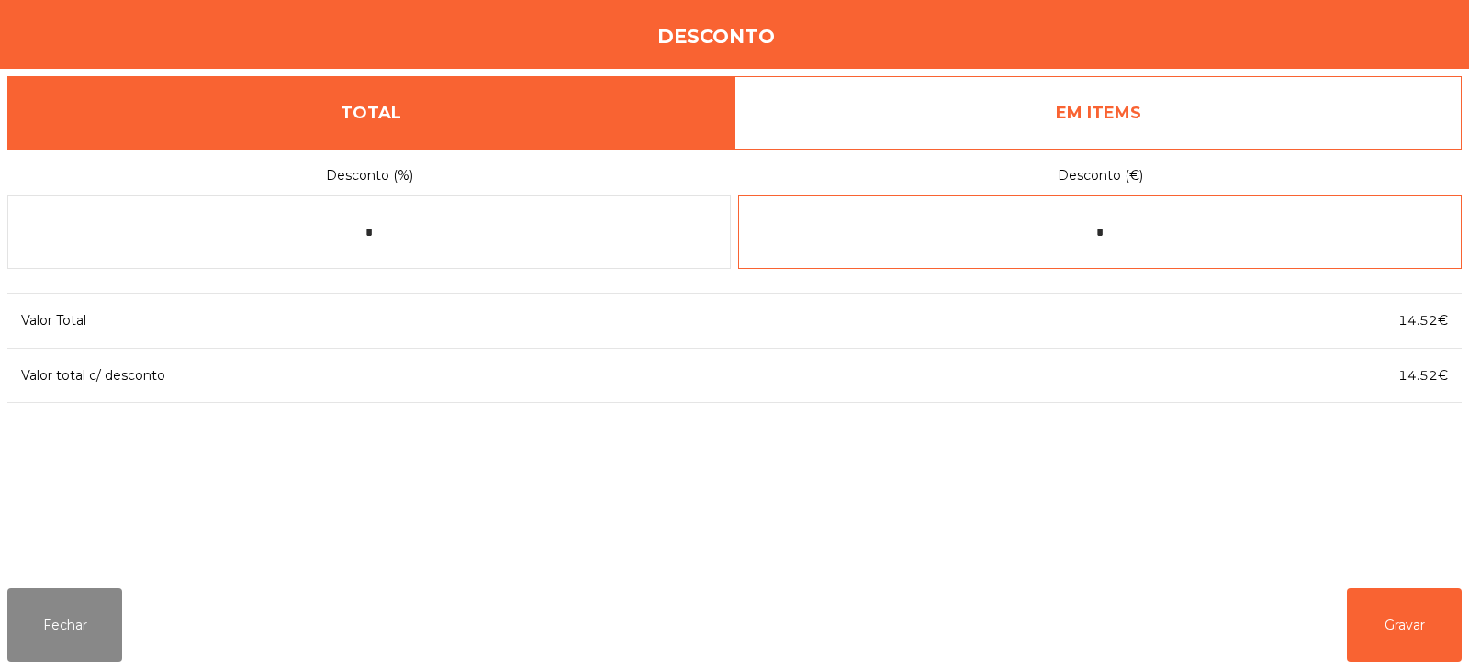
click at [1128, 236] on input "*" at bounding box center [1100, 232] width 724 height 73
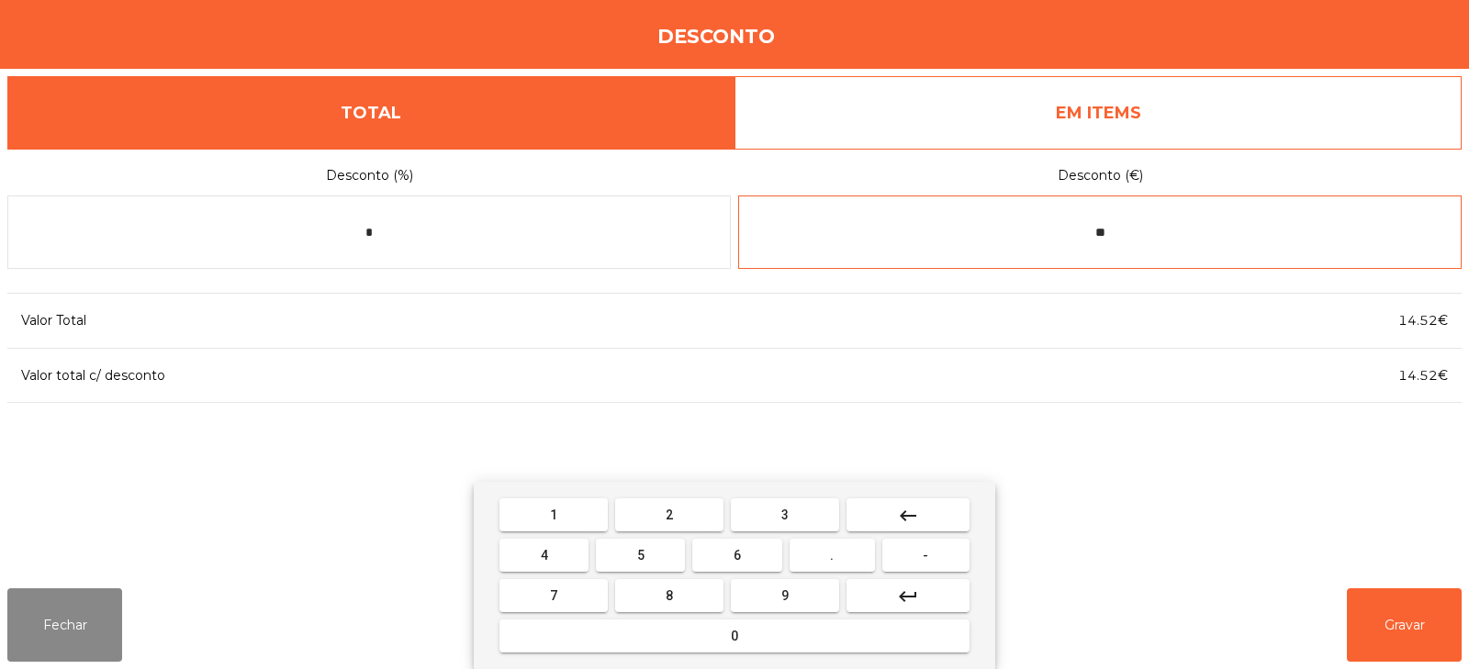
type input "*"
click at [1206, 236] on input "****" at bounding box center [1100, 232] width 724 height 73
type input "*"
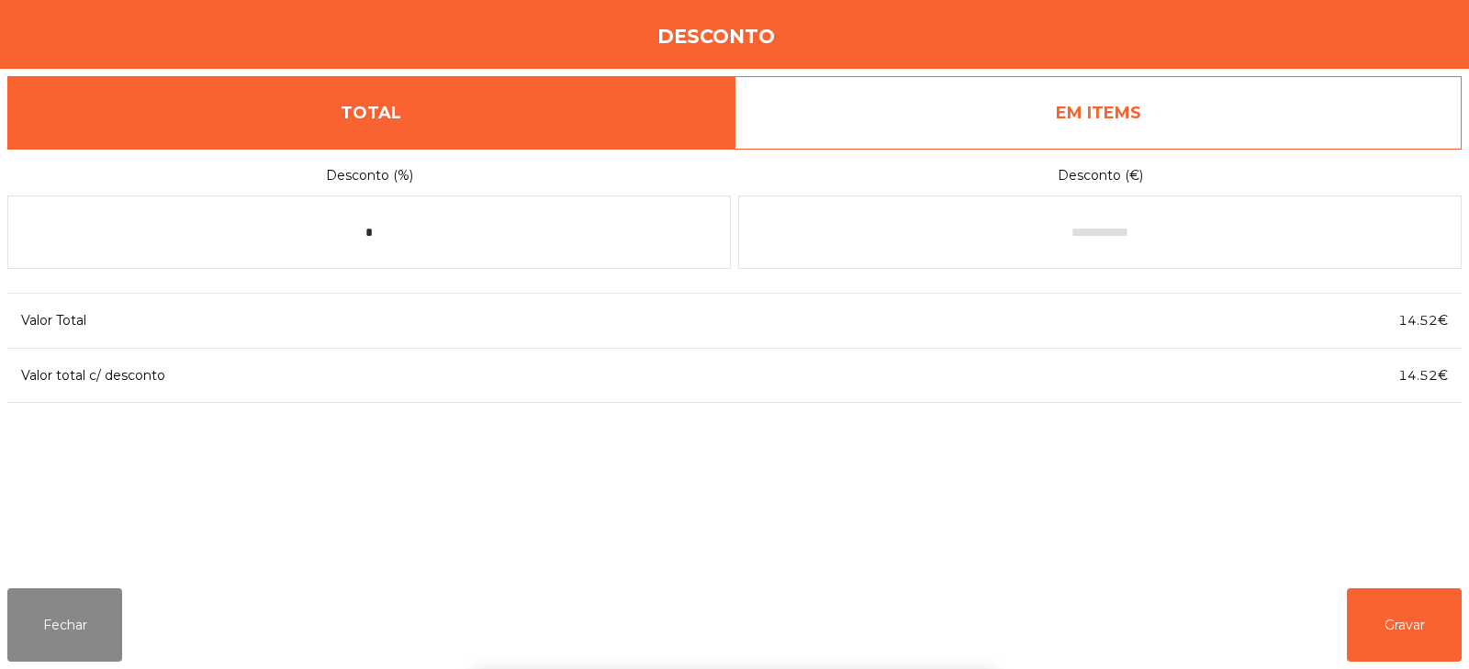
click at [1098, 128] on link "EM ITEMS" at bounding box center [1098, 112] width 727 height 73
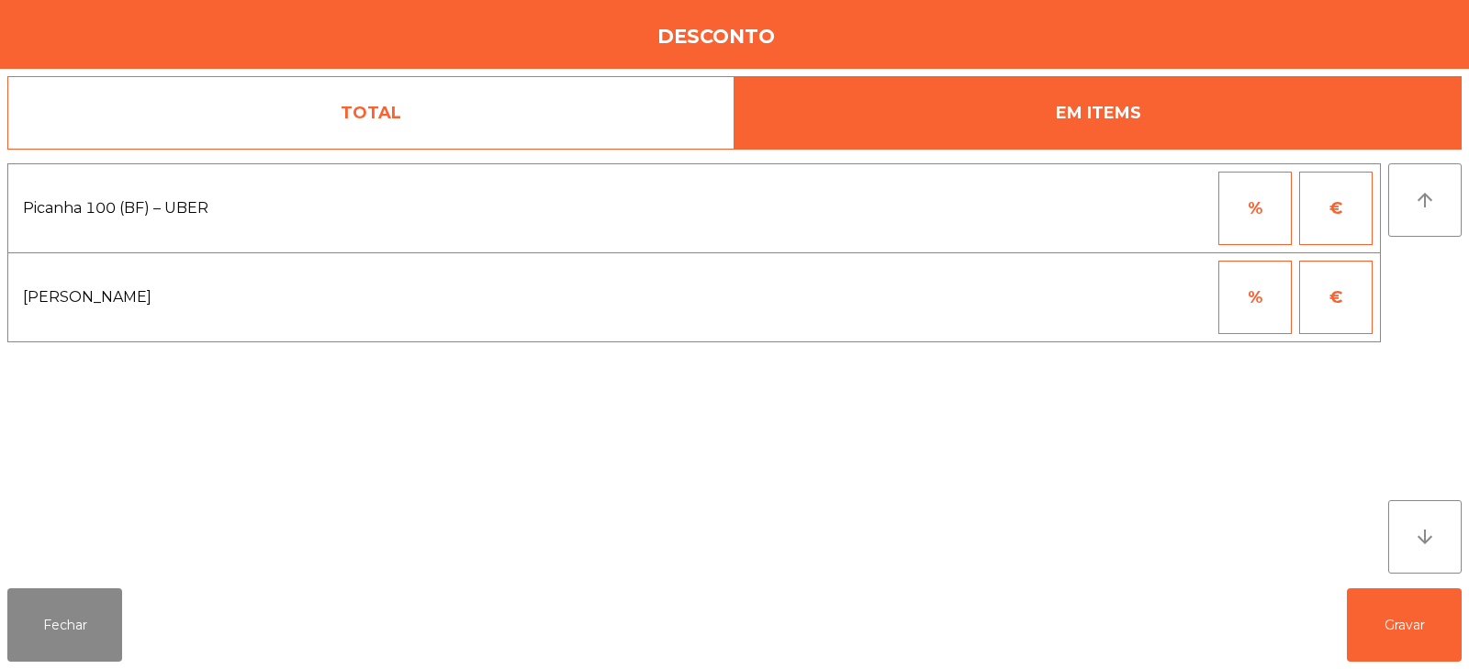
click at [1245, 291] on button "%" at bounding box center [1255, 297] width 73 height 73
click at [1339, 294] on button "€" at bounding box center [1335, 297] width 73 height 73
click at [1164, 299] on input "*" at bounding box center [1165, 297] width 92 height 73
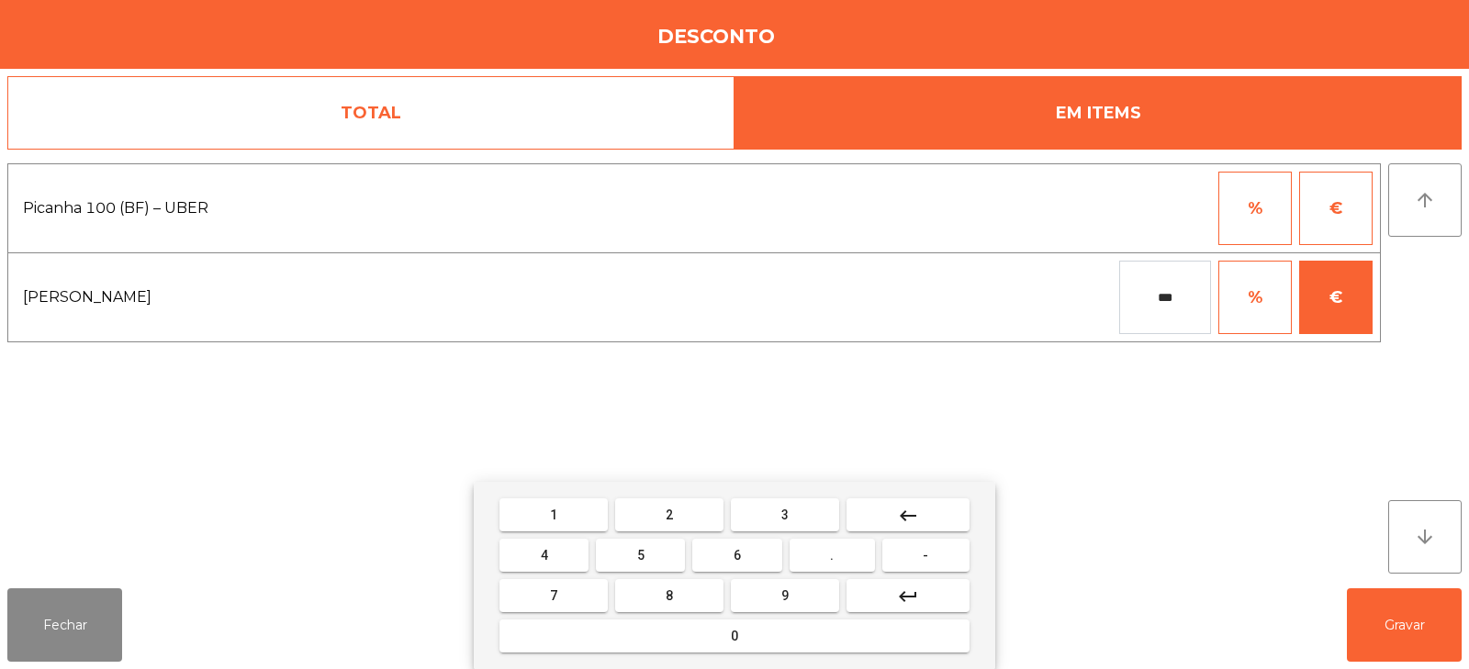
click at [1169, 300] on input "***" at bounding box center [1165, 297] width 92 height 73
click at [1179, 305] on input "***" at bounding box center [1165, 297] width 92 height 73
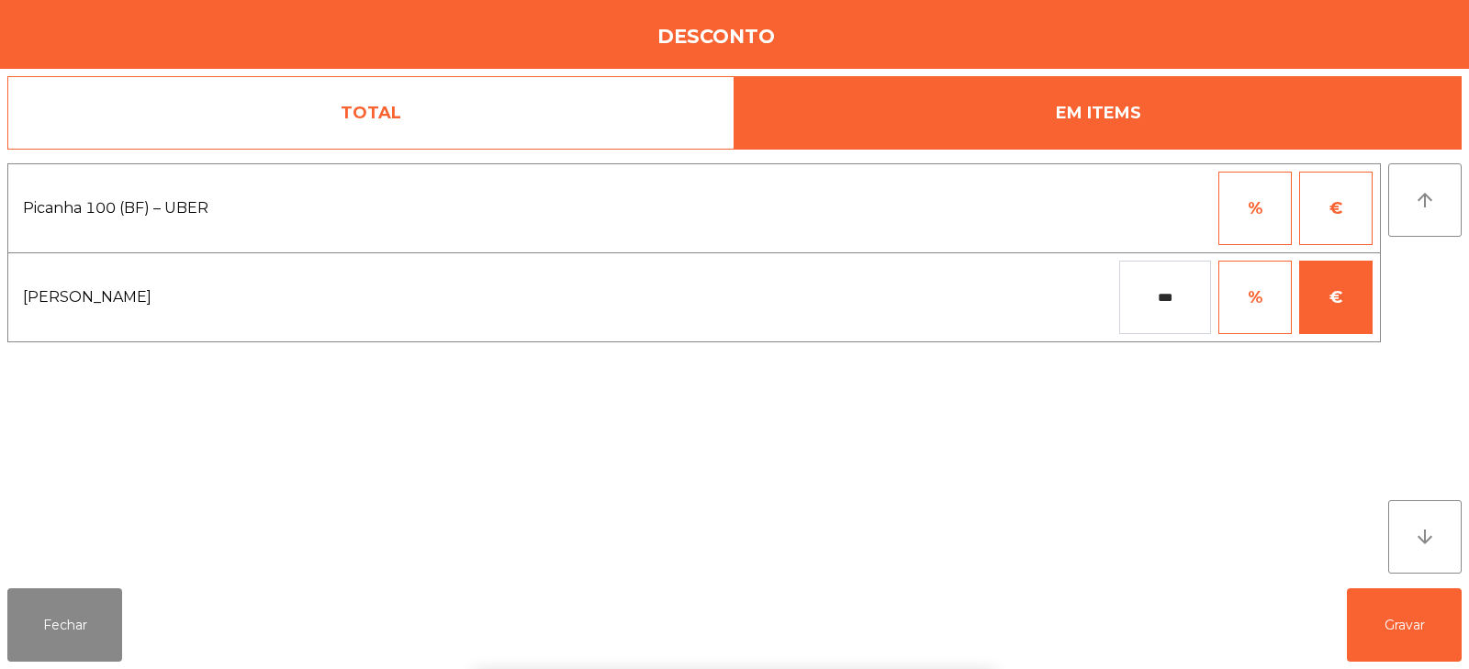
click at [1107, 425] on div "Picanha 100 (BF) – UBER % € Farofa Uber *** % €" at bounding box center [694, 368] width 1374 height 410
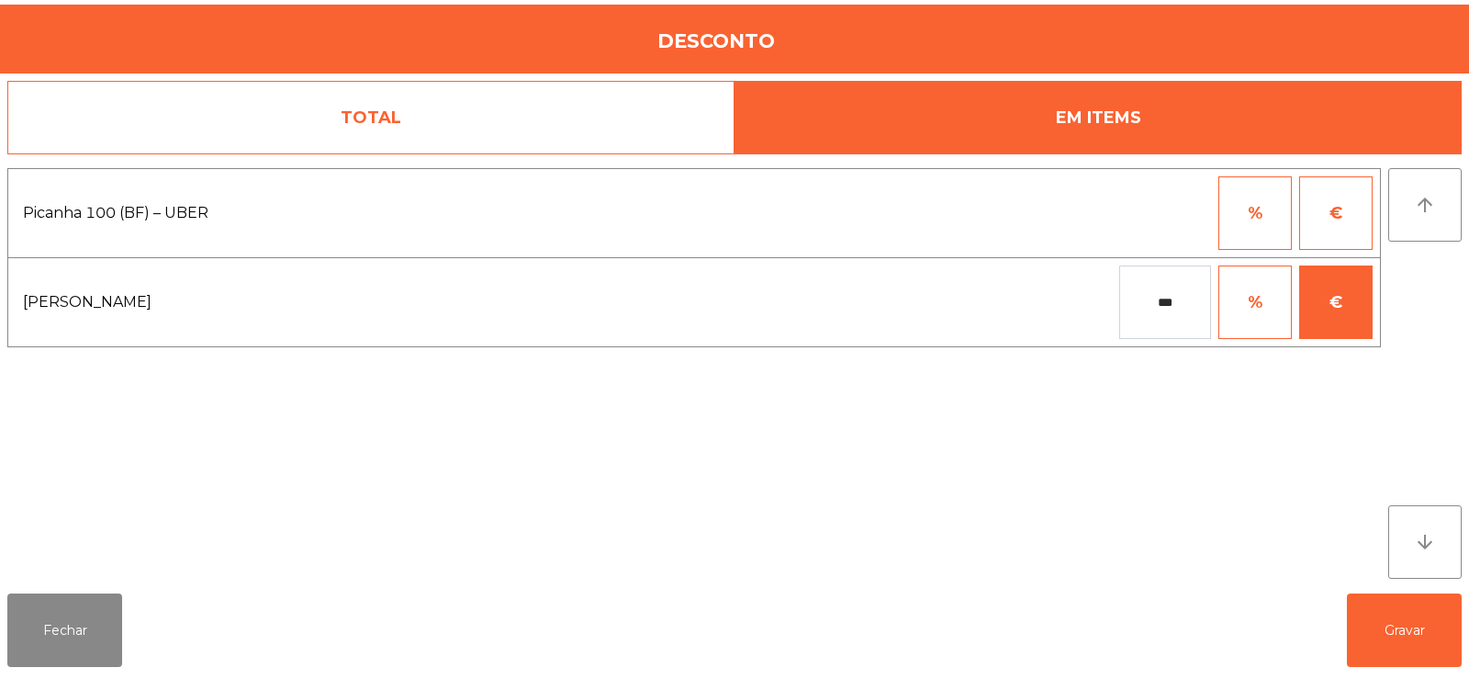
scroll to position [45, 0]
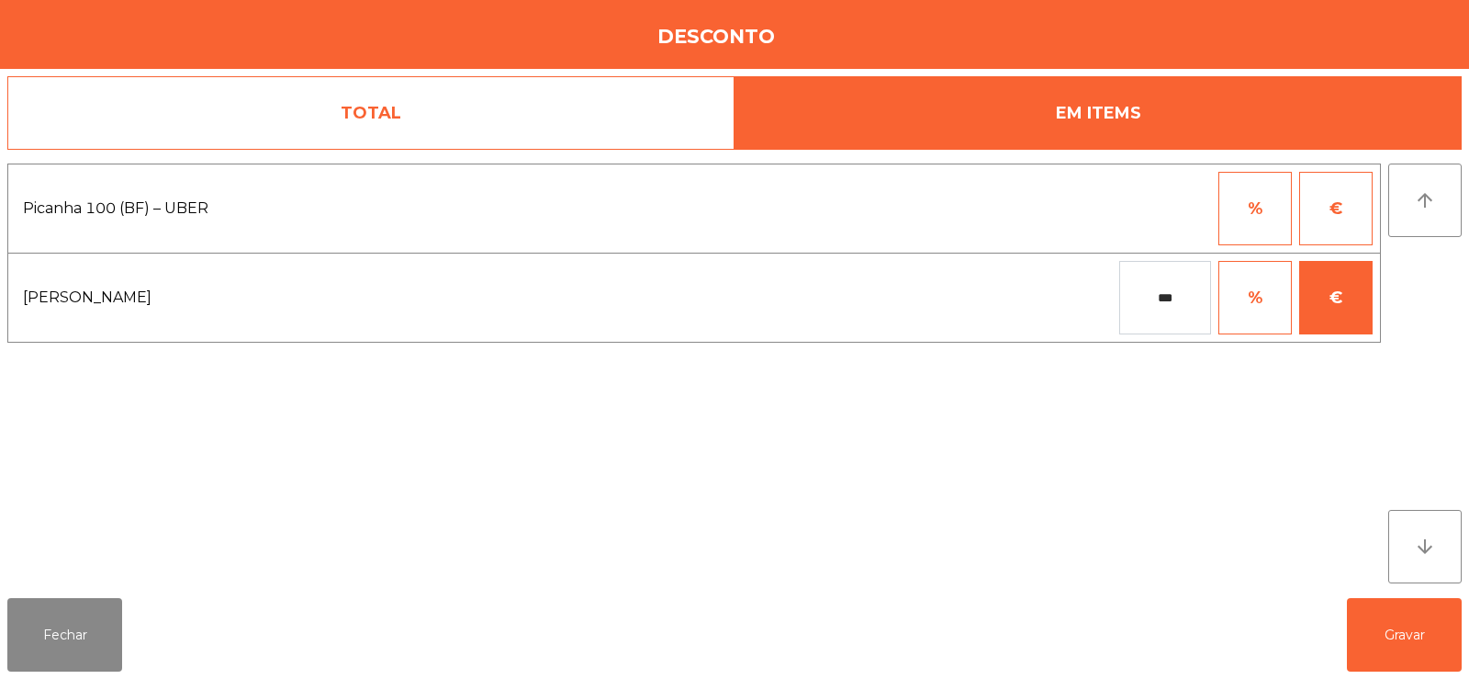
click at [931, 500] on div "Picanha 100 (BF) – UBER % € Farofa Uber *** % €" at bounding box center [694, 373] width 1374 height 420
click at [1180, 306] on input "***" at bounding box center [1165, 297] width 92 height 73
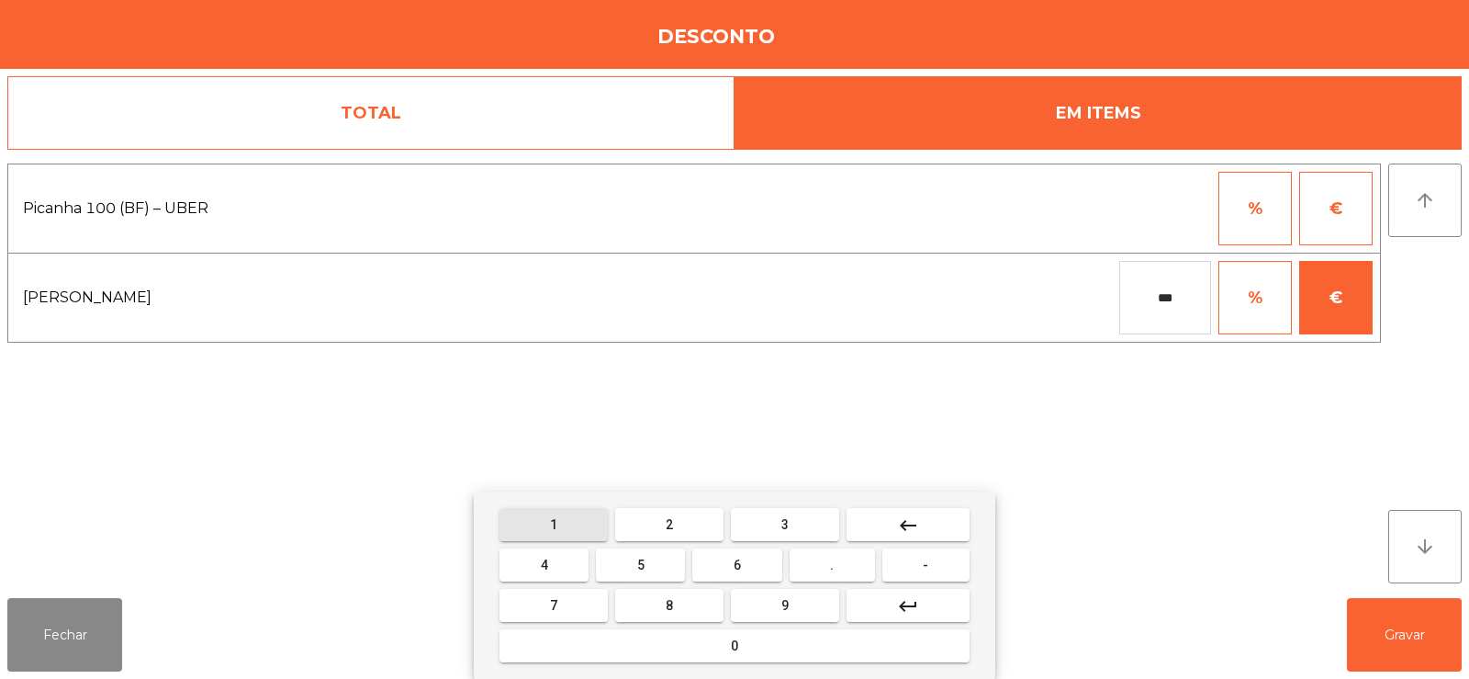
click at [568, 522] on button "1" at bounding box center [554, 524] width 108 height 33
type input "****"
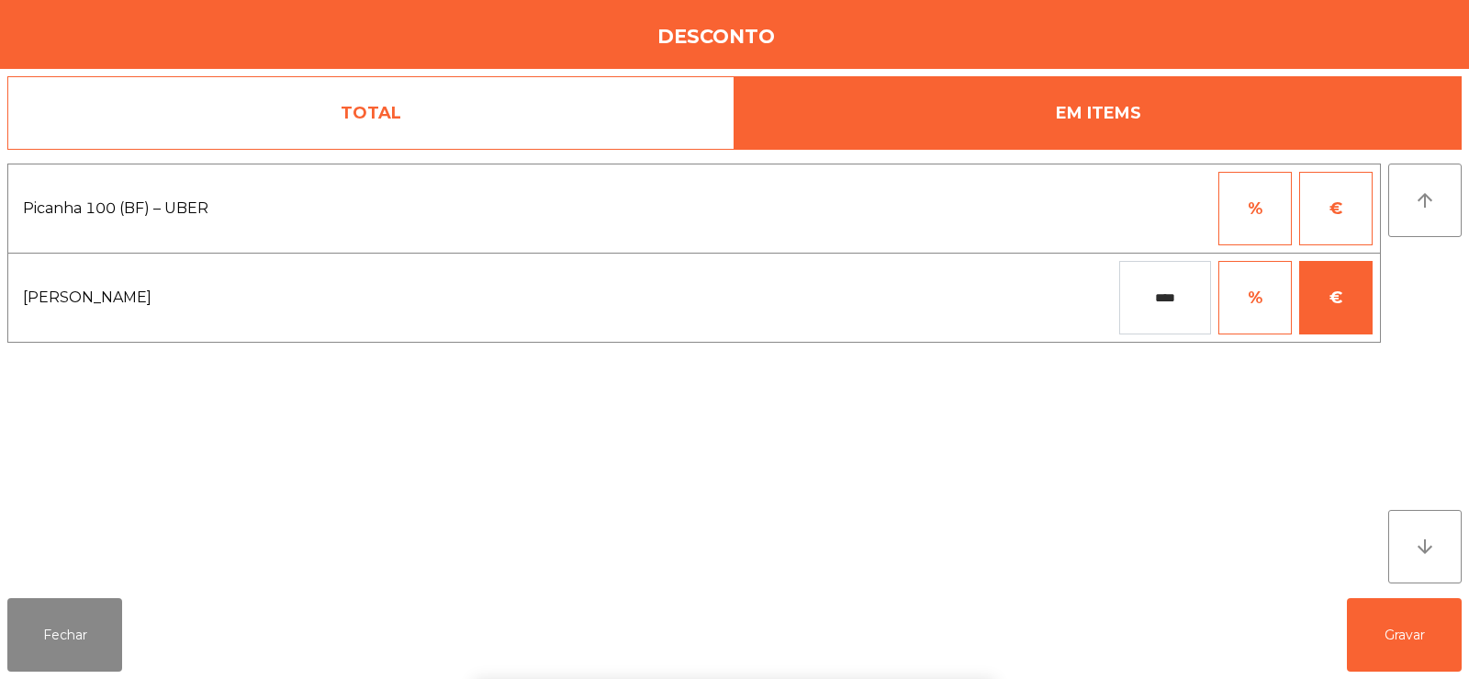
click at [1392, 643] on div "1 2 3 keyboard_backspace 4 5 6 . - 7 8 9 keyboard_return 0" at bounding box center [734, 584] width 1469 height 187
click at [1407, 647] on button "Gravar" at bounding box center [1404, 634] width 115 height 73
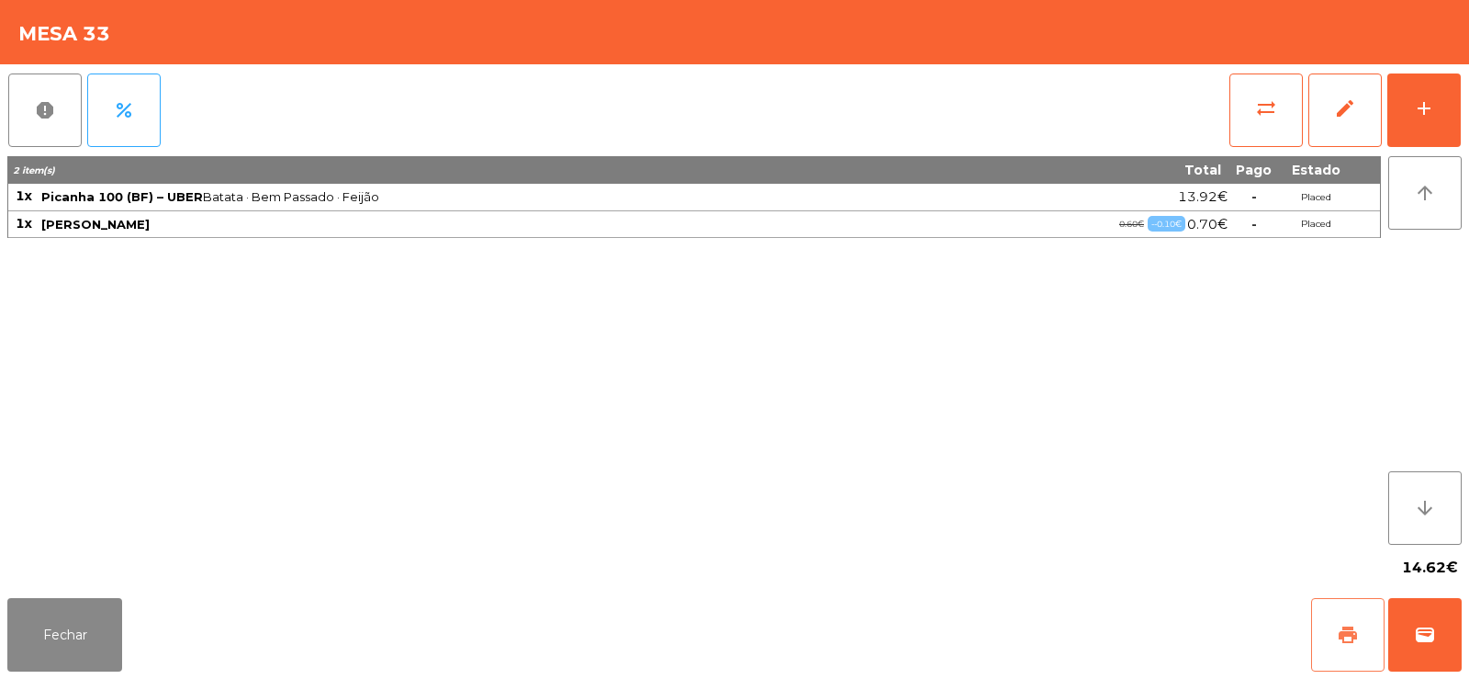
click at [1354, 640] on span "print" at bounding box center [1348, 635] width 22 height 22
click at [1432, 625] on span "wallet" at bounding box center [1425, 635] width 22 height 22
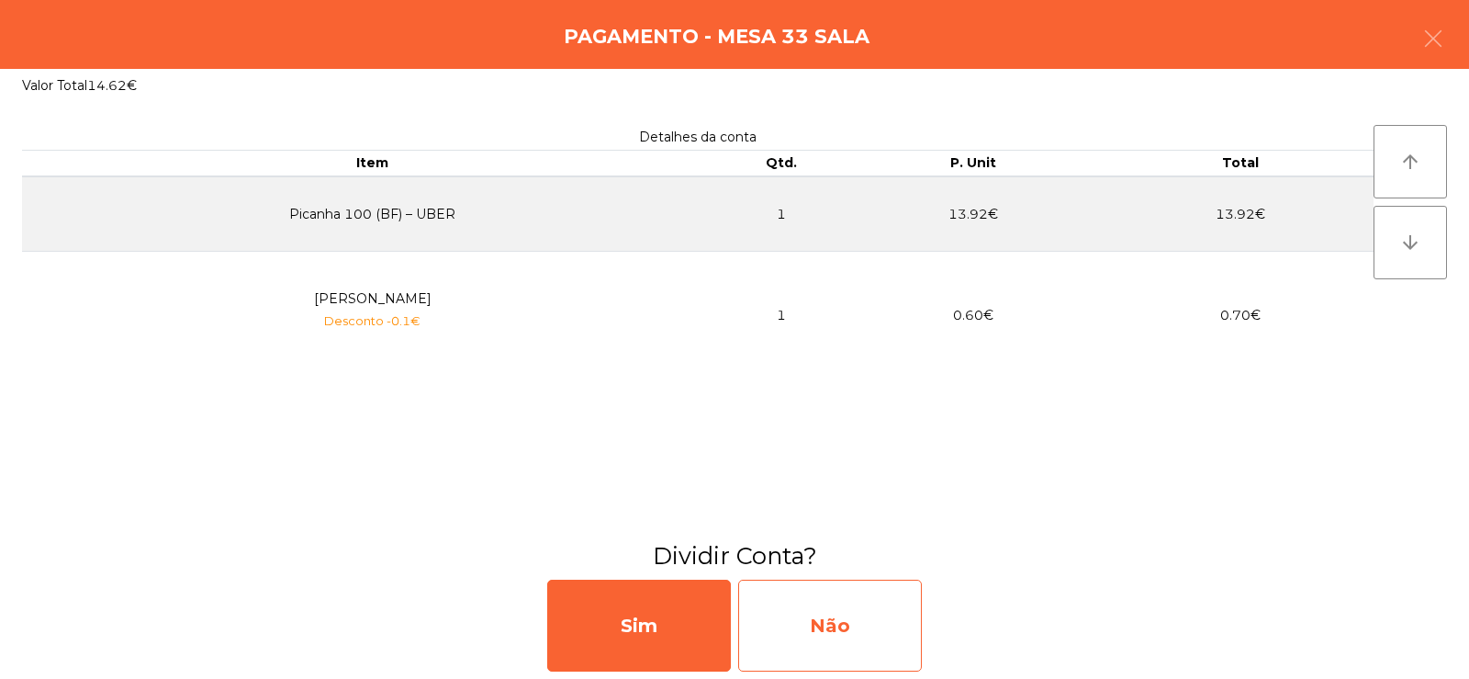
click at [812, 607] on div "Não" at bounding box center [830, 625] width 184 height 92
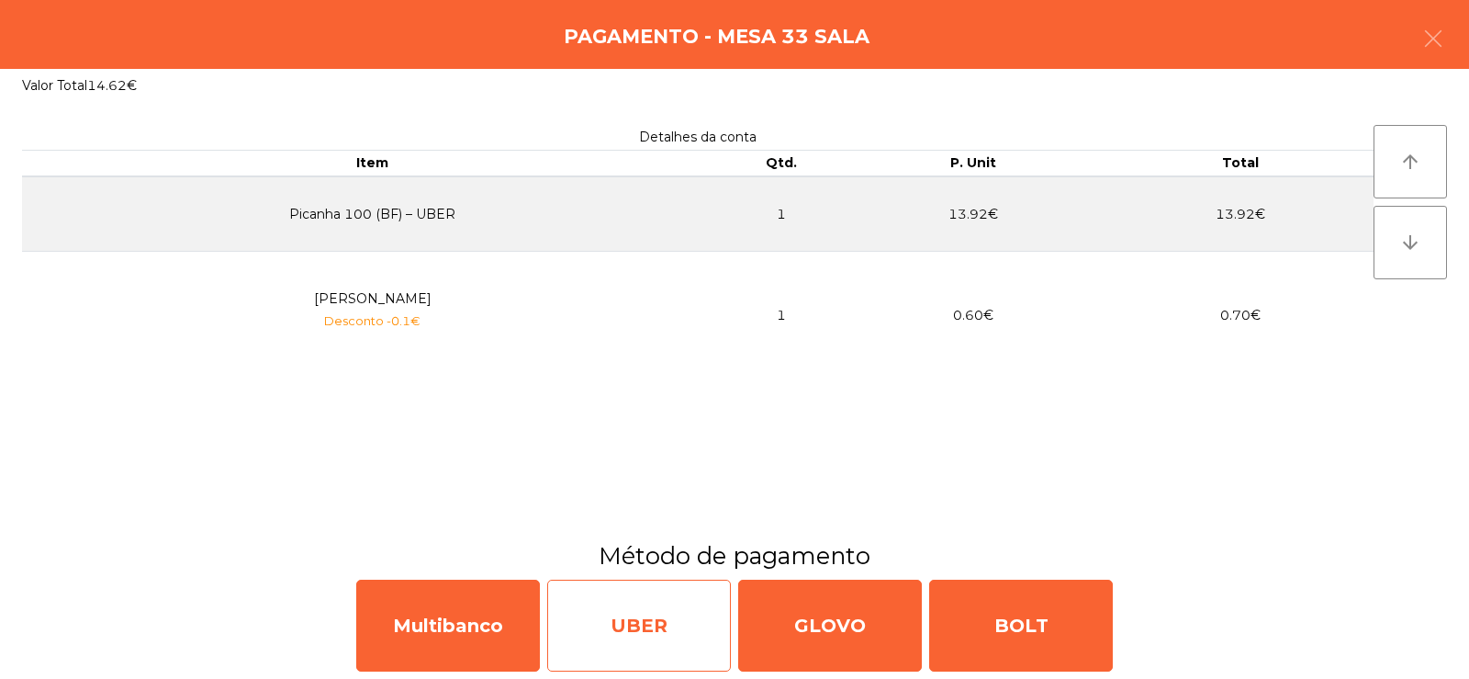
click at [640, 626] on div "UBER" at bounding box center [639, 625] width 184 height 92
select select "**"
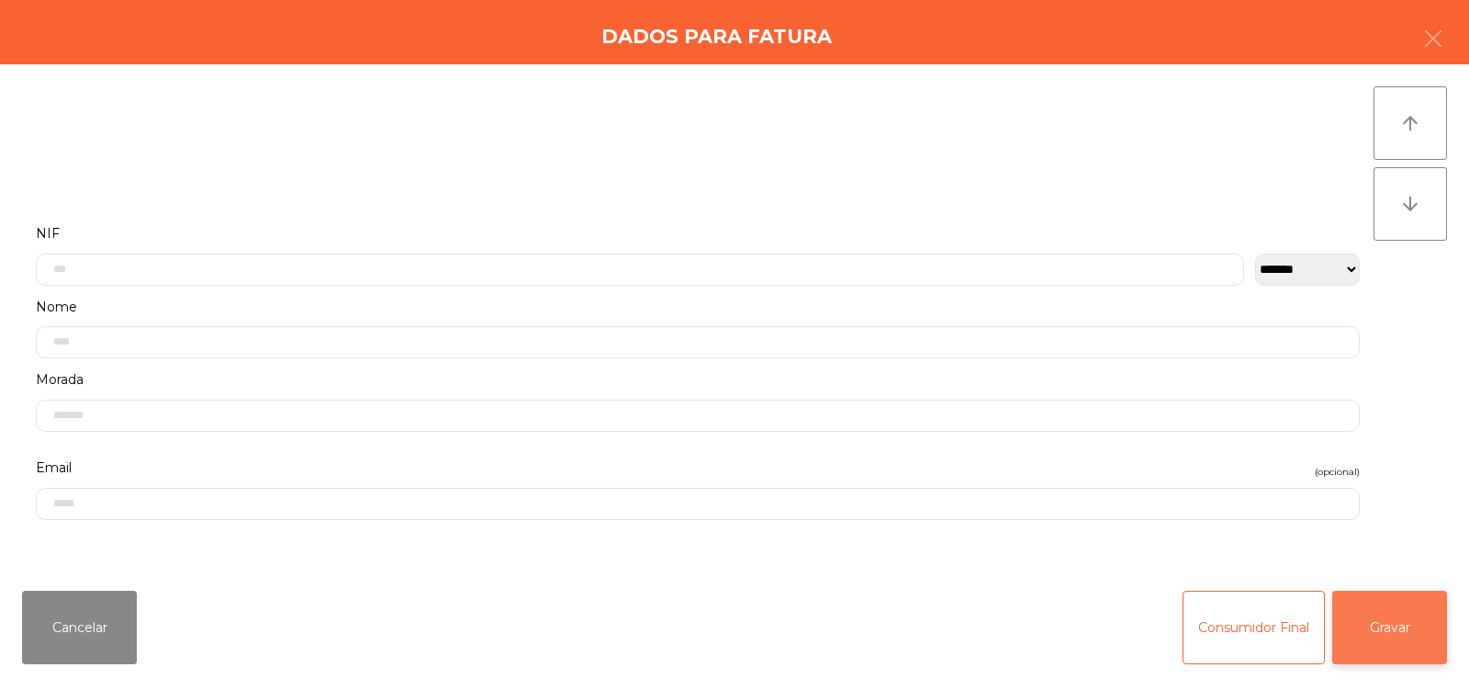
click at [1410, 613] on button "Gravar" at bounding box center [1389, 626] width 115 height 73
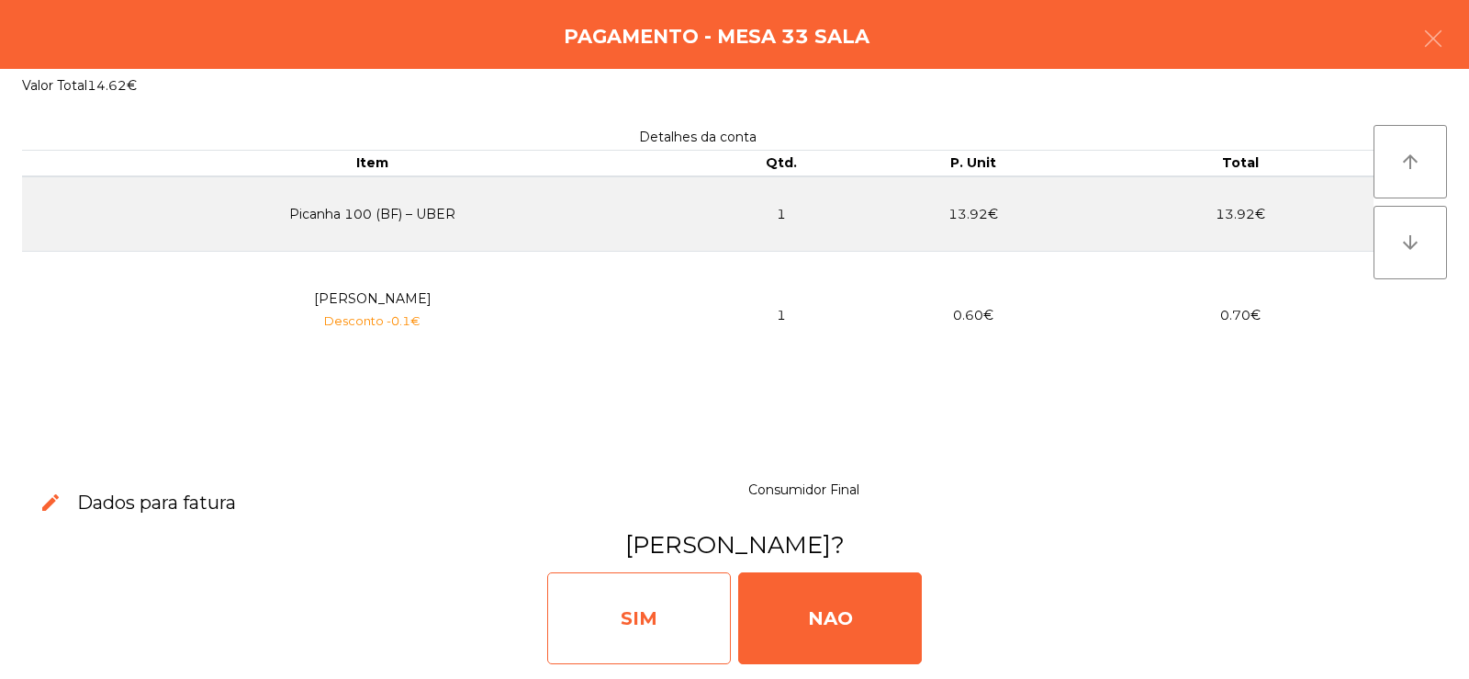
click at [648, 634] on div "SIM" at bounding box center [639, 618] width 184 height 92
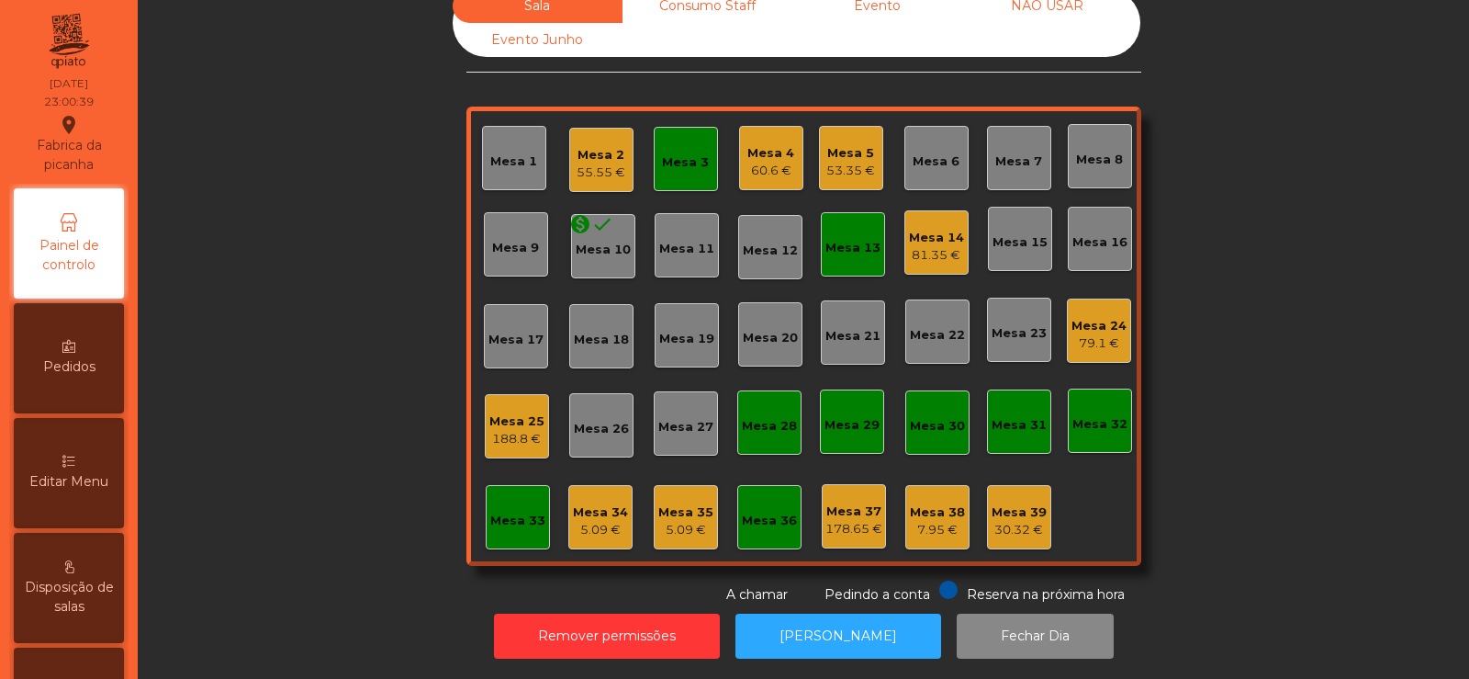
click at [756, 162] on div "60.6 €" at bounding box center [770, 171] width 47 height 18
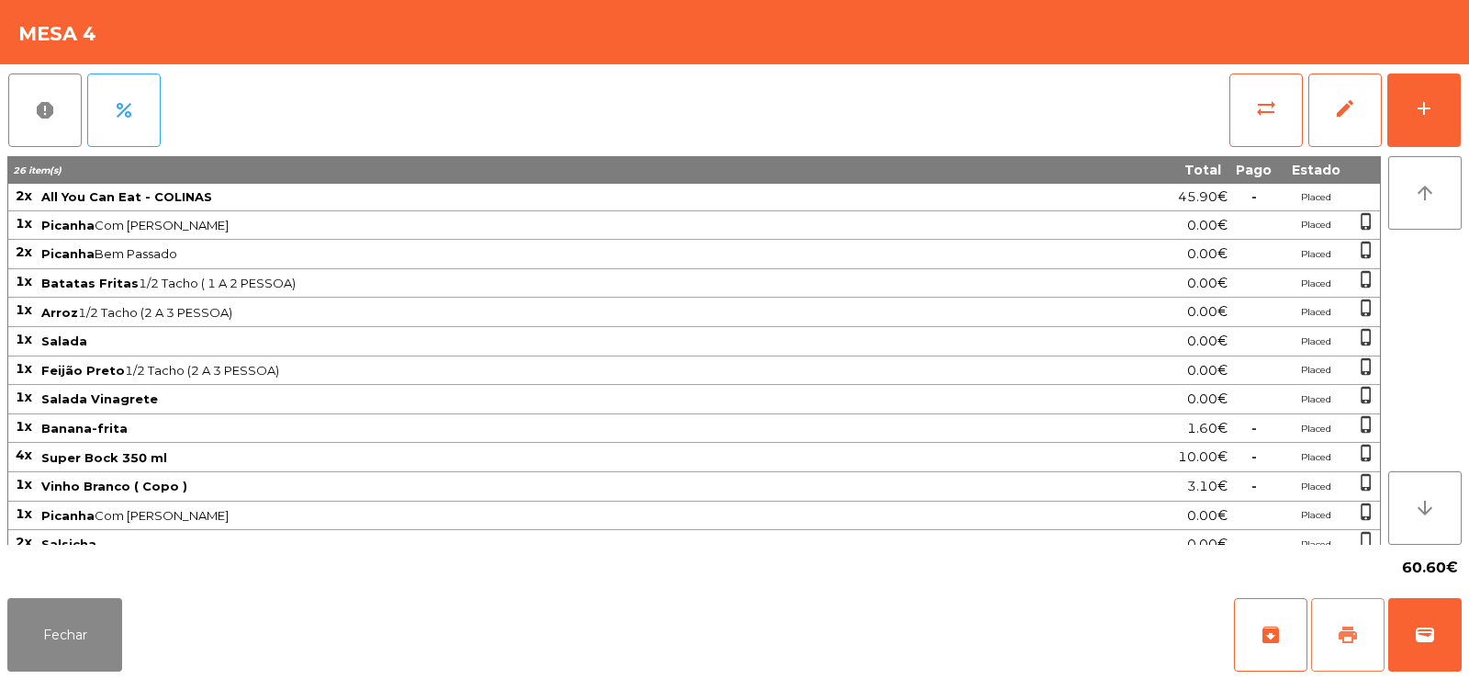
click at [1363, 621] on button "print" at bounding box center [1347, 634] width 73 height 73
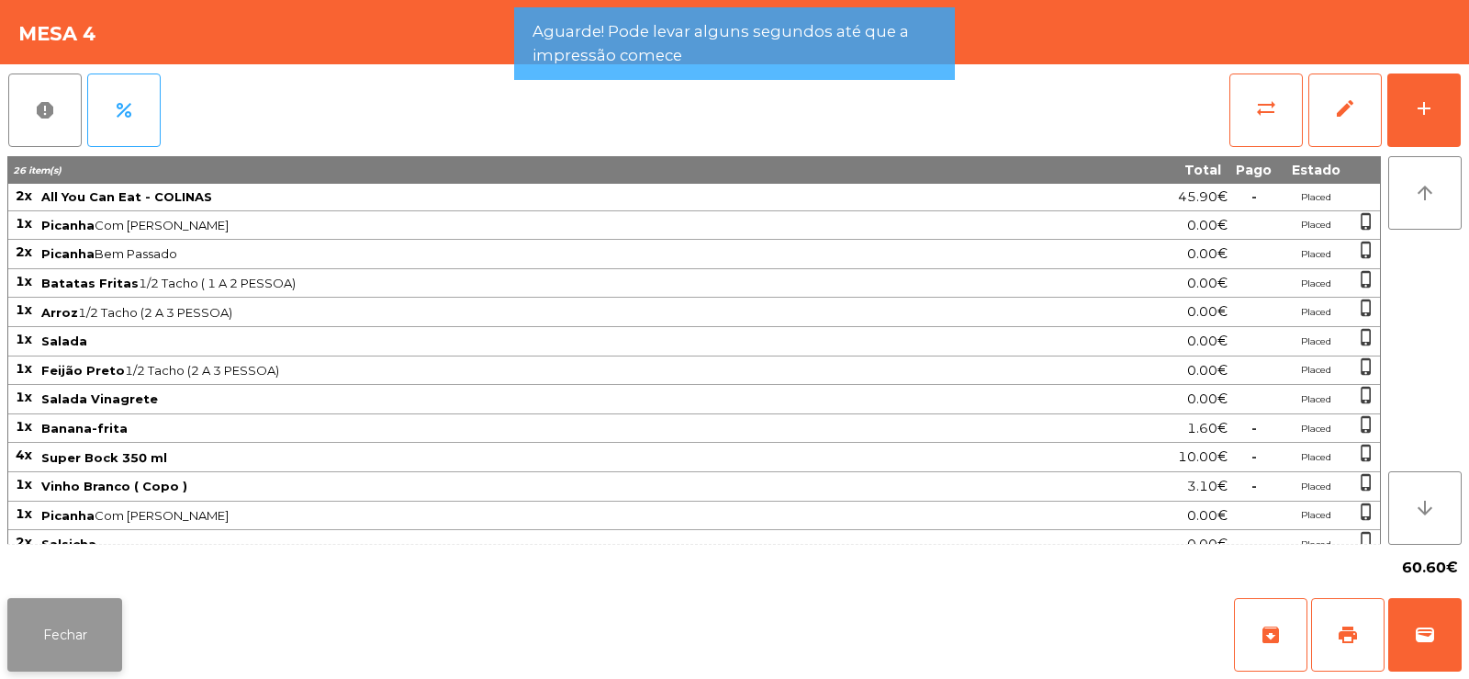
click at [84, 625] on button "Fechar" at bounding box center [64, 634] width 115 height 73
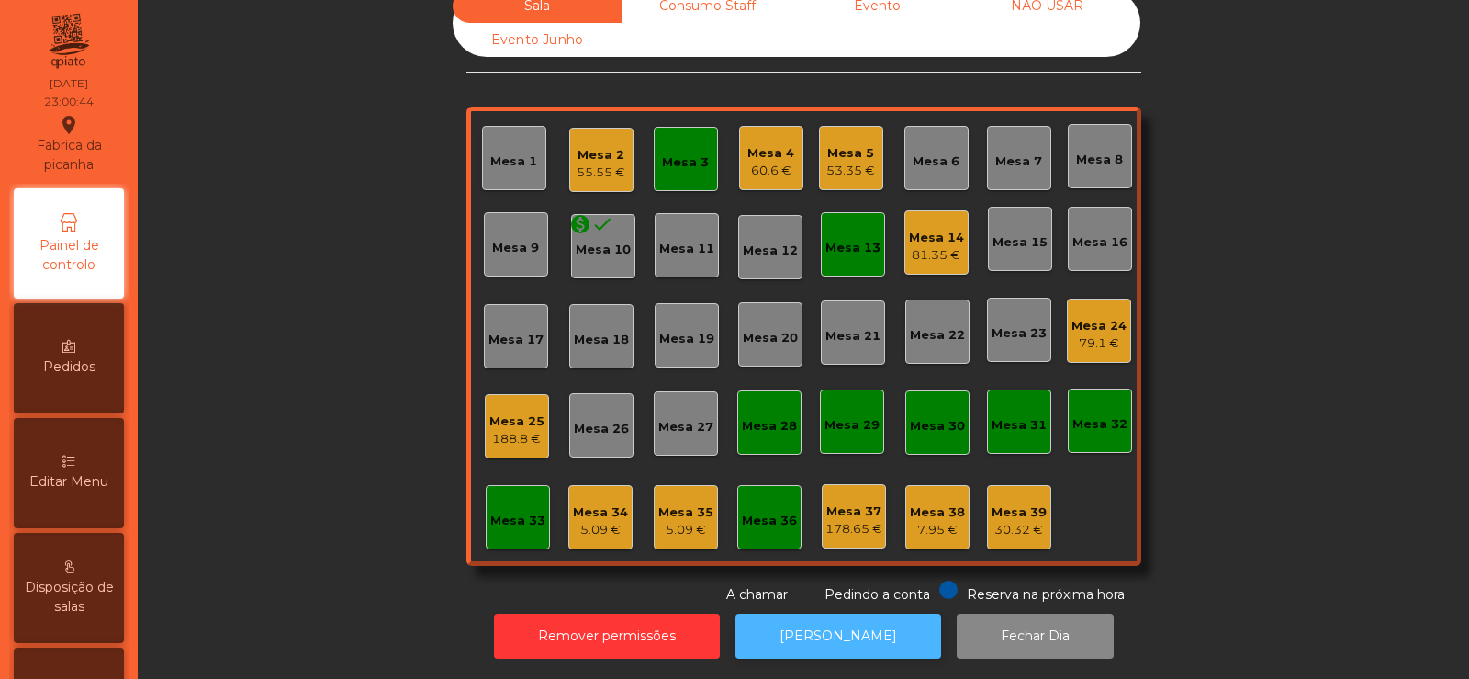
click at [824, 613] on button "[PERSON_NAME]" at bounding box center [839, 635] width 206 height 45
click at [856, 242] on div "Mesa 13" at bounding box center [853, 248] width 55 height 18
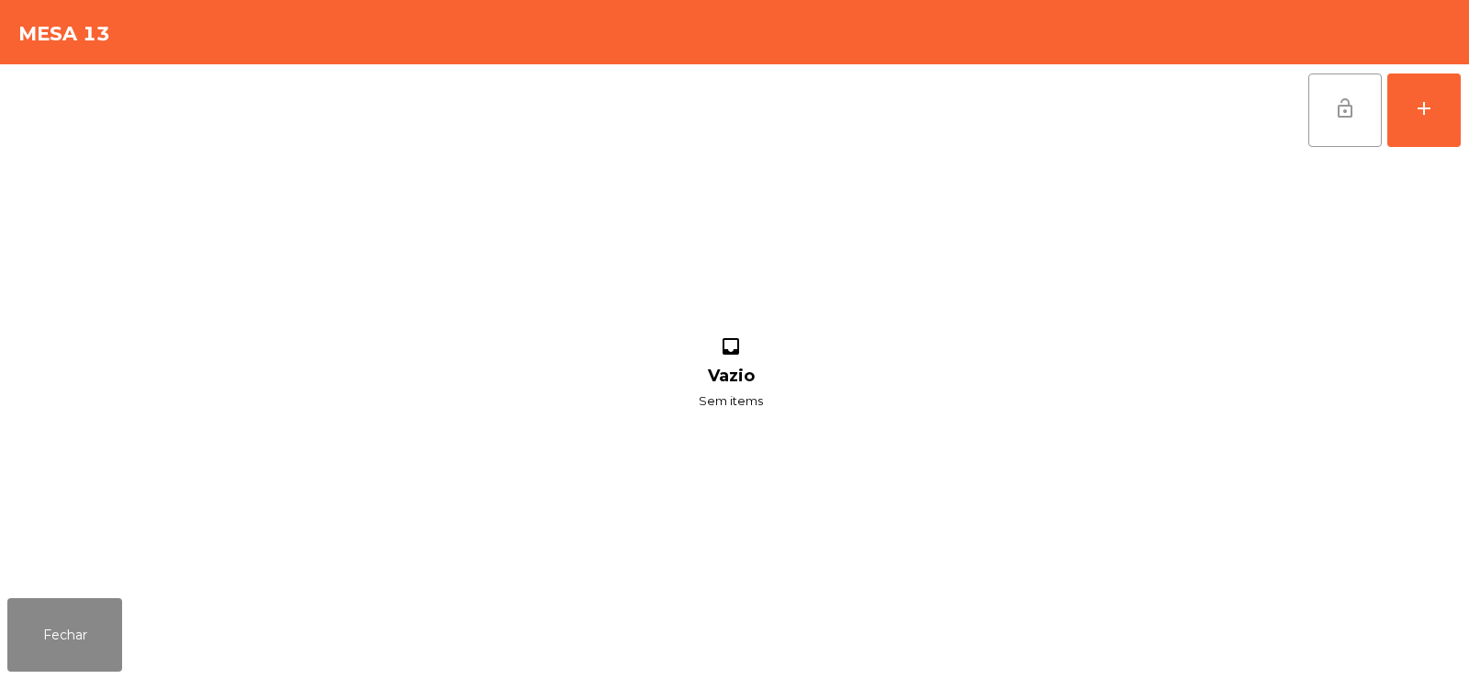
click at [1349, 118] on span "lock_open" at bounding box center [1345, 108] width 22 height 22
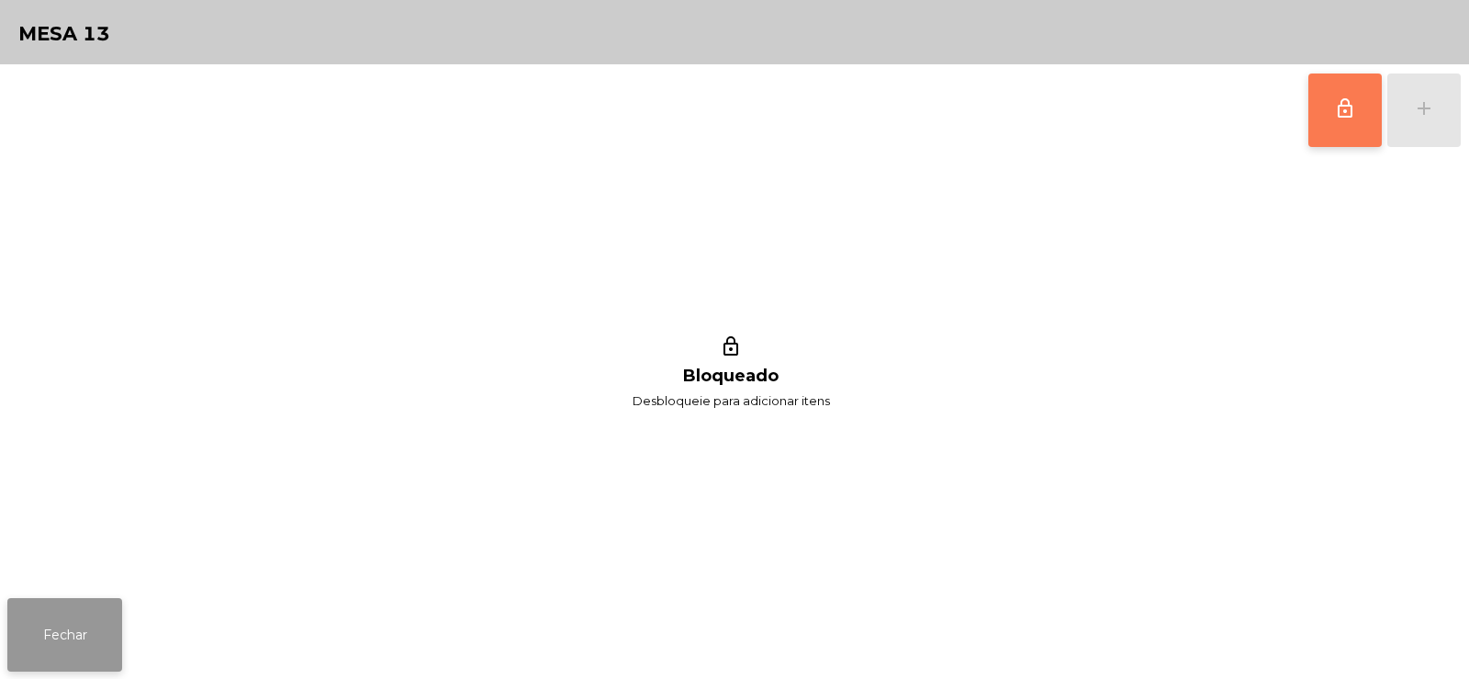
click at [68, 638] on button "Fechar" at bounding box center [64, 634] width 115 height 73
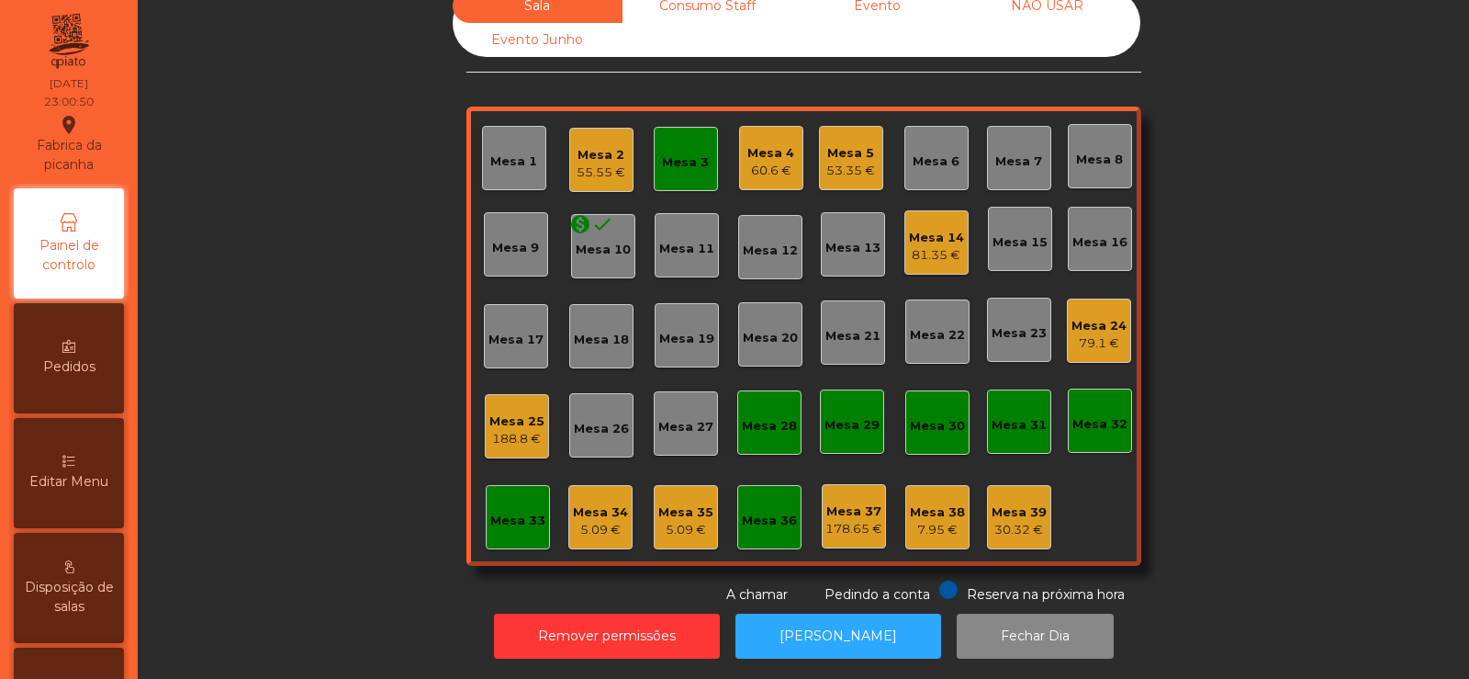
click at [678, 153] on div "Mesa 3" at bounding box center [685, 162] width 47 height 18
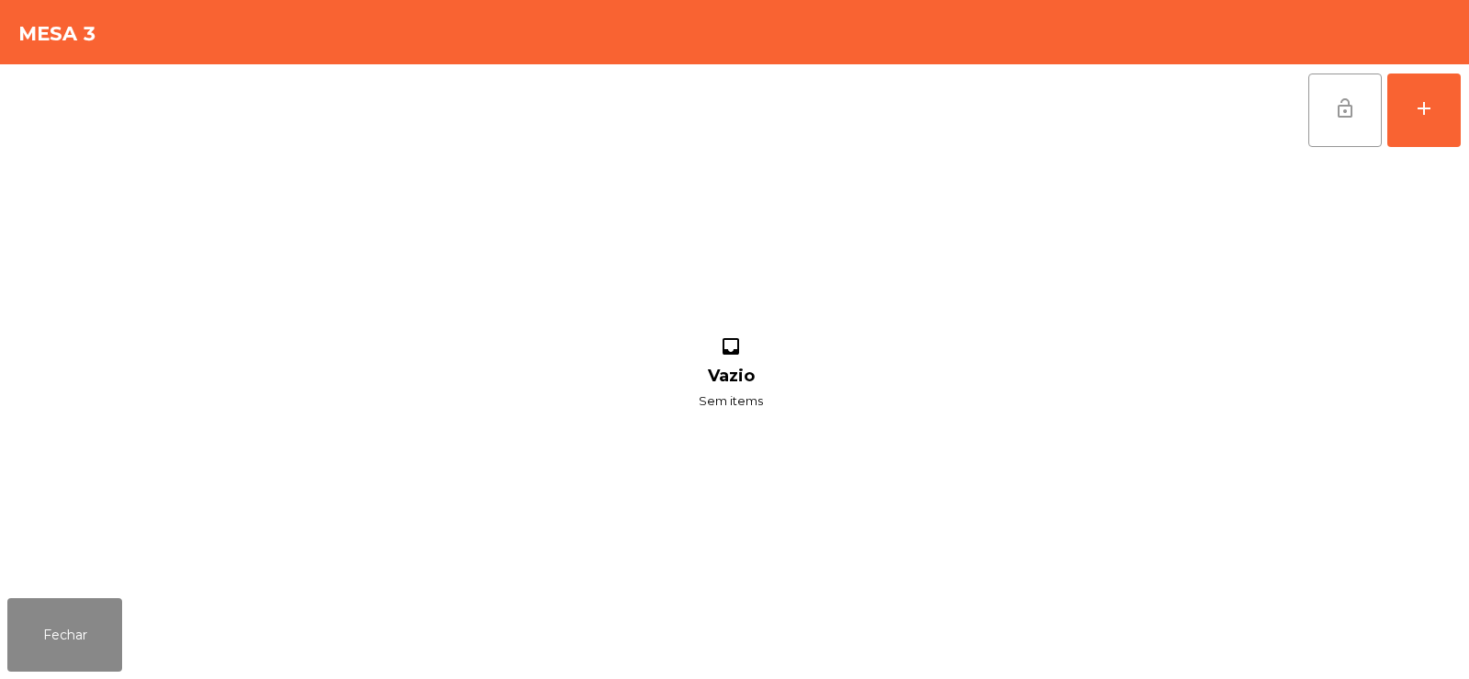
click at [1348, 108] on span "lock_open" at bounding box center [1345, 108] width 22 height 22
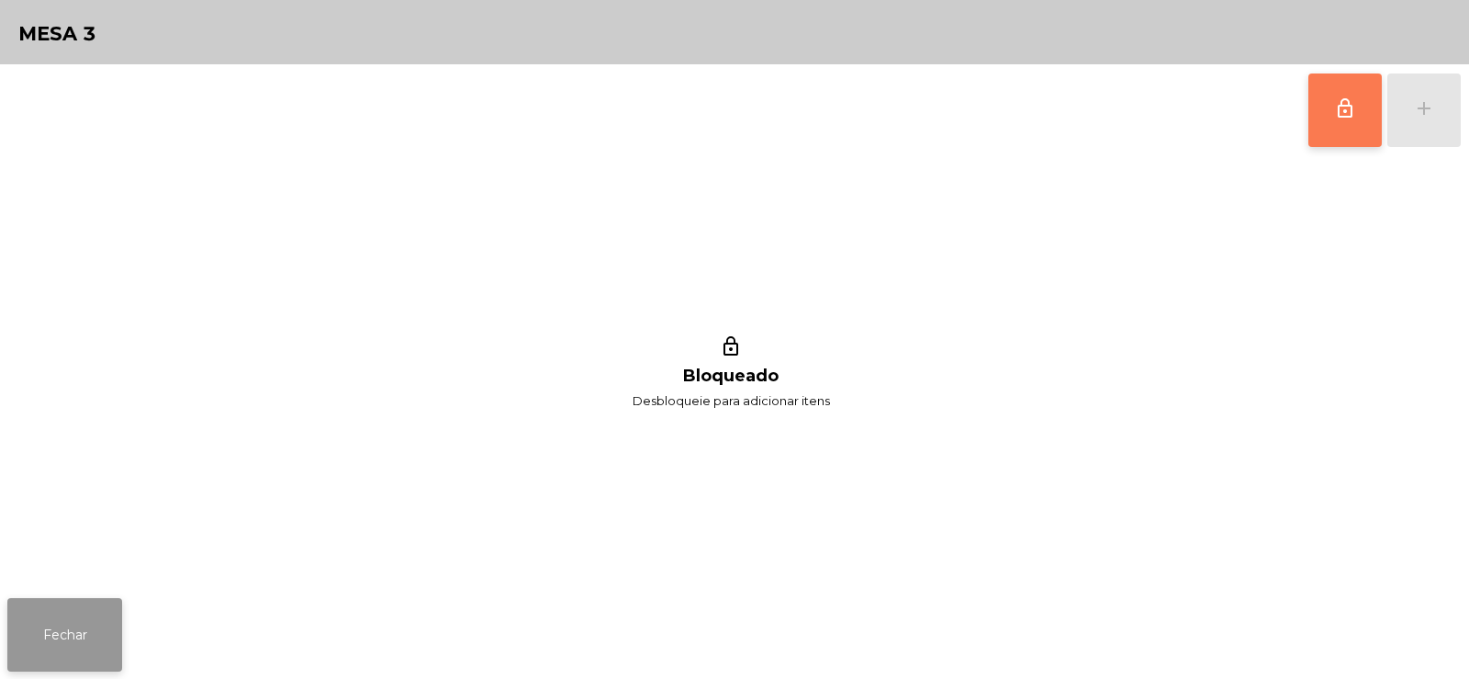
click at [70, 635] on button "Fechar" at bounding box center [64, 634] width 115 height 73
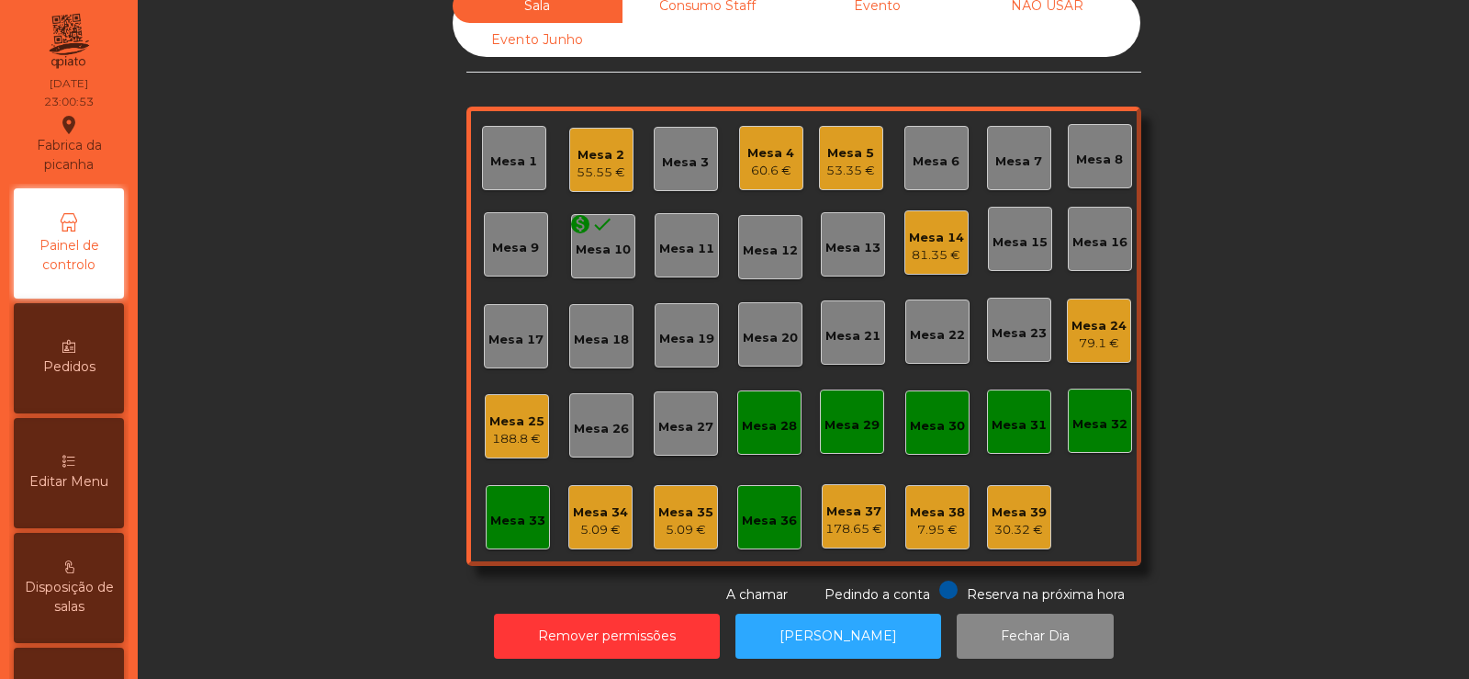
scroll to position [0, 0]
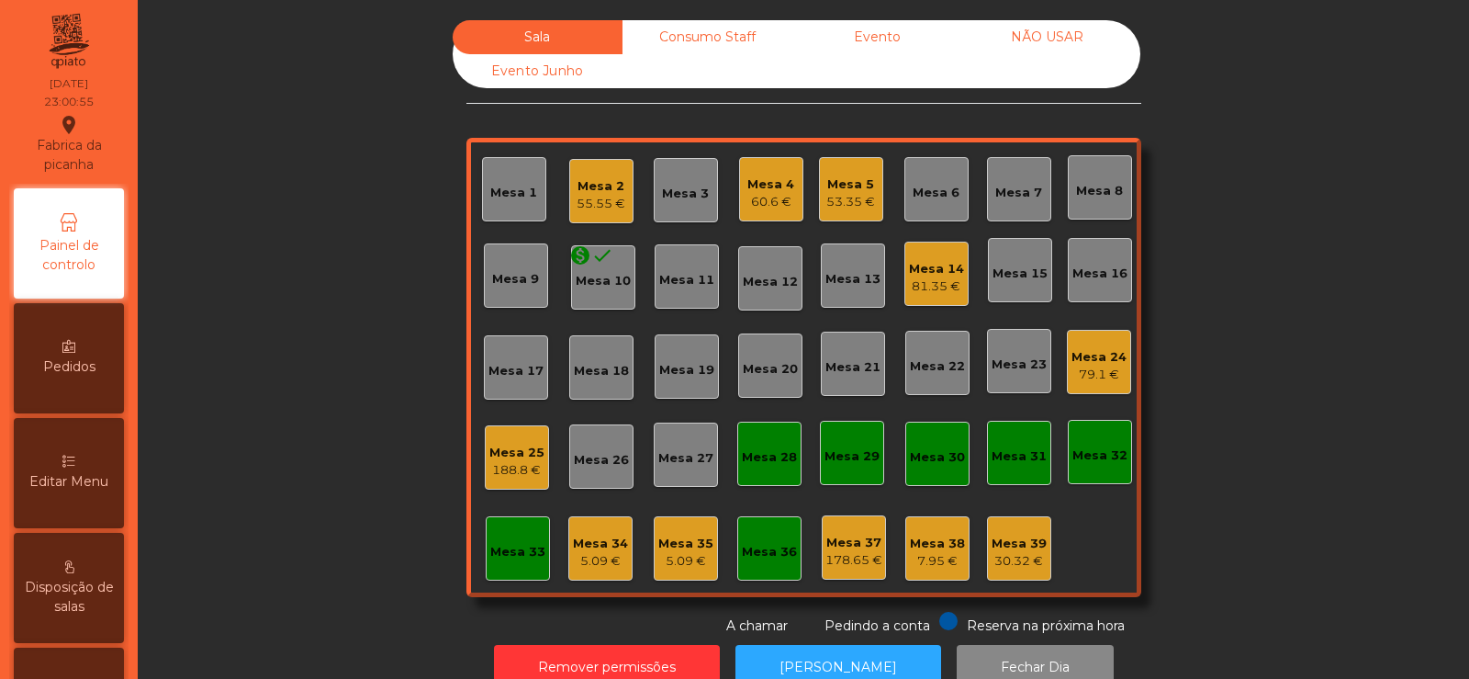
click at [1102, 452] on div "Mesa 32" at bounding box center [1100, 455] width 55 height 18
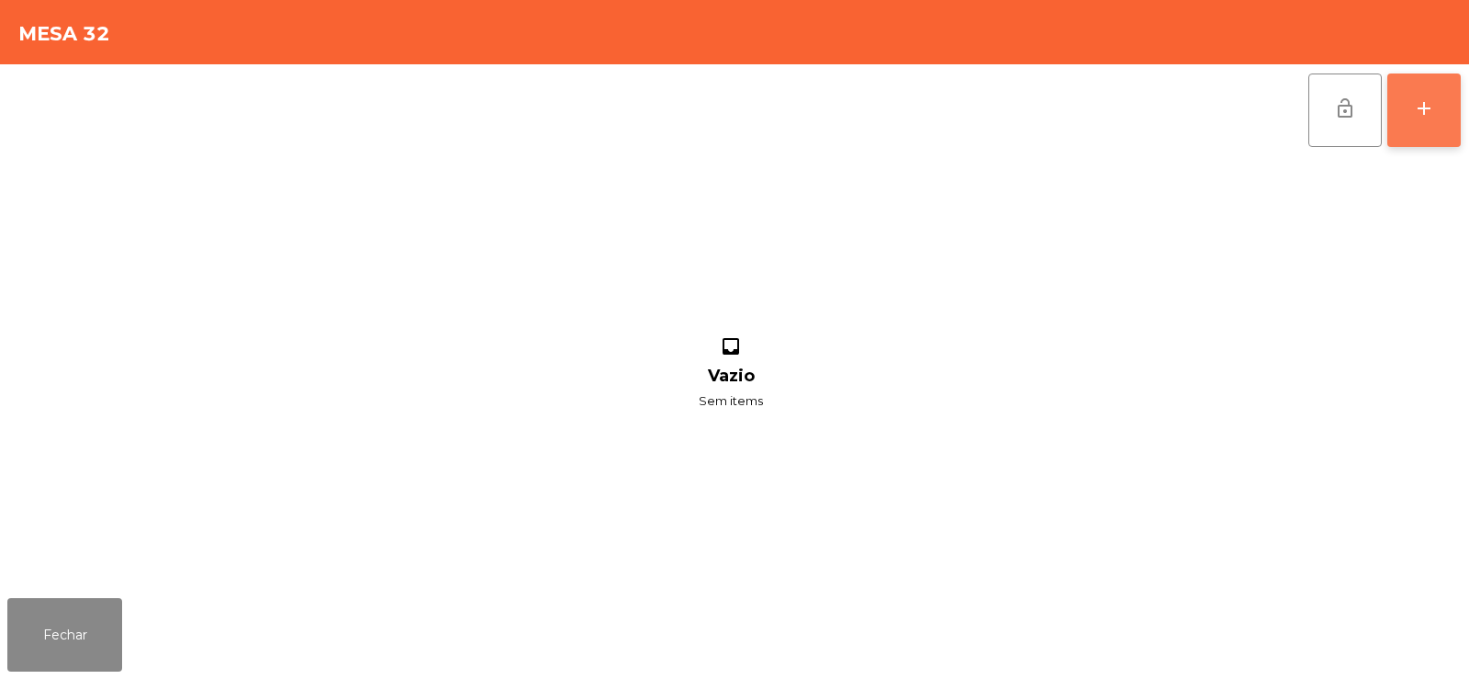
click at [1417, 129] on button "add" at bounding box center [1424, 109] width 73 height 73
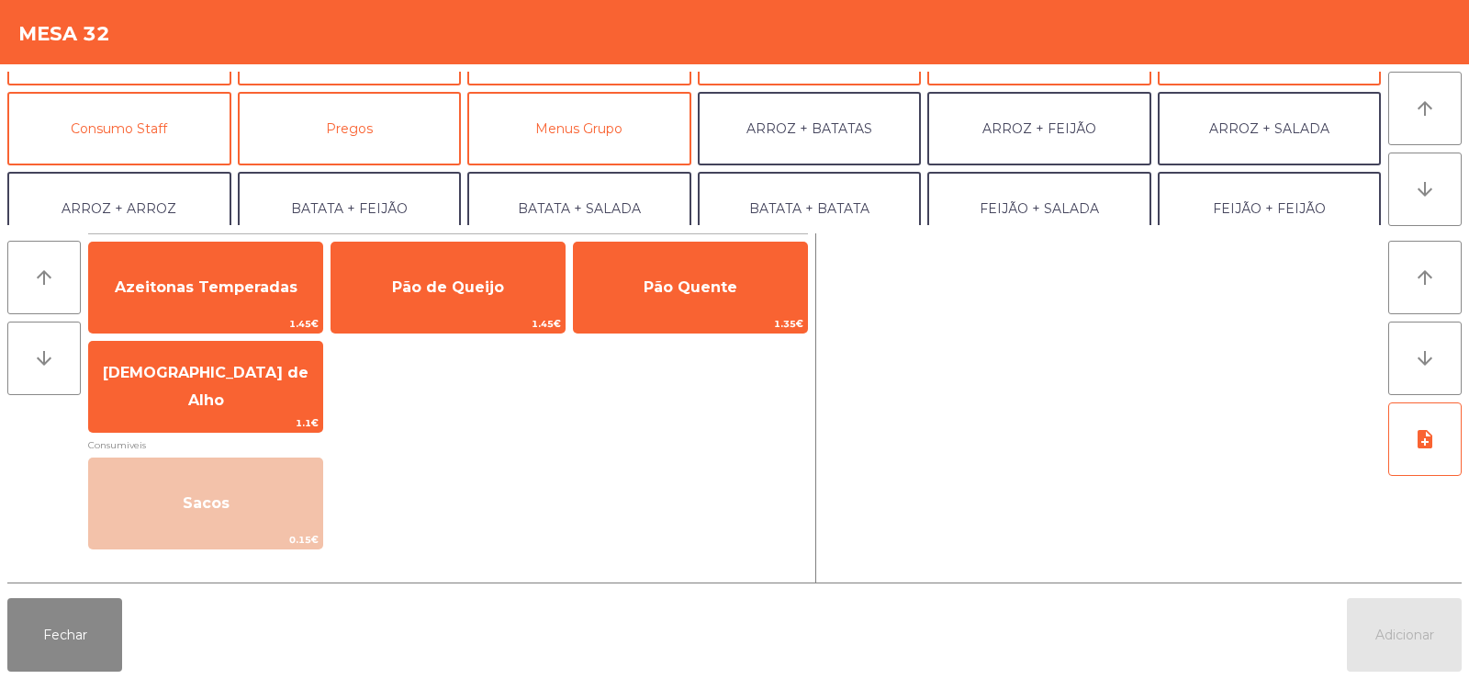
scroll to position [144, 0]
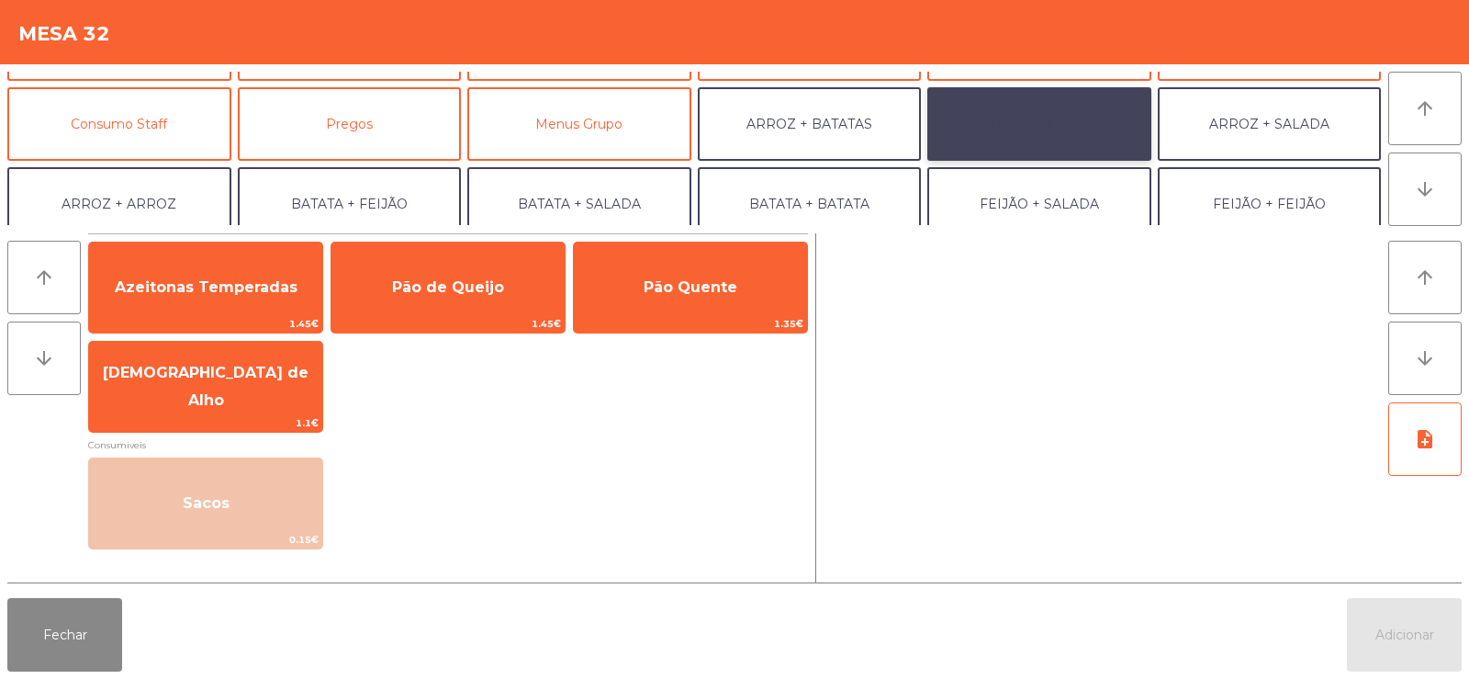
click at [1016, 128] on button "ARROZ + FEIJÃO" at bounding box center [1039, 123] width 224 height 73
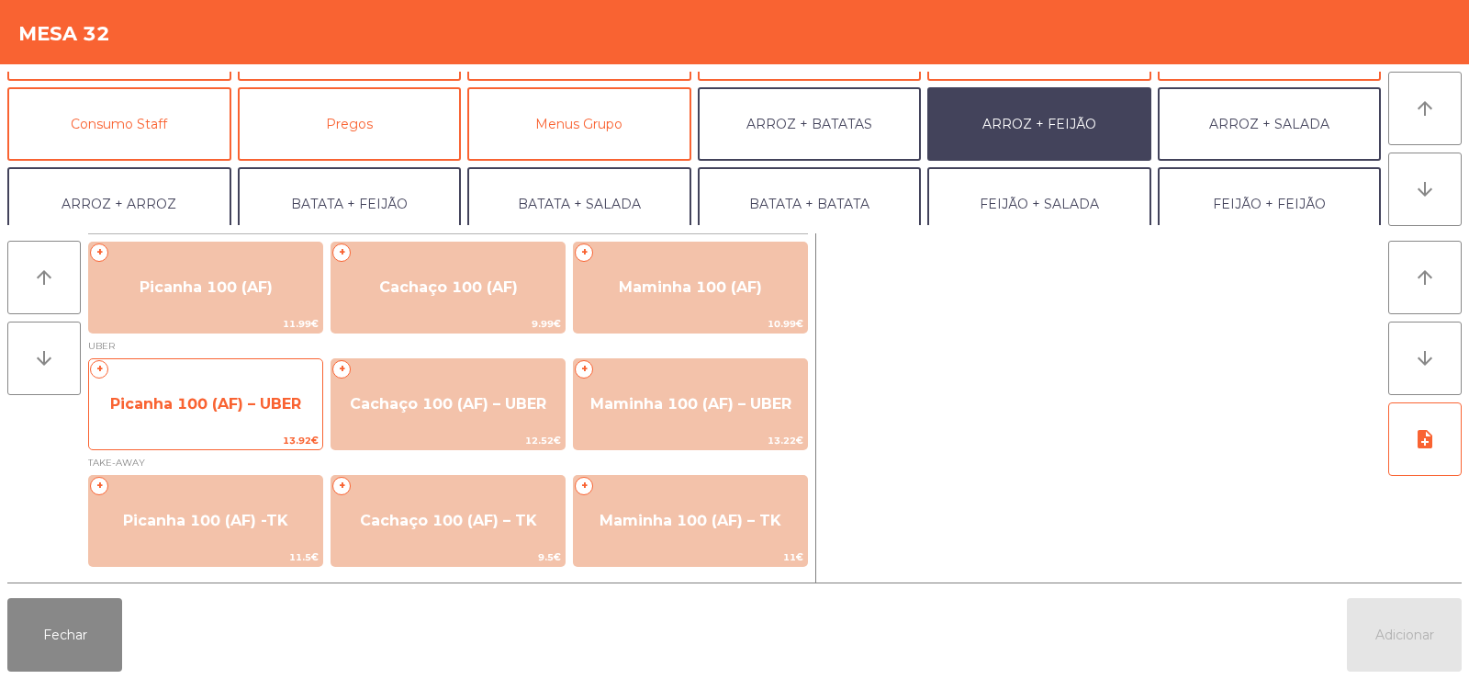
click at [174, 385] on span "Picanha 100 (AF) – UBER" at bounding box center [205, 404] width 233 height 50
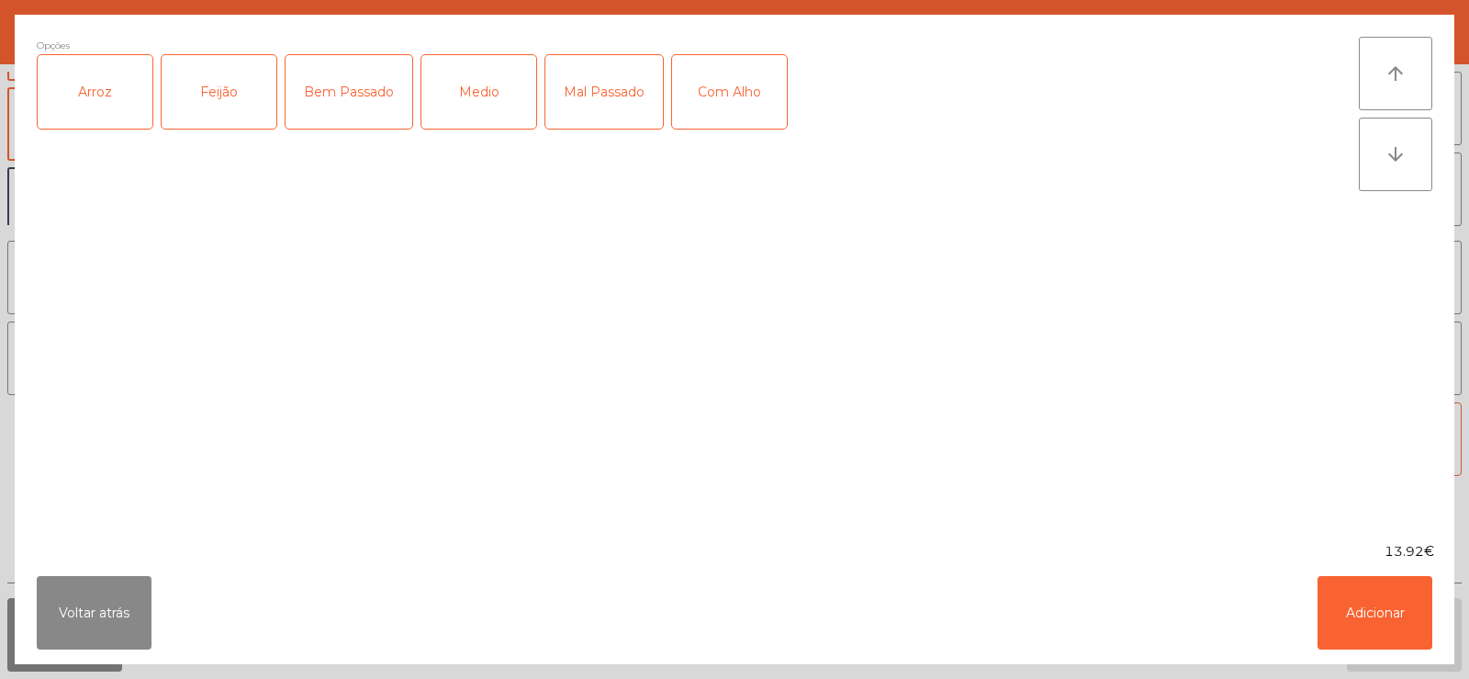
click at [100, 101] on div "Arroz" at bounding box center [95, 91] width 115 height 73
click at [202, 103] on div "Feijão" at bounding box center [219, 91] width 115 height 73
click at [356, 114] on div "Bem Passado" at bounding box center [349, 91] width 127 height 73
click at [1371, 632] on button "Adicionar" at bounding box center [1375, 612] width 115 height 73
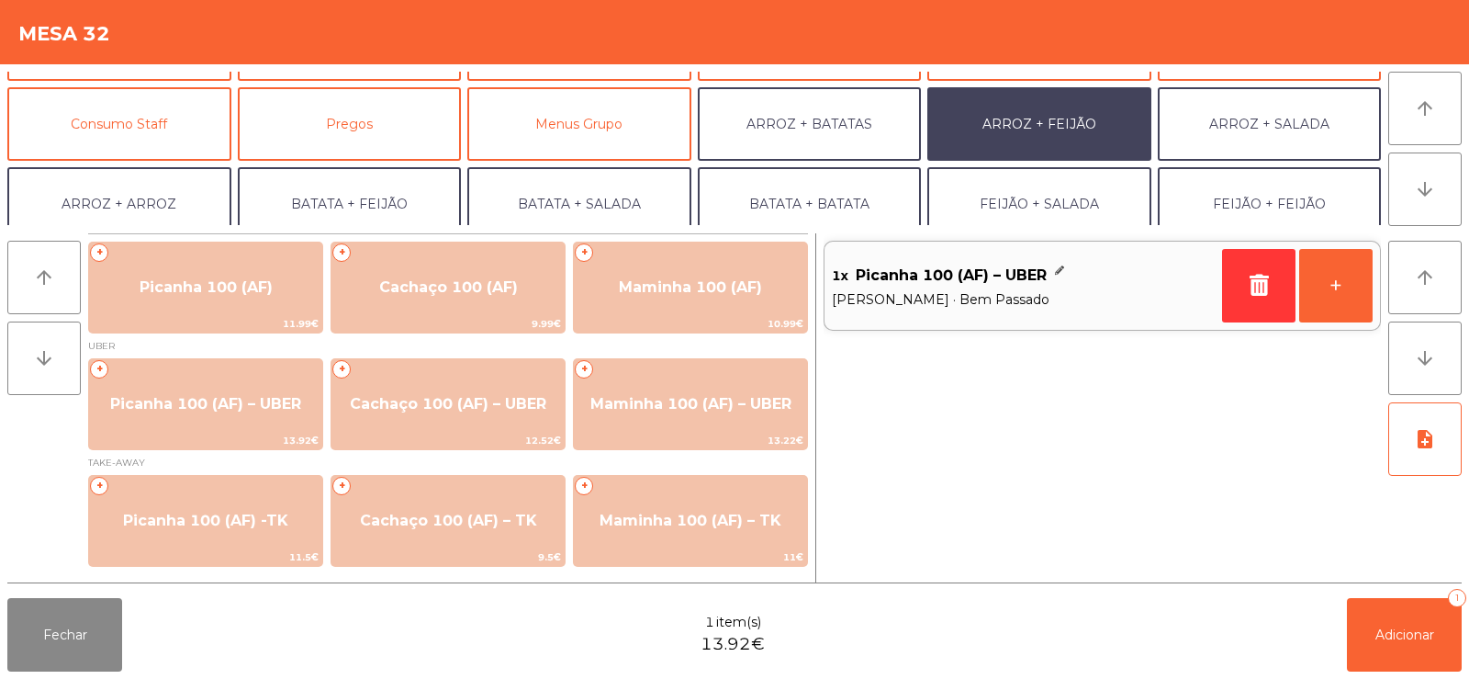
scroll to position [240, 0]
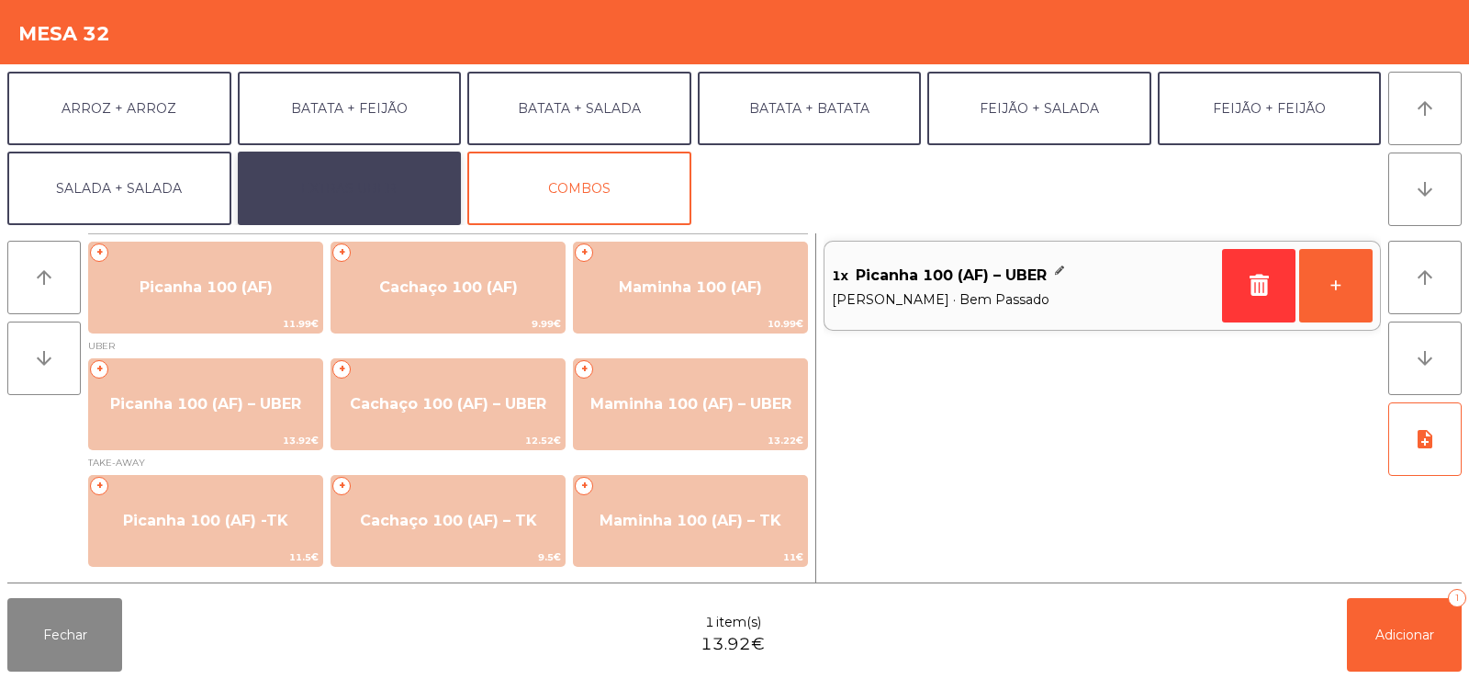
click at [395, 206] on button "EXTRAS UBER" at bounding box center [350, 188] width 224 height 73
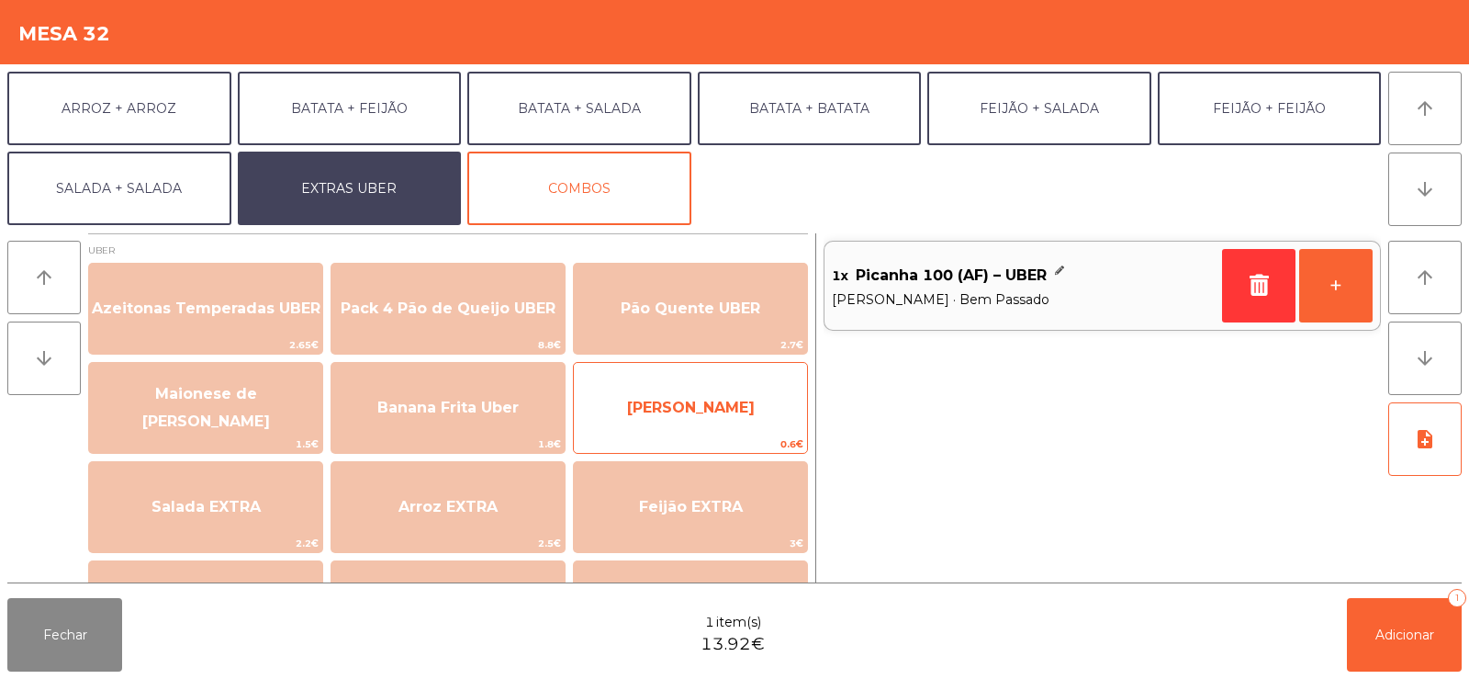
click at [723, 402] on span "[PERSON_NAME]" at bounding box center [691, 407] width 128 height 17
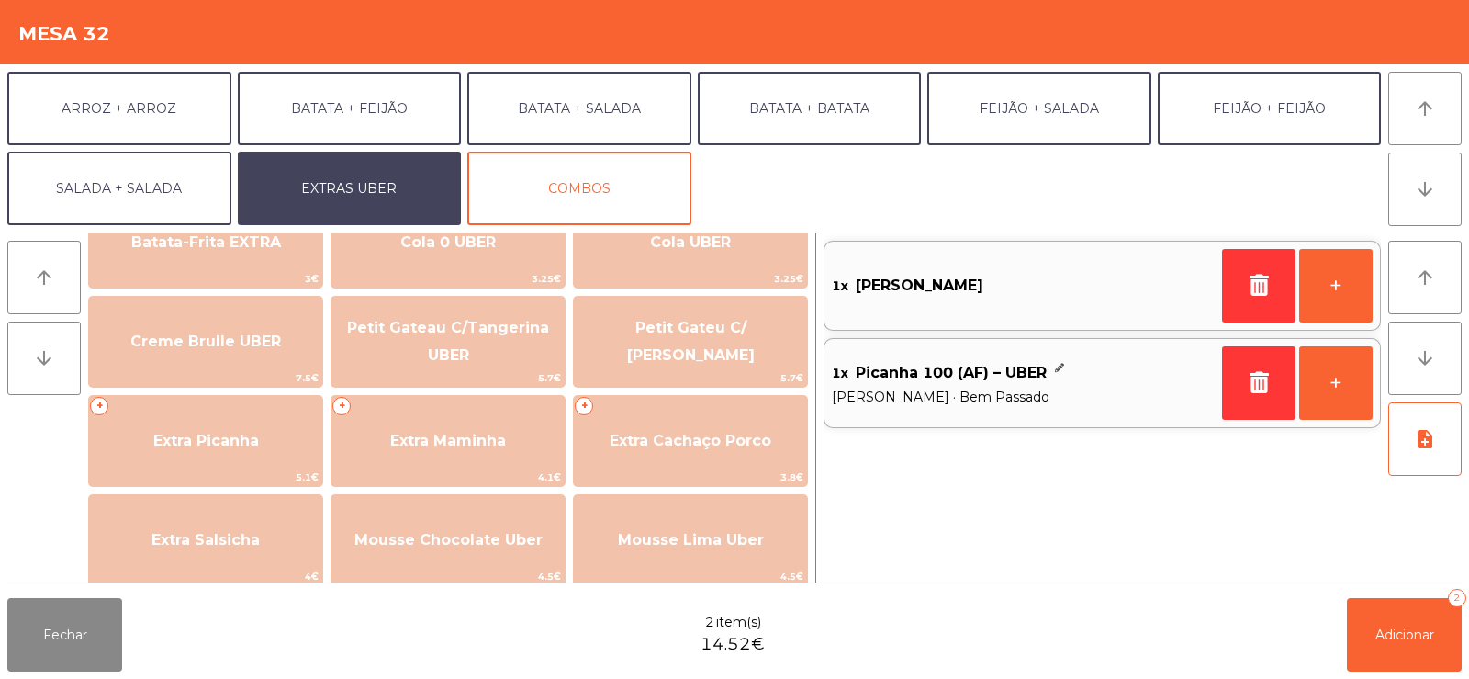
scroll to position [365, 0]
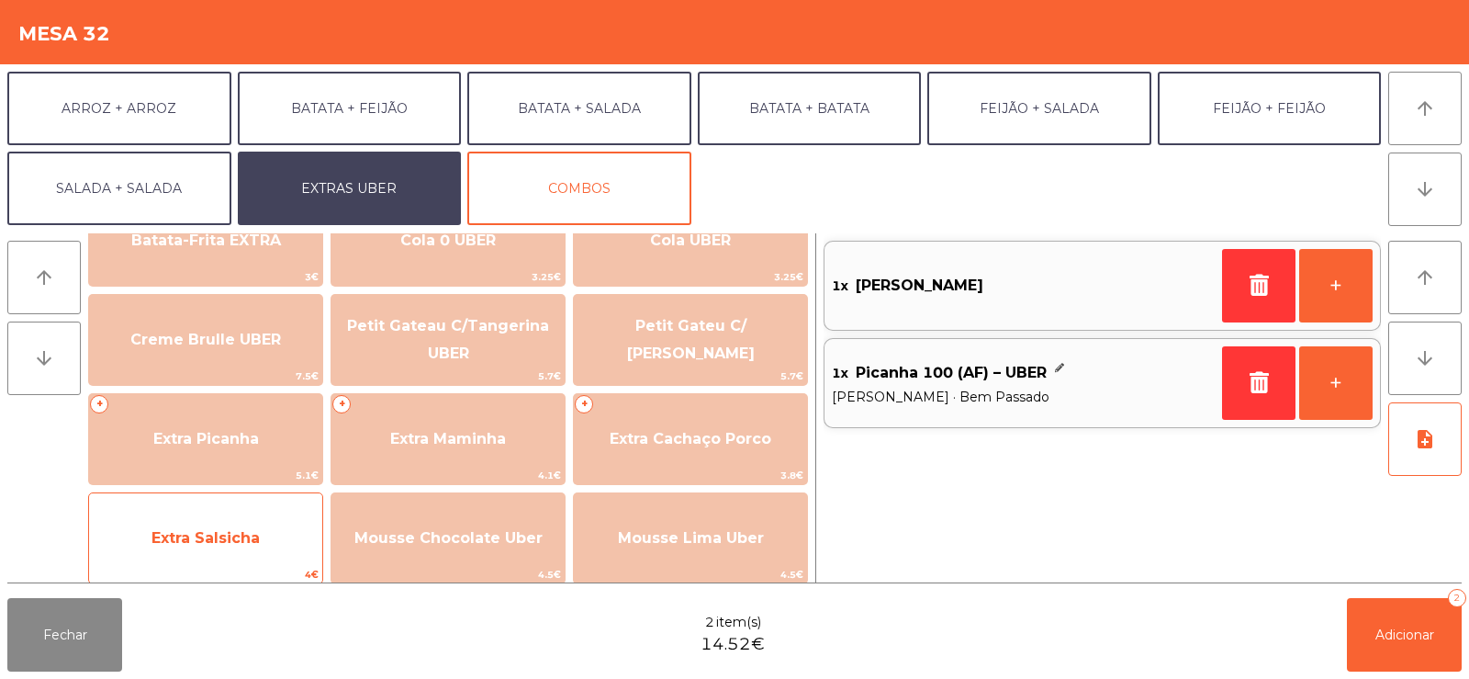
click at [277, 540] on span "Extra Salsicha" at bounding box center [205, 538] width 233 height 50
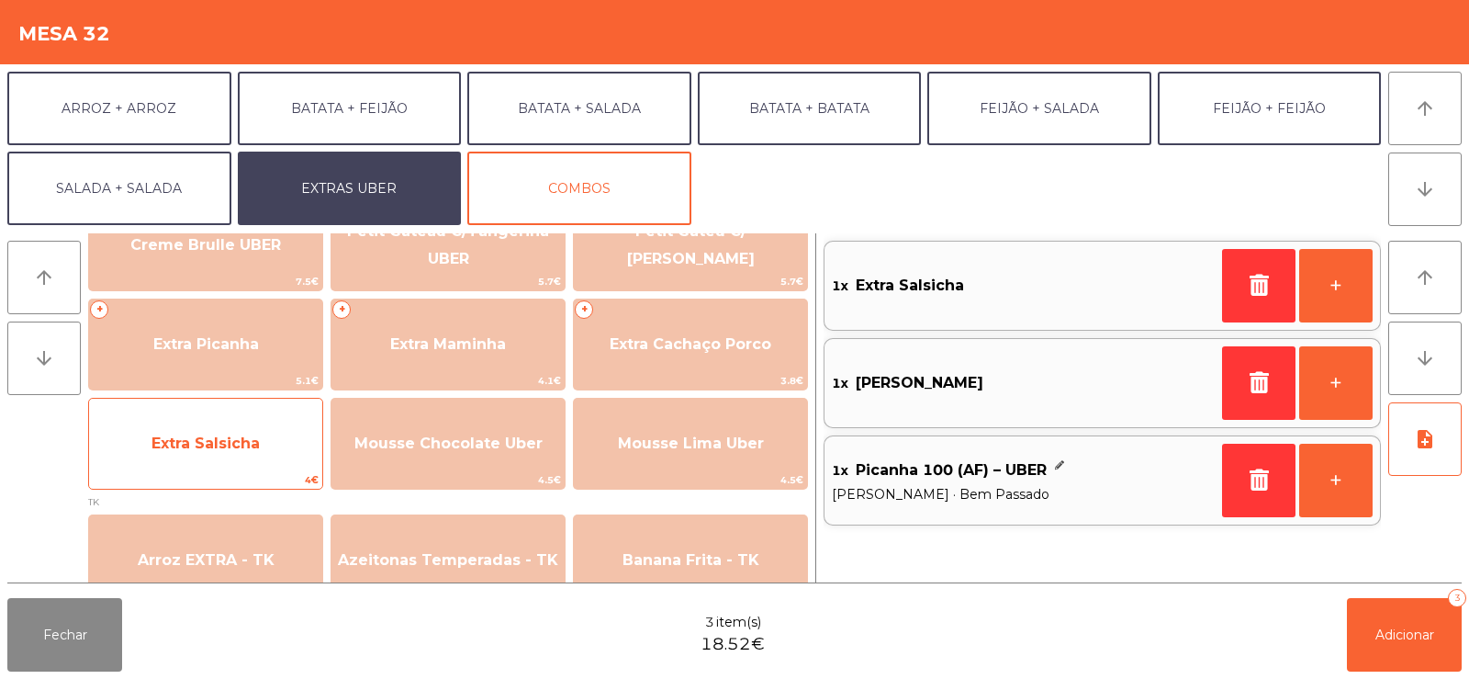
scroll to position [469, 0]
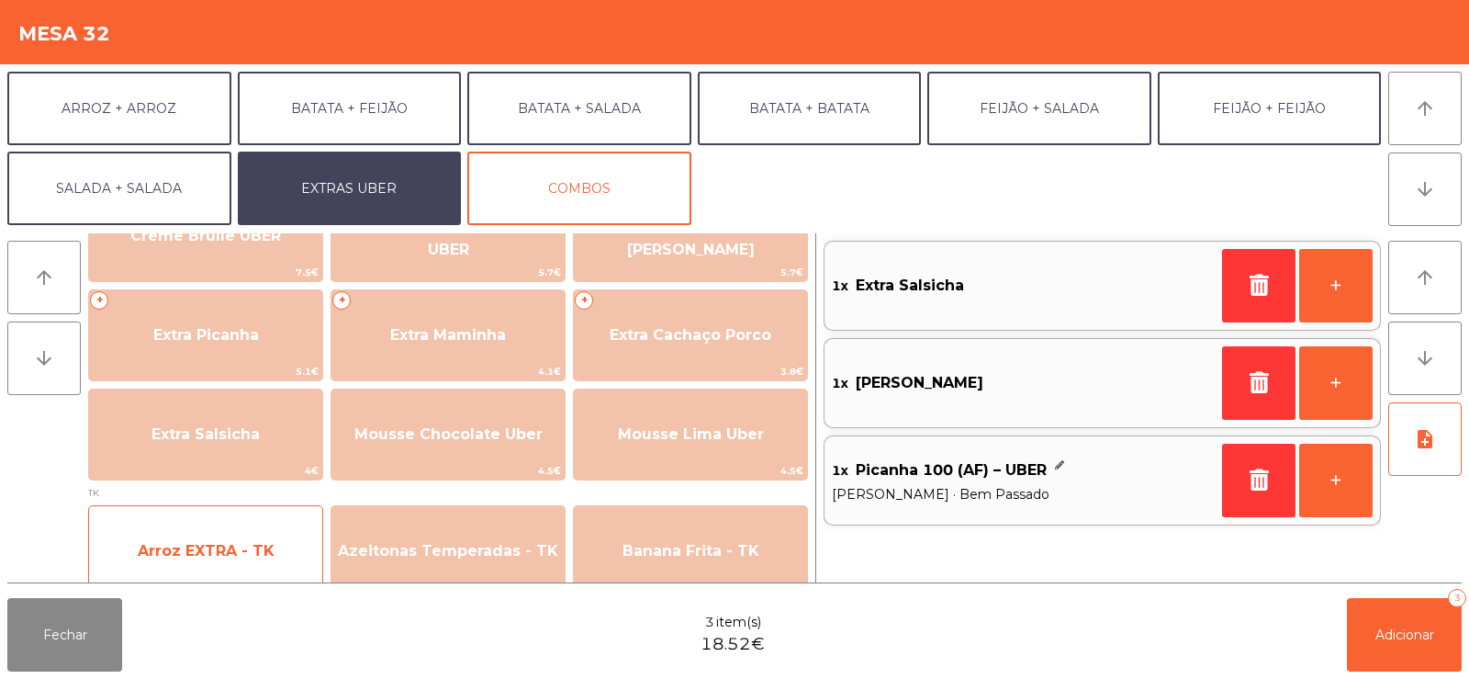
click at [273, 550] on span "Arroz EXTRA - TK" at bounding box center [205, 551] width 233 height 50
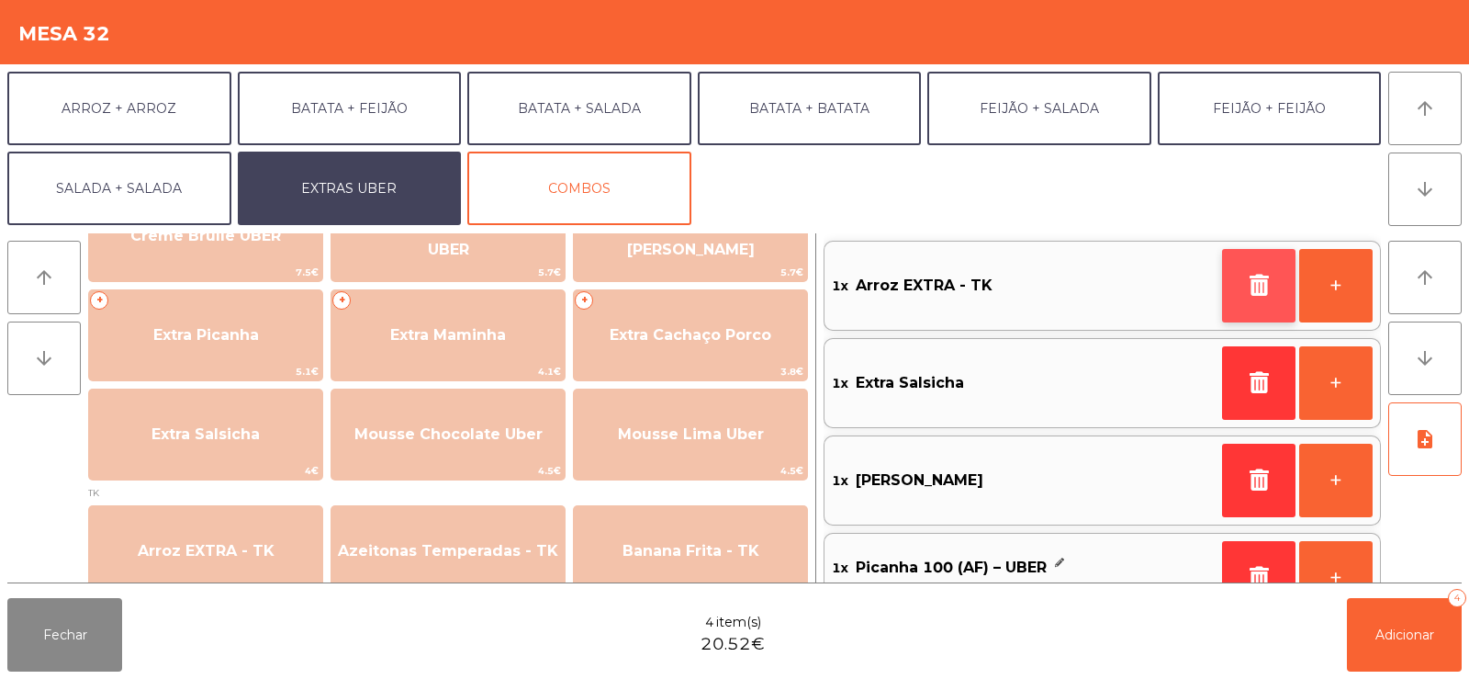
click at [1246, 298] on button "button" at bounding box center [1258, 285] width 73 height 73
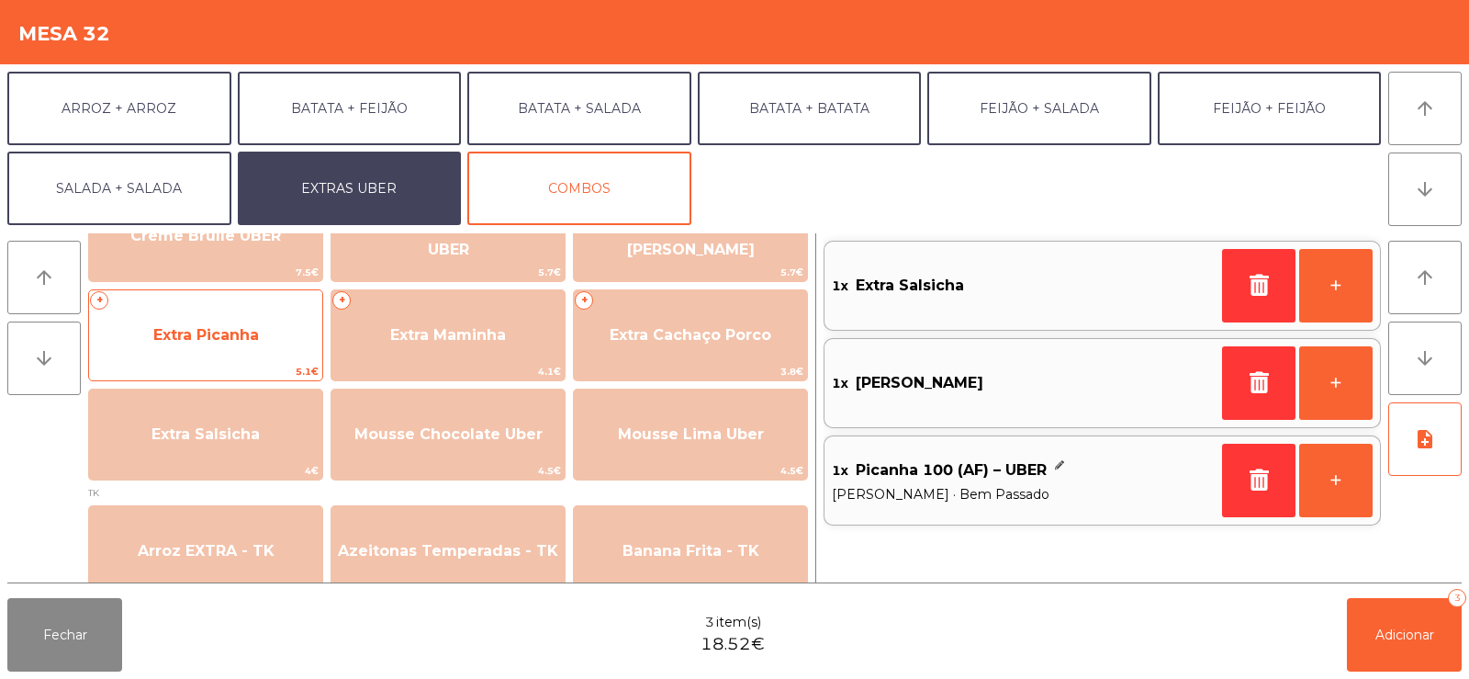
click at [272, 341] on span "Extra Picanha" at bounding box center [205, 335] width 233 height 50
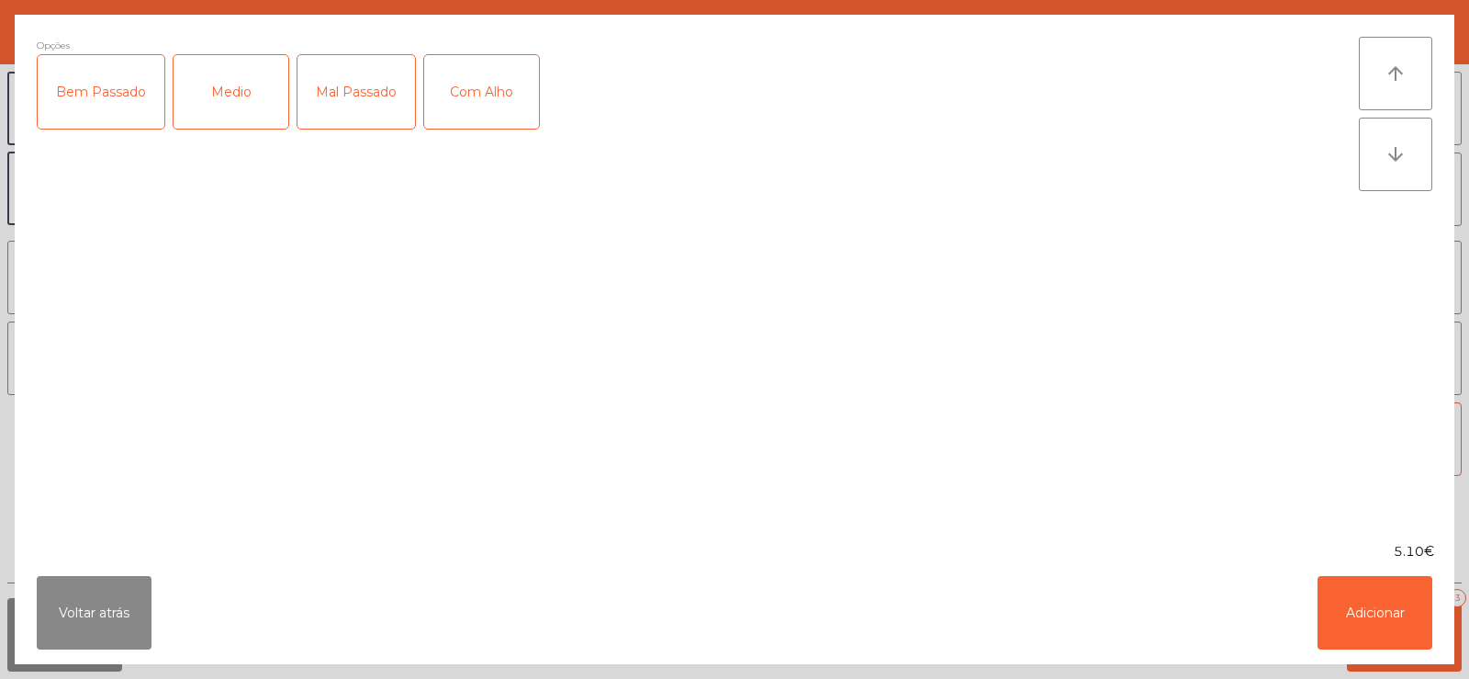
click at [115, 107] on div "Bem Passado" at bounding box center [101, 91] width 127 height 73
click at [1384, 613] on button "Adicionar" at bounding box center [1375, 612] width 115 height 73
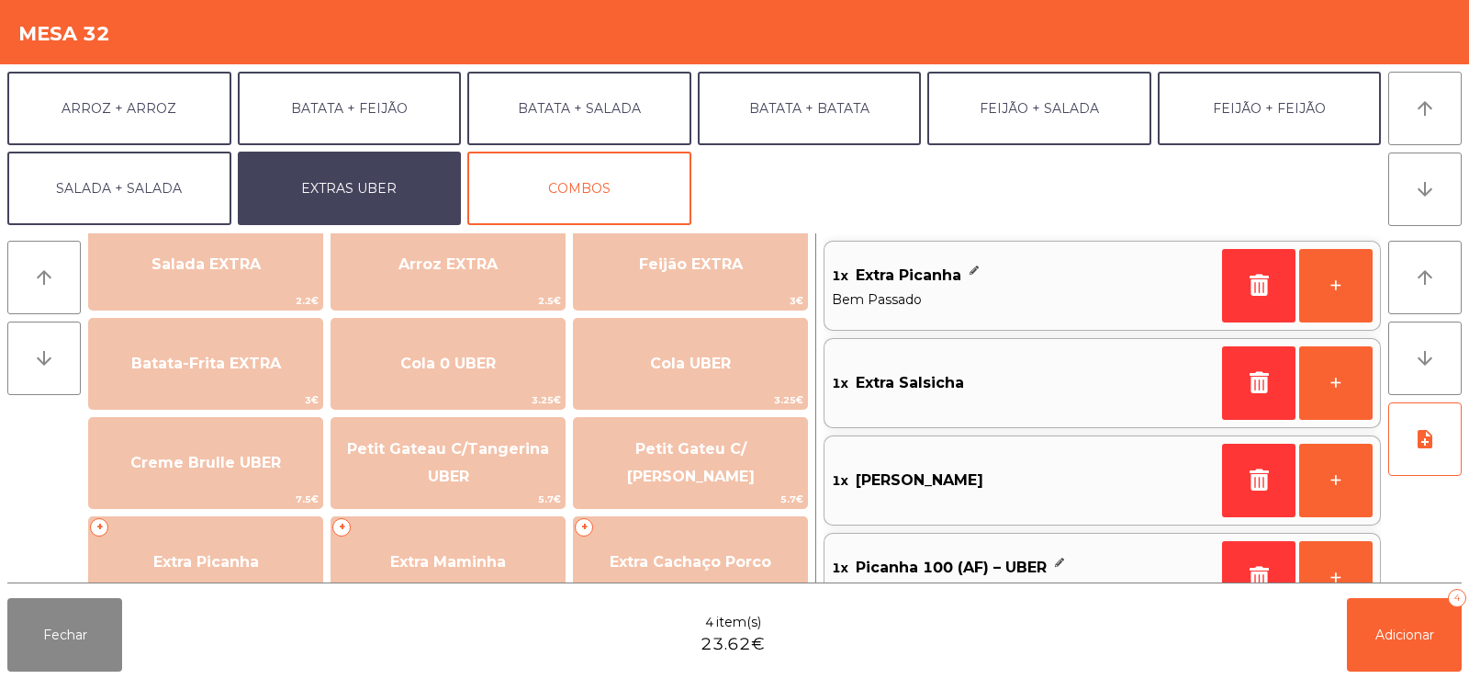
scroll to position [238, 0]
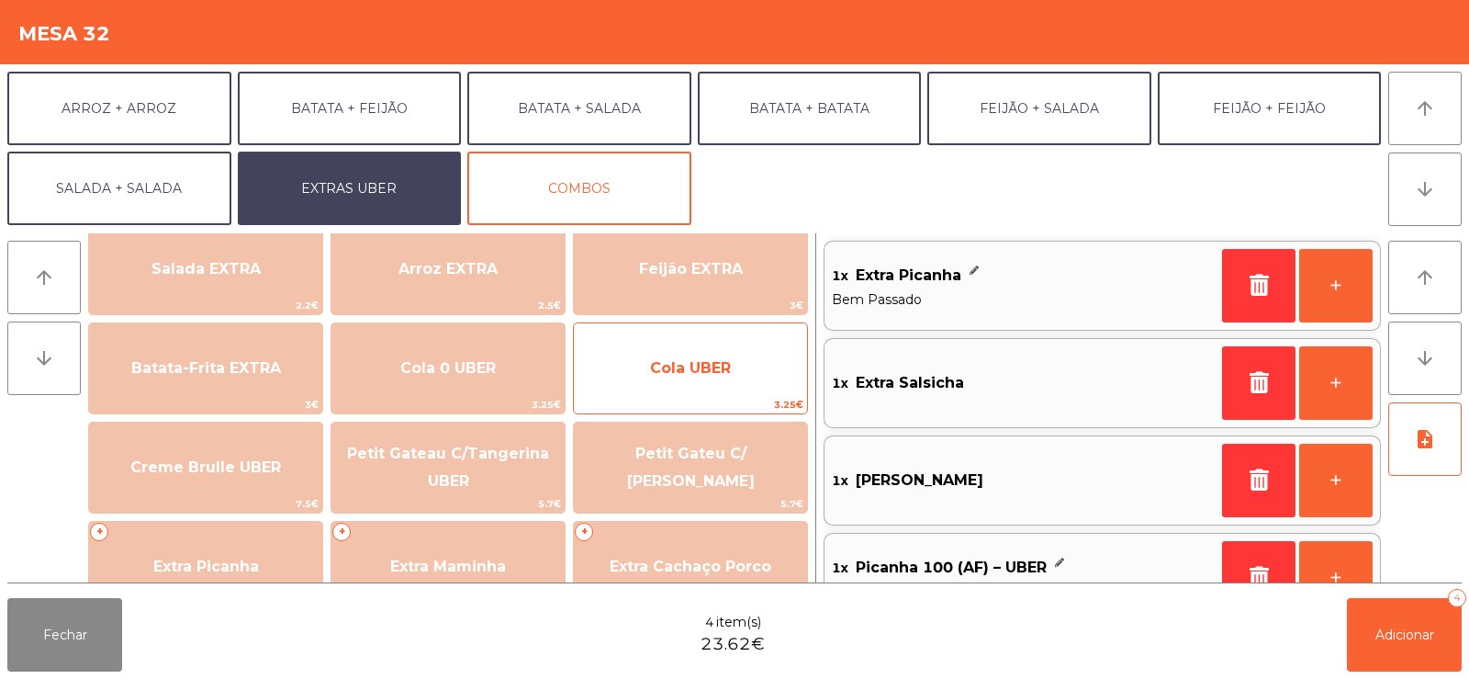
click at [703, 388] on span "Cola UBER" at bounding box center [690, 368] width 233 height 50
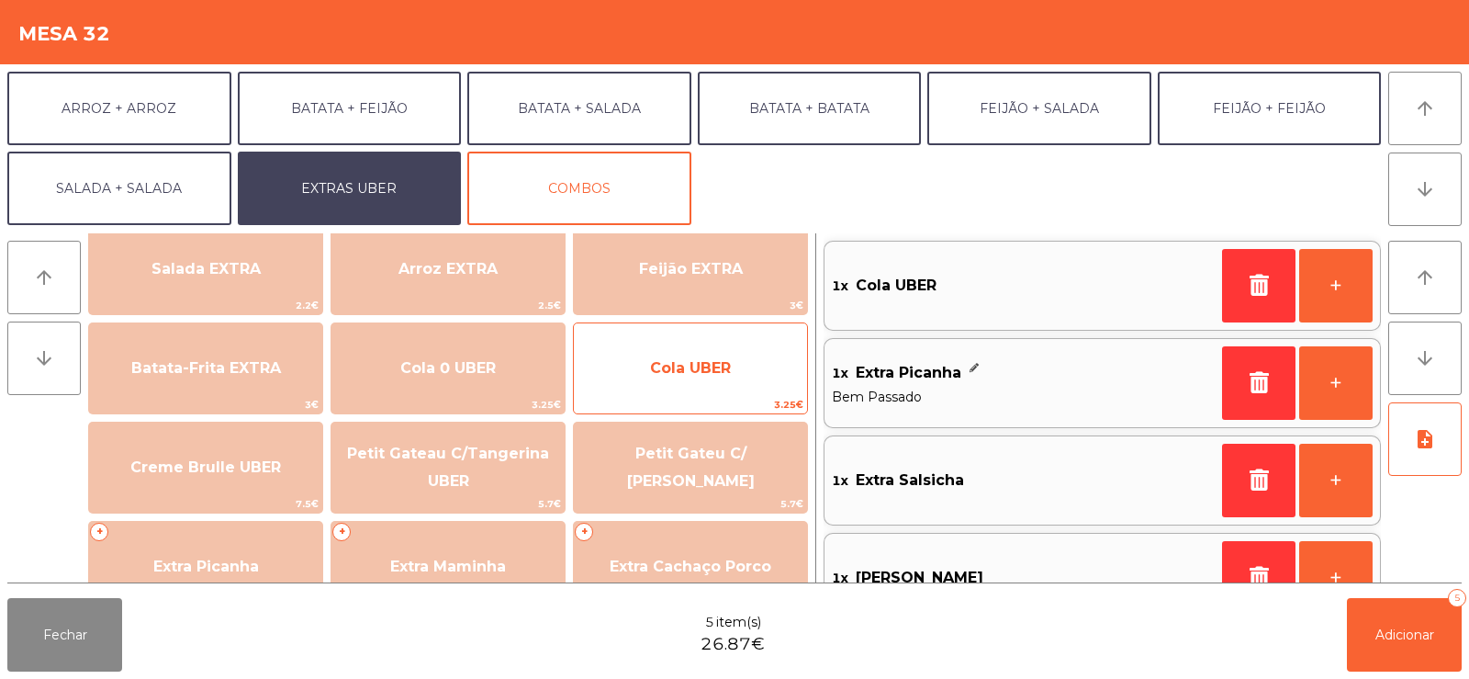
scroll to position [7, 0]
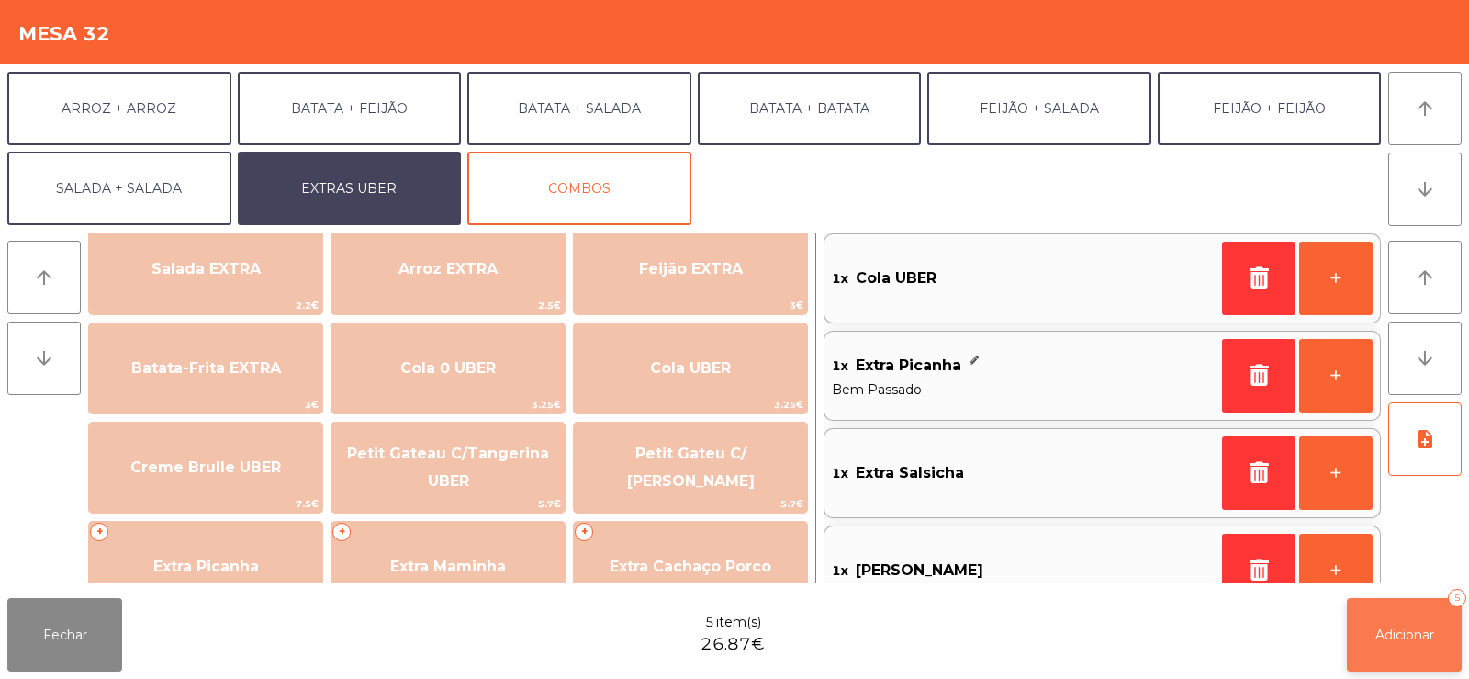
click at [1420, 616] on button "Adicionar 5" at bounding box center [1404, 634] width 115 height 73
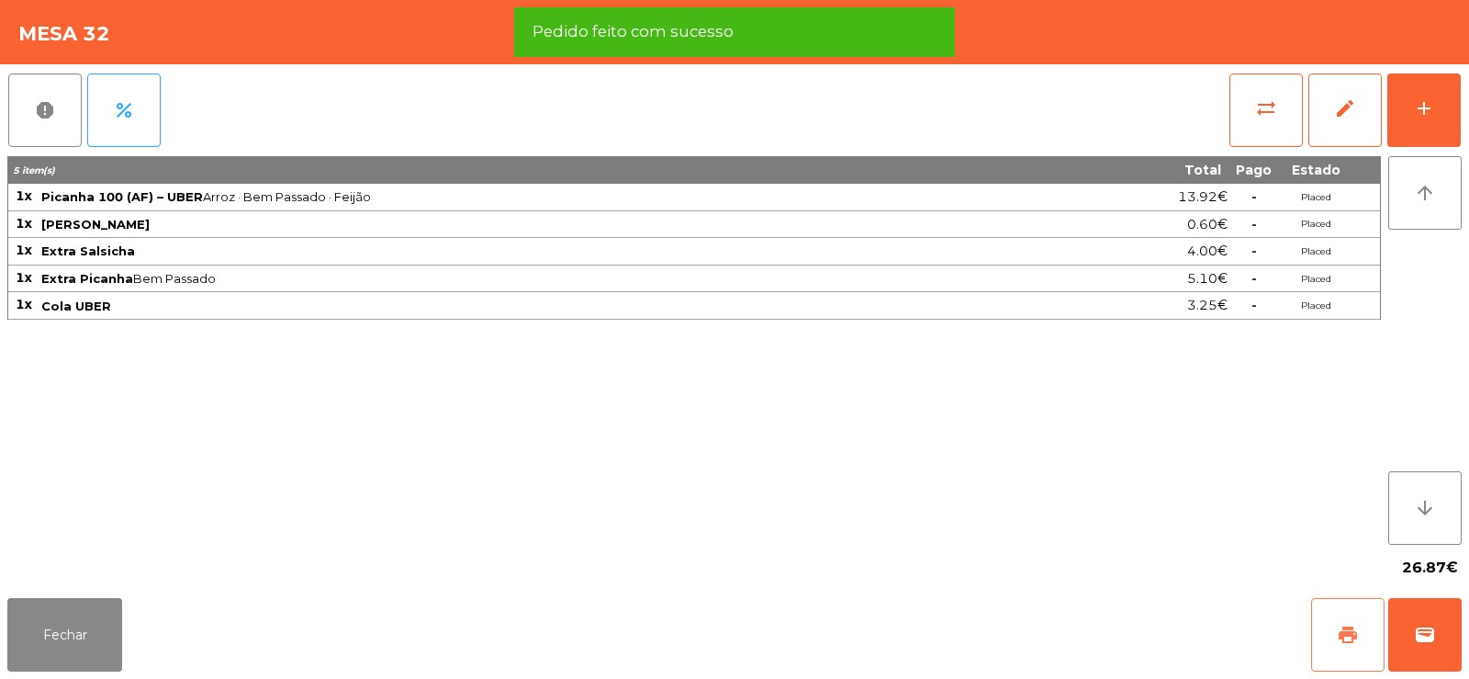
click at [1345, 611] on button "print" at bounding box center [1347, 634] width 73 height 73
click at [1431, 632] on span "wallet" at bounding box center [1425, 635] width 22 height 22
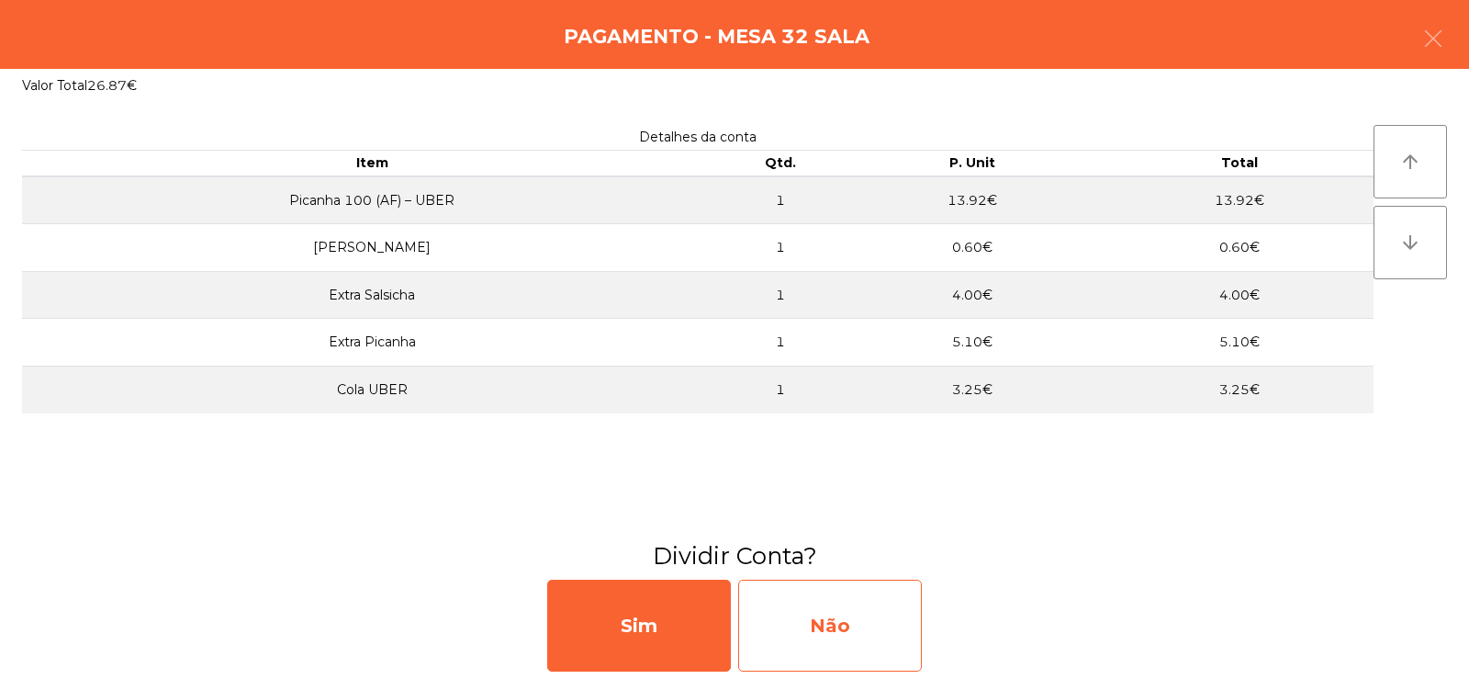
click at [893, 624] on div "Não" at bounding box center [830, 625] width 184 height 92
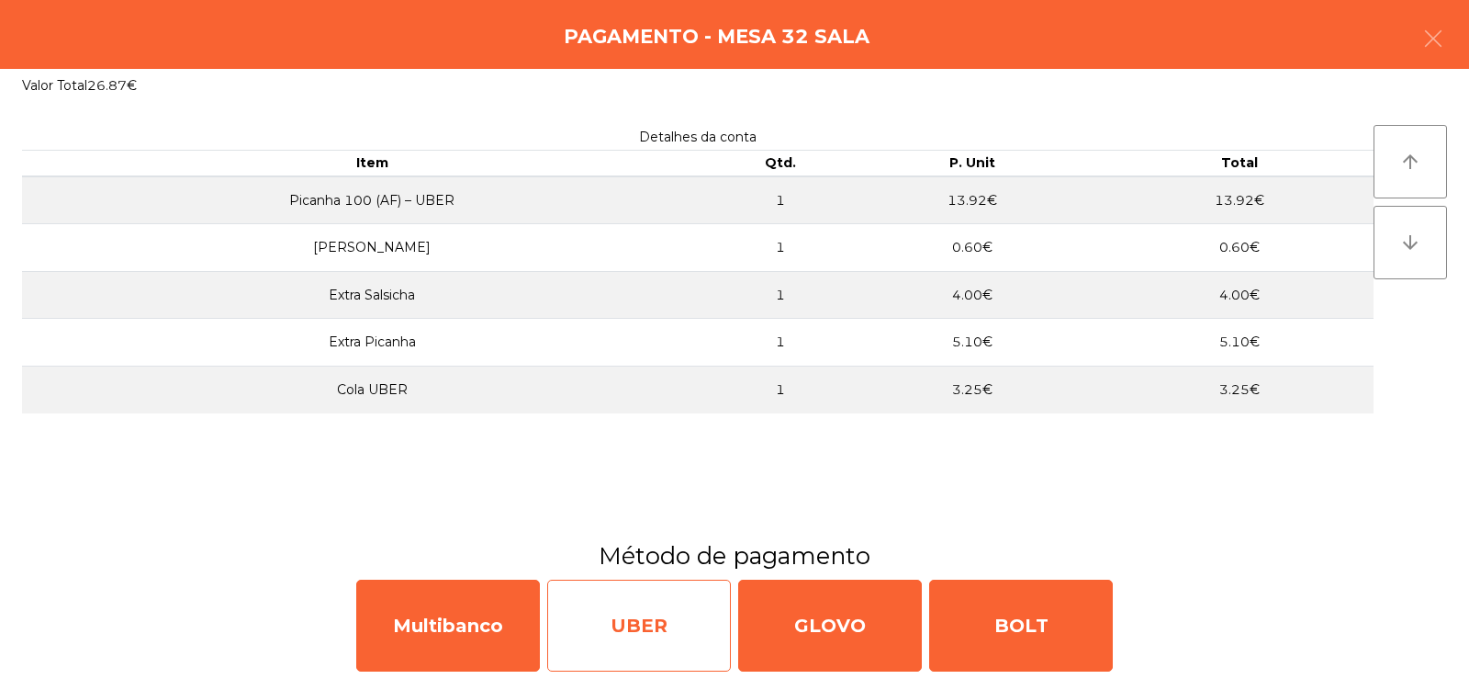
click at [678, 643] on div "UBER" at bounding box center [639, 625] width 184 height 92
select select "**"
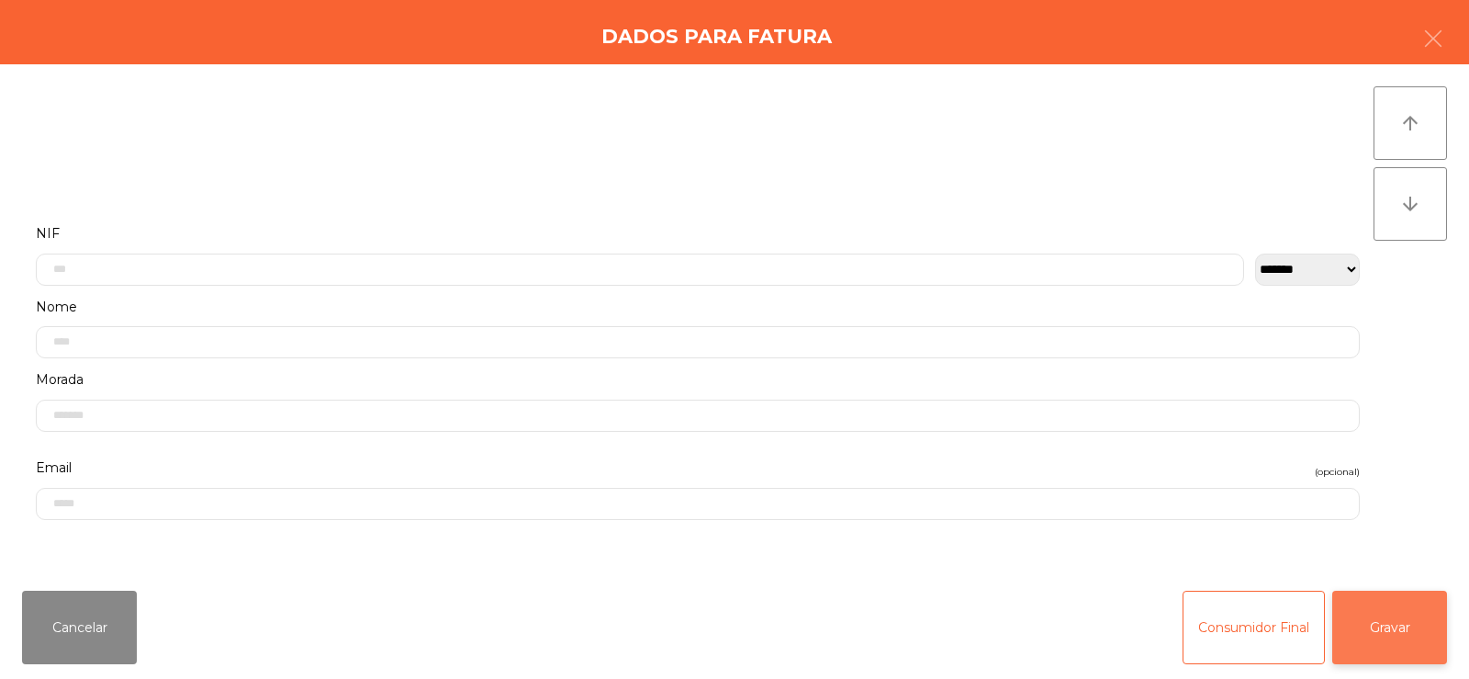
click at [1401, 624] on button "Gravar" at bounding box center [1389, 626] width 115 height 73
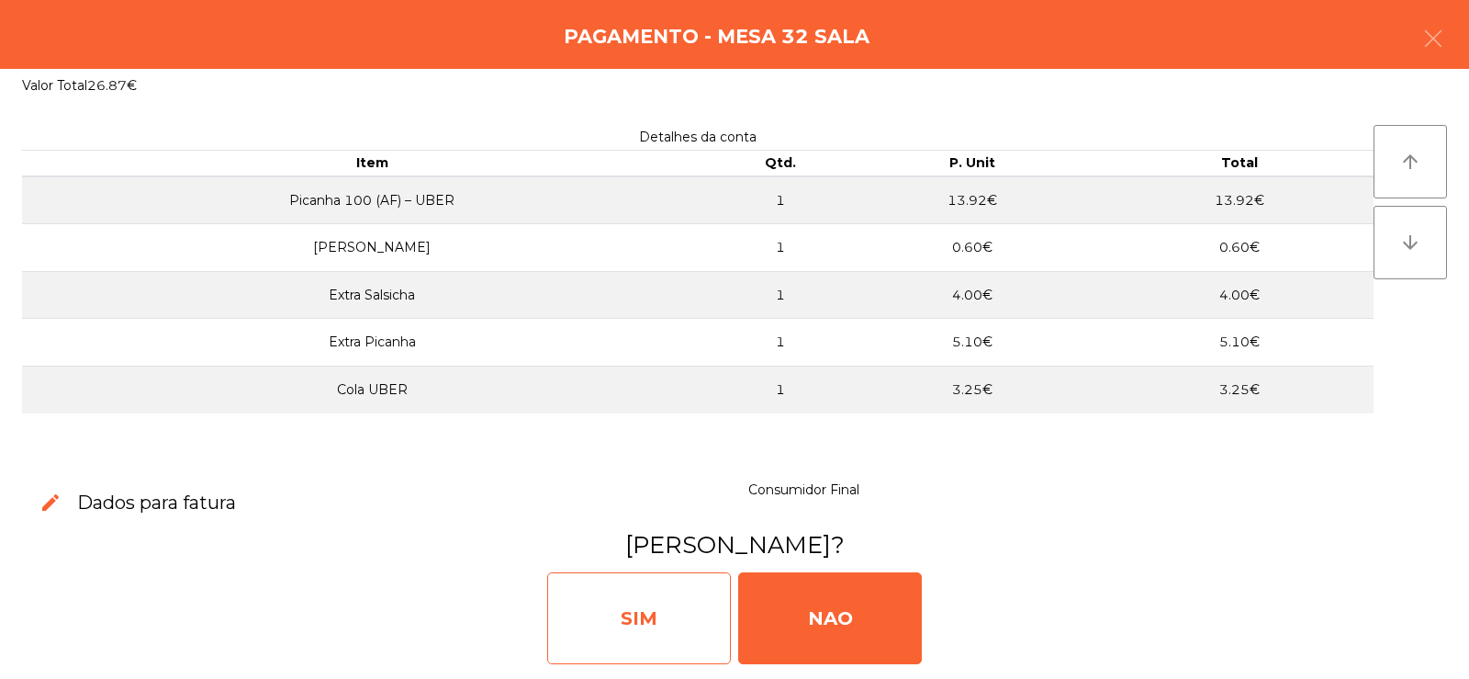
click at [676, 626] on div "SIM" at bounding box center [639, 618] width 184 height 92
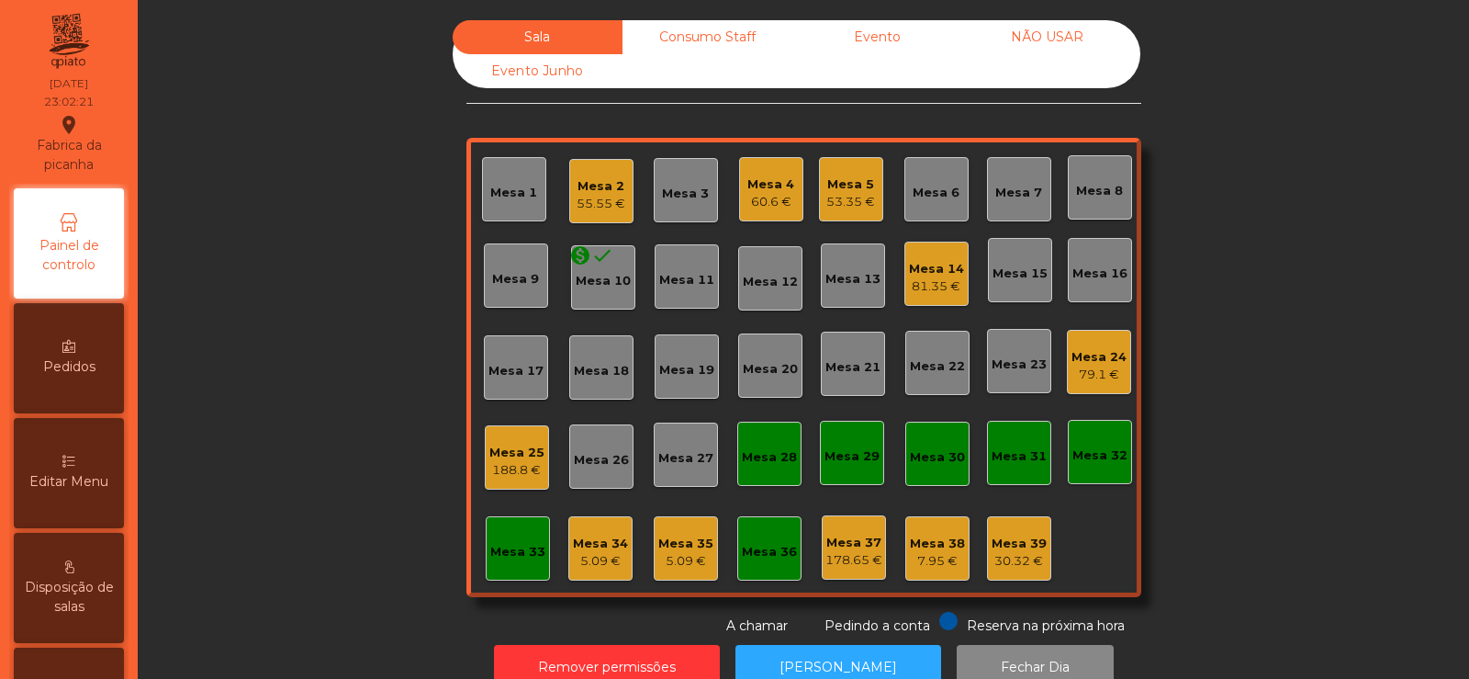
click at [1097, 466] on div "Mesa 32" at bounding box center [1100, 452] width 64 height 64
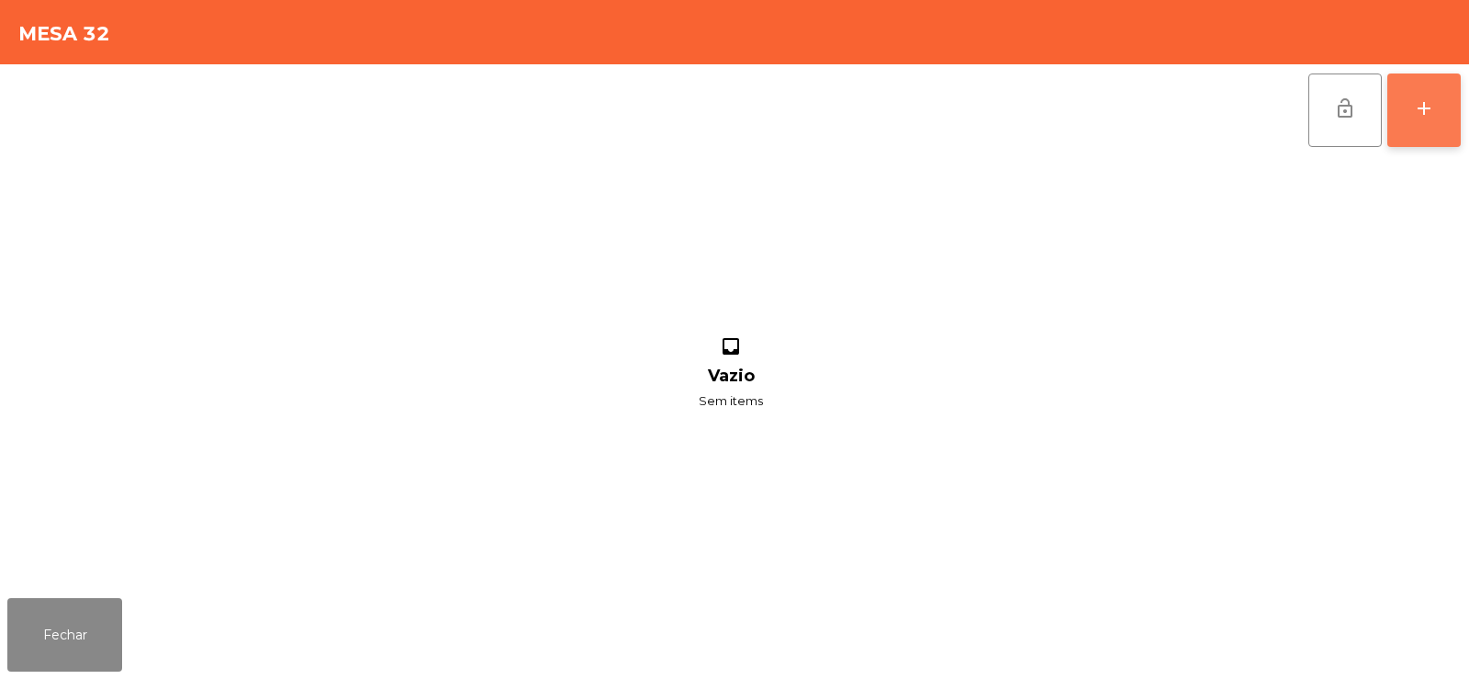
click at [1423, 121] on button "add" at bounding box center [1424, 109] width 73 height 73
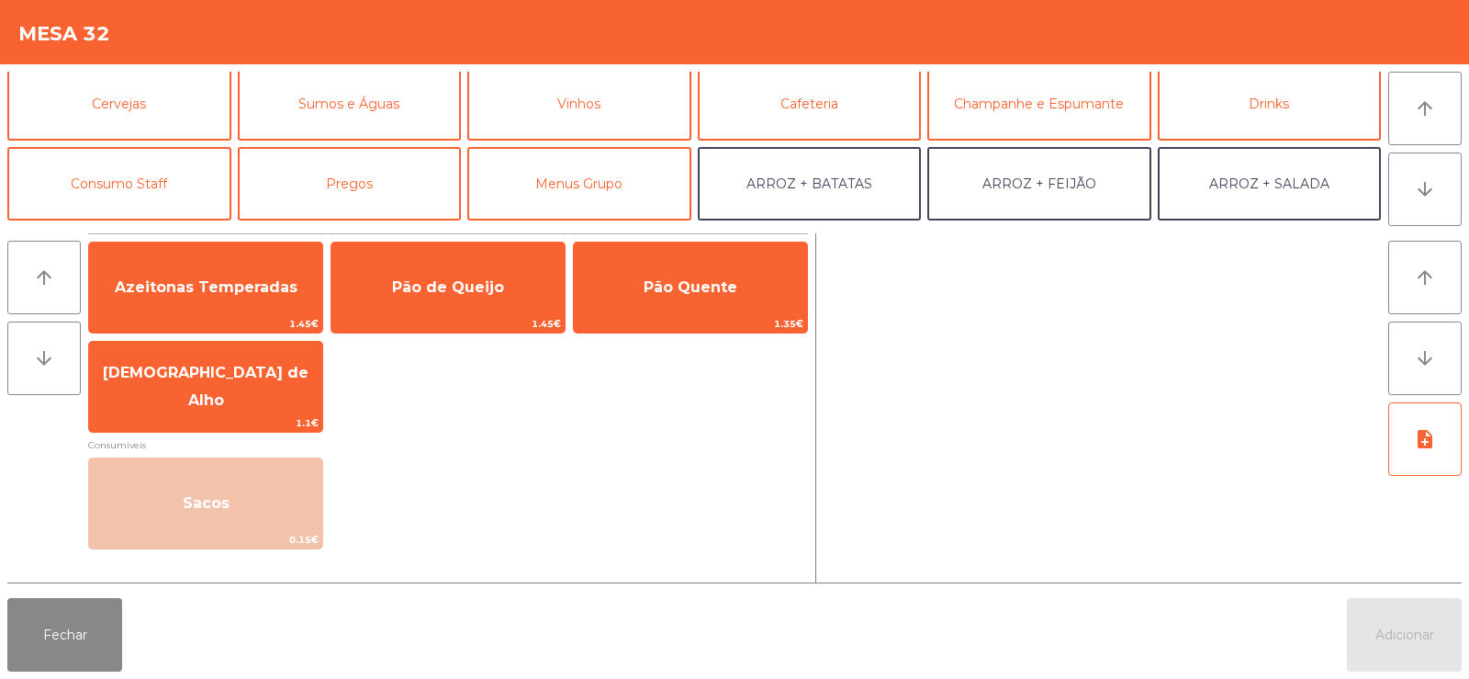
scroll to position [101, 0]
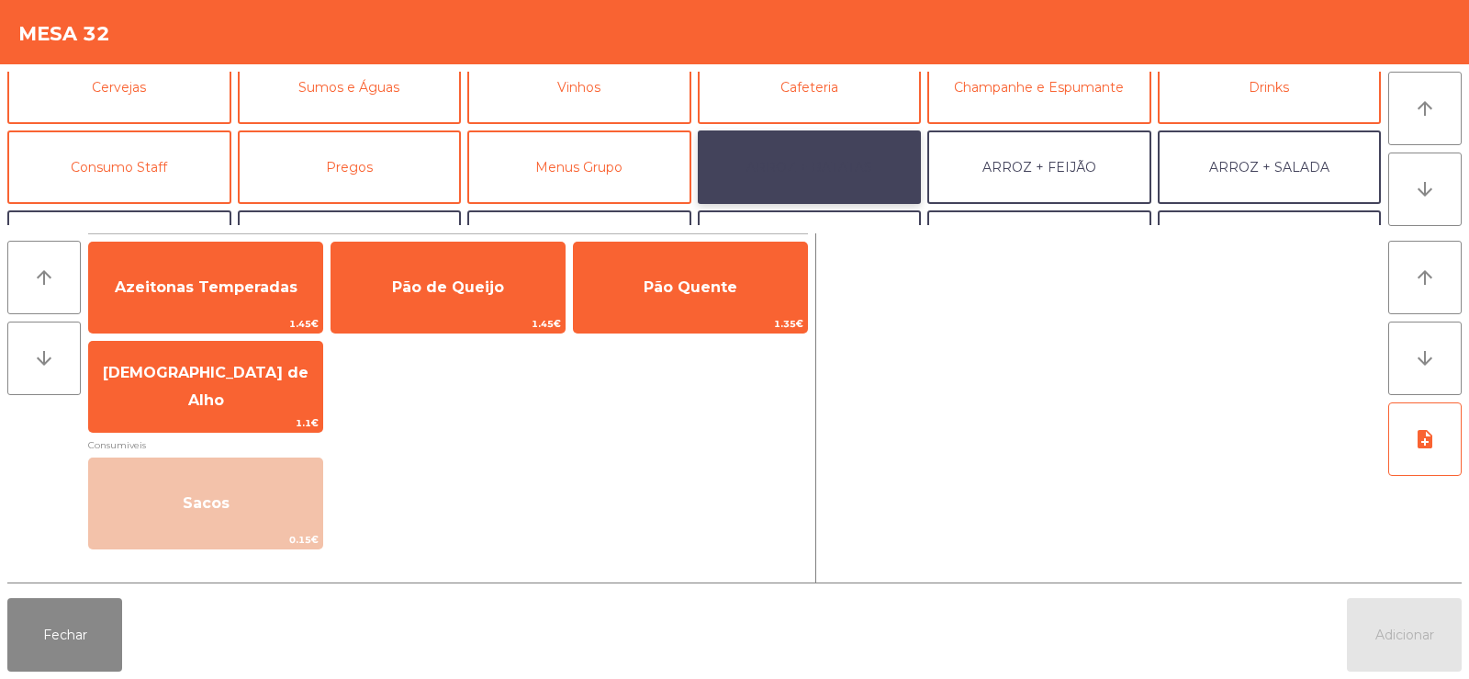
click at [842, 152] on button "ARROZ + BATATAS" at bounding box center [810, 166] width 224 height 73
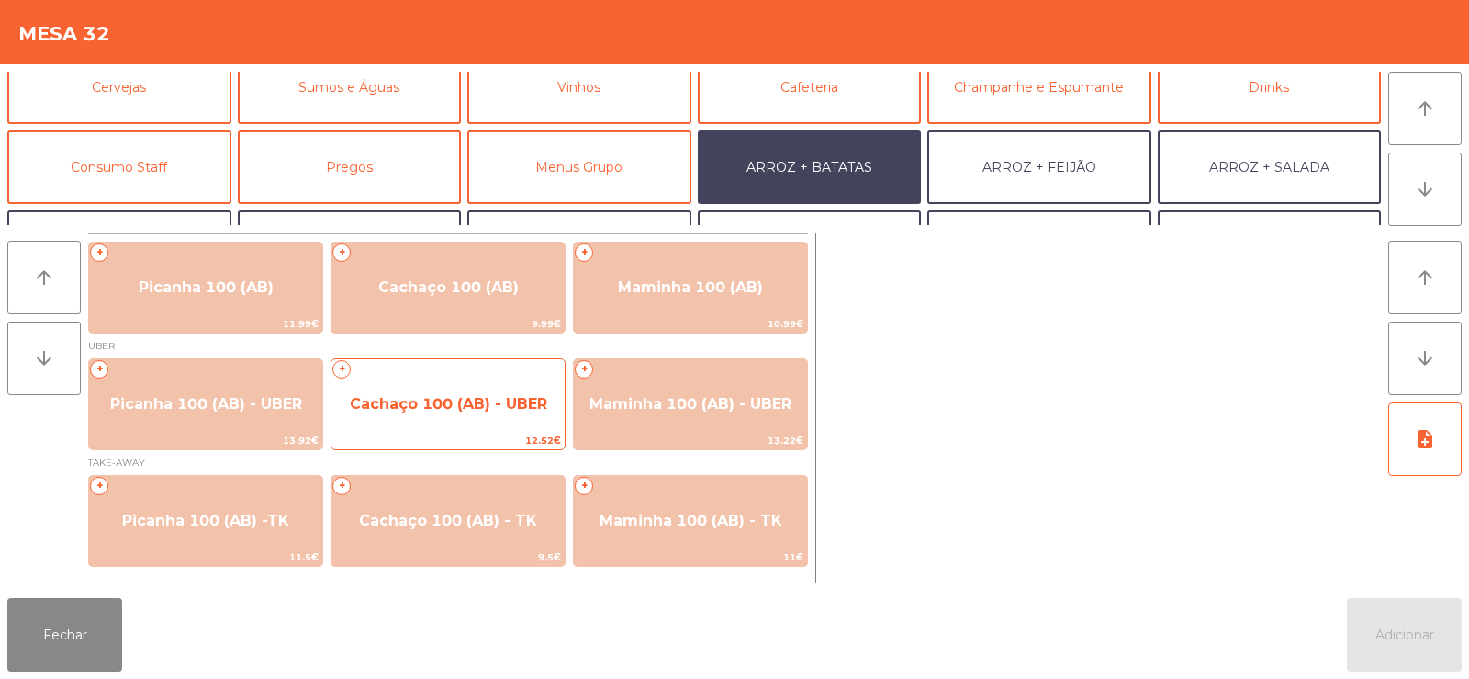
click at [526, 426] on span "Cachaço 100 (AB) - UBER" at bounding box center [448, 404] width 233 height 50
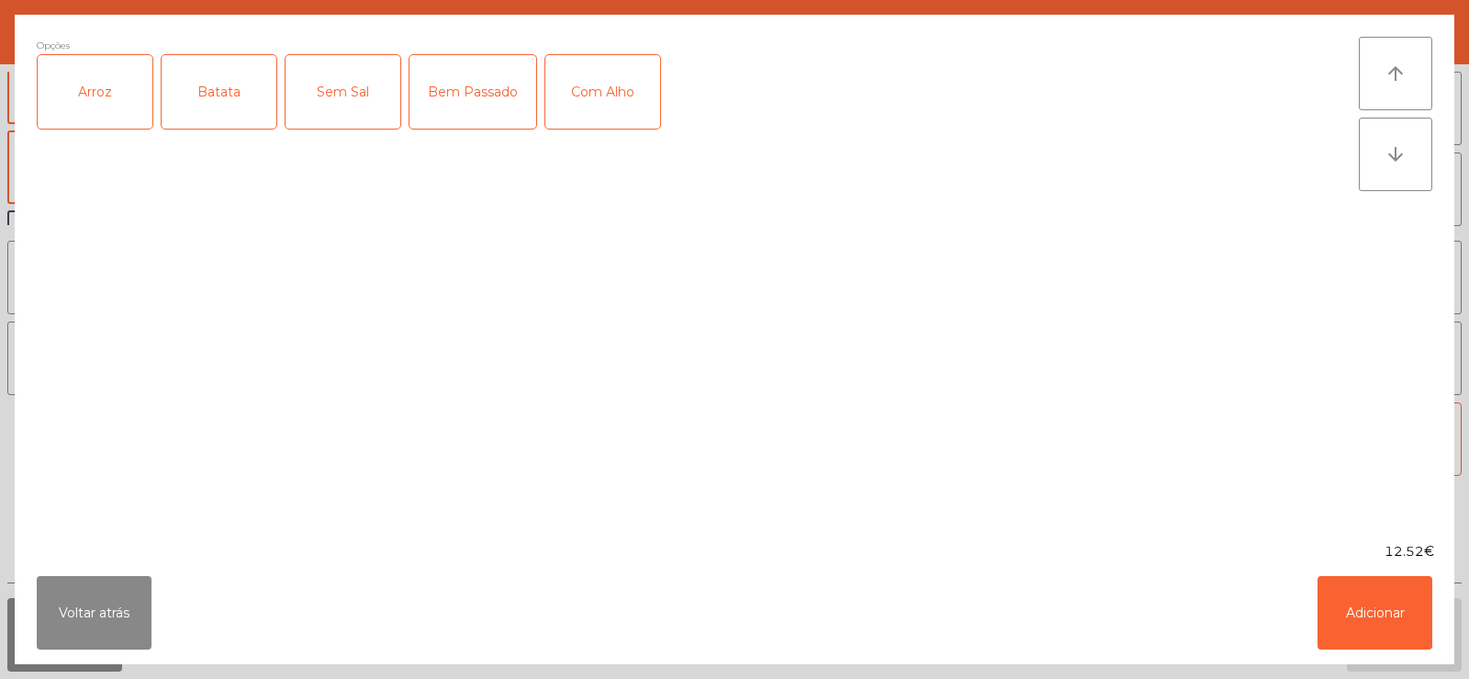
click at [88, 118] on div "Arroz" at bounding box center [95, 91] width 115 height 73
click at [203, 110] on div "Batata" at bounding box center [219, 91] width 115 height 73
click at [594, 104] on div "Com Alho" at bounding box center [602, 91] width 115 height 73
click at [1388, 613] on button "Adicionar" at bounding box center [1375, 612] width 115 height 73
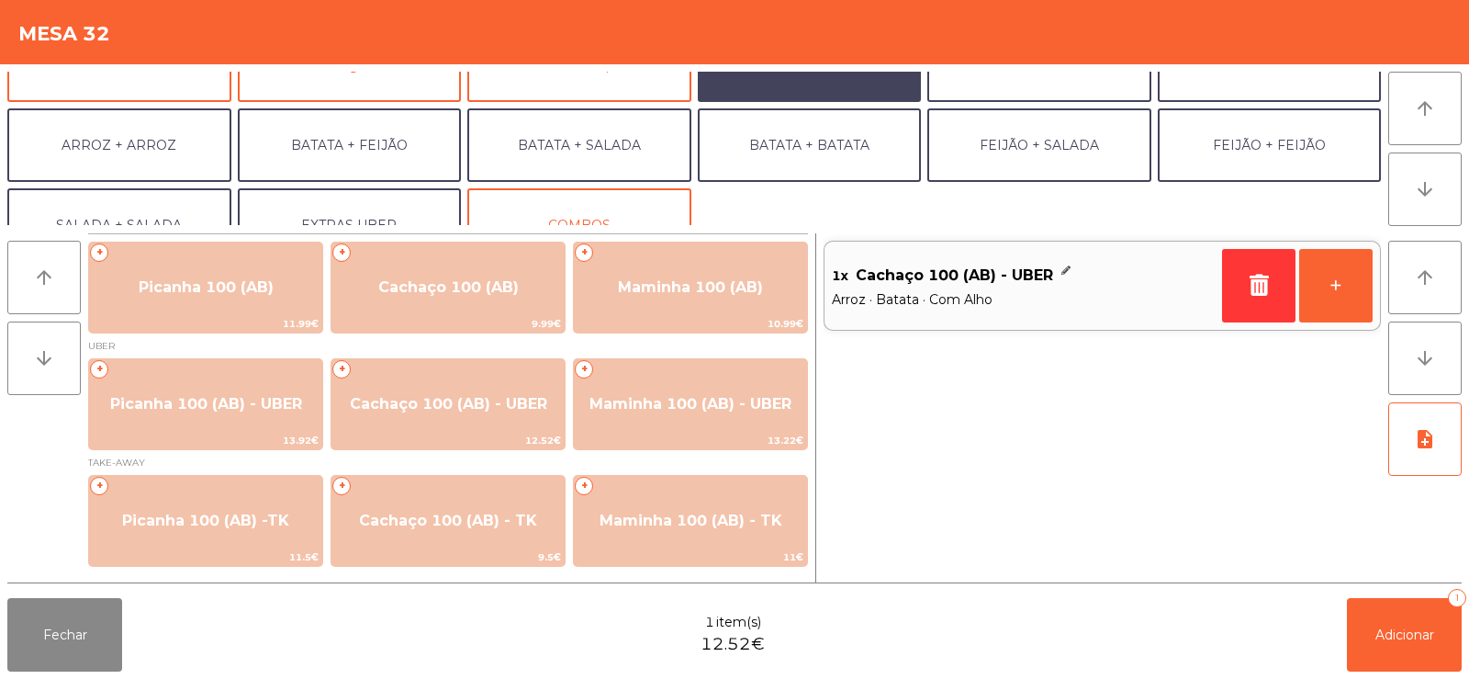
scroll to position [240, 0]
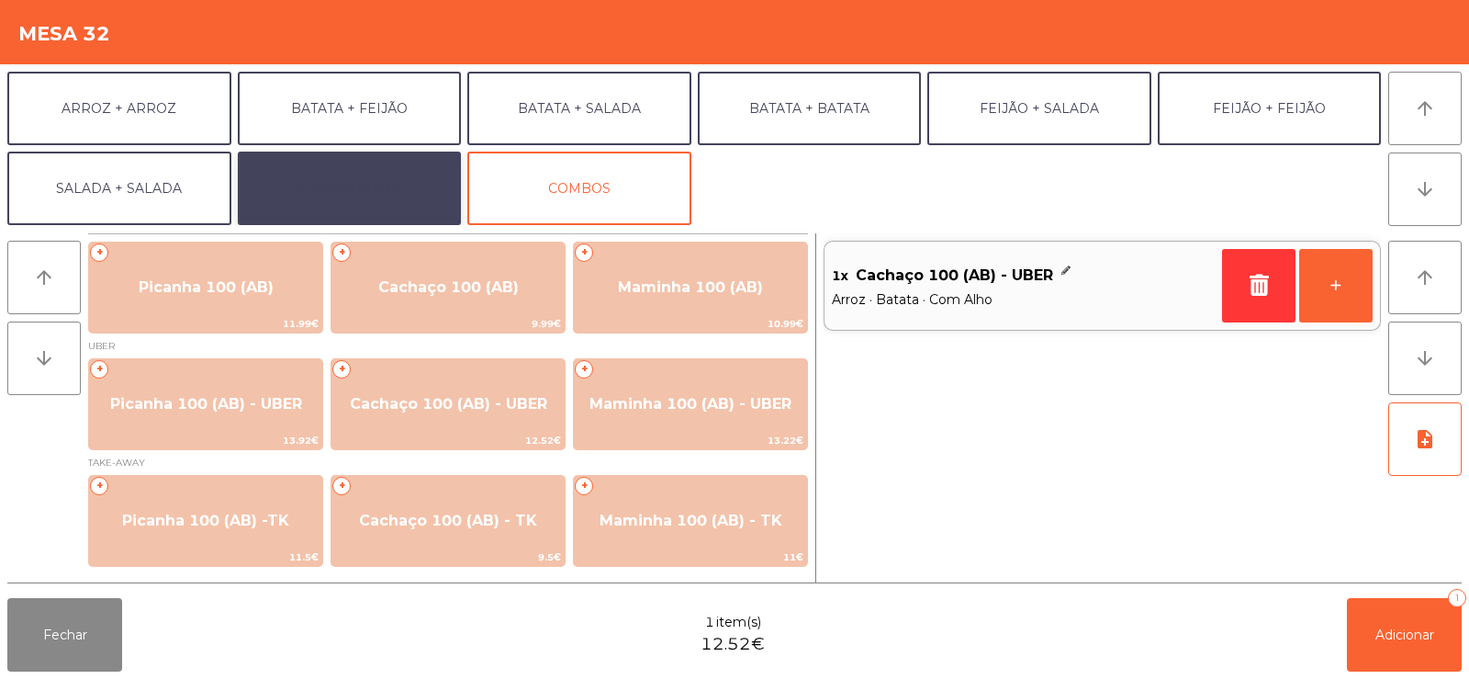
click at [339, 189] on button "EXTRAS UBER" at bounding box center [350, 188] width 224 height 73
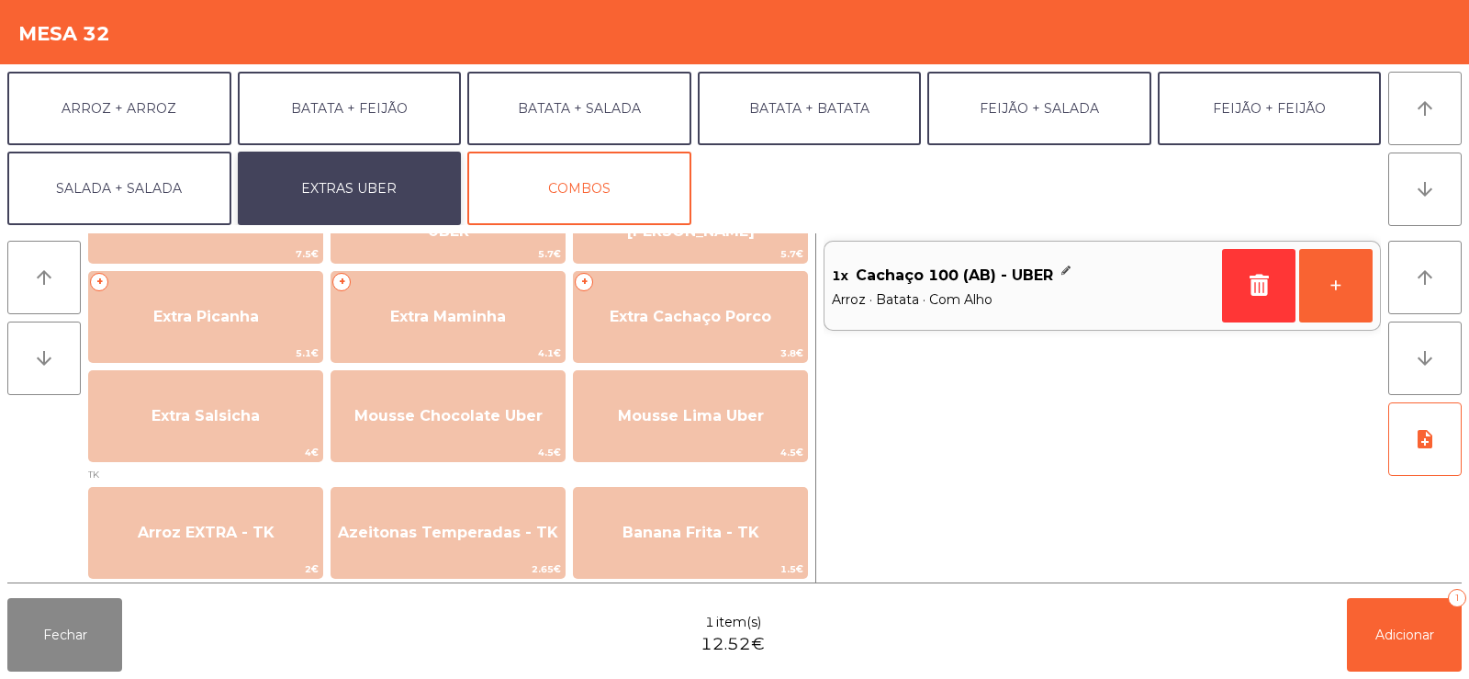
scroll to position [494, 0]
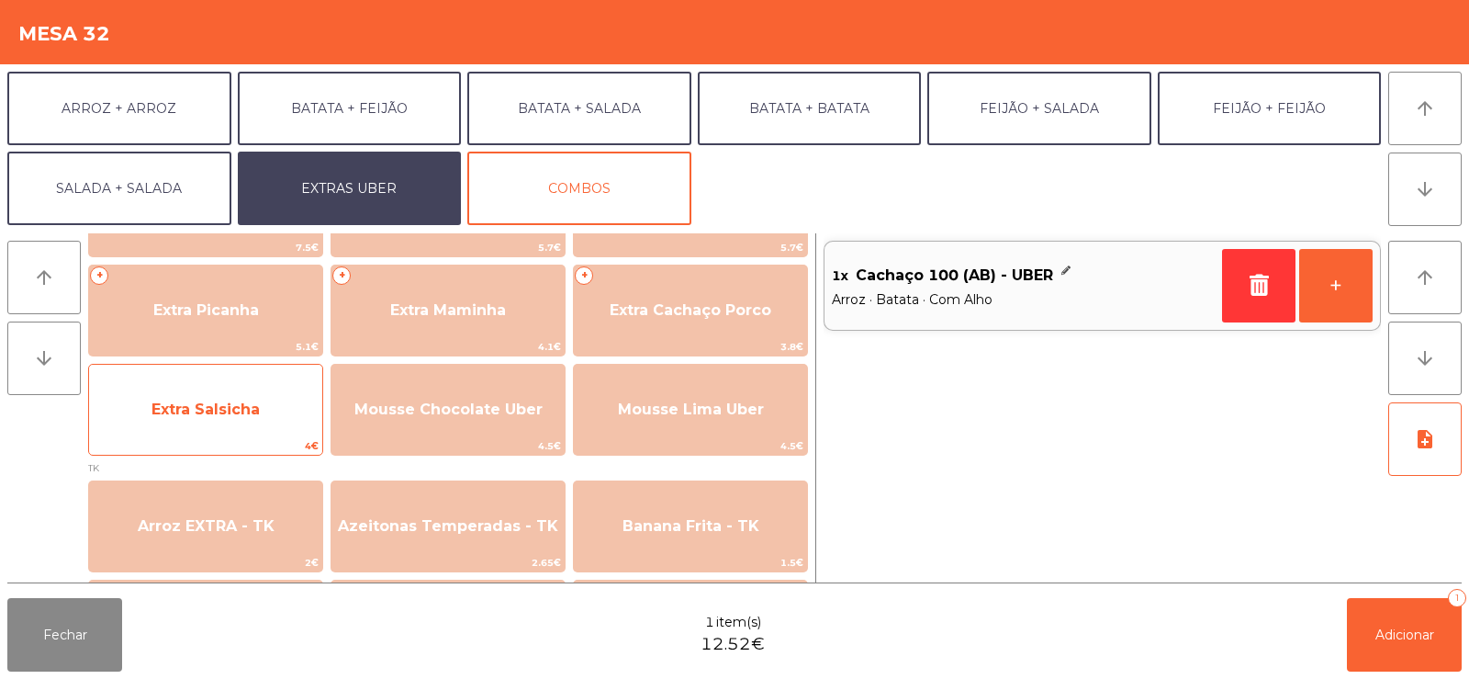
click at [162, 413] on span "Extra Salsicha" at bounding box center [206, 408] width 108 height 17
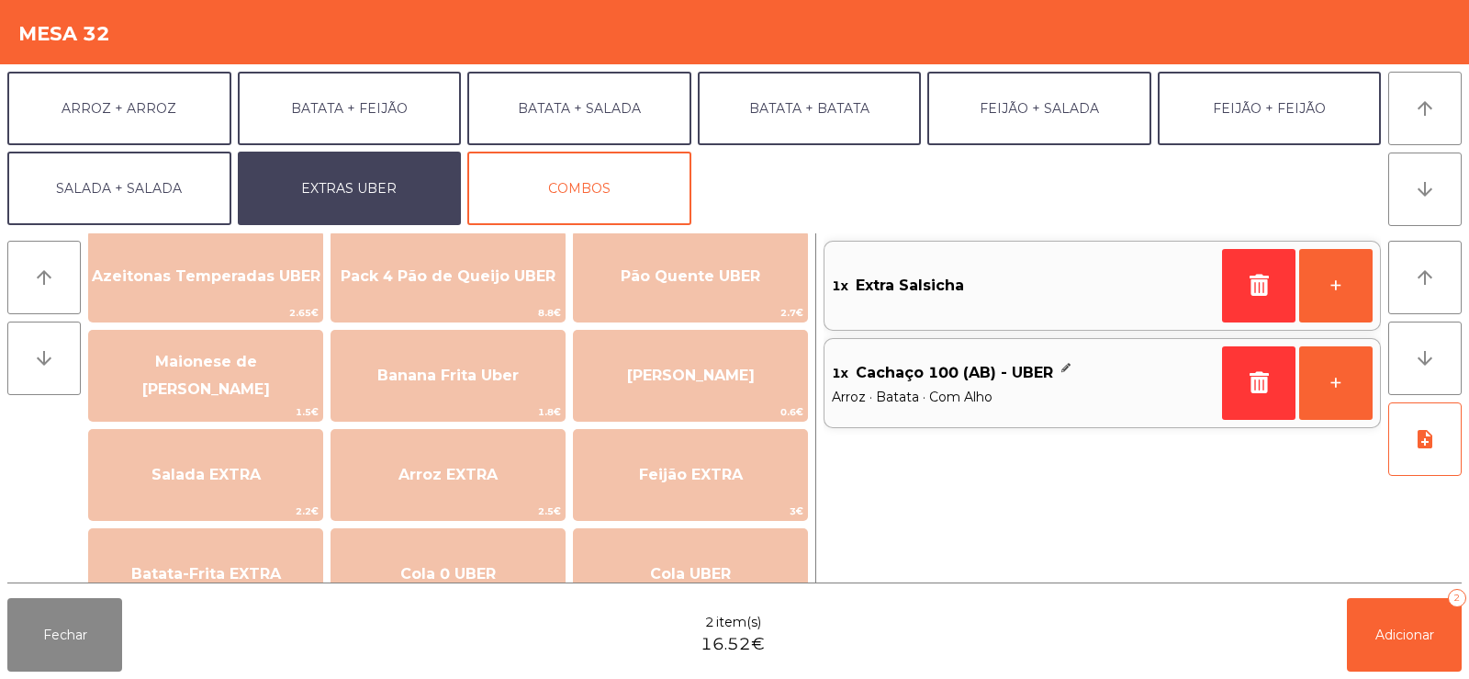
scroll to position [20, 0]
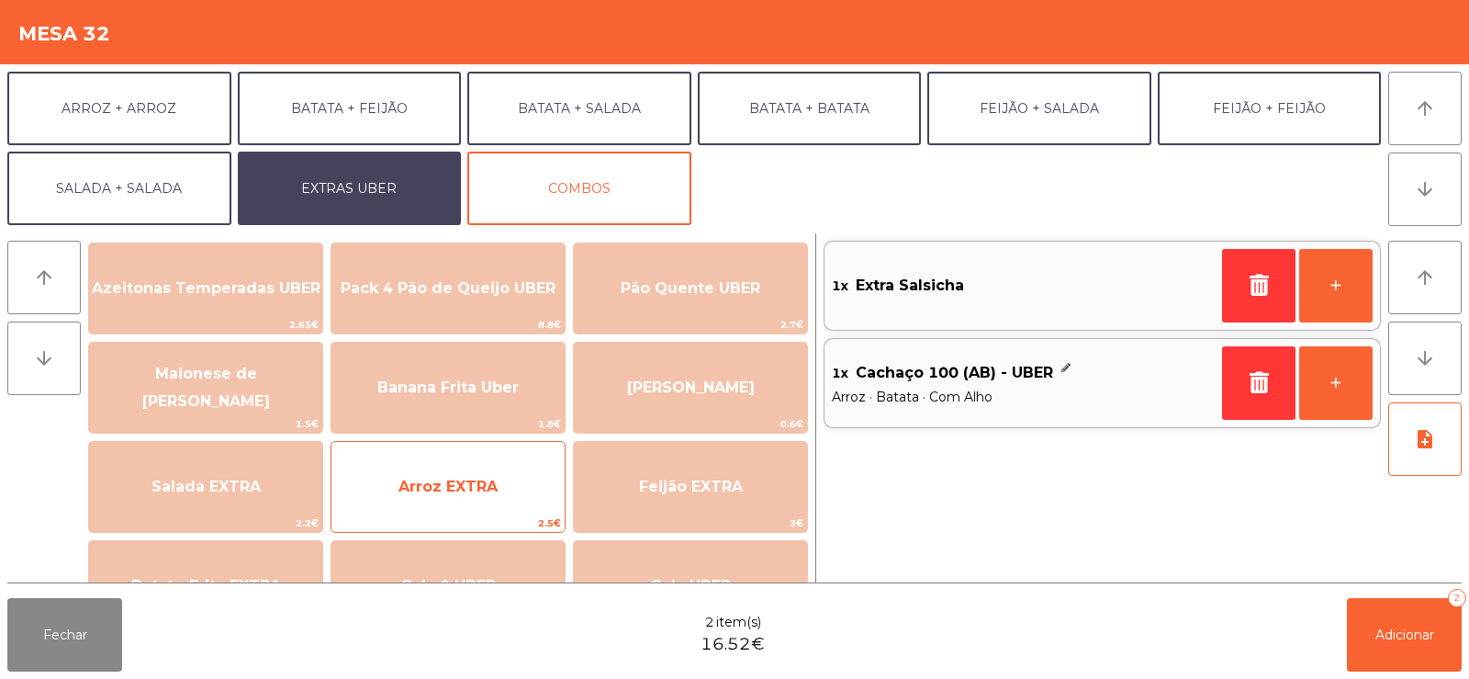
click at [534, 487] on span "Arroz EXTRA" at bounding box center [448, 487] width 233 height 50
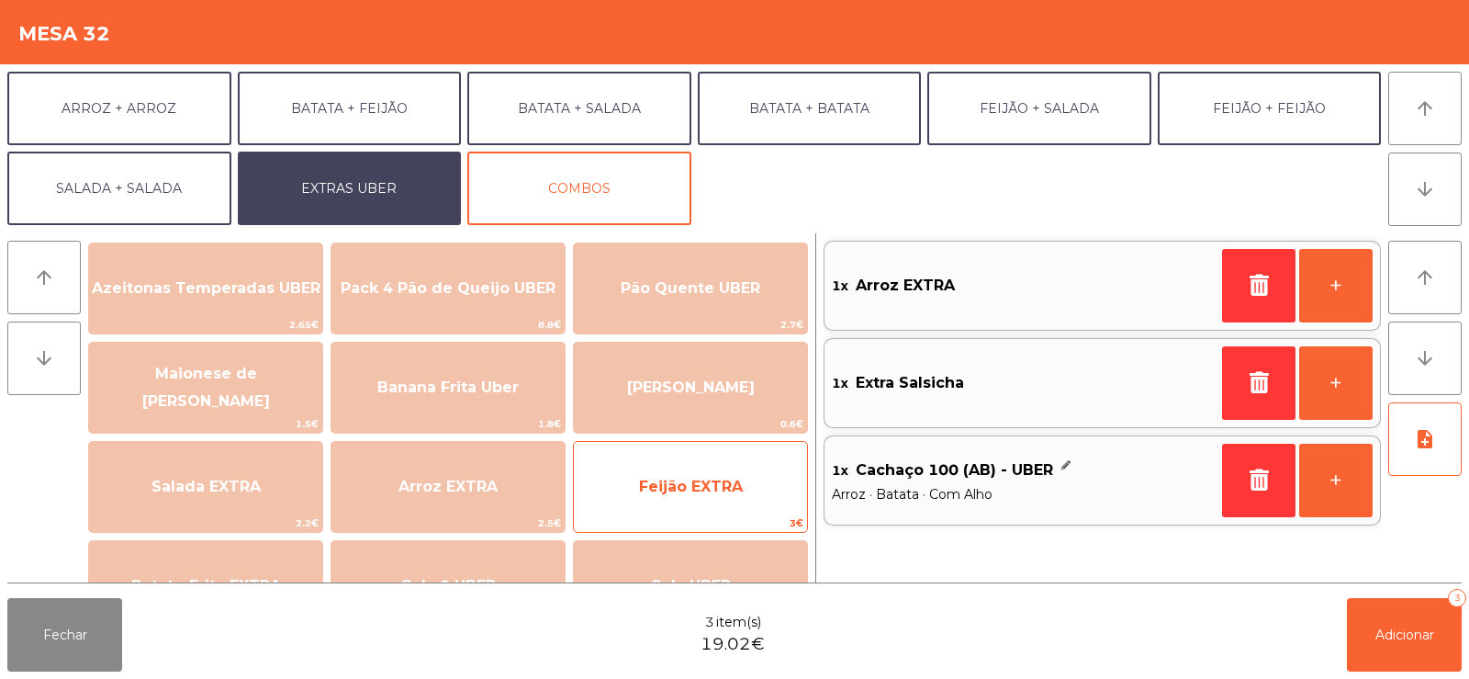
click at [643, 495] on span "Feijão EXTRA" at bounding box center [690, 487] width 233 height 50
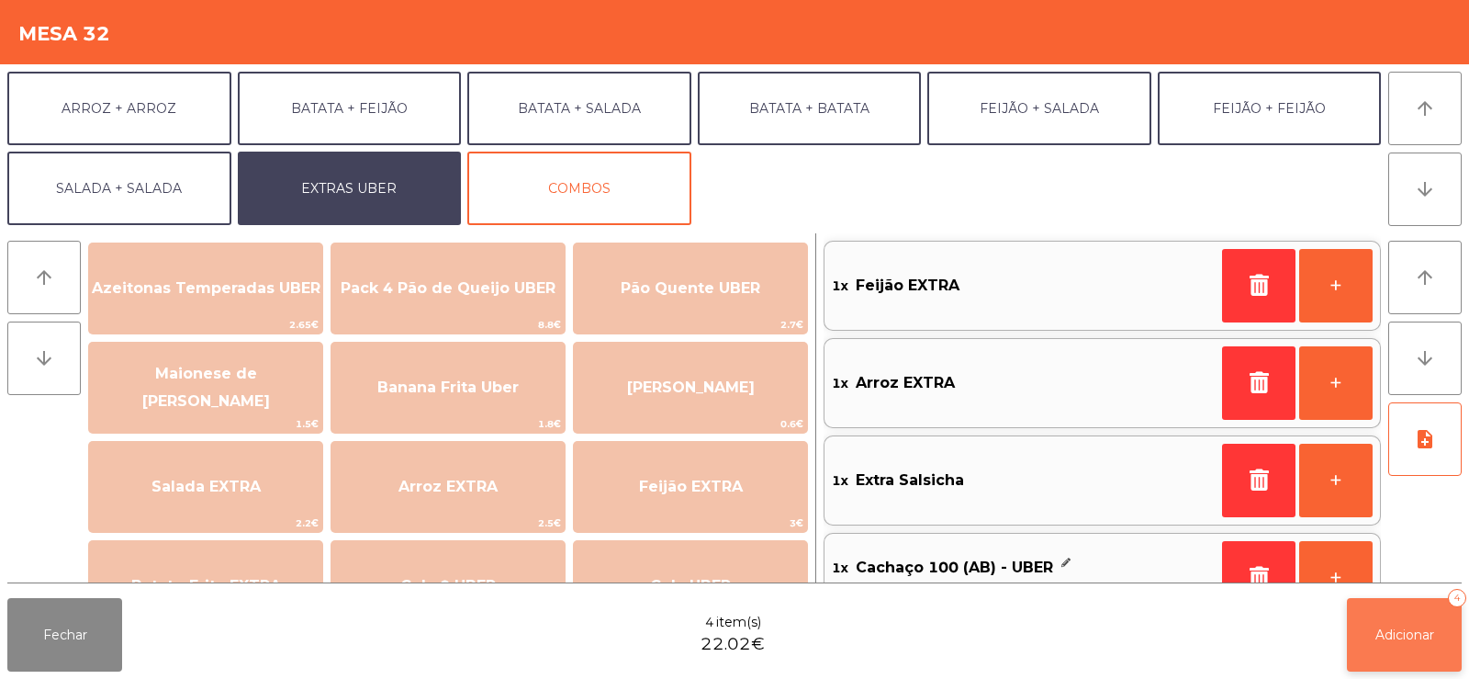
click at [1411, 633] on span "Adicionar" at bounding box center [1405, 634] width 59 height 17
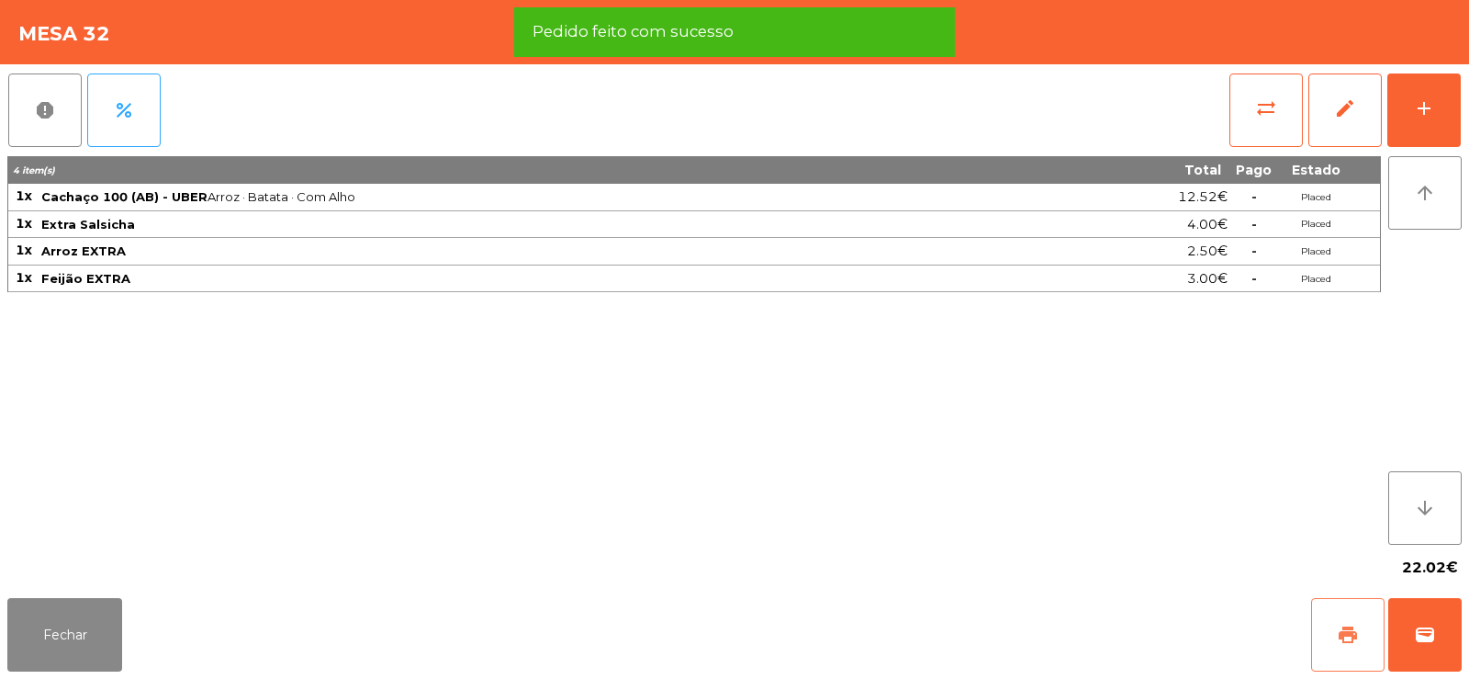
click at [1353, 646] on button "print" at bounding box center [1347, 634] width 73 height 73
click at [1425, 632] on span "wallet" at bounding box center [1425, 635] width 22 height 22
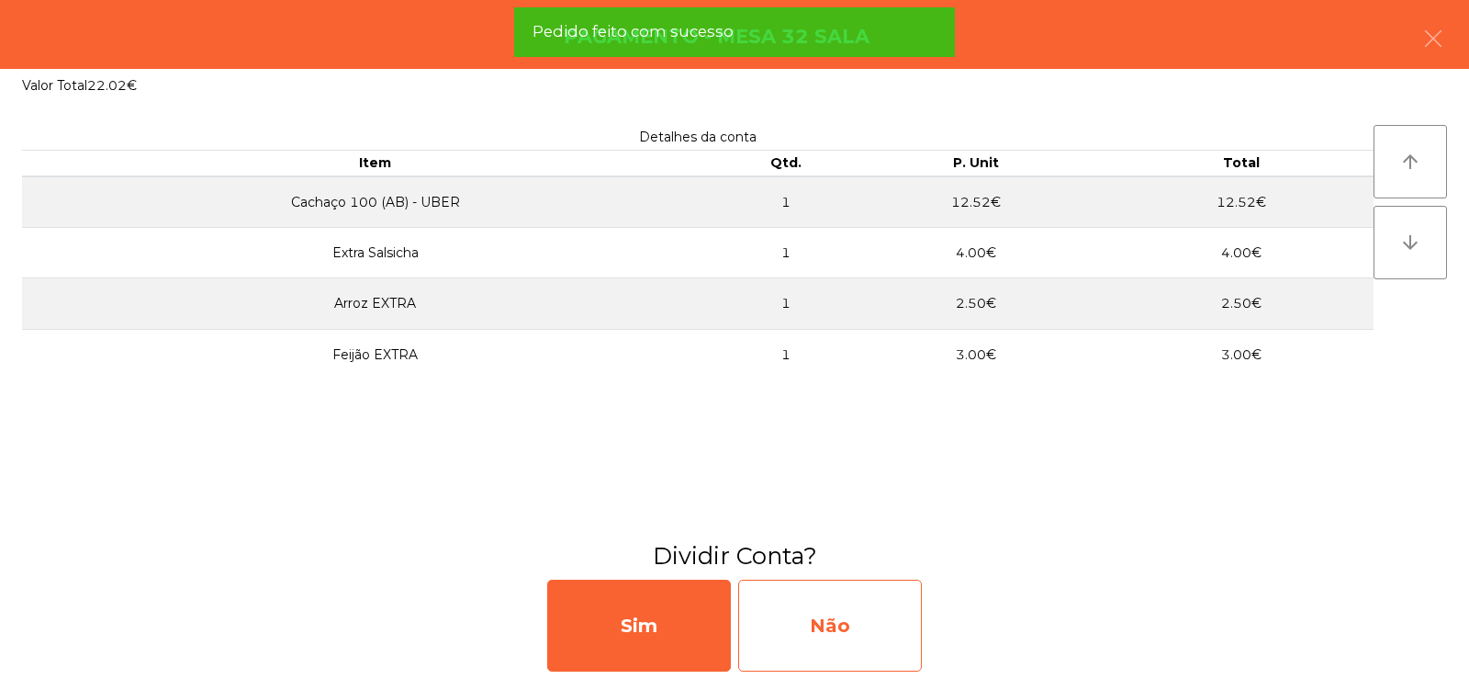
click at [877, 618] on div "Não" at bounding box center [830, 625] width 184 height 92
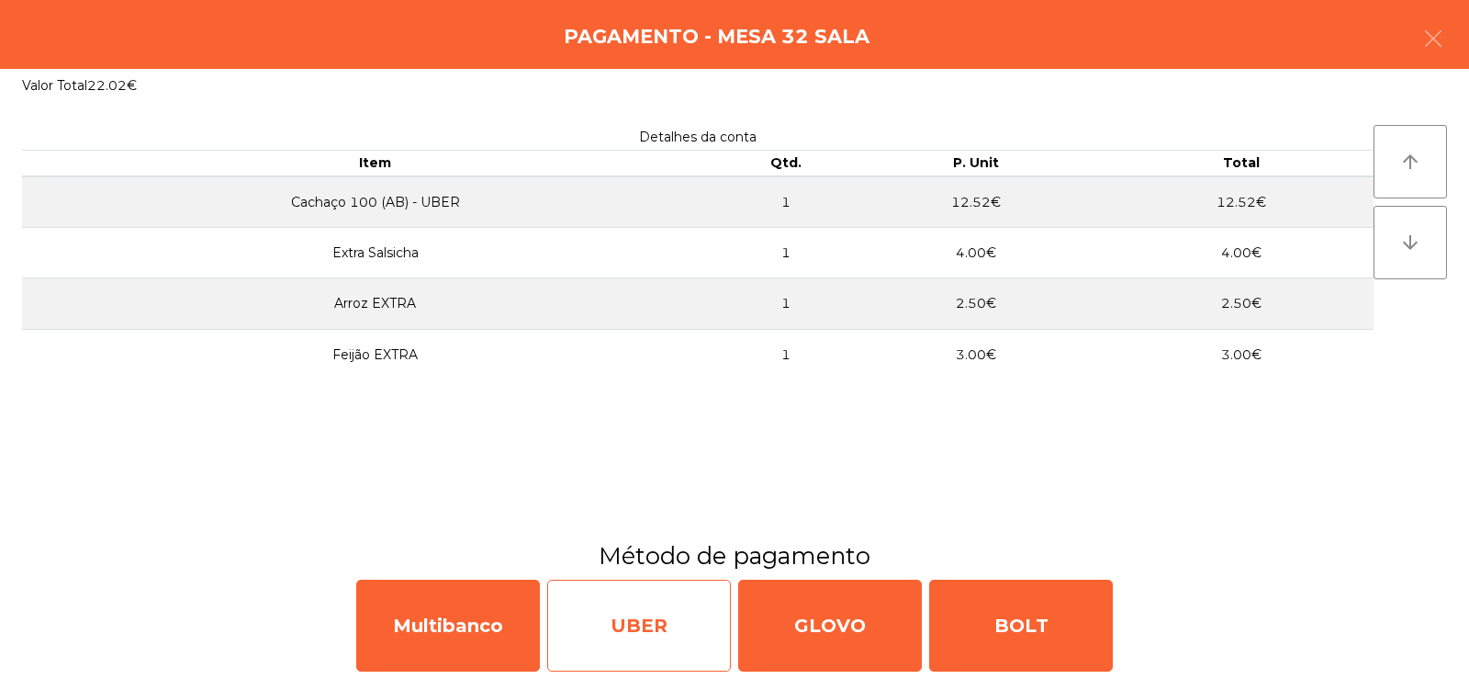
click at [642, 628] on div "UBER" at bounding box center [639, 625] width 184 height 92
select select "**"
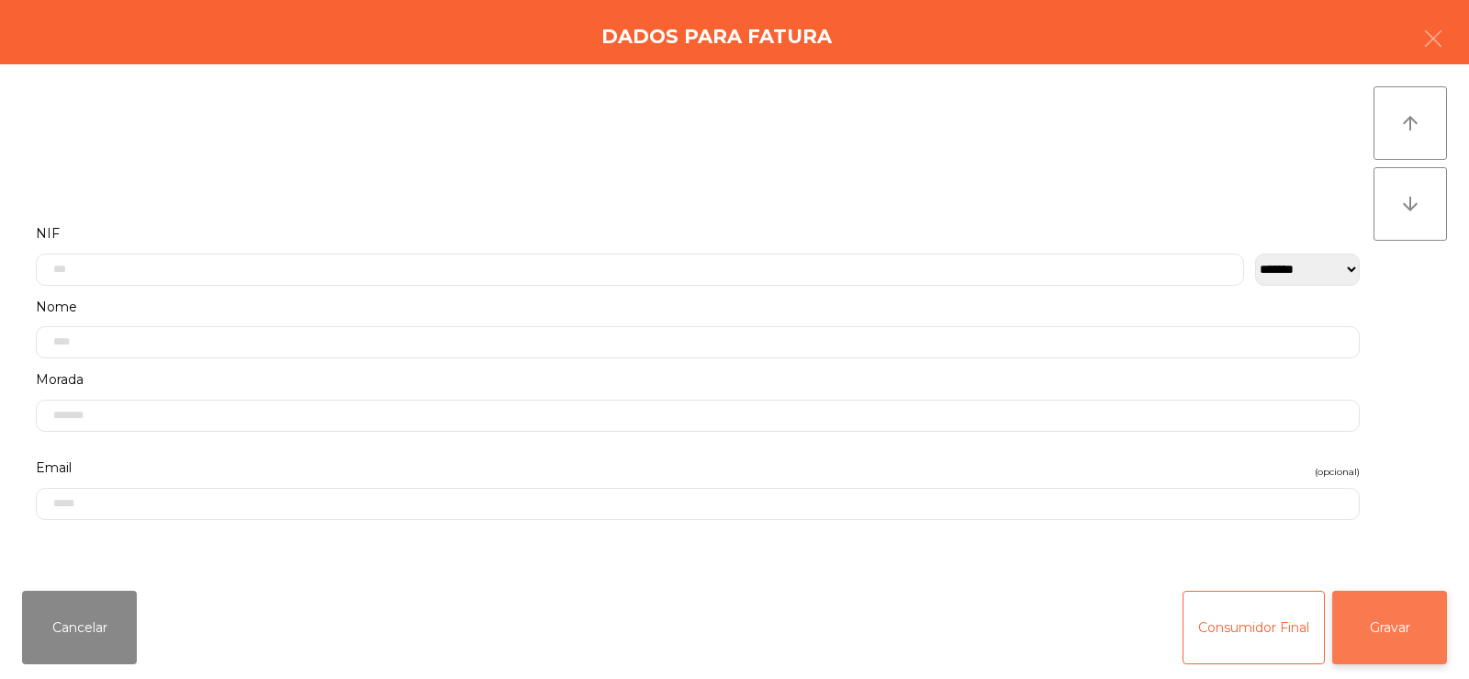
click at [1386, 632] on button "Gravar" at bounding box center [1389, 626] width 115 height 73
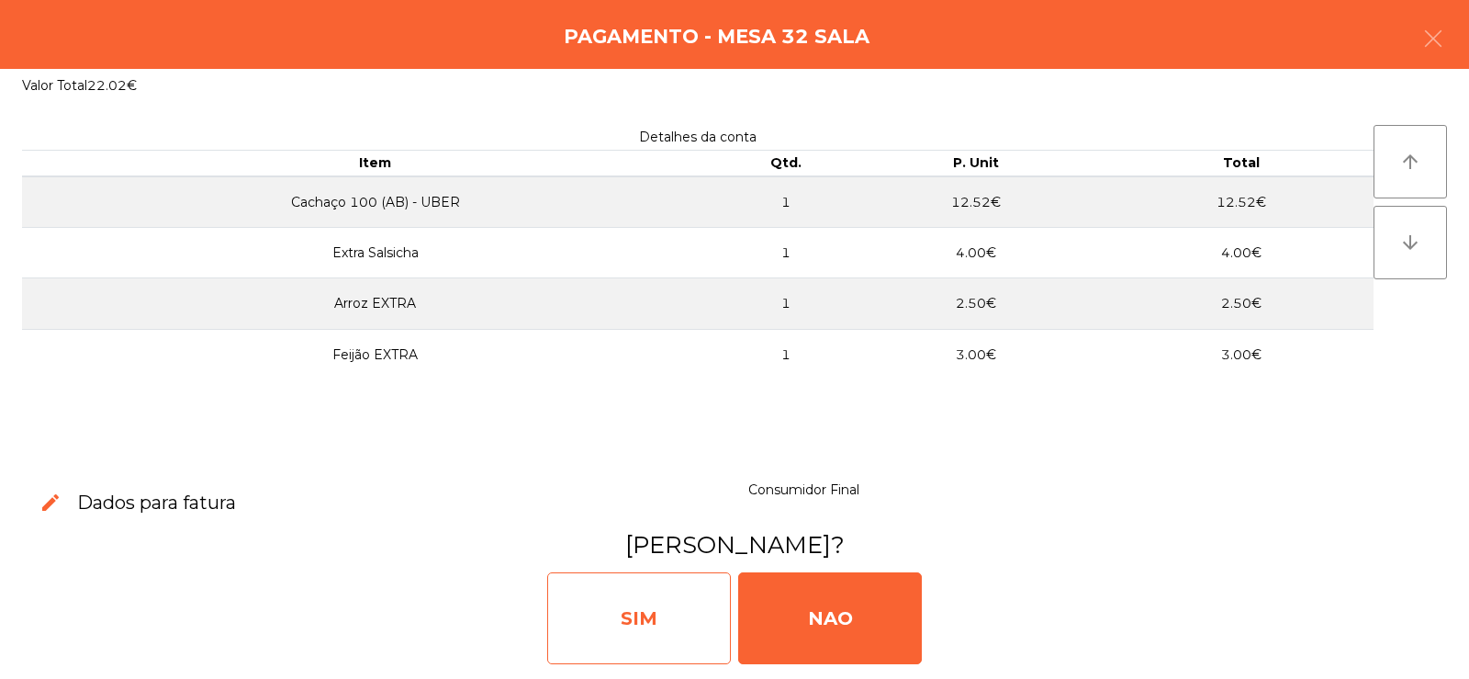
click at [684, 630] on div "SIM" at bounding box center [639, 618] width 184 height 92
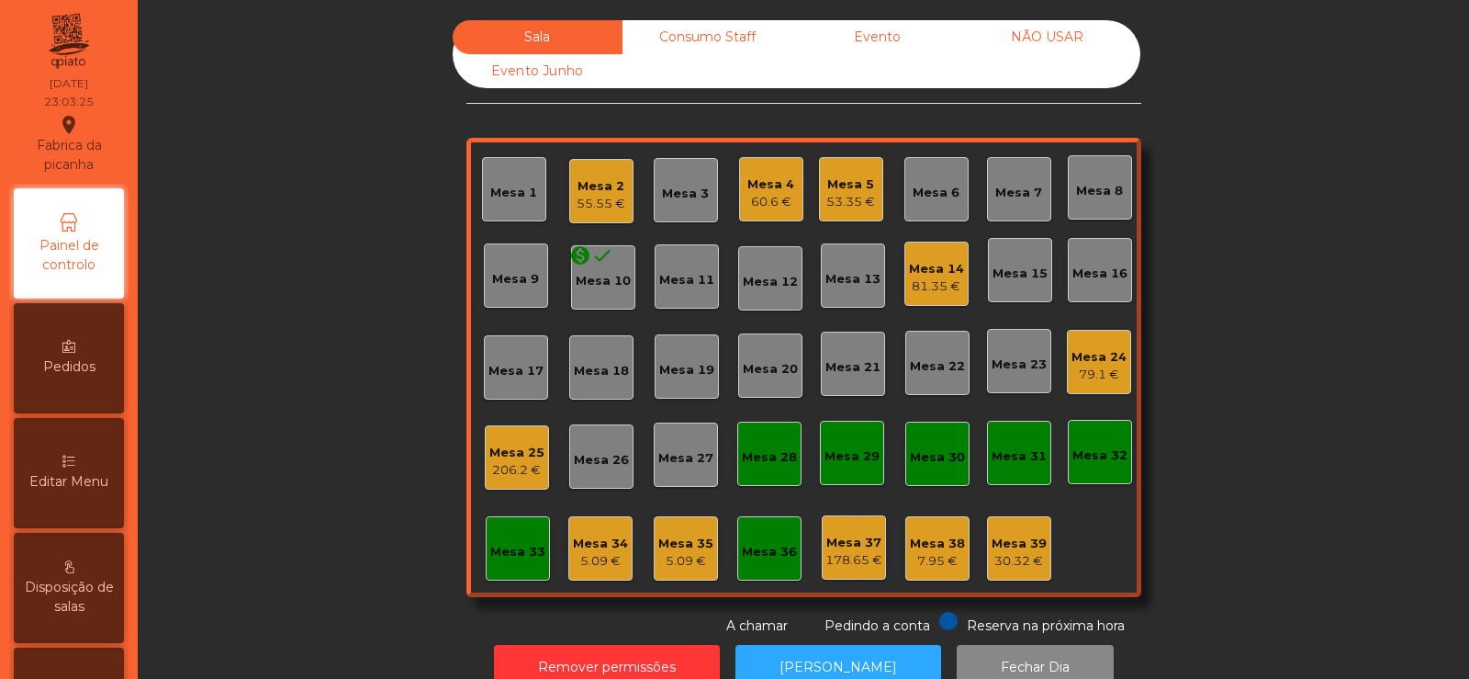
click at [580, 562] on div "5.09 €" at bounding box center [600, 561] width 55 height 18
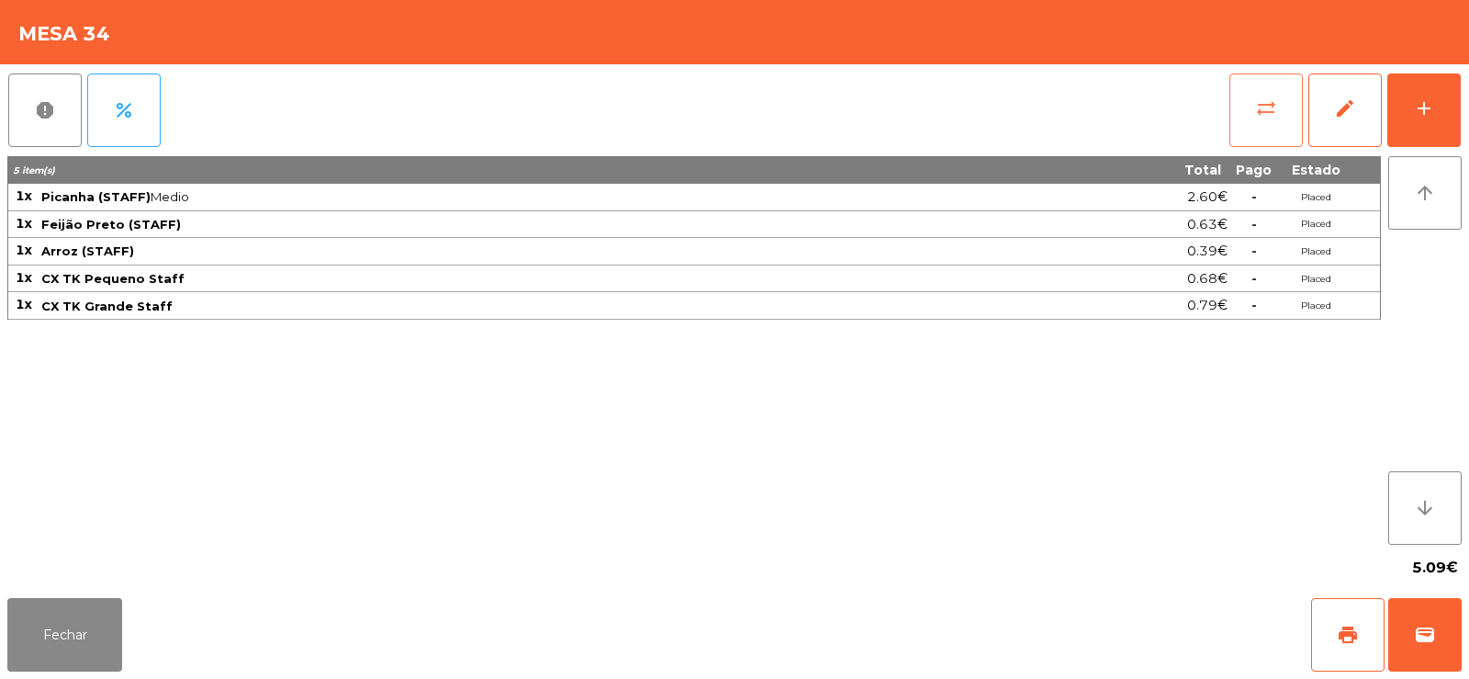
click at [1277, 107] on button "sync_alt" at bounding box center [1266, 109] width 73 height 73
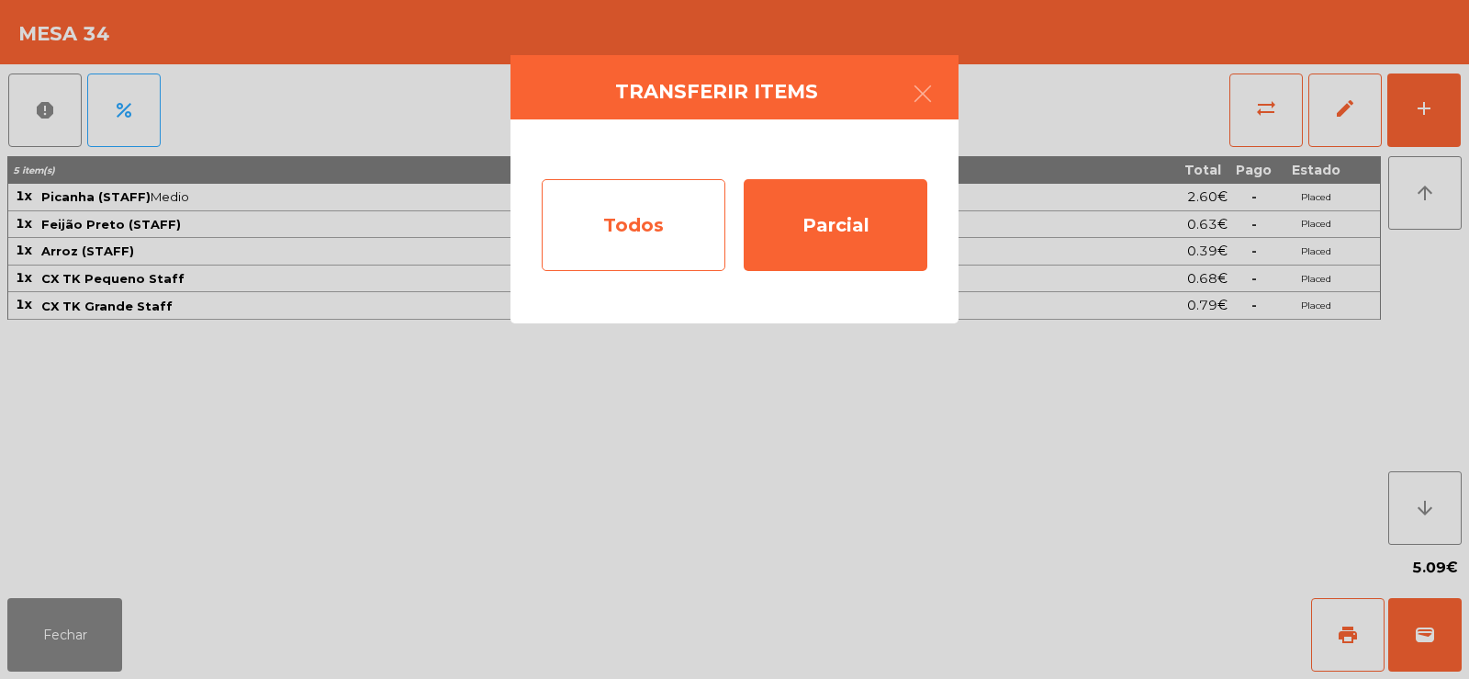
click at [552, 234] on div "Todos" at bounding box center [634, 225] width 184 height 92
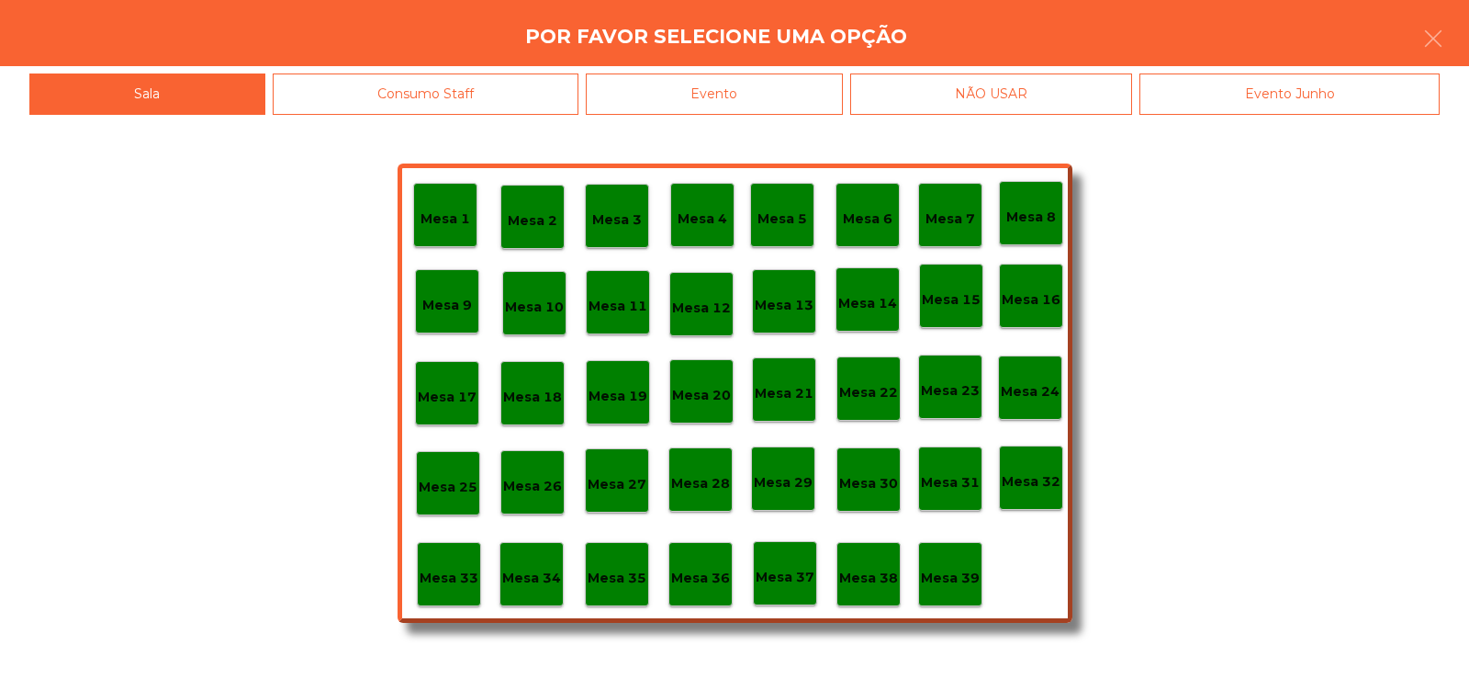
click at [968, 568] on p "Mesa 39" at bounding box center [950, 578] width 59 height 21
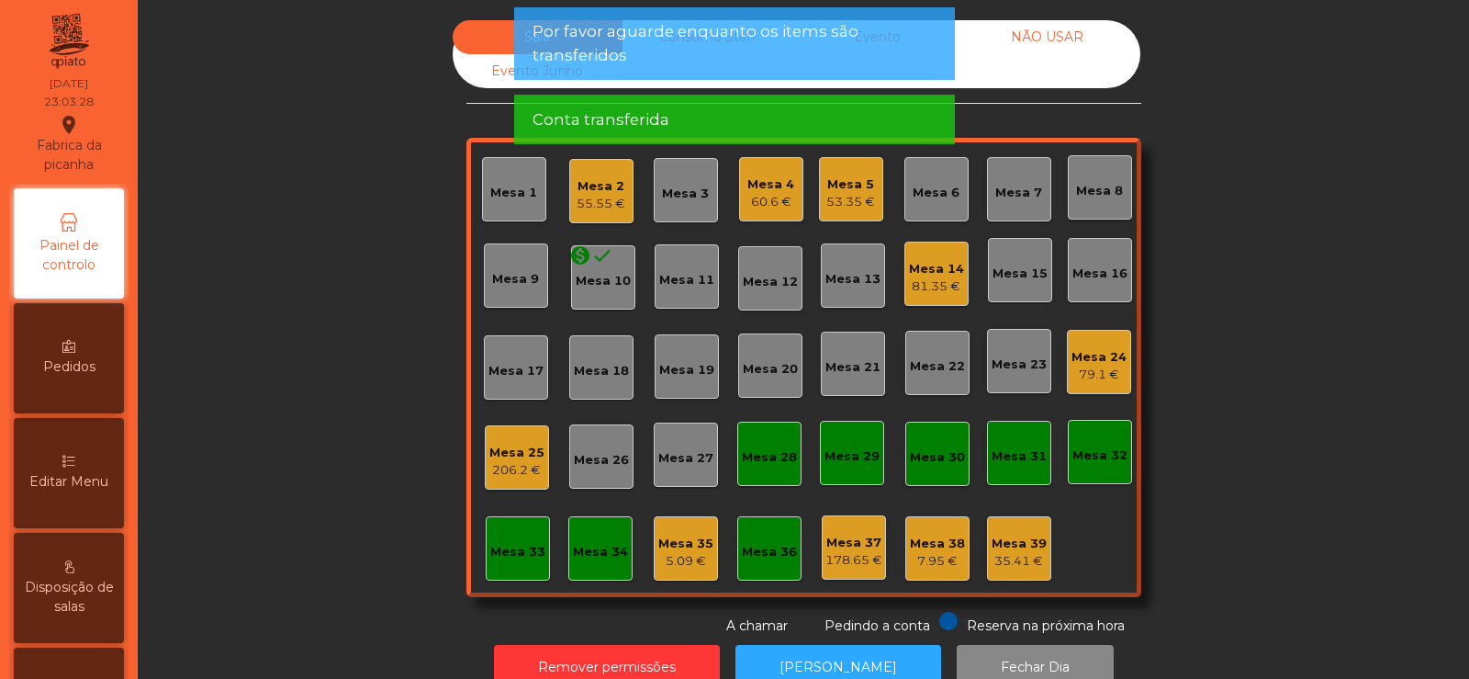
click at [672, 563] on div "5.09 €" at bounding box center [685, 561] width 55 height 18
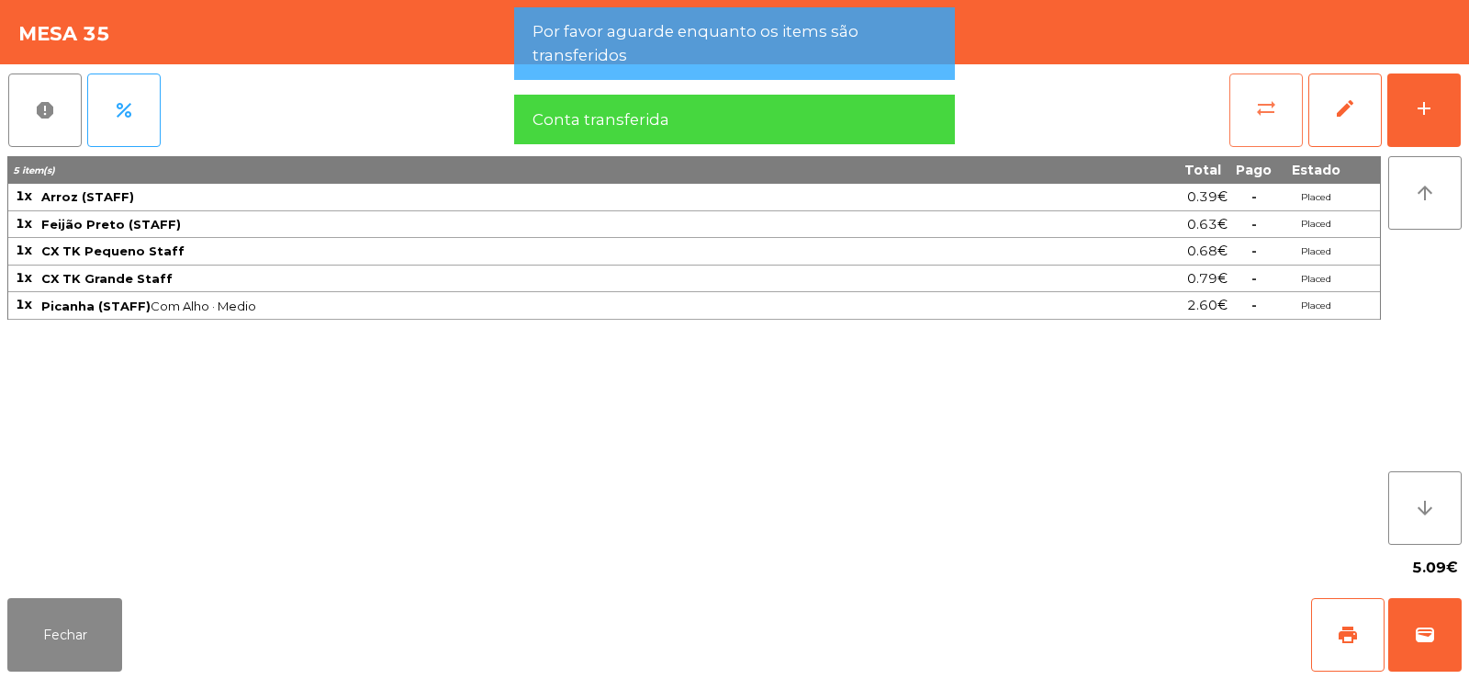
click at [1254, 116] on button "sync_alt" at bounding box center [1266, 109] width 73 height 73
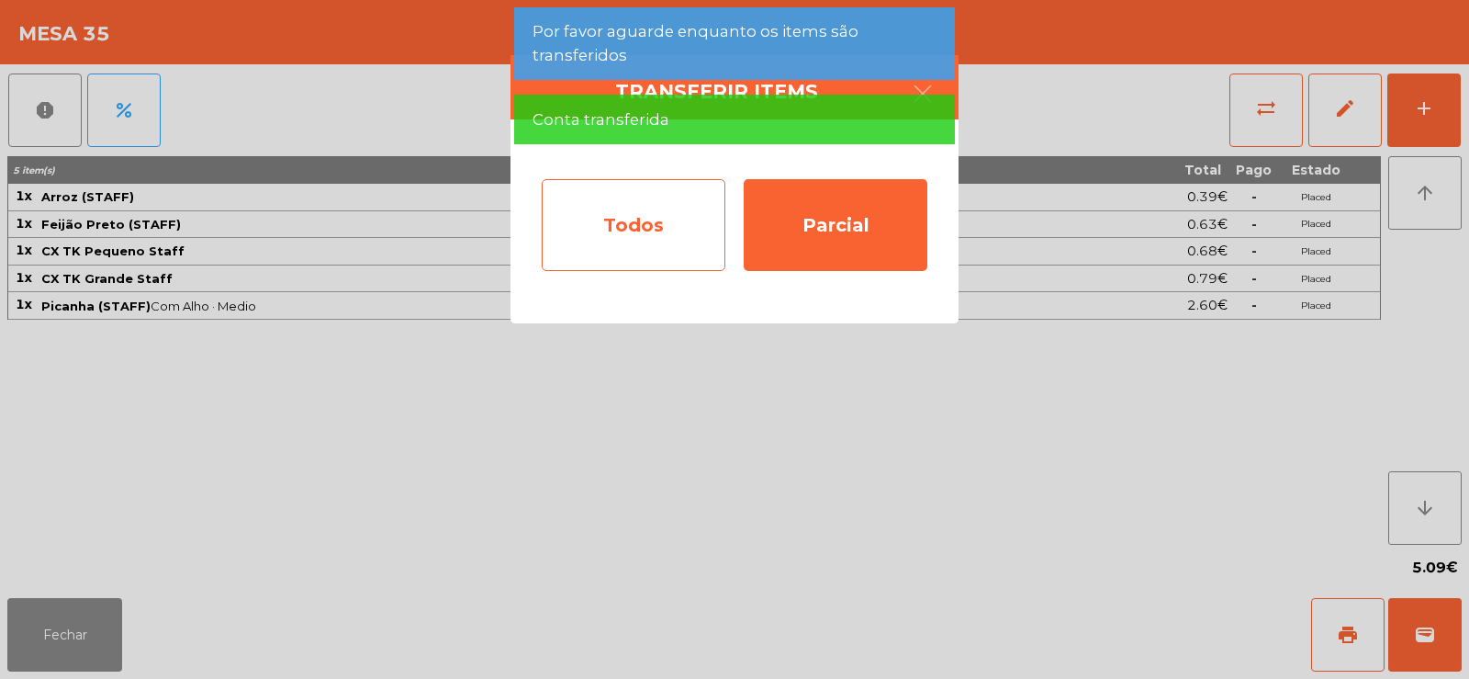
click at [668, 246] on div "Todos" at bounding box center [634, 225] width 184 height 92
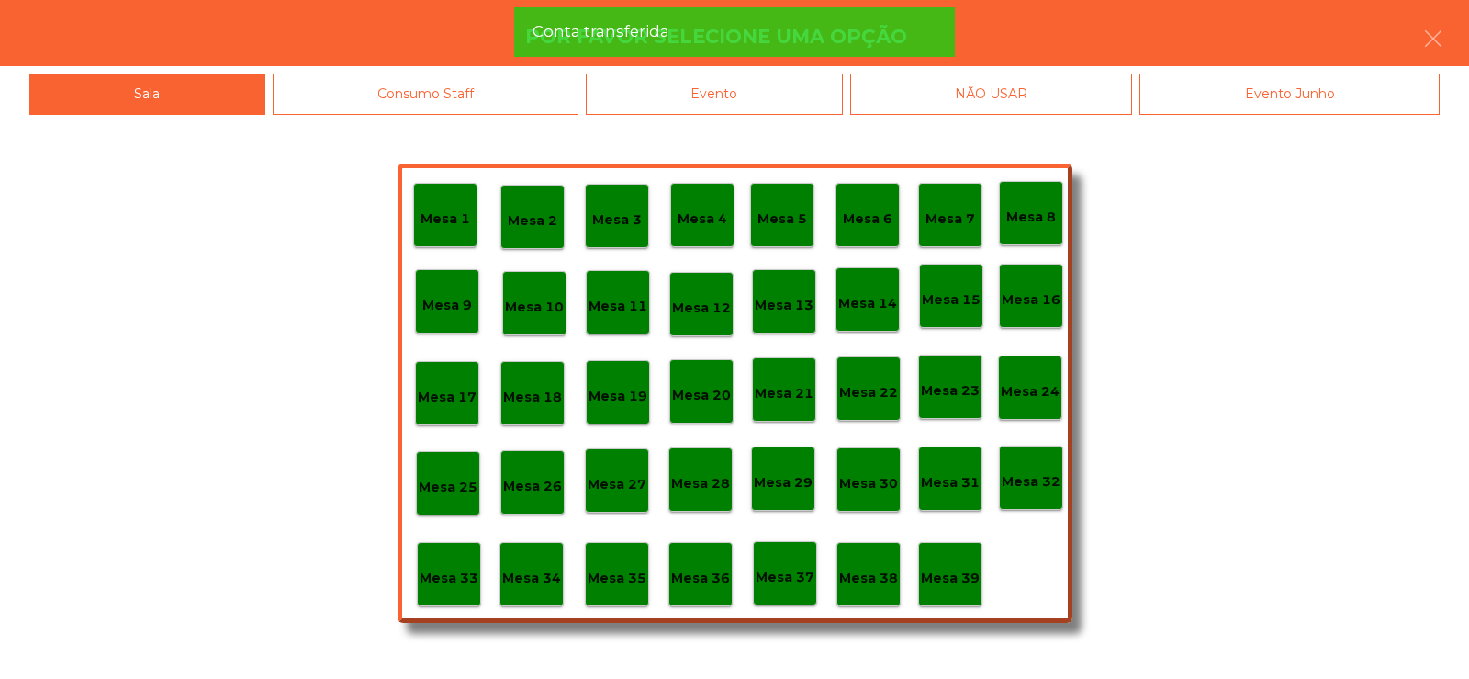
click at [972, 571] on p "Mesa 39" at bounding box center [950, 578] width 59 height 21
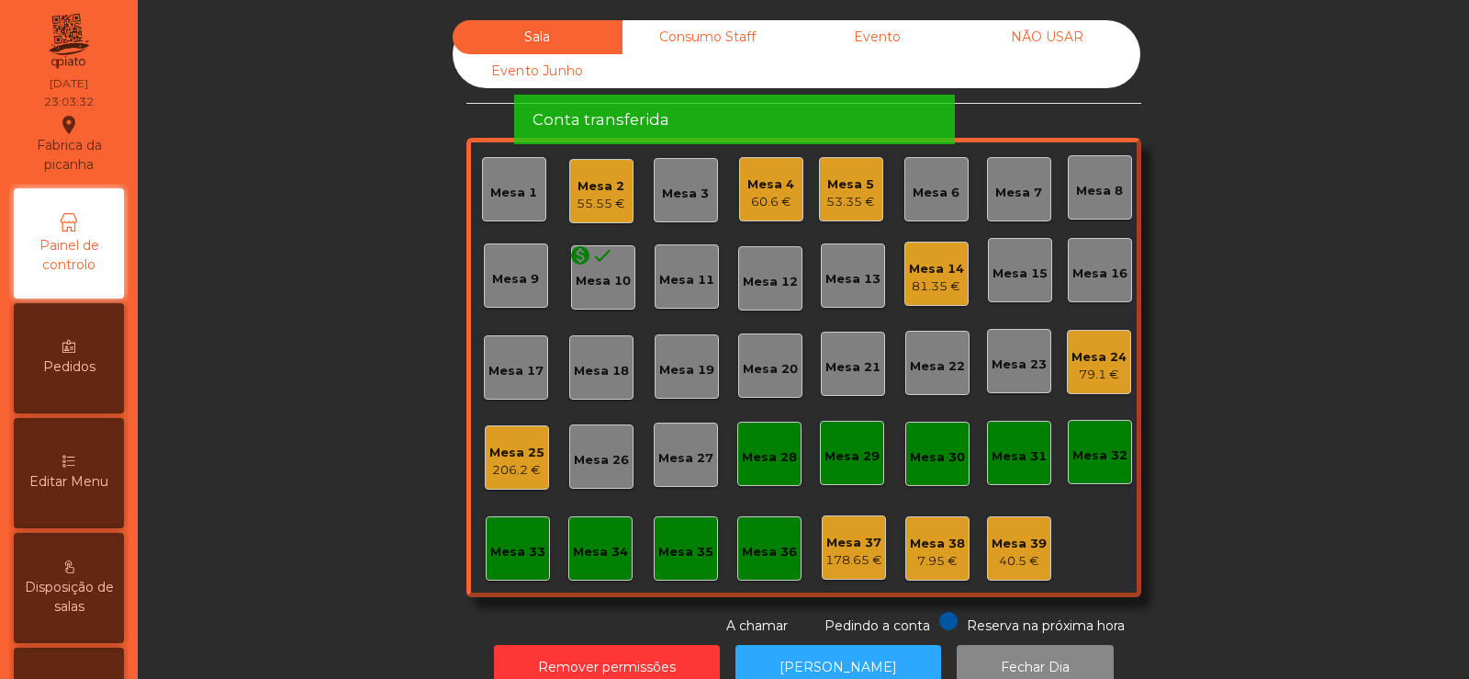
click at [954, 95] on div "Conta transferida" at bounding box center [734, 120] width 441 height 50
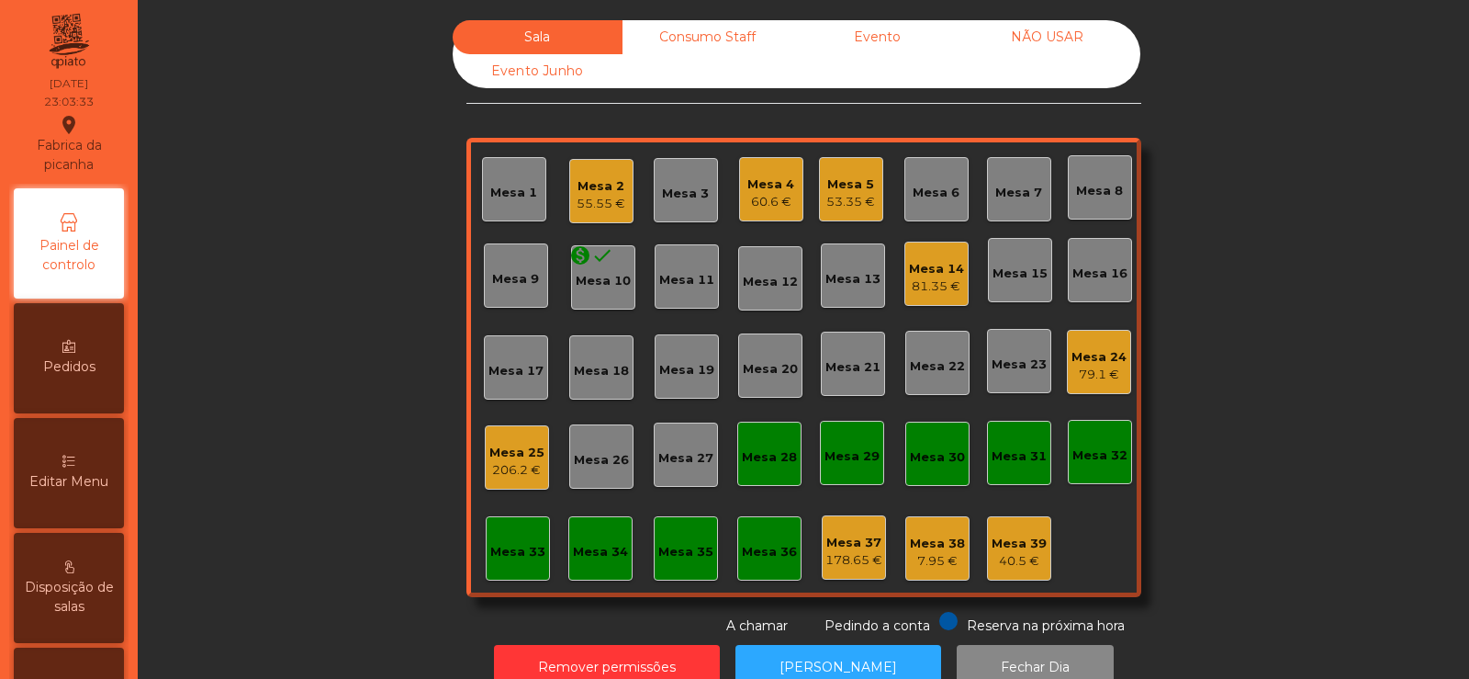
click at [751, 46] on div "Consumo Staff" at bounding box center [708, 37] width 170 height 34
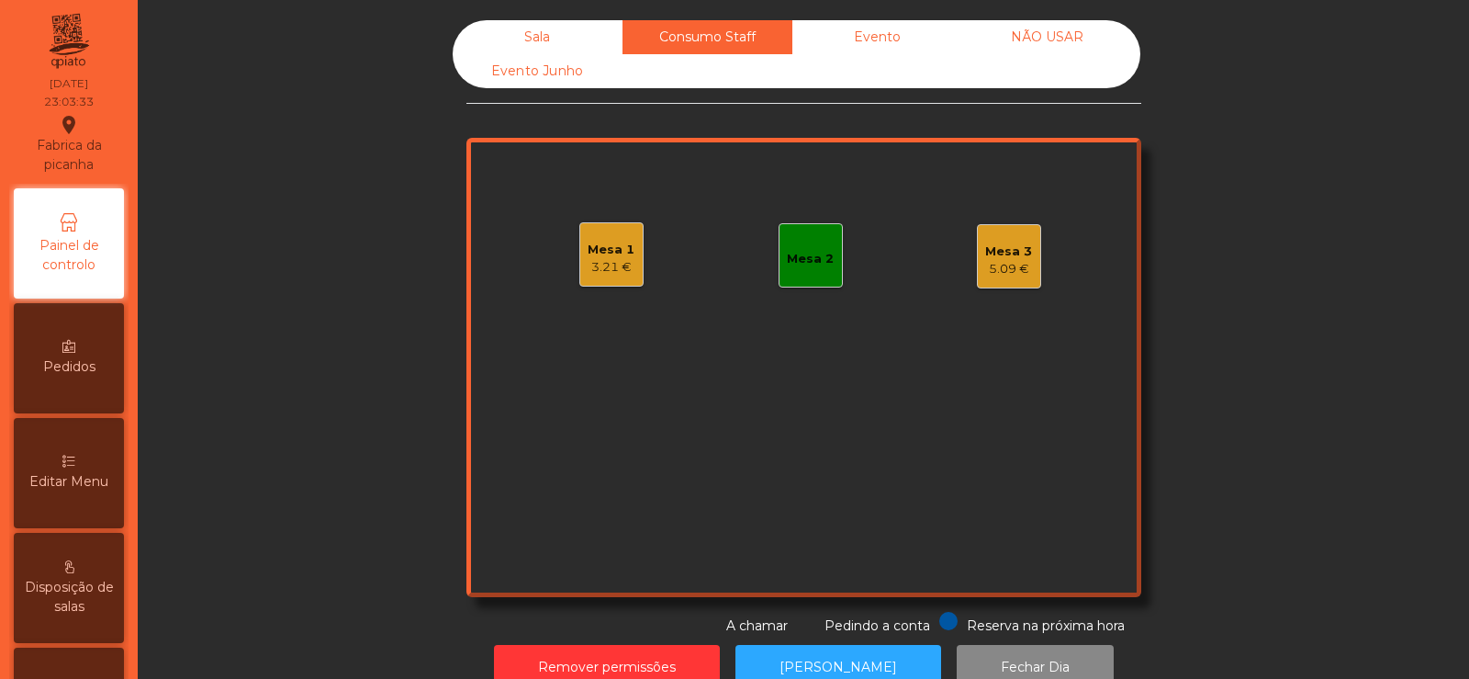
click at [1015, 268] on div "5.09 €" at bounding box center [1008, 269] width 47 height 18
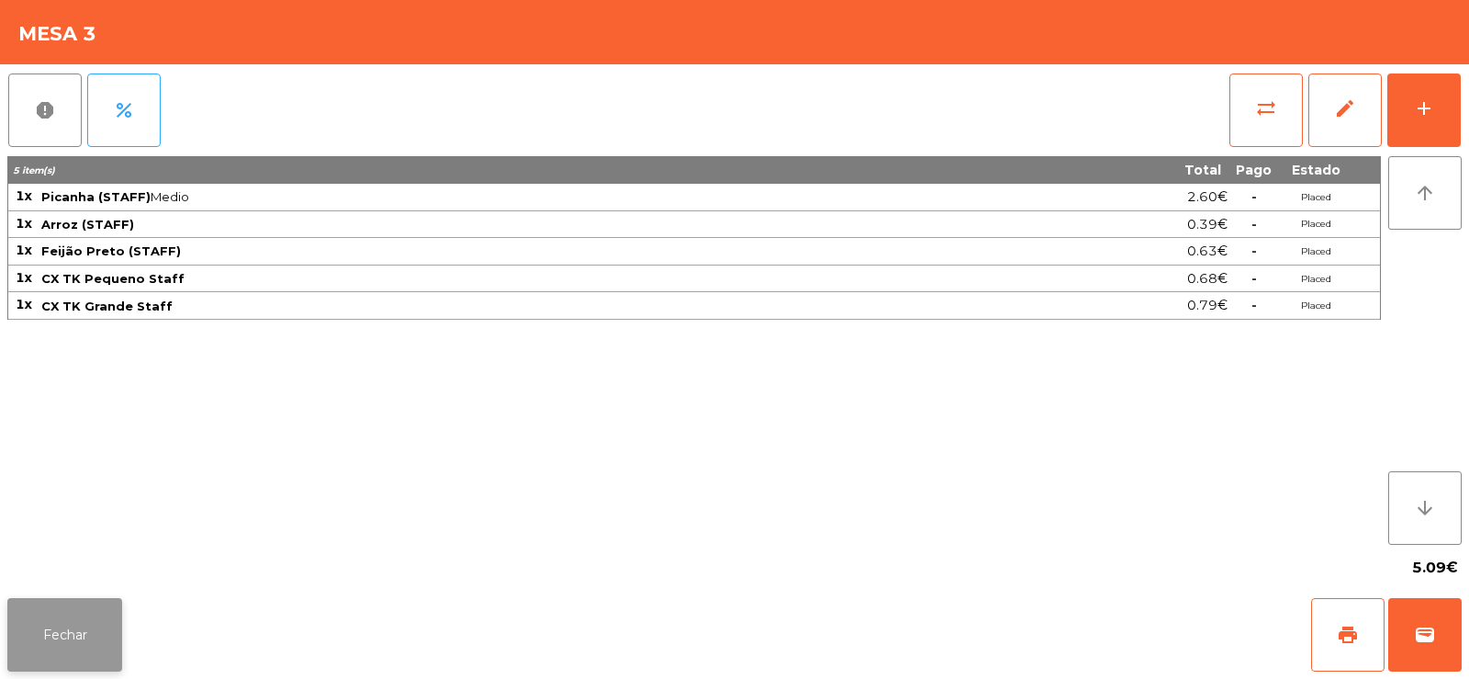
click at [46, 638] on button "Fechar" at bounding box center [64, 634] width 115 height 73
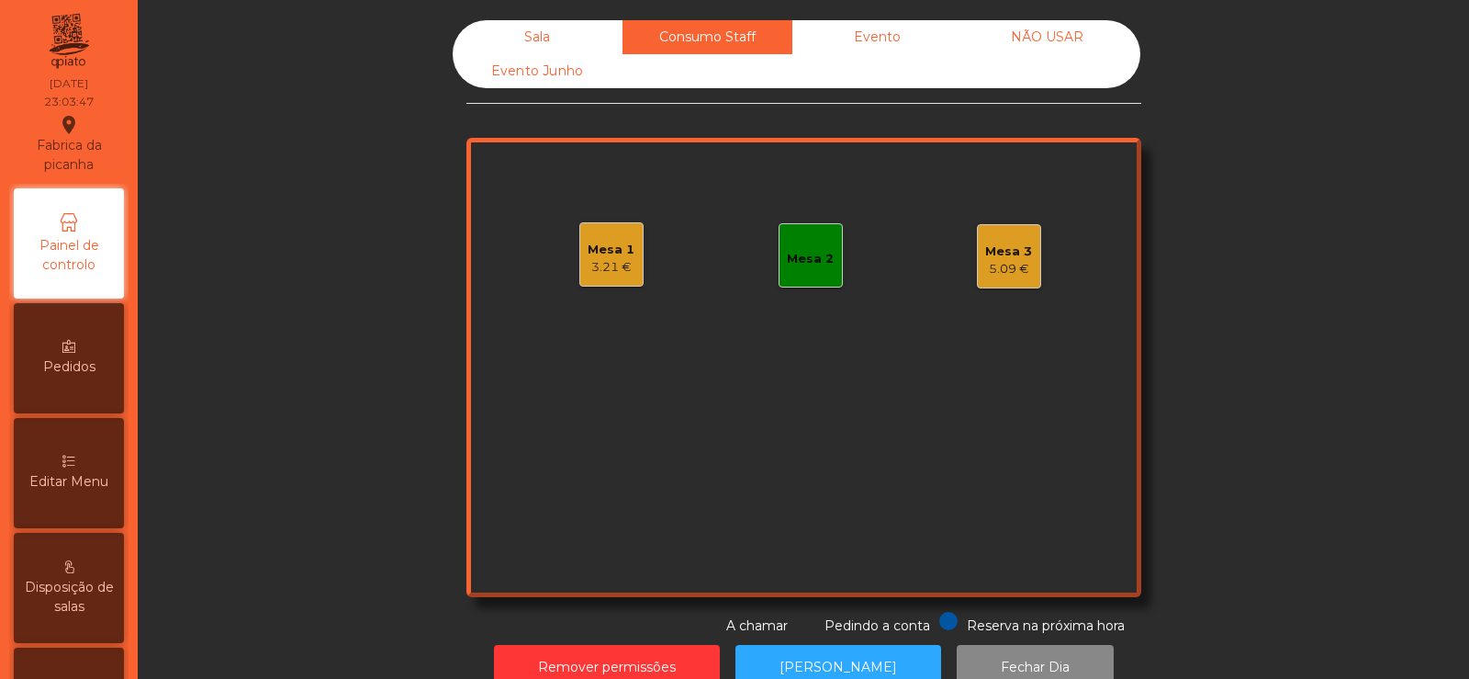
click at [534, 42] on div "Sala" at bounding box center [538, 37] width 170 height 34
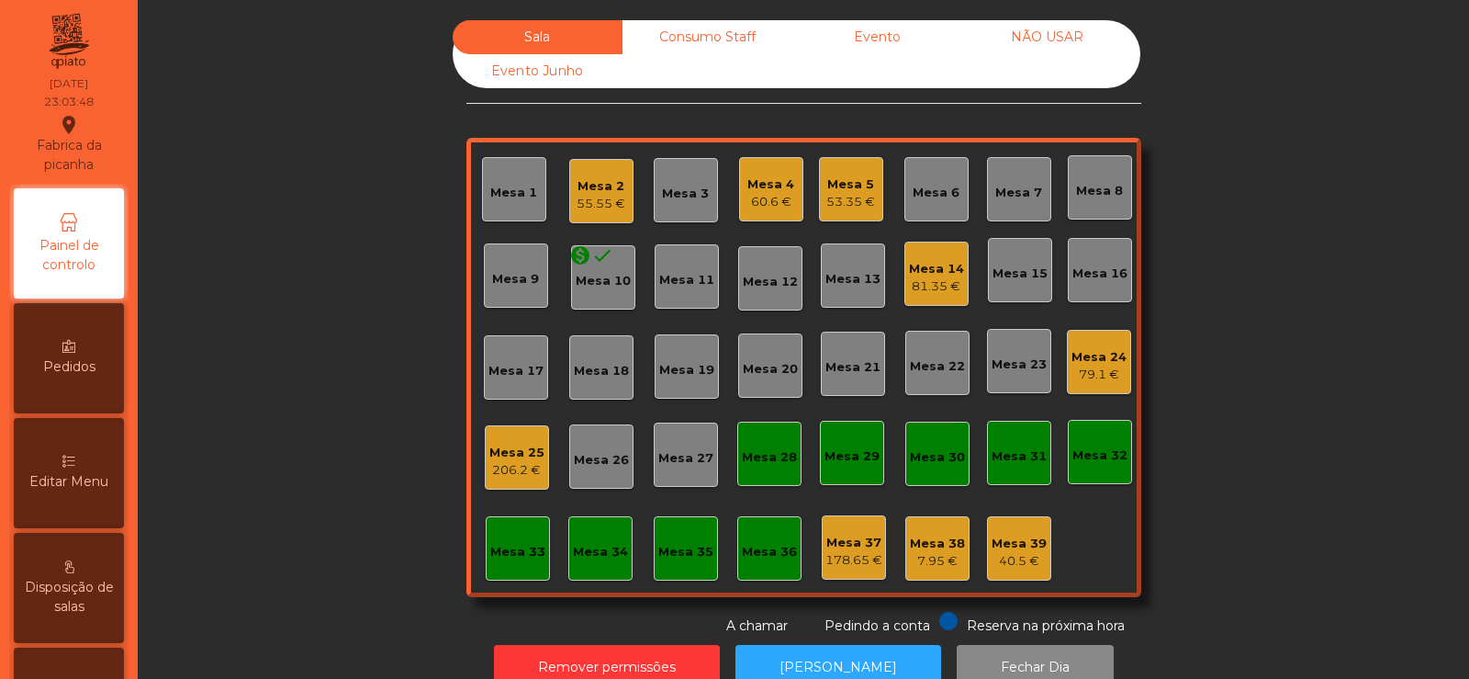
click at [775, 183] on div "Mesa 4" at bounding box center [770, 184] width 47 height 18
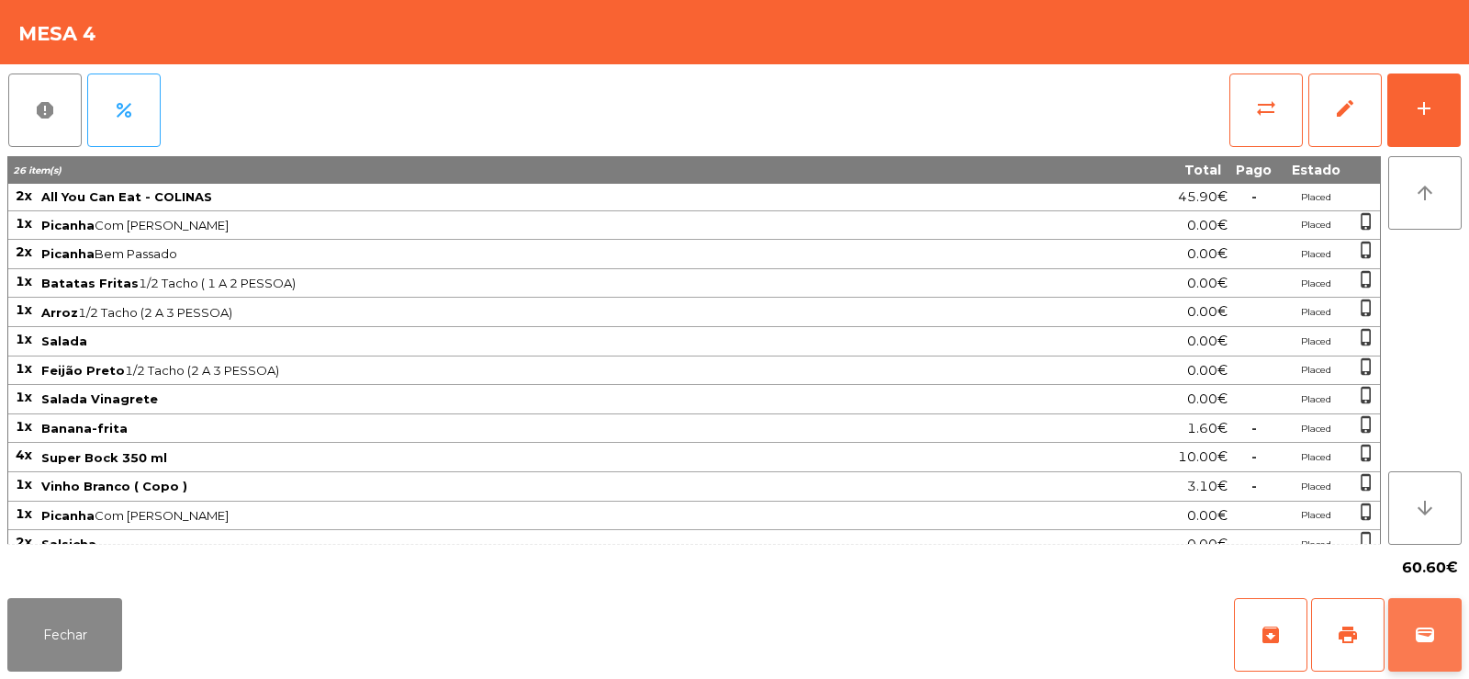
click at [1409, 636] on button "wallet" at bounding box center [1424, 634] width 73 height 73
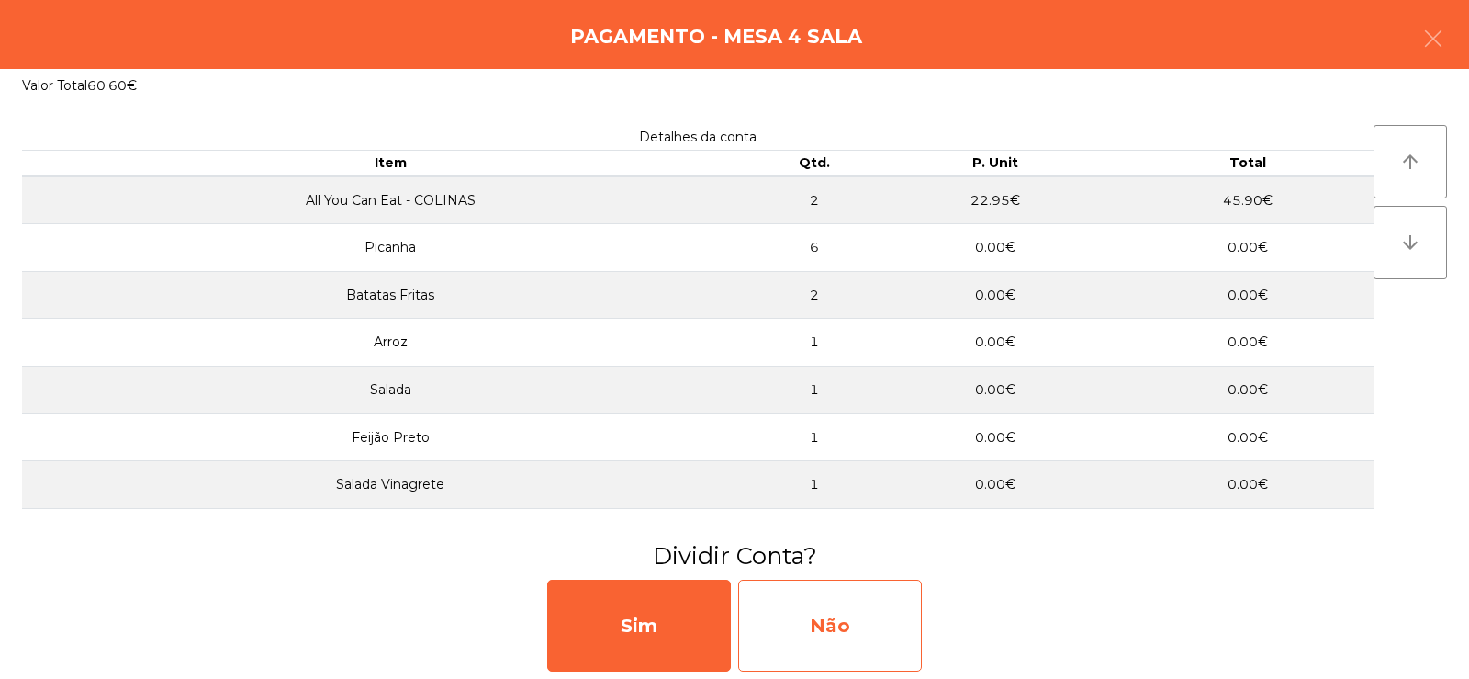
click at [841, 626] on div "Não" at bounding box center [830, 625] width 184 height 92
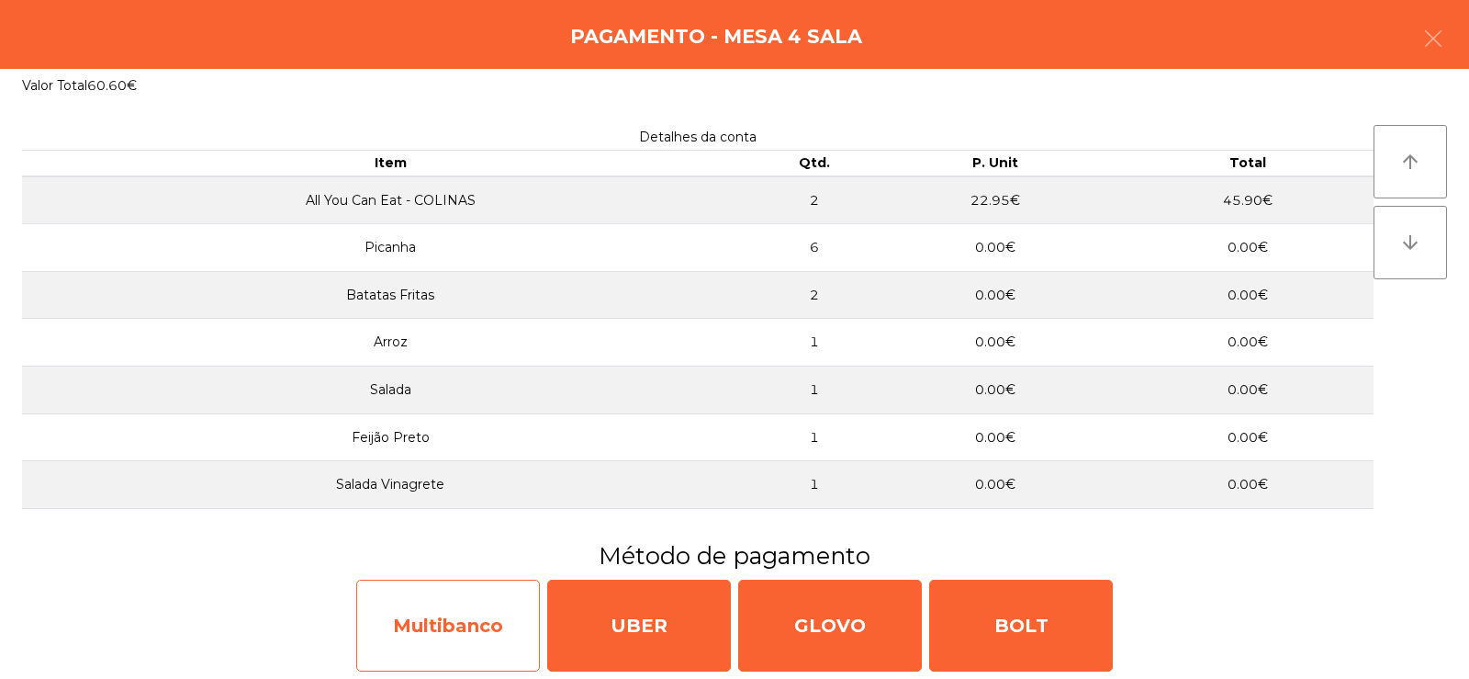
click at [444, 642] on div "Multibanco" at bounding box center [448, 625] width 184 height 92
select select "**"
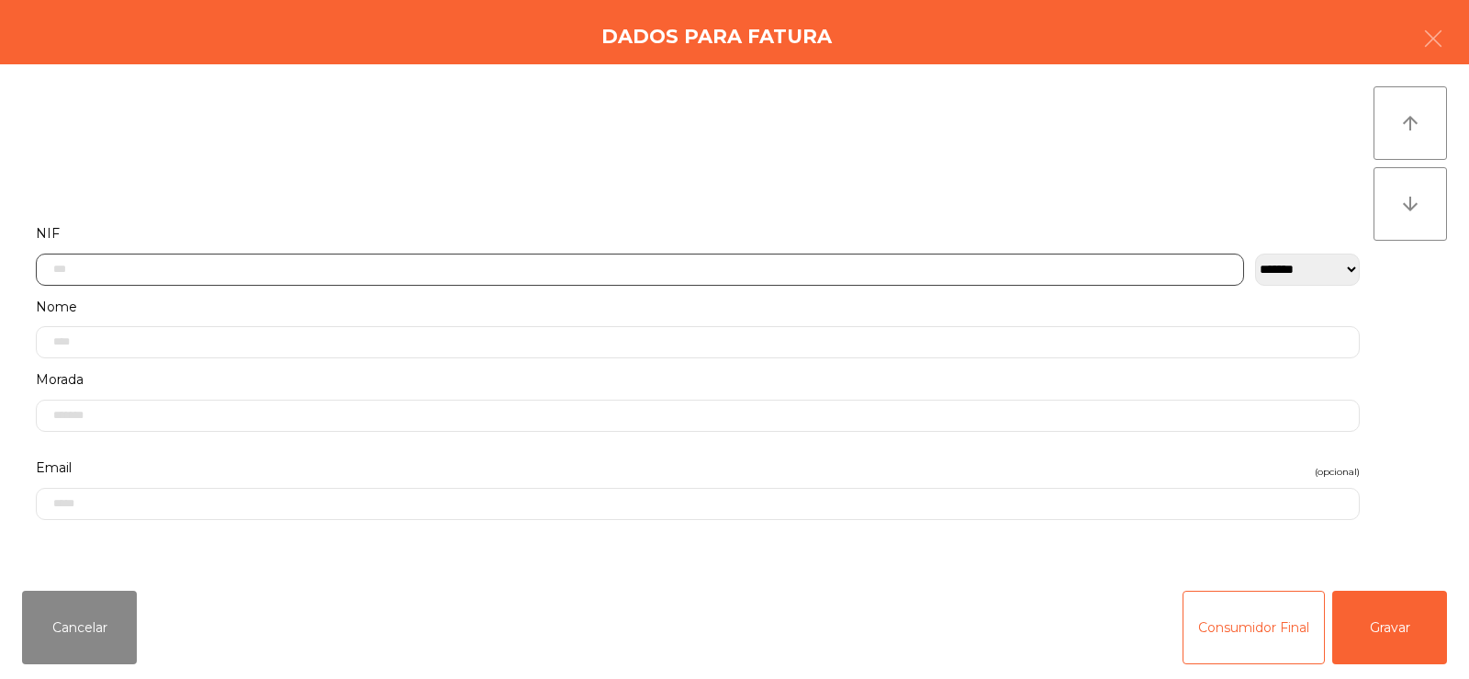
click at [560, 264] on input "text" at bounding box center [640, 269] width 1208 height 32
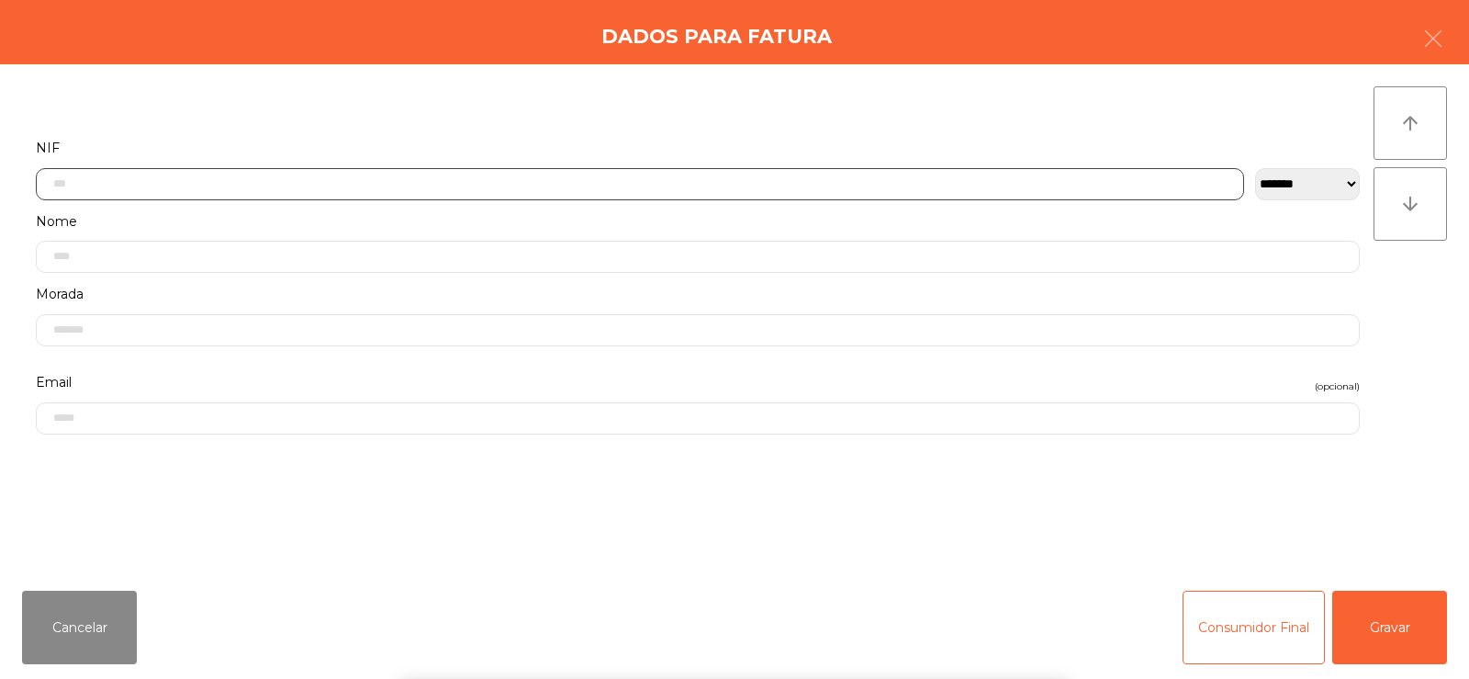
scroll to position [134, 0]
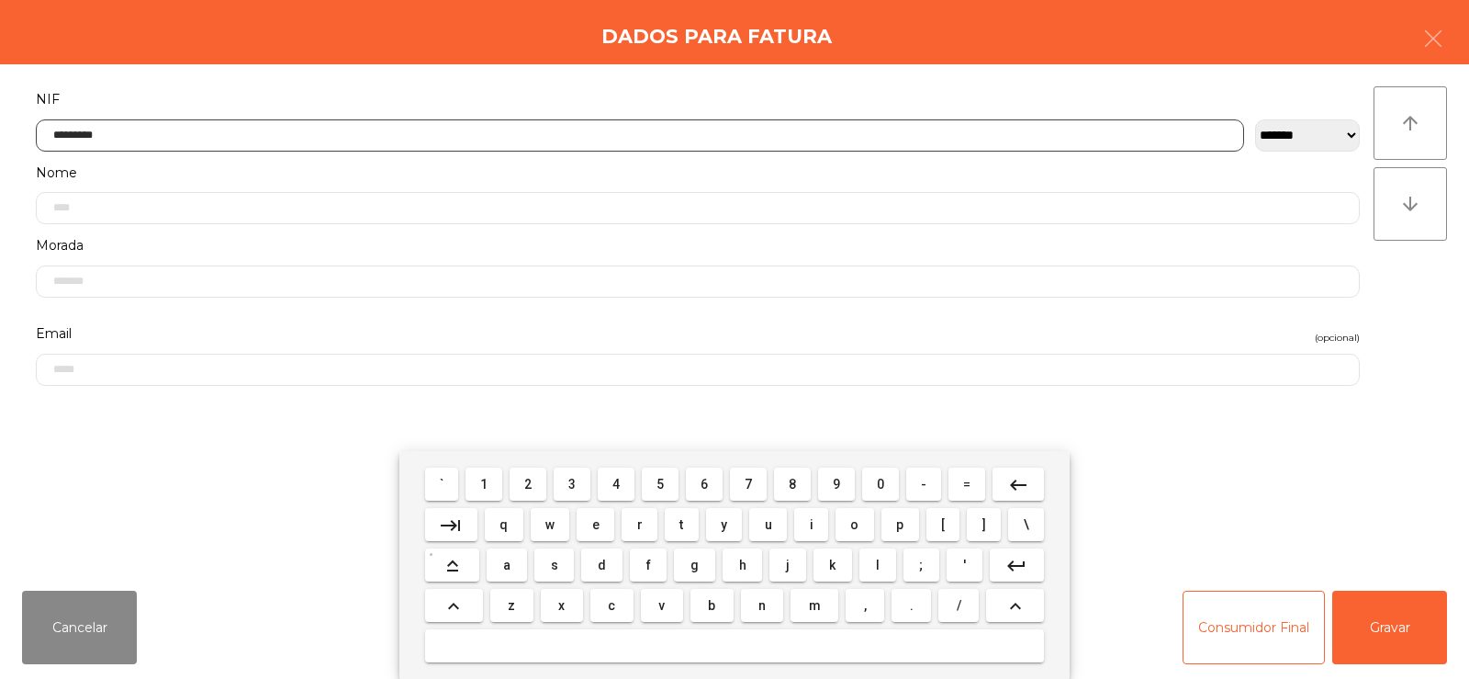
type input "*********"
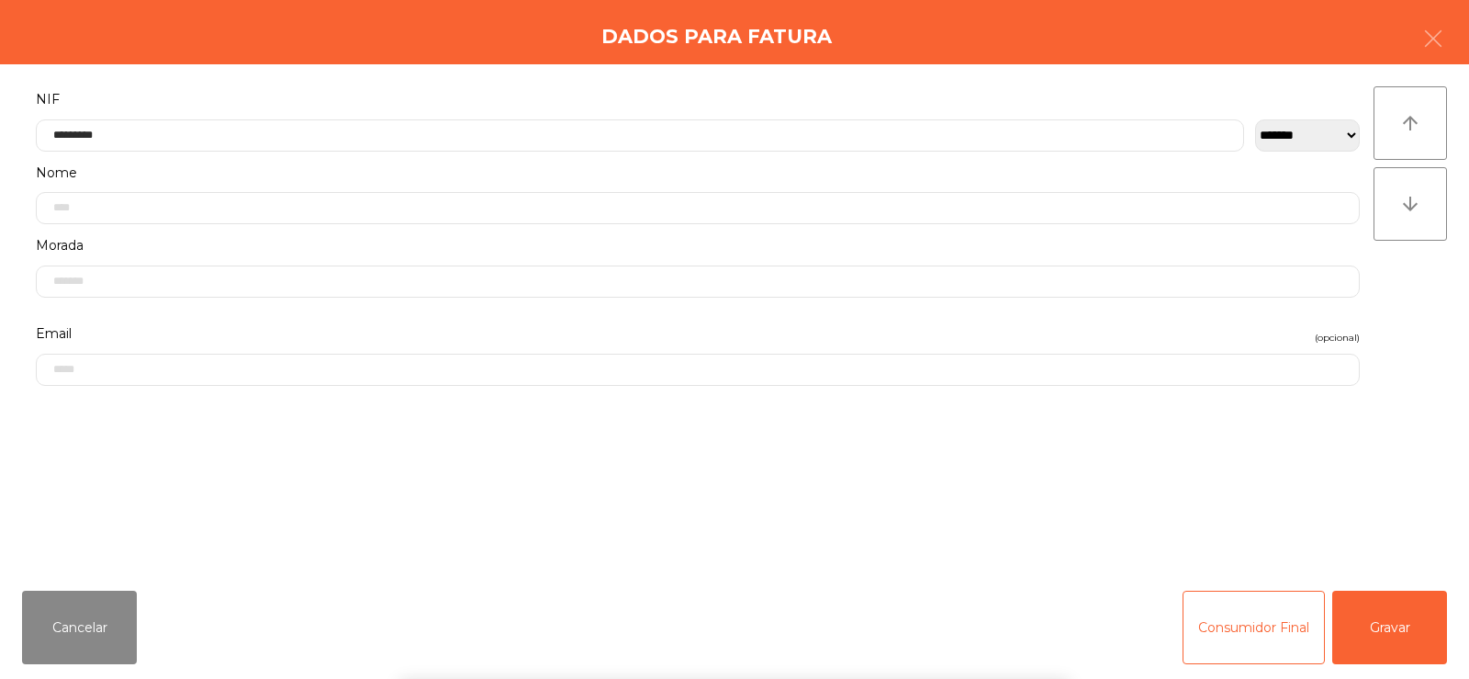
click at [1388, 601] on div "` 1 2 3 4 5 6 7 8 9 0 - = keyboard_backspace keyboard_tab q w e r t y u i o p […" at bounding box center [734, 565] width 1469 height 228
click at [1405, 619] on button "Gravar" at bounding box center [1389, 626] width 115 height 73
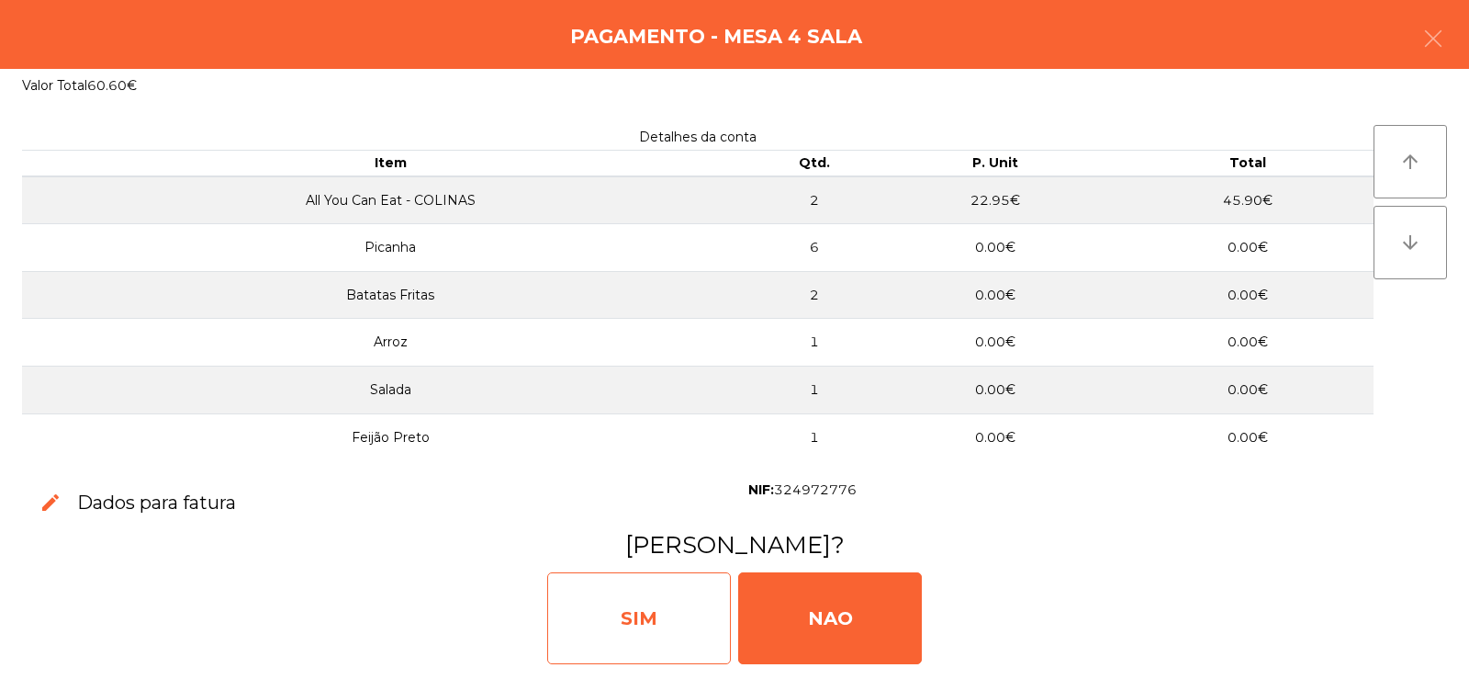
click at [623, 576] on div "SIM" at bounding box center [639, 618] width 184 height 92
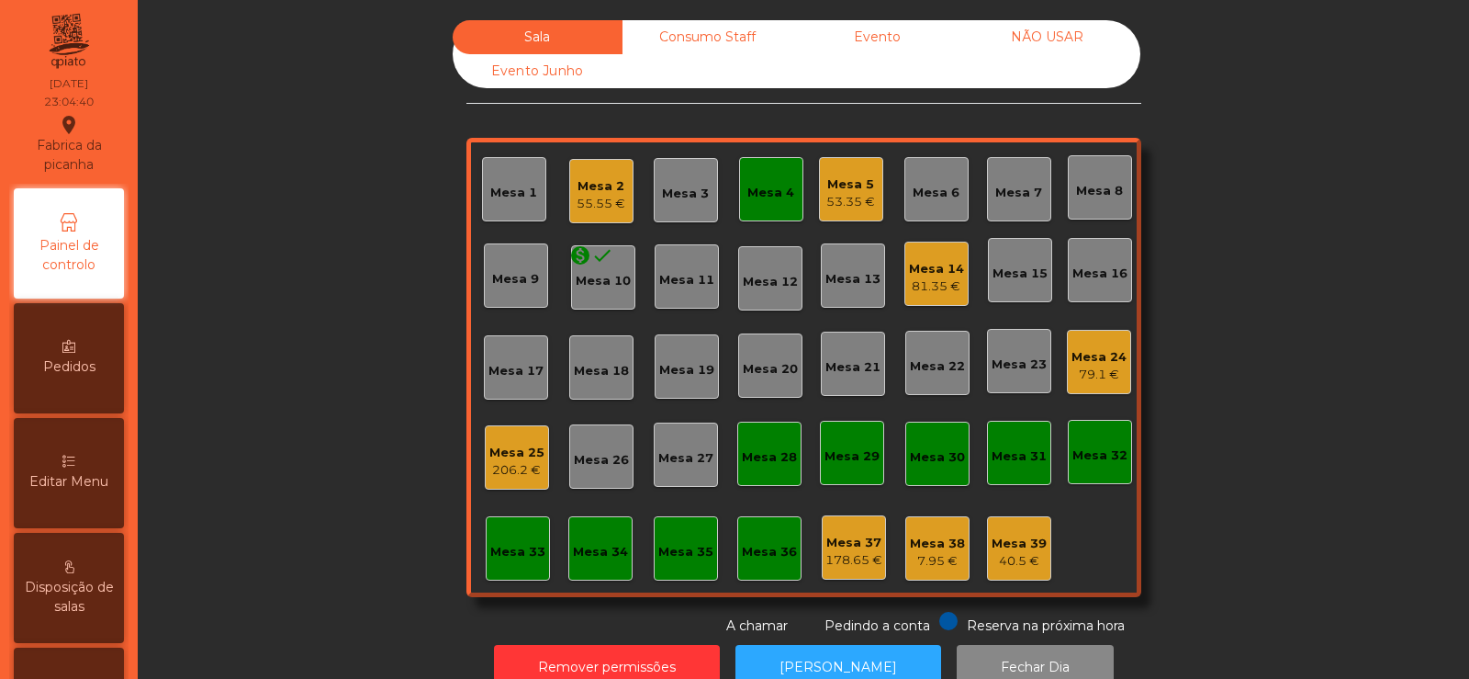
scroll to position [45, 0]
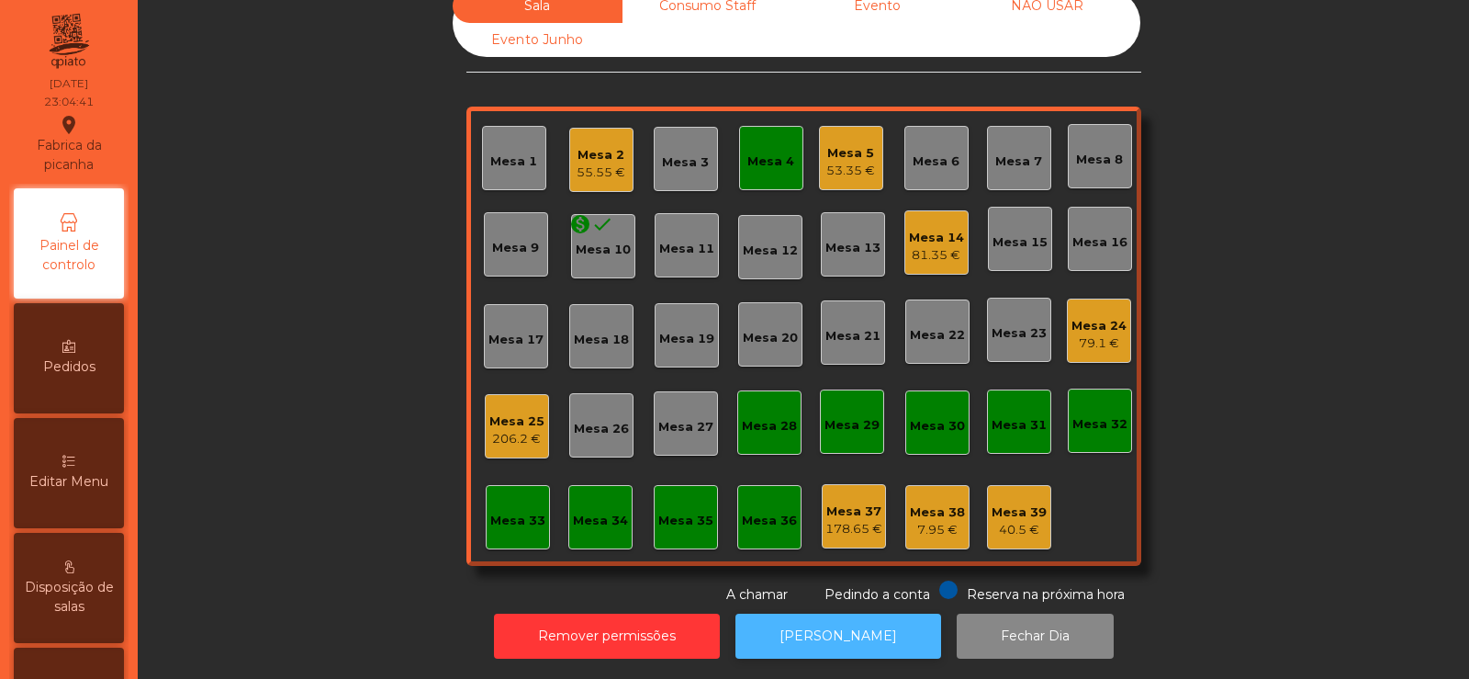
click at [815, 637] on button "[PERSON_NAME]" at bounding box center [839, 635] width 206 height 45
click at [762, 166] on div "Mesa 4" at bounding box center [771, 158] width 64 height 64
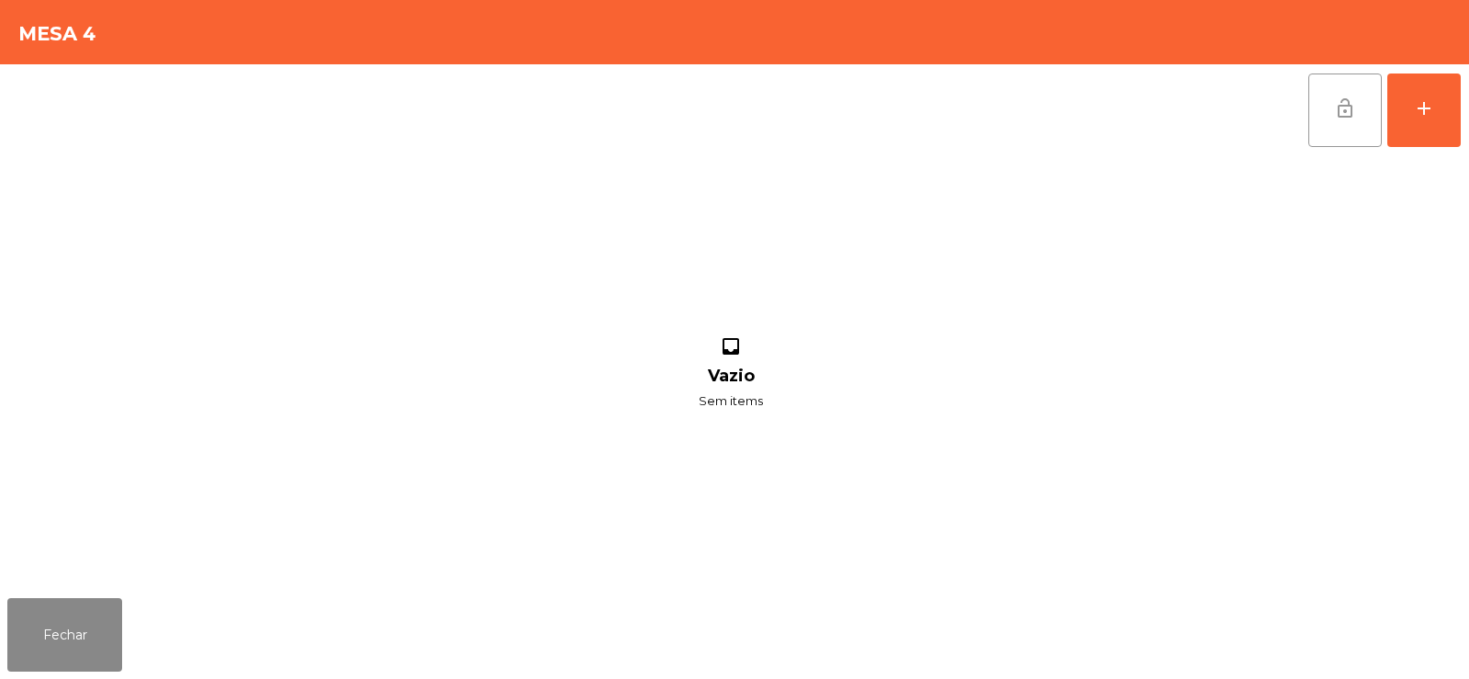
click at [1351, 118] on span "lock_open" at bounding box center [1345, 108] width 22 height 22
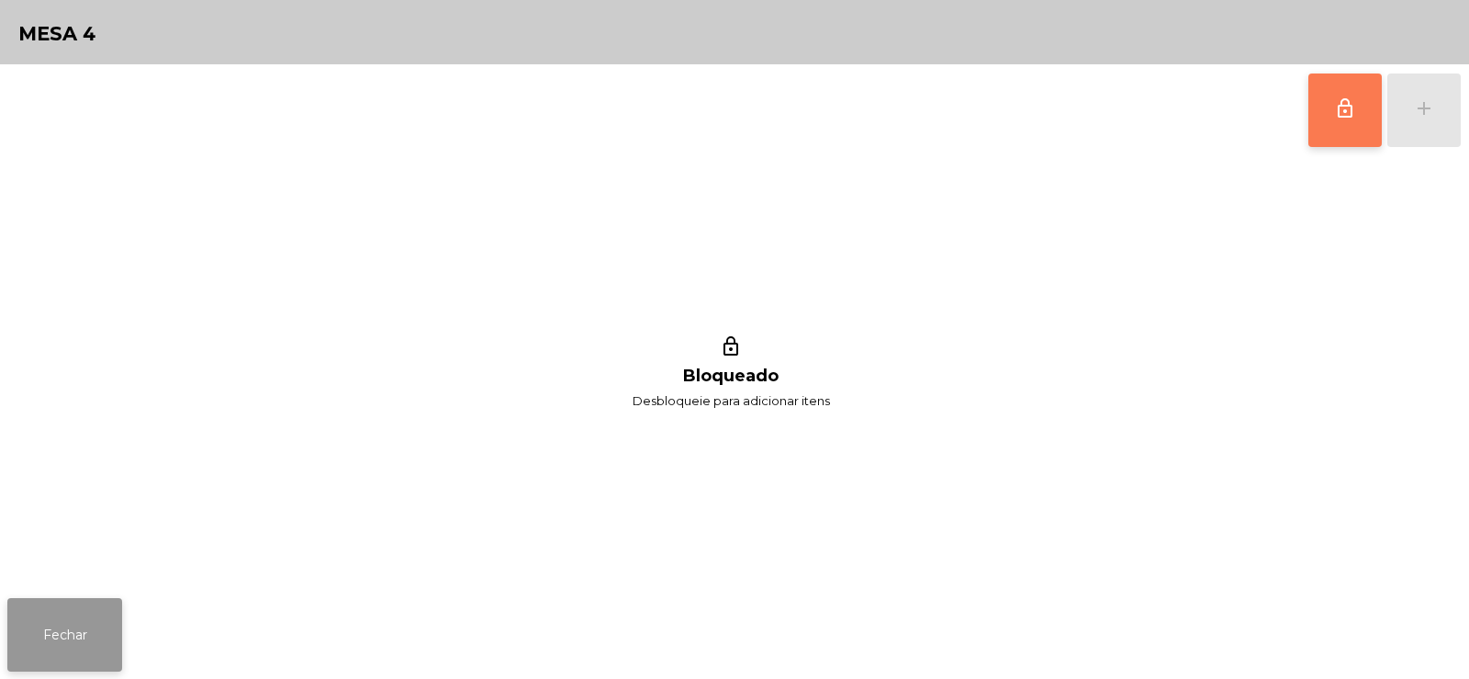
click at [75, 611] on button "Fechar" at bounding box center [64, 634] width 115 height 73
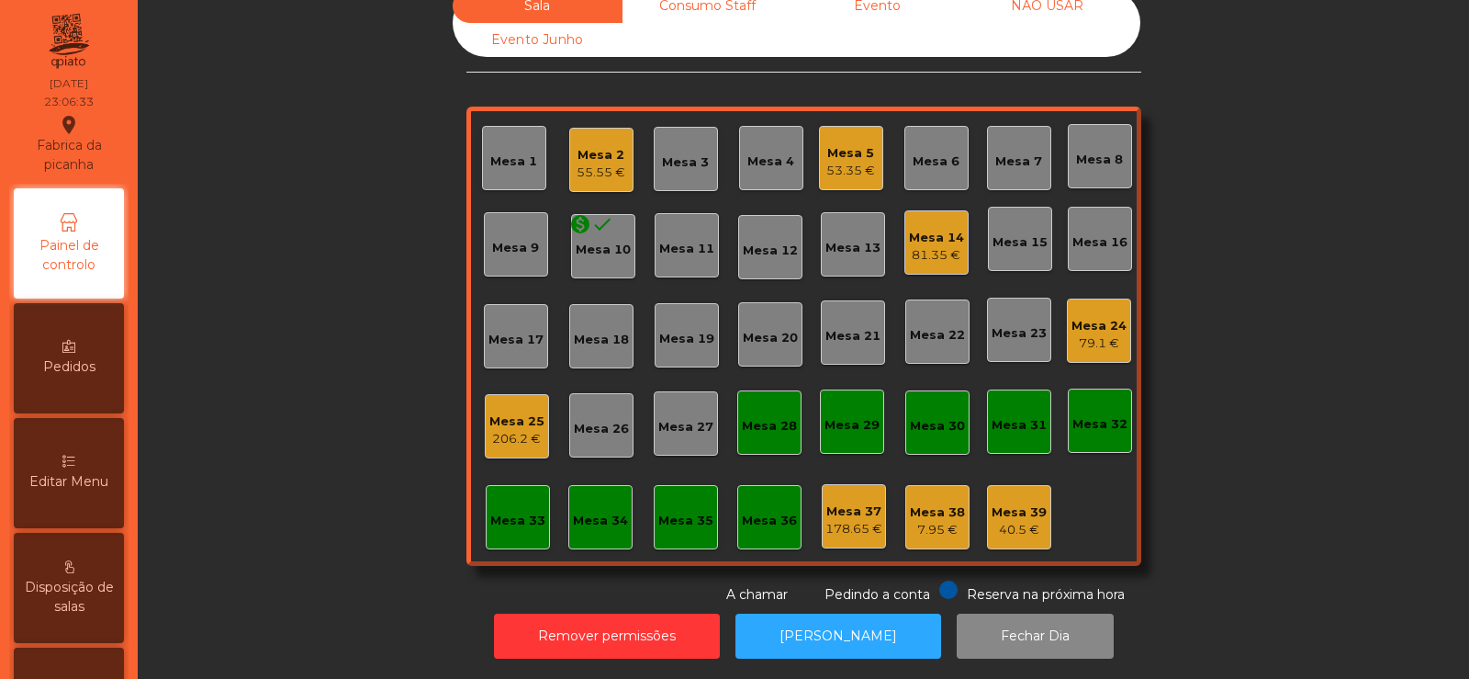
scroll to position [0, 0]
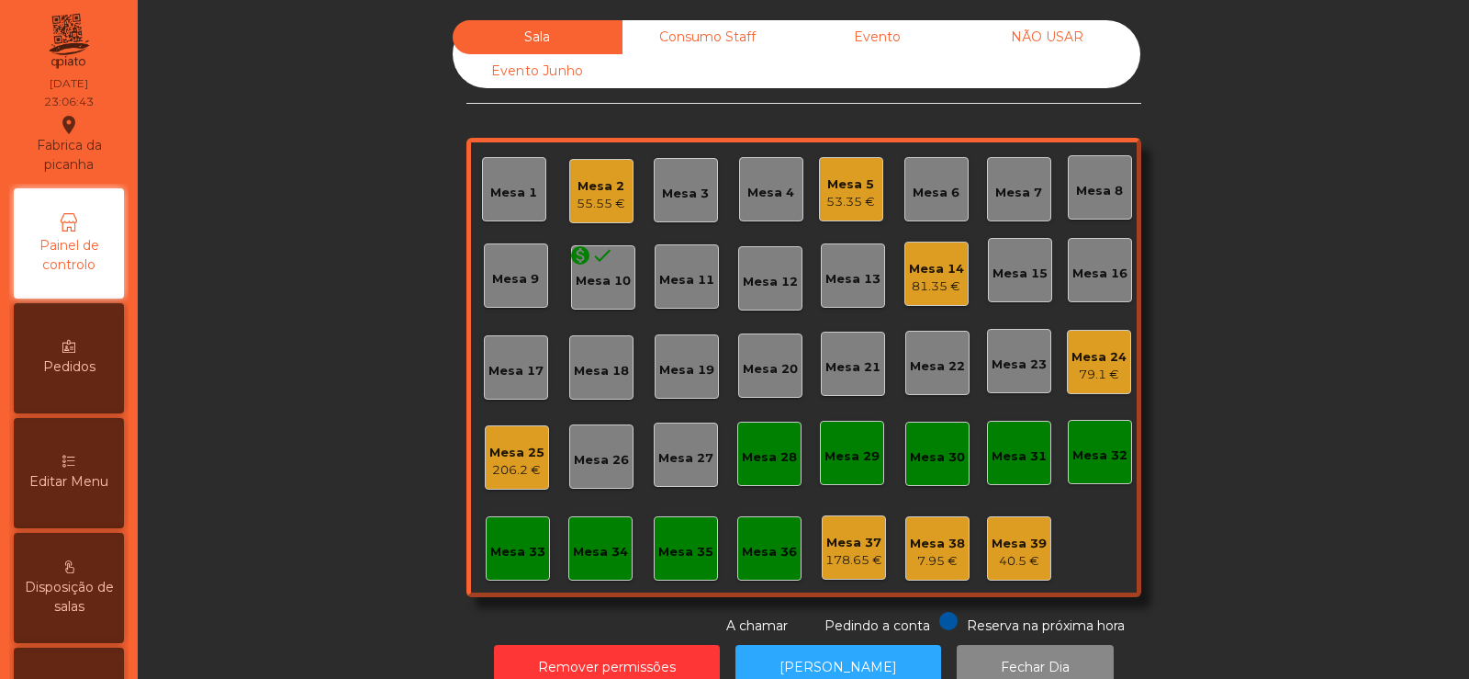
click at [733, 33] on div "Consumo Staff" at bounding box center [708, 37] width 170 height 34
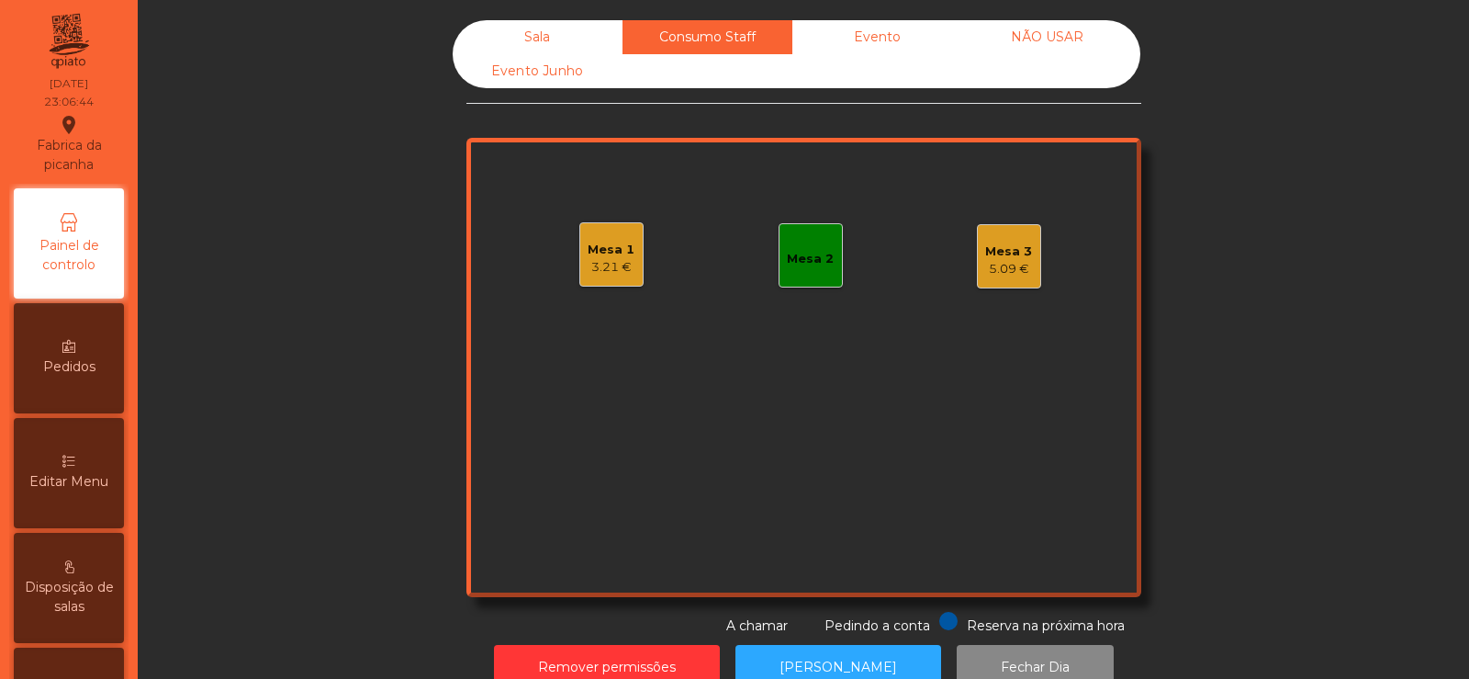
click at [616, 251] on div "Mesa 1" at bounding box center [611, 250] width 47 height 18
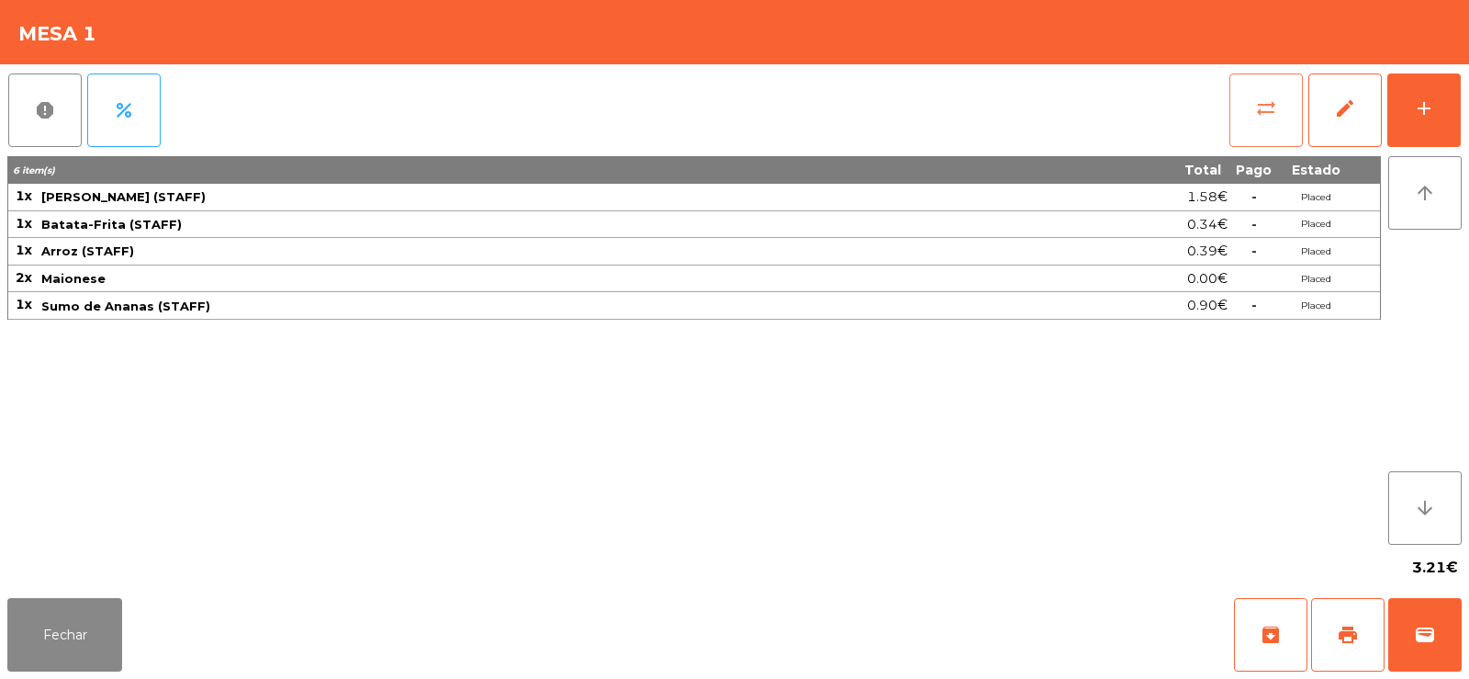
click at [1283, 121] on button "sync_alt" at bounding box center [1266, 109] width 73 height 73
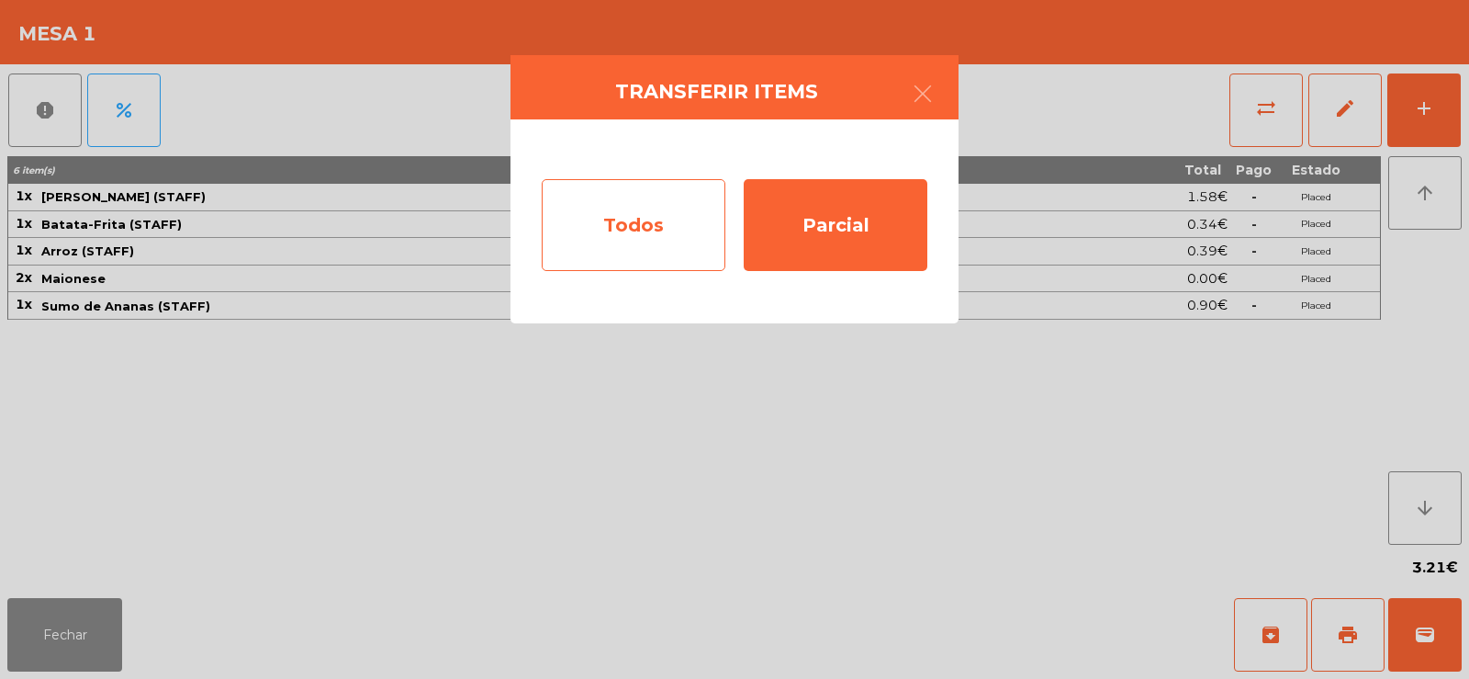
click at [598, 200] on div "Todos" at bounding box center [634, 225] width 184 height 92
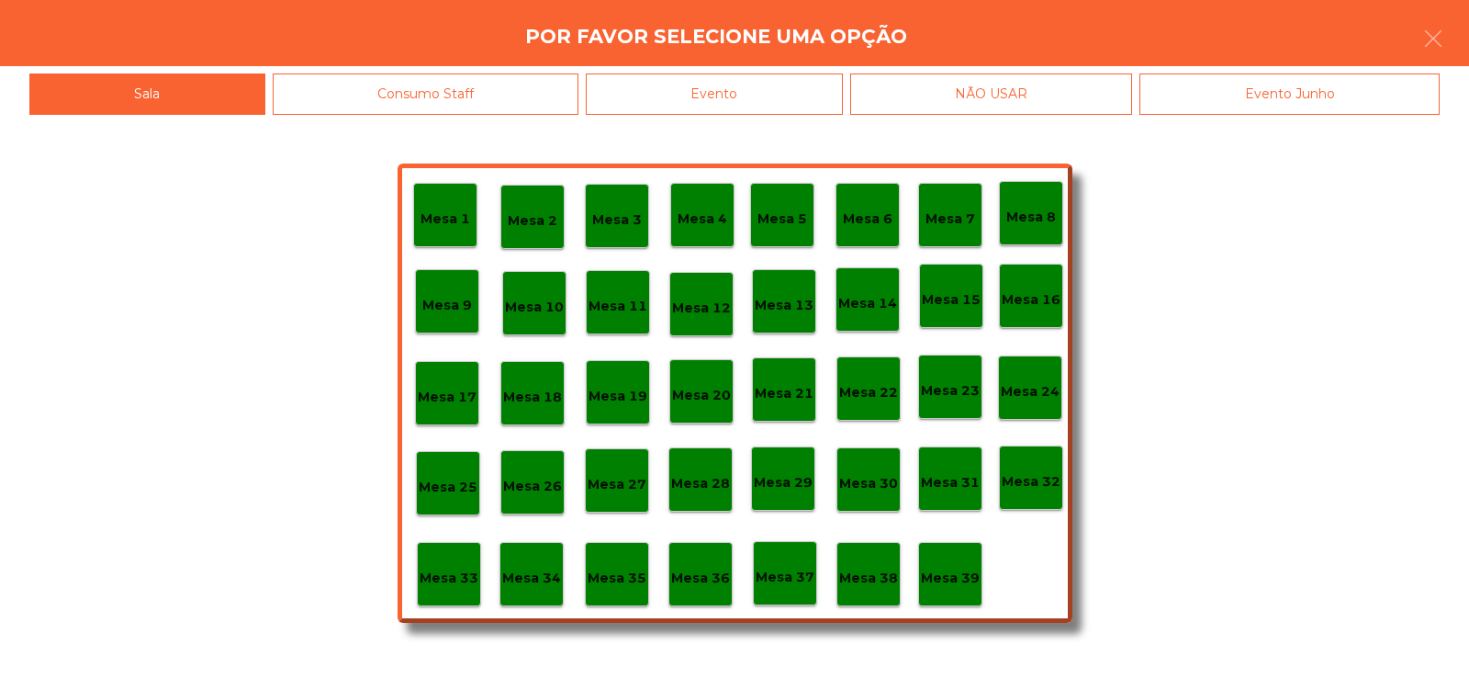
click at [982, 593] on div "Mesa 39" at bounding box center [950, 574] width 64 height 64
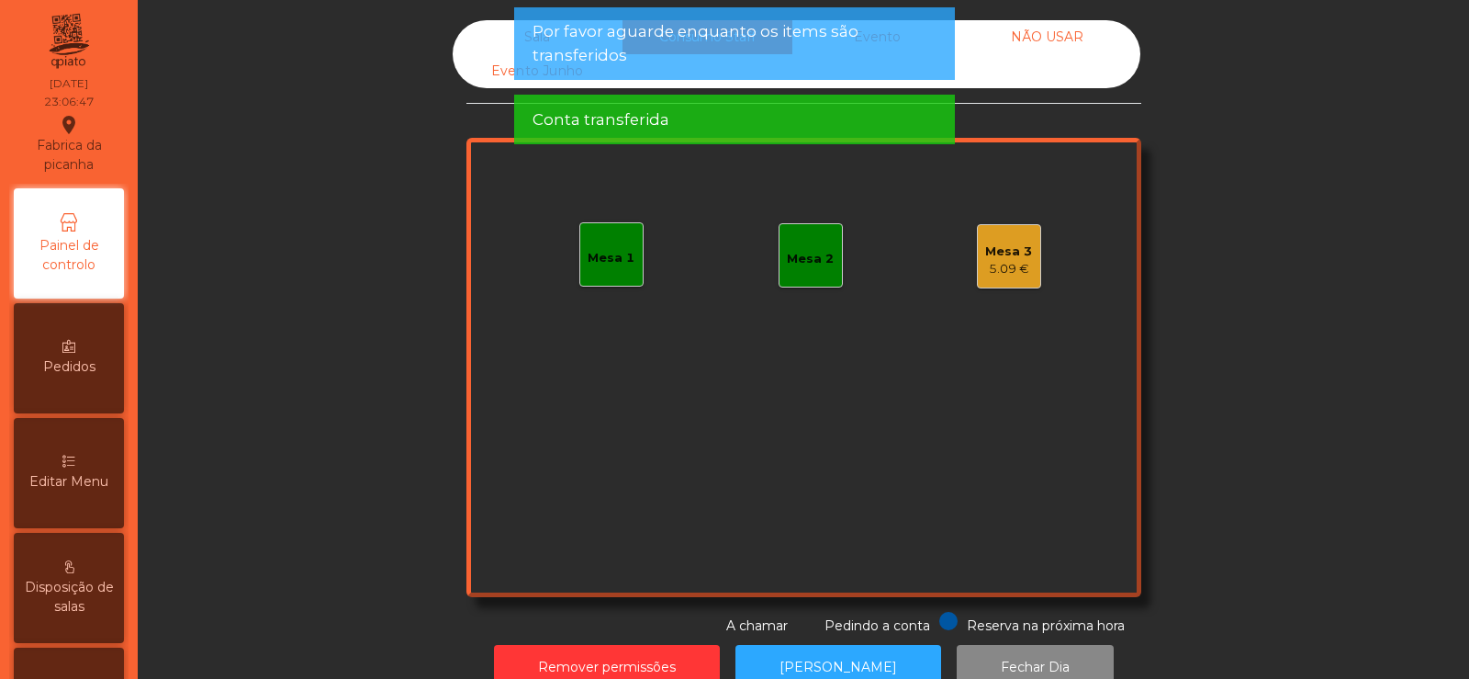
click at [1009, 266] on div "5.09 €" at bounding box center [1008, 269] width 47 height 18
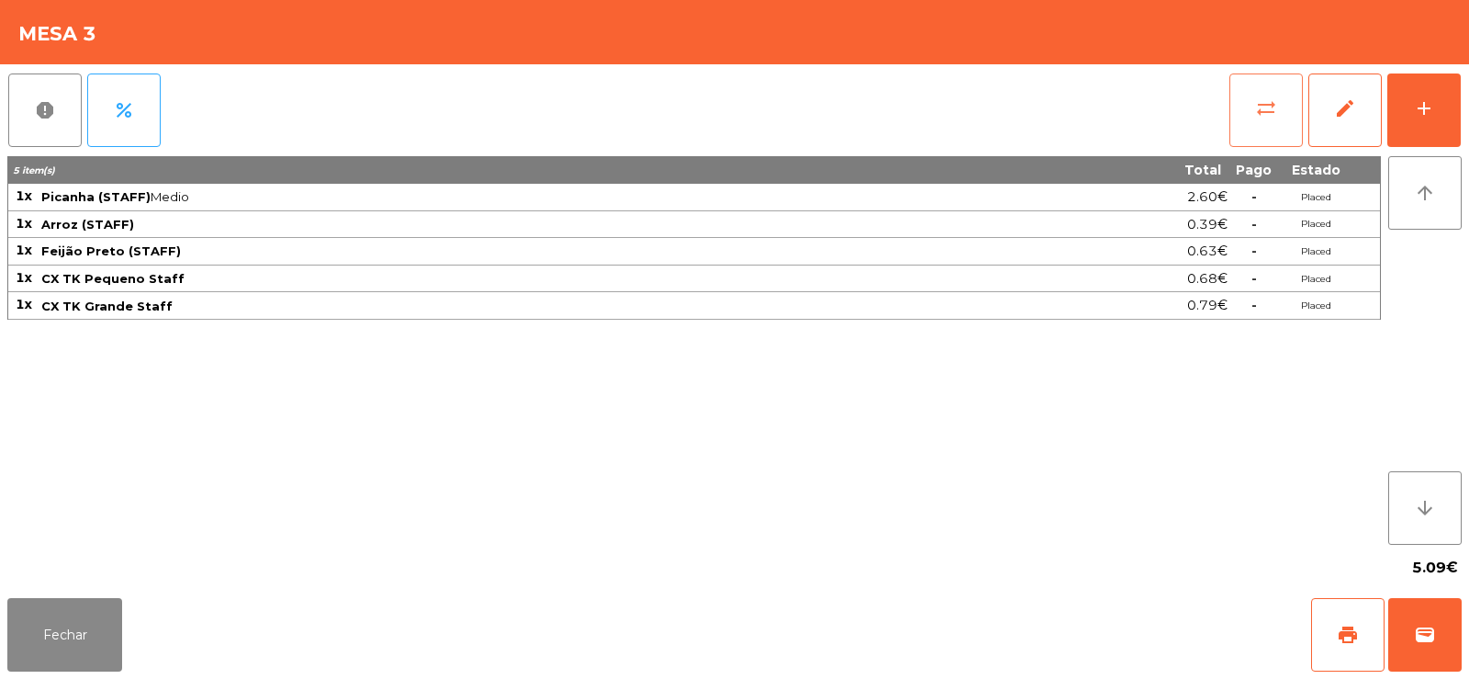
click at [1271, 129] on button "sync_alt" at bounding box center [1266, 109] width 73 height 73
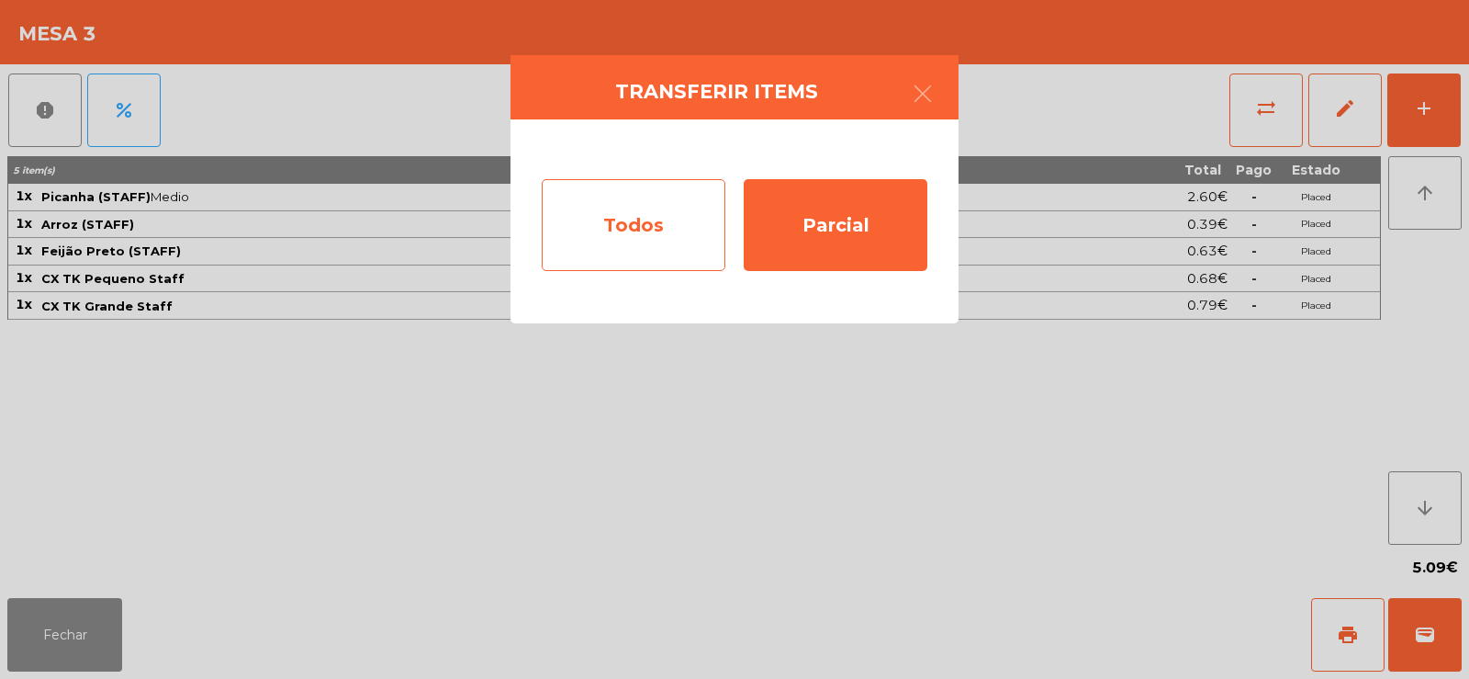
click at [649, 219] on div "Todos" at bounding box center [634, 225] width 184 height 92
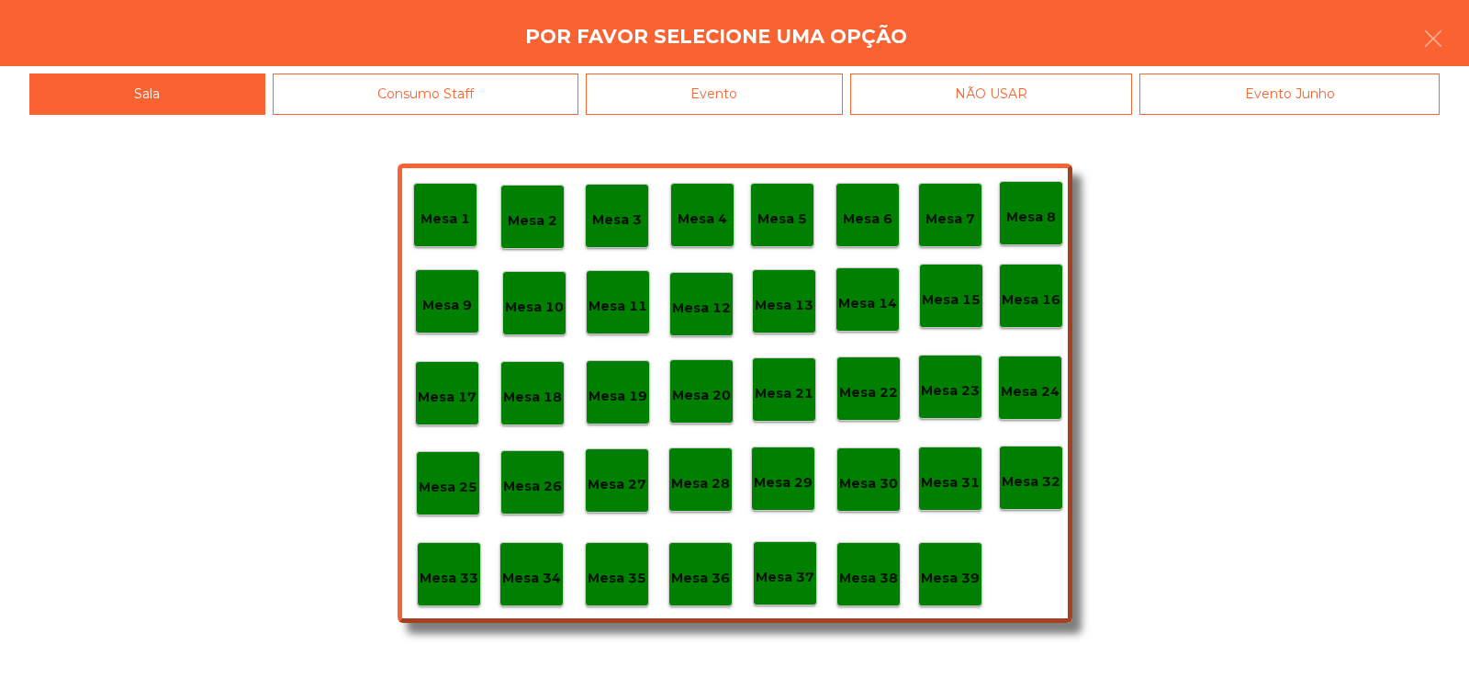
click at [815, 87] on div "Evento" at bounding box center [714, 93] width 257 height 41
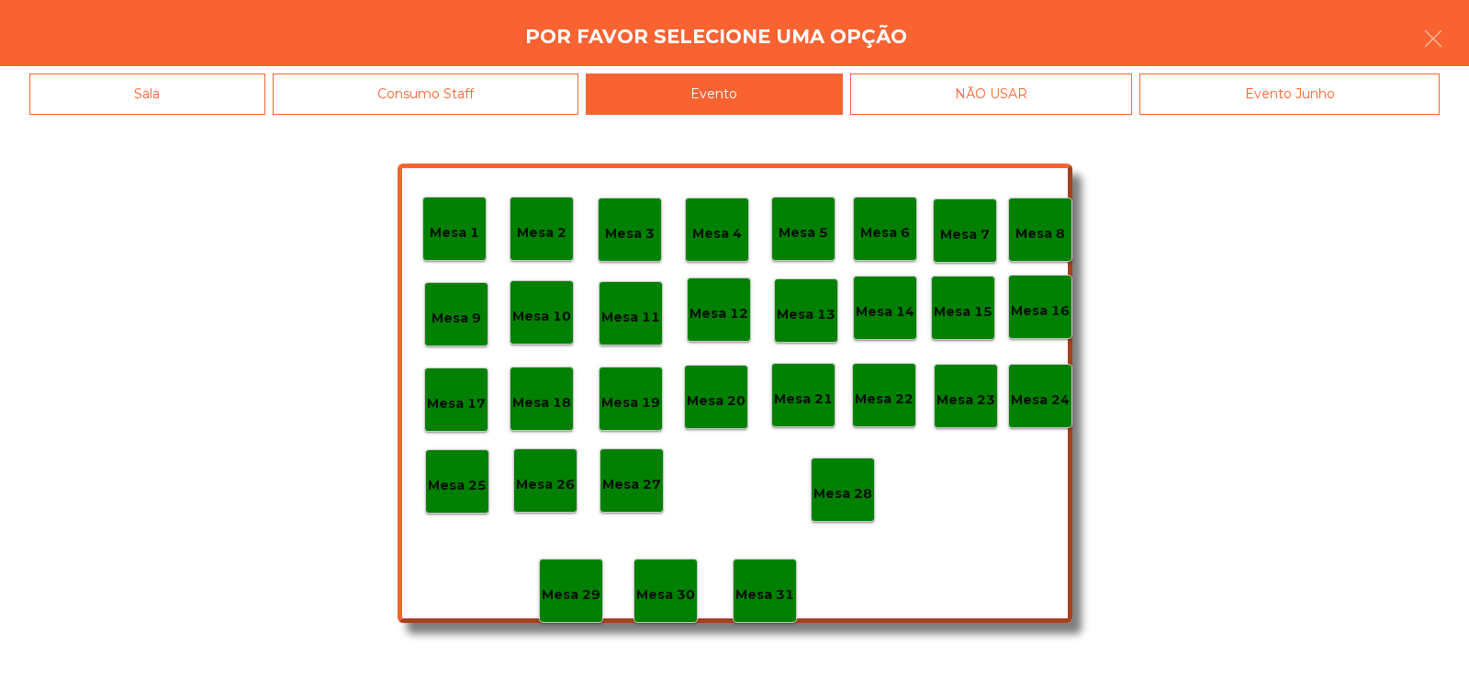
click at [858, 489] on p "Mesa 28" at bounding box center [843, 493] width 59 height 21
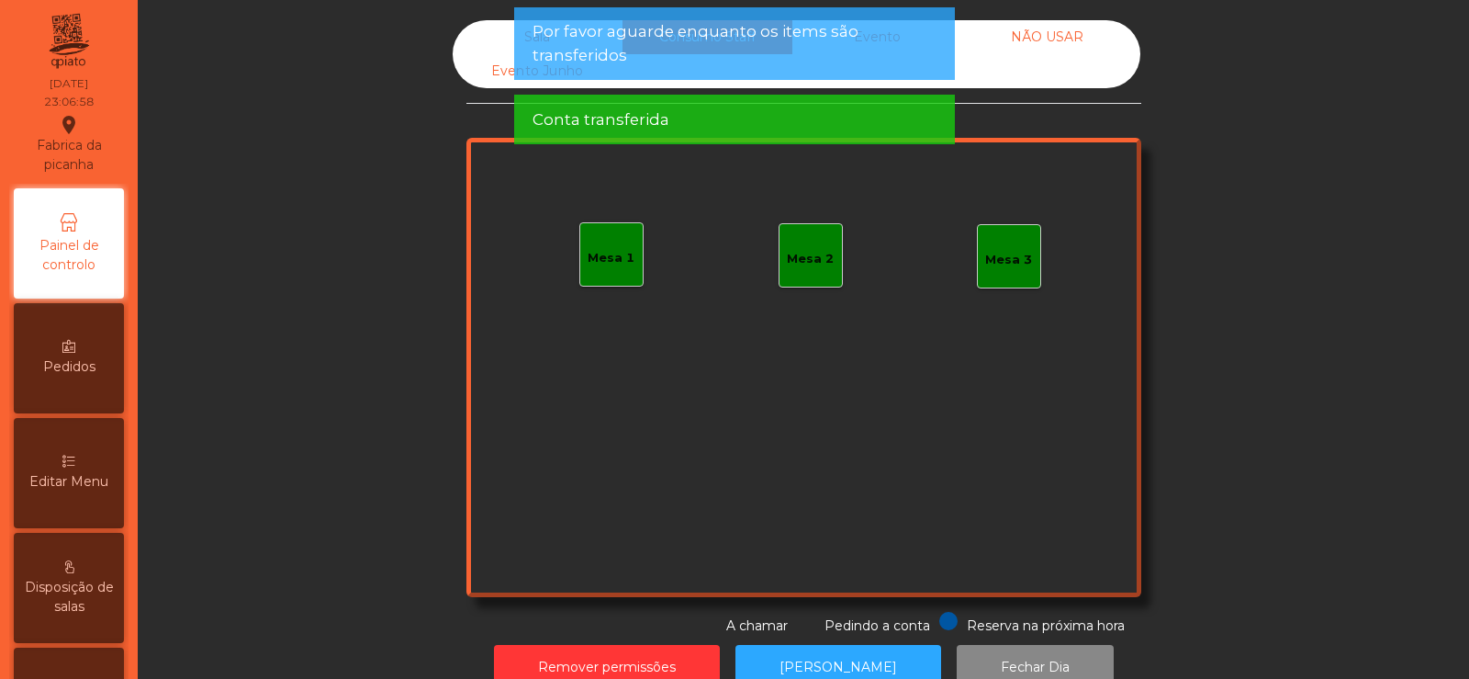
click at [492, 73] on div "Evento Junho" at bounding box center [538, 71] width 170 height 34
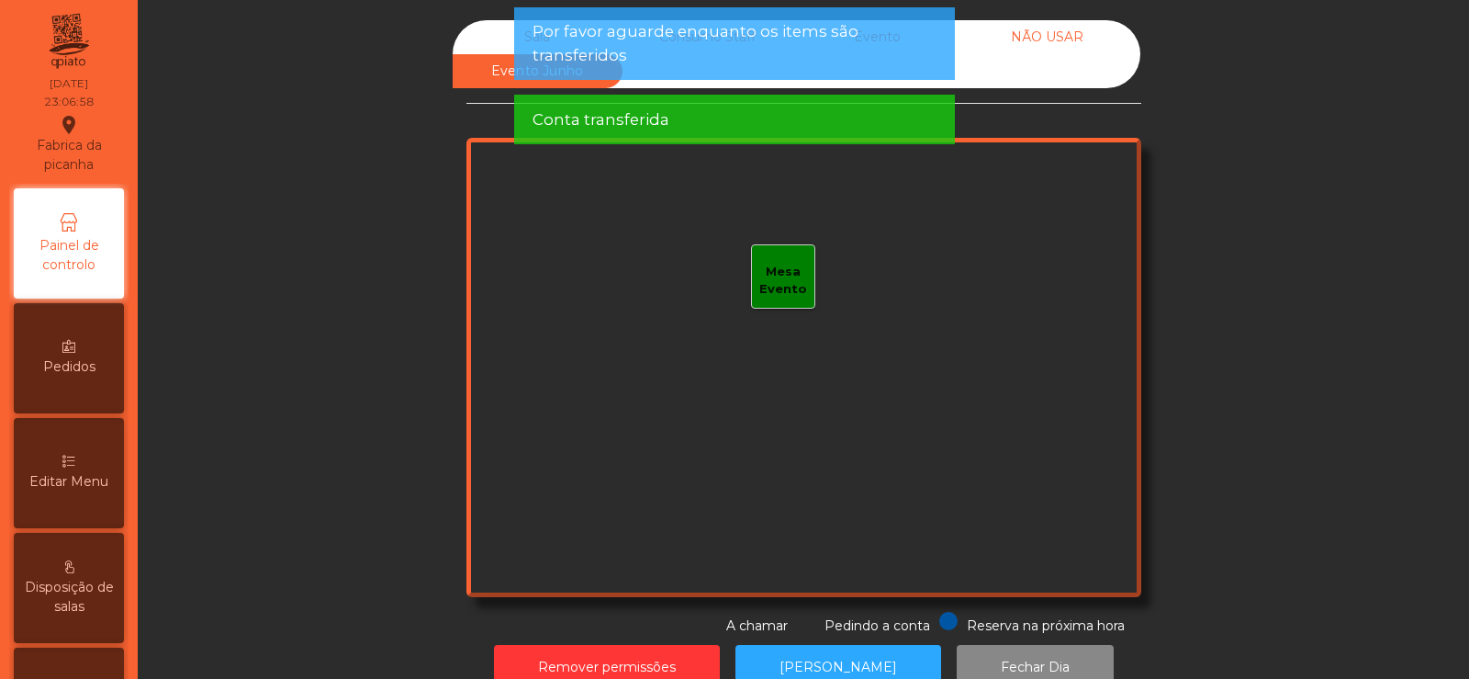
click at [493, 31] on div "Sala" at bounding box center [538, 37] width 170 height 34
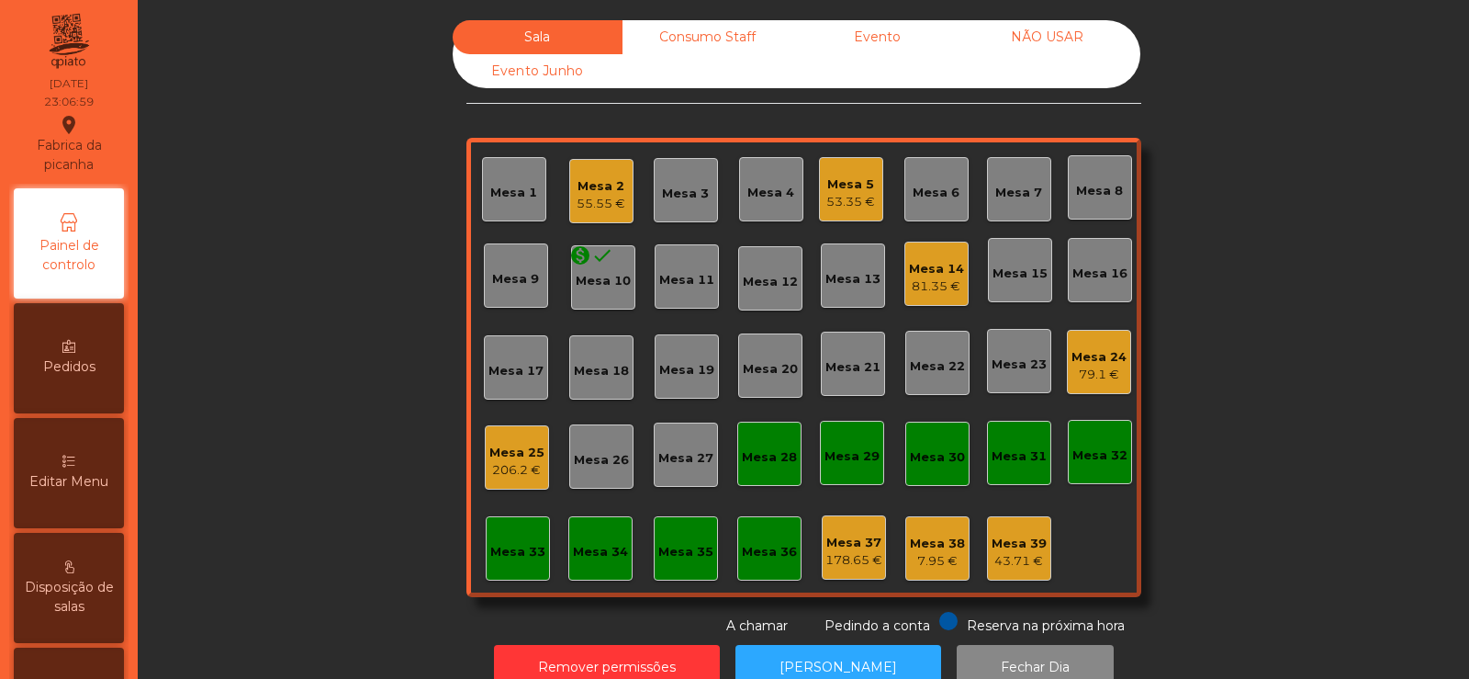
scroll to position [45, 0]
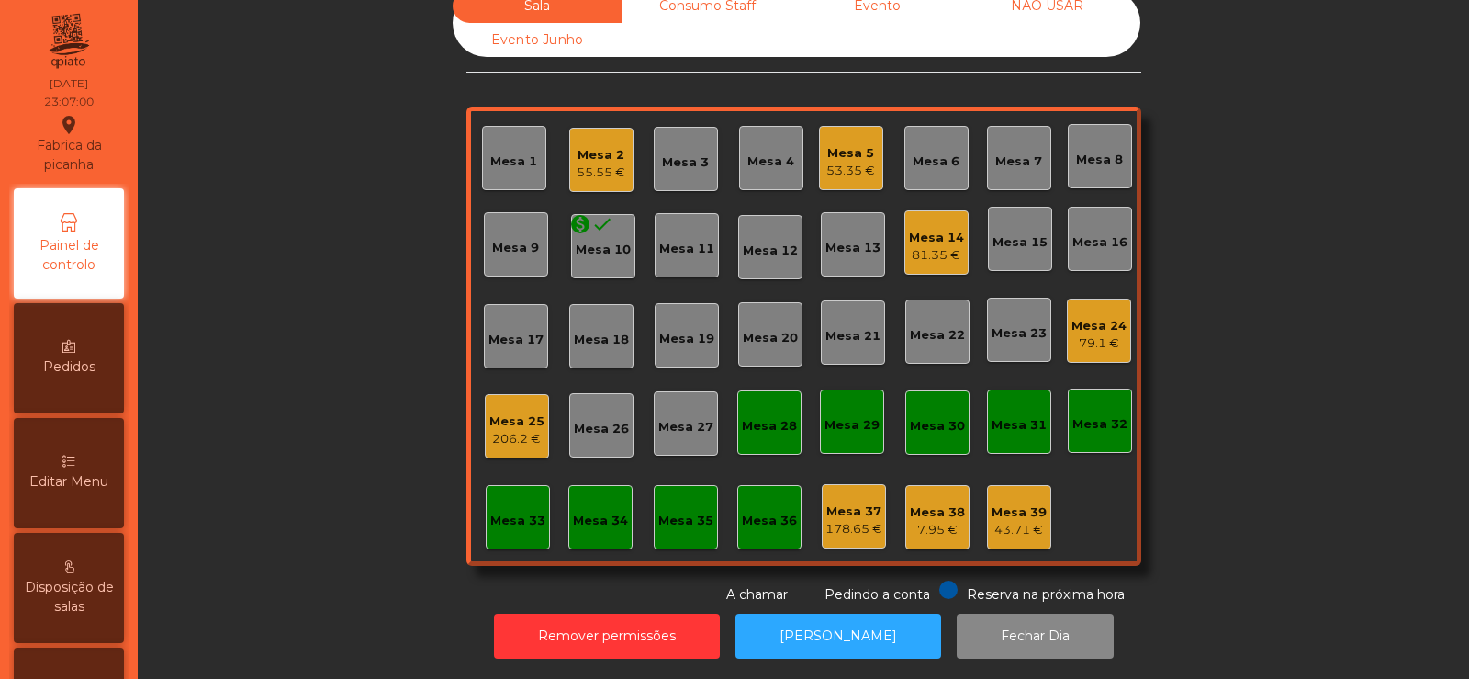
click at [925, 506] on div "Mesa 38" at bounding box center [937, 512] width 55 height 18
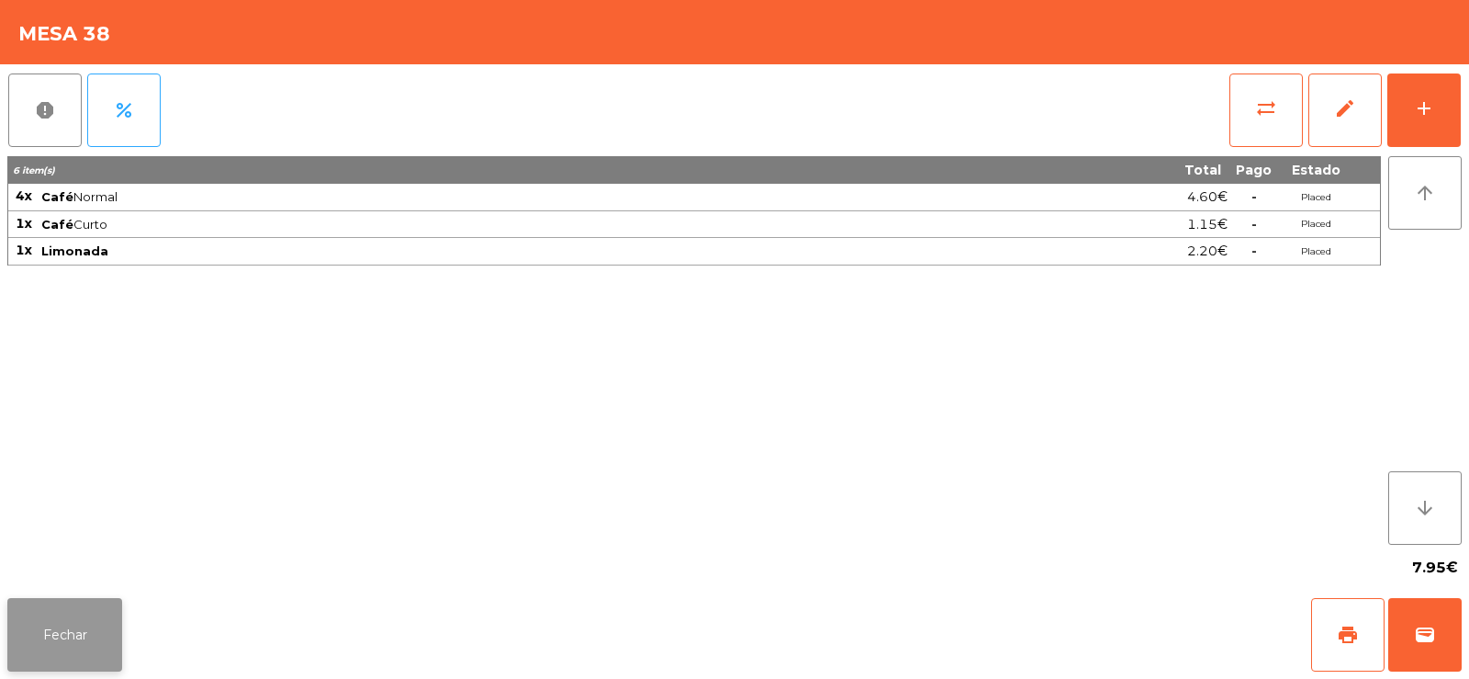
click at [103, 622] on button "Fechar" at bounding box center [64, 634] width 115 height 73
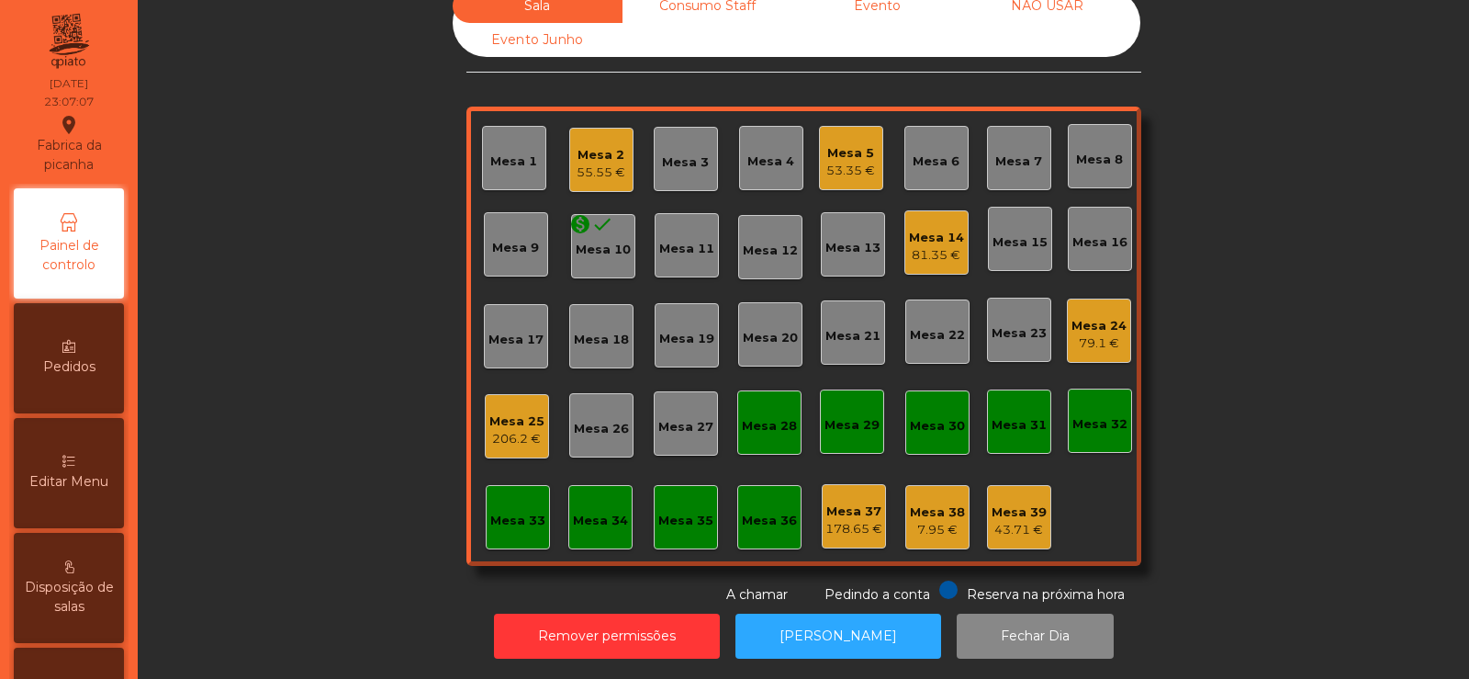
click at [998, 506] on div "Mesa 39" at bounding box center [1019, 512] width 55 height 18
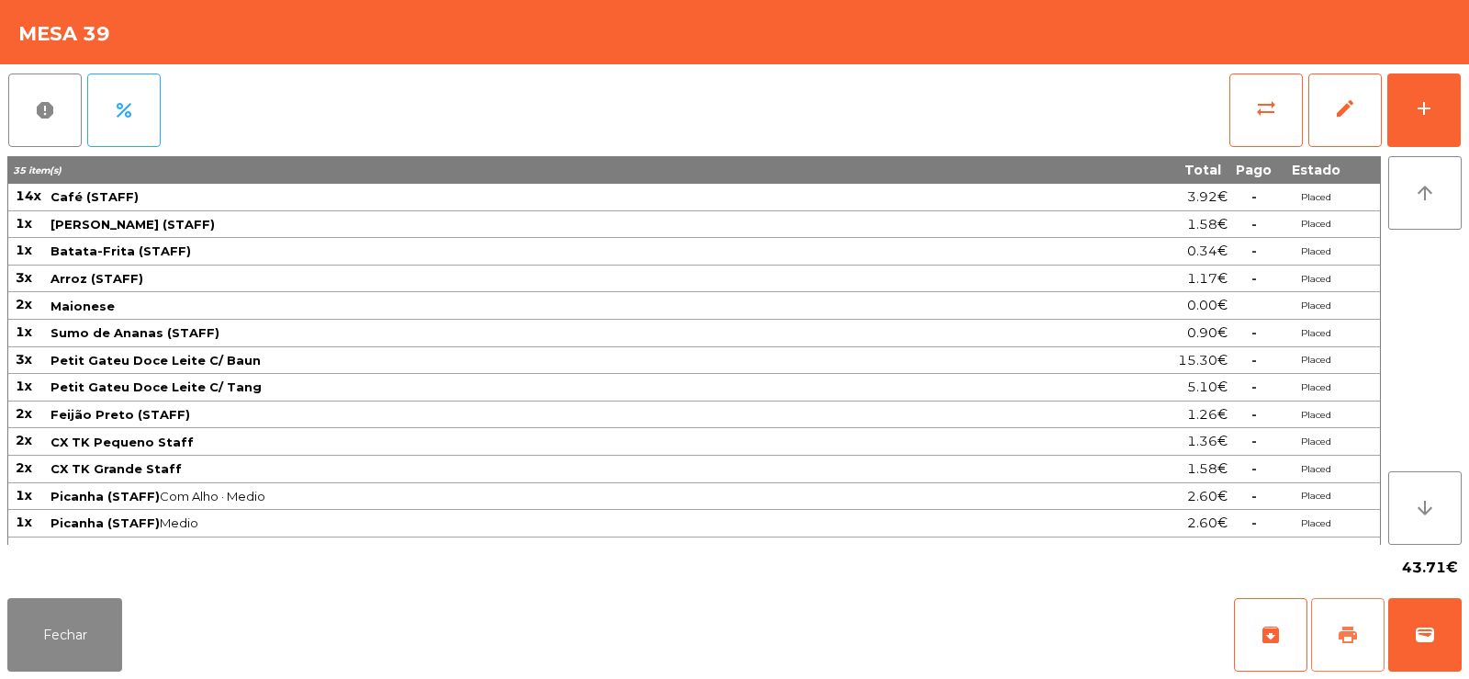
click at [1353, 625] on span "print" at bounding box center [1348, 635] width 22 height 22
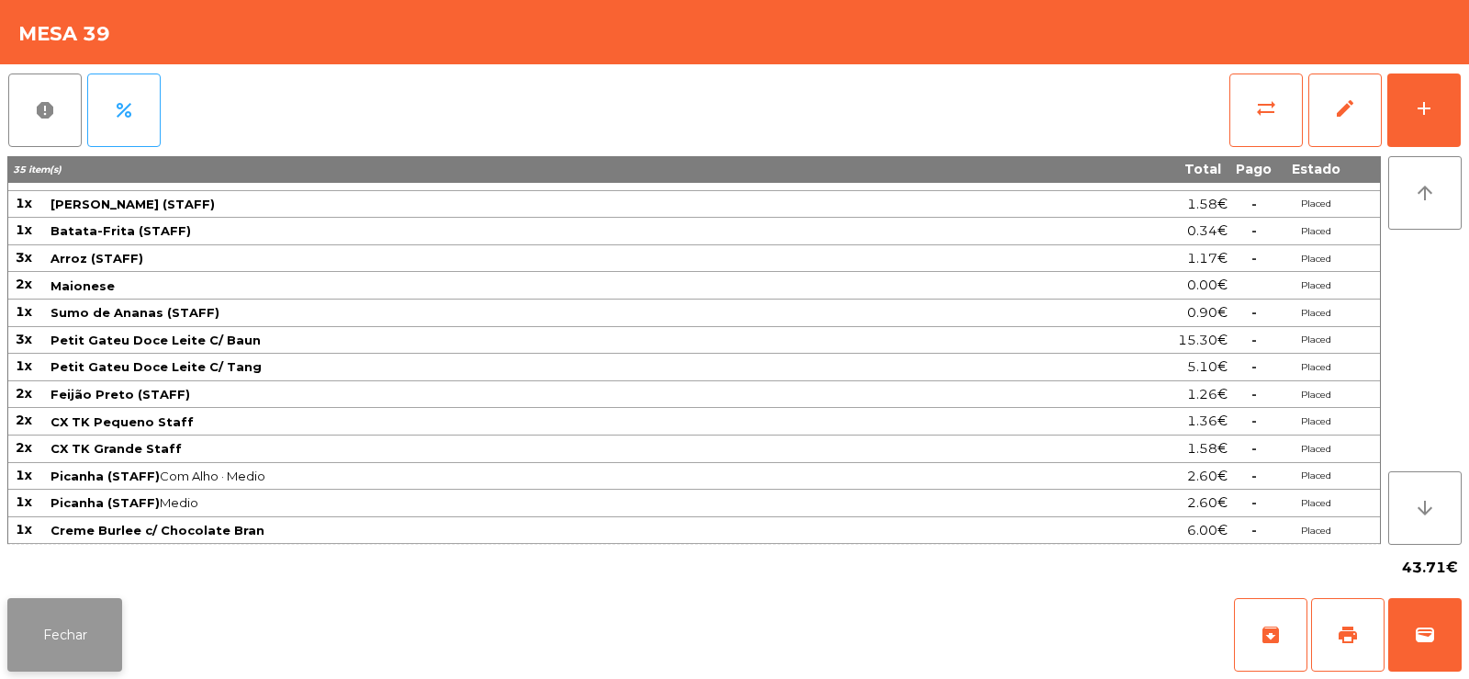
click at [74, 634] on button "Fechar" at bounding box center [64, 634] width 115 height 73
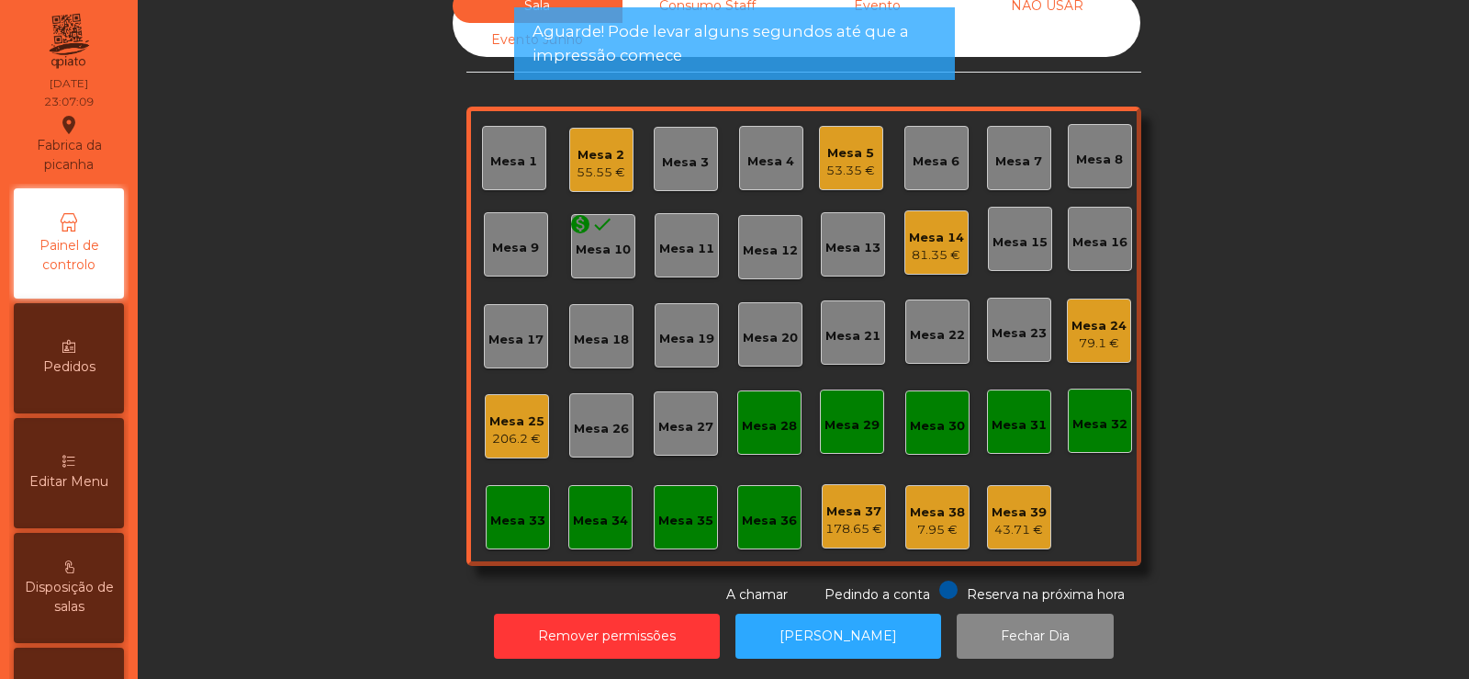
click at [933, 505] on div "Mesa 38" at bounding box center [937, 512] width 55 height 18
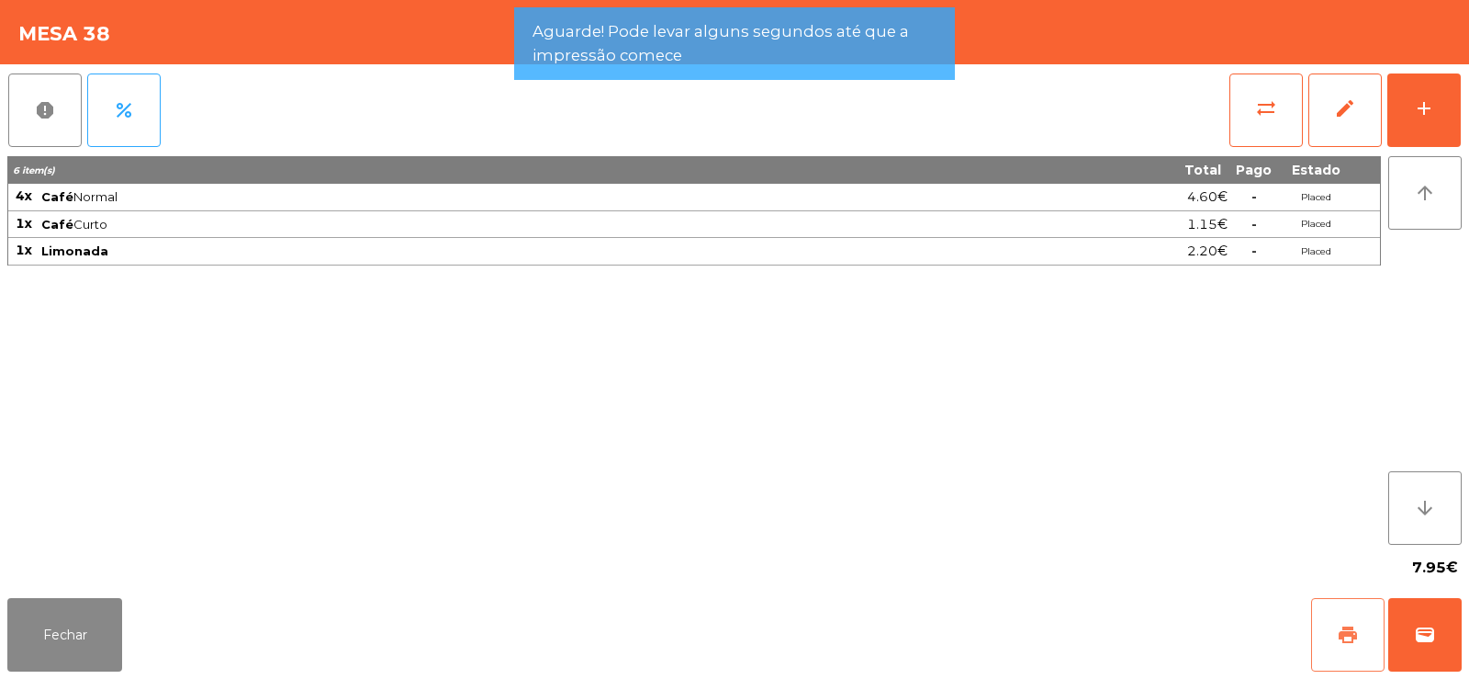
click at [1355, 631] on span "print" at bounding box center [1348, 635] width 22 height 22
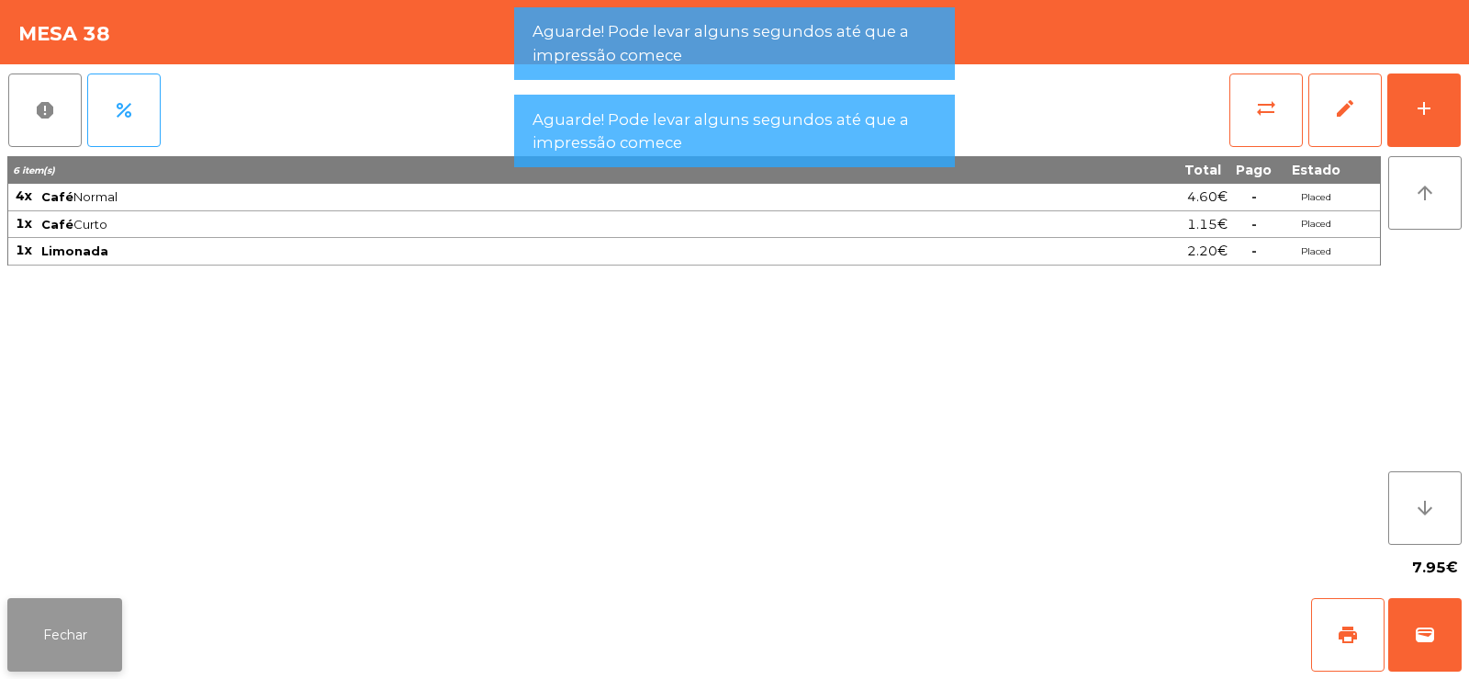
click at [70, 640] on button "Fechar" at bounding box center [64, 634] width 115 height 73
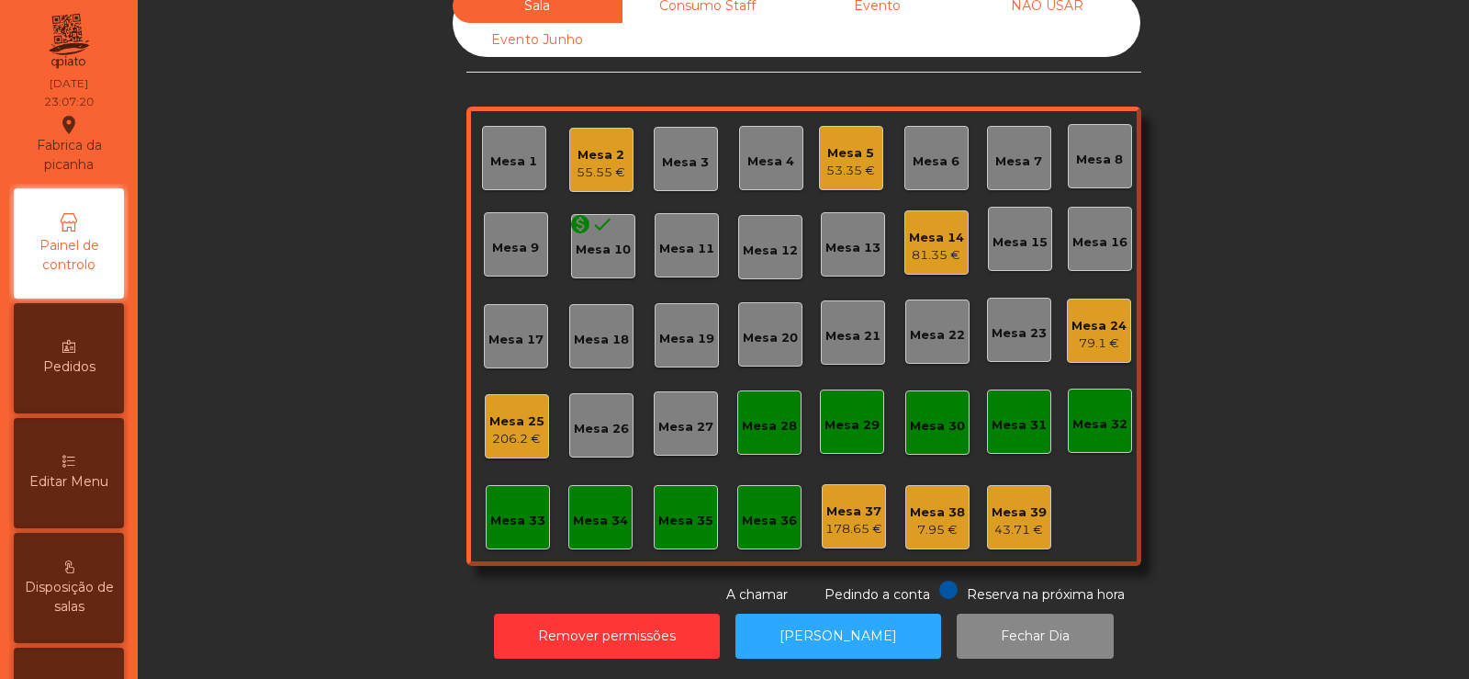
click at [1282, 288] on div "Sala warning Consumo Staff Evento NÃO USAR Evento Junho Mesa 1 Mesa 2 55.55 € M…" at bounding box center [804, 296] width 1282 height 615
click at [1099, 317] on div "Mesa 24" at bounding box center [1099, 326] width 55 height 18
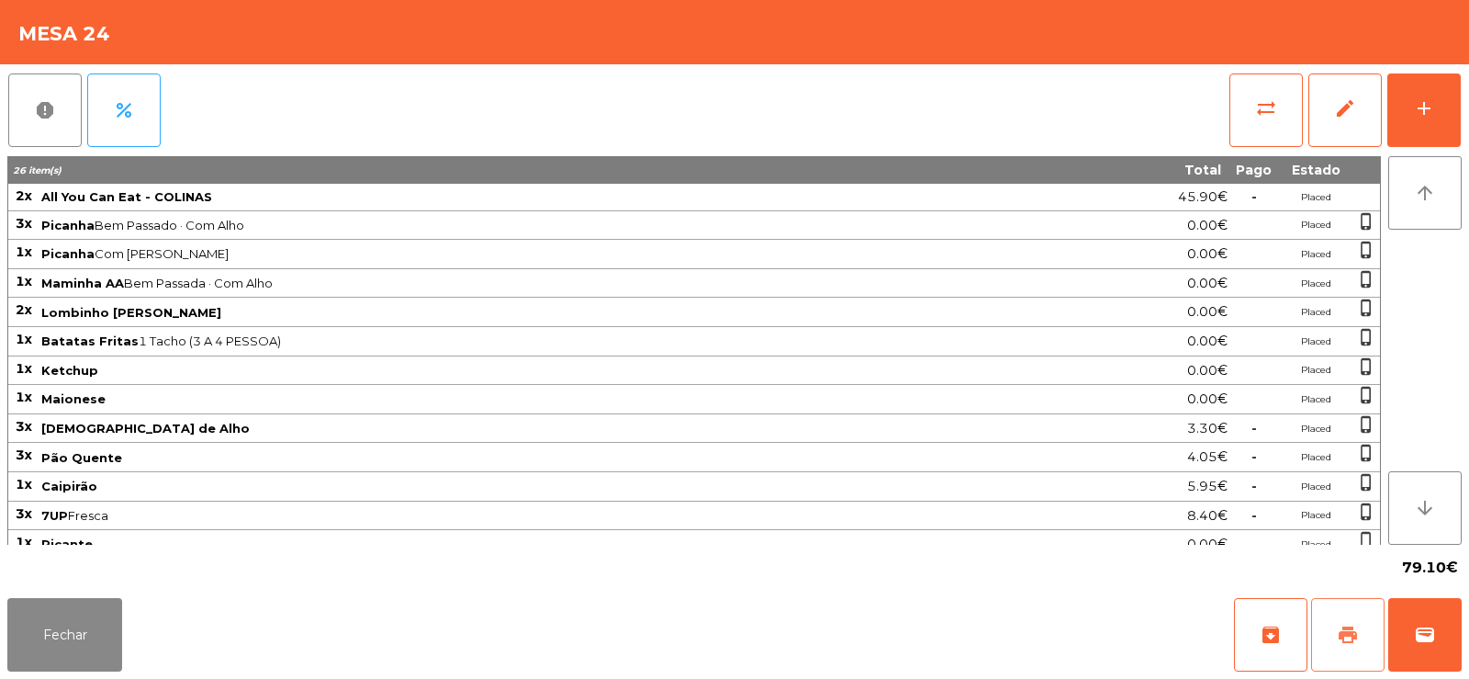
click at [1356, 641] on span "print" at bounding box center [1348, 635] width 22 height 22
click at [1457, 611] on button "wallet" at bounding box center [1424, 634] width 73 height 73
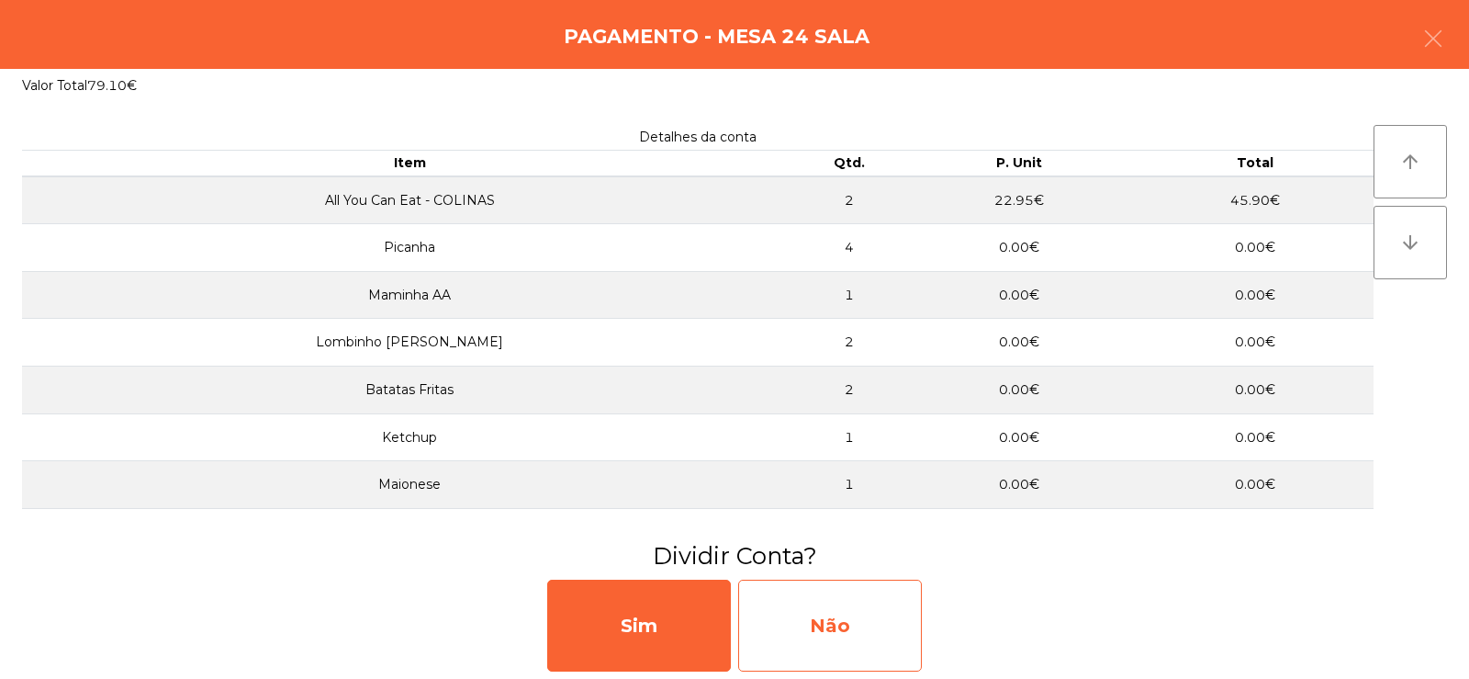
click at [823, 624] on div "Não" at bounding box center [830, 625] width 184 height 92
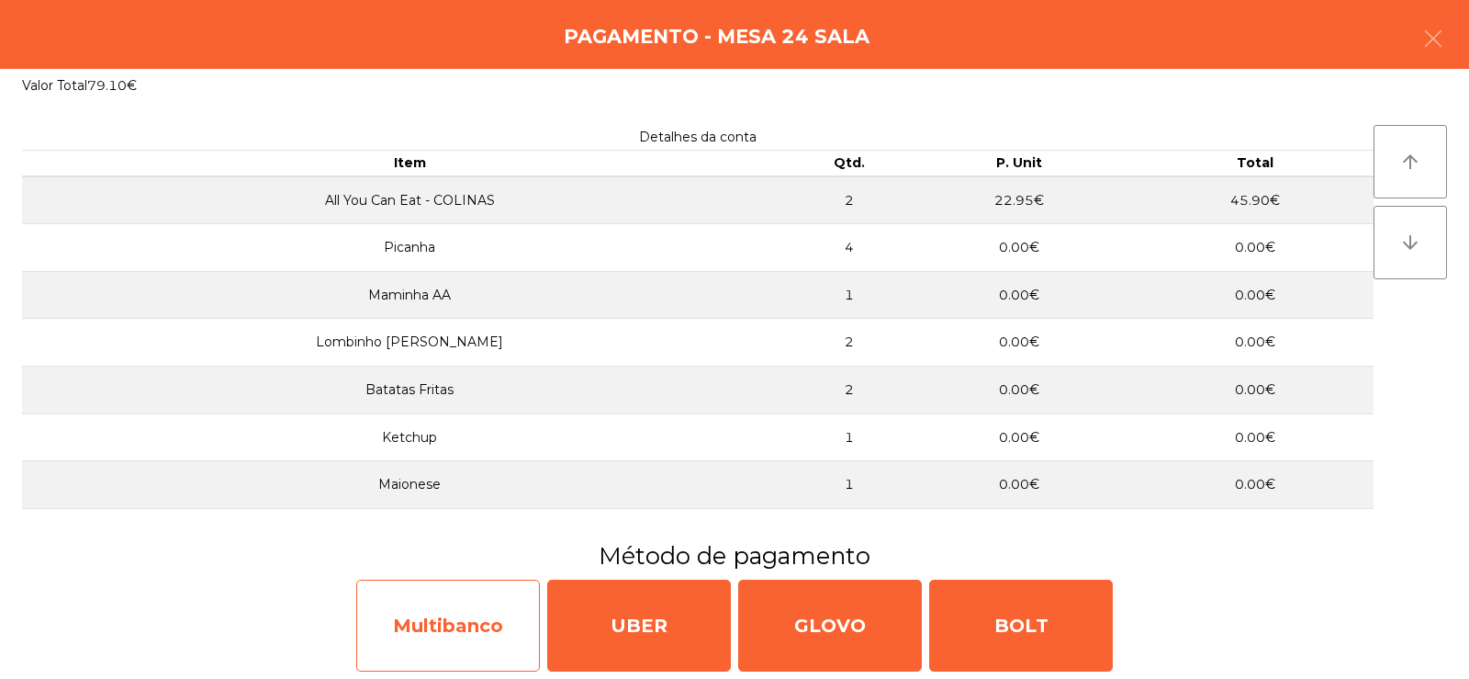
click at [439, 635] on div "Multibanco" at bounding box center [448, 625] width 184 height 92
select select "**"
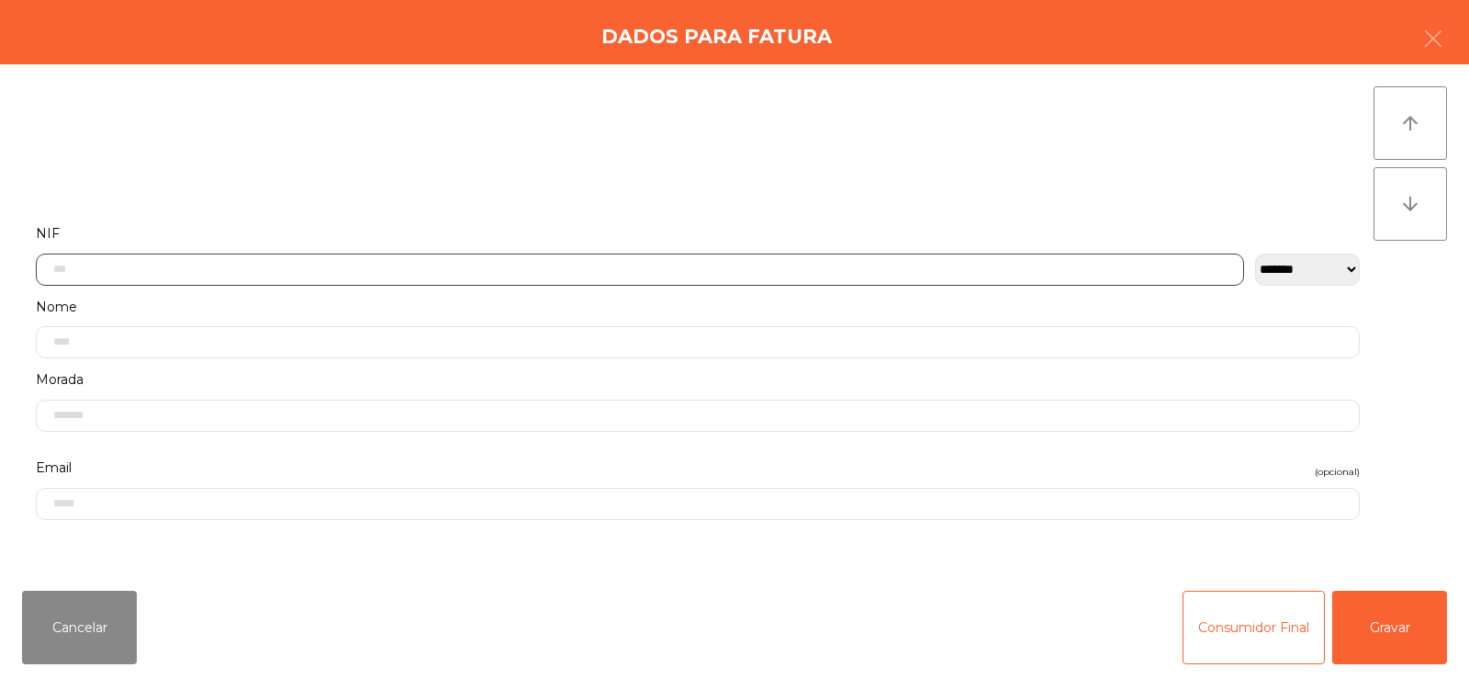
click at [360, 268] on input "text" at bounding box center [640, 269] width 1208 height 32
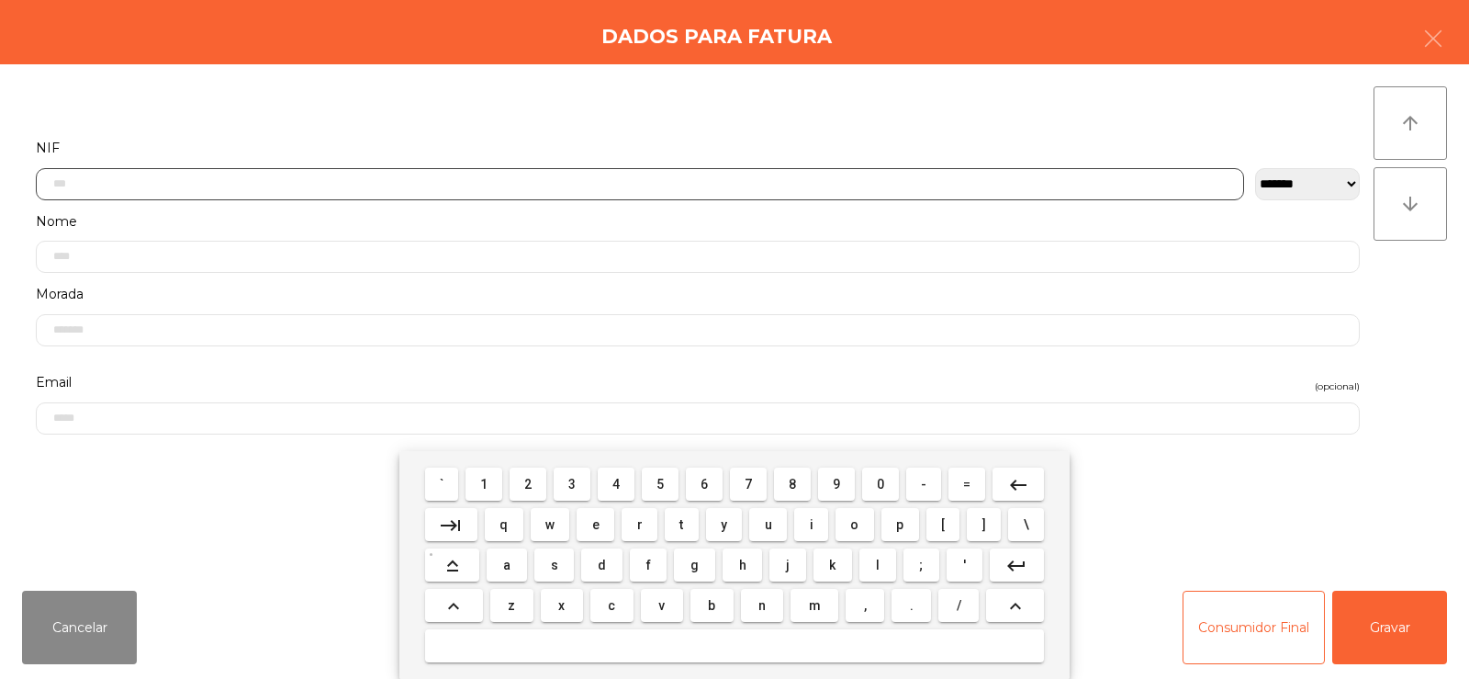
scroll to position [134, 0]
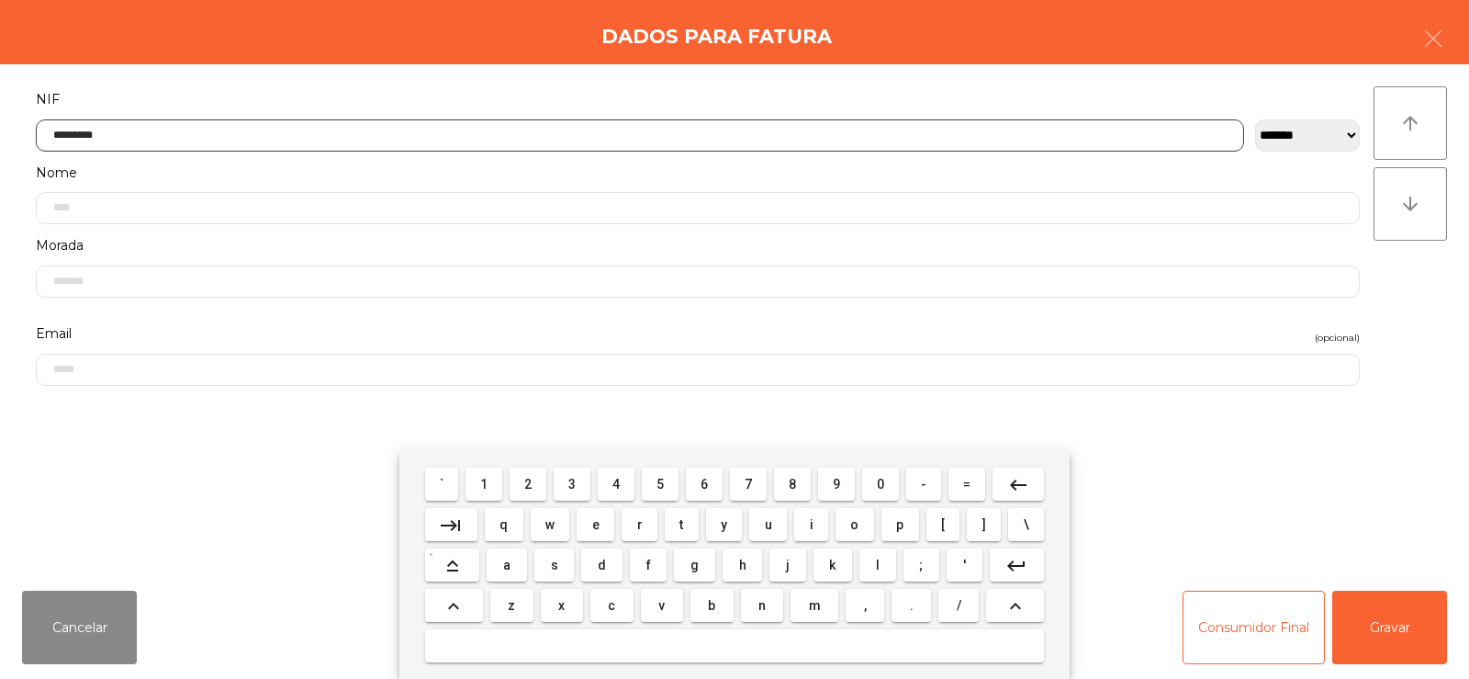
type input "*********"
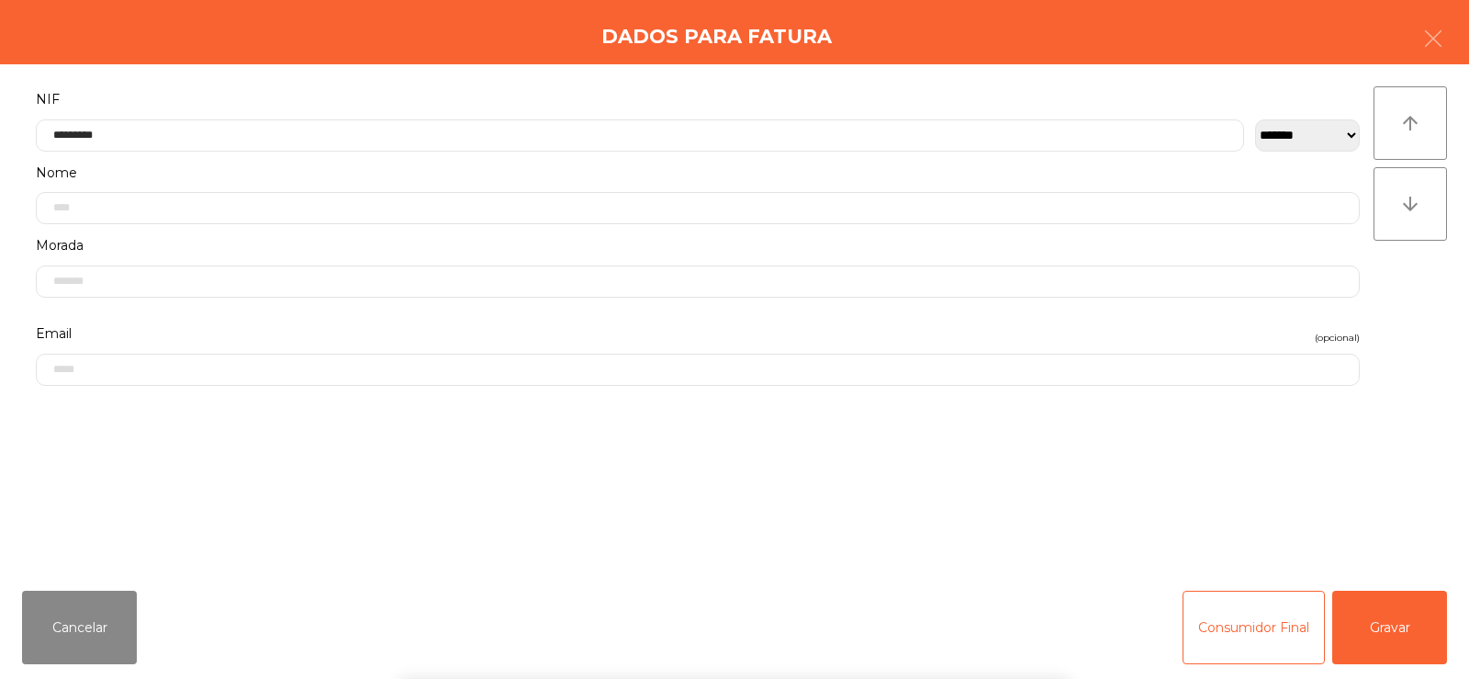
click at [1424, 620] on div "` 1 2 3 4 5 6 7 8 9 0 - = keyboard_backspace keyboard_tab q w e r t y u i o p […" at bounding box center [734, 565] width 1469 height 228
click at [1417, 618] on button "Gravar" at bounding box center [1389, 626] width 115 height 73
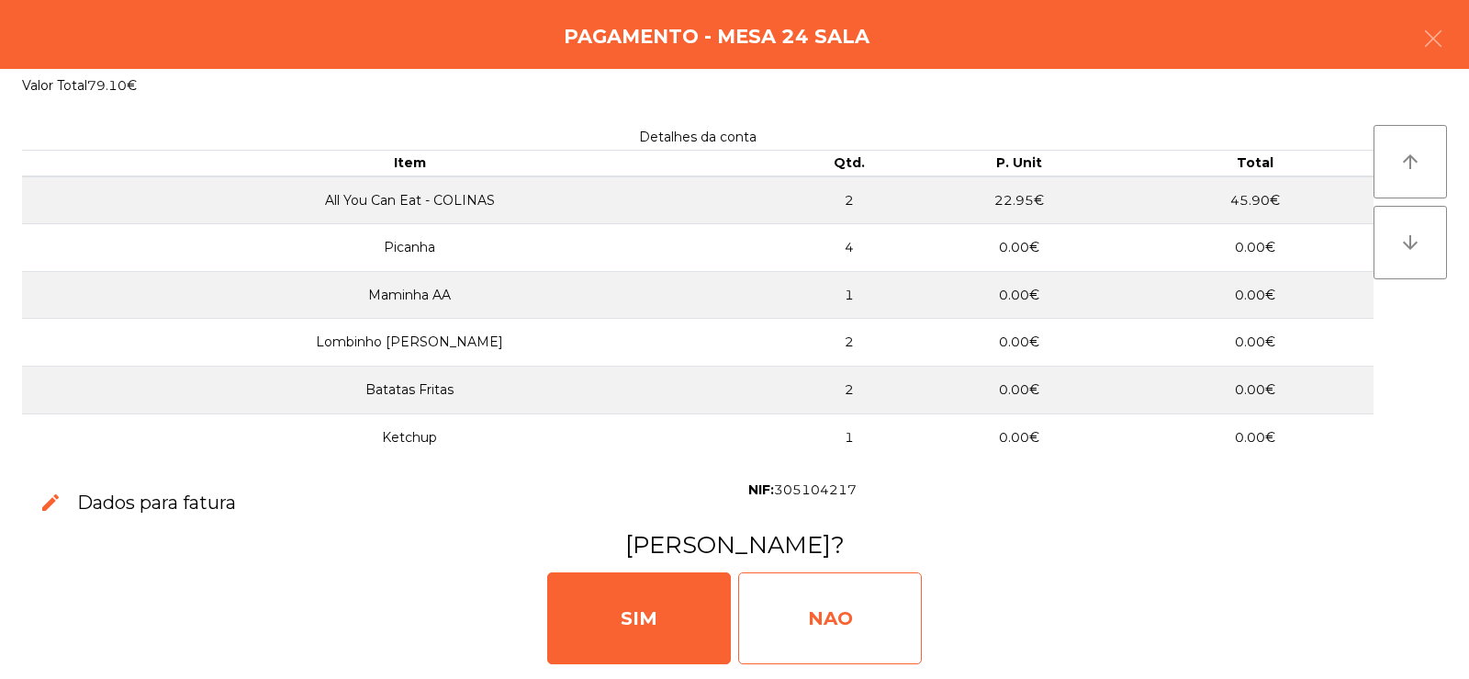
click at [831, 615] on div "NAO" at bounding box center [830, 618] width 184 height 92
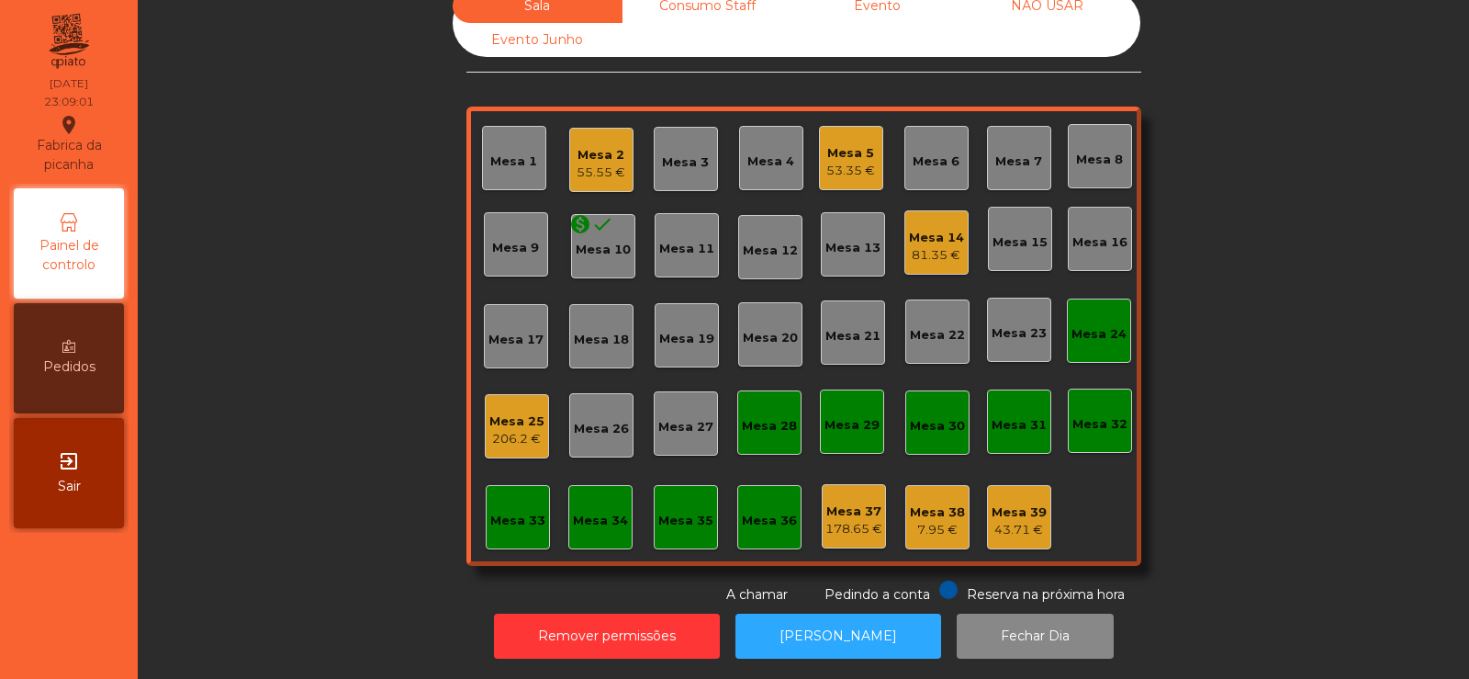
click at [1087, 332] on div "Mesa 24" at bounding box center [1099, 330] width 64 height 64
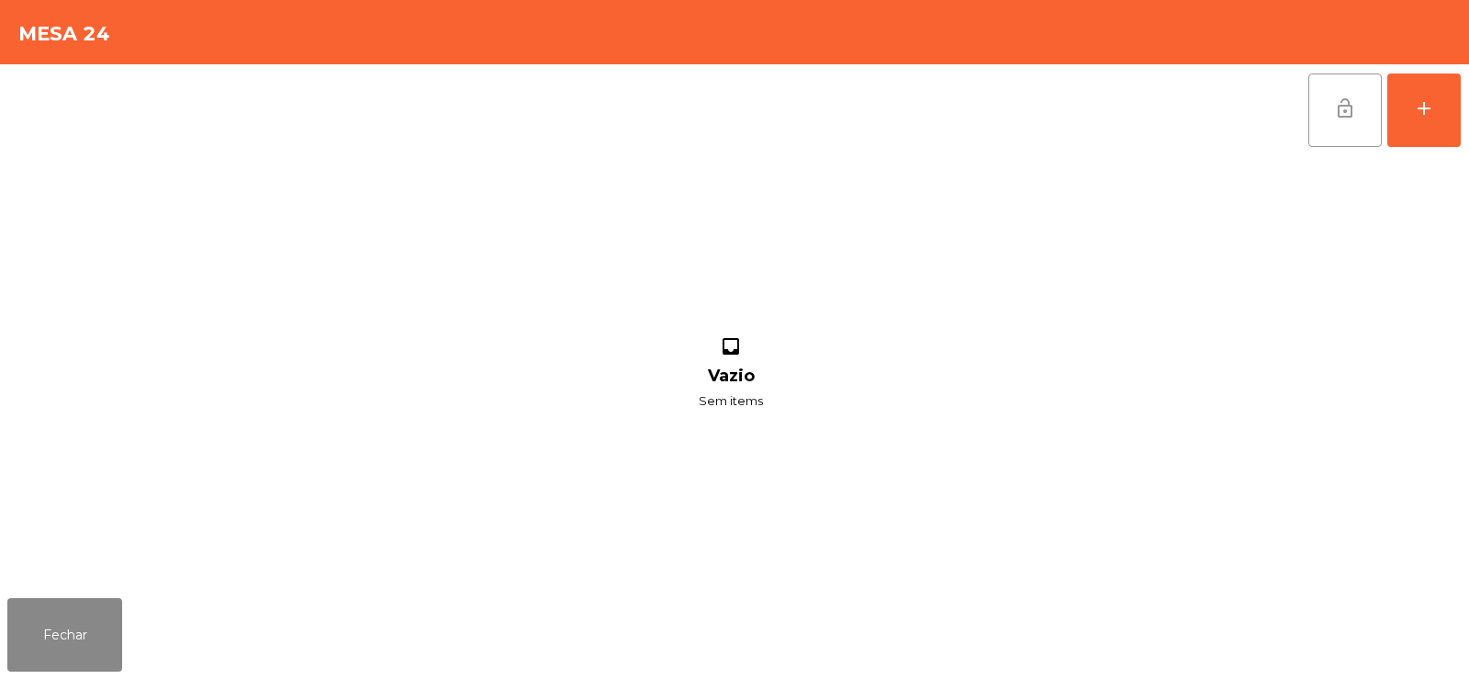
click at [1347, 110] on span "lock_open" at bounding box center [1345, 108] width 22 height 22
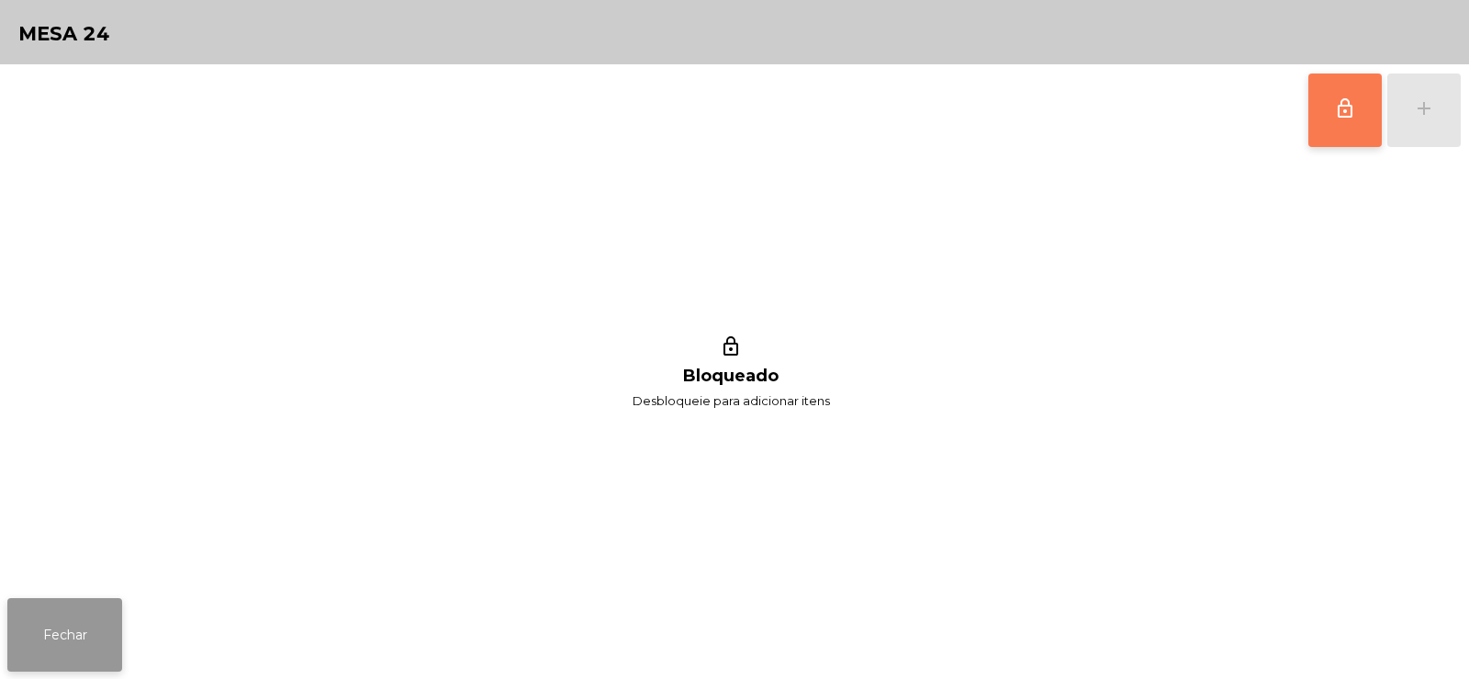
click at [61, 662] on button "Fechar" at bounding box center [64, 634] width 115 height 73
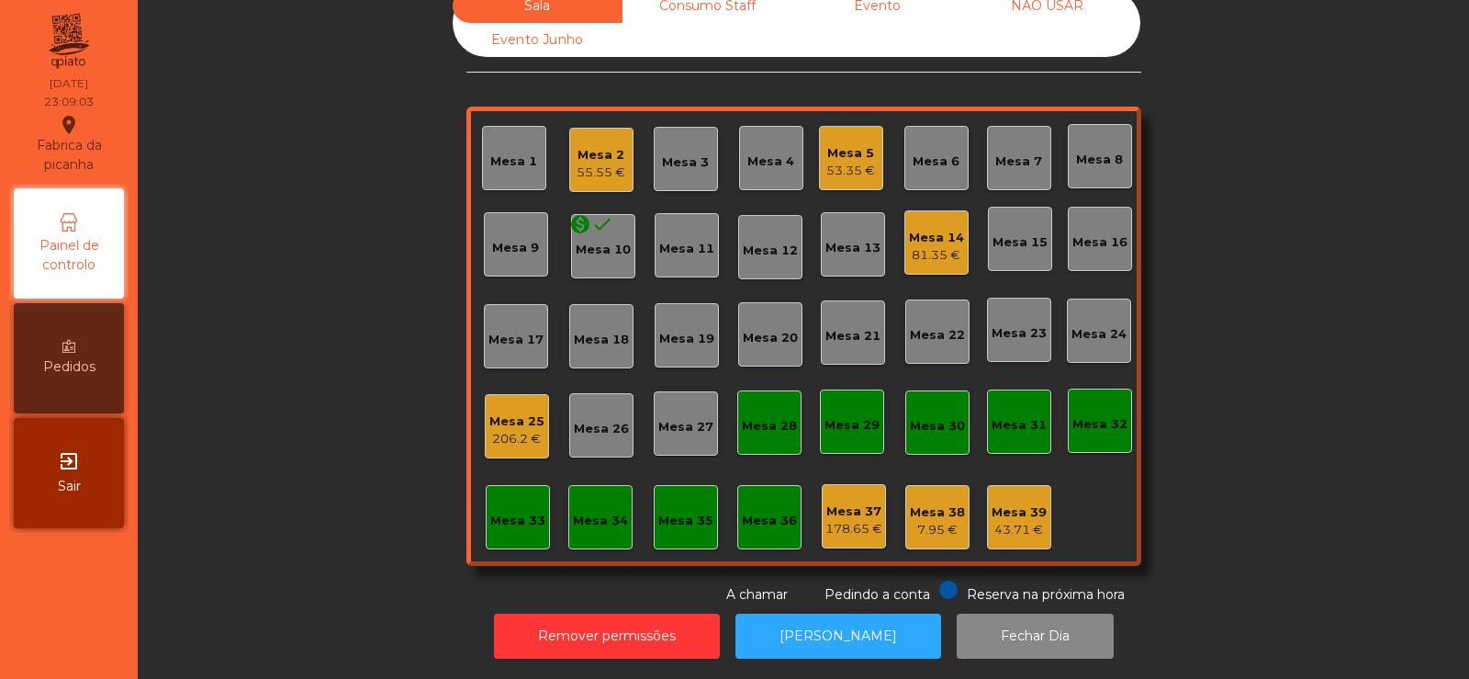
click at [606, 146] on div "Mesa 2" at bounding box center [601, 155] width 49 height 18
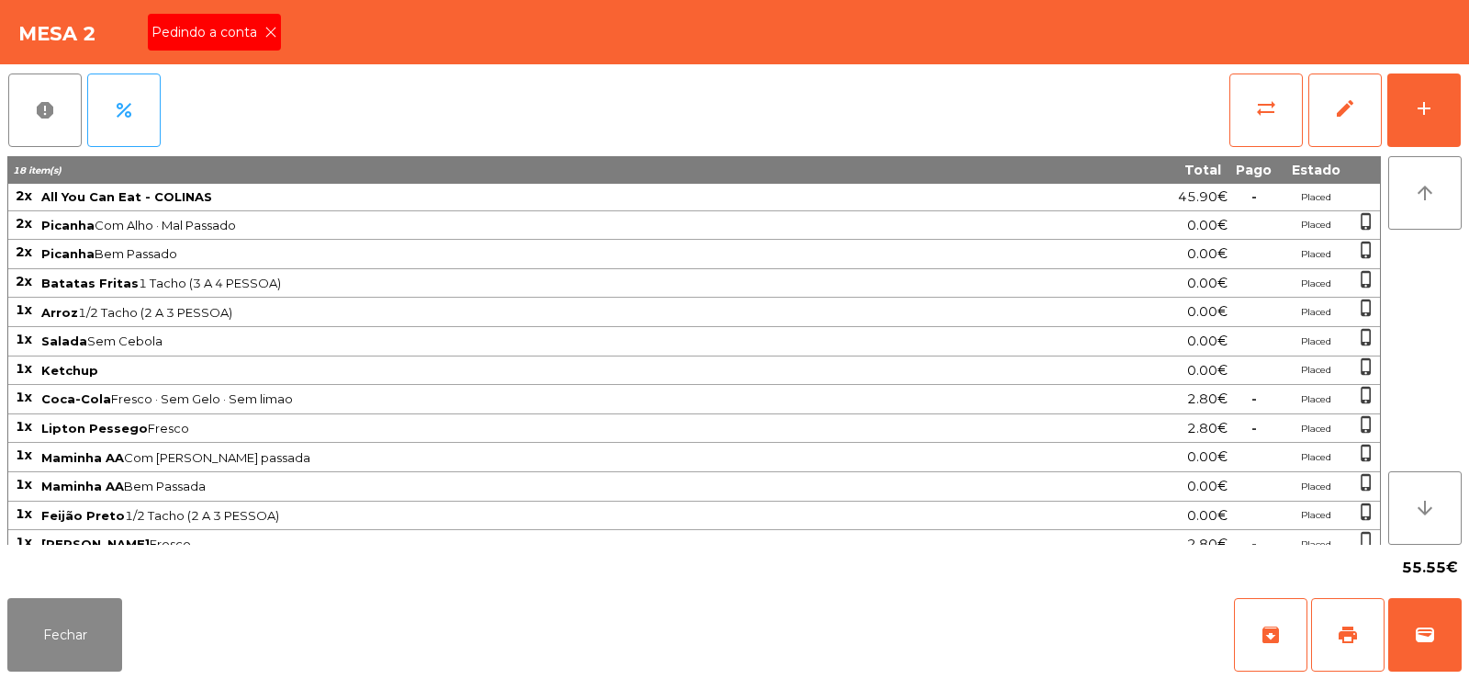
click at [223, 44] on div "Pedindo a conta" at bounding box center [214, 32] width 133 height 37
click at [1341, 613] on button "print" at bounding box center [1347, 634] width 73 height 73
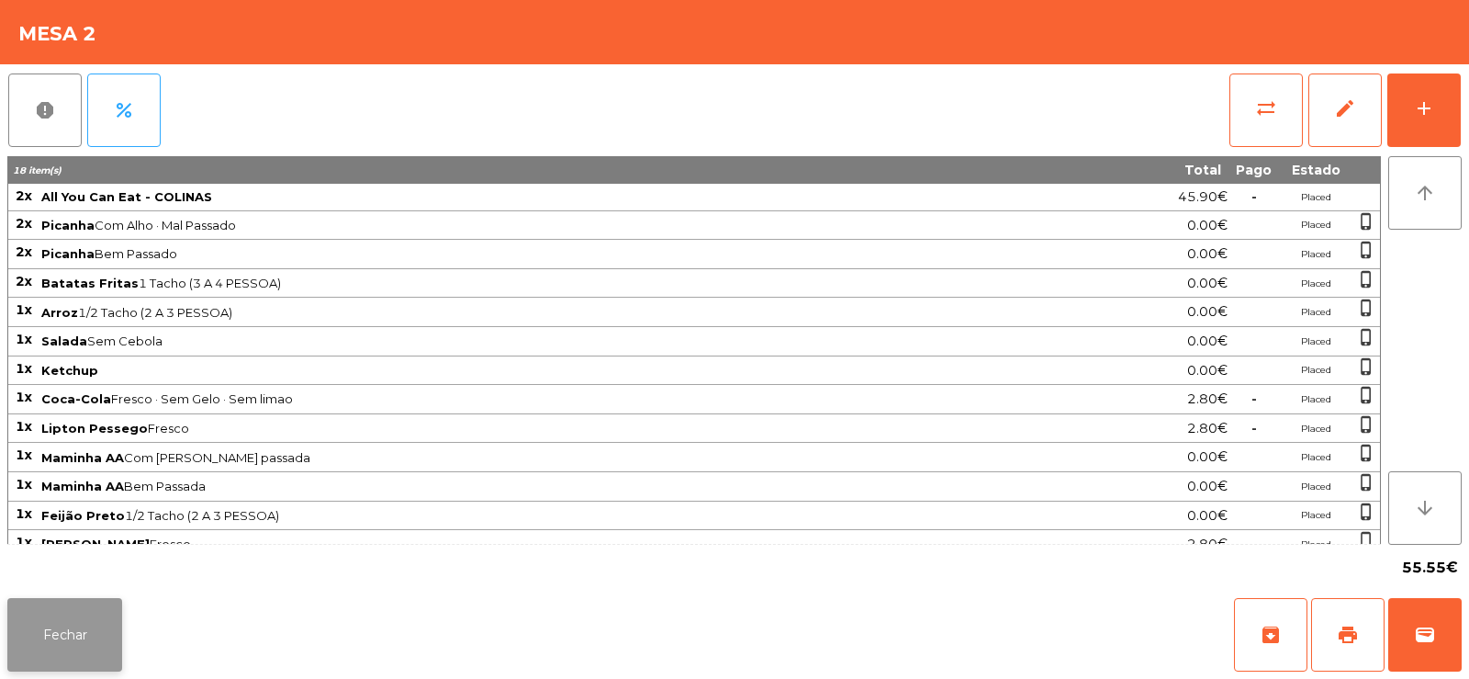
click at [49, 630] on button "Fechar" at bounding box center [64, 634] width 115 height 73
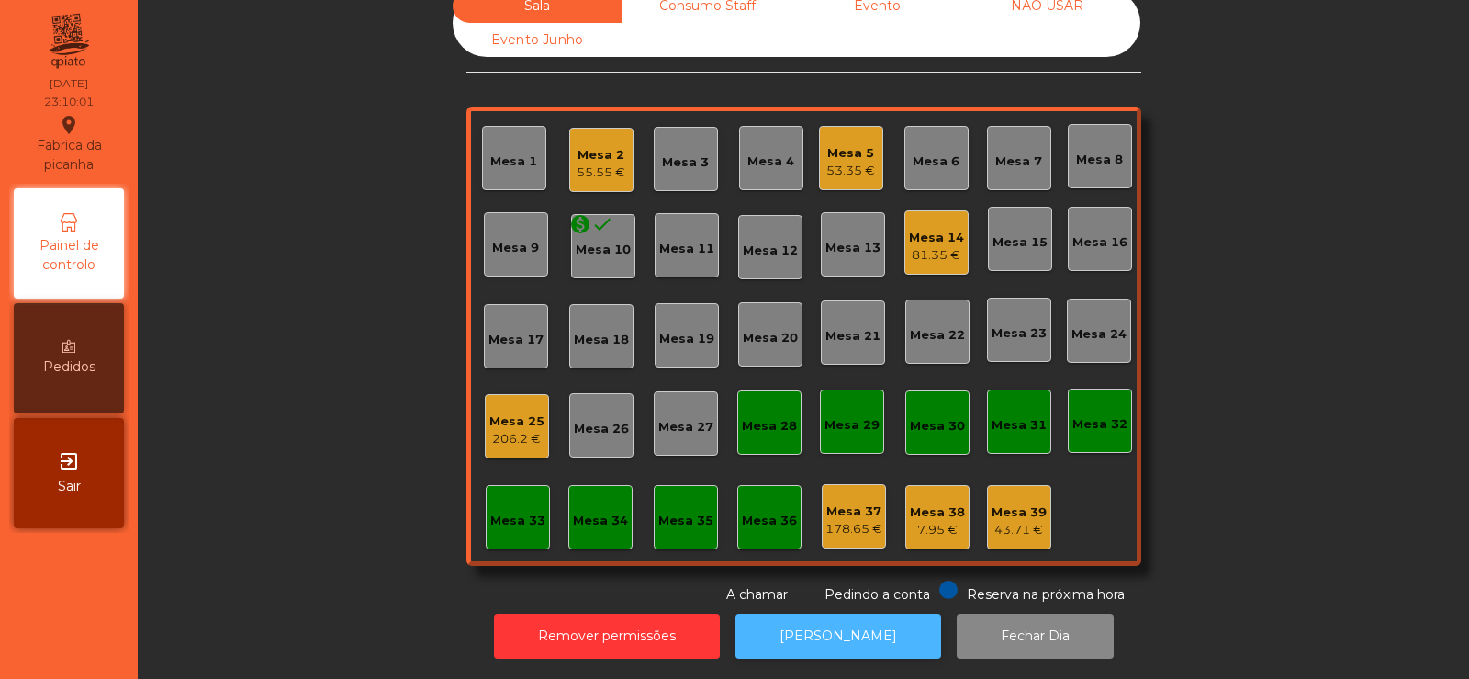
click at [820, 621] on button "[PERSON_NAME]" at bounding box center [839, 635] width 206 height 45
click at [589, 146] on div "Mesa 2" at bounding box center [601, 155] width 49 height 18
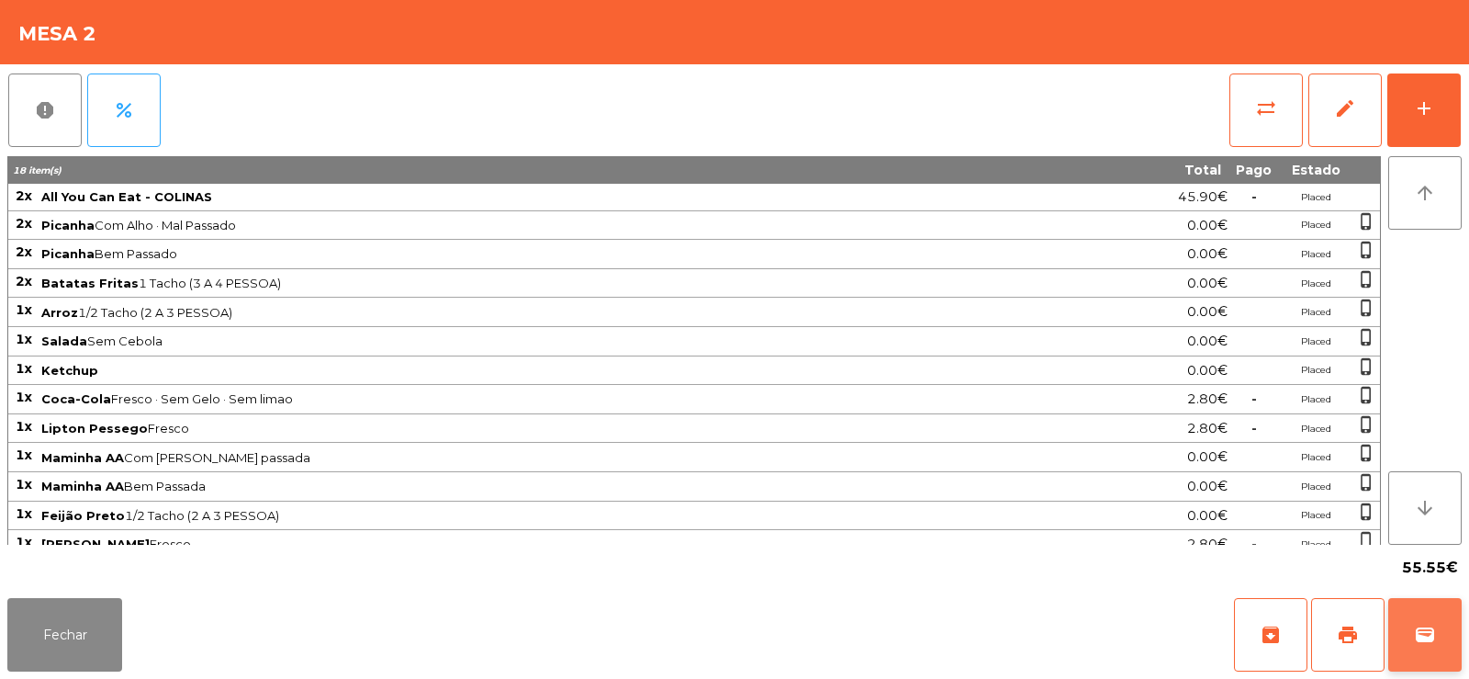
click at [1436, 634] on button "wallet" at bounding box center [1424, 634] width 73 height 73
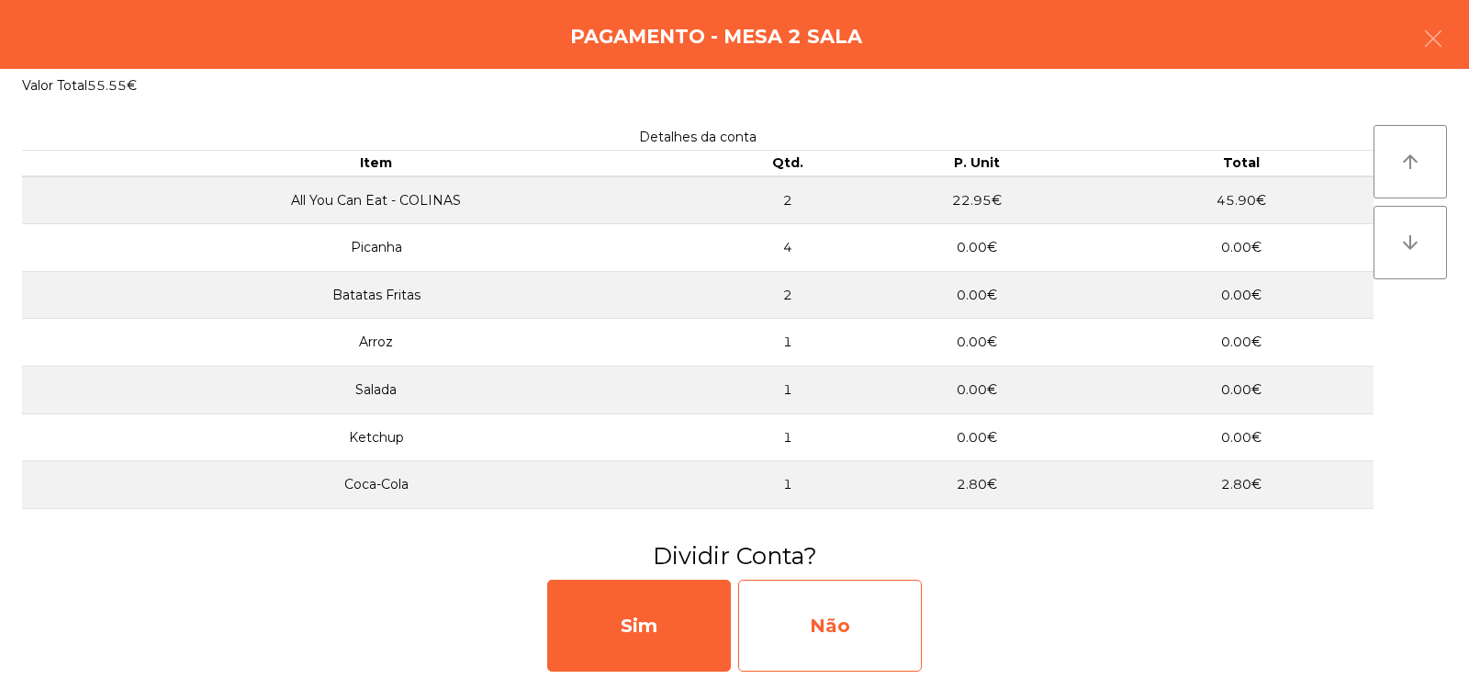
click at [825, 625] on div "Não" at bounding box center [830, 625] width 184 height 92
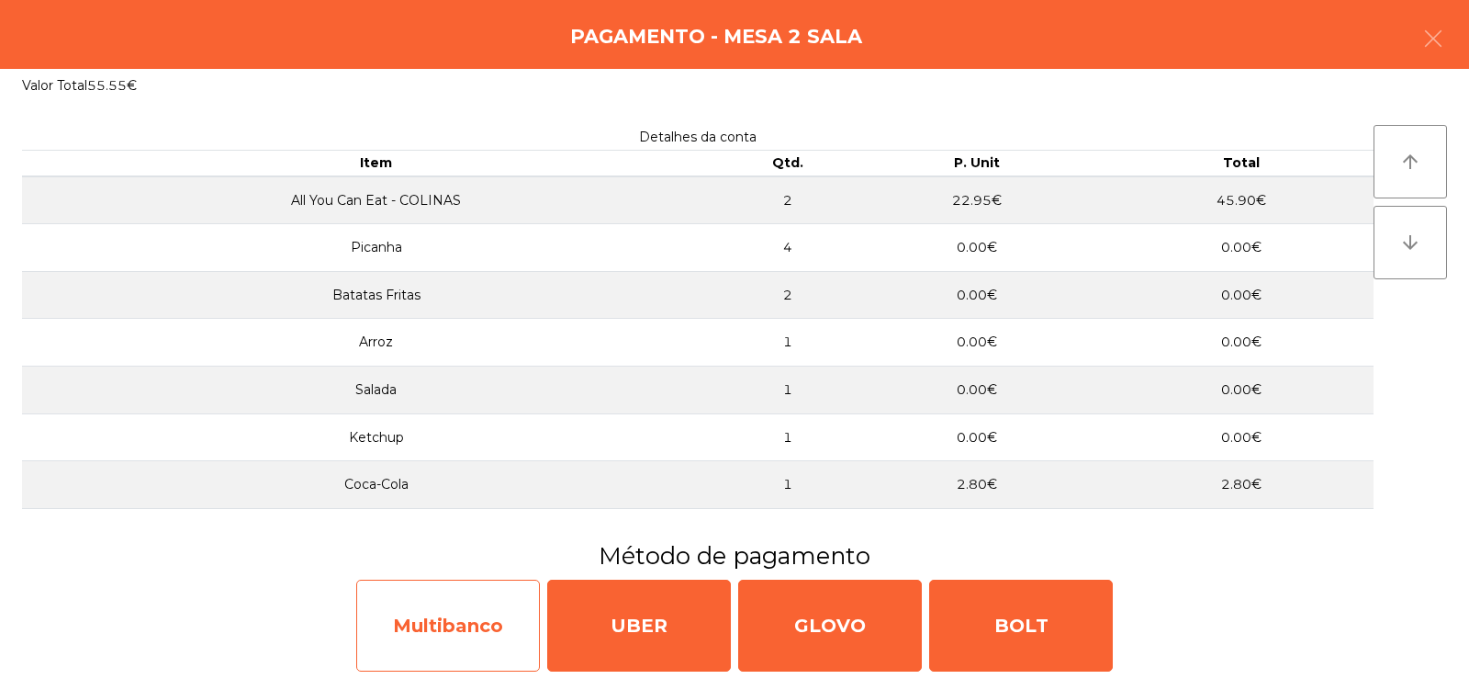
click at [444, 648] on div "Multibanco" at bounding box center [448, 625] width 184 height 92
select select "**"
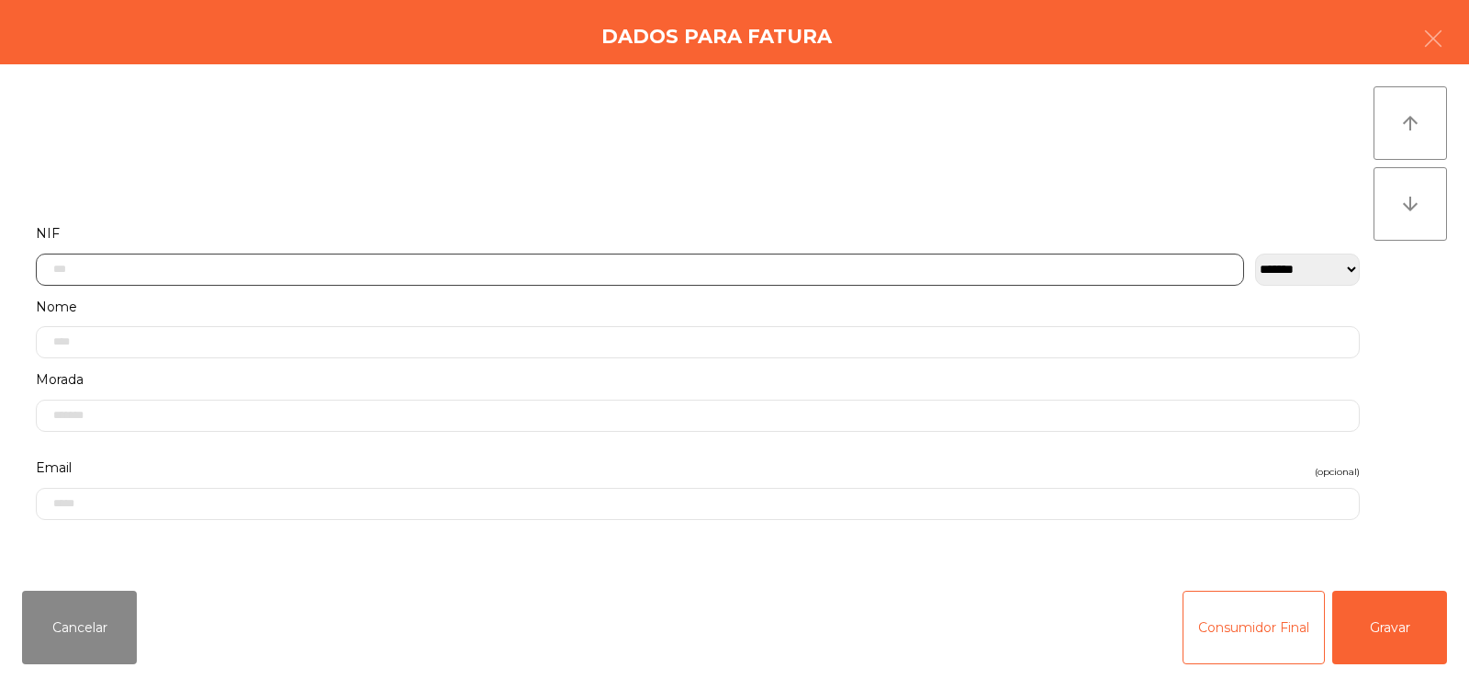
click at [502, 264] on input "text" at bounding box center [640, 269] width 1208 height 32
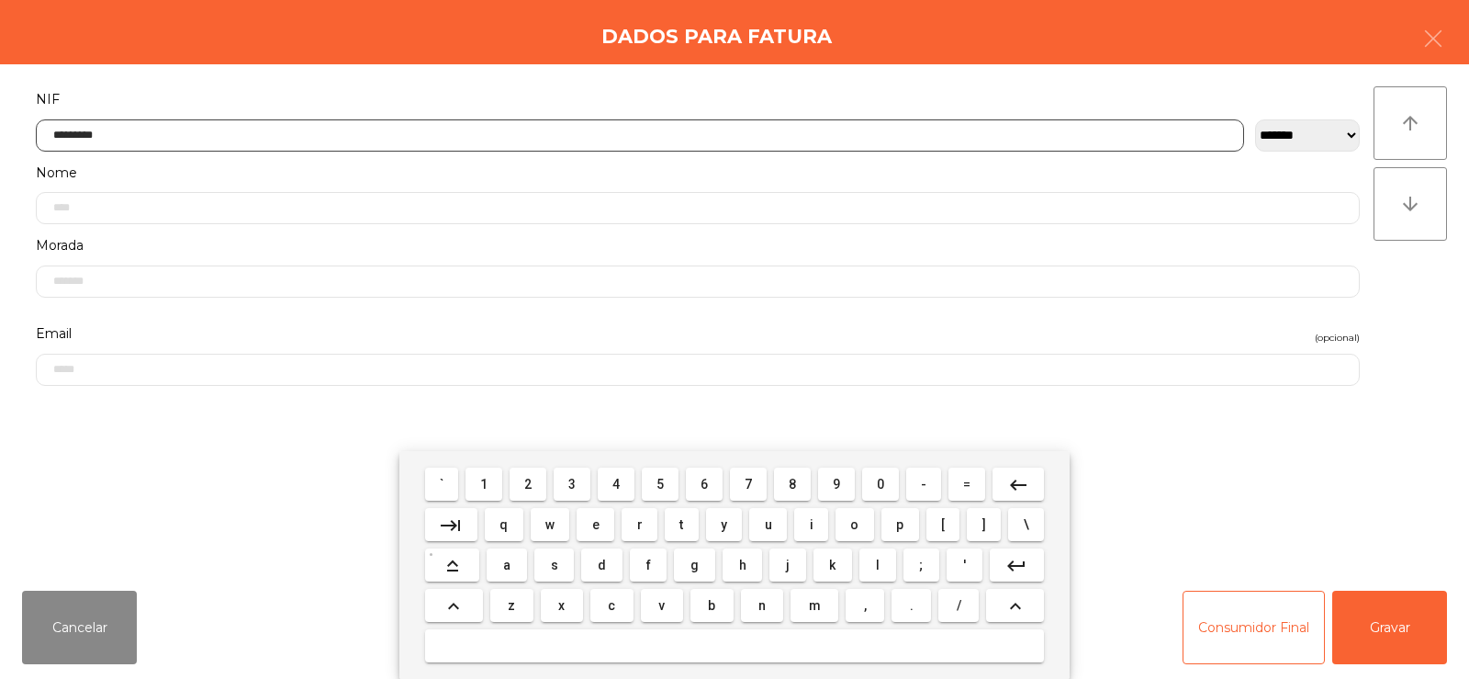
type input "*********"
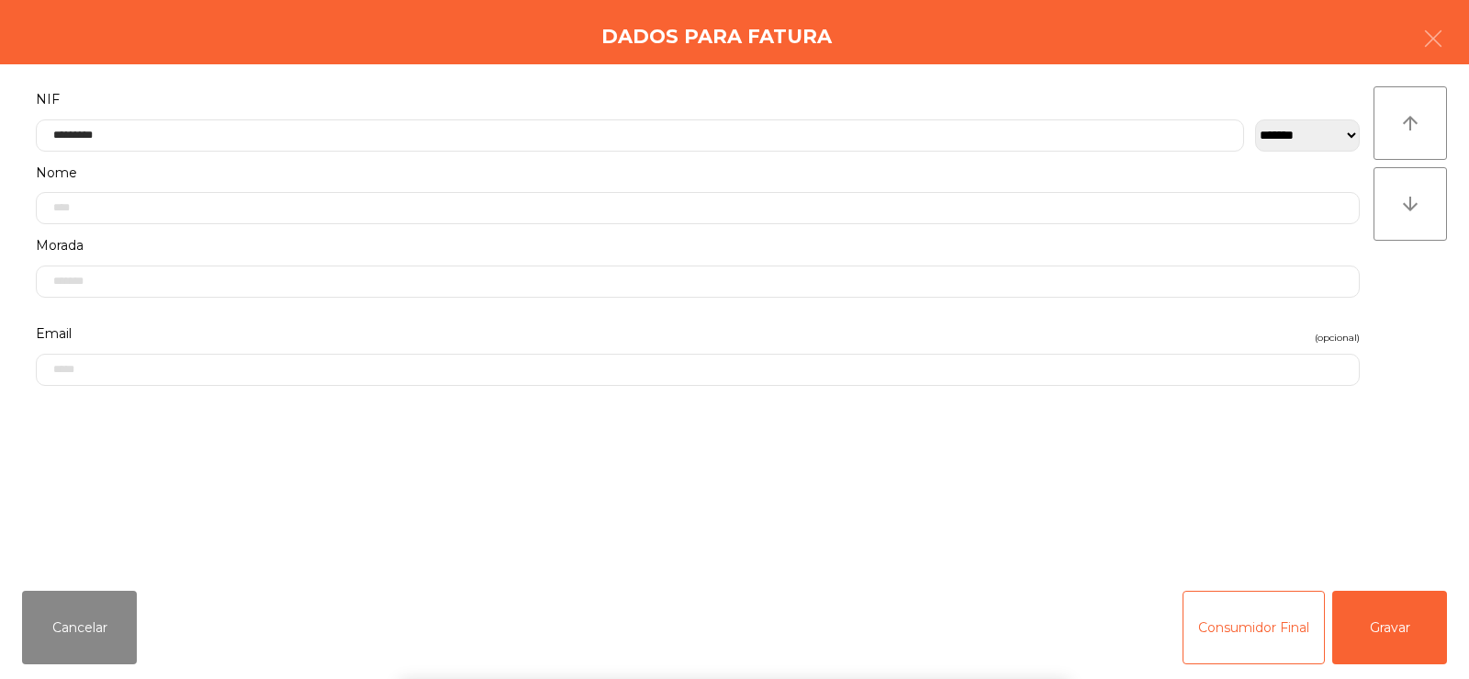
click at [1411, 617] on div "` 1 2 3 4 5 6 7 8 9 0 - = keyboard_backspace keyboard_tab q w e r t y u i o p […" at bounding box center [734, 565] width 1469 height 228
click at [1387, 617] on button "Gravar" at bounding box center [1389, 626] width 115 height 73
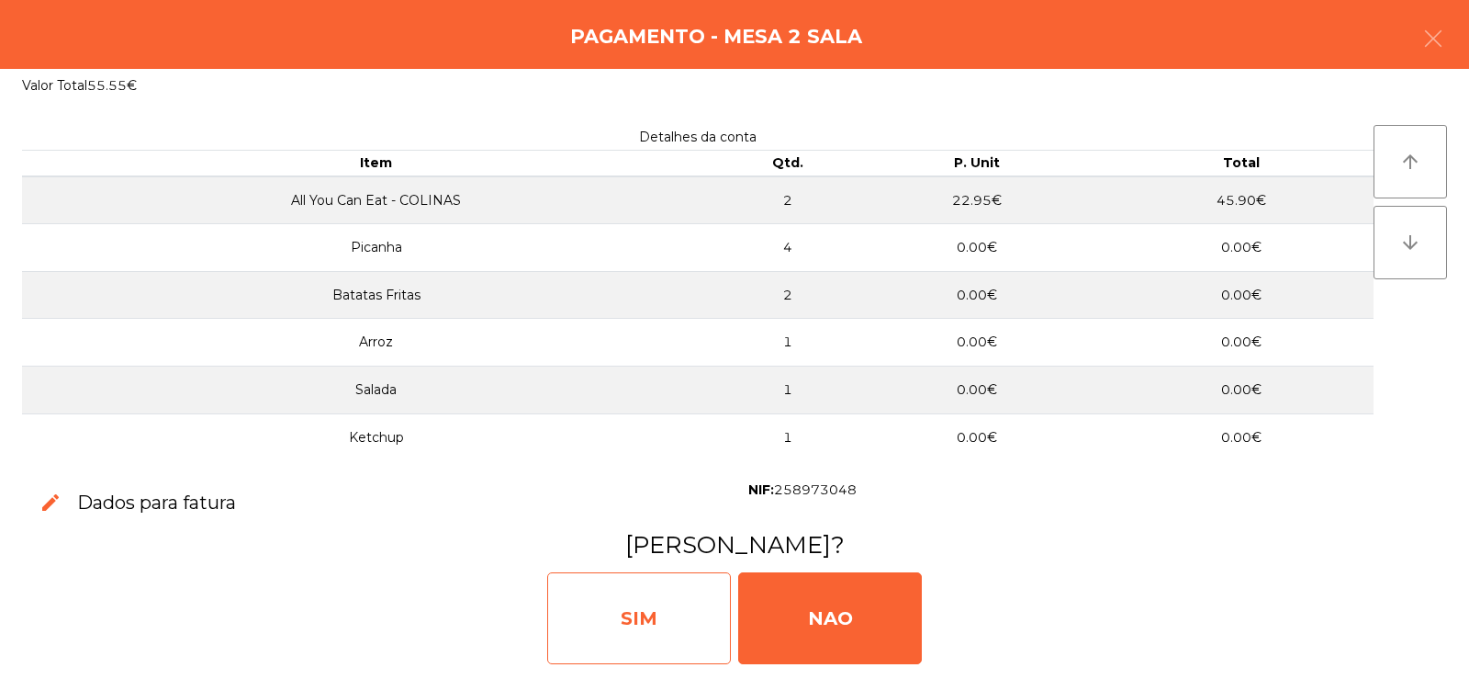
click at [649, 646] on div "SIM" at bounding box center [639, 618] width 184 height 92
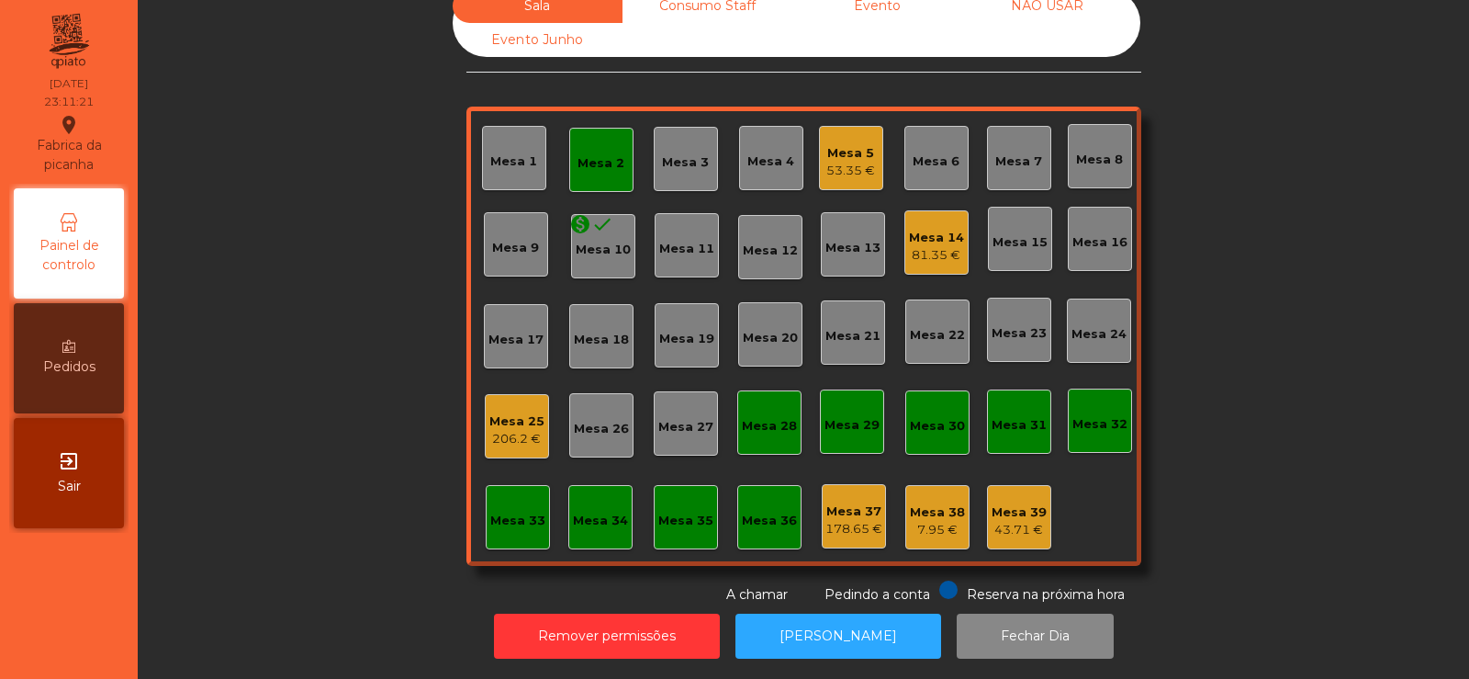
click at [583, 147] on div "Mesa 2" at bounding box center [601, 160] width 47 height 26
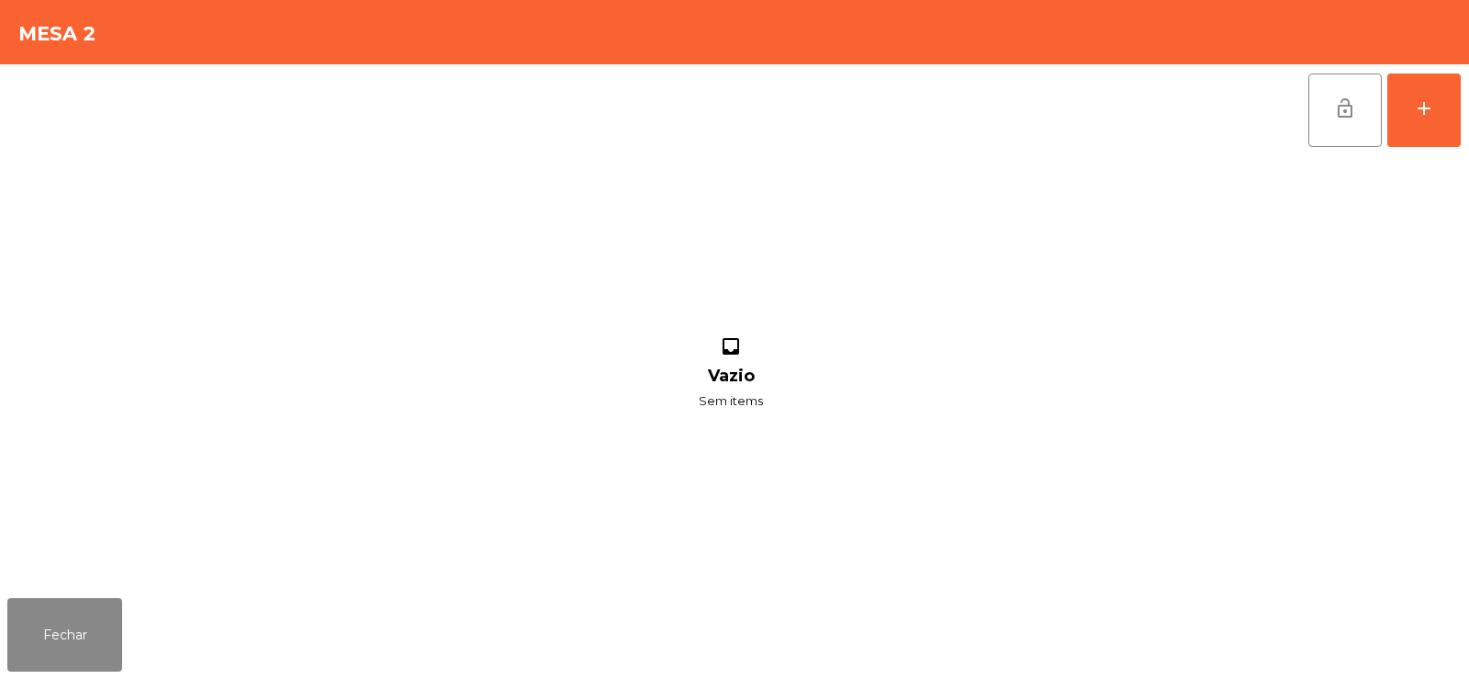
click at [1359, 106] on button "lock_open" at bounding box center [1345, 109] width 73 height 73
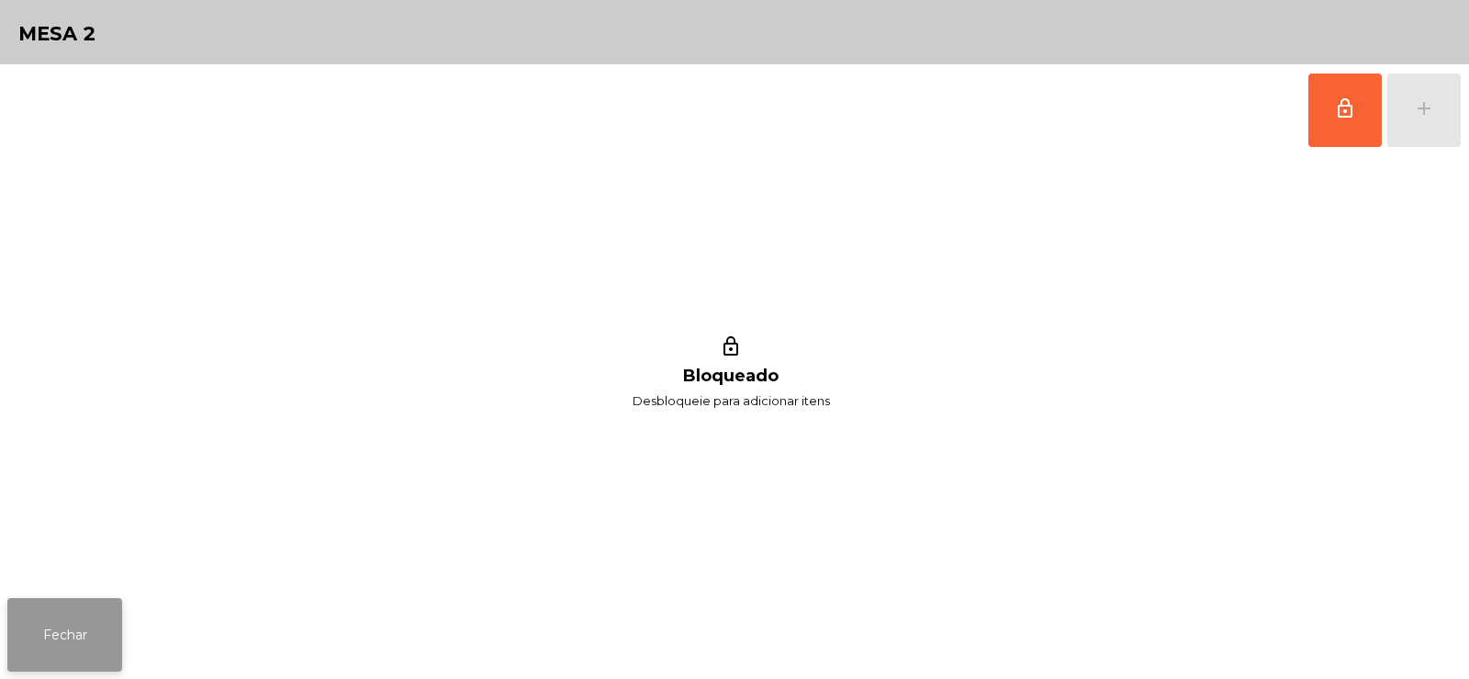
click at [73, 648] on button "Fechar" at bounding box center [64, 634] width 115 height 73
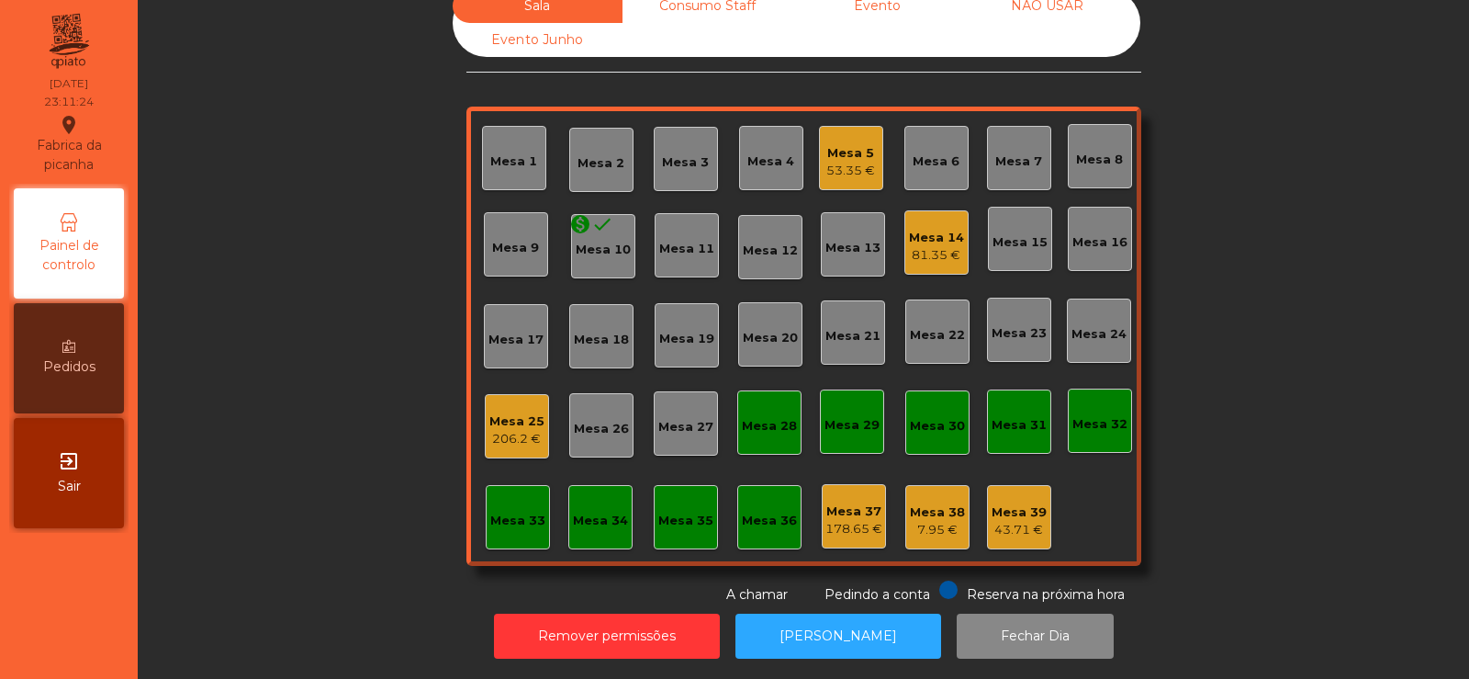
click at [849, 162] on div "53.35 €" at bounding box center [850, 171] width 49 height 18
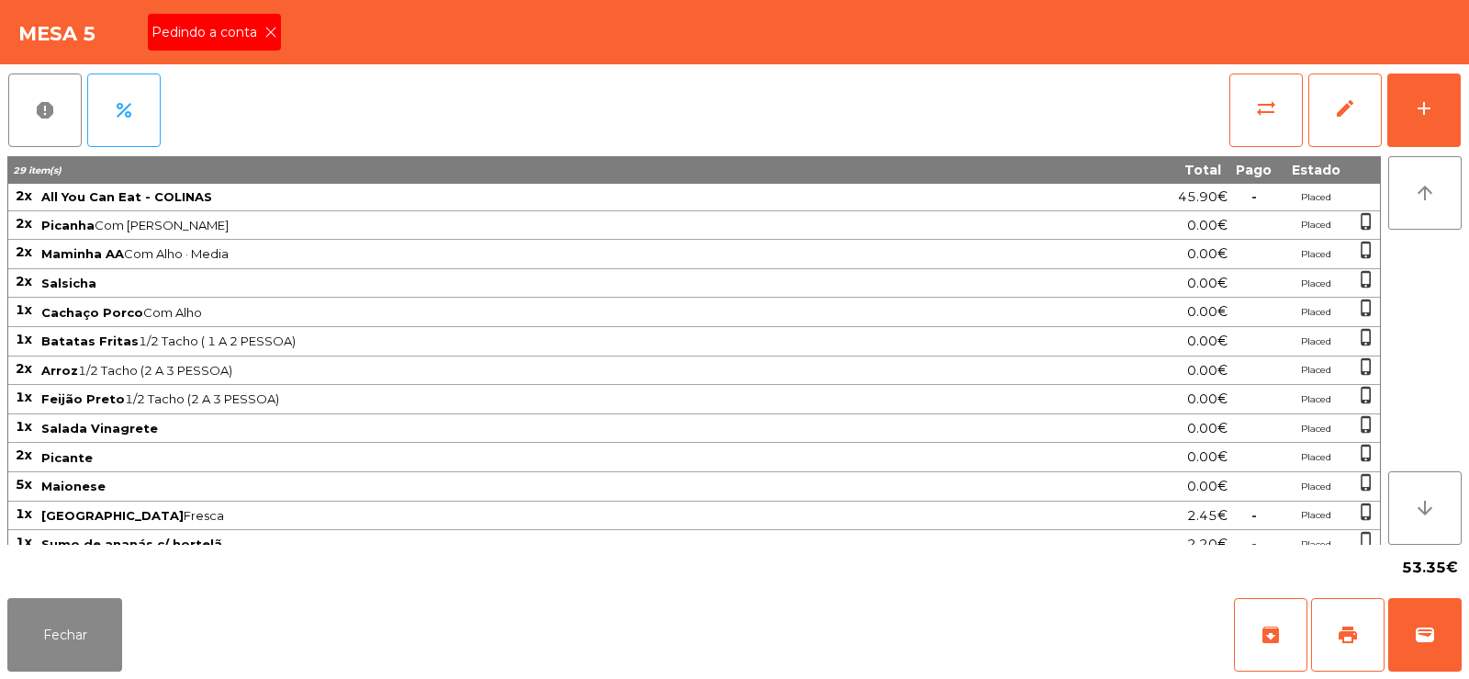
click at [238, 49] on div "Pedindo a conta" at bounding box center [214, 32] width 133 height 37
click at [1334, 613] on button "print" at bounding box center [1347, 634] width 73 height 73
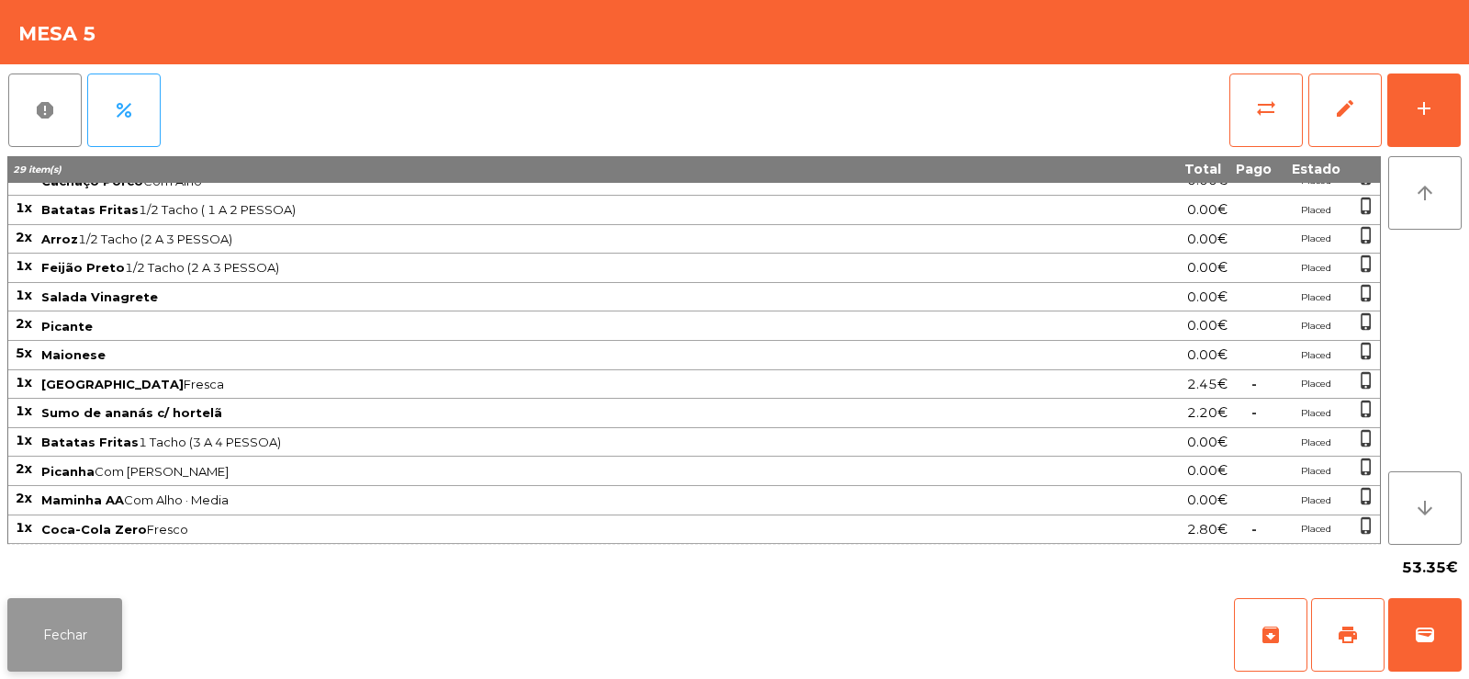
click at [51, 650] on button "Fechar" at bounding box center [64, 634] width 115 height 73
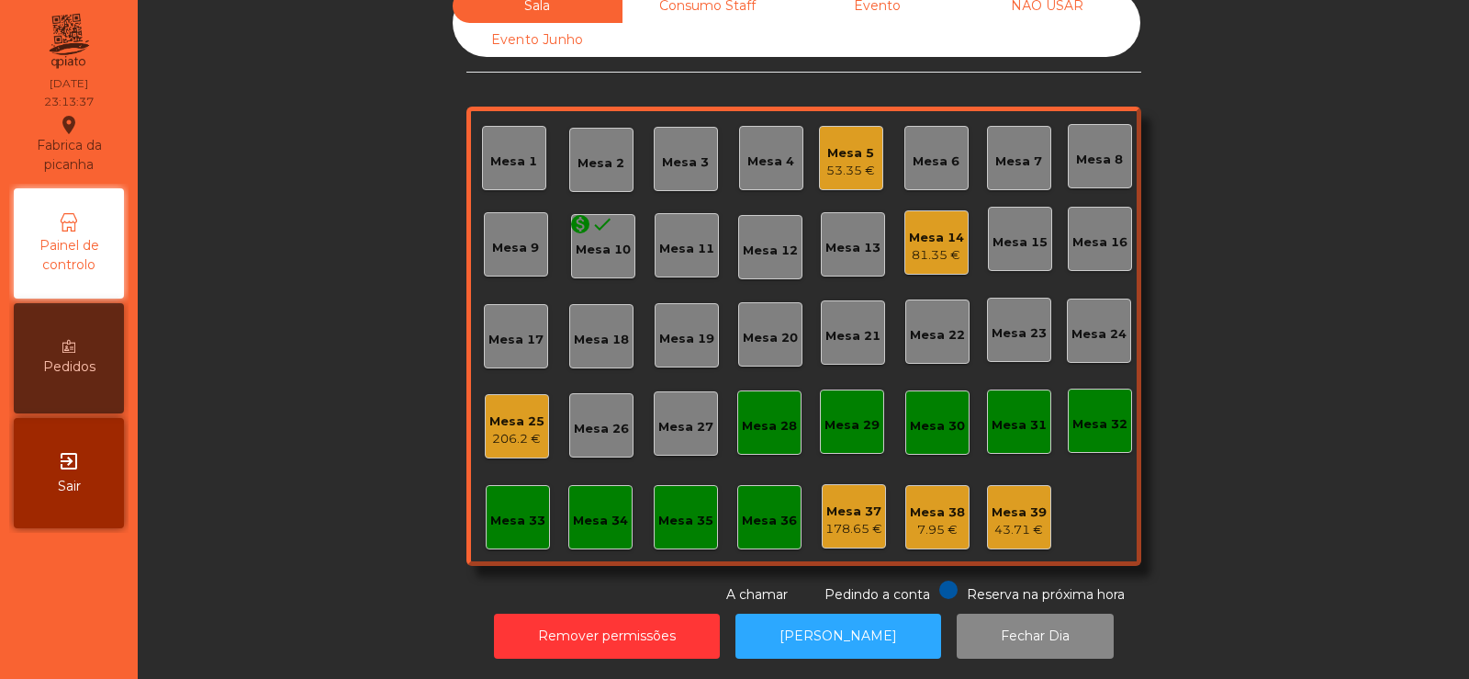
click at [856, 144] on div "Mesa 5" at bounding box center [850, 153] width 49 height 18
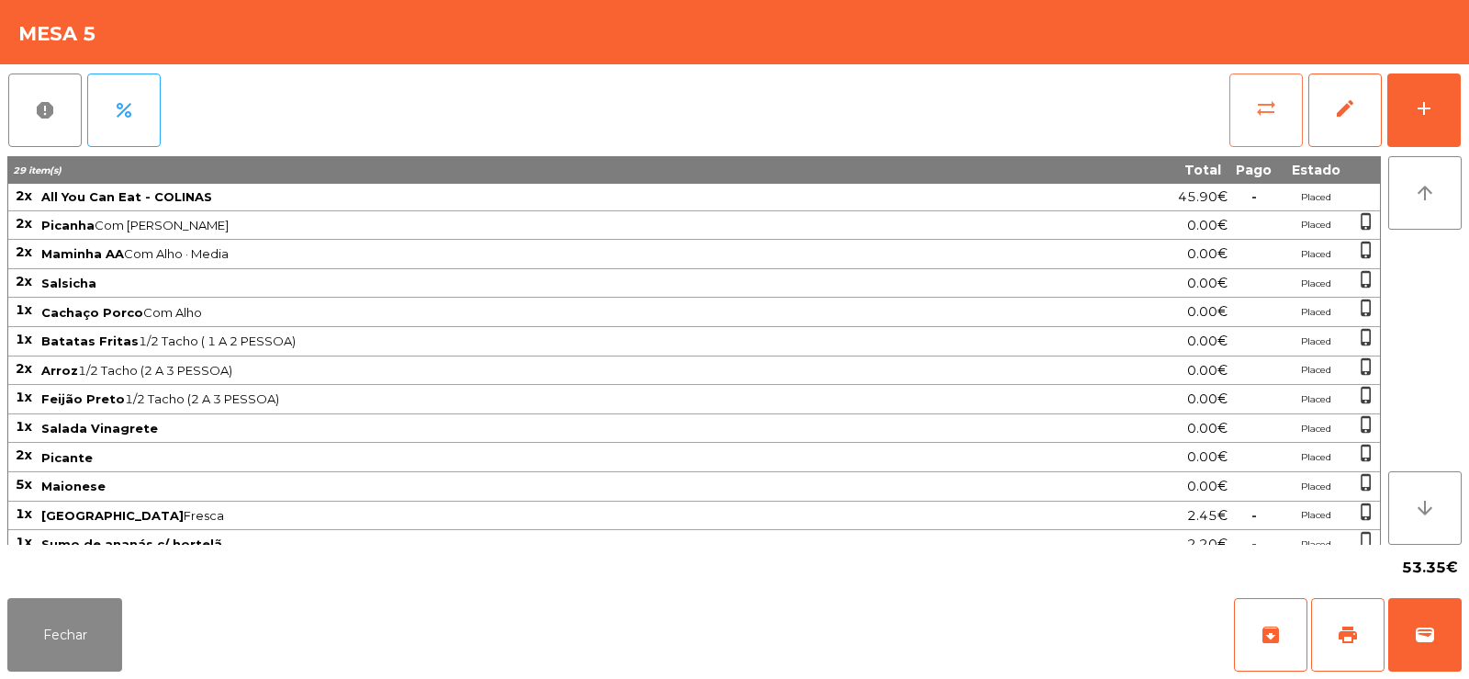
click at [1272, 110] on span "sync_alt" at bounding box center [1266, 108] width 22 height 22
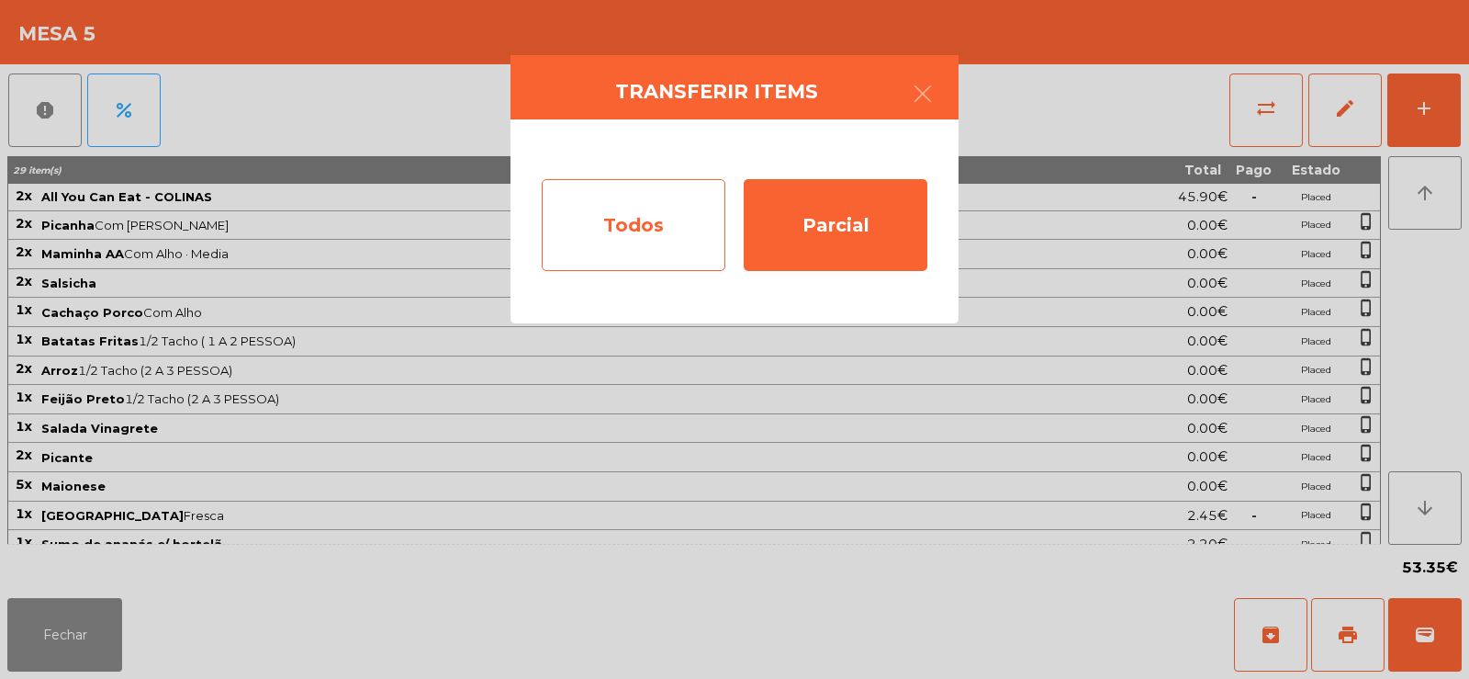
click at [657, 236] on div "Todos" at bounding box center [634, 225] width 184 height 92
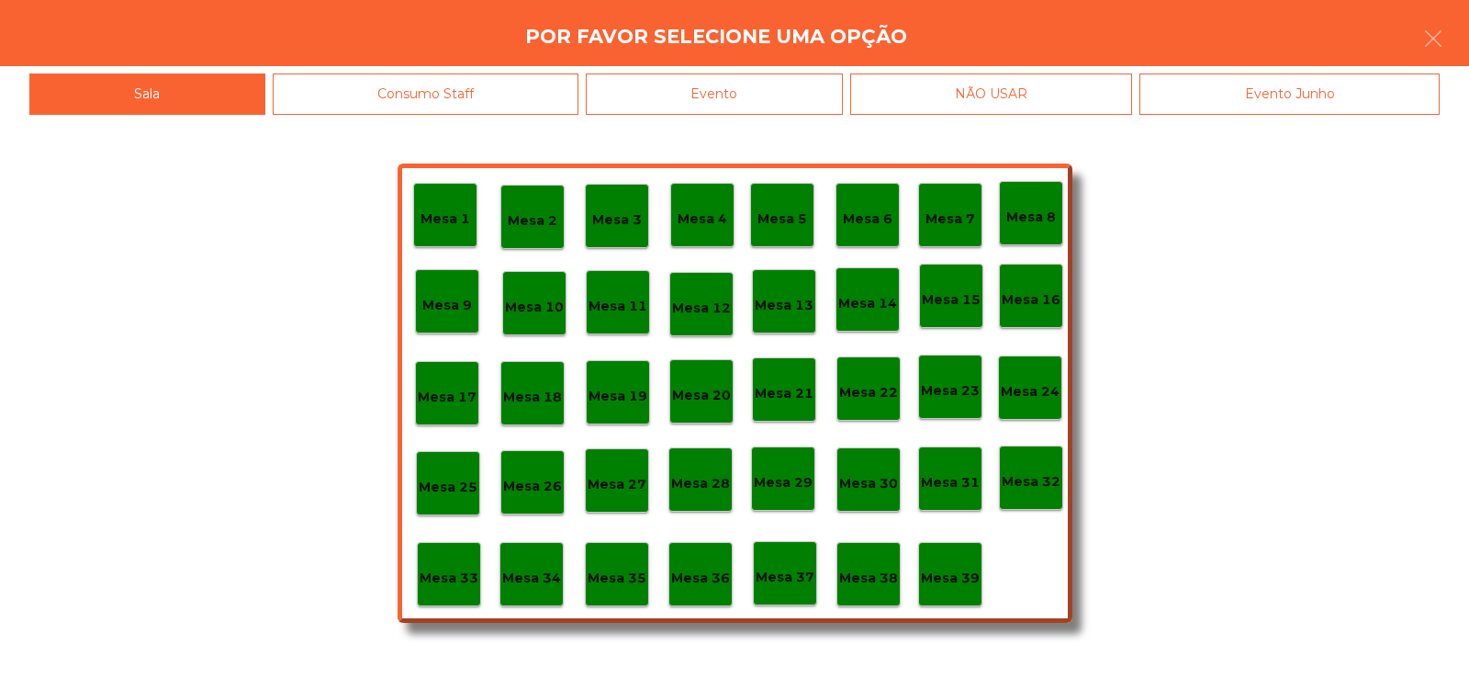
click at [768, 89] on div "Evento" at bounding box center [714, 93] width 257 height 41
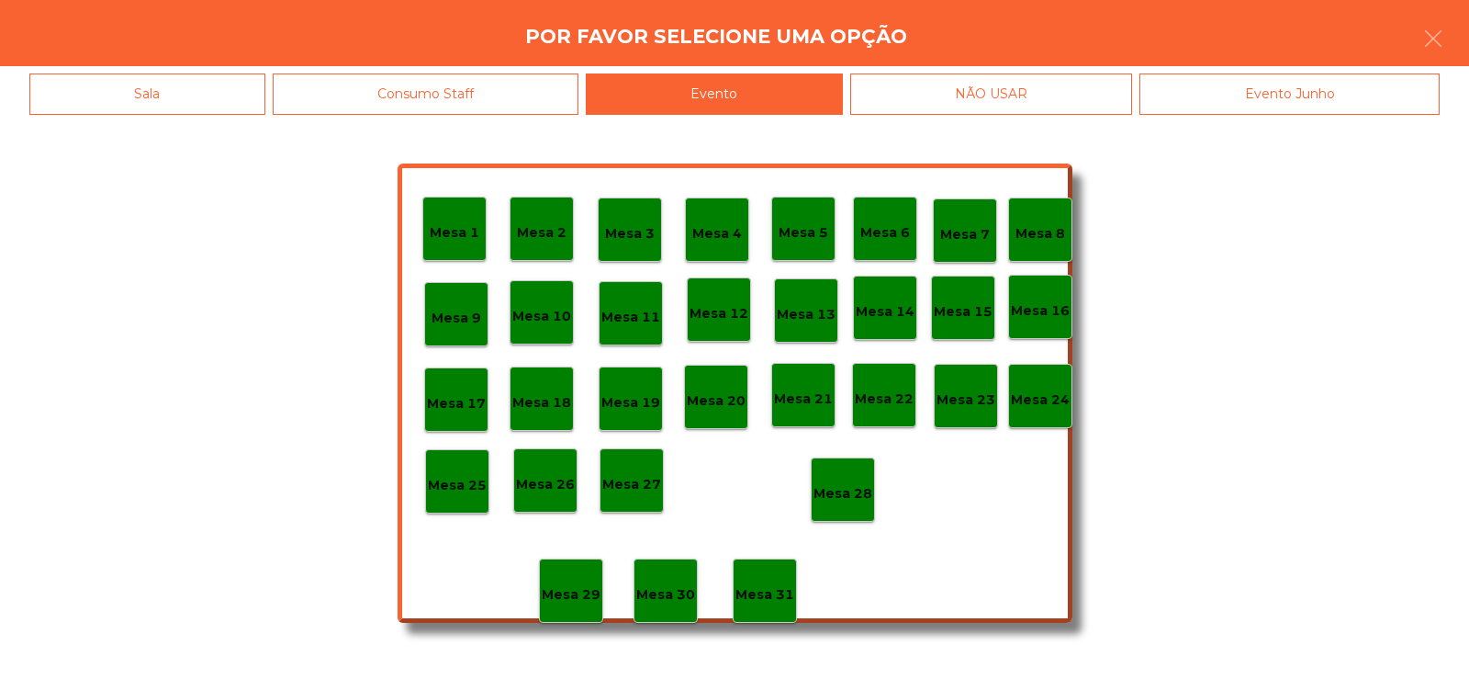
click at [860, 482] on div "Mesa 28" at bounding box center [843, 490] width 59 height 28
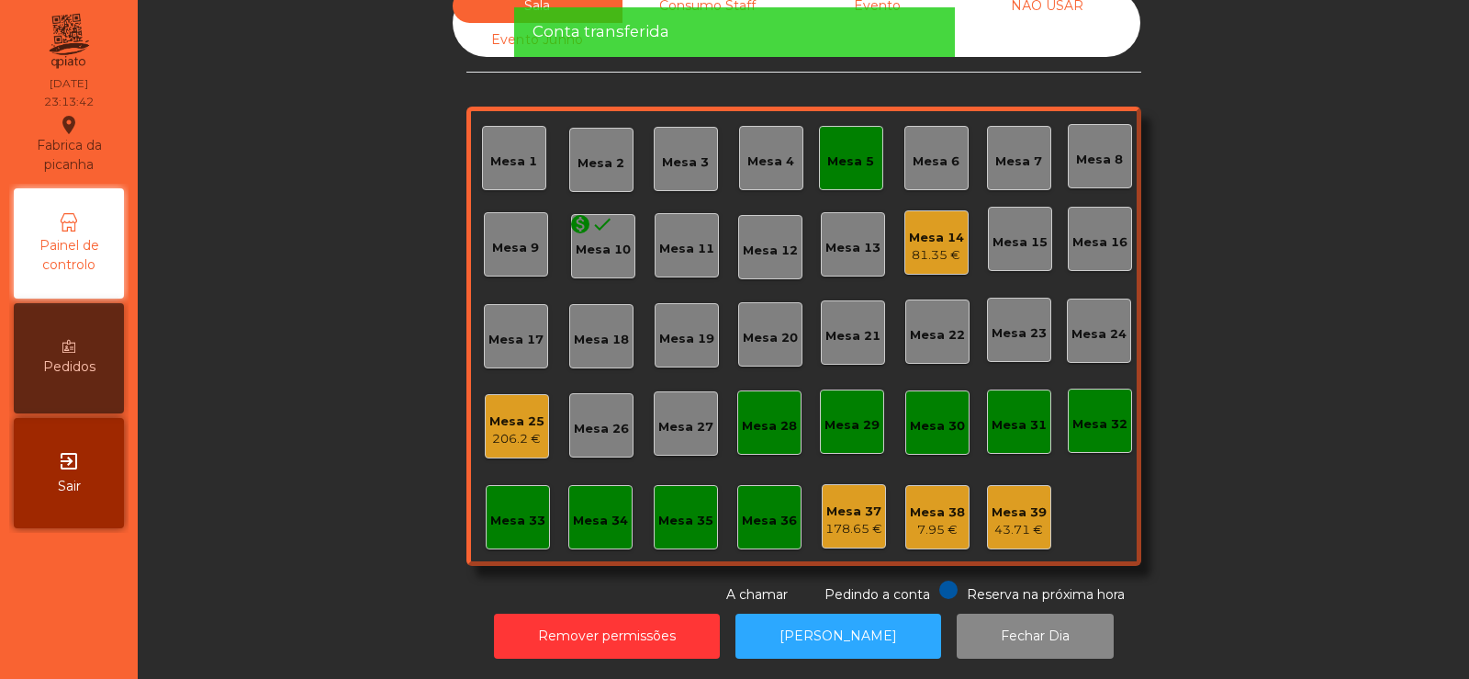
click at [849, 163] on div "Mesa 5" at bounding box center [851, 158] width 64 height 64
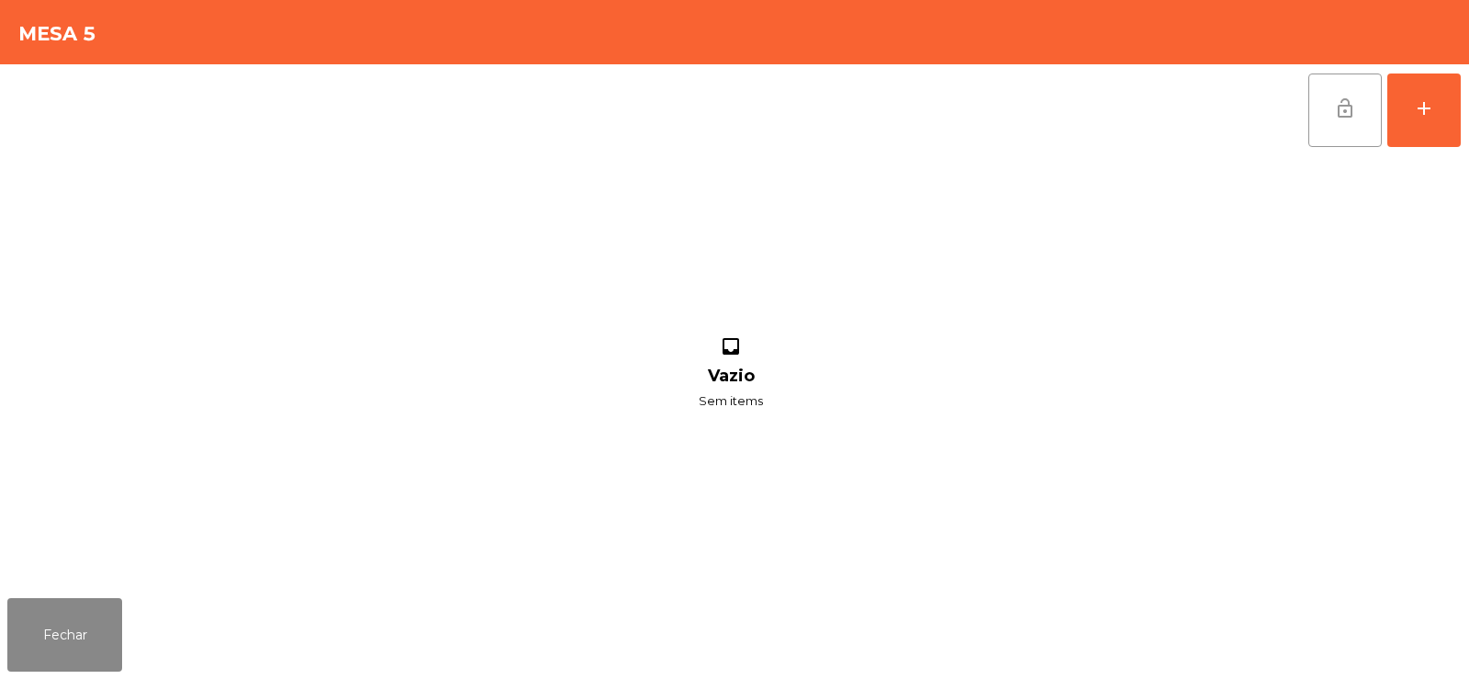
click at [1325, 96] on button "lock_open" at bounding box center [1345, 109] width 73 height 73
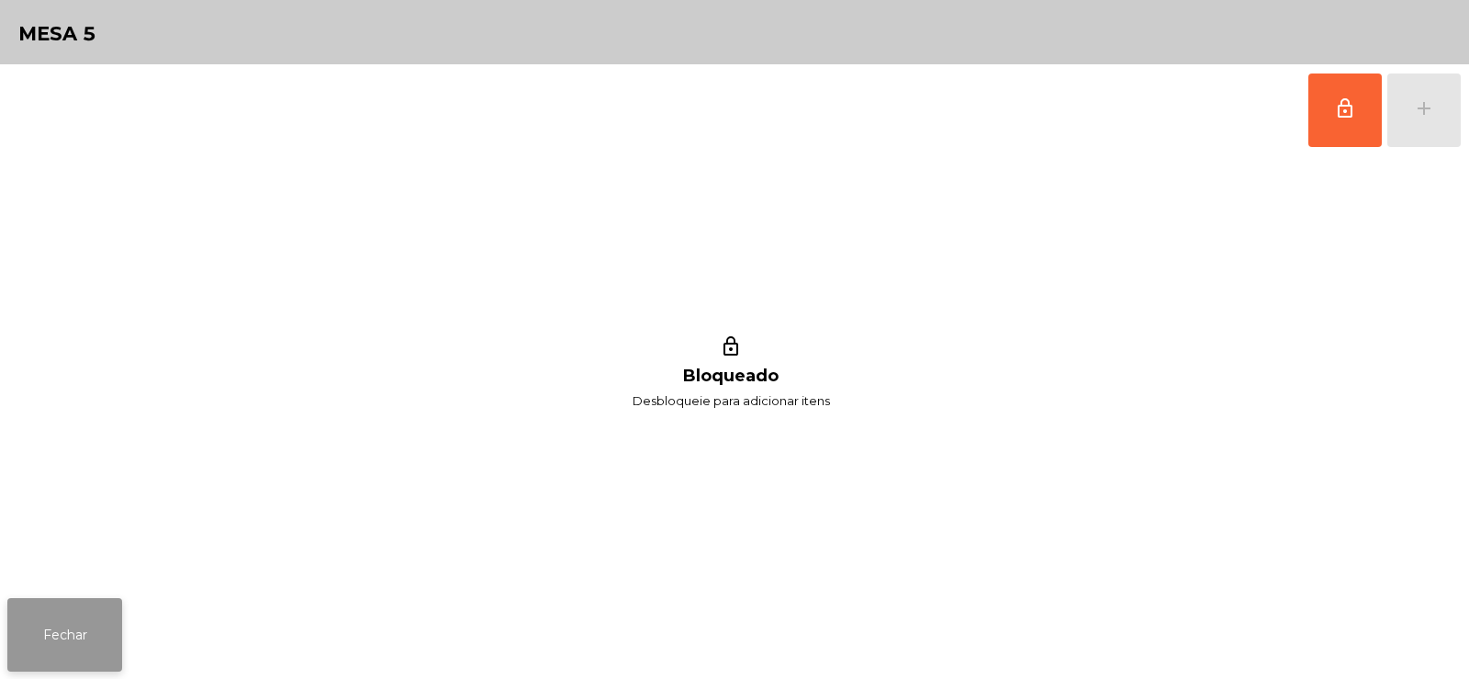
click at [82, 630] on button "Fechar" at bounding box center [64, 634] width 115 height 73
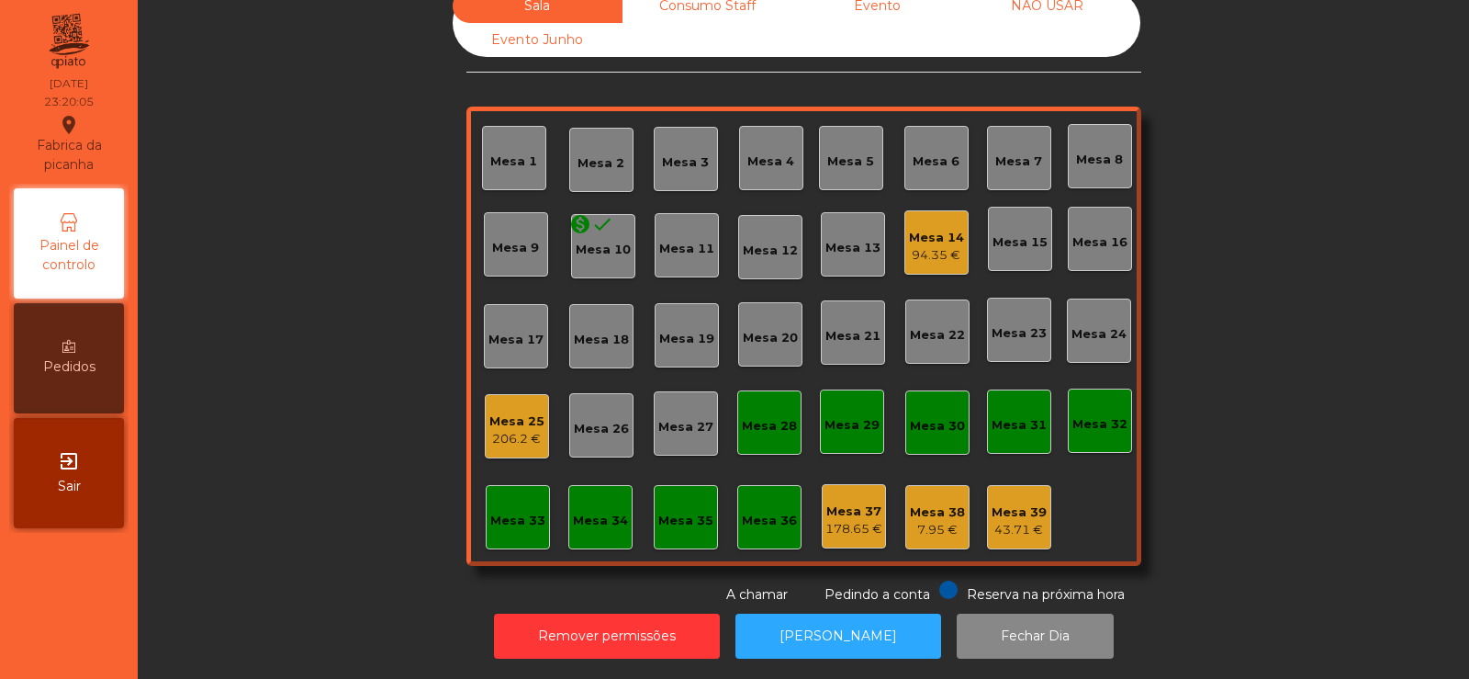
click at [932, 221] on div "Mesa 14 94.35 €" at bounding box center [936, 242] width 55 height 43
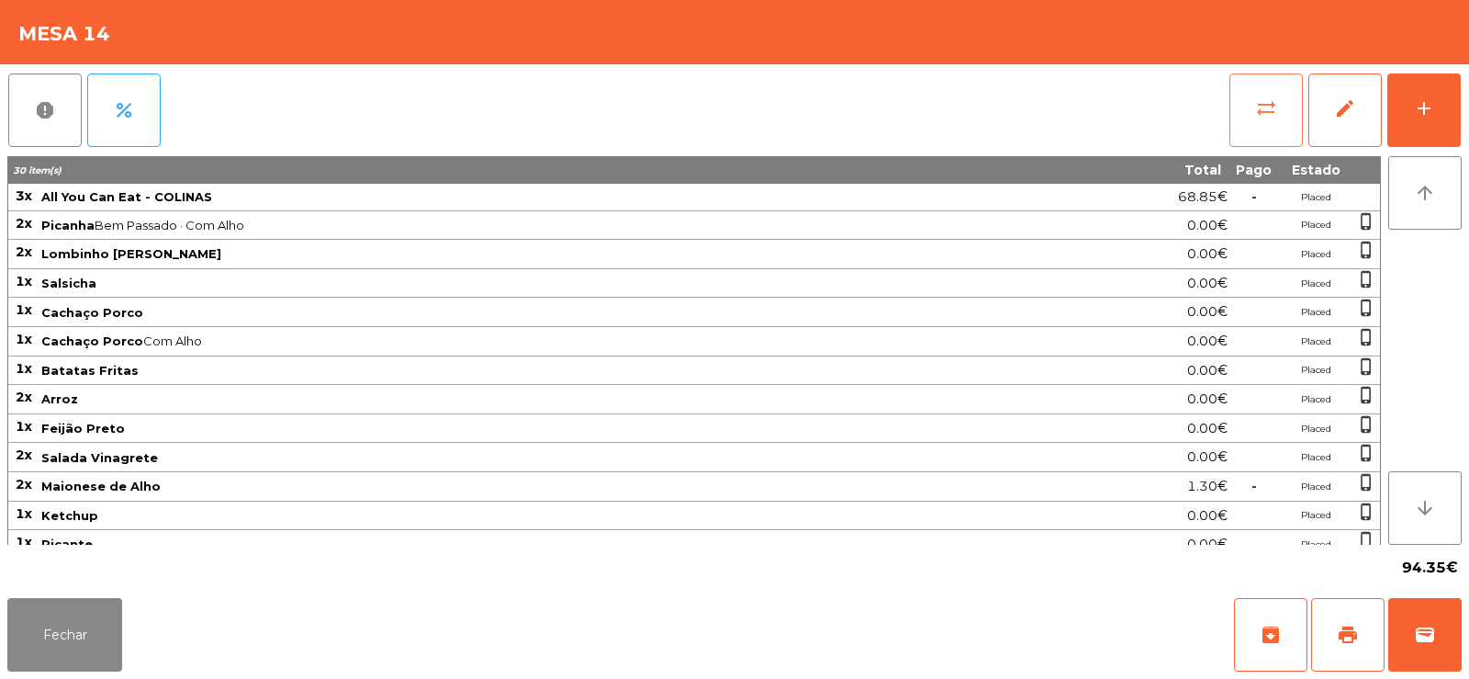
click at [1263, 109] on span "sync_alt" at bounding box center [1266, 108] width 22 height 22
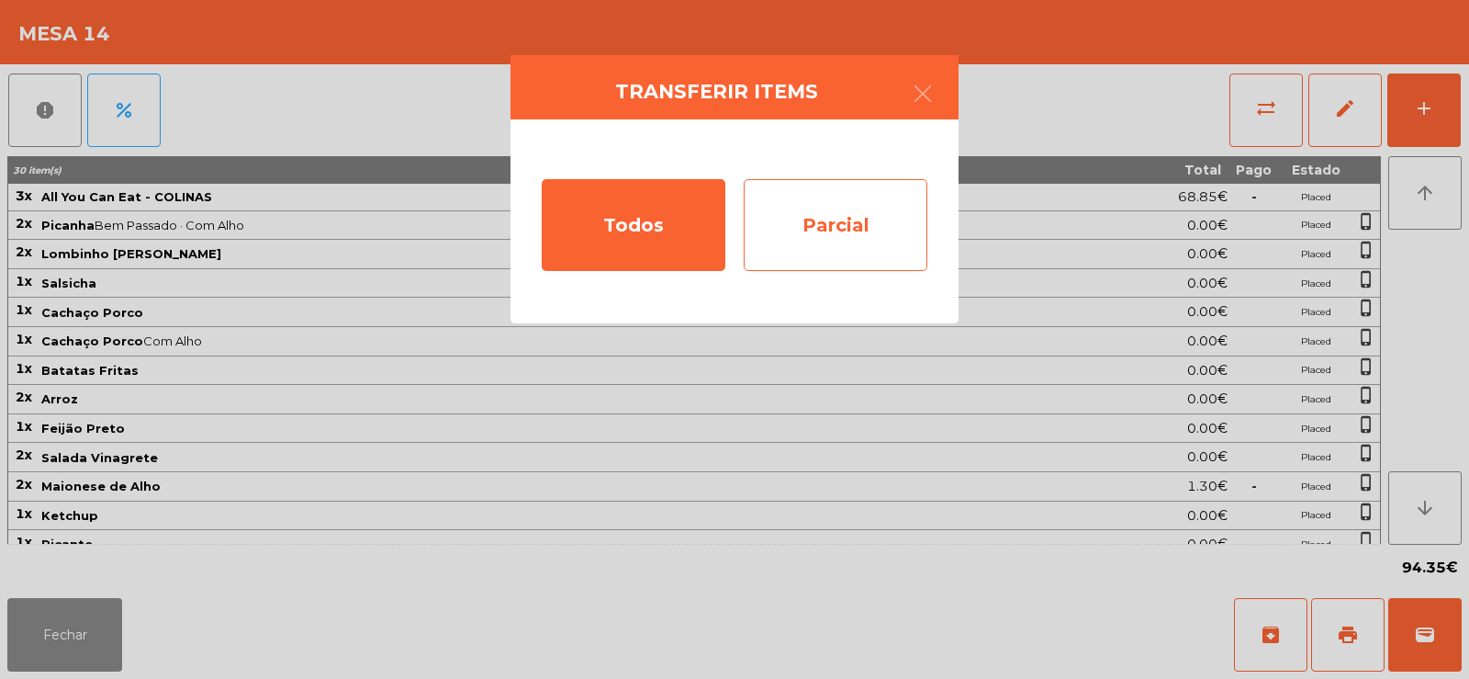
click at [851, 218] on div "Parcial" at bounding box center [836, 225] width 184 height 92
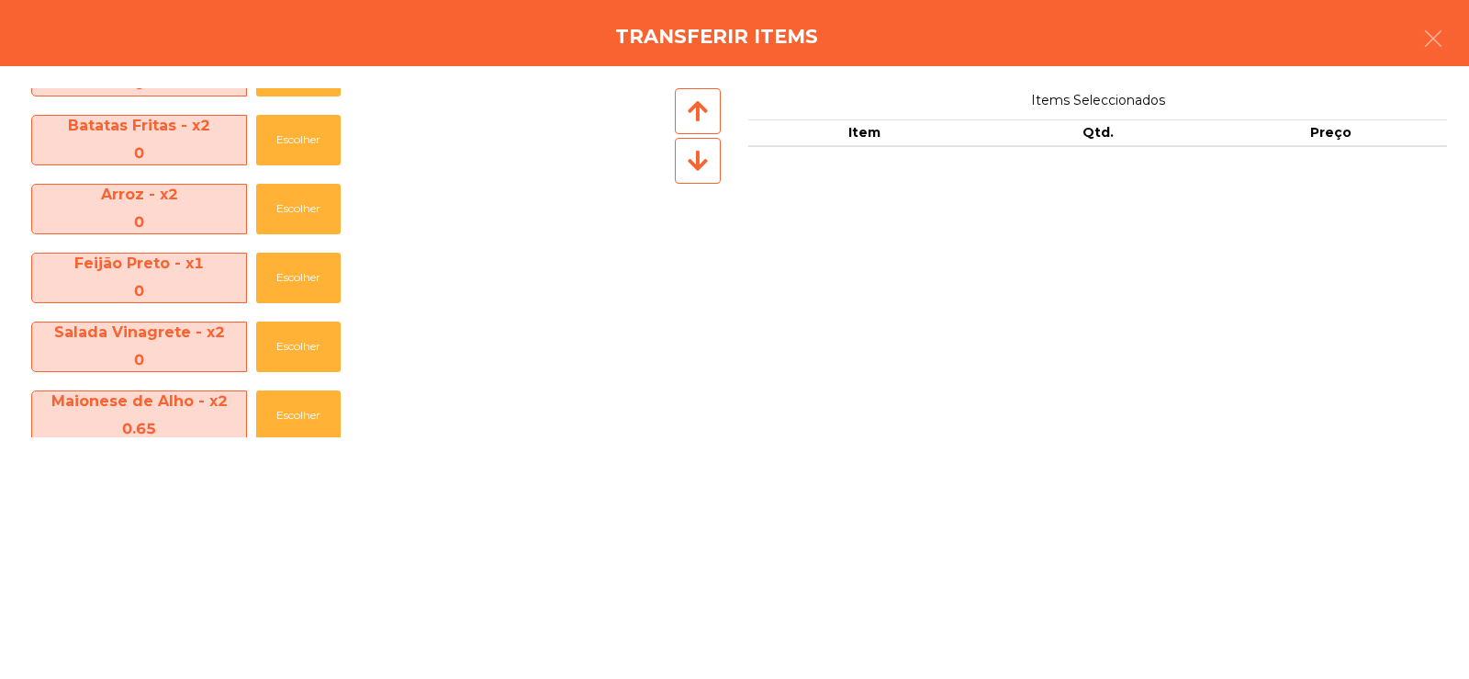
scroll to position [829, 0]
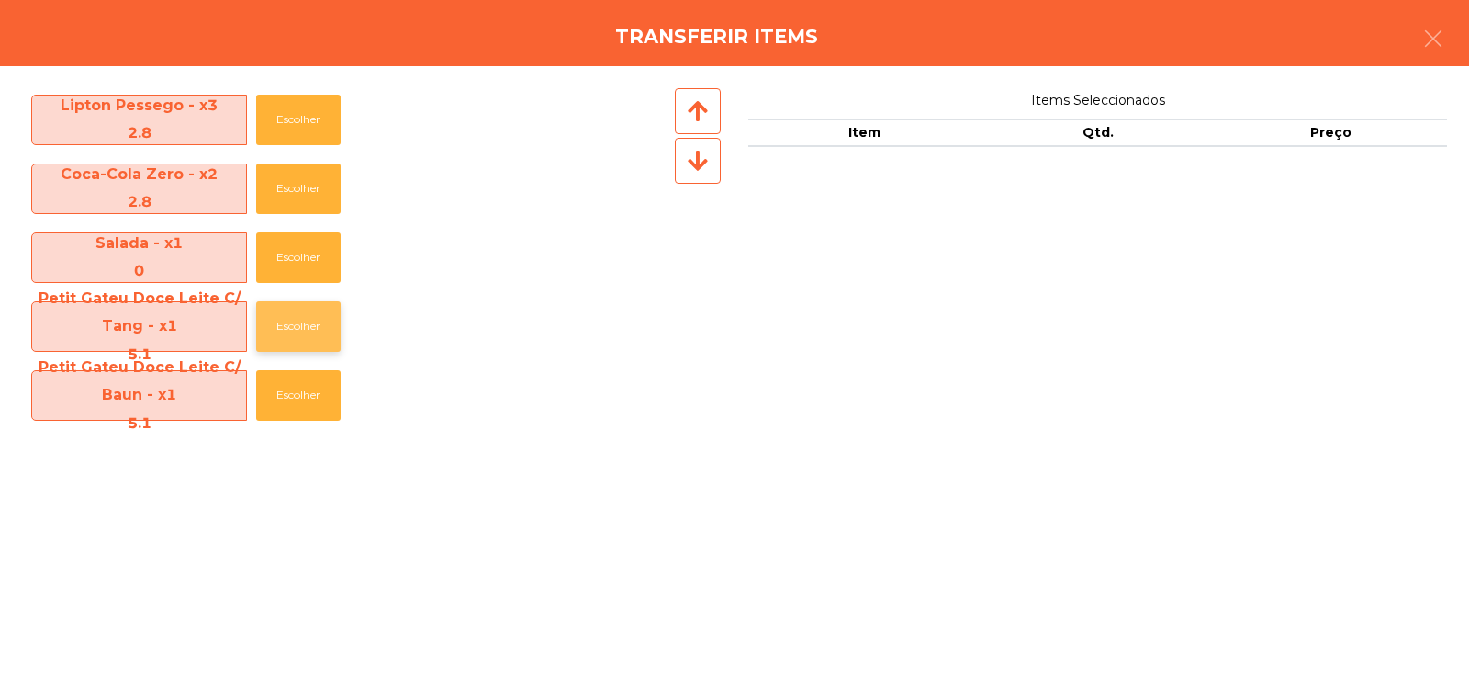
click at [296, 320] on button "Escolher" at bounding box center [298, 326] width 84 height 51
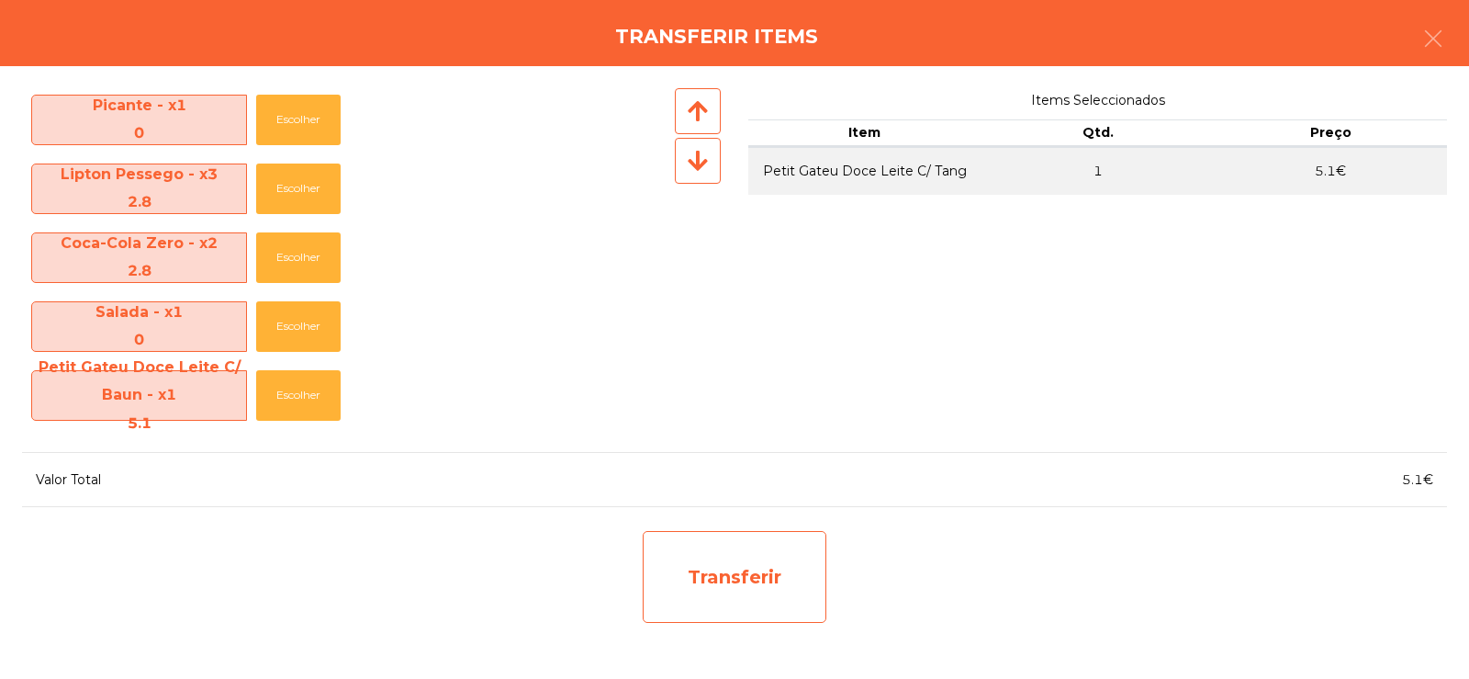
click at [733, 563] on div "Transferir" at bounding box center [735, 577] width 184 height 92
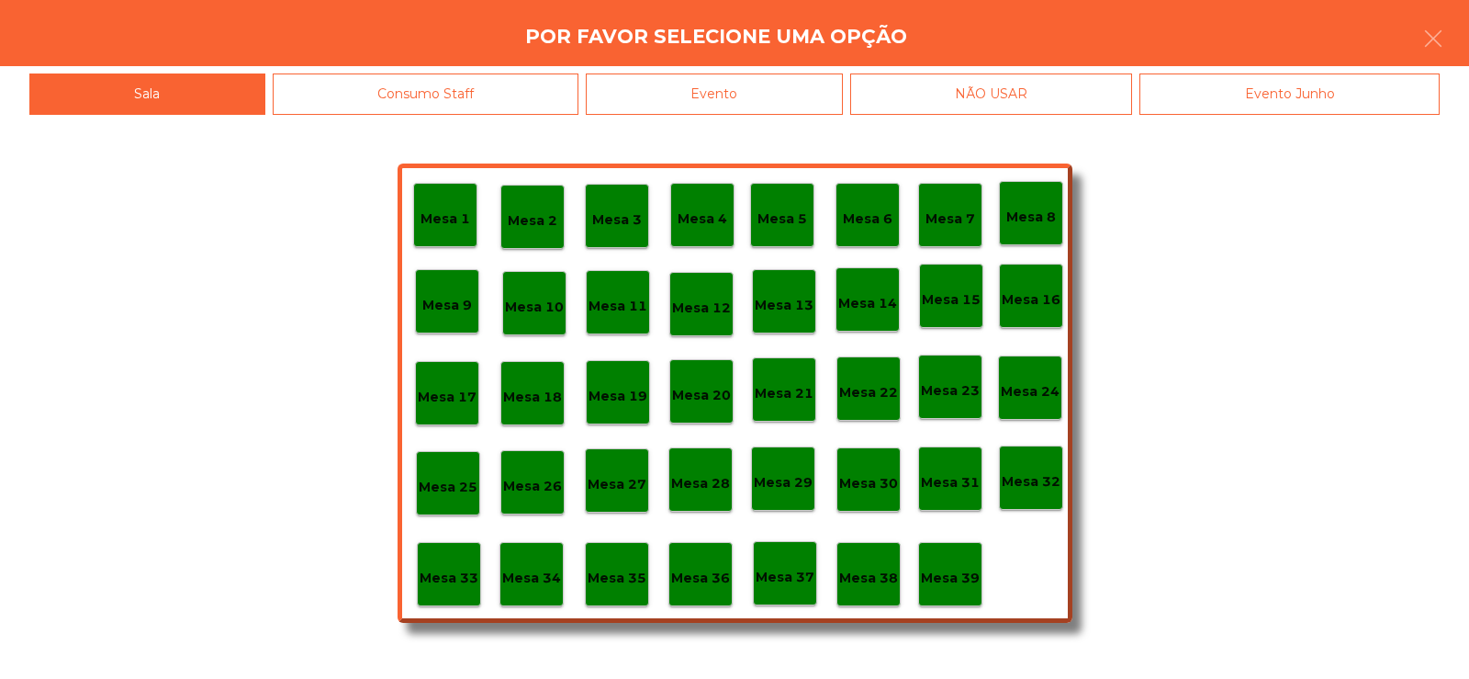
click at [797, 584] on p "Mesa 37" at bounding box center [785, 577] width 59 height 21
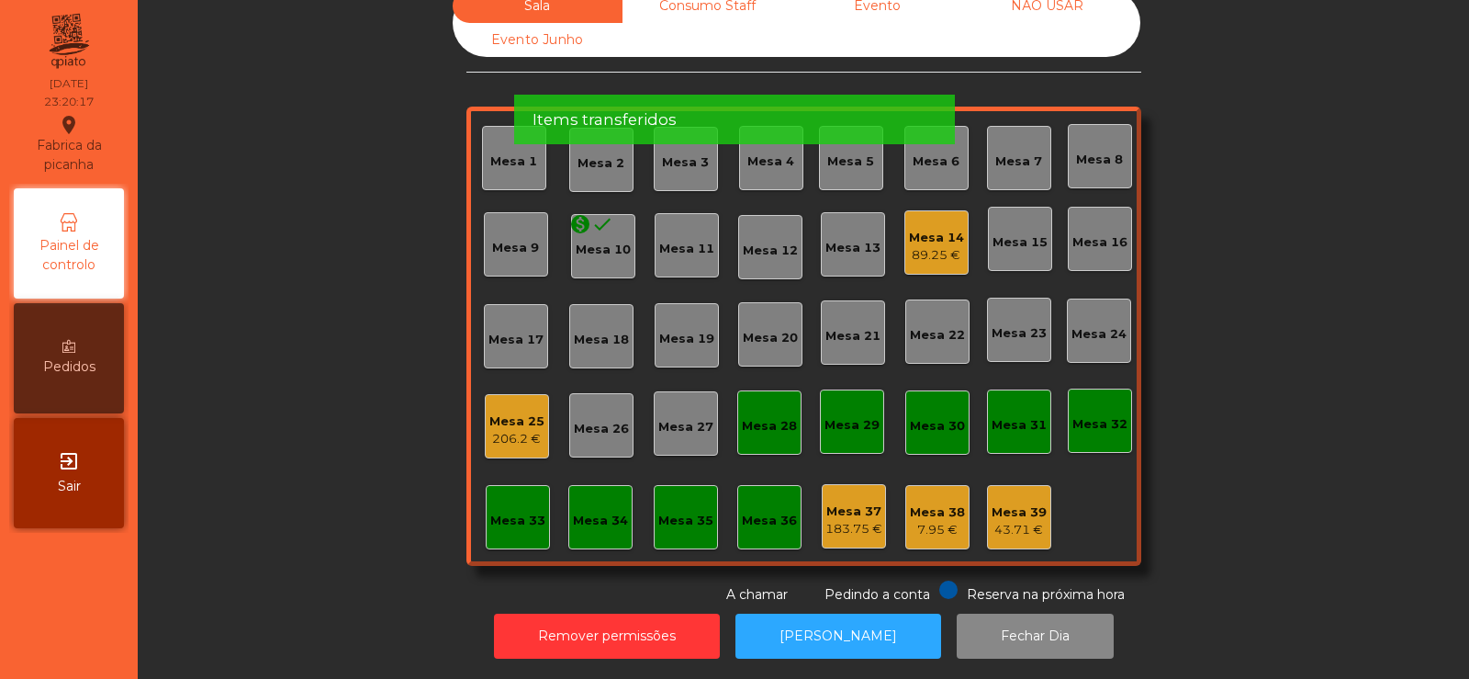
click at [851, 520] on div "183.75 €" at bounding box center [854, 529] width 57 height 18
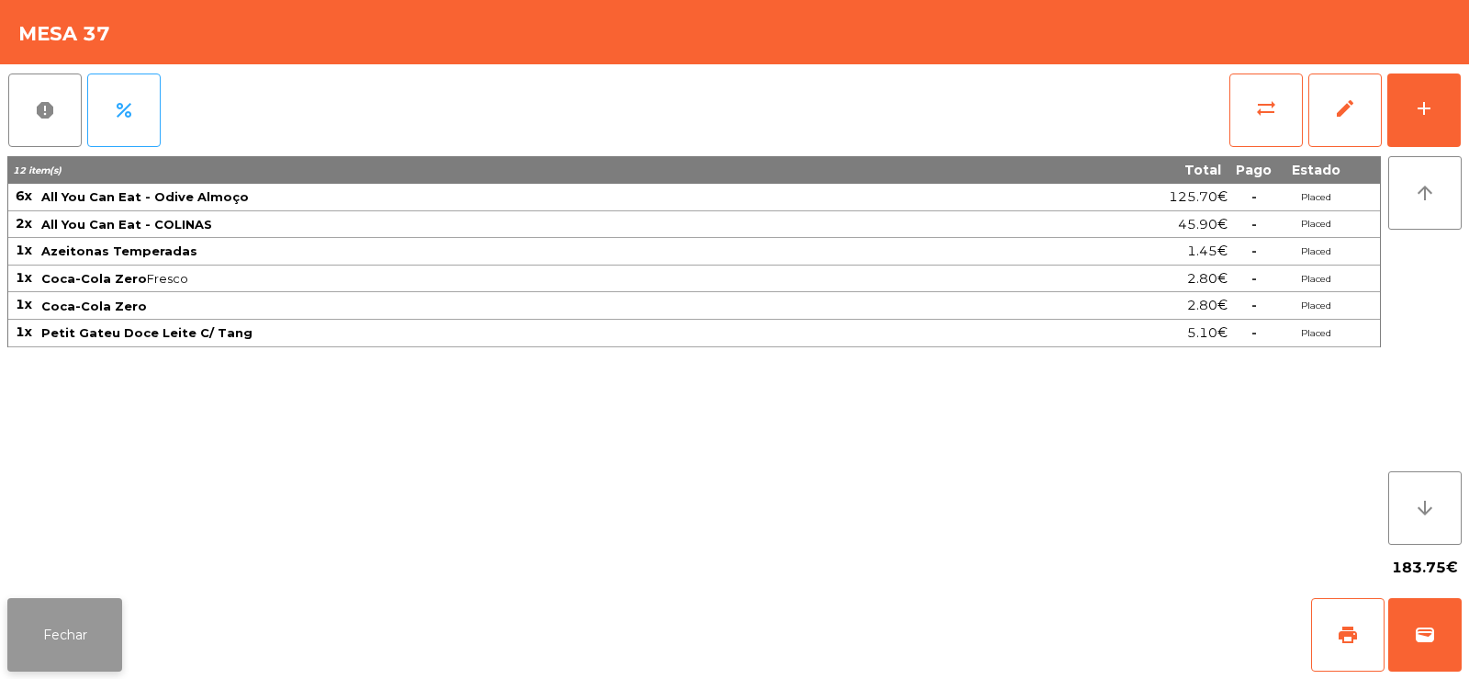
click at [120, 660] on button "Fechar" at bounding box center [64, 634] width 115 height 73
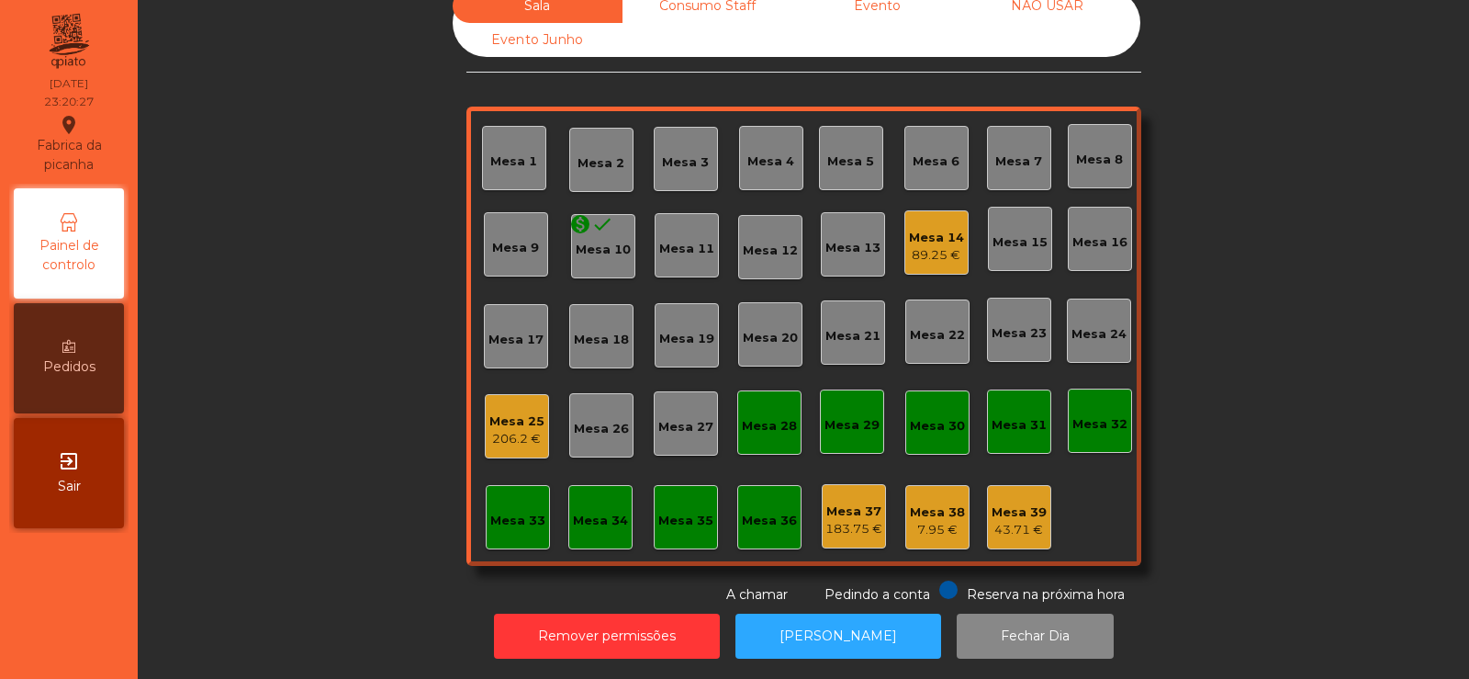
click at [273, 462] on div "Sala Consumo Staff Evento NÃO USAR Evento Junho Mesa 1 Mesa 2 Mesa 3 Mesa 4 Mes…" at bounding box center [804, 296] width 1282 height 615
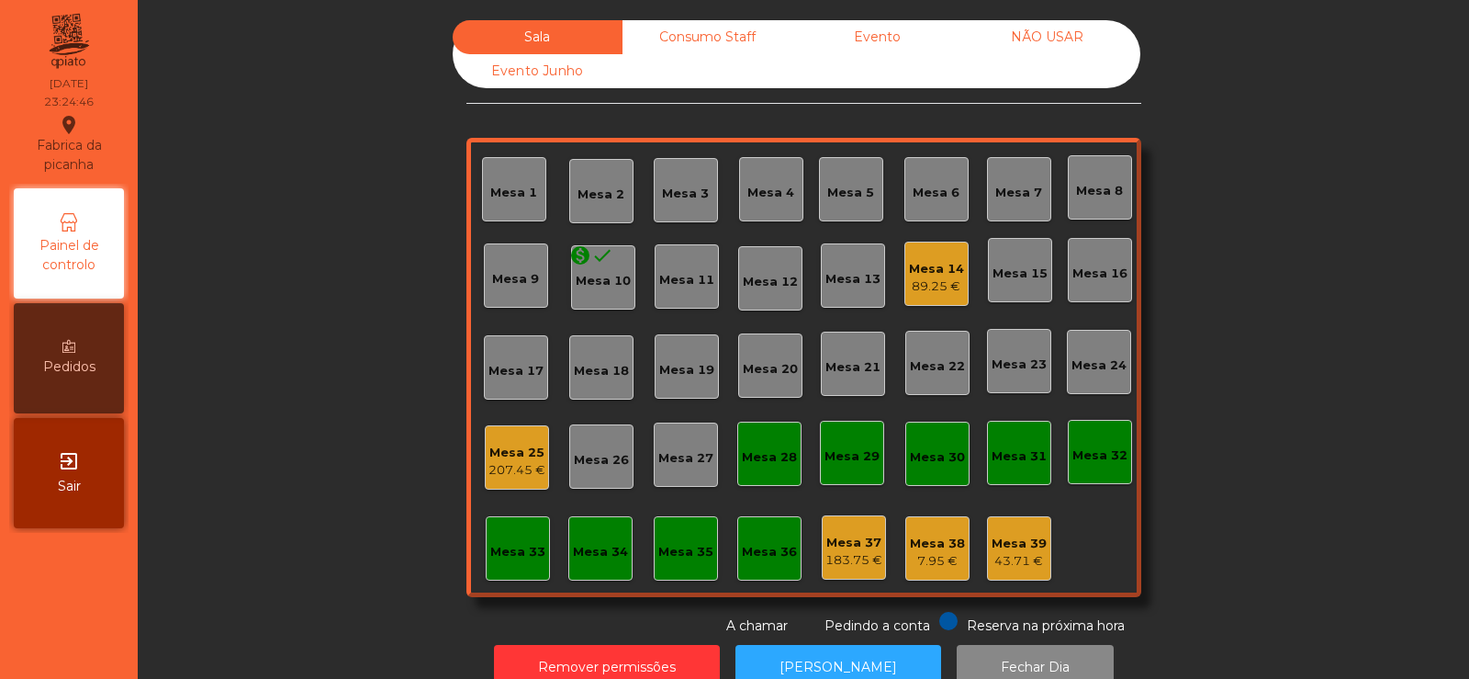
click at [697, 42] on div "Consumo Staff" at bounding box center [708, 37] width 170 height 34
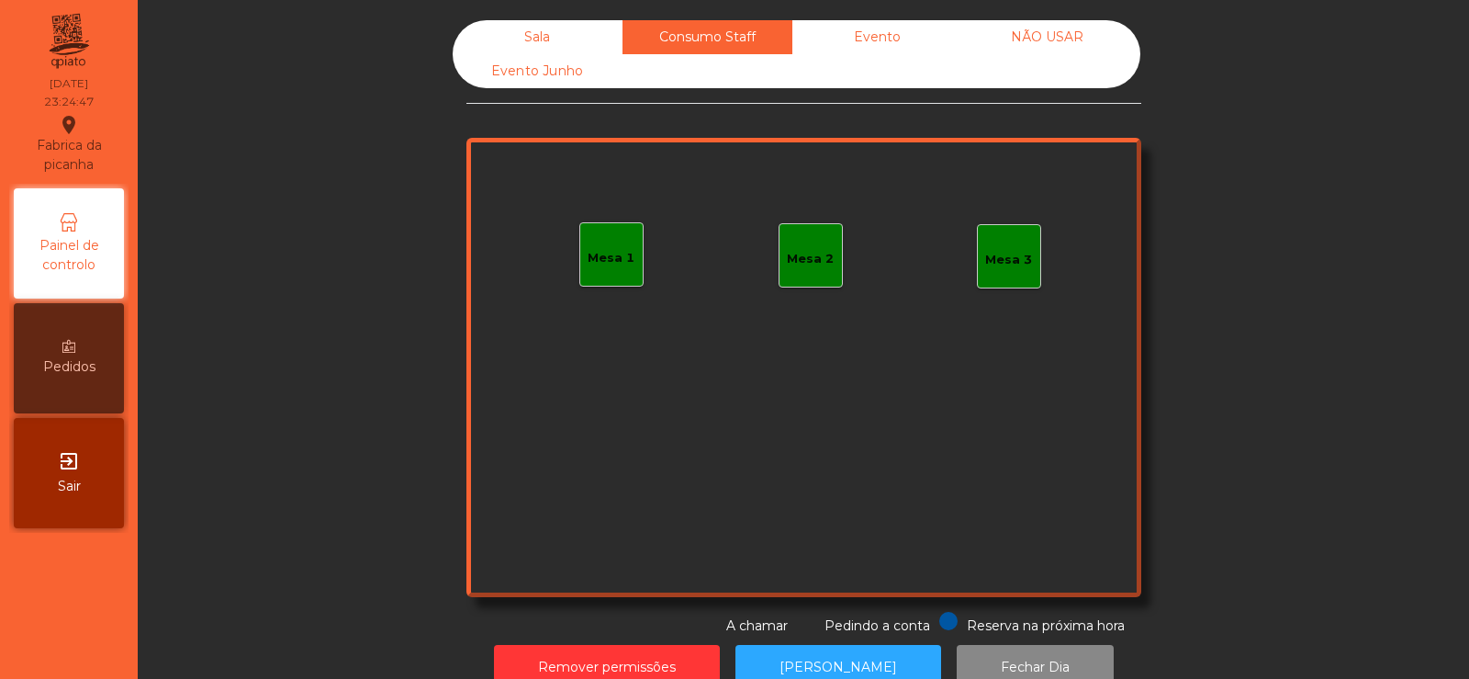
click at [588, 274] on div "Mesa 1" at bounding box center [611, 254] width 64 height 64
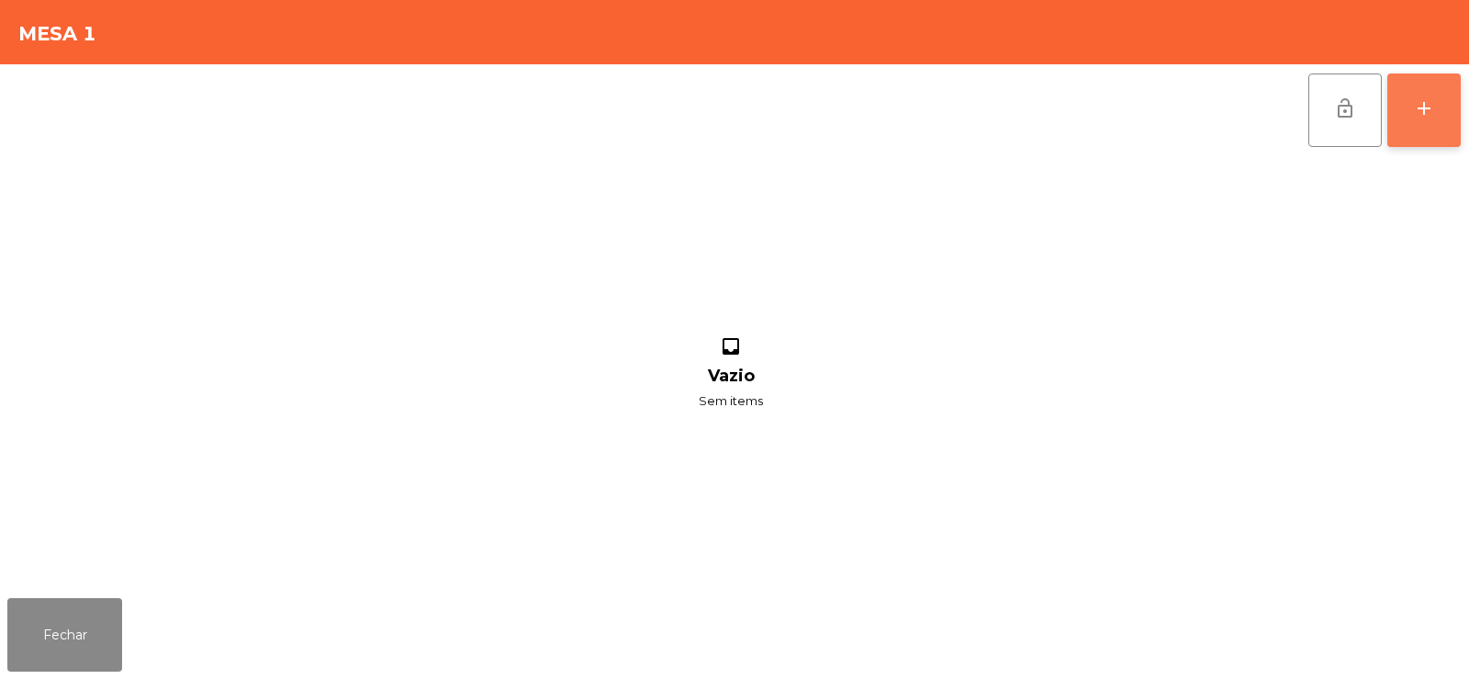
click at [1433, 118] on div "add" at bounding box center [1424, 108] width 22 height 22
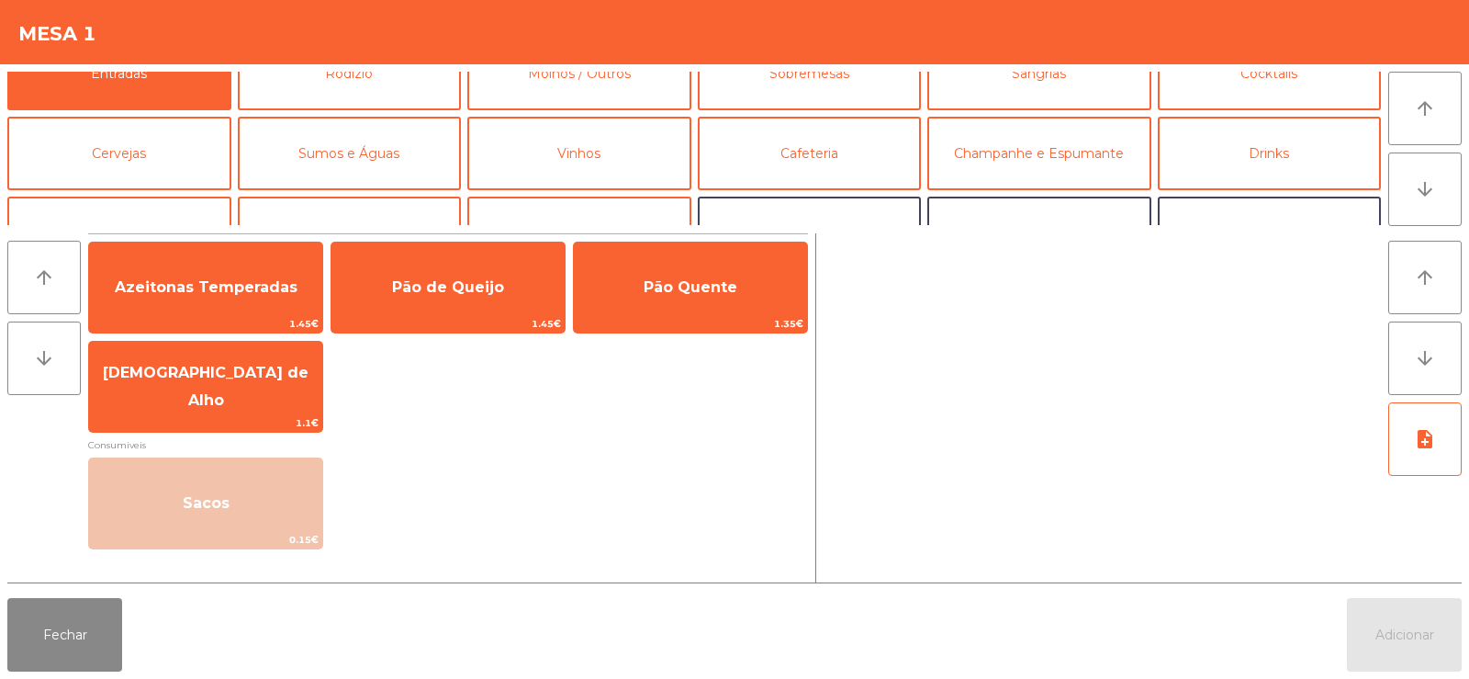
scroll to position [58, 0]
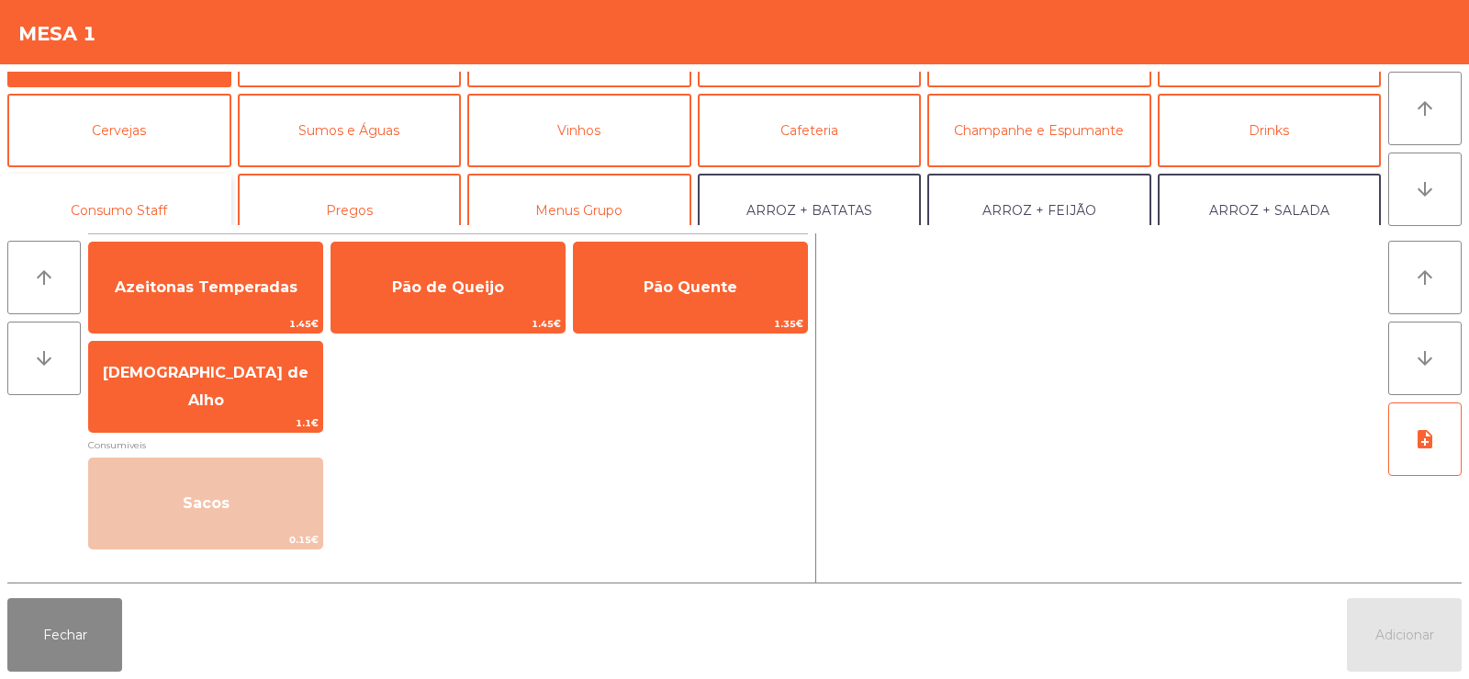
click at [184, 202] on button "Consumo Staff" at bounding box center [119, 210] width 224 height 73
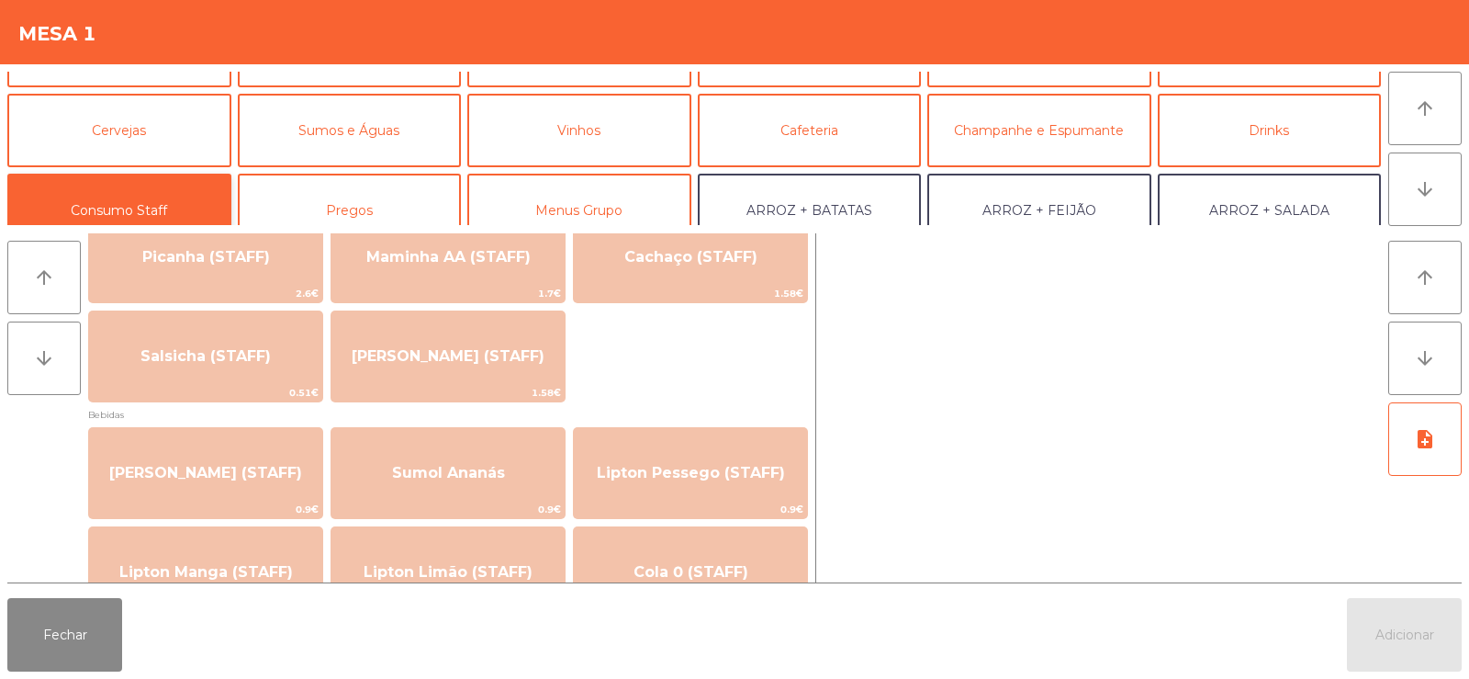
scroll to position [0, 0]
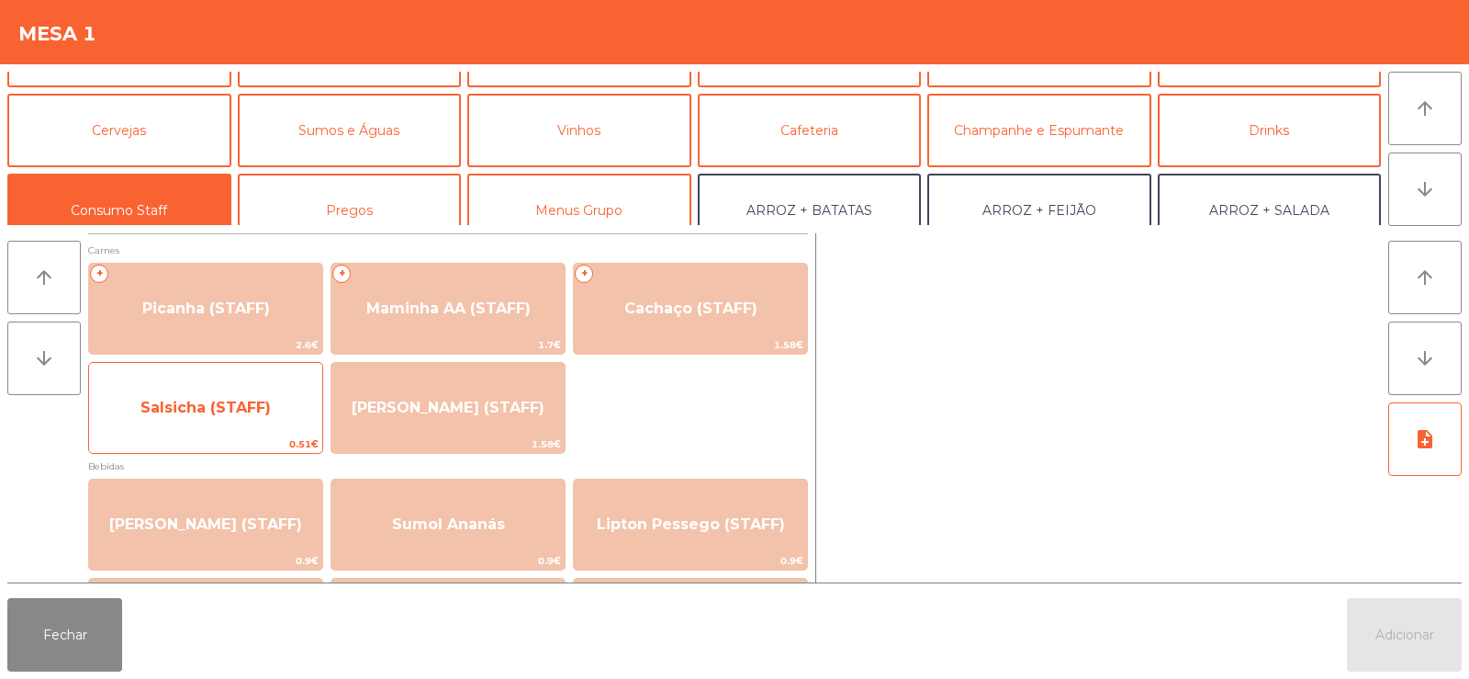
click at [207, 427] on span "Salsicha (STAFF)" at bounding box center [205, 408] width 233 height 50
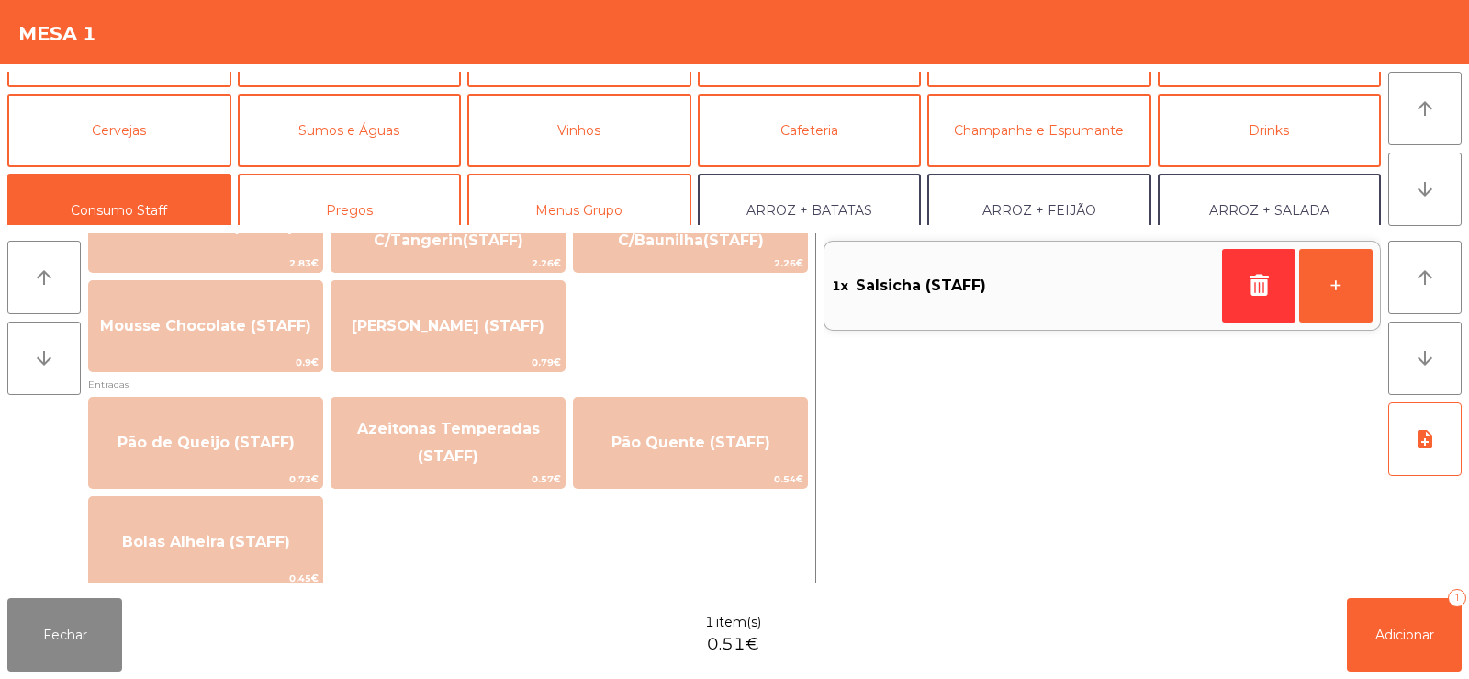
scroll to position [1388, 0]
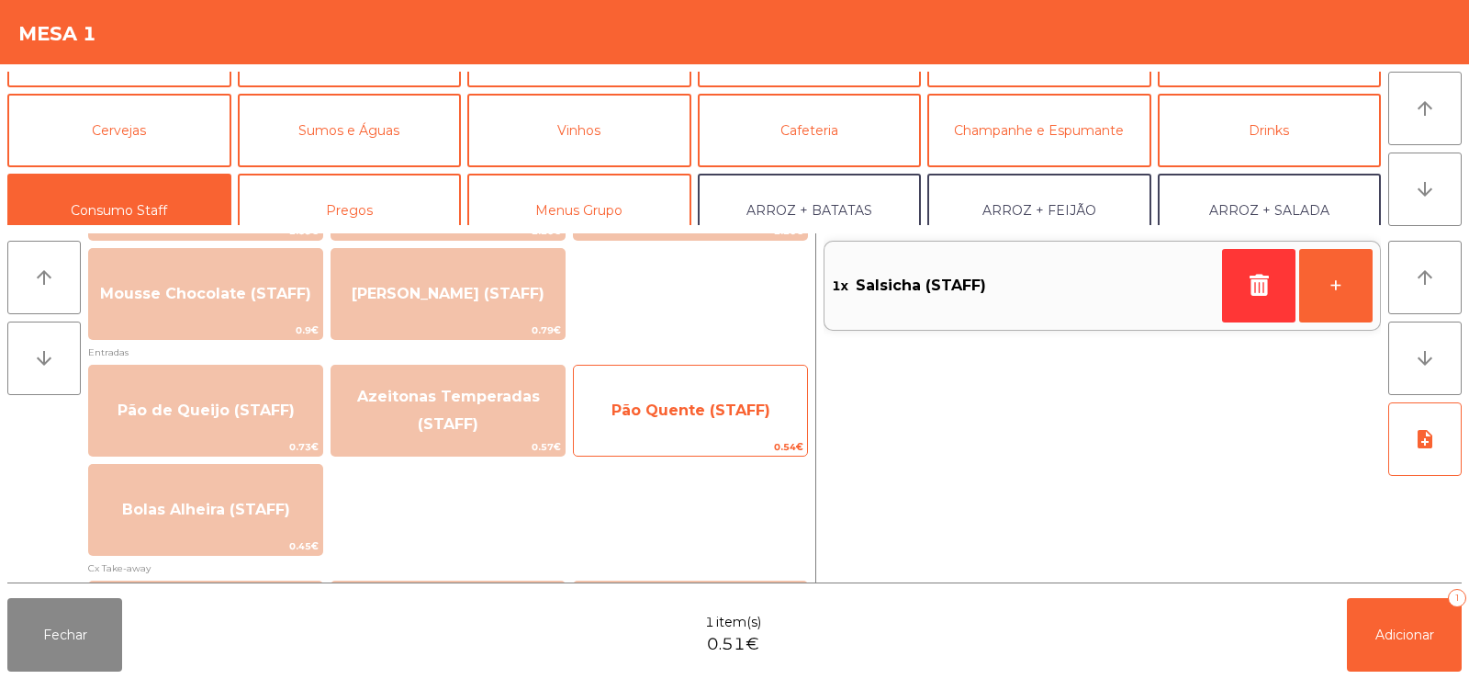
click at [669, 386] on span "Pão Quente (STAFF)" at bounding box center [690, 411] width 233 height 50
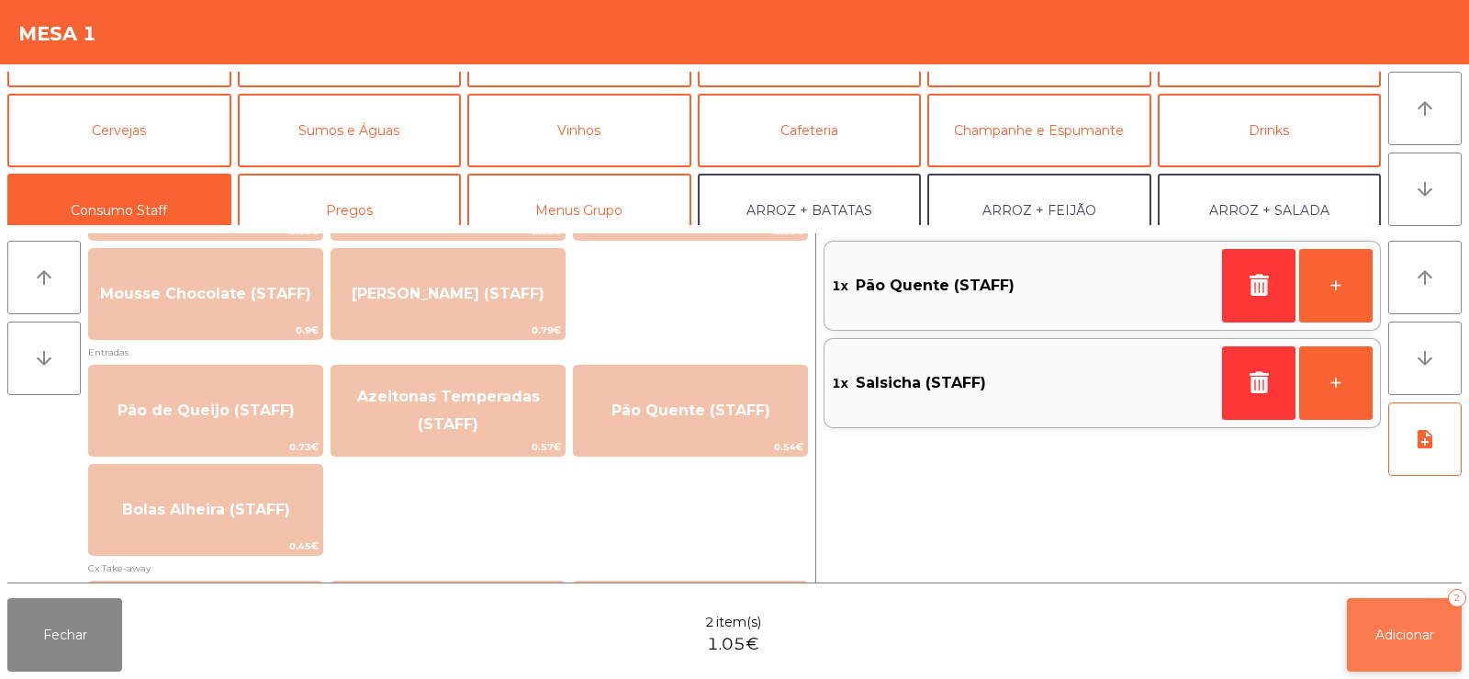
click at [1401, 633] on span "Adicionar" at bounding box center [1405, 634] width 59 height 17
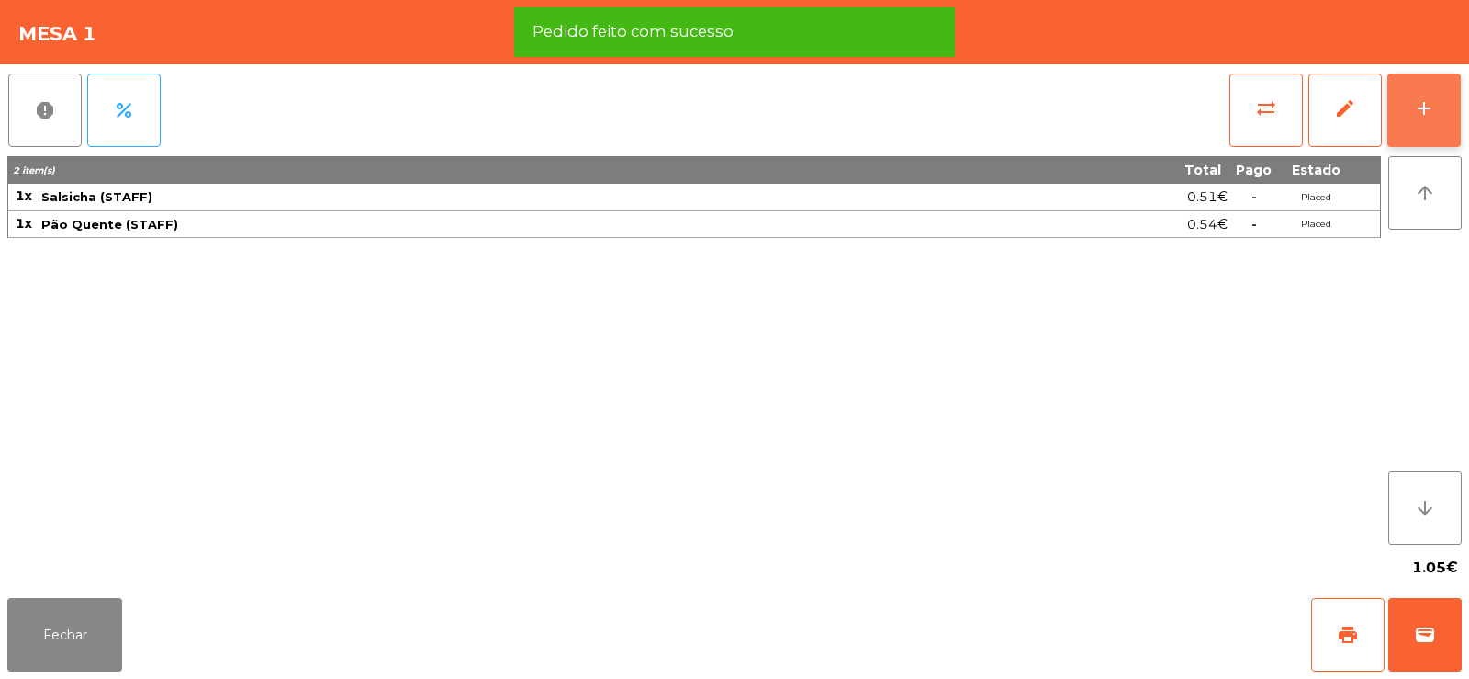
click at [1434, 117] on div "add" at bounding box center [1424, 108] width 22 height 22
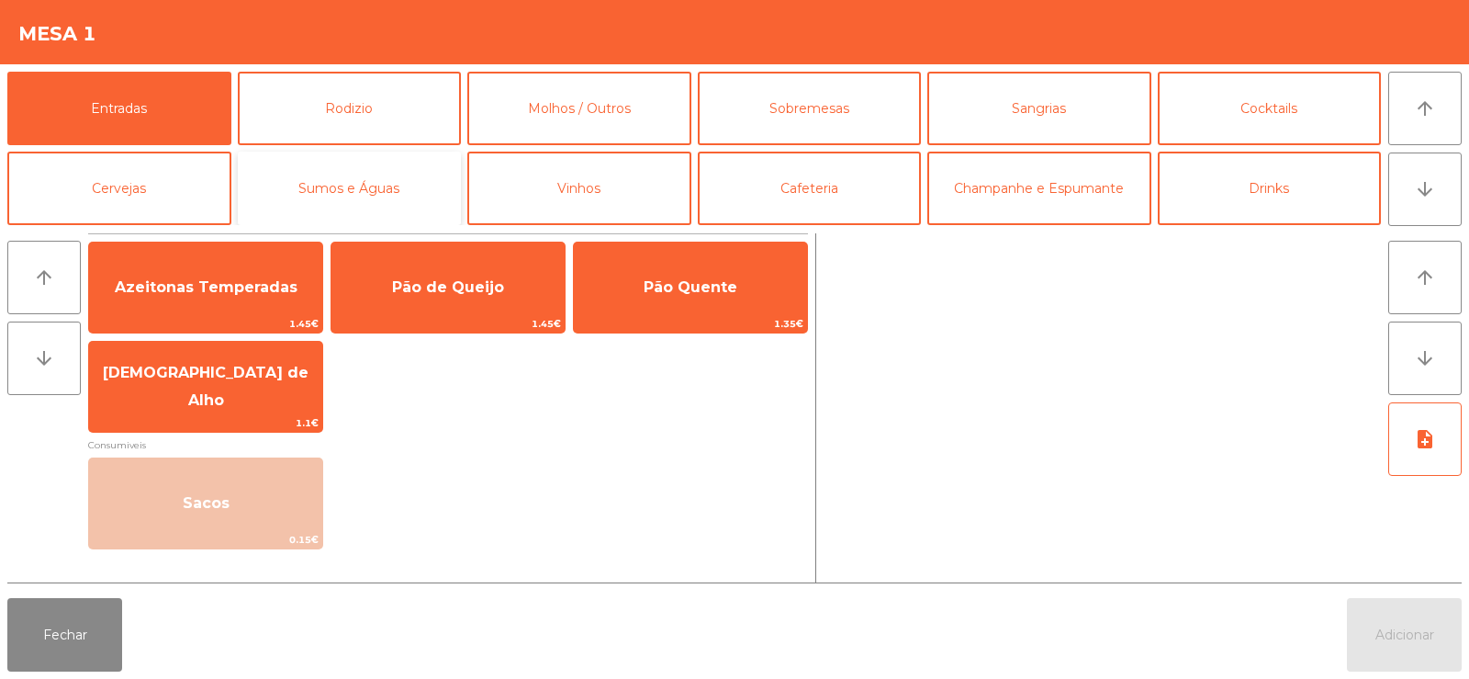
click at [364, 202] on button "Sumos e Águas" at bounding box center [350, 188] width 224 height 73
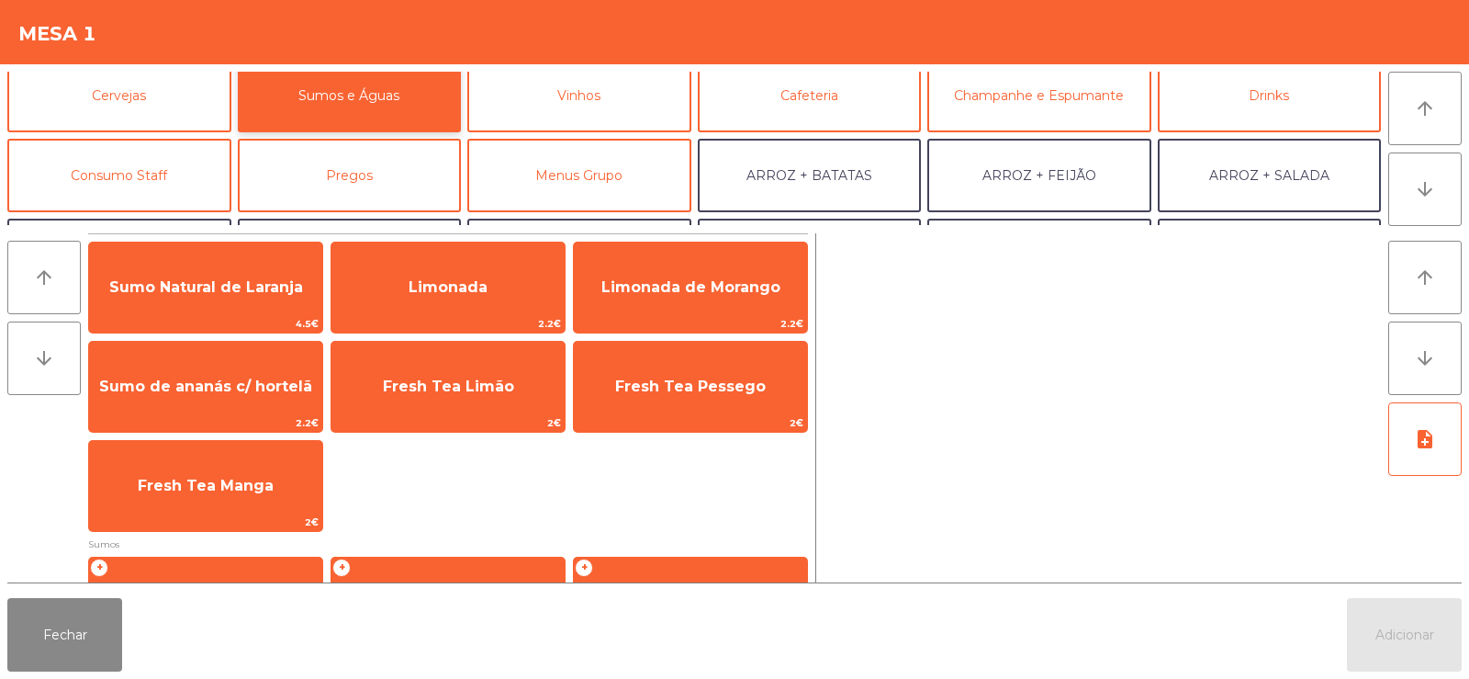
scroll to position [98, 0]
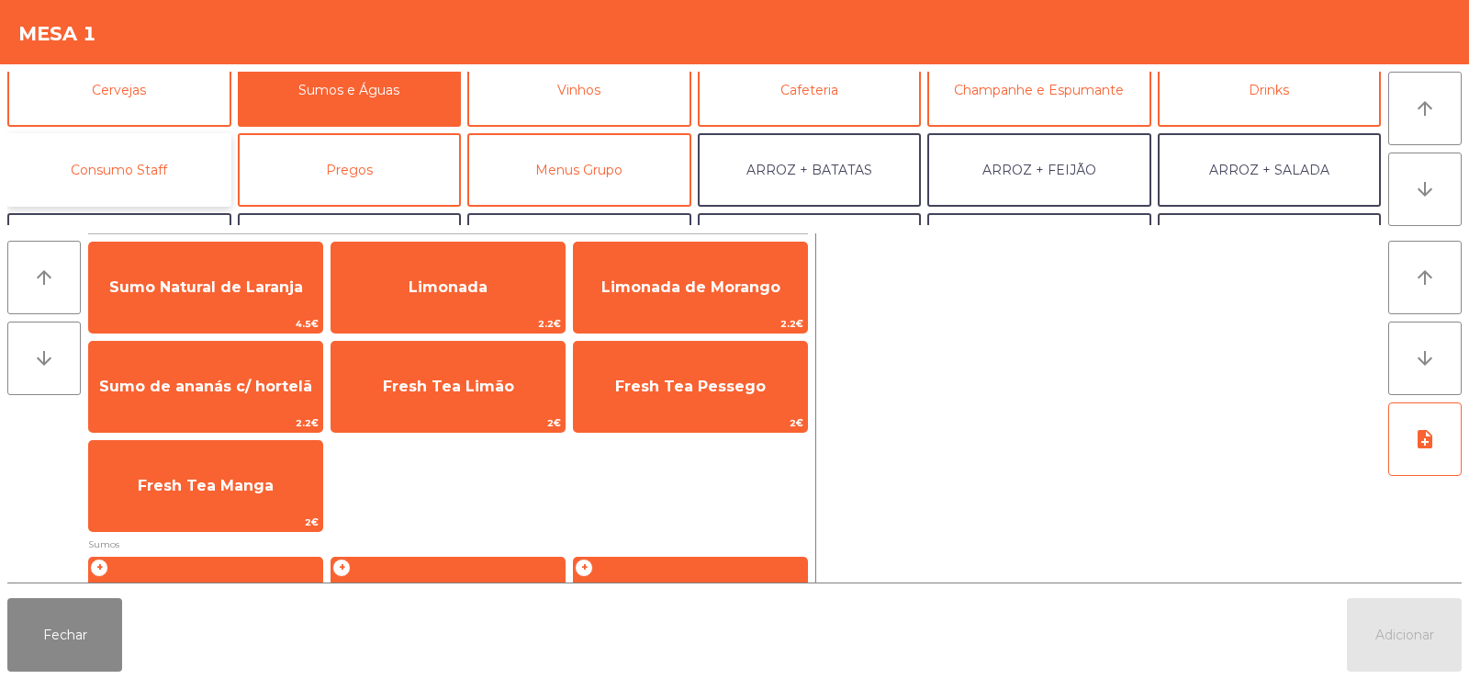
click at [205, 175] on button "Consumo Staff" at bounding box center [119, 169] width 224 height 73
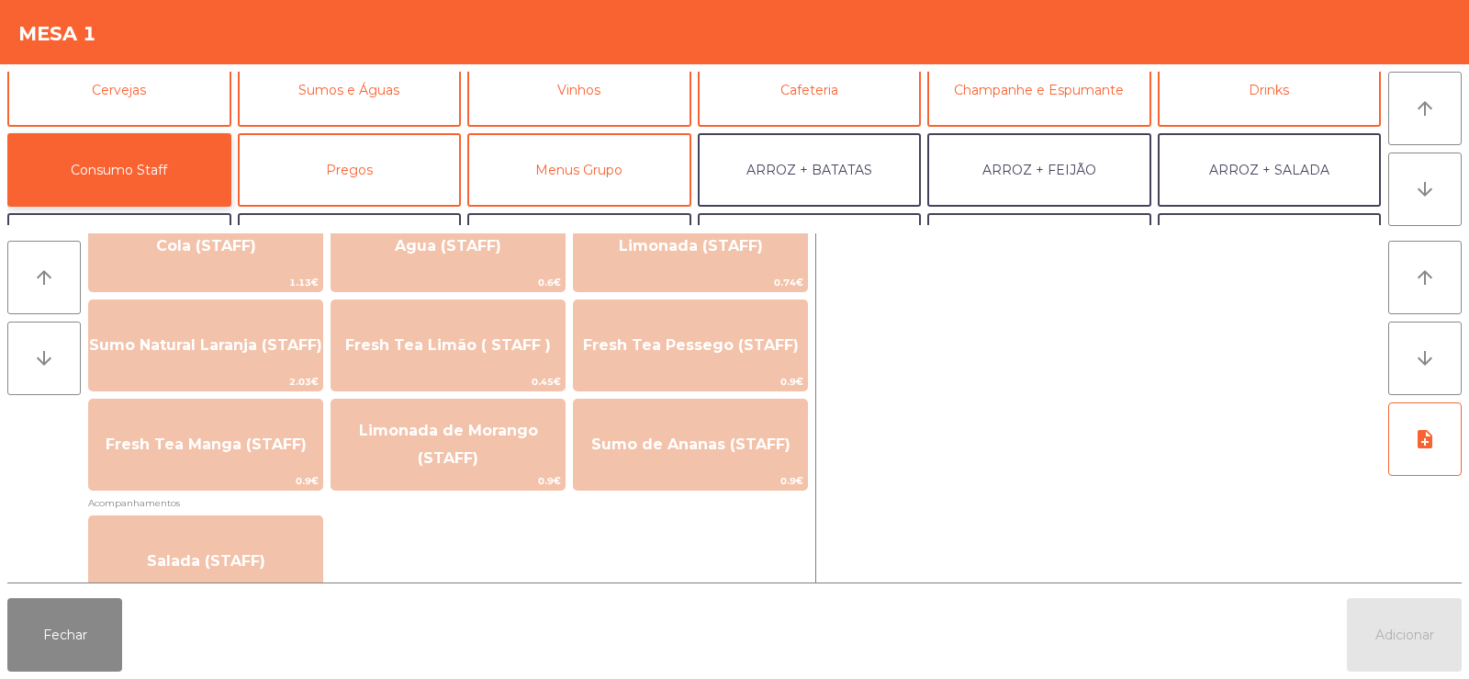
scroll to position [482, 0]
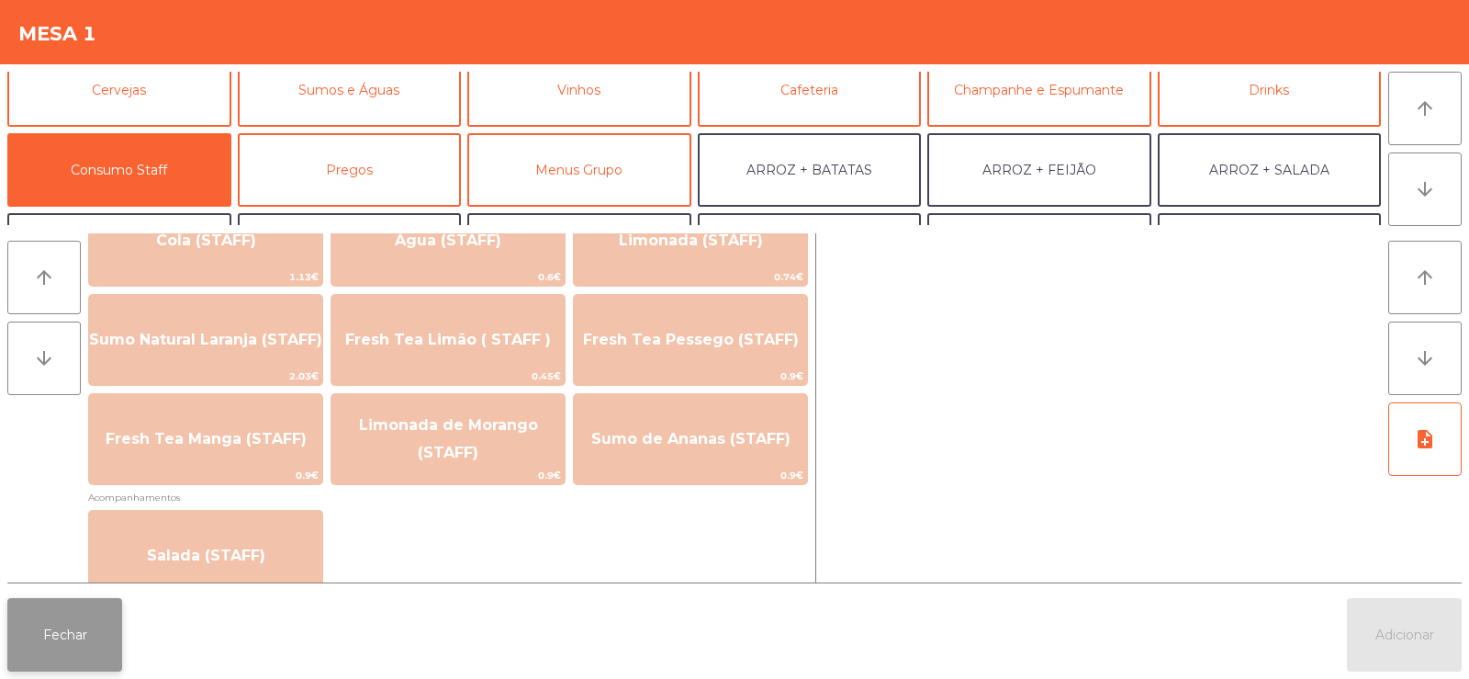
click at [76, 627] on button "Fechar" at bounding box center [64, 634] width 115 height 73
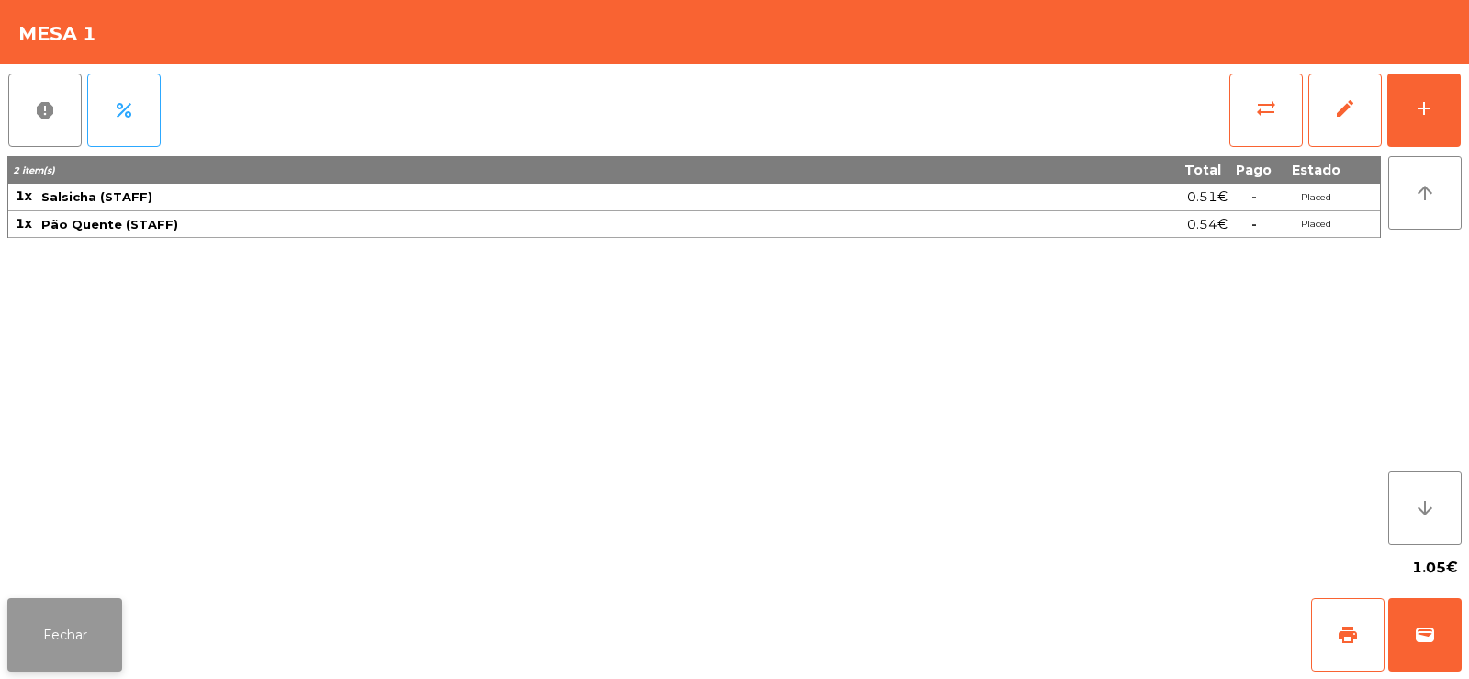
click at [82, 648] on button "Fechar" at bounding box center [64, 634] width 115 height 73
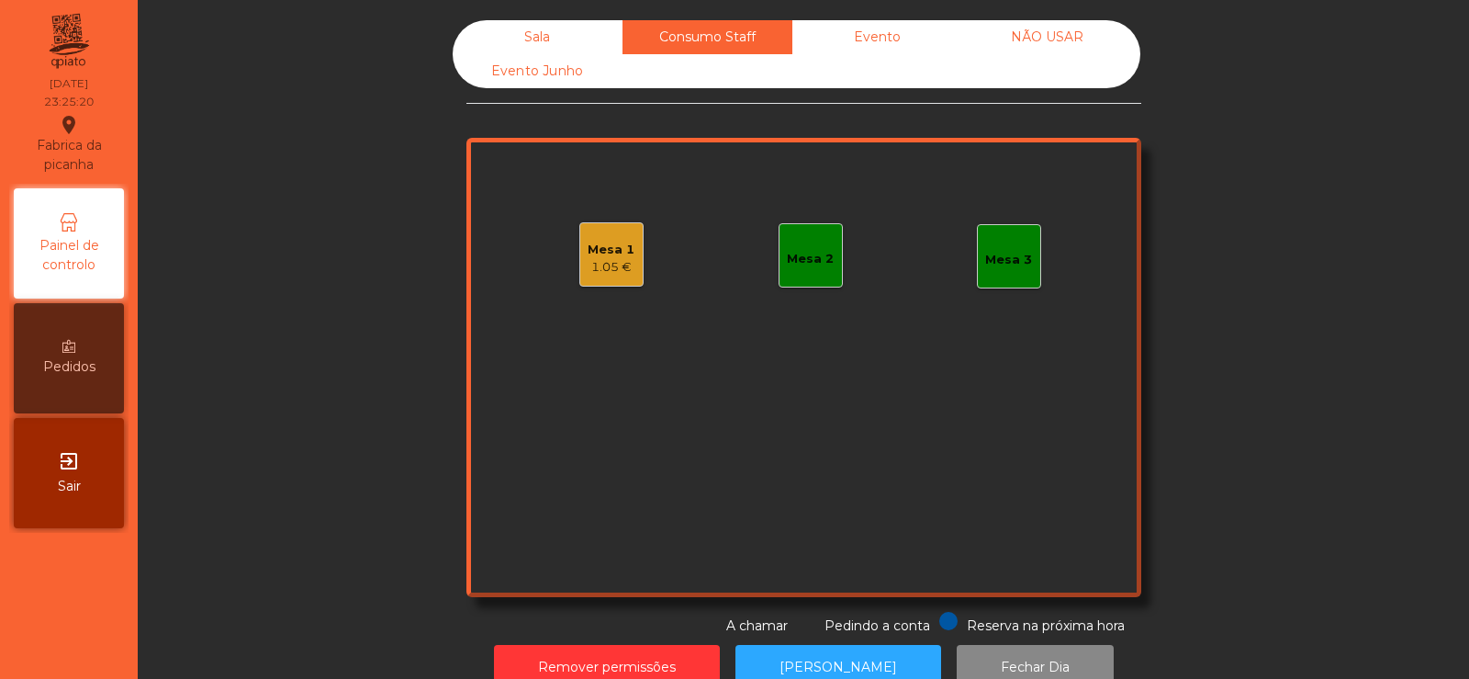
click at [558, 37] on div "Sala" at bounding box center [538, 37] width 170 height 34
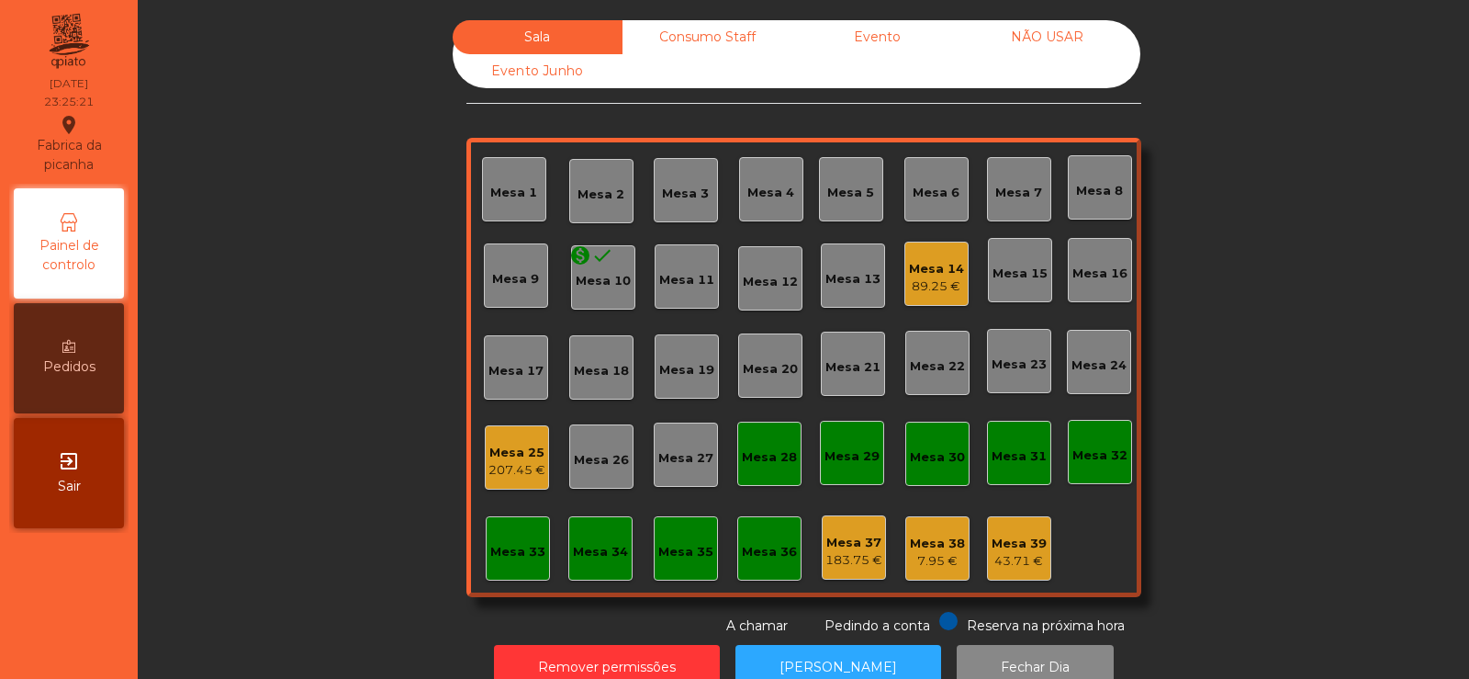
click at [496, 480] on div "Mesa 25 207.45 €" at bounding box center [517, 457] width 64 height 64
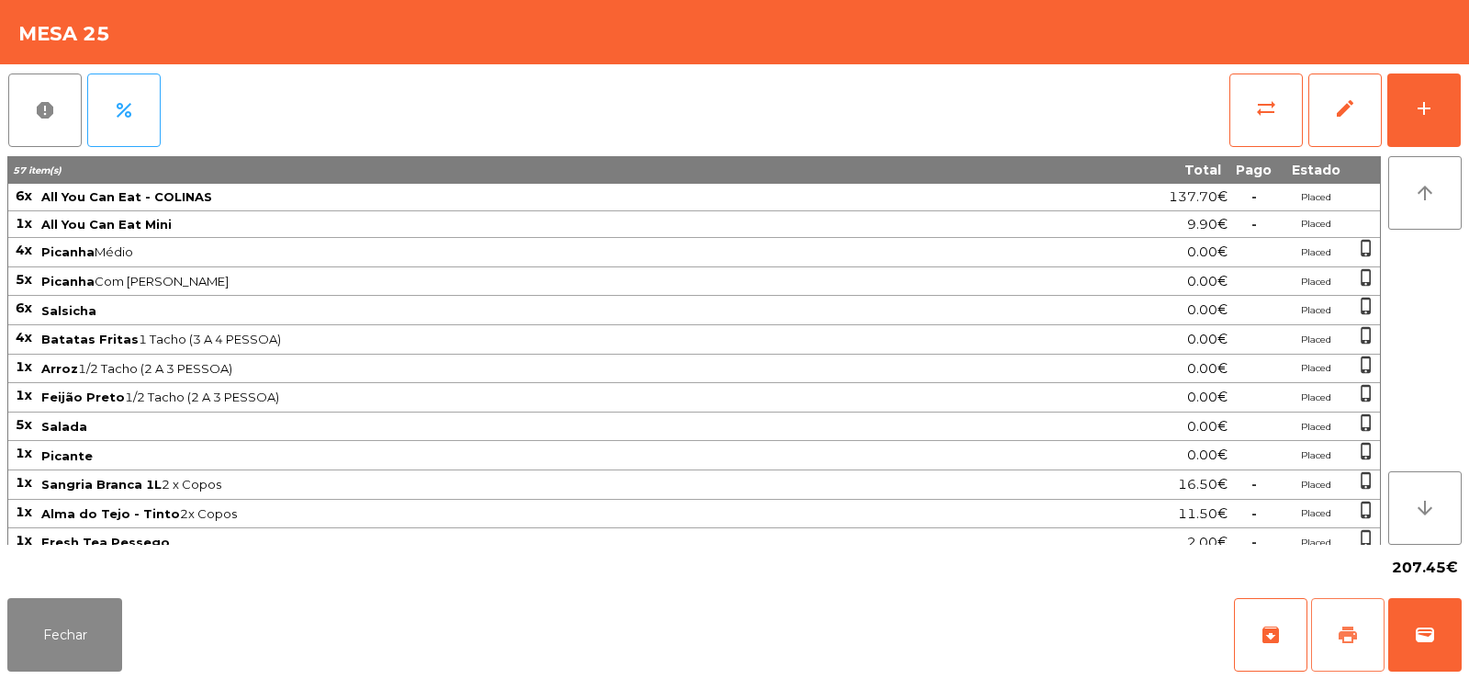
click at [1349, 631] on span "print" at bounding box center [1348, 635] width 22 height 22
click at [84, 660] on button "Fechar" at bounding box center [64, 634] width 115 height 73
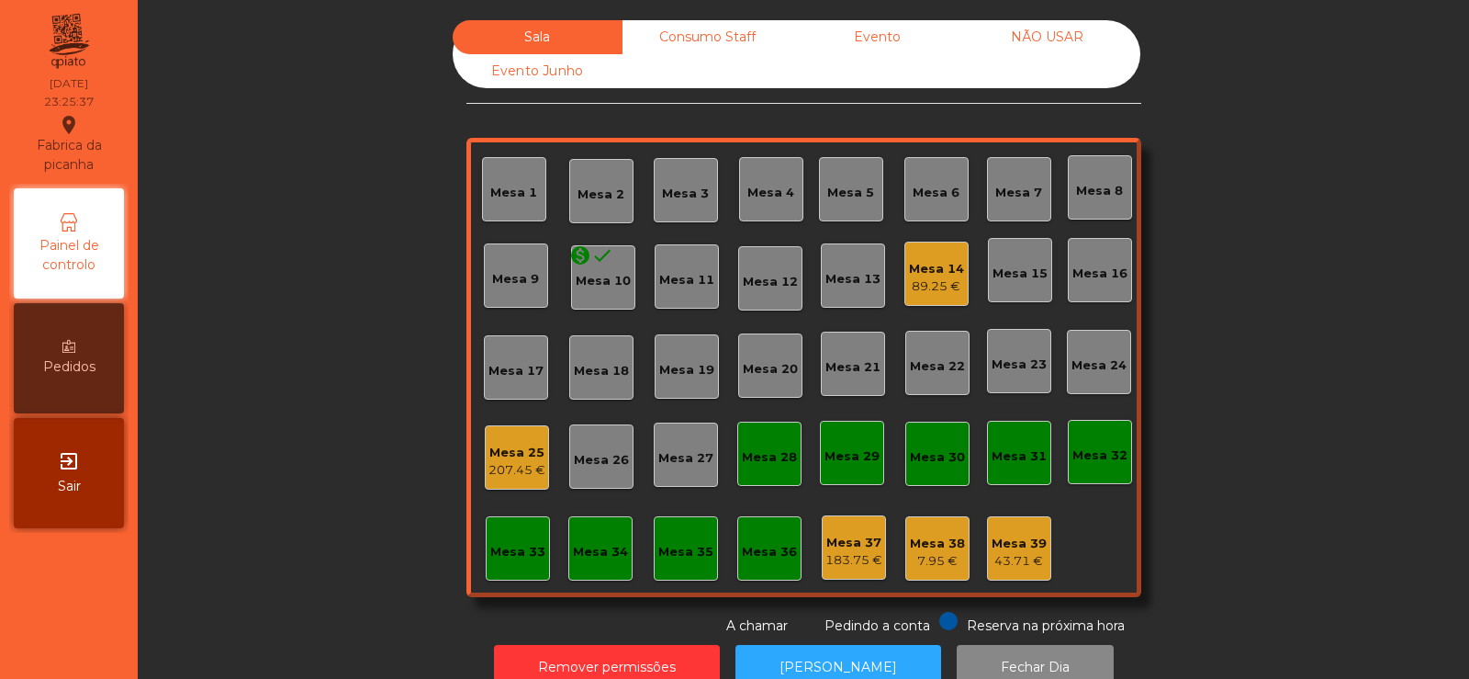
click at [720, 44] on div "Consumo Staff" at bounding box center [708, 37] width 170 height 34
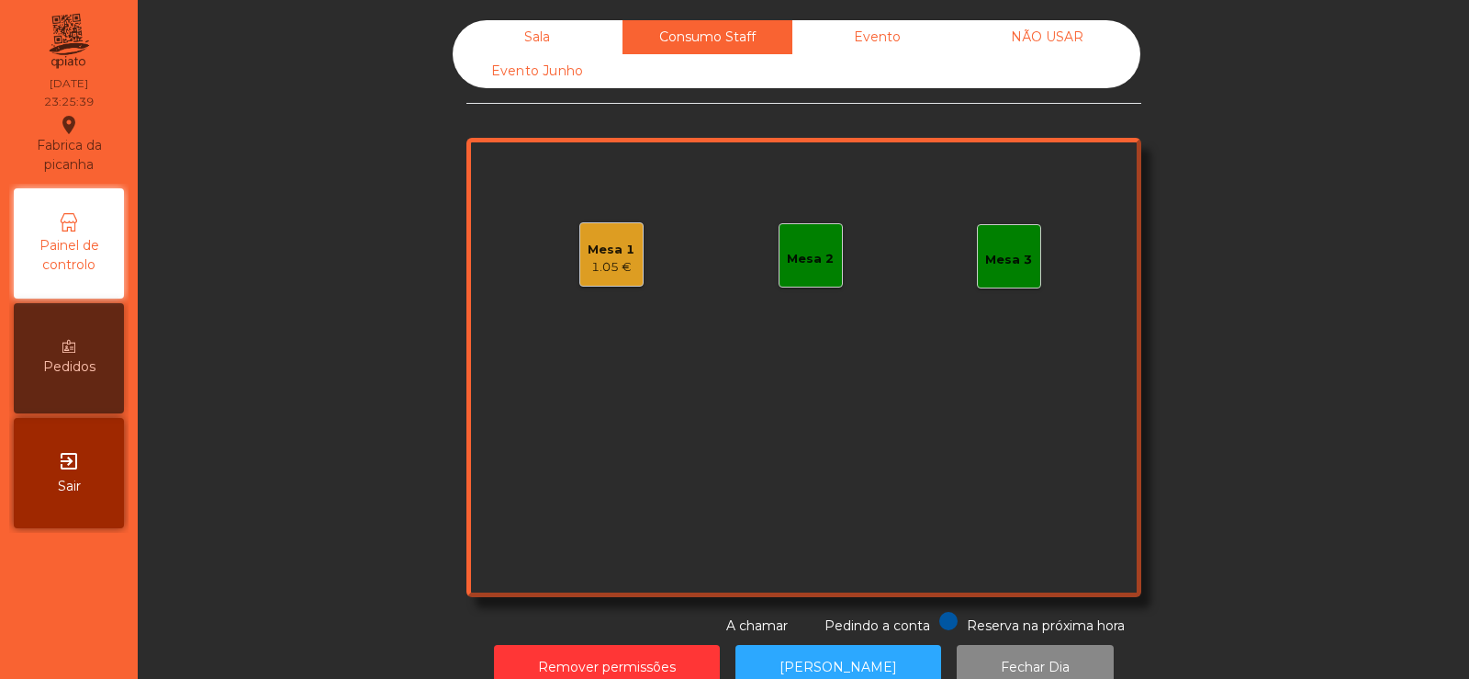
click at [626, 250] on div "Mesa 1" at bounding box center [611, 250] width 47 height 18
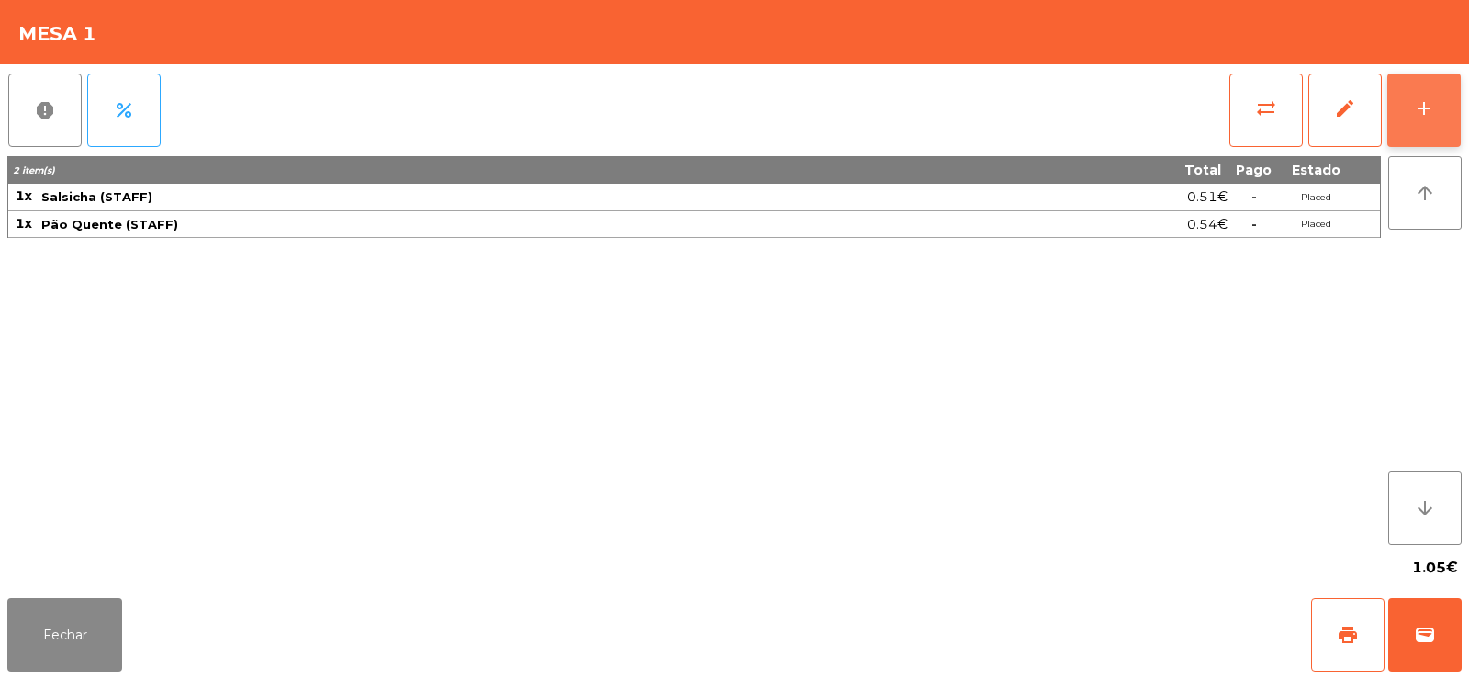
click at [1446, 131] on button "add" at bounding box center [1424, 109] width 73 height 73
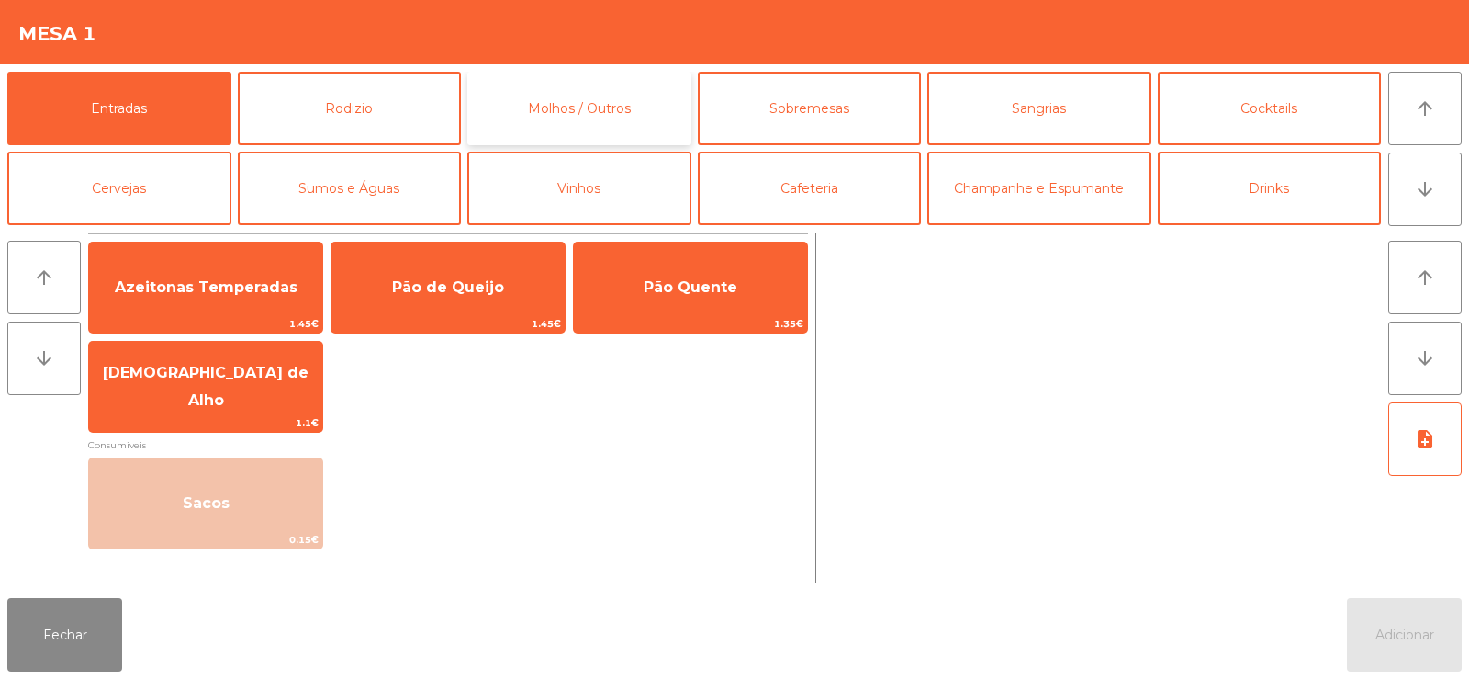
click at [611, 106] on button "Molhos / Outros" at bounding box center [579, 108] width 224 height 73
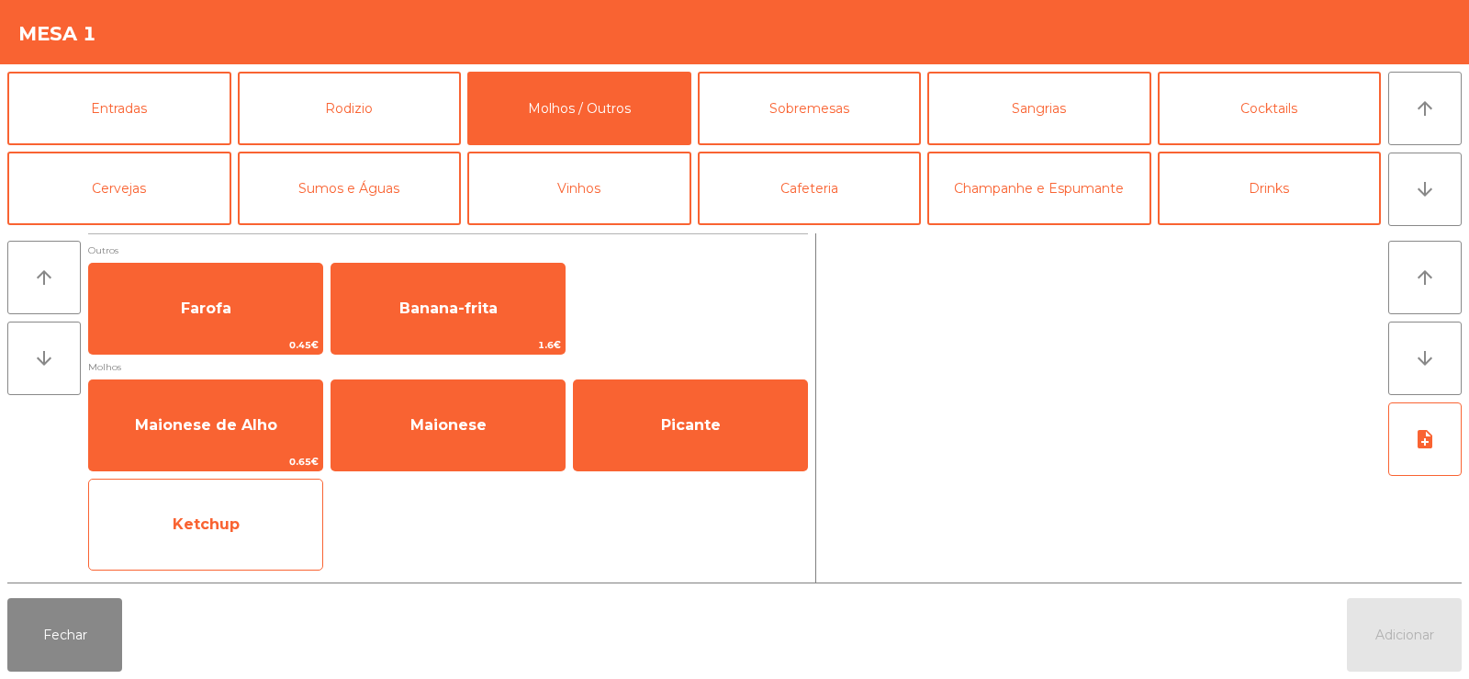
click at [272, 548] on span "Ketchup" at bounding box center [205, 525] width 233 height 50
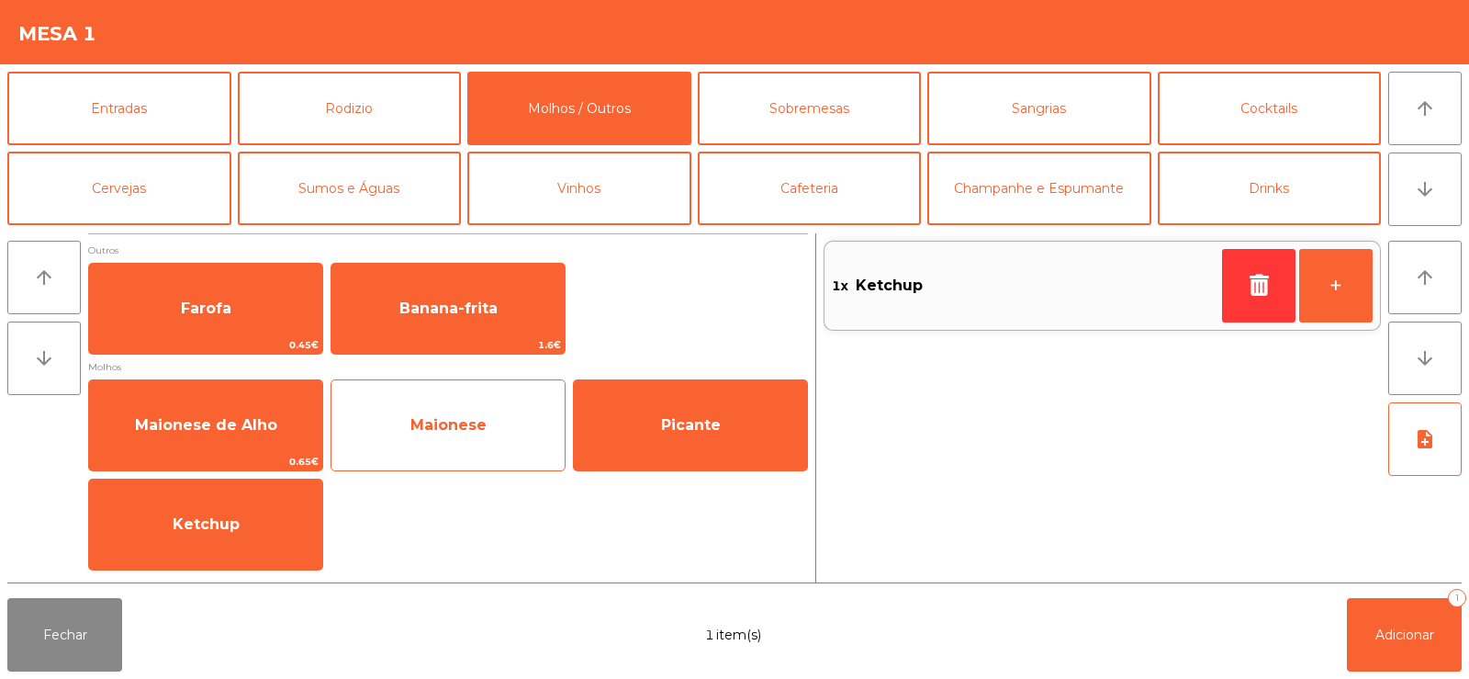
click at [442, 433] on span "Maionese" at bounding box center [448, 425] width 233 height 50
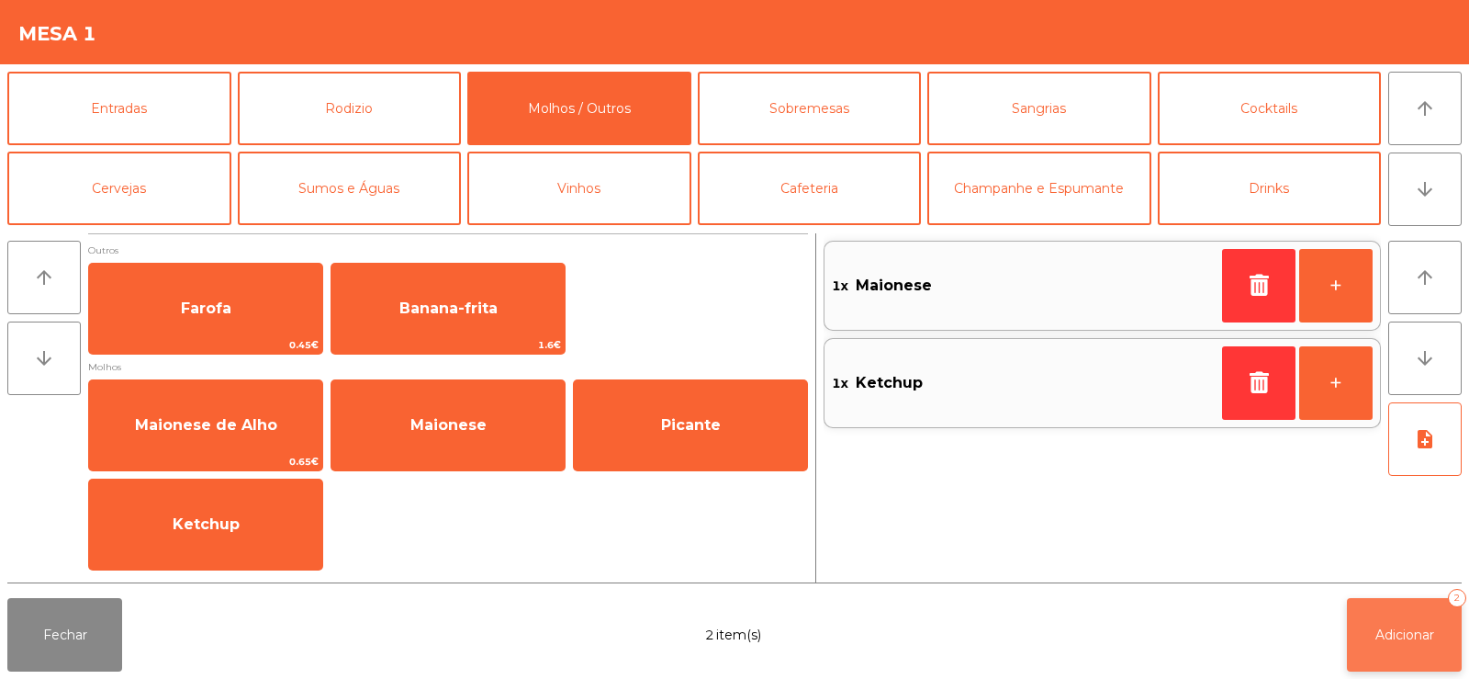
click at [1403, 632] on span "Adicionar" at bounding box center [1405, 634] width 59 height 17
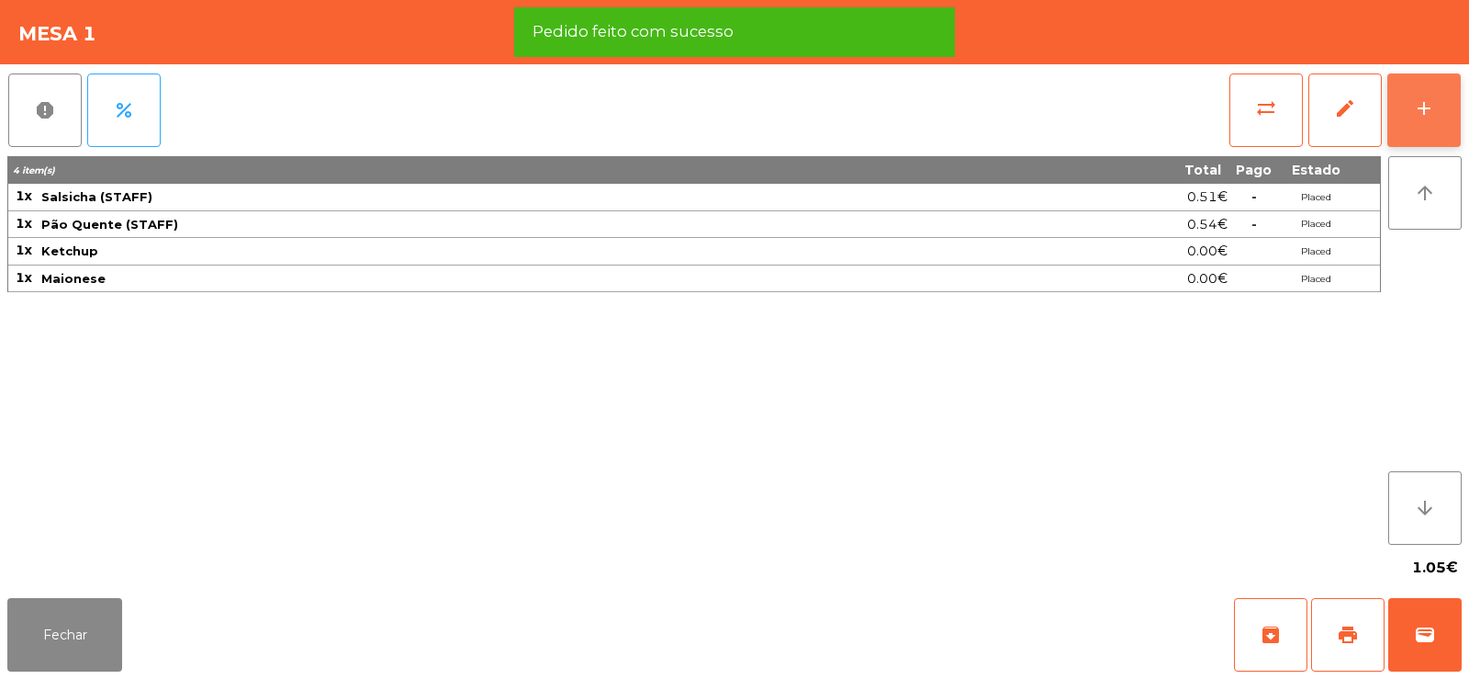
click at [1432, 107] on div "add" at bounding box center [1424, 108] width 22 height 22
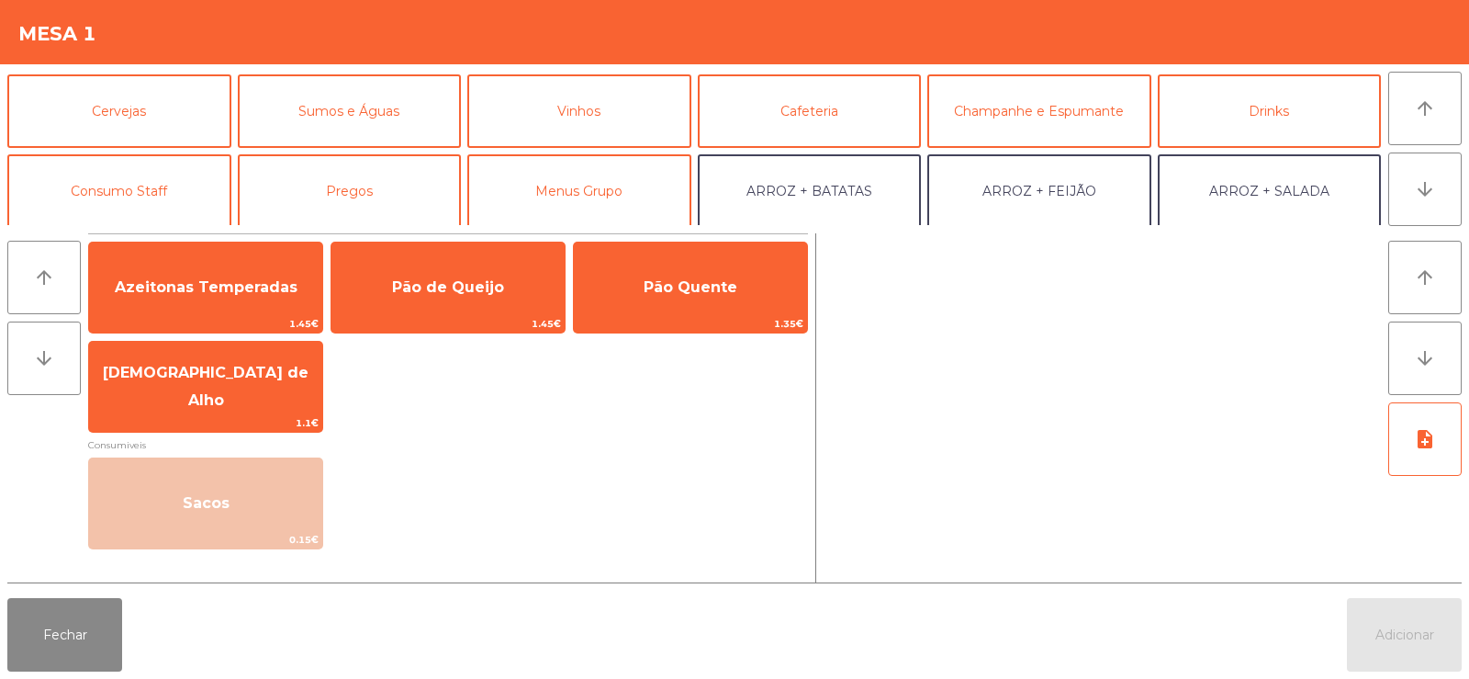
scroll to position [67, 0]
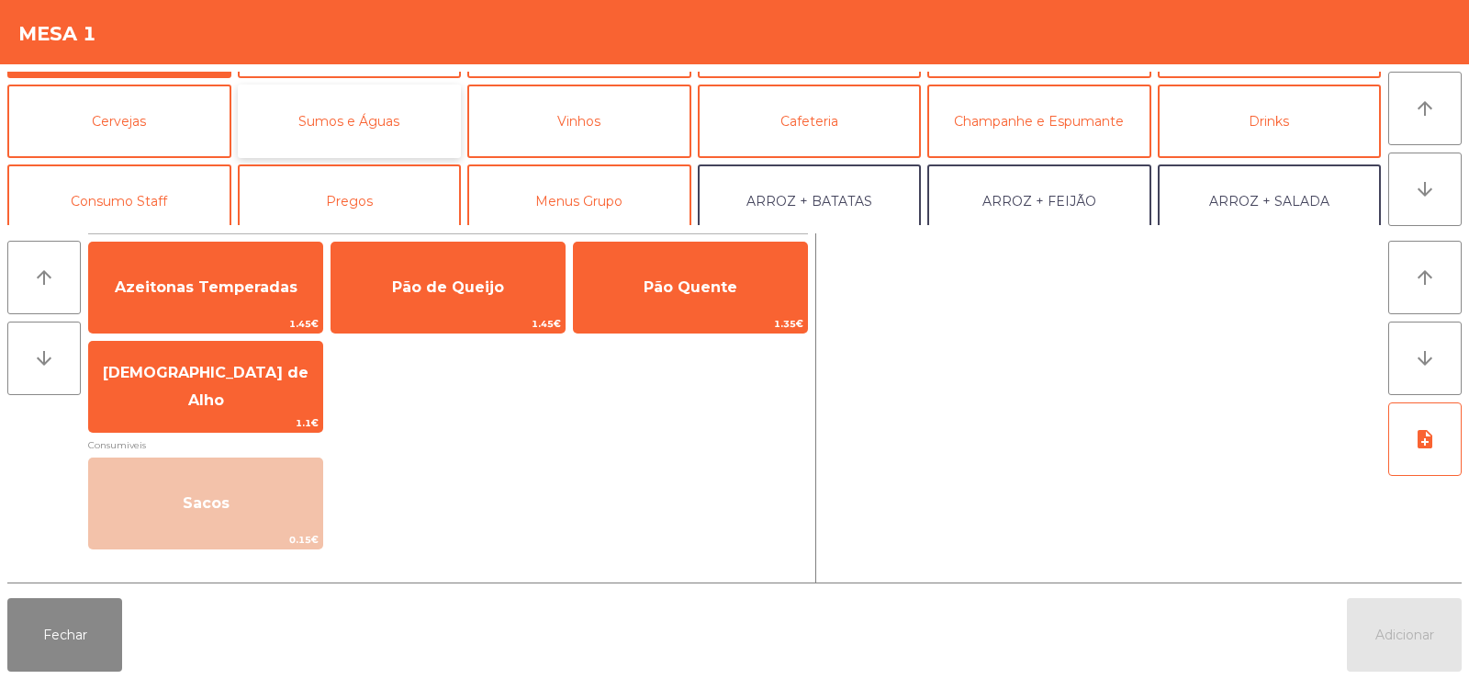
click at [398, 102] on button "Sumos e Águas" at bounding box center [350, 120] width 224 height 73
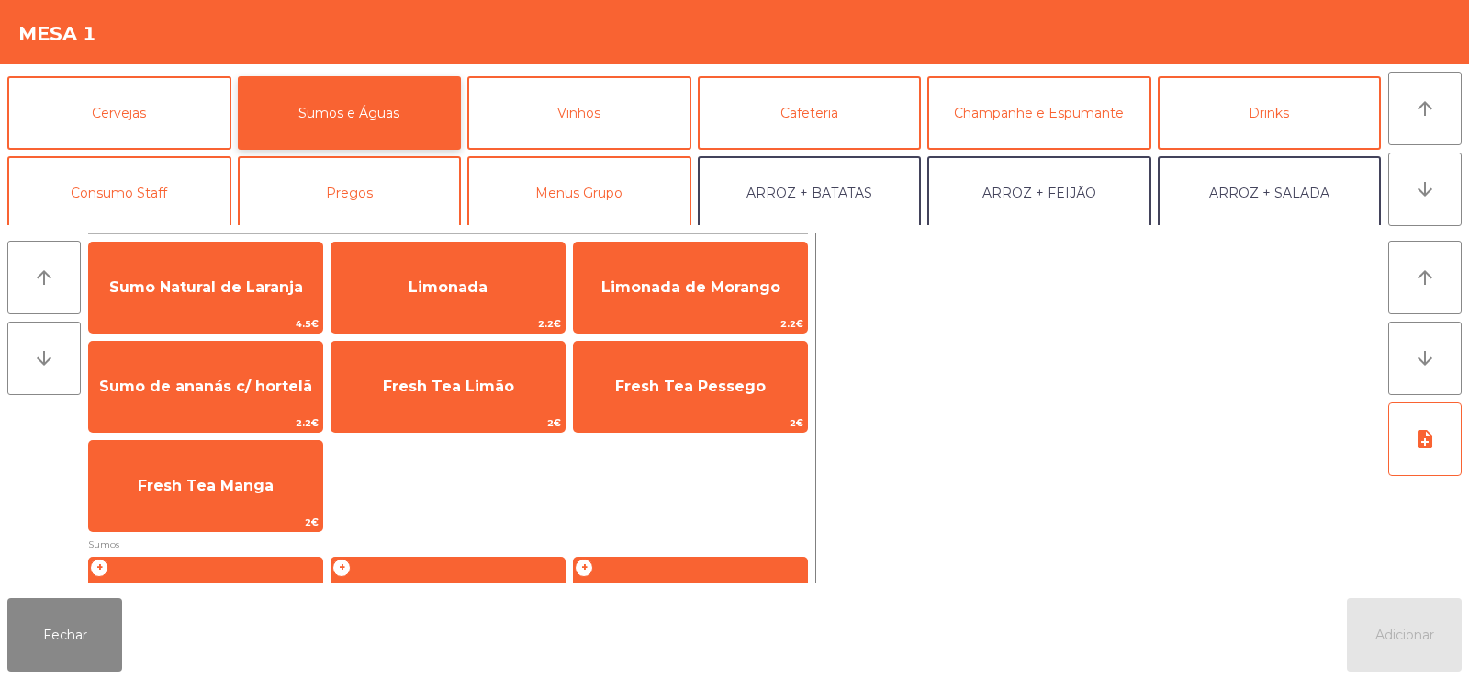
scroll to position [73, 0]
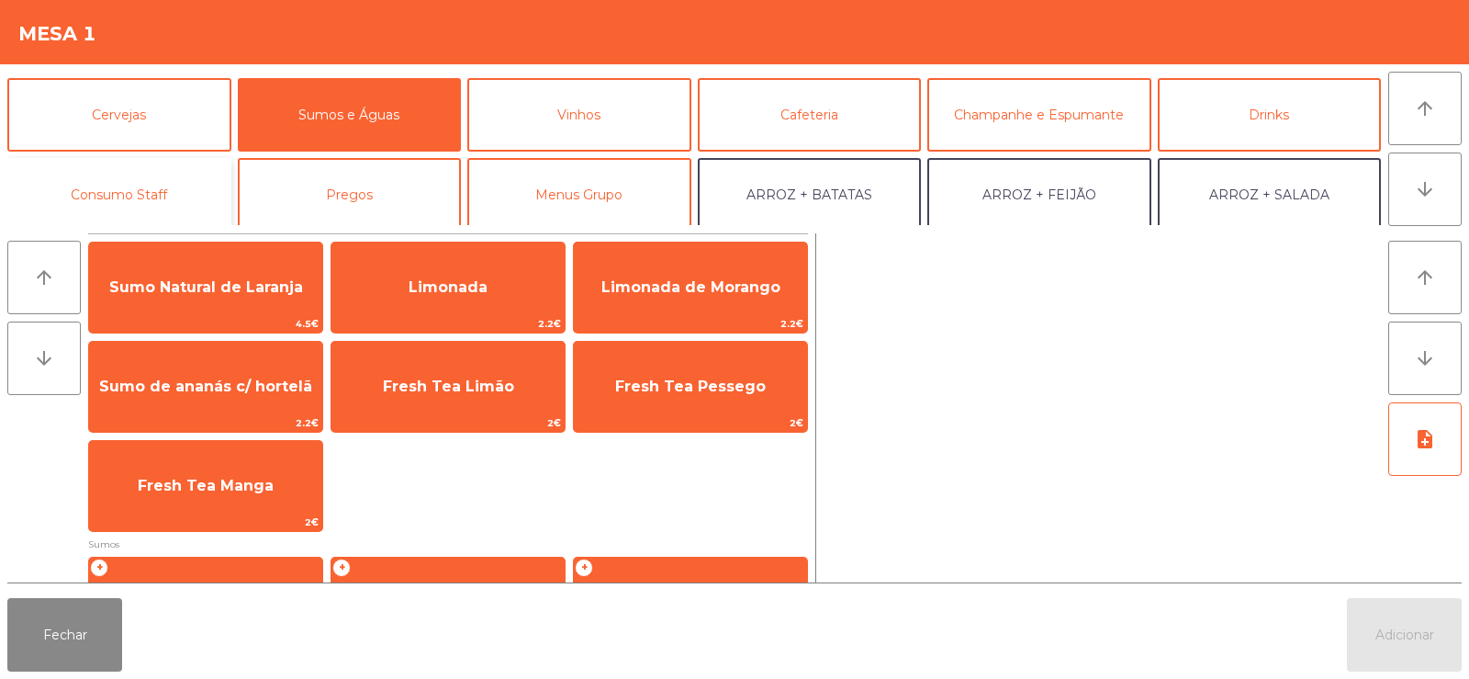
click at [174, 188] on button "Consumo Staff" at bounding box center [119, 194] width 224 height 73
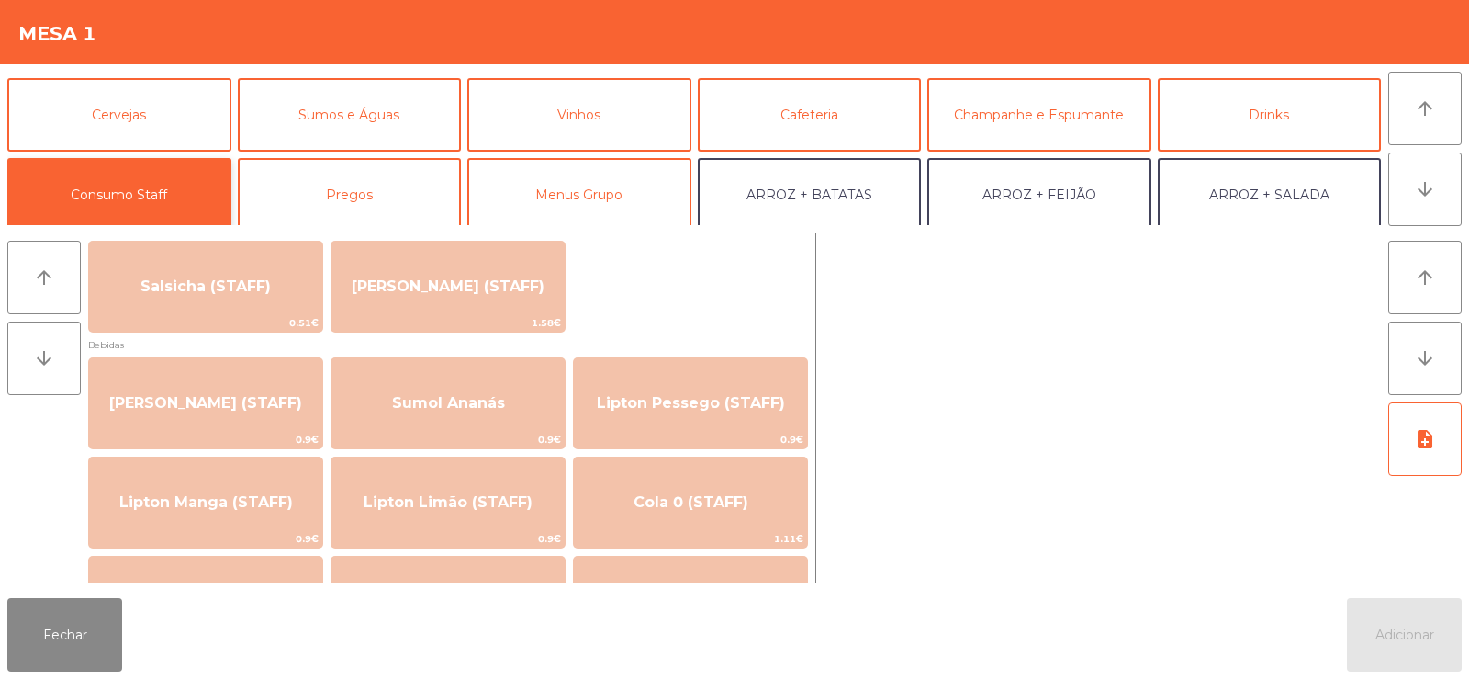
scroll to position [135, 0]
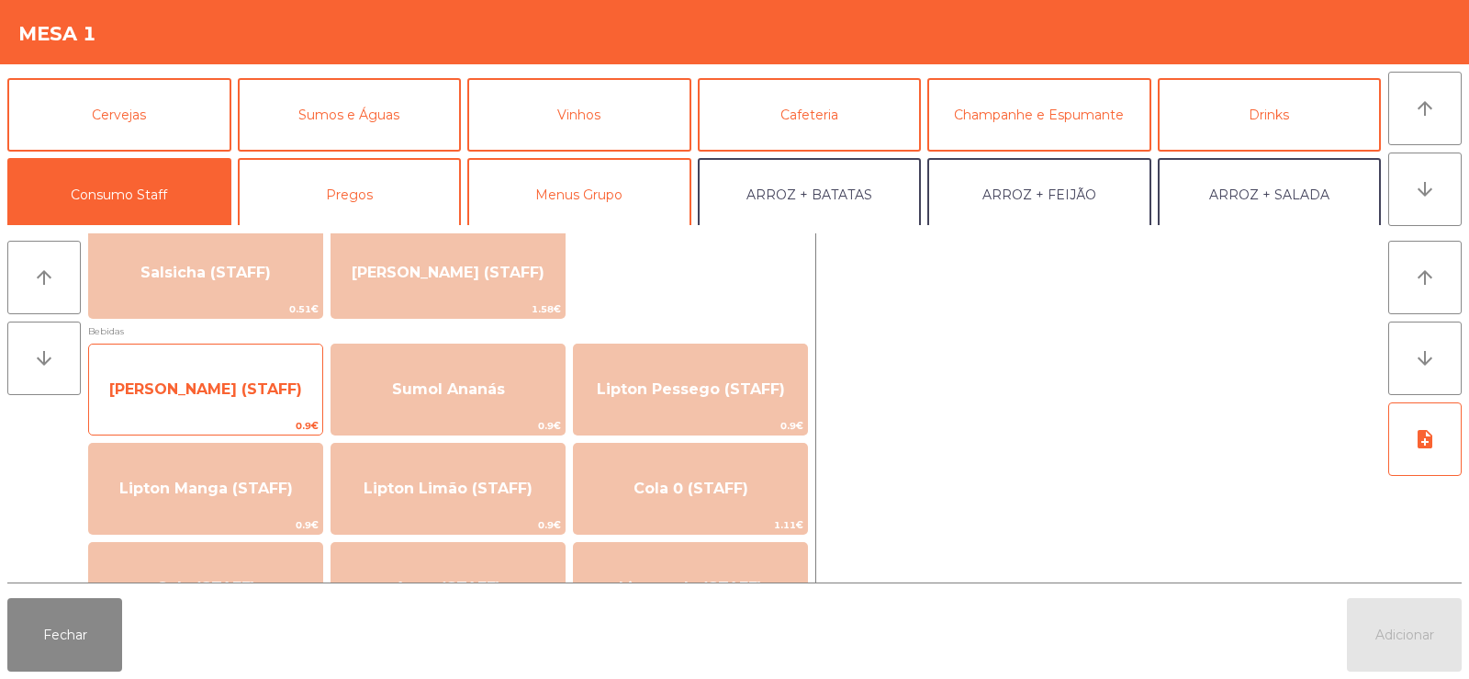
click at [227, 410] on span "[PERSON_NAME] (STAFF)" at bounding box center [205, 390] width 233 height 50
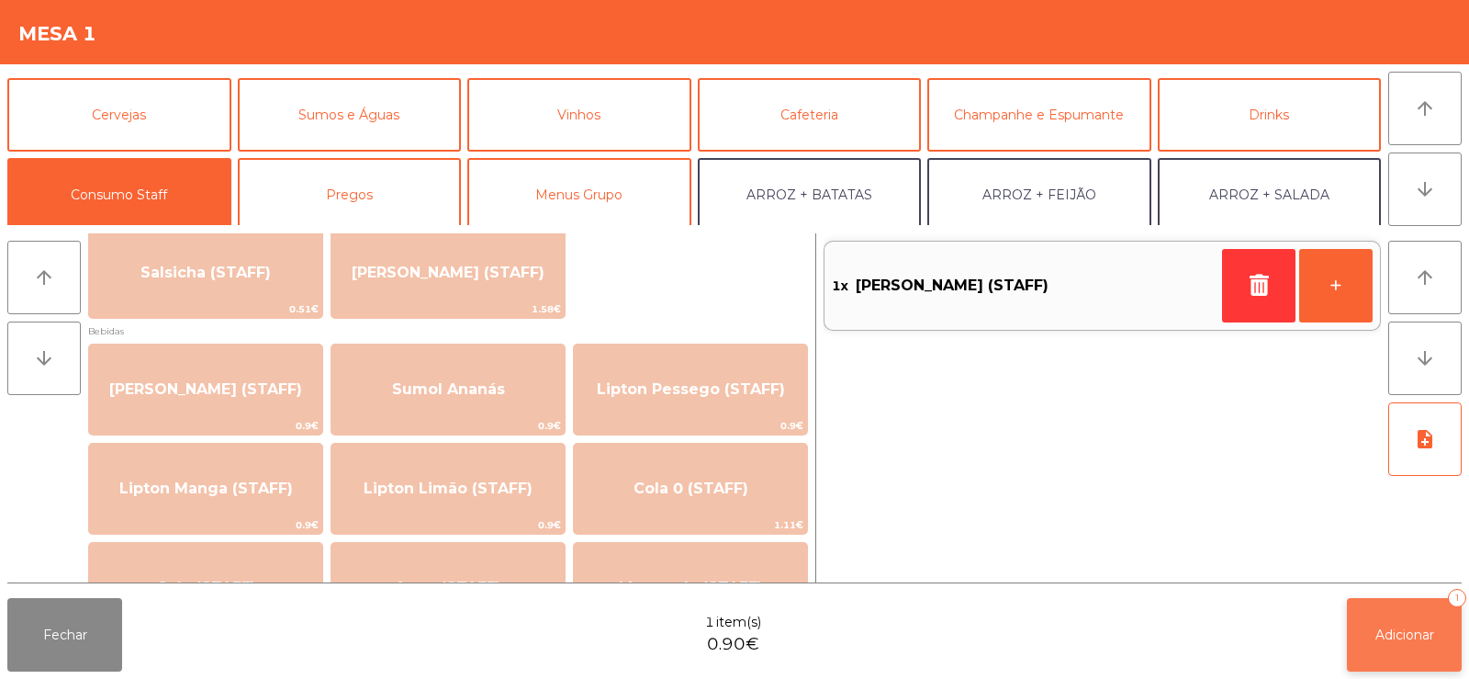
click at [1420, 631] on span "Adicionar" at bounding box center [1405, 634] width 59 height 17
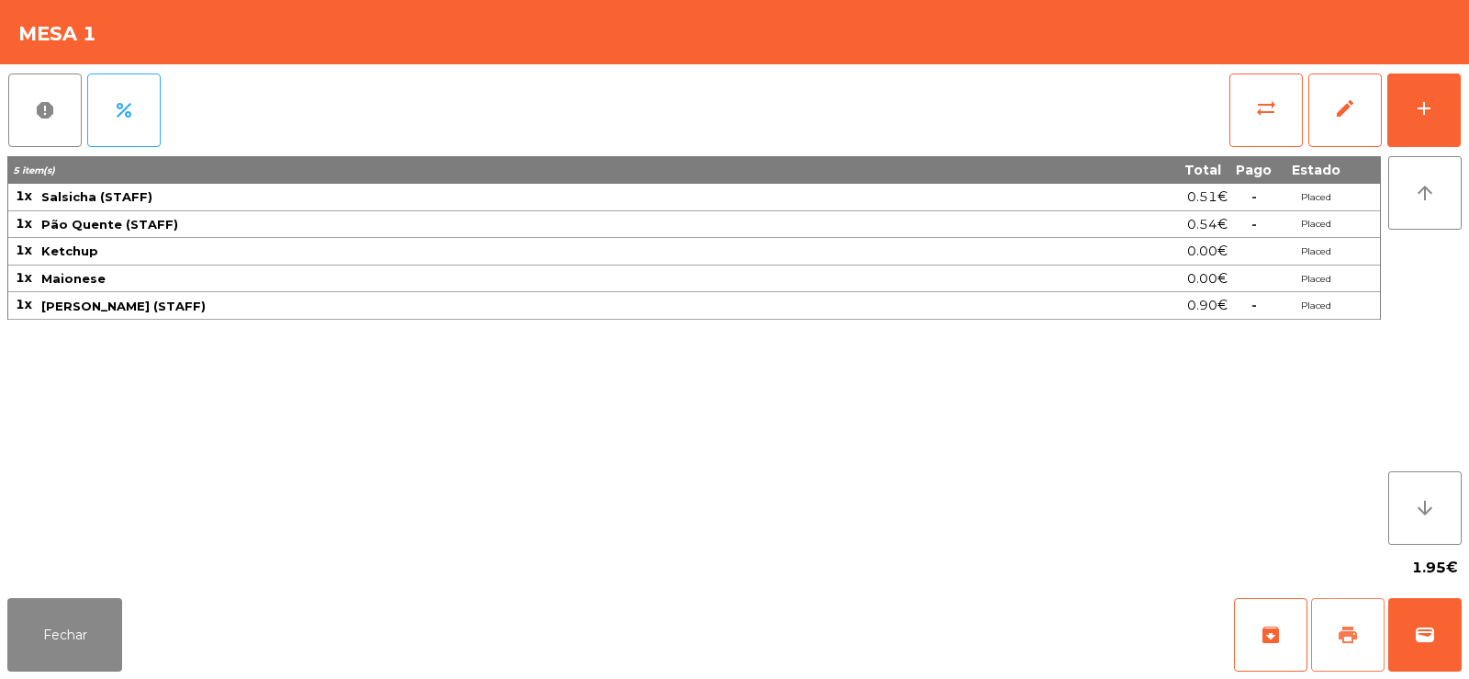
click at [1355, 637] on span "print" at bounding box center [1348, 635] width 22 height 22
click at [1265, 144] on button "sync_alt" at bounding box center [1266, 109] width 73 height 73
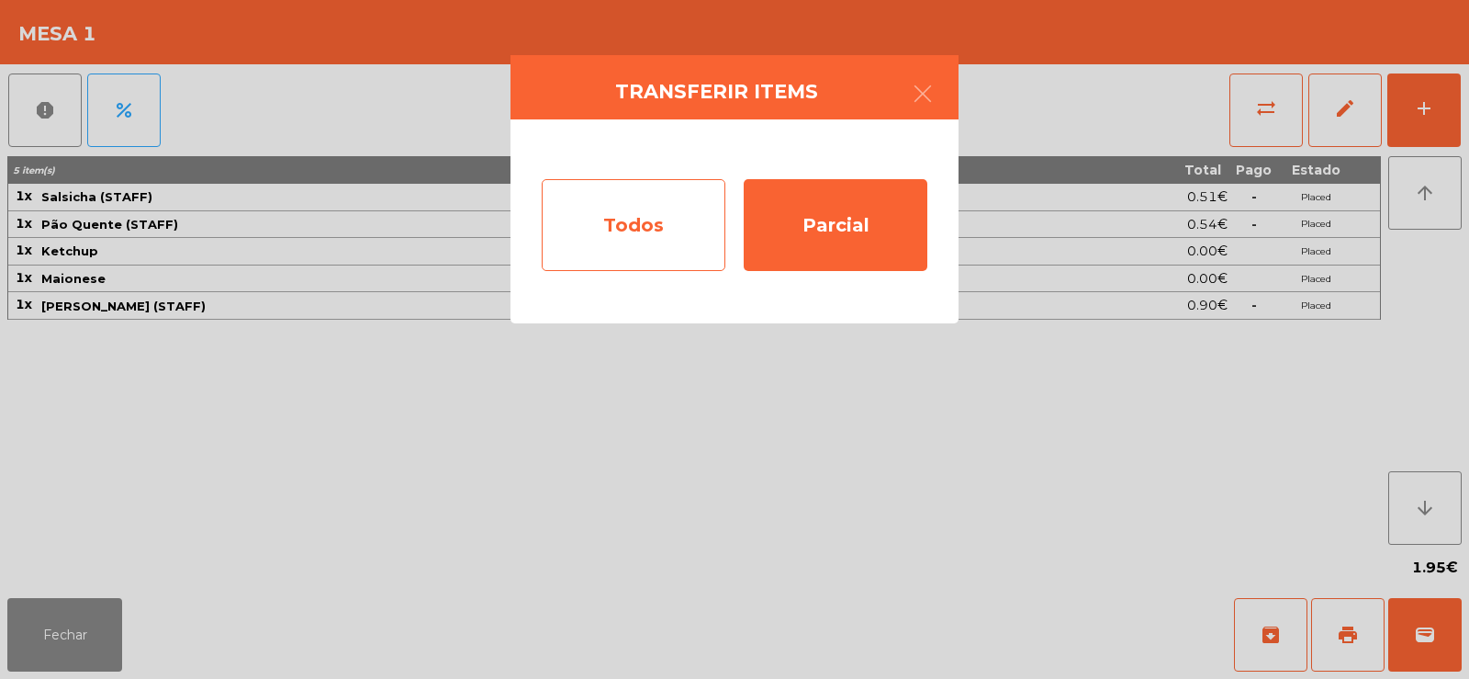
click at [633, 207] on div "Todos" at bounding box center [634, 225] width 184 height 92
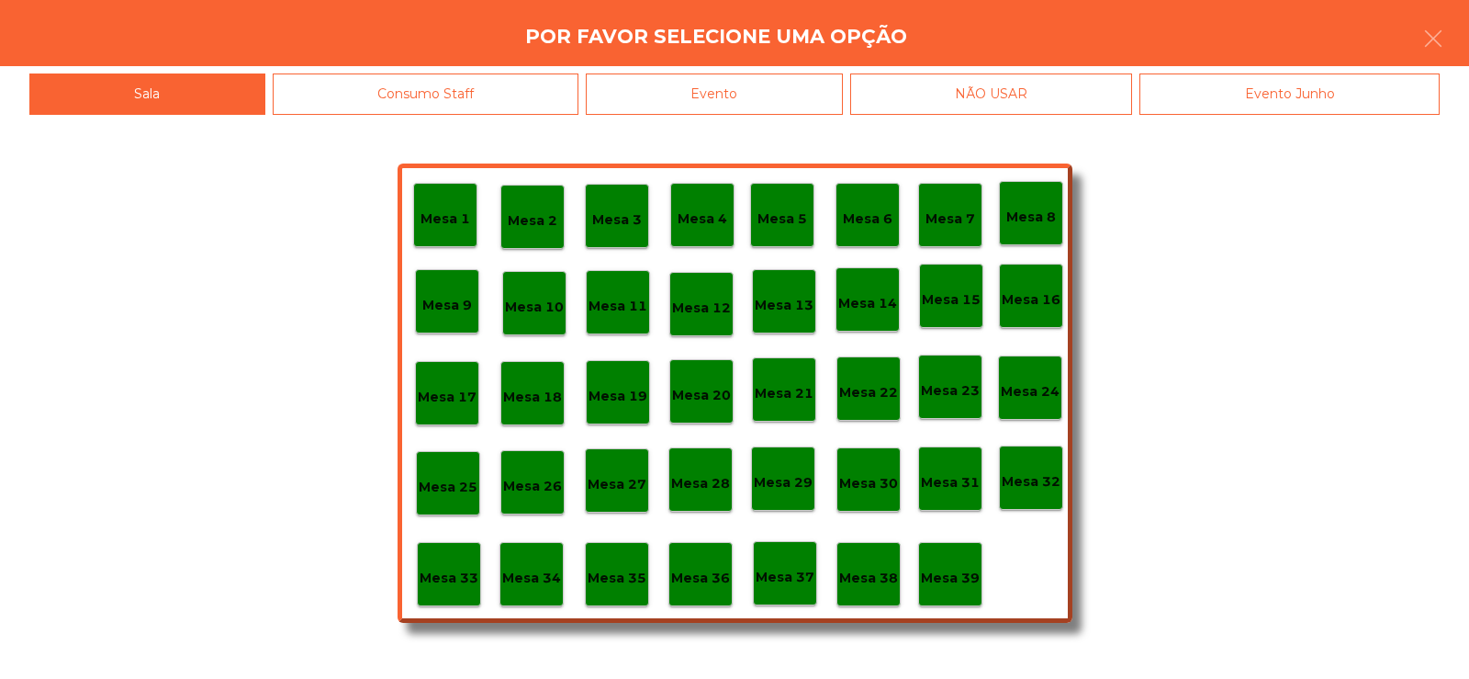
click at [961, 578] on p "Mesa 39" at bounding box center [950, 578] width 59 height 21
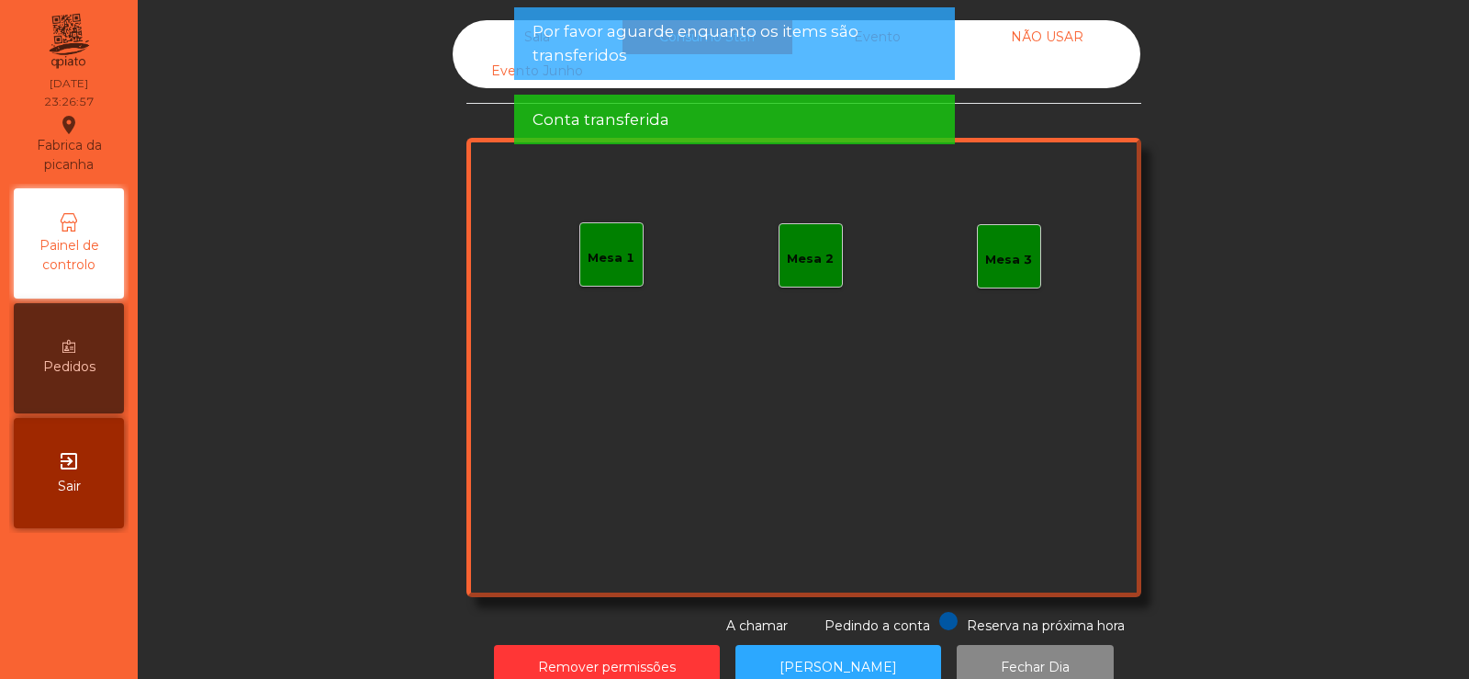
click at [507, 36] on div "Sala" at bounding box center [538, 37] width 170 height 34
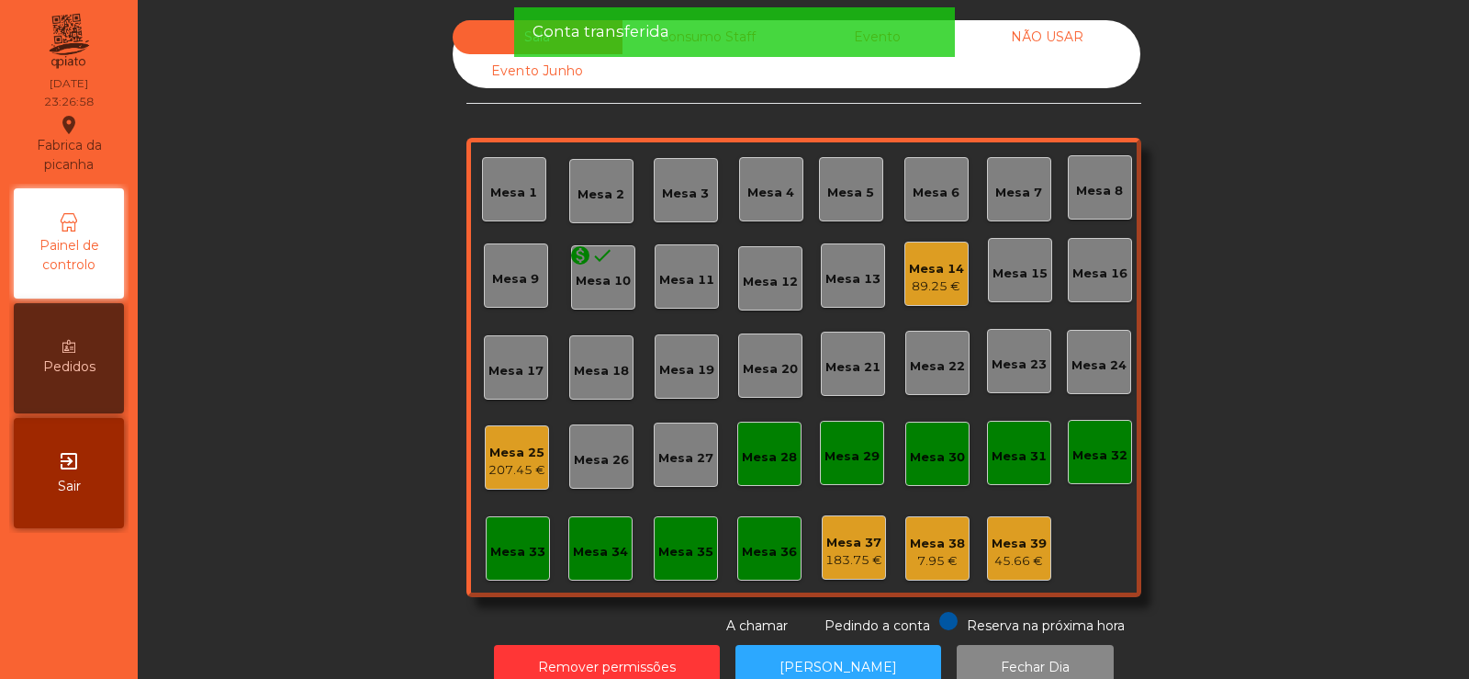
click at [1035, 539] on div "Mesa 39" at bounding box center [1019, 543] width 55 height 18
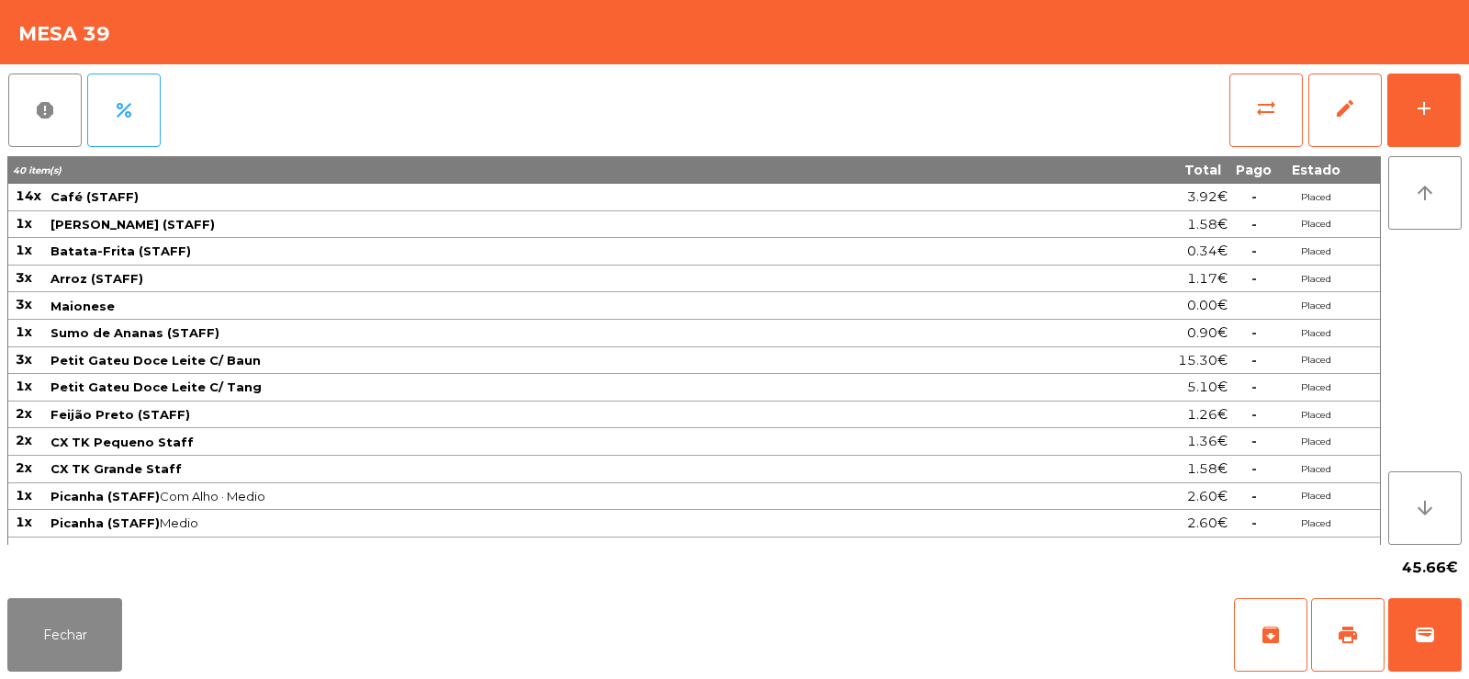
scroll to position [129, 0]
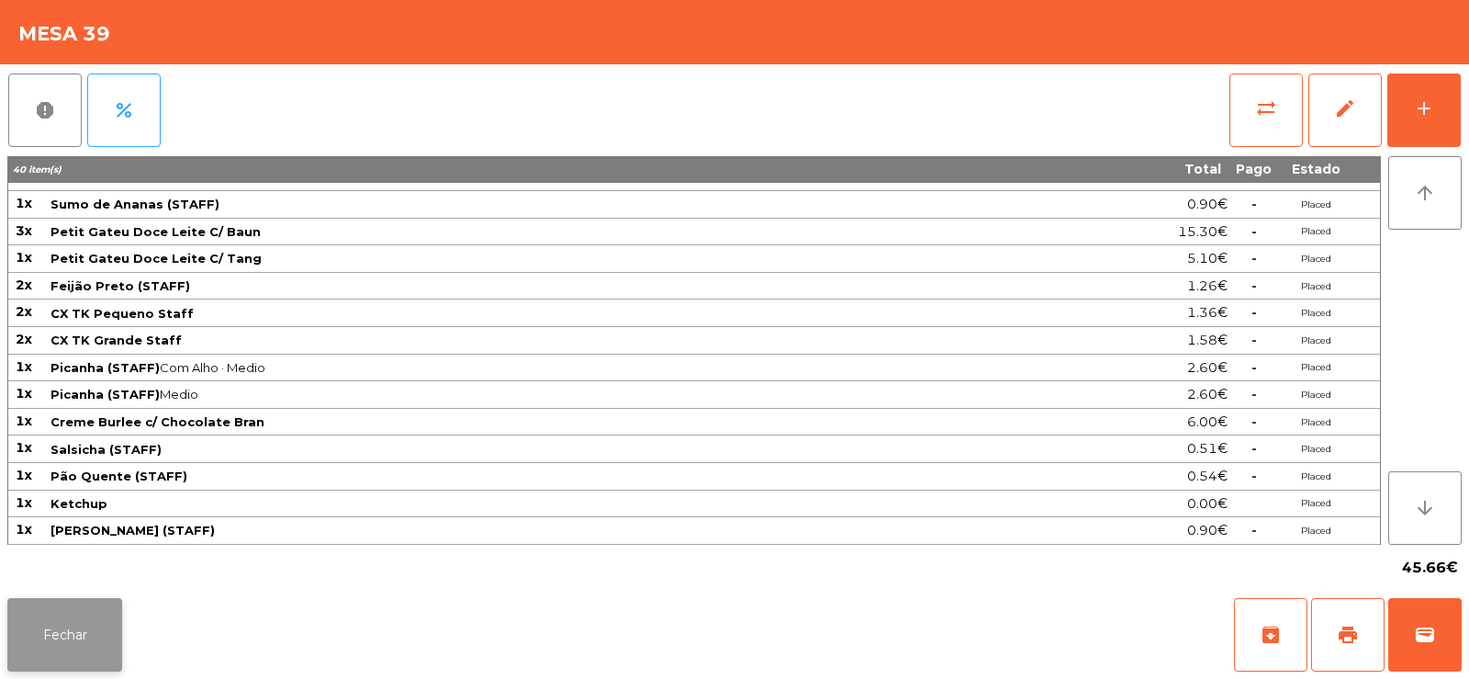
click at [102, 619] on button "Fechar" at bounding box center [64, 634] width 115 height 73
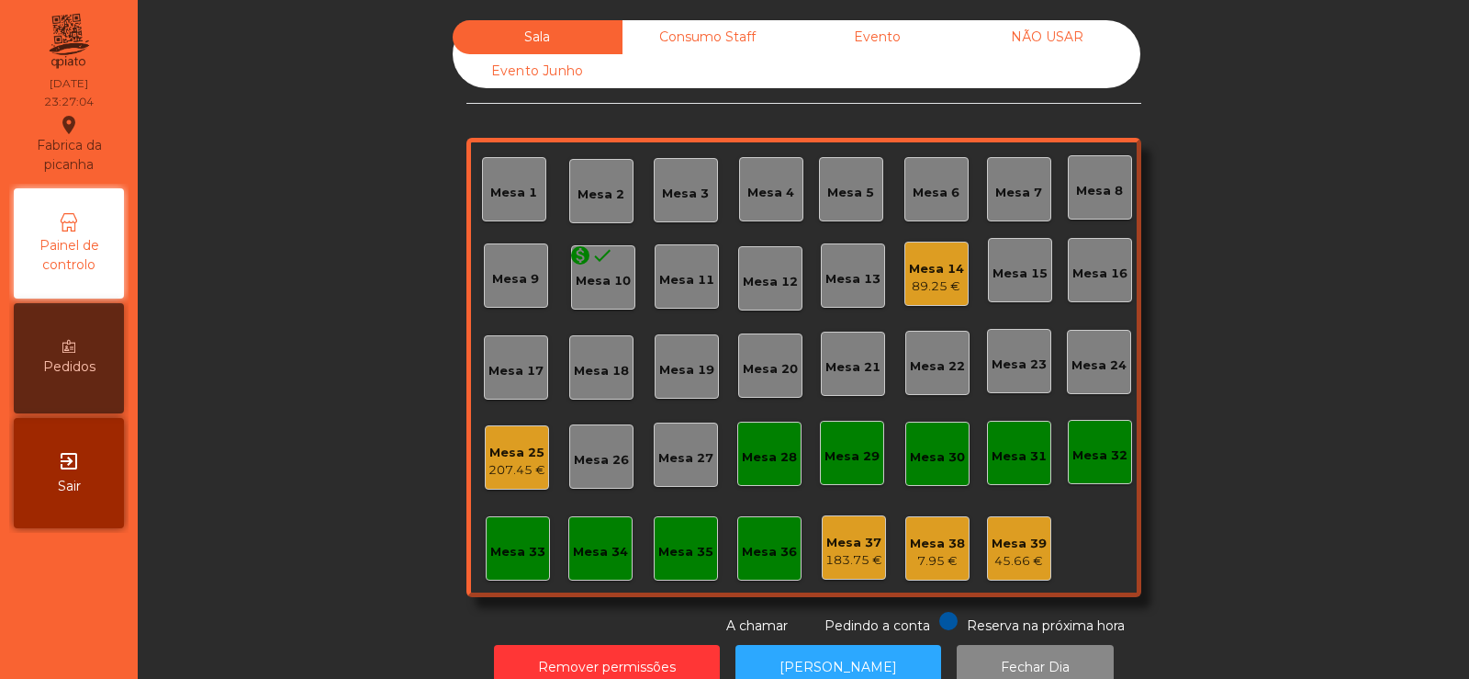
click at [1024, 549] on div "Mesa 39" at bounding box center [1019, 543] width 55 height 18
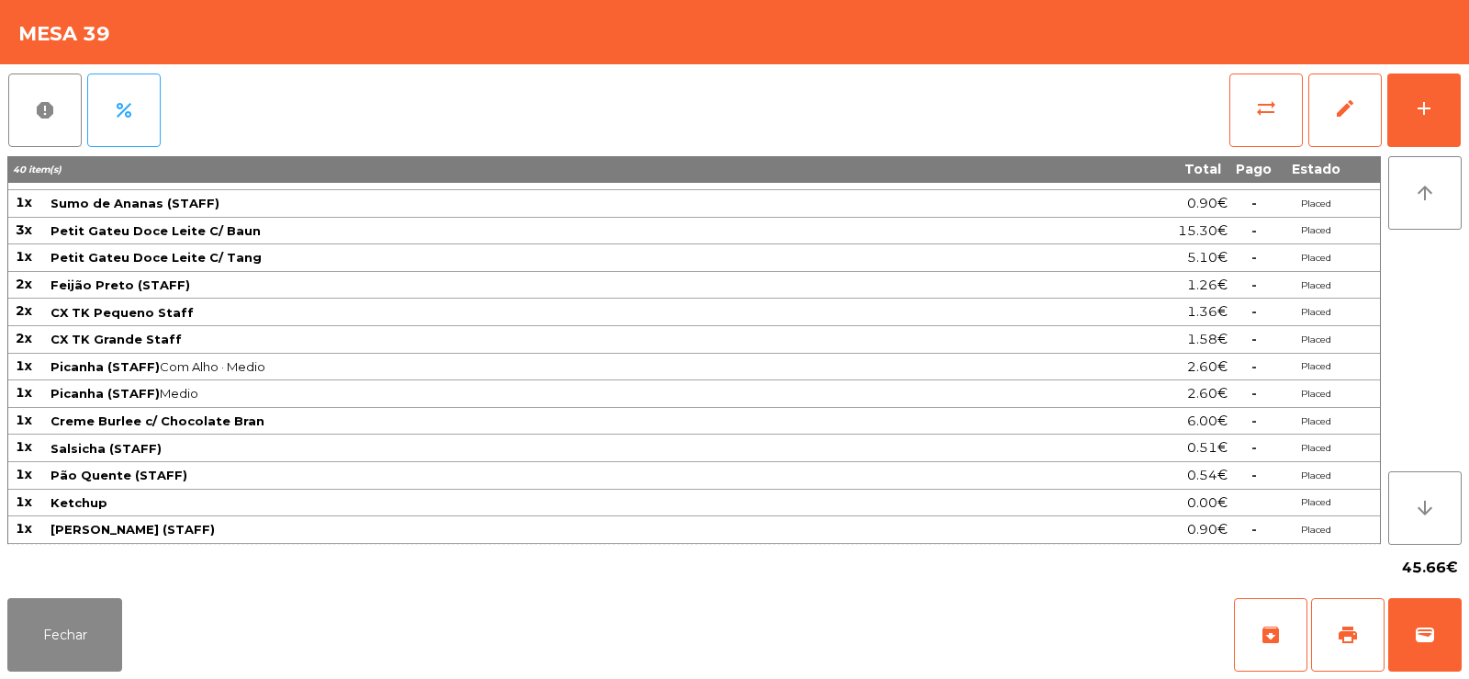
scroll to position [129, 0]
click at [1351, 643] on span "print" at bounding box center [1348, 635] width 22 height 22
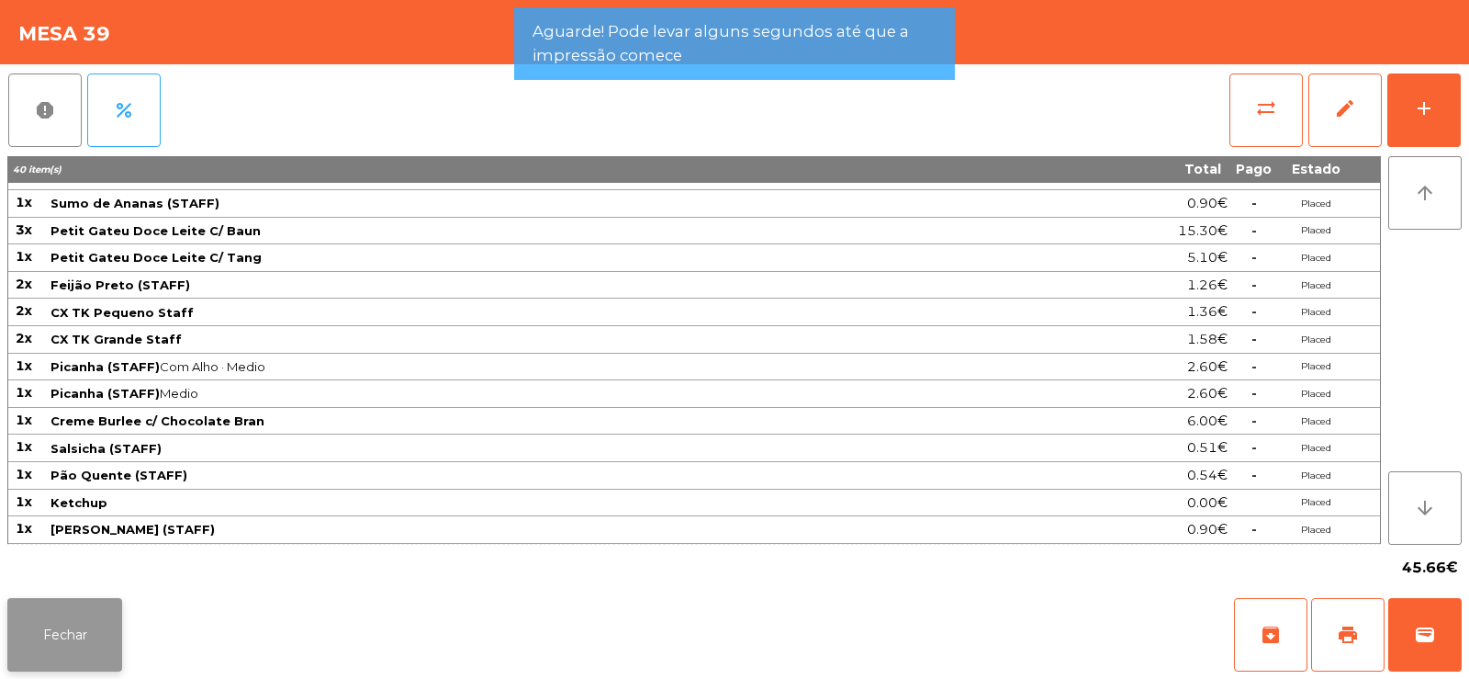
click at [83, 632] on button "Fechar" at bounding box center [64, 634] width 115 height 73
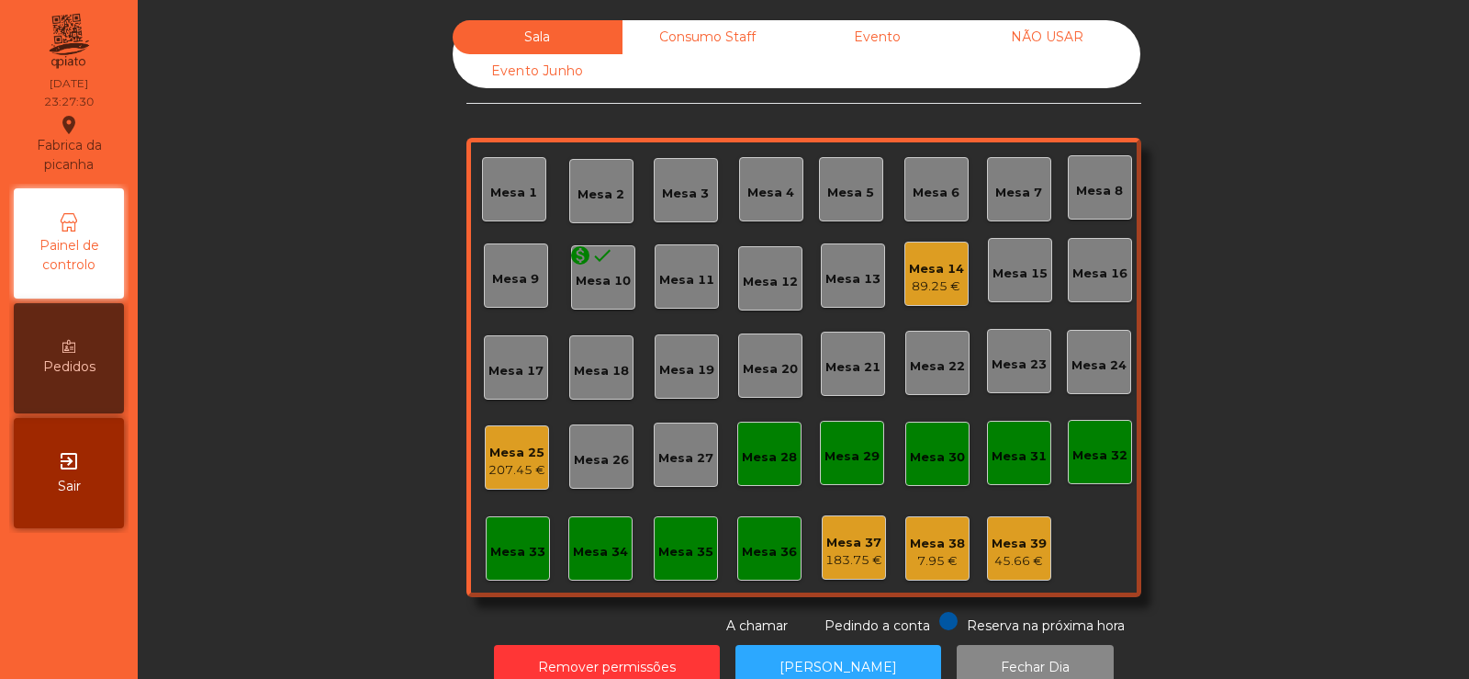
click at [715, 38] on div "Consumo Staff" at bounding box center [708, 37] width 170 height 34
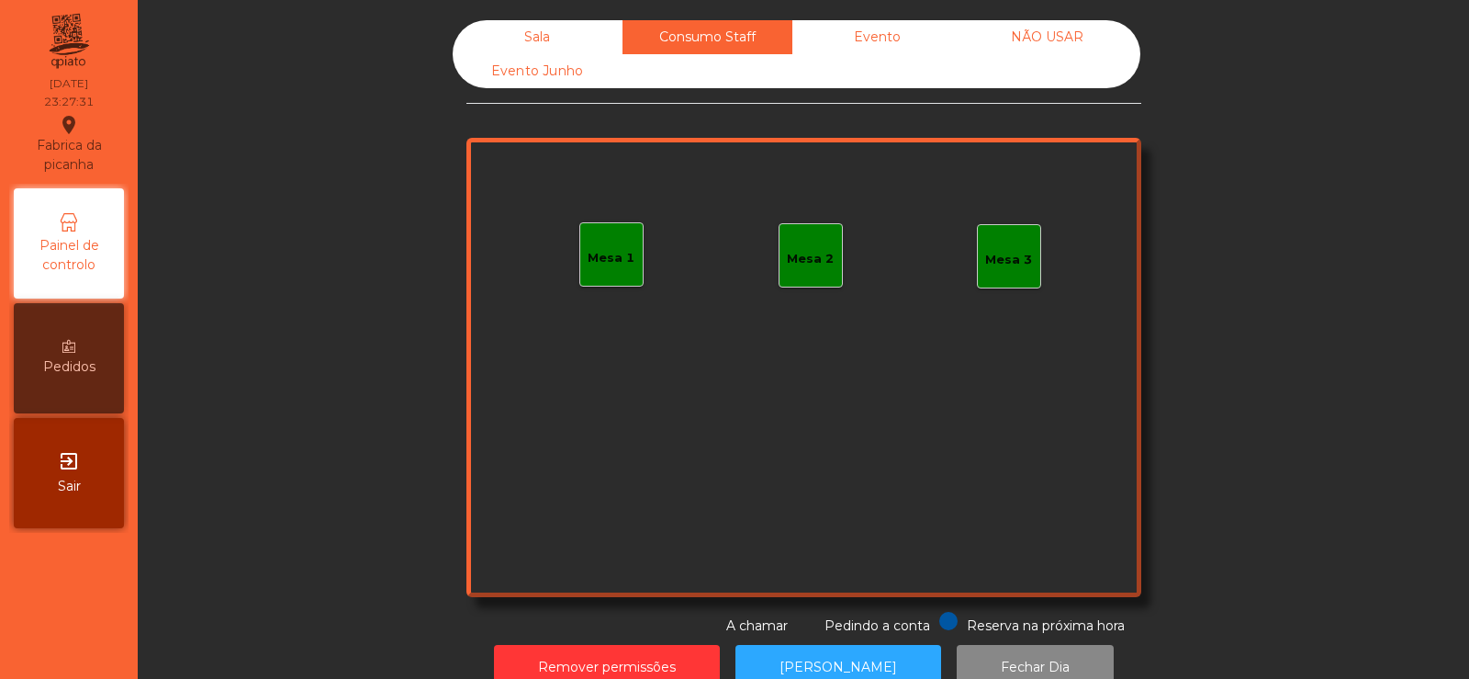
click at [578, 44] on div "Sala" at bounding box center [538, 37] width 170 height 34
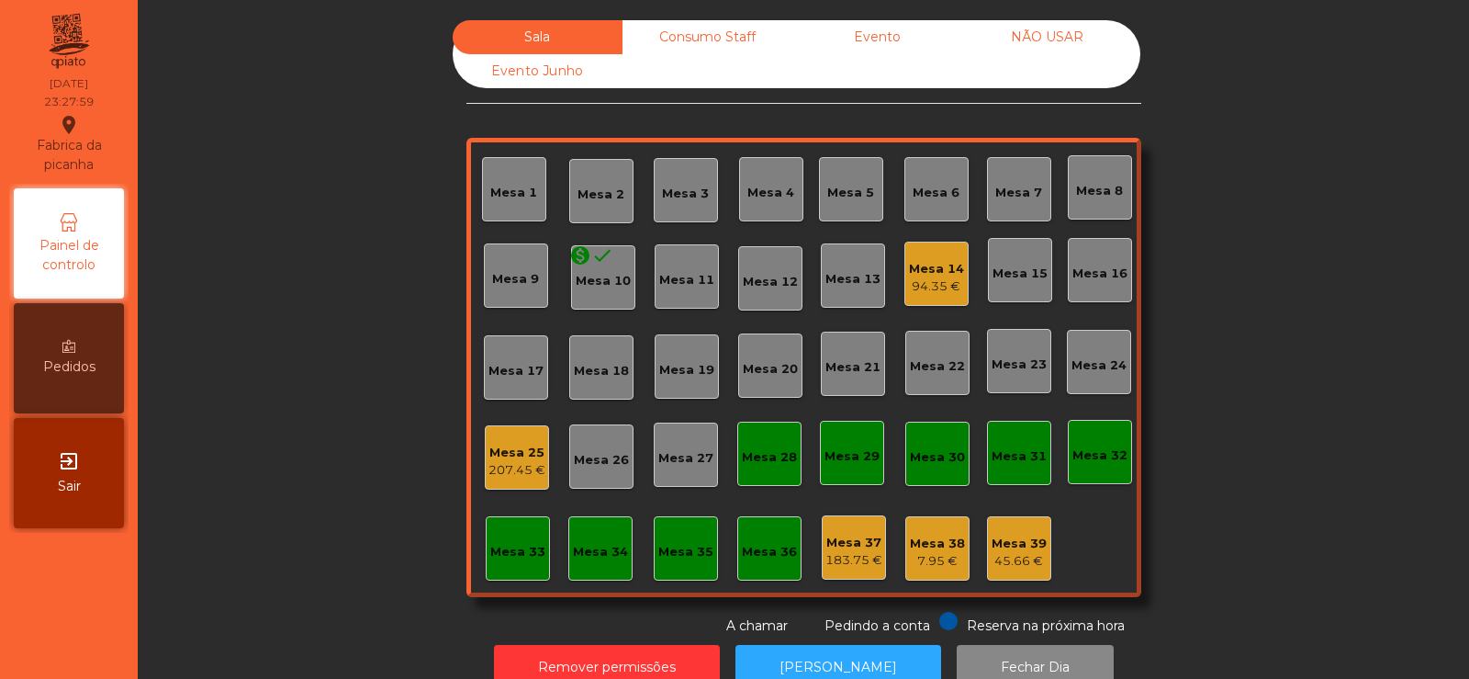
click at [495, 478] on div "207.45 €" at bounding box center [517, 470] width 57 height 18
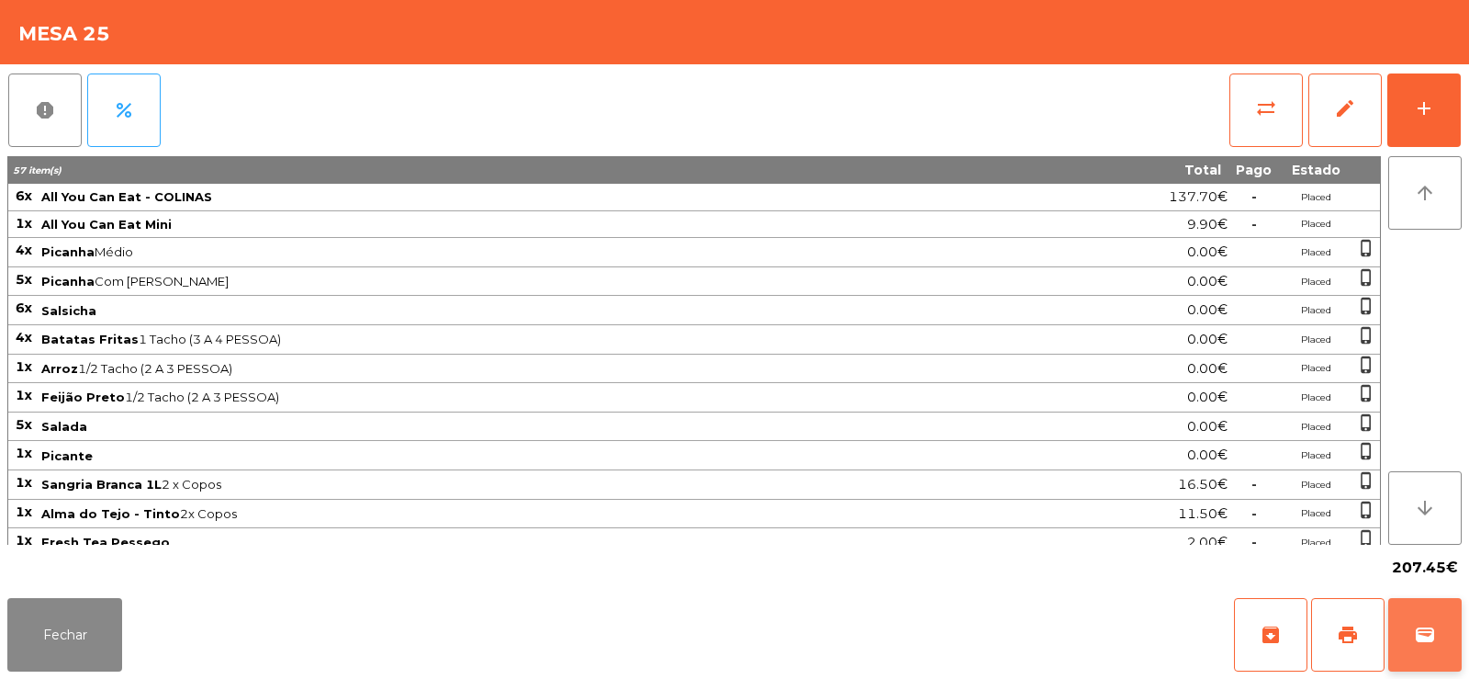
click at [1432, 630] on span "wallet" at bounding box center [1425, 635] width 22 height 22
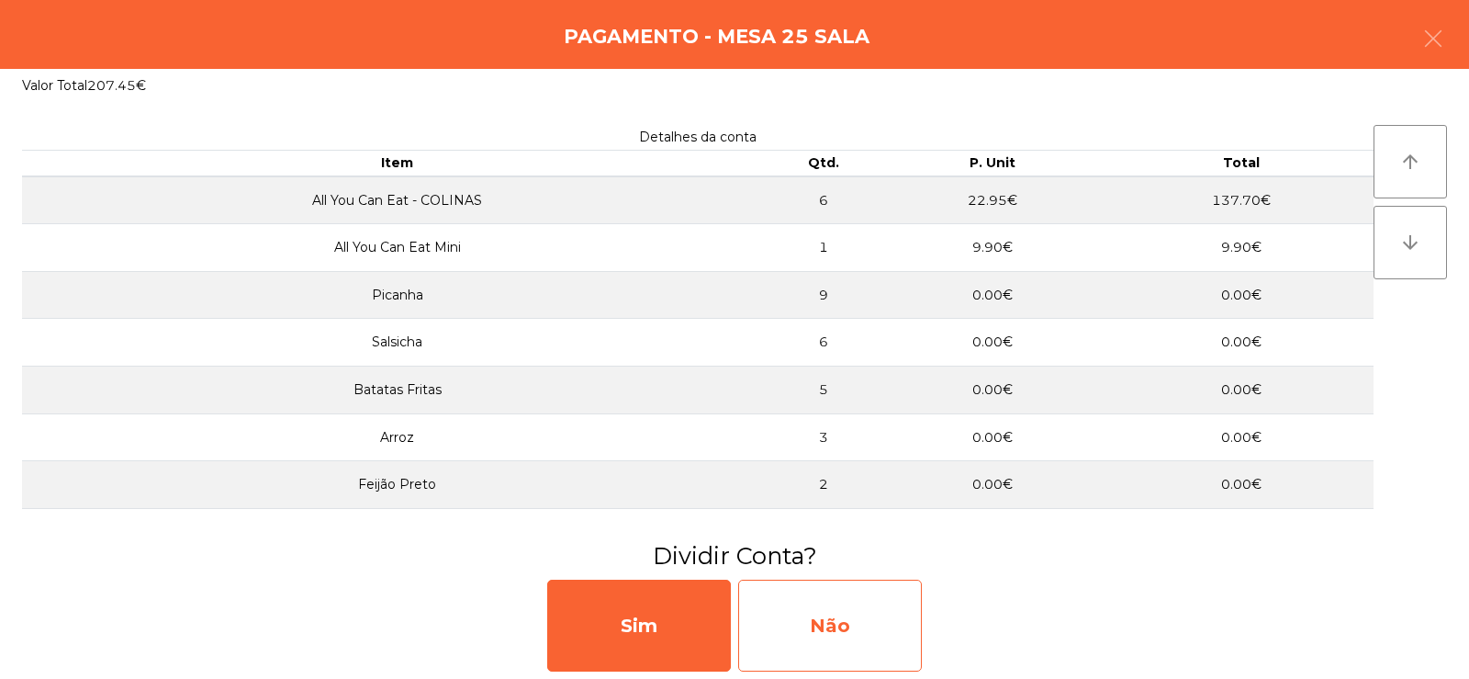
click at [841, 627] on div "Não" at bounding box center [830, 625] width 184 height 92
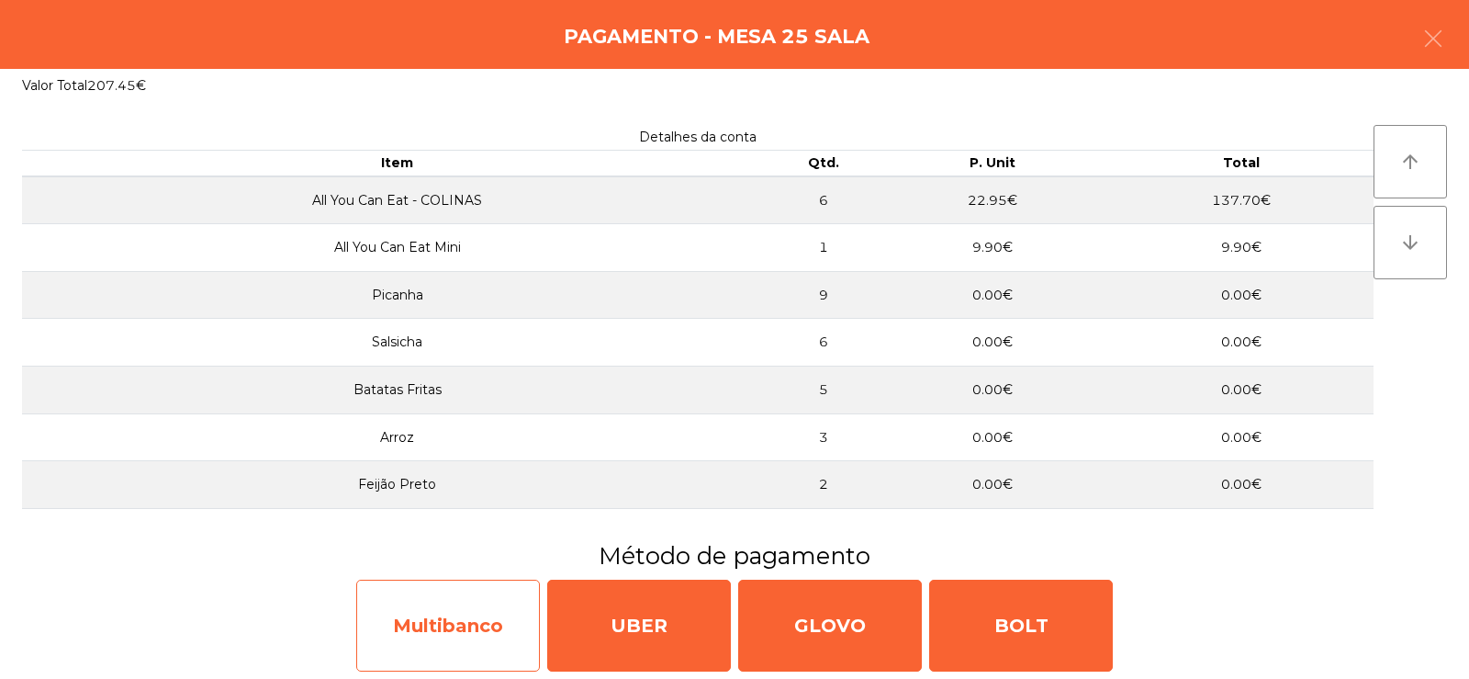
click at [425, 641] on div "Multibanco" at bounding box center [448, 625] width 184 height 92
select select "**"
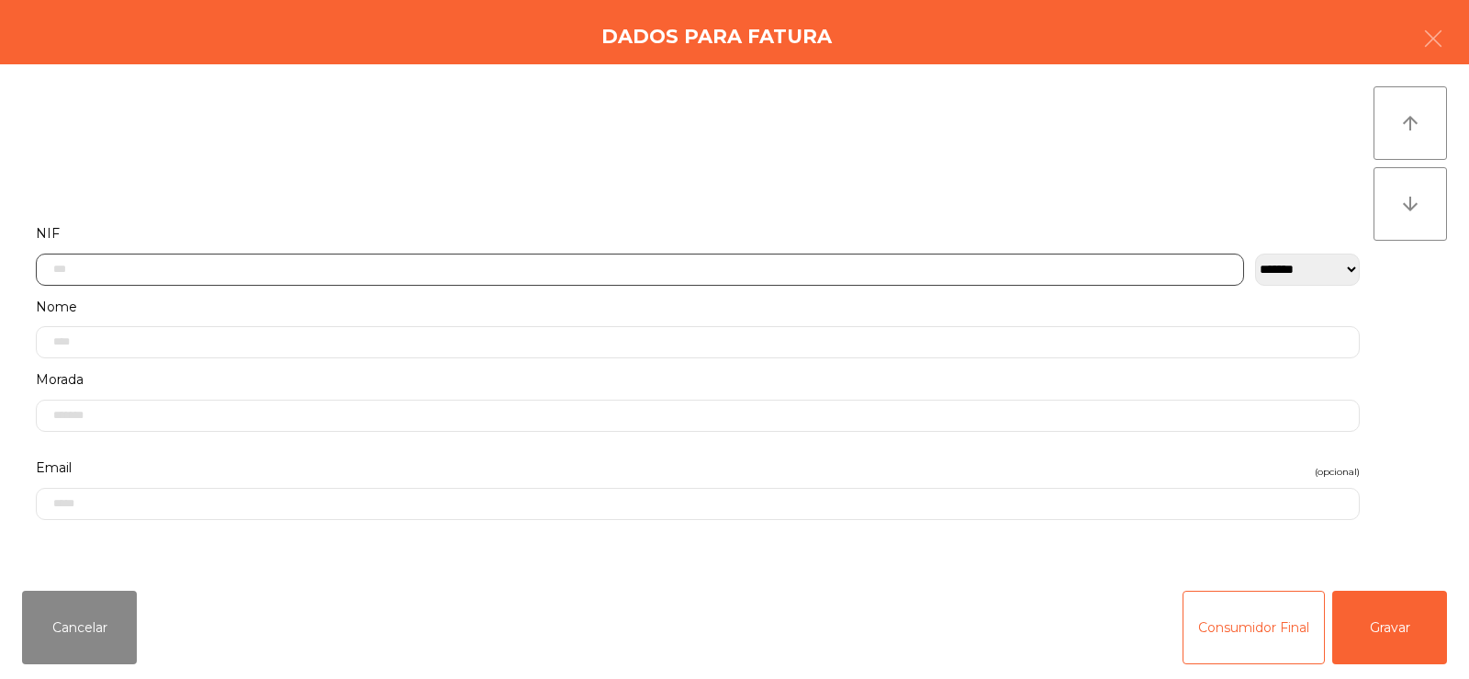
click at [539, 266] on input "text" at bounding box center [640, 269] width 1208 height 32
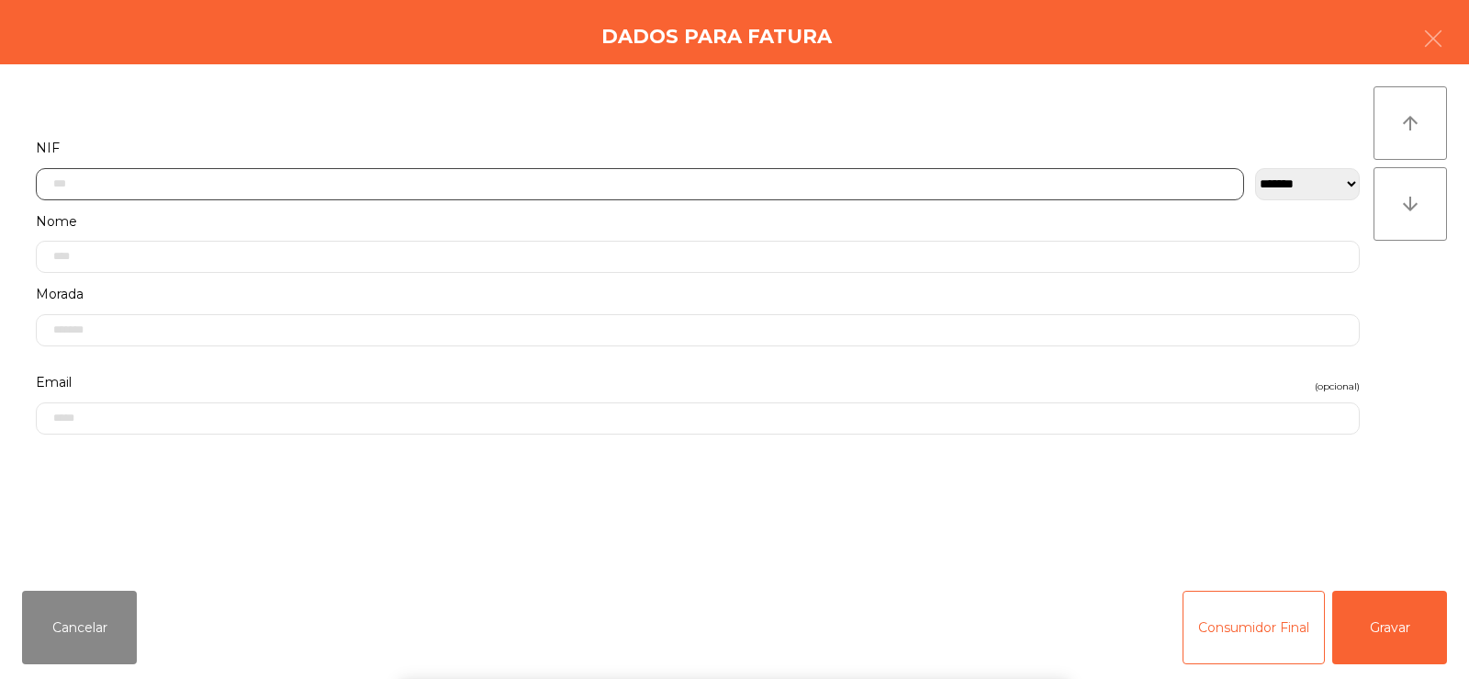
scroll to position [134, 0]
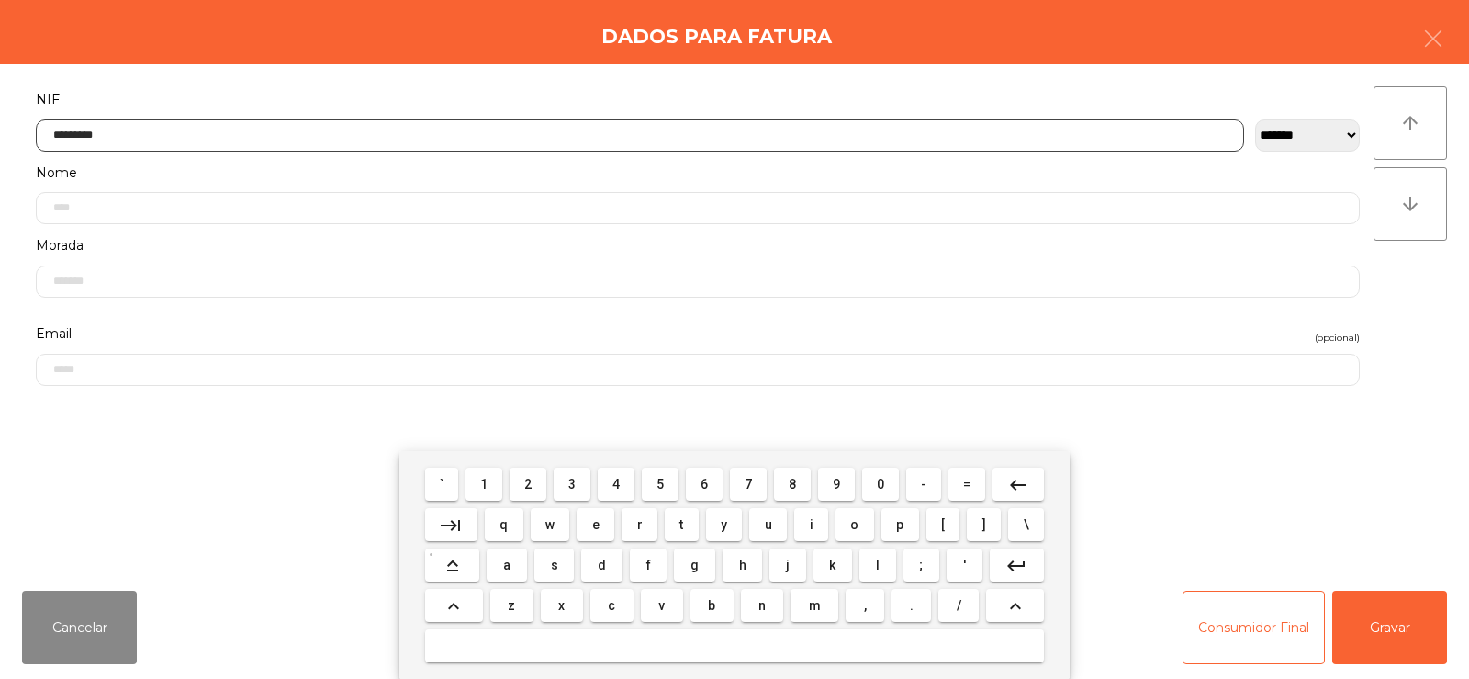
type input "*********"
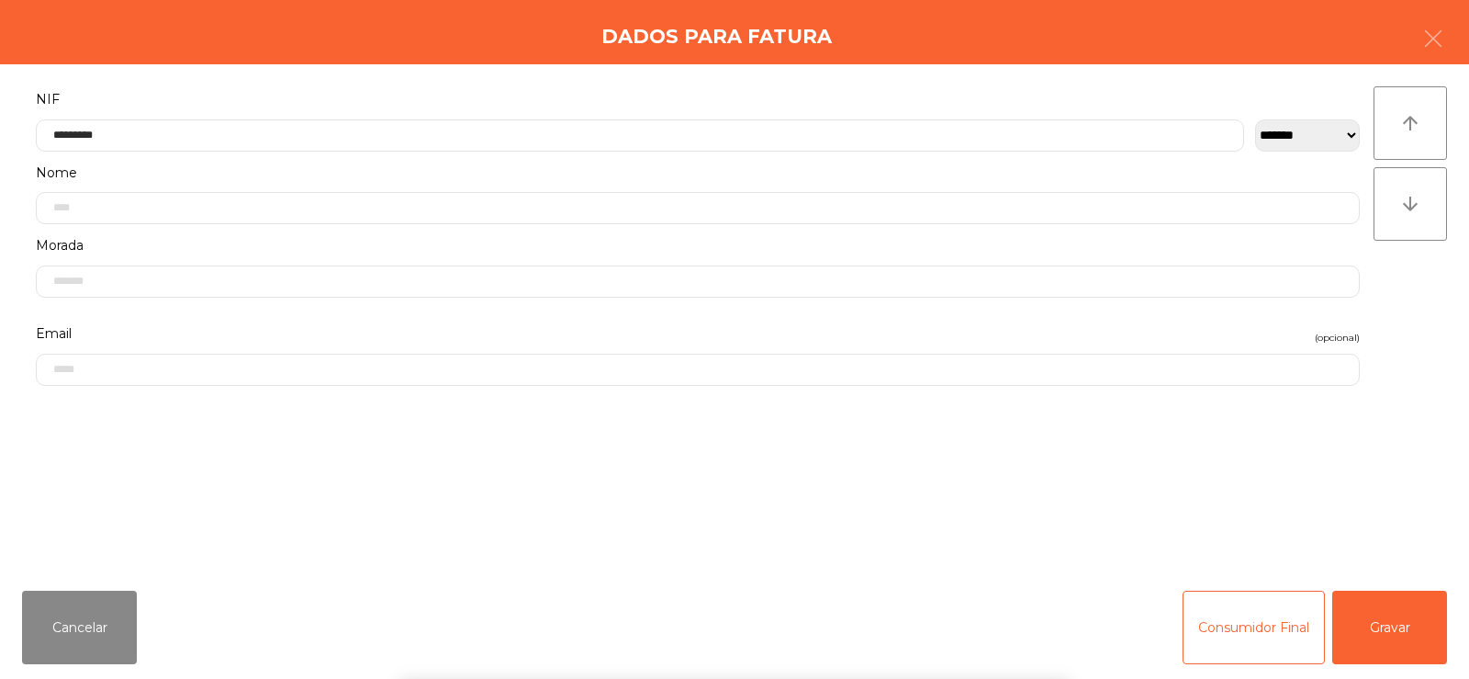
click at [1433, 323] on div "arrow_upward arrow_downward" at bounding box center [1410, 319] width 73 height 467
click at [1385, 629] on button "Gravar" at bounding box center [1389, 626] width 115 height 73
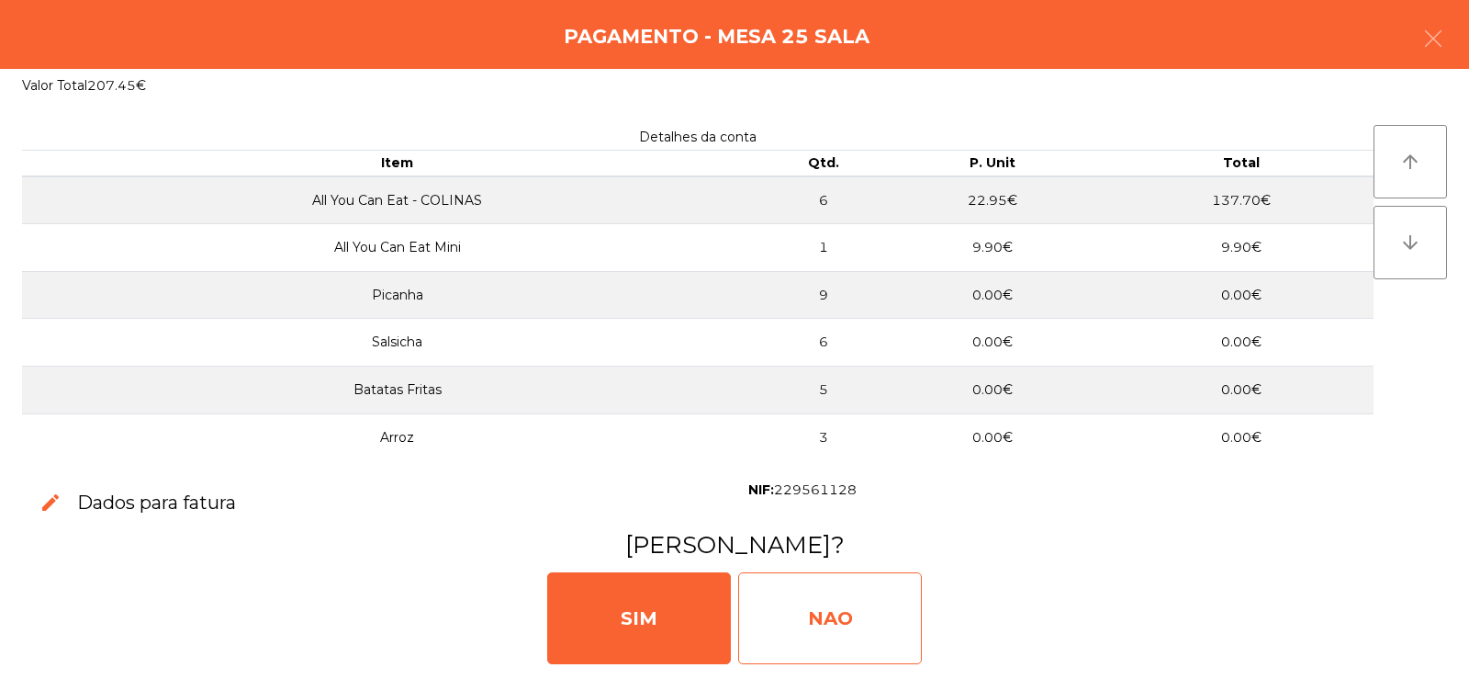
click at [839, 618] on div "NAO" at bounding box center [830, 618] width 184 height 92
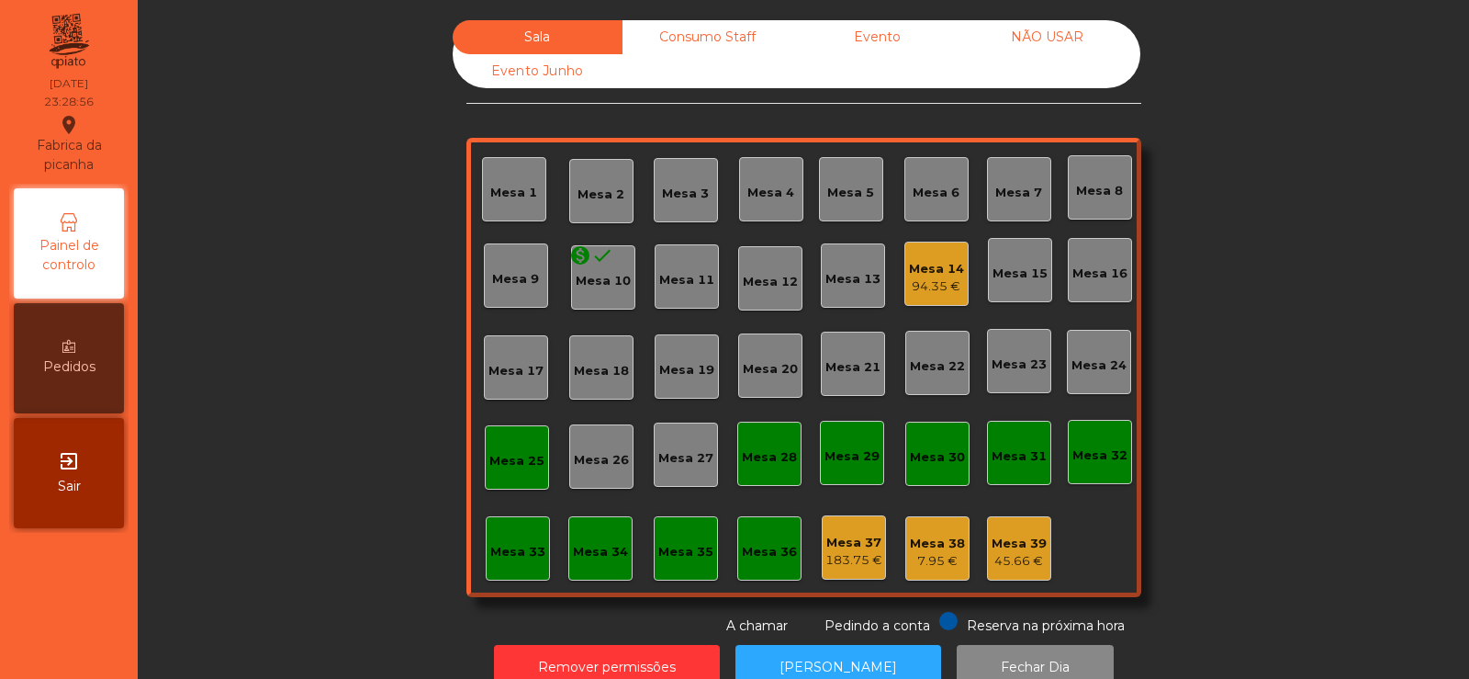
click at [499, 451] on div "Mesa 25" at bounding box center [516, 457] width 55 height 26
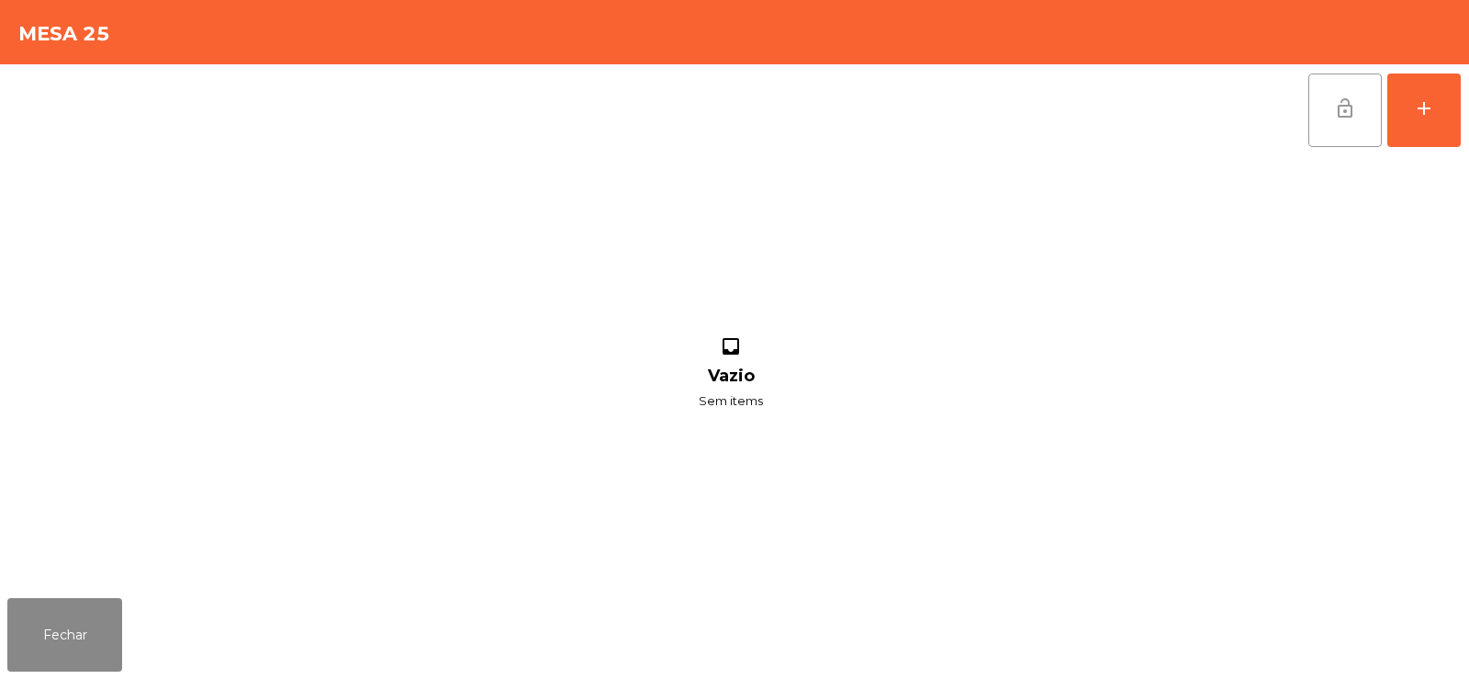
click at [1348, 105] on span "lock_open" at bounding box center [1345, 108] width 22 height 22
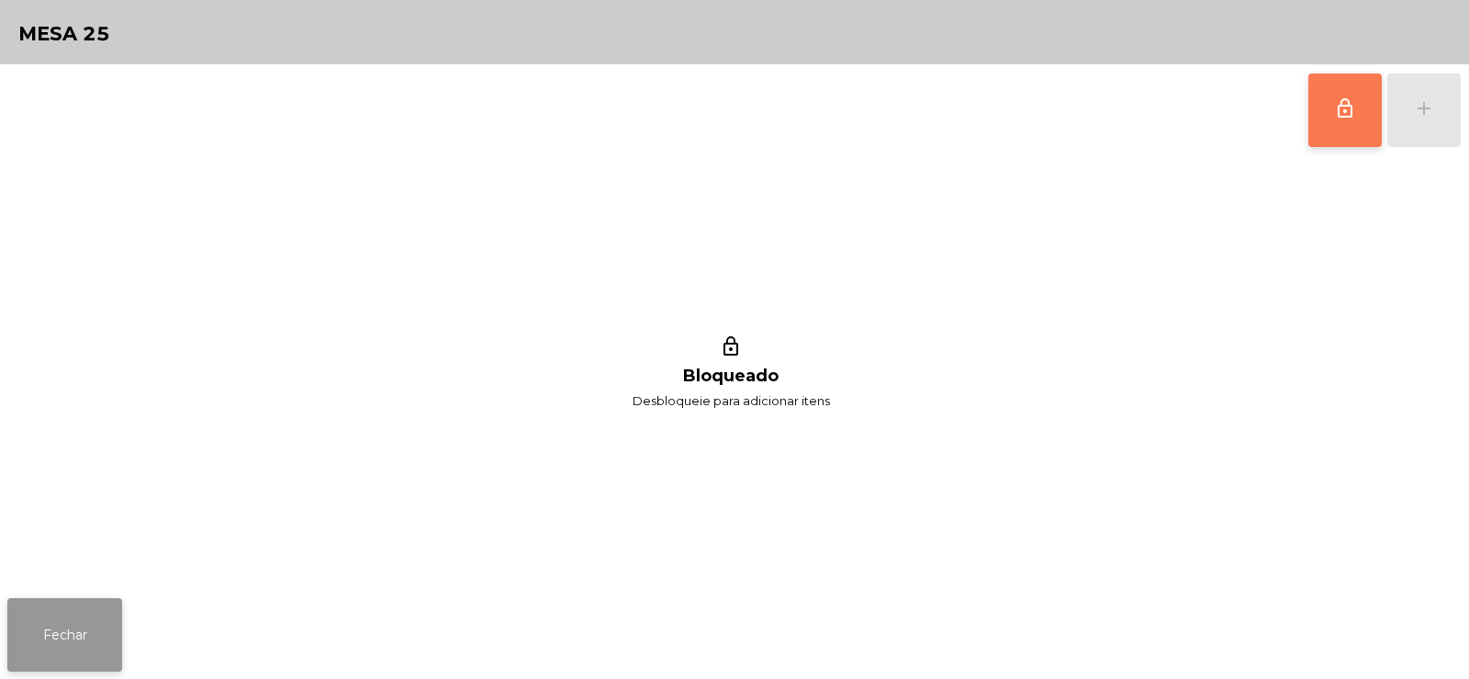
click at [40, 619] on button "Fechar" at bounding box center [64, 634] width 115 height 73
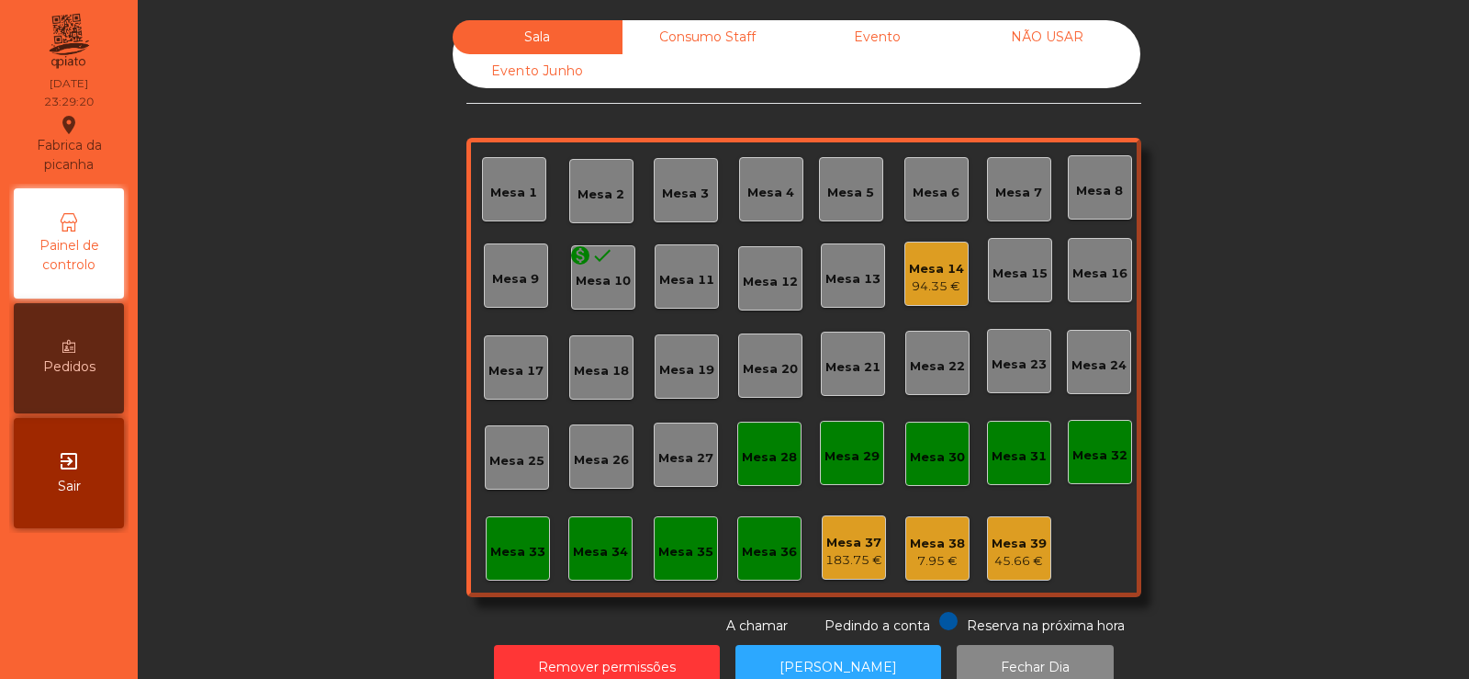
click at [289, 372] on div "Sala Consumo Staff Evento NÃO USAR Evento Junho Mesa 1 Mesa 2 Mesa 3 Mesa 4 Mes…" at bounding box center [804, 327] width 1282 height 615
click at [699, 36] on div "Consumo Staff" at bounding box center [708, 37] width 170 height 34
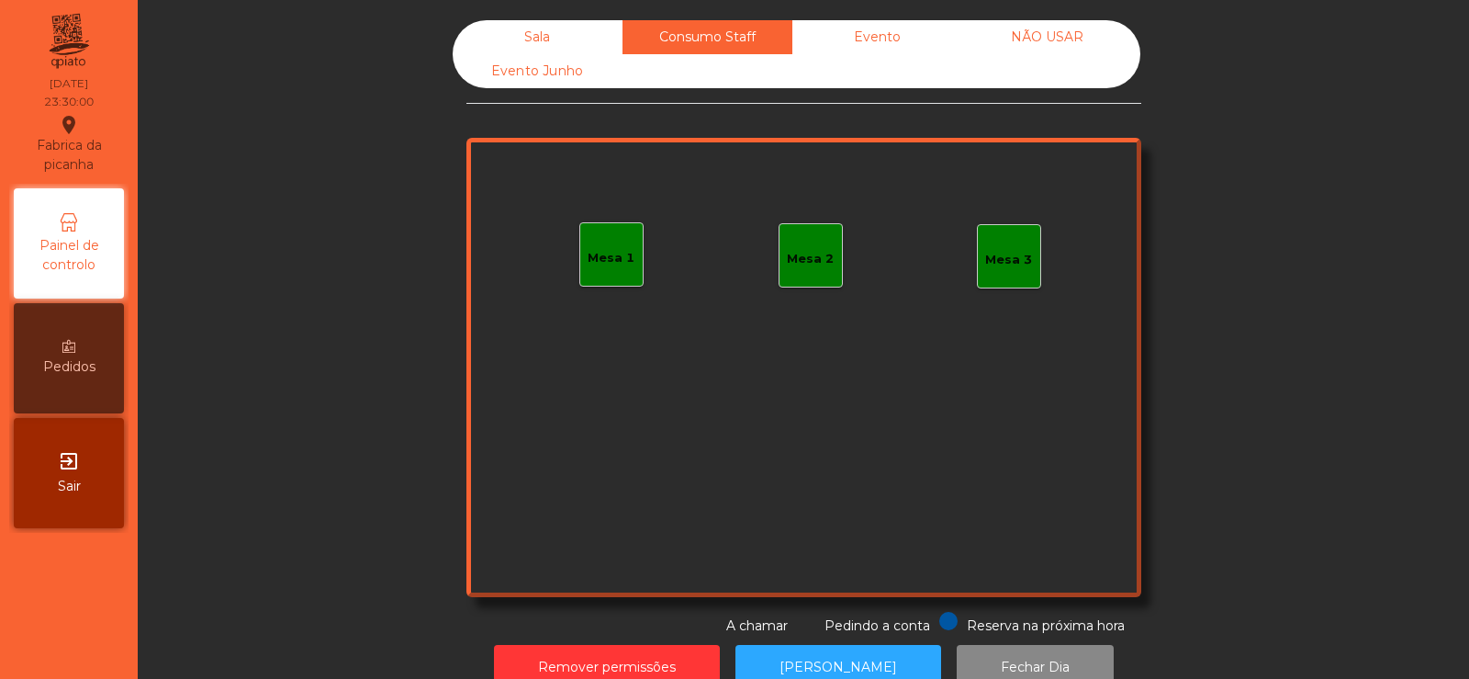
click at [584, 273] on div "Mesa 1" at bounding box center [611, 254] width 64 height 64
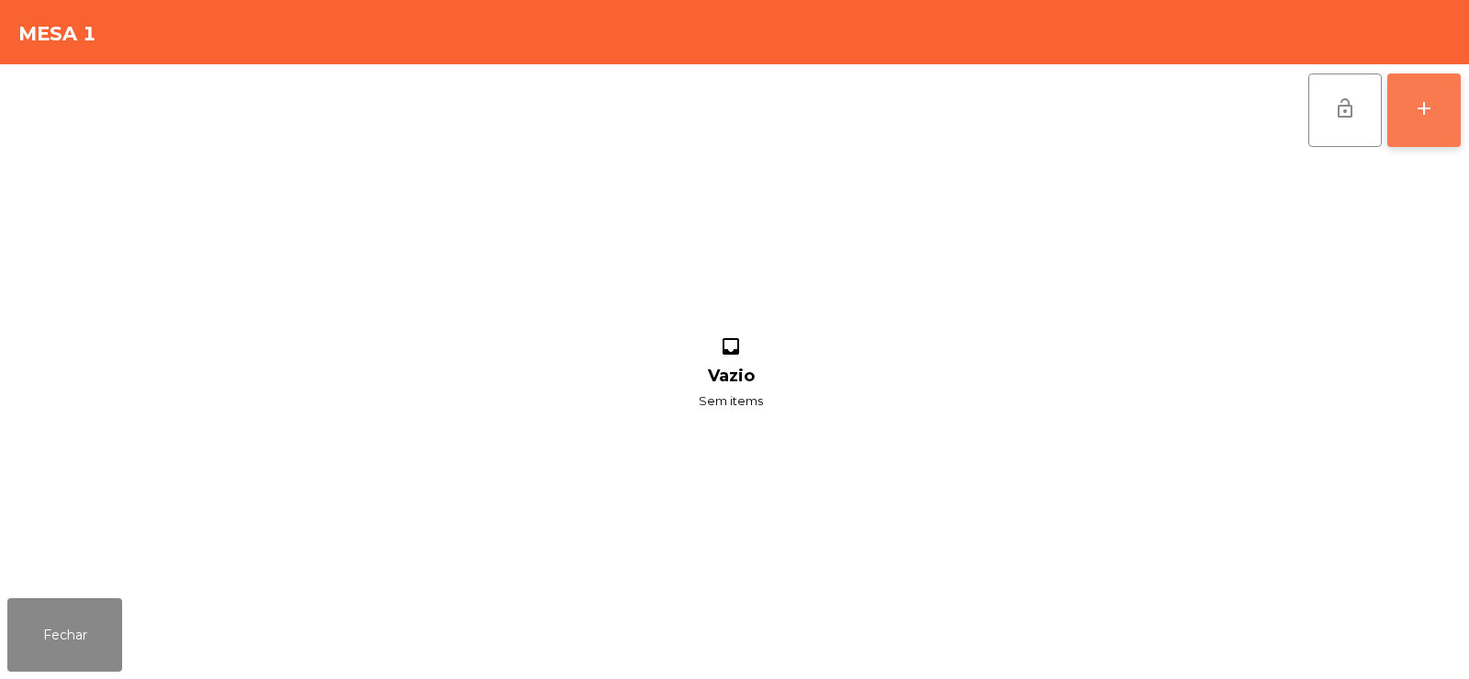
click at [1449, 100] on button "add" at bounding box center [1424, 109] width 73 height 73
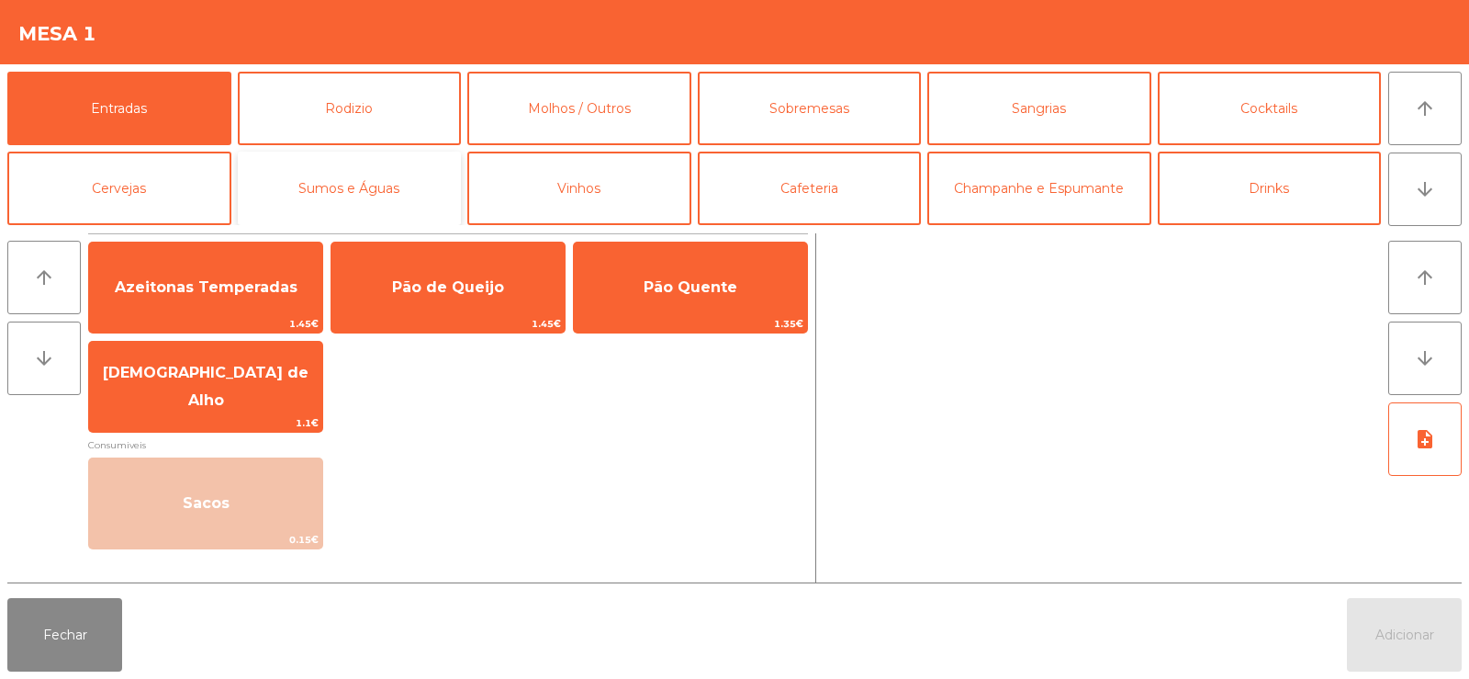
click at [396, 181] on button "Sumos e Águas" at bounding box center [350, 188] width 224 height 73
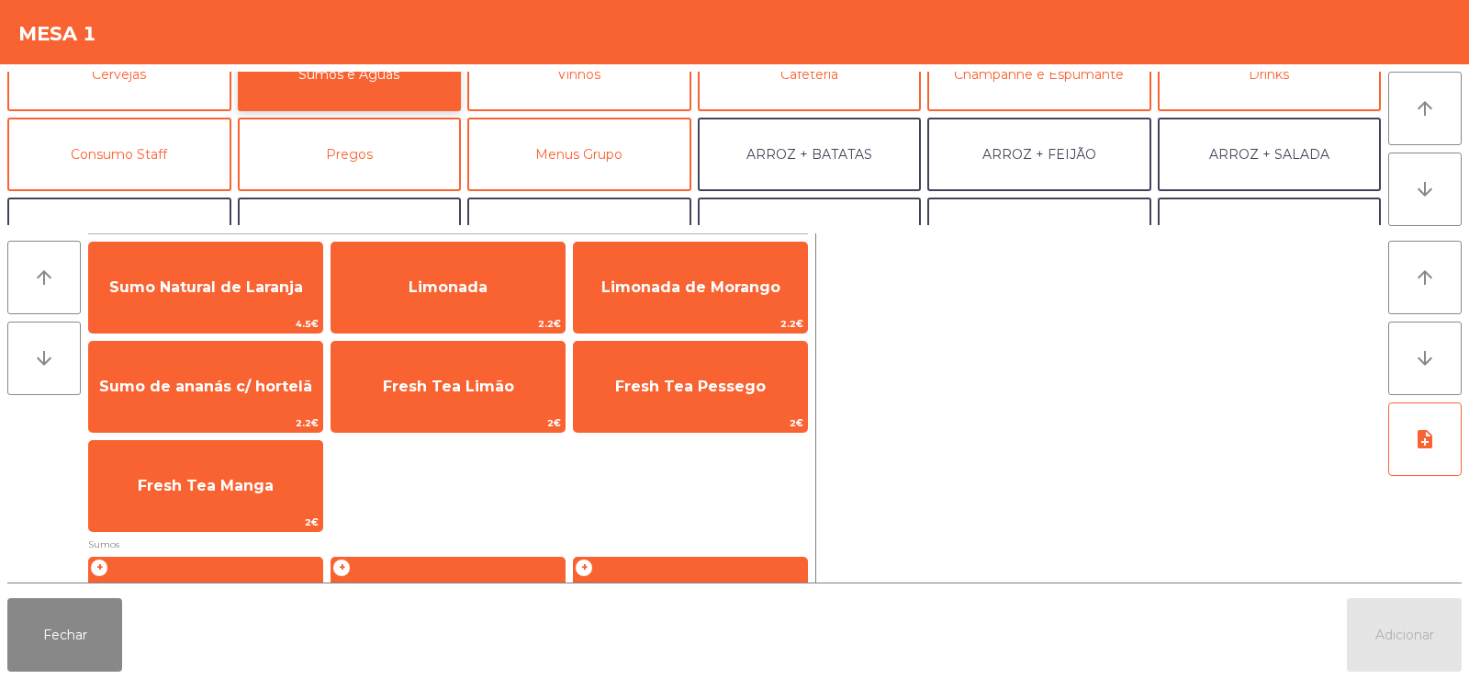
scroll to position [119, 0]
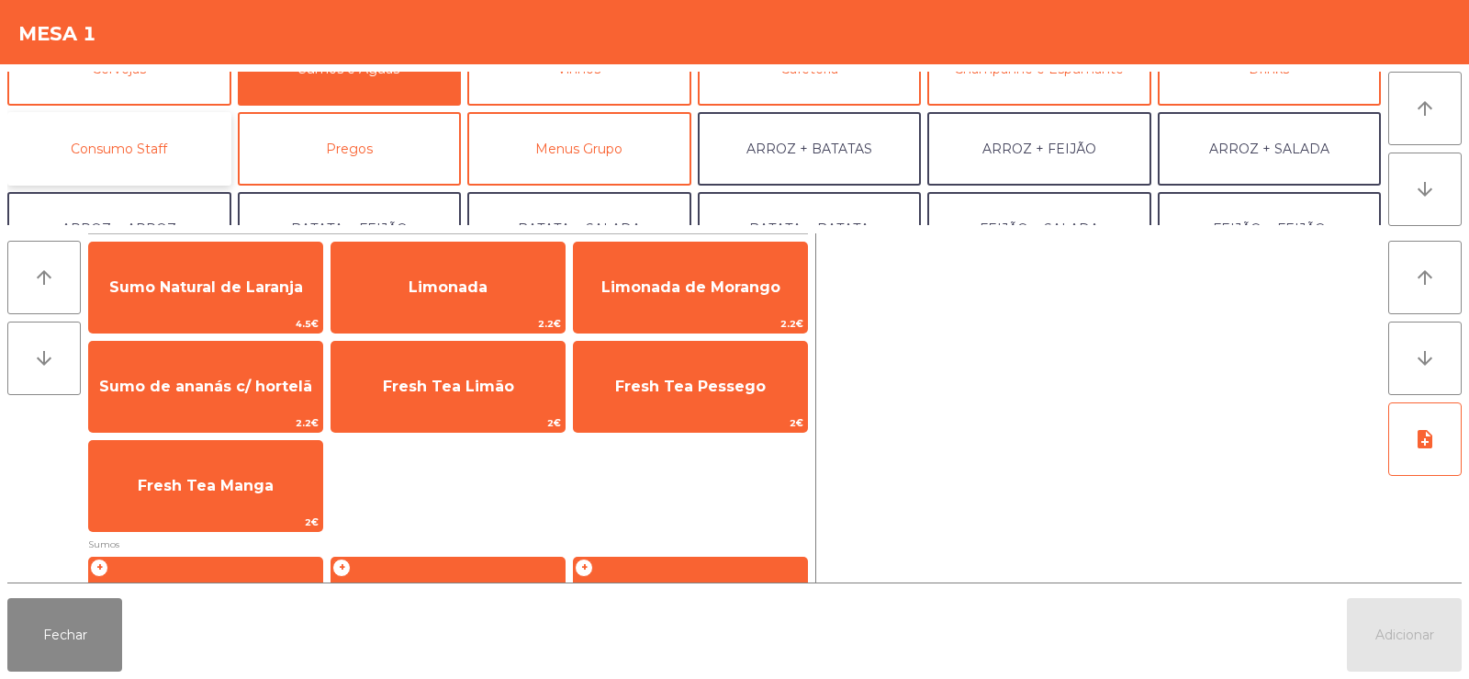
click at [152, 145] on button "Consumo Staff" at bounding box center [119, 148] width 224 height 73
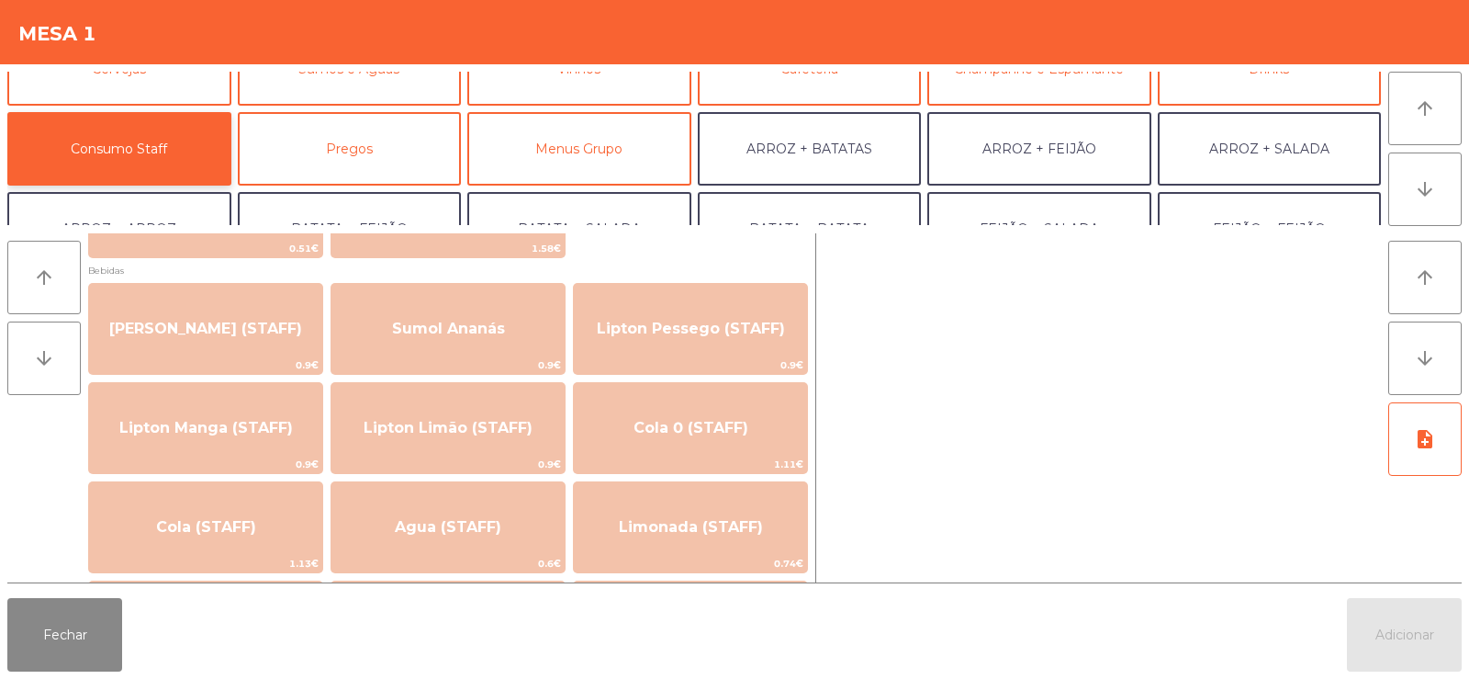
scroll to position [195, 0]
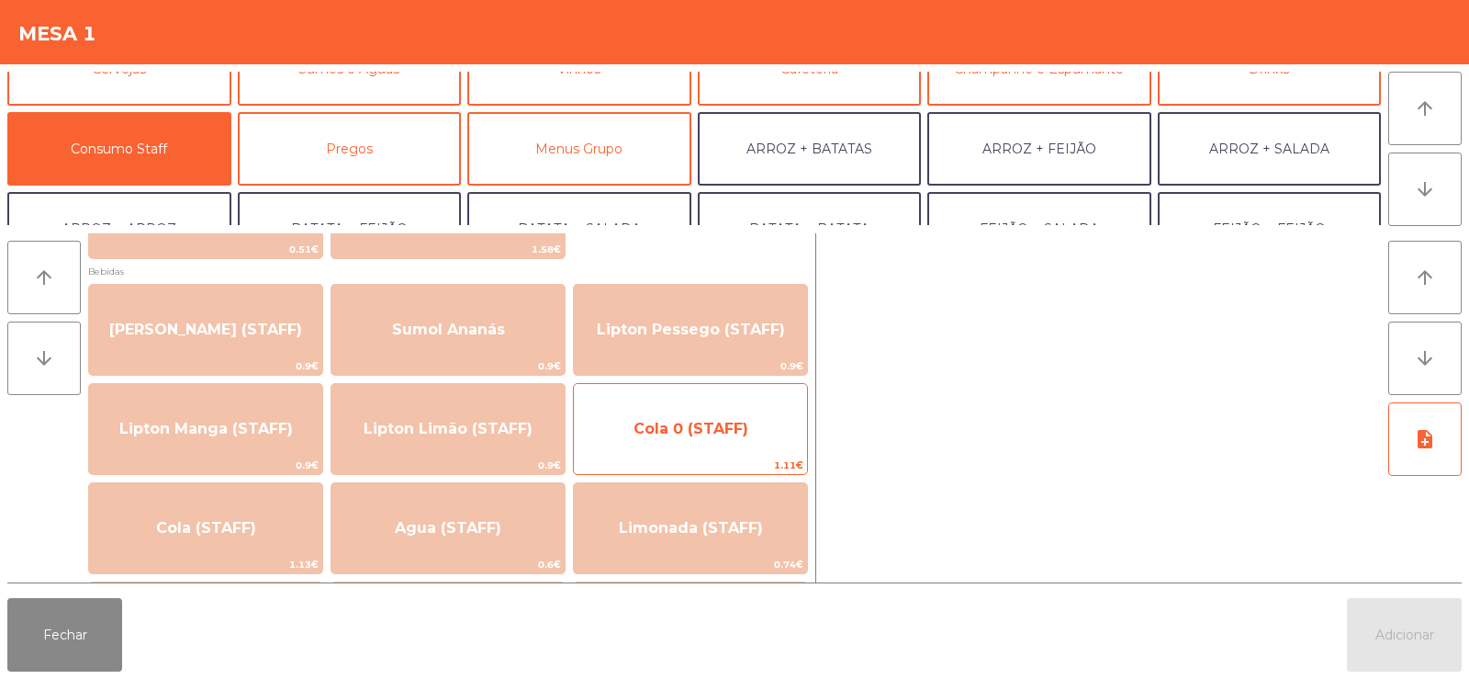
click at [667, 415] on span "Cola 0 (STAFF)" at bounding box center [690, 429] width 233 height 50
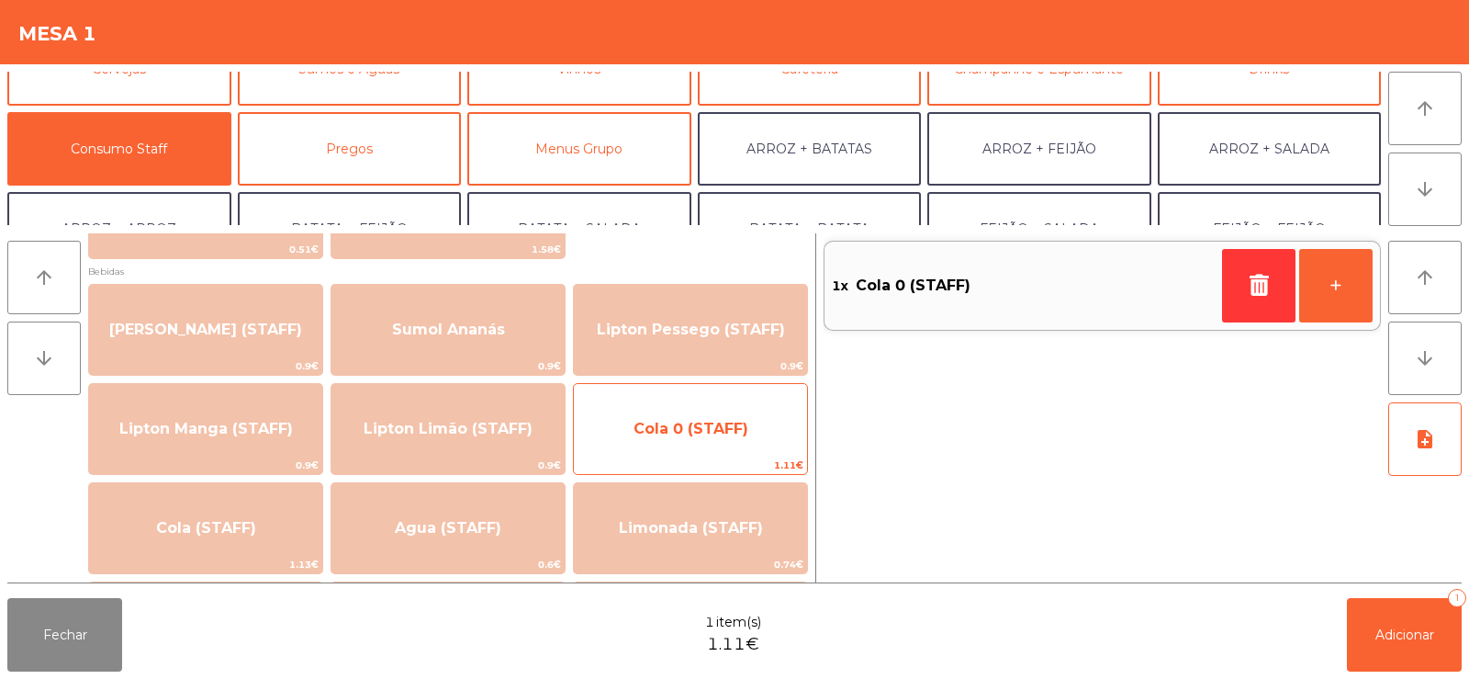
click at [649, 423] on span "Cola 0 (STAFF)" at bounding box center [691, 428] width 115 height 17
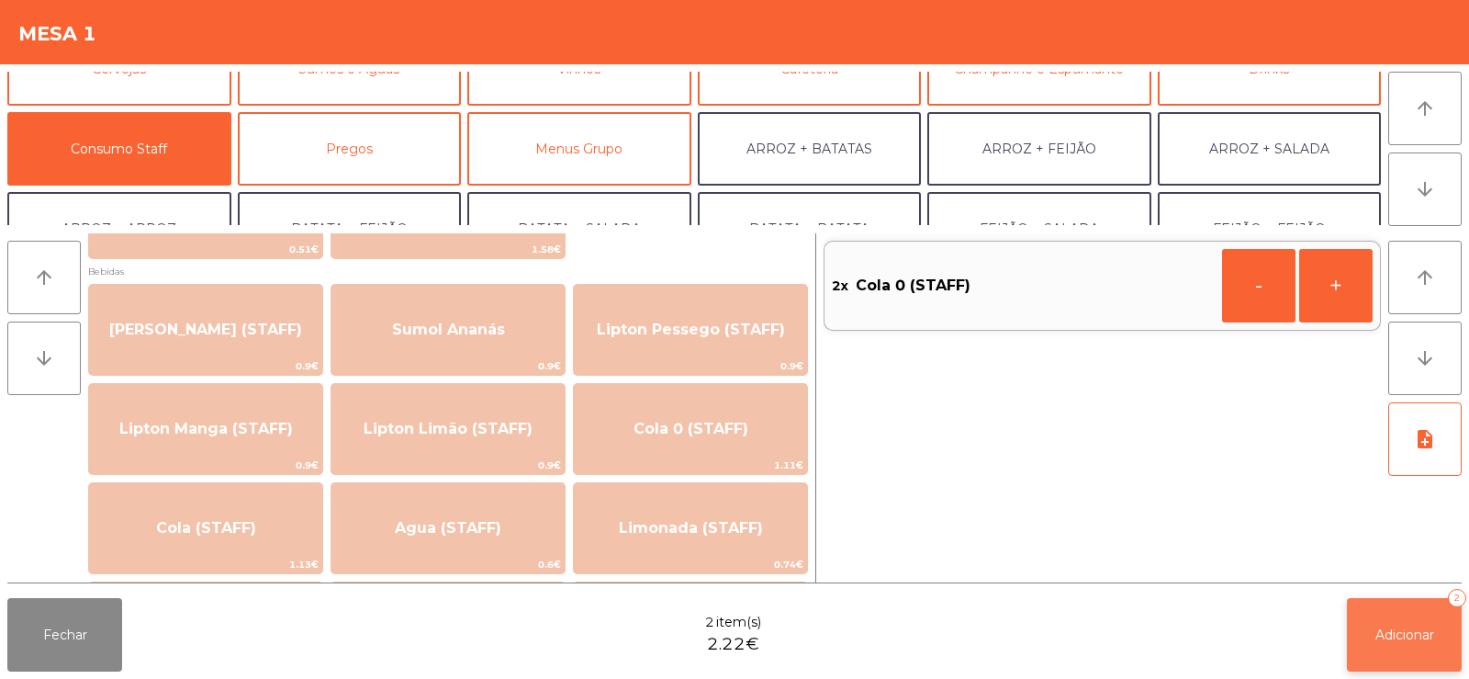
click at [1424, 616] on button "Adicionar 2" at bounding box center [1404, 634] width 115 height 73
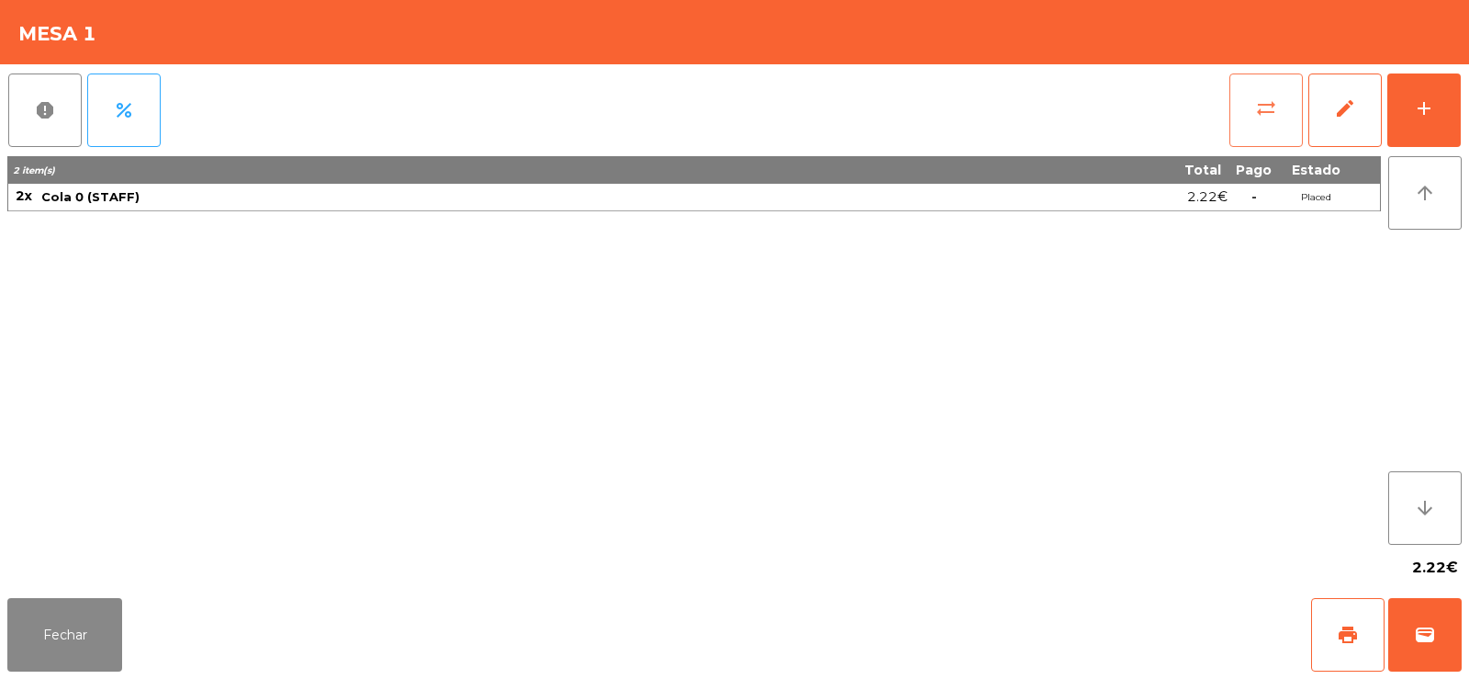
click at [1262, 125] on button "sync_alt" at bounding box center [1266, 109] width 73 height 73
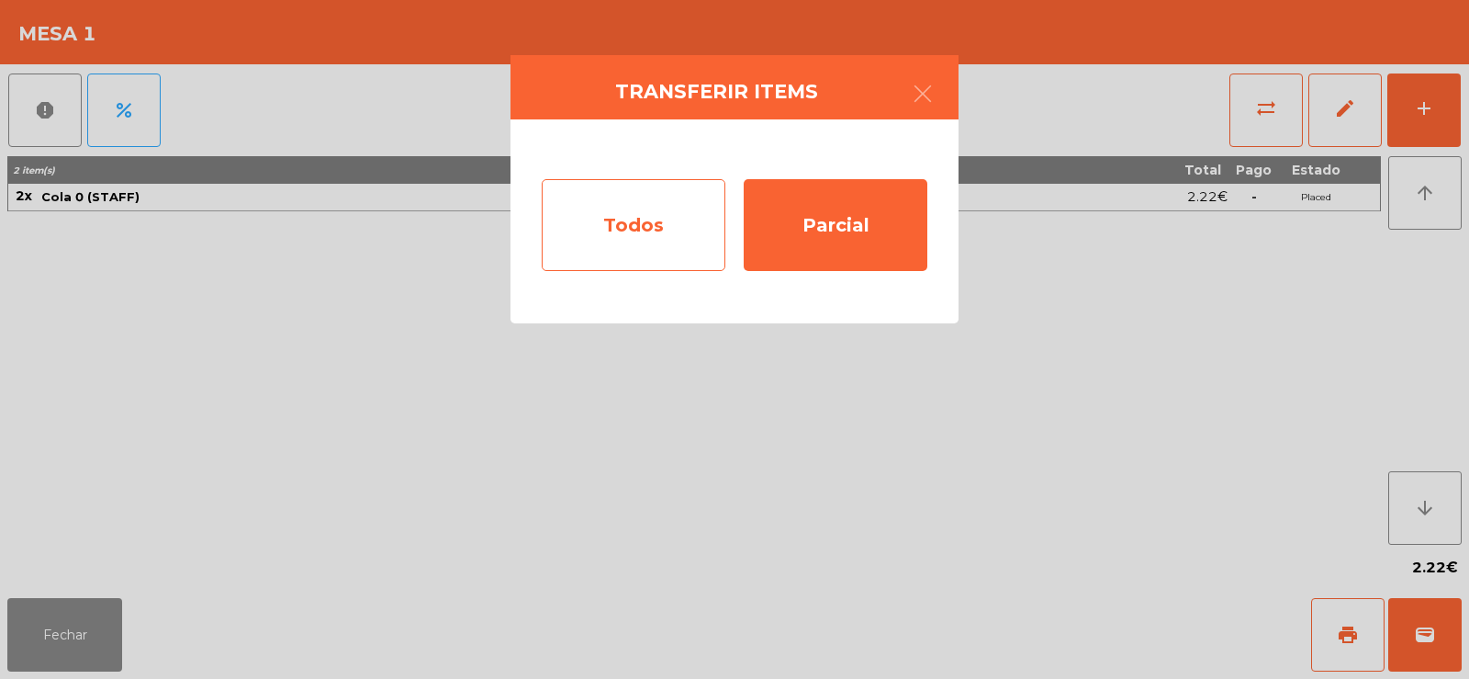
click at [622, 238] on div "Todos" at bounding box center [634, 225] width 184 height 92
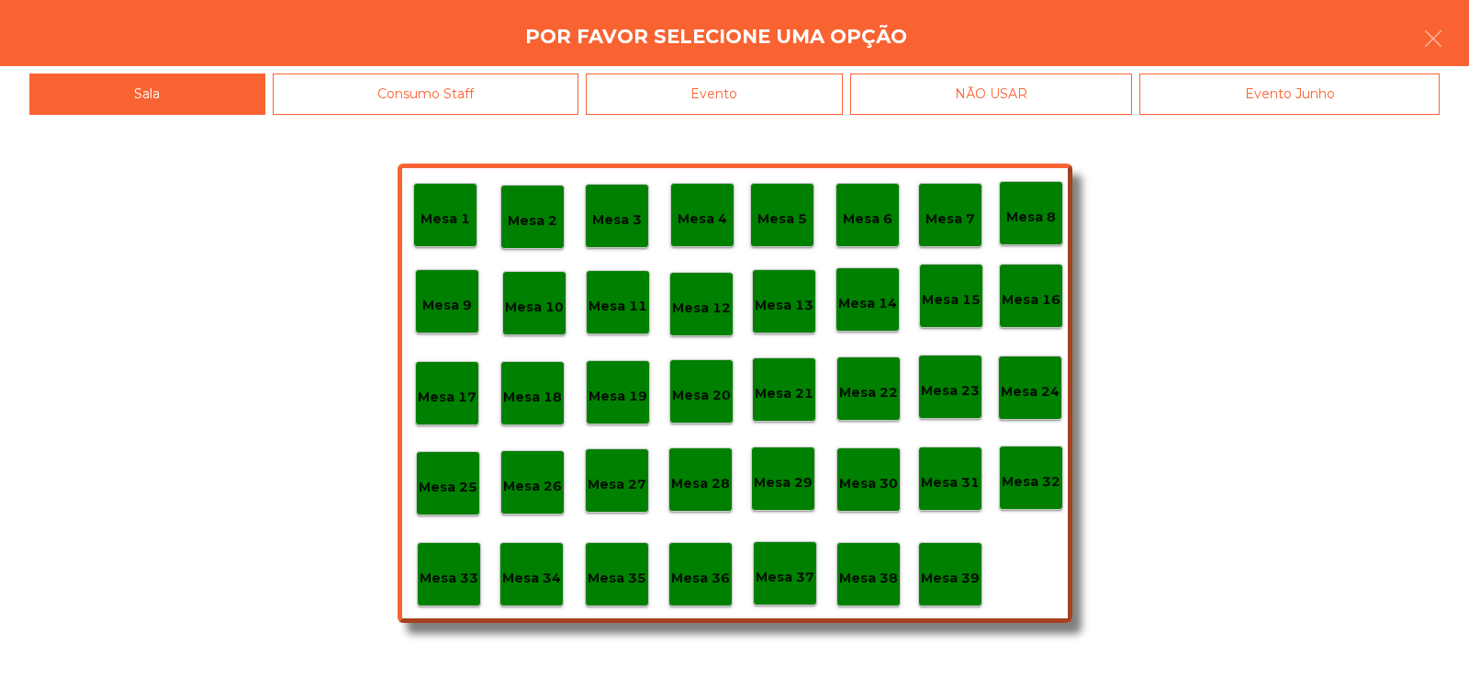
click at [739, 75] on div "Evento" at bounding box center [714, 93] width 257 height 41
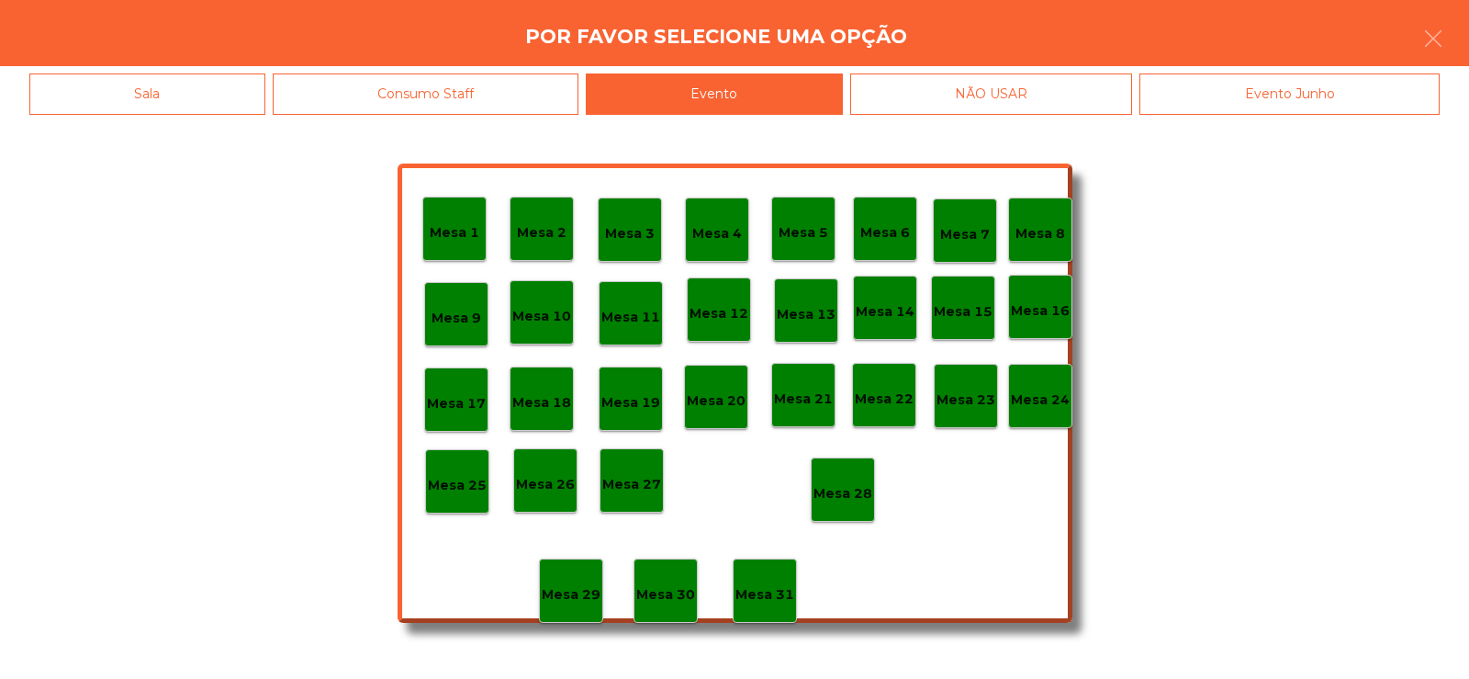
click at [856, 511] on div "Mesa 28" at bounding box center [843, 489] width 64 height 64
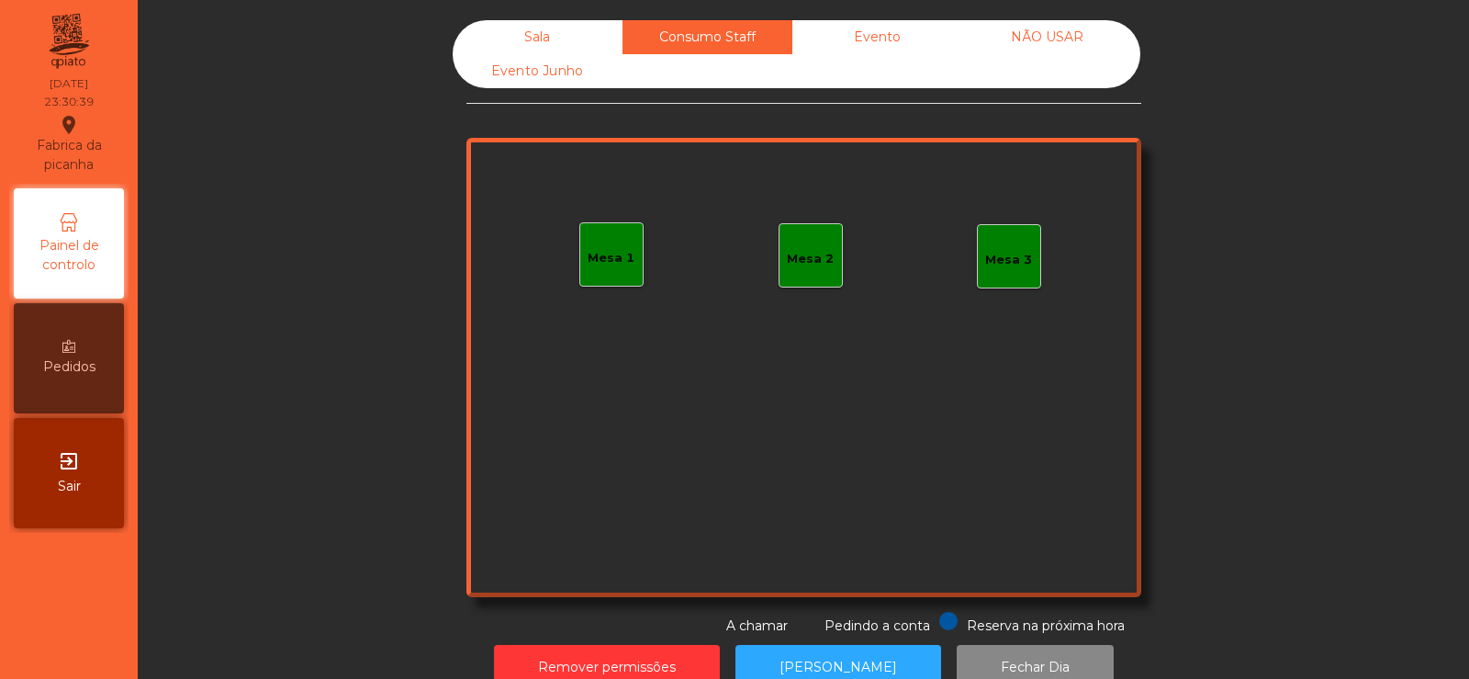
click at [538, 38] on div "Sala" at bounding box center [538, 37] width 170 height 34
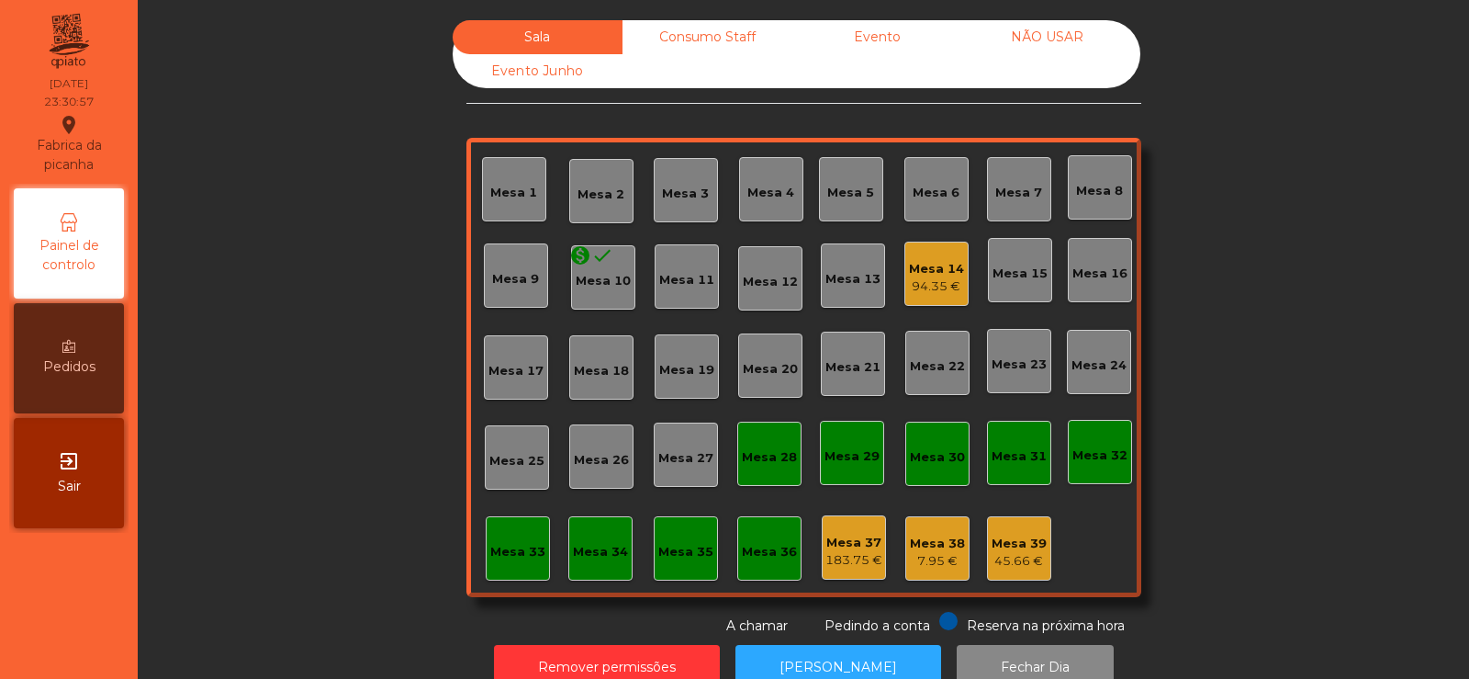
click at [927, 542] on div "Mesa 38" at bounding box center [937, 543] width 55 height 18
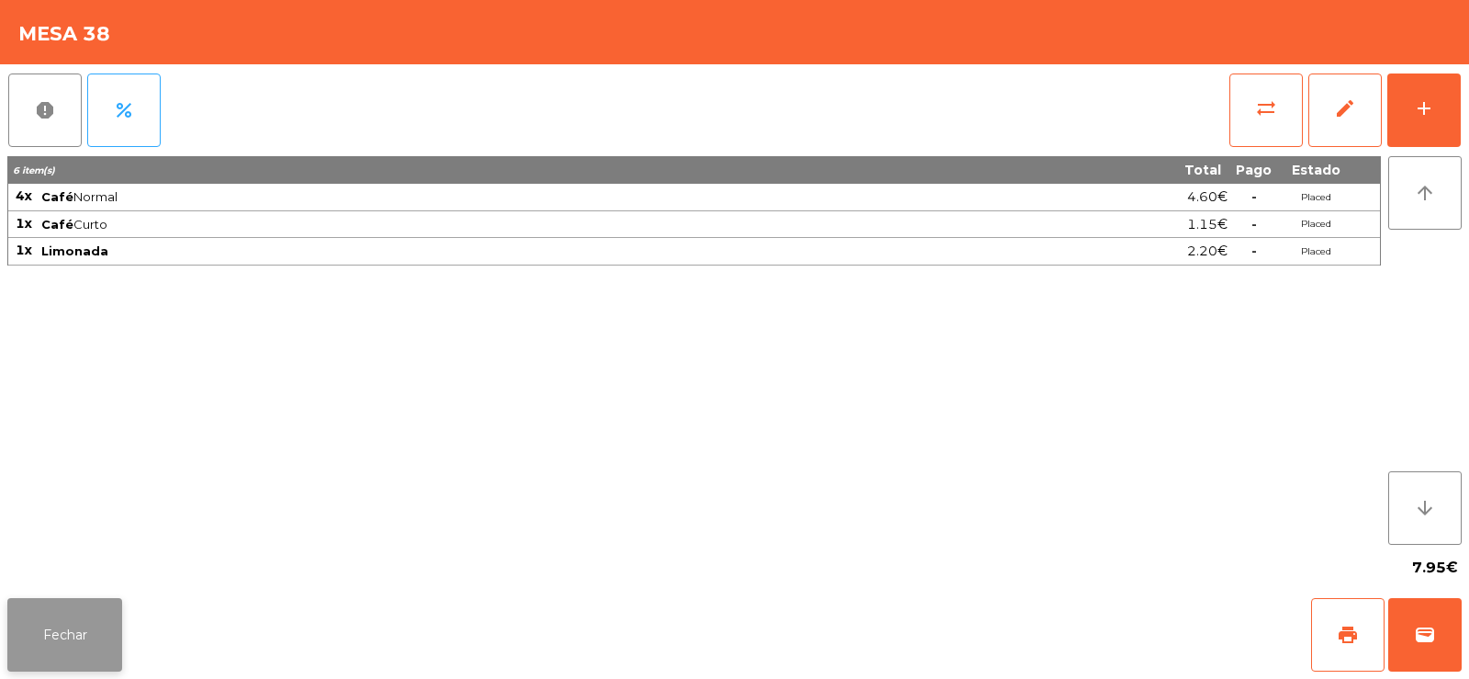
click at [77, 625] on button "Fechar" at bounding box center [64, 634] width 115 height 73
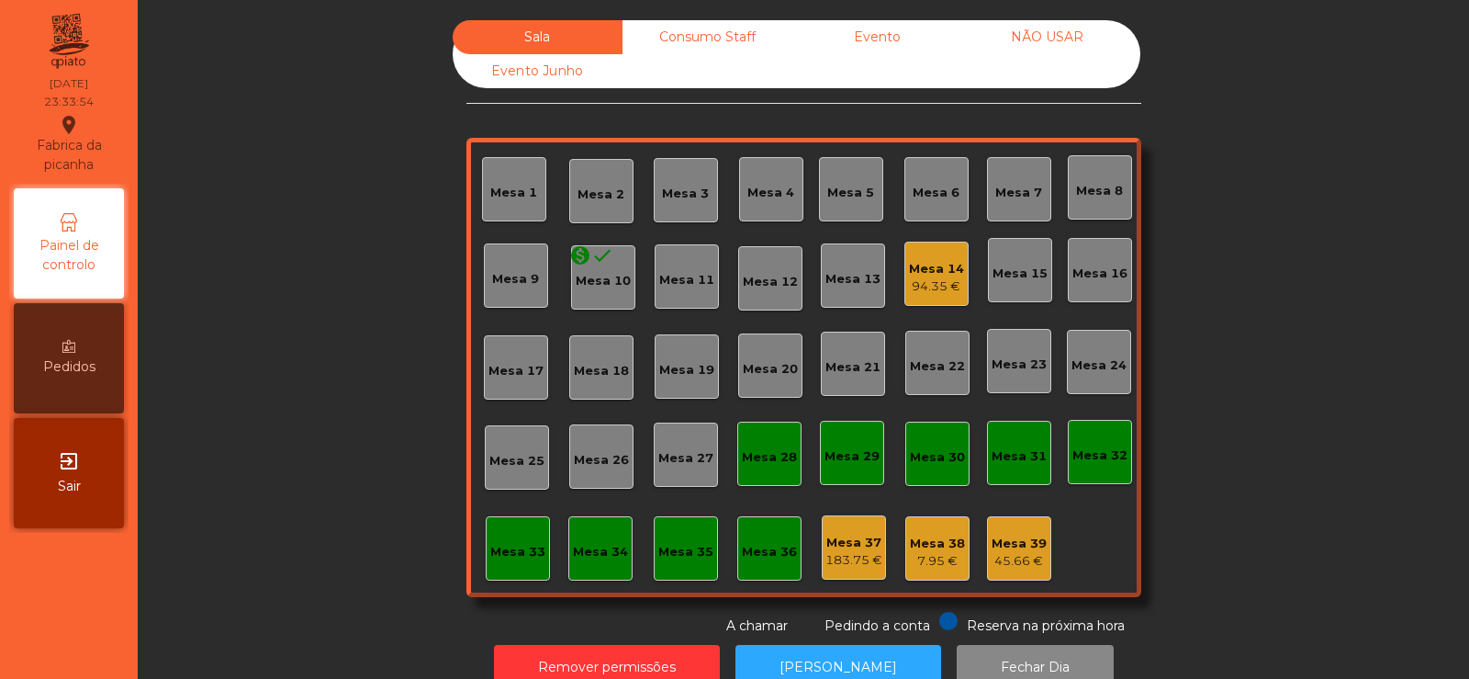
scroll to position [45, 0]
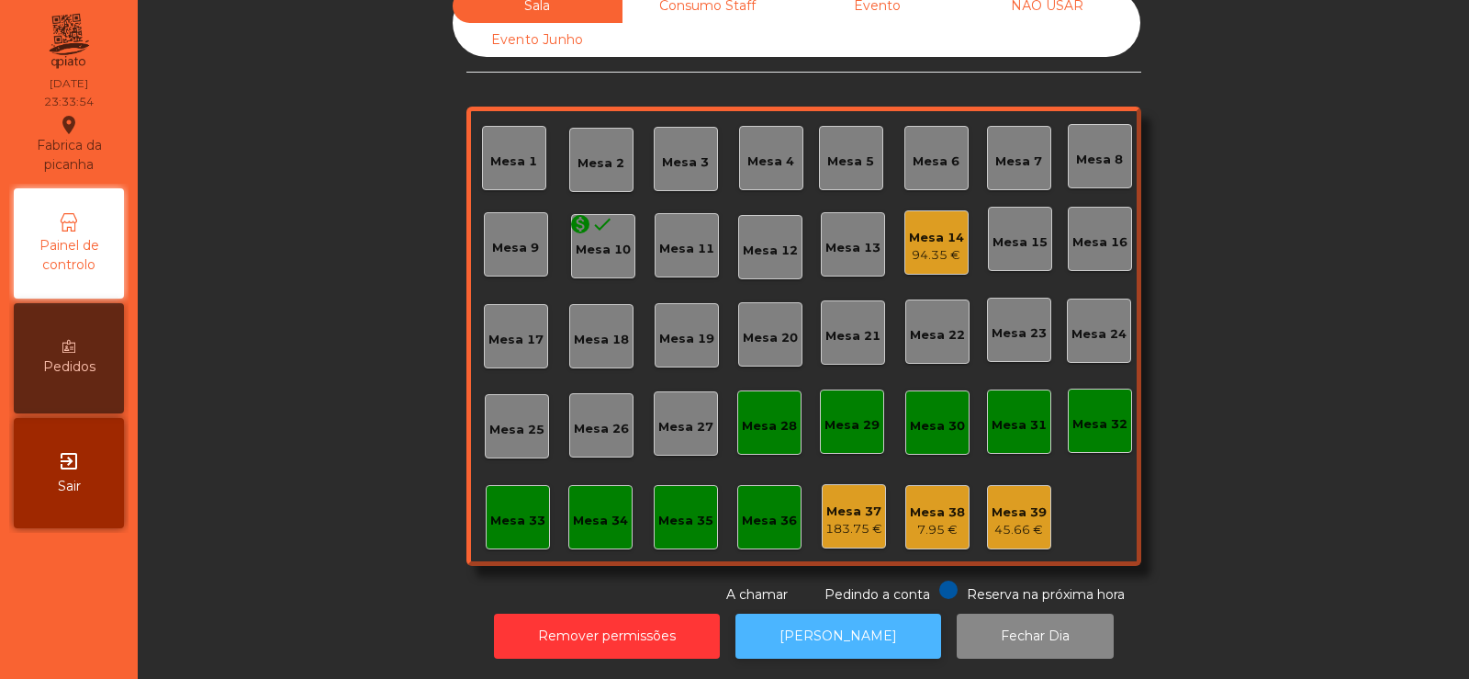
click at [842, 635] on button "[PERSON_NAME]" at bounding box center [839, 635] width 206 height 45
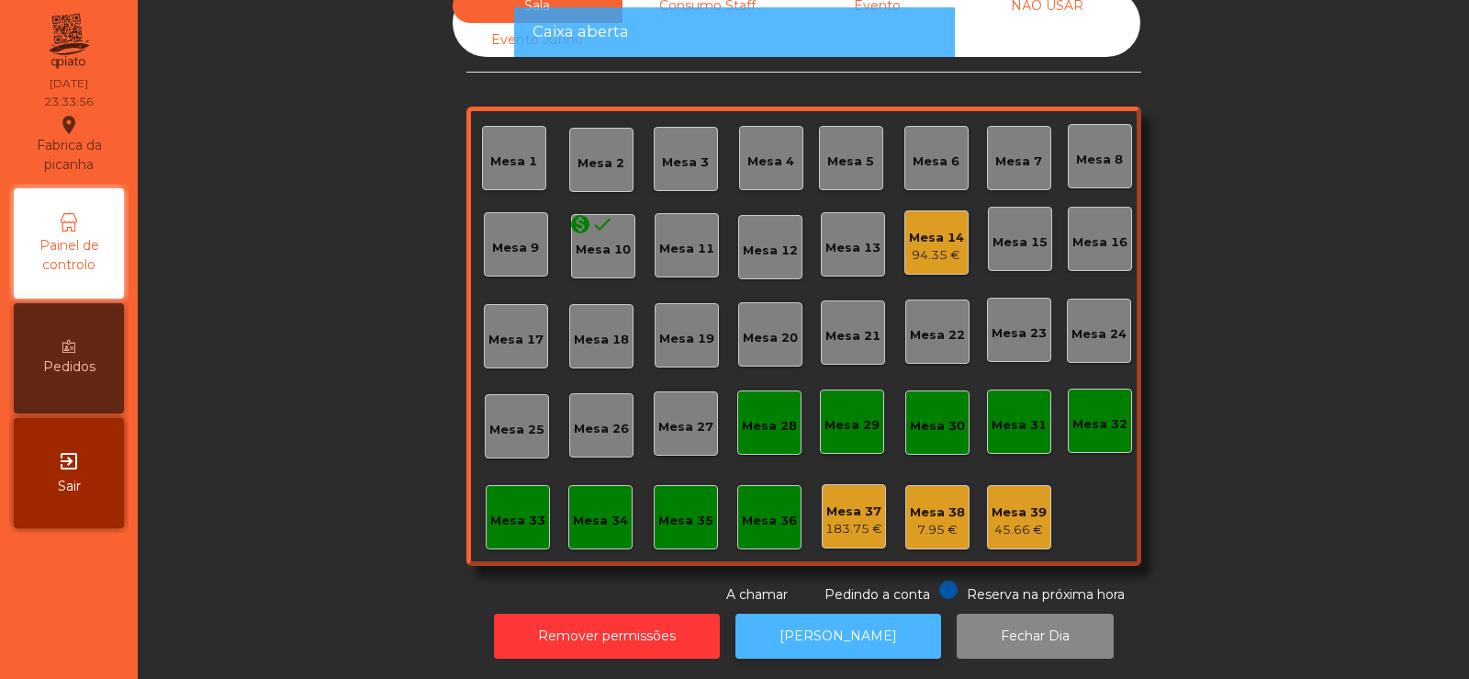
click at [818, 630] on button "[PERSON_NAME]" at bounding box center [839, 635] width 206 height 45
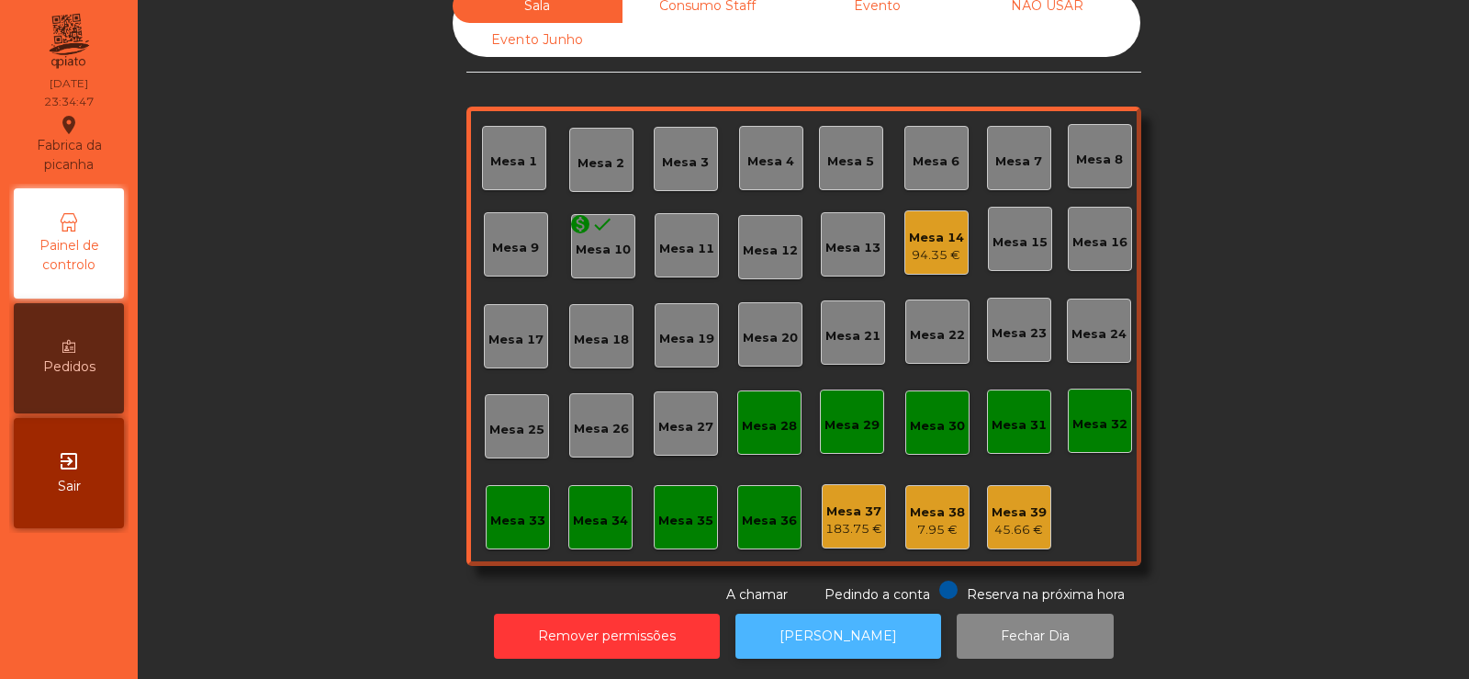
scroll to position [0, 0]
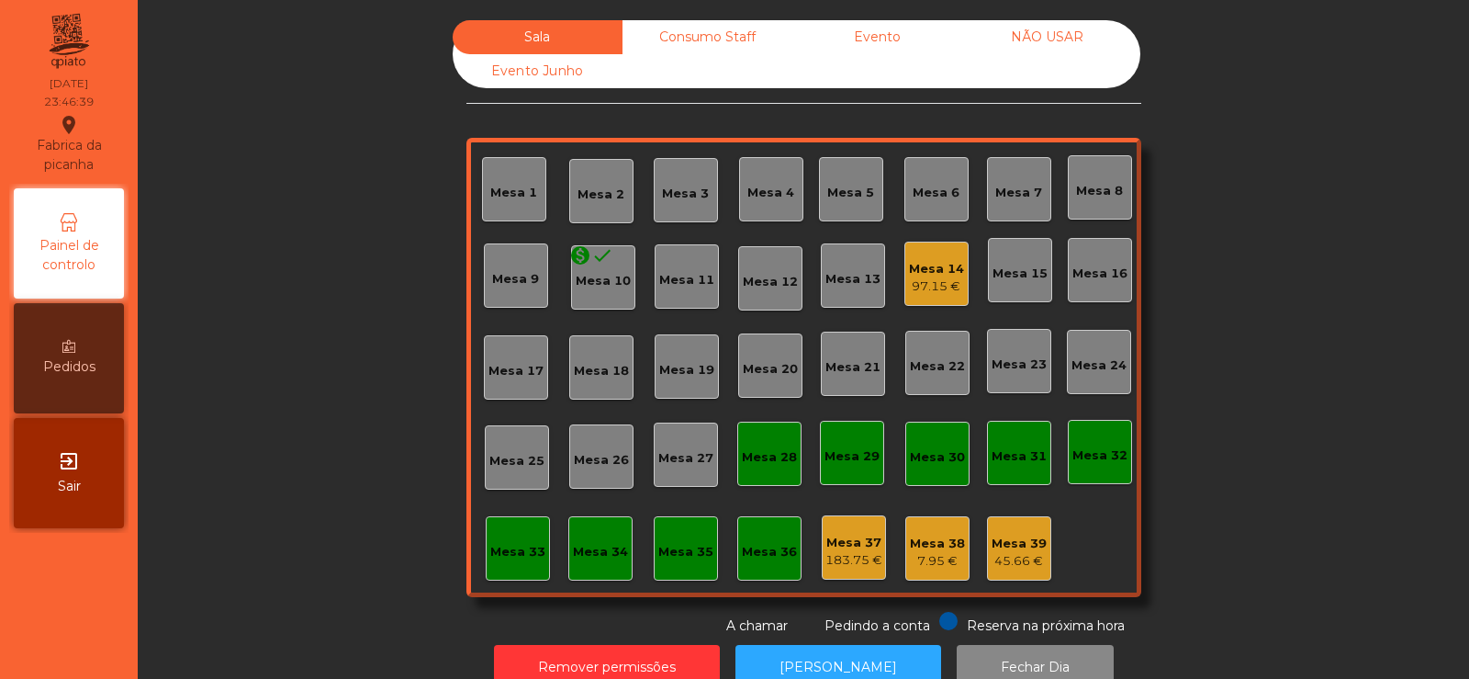
click at [928, 287] on div "97.15 €" at bounding box center [936, 286] width 55 height 18
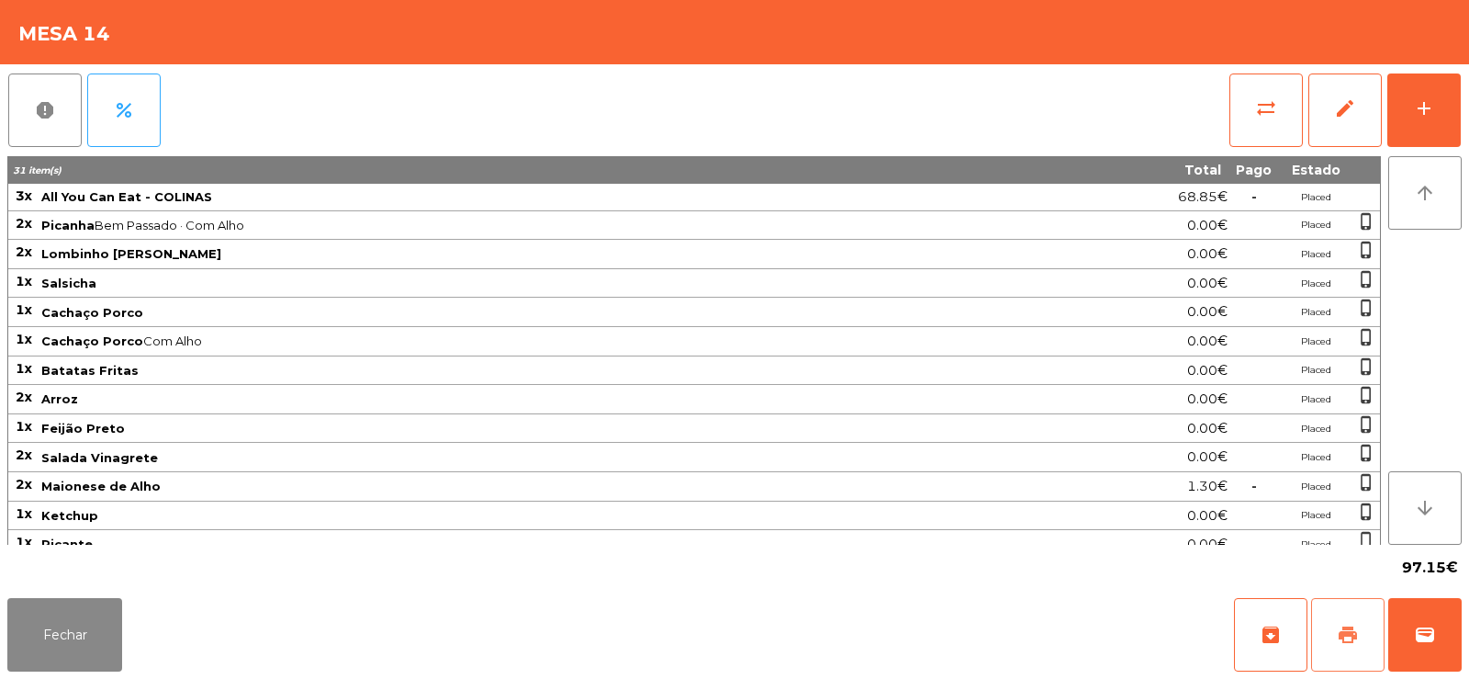
click at [1354, 632] on span "print" at bounding box center [1348, 635] width 22 height 22
click at [1275, 117] on span "sync_alt" at bounding box center [1266, 108] width 22 height 22
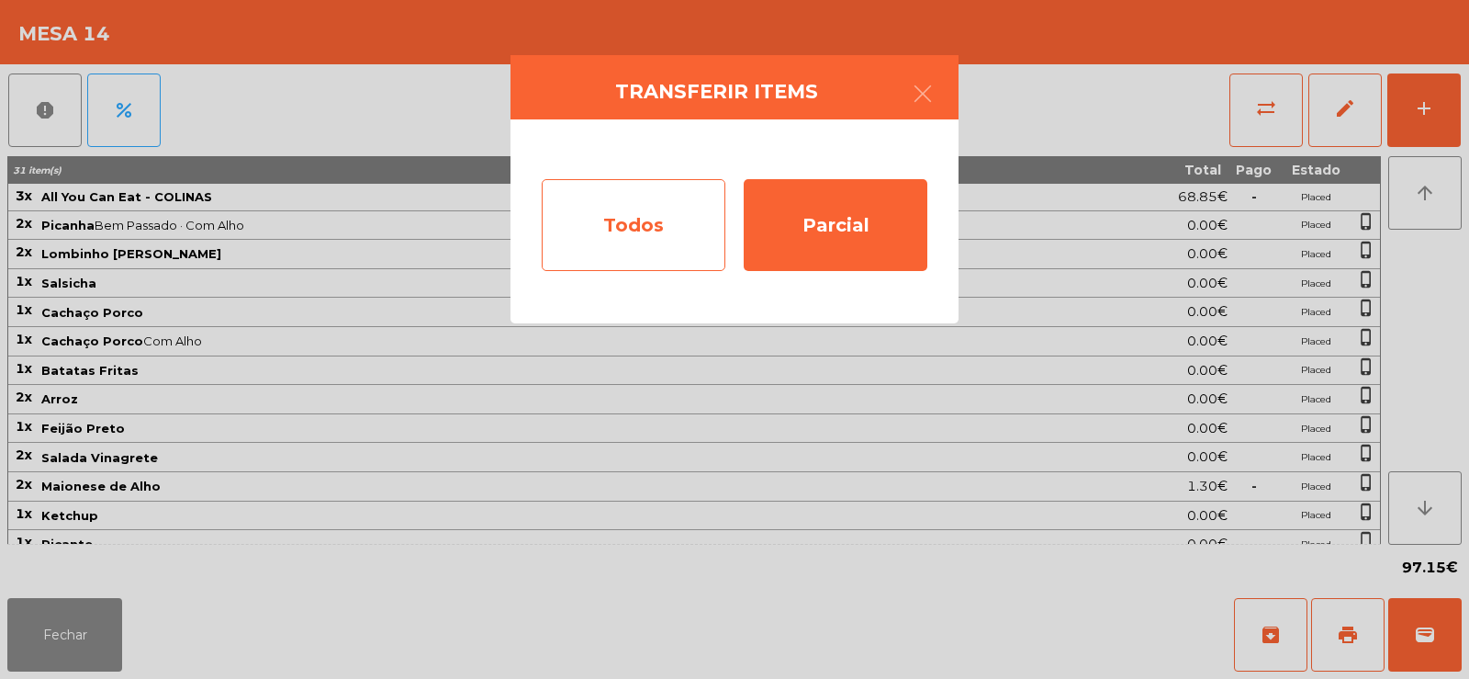
click at [645, 224] on div "Todos" at bounding box center [634, 225] width 184 height 92
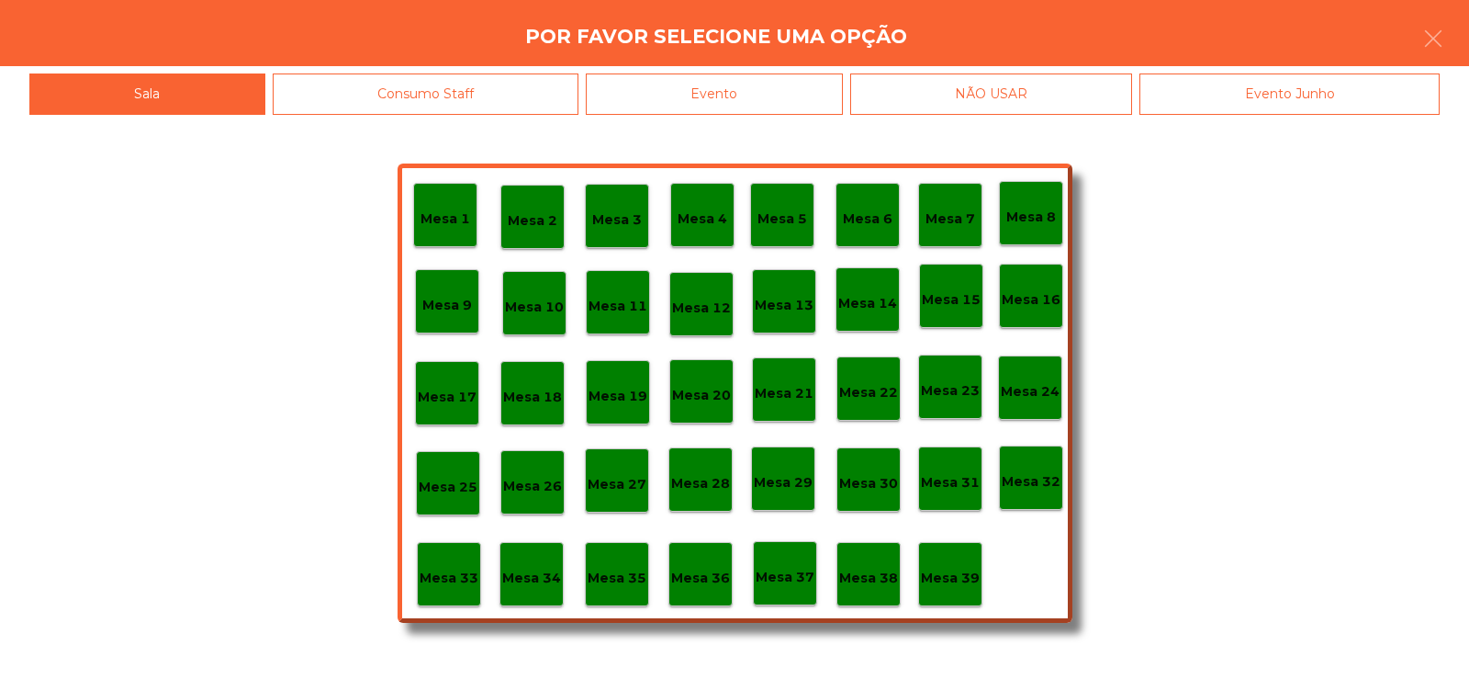
click at [756, 85] on div "Evento" at bounding box center [714, 93] width 257 height 41
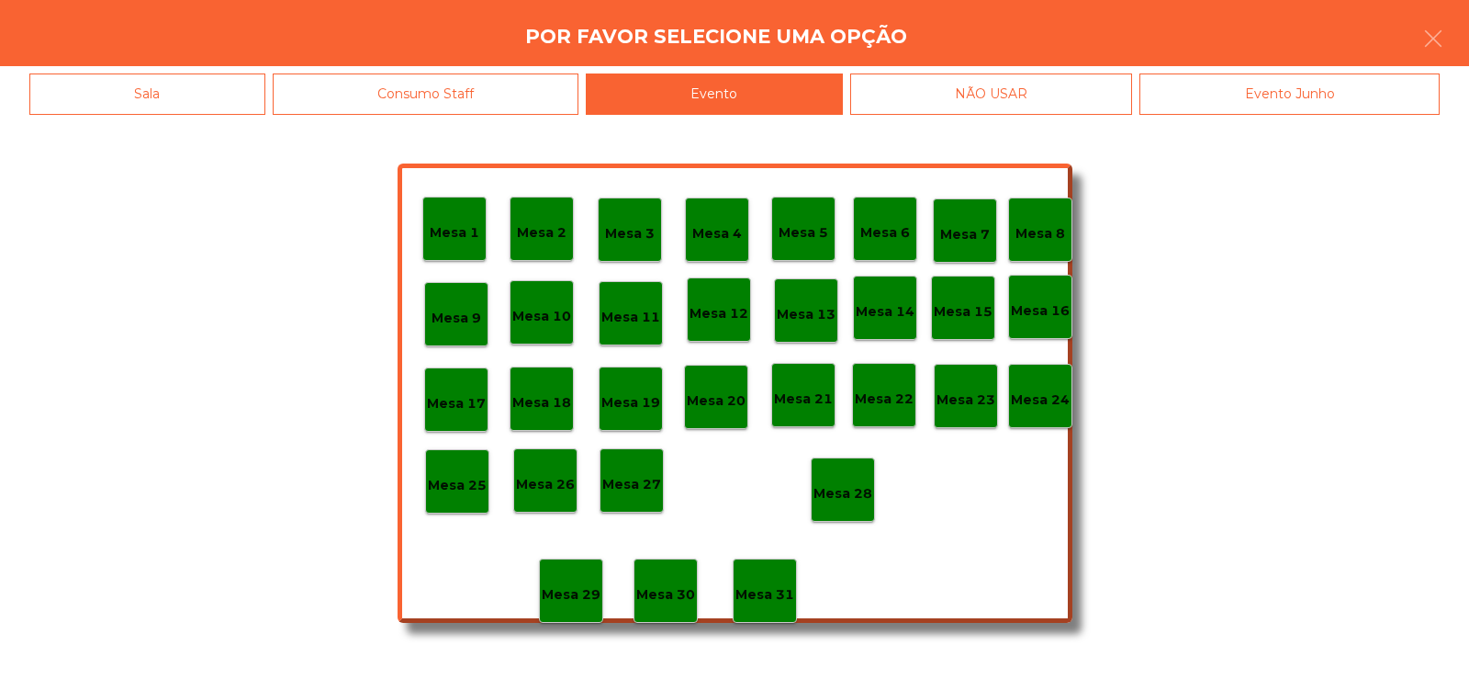
click at [858, 493] on p "Mesa 28" at bounding box center [843, 493] width 59 height 21
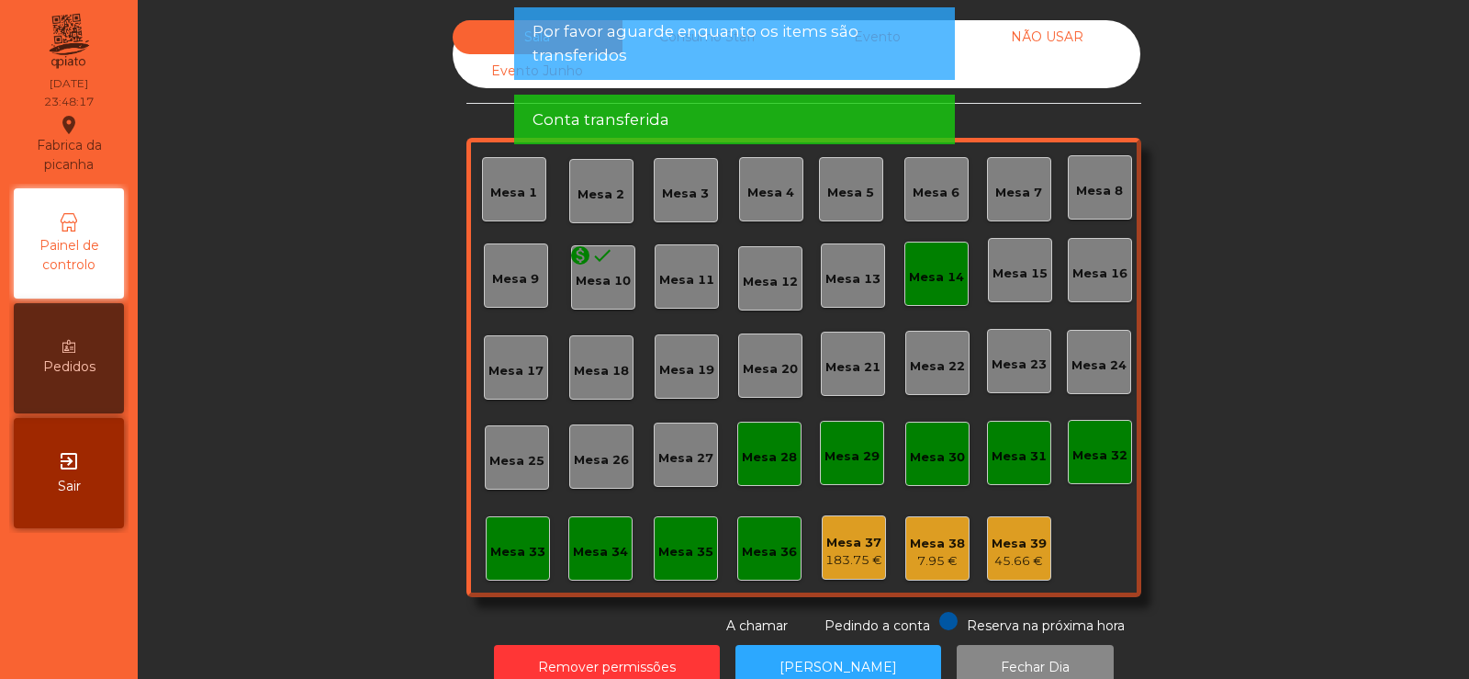
click at [939, 287] on div "Mesa 14" at bounding box center [937, 274] width 64 height 64
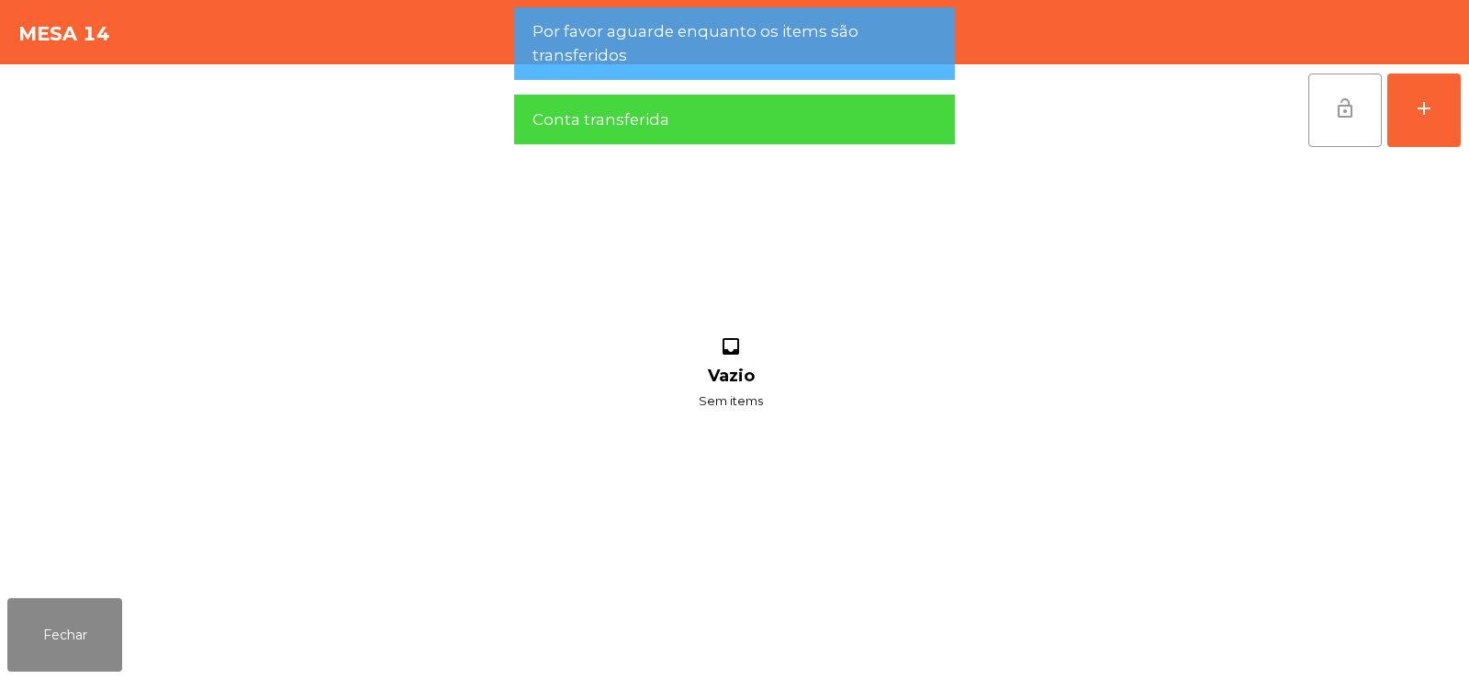
click at [1354, 78] on button "lock_open" at bounding box center [1345, 109] width 73 height 73
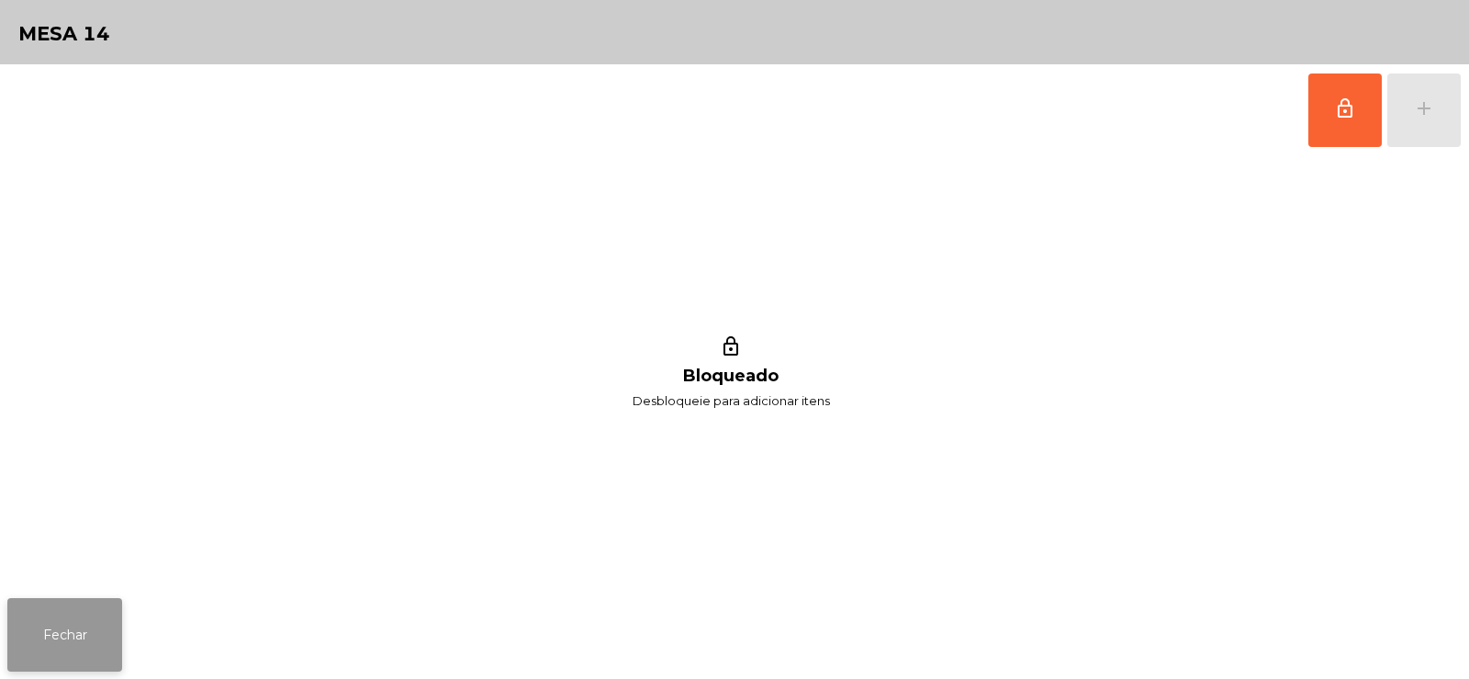
click at [44, 649] on button "Fechar" at bounding box center [64, 634] width 115 height 73
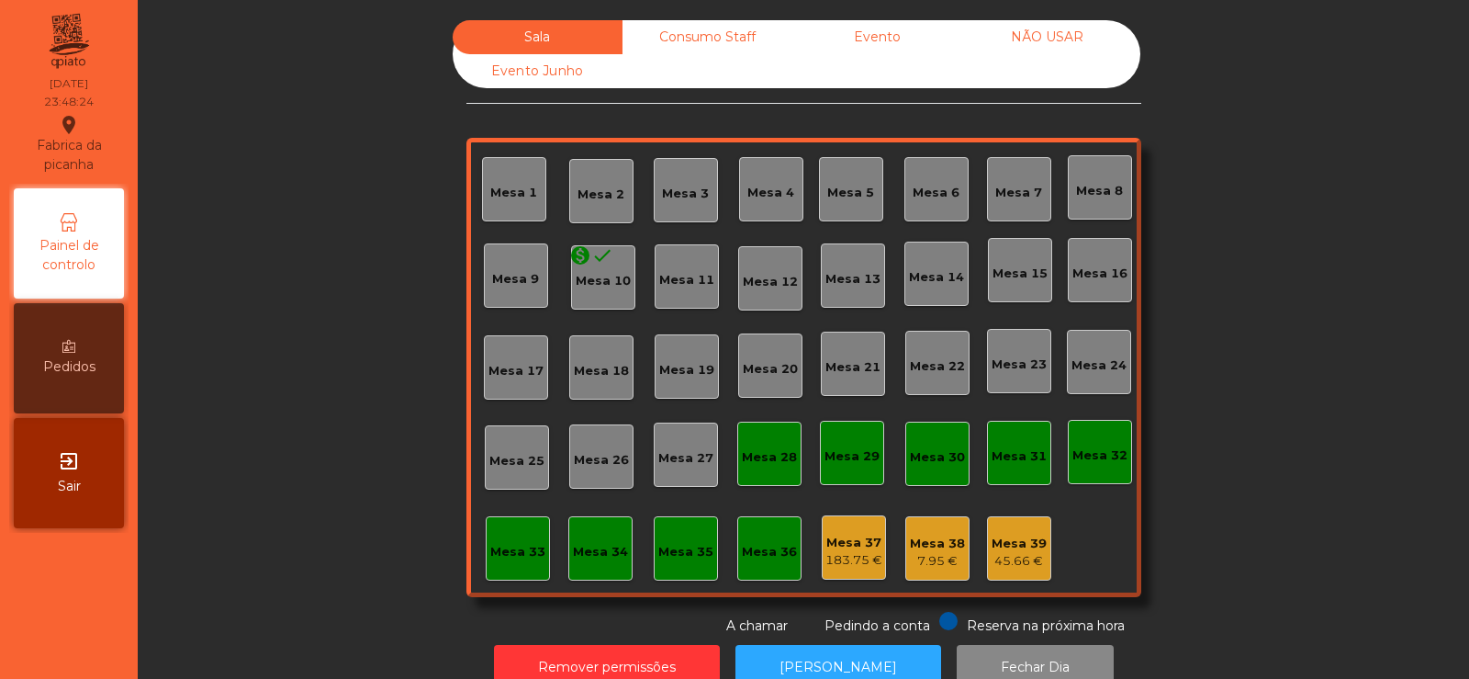
click at [707, 34] on div "Consumo Staff" at bounding box center [708, 37] width 170 height 34
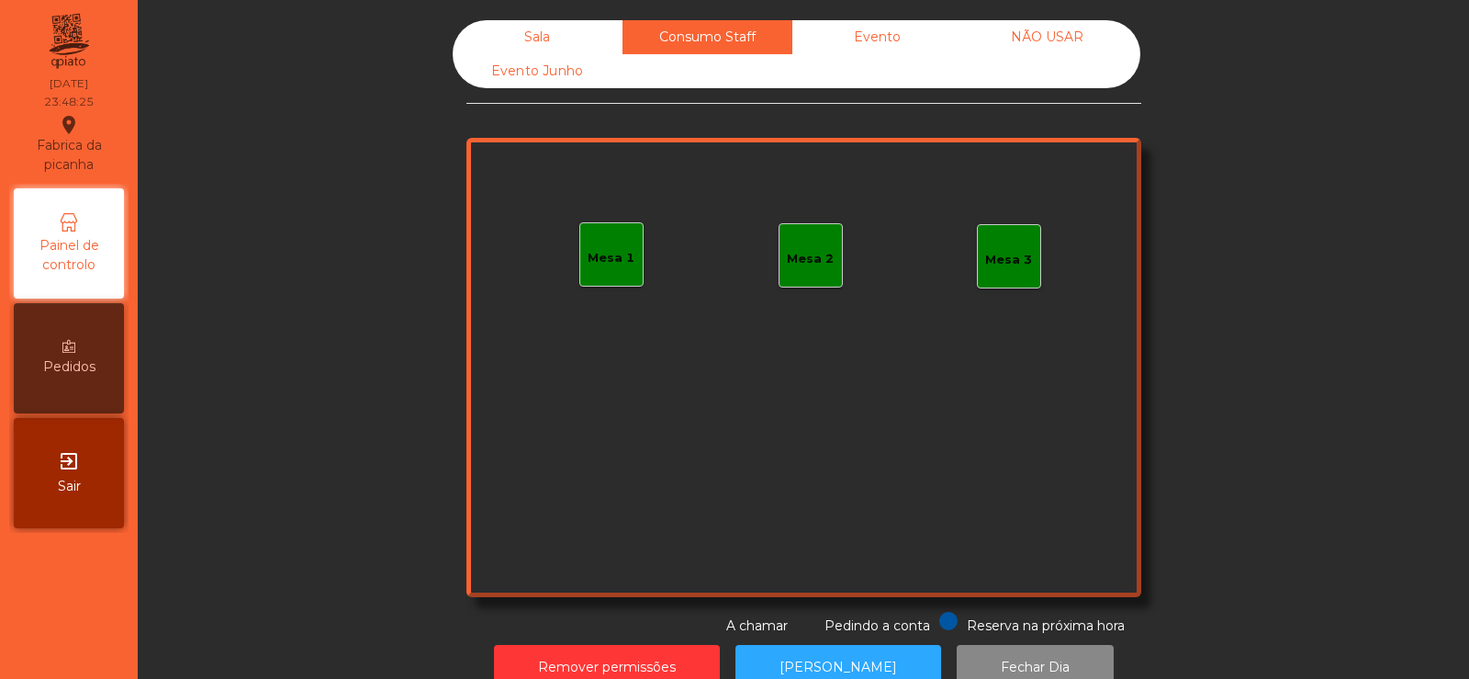
click at [883, 39] on div "Evento" at bounding box center [877, 37] width 170 height 34
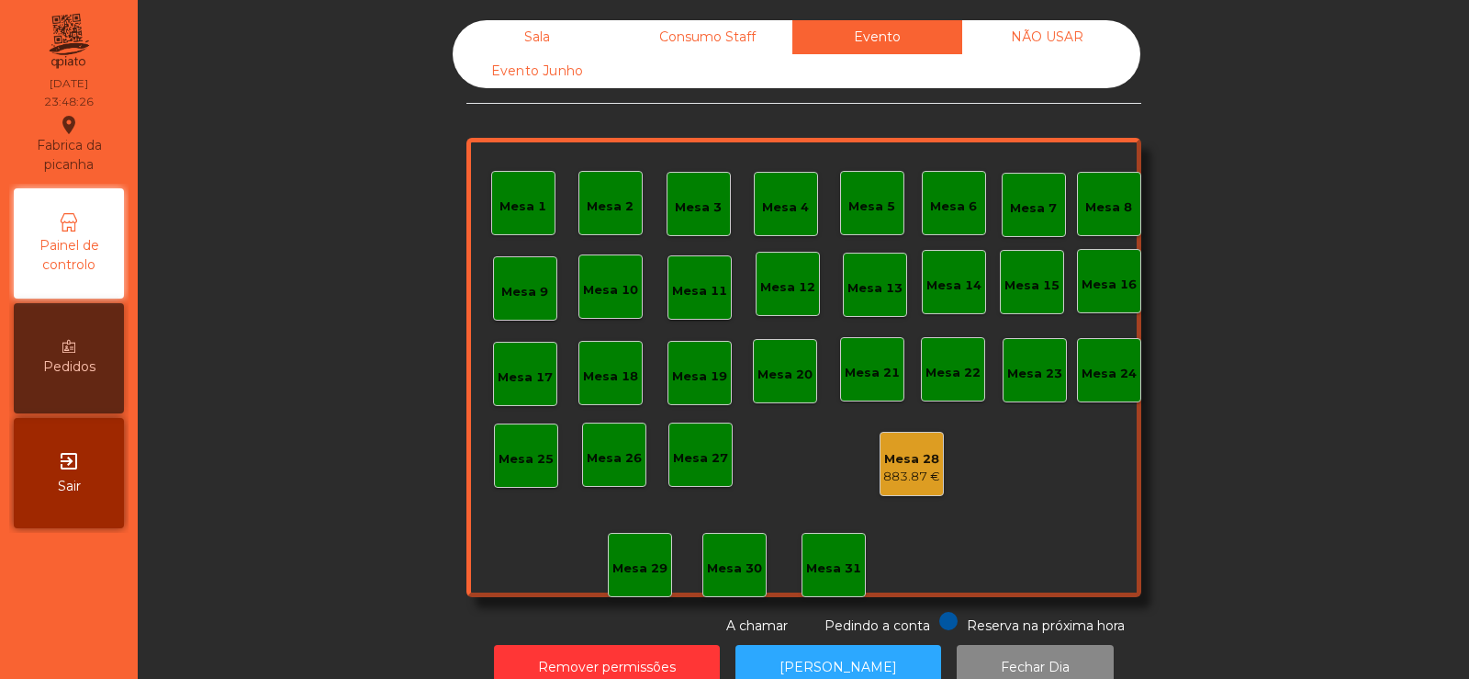
click at [1047, 27] on div "NÃO USAR" at bounding box center [1047, 37] width 170 height 34
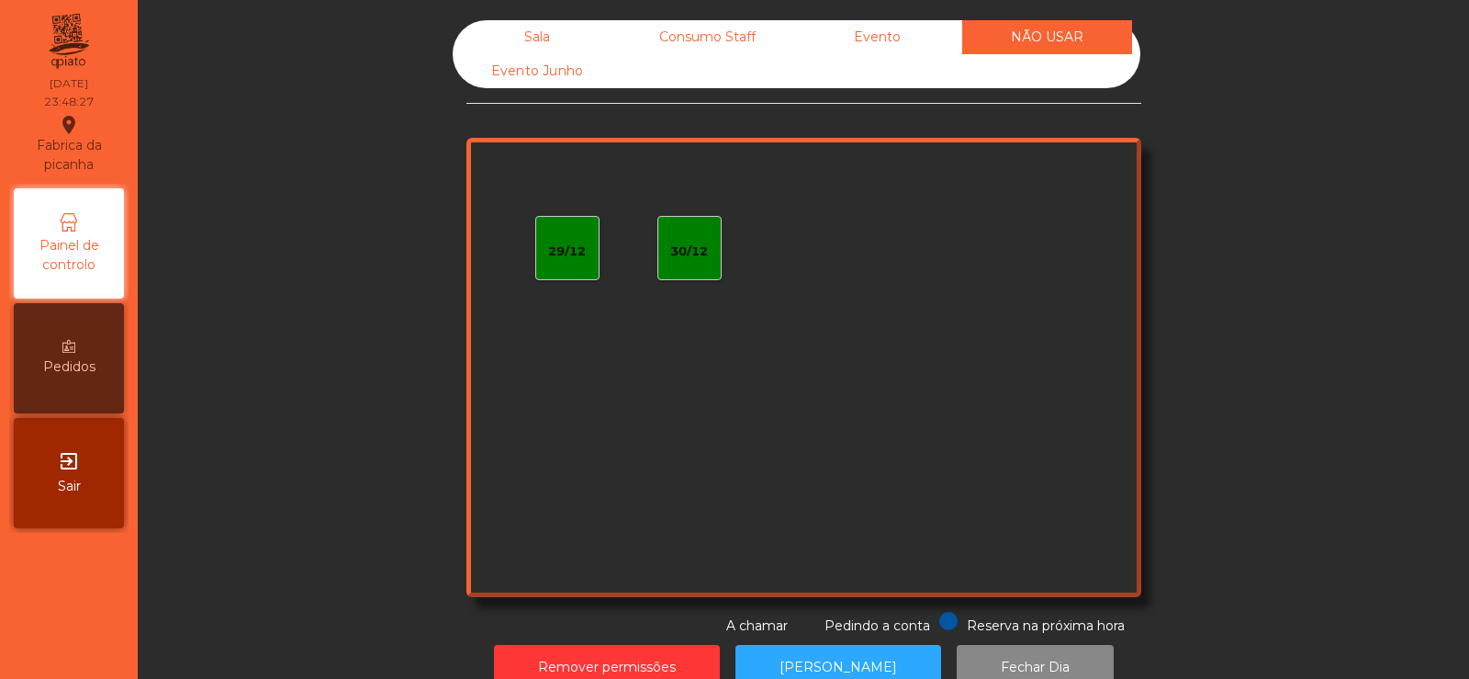
click at [528, 29] on div "Sala" at bounding box center [538, 37] width 170 height 34
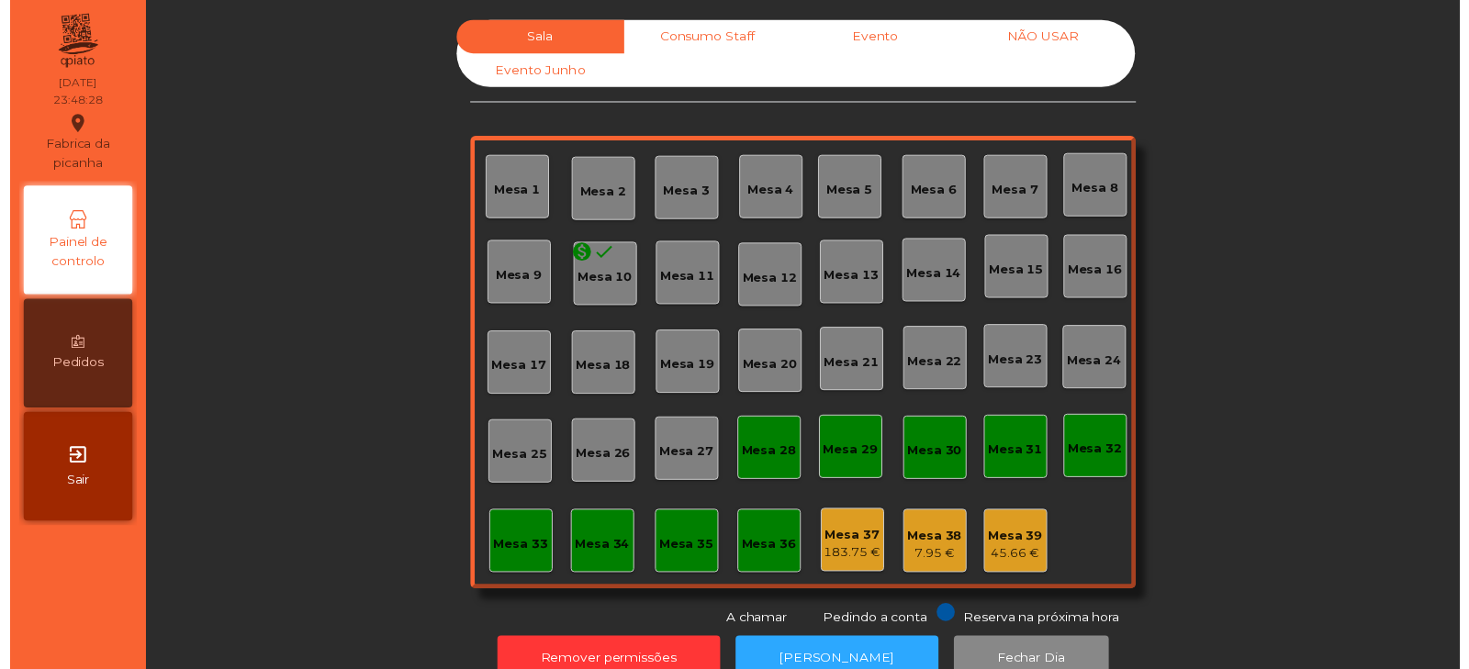
scroll to position [45, 0]
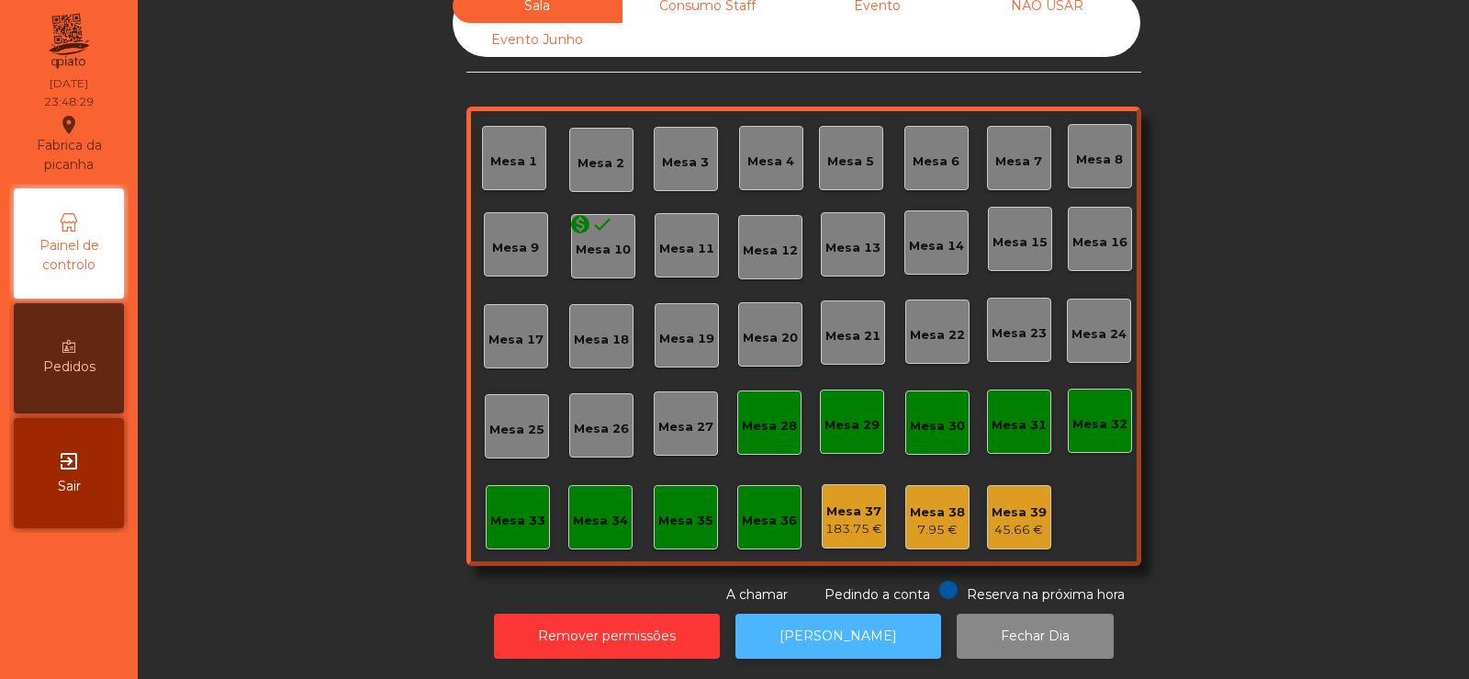
click at [853, 624] on button "[PERSON_NAME]" at bounding box center [839, 635] width 206 height 45
click at [826, 639] on button "[PERSON_NAME]" at bounding box center [839, 635] width 206 height 45
click at [808, 615] on button "[PERSON_NAME]" at bounding box center [839, 635] width 206 height 45
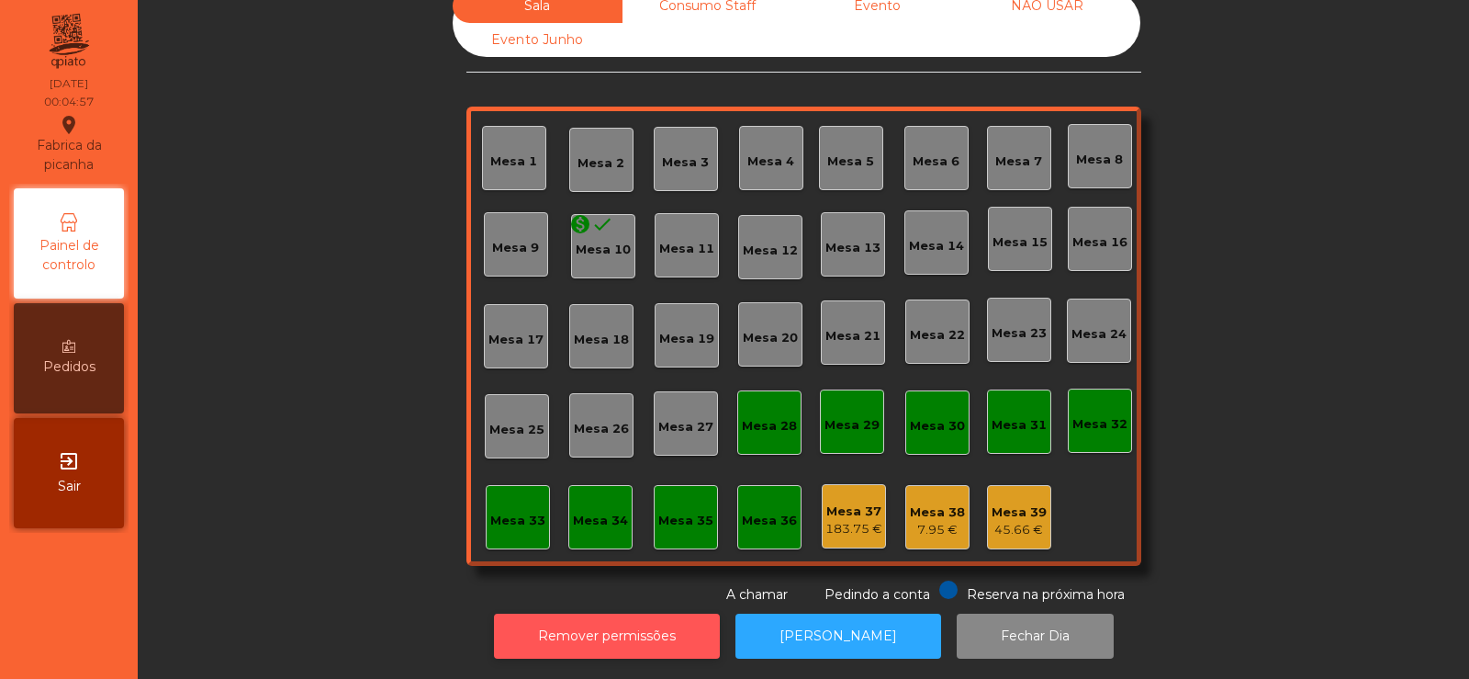
click at [646, 630] on button "Remover permissões" at bounding box center [607, 635] width 226 height 45
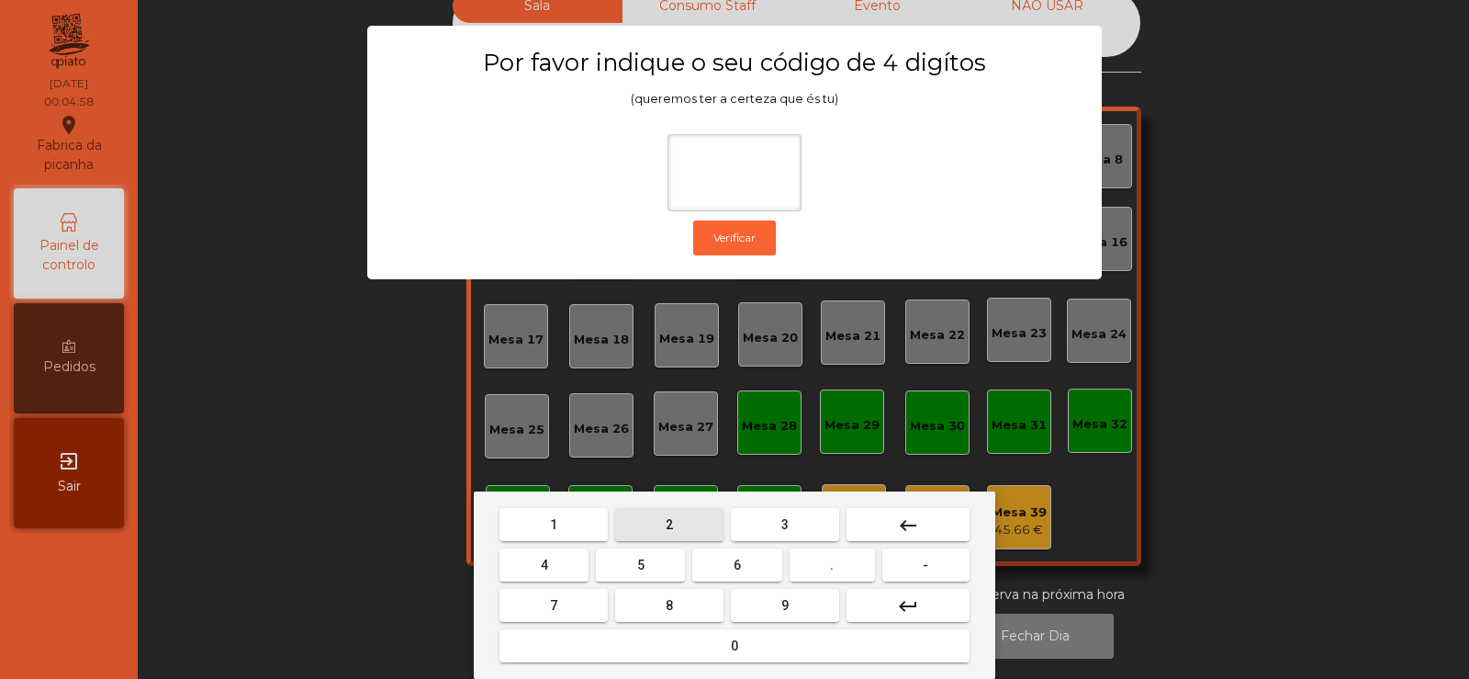
click at [669, 523] on span "2" at bounding box center [669, 524] width 7 height 15
click at [729, 553] on button "6" at bounding box center [736, 564] width 89 height 33
click at [566, 598] on button "7" at bounding box center [554, 605] width 108 height 33
click at [641, 568] on span "5" at bounding box center [640, 564] width 7 height 15
type input "****"
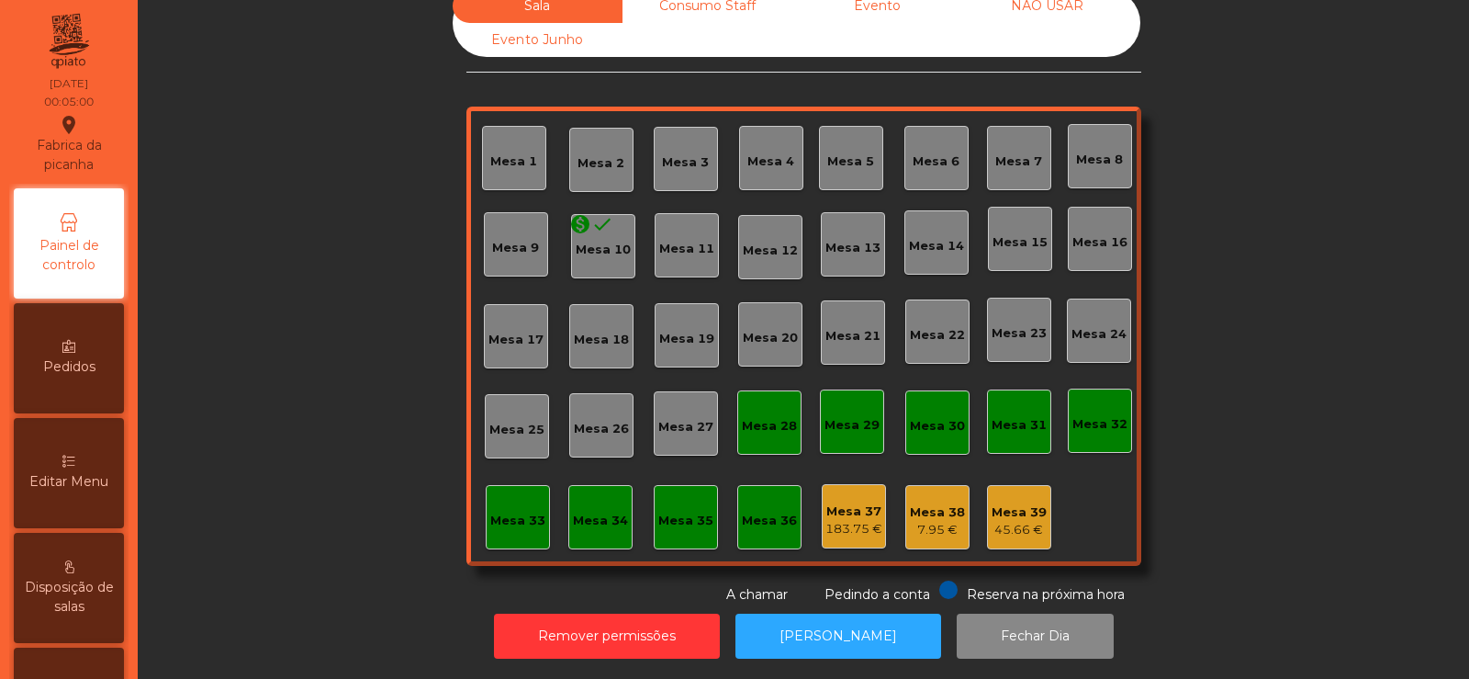
click at [844, 502] on div "Mesa 37" at bounding box center [854, 511] width 57 height 18
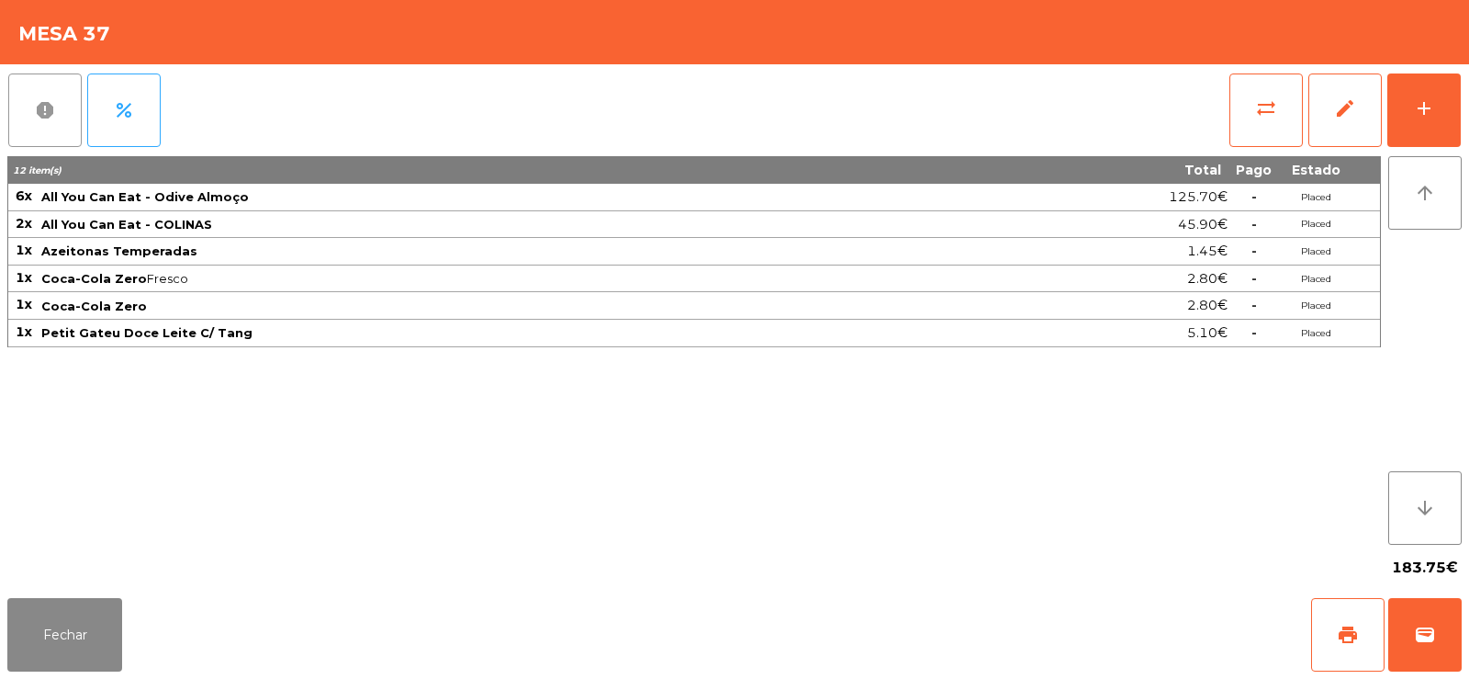
click at [62, 122] on button "report" at bounding box center [44, 109] width 73 height 73
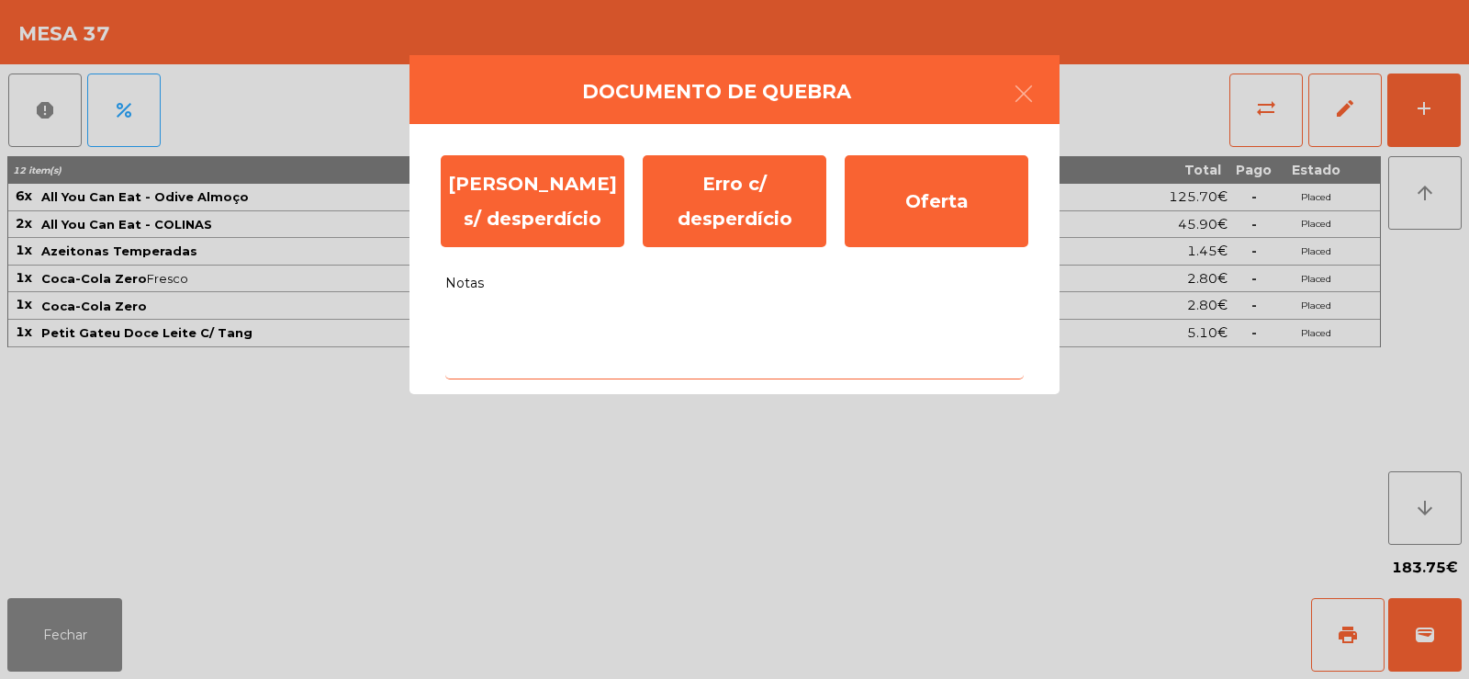
click at [505, 350] on textarea "Notas" at bounding box center [734, 341] width 579 height 76
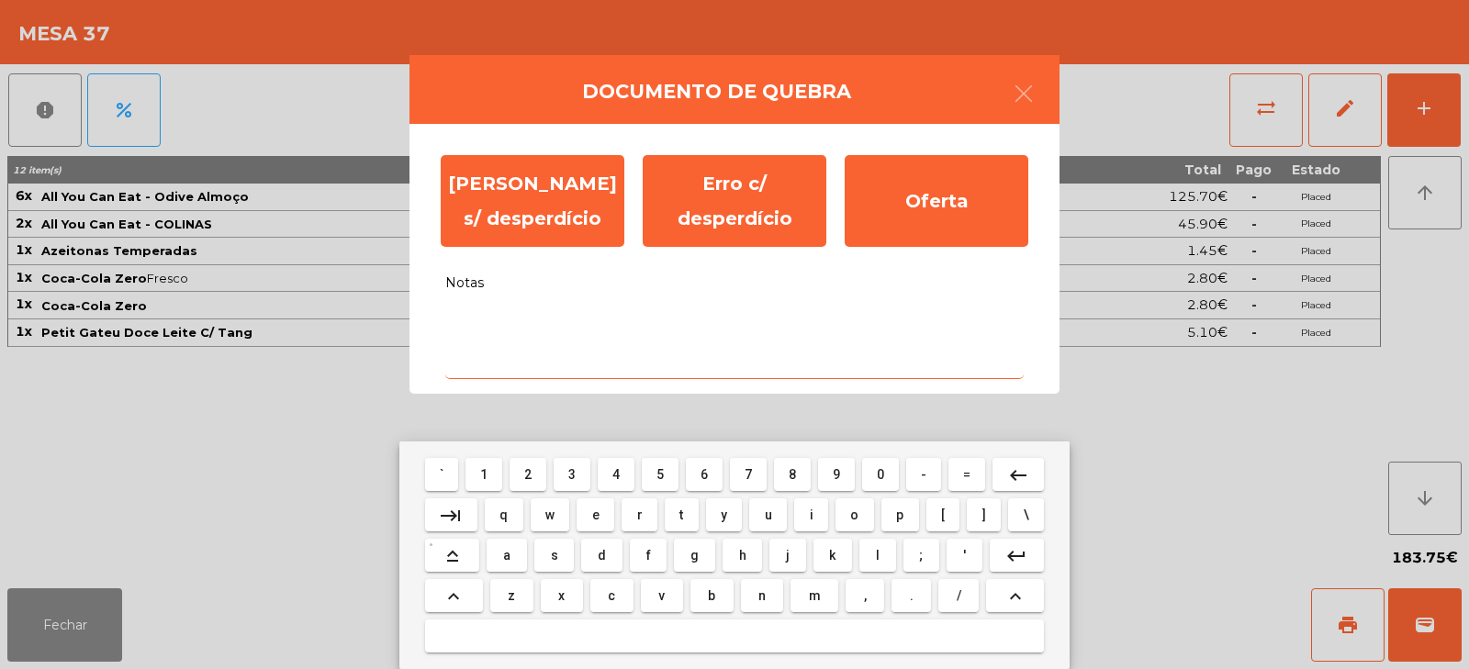
click at [532, 322] on textarea "Notas" at bounding box center [734, 341] width 579 height 76
click at [502, 358] on textarea "Notas" at bounding box center [734, 341] width 579 height 76
click at [509, 329] on textarea "Notas" at bounding box center [734, 341] width 579 height 76
click at [511, 332] on textarea "Notas" at bounding box center [734, 341] width 579 height 76
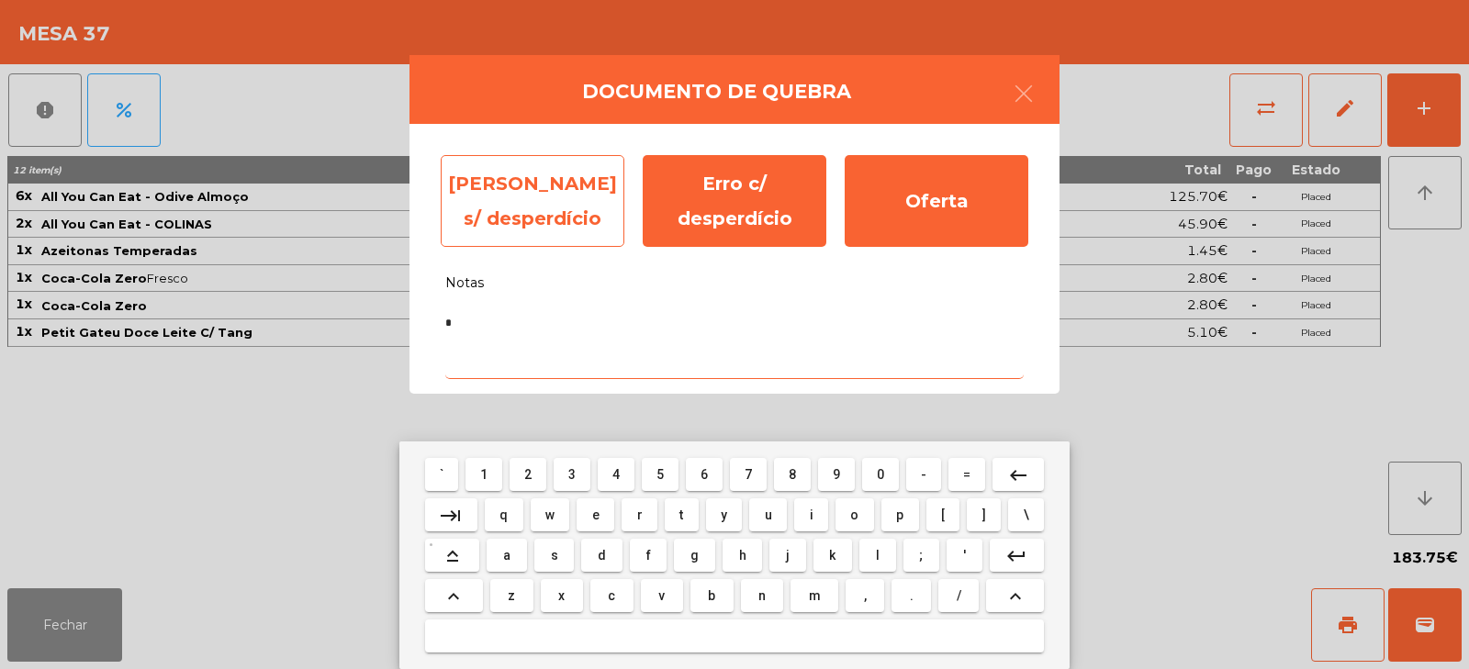
type textarea "*"
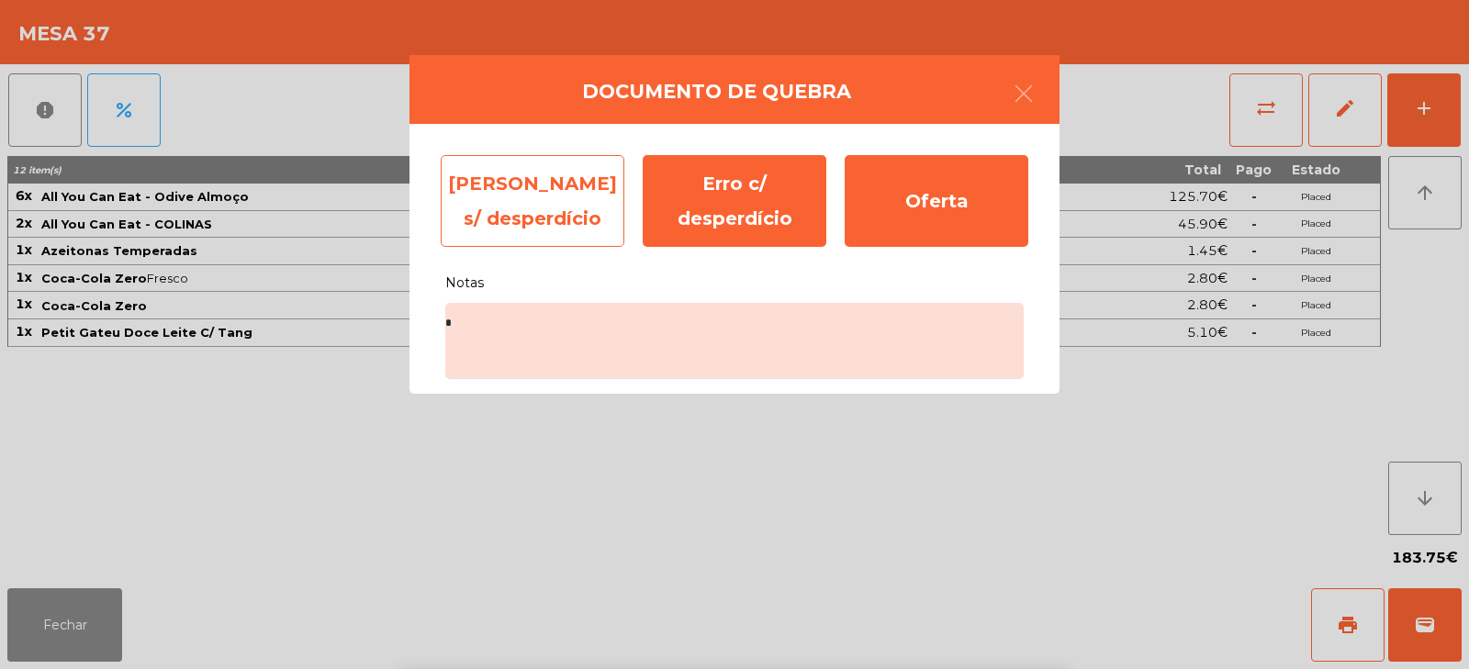
click at [518, 208] on div "Erro s/ desperdício" at bounding box center [533, 201] width 184 height 92
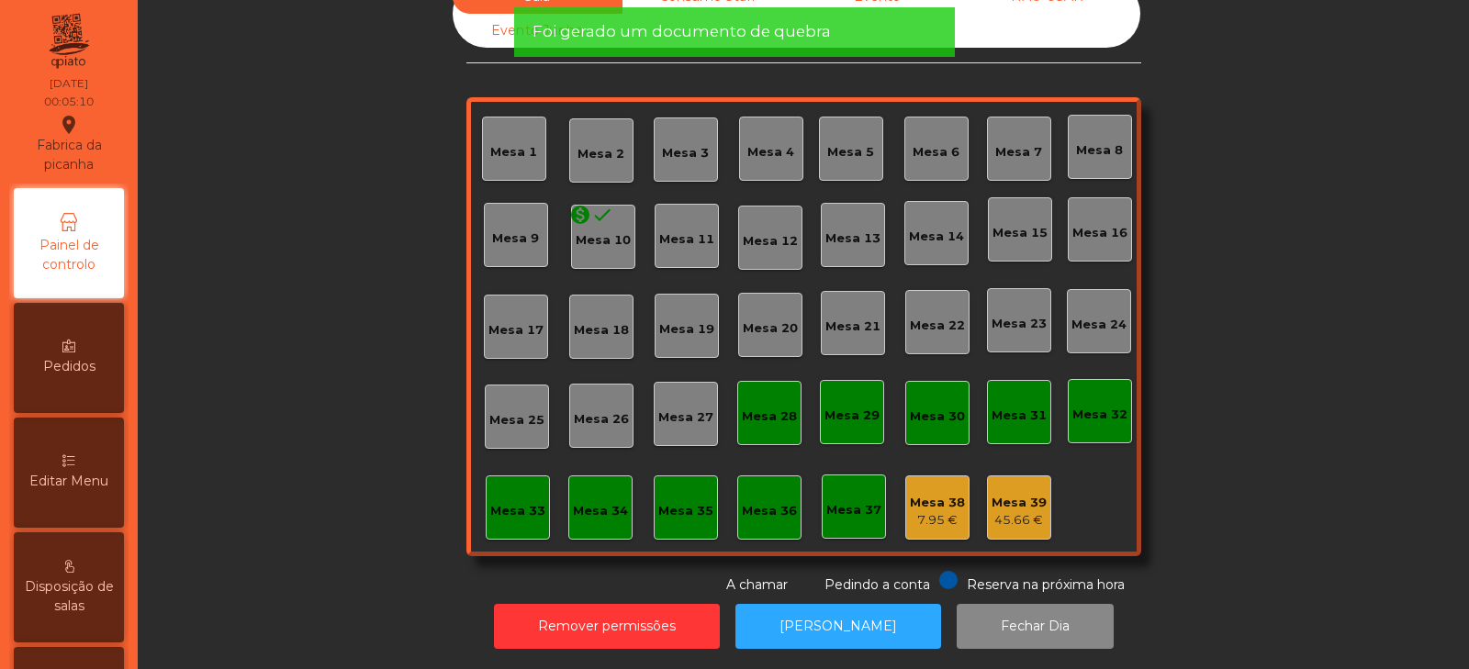
click at [921, 512] on div "7.95 €" at bounding box center [937, 520] width 55 height 18
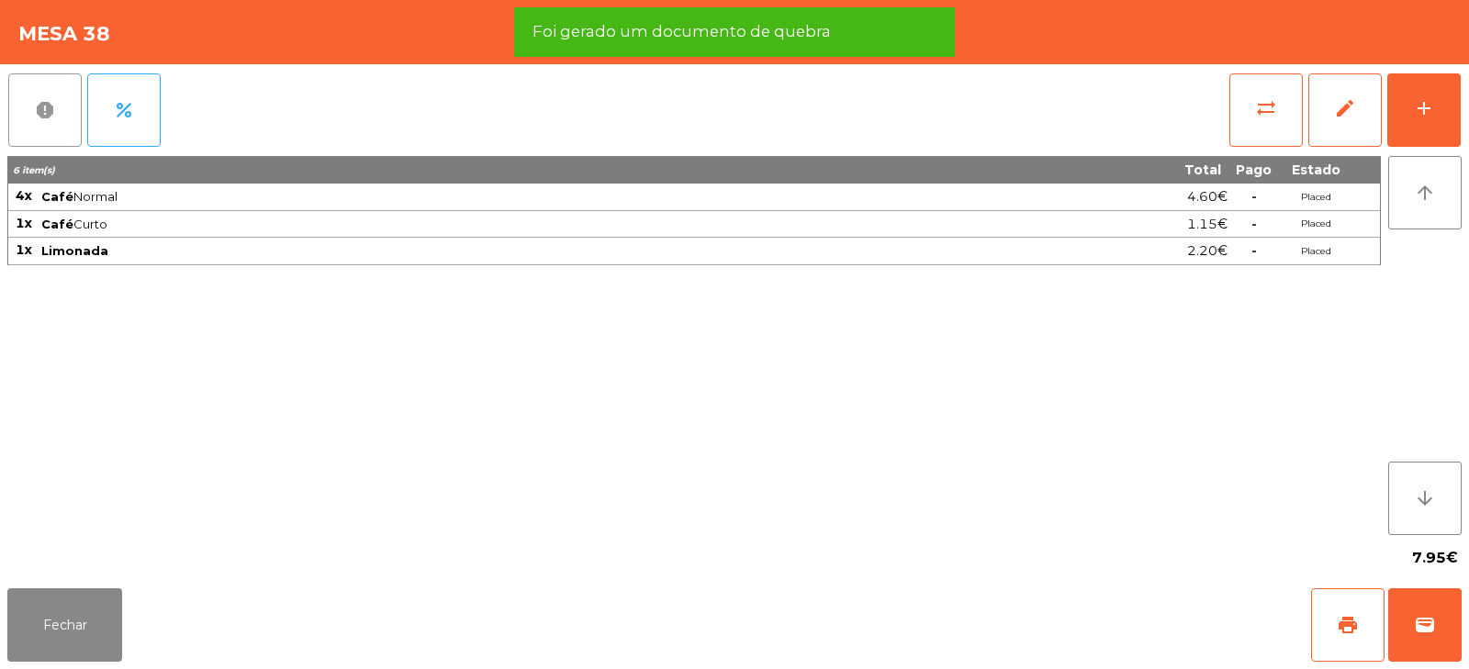
click at [65, 131] on button "report" at bounding box center [44, 109] width 73 height 73
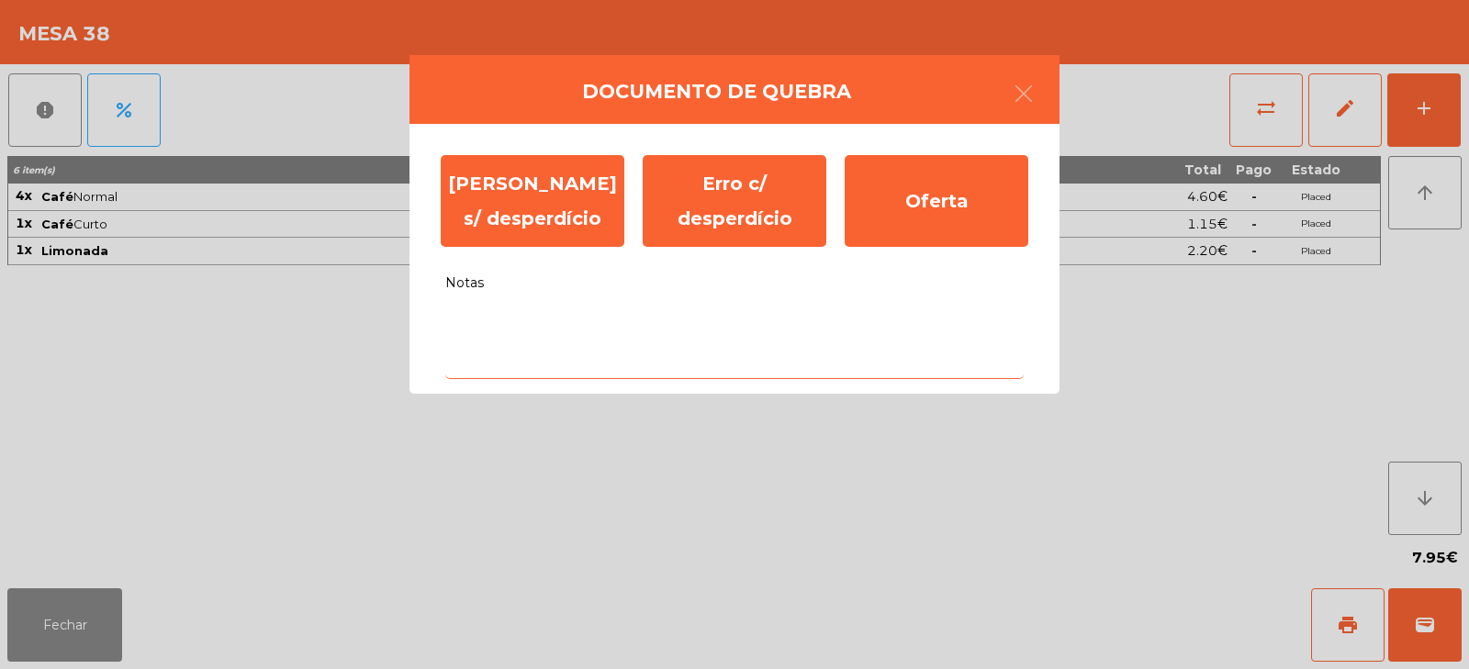
click at [638, 329] on textarea "Notas" at bounding box center [734, 341] width 579 height 76
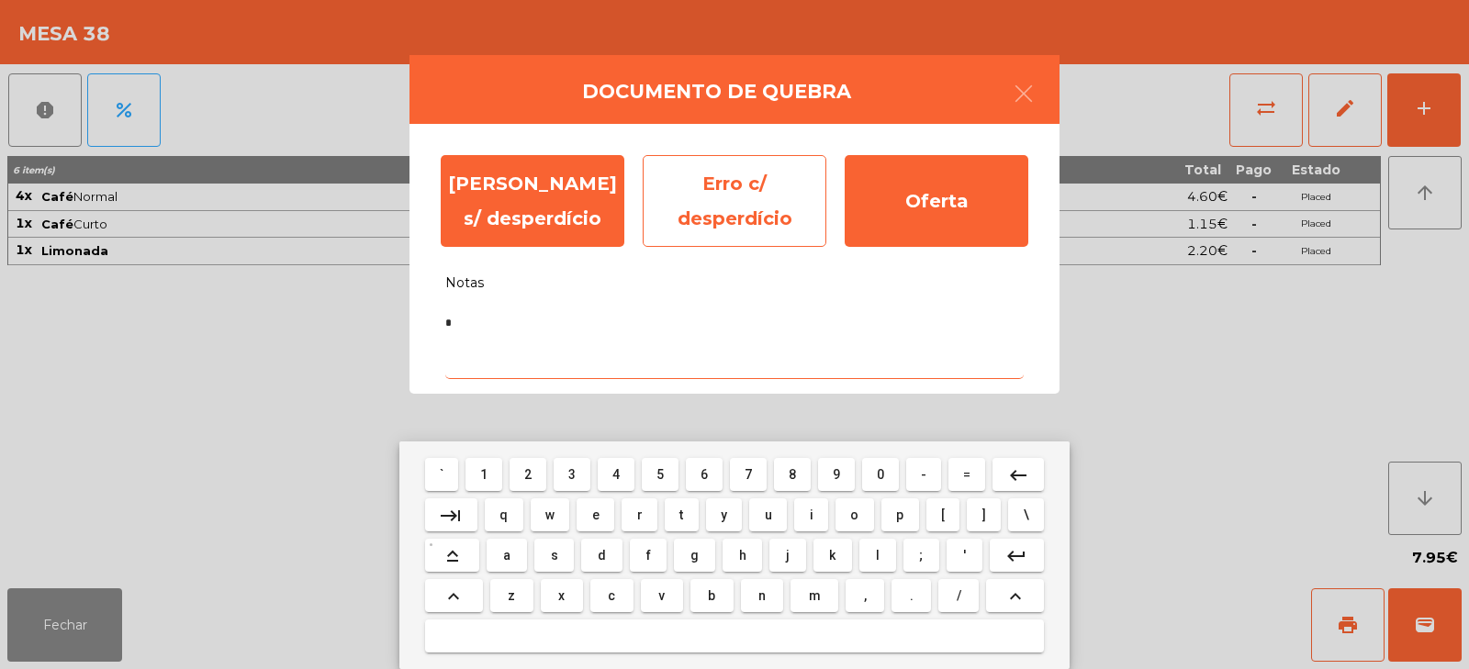
type textarea "*"
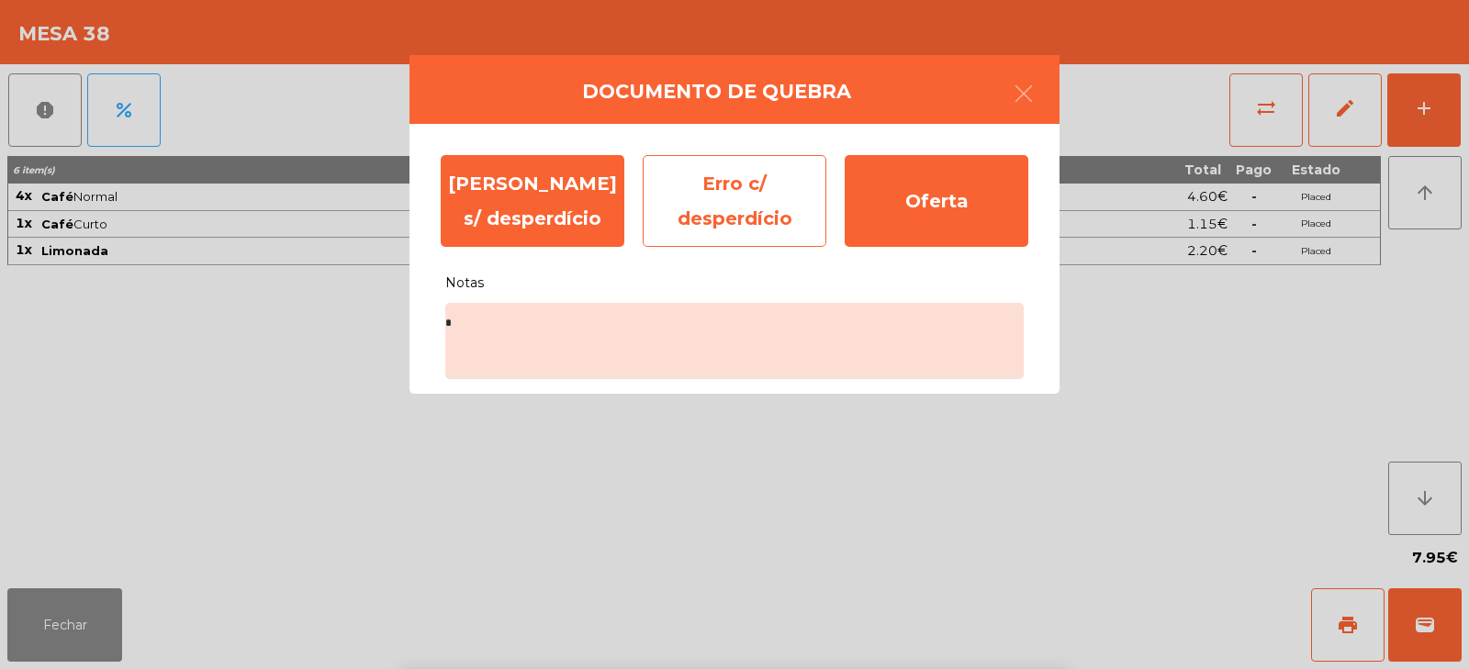
click at [713, 194] on div "Erro c/ desperdício" at bounding box center [735, 201] width 184 height 92
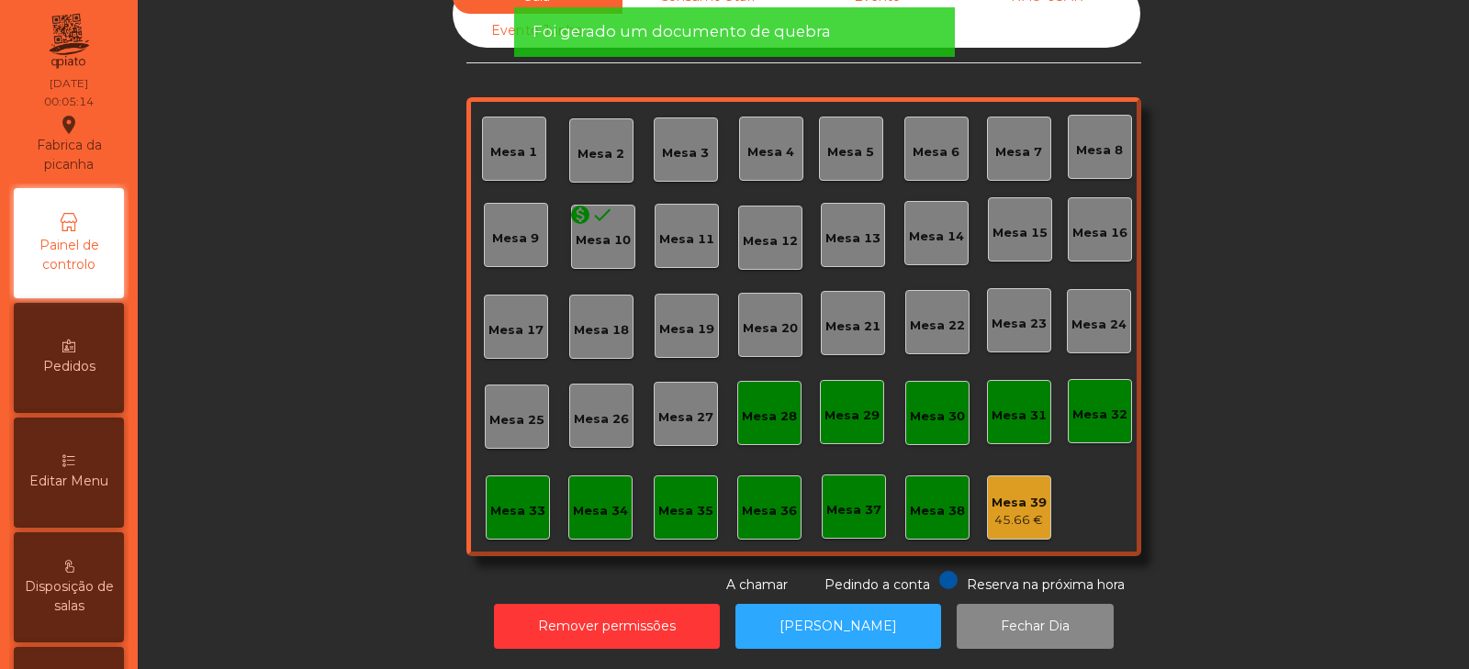
click at [1006, 499] on div "Mesa 39" at bounding box center [1019, 503] width 55 height 18
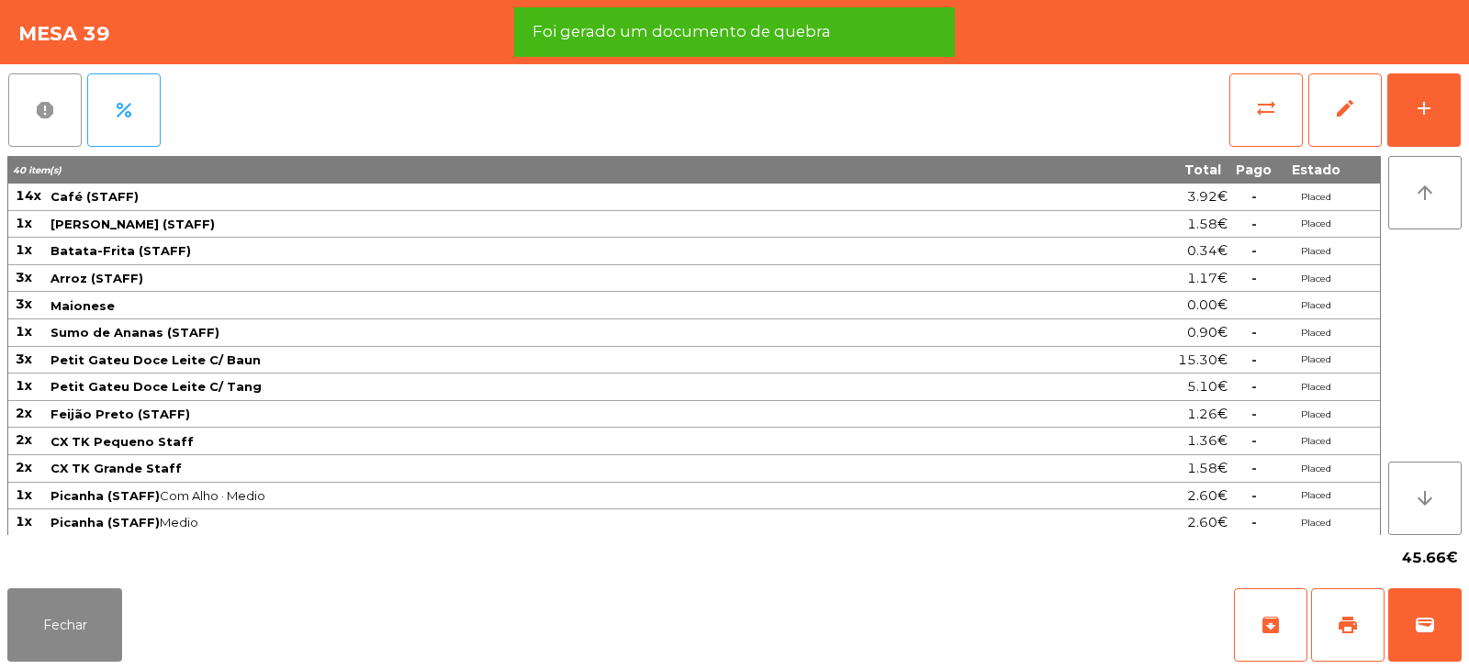
click at [44, 132] on button "report" at bounding box center [44, 109] width 73 height 73
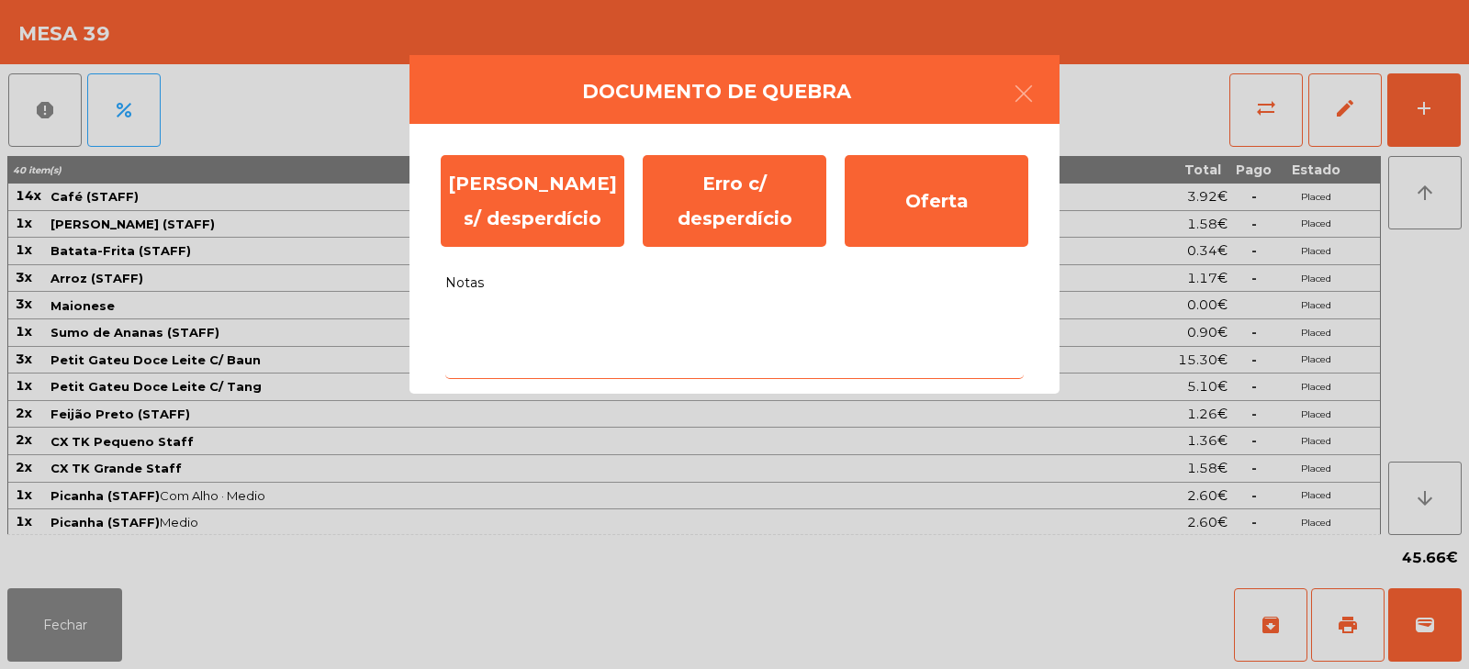
click at [729, 324] on textarea "Notas" at bounding box center [734, 341] width 579 height 76
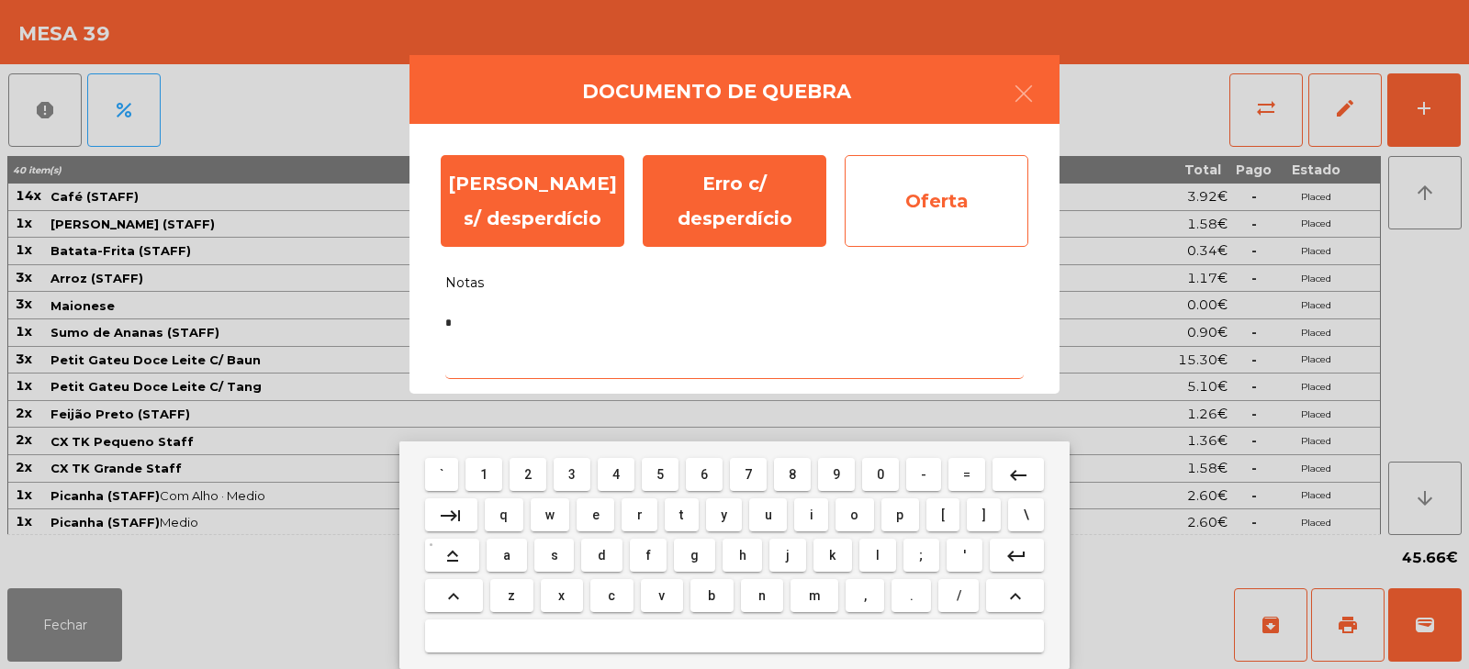
type textarea "*"
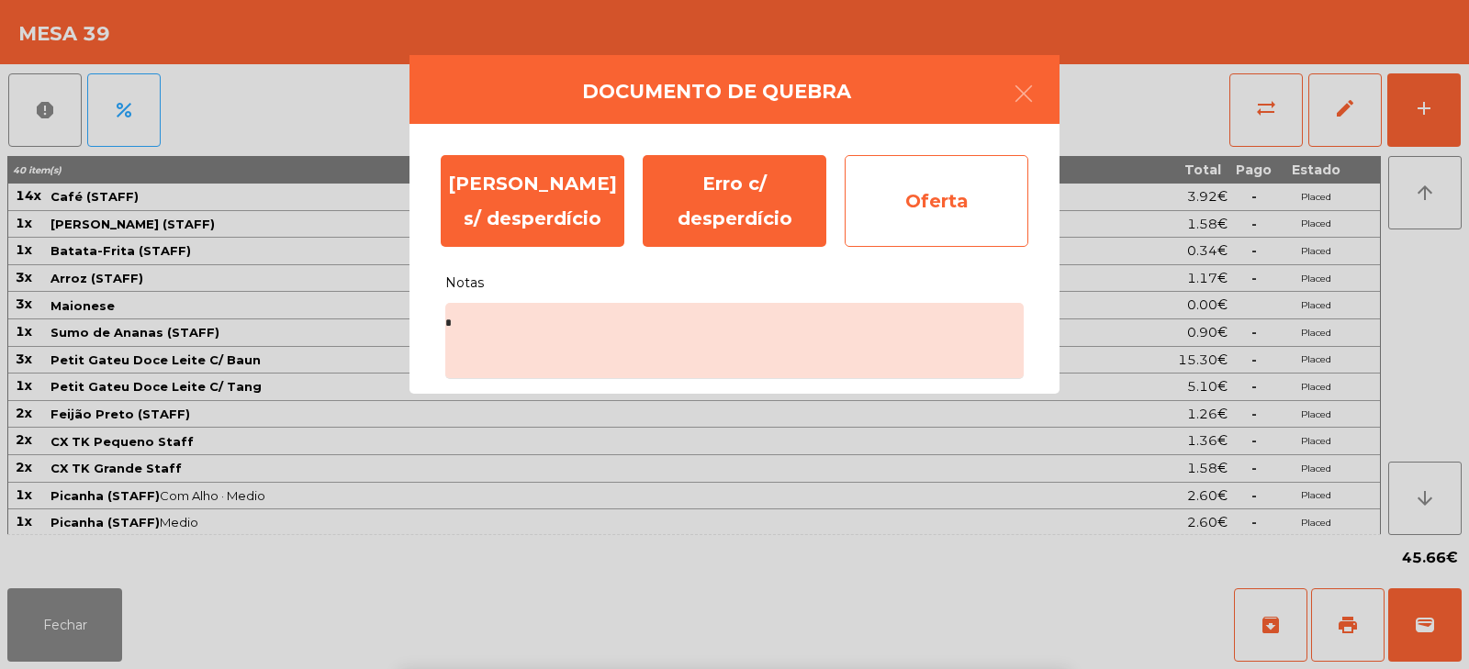
click at [889, 190] on div "Oferta" at bounding box center [937, 201] width 184 height 92
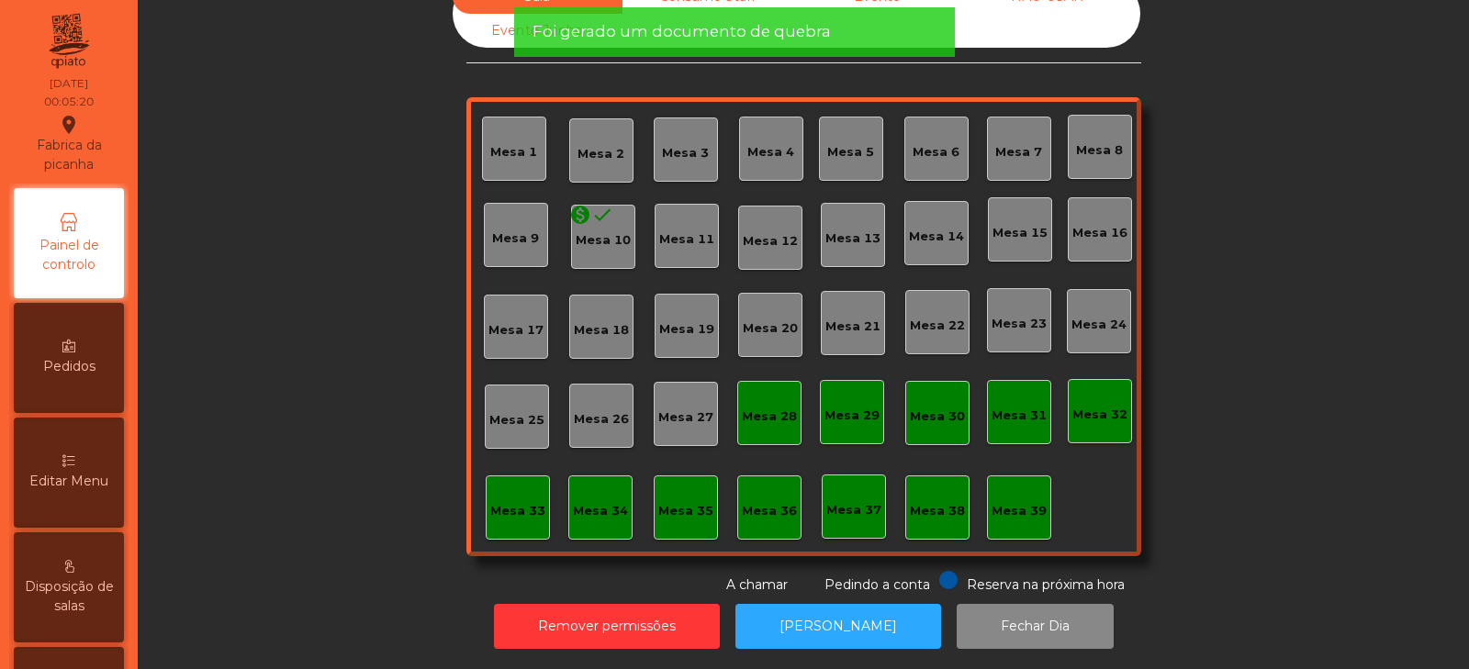
scroll to position [0, 0]
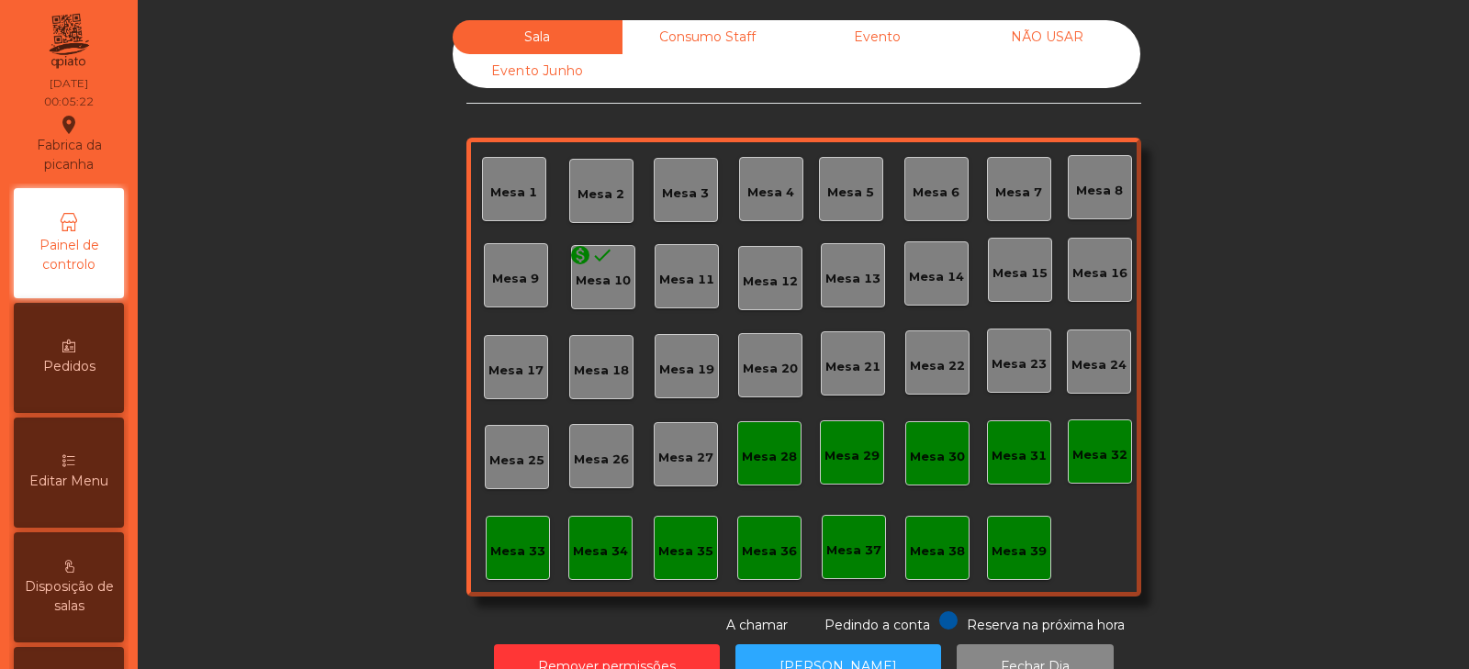
click at [681, 38] on div "Consumo Staff" at bounding box center [708, 37] width 170 height 34
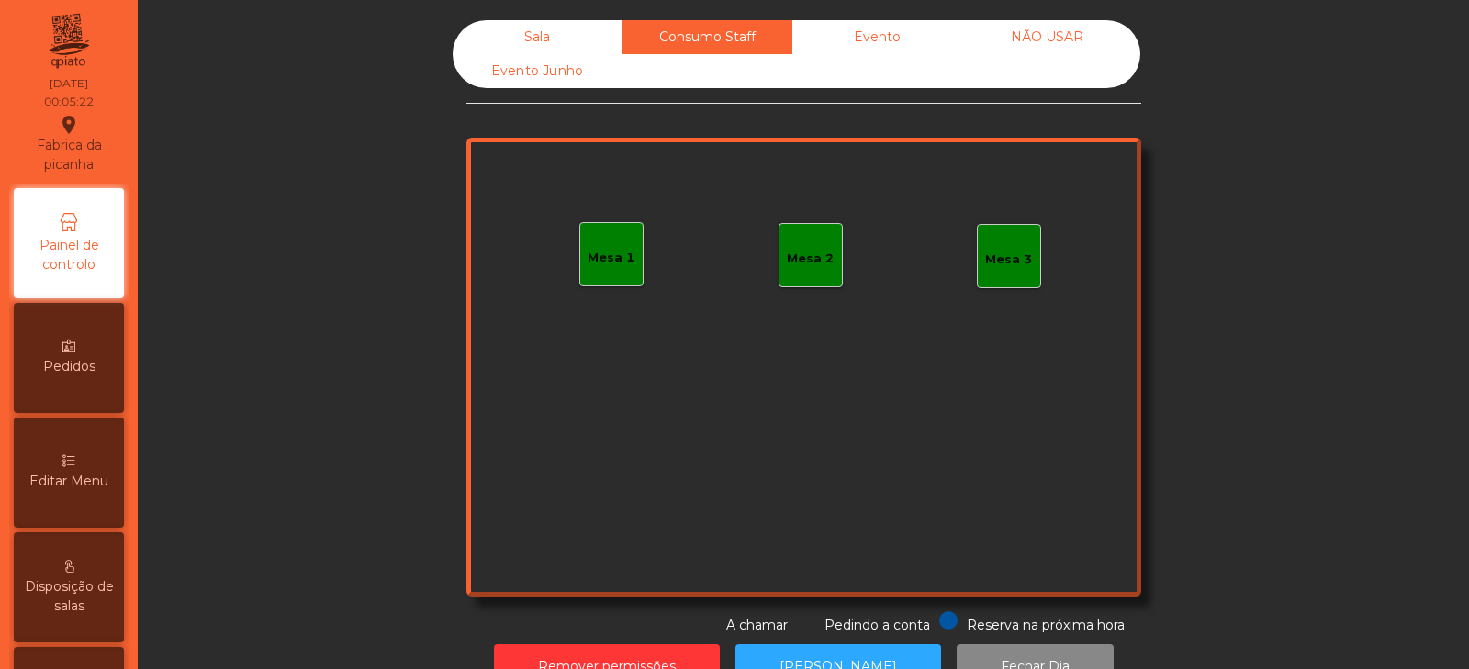
click at [866, 37] on div "Evento" at bounding box center [877, 37] width 170 height 34
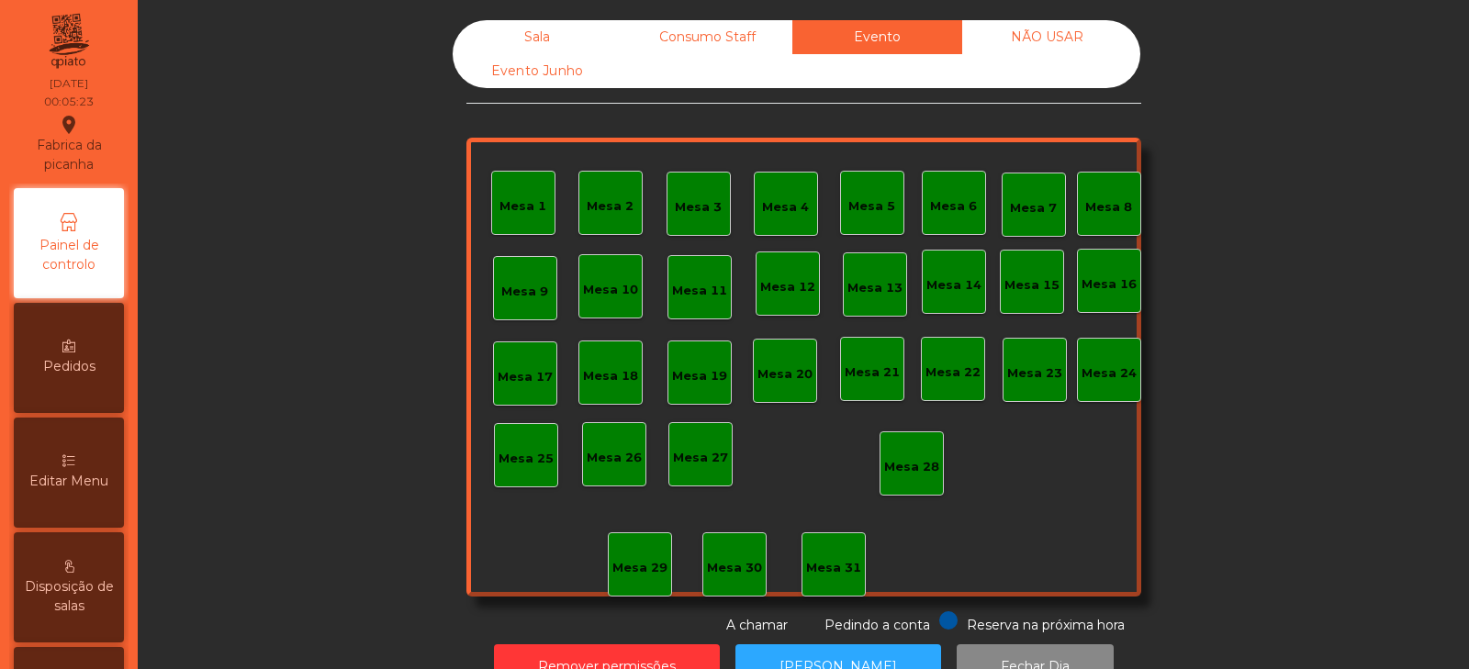
click at [1047, 23] on div "NÃO USAR" at bounding box center [1047, 37] width 170 height 34
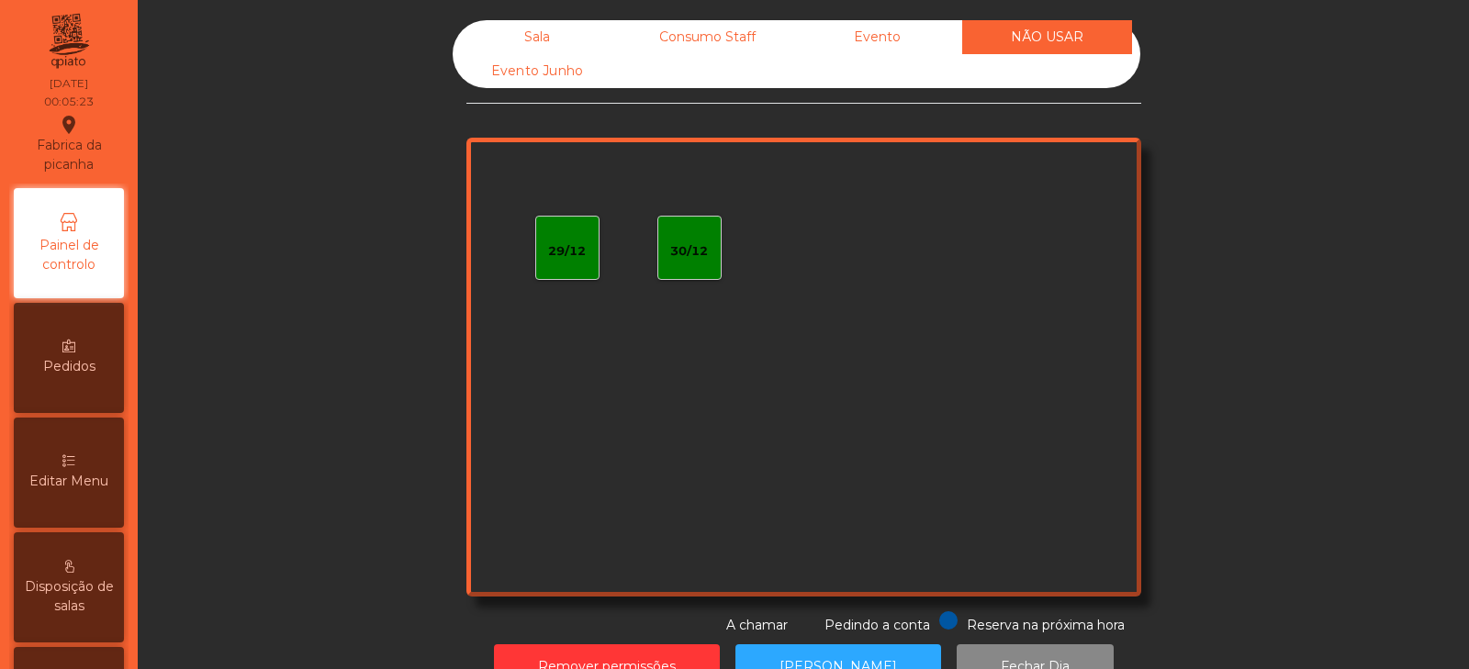
click at [531, 86] on div "Evento Junho" at bounding box center [538, 71] width 170 height 34
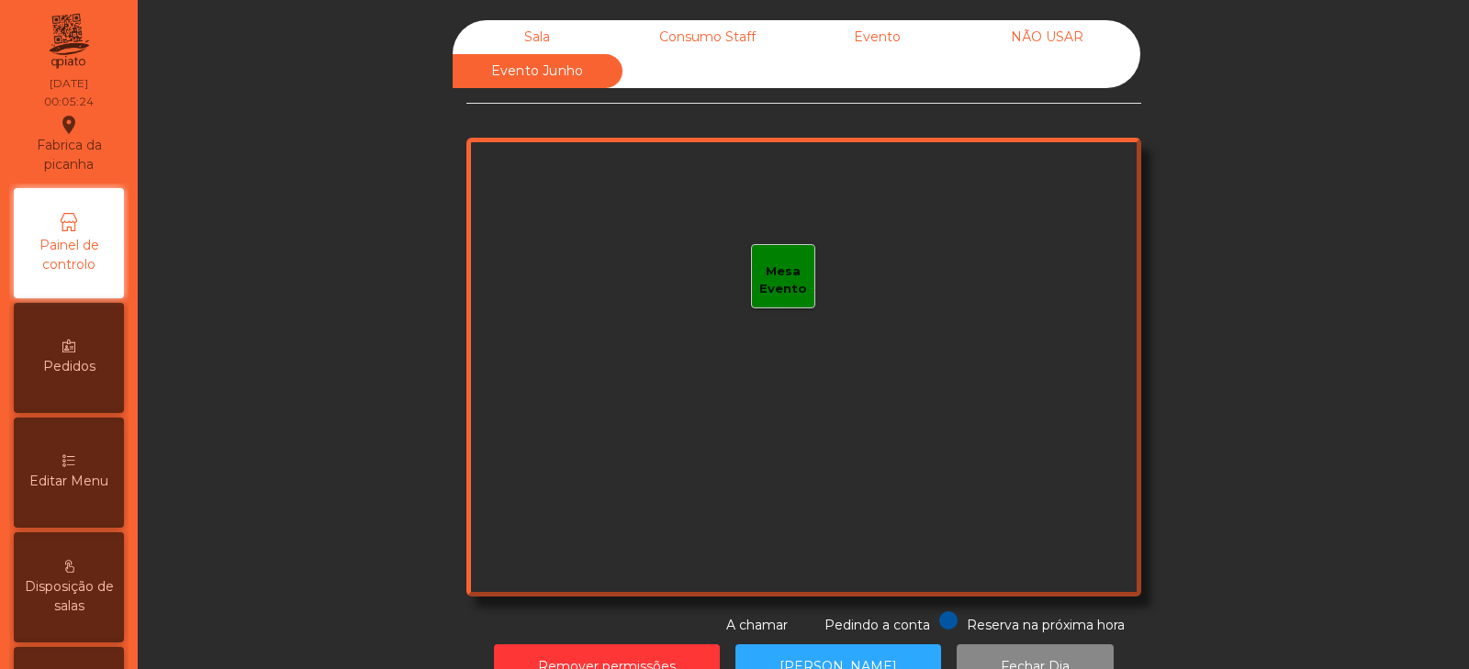
click at [528, 44] on div "Sala" at bounding box center [538, 37] width 170 height 34
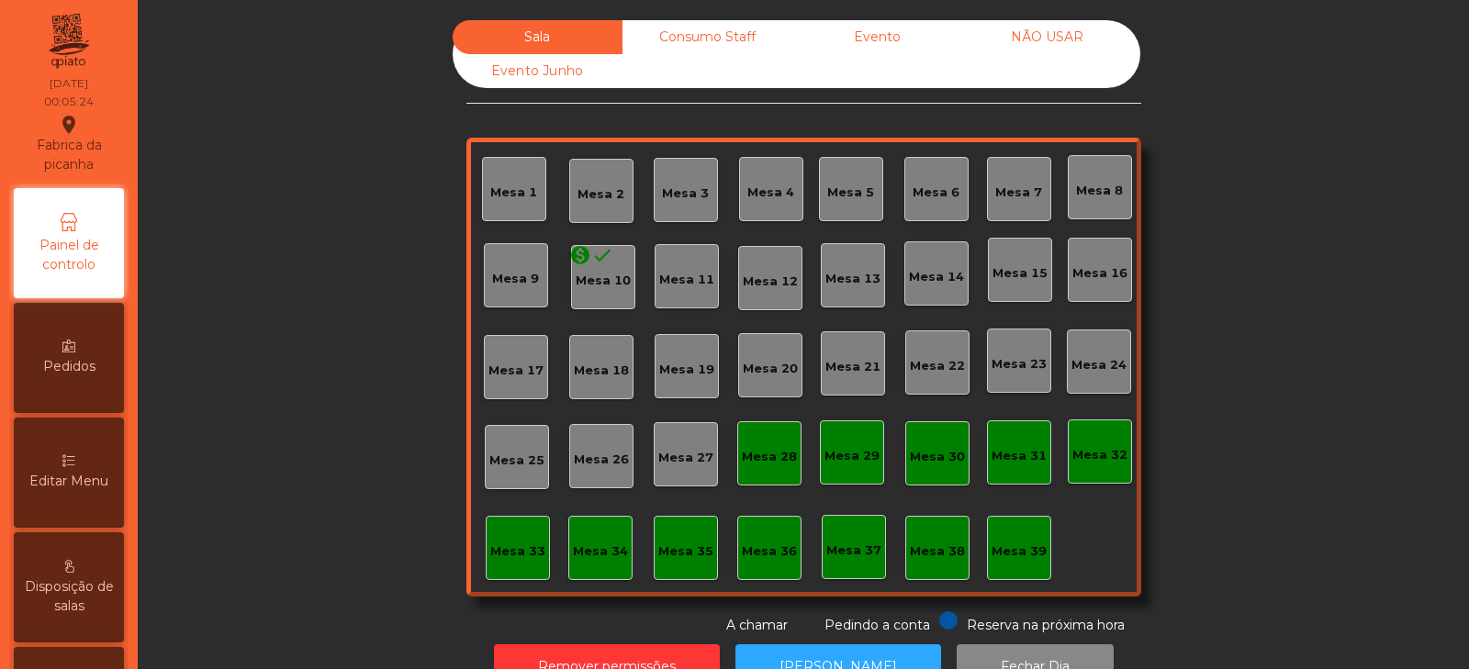
scroll to position [54, 0]
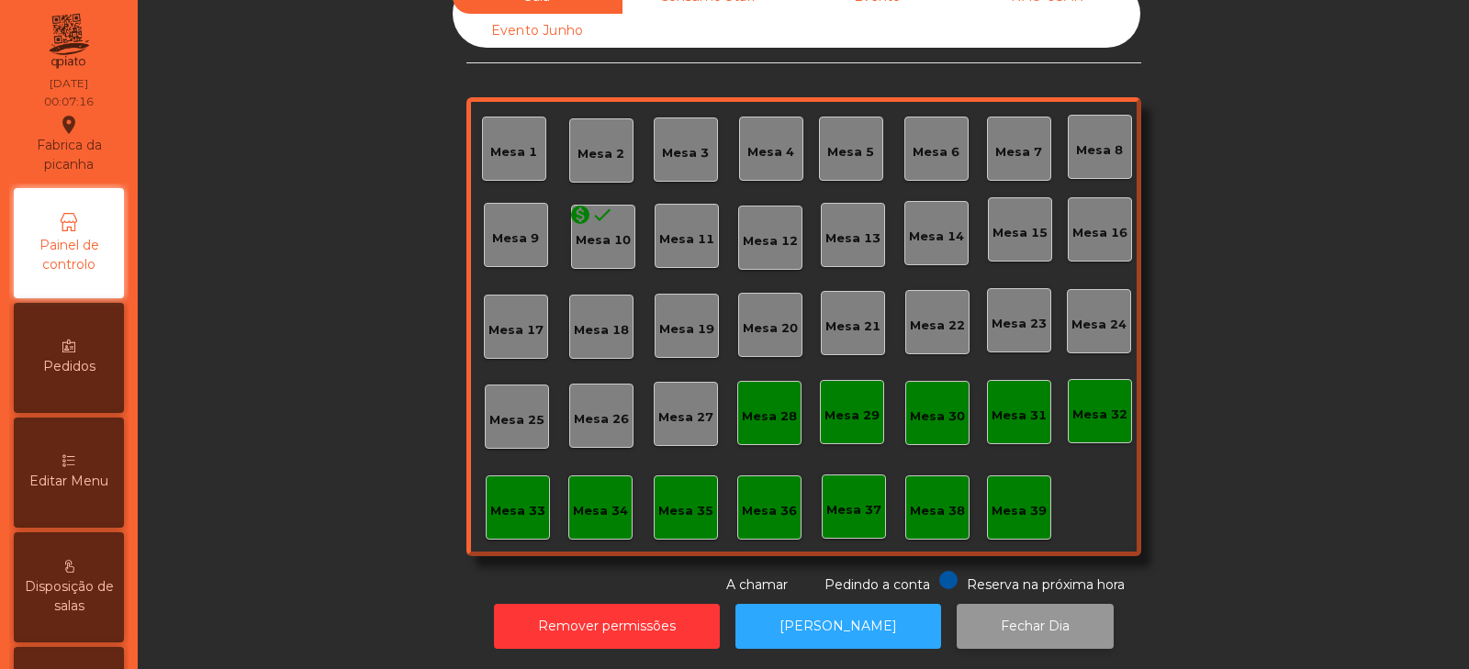
click at [1005, 604] on button "Fechar Dia" at bounding box center [1035, 626] width 157 height 45
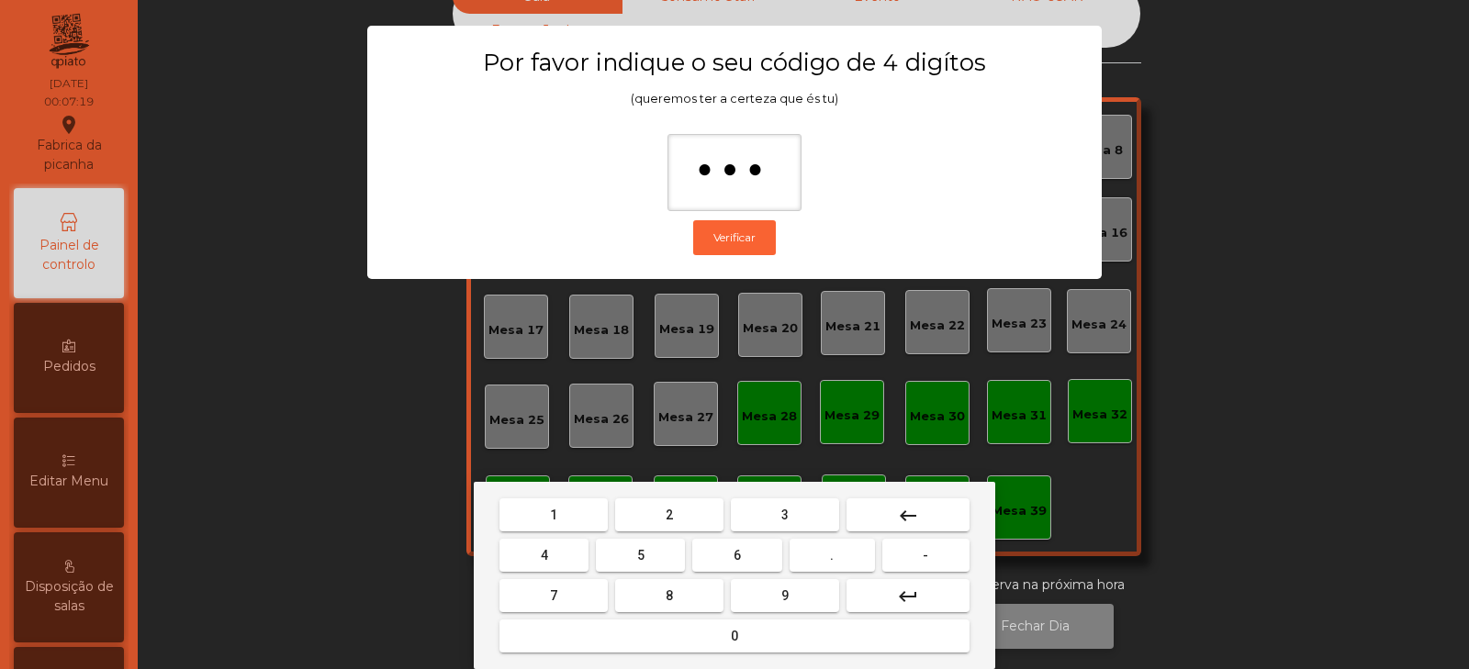
type input "****"
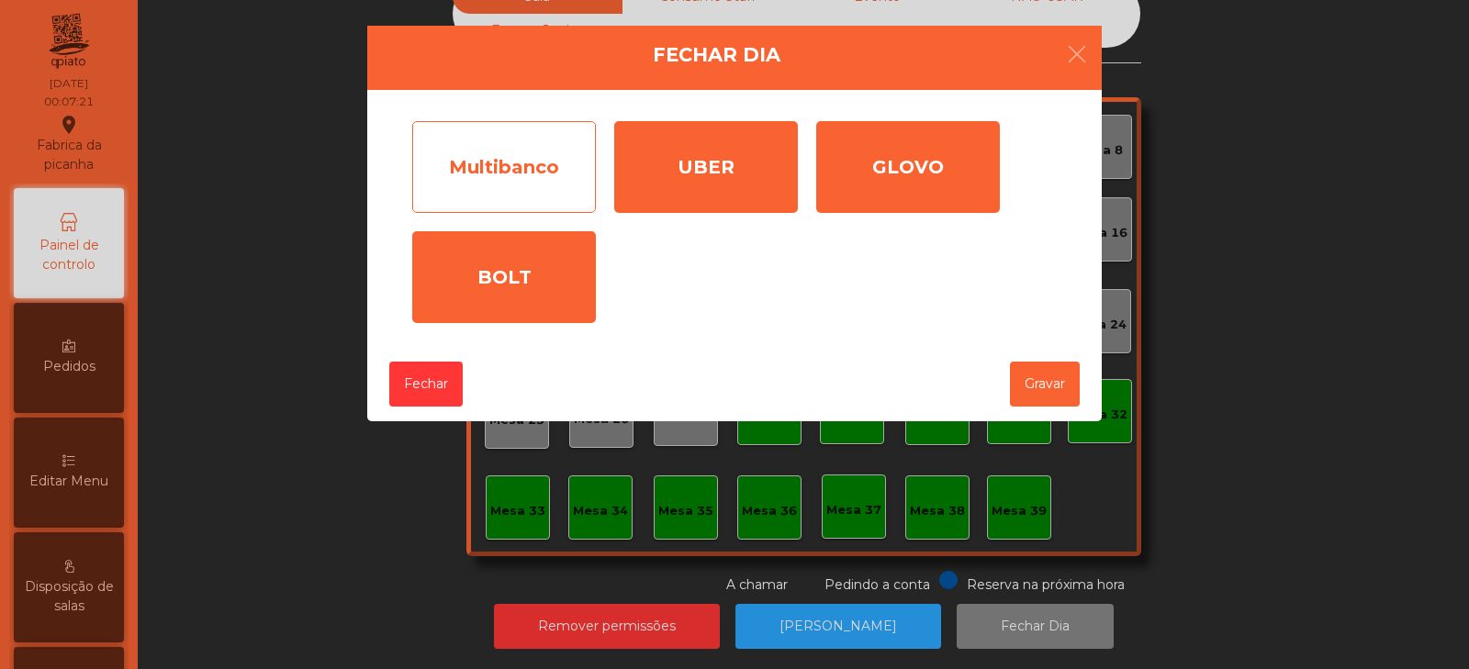
click at [539, 161] on div "Multibanco" at bounding box center [504, 167] width 184 height 92
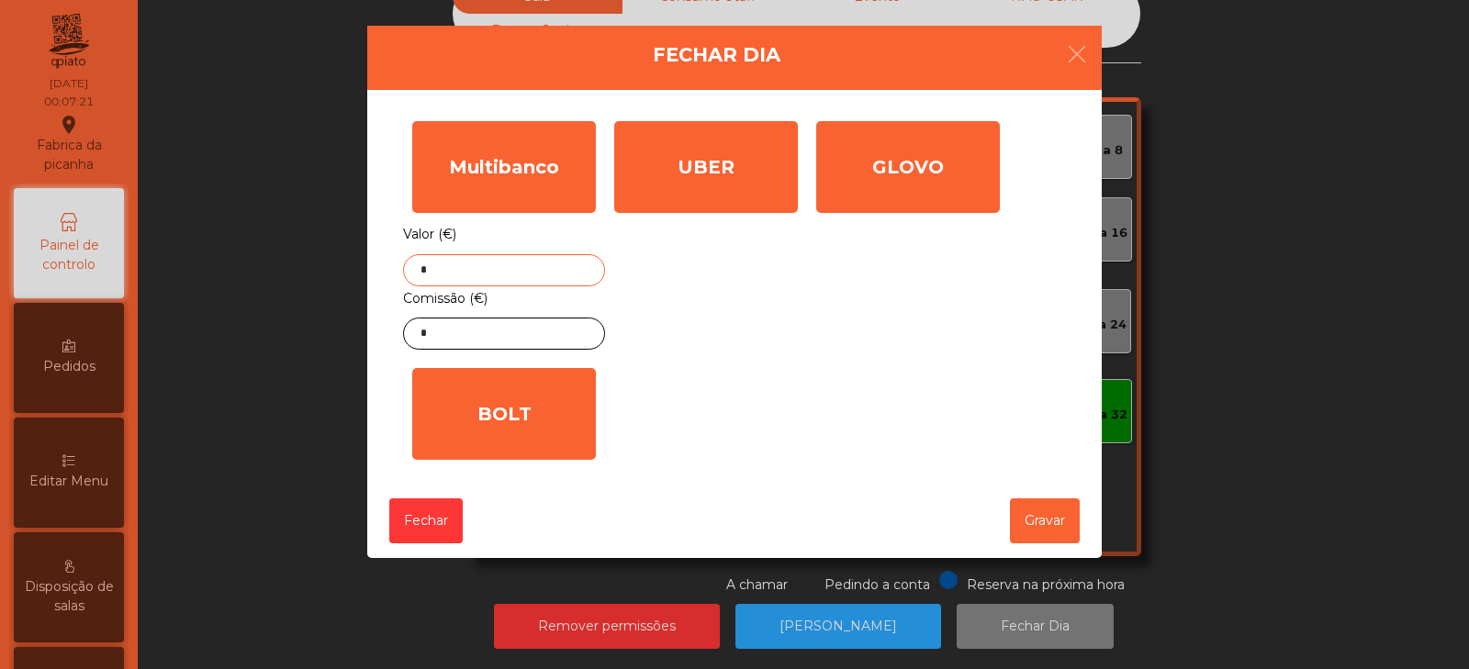
click at [549, 276] on input "*" at bounding box center [504, 270] width 202 height 32
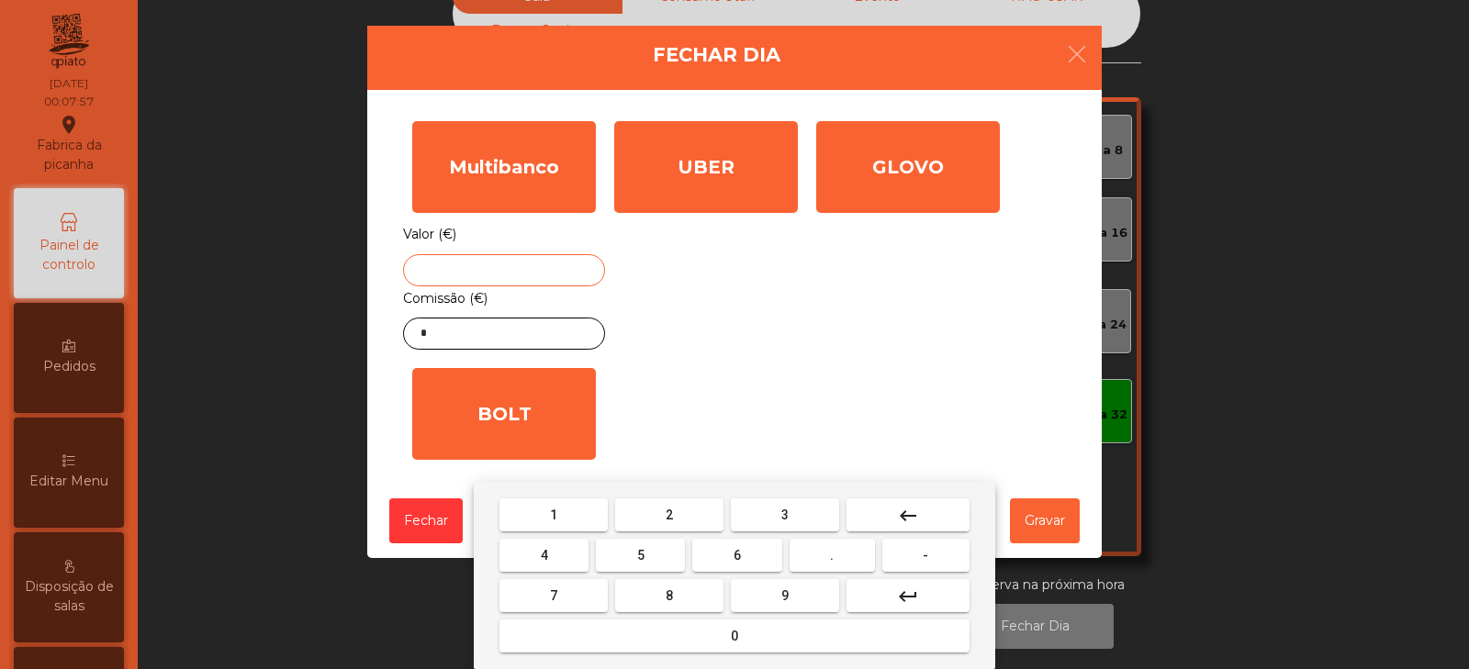
click at [510, 277] on input "text" at bounding box center [504, 270] width 202 height 32
click at [508, 273] on input "text" at bounding box center [504, 270] width 202 height 32
click at [557, 267] on input "text" at bounding box center [504, 270] width 202 height 32
click at [556, 265] on input "text" at bounding box center [504, 270] width 202 height 32
click at [558, 270] on input "text" at bounding box center [504, 270] width 202 height 32
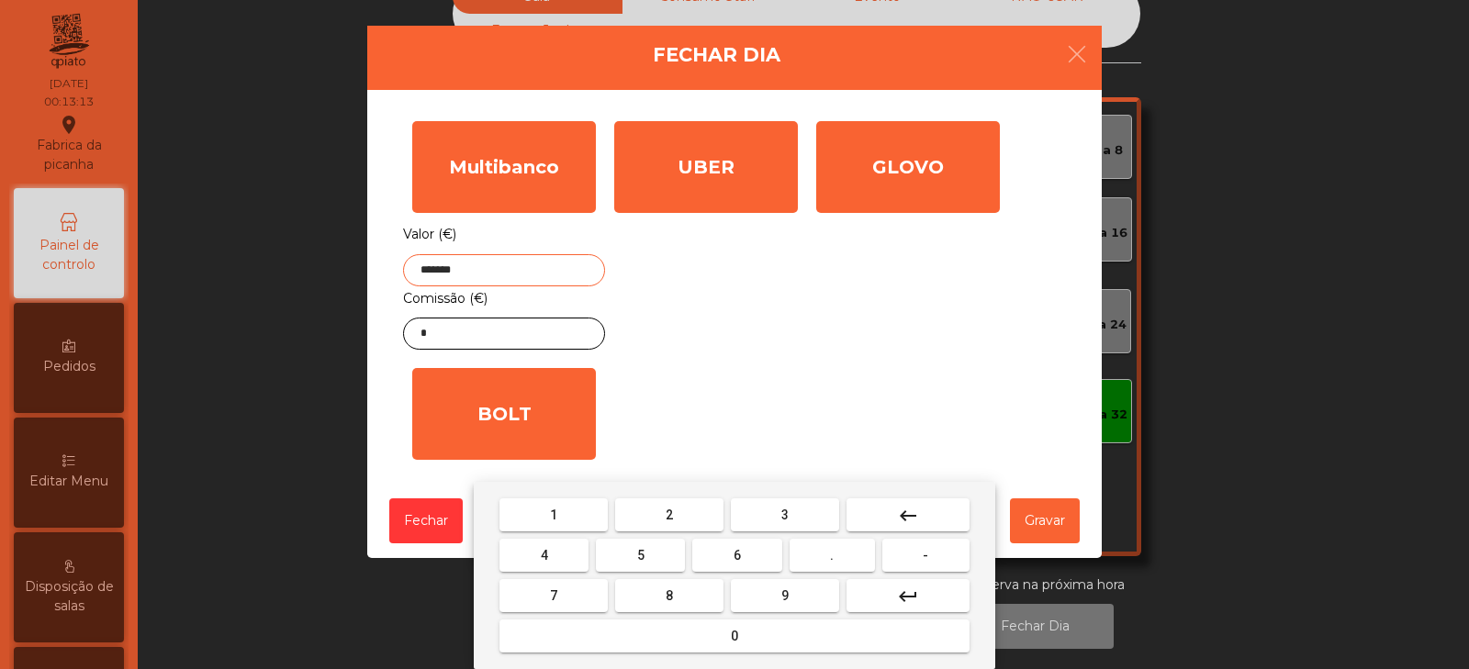
type input "*******"
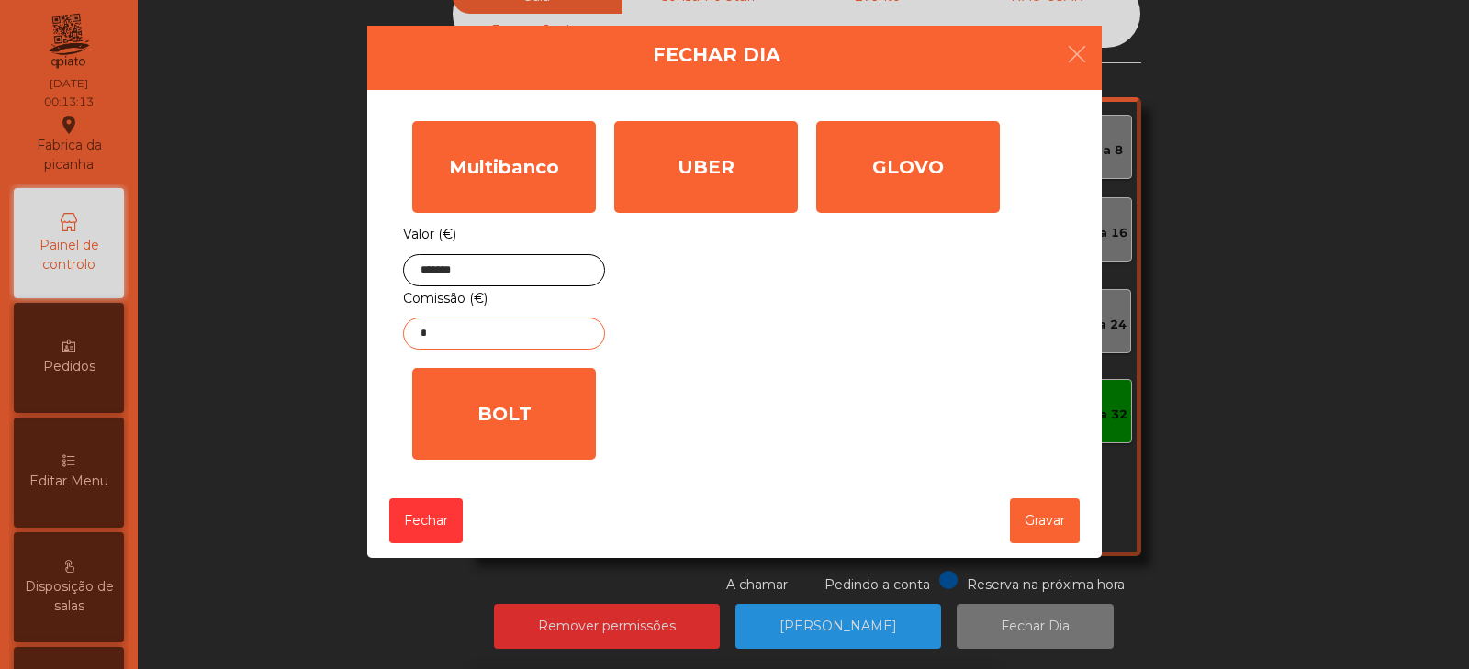
click at [572, 341] on input "*" at bounding box center [504, 334] width 202 height 32
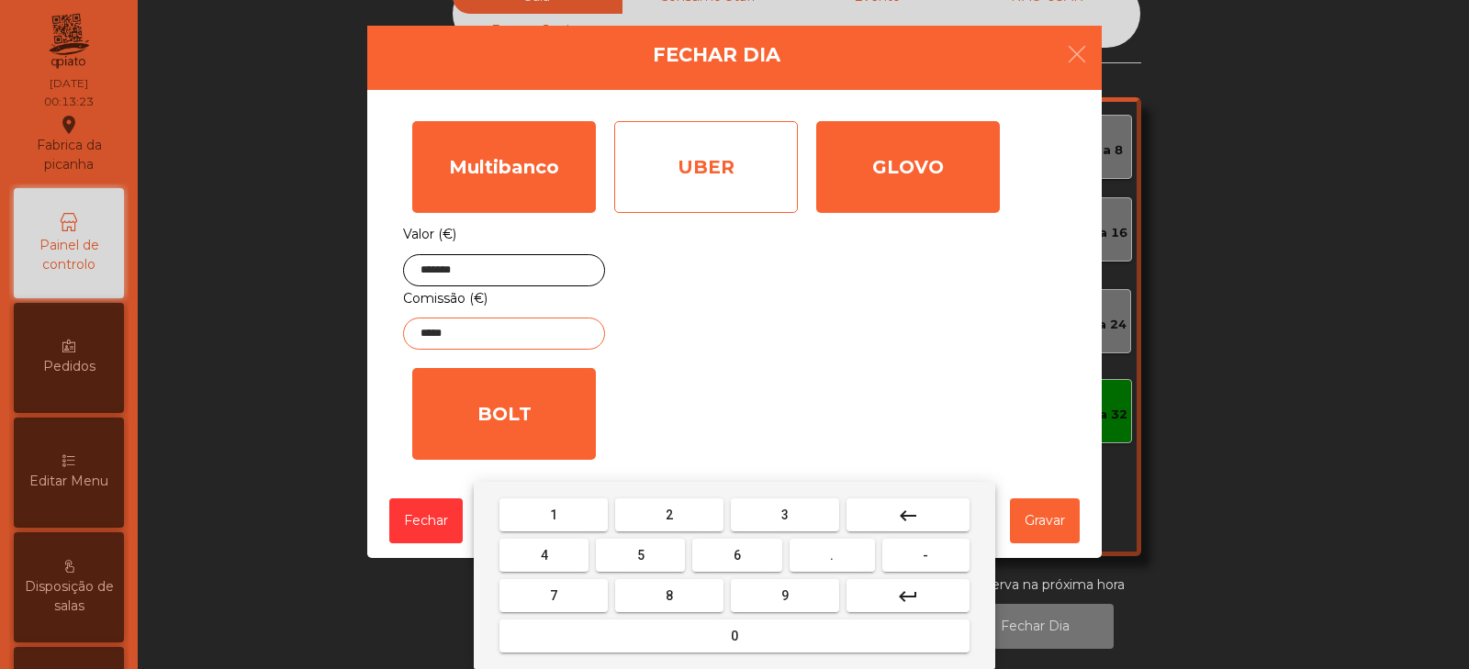
type input "*****"
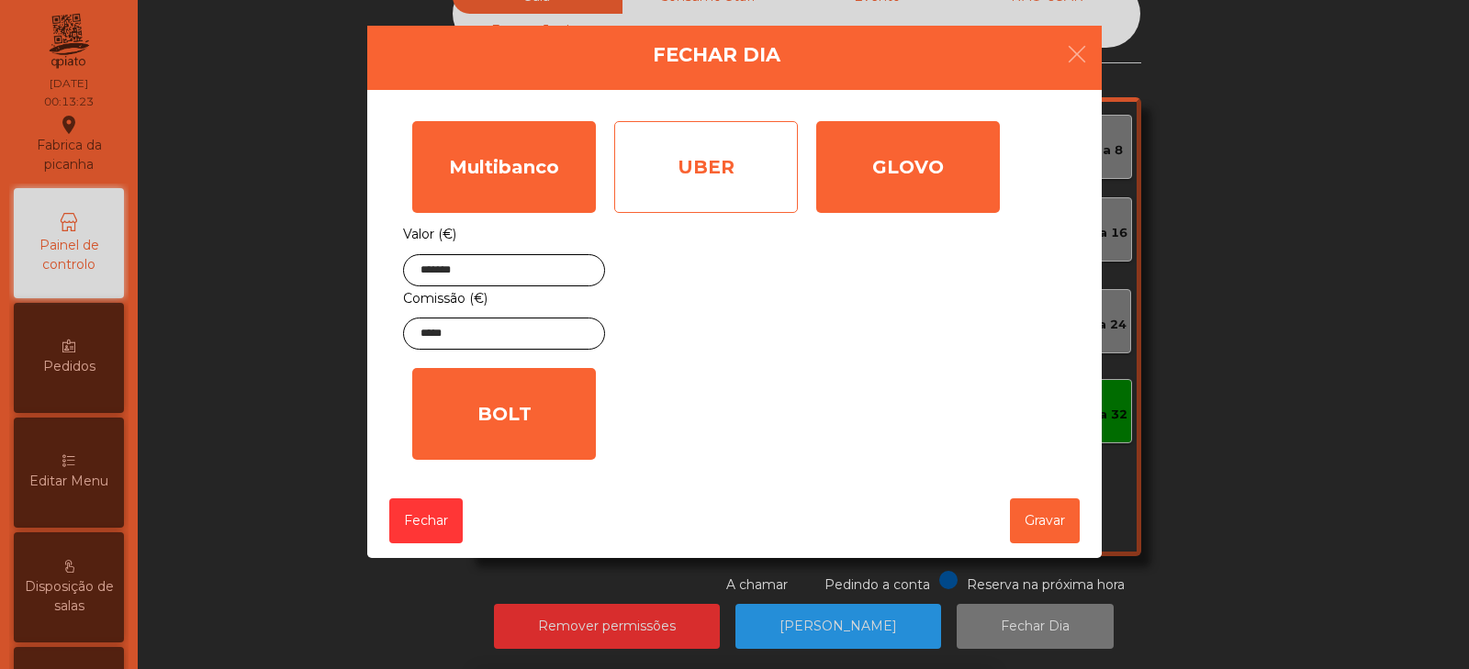
click at [749, 174] on div "UBER" at bounding box center [706, 167] width 184 height 92
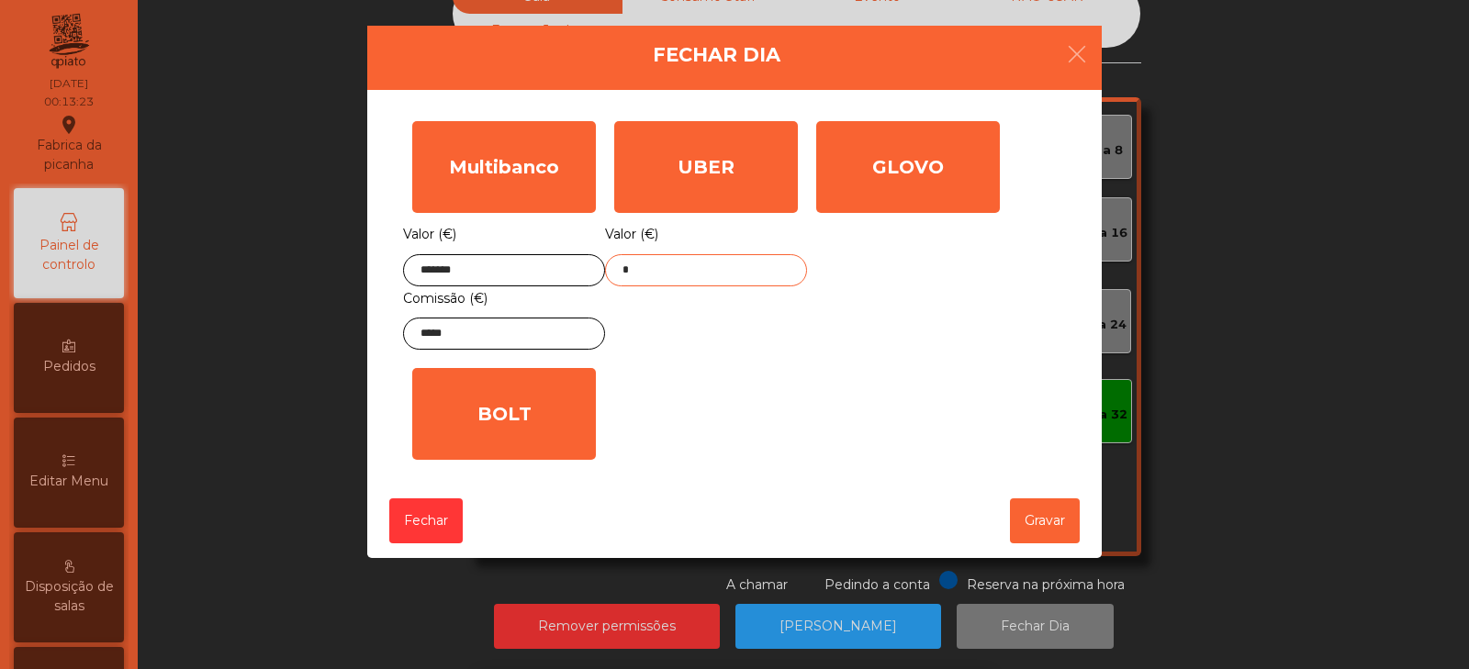
click at [746, 276] on input "*" at bounding box center [706, 270] width 202 height 32
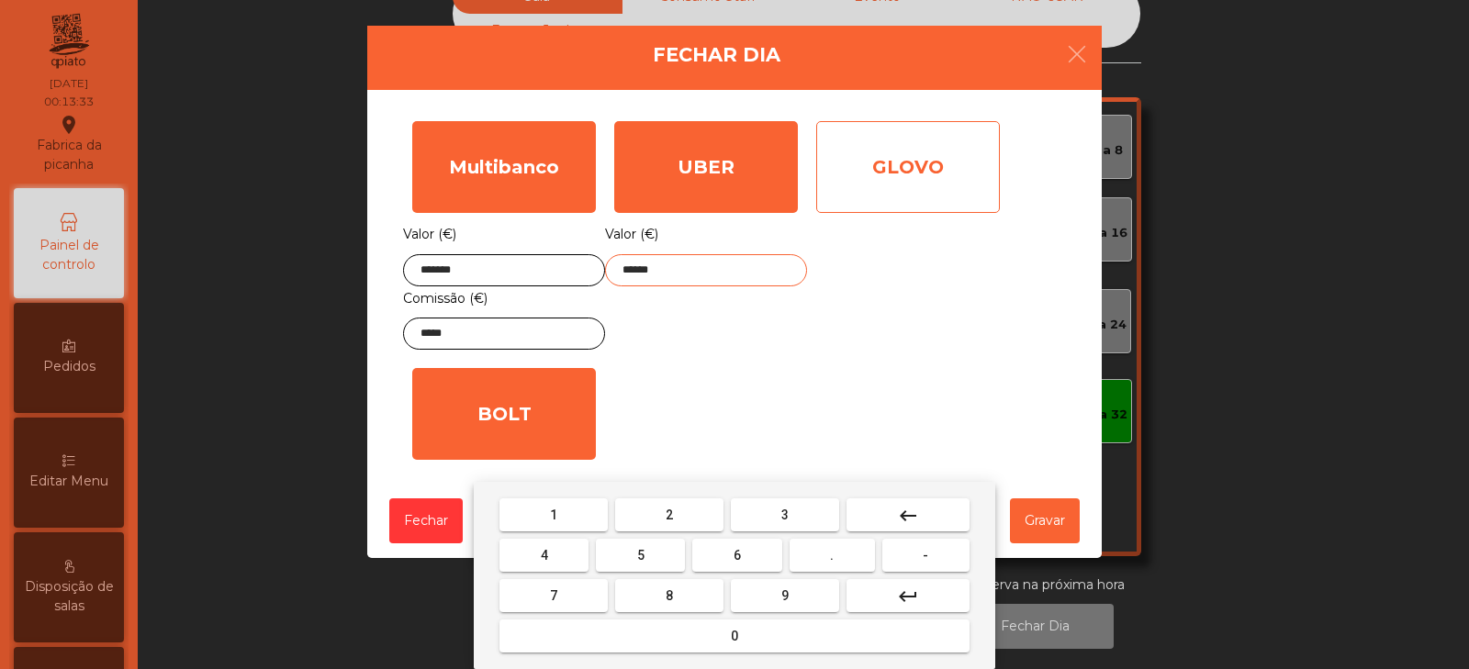
type input "******"
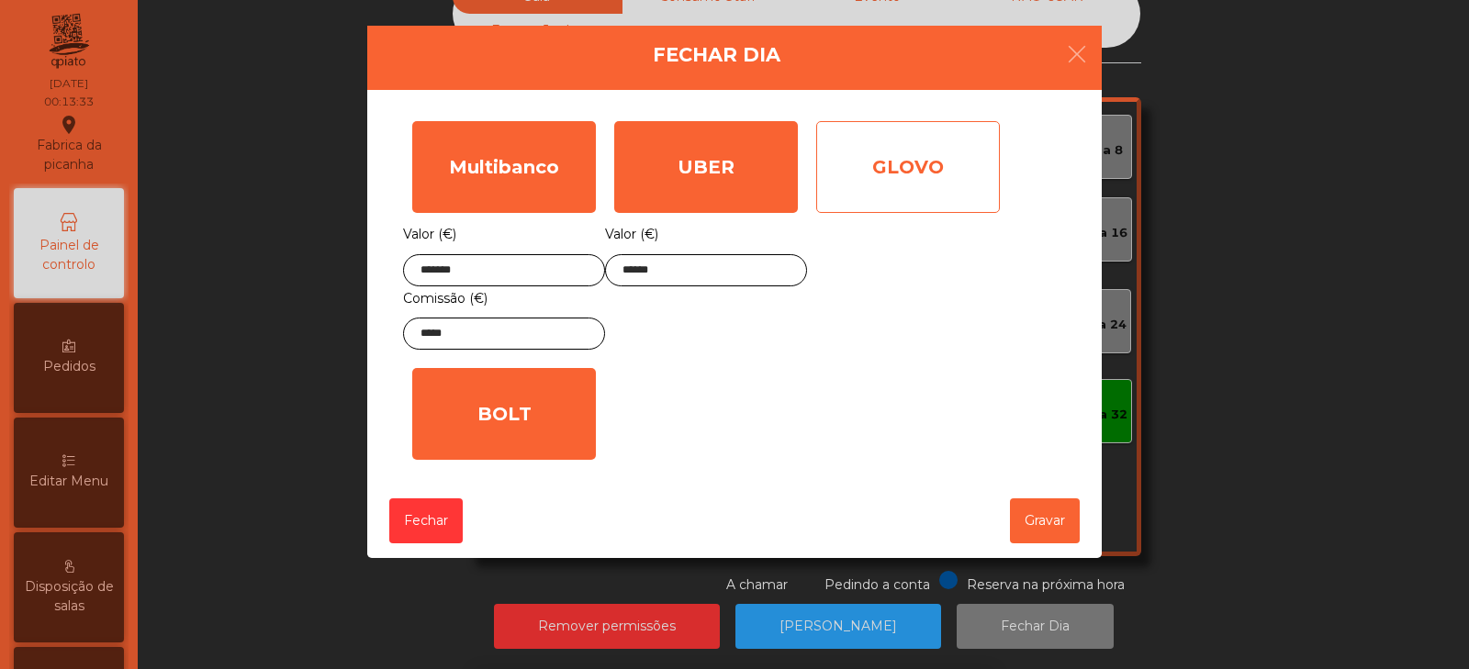
click at [955, 166] on div "GLOVO" at bounding box center [908, 167] width 184 height 92
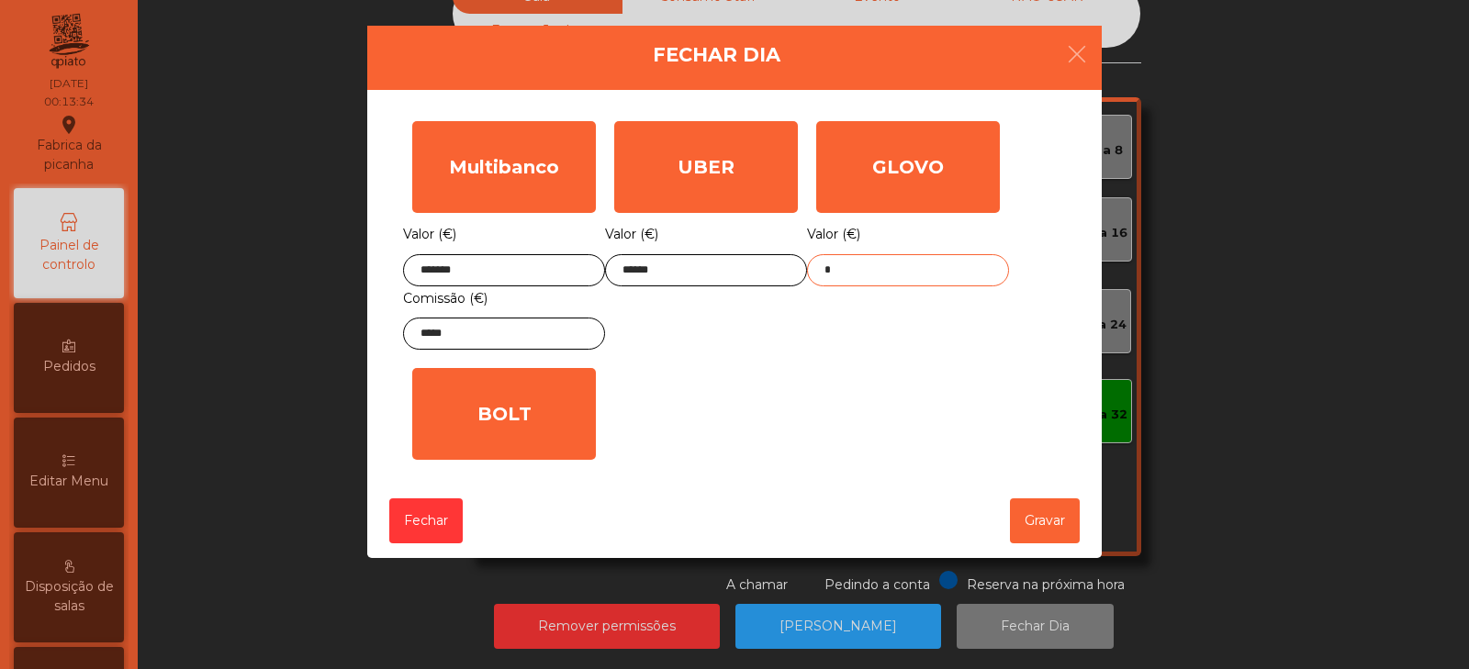
click at [950, 271] on input "*" at bounding box center [908, 270] width 202 height 32
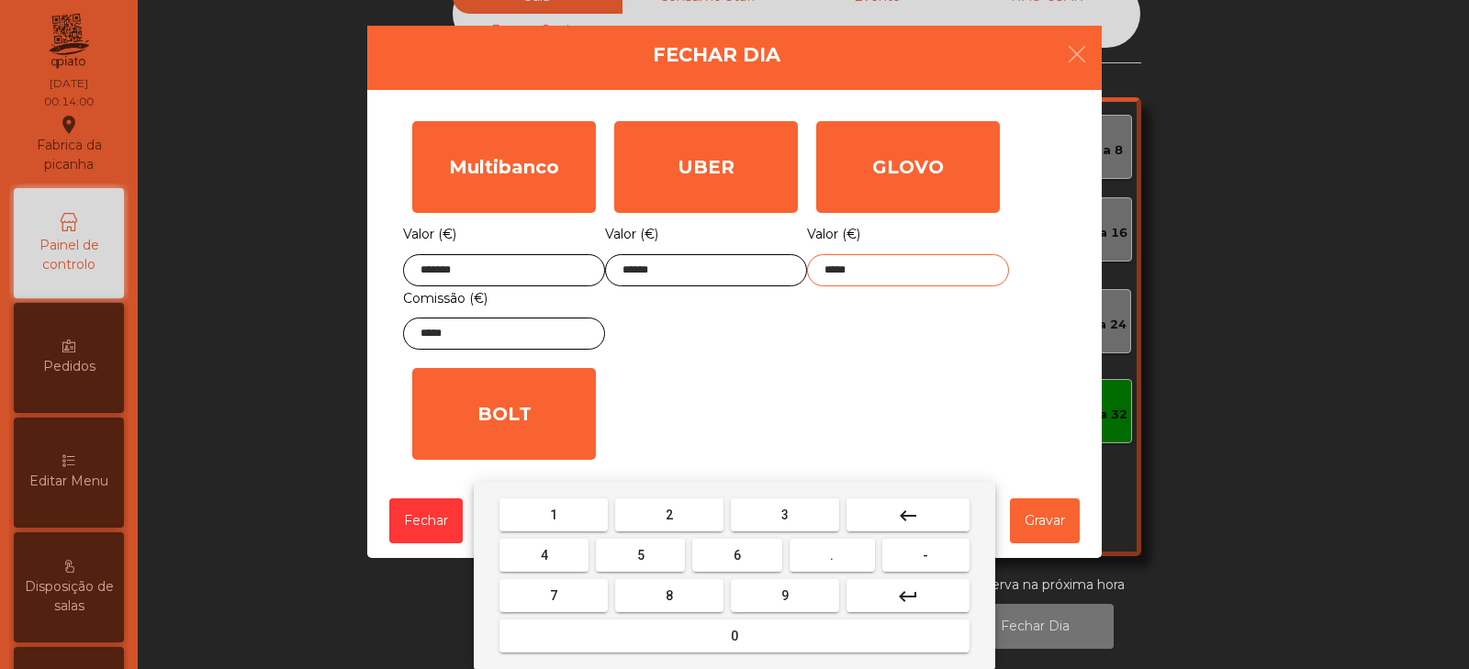
type input "*****"
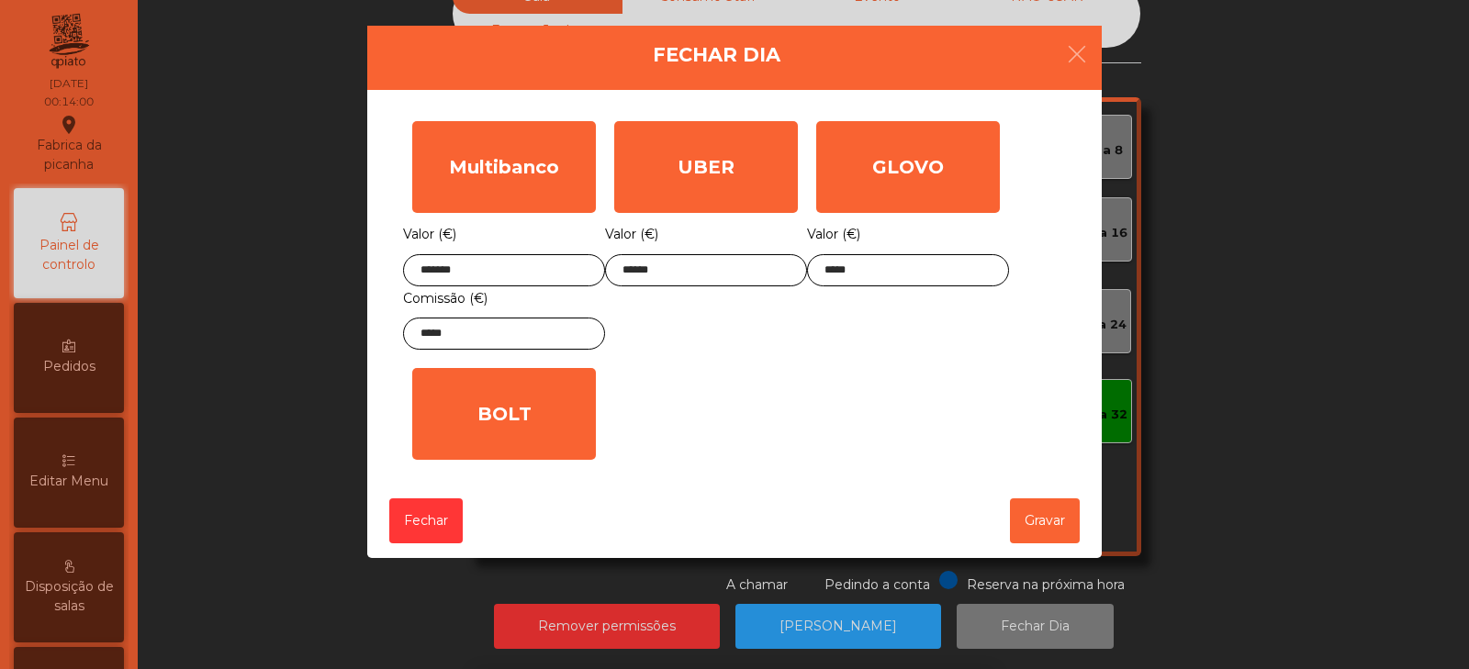
click at [1061, 518] on div "1 2 3 keyboard_backspace 4 5 6 . - 7 8 9 keyboard_return 0" at bounding box center [734, 575] width 1469 height 187
click at [1042, 526] on button "Gravar" at bounding box center [1045, 521] width 70 height 45
